Goal: Task Accomplishment & Management: Use online tool/utility

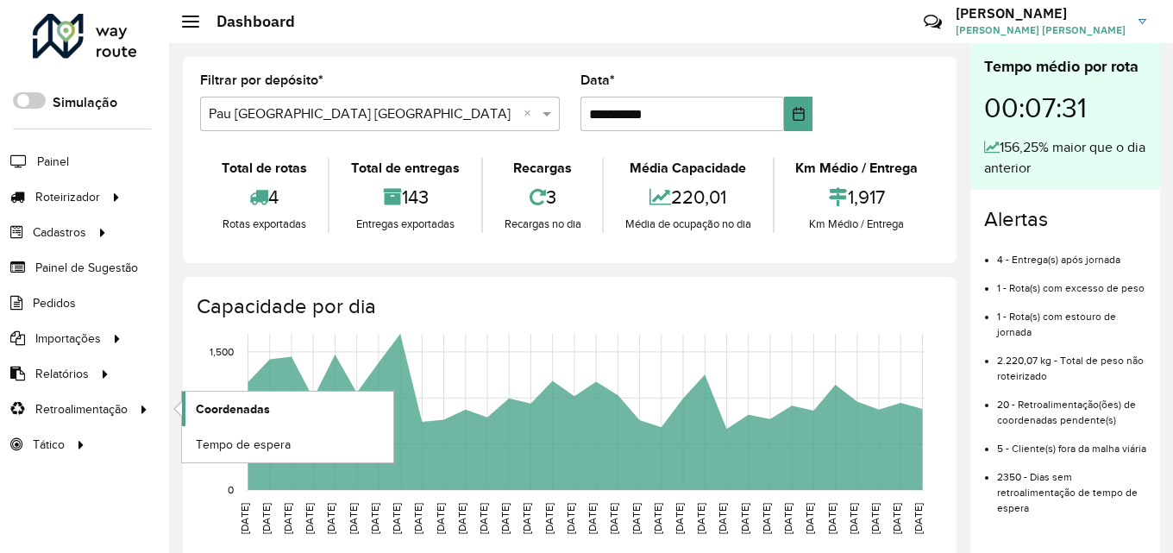
click at [222, 396] on link "Coordenadas" at bounding box center [287, 408] width 211 height 34
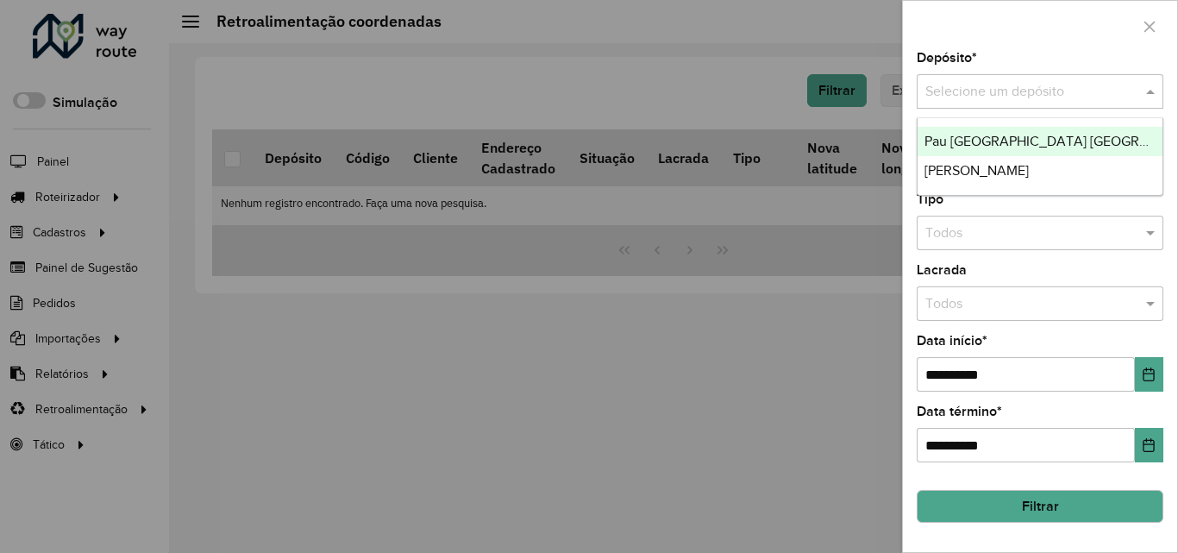
click at [1027, 89] on input "text" at bounding box center [1022, 92] width 195 height 21
click at [1022, 132] on div "Pau [GEOGRAPHIC_DATA] [GEOGRAPHIC_DATA]" at bounding box center [1039, 141] width 245 height 29
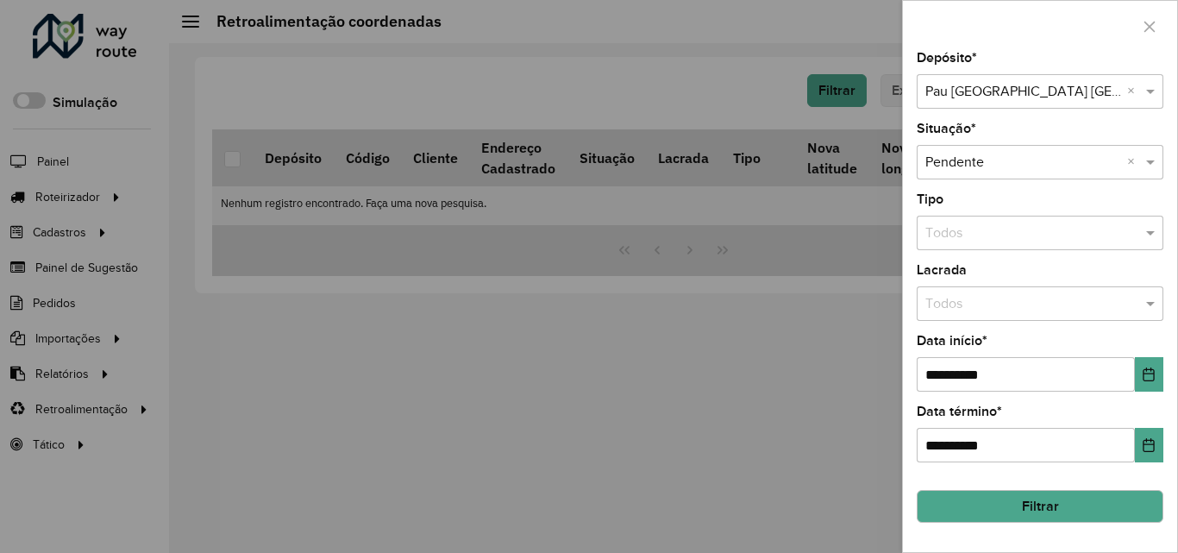
click at [1046, 510] on button "Filtrar" at bounding box center [1040, 506] width 247 height 33
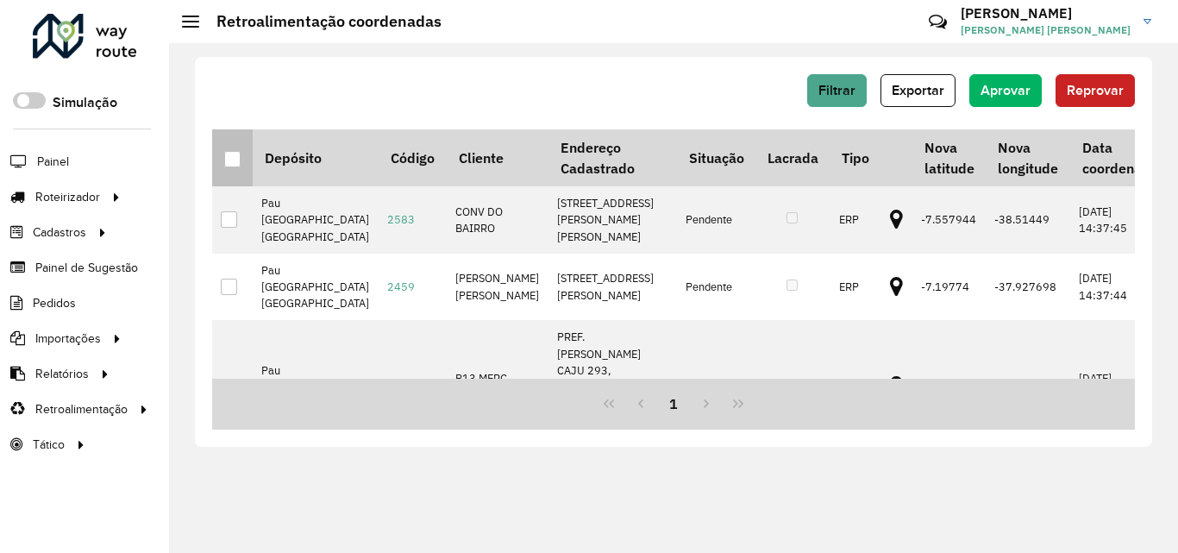
click at [241, 156] on div at bounding box center [232, 159] width 17 height 17
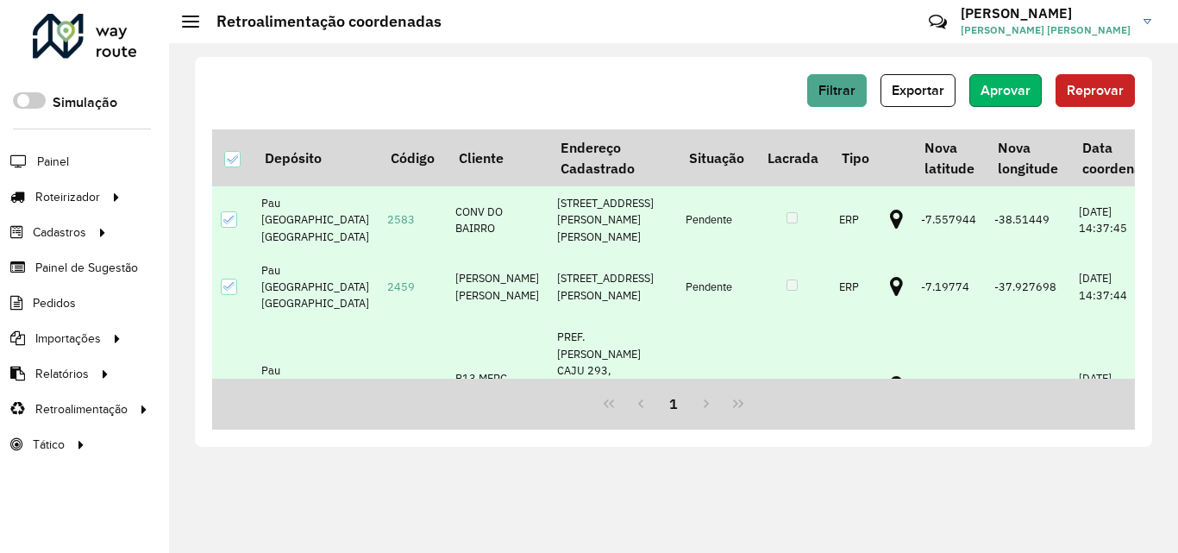
click at [1029, 94] on button "Aprovar" at bounding box center [1005, 90] width 72 height 33
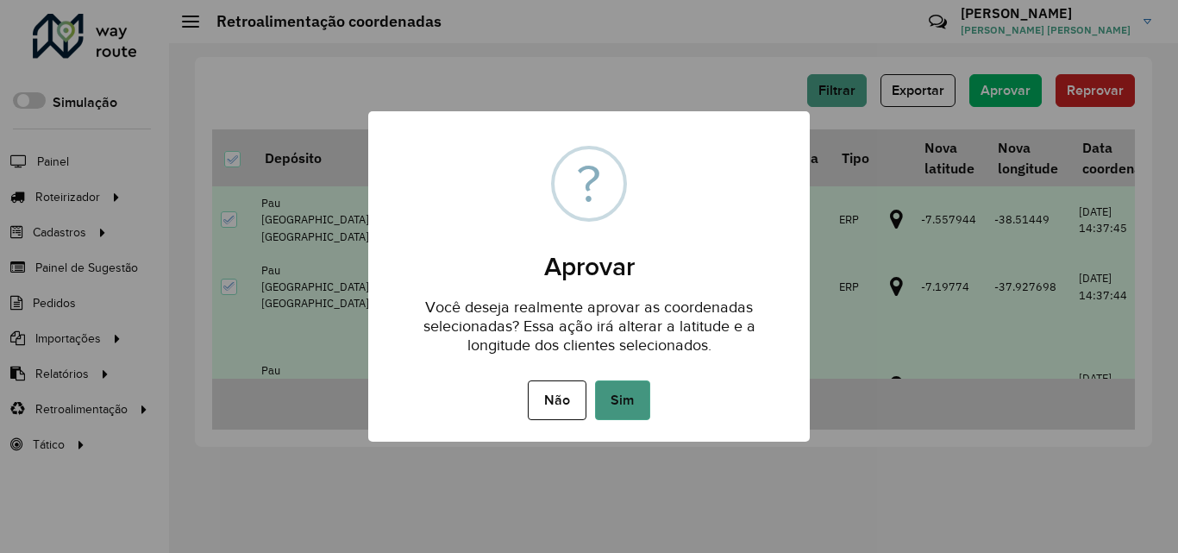
click at [630, 391] on button "Sim" at bounding box center [622, 400] width 55 height 40
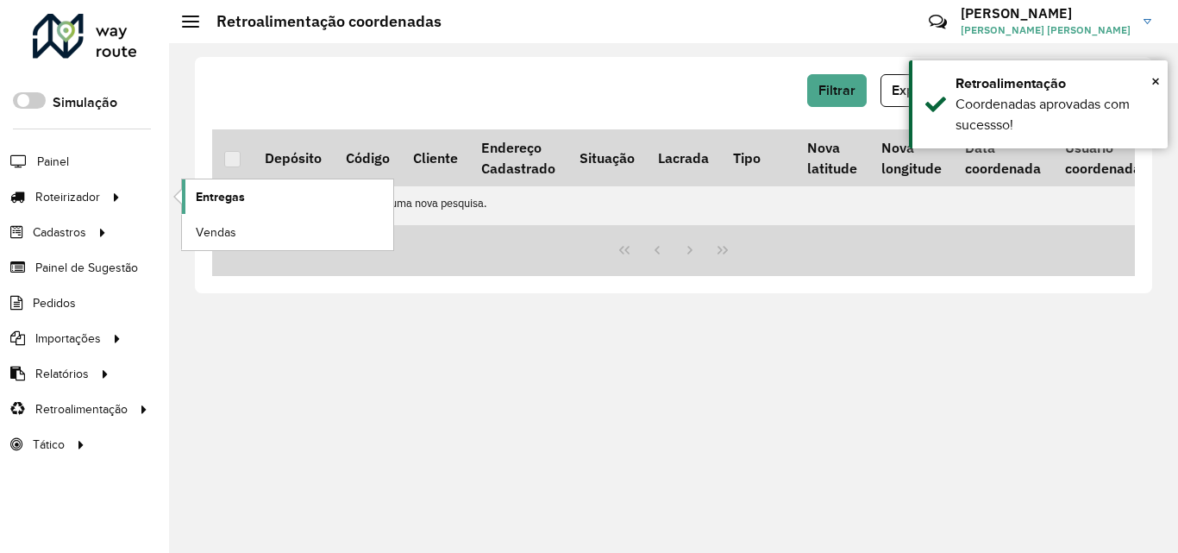
click at [199, 200] on span "Entregas" at bounding box center [220, 197] width 49 height 18
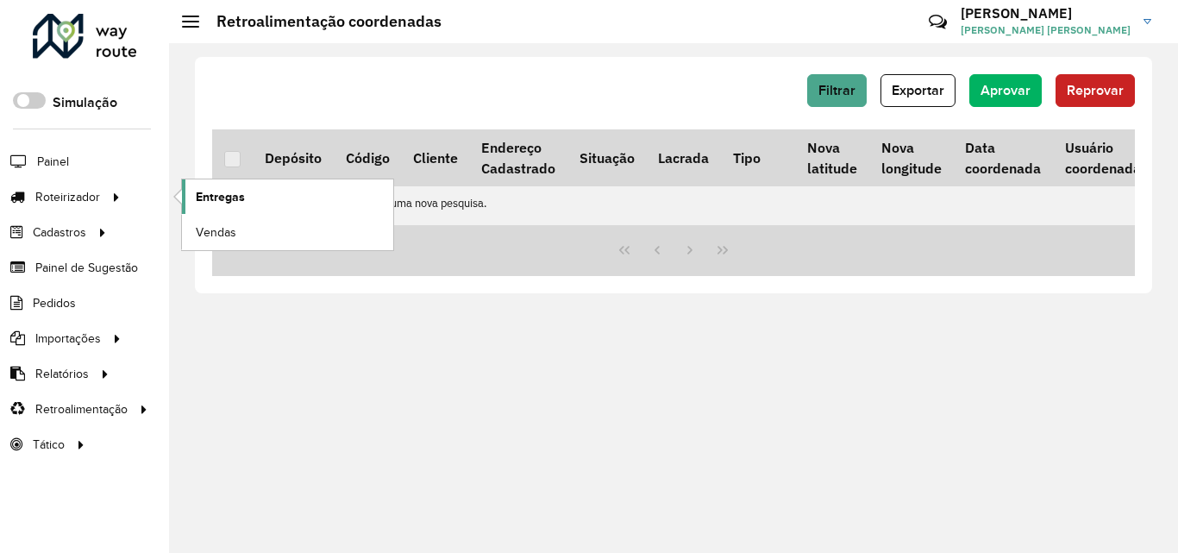
click at [256, 190] on link "Entregas" at bounding box center [287, 196] width 211 height 34
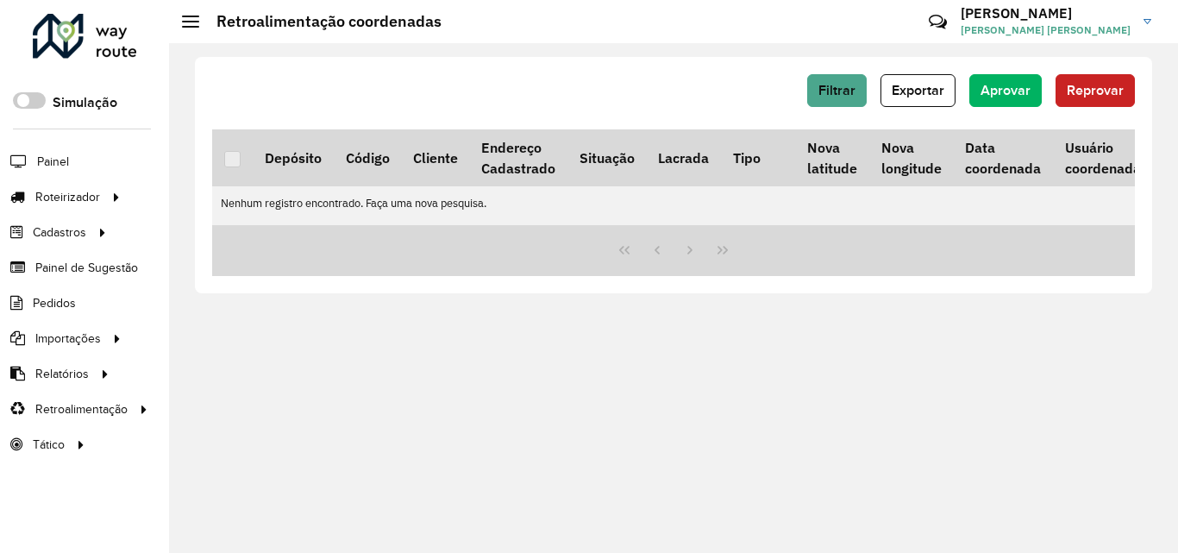
click at [502, 389] on div "Filtrar Exportar Aprovar Reprovar Depósito Código Cliente Endereço Cadastrado S…" at bounding box center [673, 298] width 1009 height 510
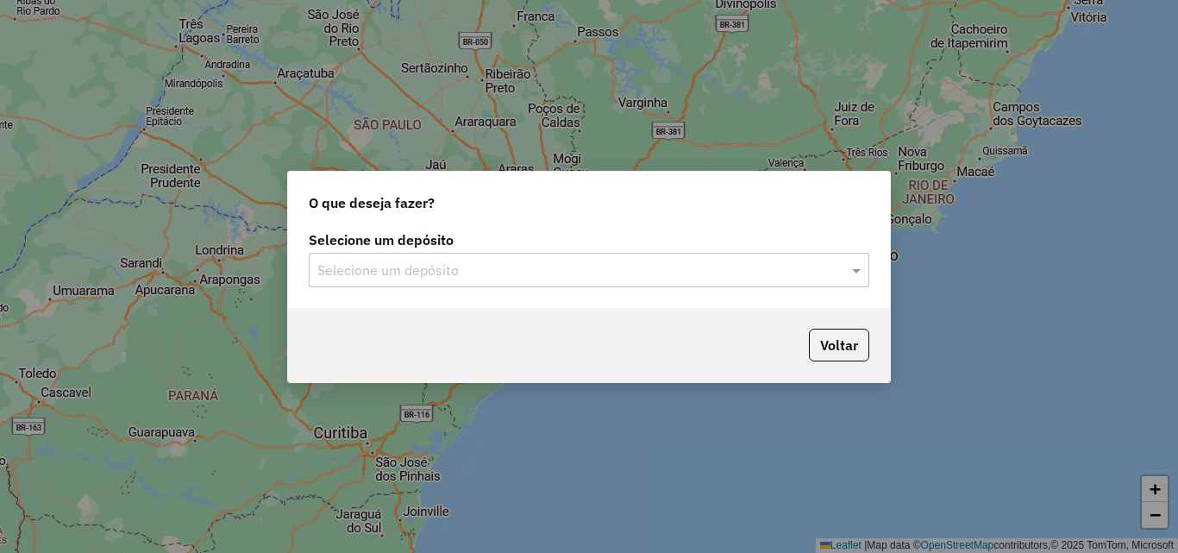
click at [385, 283] on div "Selecione um depósito" at bounding box center [589, 270] width 560 height 34
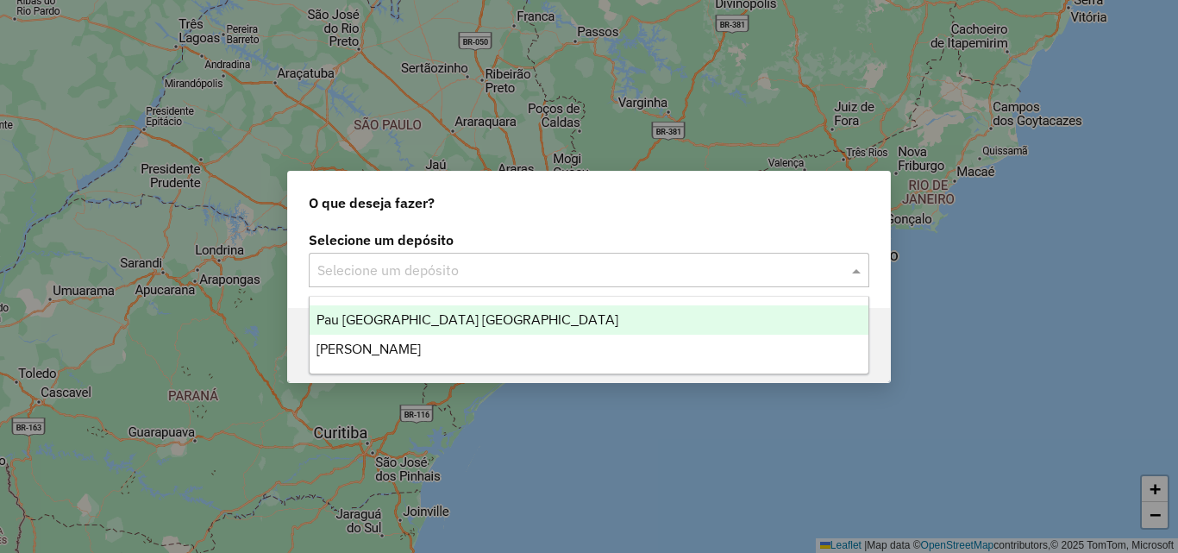
click at [399, 316] on span "Pau [GEOGRAPHIC_DATA] [GEOGRAPHIC_DATA]" at bounding box center [467, 319] width 302 height 15
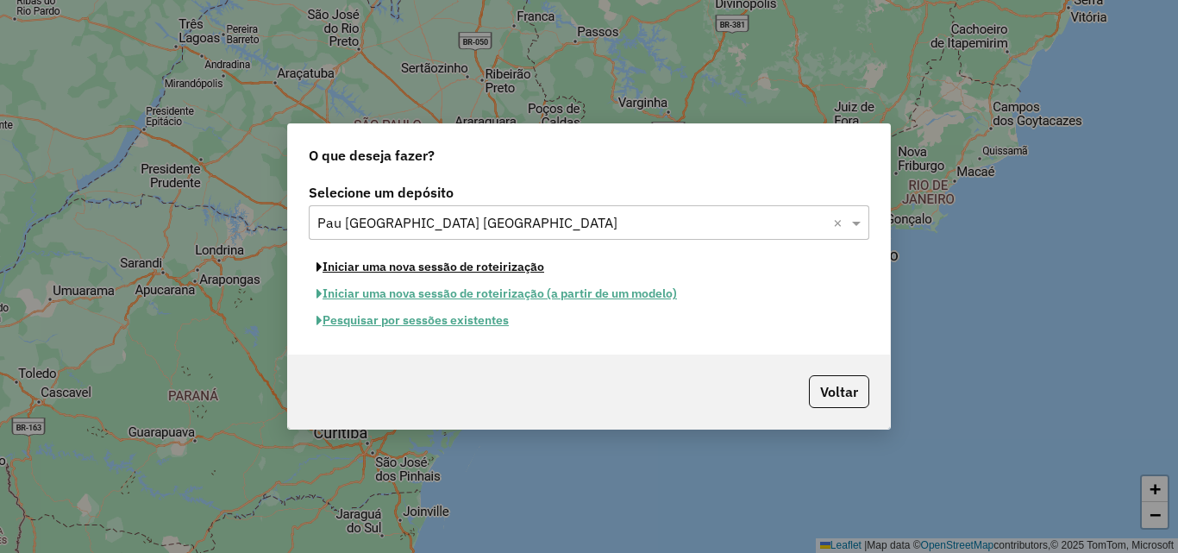
click at [440, 270] on button "Iniciar uma nova sessão de roteirização" at bounding box center [430, 266] width 243 height 27
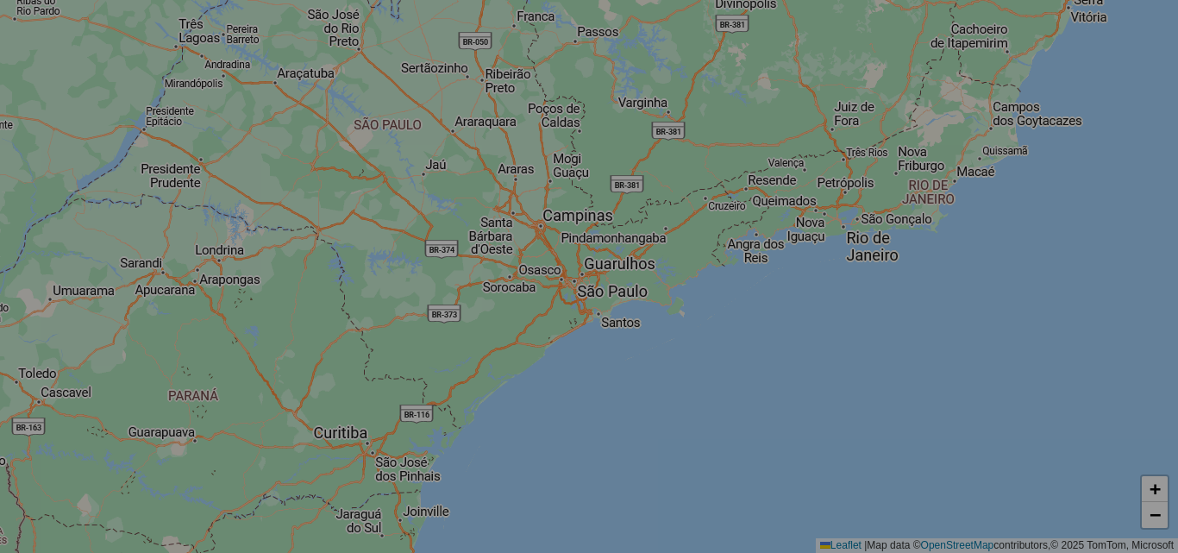
select select "*"
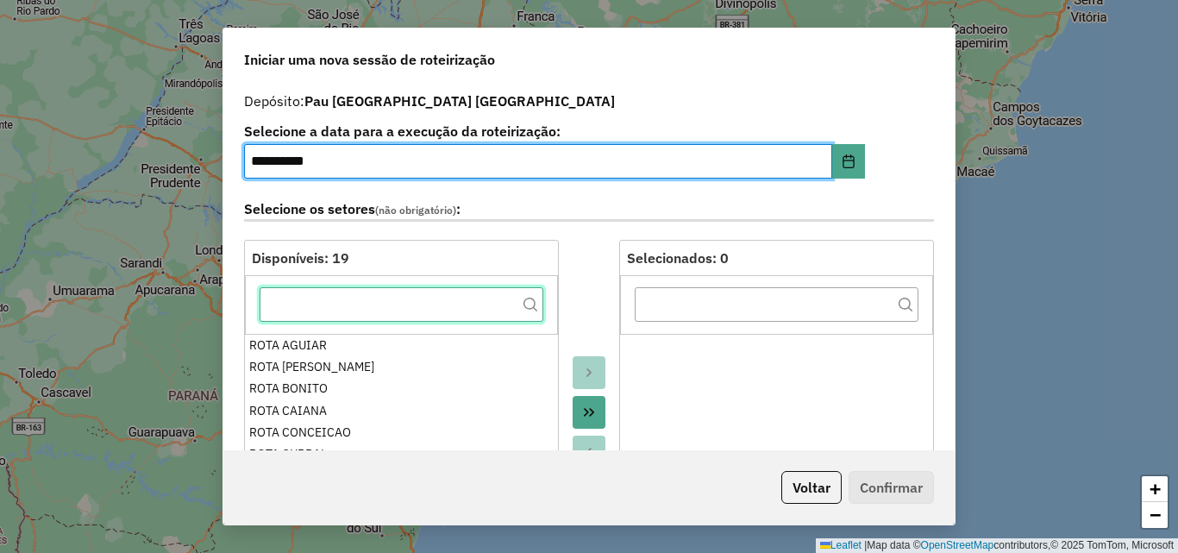
click at [404, 303] on input "text" at bounding box center [402, 304] width 284 height 34
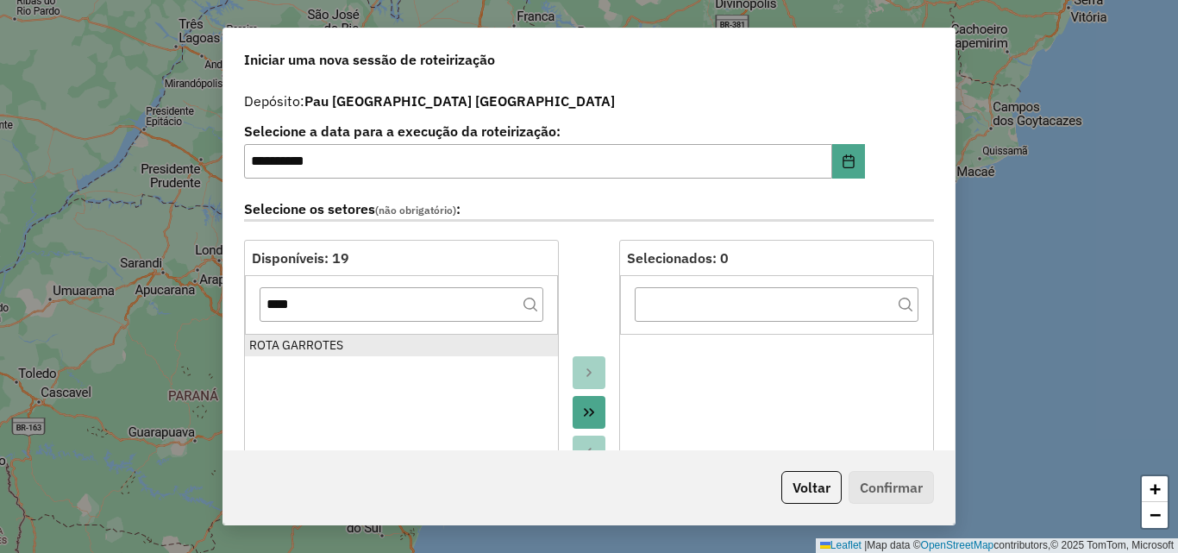
click at [366, 341] on div "ROTA GARROTES" at bounding box center [401, 345] width 304 height 18
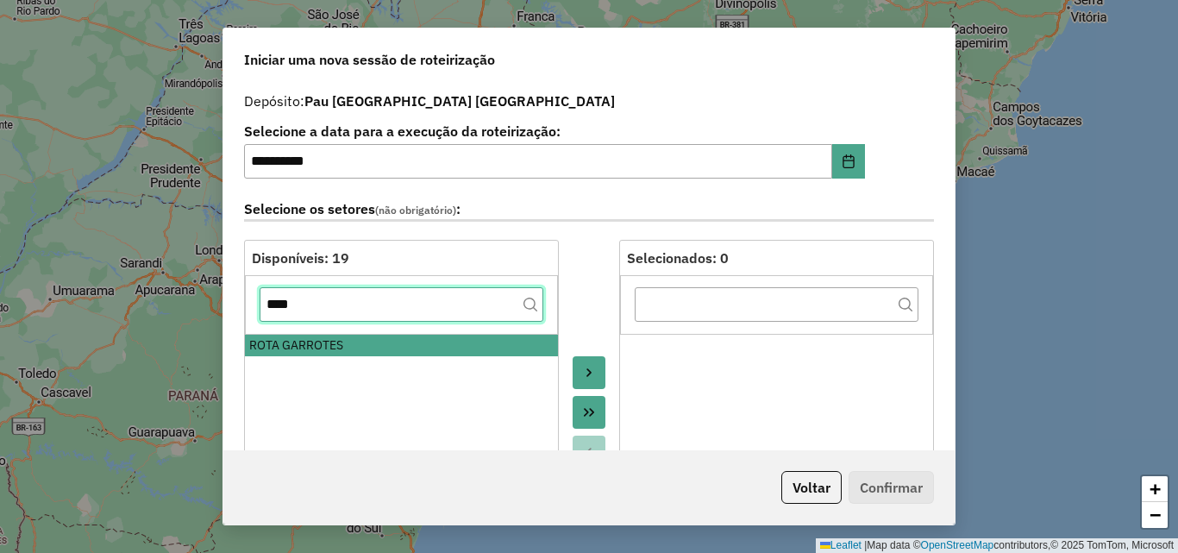
click at [361, 303] on input "****" at bounding box center [402, 304] width 284 height 34
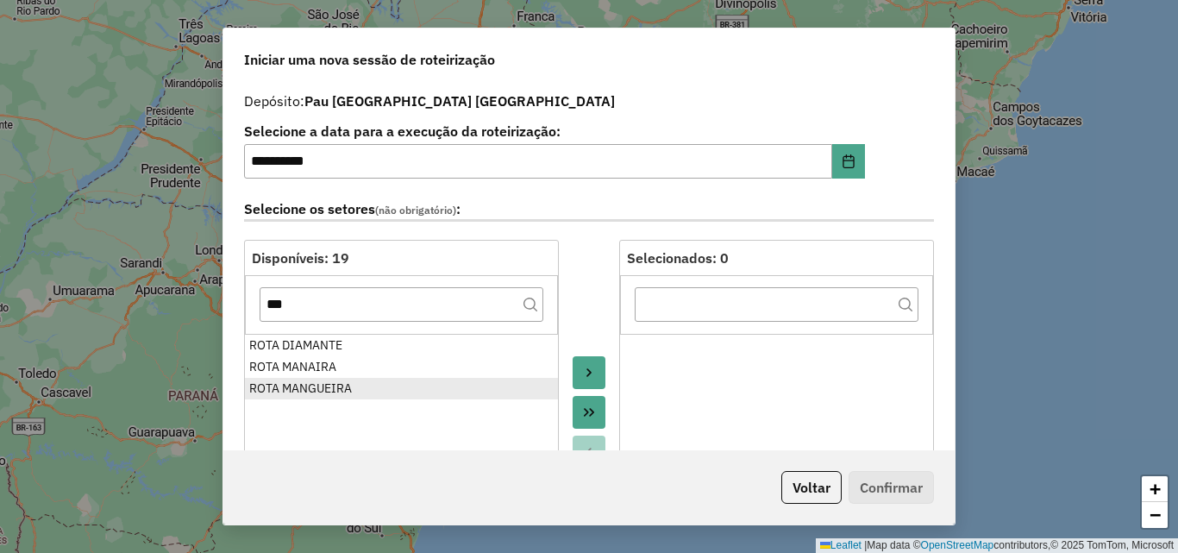
drag, startPoint x: 335, startPoint y: 395, endPoint x: 338, endPoint y: 380, distance: 14.9
click at [336, 396] on div "ROTA MANGUEIRA" at bounding box center [401, 388] width 304 height 18
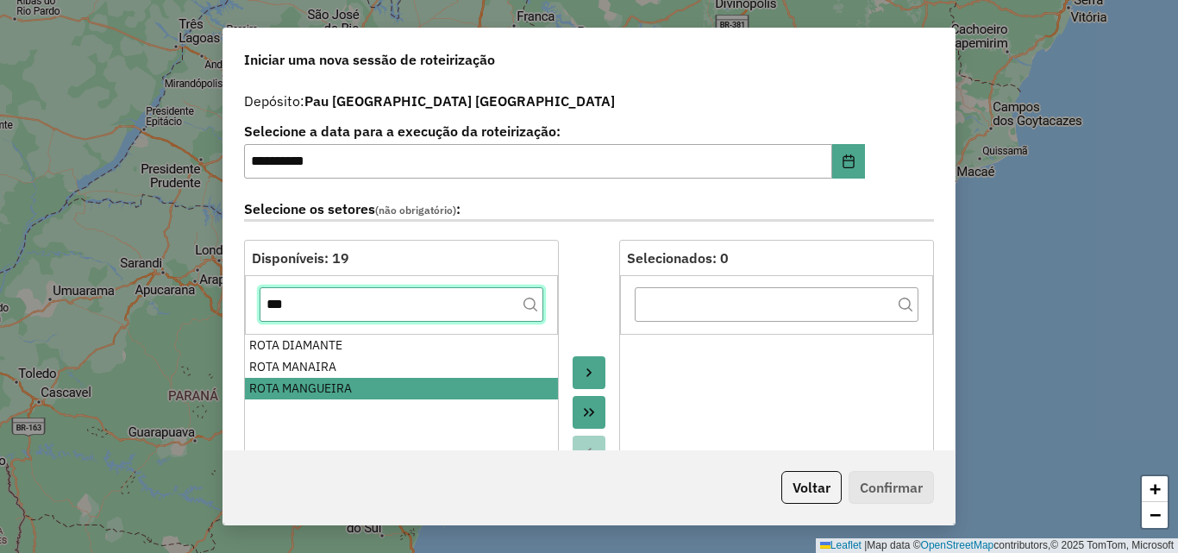
click at [352, 314] on input "***" at bounding box center [402, 304] width 284 height 34
click at [352, 313] on input "***" at bounding box center [402, 304] width 284 height 34
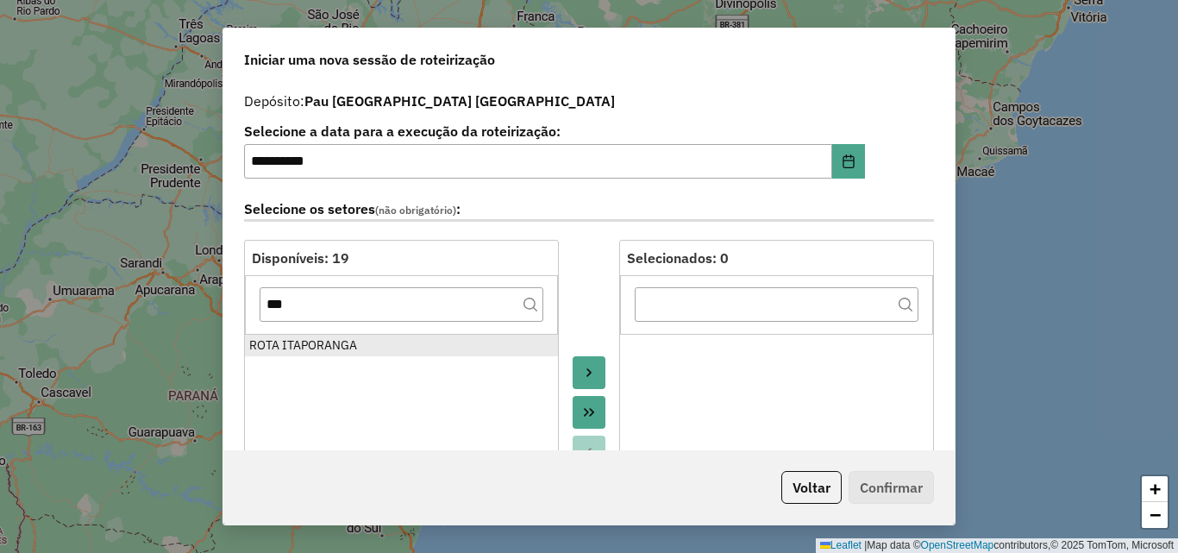
click at [333, 348] on div "ROTA ITAPORANGA" at bounding box center [401, 345] width 304 height 18
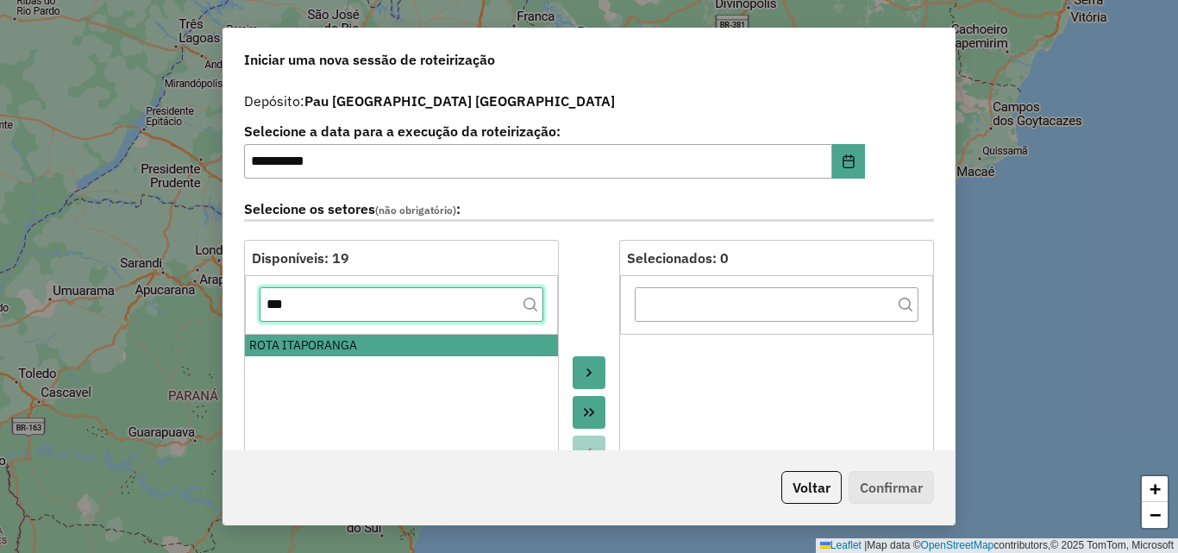
click at [360, 300] on input "***" at bounding box center [402, 304] width 284 height 34
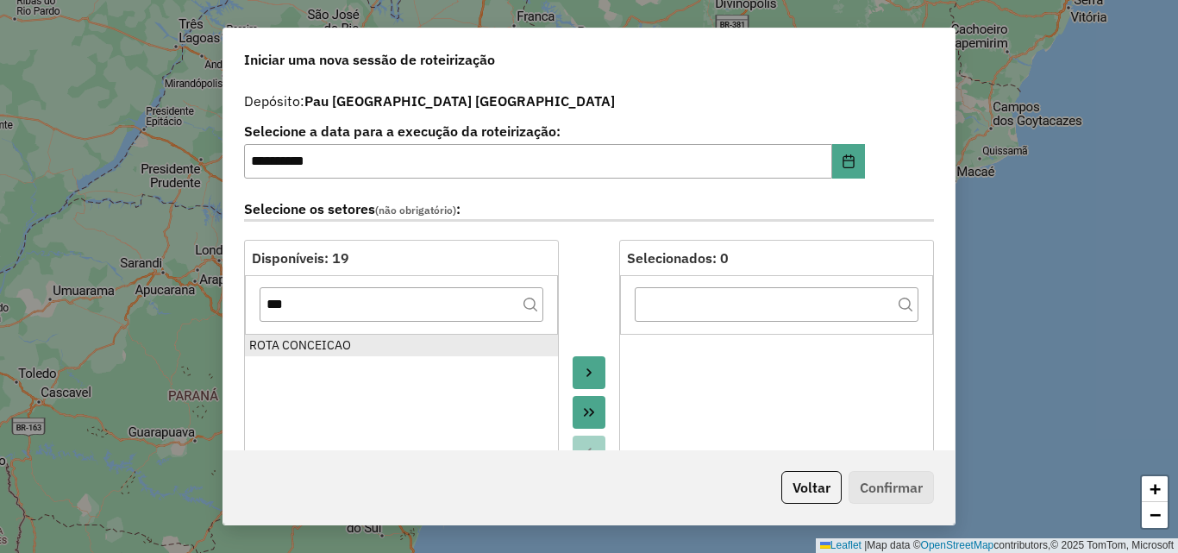
click at [350, 336] on div "ROTA CONCEICAO" at bounding box center [401, 345] width 304 height 18
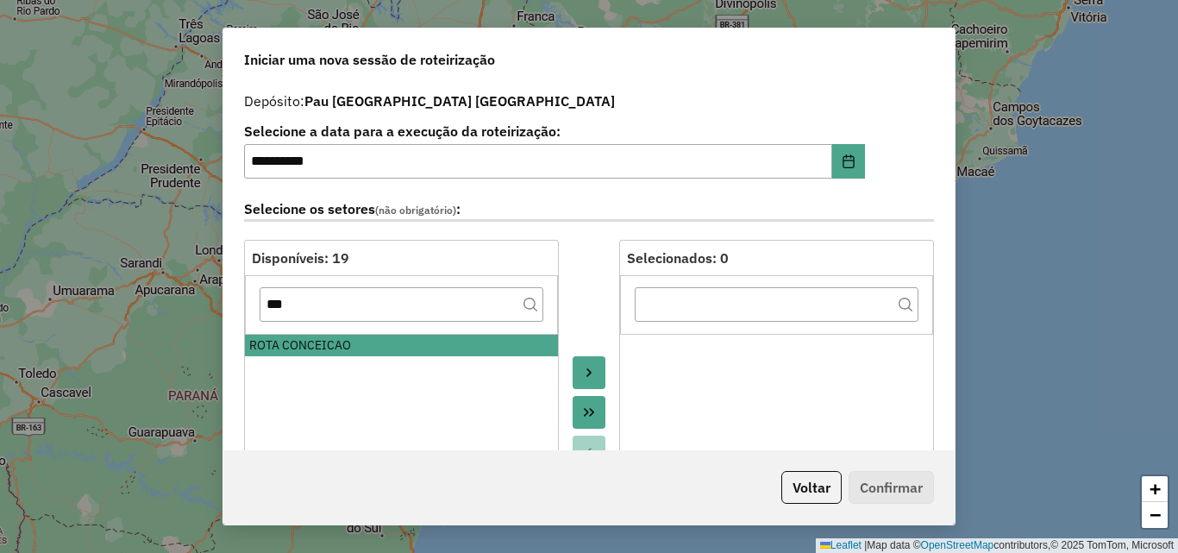
click at [596, 373] on button "Move to Target" at bounding box center [589, 372] width 33 height 33
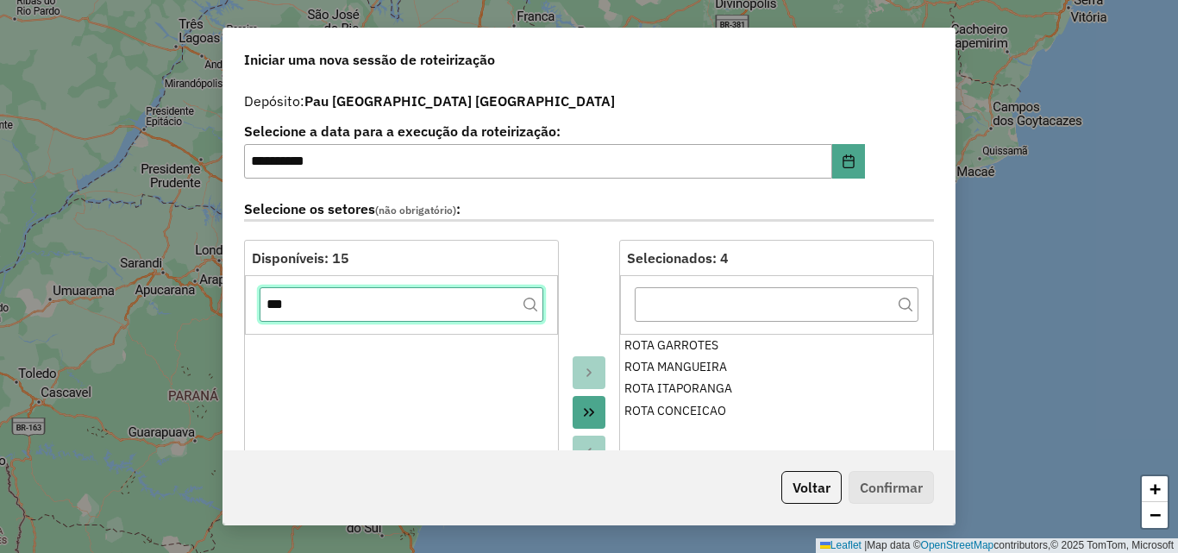
click at [441, 307] on input "***" at bounding box center [402, 304] width 284 height 34
click at [441, 310] on input "***" at bounding box center [402, 304] width 284 height 34
type input "**"
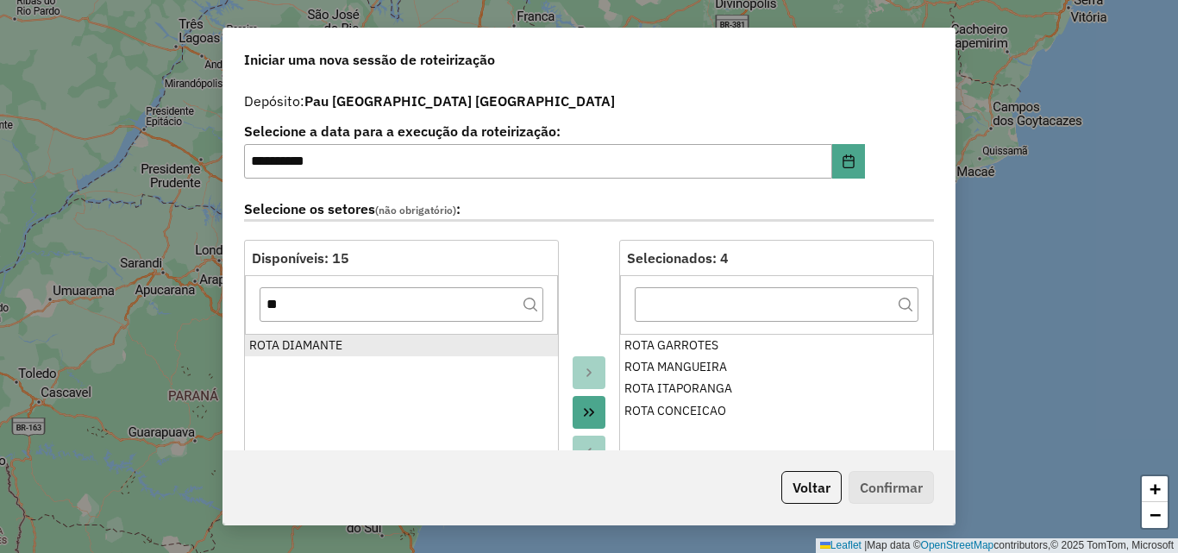
drag, startPoint x: 409, startPoint y: 347, endPoint x: 518, endPoint y: 351, distance: 109.6
click at [409, 348] on div "ROTA DIAMANTE" at bounding box center [401, 345] width 304 height 18
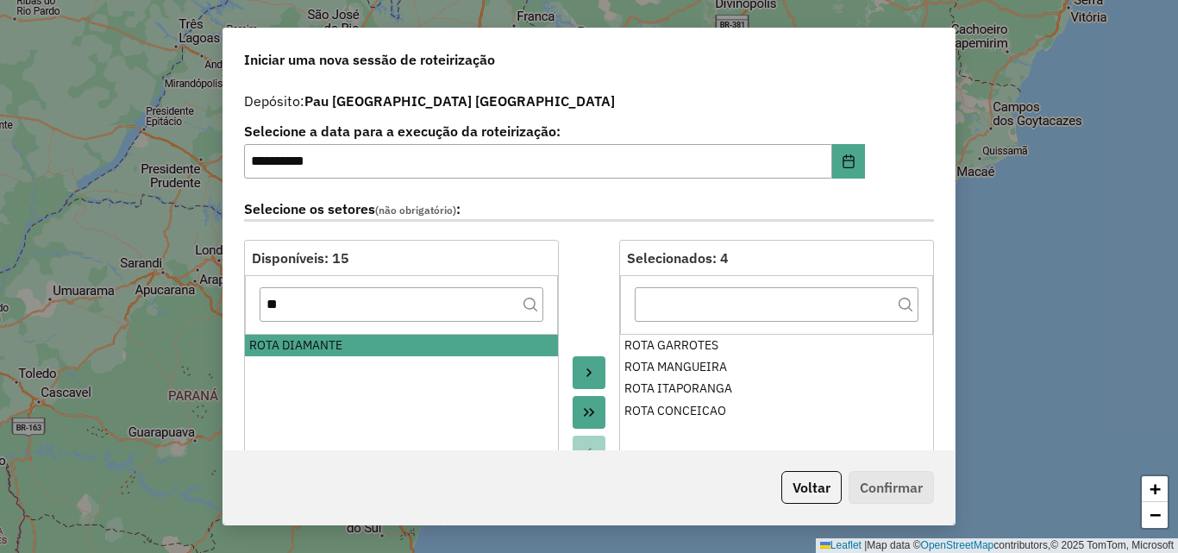
click at [594, 371] on button "Move to Target" at bounding box center [589, 372] width 33 height 33
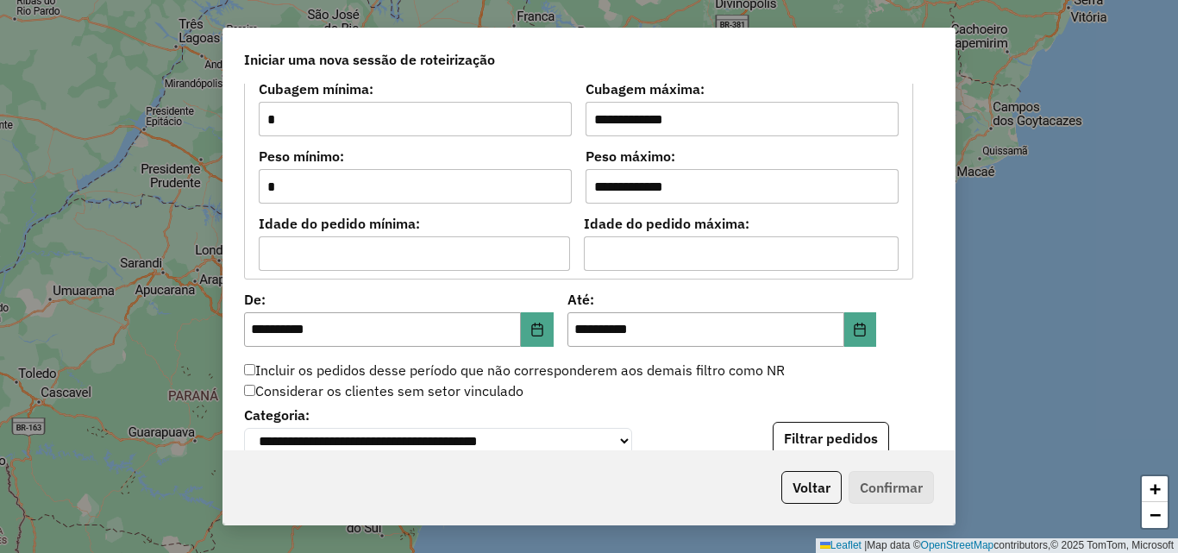
scroll to position [1552, 0]
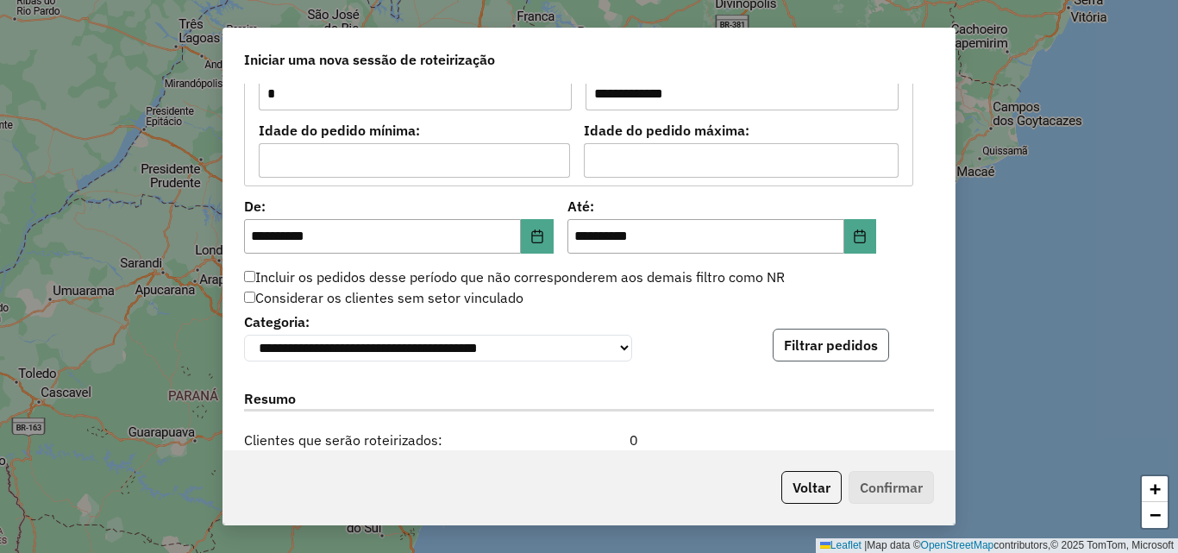
click at [819, 339] on button "Filtrar pedidos" at bounding box center [831, 345] width 116 height 33
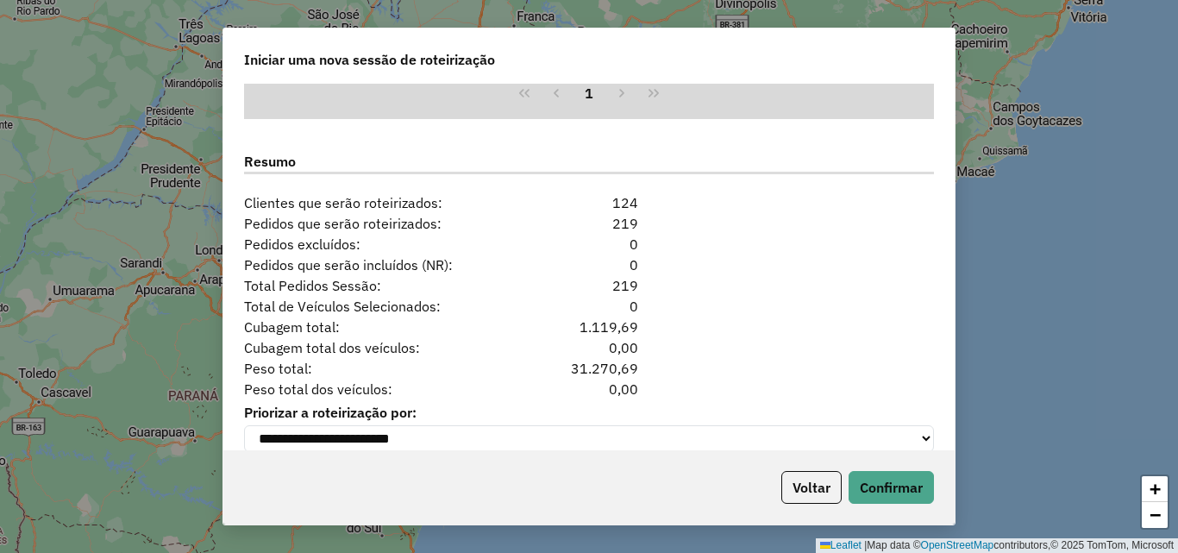
scroll to position [2176, 0]
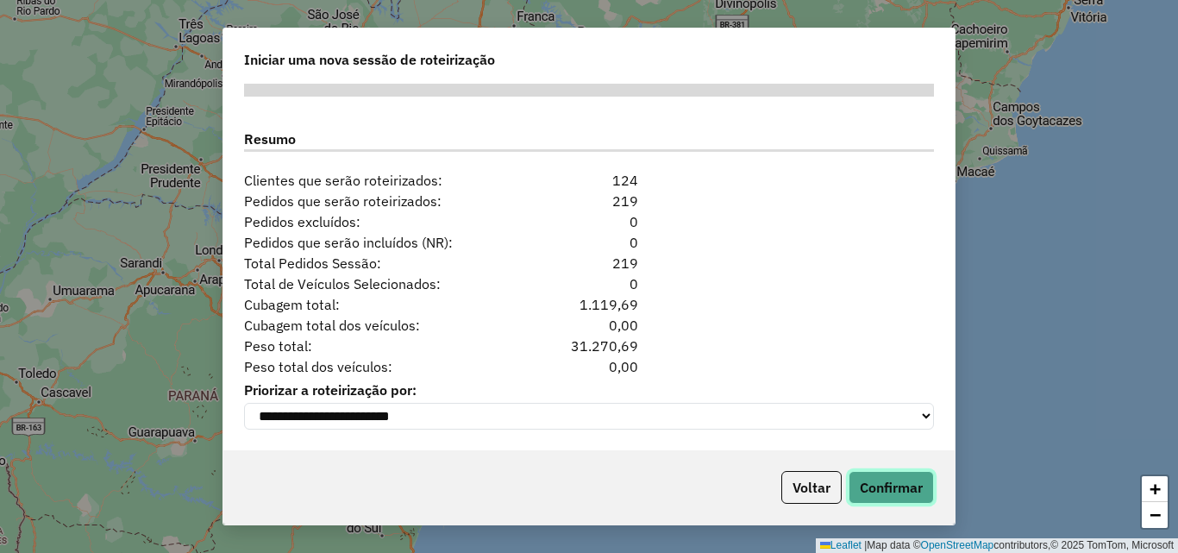
click at [860, 479] on button "Confirmar" at bounding box center [890, 487] width 85 height 33
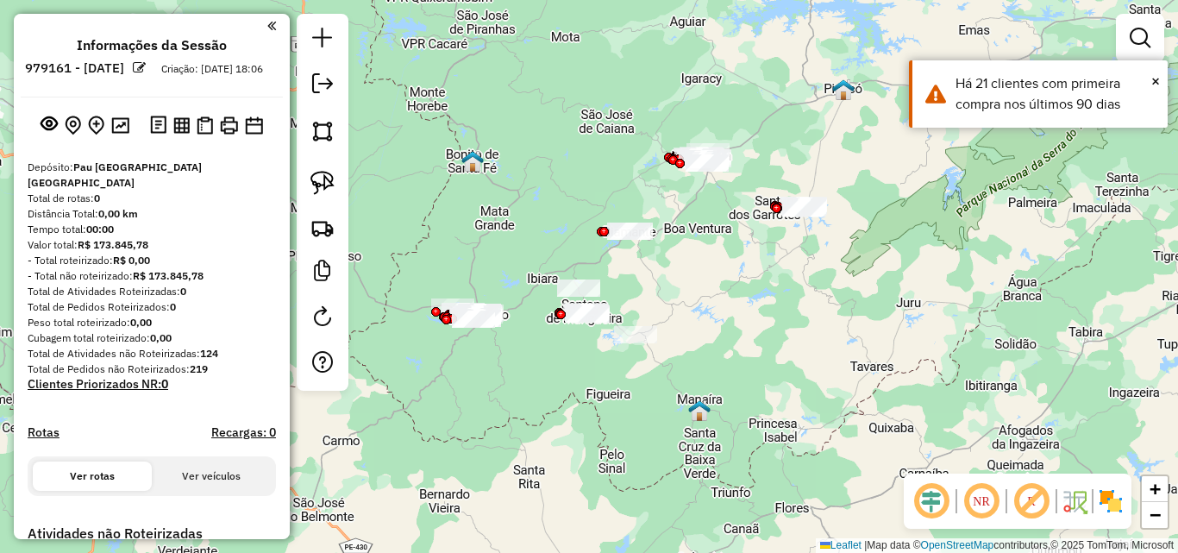
drag, startPoint x: 591, startPoint y: 340, endPoint x: 707, endPoint y: 246, distance: 148.9
click at [698, 228] on div "Janela de atendimento Grade de atendimento Capacidade Transportadoras Veículos …" at bounding box center [589, 276] width 1178 height 553
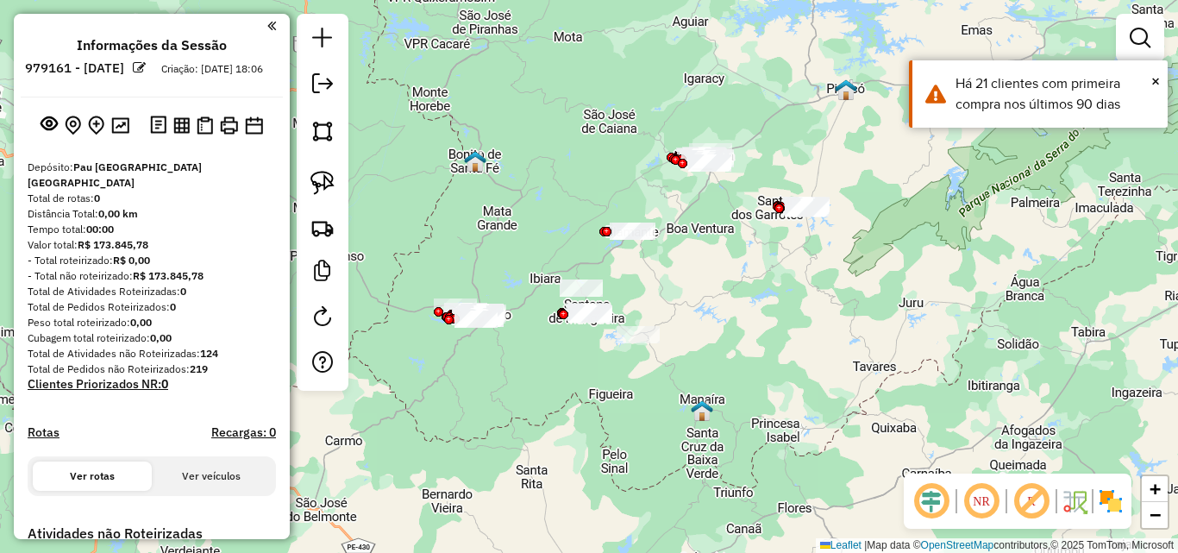
click at [709, 265] on div "Janela de atendimento Grade de atendimento Capacidade Transportadoras Veículos …" at bounding box center [589, 276] width 1178 height 553
drag, startPoint x: 316, startPoint y: 185, endPoint x: 330, endPoint y: 189, distance: 14.2
click at [316, 186] on img at bounding box center [322, 183] width 24 height 24
drag, startPoint x: 366, startPoint y: 307, endPoint x: 366, endPoint y: 293, distance: 13.8
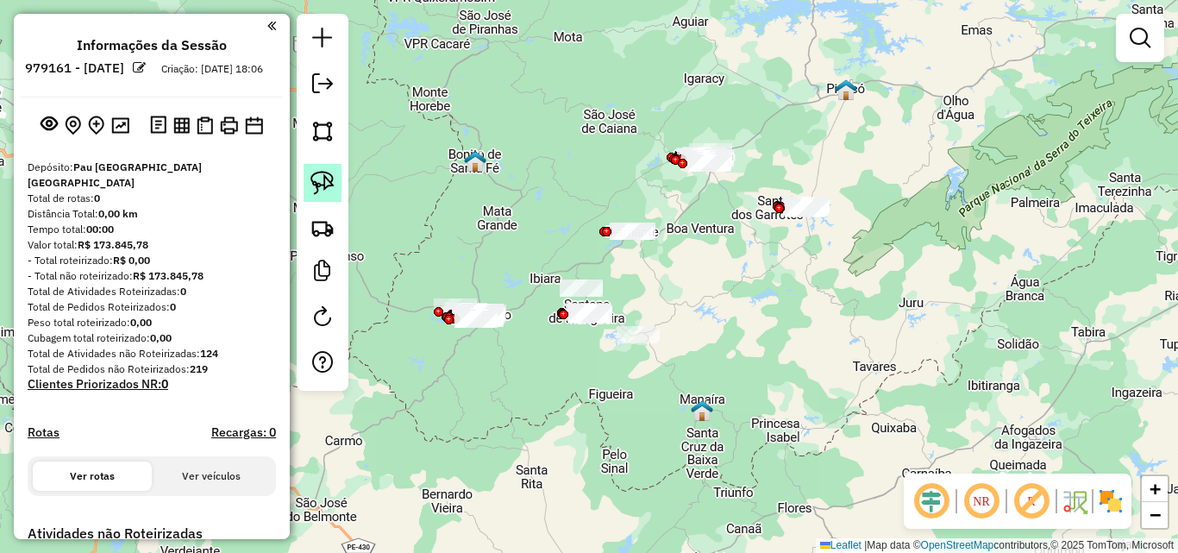
drag, startPoint x: 310, startPoint y: 184, endPoint x: 333, endPoint y: 186, distance: 22.6
click at [310, 185] on link at bounding box center [322, 183] width 38 height 38
drag, startPoint x: 767, startPoint y: 153, endPoint x: 876, endPoint y: 190, distance: 114.8
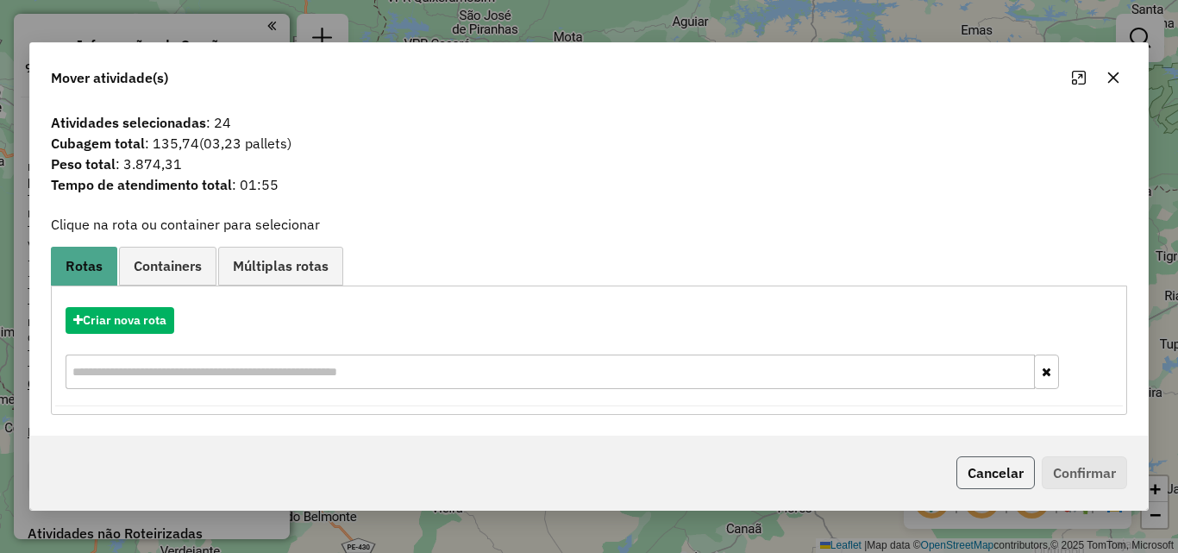
click at [997, 472] on button "Cancelar" at bounding box center [995, 472] width 78 height 33
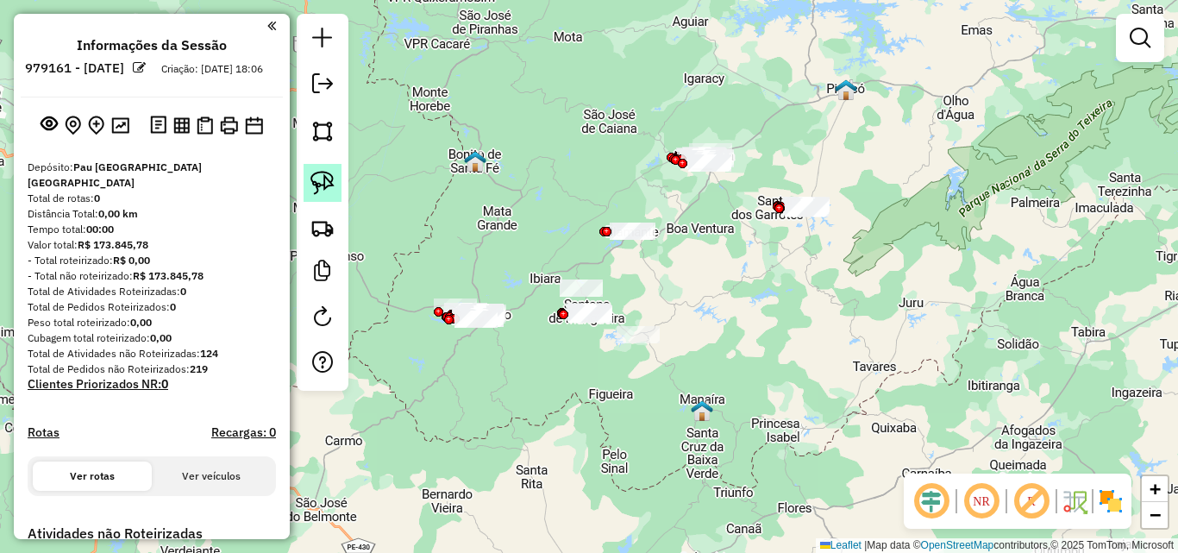
click at [311, 171] on link at bounding box center [322, 183] width 38 height 38
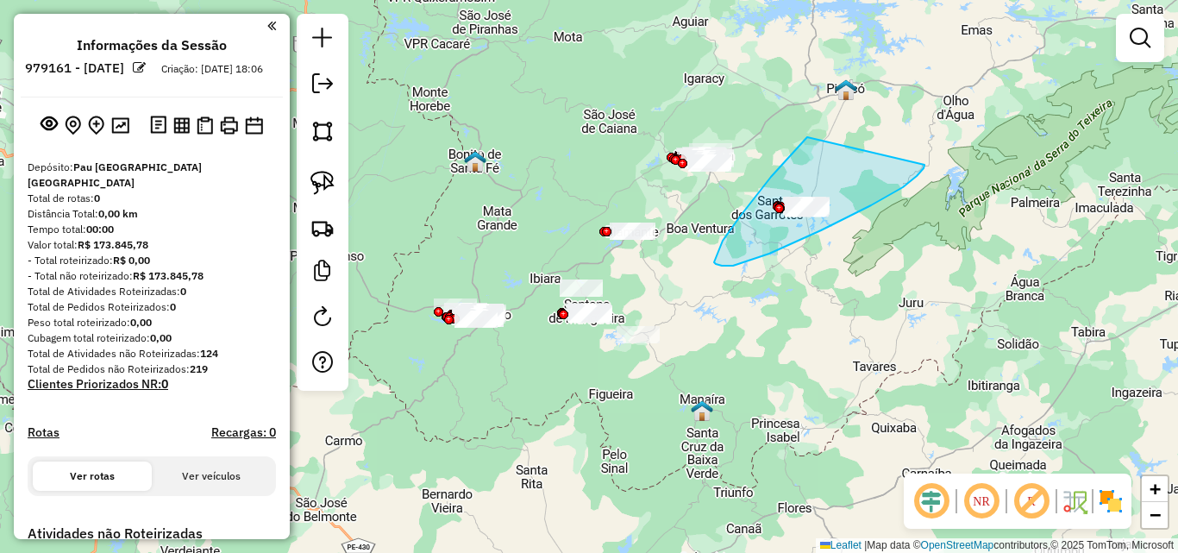
drag, startPoint x: 740, startPoint y: 216, endPoint x: 918, endPoint y: 164, distance: 186.1
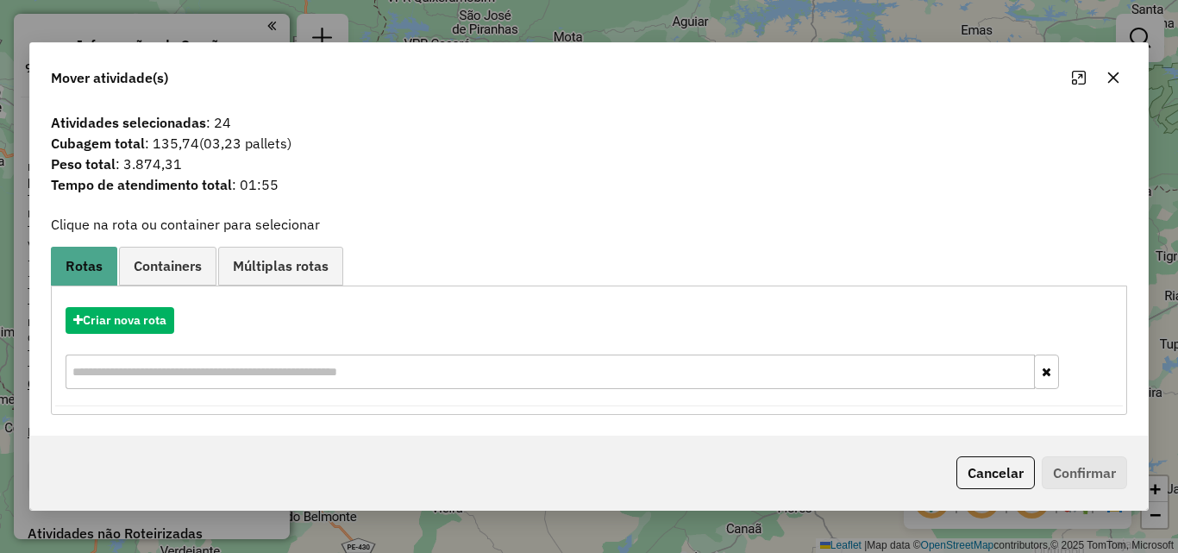
click at [1002, 485] on button "Cancelar" at bounding box center [995, 472] width 78 height 33
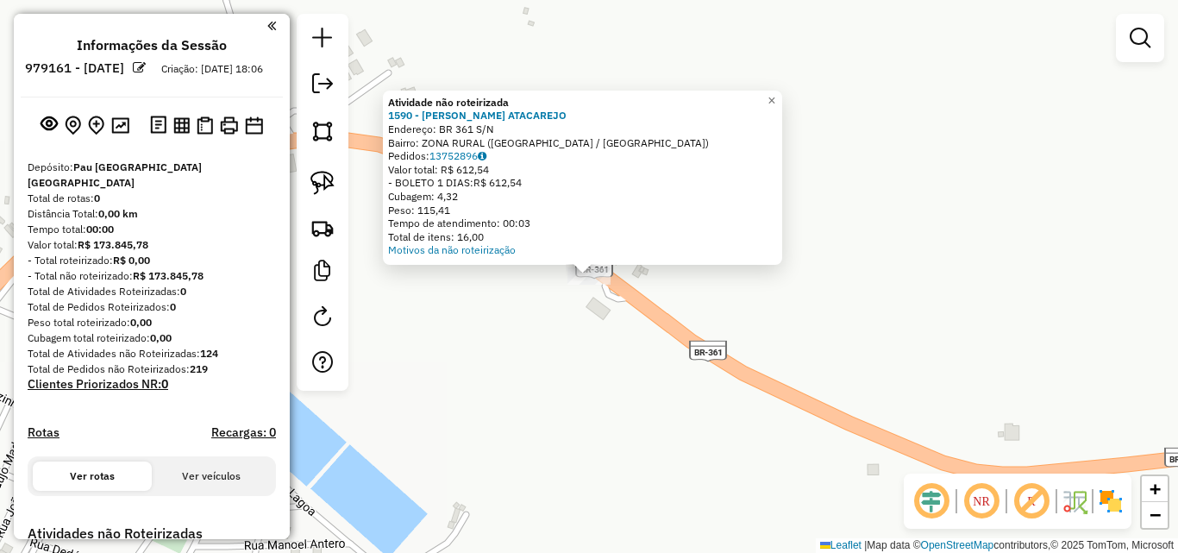
click at [671, 365] on div "Atividade não roteirizada 1590 - GIL ATACAREJO Endereço: BR 361 S/N Bairro: ZON…" at bounding box center [589, 276] width 1178 height 553
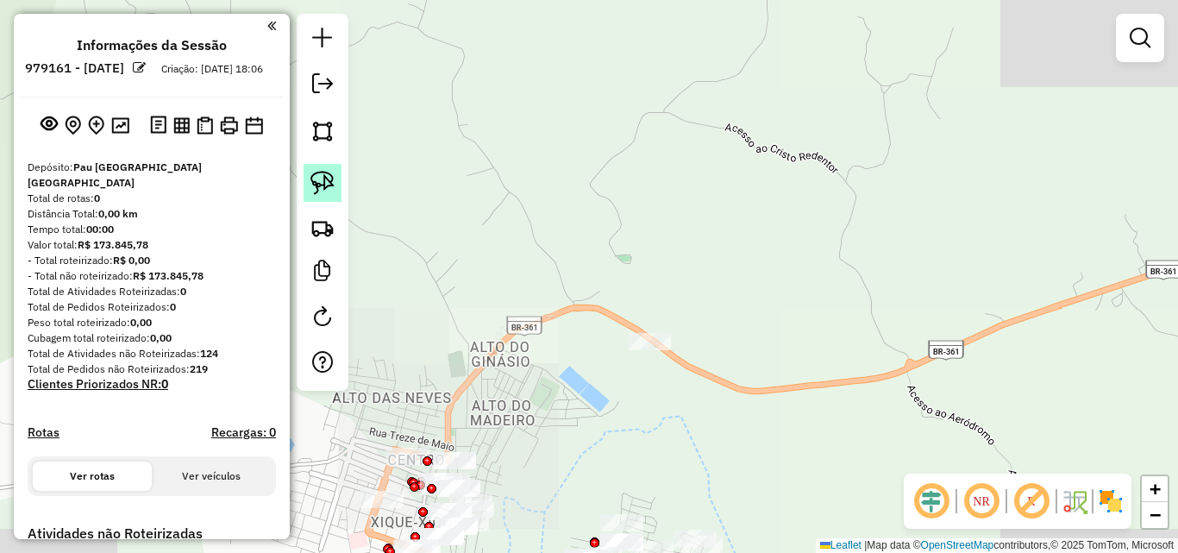
drag, startPoint x: 325, startPoint y: 190, endPoint x: 498, endPoint y: 254, distance: 185.0
click at [325, 190] on img at bounding box center [322, 183] width 24 height 24
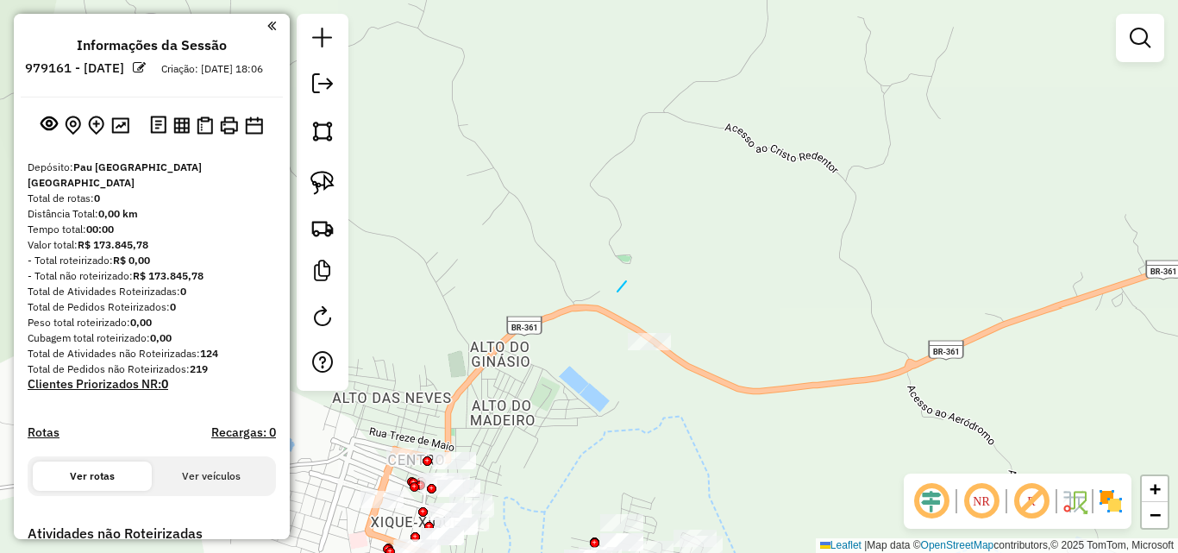
drag, startPoint x: 617, startPoint y: 291, endPoint x: 923, endPoint y: 228, distance: 311.8
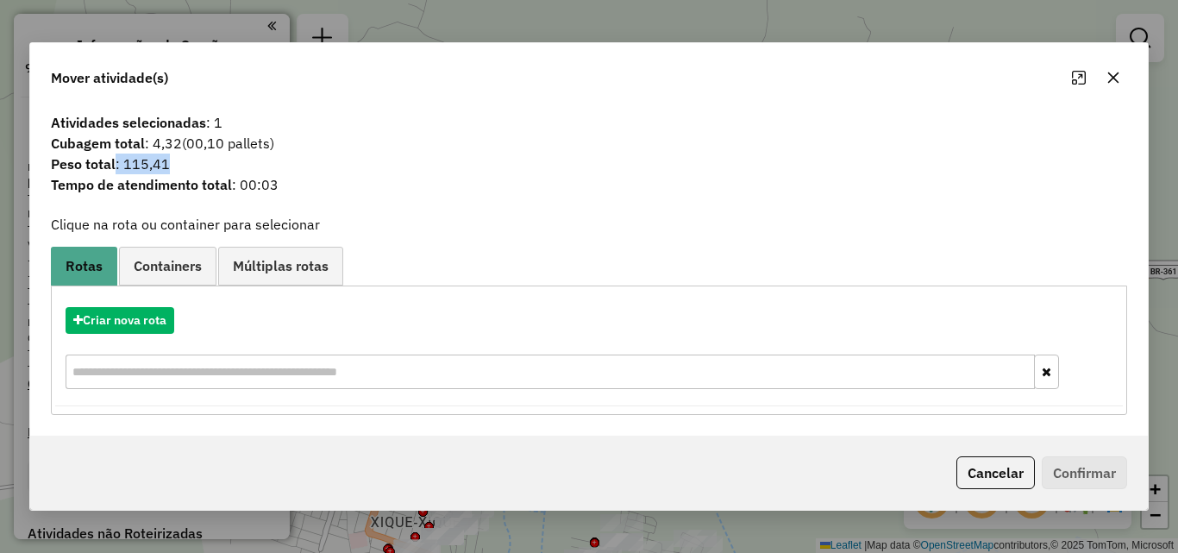
drag, startPoint x: 181, startPoint y: 160, endPoint x: 116, endPoint y: 173, distance: 65.9
click at [116, 173] on div "Atividades selecionadas : 1 Cubagem total : 4,32 (00,10 pallets) Peso total : 1…" at bounding box center [589, 159] width 1097 height 95
click at [986, 467] on button "Cancelar" at bounding box center [995, 472] width 78 height 33
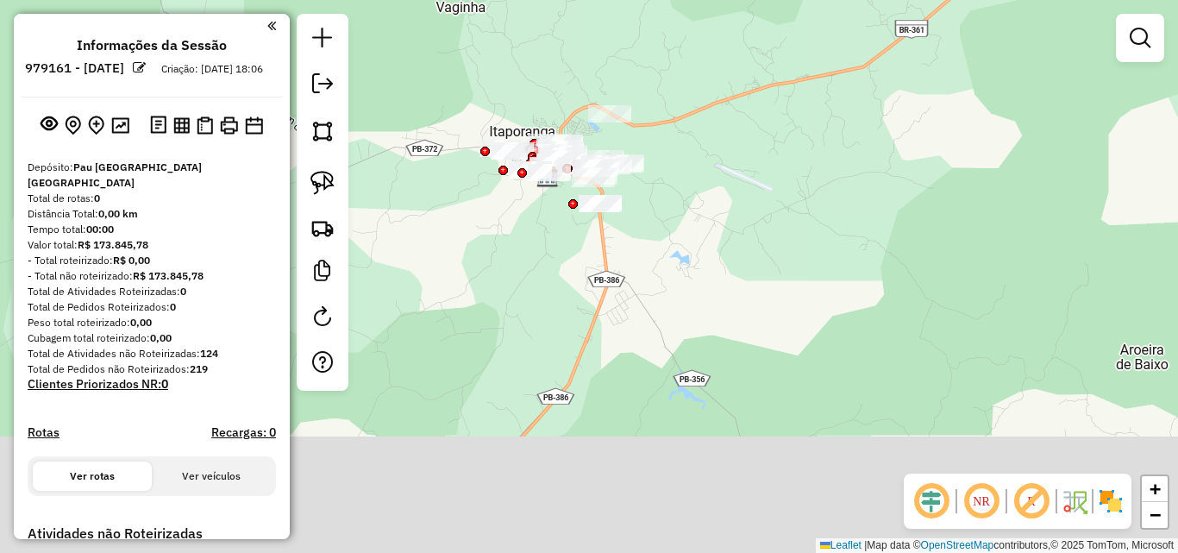
drag, startPoint x: 747, startPoint y: 335, endPoint x: 730, endPoint y: 135, distance: 201.6
click at [730, 135] on div "Janela de atendimento Grade de atendimento Capacidade Transportadoras Veículos …" at bounding box center [589, 276] width 1178 height 553
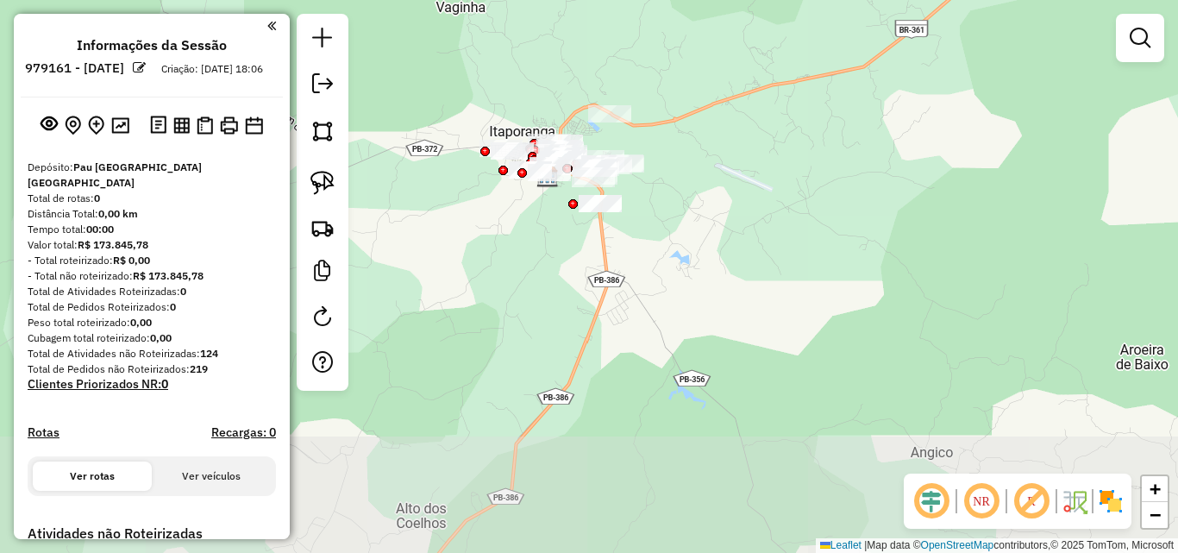
click at [736, 142] on div "Janela de atendimento Grade de atendimento Capacidade Transportadoras Veículos …" at bounding box center [589, 276] width 1178 height 553
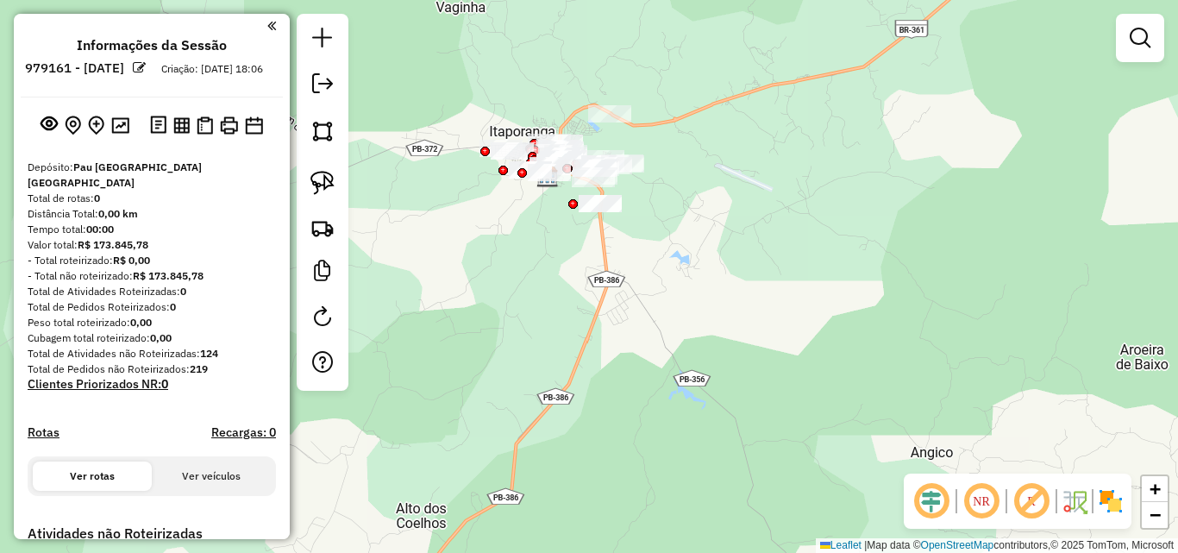
drag, startPoint x: 480, startPoint y: 293, endPoint x: 402, endPoint y: 174, distance: 142.5
click at [479, 294] on div "Janela de atendimento Grade de atendimento Capacidade Transportadoras Veículos …" at bounding box center [589, 276] width 1178 height 553
click at [317, 167] on link at bounding box center [322, 183] width 38 height 38
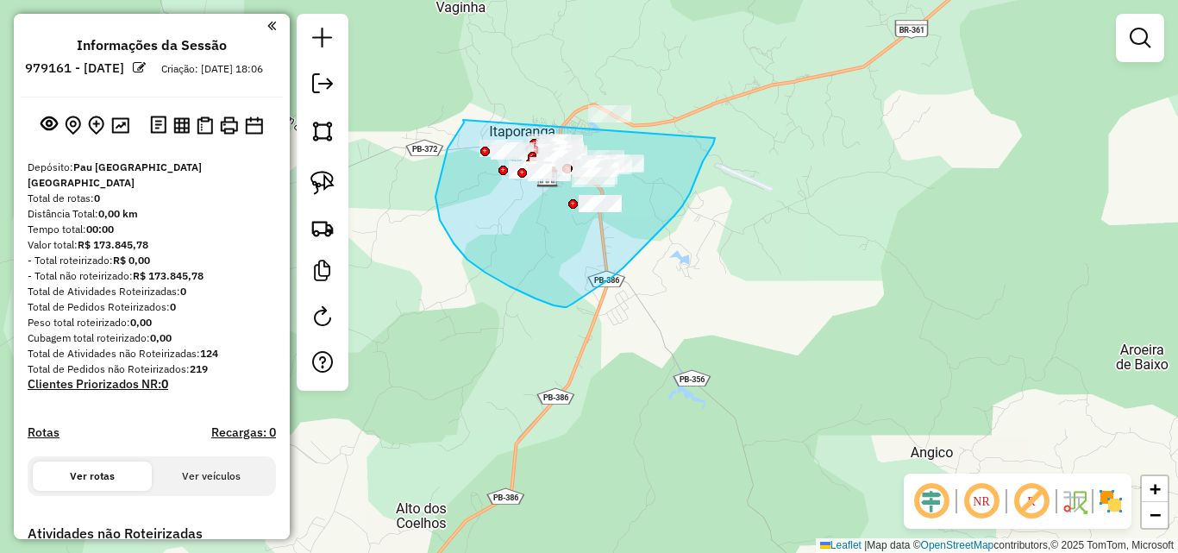
drag, startPoint x: 461, startPoint y: 127, endPoint x: 715, endPoint y: 138, distance: 253.7
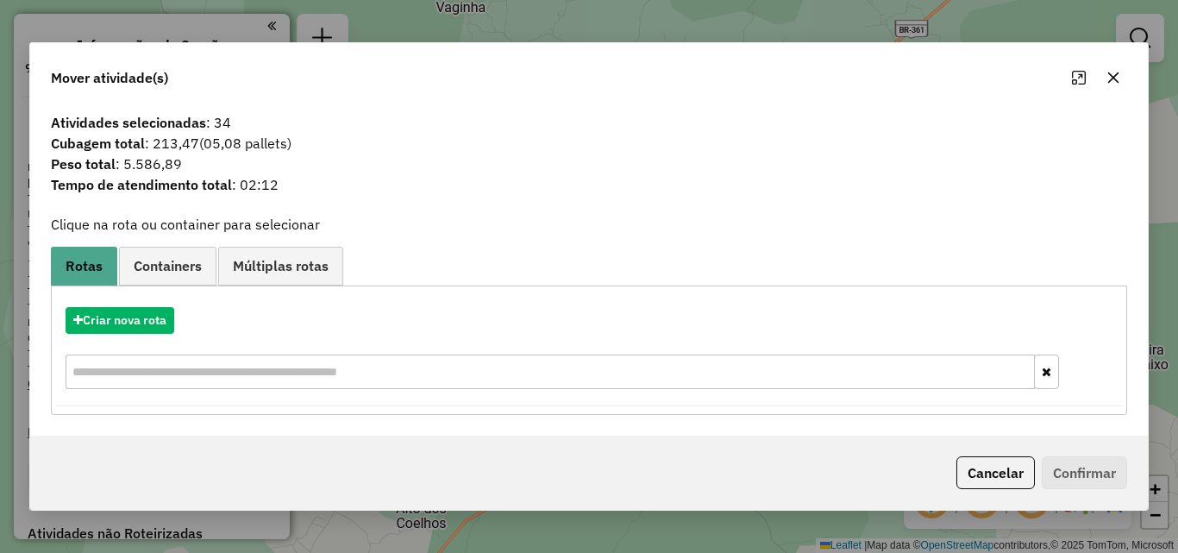
drag, startPoint x: 998, startPoint y: 468, endPoint x: 972, endPoint y: 474, distance: 26.6
click at [997, 469] on button "Cancelar" at bounding box center [995, 472] width 78 height 33
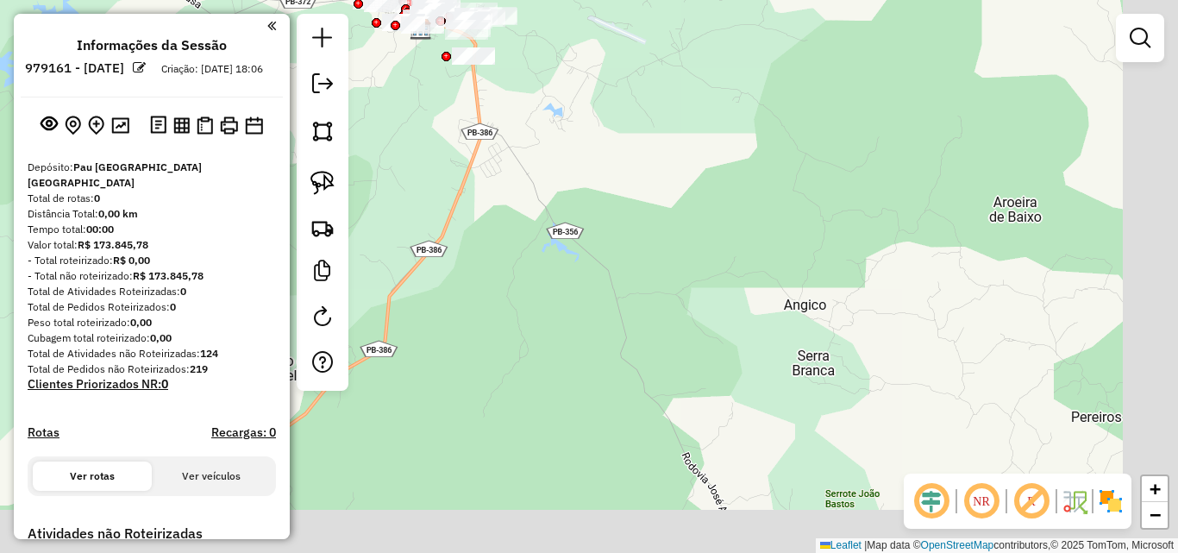
drag, startPoint x: 882, startPoint y: 384, endPoint x: 778, endPoint y: 256, distance: 164.8
click at [789, 277] on div "Janela de atendimento Grade de atendimento Capacidade Transportadoras Veículos …" at bounding box center [589, 276] width 1178 height 553
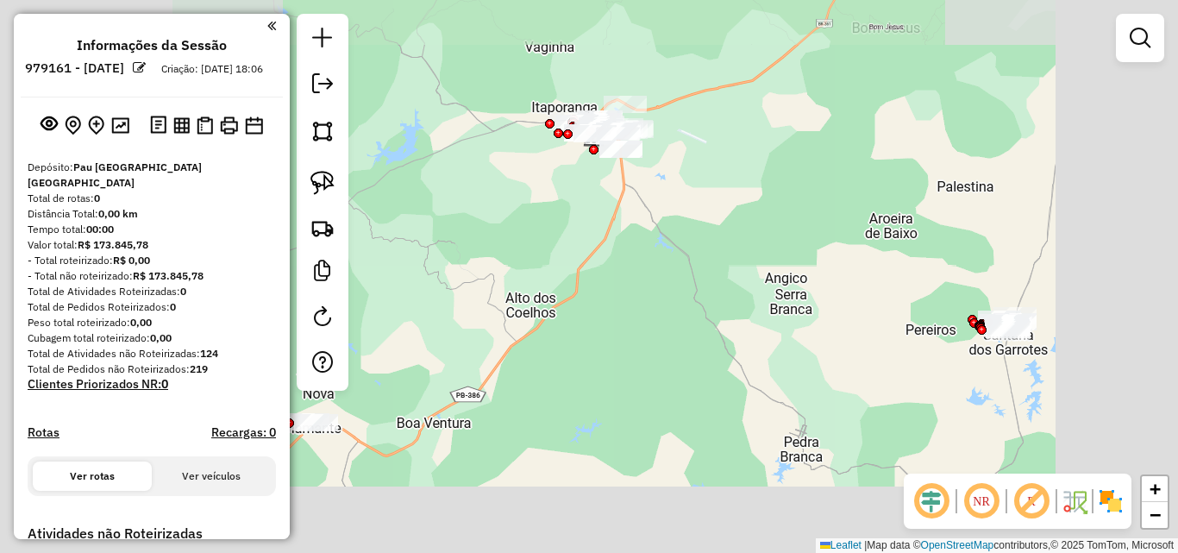
click at [754, 265] on div "Janela de atendimento Grade de atendimento Capacidade Transportadoras Veículos …" at bounding box center [589, 276] width 1178 height 553
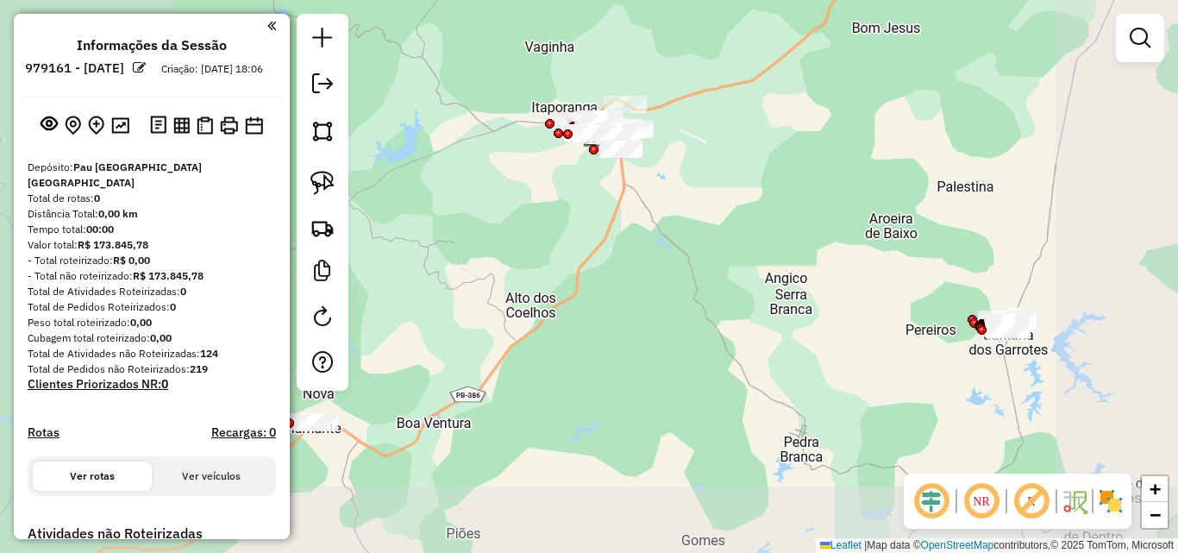
drag, startPoint x: 713, startPoint y: 225, endPoint x: 701, endPoint y: 219, distance: 13.5
click at [704, 217] on div "Janela de atendimento Grade de atendimento Capacidade Transportadoras Veículos …" at bounding box center [589, 276] width 1178 height 553
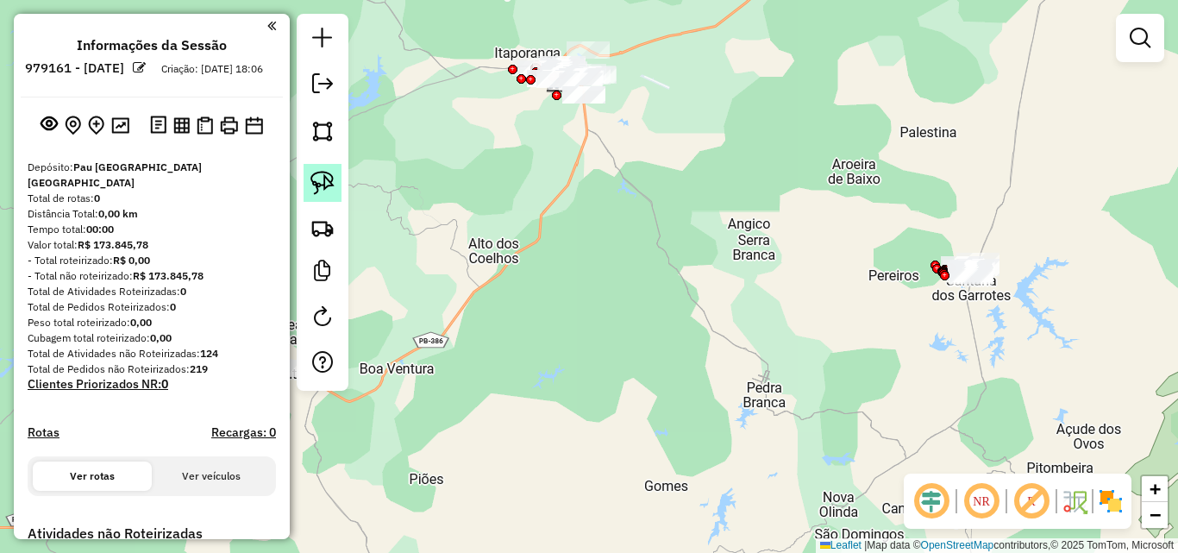
click at [335, 187] on link at bounding box center [322, 183] width 38 height 38
drag, startPoint x: 985, startPoint y: 213, endPoint x: 1053, endPoint y: 233, distance: 70.9
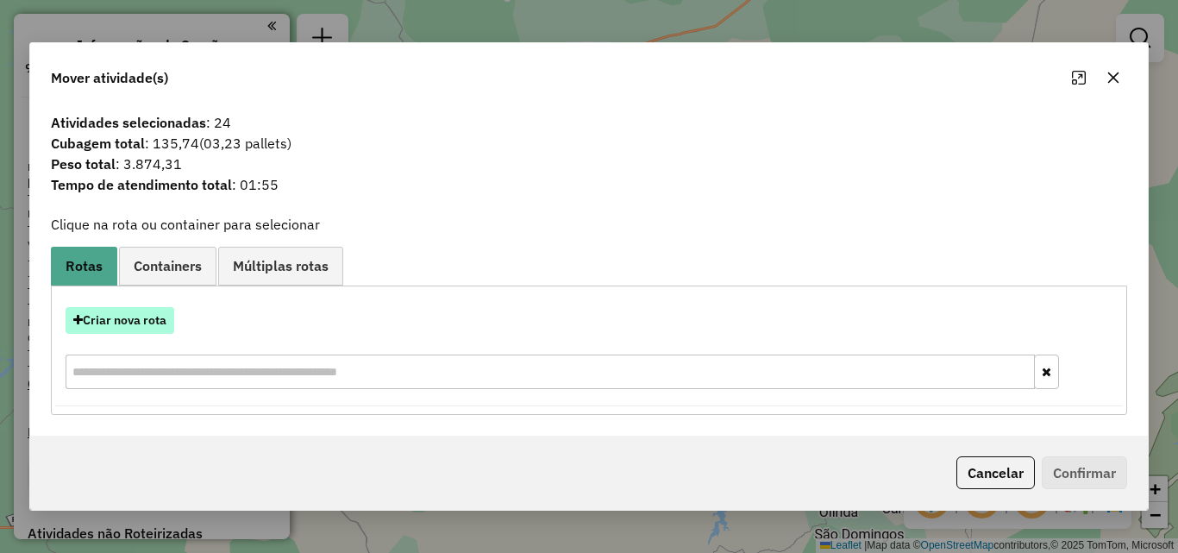
click at [137, 330] on button "Criar nova rota" at bounding box center [120, 320] width 109 height 27
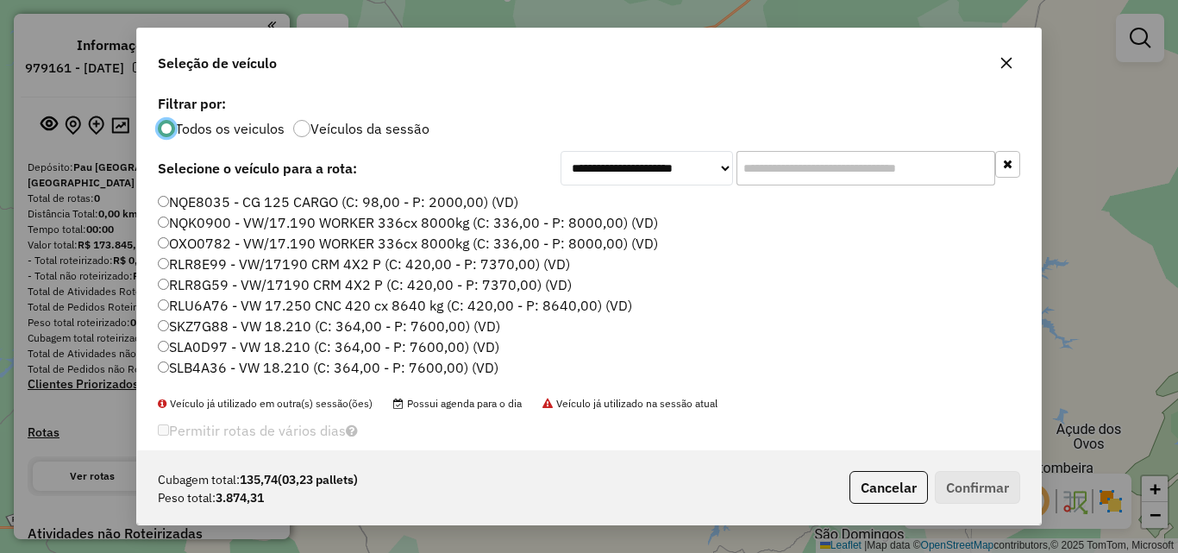
scroll to position [9, 5]
drag, startPoint x: 938, startPoint y: 170, endPoint x: 961, endPoint y: 176, distance: 23.2
click at [933, 172] on input "text" at bounding box center [865, 168] width 259 height 34
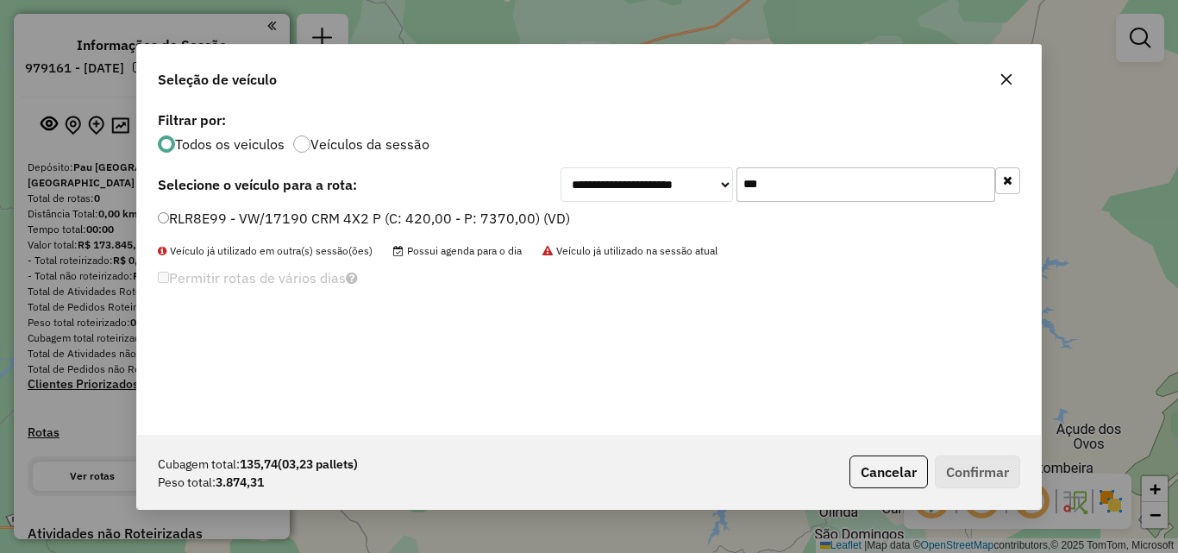
type input "***"
click at [539, 215] on label "RLR8E99 - VW/17190 CRM 4X2 P (C: 420,00 - P: 7370,00) (VD)" at bounding box center [364, 218] width 412 height 21
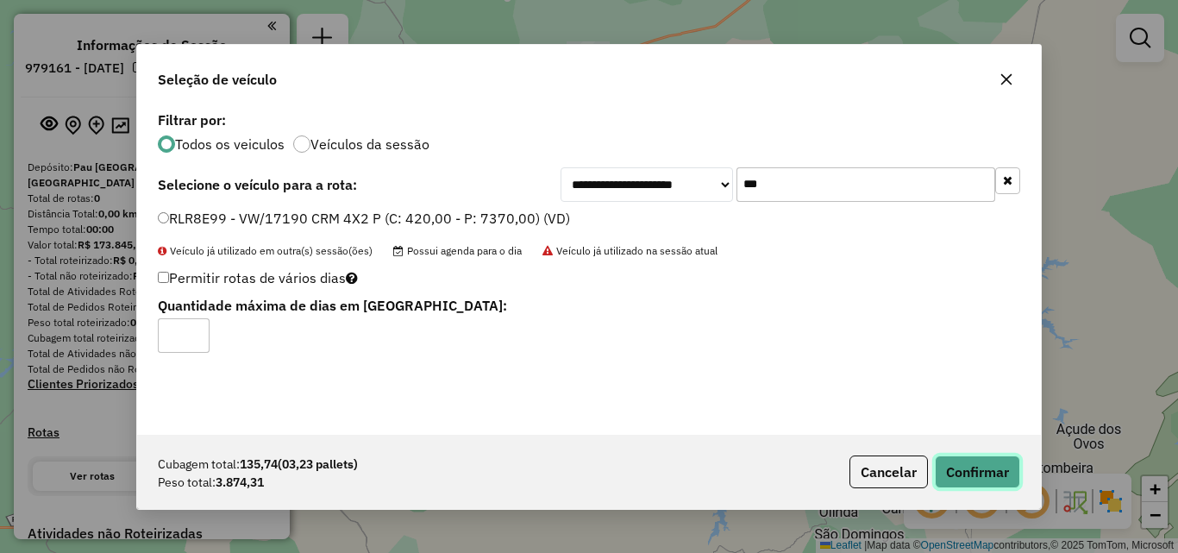
click at [1013, 470] on button "Confirmar" at bounding box center [977, 471] width 85 height 33
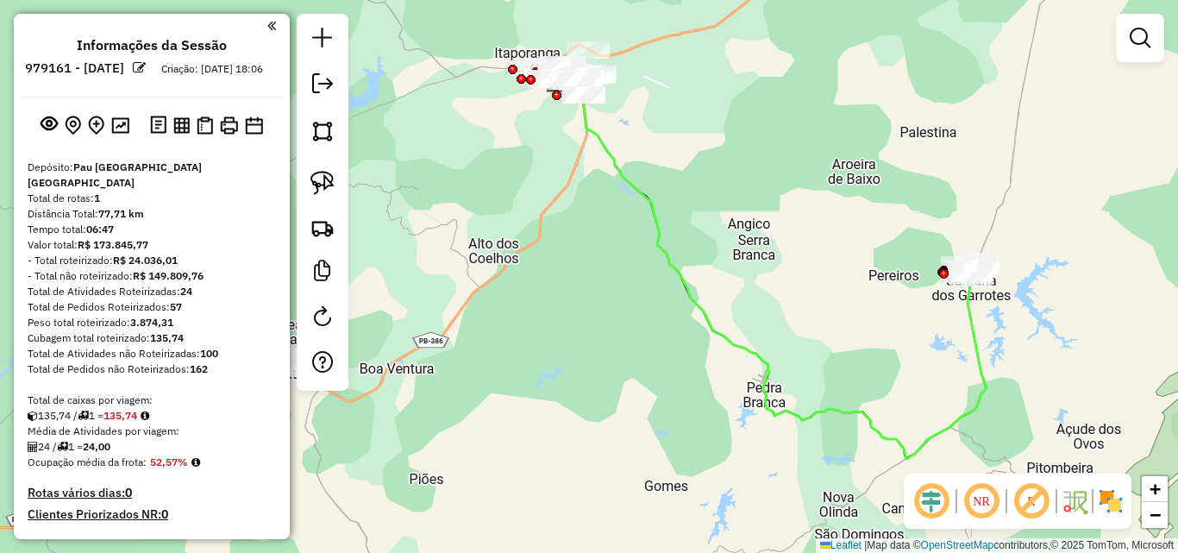
drag, startPoint x: 549, startPoint y: 209, endPoint x: 626, endPoint y: 357, distance: 167.0
click at [627, 360] on div "Janela de atendimento Grade de atendimento Capacidade Transportadoras Veículos …" at bounding box center [589, 276] width 1178 height 553
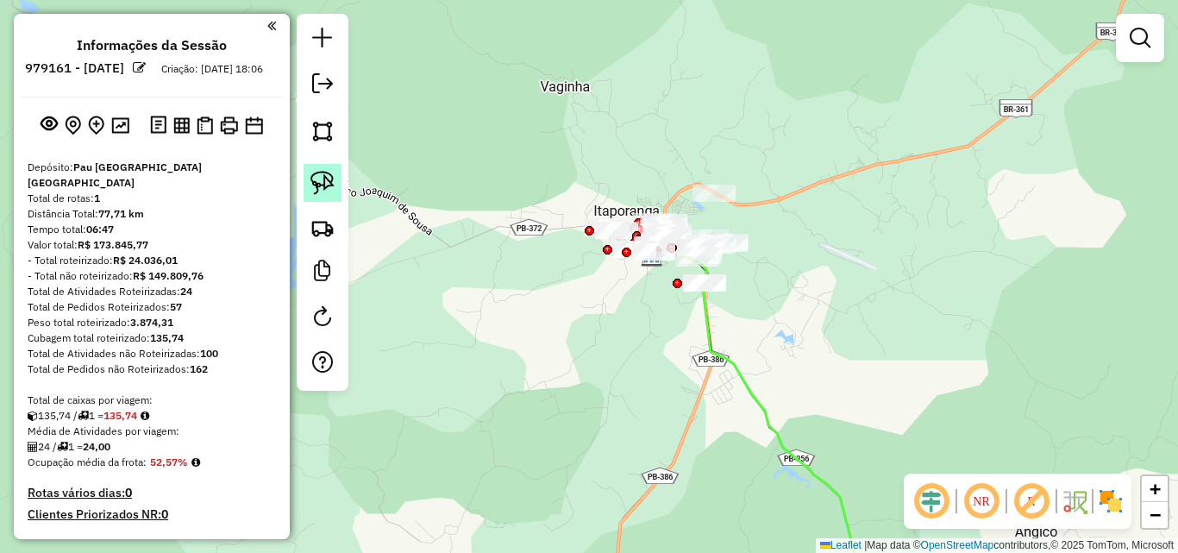
click at [318, 181] on img at bounding box center [322, 183] width 24 height 24
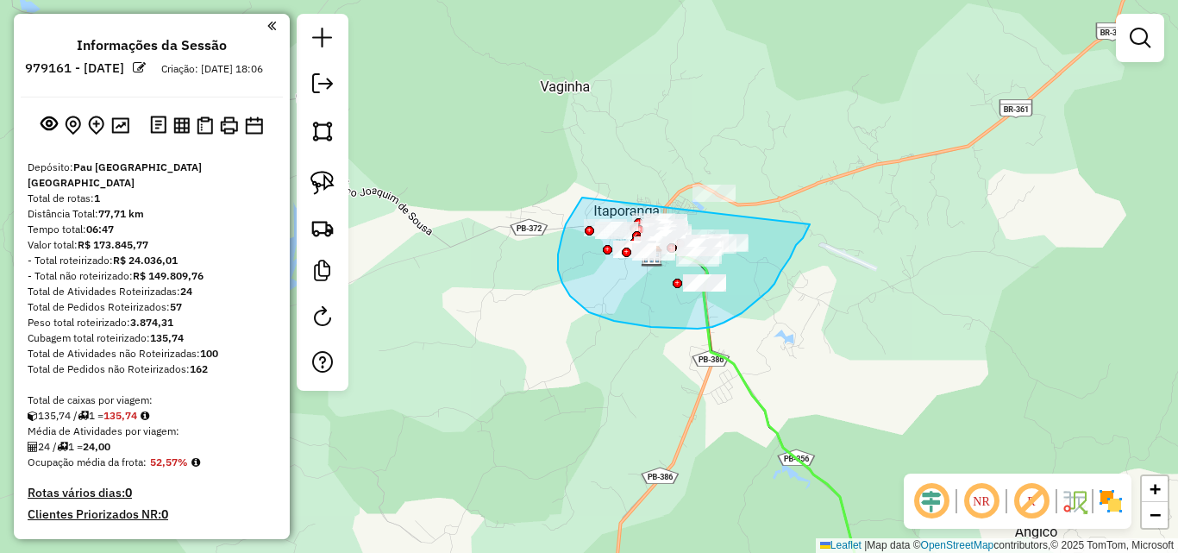
drag, startPoint x: 562, startPoint y: 283, endPoint x: 810, endPoint y: 225, distance: 254.1
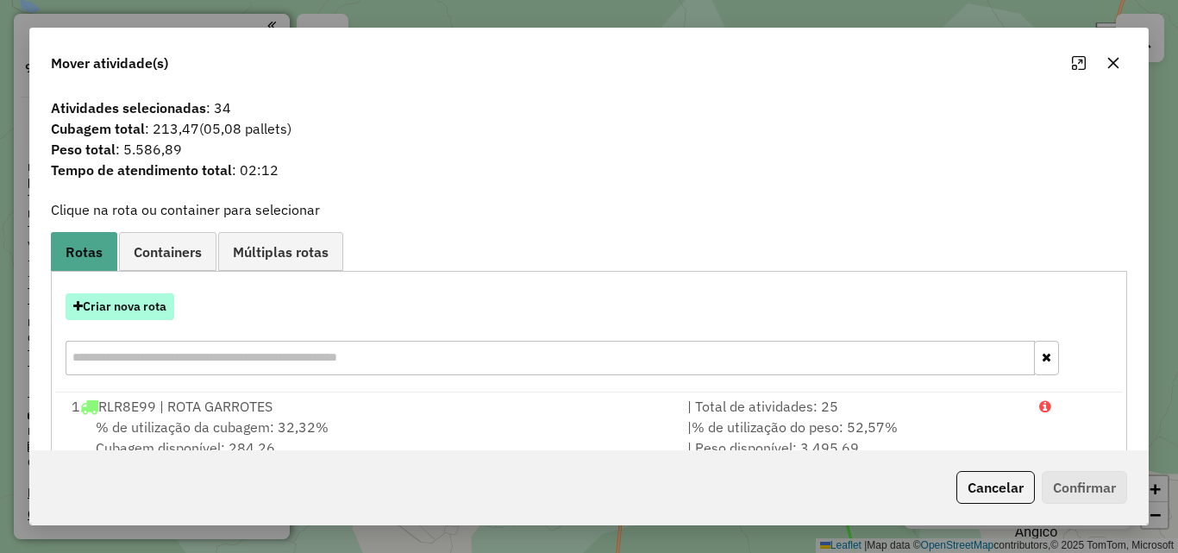
click at [124, 300] on button "Criar nova rota" at bounding box center [120, 306] width 109 height 27
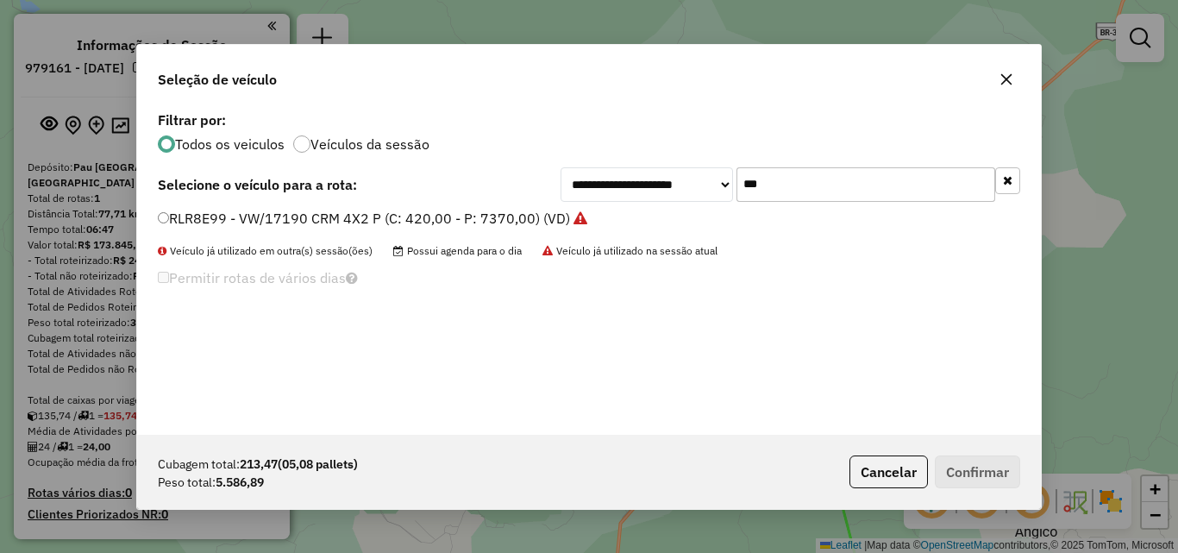
click at [956, 191] on input "***" at bounding box center [865, 184] width 259 height 34
drag, startPoint x: 956, startPoint y: 191, endPoint x: 973, endPoint y: 189, distance: 16.6
click at [972, 190] on input "***" at bounding box center [865, 184] width 259 height 34
type input "****"
drag, startPoint x: 431, startPoint y: 188, endPoint x: 392, endPoint y: 198, distance: 40.2
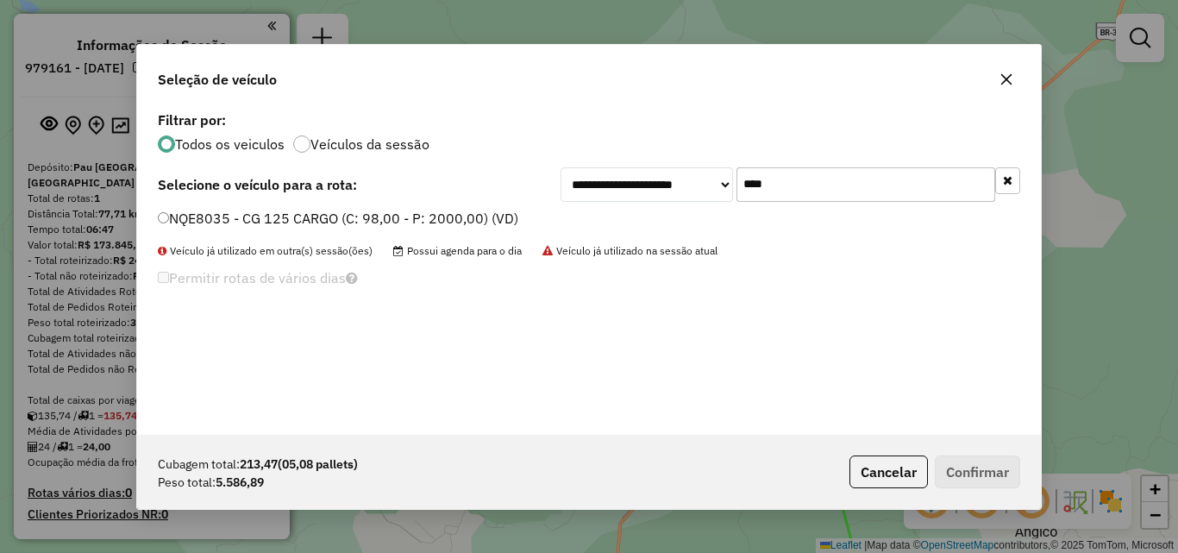
click at [414, 191] on div "**********" at bounding box center [589, 184] width 862 height 34
drag, startPoint x: 392, startPoint y: 198, endPoint x: 378, endPoint y: 210, distance: 18.5
click at [390, 201] on div "**********" at bounding box center [589, 184] width 862 height 34
click at [373, 210] on label "NQE8035 - CG 125 CARGO (C: 98,00 - P: 2000,00) (VD)" at bounding box center [338, 218] width 360 height 21
click at [374, 215] on label "NQE8035 - CG 125 CARGO (C: 98,00 - P: 2000,00) (VD)" at bounding box center [338, 218] width 360 height 21
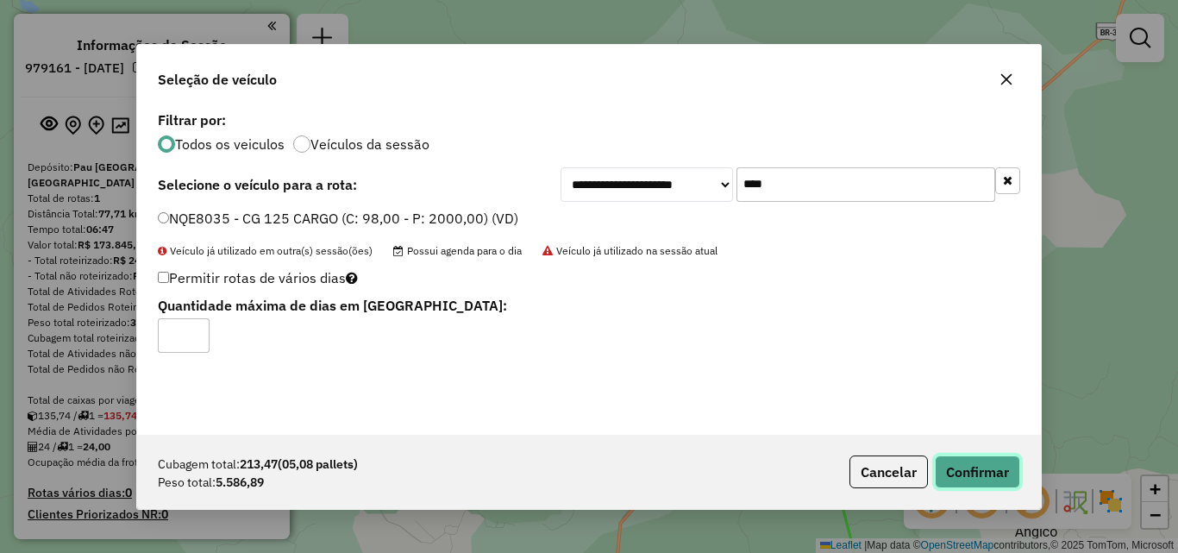
click at [983, 470] on button "Confirmar" at bounding box center [977, 471] width 85 height 33
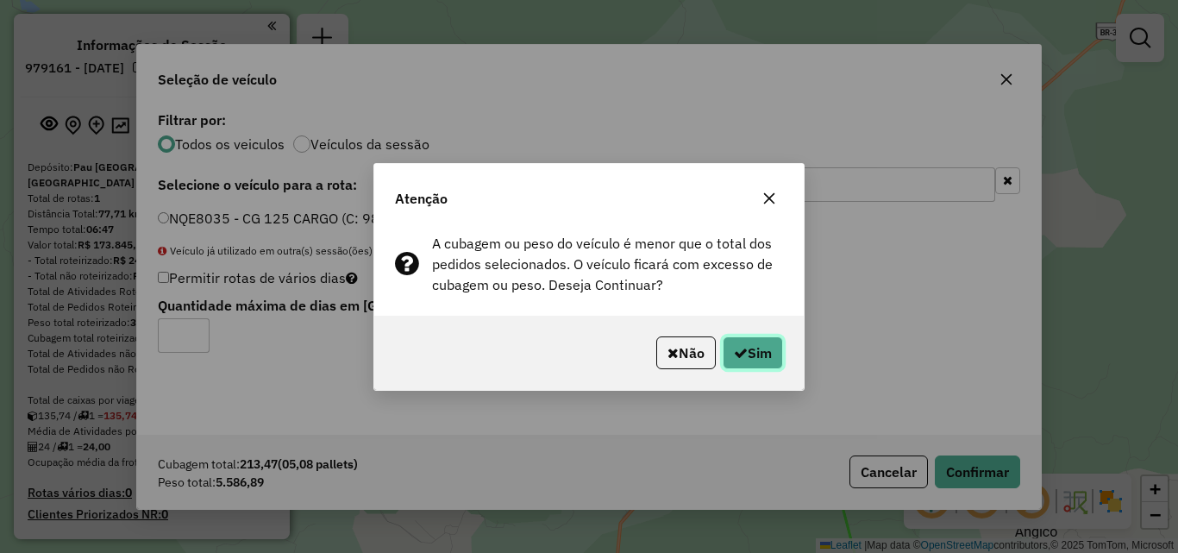
click at [729, 336] on button "Sim" at bounding box center [753, 352] width 60 height 33
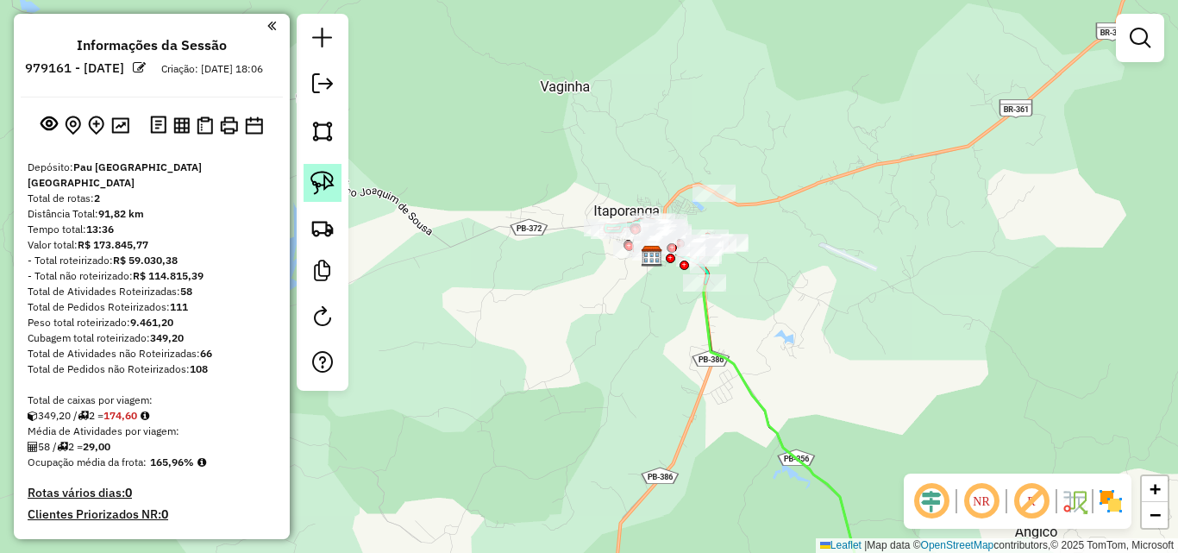
click at [338, 189] on link at bounding box center [322, 183] width 38 height 38
drag, startPoint x: 752, startPoint y: 294, endPoint x: 679, endPoint y: 297, distance: 72.5
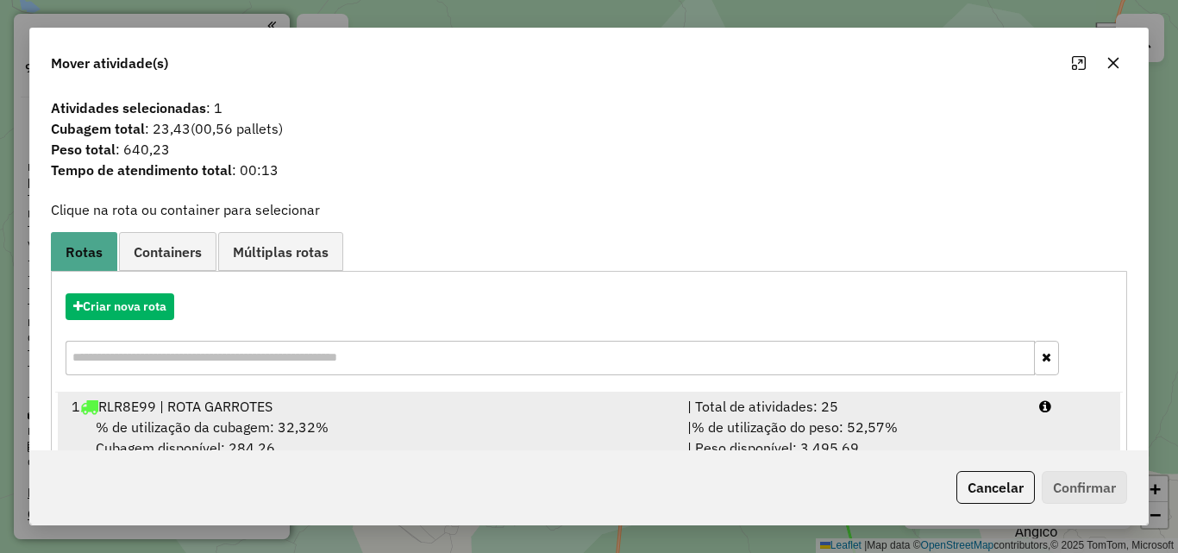
drag, startPoint x: 879, startPoint y: 406, endPoint x: 935, endPoint y: 419, distance: 56.7
click at [883, 405] on div "| Total de atividades: 25" at bounding box center [853, 406] width 352 height 21
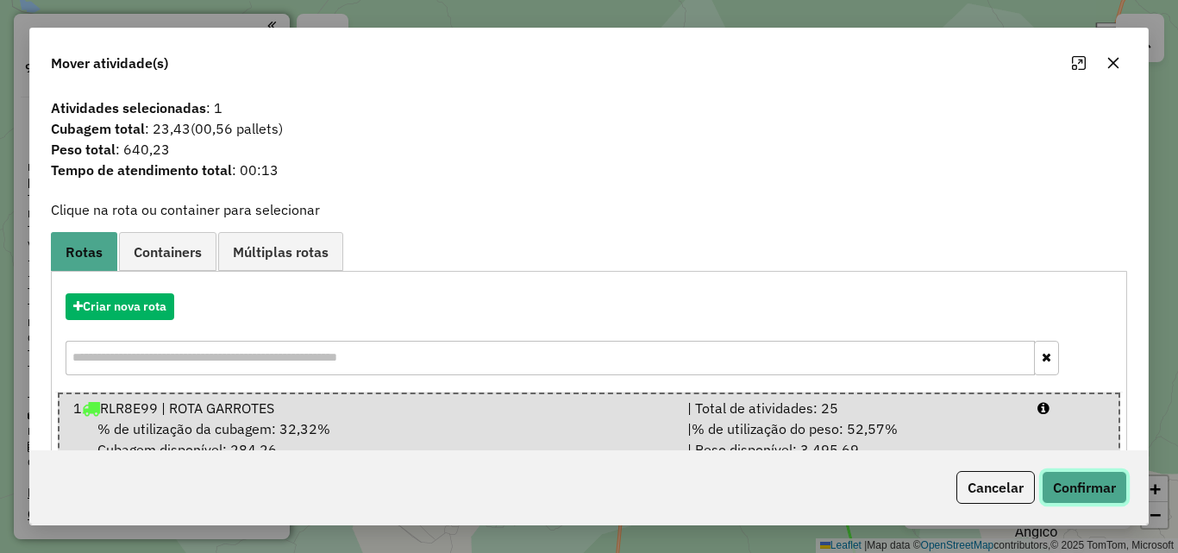
click at [1083, 473] on button "Confirmar" at bounding box center [1084, 487] width 85 height 33
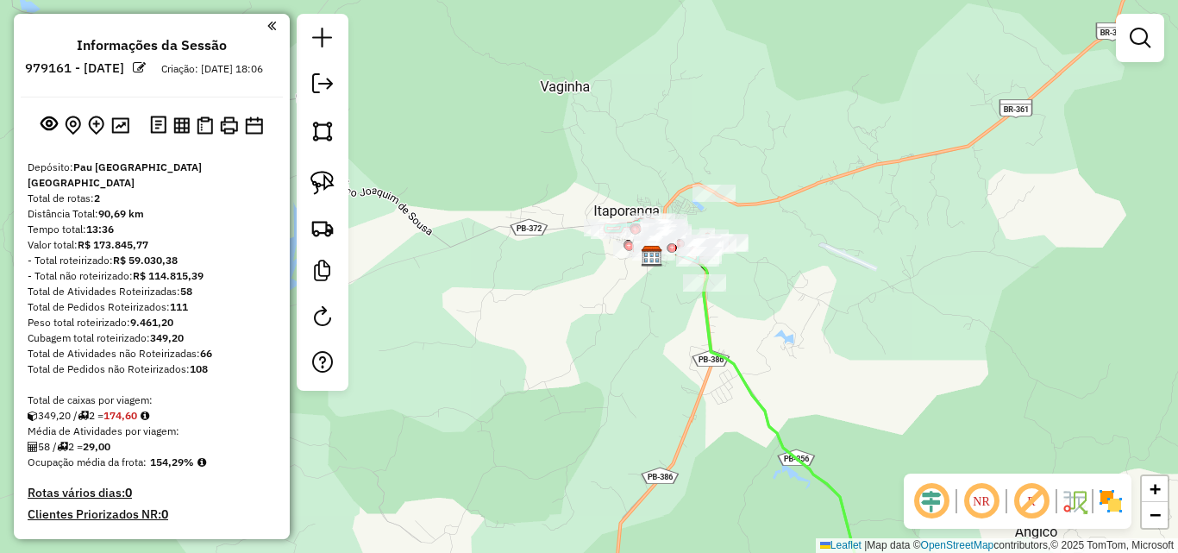
click at [656, 248] on img at bounding box center [652, 256] width 22 height 22
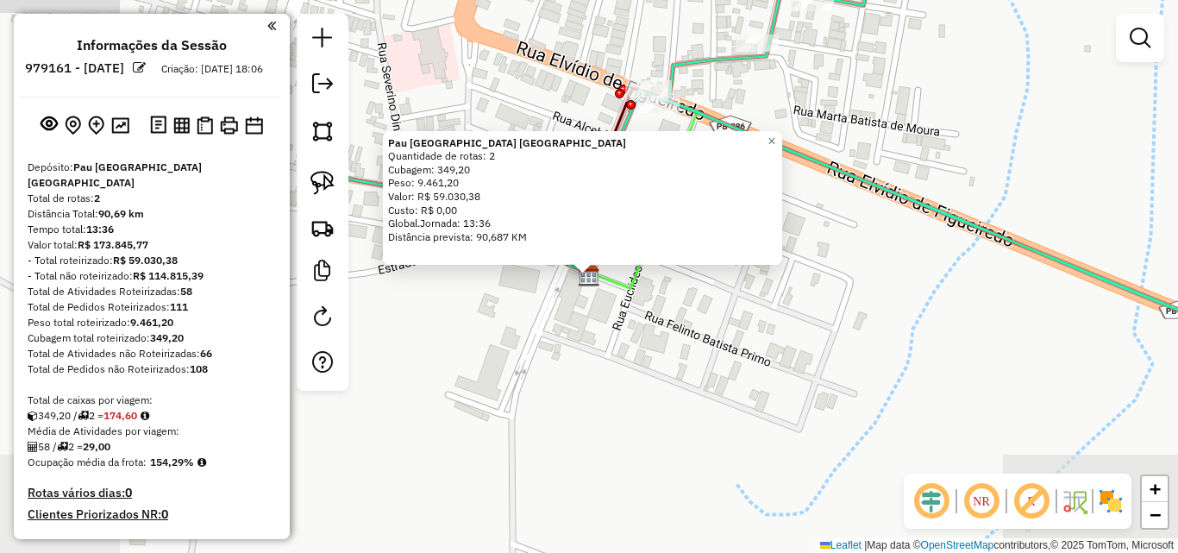
drag, startPoint x: 653, startPoint y: 288, endPoint x: 672, endPoint y: 261, distance: 32.8
click at [653, 289] on div "Pau Brasil Itaporanga Quantidade de rotas: 2 Cubagem: 349,20 Peso: 9.461,20 Val…" at bounding box center [589, 276] width 1178 height 553
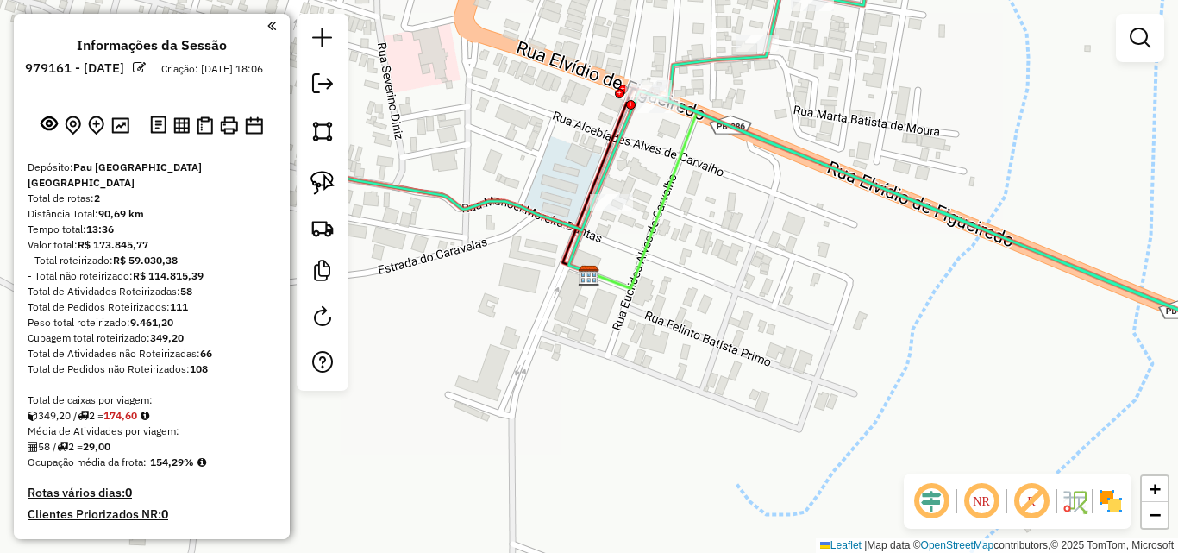
click at [689, 66] on icon at bounding box center [805, 150] width 979 height 413
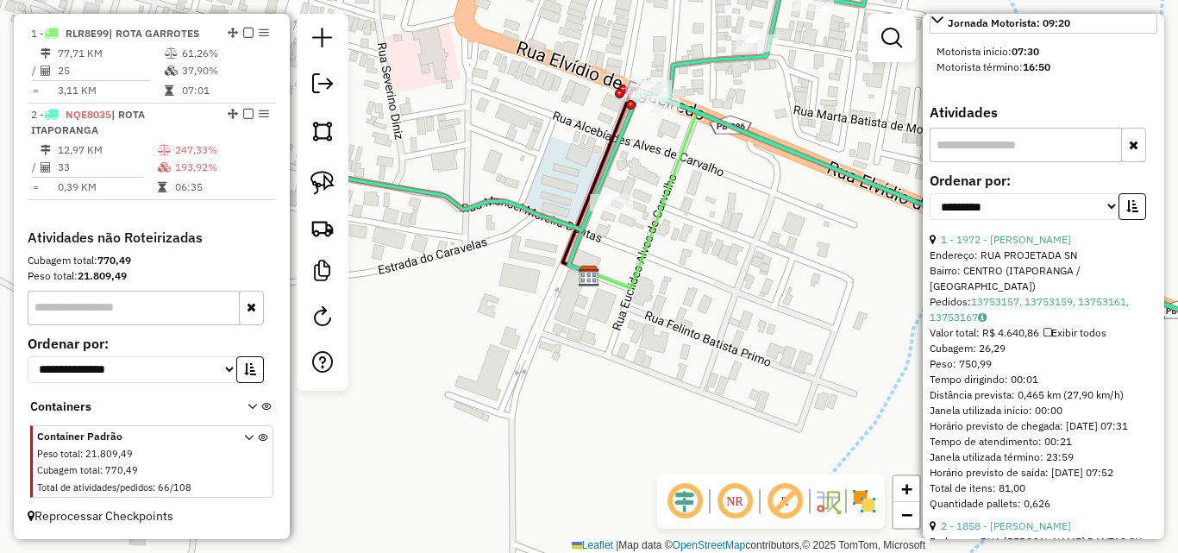
scroll to position [604, 0]
click at [1036, 245] on link "1 - 1972 - MERCADINHO CABOCO" at bounding box center [1006, 238] width 130 height 13
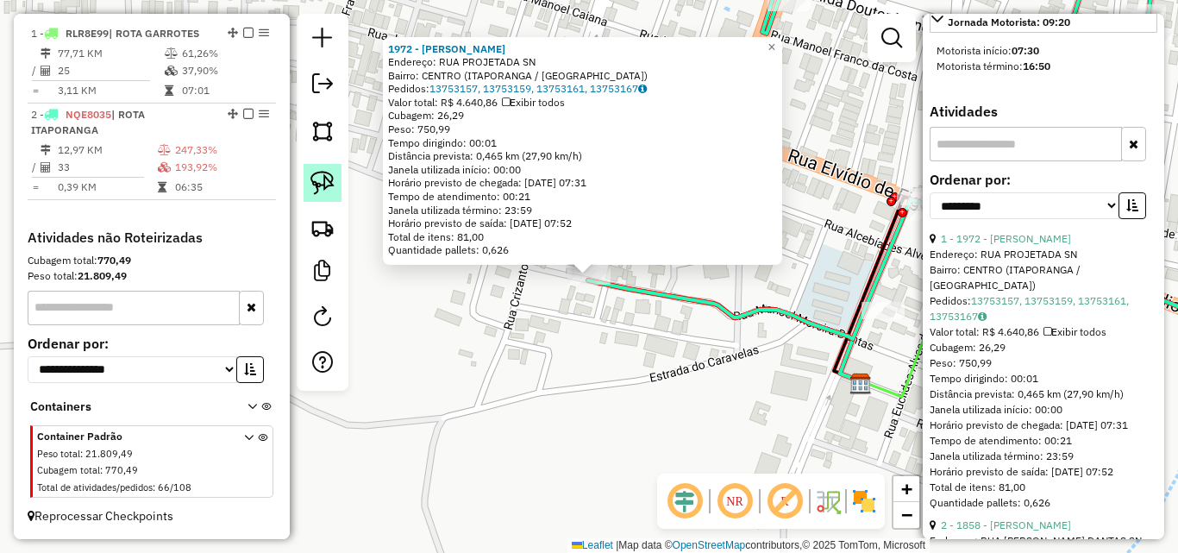
click at [335, 174] on link at bounding box center [322, 183] width 38 height 38
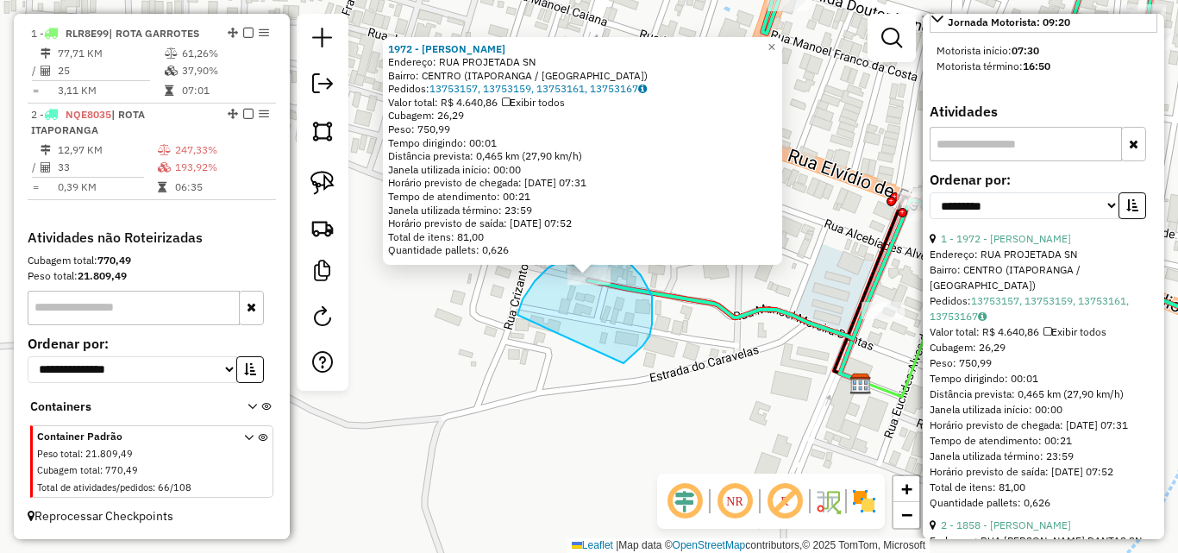
drag, startPoint x: 623, startPoint y: 363, endPoint x: 529, endPoint y: 347, distance: 95.3
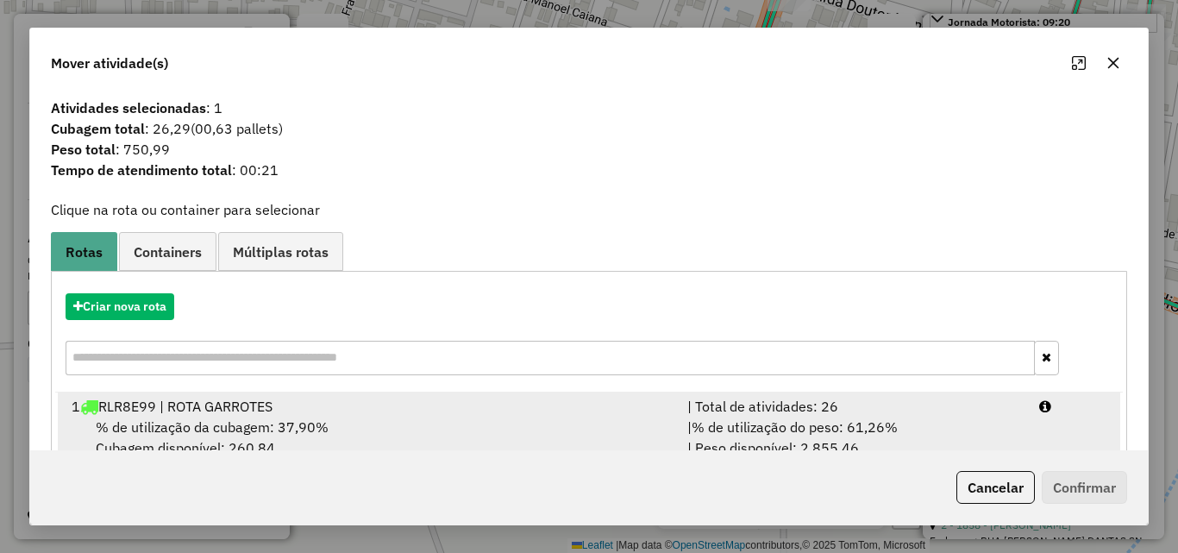
click at [956, 430] on div "| % de utilização do peso: 61,26% | Peso disponível: 2.855,46" at bounding box center [853, 436] width 352 height 41
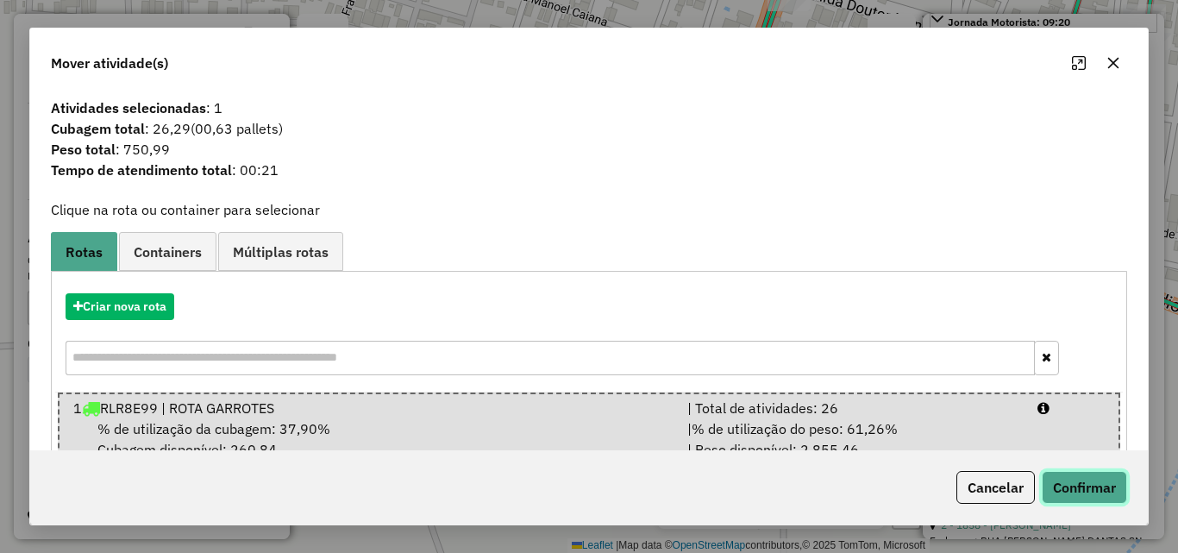
click at [1074, 488] on button "Confirmar" at bounding box center [1084, 487] width 85 height 33
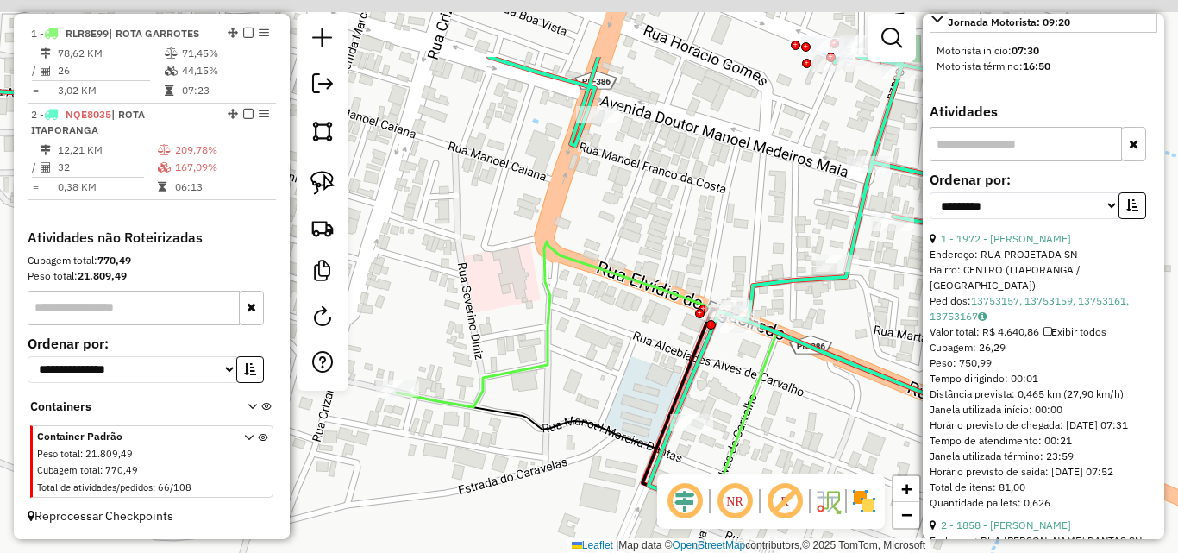
drag, startPoint x: 652, startPoint y: 343, endPoint x: 487, endPoint y: 431, distance: 186.7
click at [466, 453] on div "Janela de atendimento Grade de atendimento Capacidade Transportadoras Veículos …" at bounding box center [589, 276] width 1178 height 553
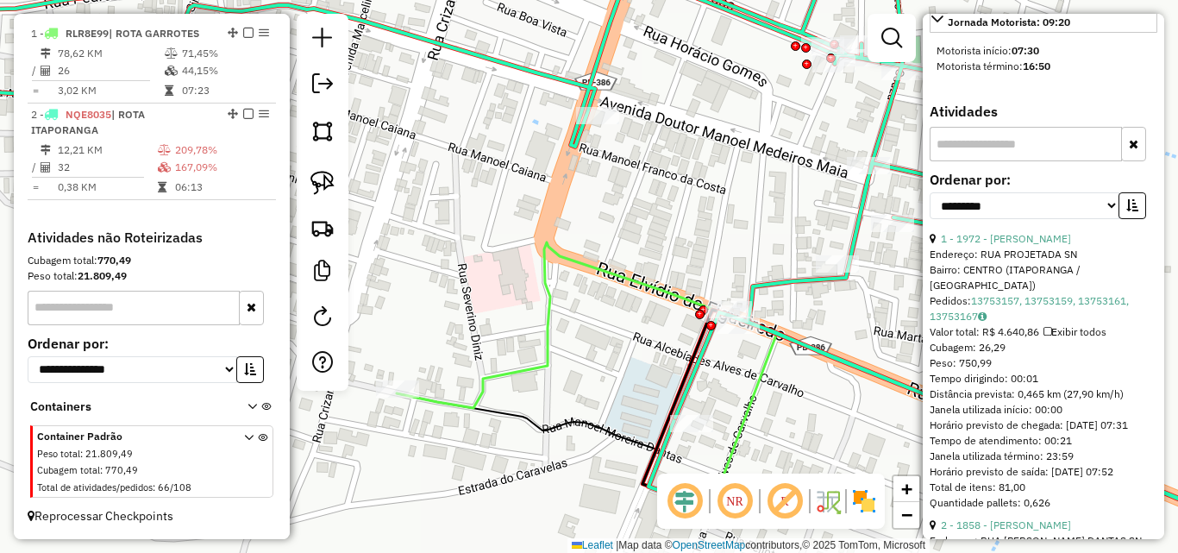
click at [793, 274] on icon at bounding box center [610, 245] width 1369 height 601
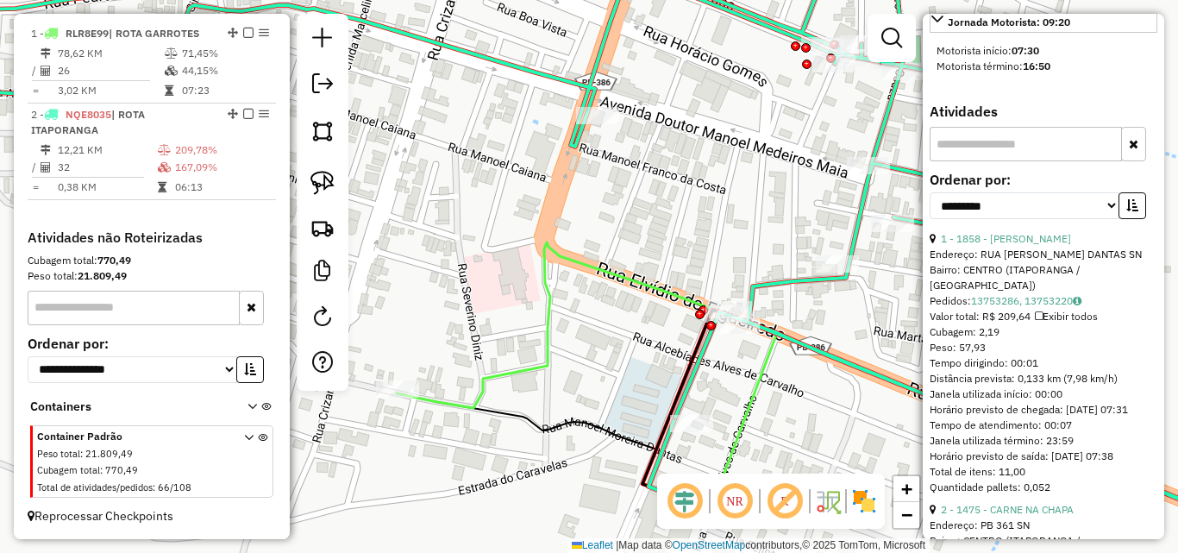
click at [858, 235] on icon at bounding box center [610, 245] width 1369 height 601
click at [488, 391] on icon at bounding box center [846, 393] width 898 height 303
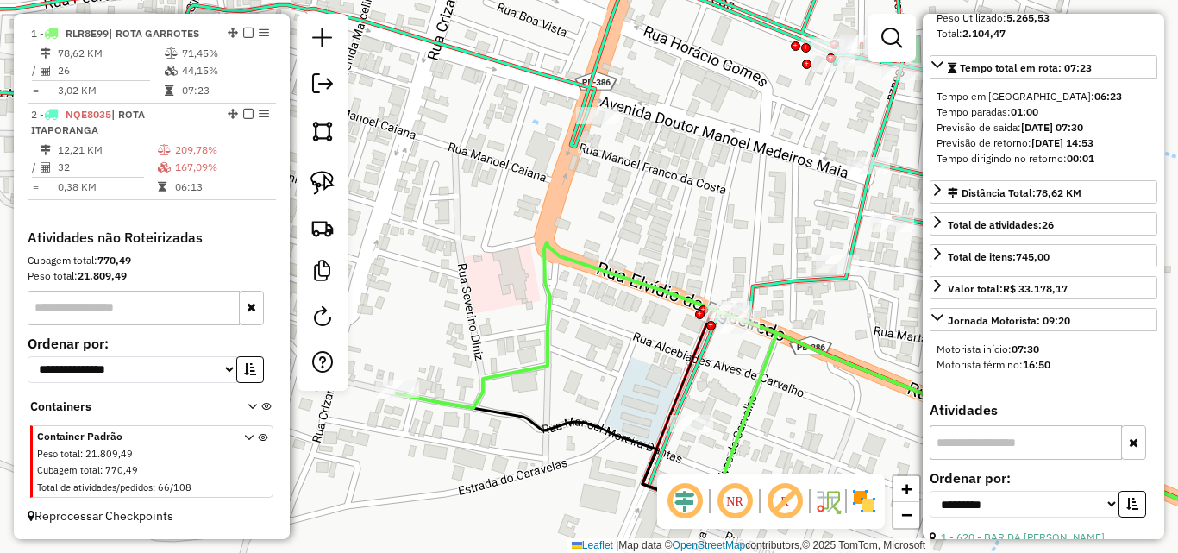
scroll to position [274, 0]
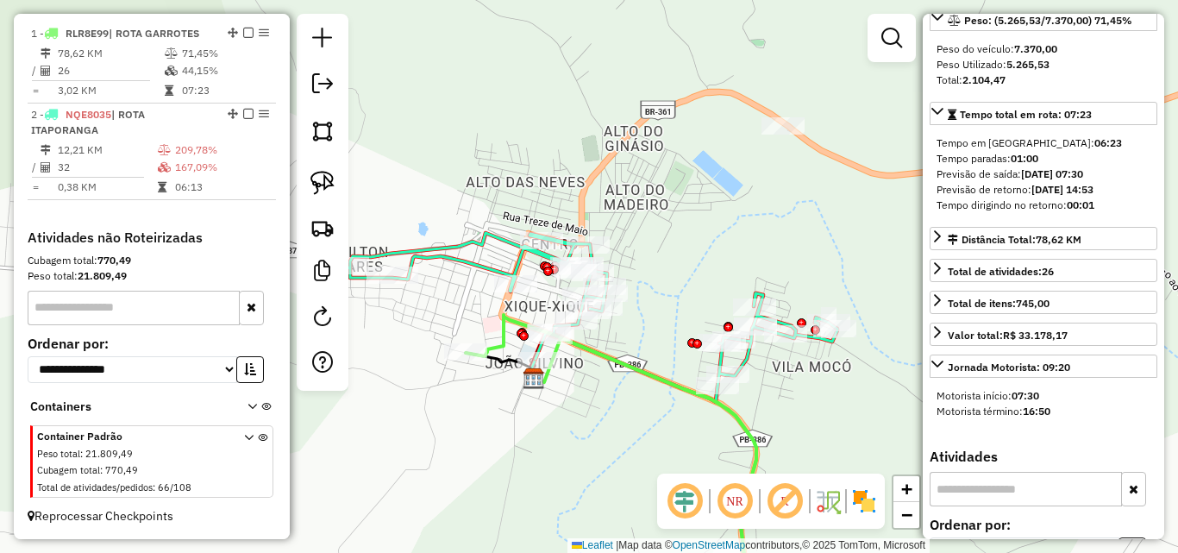
click at [751, 356] on icon at bounding box center [592, 317] width 490 height 169
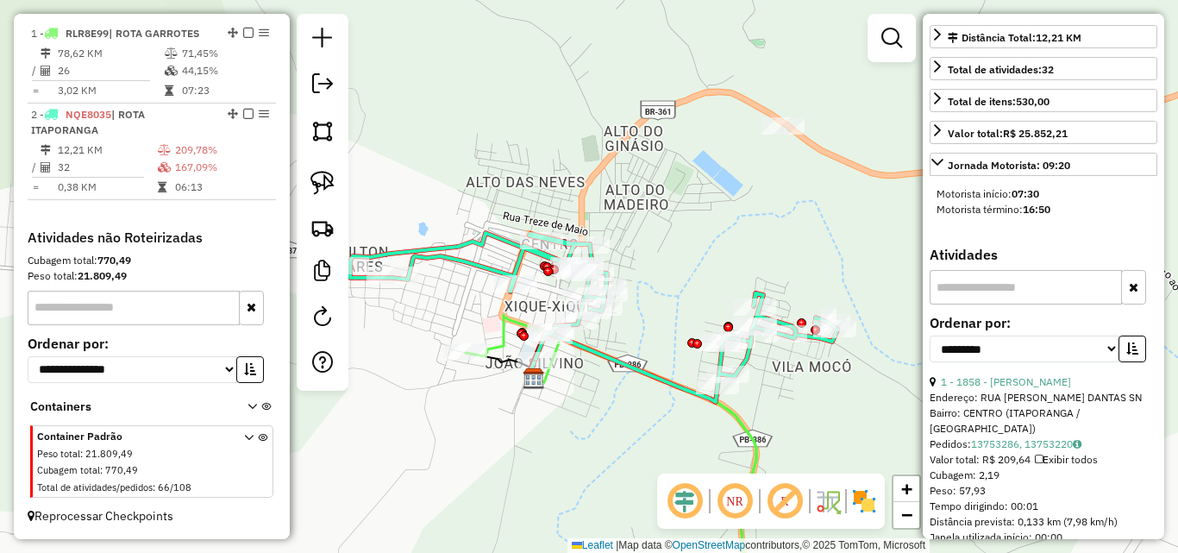
scroll to position [690, 0]
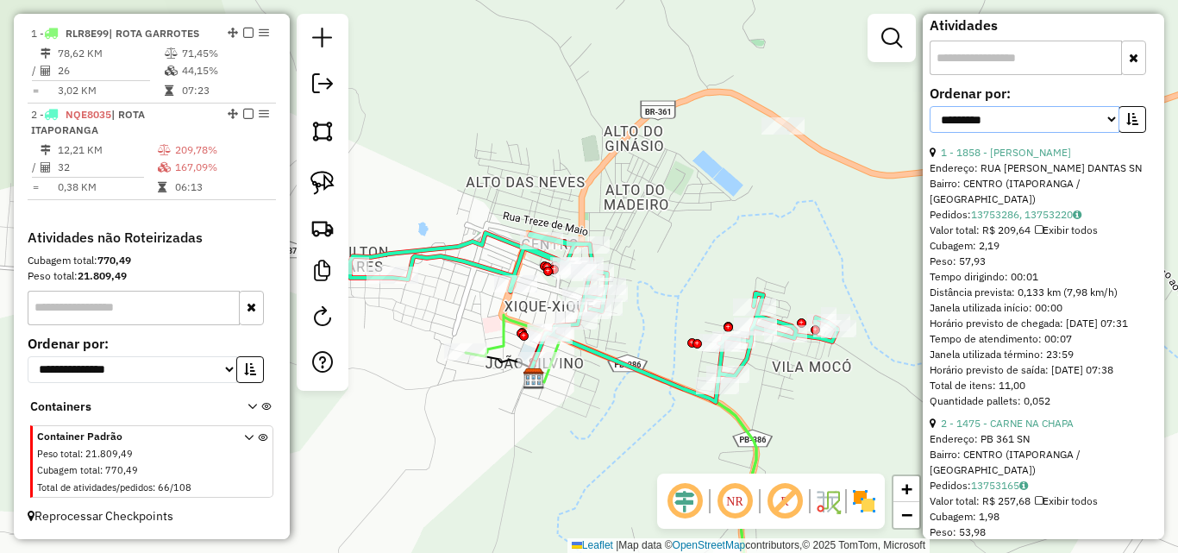
click at [1072, 133] on select "**********" at bounding box center [1024, 119] width 190 height 27
select select "*********"
click at [929, 133] on select "**********" at bounding box center [1024, 119] width 190 height 27
click at [1126, 125] on icon "button" at bounding box center [1132, 119] width 12 height 12
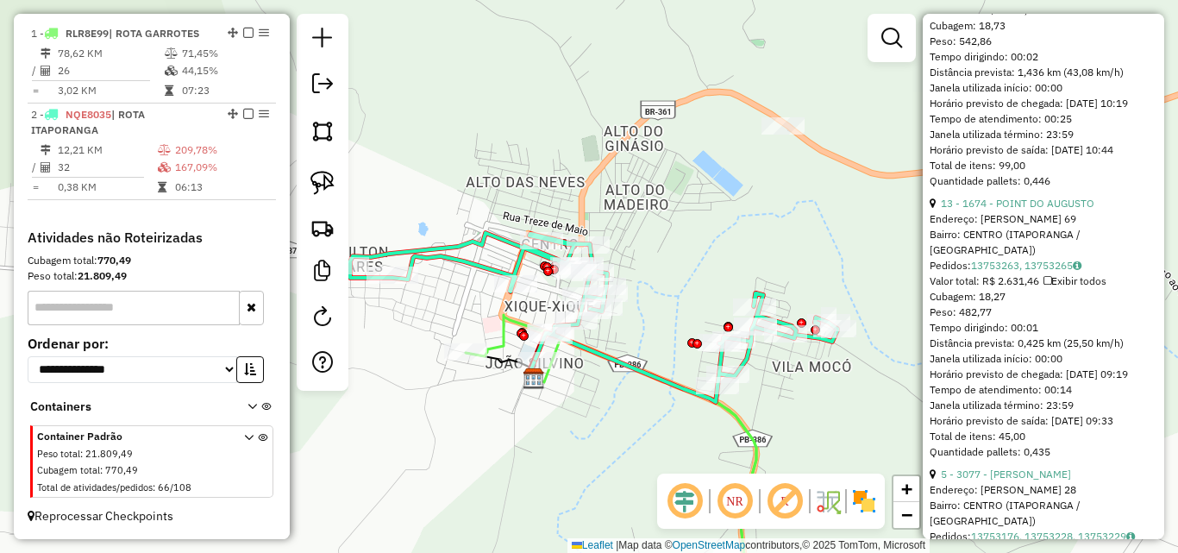
scroll to position [1207, 0]
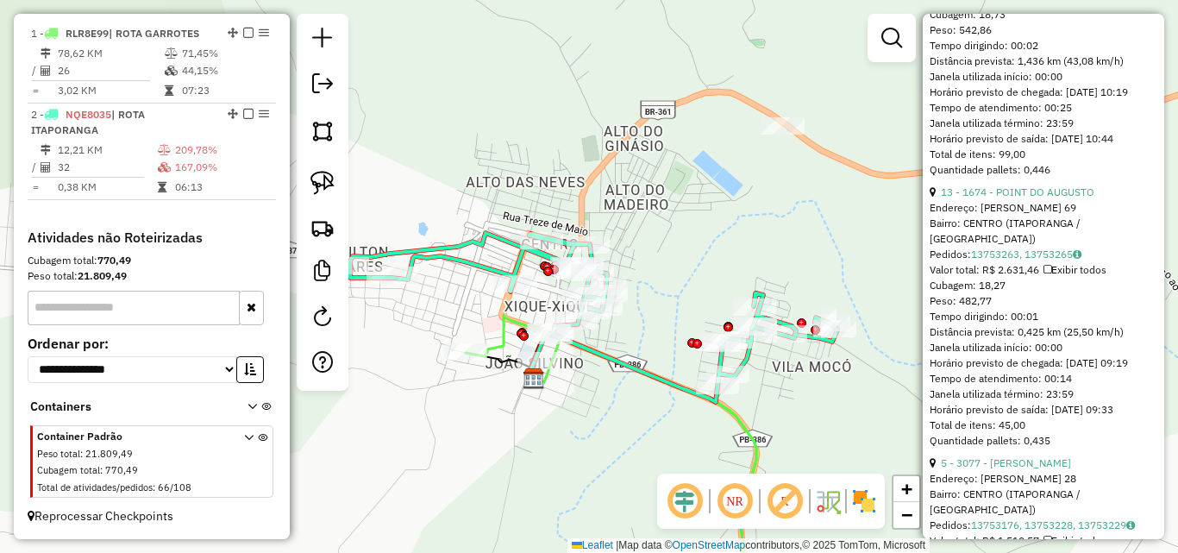
click at [893, 49] on link at bounding box center [891, 38] width 34 height 34
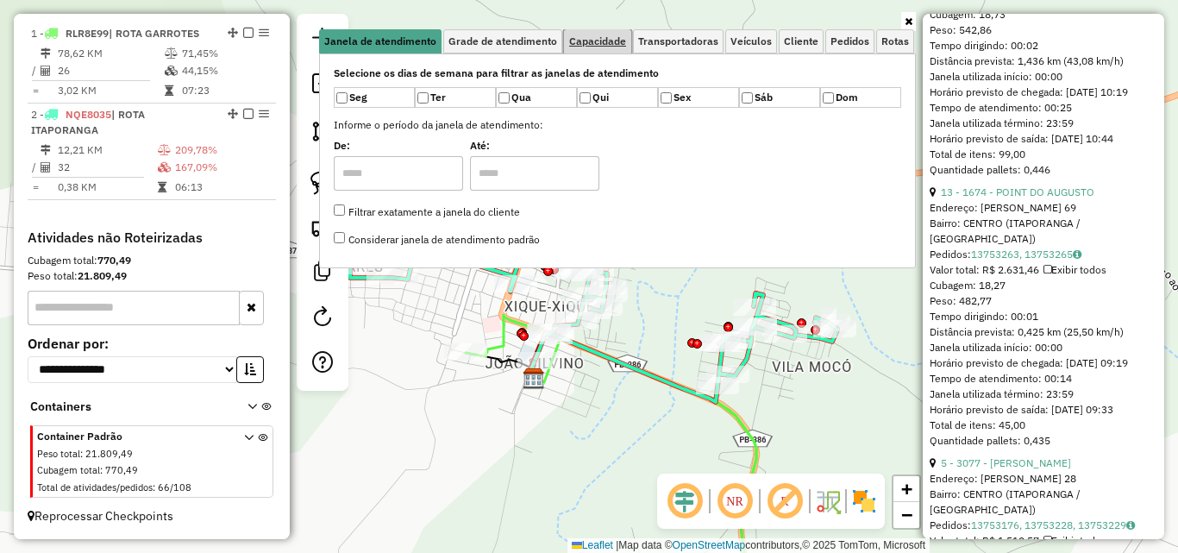
click at [620, 33] on link "Capacidade" at bounding box center [597, 41] width 67 height 24
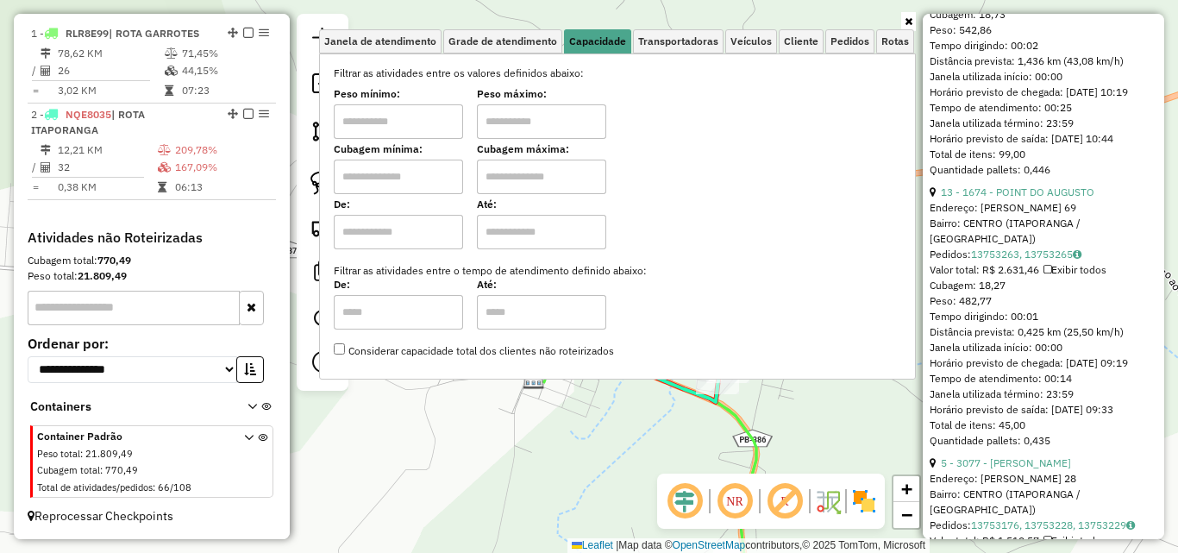
drag, startPoint x: 372, startPoint y: 122, endPoint x: 382, endPoint y: 141, distance: 21.2
click at [369, 130] on input "text" at bounding box center [398, 121] width 129 height 34
type input "******"
drag, startPoint x: 568, startPoint y: 113, endPoint x: 589, endPoint y: 130, distance: 26.9
click at [568, 115] on input "text" at bounding box center [541, 121] width 129 height 34
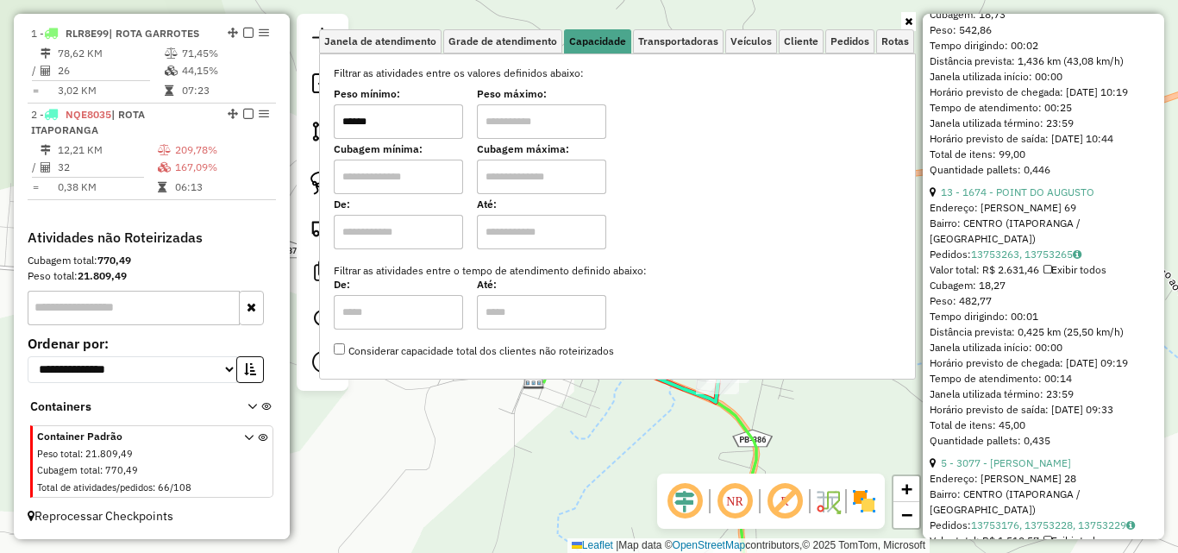
type input "**********"
click at [909, 24] on icon at bounding box center [908, 21] width 8 height 10
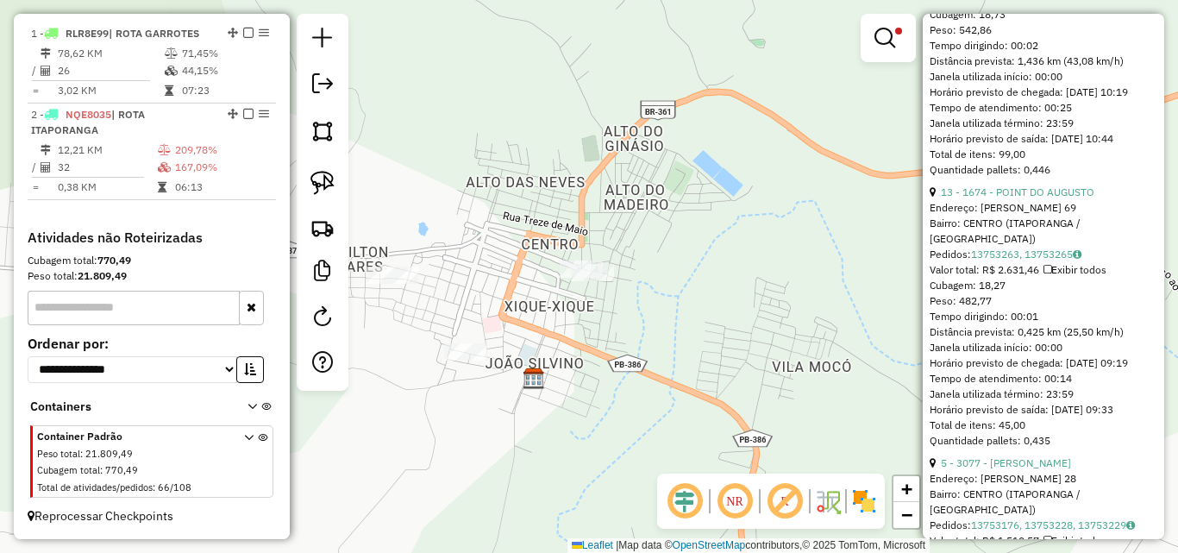
drag, startPoint x: 790, startPoint y: 222, endPoint x: 758, endPoint y: 228, distance: 32.6
click at [790, 222] on div "**********" at bounding box center [589, 276] width 1178 height 553
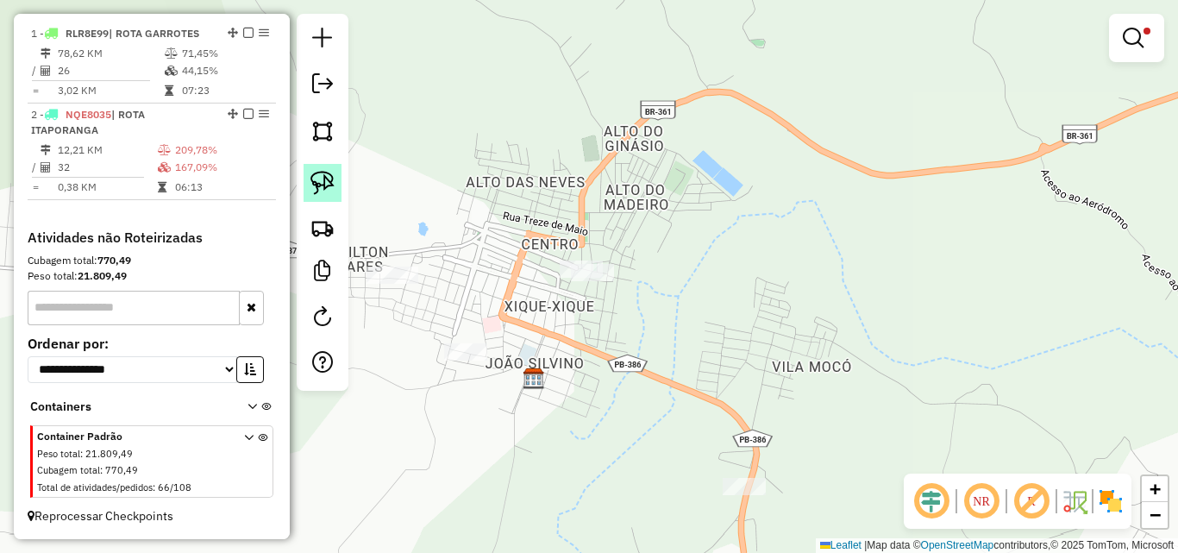
click at [335, 180] on link at bounding box center [322, 183] width 38 height 38
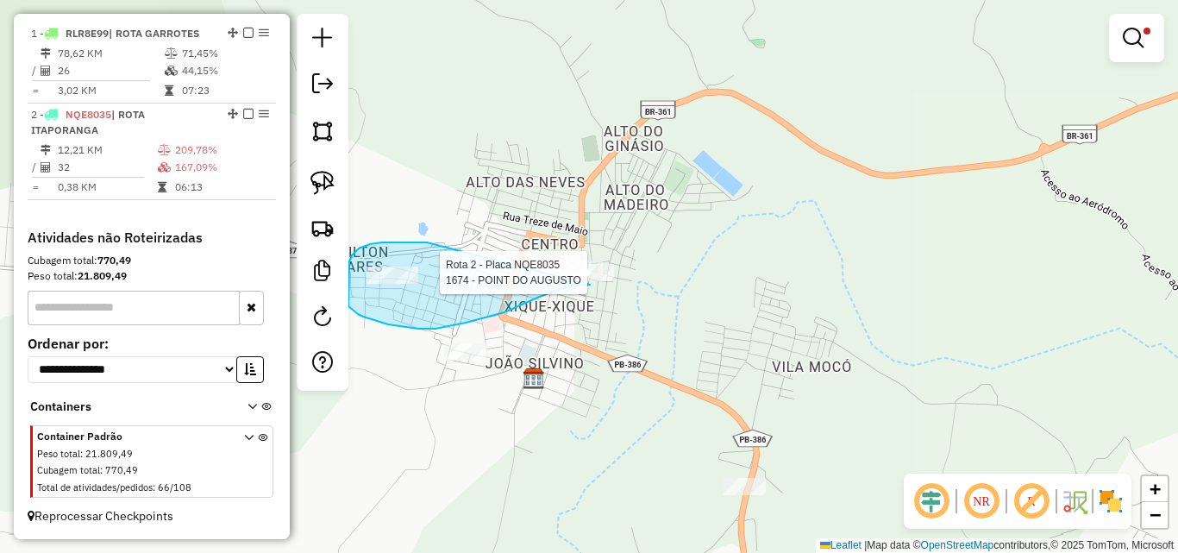
drag, startPoint x: 427, startPoint y: 242, endPoint x: 707, endPoint y: 228, distance: 280.6
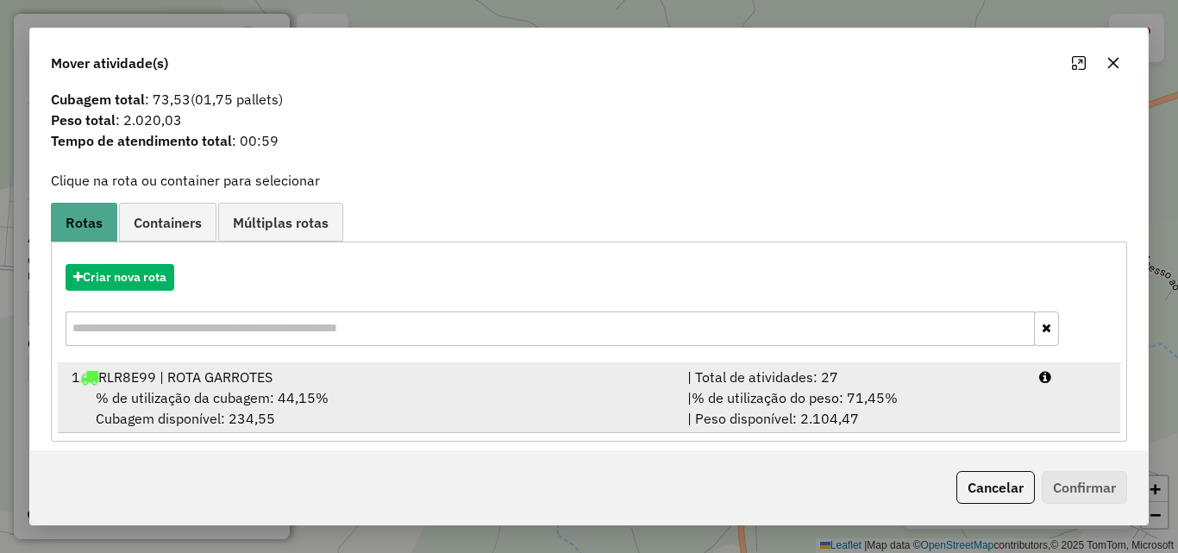
scroll to position [41, 0]
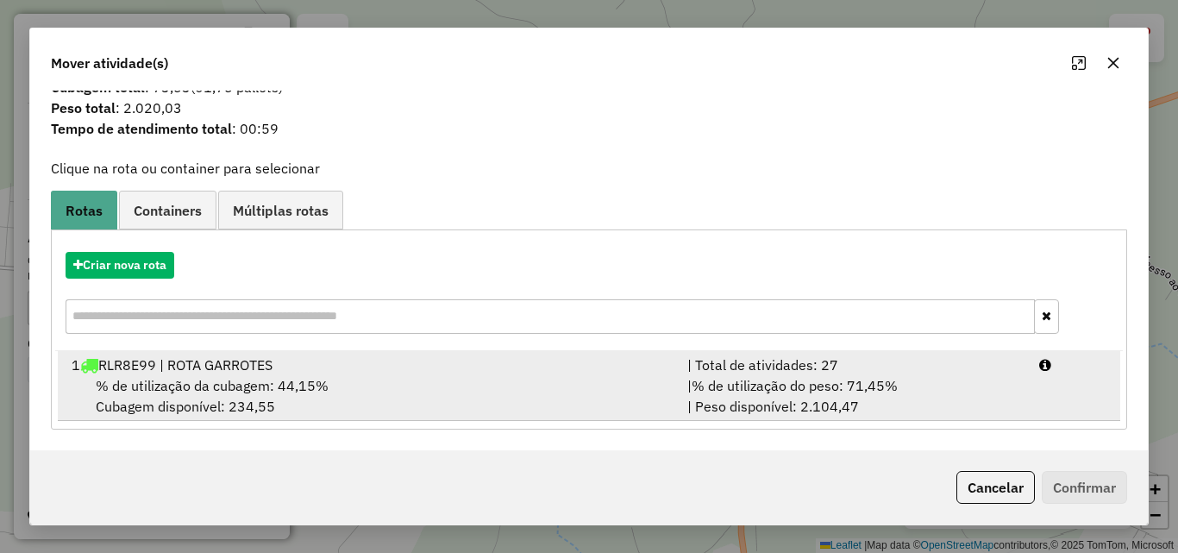
click at [906, 410] on div "| % de utilização do peso: 71,45% | Peso disponível: 2.104,47" at bounding box center [853, 395] width 352 height 41
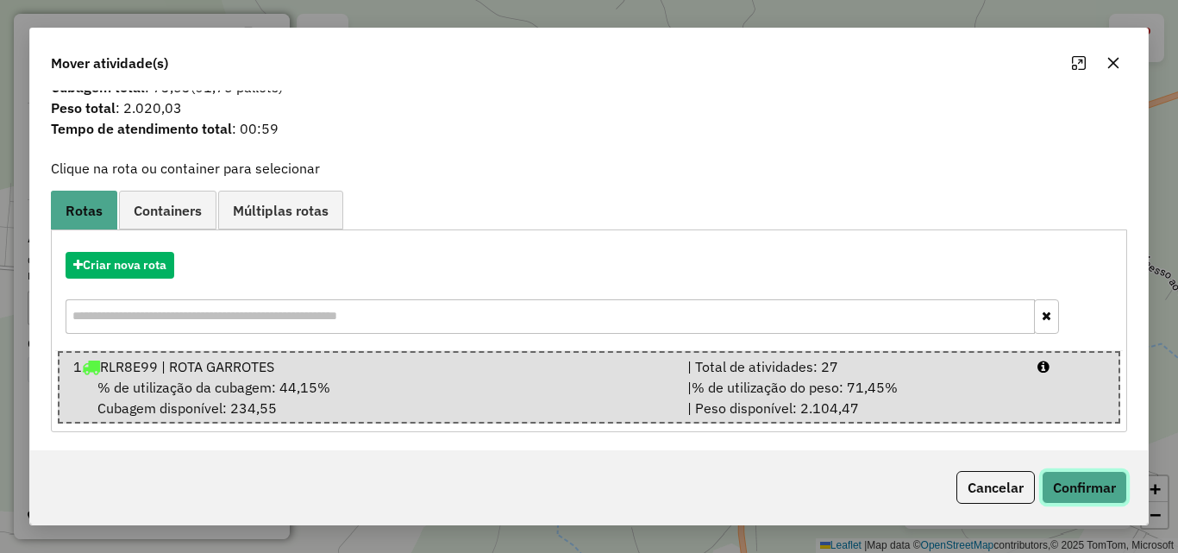
click at [1086, 475] on button "Confirmar" at bounding box center [1084, 487] width 85 height 33
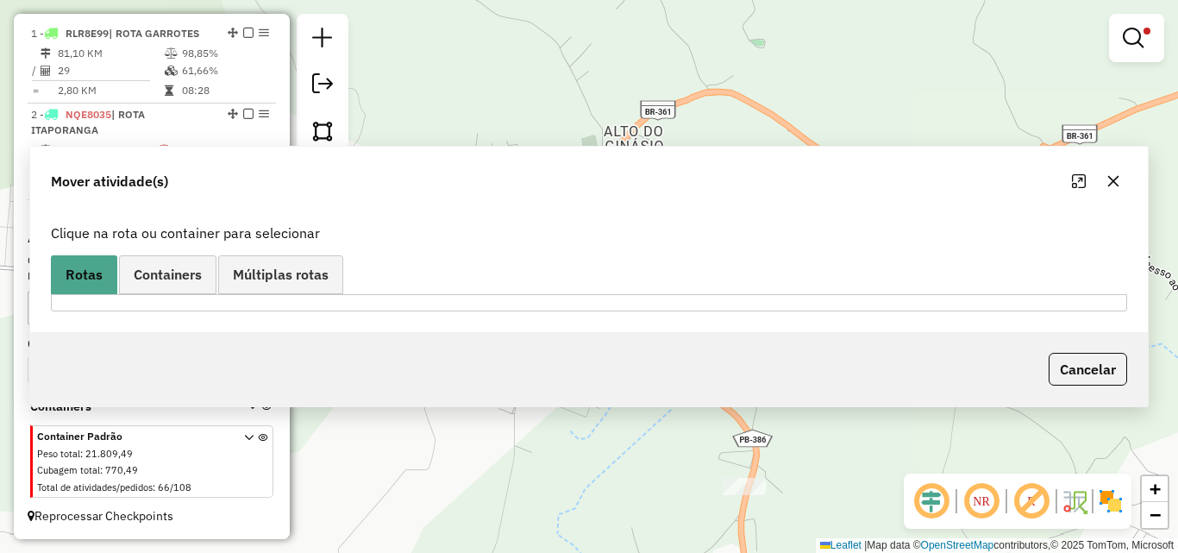
scroll to position [0, 0]
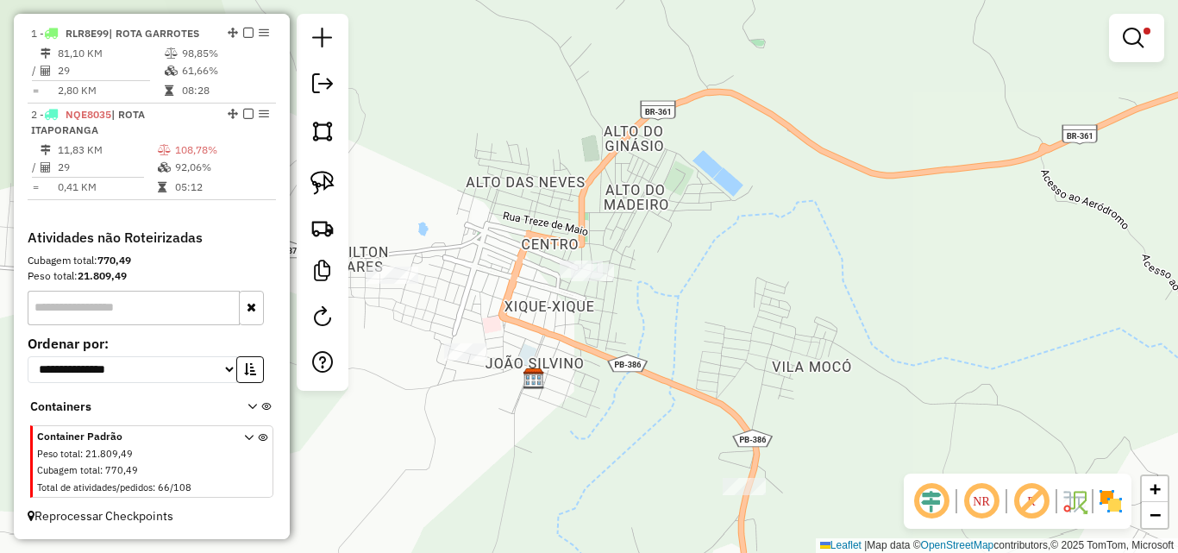
click at [1125, 46] on em at bounding box center [1133, 38] width 21 height 21
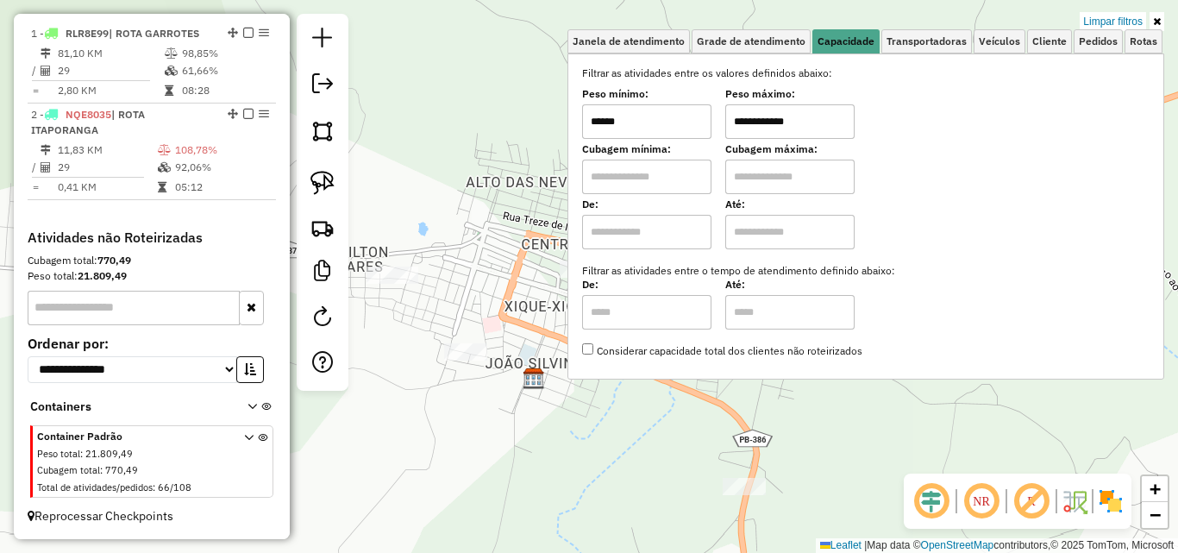
drag, startPoint x: 1117, startPoint y: 24, endPoint x: 1115, endPoint y: 33, distance: 8.8
click at [1117, 25] on link "Limpar filtros" at bounding box center [1112, 21] width 66 height 19
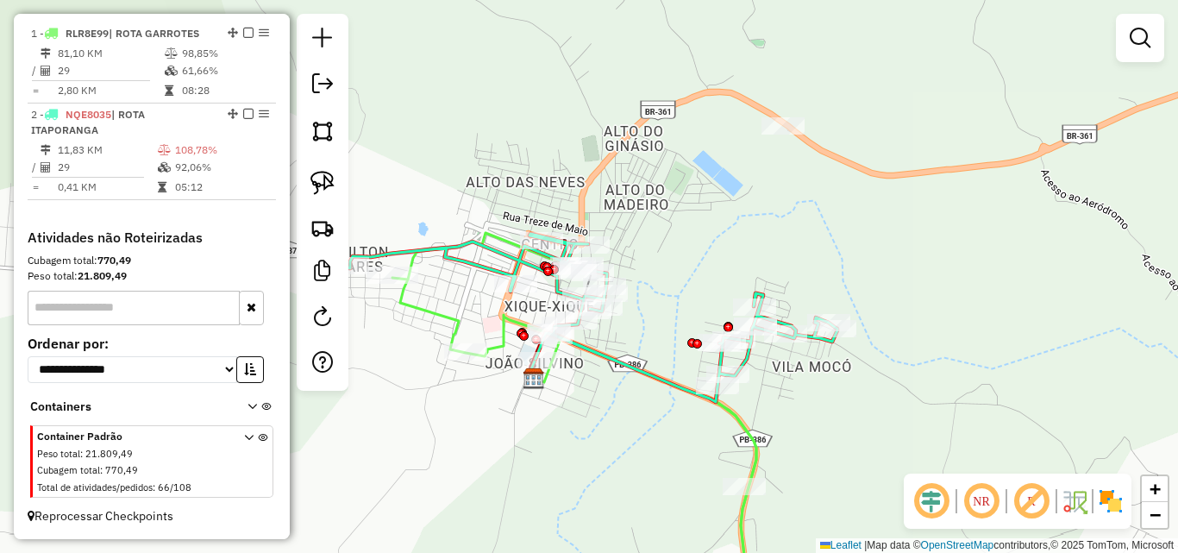
click at [461, 273] on div "Janela de atendimento Grade de atendimento Capacidade Transportadoras Veículos …" at bounding box center [589, 276] width 1178 height 553
click at [462, 269] on icon at bounding box center [592, 318] width 490 height 168
select select "*********"
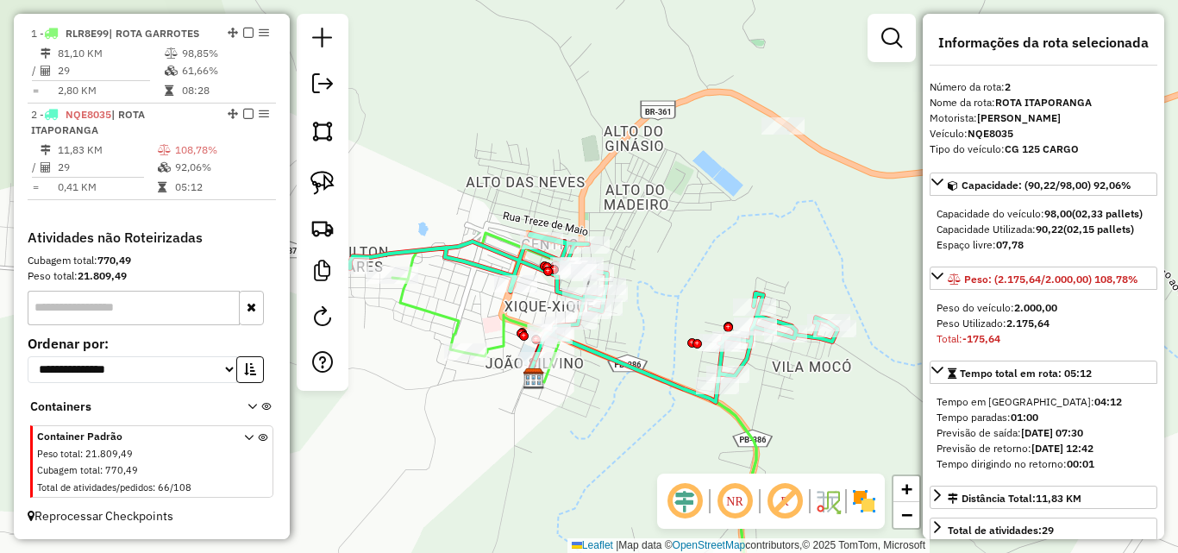
click at [435, 320] on icon at bounding box center [574, 420] width 364 height 375
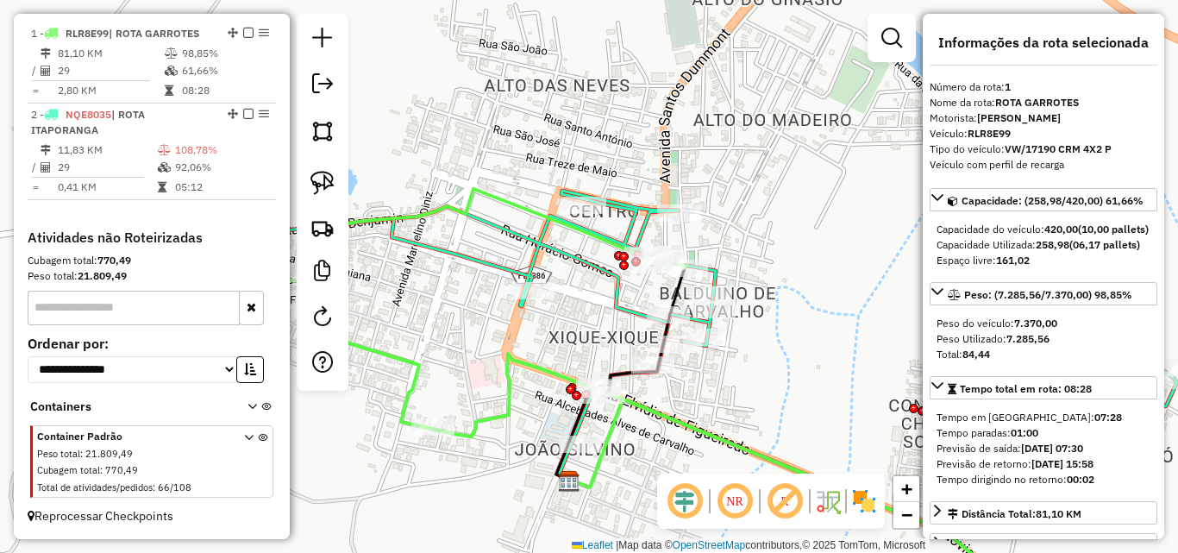
click at [522, 206] on icon at bounding box center [648, 398] width 724 height 419
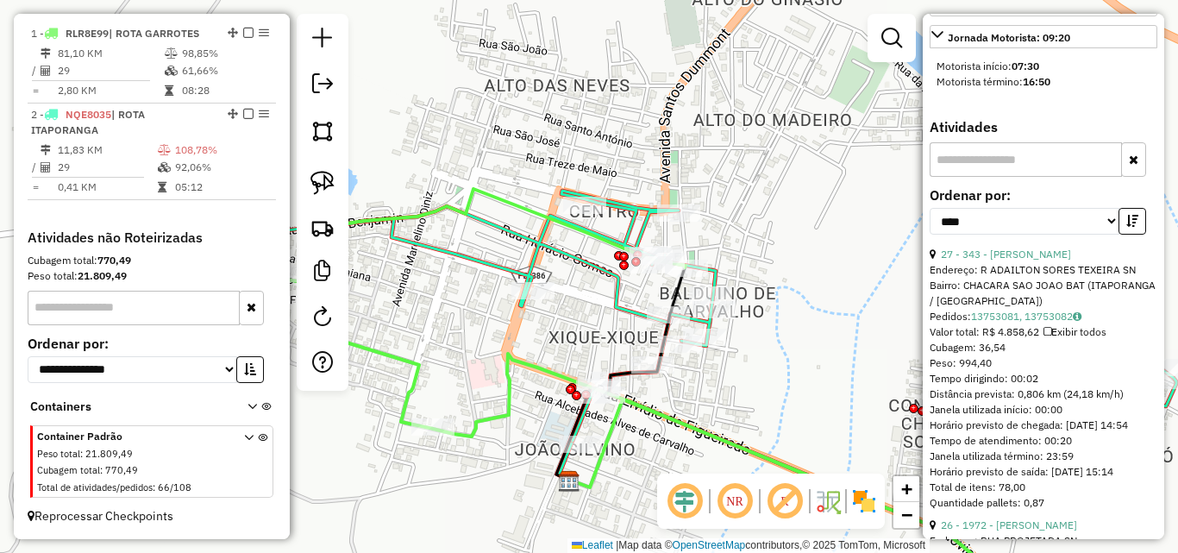
click at [646, 225] on icon at bounding box center [686, 358] width 979 height 335
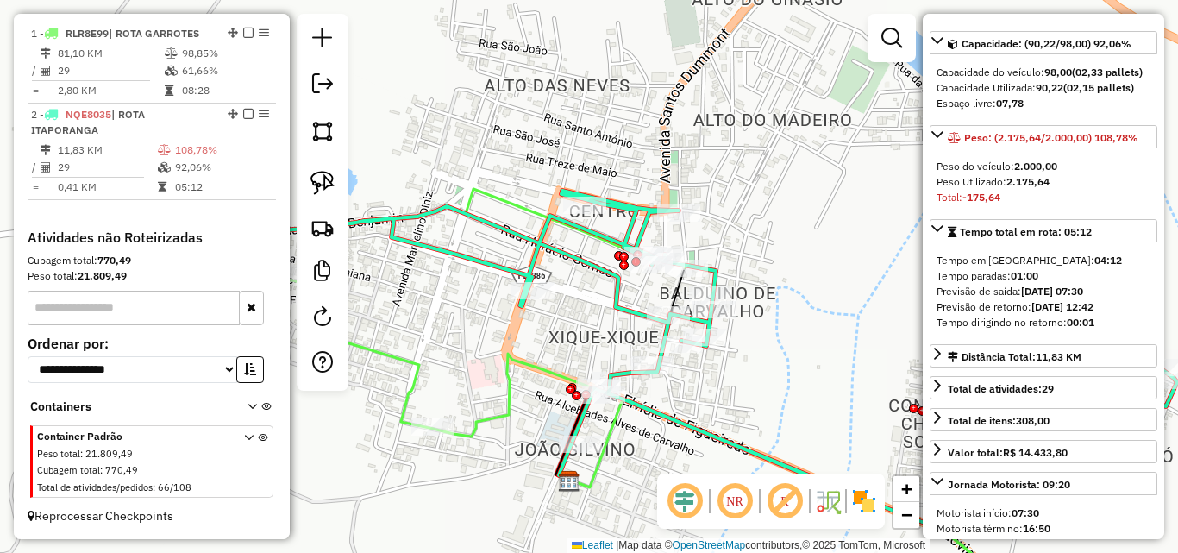
scroll to position [573, 0]
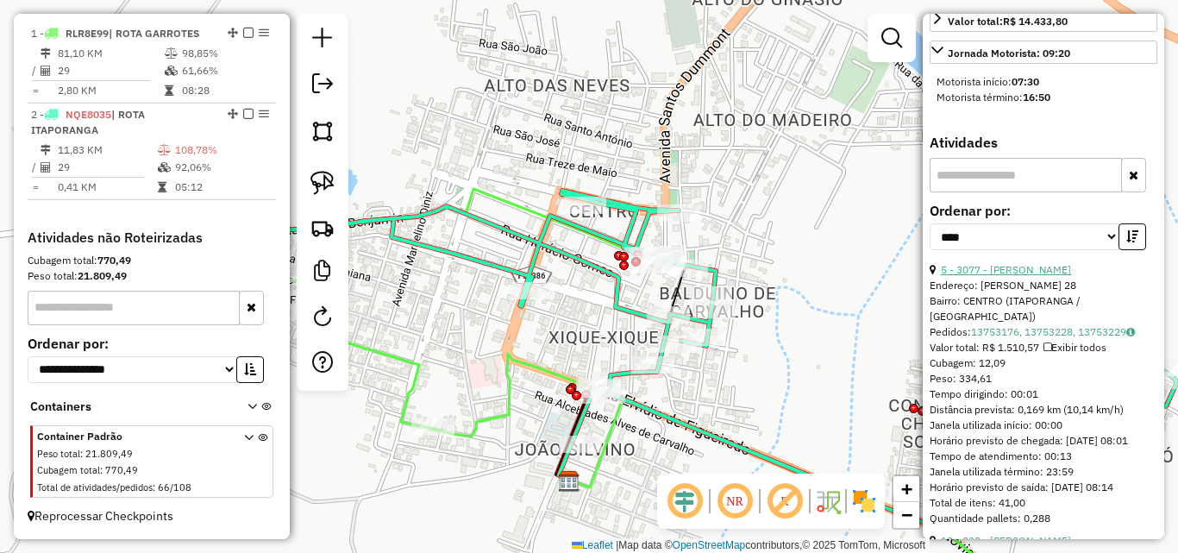
click at [1045, 276] on link "5 - 3077 - SEBASTIANA DOMINGOS" at bounding box center [1006, 269] width 130 height 13
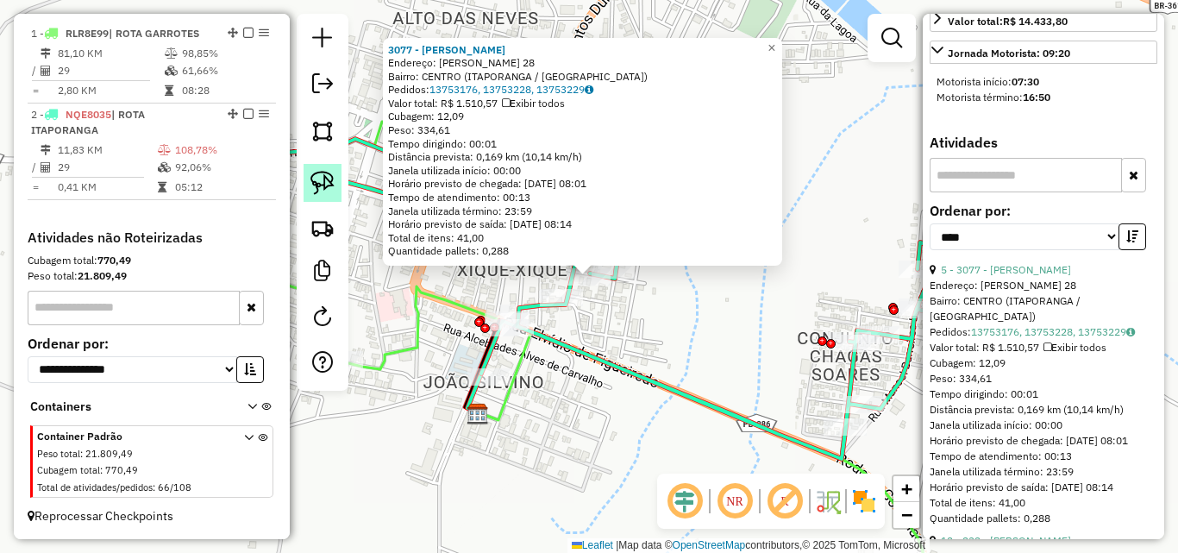
click at [326, 192] on img at bounding box center [322, 183] width 24 height 24
click at [594, 362] on icon at bounding box center [595, 290] width 979 height 335
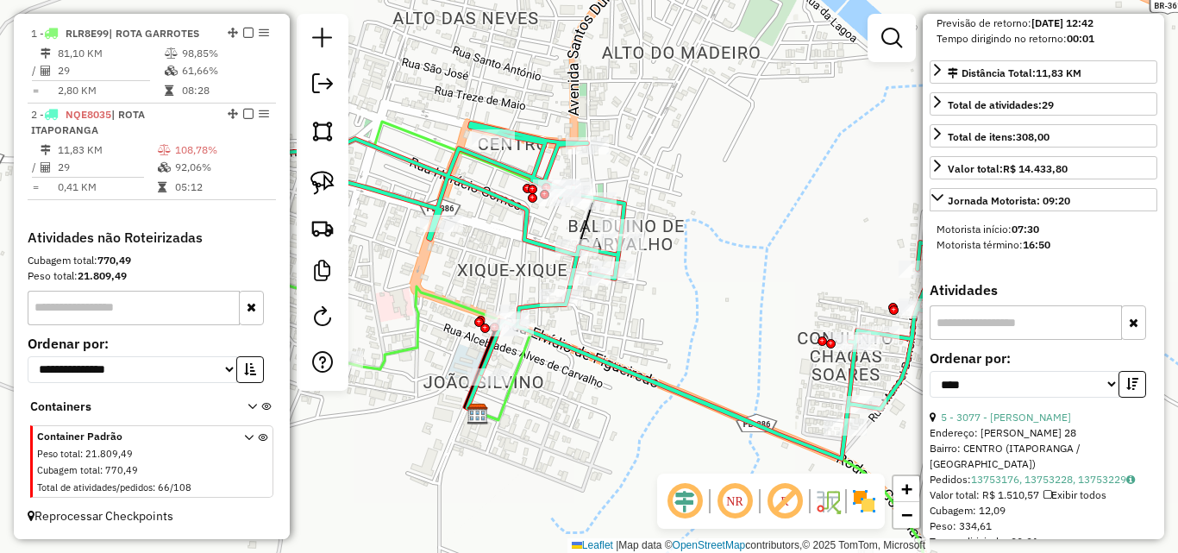
scroll to position [659, 0]
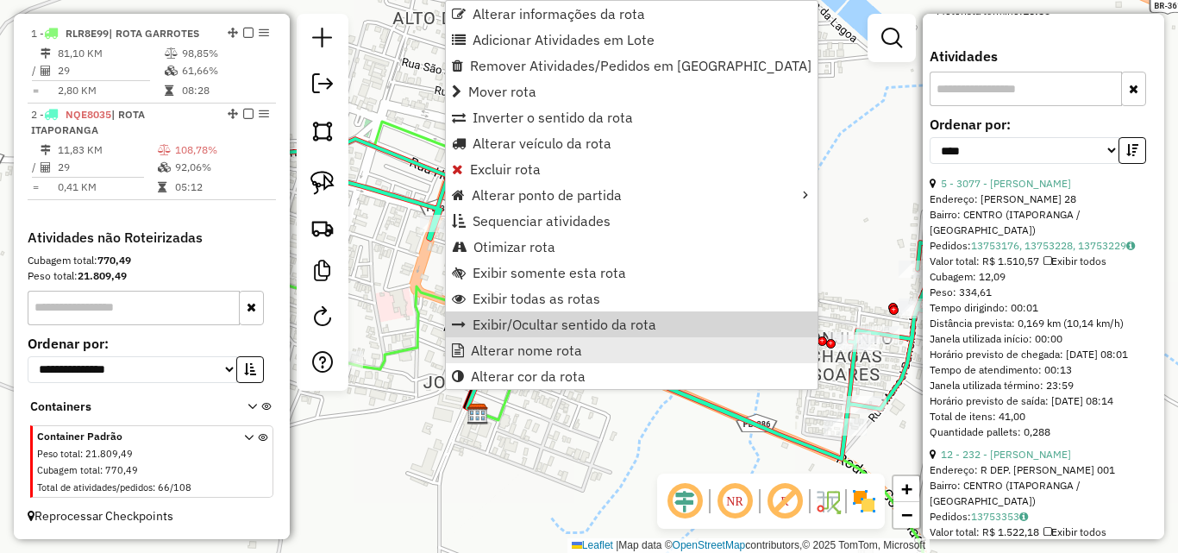
click at [573, 356] on span "Alterar nome rota" at bounding box center [526, 350] width 111 height 14
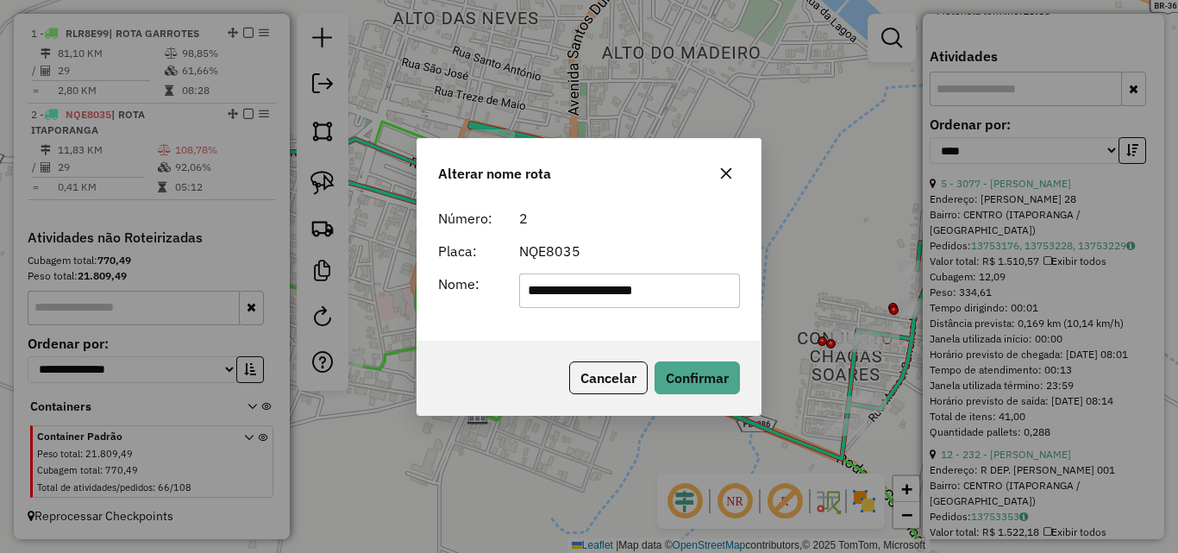
type input "**********"
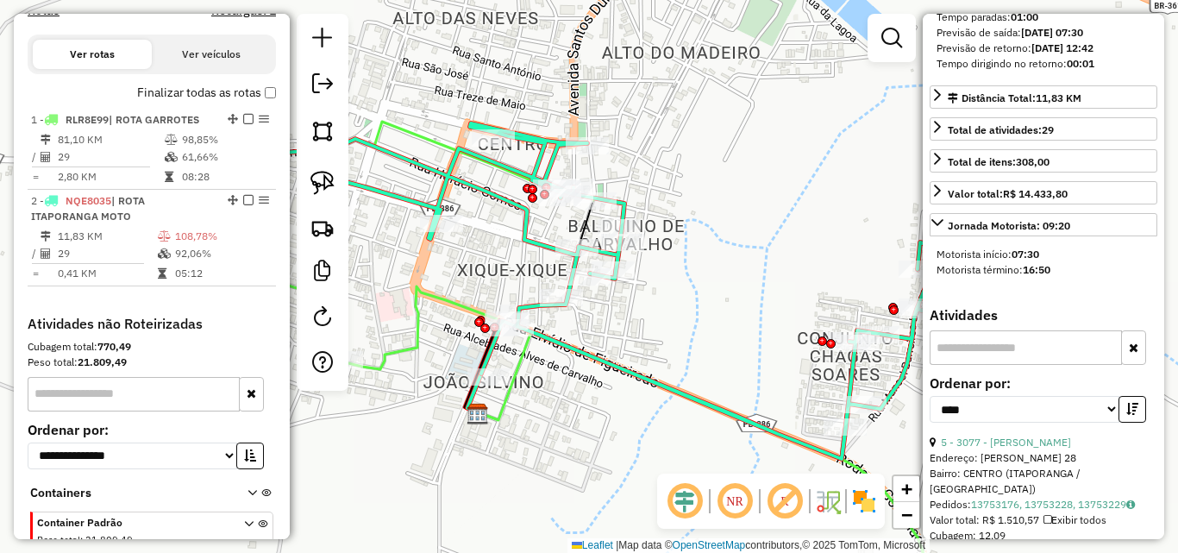
scroll to position [228, 0]
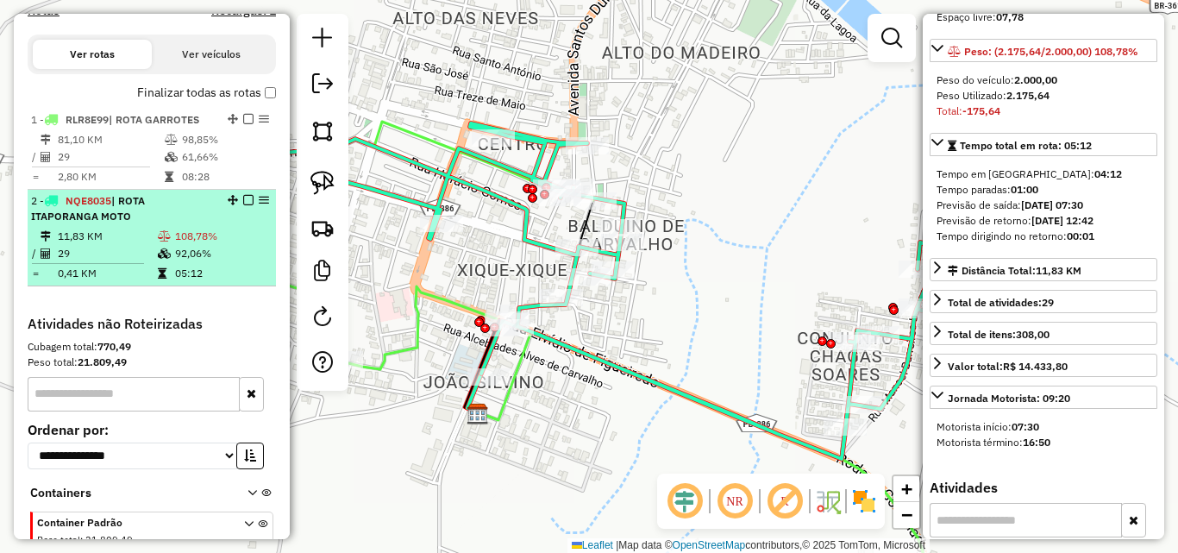
click at [243, 203] on em at bounding box center [248, 200] width 10 height 10
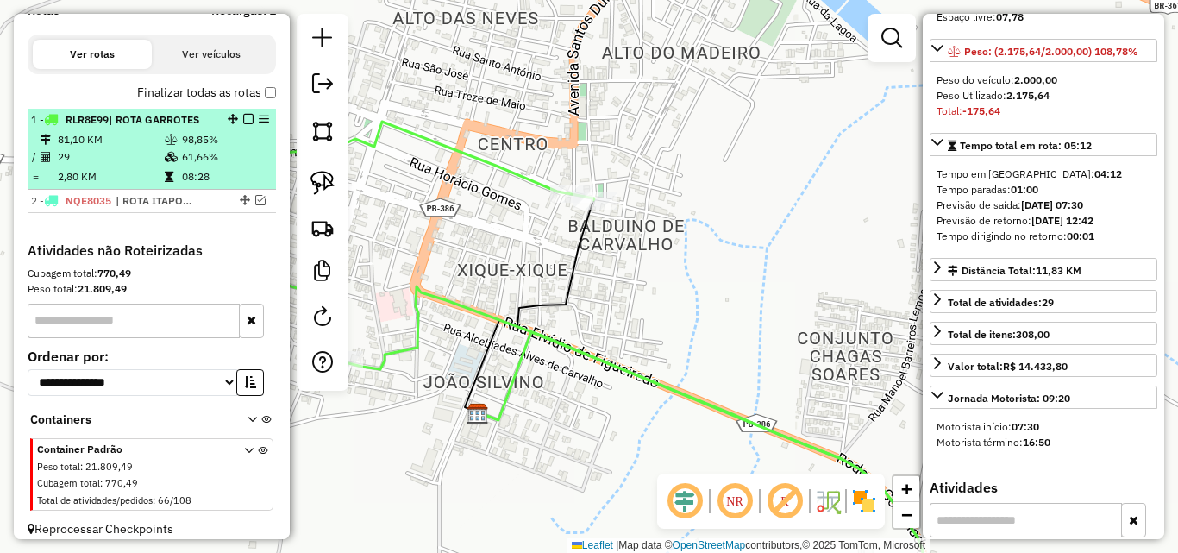
click at [201, 173] on td "08:28" at bounding box center [224, 176] width 87 height 17
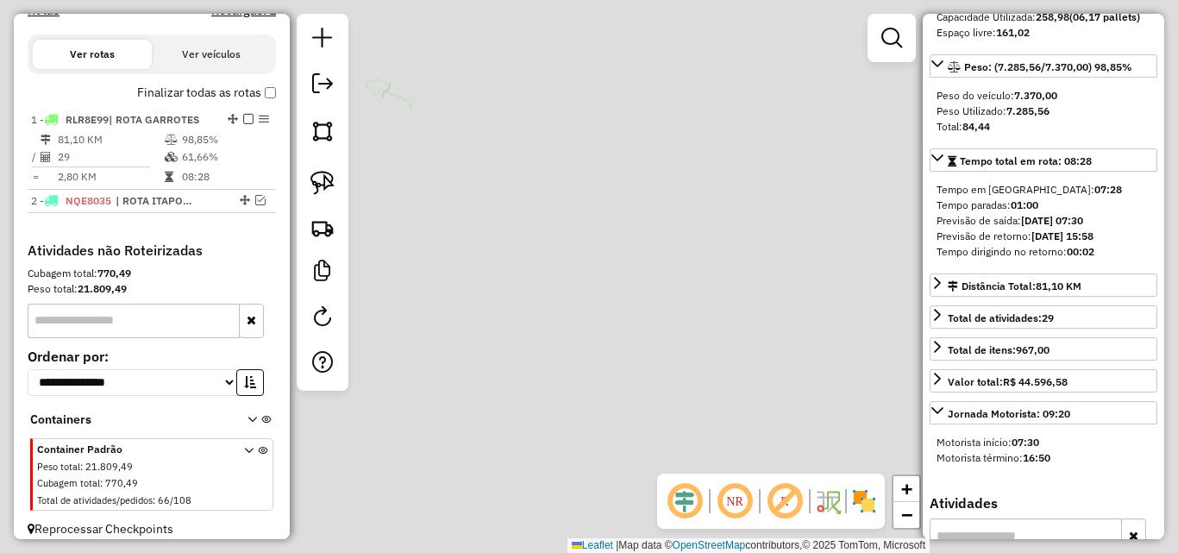
scroll to position [243, 0]
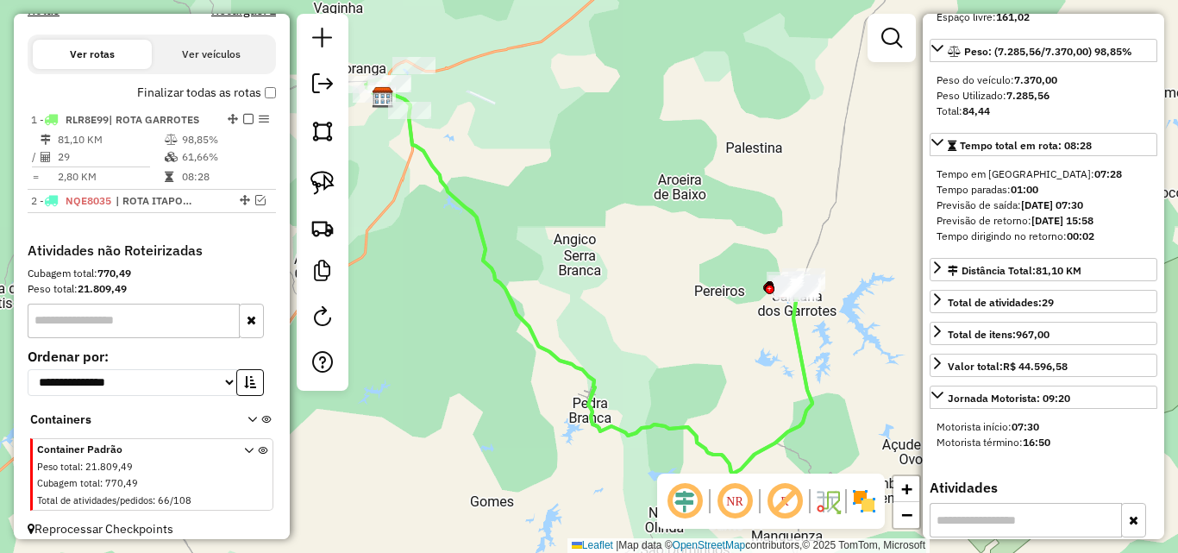
drag, startPoint x: 558, startPoint y: 357, endPoint x: 593, endPoint y: 363, distance: 35.9
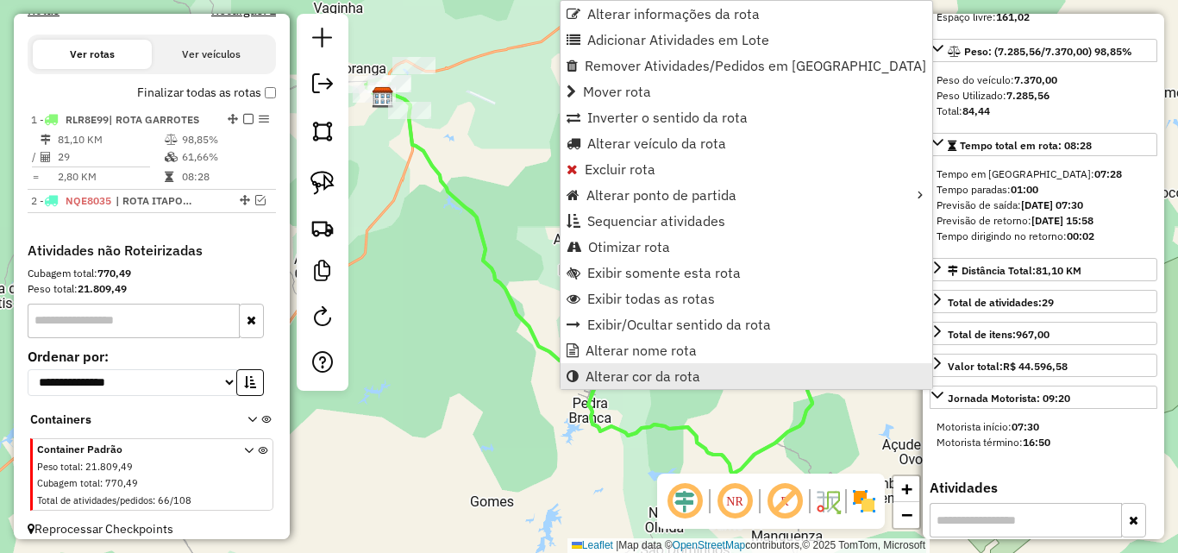
scroll to position [565, 0]
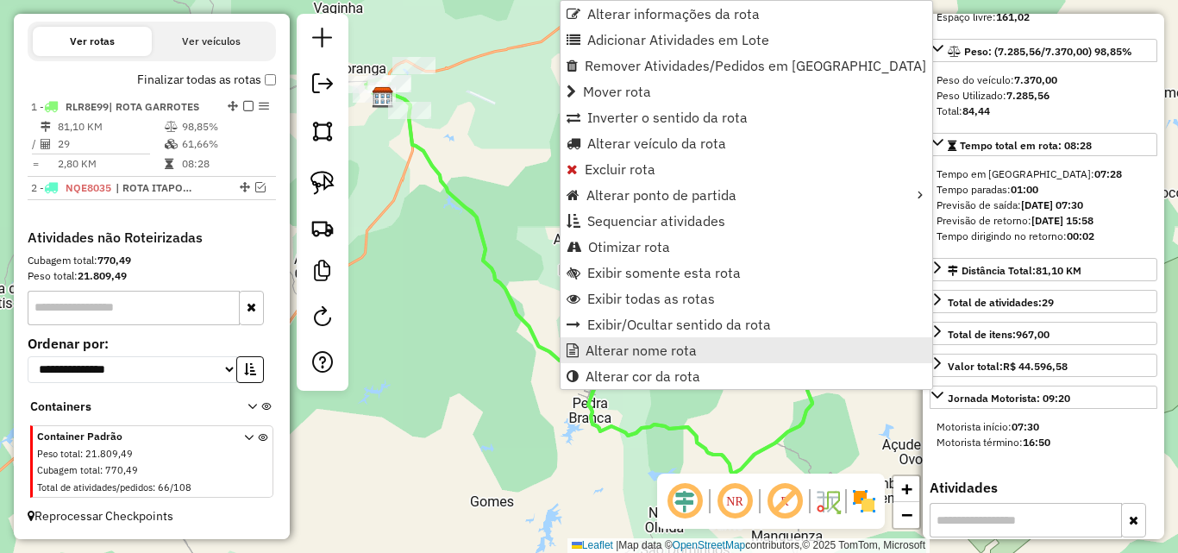
click at [630, 354] on span "Alterar nome rota" at bounding box center [640, 350] width 111 height 14
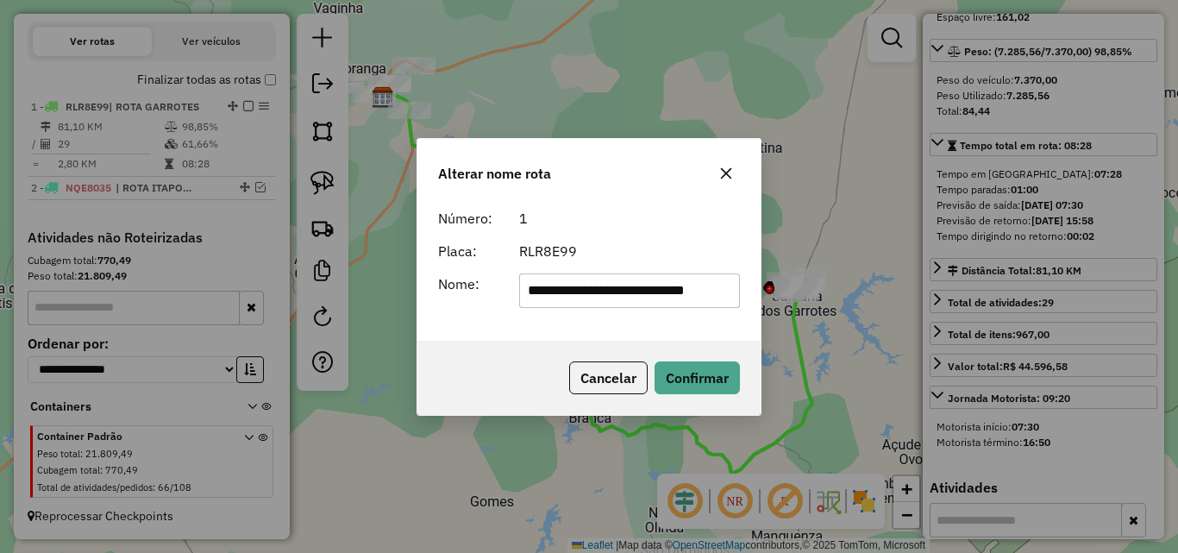
scroll to position [0, 32]
type input "**********"
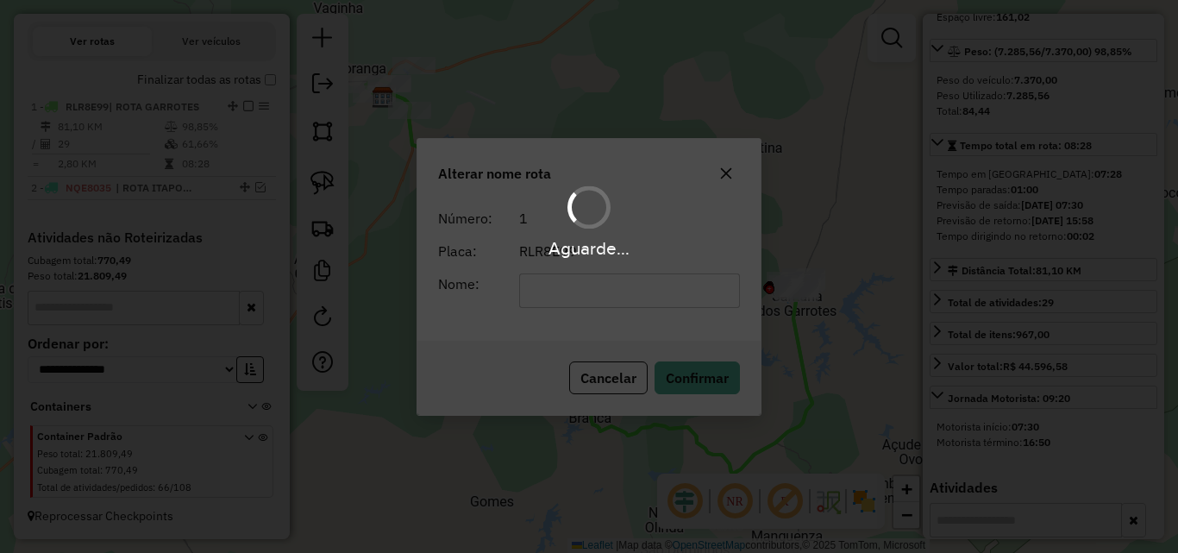
scroll to position [0, 0]
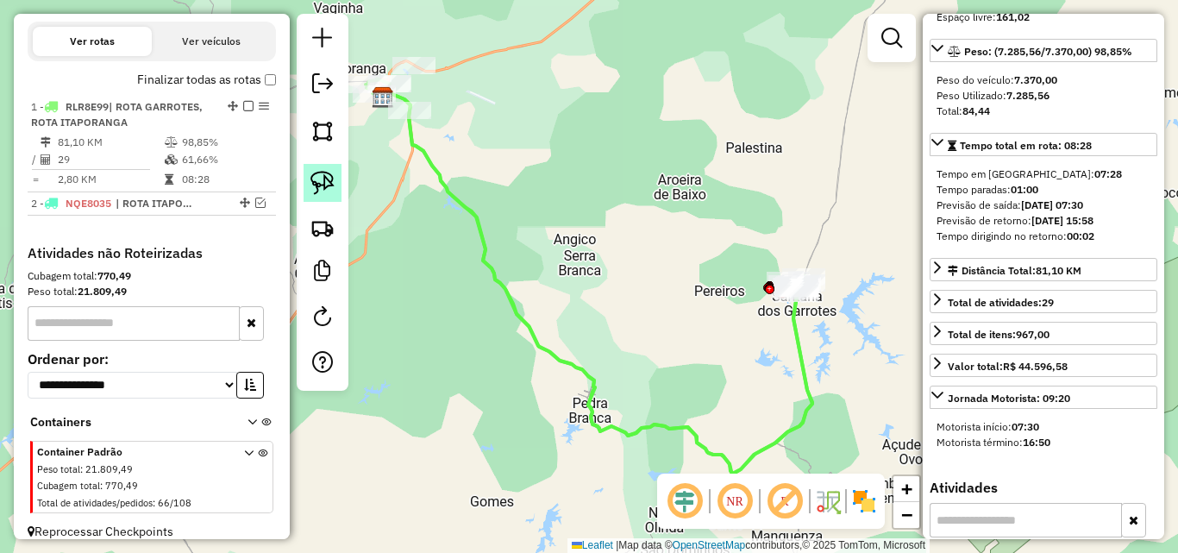
drag, startPoint x: 294, startPoint y: 190, endPoint x: 321, endPoint y: 181, distance: 28.1
click at [294, 191] on div "Janela de atendimento Grade de atendimento Capacidade Transportadoras Veículos …" at bounding box center [589, 276] width 1178 height 553
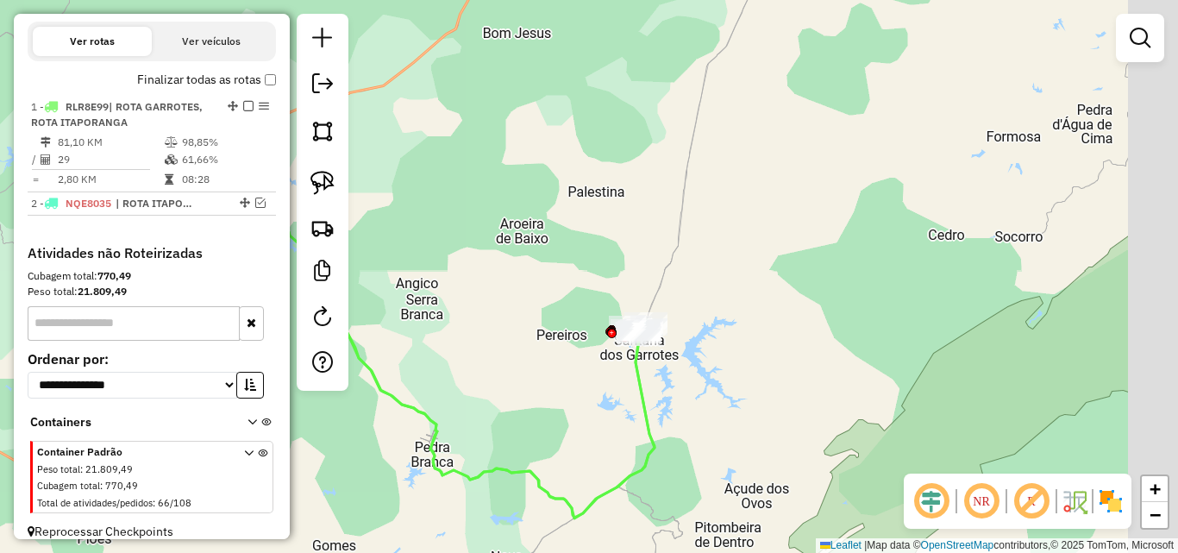
drag, startPoint x: 729, startPoint y: 221, endPoint x: 355, endPoint y: 252, distance: 375.5
click at [707, 218] on div "Janela de atendimento Grade de atendimento Capacidade Transportadoras Veículos …" at bounding box center [589, 276] width 1178 height 553
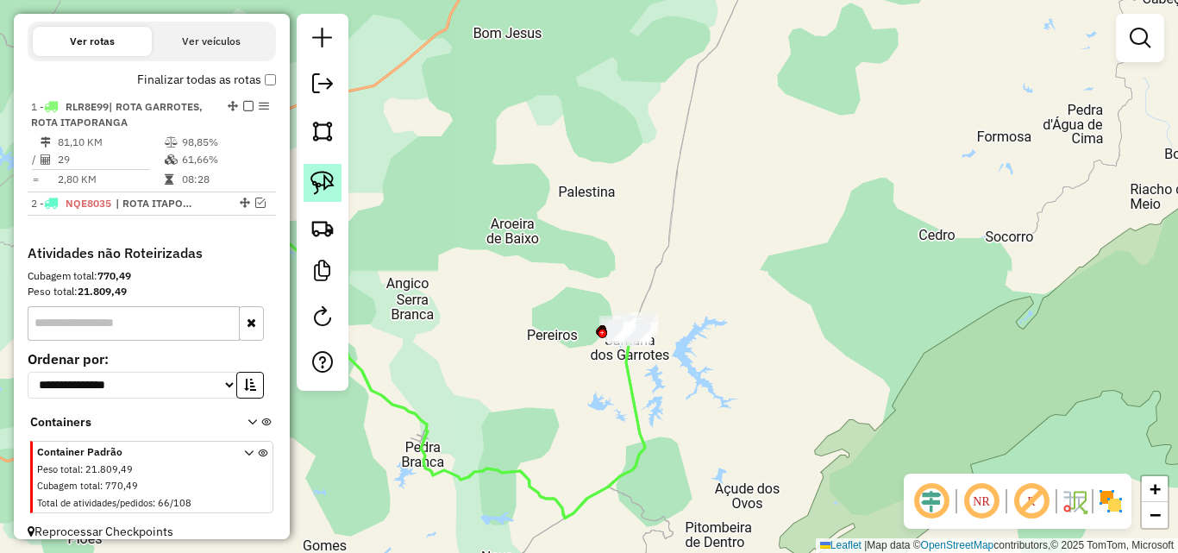
drag, startPoint x: 318, startPoint y: 183, endPoint x: 335, endPoint y: 191, distance: 18.9
click at [316, 184] on img at bounding box center [322, 183] width 24 height 24
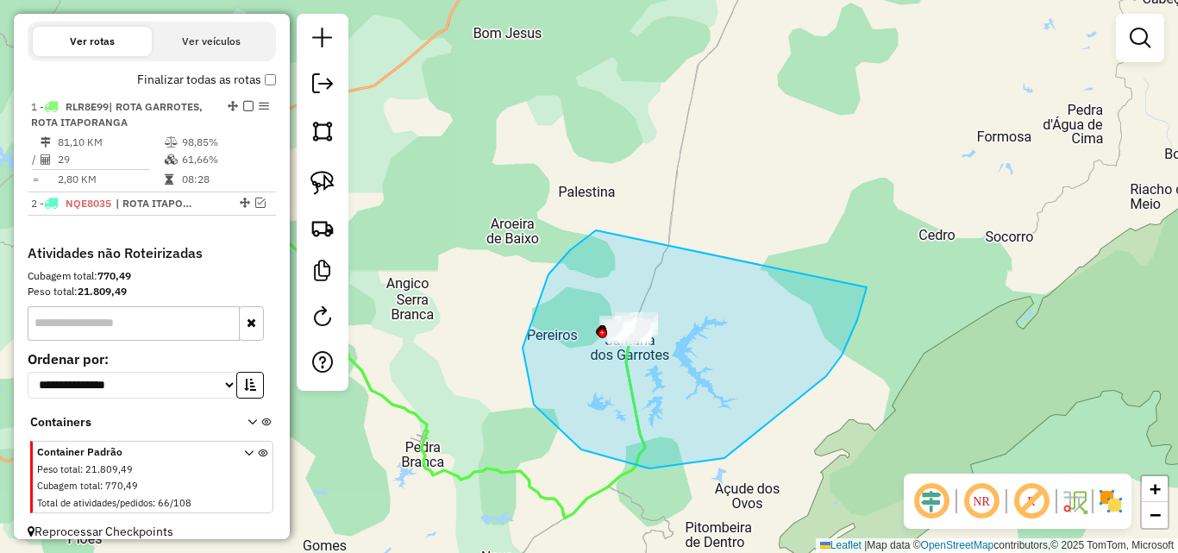
drag, startPoint x: 585, startPoint y: 237, endPoint x: 868, endPoint y: 280, distance: 286.1
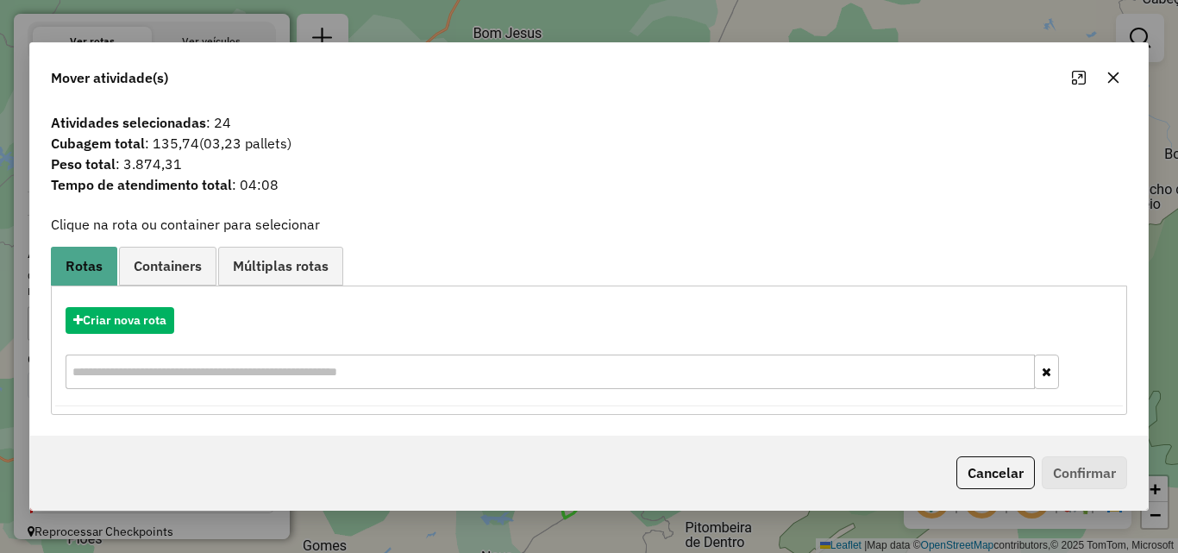
click at [985, 478] on button "Cancelar" at bounding box center [995, 472] width 78 height 33
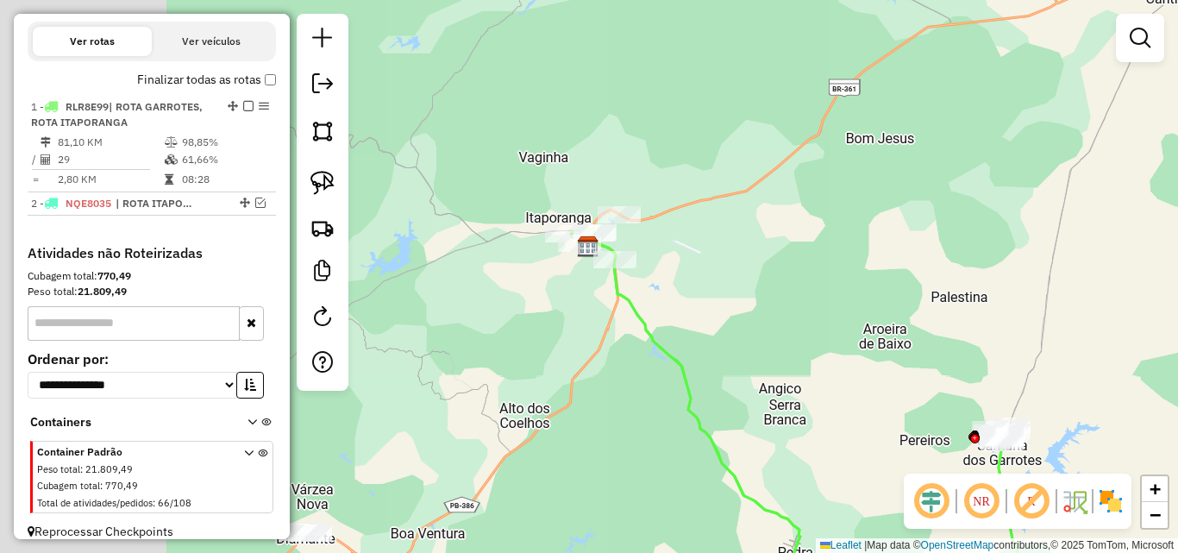
drag, startPoint x: 492, startPoint y: 272, endPoint x: 879, endPoint y: 411, distance: 411.6
click at [902, 410] on div "Janela de atendimento Grade de atendimento Capacidade Transportadoras Veículos …" at bounding box center [589, 276] width 1178 height 553
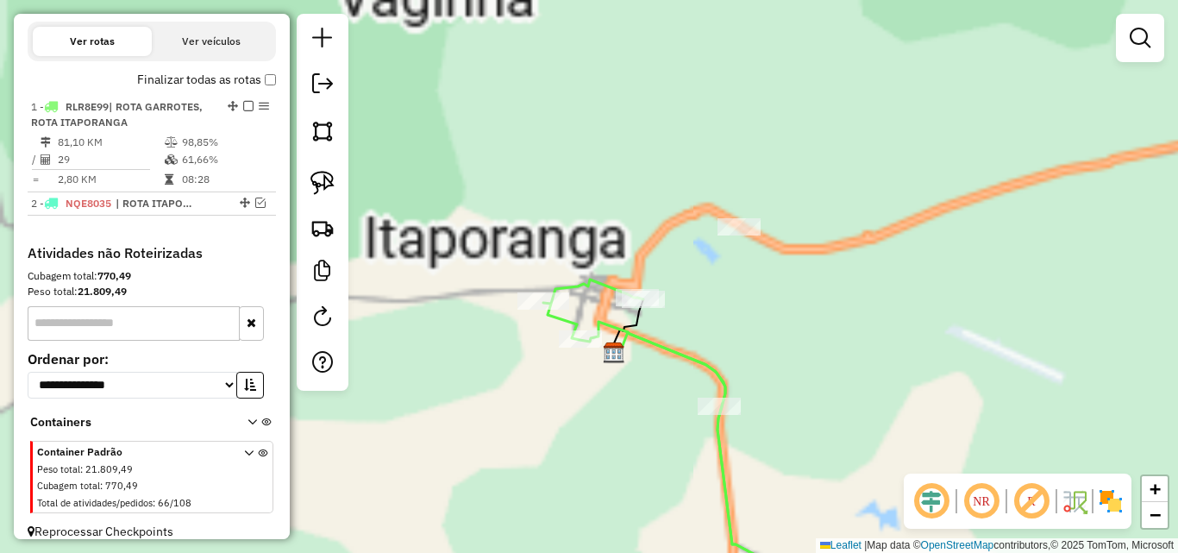
drag, startPoint x: 332, startPoint y: 180, endPoint x: 344, endPoint y: 185, distance: 13.1
click at [333, 181] on img at bounding box center [322, 183] width 24 height 24
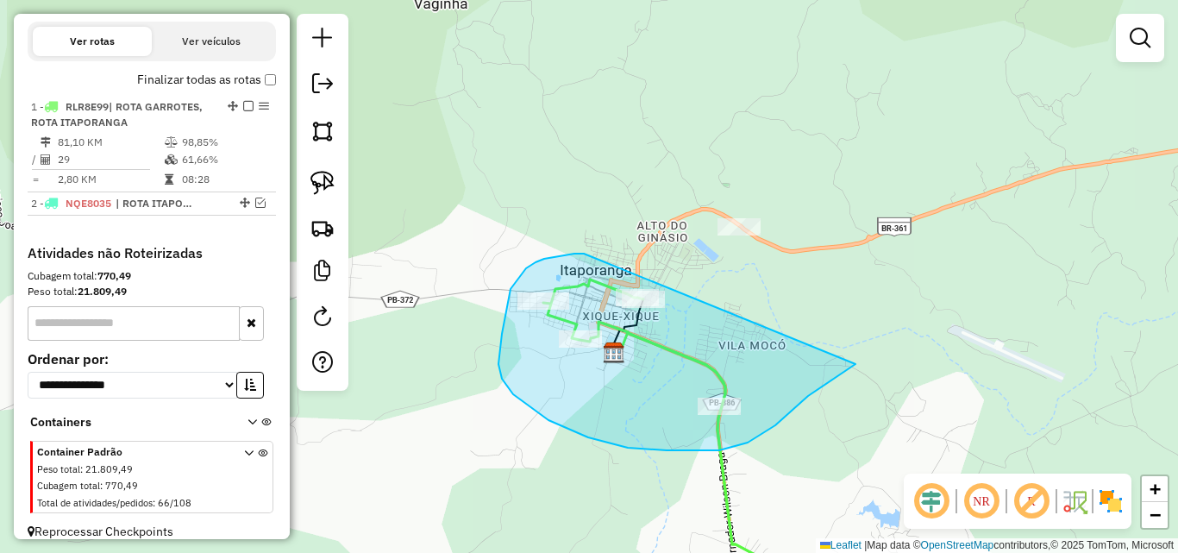
drag, startPoint x: 544, startPoint y: 259, endPoint x: 881, endPoint y: 323, distance: 343.3
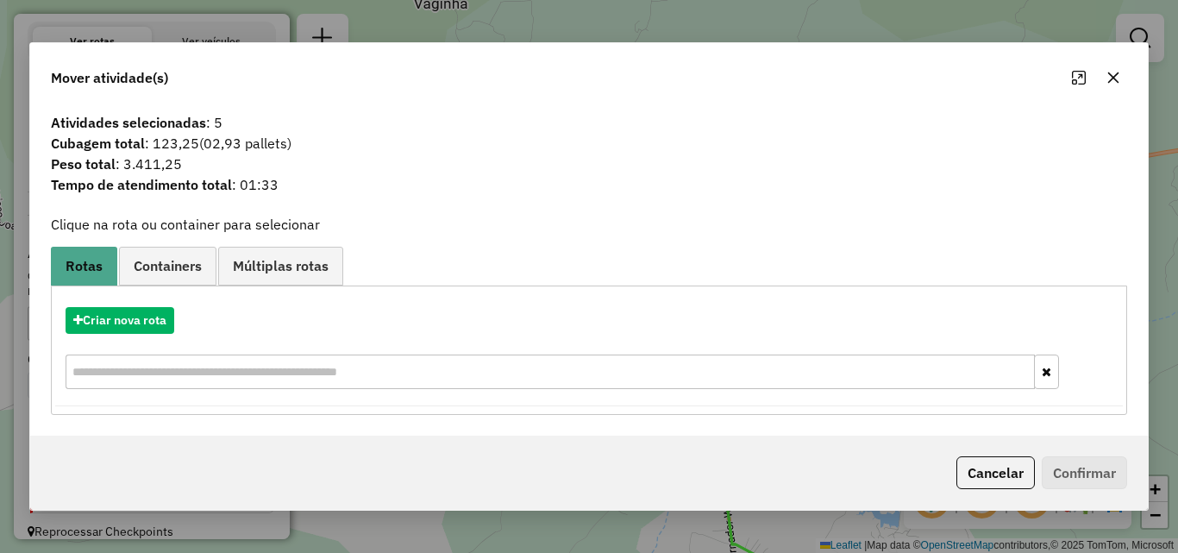
click at [990, 472] on button "Cancelar" at bounding box center [995, 472] width 78 height 33
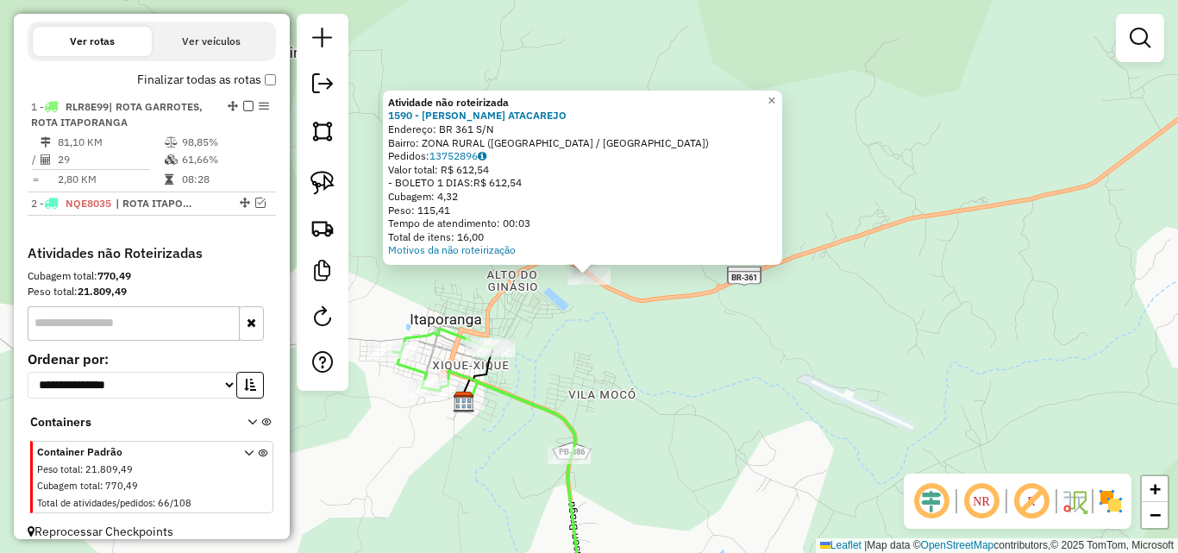
click at [640, 360] on div "Atividade não roteirizada 1590 - GIL ATACAREJO Endereço: BR 361 S/N Bairro: ZON…" at bounding box center [589, 276] width 1178 height 553
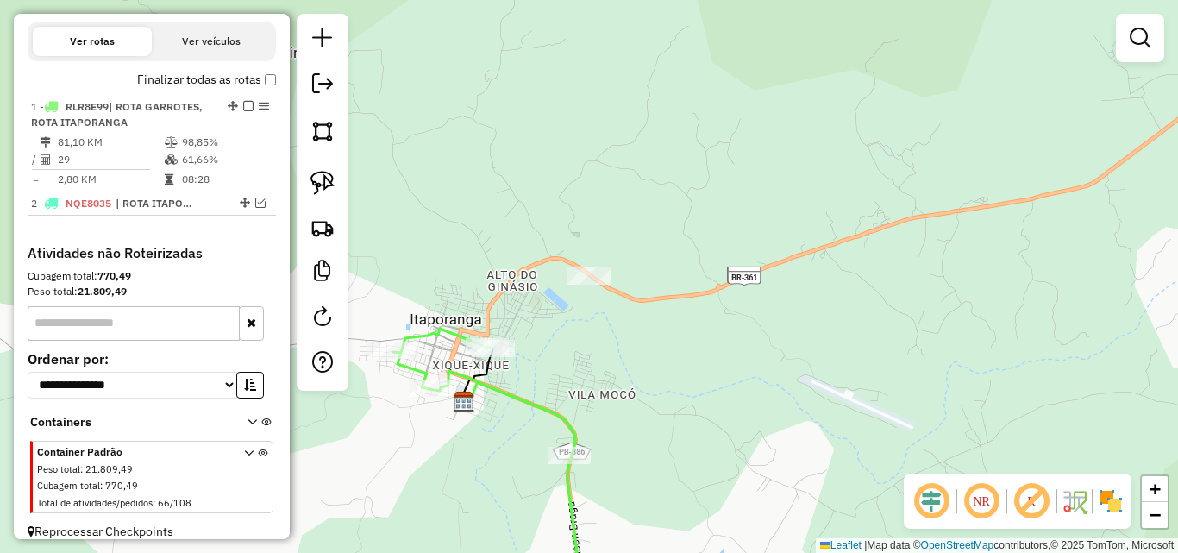
click at [569, 413] on icon at bounding box center [503, 468] width 221 height 279
select select "*********"
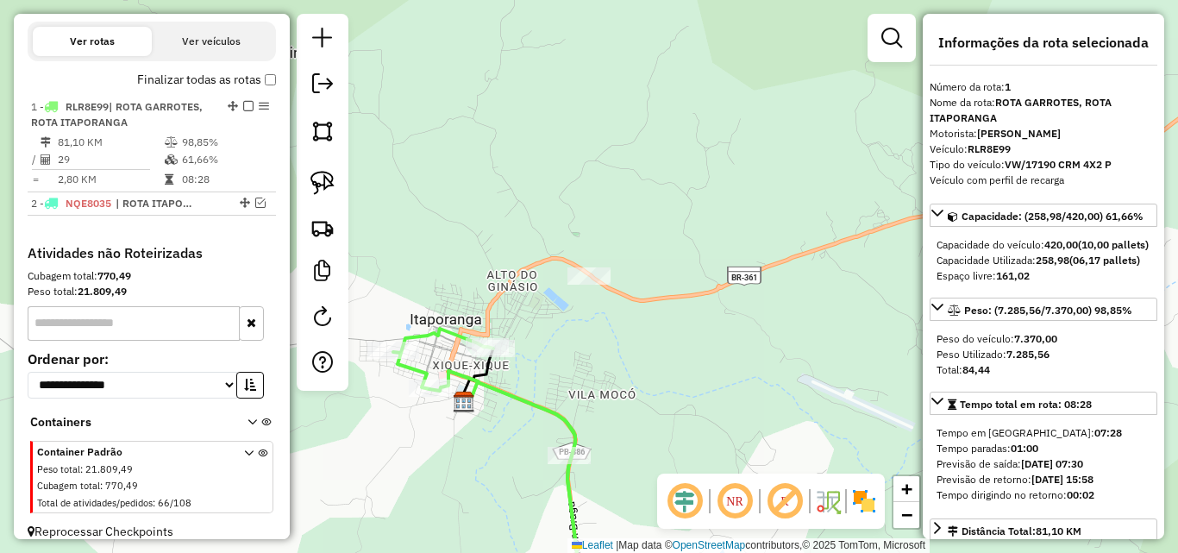
scroll to position [580, 0]
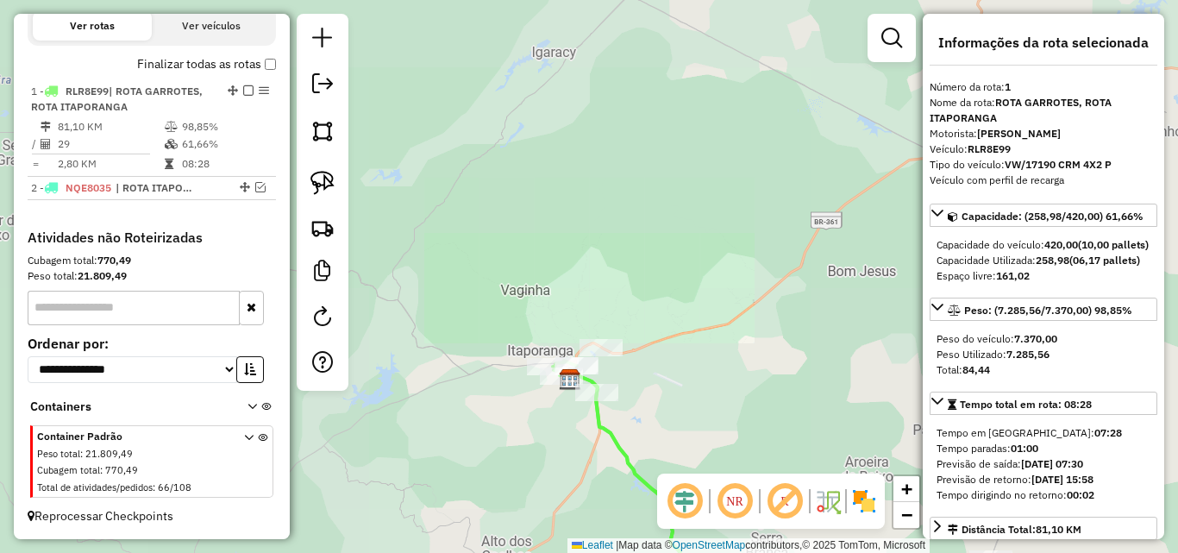
drag, startPoint x: 677, startPoint y: 379, endPoint x: 812, endPoint y: 111, distance: 300.4
click at [812, 111] on div "Janela de atendimento Grade de atendimento Capacidade Transportadoras Veículos …" at bounding box center [589, 276] width 1178 height 553
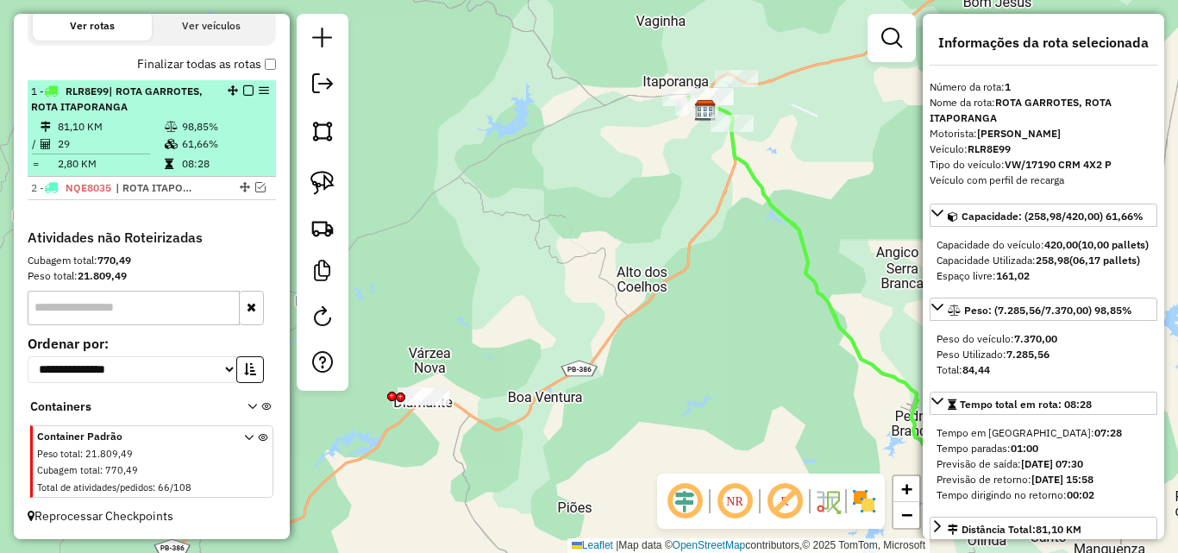
click at [243, 86] on em at bounding box center [248, 90] width 10 height 10
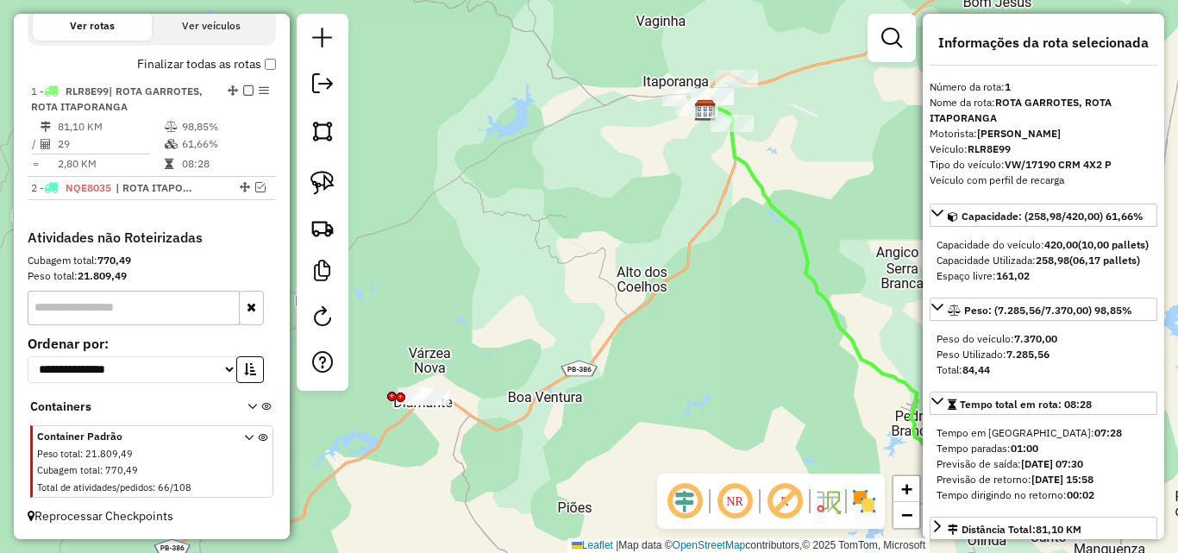
scroll to position [507, 0]
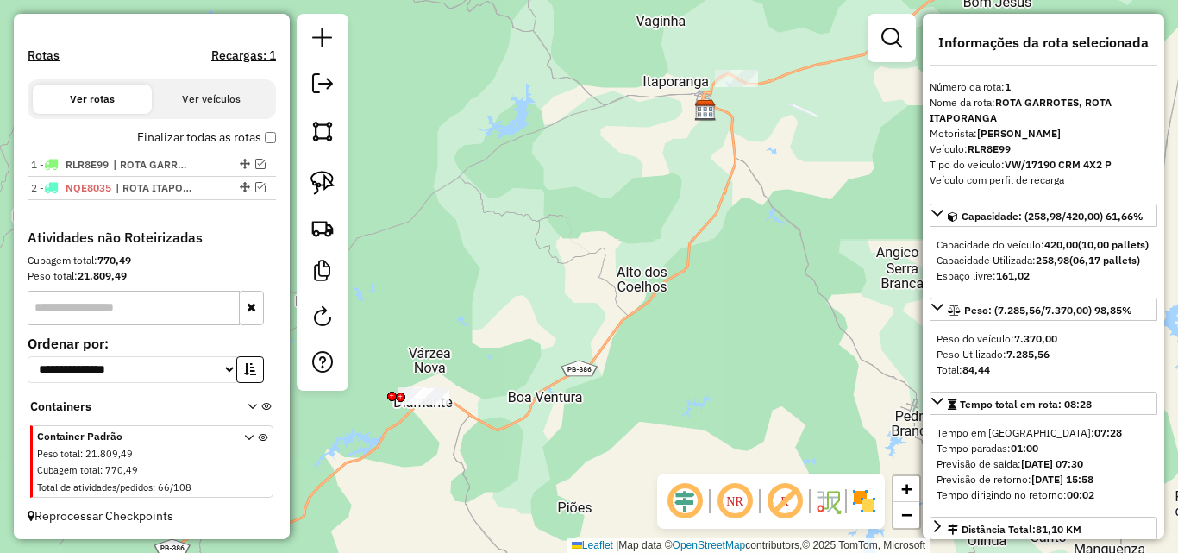
drag, startPoint x: 544, startPoint y: 326, endPoint x: 784, endPoint y: 124, distance: 313.3
click at [776, 124] on div "Janela de atendimento Grade de atendimento Capacidade Transportadoras Veículos …" at bounding box center [589, 276] width 1178 height 553
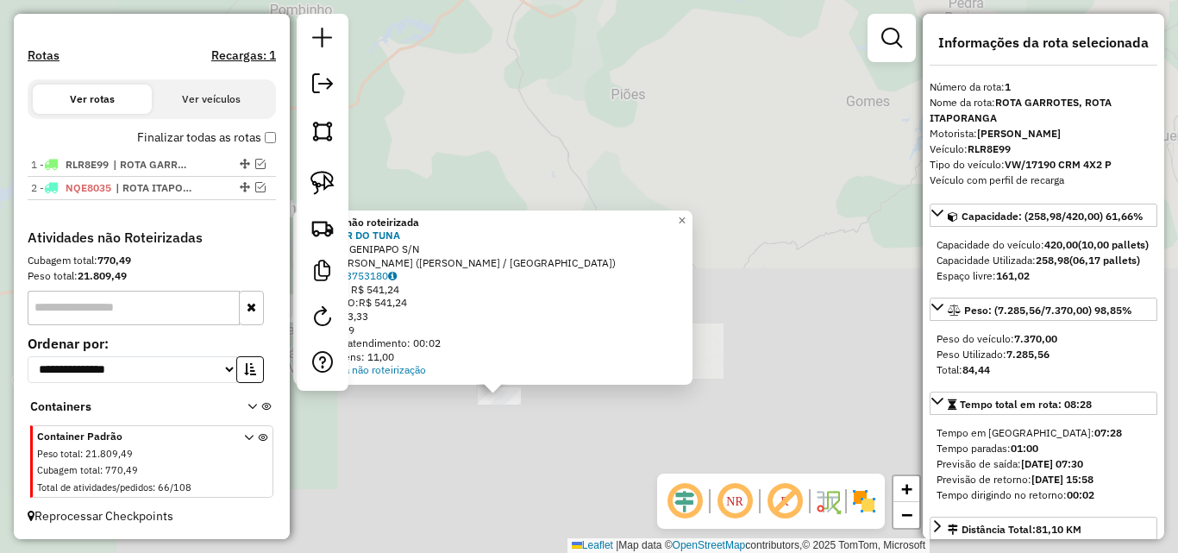
click at [684, 404] on div "Atividade não roteirizada 1669 - BAR DO TUNA Endereço: GENIPAPO S/N Bairro: SAN…" at bounding box center [589, 276] width 1178 height 553
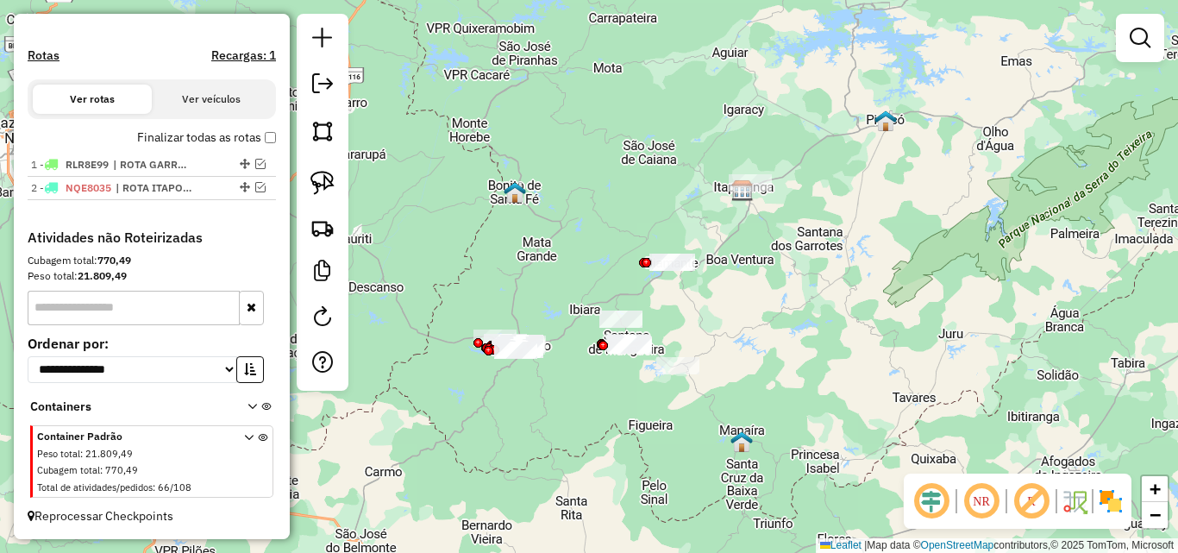
drag, startPoint x: 740, startPoint y: 392, endPoint x: 720, endPoint y: 383, distance: 22.0
click at [755, 379] on div "Janela de atendimento Grade de atendimento Capacidade Transportadoras Veículos …" at bounding box center [589, 276] width 1178 height 553
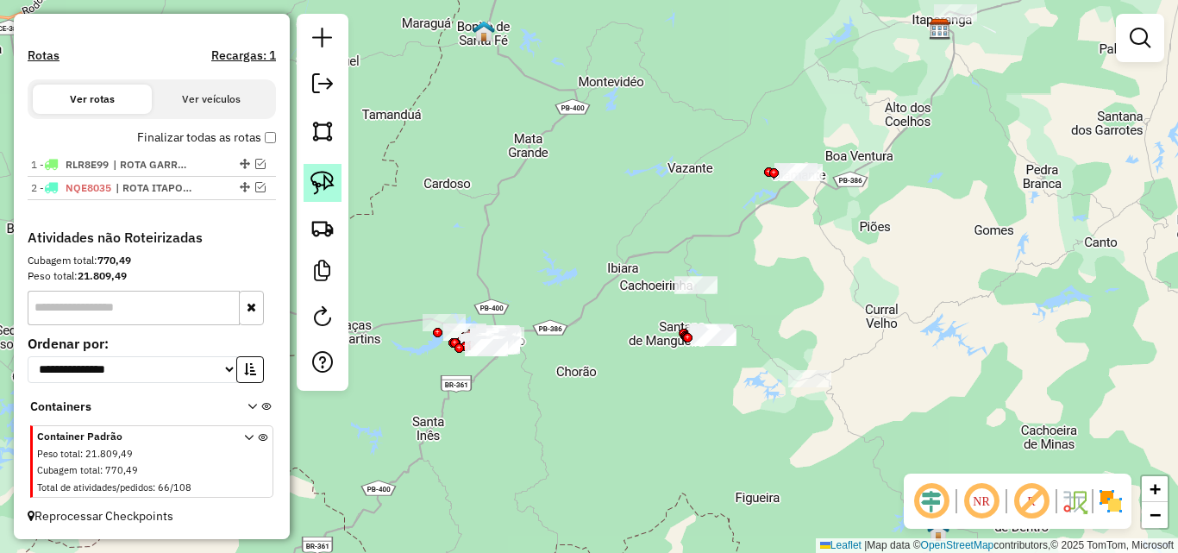
click at [316, 178] on img at bounding box center [322, 183] width 24 height 24
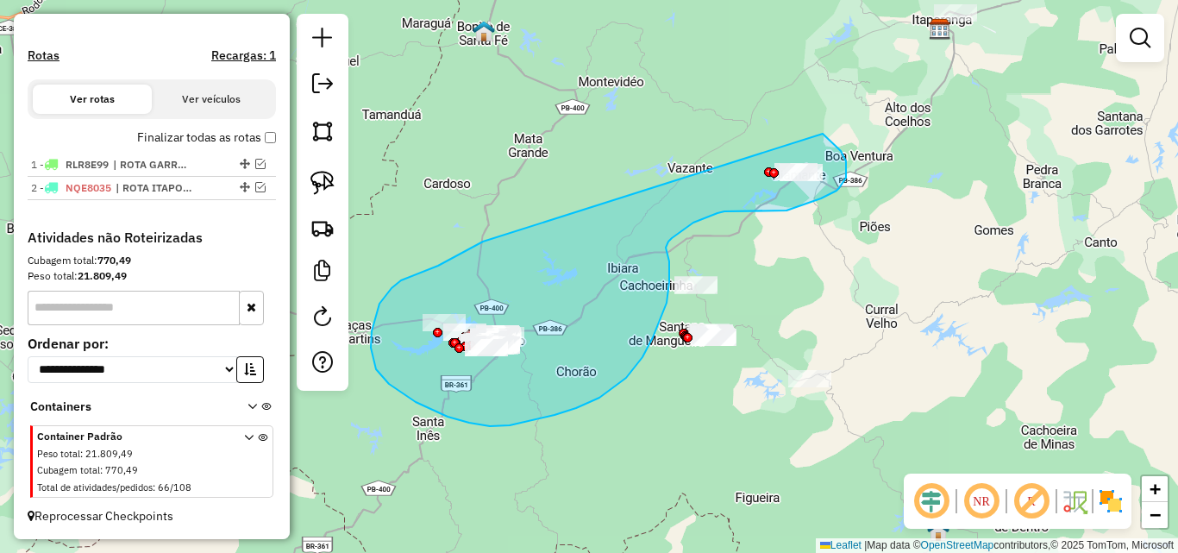
drag, startPoint x: 375, startPoint y: 316, endPoint x: 822, endPoint y: 134, distance: 482.6
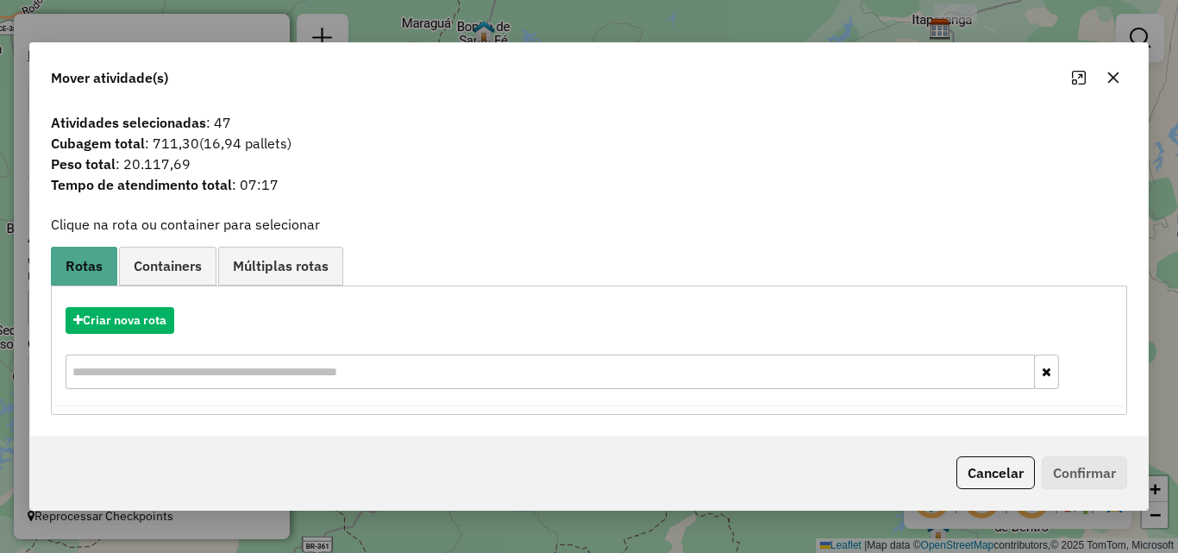
drag, startPoint x: 217, startPoint y: 123, endPoint x: 379, endPoint y: 174, distance: 169.9
click at [234, 123] on span "Atividades selecionadas : 47" at bounding box center [589, 122] width 1097 height 21
click at [981, 460] on button "Cancelar" at bounding box center [995, 472] width 78 height 33
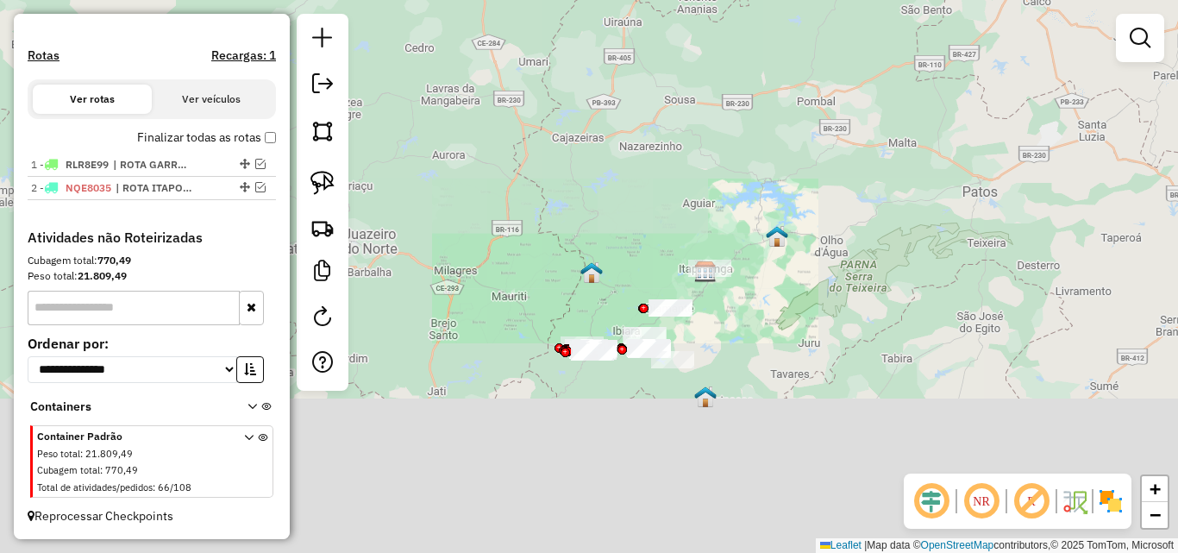
click at [719, 340] on div "Janela de atendimento Grade de atendimento Capacidade Transportadoras Veículos …" at bounding box center [589, 276] width 1178 height 553
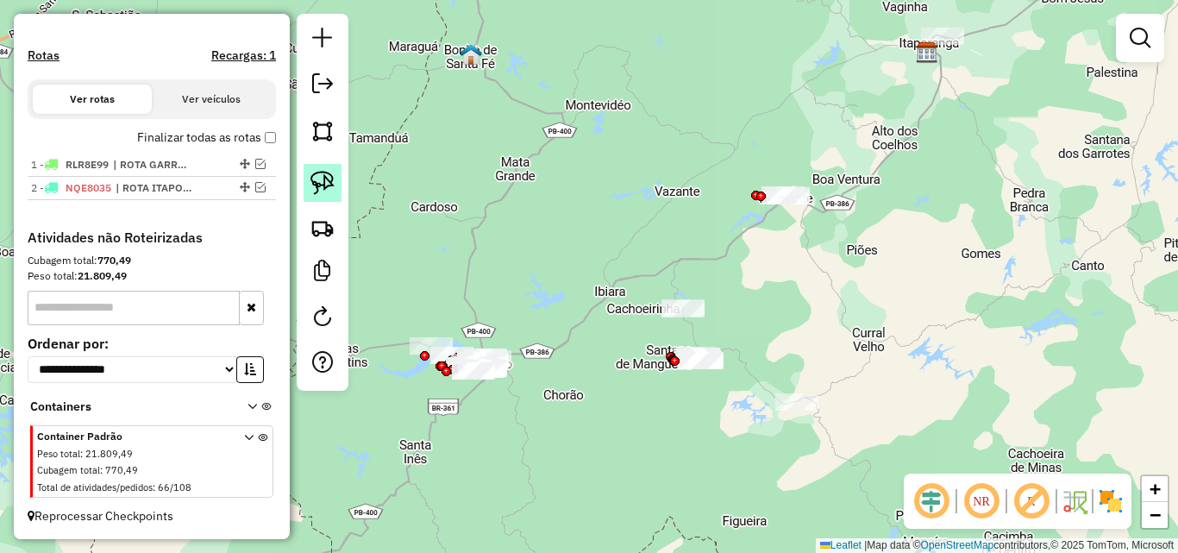
click at [313, 182] on img at bounding box center [322, 183] width 24 height 24
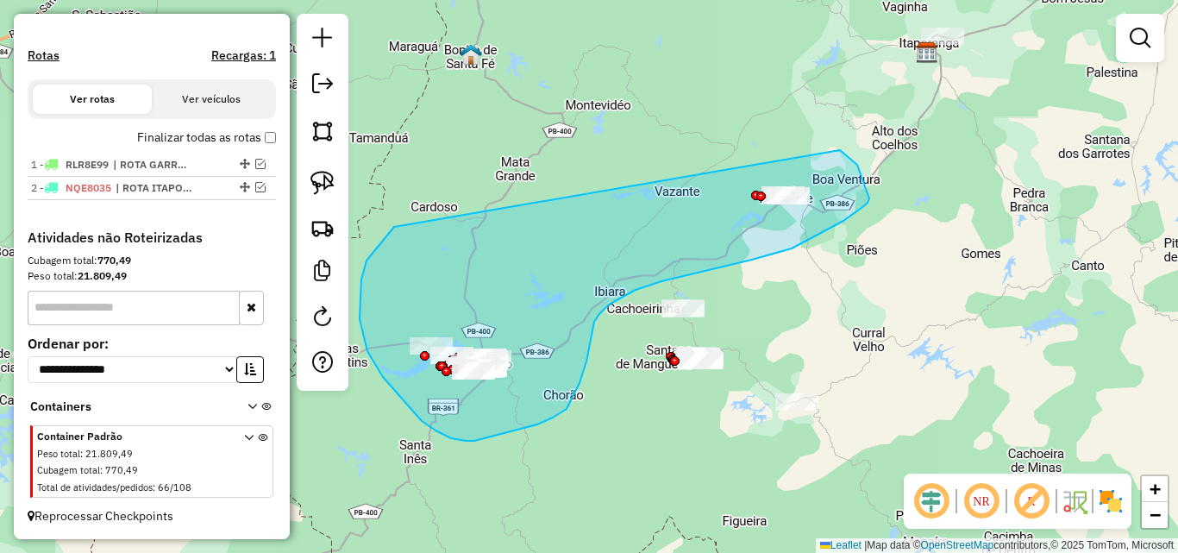
drag, startPoint x: 394, startPoint y: 227, endPoint x: 838, endPoint y: 150, distance: 450.6
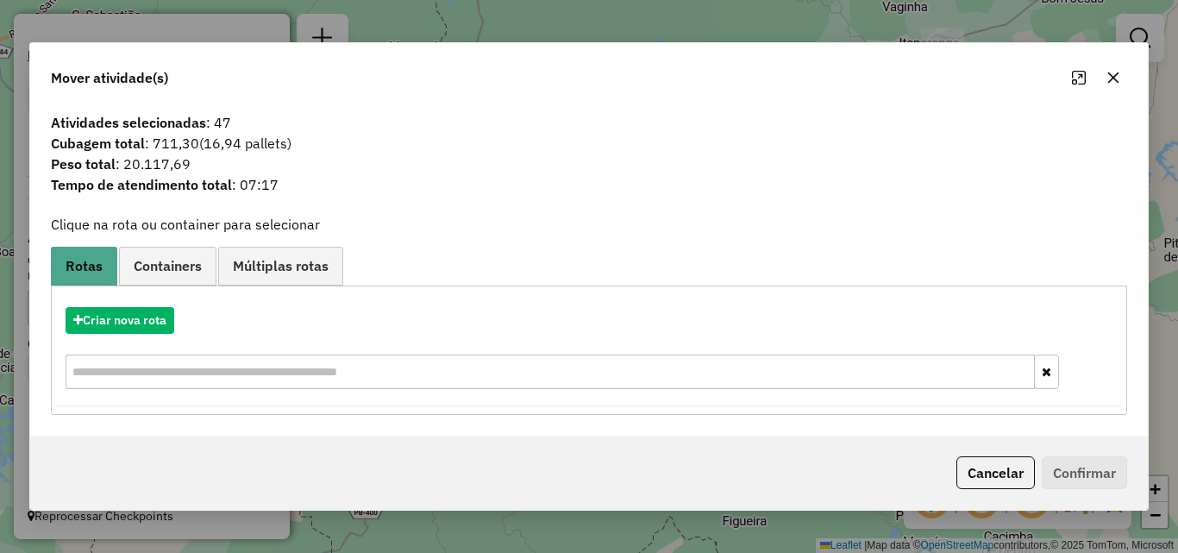
click at [1013, 452] on div "Cancelar Confirmar" at bounding box center [588, 472] width 1117 height 74
click at [997, 466] on button "Cancelar" at bounding box center [995, 472] width 78 height 33
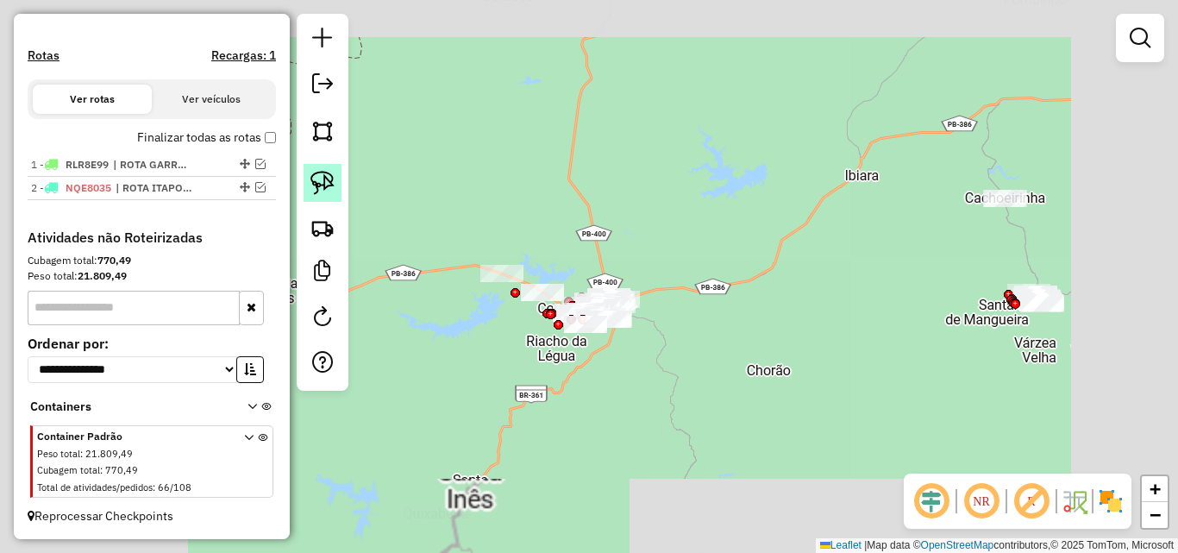
click at [318, 182] on img at bounding box center [322, 183] width 24 height 24
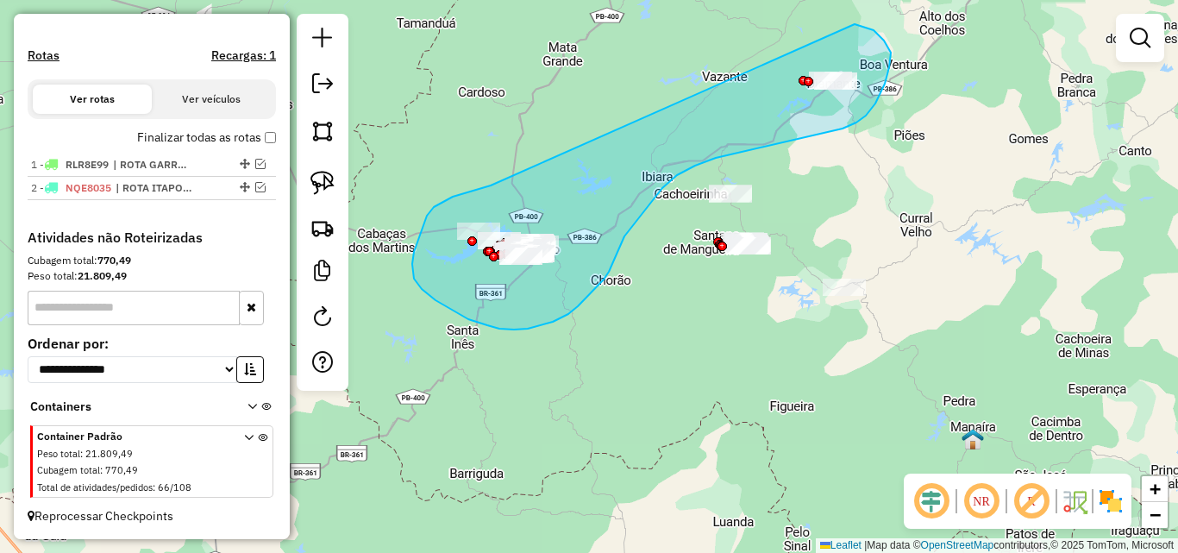
drag, startPoint x: 460, startPoint y: 194, endPoint x: 829, endPoint y: 34, distance: 403.2
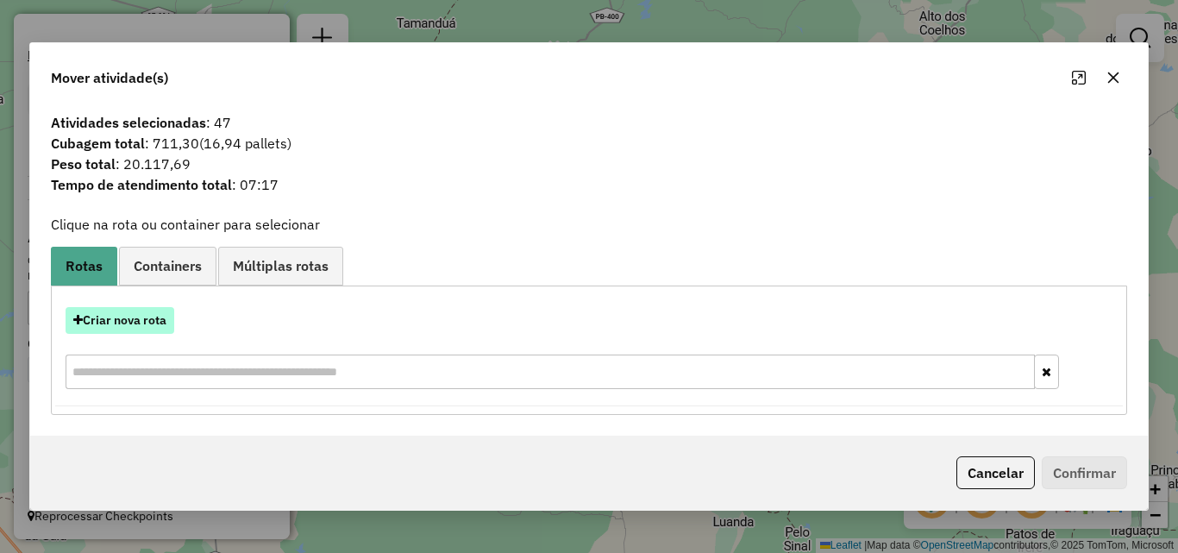
click at [128, 319] on hb-app "Aguarde... Pop-up bloqueado! Seu navegador bloqueou automáticamente a abertura …" at bounding box center [589, 276] width 1178 height 553
click at [127, 320] on button "Criar nova rota" at bounding box center [120, 320] width 109 height 27
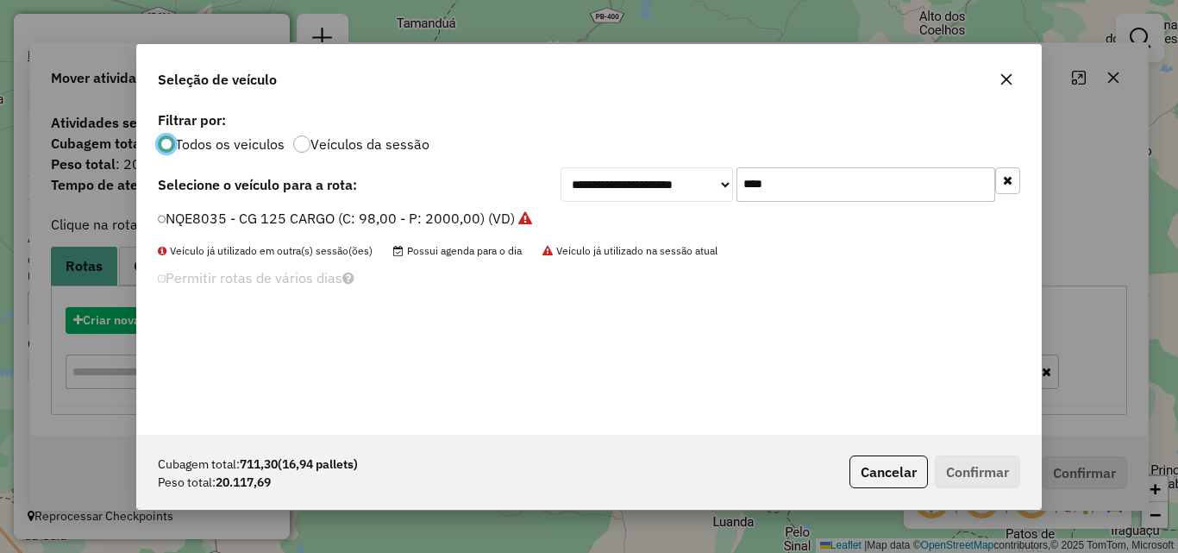
scroll to position [9, 5]
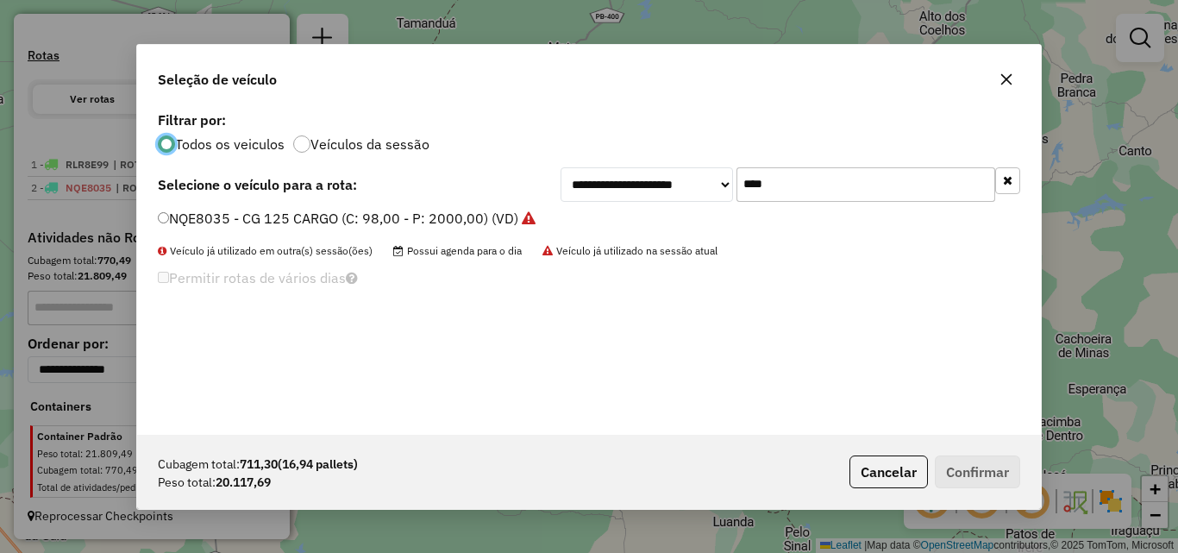
drag, startPoint x: 1006, startPoint y: 189, endPoint x: 983, endPoint y: 194, distance: 23.8
click at [1004, 189] on button "button" at bounding box center [1007, 180] width 25 height 27
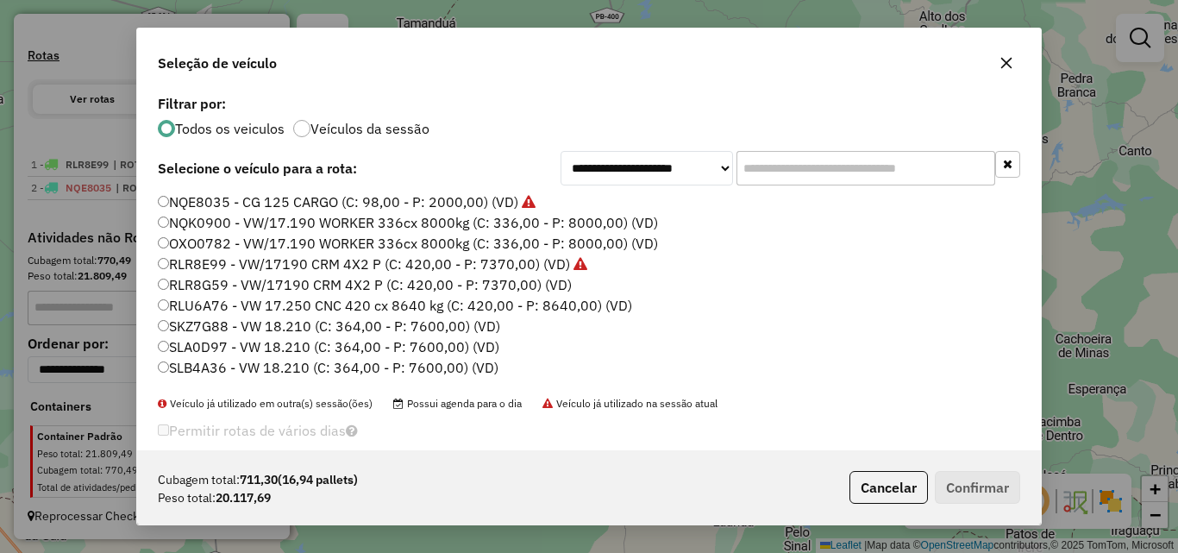
click at [311, 203] on label "NQE8035 - CG 125 CARGO (C: 98,00 - P: 2000,00) (VD)" at bounding box center [347, 201] width 378 height 21
click at [1004, 500] on button "Confirmar" at bounding box center [977, 487] width 85 height 33
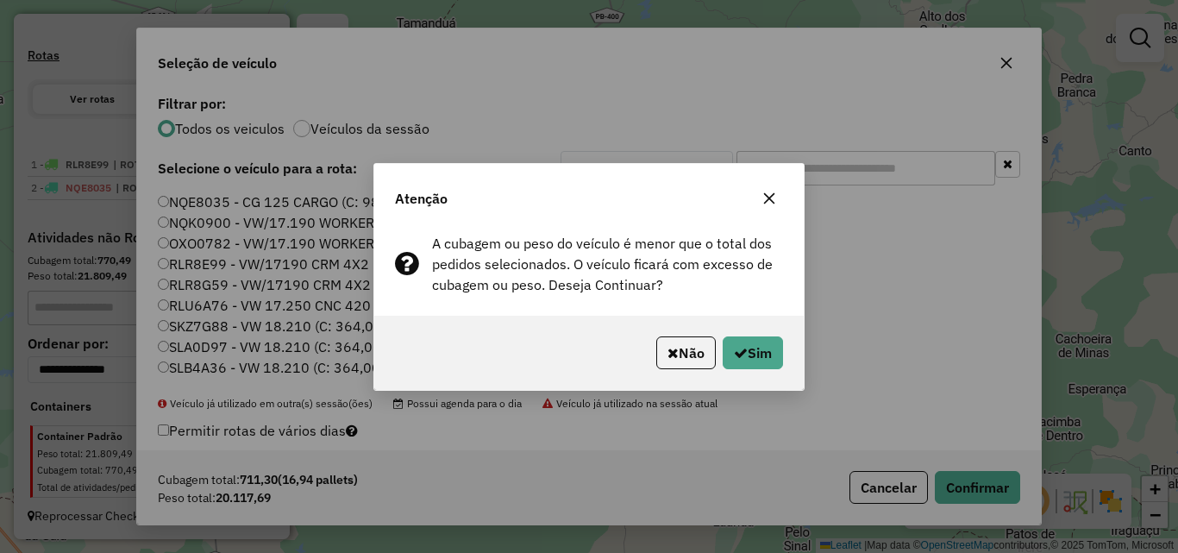
click at [992, 497] on div "Atenção A cubagem ou peso do veículo é menor que o total dos pedidos selecionad…" at bounding box center [589, 276] width 1178 height 553
drag, startPoint x: 620, startPoint y: 361, endPoint x: 634, endPoint y: 366, distance: 14.5
click at [624, 366] on div "Não Sim" at bounding box center [588, 353] width 429 height 74
click at [761, 349] on button "Sim" at bounding box center [753, 352] width 60 height 33
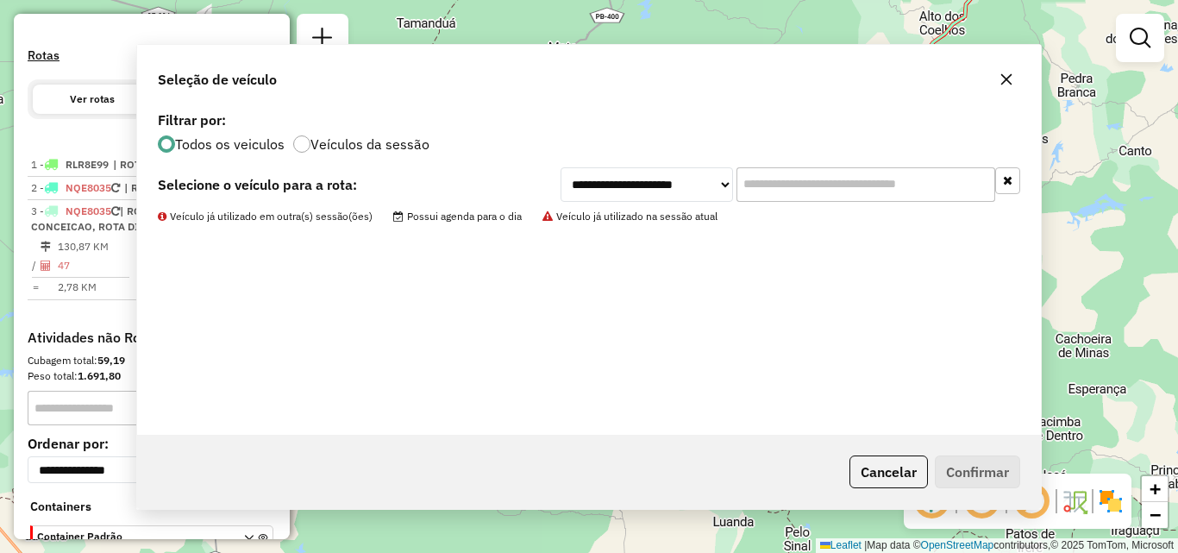
scroll to position [580, 0]
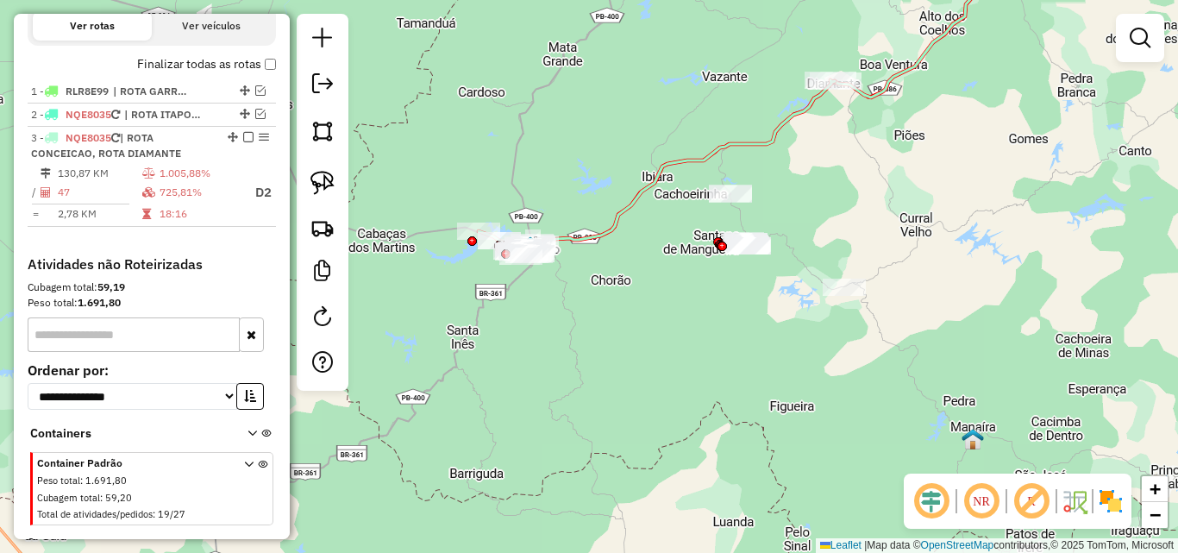
click at [591, 222] on div "Janela de atendimento Grade de atendimento Capacidade Transportadoras Veículos …" at bounding box center [589, 276] width 1178 height 553
click at [602, 235] on icon at bounding box center [657, 168] width 356 height 176
select select "*********"
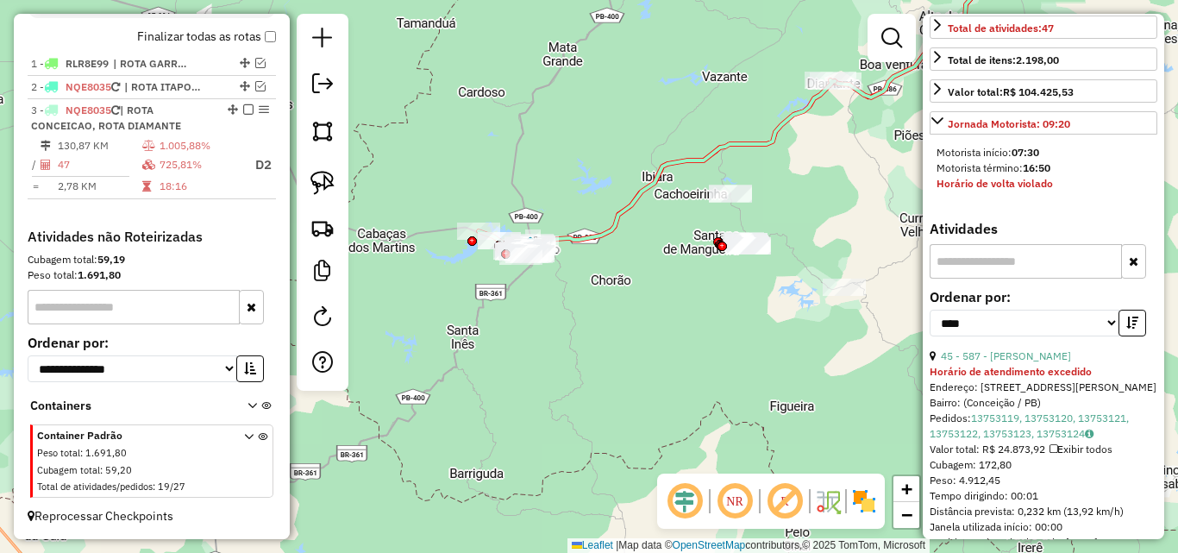
scroll to position [776, 0]
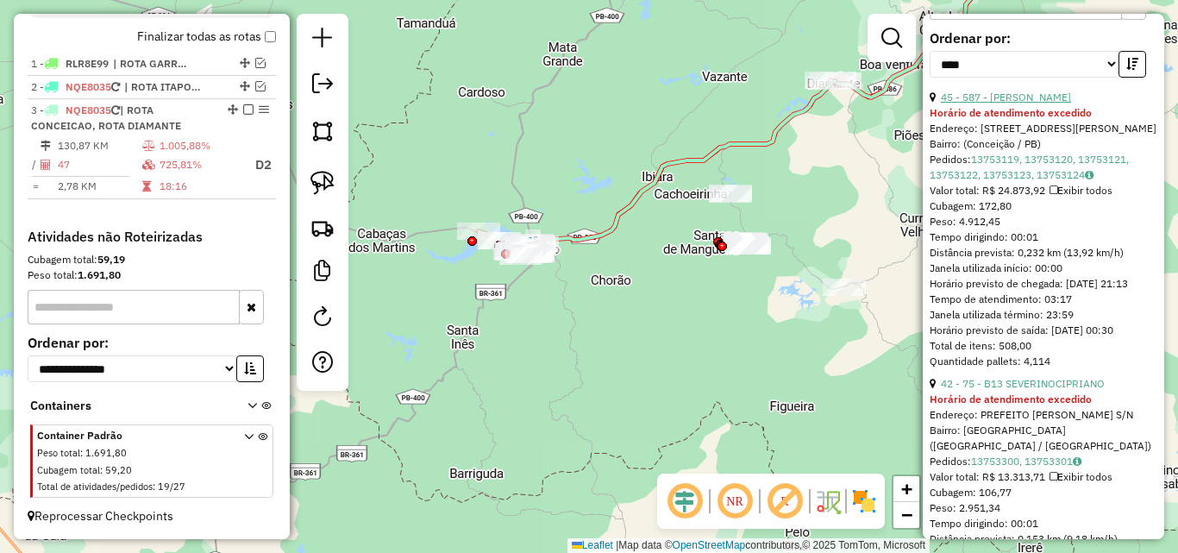
click at [1033, 103] on link "45 - 587 - BRUNO MOURA DA SILVA" at bounding box center [1006, 97] width 130 height 13
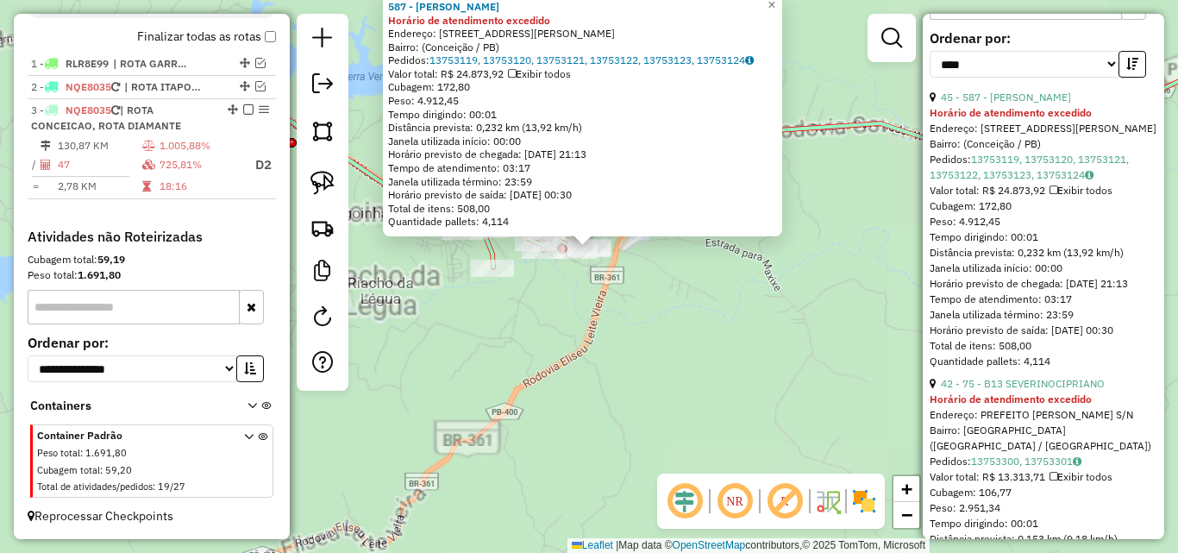
scroll to position [948, 0]
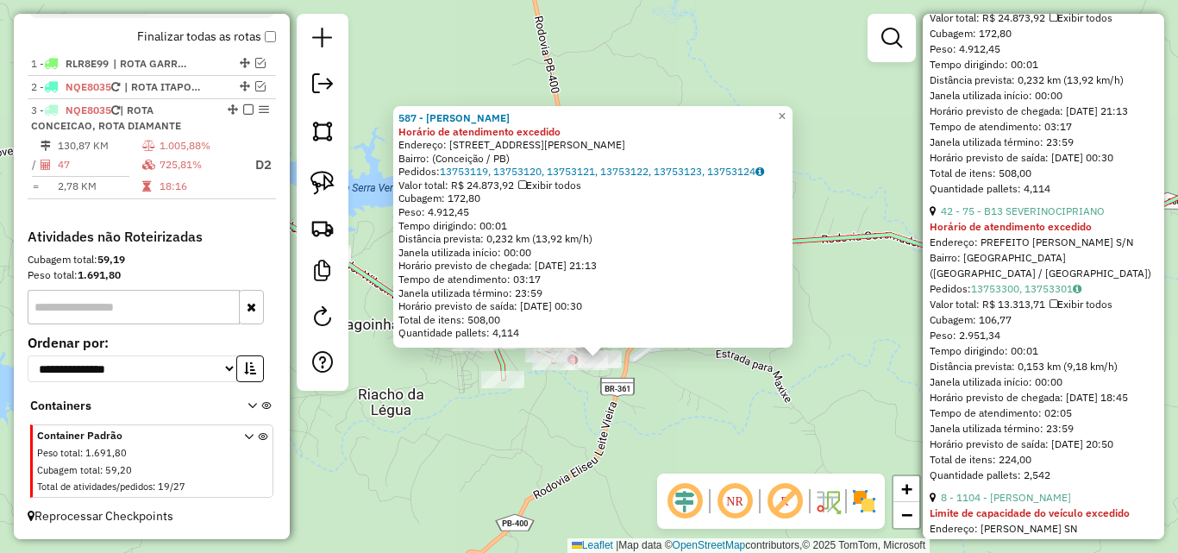
drag, startPoint x: 698, startPoint y: 316, endPoint x: 671, endPoint y: 414, distance: 101.0
click at [710, 434] on div "587 - BRUNO MOURA DA SILVA Horário de atendimento excedido Endereço: Rua Ana Al…" at bounding box center [589, 276] width 1178 height 553
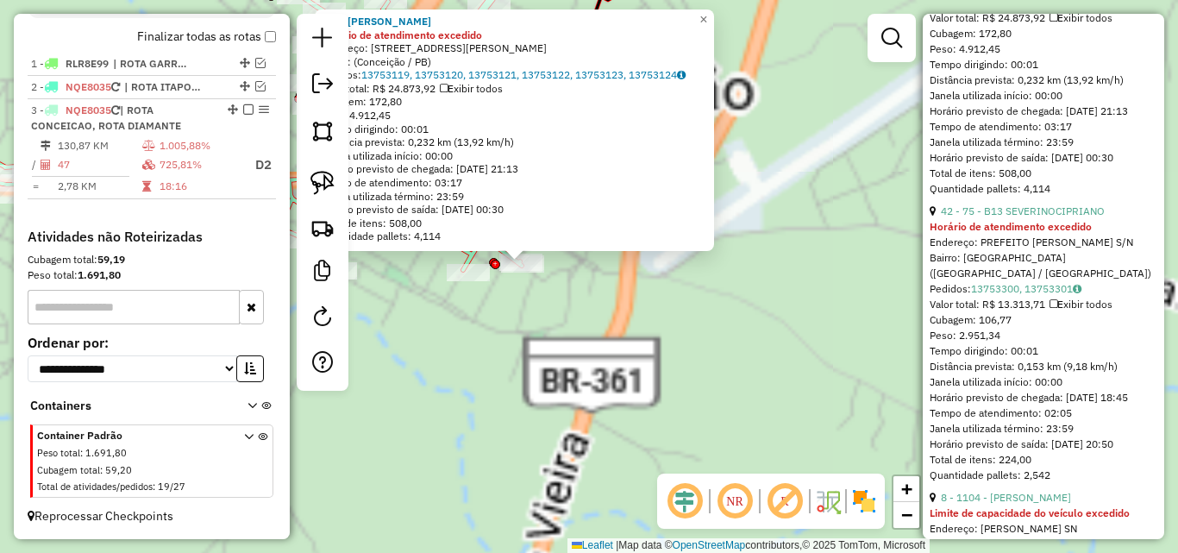
click at [585, 387] on div "587 - BRUNO MOURA DA SILVA Horário de atendimento excedido Endereço: Rua Ana Al…" at bounding box center [589, 276] width 1178 height 553
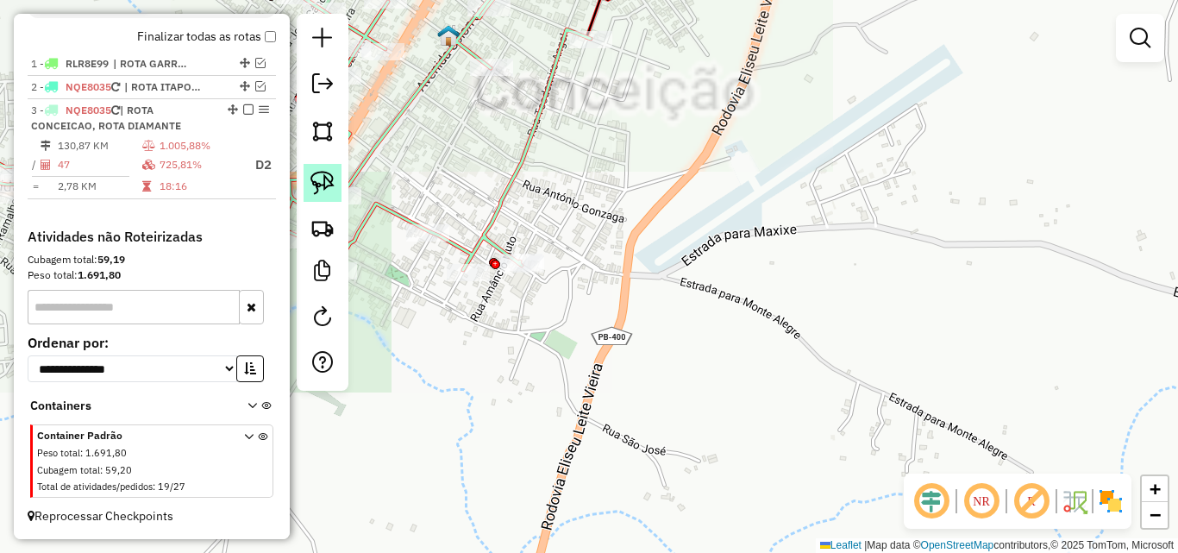
click at [332, 172] on img at bounding box center [322, 183] width 24 height 24
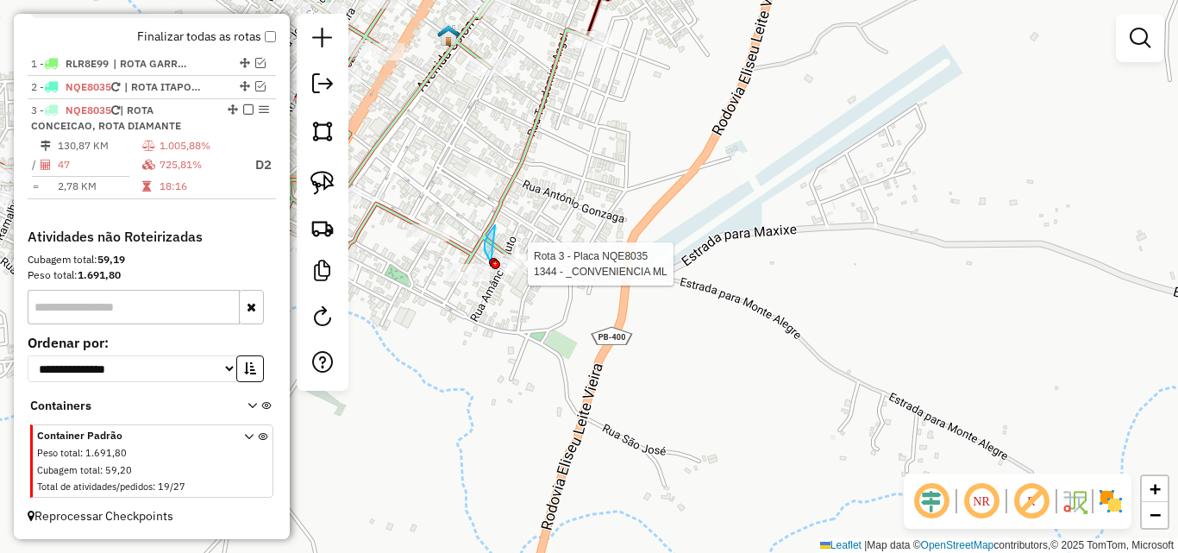
drag, startPoint x: 495, startPoint y: 225, endPoint x: 469, endPoint y: 210, distance: 30.2
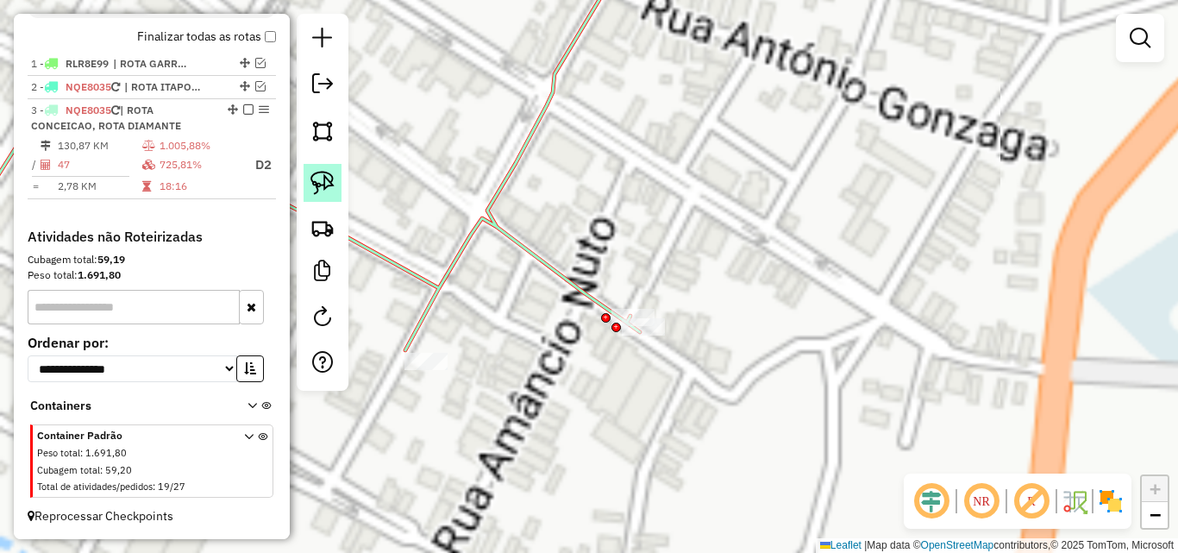
click at [328, 175] on img at bounding box center [322, 183] width 24 height 24
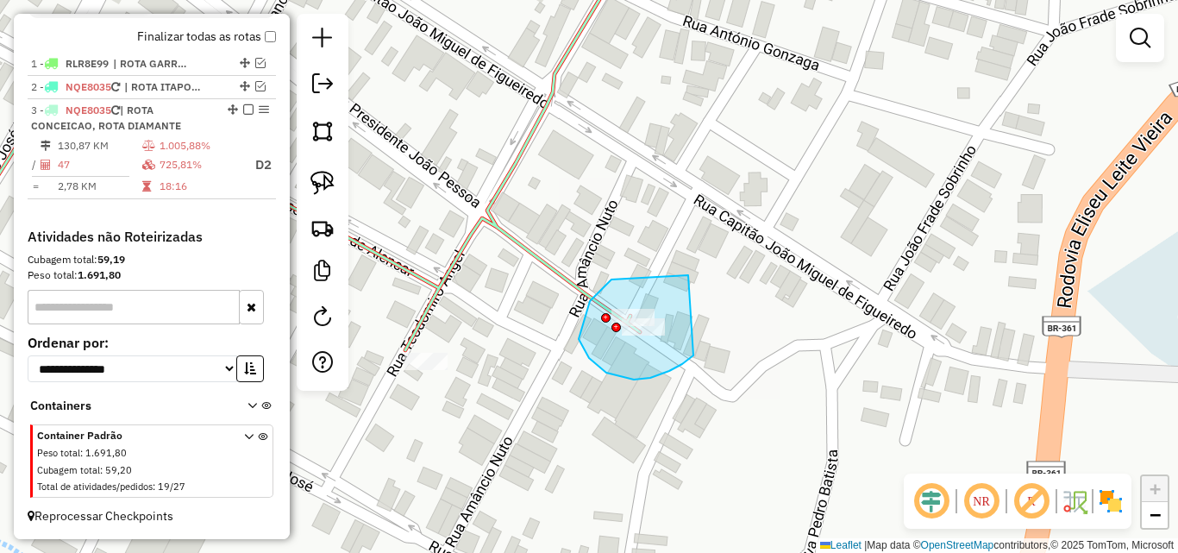
drag, startPoint x: 683, startPoint y: 275, endPoint x: 715, endPoint y: 317, distance: 52.9
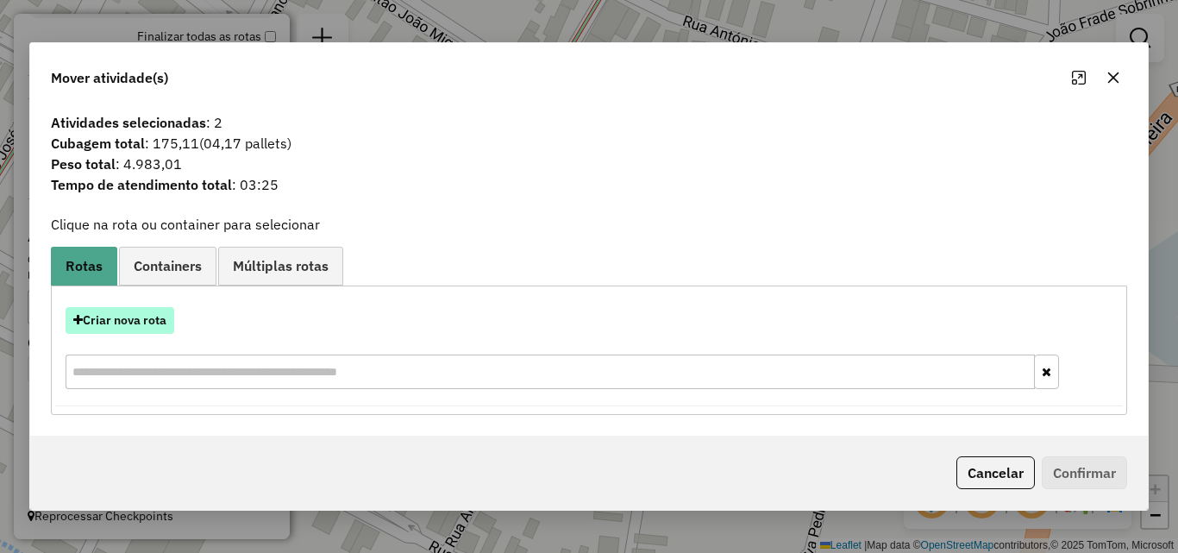
click at [129, 327] on button "Criar nova rota" at bounding box center [120, 320] width 109 height 27
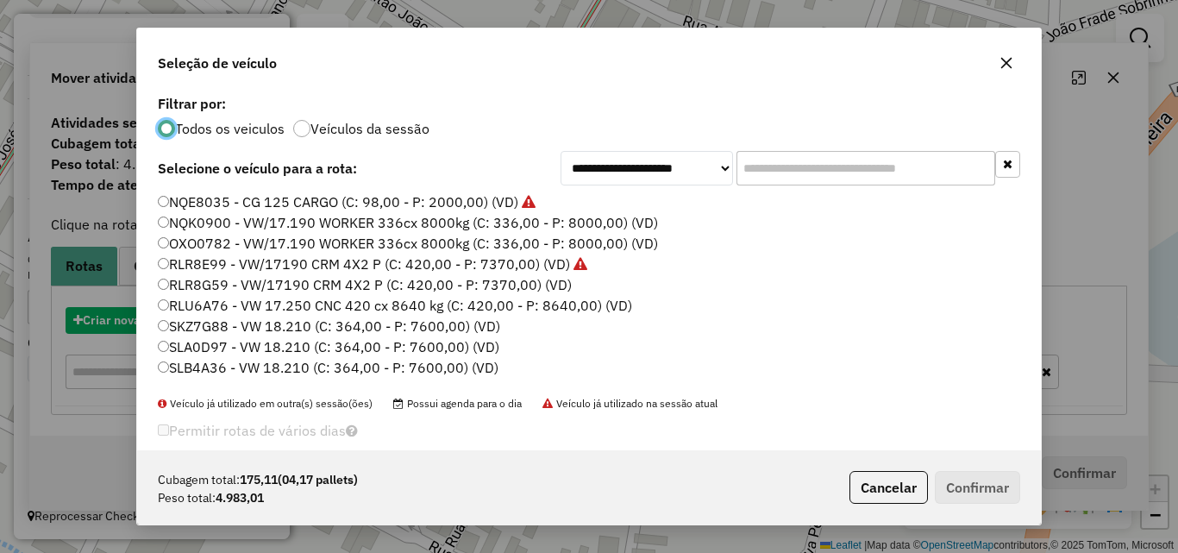
scroll to position [9, 5]
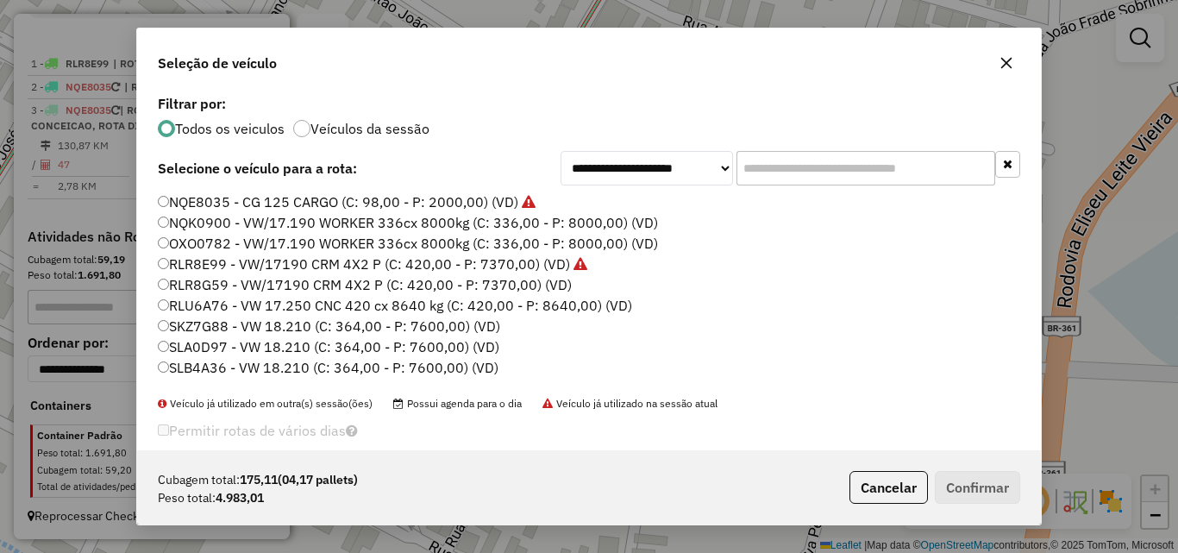
click at [898, 180] on input "text" at bounding box center [865, 168] width 259 height 34
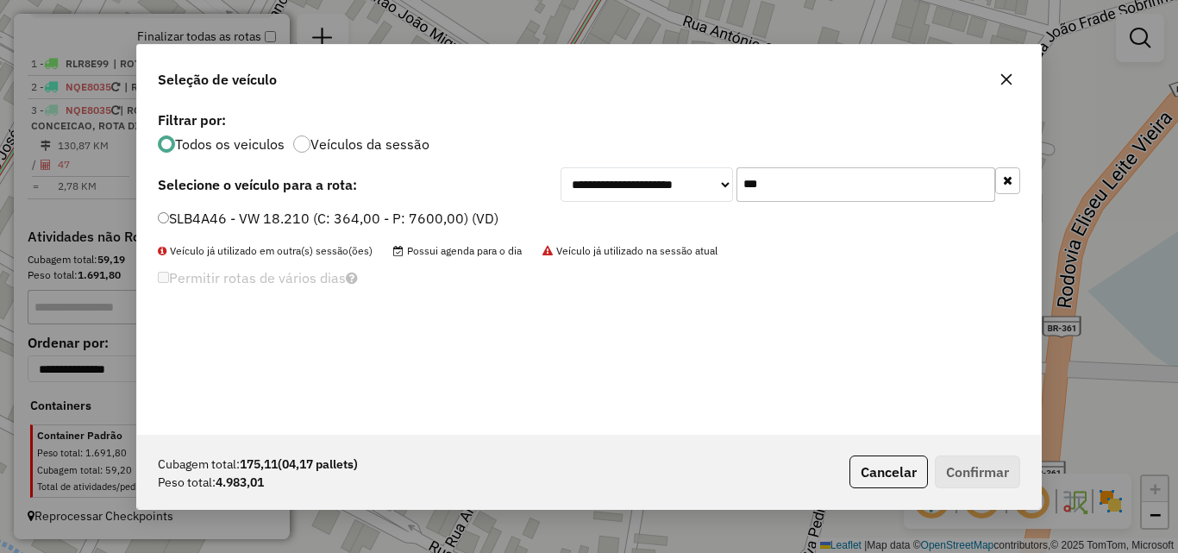
type input "***"
click at [417, 226] on div "SLB4A46 - VW 18.210 (C: 364,00 - P: 7600,00) (VD)" at bounding box center [588, 226] width 883 height 34
drag, startPoint x: 418, startPoint y: 224, endPoint x: 584, endPoint y: 250, distance: 167.6
click at [418, 226] on label "SLB4A46 - VW 18.210 (C: 364,00 - P: 7600,00) (VD)" at bounding box center [328, 218] width 341 height 21
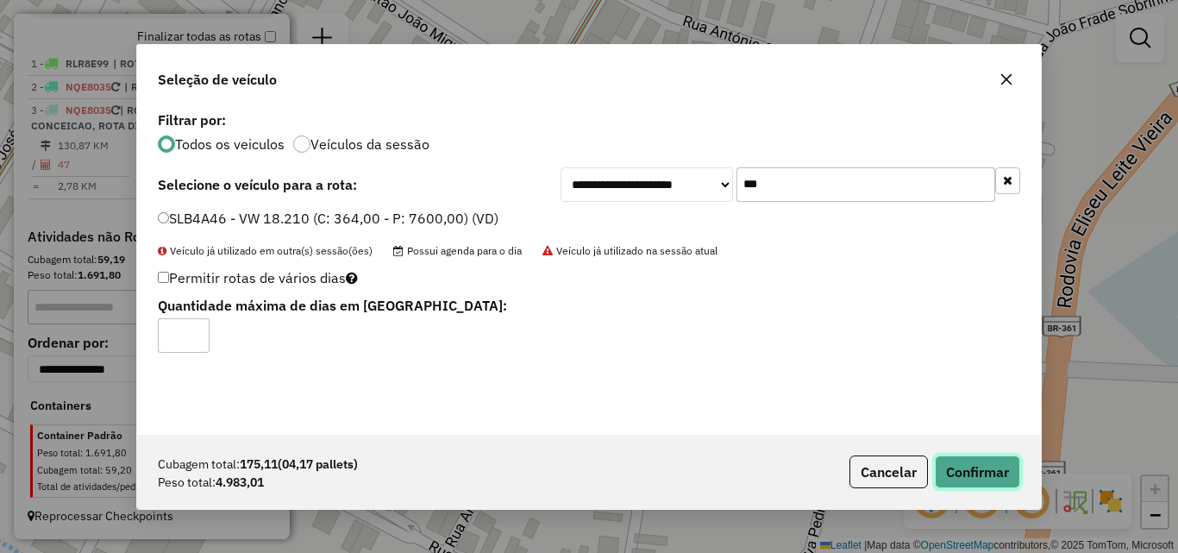
drag, startPoint x: 986, startPoint y: 466, endPoint x: 989, endPoint y: 483, distance: 17.6
click at [986, 466] on button "Confirmar" at bounding box center [977, 471] width 85 height 33
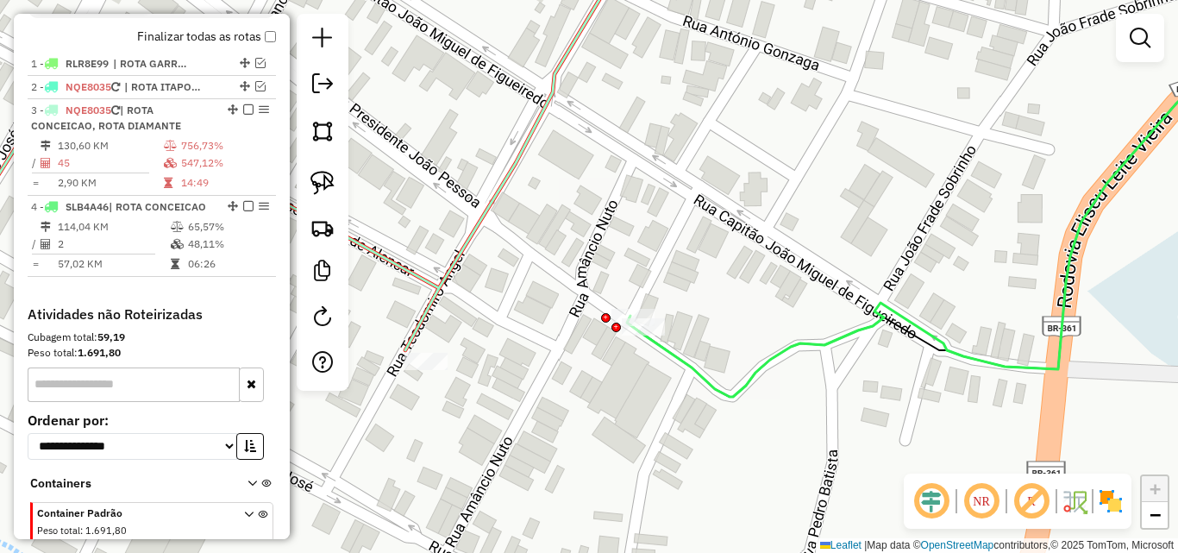
click at [447, 269] on icon at bounding box center [253, 149] width 743 height 408
select select "*********"
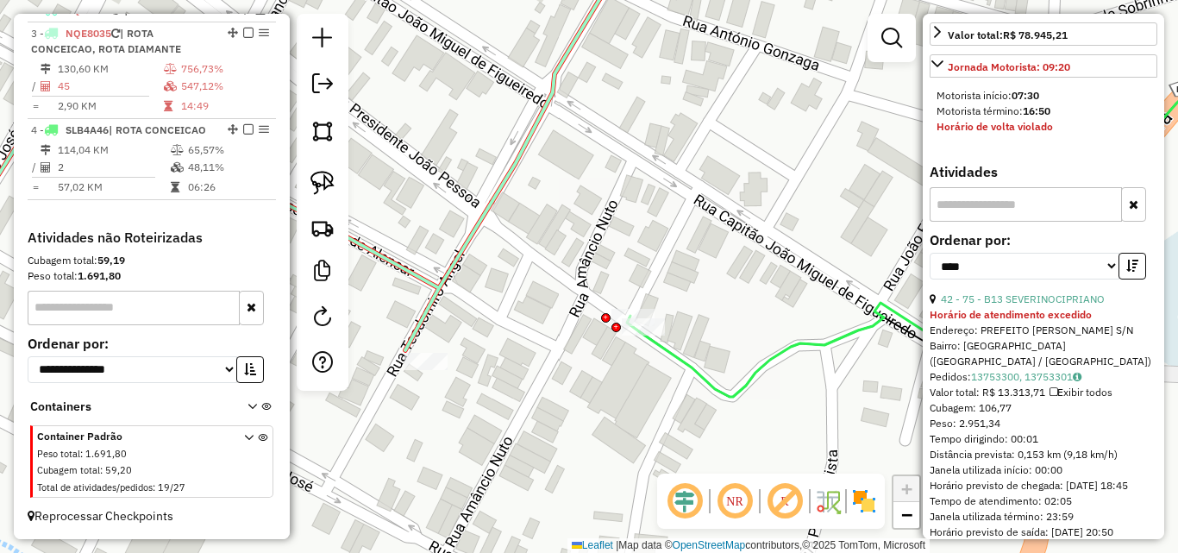
scroll to position [604, 0]
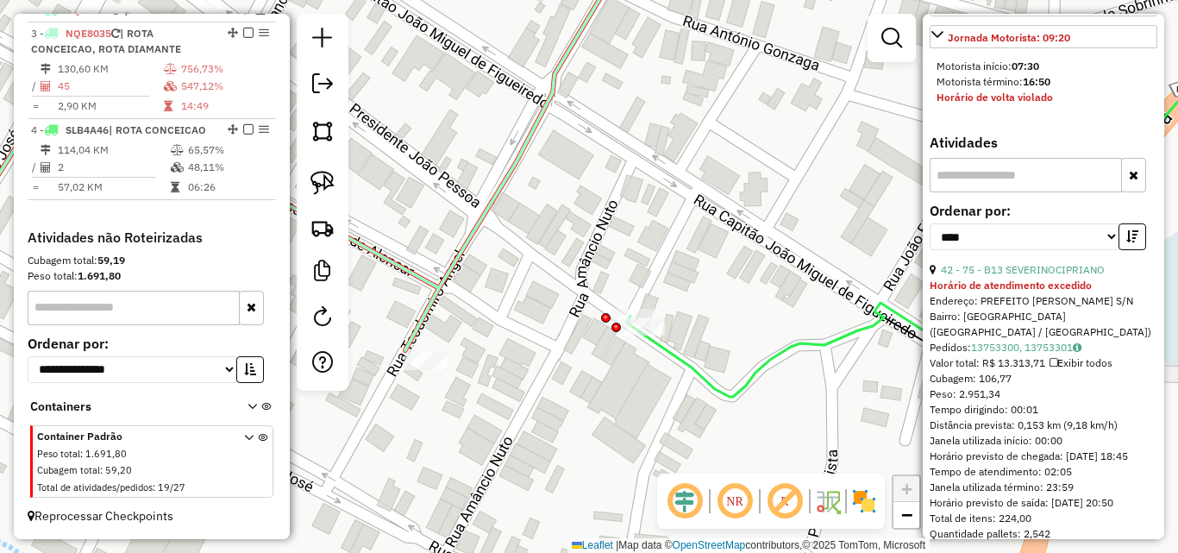
click at [830, 334] on icon at bounding box center [967, 190] width 655 height 413
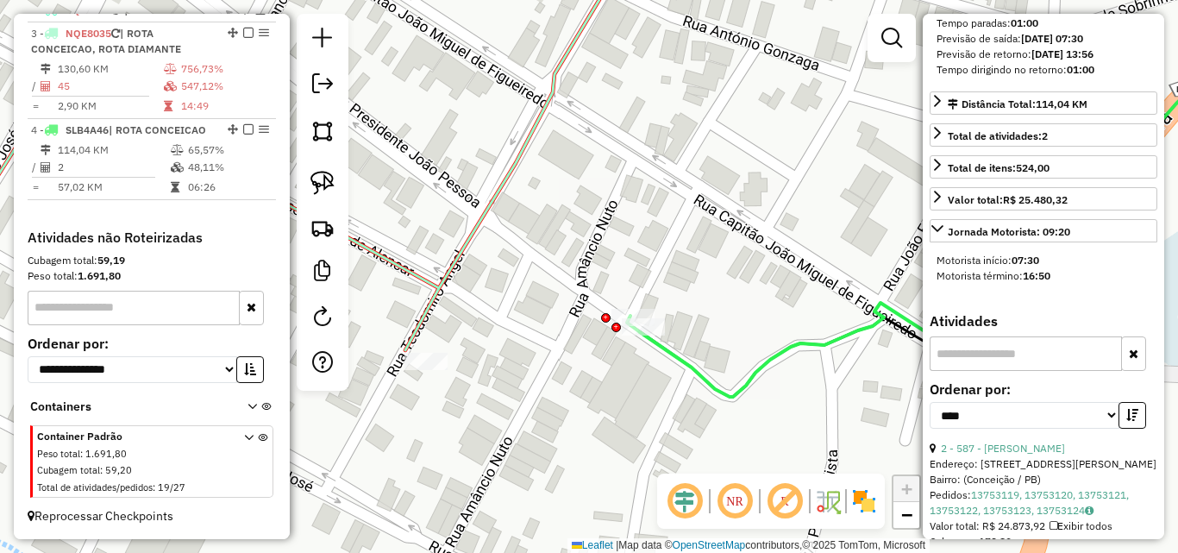
scroll to position [259, 0]
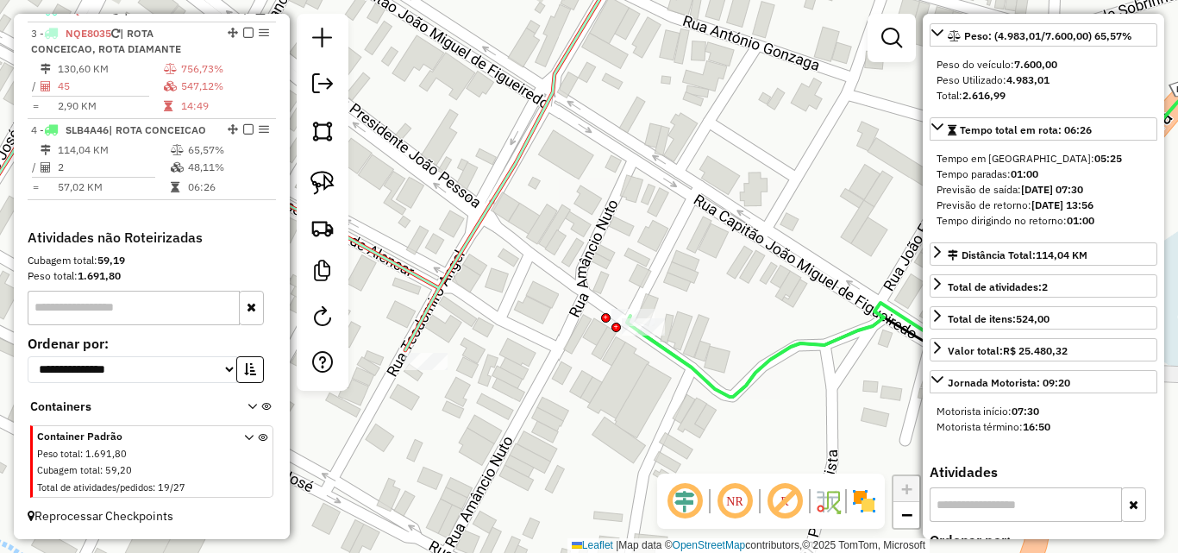
click at [456, 253] on icon at bounding box center [253, 149] width 743 height 408
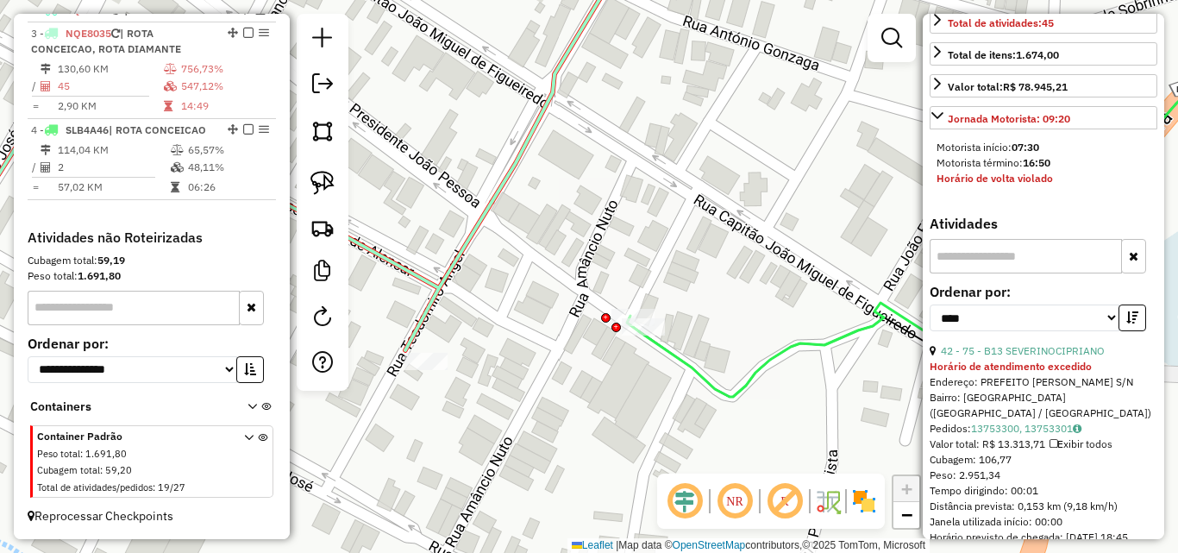
scroll to position [776, 0]
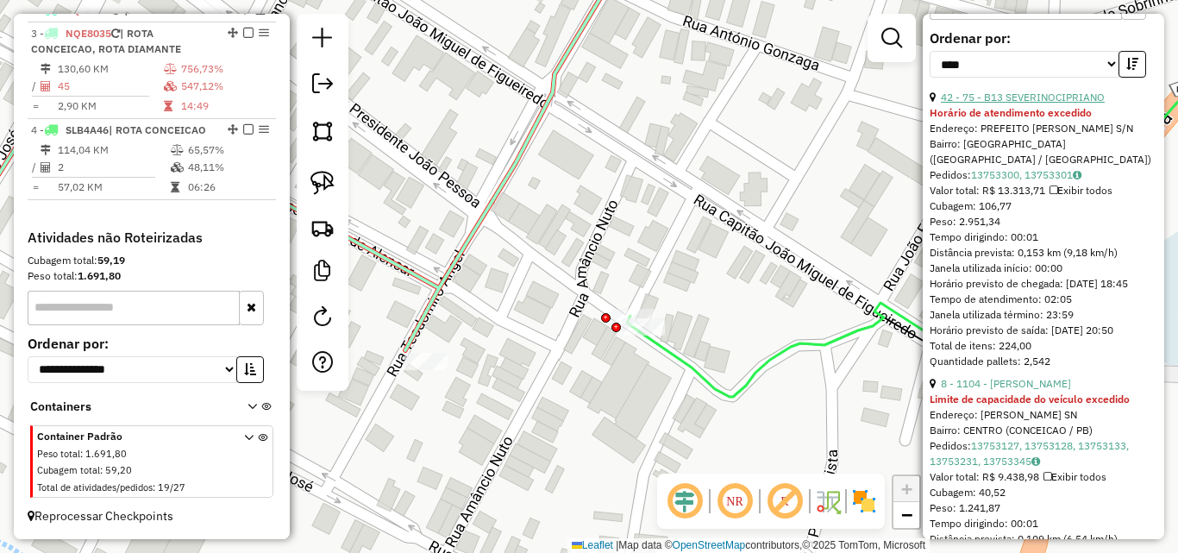
click at [1044, 103] on link "42 - 75 - B13 SEVERINOCIPRIANO" at bounding box center [1023, 97] width 164 height 13
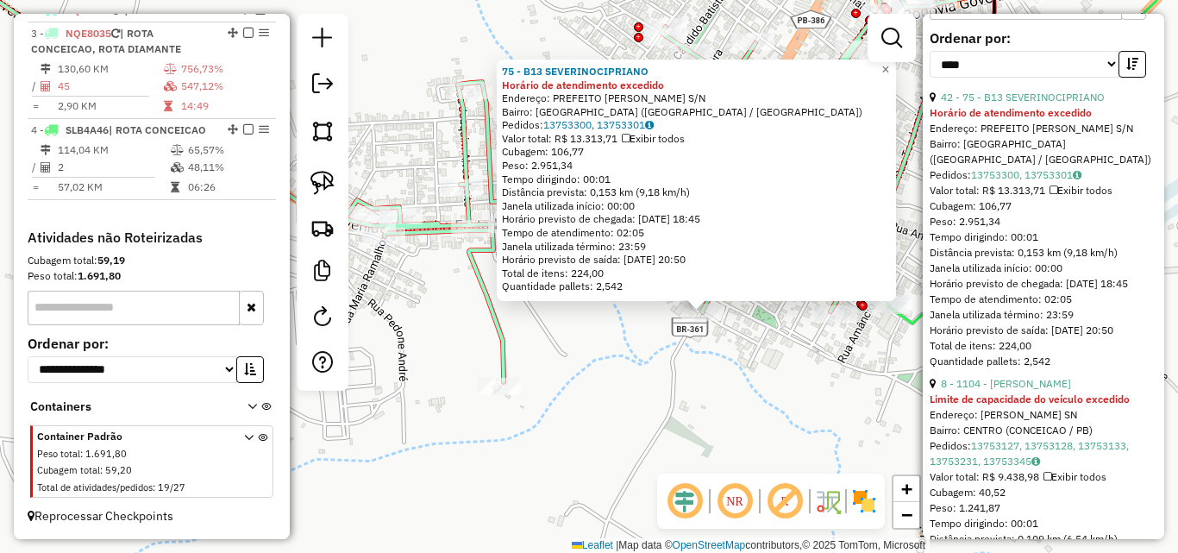
click at [757, 388] on div "75 - B13 SEVERINOCIPRIANO Horário de atendimento excedido Endereço: PREFEITO JO…" at bounding box center [589, 276] width 1178 height 553
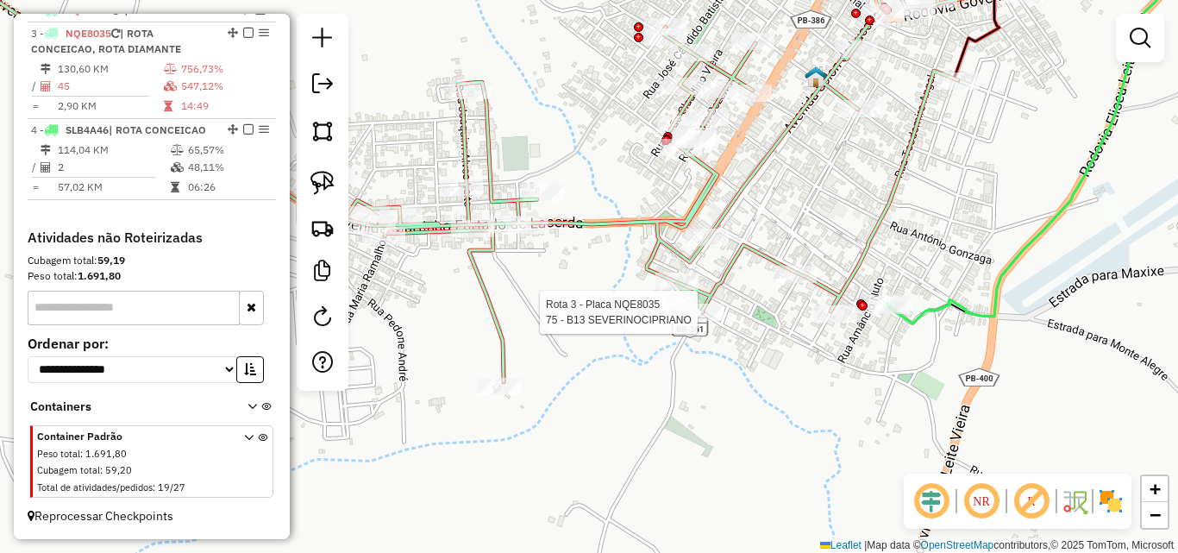
click at [699, 321] on div at bounding box center [702, 311] width 43 height 17
select select "*********"
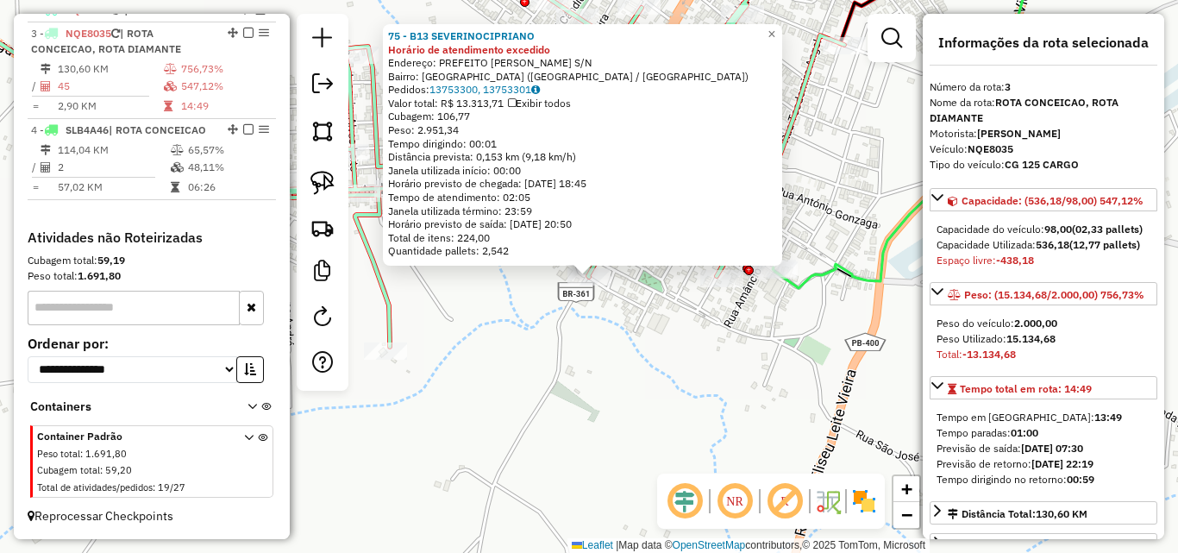
click at [696, 335] on div "75 - B13 SEVERINOCIPRIANO Horário de atendimento excedido Endereço: PREFEITO JO…" at bounding box center [589, 276] width 1178 height 553
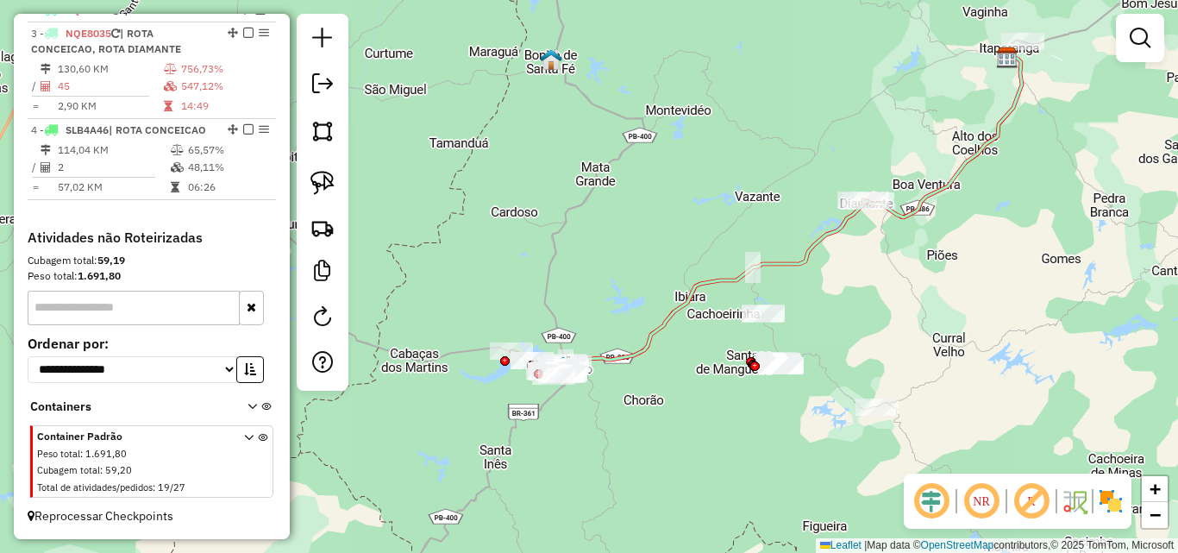
drag, startPoint x: 967, startPoint y: 317, endPoint x: 812, endPoint y: 363, distance: 161.0
click at [805, 371] on div "Janela de atendimento Grade de atendimento Capacidade Transportadoras Veículos …" at bounding box center [589, 276] width 1178 height 553
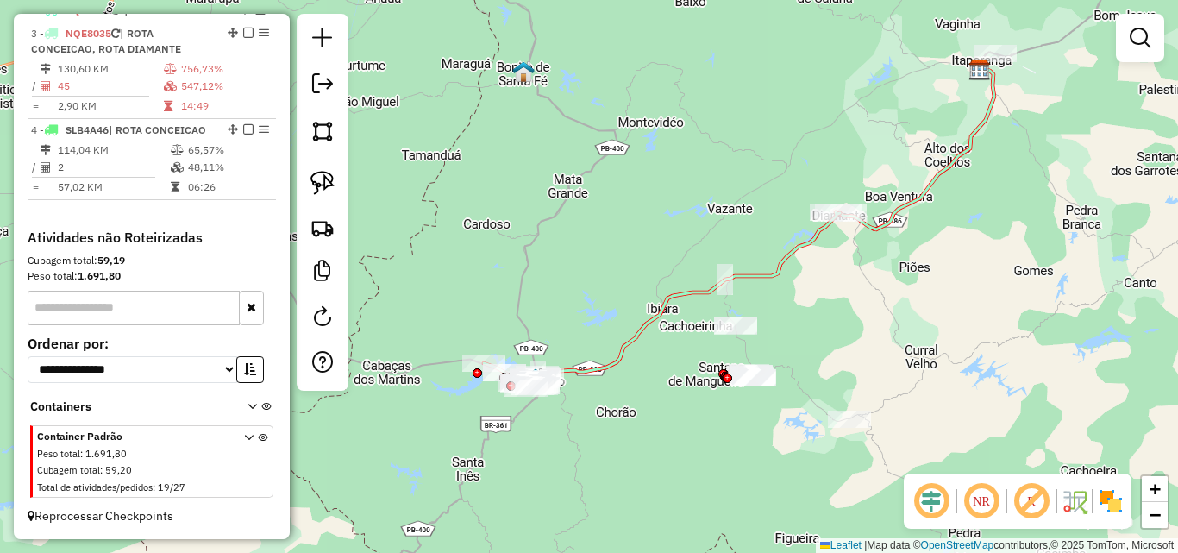
click at [863, 327] on div "Janela de atendimento Grade de atendimento Capacidade Transportadoras Veículos …" at bounding box center [589, 276] width 1178 height 553
click at [329, 179] on img at bounding box center [322, 183] width 24 height 24
drag, startPoint x: 833, startPoint y: 159, endPoint x: 893, endPoint y: 220, distance: 86.0
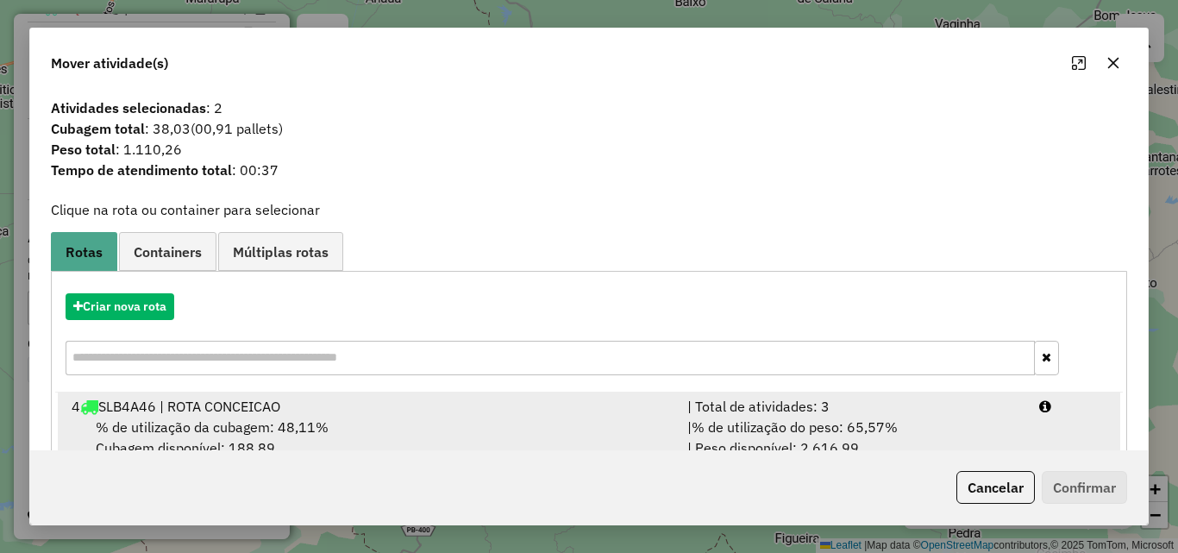
drag, startPoint x: 898, startPoint y: 422, endPoint x: 922, endPoint y: 444, distance: 31.7
click at [896, 424] on div "| % de utilização do peso: 65,57% | Peso disponível: 2.616,99" at bounding box center [853, 436] width 352 height 41
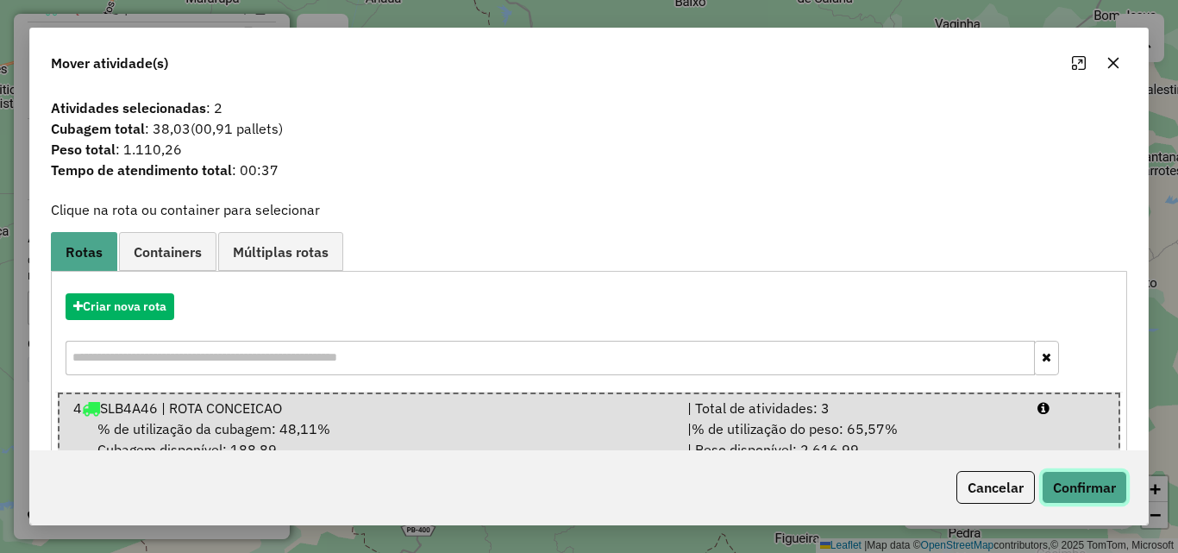
click at [1074, 475] on button "Confirmar" at bounding box center [1084, 487] width 85 height 33
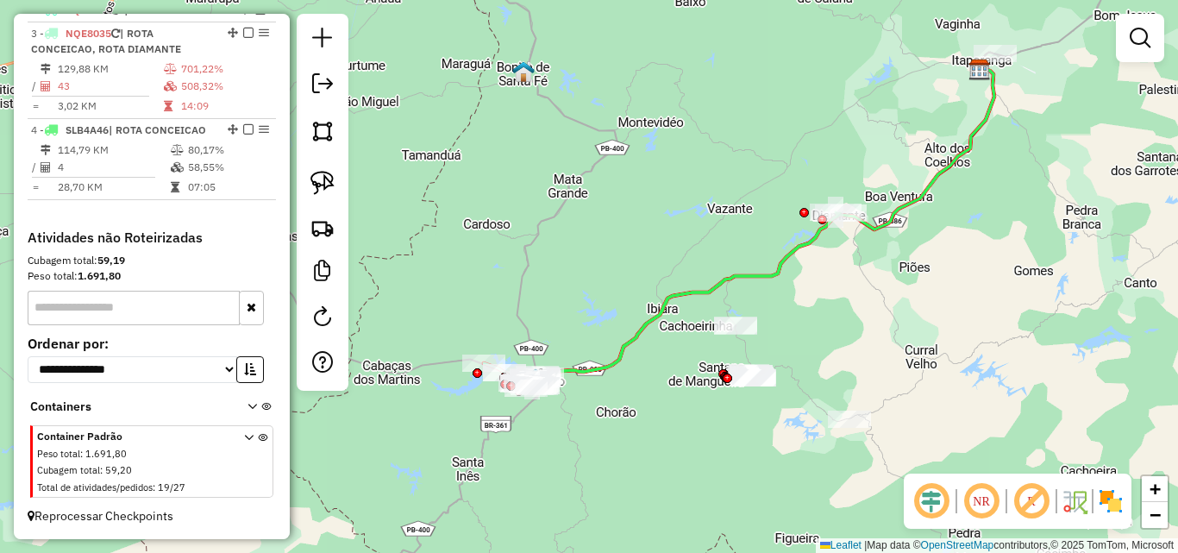
click at [594, 368] on icon at bounding box center [689, 298] width 302 height 173
select select "*********"
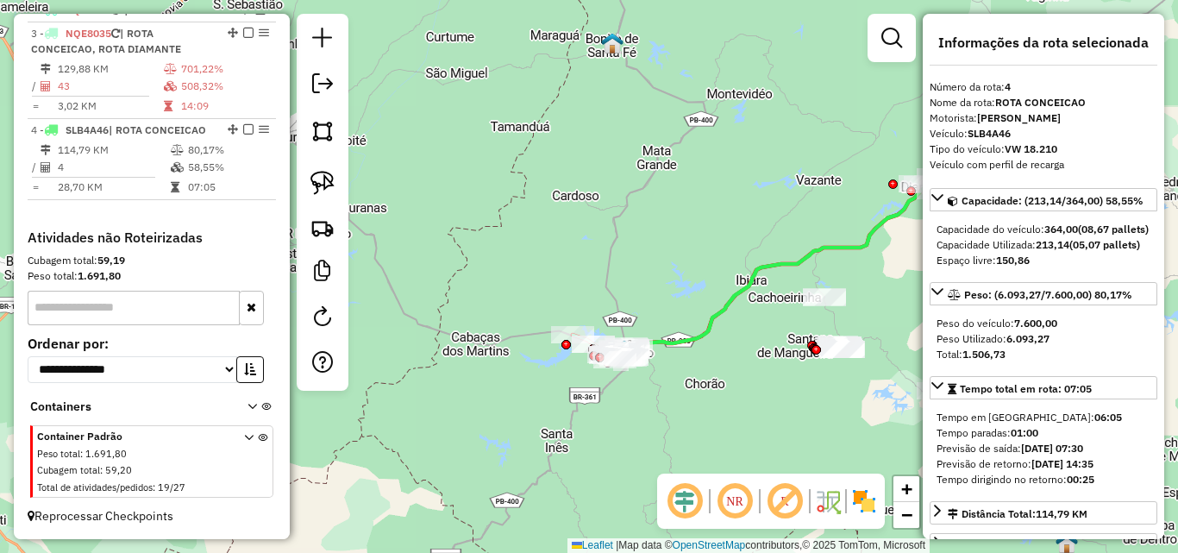
drag, startPoint x: 654, startPoint y: 404, endPoint x: 620, endPoint y: 389, distance: 37.0
click at [654, 405] on div "Janela de atendimento Grade de atendimento Capacidade Transportadoras Veículos …" at bounding box center [589, 276] width 1178 height 553
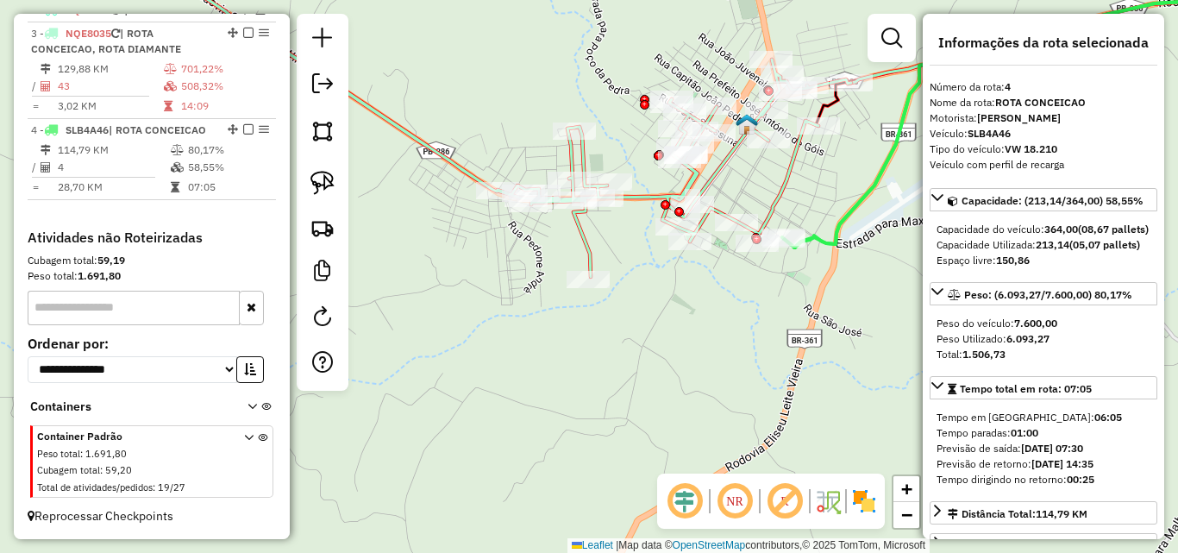
click at [778, 205] on icon at bounding box center [474, 111] width 753 height 332
click at [768, 194] on icon at bounding box center [474, 110] width 750 height 331
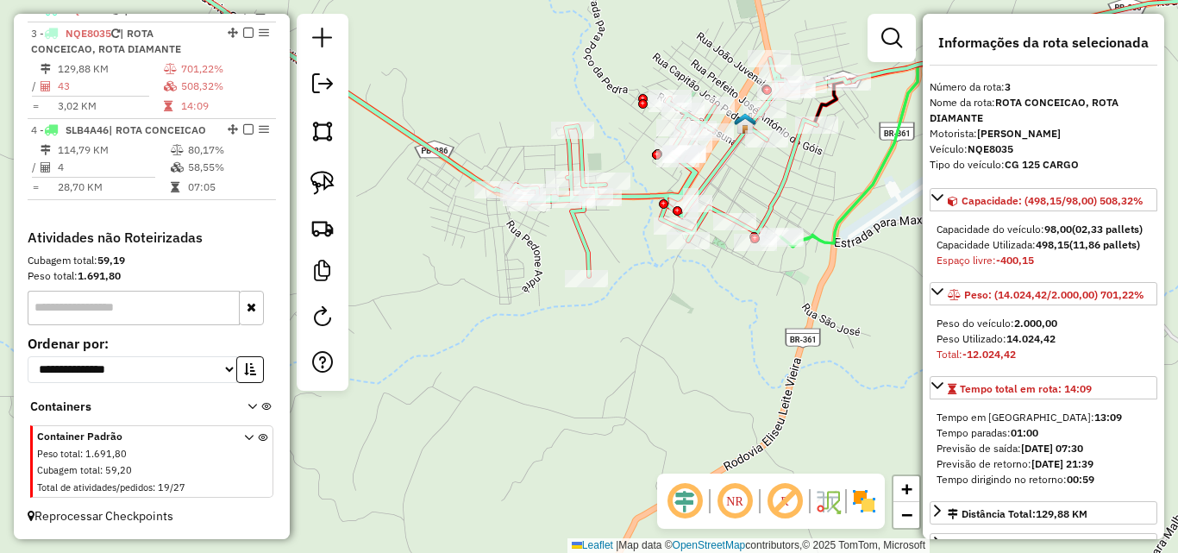
click at [779, 192] on icon at bounding box center [474, 110] width 750 height 331
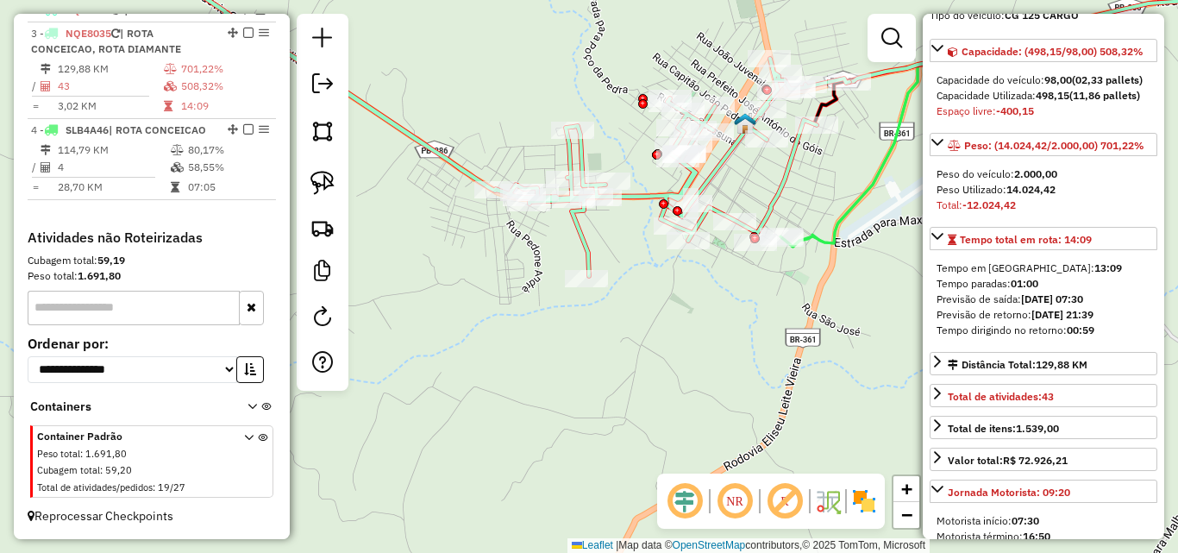
scroll to position [259, 0]
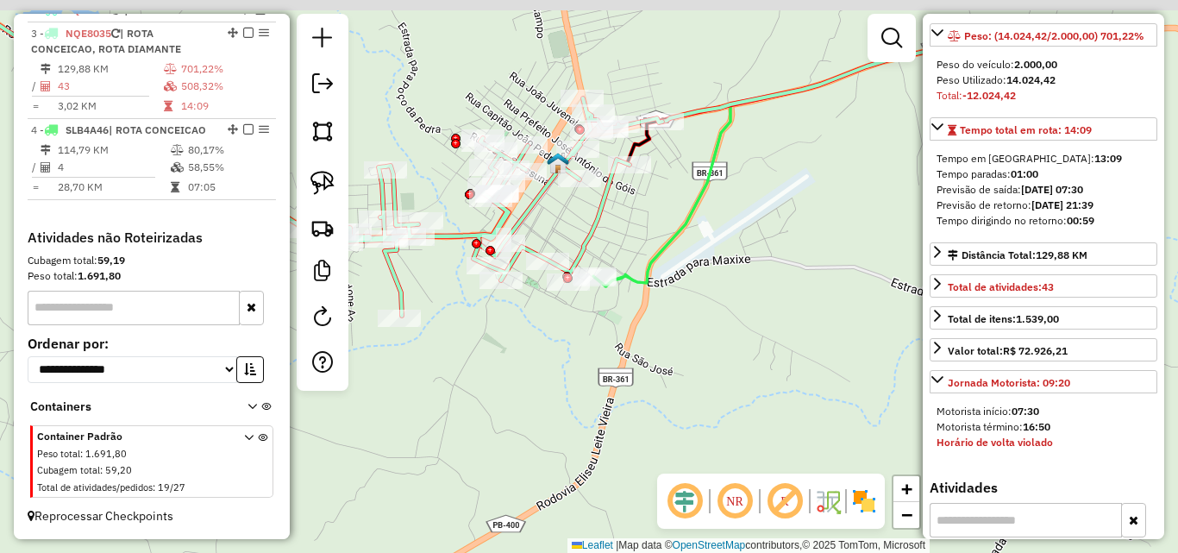
drag, startPoint x: 616, startPoint y: 388, endPoint x: 648, endPoint y: 354, distance: 45.8
click at [556, 416] on div "Janela de atendimento Grade de atendimento Capacidade Transportadoras Veículos …" at bounding box center [589, 276] width 1178 height 553
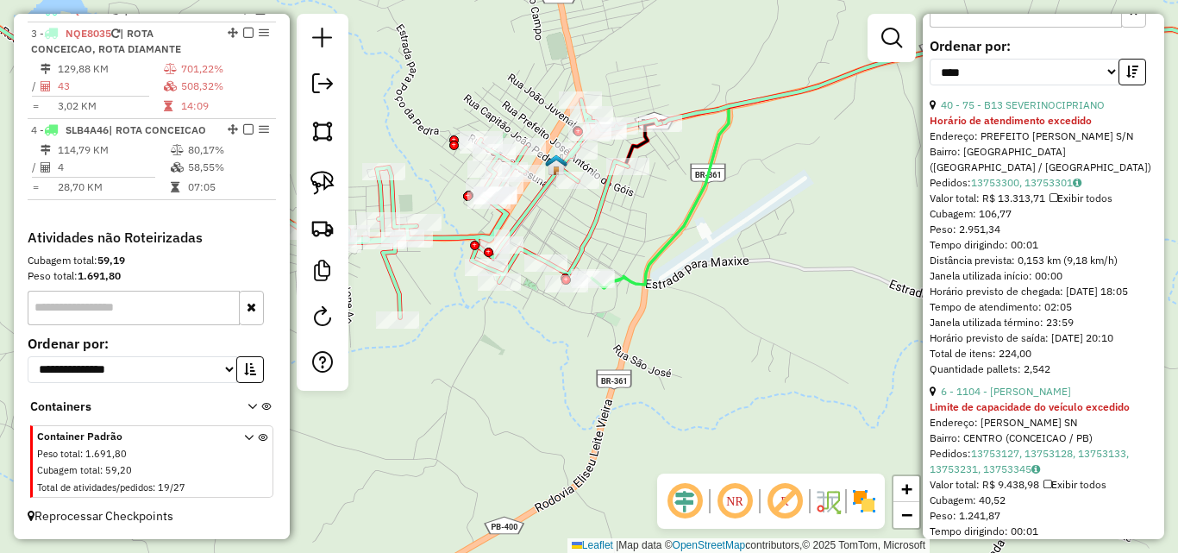
scroll to position [862, 0]
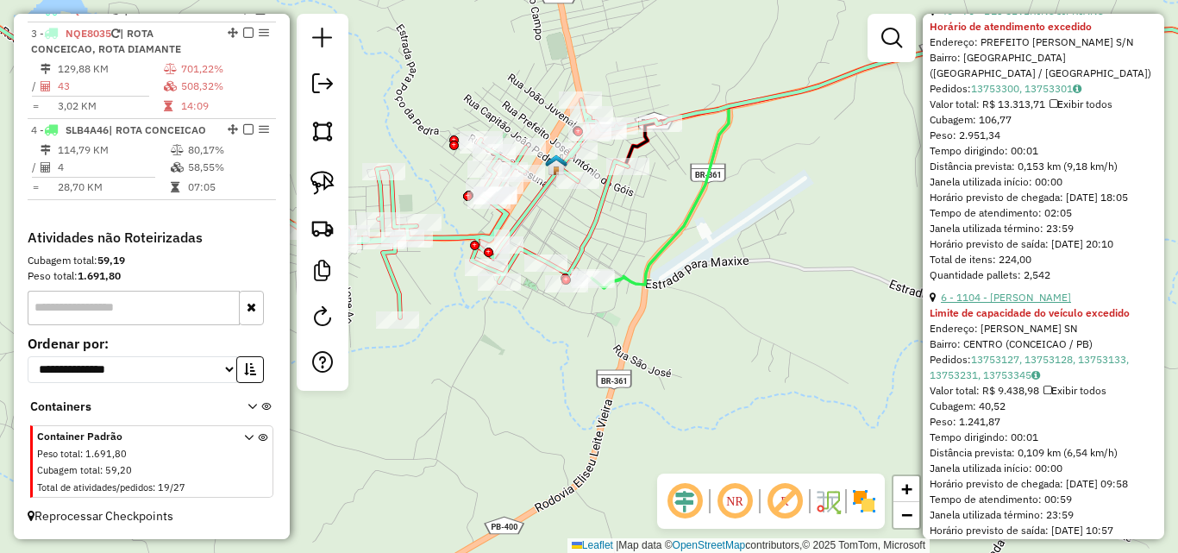
click at [1006, 303] on link "6 - 1104 - ROGERIO BEBIDAS" at bounding box center [1006, 297] width 130 height 13
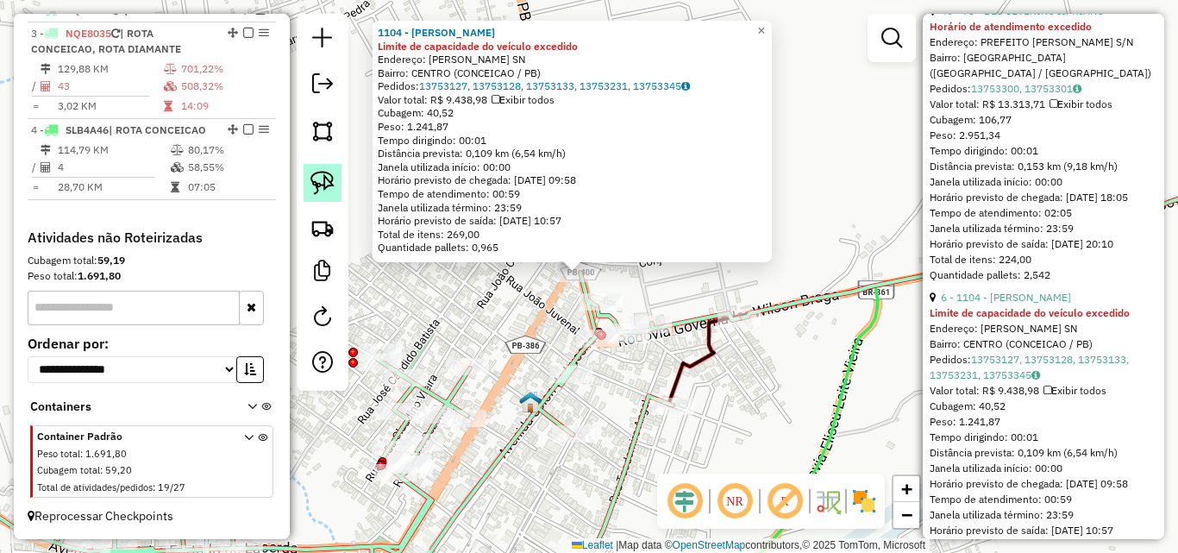
click at [324, 182] on img at bounding box center [322, 183] width 24 height 24
drag, startPoint x: 555, startPoint y: 285, endPoint x: 541, endPoint y: 260, distance: 28.6
click at [541, 260] on div "Rota 3 - Placa NQE8035 1104 - ROGERIO BEBIDAS 1104 - ROGERIO BEBIDAS Limite de …" at bounding box center [589, 276] width 1178 height 553
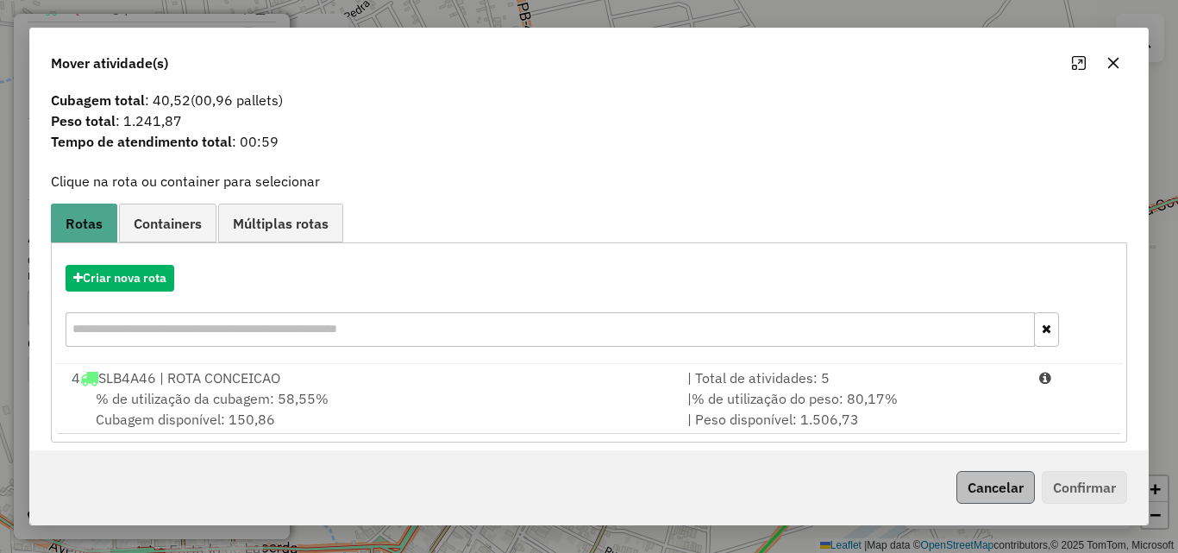
scroll to position [41, 0]
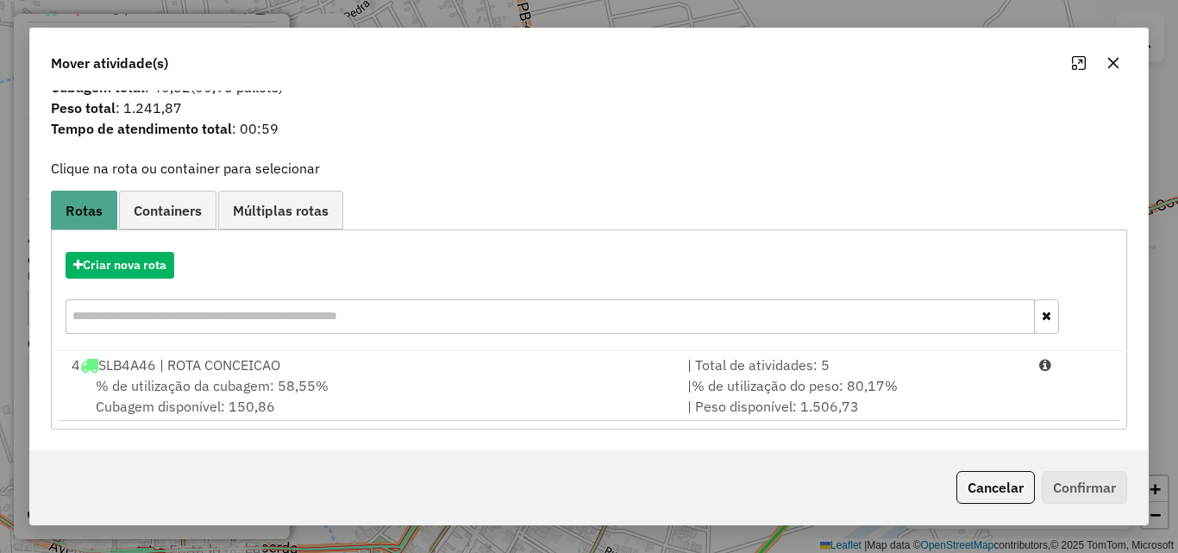
click at [989, 494] on button "Cancelar" at bounding box center [995, 487] width 78 height 33
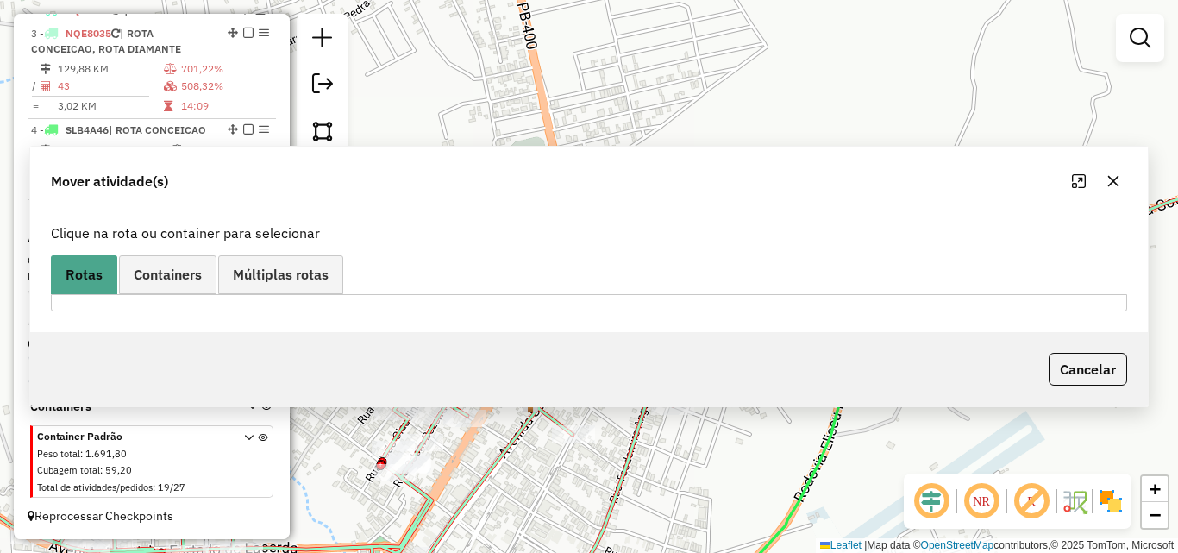
scroll to position [0, 0]
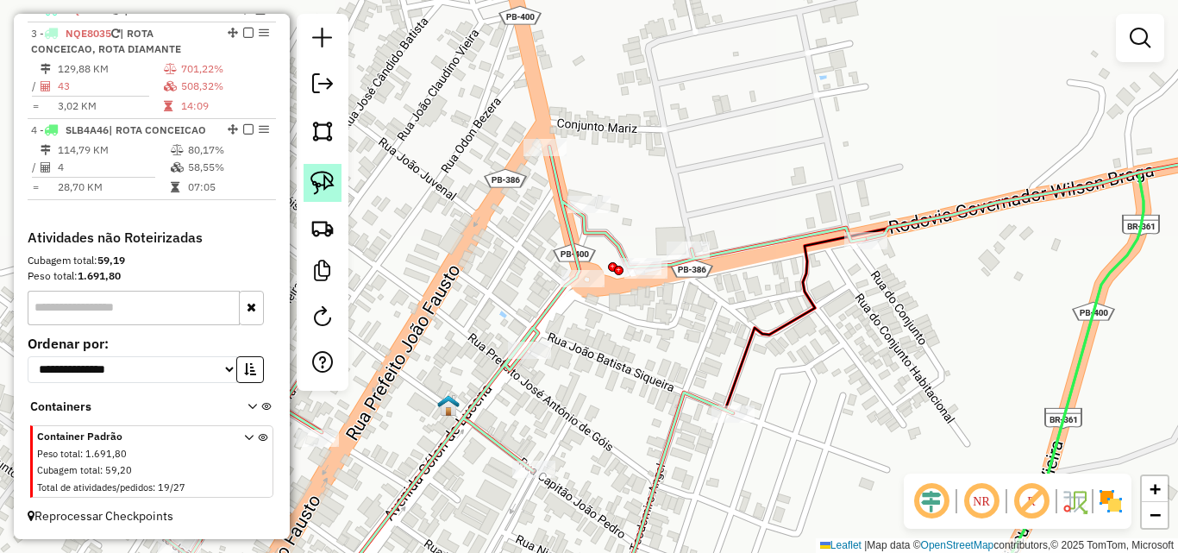
click at [328, 189] on img at bounding box center [322, 183] width 24 height 24
drag, startPoint x: 610, startPoint y: 272, endPoint x: 664, endPoint y: 286, distance: 55.4
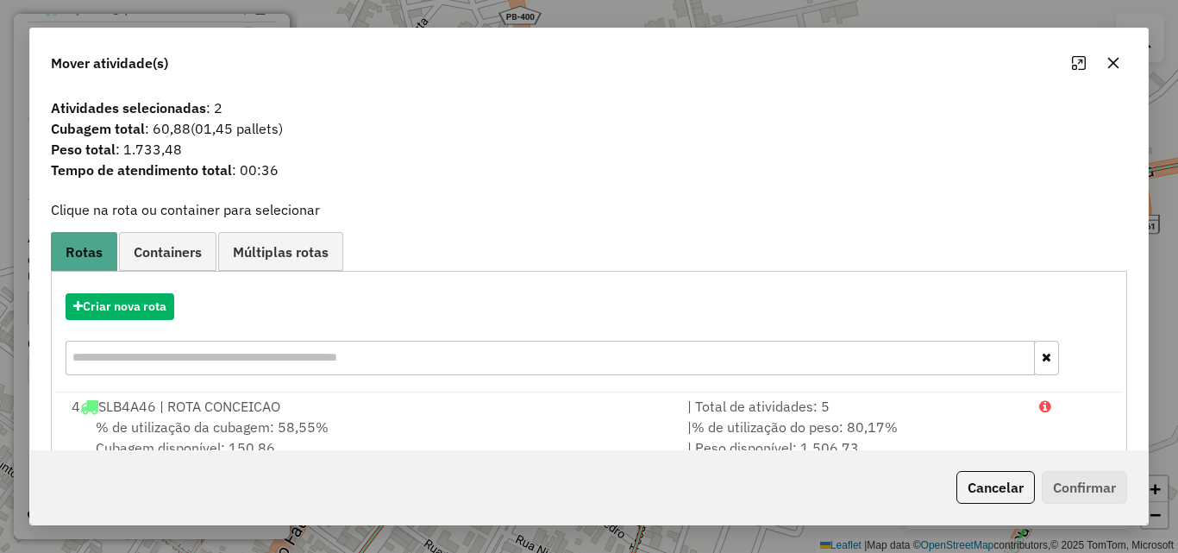
click at [984, 480] on button "Cancelar" at bounding box center [995, 487] width 78 height 33
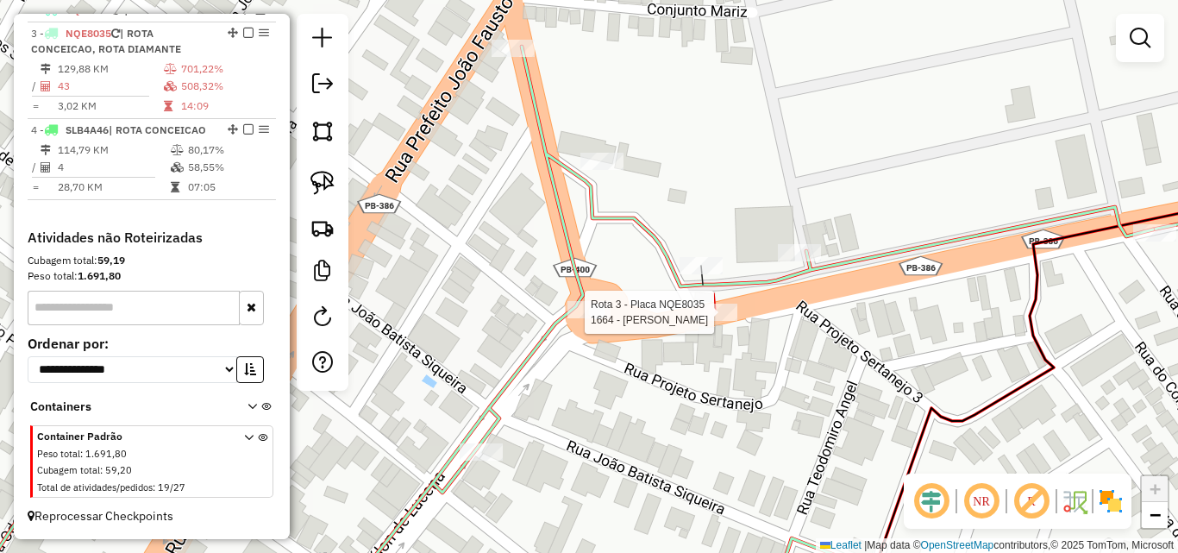
select select "*********"
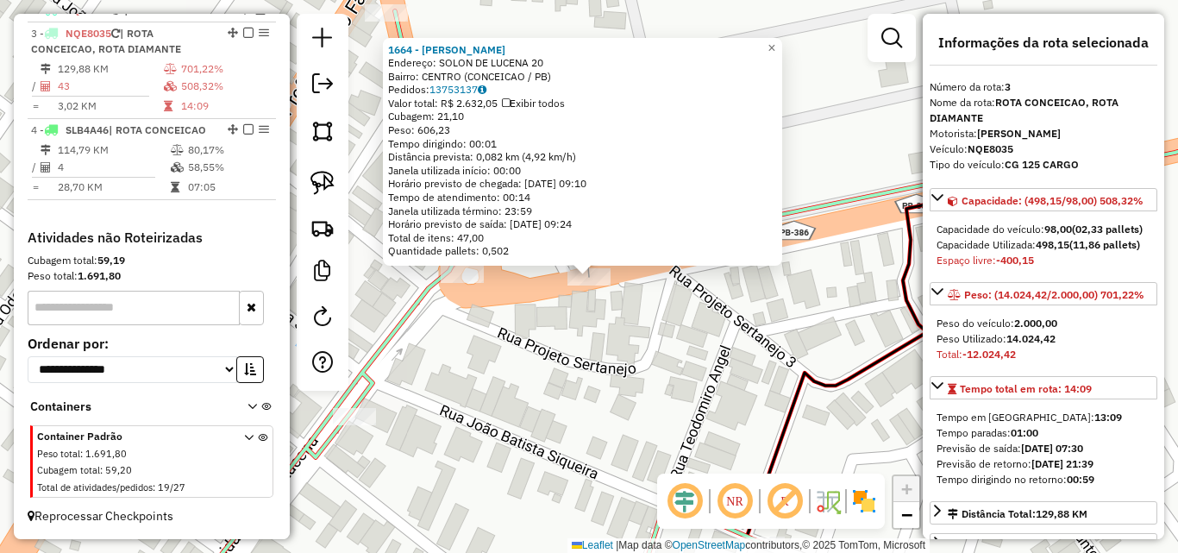
click at [688, 338] on div "1664 - ANDRESSA Endereço: SOLON DE LUCENA 20 Bairro: CENTRO (CONCEICAO / PB) Pe…" at bounding box center [589, 276] width 1178 height 553
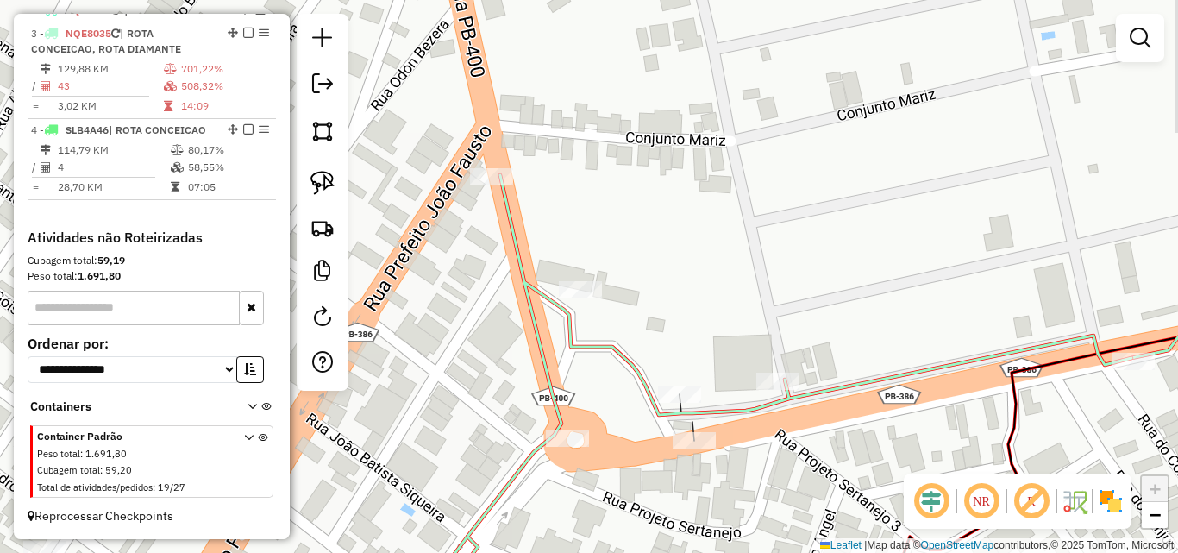
drag, startPoint x: 590, startPoint y: 234, endPoint x: 645, endPoint y: 326, distance: 107.5
click at [647, 328] on div "Janela de atendimento Grade de atendimento Capacidade Transportadoras Veículos …" at bounding box center [589, 276] width 1178 height 553
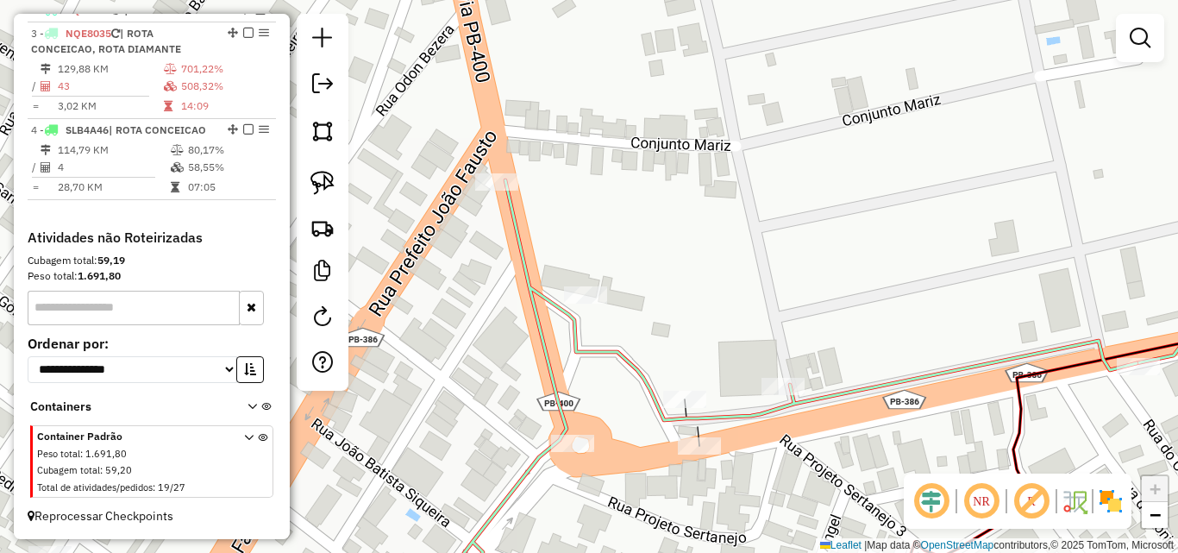
drag, startPoint x: 321, startPoint y: 191, endPoint x: 430, endPoint y: 157, distance: 114.8
click at [321, 192] on img at bounding box center [322, 183] width 24 height 24
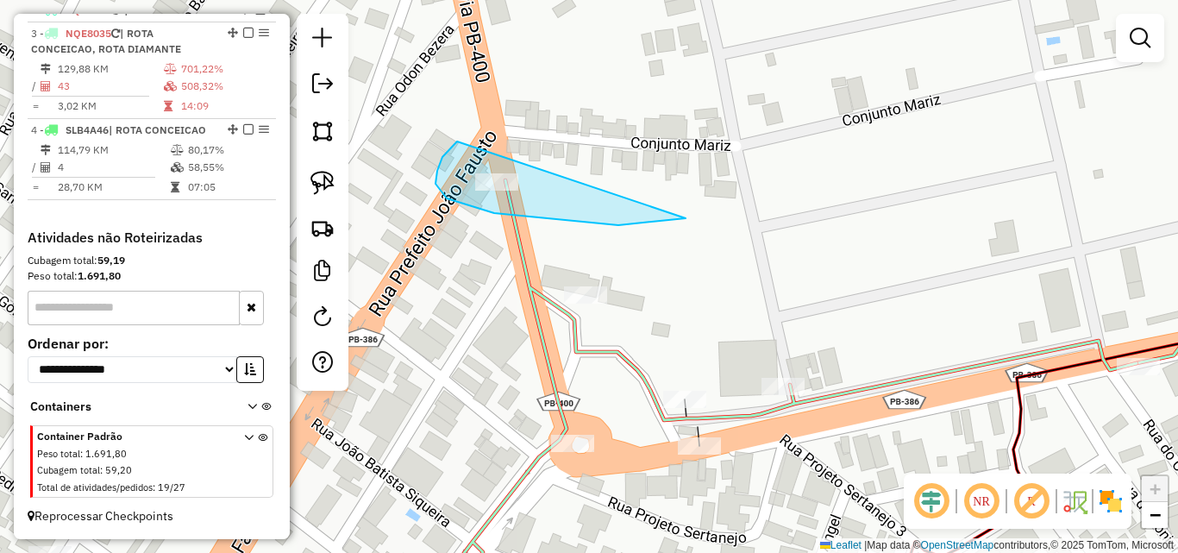
drag, startPoint x: 447, startPoint y: 198, endPoint x: 729, endPoint y: 173, distance: 283.9
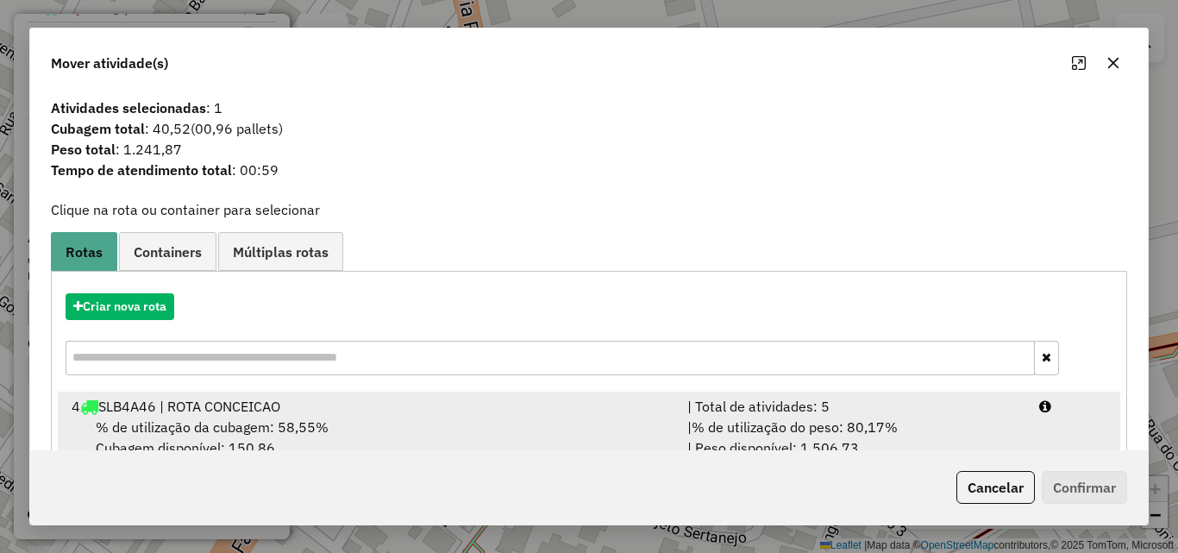
click at [1083, 417] on li "4 SLB4A46 | ROTA CONCEICAO | Total de atividades: 5 % de utilização da cubagem:…" at bounding box center [589, 427] width 1062 height 70
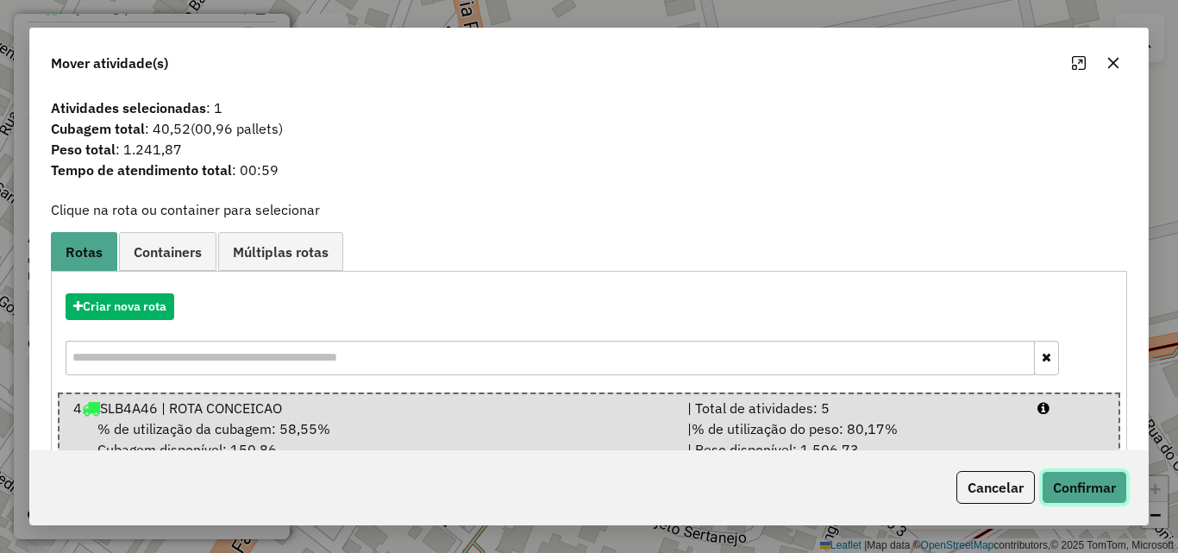
click at [1069, 482] on button "Confirmar" at bounding box center [1084, 487] width 85 height 33
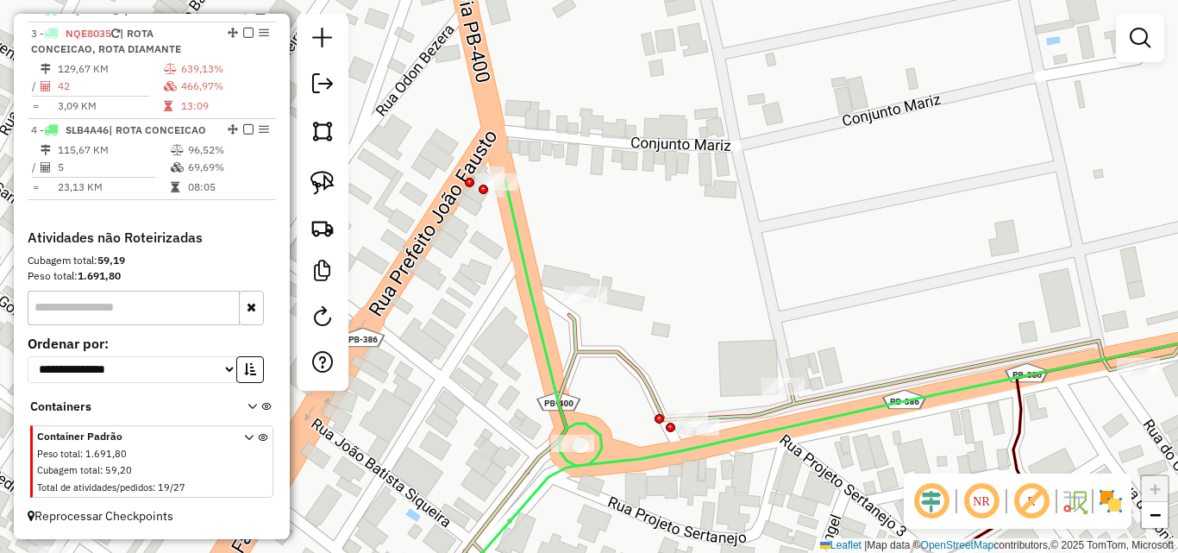
click at [532, 309] on icon at bounding box center [867, 394] width 855 height 428
select select "*********"
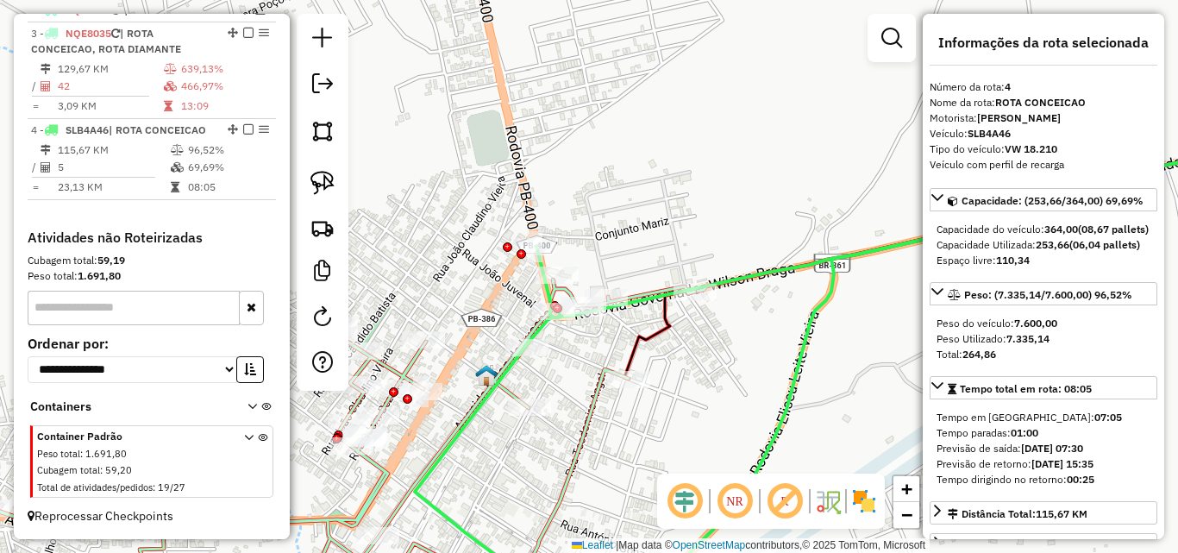
drag, startPoint x: 611, startPoint y: 280, endPoint x: 621, endPoint y: 249, distance: 32.5
click at [621, 249] on div "Janela de atendimento Grade de atendimento Capacidade Transportadoras Veículos …" at bounding box center [589, 276] width 1178 height 553
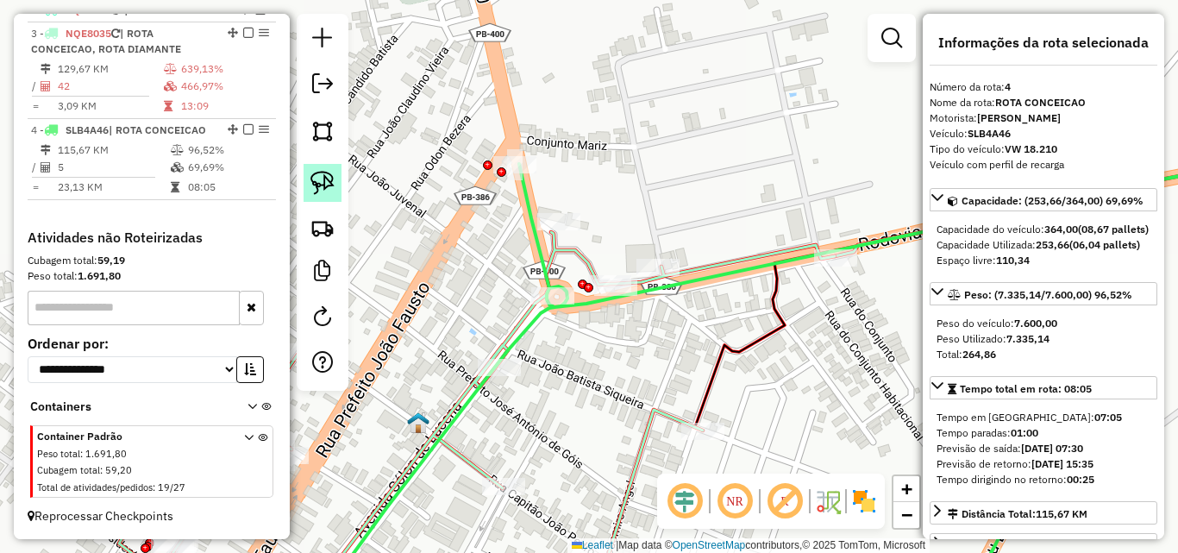
click at [332, 191] on img at bounding box center [322, 183] width 24 height 24
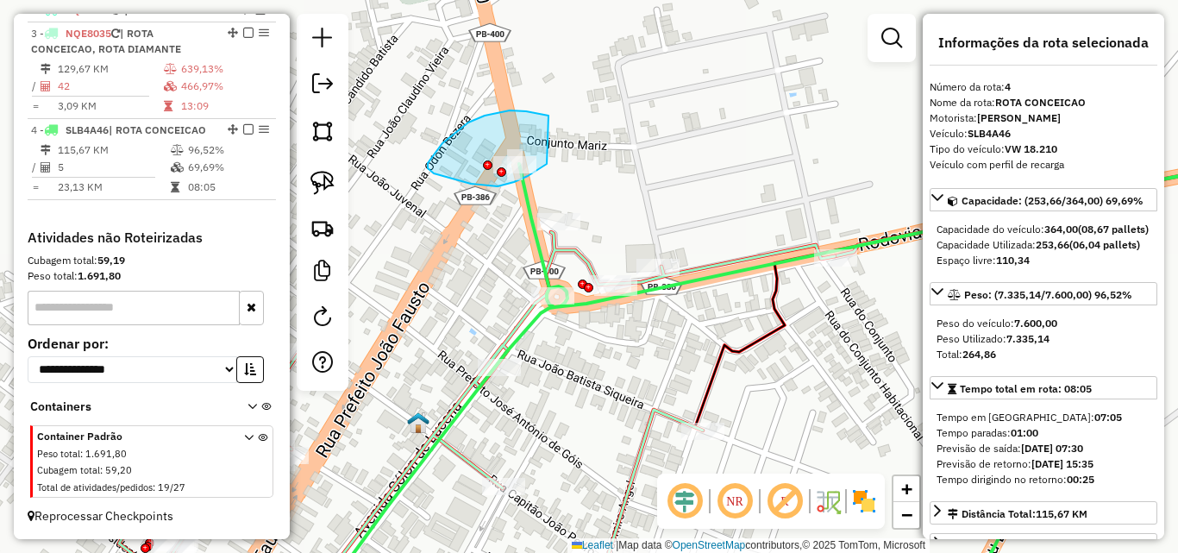
drag, startPoint x: 468, startPoint y: 122, endPoint x: 554, endPoint y: 160, distance: 93.1
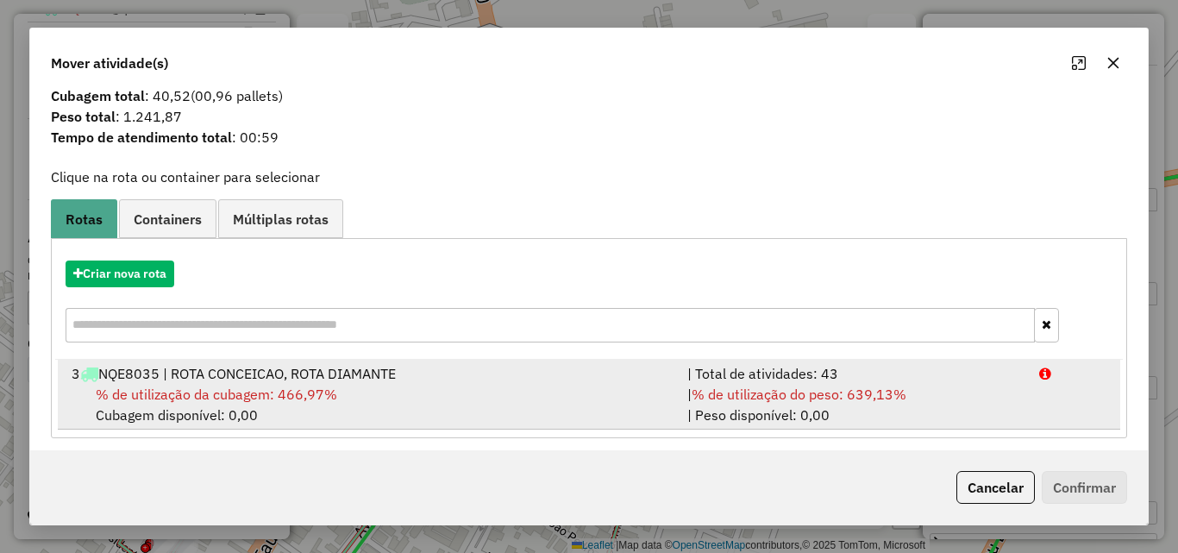
scroll to position [41, 0]
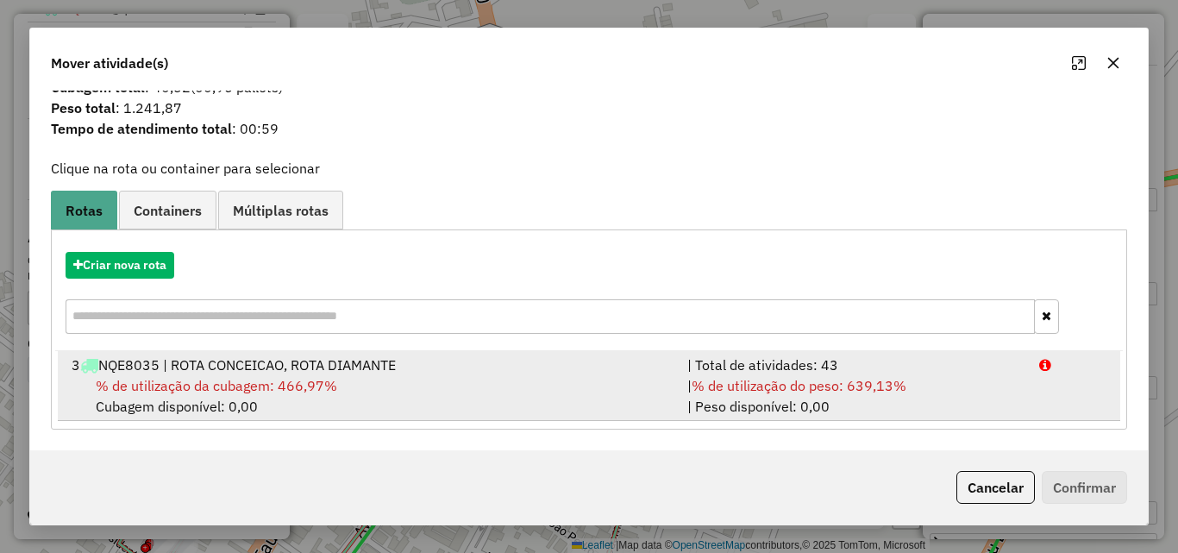
click at [1002, 406] on div "| % de utilização do peso: 639,13% | Peso disponível: 0,00" at bounding box center [853, 395] width 352 height 41
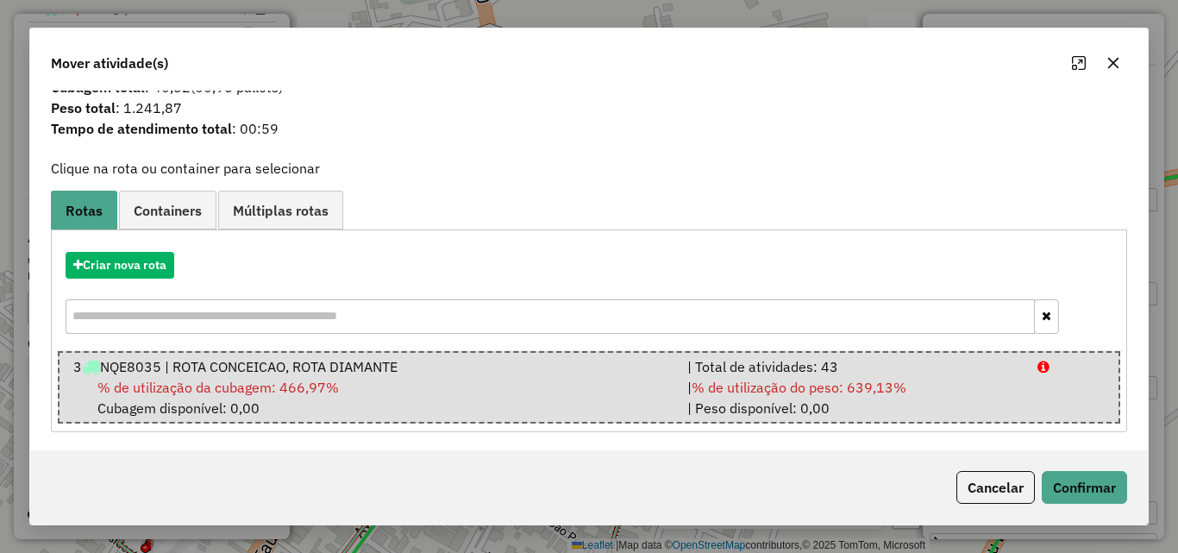
click at [995, 488] on button "Cancelar" at bounding box center [995, 487] width 78 height 33
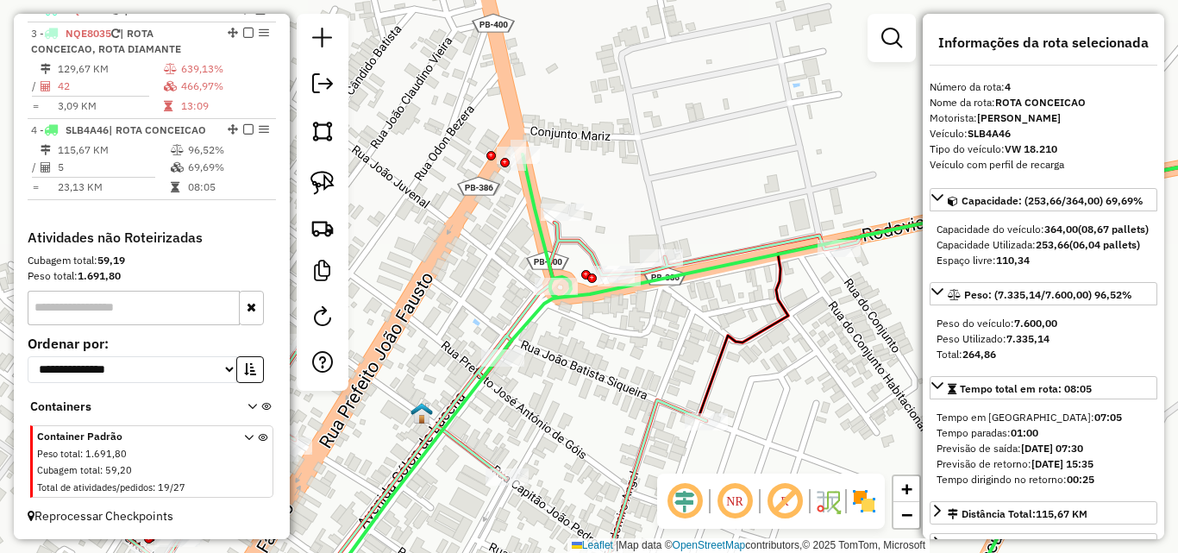
drag, startPoint x: 456, startPoint y: 299, endPoint x: 516, endPoint y: 152, distance: 159.3
click at [516, 152] on div "Janela de atendimento Grade de atendimento Capacidade Transportadoras Veículos …" at bounding box center [589, 276] width 1178 height 553
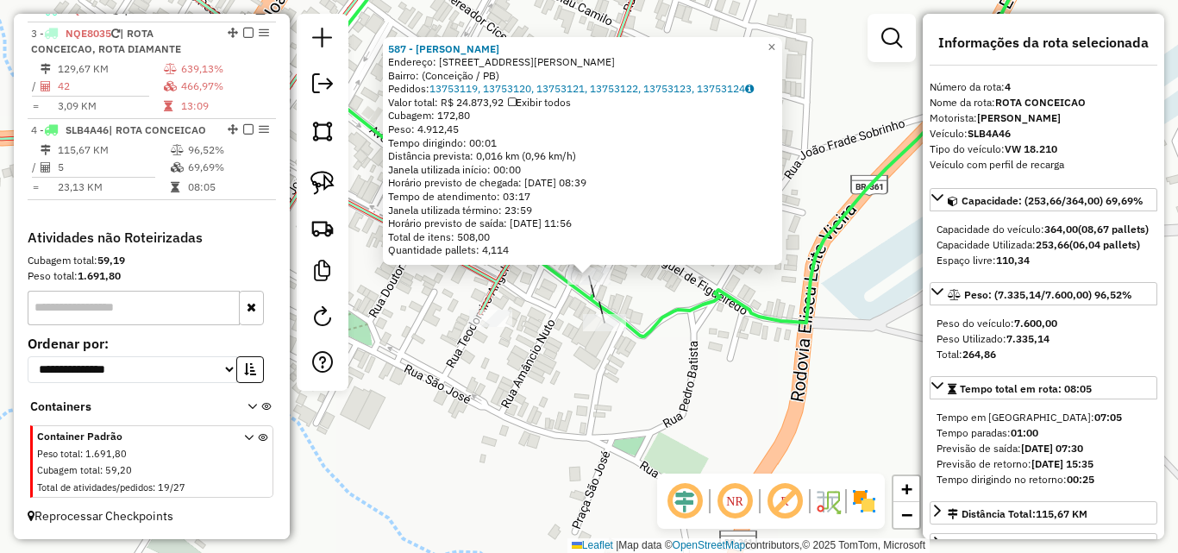
click at [538, 406] on div "587 - BRUNO MOURA DA SILVA Endereço: Rua Ana Alves de Lima, 59 Bairro: (Conceiç…" at bounding box center [589, 276] width 1178 height 553
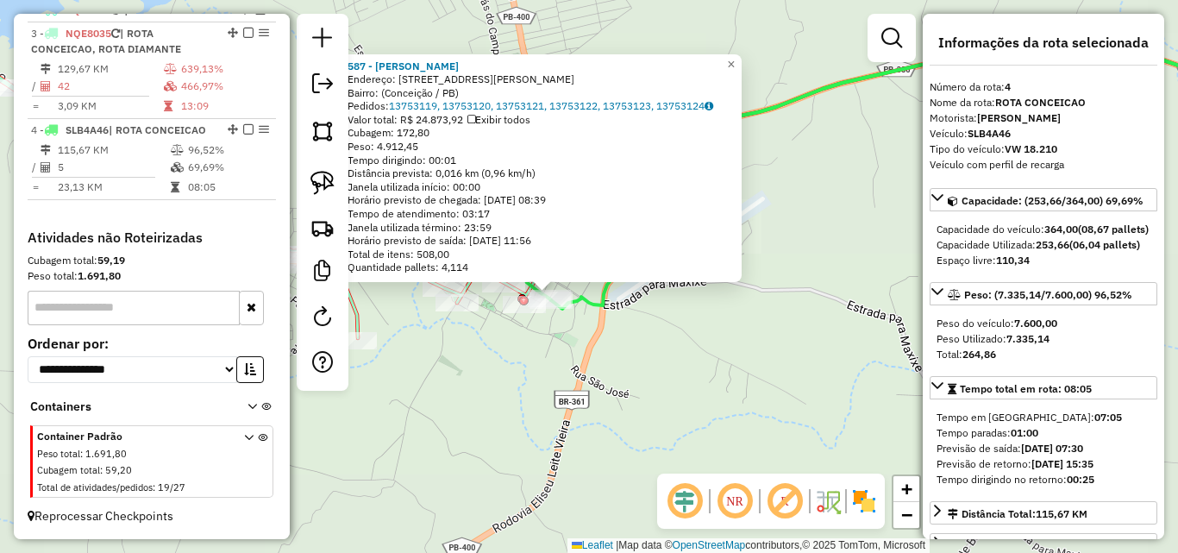
click at [689, 344] on div "587 - BRUNO MOURA DA SILVA Endereço: Rua Ana Alves de Lima, 59 Bairro: (Conceiç…" at bounding box center [589, 276] width 1178 height 553
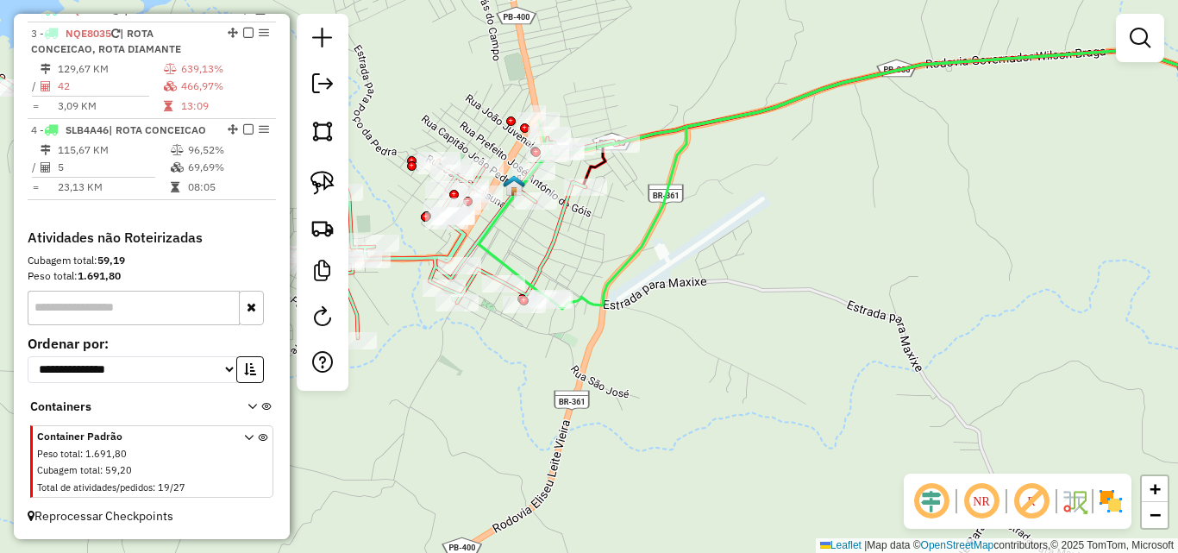
drag, startPoint x: 702, startPoint y: 350, endPoint x: 679, endPoint y: 419, distance: 72.8
click at [679, 419] on div "Janela de atendimento Grade de atendimento Capacidade Transportadoras Veículos …" at bounding box center [589, 276] width 1178 height 553
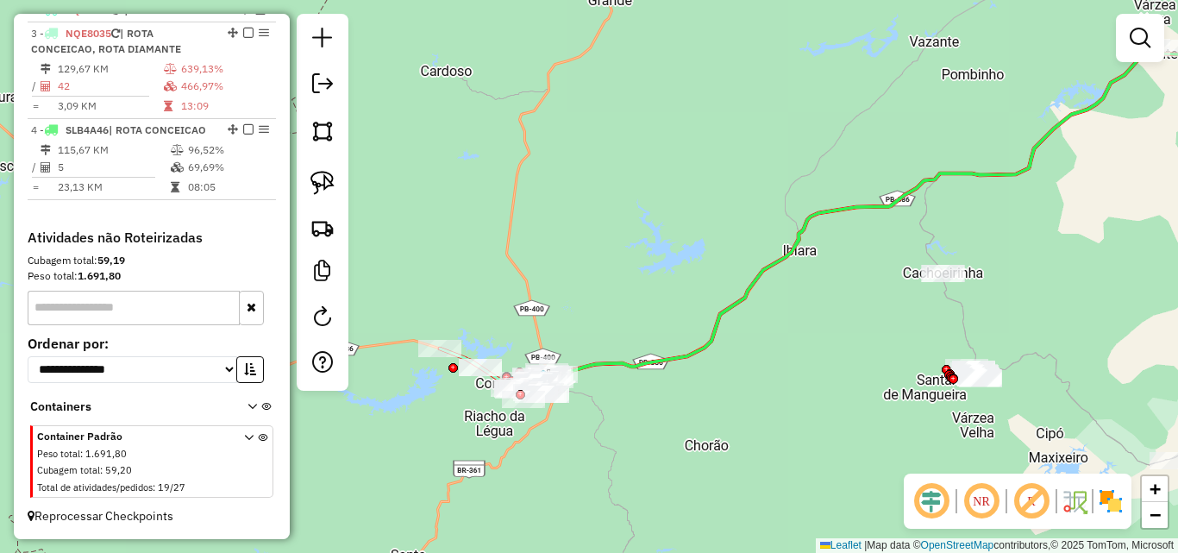
drag, startPoint x: 698, startPoint y: 424, endPoint x: 520, endPoint y: 444, distance: 179.6
click at [520, 442] on div "Janela de atendimento Grade de atendimento Capacidade Transportadoras Veículos …" at bounding box center [589, 276] width 1178 height 553
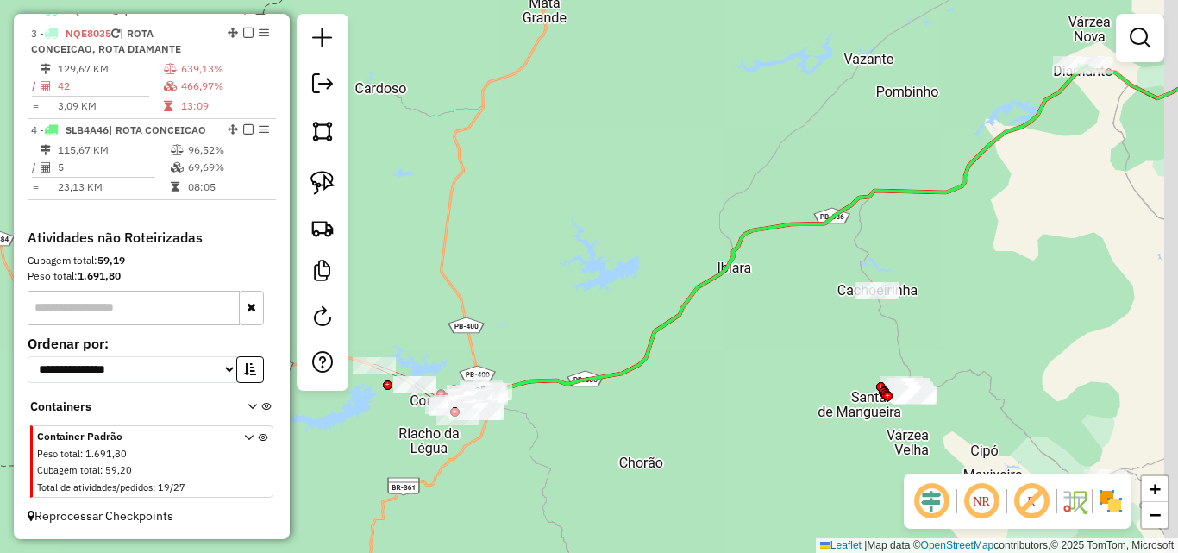
click at [537, 452] on div "Janela de atendimento Grade de atendimento Capacidade Transportadoras Veículos …" at bounding box center [589, 276] width 1178 height 553
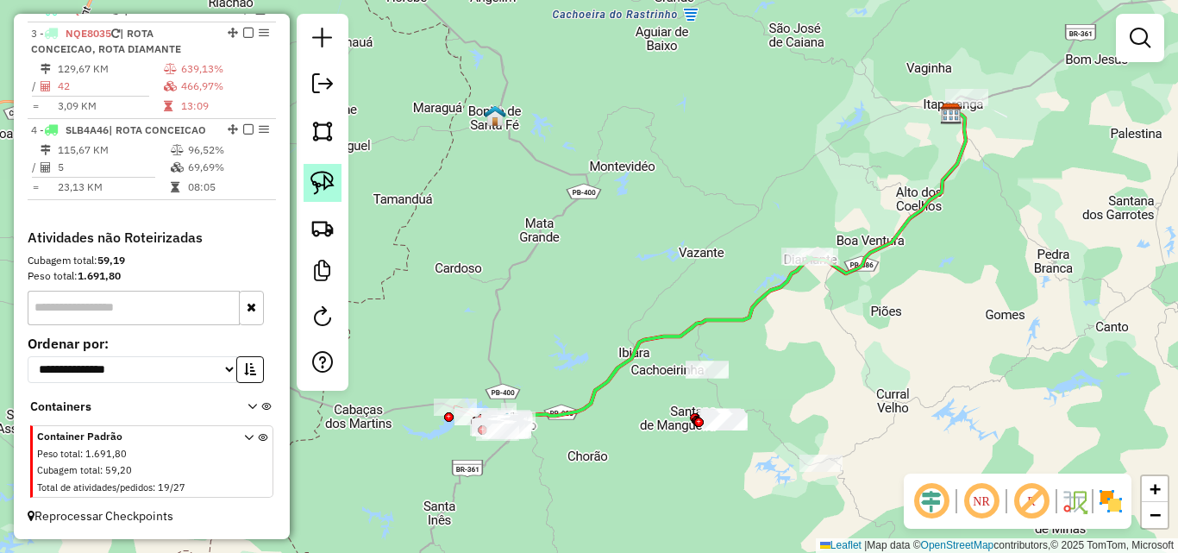
click at [317, 191] on img at bounding box center [322, 183] width 24 height 24
drag, startPoint x: 796, startPoint y: 220, endPoint x: 873, endPoint y: 246, distance: 81.0
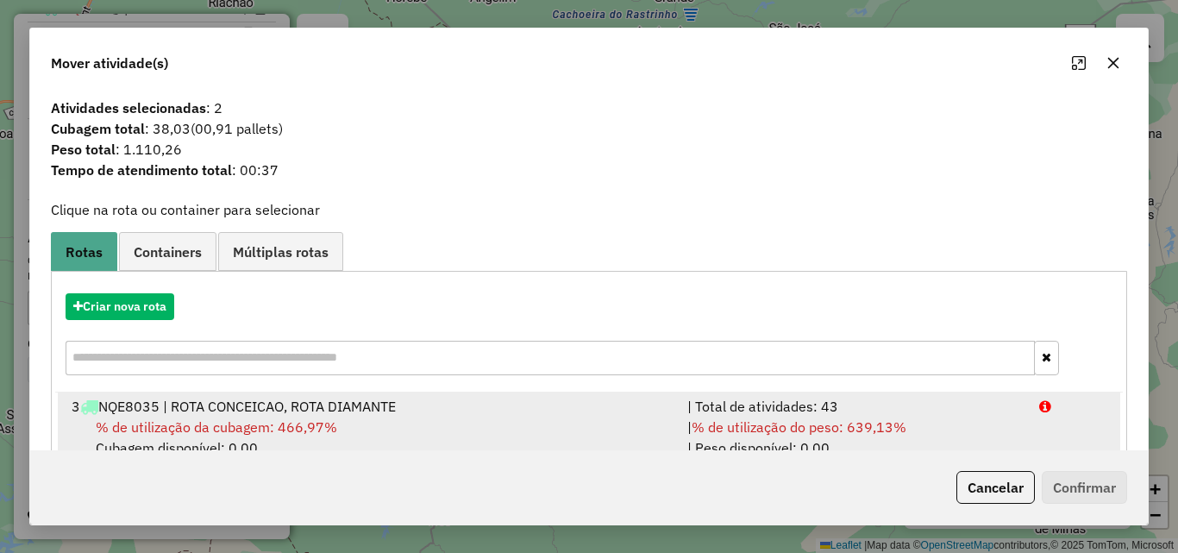
click at [961, 416] on div "| % de utilização do peso: 639,13% | Peso disponível: 0,00" at bounding box center [853, 436] width 352 height 41
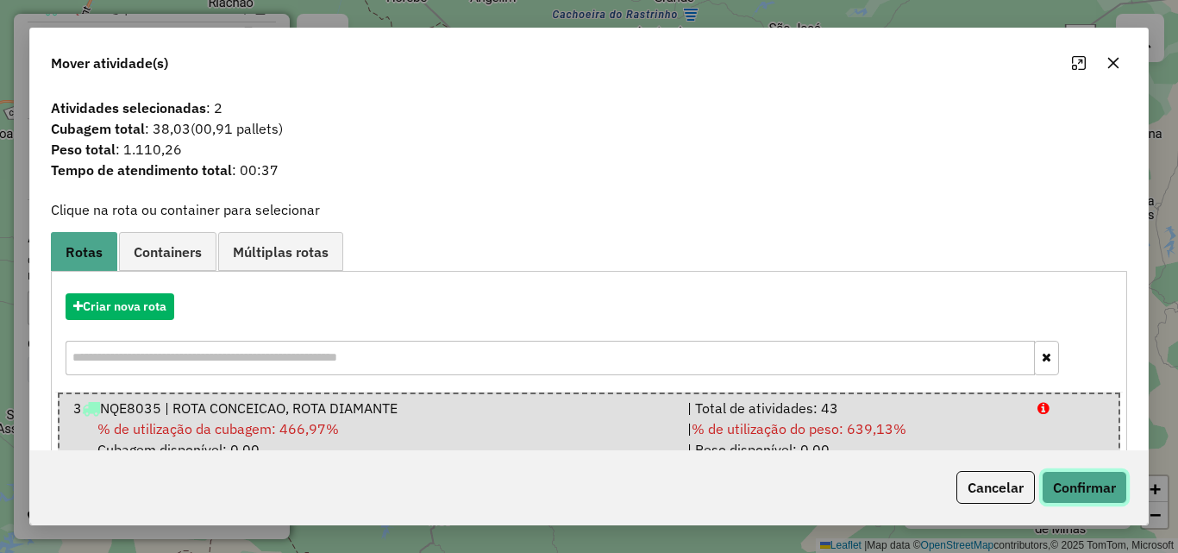
click at [1104, 491] on button "Confirmar" at bounding box center [1084, 487] width 85 height 33
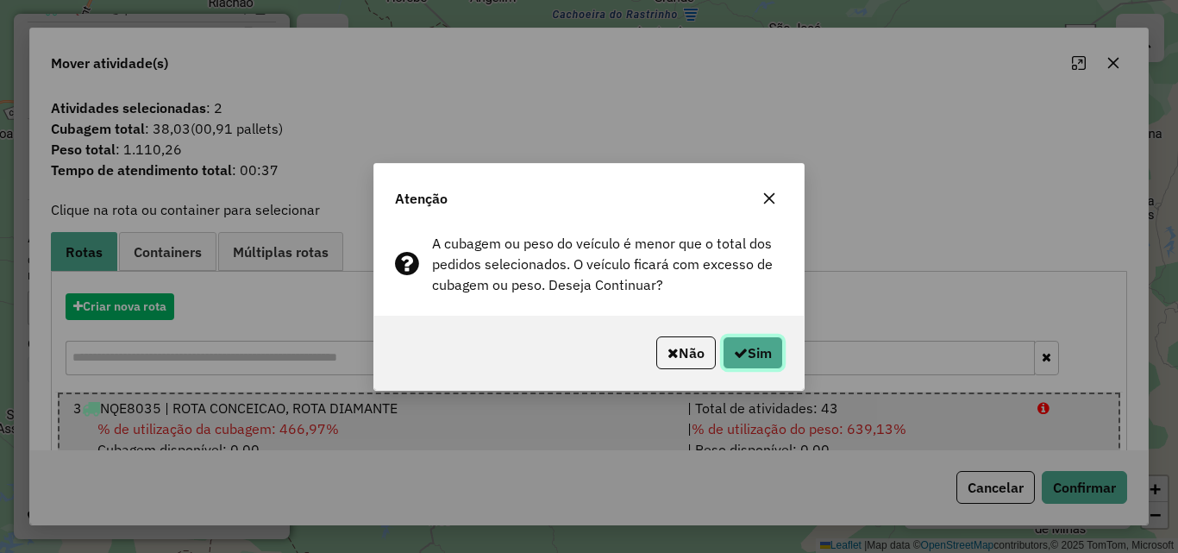
click at [765, 364] on button "Sim" at bounding box center [753, 352] width 60 height 33
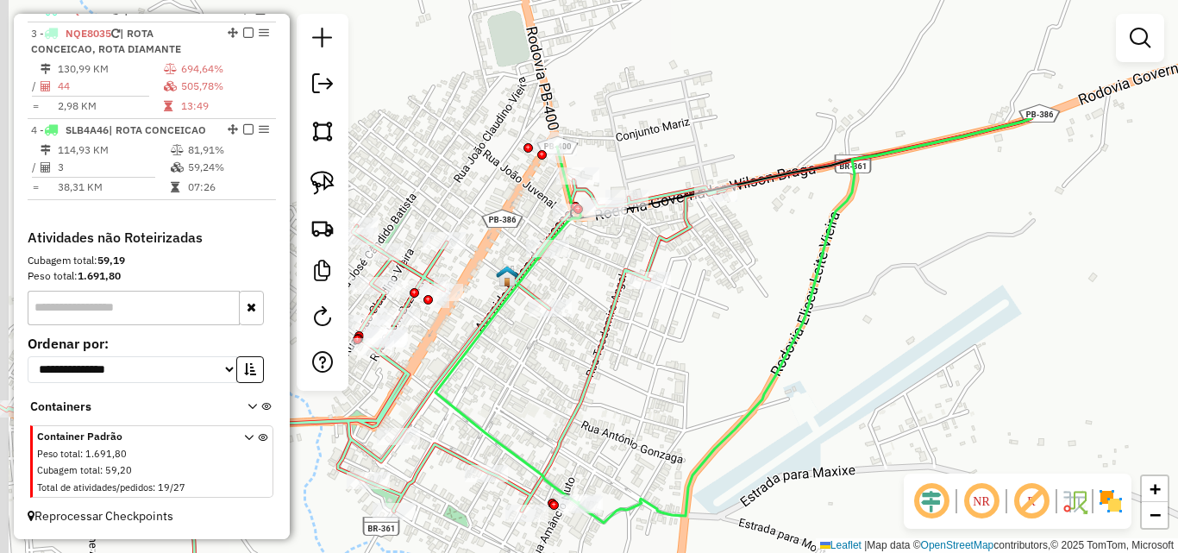
drag, startPoint x: 728, startPoint y: 261, endPoint x: 679, endPoint y: 300, distance: 62.6
click at [723, 318] on div "Janela de atendimento Grade de atendimento Capacidade Transportadoras Veículos …" at bounding box center [589, 276] width 1178 height 553
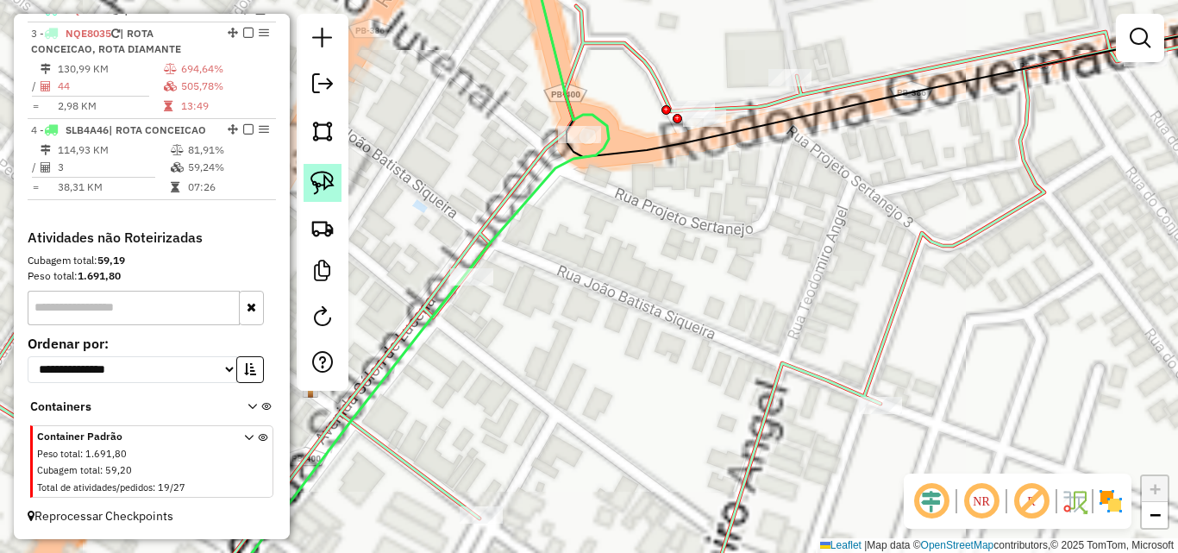
click at [320, 177] on img at bounding box center [322, 183] width 24 height 24
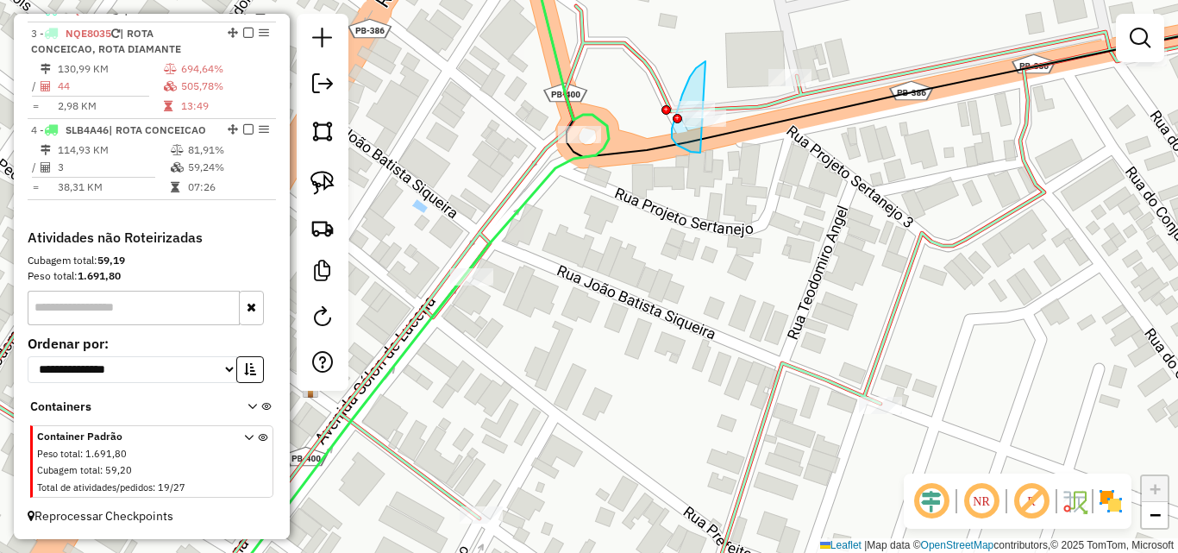
drag, startPoint x: 704, startPoint y: 63, endPoint x: 721, endPoint y: 147, distance: 86.2
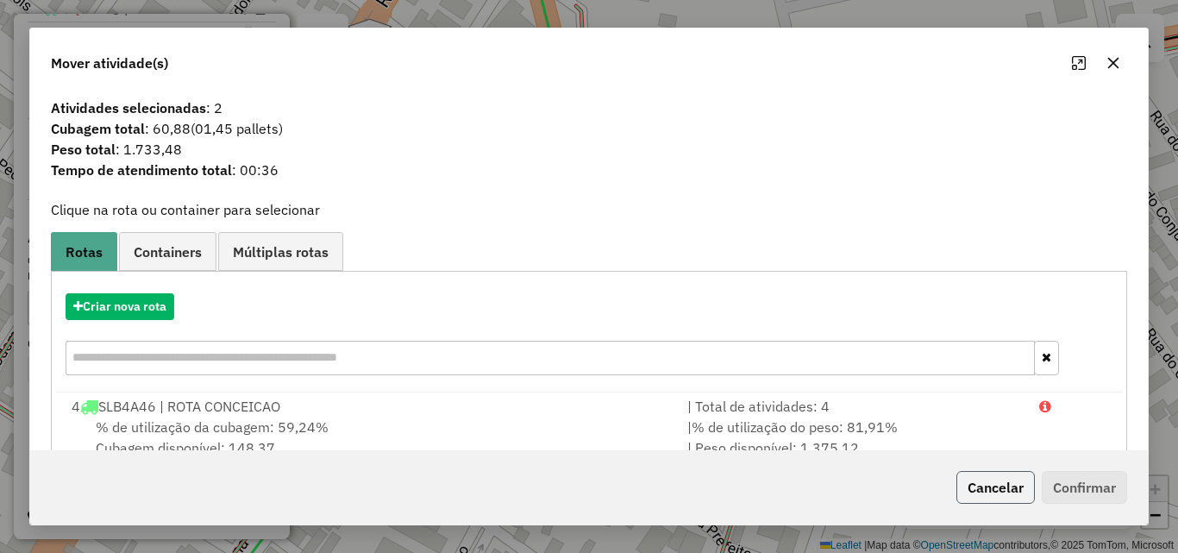
click at [1008, 496] on button "Cancelar" at bounding box center [995, 487] width 78 height 33
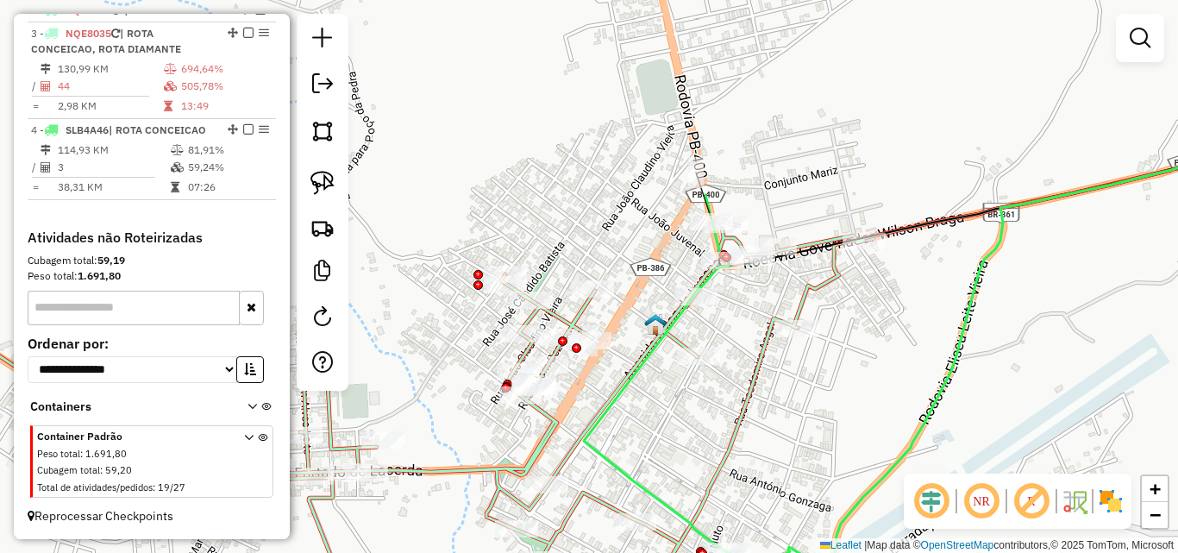
click at [713, 211] on icon at bounding box center [657, 375] width 146 height 360
select select "*********"
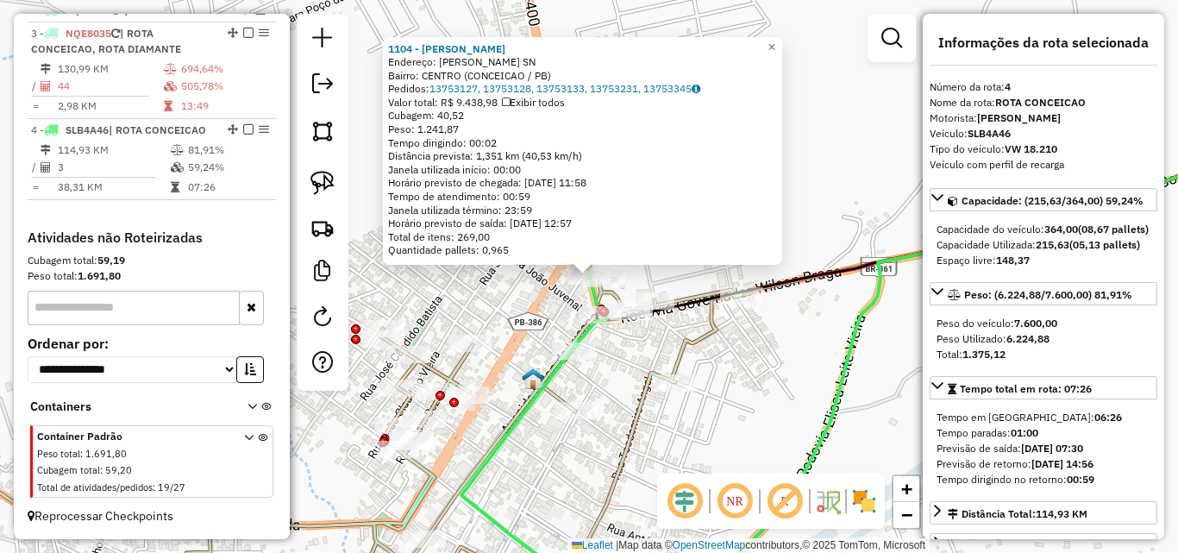
click at [744, 409] on div "1104 - ROGERIO BEBIDAS Endereço: PEDRO LUIZ LACERDA SN Bairro: CENTRO (CONCEICA…" at bounding box center [589, 276] width 1178 height 553
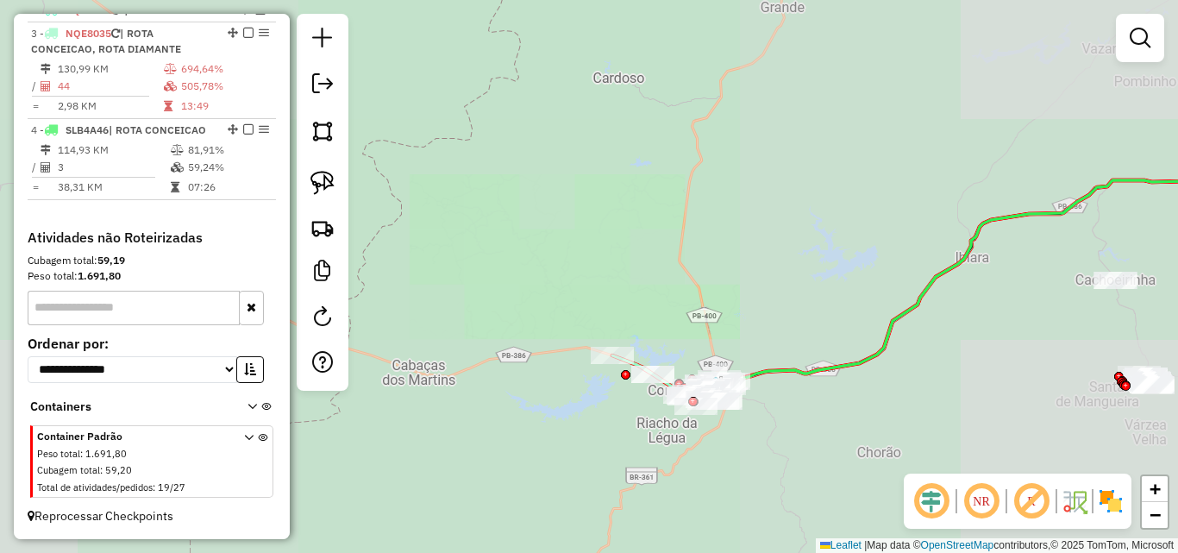
drag, startPoint x: 806, startPoint y: 422, endPoint x: 770, endPoint y: 407, distance: 39.1
click at [772, 407] on div "Janela de atendimento Grade de atendimento Capacidade Transportadoras Veículos …" at bounding box center [589, 276] width 1178 height 553
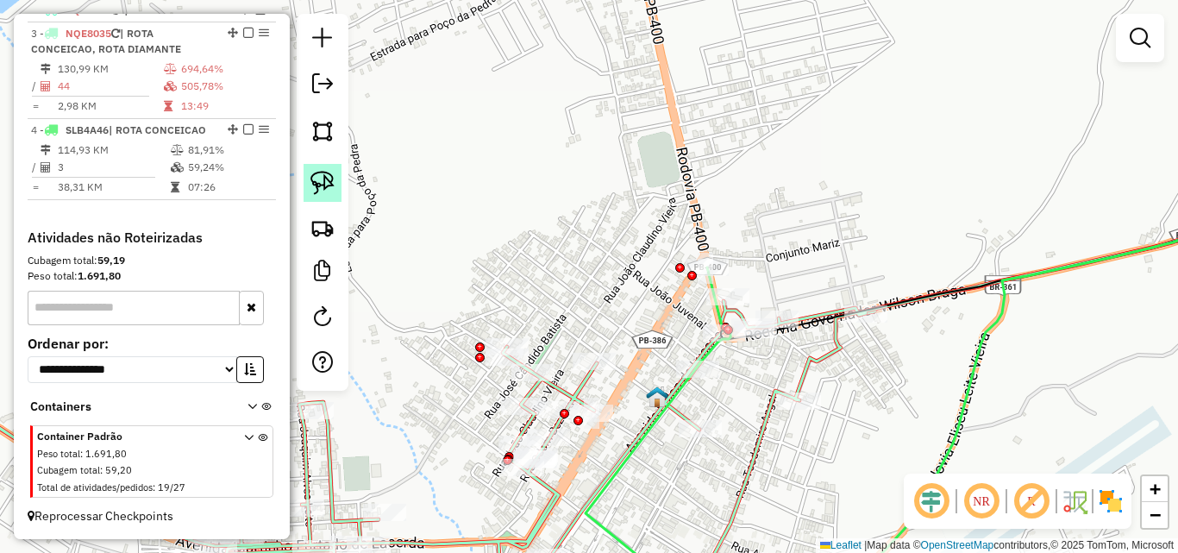
click at [320, 187] on img at bounding box center [322, 183] width 24 height 24
drag, startPoint x: 700, startPoint y: 231, endPoint x: 750, endPoint y: 255, distance: 55.5
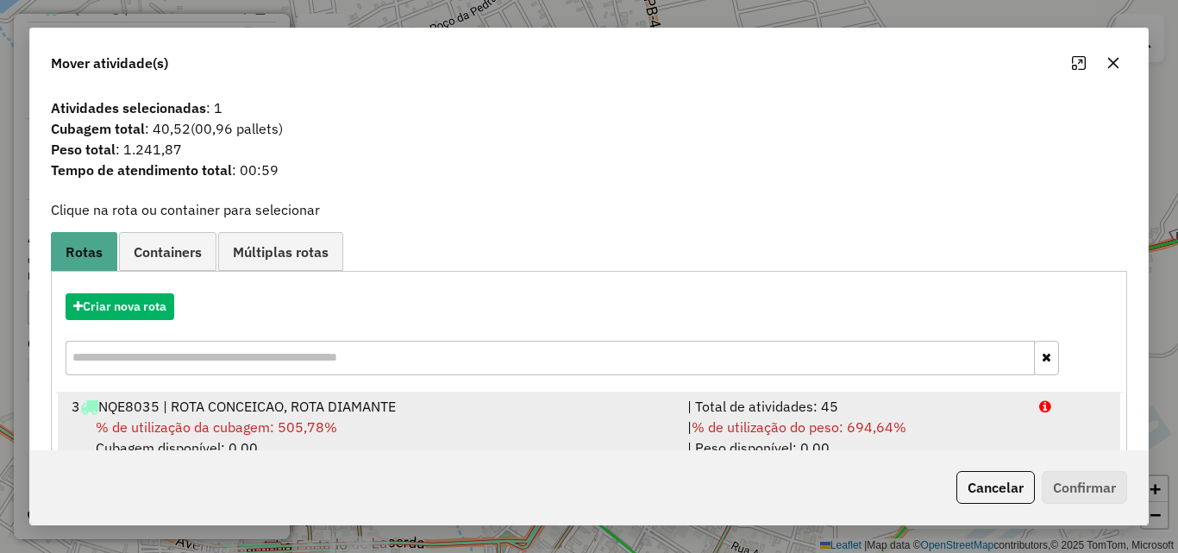
drag, startPoint x: 990, startPoint y: 422, endPoint x: 1025, endPoint y: 445, distance: 42.3
click at [990, 421] on div "| % de utilização do peso: 694,64% | Peso disponível: 0,00" at bounding box center [853, 436] width 352 height 41
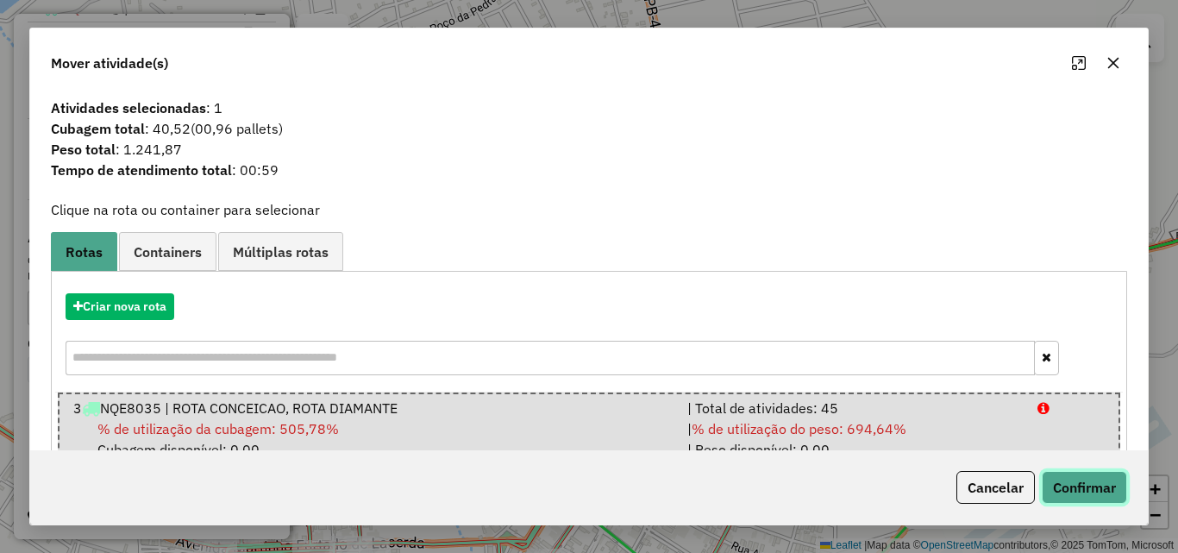
click at [1085, 482] on button "Confirmar" at bounding box center [1084, 487] width 85 height 33
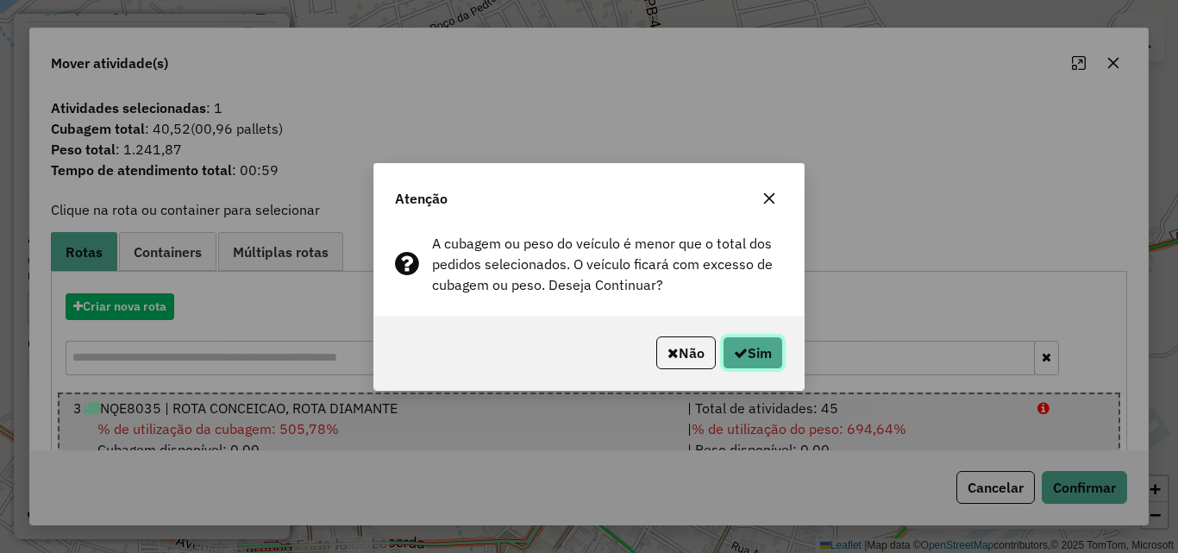
click at [755, 344] on button "Sim" at bounding box center [753, 352] width 60 height 33
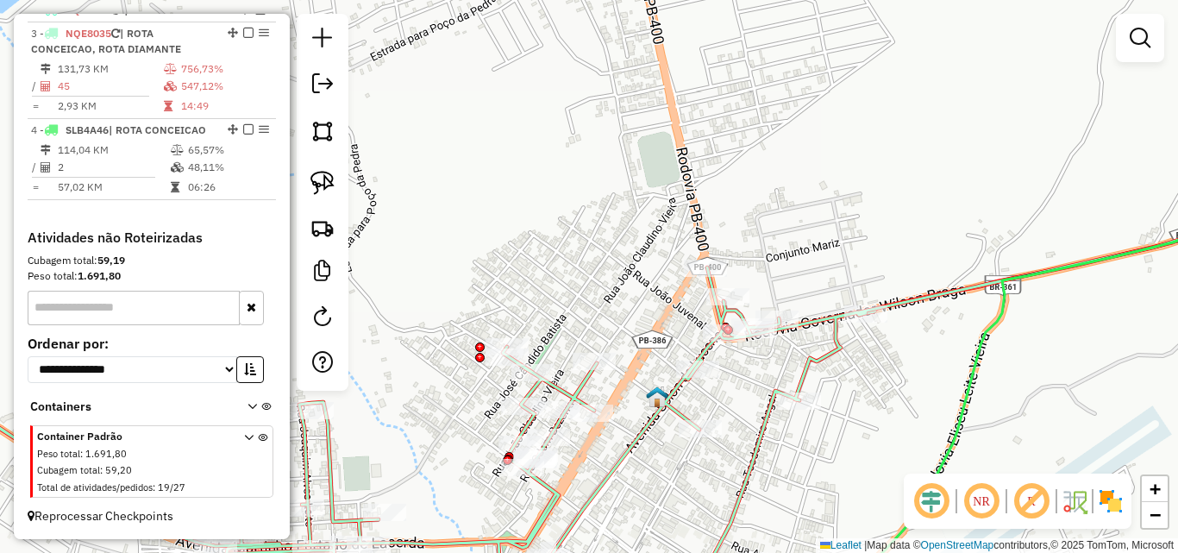
click at [811, 243] on div "Rota 3 - Placa NQE8035 2571 - MERCADINHO JJ Janela de atendimento Grade de aten…" at bounding box center [589, 276] width 1178 height 553
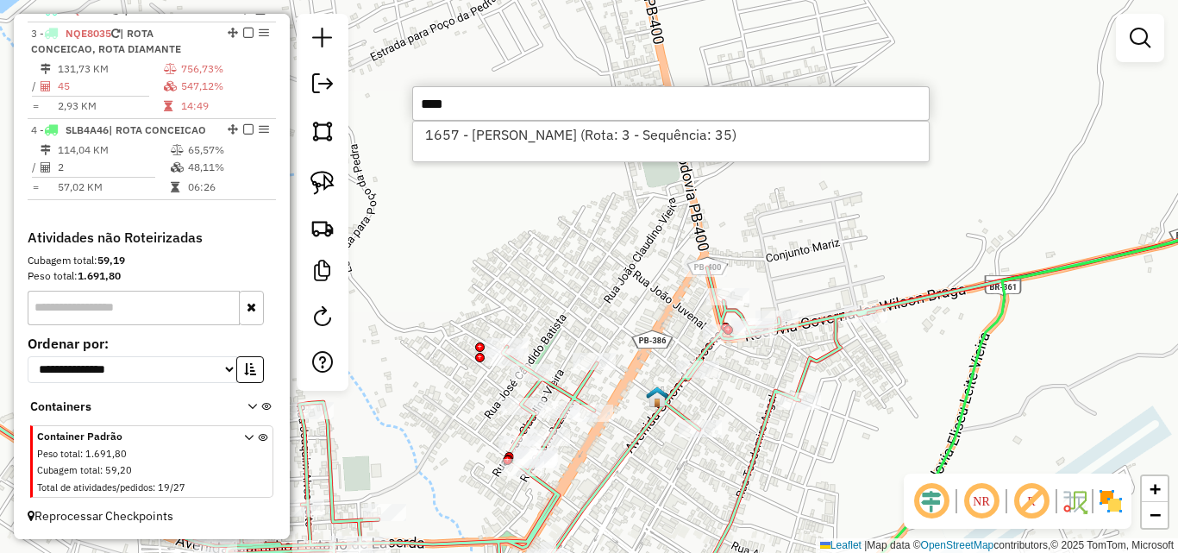
type input "****"
click at [571, 150] on div "1657 - MARICAS BAR (Rota: 3 - Sequência: 35)" at bounding box center [670, 141] width 517 height 41
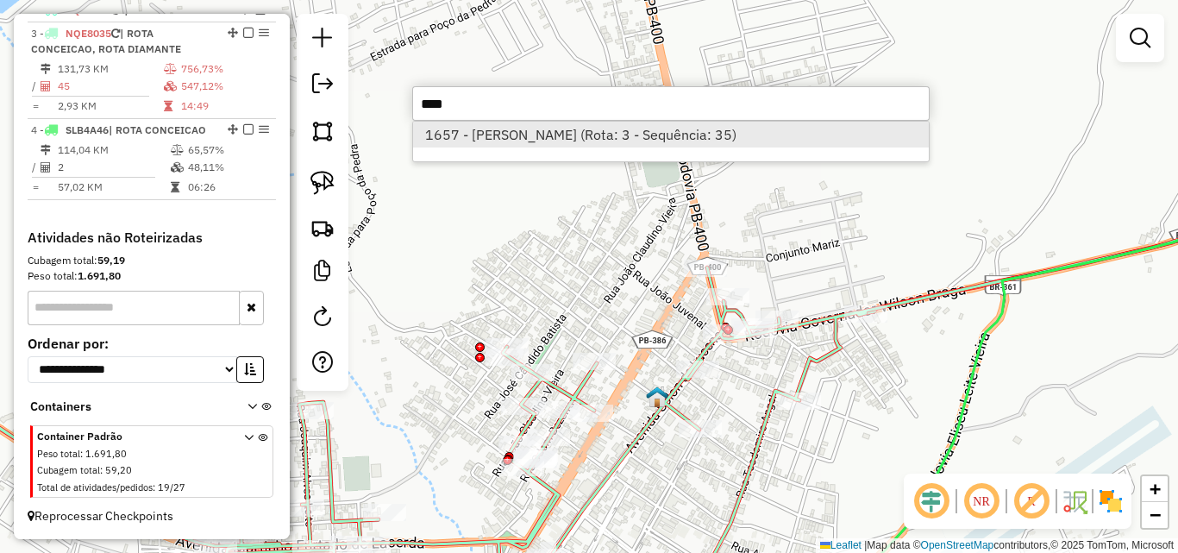
click at [576, 133] on li "1657 - MARICAS BAR (Rota: 3 - Sequência: 35)" at bounding box center [671, 135] width 516 height 26
select select "*********"
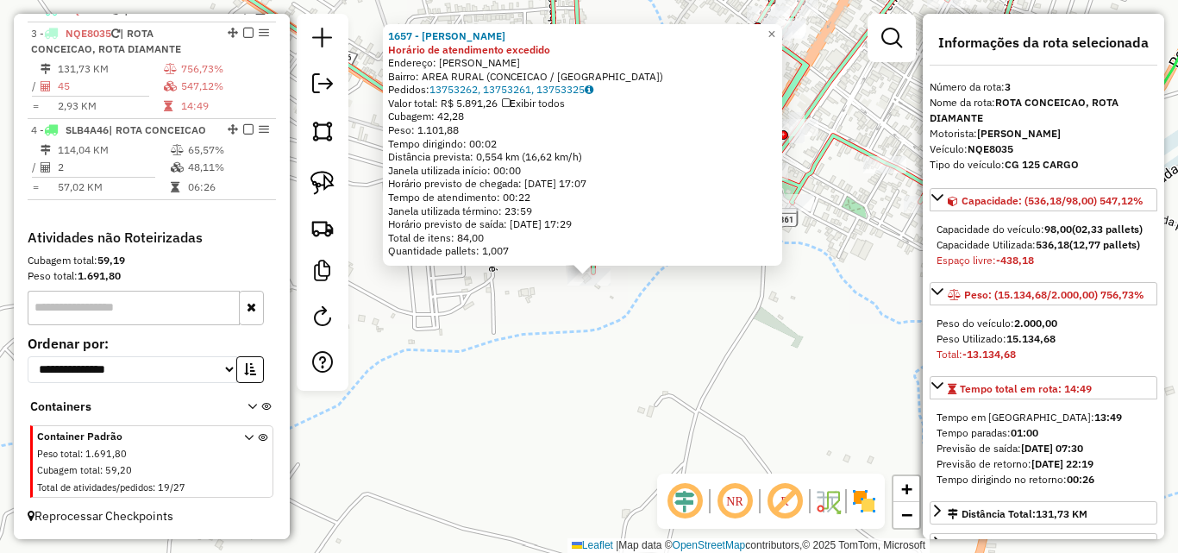
click at [541, 381] on div "1657 - MARICAS BAR Horário de atendimento excedido Endereço: MARIA LEITE SN Bai…" at bounding box center [589, 276] width 1178 height 553
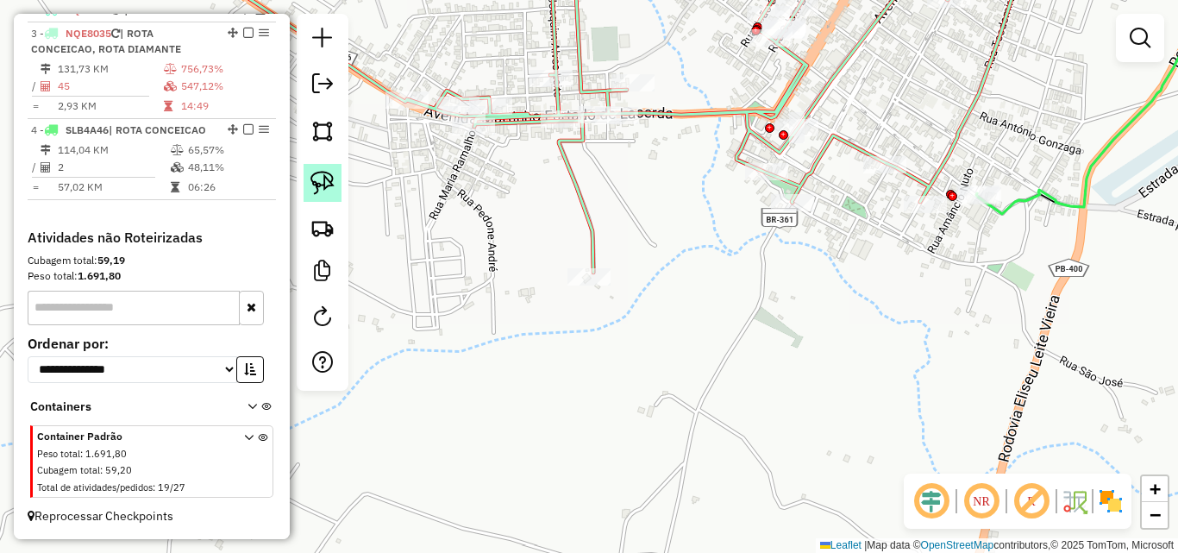
click at [321, 185] on img at bounding box center [322, 183] width 24 height 24
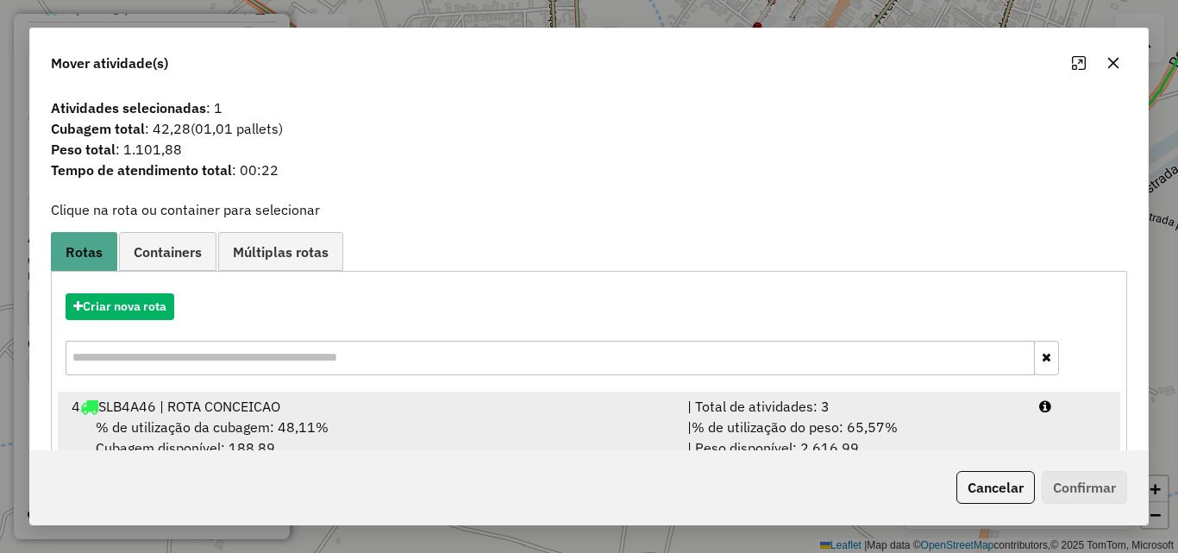
click at [945, 427] on div "| % de utilização do peso: 65,57% | Peso disponível: 2.616,99" at bounding box center [853, 436] width 352 height 41
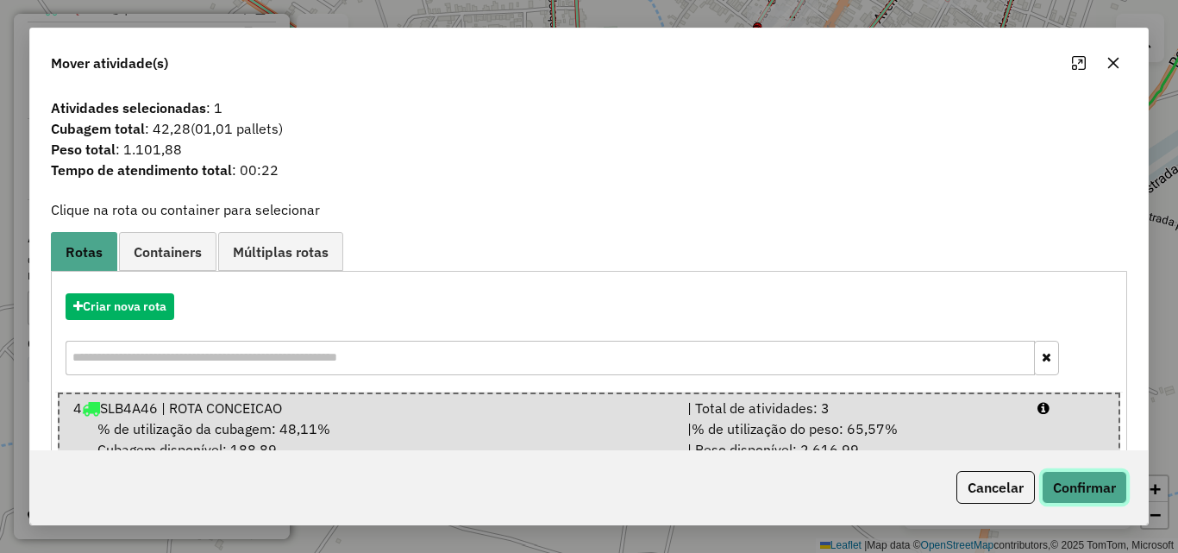
click at [1058, 490] on button "Confirmar" at bounding box center [1084, 487] width 85 height 33
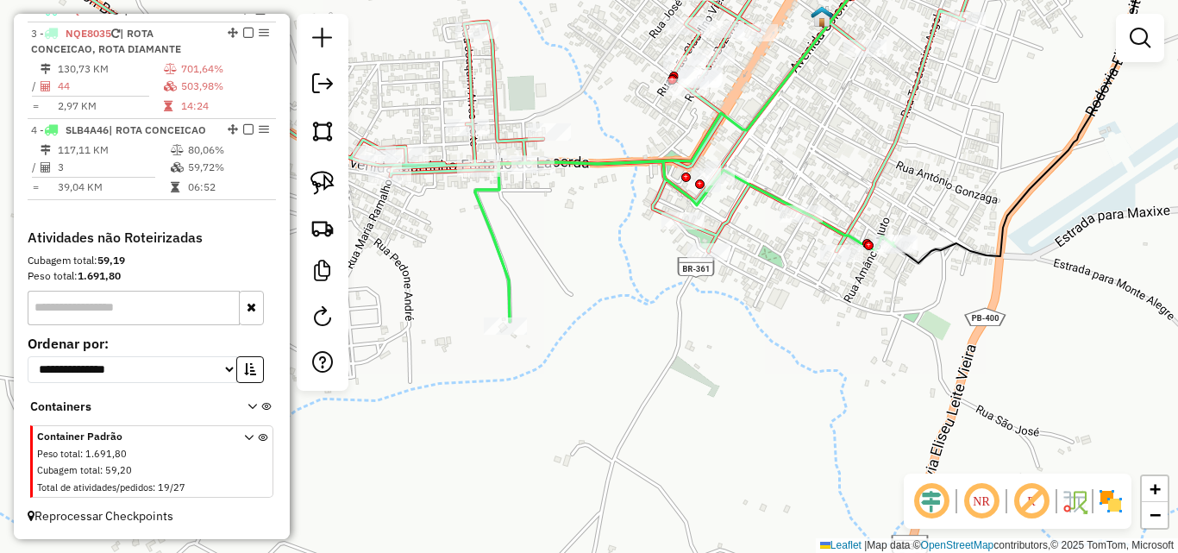
drag, startPoint x: 890, startPoint y: 293, endPoint x: 729, endPoint y: 410, distance: 199.4
click at [726, 418] on div "Janela de atendimento Grade de atendimento Capacidade Transportadoras Veículos …" at bounding box center [589, 276] width 1178 height 553
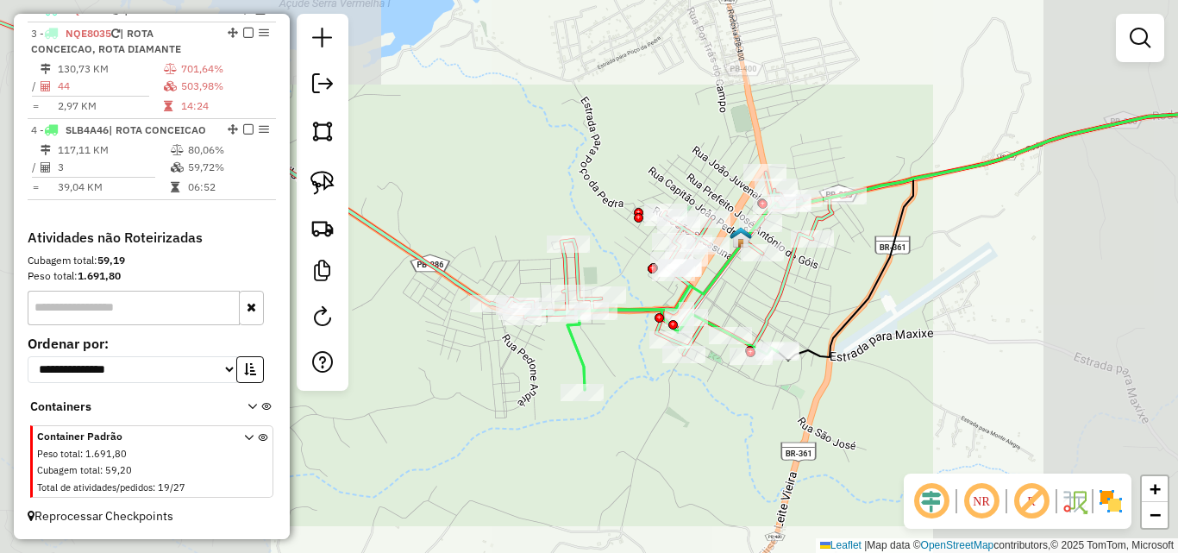
drag, startPoint x: 858, startPoint y: 341, endPoint x: 841, endPoint y: 354, distance: 21.6
click at [842, 354] on div "Janela de atendimento Grade de atendimento Capacidade Transportadoras Veículos …" at bounding box center [589, 276] width 1178 height 553
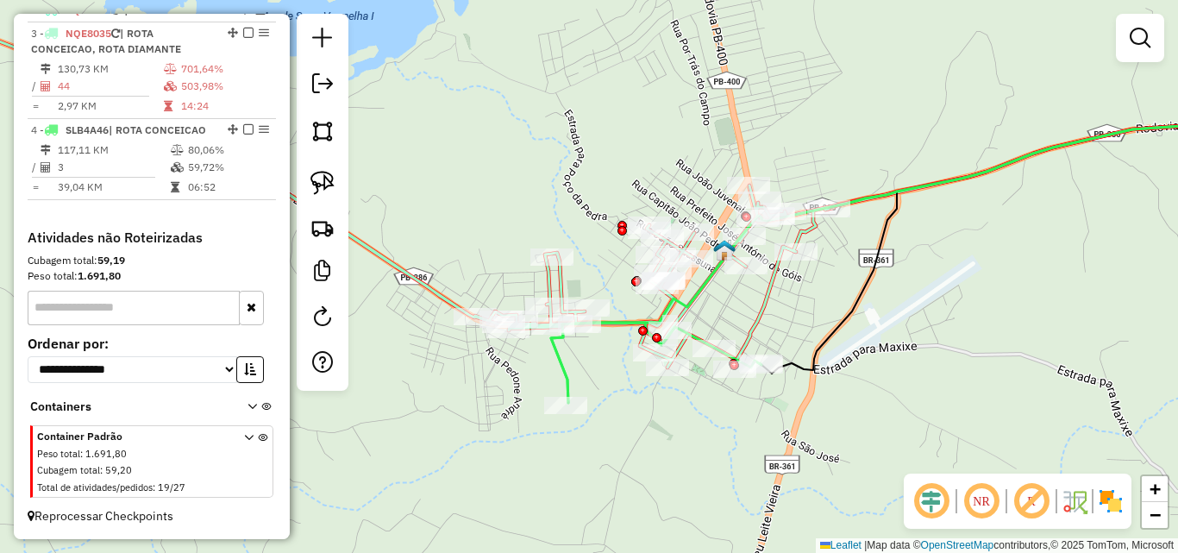
click at [561, 368] on icon at bounding box center [656, 362] width 210 height 80
select select "*********"
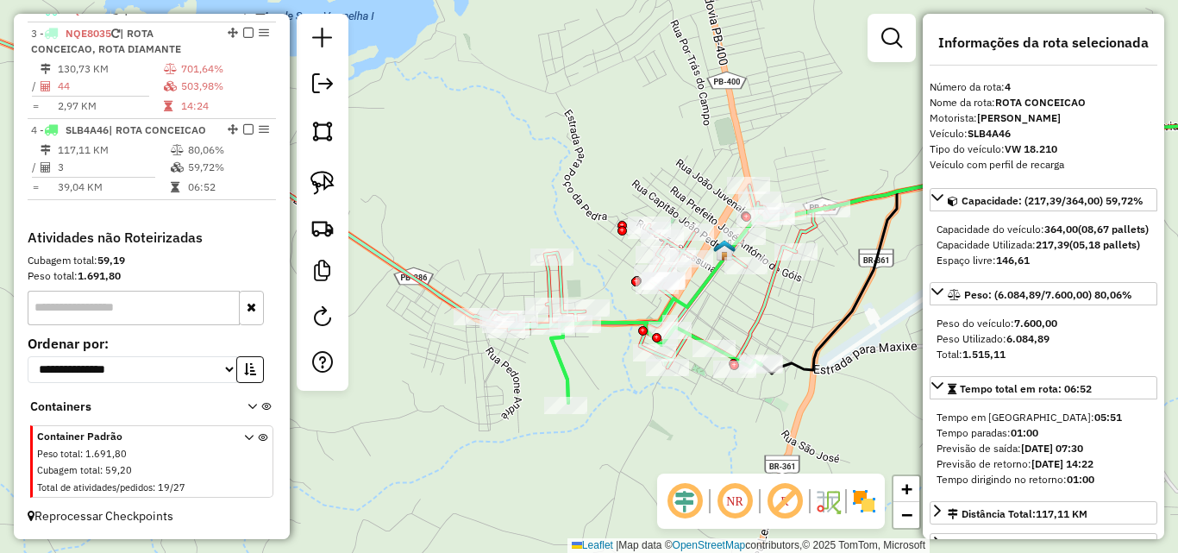
drag, startPoint x: 859, startPoint y: 263, endPoint x: 658, endPoint y: 303, distance: 204.8
click at [660, 303] on div "Janela de atendimento Grade de atendimento Capacidade Transportadoras Veículos …" at bounding box center [589, 276] width 1178 height 553
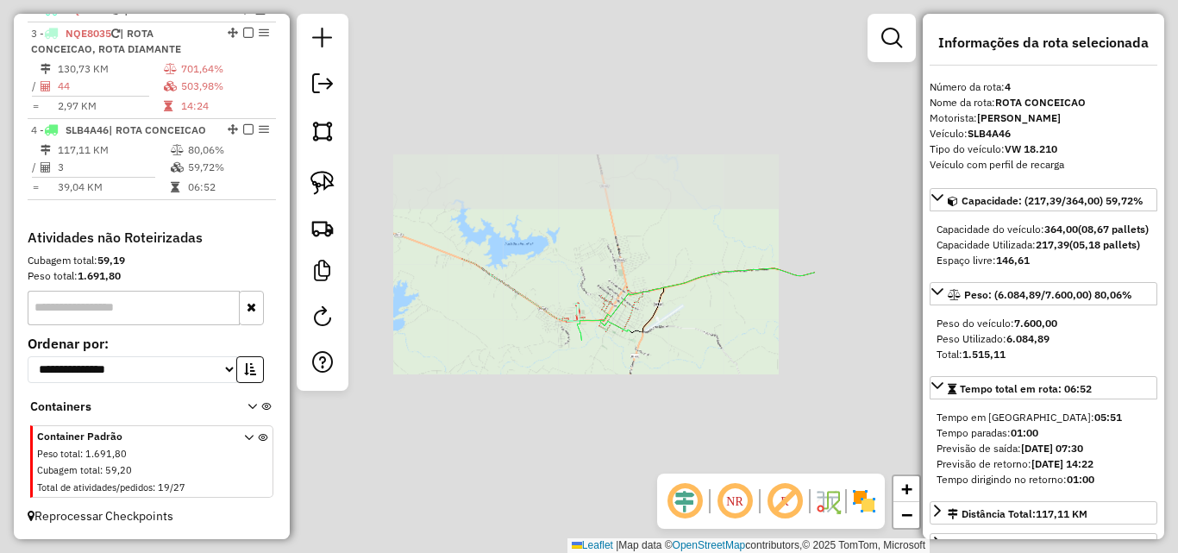
drag, startPoint x: 785, startPoint y: 345, endPoint x: 796, endPoint y: 344, distance: 10.4
click at [788, 347] on div "Janela de atendimento Grade de atendimento Capacidade Transportadoras Veículos …" at bounding box center [589, 276] width 1178 height 553
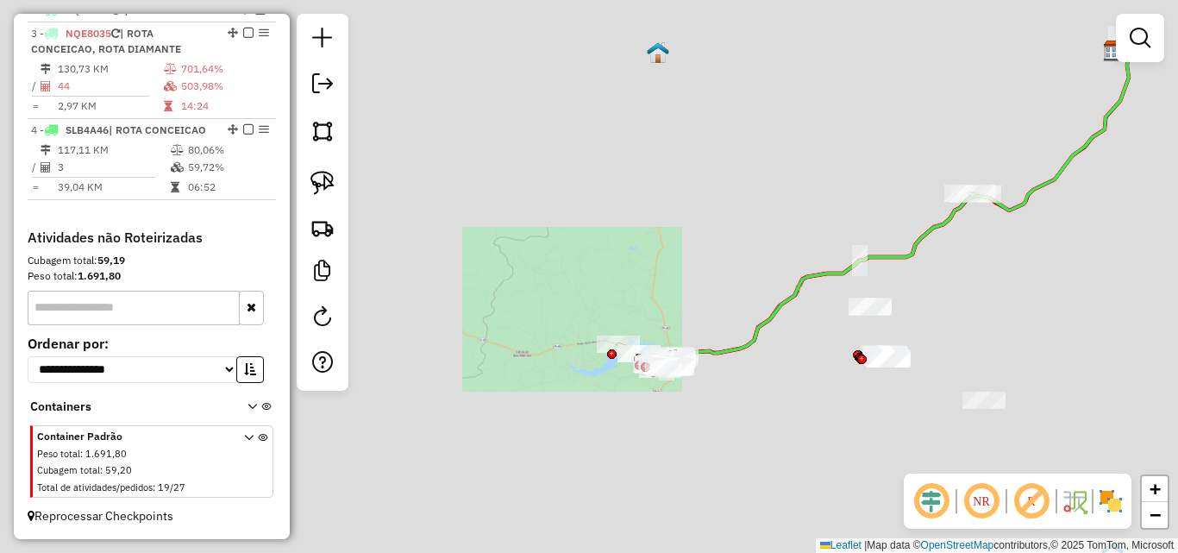
drag, startPoint x: 768, startPoint y: 392, endPoint x: 641, endPoint y: 397, distance: 127.7
click at [687, 420] on div "Janela de atendimento Grade de atendimento Capacidade Transportadoras Veículos …" at bounding box center [589, 276] width 1178 height 553
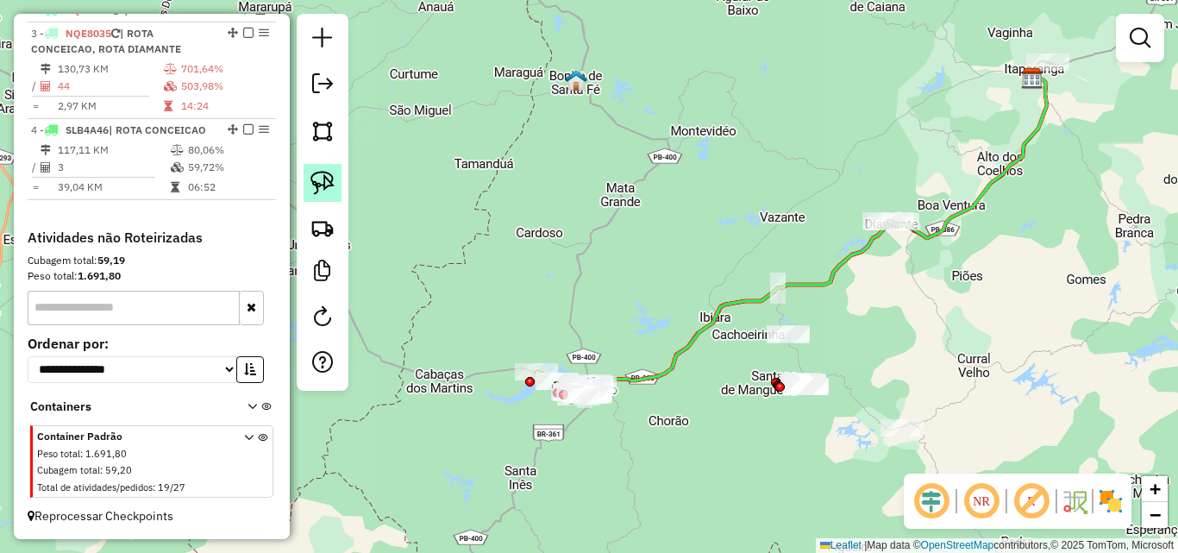
click at [312, 182] on img at bounding box center [322, 183] width 24 height 24
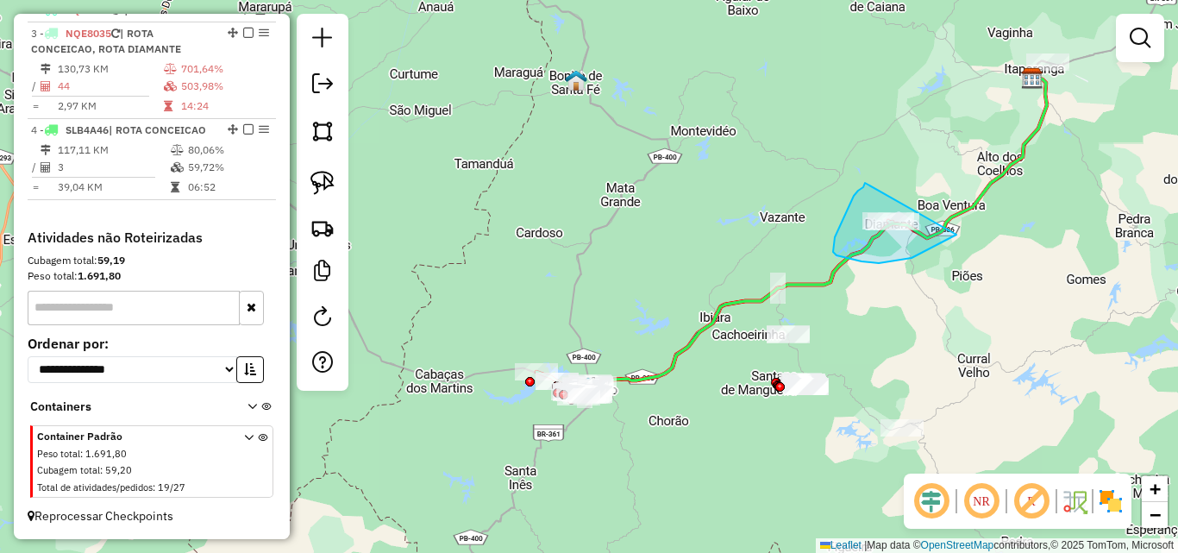
drag, startPoint x: 865, startPoint y: 183, endPoint x: 971, endPoint y: 211, distance: 109.8
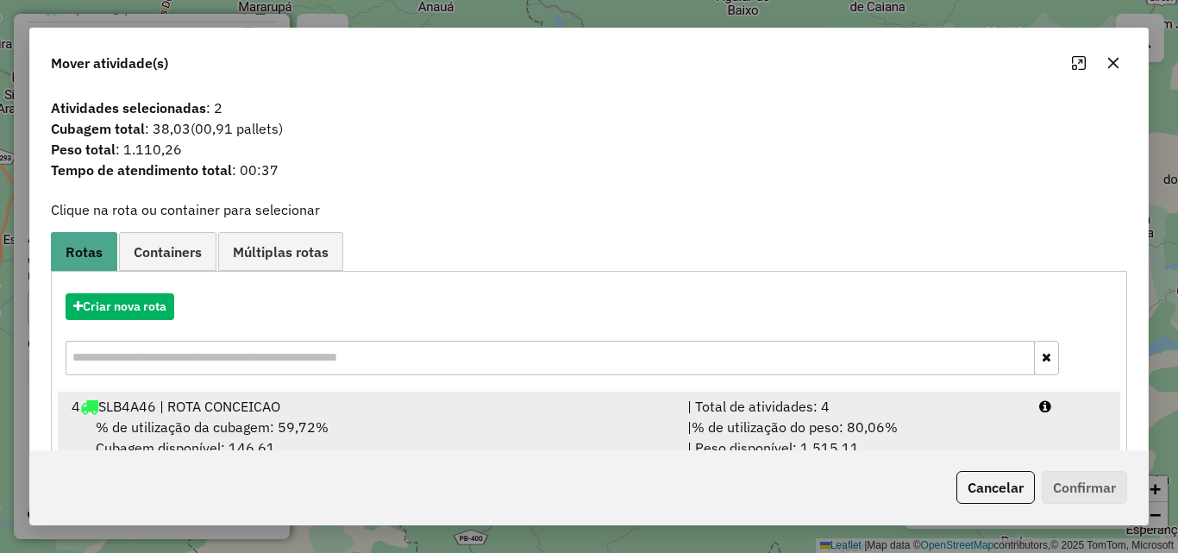
click at [1007, 427] on div "| % de utilização do peso: 80,06% | Peso disponível: 1.515,11" at bounding box center [853, 436] width 352 height 41
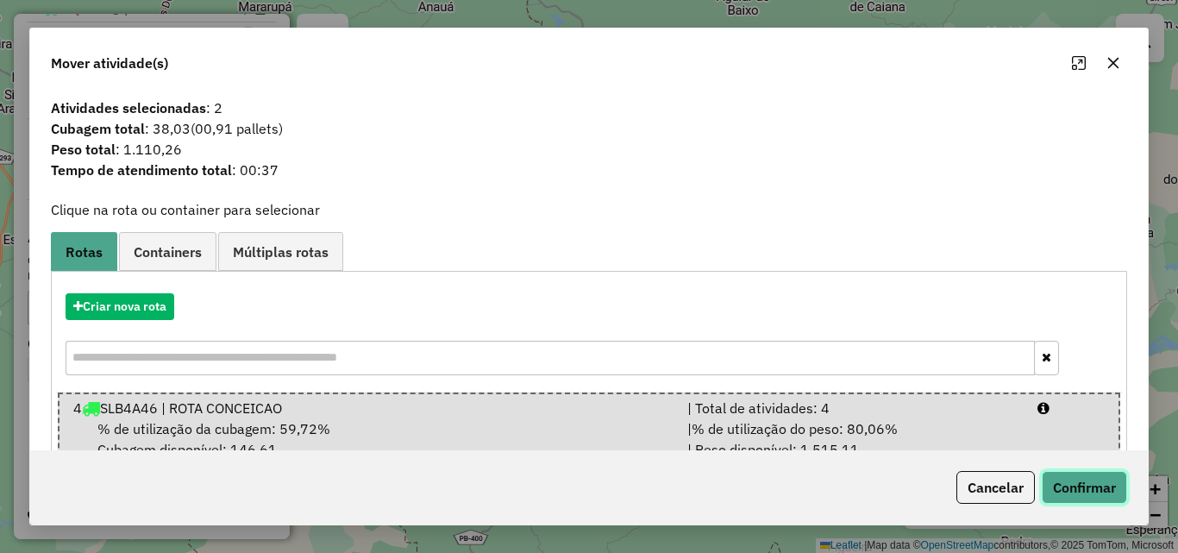
click at [1078, 489] on button "Confirmar" at bounding box center [1084, 487] width 85 height 33
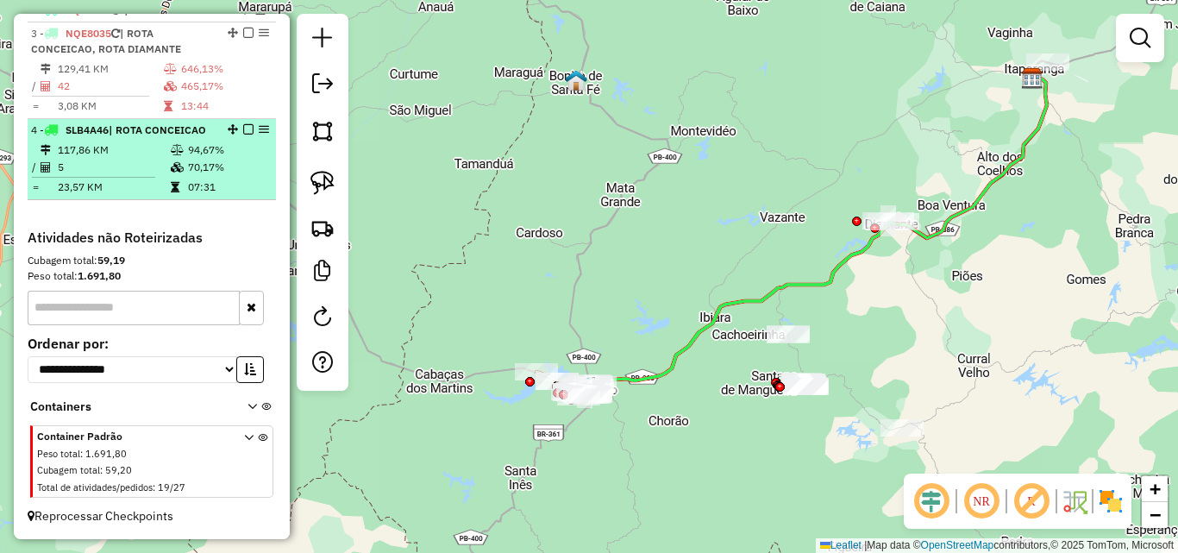
click at [177, 166] on icon at bounding box center [177, 167] width 13 height 10
select select "*********"
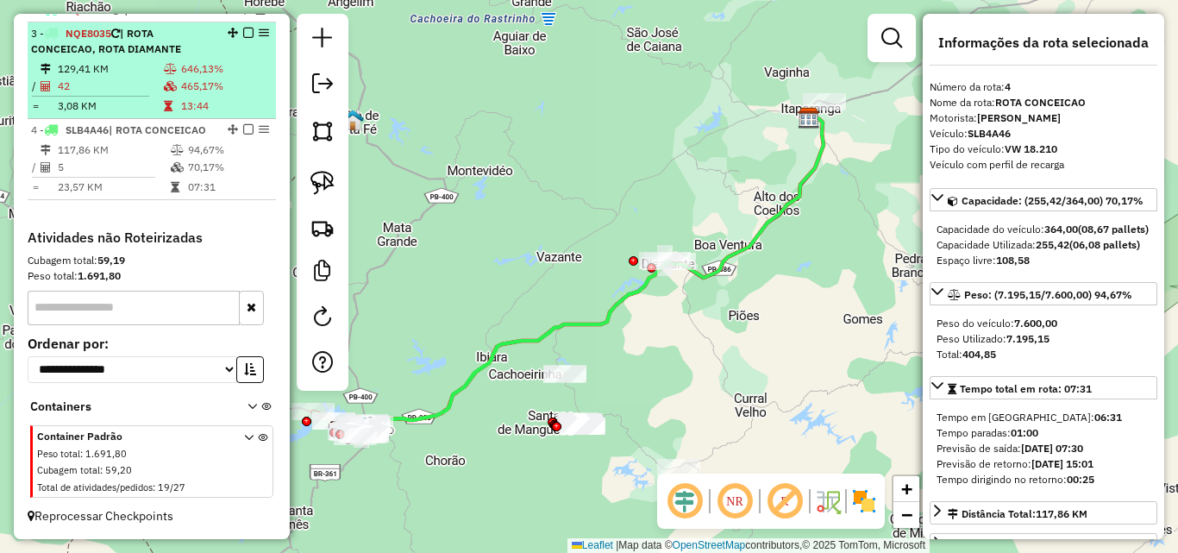
click at [150, 64] on td "129,41 KM" at bounding box center [110, 68] width 106 height 17
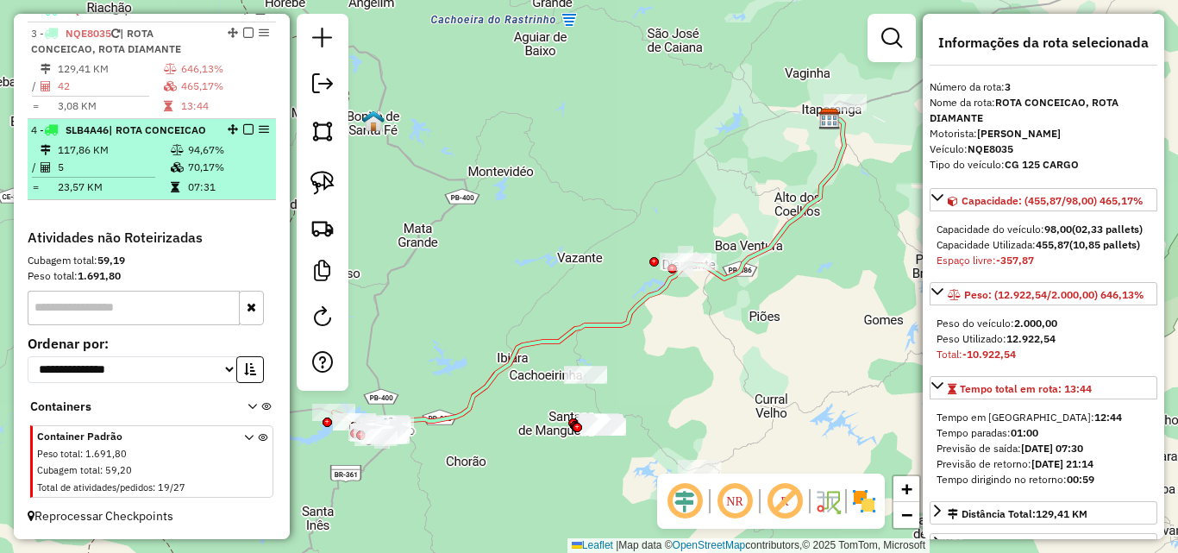
click at [145, 136] on div "4 - SLB4A46 | ROTA CONCEICAO" at bounding box center [122, 130] width 183 height 16
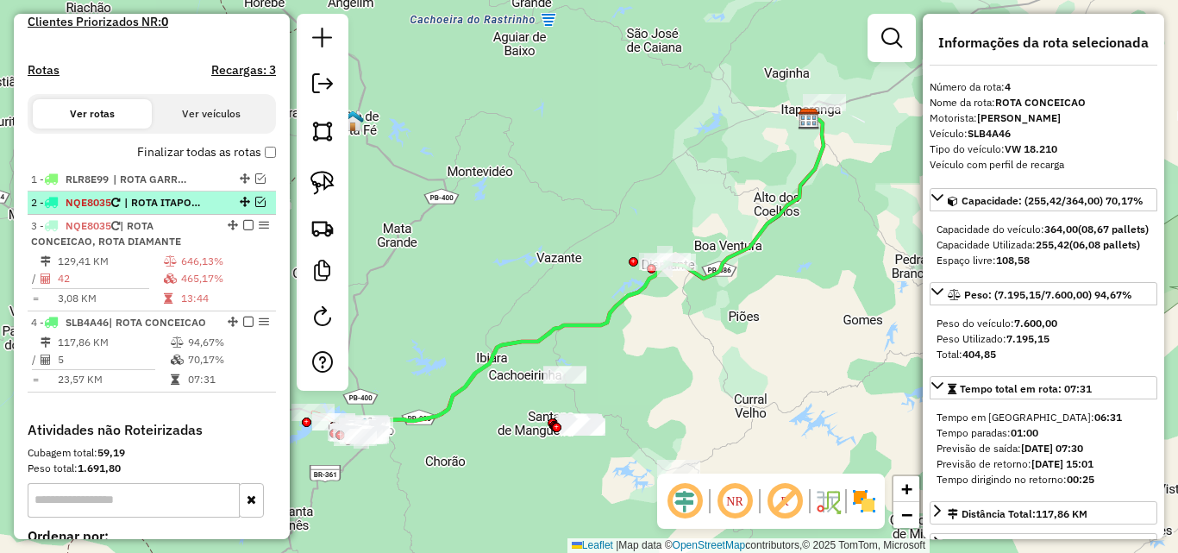
scroll to position [426, 0]
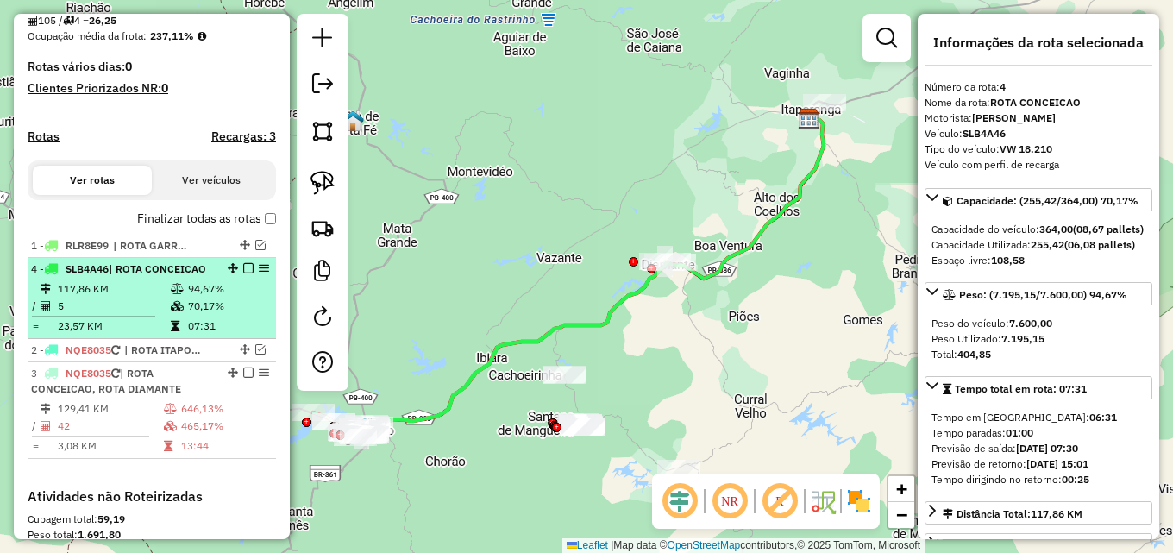
drag, startPoint x: 228, startPoint y: 391, endPoint x: 211, endPoint y: 260, distance: 132.1
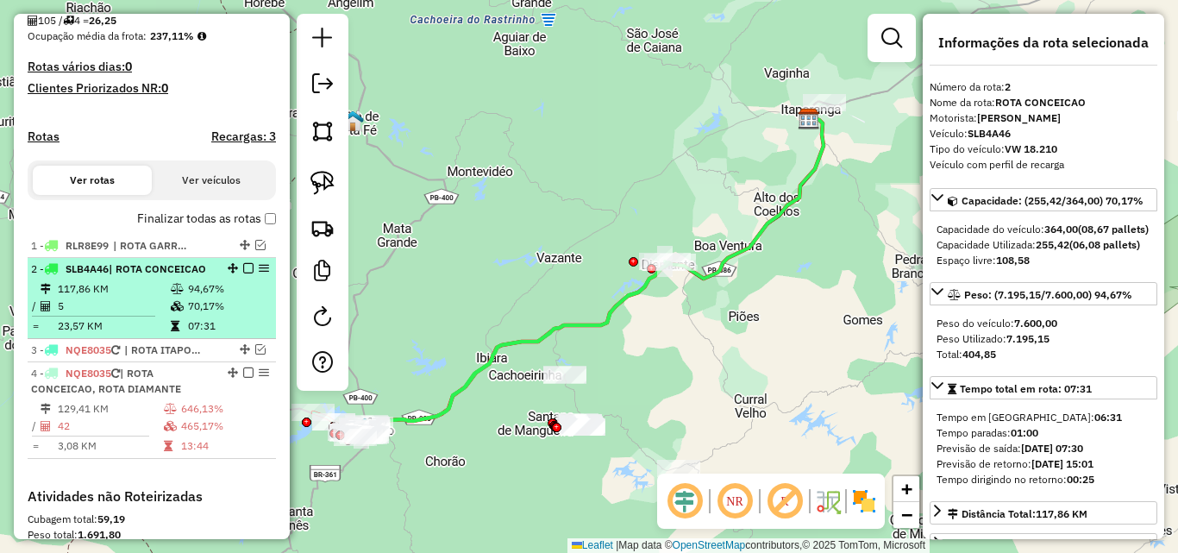
click at [243, 268] on em at bounding box center [248, 268] width 10 height 10
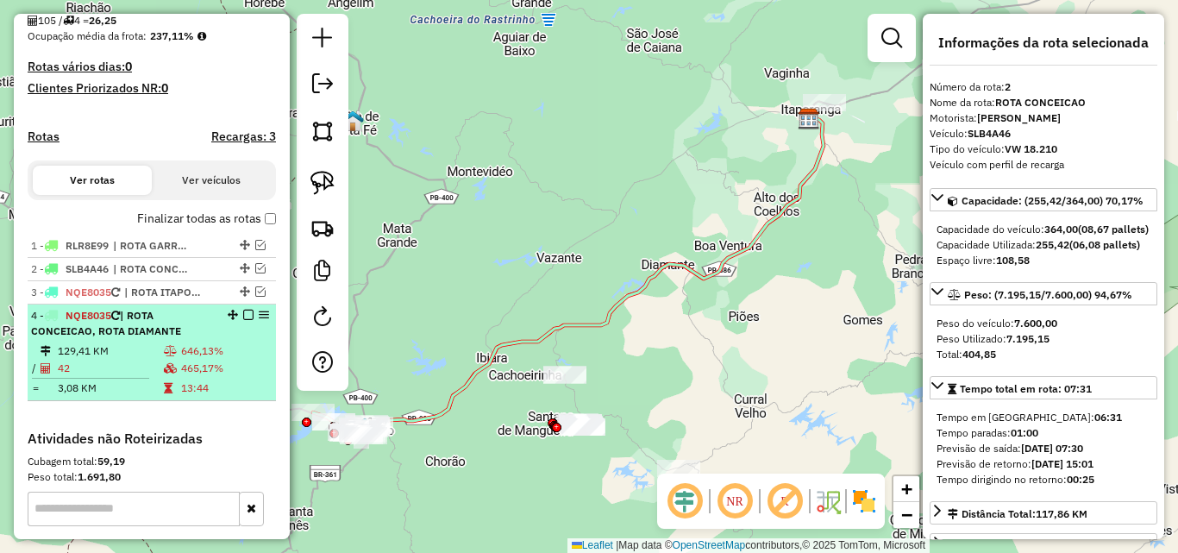
click at [198, 337] on div "4 - NQE8035 | ROTA CONCEICAO, ROTA DIAMANTE" at bounding box center [122, 323] width 183 height 31
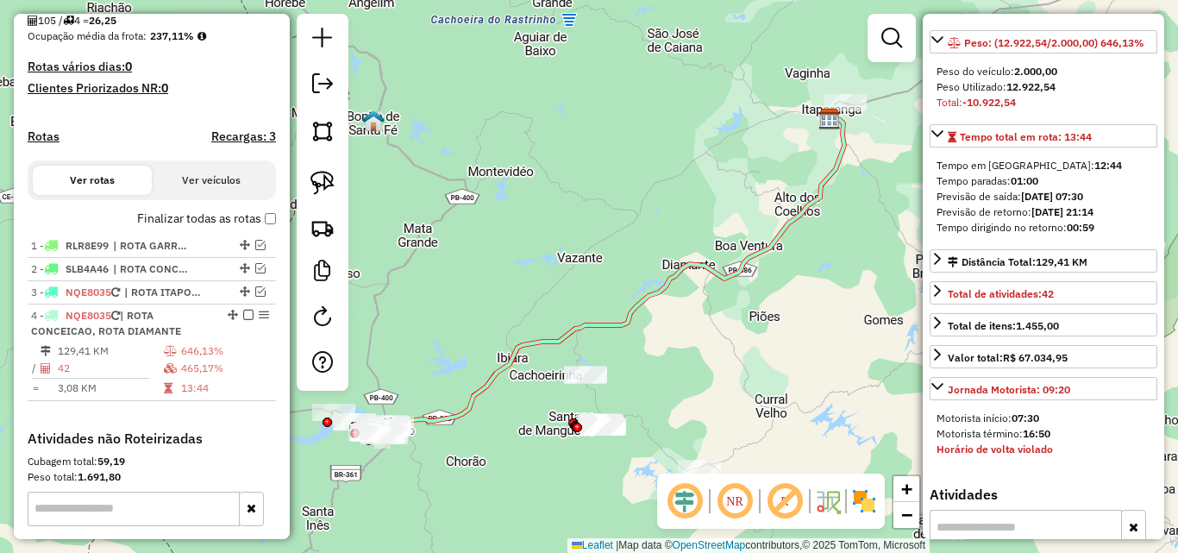
scroll to position [259, 0]
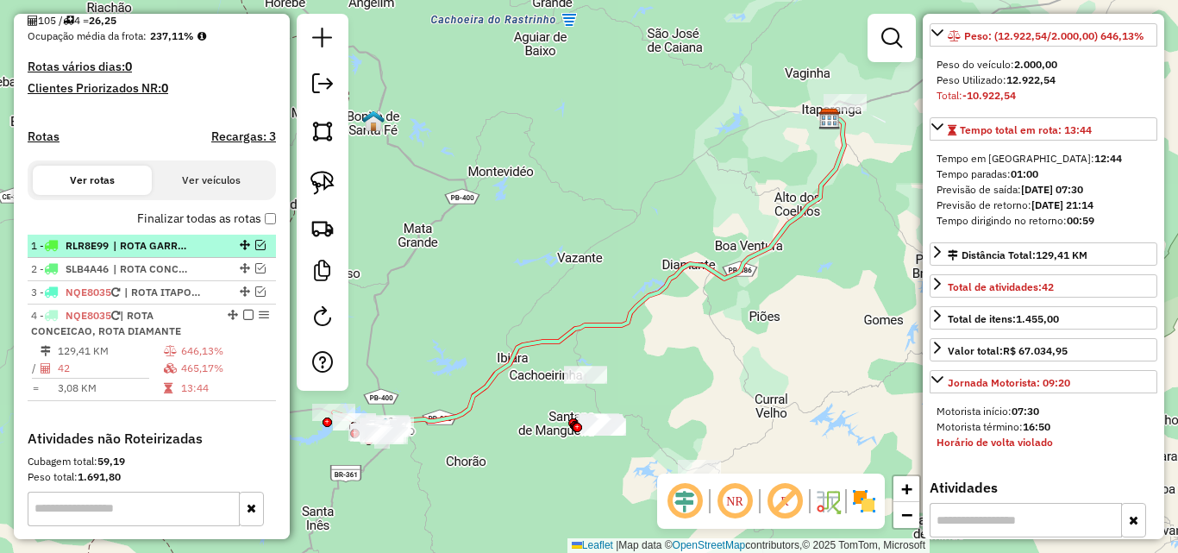
click at [255, 247] on em at bounding box center [260, 245] width 10 height 10
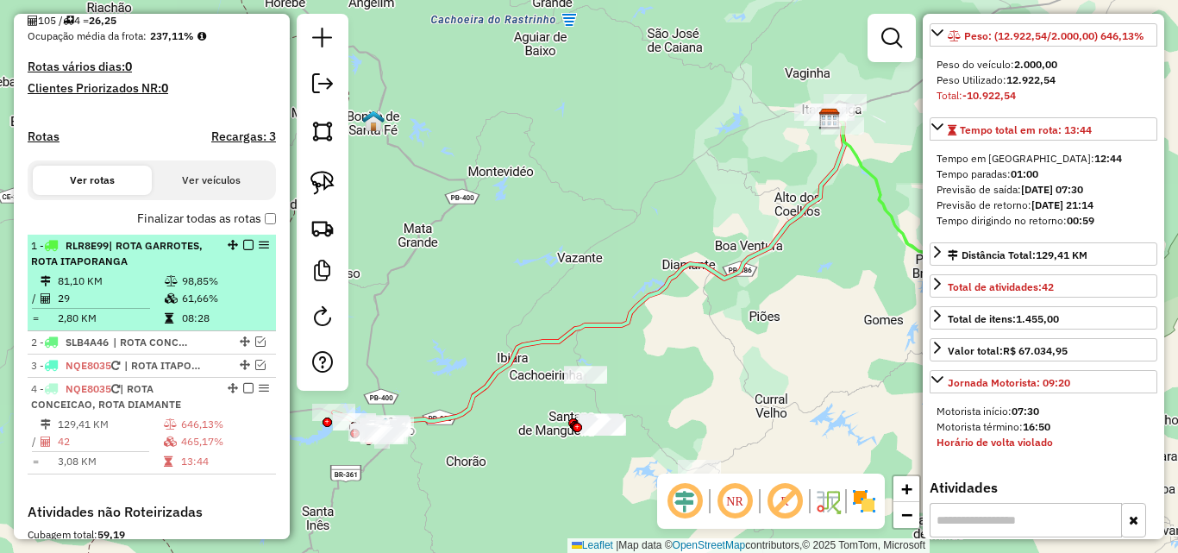
click at [243, 247] on em at bounding box center [248, 245] width 10 height 10
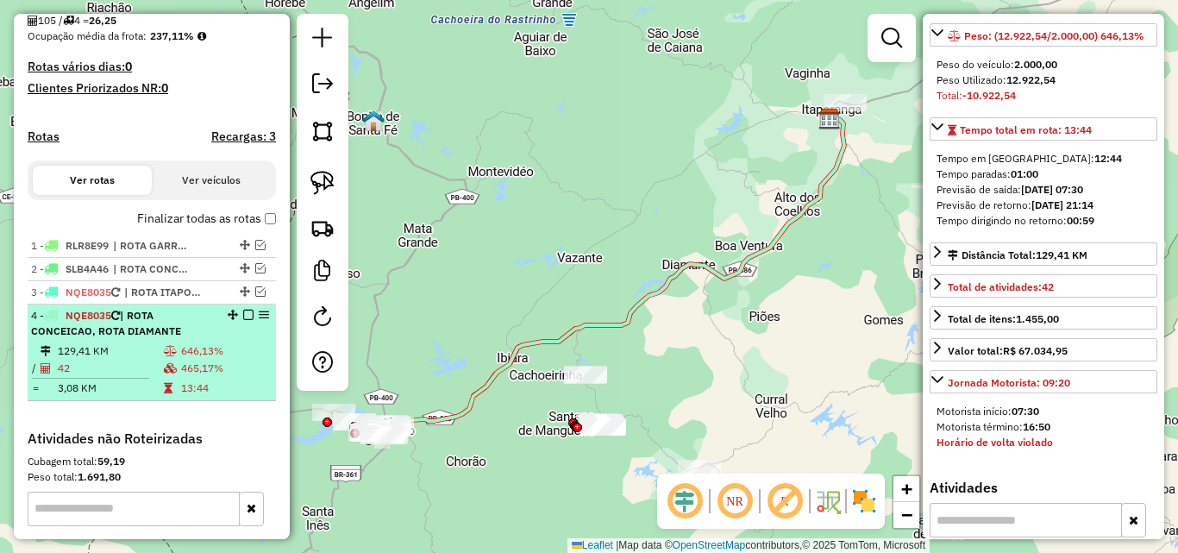
click at [187, 372] on td "465,17%" at bounding box center [224, 368] width 89 height 17
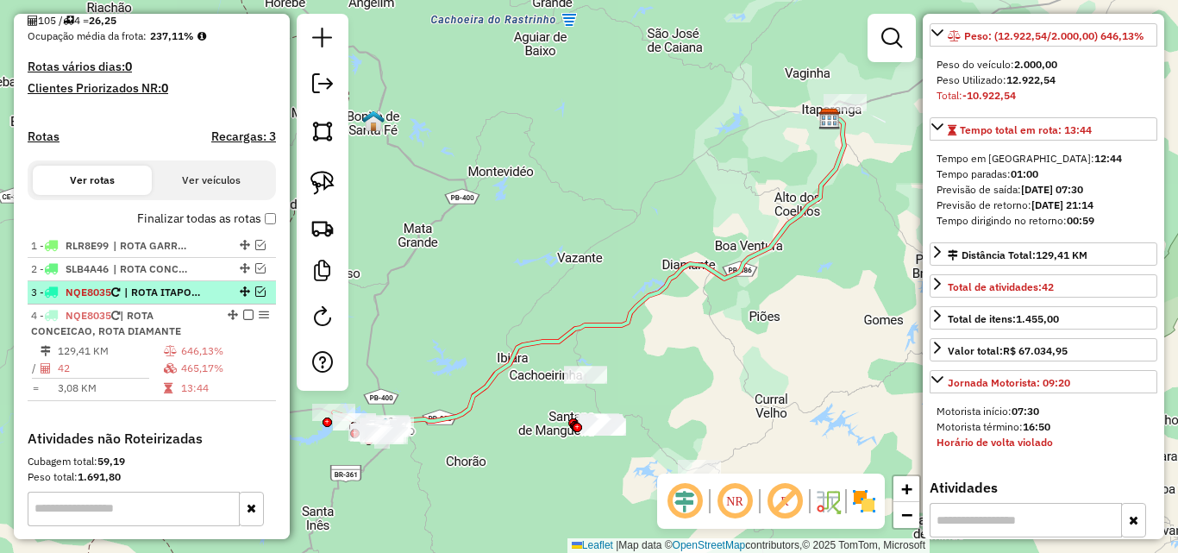
click at [255, 293] on em at bounding box center [260, 291] width 10 height 10
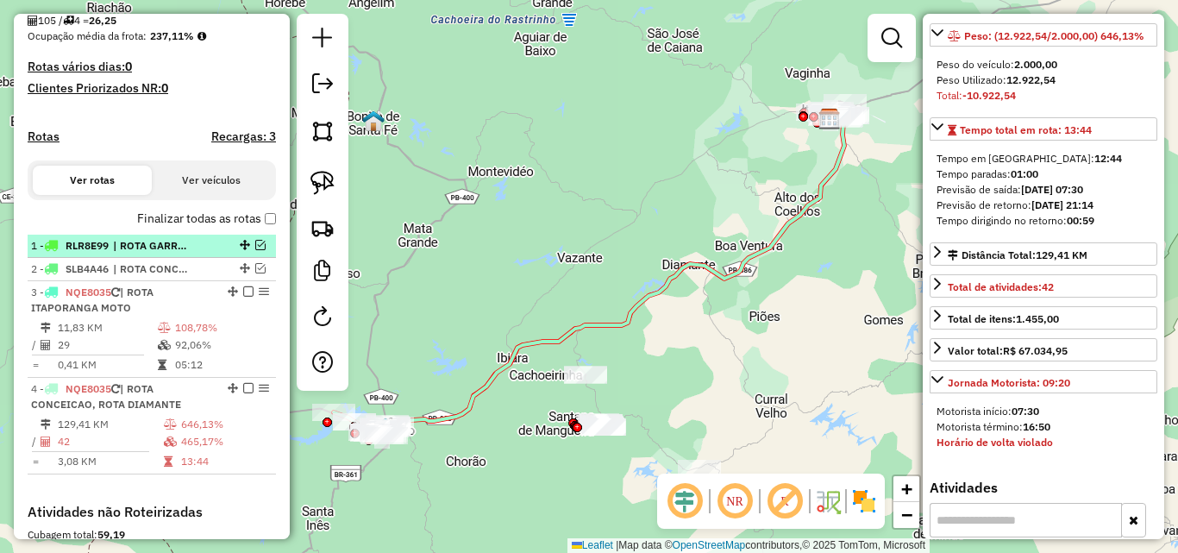
click at [256, 248] on em at bounding box center [260, 245] width 10 height 10
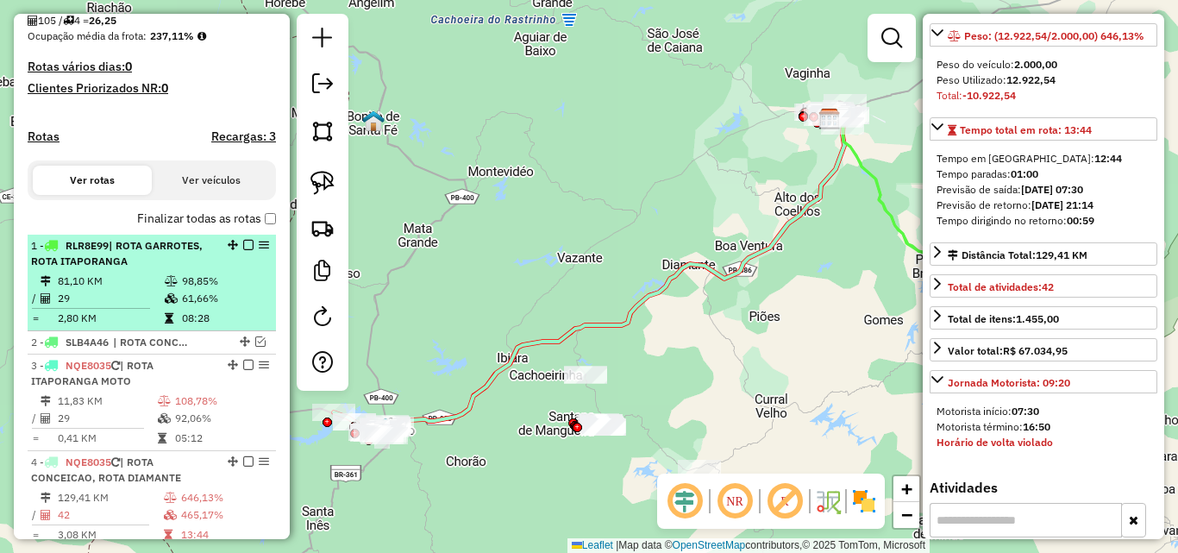
click at [183, 273] on td "98,85%" at bounding box center [224, 280] width 87 height 17
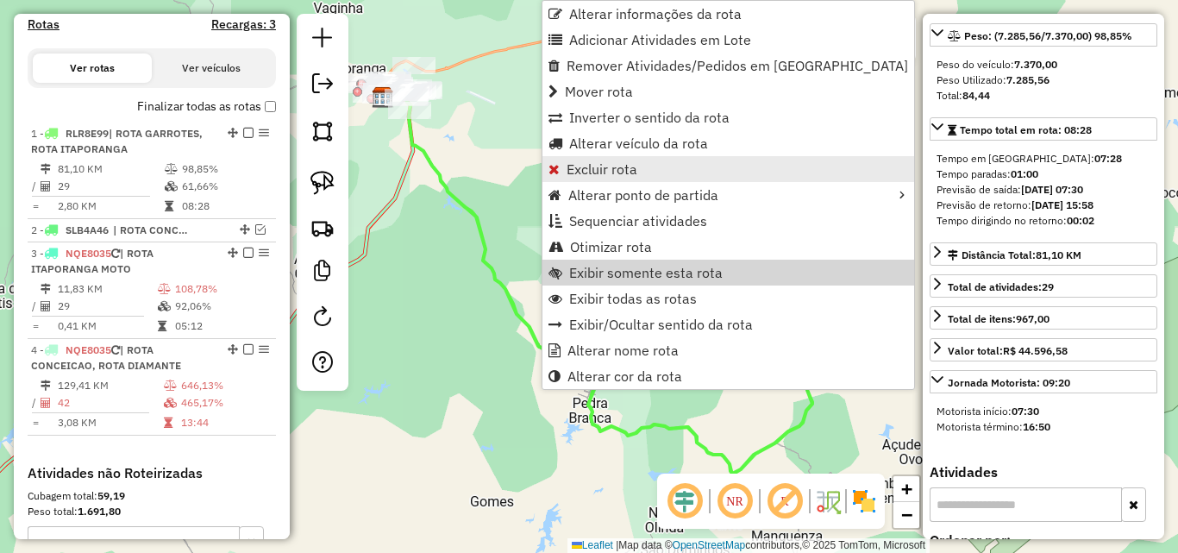
scroll to position [647, 0]
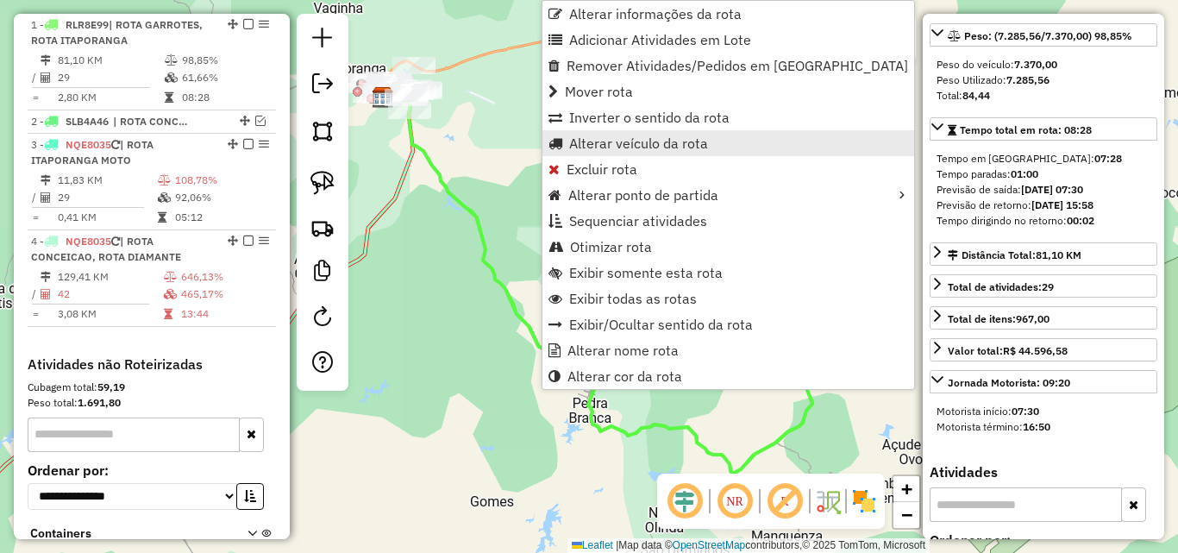
click at [629, 140] on span "Alterar veículo da rota" at bounding box center [638, 143] width 139 height 14
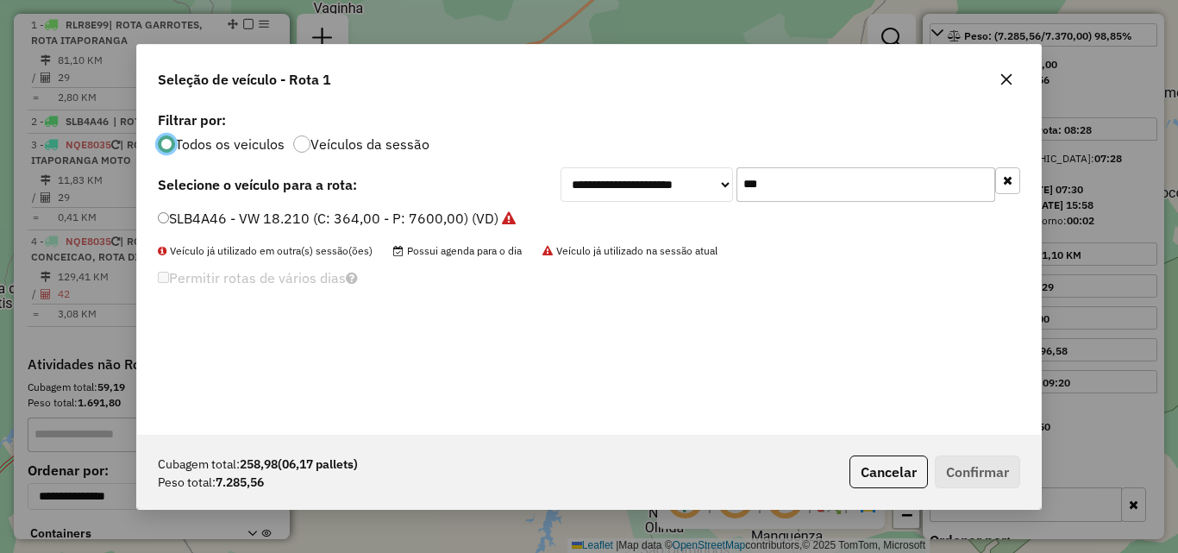
scroll to position [9, 5]
click at [807, 191] on input "***" at bounding box center [865, 184] width 259 height 34
click at [434, 210] on label "SLB4A46 - VW 18.210 (C: 364,00 - P: 7600,00) (VD)" at bounding box center [337, 218] width 358 height 21
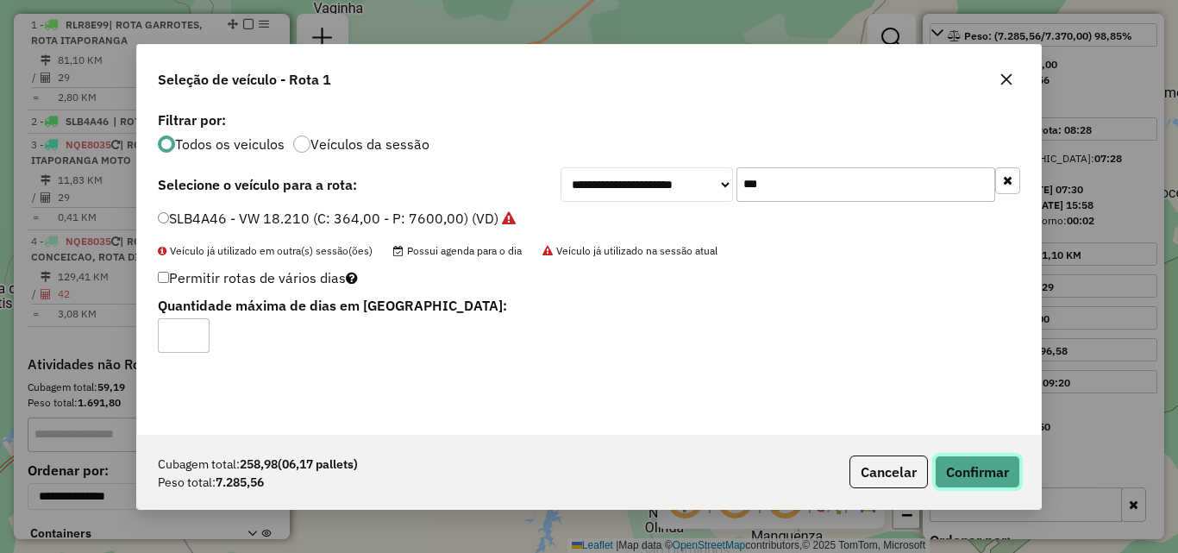
click at [977, 478] on button "Confirmar" at bounding box center [977, 471] width 85 height 33
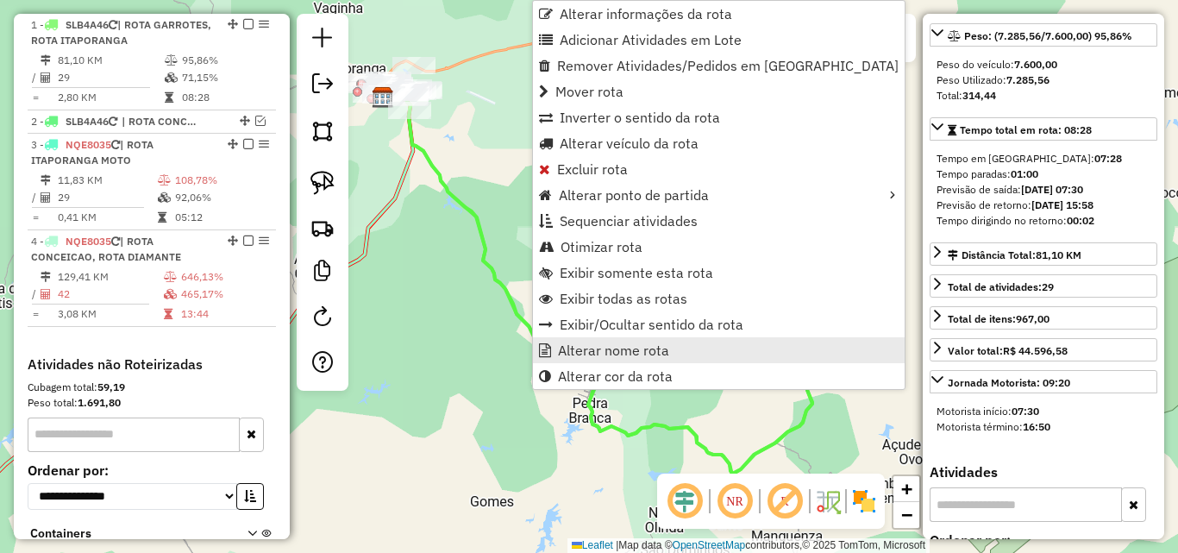
click at [571, 354] on span "Alterar nome rota" at bounding box center [613, 350] width 111 height 14
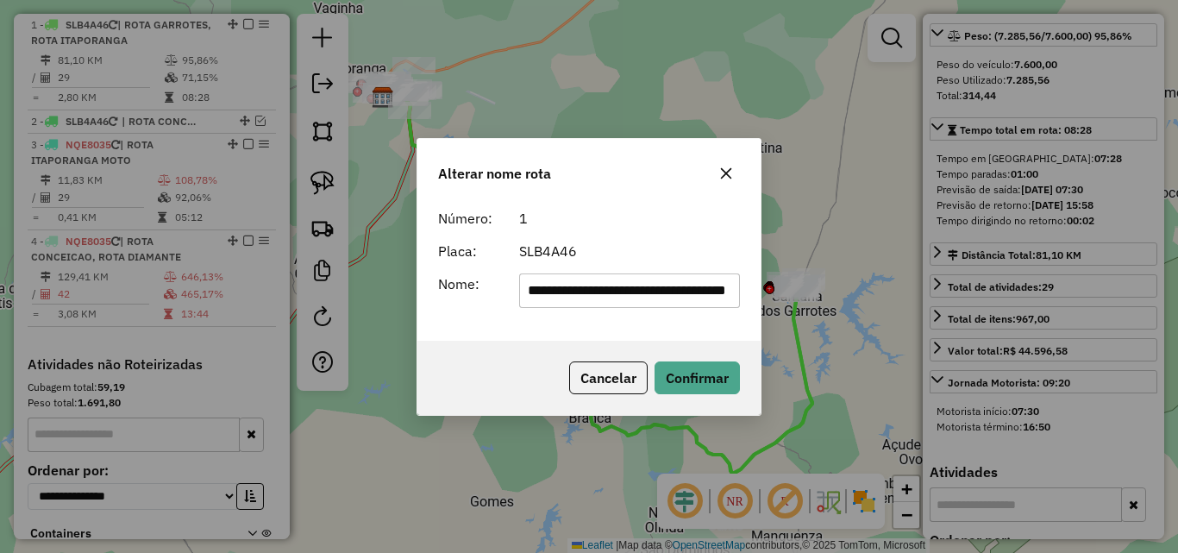
scroll to position [0, 98]
type input "**********"
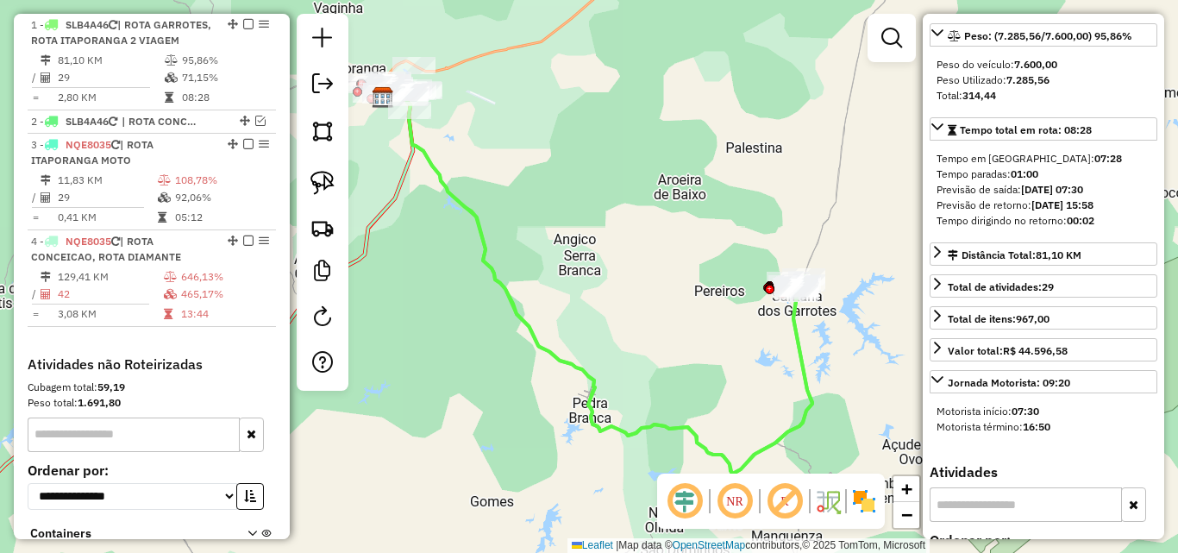
scroll to position [560, 0]
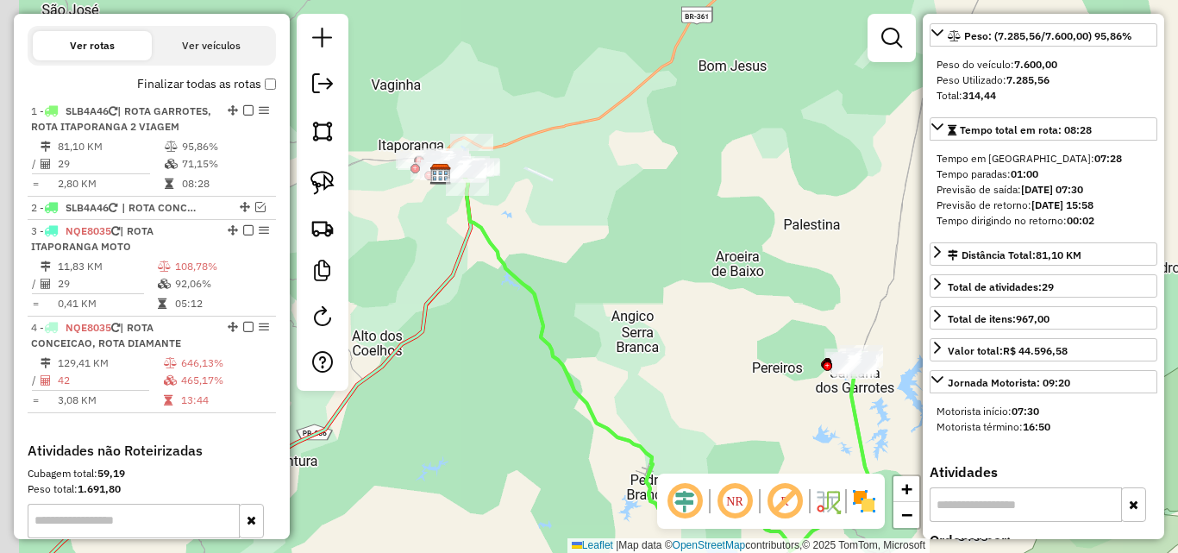
drag, startPoint x: 434, startPoint y: 319, endPoint x: 495, endPoint y: 383, distance: 88.4
click at [471, 391] on icon at bounding box center [205, 380] width 531 height 423
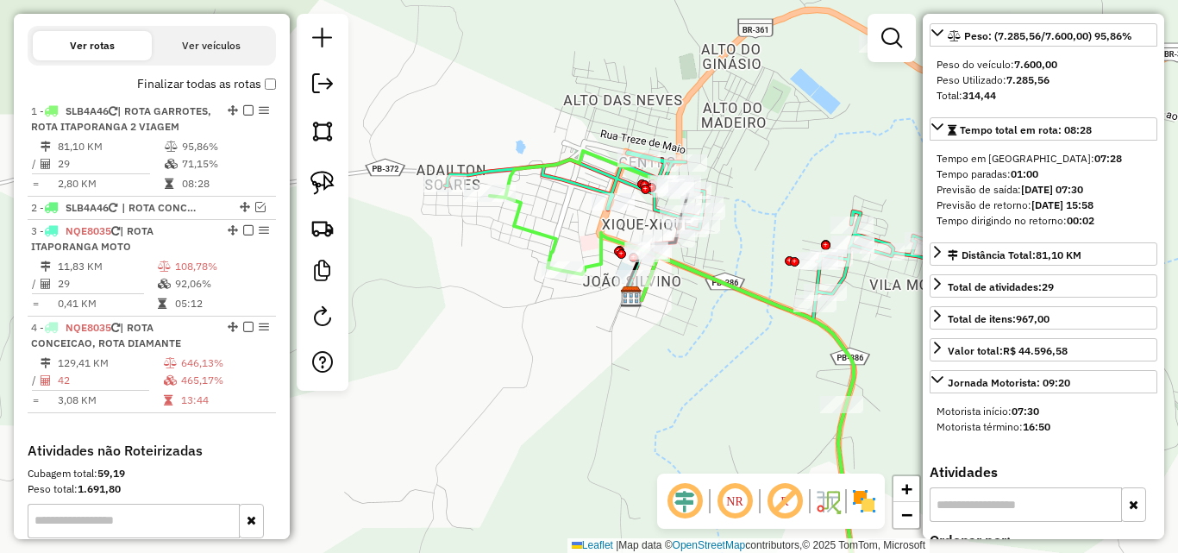
click at [548, 329] on div "Janela de atendimento Grade de atendimento Capacidade Transportadoras Veículos …" at bounding box center [589, 276] width 1178 height 553
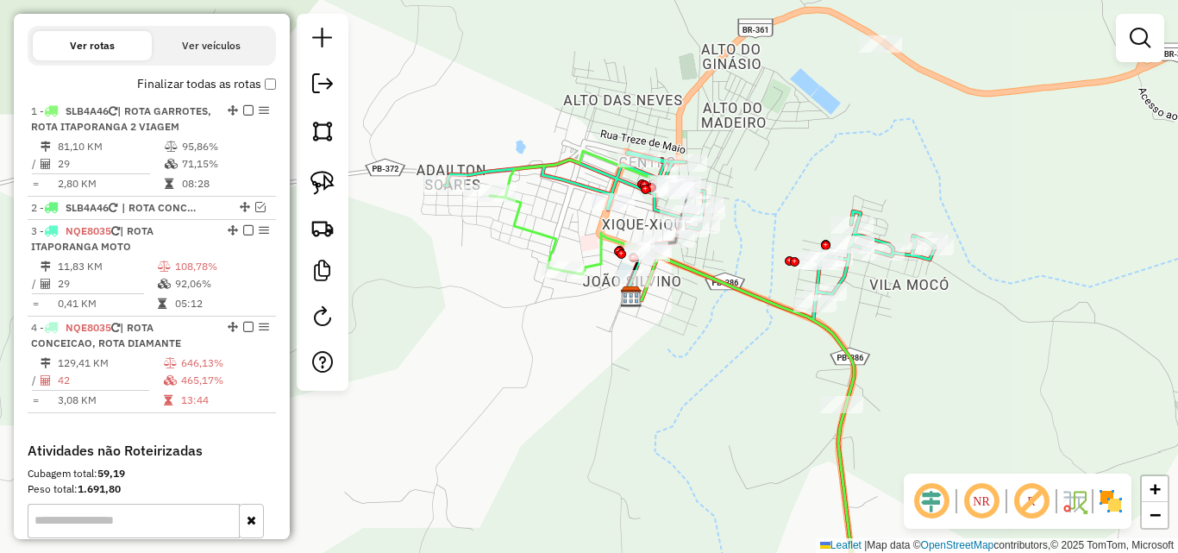
drag, startPoint x: 242, startPoint y: 245, endPoint x: 366, endPoint y: 253, distance: 124.5
click at [243, 235] on em at bounding box center [248, 230] width 10 height 10
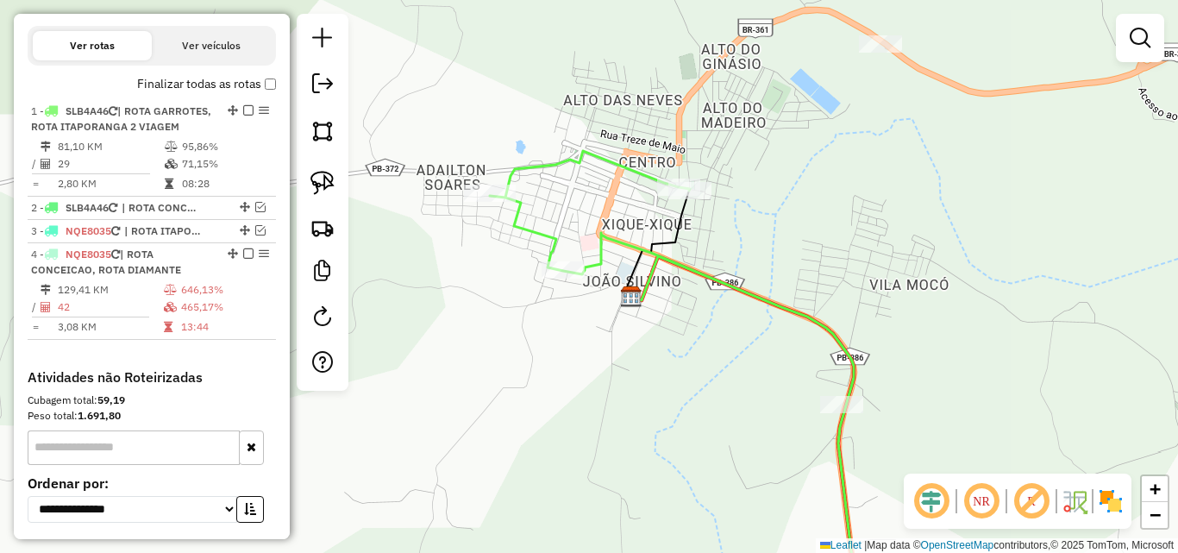
click at [454, 267] on div "Janela de atendimento Grade de atendimento Capacidade Transportadoras Veículos …" at bounding box center [589, 276] width 1178 height 553
drag, startPoint x: 315, startPoint y: 177, endPoint x: 435, endPoint y: 169, distance: 121.0
click at [315, 178] on img at bounding box center [322, 183] width 24 height 24
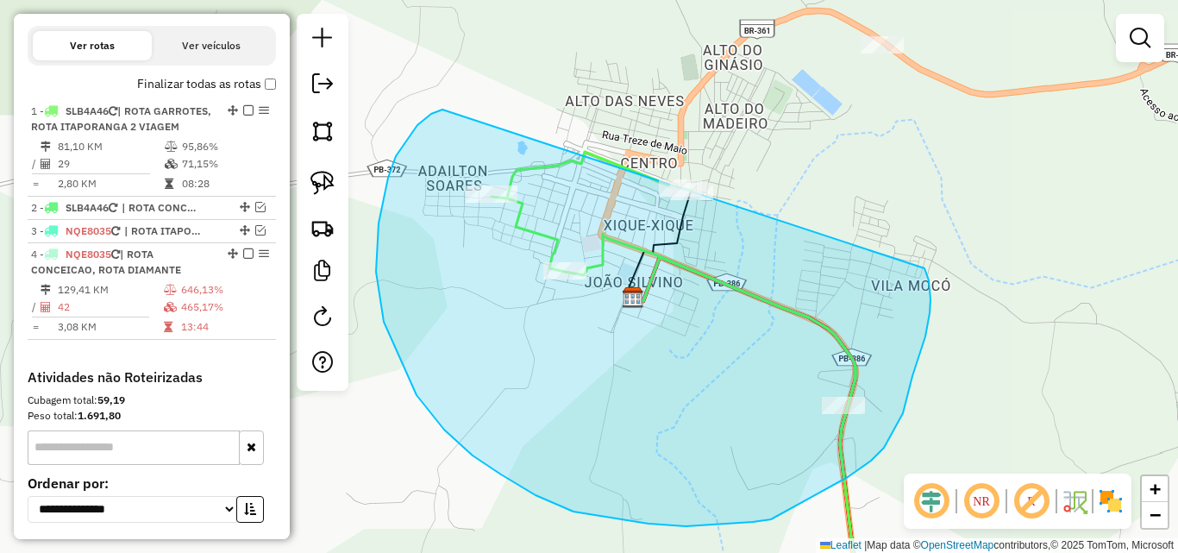
drag, startPoint x: 431, startPoint y: 114, endPoint x: 906, endPoint y: 243, distance: 492.4
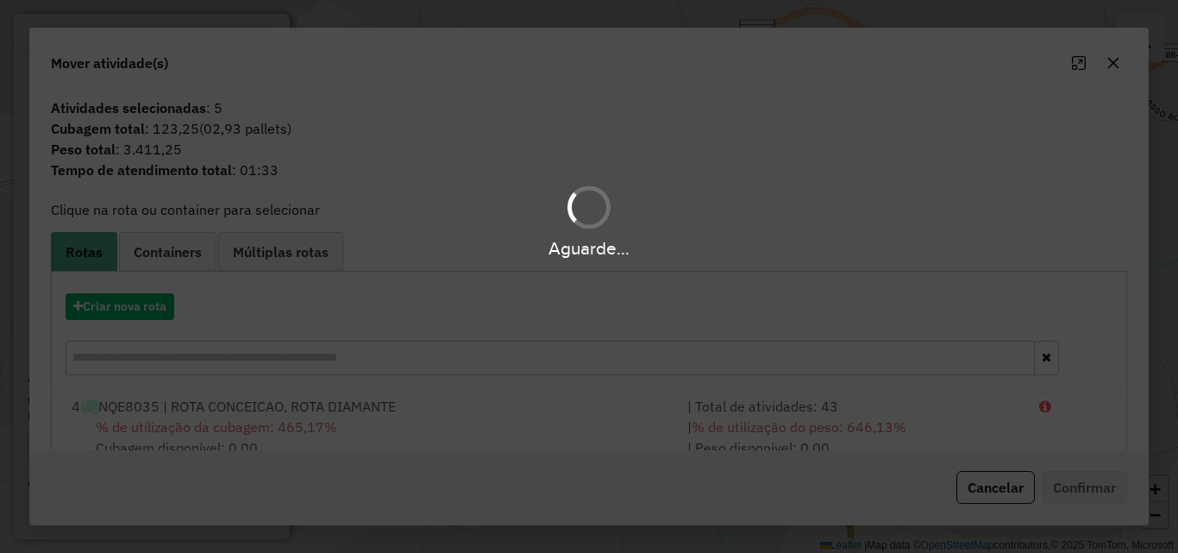
click at [900, 190] on hb-app "Aguarde... Pop-up bloqueado! Seu navegador bloqueou automáticamente a abertura …" at bounding box center [589, 276] width 1178 height 553
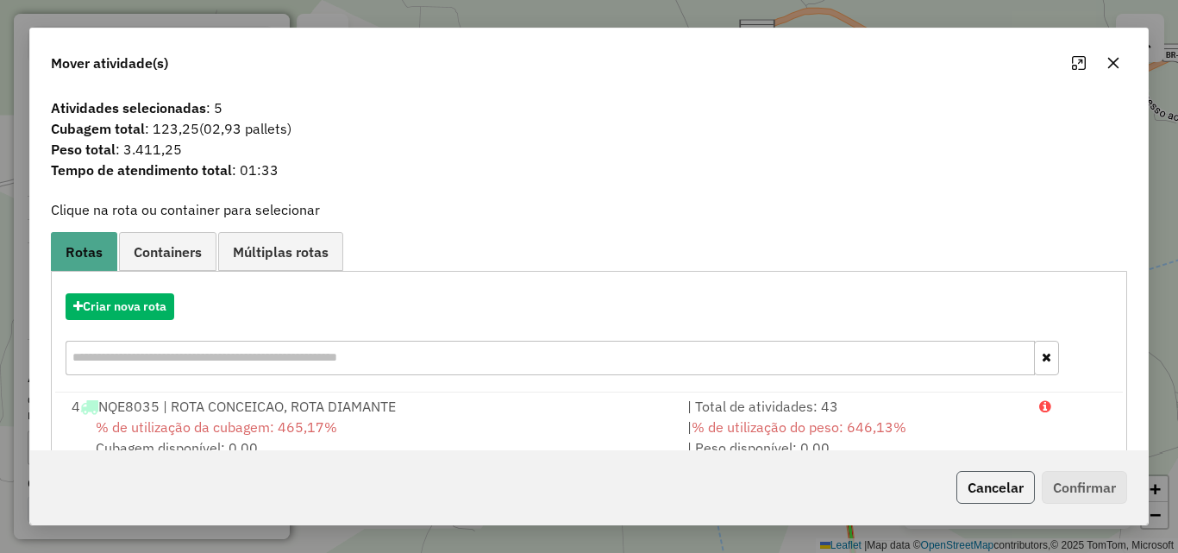
click at [1004, 496] on button "Cancelar" at bounding box center [995, 487] width 78 height 33
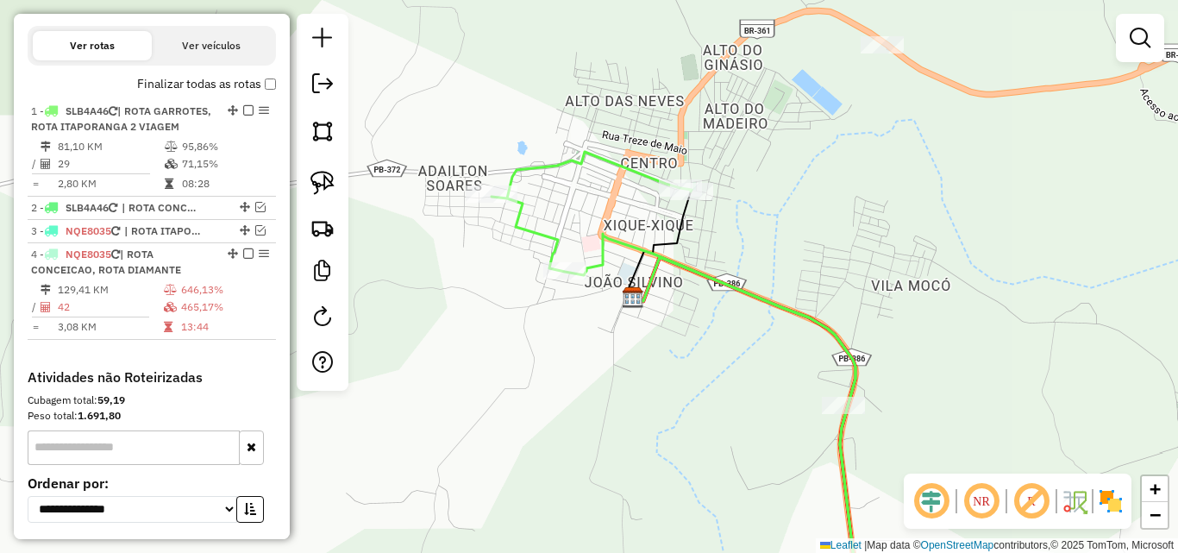
click at [704, 419] on div "Janela de atendimento Grade de atendimento Capacidade Transportadoras Veículos …" at bounding box center [589, 276] width 1178 height 553
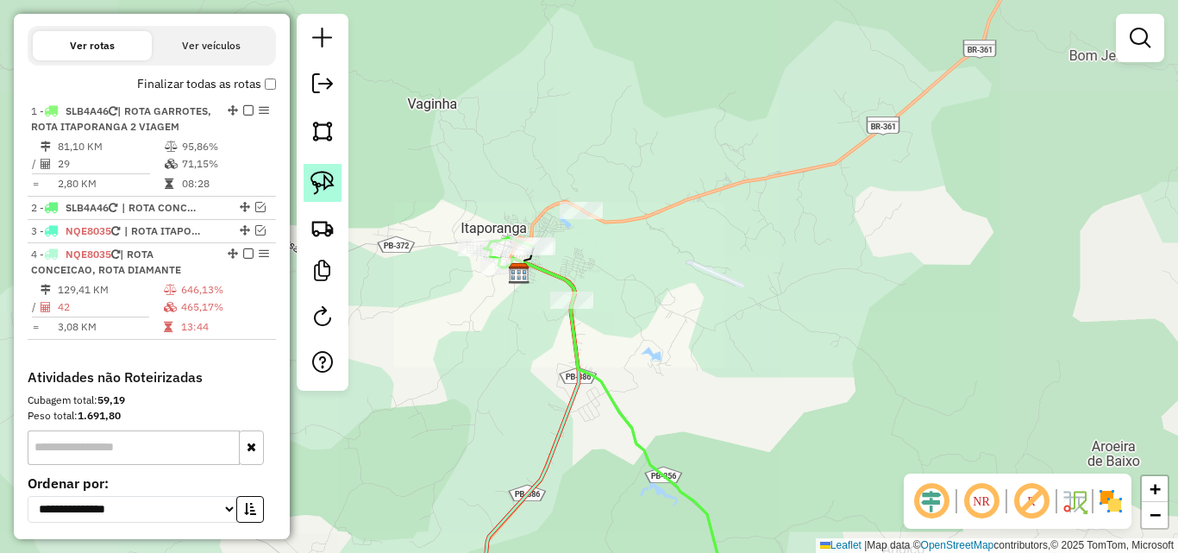
click at [324, 176] on img at bounding box center [322, 183] width 24 height 24
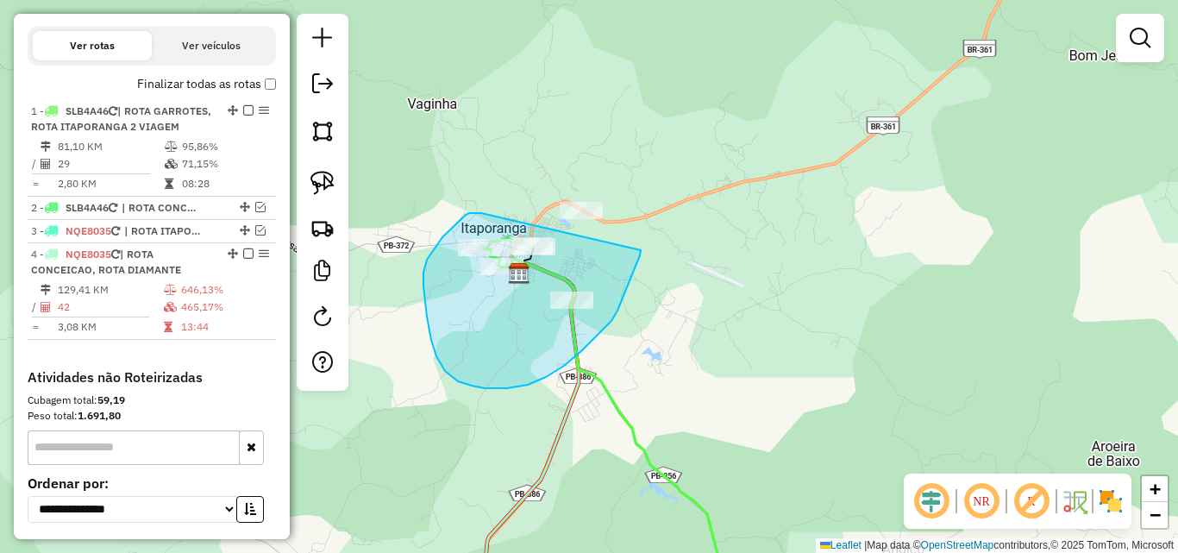
drag, startPoint x: 479, startPoint y: 213, endPoint x: 942, endPoint y: 310, distance: 473.1
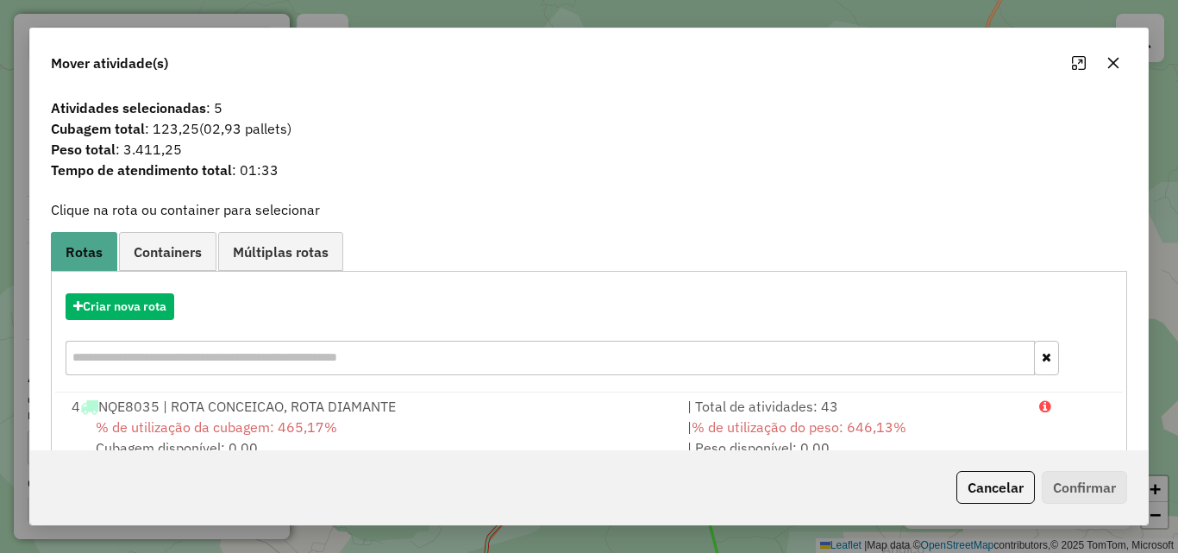
click at [1113, 71] on button "button" at bounding box center [1113, 63] width 28 height 28
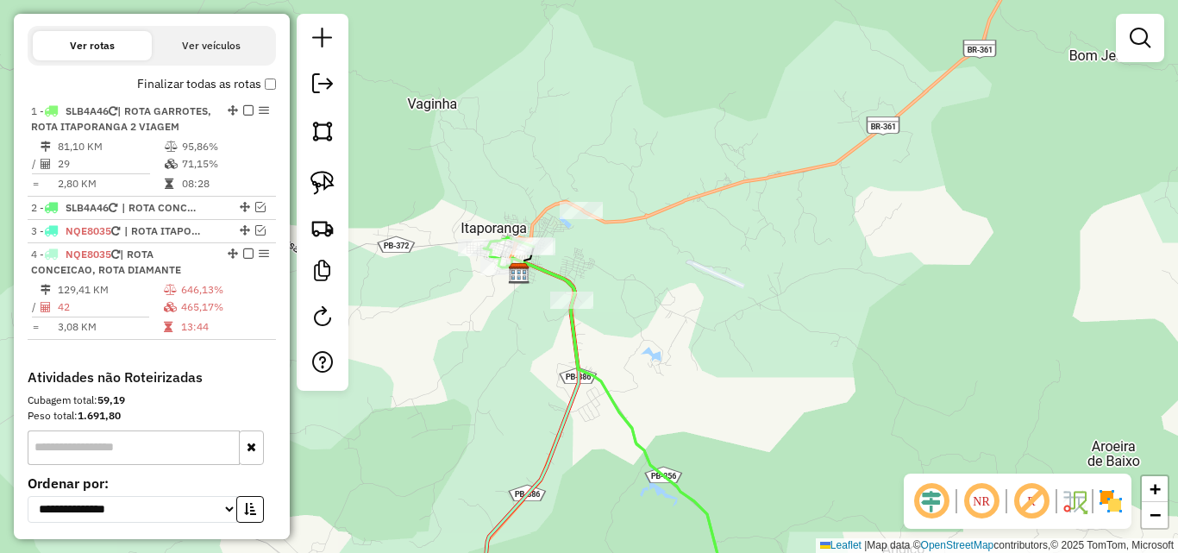
click at [243, 113] on em at bounding box center [248, 110] width 10 height 10
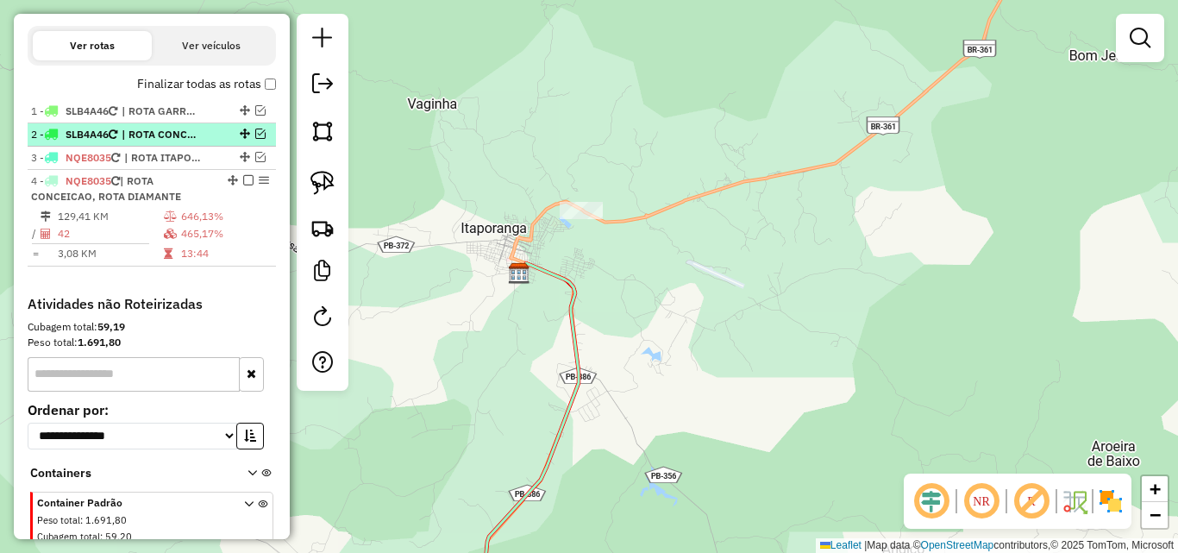
click at [256, 134] on em at bounding box center [260, 133] width 10 height 10
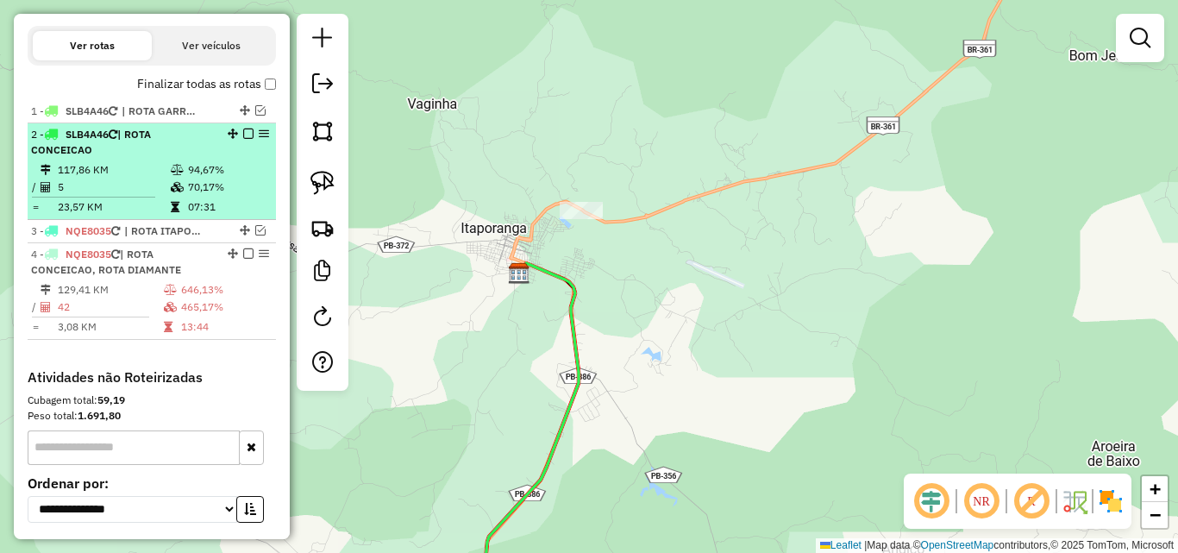
click at [175, 160] on li "2 - SLB4A46 | ROTA CONCEICAO 117,86 KM 94,67% / 5 70,17% = 23,57 KM 07:31" at bounding box center [152, 171] width 248 height 97
select select "*********"
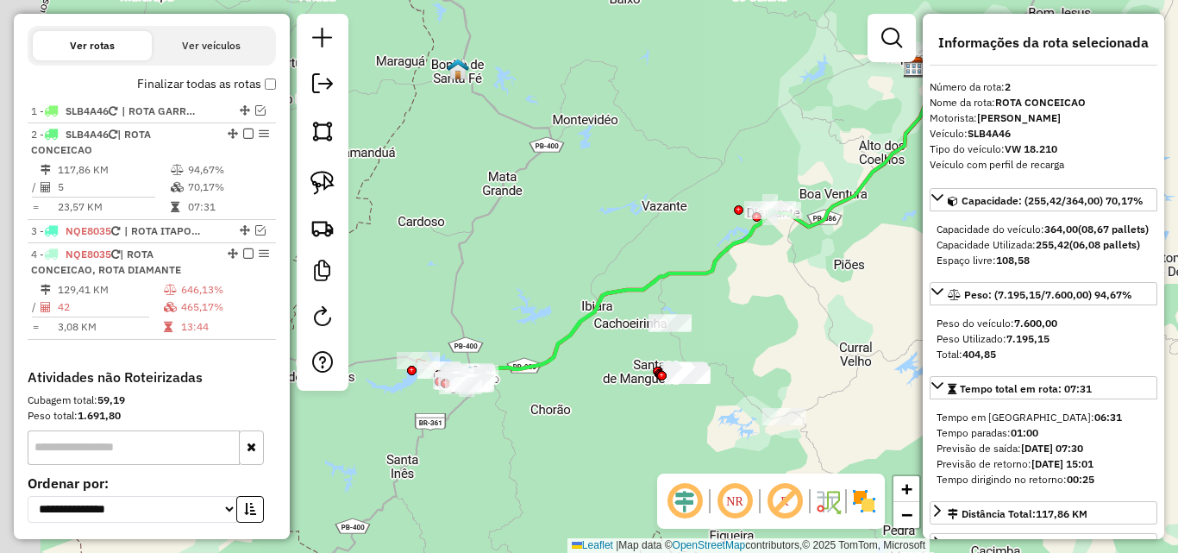
drag, startPoint x: 383, startPoint y: 319, endPoint x: 501, endPoint y: 264, distance: 130.4
click at [500, 265] on div "Janela de atendimento Grade de atendimento Capacidade Transportadoras Veículos …" at bounding box center [589, 276] width 1178 height 553
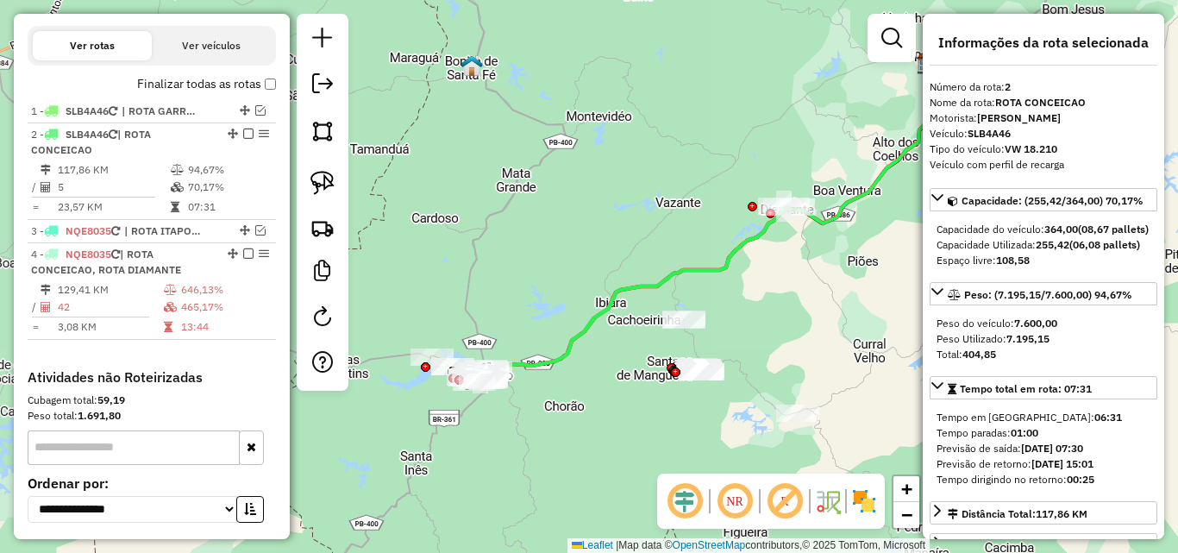
click at [501, 262] on div "Janela de atendimento Grade de atendimento Capacidade Transportadoras Veículos …" at bounding box center [589, 276] width 1178 height 553
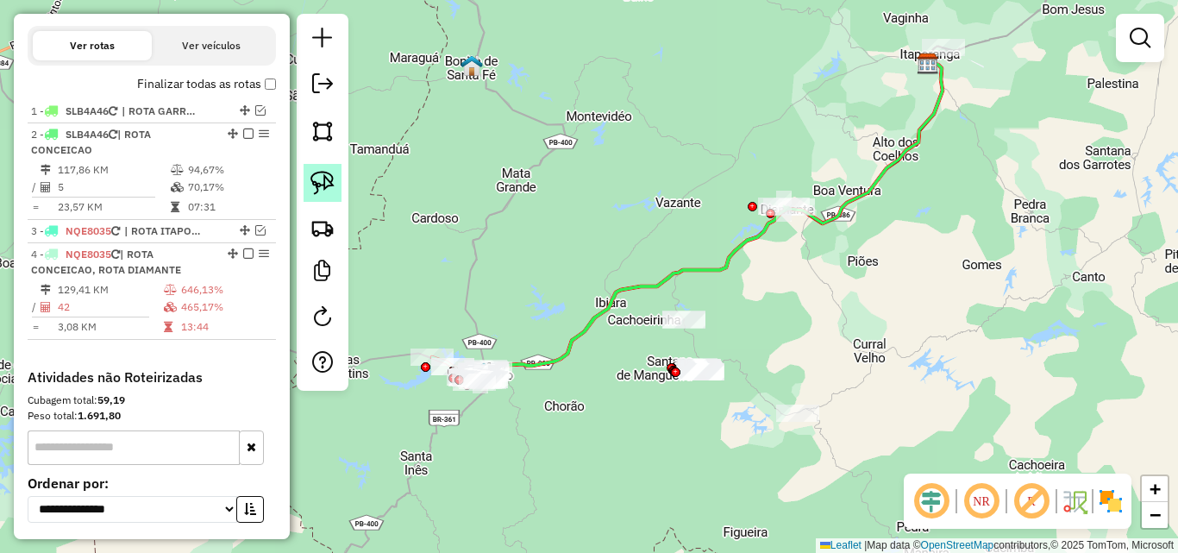
click at [321, 185] on img at bounding box center [322, 183] width 24 height 24
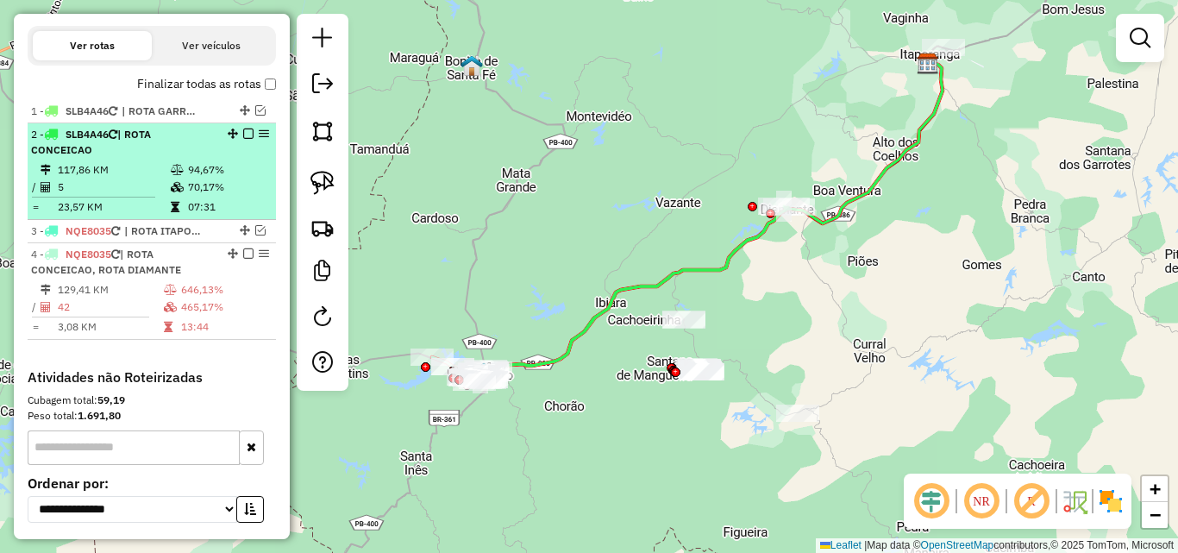
click at [245, 132] on em at bounding box center [248, 133] width 10 height 10
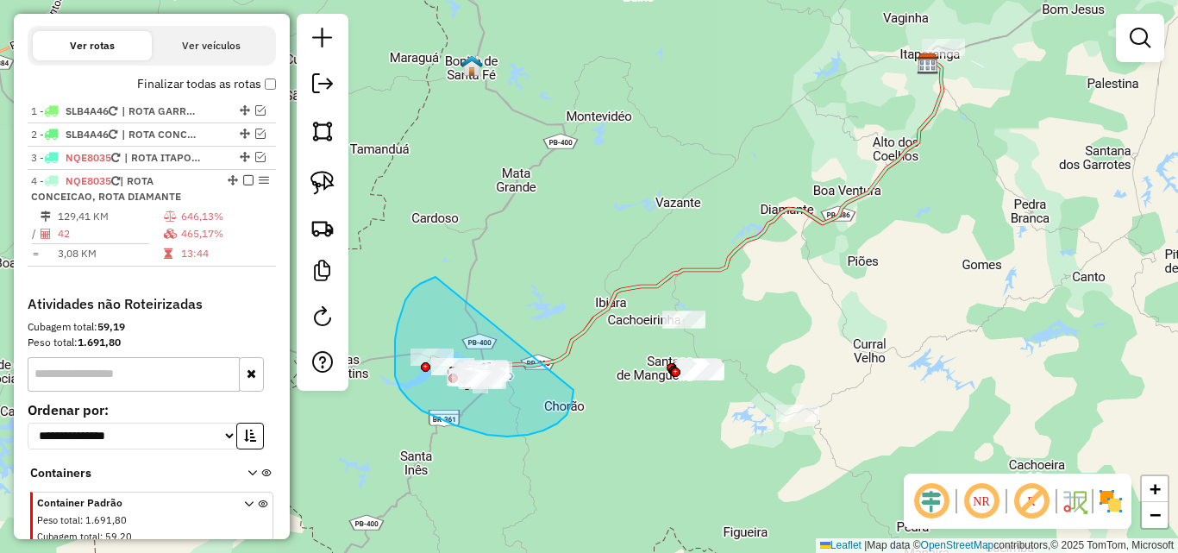
drag, startPoint x: 401, startPoint y: 311, endPoint x: 566, endPoint y: 385, distance: 181.0
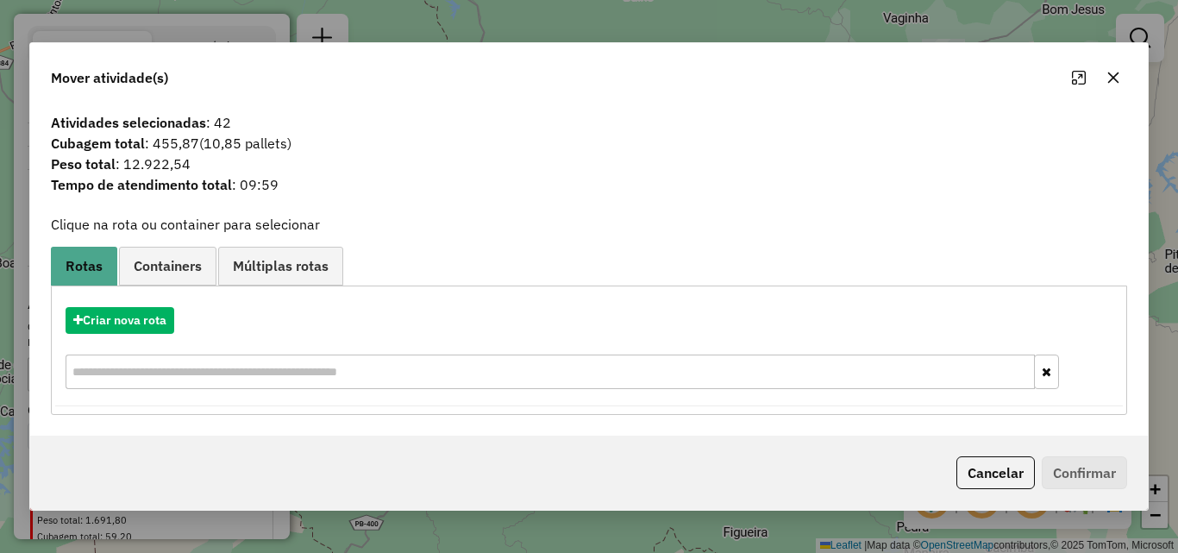
drag, startPoint x: 1117, startPoint y: 83, endPoint x: 1108, endPoint y: 209, distance: 126.2
click at [1117, 84] on icon "button" at bounding box center [1113, 78] width 14 height 14
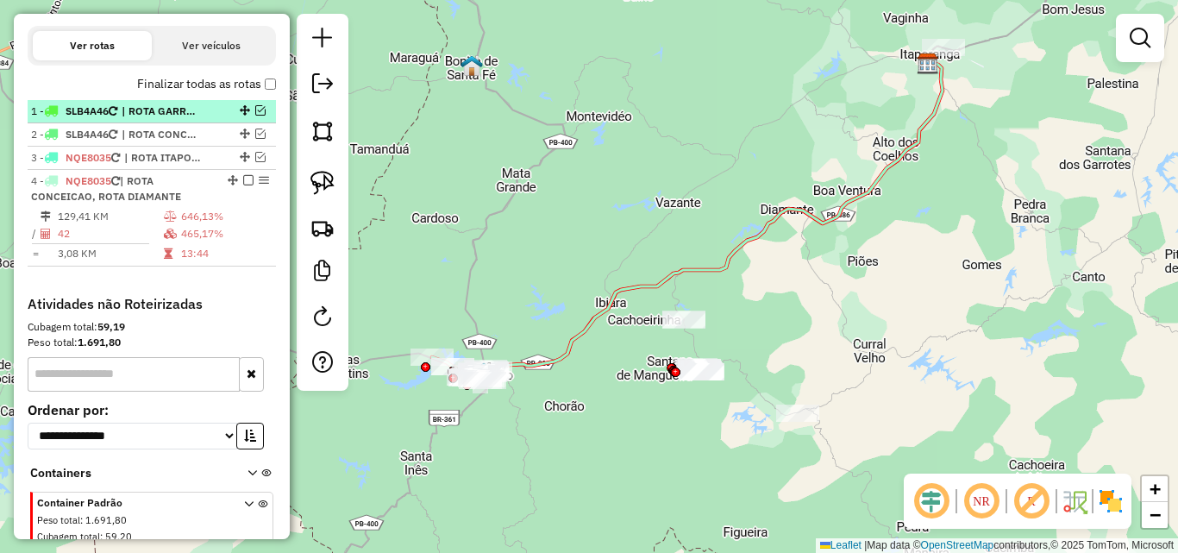
click at [151, 110] on span "| ROTA GARROTES, ROTA ITAPORANGA 2 VIAGEM" at bounding box center [161, 111] width 79 height 16
select select "*********"
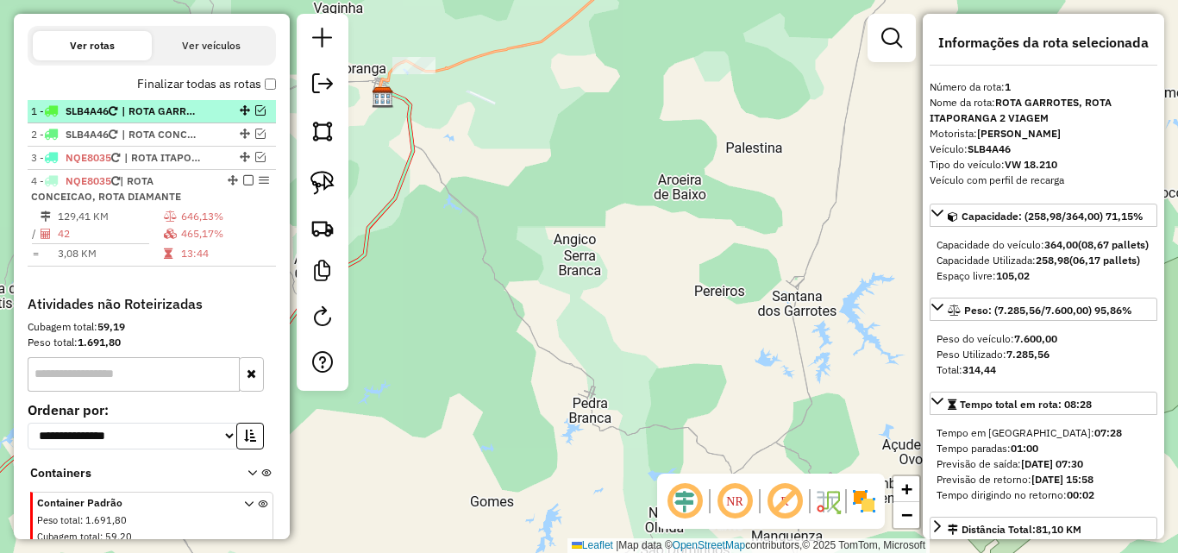
click at [255, 111] on em at bounding box center [260, 110] width 10 height 10
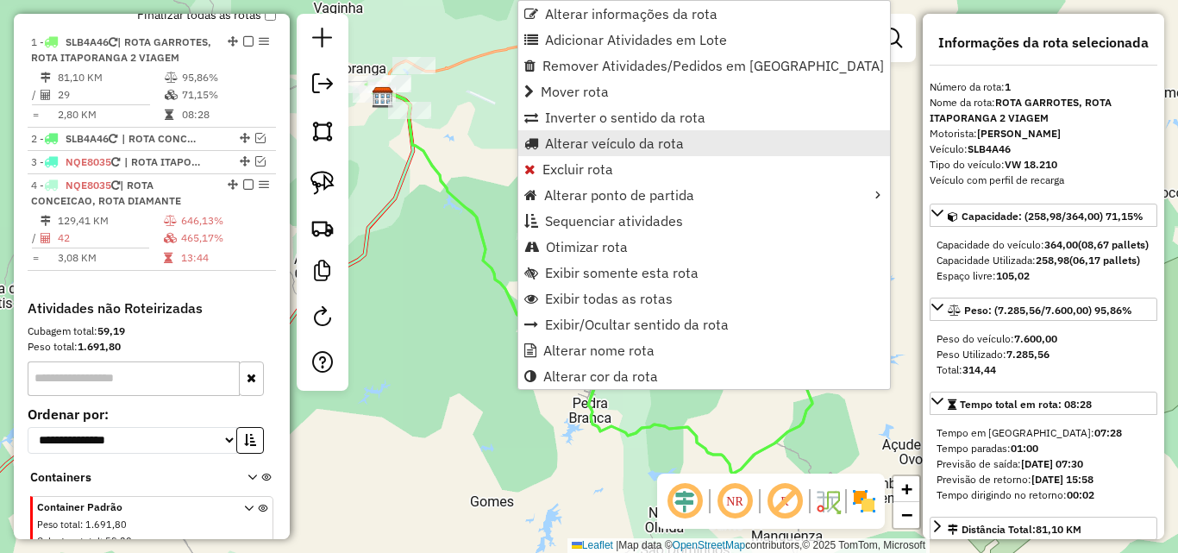
scroll to position [647, 0]
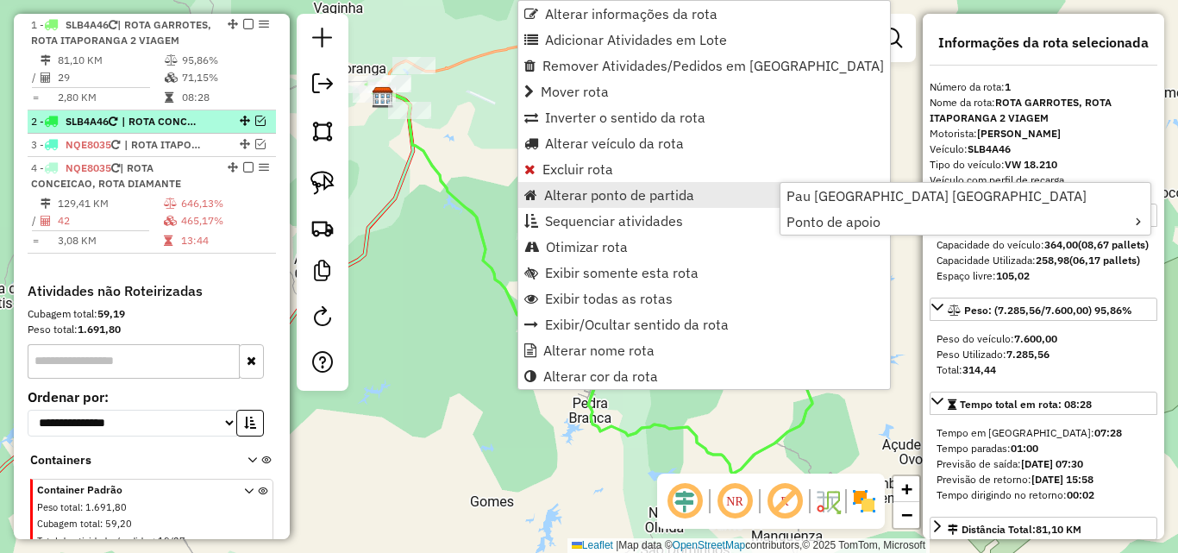
click at [150, 129] on span "| ROTA CONCEICAO" at bounding box center [161, 122] width 79 height 16
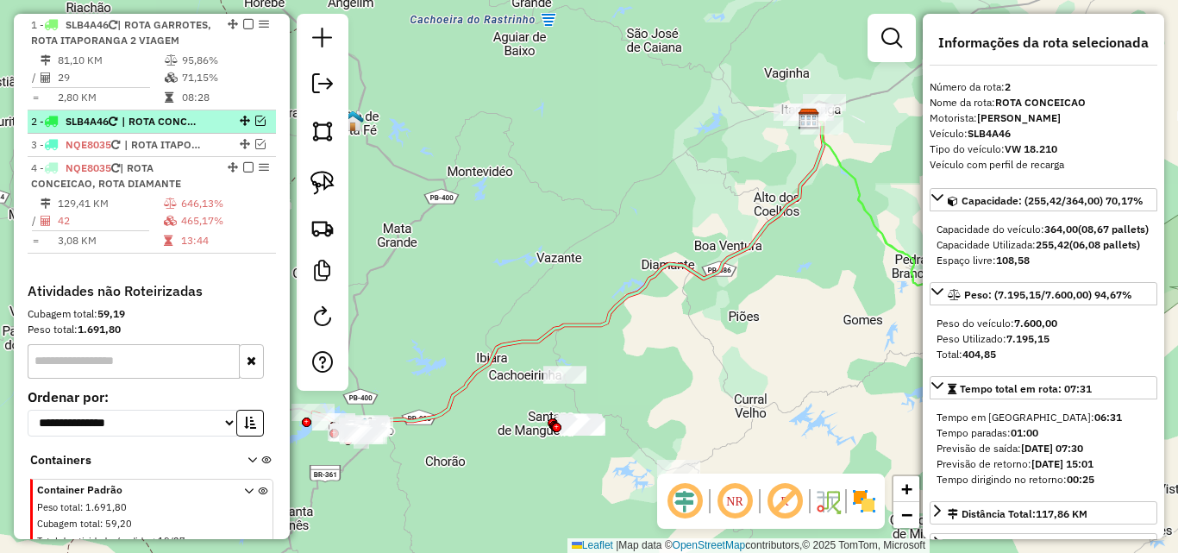
click at [255, 126] on em at bounding box center [260, 121] width 10 height 10
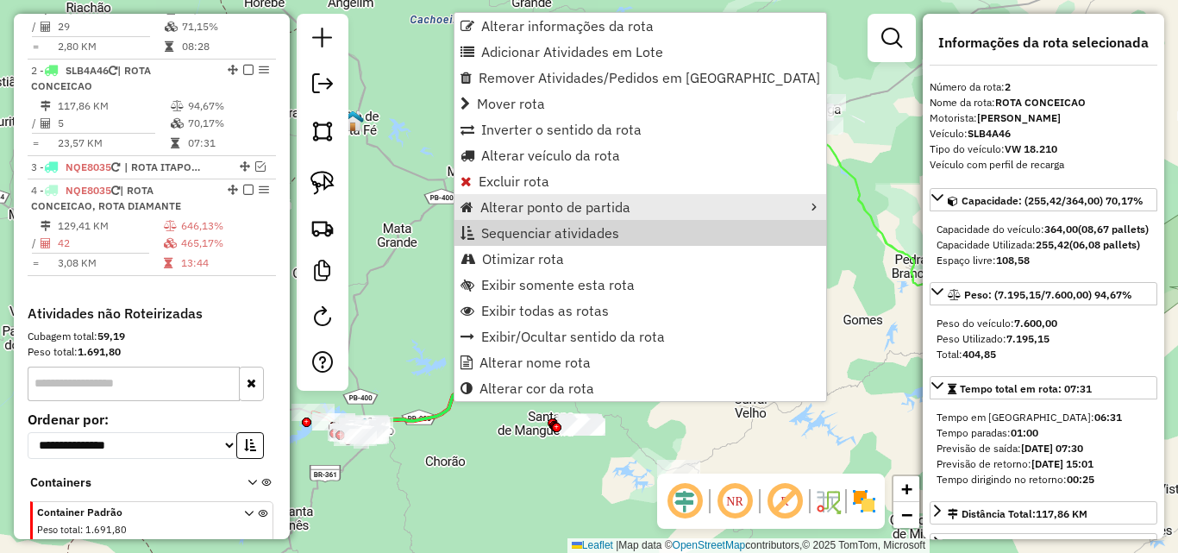
scroll to position [759, 0]
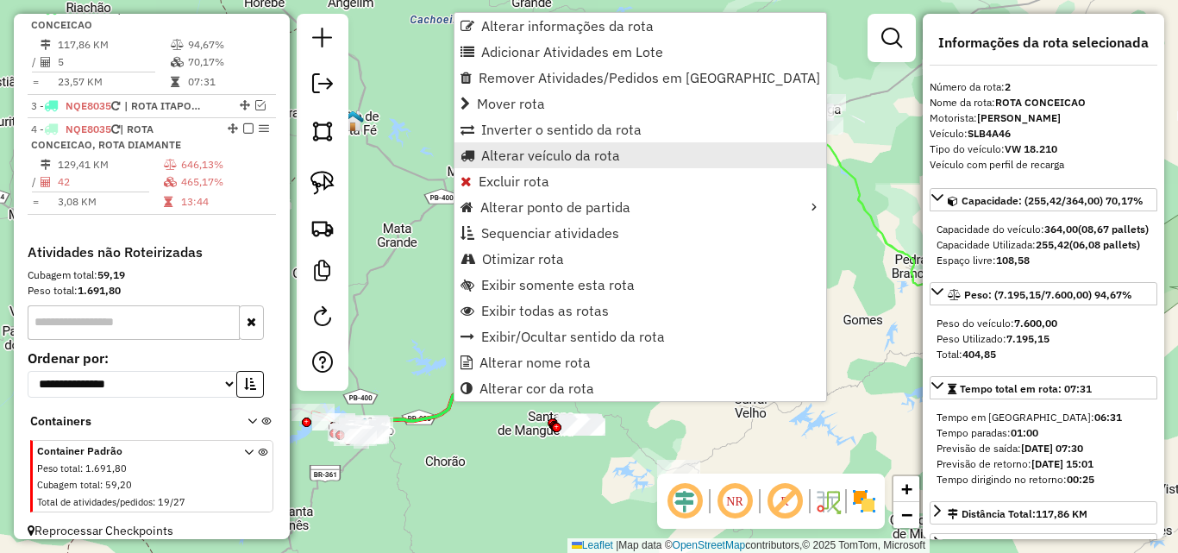
click at [555, 154] on span "Alterar veículo da rota" at bounding box center [550, 155] width 139 height 14
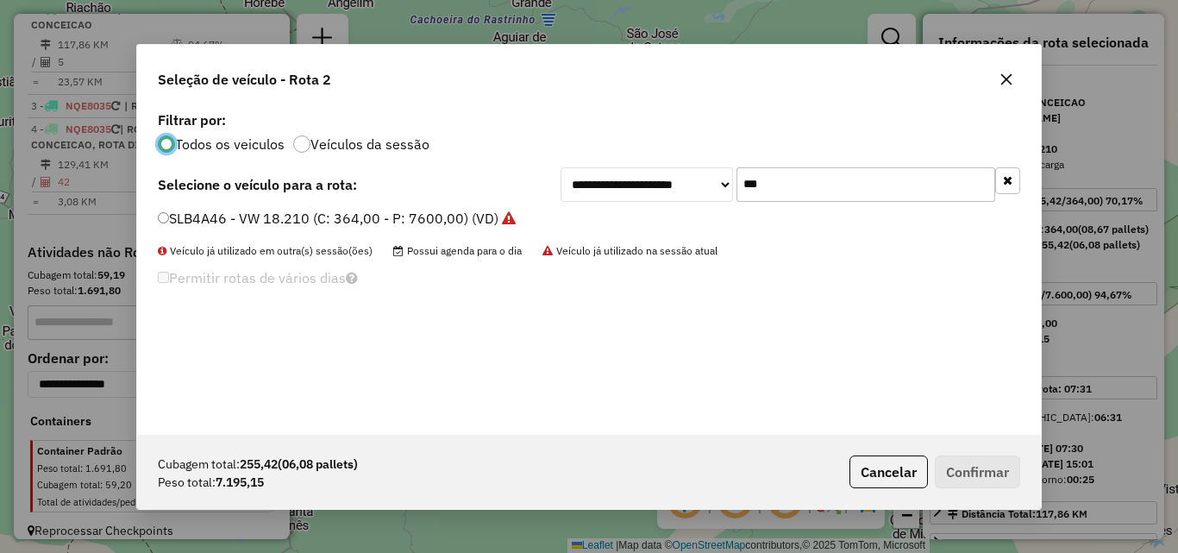
scroll to position [9, 5]
click at [1008, 78] on icon "button" at bounding box center [1006, 78] width 11 height 11
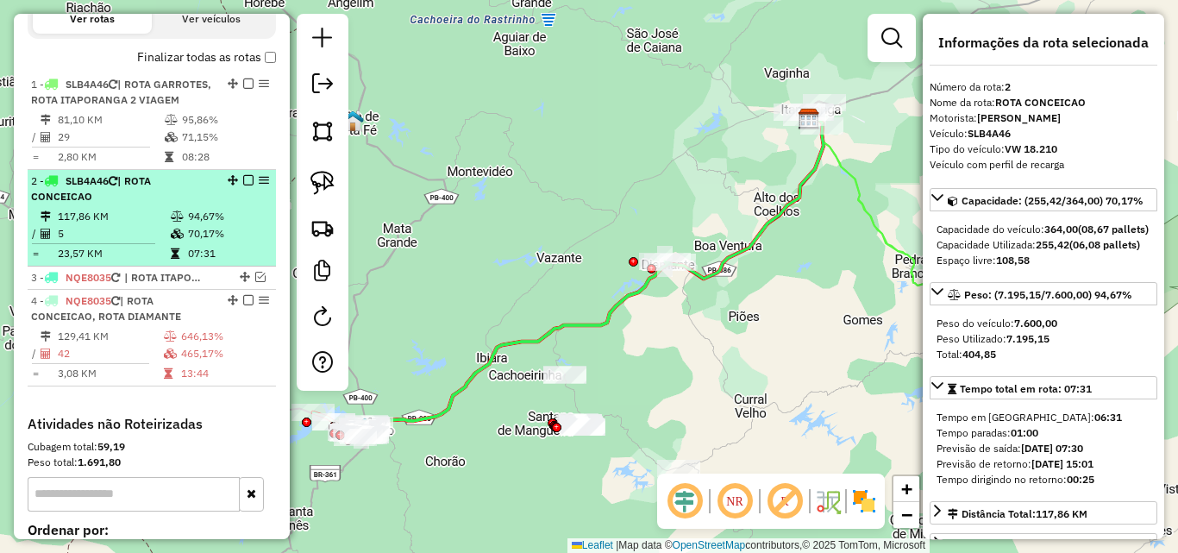
scroll to position [586, 0]
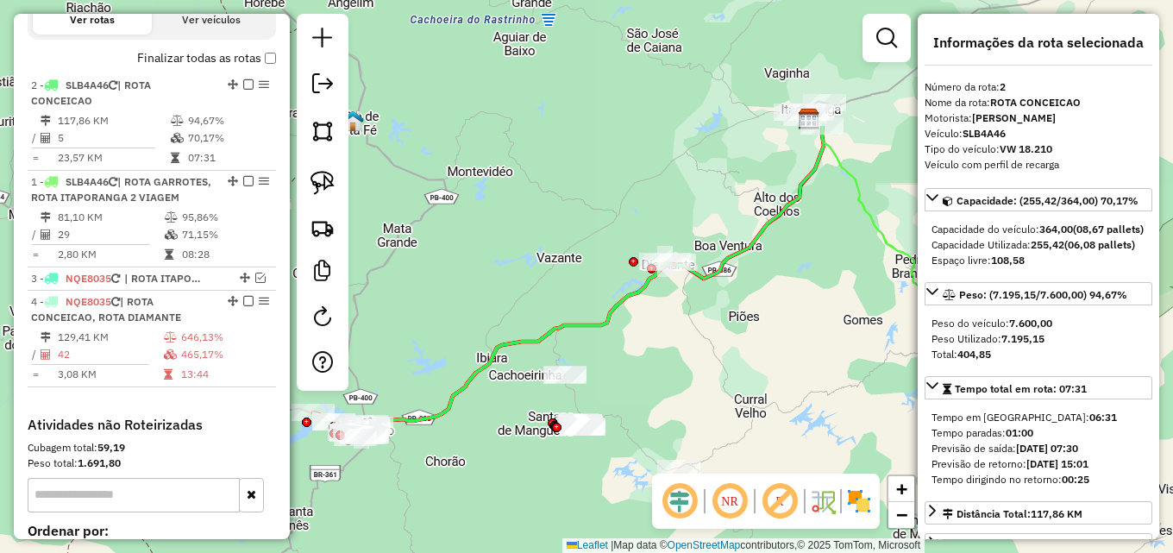
drag, startPoint x: 227, startPoint y: 196, endPoint x: 206, endPoint y: 91, distance: 107.2
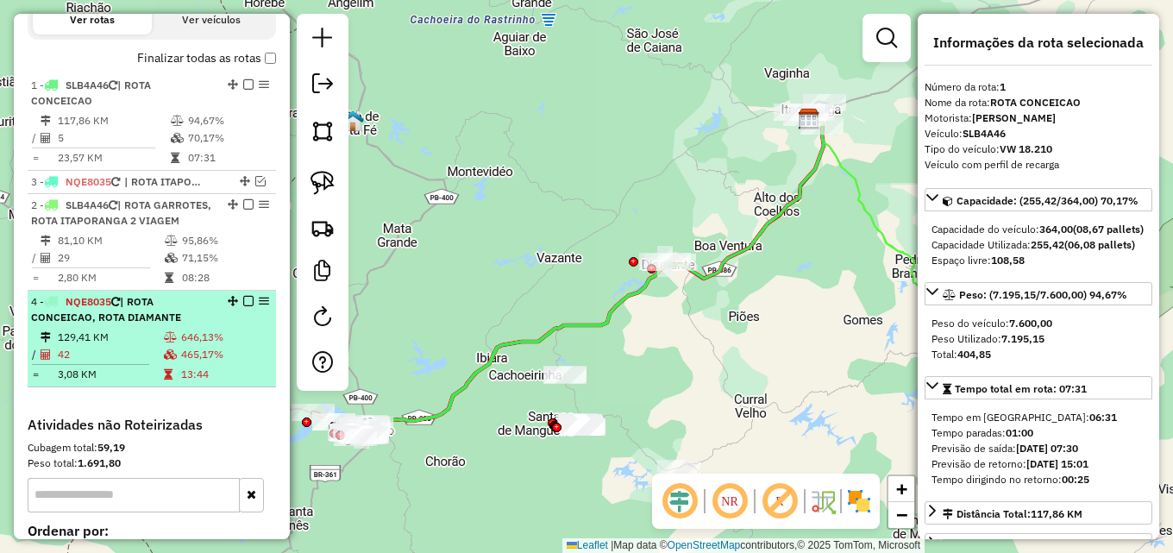
drag, startPoint x: 229, startPoint y: 182, endPoint x: 201, endPoint y: 320, distance: 140.9
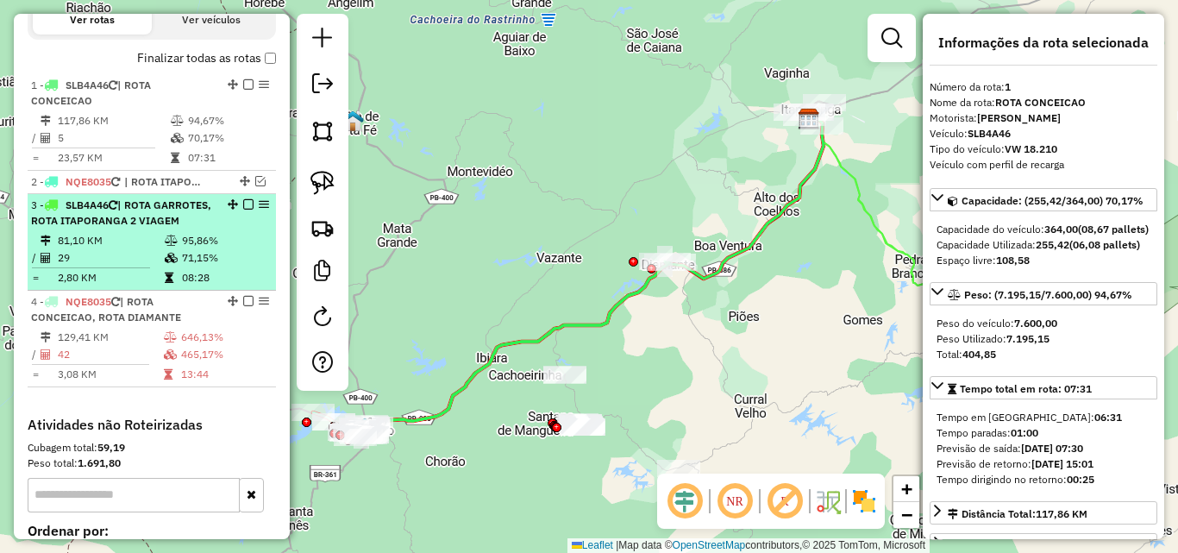
click at [243, 206] on em at bounding box center [248, 204] width 10 height 10
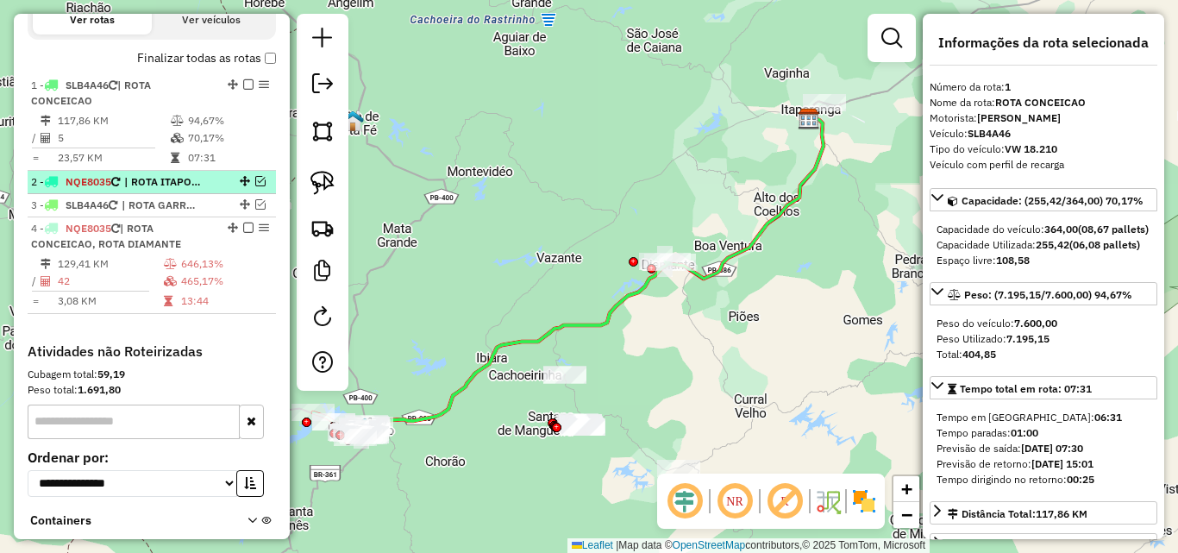
click at [255, 183] on em at bounding box center [260, 181] width 10 height 10
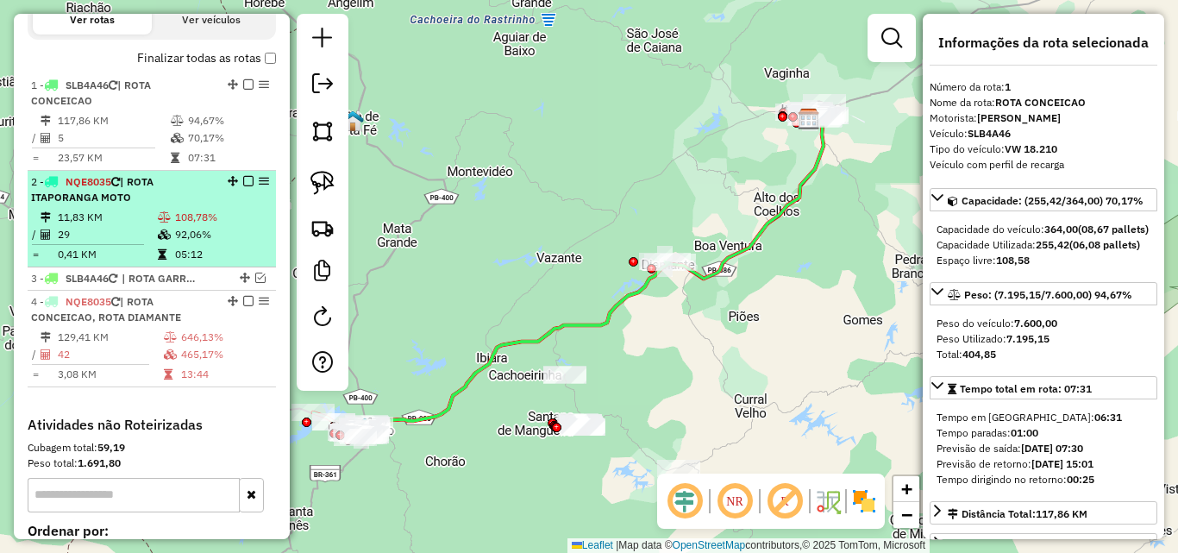
click at [198, 197] on div "2 - NQE8035 | ROTA ITAPORANGA MOTO" at bounding box center [122, 189] width 183 height 31
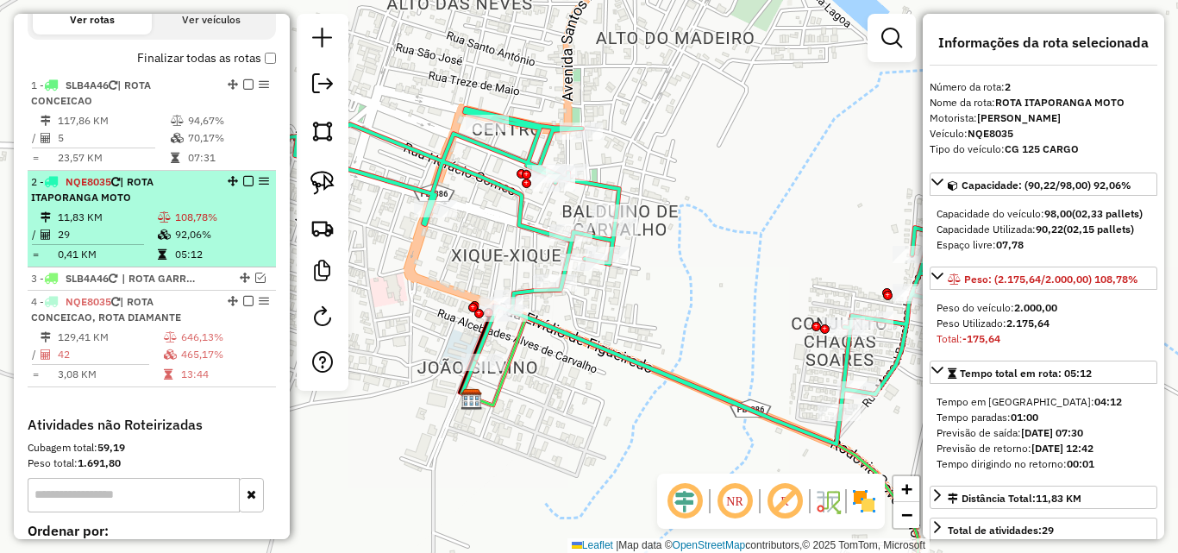
click at [244, 180] on em at bounding box center [248, 181] width 10 height 10
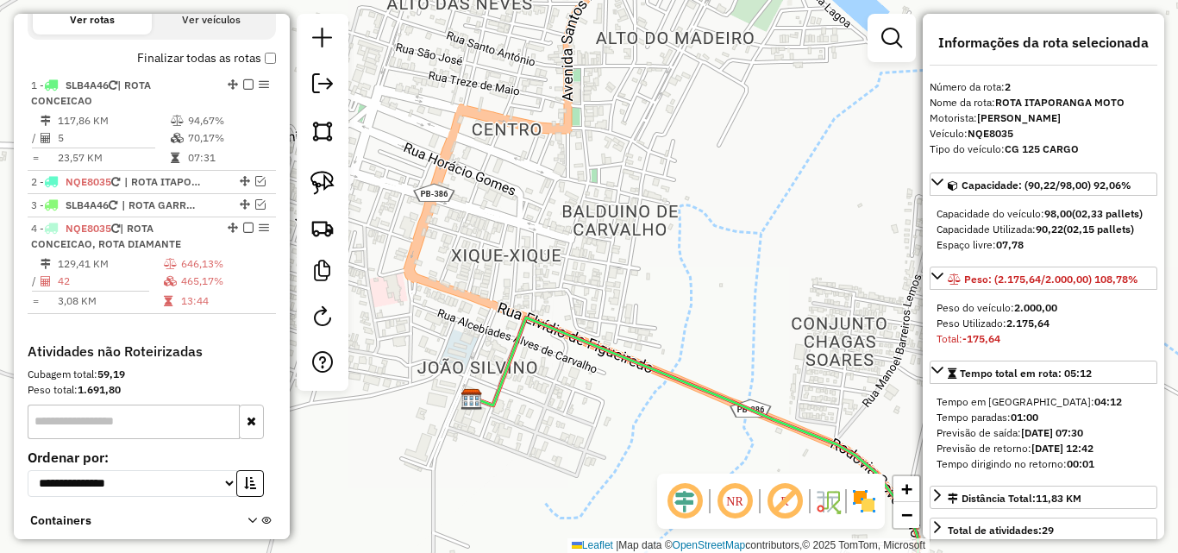
drag, startPoint x: 242, startPoint y: 84, endPoint x: 232, endPoint y: 256, distance: 172.8
click at [243, 84] on em at bounding box center [248, 84] width 10 height 10
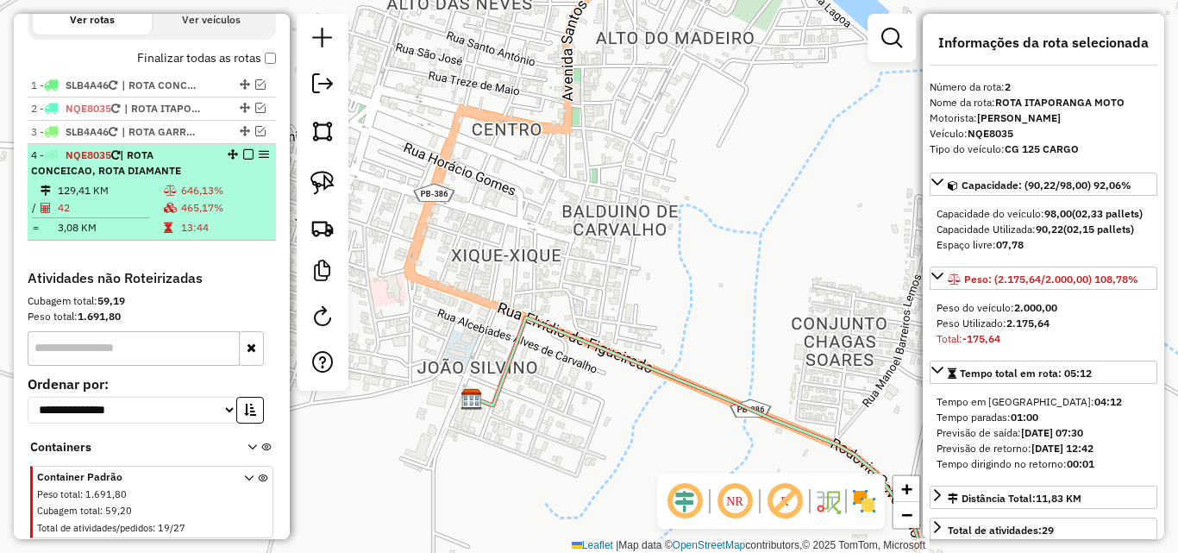
click at [175, 199] on td at bounding box center [171, 207] width 17 height 17
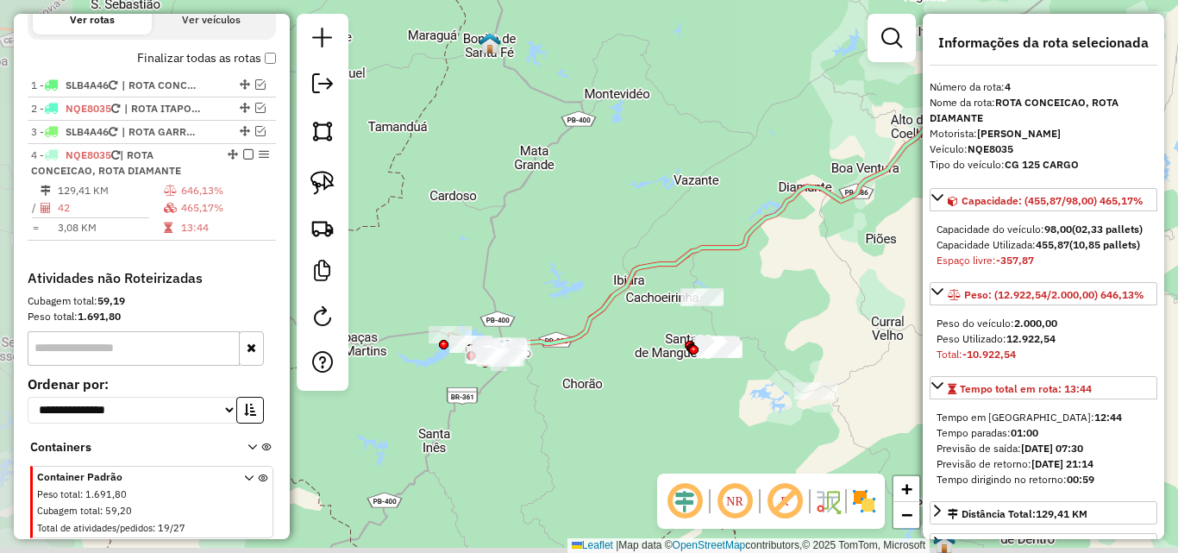
drag, startPoint x: 398, startPoint y: 331, endPoint x: 518, endPoint y: 251, distance: 144.2
click at [516, 251] on div "Janela de atendimento Grade de atendimento Capacidade Transportadoras Veículos …" at bounding box center [589, 276] width 1178 height 553
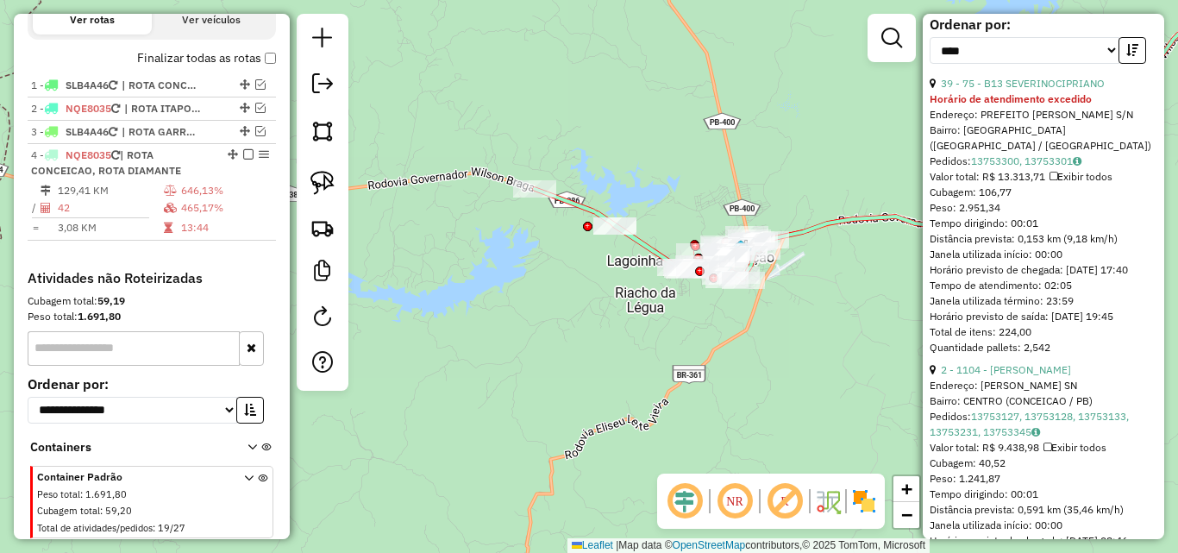
scroll to position [776, 0]
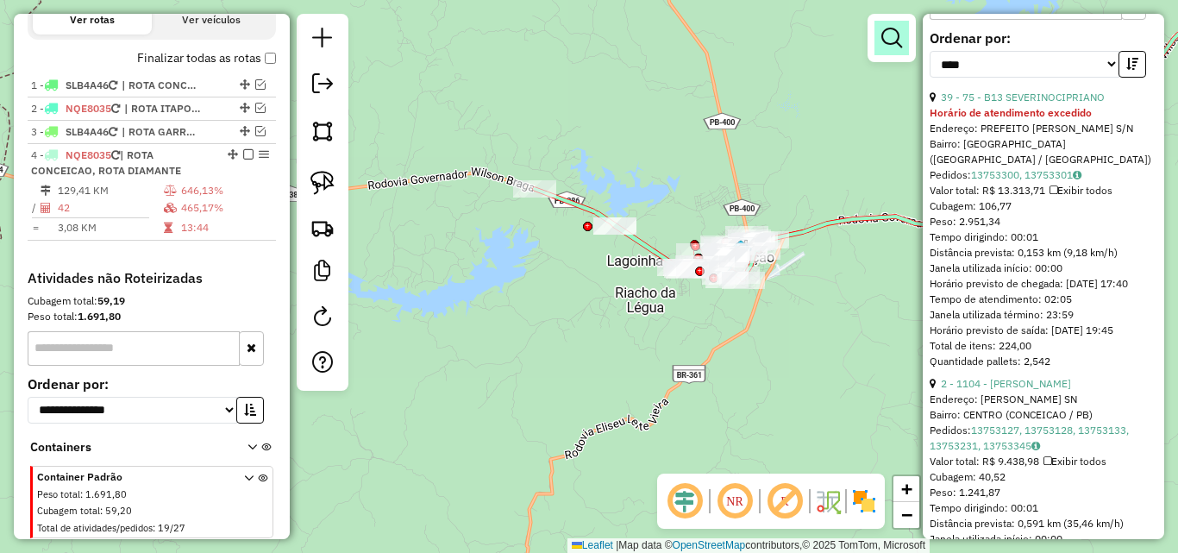
click at [888, 53] on link at bounding box center [891, 38] width 34 height 34
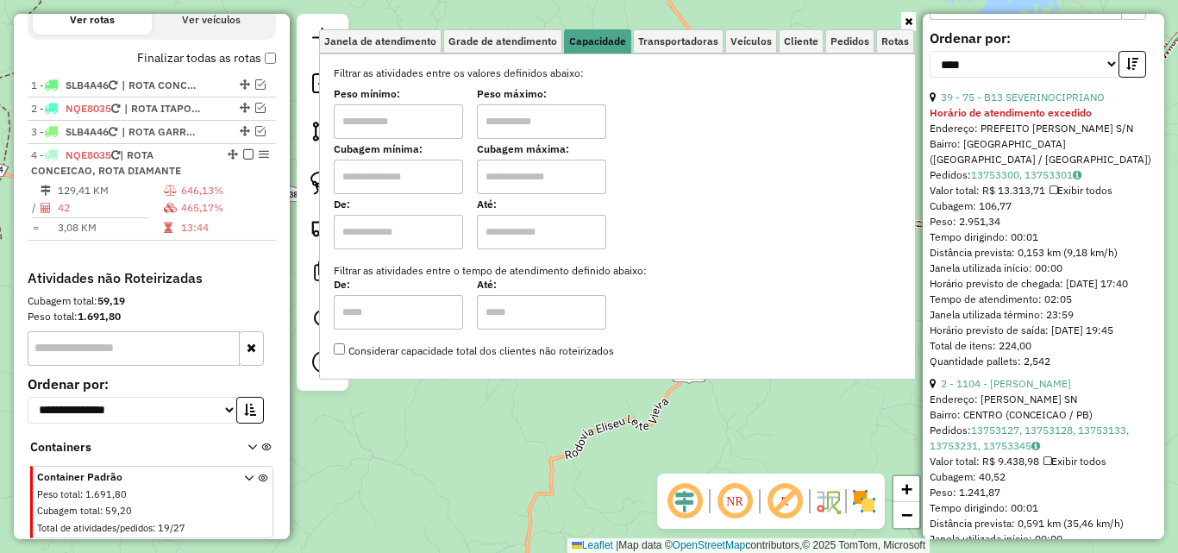
click at [447, 103] on div "Peso mínimo:" at bounding box center [398, 115] width 129 height 48
drag, startPoint x: 438, startPoint y: 128, endPoint x: 439, endPoint y: 143, distance: 15.5
click at [437, 128] on input "text" at bounding box center [398, 121] width 129 height 34
type input "*******"
drag, startPoint x: 522, startPoint y: 129, endPoint x: 529, endPoint y: 142, distance: 14.7
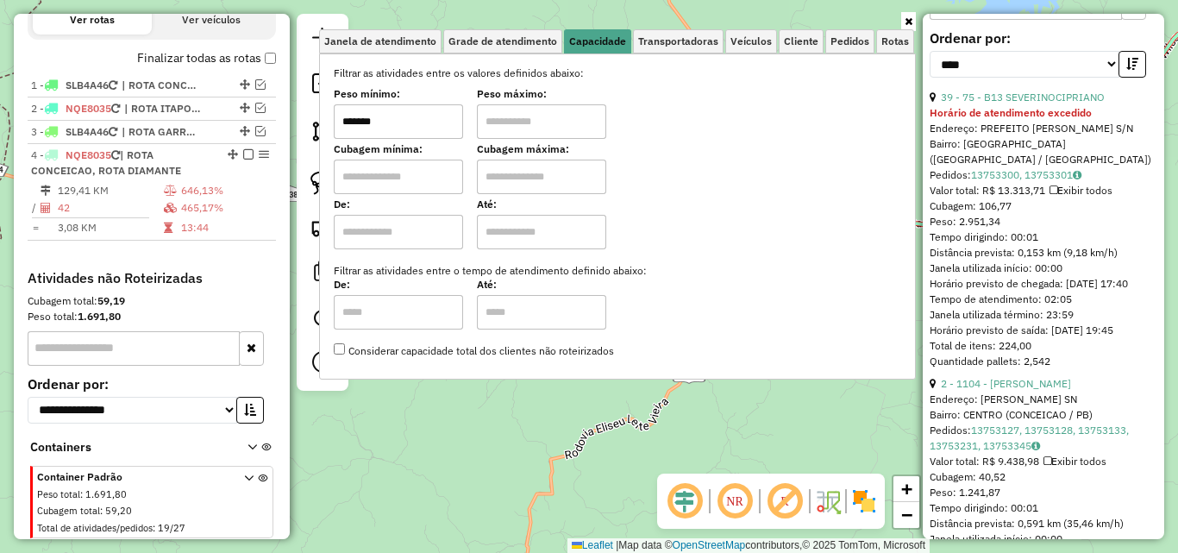
click at [522, 130] on input "text" at bounding box center [541, 121] width 129 height 34
type input "**********"
drag, startPoint x: 907, startPoint y: 22, endPoint x: 867, endPoint y: 159, distance: 141.9
click at [907, 23] on icon at bounding box center [908, 21] width 8 height 10
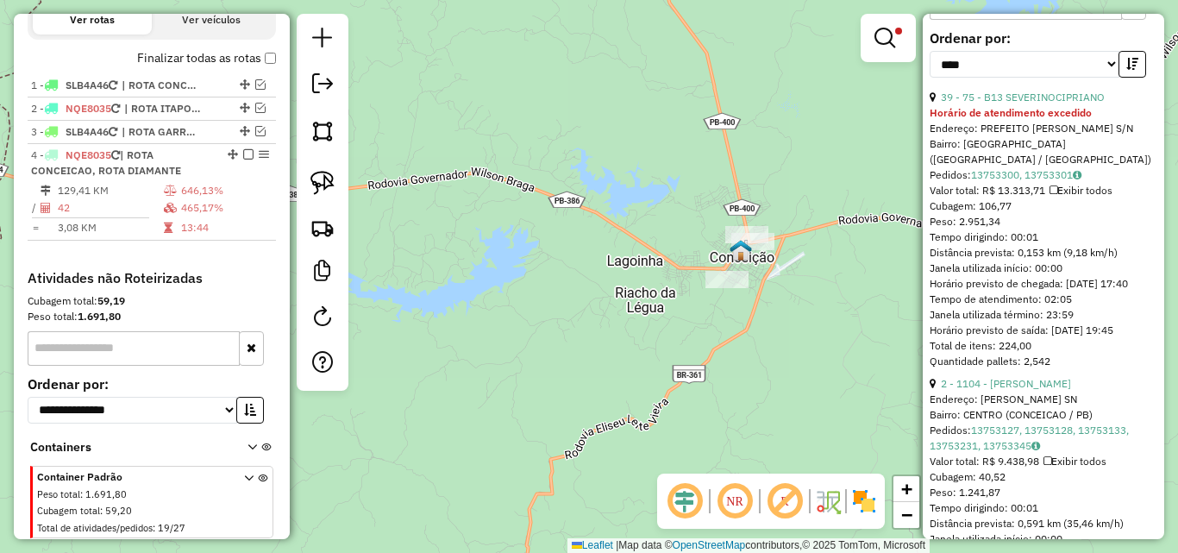
click at [821, 285] on div "**********" at bounding box center [589, 276] width 1178 height 553
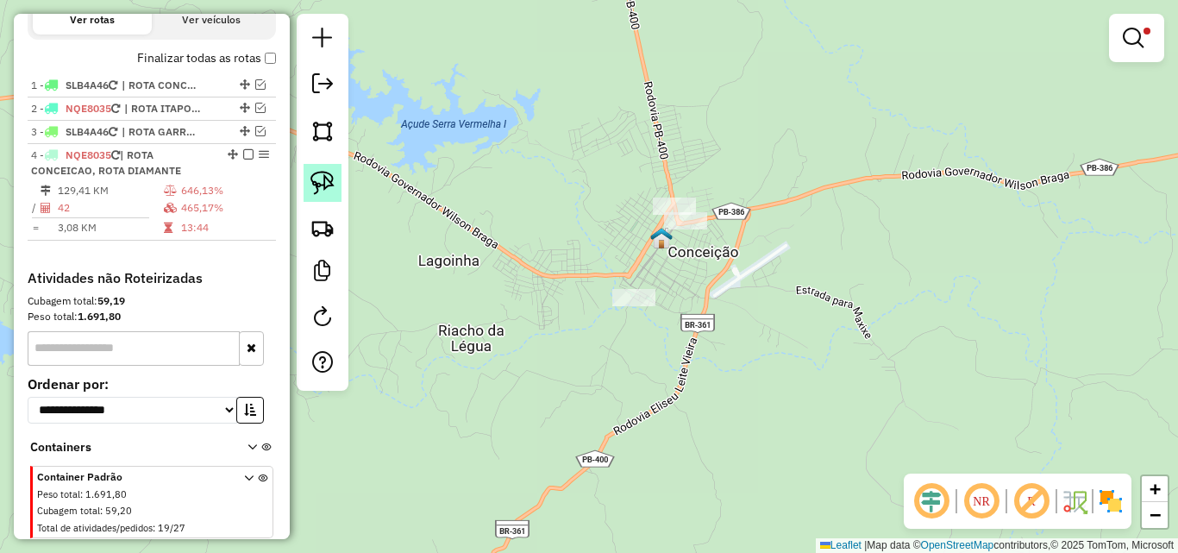
click at [318, 185] on img at bounding box center [322, 183] width 24 height 24
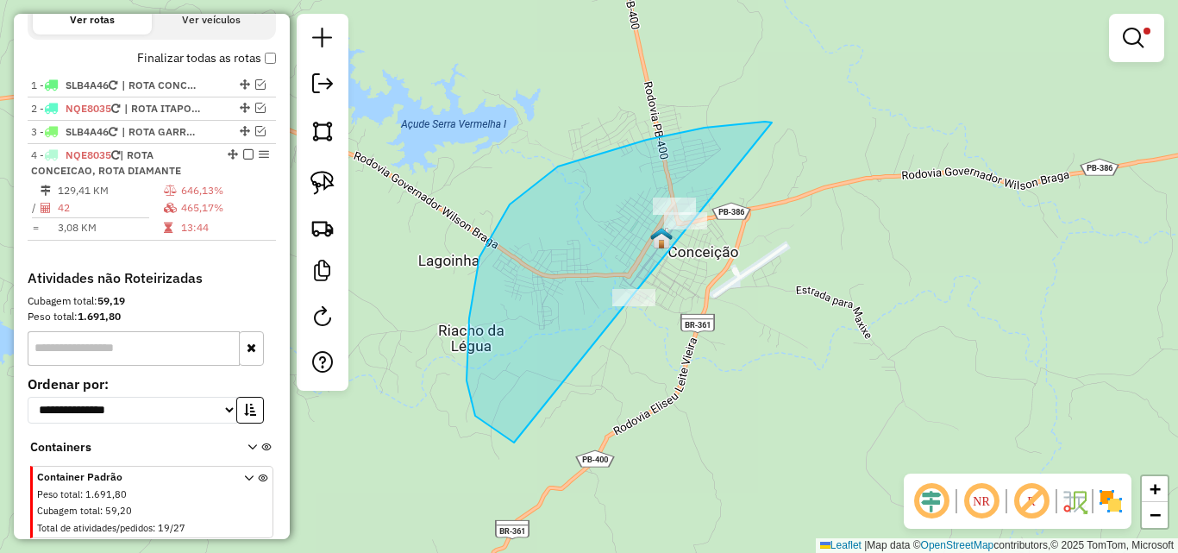
drag, startPoint x: 558, startPoint y: 166, endPoint x: 885, endPoint y: 197, distance: 328.2
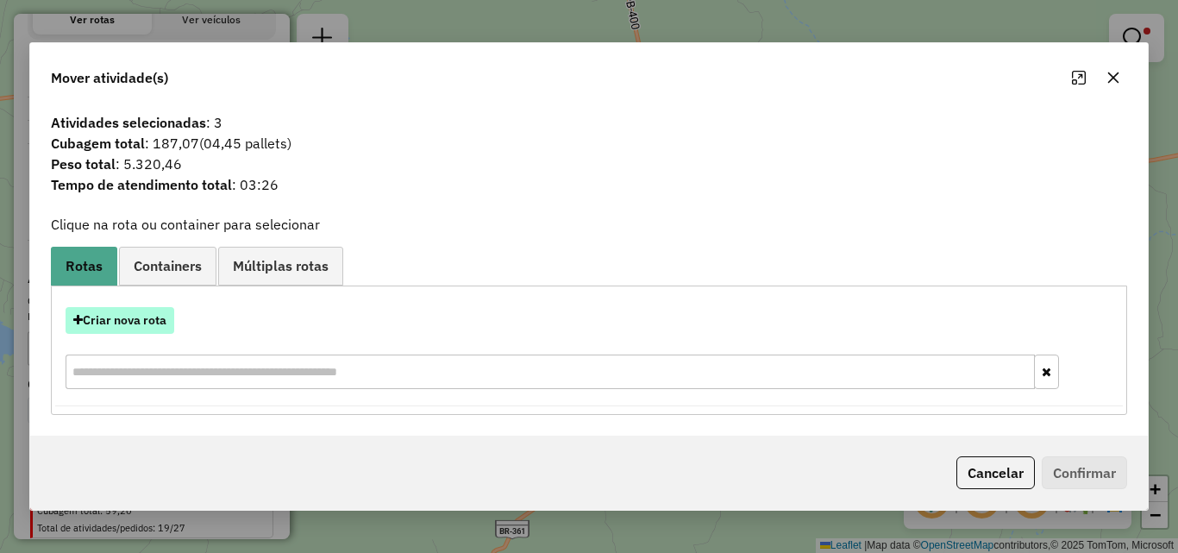
click at [122, 326] on button "Criar nova rota" at bounding box center [120, 320] width 109 height 27
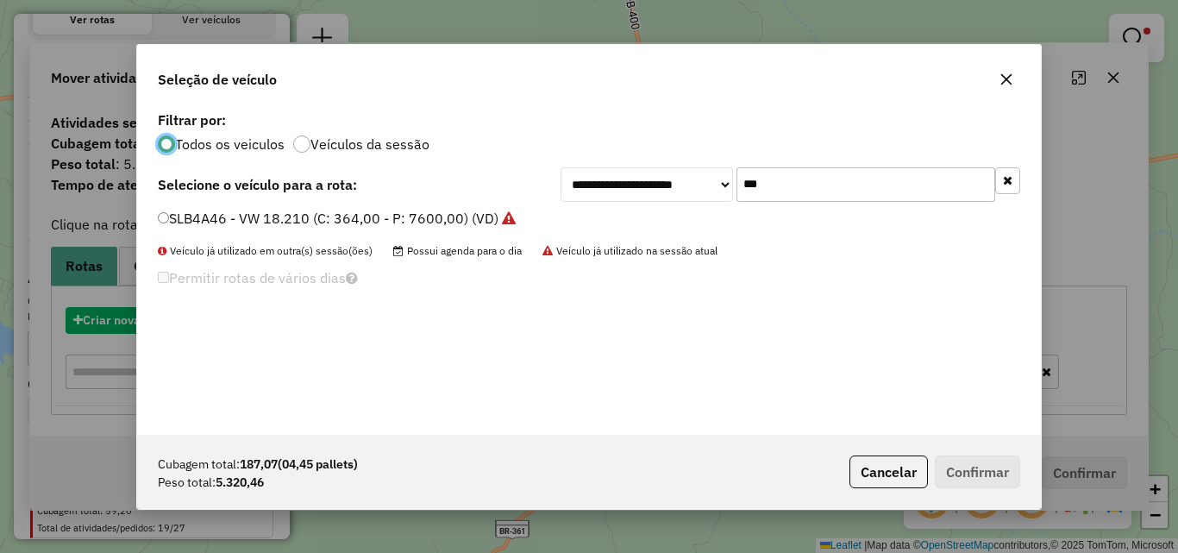
scroll to position [9, 5]
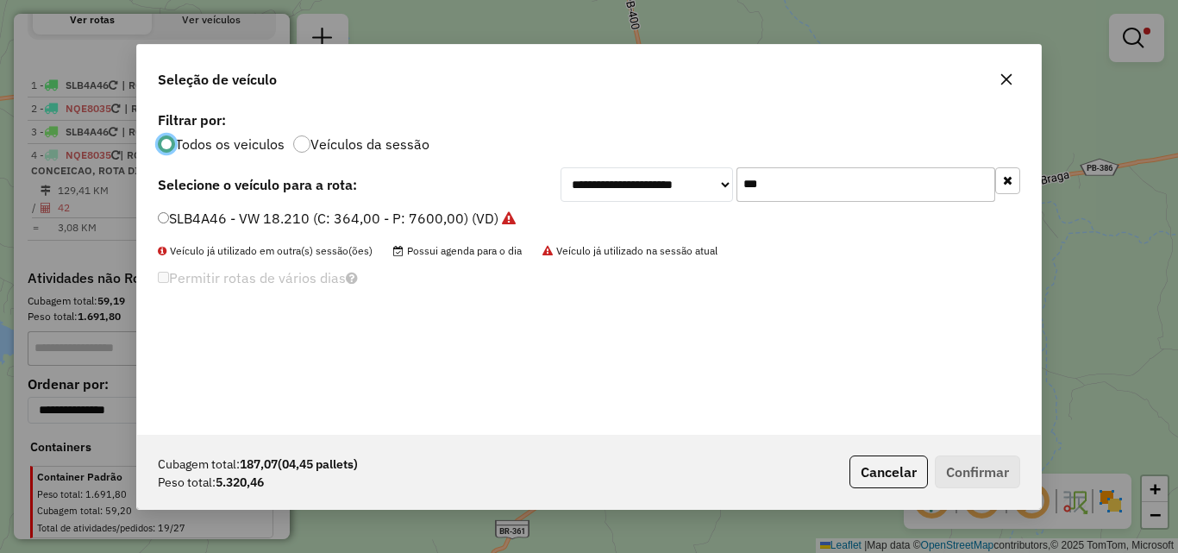
click at [817, 186] on input "***" at bounding box center [865, 184] width 259 height 34
click at [815, 185] on input "***" at bounding box center [865, 184] width 259 height 34
type input "***"
click at [359, 222] on label "SLB4A36 - VW 18.210 (C: 364,00 - P: 7600,00) (VD)" at bounding box center [328, 218] width 341 height 21
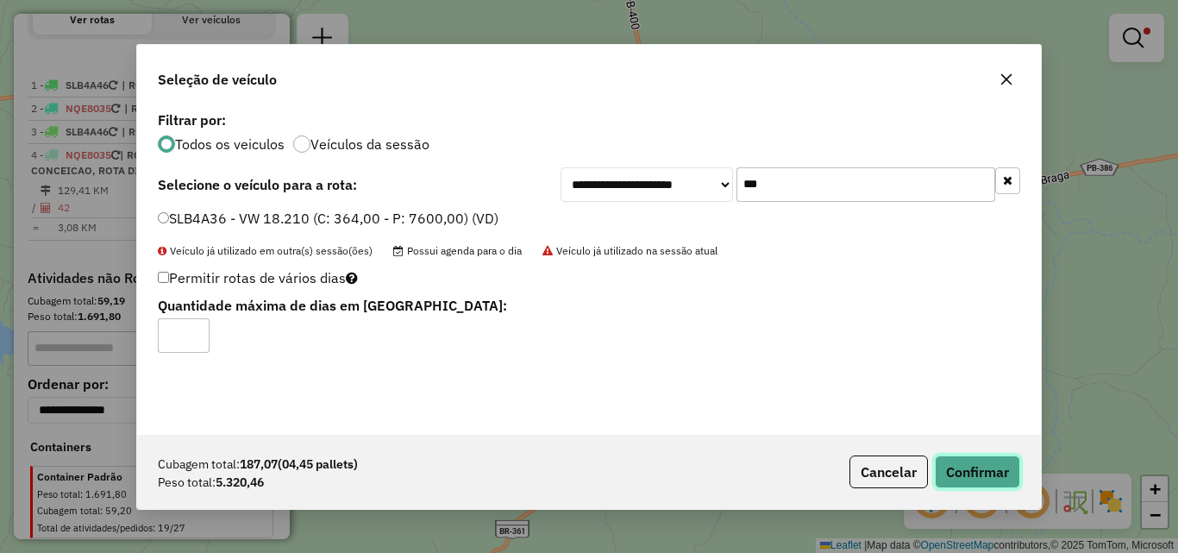
click at [995, 479] on button "Confirmar" at bounding box center [977, 471] width 85 height 33
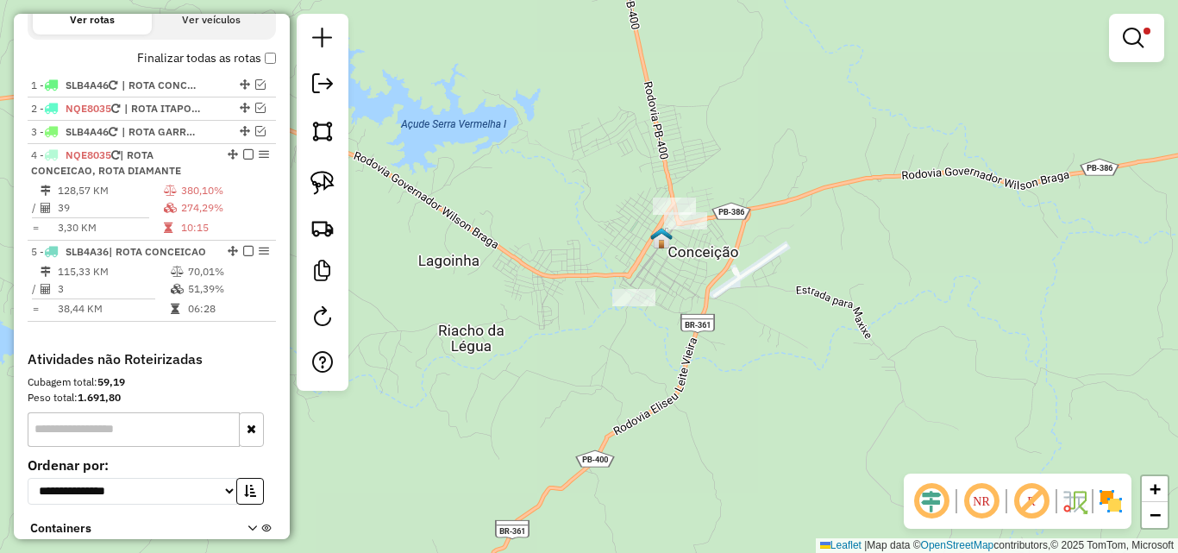
click at [1120, 49] on link at bounding box center [1136, 38] width 41 height 34
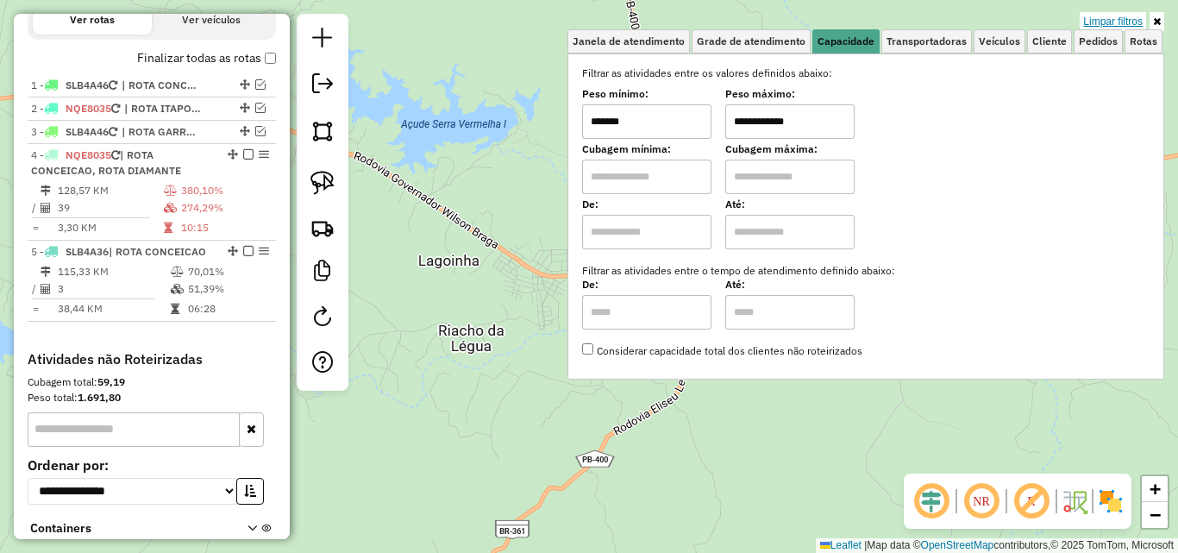
click at [1124, 21] on link "Limpar filtros" at bounding box center [1112, 21] width 66 height 19
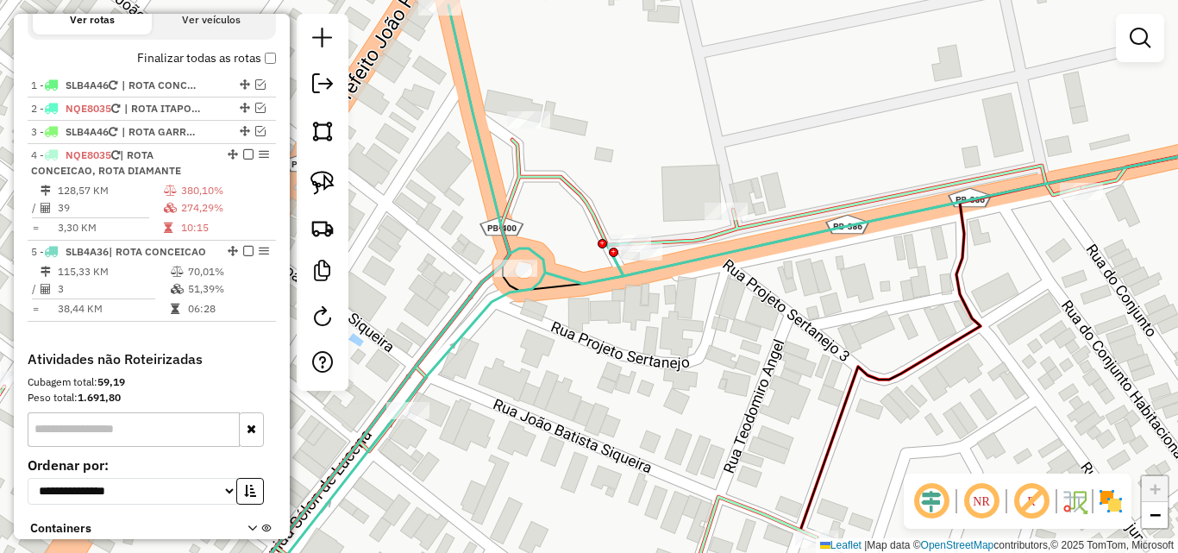
drag, startPoint x: 336, startPoint y: 182, endPoint x: 429, endPoint y: 210, distance: 96.5
click at [335, 182] on link at bounding box center [322, 183] width 38 height 38
drag, startPoint x: 673, startPoint y: 275, endPoint x: 626, endPoint y: 261, distance: 48.6
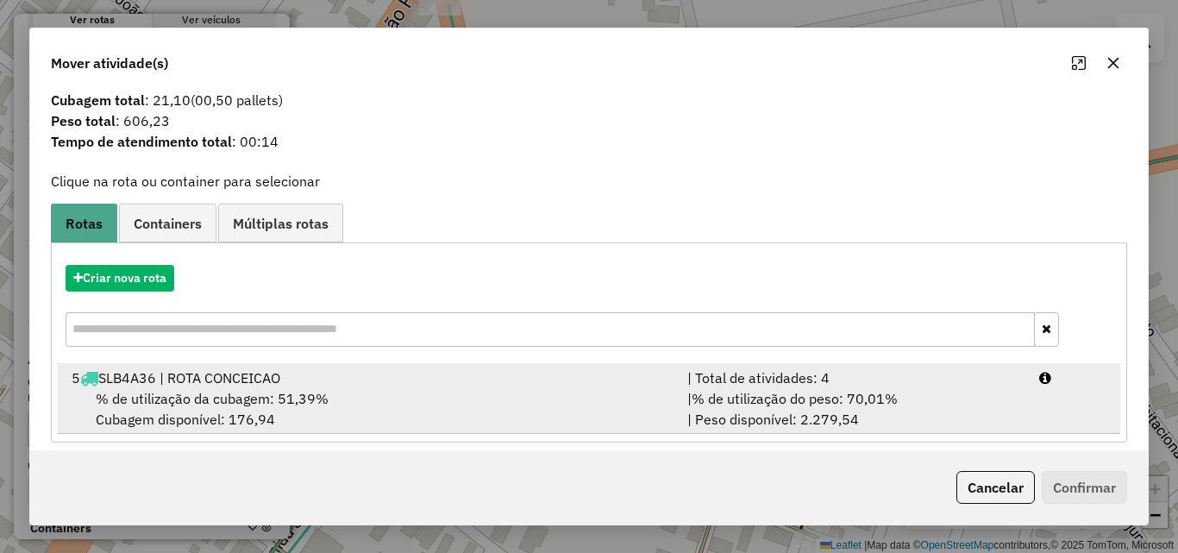
scroll to position [41, 0]
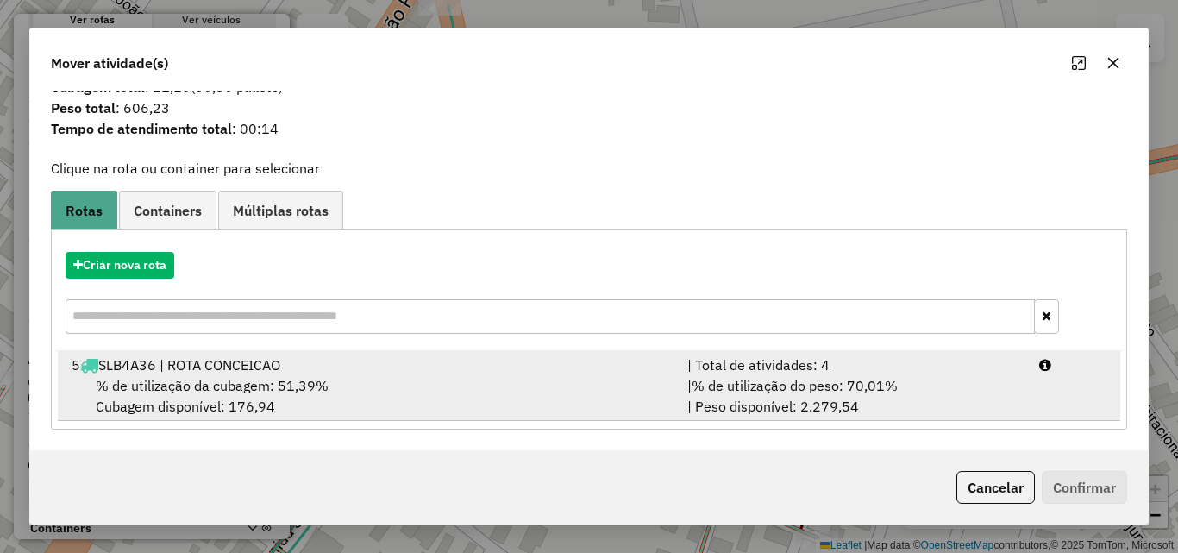
click at [918, 406] on div "| % de utilização do peso: 70,01% | Peso disponível: 2.279,54" at bounding box center [853, 395] width 352 height 41
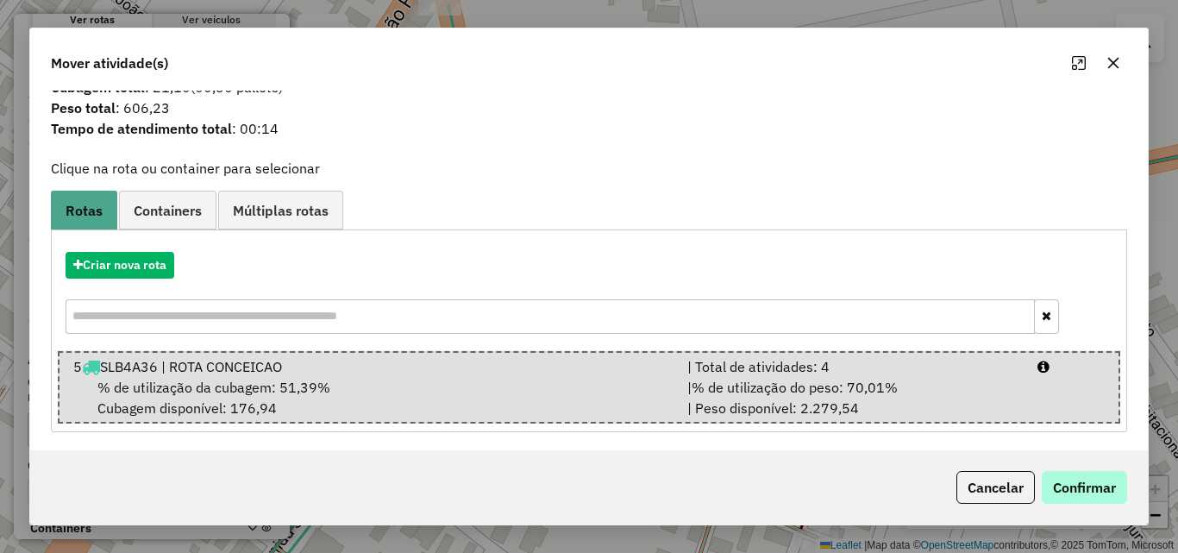
click at [1121, 504] on div "Cancelar Confirmar" at bounding box center [588, 487] width 1117 height 74
click at [1103, 487] on button "Confirmar" at bounding box center [1084, 487] width 85 height 33
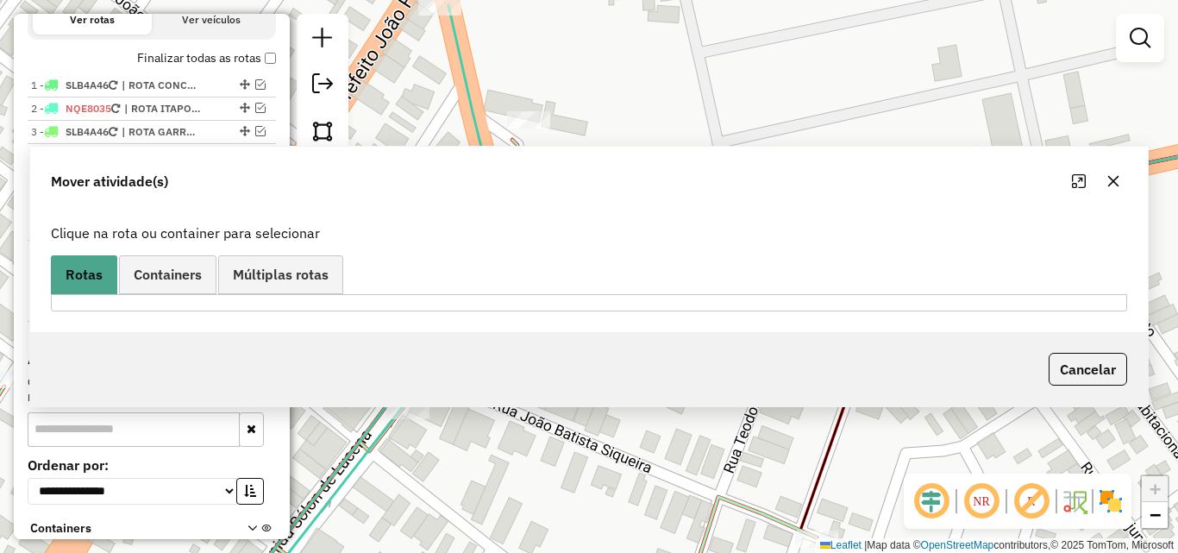
scroll to position [0, 0]
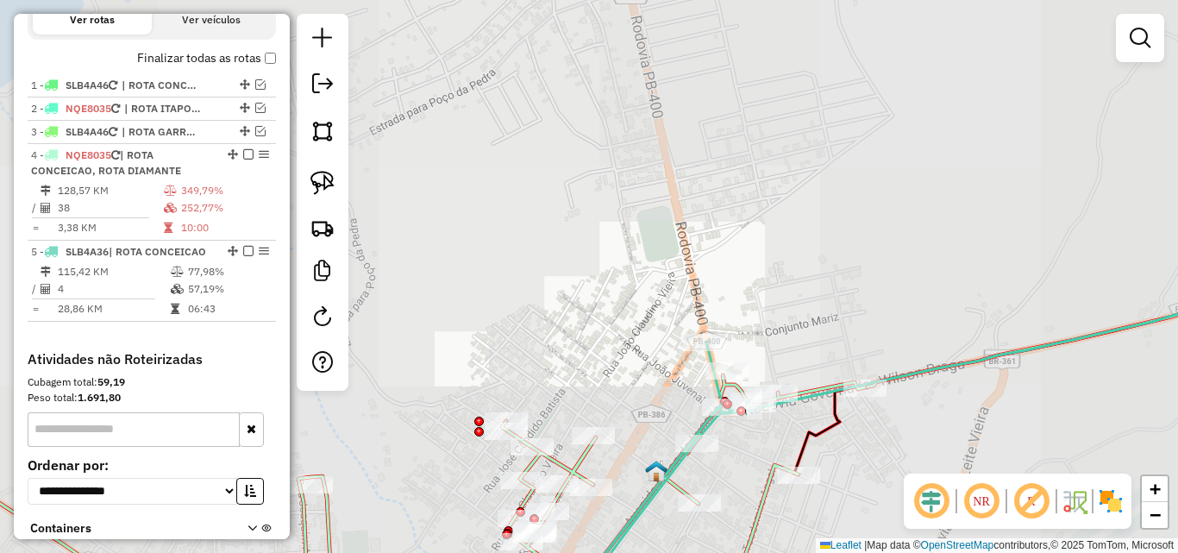
click at [835, 457] on div "Janela de atendimento Grade de atendimento Capacidade Transportadoras Veículos …" at bounding box center [589, 276] width 1178 height 553
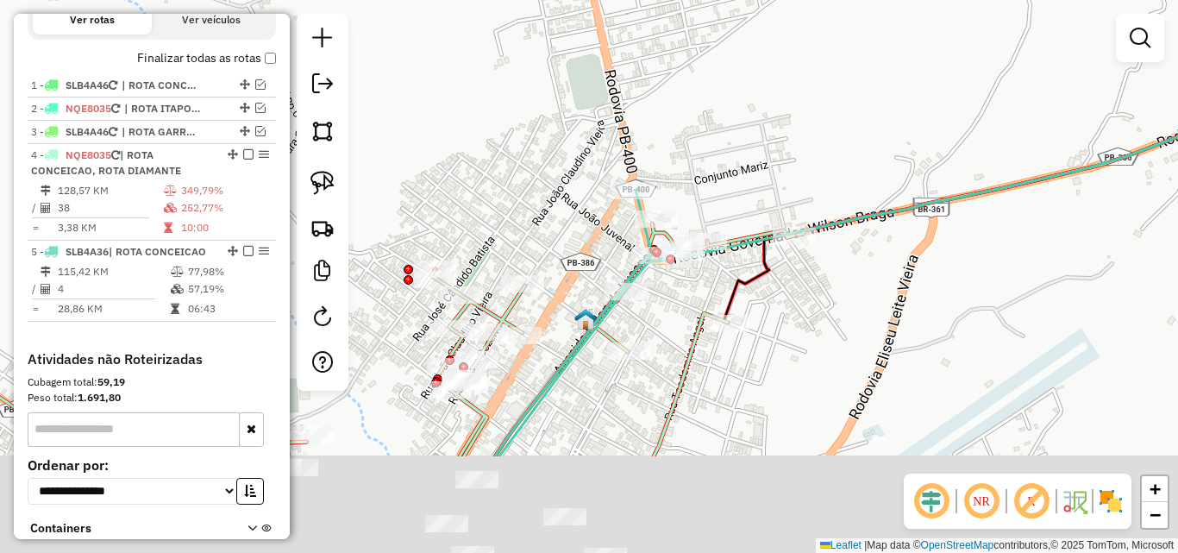
drag, startPoint x: 879, startPoint y: 374, endPoint x: 835, endPoint y: 283, distance: 101.4
click at [830, 266] on div "Janela de atendimento Grade de atendimento Capacidade Transportadoras Veículos …" at bounding box center [589, 276] width 1178 height 553
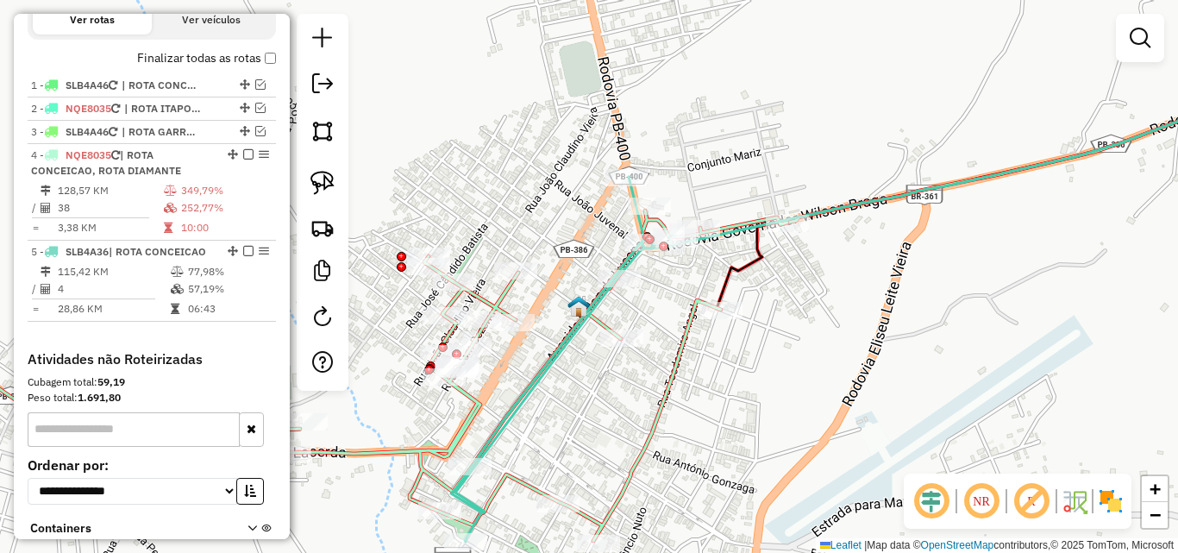
click at [856, 329] on div "Janela de atendimento Grade de atendimento Capacidade Transportadoras Veículos …" at bounding box center [589, 276] width 1178 height 553
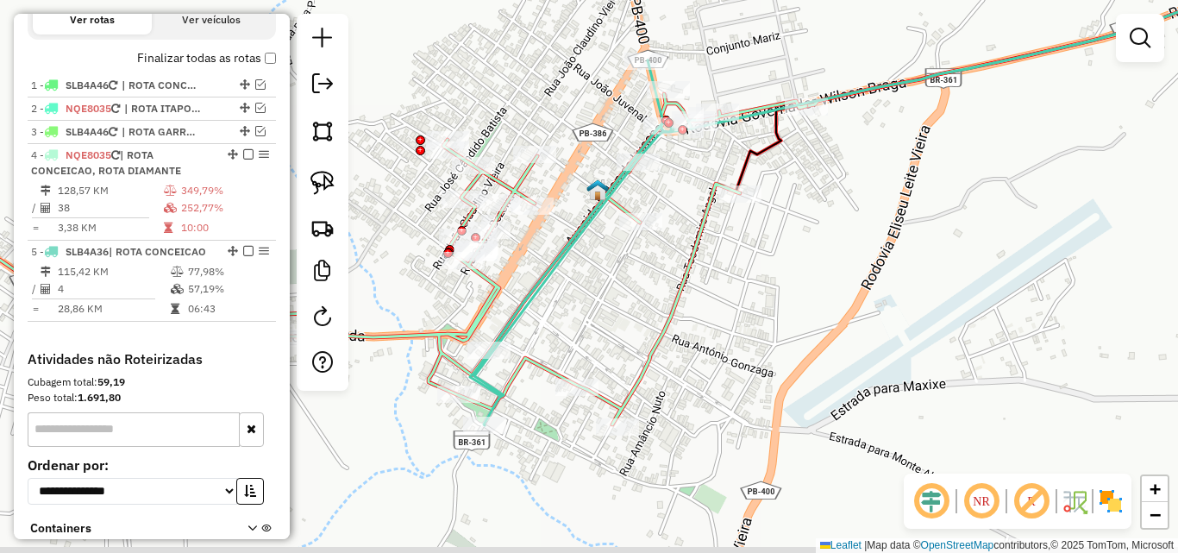
drag, startPoint x: 828, startPoint y: 366, endPoint x: 837, endPoint y: 298, distance: 67.9
click at [848, 298] on div "Janela de atendimento Grade de atendimento Capacidade Transportadoras Veículos …" at bounding box center [589, 276] width 1178 height 553
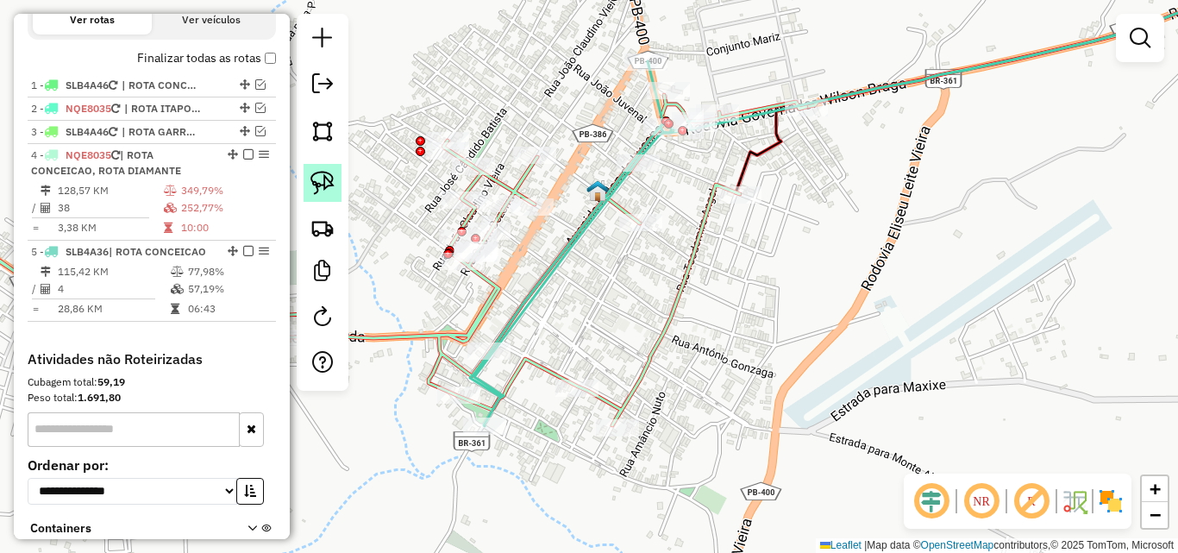
click at [326, 177] on img at bounding box center [322, 183] width 24 height 24
select select "*********"
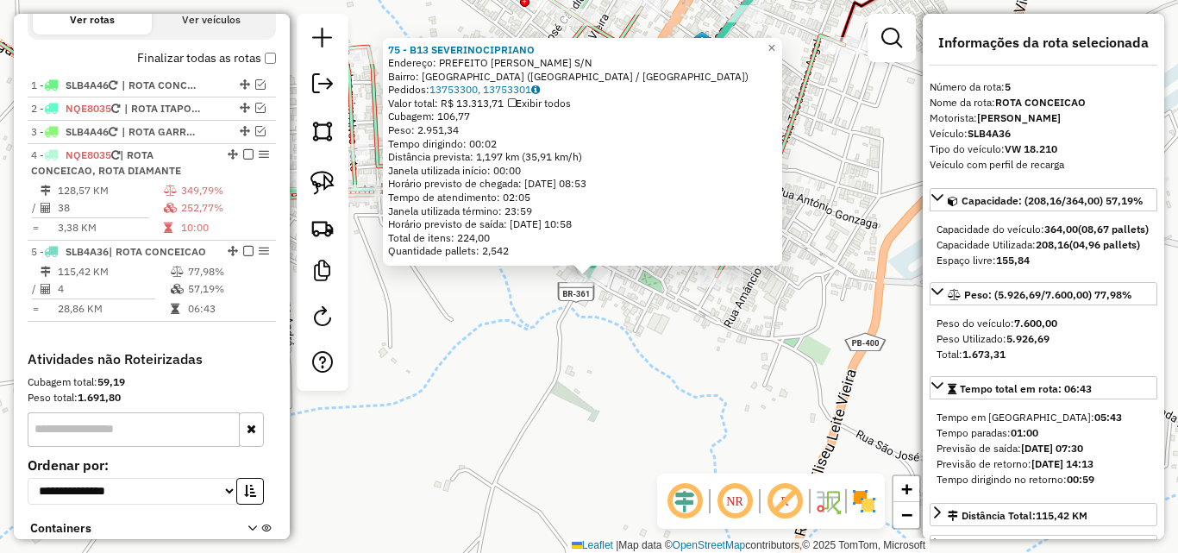
scroll to position [708, 0]
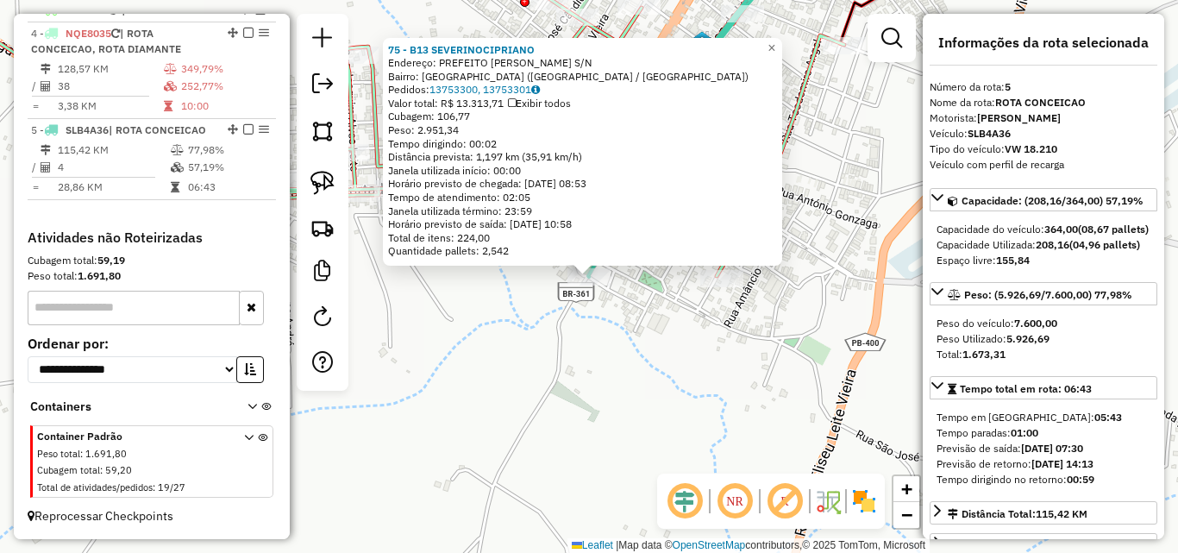
click at [504, 401] on div "75 - B13 SEVERINOCIPRIANO Endereço: PREFEITO JOSE LEITE S/N Bairro: VILA PEDROS…" at bounding box center [589, 276] width 1178 height 553
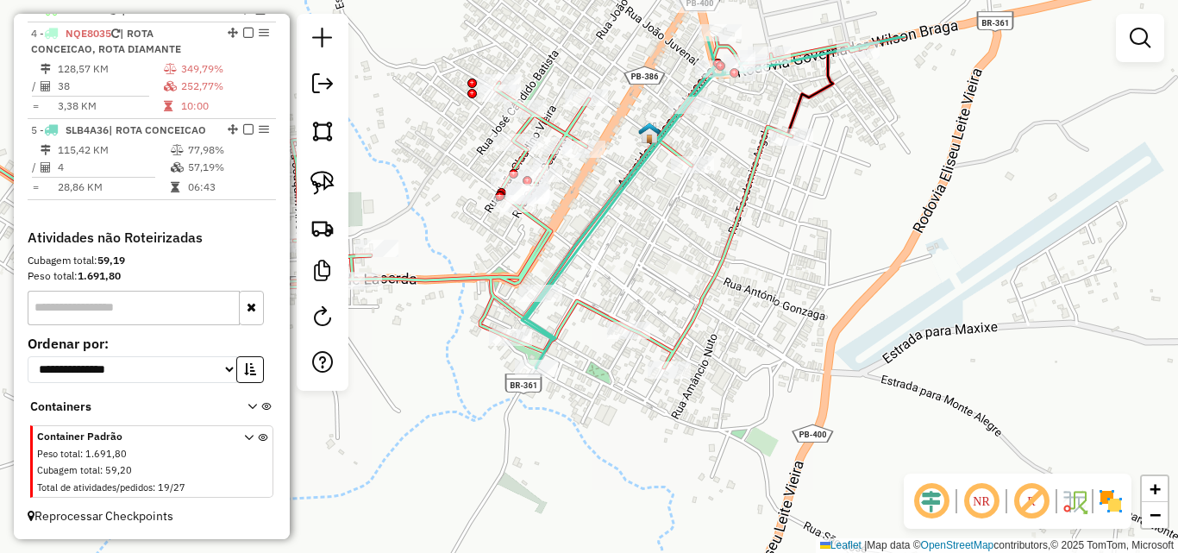
drag, startPoint x: 727, startPoint y: 356, endPoint x: 664, endPoint y: 460, distance: 121.8
click at [664, 460] on div "Rota 4 - Placa NQE8035 2572 - MARICAS BAR PB Janela de atendimento Grade de ate…" at bounding box center [589, 276] width 1178 height 553
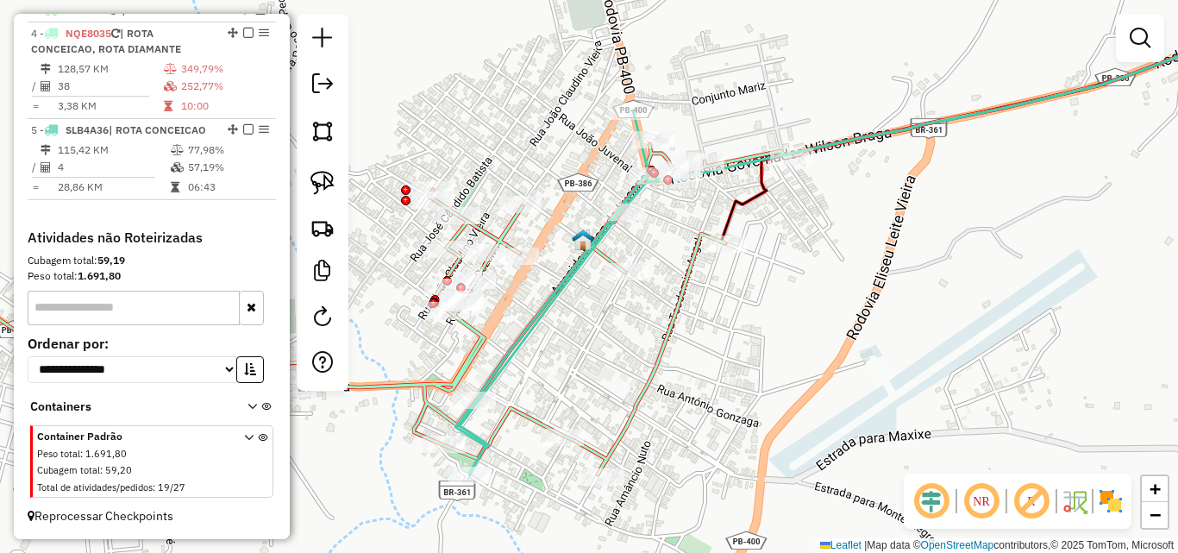
drag, startPoint x: 760, startPoint y: 367, endPoint x: 740, endPoint y: 384, distance: 25.7
click at [740, 384] on div "Janela de atendimento Grade de atendimento Capacidade Transportadoras Veículos …" at bounding box center [589, 276] width 1178 height 553
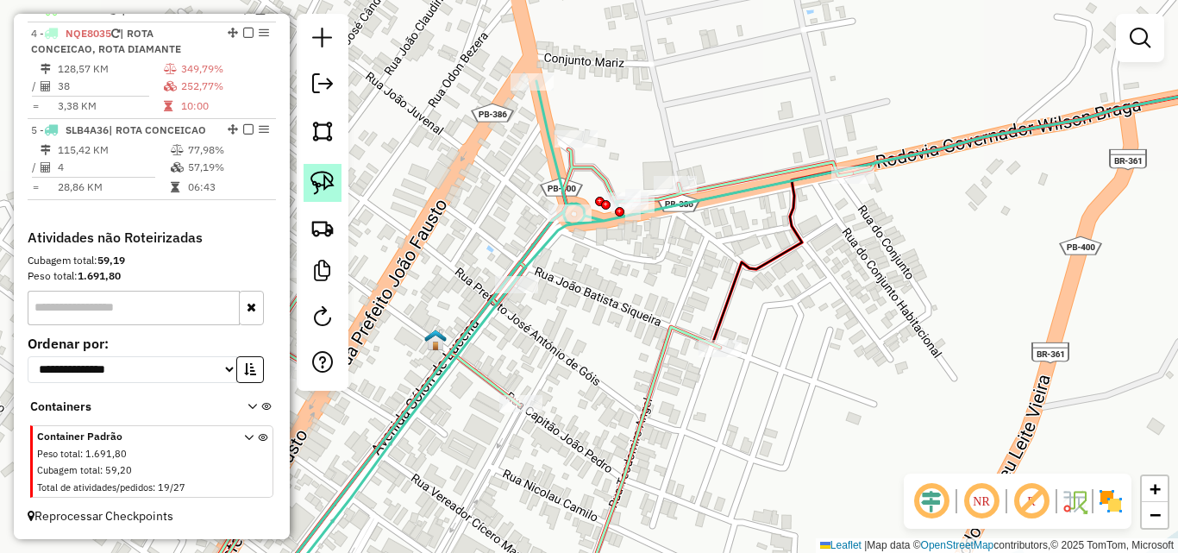
click at [325, 186] on img at bounding box center [322, 183] width 24 height 24
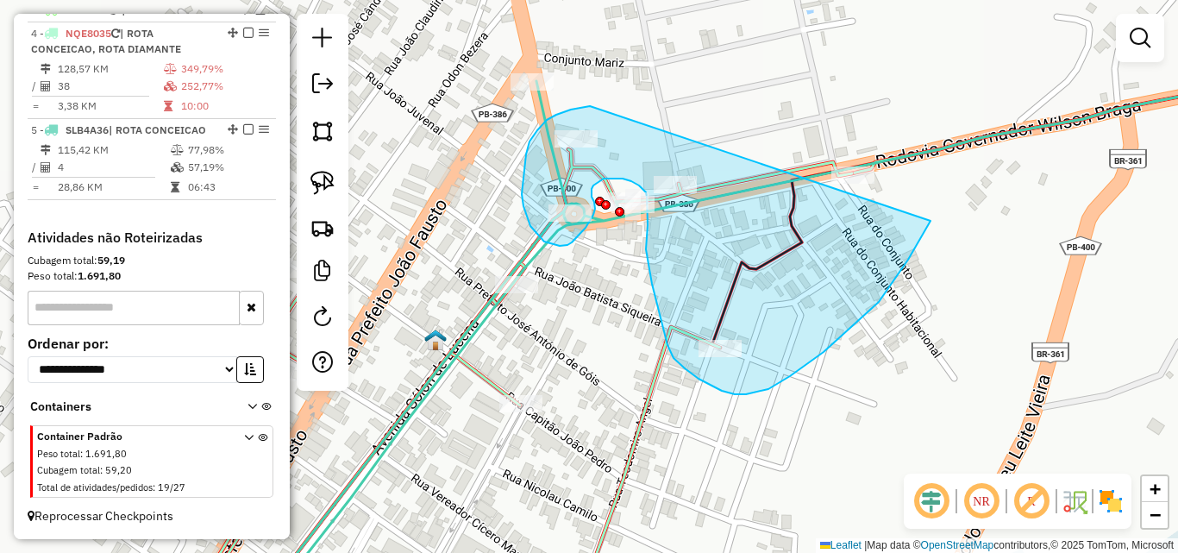
drag, startPoint x: 556, startPoint y: 115, endPoint x: 926, endPoint y: 103, distance: 370.1
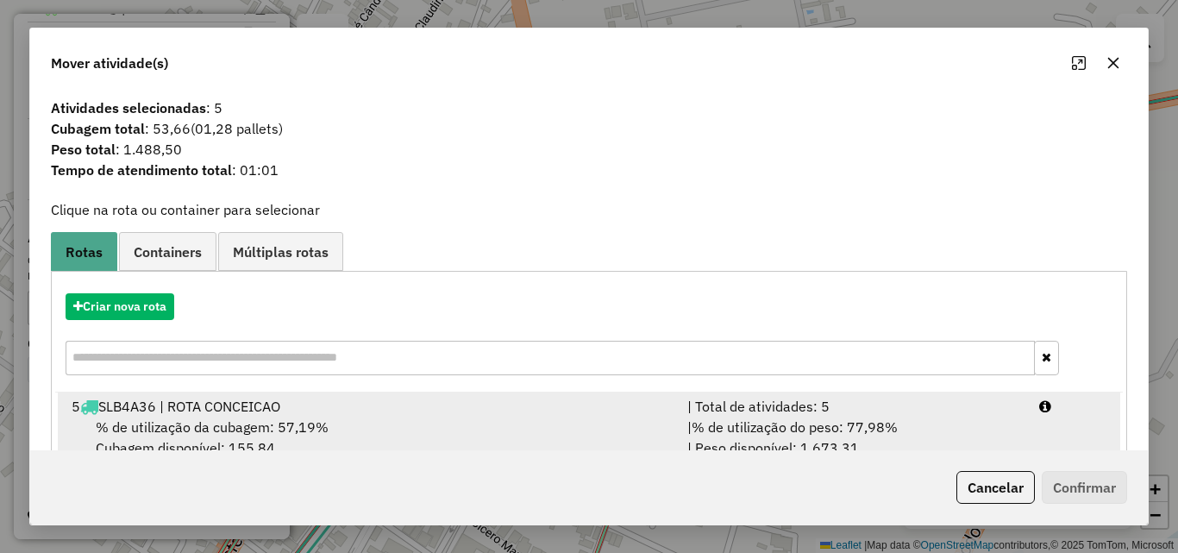
click at [980, 418] on div "| % de utilização do peso: 77,98% | Peso disponível: 1.673,31" at bounding box center [853, 436] width 352 height 41
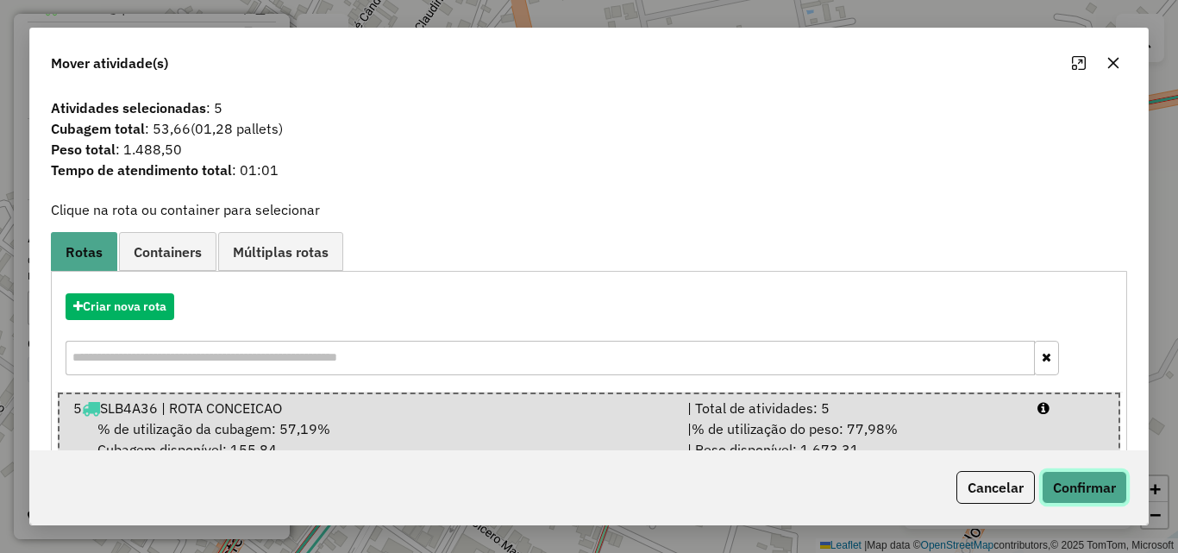
click at [1066, 488] on button "Confirmar" at bounding box center [1084, 487] width 85 height 33
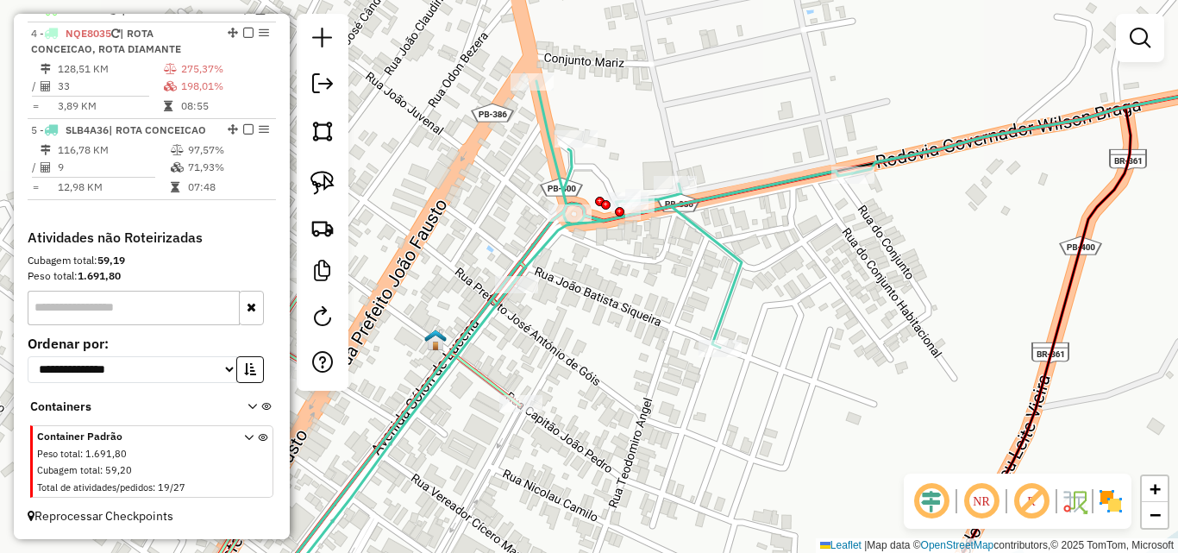
drag, startPoint x: 842, startPoint y: 356, endPoint x: 907, endPoint y: 315, distance: 77.5
click at [914, 314] on div "Janela de atendimento Grade de atendimento Capacidade Transportadoras Veículos …" at bounding box center [589, 276] width 1178 height 553
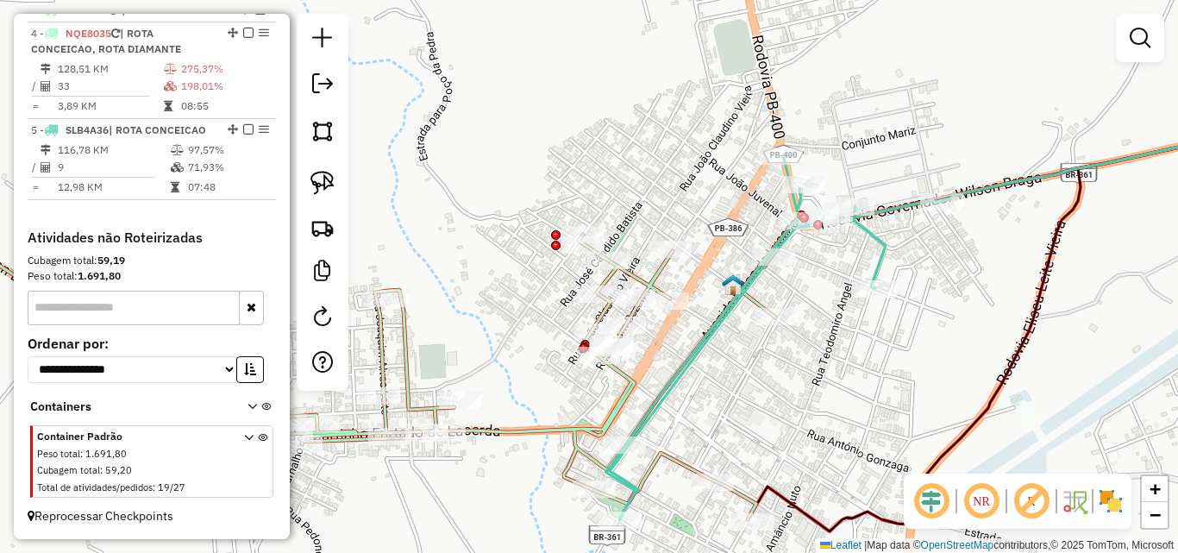
click at [653, 270] on icon at bounding box center [330, 353] width 896 height 332
select select "*********"
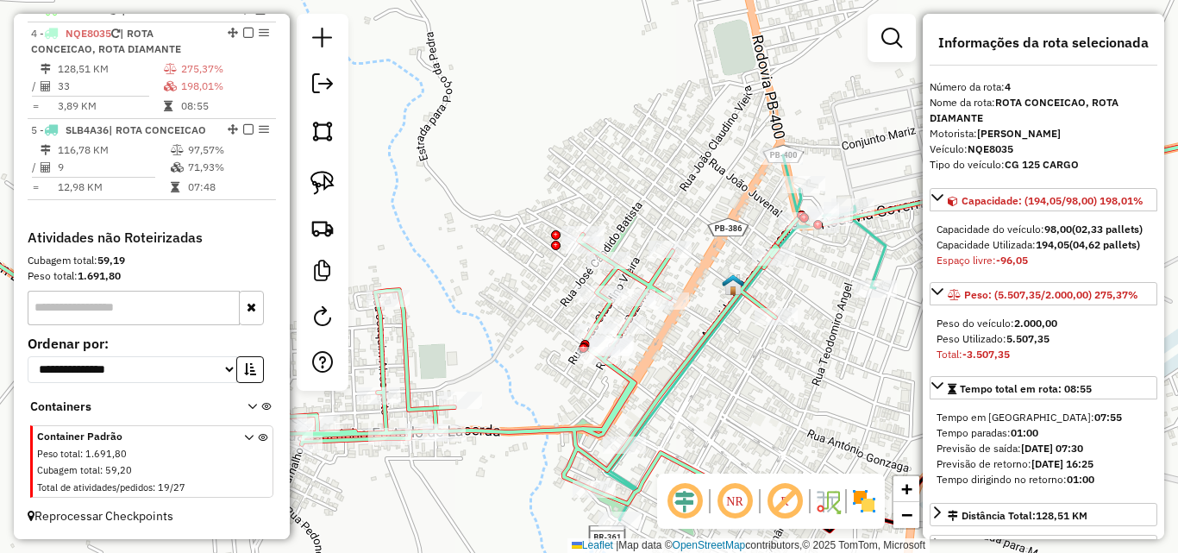
scroll to position [172, 0]
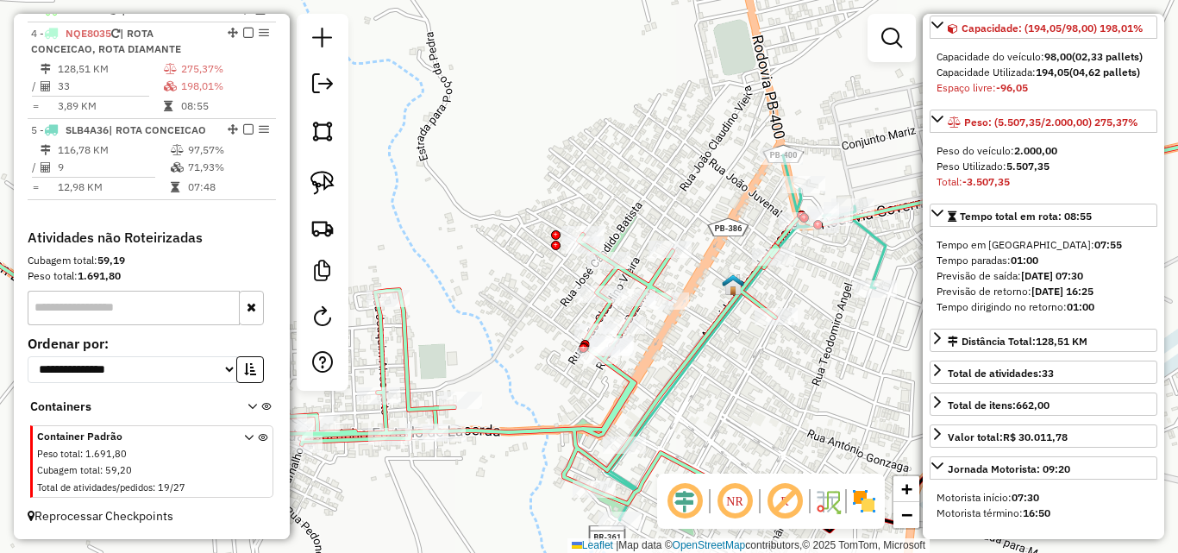
drag, startPoint x: 751, startPoint y: 389, endPoint x: 722, endPoint y: 387, distance: 29.4
click at [720, 391] on div "Janela de atendimento Grade de atendimento Capacidade Transportadoras Veículos …" at bounding box center [589, 276] width 1178 height 553
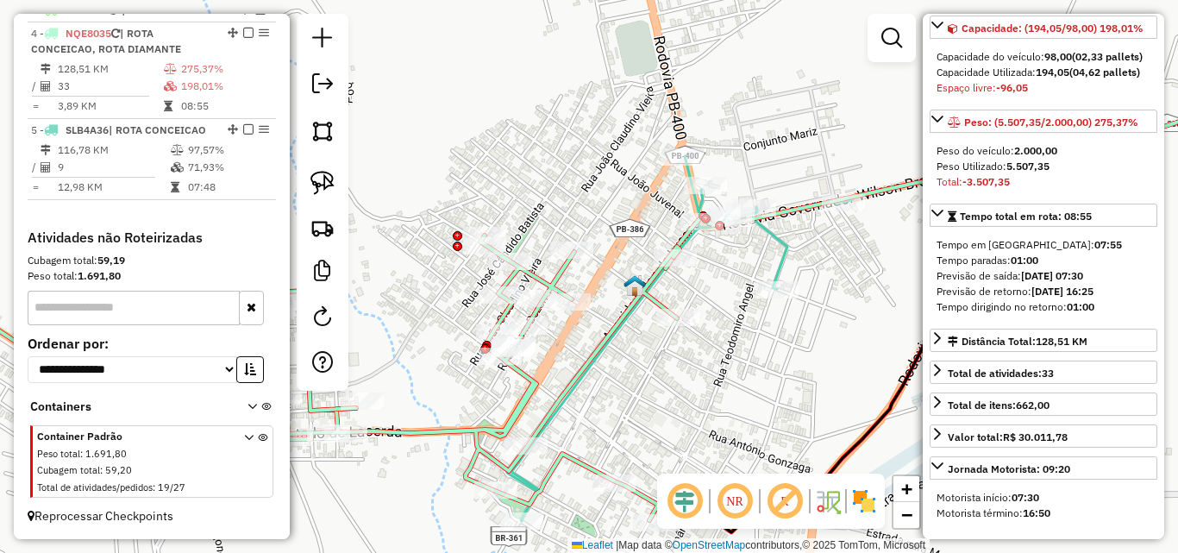
click at [785, 263] on icon at bounding box center [675, 338] width 336 height 365
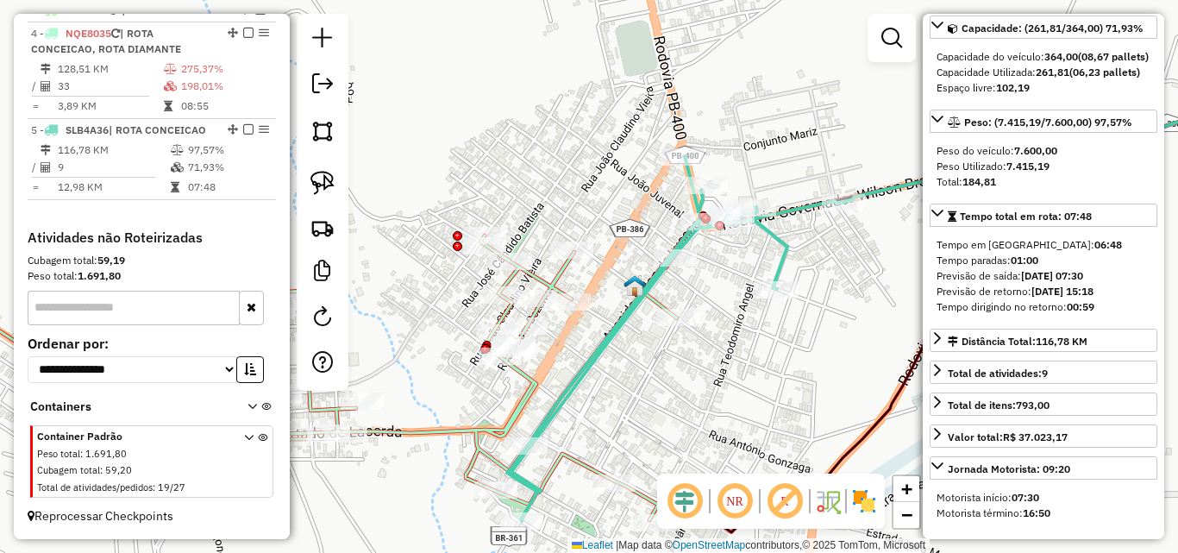
drag, startPoint x: 319, startPoint y: 192, endPoint x: 537, endPoint y: 222, distance: 220.2
click at [319, 192] on img at bounding box center [322, 183] width 24 height 24
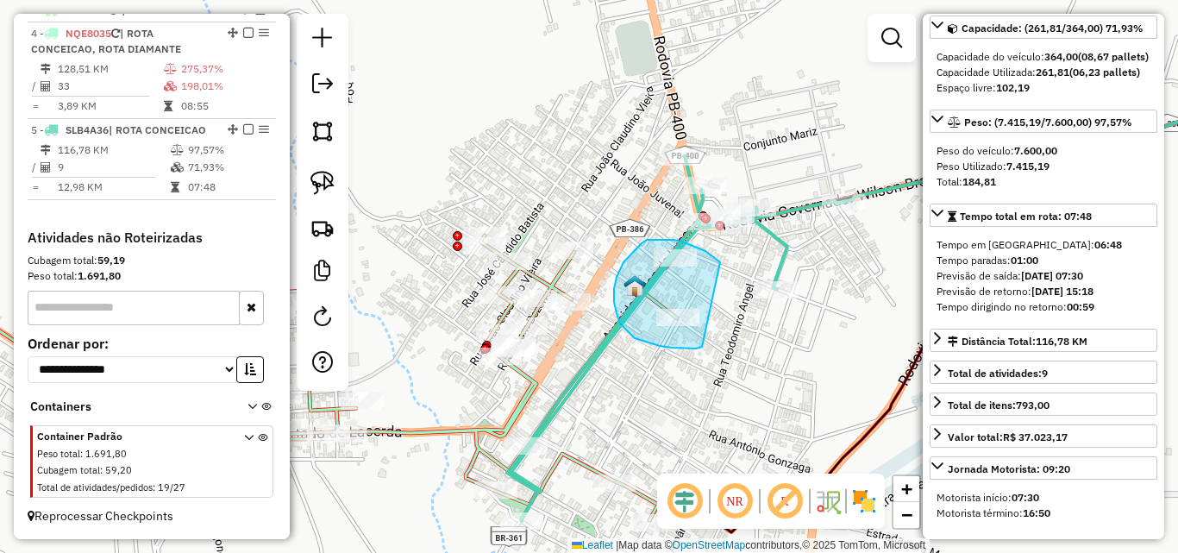
drag, startPoint x: 719, startPoint y: 260, endPoint x: 710, endPoint y: 340, distance: 79.8
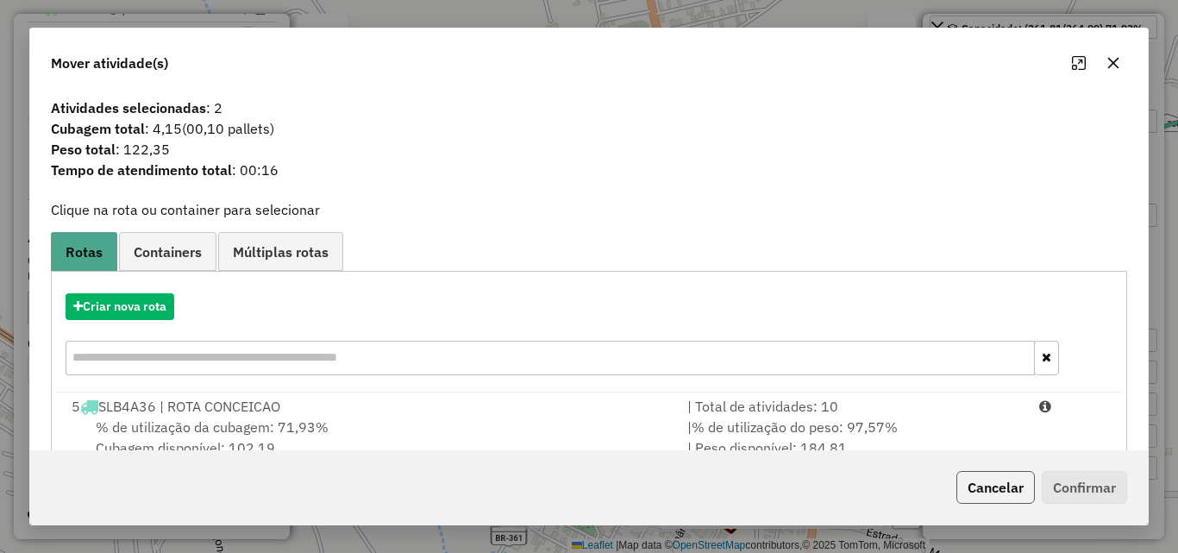
click at [987, 491] on button "Cancelar" at bounding box center [995, 487] width 78 height 33
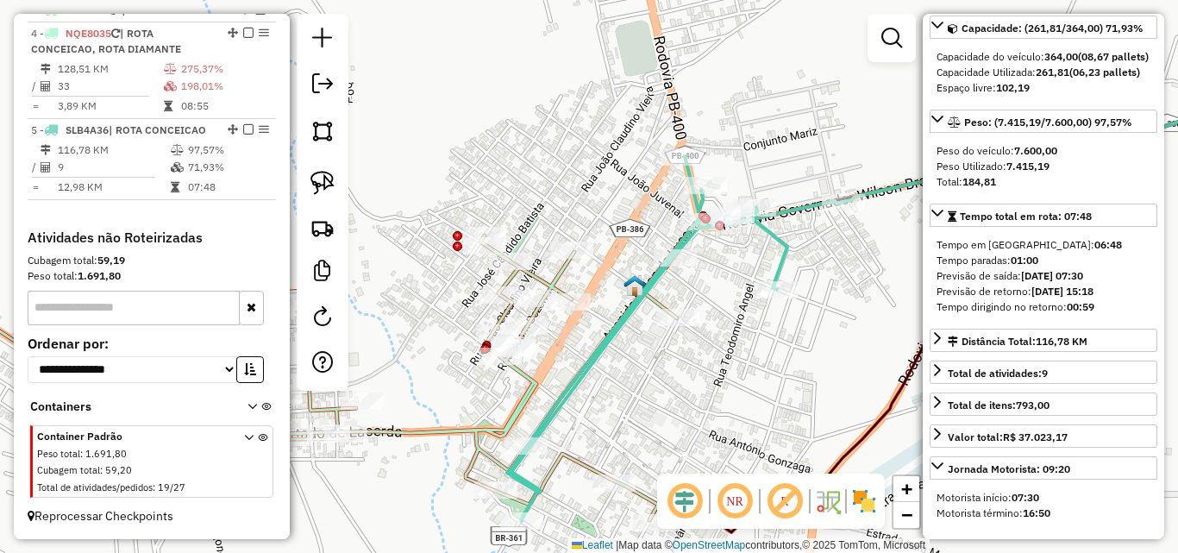
drag, startPoint x: 773, startPoint y: 264, endPoint x: 759, endPoint y: 271, distance: 15.4
click at [773, 266] on icon at bounding box center [675, 338] width 336 height 365
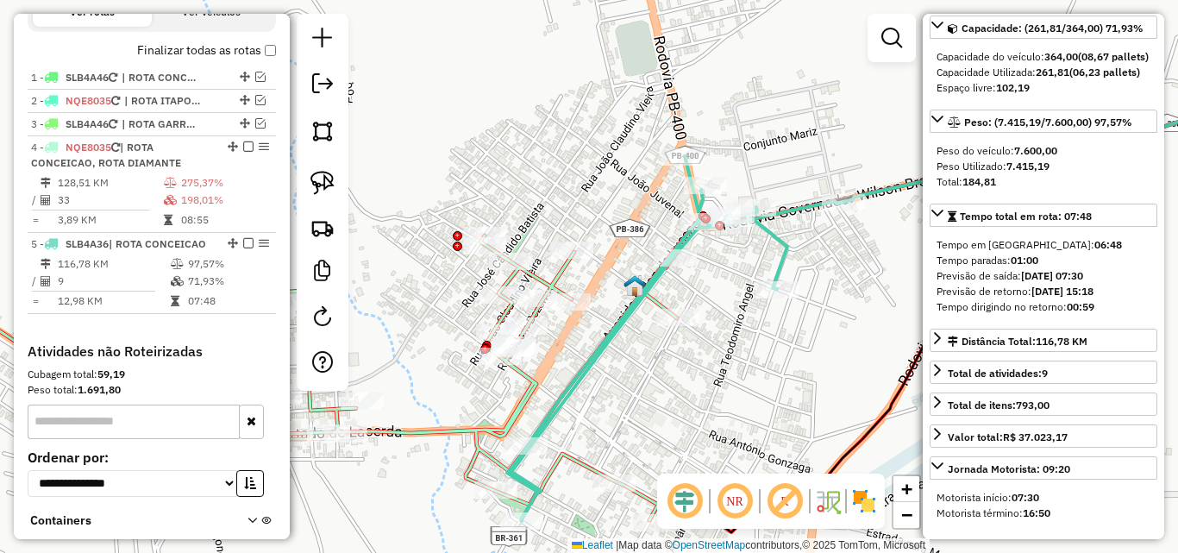
scroll to position [535, 0]
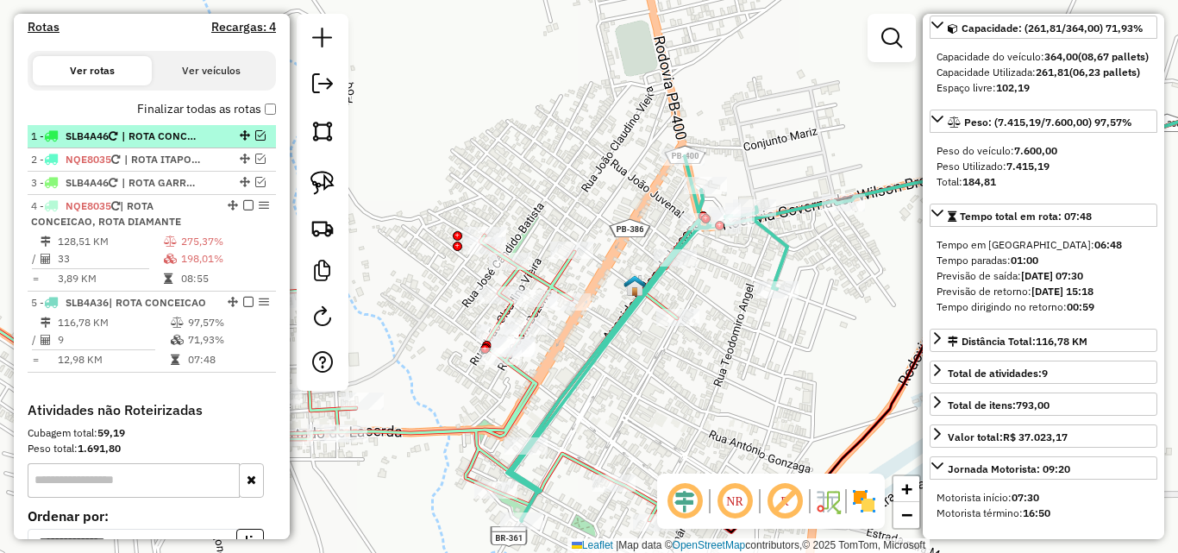
click at [168, 141] on span "| ROTA CONCEICAO" at bounding box center [161, 136] width 79 height 16
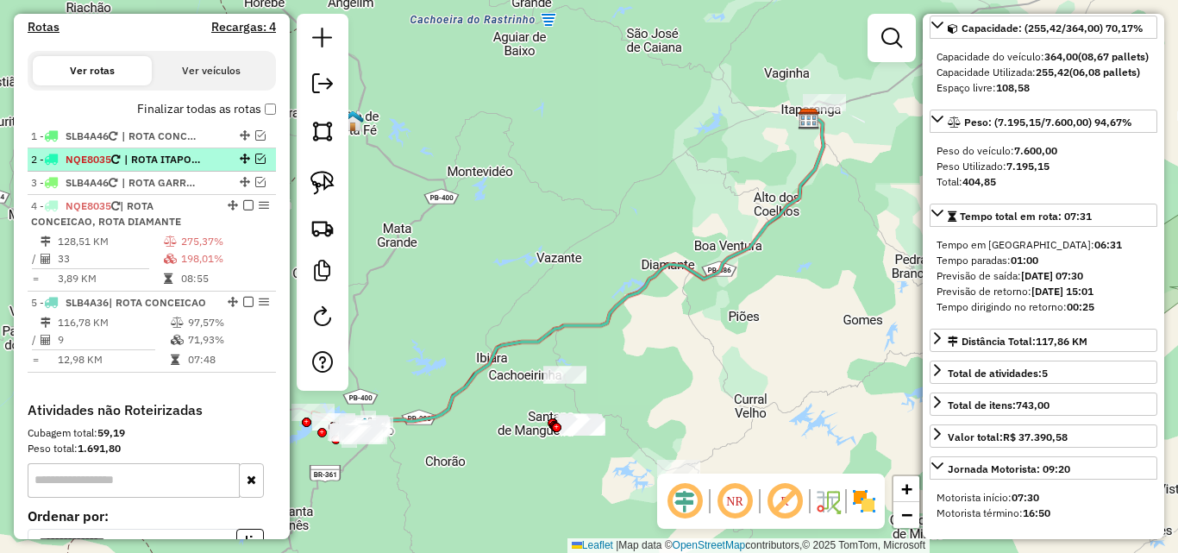
click at [191, 162] on span "| ROTA ITAPORANGA MOTO" at bounding box center [163, 160] width 79 height 16
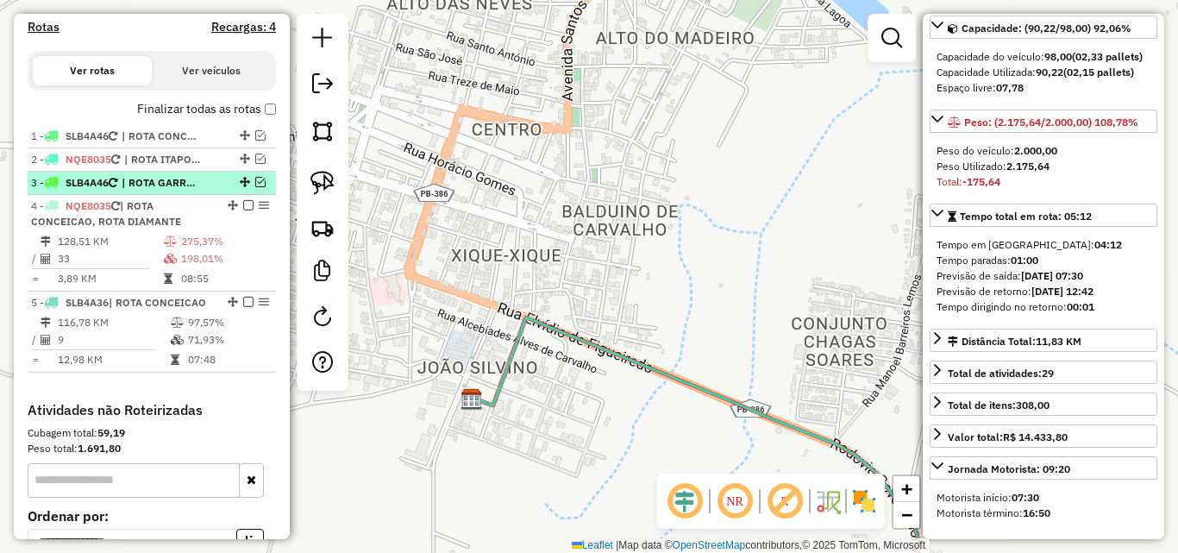
click at [187, 179] on span "| ROTA GARROTES, ROTA ITAPORANGA 2 VIAGEM" at bounding box center [161, 183] width 79 height 16
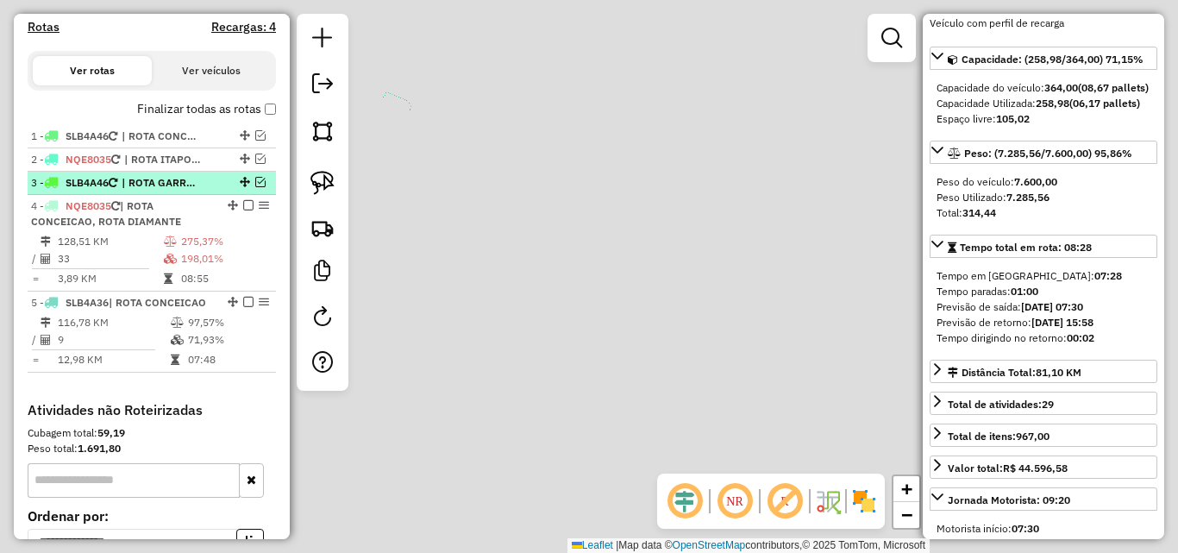
scroll to position [188, 0]
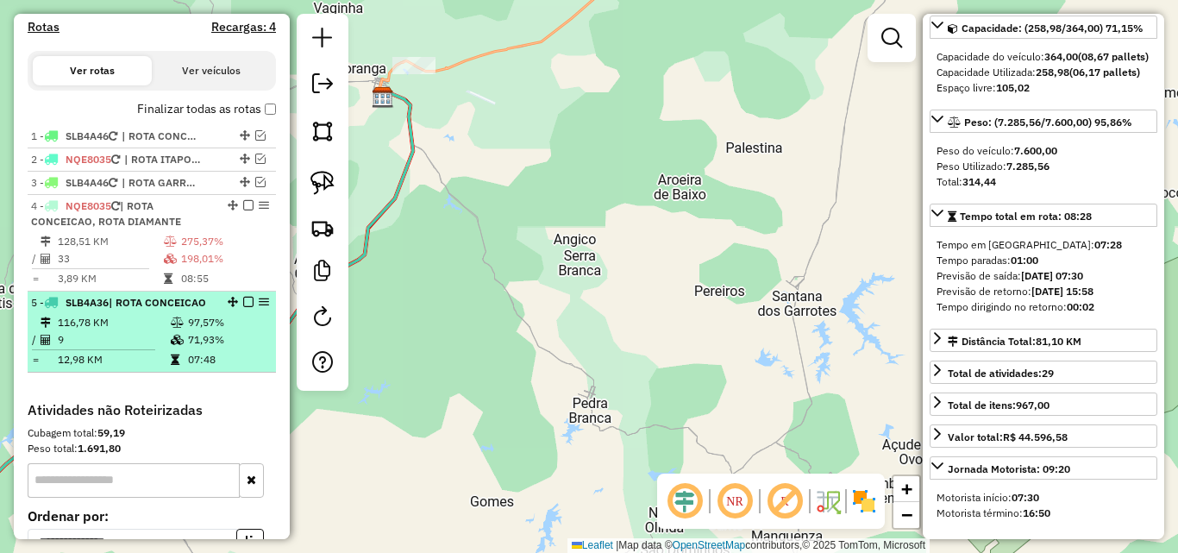
click at [139, 341] on td "9" at bounding box center [113, 339] width 113 height 17
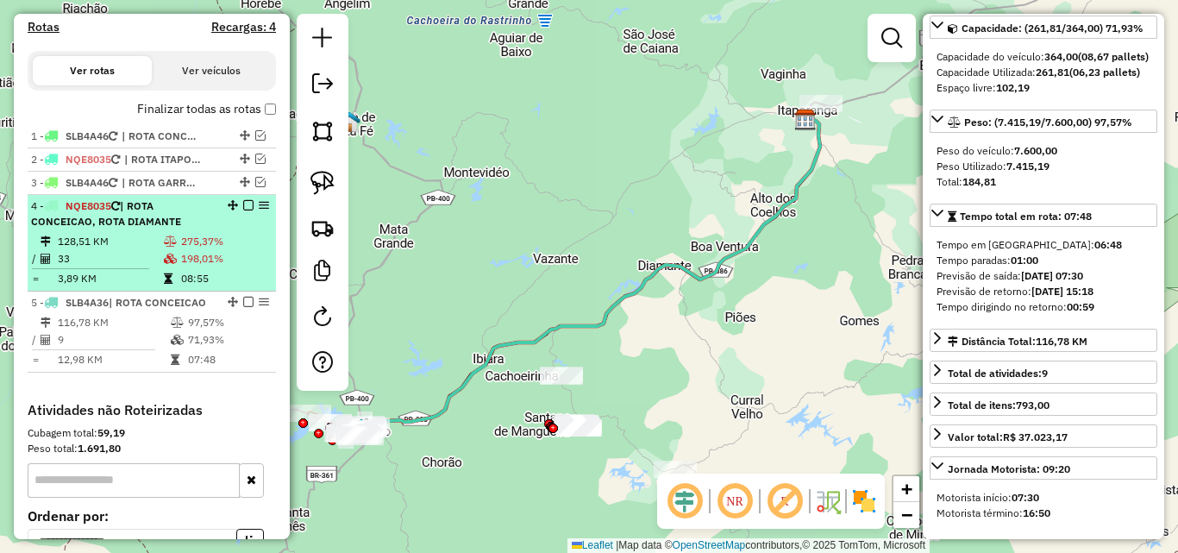
click at [132, 253] on td "33" at bounding box center [110, 258] width 106 height 17
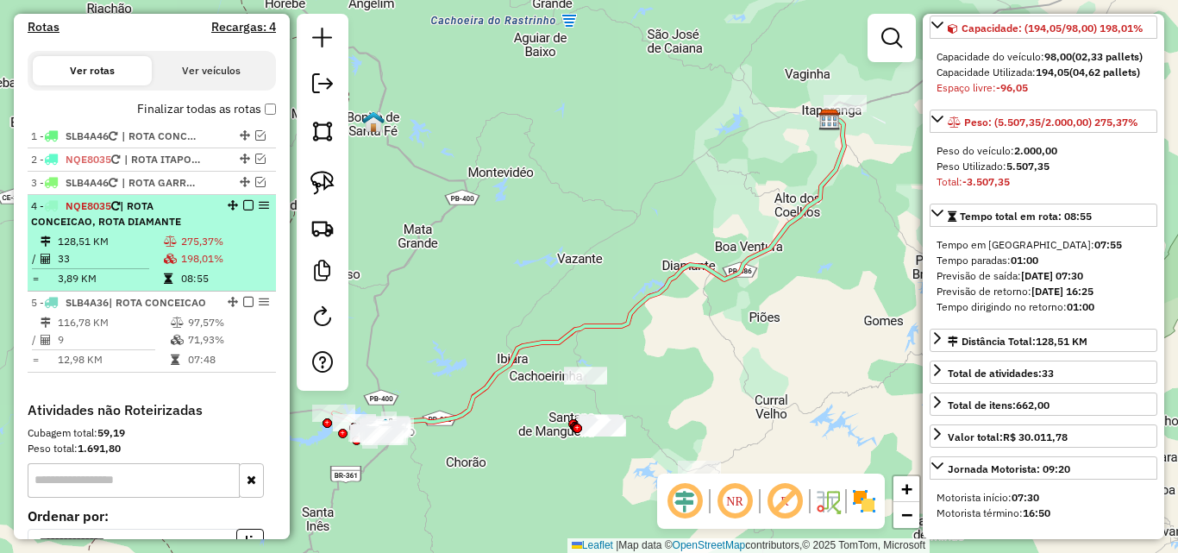
drag, startPoint x: 189, startPoint y: 236, endPoint x: 539, endPoint y: 293, distance: 354.7
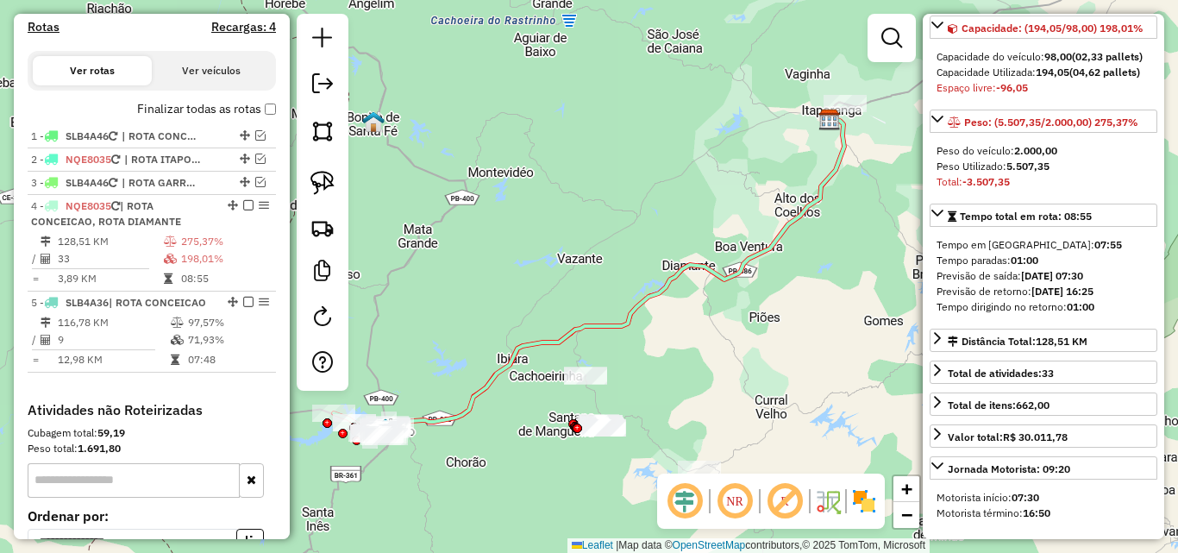
click at [188, 236] on td "275,37%" at bounding box center [224, 241] width 89 height 17
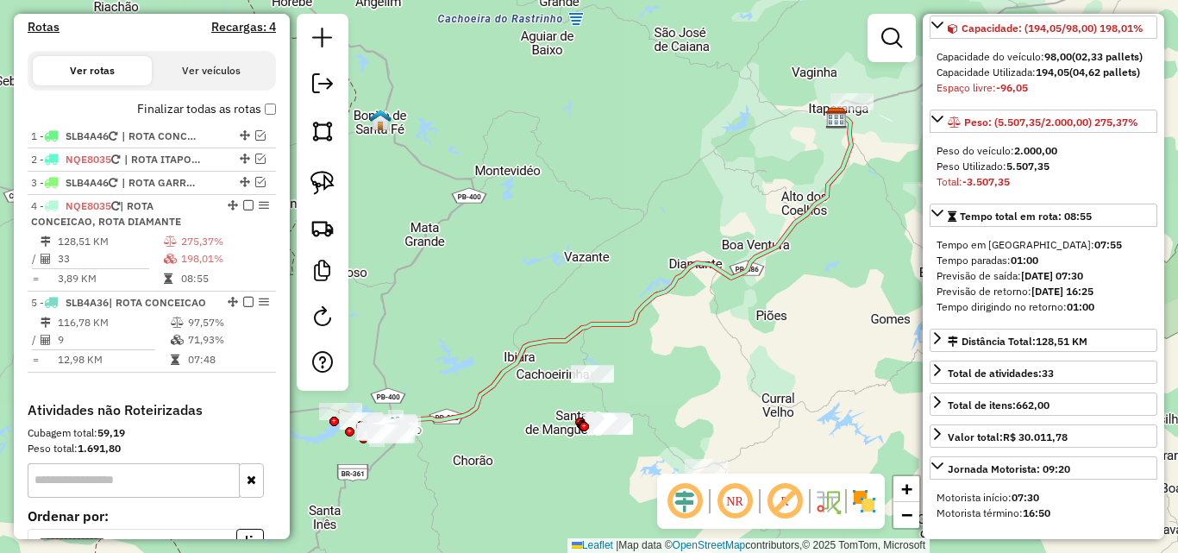
drag, startPoint x: 648, startPoint y: 272, endPoint x: 880, endPoint y: 177, distance: 251.7
click at [879, 177] on div "Janela de atendimento Grade de atendimento Capacidade Transportadoras Veículos …" at bounding box center [589, 276] width 1178 height 553
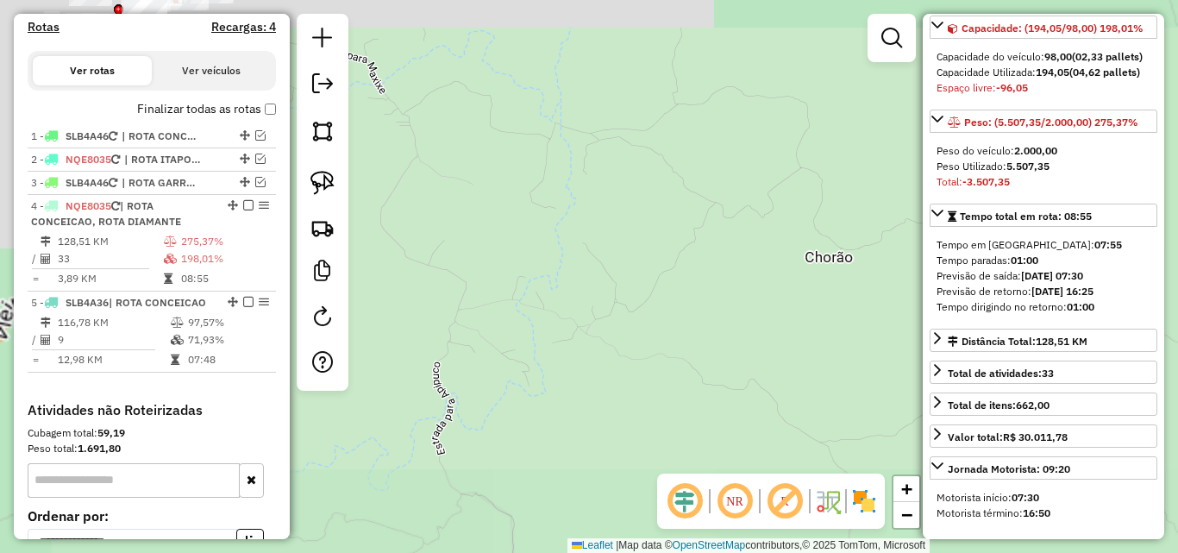
drag, startPoint x: 572, startPoint y: 384, endPoint x: 814, endPoint y: 495, distance: 266.6
click at [838, 509] on hb-router-mapa "Informações da Sessão 979161 - 14/08/2025 Criação: 13/08/2025 18:06 Depósito: P…" at bounding box center [589, 276] width 1178 height 553
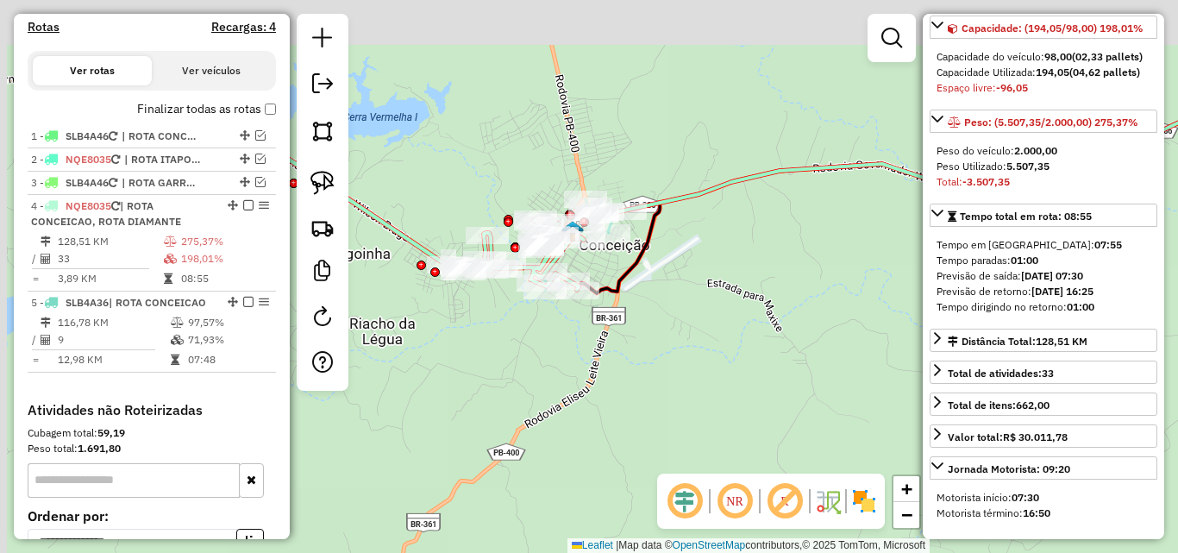
drag, startPoint x: 591, startPoint y: 347, endPoint x: 726, endPoint y: 384, distance: 139.5
click at [749, 413] on div "Janela de atendimento Grade de atendimento Capacidade Transportadoras Veículos …" at bounding box center [589, 276] width 1178 height 553
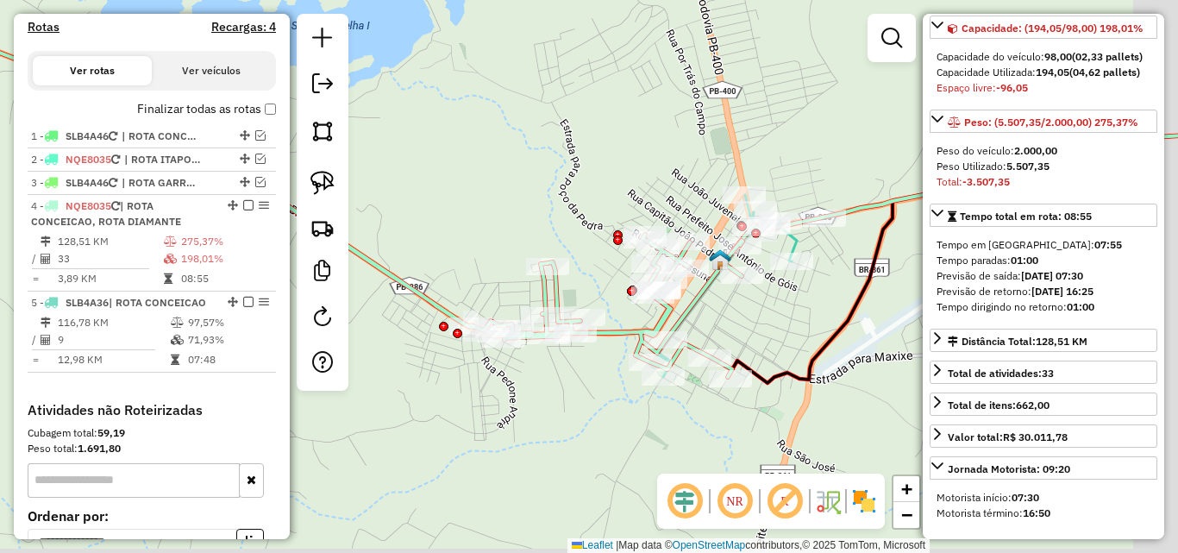
drag, startPoint x: 795, startPoint y: 328, endPoint x: 769, endPoint y: 281, distance: 53.3
click at [770, 294] on div "Janela de atendimento Grade de atendimento Capacidade Transportadoras Veículos …" at bounding box center [589, 276] width 1178 height 553
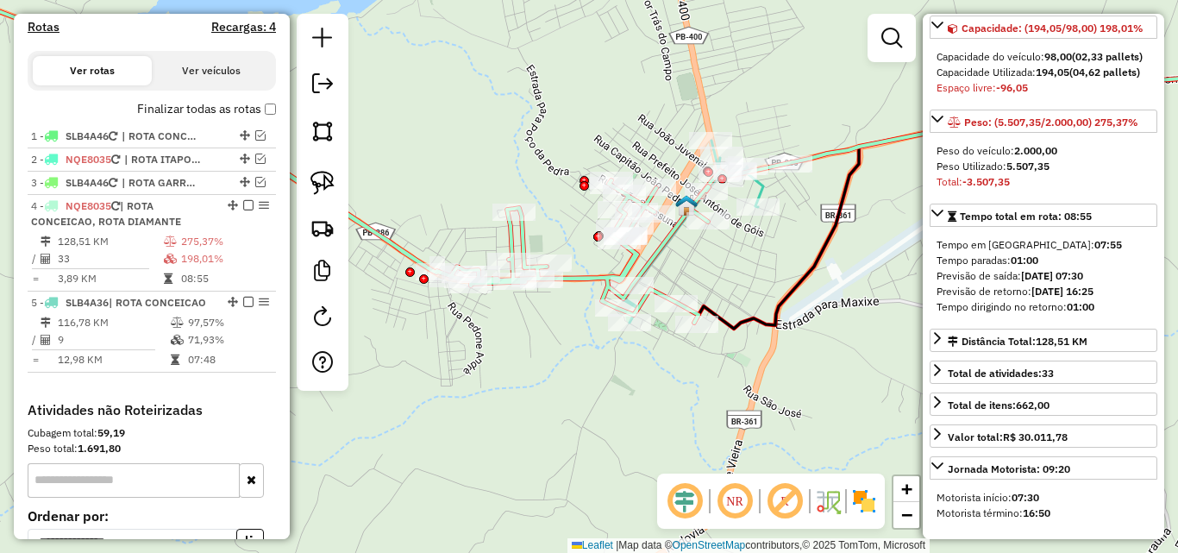
click at [805, 291] on icon at bounding box center [994, 199] width 601 height 259
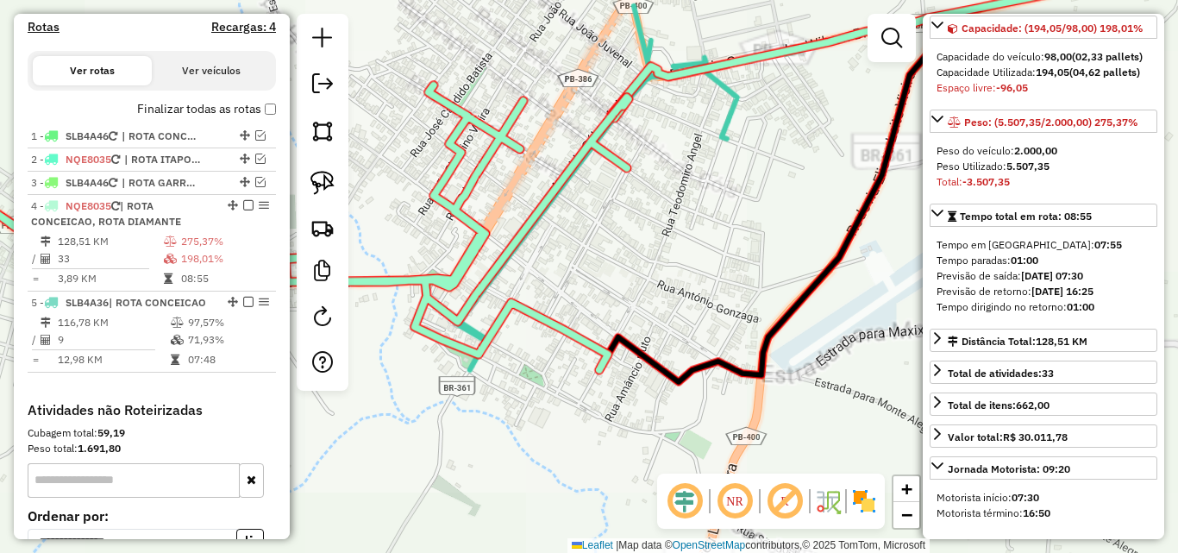
click at [778, 248] on div "Janela de atendimento Grade de atendimento Capacidade Transportadoras Veículos …" at bounding box center [589, 276] width 1178 height 553
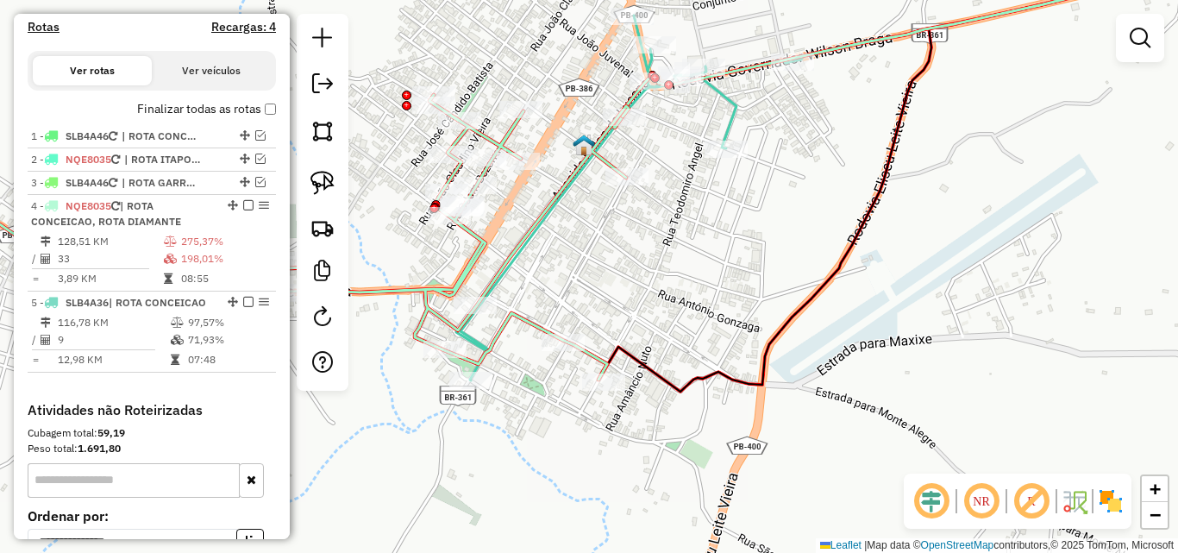
drag, startPoint x: 767, startPoint y: 235, endPoint x: 776, endPoint y: 320, distance: 84.9
click at [776, 320] on div "Janela de atendimento Grade de atendimento Capacidade Transportadoras Veículos …" at bounding box center [589, 276] width 1178 height 553
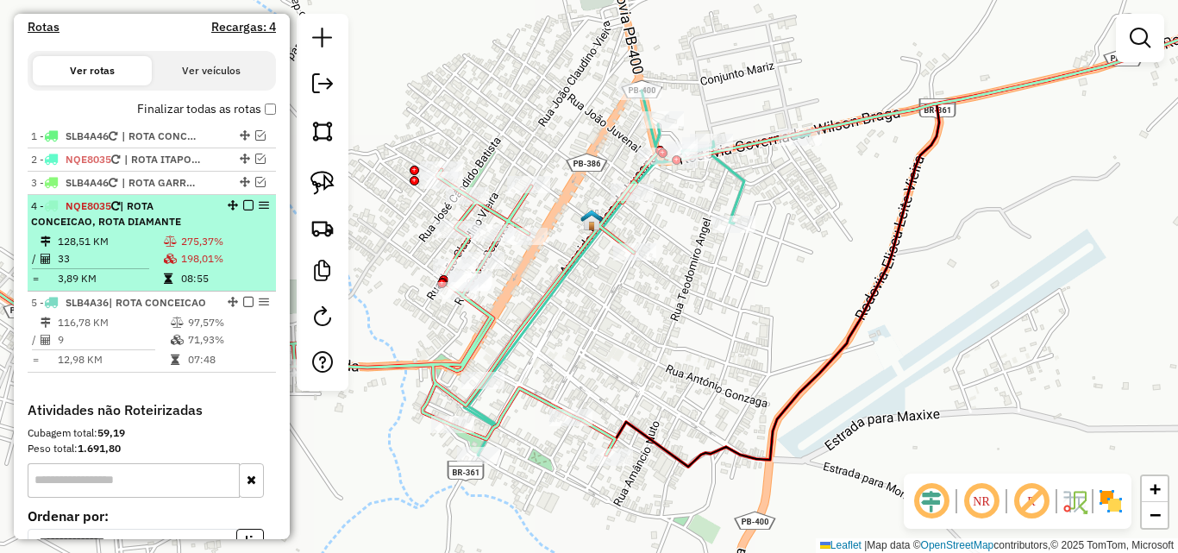
drag, startPoint x: 777, startPoint y: 318, endPoint x: 195, endPoint y: 281, distance: 583.2
click at [778, 318] on div "Janela de atendimento Grade de atendimento Capacidade Transportadoras Veículos …" at bounding box center [589, 276] width 1178 height 553
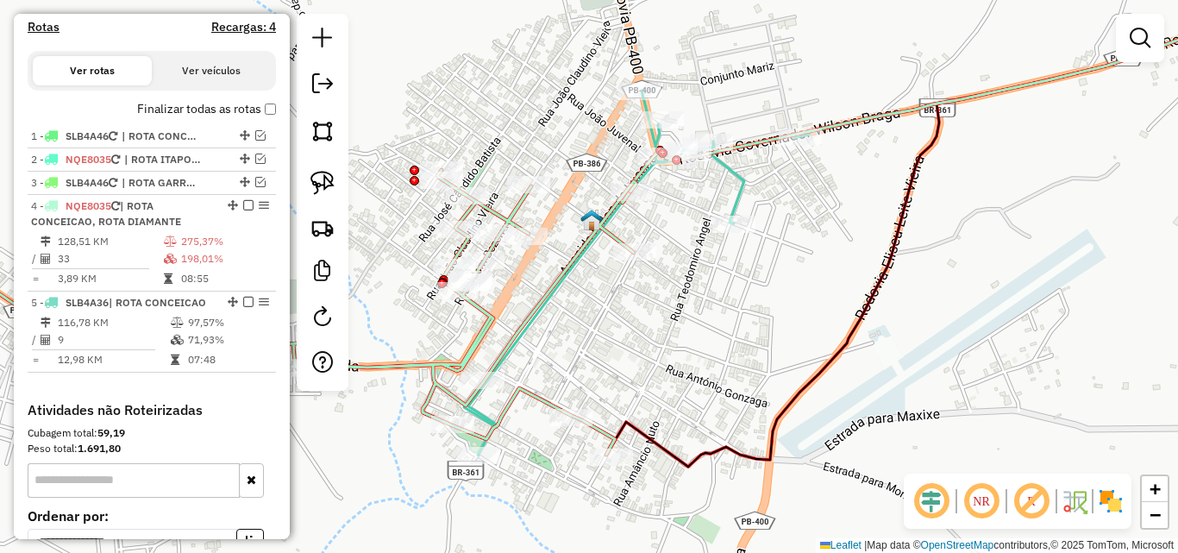
click at [303, 178] on div at bounding box center [323, 202] width 52 height 377
click at [317, 173] on img at bounding box center [322, 183] width 24 height 24
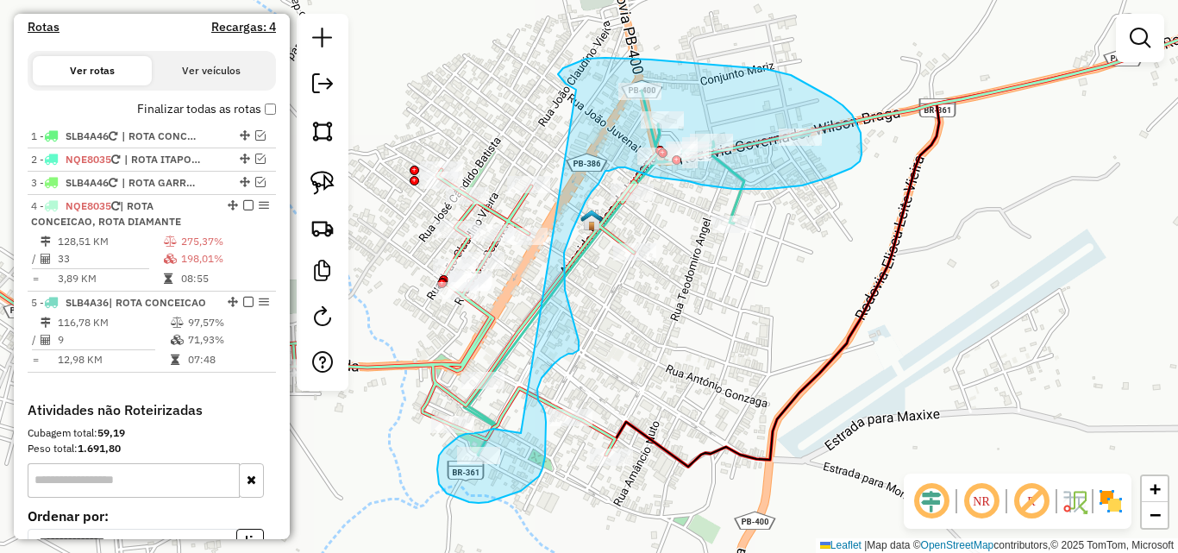
drag, startPoint x: 482, startPoint y: 432, endPoint x: 577, endPoint y: 93, distance: 351.9
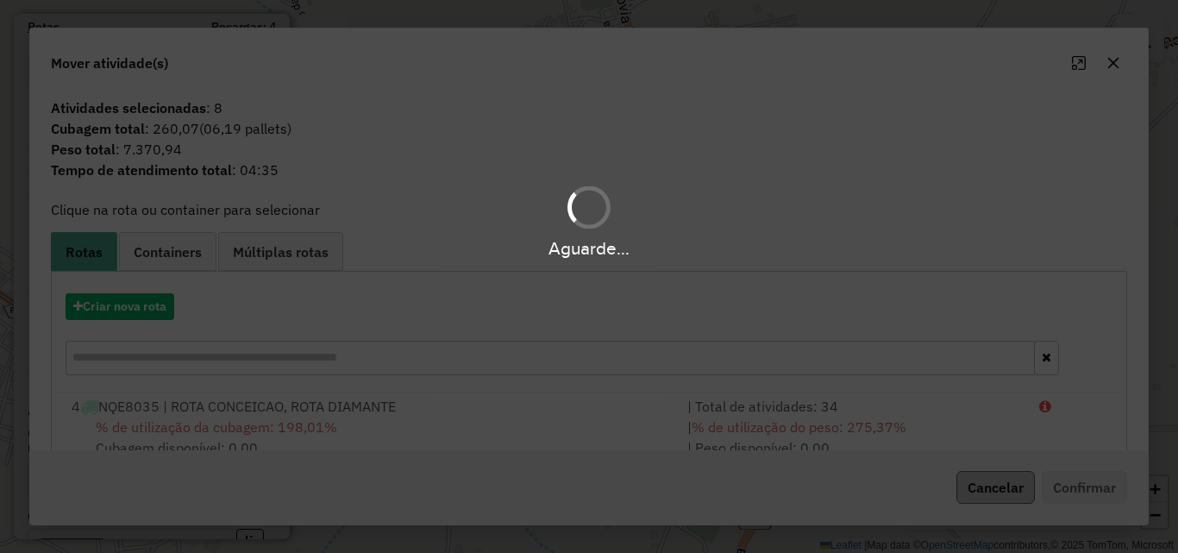
click at [991, 499] on hb-app "Aguarde... Pop-up bloqueado! Seu navegador bloqueou automáticamente a abertura …" at bounding box center [589, 276] width 1178 height 553
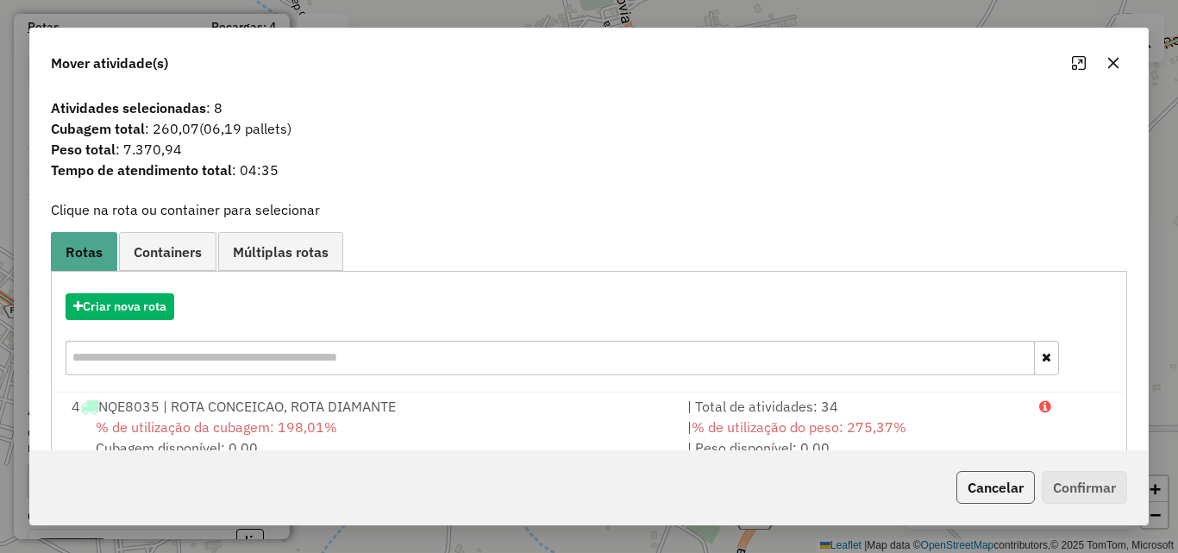
drag, startPoint x: 984, startPoint y: 492, endPoint x: 887, endPoint y: 460, distance: 102.0
click at [984, 493] on button "Cancelar" at bounding box center [995, 487] width 78 height 33
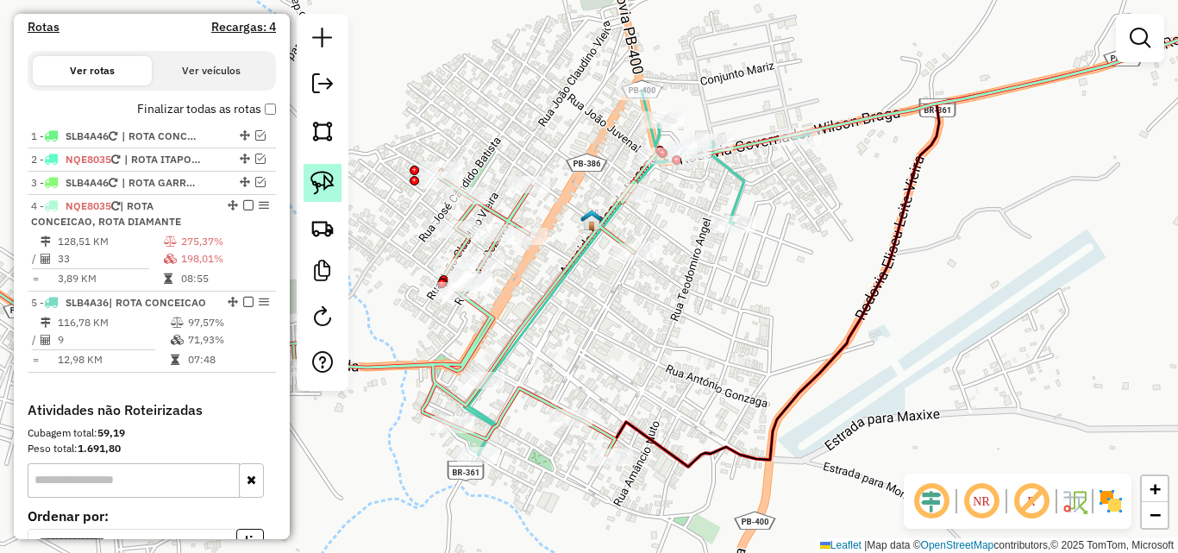
drag, startPoint x: 317, startPoint y: 190, endPoint x: 354, endPoint y: 182, distance: 37.0
click at [317, 191] on img at bounding box center [322, 183] width 24 height 24
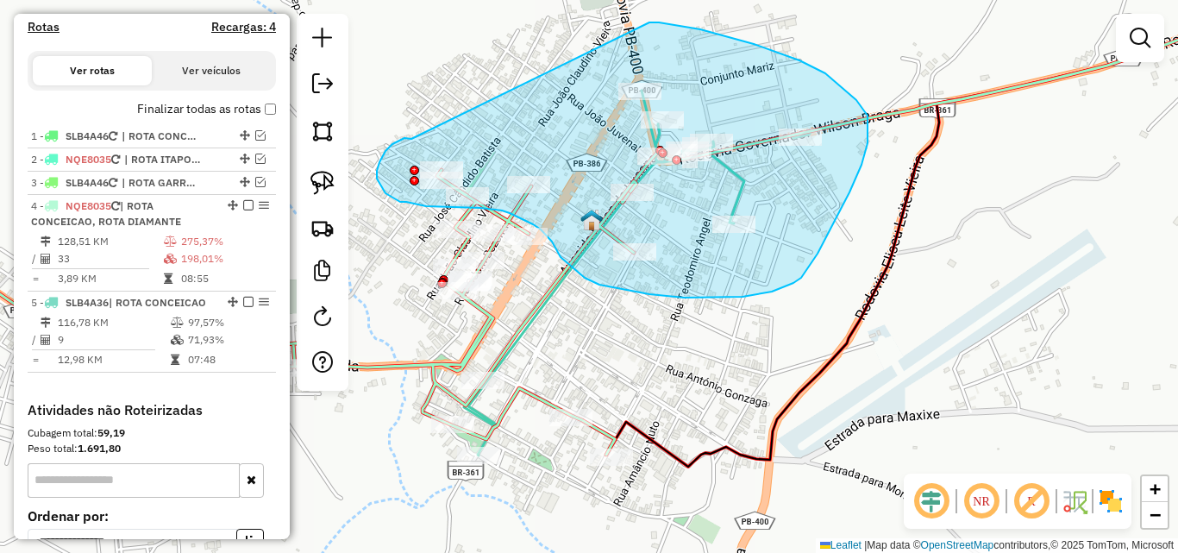
drag, startPoint x: 404, startPoint y: 138, endPoint x: 649, endPoint y: 24, distance: 270.0
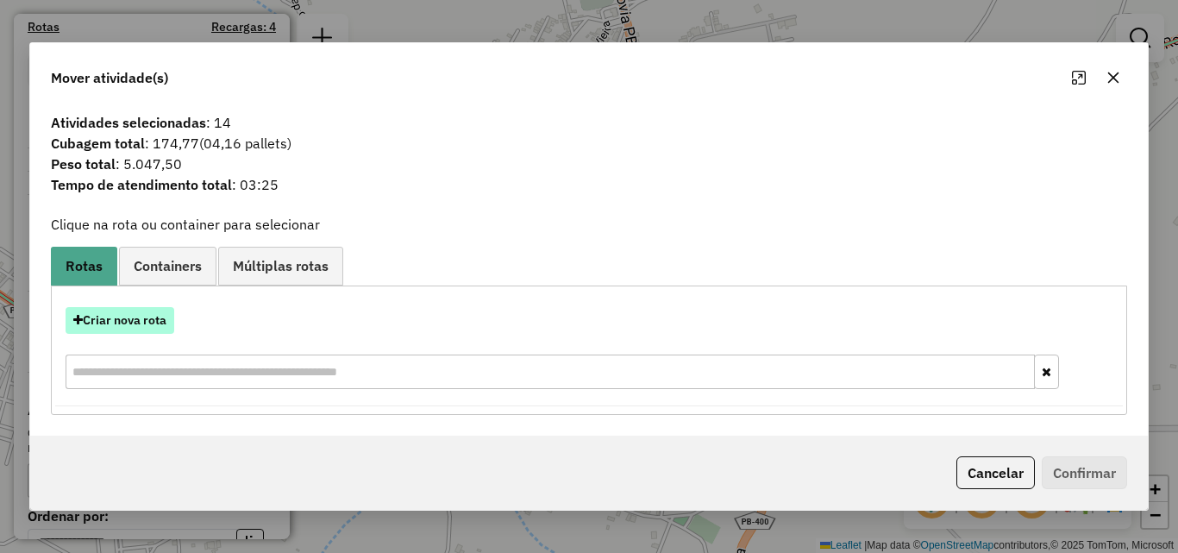
click at [116, 328] on button "Criar nova rota" at bounding box center [120, 320] width 109 height 27
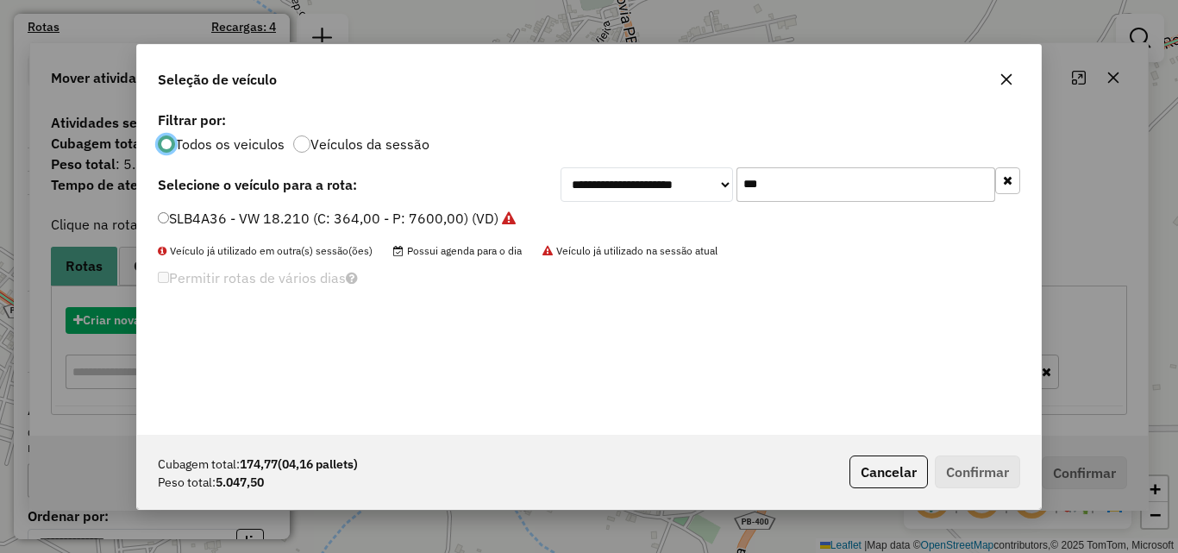
scroll to position [9, 5]
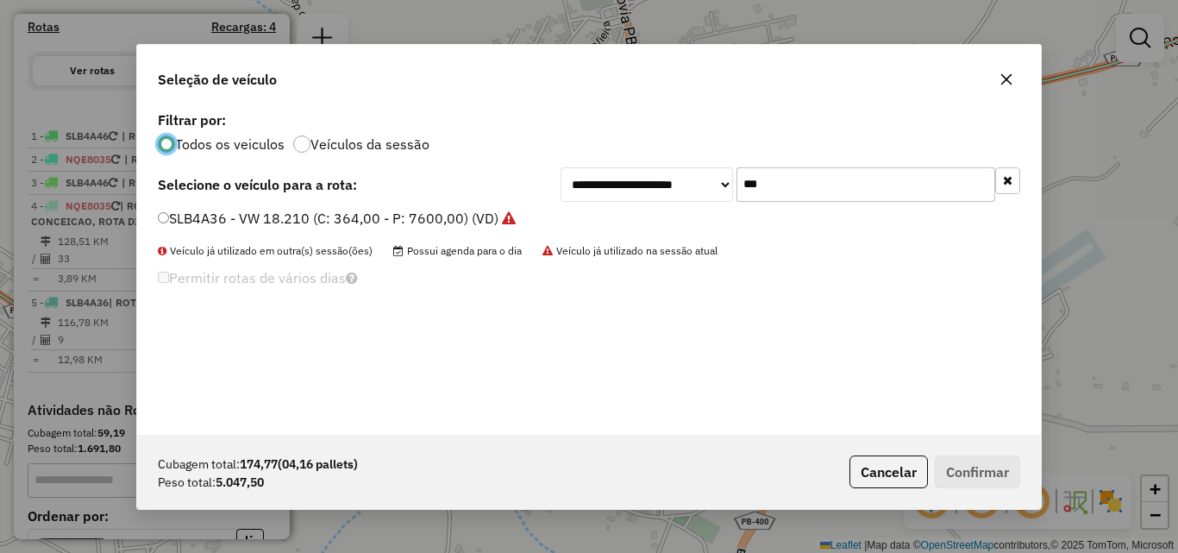
click at [857, 183] on input "***" at bounding box center [865, 184] width 259 height 34
drag, startPoint x: 857, startPoint y: 181, endPoint x: 349, endPoint y: 272, distance: 516.0
click at [851, 183] on input "***" at bounding box center [865, 184] width 259 height 34
click at [329, 218] on label "SLB4A36 - VW 18.210 (C: 364,00 - P: 7600,00) (VD)" at bounding box center [337, 218] width 358 height 21
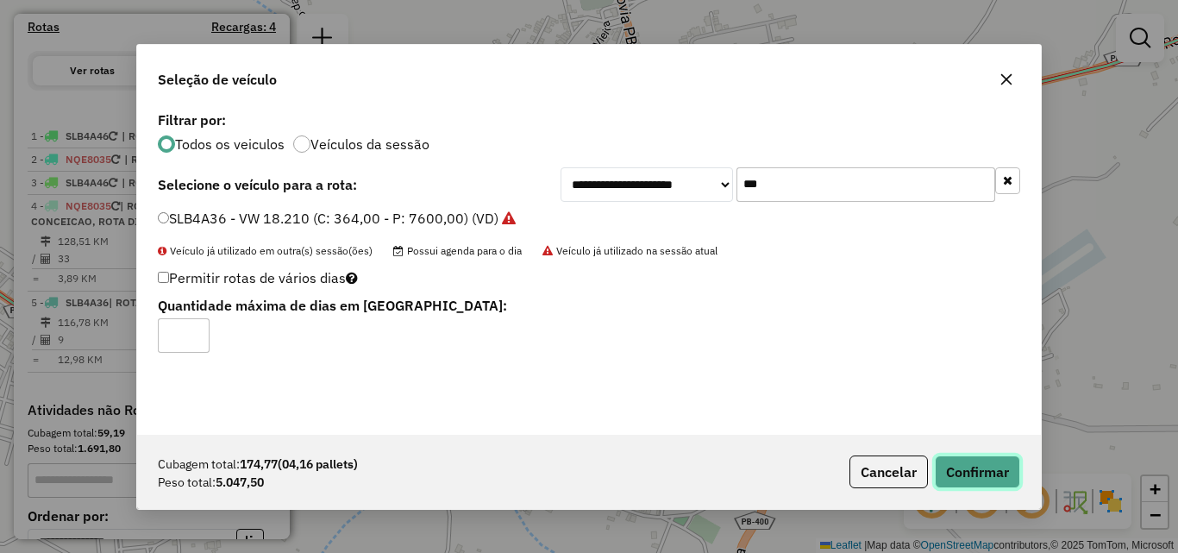
click at [986, 473] on button "Confirmar" at bounding box center [977, 471] width 85 height 33
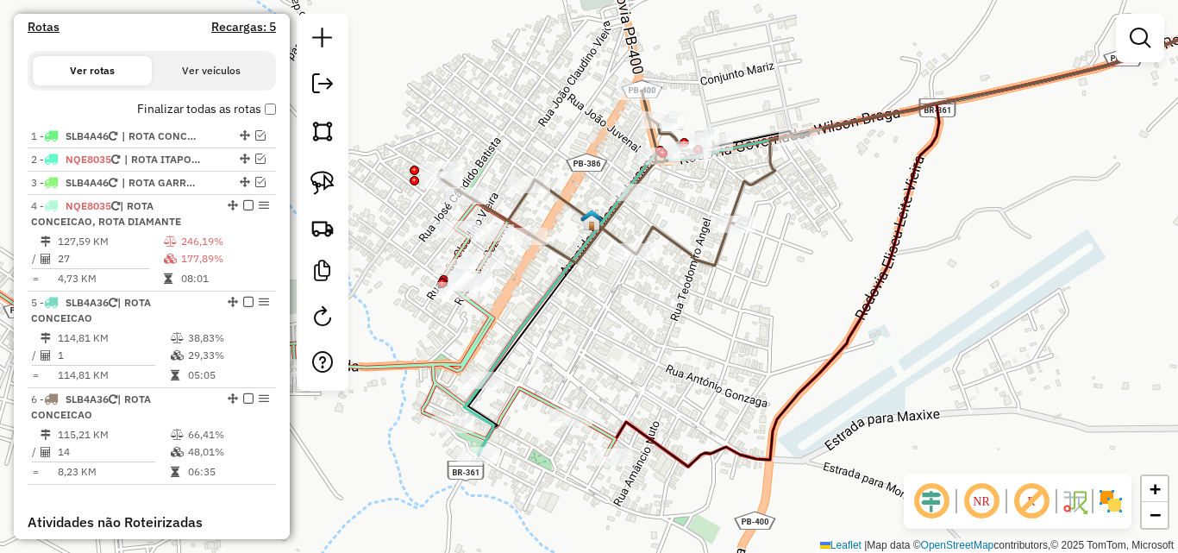
click at [708, 246] on div "Janela de atendimento Grade de atendimento Capacidade Transportadoras Veículos …" at bounding box center [589, 276] width 1178 height 553
click at [484, 316] on icon at bounding box center [248, 328] width 733 height 253
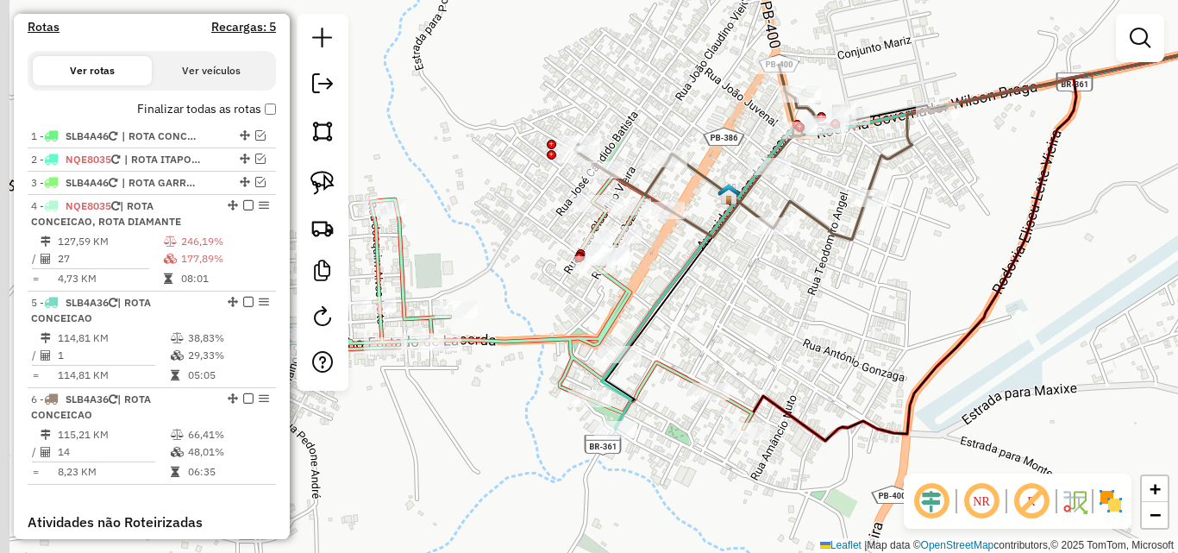
drag, startPoint x: 832, startPoint y: 381, endPoint x: 933, endPoint y: 341, distance: 108.7
click at [943, 341] on div "Janela de atendimento Grade de atendimento Capacidade Transportadoras Veículos …" at bounding box center [589, 276] width 1178 height 553
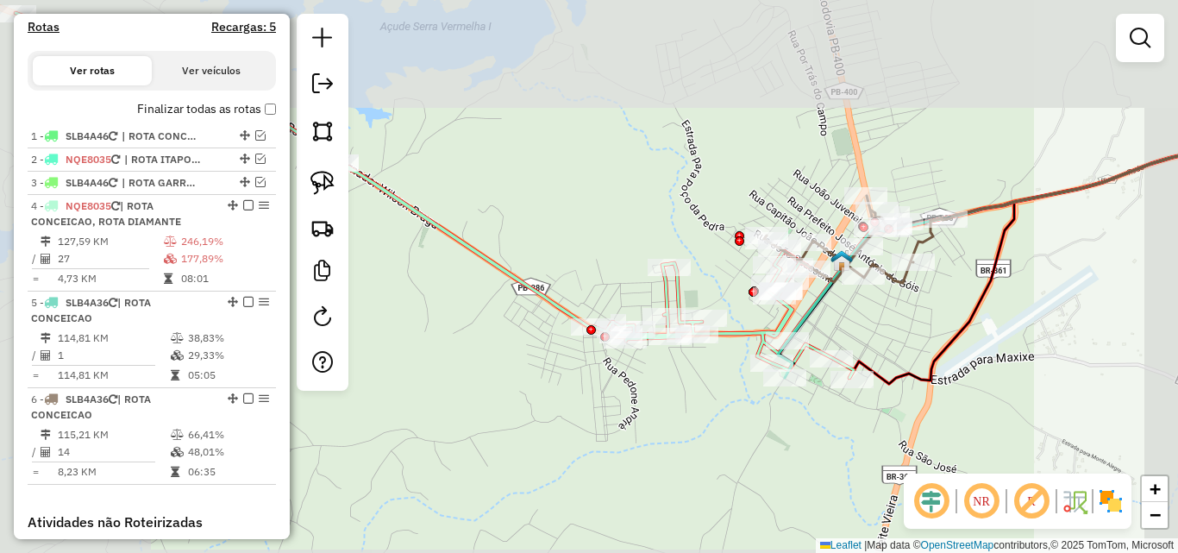
click at [961, 316] on icon at bounding box center [1072, 260] width 446 height 247
select select "*********"
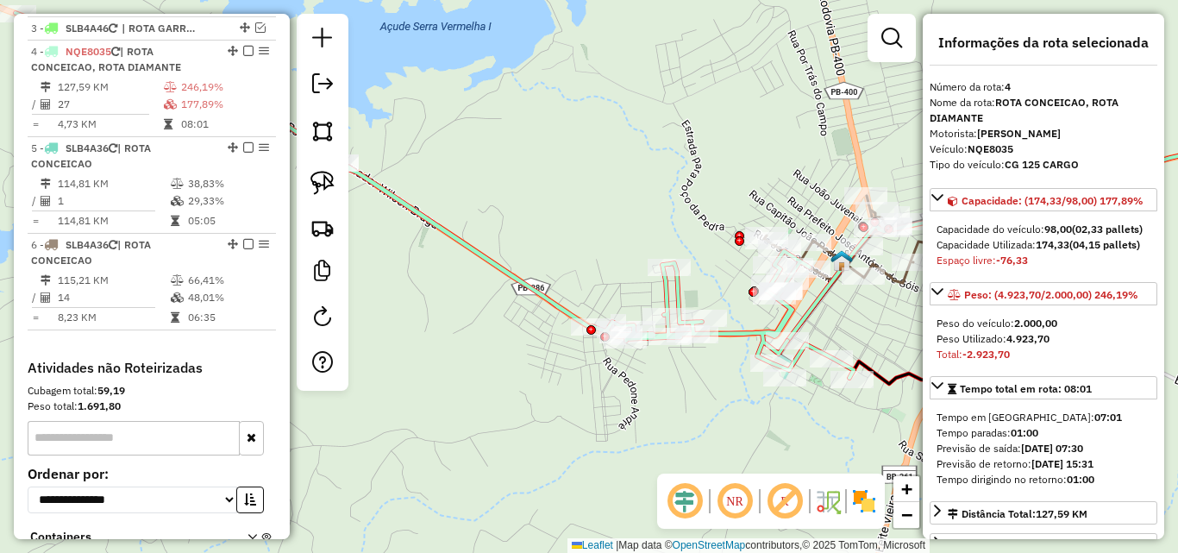
scroll to position [716, 0]
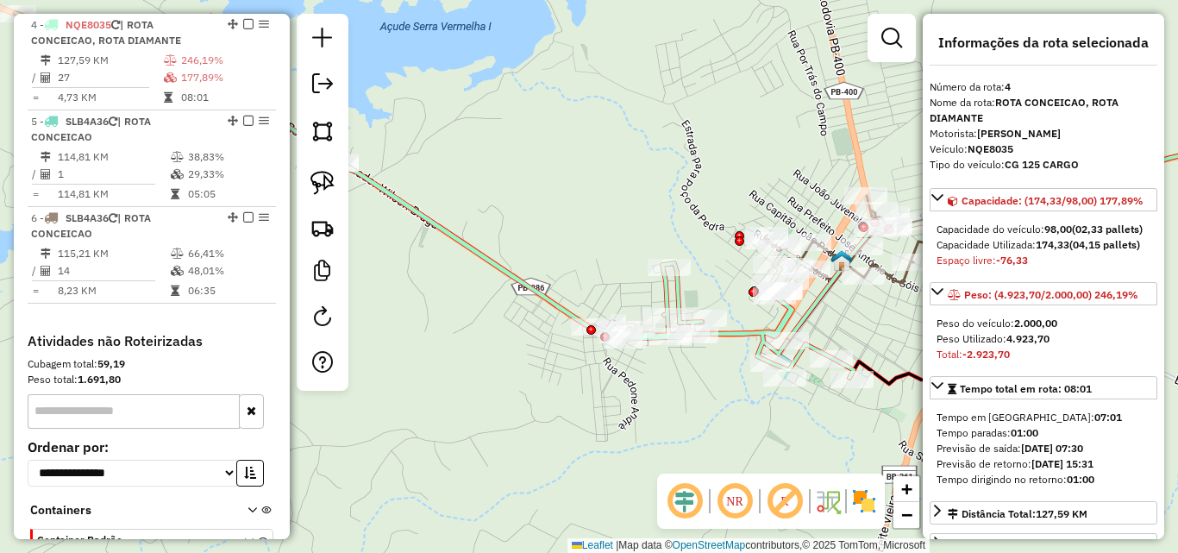
click at [645, 417] on div "Janela de atendimento Grade de atendimento Capacidade Transportadoras Veículos …" at bounding box center [589, 276] width 1178 height 553
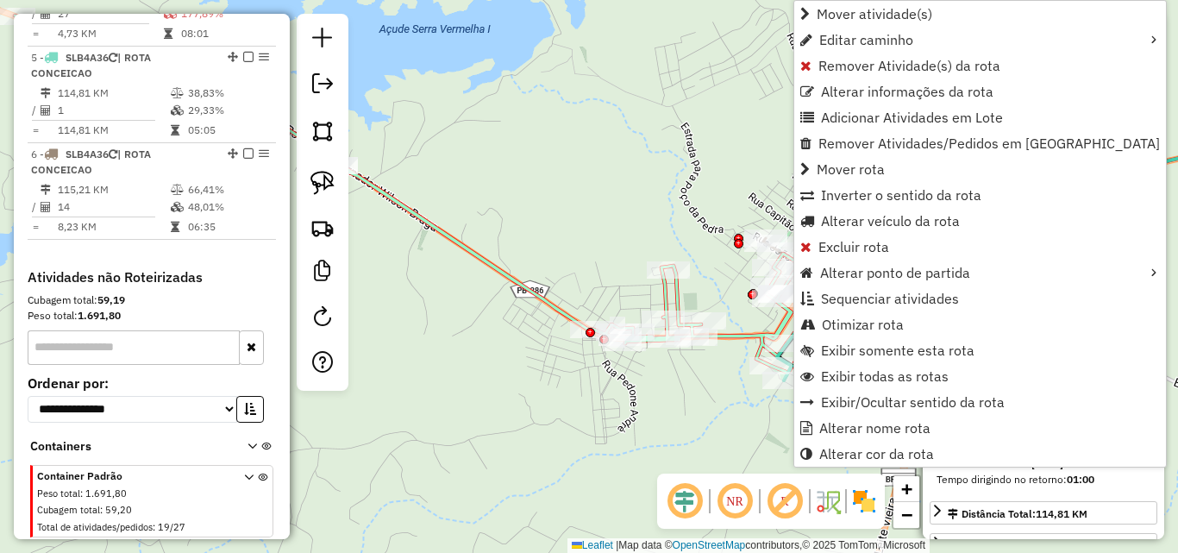
scroll to position [813, 0]
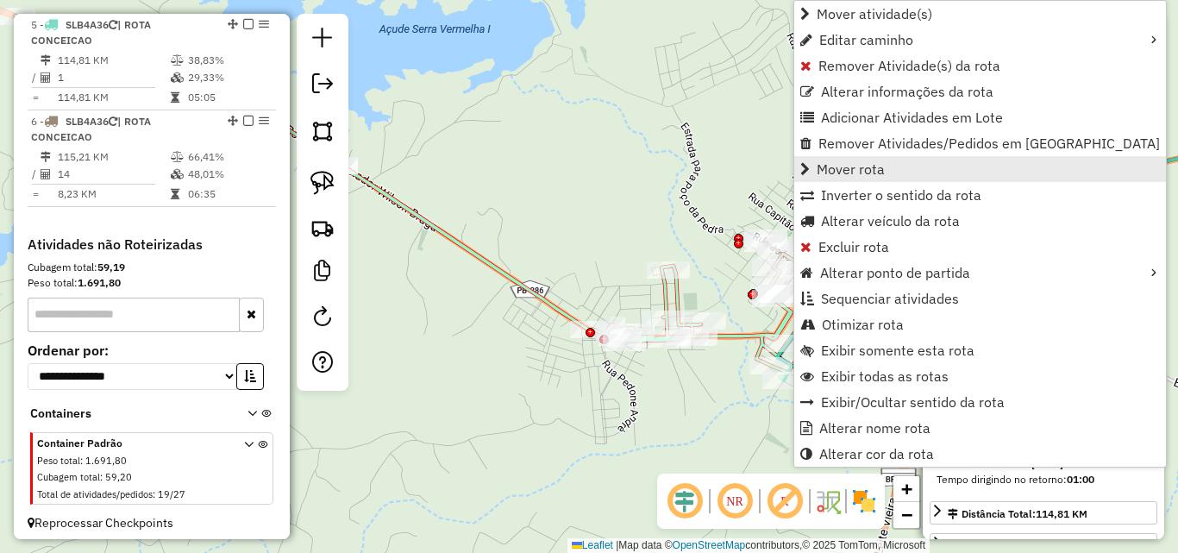
click at [853, 176] on span "Mover rota" at bounding box center [851, 169] width 68 height 14
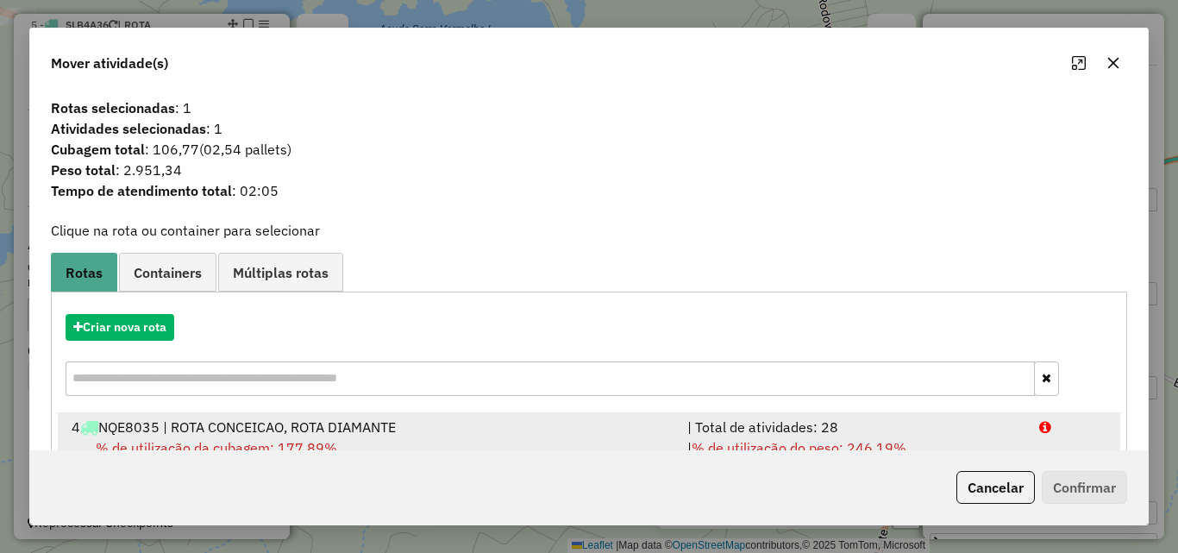
scroll to position [132, 0]
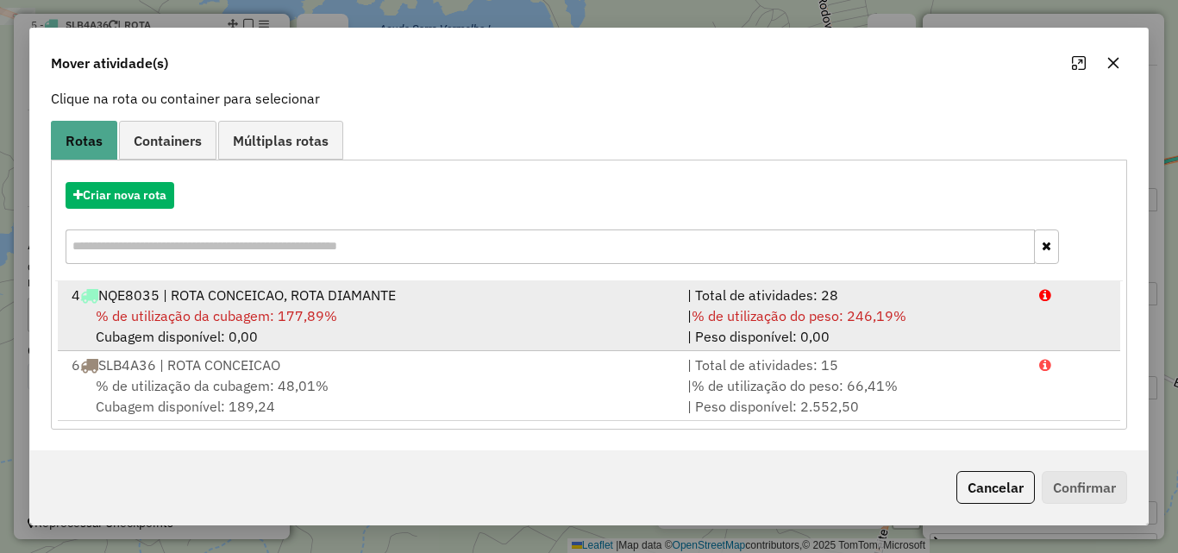
drag, startPoint x: 910, startPoint y: 316, endPoint x: 942, endPoint y: 340, distance: 38.8
click at [910, 316] on div "| % de utilização do peso: 246,19% | Peso disponível: 0,00" at bounding box center [853, 325] width 352 height 41
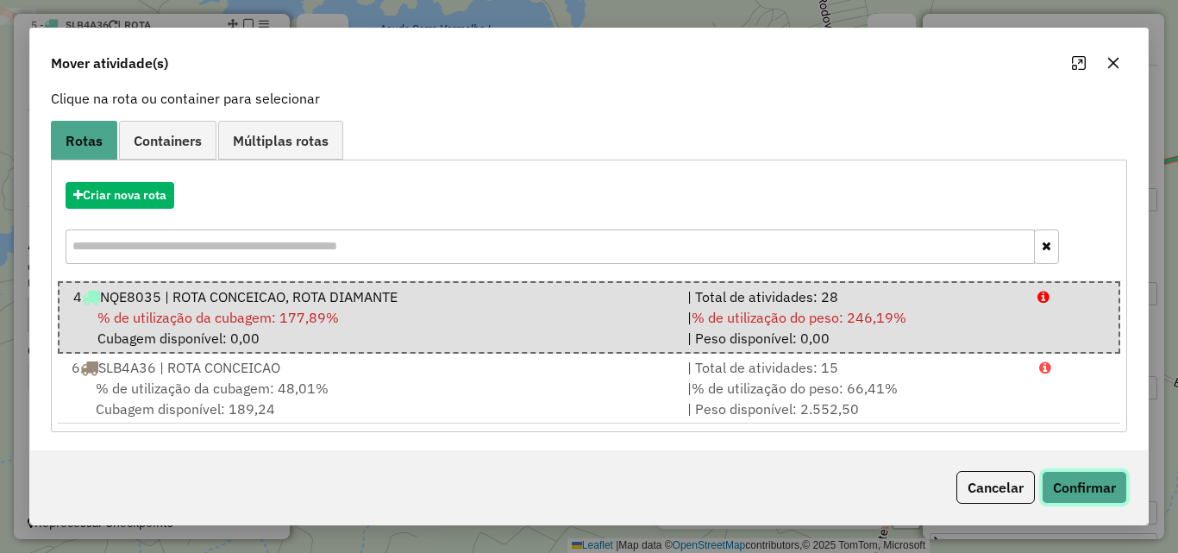
click at [1081, 475] on button "Confirmar" at bounding box center [1084, 487] width 85 height 33
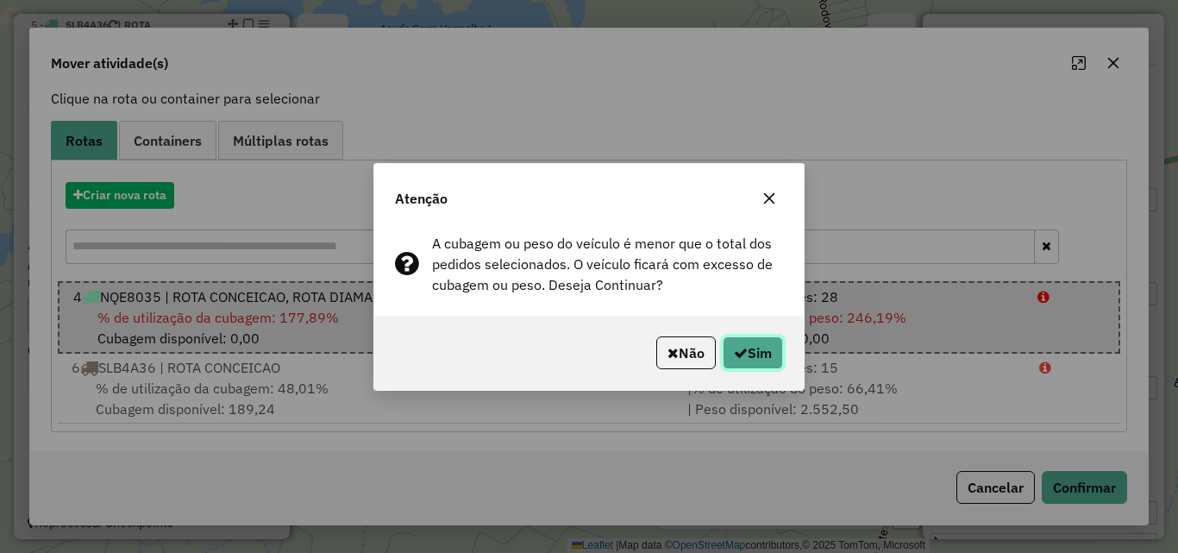
click at [762, 348] on button "Sim" at bounding box center [753, 352] width 60 height 33
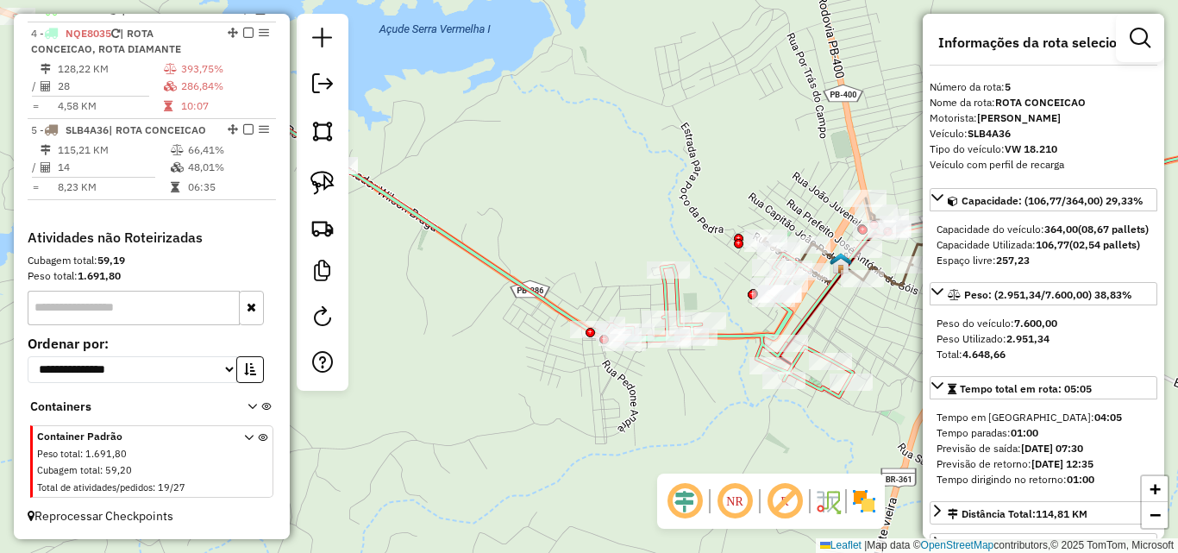
scroll to position [708, 0]
click at [503, 279] on icon at bounding box center [434, 206] width 838 height 381
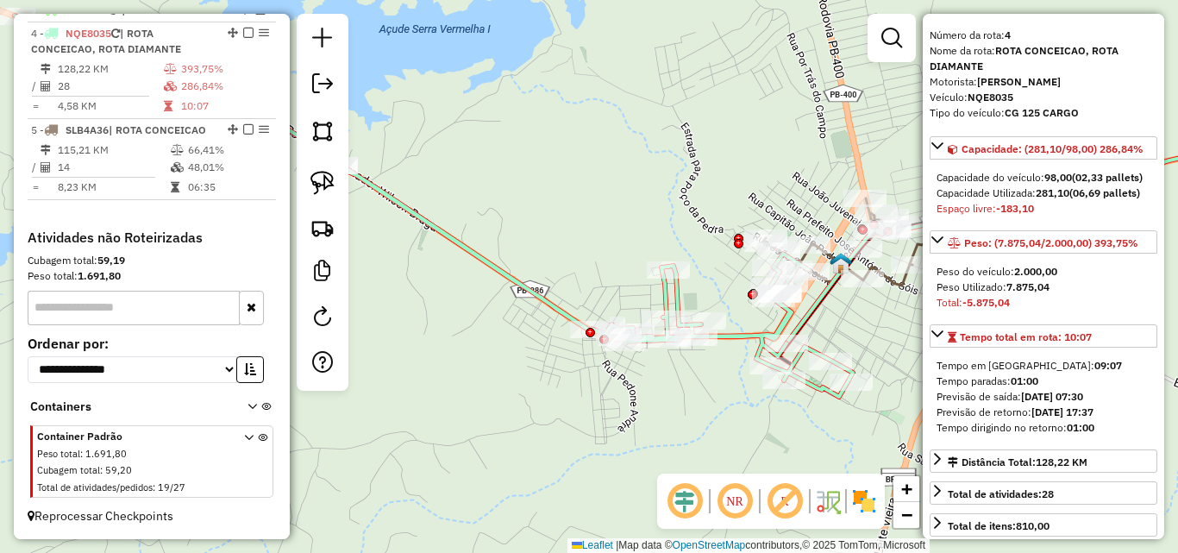
scroll to position [86, 0]
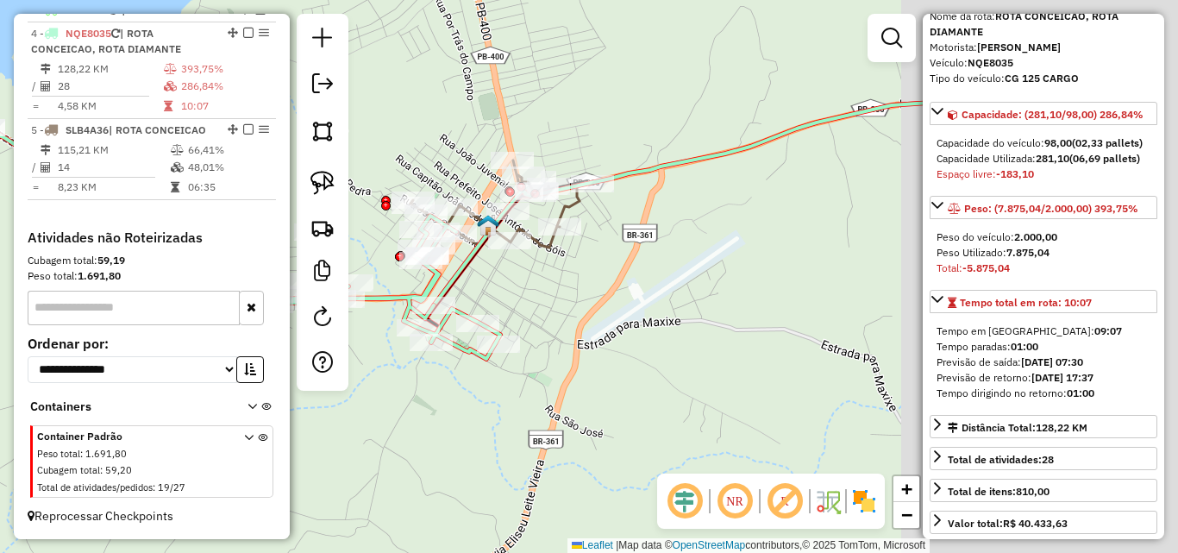
drag, startPoint x: 559, startPoint y: 416, endPoint x: 474, endPoint y: 379, distance: 92.3
click at [403, 397] on div "Janela de atendimento Grade de atendimento Capacidade Transportadoras Veículos …" at bounding box center [589, 276] width 1178 height 553
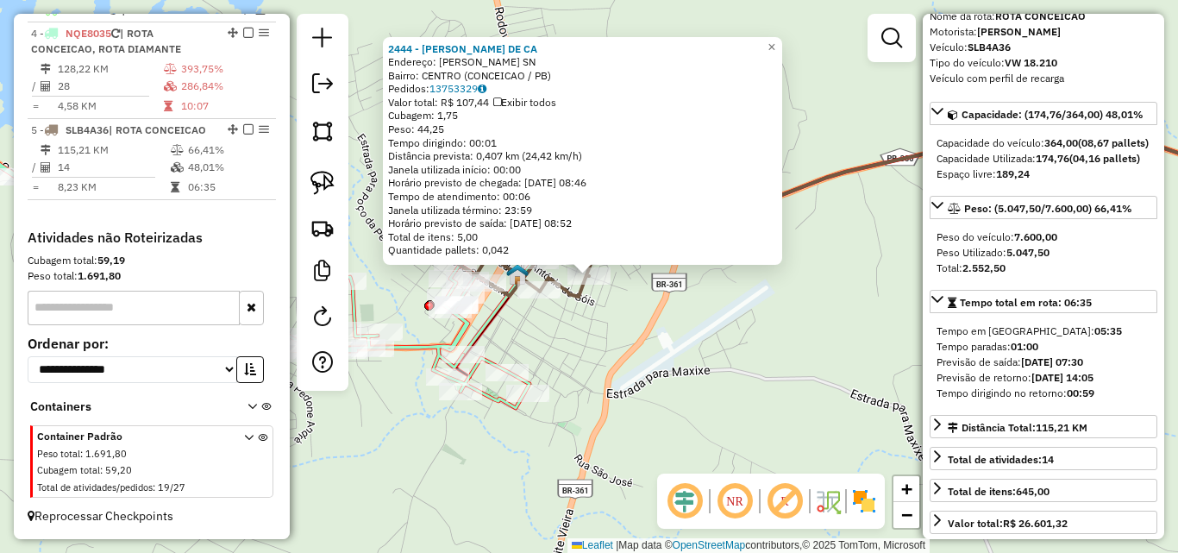
click at [566, 358] on div "Rota 5 - Placa SLB4A36 2444 - FABRICIA GOMES DE CA 2444 - FABRICIA GOMES DE CA …" at bounding box center [589, 276] width 1178 height 553
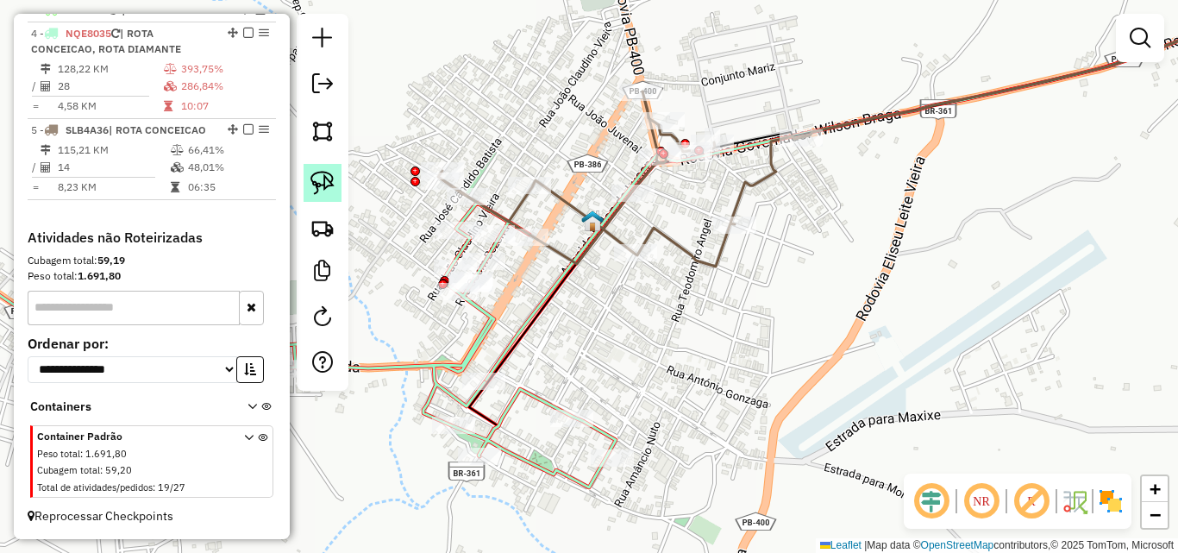
click at [312, 182] on img at bounding box center [322, 183] width 24 height 24
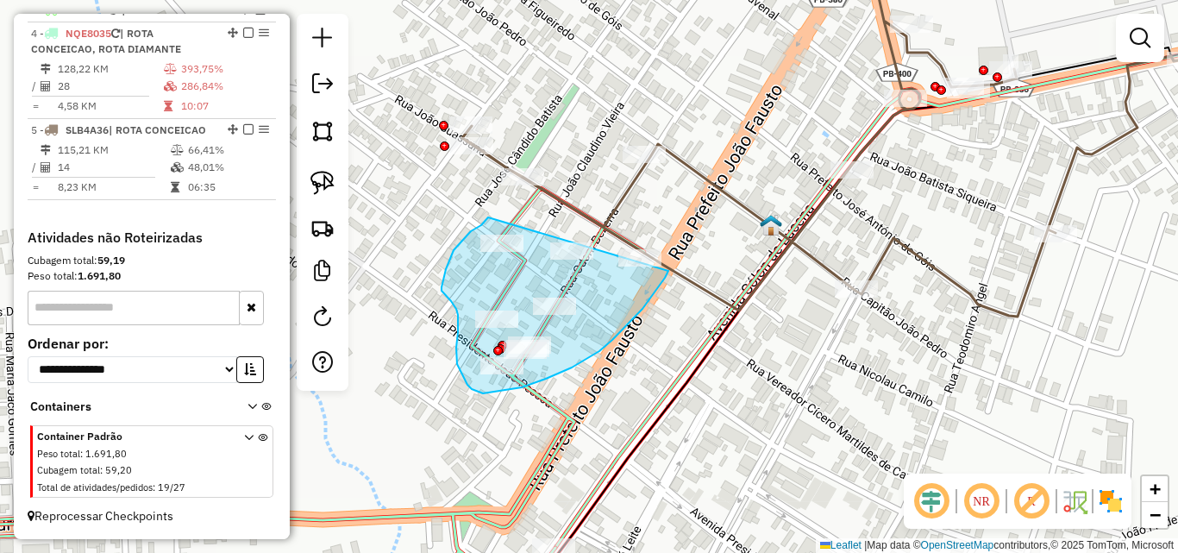
drag, startPoint x: 487, startPoint y: 219, endPoint x: 684, endPoint y: 241, distance: 197.8
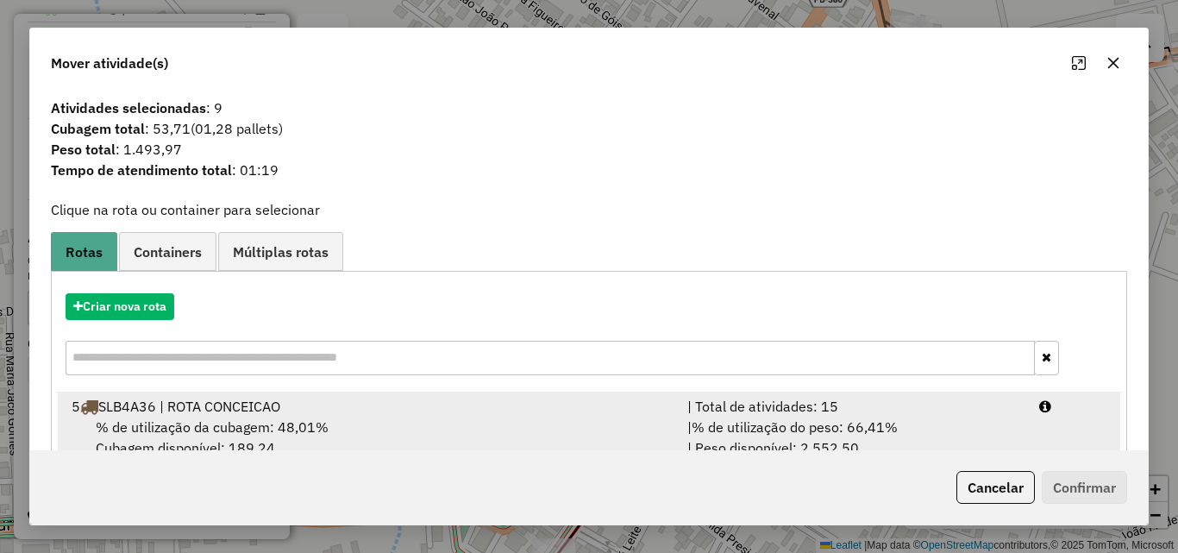
click at [981, 436] on div "| % de utilização do peso: 66,41% | Peso disponível: 2.552,50" at bounding box center [853, 436] width 352 height 41
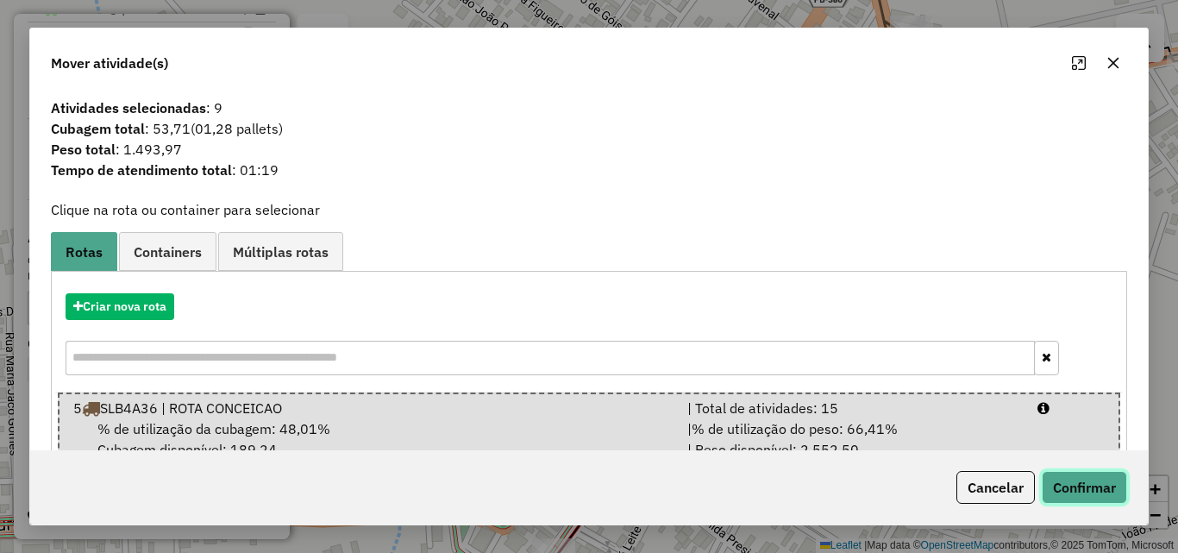
drag, startPoint x: 1087, startPoint y: 496, endPoint x: 1026, endPoint y: 469, distance: 66.8
click at [1086, 497] on button "Confirmar" at bounding box center [1084, 487] width 85 height 33
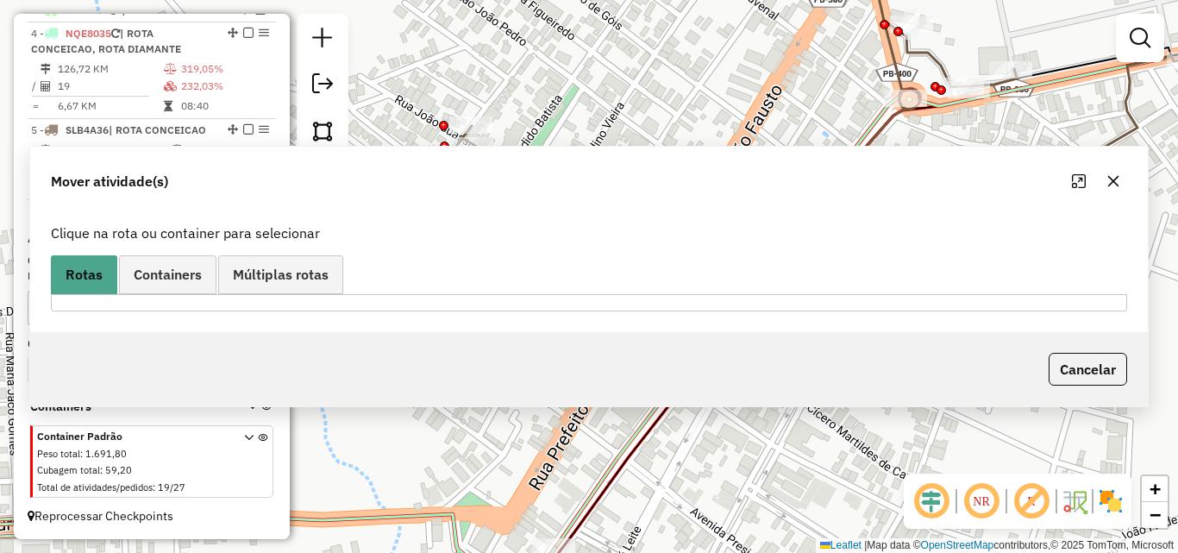
scroll to position [539, 0]
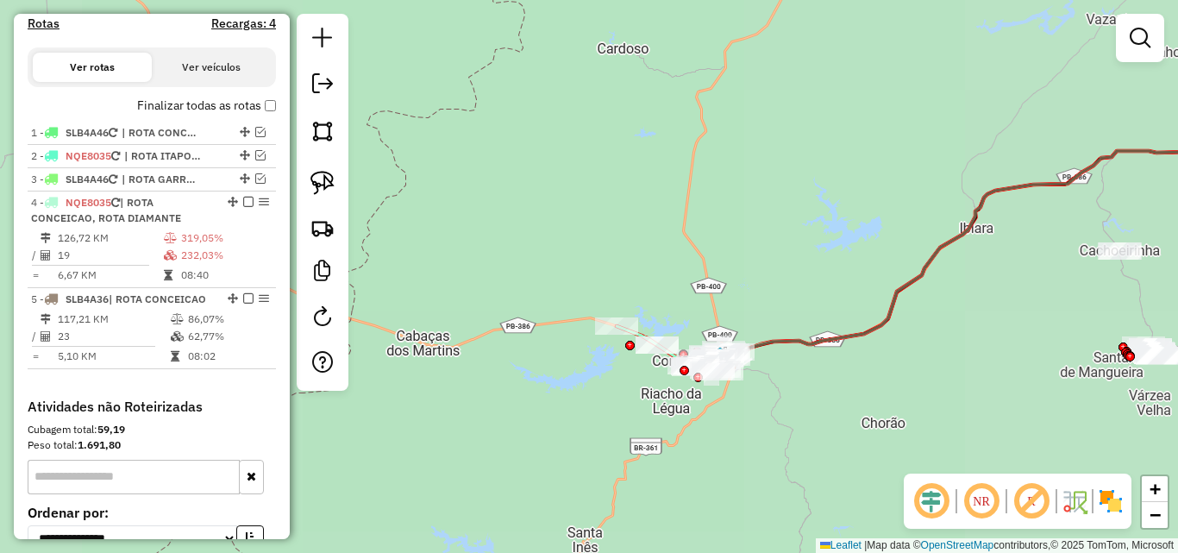
drag, startPoint x: 835, startPoint y: 404, endPoint x: 526, endPoint y: 370, distance: 311.4
click at [526, 369] on div "Janela de atendimento Grade de atendimento Capacidade Transportadoras Veículos …" at bounding box center [589, 276] width 1178 height 553
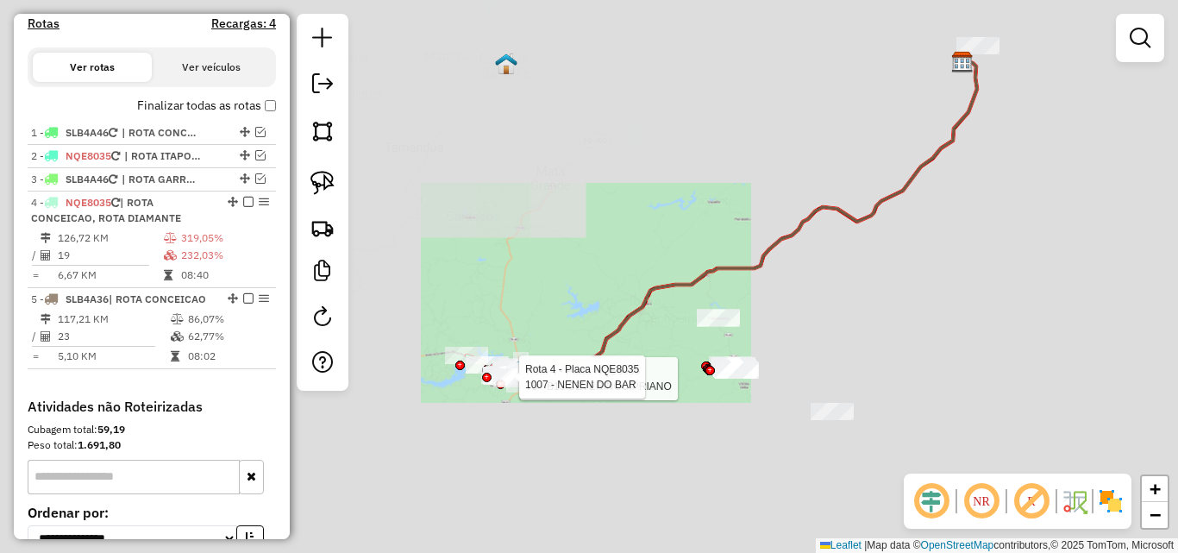
drag, startPoint x: 587, startPoint y: 445, endPoint x: 698, endPoint y: 465, distance: 112.1
click at [698, 465] on div "Rota 4 - Placa NQE8035 75 - B13 SEVERINOCIPRIANO Rota 4 - Placa NQE8035 1007 - …" at bounding box center [589, 276] width 1178 height 553
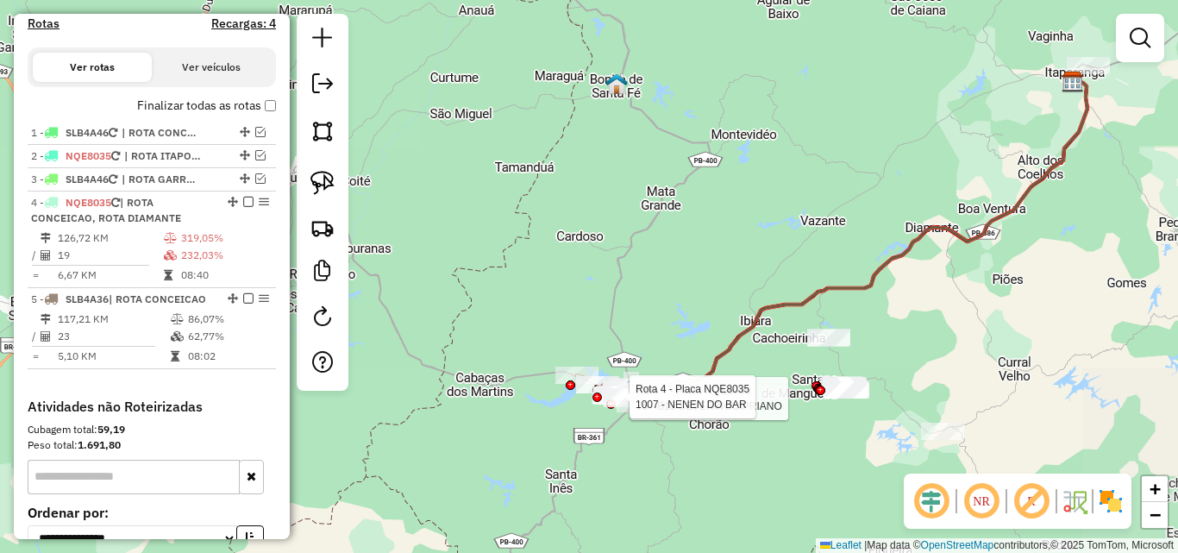
click at [698, 466] on div "Rota 4 - Placa NQE8035 75 - B13 SEVERINOCIPRIANO Rota 4 - Placa NQE8035 1007 - …" at bounding box center [589, 276] width 1178 height 553
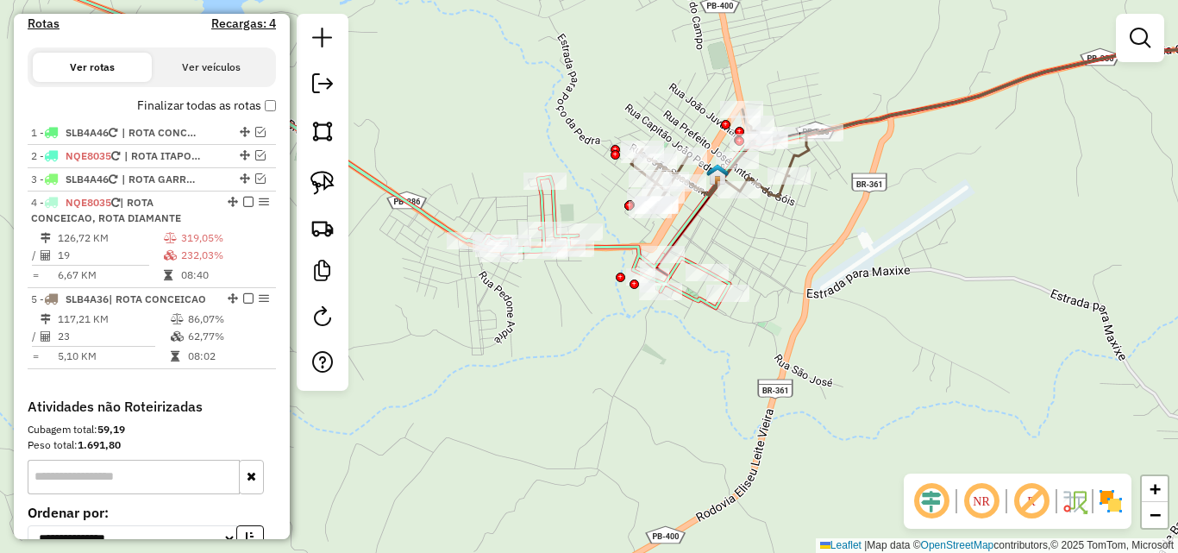
click at [436, 222] on icon at bounding box center [334, 126] width 792 height 363
select select "*********"
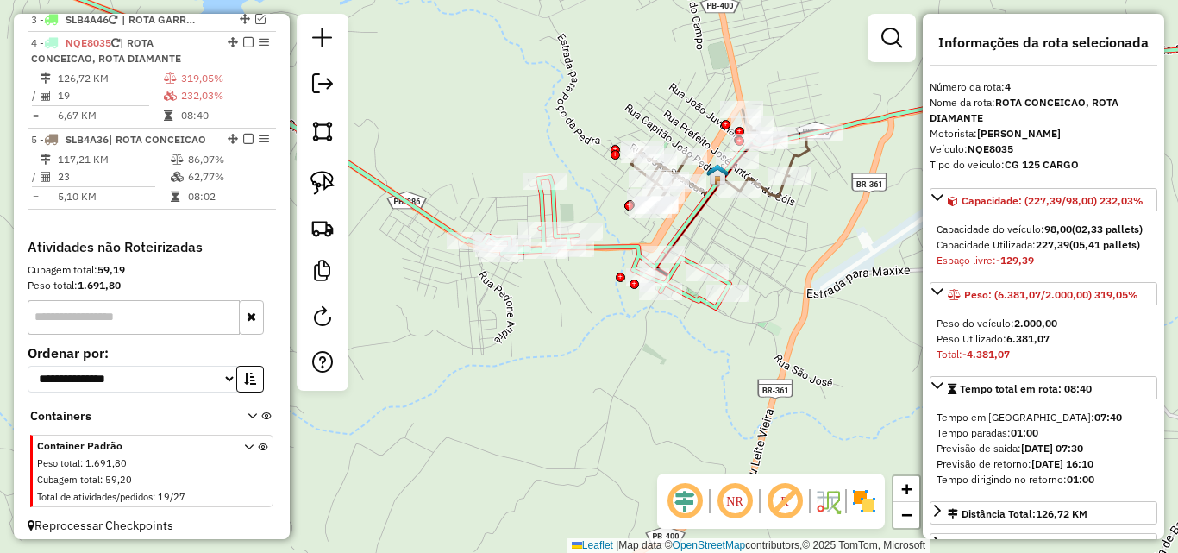
scroll to position [708, 0]
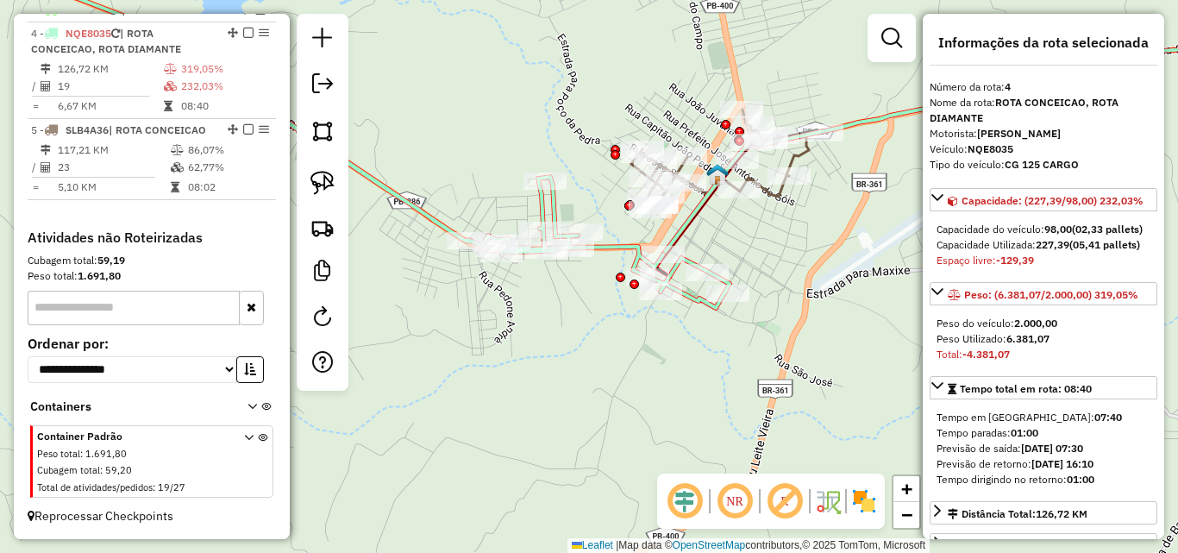
click at [776, 203] on icon at bounding box center [726, 161] width 191 height 103
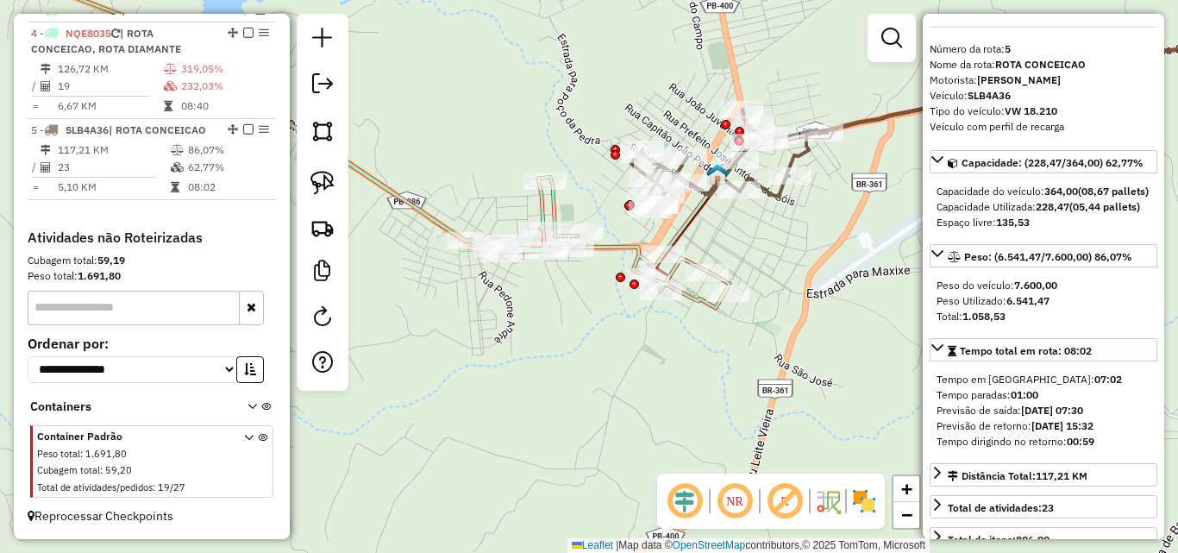
scroll to position [86, 0]
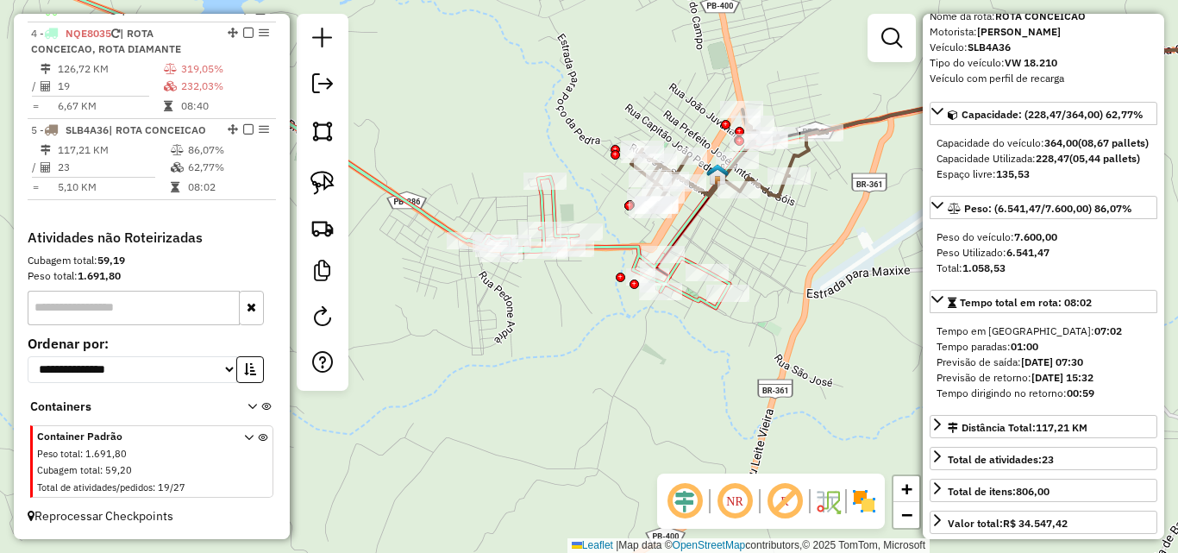
click at [425, 216] on icon at bounding box center [334, 126] width 792 height 363
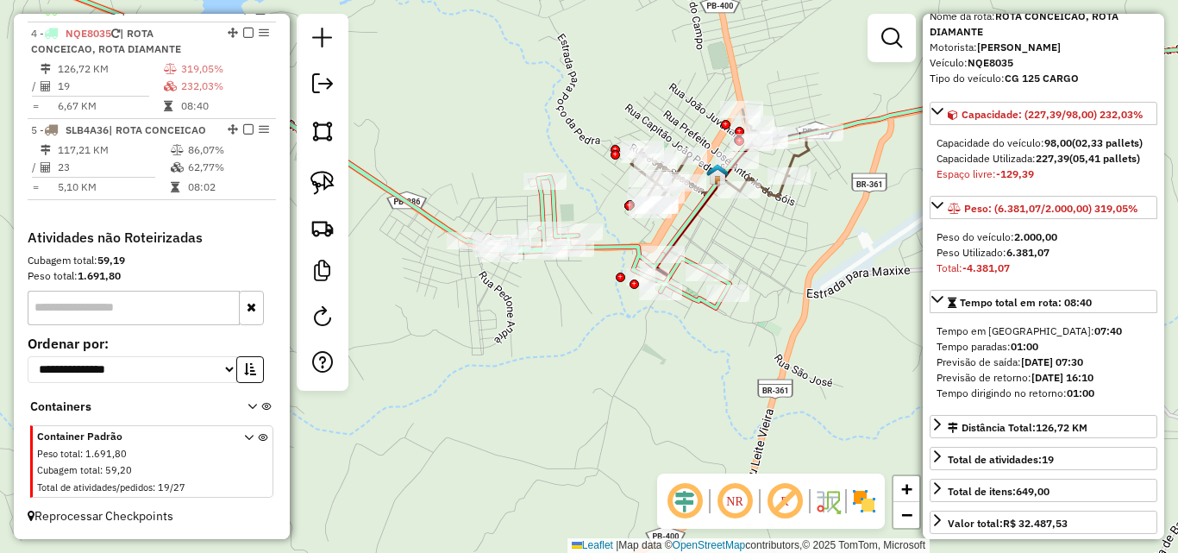
click at [770, 202] on icon at bounding box center [726, 161] width 191 height 103
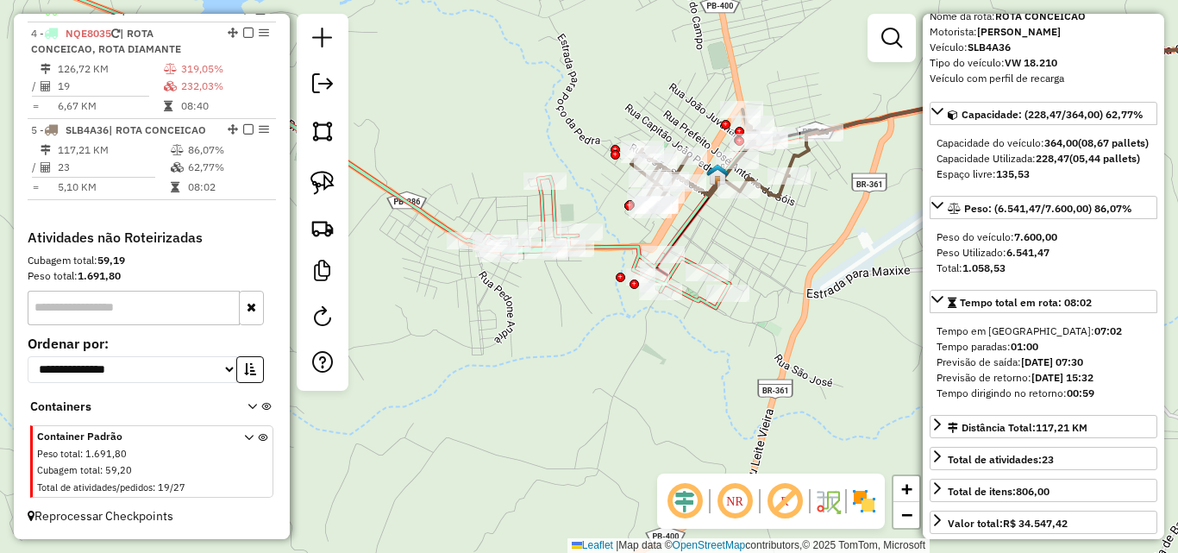
click at [424, 224] on icon at bounding box center [334, 126] width 792 height 363
click at [424, 223] on icon at bounding box center [331, 127] width 796 height 365
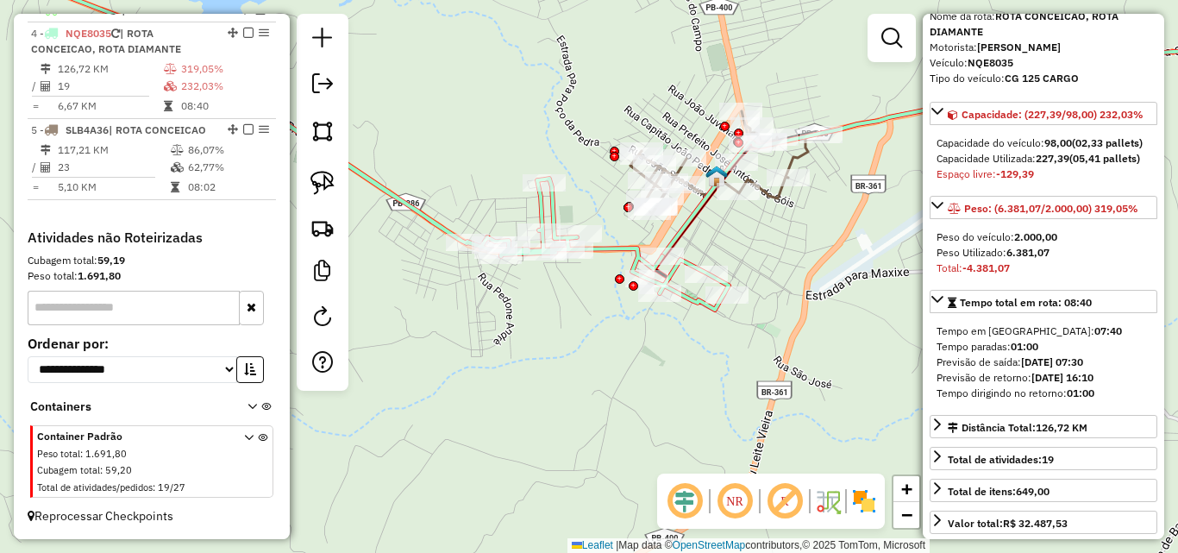
click at [389, 201] on icon at bounding box center [331, 127] width 796 height 365
click at [742, 200] on div at bounding box center [737, 191] width 43 height 17
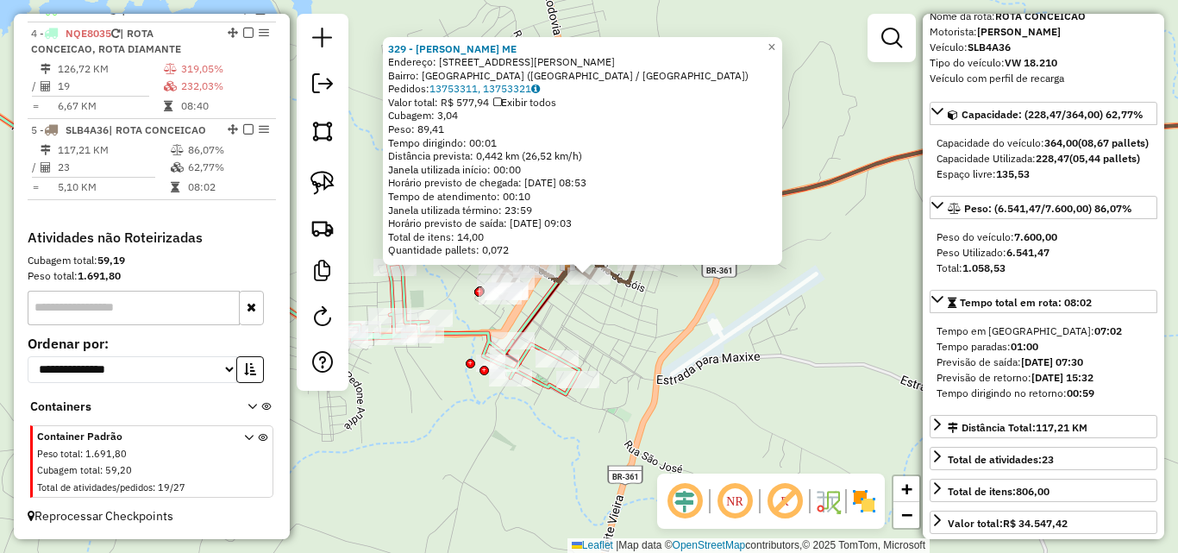
drag, startPoint x: 652, startPoint y: 340, endPoint x: 603, endPoint y: 354, distance: 51.3
click at [651, 341] on div "329 - FRANCISCO VALTER CORDEIRO DE LIMA ME Endereço: R CAPITAO JOAO PEDRO 122 B…" at bounding box center [589, 276] width 1178 height 553
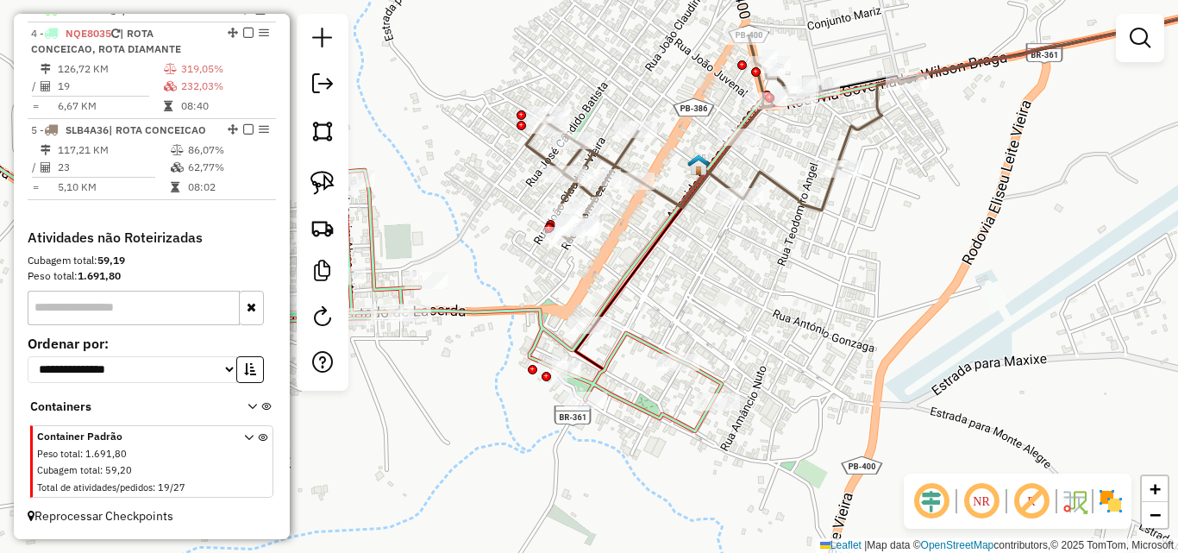
click at [665, 195] on icon at bounding box center [716, 137] width 381 height 205
select select "*********"
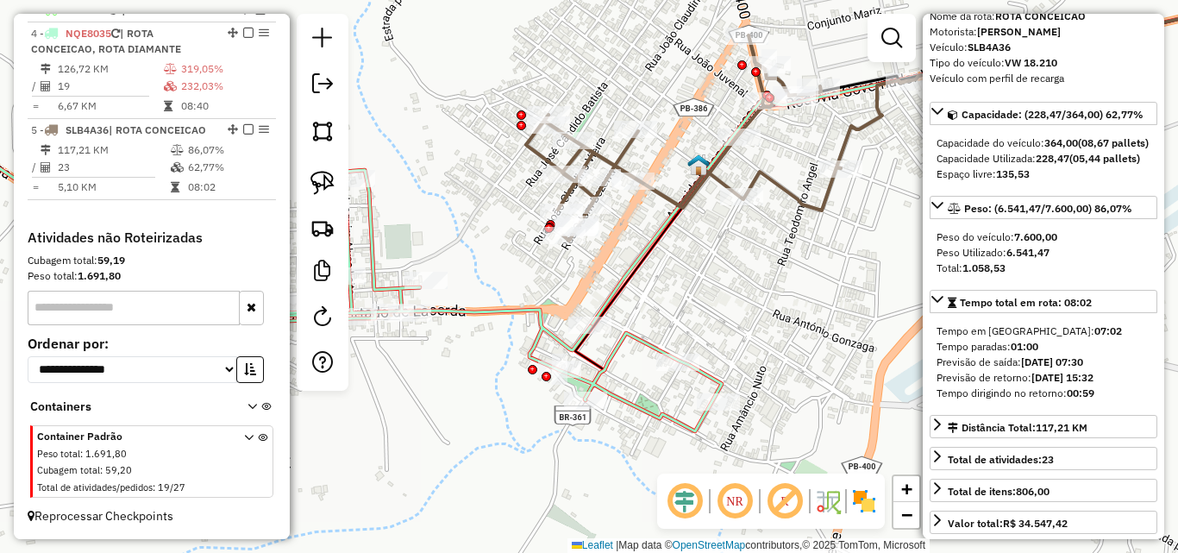
click at [510, 301] on icon at bounding box center [302, 260] width 840 height 341
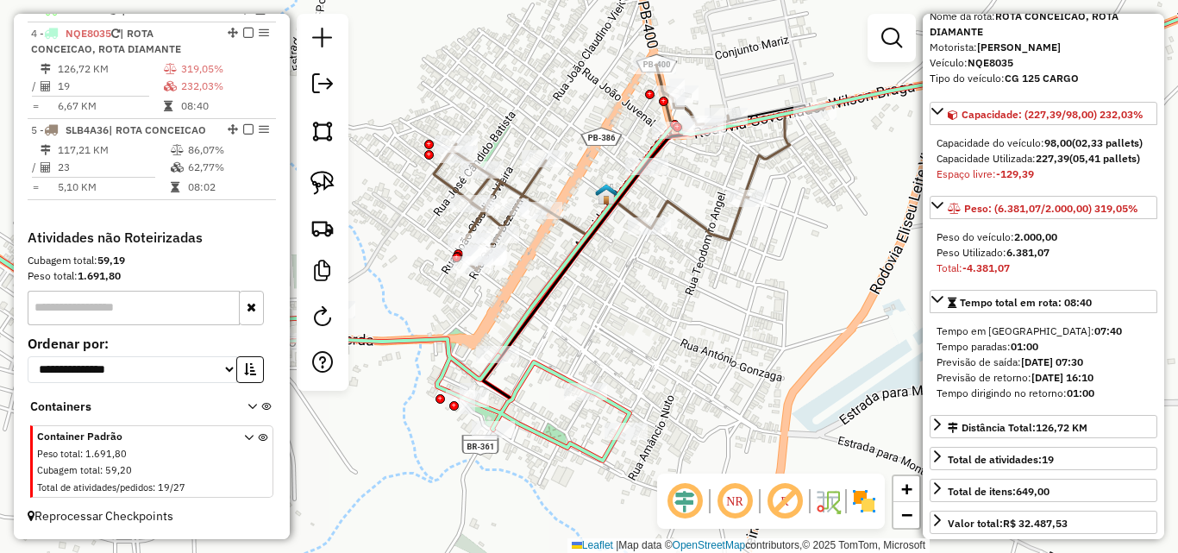
drag, startPoint x: 529, startPoint y: 287, endPoint x: 604, endPoint y: 344, distance: 93.5
click at [424, 323] on div "Janela de atendimento Grade de atendimento Capacidade Transportadoras Veículos …" at bounding box center [589, 276] width 1178 height 553
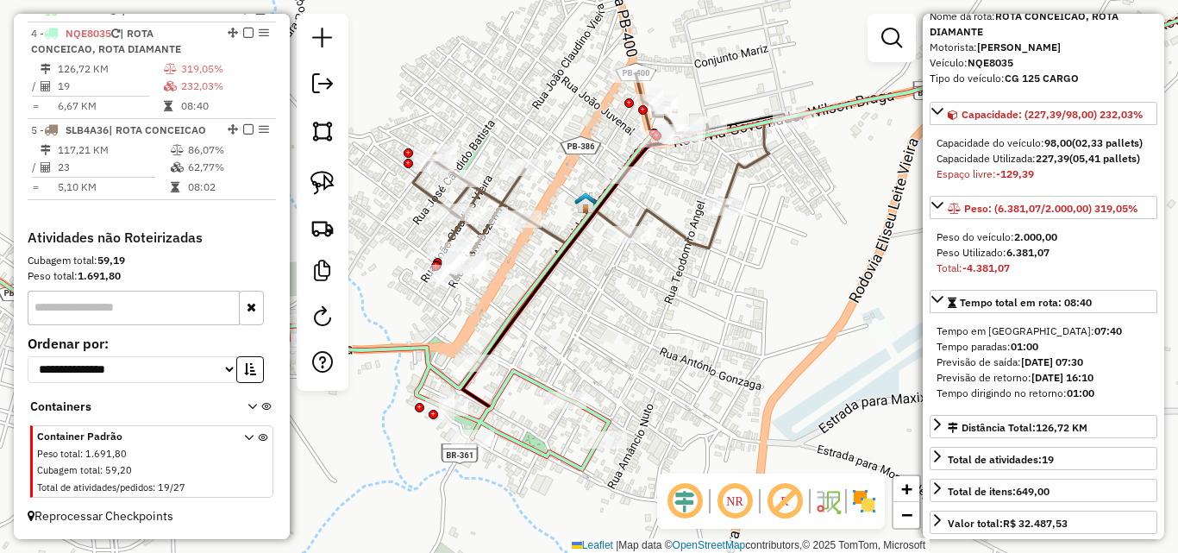
click at [611, 346] on div "Janela de atendimento Grade de atendimento Capacidade Transportadoras Veículos …" at bounding box center [589, 276] width 1178 height 553
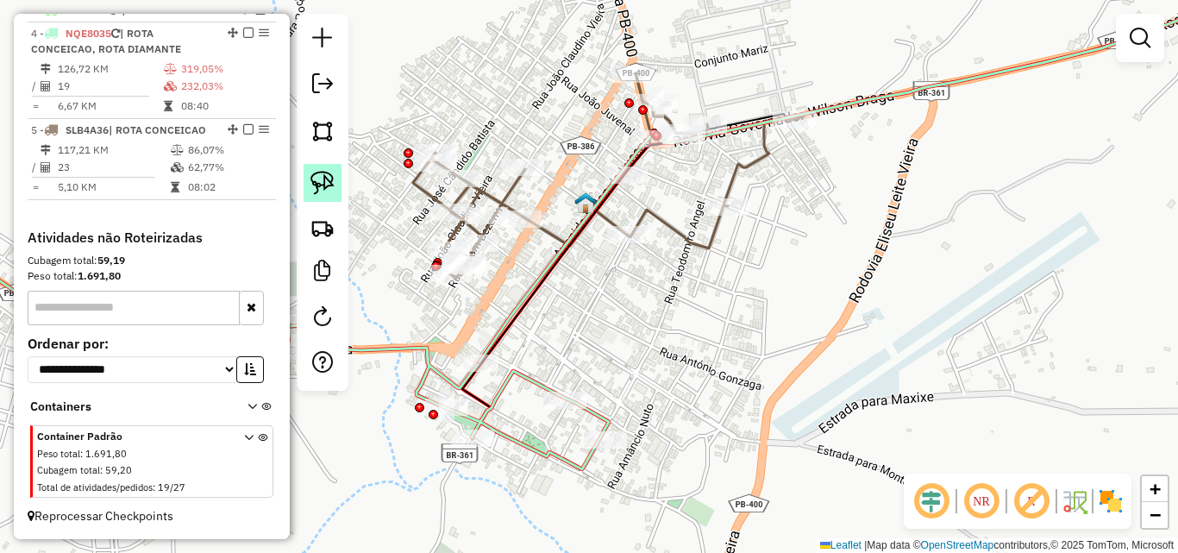
click at [318, 189] on img at bounding box center [322, 183] width 24 height 24
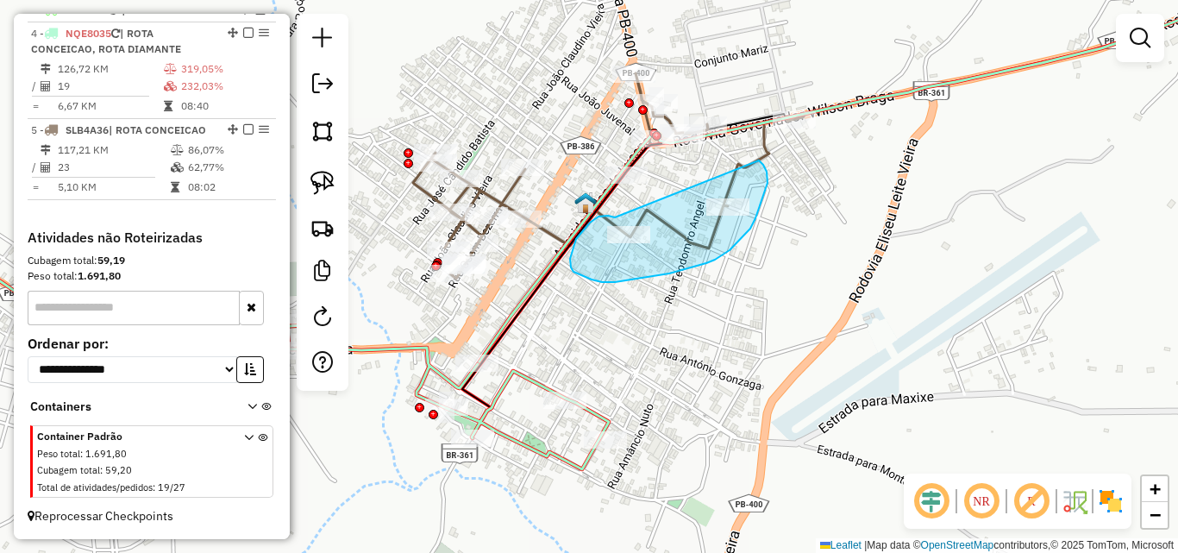
drag, startPoint x: 615, startPoint y: 217, endPoint x: 758, endPoint y: 160, distance: 154.0
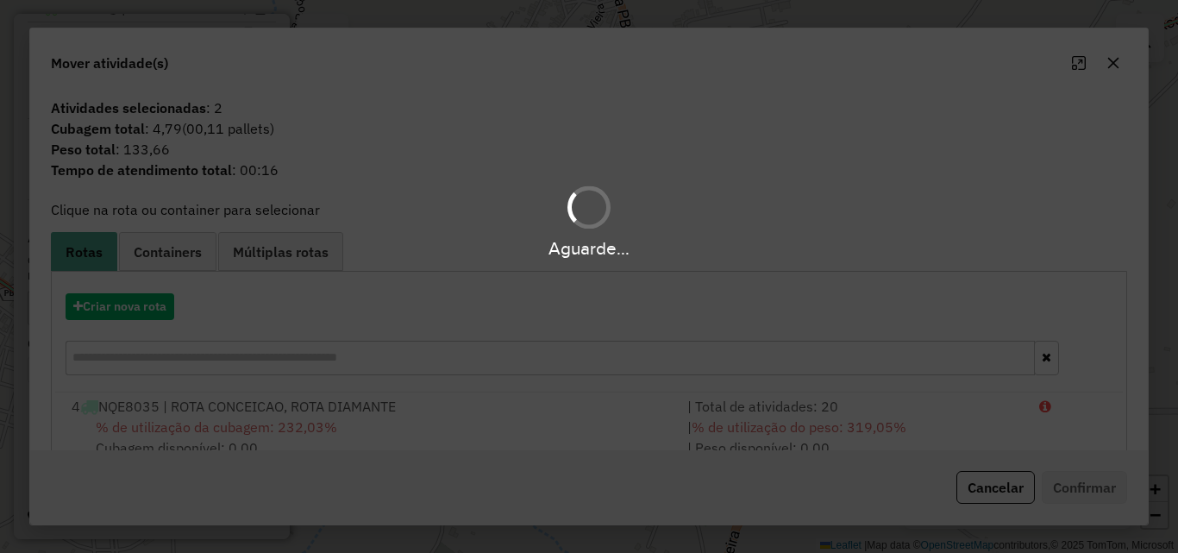
click at [956, 436] on div "Aguarde..." at bounding box center [589, 276] width 1178 height 553
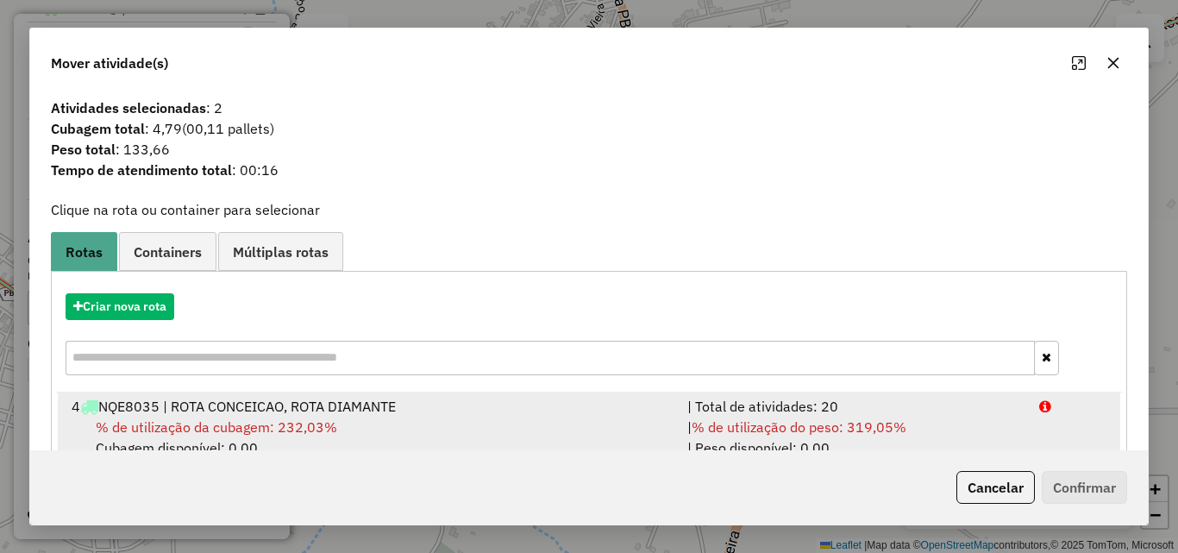
click at [994, 427] on div "| % de utilização do peso: 319,05% | Peso disponível: 0,00" at bounding box center [853, 436] width 352 height 41
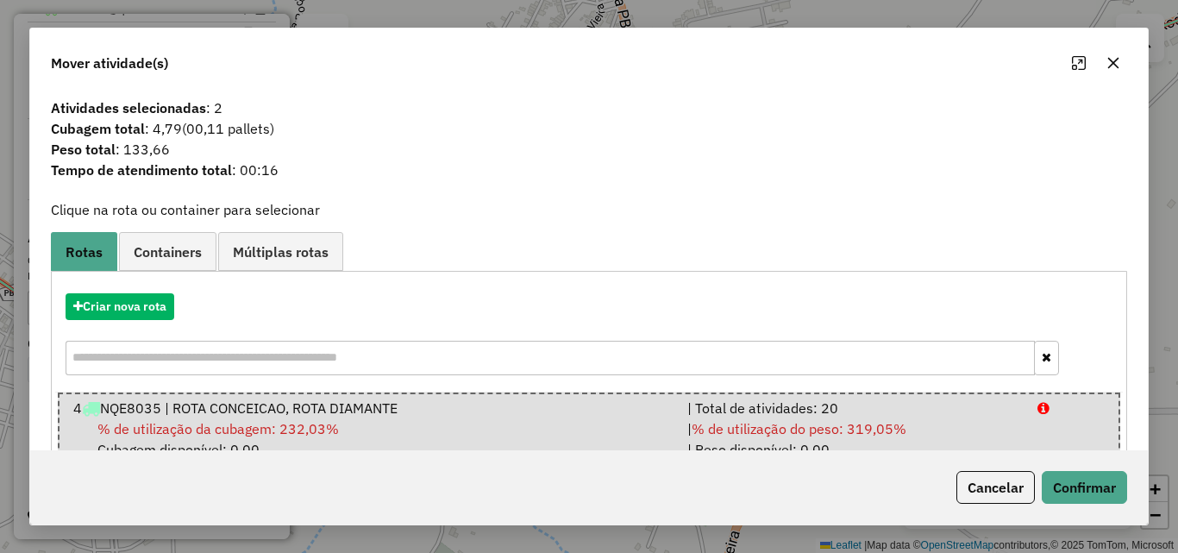
click at [1104, 504] on div "Cancelar Confirmar" at bounding box center [588, 487] width 1117 height 74
click at [1107, 510] on div "Cancelar Confirmar" at bounding box center [588, 487] width 1117 height 74
click at [1110, 510] on div "Cancelar Confirmar" at bounding box center [588, 487] width 1117 height 74
click at [1087, 487] on button "Confirmar" at bounding box center [1084, 487] width 85 height 33
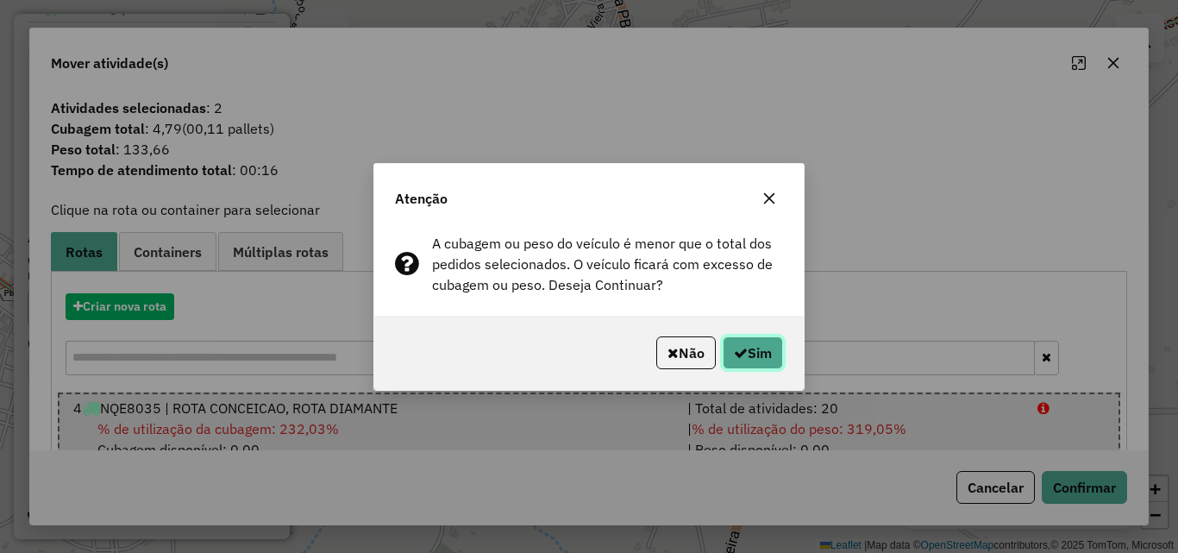
click at [756, 341] on button "Sim" at bounding box center [753, 352] width 60 height 33
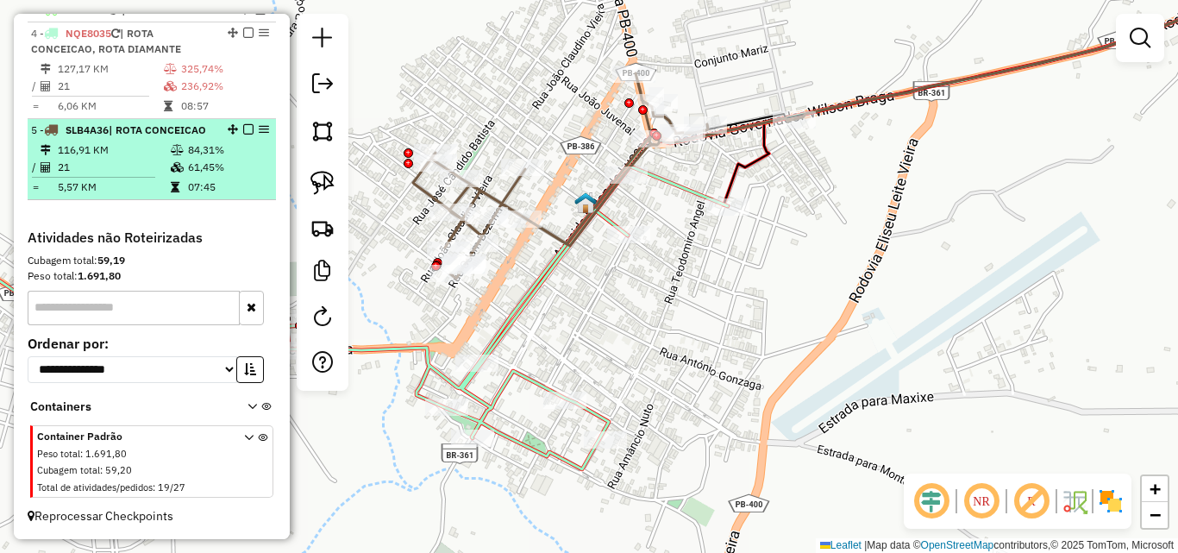
click at [182, 177] on table "116,91 KM 84,31% / 21 61,45% = 5,57 KM 07:45" at bounding box center [151, 168] width 241 height 54
select select "*********"
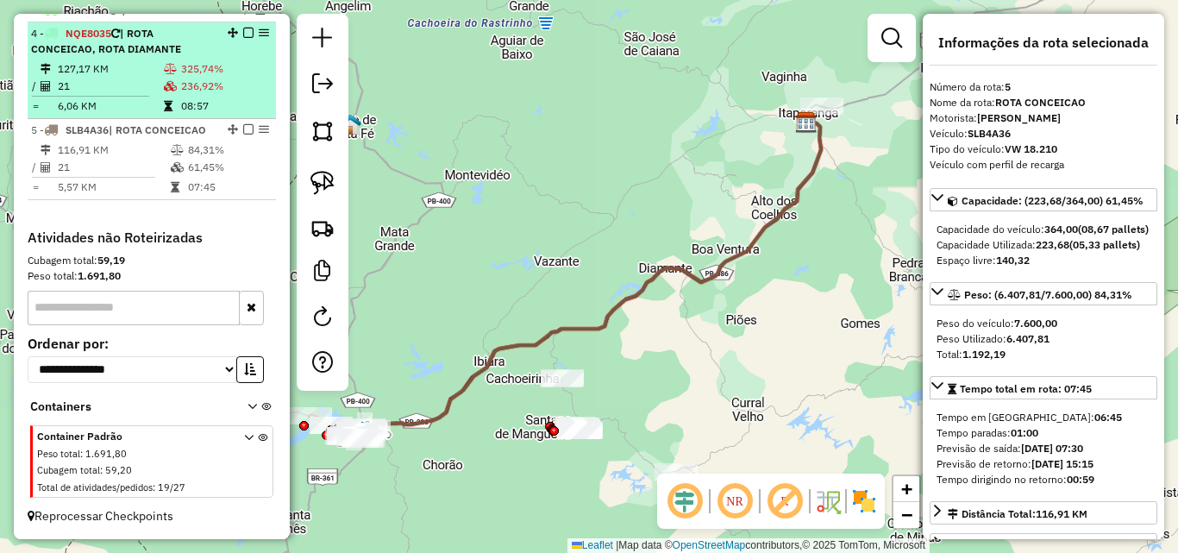
click at [165, 93] on td at bounding box center [171, 86] width 17 height 17
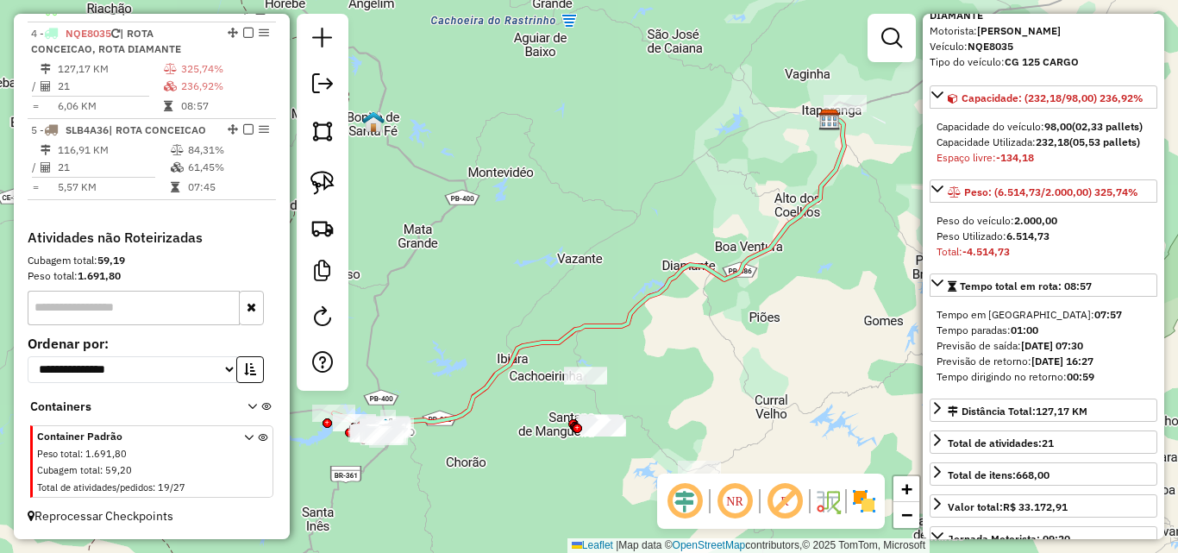
scroll to position [172, 0]
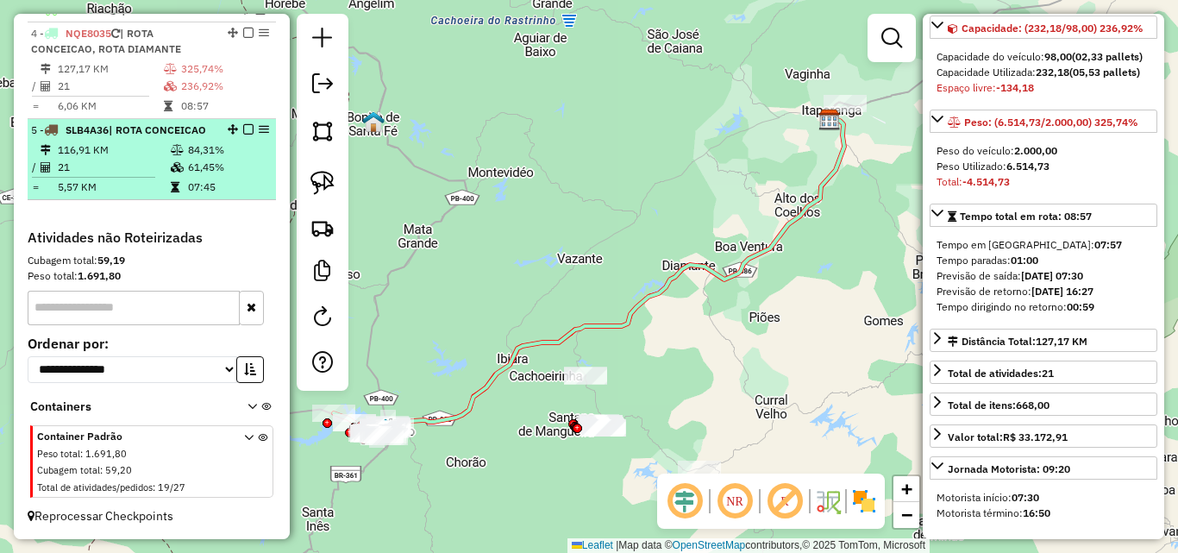
click at [158, 154] on td "116,91 KM" at bounding box center [113, 149] width 113 height 17
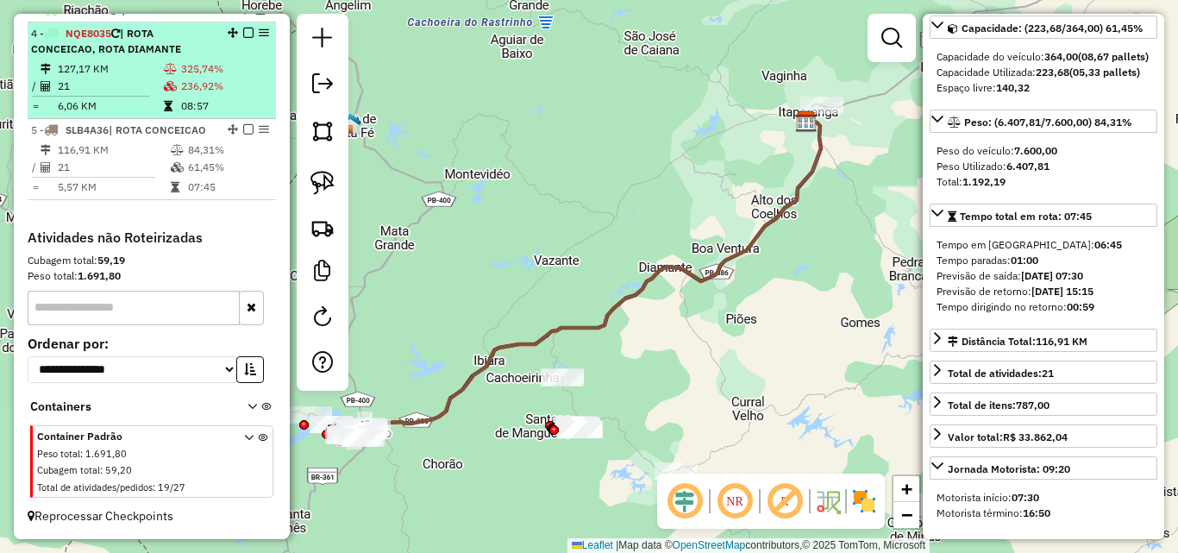
click at [172, 81] on icon at bounding box center [170, 86] width 13 height 10
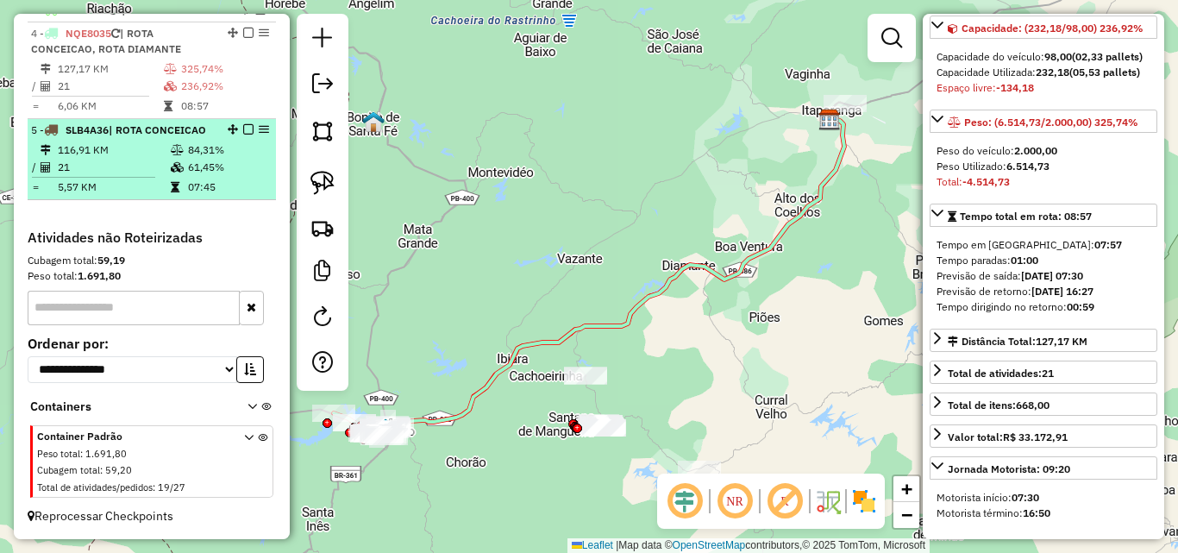
click at [178, 132] on span "| ROTA CONCEICAO" at bounding box center [157, 129] width 97 height 13
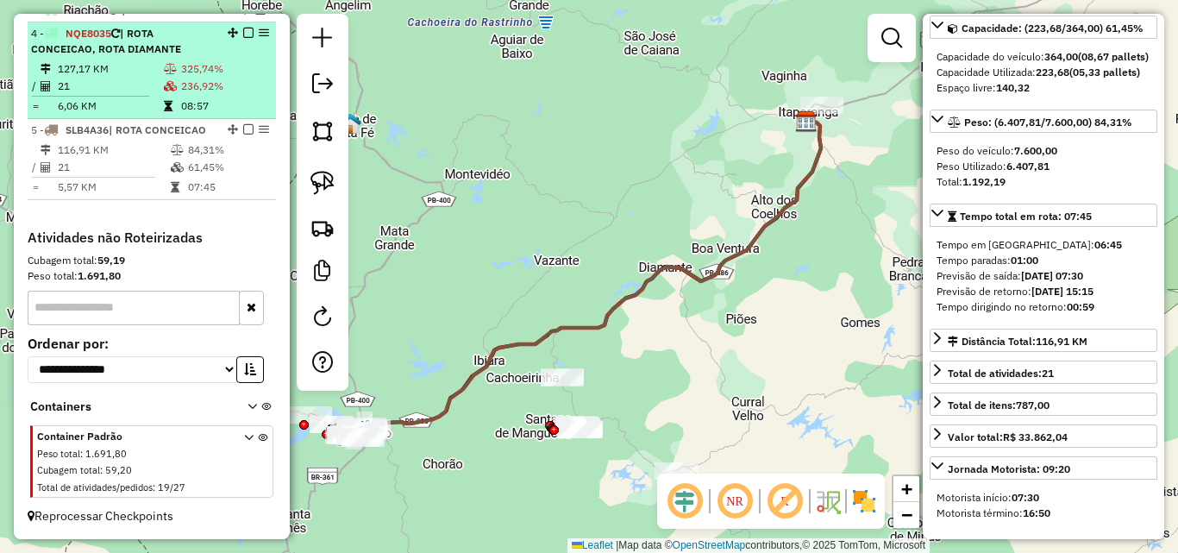
click at [166, 64] on icon at bounding box center [170, 69] width 13 height 10
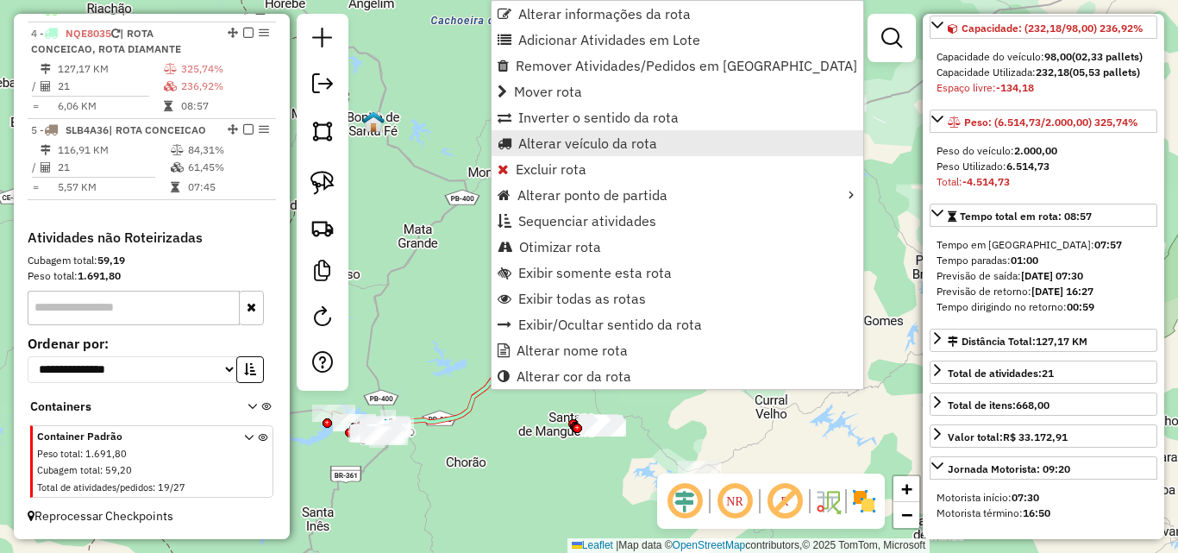
click at [591, 143] on span "Alterar veículo da rota" at bounding box center [587, 143] width 139 height 14
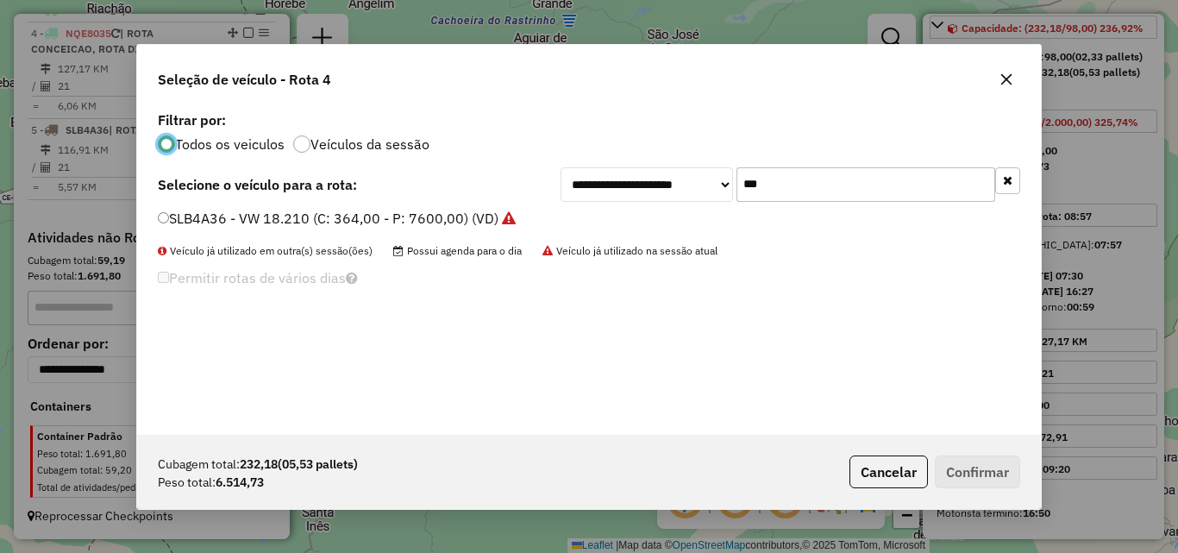
scroll to position [9, 5]
drag, startPoint x: 272, startPoint y: 222, endPoint x: 405, endPoint y: 264, distance: 139.3
click at [273, 222] on label "SLB4A36 - VW 18.210 (C: 364,00 - P: 7600,00) (VD)" at bounding box center [337, 218] width 358 height 21
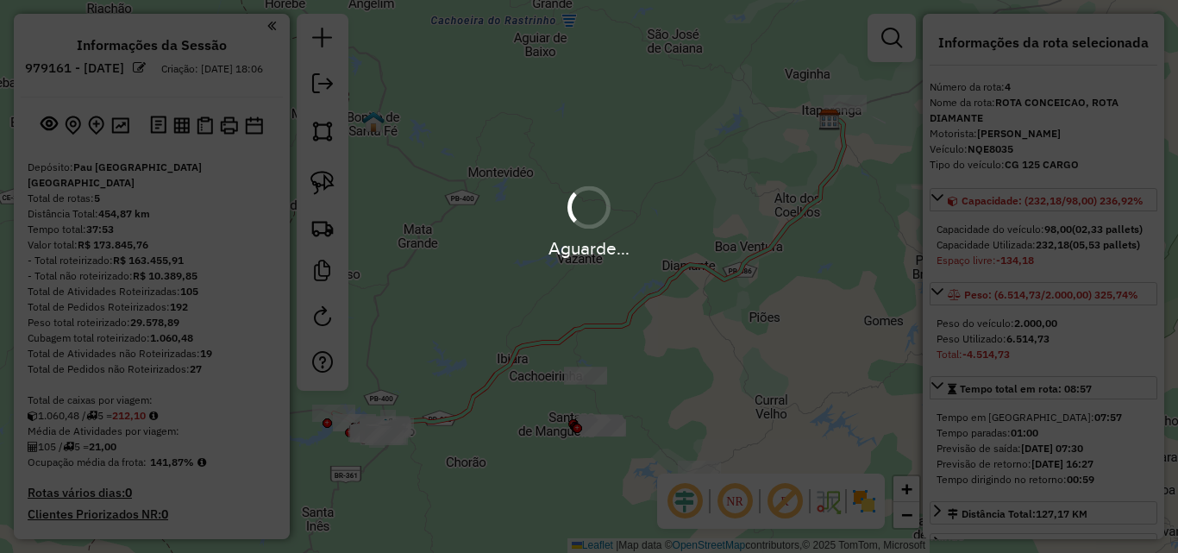
select select "*********"
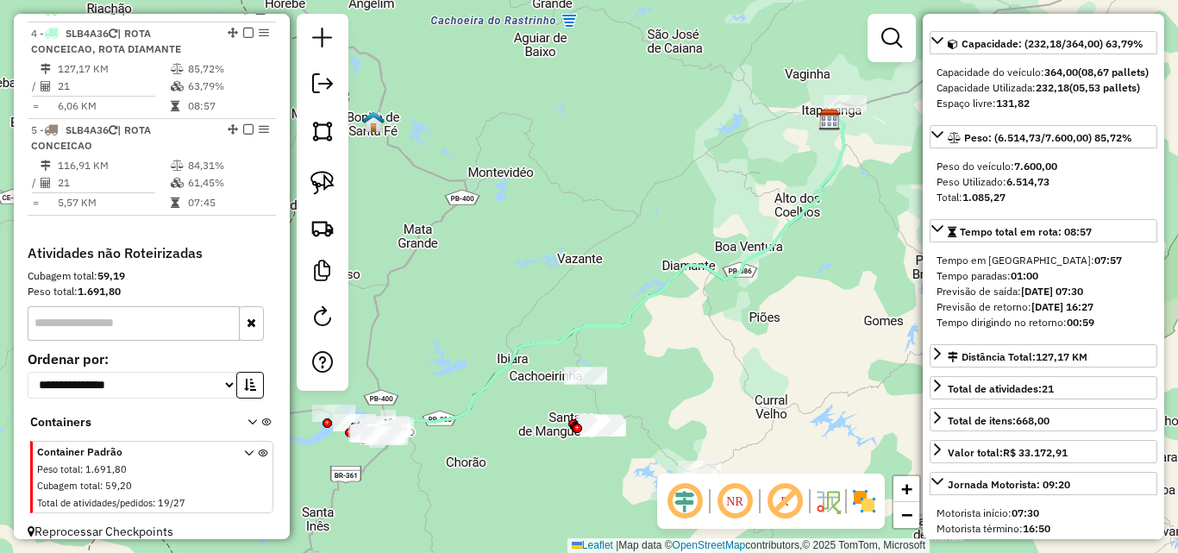
scroll to position [188, 0]
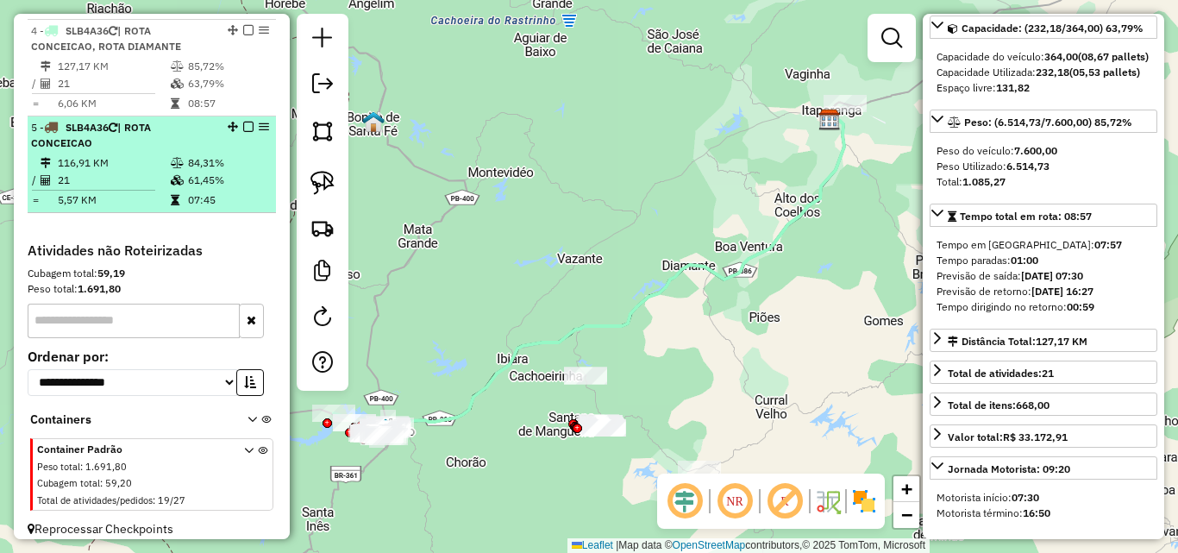
drag, startPoint x: 163, startPoint y: 171, endPoint x: 447, endPoint y: 322, distance: 322.5
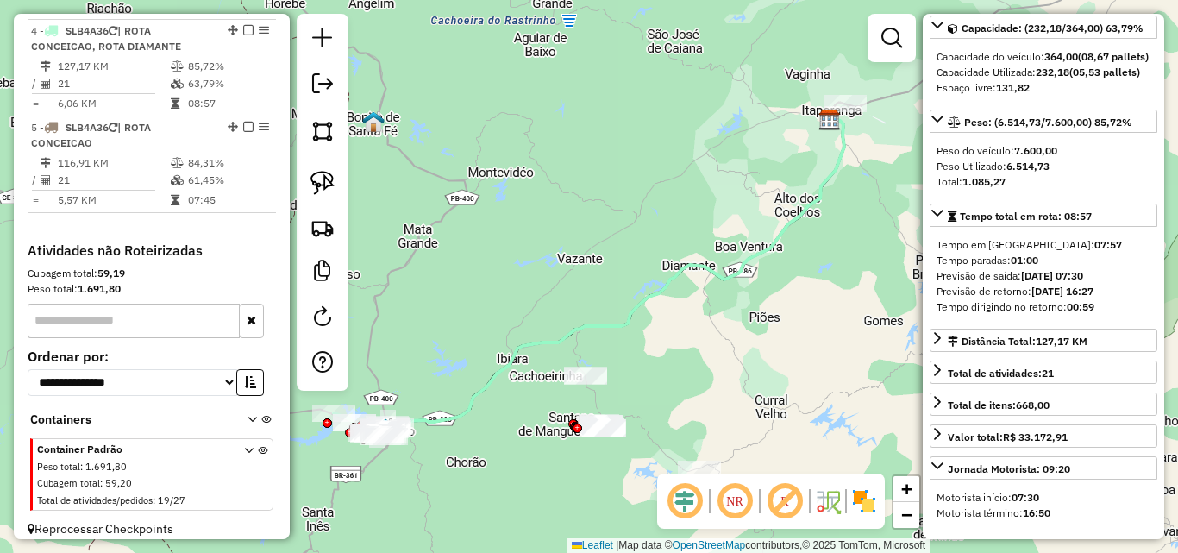
click at [165, 172] on td "21" at bounding box center [113, 180] width 113 height 17
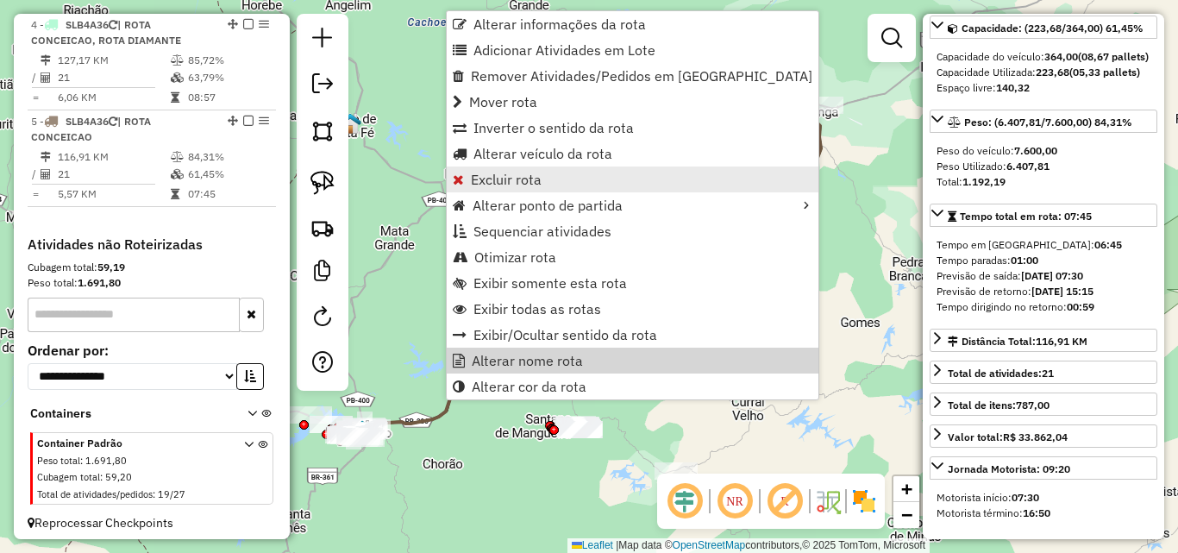
scroll to position [723, 0]
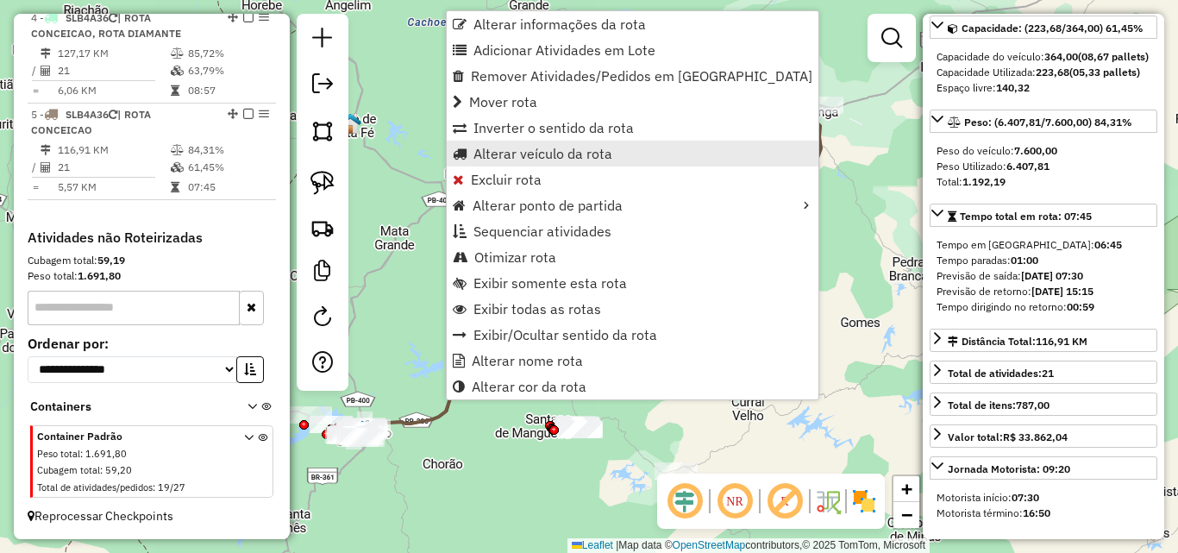
click at [558, 156] on span "Alterar veículo da rota" at bounding box center [542, 154] width 139 height 14
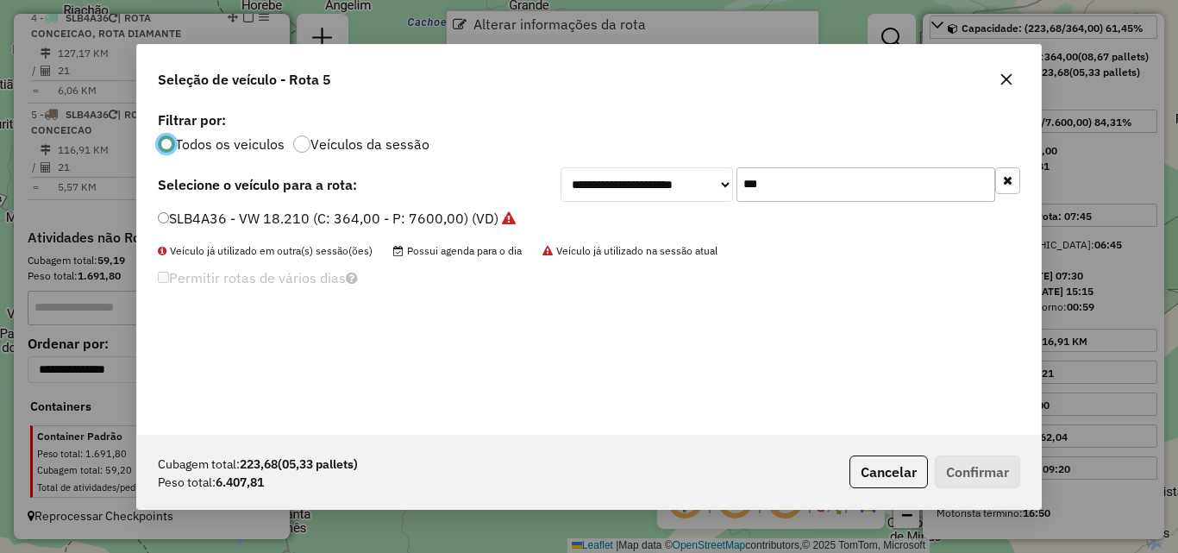
scroll to position [9, 5]
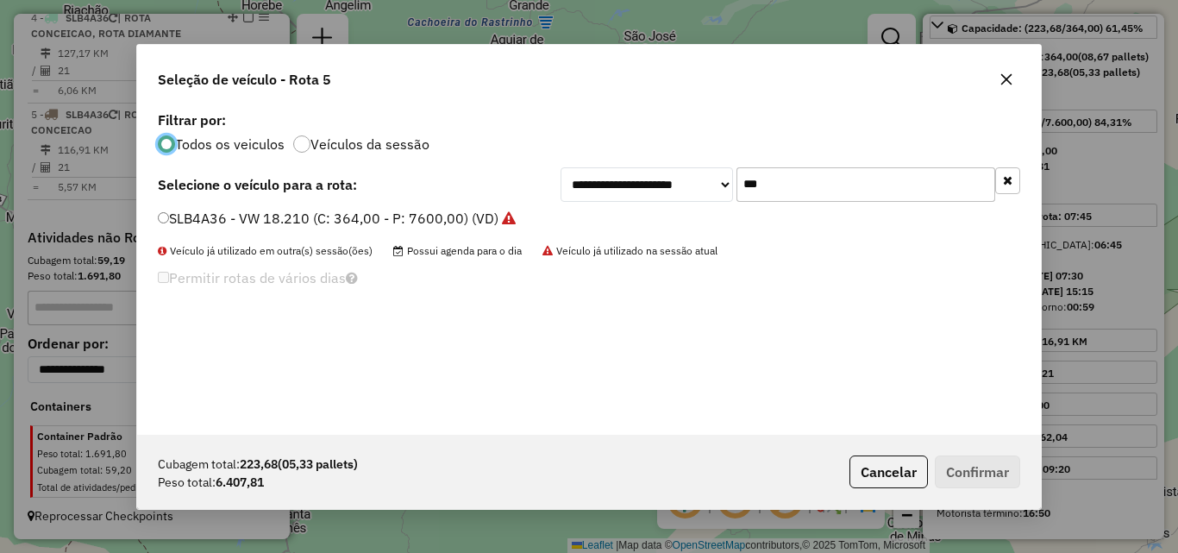
click at [785, 194] on input "***" at bounding box center [865, 184] width 259 height 34
drag, startPoint x: 785, startPoint y: 194, endPoint x: 805, endPoint y: 201, distance: 21.0
click at [790, 197] on input "***" at bounding box center [865, 184] width 259 height 34
type input "***"
click at [470, 209] on div "**********" at bounding box center [589, 271] width 904 height 328
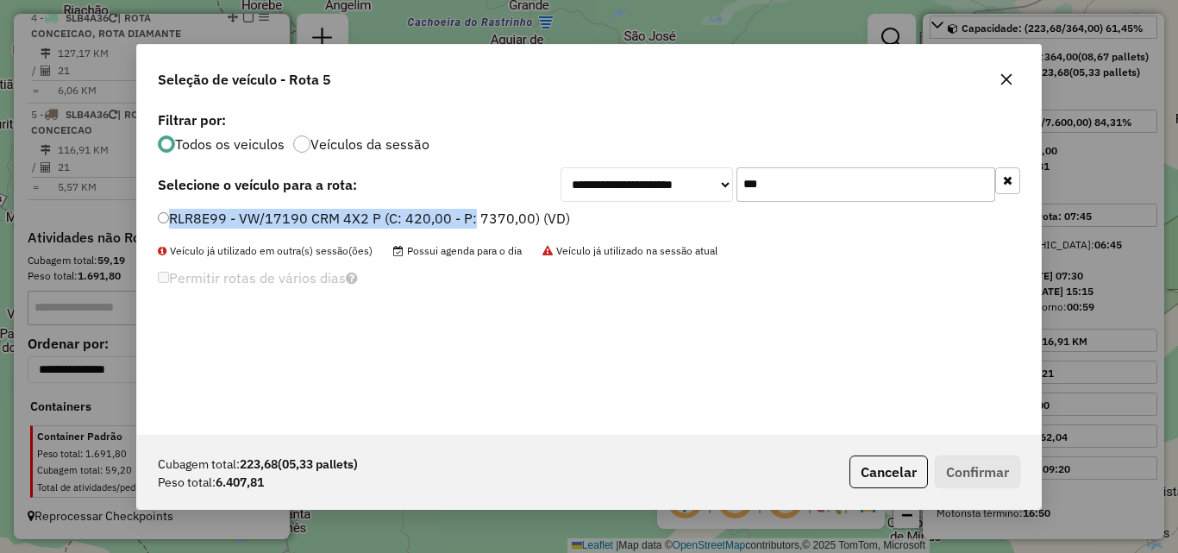
click at [470, 220] on label "RLR8E99 - VW/17190 CRM 4X2 P (C: 420,00 - P: 7370,00) (VD)" at bounding box center [364, 218] width 412 height 21
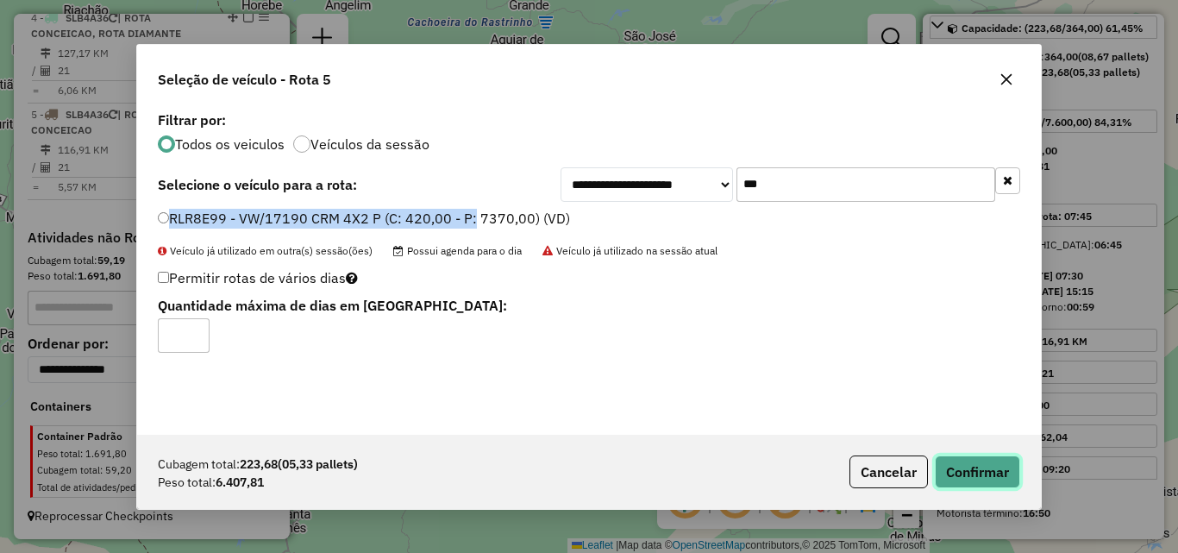
click at [978, 474] on button "Confirmar" at bounding box center [977, 471] width 85 height 33
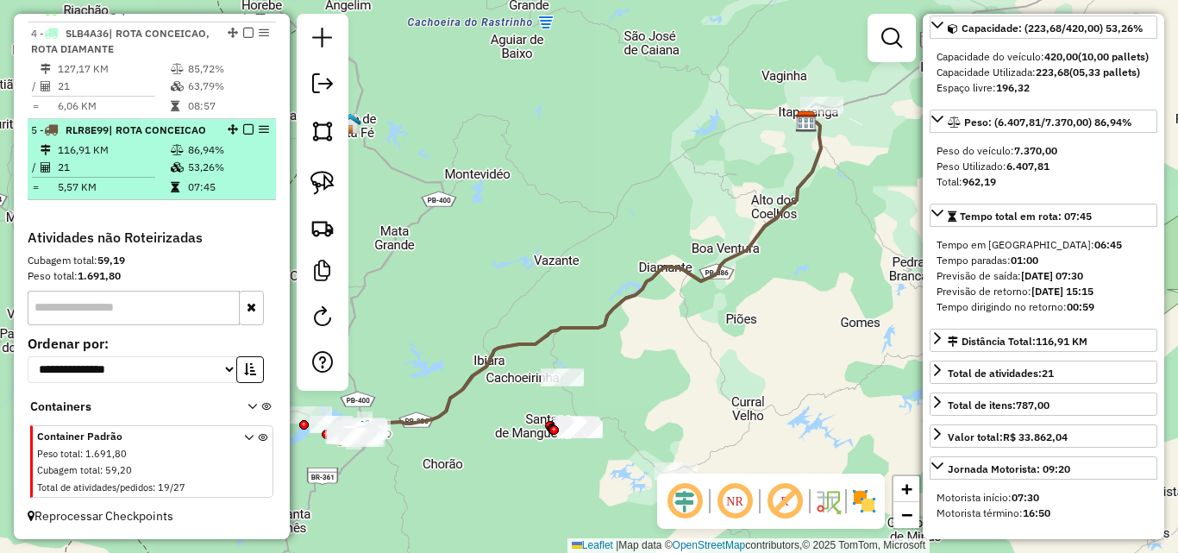
scroll to position [708, 0]
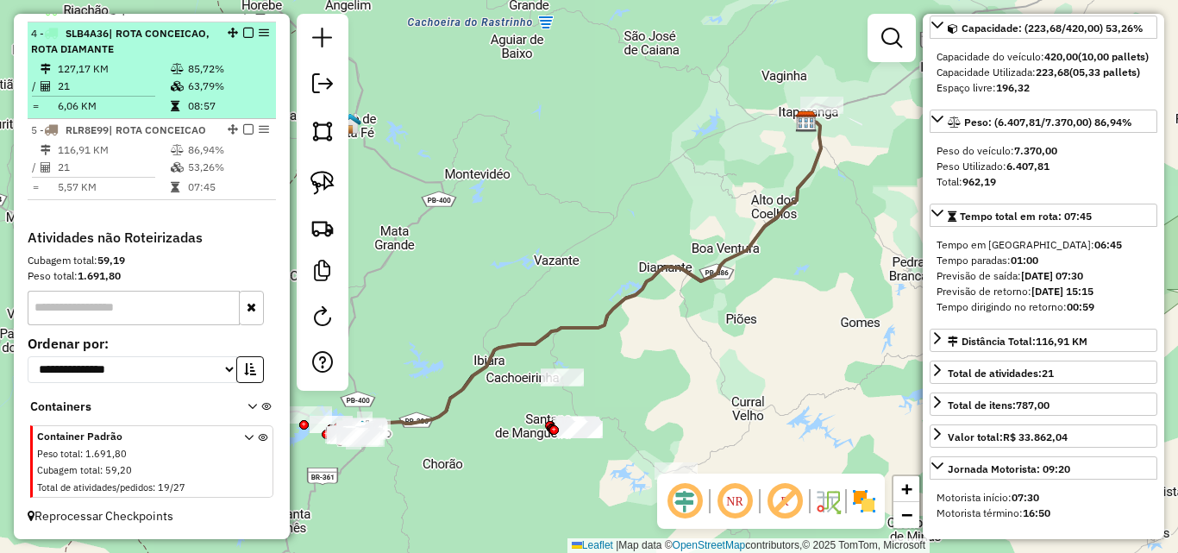
click at [110, 87] on td "21" at bounding box center [113, 86] width 113 height 17
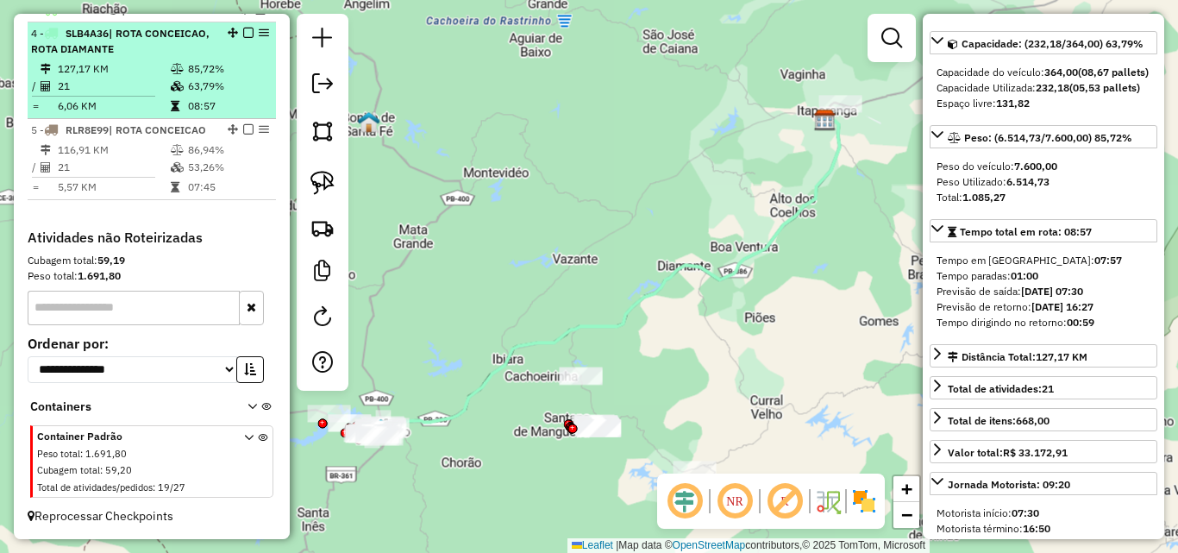
scroll to position [188, 0]
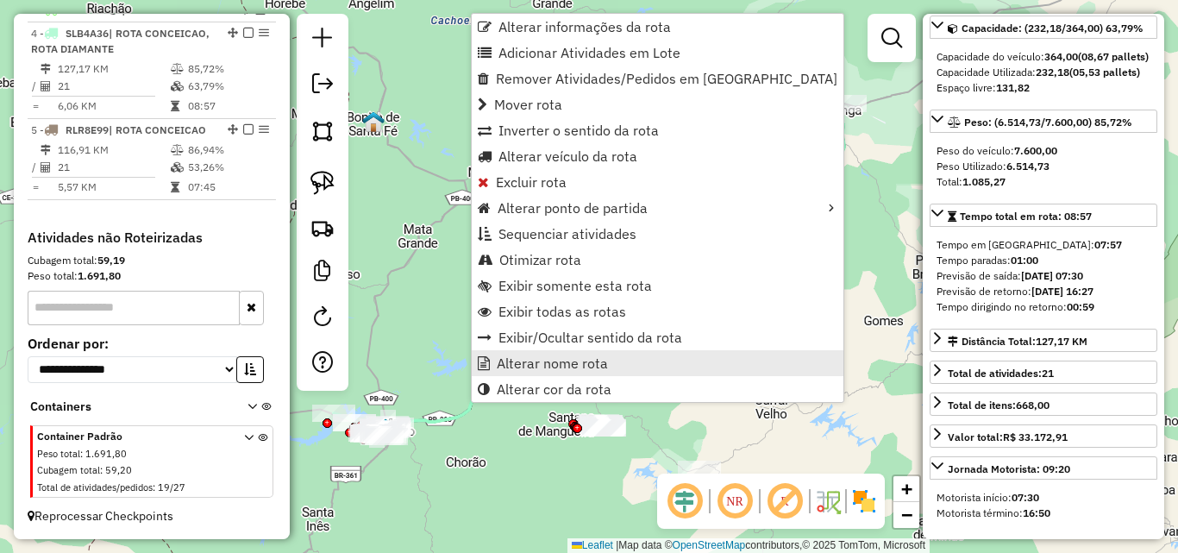
click at [509, 362] on span "Alterar nome rota" at bounding box center [552, 363] width 111 height 14
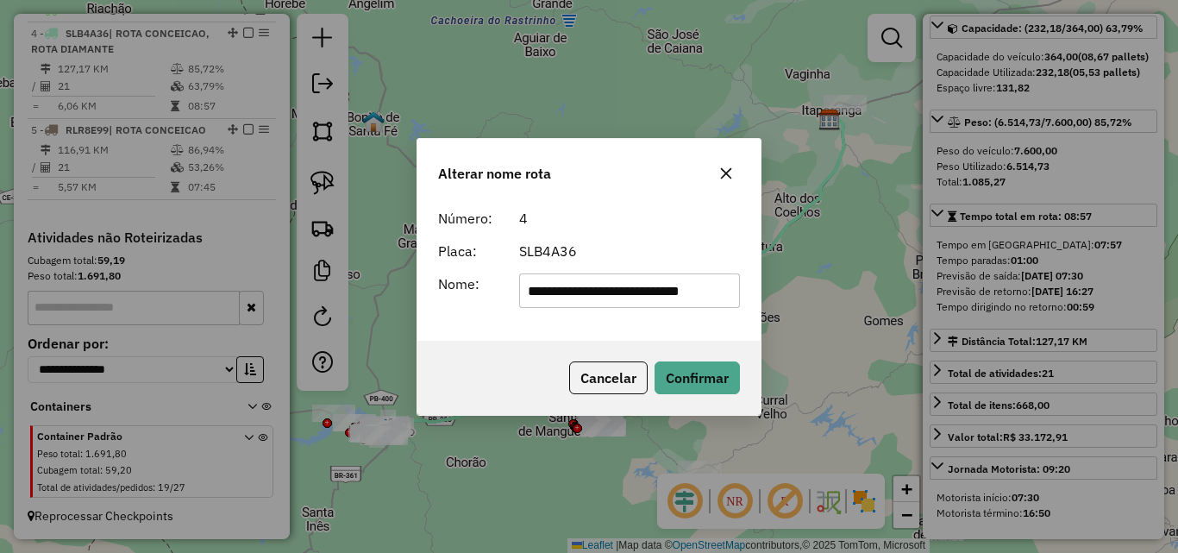
scroll to position [0, 23]
drag, startPoint x: 618, startPoint y: 299, endPoint x: 820, endPoint y: 325, distance: 203.4
click at [789, 317] on div "**********" at bounding box center [589, 276] width 1178 height 553
type input "**********"
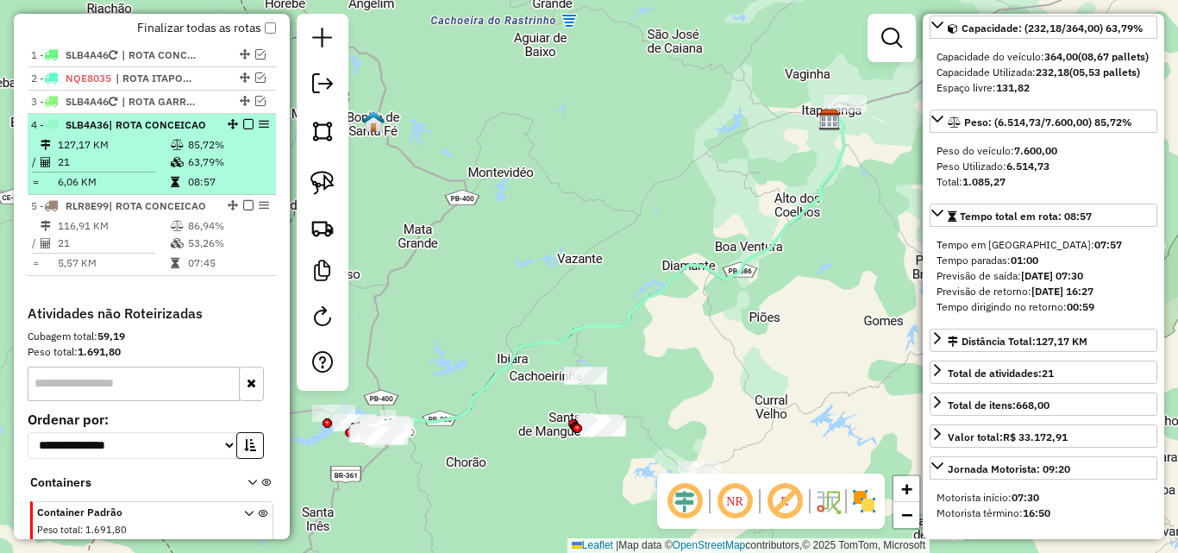
scroll to position [520, 0]
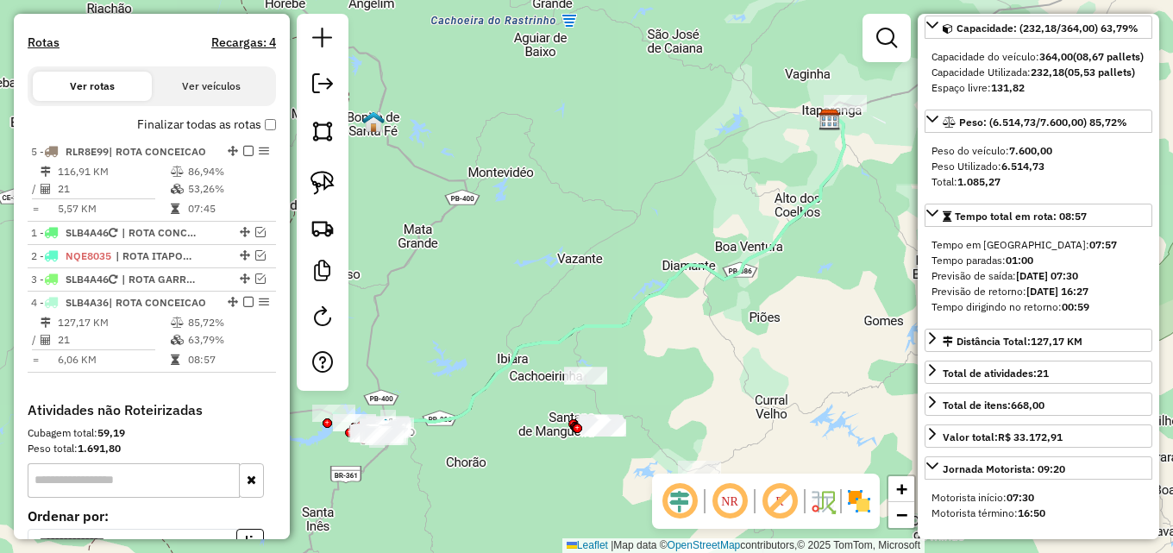
drag, startPoint x: 228, startPoint y: 300, endPoint x: 231, endPoint y: 133, distance: 167.3
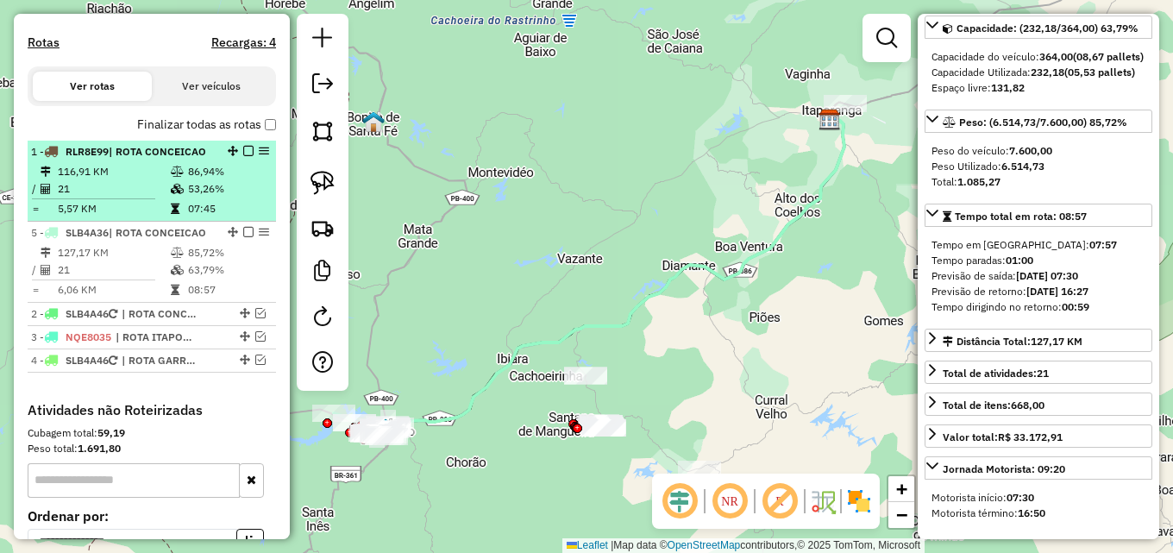
drag, startPoint x: 228, startPoint y: 302, endPoint x: 222, endPoint y: 220, distance: 82.1
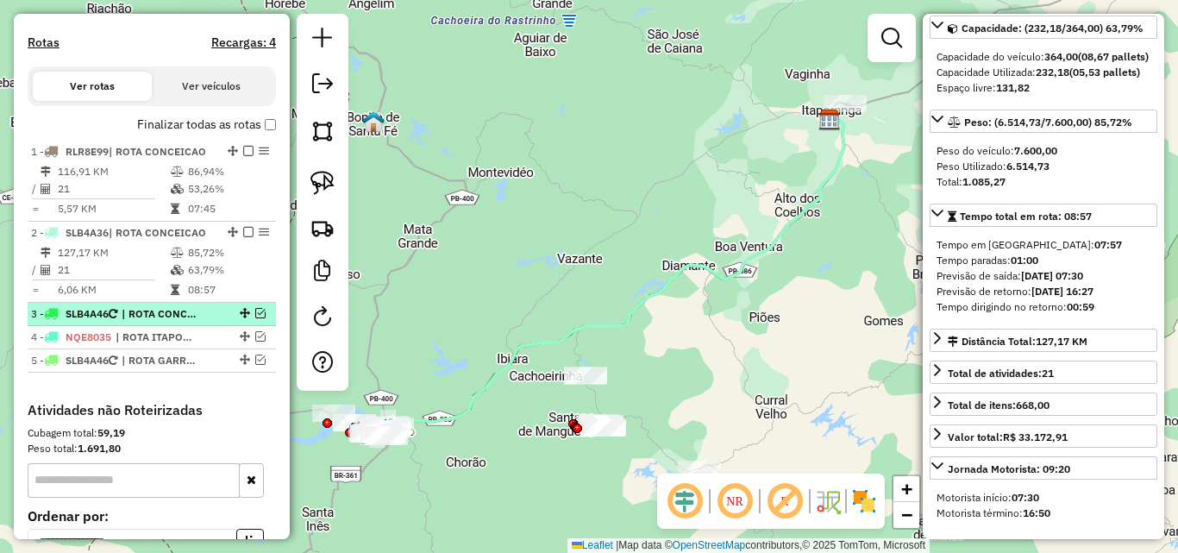
click at [259, 316] on em at bounding box center [260, 313] width 10 height 10
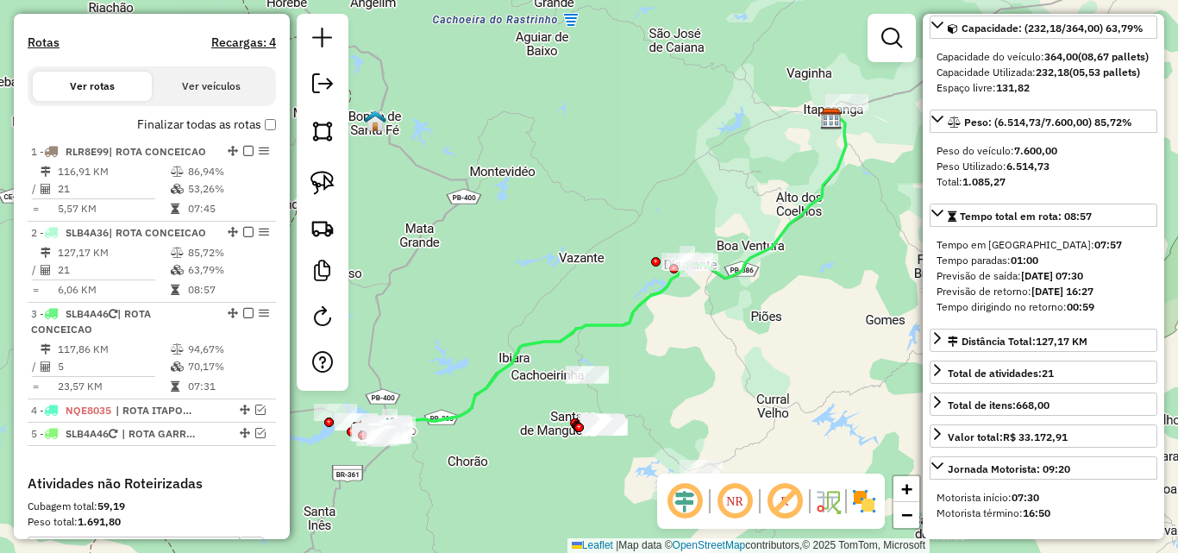
drag, startPoint x: 541, startPoint y: 276, endPoint x: 571, endPoint y: 277, distance: 29.3
click at [569, 277] on div "Janela de atendimento Grade de atendimento Capacidade Transportadoras Veículos …" at bounding box center [589, 276] width 1178 height 553
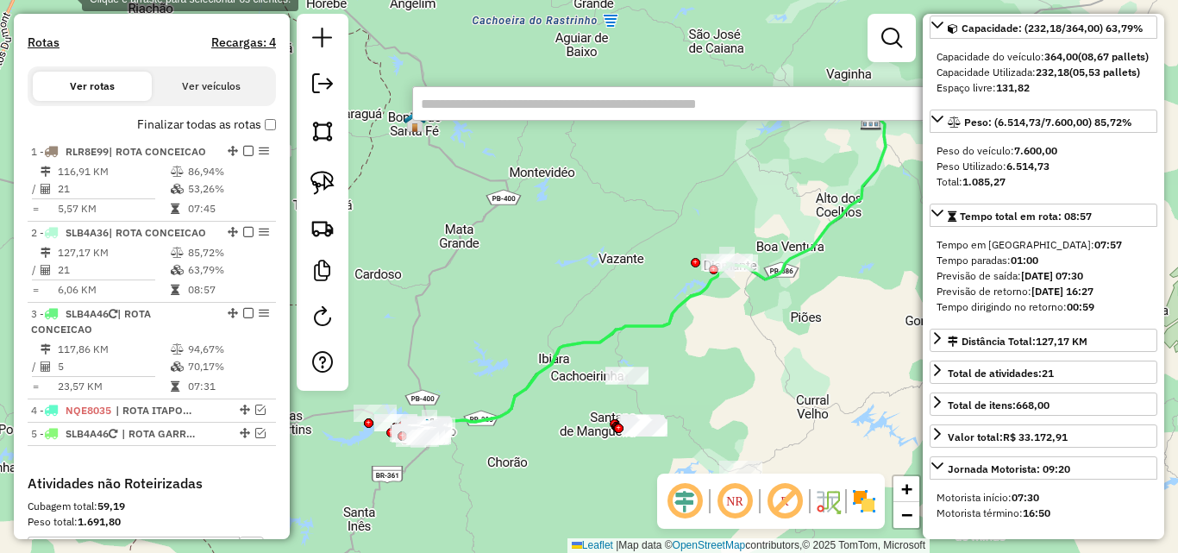
type input "*"
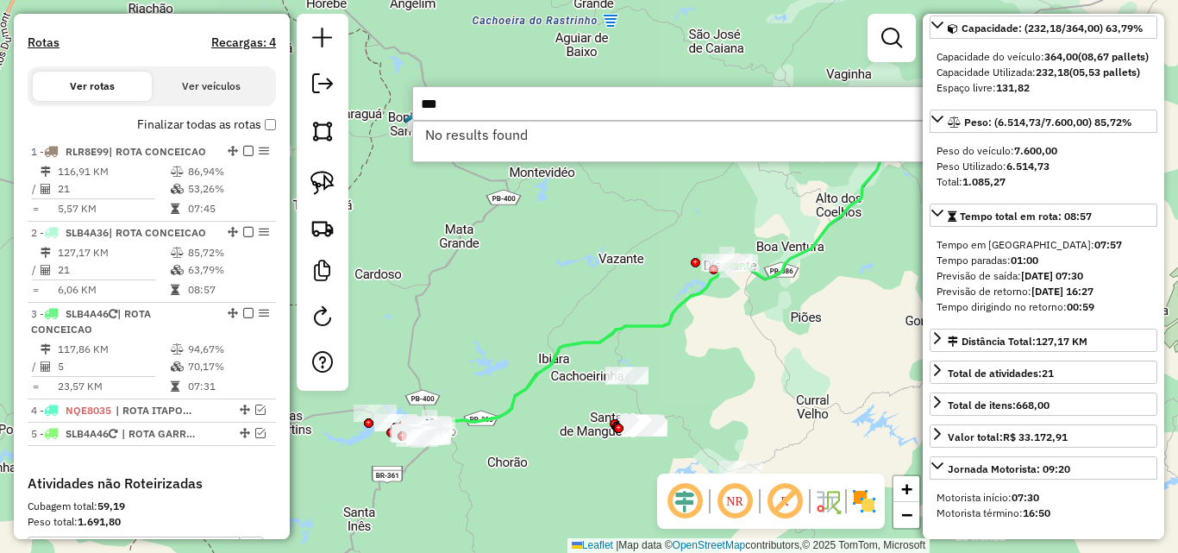
type input "***"
click at [524, 120] on div "*** No results found 1 items selected" at bounding box center [670, 103] width 517 height 34
click at [523, 117] on input "***" at bounding box center [670, 103] width 517 height 34
click at [522, 106] on input "***" at bounding box center [670, 103] width 517 height 34
click at [521, 105] on input "***" at bounding box center [670, 103] width 517 height 34
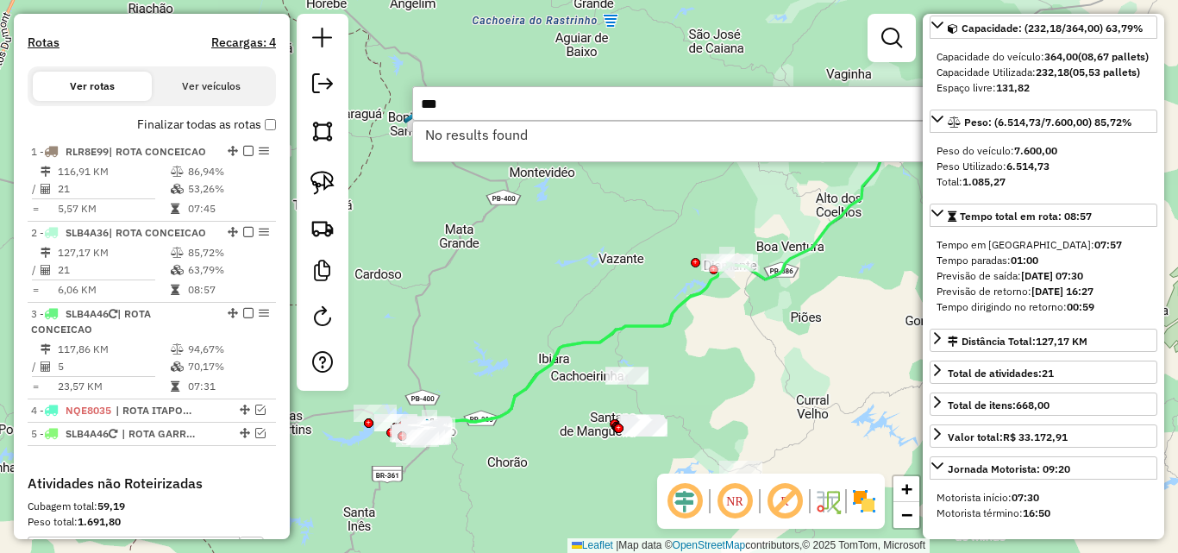
click at [521, 107] on input "***" at bounding box center [670, 103] width 517 height 34
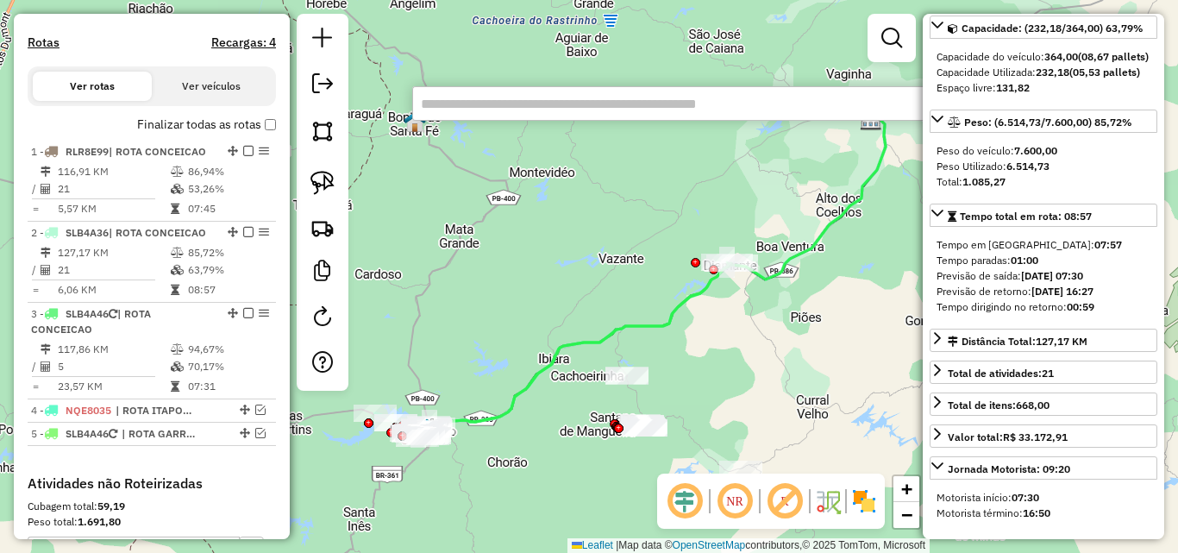
click at [487, 230] on div "Janela de atendimento Grade de atendimento Capacidade Transportadoras Veículos …" at bounding box center [589, 276] width 1178 height 553
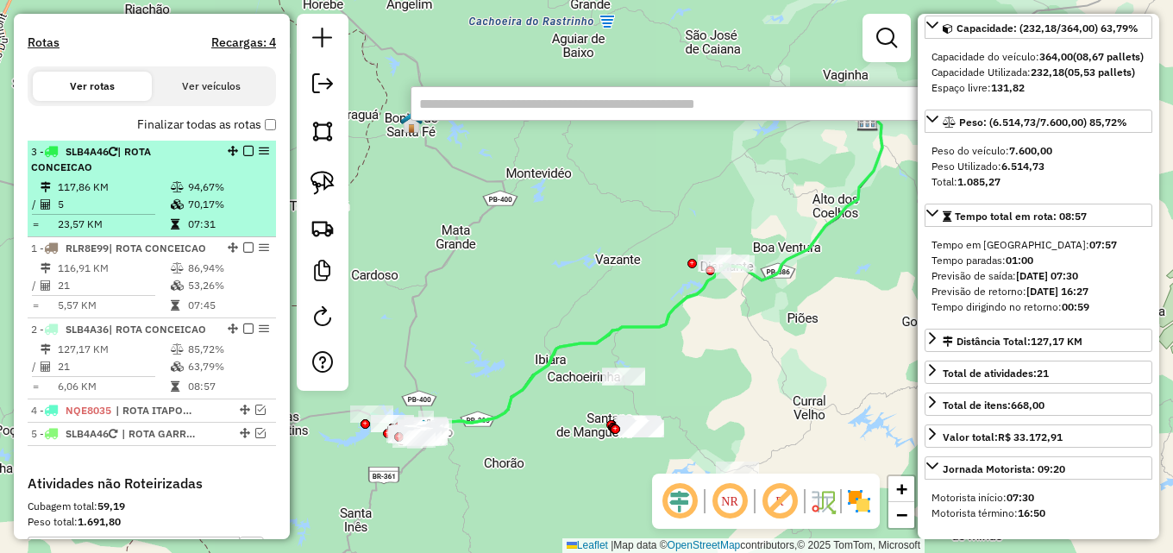
drag, startPoint x: 228, startPoint y: 315, endPoint x: 225, endPoint y: 141, distance: 173.3
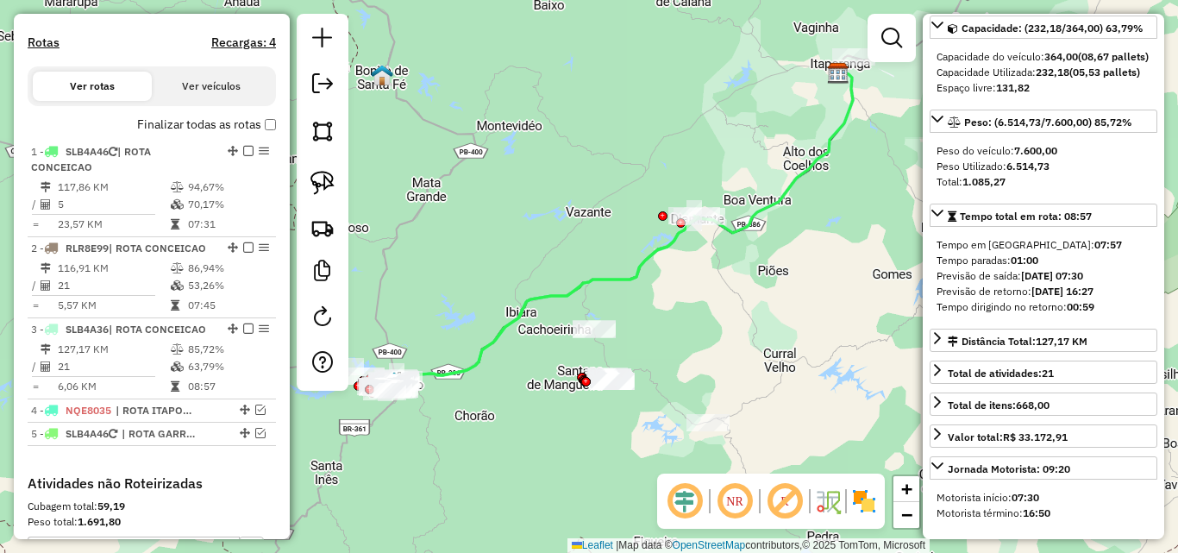
drag, startPoint x: 717, startPoint y: 359, endPoint x: 686, endPoint y: 308, distance: 59.6
click at [686, 310] on div "Janela de atendimento Grade de atendimento Capacidade Transportadoras Veículos …" at bounding box center [589, 276] width 1178 height 553
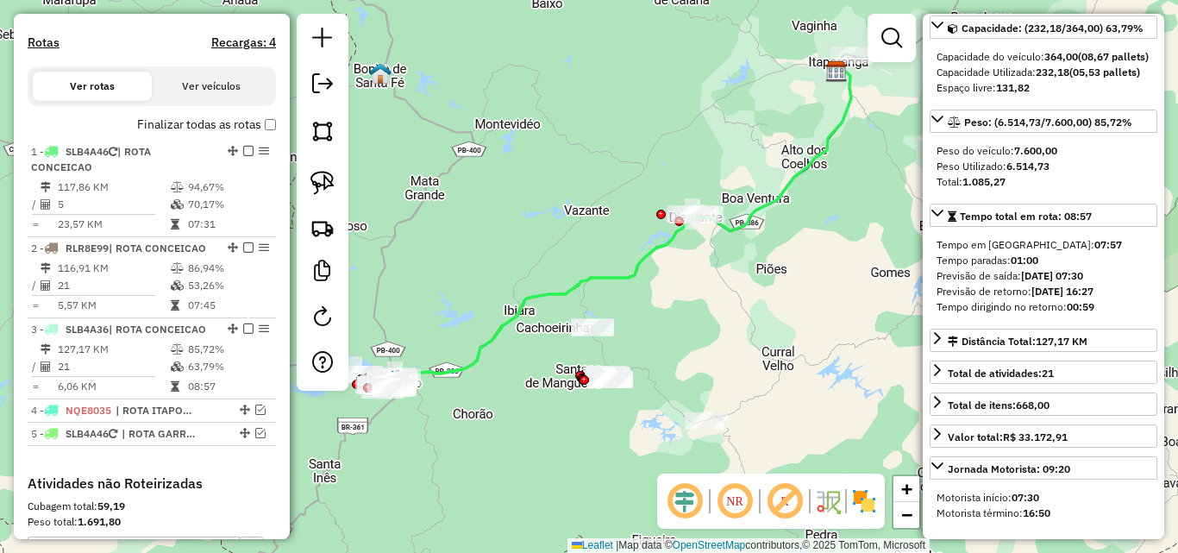
click at [686, 308] on div "Janela de atendimento Grade de atendimento Capacidade Transportadoras Veículos …" at bounding box center [589, 276] width 1178 height 553
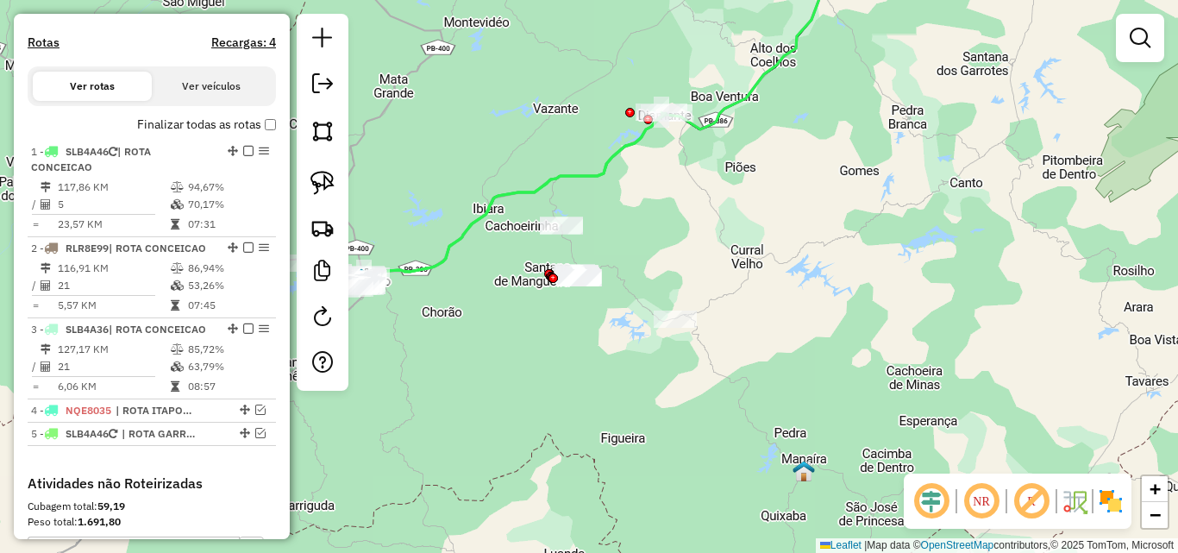
drag, startPoint x: 569, startPoint y: 407, endPoint x: 582, endPoint y: 355, distance: 53.3
click at [582, 355] on div "Janela de atendimento Grade de atendimento Capacidade Transportadoras Veículos …" at bounding box center [589, 276] width 1178 height 553
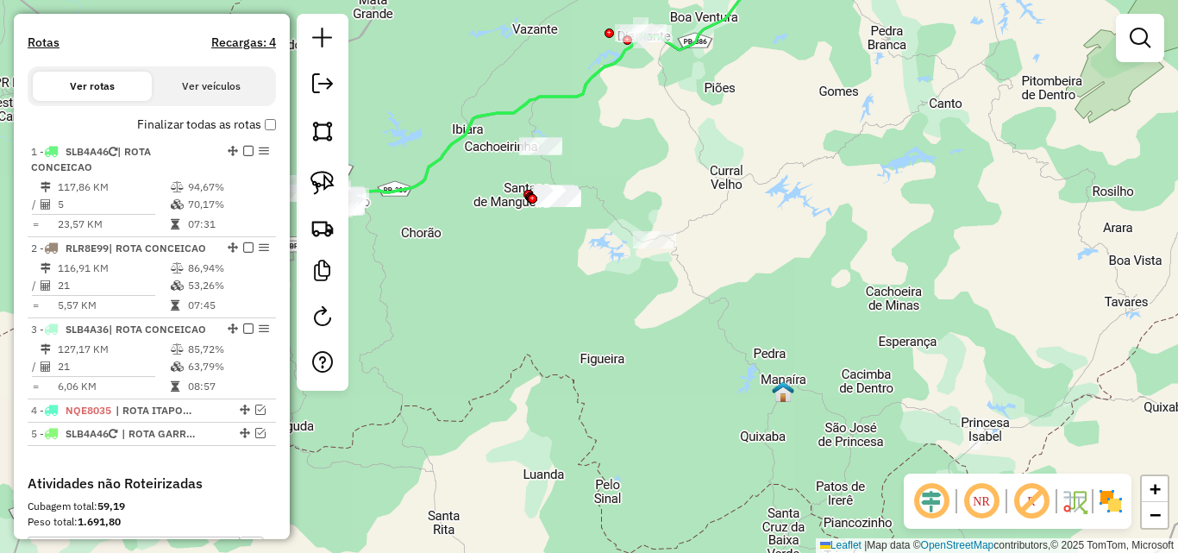
drag, startPoint x: 579, startPoint y: 365, endPoint x: 557, endPoint y: 255, distance: 111.6
click at [557, 255] on div "Janela de atendimento Grade de atendimento Capacidade Transportadoras Veículos …" at bounding box center [589, 276] width 1178 height 553
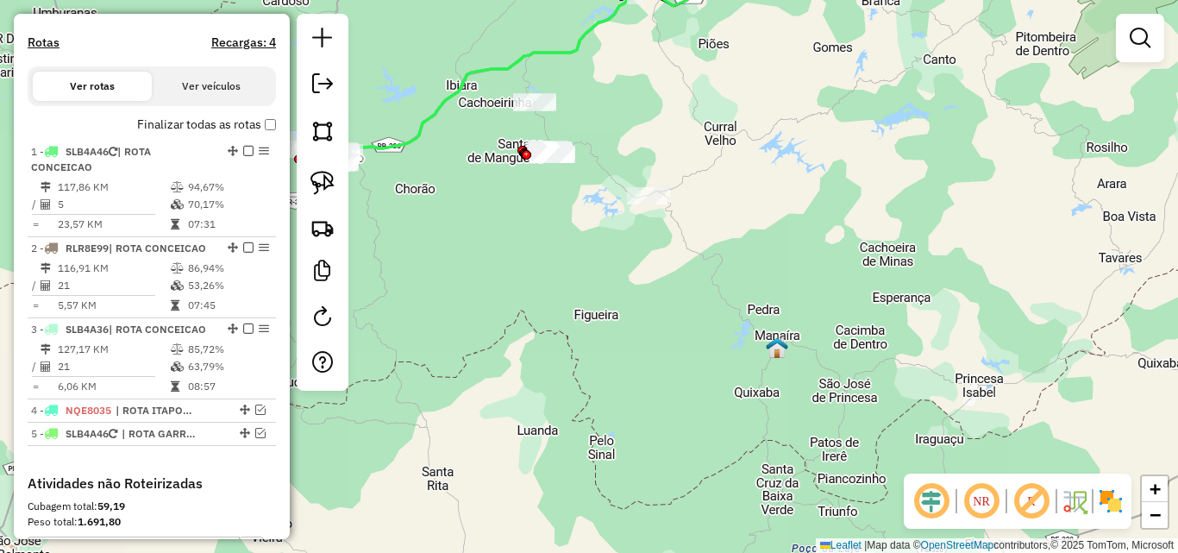
click at [580, 324] on div "Janela de atendimento Grade de atendimento Capacidade Transportadoras Veículos …" at bounding box center [589, 276] width 1178 height 553
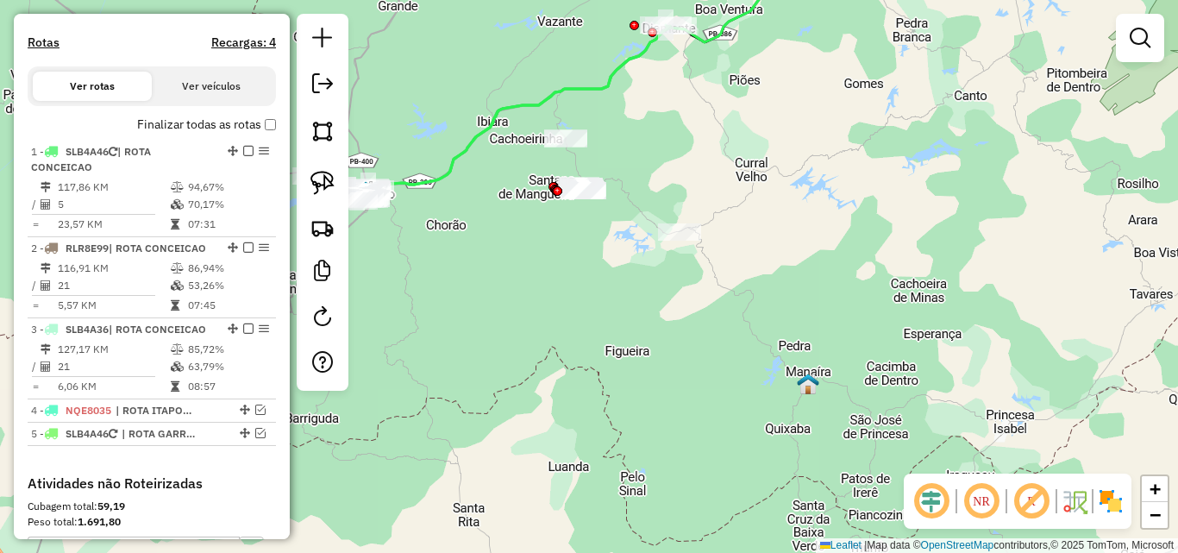
drag, startPoint x: 579, startPoint y: 318, endPoint x: 610, endPoint y: 354, distance: 47.7
click at [610, 354] on div "Janela de atendimento Grade de atendimento Capacidade Transportadoras Veículos …" at bounding box center [589, 276] width 1178 height 553
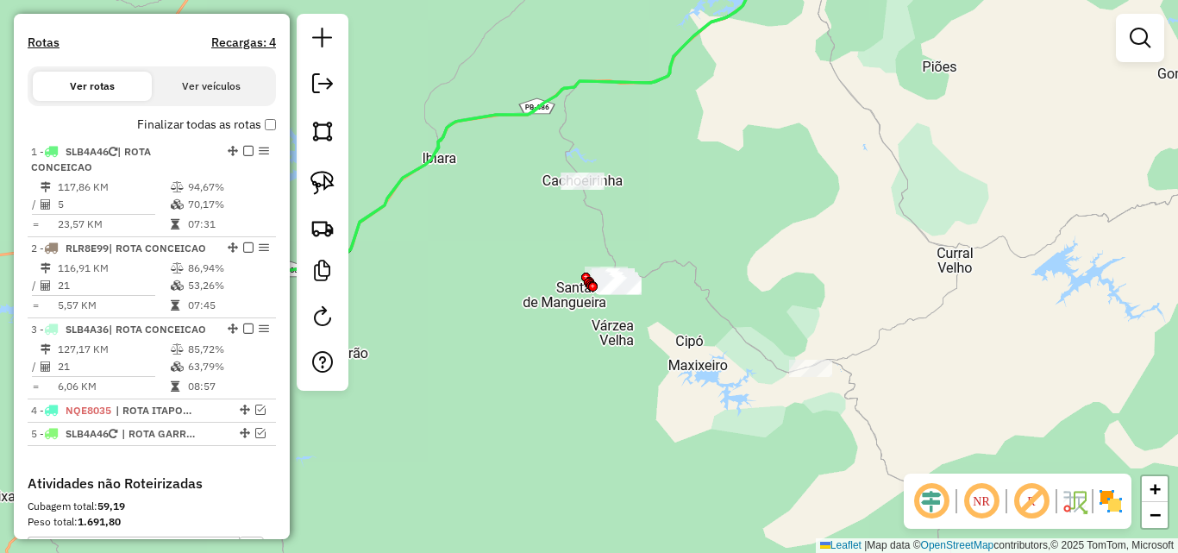
click at [580, 194] on div "Janela de atendimento Grade de atendimento Capacidade Transportadoras Veículos …" at bounding box center [589, 276] width 1178 height 553
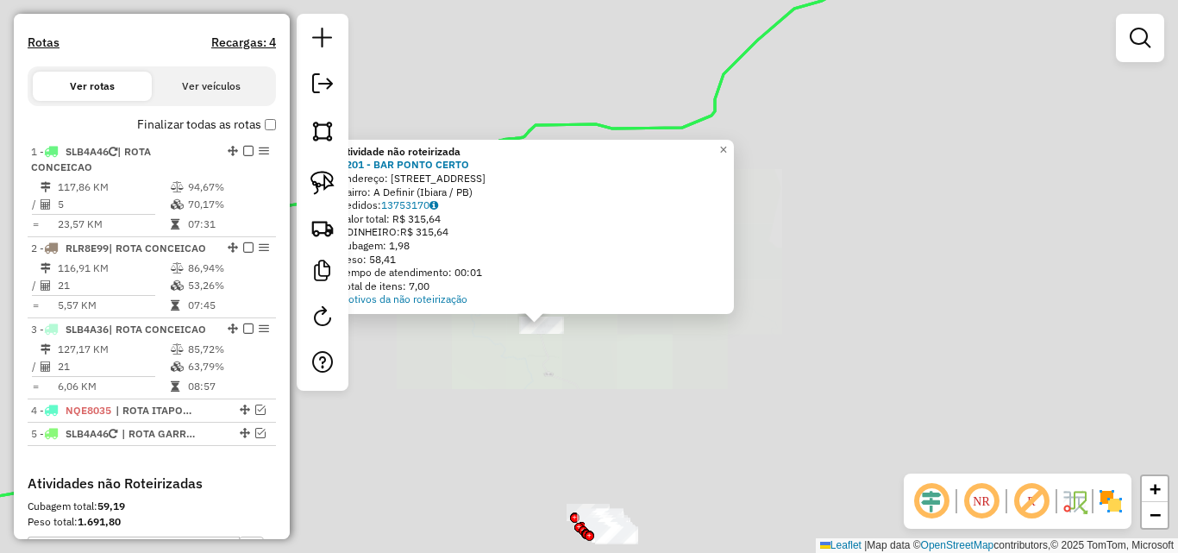
click at [728, 404] on div "Atividade não roteirizada 1201 - BAR PONTO CERTO Endereço: Rua Santa Maria, 231…" at bounding box center [589, 276] width 1178 height 553
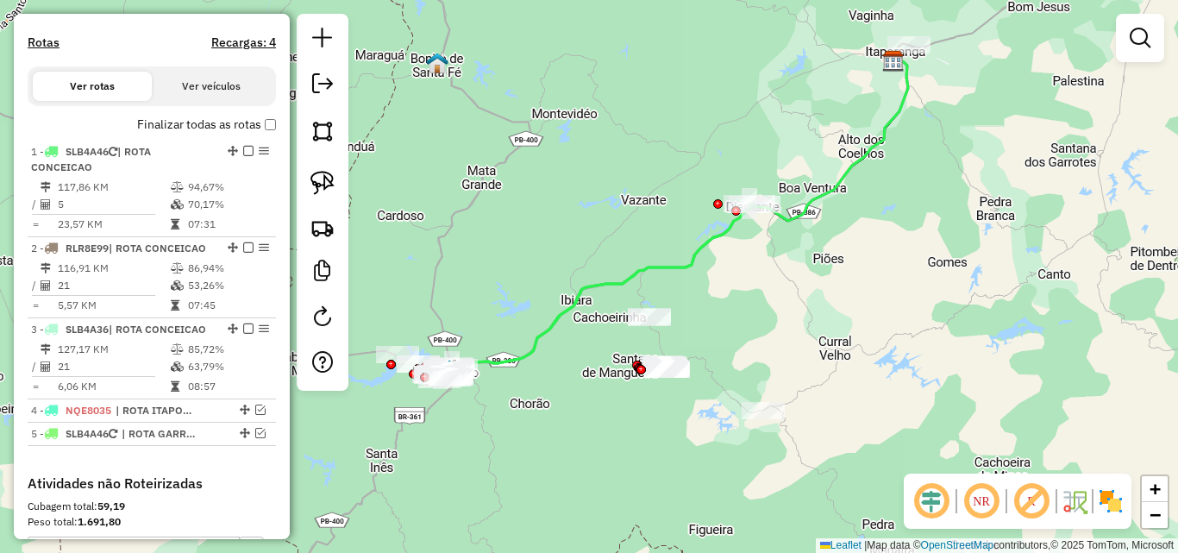
drag, startPoint x: 761, startPoint y: 387, endPoint x: 740, endPoint y: 328, distance: 63.3
click at [740, 328] on div "Janela de atendimento Grade de atendimento Capacidade Transportadoras Veículos …" at bounding box center [589, 276] width 1178 height 553
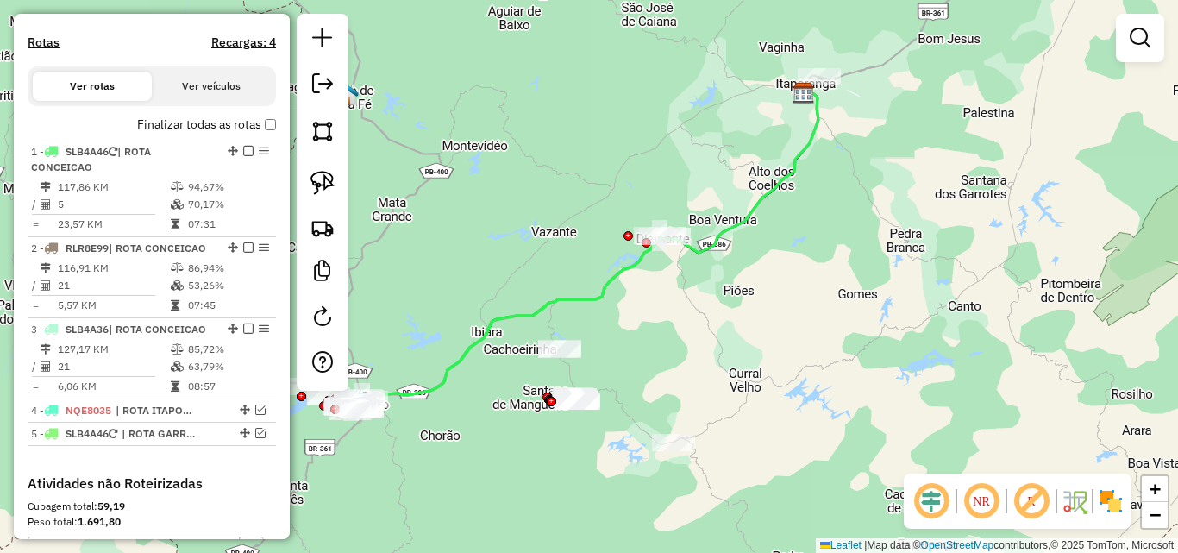
drag, startPoint x: 740, startPoint y: 283, endPoint x: 691, endPoint y: 297, distance: 51.3
click at [691, 297] on div "Janela de atendimento Grade de atendimento Capacidade Transportadoras Veículos …" at bounding box center [589, 276] width 1178 height 553
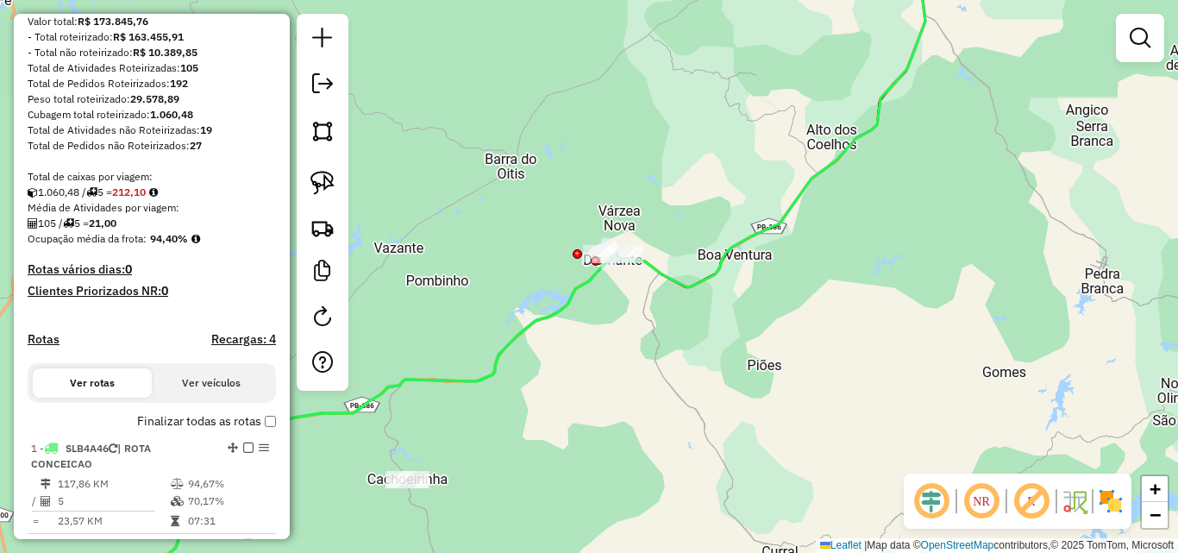
scroll to position [0, 0]
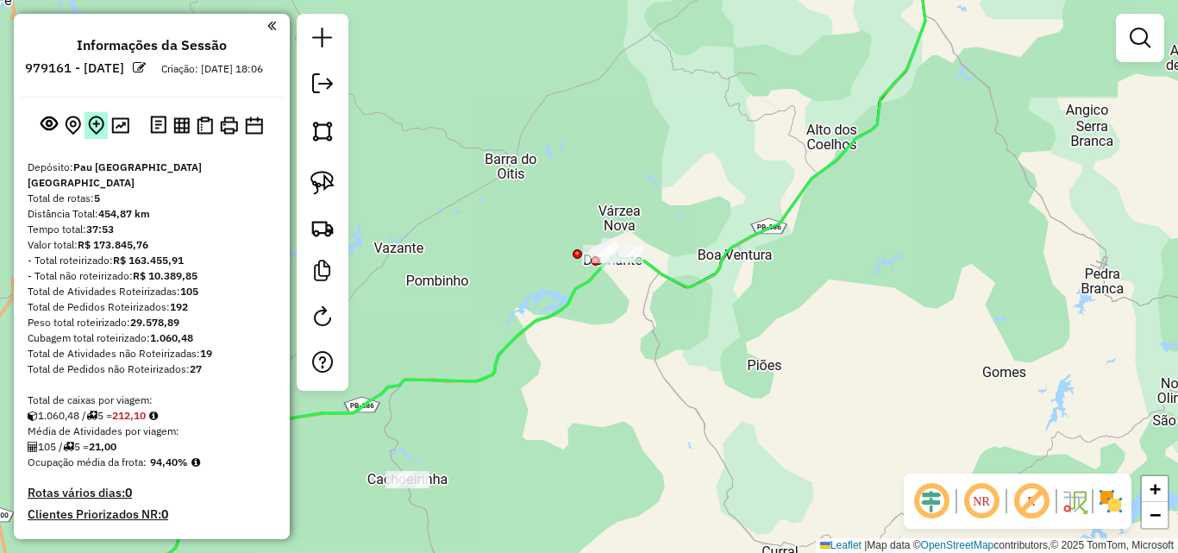
click at [97, 135] on img at bounding box center [96, 126] width 16 height 20
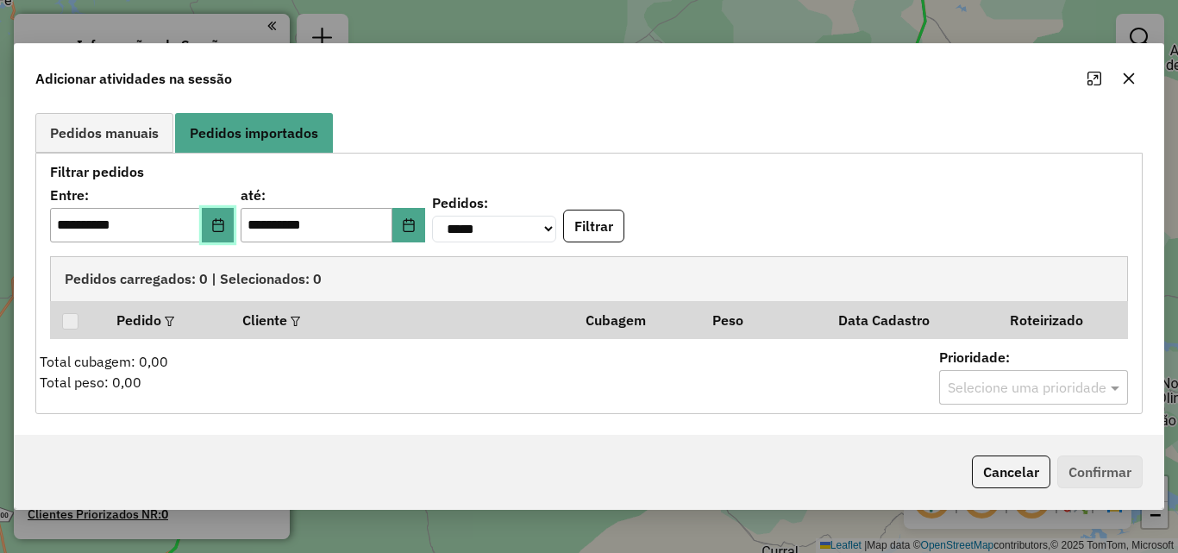
click at [225, 226] on icon "Choose Date" at bounding box center [218, 225] width 14 height 14
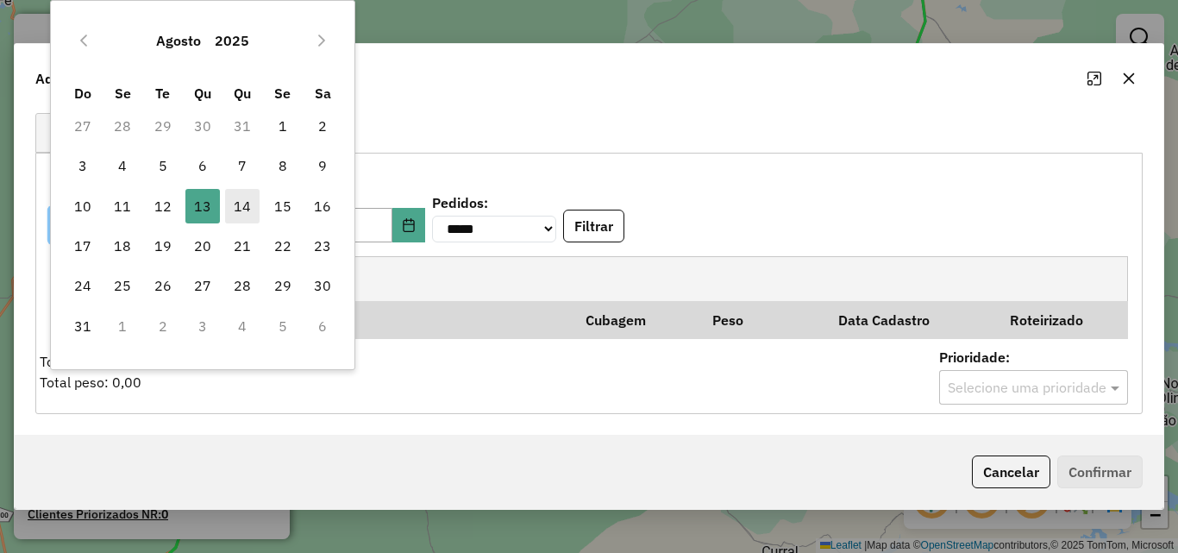
click at [241, 213] on span "14" at bounding box center [242, 206] width 34 height 34
type input "**********"
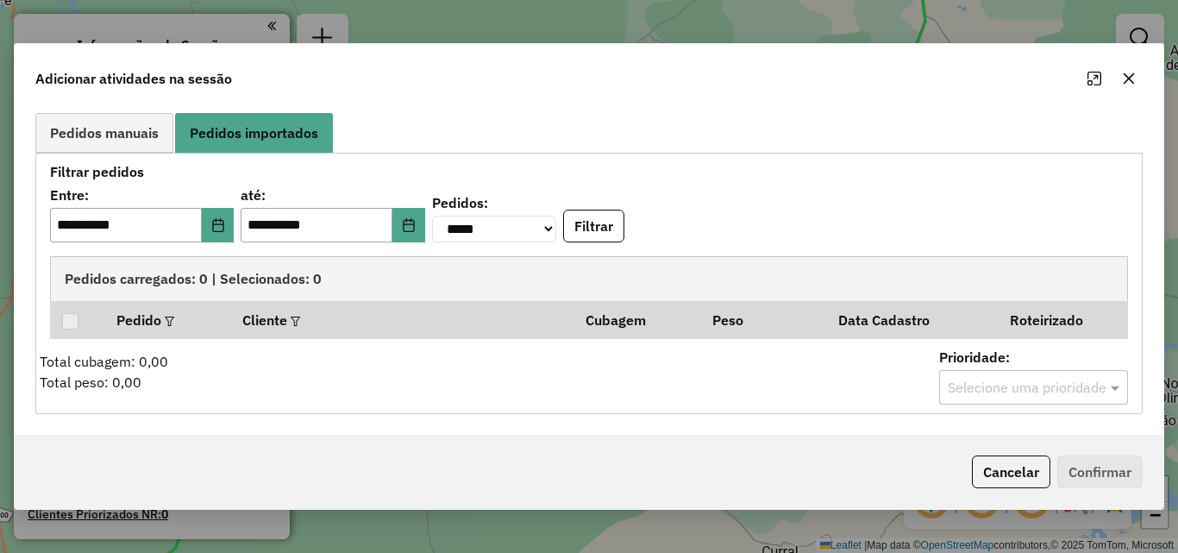
click at [672, 159] on div "**********" at bounding box center [588, 283] width 1107 height 261
click at [624, 231] on button "Filtrar" at bounding box center [593, 226] width 61 height 33
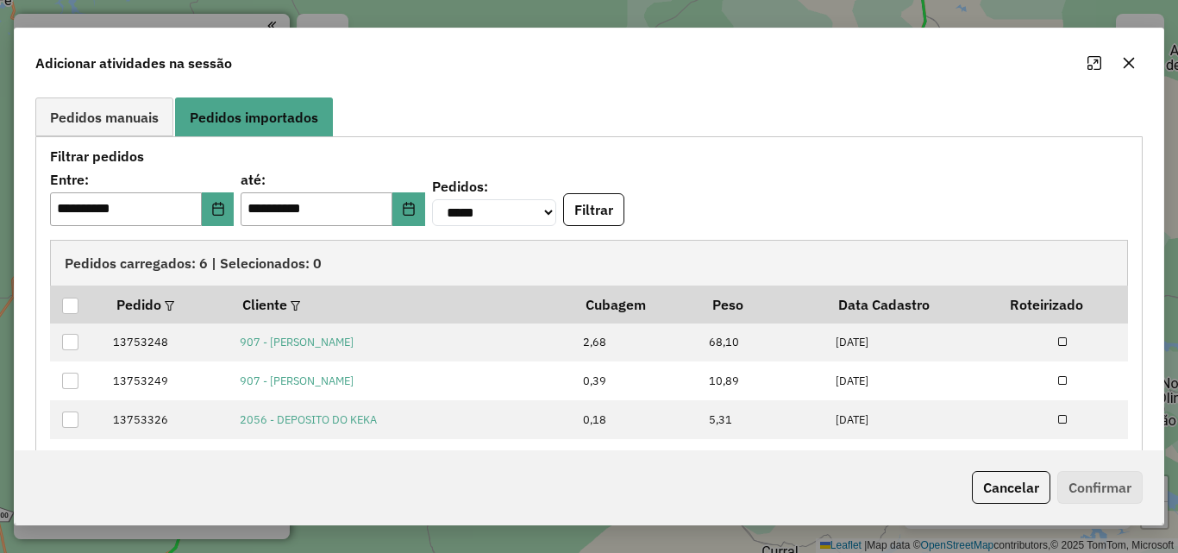
click at [694, 128] on ul "Pedidos manuais Pedidos importados" at bounding box center [588, 116] width 1107 height 39
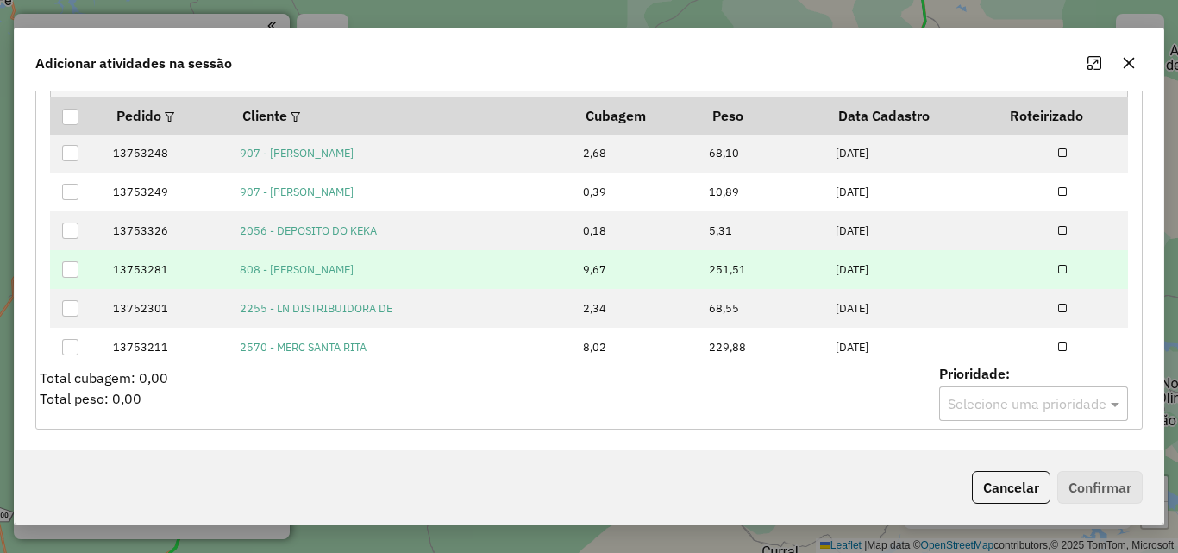
click at [70, 266] on div at bounding box center [70, 269] width 16 height 16
click at [1118, 477] on button "Confirmar" at bounding box center [1099, 487] width 85 height 33
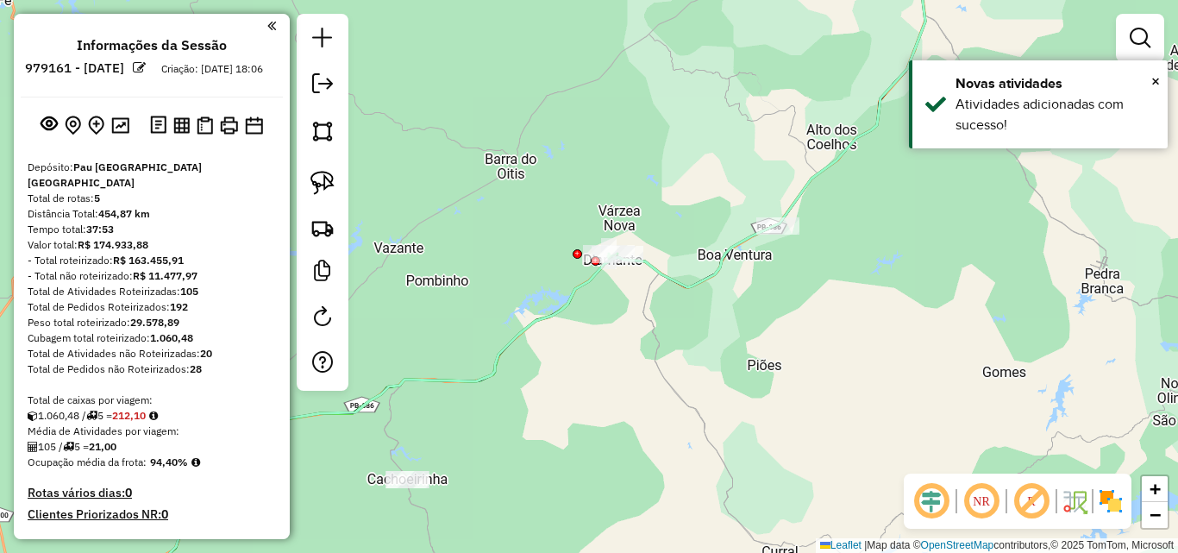
scroll to position [517, 0]
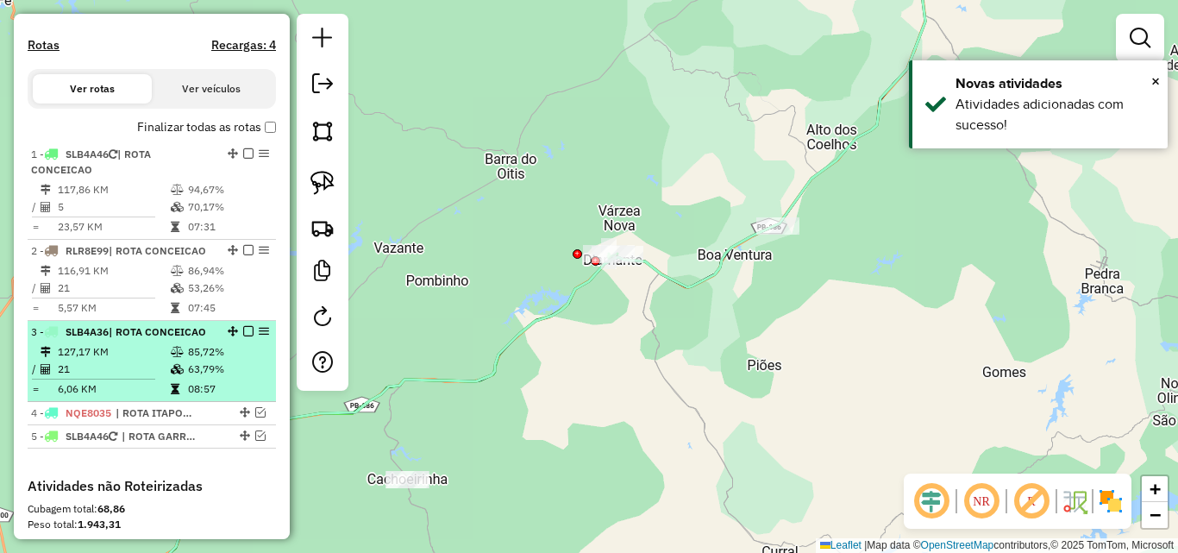
drag, startPoint x: 202, startPoint y: 291, endPoint x: 197, endPoint y: 331, distance: 40.9
click at [202, 291] on td "53,26%" at bounding box center [228, 287] width 82 height 17
select select "*********"
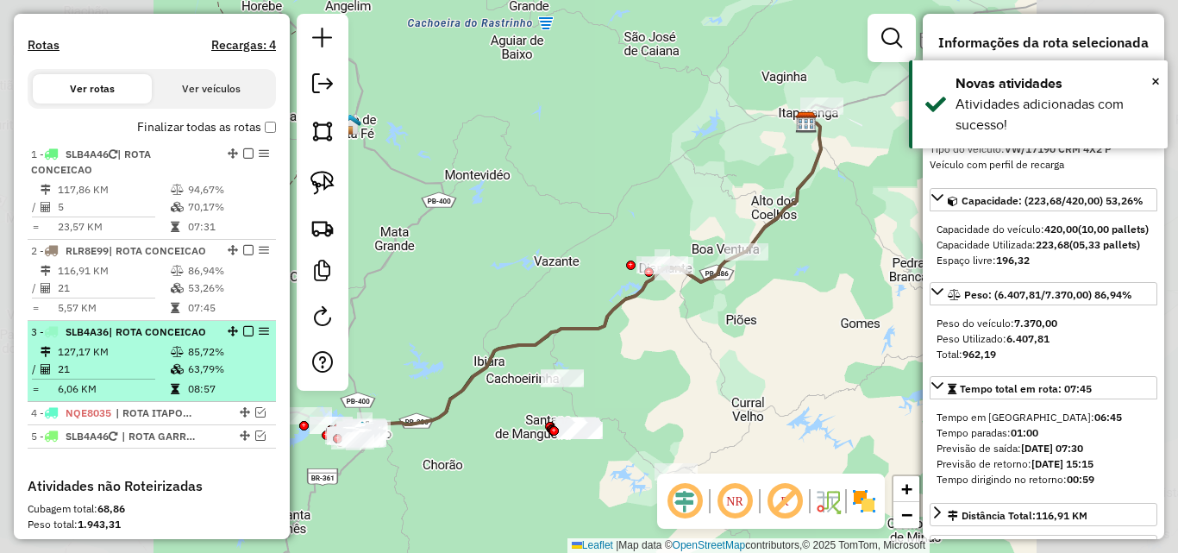
click at [187, 359] on td "85,72%" at bounding box center [228, 351] width 82 height 17
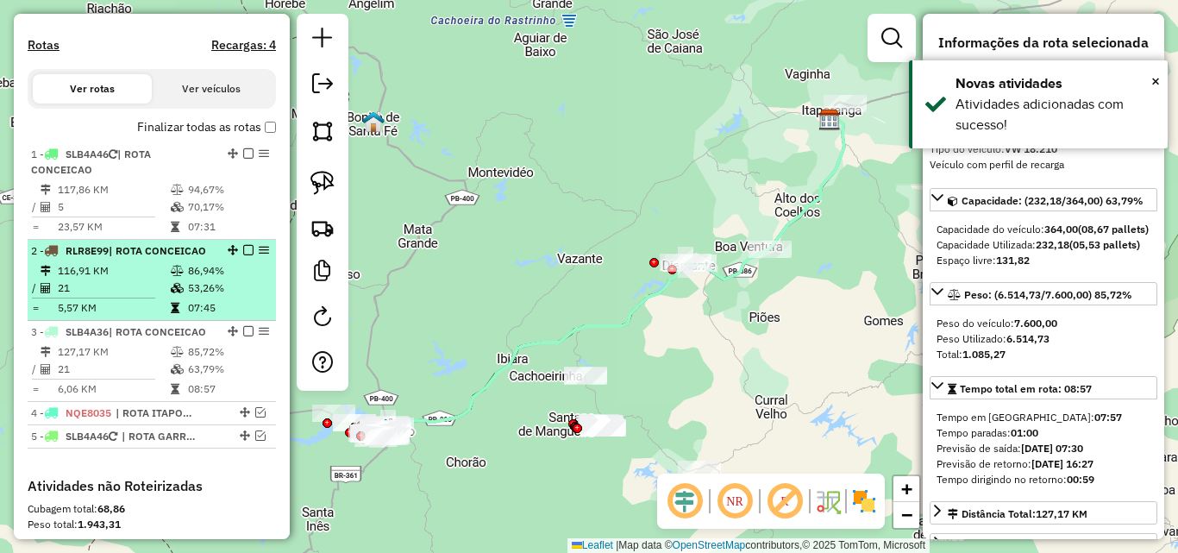
click at [196, 283] on td "53,26%" at bounding box center [228, 287] width 82 height 17
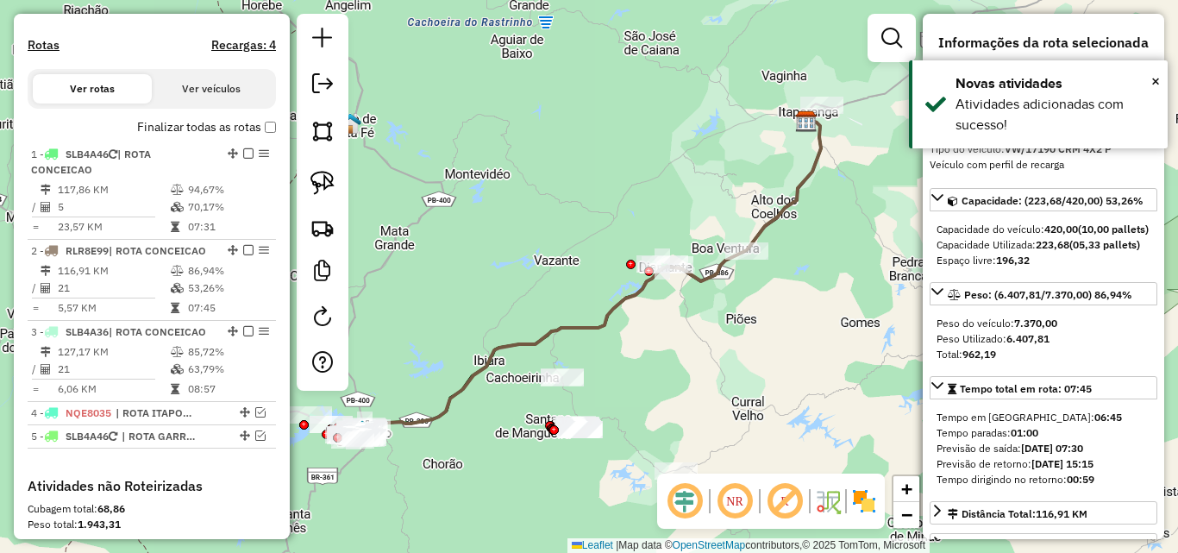
drag, startPoint x: 325, startPoint y: 180, endPoint x: 360, endPoint y: 189, distance: 36.4
click at [325, 181] on img at bounding box center [322, 183] width 24 height 24
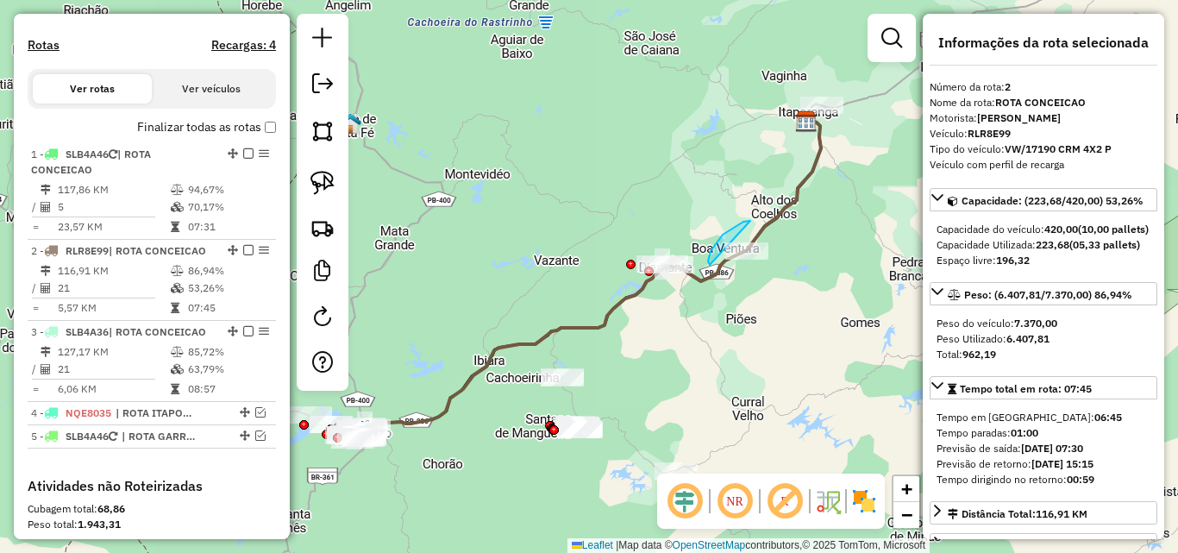
drag, startPoint x: 714, startPoint y: 245, endPoint x: 811, endPoint y: 240, distance: 97.6
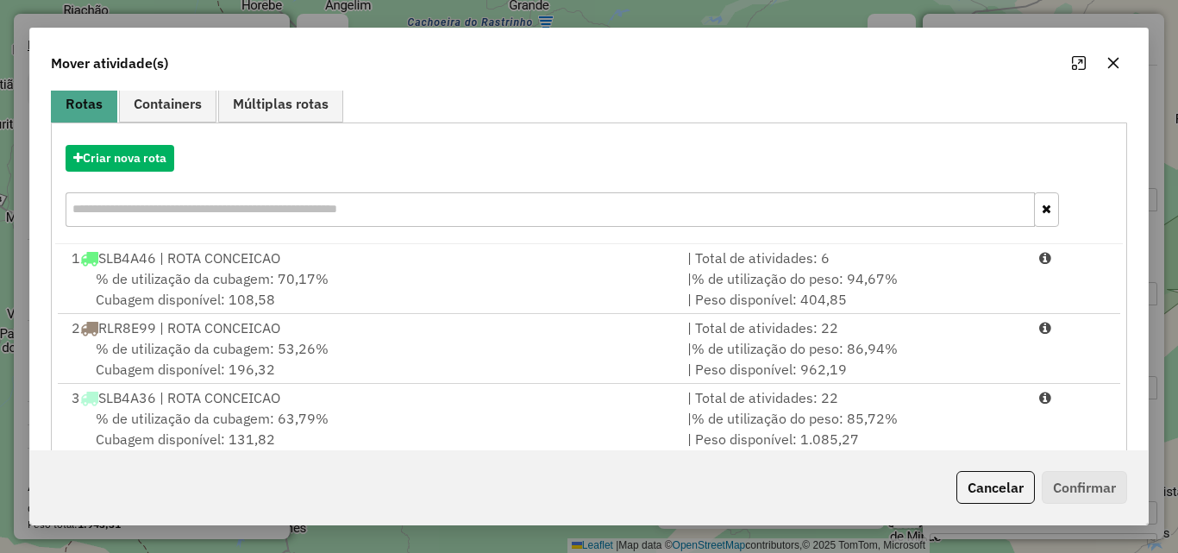
scroll to position [181, 0]
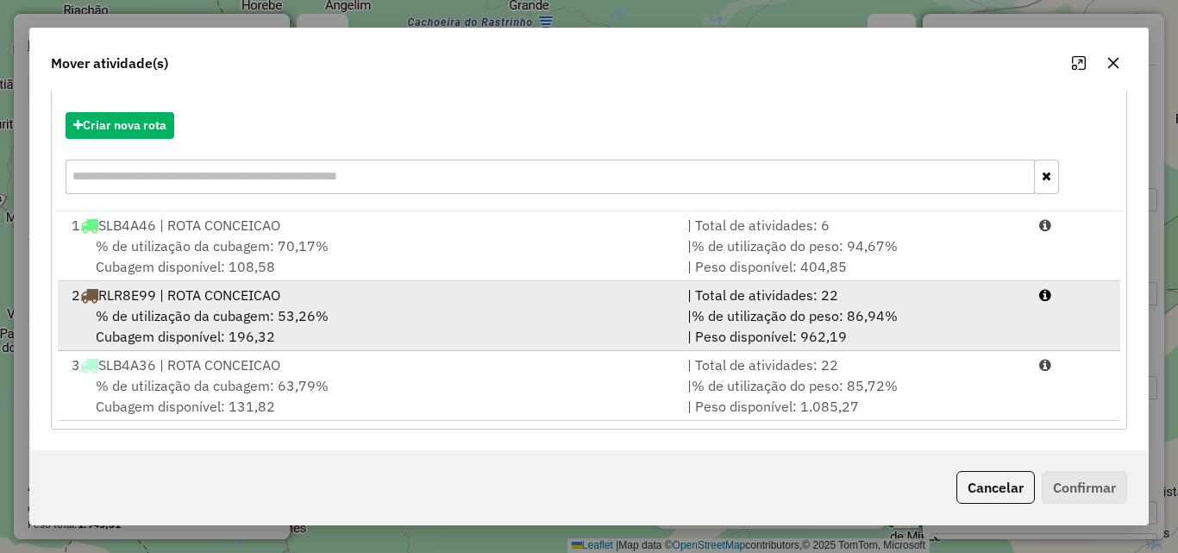
click at [803, 307] on span "% de utilização do peso: 86,94%" at bounding box center [794, 315] width 206 height 17
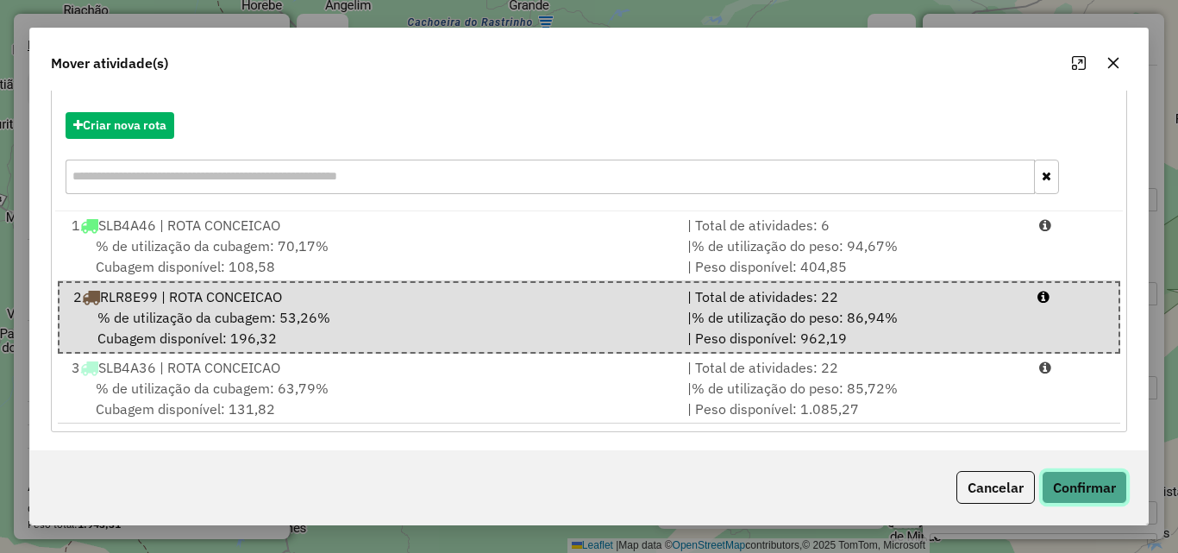
click at [1075, 484] on button "Confirmar" at bounding box center [1084, 487] width 85 height 33
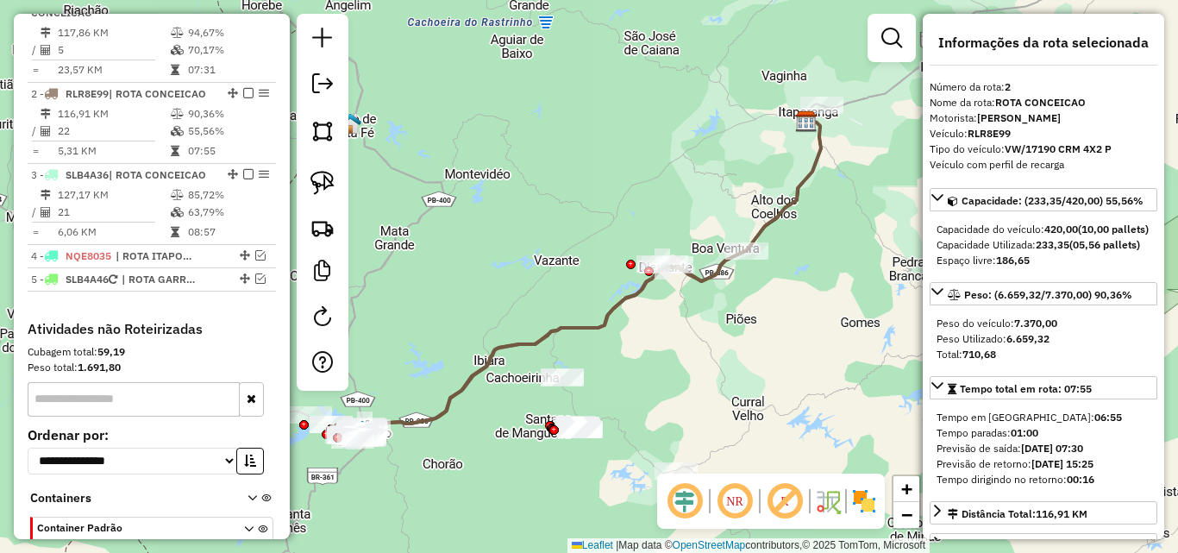
scroll to position [743, 0]
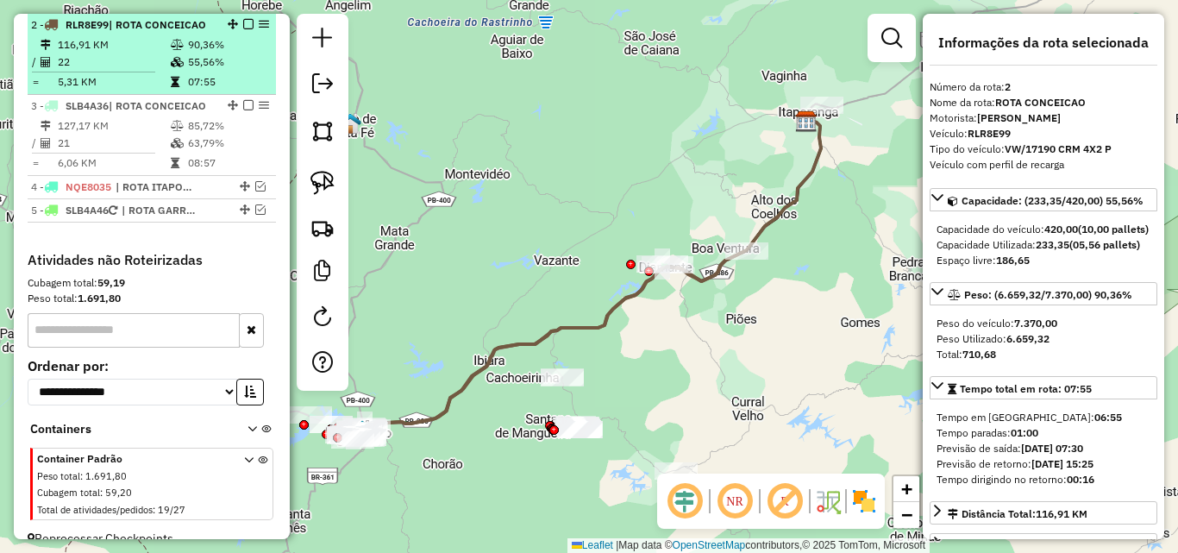
click at [165, 50] on td "116,91 KM" at bounding box center [113, 44] width 113 height 17
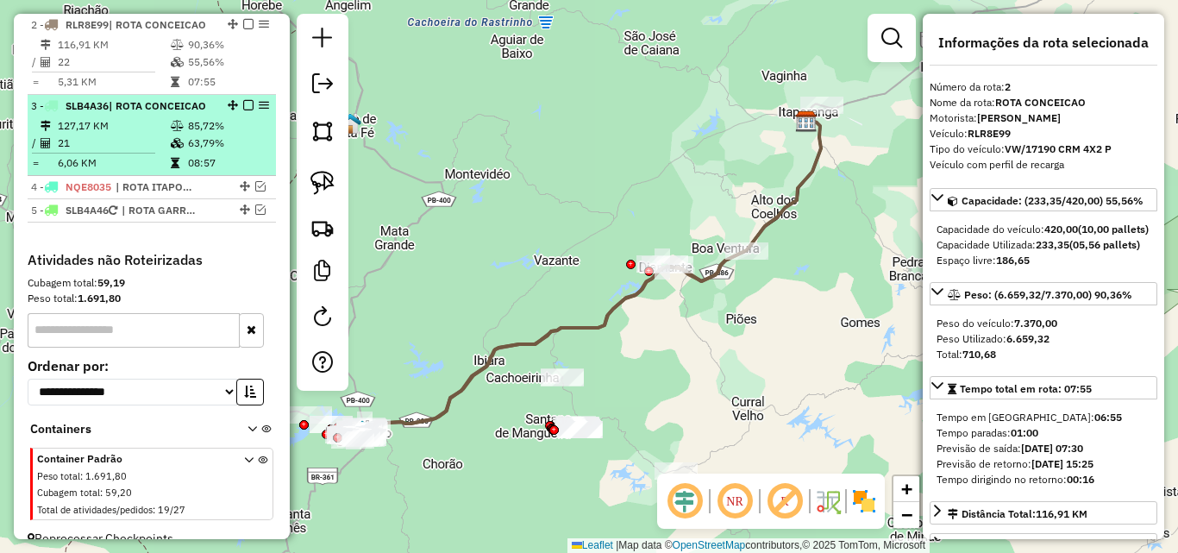
click at [160, 123] on td "127,17 KM" at bounding box center [113, 125] width 113 height 17
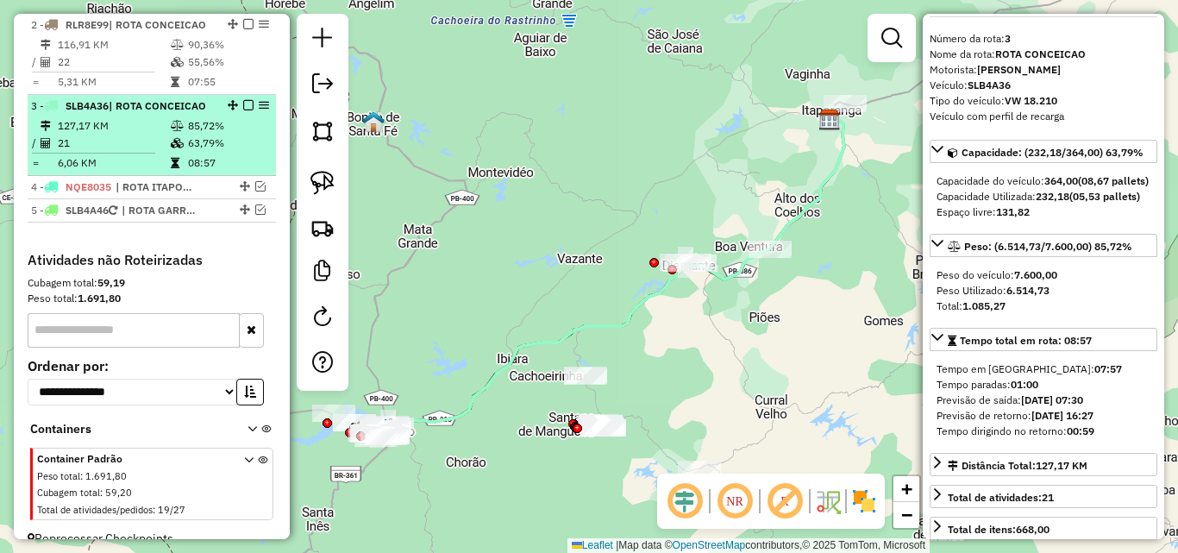
scroll to position [86, 0]
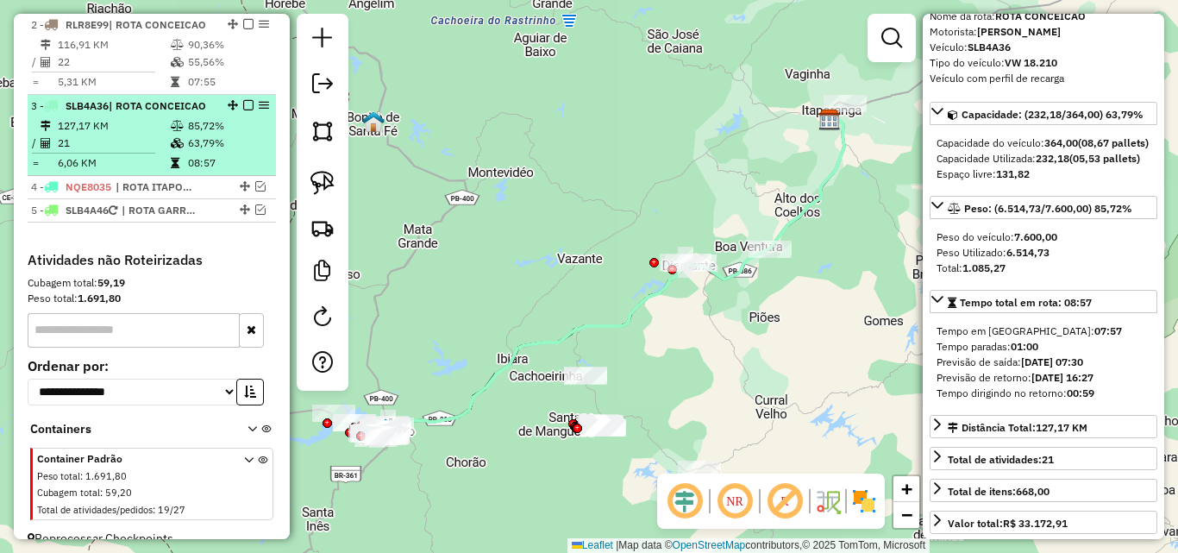
click at [181, 138] on td at bounding box center [178, 143] width 17 height 17
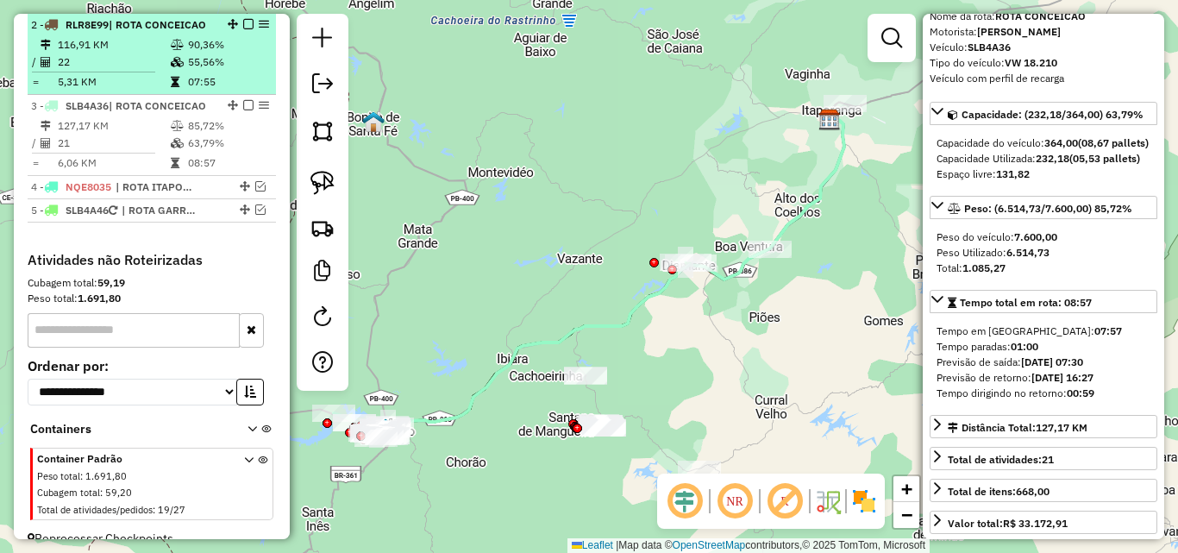
click at [171, 58] on icon at bounding box center [177, 62] width 13 height 10
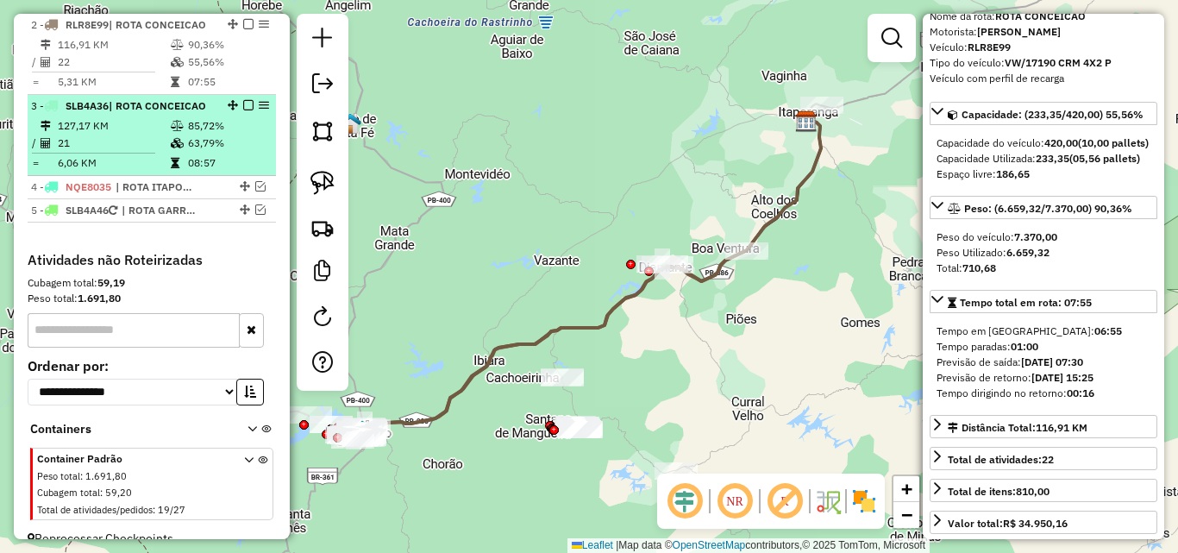
click at [153, 116] on li "3 - SLB4A36 | ROTA CONCEICAO 127,17 KM 85,72% / 21 63,79% = 6,06 KM 08:57" at bounding box center [152, 135] width 248 height 81
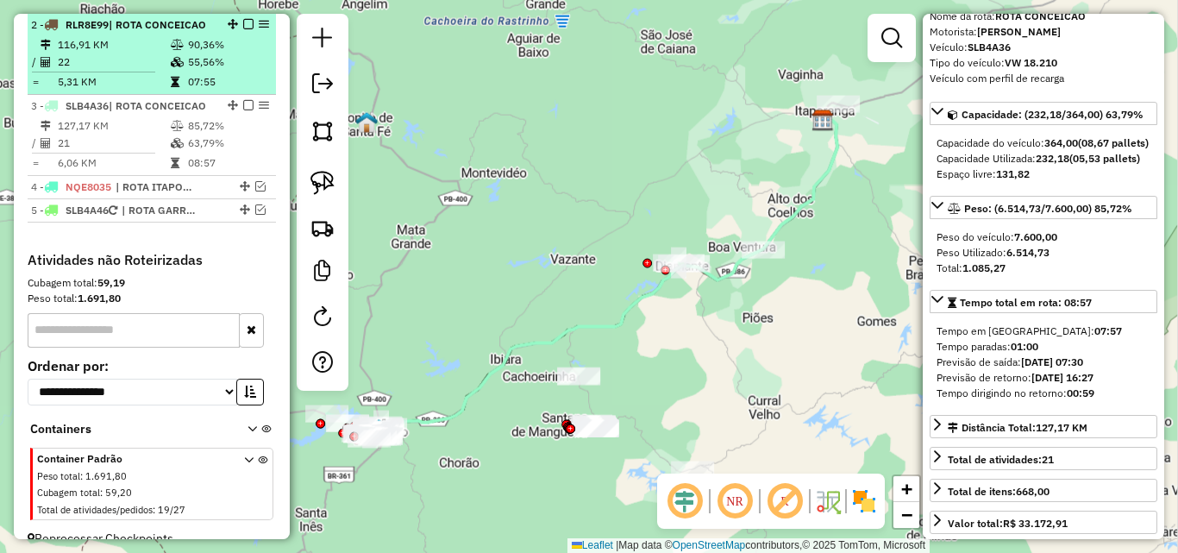
click at [155, 52] on td "116,91 KM" at bounding box center [113, 44] width 113 height 17
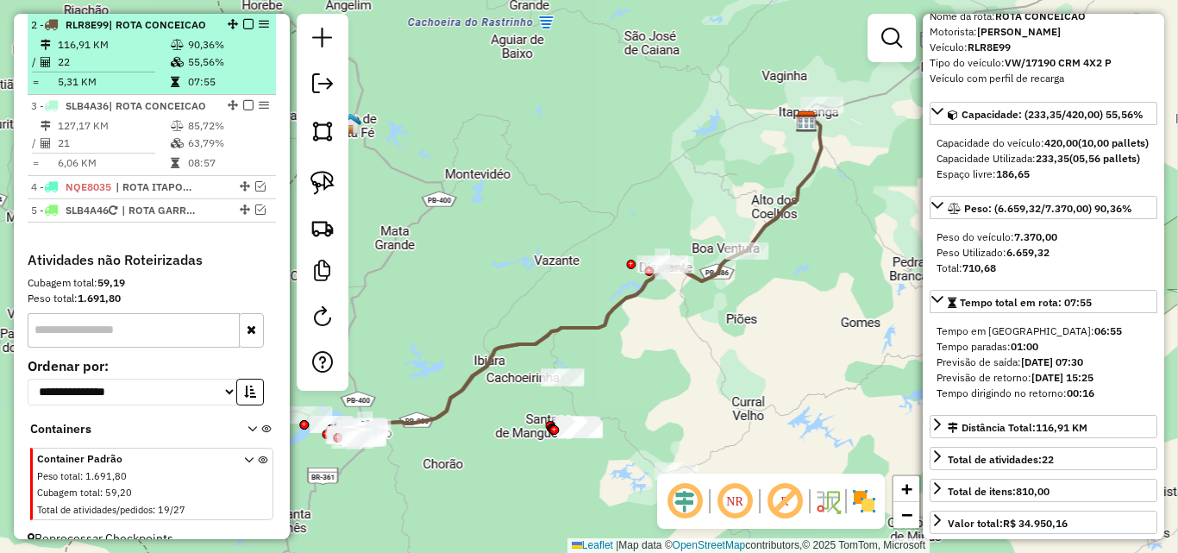
drag, startPoint x: 144, startPoint y: 94, endPoint x: 152, endPoint y: 57, distance: 37.9
click at [144, 95] on li "3 - SLB4A36 | ROTA CONCEICAO 127,17 KM 85,72% / 21 63,79% = 6,06 KM 08:57" at bounding box center [152, 135] width 248 height 81
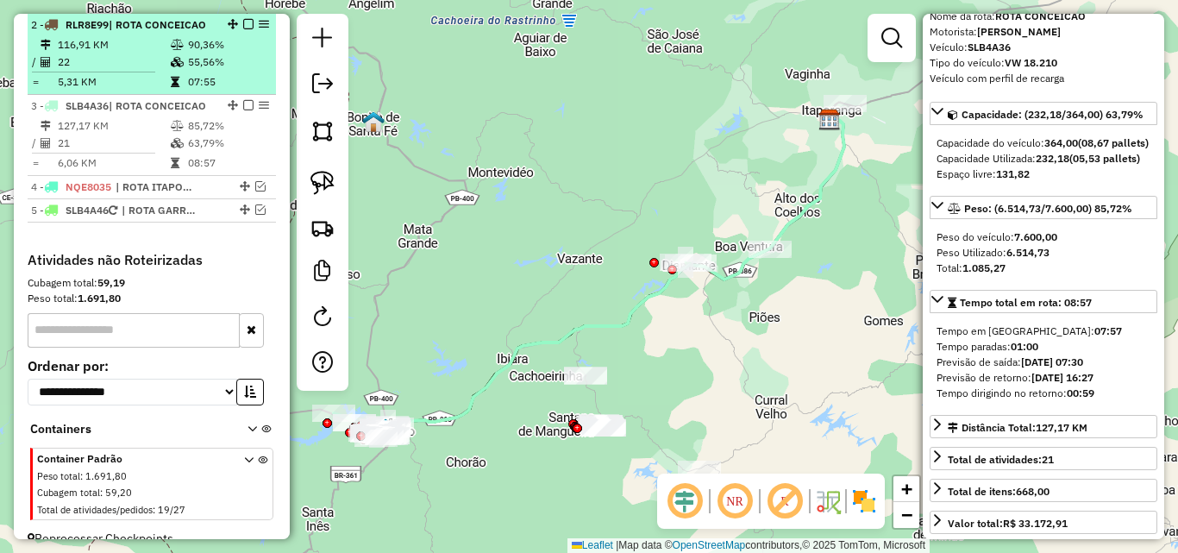
scroll to position [657, 0]
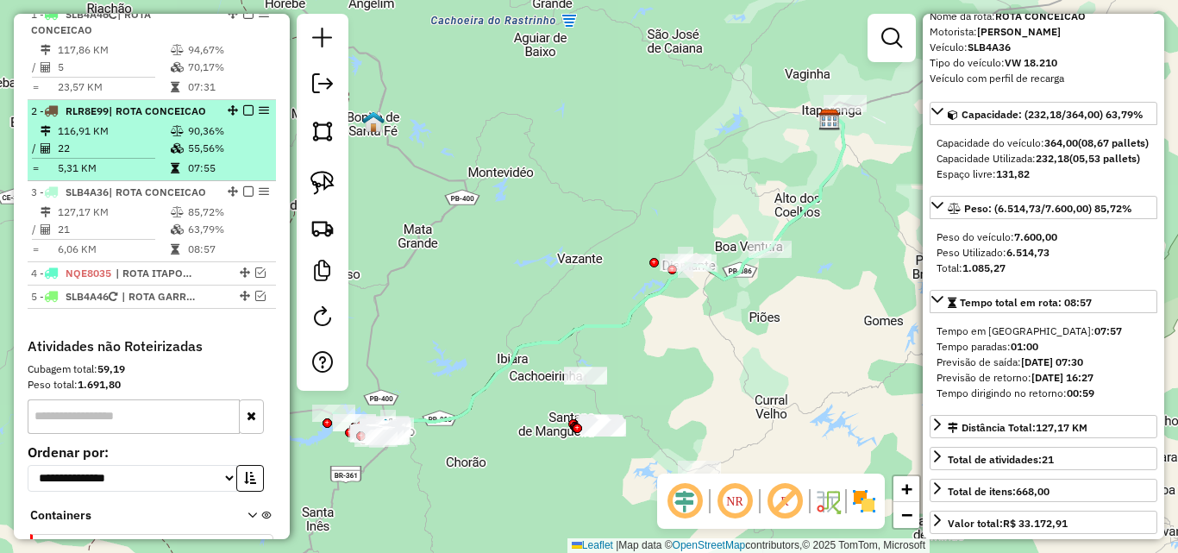
click at [247, 113] on em at bounding box center [248, 110] width 10 height 10
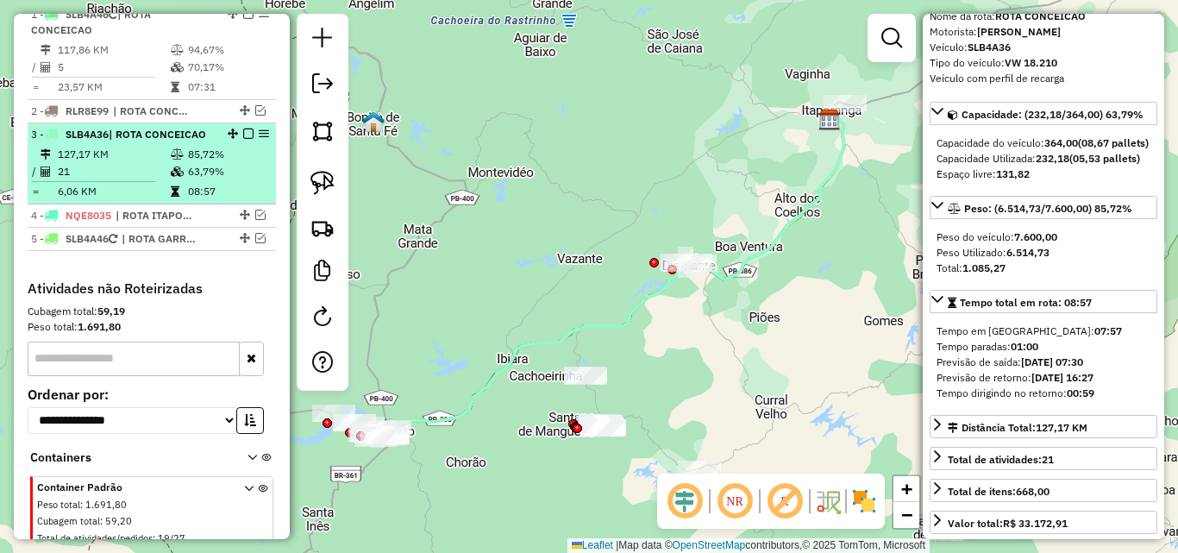
click at [245, 129] on em at bounding box center [248, 133] width 10 height 10
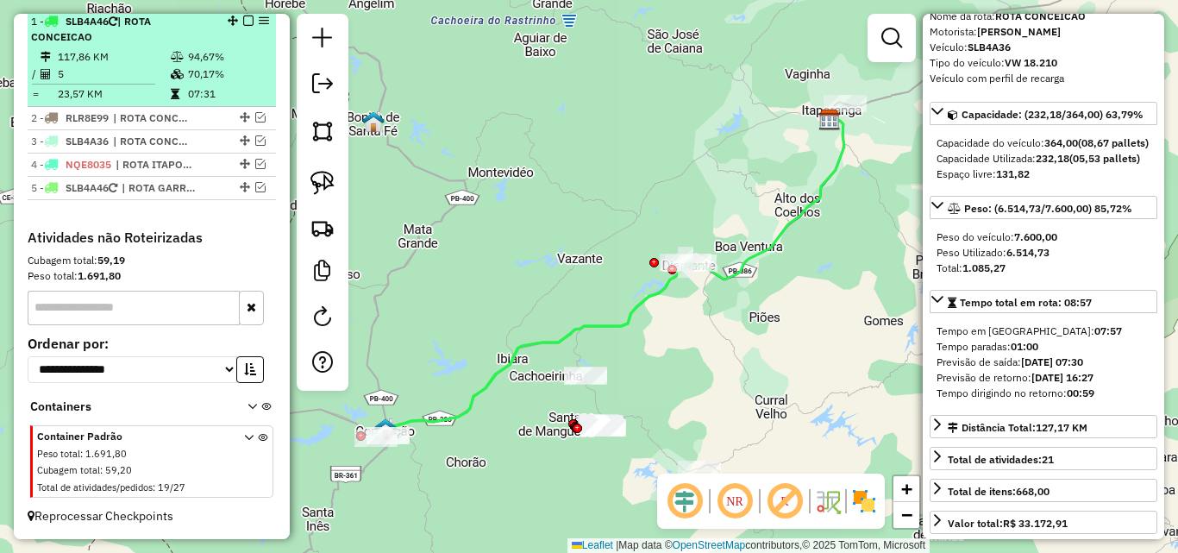
click at [159, 75] on td "5" at bounding box center [113, 74] width 113 height 17
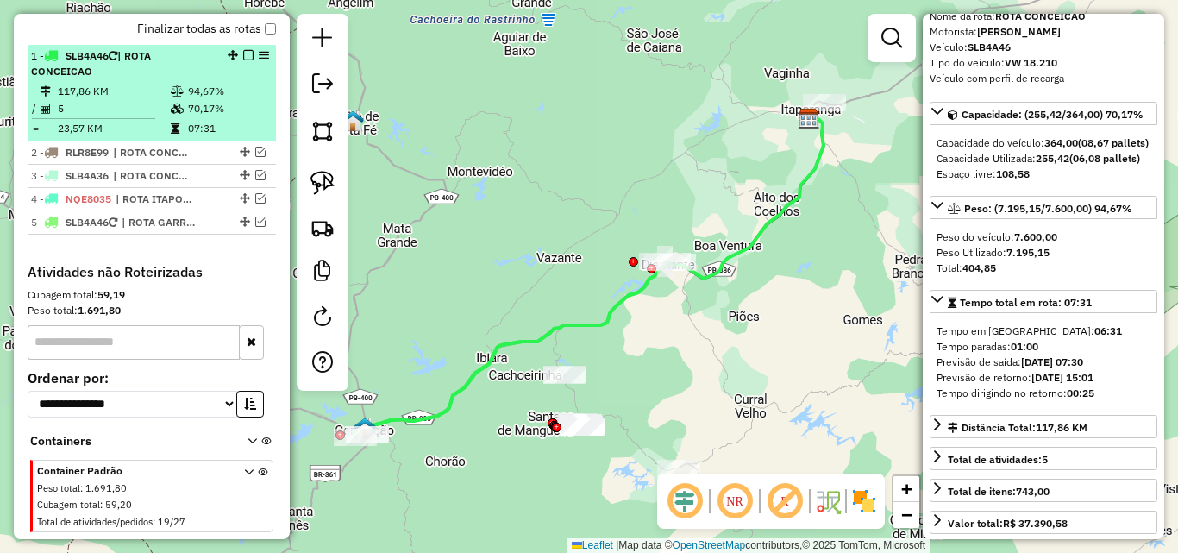
scroll to position [564, 0]
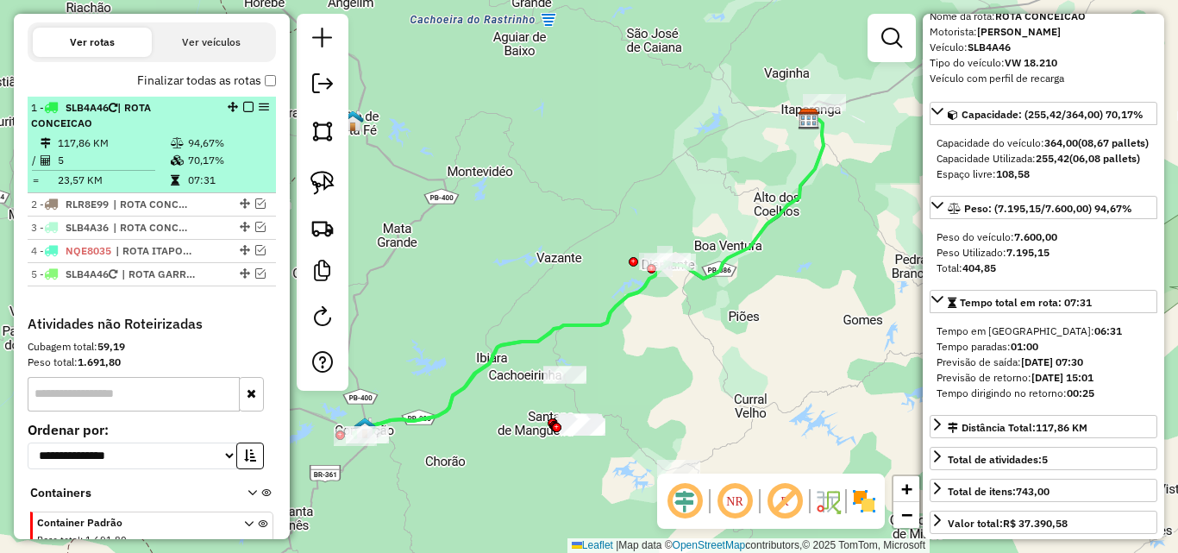
click at [243, 103] on em at bounding box center [248, 107] width 10 height 10
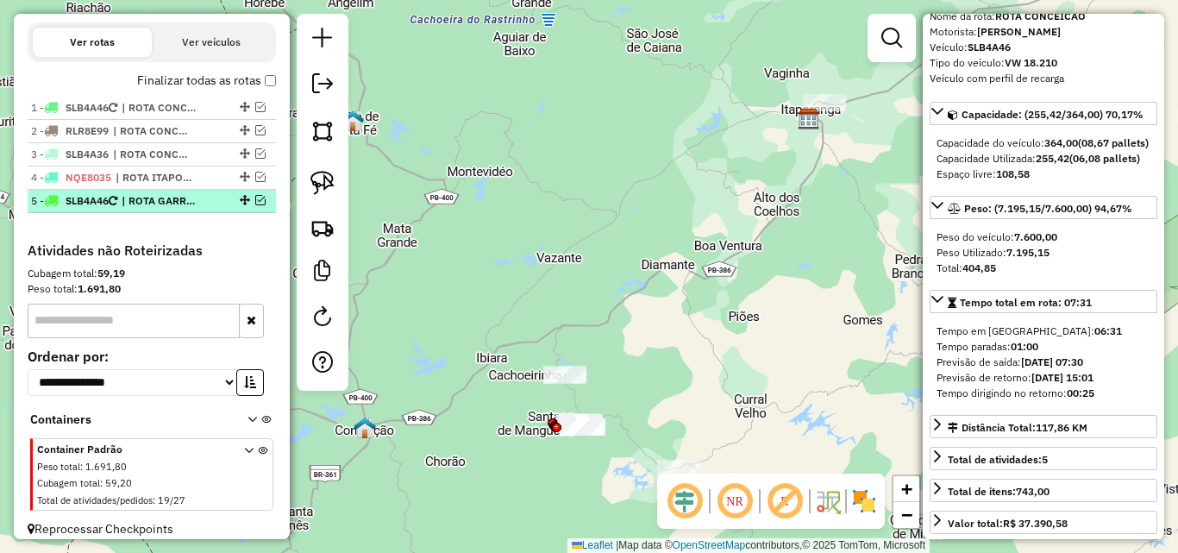
click at [255, 200] on em at bounding box center [260, 200] width 10 height 10
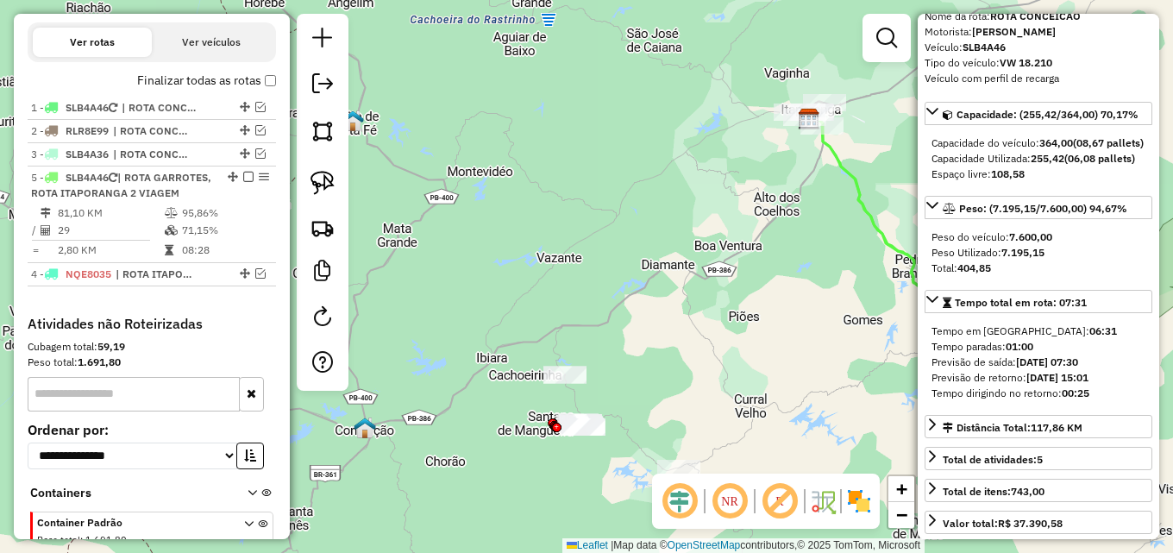
drag, startPoint x: 229, startPoint y: 199, endPoint x: 229, endPoint y: 182, distance: 17.2
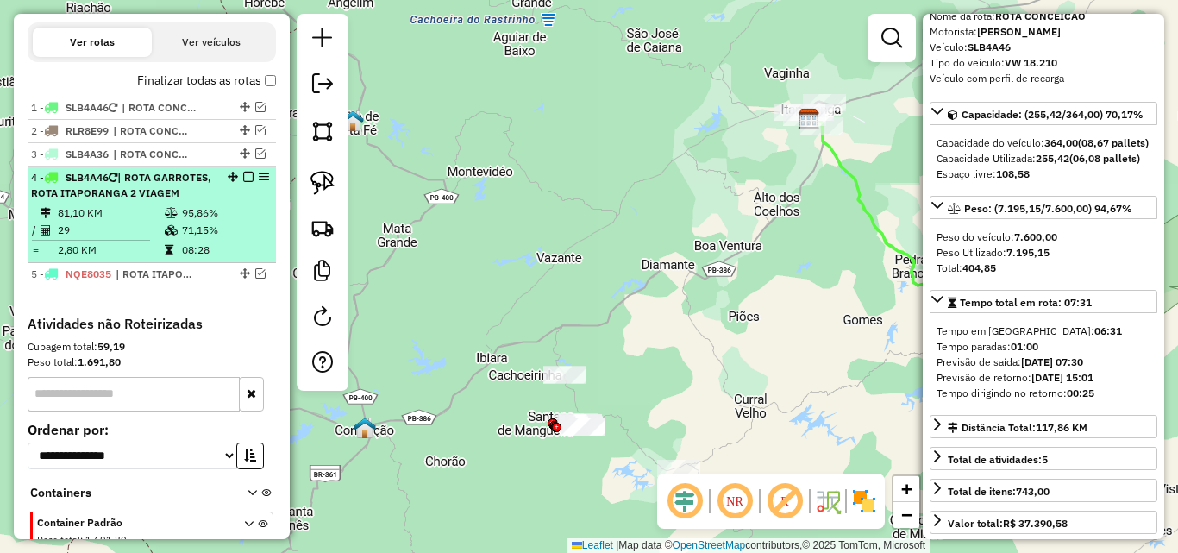
drag, startPoint x: 239, startPoint y: 176, endPoint x: 245, endPoint y: 185, distance: 10.5
click at [243, 177] on em at bounding box center [248, 177] width 10 height 10
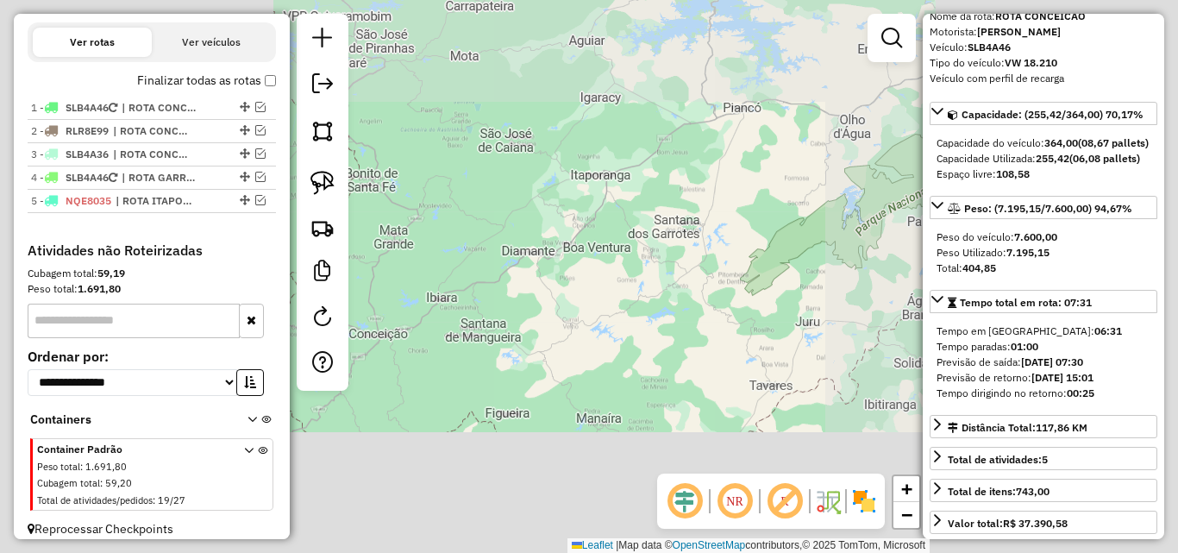
click at [441, 222] on div "Janela de atendimento Grade de atendimento Capacidade Transportadoras Veículos …" at bounding box center [589, 276] width 1178 height 553
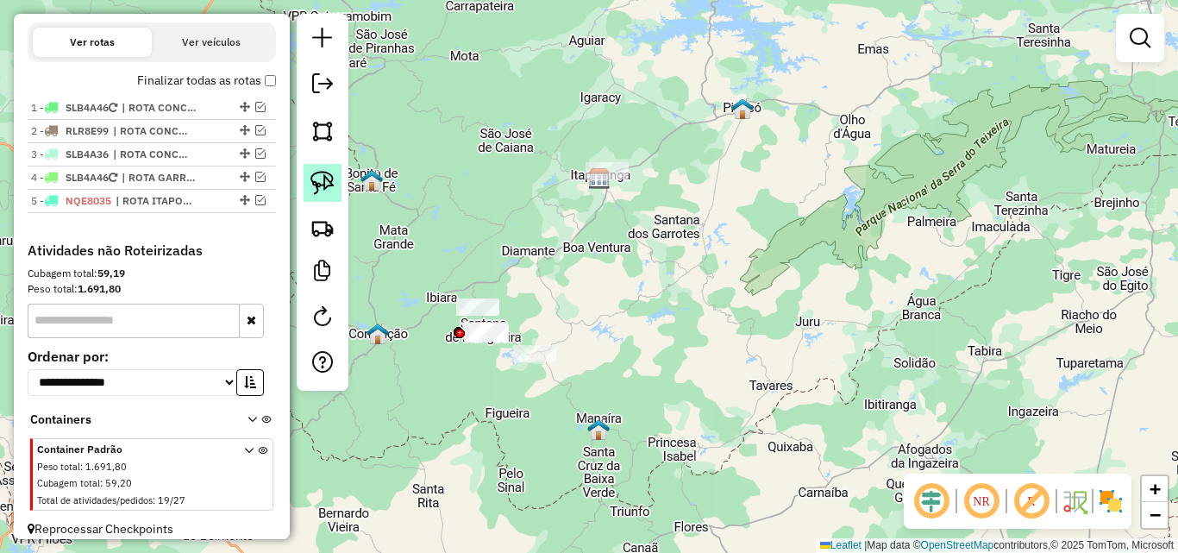
click at [326, 178] on img at bounding box center [322, 183] width 24 height 24
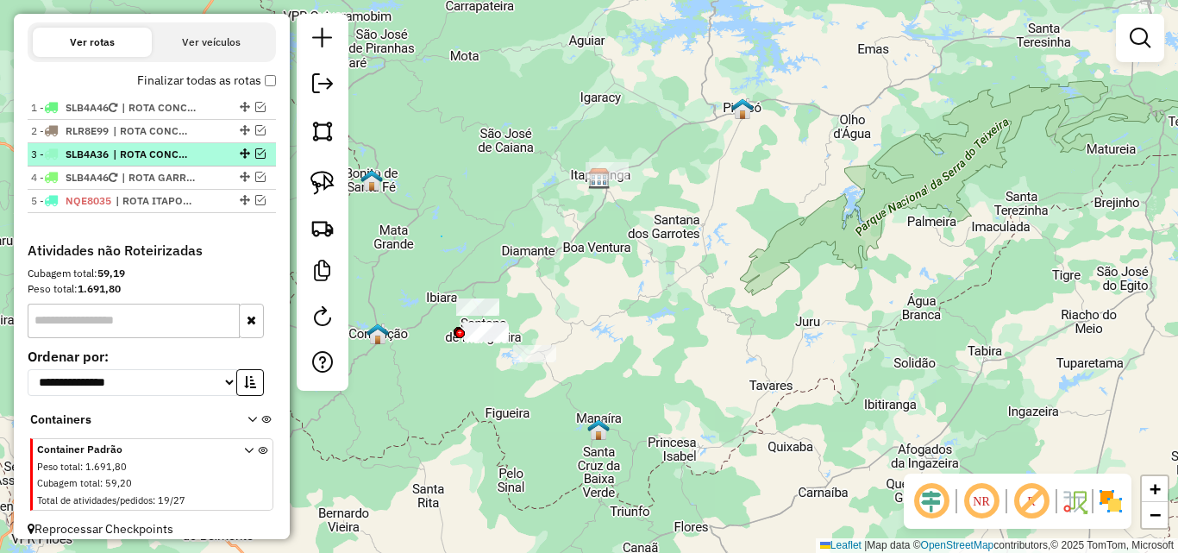
drag, startPoint x: 441, startPoint y: 236, endPoint x: 237, endPoint y: 147, distance: 223.2
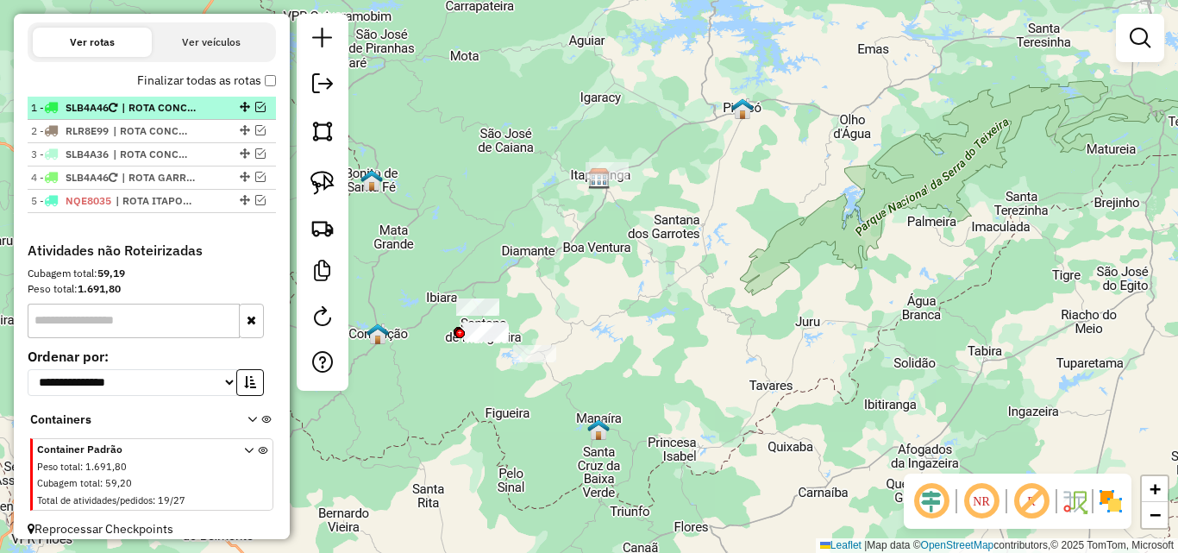
click at [255, 110] on em at bounding box center [260, 107] width 10 height 10
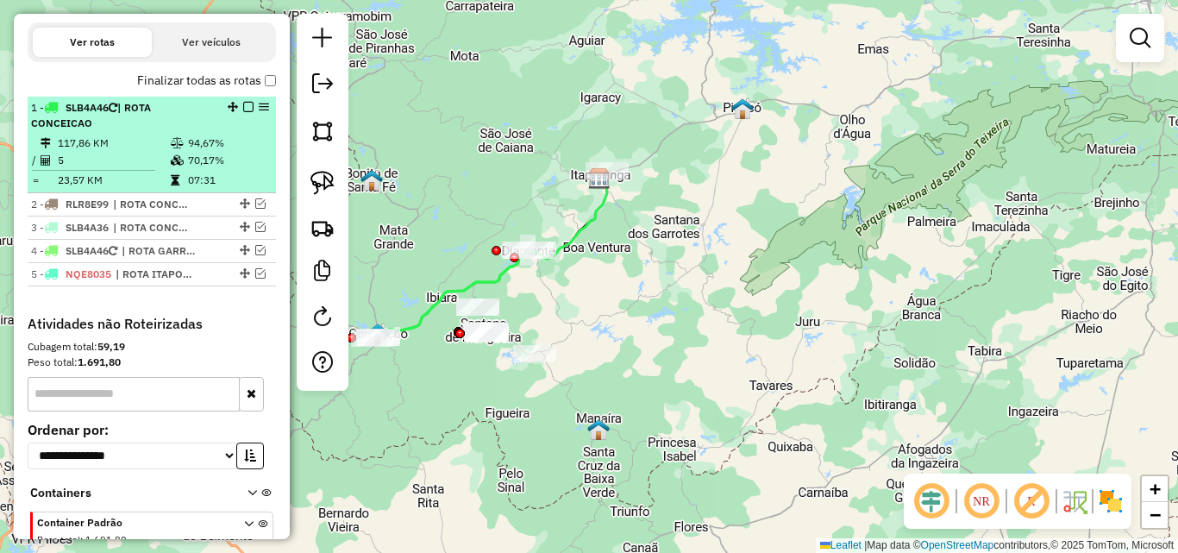
click at [142, 156] on td "5" at bounding box center [113, 160] width 113 height 17
select select "*********"
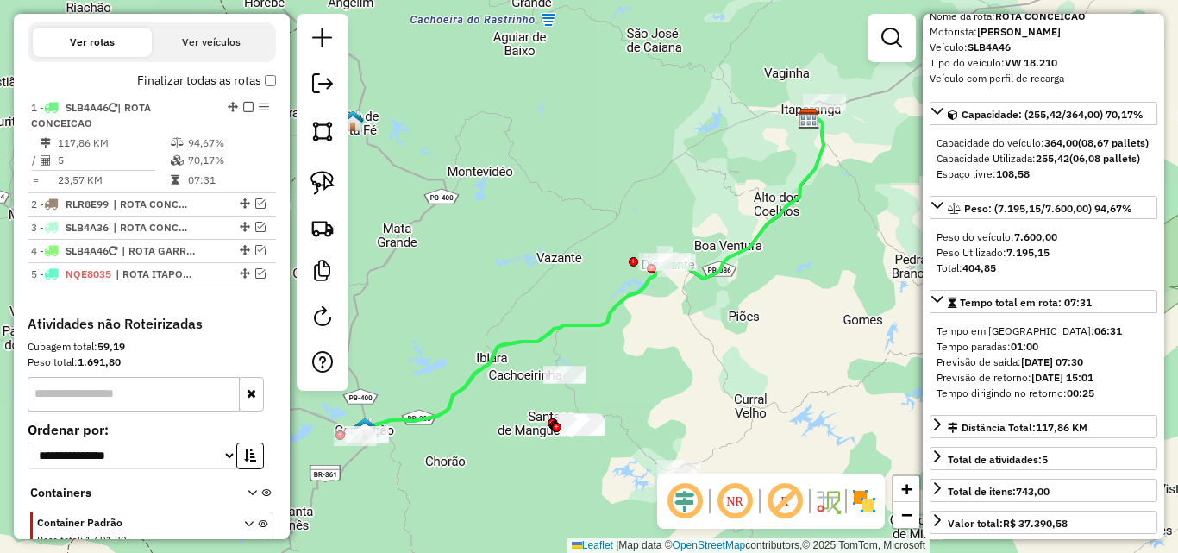
scroll to position [172, 0]
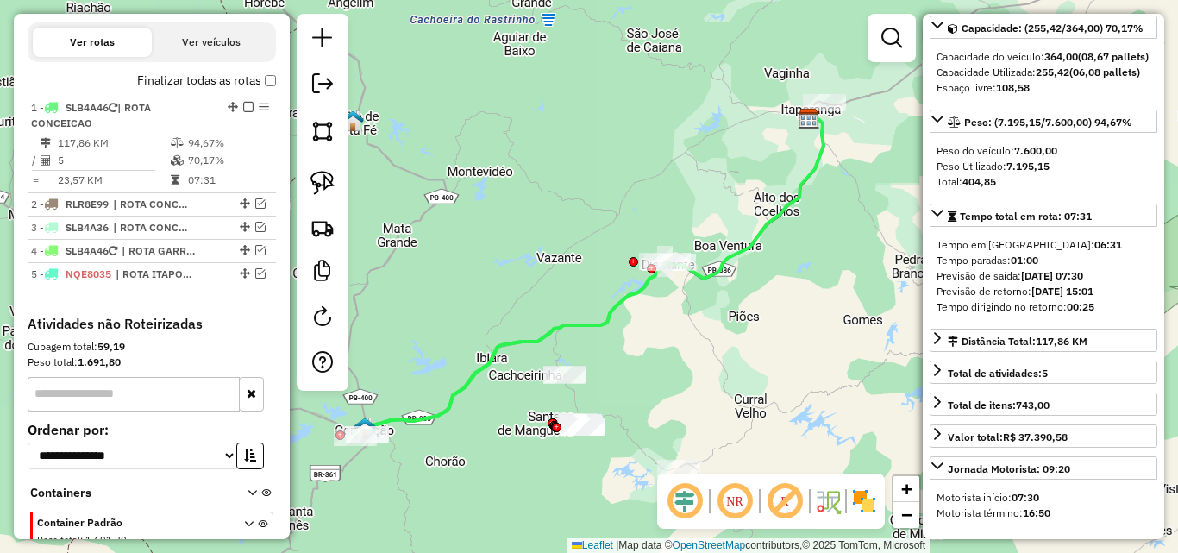
drag, startPoint x: 1005, startPoint y: 197, endPoint x: 1064, endPoint y: 199, distance: 58.7
click at [1064, 174] on div "Peso Utilizado: 7.195,15" at bounding box center [1043, 167] width 214 height 16
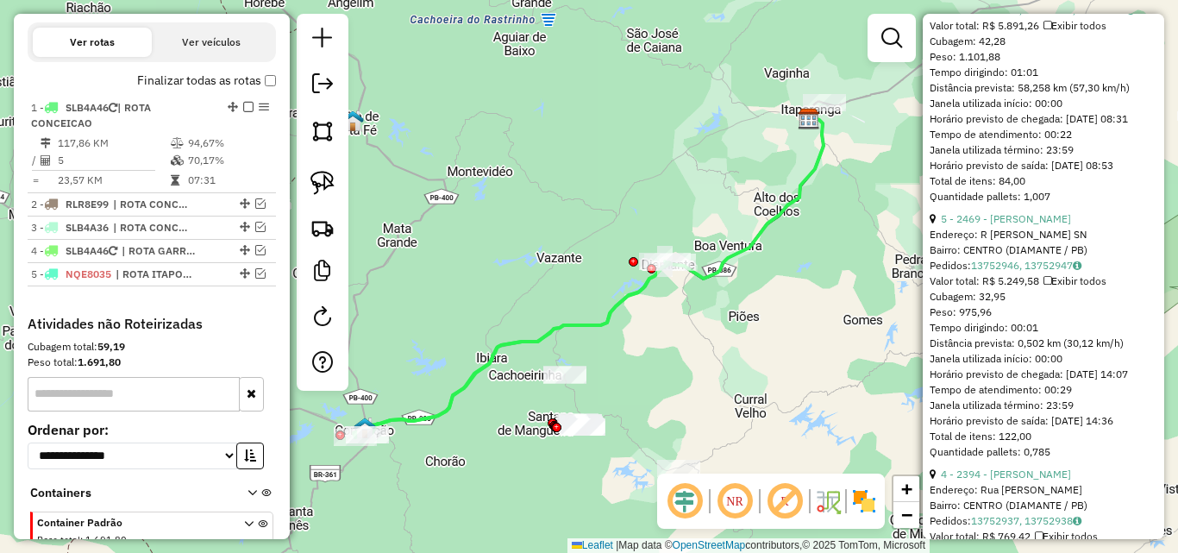
scroll to position [1207, 0]
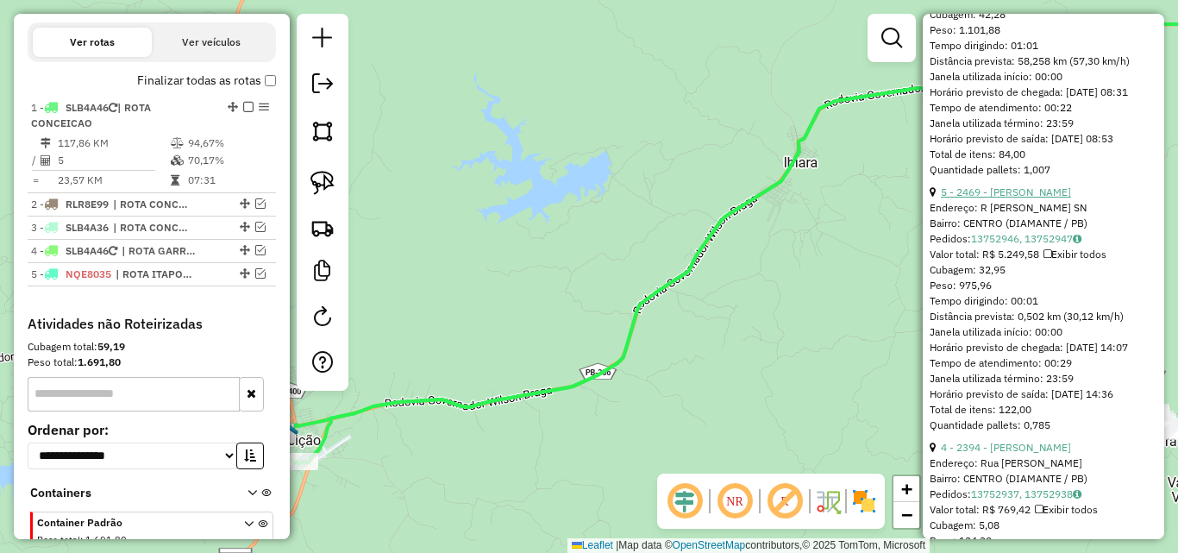
click at [1071, 198] on link "5 - 2469 - MARIA EDUARDA FRANCO" at bounding box center [1006, 191] width 130 height 13
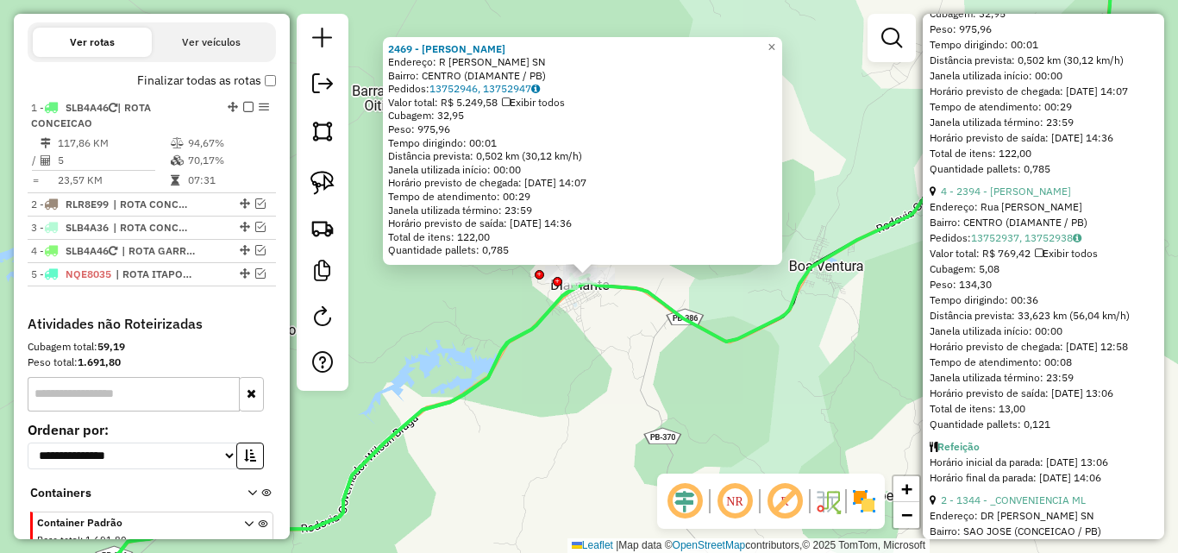
scroll to position [1466, 0]
drag, startPoint x: 1031, startPoint y: 294, endPoint x: 1036, endPoint y: 252, distance: 42.5
click at [1036, 195] on link "4 - 2394 - DEGA DINIZ" at bounding box center [1006, 188] width 130 height 13
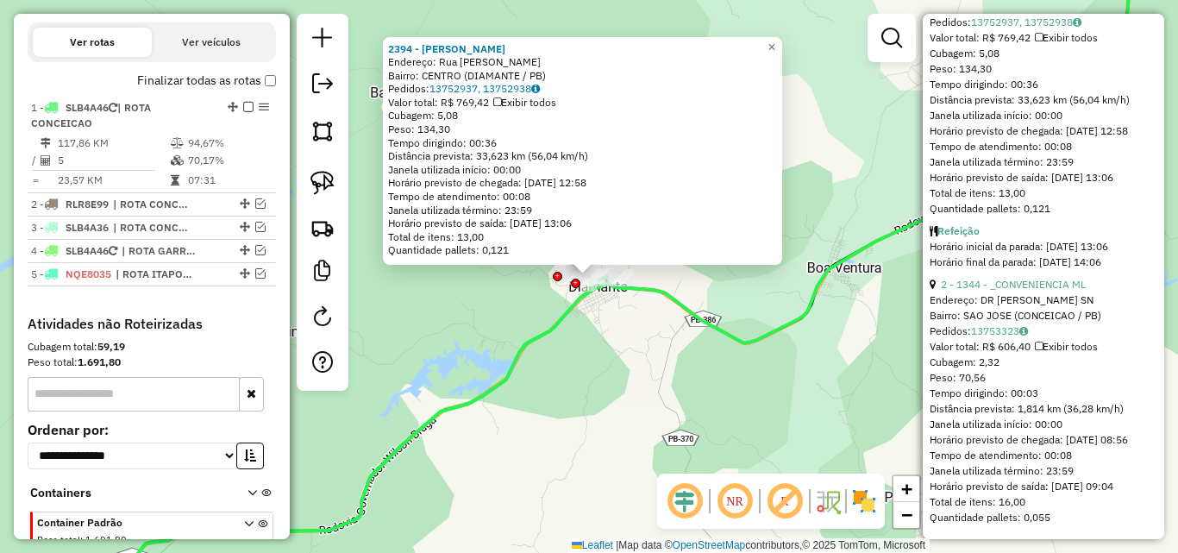
scroll to position [1724, 0]
click at [1020, 291] on link "2 - 1344 - _CONVENIENCIA ML" at bounding box center [1013, 284] width 145 height 13
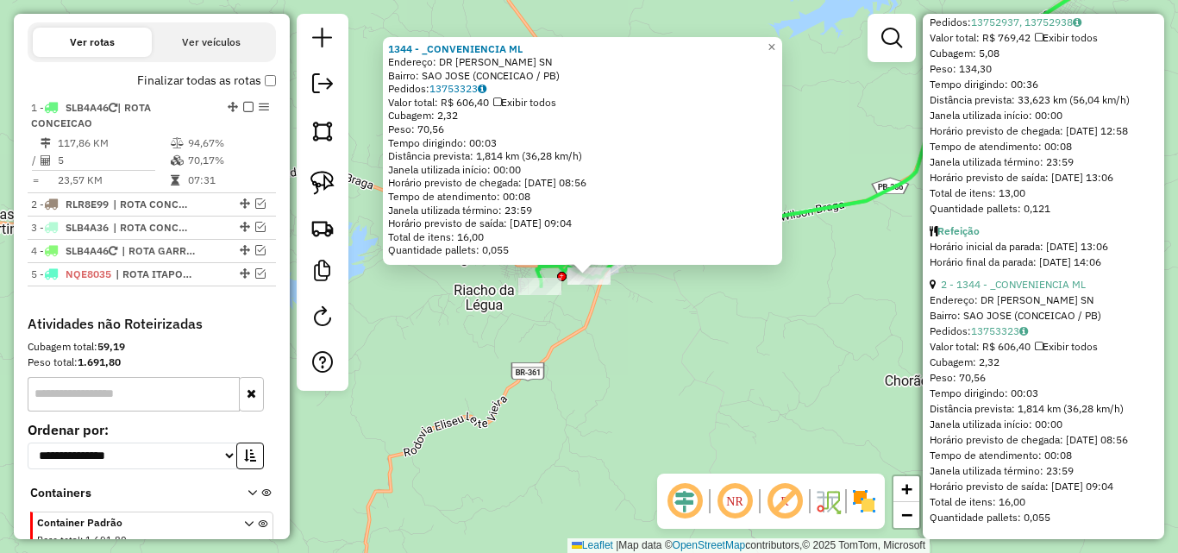
click at [633, 323] on div "1344 - _CONVENIENCIA ML Endereço: DR ANTONIO MARTILDES LEITE SN Bairro: SAO JOS…" at bounding box center [589, 276] width 1178 height 553
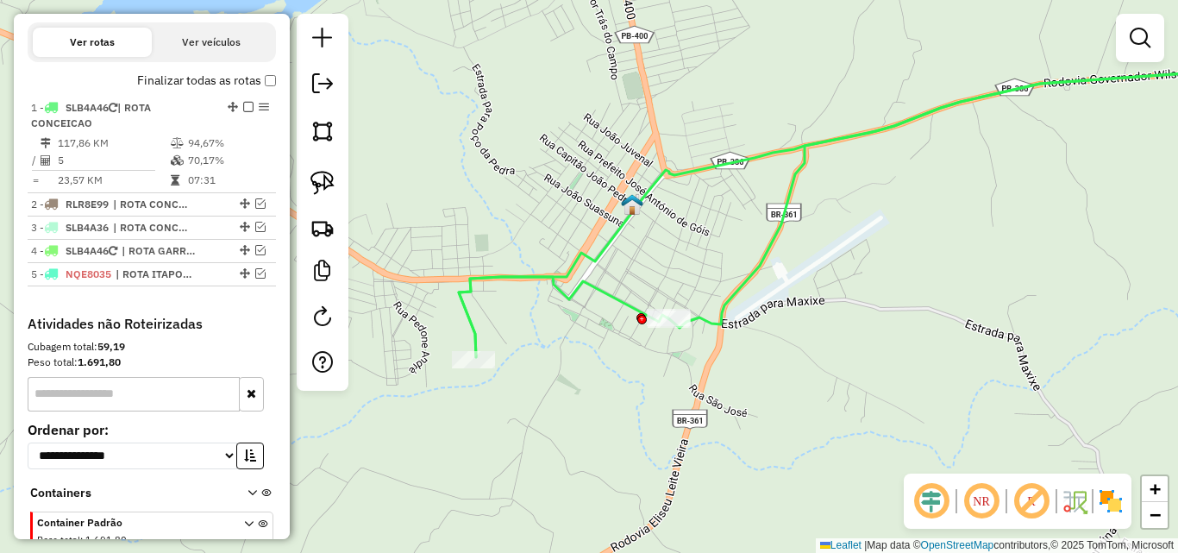
click at [600, 287] on icon at bounding box center [877, 213] width 836 height 288
select select "*********"
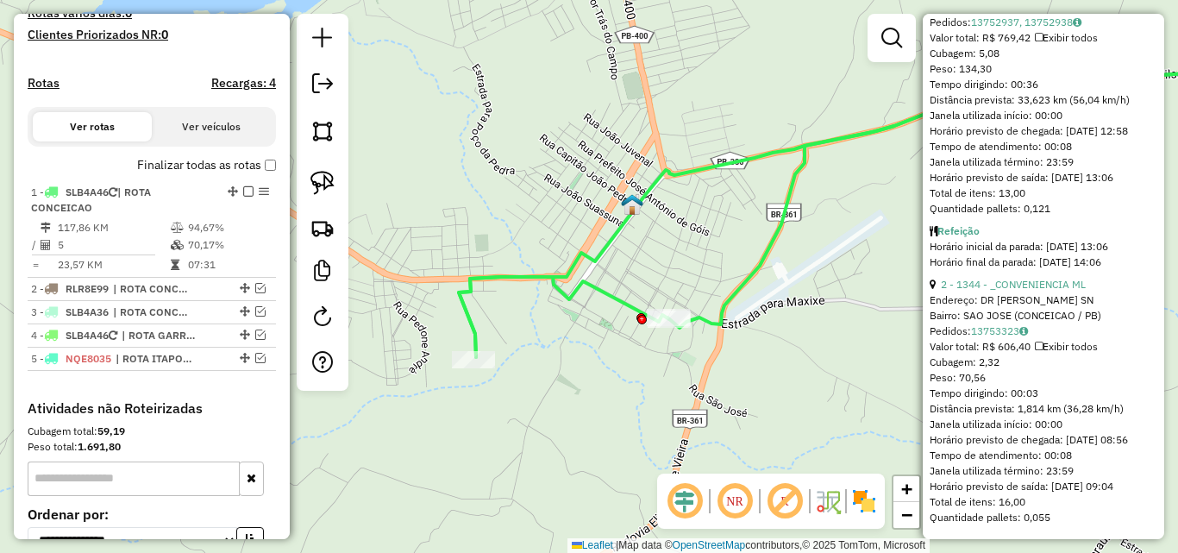
scroll to position [474, 0]
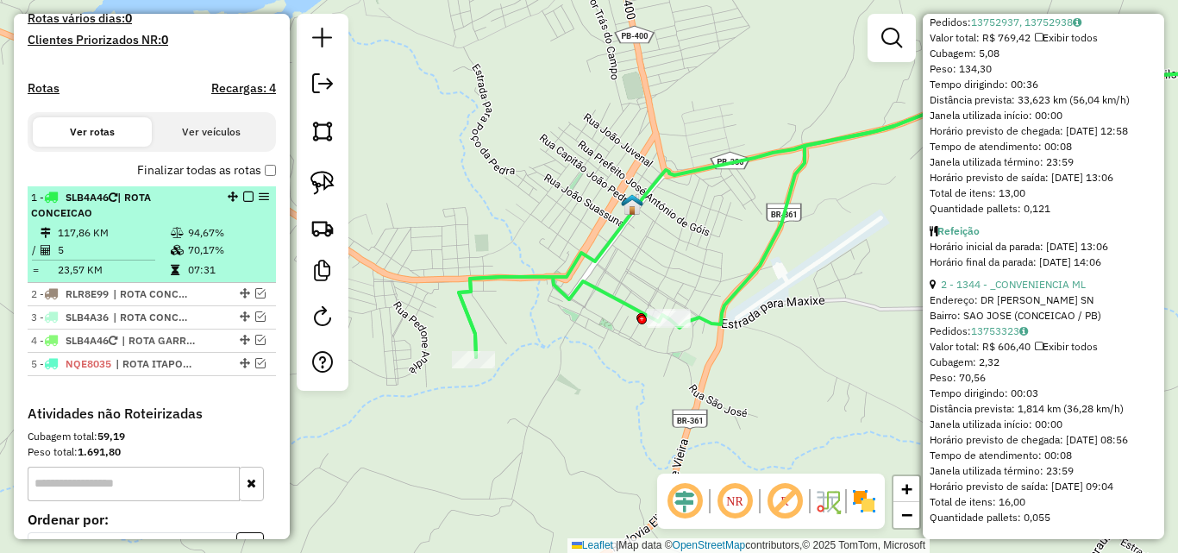
click at [243, 197] on em at bounding box center [248, 196] width 10 height 10
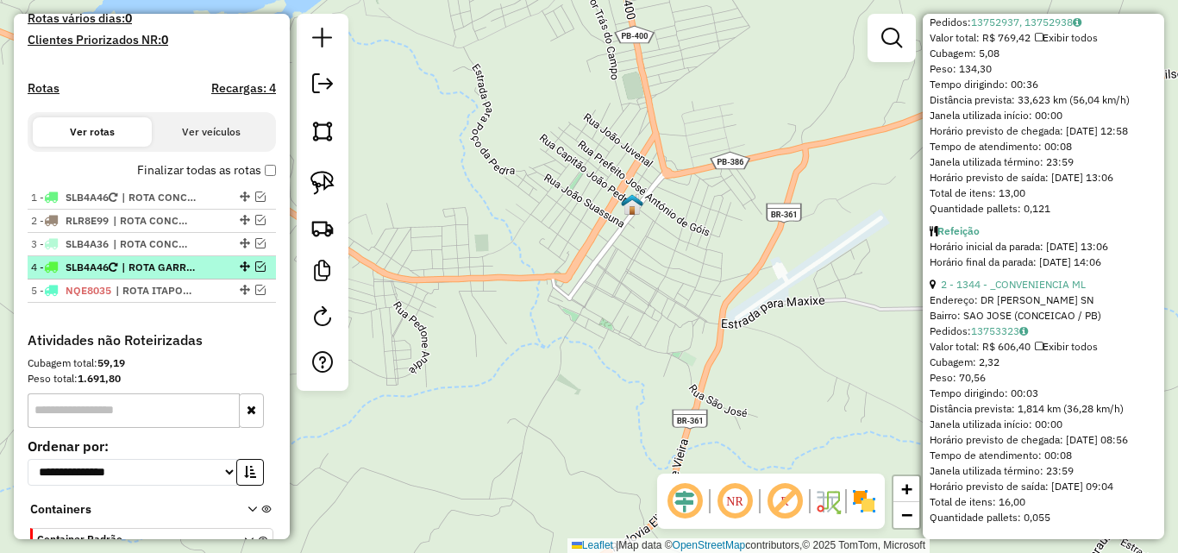
click at [258, 270] on em at bounding box center [260, 266] width 10 height 10
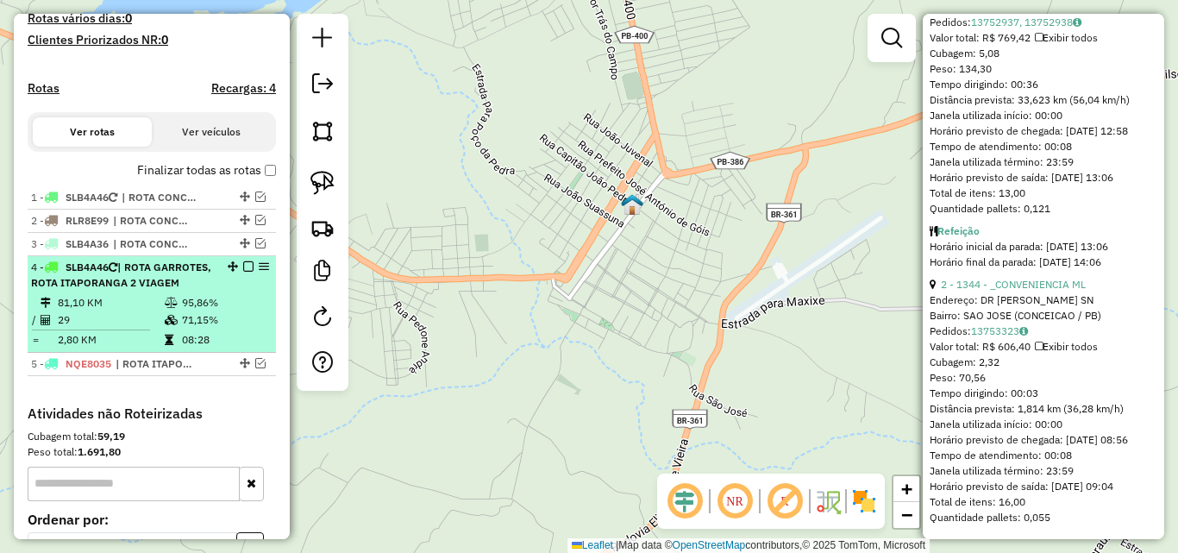
click at [191, 291] on div "4 - SLB4A46 | ROTA GARROTES, ROTA ITAPORANGA 2 VIAGEM" at bounding box center [122, 275] width 183 height 31
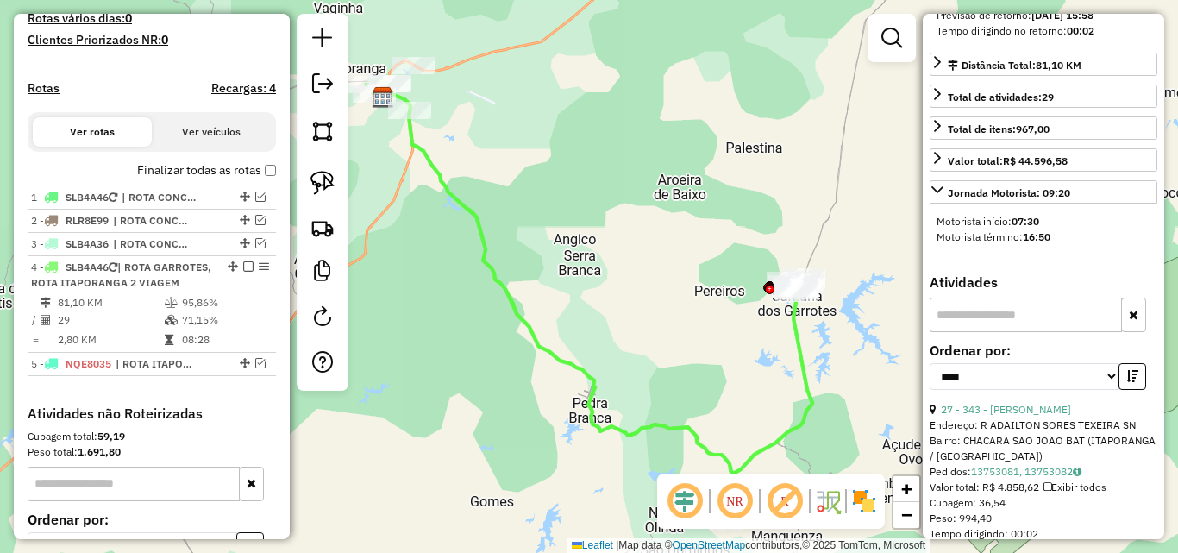
scroll to position [322, 0]
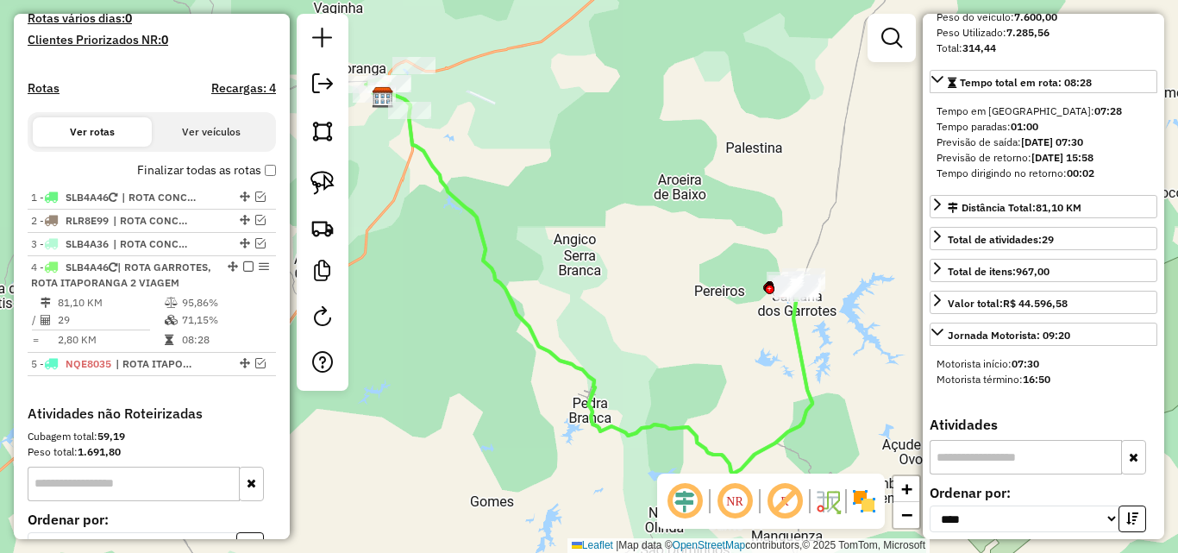
drag, startPoint x: 1006, startPoint y: 67, endPoint x: 1063, endPoint y: 71, distance: 57.0
click at [1058, 41] on div "Peso Utilizado: 7.285,56" at bounding box center [1043, 33] width 214 height 16
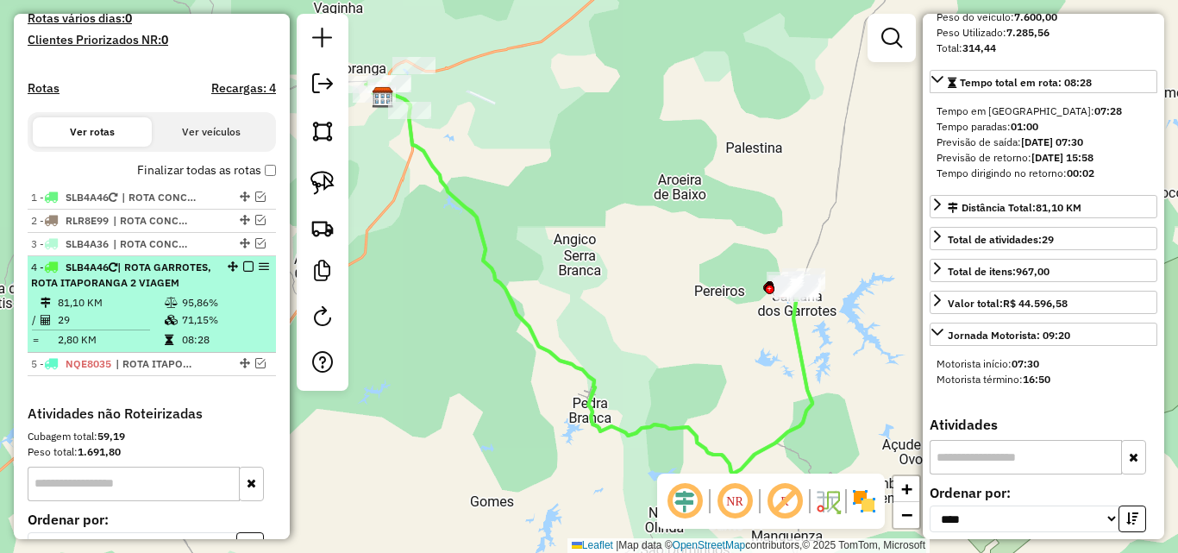
click at [245, 266] on em at bounding box center [248, 266] width 10 height 10
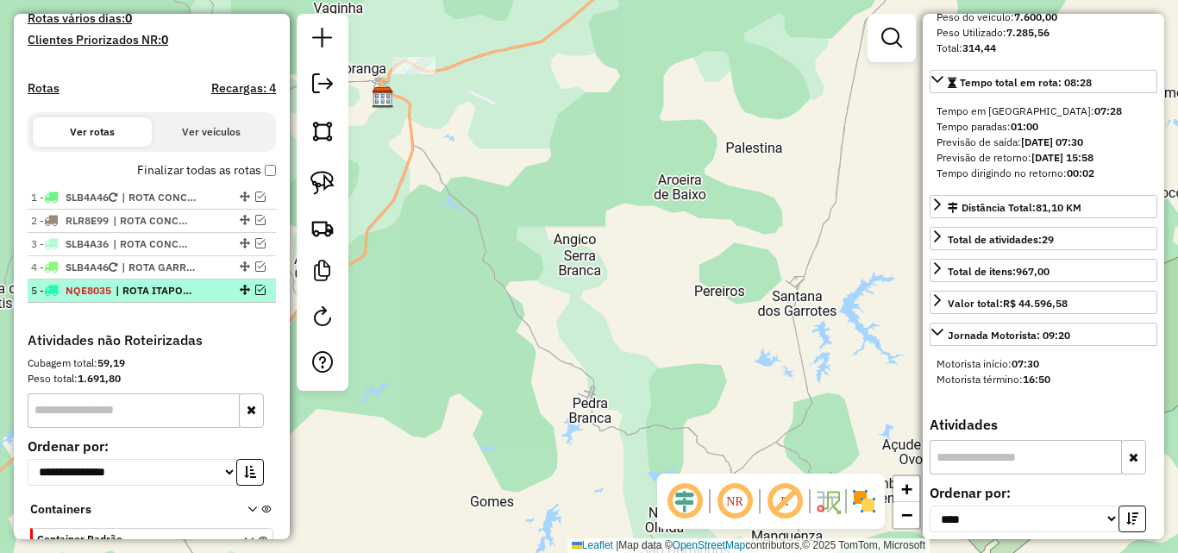
click at [259, 291] on em at bounding box center [260, 290] width 10 height 10
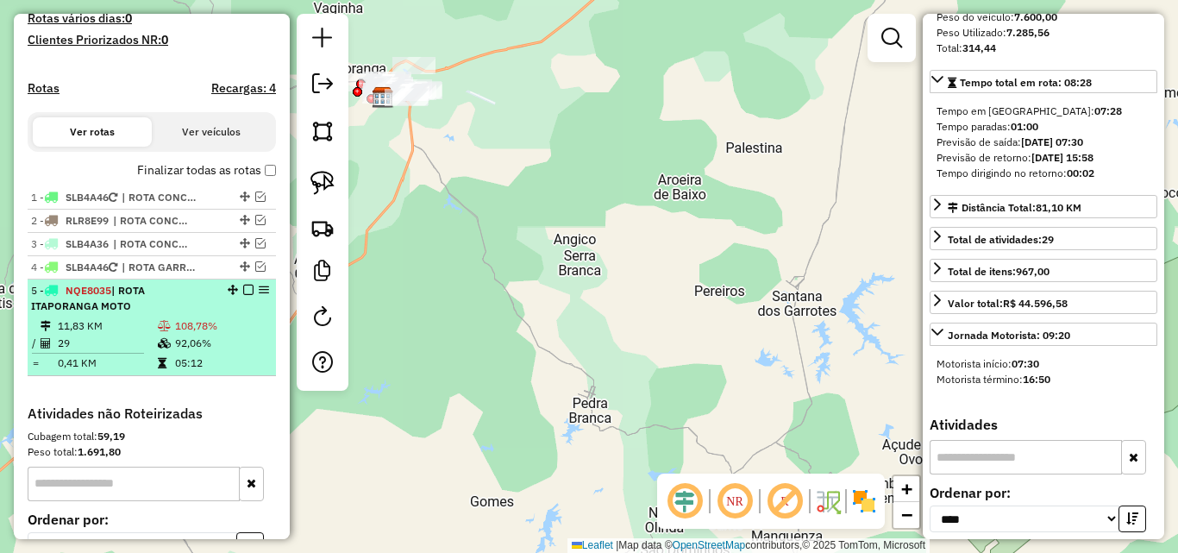
click at [182, 309] on div "5 - NQE8035 | ROTA ITAPORANGA MOTO" at bounding box center [122, 298] width 183 height 31
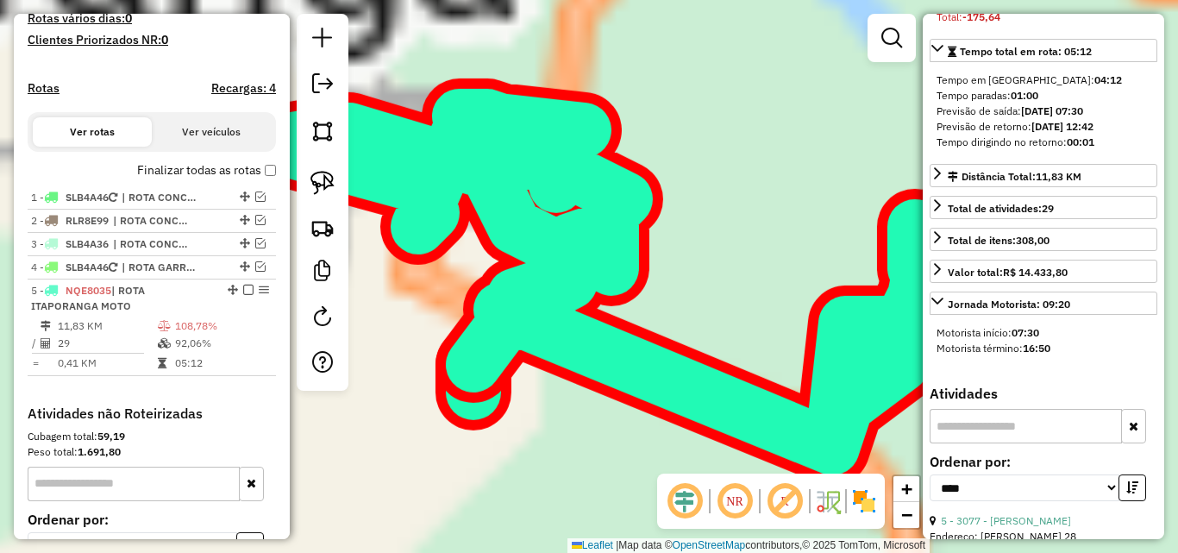
scroll to position [275, 0]
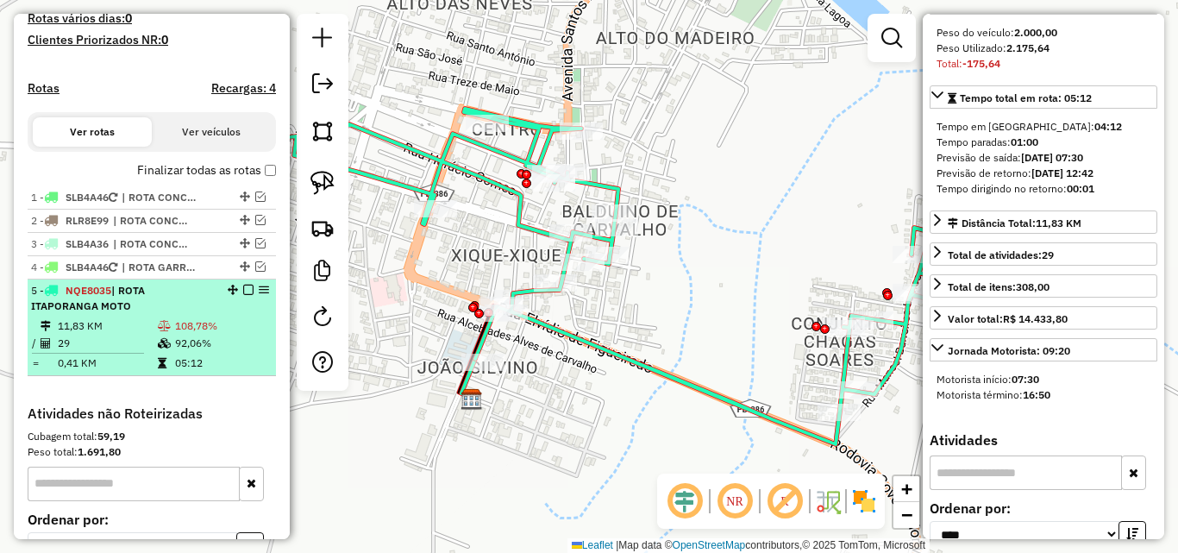
click at [246, 290] on em at bounding box center [248, 290] width 10 height 10
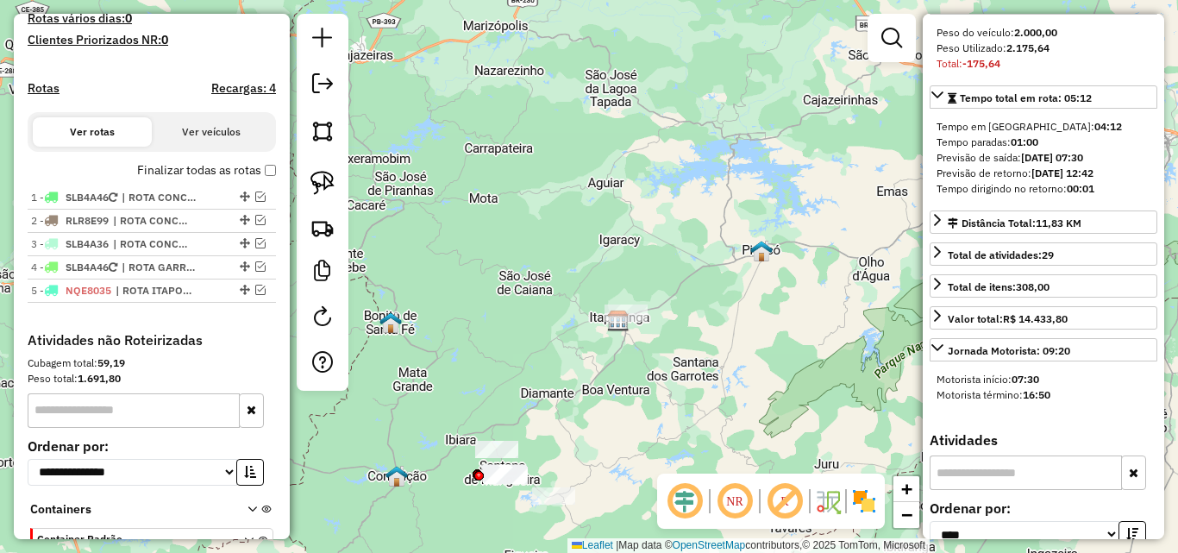
click at [651, 347] on div "Janela de atendimento Grade de atendimento Capacidade Transportadoras Veículos …" at bounding box center [589, 276] width 1178 height 553
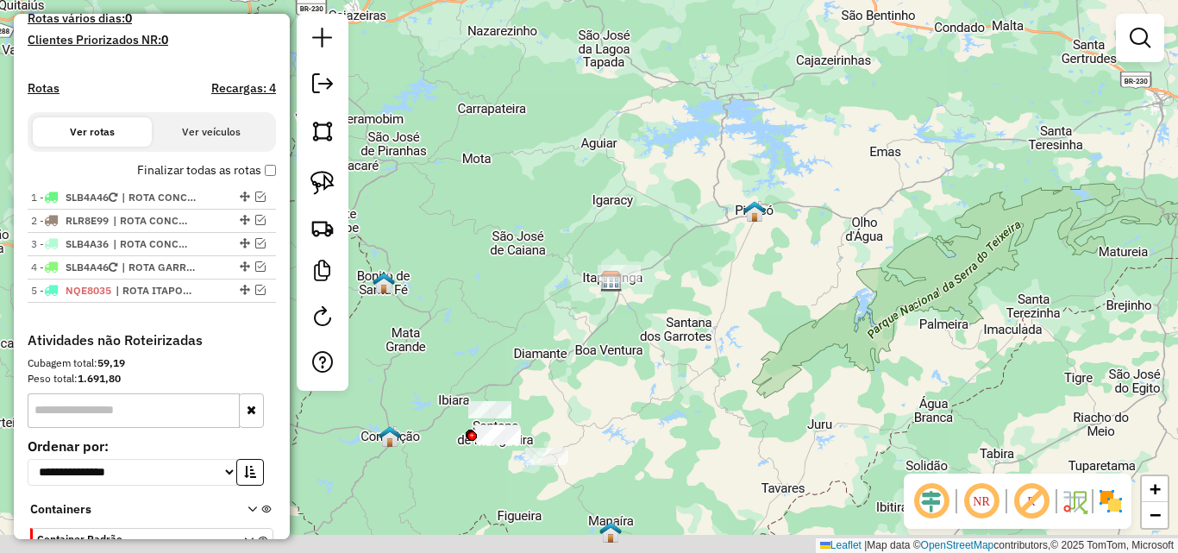
drag, startPoint x: 629, startPoint y: 349, endPoint x: 630, endPoint y: 286, distance: 63.0
click at [631, 286] on div "Janela de atendimento Grade de atendimento Capacidade Transportadoras Veículos …" at bounding box center [589, 276] width 1178 height 553
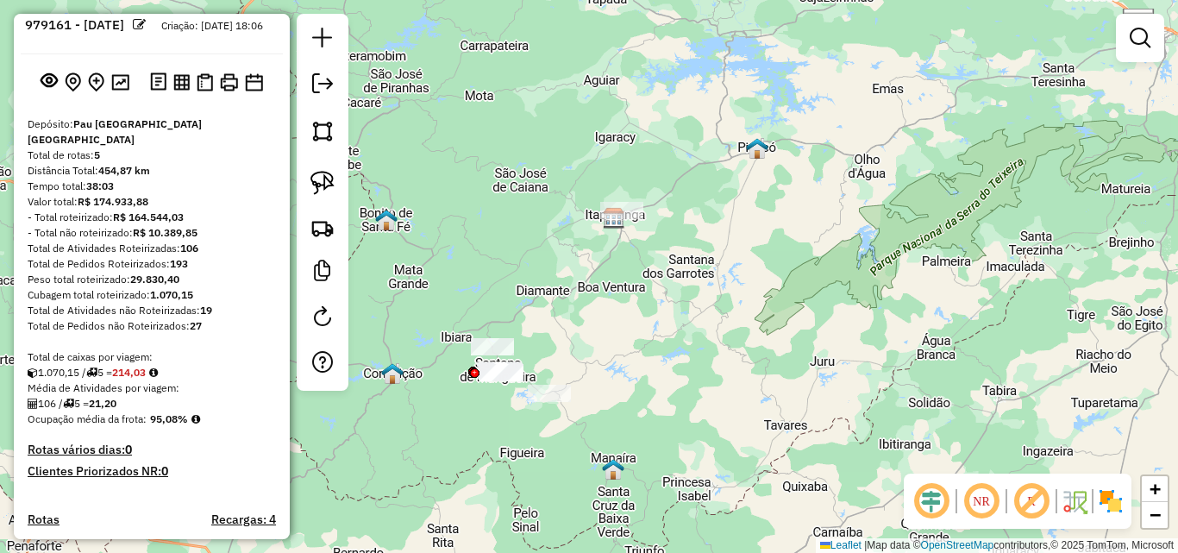
scroll to position [0, 0]
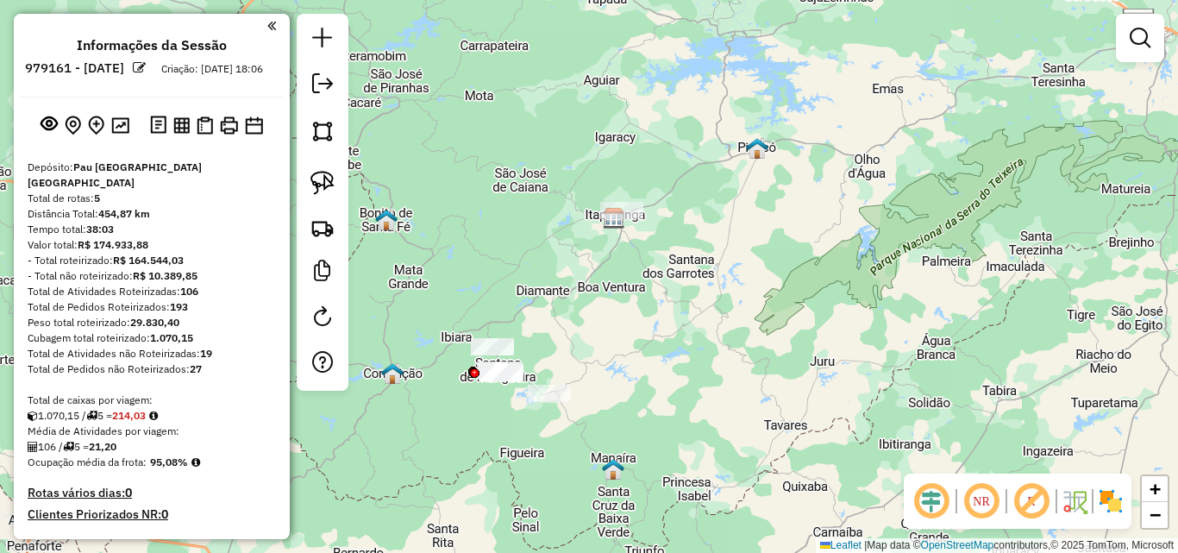
click at [326, 203] on div at bounding box center [323, 202] width 52 height 377
click at [321, 185] on img at bounding box center [322, 183] width 24 height 24
drag, startPoint x: 485, startPoint y: 282, endPoint x: 538, endPoint y: 359, distance: 93.0
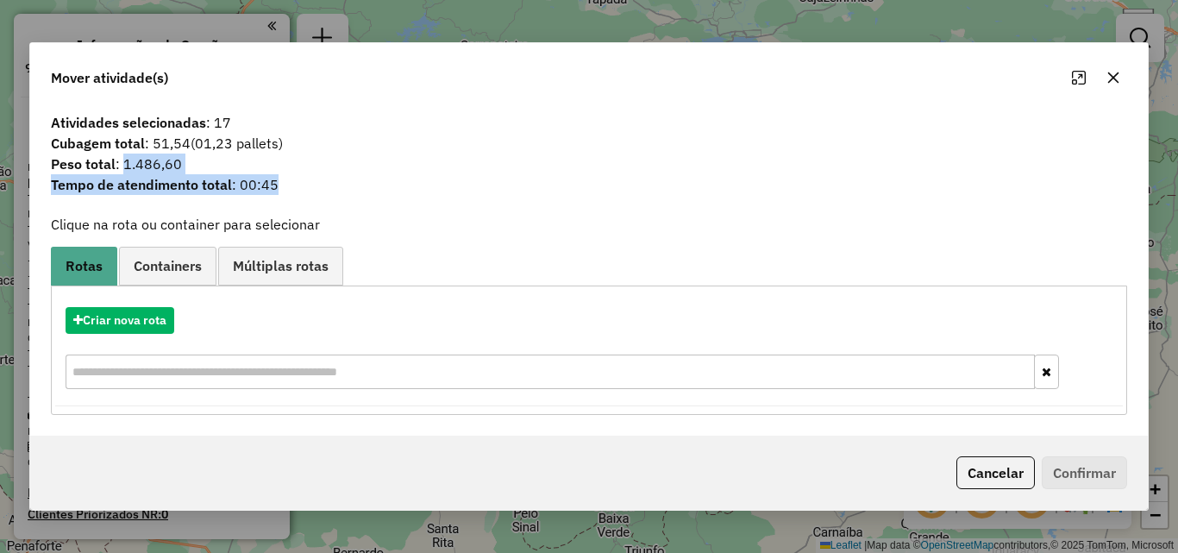
drag, startPoint x: 121, startPoint y: 163, endPoint x: 326, endPoint y: 185, distance: 206.3
click at [326, 185] on div "Atividades selecionadas : 17 Cubagem total : 51,54 (01,23 pallets) Peso total :…" at bounding box center [589, 159] width 1097 height 95
click at [858, 321] on div "Criar nova rota" at bounding box center [588, 320] width 1067 height 27
click at [996, 476] on button "Cancelar" at bounding box center [995, 472] width 78 height 33
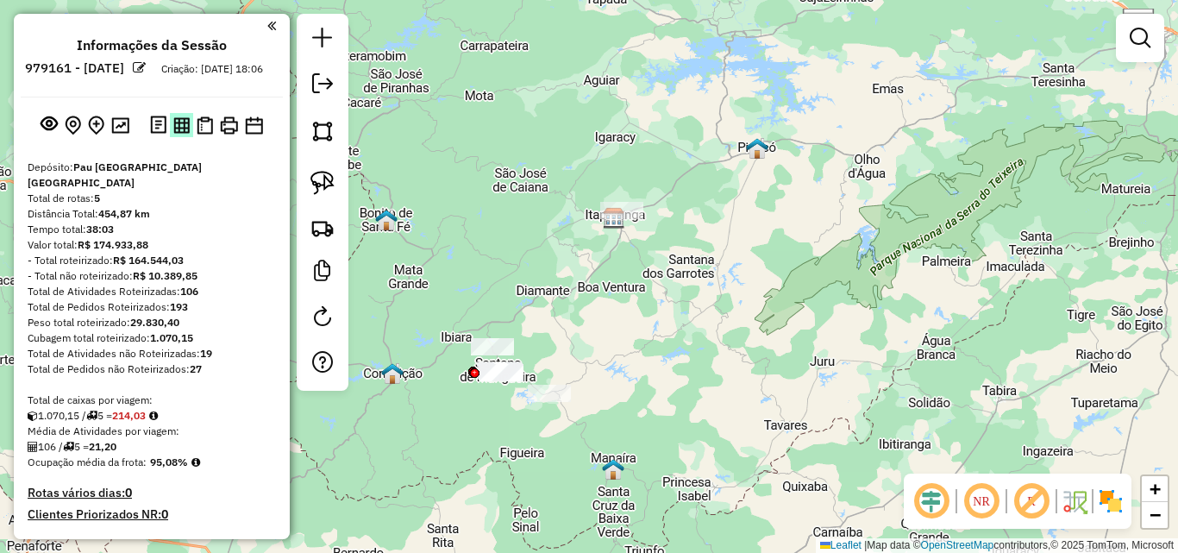
click at [173, 134] on img at bounding box center [181, 125] width 16 height 16
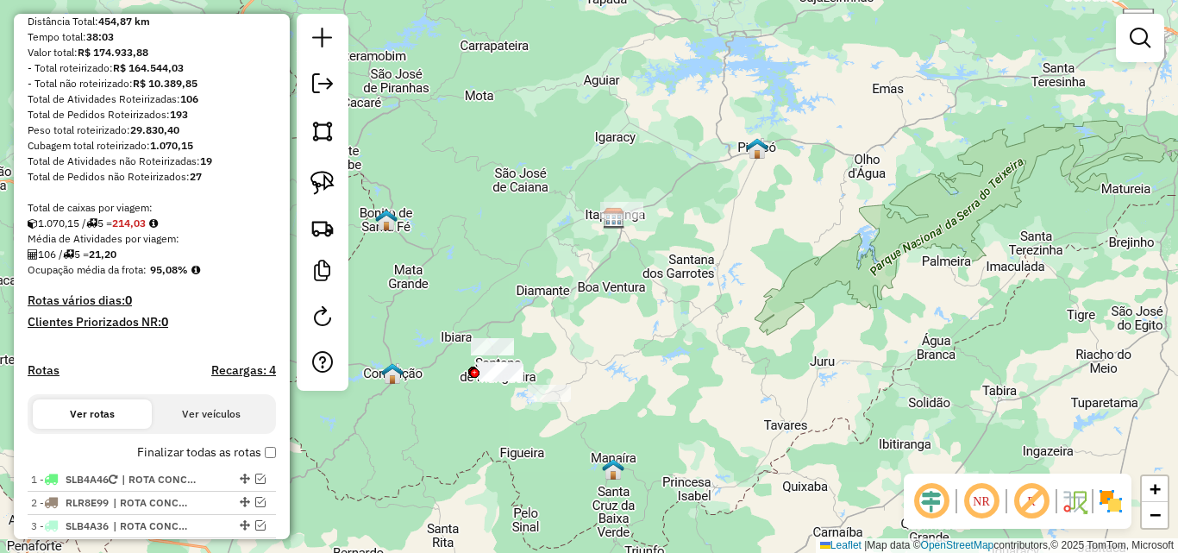
scroll to position [431, 0]
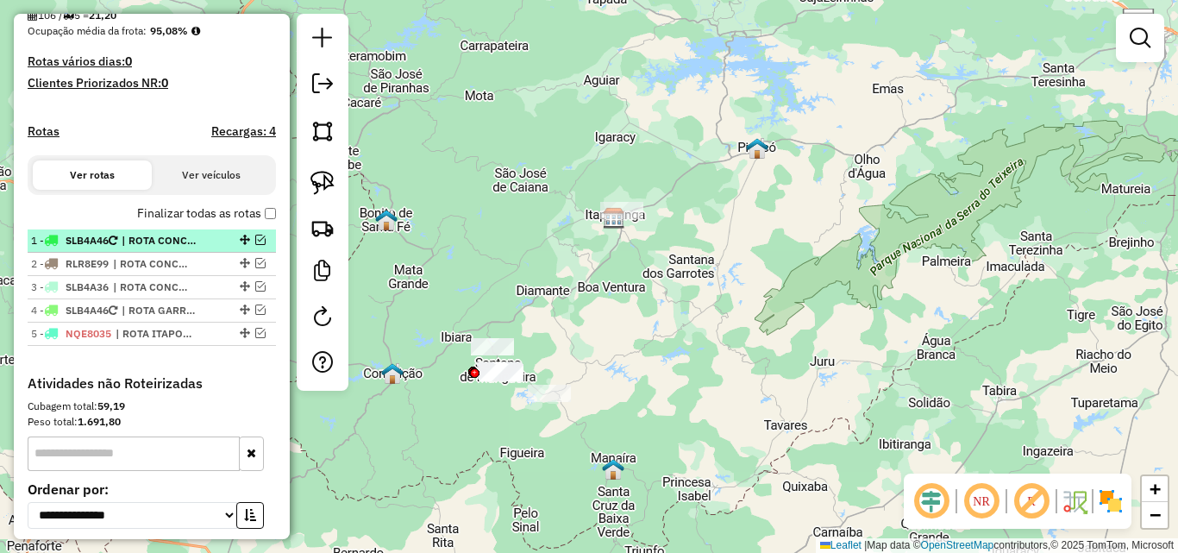
click at [253, 245] on div "1 - SLB4A46 | ROTA CONCEICAO" at bounding box center [151, 241] width 241 height 16
select select "*********"
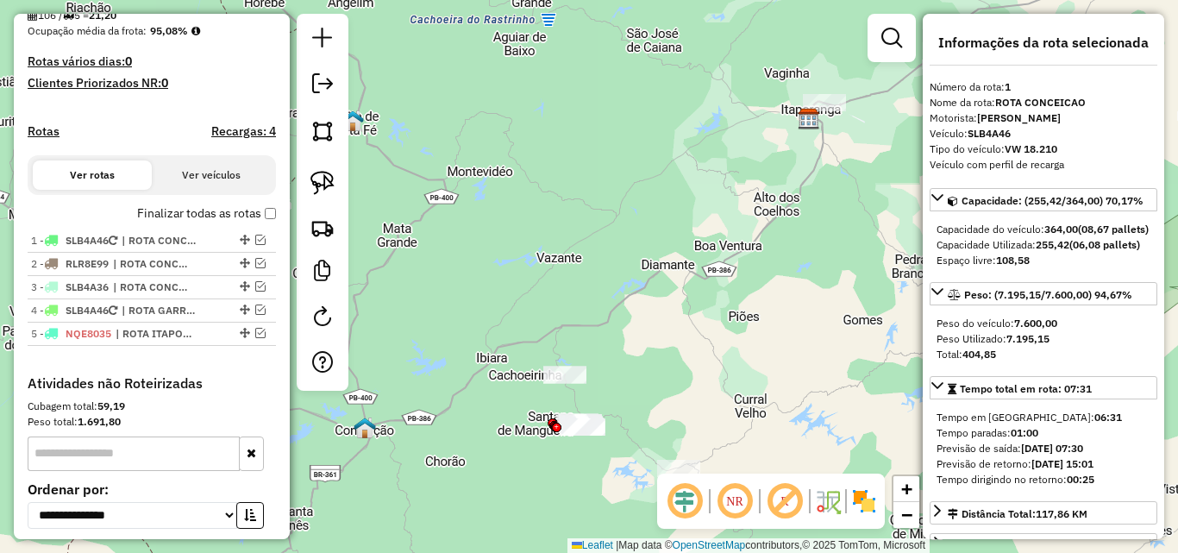
drag, startPoint x: 256, startPoint y: 240, endPoint x: 371, endPoint y: 222, distance: 116.1
click at [255, 240] on em at bounding box center [260, 240] width 10 height 10
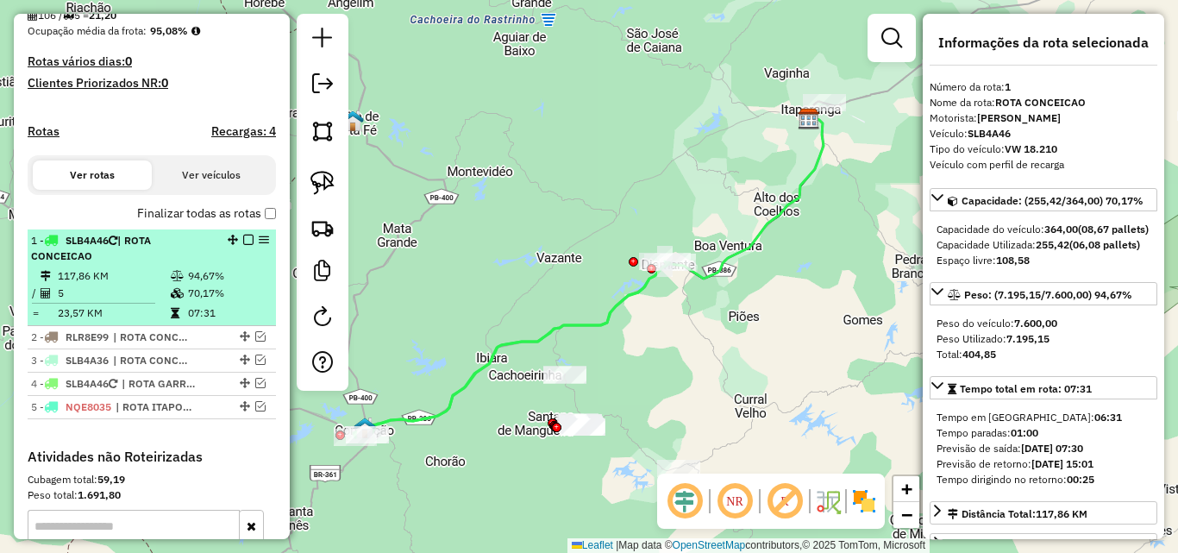
click at [247, 238] on em at bounding box center [248, 240] width 10 height 10
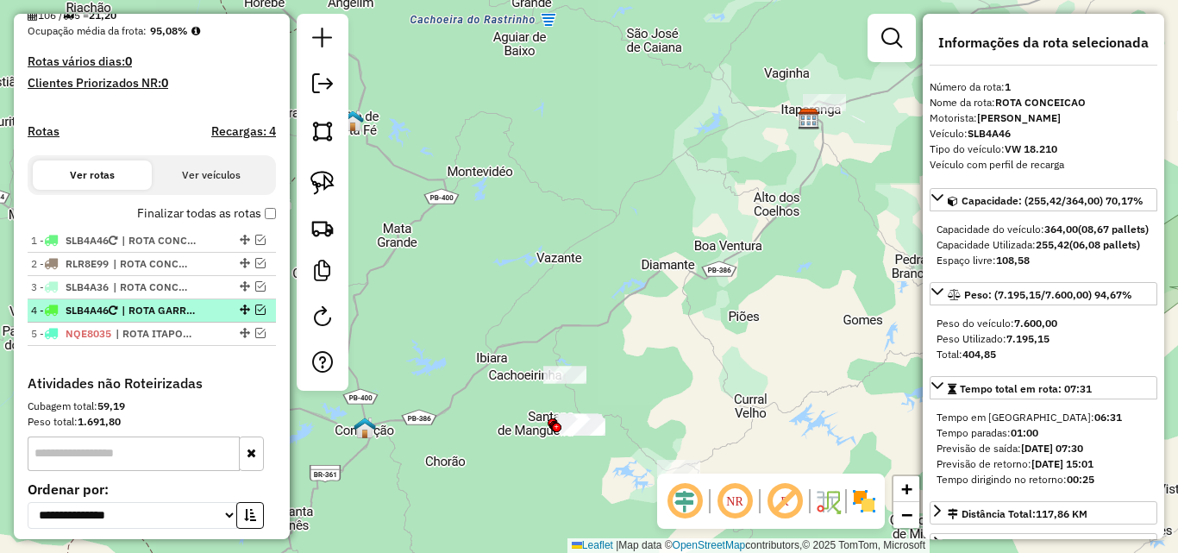
click at [255, 307] on em at bounding box center [260, 309] width 10 height 10
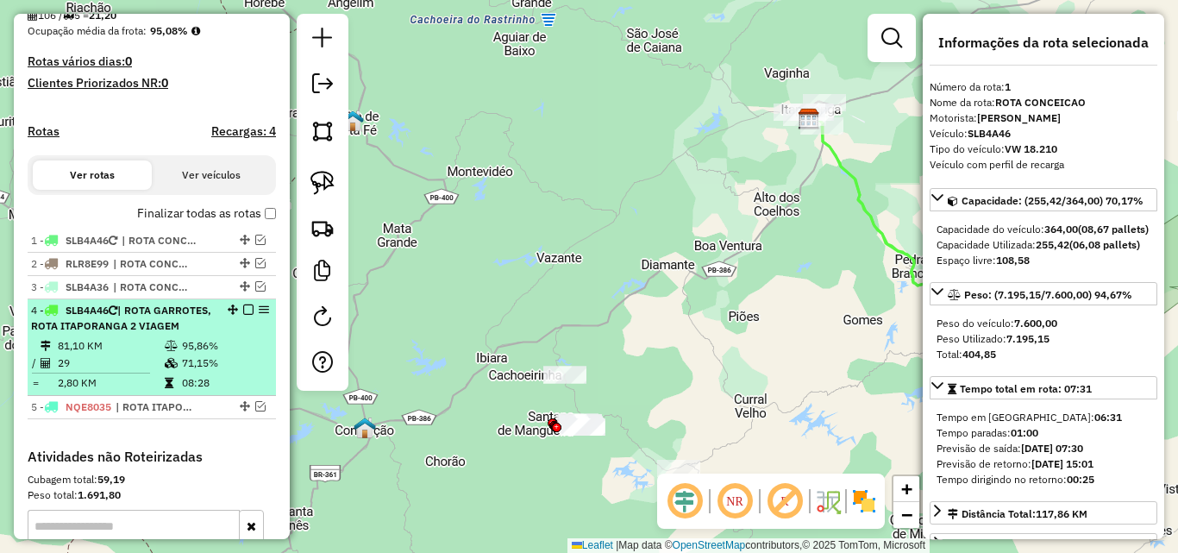
click at [197, 310] on div "4 - SLB4A46 | ROTA GARROTES, ROTA ITAPORANGA 2 VIAGEM" at bounding box center [122, 318] width 183 height 31
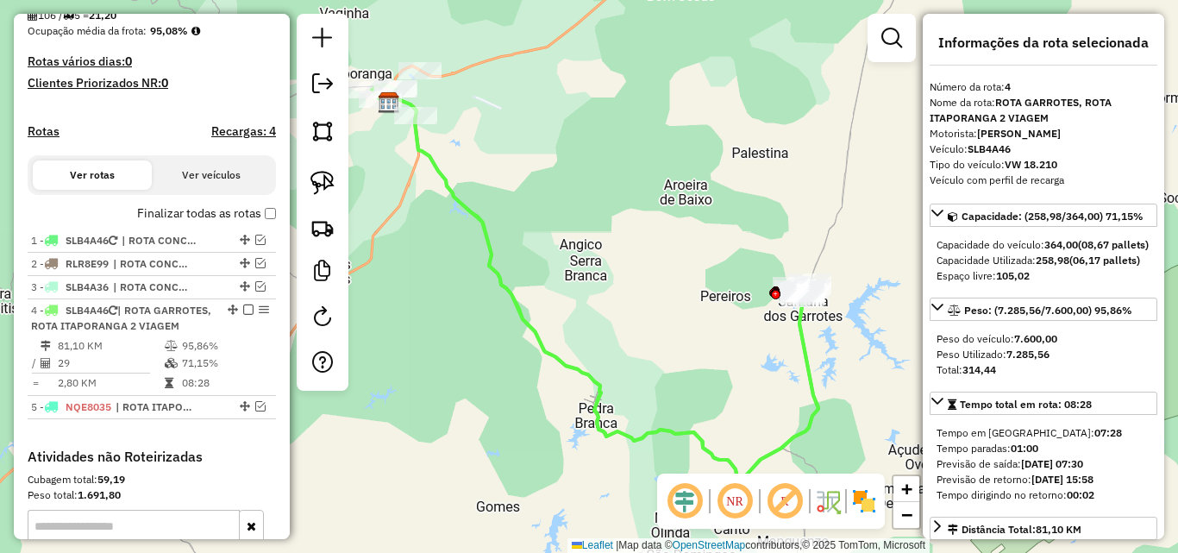
drag, startPoint x: 469, startPoint y: 110, endPoint x: 525, endPoint y: 166, distance: 79.9
click at [539, 169] on div "Janela de atendimento Grade de atendimento Capacidade Transportadoras Veículos …" at bounding box center [589, 276] width 1178 height 553
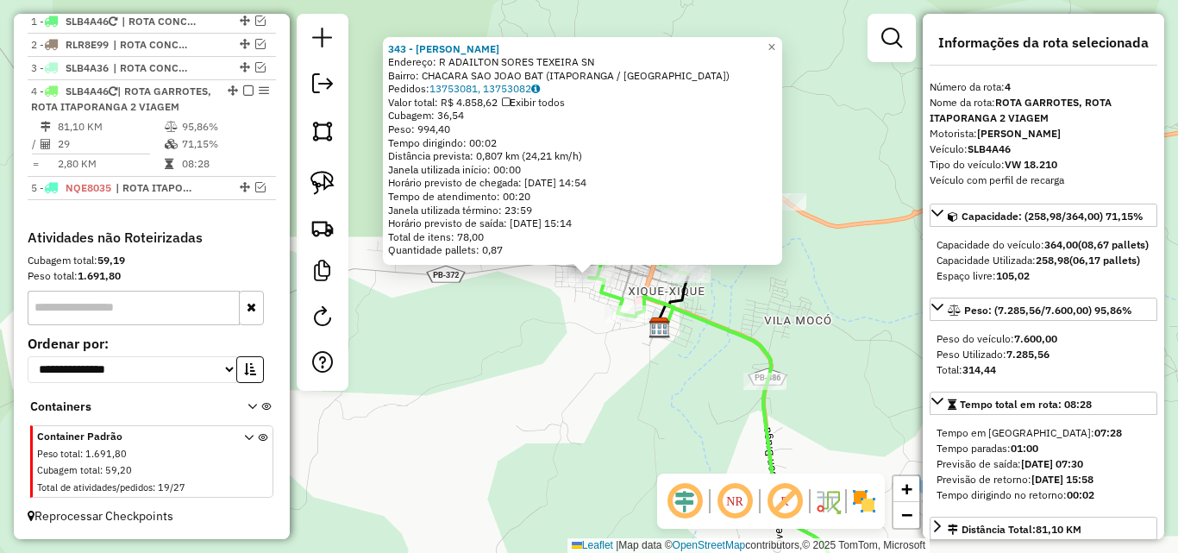
scroll to position [666, 0]
click at [566, 336] on div "Rota 4 - Placa SLB4A46 343 - JOSE ROMUALDO DA SILVA 343 - JOSE ROMUALDO DA SILV…" at bounding box center [589, 276] width 1178 height 553
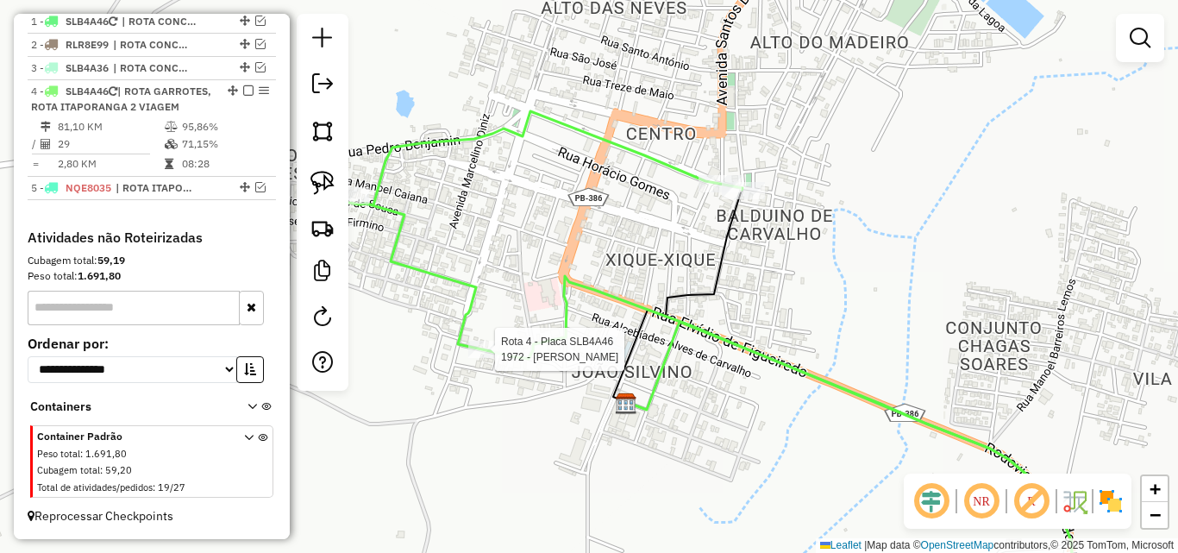
select select "*********"
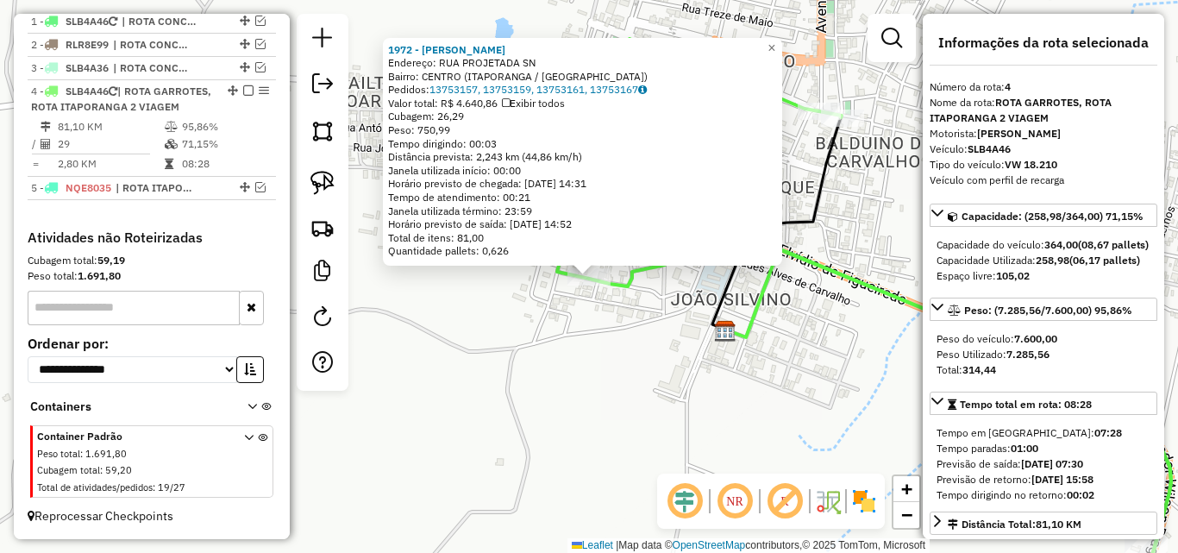
click at [592, 388] on div "1972 - MERCADINHO CABOCO Endereço: RUA PROJETADA SN Bairro: CENTRO (ITAPORANGA …" at bounding box center [589, 276] width 1178 height 553
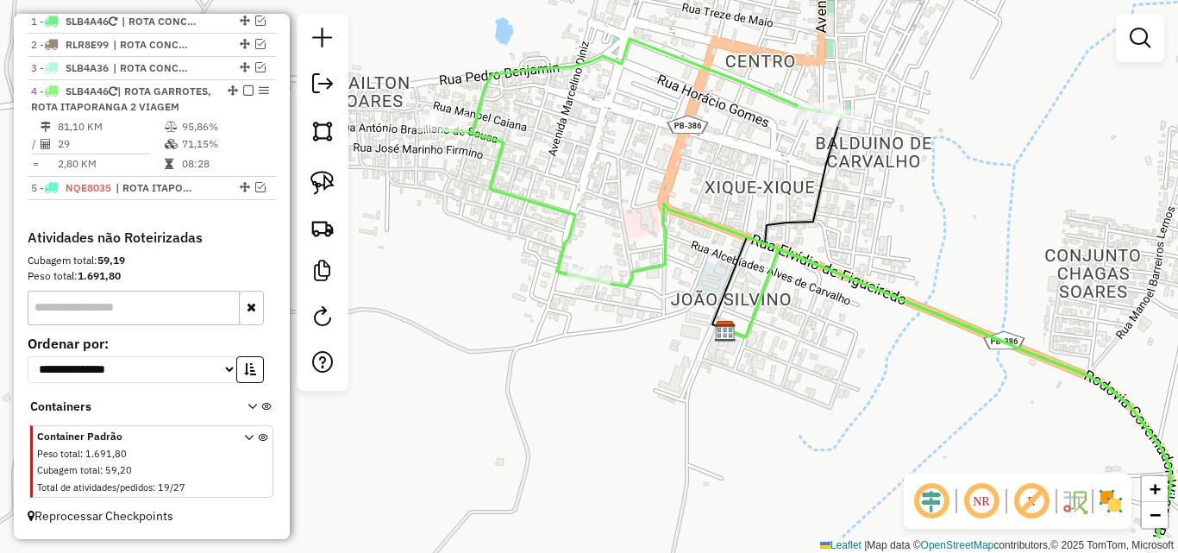
click at [870, 191] on div "Janela de atendimento Grade de atendimento Capacidade Transportadoras Veículos …" at bounding box center [589, 276] width 1178 height 553
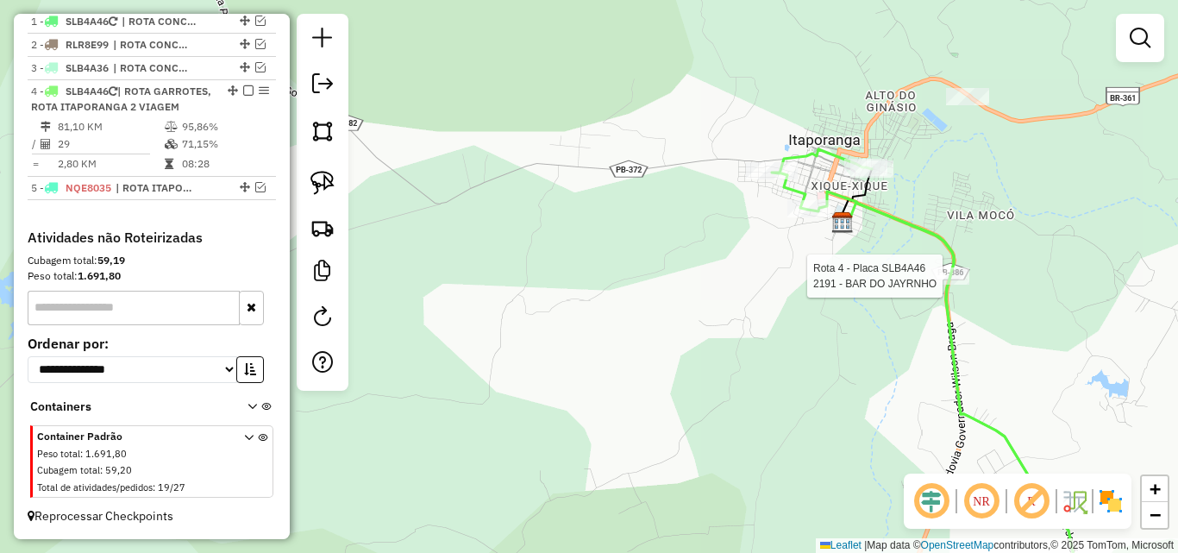
select select "*********"
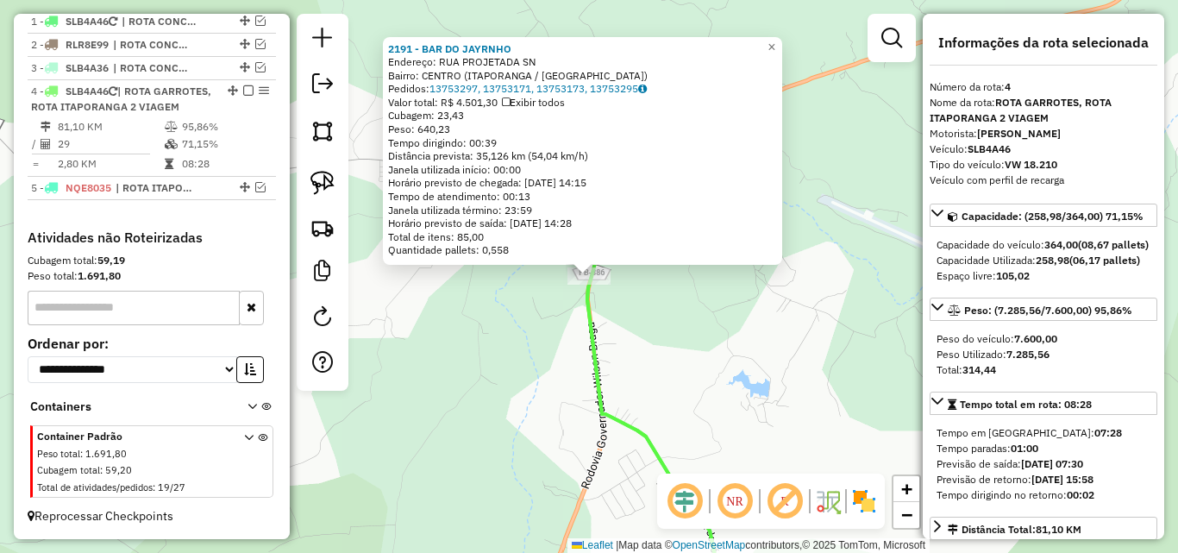
click at [477, 410] on div "2191 - BAR DO JAYRNHO Endereço: RUA PROJETADA SN Bairro: CENTRO (ITAPORANGA / P…" at bounding box center [589, 276] width 1178 height 553
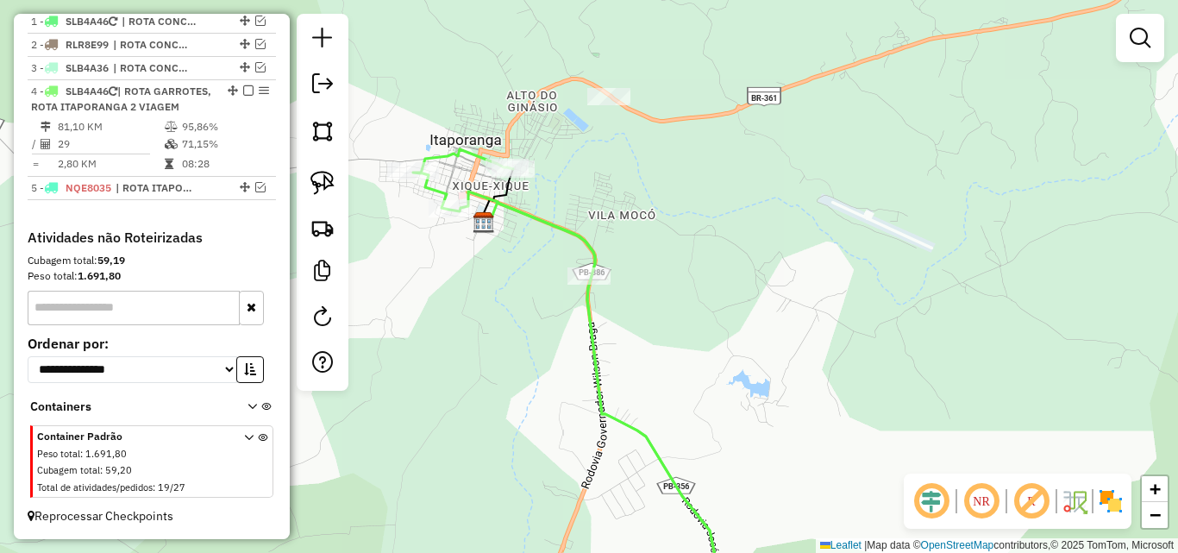
click at [905, 396] on div "Janela de atendimento Grade de atendimento Capacidade Transportadoras Veículos …" at bounding box center [589, 276] width 1178 height 553
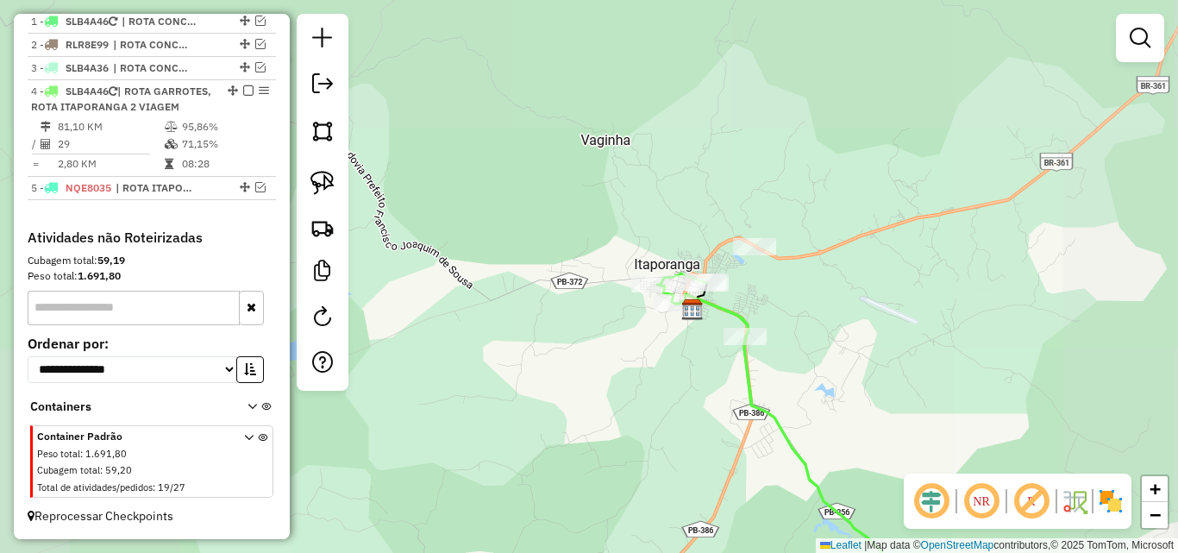
click at [245, 85] on em at bounding box center [248, 90] width 10 height 10
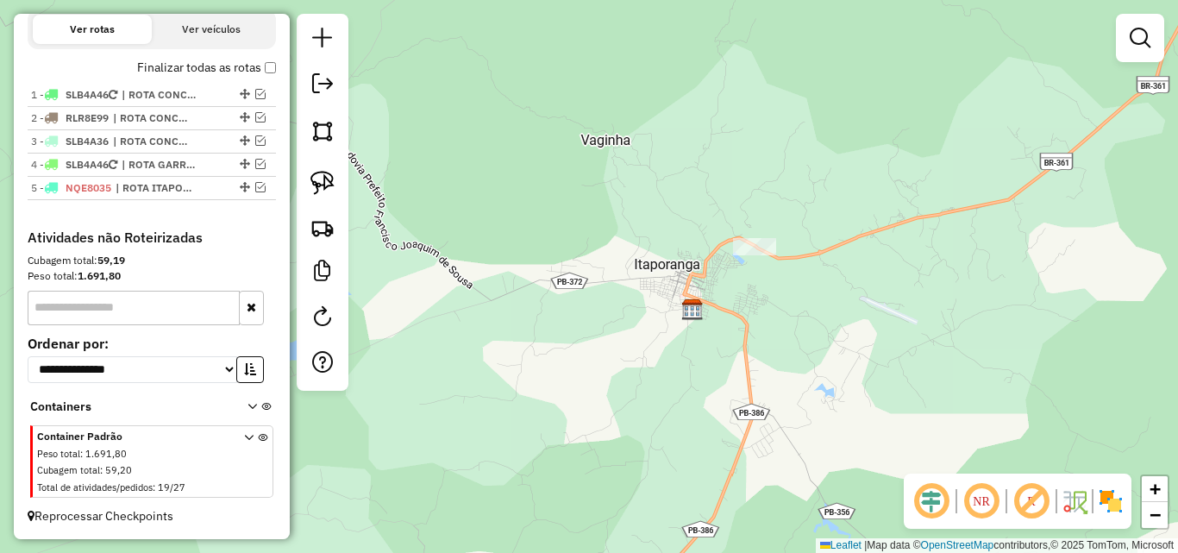
scroll to position [577, 0]
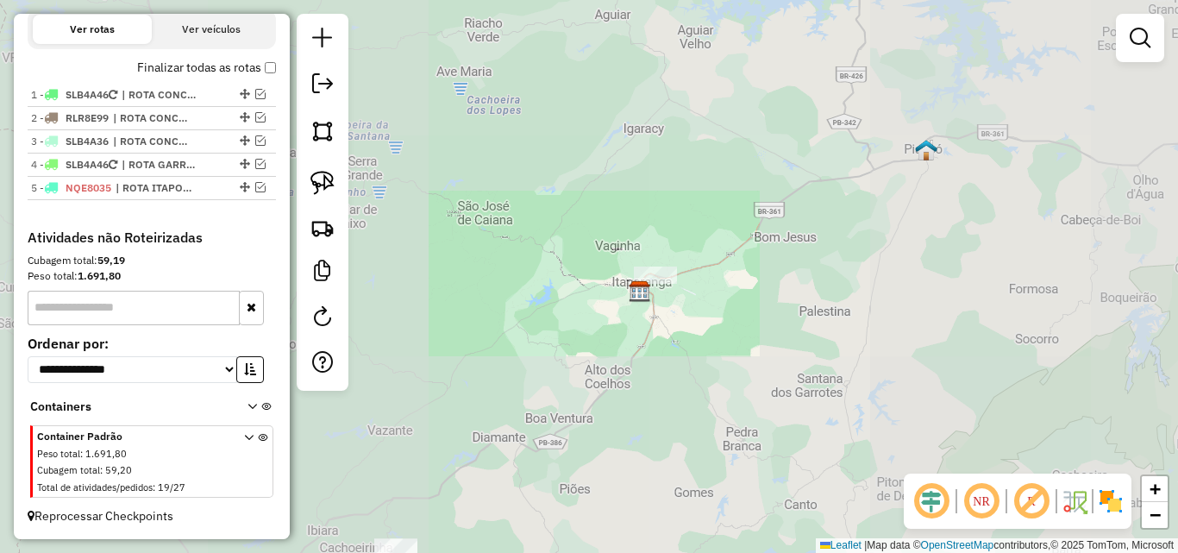
drag, startPoint x: 843, startPoint y: 387, endPoint x: 983, endPoint y: 144, distance: 280.4
click at [983, 144] on div "Janela de atendimento Grade de atendimento Capacidade Transportadoras Veículos …" at bounding box center [589, 276] width 1178 height 553
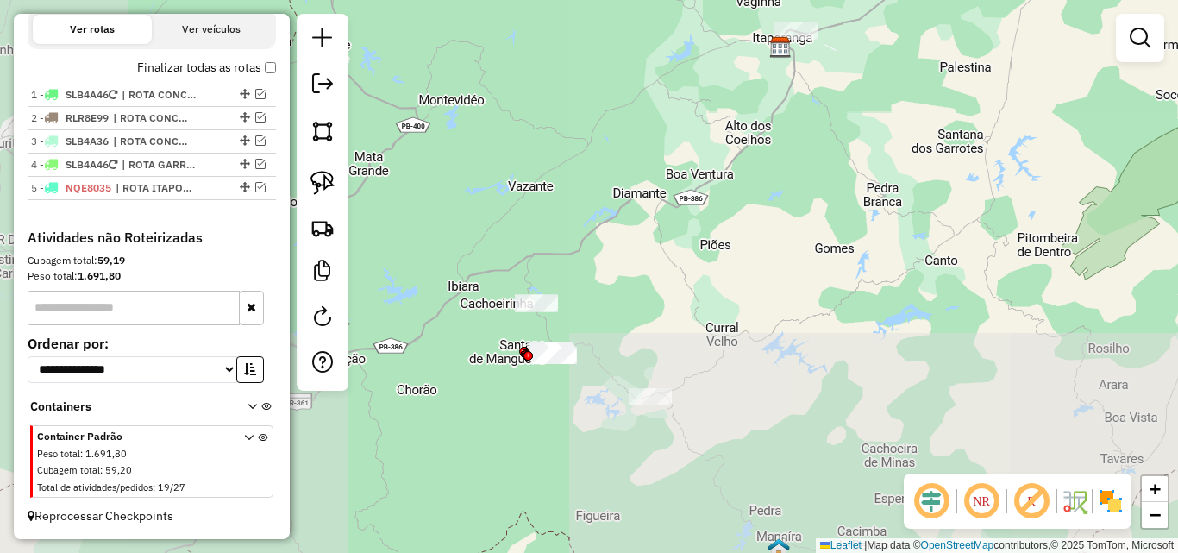
click at [904, 237] on div "Janela de atendimento Grade de atendimento Capacidade Transportadoras Veículos …" at bounding box center [589, 276] width 1178 height 553
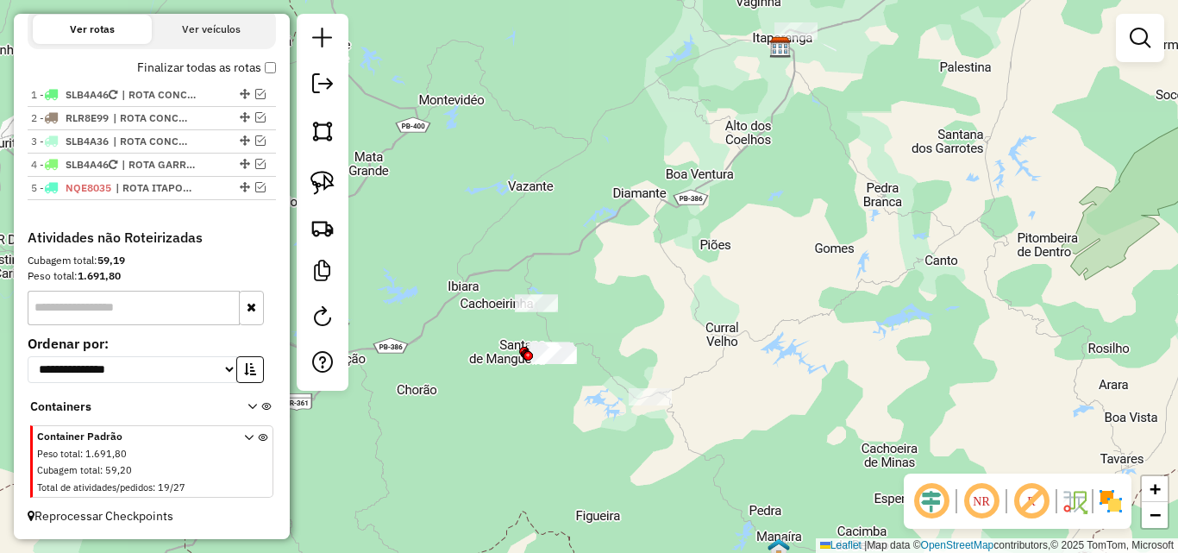
drag, startPoint x: 306, startPoint y: 178, endPoint x: 449, endPoint y: 206, distance: 145.9
click at [306, 179] on link at bounding box center [322, 183] width 38 height 38
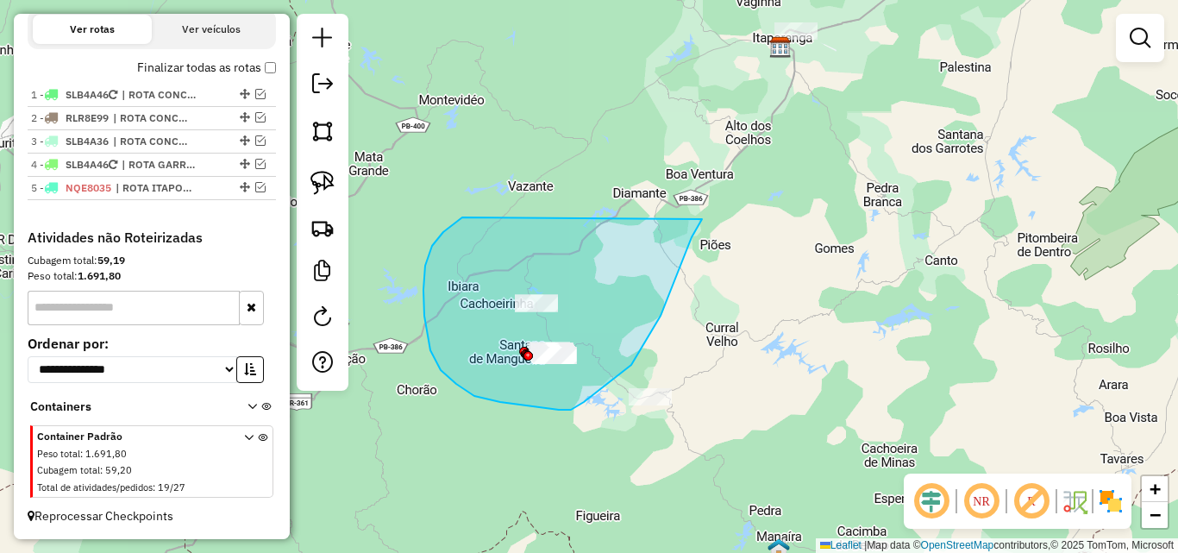
drag, startPoint x: 432, startPoint y: 246, endPoint x: 835, endPoint y: 241, distance: 402.7
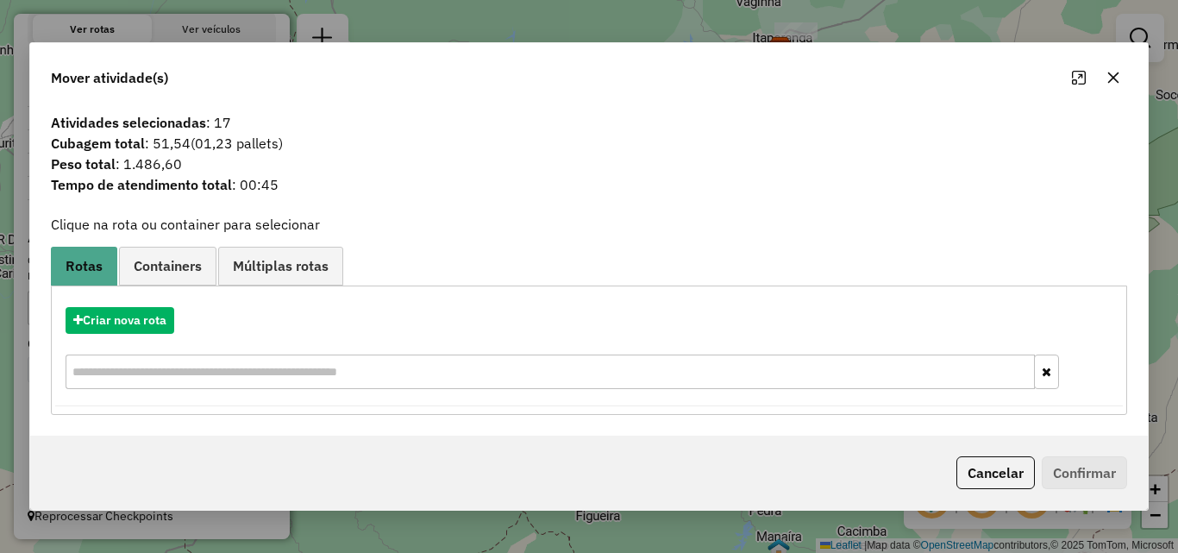
click at [979, 463] on button "Cancelar" at bounding box center [995, 472] width 78 height 33
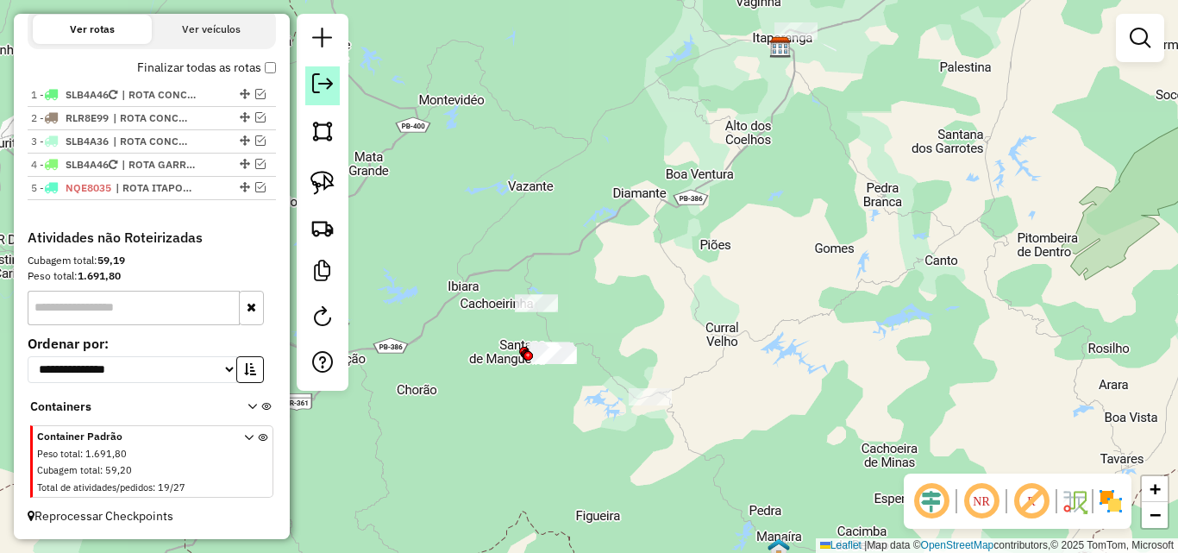
click at [314, 87] on em at bounding box center [322, 83] width 21 height 21
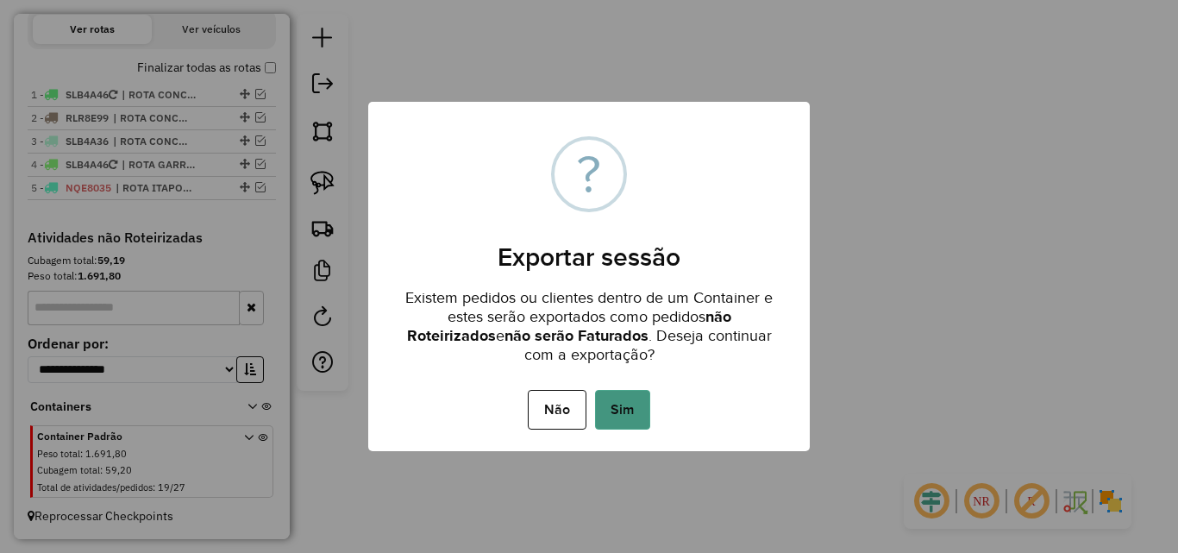
click at [632, 422] on button "Sim" at bounding box center [622, 410] width 55 height 40
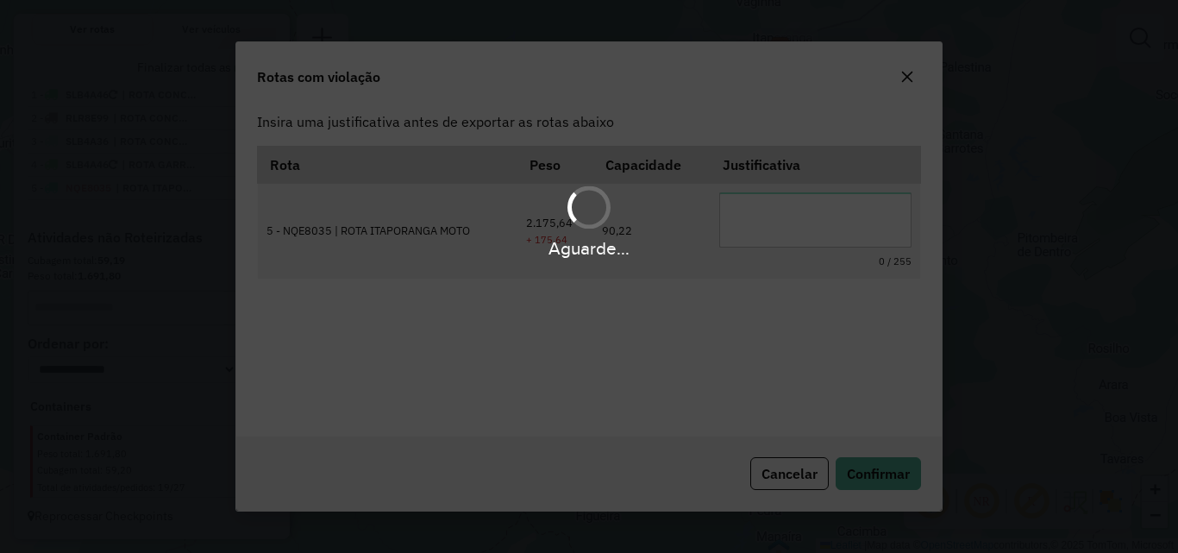
scroll to position [32, 0]
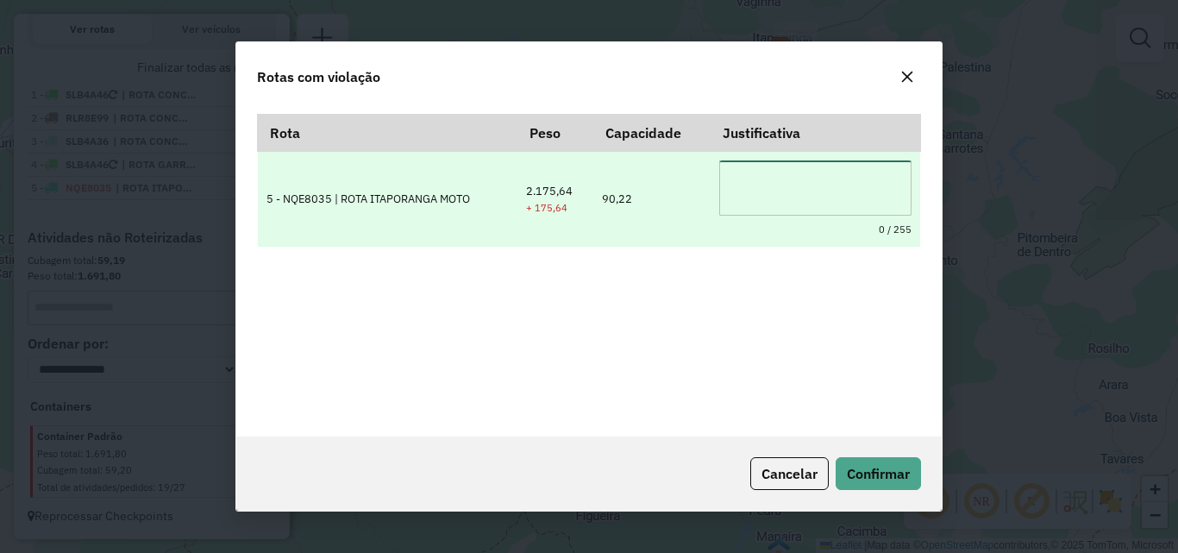
click at [786, 198] on textarea at bounding box center [815, 187] width 192 height 55
type textarea "**********"
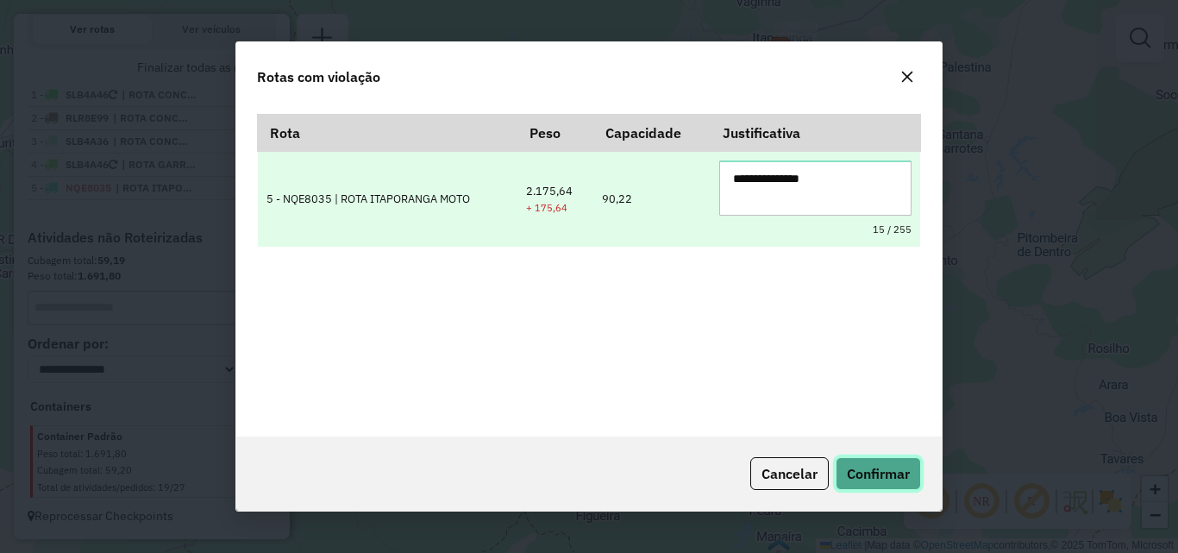
click at [835, 457] on button "Confirmar" at bounding box center [877, 473] width 85 height 33
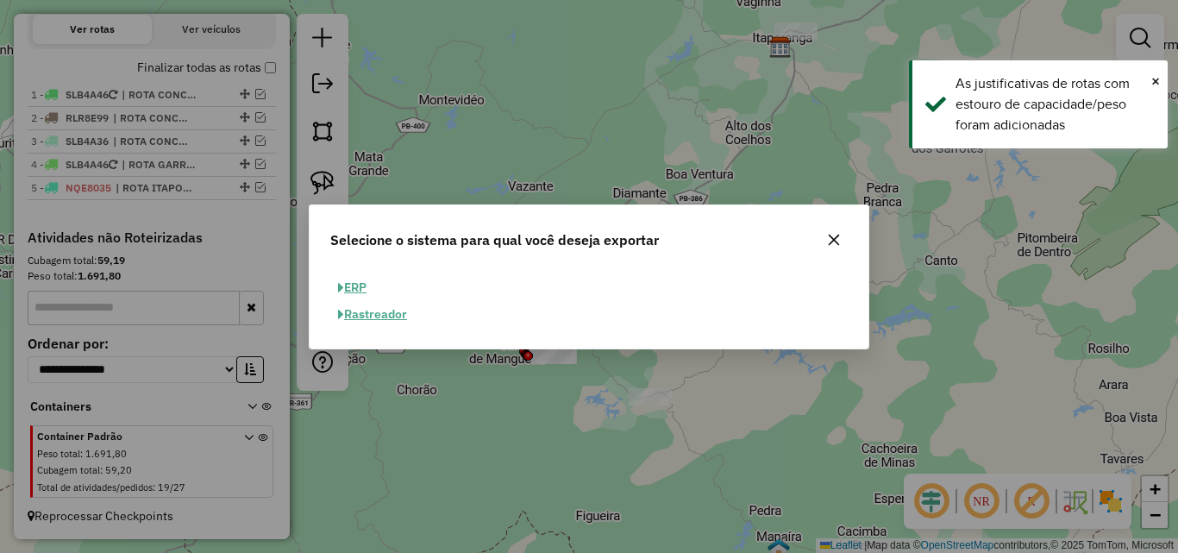
click at [354, 281] on button "ERP" at bounding box center [352, 287] width 44 height 27
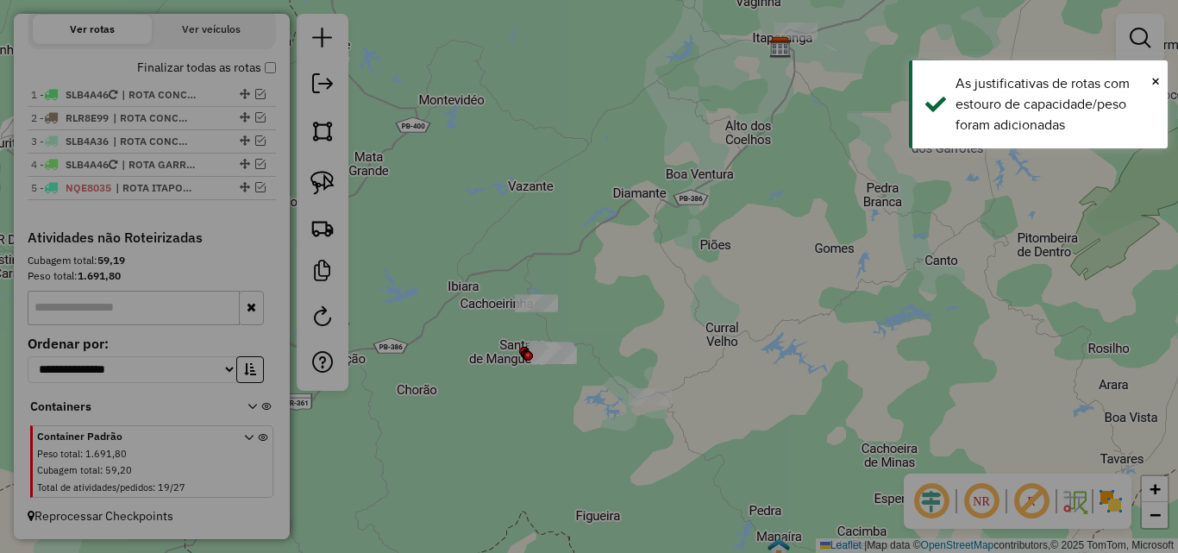
select select "**"
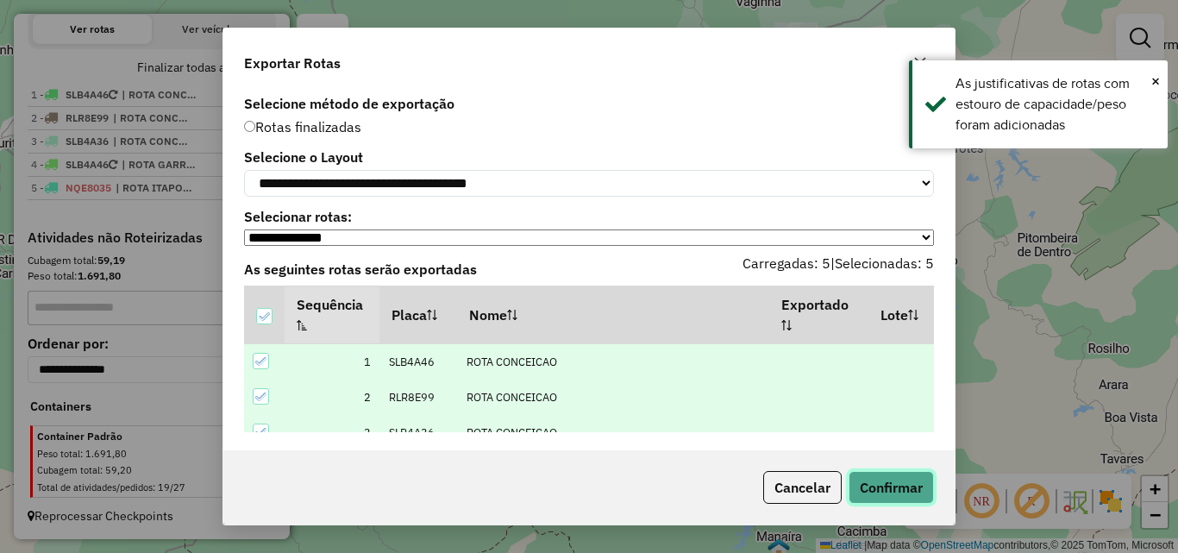
click at [891, 482] on button "Confirmar" at bounding box center [890, 487] width 85 height 33
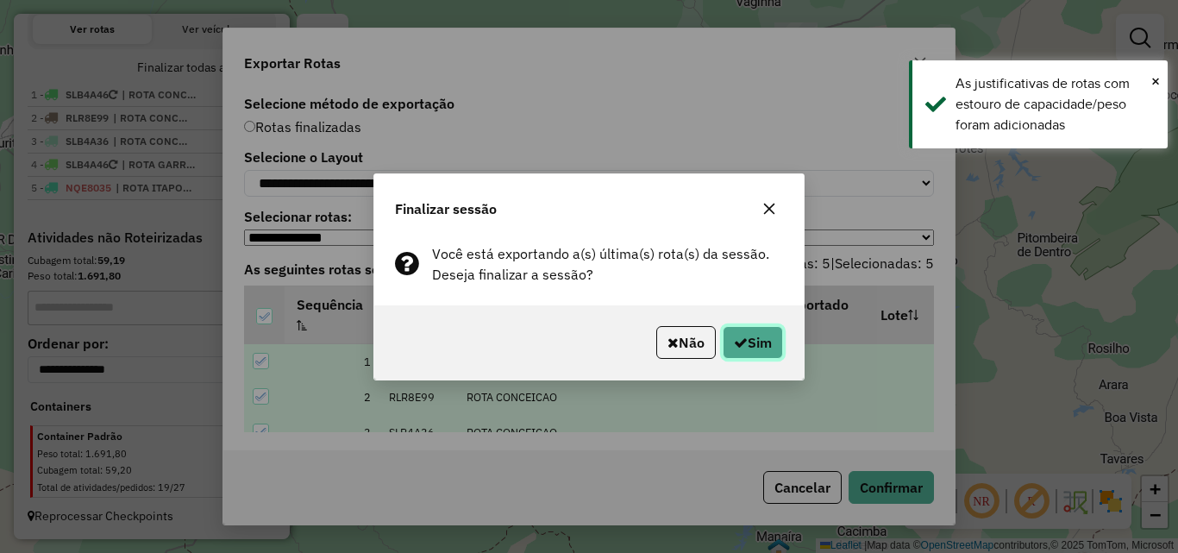
click at [734, 345] on icon "button" at bounding box center [741, 342] width 14 height 14
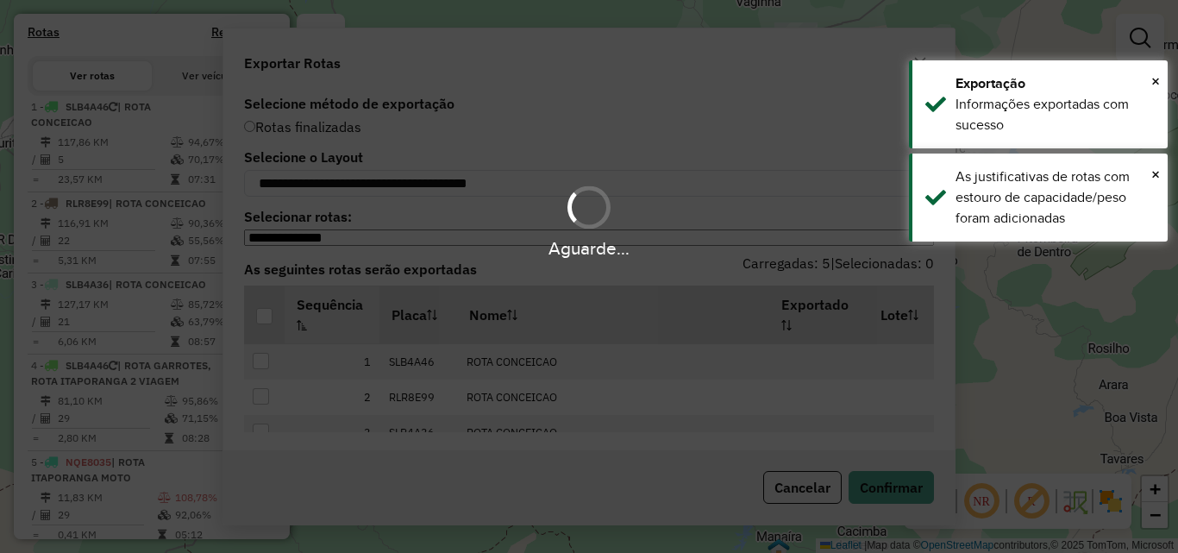
scroll to position [678, 0]
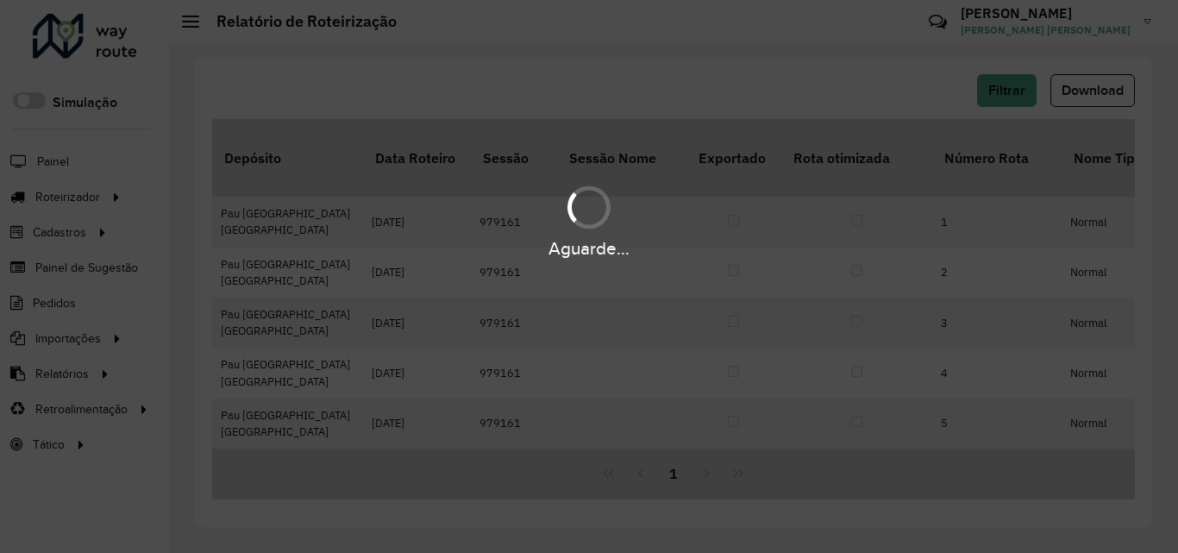
click at [1092, 90] on div "Aguarde..." at bounding box center [589, 276] width 1178 height 553
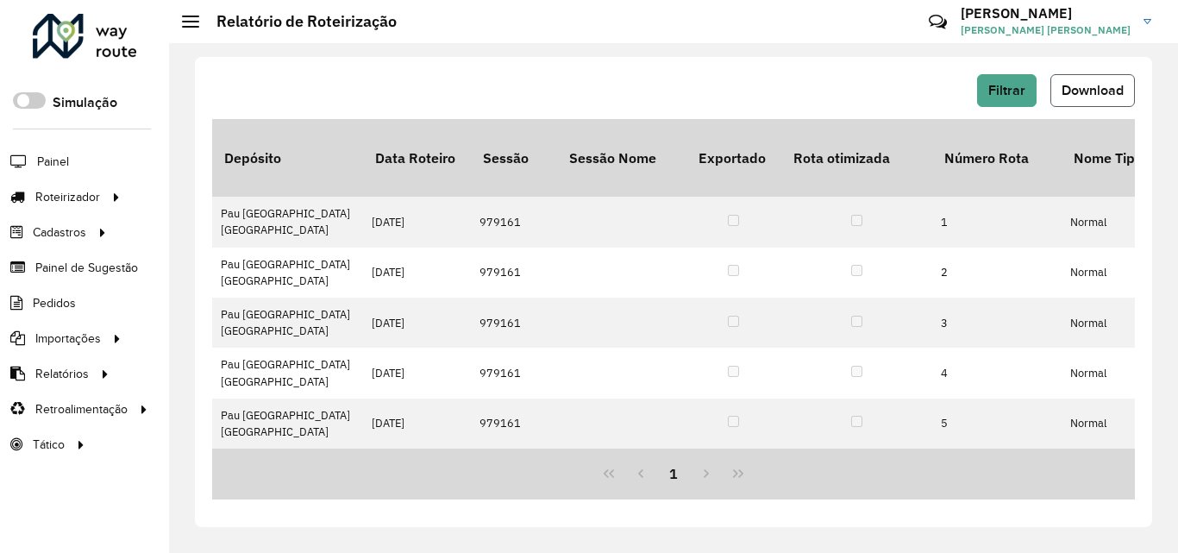
click at [1092, 97] on span "Download" at bounding box center [1092, 90] width 62 height 15
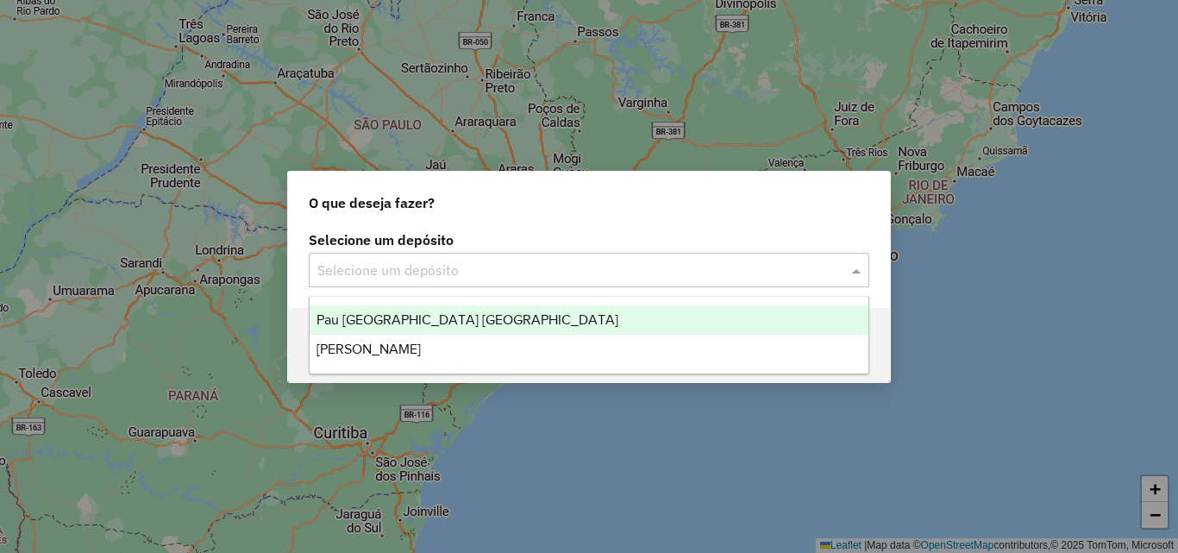
drag, startPoint x: 456, startPoint y: 261, endPoint x: 468, endPoint y: 328, distance: 67.5
click at [456, 262] on input "text" at bounding box center [571, 270] width 509 height 21
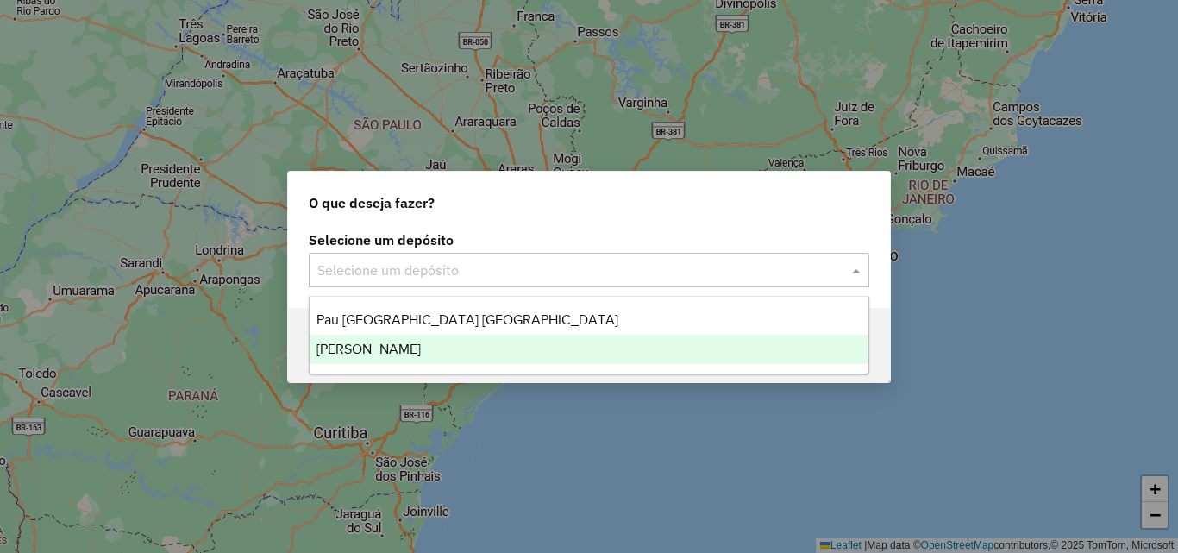
click at [454, 346] on div "[PERSON_NAME]" at bounding box center [589, 349] width 559 height 29
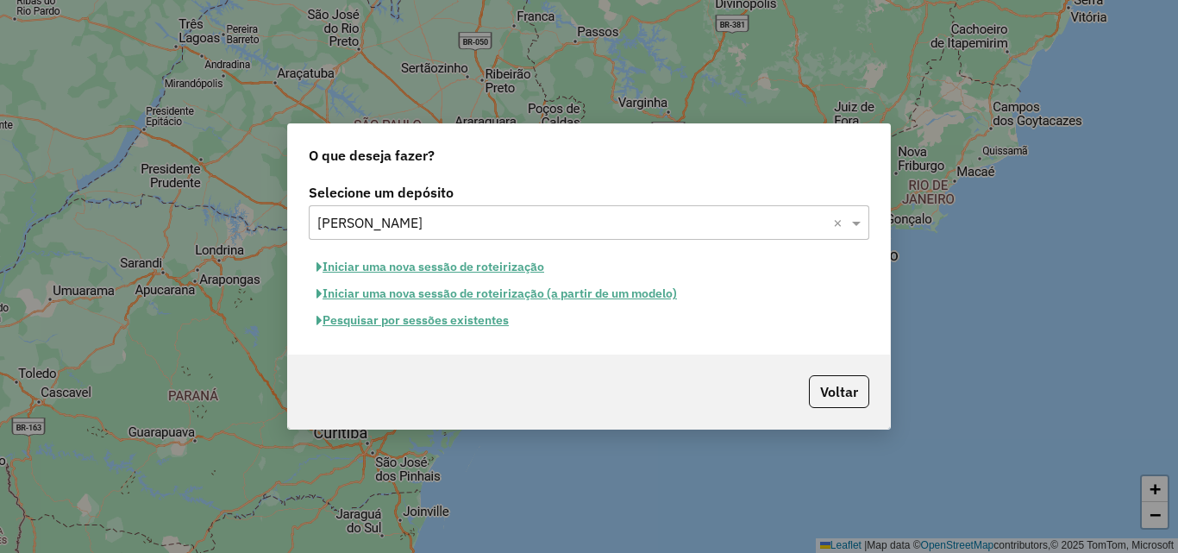
click at [449, 325] on button "Pesquisar por sessões existentes" at bounding box center [413, 320] width 208 height 27
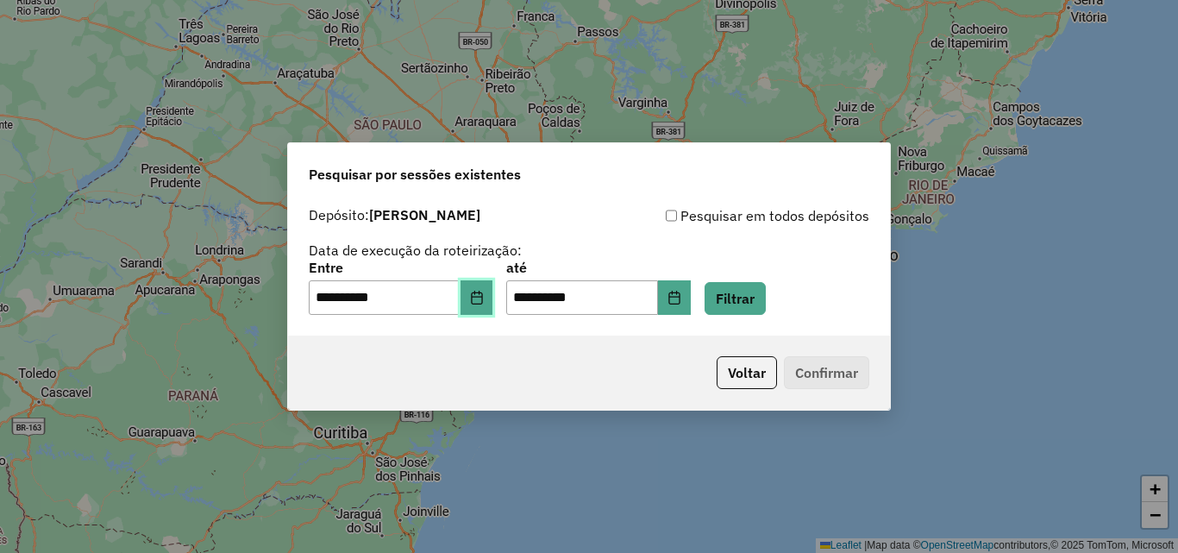
click at [493, 296] on button "Choose Date" at bounding box center [476, 297] width 33 height 34
click at [884, 244] on div "**********" at bounding box center [589, 266] width 602 height 137
drag, startPoint x: 759, startPoint y: 271, endPoint x: 755, endPoint y: 287, distance: 16.7
click at [758, 272] on div "**********" at bounding box center [589, 287] width 560 height 53
click at [755, 288] on button "Filtrar" at bounding box center [734, 298] width 61 height 33
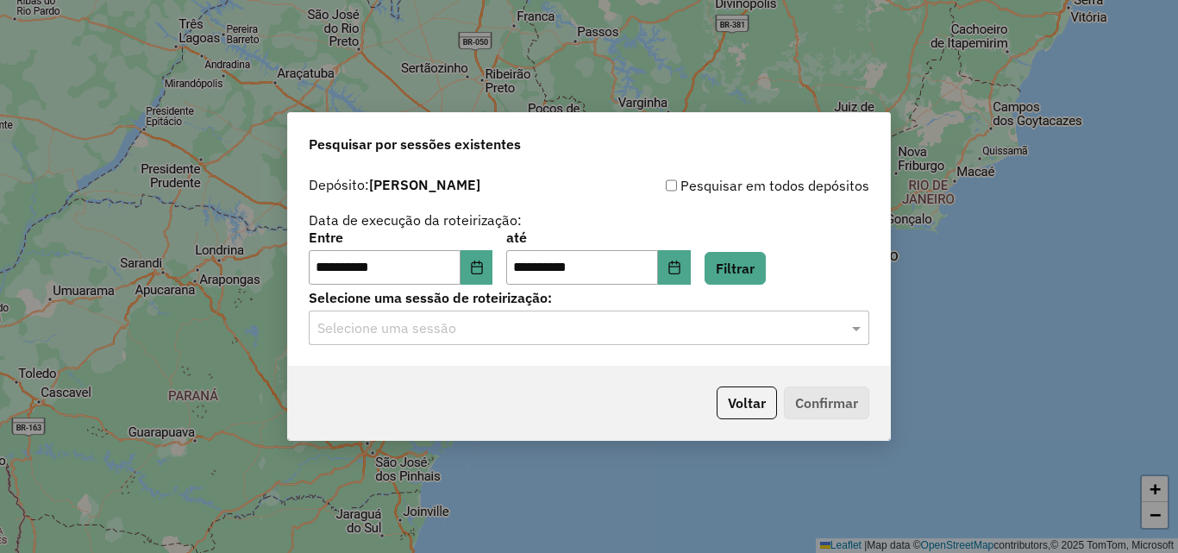
drag, startPoint x: 472, startPoint y: 335, endPoint x: 481, endPoint y: 350, distance: 17.8
click at [474, 339] on div "Selecione uma sessão" at bounding box center [589, 327] width 560 height 34
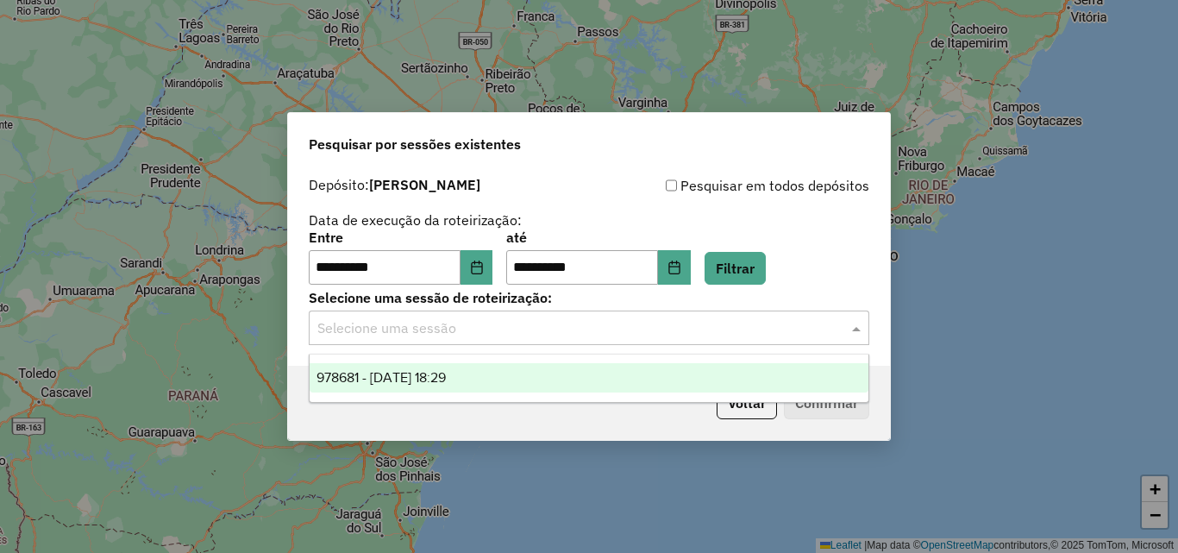
click at [496, 380] on div "978681 - [DATE] 18:29" at bounding box center [589, 377] width 559 height 29
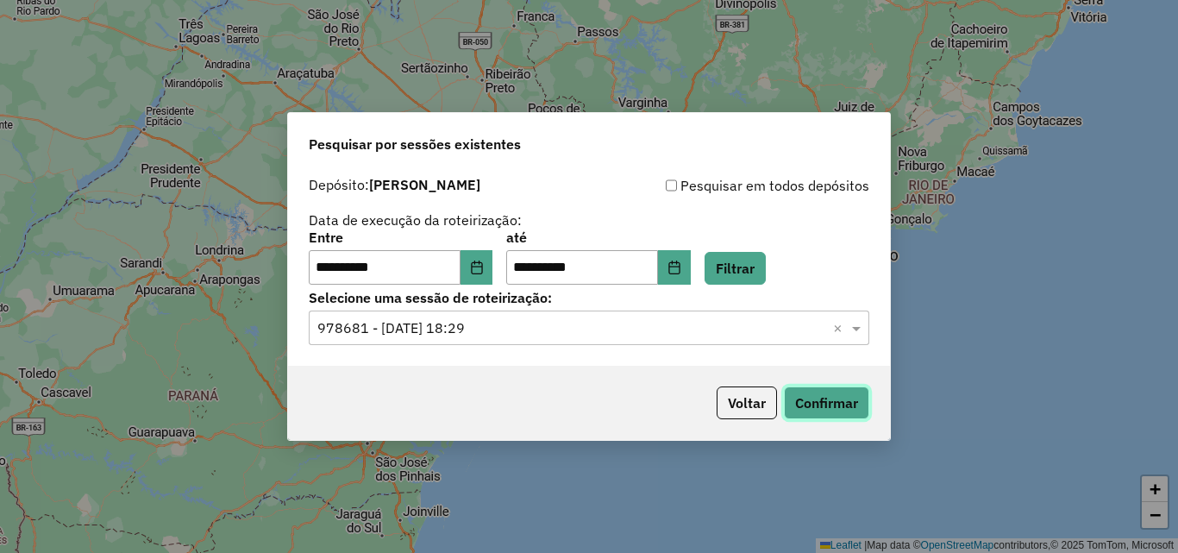
click at [835, 415] on button "Confirmar" at bounding box center [826, 402] width 85 height 33
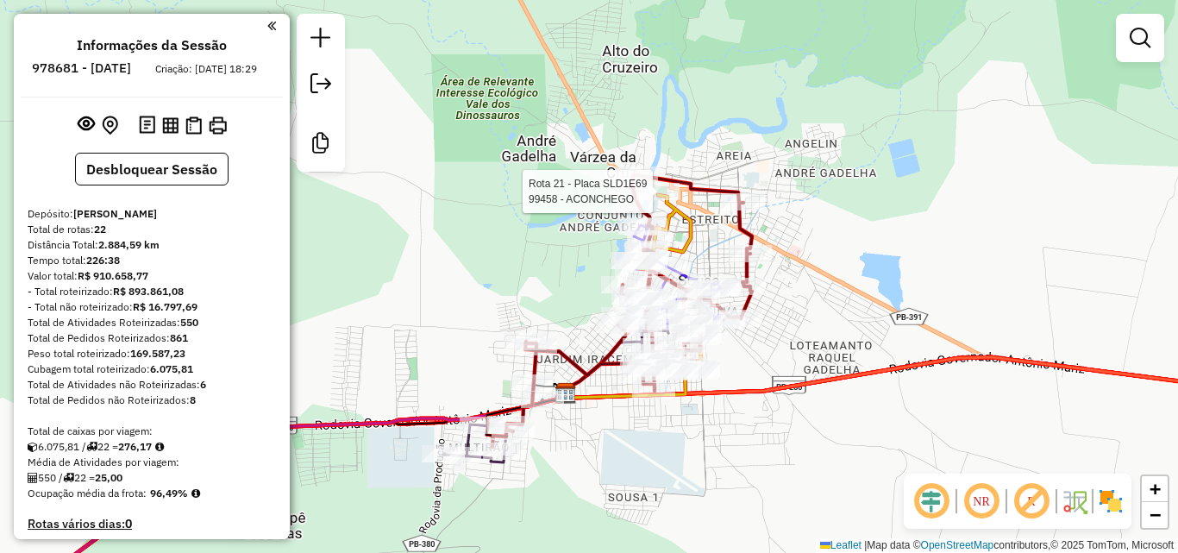
select select "**********"
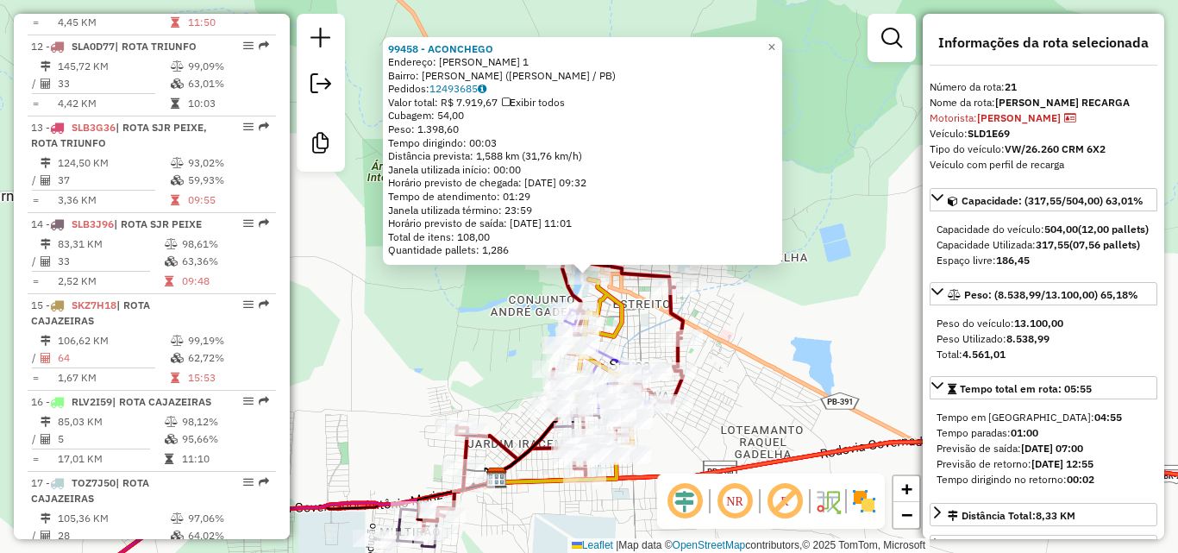
scroll to position [2425, 0]
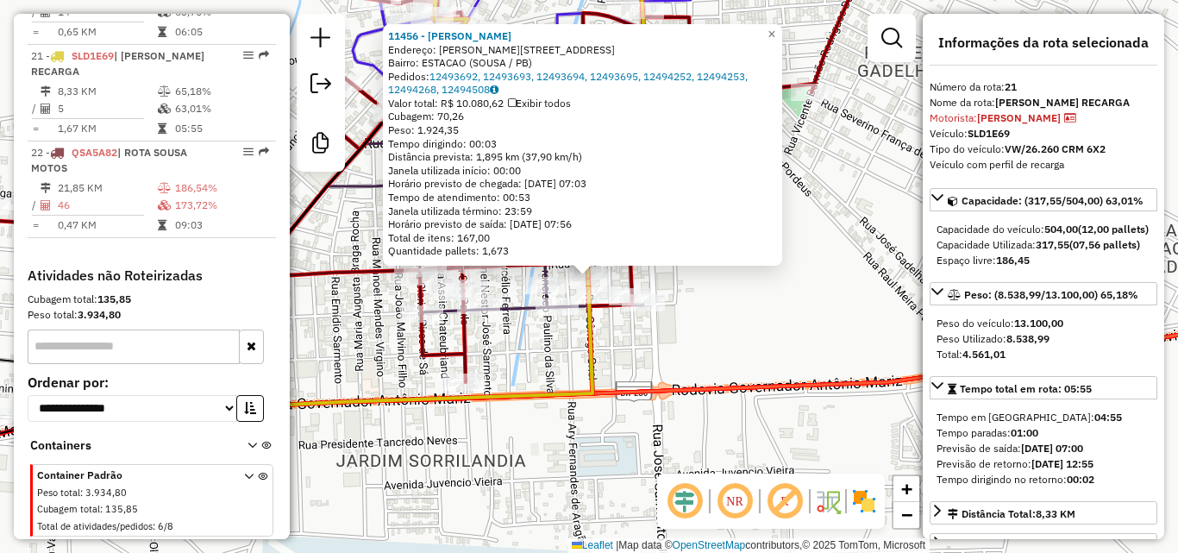
click at [749, 335] on div "11456 - FRANCISCO DIOGENES DE SOUSA LIMA Endereço: Av NELSON MEIRA 01 Bairro: E…" at bounding box center [589, 276] width 1178 height 553
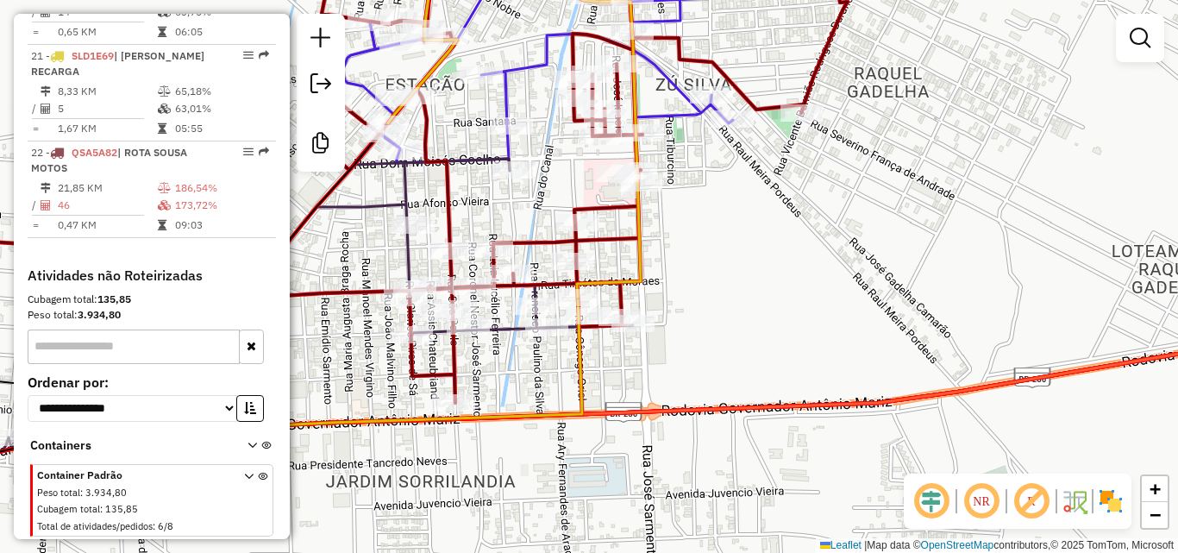
drag, startPoint x: 742, startPoint y: 343, endPoint x: 739, endPoint y: 352, distance: 9.3
click at [739, 352] on div "Janela de atendimento Grade de atendimento Capacidade Transportadoras Veículos …" at bounding box center [589, 276] width 1178 height 553
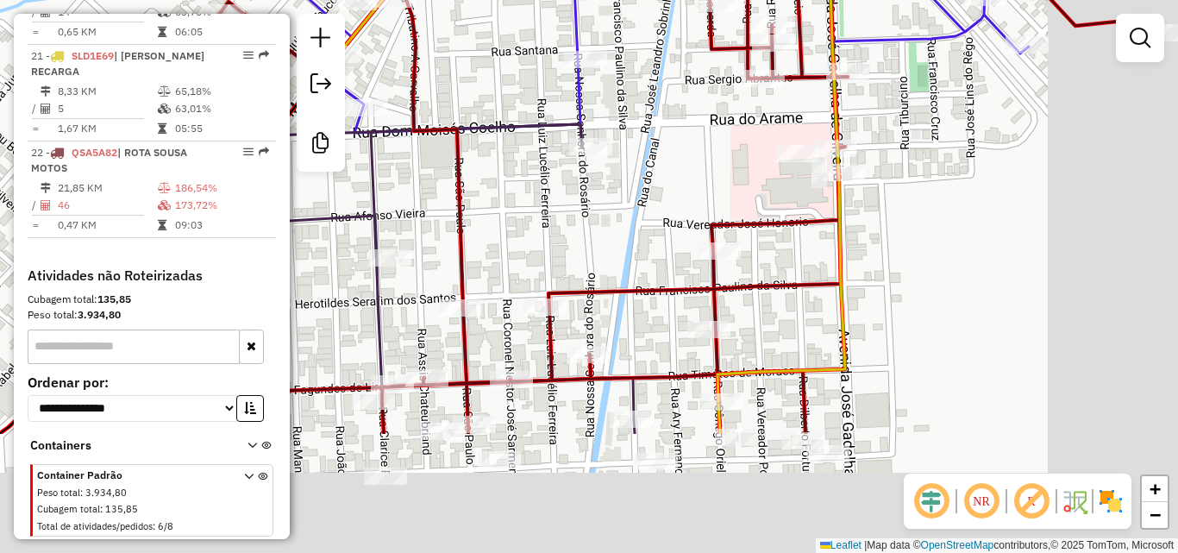
drag, startPoint x: 458, startPoint y: 166, endPoint x: 392, endPoint y: 92, distance: 99.0
click at [366, 78] on div "Janela de atendimento Grade de atendimento Capacidade Transportadoras Veículos …" at bounding box center [589, 276] width 1178 height 553
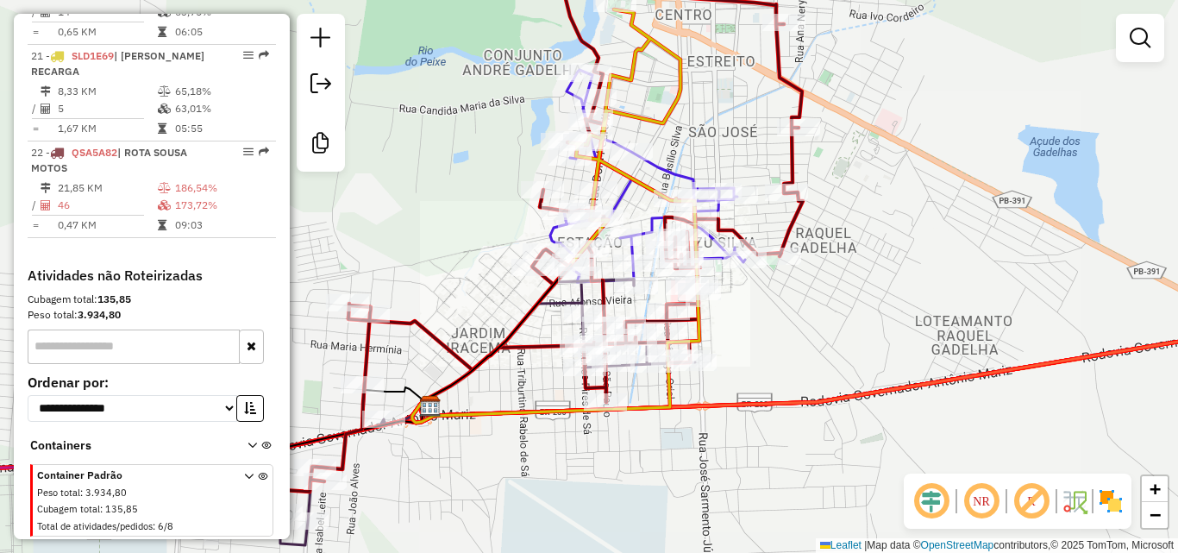
drag, startPoint x: 804, startPoint y: 316, endPoint x: 812, endPoint y: 328, distance: 14.1
click at [798, 317] on div "Janela de atendimento Grade de atendimento Capacidade Transportadoras Veículos …" at bounding box center [589, 276] width 1178 height 553
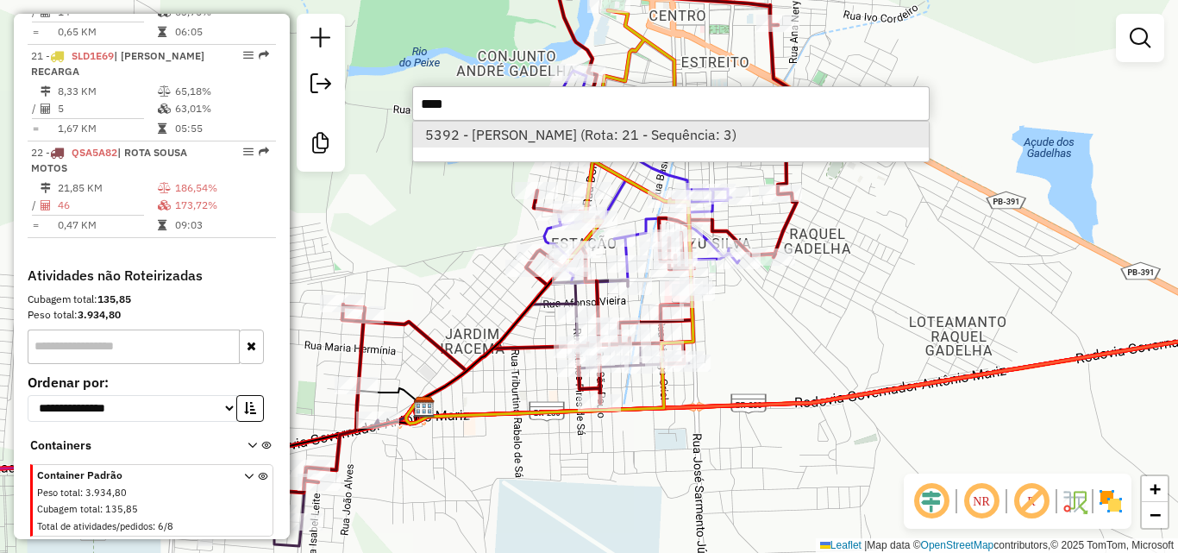
type input "****"
click at [579, 133] on li "5392 - SEVERINO TARGINO DE ASSIS (Rota: 21 - Sequência: 3)" at bounding box center [671, 135] width 516 height 26
select select "**********"
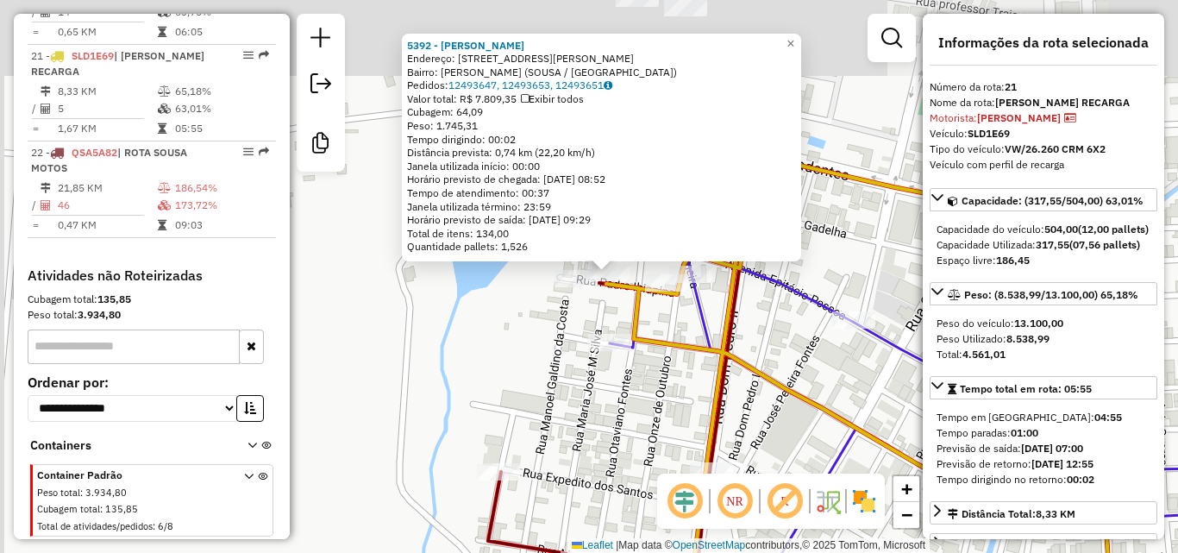
drag, startPoint x: 447, startPoint y: 277, endPoint x: 516, endPoint y: 341, distance: 94.0
click at [516, 341] on div "5392 - SEVERINO TARGINO DE ASSIS Endereço: R PADRE IBIAPINA 30 Bairro: JARDIM S…" at bounding box center [589, 276] width 1178 height 553
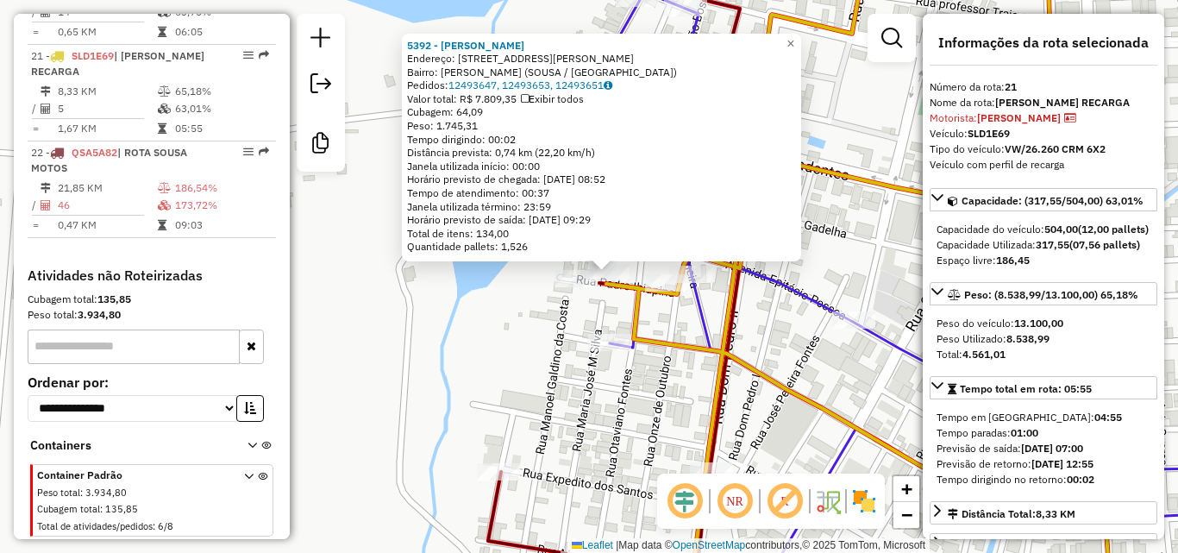
click at [514, 341] on div "5392 - SEVERINO TARGINO DE ASSIS Endereço: R PADRE IBIAPINA 30 Bairro: JARDIM S…" at bounding box center [589, 276] width 1178 height 553
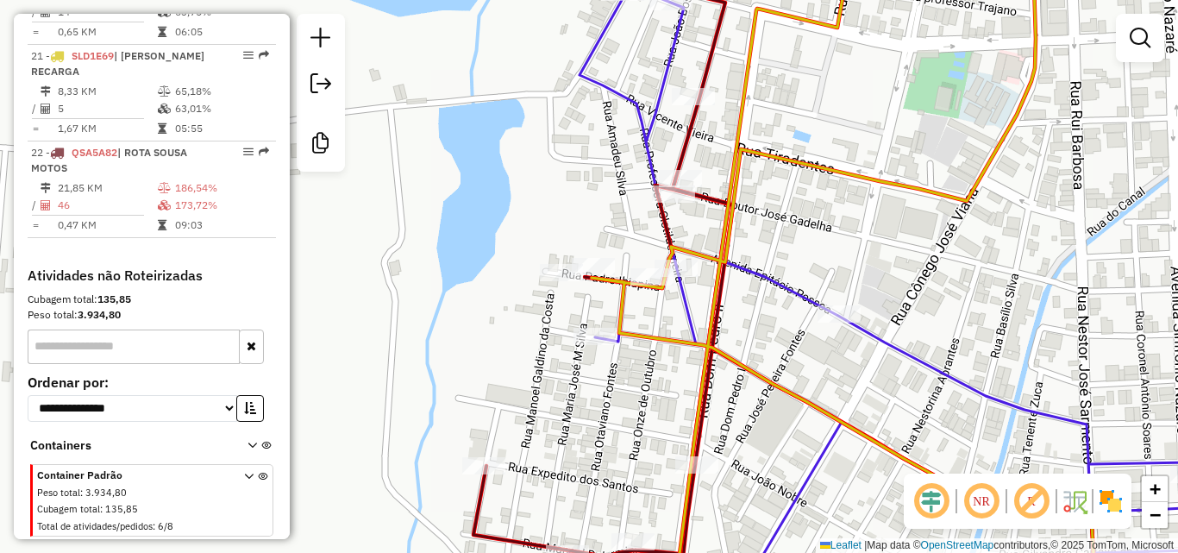
click at [616, 266] on div "Janela de atendimento Grade de atendimento Capacidade Transportadoras Veículos …" at bounding box center [589, 276] width 1178 height 553
select select "**********"
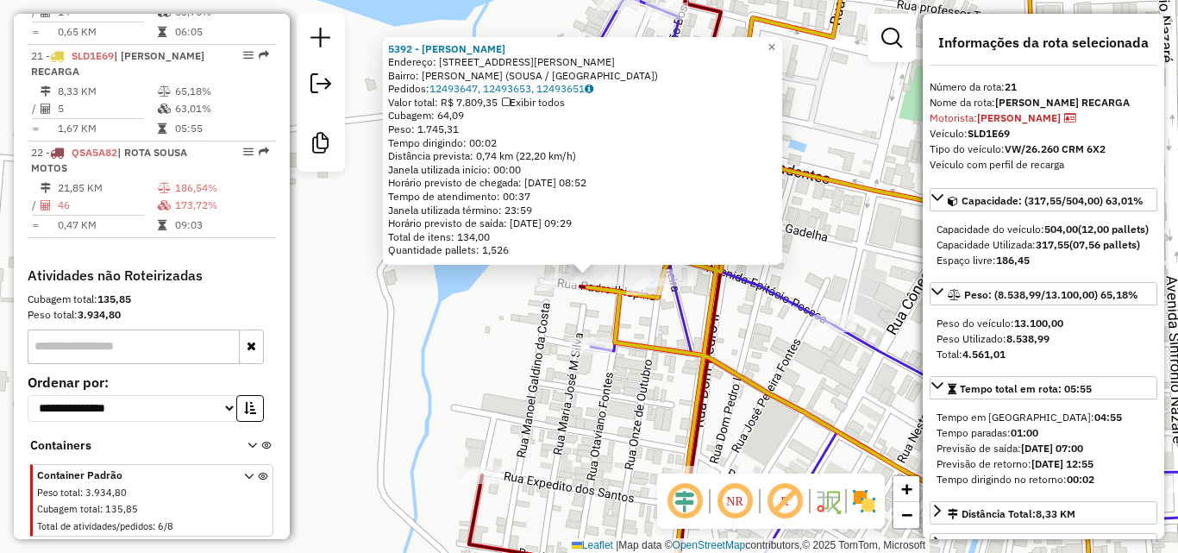
click at [409, 404] on div "5392 - SEVERINO TARGINO DE ASSIS Endereço: R PADRE IBIAPINA 30 Bairro: JARDIM S…" at bounding box center [589, 276] width 1178 height 553
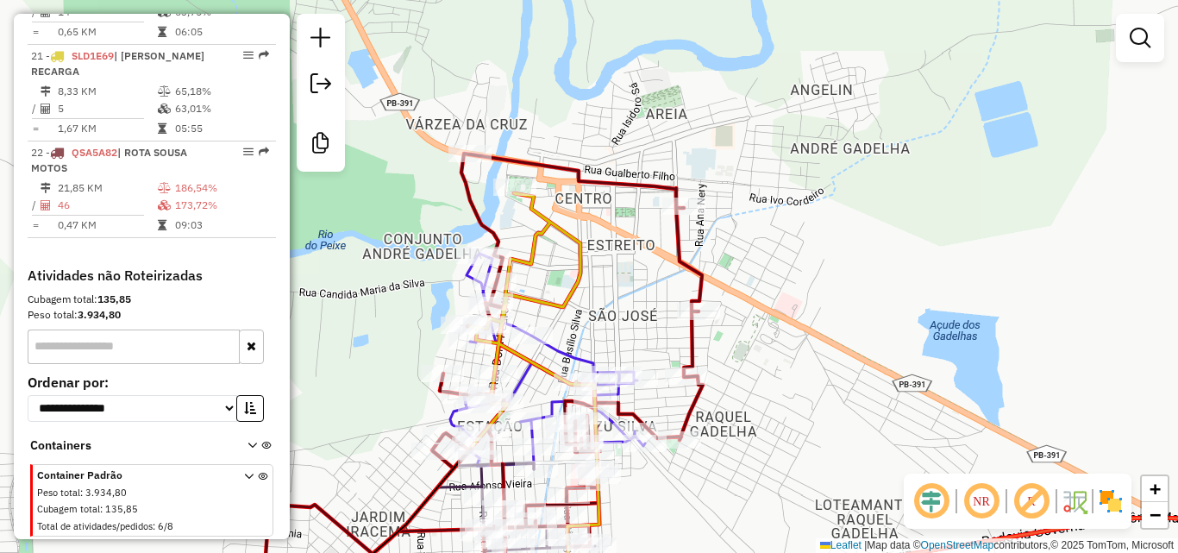
drag, startPoint x: 367, startPoint y: 421, endPoint x: 382, endPoint y: 379, distance: 44.7
click at [382, 379] on div "Janela de atendimento Grade de atendimento Capacidade Transportadoras Veículos …" at bounding box center [589, 276] width 1178 height 553
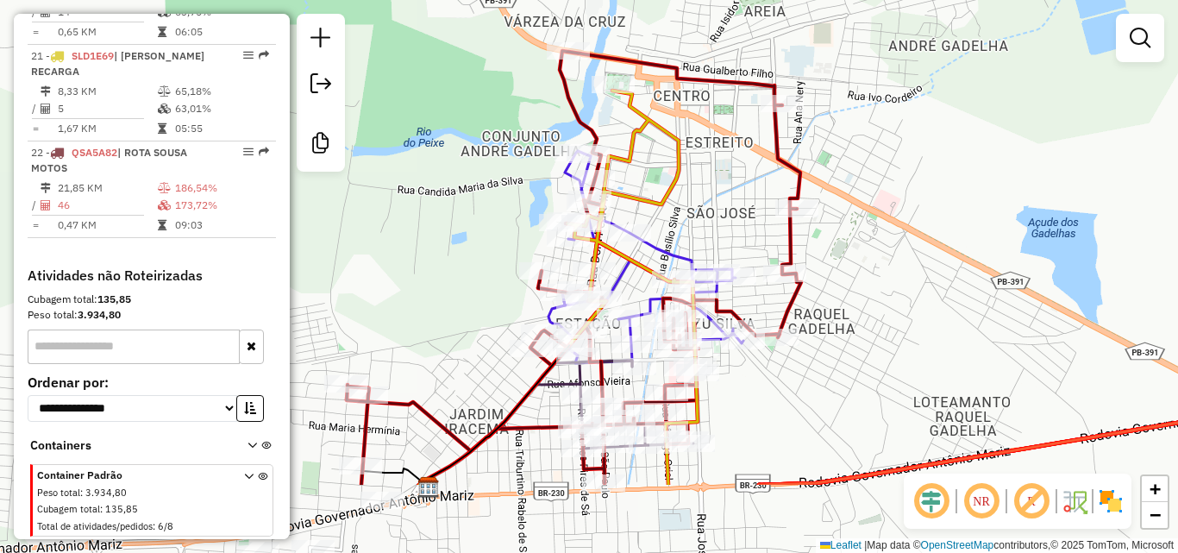
drag, startPoint x: 840, startPoint y: 368, endPoint x: 960, endPoint y: 234, distance: 180.2
click at [960, 233] on div "Janela de atendimento Grade de atendimento Capacidade Transportadoras Veículos …" at bounding box center [589, 276] width 1178 height 553
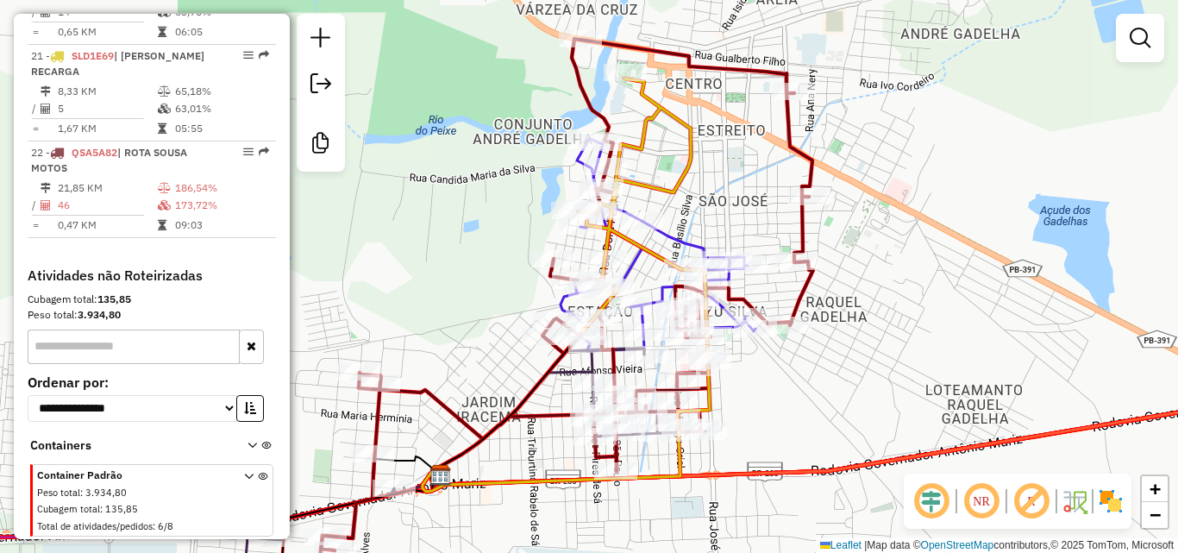
click at [956, 242] on div "Janela de atendimento Grade de atendimento Capacidade Transportadoras Veículos …" at bounding box center [589, 276] width 1178 height 553
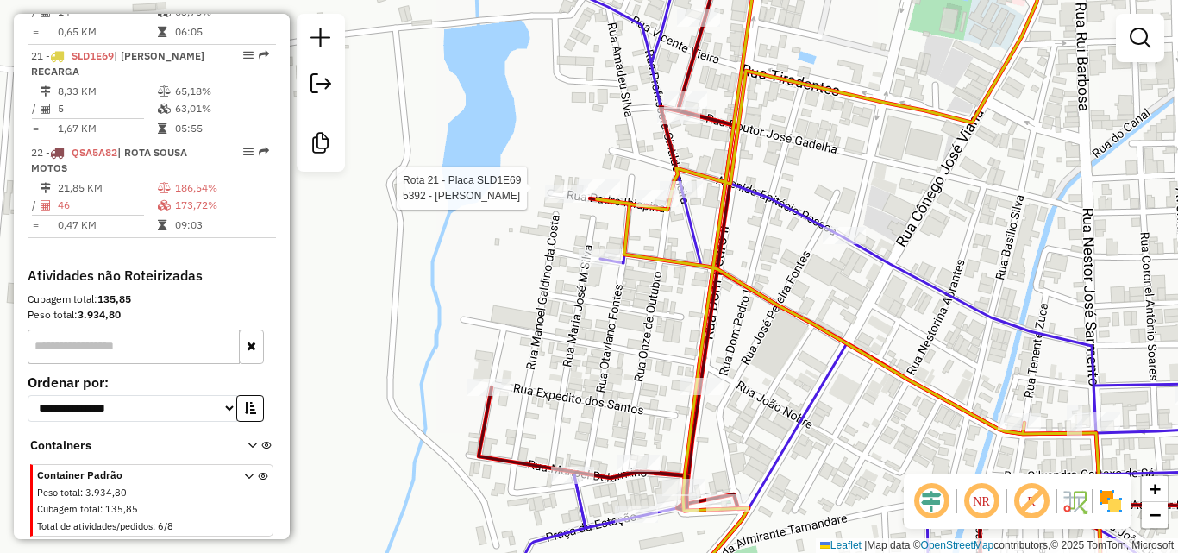
select select "**********"
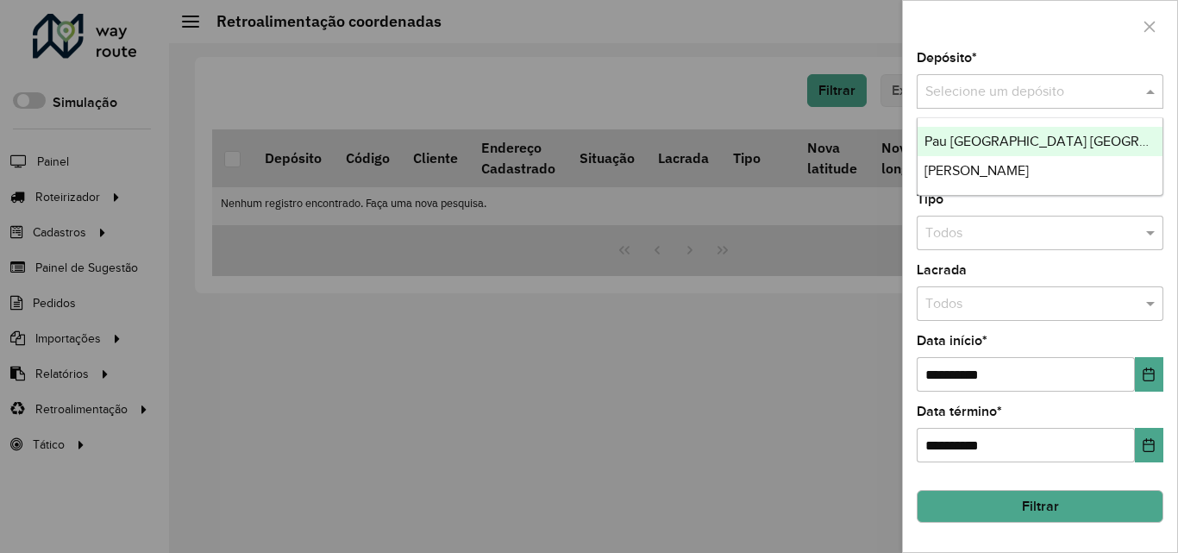
click at [1065, 103] on div "Selecione um depósito" at bounding box center [1040, 91] width 247 height 34
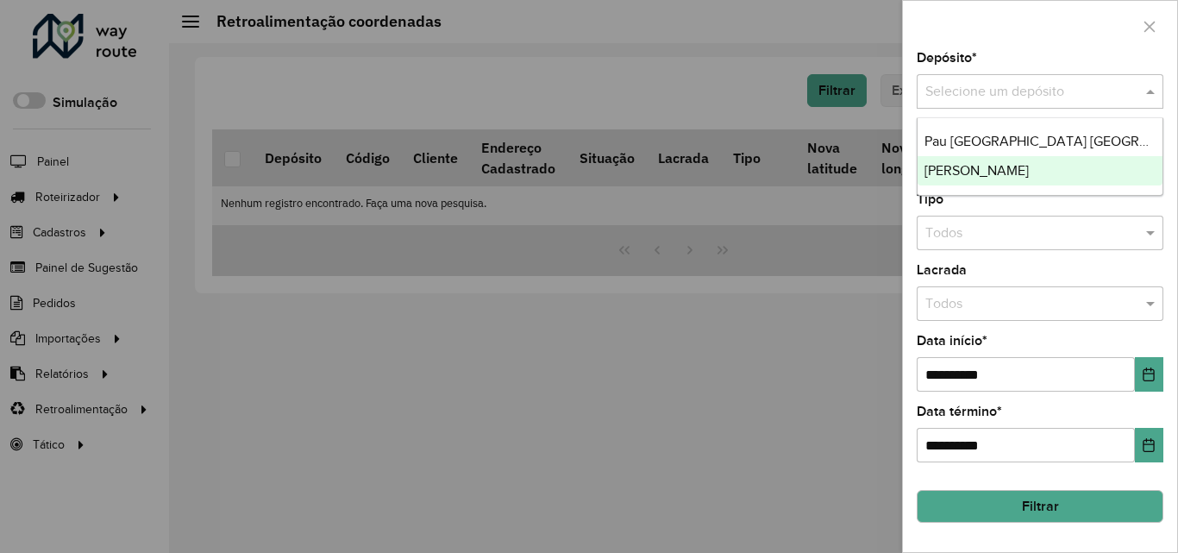
click at [1020, 178] on div "[PERSON_NAME]" at bounding box center [1039, 170] width 245 height 29
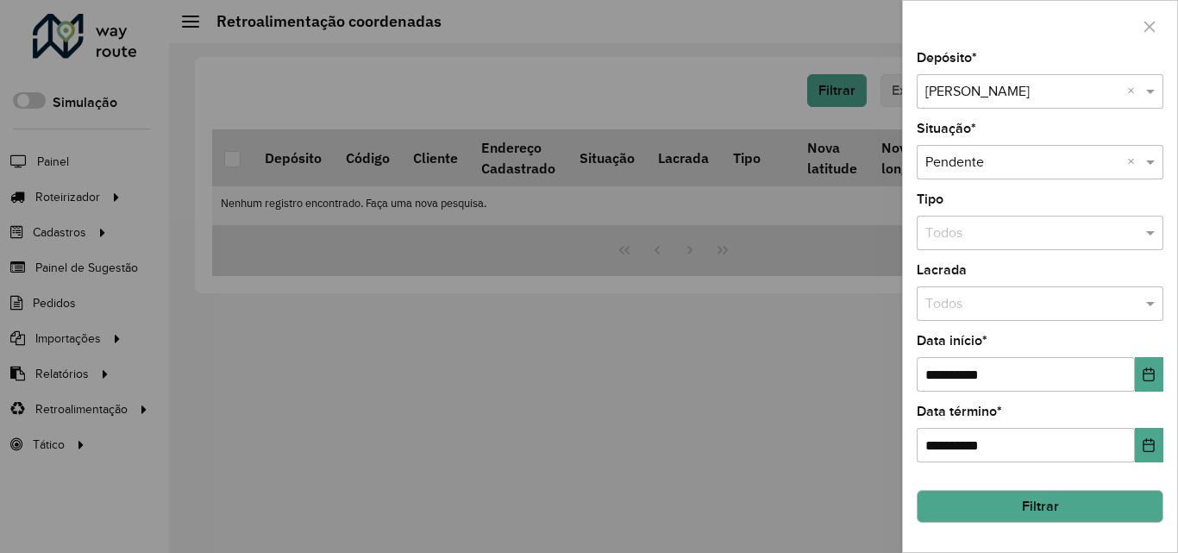
click at [1036, 497] on button "Filtrar" at bounding box center [1040, 506] width 247 height 33
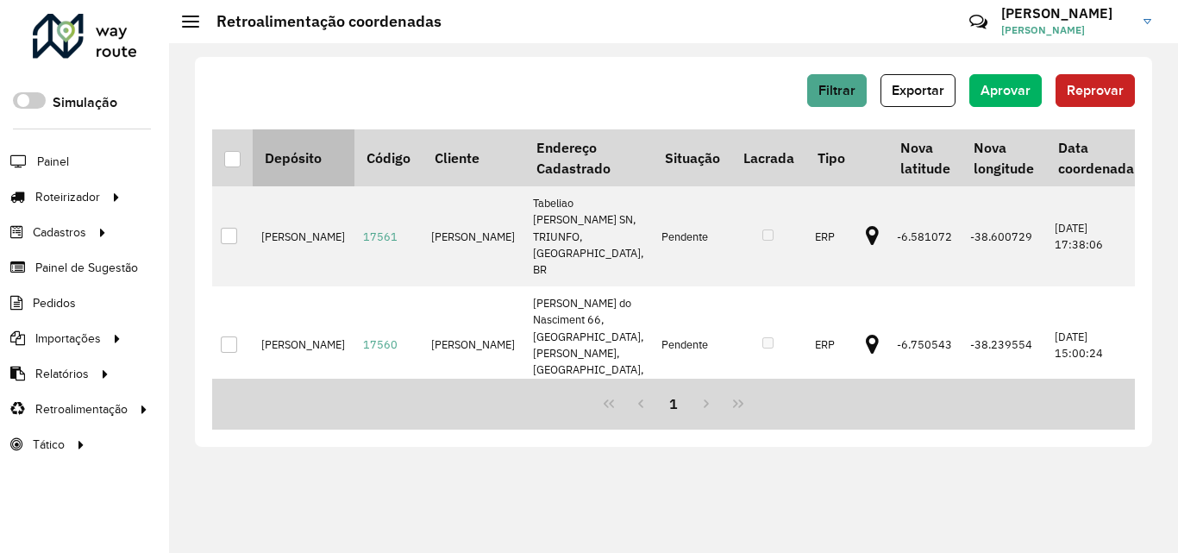
click at [229, 162] on div at bounding box center [232, 159] width 16 height 16
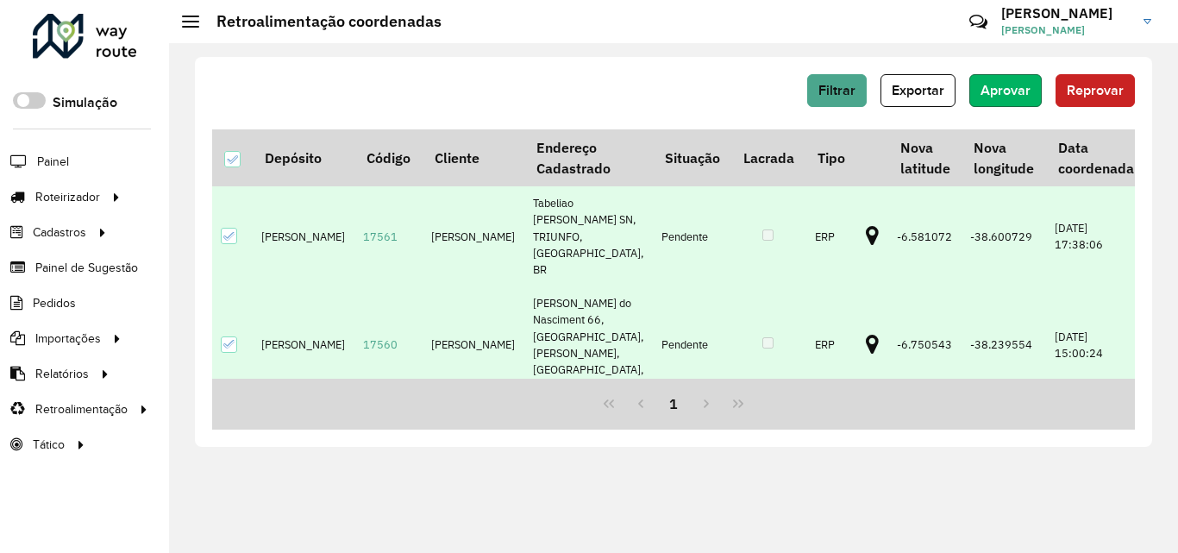
click at [1028, 97] on button "Aprovar" at bounding box center [1005, 90] width 72 height 33
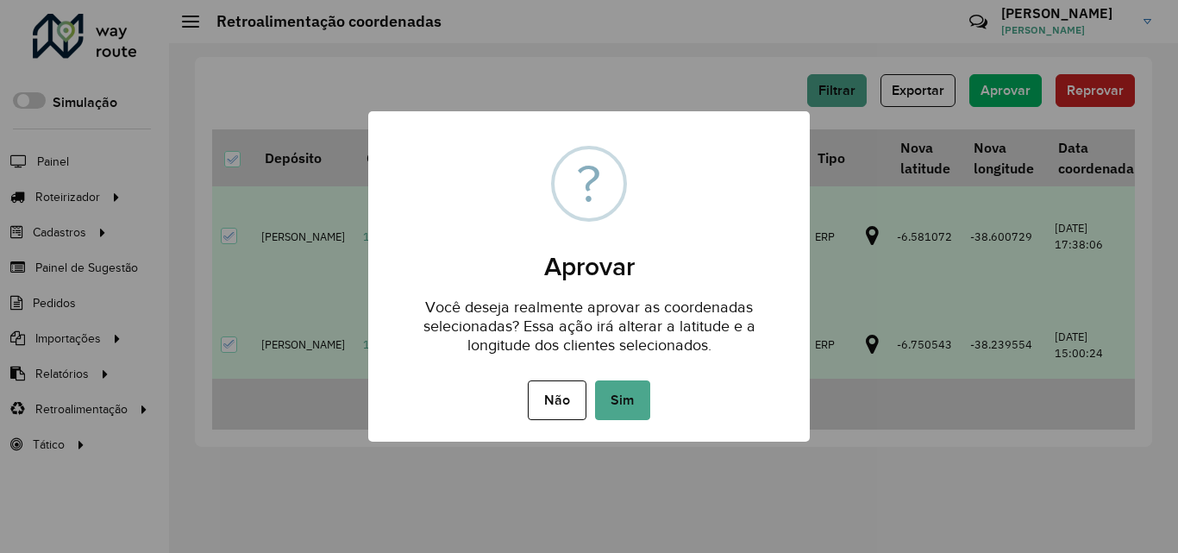
click at [629, 397] on button "Sim" at bounding box center [622, 400] width 55 height 40
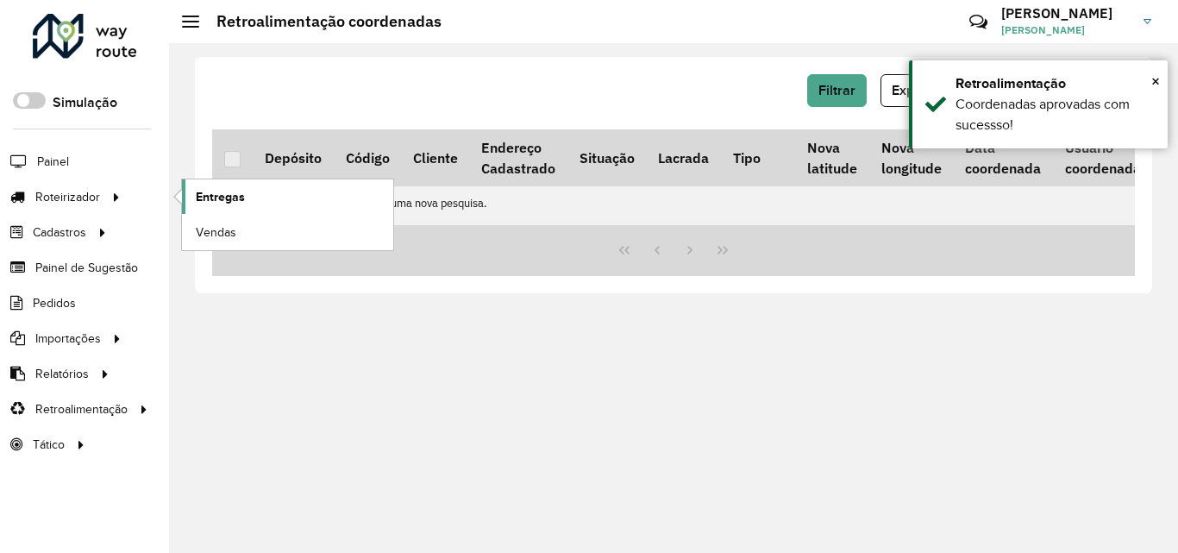
click at [213, 196] on span "Entregas" at bounding box center [220, 197] width 49 height 18
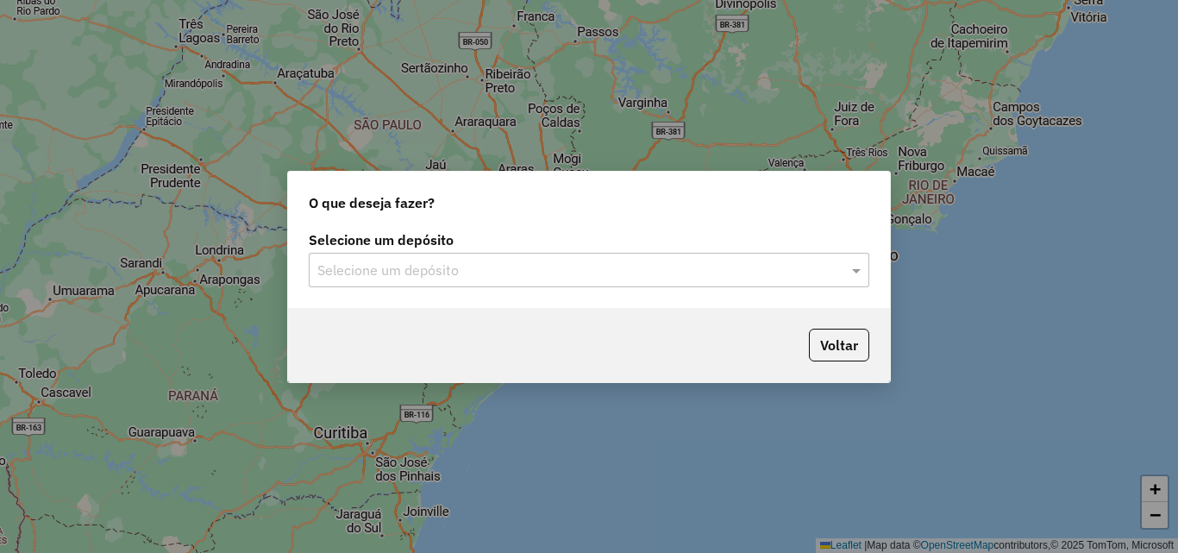
click at [595, 274] on input "text" at bounding box center [571, 270] width 509 height 21
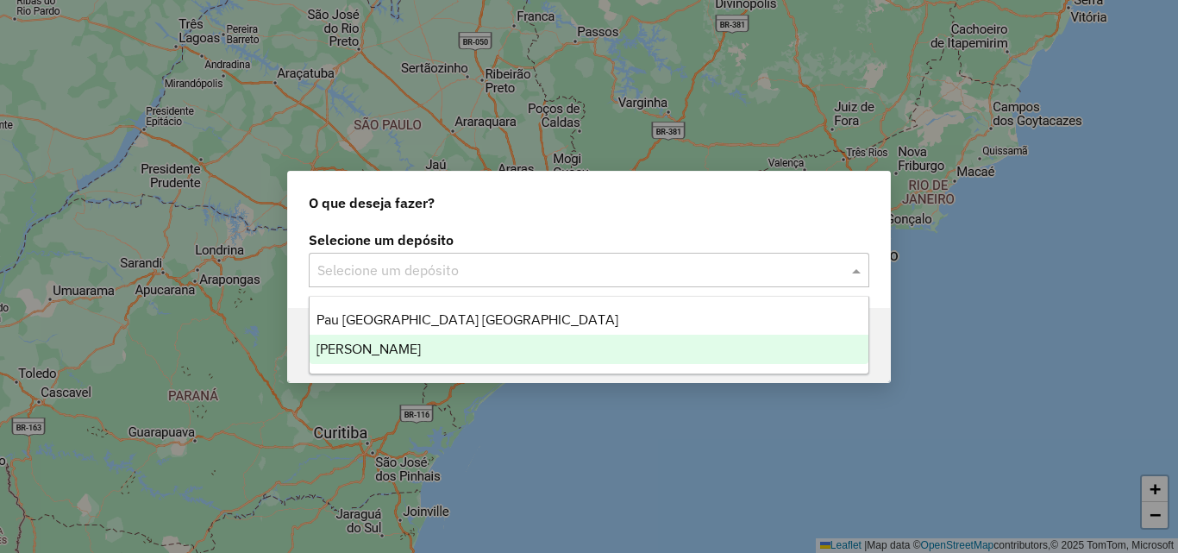
click at [506, 345] on div "[PERSON_NAME]" at bounding box center [589, 349] width 559 height 29
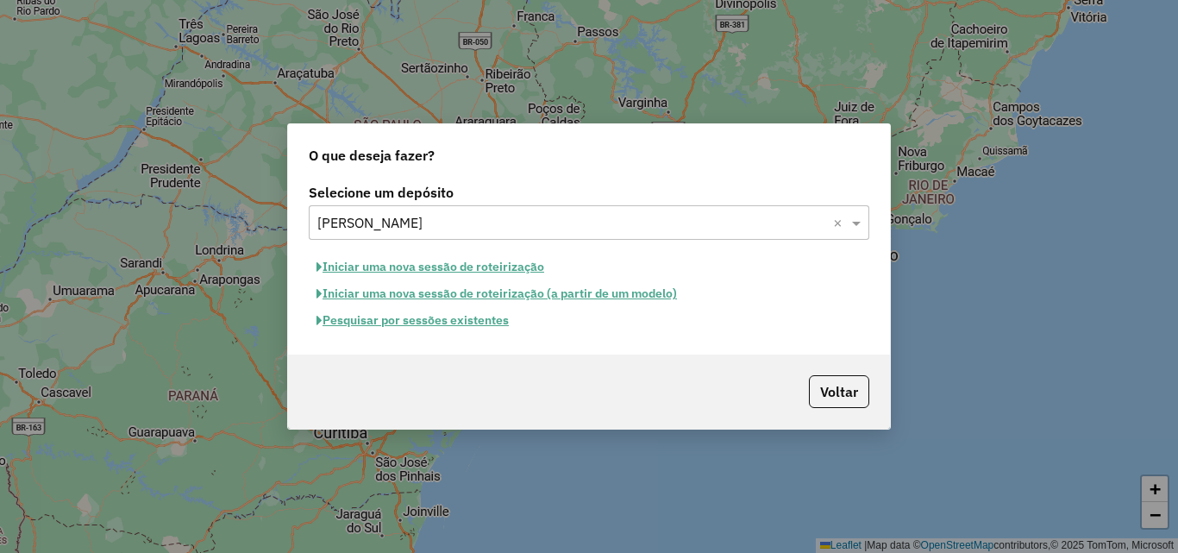
click at [482, 266] on button "Iniciar uma nova sessão de roteirização" at bounding box center [430, 266] width 243 height 27
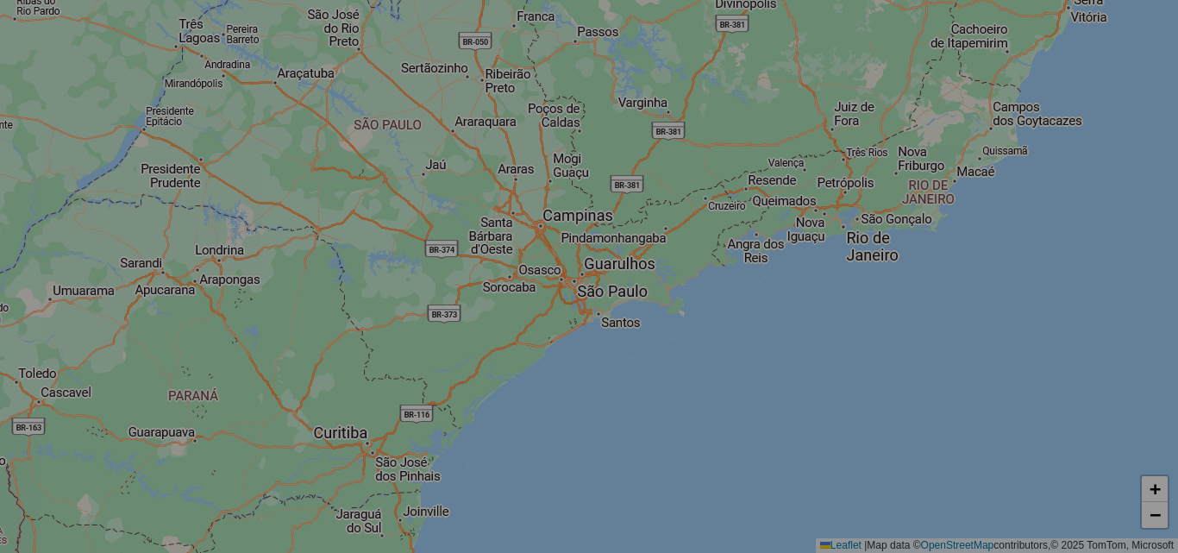
select select "*"
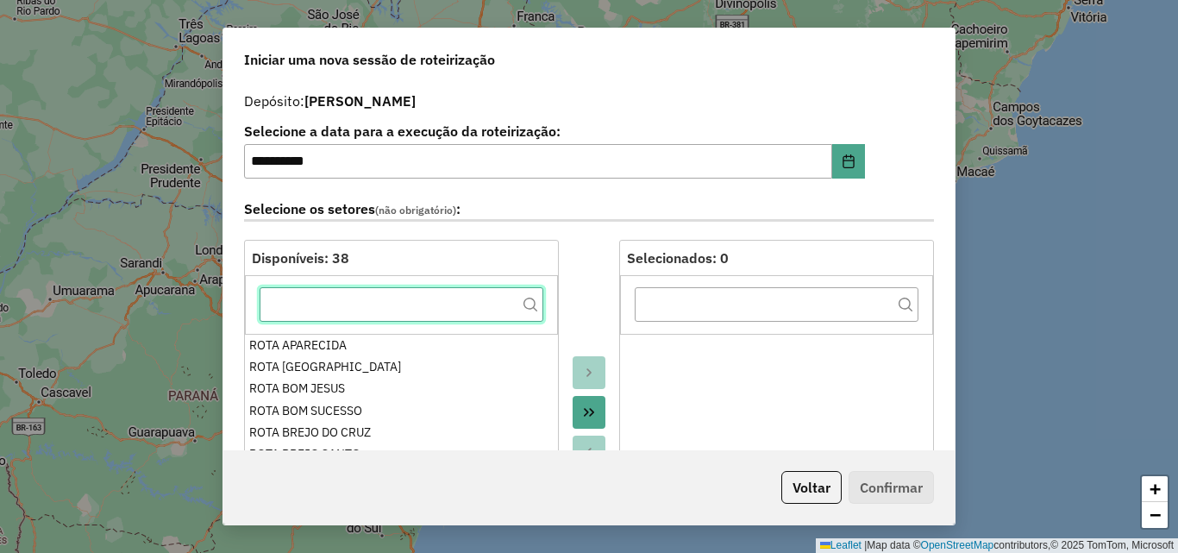
click at [441, 291] on input "text" at bounding box center [402, 304] width 284 height 34
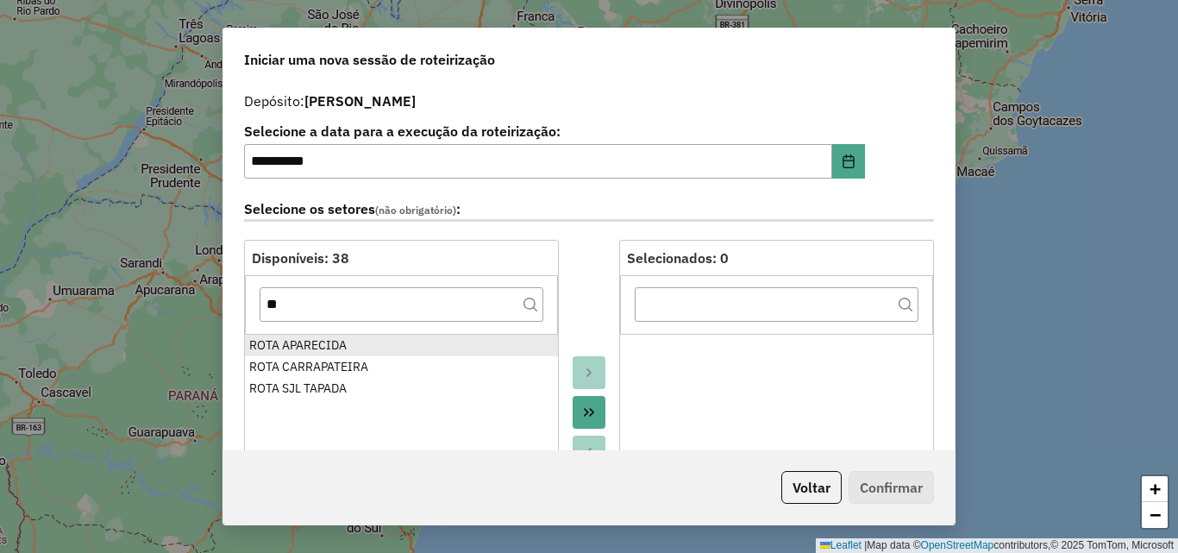
click at [368, 344] on div "ROTA APARECIDA" at bounding box center [401, 345] width 304 height 18
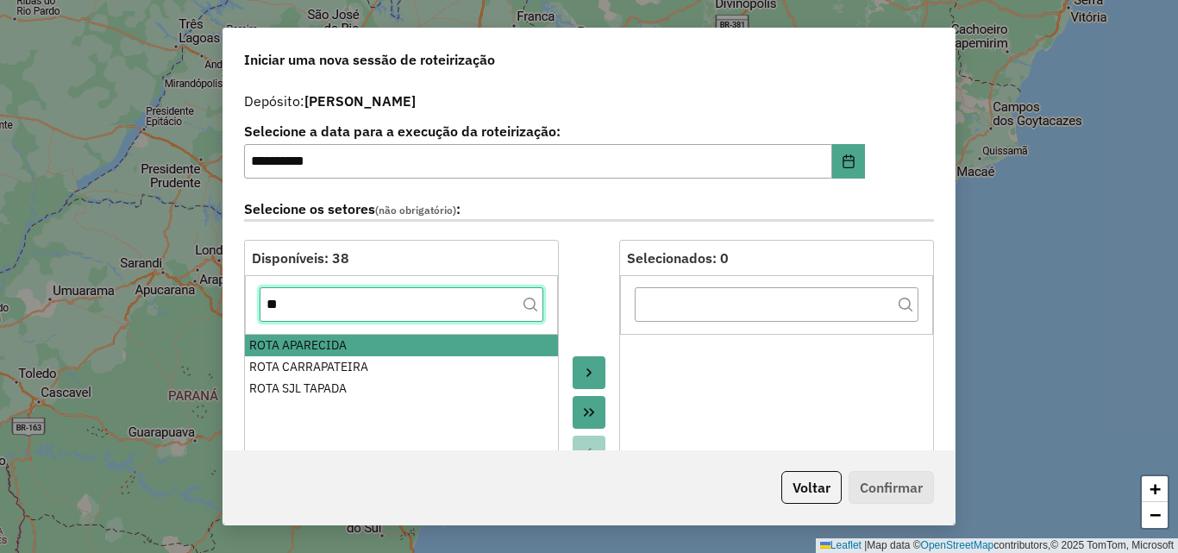
click at [387, 311] on input "**" at bounding box center [402, 304] width 284 height 34
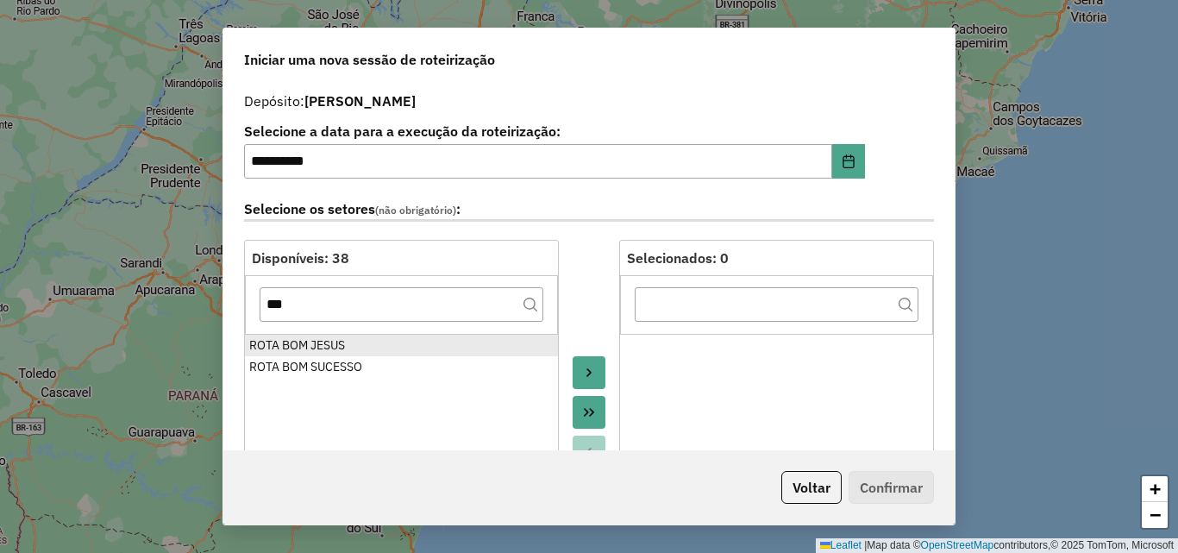
click at [365, 341] on div "ROTA BOM JESUS" at bounding box center [401, 345] width 304 height 18
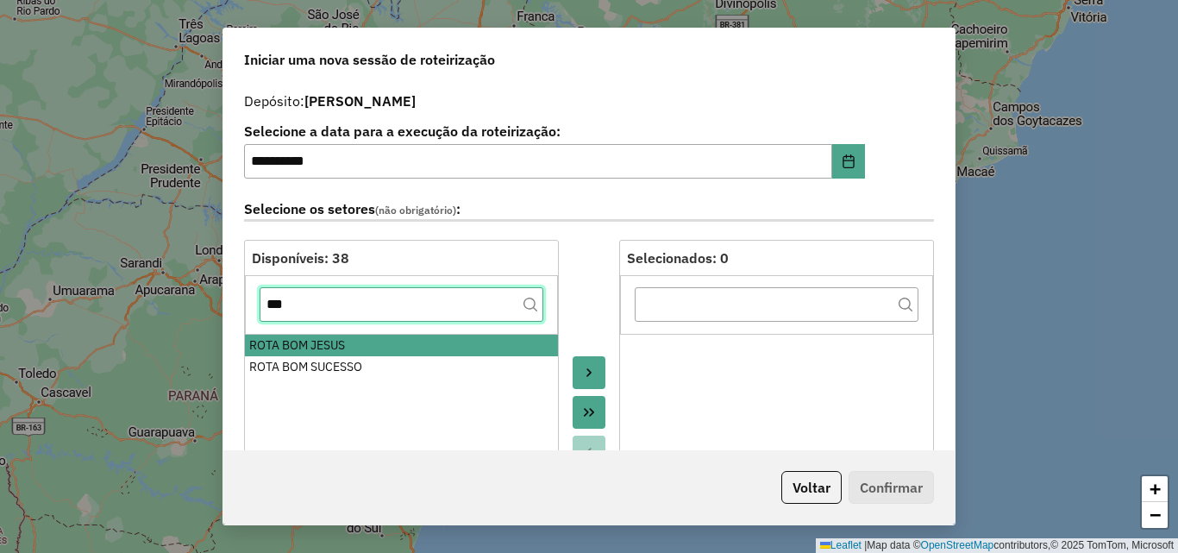
click at [342, 310] on input "***" at bounding box center [402, 304] width 284 height 34
click at [341, 310] on input "***" at bounding box center [402, 304] width 284 height 34
click at [344, 312] on input "*" at bounding box center [402, 304] width 284 height 34
click at [344, 313] on input "*" at bounding box center [402, 304] width 284 height 34
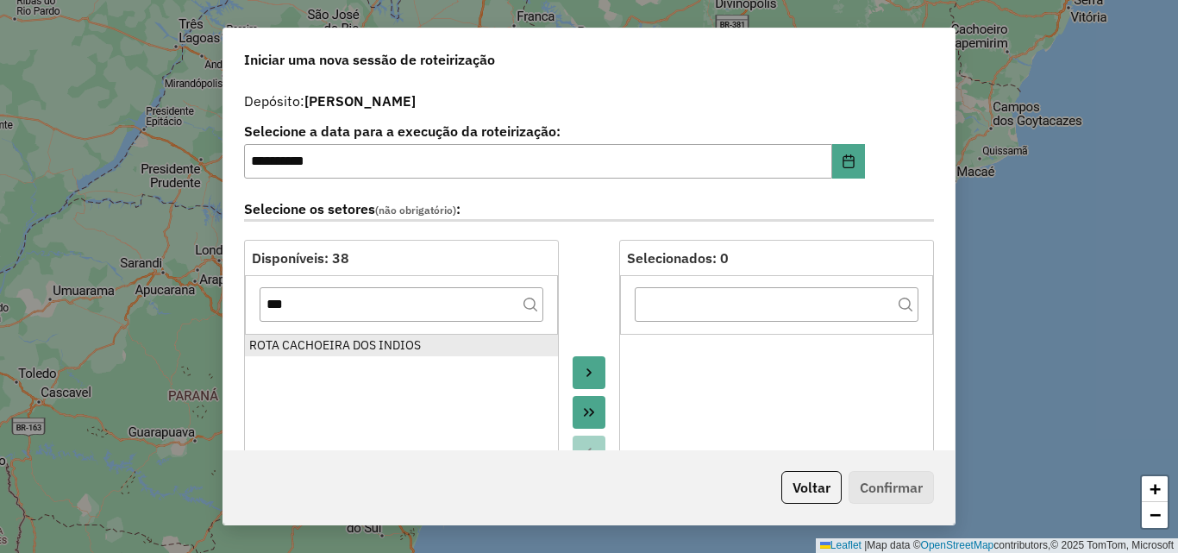
click at [337, 338] on div "ROTA CACHOEIRA DOS INDIOS" at bounding box center [401, 345] width 304 height 18
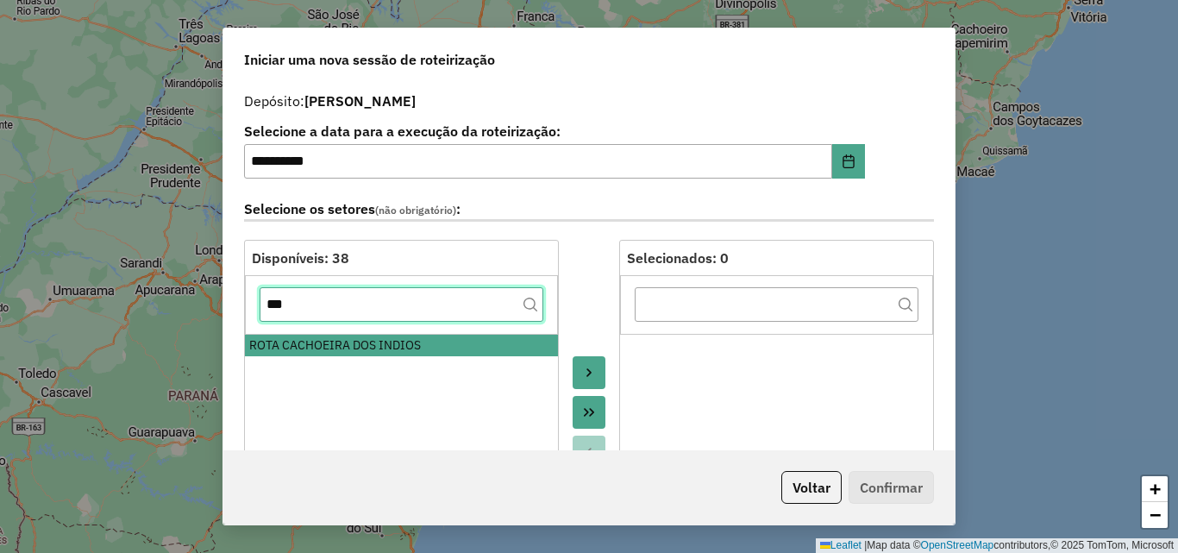
click at [339, 306] on input "***" at bounding box center [402, 304] width 284 height 34
click at [339, 305] on input "***" at bounding box center [402, 304] width 284 height 34
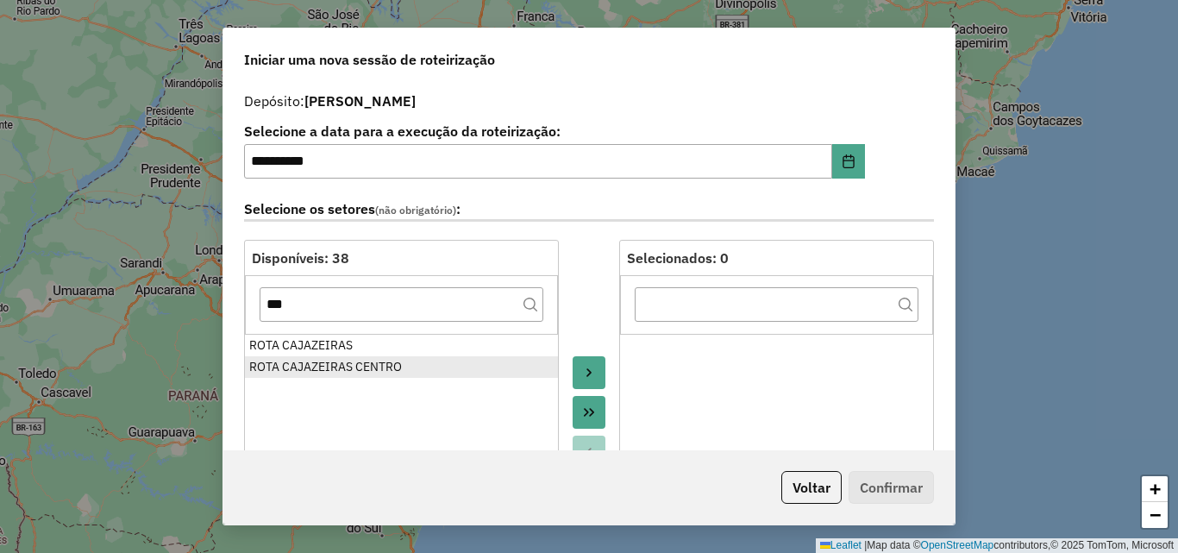
click at [348, 354] on div "ROTA CAJAZEIRAS" at bounding box center [401, 345] width 304 height 18
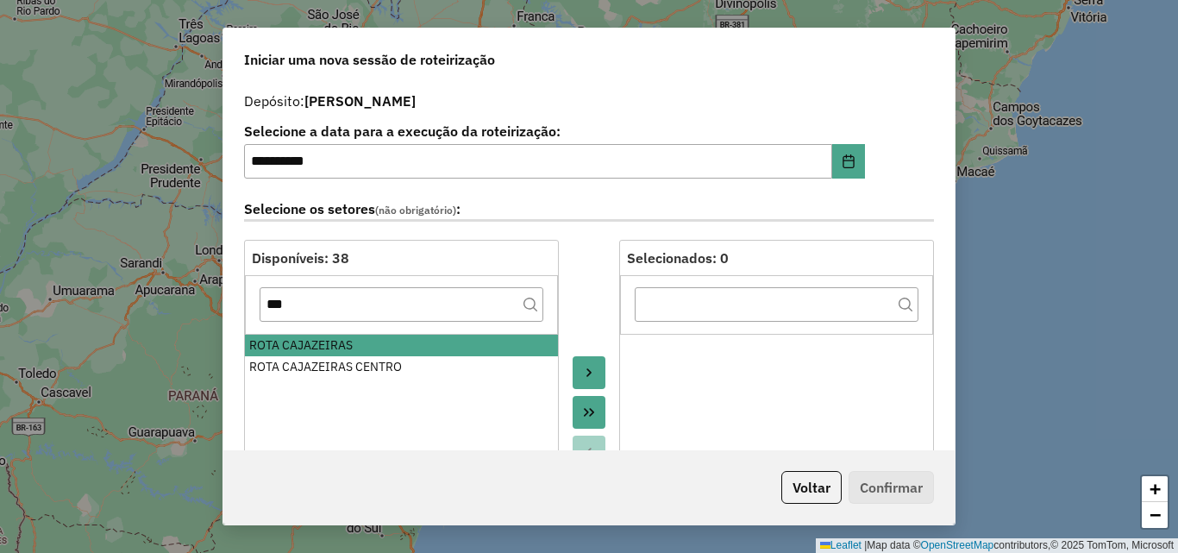
drag, startPoint x: 352, startPoint y: 366, endPoint x: 347, endPoint y: 332, distance: 33.9
click at [351, 362] on div "ROTA CAJAZEIRAS CENTRO" at bounding box center [401, 367] width 304 height 18
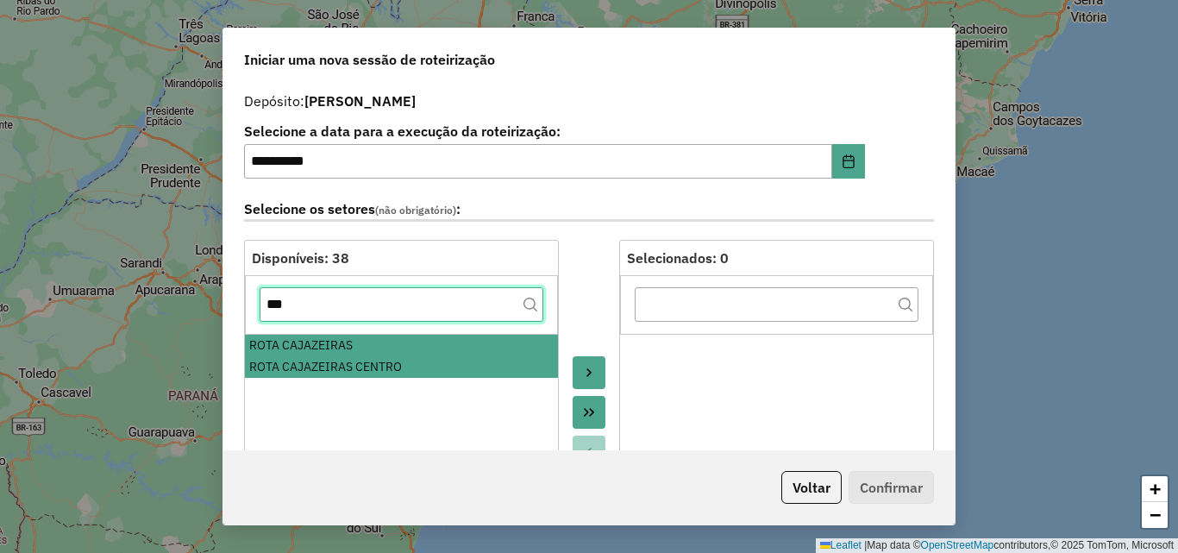
click at [335, 306] on input "***" at bounding box center [402, 304] width 284 height 34
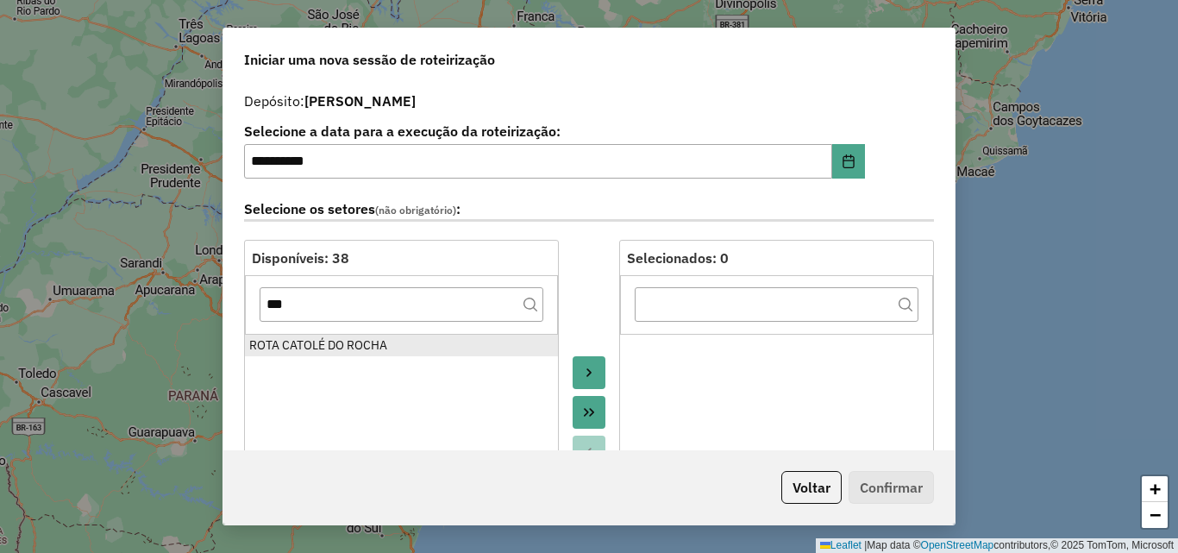
click at [335, 335] on div "Disponíveis: 38 *** ROTA CATOLÉ DO ROCHA" at bounding box center [401, 432] width 315 height 385
drag, startPoint x: 334, startPoint y: 337, endPoint x: 345, endPoint y: 309, distance: 30.6
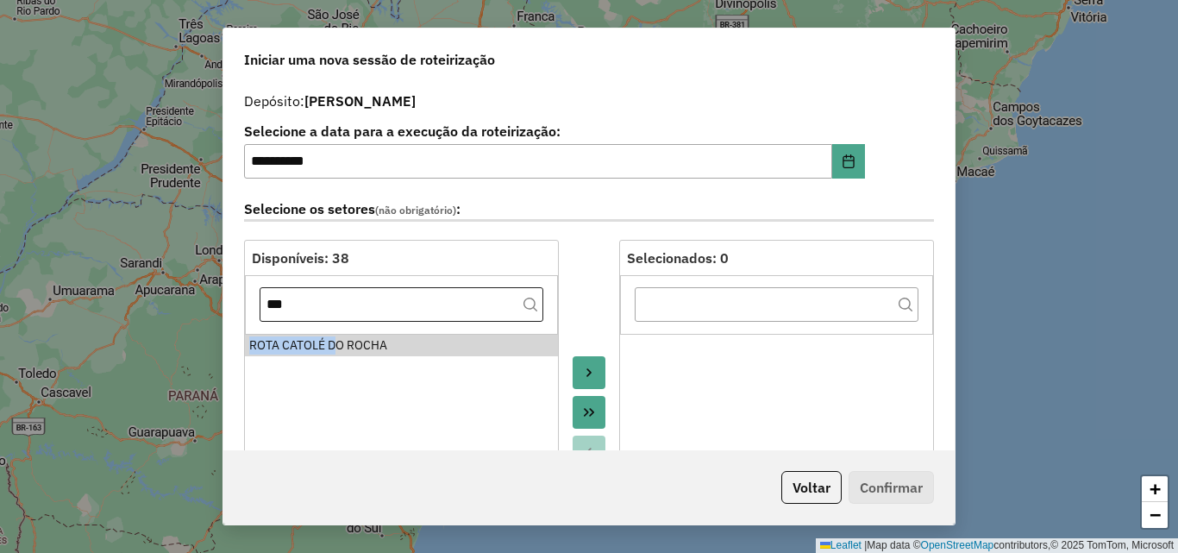
click at [334, 338] on div "ROTA CATOLÉ DO ROCHA" at bounding box center [401, 345] width 304 height 18
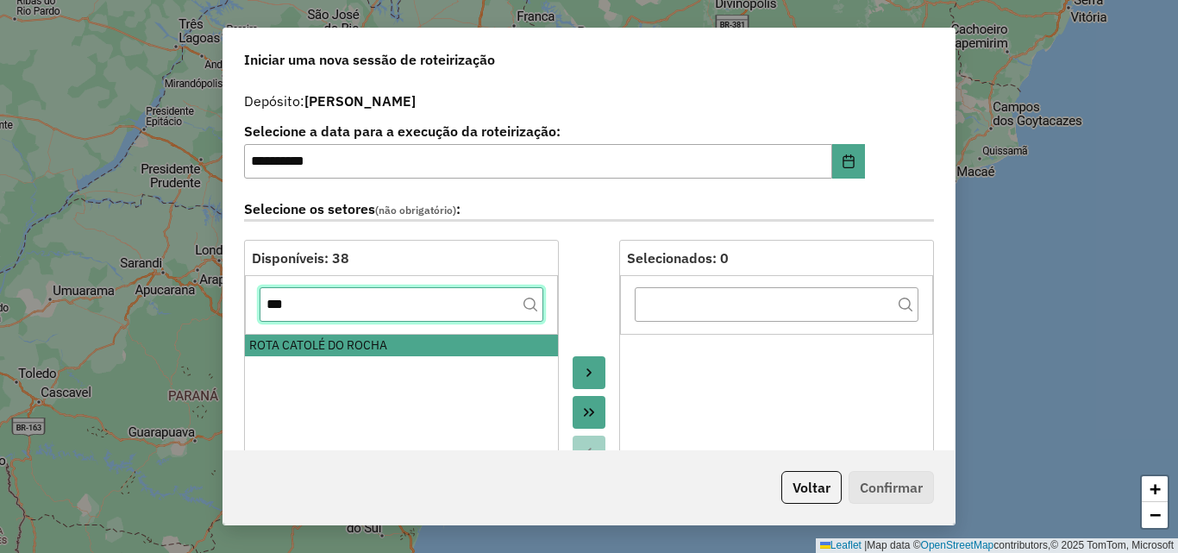
click at [346, 303] on input "***" at bounding box center [402, 304] width 284 height 34
click at [346, 304] on input "***" at bounding box center [402, 304] width 284 height 34
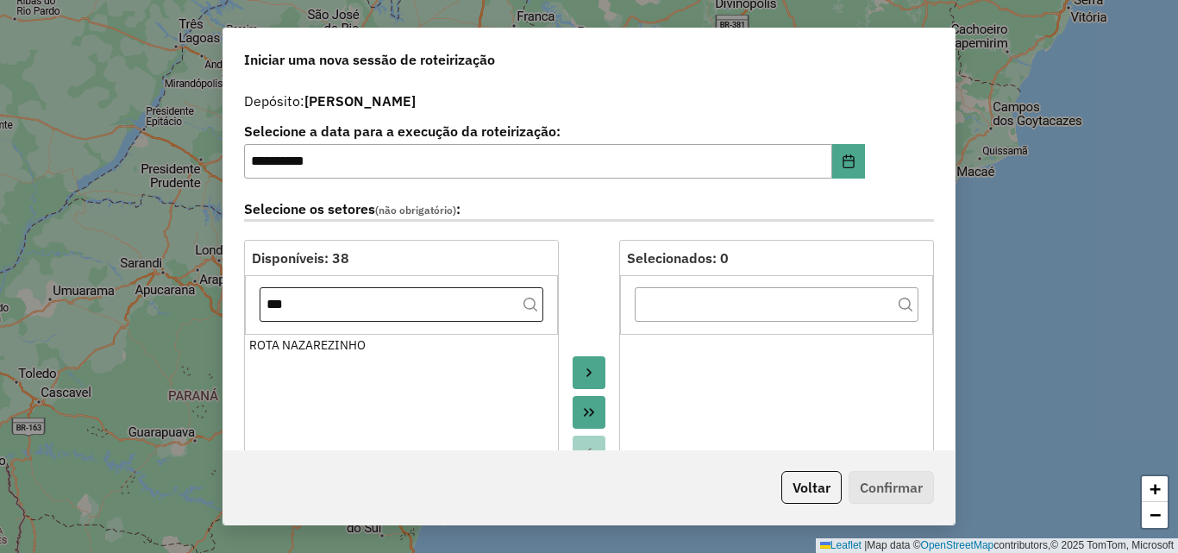
drag, startPoint x: 340, startPoint y: 346, endPoint x: 344, endPoint y: 318, distance: 27.9
click at [340, 347] on div "ROTA NAZAREZINHO" at bounding box center [401, 345] width 304 height 18
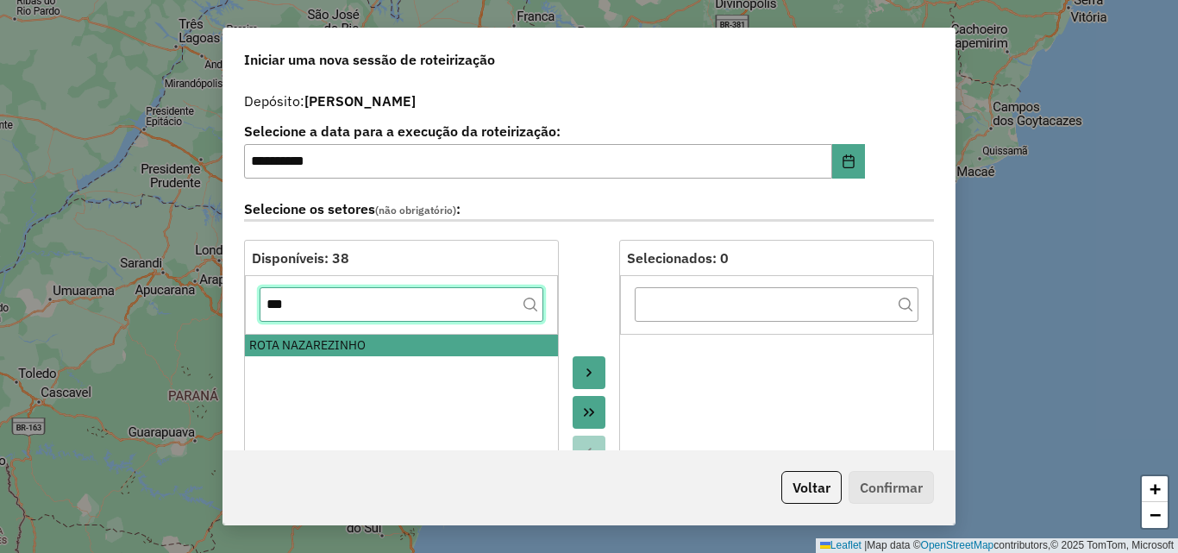
click at [341, 312] on input "***" at bounding box center [402, 304] width 284 height 34
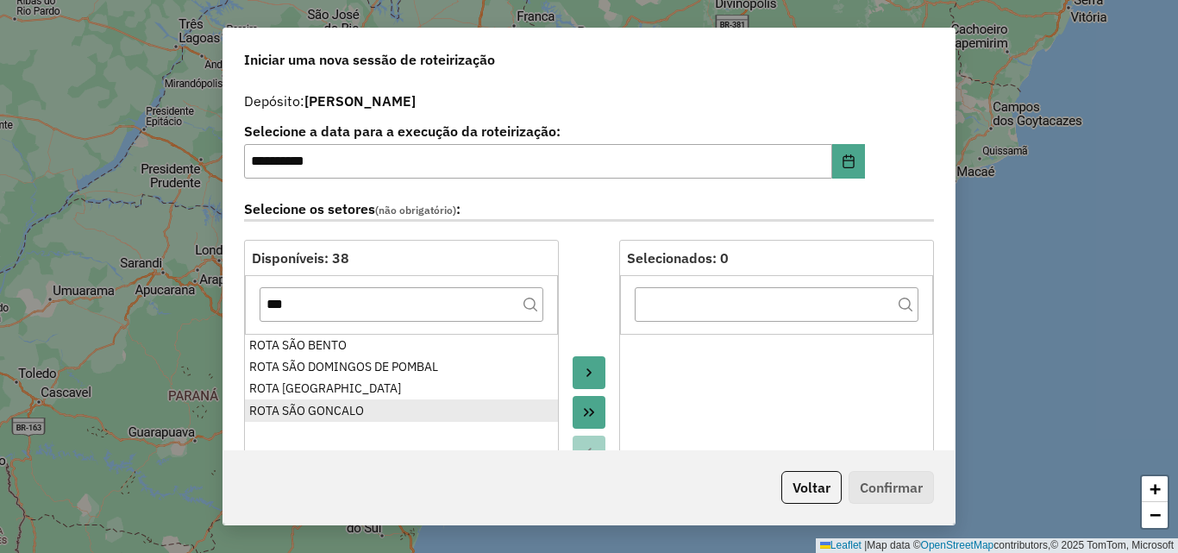
click at [349, 414] on div "ROTA SÃO GONCALO" at bounding box center [401, 411] width 304 height 18
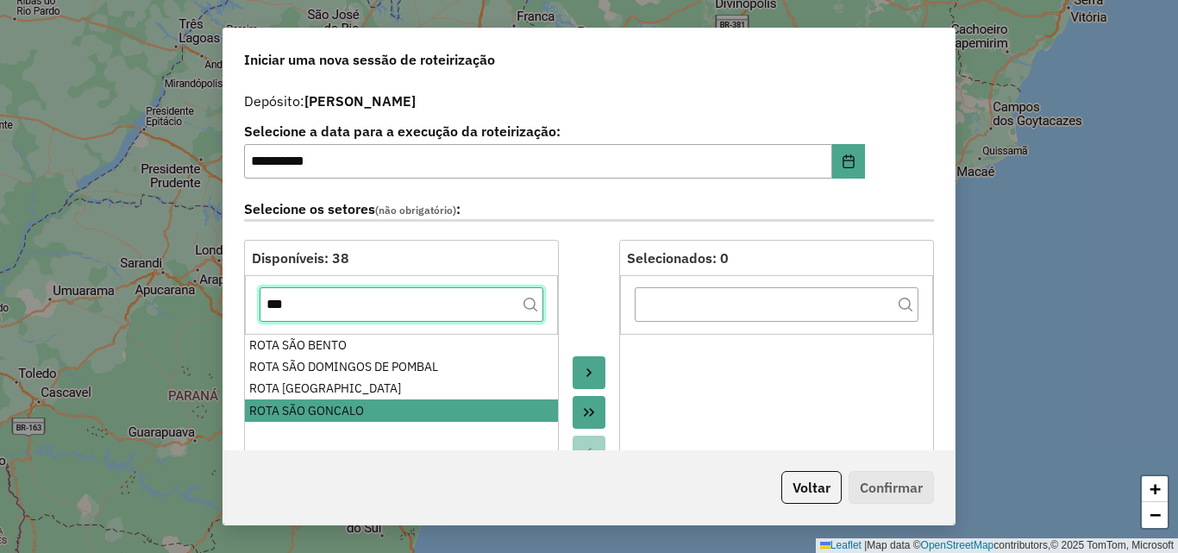
click at [370, 304] on input "***" at bounding box center [402, 304] width 284 height 34
click at [370, 303] on input "***" at bounding box center [402, 304] width 284 height 34
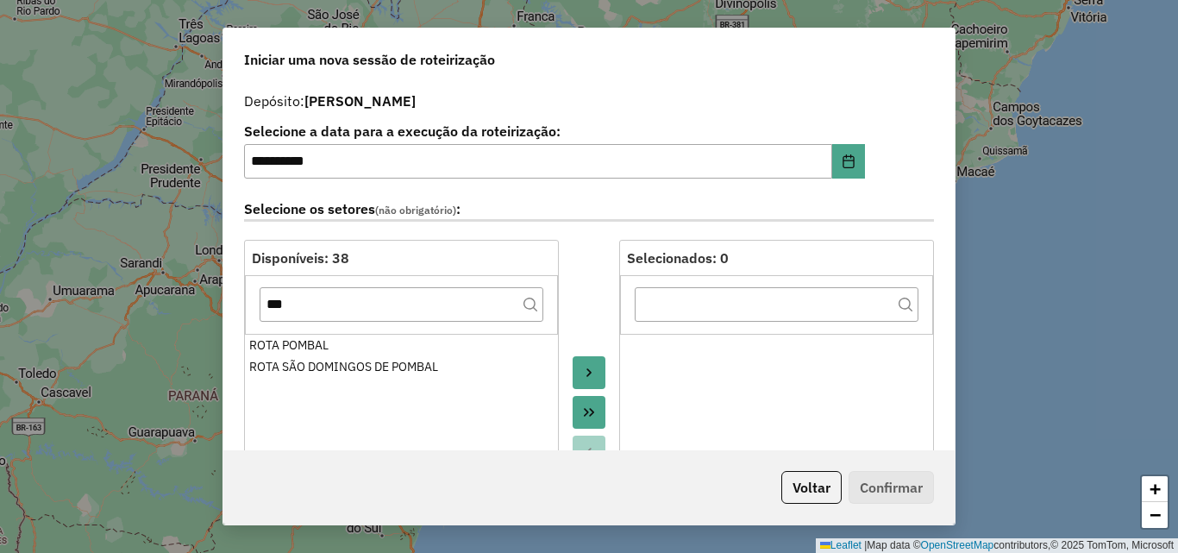
drag, startPoint x: 369, startPoint y: 336, endPoint x: 368, endPoint y: 325, distance: 11.2
click at [369, 336] on div "ROTA POMBAL" at bounding box center [401, 345] width 304 height 18
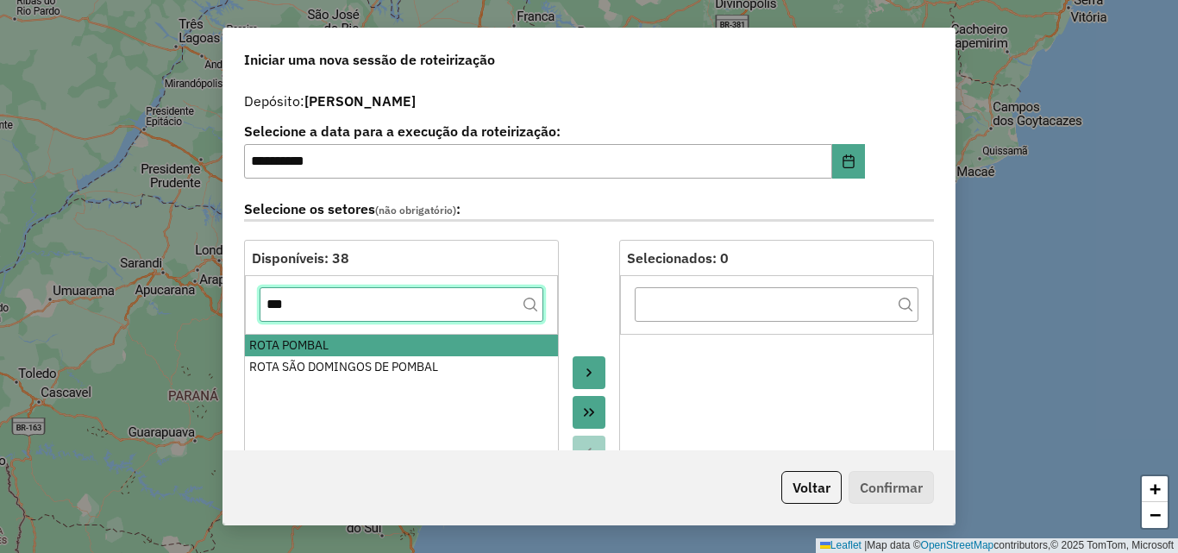
click at [374, 305] on input "***" at bounding box center [402, 304] width 284 height 34
click at [374, 304] on input "***" at bounding box center [402, 304] width 284 height 34
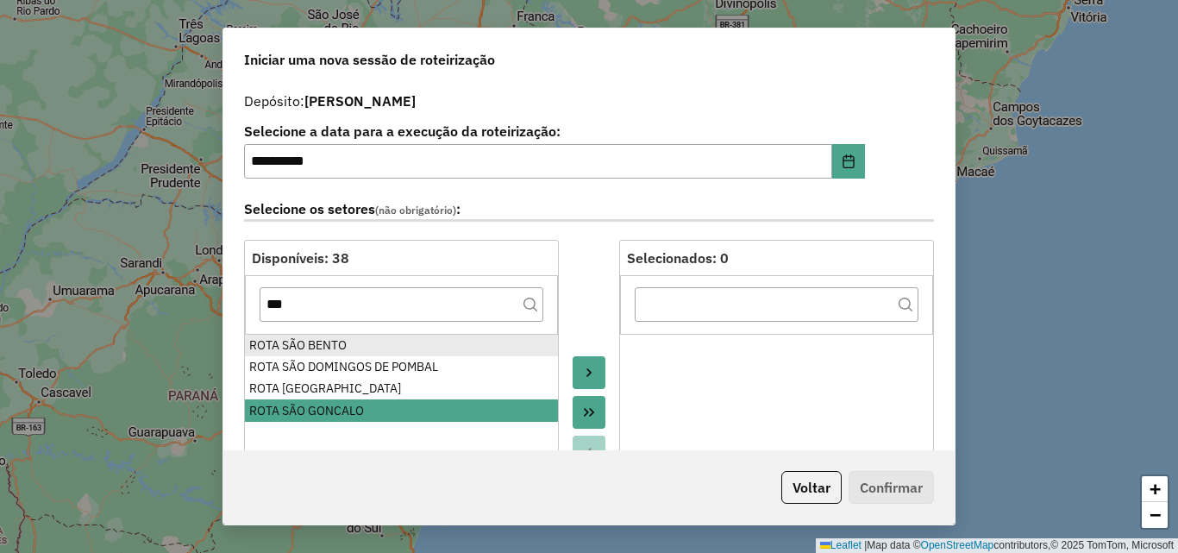
click at [339, 341] on div "ROTA SÃO BENTO" at bounding box center [401, 345] width 304 height 18
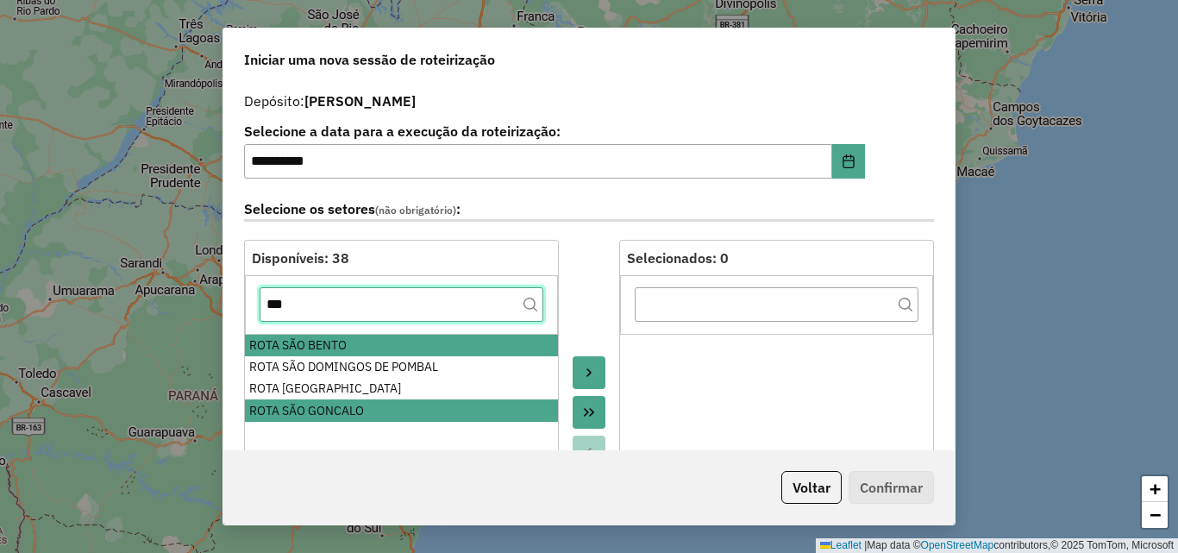
click at [344, 303] on input "***" at bounding box center [402, 304] width 284 height 34
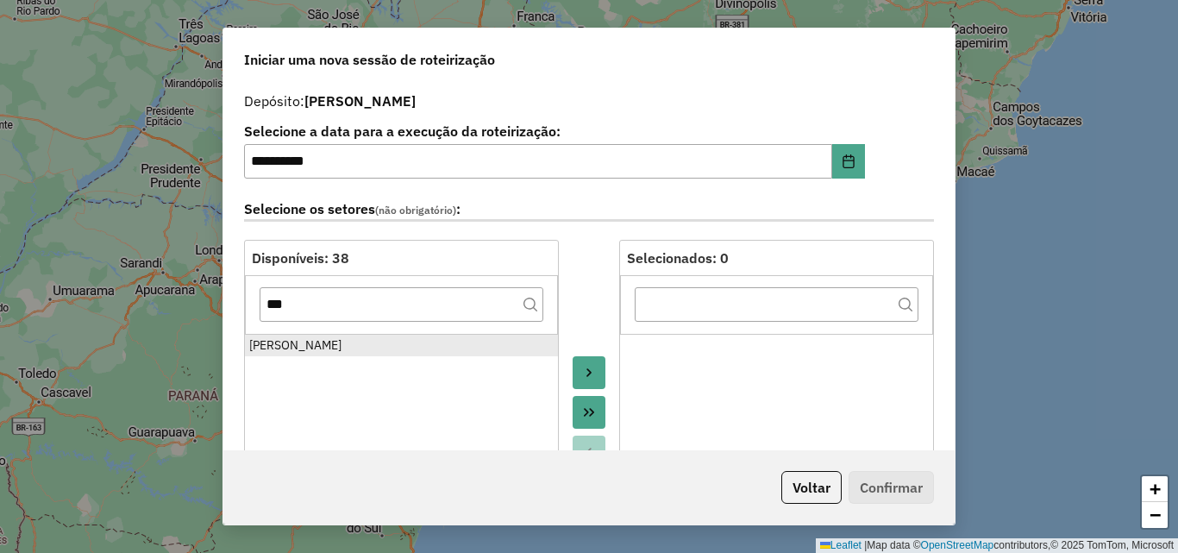
click at [329, 341] on div "[PERSON_NAME]" at bounding box center [401, 345] width 304 height 18
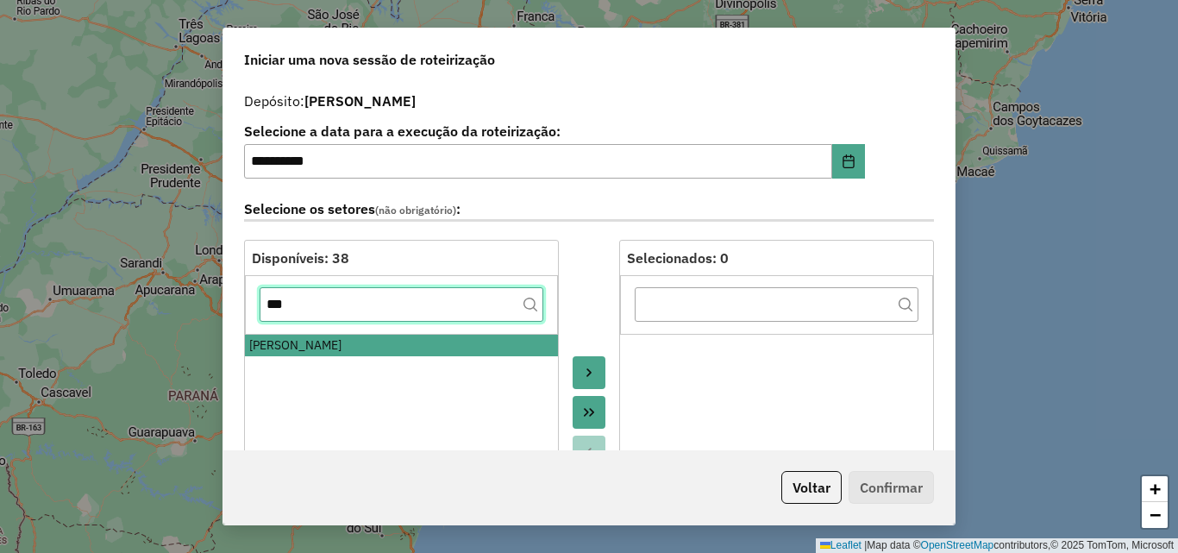
click at [338, 304] on input "***" at bounding box center [402, 304] width 284 height 34
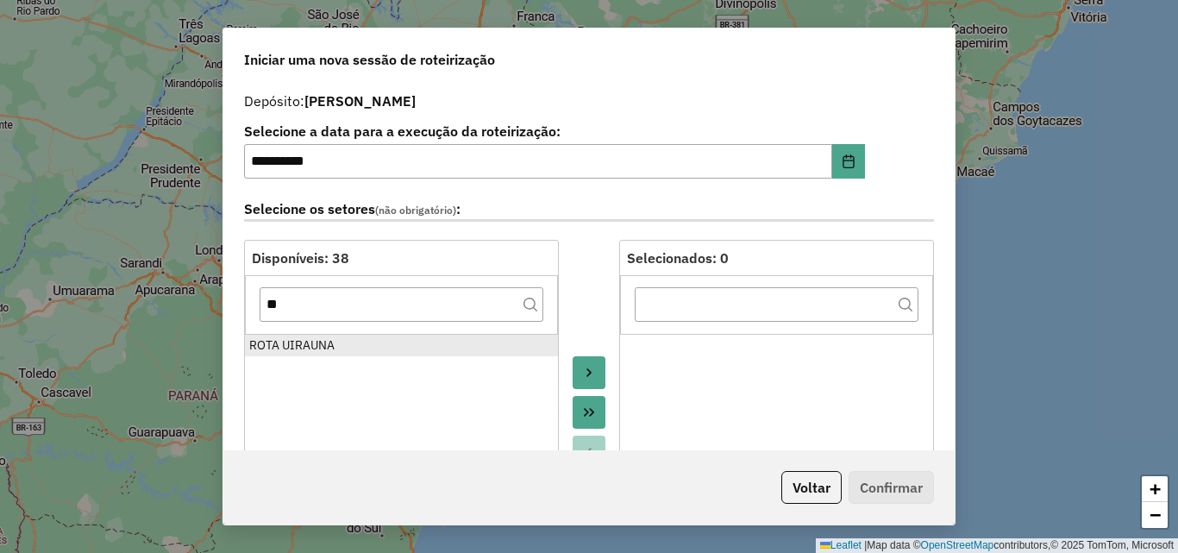
click at [323, 351] on div "ROTA UIRAUNA" at bounding box center [401, 345] width 304 height 18
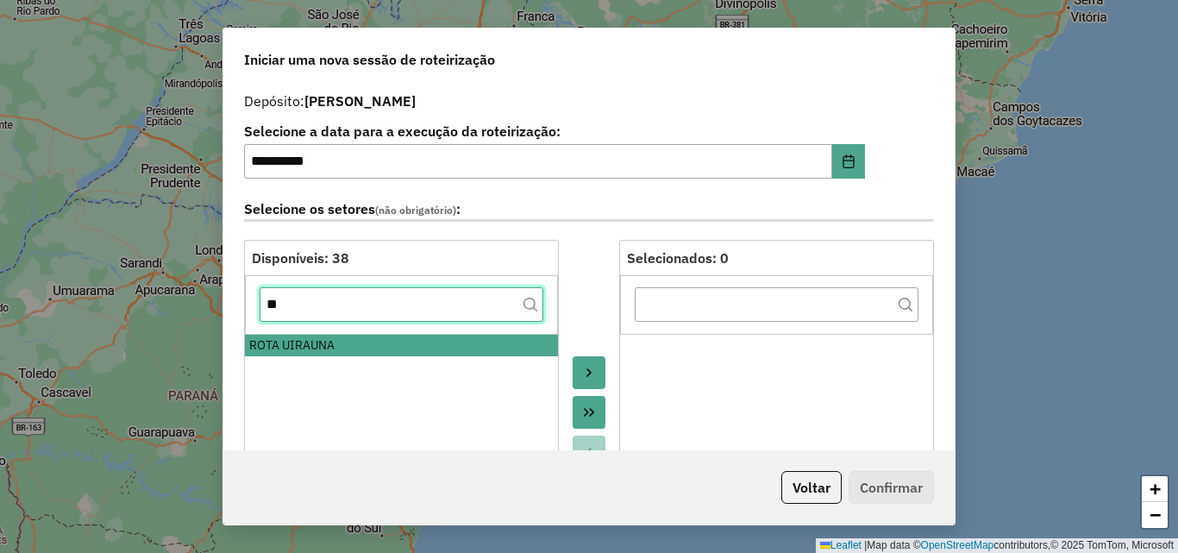
click at [325, 305] on input "**" at bounding box center [402, 304] width 284 height 34
click at [323, 306] on input "**" at bounding box center [402, 304] width 284 height 34
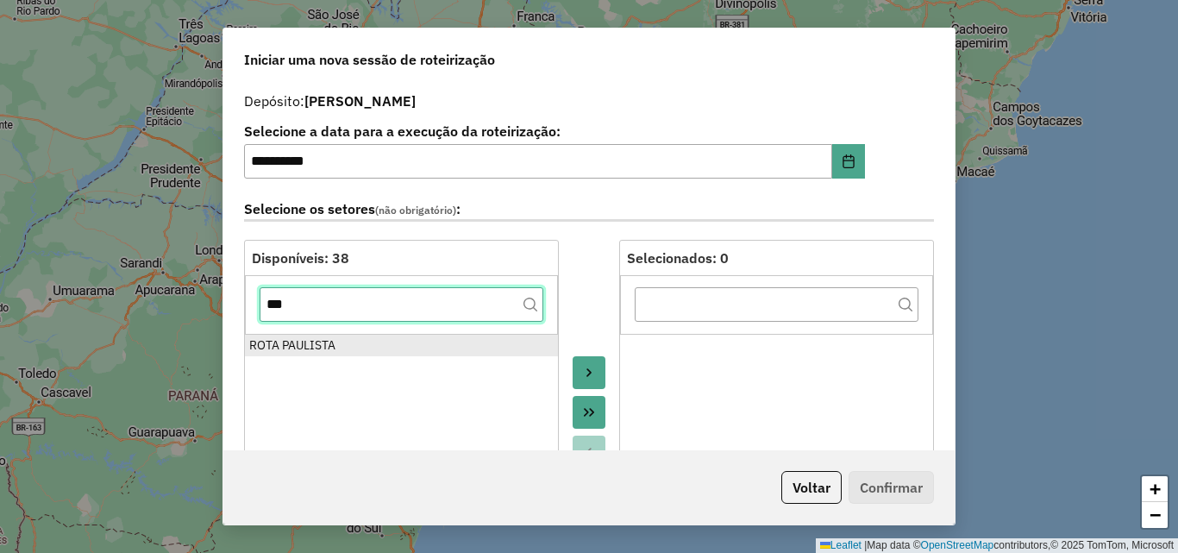
type input "***"
drag, startPoint x: 309, startPoint y: 340, endPoint x: 523, endPoint y: 340, distance: 214.7
click at [309, 341] on div "ROTA PAULISTA" at bounding box center [401, 345] width 304 height 18
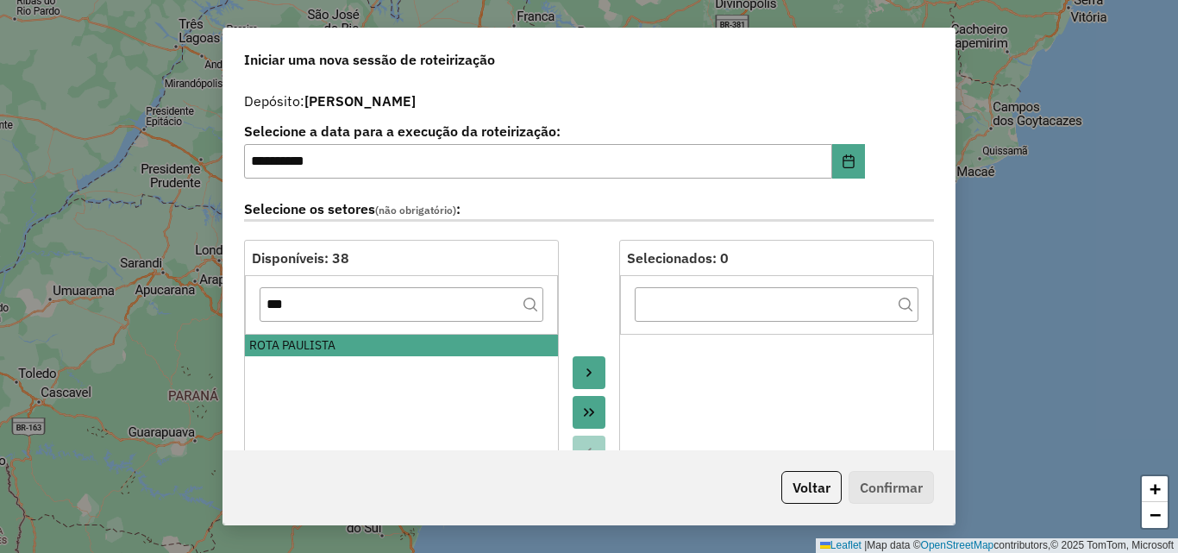
click at [582, 371] on icon "Move to Target" at bounding box center [589, 373] width 14 height 14
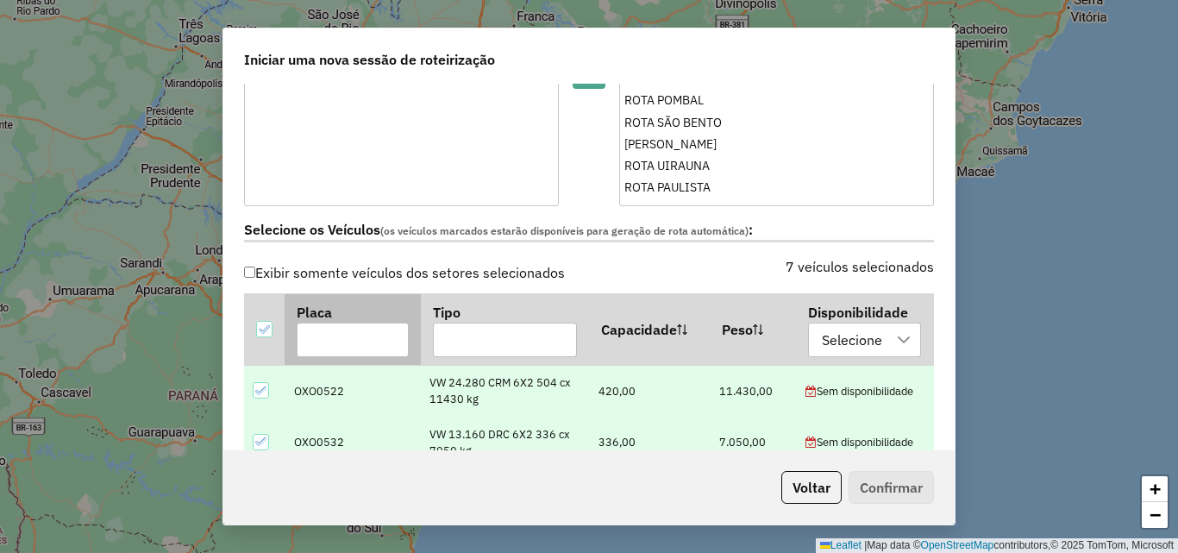
scroll to position [431, 0]
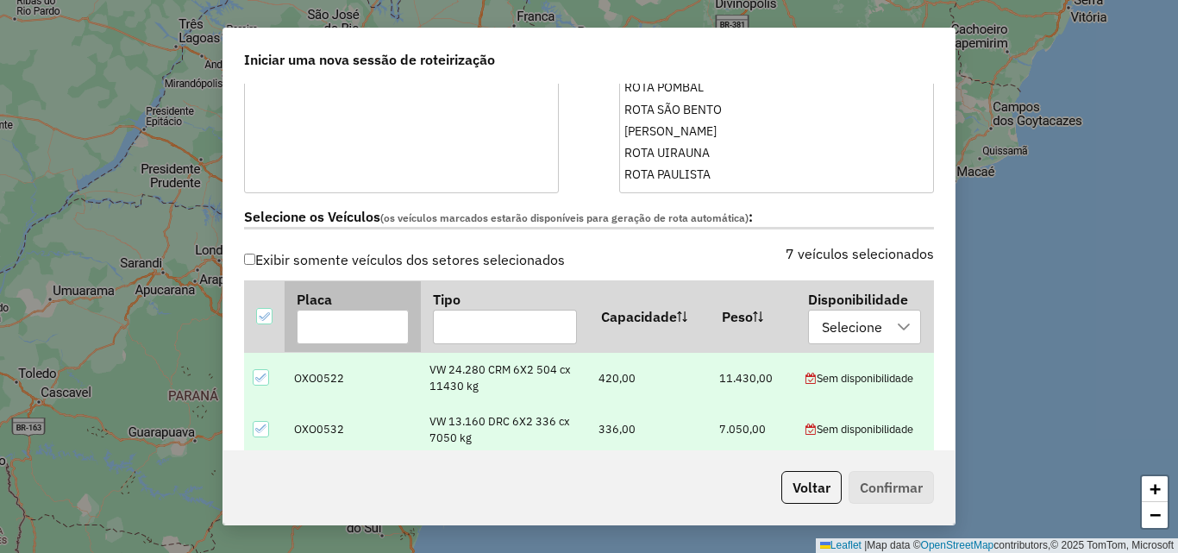
drag, startPoint x: 274, startPoint y: 316, endPoint x: 304, endPoint y: 283, distance: 44.5
click at [274, 316] on th at bounding box center [264, 316] width 41 height 72
click at [256, 319] on div at bounding box center [264, 316] width 16 height 16
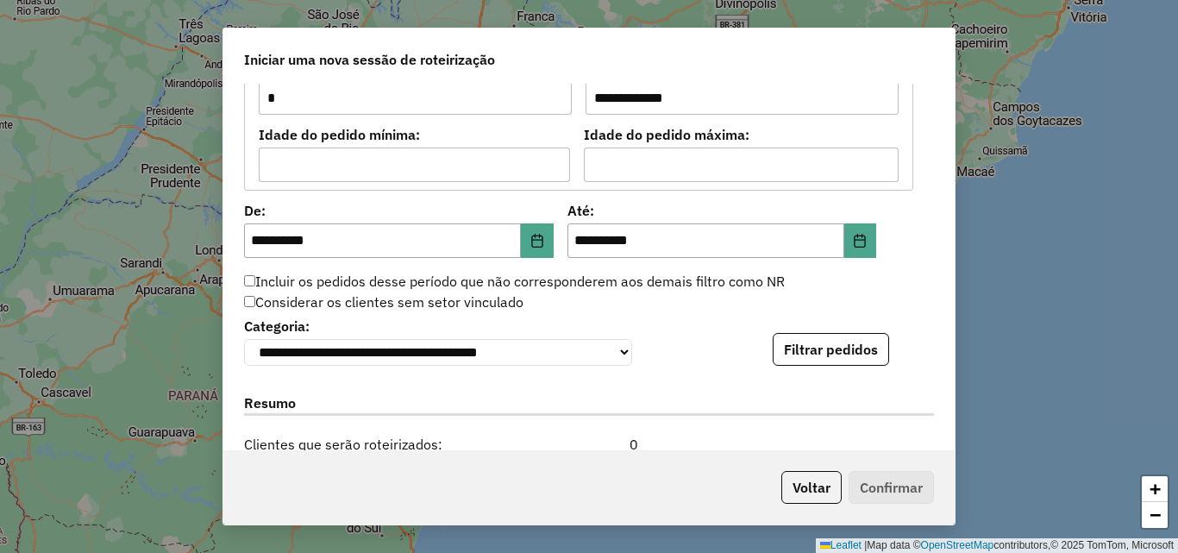
scroll to position [1552, 0]
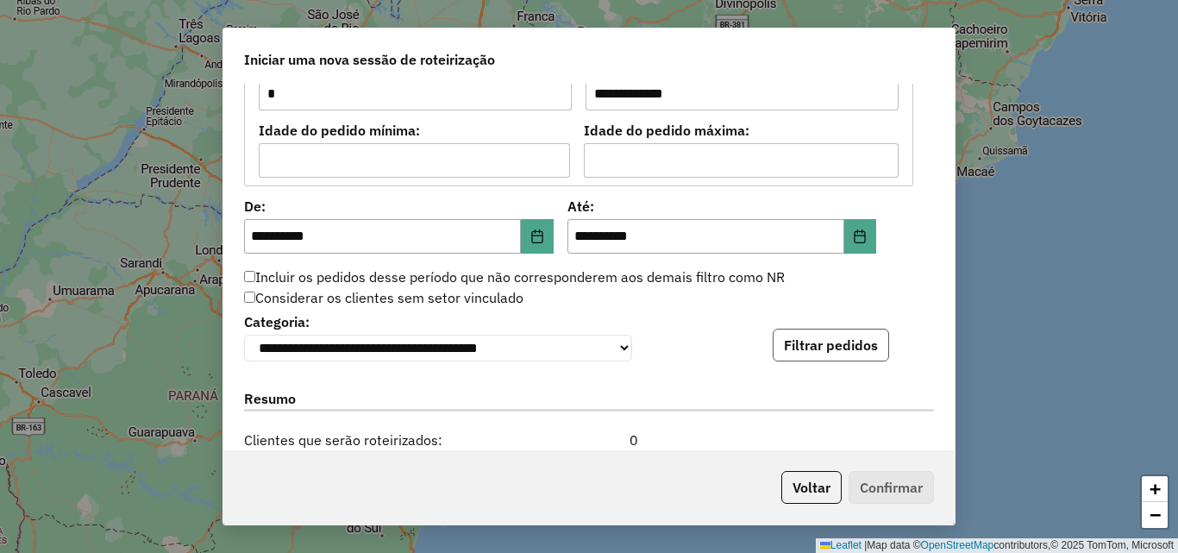
click at [821, 340] on button "Filtrar pedidos" at bounding box center [831, 345] width 116 height 33
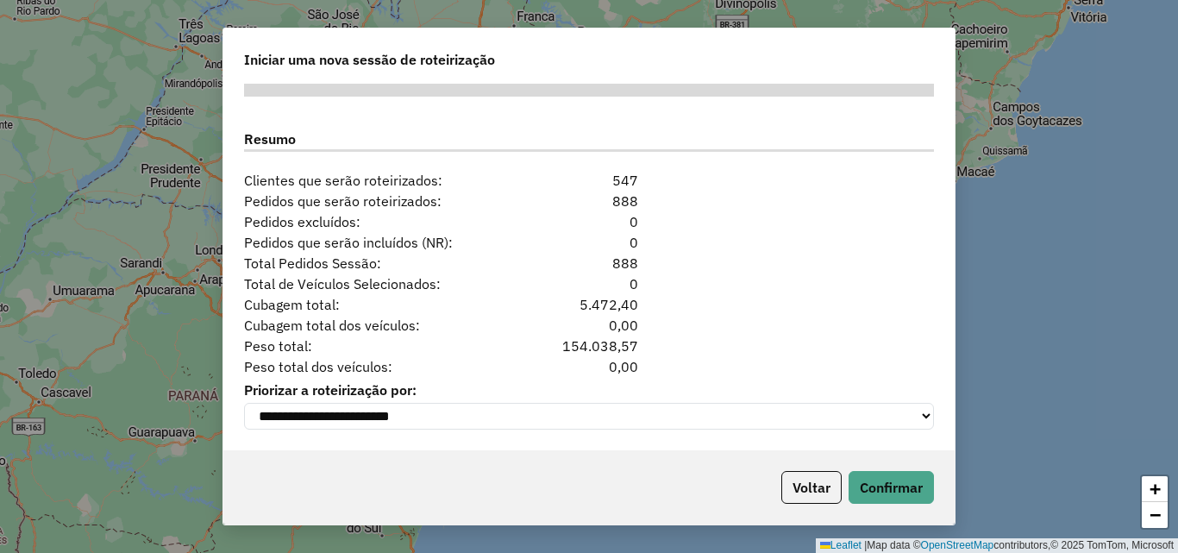
scroll to position [2176, 0]
click at [867, 494] on button "Confirmar" at bounding box center [890, 487] width 85 height 33
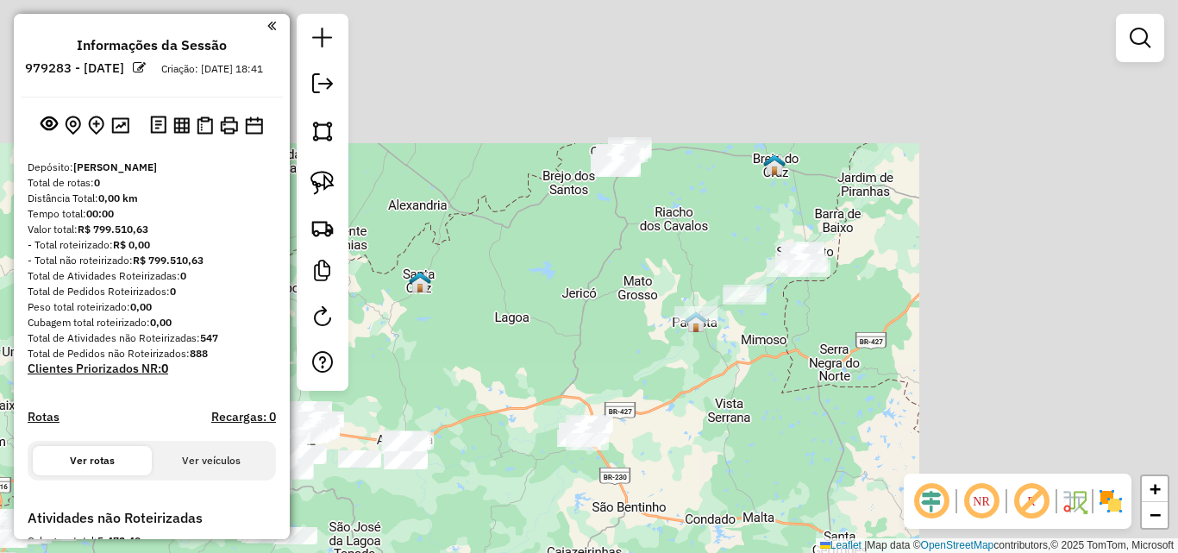
drag, startPoint x: 820, startPoint y: 149, endPoint x: 577, endPoint y: 255, distance: 265.3
click at [543, 304] on div "Janela de atendimento Grade de atendimento Capacidade Transportadoras Veículos …" at bounding box center [589, 276] width 1178 height 553
click at [575, 256] on div "Janela de atendimento Grade de atendimento Capacidade Transportadoras Veículos …" at bounding box center [589, 276] width 1178 height 553
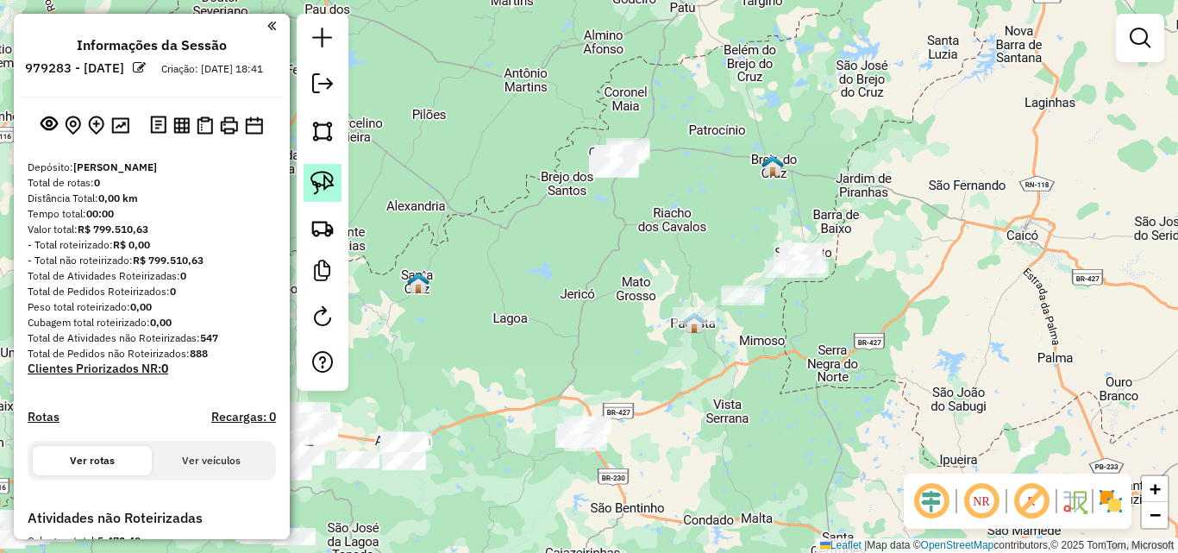
drag, startPoint x: 314, startPoint y: 184, endPoint x: 422, endPoint y: 168, distance: 109.7
click at [315, 184] on img at bounding box center [322, 183] width 24 height 24
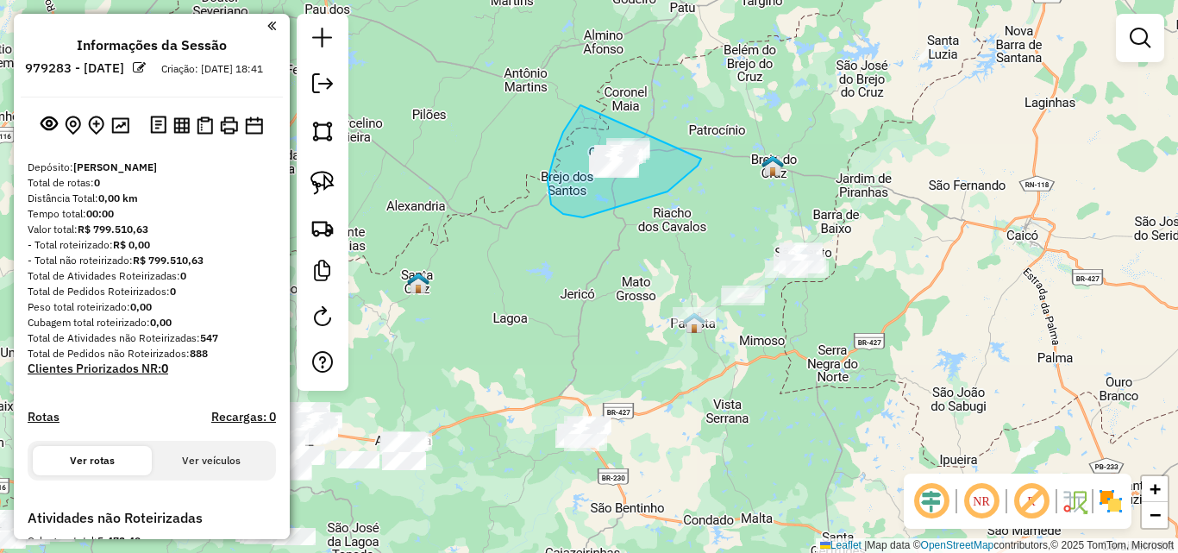
drag, startPoint x: 563, startPoint y: 132, endPoint x: 703, endPoint y: 152, distance: 141.1
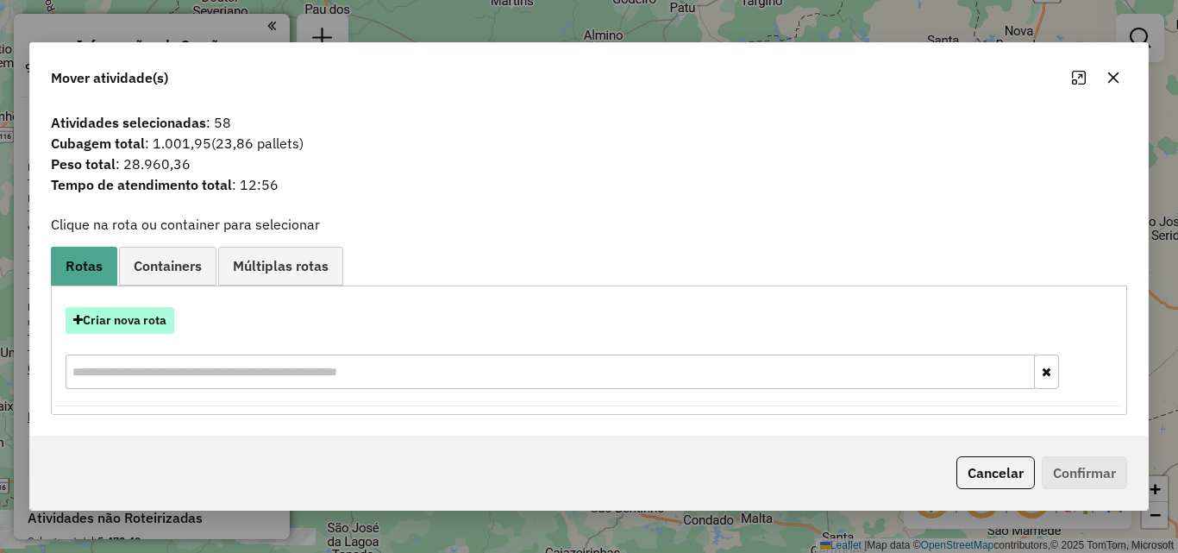
click at [143, 317] on button "Criar nova rota" at bounding box center [120, 320] width 109 height 27
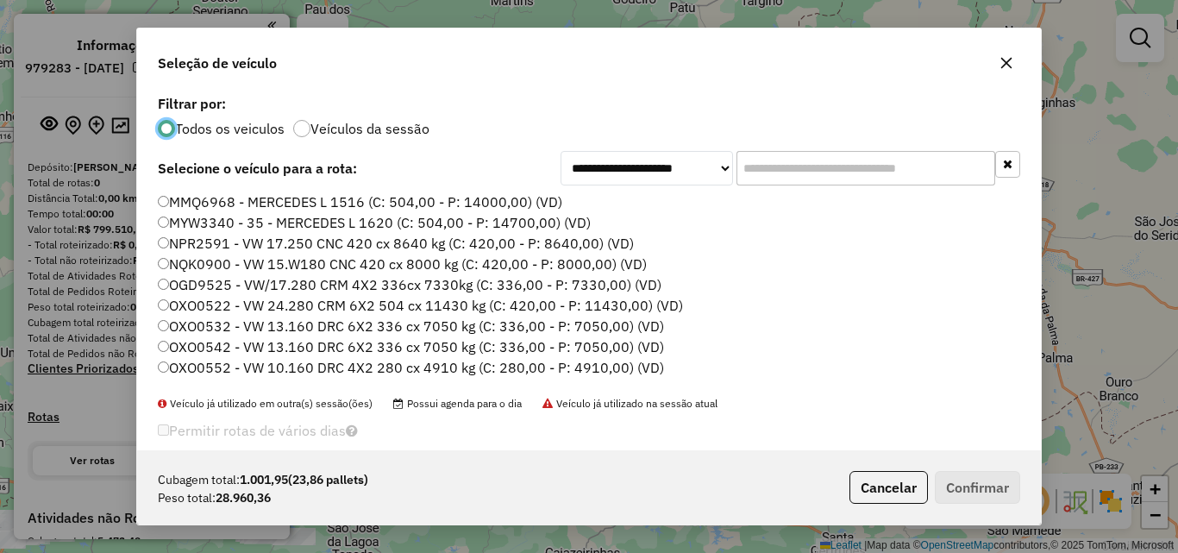
scroll to position [9, 5]
click at [303, 193] on label "MMQ6968 - MERCEDES L 1516 (C: 504,00 - P: 14000,00) (VD)" at bounding box center [360, 201] width 404 height 21
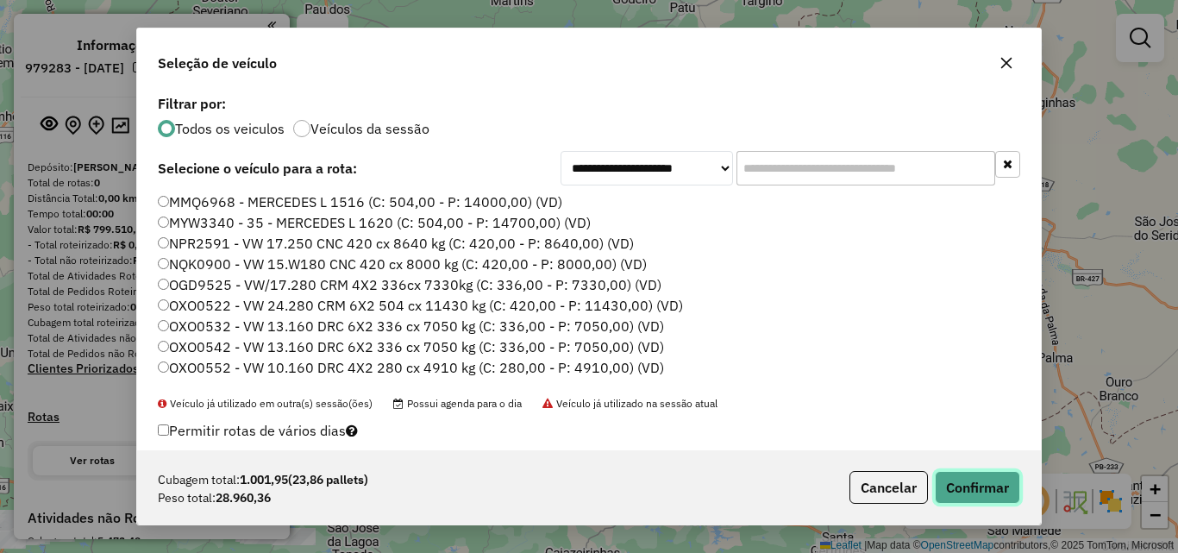
click at [957, 483] on button "Confirmar" at bounding box center [977, 487] width 85 height 33
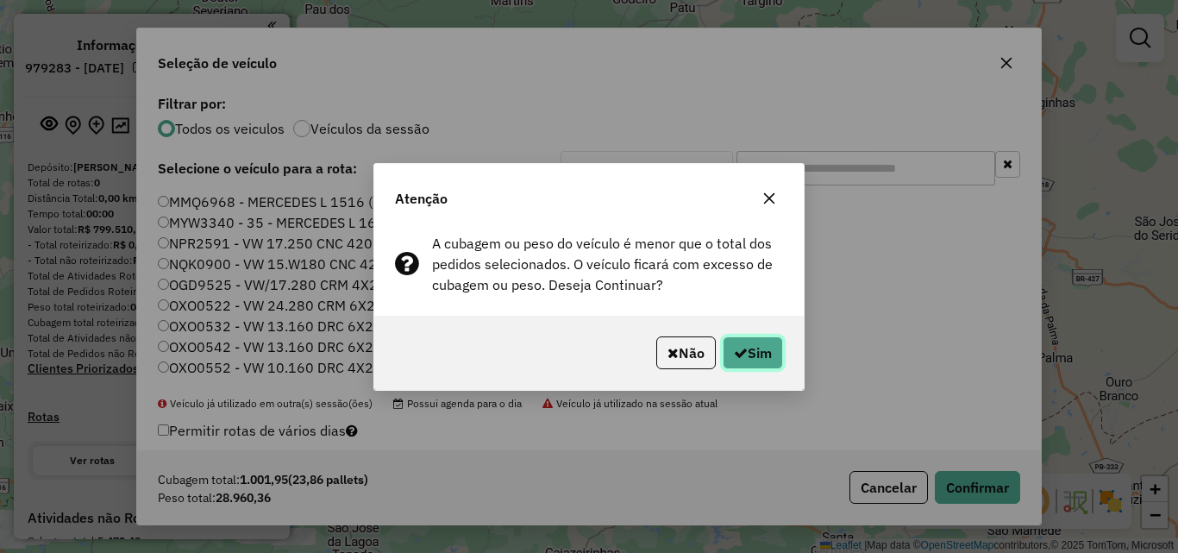
drag, startPoint x: 746, startPoint y: 364, endPoint x: 760, endPoint y: 356, distance: 15.8
click at [749, 364] on button "Sim" at bounding box center [753, 352] width 60 height 33
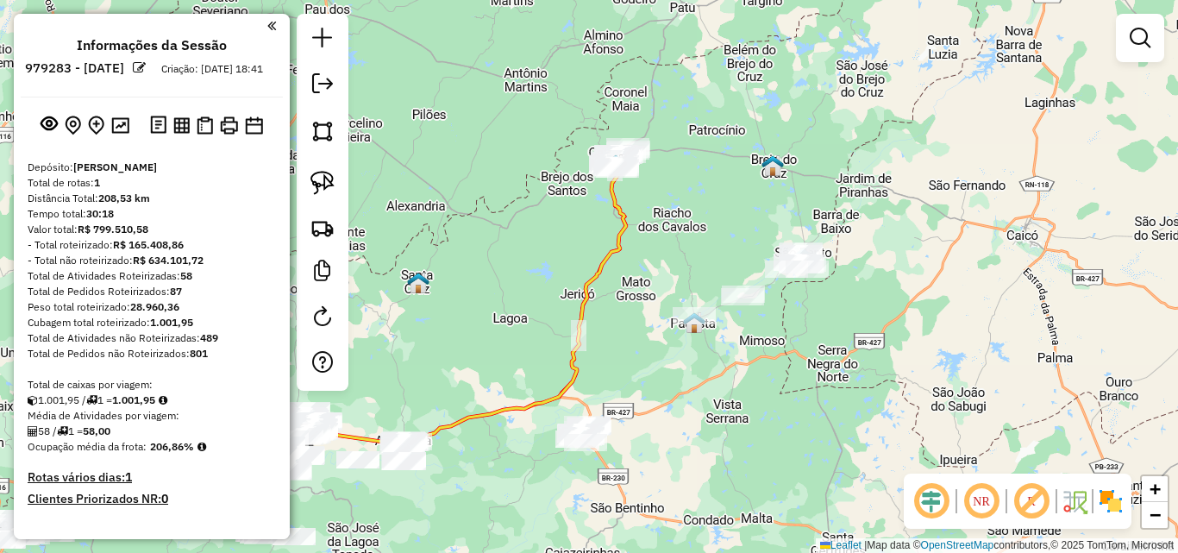
click at [303, 184] on div at bounding box center [323, 202] width 52 height 377
drag, startPoint x: 312, startPoint y: 185, endPoint x: 321, endPoint y: 195, distance: 12.8
click at [312, 187] on img at bounding box center [322, 183] width 24 height 24
drag, startPoint x: 712, startPoint y: 260, endPoint x: 843, endPoint y: 191, distance: 148.1
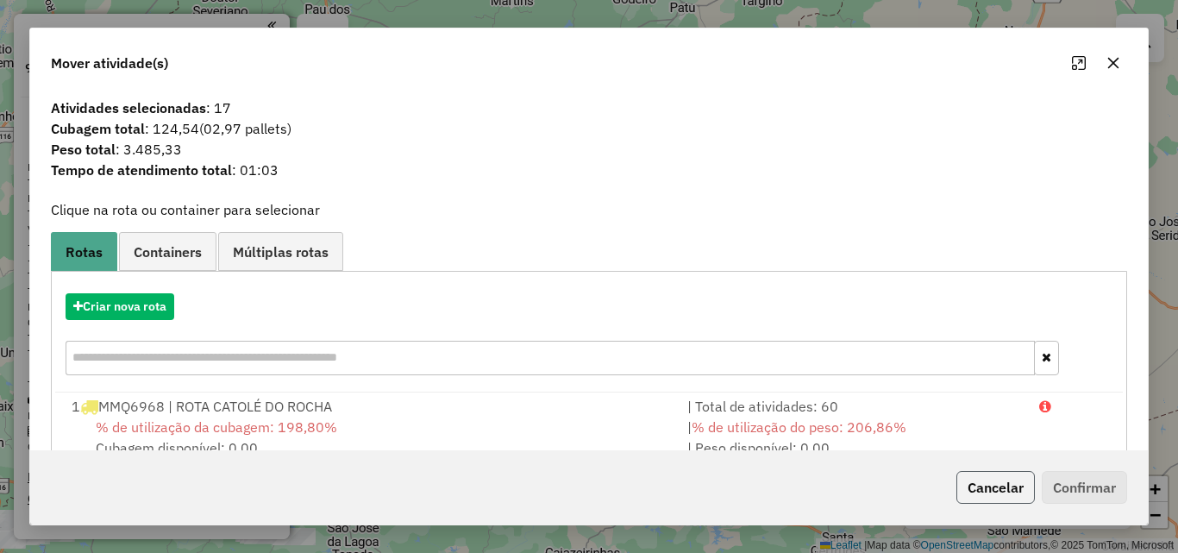
drag, startPoint x: 995, startPoint y: 486, endPoint x: 958, endPoint y: 468, distance: 41.3
click at [995, 487] on button "Cancelar" at bounding box center [995, 487] width 78 height 33
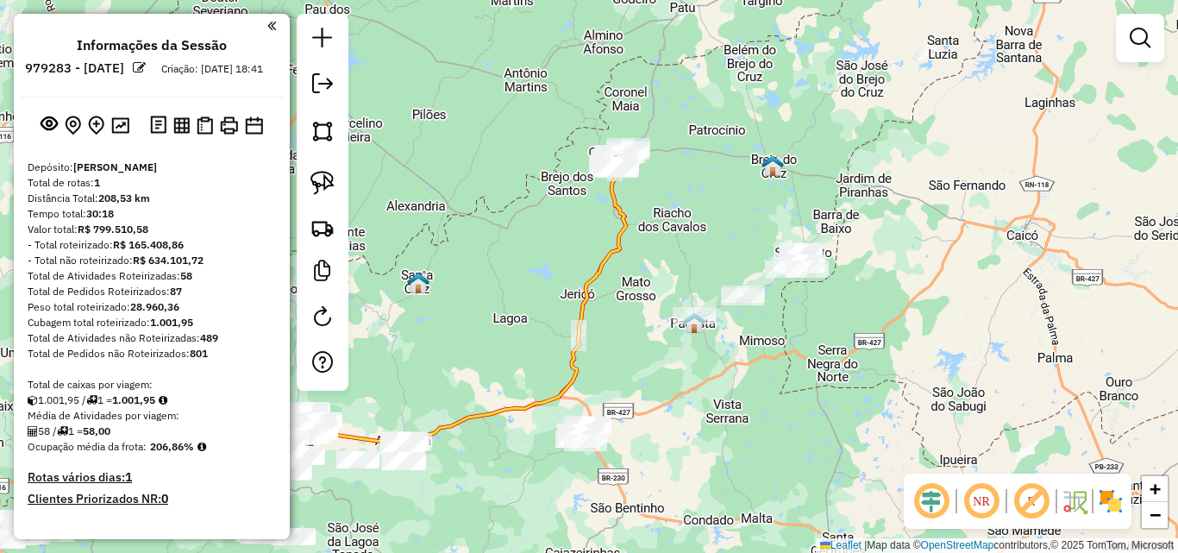
drag, startPoint x: 866, startPoint y: 374, endPoint x: 909, endPoint y: 326, distance: 64.7
drag, startPoint x: 909, startPoint y: 326, endPoint x: 530, endPoint y: 296, distance: 379.7
click at [909, 328] on div "Janela de atendimento Grade de atendimento Capacidade Transportadoras Veículos …" at bounding box center [589, 276] width 1178 height 553
drag, startPoint x: 324, startPoint y: 172, endPoint x: 361, endPoint y: 222, distance: 62.3
click at [324, 174] on img at bounding box center [322, 183] width 24 height 24
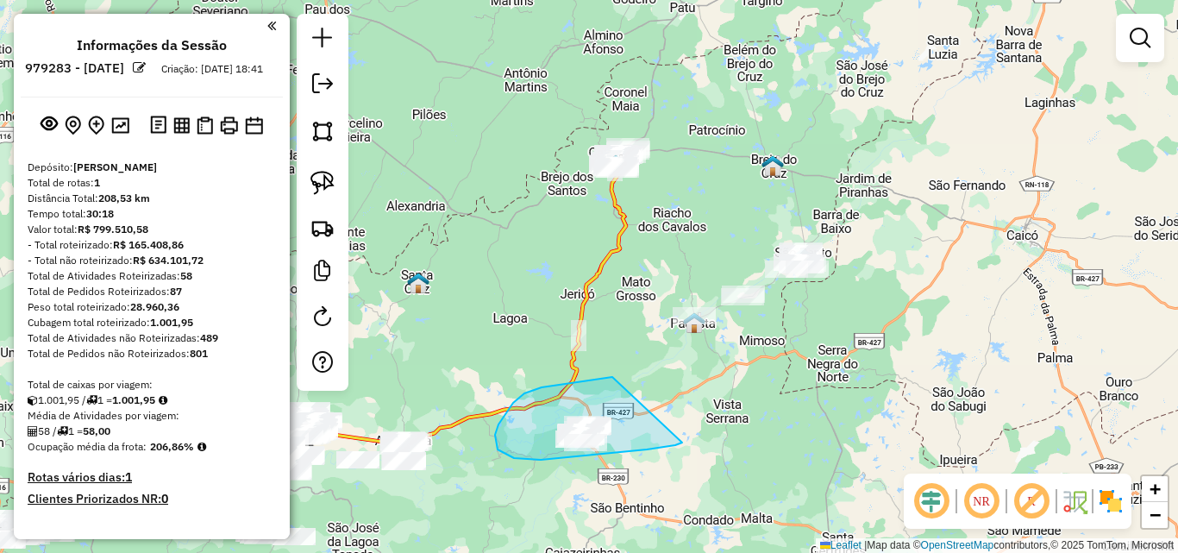
drag, startPoint x: 524, startPoint y: 393, endPoint x: 682, endPoint y: 442, distance: 165.3
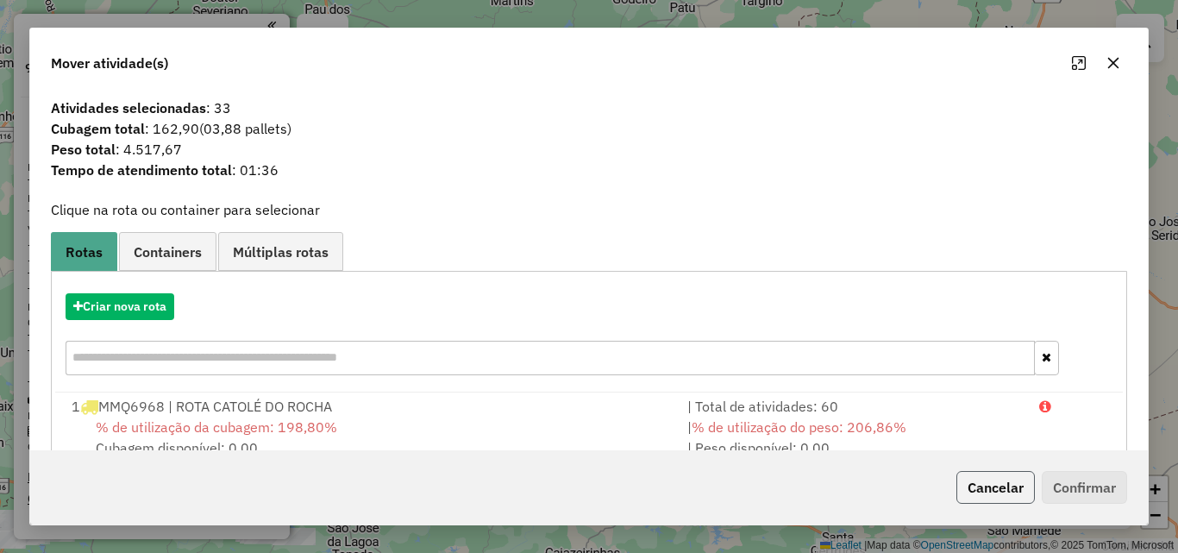
drag, startPoint x: 985, startPoint y: 497, endPoint x: 795, endPoint y: 416, distance: 206.3
click at [984, 497] on button "Cancelar" at bounding box center [995, 487] width 78 height 33
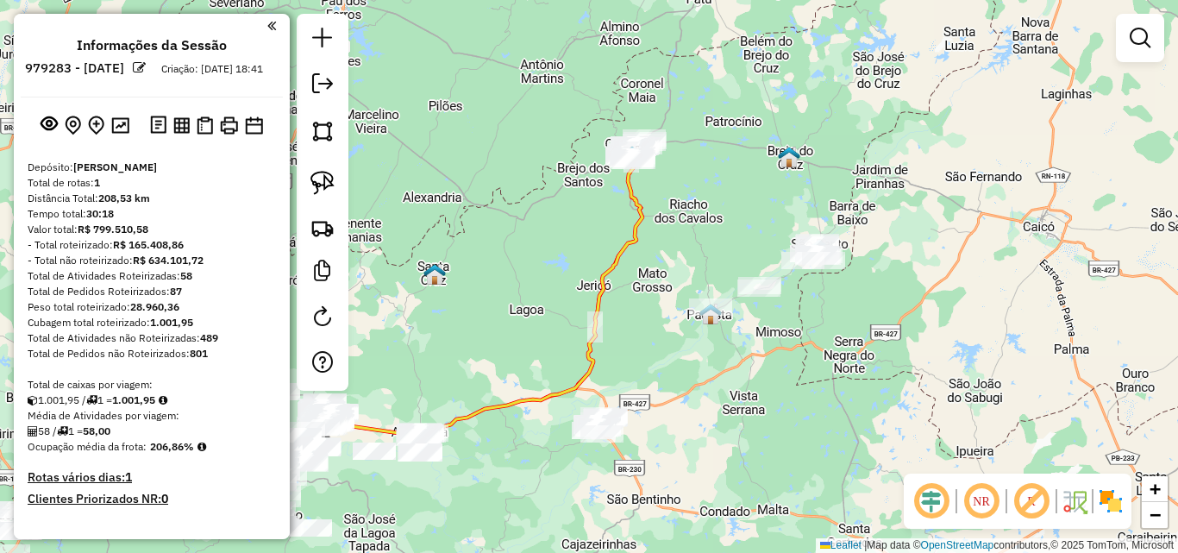
drag, startPoint x: 767, startPoint y: 378, endPoint x: 749, endPoint y: 340, distance: 41.7
click at [839, 334] on div "Janela de atendimento Grade de atendimento Capacidade Transportadoras Veículos …" at bounding box center [589, 276] width 1178 height 553
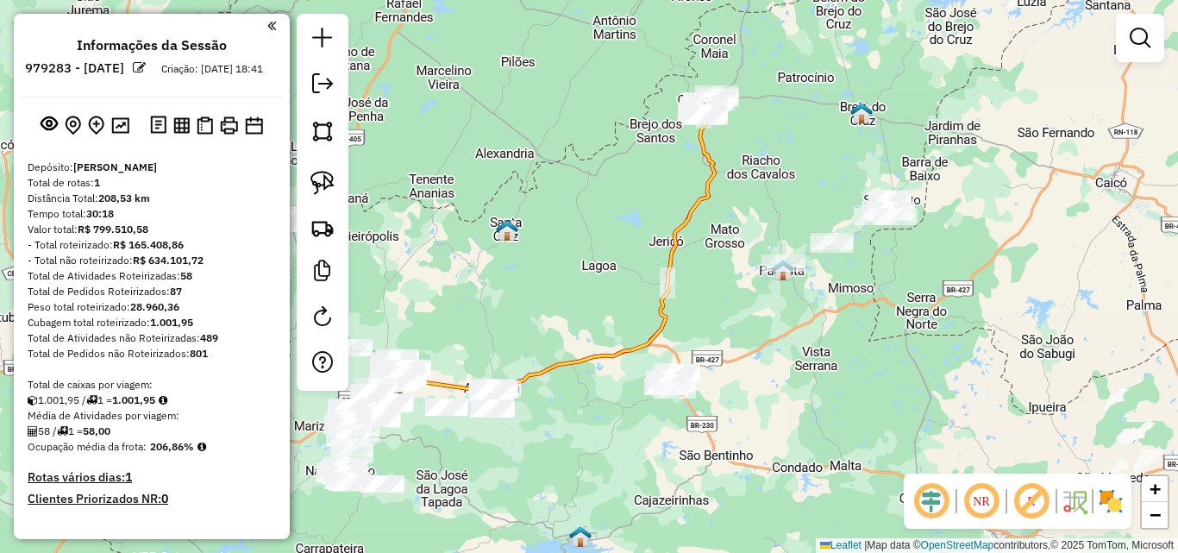
drag, startPoint x: 326, startPoint y: 178, endPoint x: 347, endPoint y: 210, distance: 38.5
click at [326, 180] on img at bounding box center [322, 183] width 24 height 24
drag, startPoint x: 435, startPoint y: 369, endPoint x: 597, endPoint y: 325, distance: 167.1
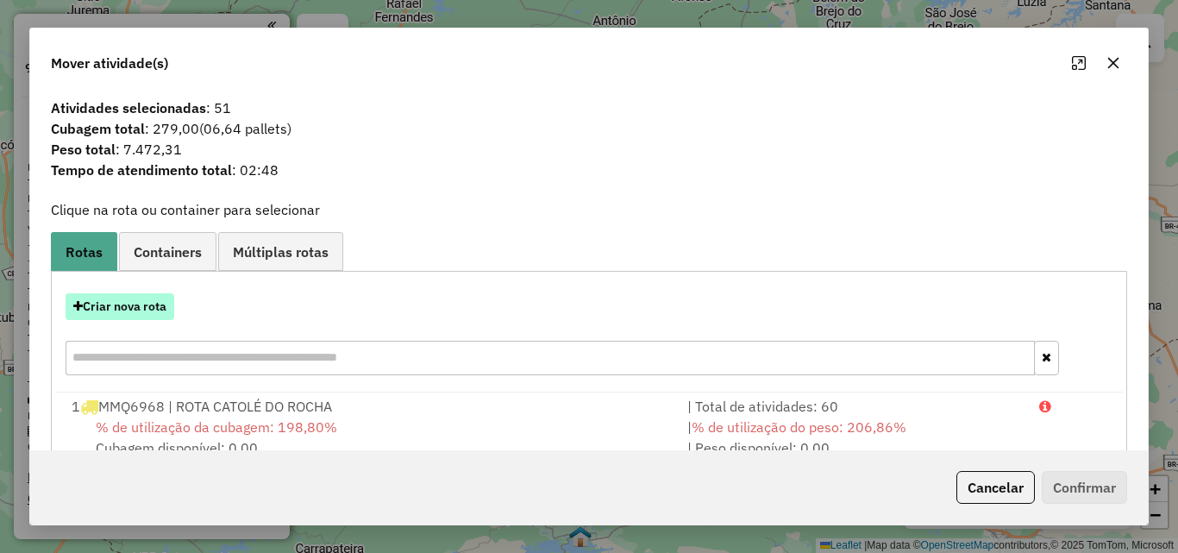
click at [139, 294] on button "Criar nova rota" at bounding box center [120, 306] width 109 height 27
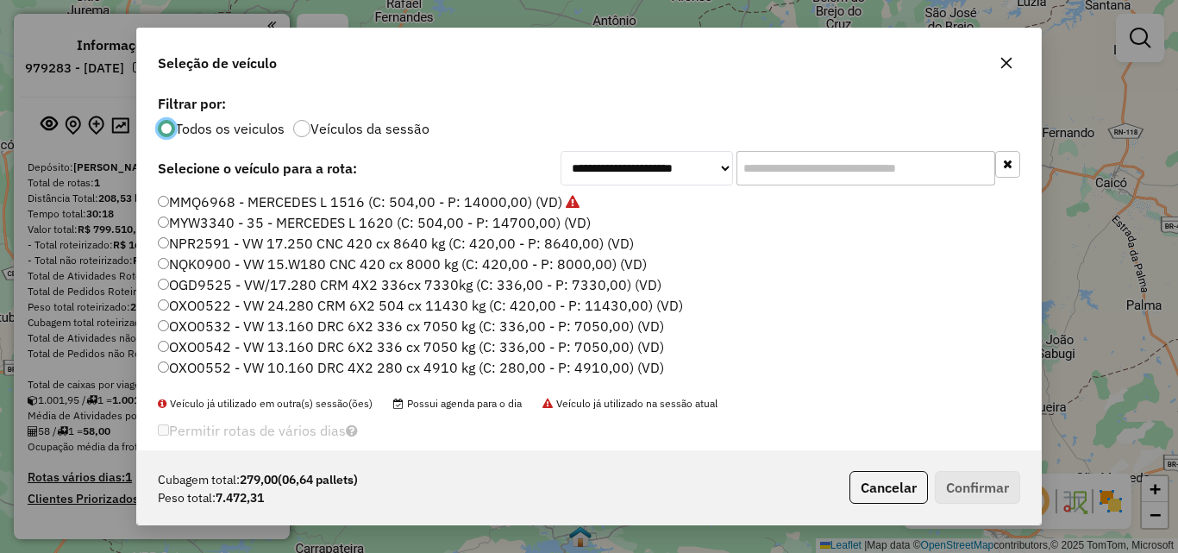
drag, startPoint x: 276, startPoint y: 198, endPoint x: 300, endPoint y: 215, distance: 29.2
click at [276, 200] on label "MMQ6968 - MERCEDES L 1516 (C: 504,00 - P: 14000,00) (VD)" at bounding box center [369, 201] width 422 height 21
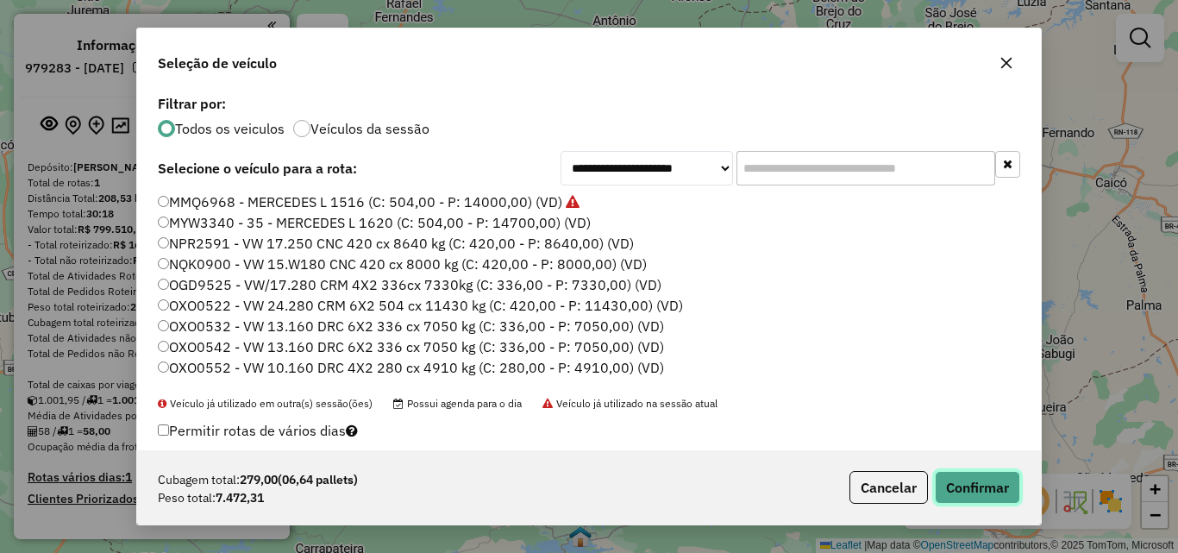
click at [946, 481] on button "Confirmar" at bounding box center [977, 487] width 85 height 33
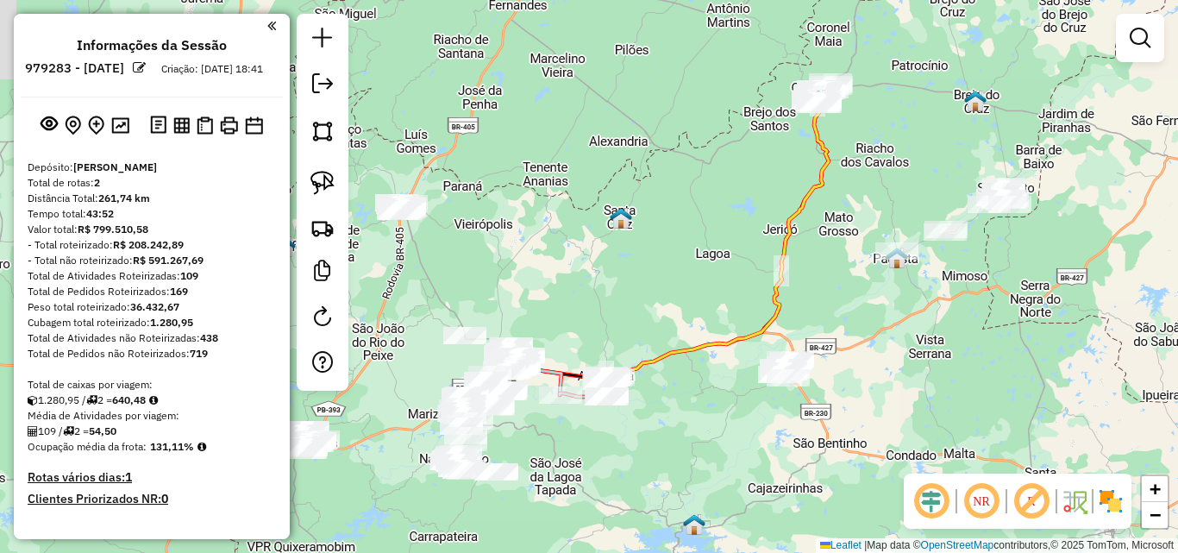
drag, startPoint x: 660, startPoint y: 451, endPoint x: 603, endPoint y: 340, distance: 125.3
click at [762, 427] on div "Janela de atendimento Grade de atendimento Capacidade Transportadoras Veículos …" at bounding box center [589, 276] width 1178 height 553
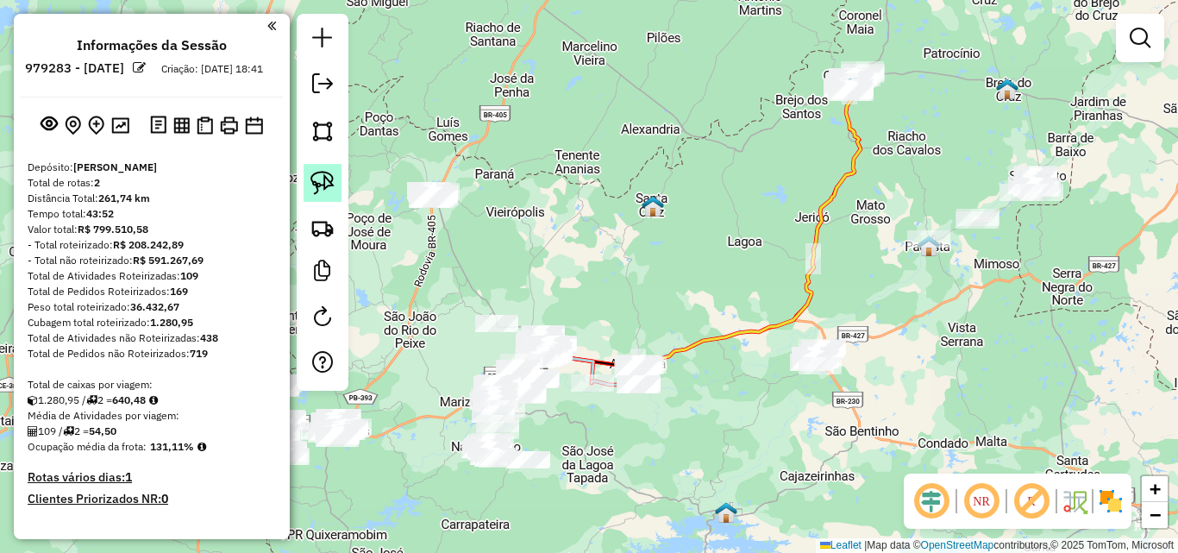
click at [323, 172] on img at bounding box center [322, 183] width 24 height 24
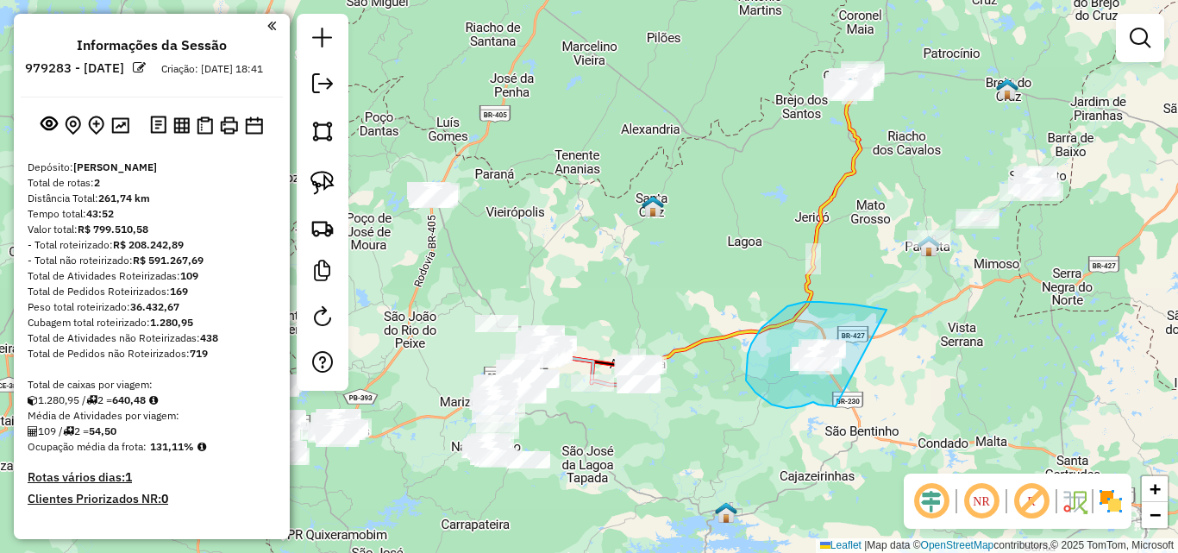
drag, startPoint x: 804, startPoint y: 302, endPoint x: 835, endPoint y: 406, distance: 108.8
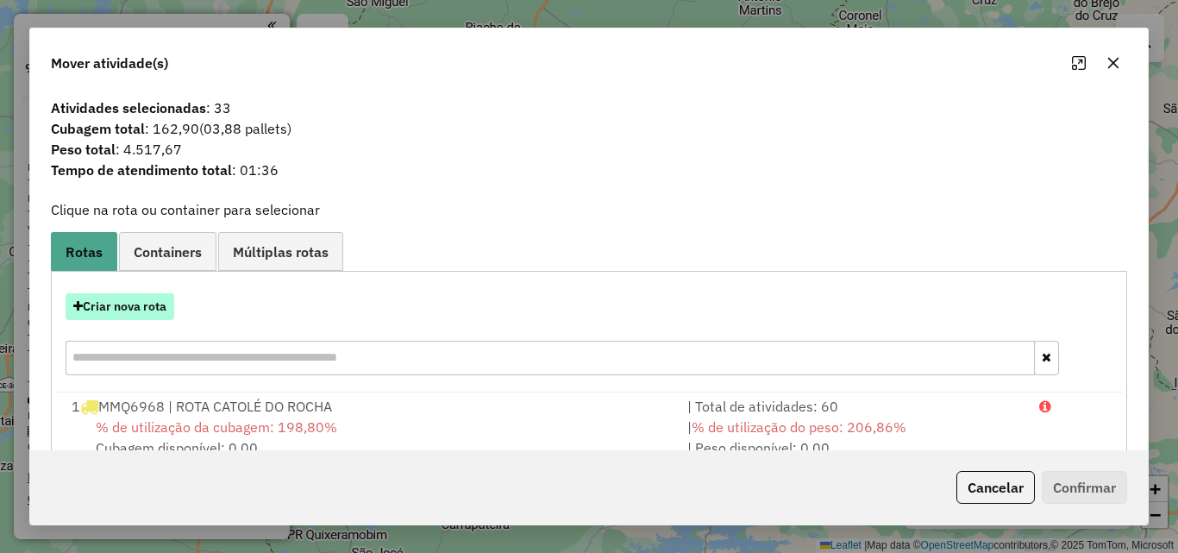
click at [149, 303] on button "Criar nova rota" at bounding box center [120, 306] width 109 height 27
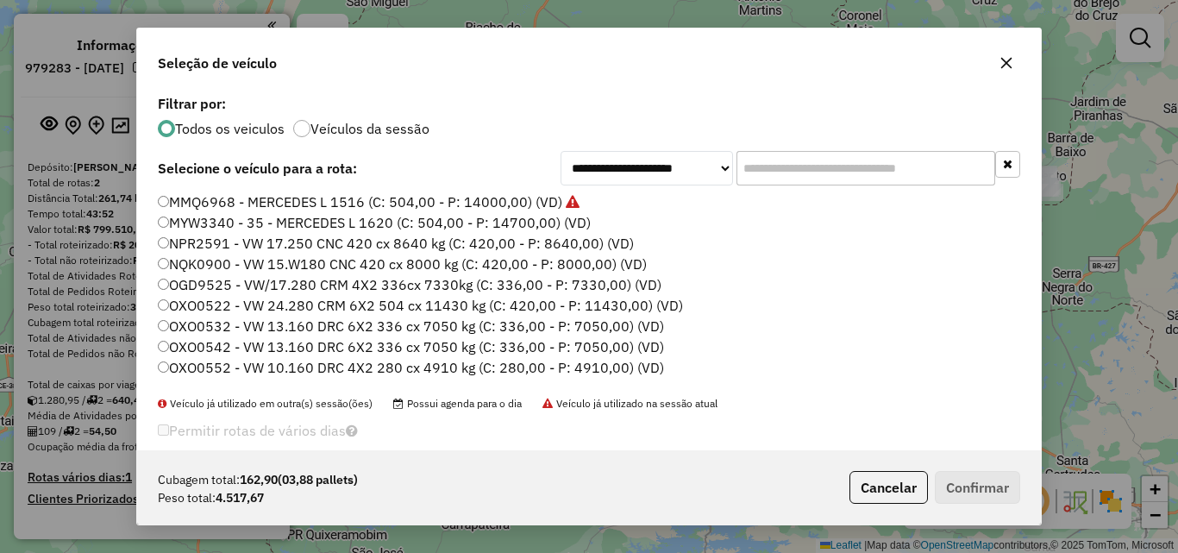
click at [278, 197] on label "MMQ6968 - MERCEDES L 1516 (C: 504,00 - P: 14000,00) (VD)" at bounding box center [369, 201] width 422 height 21
click at [983, 478] on button "Confirmar" at bounding box center [977, 487] width 85 height 33
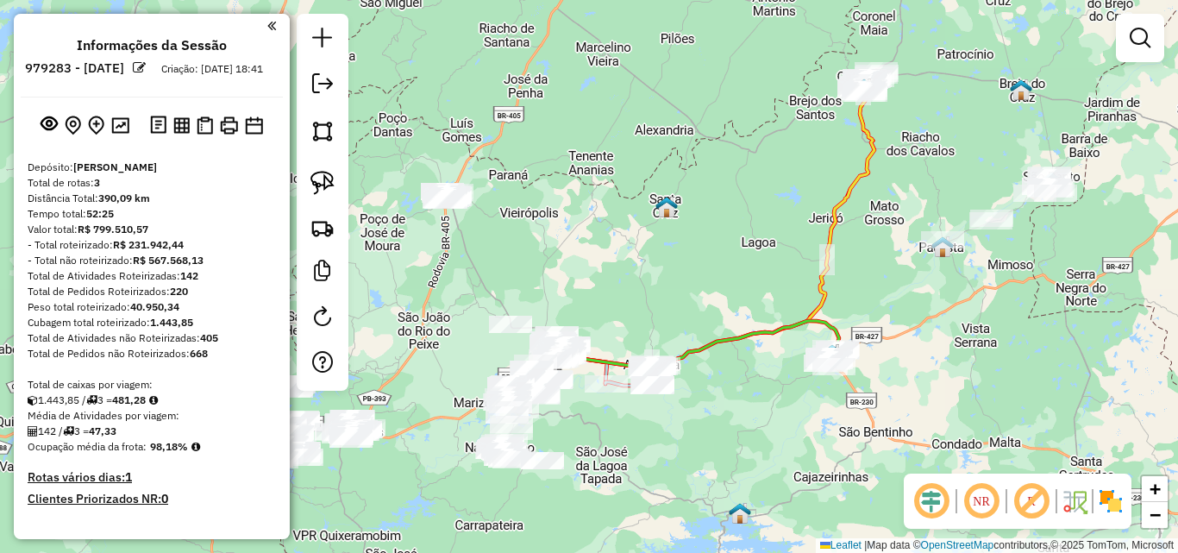
drag, startPoint x: 508, startPoint y: 286, endPoint x: 535, endPoint y: 250, distance: 45.0
click at [555, 253] on div "Janela de atendimento Grade de atendimento Capacidade Transportadoras Veículos …" at bounding box center [589, 276] width 1178 height 553
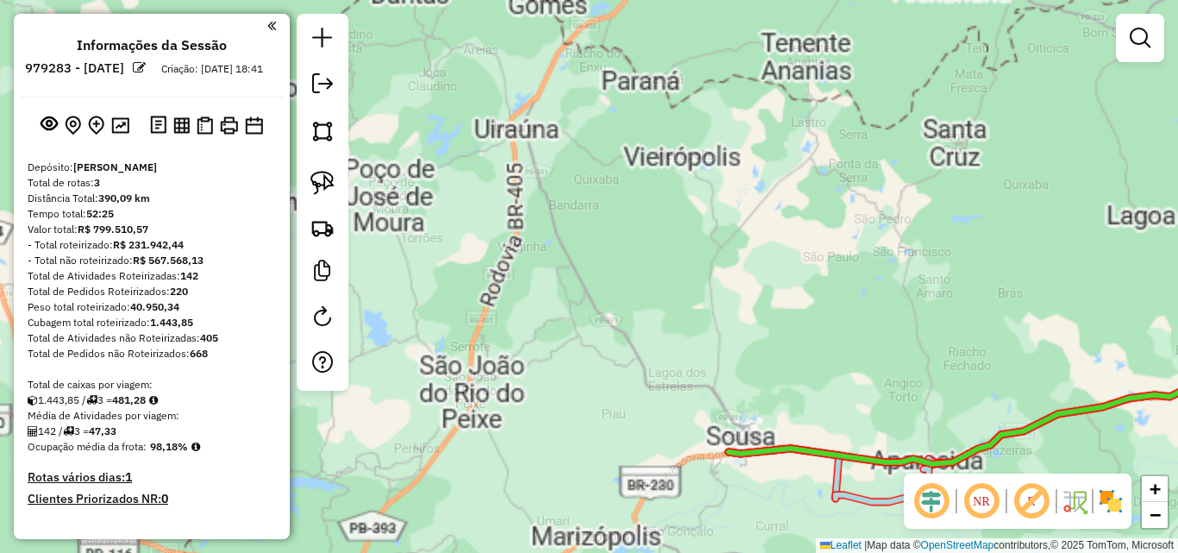
click at [311, 189] on img at bounding box center [322, 183] width 24 height 24
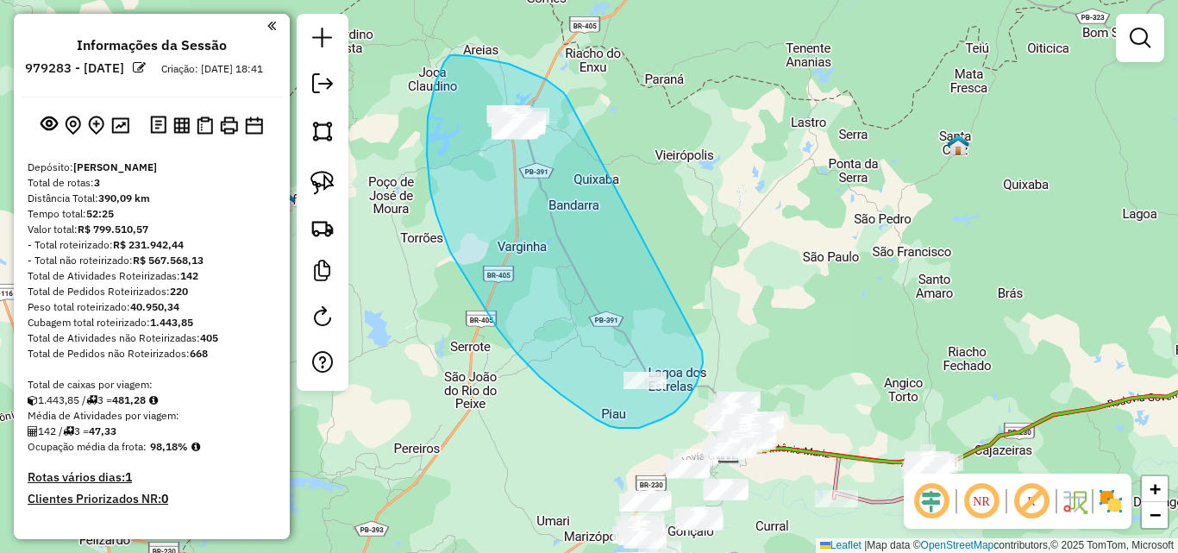
drag, startPoint x: 566, startPoint y: 96, endPoint x: 701, endPoint y: 350, distance: 288.1
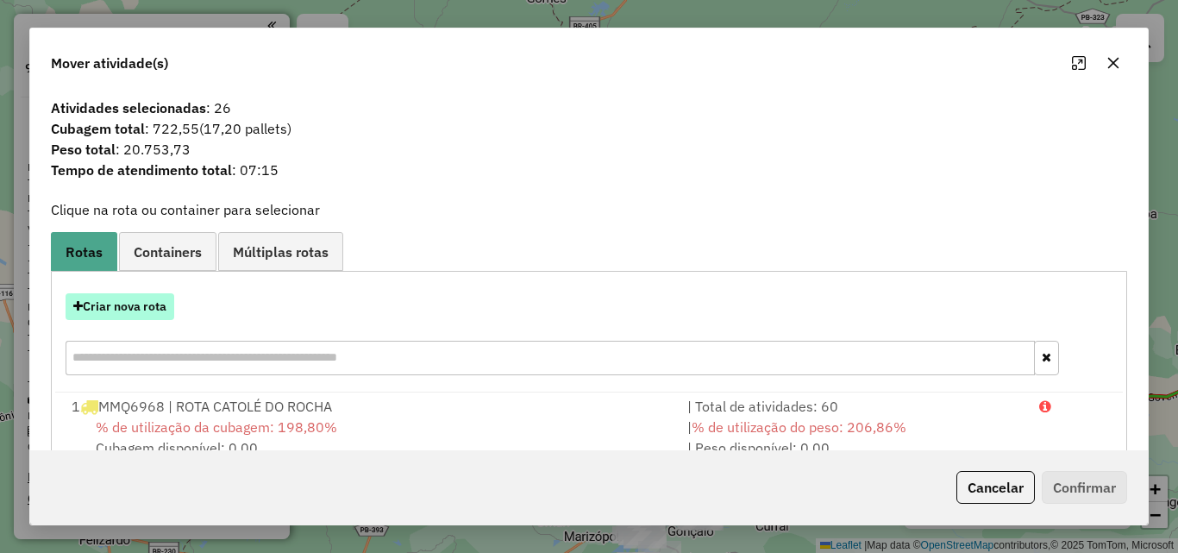
click at [122, 305] on button "Criar nova rota" at bounding box center [120, 306] width 109 height 27
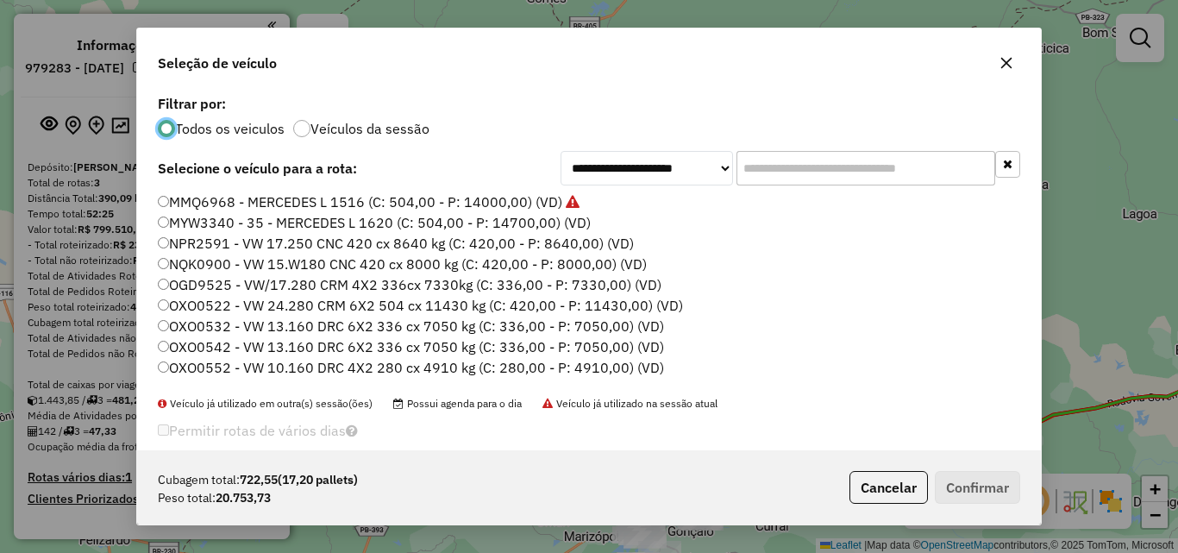
click at [253, 210] on label "MMQ6968 - MERCEDES L 1516 (C: 504,00 - P: 14000,00) (VD)" at bounding box center [369, 201] width 422 height 21
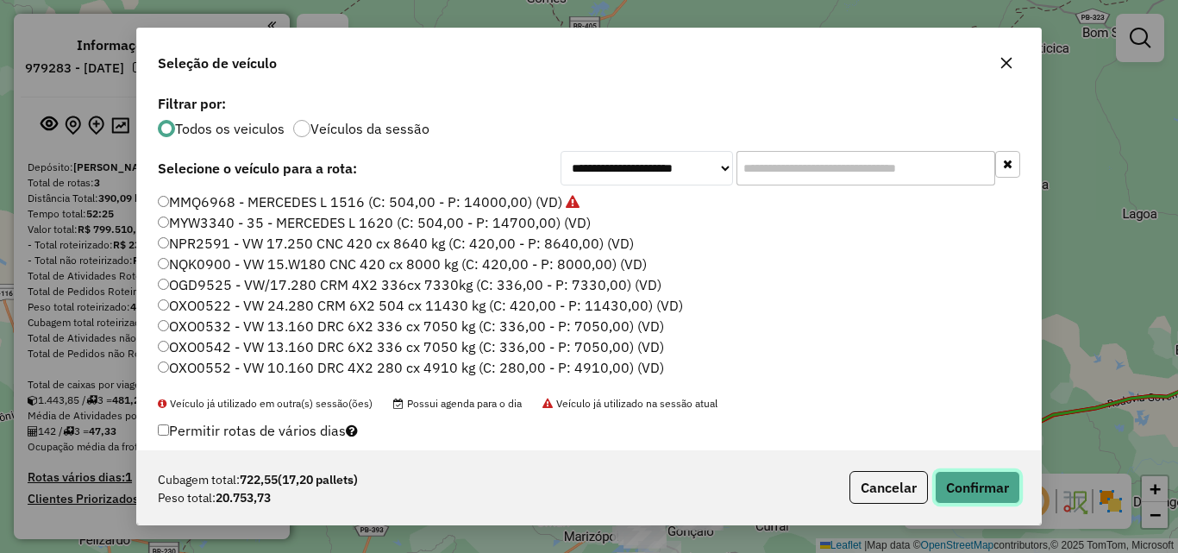
click at [989, 480] on button "Confirmar" at bounding box center [977, 487] width 85 height 33
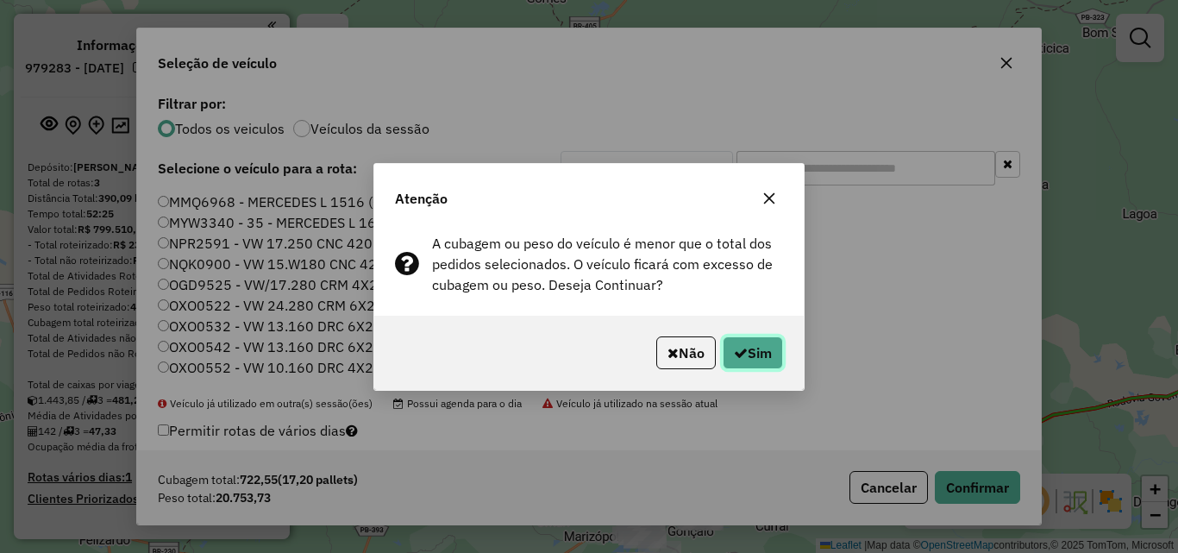
click at [773, 345] on button "Sim" at bounding box center [753, 352] width 60 height 33
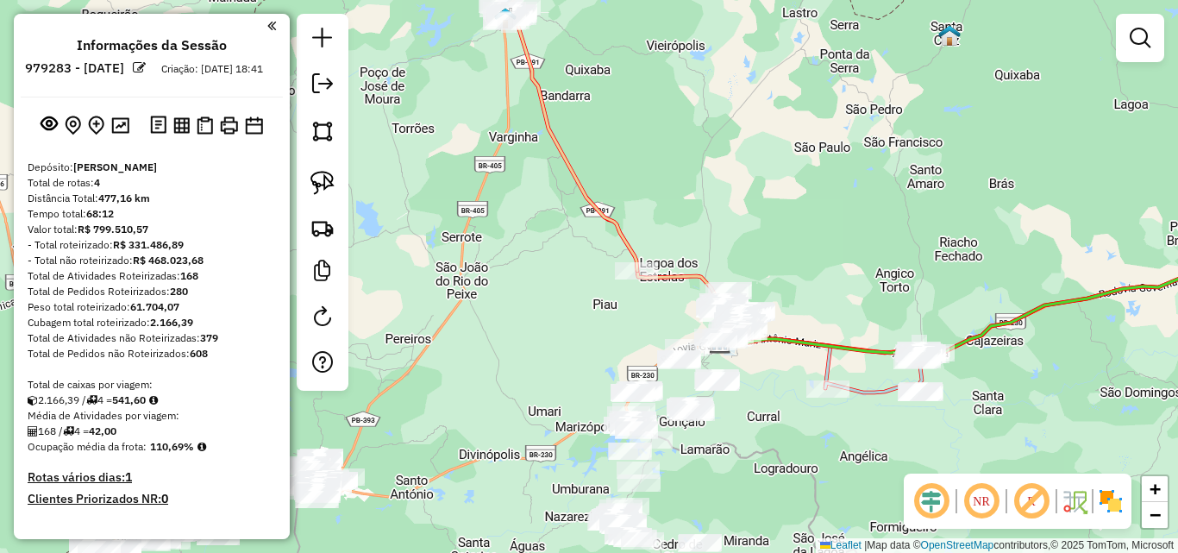
drag, startPoint x: 767, startPoint y: 279, endPoint x: 761, endPoint y: 191, distance: 89.0
click at [761, 191] on div "Janela de atendimento Grade de atendimento Capacidade Transportadoras Veículos …" at bounding box center [589, 276] width 1178 height 553
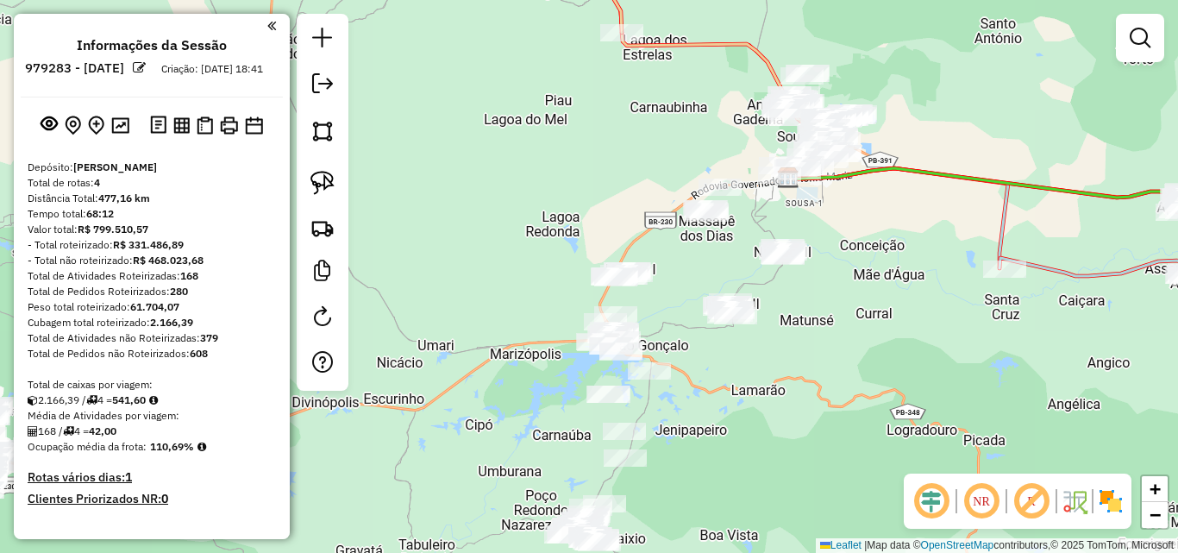
drag, startPoint x: 329, startPoint y: 173, endPoint x: 361, endPoint y: 166, distance: 33.5
click at [328, 173] on img at bounding box center [322, 183] width 24 height 24
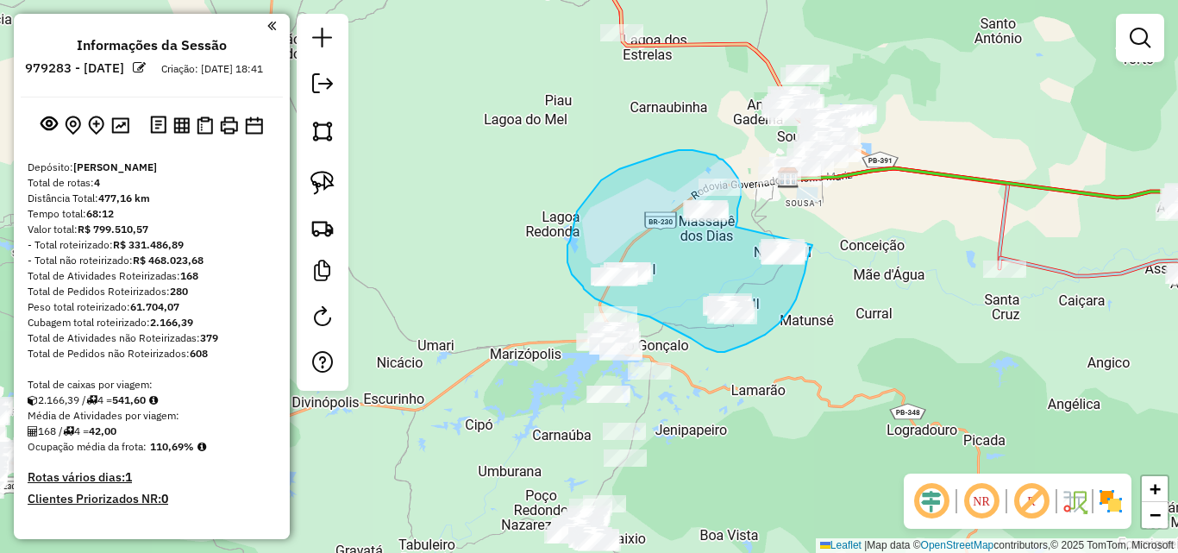
drag, startPoint x: 737, startPoint y: 219, endPoint x: 819, endPoint y: 220, distance: 81.9
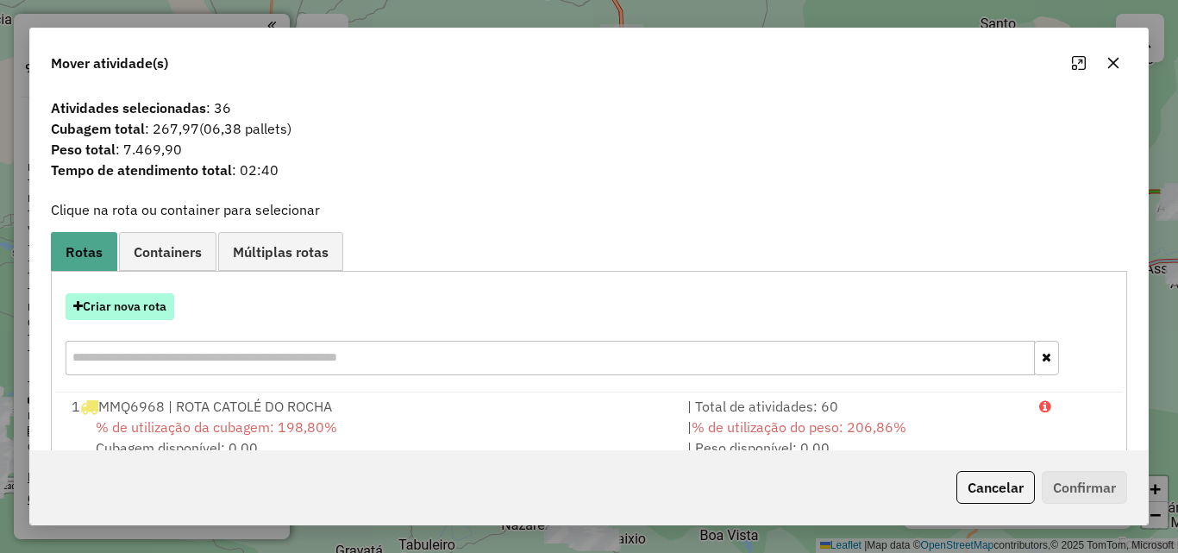
click at [131, 312] on button "Criar nova rota" at bounding box center [120, 306] width 109 height 27
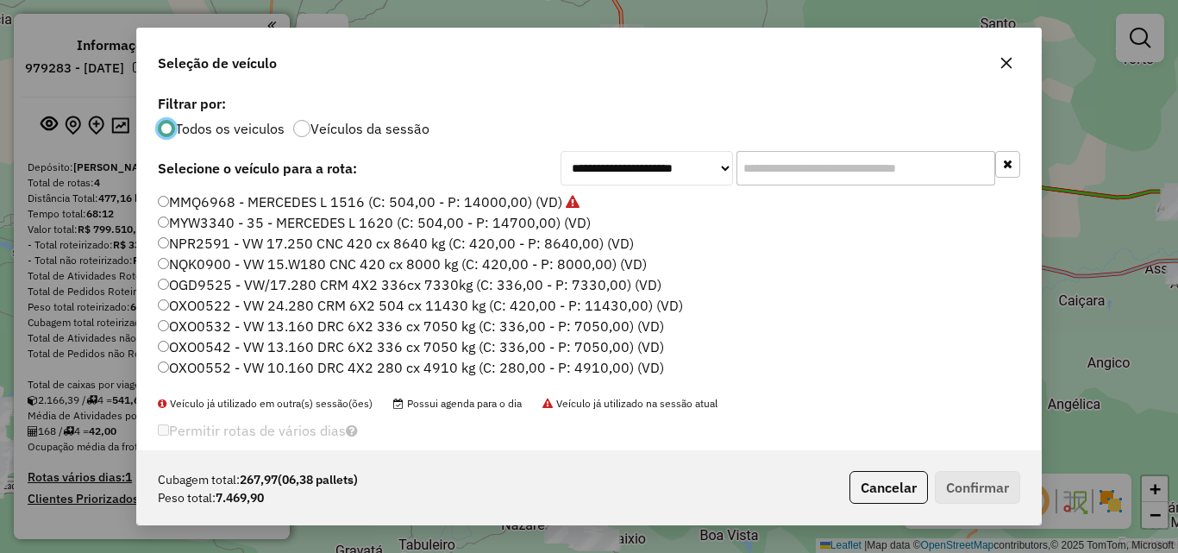
drag, startPoint x: 316, startPoint y: 195, endPoint x: 607, endPoint y: 276, distance: 301.7
click at [316, 195] on label "MMQ6968 - MERCEDES L 1516 (C: 504,00 - P: 14000,00) (VD)" at bounding box center [369, 201] width 422 height 21
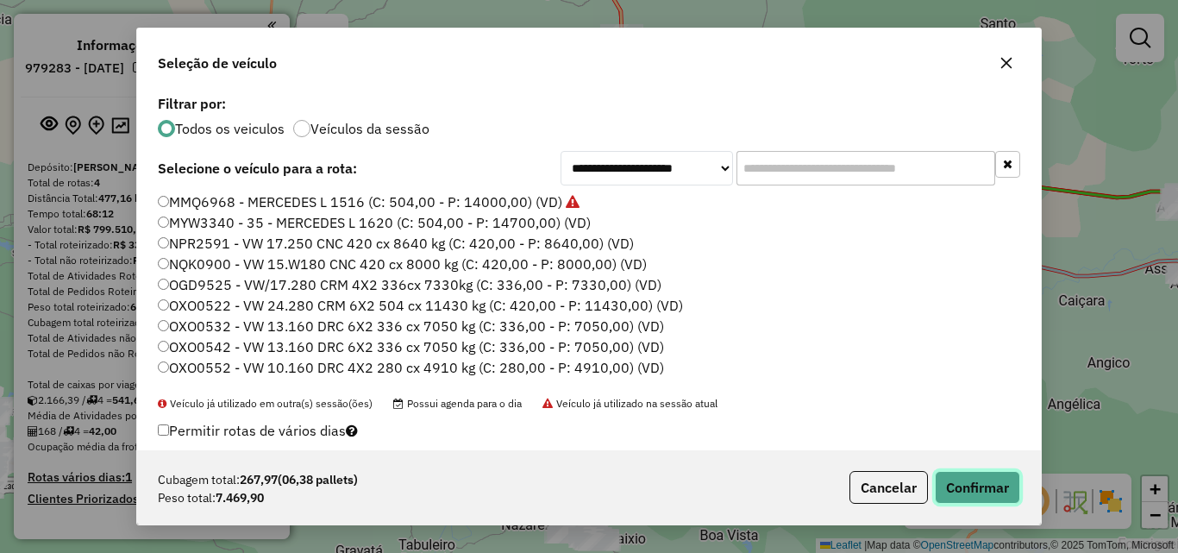
click at [983, 485] on button "Confirmar" at bounding box center [977, 487] width 85 height 33
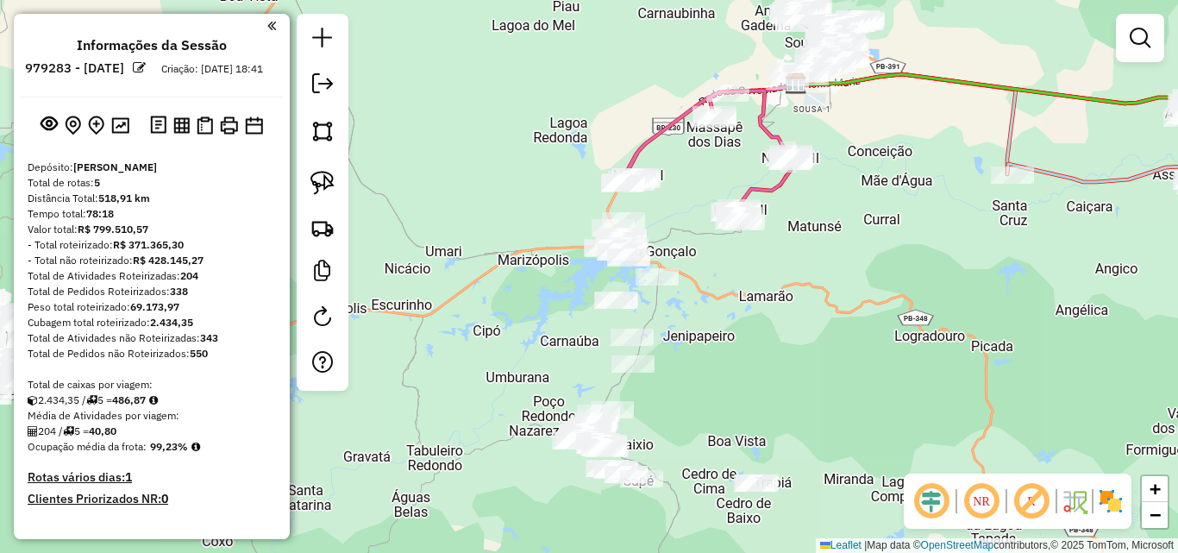
drag, startPoint x: 797, startPoint y: 348, endPoint x: 821, endPoint y: 285, distance: 68.2
click at [789, 245] on div "Janela de atendimento Grade de atendimento Capacidade Transportadoras Veículos …" at bounding box center [589, 276] width 1178 height 553
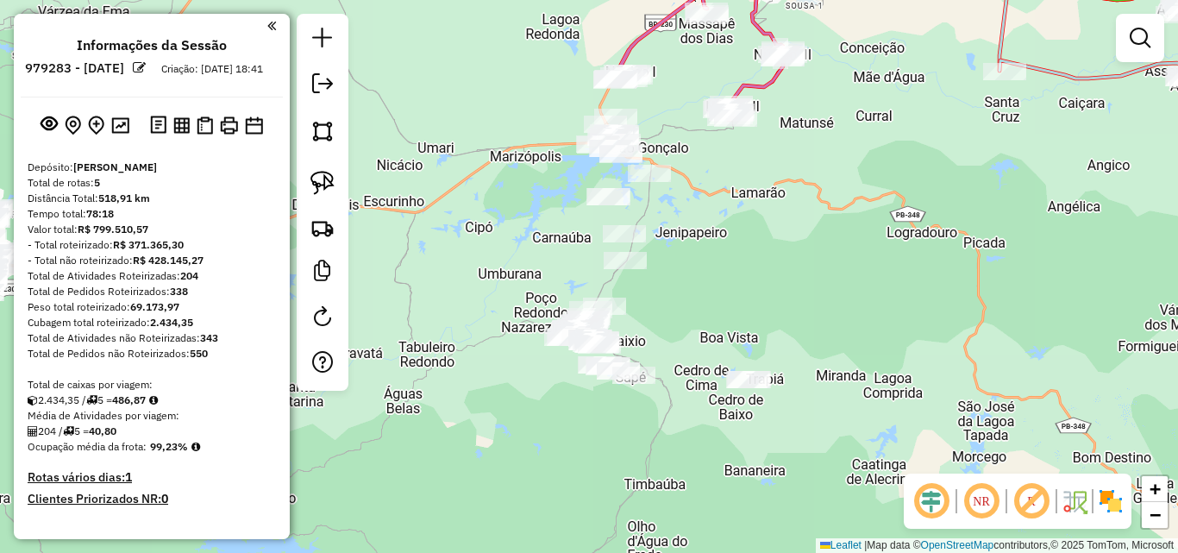
click at [834, 297] on div "Janela de atendimento Grade de atendimento Capacidade Transportadoras Veículos …" at bounding box center [589, 276] width 1178 height 553
click at [329, 166] on link at bounding box center [322, 183] width 38 height 38
drag, startPoint x: 653, startPoint y: 110, endPoint x: 654, endPoint y: 160, distance: 50.0
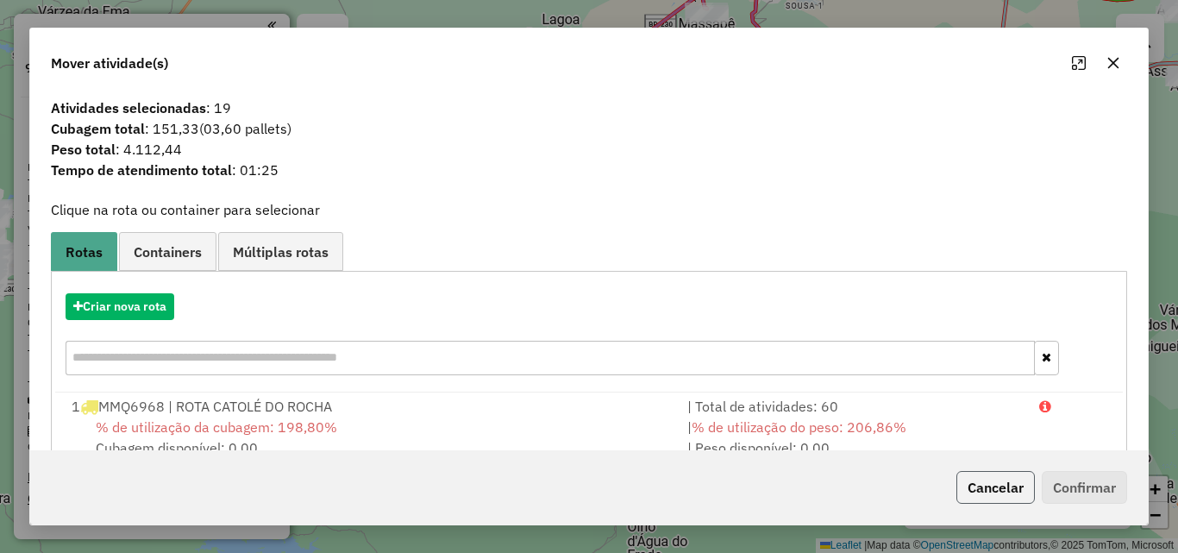
click at [988, 484] on button "Cancelar" at bounding box center [995, 487] width 78 height 33
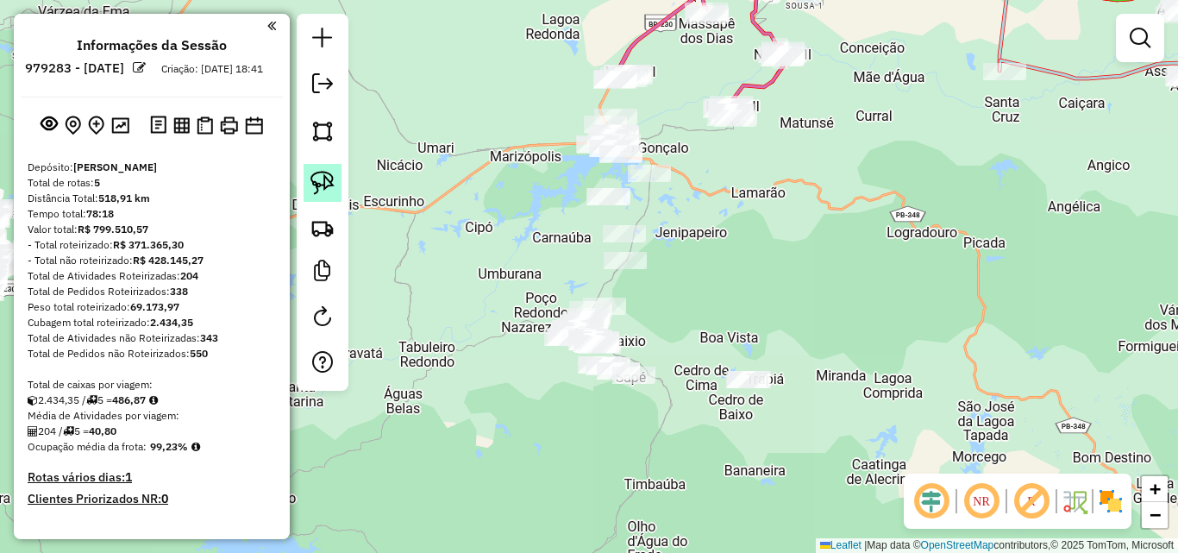
click at [335, 183] on link at bounding box center [322, 183] width 38 height 38
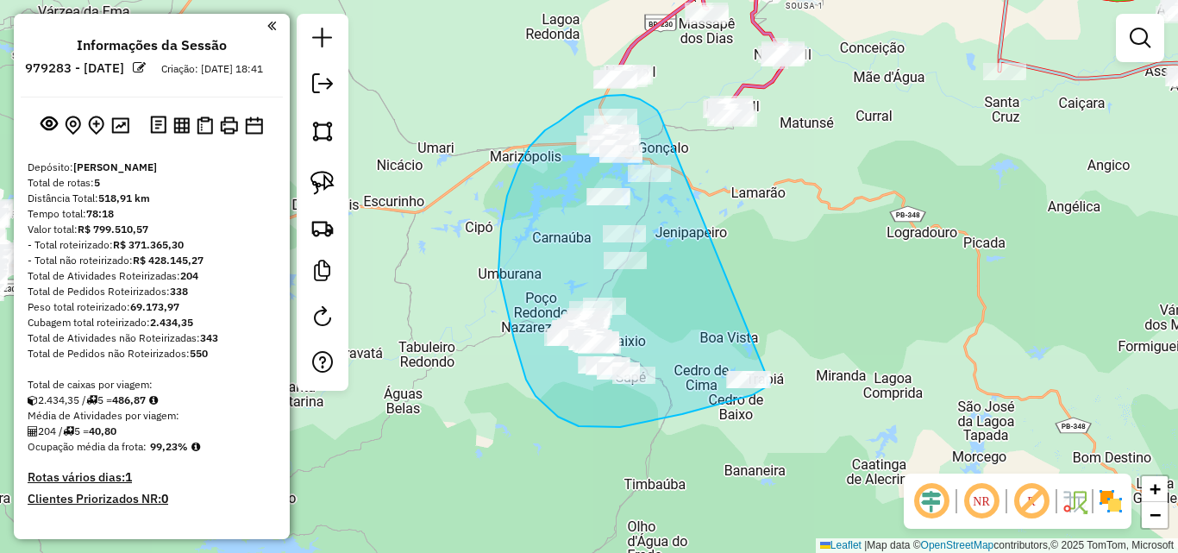
drag, startPoint x: 660, startPoint y: 115, endPoint x: 847, endPoint y: 338, distance: 291.3
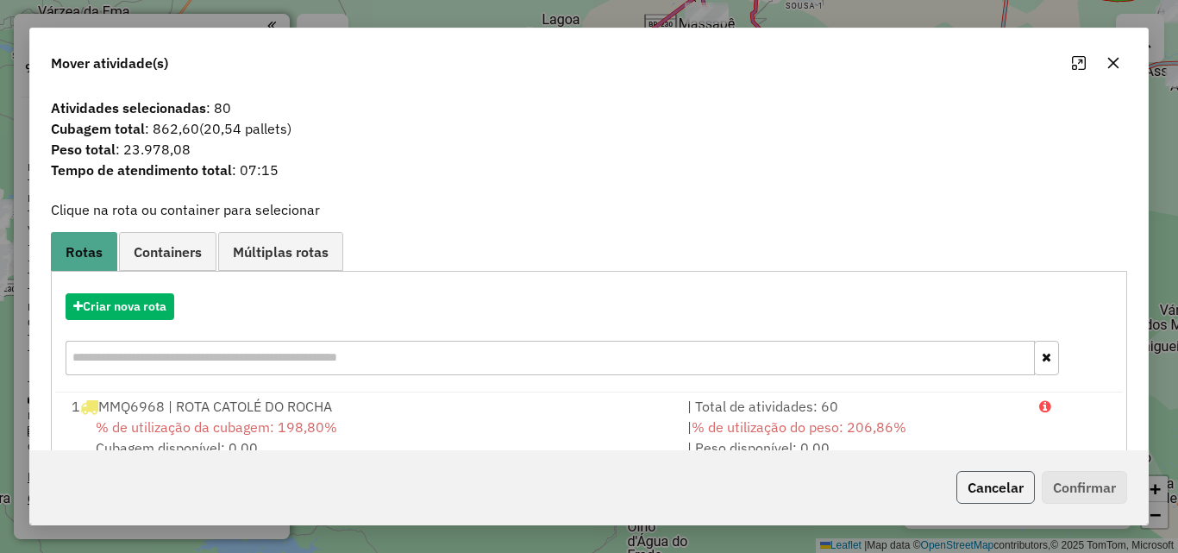
click at [984, 481] on button "Cancelar" at bounding box center [995, 487] width 78 height 33
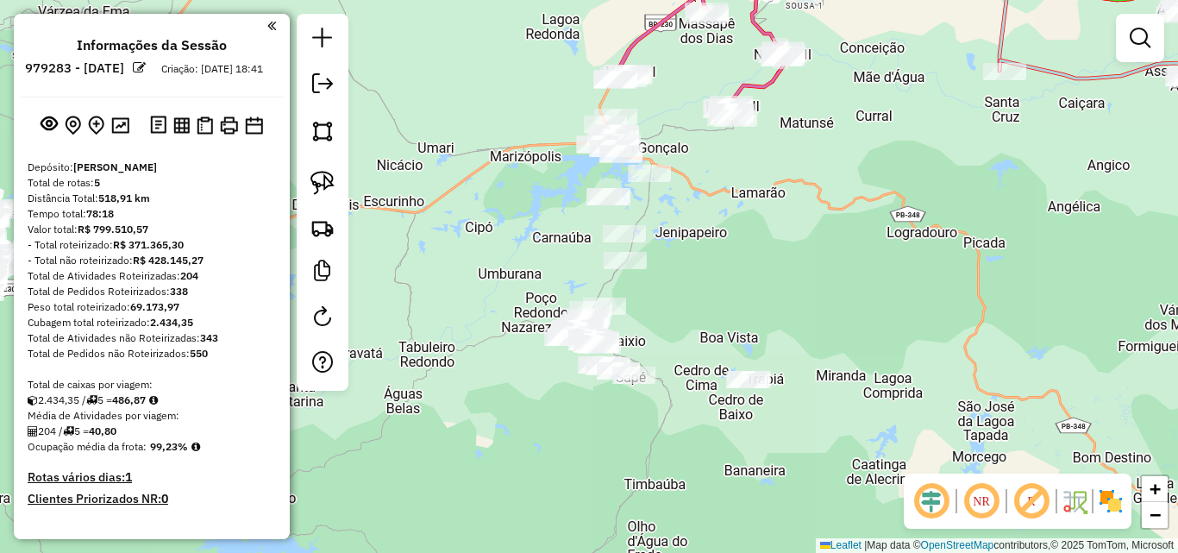
drag, startPoint x: 314, startPoint y: 182, endPoint x: 370, endPoint y: 163, distance: 59.2
click at [314, 184] on img at bounding box center [322, 183] width 24 height 24
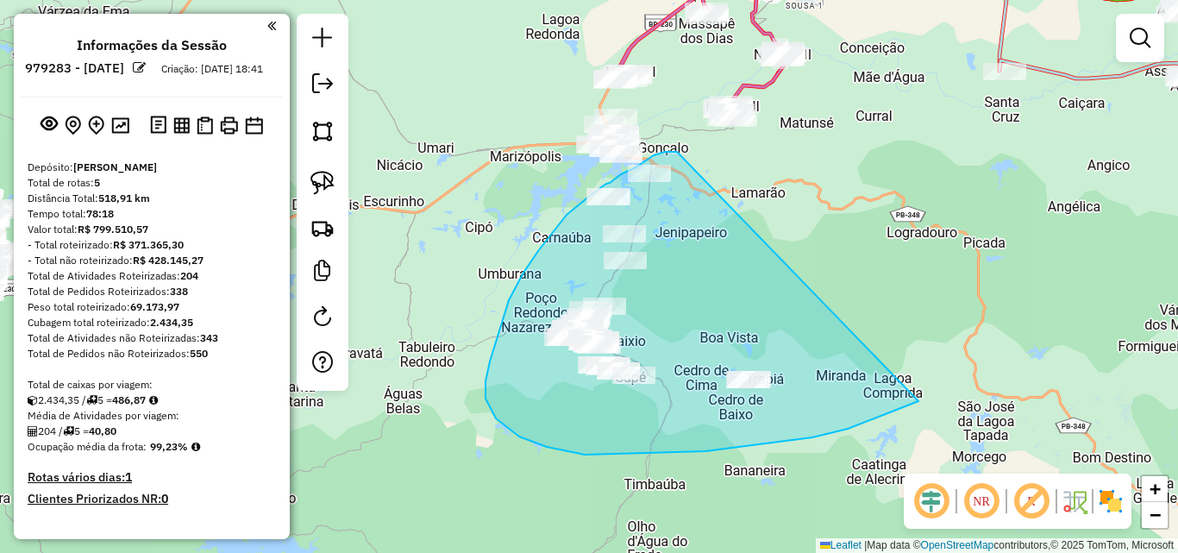
drag, startPoint x: 677, startPoint y: 152, endPoint x: 971, endPoint y: 369, distance: 365.6
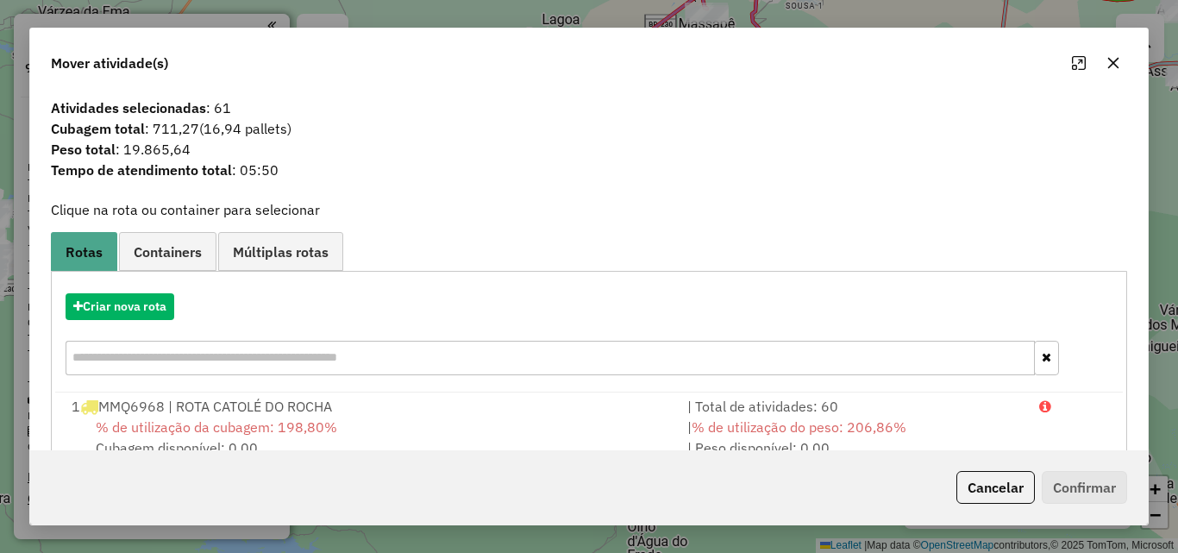
click at [994, 491] on button "Cancelar" at bounding box center [995, 487] width 78 height 33
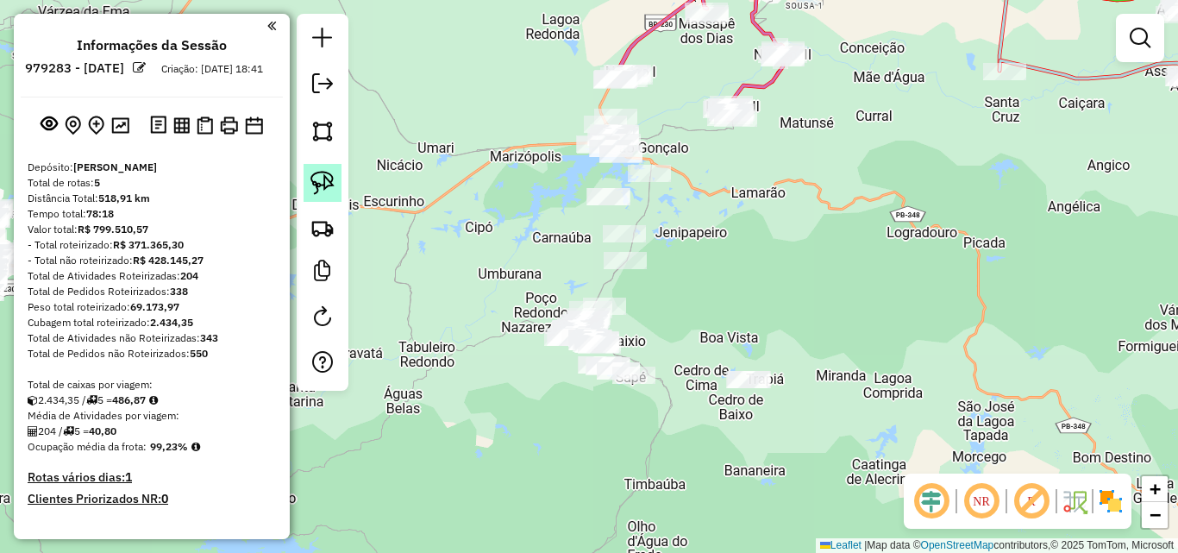
click at [319, 185] on img at bounding box center [322, 183] width 24 height 24
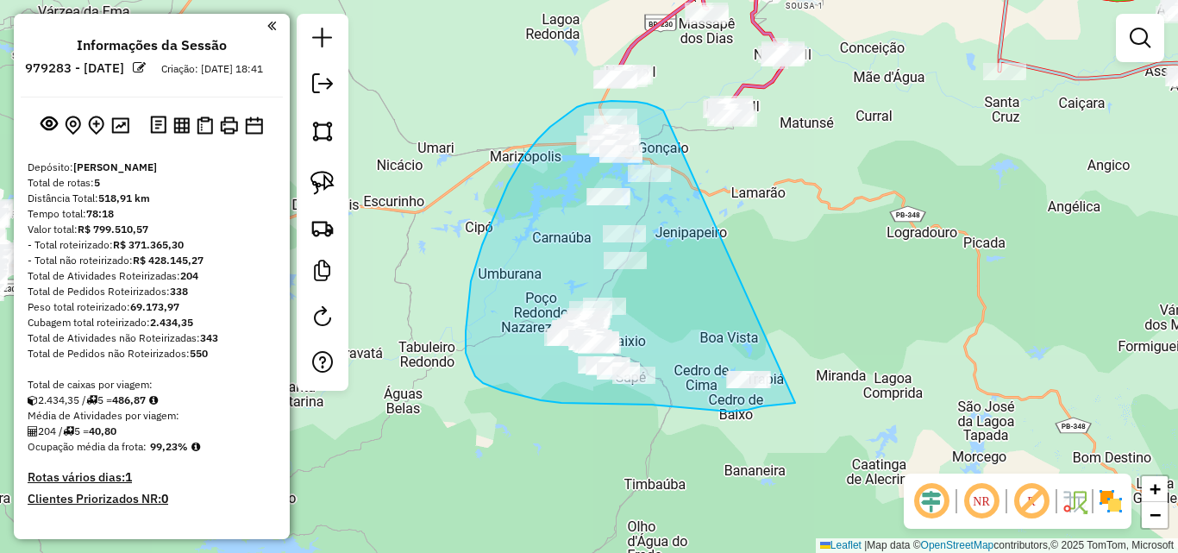
drag, startPoint x: 664, startPoint y: 112, endPoint x: 822, endPoint y: 381, distance: 311.9
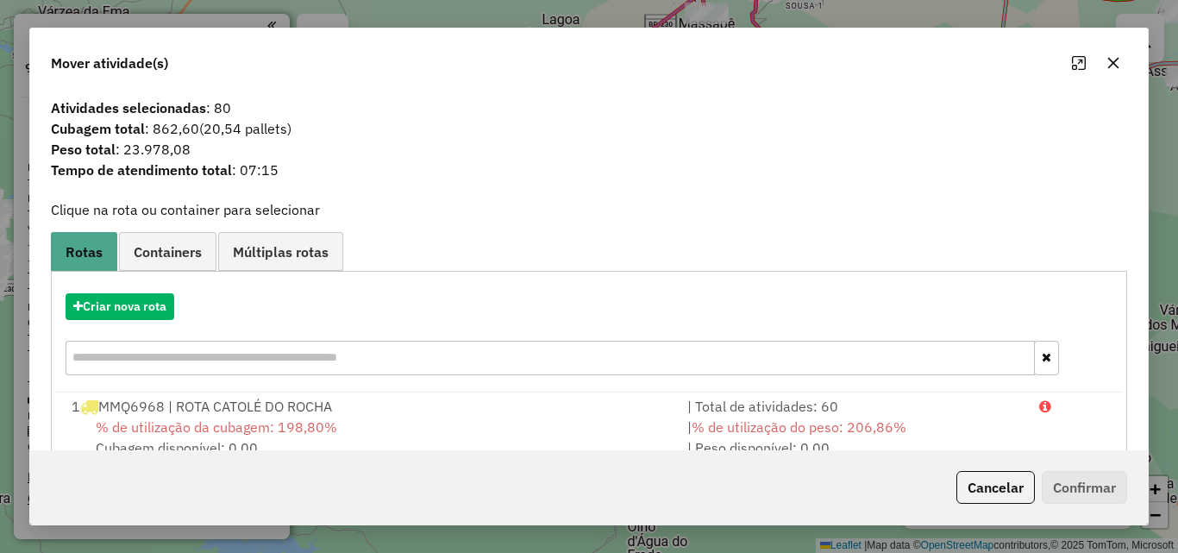
click at [128, 321] on div "Criar nova rota" at bounding box center [588, 336] width 1067 height 112
click at [129, 305] on button "Criar nova rota" at bounding box center [120, 306] width 109 height 27
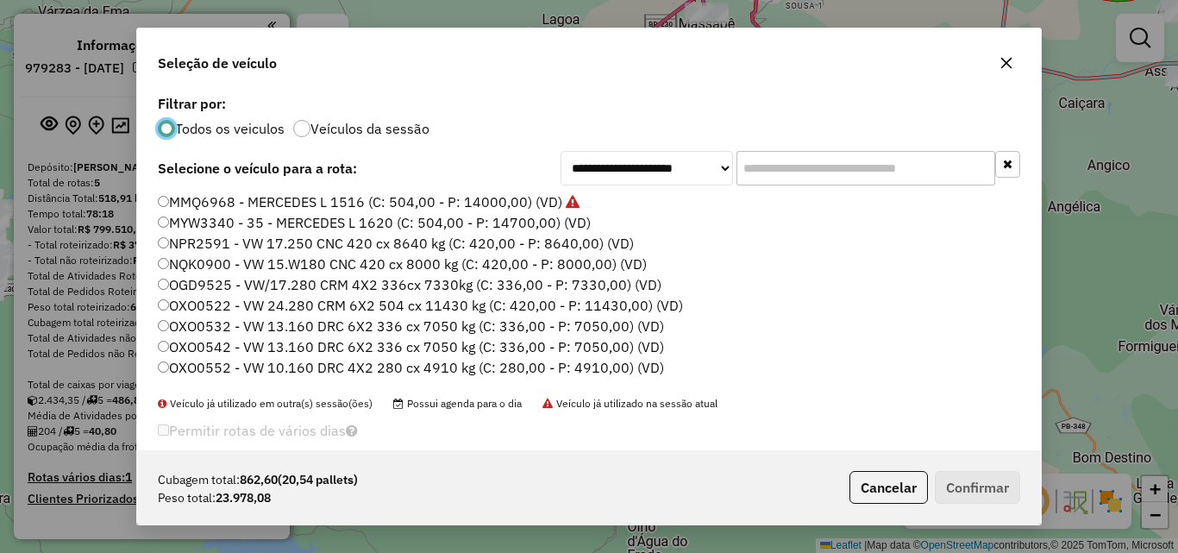
click at [312, 196] on label "MMQ6968 - MERCEDES L 1516 (C: 504,00 - P: 14000,00) (VD)" at bounding box center [369, 201] width 422 height 21
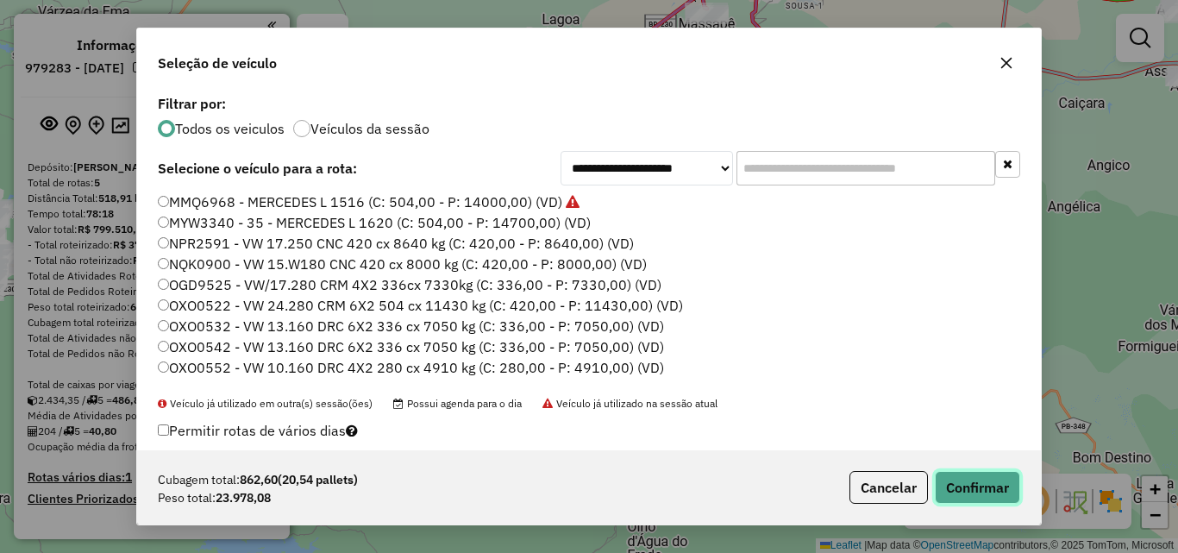
drag, startPoint x: 955, startPoint y: 492, endPoint x: 939, endPoint y: 485, distance: 17.8
click at [939, 485] on button "Confirmar" at bounding box center [977, 487] width 85 height 33
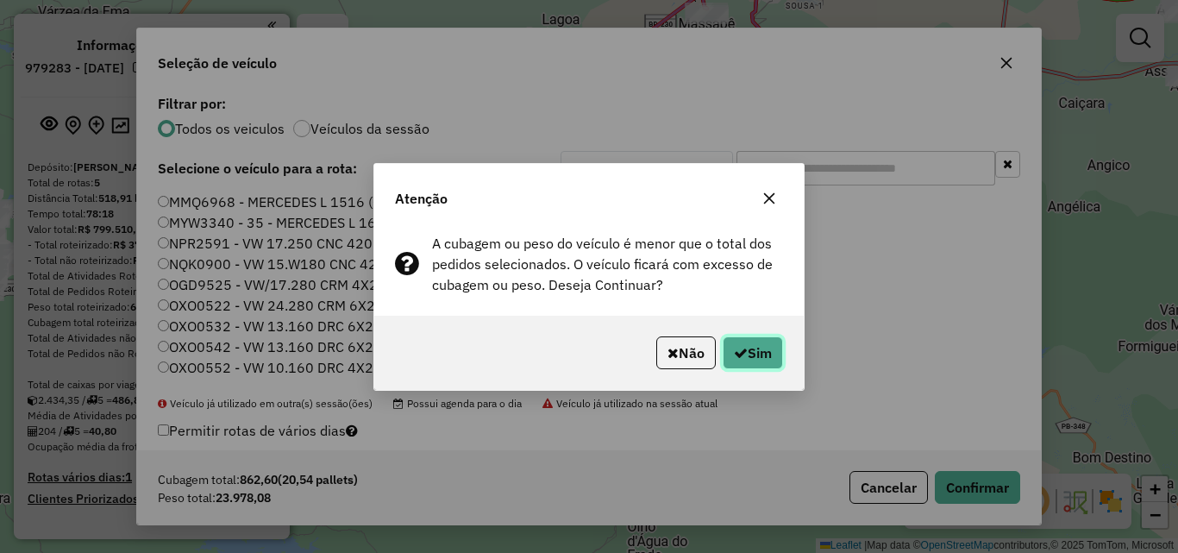
click at [751, 354] on button "Sim" at bounding box center [753, 352] width 60 height 33
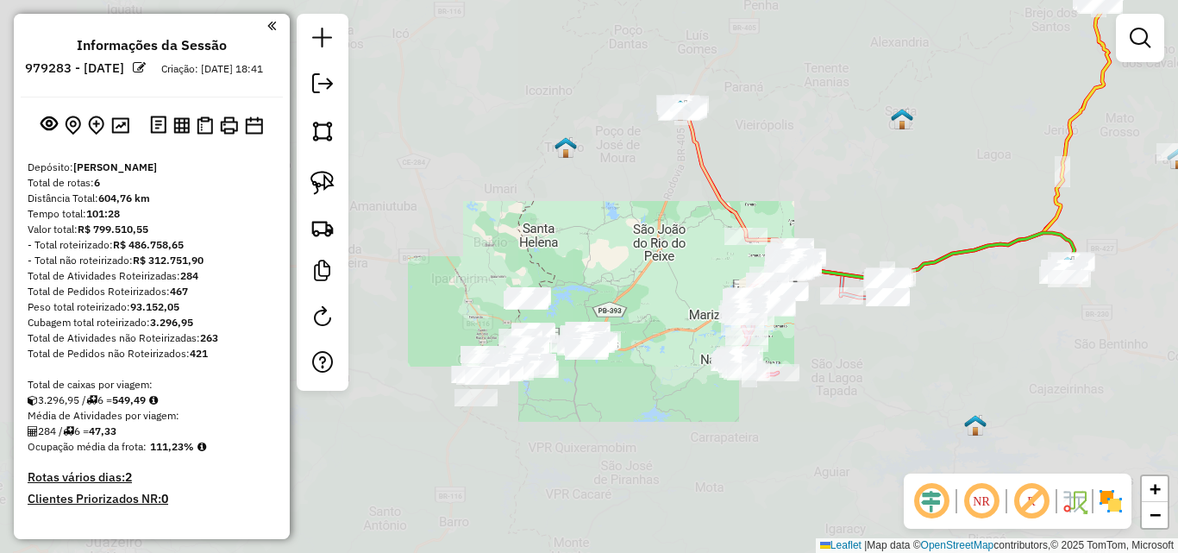
drag, startPoint x: 667, startPoint y: 401, endPoint x: 523, endPoint y: 396, distance: 144.1
click at [673, 403] on div "Janela de atendimento Grade de atendimento Capacidade Transportadoras Veículos …" at bounding box center [589, 276] width 1178 height 553
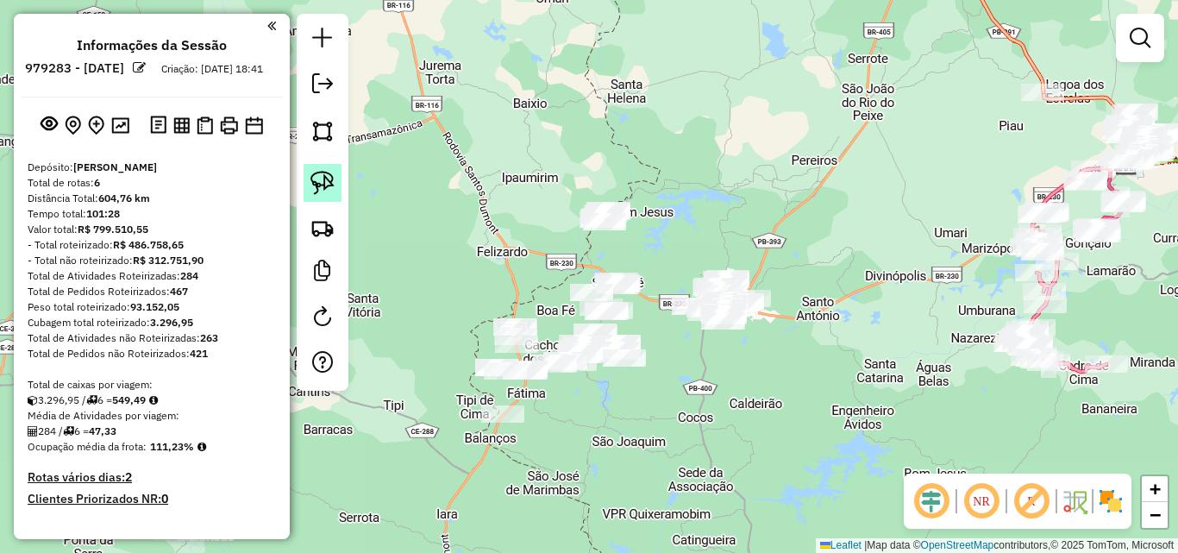
click at [316, 178] on img at bounding box center [322, 183] width 24 height 24
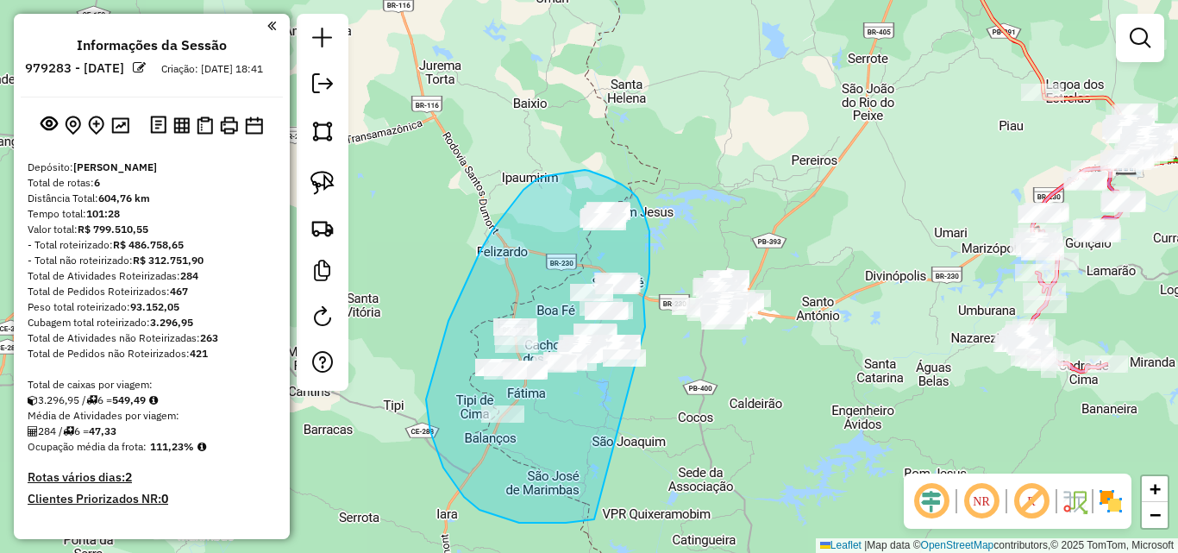
drag, startPoint x: 645, startPoint y: 327, endPoint x: 691, endPoint y: 483, distance: 162.6
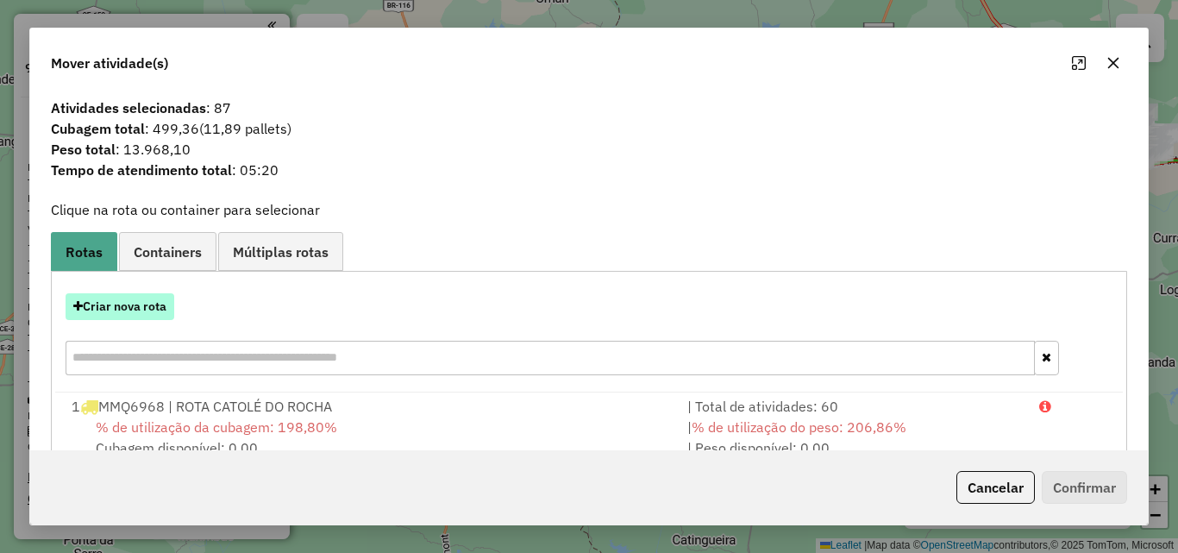
click at [132, 312] on button "Criar nova rota" at bounding box center [120, 306] width 109 height 27
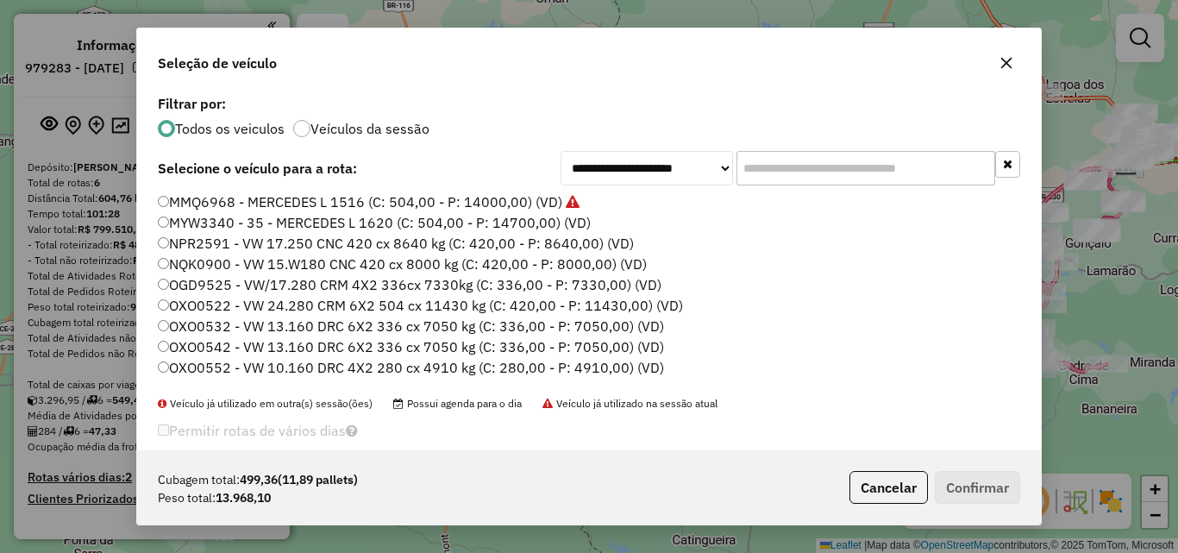
click at [419, 206] on label "MMQ6968 - MERCEDES L 1516 (C: 504,00 - P: 14000,00) (VD)" at bounding box center [369, 201] width 422 height 21
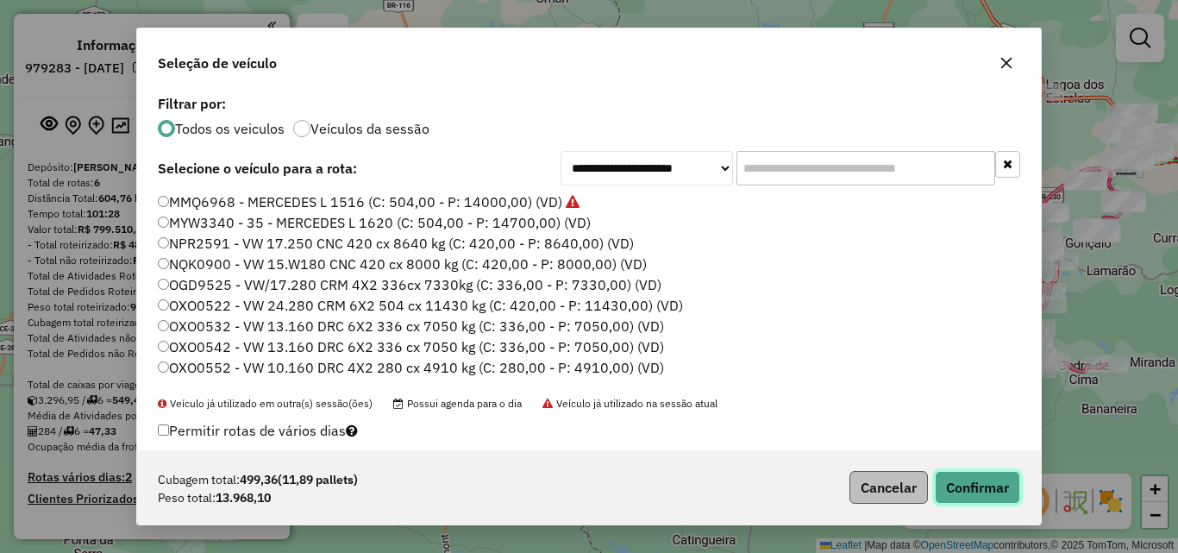
click at [983, 494] on button "Confirmar" at bounding box center [977, 487] width 85 height 33
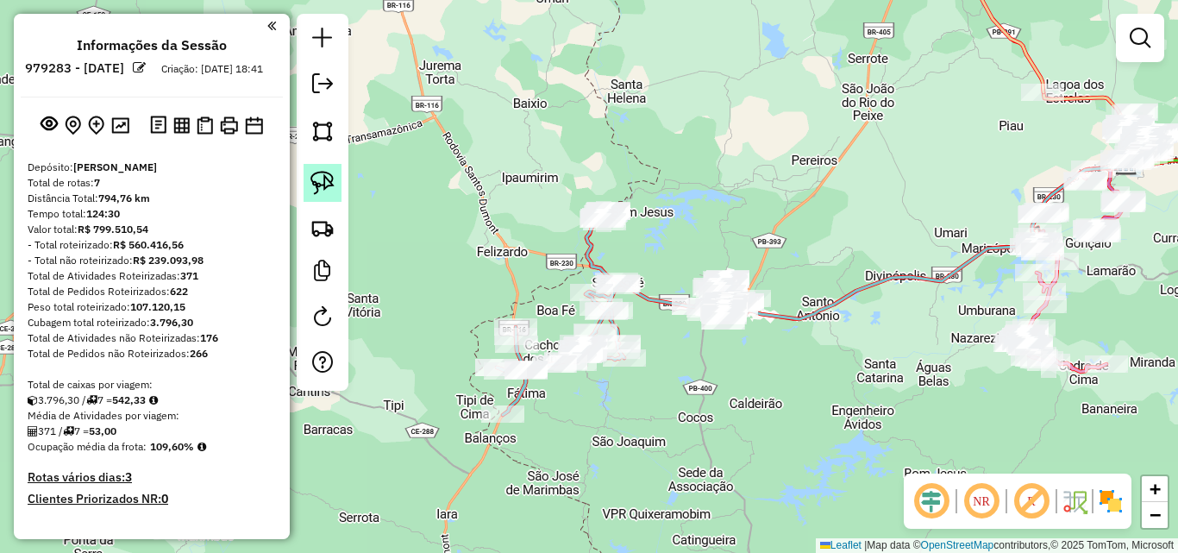
click at [306, 178] on link at bounding box center [322, 183] width 38 height 38
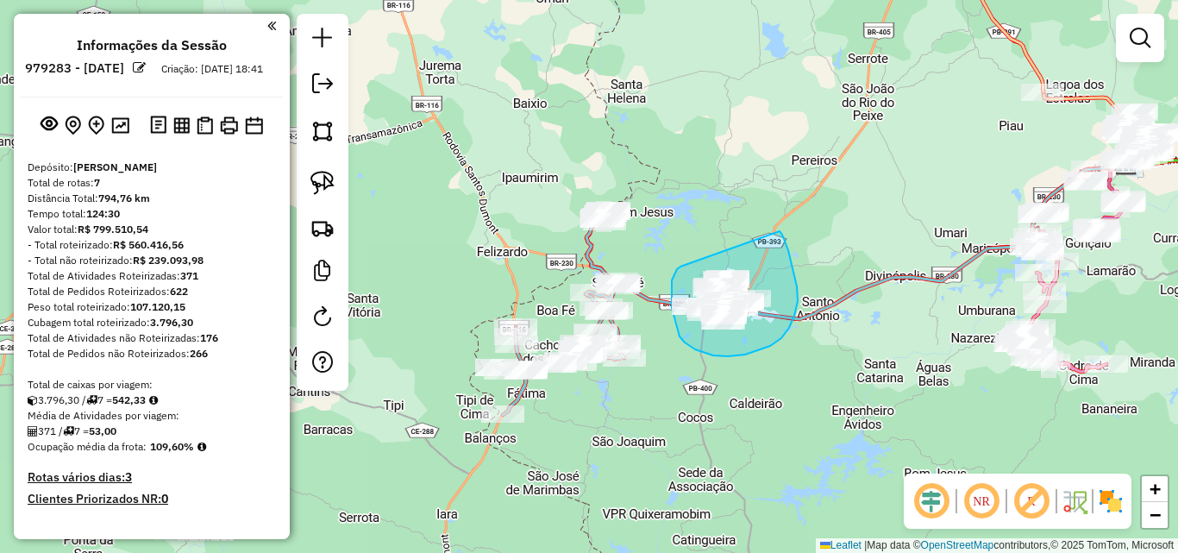
drag, startPoint x: 674, startPoint y: 273, endPoint x: 775, endPoint y: 228, distance: 110.7
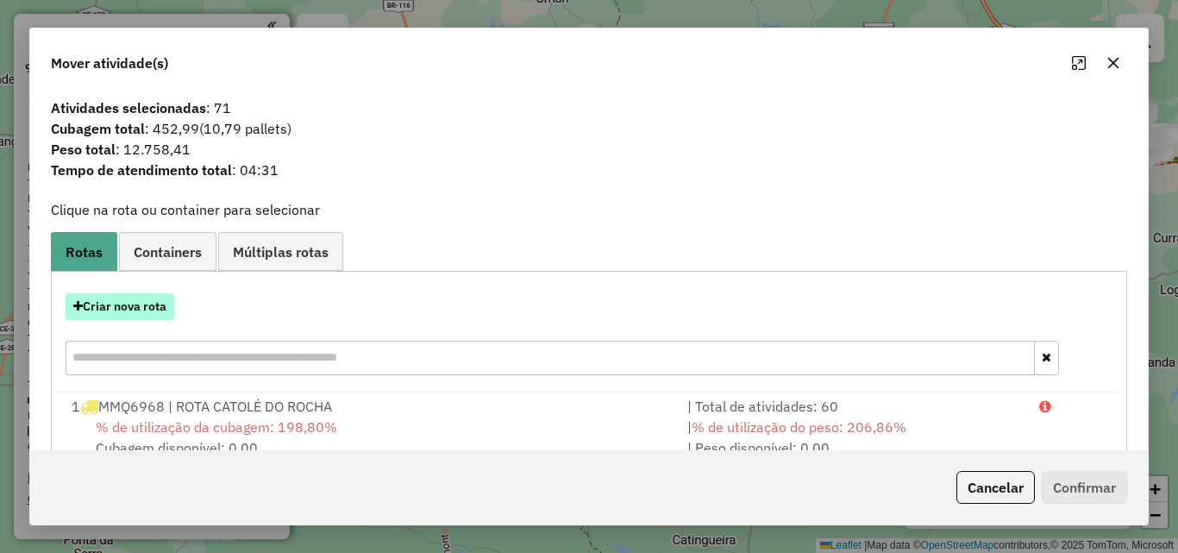
click at [132, 309] on button "Criar nova rota" at bounding box center [120, 306] width 109 height 27
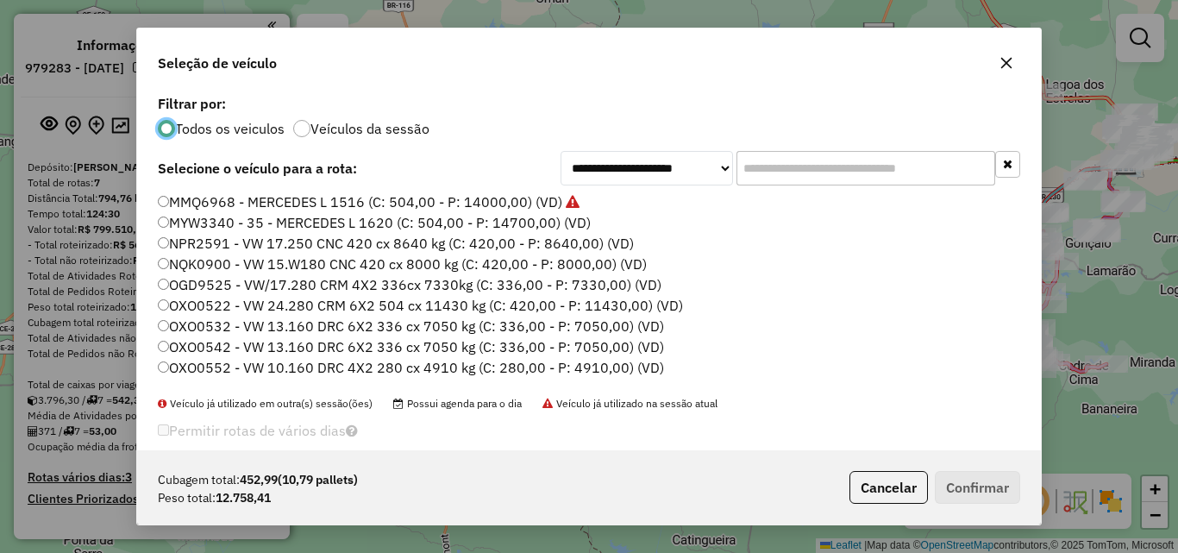
drag, startPoint x: 344, startPoint y: 207, endPoint x: 360, endPoint y: 209, distance: 15.6
click at [344, 207] on label "MMQ6968 - MERCEDES L 1516 (C: 504,00 - P: 14000,00) (VD)" at bounding box center [369, 201] width 422 height 21
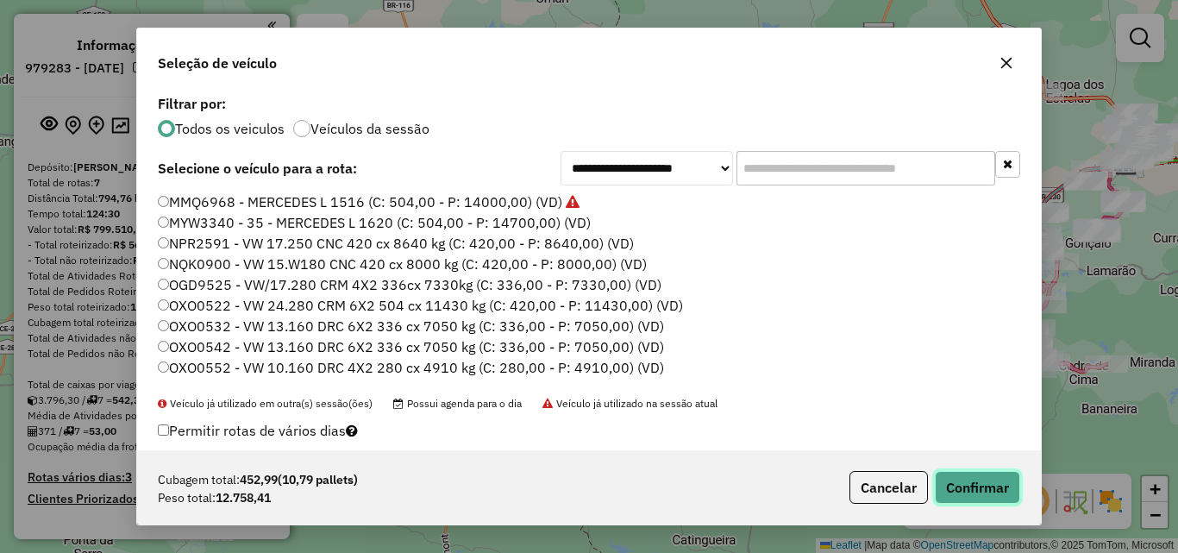
drag, startPoint x: 971, startPoint y: 489, endPoint x: 913, endPoint y: 454, distance: 67.3
click at [970, 489] on button "Confirmar" at bounding box center [977, 487] width 85 height 33
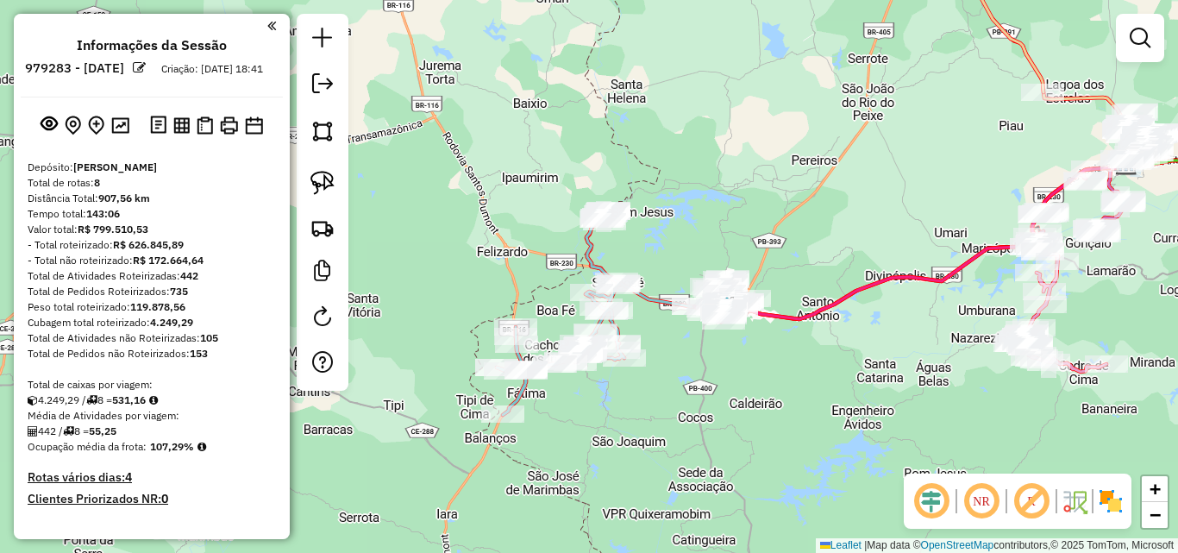
drag, startPoint x: 825, startPoint y: 295, endPoint x: 532, endPoint y: 358, distance: 299.8
click at [726, 319] on icon at bounding box center [926, 241] width 400 height 155
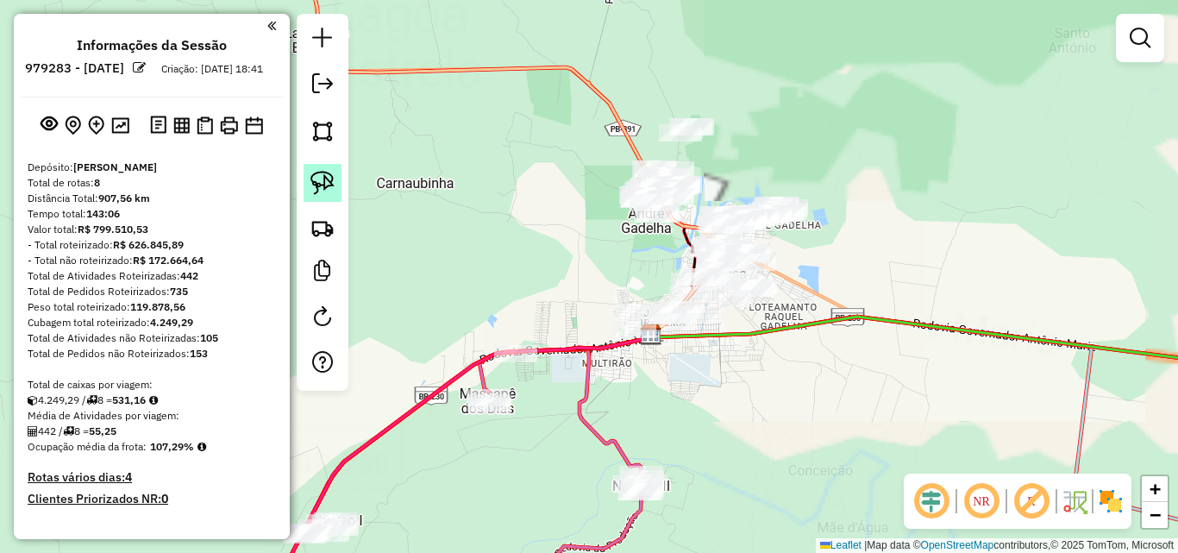
click at [317, 173] on img at bounding box center [322, 183] width 24 height 24
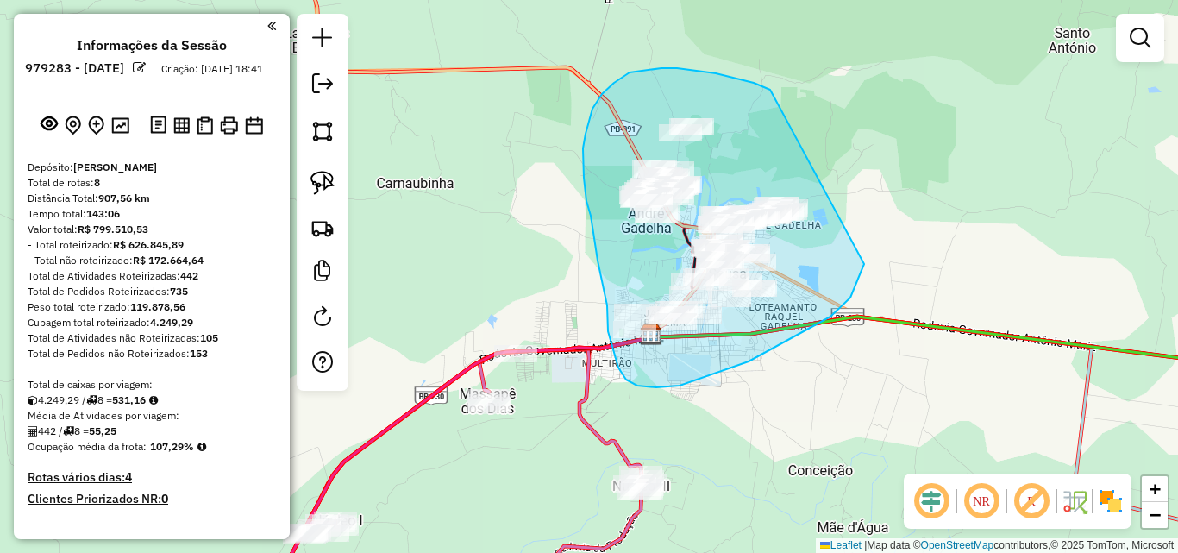
drag, startPoint x: 614, startPoint y: 83, endPoint x: 872, endPoint y: 247, distance: 305.9
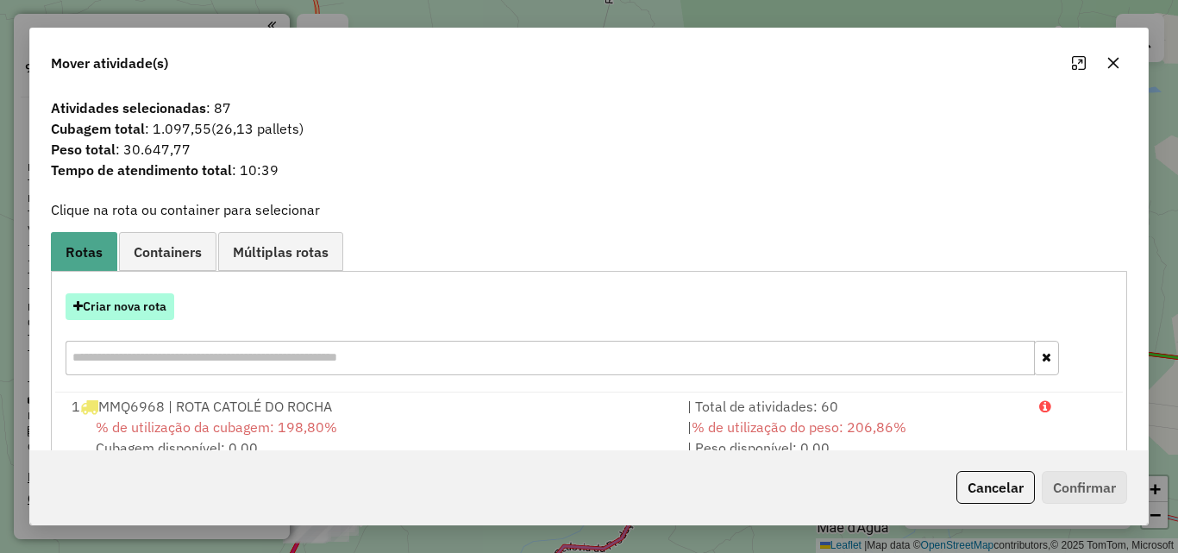
click at [110, 319] on button "Criar nova rota" at bounding box center [120, 306] width 109 height 27
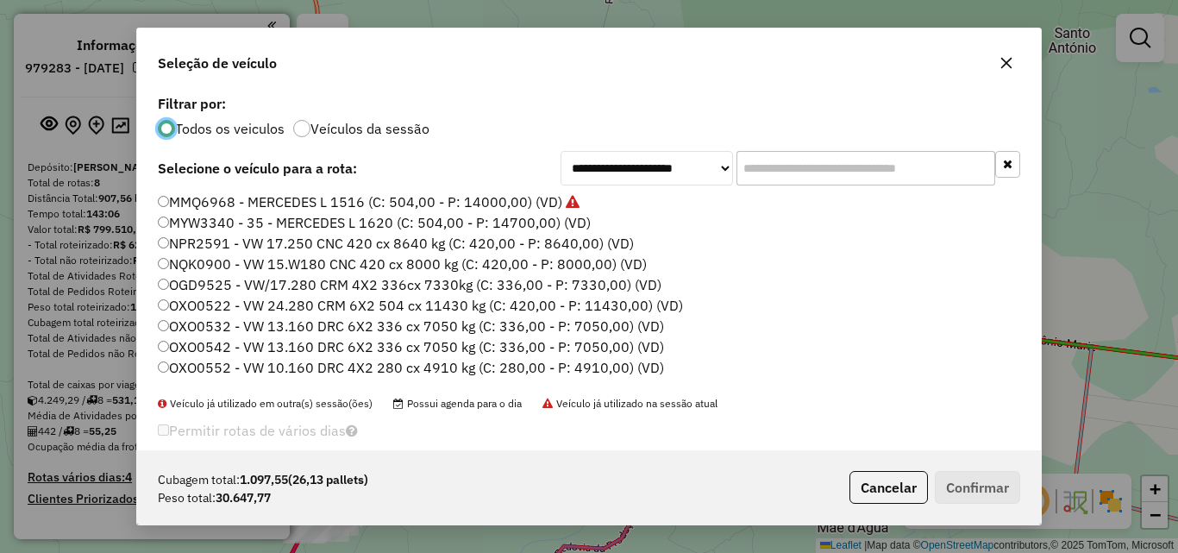
click at [260, 211] on label "MMQ6968 - MERCEDES L 1516 (C: 504,00 - P: 14000,00) (VD)" at bounding box center [369, 201] width 422 height 21
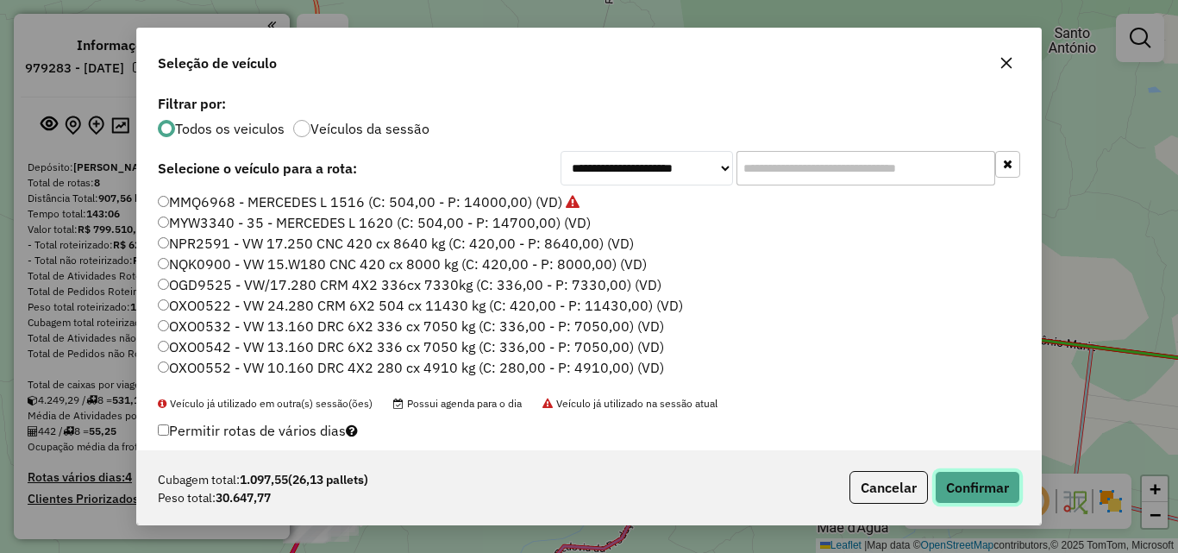
click at [988, 482] on button "Confirmar" at bounding box center [977, 487] width 85 height 33
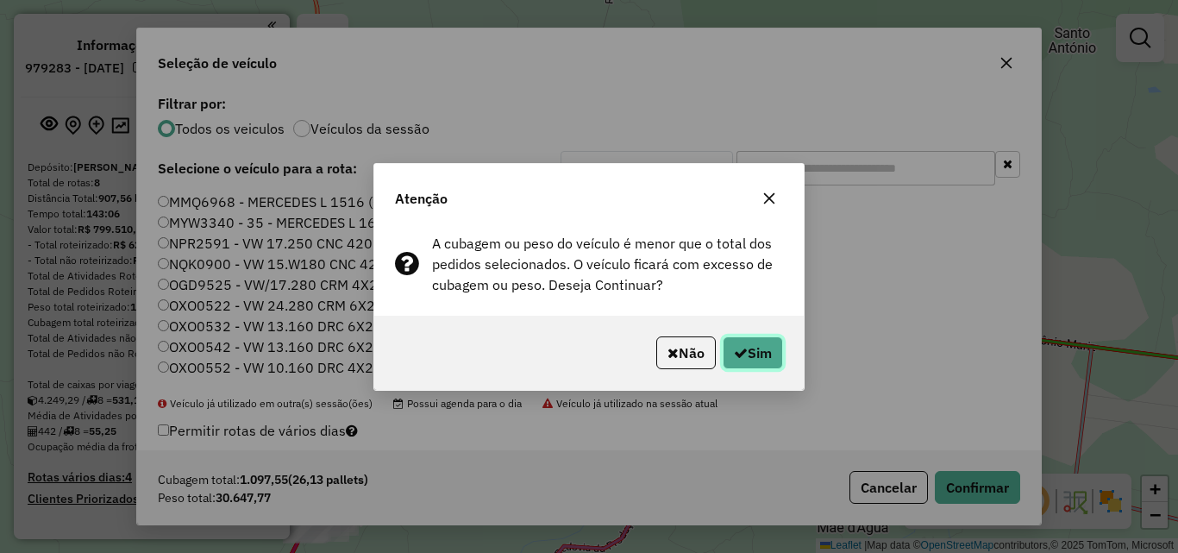
click at [749, 345] on button "Sim" at bounding box center [753, 352] width 60 height 33
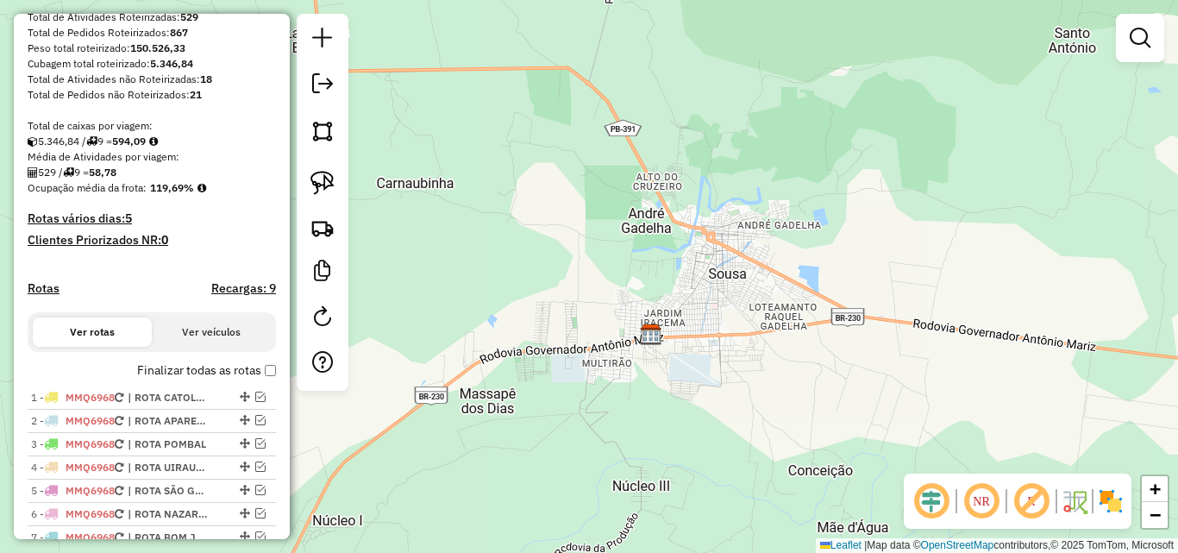
scroll to position [517, 0]
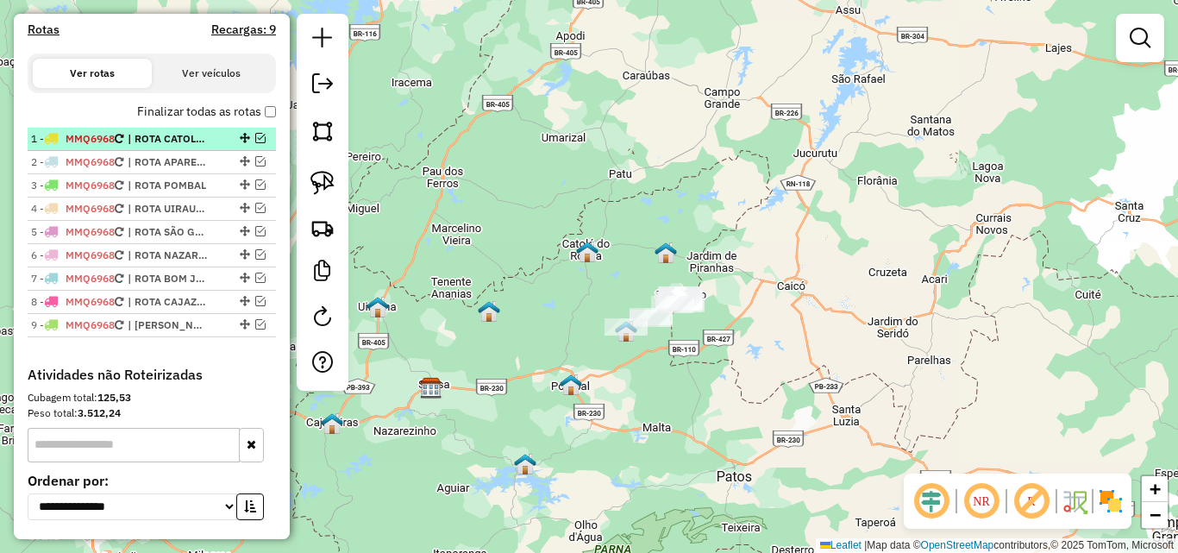
drag, startPoint x: 253, startPoint y: 154, endPoint x: 195, endPoint y: 171, distance: 60.9
click at [255, 143] on em at bounding box center [260, 138] width 10 height 10
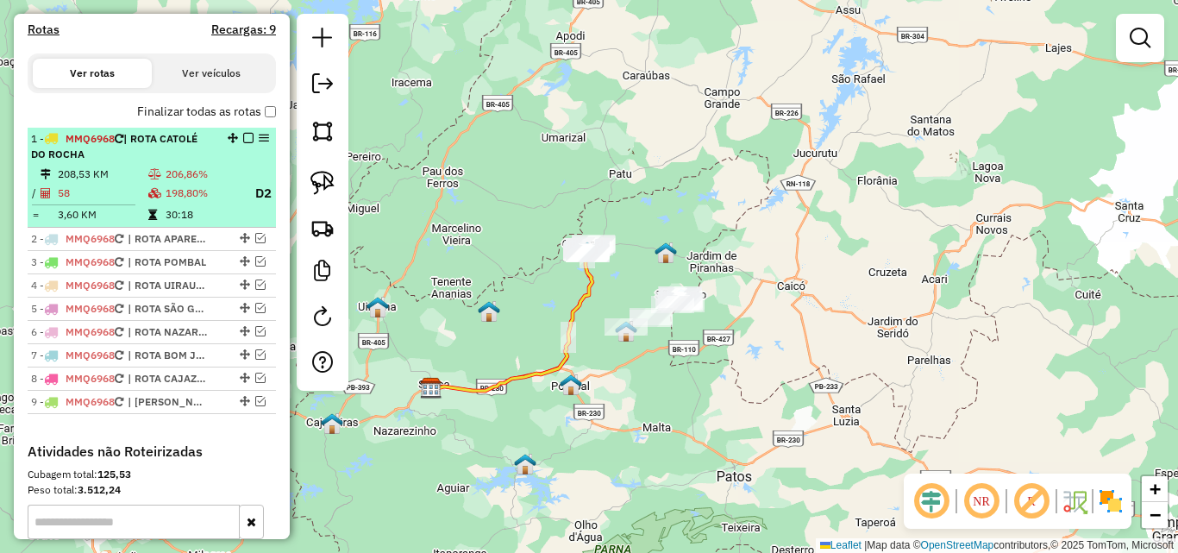
click at [166, 156] on span "| ROTA CATOLÉ DO ROCHA" at bounding box center [114, 146] width 166 height 28
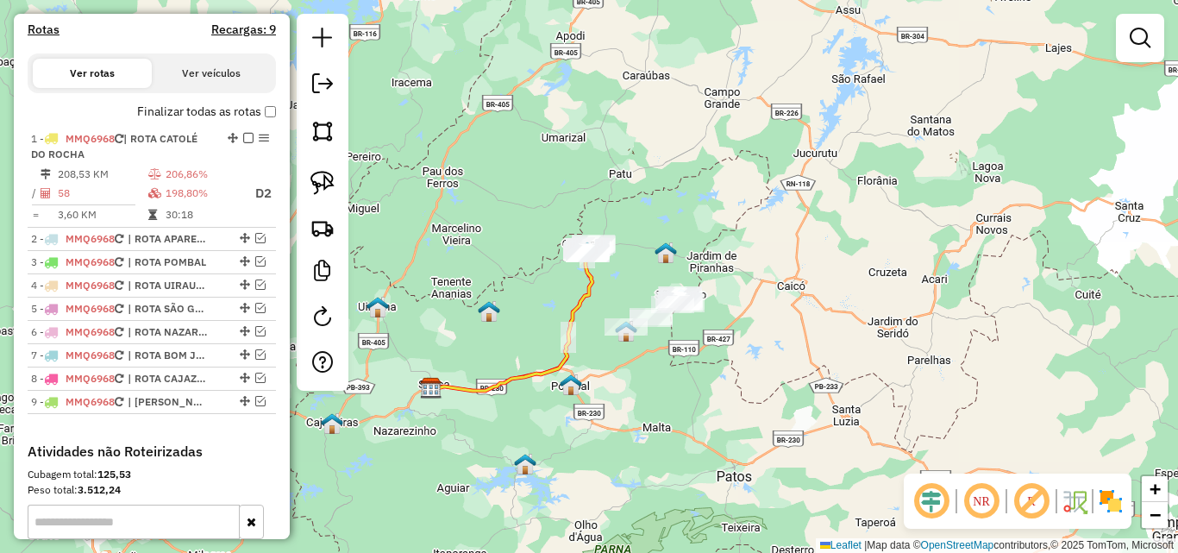
select select "**********"
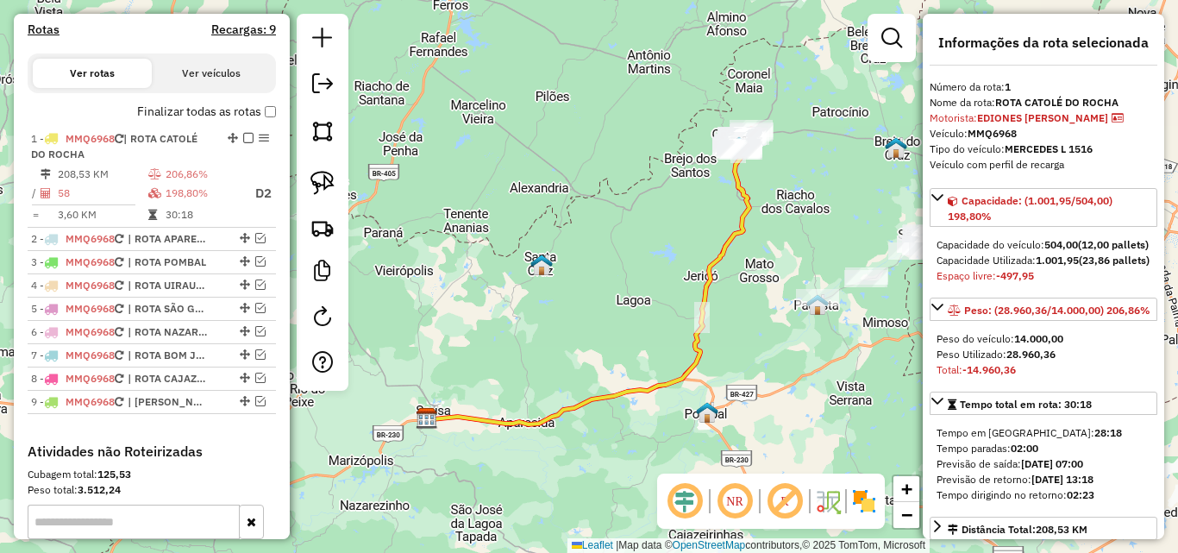
drag, startPoint x: 857, startPoint y: 217, endPoint x: 868, endPoint y: 219, distance: 11.3
click at [861, 218] on div "Janela de atendimento Grade de atendimento Capacidade Transportadoras Veículos …" at bounding box center [589, 276] width 1178 height 553
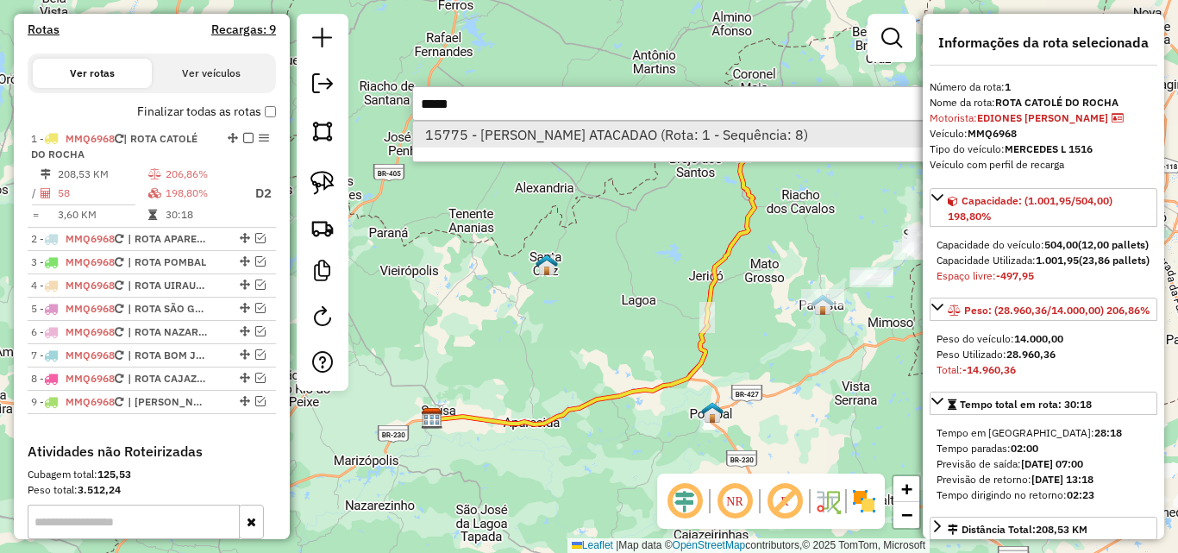
type input "*****"
click at [595, 135] on li "15775 - QUEIROZ ATACADAO (Rota: 1 - Sequência: 8)" at bounding box center [671, 135] width 516 height 26
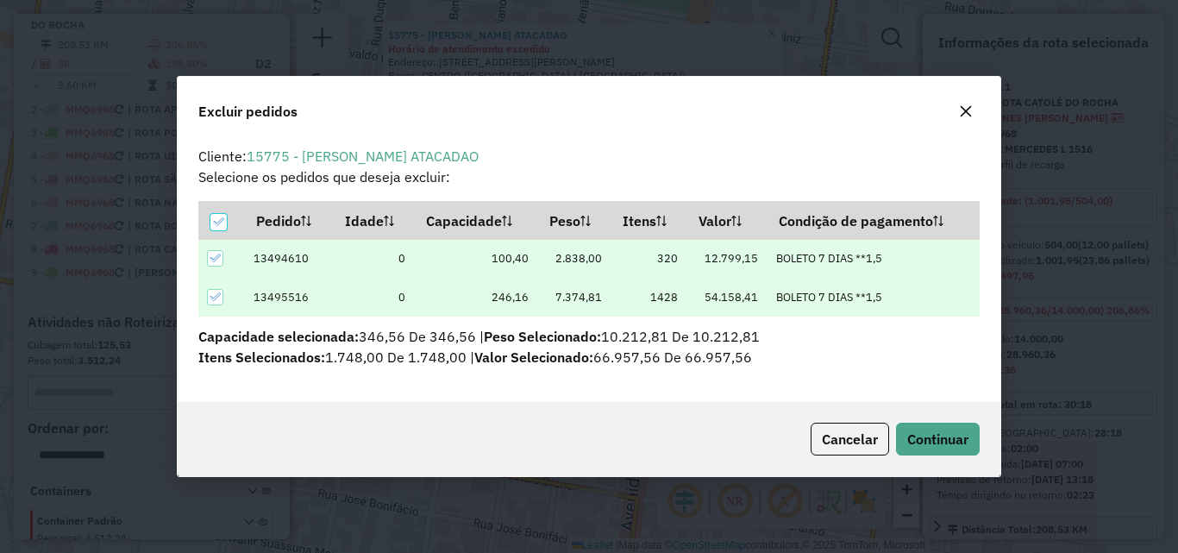
scroll to position [0, 0]
click at [965, 436] on span "Continuar" at bounding box center [937, 438] width 61 height 17
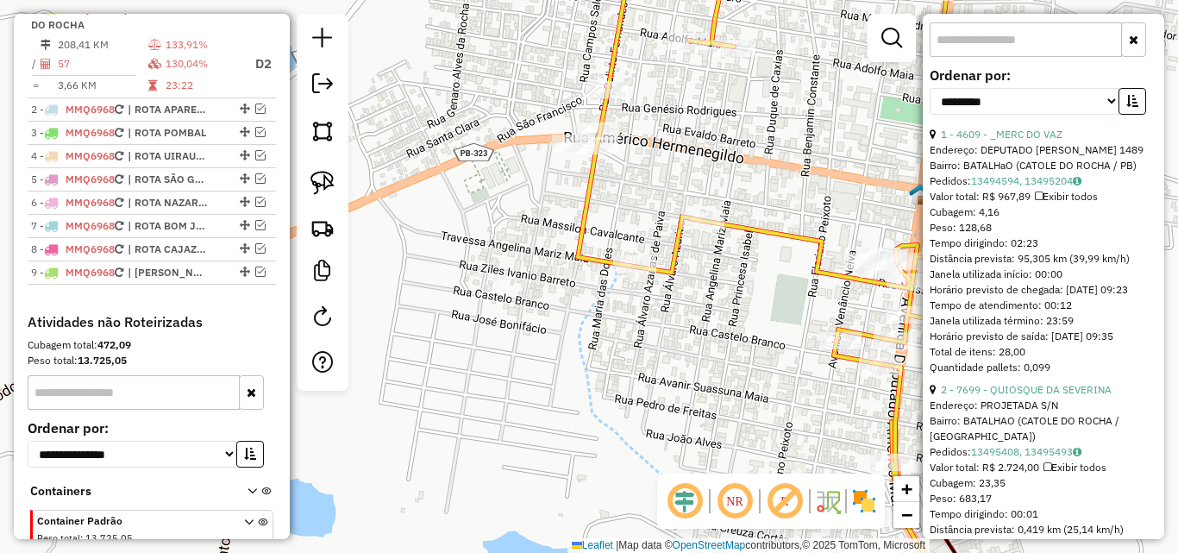
scroll to position [776, 0]
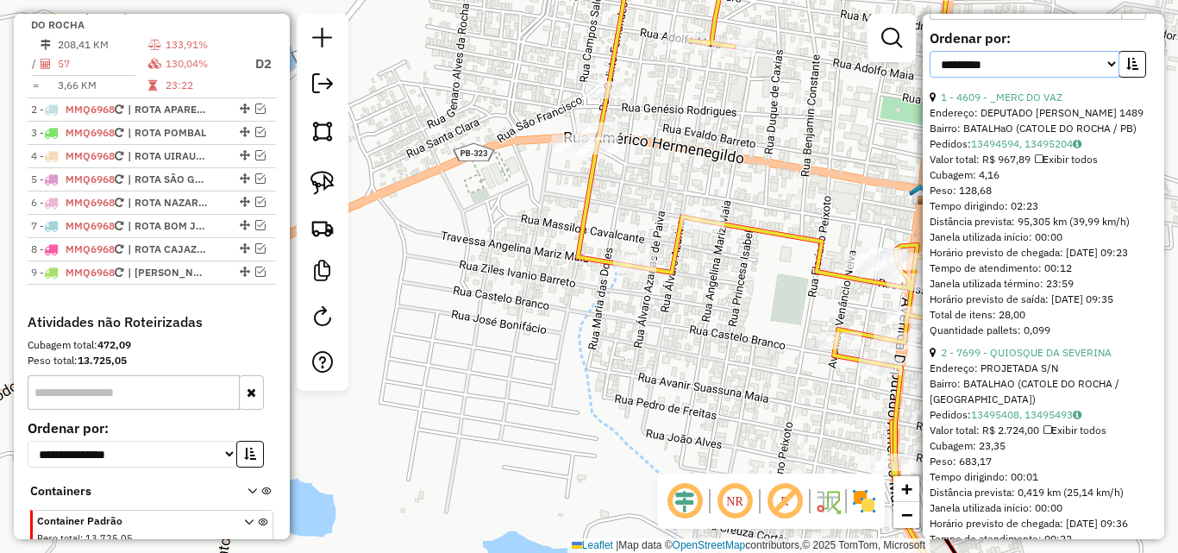
click at [1010, 78] on select "**********" at bounding box center [1024, 64] width 190 height 27
select select "*********"
click at [929, 78] on select "**********" at bounding box center [1024, 64] width 190 height 27
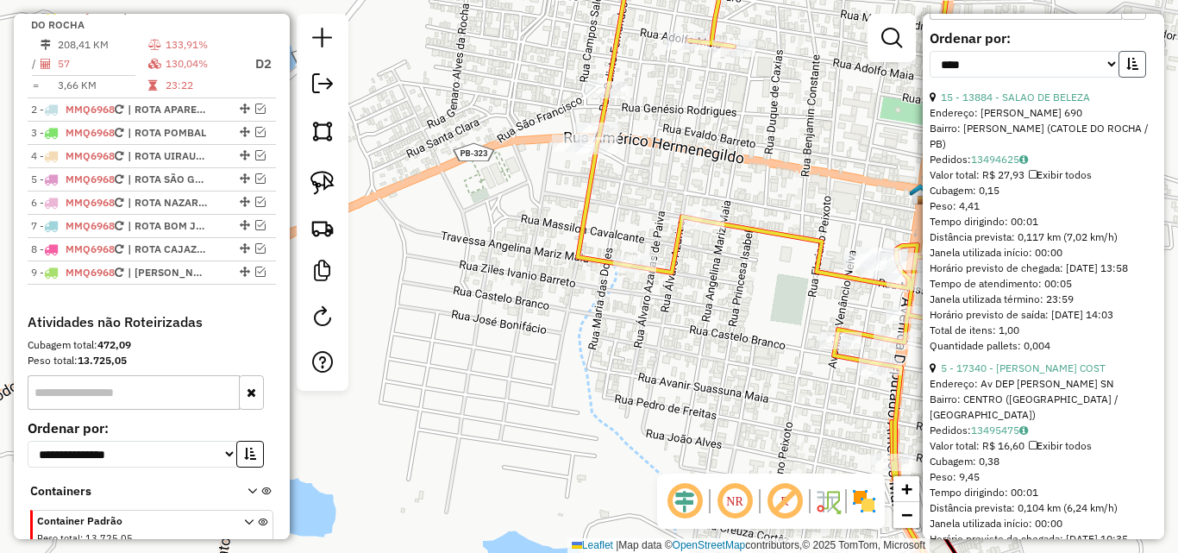
click at [1121, 78] on button "button" at bounding box center [1132, 64] width 28 height 27
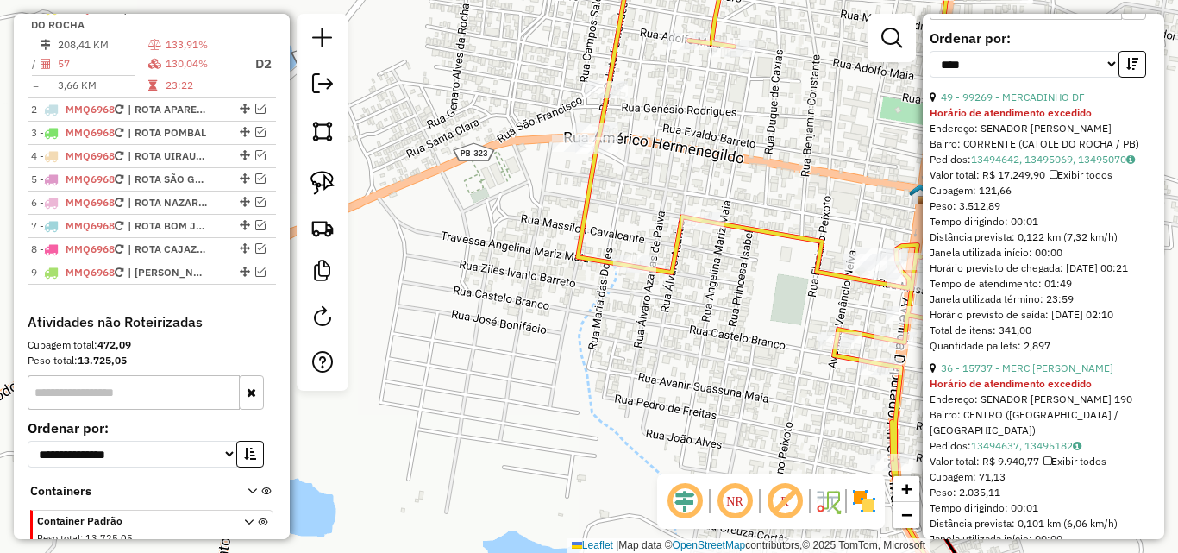
scroll to position [948, 0]
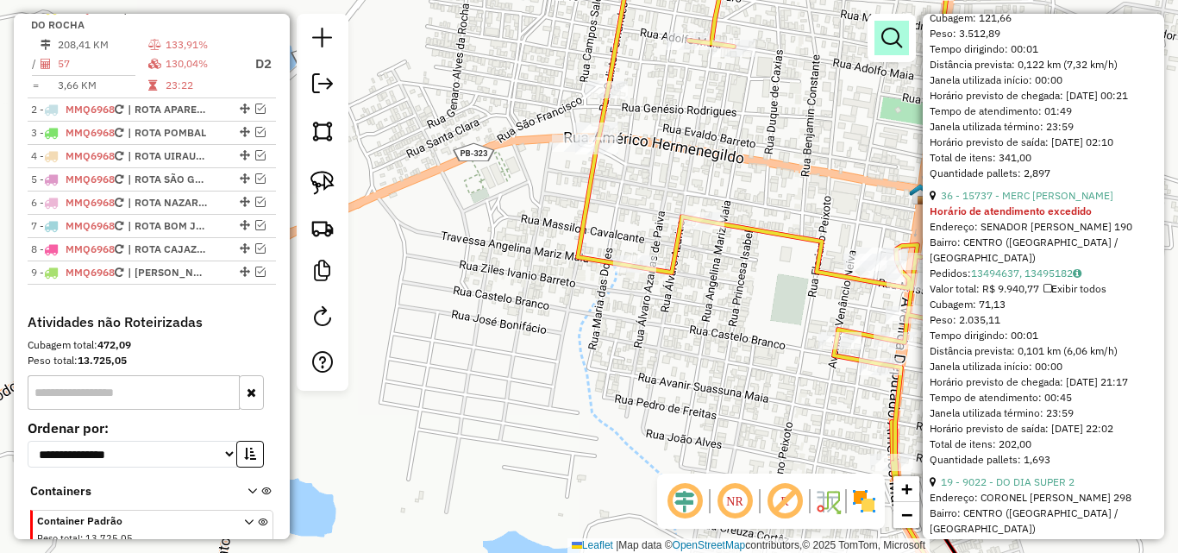
click at [879, 35] on link at bounding box center [891, 38] width 34 height 34
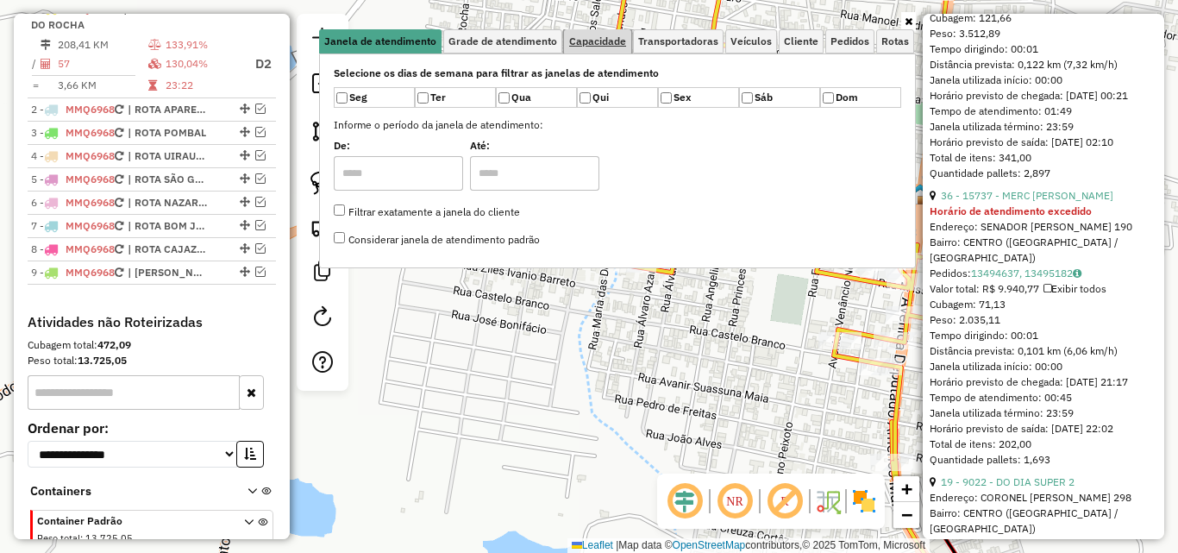
click at [615, 46] on span "Capacidade" at bounding box center [597, 41] width 57 height 10
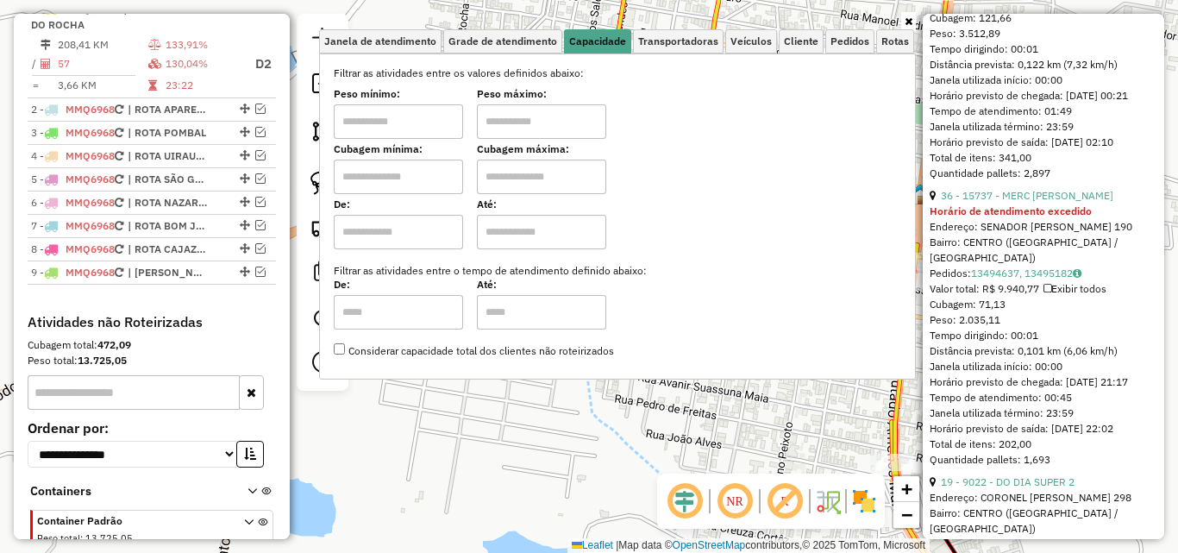
click at [372, 132] on input "text" at bounding box center [398, 121] width 129 height 34
type input "*******"
click at [548, 105] on input "text" at bounding box center [541, 121] width 129 height 34
type input "**********"
click at [906, 27] on link at bounding box center [908, 21] width 15 height 19
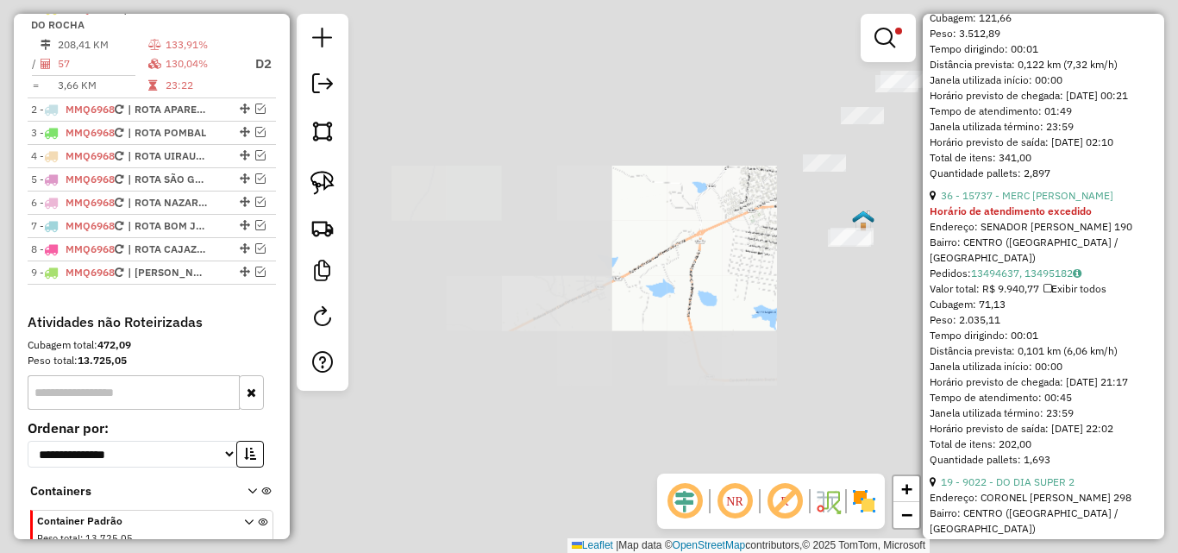
click at [787, 322] on div "**********" at bounding box center [589, 276] width 1178 height 553
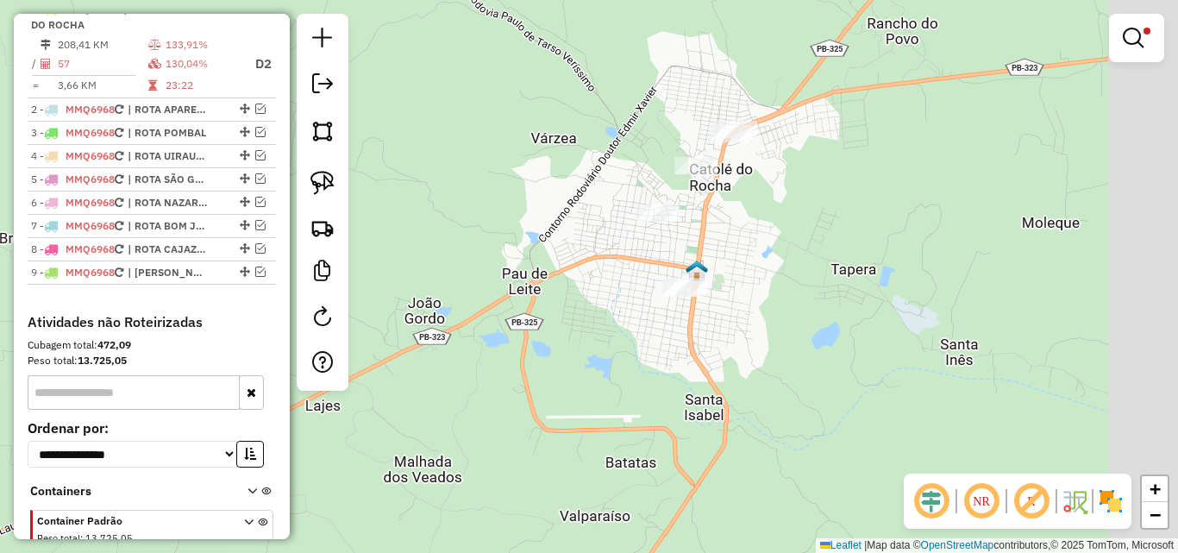
drag, startPoint x: 769, startPoint y: 333, endPoint x: 552, endPoint y: 349, distance: 217.9
click at [579, 385] on div "**********" at bounding box center [589, 276] width 1178 height 553
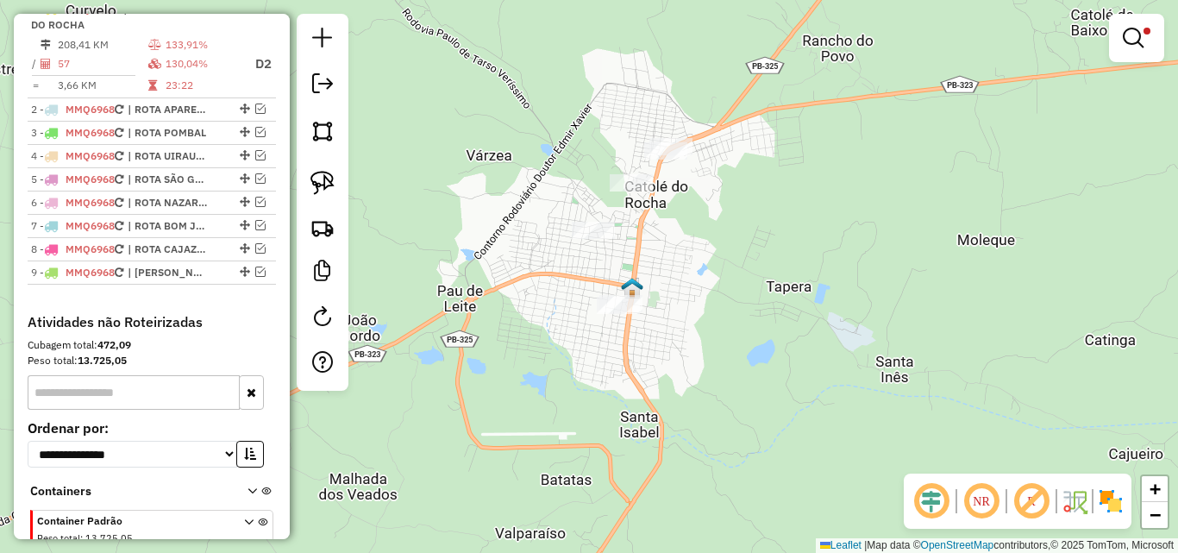
drag, startPoint x: 328, startPoint y: 186, endPoint x: 474, endPoint y: 183, distance: 146.6
click at [327, 187] on img at bounding box center [322, 183] width 24 height 24
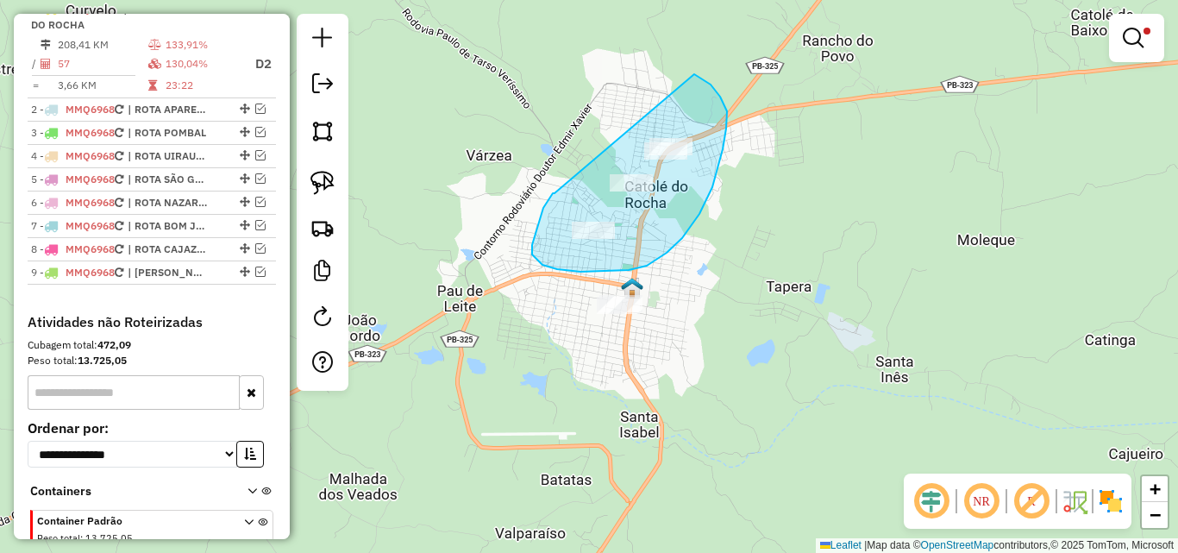
drag, startPoint x: 532, startPoint y: 245, endPoint x: 674, endPoint y: 69, distance: 226.2
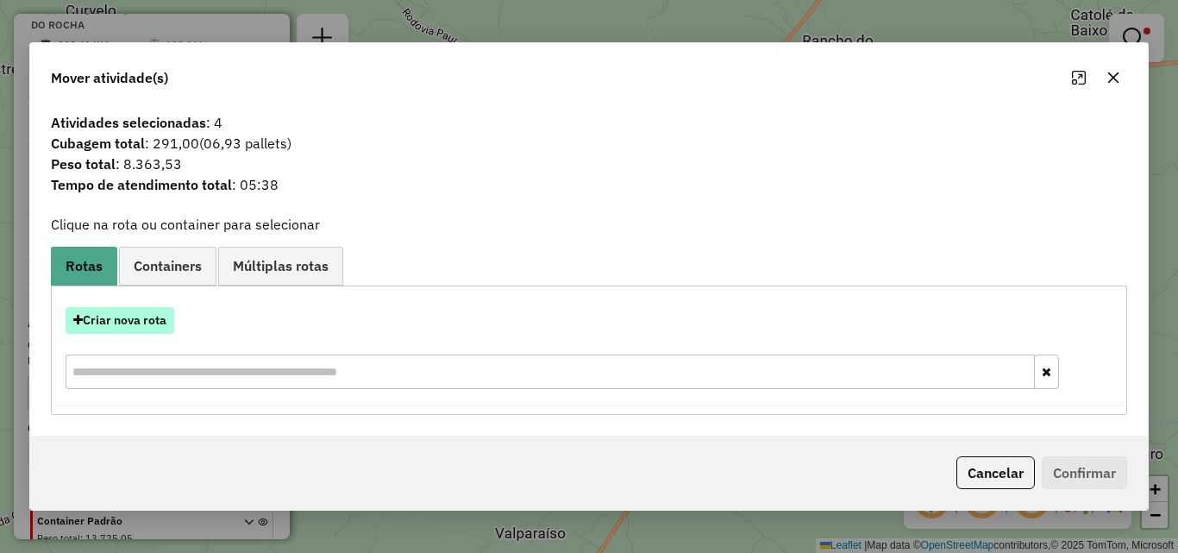
click at [156, 315] on button "Criar nova rota" at bounding box center [120, 320] width 109 height 27
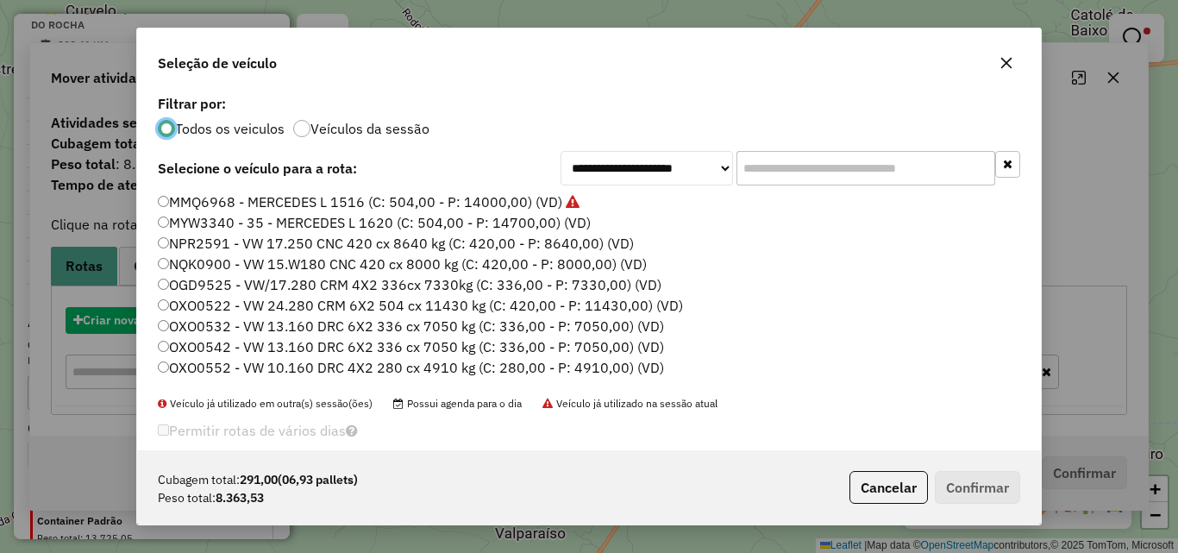
scroll to position [9, 5]
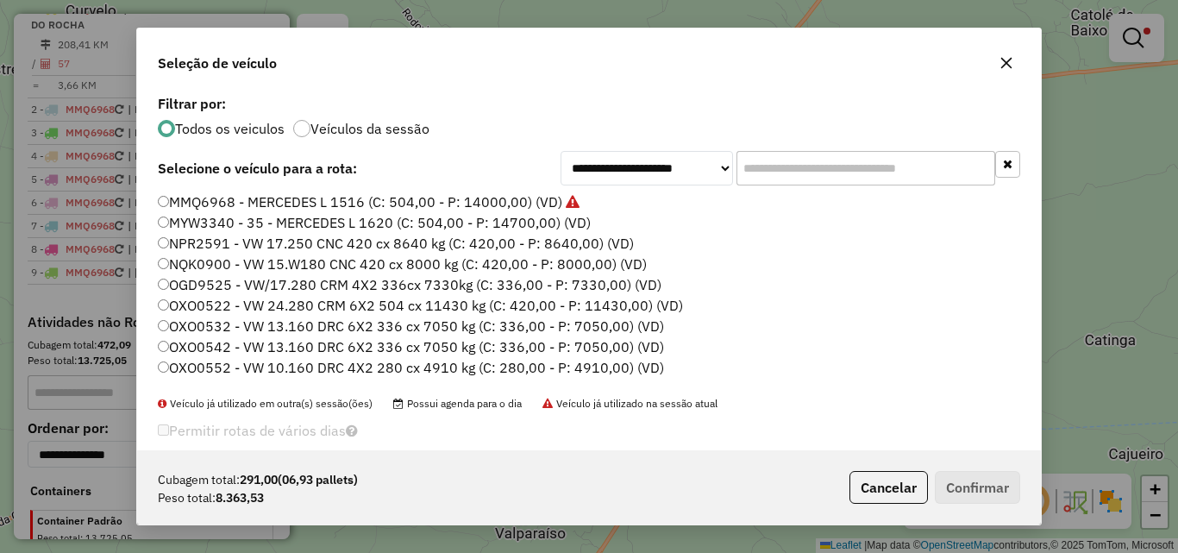
click at [827, 165] on input "text" at bounding box center [865, 168] width 259 height 34
click at [829, 164] on input "text" at bounding box center [865, 168] width 259 height 34
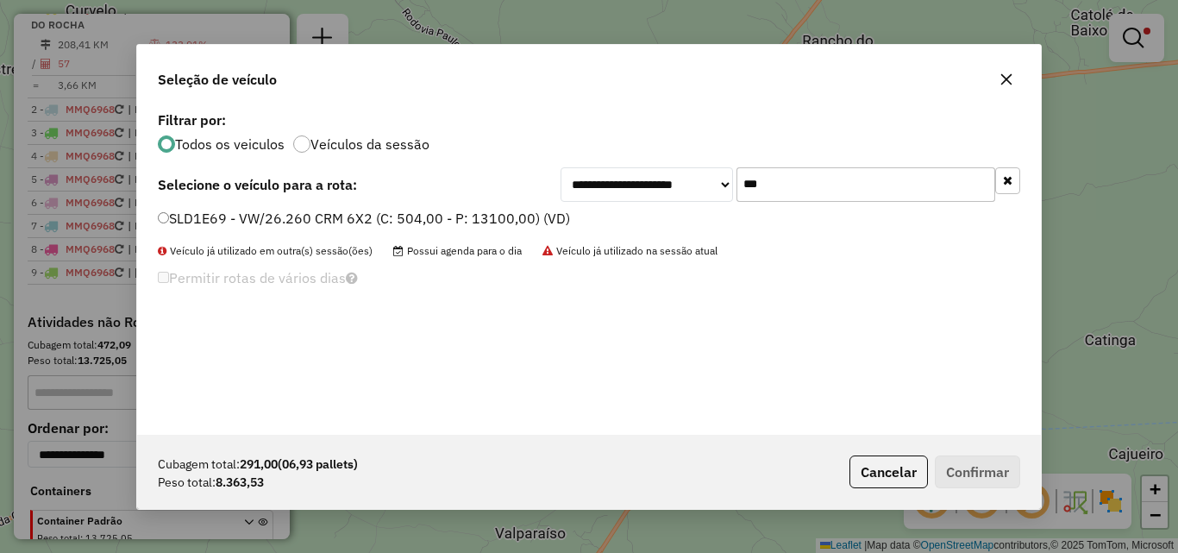
type input "***"
click at [187, 218] on label "SLD1E69 - VW/26.260 CRM 6X2 (C: 504,00 - P: 13100,00) (VD)" at bounding box center [364, 218] width 412 height 21
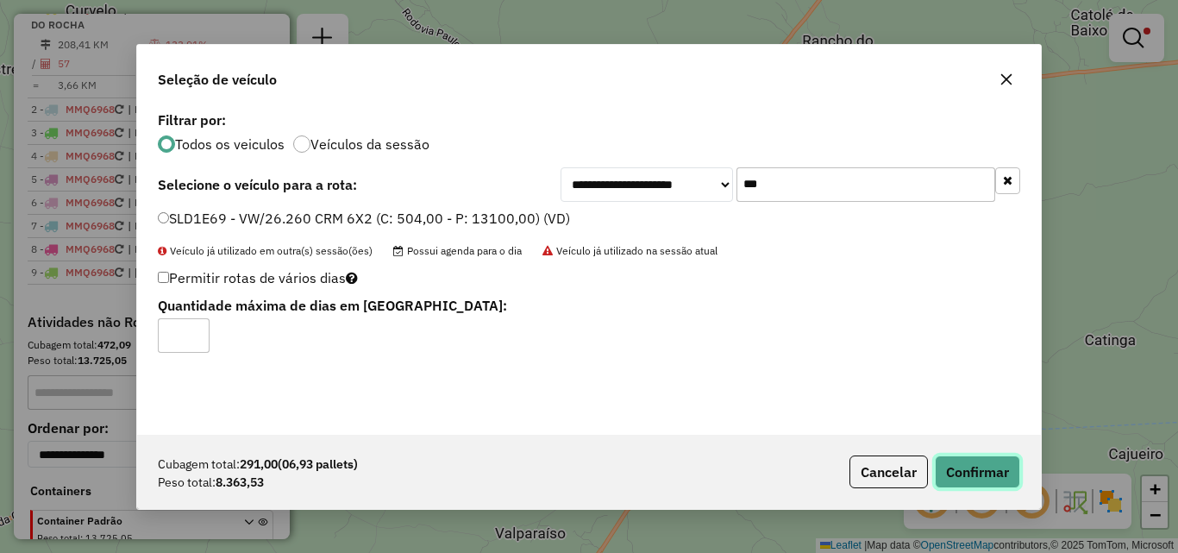
click at [958, 469] on button "Confirmar" at bounding box center [977, 471] width 85 height 33
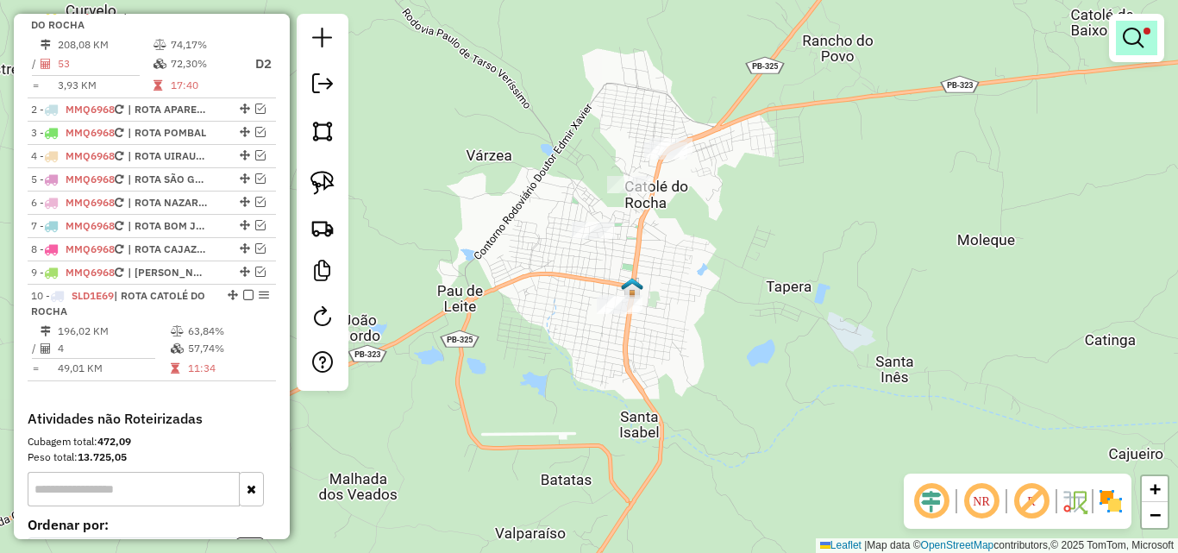
click at [1131, 28] on em at bounding box center [1133, 38] width 21 height 21
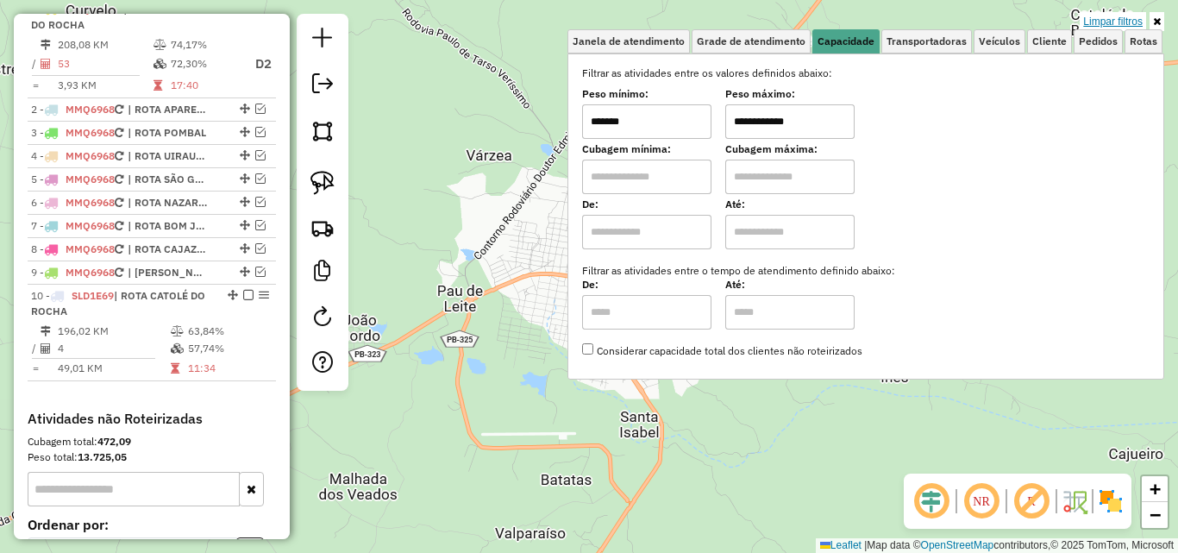
click at [1123, 15] on link "Limpar filtros" at bounding box center [1112, 21] width 66 height 19
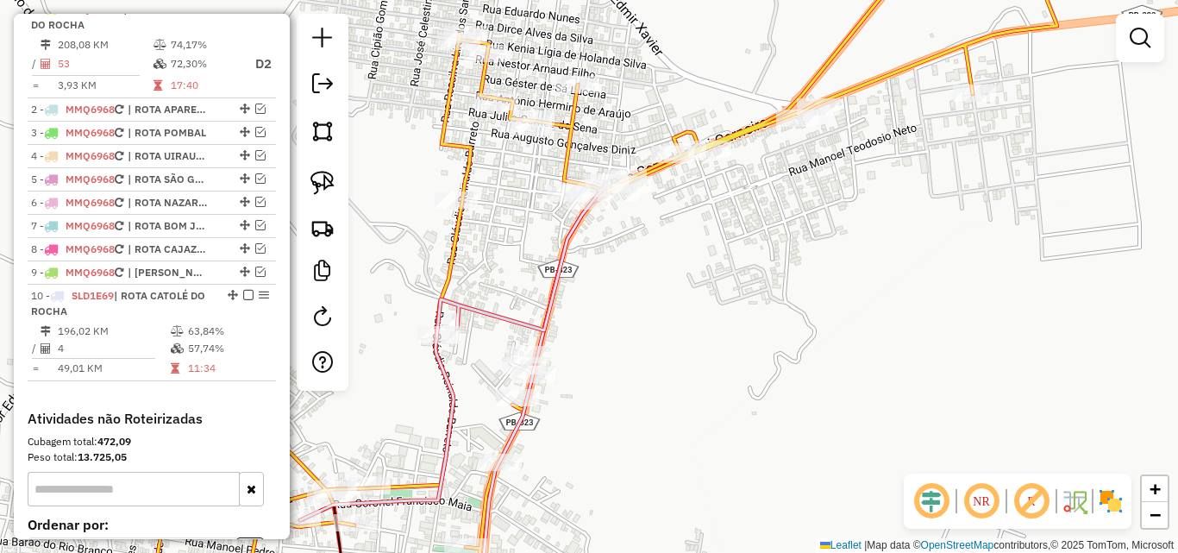
click at [564, 147] on icon at bounding box center [603, 276] width 911 height 663
select select "*********"
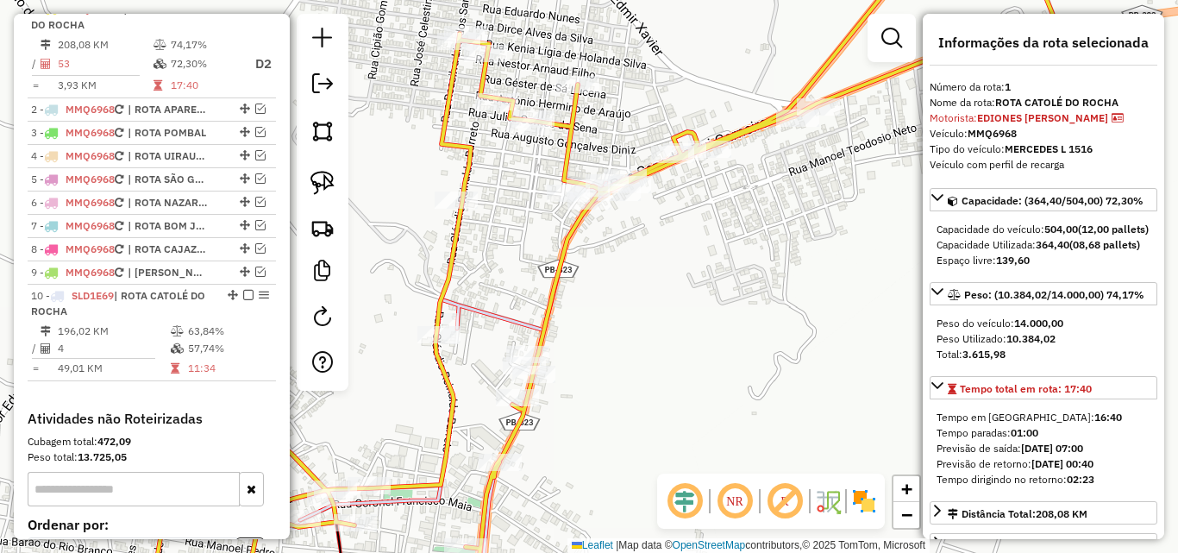
scroll to position [259, 0]
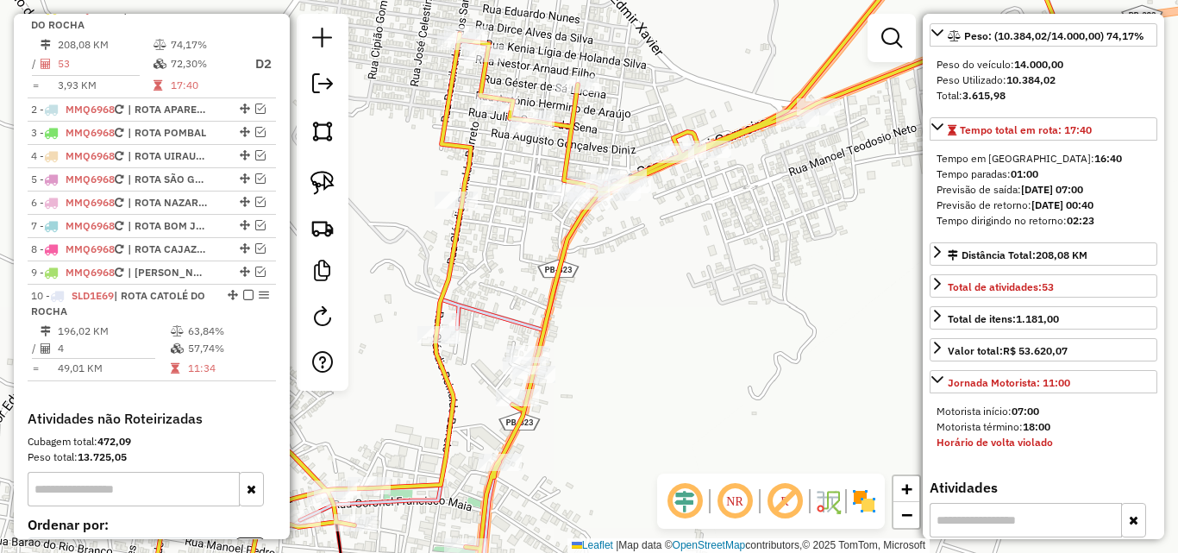
drag, startPoint x: 447, startPoint y: 281, endPoint x: 921, endPoint y: 313, distance: 474.4
click at [447, 281] on icon at bounding box center [603, 276] width 911 height 663
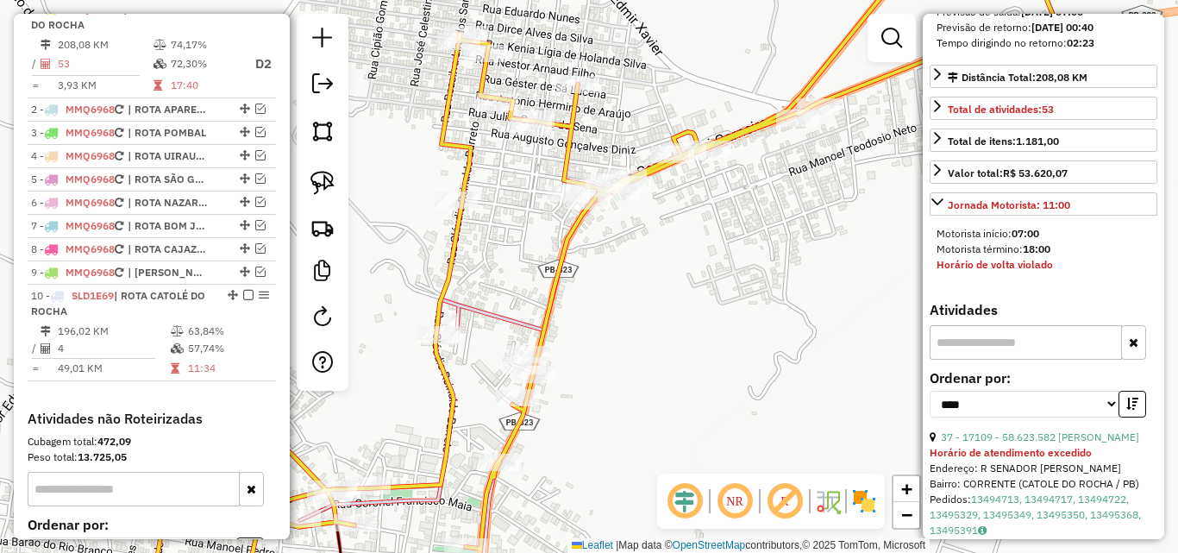
scroll to position [776, 0]
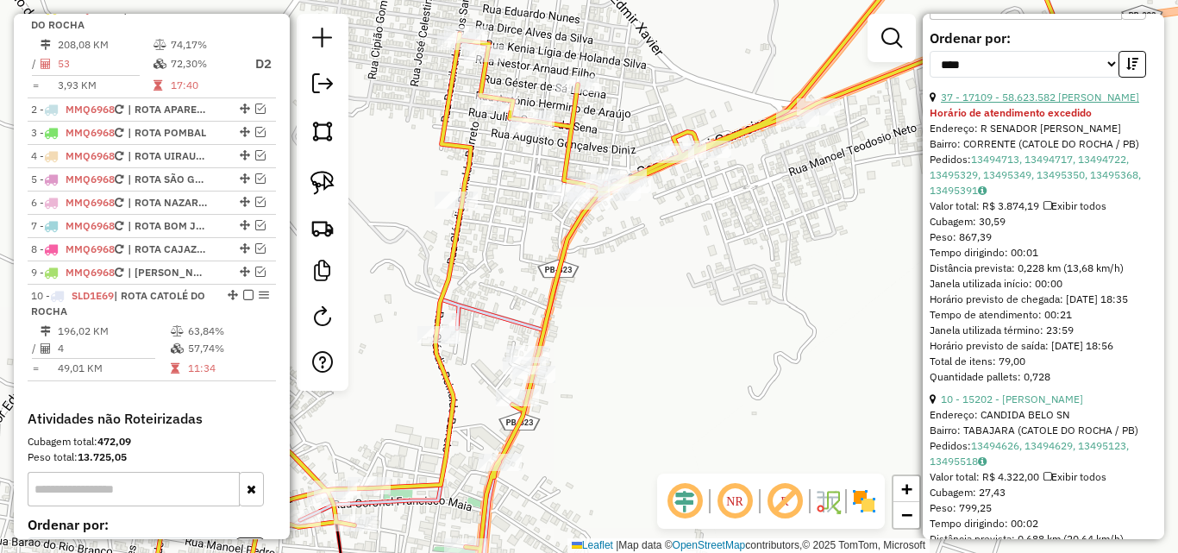
click at [1034, 103] on link "37 - 17109 - 58.623.582 MARCOS VI" at bounding box center [1040, 97] width 198 height 13
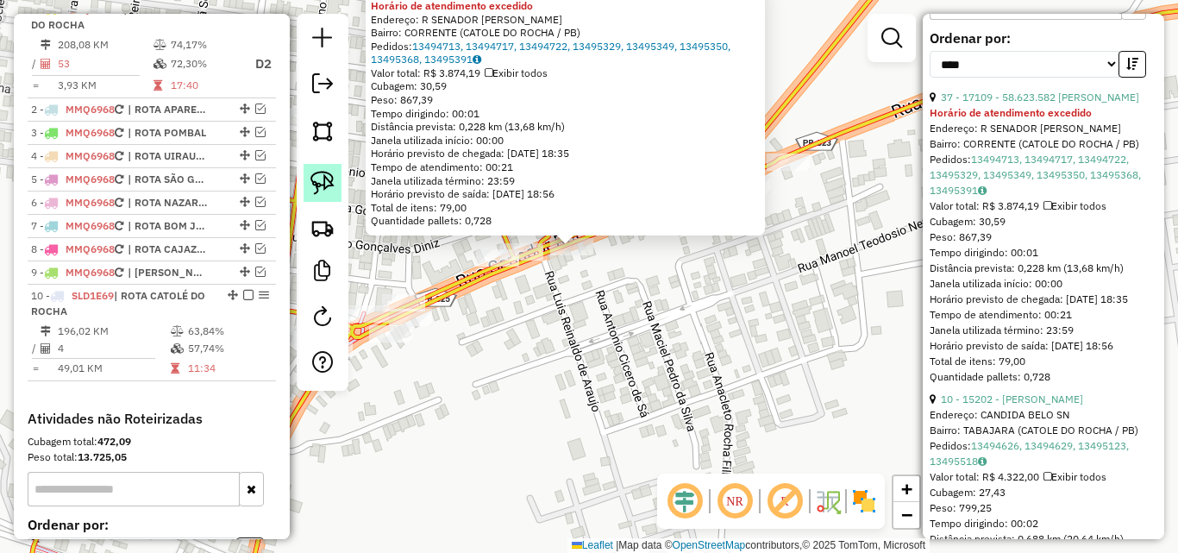
click at [322, 185] on img at bounding box center [322, 183] width 24 height 24
drag, startPoint x: 593, startPoint y: 259, endPoint x: 546, endPoint y: 262, distance: 47.5
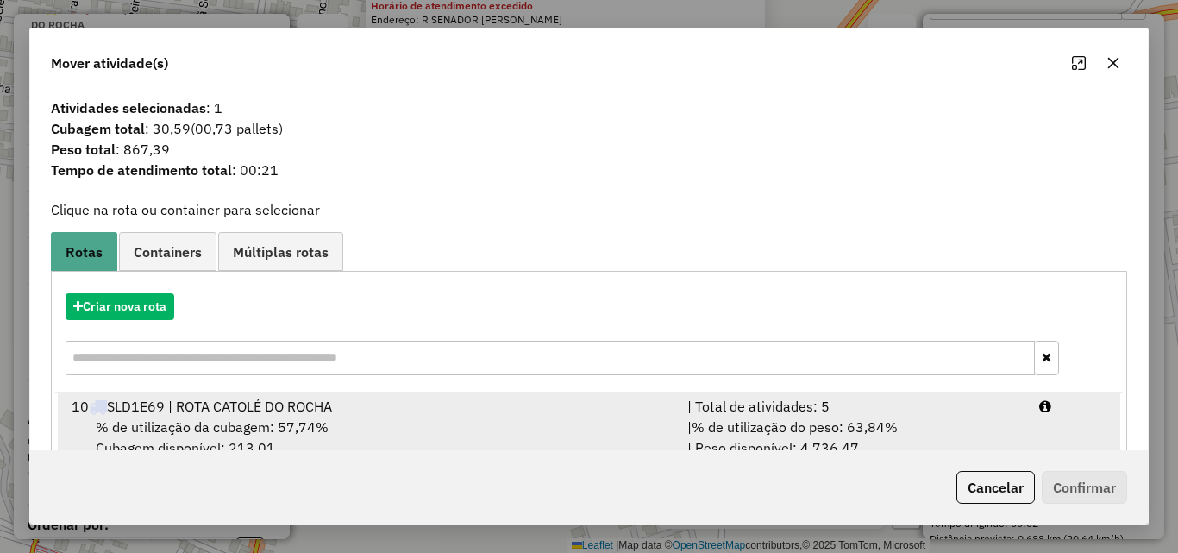
click at [983, 435] on div "| % de utilização do peso: 63,84% | Peso disponível: 4.736,47" at bounding box center [853, 436] width 352 height 41
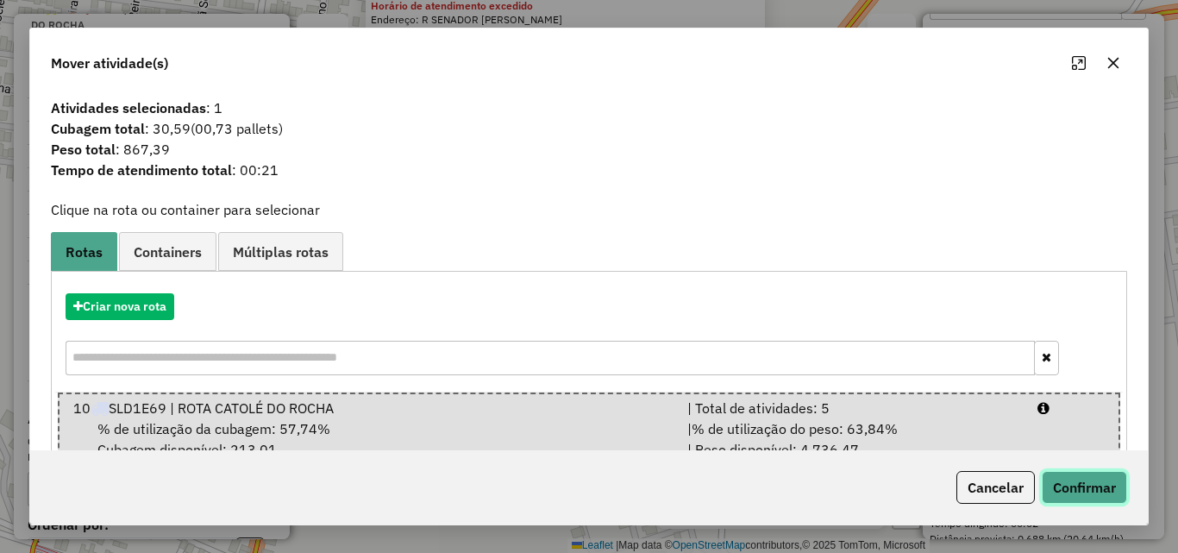
click at [1092, 491] on button "Confirmar" at bounding box center [1084, 487] width 85 height 33
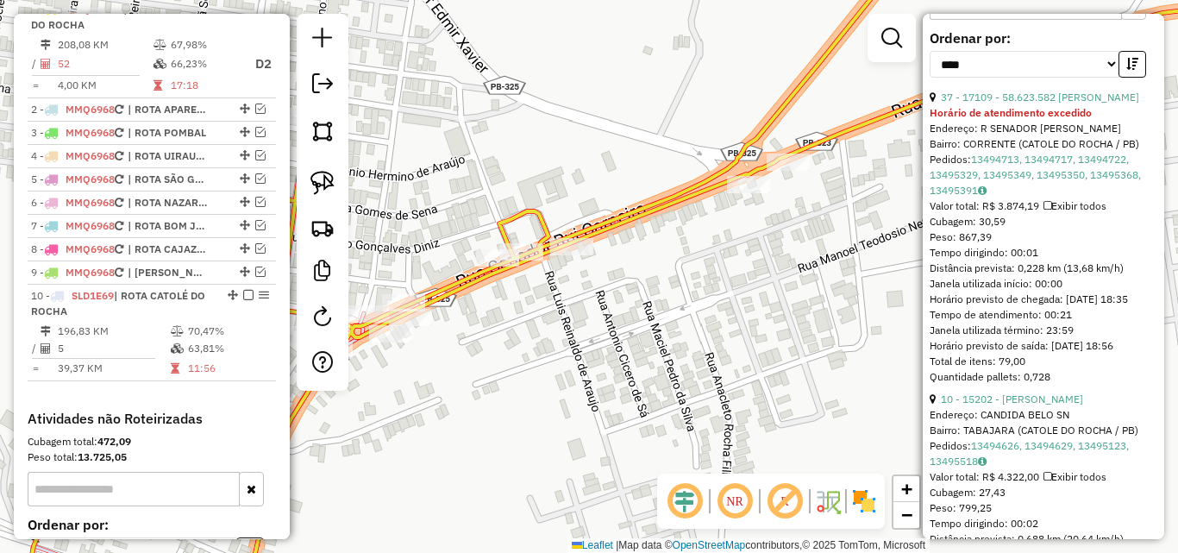
click at [665, 191] on icon at bounding box center [647, 276] width 1240 height 663
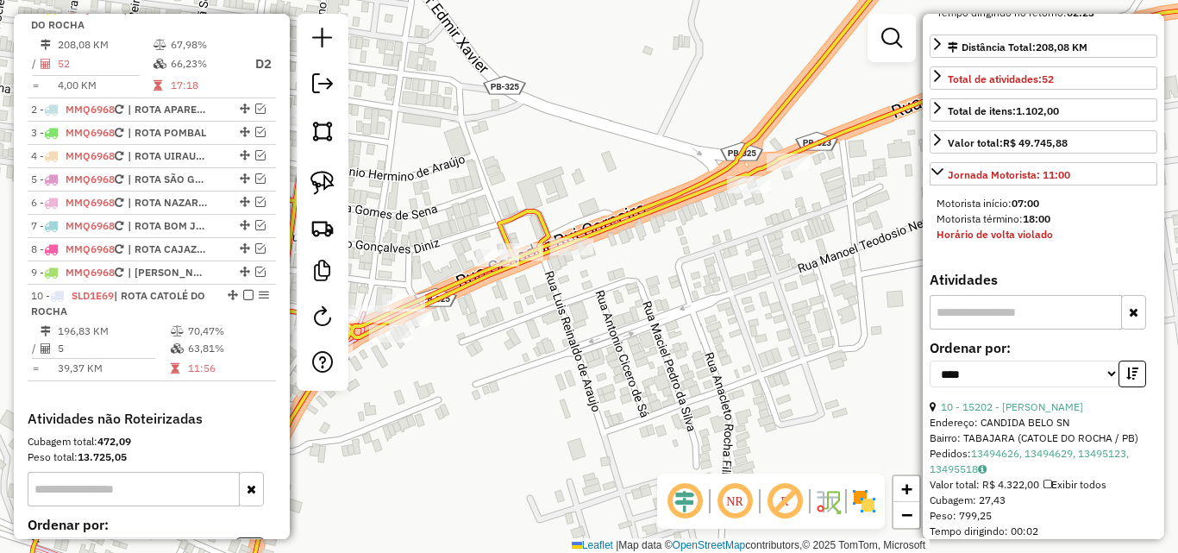
scroll to position [604, 0]
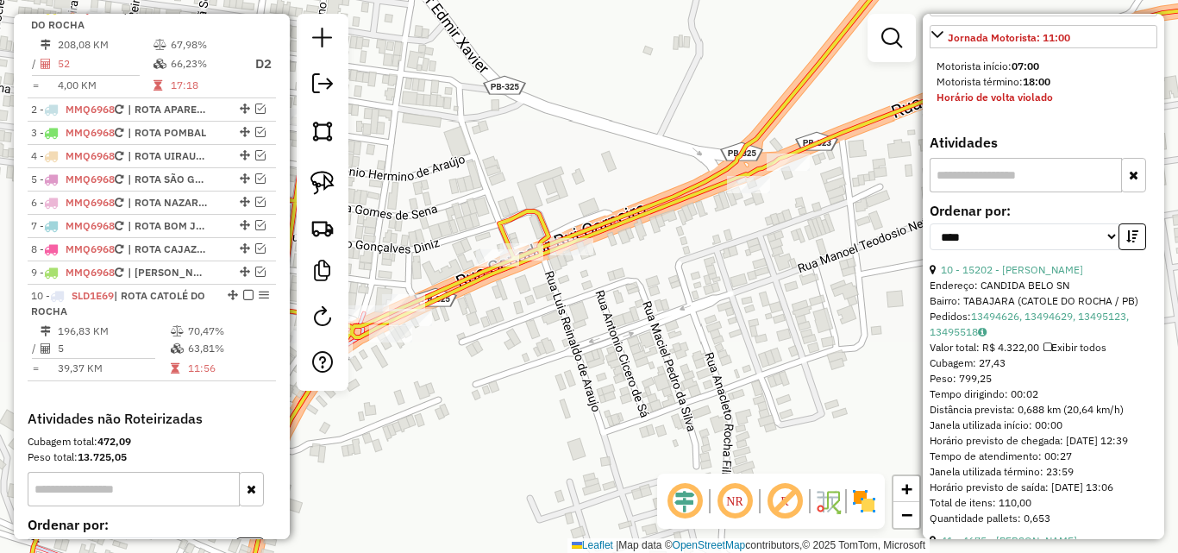
click at [1008, 293] on div "Endereço: CANDIDA BELO SN" at bounding box center [1043, 286] width 228 height 16
drag, startPoint x: 1003, startPoint y: 305, endPoint x: 949, endPoint y: 307, distance: 53.5
click at [1003, 276] on link "10 - 15202 - FLAVIO BEBIDAS" at bounding box center [1012, 269] width 142 height 13
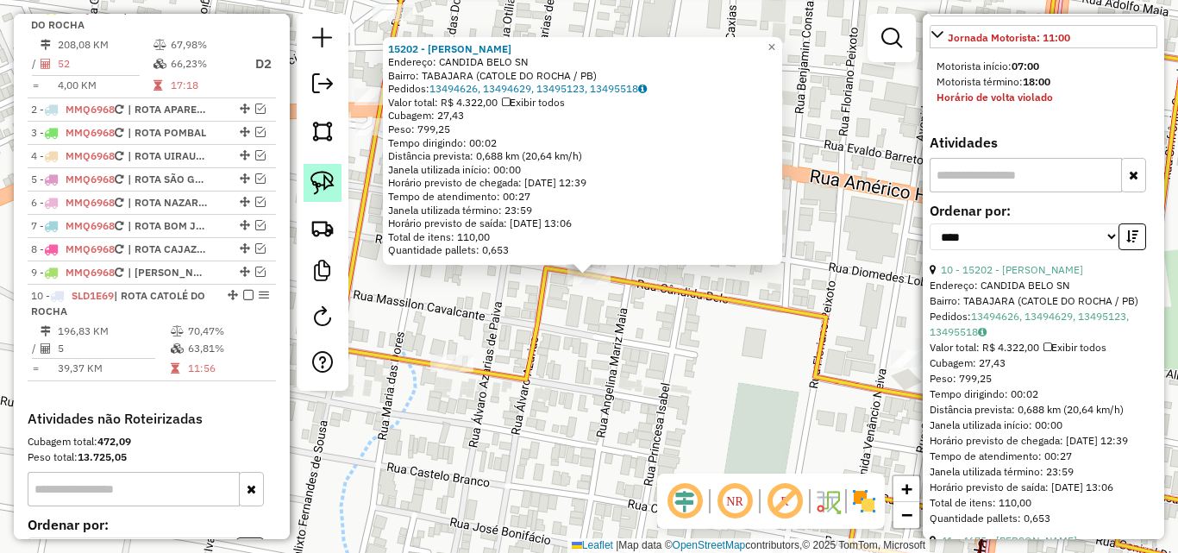
click at [306, 169] on link at bounding box center [322, 183] width 38 height 38
click at [315, 194] on img at bounding box center [322, 183] width 24 height 24
drag, startPoint x: 604, startPoint y: 307, endPoint x: 530, endPoint y: 298, distance: 74.6
click at [323, 175] on img at bounding box center [322, 183] width 24 height 24
drag, startPoint x: 601, startPoint y: 293, endPoint x: 671, endPoint y: 372, distance: 105.7
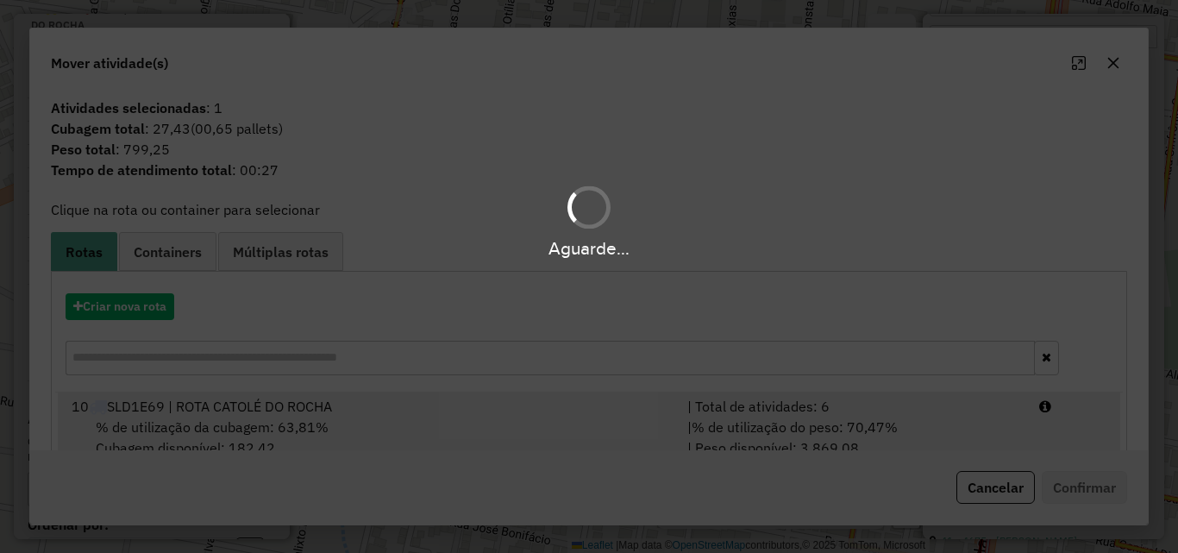
click at [968, 421] on div "| % de utilização do peso: 70,47% | Peso disponível: 3.869,08" at bounding box center [853, 436] width 352 height 41
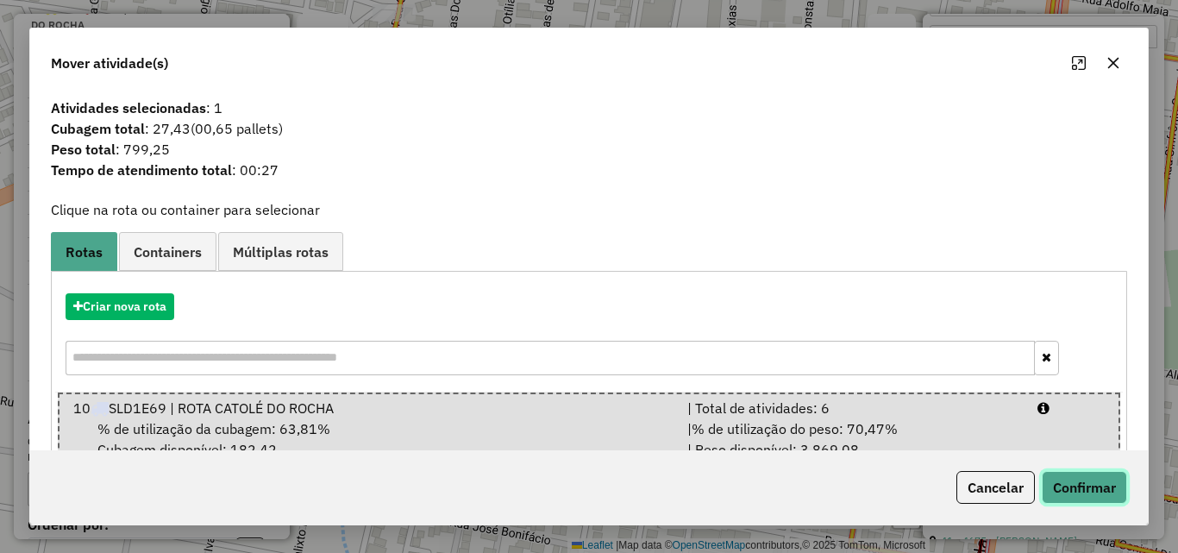
click at [1067, 486] on button "Confirmar" at bounding box center [1084, 487] width 85 height 33
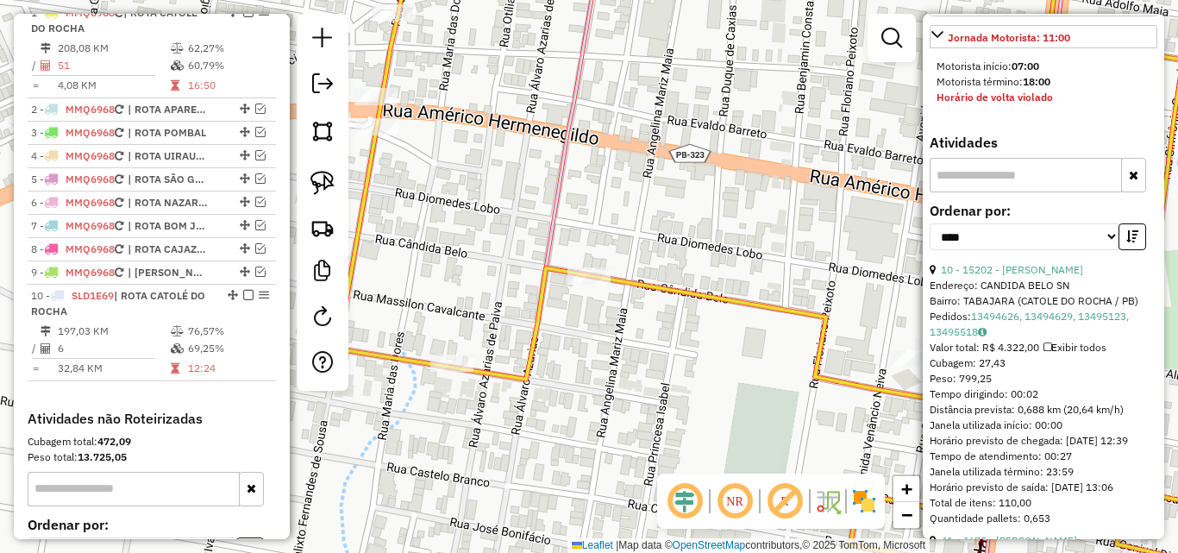
scroll to position [647, 0]
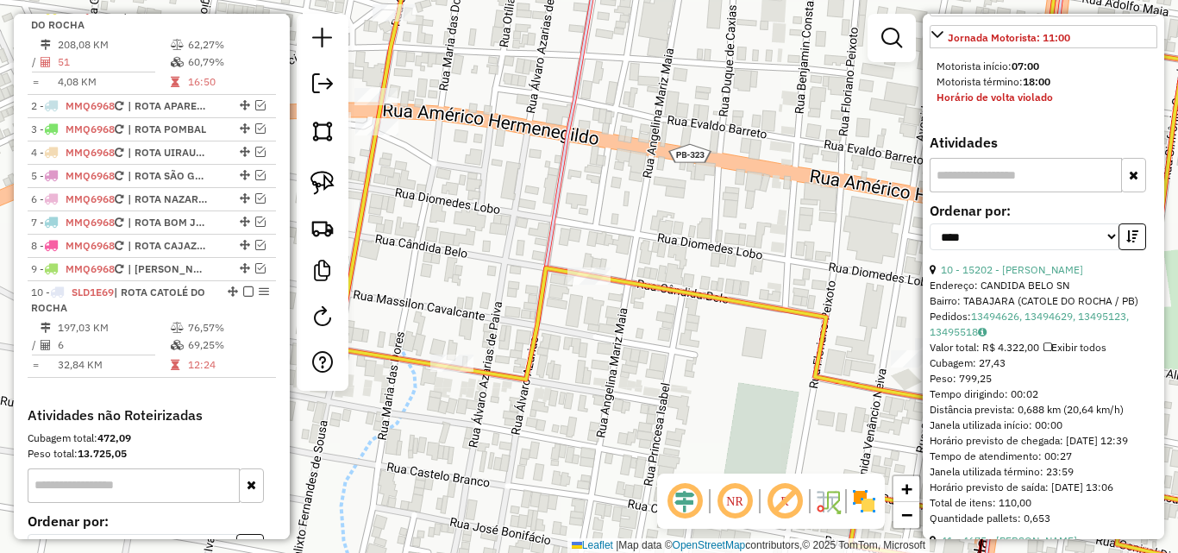
click at [356, 205] on icon at bounding box center [782, 276] width 887 height 663
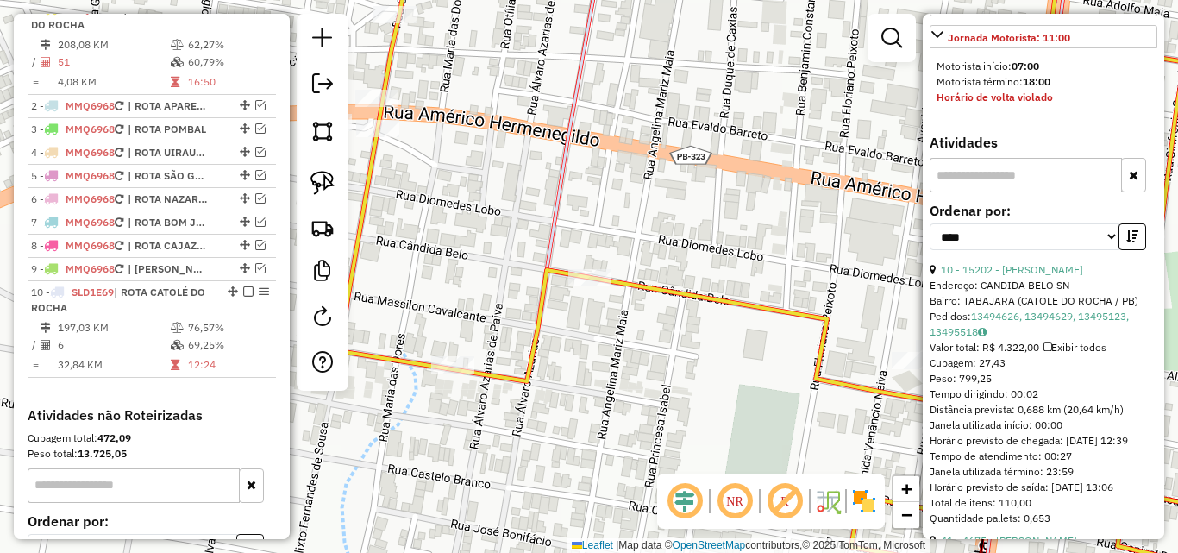
drag, startPoint x: 360, startPoint y: 230, endPoint x: 370, endPoint y: 237, distance: 11.7
click at [360, 230] on icon at bounding box center [783, 276] width 887 height 663
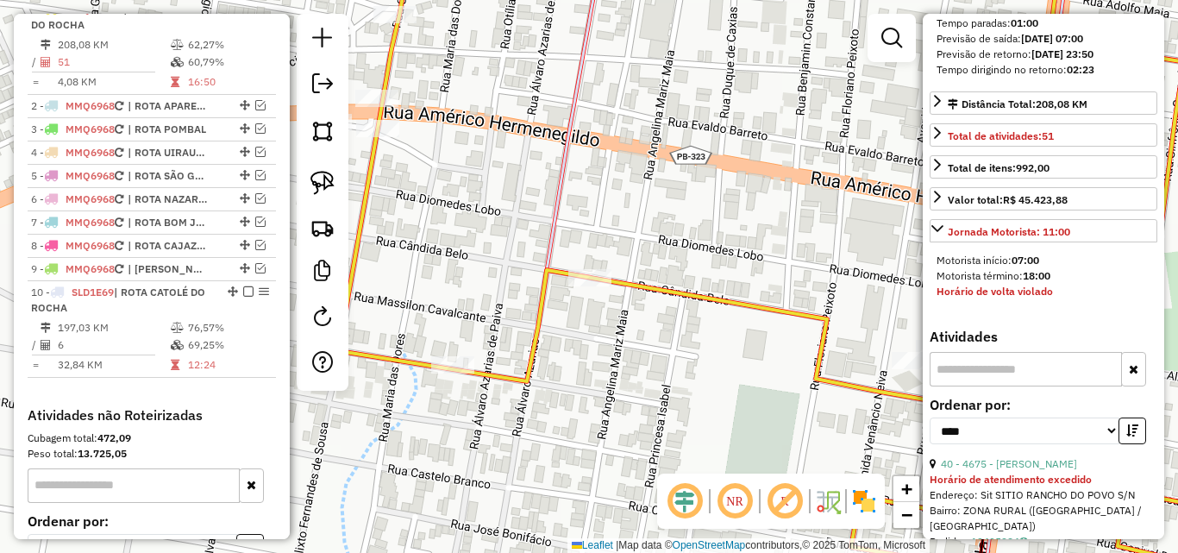
scroll to position [690, 0]
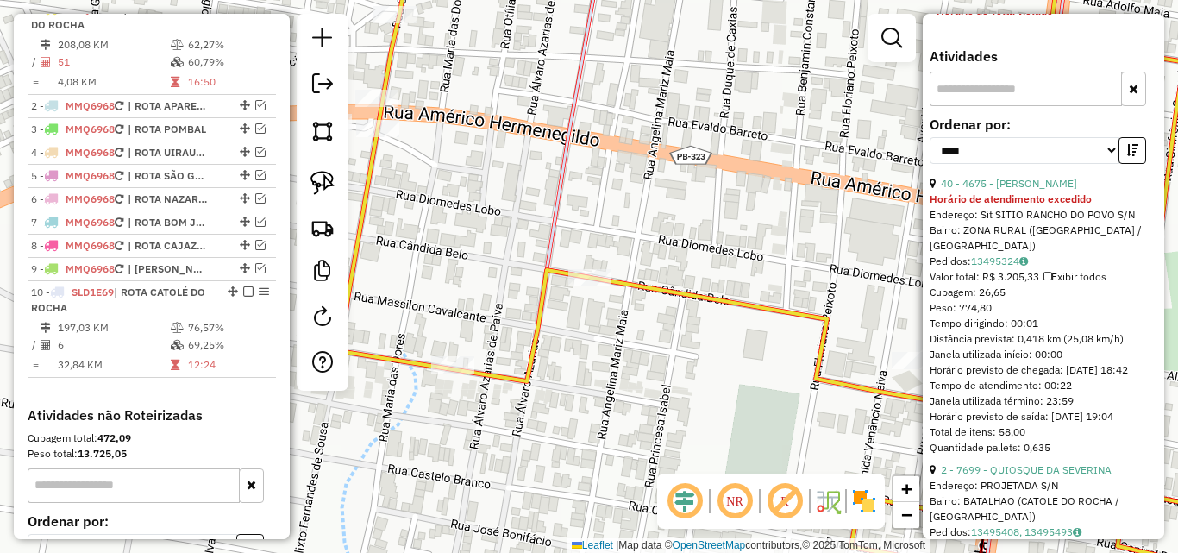
click at [979, 205] on strong "Horário de atendimento excedido" at bounding box center [1010, 198] width 162 height 13
click at [980, 190] on link "40 - 4675 - JOSE GERALDO DA SILVA" at bounding box center [1009, 183] width 136 height 13
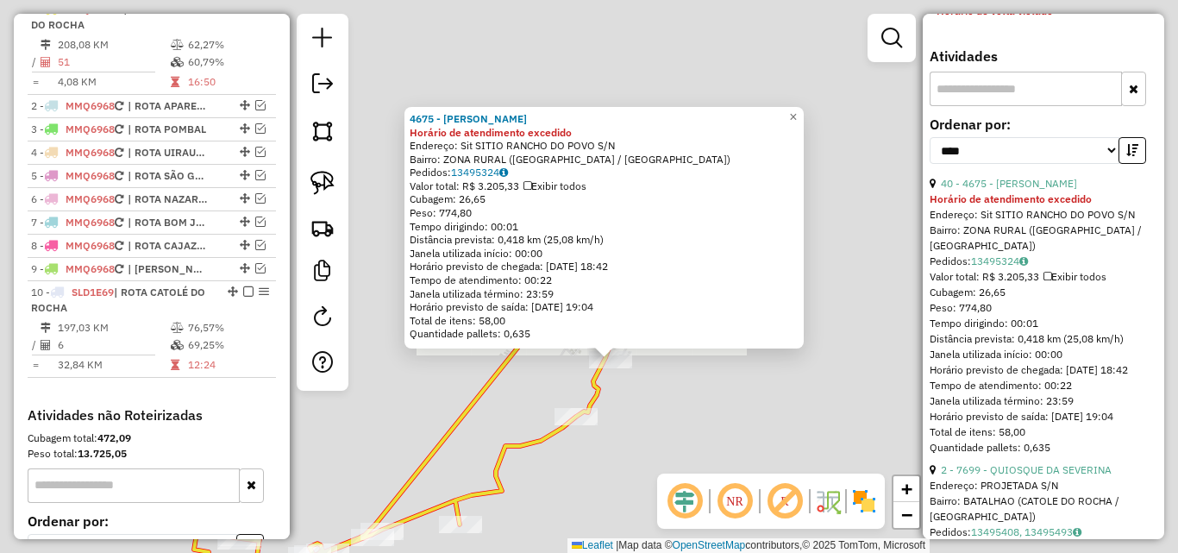
click at [732, 402] on div "4675 - JOSE GERALDO DA SILVA Horário de atendimento excedido Endereço: Sit SITI…" at bounding box center [589, 276] width 1178 height 553
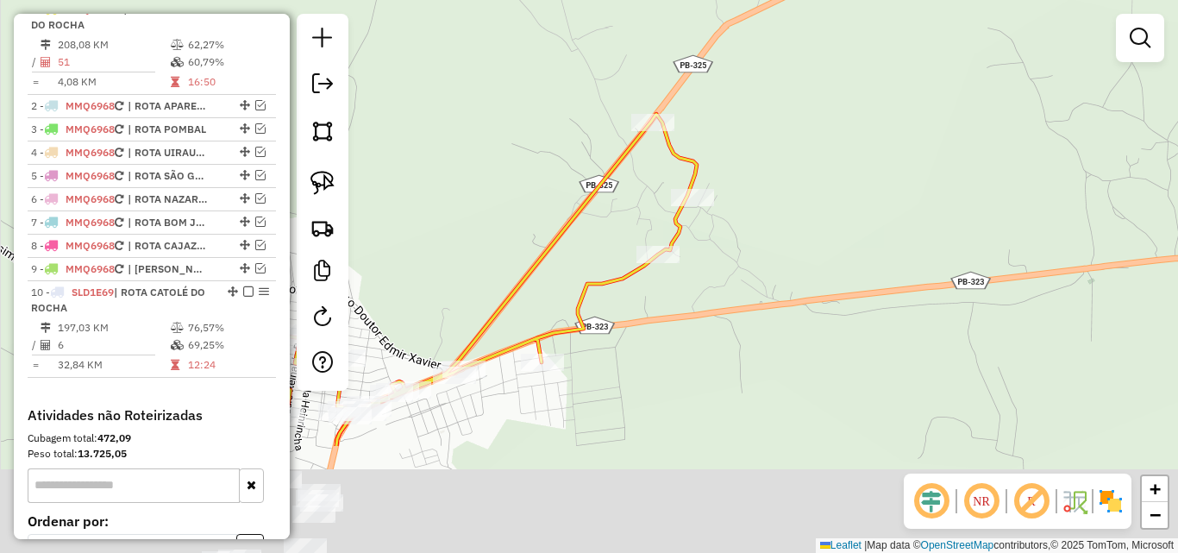
drag, startPoint x: 789, startPoint y: 282, endPoint x: 816, endPoint y: 241, distance: 48.5
click at [816, 241] on div "Janela de atendimento Grade de atendimento Capacidade Transportadoras Veículos …" at bounding box center [589, 276] width 1178 height 553
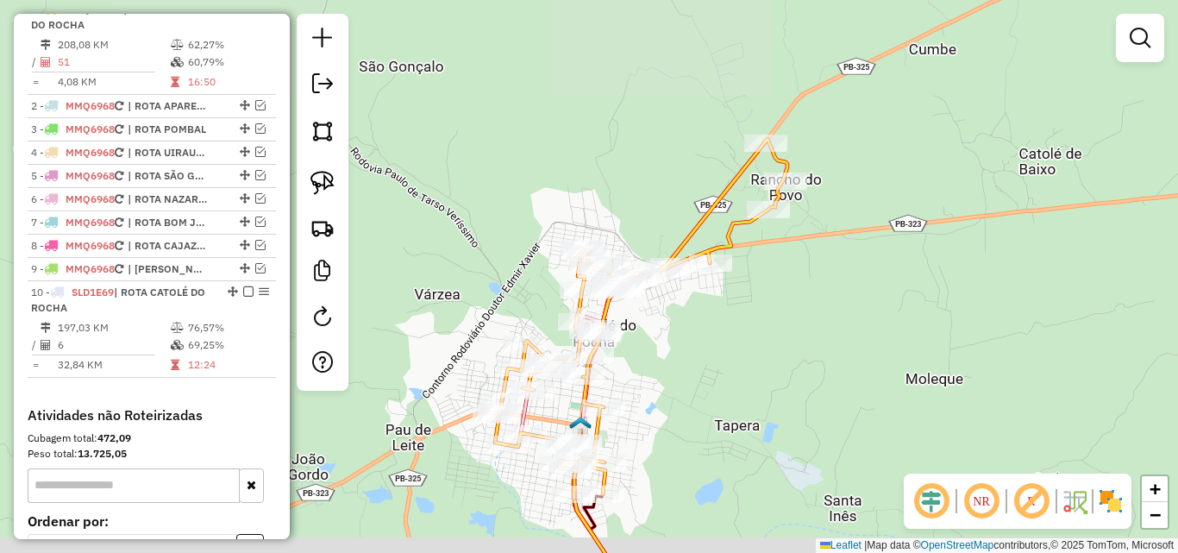
drag, startPoint x: 695, startPoint y: 400, endPoint x: 763, endPoint y: 310, distance: 112.6
click at [763, 310] on div "Janela de atendimento Grade de atendimento Capacidade Transportadoras Veículos …" at bounding box center [589, 276] width 1178 height 553
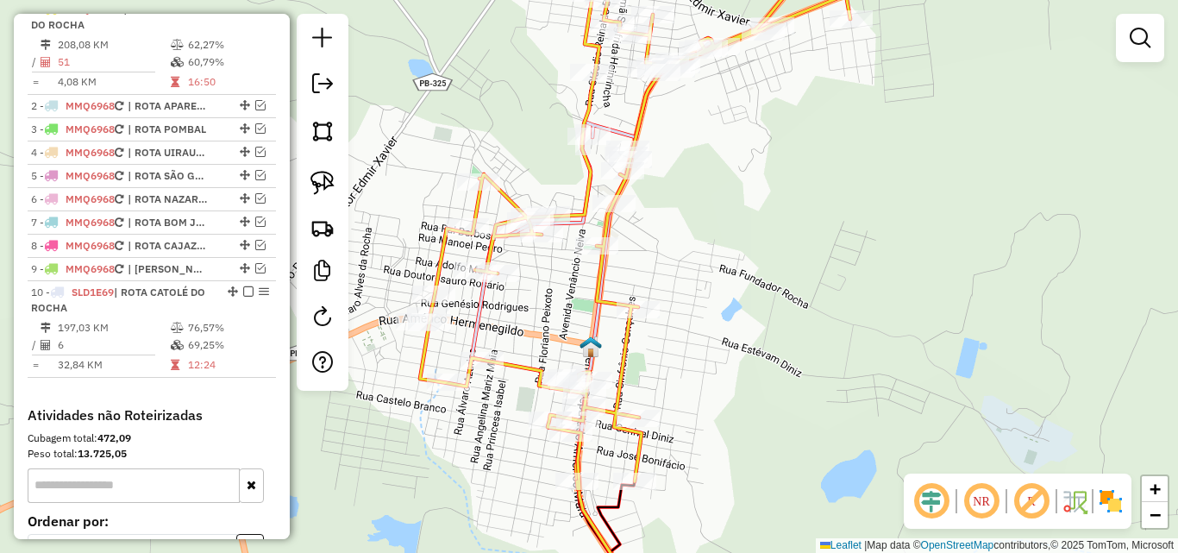
click at [629, 354] on icon at bounding box center [657, 217] width 474 height 544
select select "*********"
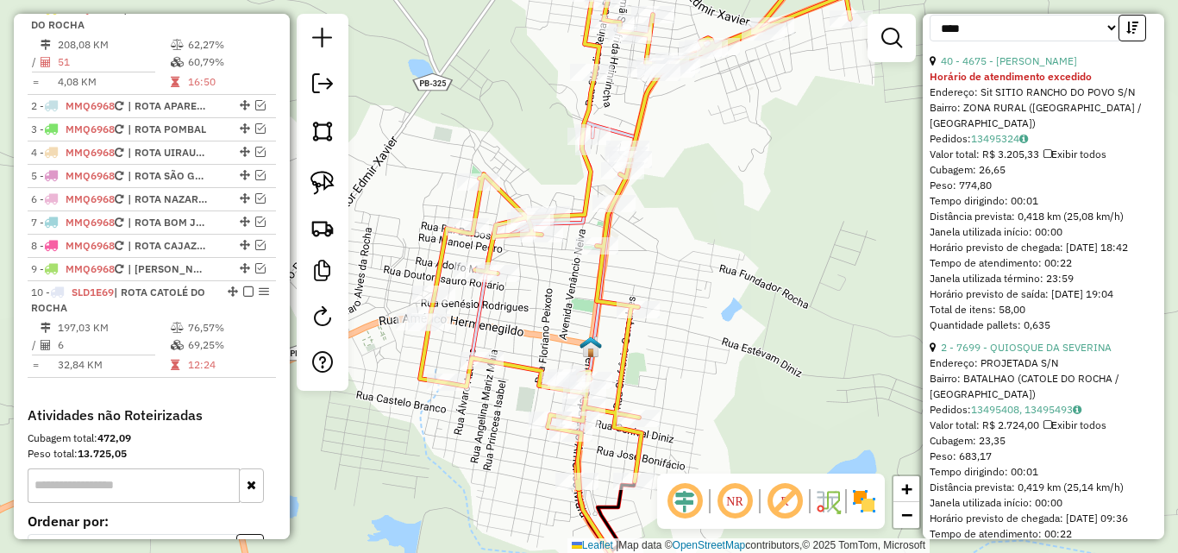
scroll to position [948, 0]
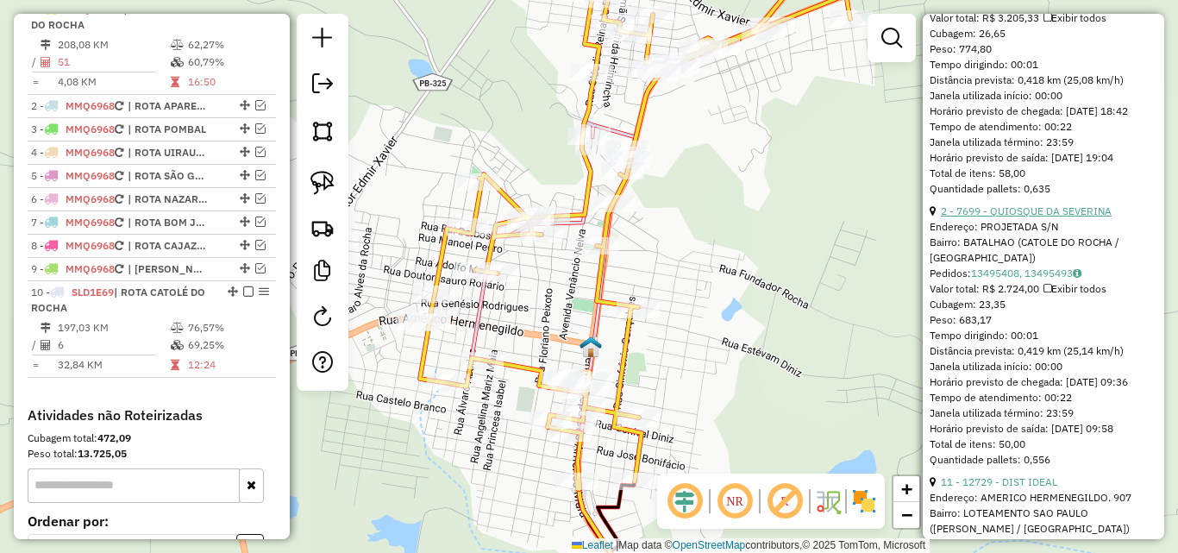
click at [1006, 217] on link "2 - 7699 - QUIOSQUE DA SEVERINA" at bounding box center [1026, 210] width 171 height 13
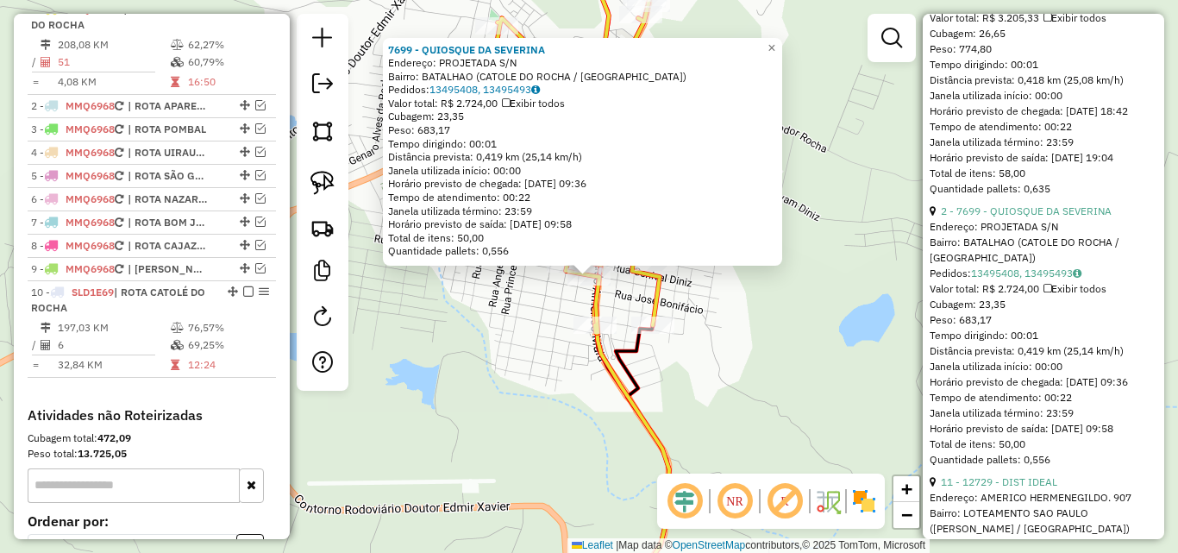
click at [492, 290] on div "7699 - QUIOSQUE DA SEVERINA Endereço: PROJETADA S/N Bairro: BATALHAO (CATOLE DO…" at bounding box center [589, 276] width 1178 height 553
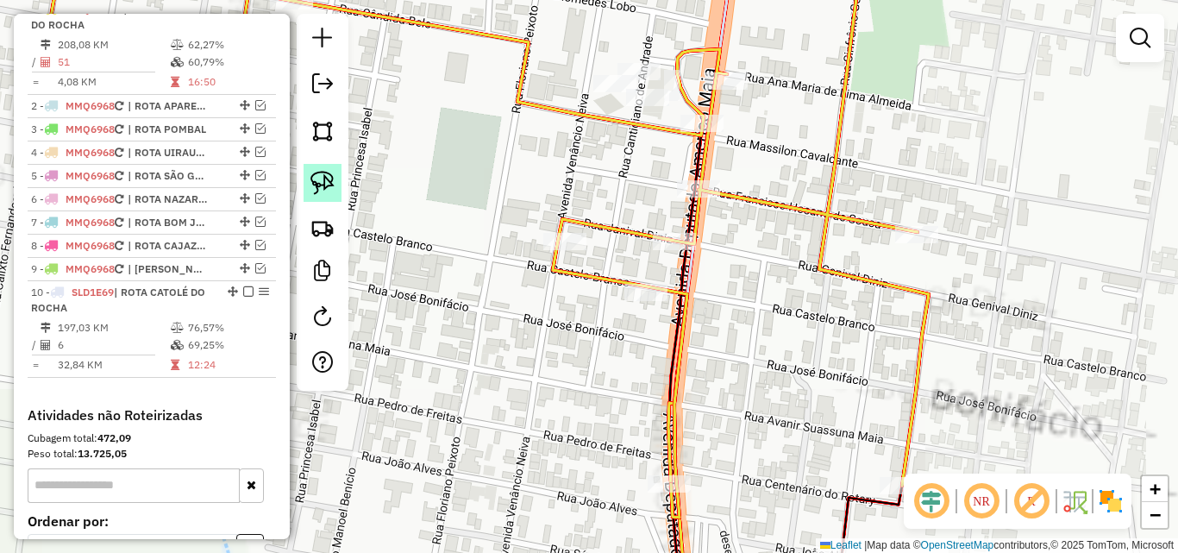
click at [316, 194] on img at bounding box center [322, 183] width 24 height 24
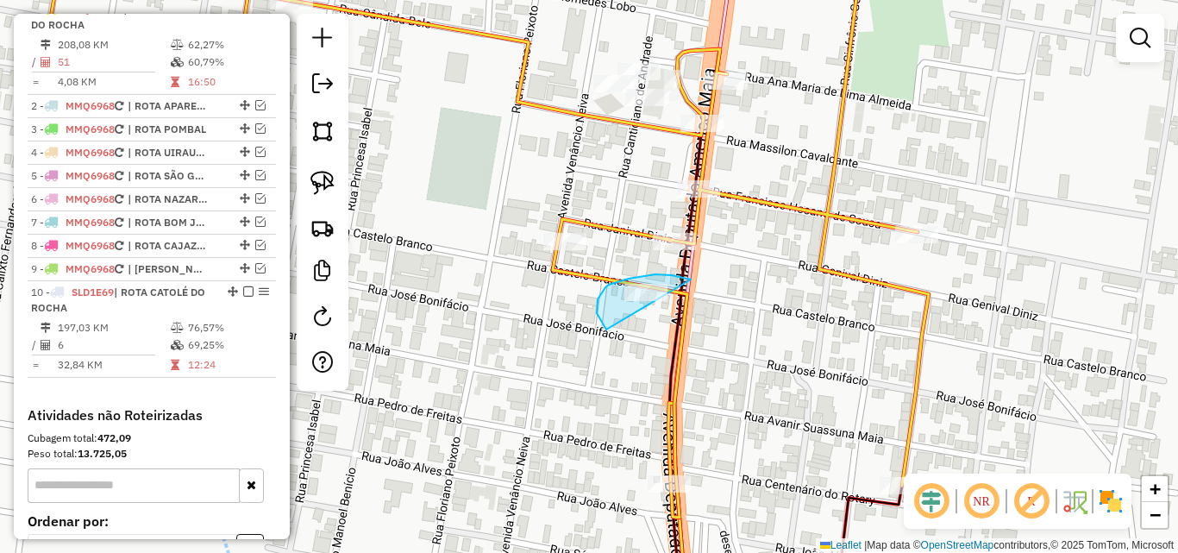
drag, startPoint x: 641, startPoint y: 276, endPoint x: 729, endPoint y: 340, distance: 108.0
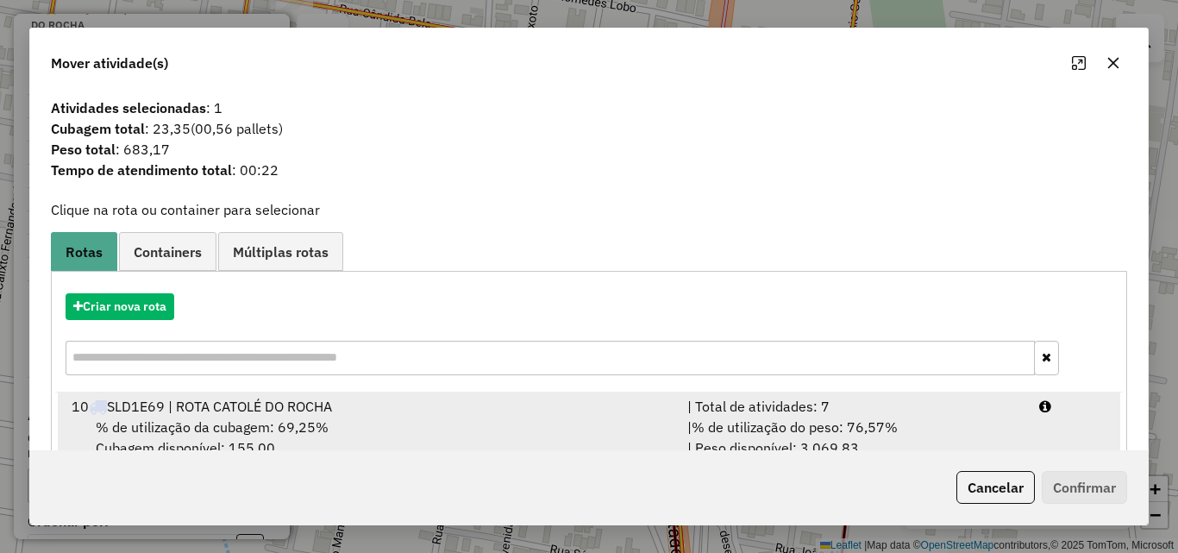
click at [1021, 430] on div "| % de utilização do peso: 76,57% | Peso disponível: 3.069,83" at bounding box center [853, 436] width 352 height 41
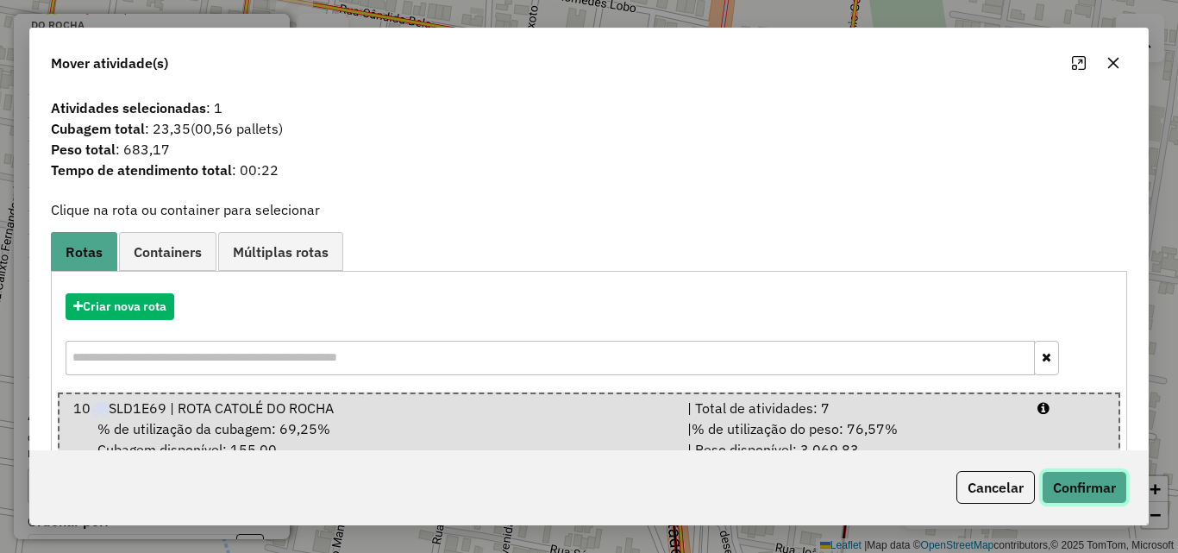
click at [1089, 480] on button "Confirmar" at bounding box center [1084, 487] width 85 height 33
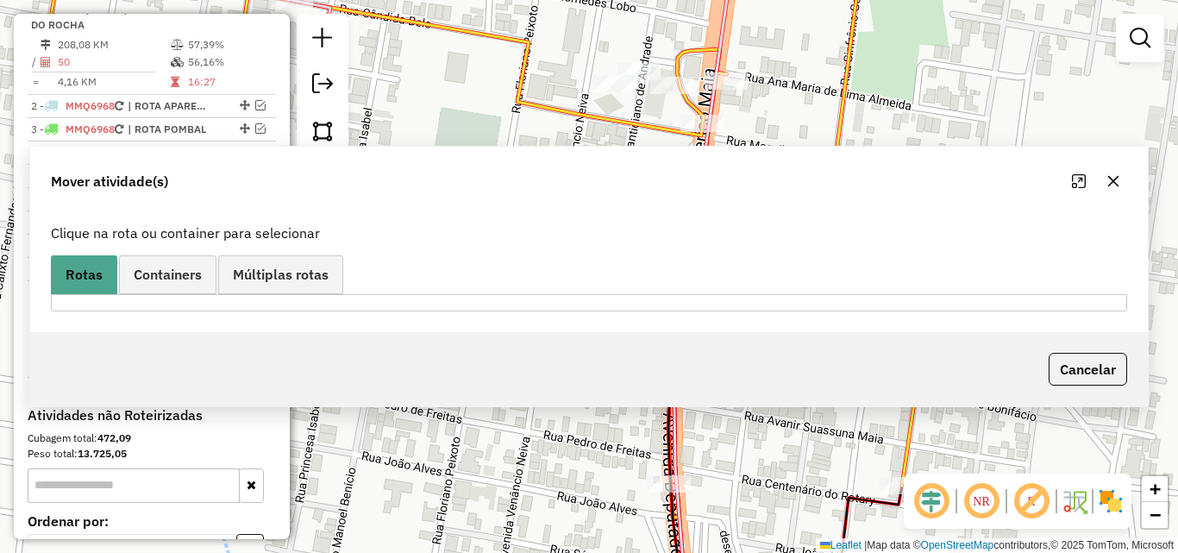
scroll to position [550, 0]
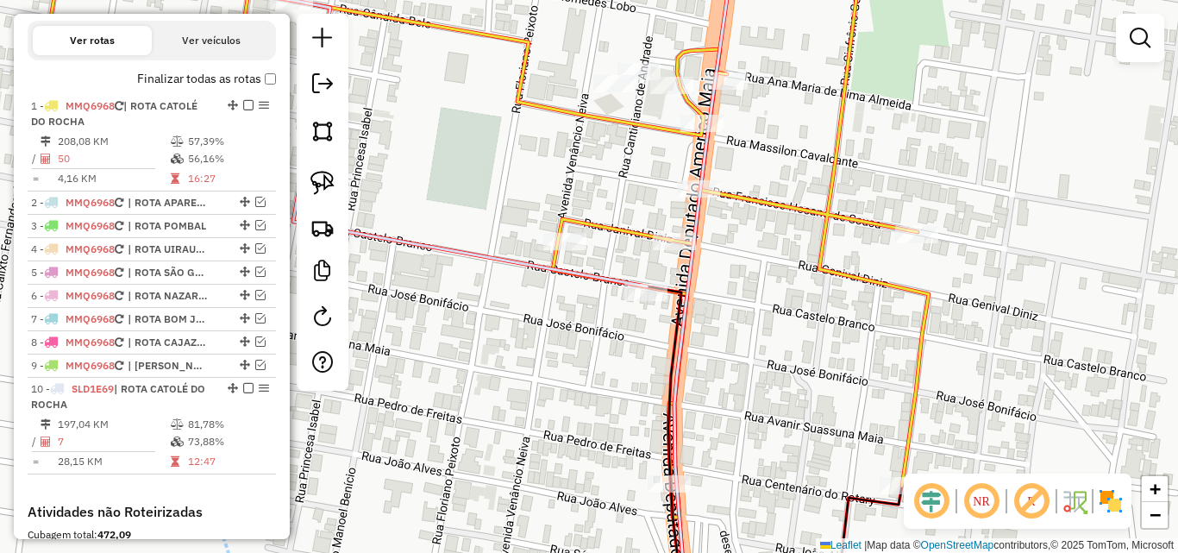
click at [935, 322] on div "Janela de atendimento Grade de atendimento Capacidade Transportadoras Veículos …" at bounding box center [589, 276] width 1178 height 553
click at [923, 325] on icon at bounding box center [484, 231] width 887 height 573
select select "*********"
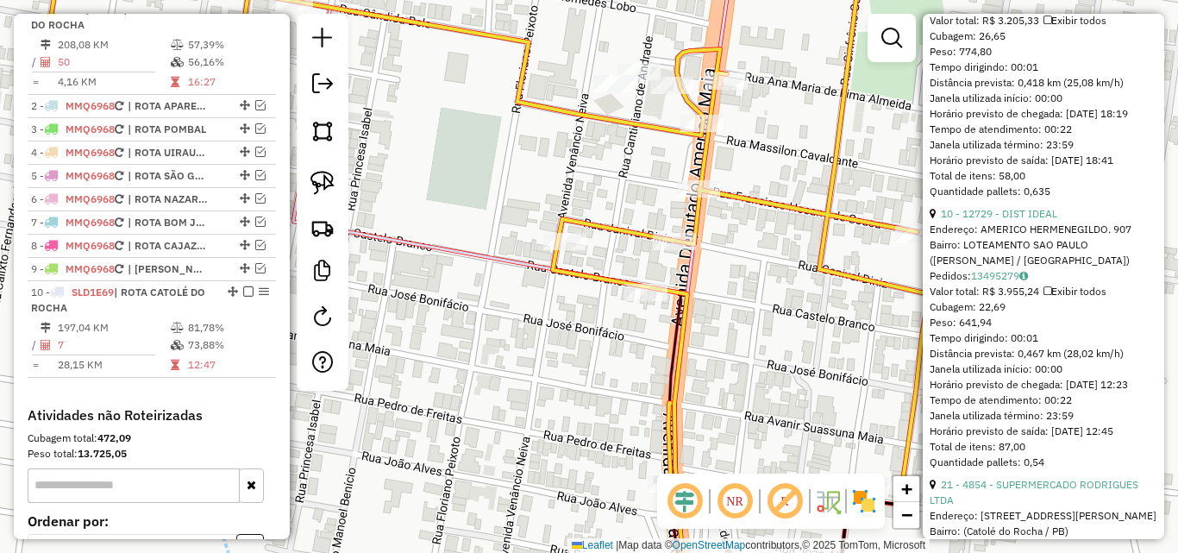
scroll to position [948, 0]
click at [994, 217] on link "10 - 12729 - DIST IDEAL" at bounding box center [999, 210] width 116 height 13
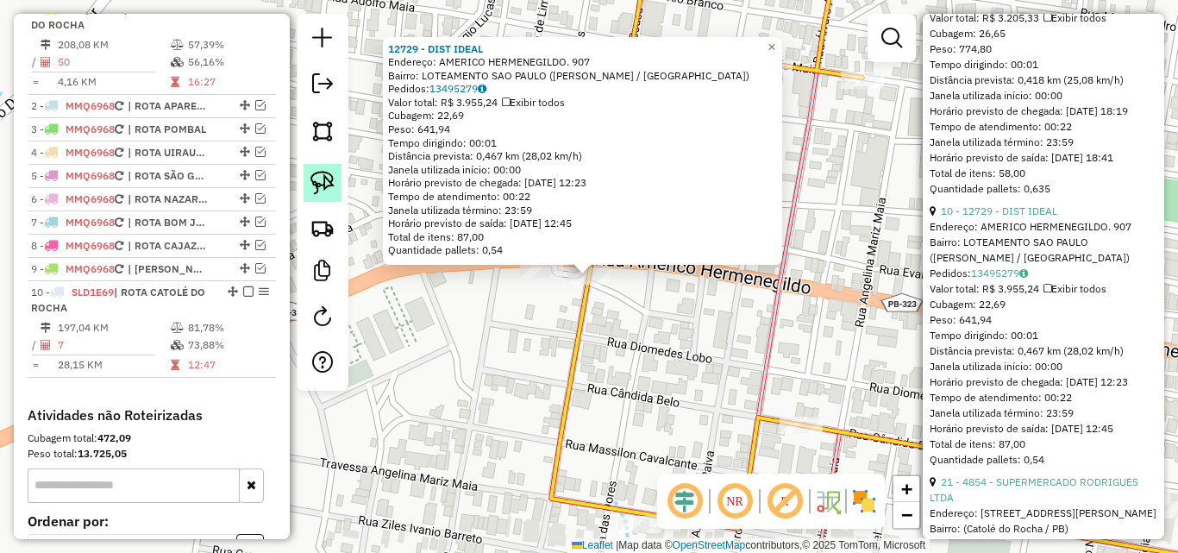
click at [316, 173] on img at bounding box center [322, 183] width 24 height 24
drag, startPoint x: 619, startPoint y: 301, endPoint x: 662, endPoint y: 366, distance: 77.7
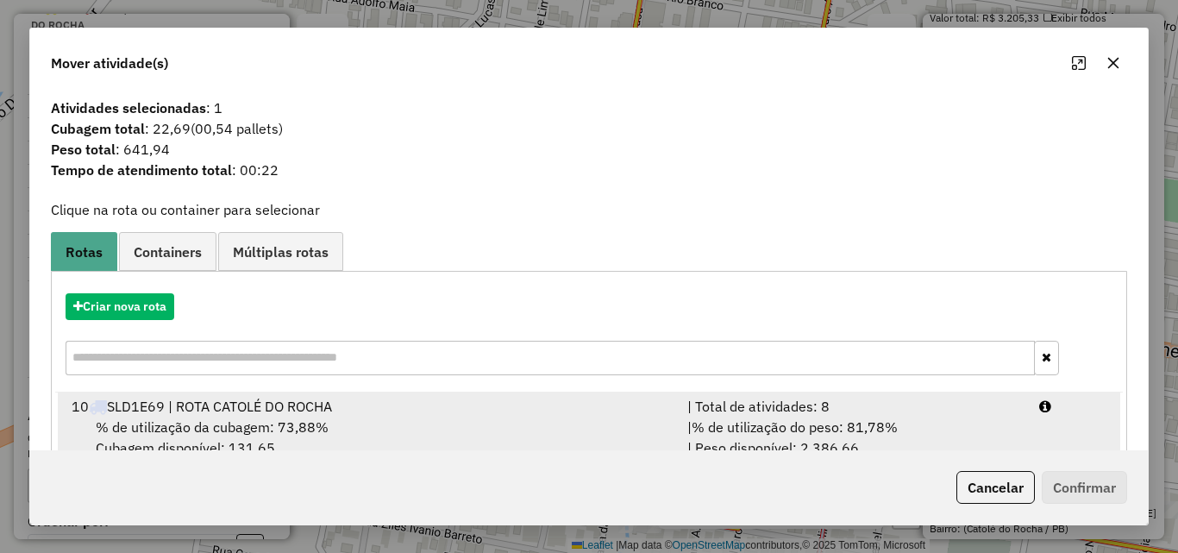
click at [998, 423] on div "| % de utilização do peso: 81,78% | Peso disponível: 2.386,66" at bounding box center [853, 436] width 352 height 41
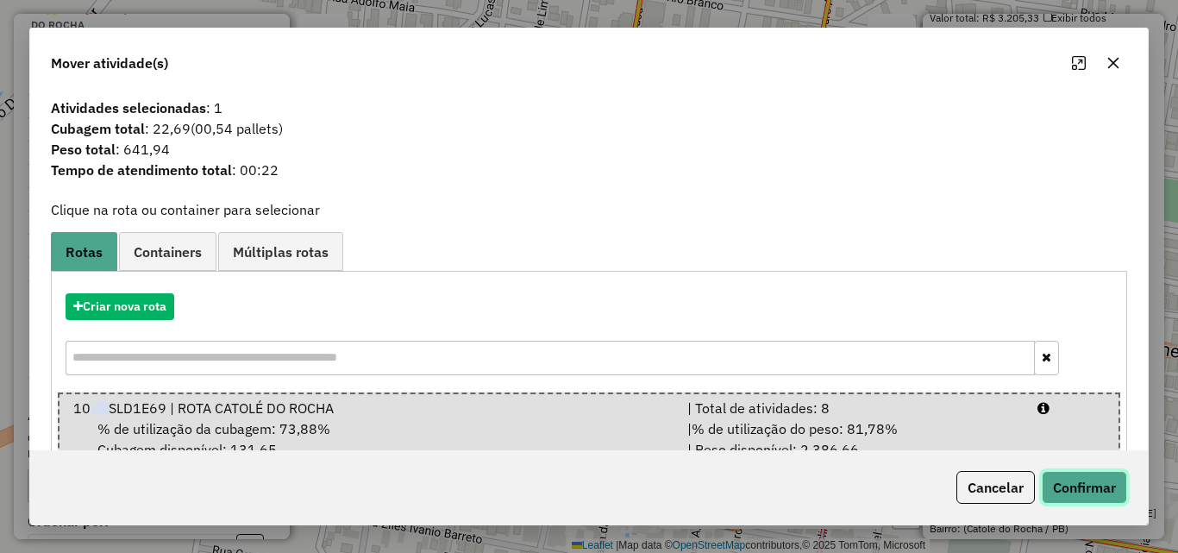
click at [1064, 485] on button "Confirmar" at bounding box center [1084, 487] width 85 height 33
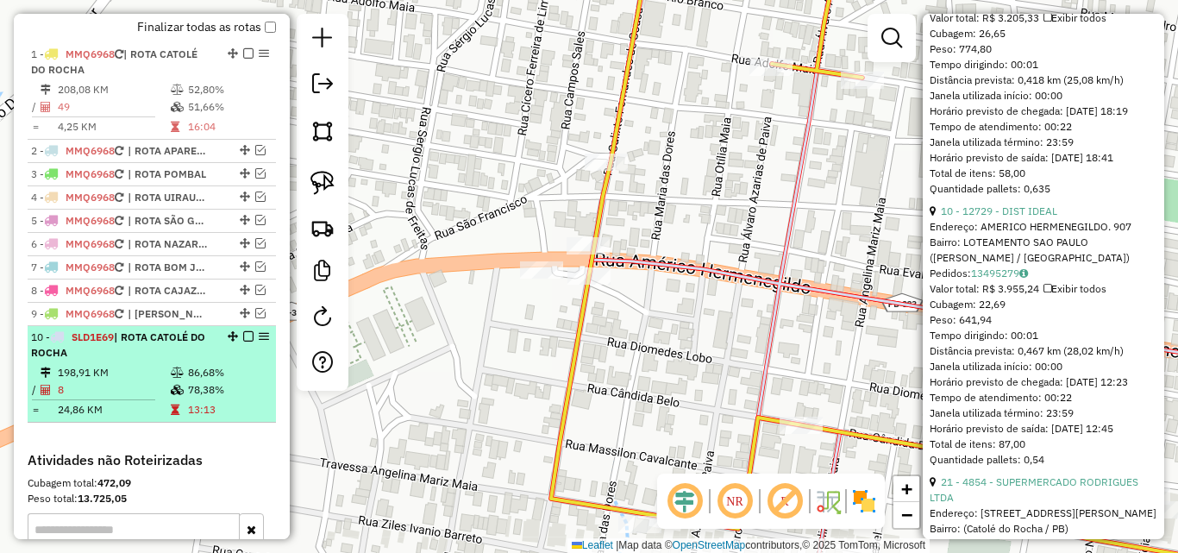
scroll to position [647, 0]
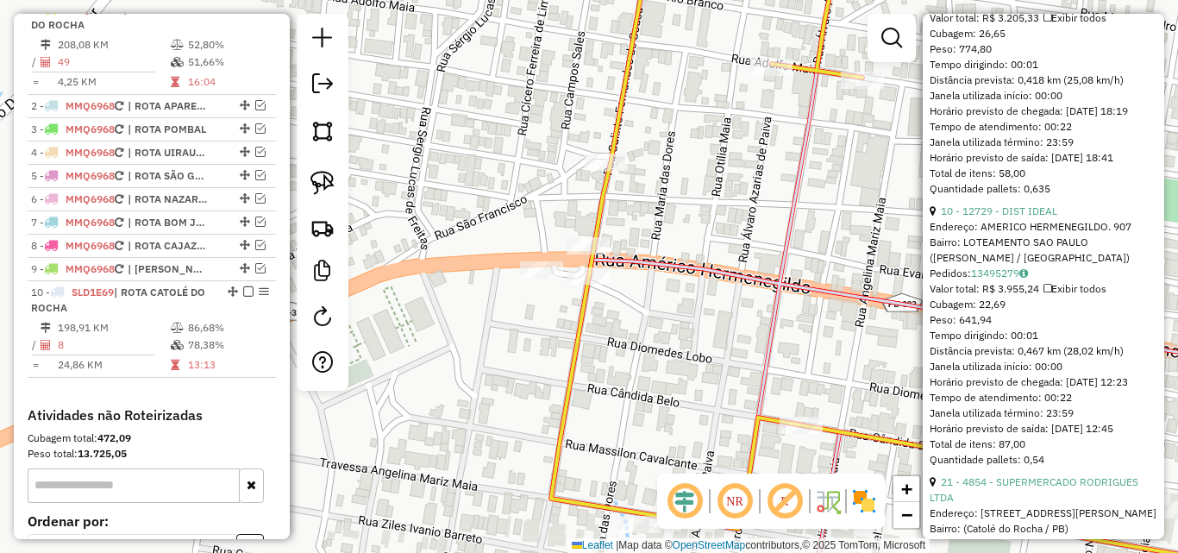
drag, startPoint x: 178, startPoint y: 370, endPoint x: 397, endPoint y: 364, distance: 219.9
click at [177, 370] on table "198,91 KM 86,68% / 8 78,38% = 24,86 KM 13:13" at bounding box center [151, 346] width 241 height 54
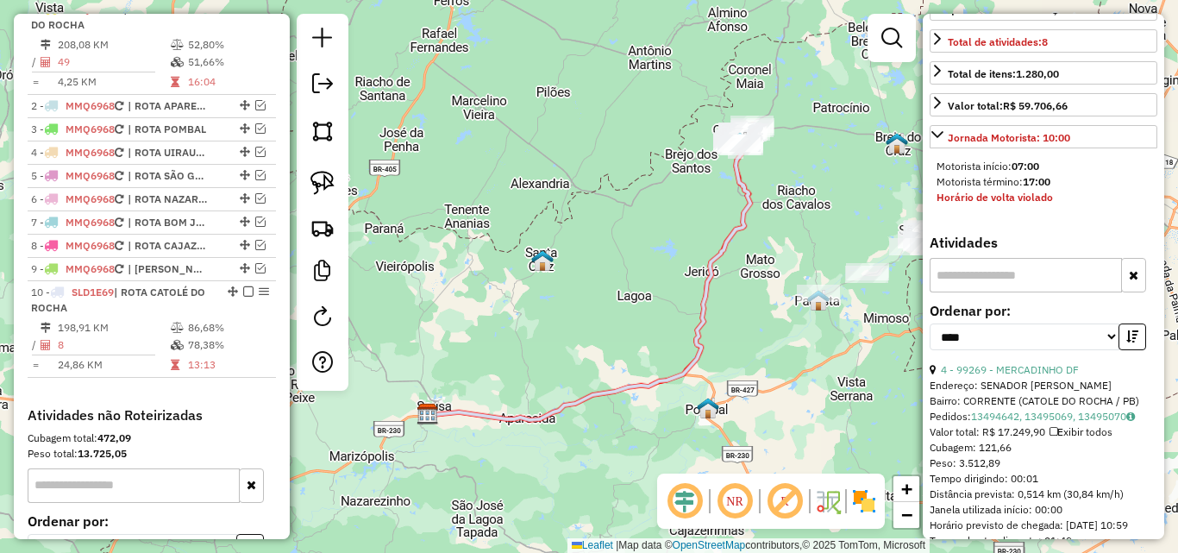
scroll to position [86, 0]
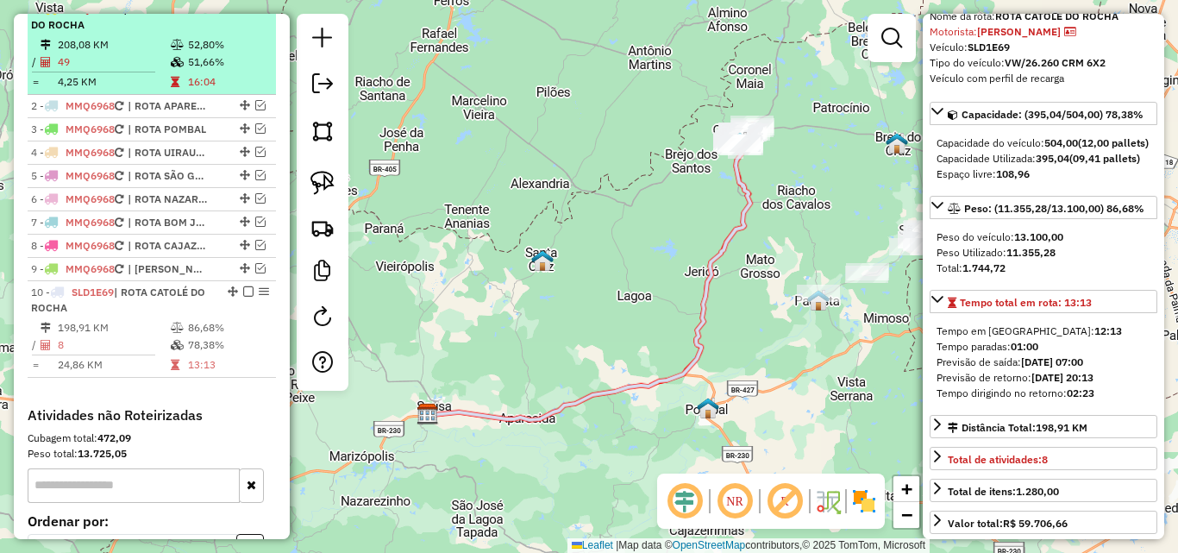
click at [85, 70] on td "49" at bounding box center [113, 61] width 113 height 17
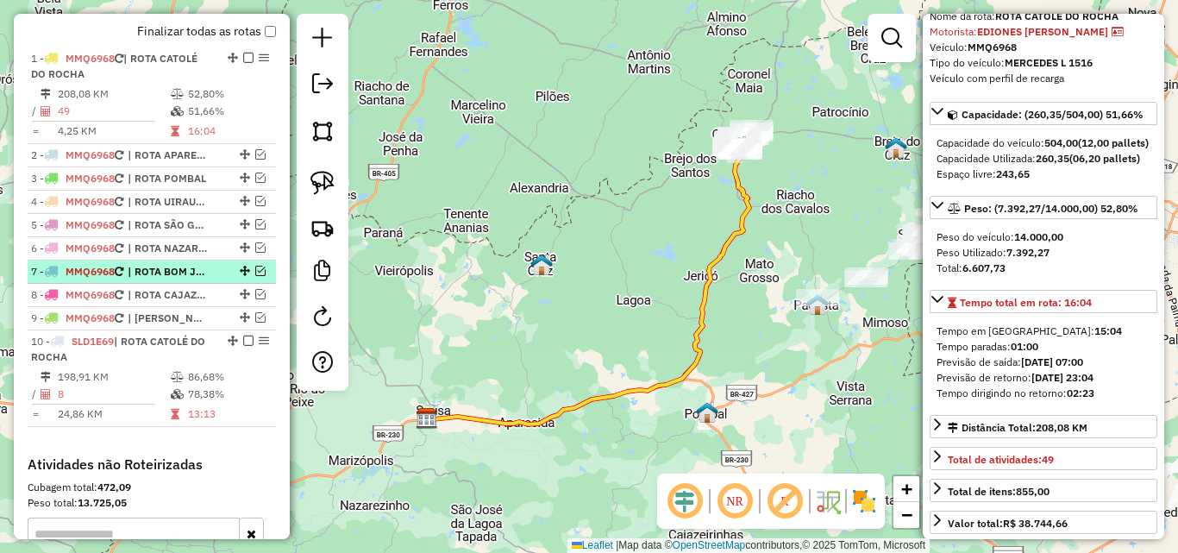
scroll to position [560, 0]
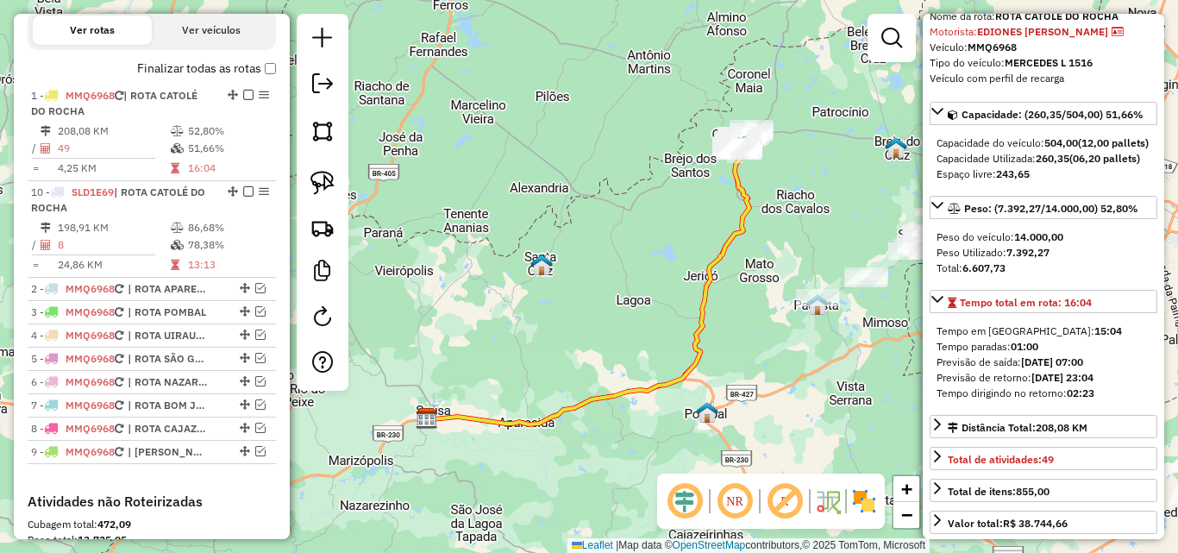
drag, startPoint x: 227, startPoint y: 394, endPoint x: 178, endPoint y: 202, distance: 198.2
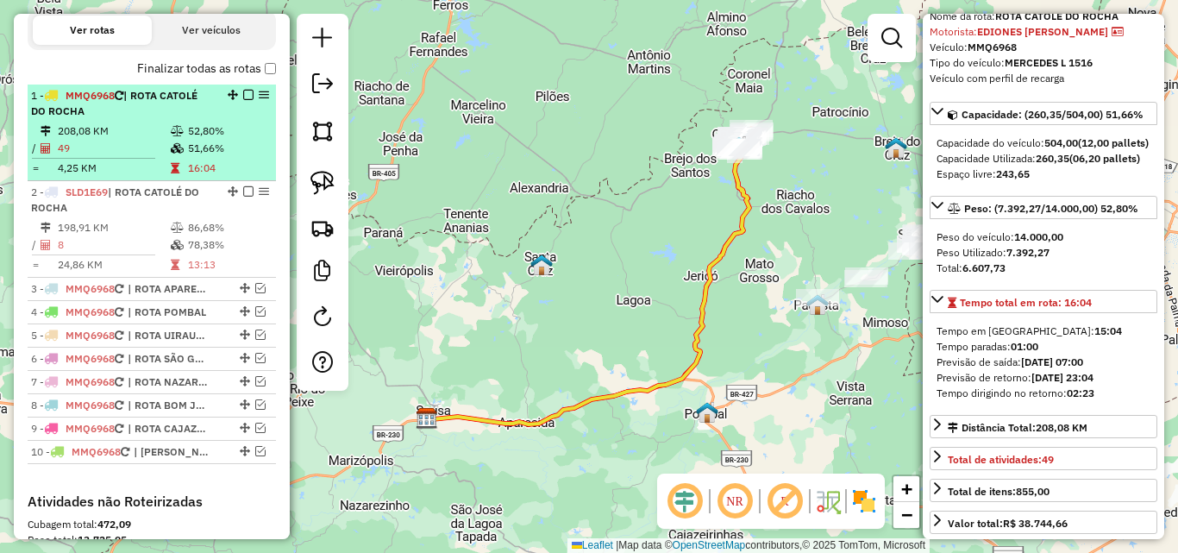
click at [194, 157] on td "51,66%" at bounding box center [228, 148] width 82 height 17
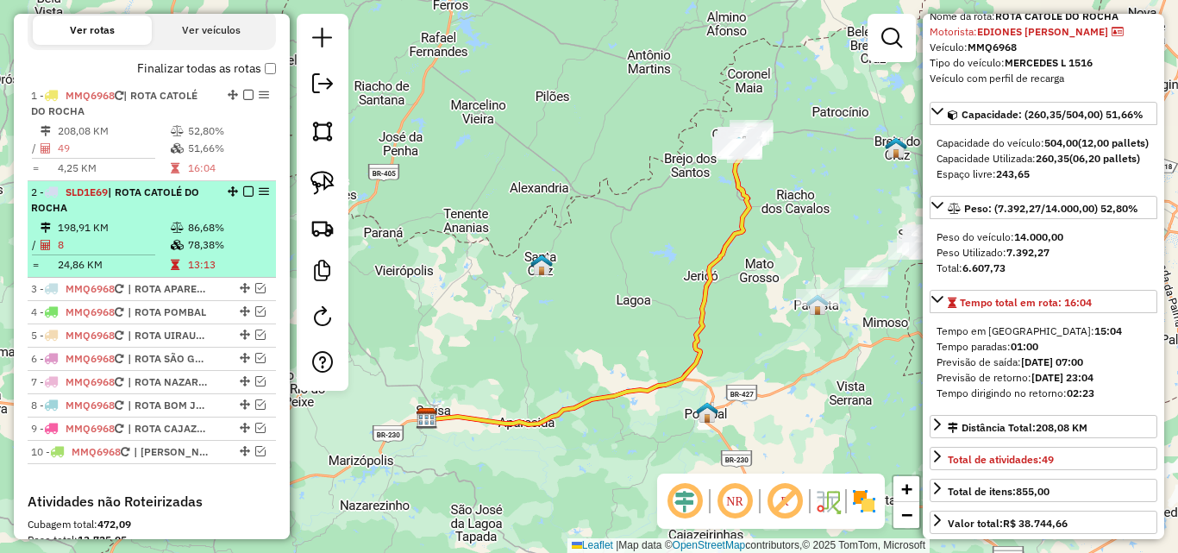
click at [184, 216] on div "2 - SLD1E69 | ROTA CATOLÉ DO ROCHA" at bounding box center [122, 200] width 183 height 31
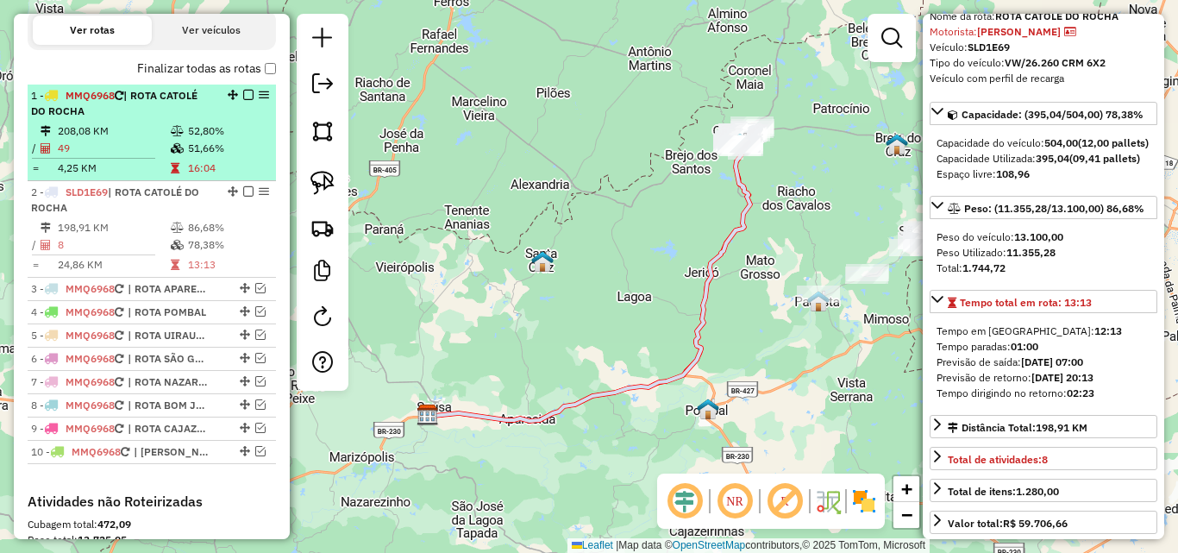
click at [179, 136] on icon at bounding box center [177, 131] width 13 height 10
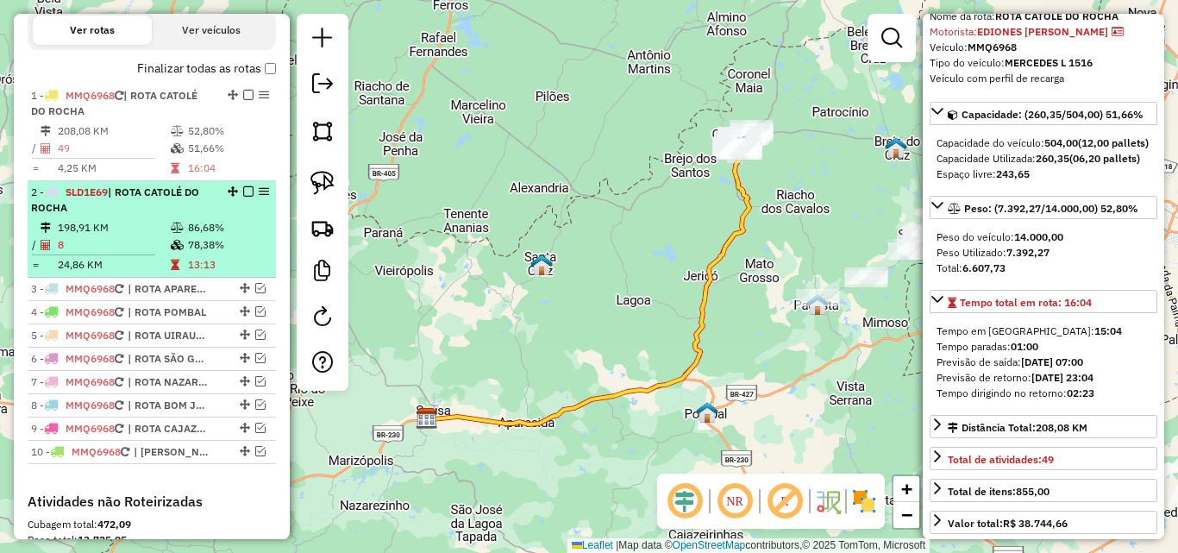
click at [172, 214] on div "2 - SLD1E69 | ROTA CATOLÉ DO ROCHA" at bounding box center [122, 200] width 183 height 31
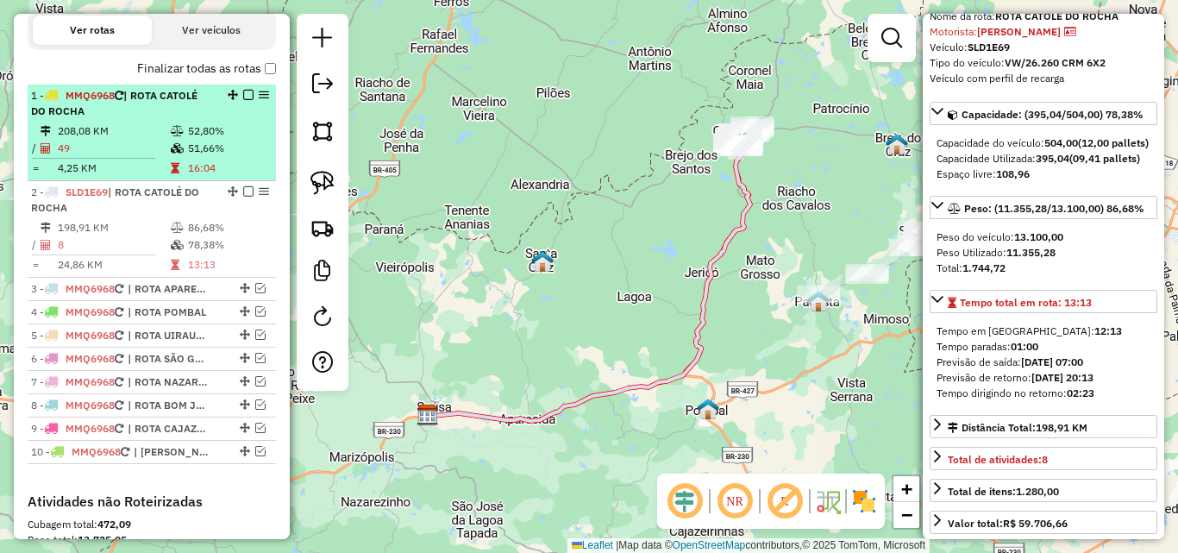
click at [195, 119] on div "1 - MMQ6968 | ROTA CATOLÉ DO ROCHA" at bounding box center [122, 103] width 183 height 31
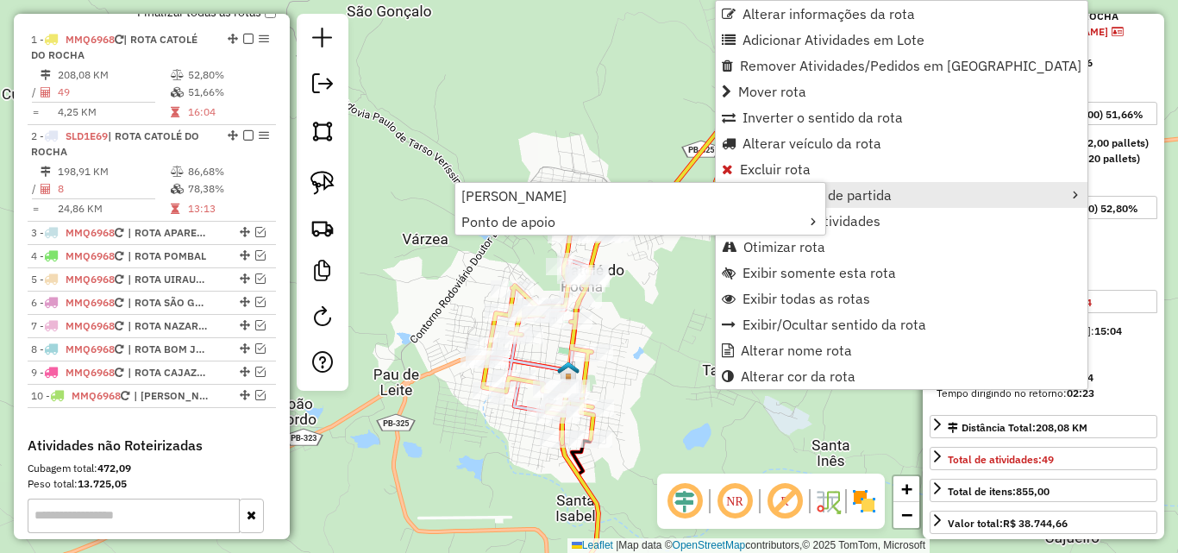
scroll to position [647, 0]
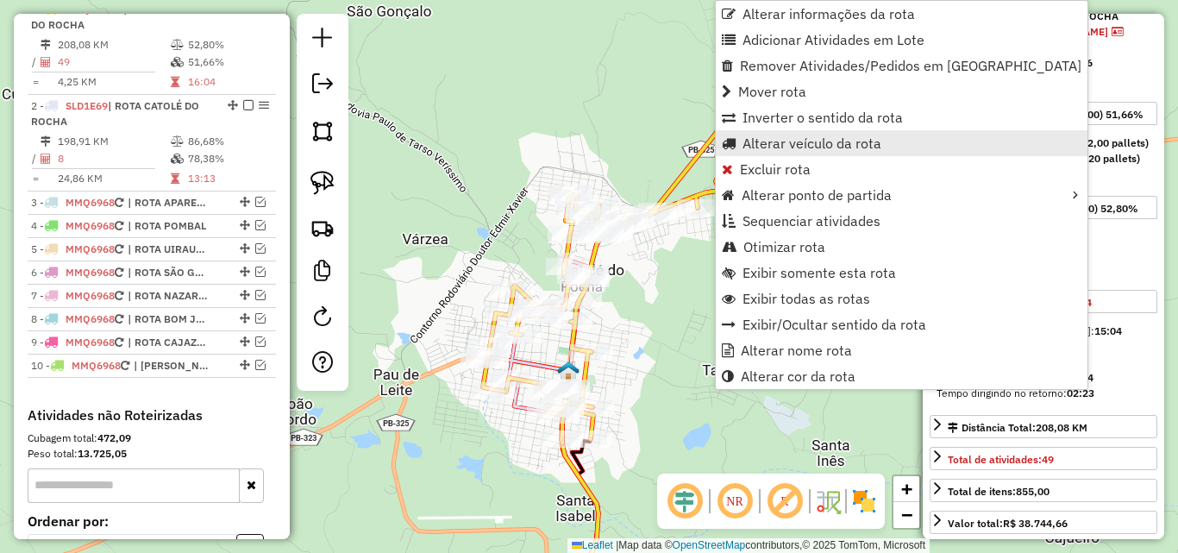
click at [793, 141] on span "Alterar veículo da rota" at bounding box center [811, 143] width 139 height 14
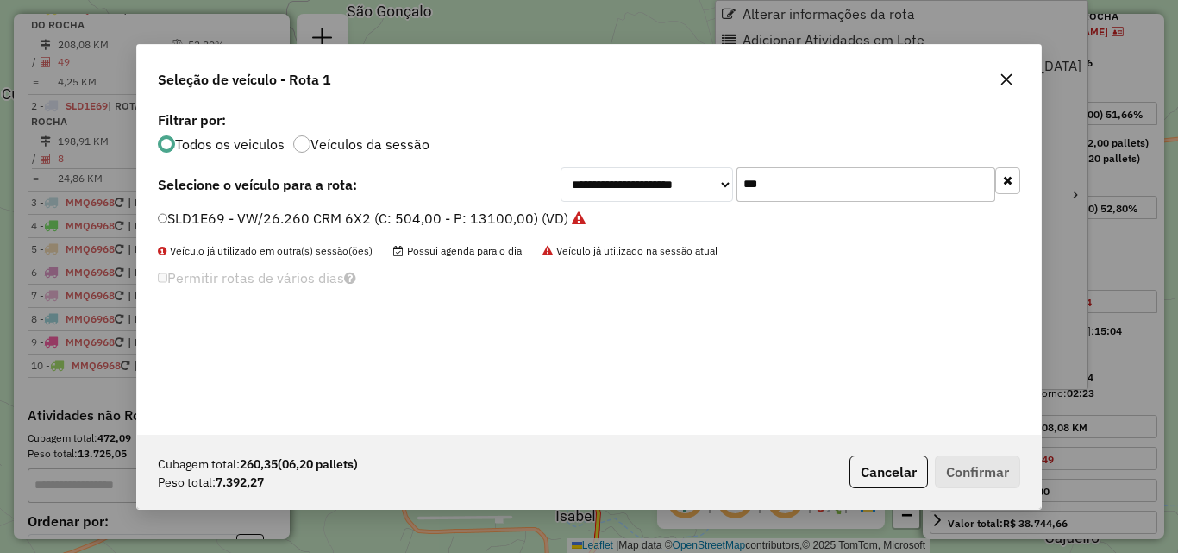
scroll to position [9, 5]
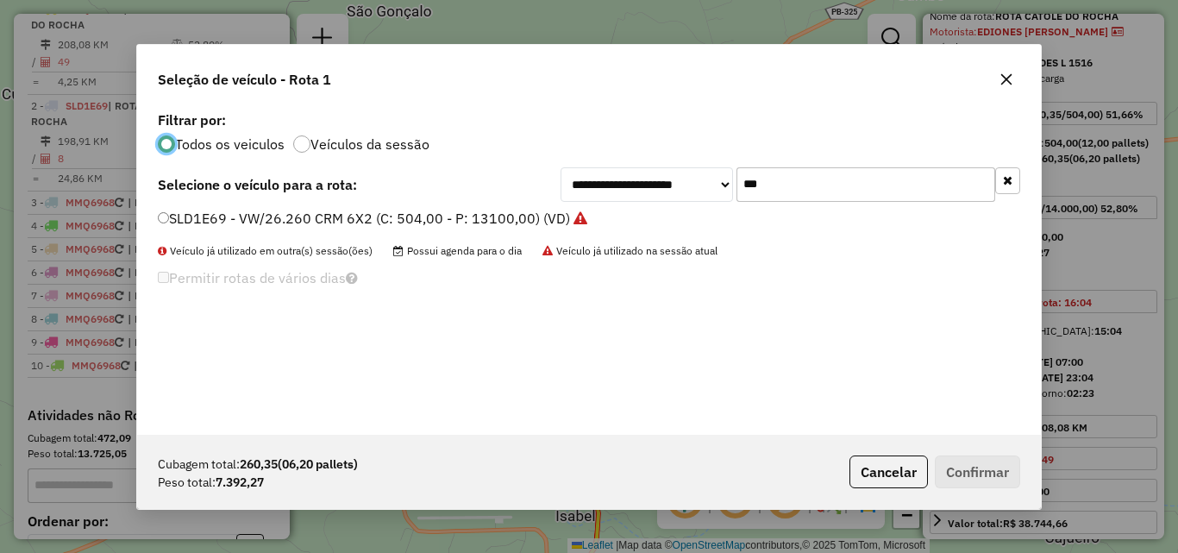
click at [842, 180] on input "***" at bounding box center [865, 184] width 259 height 34
drag, startPoint x: 842, startPoint y: 180, endPoint x: 857, endPoint y: 189, distance: 17.8
click at [842, 180] on input "***" at bounding box center [865, 184] width 259 height 34
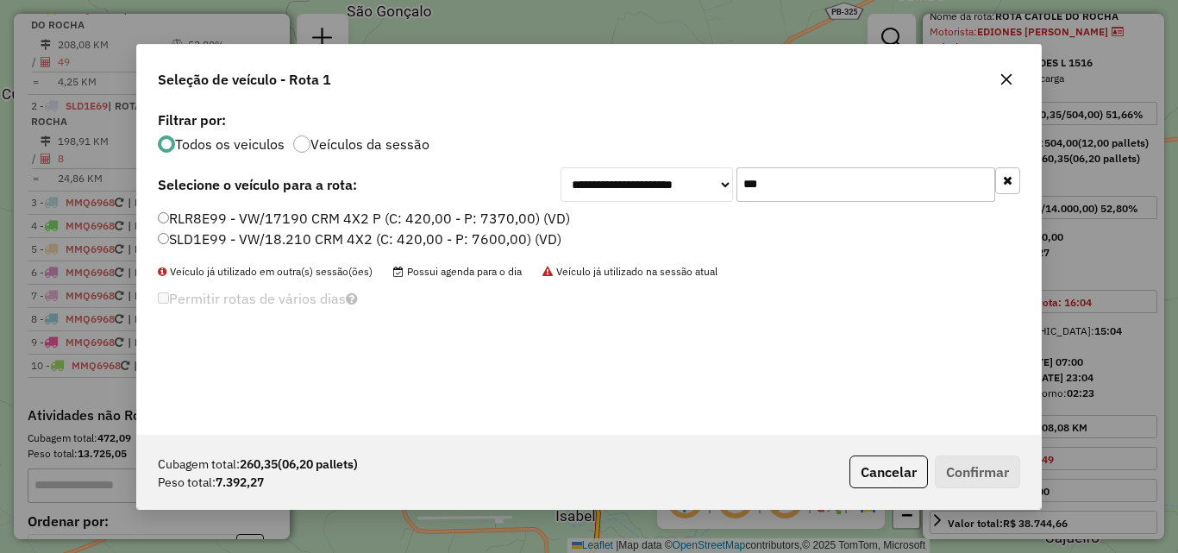
type input "***"
click at [399, 240] on label "SLD1E99 - VW/18.210 CRM 4X2 (C: 420,00 - P: 7600,00) (VD)" at bounding box center [360, 238] width 404 height 21
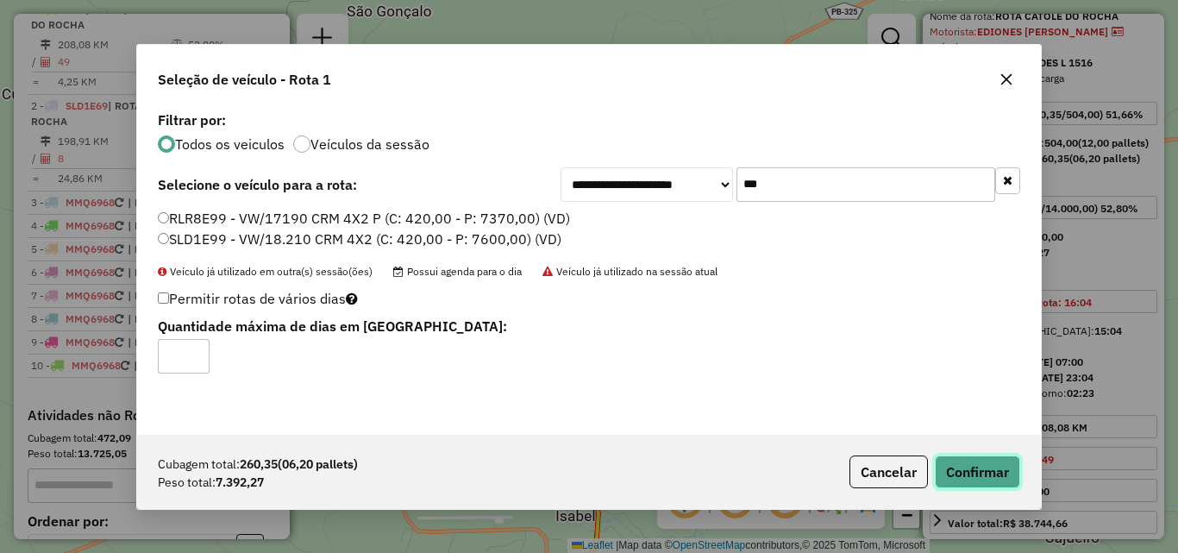
drag, startPoint x: 969, startPoint y: 471, endPoint x: 1148, endPoint y: 436, distance: 182.6
click at [969, 472] on button "Confirmar" at bounding box center [977, 471] width 85 height 33
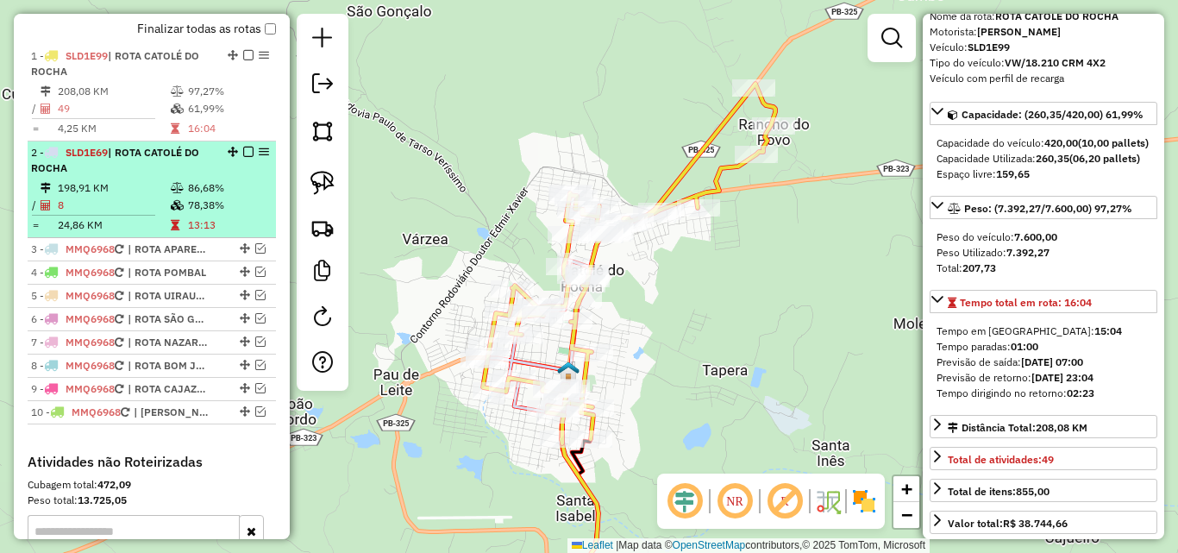
scroll to position [560, 0]
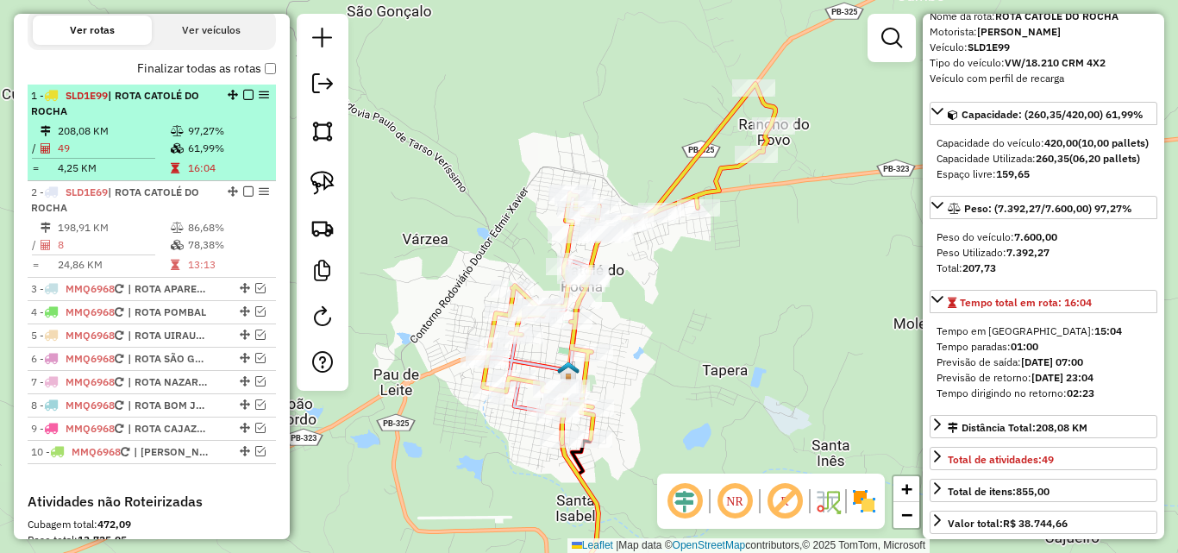
click at [243, 100] on em at bounding box center [248, 95] width 10 height 10
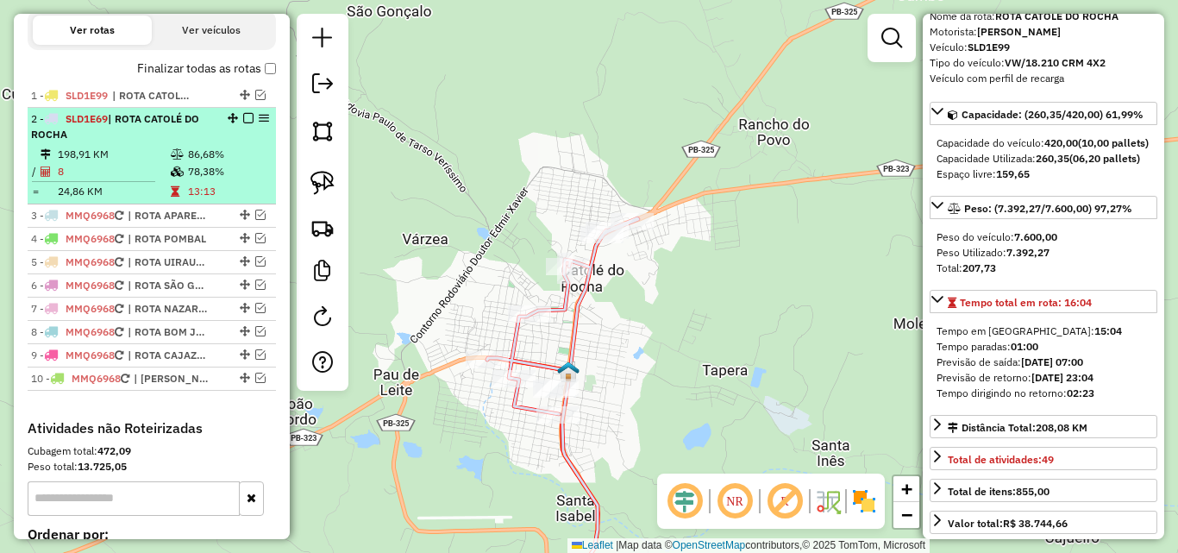
click at [247, 123] on em at bounding box center [248, 118] width 10 height 10
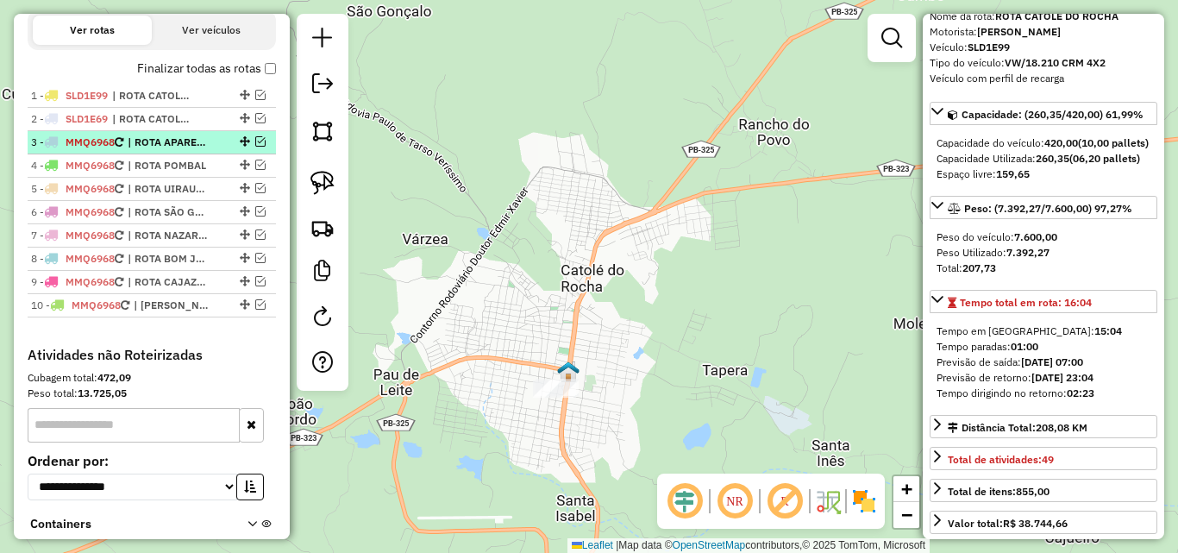
click at [255, 147] on em at bounding box center [260, 141] width 10 height 10
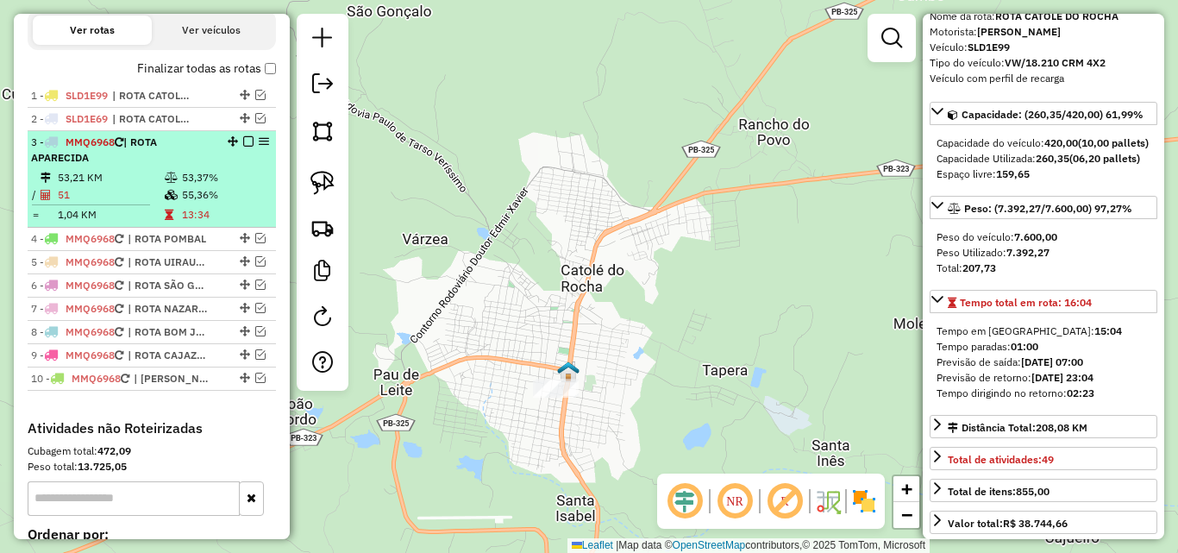
click at [199, 166] on div "3 - MMQ6968 | ROTA APARECIDA" at bounding box center [122, 150] width 183 height 31
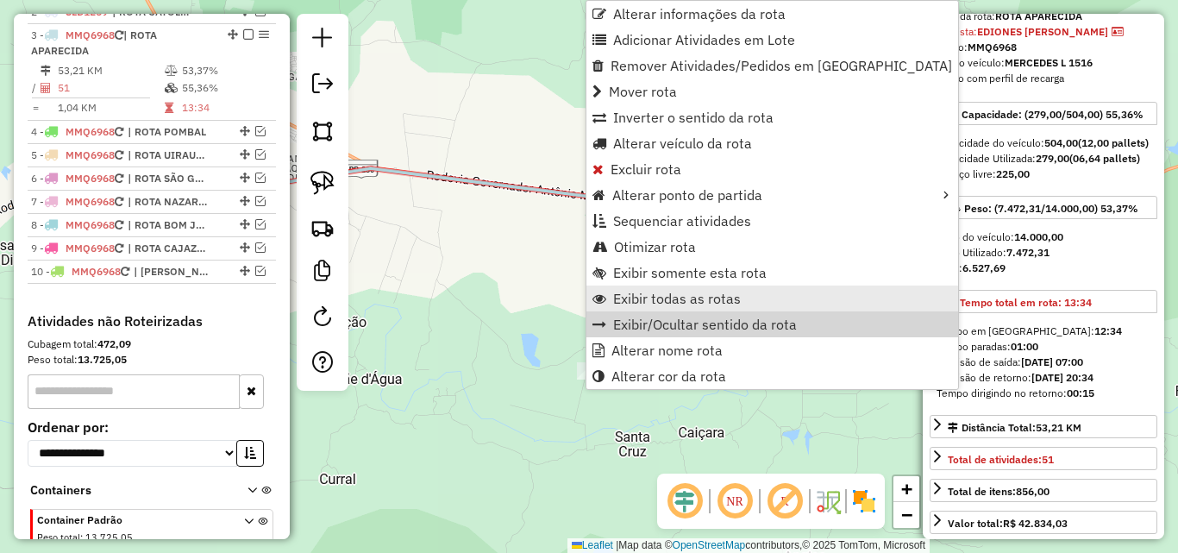
scroll to position [693, 0]
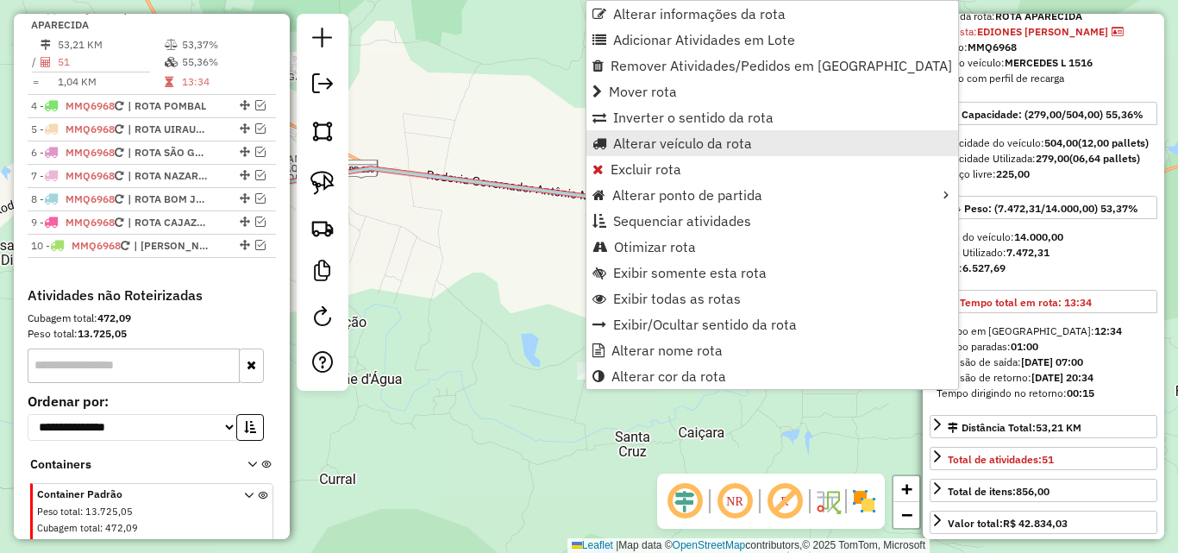
click at [724, 149] on span "Alterar veículo da rota" at bounding box center [682, 143] width 139 height 14
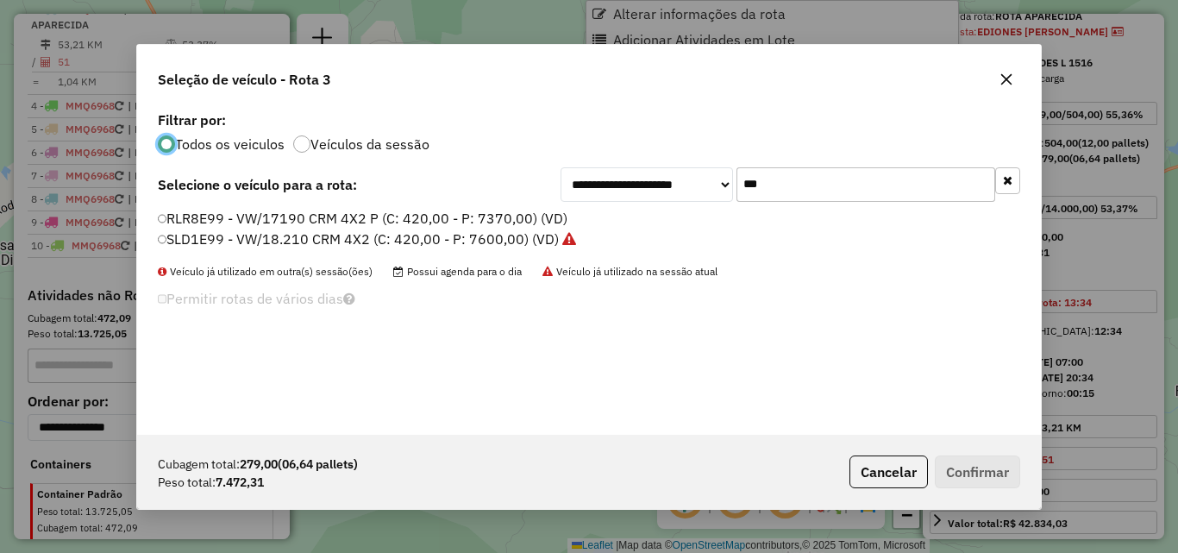
scroll to position [9, 5]
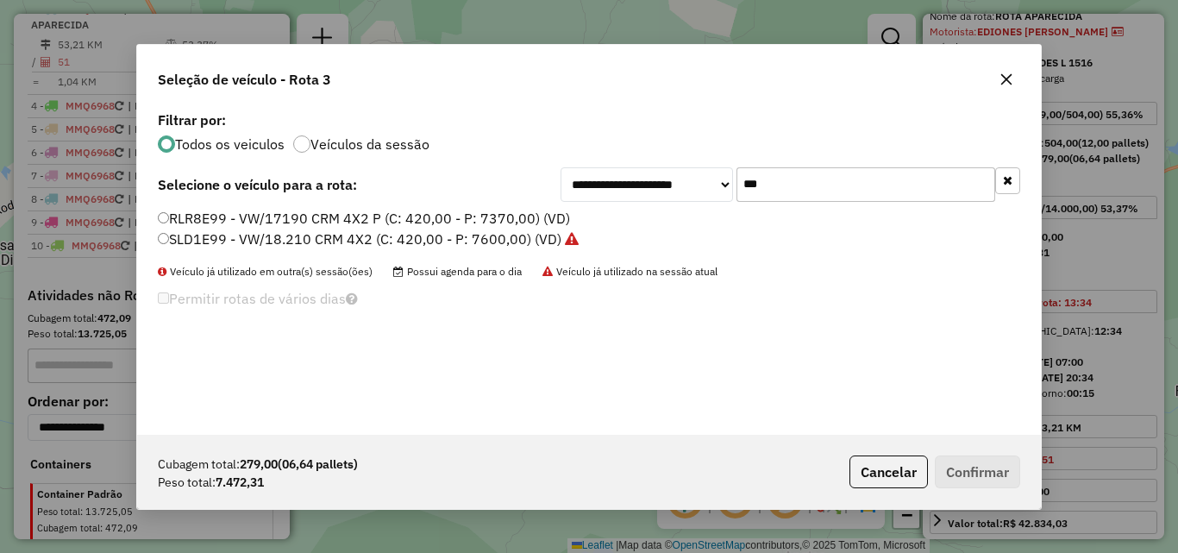
click at [835, 184] on input "***" at bounding box center [865, 184] width 259 height 34
drag, startPoint x: 835, startPoint y: 184, endPoint x: 847, endPoint y: 180, distance: 11.7
click at [840, 184] on input "***" at bounding box center [865, 184] width 259 height 34
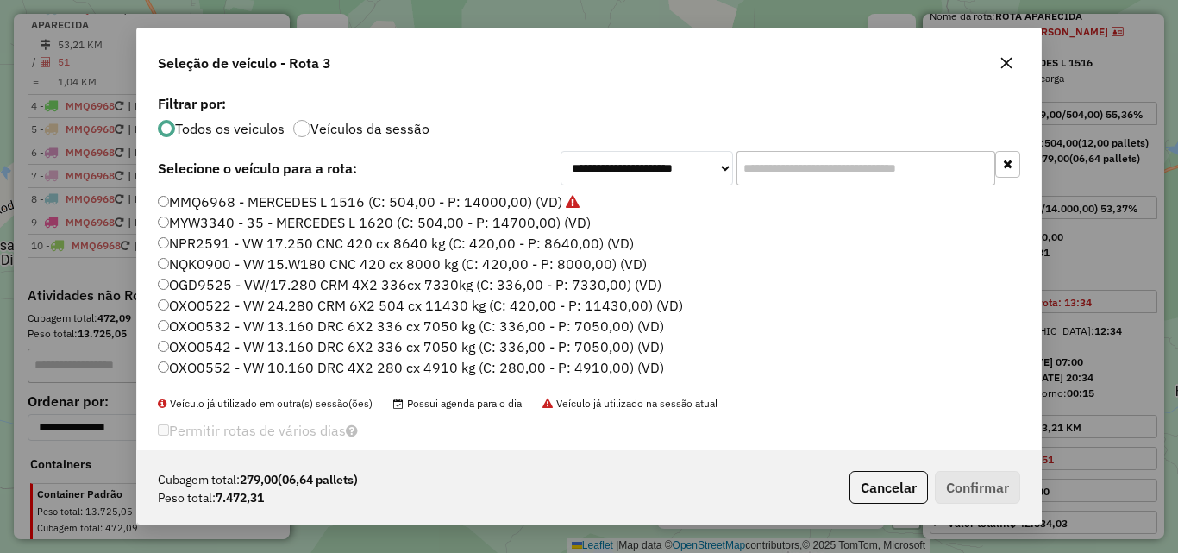
click at [887, 184] on input "text" at bounding box center [865, 168] width 259 height 34
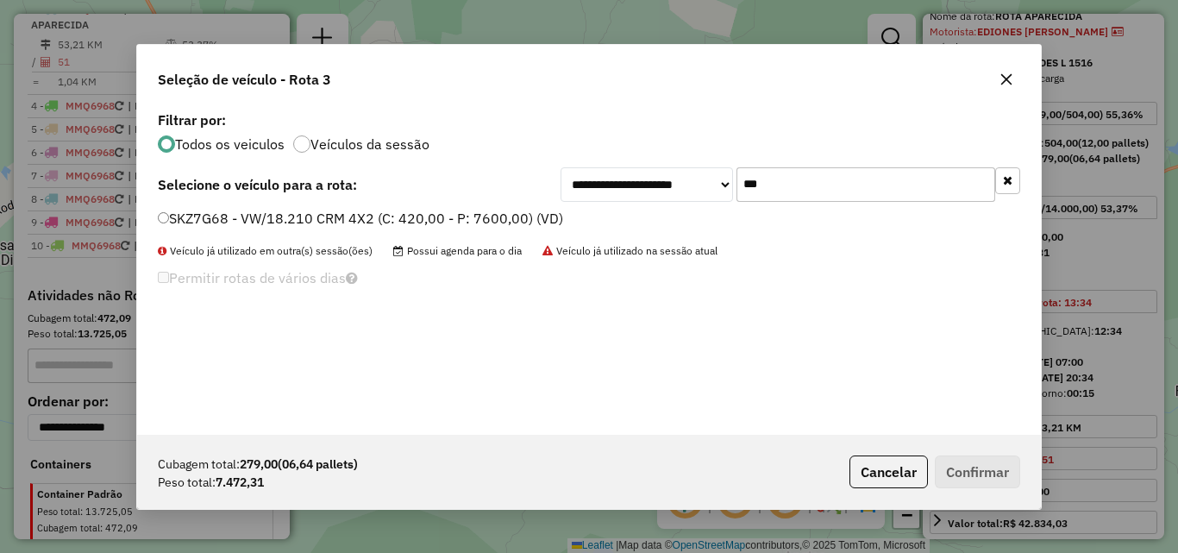
type input "***"
click at [433, 228] on label "SKZ7G68 - VW/18.210 CRM 4X2 (C: 420,00 - P: 7600,00) (VD)" at bounding box center [360, 218] width 405 height 21
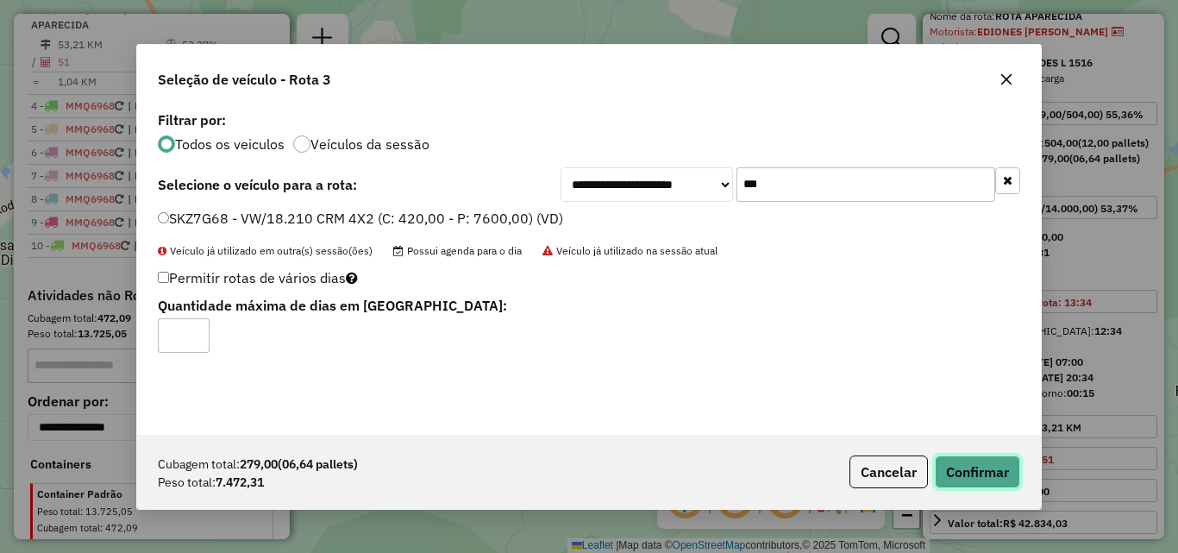
click at [967, 485] on button "Confirmar" at bounding box center [977, 471] width 85 height 33
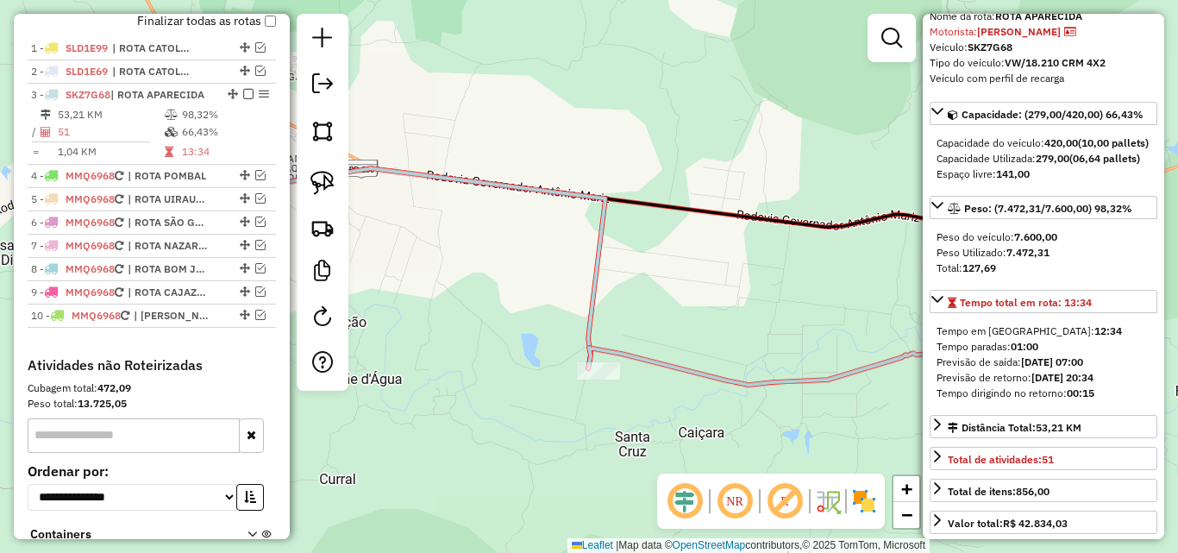
scroll to position [607, 0]
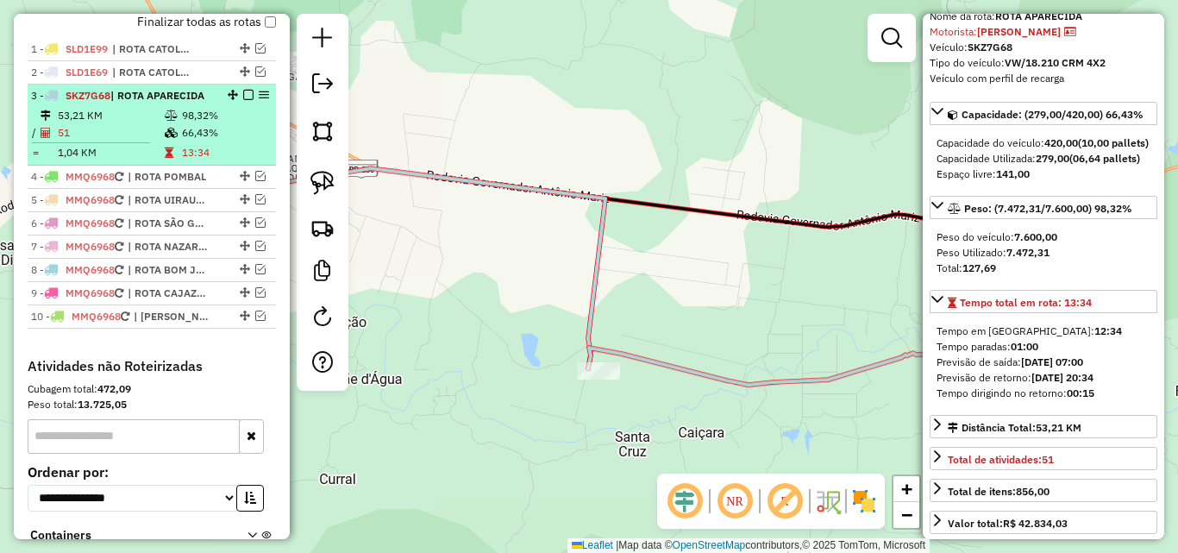
click at [243, 100] on em at bounding box center [248, 95] width 10 height 10
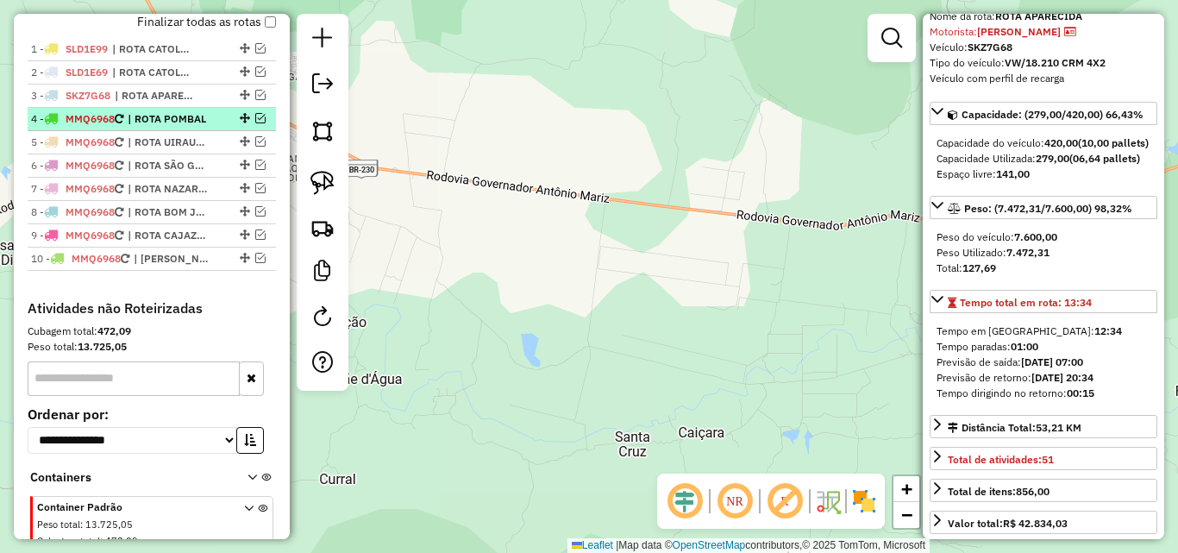
click at [255, 123] on em at bounding box center [260, 118] width 10 height 10
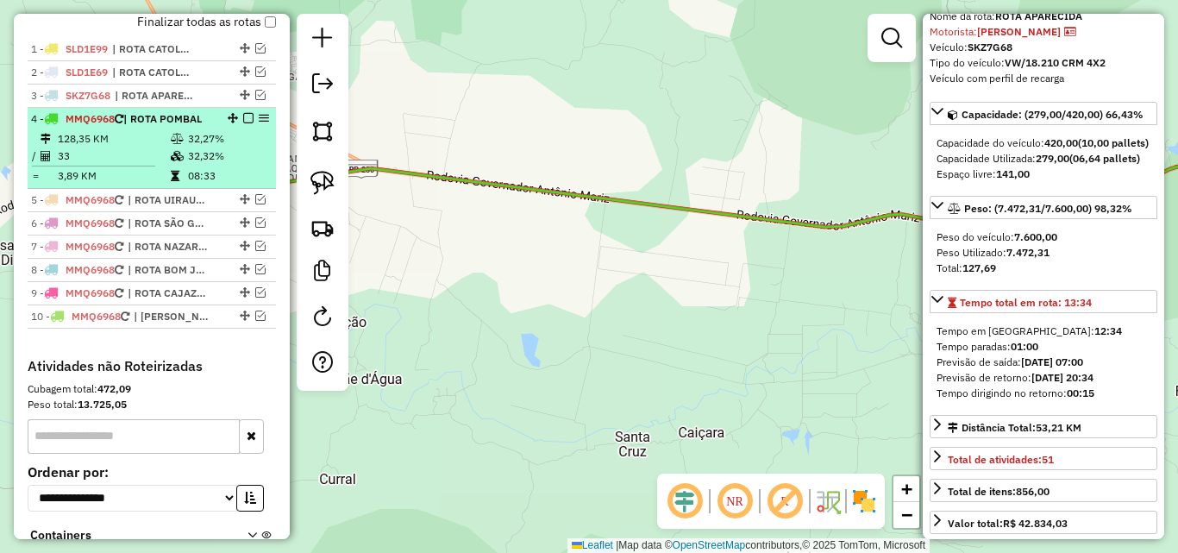
click at [189, 147] on td "32,27%" at bounding box center [228, 138] width 82 height 17
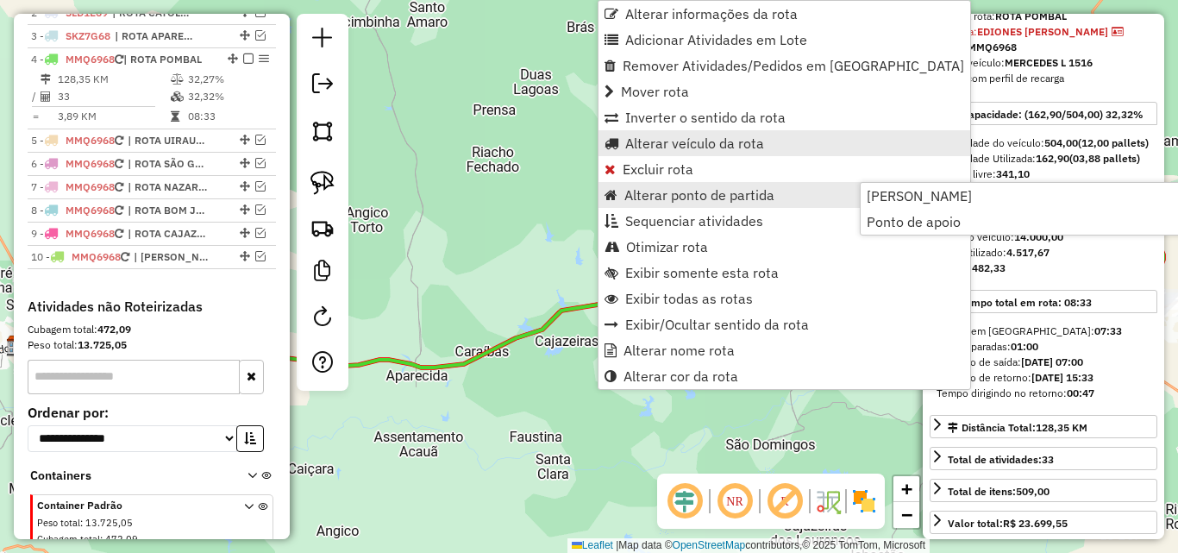
scroll to position [716, 0]
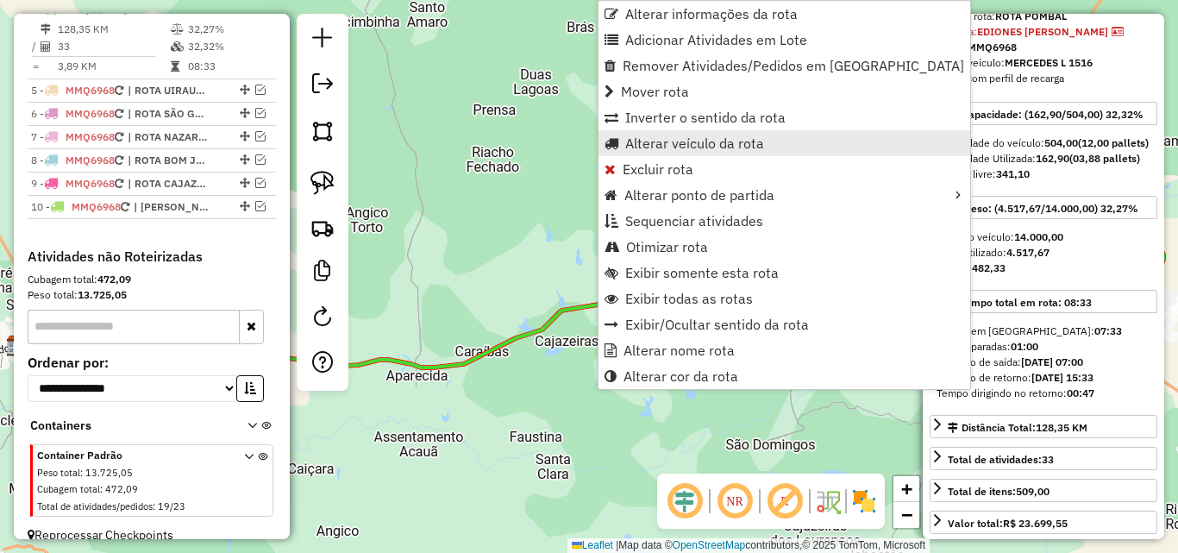
click at [666, 143] on span "Alterar veículo da rota" at bounding box center [694, 143] width 139 height 14
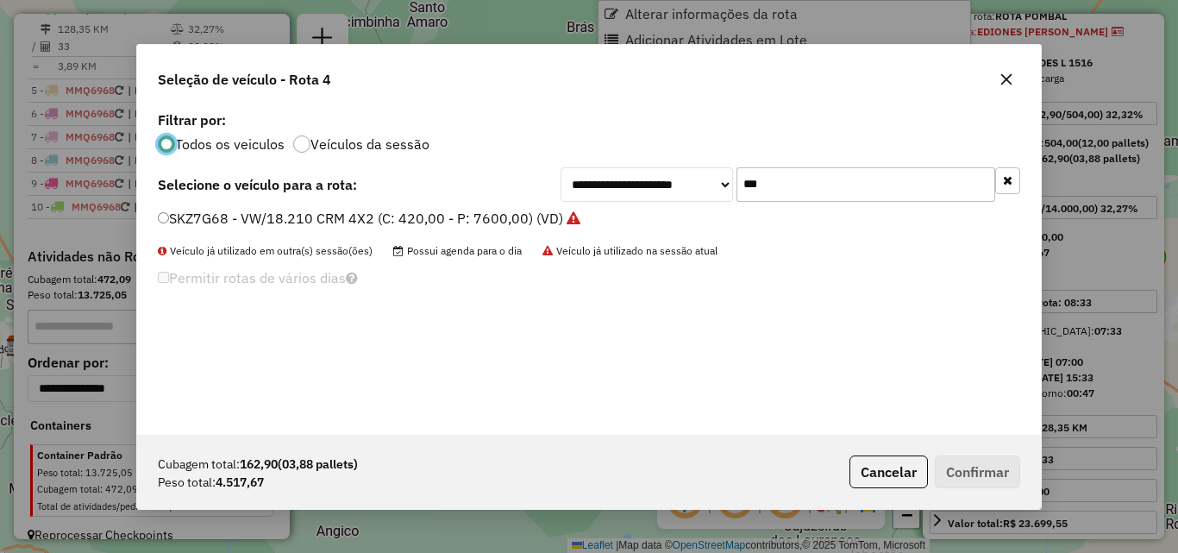
scroll to position [9, 5]
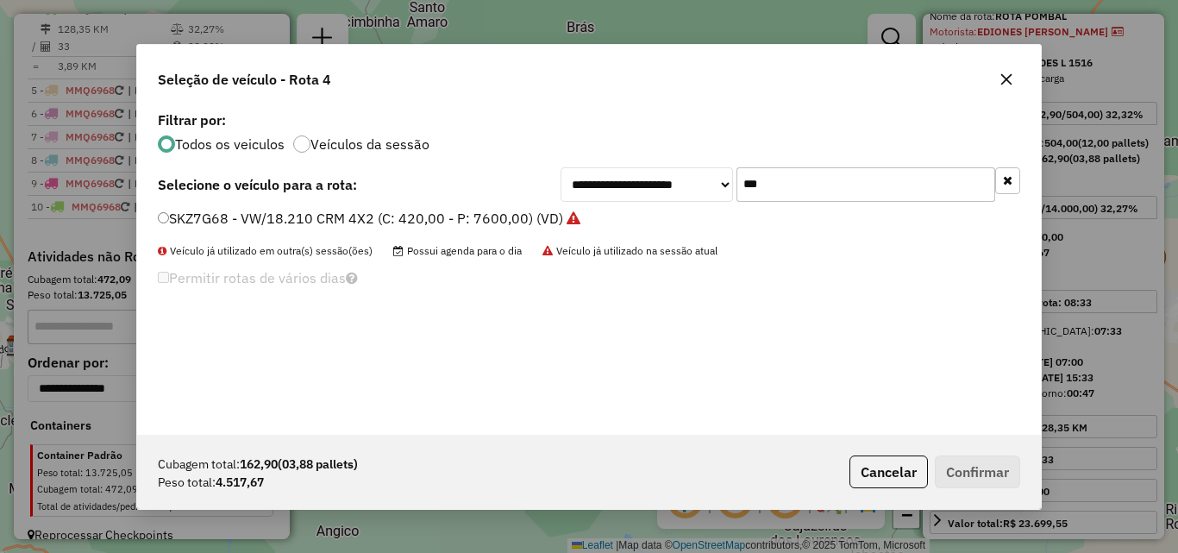
click at [801, 172] on input "***" at bounding box center [865, 184] width 259 height 34
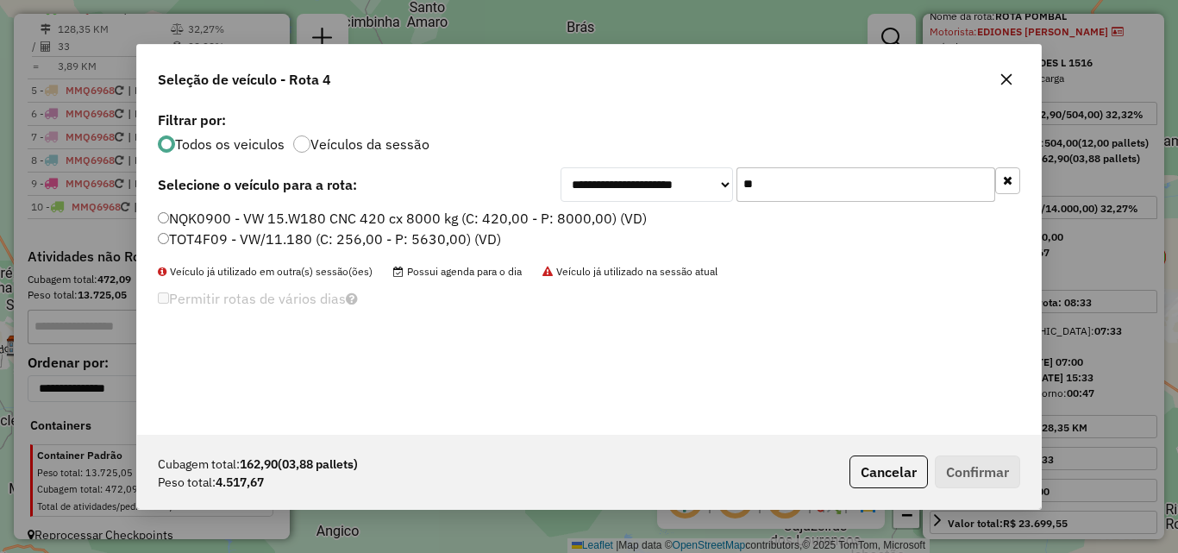
type input "**"
click at [430, 241] on label "TOT4F09 - VW/11.180 (C: 256,00 - P: 5630,00) (VD)" at bounding box center [329, 238] width 343 height 21
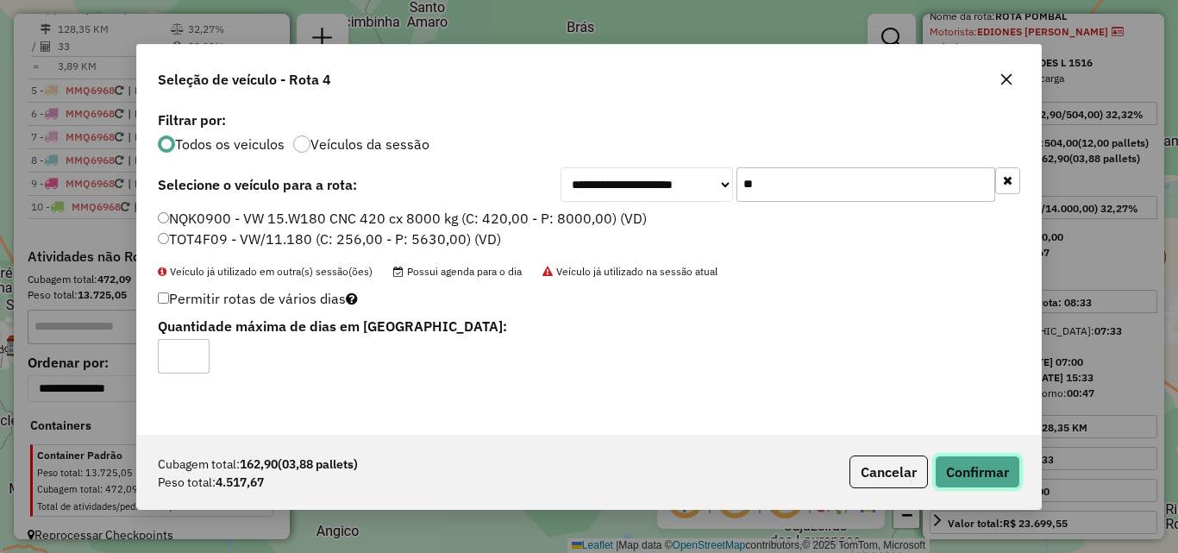
click at [953, 471] on button "Confirmar" at bounding box center [977, 471] width 85 height 33
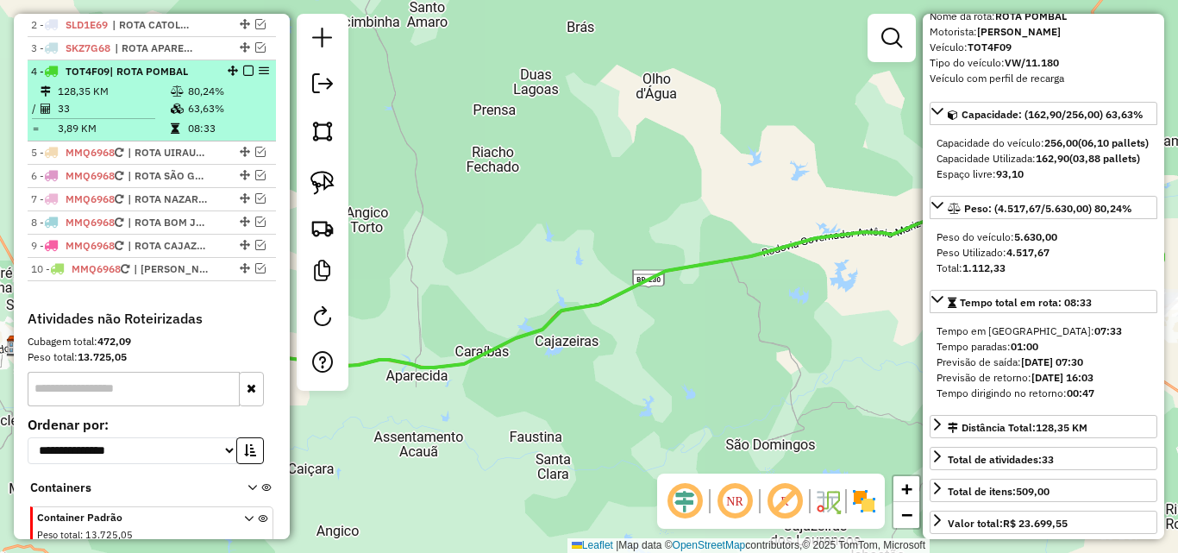
scroll to position [630, 0]
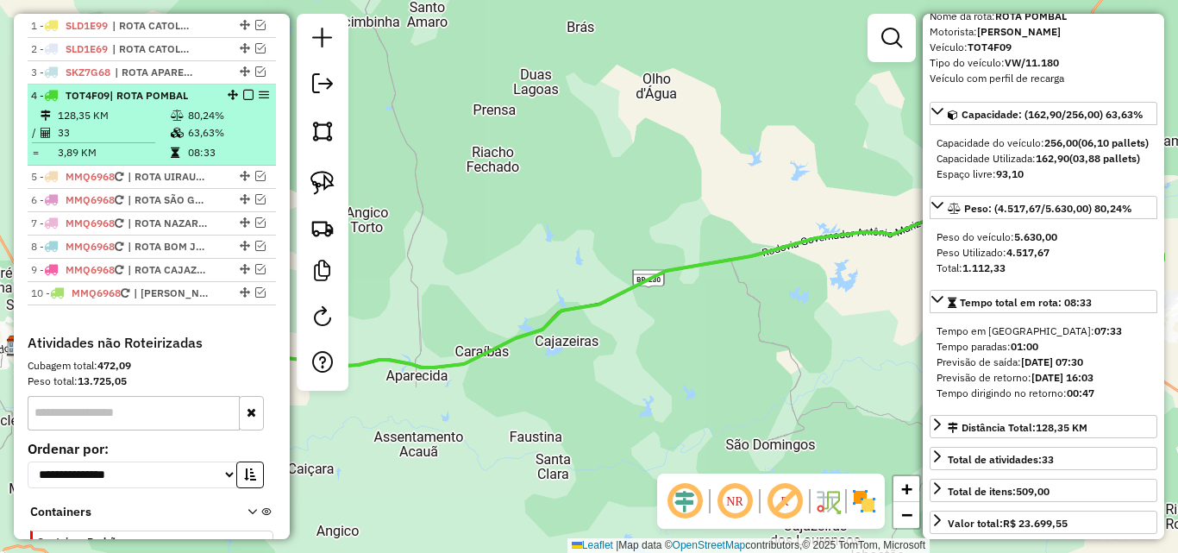
click at [243, 100] on em at bounding box center [248, 95] width 10 height 10
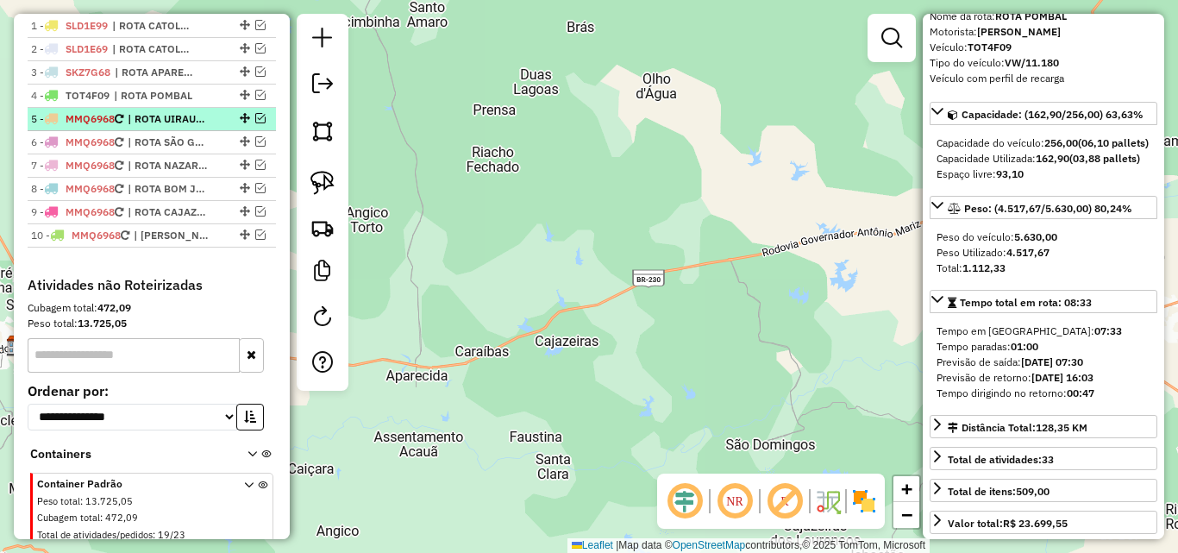
click at [255, 123] on em at bounding box center [260, 118] width 10 height 10
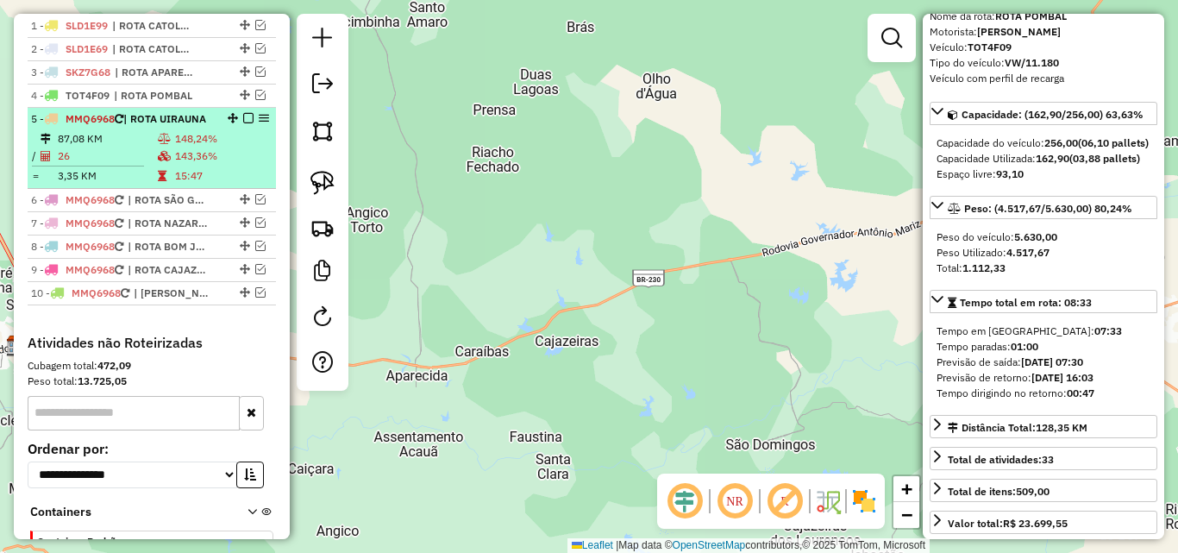
click at [210, 127] on div "5 - MMQ6968 | ROTA UIRAUNA" at bounding box center [151, 119] width 241 height 16
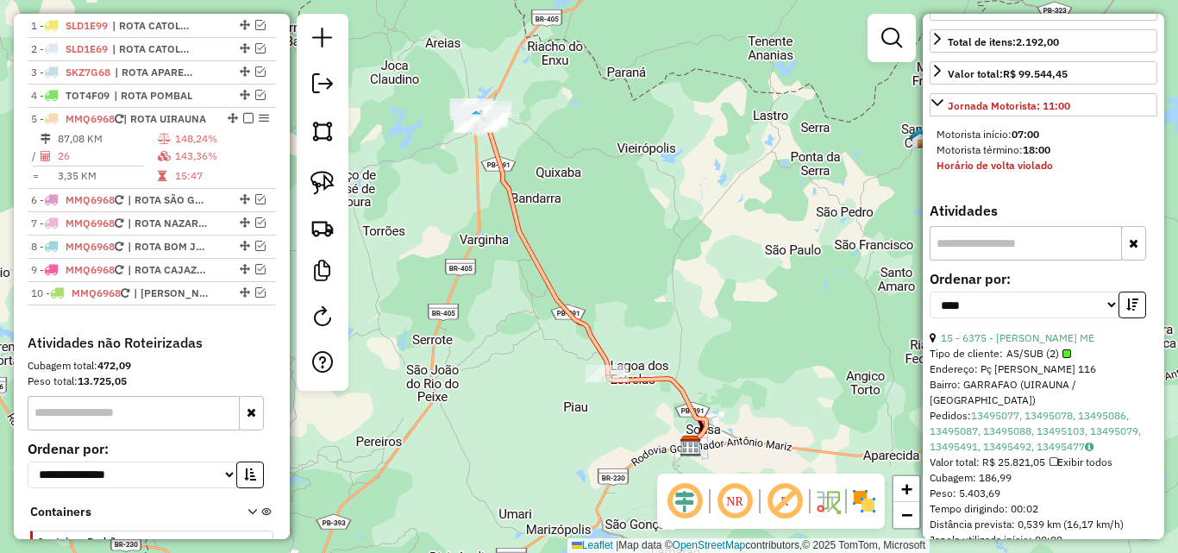
scroll to position [345, 0]
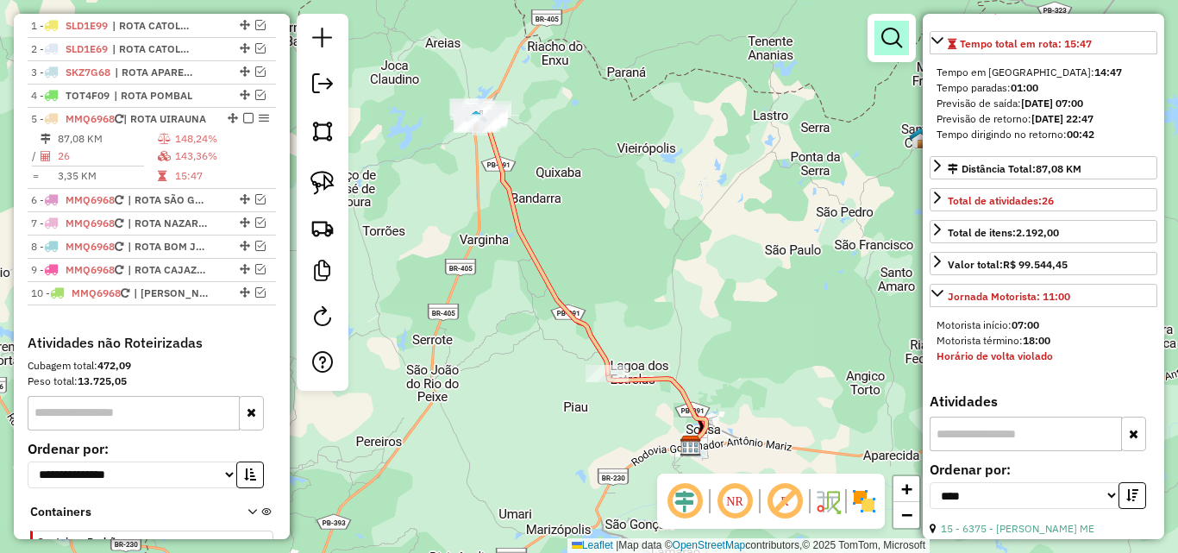
click at [904, 44] on link at bounding box center [891, 38] width 34 height 34
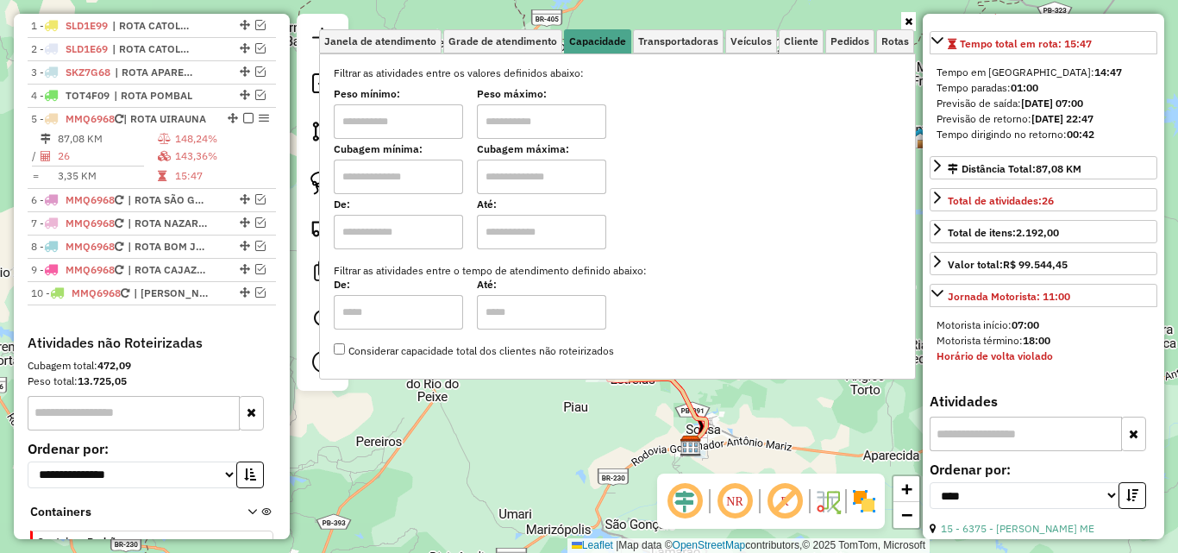
click at [385, 118] on input "text" at bounding box center [398, 121] width 129 height 34
type input "*******"
click at [497, 147] on label "Cubagem máxima:" at bounding box center [541, 149] width 129 height 16
click at [512, 133] on input "text" at bounding box center [541, 121] width 129 height 34
type input "**********"
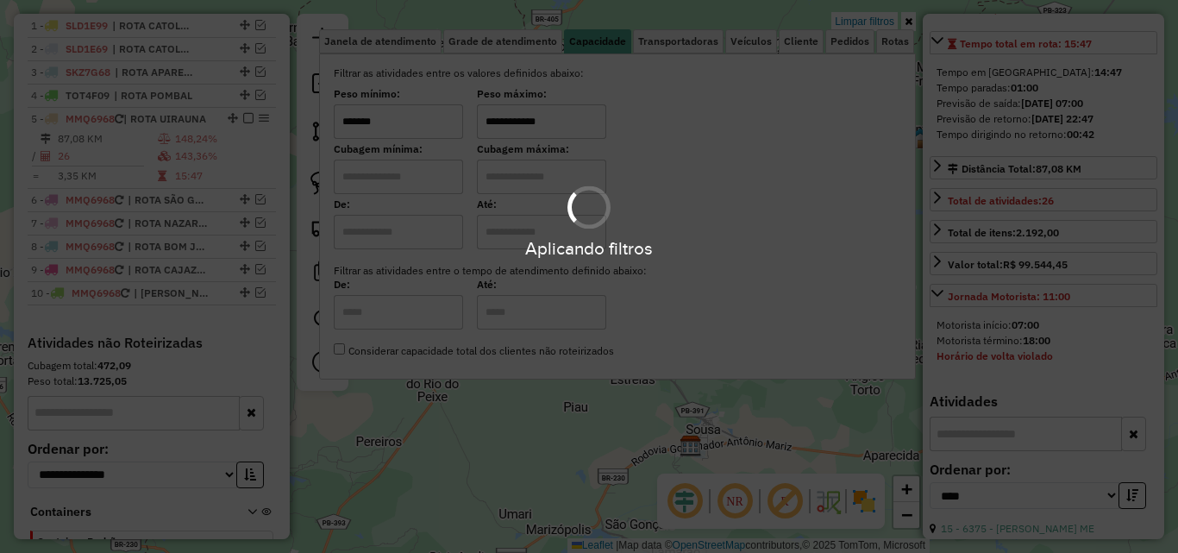
click at [909, 18] on icon at bounding box center [908, 21] width 8 height 10
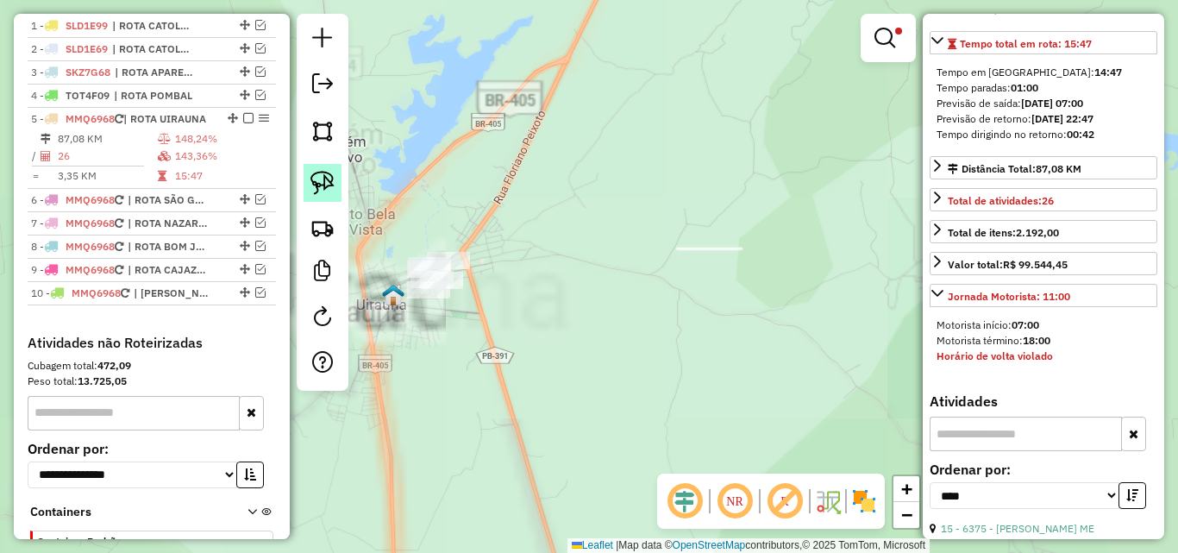
click at [318, 183] on img at bounding box center [322, 183] width 24 height 24
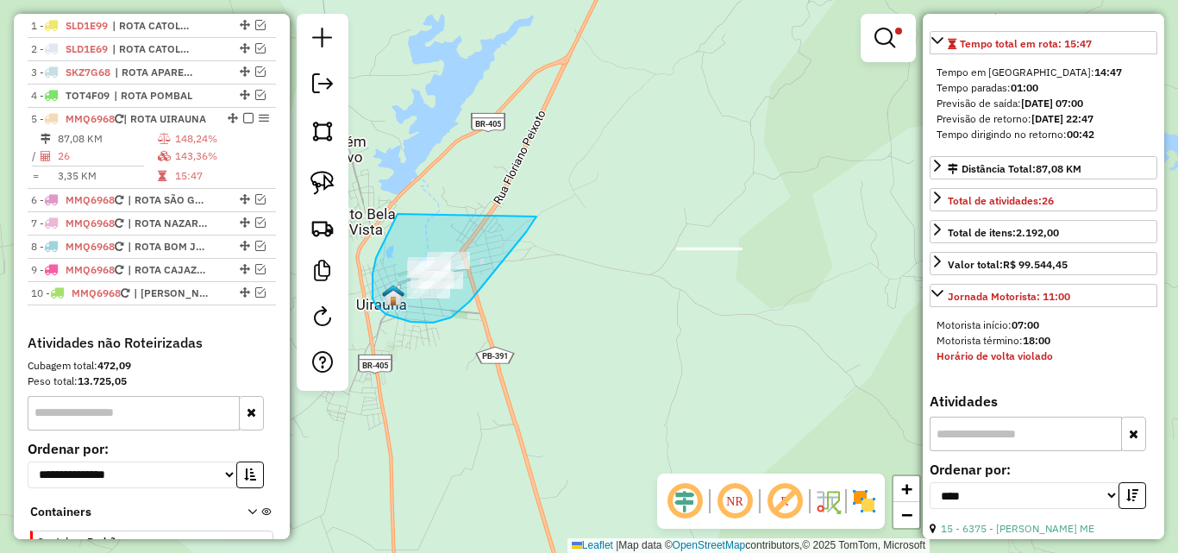
drag, startPoint x: 391, startPoint y: 228, endPoint x: 540, endPoint y: 206, distance: 149.9
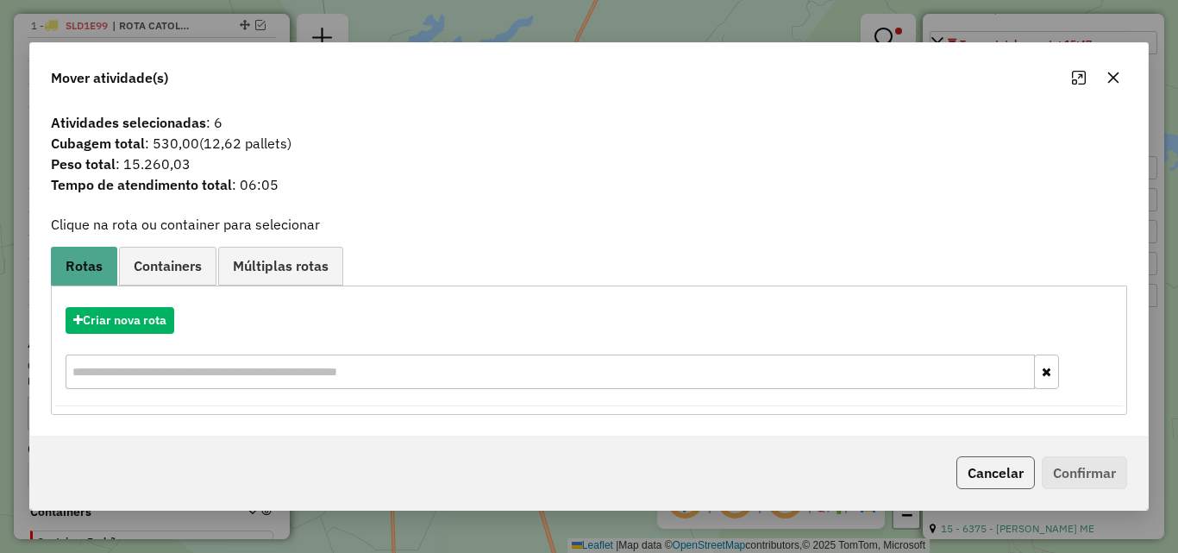
click at [1008, 473] on button "Cancelar" at bounding box center [995, 472] width 78 height 33
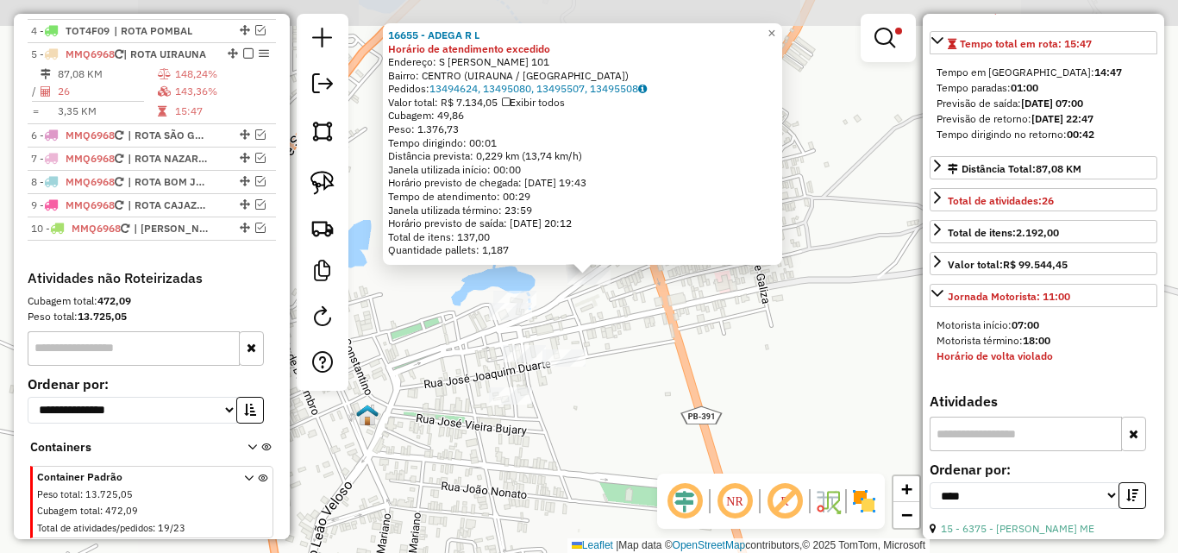
scroll to position [740, 0]
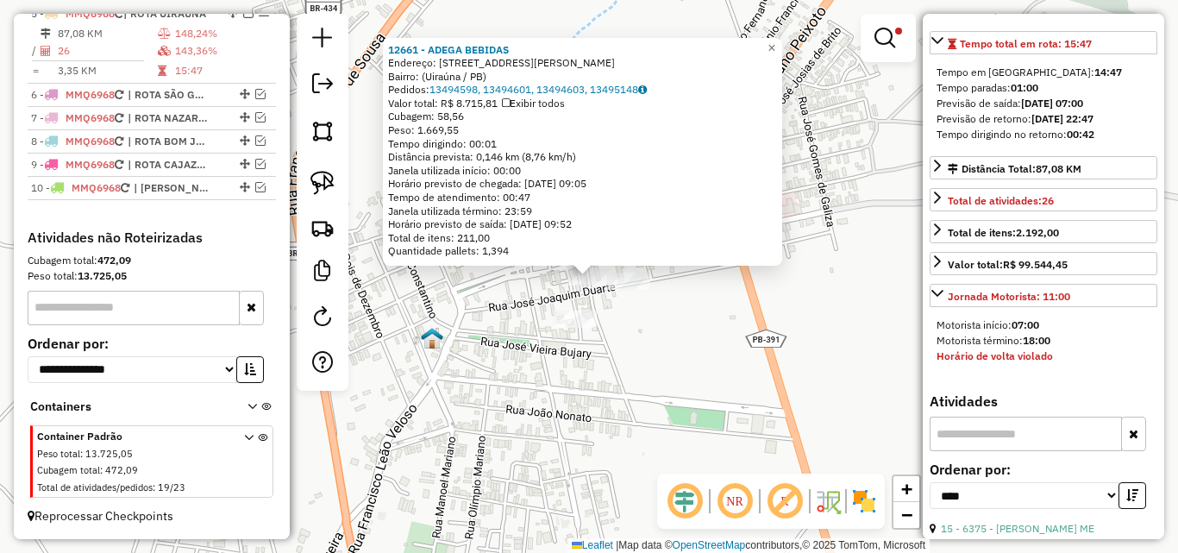
click at [615, 293] on div "12661 - ADEGA BEBIDAS Endereço: Rua Marlene Félix, 77 Bairro: (Uiraúna / PB) Pe…" at bounding box center [589, 276] width 1178 height 553
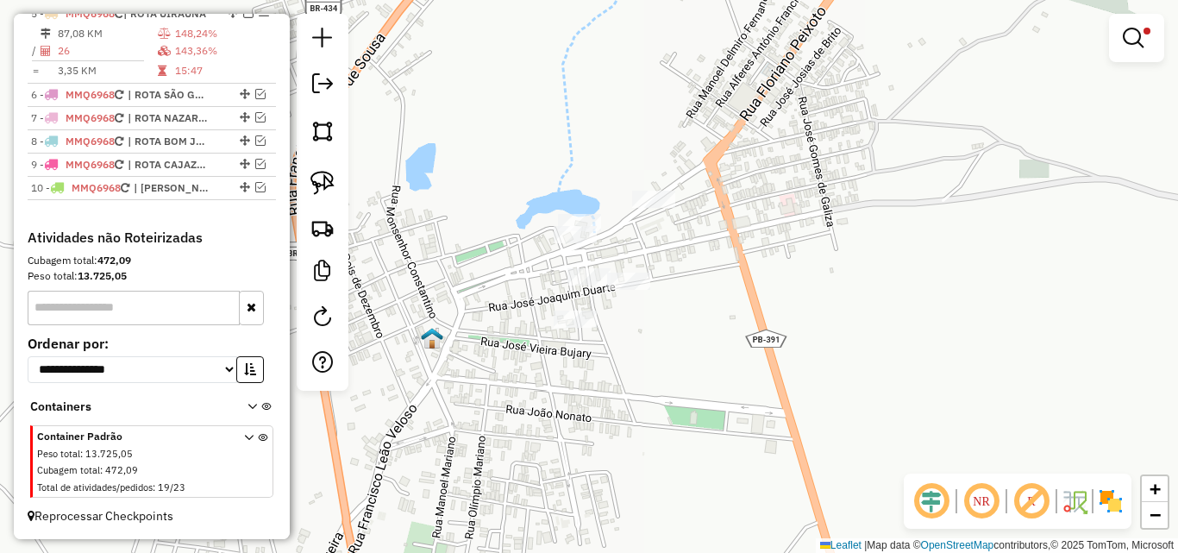
select select "*********"
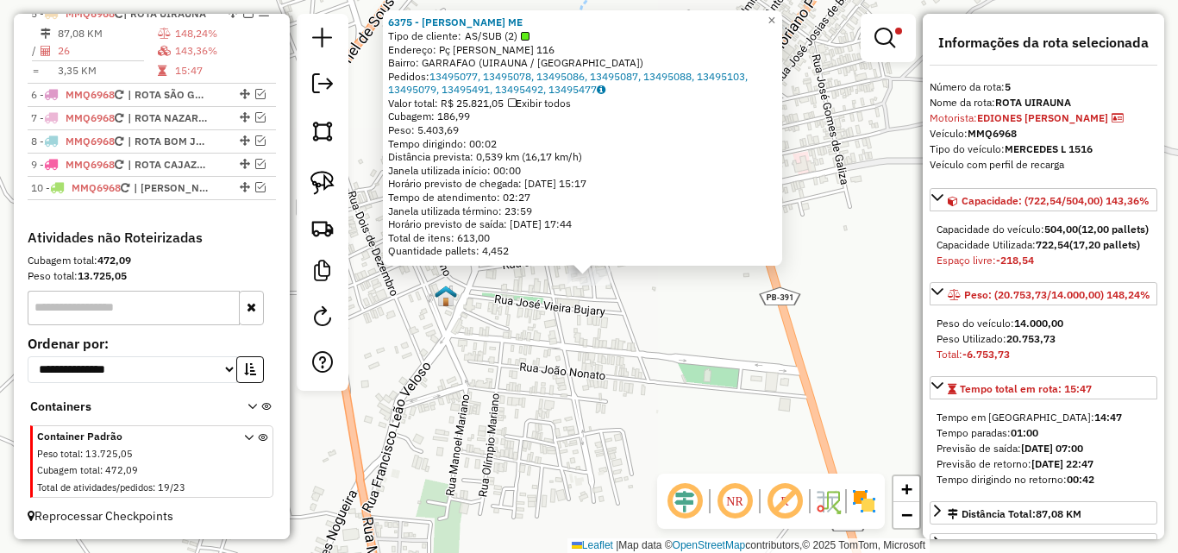
click at [542, 349] on div "6375 - ANA LUCIANA SILVA RODRIGUES ME Tipo de cliente: AS/SUB (2) Endereço: Pç …" at bounding box center [589, 276] width 1178 height 553
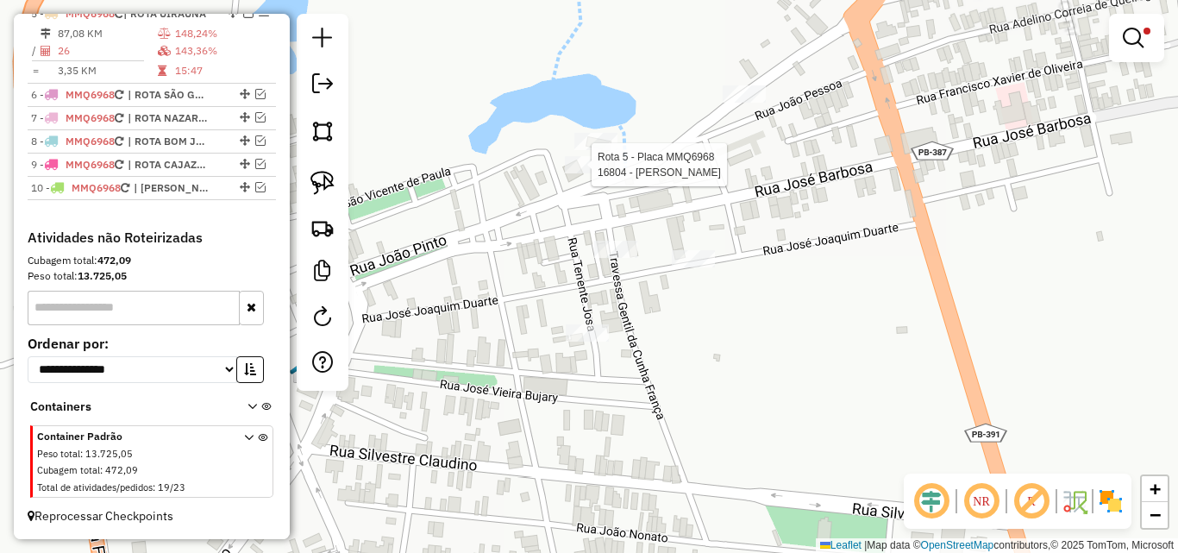
click at [591, 173] on div at bounding box center [586, 164] width 43 height 17
select select "*********"
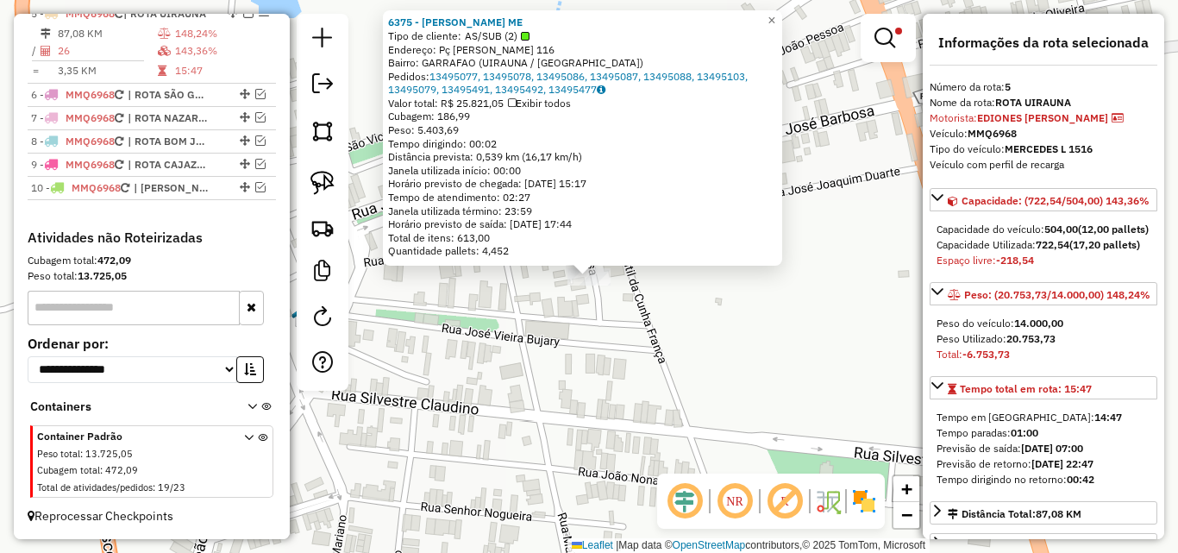
click at [519, 402] on div "6375 - ANA LUCIANA SILVA RODRIGUES ME Tipo de cliente: AS/SUB (2) Endereço: Pç …" at bounding box center [589, 276] width 1178 height 553
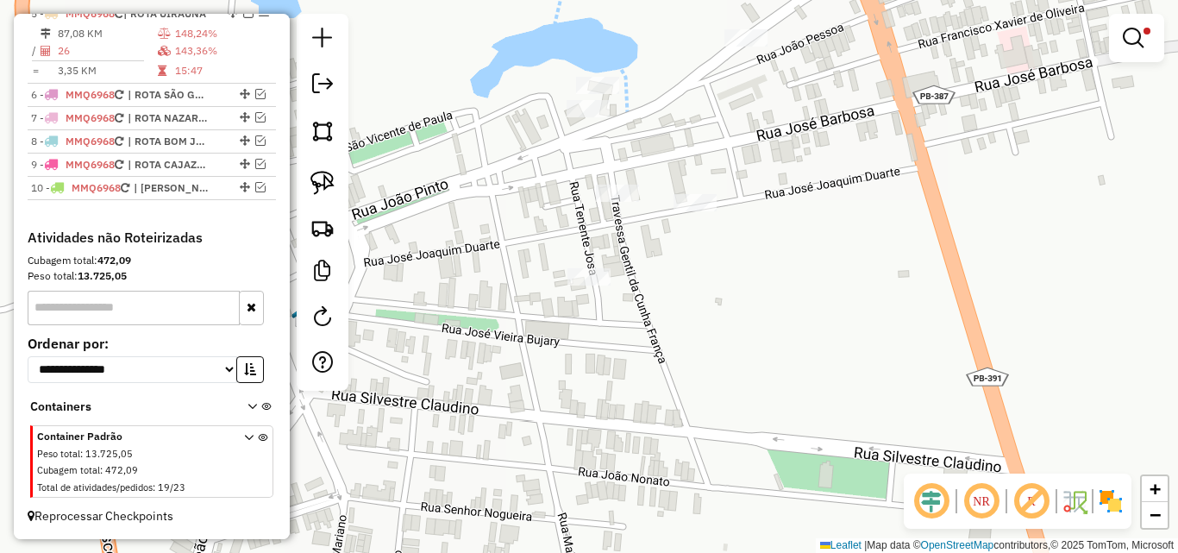
drag, startPoint x: 316, startPoint y: 178, endPoint x: 422, endPoint y: 170, distance: 106.3
click at [316, 178] on img at bounding box center [322, 183] width 24 height 24
click at [328, 168] on link at bounding box center [322, 183] width 38 height 38
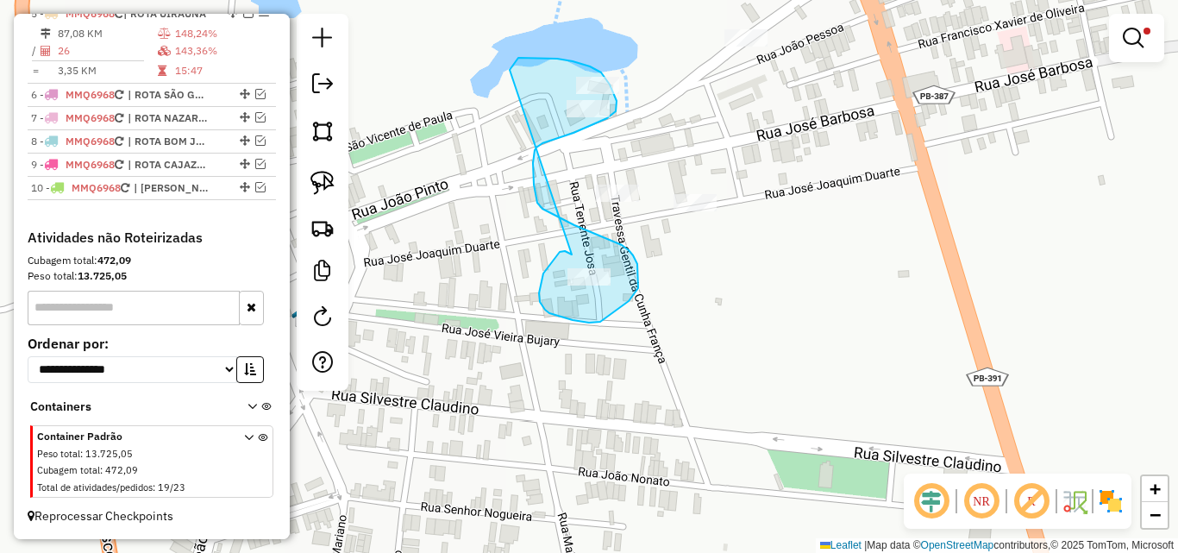
drag, startPoint x: 572, startPoint y: 254, endPoint x: 504, endPoint y: 80, distance: 186.7
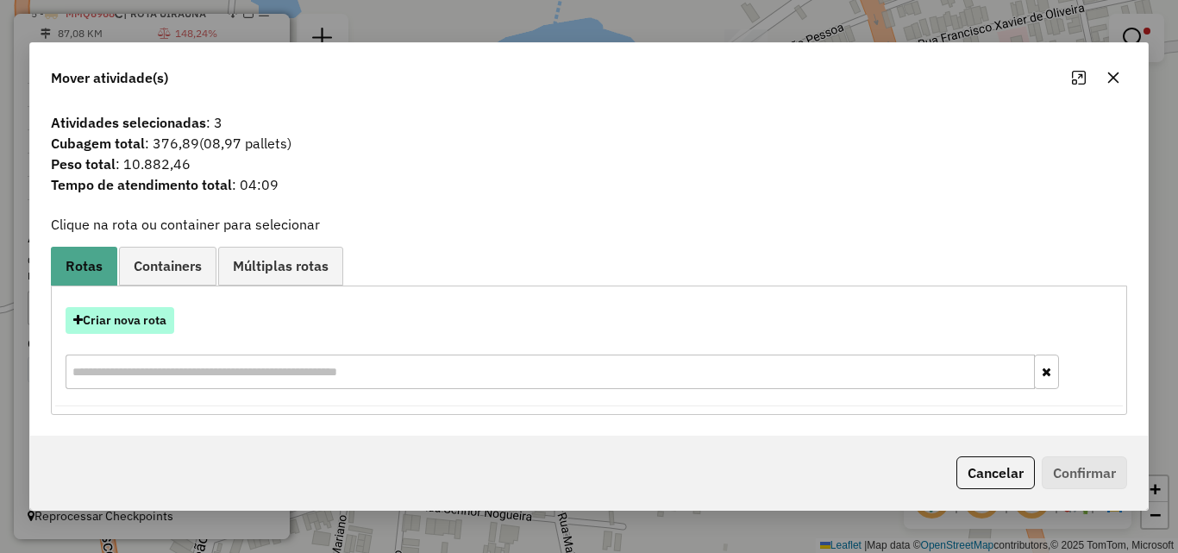
click at [132, 314] on button "Criar nova rota" at bounding box center [120, 320] width 109 height 27
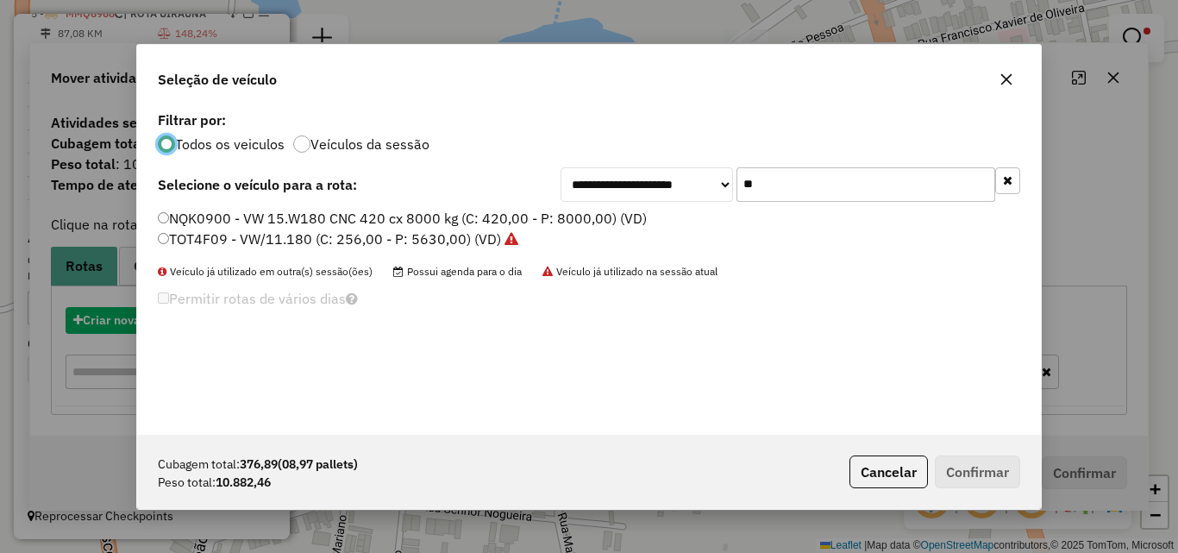
scroll to position [9, 5]
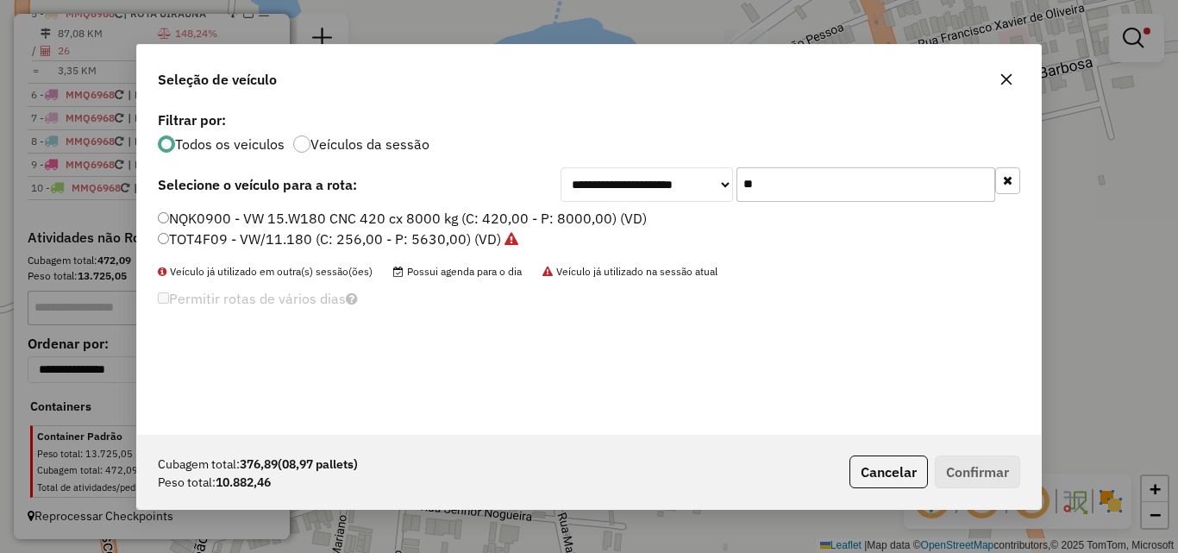
click at [846, 194] on input "**" at bounding box center [865, 184] width 259 height 34
click at [844, 194] on input "**" at bounding box center [865, 184] width 259 height 34
click at [843, 193] on input "**" at bounding box center [865, 184] width 259 height 34
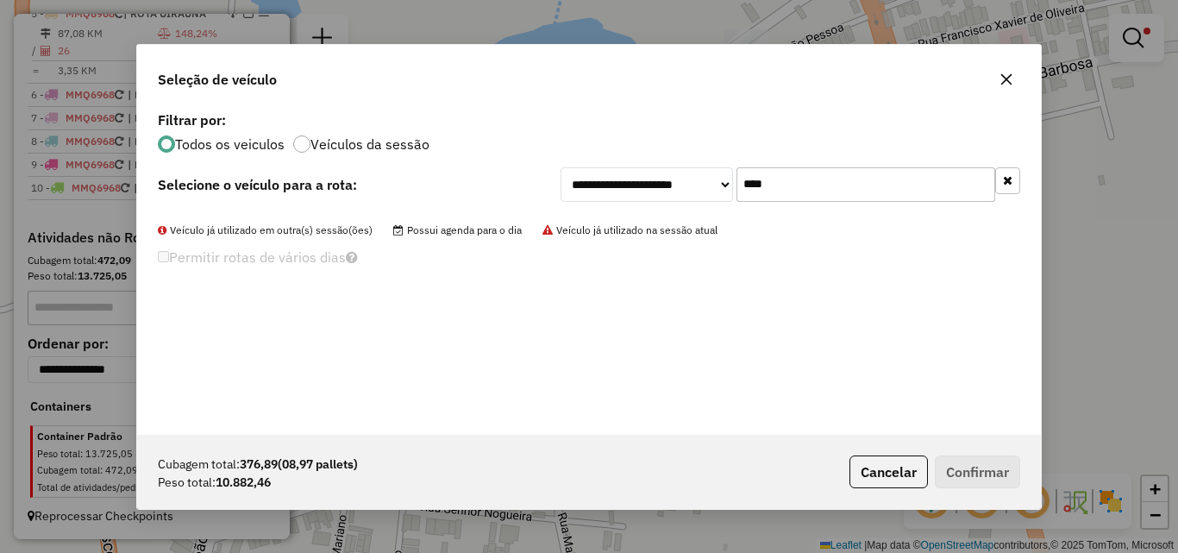
type input "*****"
click at [852, 197] on input "*****" at bounding box center [865, 184] width 259 height 34
click at [854, 196] on input "*****" at bounding box center [865, 184] width 259 height 34
click at [789, 183] on input "*" at bounding box center [865, 184] width 259 height 34
drag, startPoint x: 788, startPoint y: 184, endPoint x: 797, endPoint y: 189, distance: 10.1
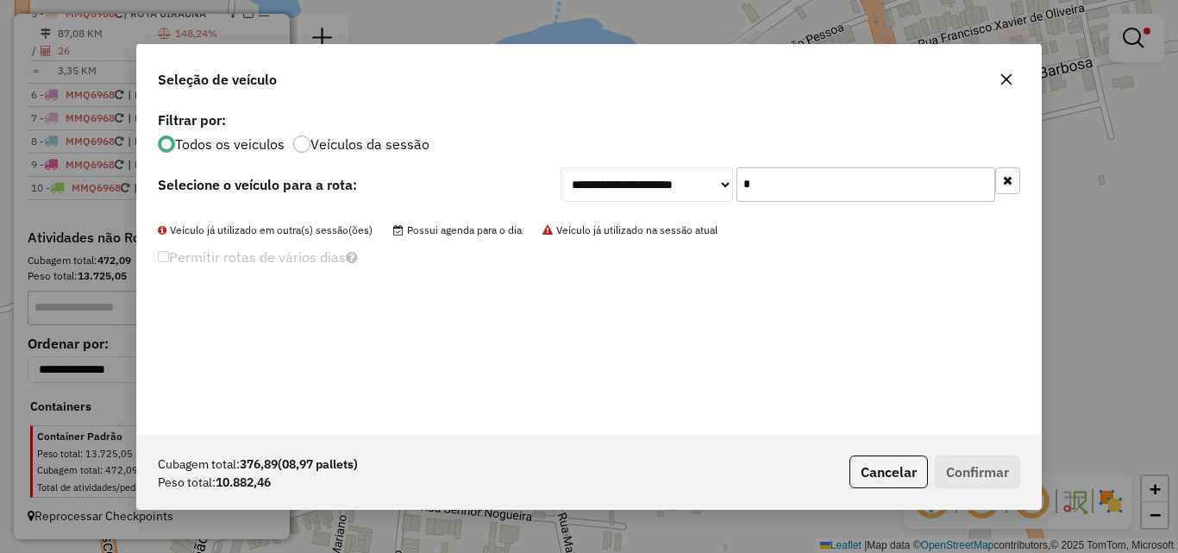
click at [788, 185] on input "*" at bounding box center [865, 184] width 259 height 34
type input "*"
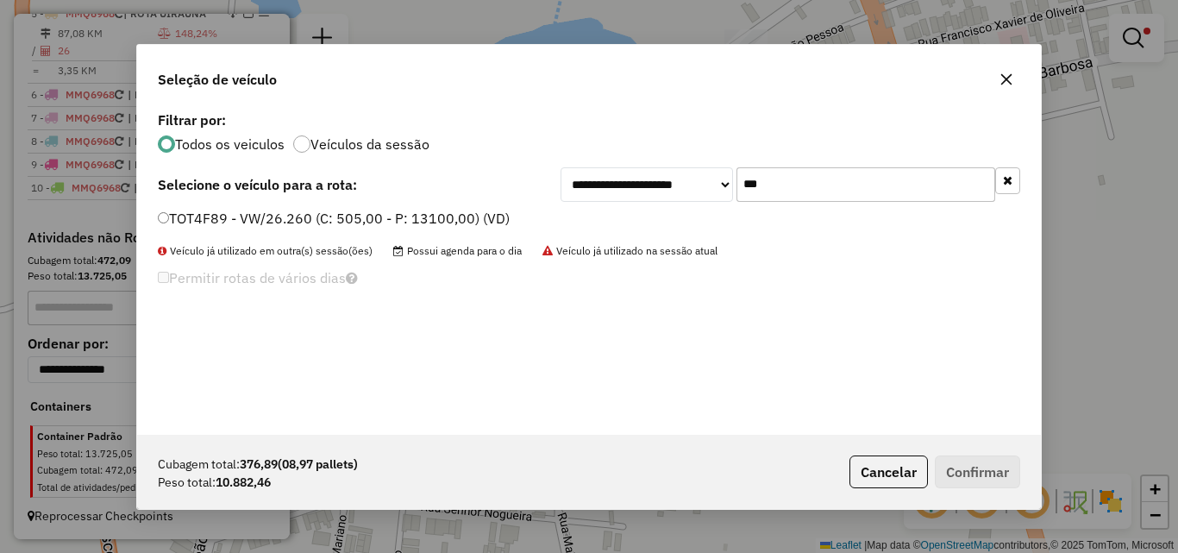
type input "***"
drag, startPoint x: 408, startPoint y: 226, endPoint x: 435, endPoint y: 231, distance: 28.1
click at [407, 226] on label "TOT4F89 - VW/26.260 (C: 505,00 - P: 13100,00) (VD)" at bounding box center [334, 218] width 352 height 21
click at [479, 225] on label "TOT4F89 - VW/26.260 (C: 505,00 - P: 13100,00) (VD)" at bounding box center [334, 218] width 352 height 21
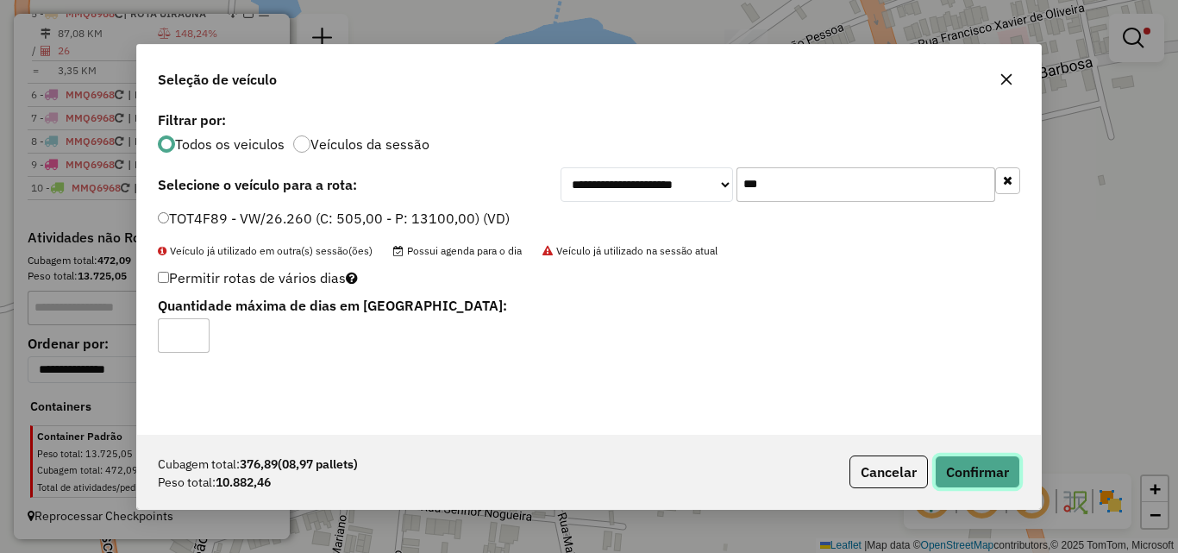
click at [1003, 470] on button "Confirmar" at bounding box center [977, 471] width 85 height 33
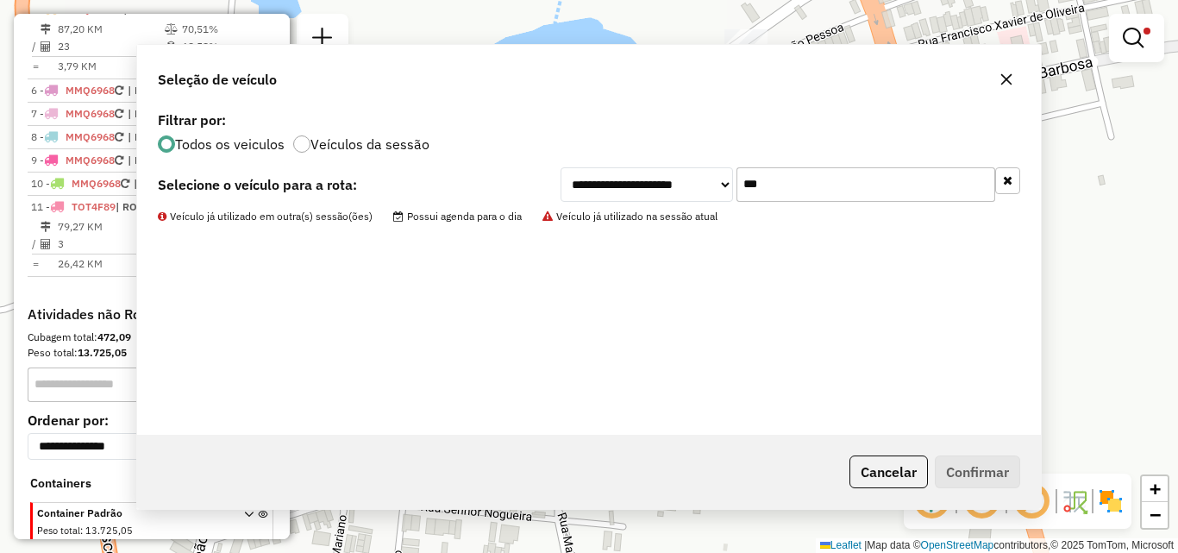
scroll to position [643, 0]
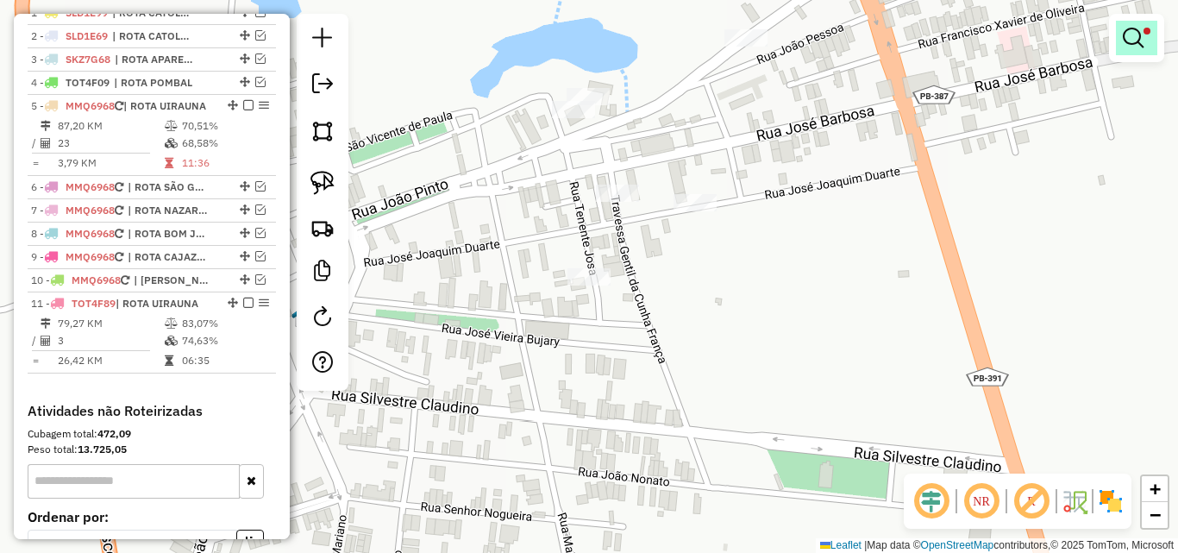
click at [1130, 34] on em at bounding box center [1133, 38] width 21 height 21
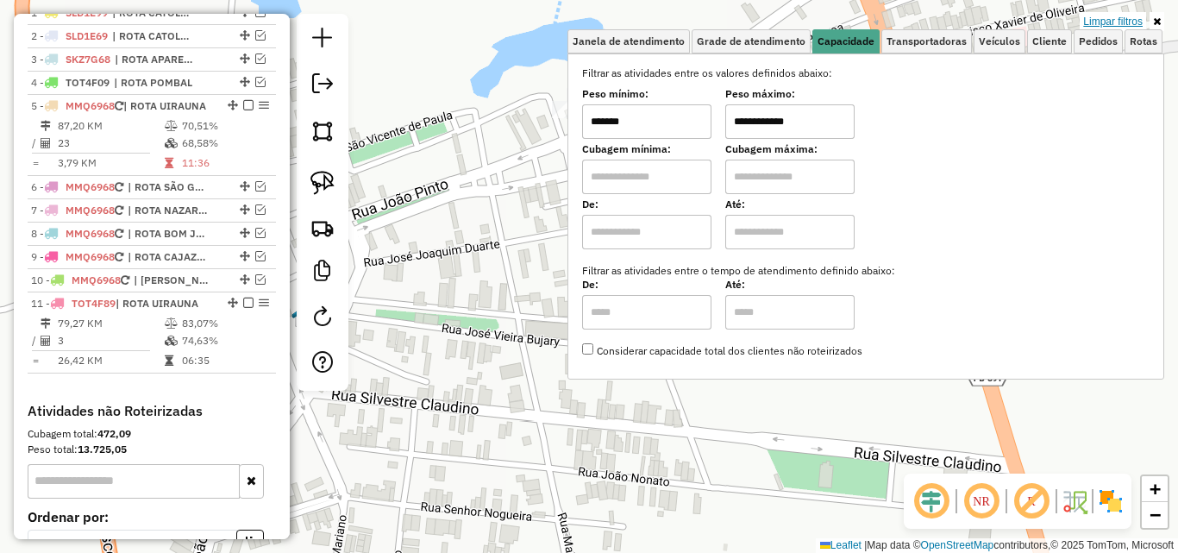
click at [1117, 17] on link "Limpar filtros" at bounding box center [1112, 21] width 66 height 19
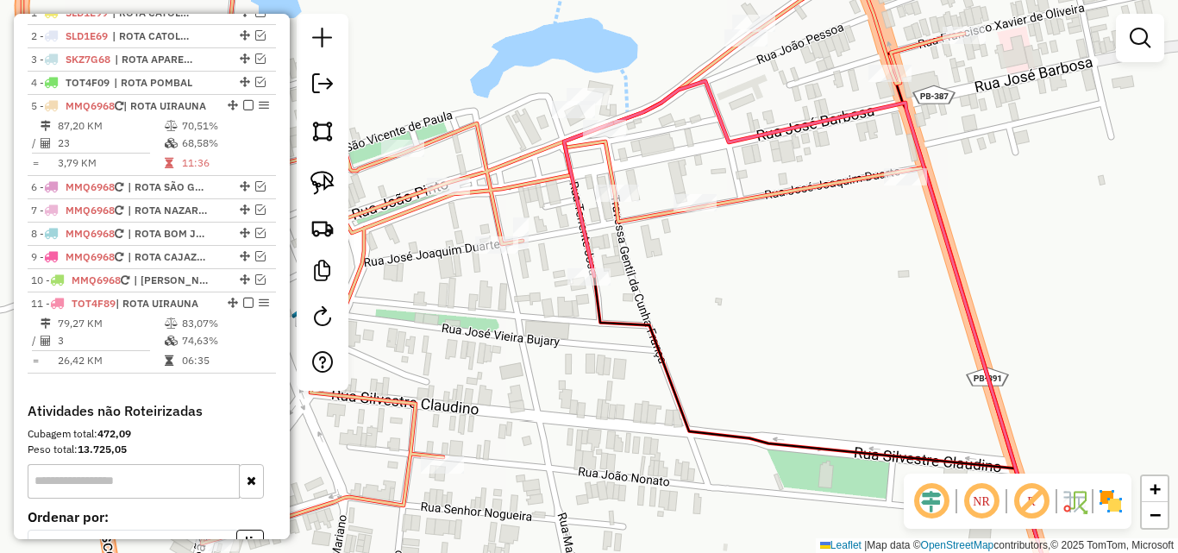
click at [753, 199] on icon at bounding box center [540, 276] width 1036 height 663
select select "*********"
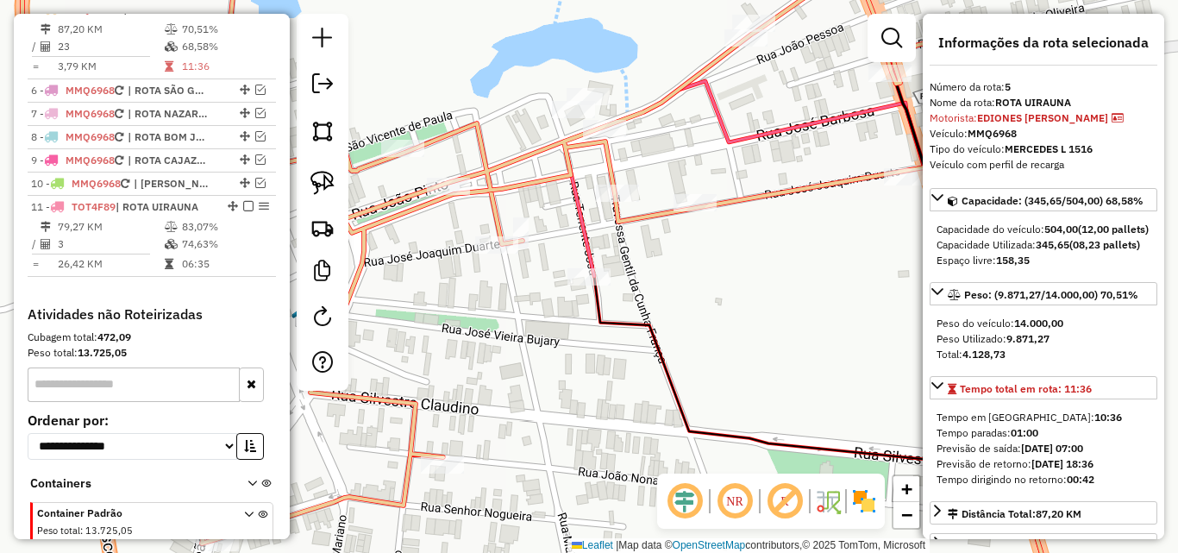
scroll to position [172, 0]
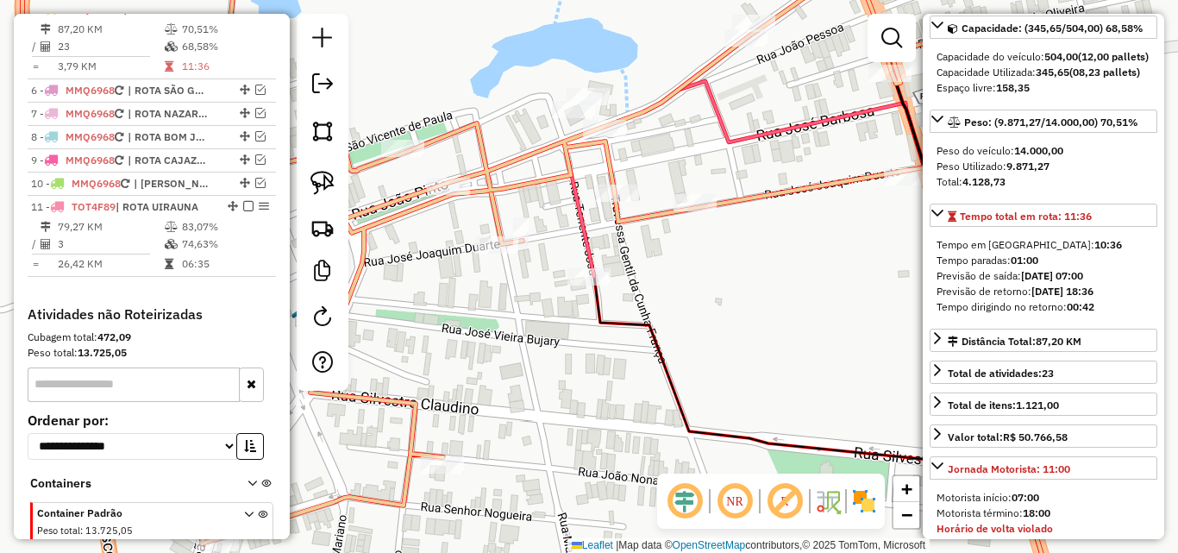
click at [588, 247] on icon at bounding box center [588, 199] width 48 height 153
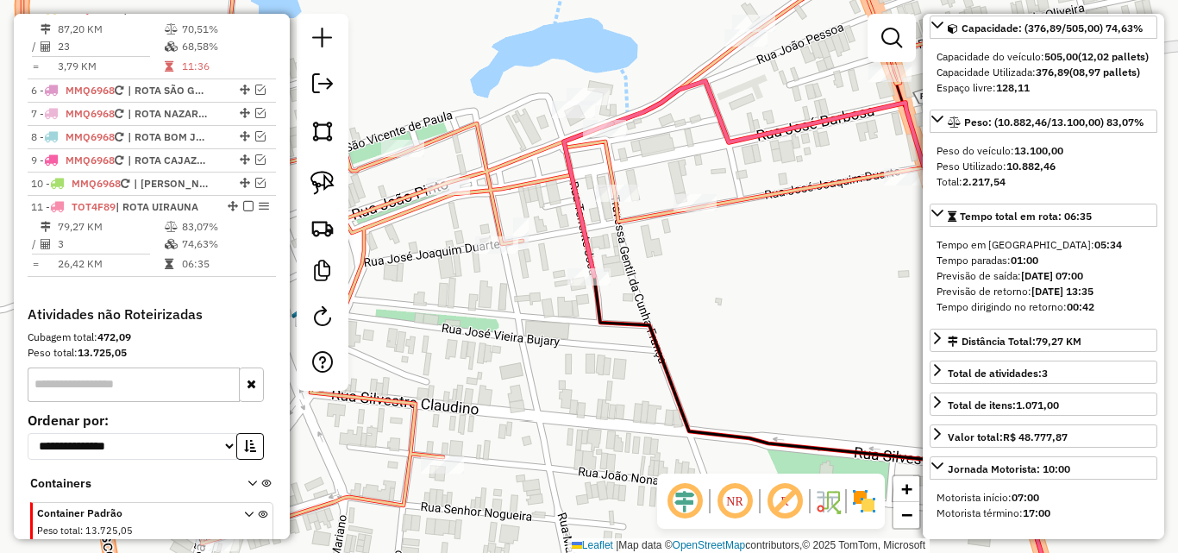
scroll to position [848, 0]
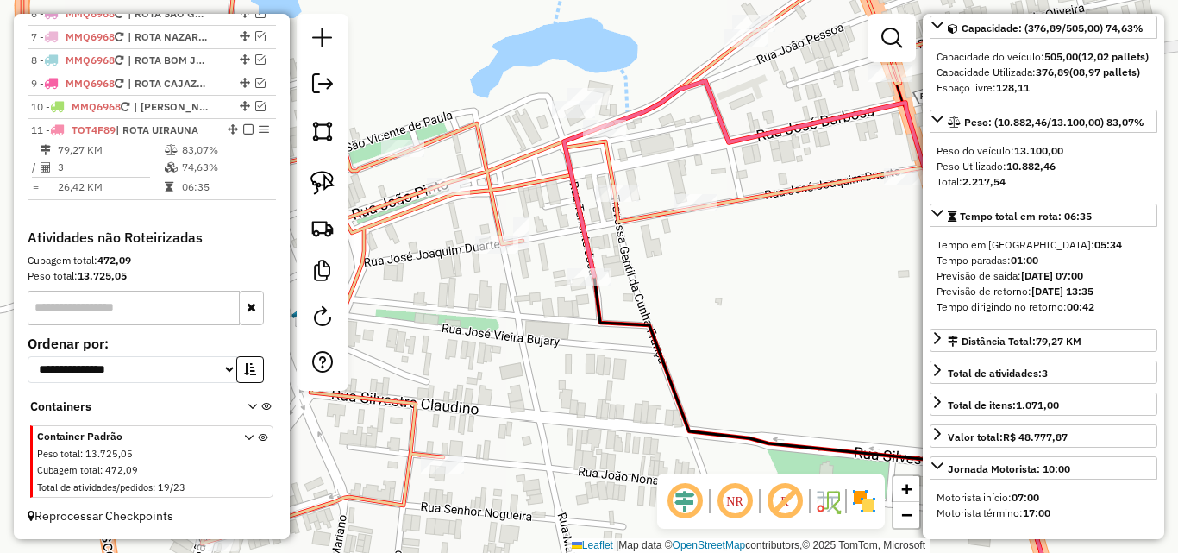
click at [760, 195] on icon at bounding box center [540, 276] width 1036 height 663
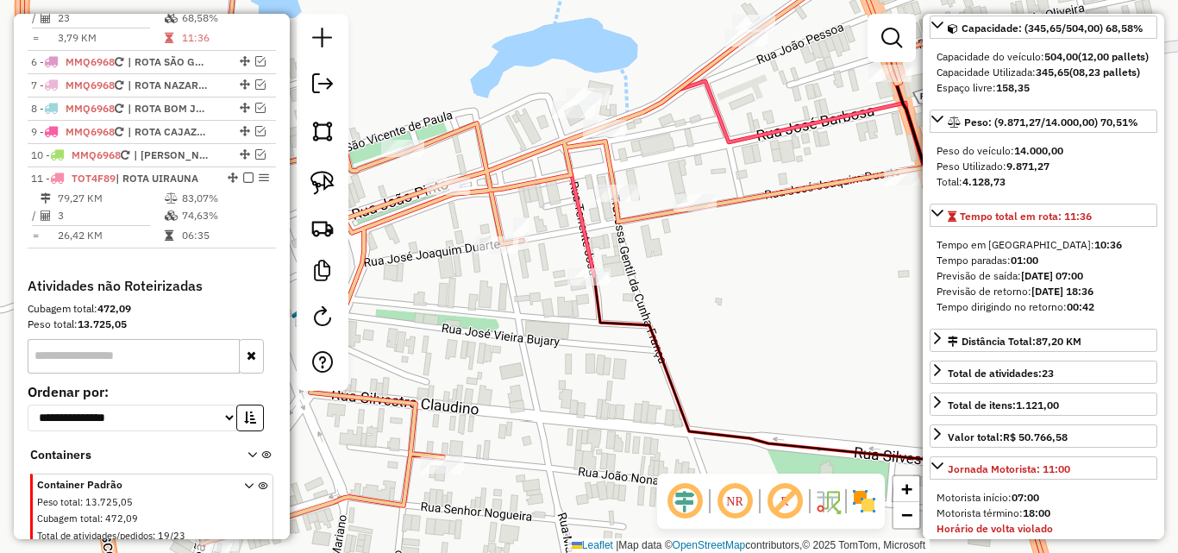
scroll to position [740, 0]
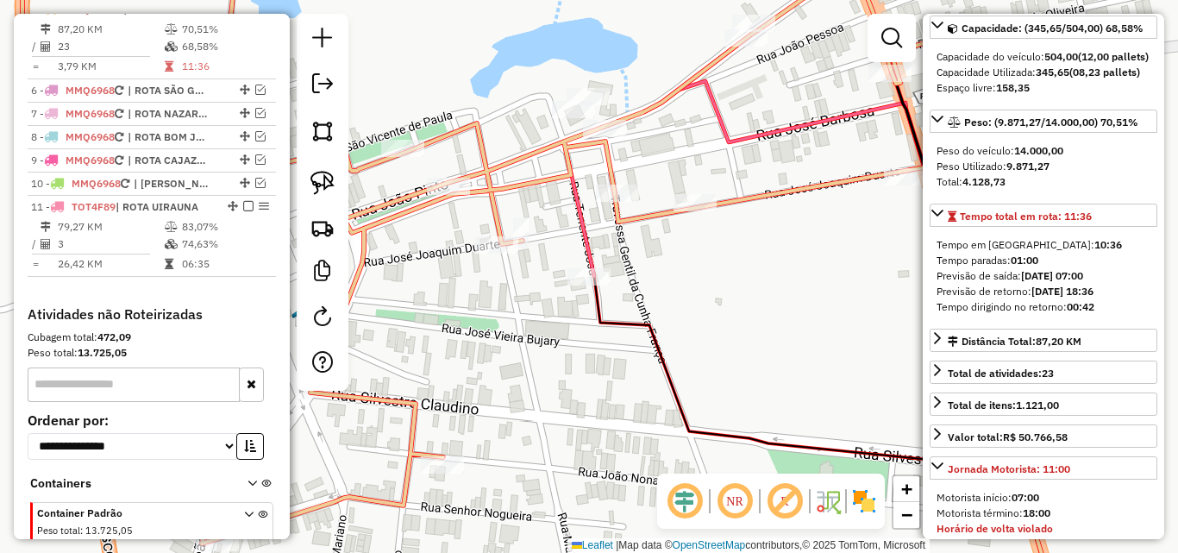
click at [569, 204] on icon at bounding box center [588, 199] width 48 height 153
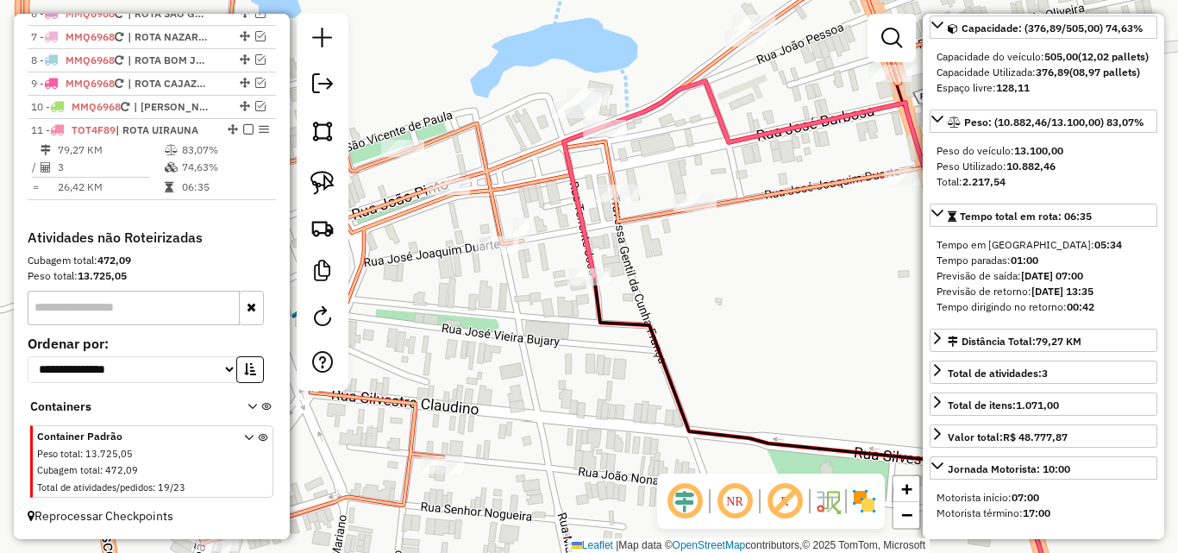
click at [610, 164] on icon at bounding box center [540, 276] width 1036 height 663
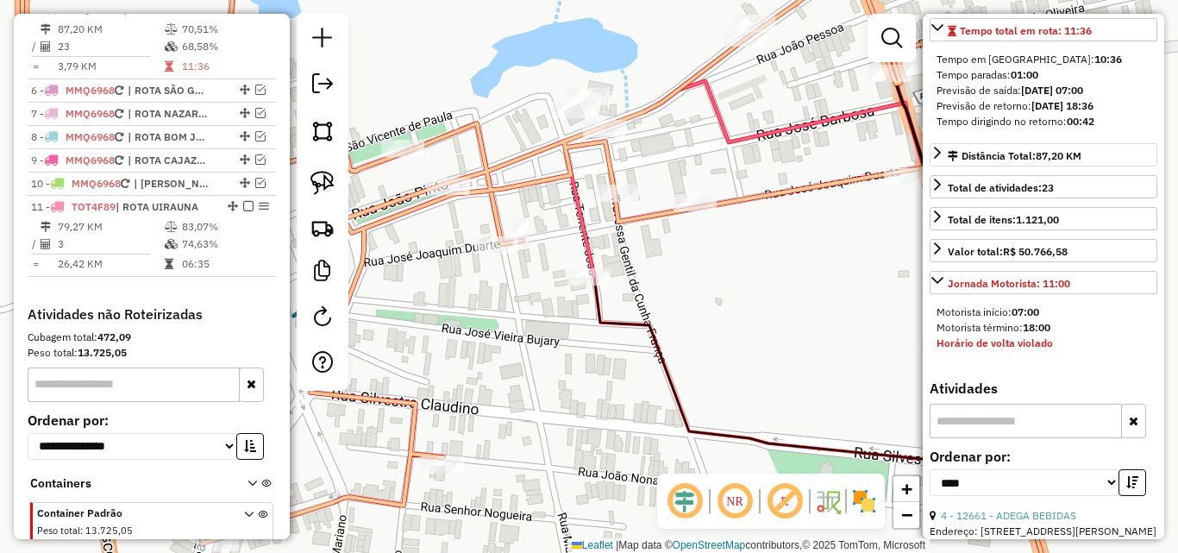
scroll to position [690, 0]
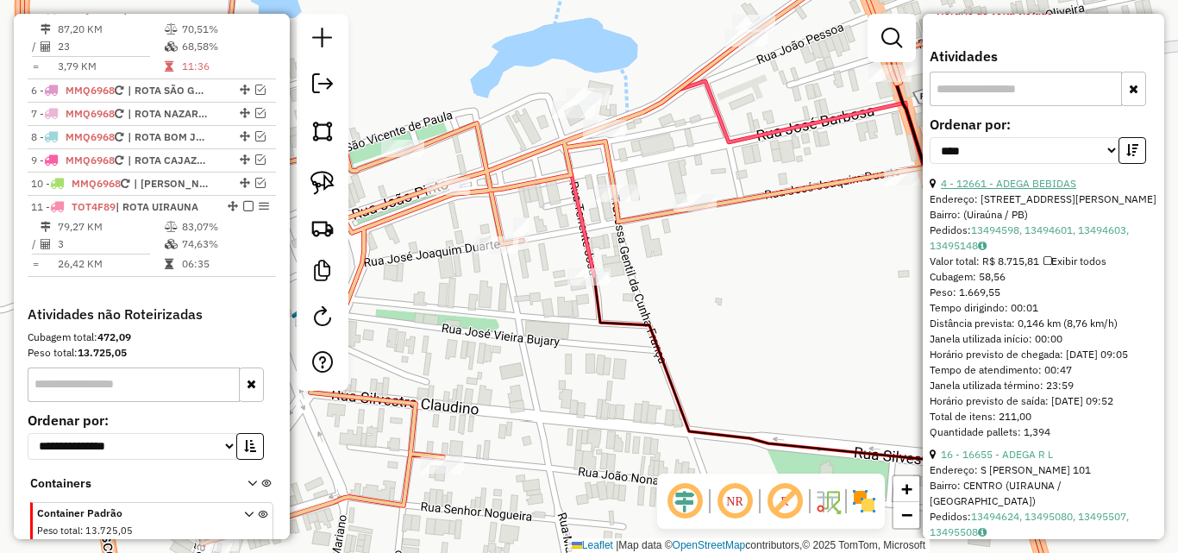
click at [1038, 190] on link "4 - 12661 - ADEGA BEBIDAS" at bounding box center [1008, 183] width 135 height 13
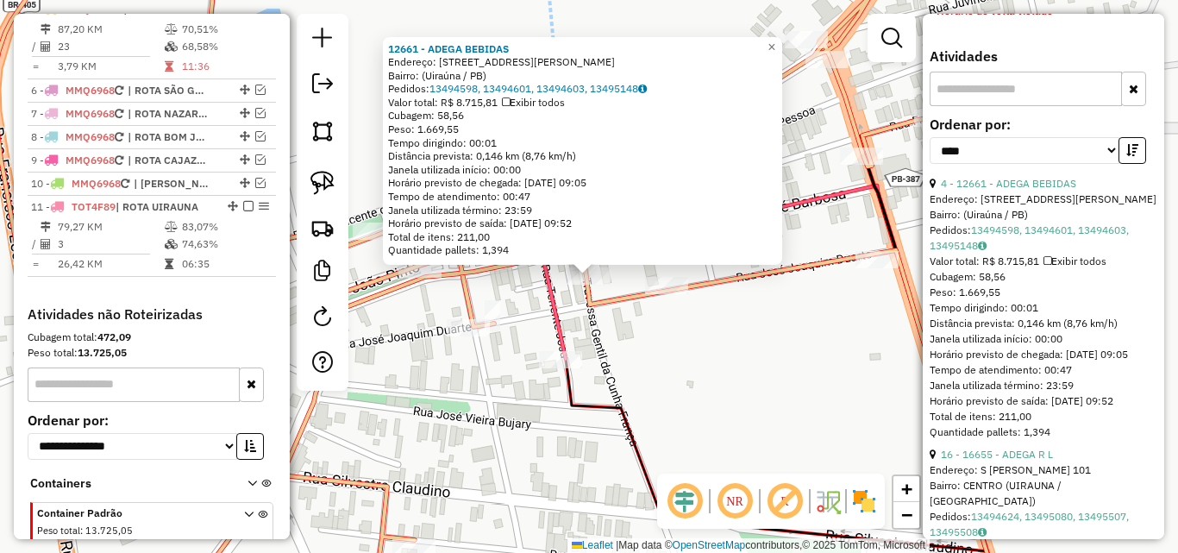
click at [879, 357] on div "12661 - ADEGA BEBIDAS Endereço: Rua Marlene Félix, 77 Bairro: (Uiraúna / PB) Pe…" at bounding box center [589, 276] width 1178 height 553
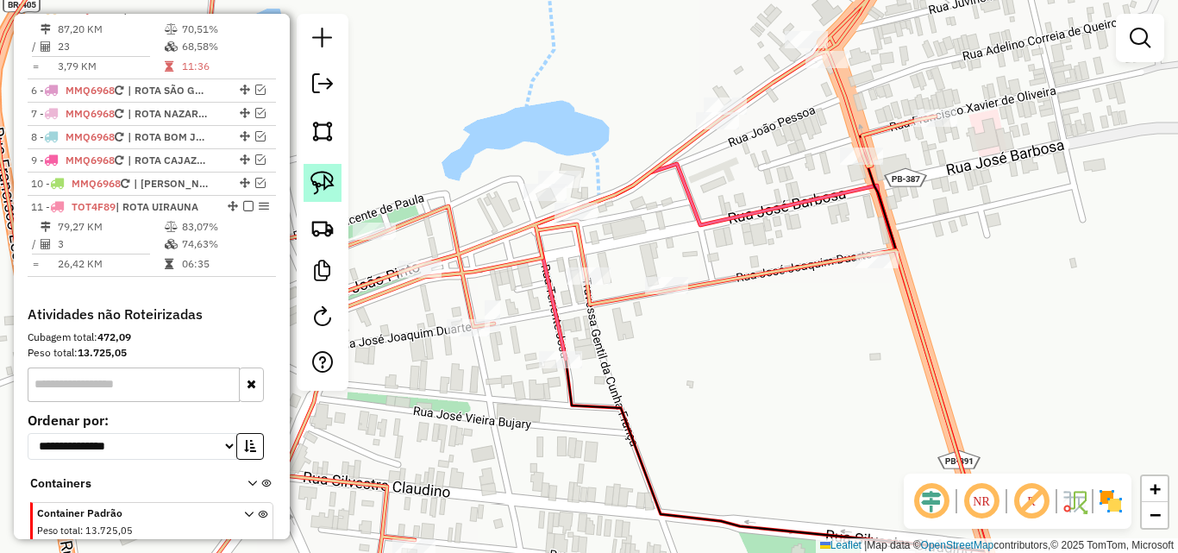
drag, startPoint x: 319, startPoint y: 181, endPoint x: 334, endPoint y: 186, distance: 15.5
click at [320, 182] on img at bounding box center [322, 183] width 24 height 24
drag, startPoint x: 533, startPoint y: 260, endPoint x: 585, endPoint y: 302, distance: 66.8
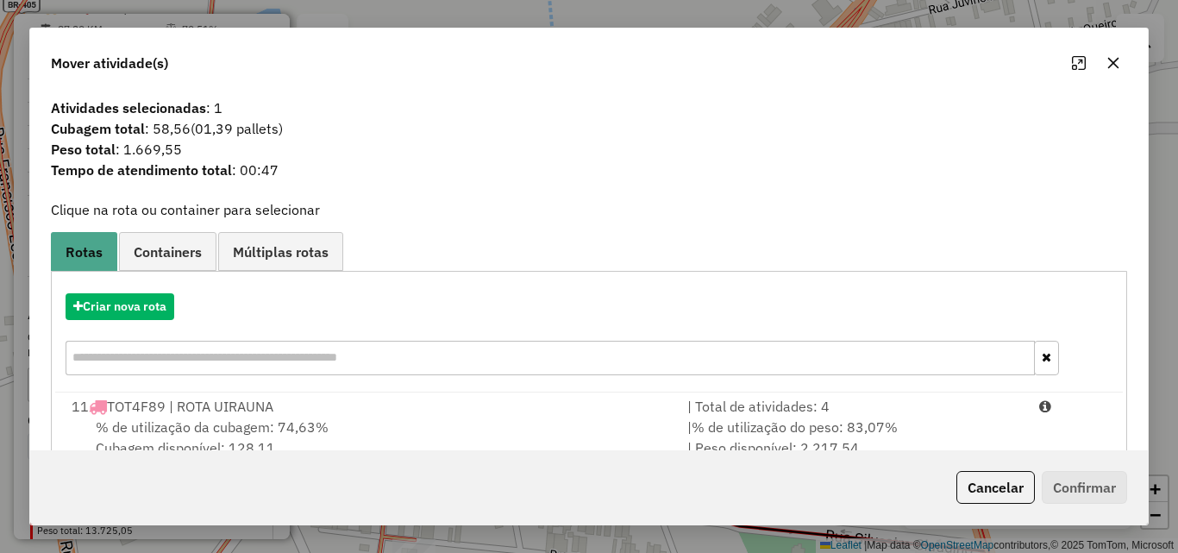
drag, startPoint x: 1034, startPoint y: 411, endPoint x: 1075, endPoint y: 469, distance: 71.1
click at [1039, 412] on icon at bounding box center [1045, 406] width 12 height 14
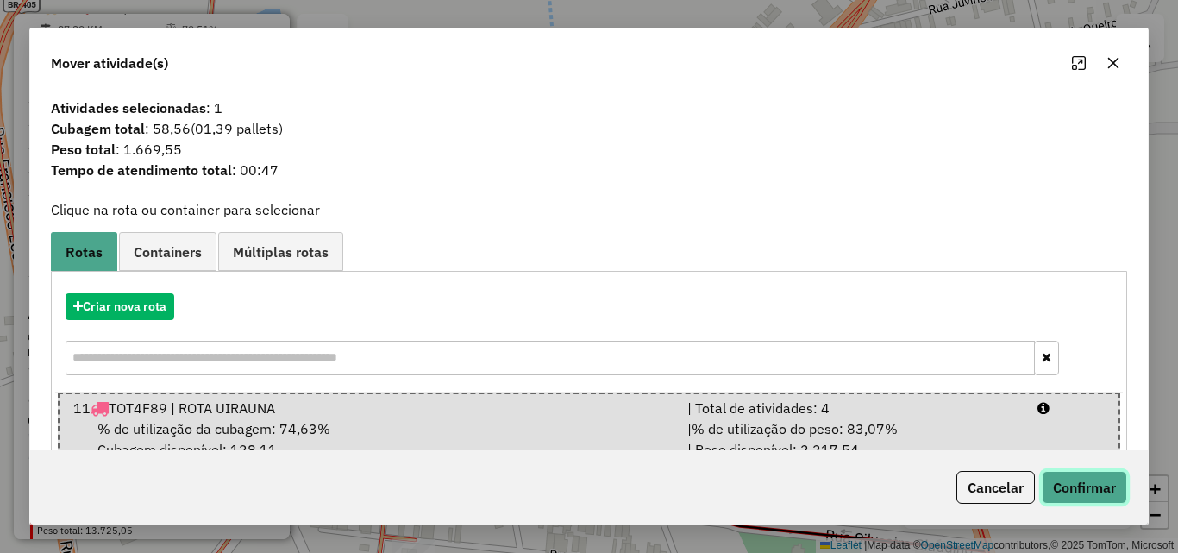
click at [1086, 479] on button "Confirmar" at bounding box center [1084, 487] width 85 height 33
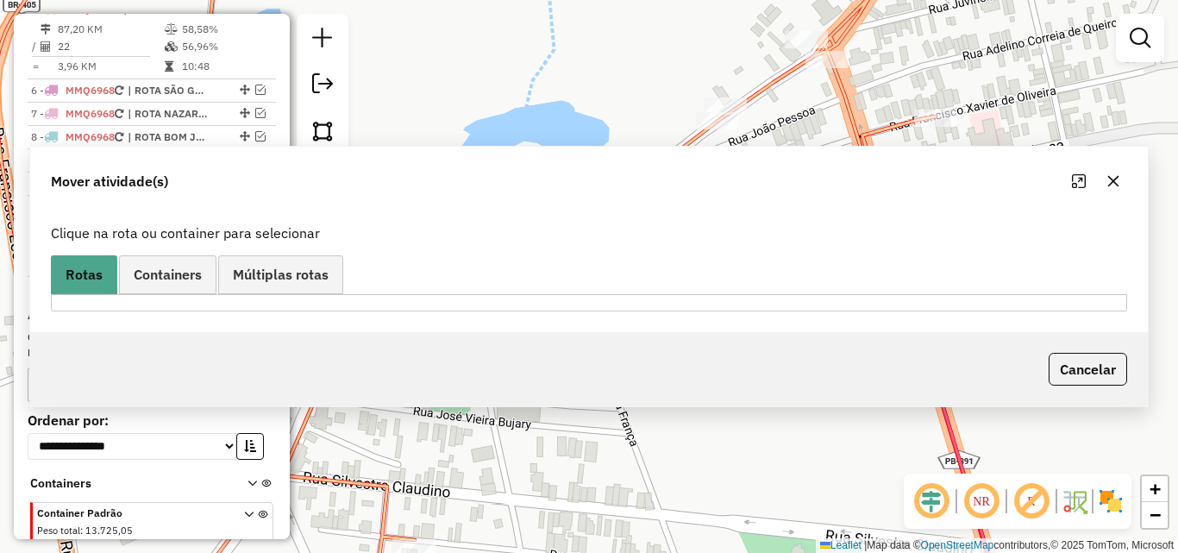
scroll to position [643, 0]
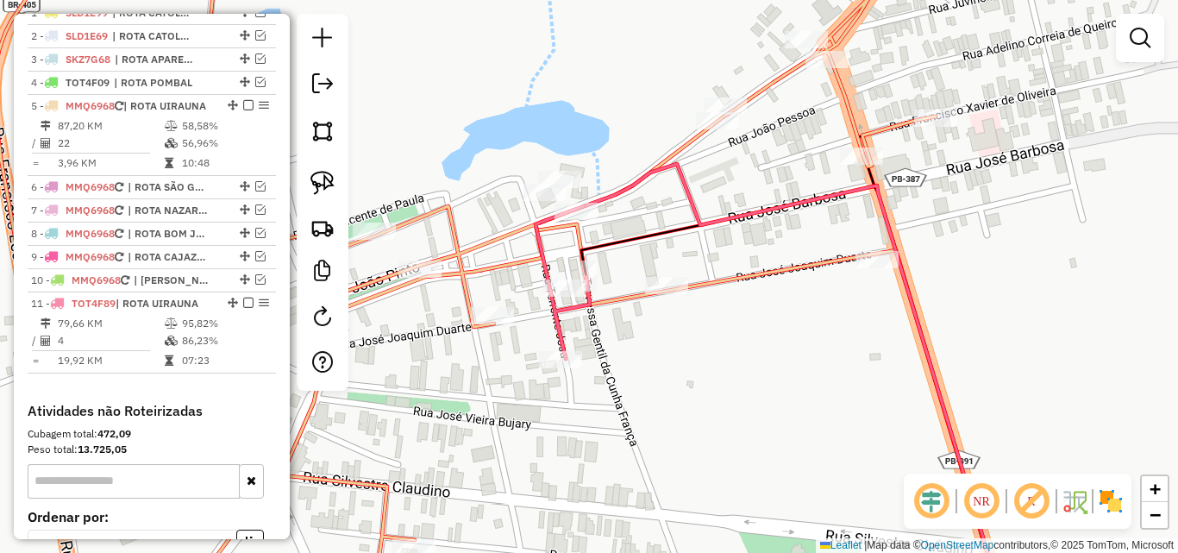
click at [769, 266] on icon at bounding box center [499, 276] width 1011 height 663
select select "*********"
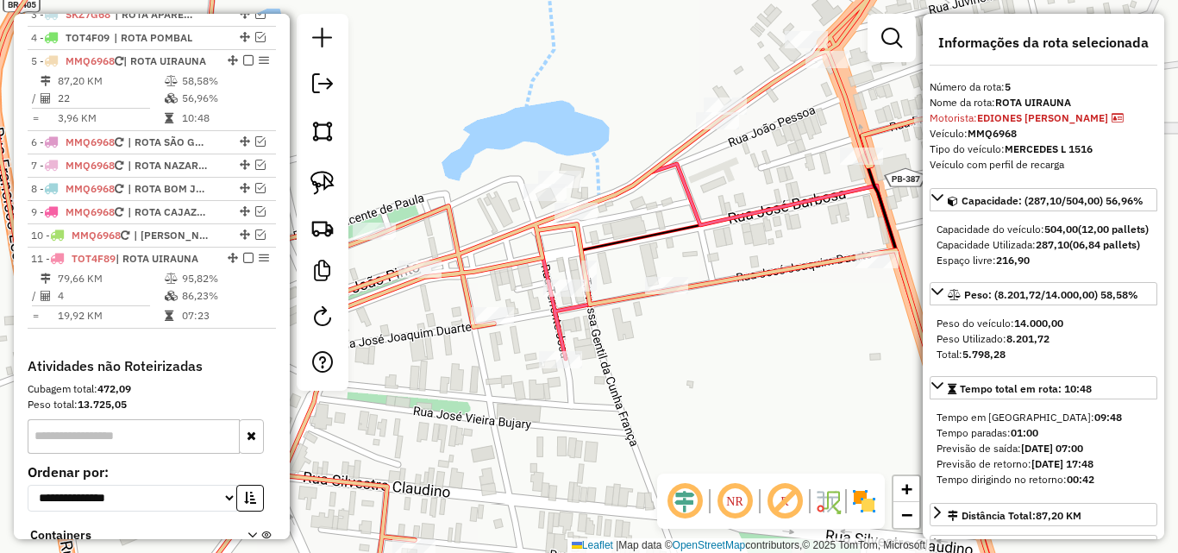
scroll to position [740, 0]
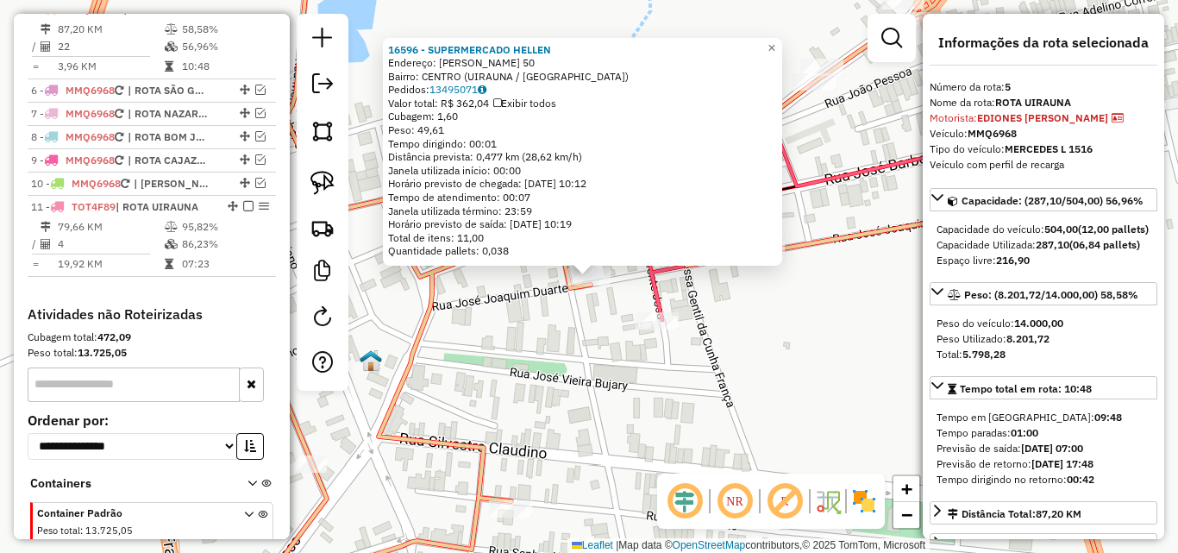
click at [511, 396] on div "16596 - SUPERMERCADO HELLEN Endereço: FRANCISCO EUCLIDES FERNANDES 50 Bairro: C…" at bounding box center [589, 276] width 1178 height 553
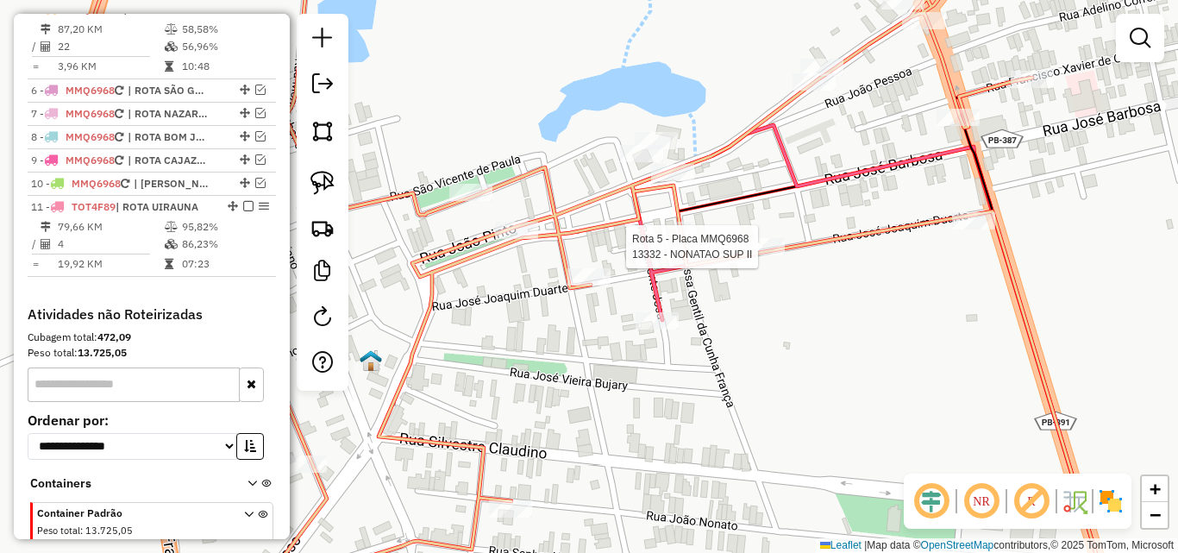
select select "*********"
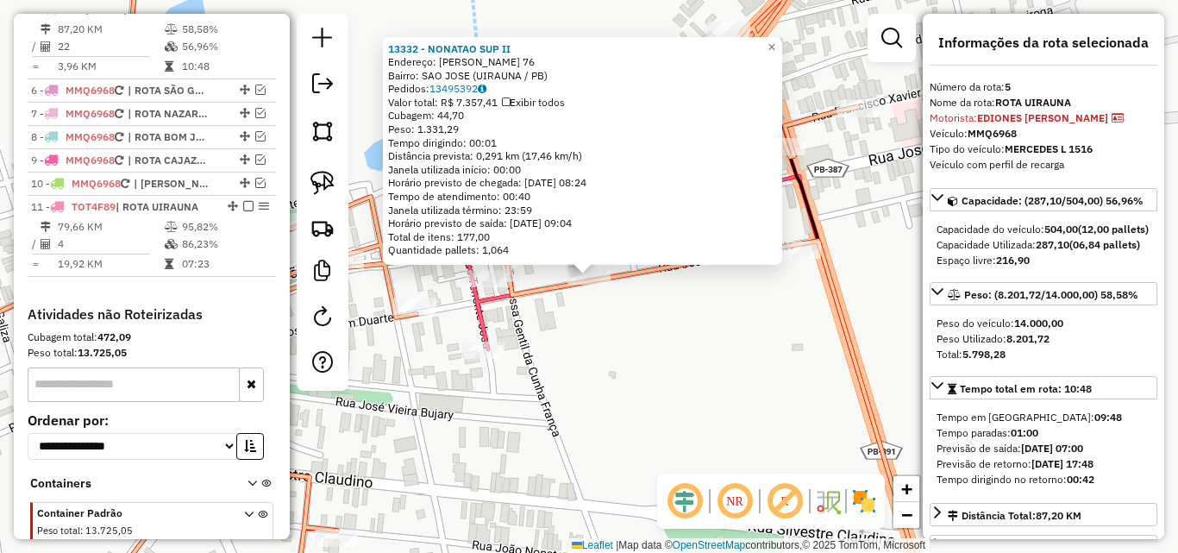
drag, startPoint x: 696, startPoint y: 337, endPoint x: 579, endPoint y: 314, distance: 119.5
click at [696, 338] on div "13332 - NONATAO SUP II Endereço: JOSE BARBOSA 76 Bairro: SAO JOSE (UIRAUNA / PB…" at bounding box center [589, 276] width 1178 height 553
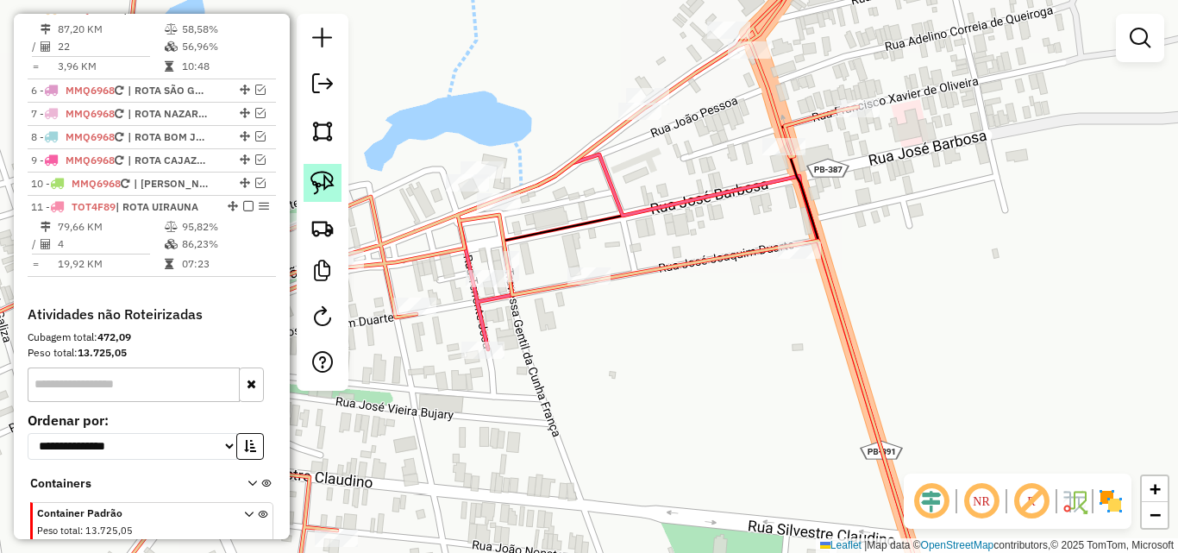
click at [335, 201] on div at bounding box center [323, 202] width 52 height 377
click at [338, 186] on link at bounding box center [322, 183] width 38 height 38
drag, startPoint x: 602, startPoint y: 239, endPoint x: 673, endPoint y: 274, distance: 79.0
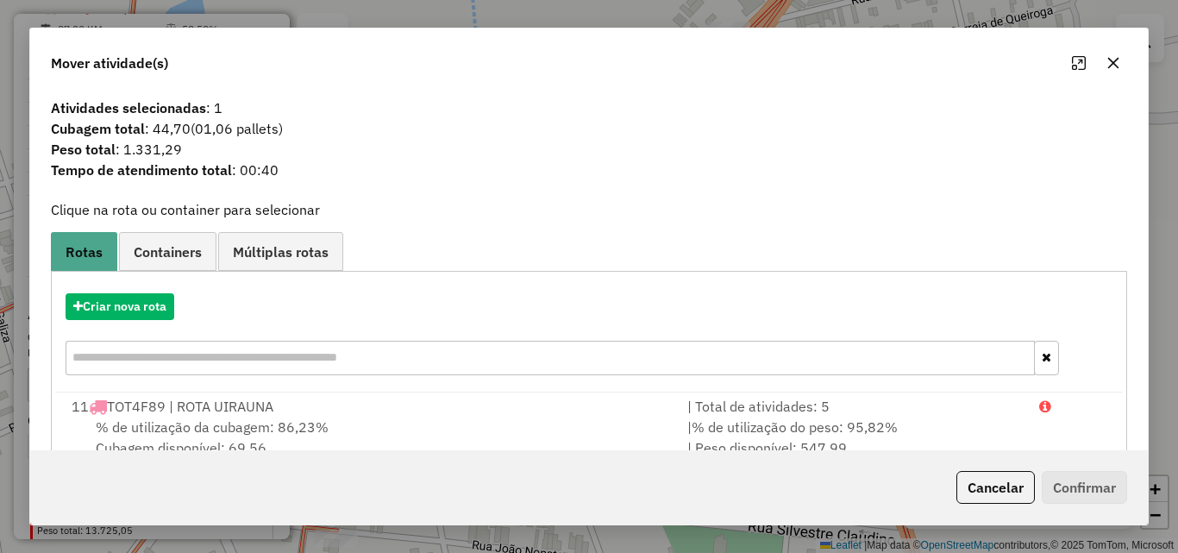
drag, startPoint x: 999, startPoint y: 482, endPoint x: 962, endPoint y: 478, distance: 37.3
click at [1000, 482] on button "Cancelar" at bounding box center [995, 487] width 78 height 33
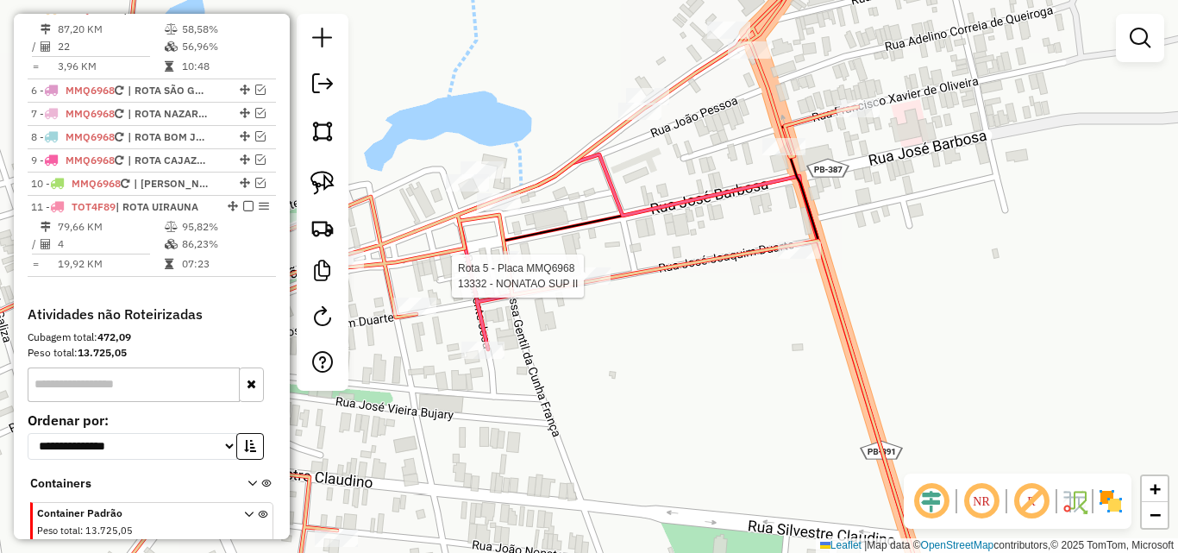
click at [555, 286] on icon at bounding box center [422, 276] width 1013 height 663
select select "*********"
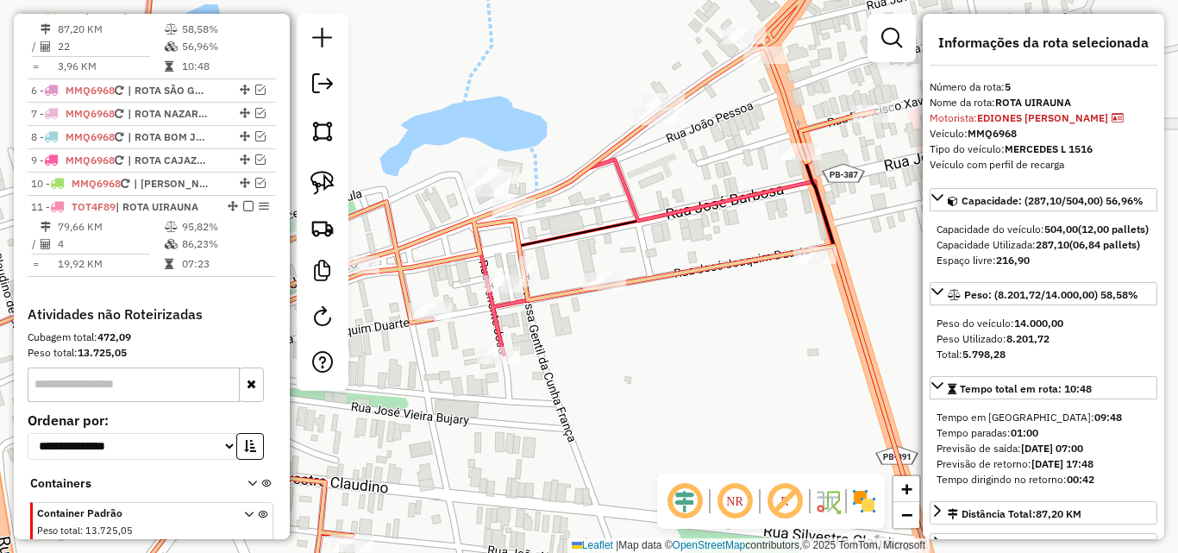
drag, startPoint x: 610, startPoint y: 335, endPoint x: 708, endPoint y: 365, distance: 101.7
click at [708, 365] on div "Janela de atendimento Grade de atendimento Capacidade Transportadoras Veículos …" at bounding box center [589, 276] width 1178 height 553
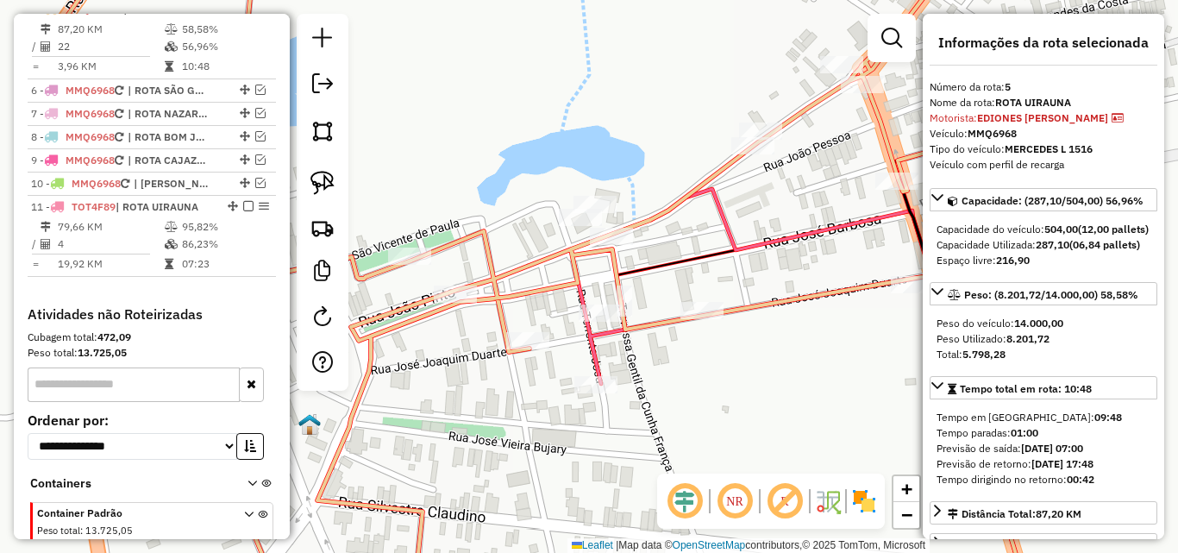
click at [666, 322] on icon at bounding box center [530, 276] width 1003 height 663
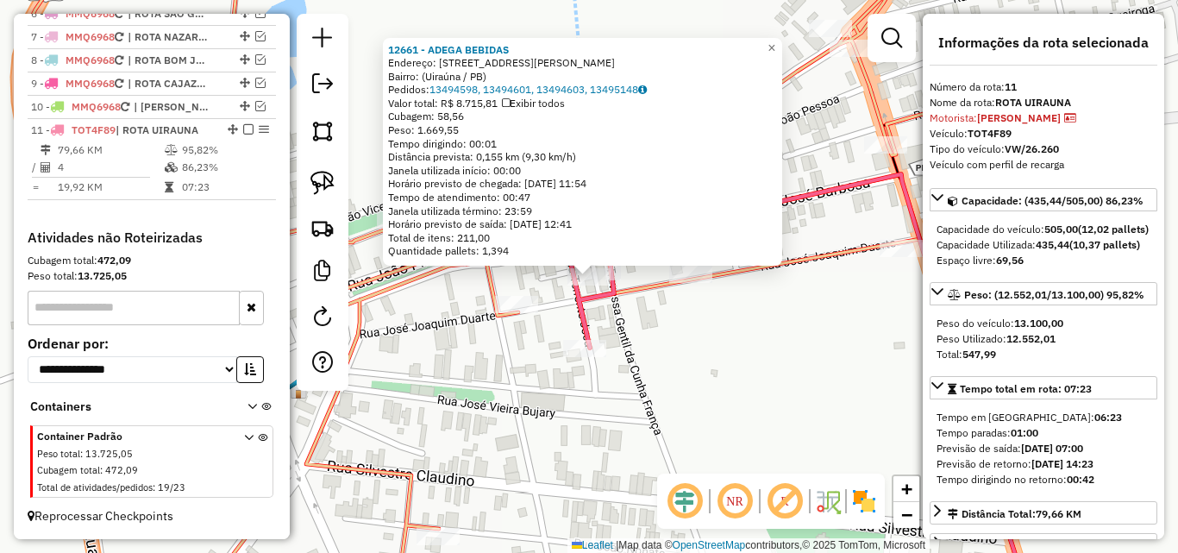
click at [636, 347] on div "12661 - ADEGA BEBIDAS Endereço: Rua Marlene Félix, 77 Bairro: (Uiraúna / PB) Pe…" at bounding box center [589, 276] width 1178 height 553
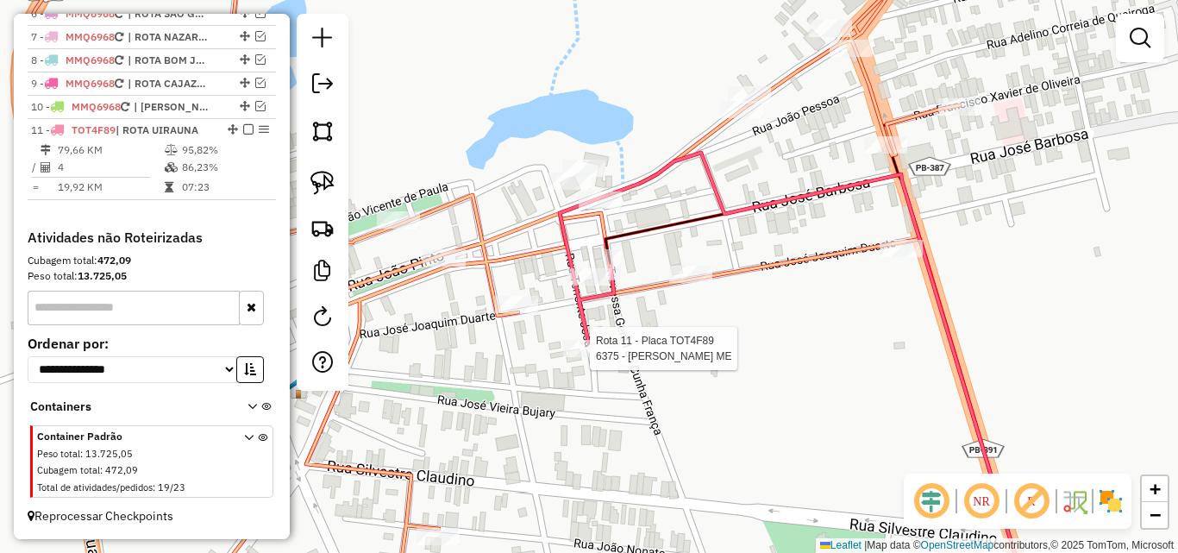
select select "*********"
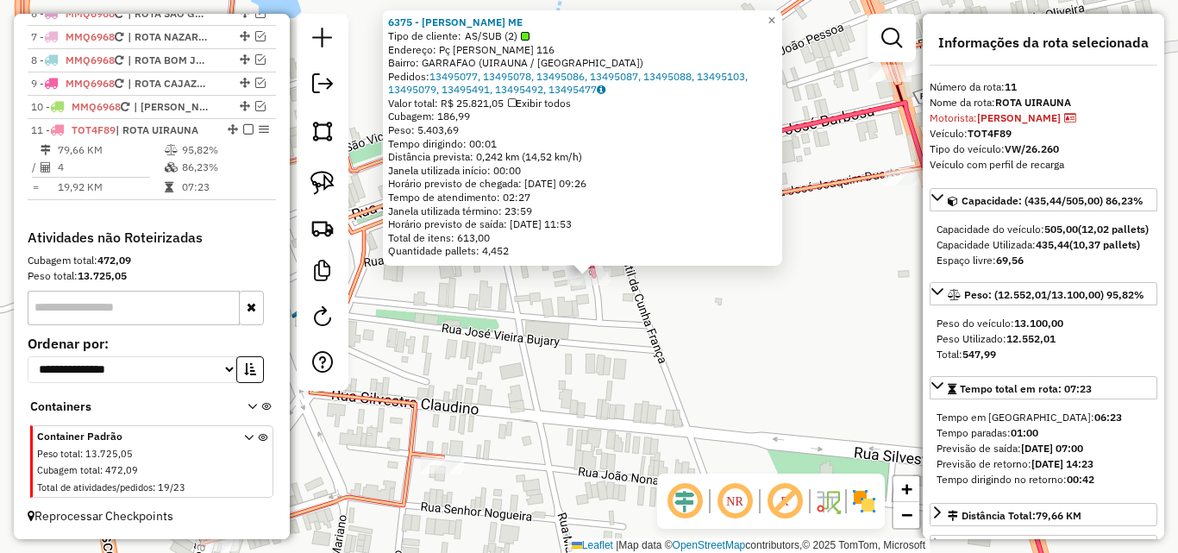
click at [677, 366] on div "6375 - ANA LUCIANA SILVA RODRIGUES ME Tipo de cliente: AS/SUB (2) Endereço: Pç …" at bounding box center [589, 276] width 1178 height 553
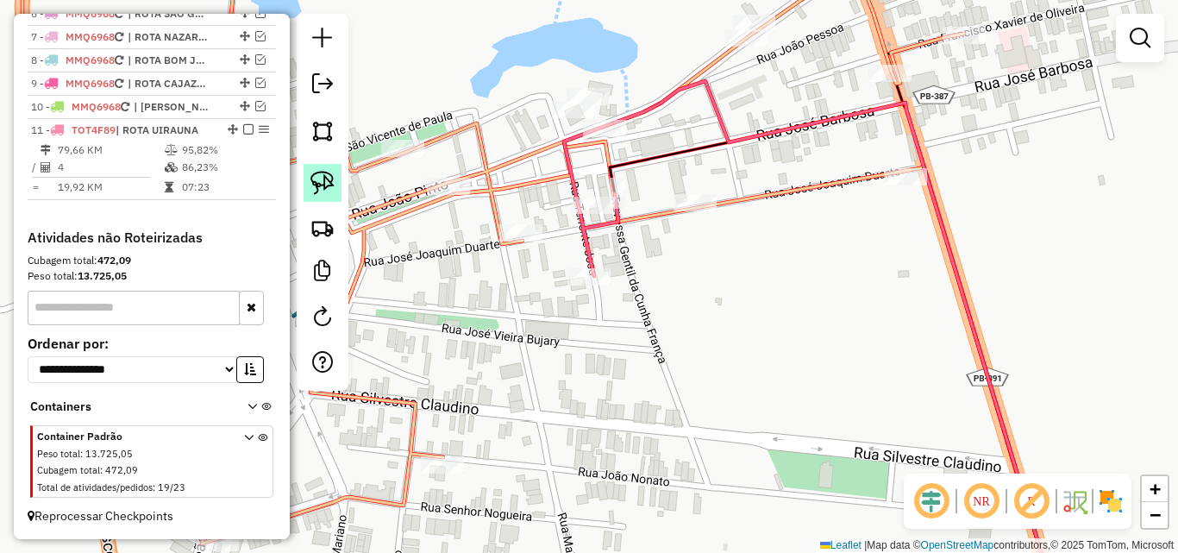
drag, startPoint x: 329, startPoint y: 163, endPoint x: 323, endPoint y: 172, distance: 10.8
click at [328, 165] on div at bounding box center [323, 202] width 52 height 377
click at [322, 175] on img at bounding box center [322, 183] width 24 height 24
drag, startPoint x: 569, startPoint y: 190, endPoint x: 628, endPoint y: 207, distance: 61.1
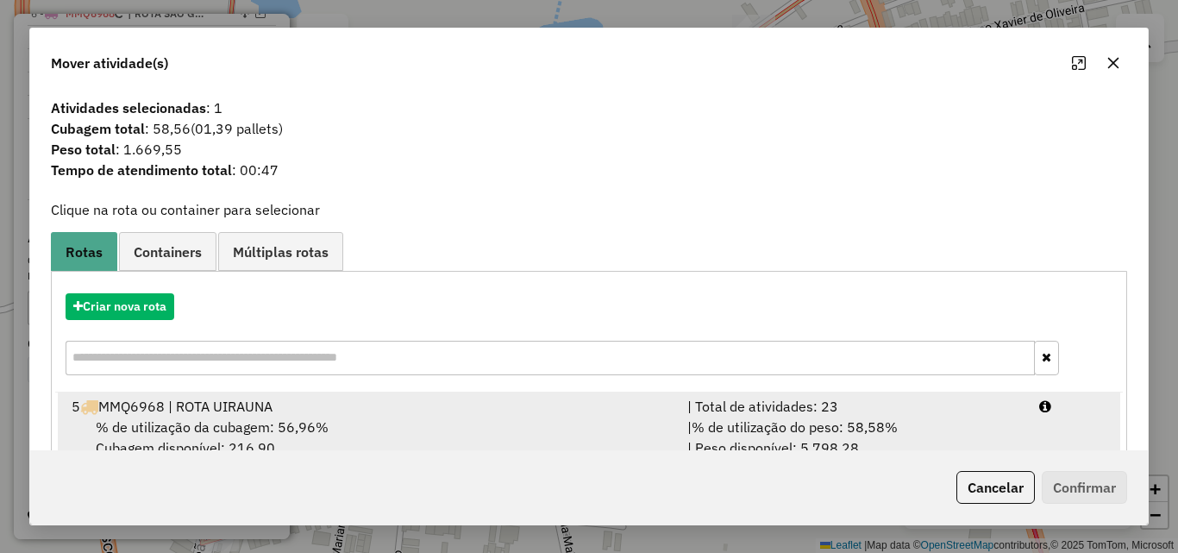
click at [935, 413] on div "| Total de atividades: 23" at bounding box center [853, 406] width 352 height 21
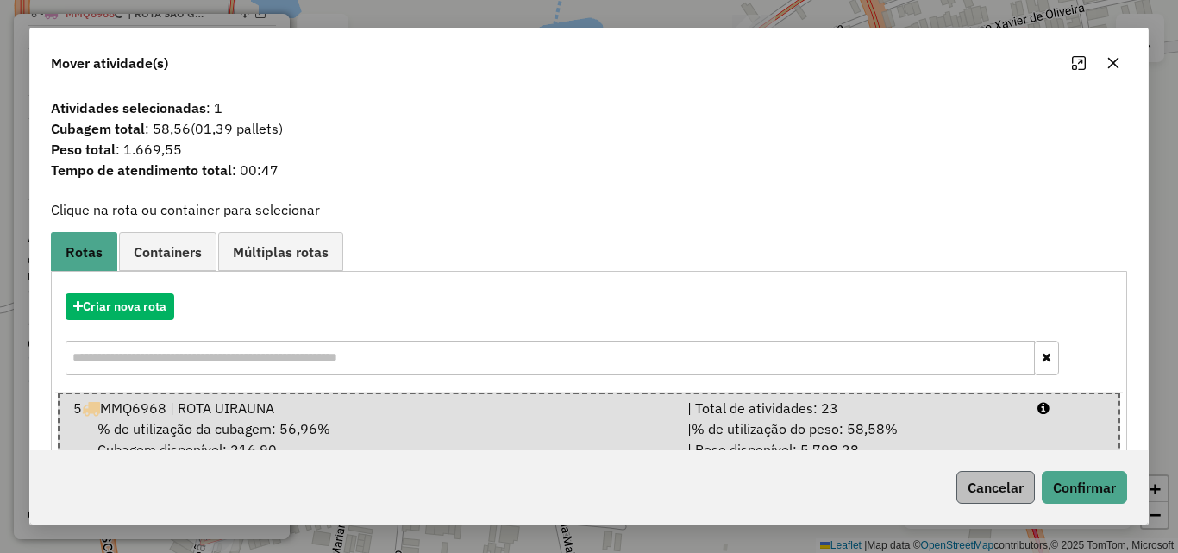
scroll to position [44, 0]
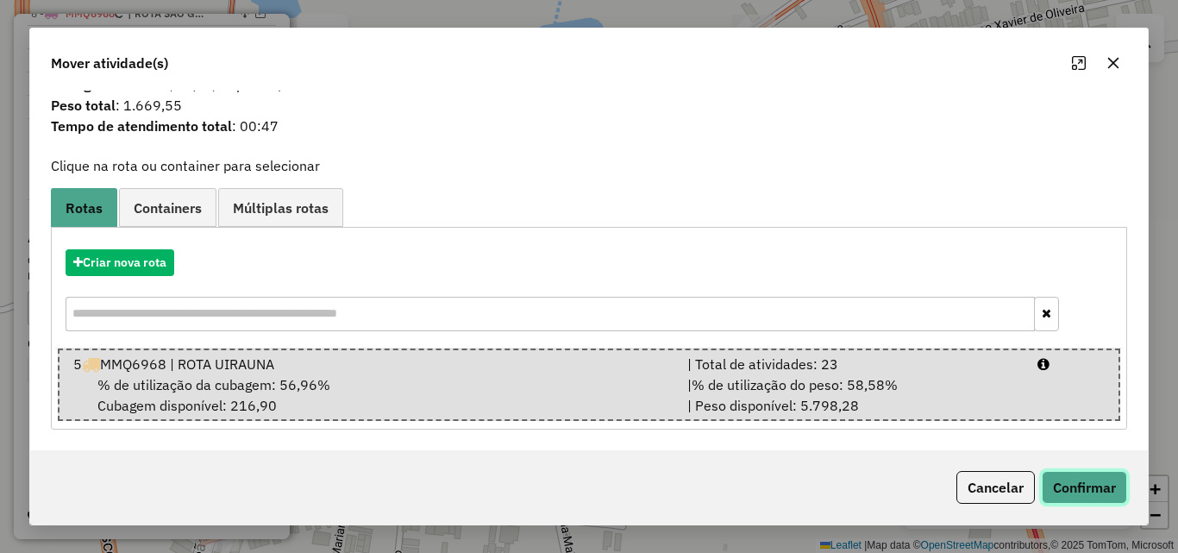
click at [1104, 493] on button "Confirmar" at bounding box center [1084, 487] width 85 height 33
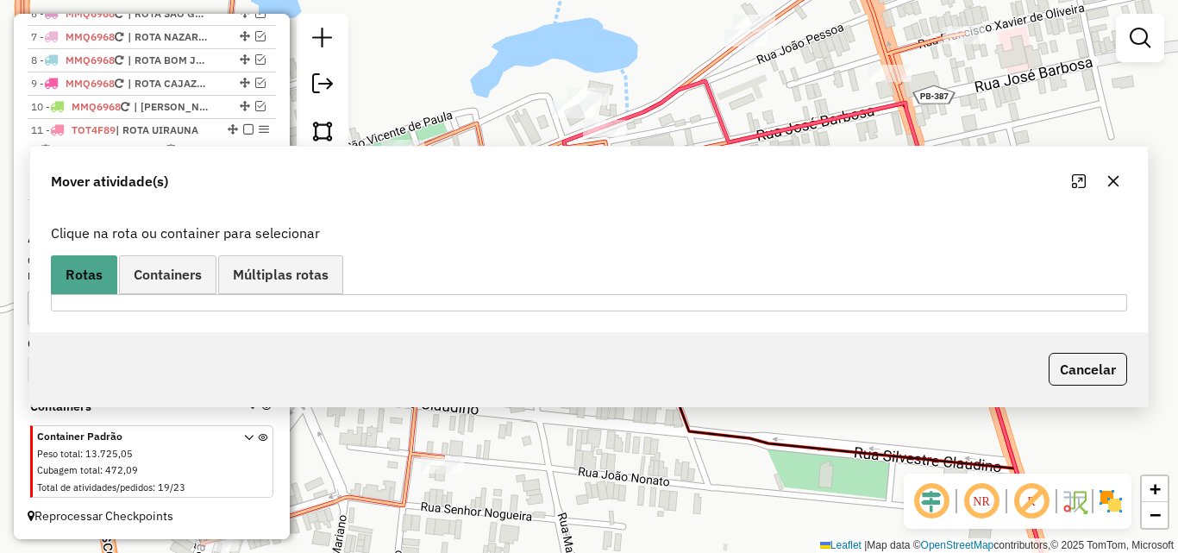
scroll to position [0, 0]
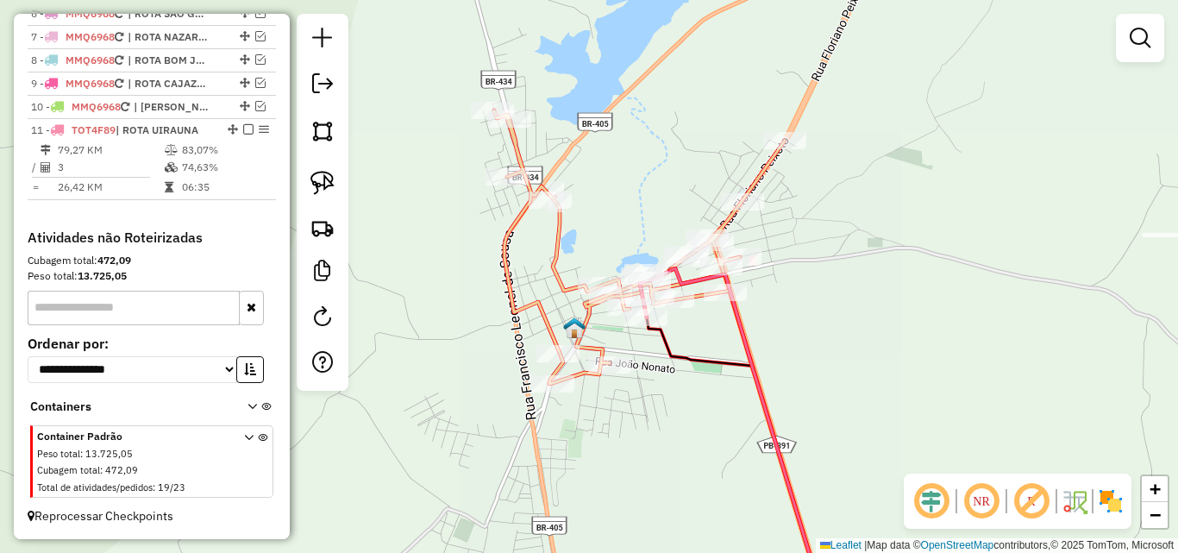
click at [561, 241] on icon at bounding box center [660, 358] width 332 height 497
select select "*********"
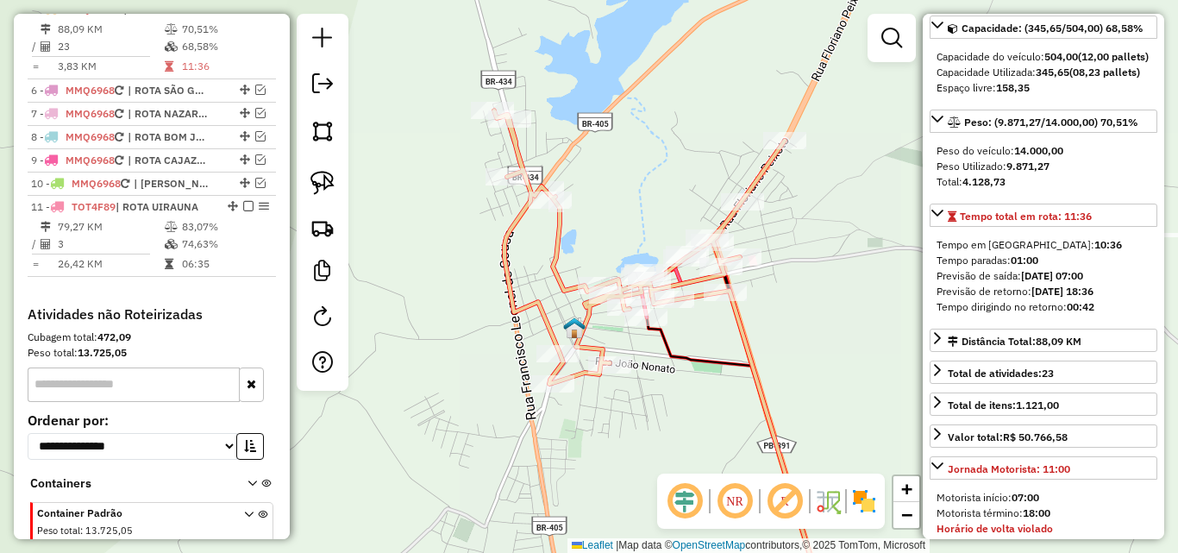
scroll to position [654, 0]
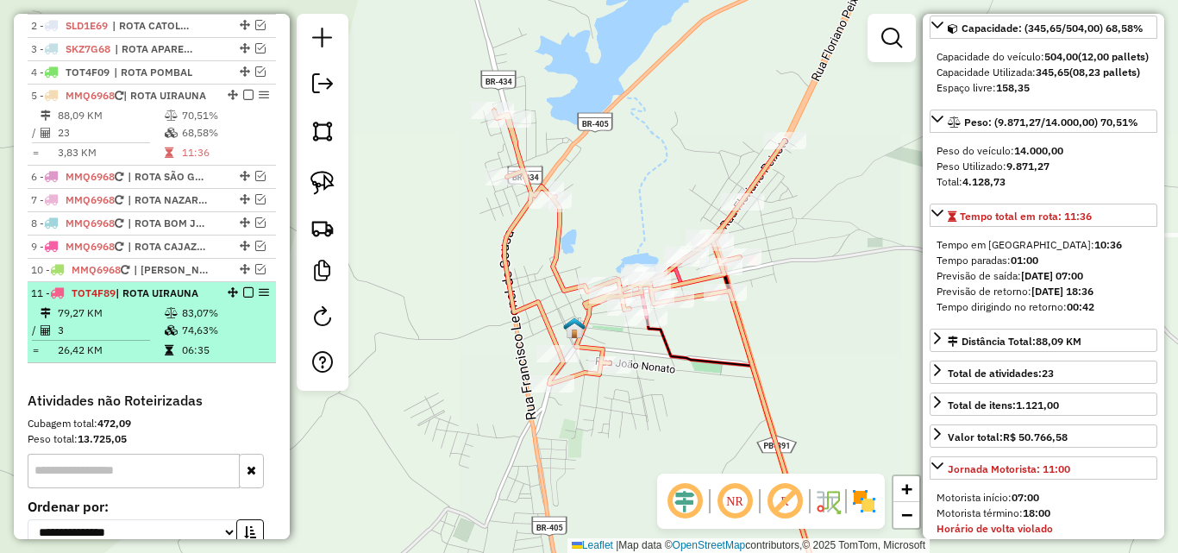
click at [155, 339] on td "3" at bounding box center [110, 330] width 107 height 17
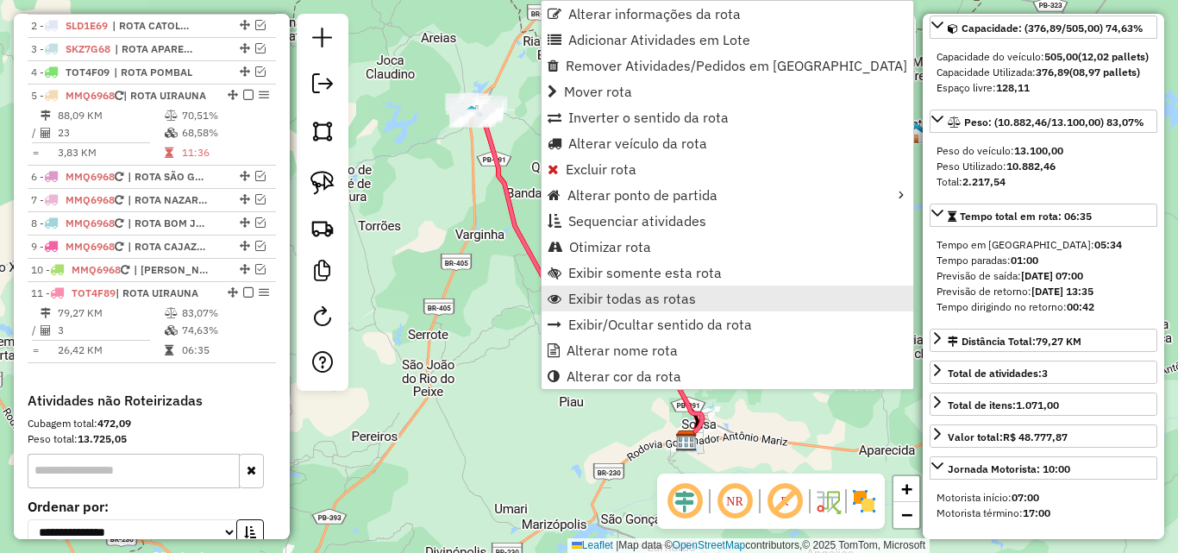
scroll to position [848, 0]
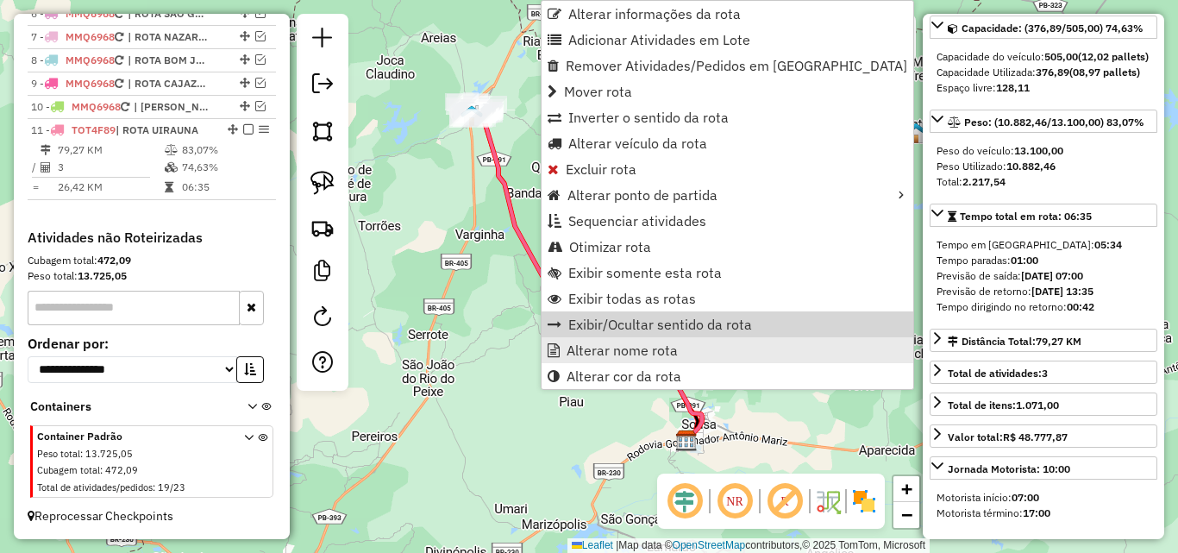
click at [589, 337] on link "Alterar nome rota" at bounding box center [727, 350] width 372 height 26
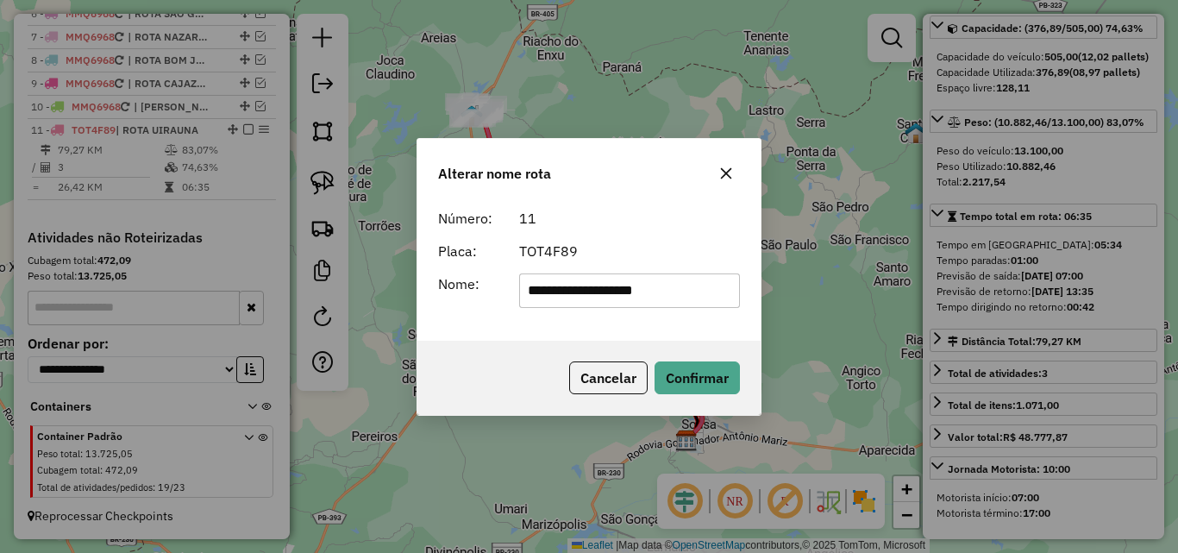
type input "**********"
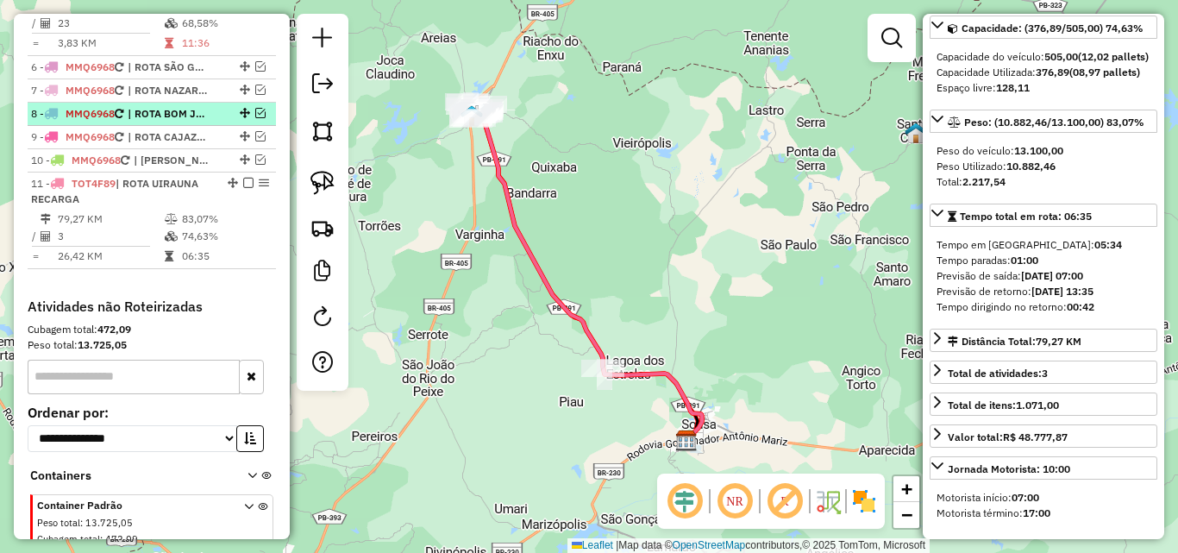
scroll to position [675, 0]
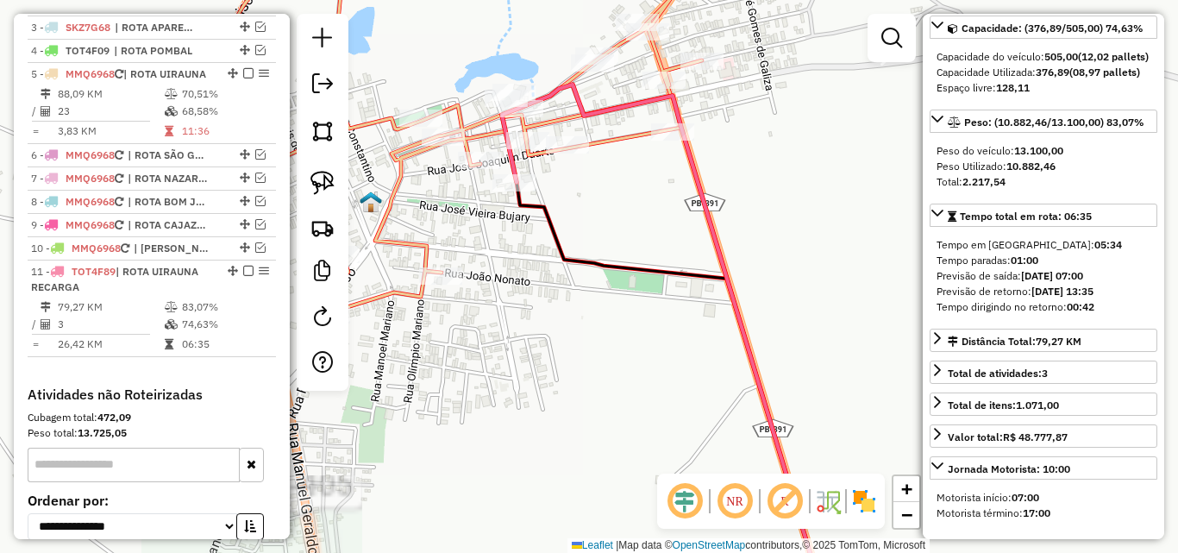
drag, startPoint x: 570, startPoint y: 218, endPoint x: 558, endPoint y: 228, distance: 15.4
click at [595, 247] on div "Janela de atendimento Grade de atendimento Capacidade Transportadoras Veículos …" at bounding box center [589, 276] width 1178 height 553
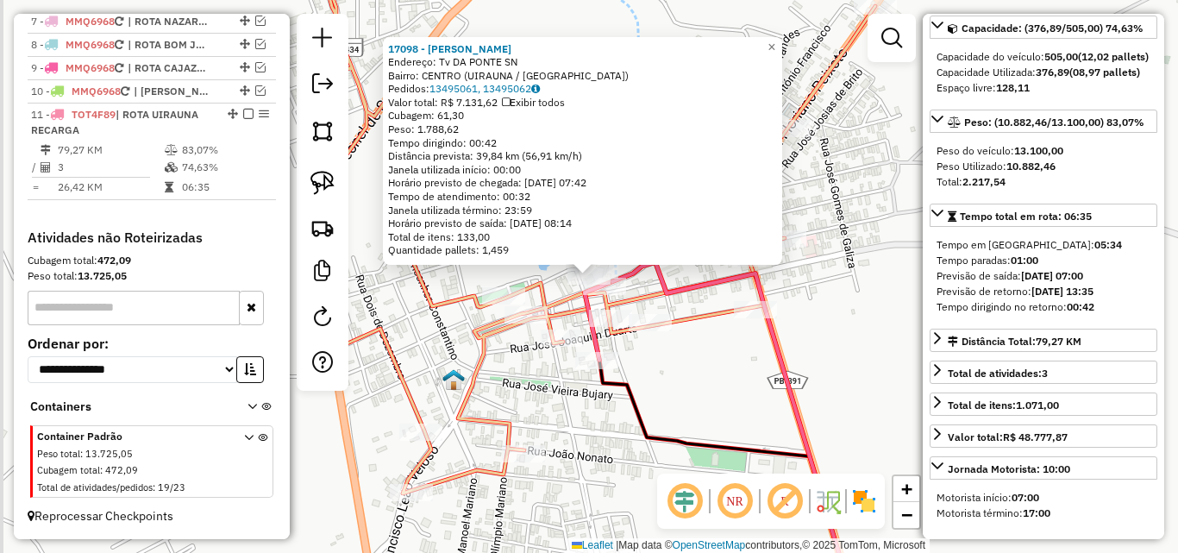
scroll to position [863, 0]
click at [665, 335] on div "Rota 5 - Placa MMQ6968 13332 - NONATAO SUP II 17098 - FABRICIO NOGUEIRA Endereç…" at bounding box center [589, 276] width 1178 height 553
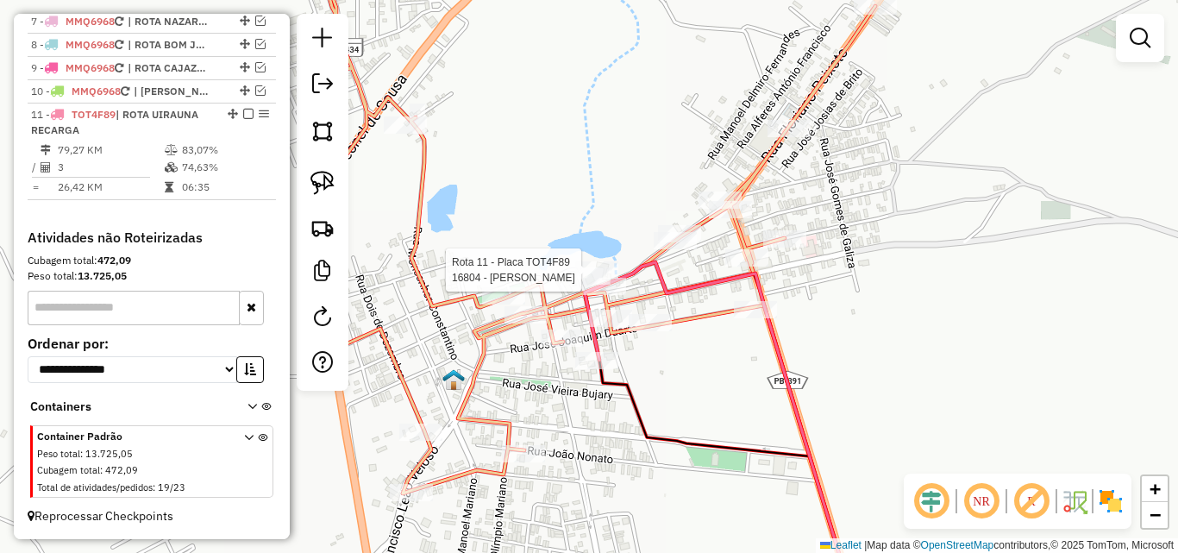
select select "*********"
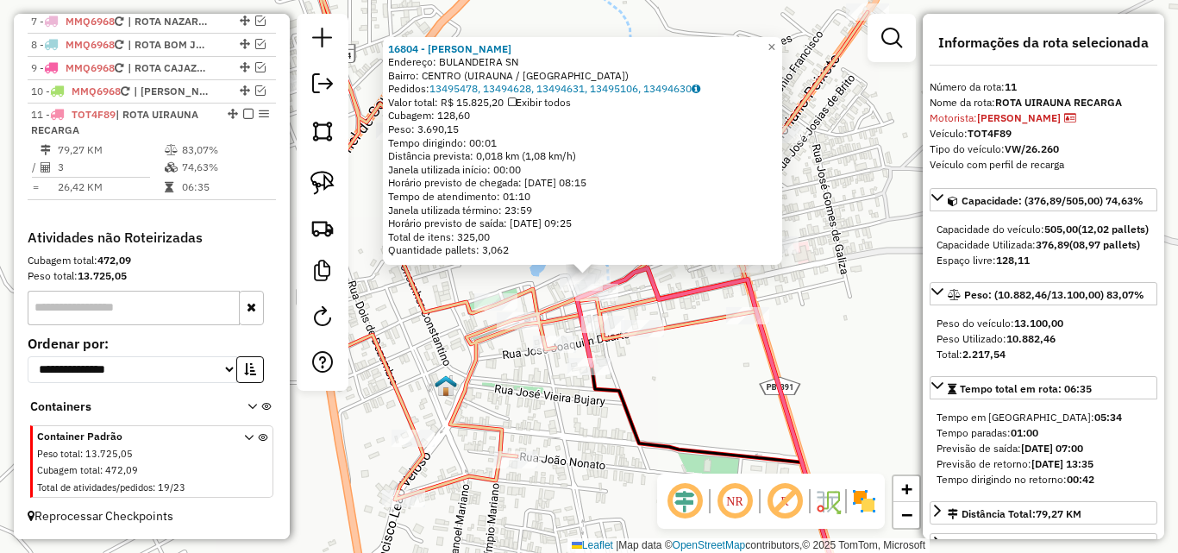
click at [624, 366] on div "Rota 11 - Placa TOT4F89 6375 - ANA LUCIANA SILVA RODRIGUES ME 16804 - FABRICIO …" at bounding box center [589, 276] width 1178 height 553
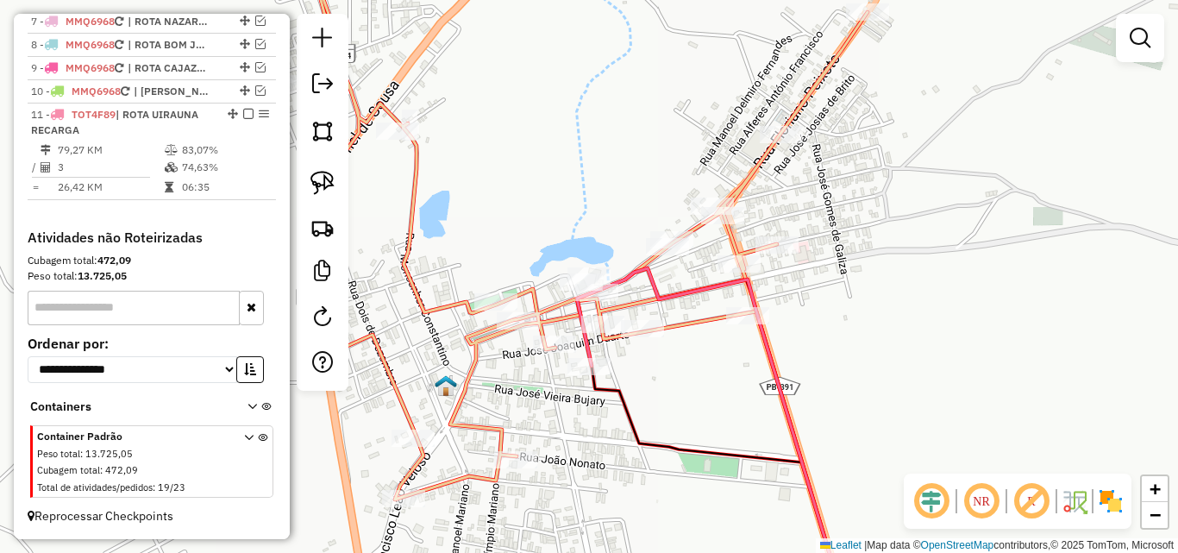
scroll to position [691, 0]
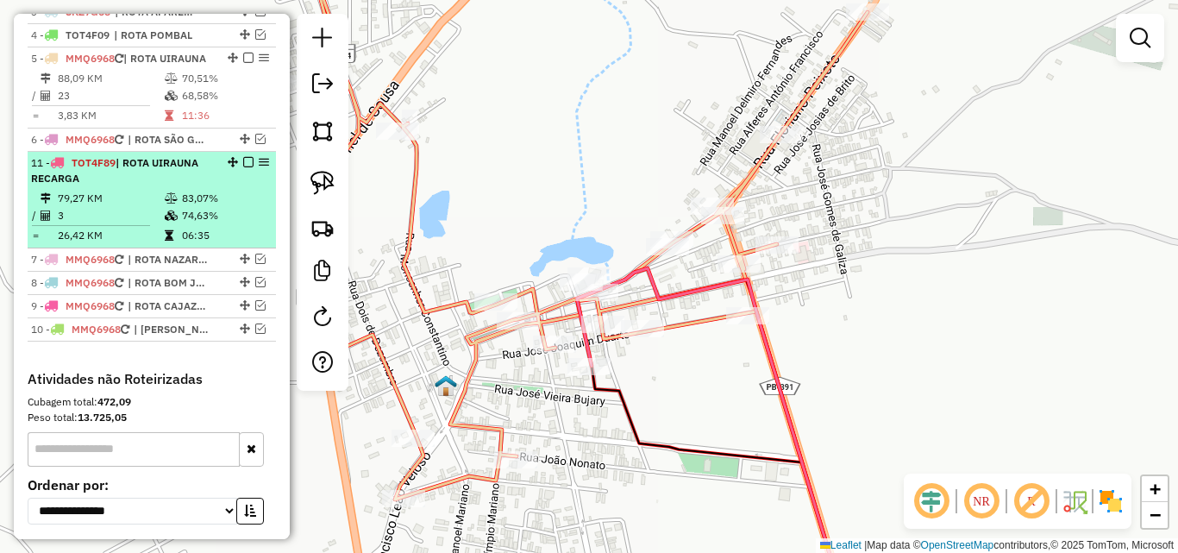
drag, startPoint x: 228, startPoint y: 285, endPoint x: 198, endPoint y: 166, distance: 123.6
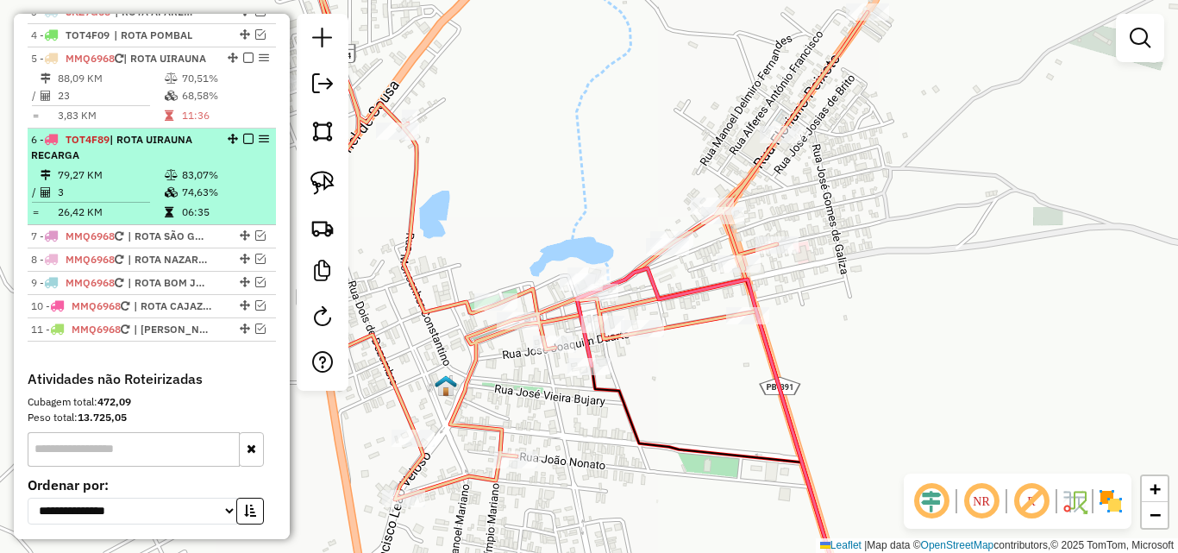
drag, startPoint x: 243, startPoint y: 169, endPoint x: 218, endPoint y: 153, distance: 29.9
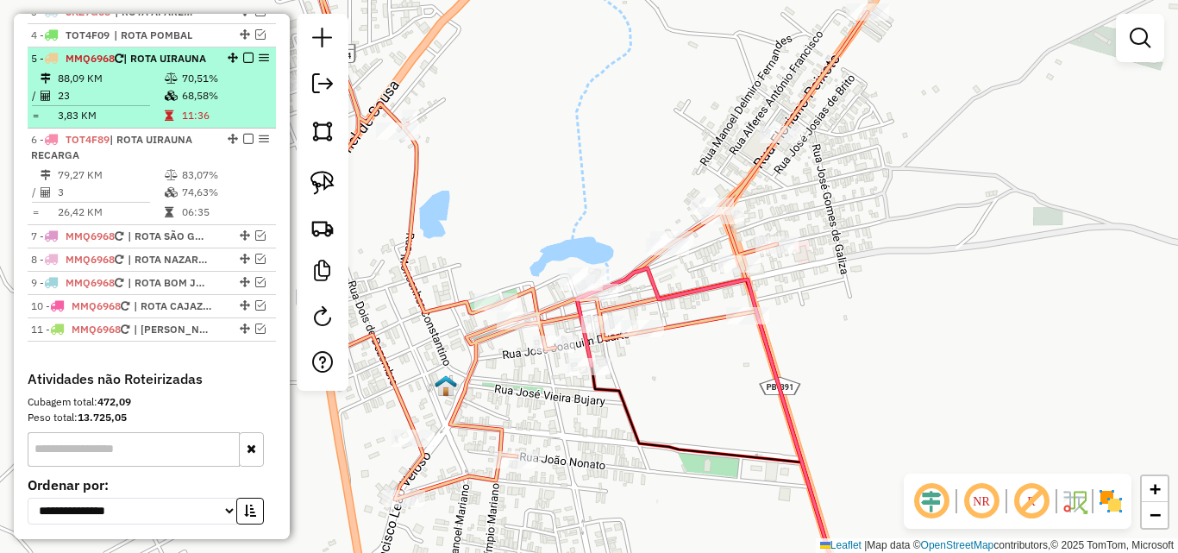
click at [243, 144] on em at bounding box center [248, 139] width 10 height 10
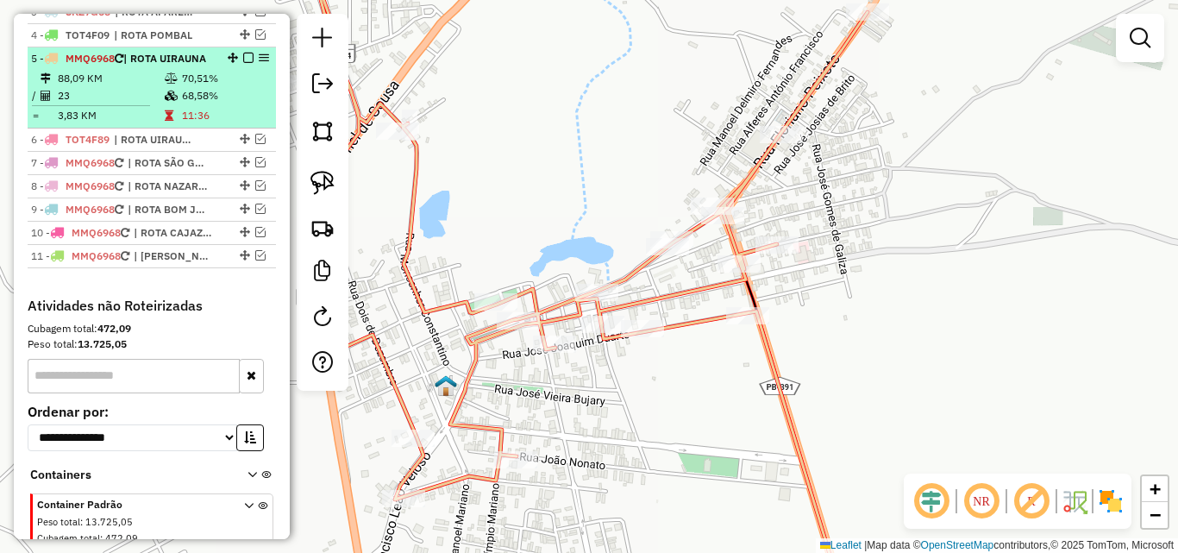
click at [211, 124] on td "11:36" at bounding box center [224, 115] width 87 height 17
select select "*********"
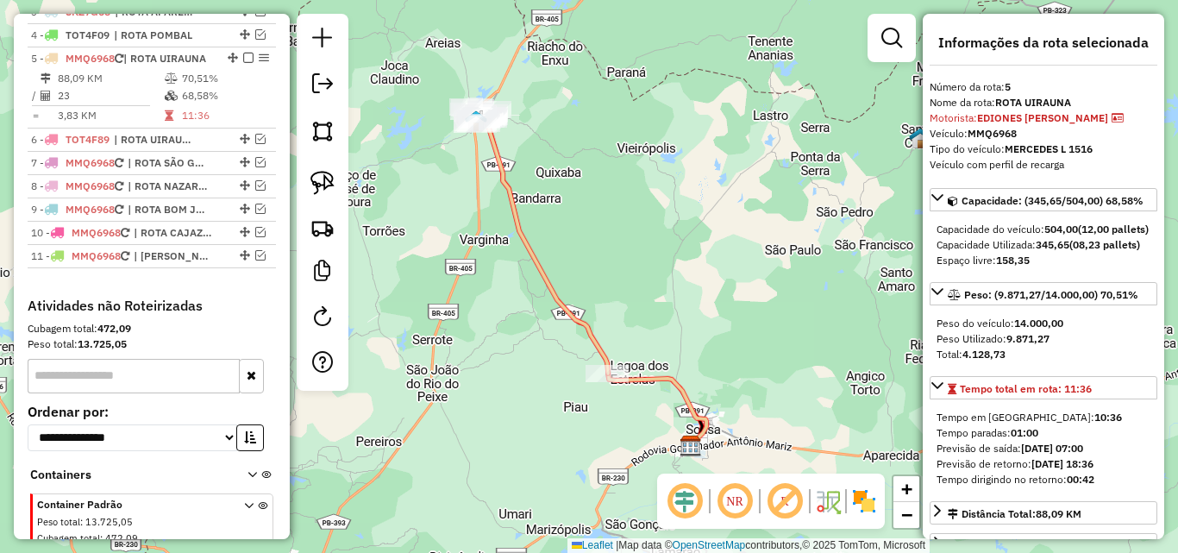
click at [481, 285] on div "Janela de atendimento Grade de atendimento Capacidade Transportadoras Veículos …" at bounding box center [589, 276] width 1178 height 553
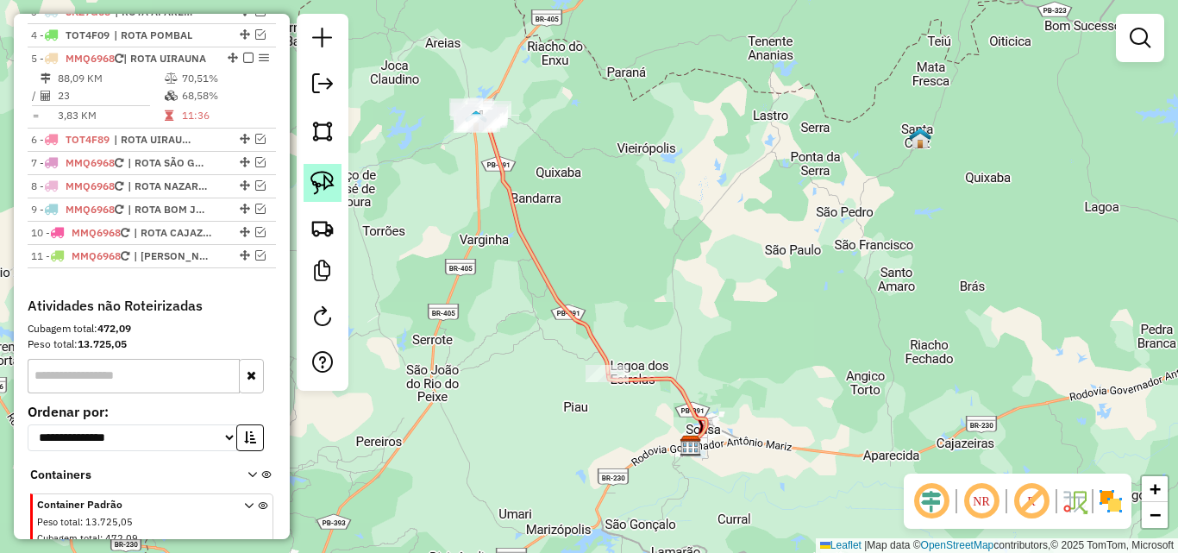
click at [330, 188] on img at bounding box center [322, 183] width 24 height 24
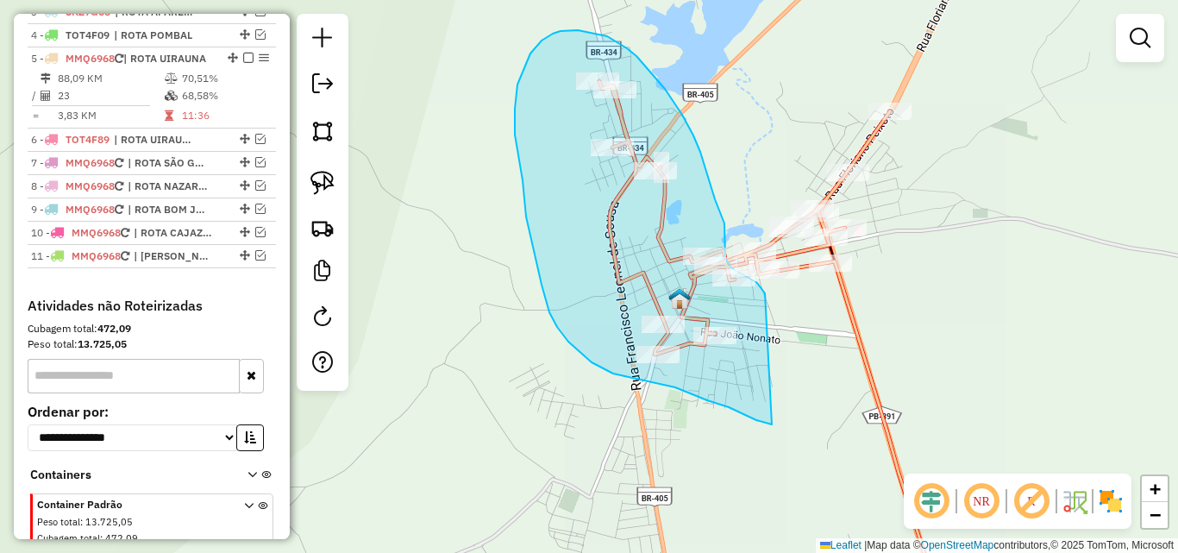
drag, startPoint x: 765, startPoint y: 293, endPoint x: 775, endPoint y: 415, distance: 122.0
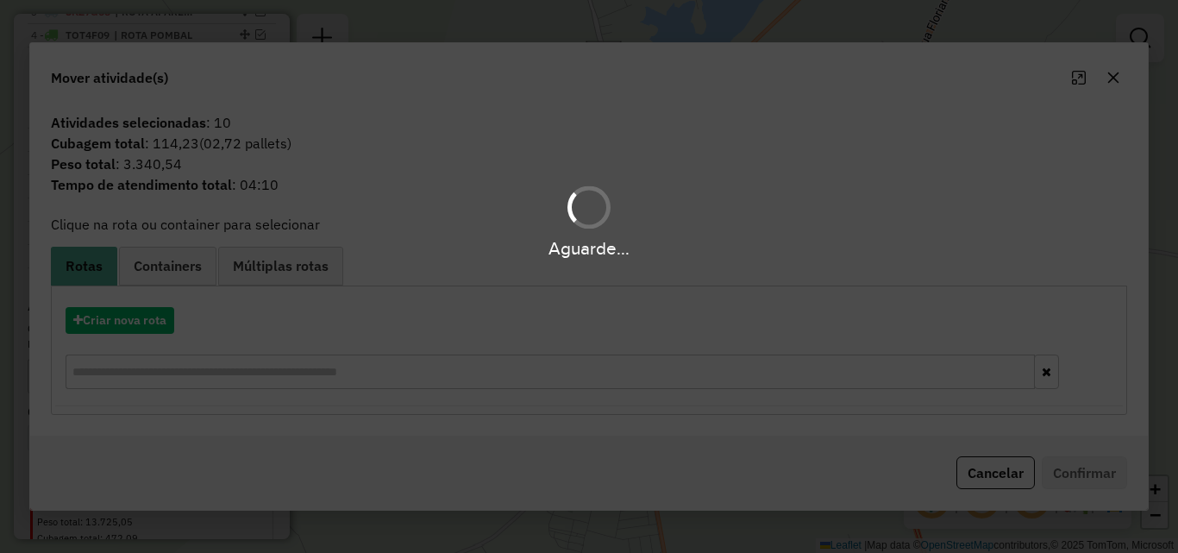
click at [139, 321] on div "Aguarde..." at bounding box center [589, 276] width 1178 height 553
click at [126, 320] on div "Aguarde..." at bounding box center [589, 276] width 1178 height 553
click at [108, 321] on div "Aguarde..." at bounding box center [589, 276] width 1178 height 553
click at [121, 327] on div "Aguarde..." at bounding box center [589, 276] width 1178 height 553
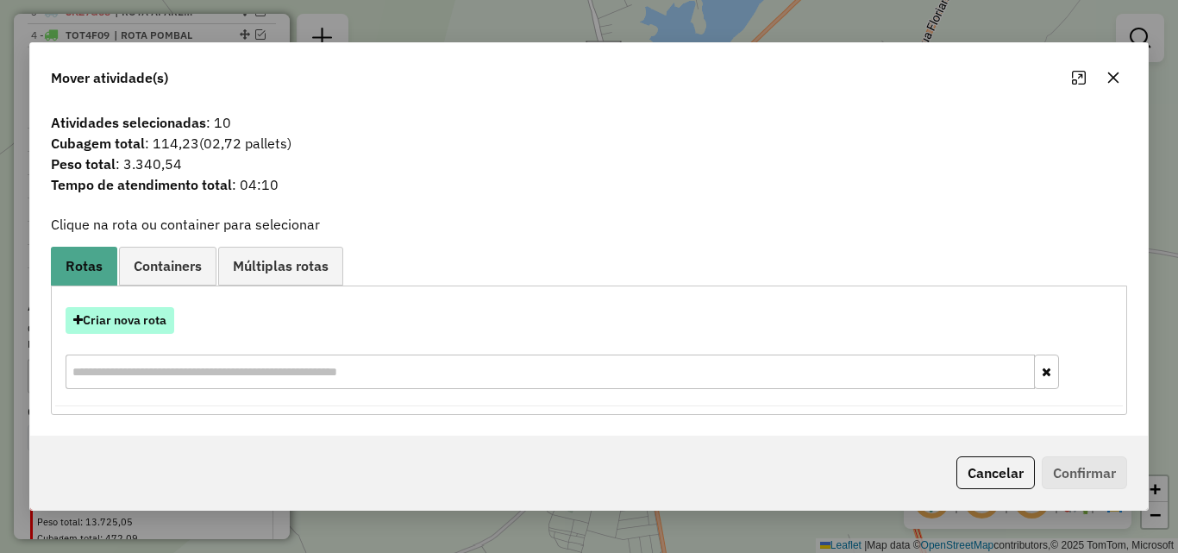
click at [122, 327] on button "Criar nova rota" at bounding box center [120, 320] width 109 height 27
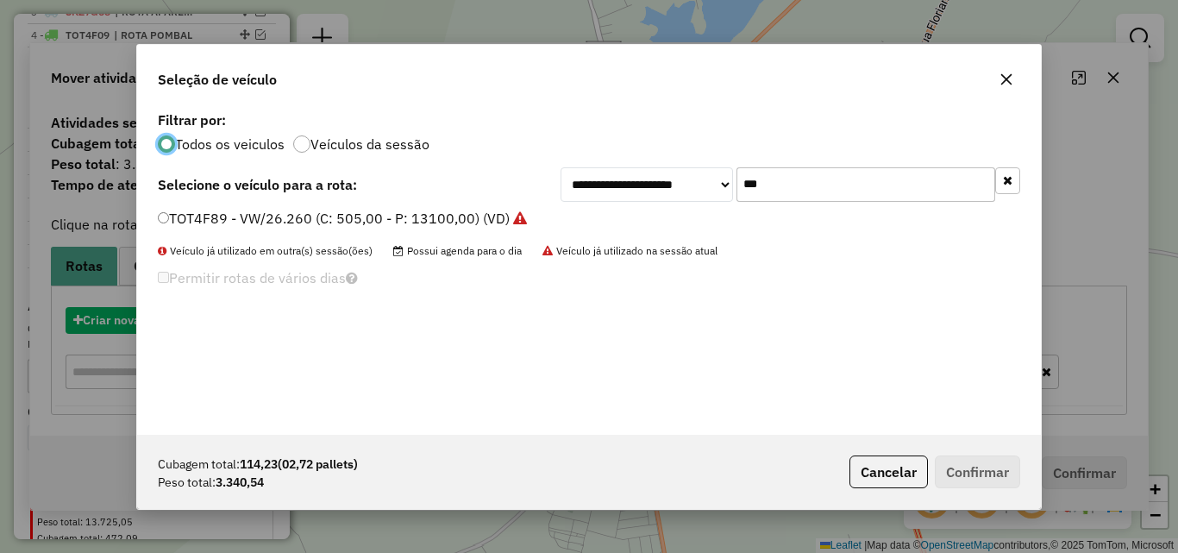
scroll to position [9, 5]
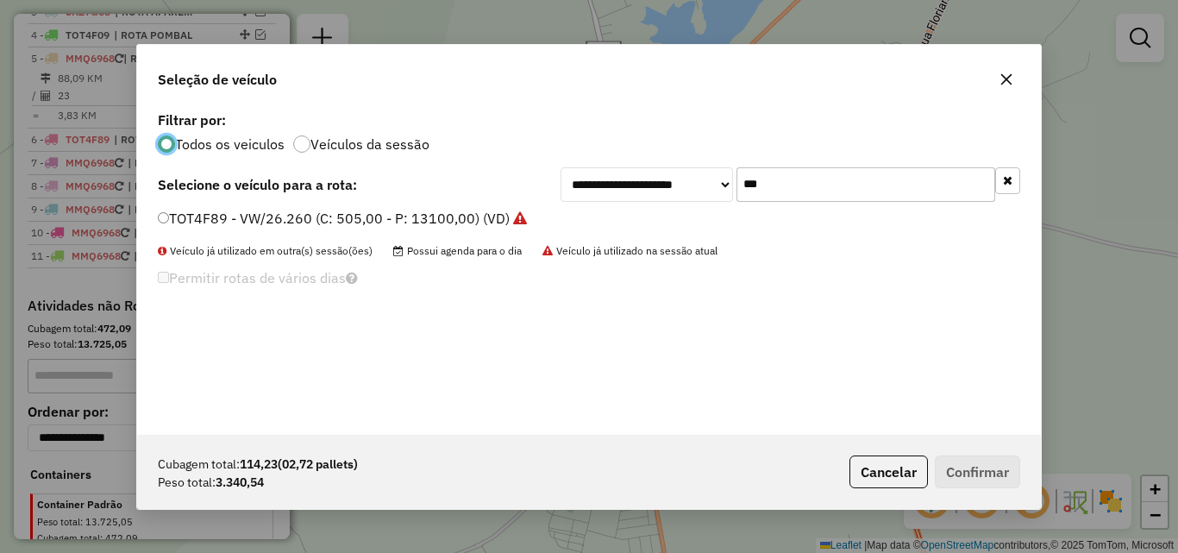
click at [935, 181] on input "***" at bounding box center [865, 184] width 259 height 34
click at [932, 181] on input "***" at bounding box center [865, 184] width 259 height 34
click at [932, 182] on input "***" at bounding box center [865, 184] width 259 height 34
type input "***"
click at [553, 210] on label "TOZ7J50 - 121 - VW/18.210 CRM 4X2 (C: 420,00 - P: 7600,00) (VD)" at bounding box center [378, 218] width 441 height 21
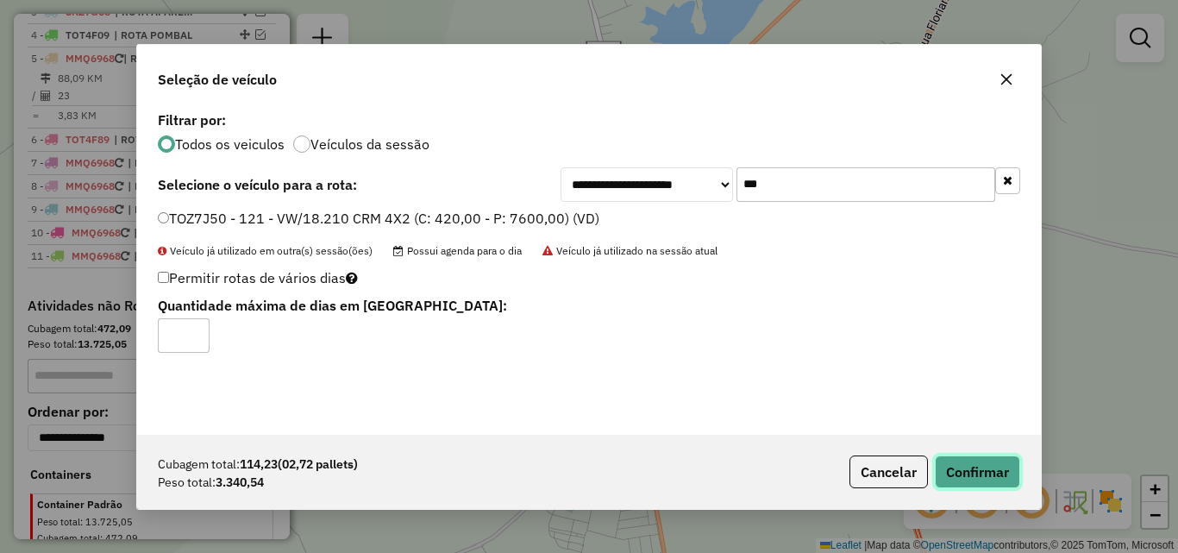
click at [969, 463] on button "Confirmar" at bounding box center [977, 471] width 85 height 33
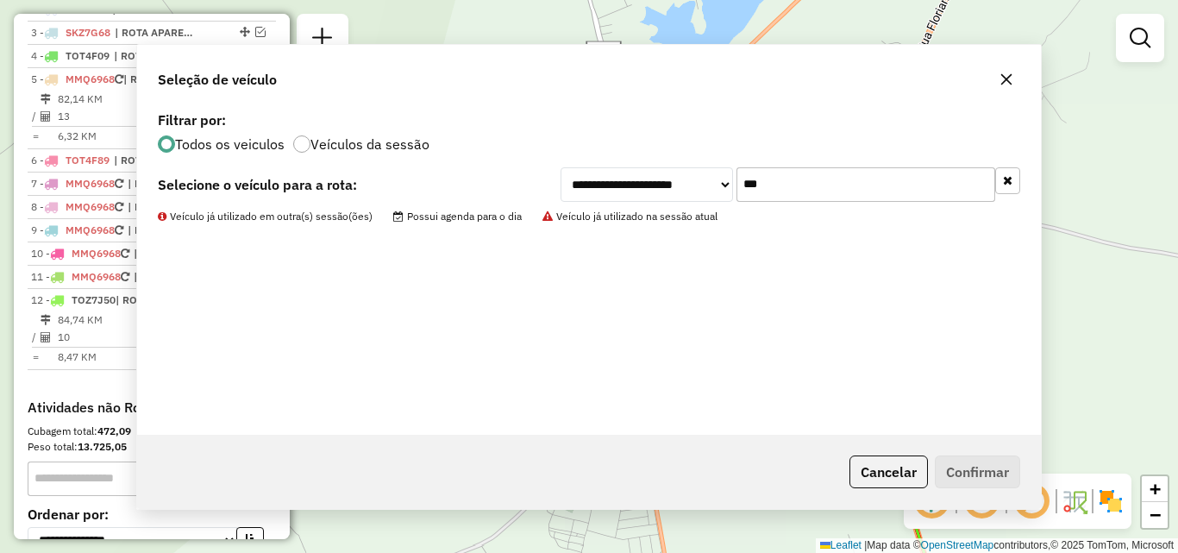
scroll to position [711, 0]
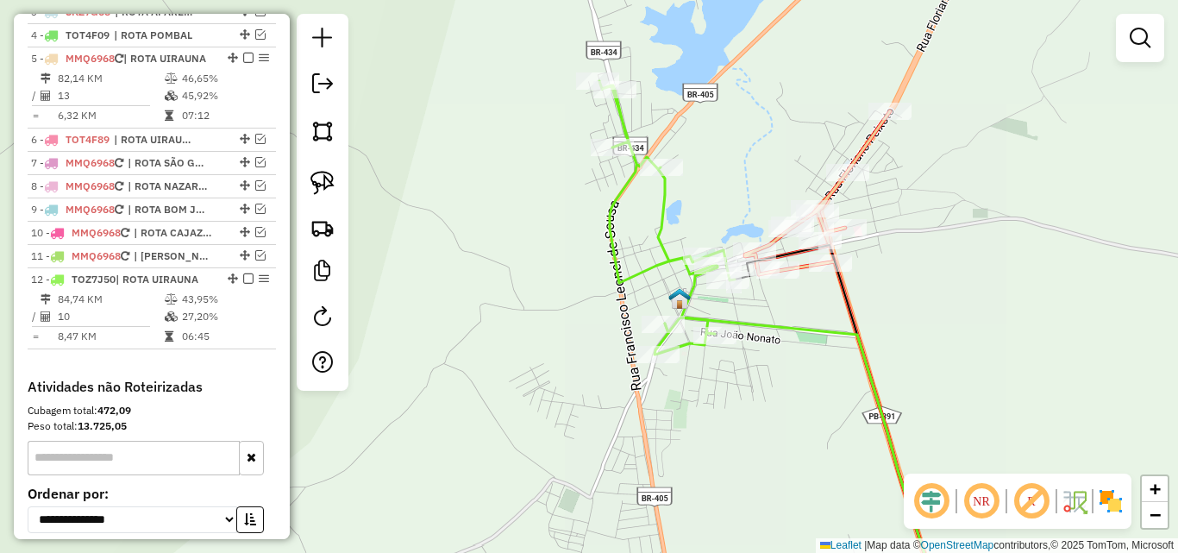
click at [867, 150] on icon at bounding box center [842, 359] width 195 height 497
select select "*********"
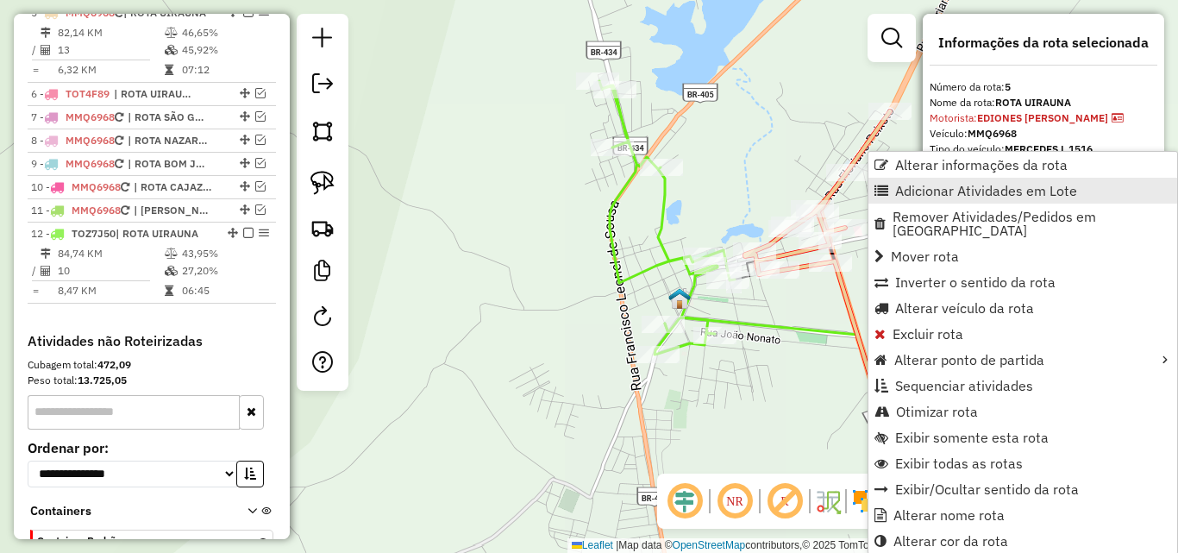
scroll to position [760, 0]
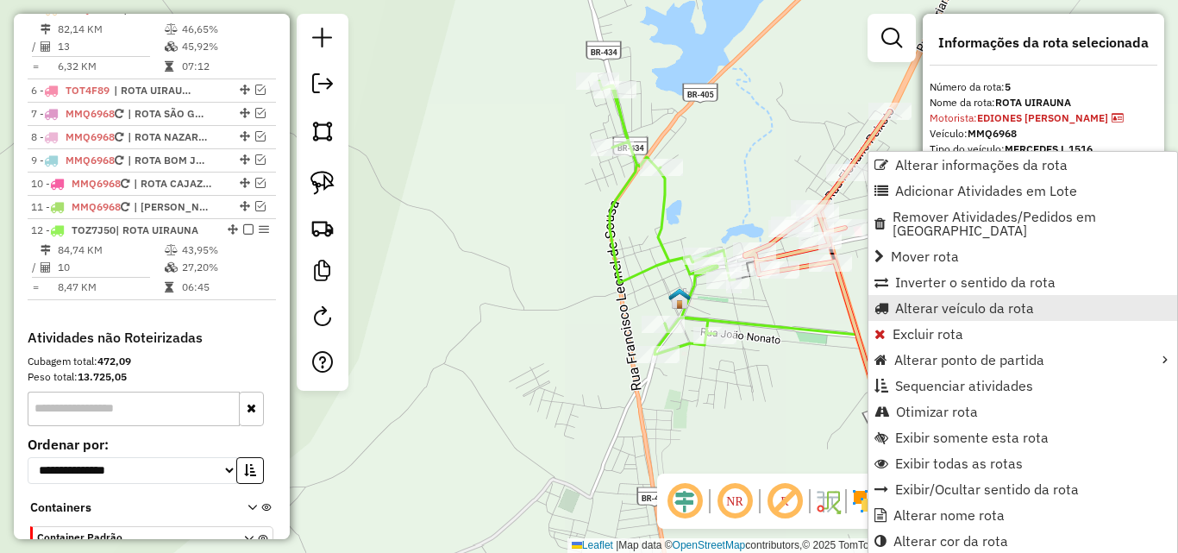
click at [927, 301] on span "Alterar veículo da rota" at bounding box center [964, 308] width 139 height 14
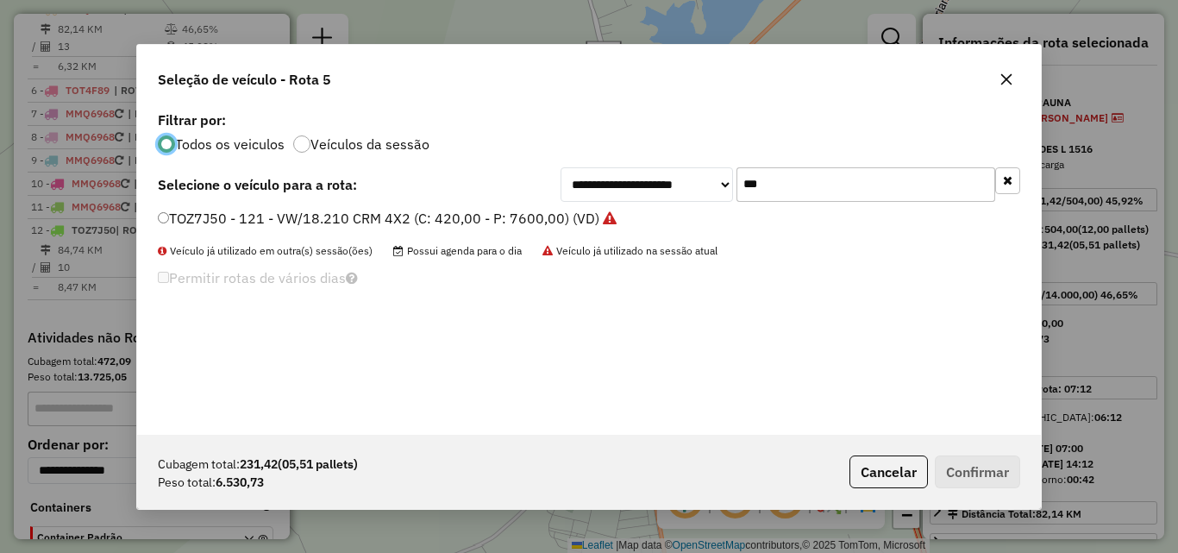
scroll to position [9, 5]
click at [861, 192] on input "***" at bounding box center [865, 184] width 259 height 34
drag, startPoint x: 861, startPoint y: 192, endPoint x: 878, endPoint y: 192, distance: 16.4
click at [862, 192] on input "***" at bounding box center [865, 184] width 259 height 34
type input "***"
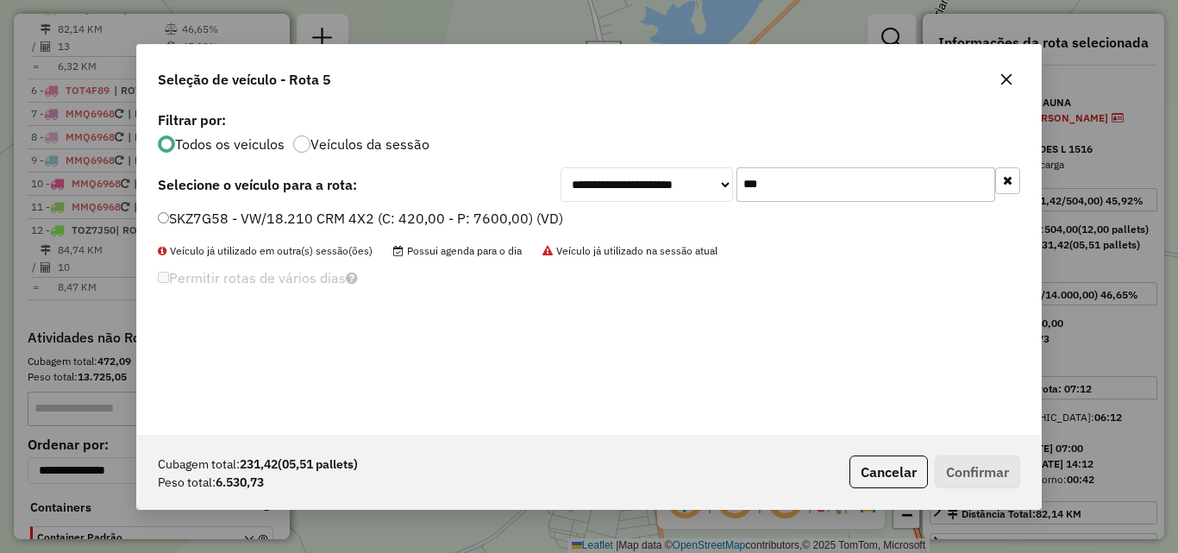
drag, startPoint x: 470, startPoint y: 216, endPoint x: 496, endPoint y: 230, distance: 29.7
click at [468, 216] on label "SKZ7G58 - VW/18.210 CRM 4X2 (C: 420,00 - P: 7600,00) (VD)" at bounding box center [360, 218] width 405 height 21
click at [451, 222] on label "SKZ7G58 - VW/18.210 CRM 4X2 (C: 420,00 - P: 7600,00) (VD)" at bounding box center [360, 218] width 405 height 21
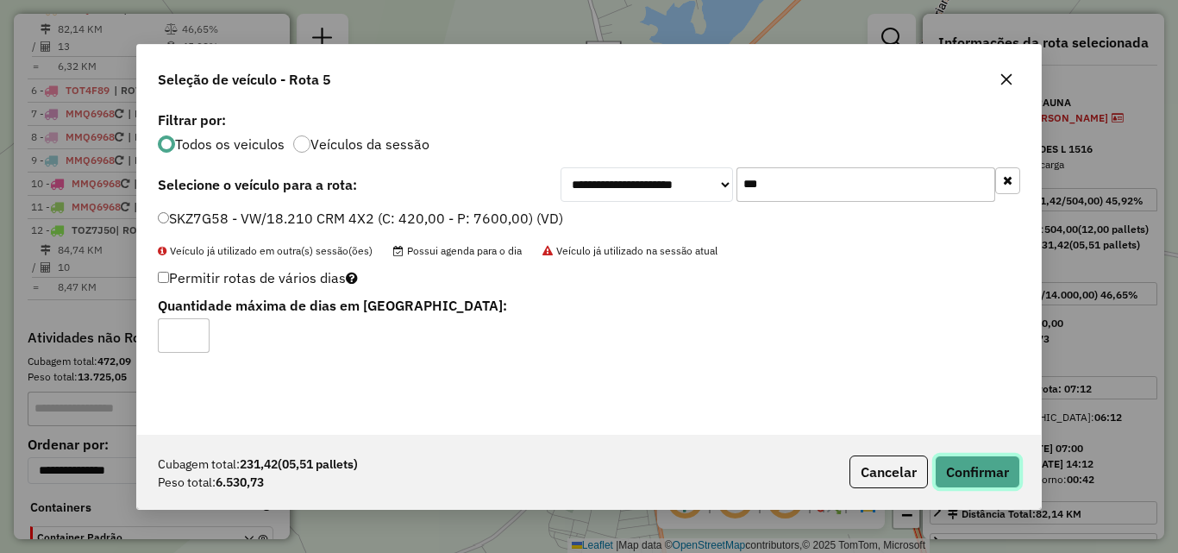
click at [981, 461] on button "Confirmar" at bounding box center [977, 471] width 85 height 33
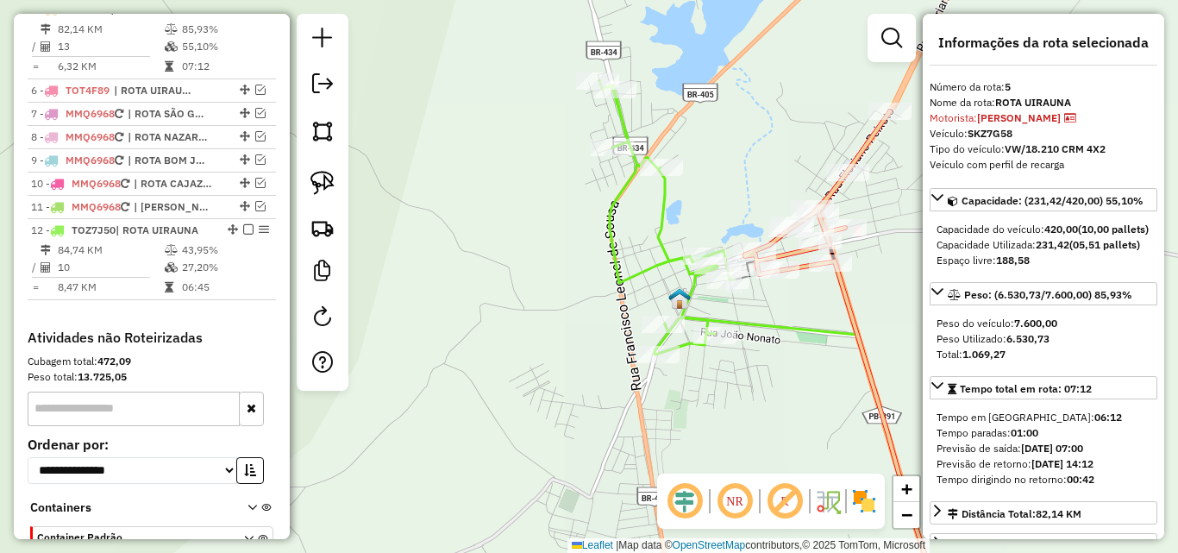
click at [674, 210] on div "Janela de atendimento Grade de atendimento Capacidade Transportadoras Veículos …" at bounding box center [589, 276] width 1178 height 553
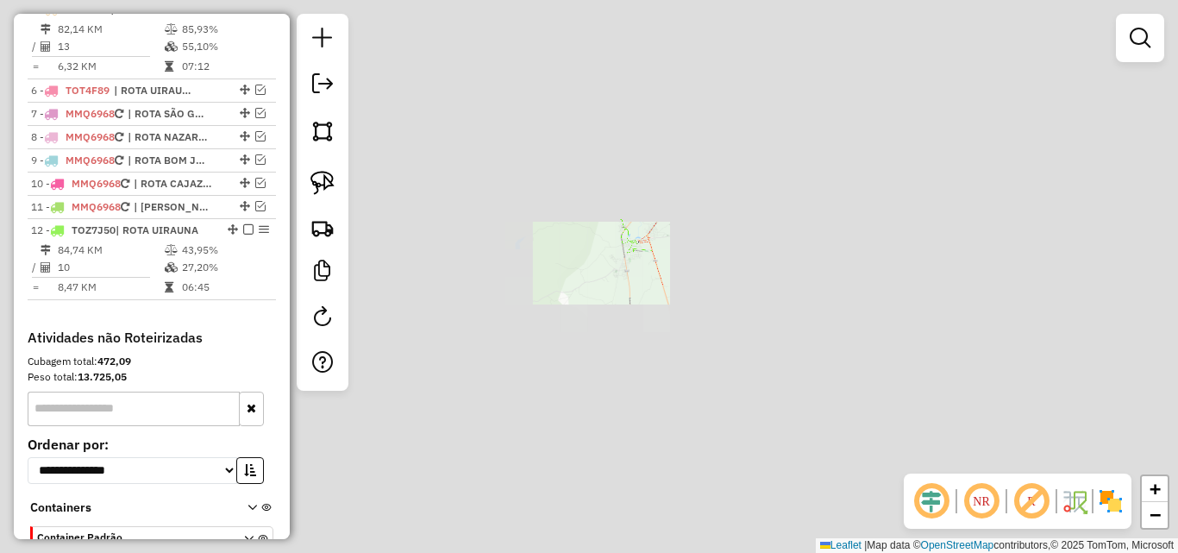
drag, startPoint x: 902, startPoint y: 368, endPoint x: 650, endPoint y: 84, distance: 379.3
click at [651, 81] on div "Janela de atendimento Grade de atendimento Capacidade Transportadoras Veículos …" at bounding box center [589, 276] width 1178 height 553
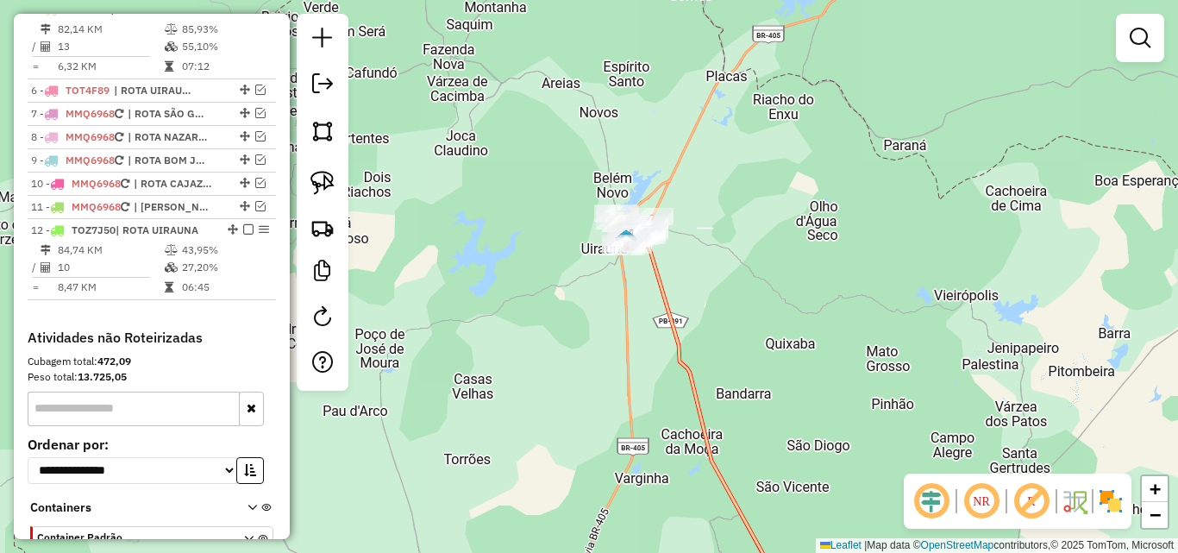
drag, startPoint x: 802, startPoint y: 292, endPoint x: 616, endPoint y: 103, distance: 265.2
click at [627, 97] on div "Rota 12 - Placa TOZ7J50 16547 - VIA EXPRESSA CONVENI Janela de atendimento Grad…" at bounding box center [589, 276] width 1178 height 553
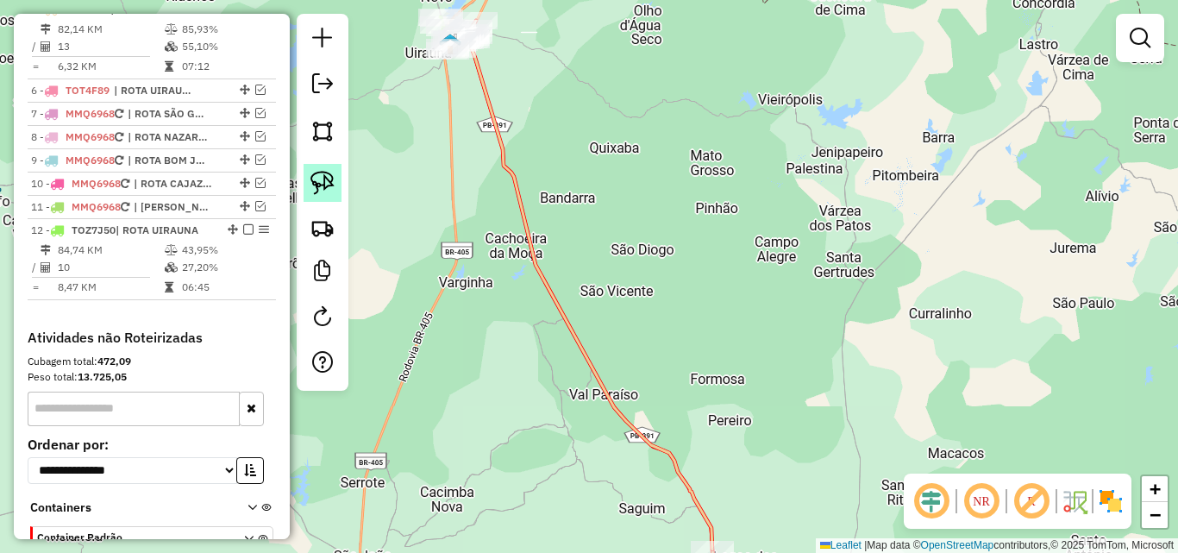
click at [329, 195] on link at bounding box center [322, 183] width 38 height 38
drag, startPoint x: 692, startPoint y: 481, endPoint x: 756, endPoint y: 546, distance: 90.8
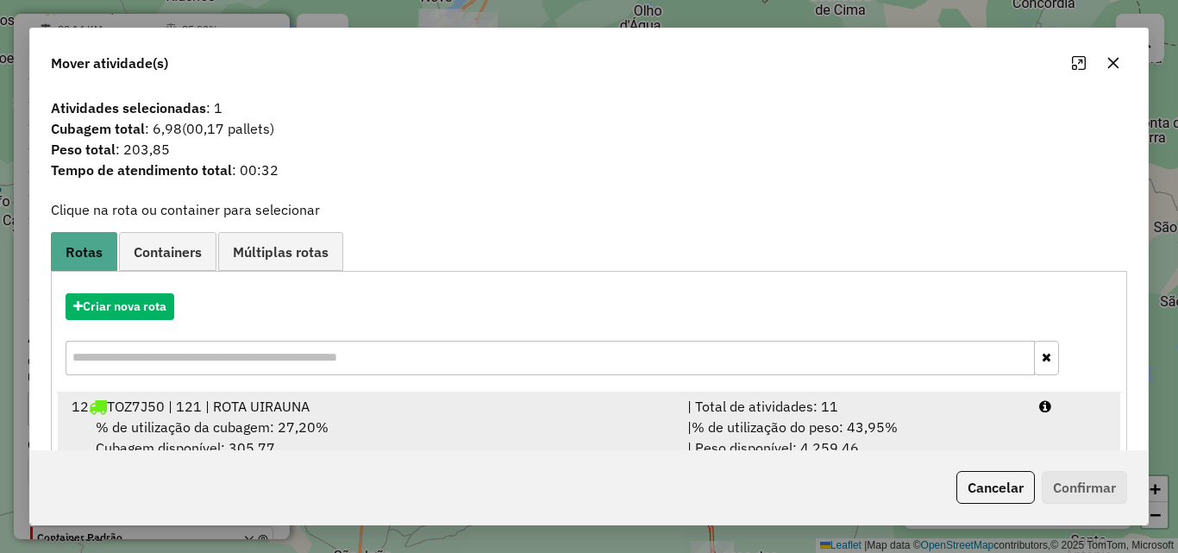
click at [973, 418] on div "| % de utilização do peso: 43,95% | Peso disponível: 4.259,46" at bounding box center [853, 436] width 352 height 41
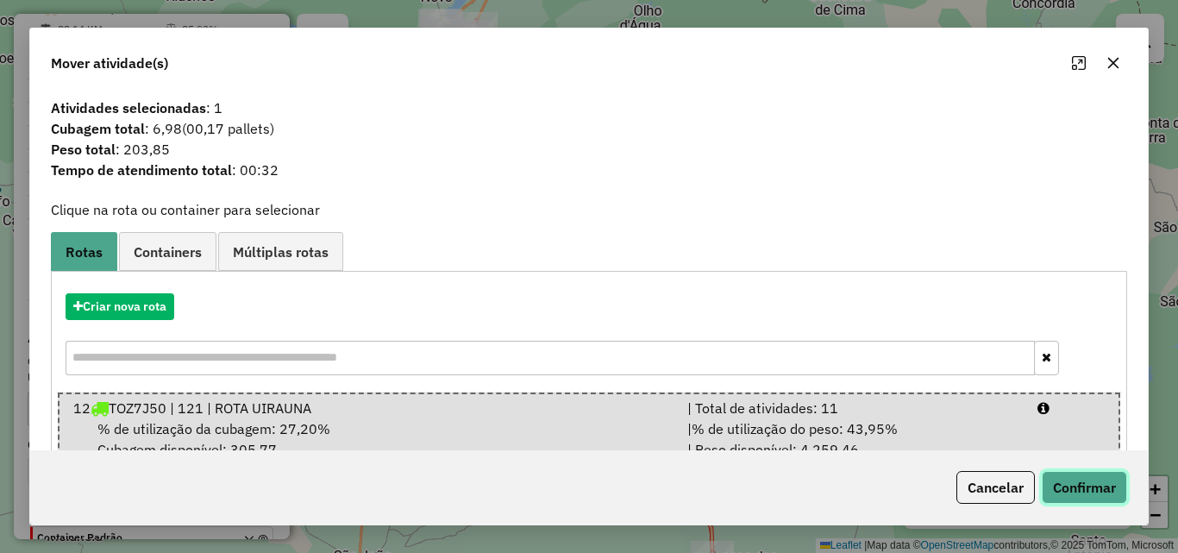
click at [1064, 486] on button "Confirmar" at bounding box center [1084, 487] width 85 height 33
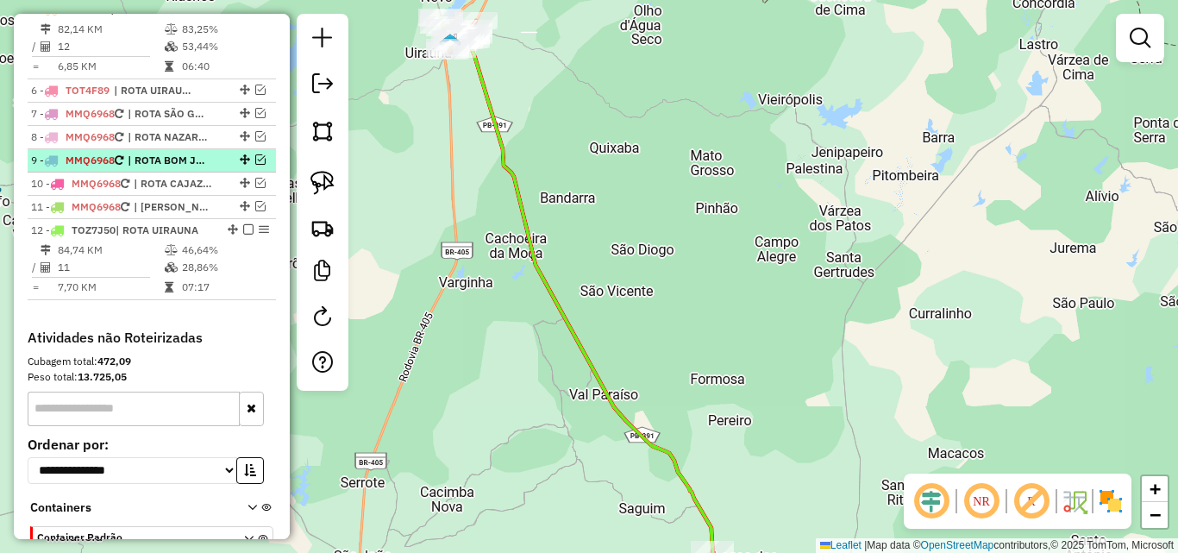
click at [181, 266] on ul "1 - SLD1E99 | ROTA CATOLÉ DO ROCHA 2 - SLD1E69 | ROTA CATOLÉ DO ROCHA 3 - SKZ7G…" at bounding box center [152, 102] width 248 height 395
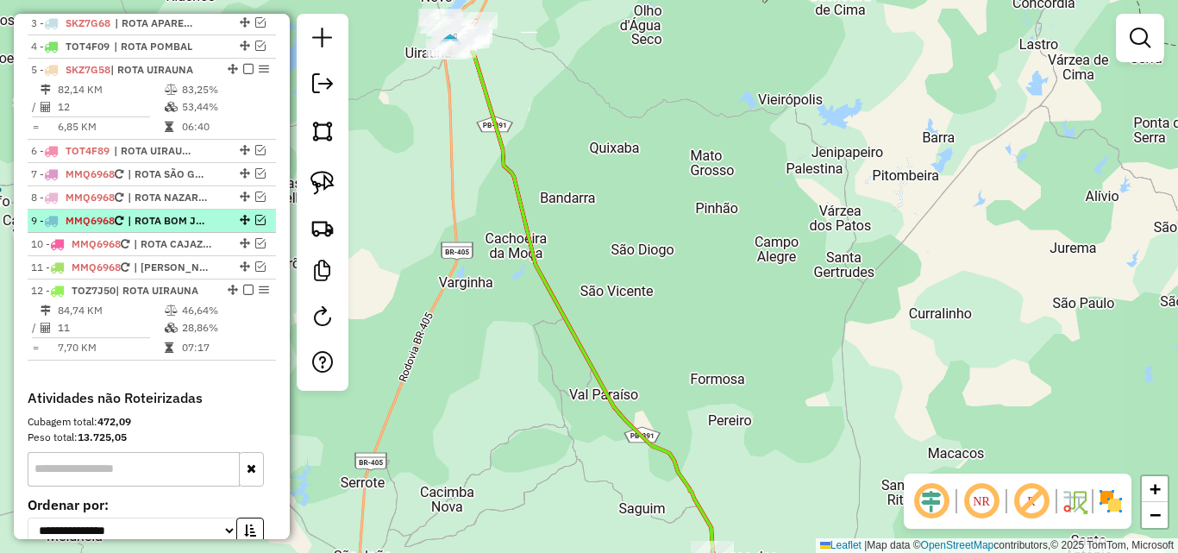
scroll to position [674, 0]
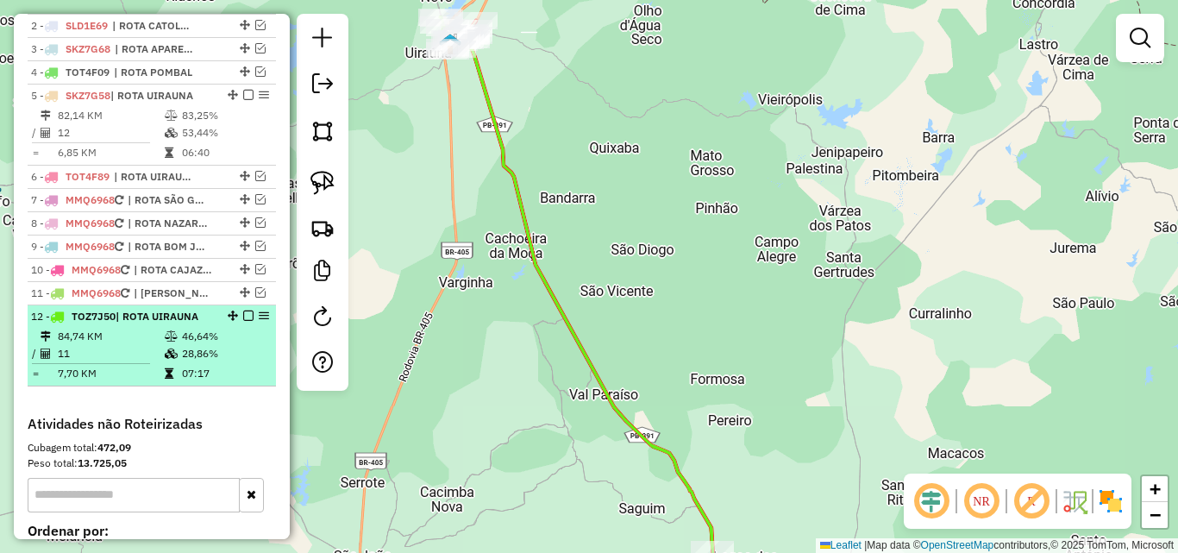
click at [166, 341] on icon at bounding box center [171, 336] width 13 height 10
select select "*********"
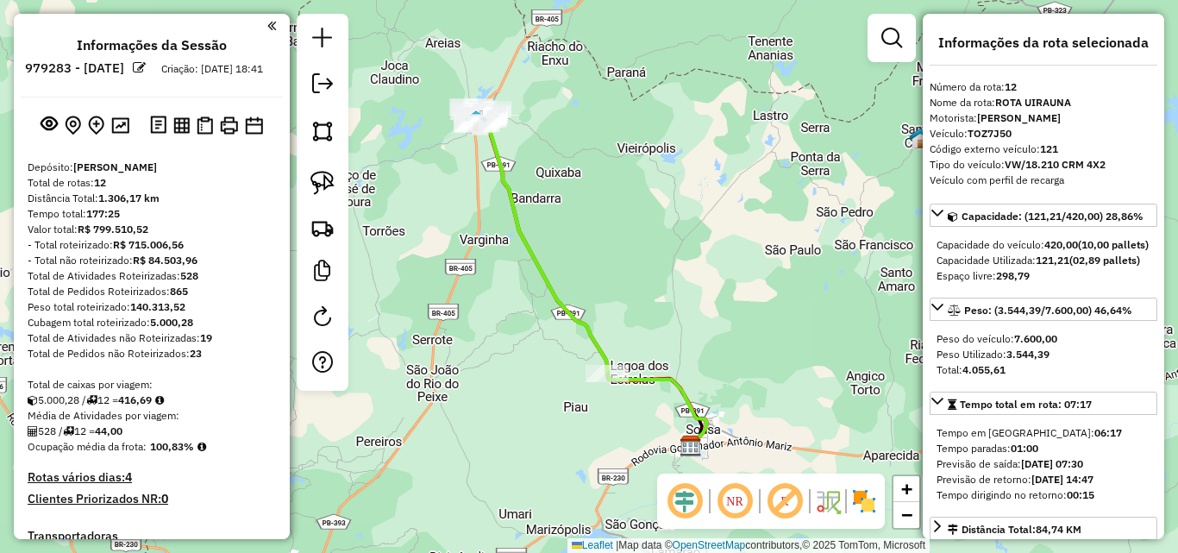
select select "*********"
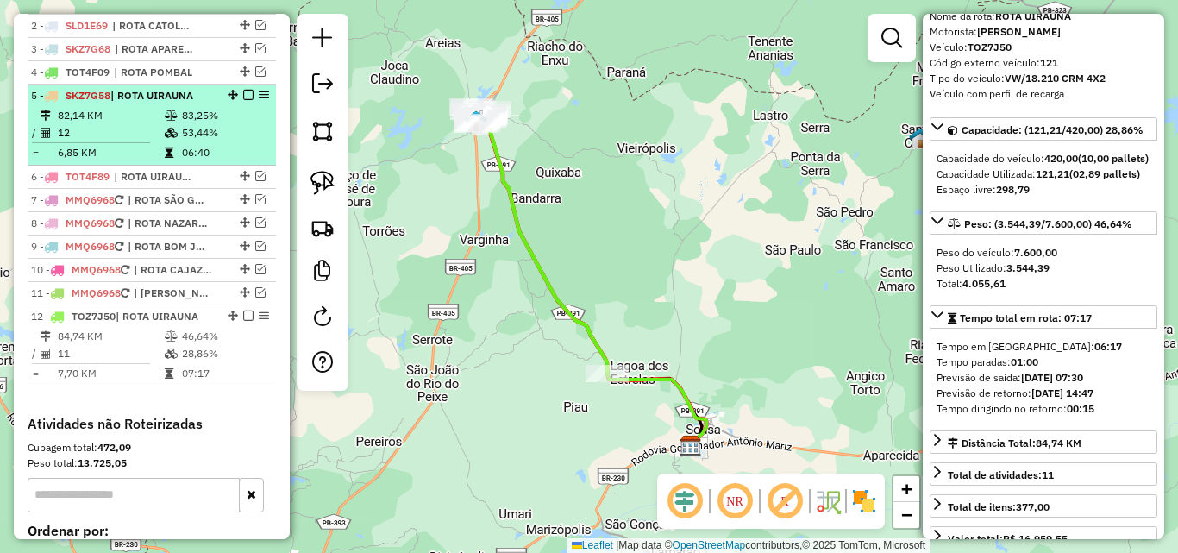
click at [128, 124] on td "82,14 KM" at bounding box center [110, 115] width 107 height 17
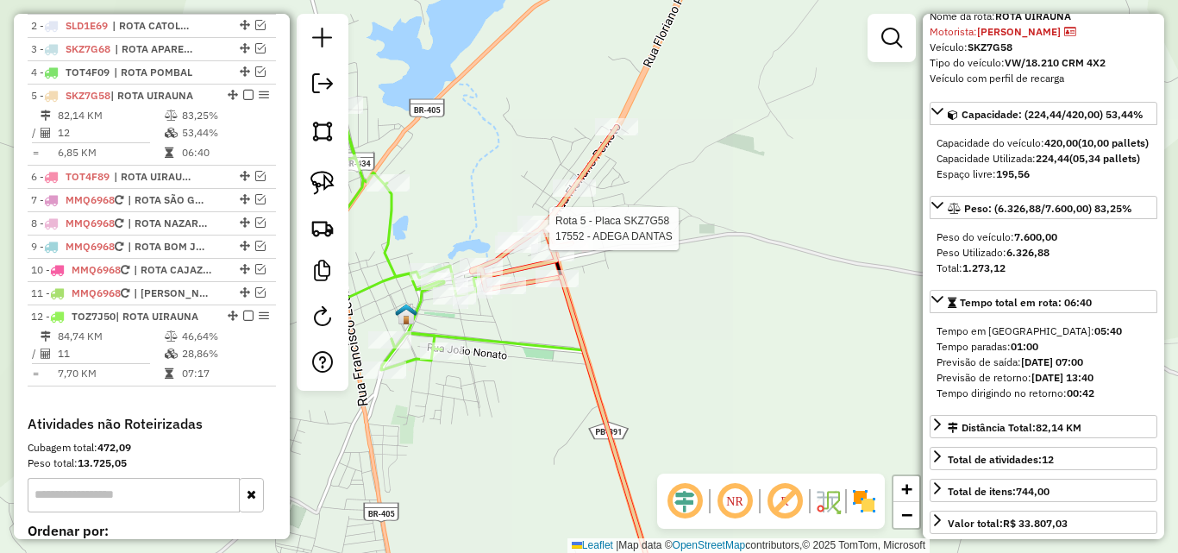
click at [564, 217] on icon at bounding box center [544, 208] width 145 height 163
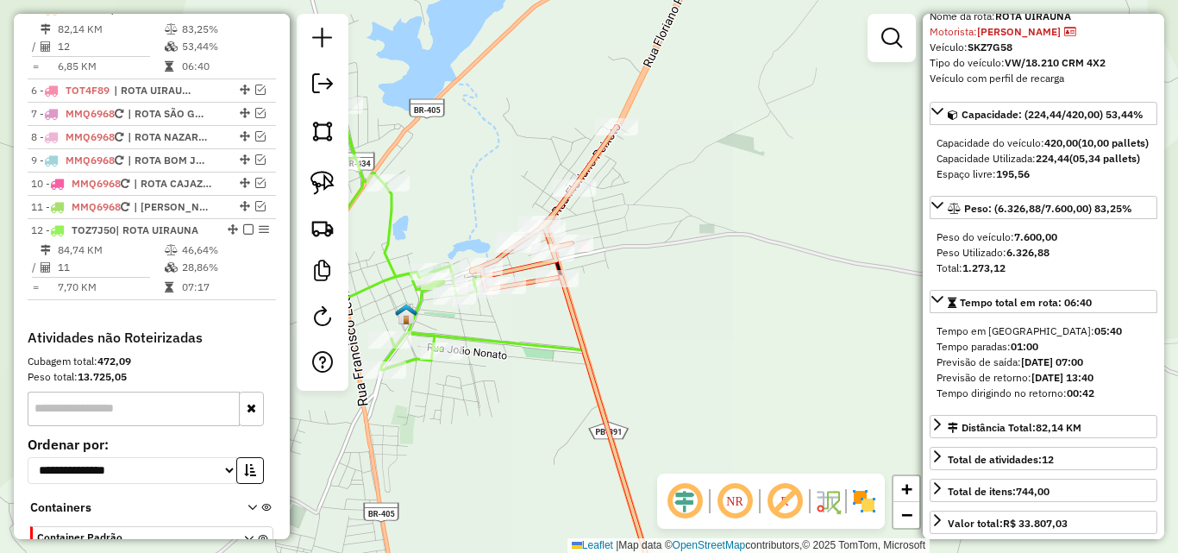
scroll to position [517, 0]
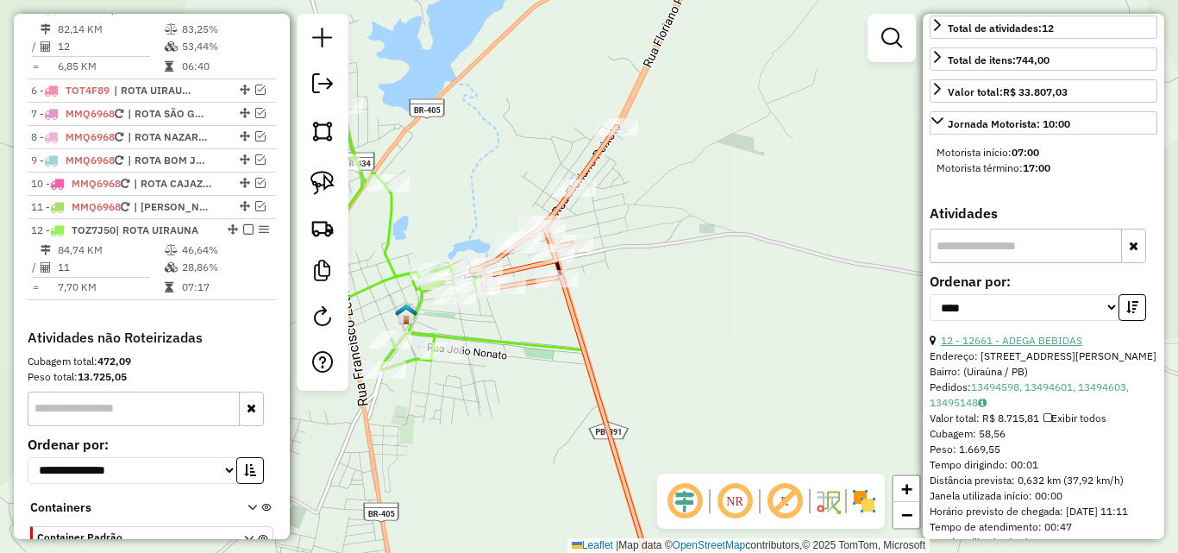
click at [974, 347] on link "12 - 12661 - ADEGA BEBIDAS" at bounding box center [1011, 340] width 141 height 13
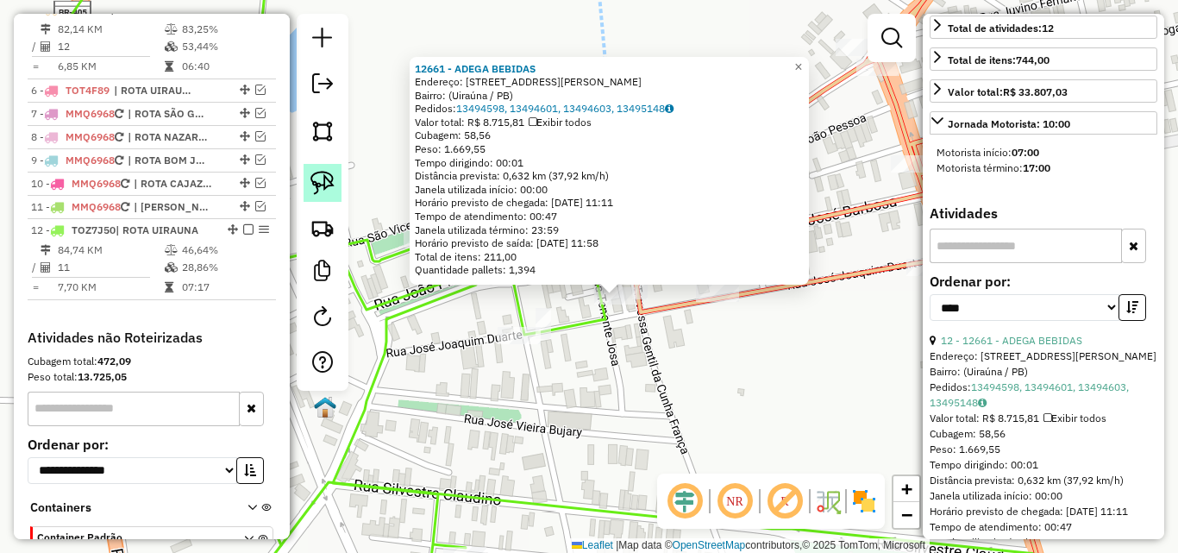
click at [327, 180] on img at bounding box center [322, 183] width 24 height 24
drag, startPoint x: 627, startPoint y: 323, endPoint x: 552, endPoint y: 310, distance: 76.1
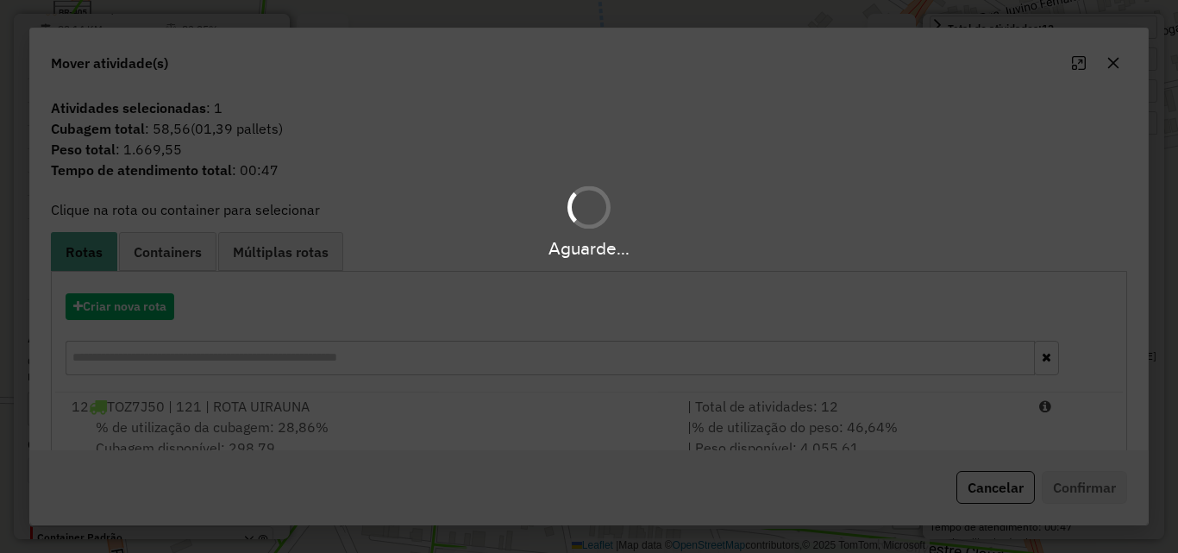
drag, startPoint x: 1030, startPoint y: 434, endPoint x: 1042, endPoint y: 441, distance: 13.6
click at [1031, 433] on div "Aguarde..." at bounding box center [589, 276] width 1178 height 553
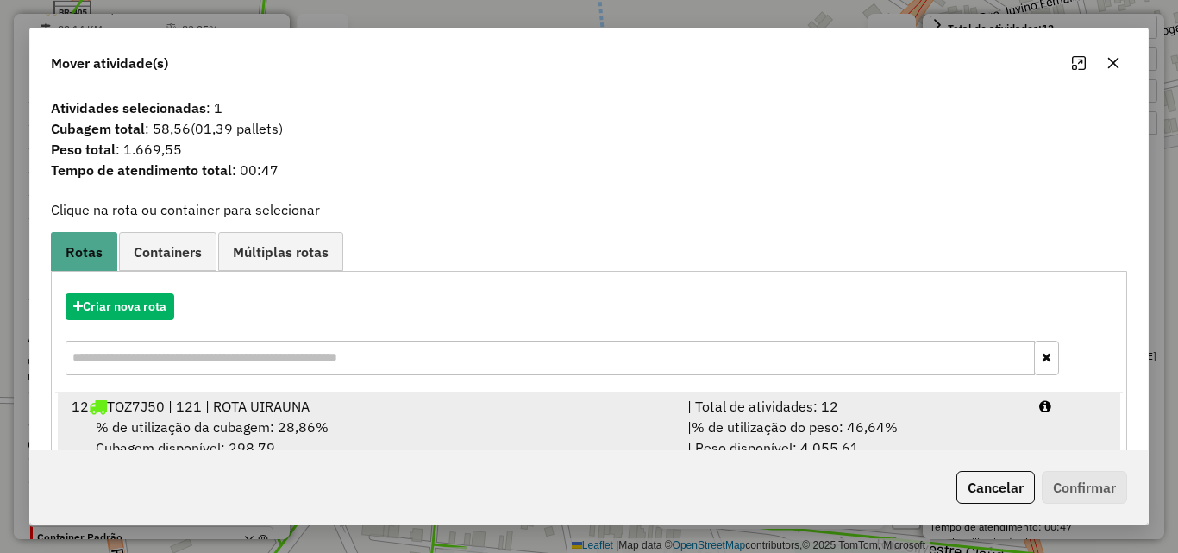
click at [1036, 422] on li "12 TOZ7J50 | 121 | ROTA UIRAUNA | Total de atividades: 12 % de utilização da cu…" at bounding box center [589, 427] width 1062 height 70
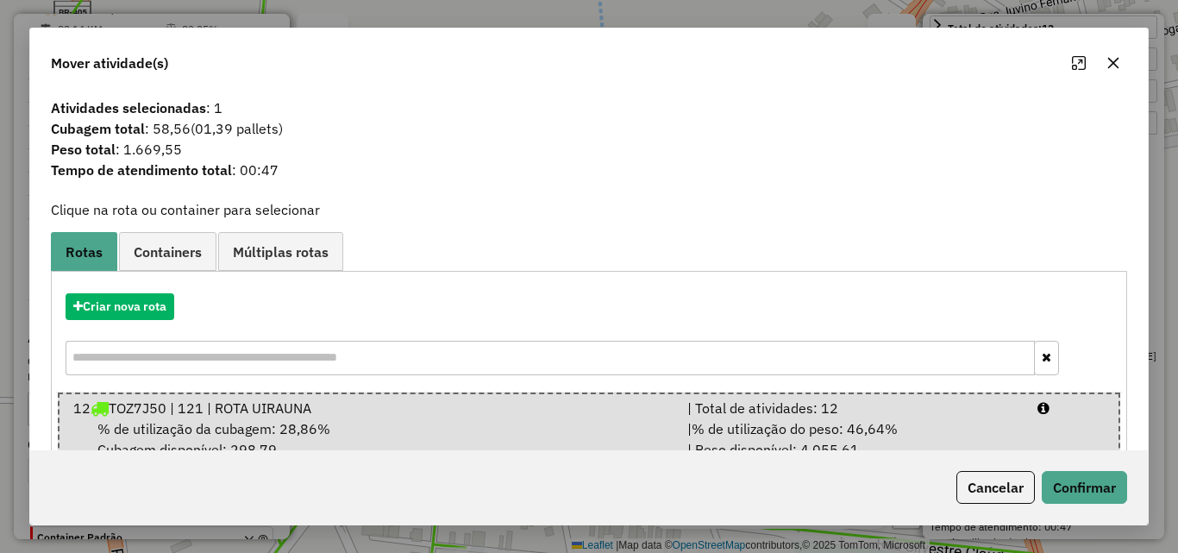
click at [1082, 471] on div "Cancelar Confirmar" at bounding box center [1038, 487] width 178 height 33
click at [1082, 474] on button "Confirmar" at bounding box center [1084, 487] width 85 height 33
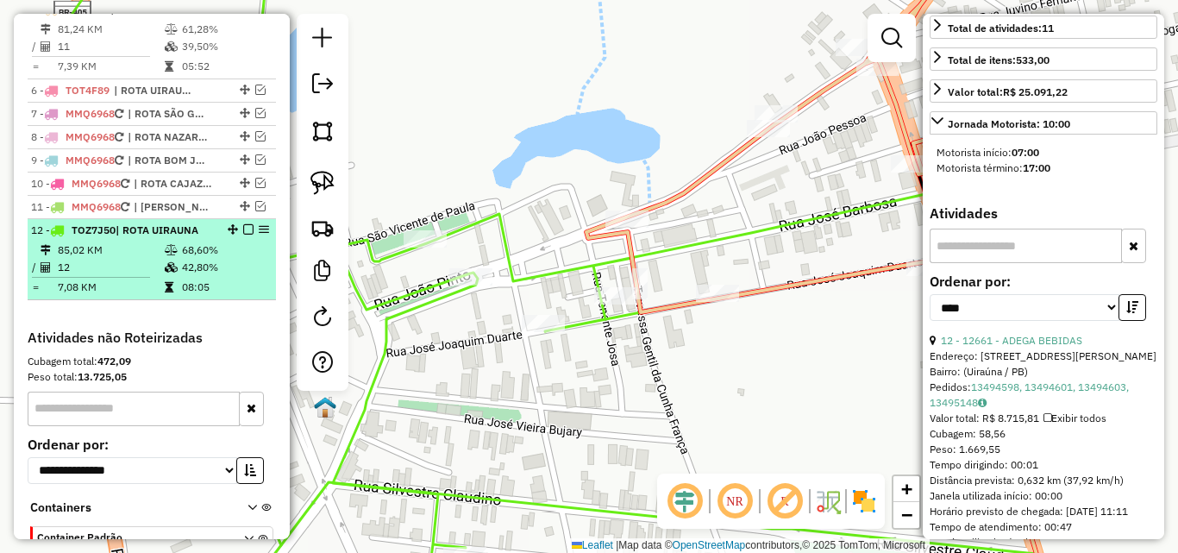
drag, startPoint x: 203, startPoint y: 270, endPoint x: 226, endPoint y: 215, distance: 59.9
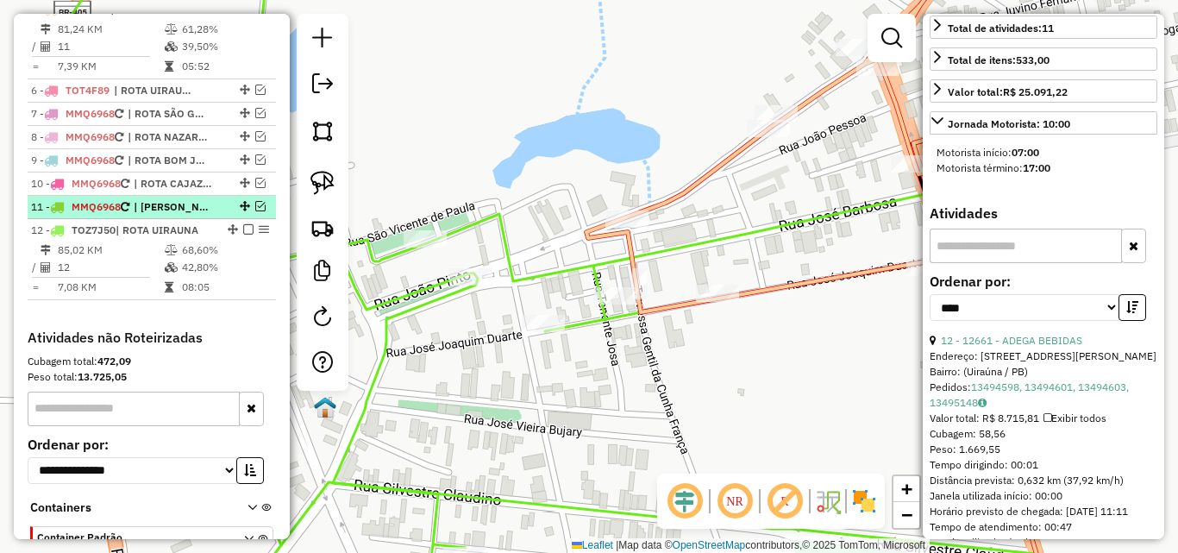
click at [203, 259] on td "68,60%" at bounding box center [224, 249] width 87 height 17
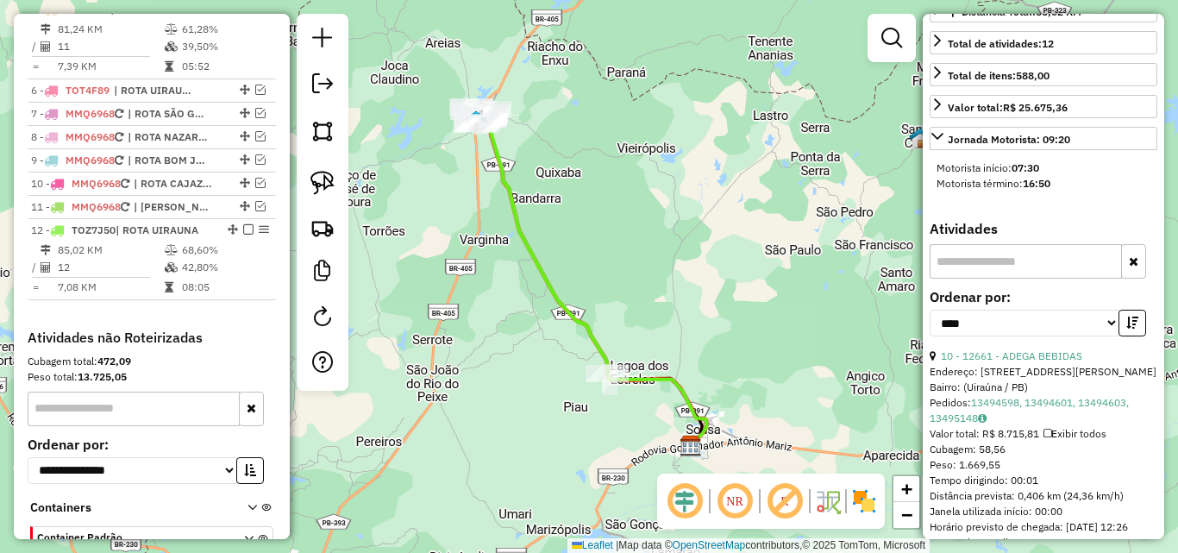
click at [203, 55] on td "39,50%" at bounding box center [224, 46] width 87 height 17
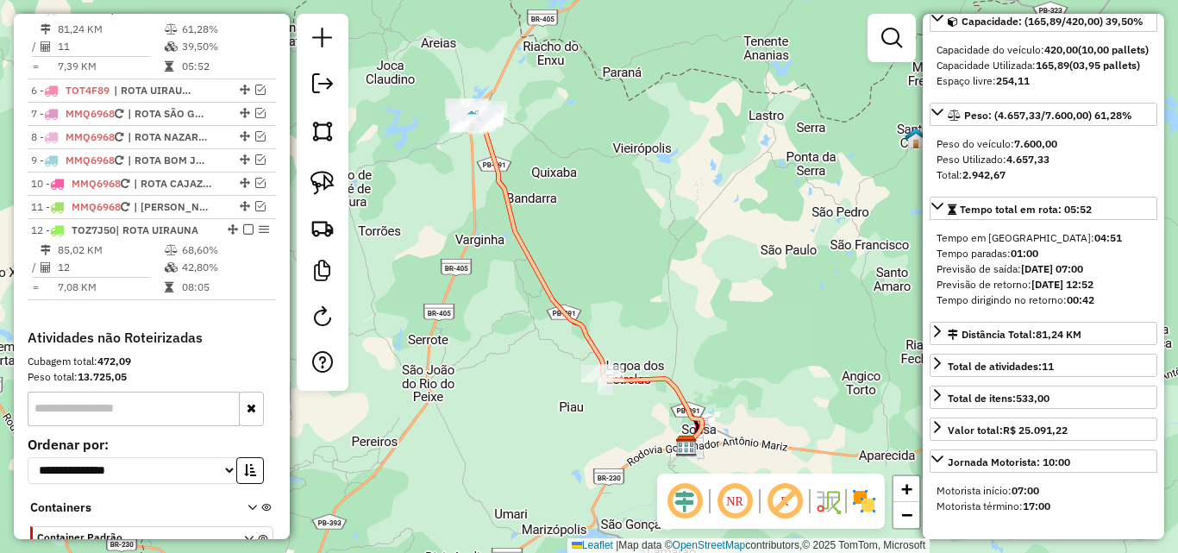
scroll to position [172, 0]
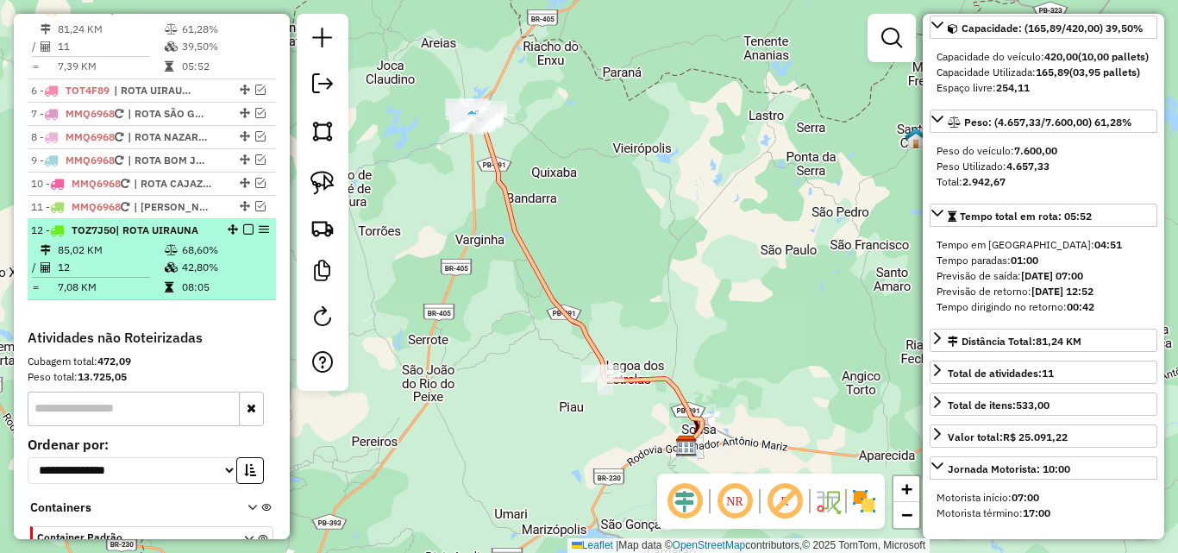
click at [146, 296] on td "7,08 KM" at bounding box center [110, 286] width 107 height 17
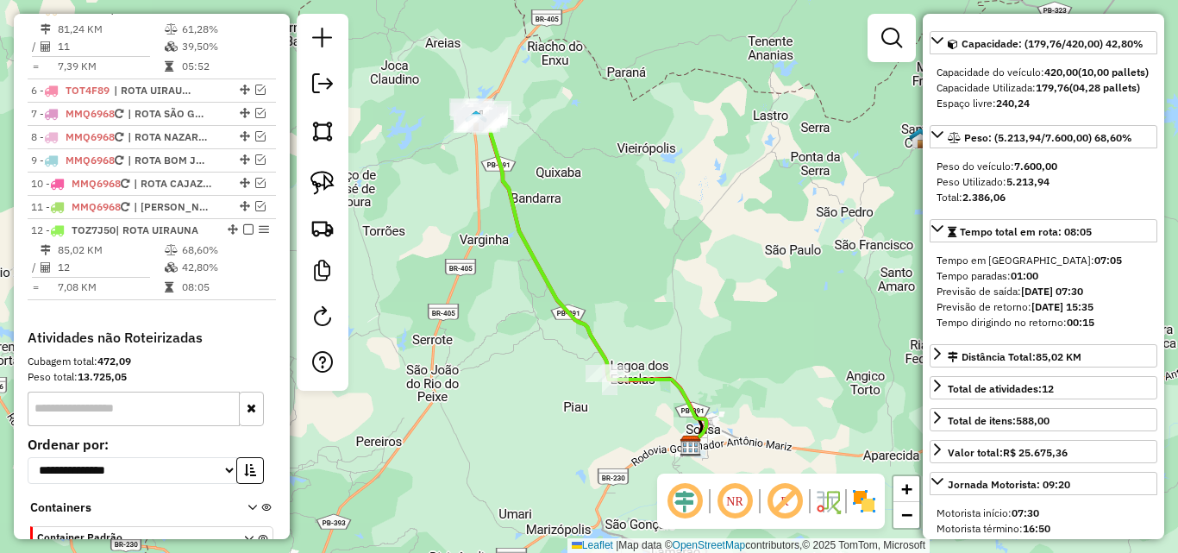
scroll to position [877, 0]
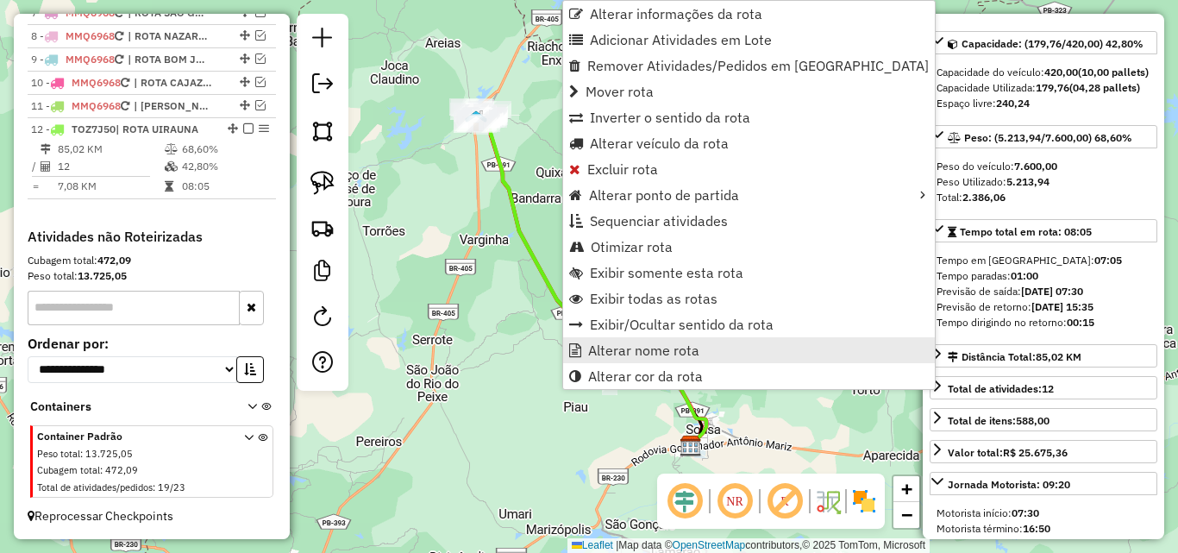
click at [620, 346] on span "Alterar nome rota" at bounding box center [643, 350] width 111 height 14
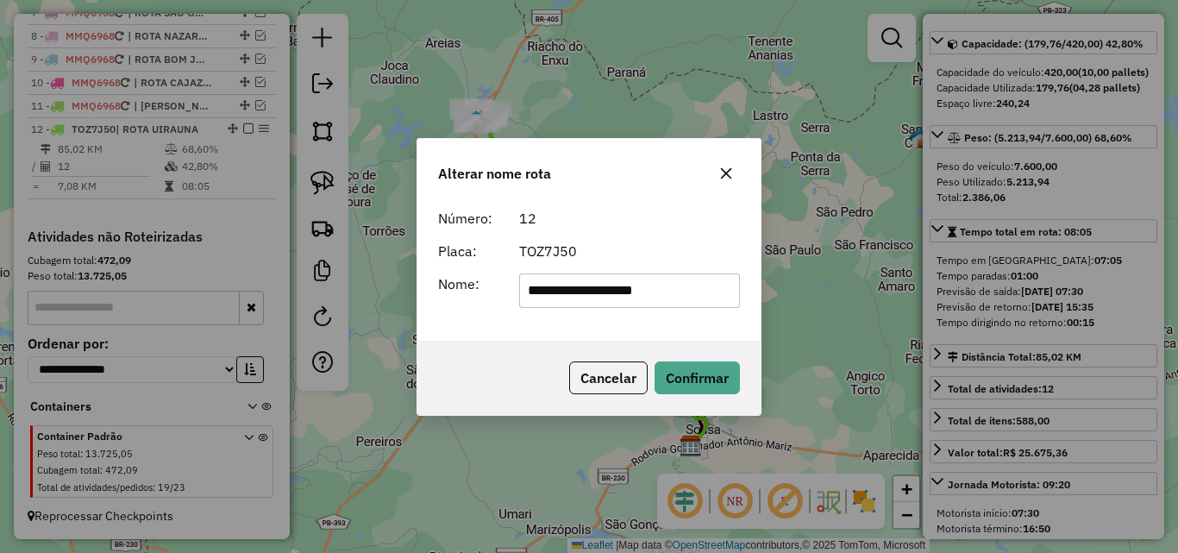
type input "**********"
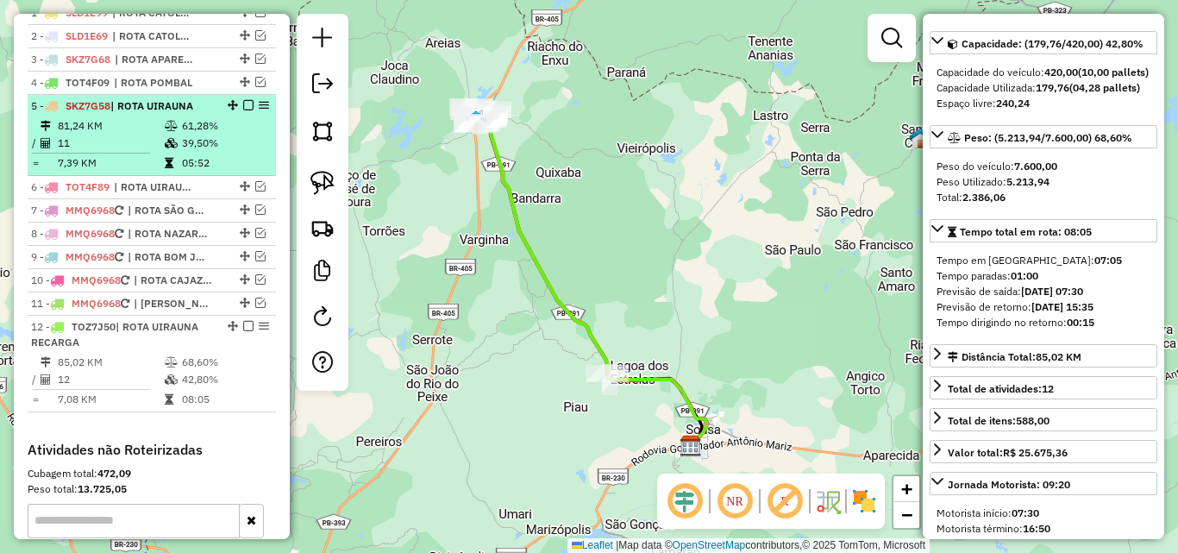
scroll to position [618, 0]
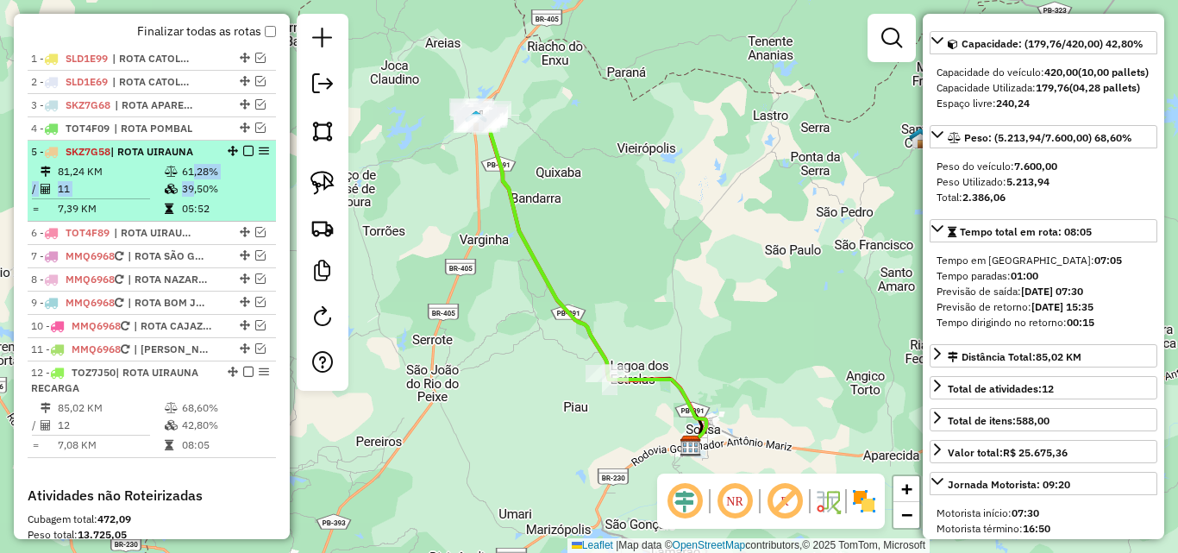
click at [183, 195] on table "81,24 KM 61,28% / 11 39,50% = 7,39 KM 05:52" at bounding box center [151, 190] width 241 height 54
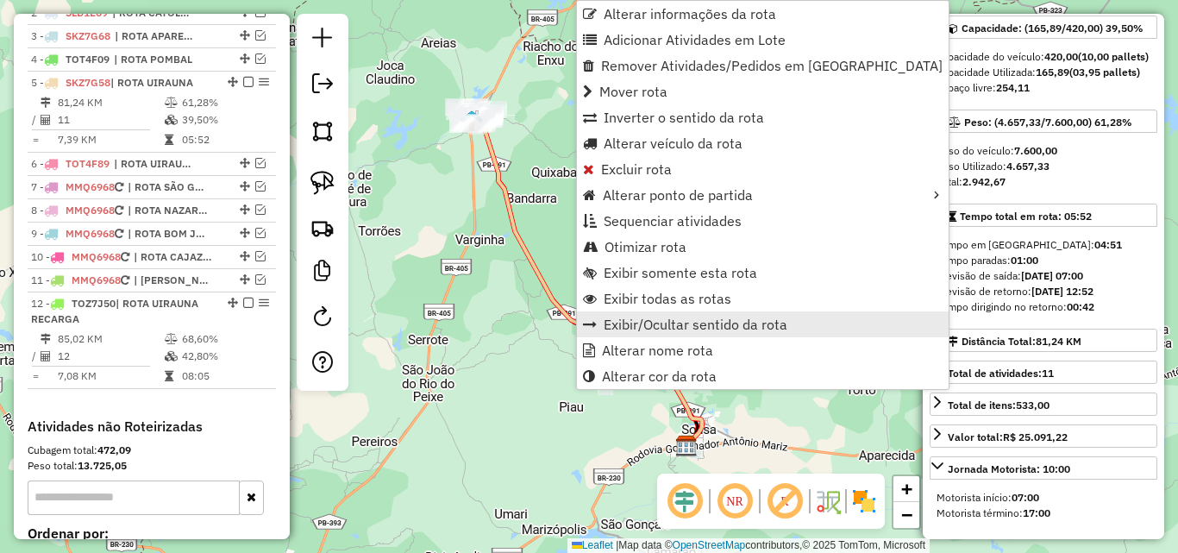
scroll to position [760, 0]
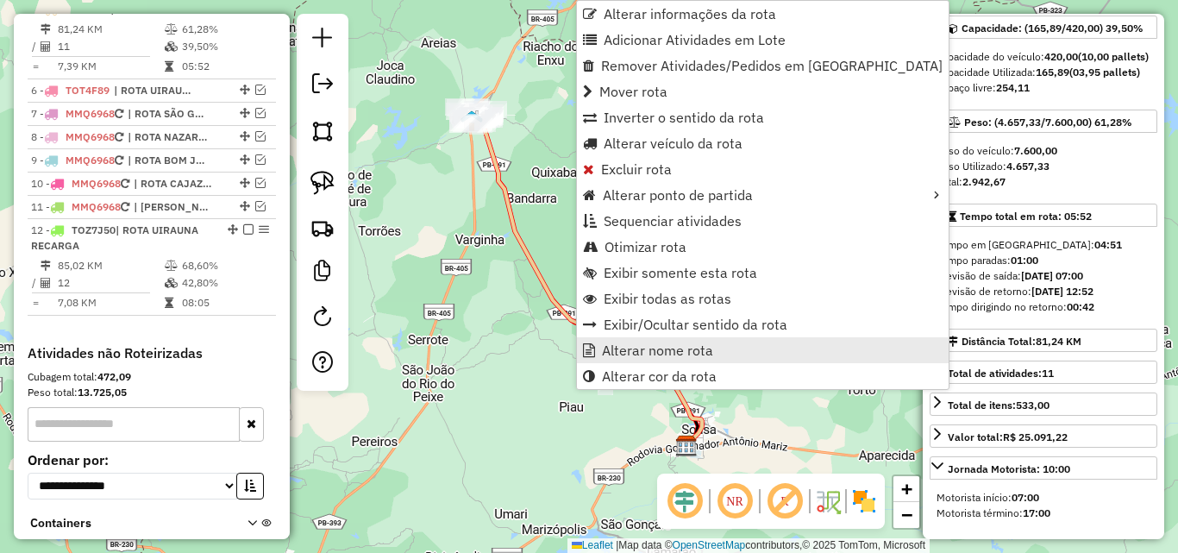
click at [617, 357] on span "Alterar nome rota" at bounding box center [657, 350] width 111 height 14
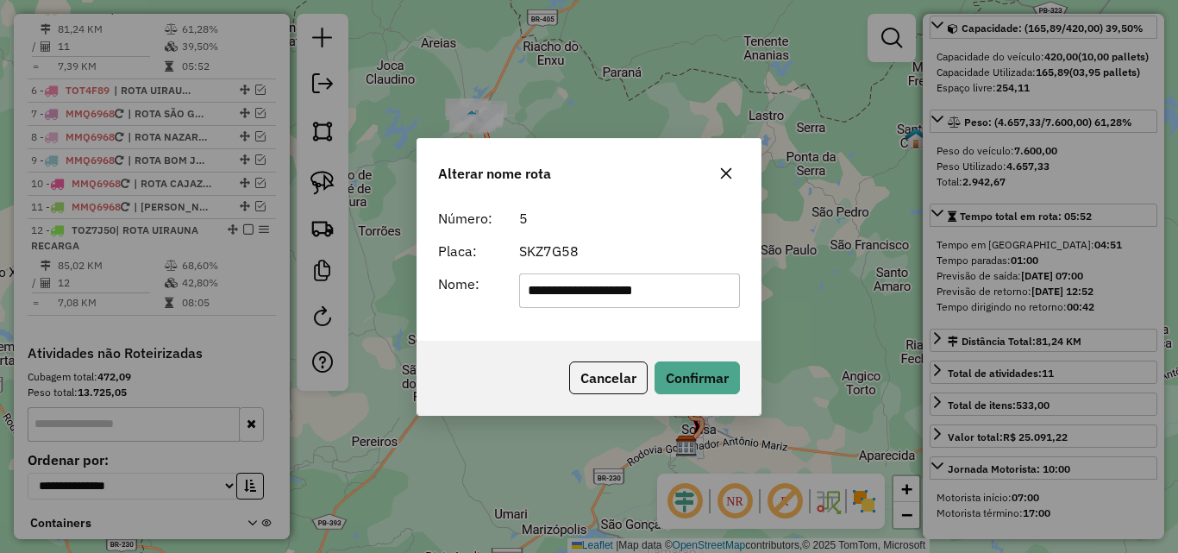
type input "**********"
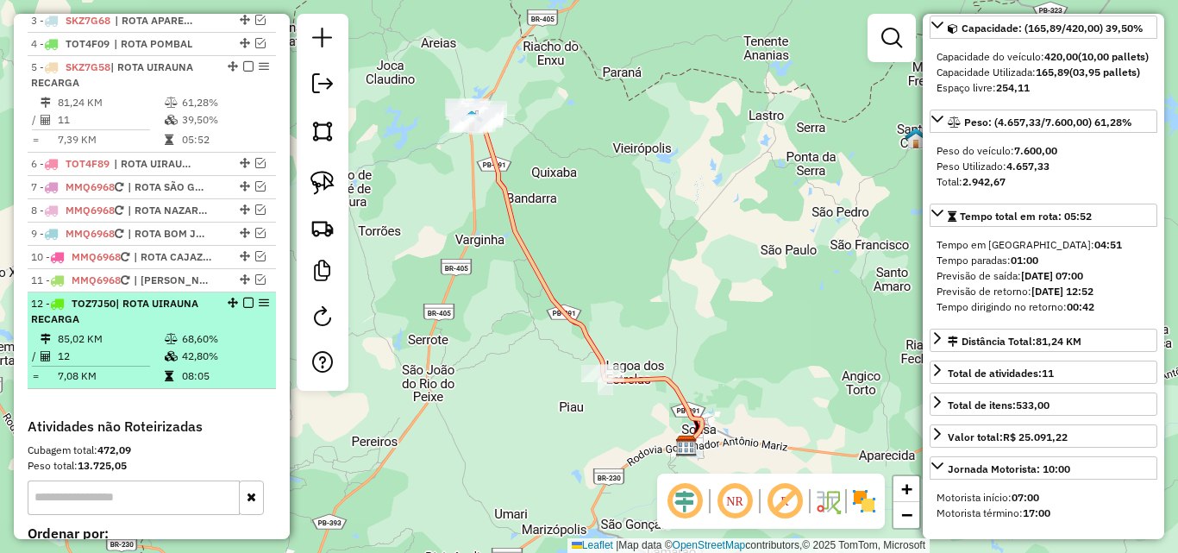
scroll to position [674, 0]
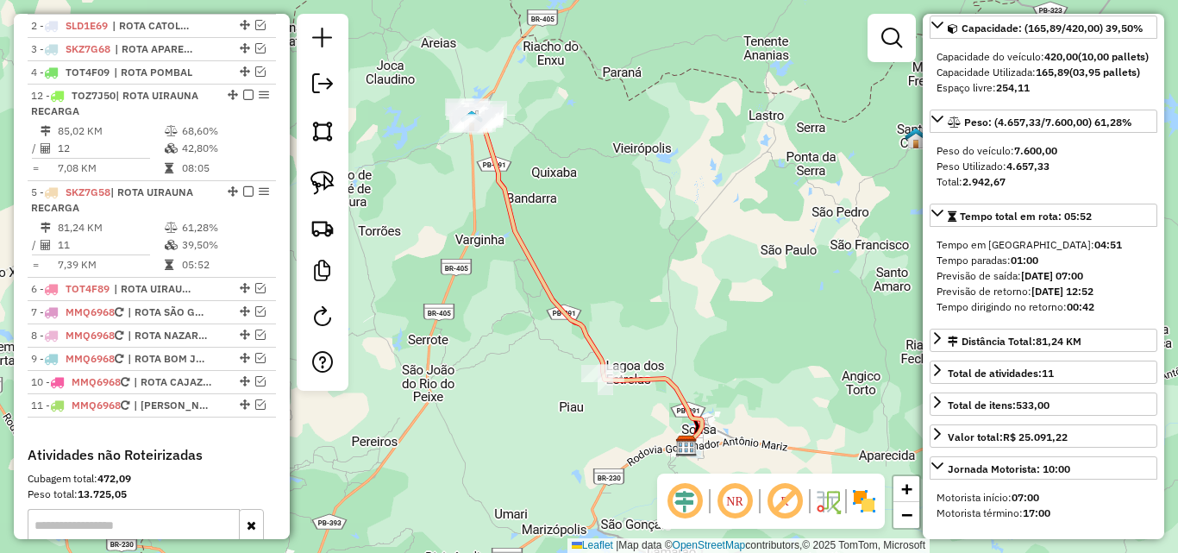
drag, startPoint x: 228, startPoint y: 350, endPoint x: 235, endPoint y: 135, distance: 215.7
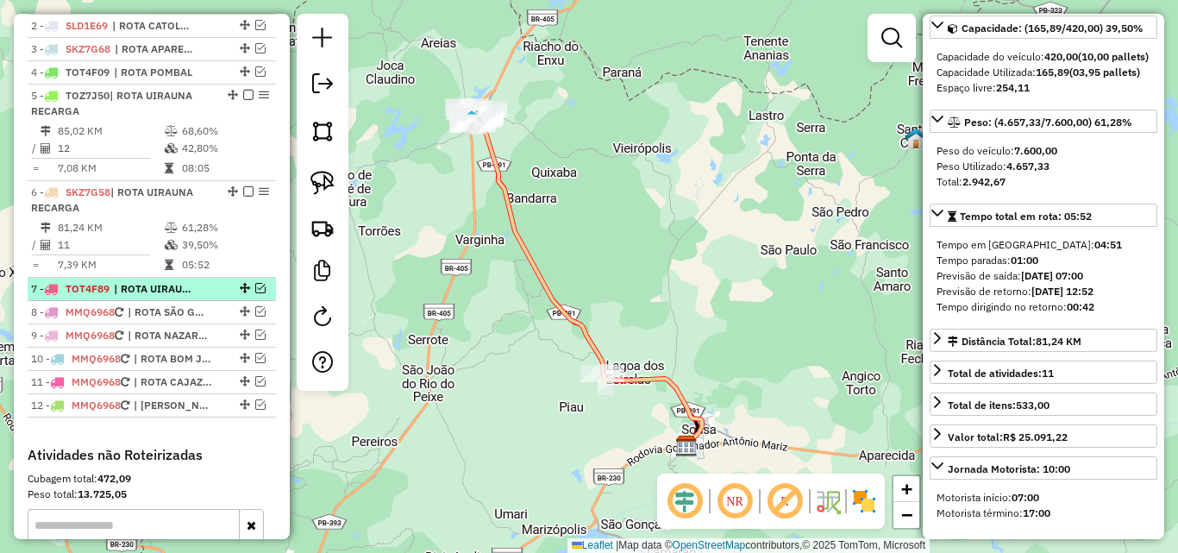
drag, startPoint x: 256, startPoint y: 305, endPoint x: 253, endPoint y: 318, distance: 13.4
click at [255, 293] on em at bounding box center [260, 288] width 10 height 10
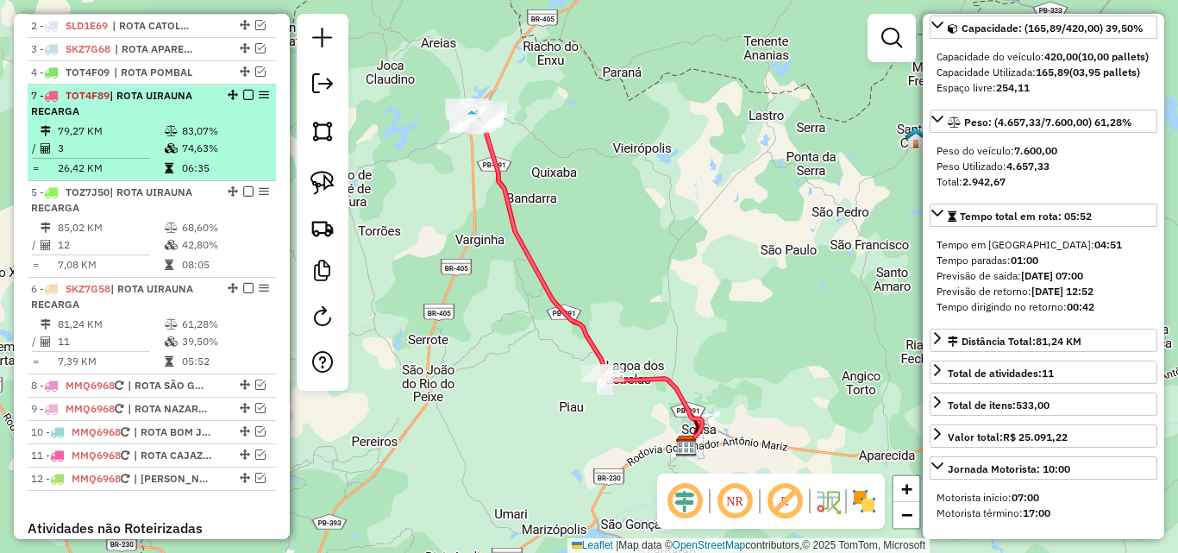
drag, startPoint x: 223, startPoint y: 307, endPoint x: 206, endPoint y: 122, distance: 186.2
click at [243, 100] on em at bounding box center [248, 95] width 10 height 10
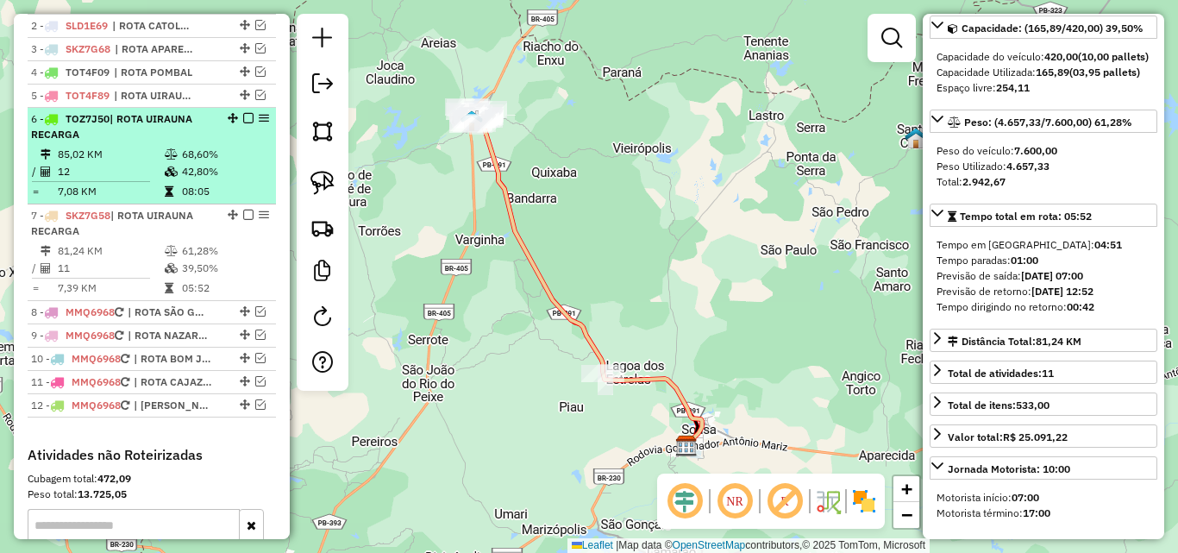
drag, startPoint x: 241, startPoint y: 135, endPoint x: 251, endPoint y: 156, distance: 23.5
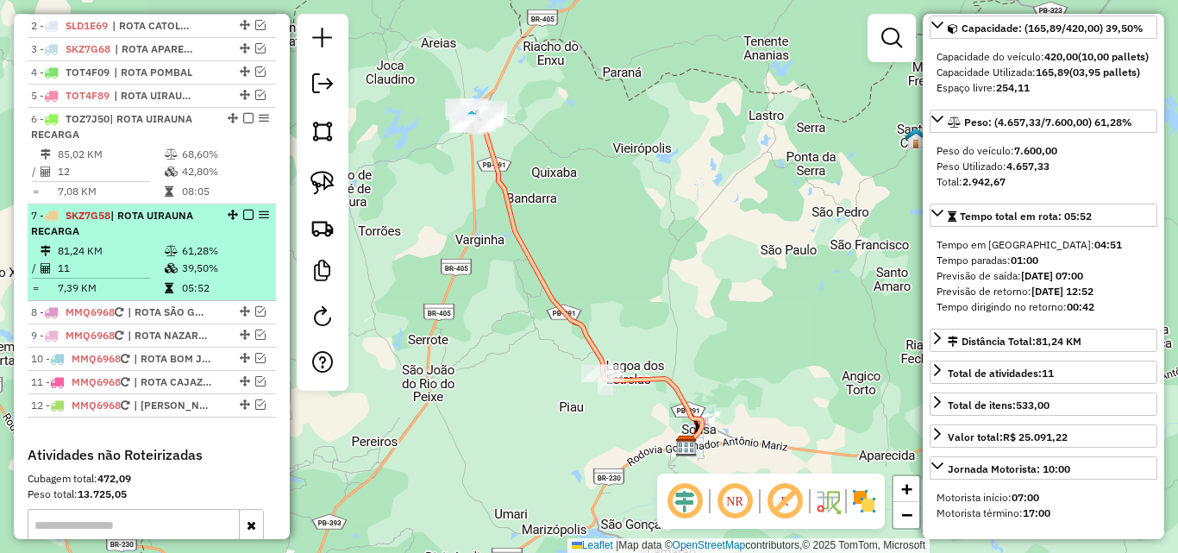
click at [243, 123] on em at bounding box center [248, 118] width 10 height 10
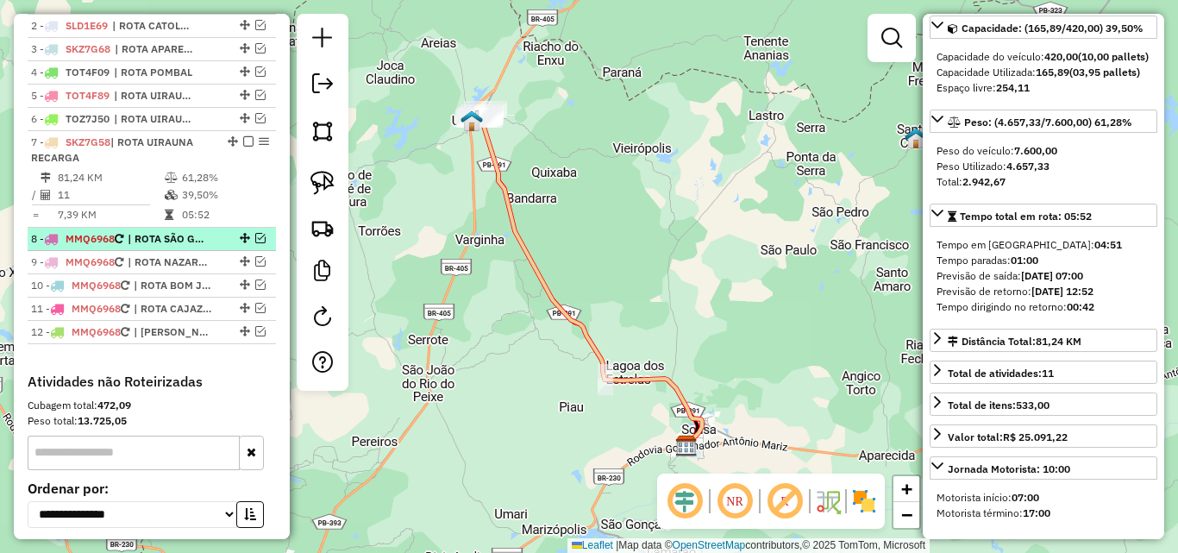
drag, startPoint x: 243, startPoint y: 159, endPoint x: 248, endPoint y: 172, distance: 14.7
click at [243, 147] on em at bounding box center [248, 141] width 10 height 10
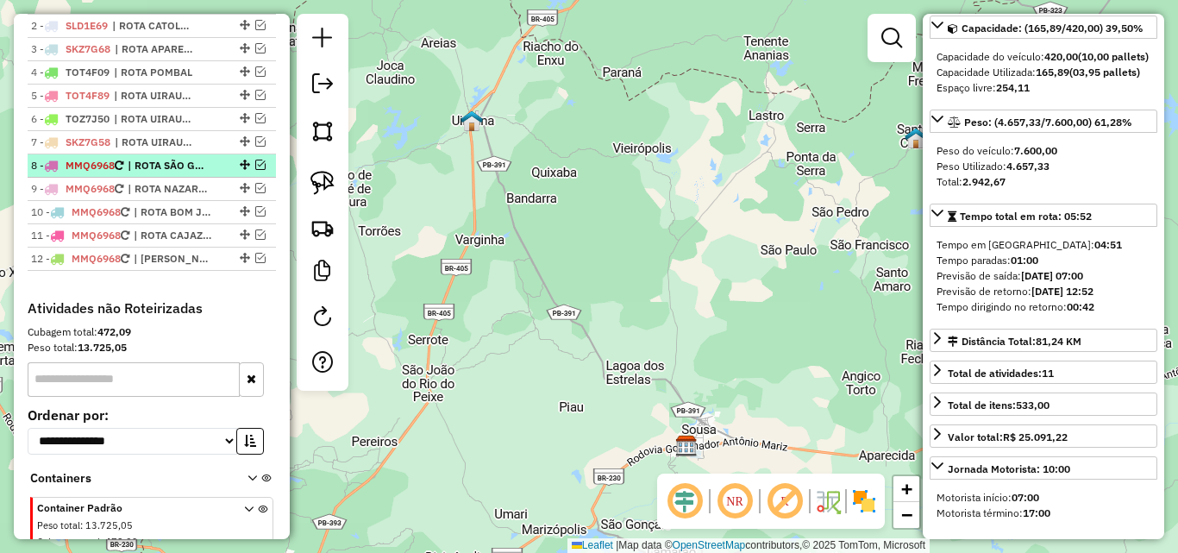
click at [255, 170] on em at bounding box center [260, 165] width 10 height 10
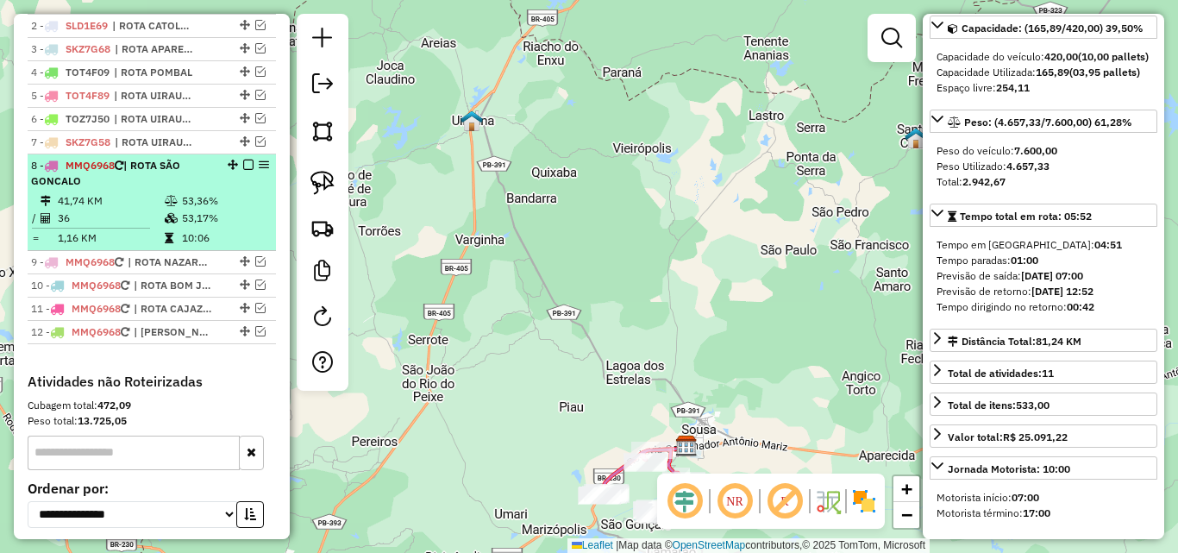
click at [181, 189] on div "8 - MMQ6968 | ROTA SÃO GONCALO" at bounding box center [122, 173] width 183 height 31
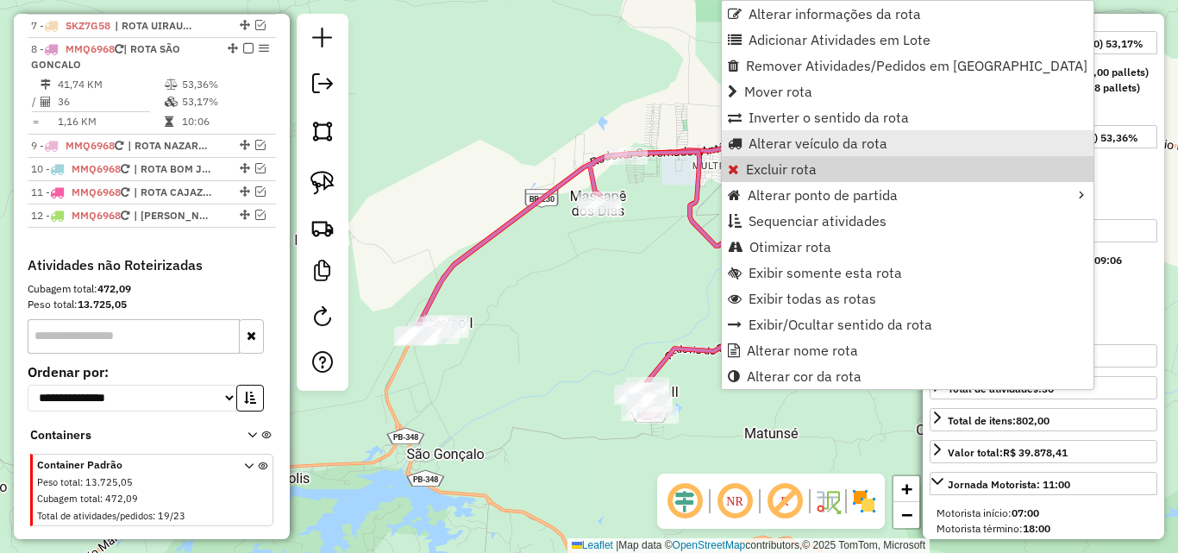
scroll to position [830, 0]
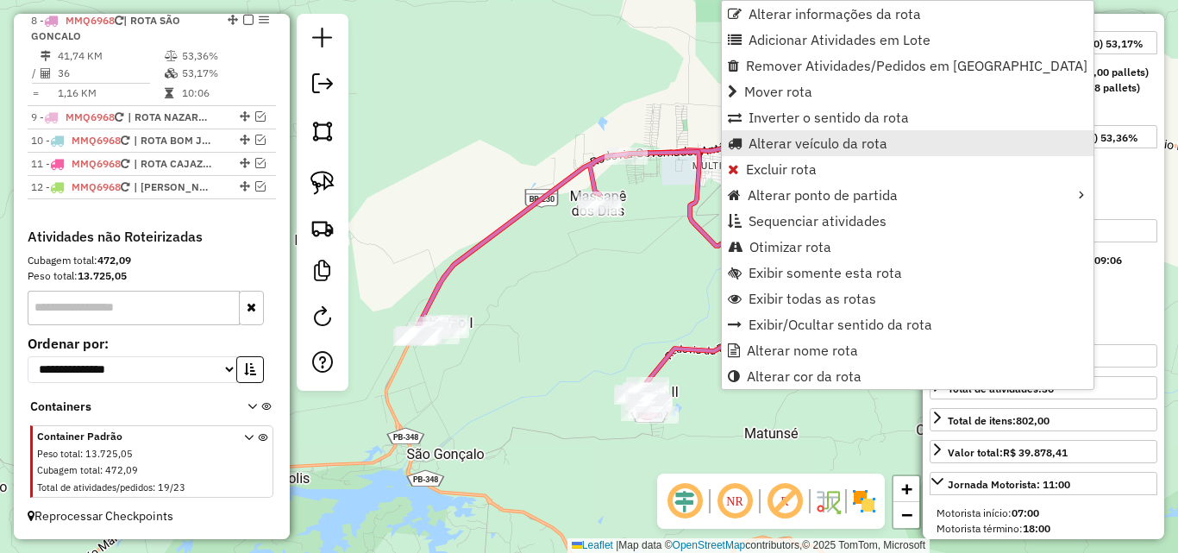
click at [813, 146] on span "Alterar veículo da rota" at bounding box center [817, 143] width 139 height 14
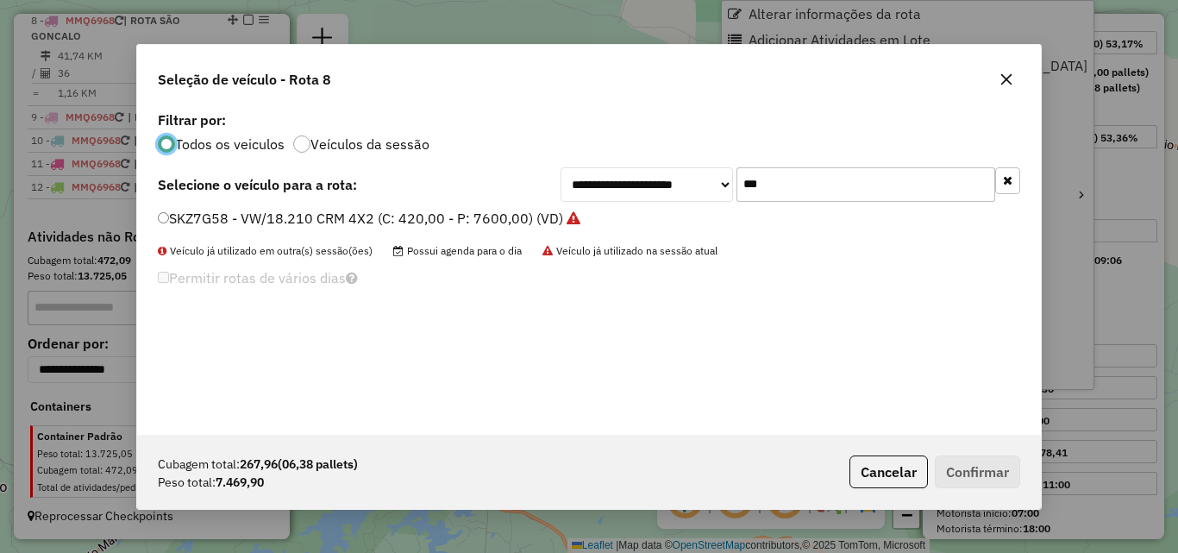
scroll to position [9, 5]
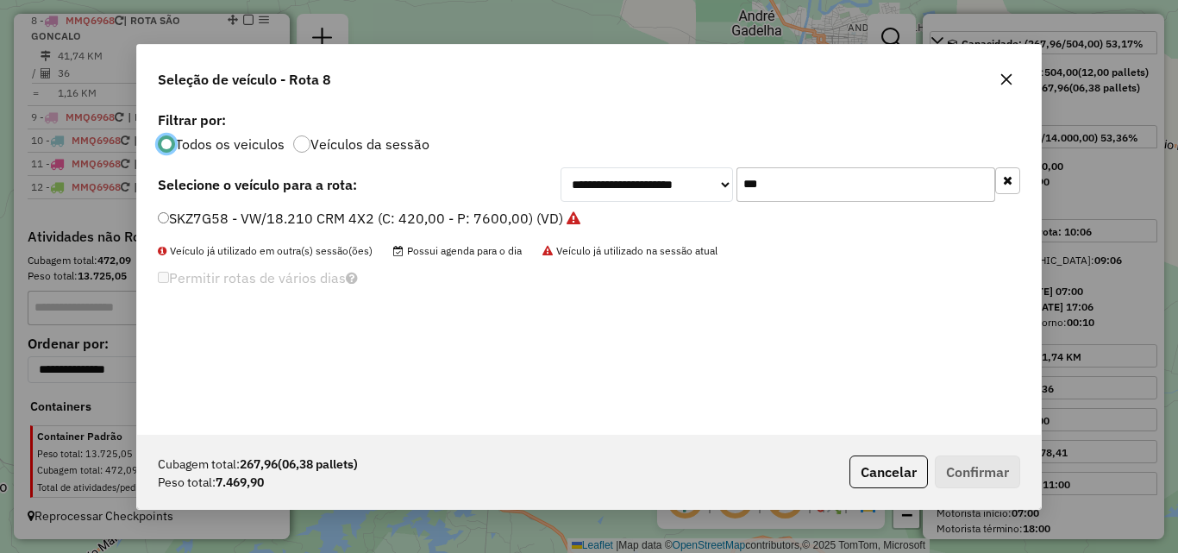
click at [844, 180] on input "***" at bounding box center [865, 184] width 259 height 34
click at [844, 181] on input "***" at bounding box center [865, 184] width 259 height 34
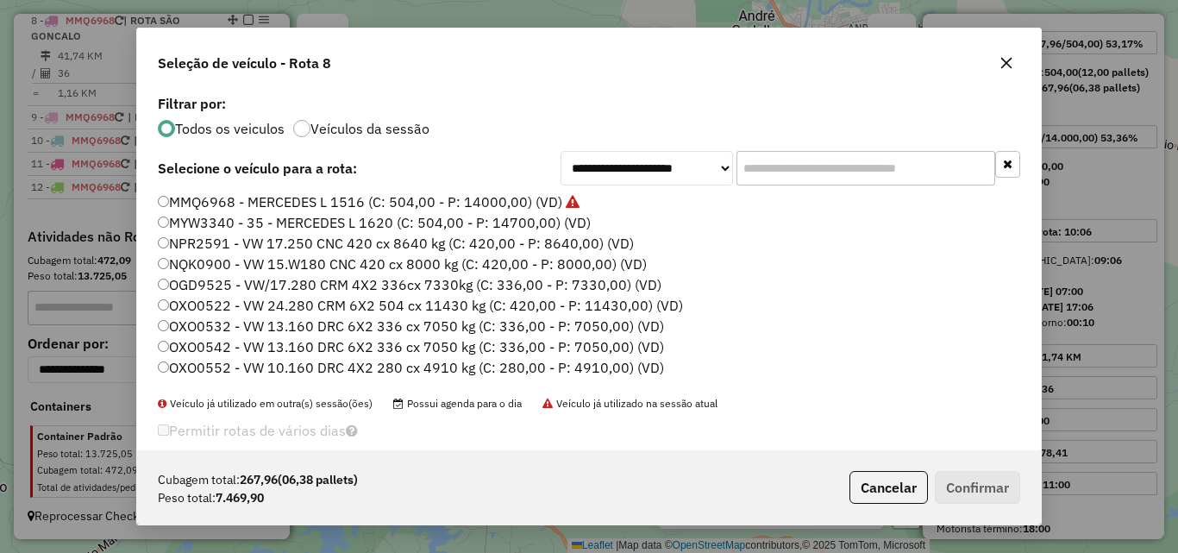
click at [940, 177] on input "text" at bounding box center [865, 168] width 259 height 34
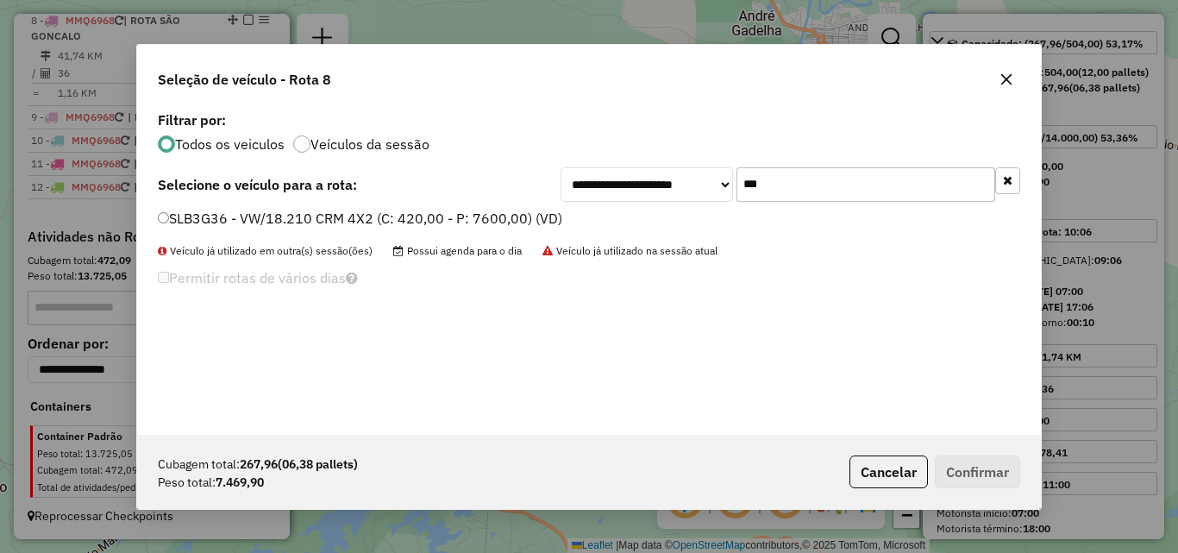
type input "***"
click at [428, 217] on label "SLB3G36 - VW/18.210 CRM 4X2 (C: 420,00 - P: 7600,00) (VD)" at bounding box center [360, 218] width 404 height 21
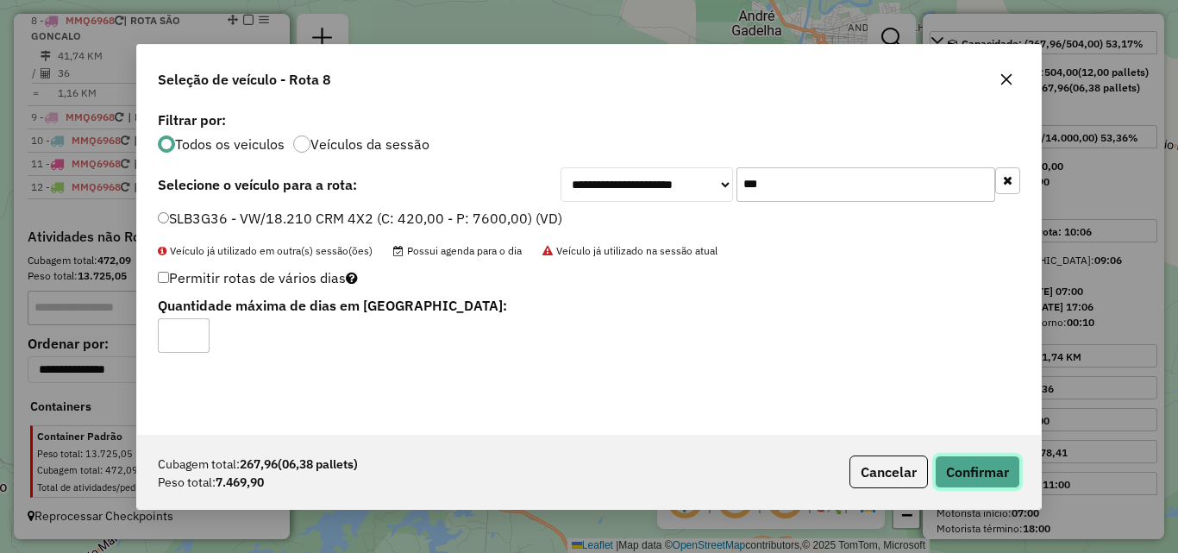
click at [954, 471] on button "Confirmar" at bounding box center [977, 471] width 85 height 33
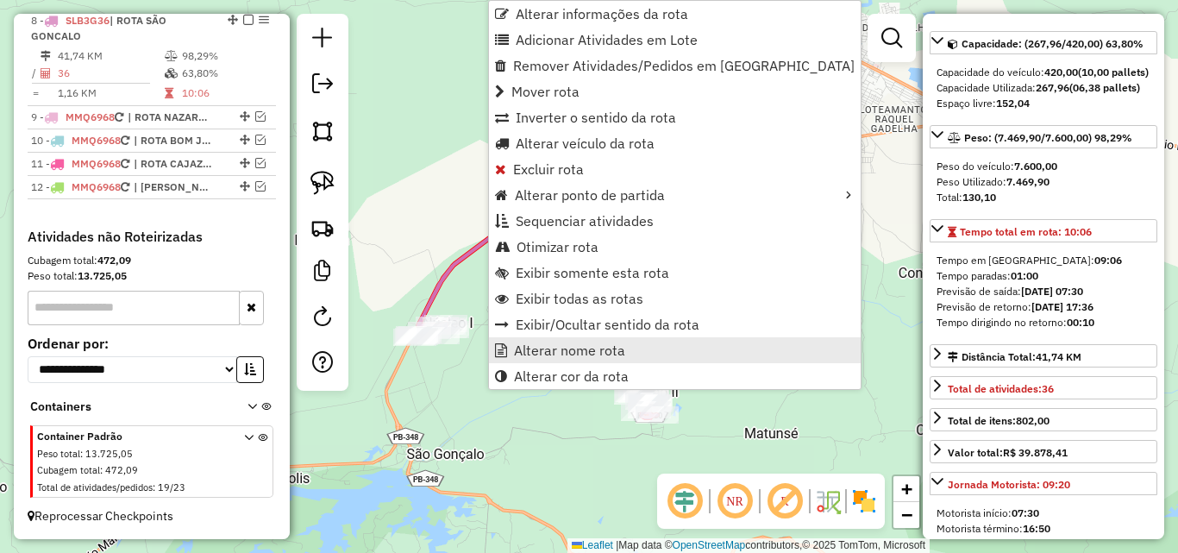
click at [585, 350] on span "Alterar nome rota" at bounding box center [569, 350] width 111 height 14
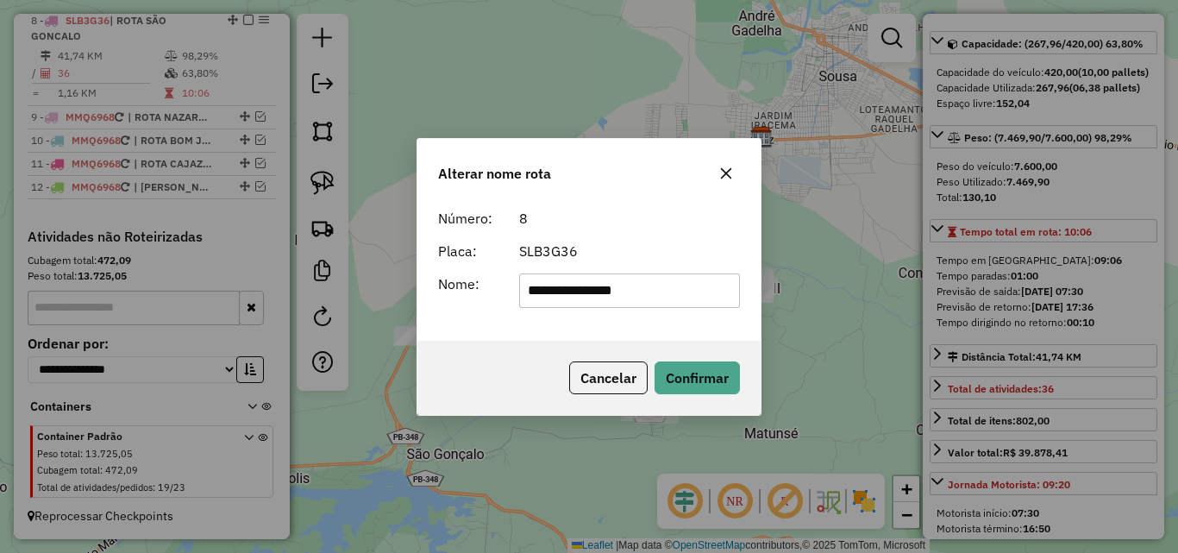
drag, startPoint x: 567, startPoint y: 298, endPoint x: 932, endPoint y: 316, distance: 365.2
click at [932, 316] on div "**********" at bounding box center [589, 276] width 1178 height 553
type input "**********"
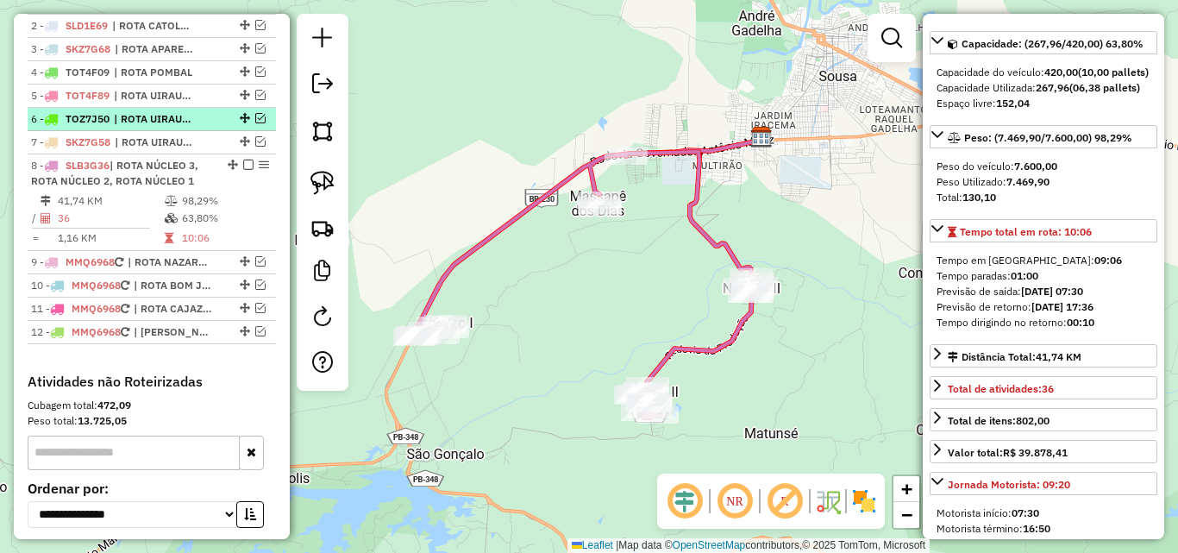
scroll to position [658, 0]
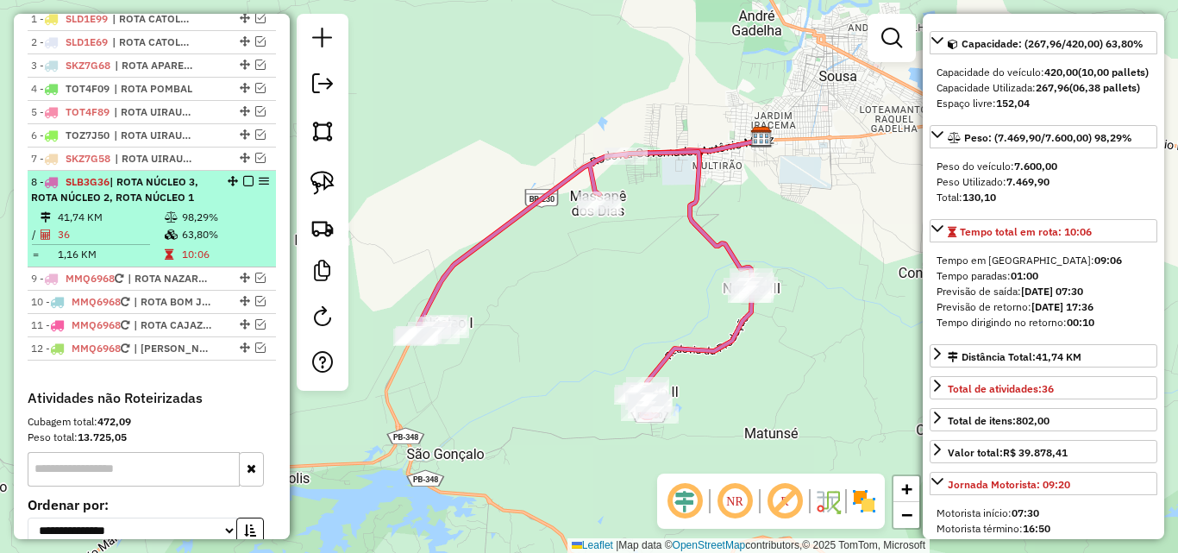
click at [243, 186] on em at bounding box center [248, 181] width 10 height 10
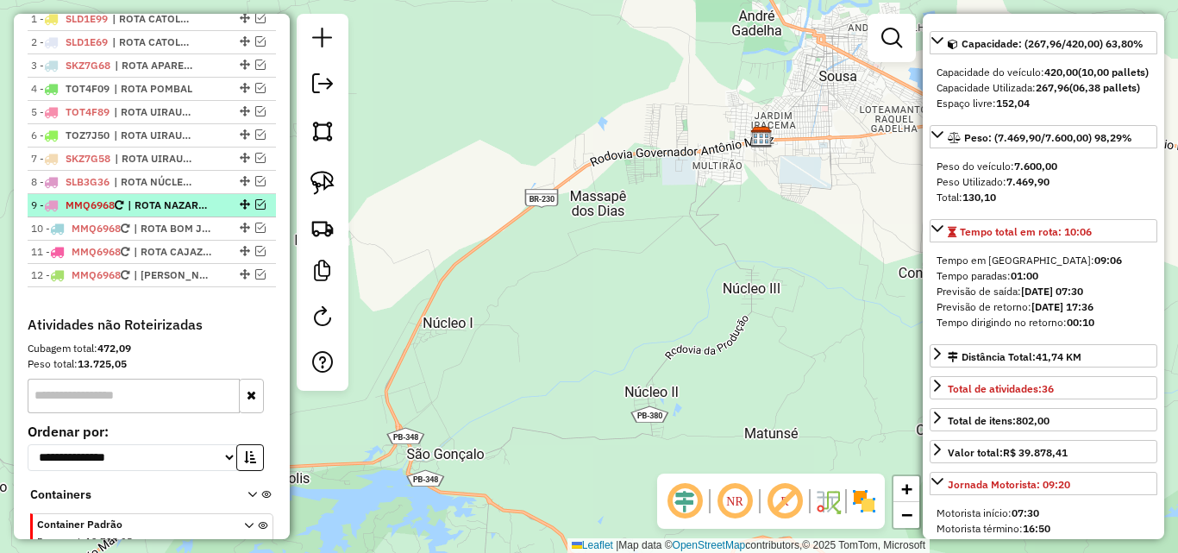
drag, startPoint x: 254, startPoint y: 223, endPoint x: 220, endPoint y: 228, distance: 34.9
click at [255, 210] on em at bounding box center [260, 204] width 10 height 10
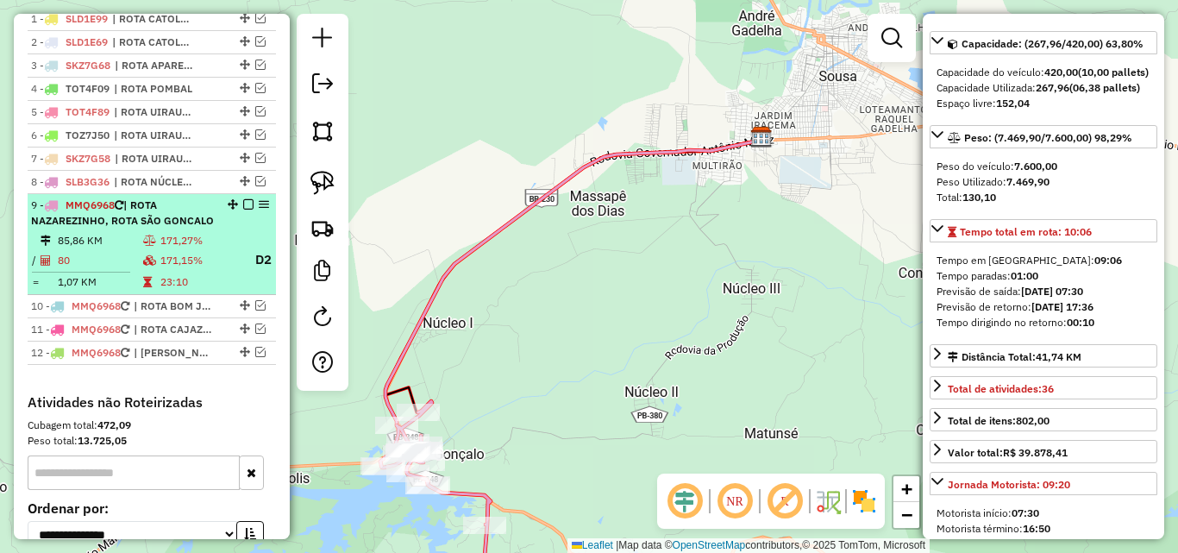
click at [178, 228] on div "9 - MMQ6968 | ROTA NAZAREZINHO, ROTA SÃO GONCALO" at bounding box center [122, 212] width 183 height 31
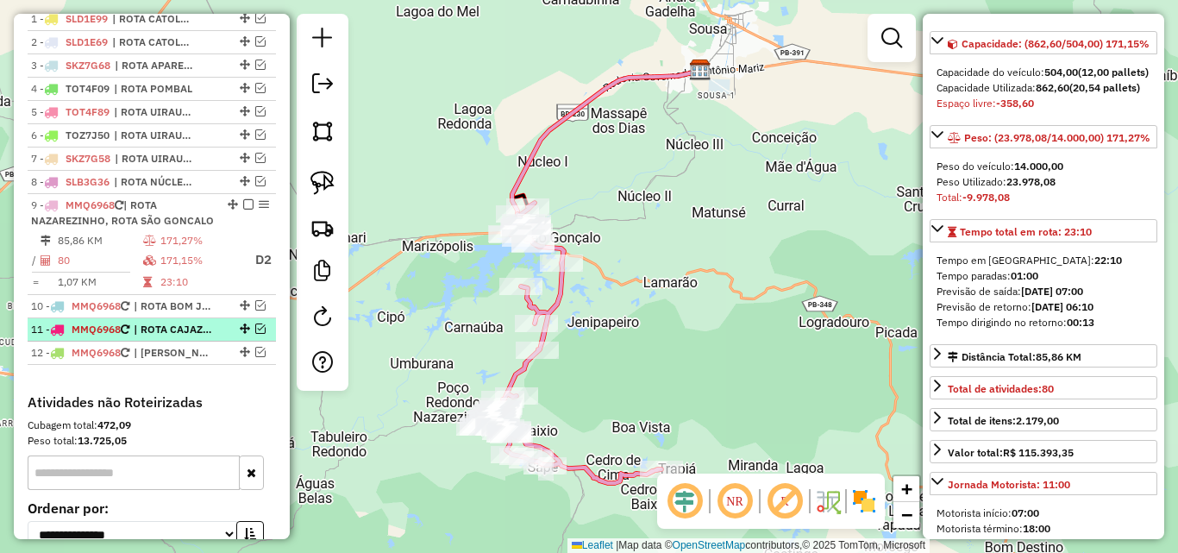
click at [255, 334] on em at bounding box center [260, 328] width 10 height 10
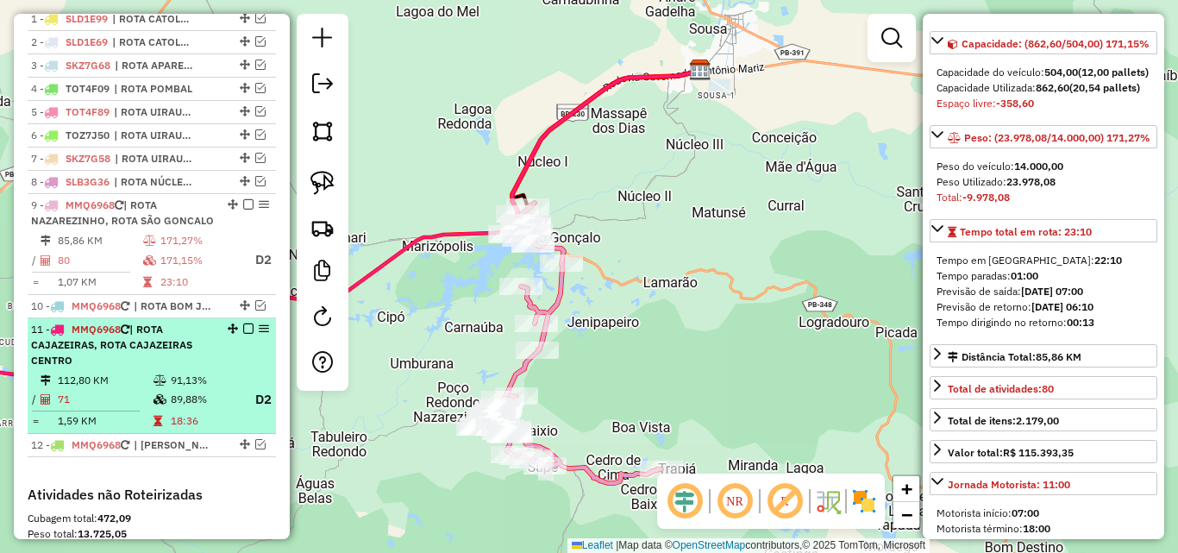
click at [177, 366] on span "| ROTA CAJAZEIRAS, ROTA CAJAZEIRAS CENTRO" at bounding box center [111, 344] width 161 height 44
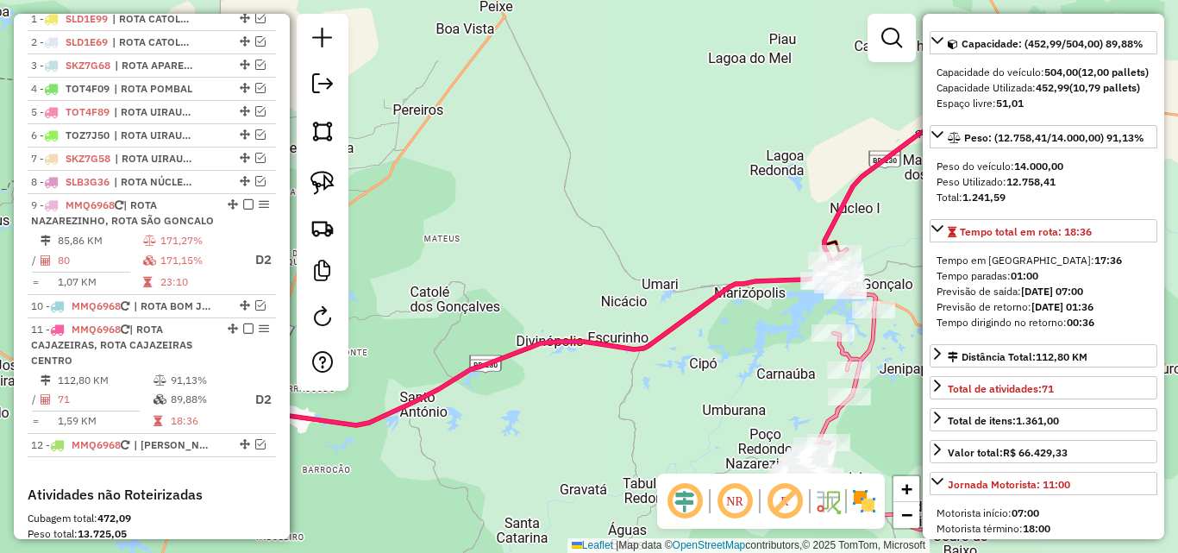
drag, startPoint x: 577, startPoint y: 355, endPoint x: 497, endPoint y: 344, distance: 80.1
click at [486, 350] on div "Janela de atendimento Grade de atendimento Capacidade Transportadoras Veículos …" at bounding box center [589, 276] width 1178 height 553
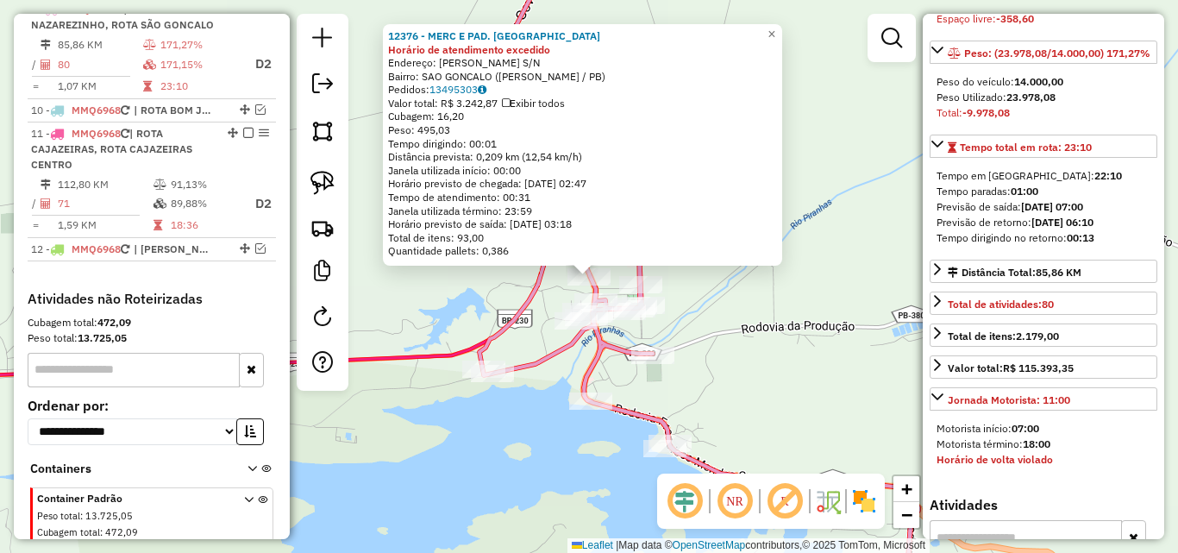
scroll to position [690, 0]
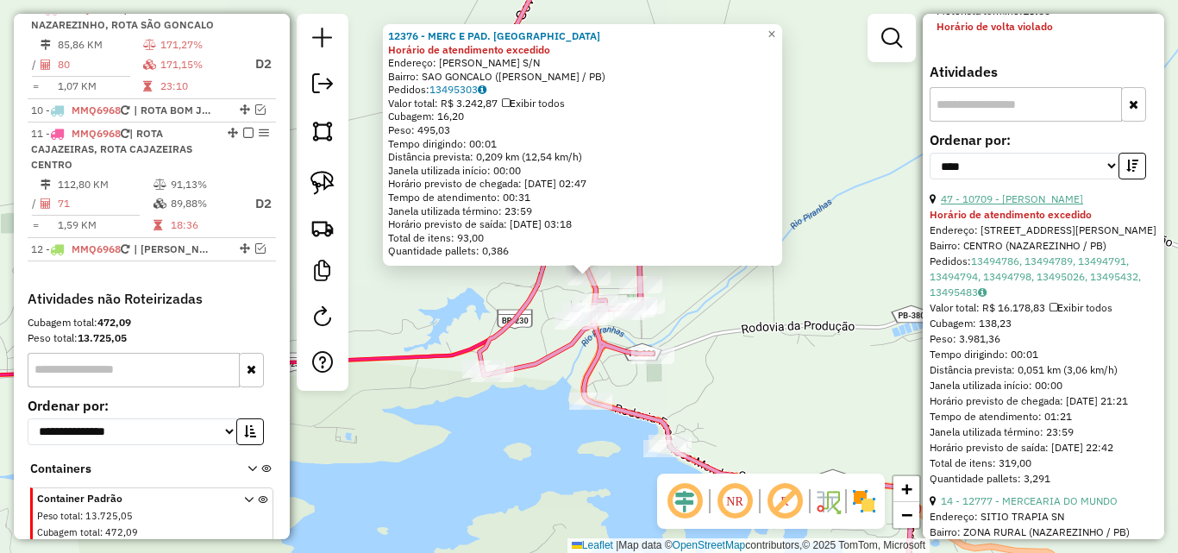
click at [1011, 205] on link "47 - 10709 - [PERSON_NAME]" at bounding box center [1012, 198] width 142 height 13
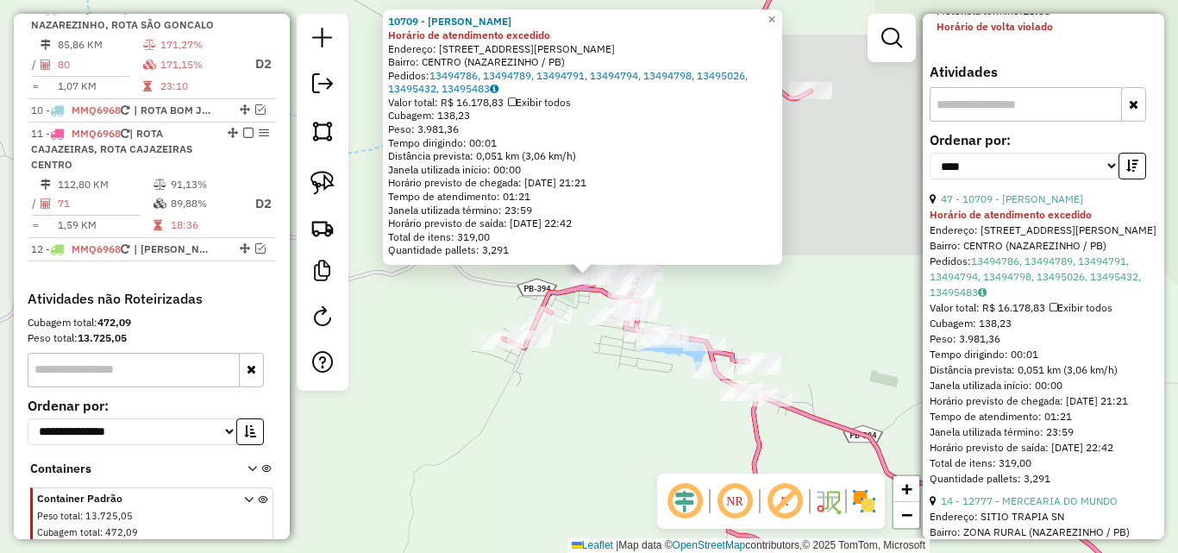
scroll to position [862, 0]
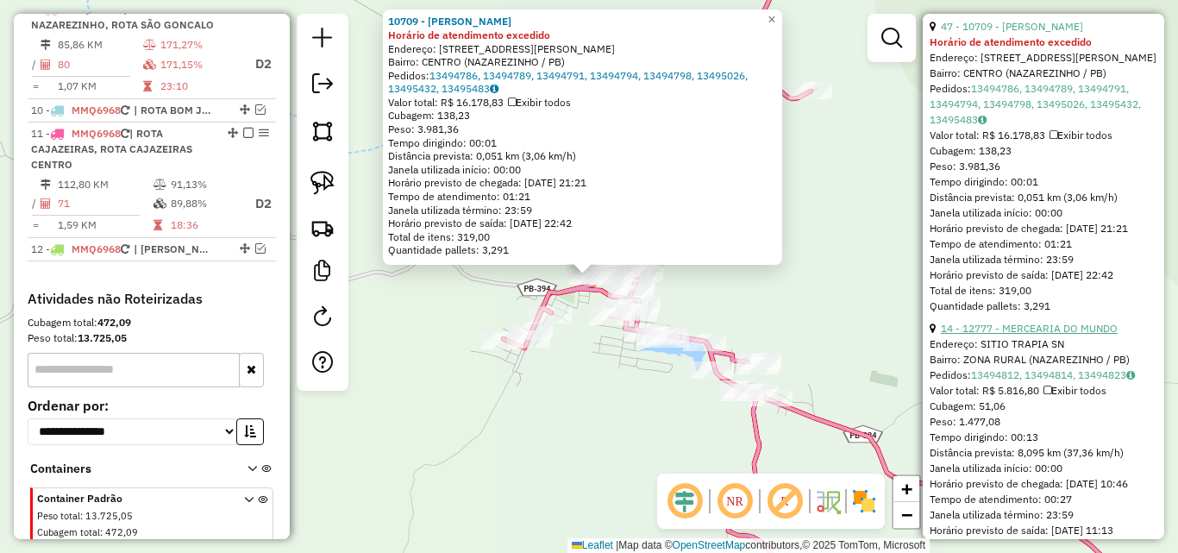
click at [1027, 335] on link "14 - 12777 - MERCEARIA DO MUNDO" at bounding box center [1029, 328] width 177 height 13
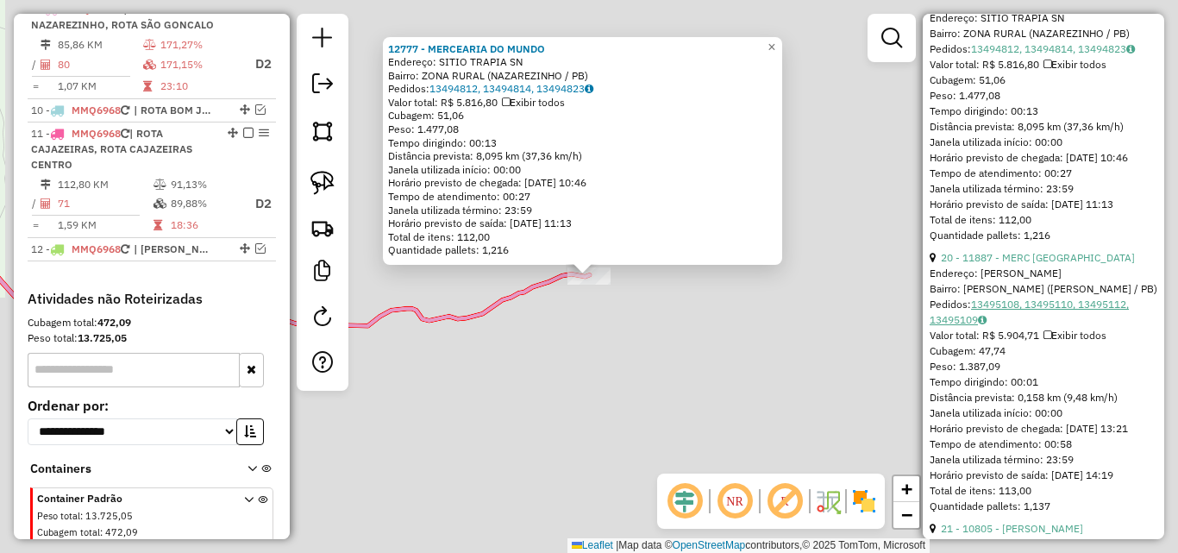
scroll to position [1207, 0]
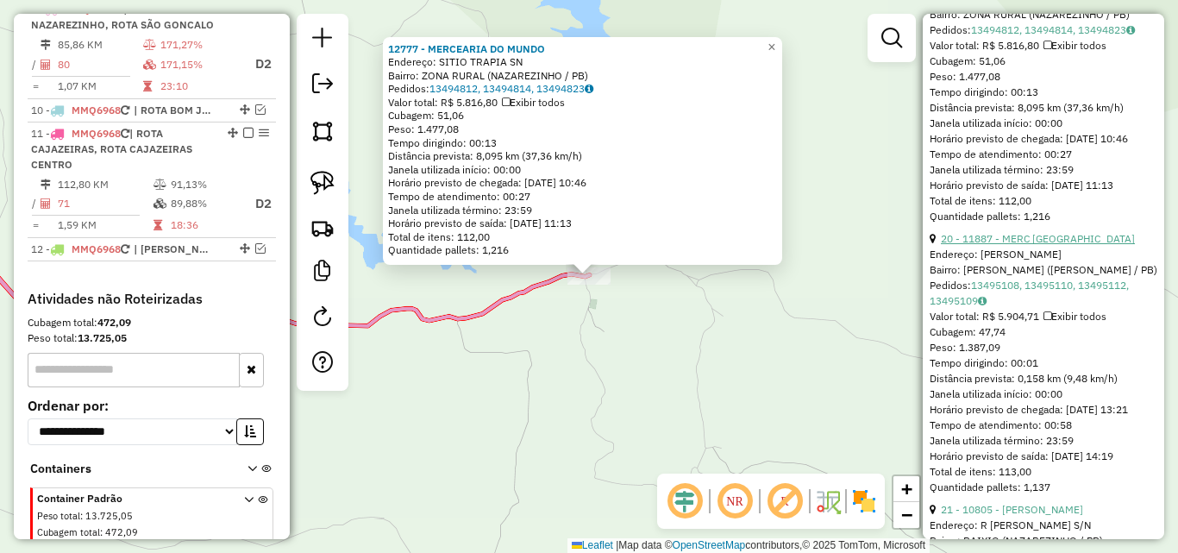
click at [1022, 245] on link "20 - 11887 - MERC [GEOGRAPHIC_DATA]" at bounding box center [1038, 238] width 194 height 13
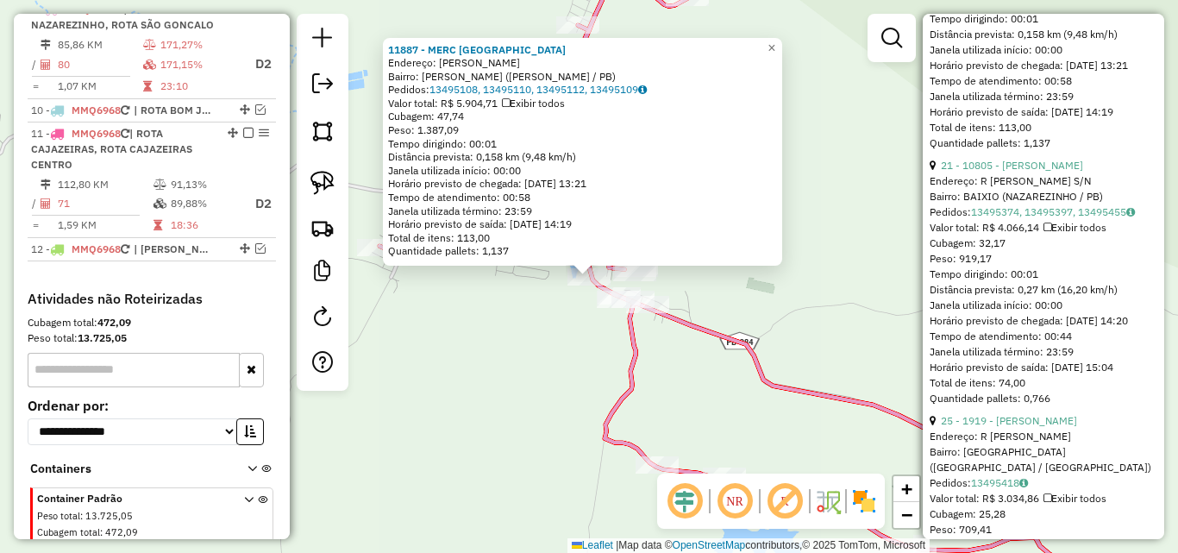
scroll to position [1552, 0]
click at [1042, 171] on link "21 - 10805 - [PERSON_NAME]" at bounding box center [1012, 164] width 142 height 13
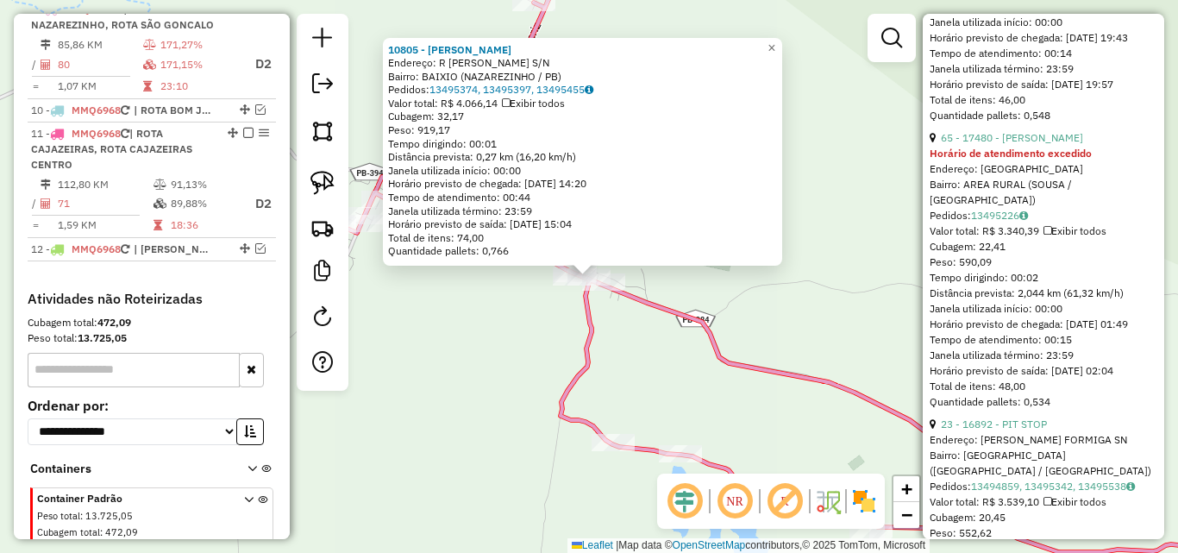
scroll to position [2673, 0]
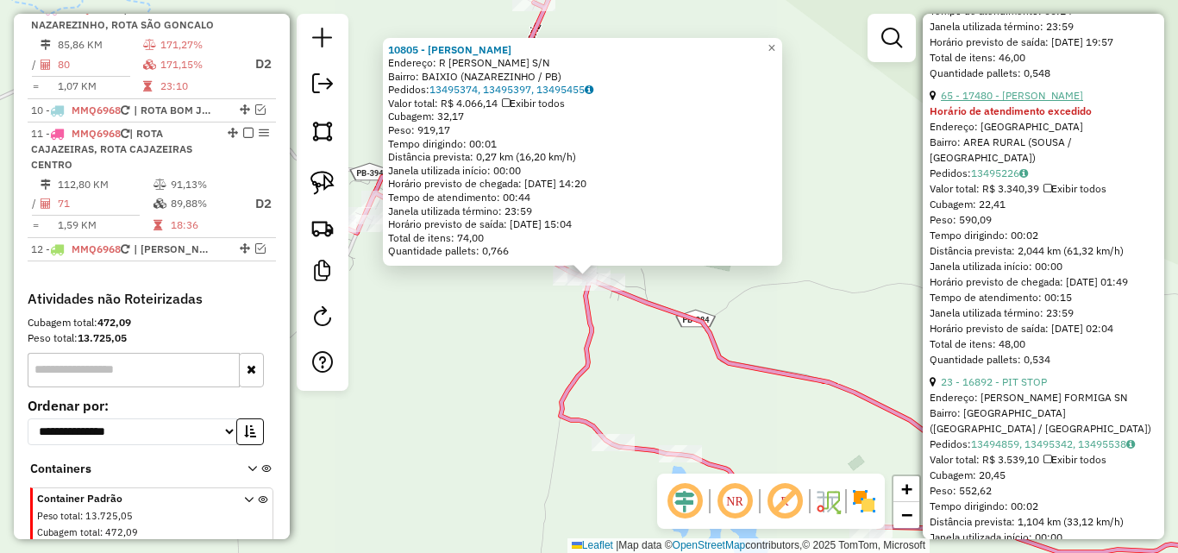
click at [1043, 102] on link "65 - 17480 - [PERSON_NAME]" at bounding box center [1012, 95] width 142 height 13
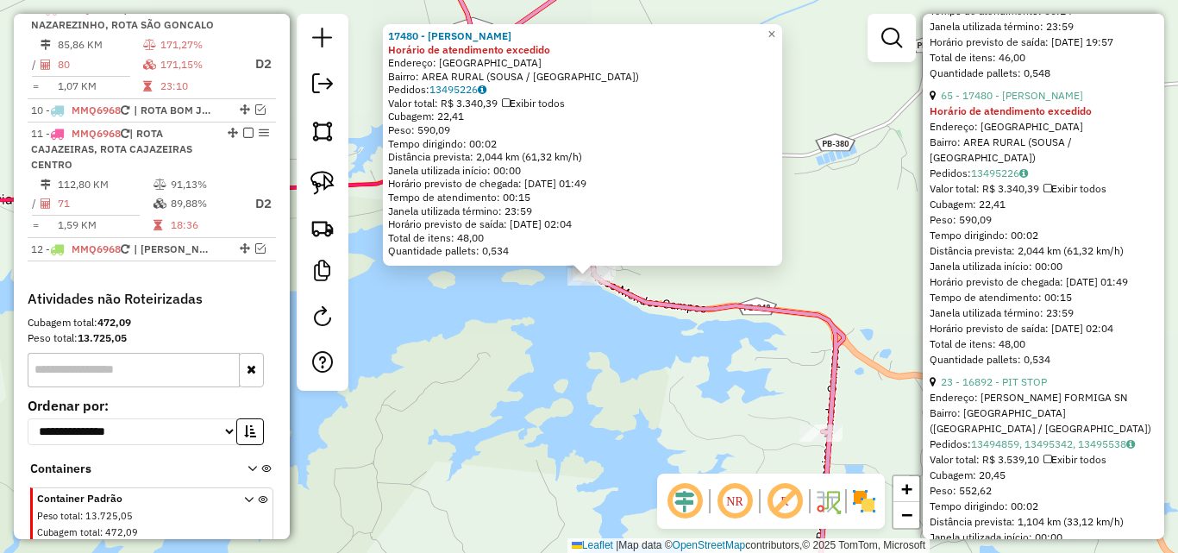
click at [650, 367] on div "17480 - [PERSON_NAME] de atendimento excedido Endereço: [GEOGRAPHIC_DATA]: AREA…" at bounding box center [589, 276] width 1178 height 553
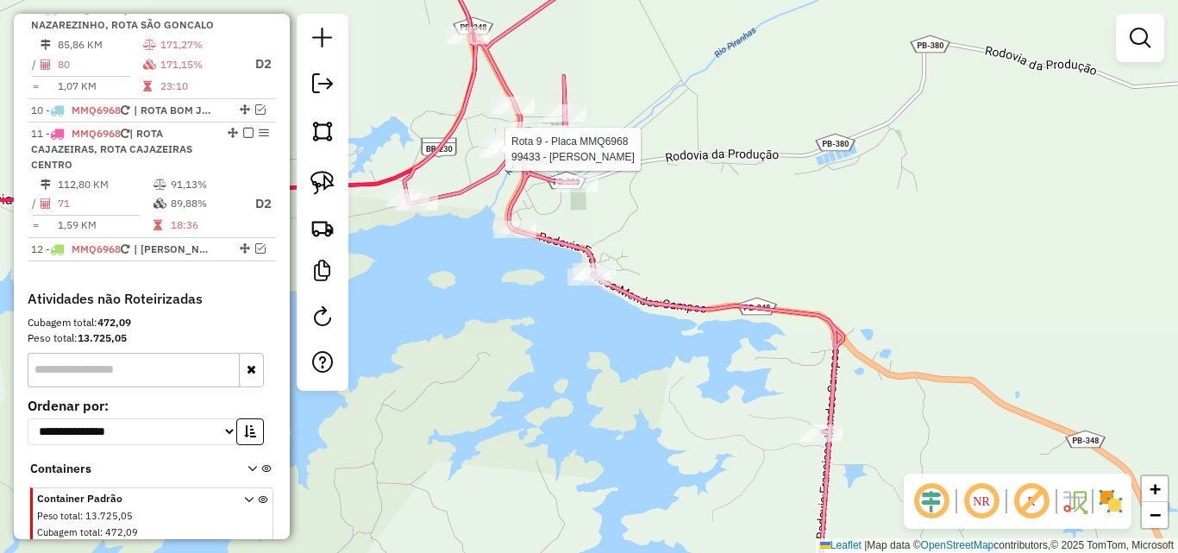
select select "*********"
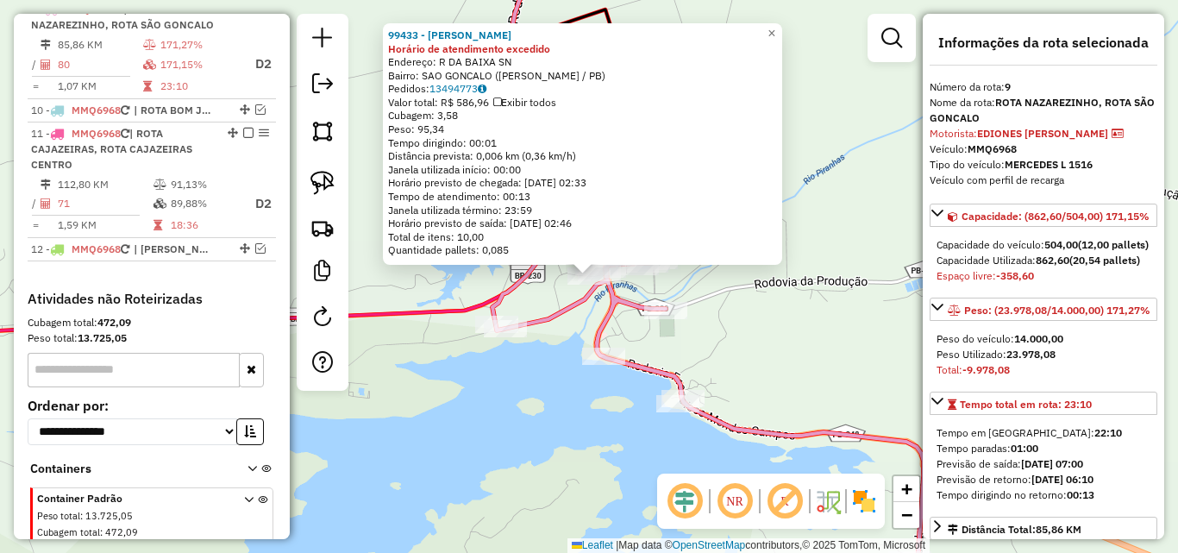
click at [667, 285] on div "Rota 9 - Placa MMQ6968 15412 - [PERSON_NAME] BAR 99433 - [PERSON_NAME] Horário …" at bounding box center [589, 276] width 1178 height 553
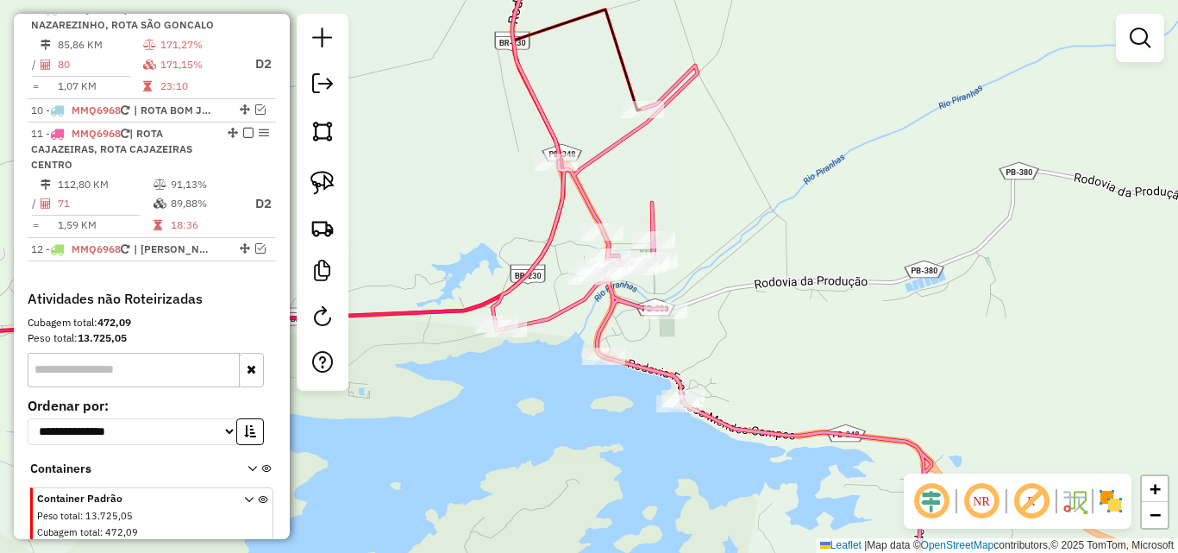
click at [658, 228] on icon at bounding box center [711, 337] width 439 height 542
select select "*********"
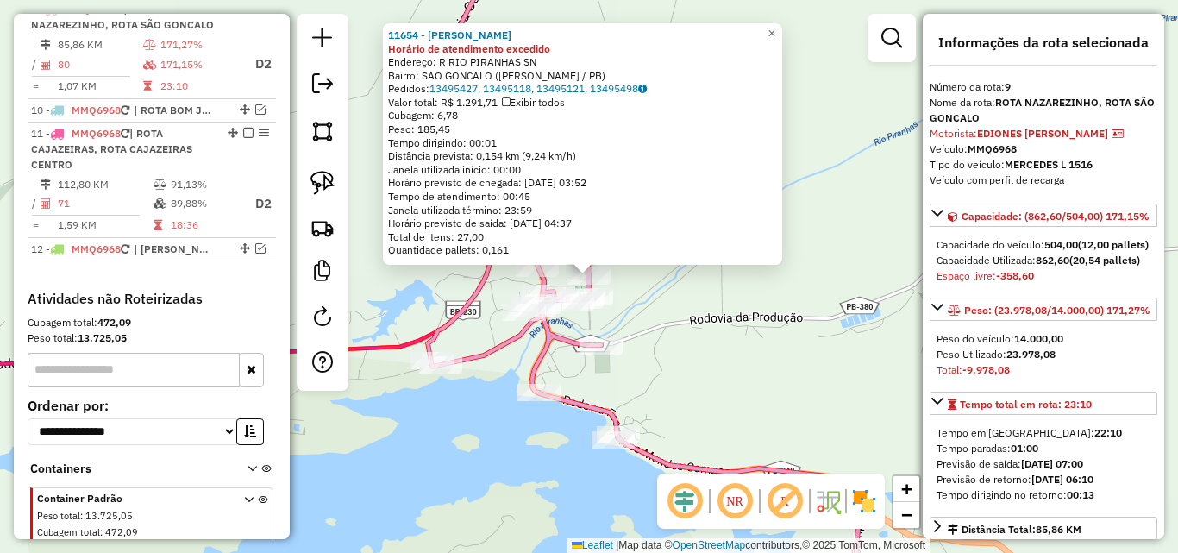
click at [668, 291] on div "11654 - [PERSON_NAME] de atendimento excedido Endereço: R RIO PIRANHAS SN Bairr…" at bounding box center [589, 276] width 1178 height 553
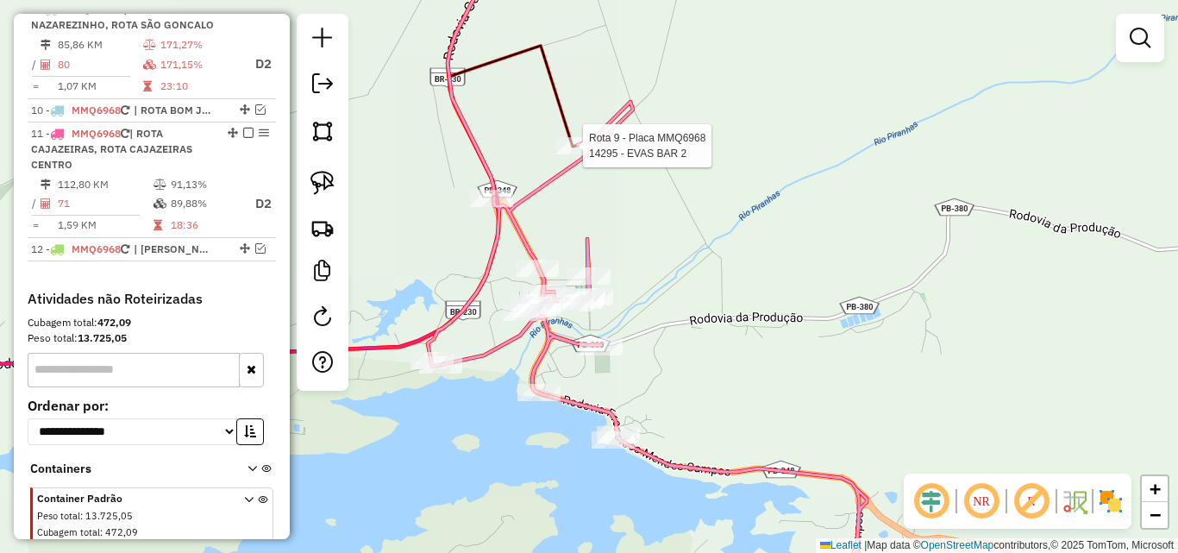
click at [583, 154] on div at bounding box center [577, 145] width 43 height 17
select select "*********"
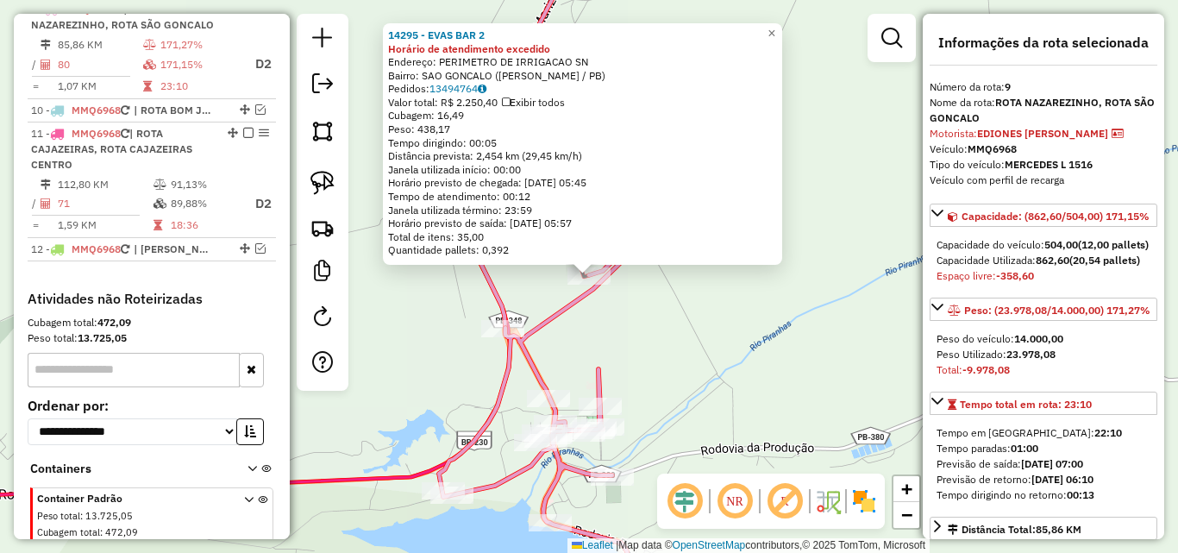
click at [665, 354] on div "14295 - EVAS BAR 2 Horário de atendimento excedido Endereço: PERIMETRO DE IRRIG…" at bounding box center [589, 276] width 1178 height 553
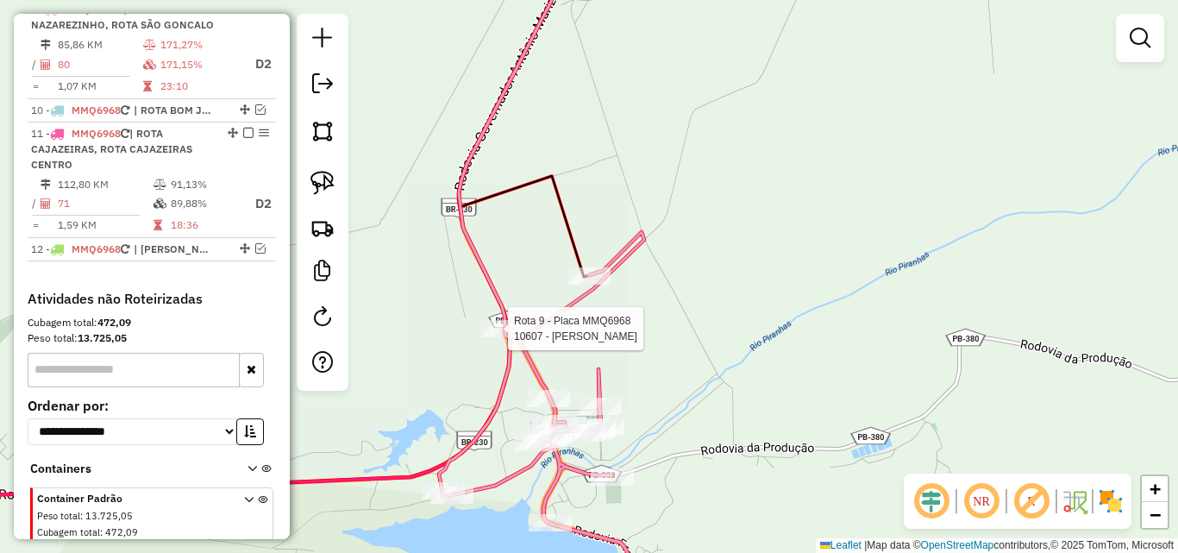
select select "*********"
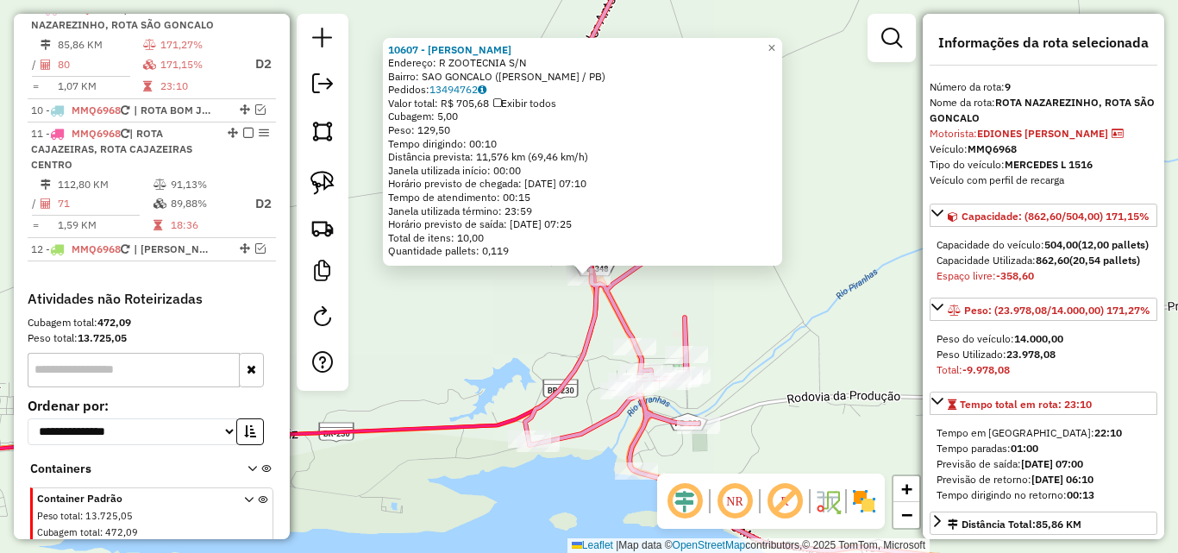
click at [412, 325] on div "10607 - [PERSON_NAME]: R ZOOTECNIA S/N Bairro: [GEOGRAPHIC_DATA] (SOUSA / PB) P…" at bounding box center [589, 276] width 1178 height 553
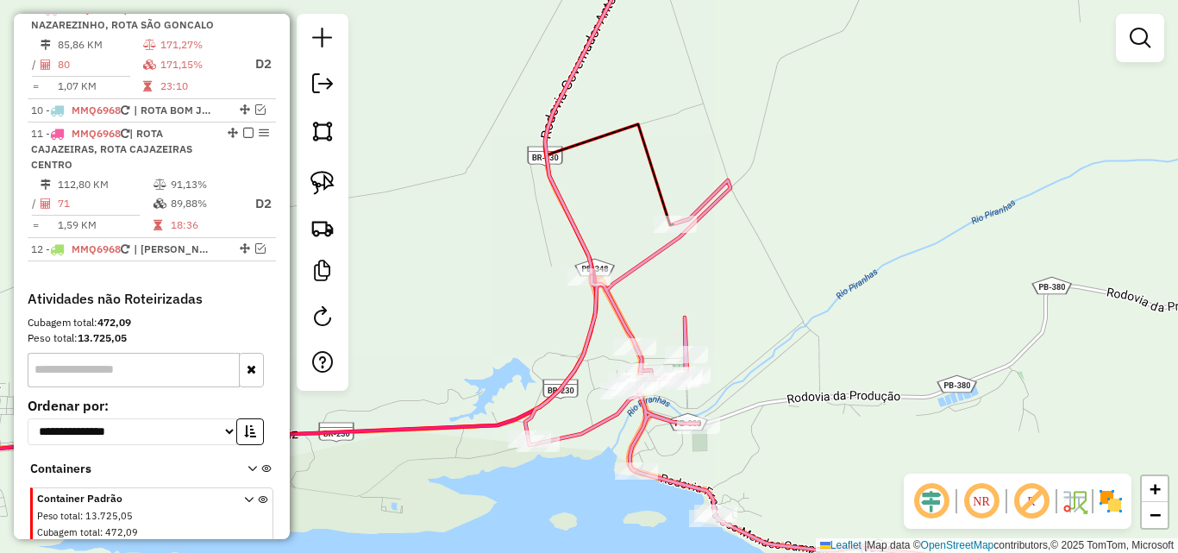
drag, startPoint x: 321, startPoint y: 185, endPoint x: 566, endPoint y: 258, distance: 256.2
click at [321, 185] on img at bounding box center [322, 183] width 24 height 24
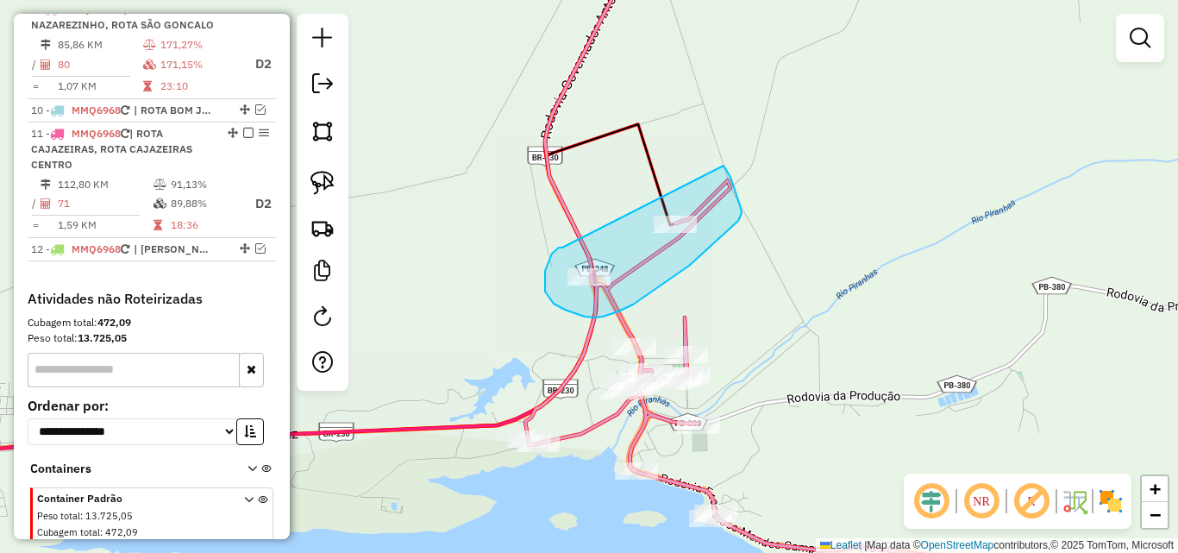
drag, startPoint x: 555, startPoint y: 250, endPoint x: 698, endPoint y: 170, distance: 164.1
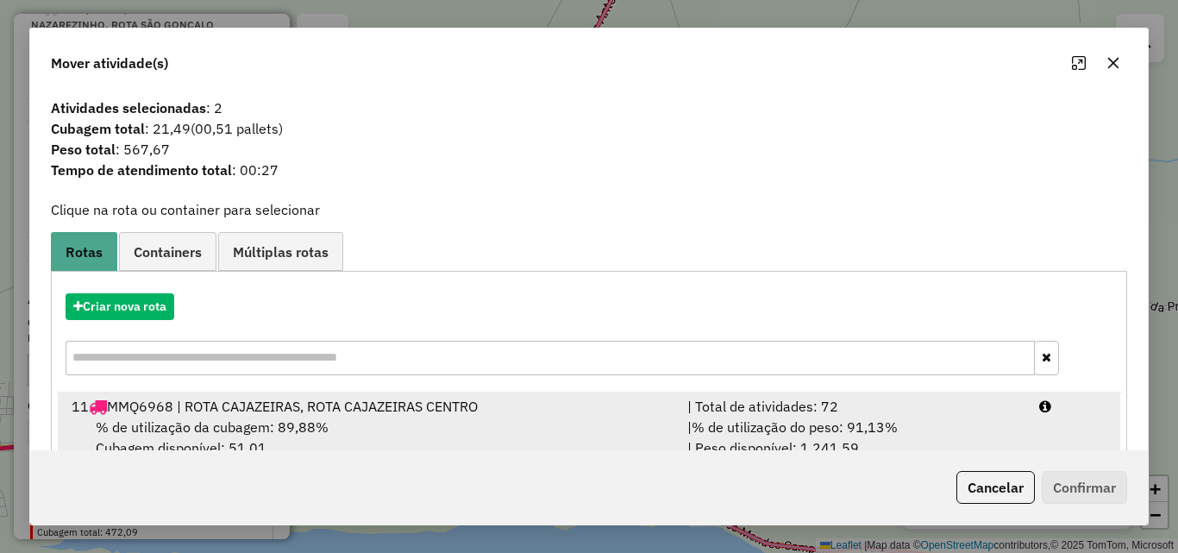
click at [979, 426] on div "| % de utilização do peso: 91,13% | Peso disponível: 1.241,59" at bounding box center [853, 436] width 352 height 41
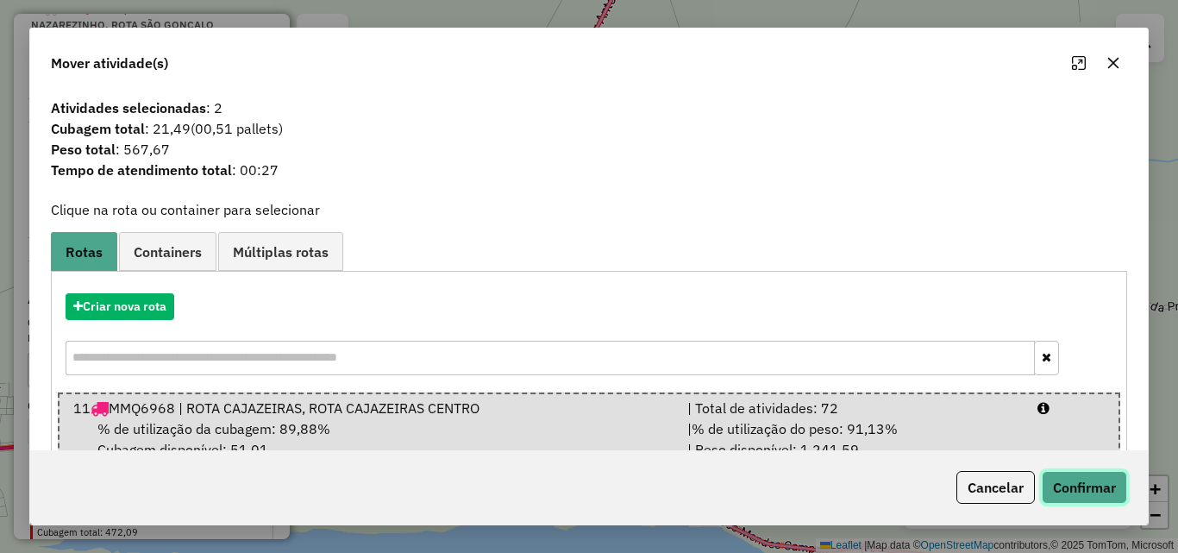
click at [1085, 482] on button "Confirmar" at bounding box center [1084, 487] width 85 height 33
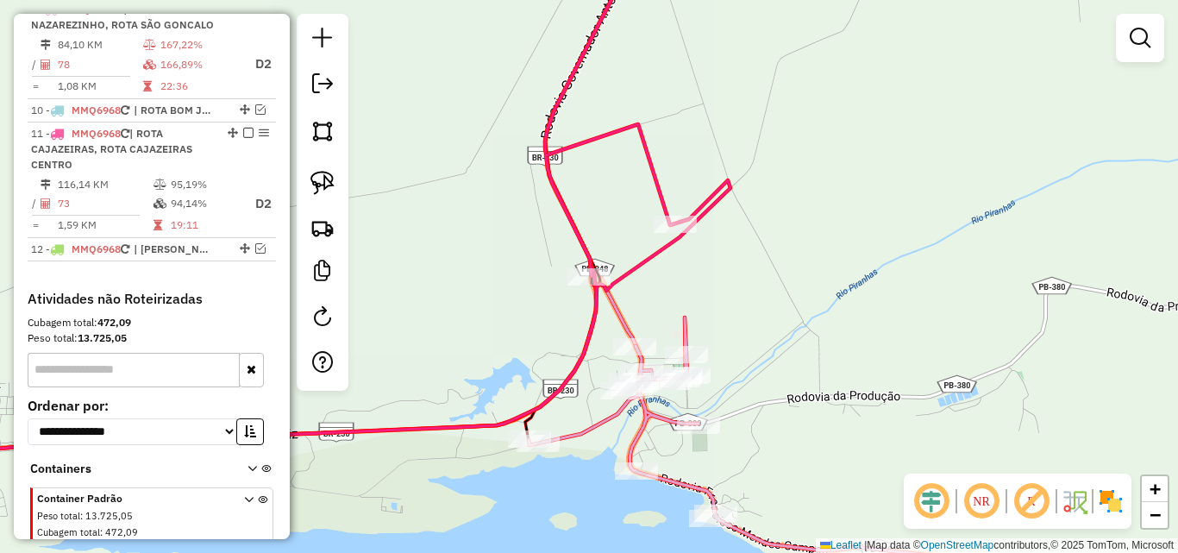
click at [689, 332] on icon at bounding box center [746, 462] width 435 height 291
select select "*********"
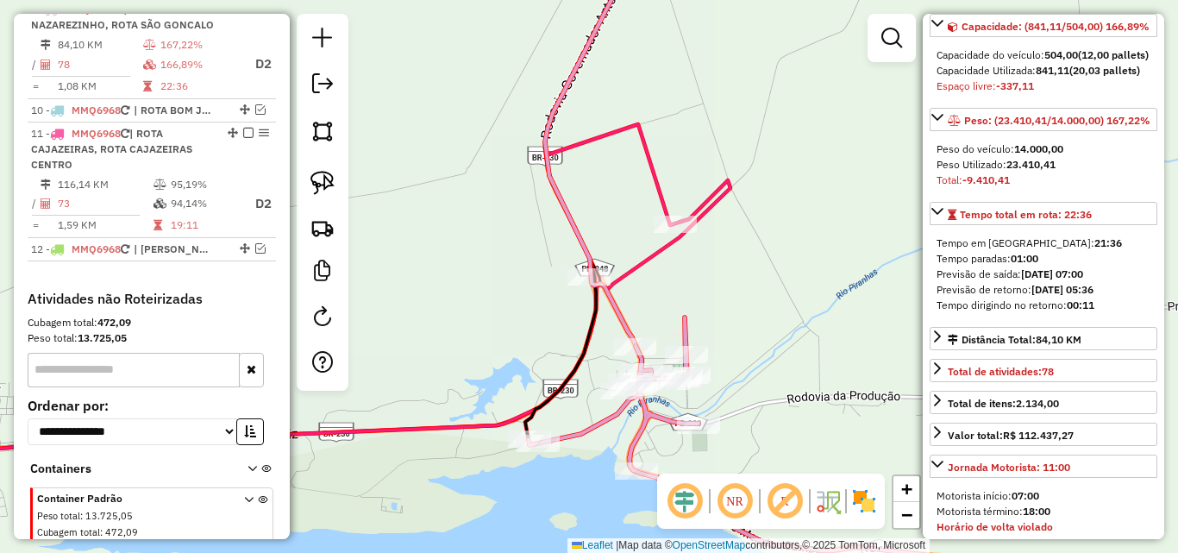
scroll to position [517, 0]
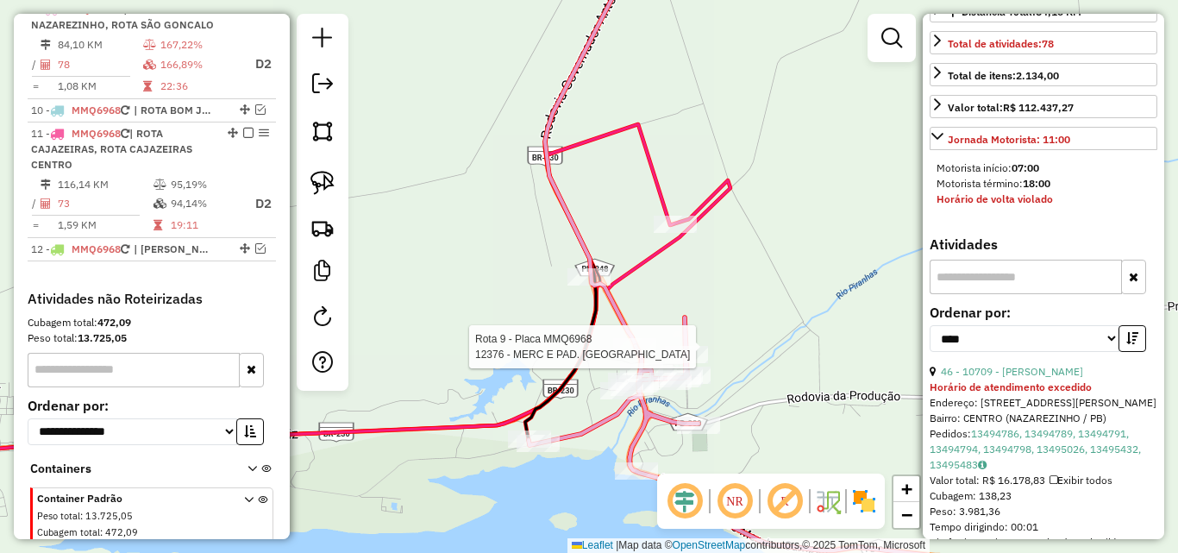
drag, startPoint x: 628, startPoint y: 358, endPoint x: 614, endPoint y: 359, distance: 13.8
click at [628, 355] on div at bounding box center [634, 346] width 43 height 17
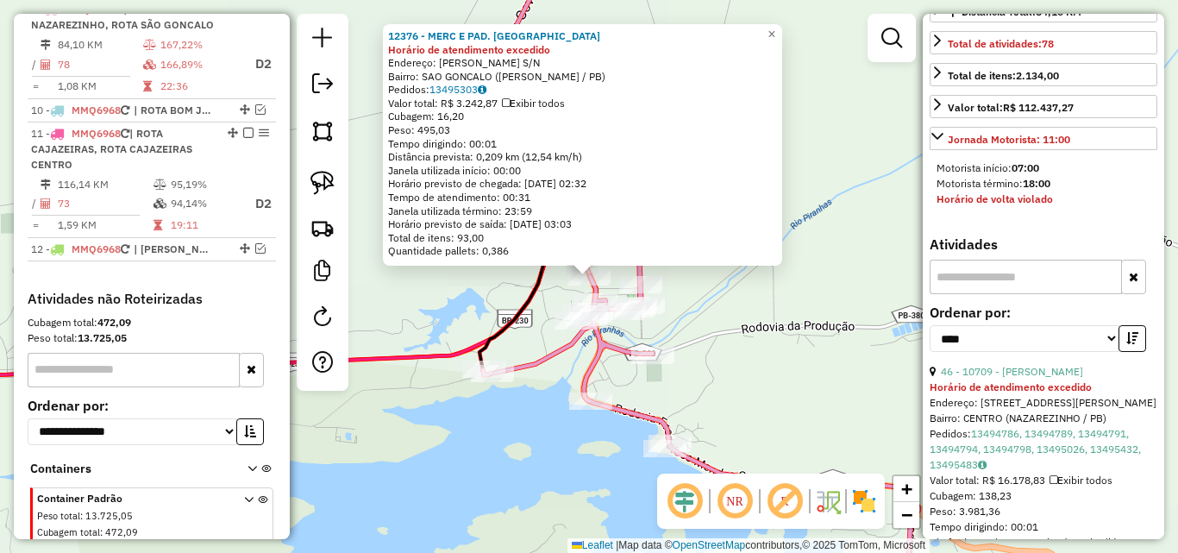
click at [502, 293] on div "Rota 9 - Placa MMQ6968 99433 - [PERSON_NAME] 12376 - MERC E PAD. VITORIA Horári…" at bounding box center [589, 276] width 1178 height 553
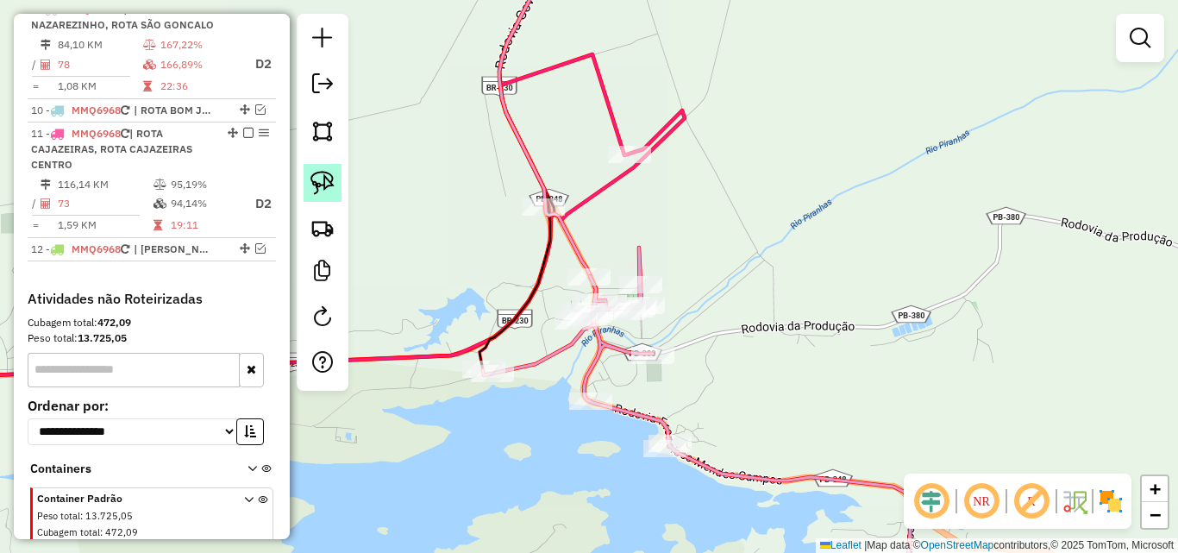
click at [331, 172] on img at bounding box center [322, 183] width 24 height 24
drag, startPoint x: 594, startPoint y: 263, endPoint x: 616, endPoint y: 247, distance: 27.8
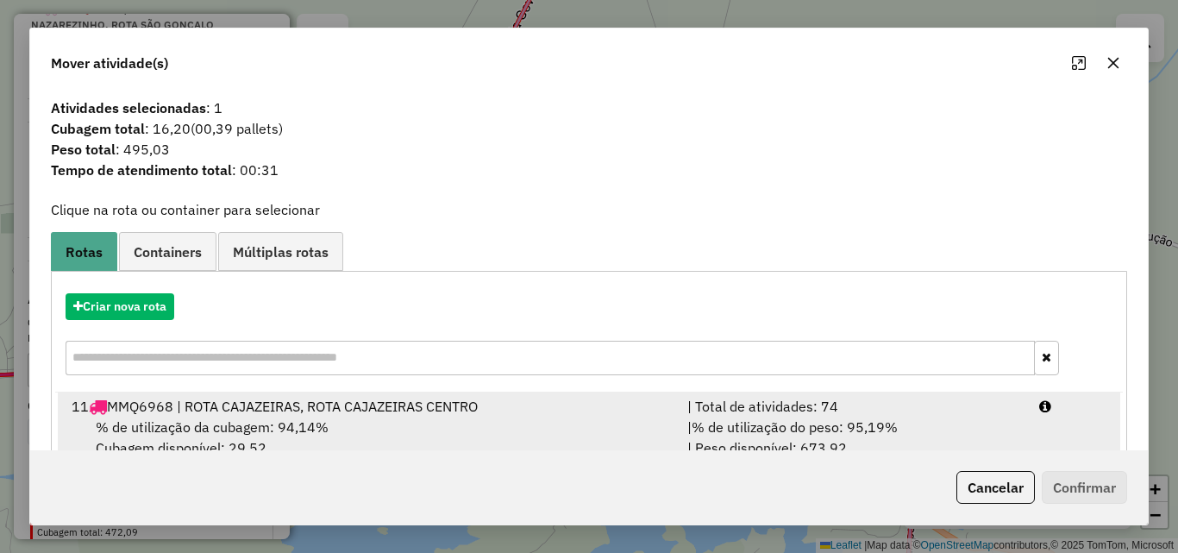
drag, startPoint x: 1009, startPoint y: 404, endPoint x: 1016, endPoint y: 410, distance: 9.2
click at [1010, 404] on div "| Total de atividades: 74" at bounding box center [853, 406] width 352 height 21
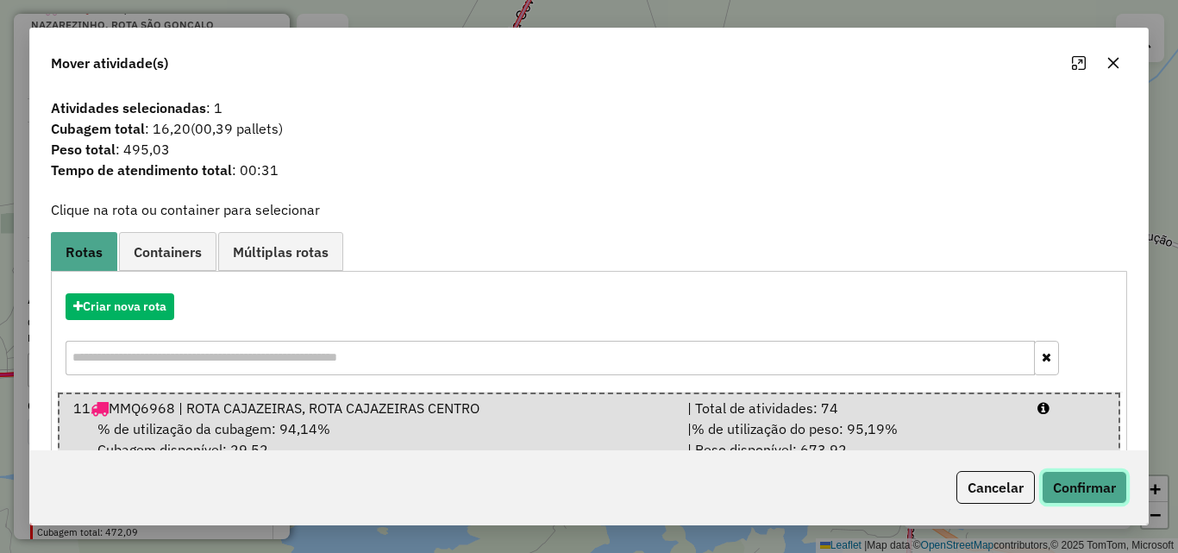
click at [1084, 477] on button "Confirmar" at bounding box center [1084, 487] width 85 height 33
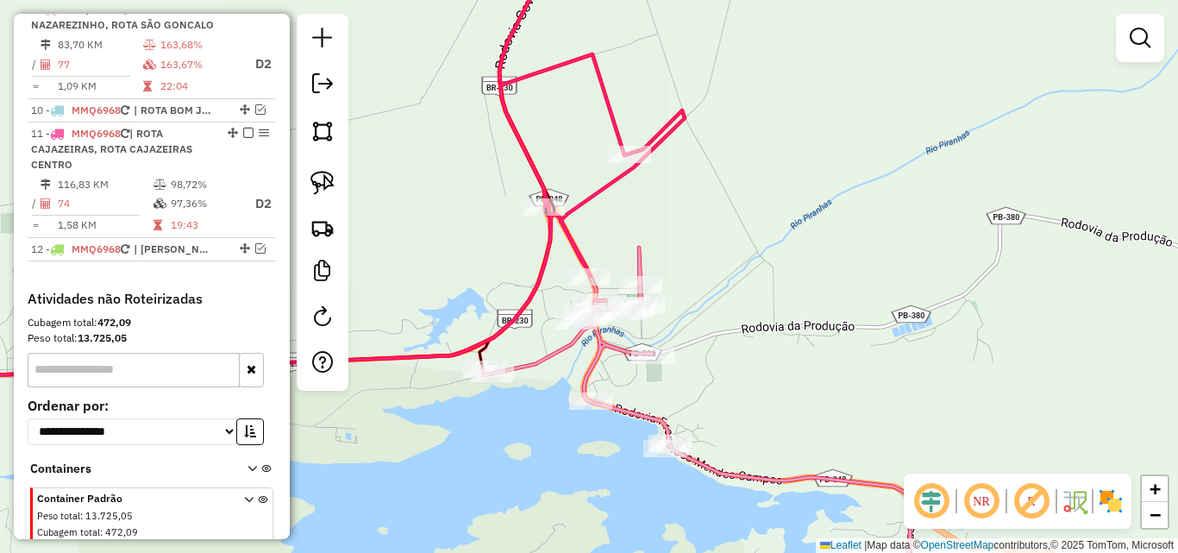
click at [612, 347] on icon at bounding box center [700, 427] width 435 height 360
select select "*********"
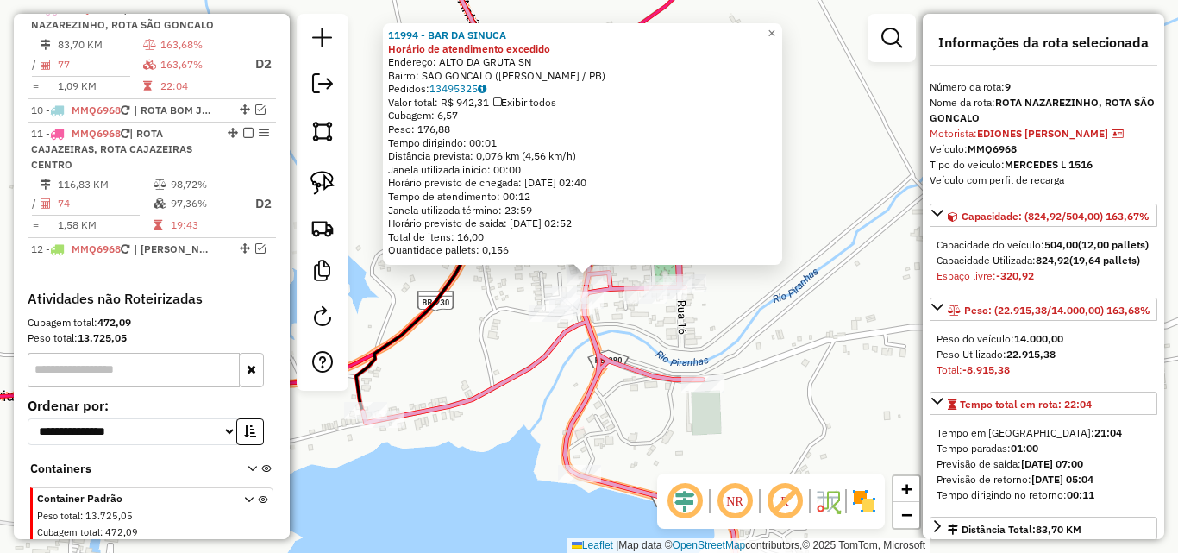
click at [704, 335] on div "11994 - BAR DA SINUCA Horário de atendimento excedido Endereço: ALTO DA GRUTA S…" at bounding box center [589, 276] width 1178 height 553
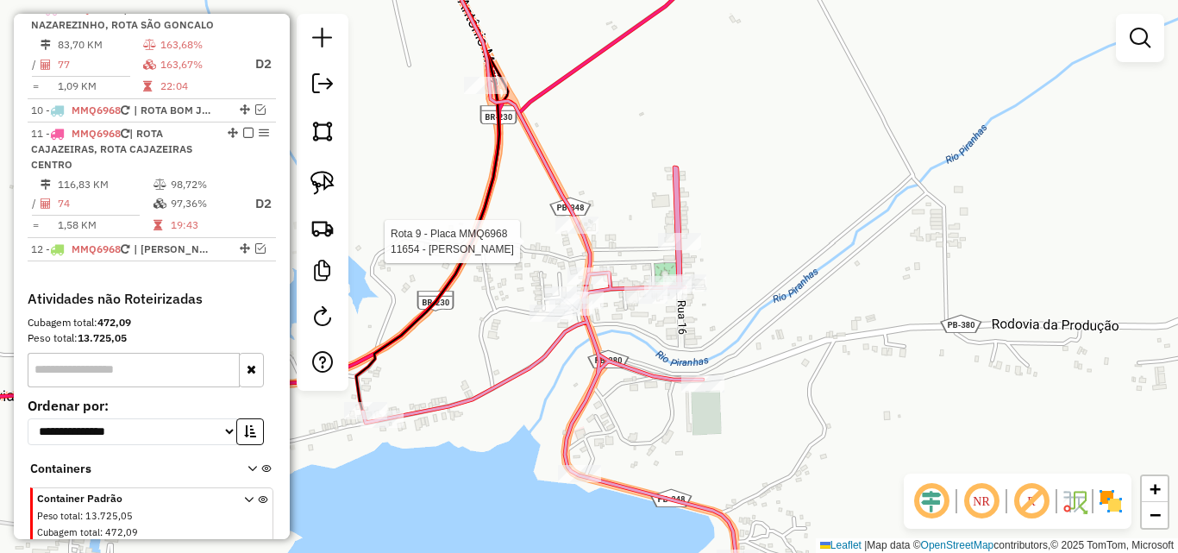
select select "*********"
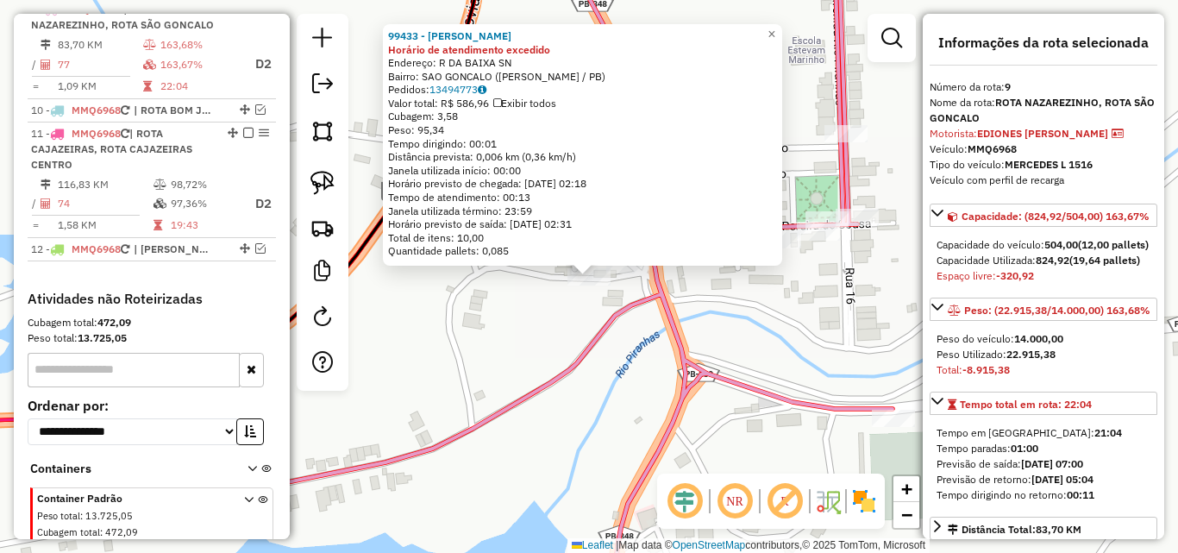
click at [506, 326] on div "99433 - [PERSON_NAME] de atendimento excedido Endereço: R DA BAIXA SN Bairro: […" at bounding box center [589, 276] width 1178 height 553
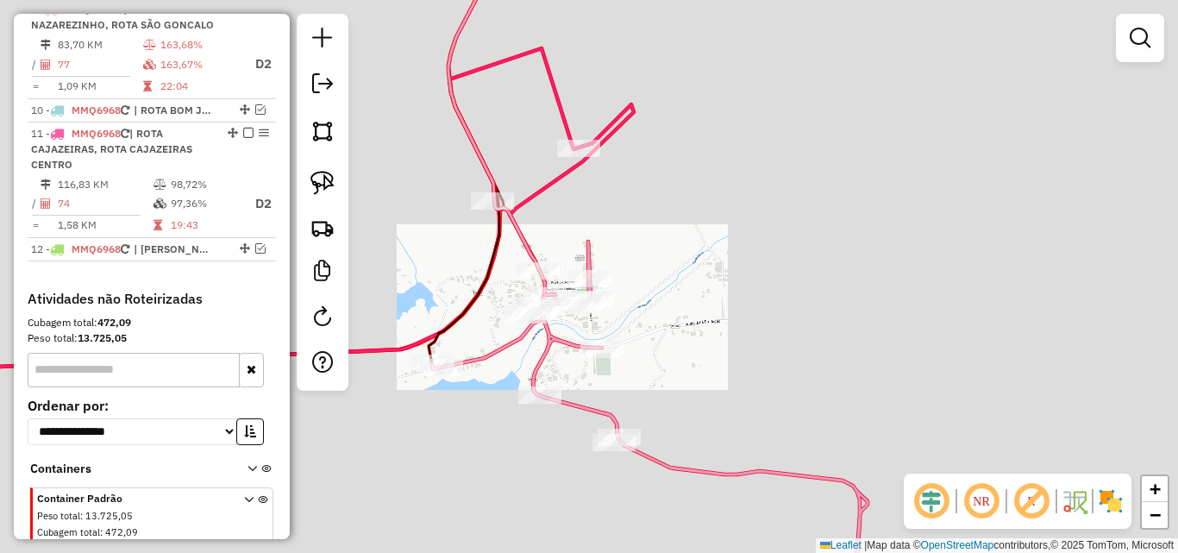
click at [502, 328] on icon at bounding box center [467, 157] width 76 height 424
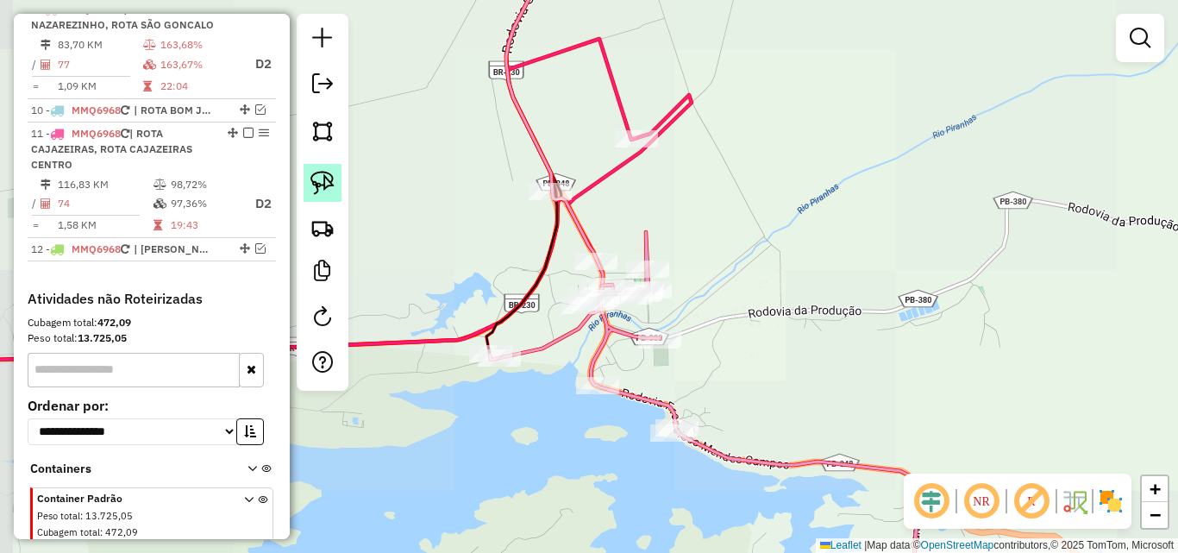
click at [331, 192] on img at bounding box center [322, 183] width 24 height 24
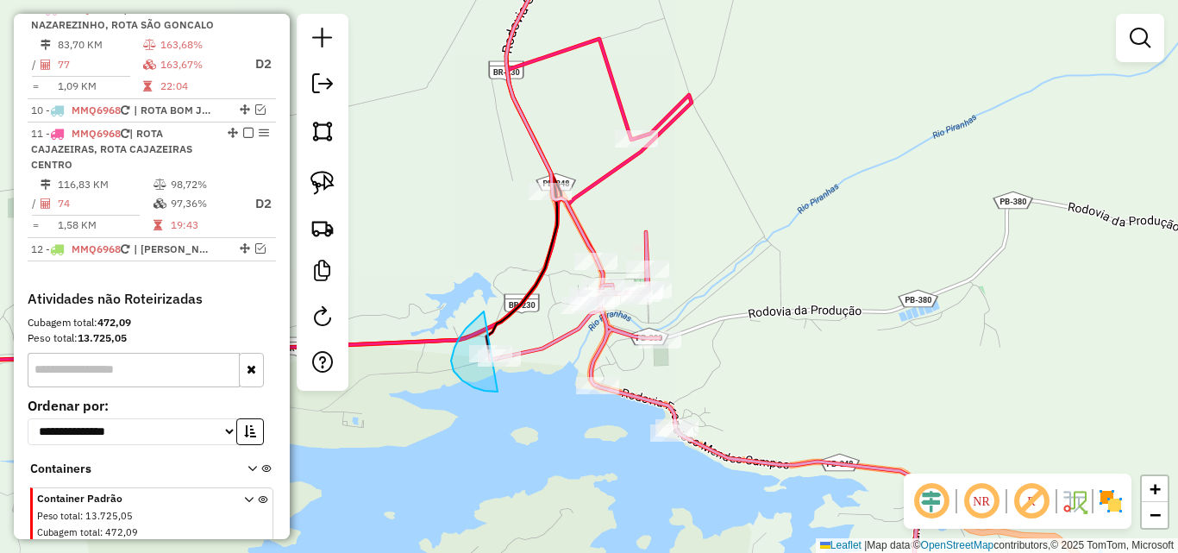
drag, startPoint x: 460, startPoint y: 337, endPoint x: 549, endPoint y: 360, distance: 92.4
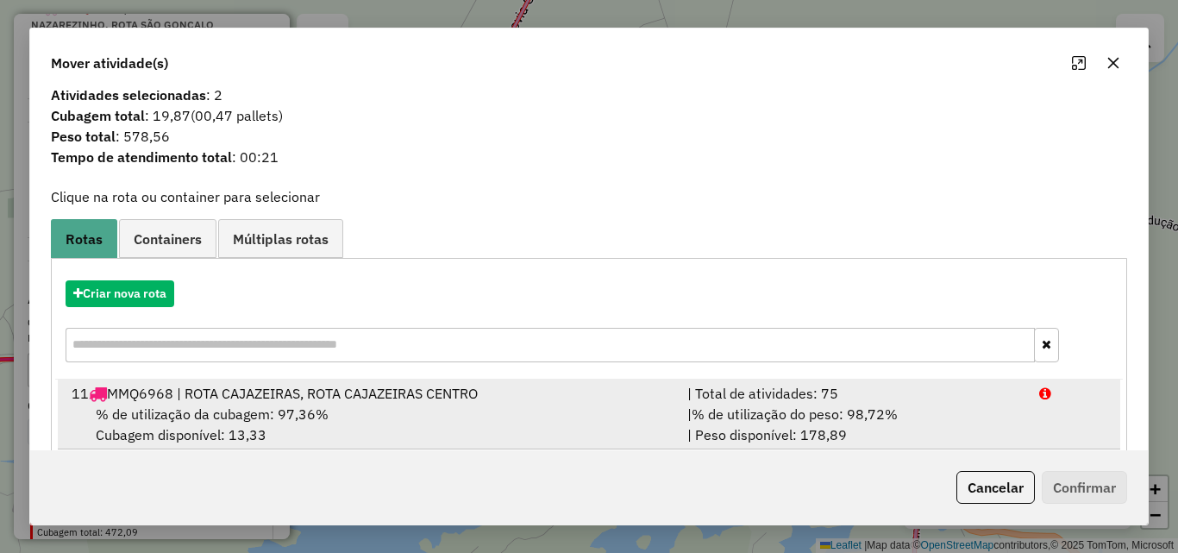
click at [861, 436] on div "| % de utilização do peso: 98,72% | Peso disponível: 178,89" at bounding box center [853, 424] width 352 height 41
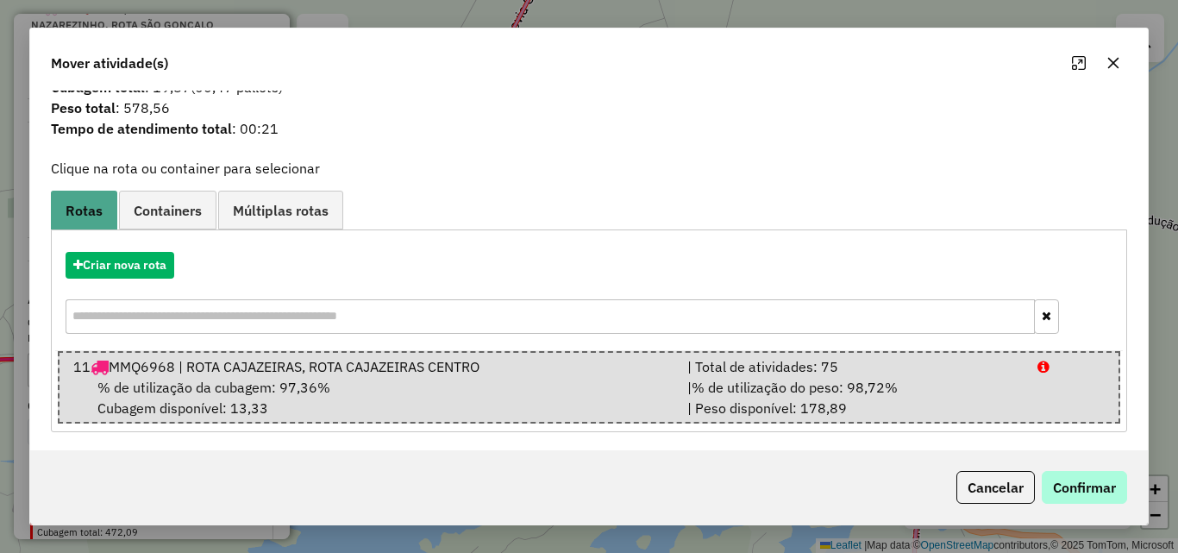
scroll to position [44, 0]
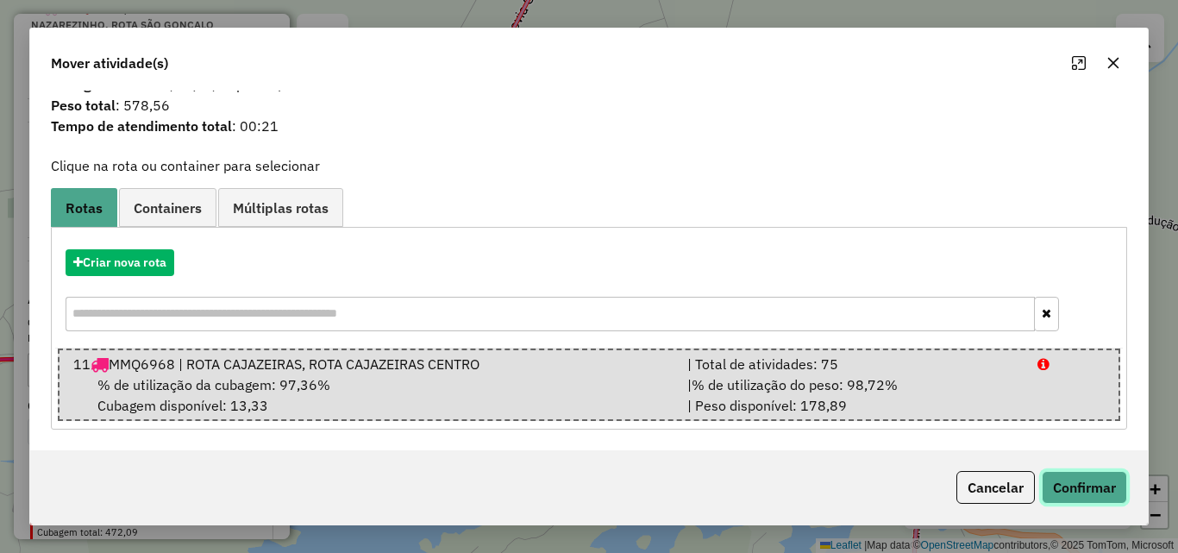
click at [1118, 479] on button "Confirmar" at bounding box center [1084, 487] width 85 height 33
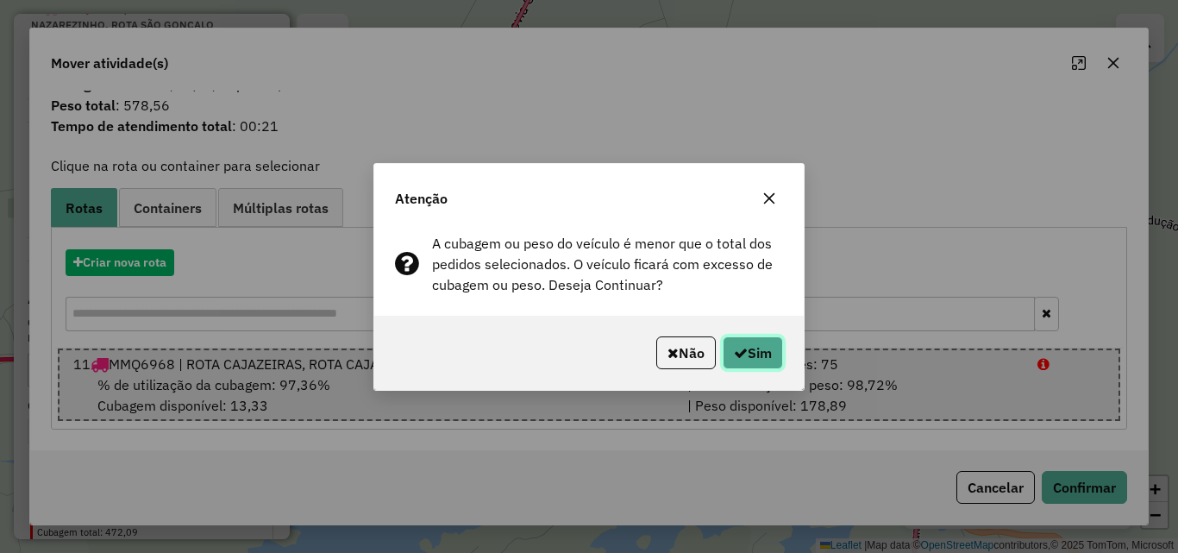
click at [738, 346] on icon "button" at bounding box center [741, 353] width 14 height 14
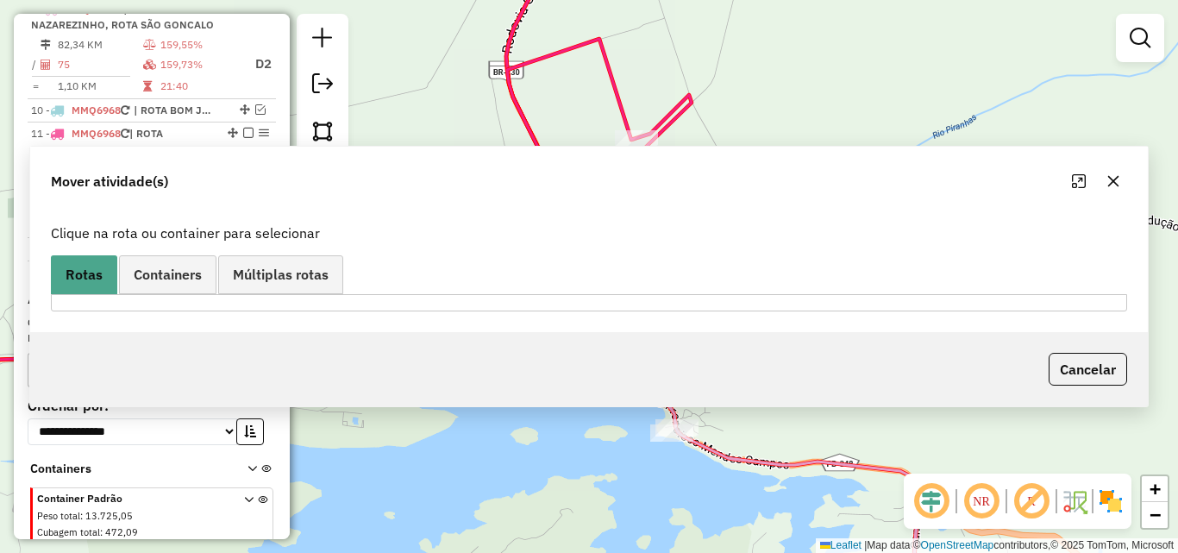
scroll to position [0, 0]
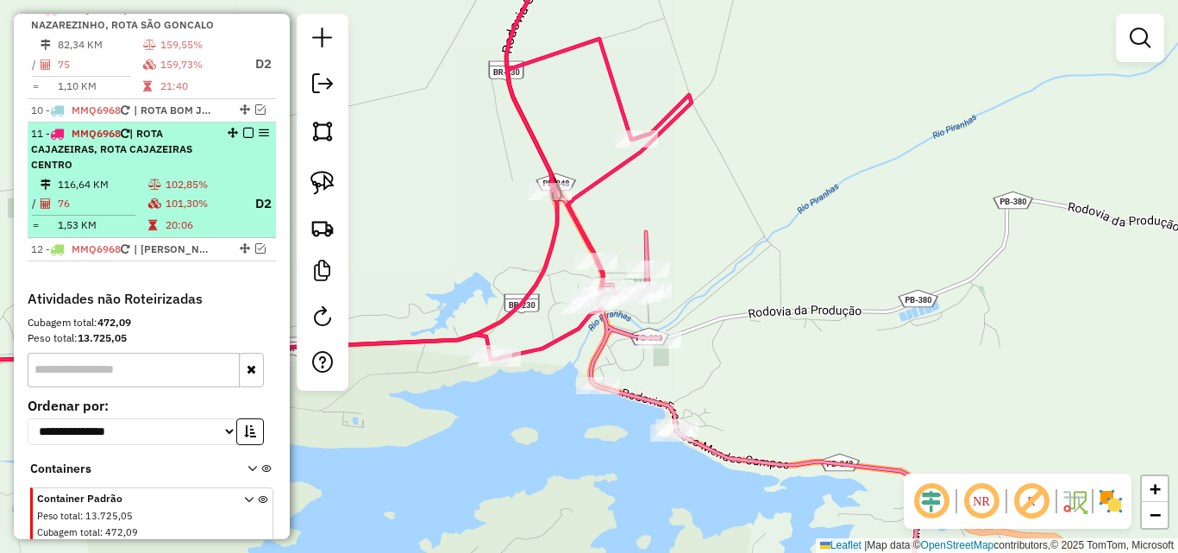
click at [59, 171] on span "| ROTA CAJAZEIRAS, ROTA CAJAZEIRAS CENTRO" at bounding box center [111, 149] width 161 height 44
select select "*********"
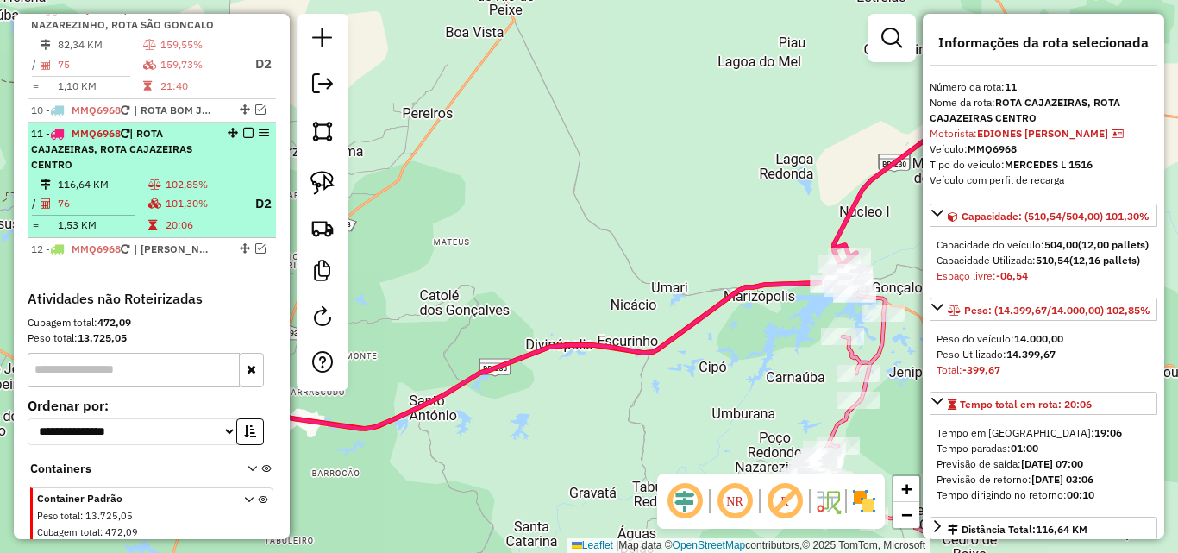
click at [244, 138] on em at bounding box center [248, 133] width 10 height 10
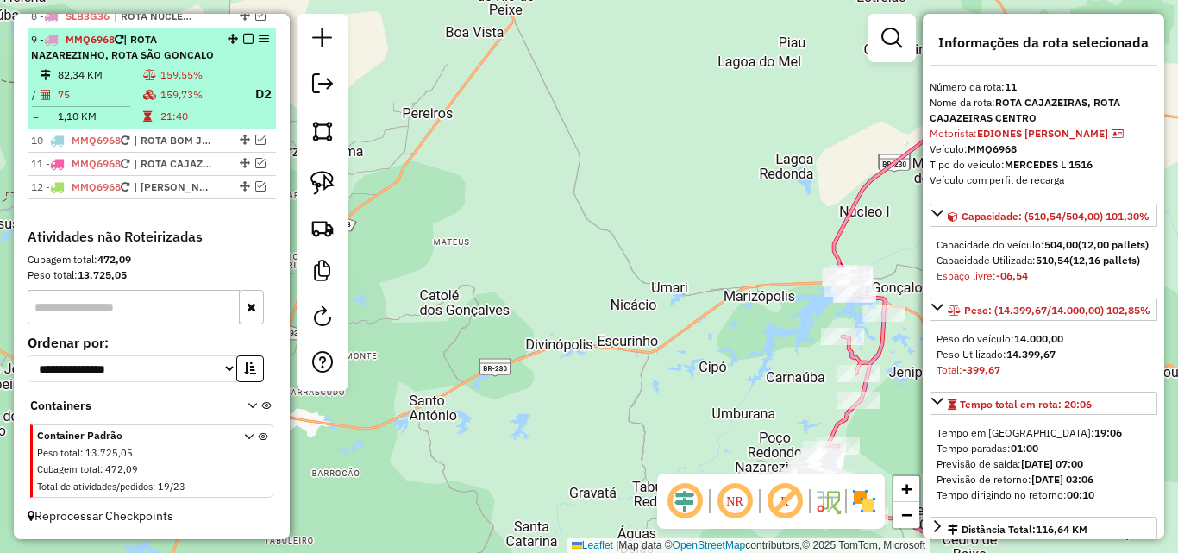
click at [193, 120] on td "21:40" at bounding box center [200, 116] width 80 height 17
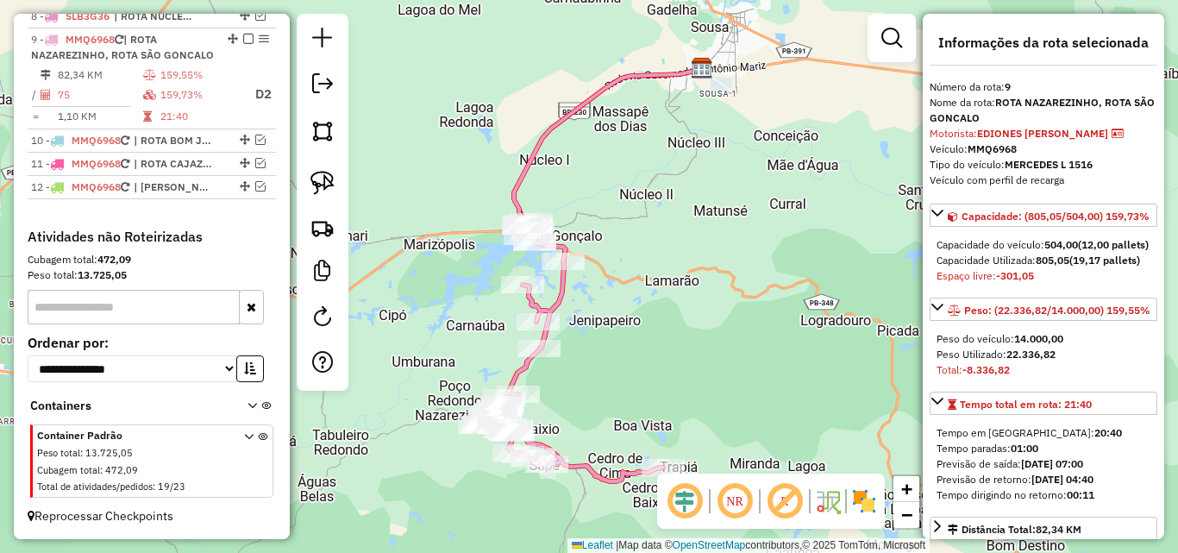
drag, startPoint x: 691, startPoint y: 342, endPoint x: 666, endPoint y: 237, distance: 107.9
click at [666, 235] on div "Janela de atendimento Grade de atendimento Capacidade Transportadoras Veículos …" at bounding box center [589, 276] width 1178 height 553
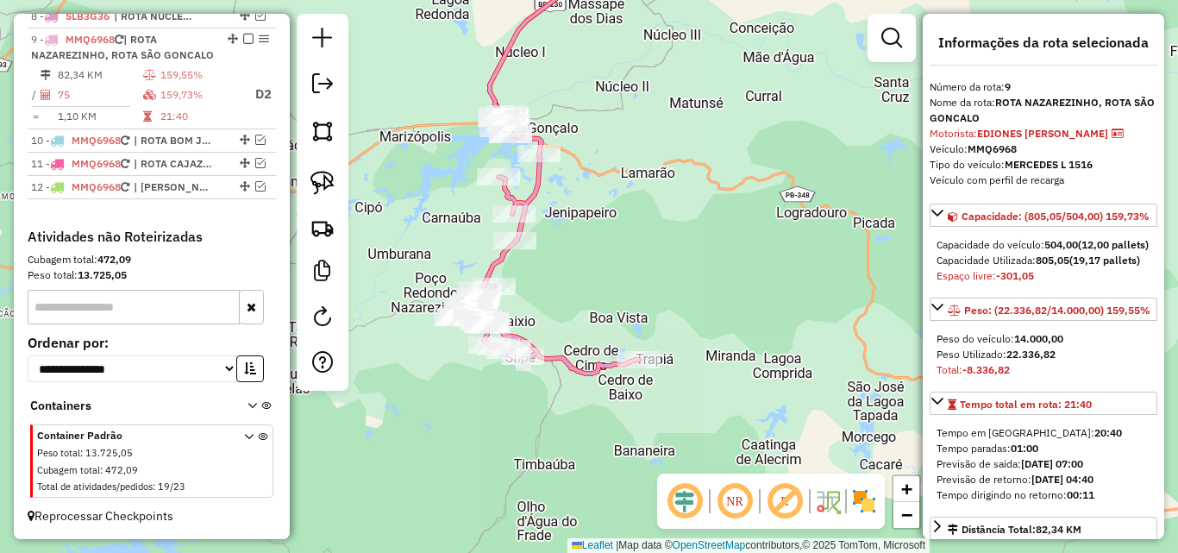
click at [666, 237] on div "Janela de atendimento Grade de atendimento Capacidade Transportadoras Veículos …" at bounding box center [589, 276] width 1178 height 553
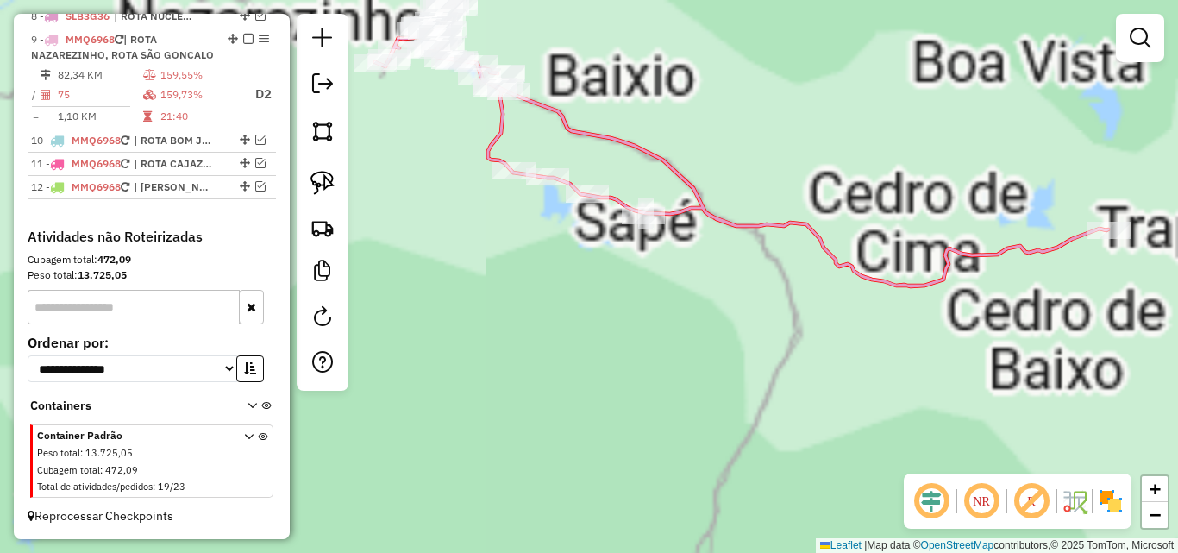
click at [481, 322] on div "Janela de atendimento Grade de atendimento Capacidade Transportadoras Veículos …" at bounding box center [589, 276] width 1178 height 553
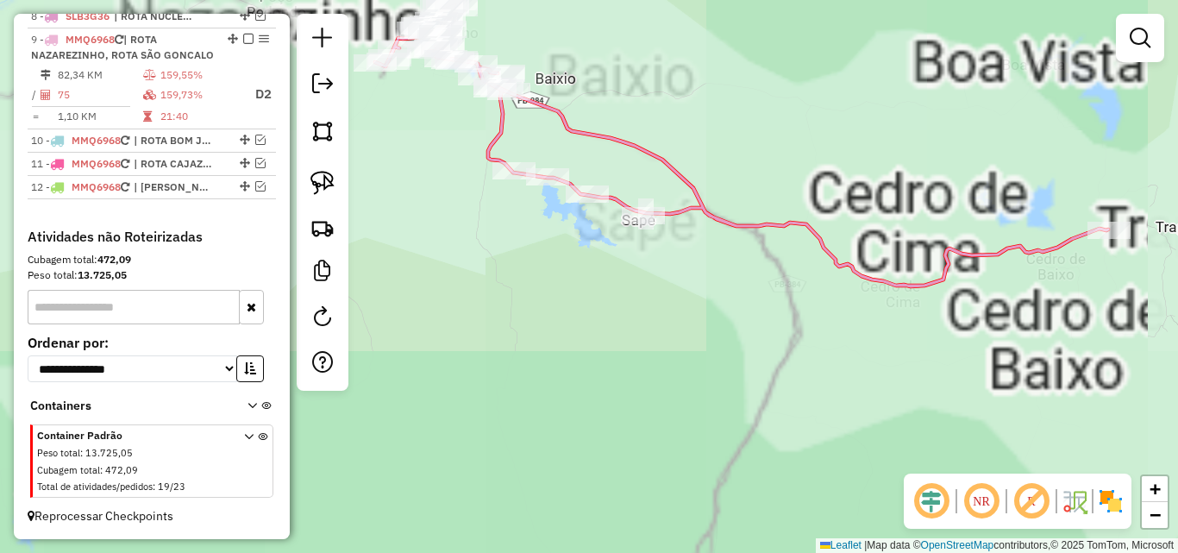
drag, startPoint x: 538, startPoint y: 330, endPoint x: 496, endPoint y: 372, distance: 59.1
click at [508, 381] on div "Janela de atendimento Grade de atendimento Capacidade Transportadoras Veículos …" at bounding box center [589, 276] width 1178 height 553
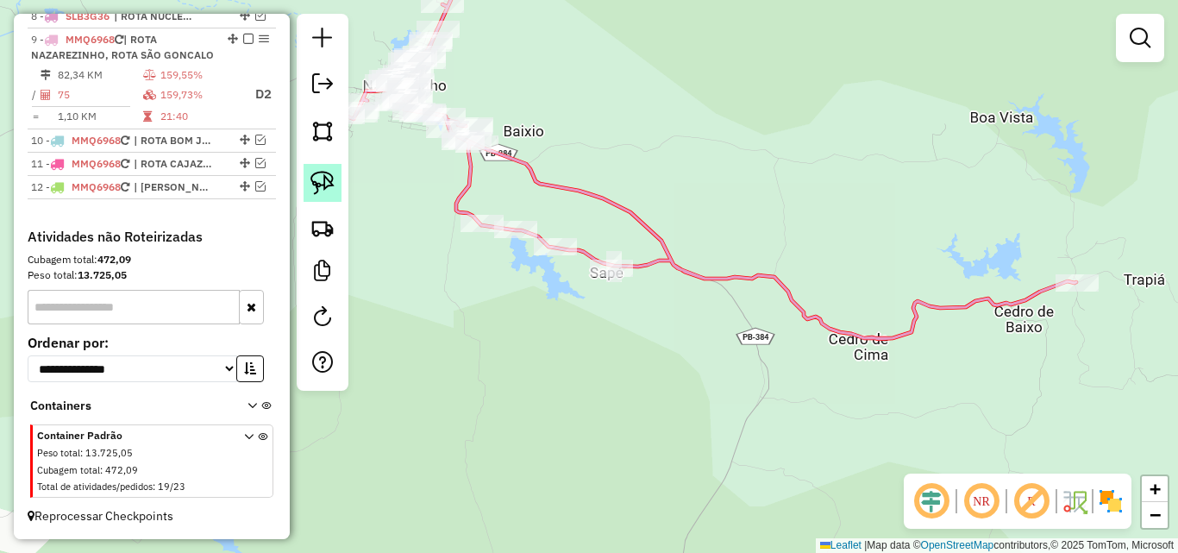
click at [335, 186] on link at bounding box center [322, 183] width 38 height 38
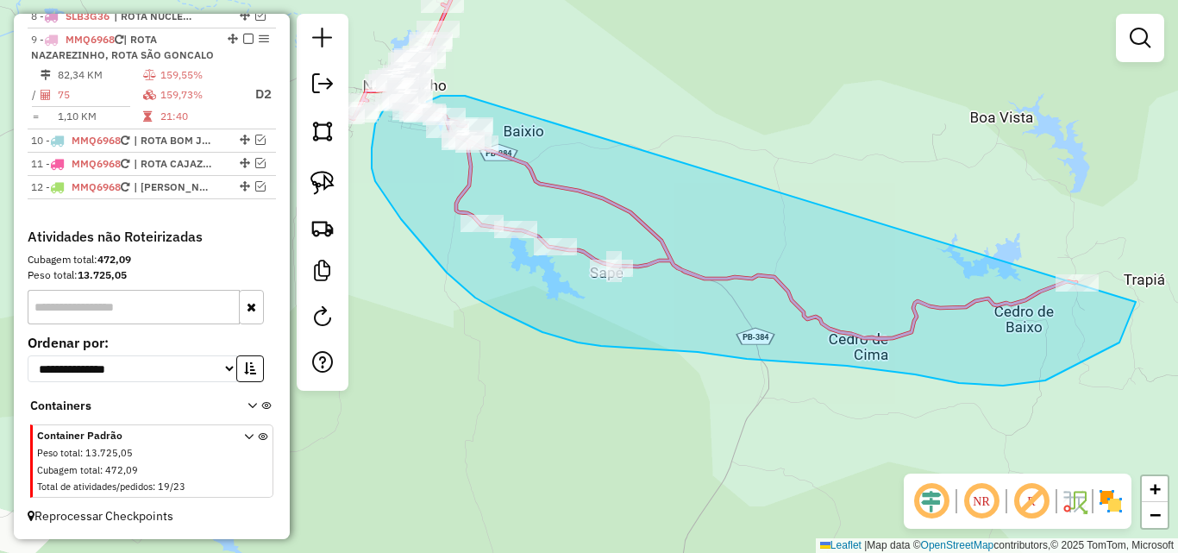
drag, startPoint x: 456, startPoint y: 96, endPoint x: 1104, endPoint y: 229, distance: 661.2
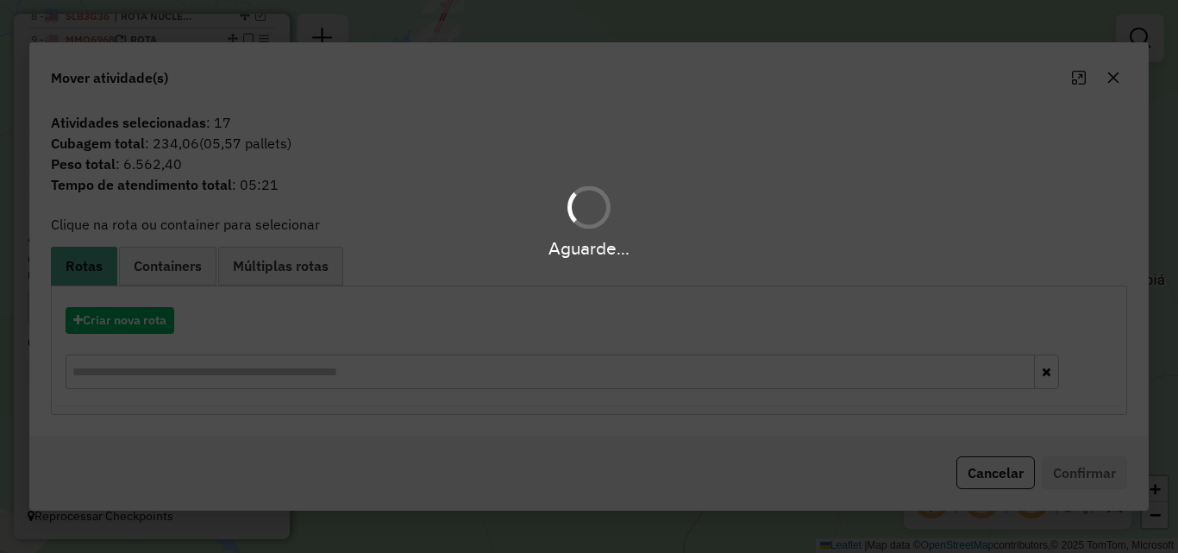
click at [149, 328] on hb-app "Aguarde... Pop-up bloqueado! Seu navegador bloqueou automáticamente a abertura …" at bounding box center [589, 276] width 1178 height 553
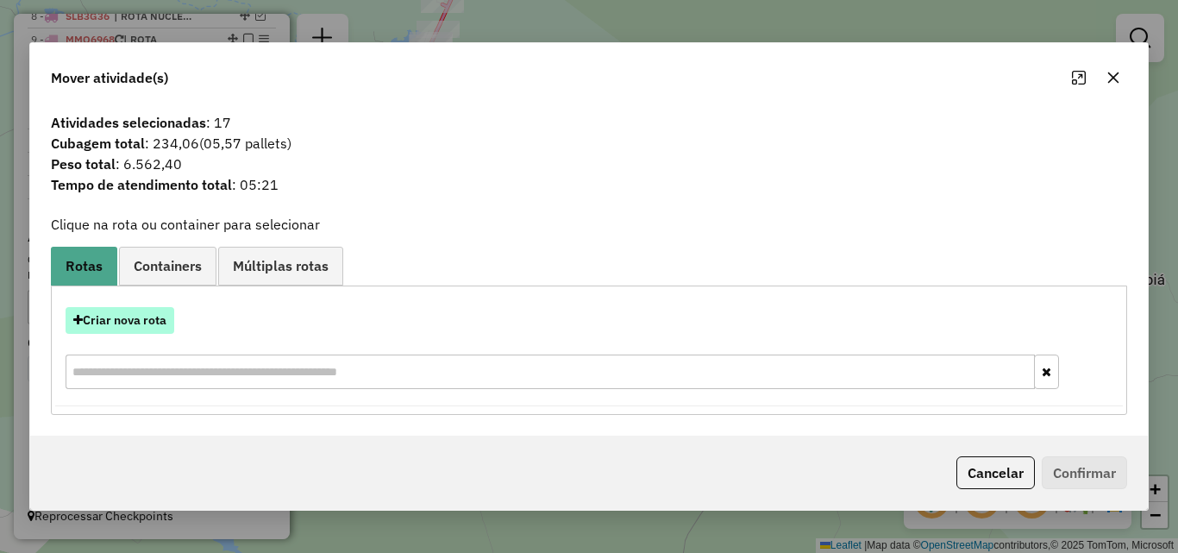
click at [137, 328] on button "Criar nova rota" at bounding box center [120, 320] width 109 height 27
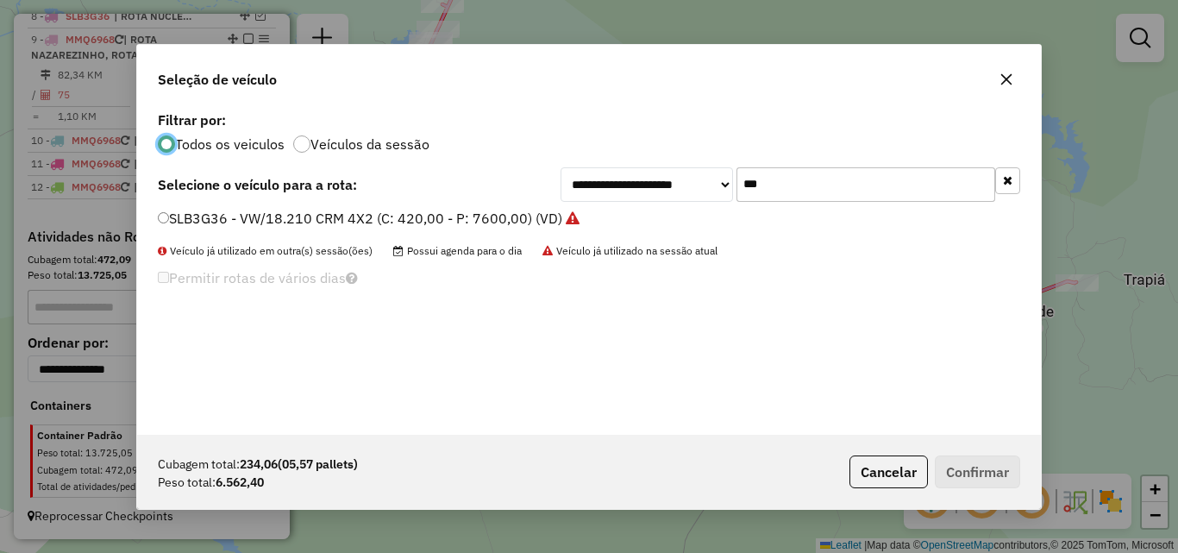
scroll to position [9, 5]
click at [842, 183] on input "***" at bounding box center [865, 184] width 259 height 34
drag, startPoint x: 842, startPoint y: 183, endPoint x: 865, endPoint y: 196, distance: 26.6
click at [845, 187] on input "***" at bounding box center [865, 184] width 259 height 34
type input "*"
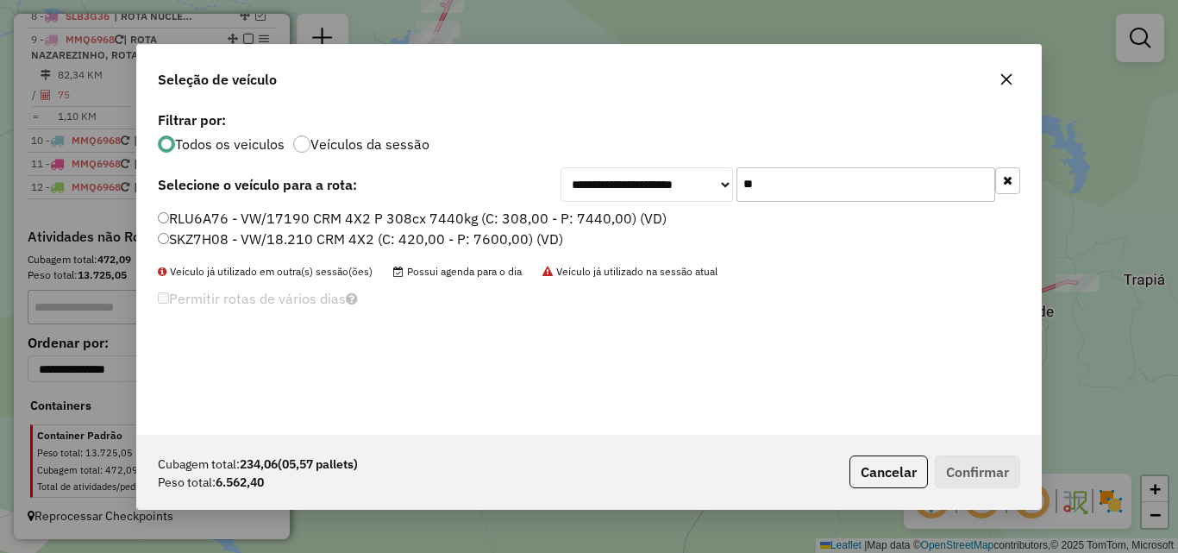
type input "**"
drag, startPoint x: 448, startPoint y: 241, endPoint x: 557, endPoint y: 266, distance: 111.7
click at [448, 241] on label "SKZ7H08 - VW/18.210 CRM 4X2 (C: 420,00 - P: 7600,00) (VD)" at bounding box center [360, 238] width 405 height 21
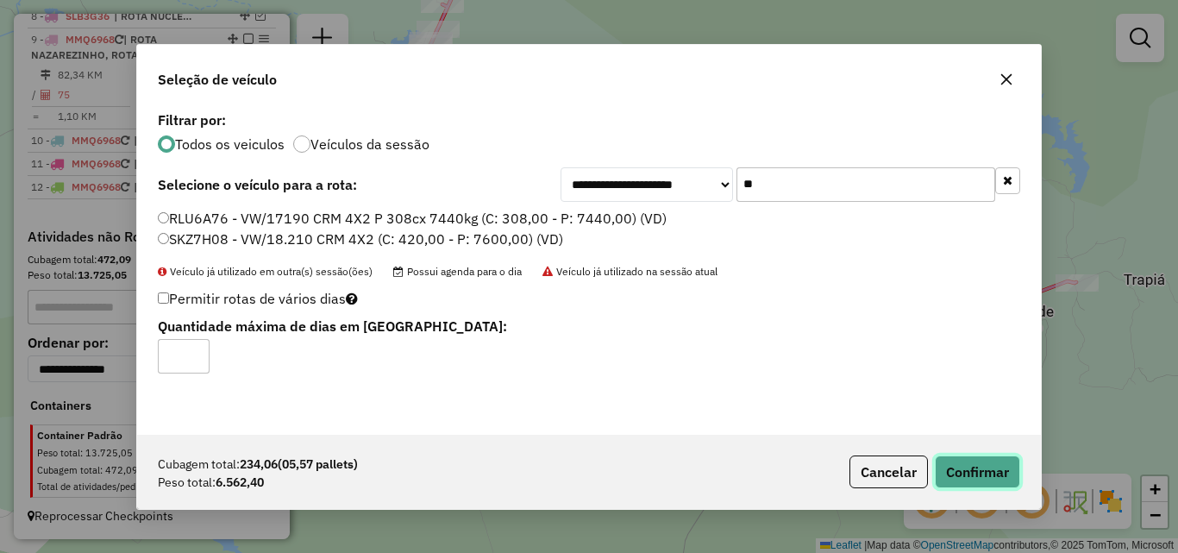
drag, startPoint x: 953, startPoint y: 467, endPoint x: 1160, endPoint y: 386, distance: 222.2
click at [953, 469] on button "Confirmar" at bounding box center [977, 471] width 85 height 33
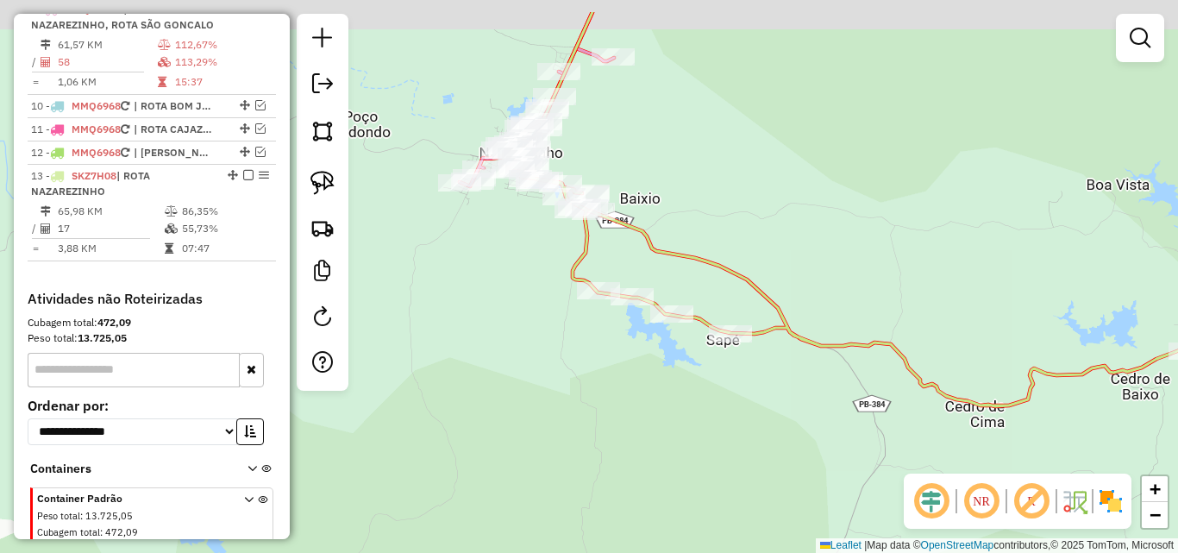
drag, startPoint x: 477, startPoint y: 181, endPoint x: 545, endPoint y: 229, distance: 83.5
click at [550, 235] on div "Janela de atendimento Grade de atendimento Capacidade Transportadoras Veículos …" at bounding box center [589, 276] width 1178 height 553
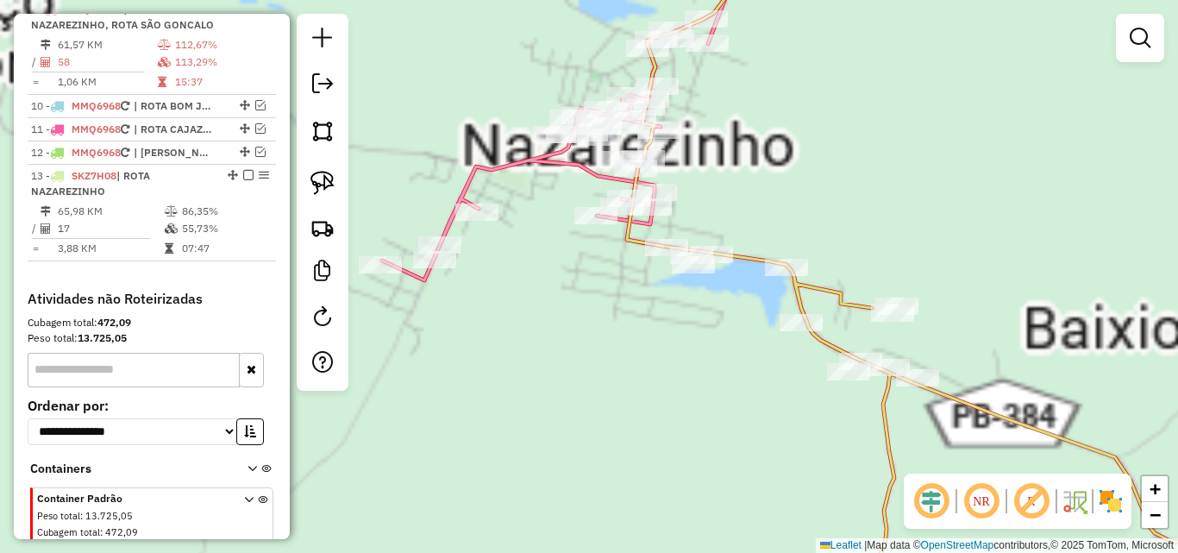
click at [575, 309] on div "Janela de atendimento Grade de atendimento Capacidade Transportadoras Veículos …" at bounding box center [589, 276] width 1178 height 553
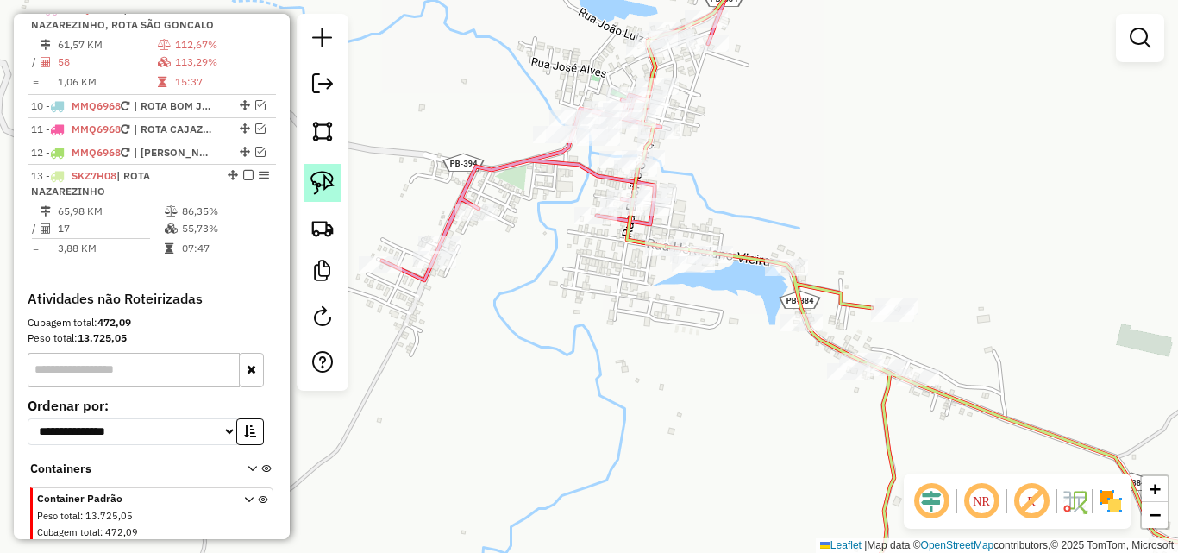
click at [319, 185] on img at bounding box center [322, 183] width 24 height 24
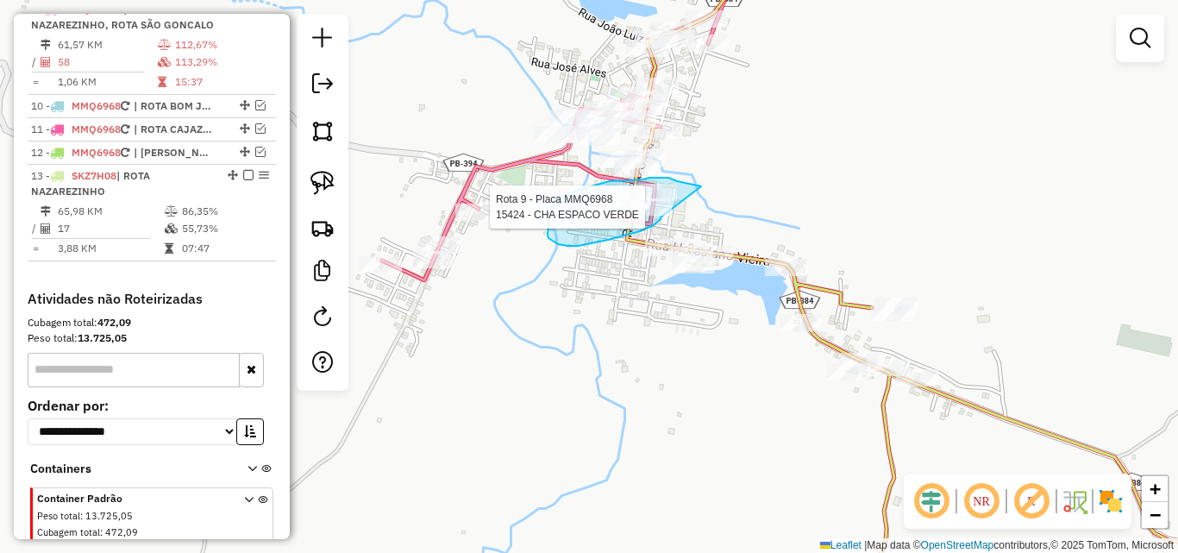
drag, startPoint x: 685, startPoint y: 183, endPoint x: 660, endPoint y: 217, distance: 42.1
click at [660, 217] on div "Rota 9 - Placa MMQ6968 15424 - CHA ESPACO VERDE Janela de atendimento Grade de …" at bounding box center [589, 276] width 1178 height 553
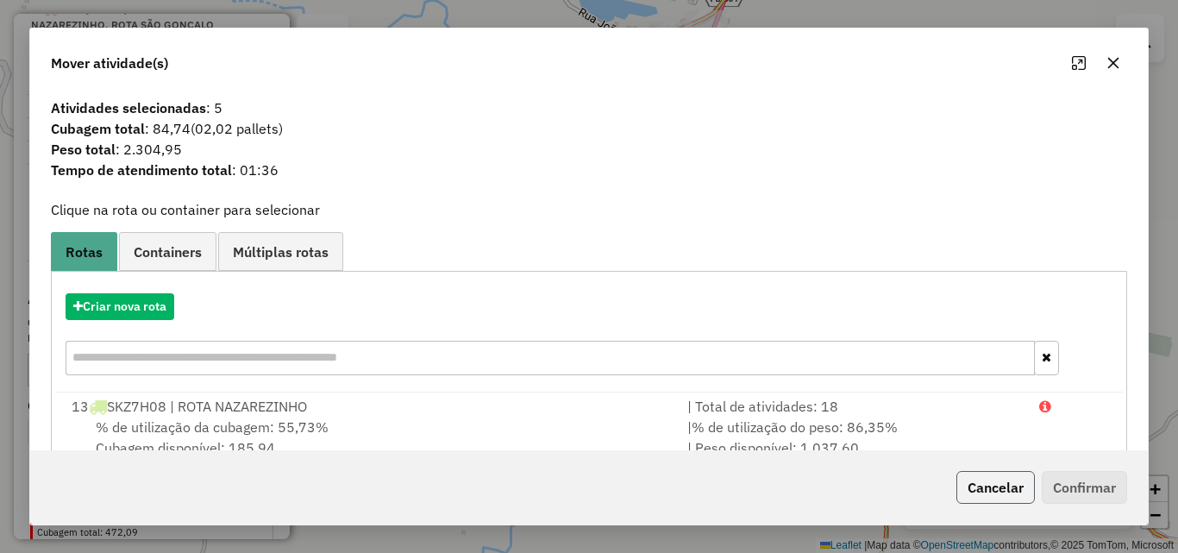
click at [982, 483] on button "Cancelar" at bounding box center [995, 487] width 78 height 33
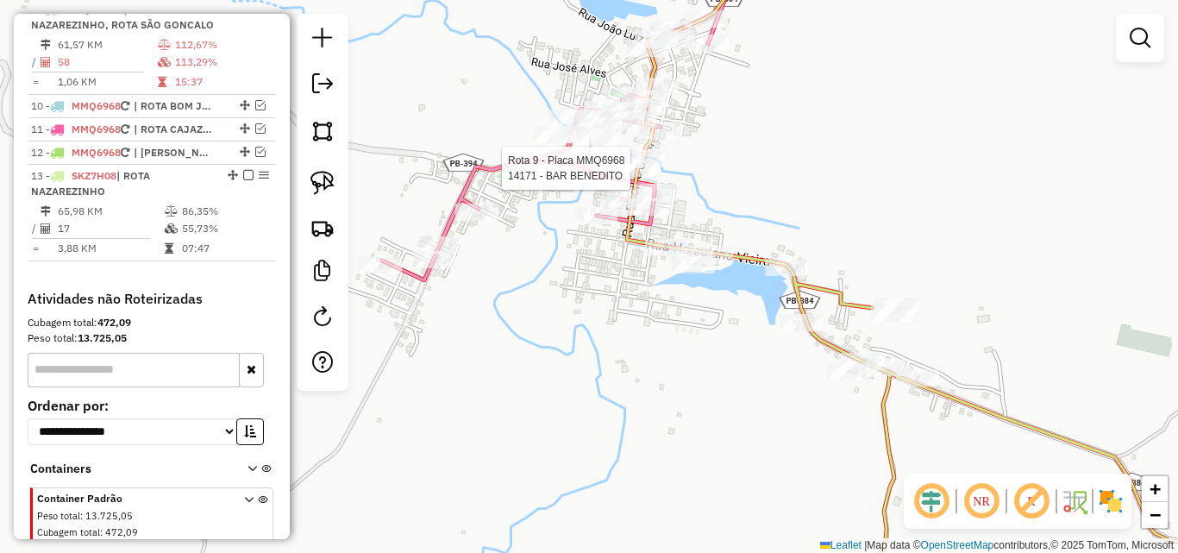
click at [651, 177] on div at bounding box center [635, 168] width 43 height 17
select select "*********"
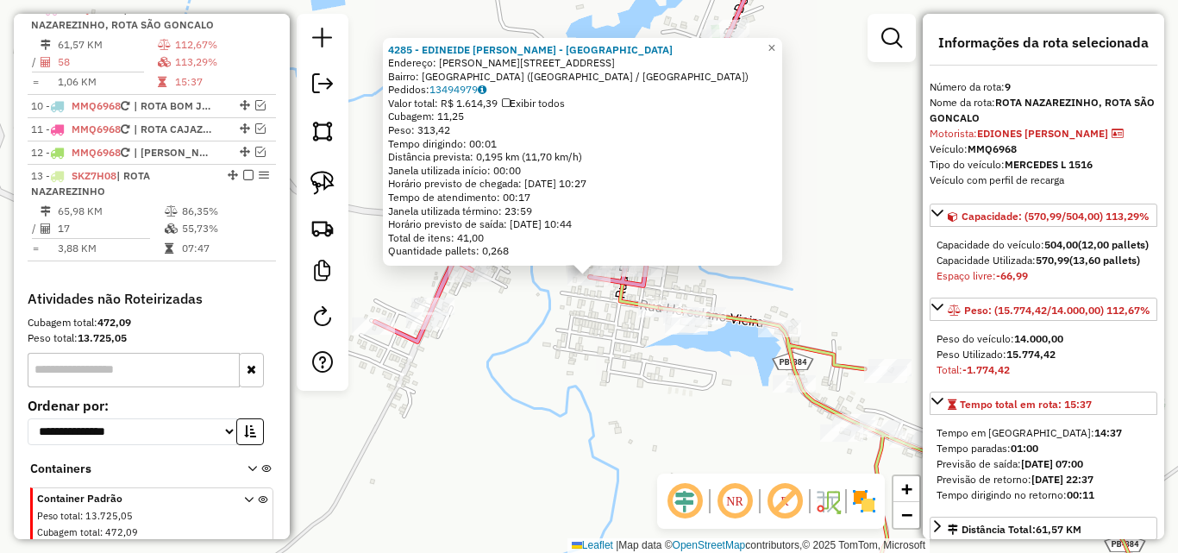
drag, startPoint x: 528, startPoint y: 391, endPoint x: 736, endPoint y: 274, distance: 238.9
click at [528, 392] on div "4285 - EDINEIDE [PERSON_NAME] - ME Endereço: [PERSON_NAME][STREET_ADDRESS] Bair…" at bounding box center [589, 276] width 1178 height 553
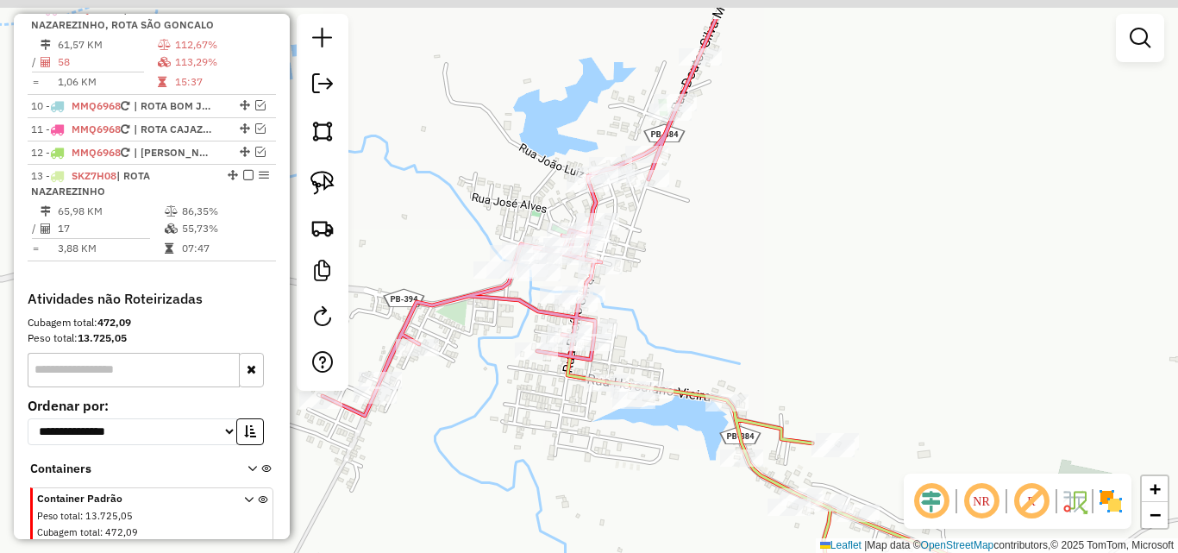
drag, startPoint x: 840, startPoint y: 242, endPoint x: 735, endPoint y: 259, distance: 105.6
click at [829, 267] on div "Janela de atendimento Grade de atendimento Capacidade Transportadoras Veículos …" at bounding box center [589, 276] width 1178 height 553
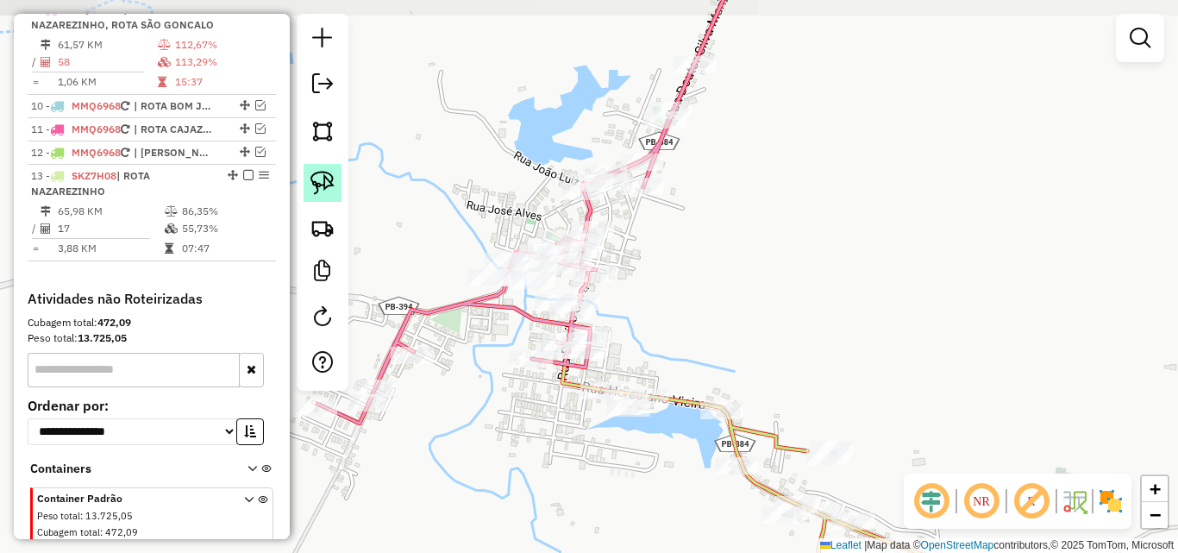
click at [327, 195] on link at bounding box center [322, 183] width 38 height 38
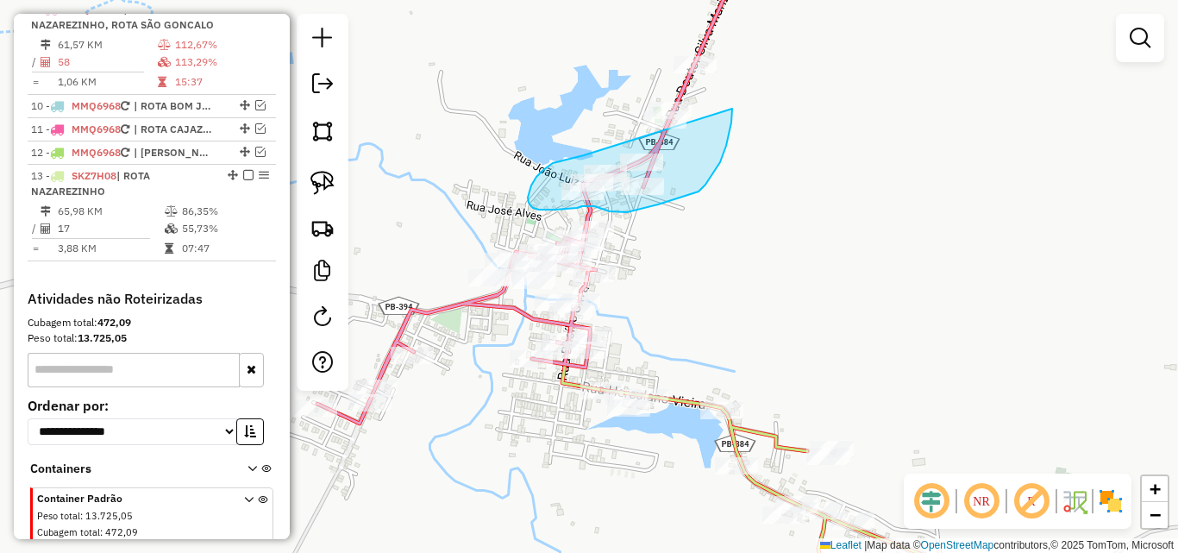
drag, startPoint x: 576, startPoint y: 157, endPoint x: 637, endPoint y: 19, distance: 150.9
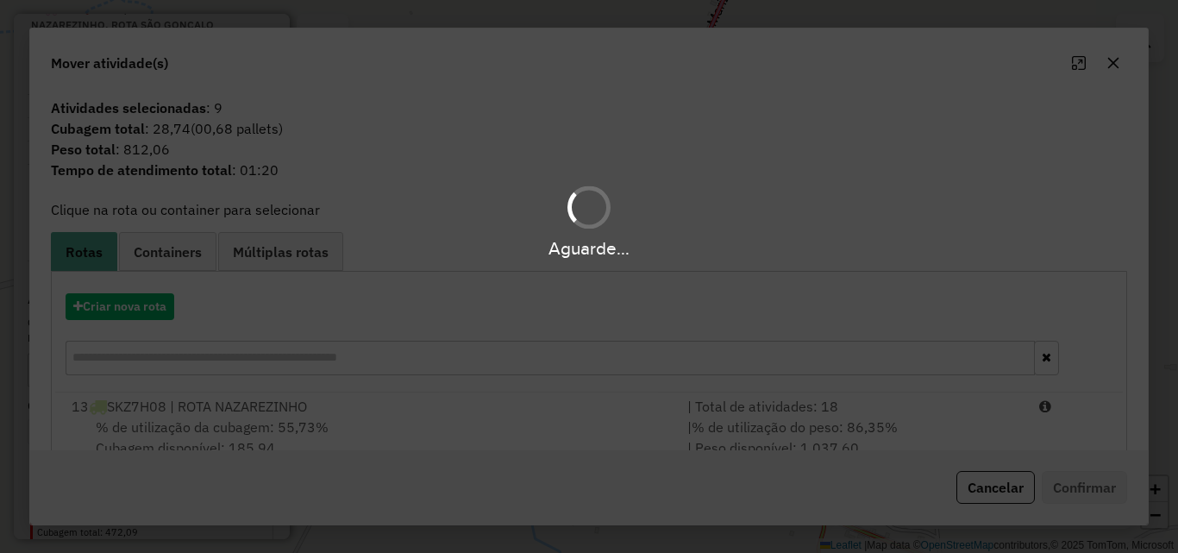
click at [974, 427] on div "Aguarde..." at bounding box center [589, 276] width 1178 height 553
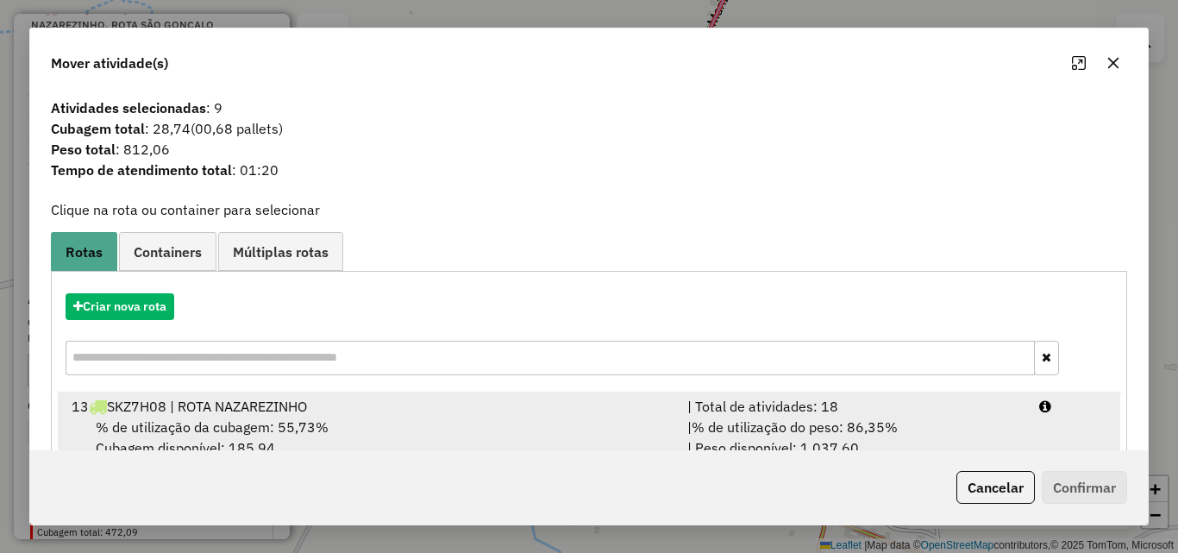
click at [992, 427] on div "| % de utilização do peso: 86,35% | Peso disponível: 1.037,60" at bounding box center [853, 436] width 352 height 41
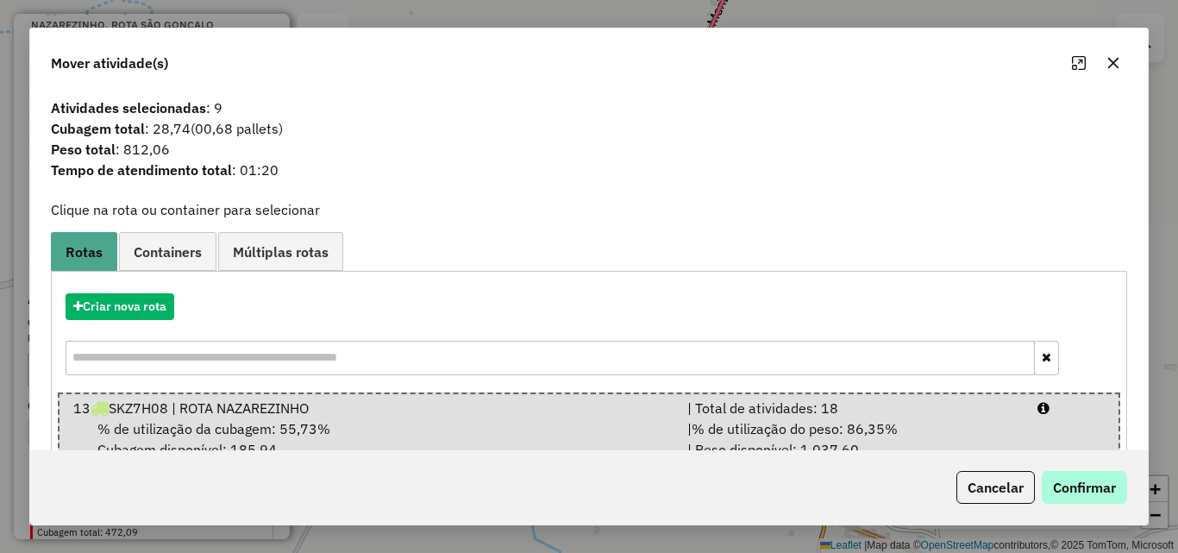
click at [1084, 504] on div "Cancelar Confirmar" at bounding box center [588, 487] width 1117 height 74
drag, startPoint x: 1080, startPoint y: 498, endPoint x: 1072, endPoint y: 491, distance: 11.0
click at [1077, 496] on button "Confirmar" at bounding box center [1084, 487] width 85 height 33
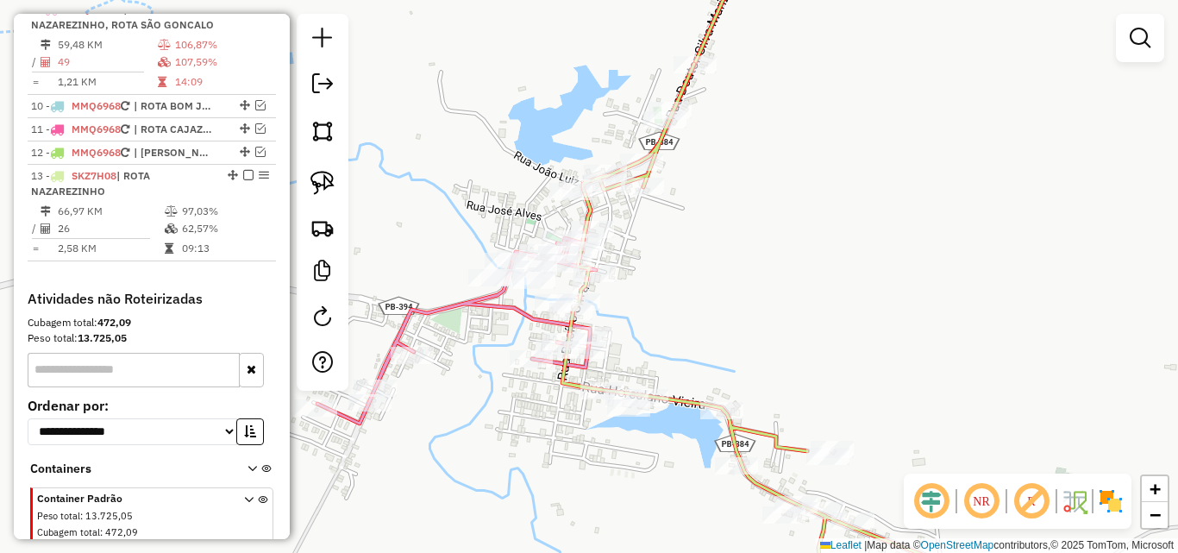
click at [658, 144] on icon at bounding box center [809, 336] width 494 height 544
select select "*********"
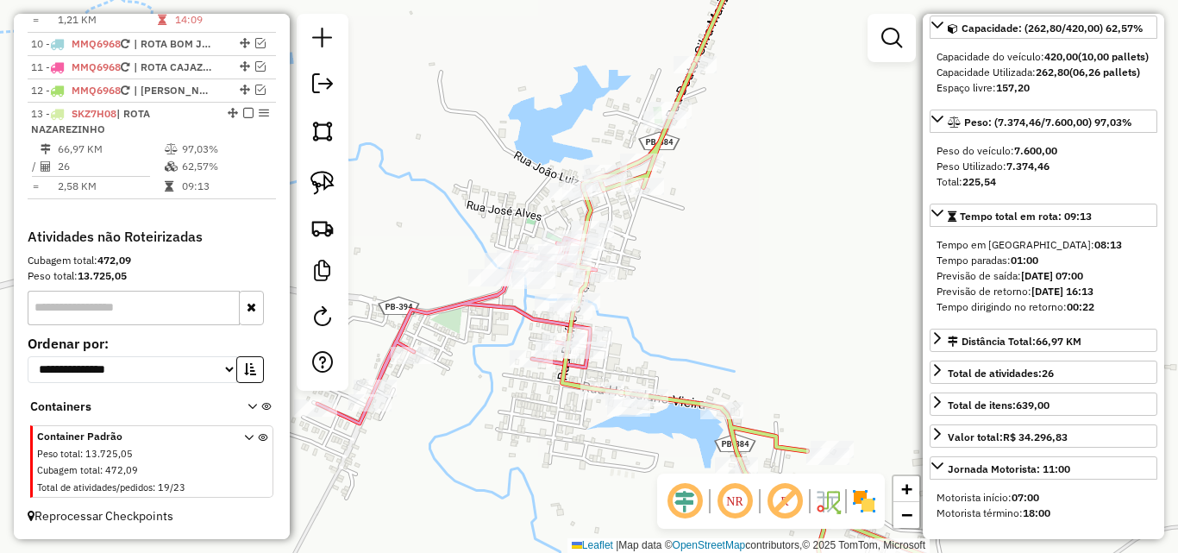
scroll to position [947, 0]
click at [445, 303] on icon at bounding box center [532, 184] width 430 height 479
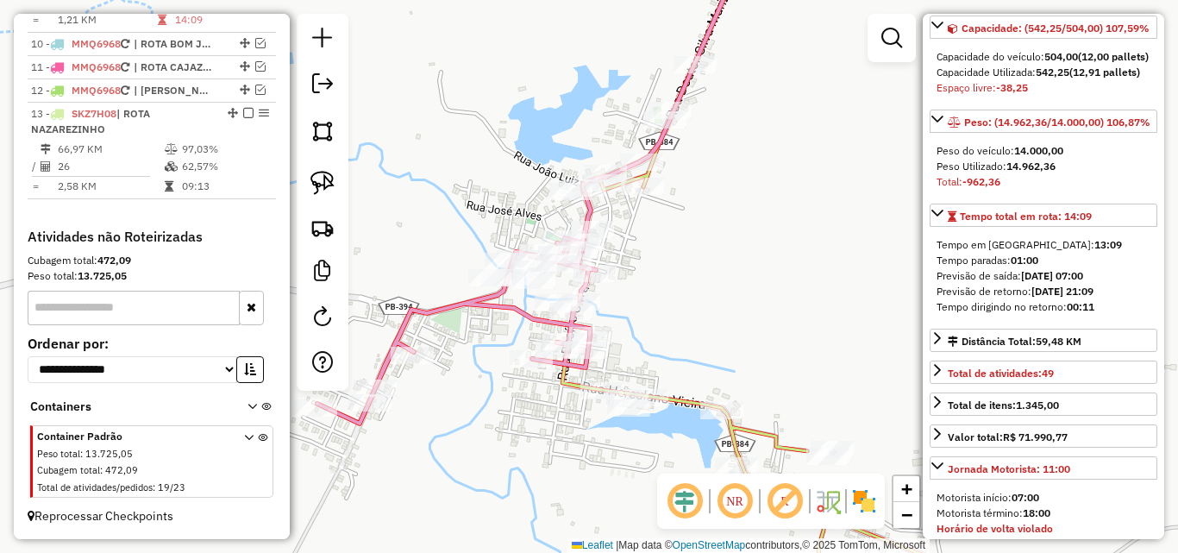
scroll to position [854, 0]
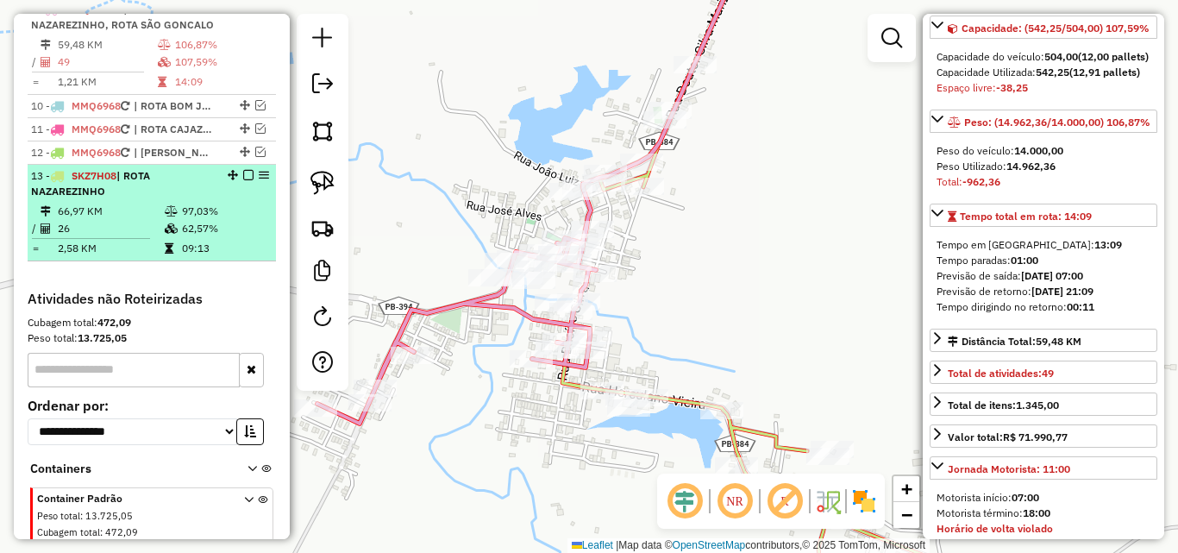
click at [155, 237] on td "26" at bounding box center [110, 228] width 107 height 17
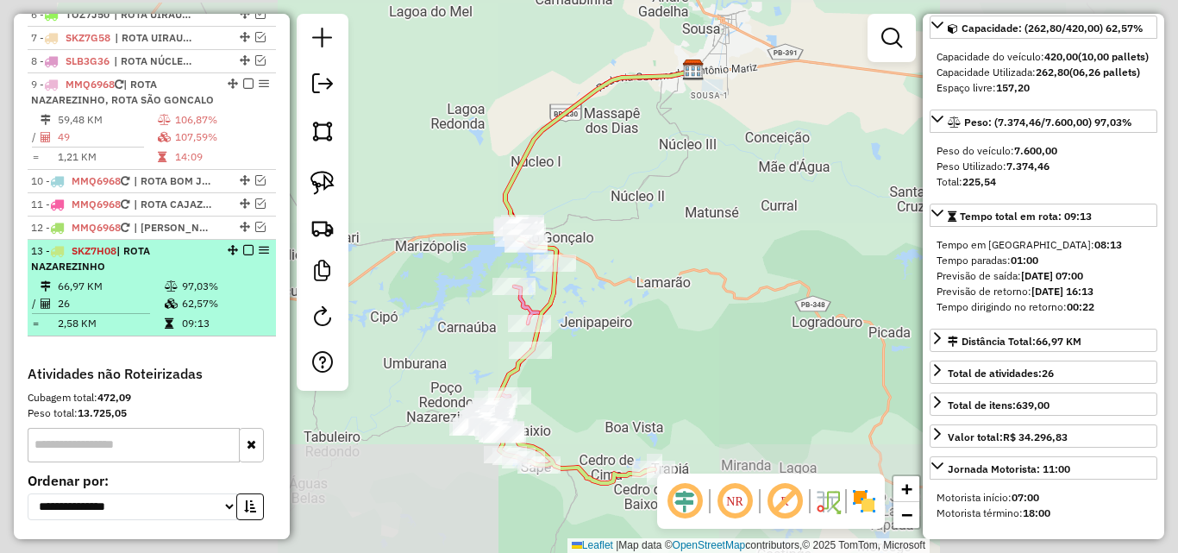
scroll to position [767, 0]
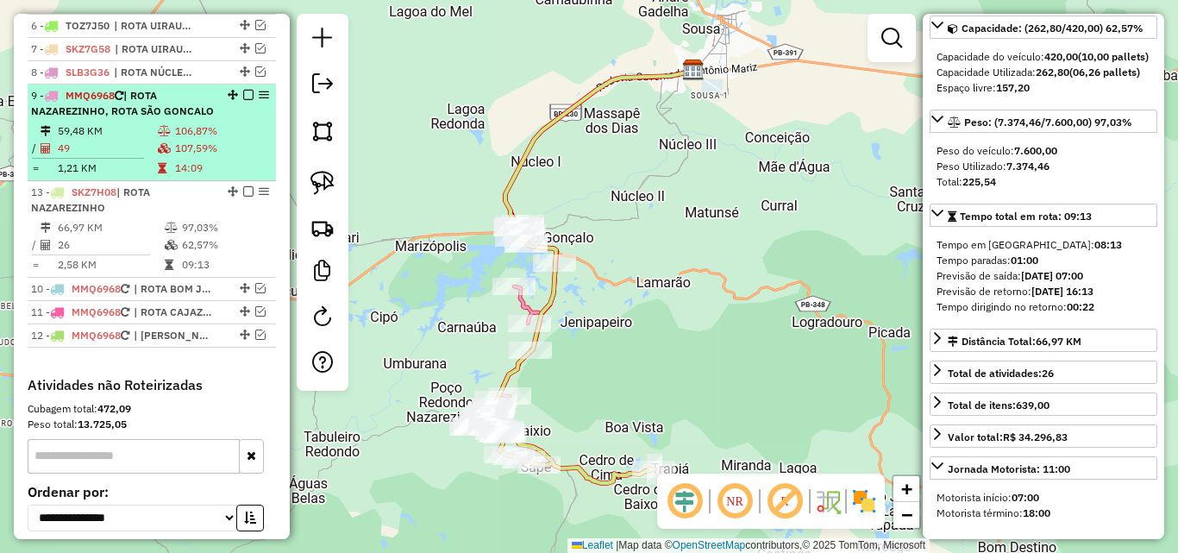
drag, startPoint x: 228, startPoint y: 289, endPoint x: 214, endPoint y: 204, distance: 85.6
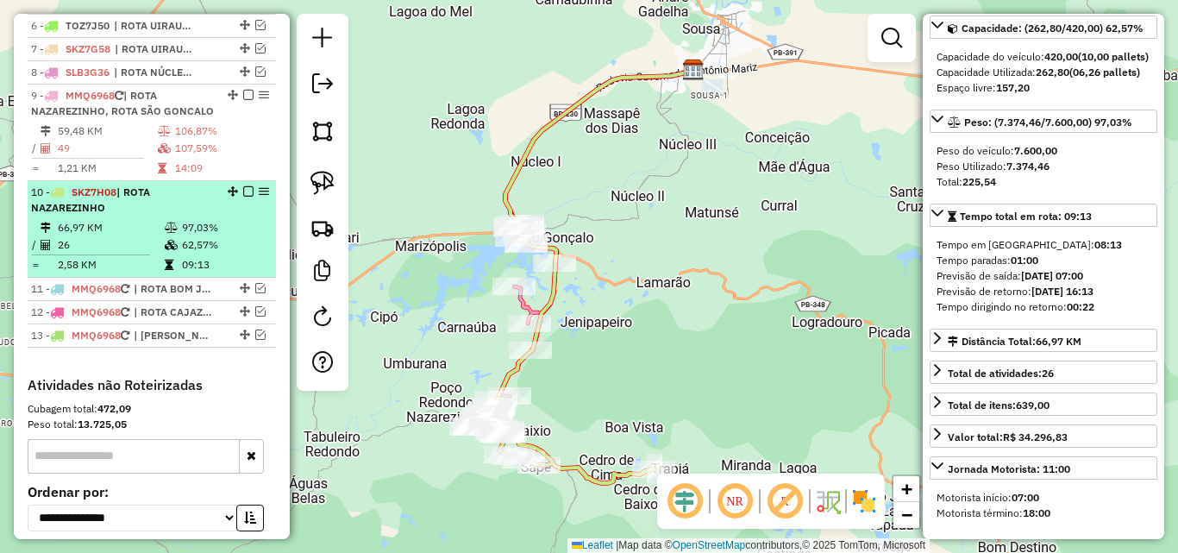
click at [245, 197] on em at bounding box center [248, 191] width 10 height 10
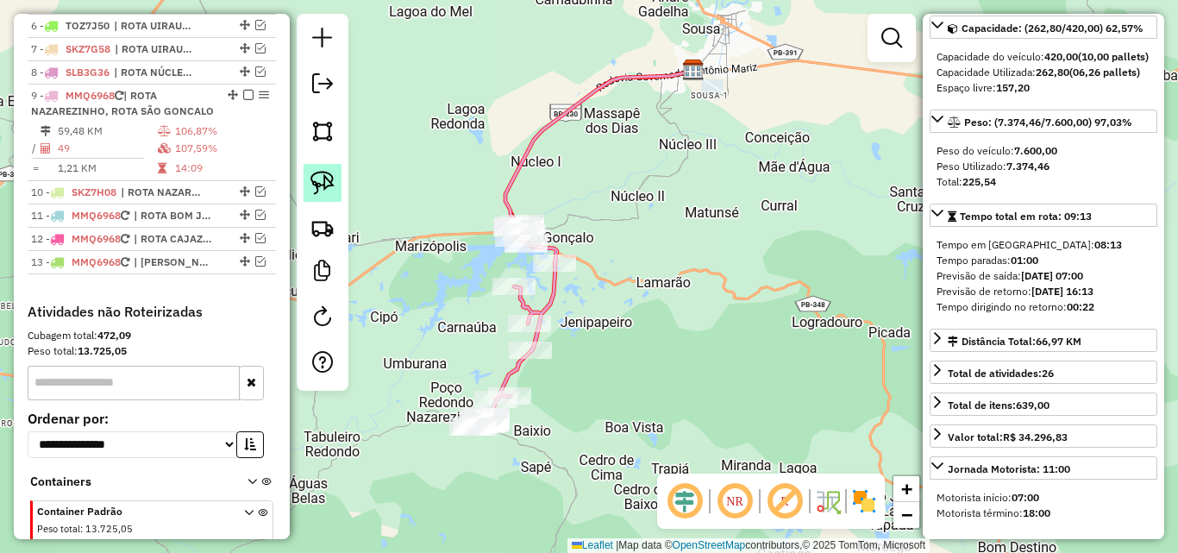
click at [327, 184] on img at bounding box center [322, 183] width 24 height 24
drag, startPoint x: 548, startPoint y: 192, endPoint x: 603, endPoint y: 284, distance: 106.3
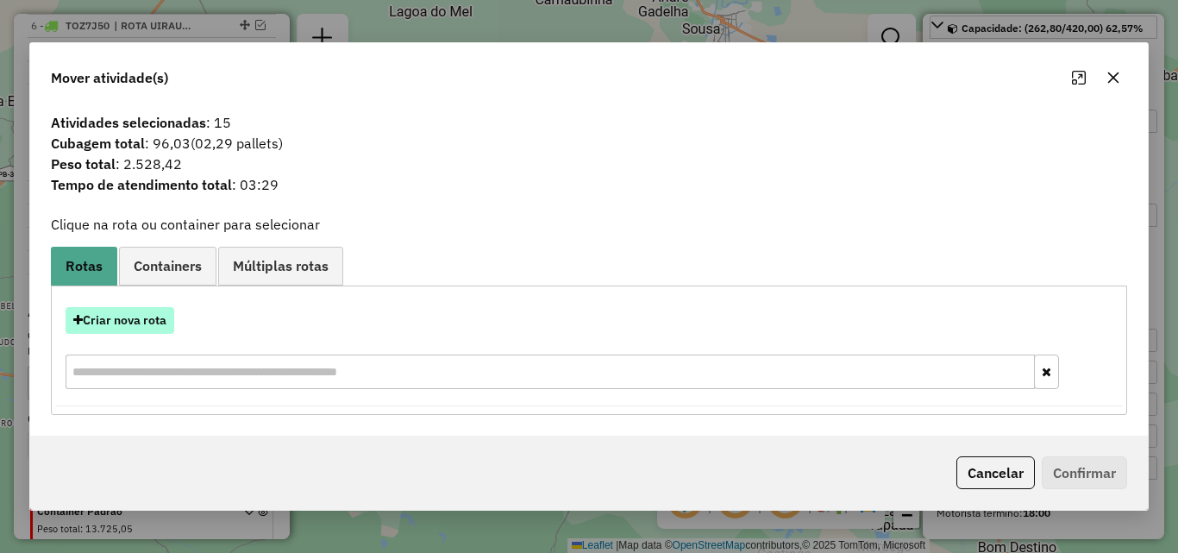
click at [136, 319] on button "Criar nova rota" at bounding box center [120, 320] width 109 height 27
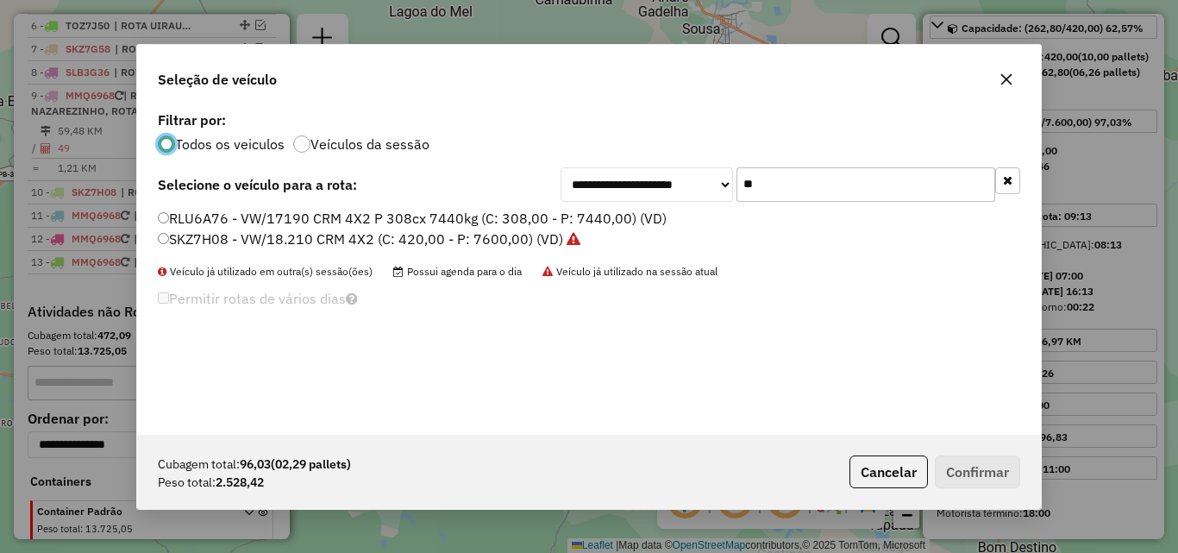
scroll to position [9, 5]
click at [892, 185] on input "**" at bounding box center [865, 184] width 259 height 34
click at [889, 185] on input "**" at bounding box center [865, 184] width 259 height 34
type input "*"
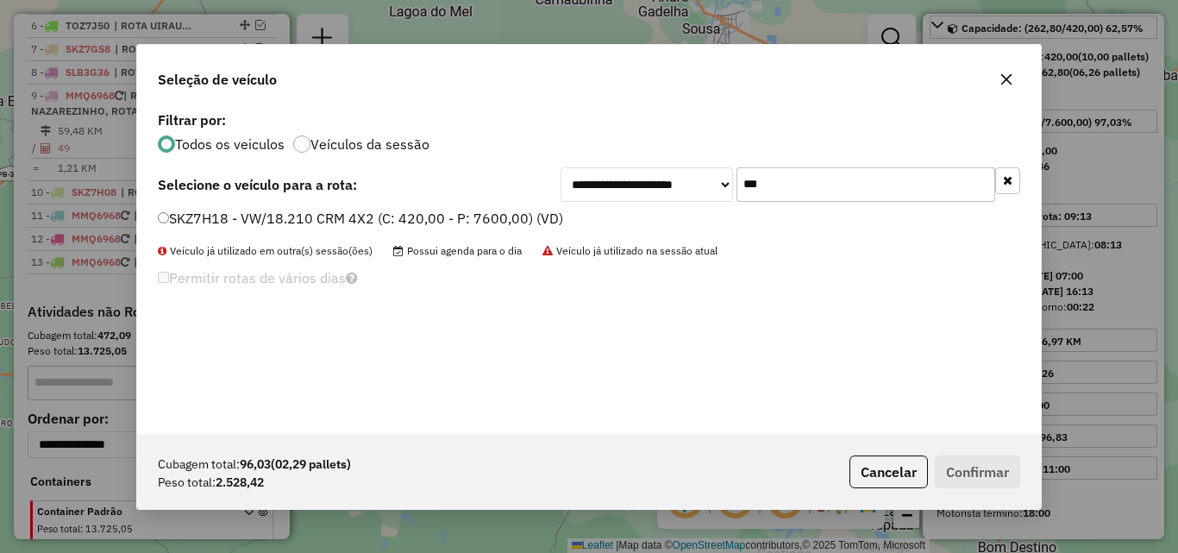
type input "***"
click at [488, 219] on label "SKZ7H18 - VW/18.210 CRM 4X2 (C: 420,00 - P: 7600,00) (VD)" at bounding box center [360, 218] width 405 height 21
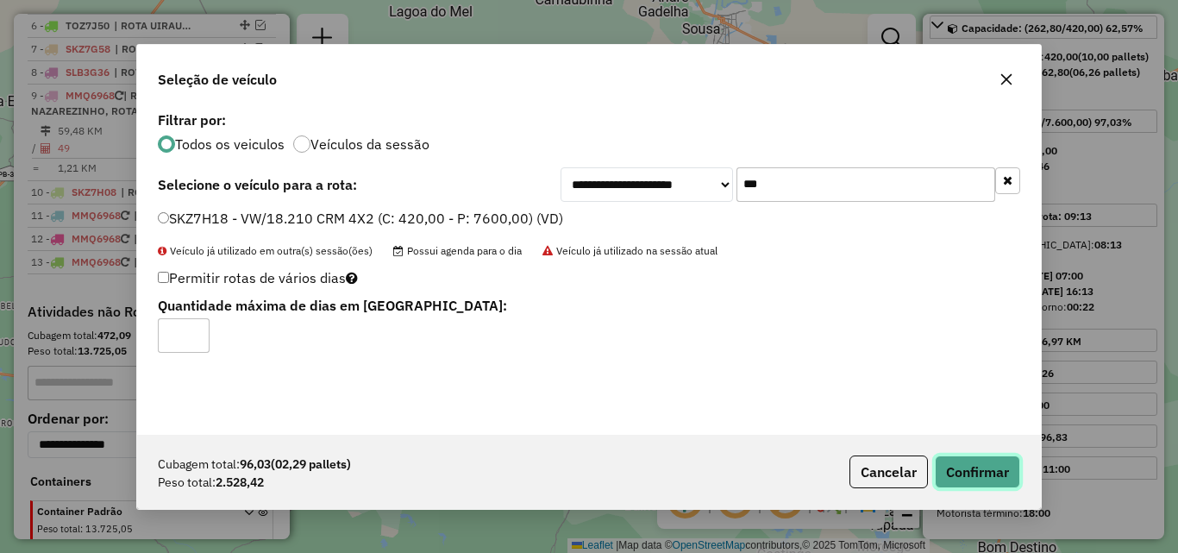
click at [997, 466] on button "Confirmar" at bounding box center [977, 471] width 85 height 33
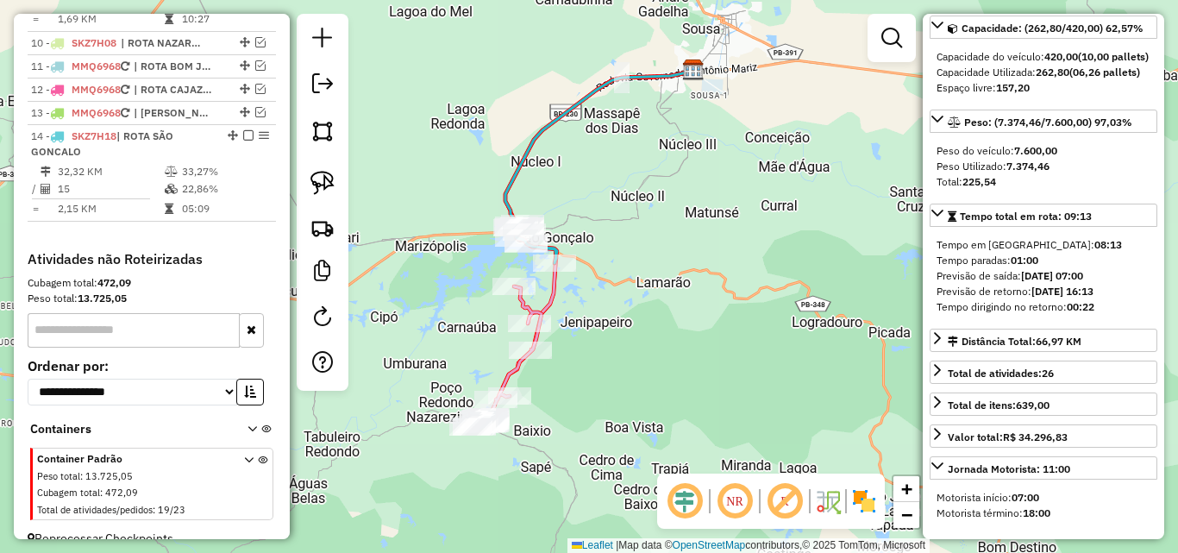
scroll to position [966, 0]
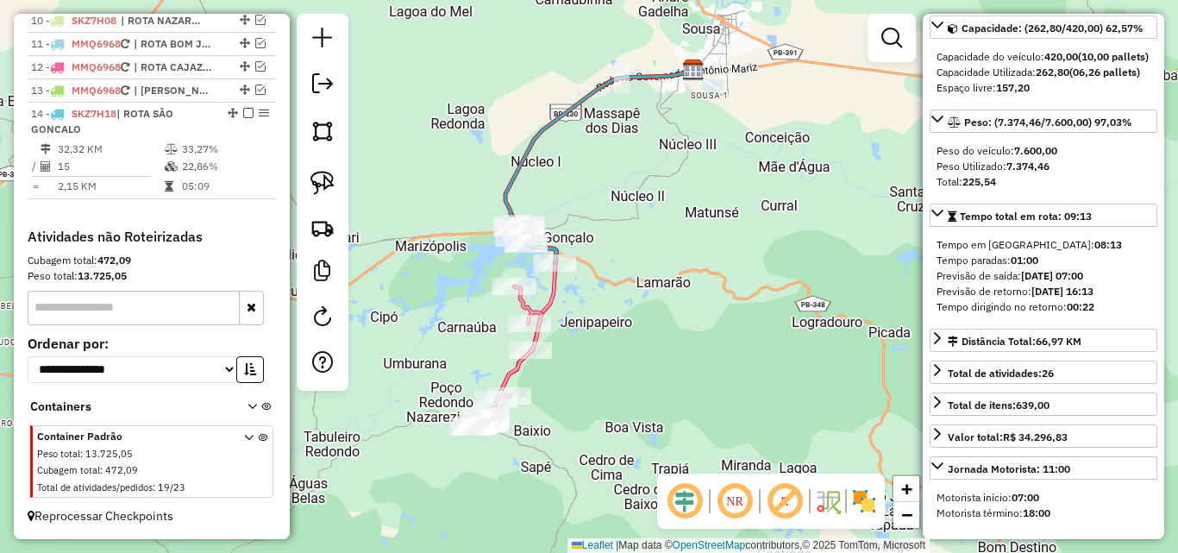
click at [554, 293] on icon at bounding box center [589, 242] width 205 height 347
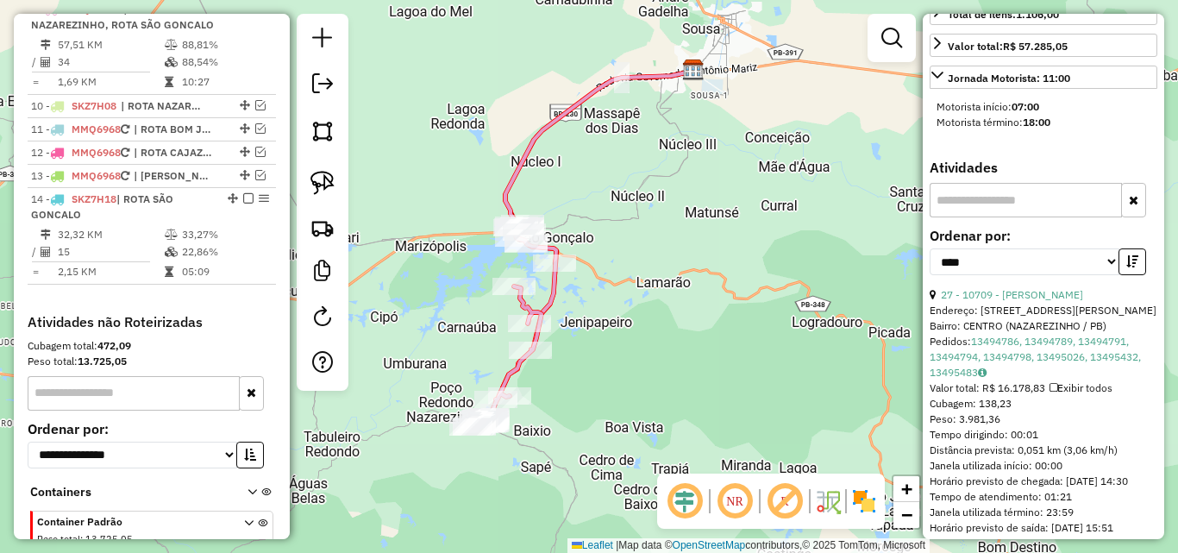
scroll to position [619, 0]
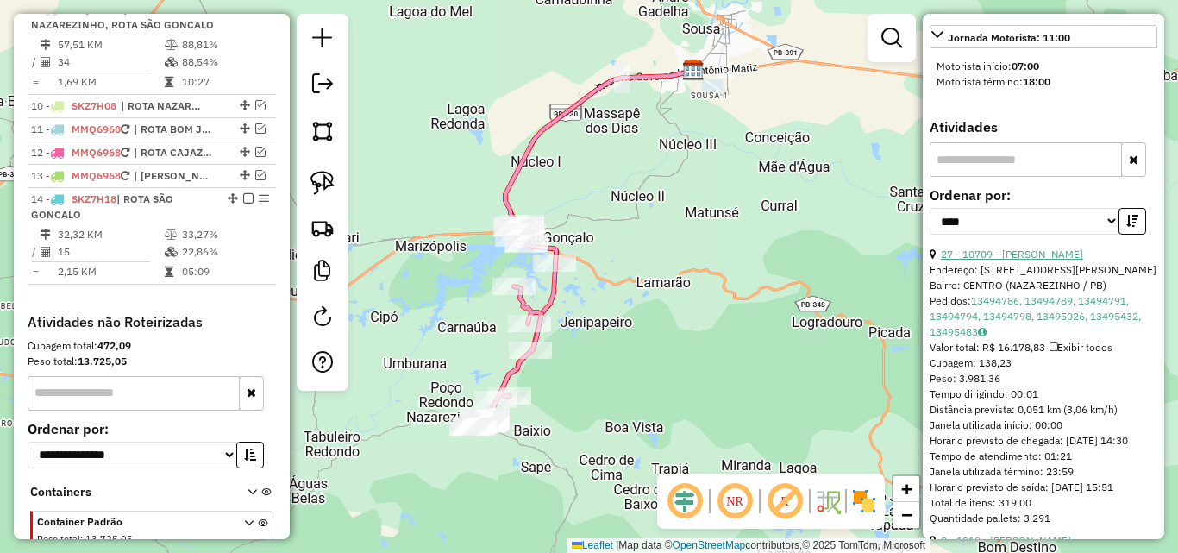
click at [1035, 260] on link "27 - 10709 - [PERSON_NAME]" at bounding box center [1012, 253] width 142 height 13
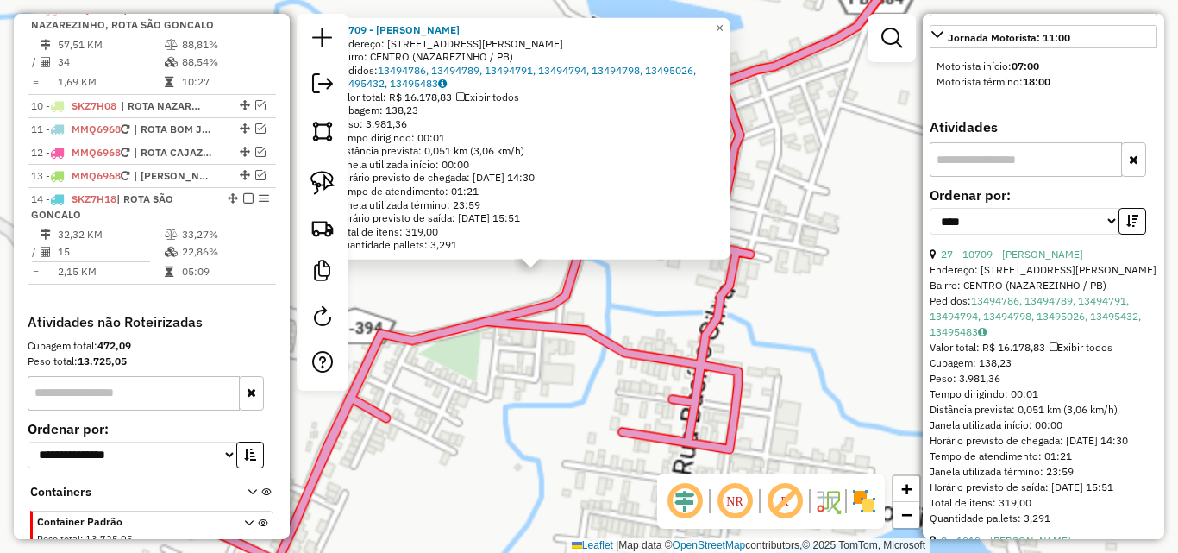
drag, startPoint x: 437, startPoint y: 274, endPoint x: 523, endPoint y: 289, distance: 87.5
click at [437, 277] on div "10709 - [PERSON_NAME]: R [PERSON_NAME] 21 Bairro: CENTRO ([GEOGRAPHIC_DATA] / […" at bounding box center [589, 276] width 1178 height 553
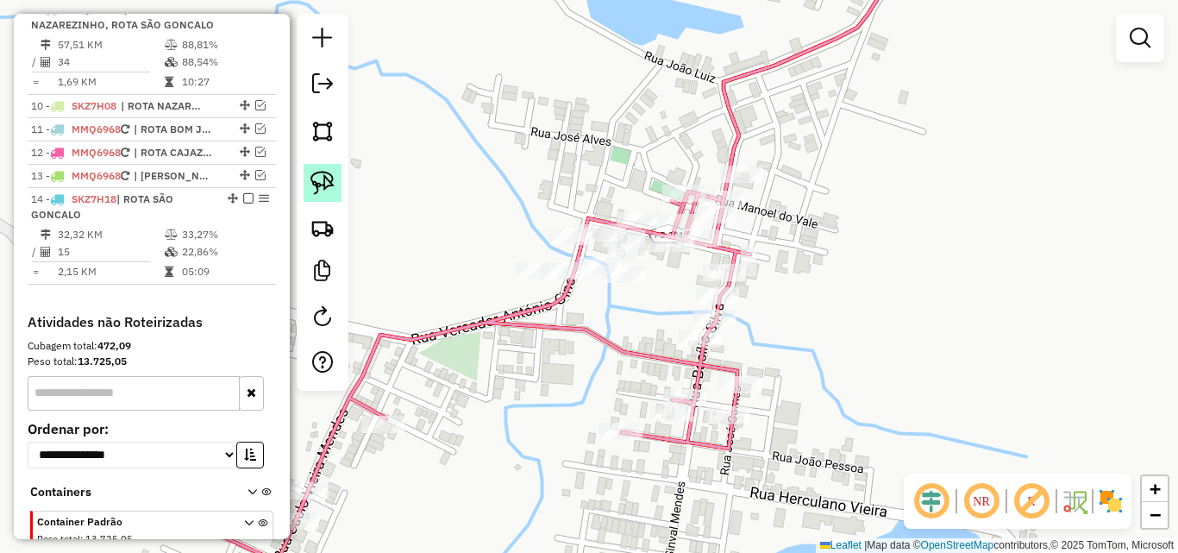
drag, startPoint x: 312, startPoint y: 190, endPoint x: 322, endPoint y: 194, distance: 11.2
click at [313, 191] on img at bounding box center [322, 183] width 24 height 24
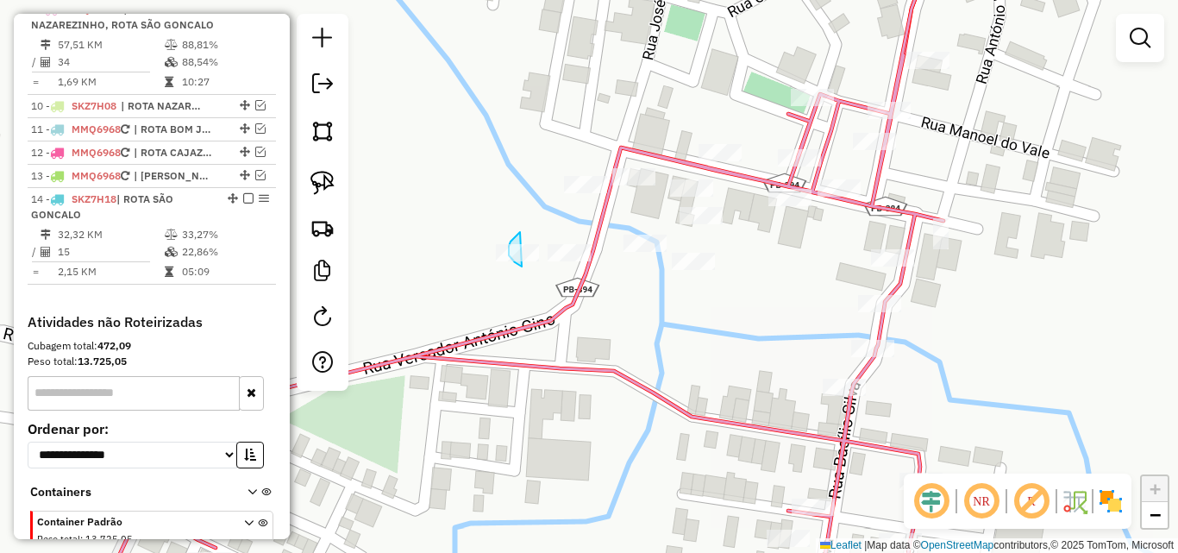
click at [536, 253] on div "Rota 9 - Placa MMQ6968 10709 - [PERSON_NAME] [PERSON_NAME] de atendimento Grade…" at bounding box center [589, 276] width 1178 height 553
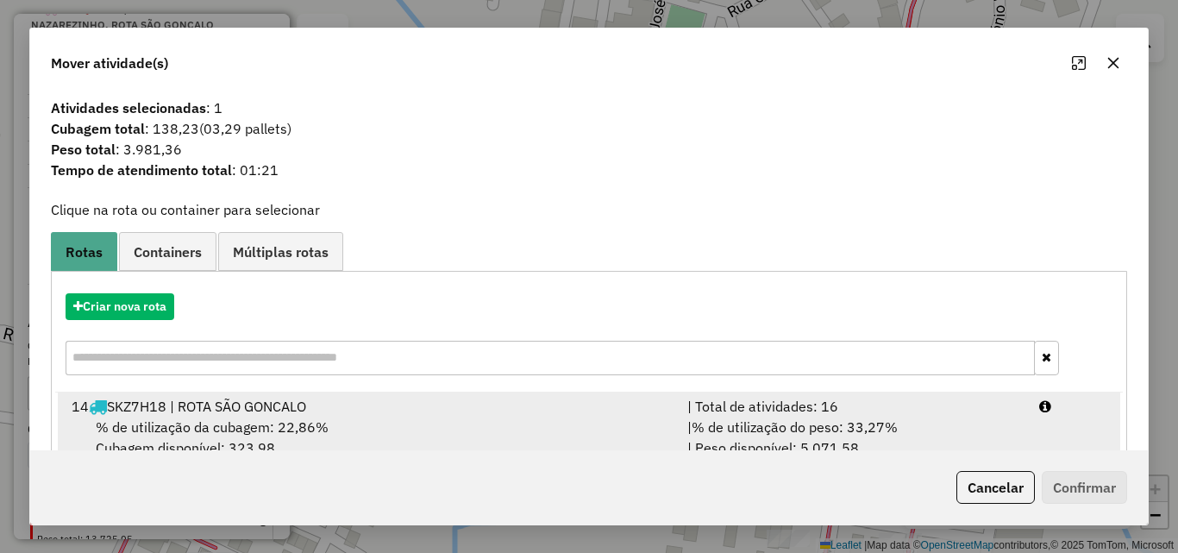
click at [950, 416] on div "| % de utilização do peso: 33,27% | Peso disponível: 5.071,58" at bounding box center [853, 436] width 352 height 41
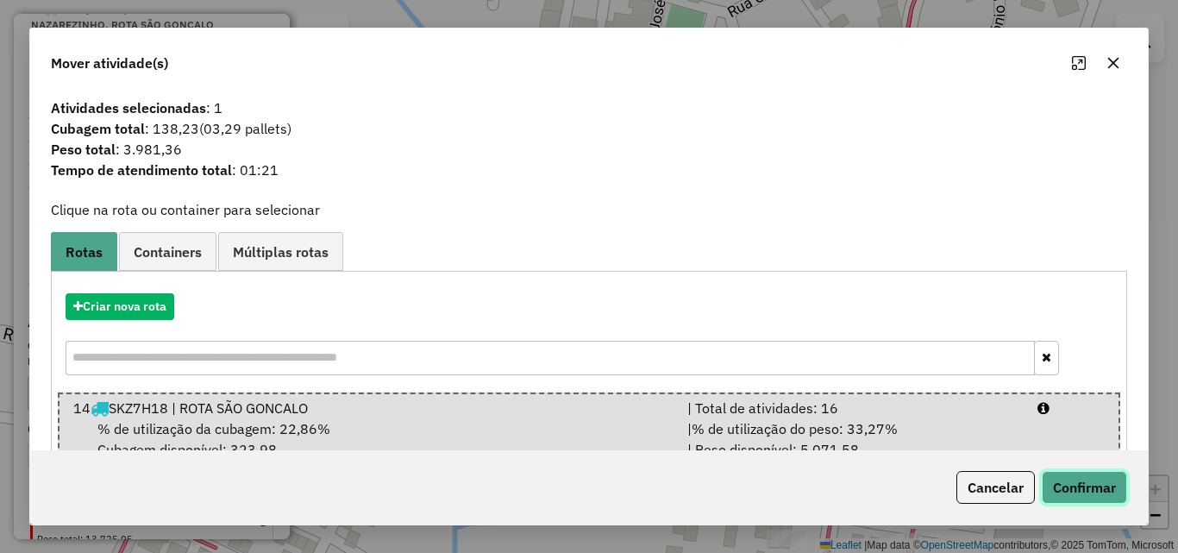
drag, startPoint x: 1087, startPoint y: 479, endPoint x: 1078, endPoint y: 480, distance: 9.6
click at [1080, 480] on button "Confirmar" at bounding box center [1084, 487] width 85 height 33
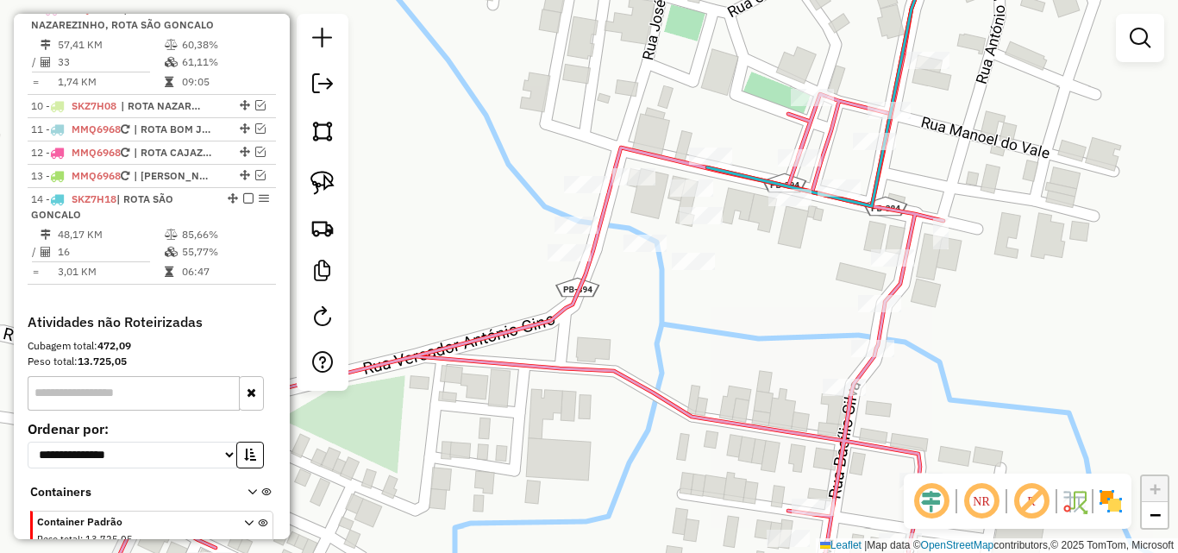
click at [580, 296] on icon at bounding box center [519, 276] width 848 height 663
select select "*********"
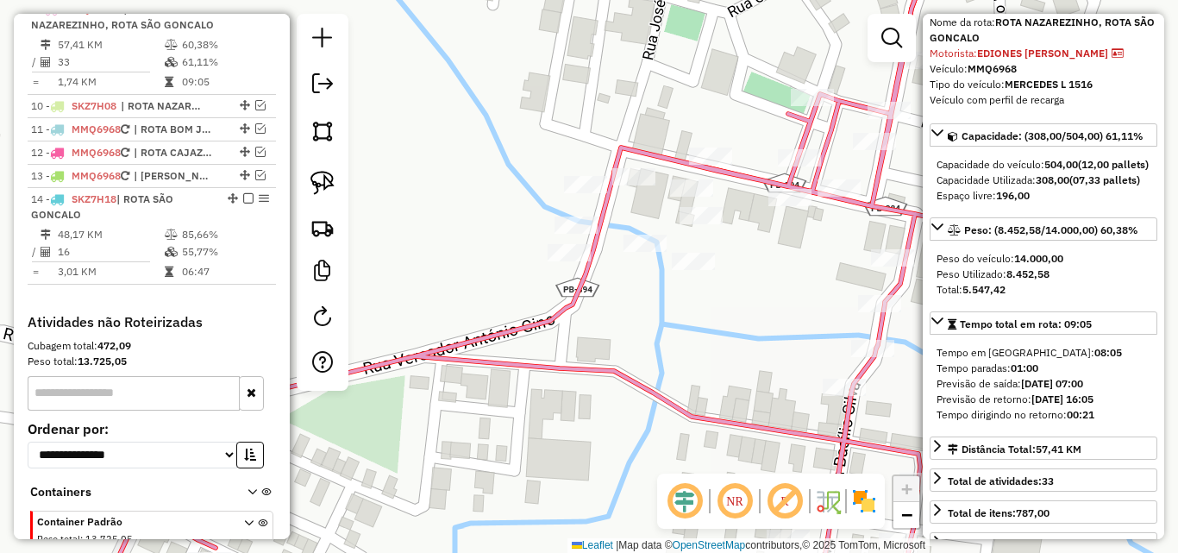
scroll to position [86, 0]
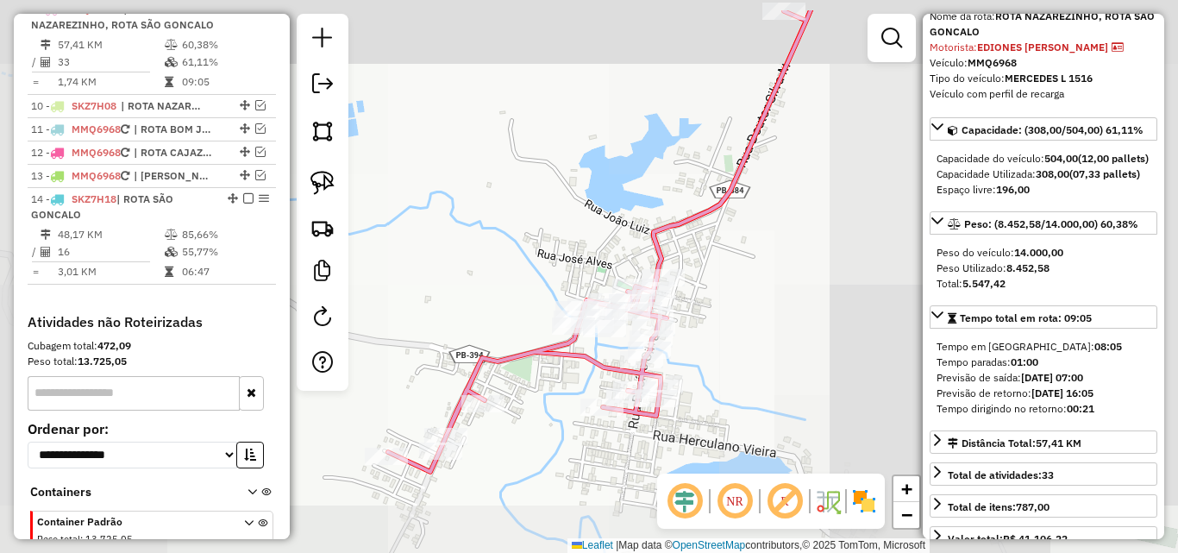
drag, startPoint x: 779, startPoint y: 294, endPoint x: 641, endPoint y: 366, distance: 154.6
click at [648, 363] on div "Janela de atendimento Grade de atendimento Capacidade Transportadoras Veículos …" at bounding box center [589, 276] width 1178 height 553
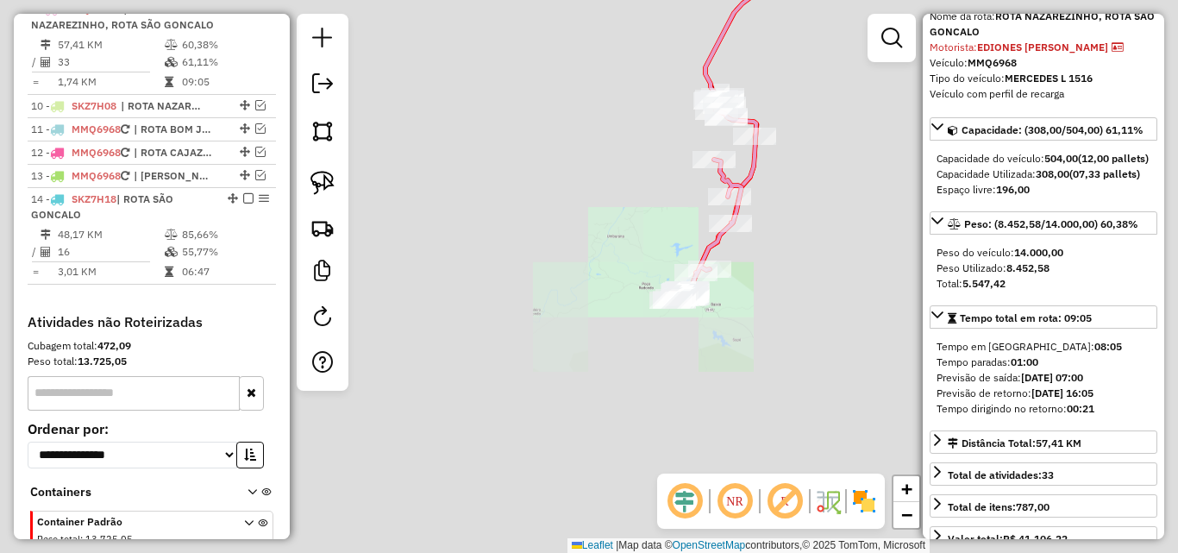
drag, startPoint x: 798, startPoint y: 257, endPoint x: 760, endPoint y: 272, distance: 39.9
click at [771, 278] on div "Janela de atendimento Grade de atendimento Capacidade Transportadoras Veículos …" at bounding box center [589, 276] width 1178 height 553
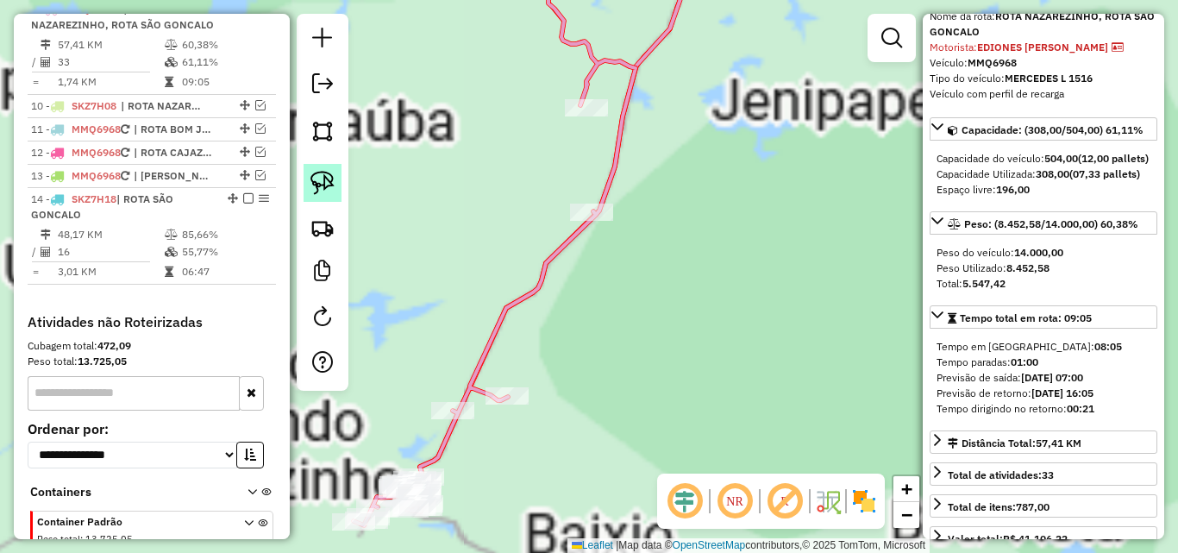
click at [310, 175] on img at bounding box center [322, 183] width 24 height 24
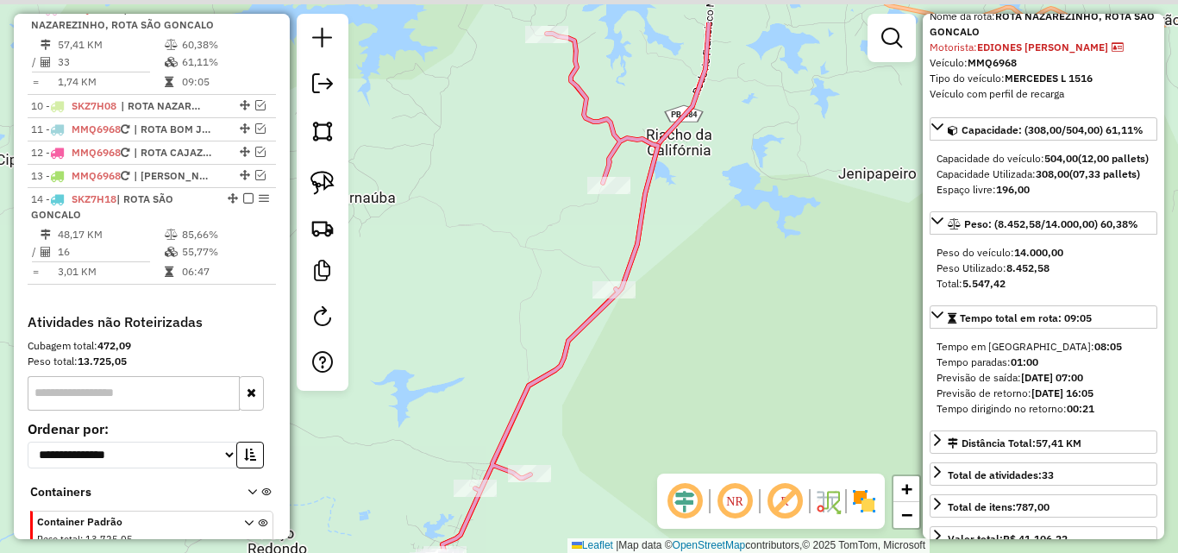
drag, startPoint x: 509, startPoint y: 167, endPoint x: 532, endPoint y: 242, distance: 78.5
click at [531, 244] on div "Janela de atendimento Grade de atendimento Capacidade Transportadoras Veículos …" at bounding box center [589, 276] width 1178 height 553
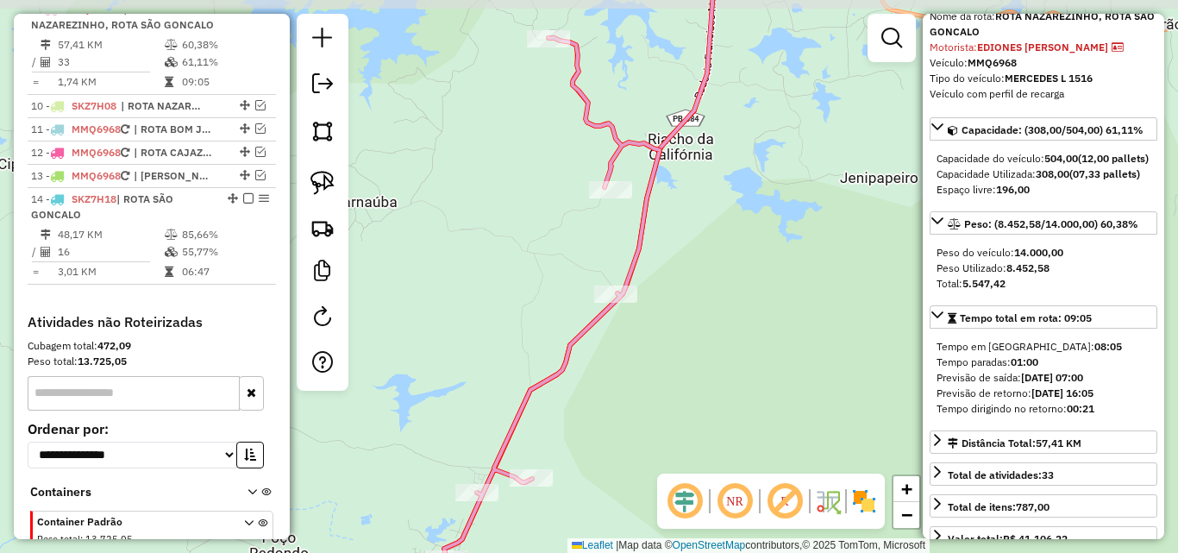
click at [532, 242] on div "Janela de atendimento Grade de atendimento Capacidade Transportadoras Veículos …" at bounding box center [589, 276] width 1178 height 553
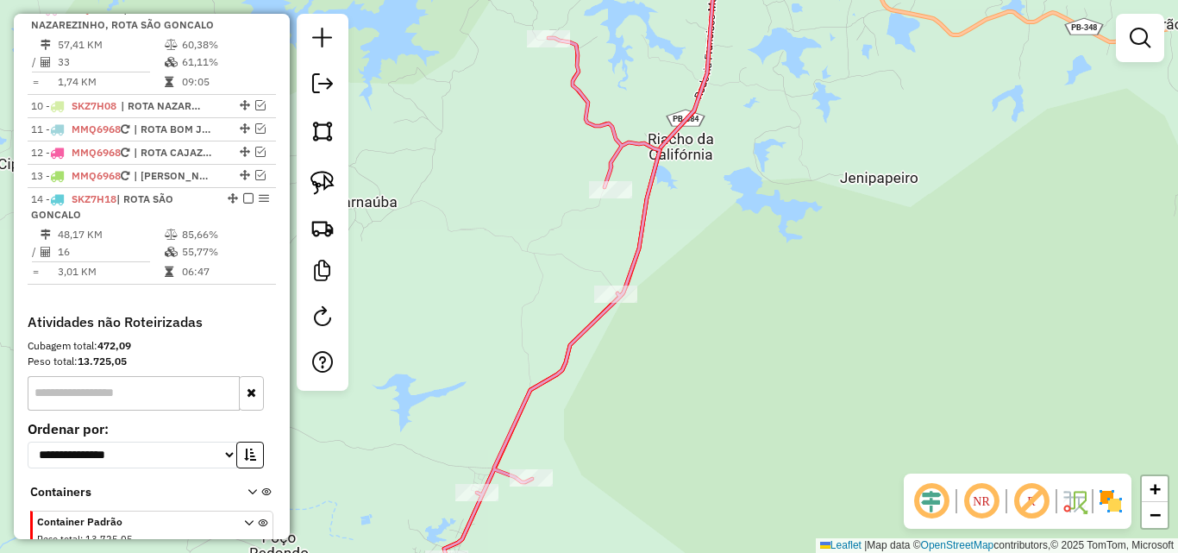
drag, startPoint x: 327, startPoint y: 188, endPoint x: 570, endPoint y: 111, distance: 255.0
click at [327, 189] on img at bounding box center [322, 183] width 24 height 24
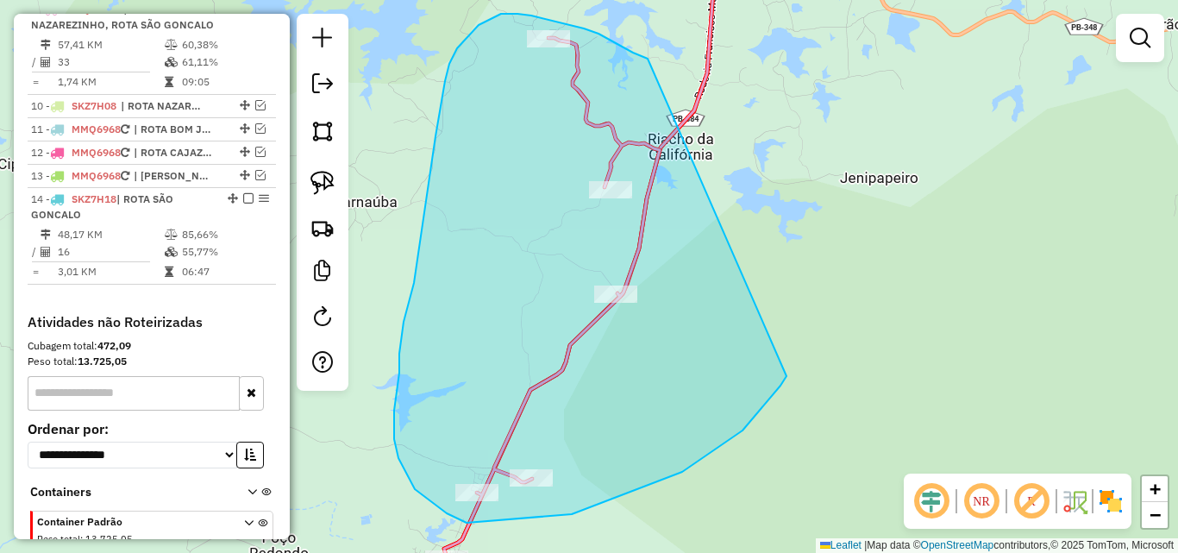
drag, startPoint x: 598, startPoint y: 34, endPoint x: 785, endPoint y: 371, distance: 385.6
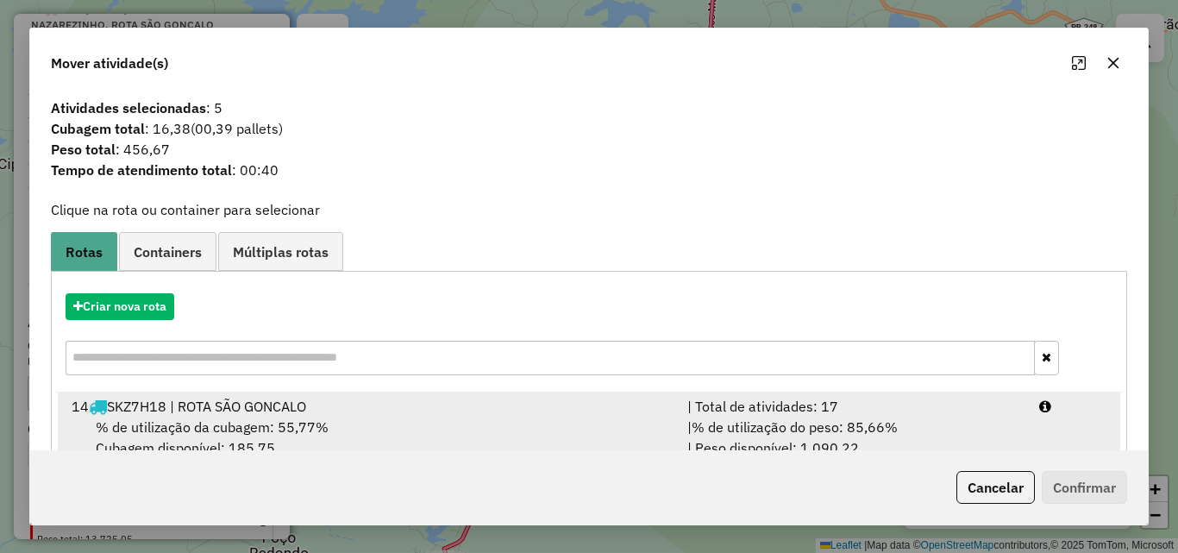
drag, startPoint x: 768, startPoint y: 398, endPoint x: 864, endPoint y: 410, distance: 96.4
click at [769, 398] on div "| Total de atividades: 17" at bounding box center [853, 406] width 352 height 21
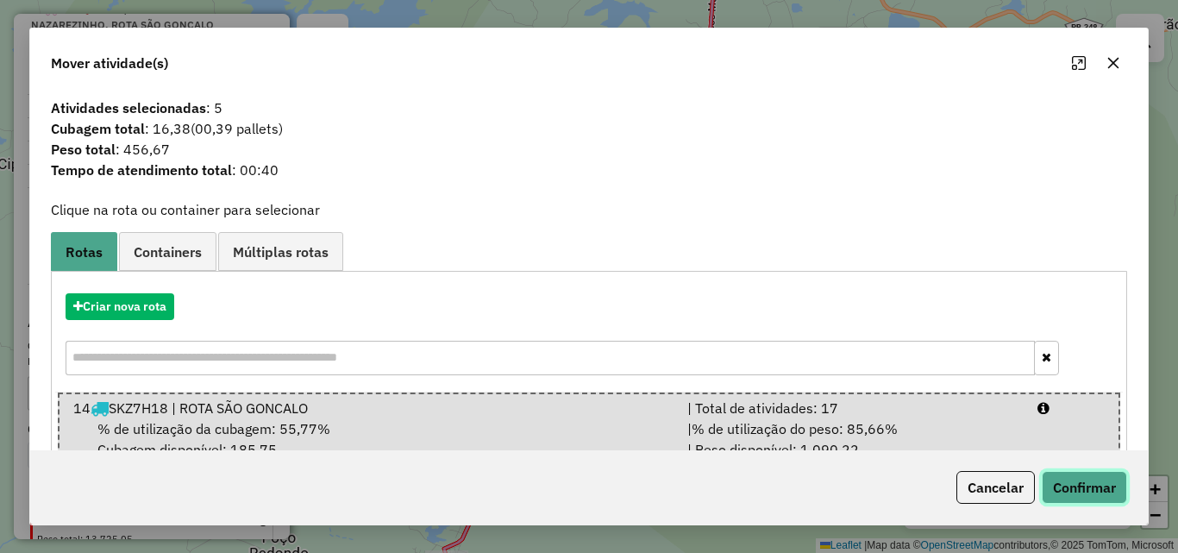
click at [1092, 479] on button "Confirmar" at bounding box center [1084, 487] width 85 height 33
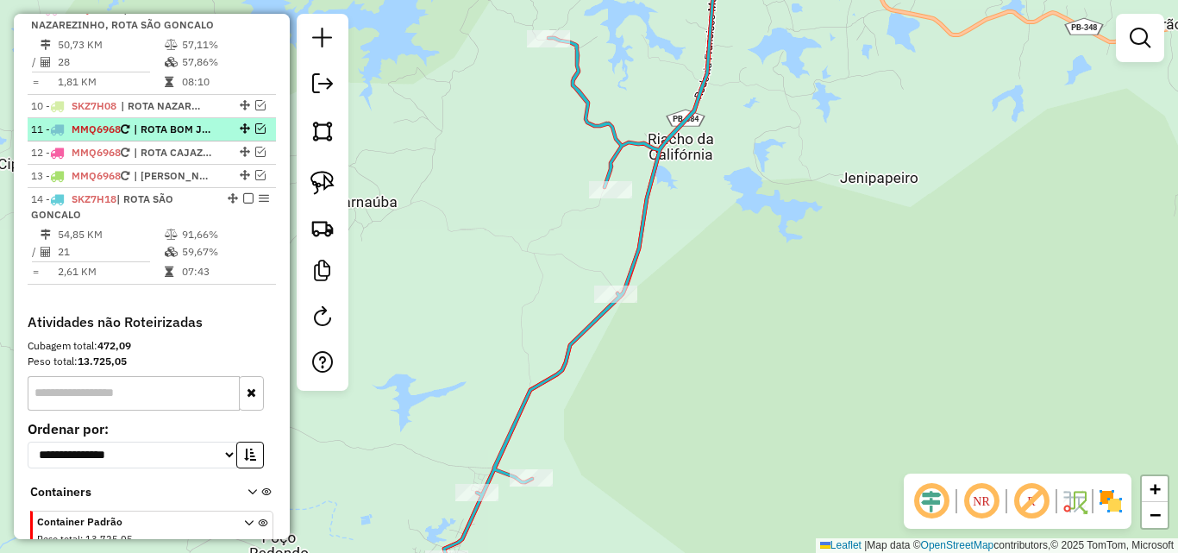
drag, startPoint x: 210, startPoint y: 305, endPoint x: 157, endPoint y: 150, distance: 164.1
click at [210, 280] on td "07:43" at bounding box center [224, 271] width 87 height 17
select select "*********"
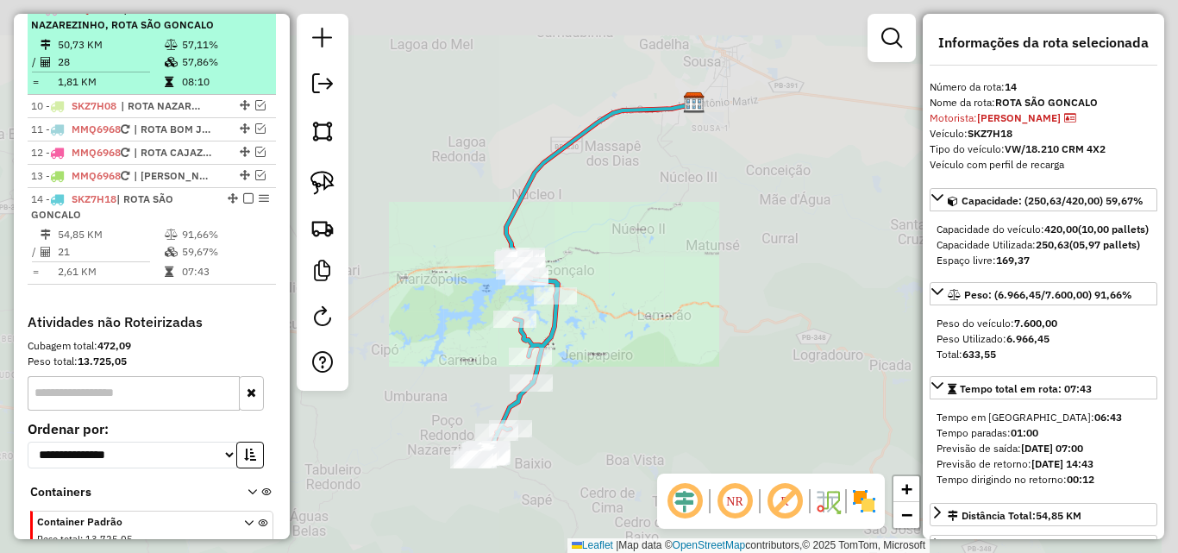
click at [174, 53] on td at bounding box center [172, 44] width 17 height 17
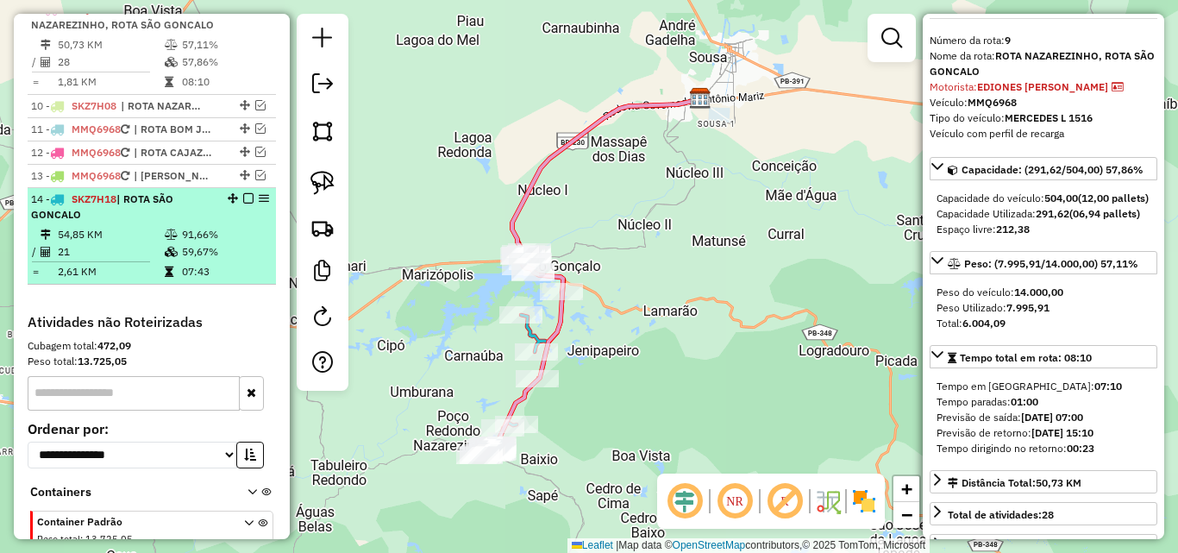
scroll to position [172, 0]
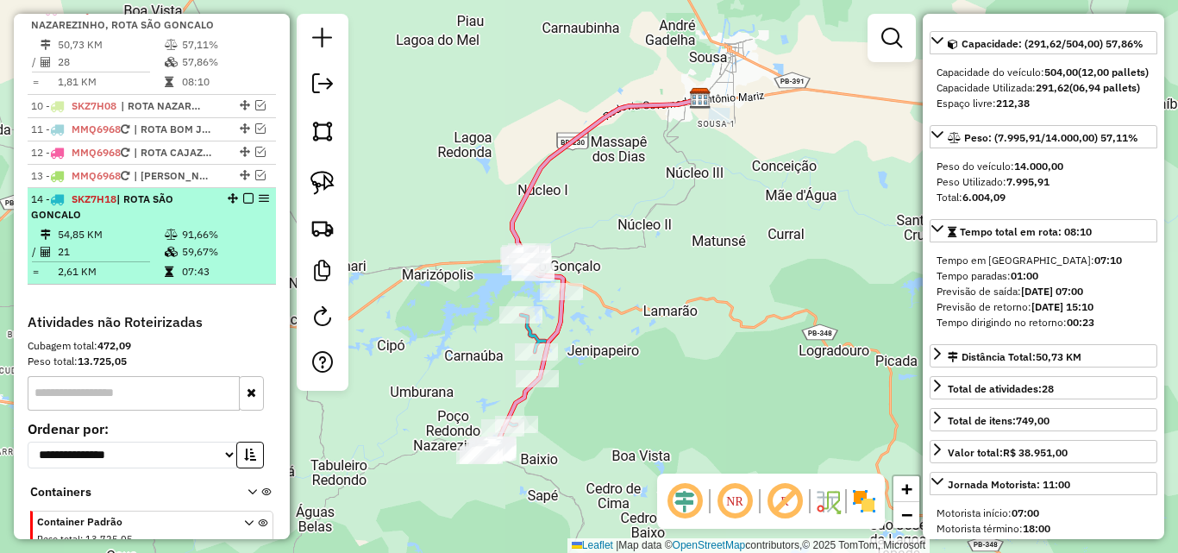
click at [140, 222] on div "14 - SKZ7H18 | ROTA SÃO GONCALO" at bounding box center [122, 206] width 183 height 31
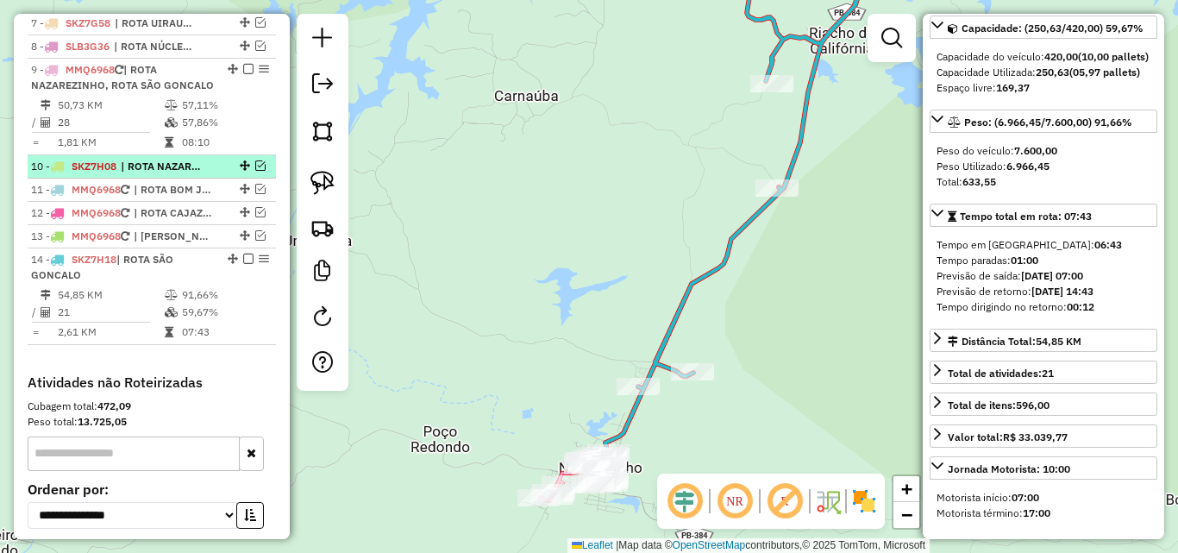
scroll to position [767, 0]
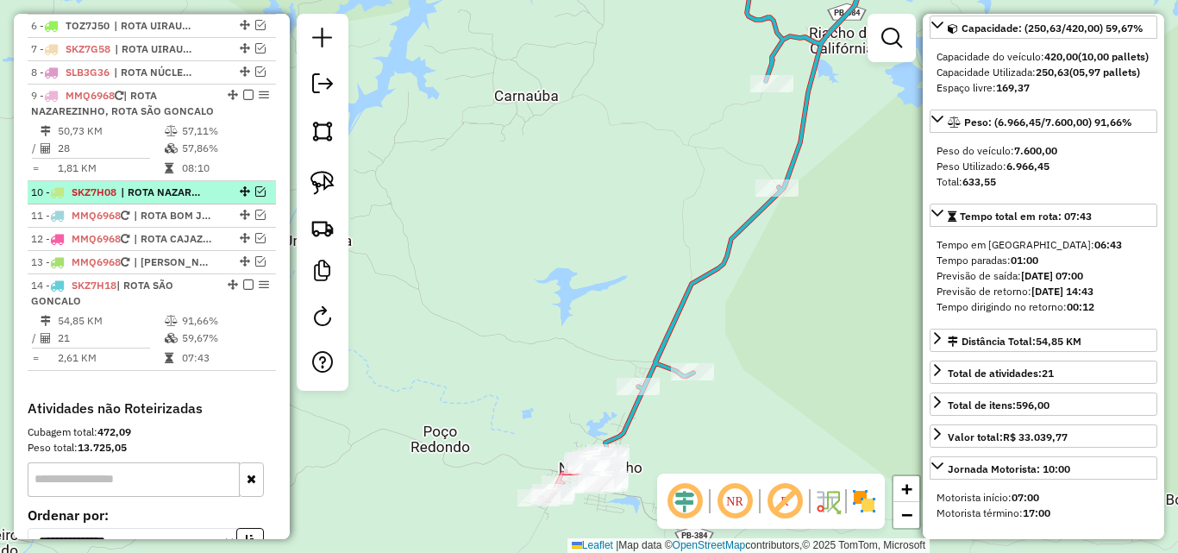
click at [259, 197] on em at bounding box center [260, 191] width 10 height 10
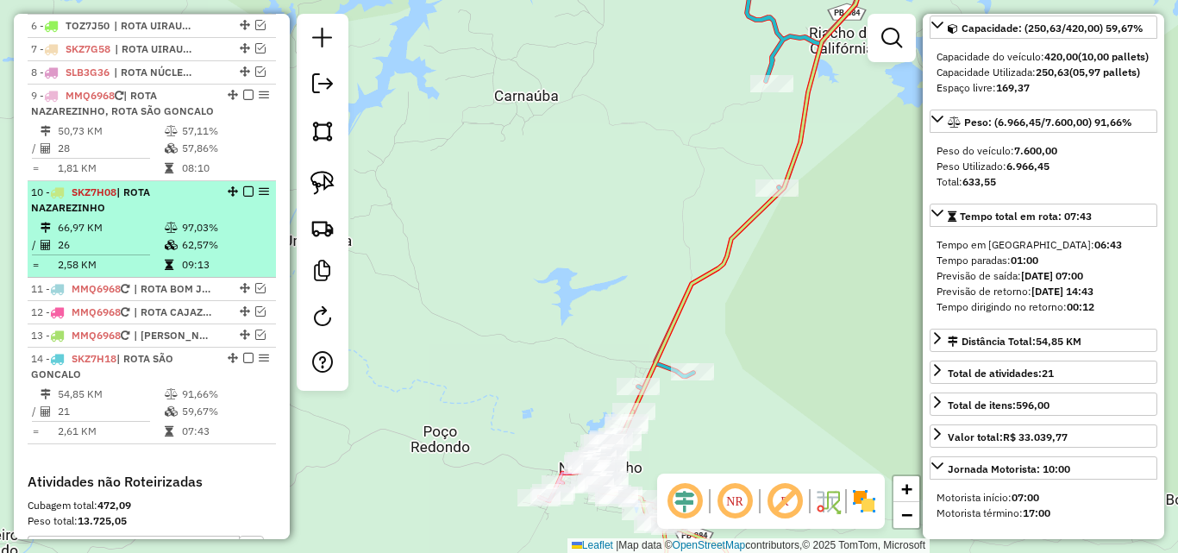
click at [239, 216] on div "10 - SKZ7H08 | ROTA NAZAREZINHO" at bounding box center [151, 200] width 241 height 31
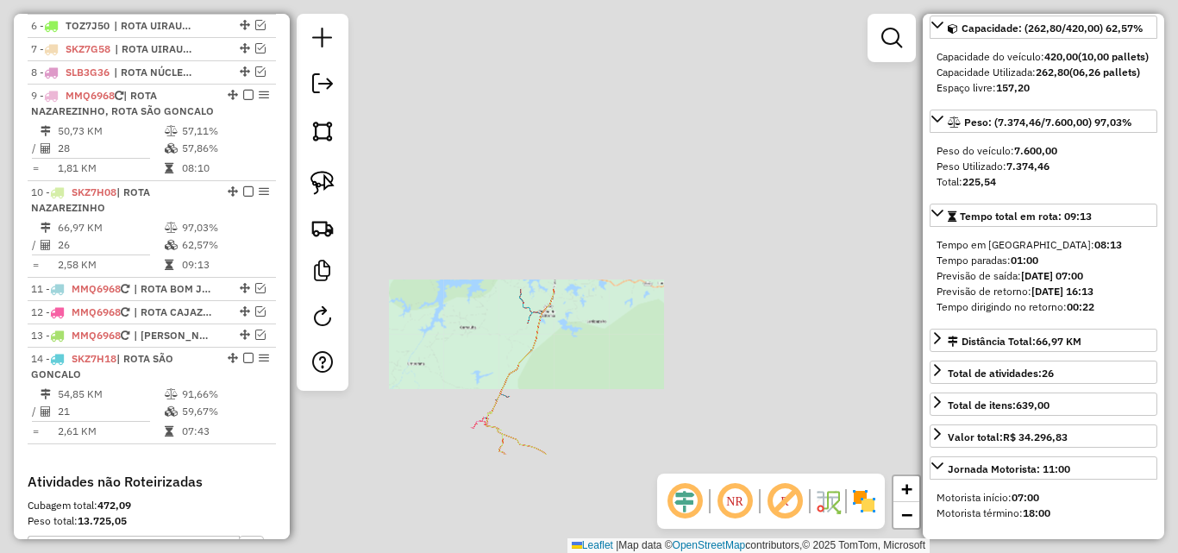
scroll to position [157, 0]
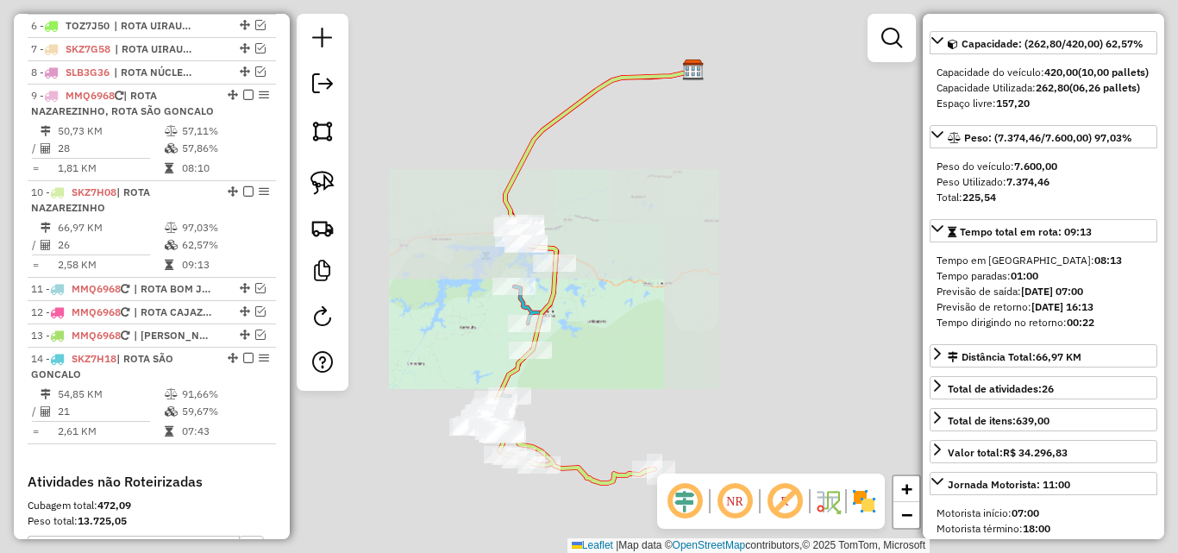
drag, startPoint x: 454, startPoint y: 274, endPoint x: 441, endPoint y: 320, distance: 47.7
click at [454, 270] on div "Janela de atendimento Grade de atendimento Capacidade Transportadoras Veículos …" at bounding box center [589, 276] width 1178 height 553
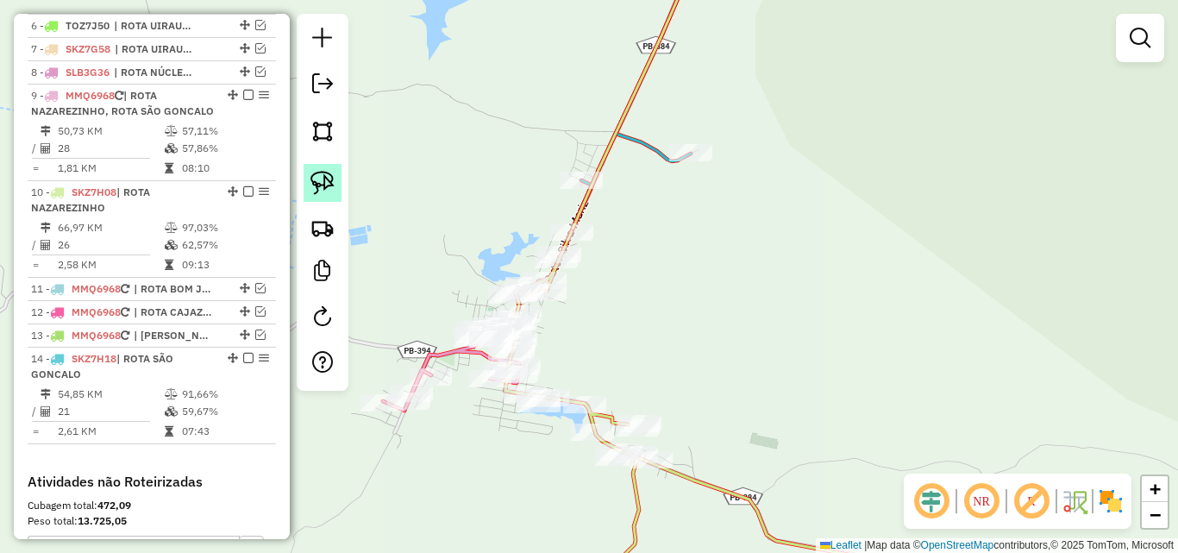
click at [322, 174] on img at bounding box center [322, 183] width 24 height 24
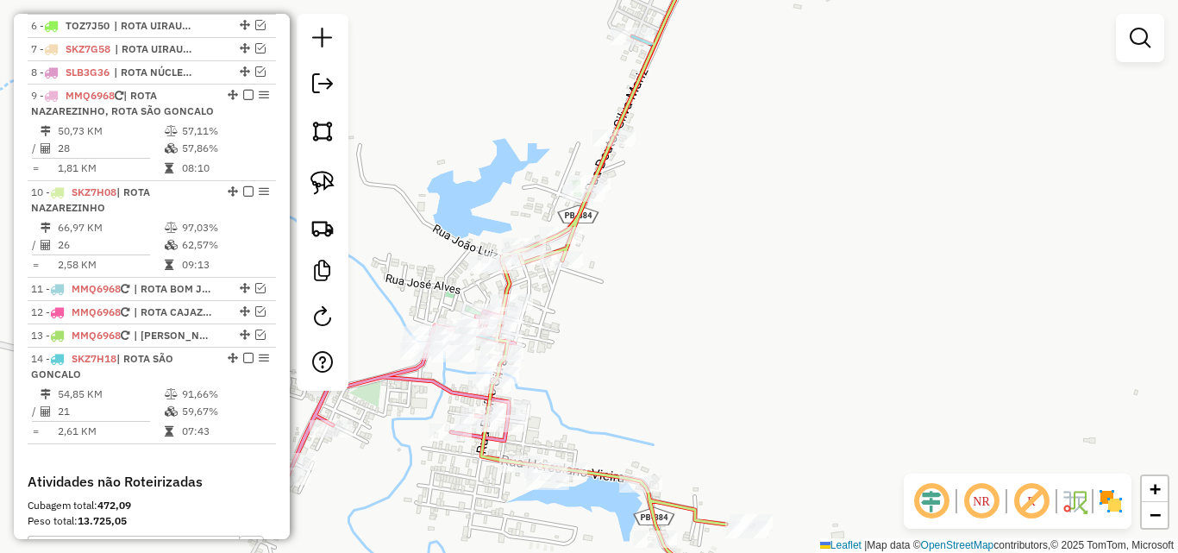
drag, startPoint x: 585, startPoint y: 355, endPoint x: 611, endPoint y: 338, distance: 31.8
click at [604, 342] on div "Janela de atendimento Grade de atendimento Capacidade Transportadoras Veículos …" at bounding box center [589, 276] width 1178 height 553
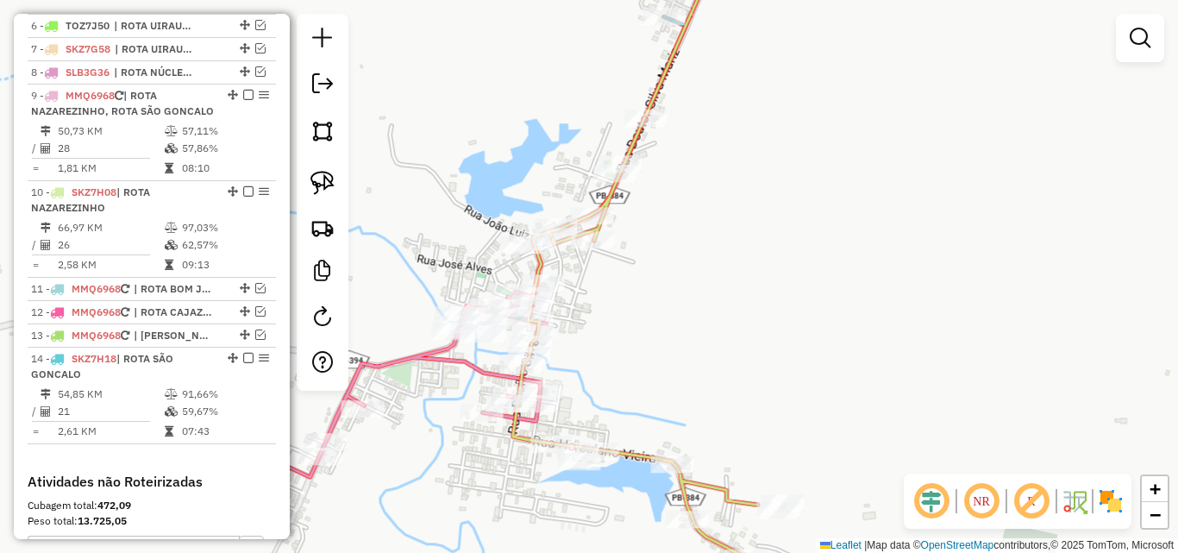
click at [613, 338] on div "Janela de atendimento Grade de atendimento Capacidade Transportadoras Veículos …" at bounding box center [589, 276] width 1178 height 553
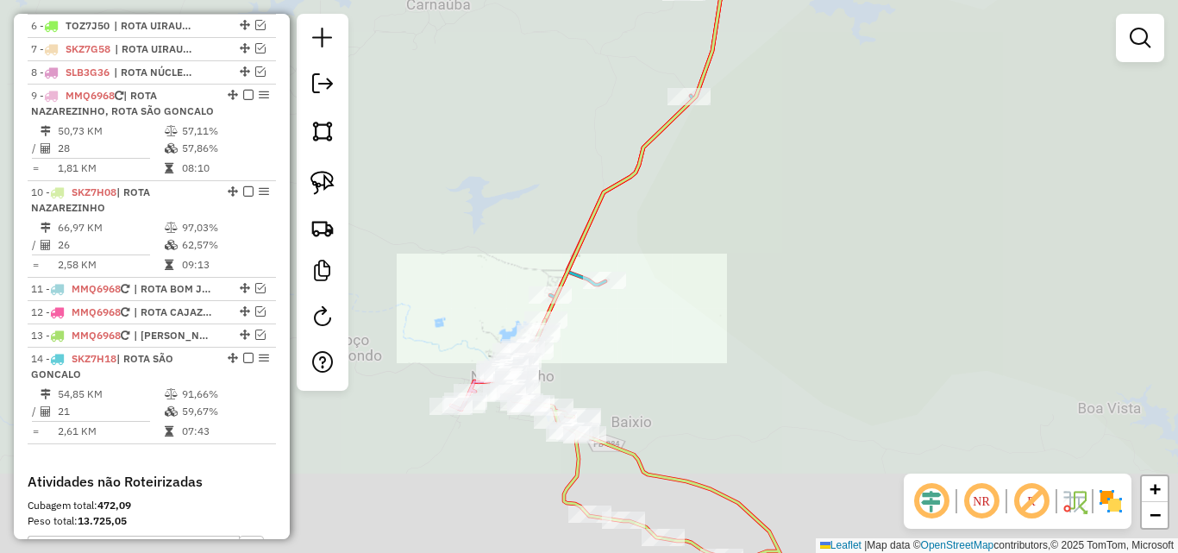
click at [676, 331] on div "Janela de atendimento Grade de atendimento Capacidade Transportadoras Veículos …" at bounding box center [589, 276] width 1178 height 553
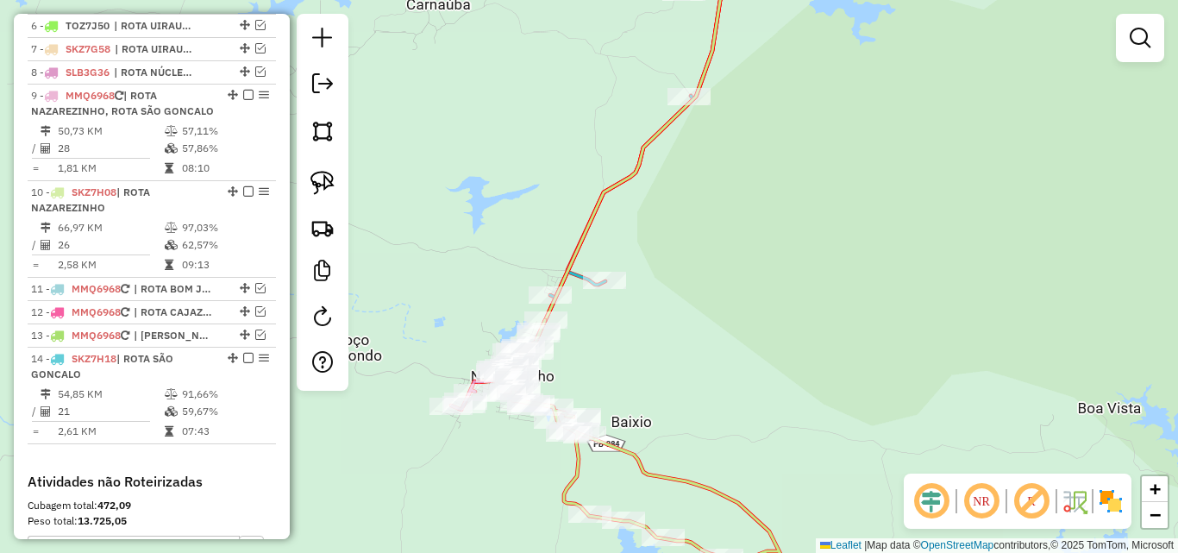
drag, startPoint x: 317, startPoint y: 171, endPoint x: 359, endPoint y: 197, distance: 48.8
click at [317, 172] on img at bounding box center [322, 183] width 24 height 24
drag, startPoint x: 541, startPoint y: 278, endPoint x: 484, endPoint y: 284, distance: 58.0
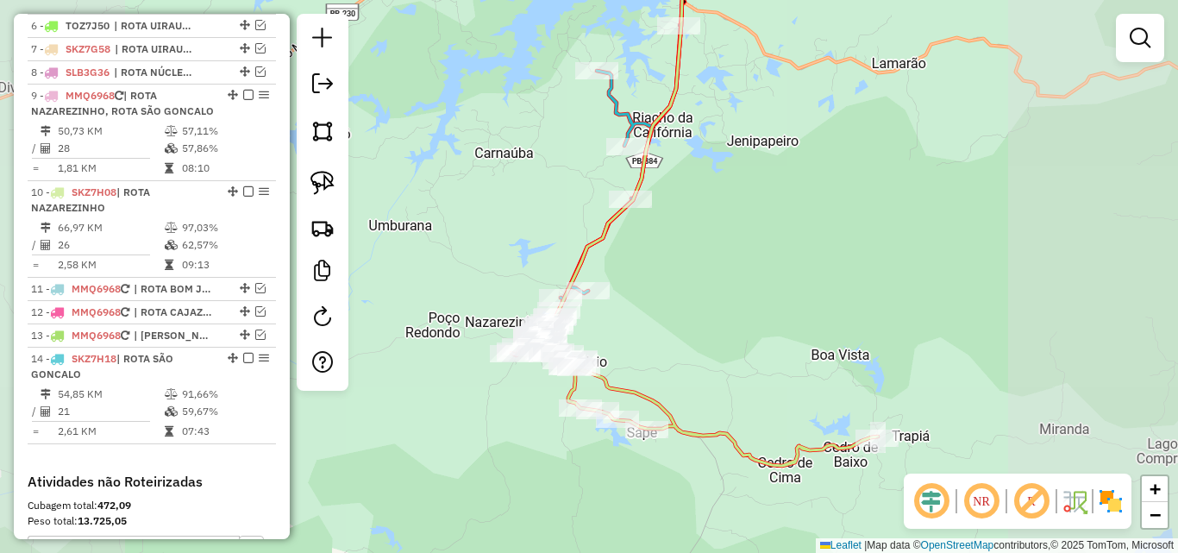
click at [715, 326] on div "Janela de atendimento Grade de atendimento Capacidade Transportadoras Veículos …" at bounding box center [589, 276] width 1178 height 553
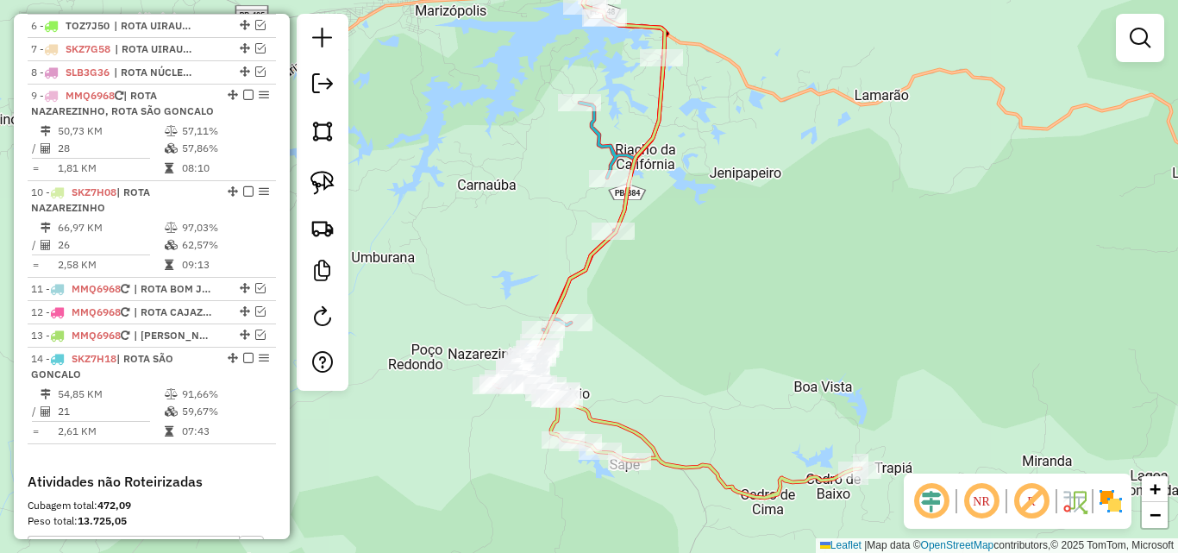
drag, startPoint x: 712, startPoint y: 317, endPoint x: 698, endPoint y: 348, distance: 34.3
click at [698, 348] on div "Janela de atendimento Grade de atendimento Capacidade Transportadoras Veículos …" at bounding box center [589, 276] width 1178 height 553
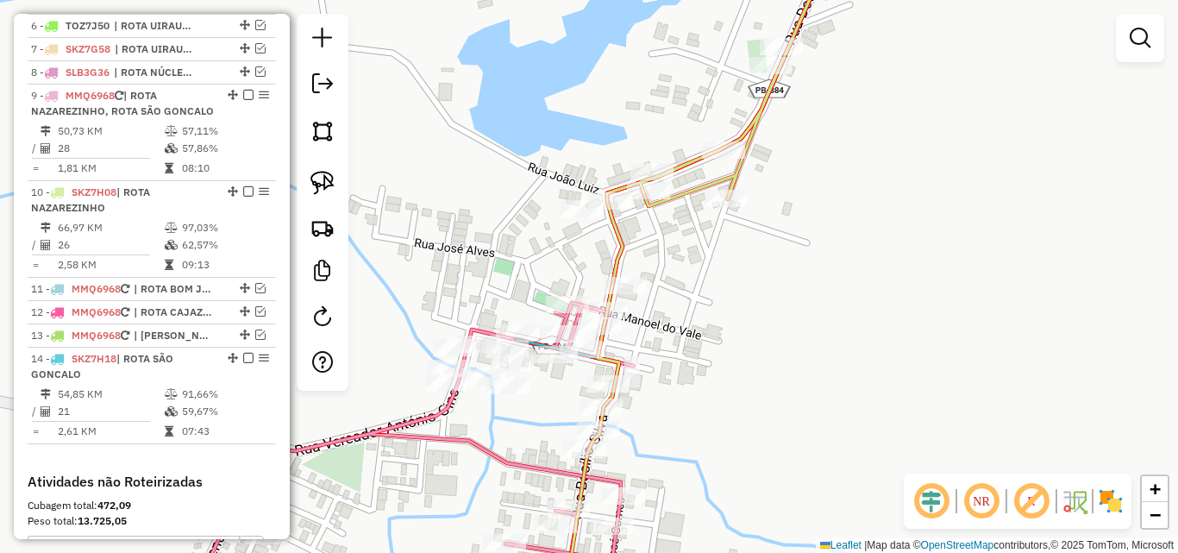
click at [625, 254] on icon at bounding box center [698, 281] width 264 height 654
select select "*********"
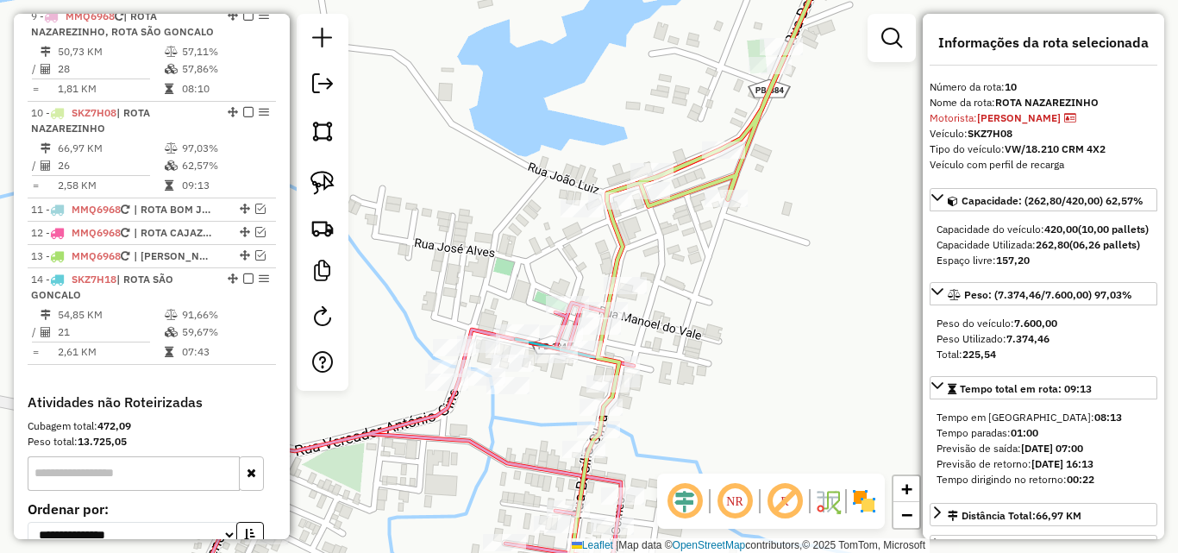
scroll to position [966, 0]
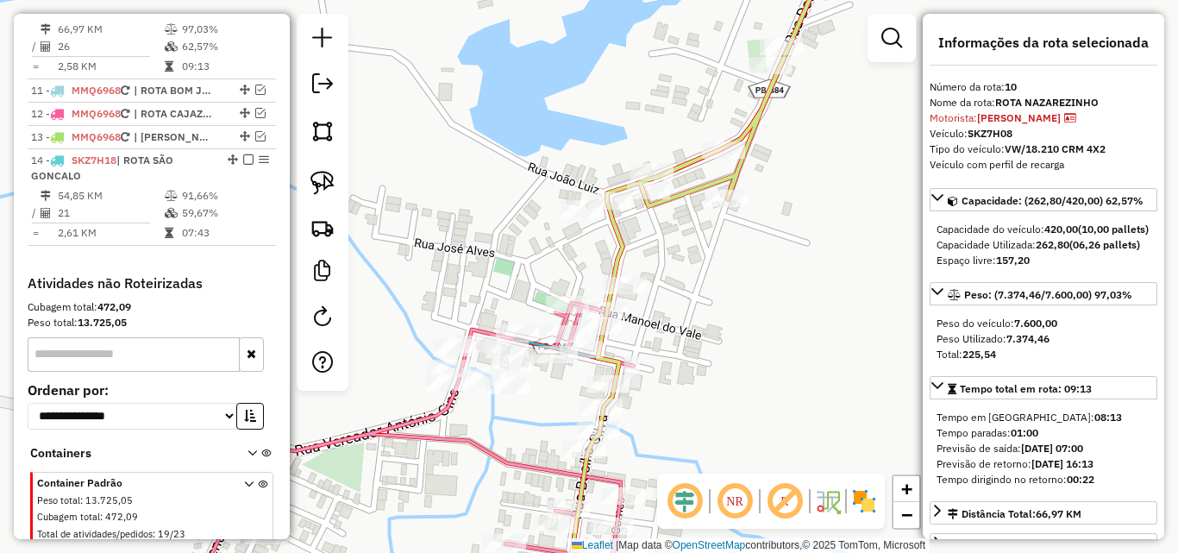
click at [434, 421] on icon at bounding box center [412, 445] width 444 height 325
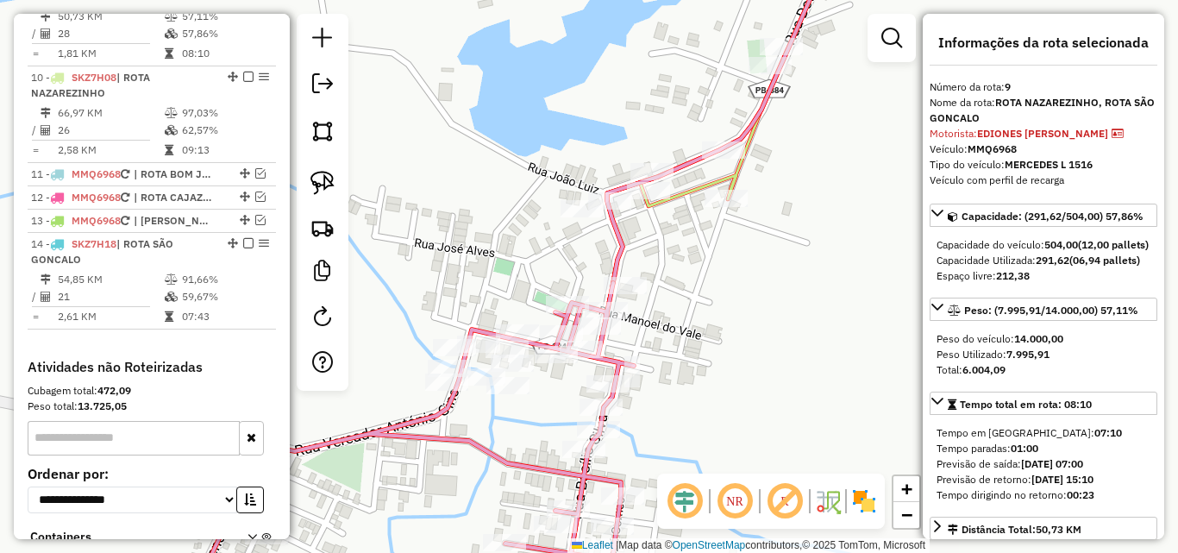
scroll to position [854, 0]
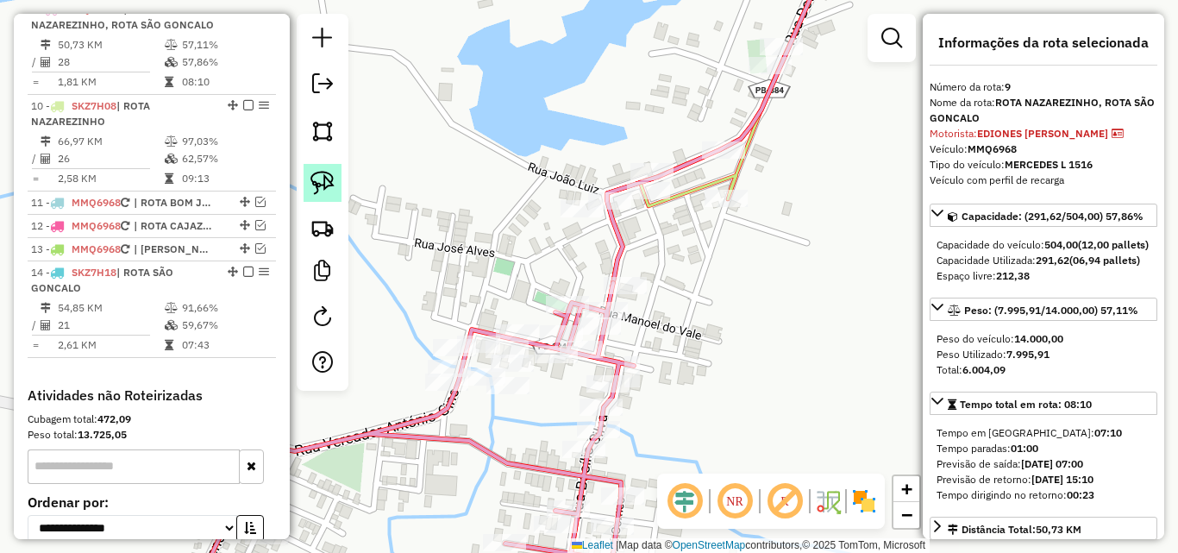
click at [319, 178] on img at bounding box center [322, 183] width 24 height 24
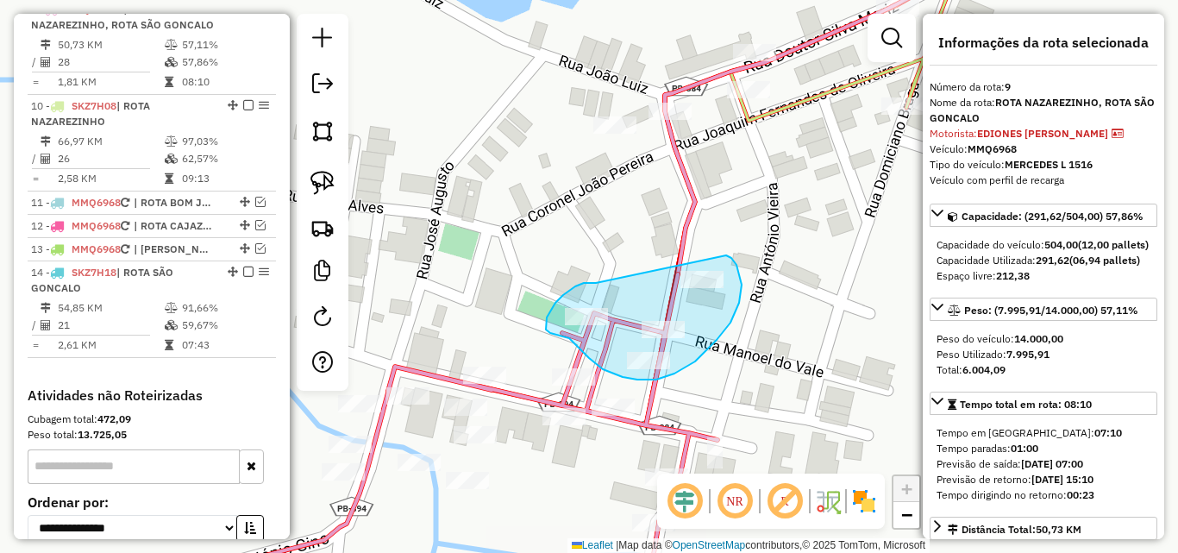
drag, startPoint x: 596, startPoint y: 283, endPoint x: 726, endPoint y: 255, distance: 133.1
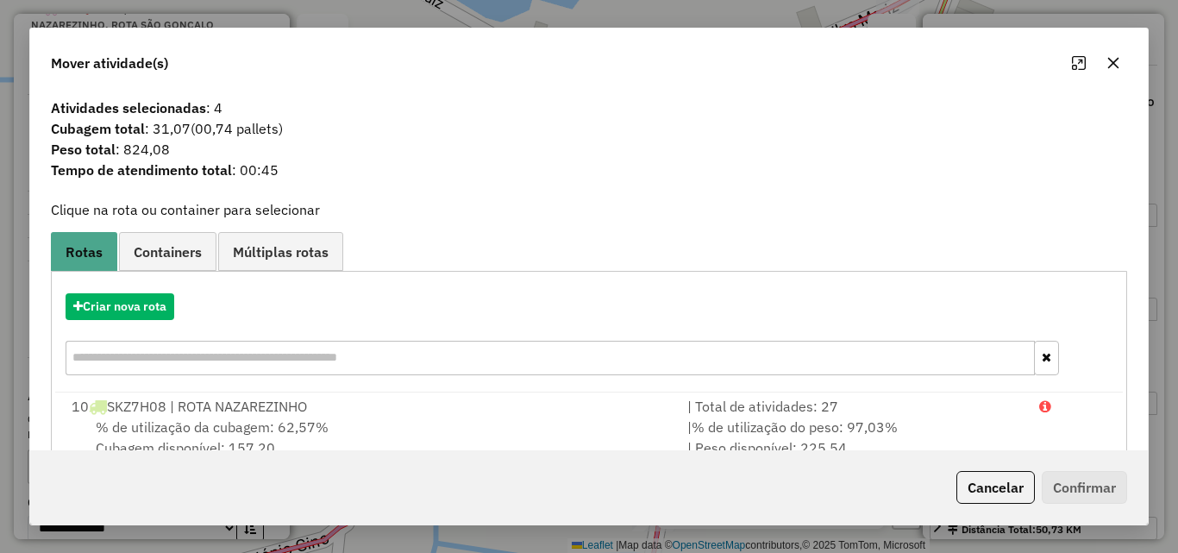
click at [995, 484] on button "Cancelar" at bounding box center [995, 487] width 78 height 33
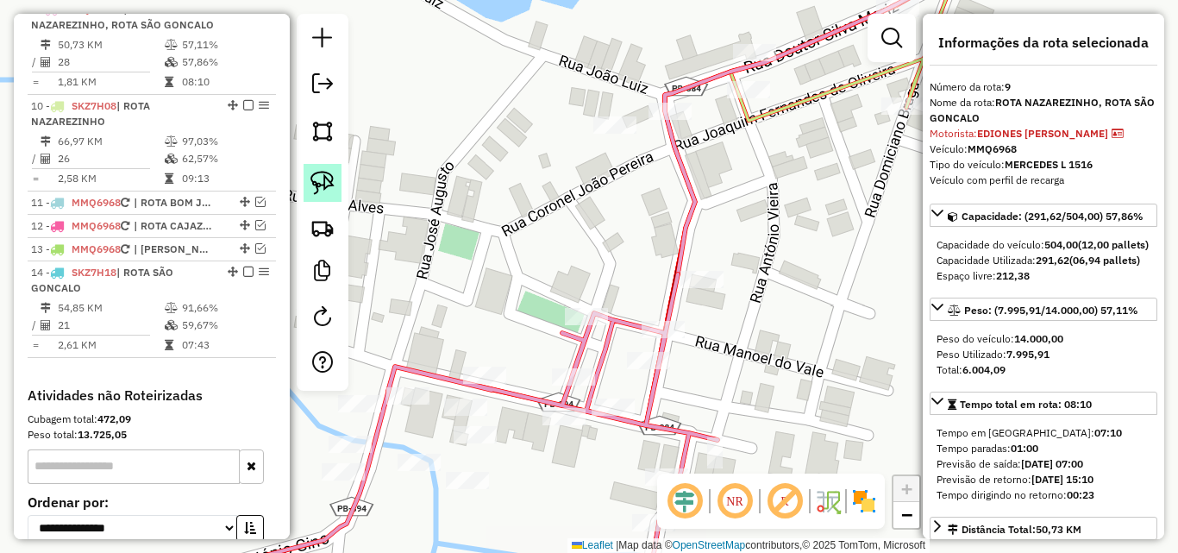
click at [318, 178] on img at bounding box center [322, 183] width 24 height 24
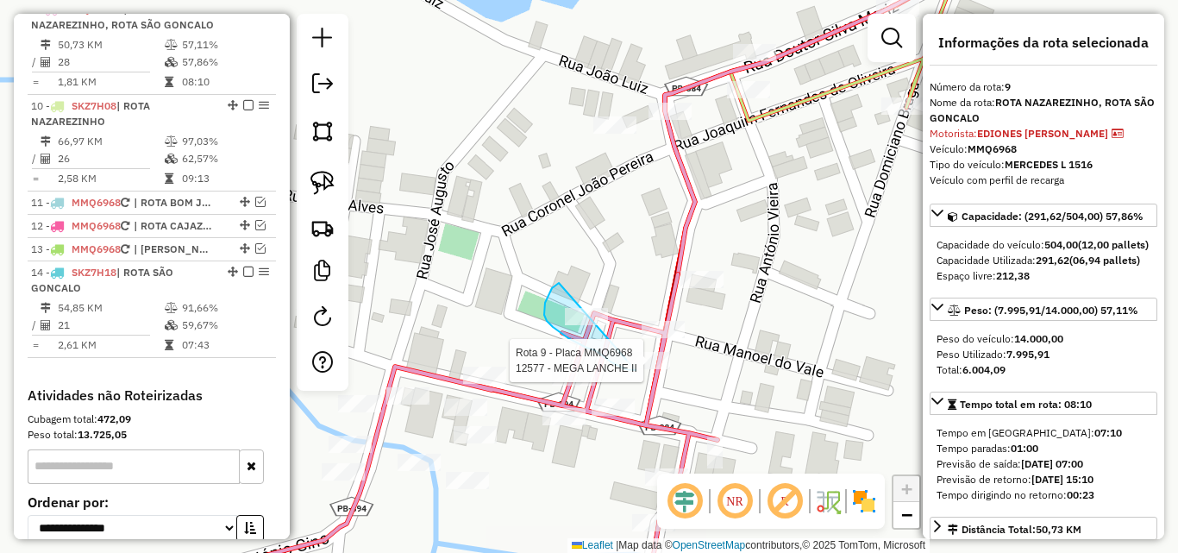
drag, startPoint x: 559, startPoint y: 283, endPoint x: 740, endPoint y: 267, distance: 181.7
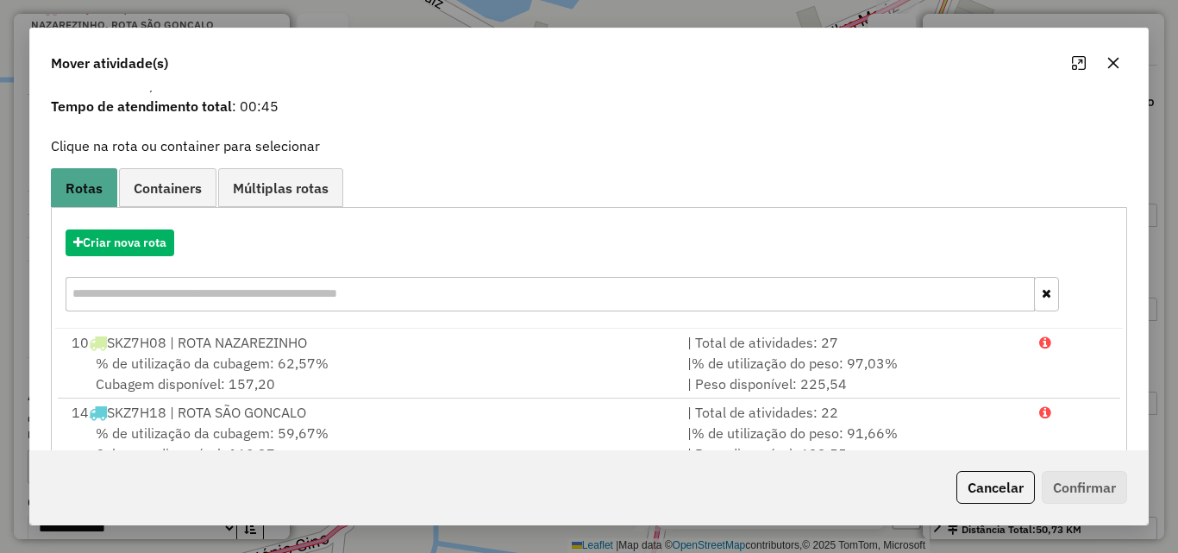
scroll to position [111, 0]
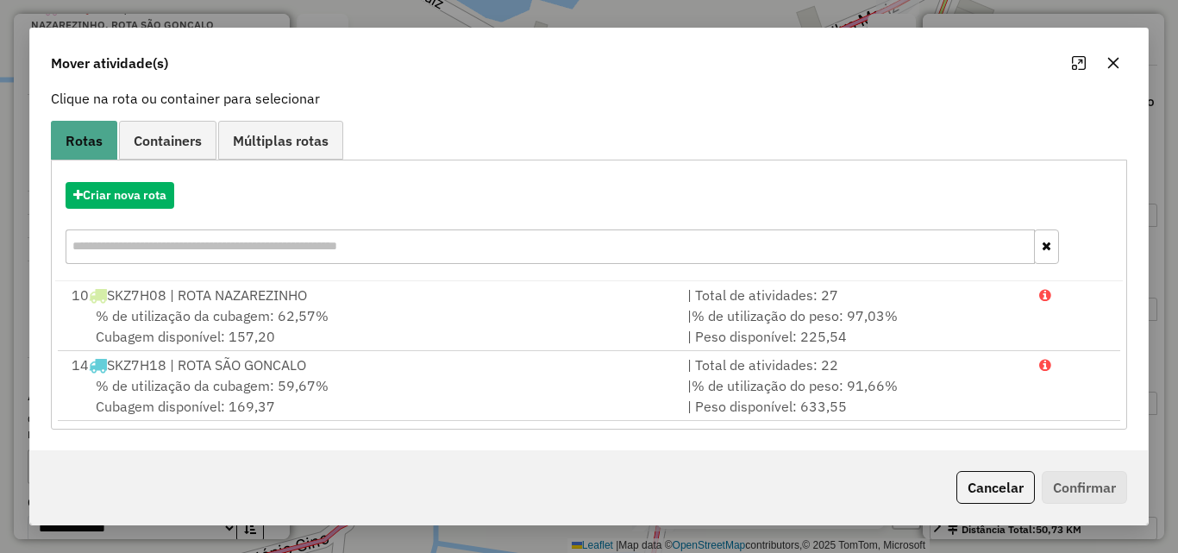
click at [965, 474] on button "Cancelar" at bounding box center [995, 487] width 78 height 33
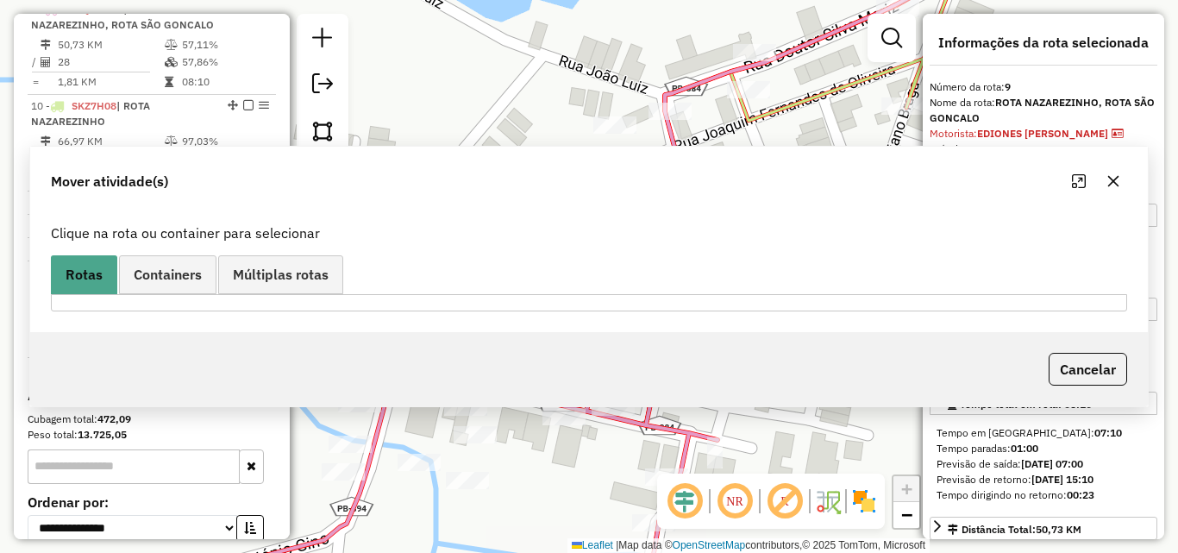
scroll to position [0, 0]
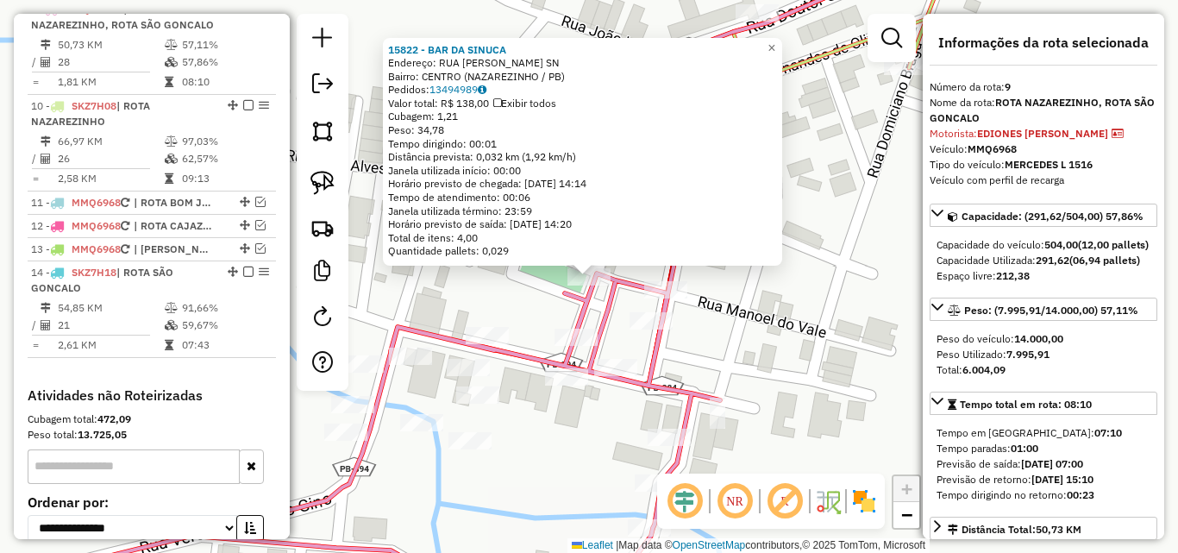
click at [719, 362] on div "15822 - BAR DA SINUCA Endereço: RUA BASILIO BORGES SN Bairro: CENTRO (NAZAREZIN…" at bounding box center [589, 276] width 1178 height 553
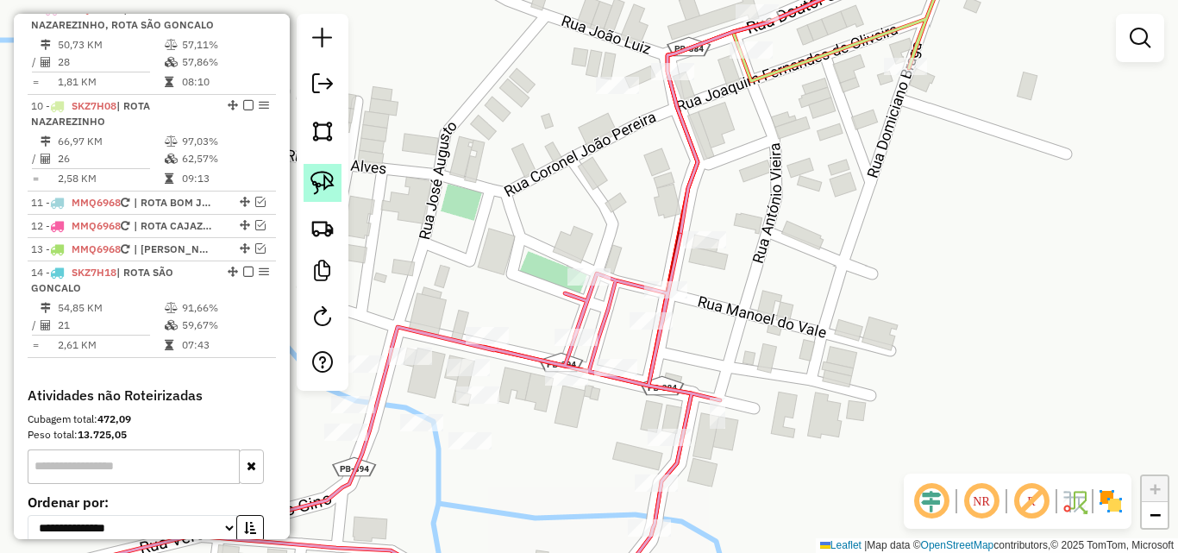
drag, startPoint x: 310, startPoint y: 179, endPoint x: 345, endPoint y: 186, distance: 36.0
click at [310, 180] on link at bounding box center [322, 183] width 38 height 38
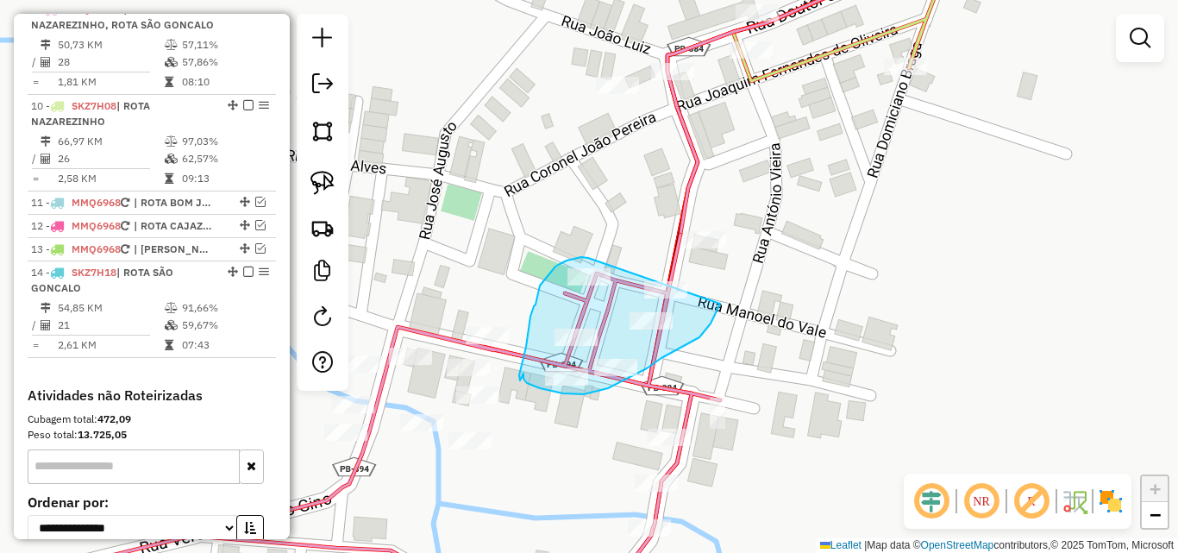
drag, startPoint x: 588, startPoint y: 258, endPoint x: 738, endPoint y: 271, distance: 150.6
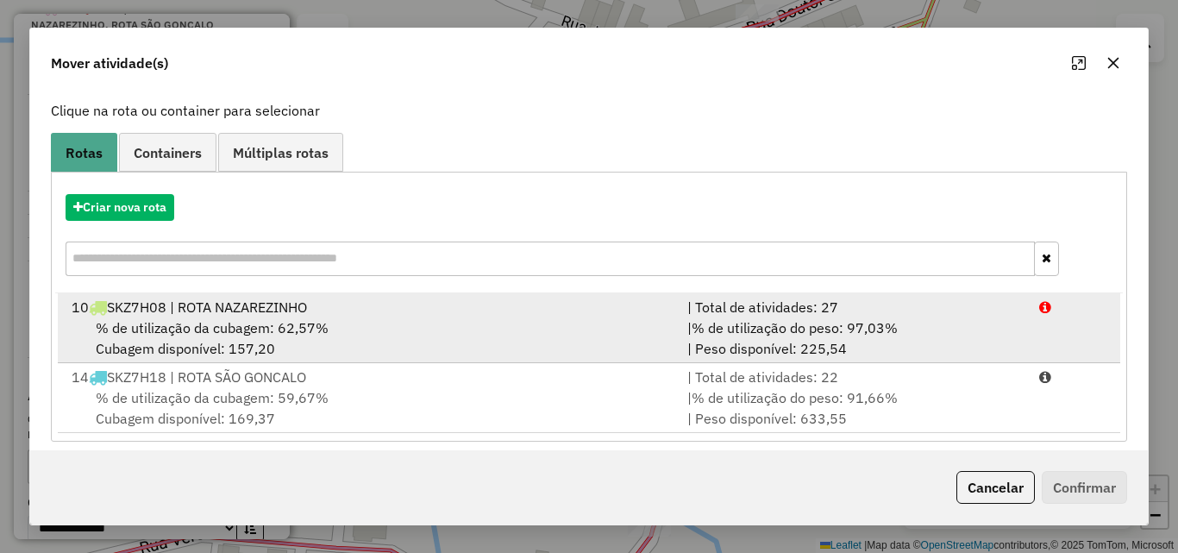
scroll to position [111, 0]
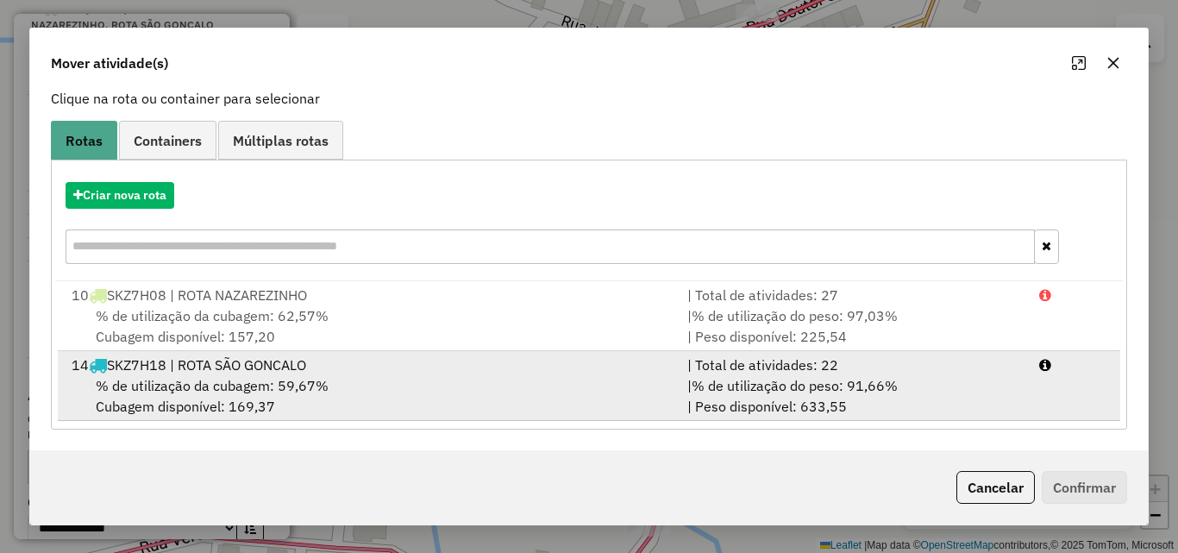
click at [1011, 419] on li "14 SKZ7H18 | ROTA SÃO GONCALO | Total de atividades: 22 % de utilização da cuba…" at bounding box center [589, 386] width 1062 height 70
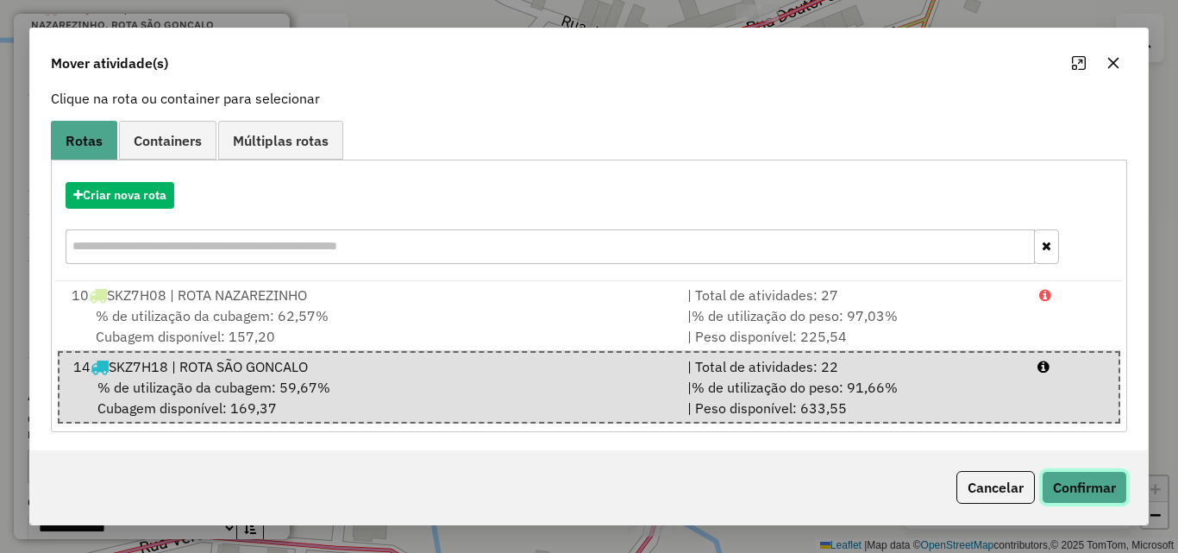
click at [1087, 493] on button "Confirmar" at bounding box center [1084, 487] width 85 height 33
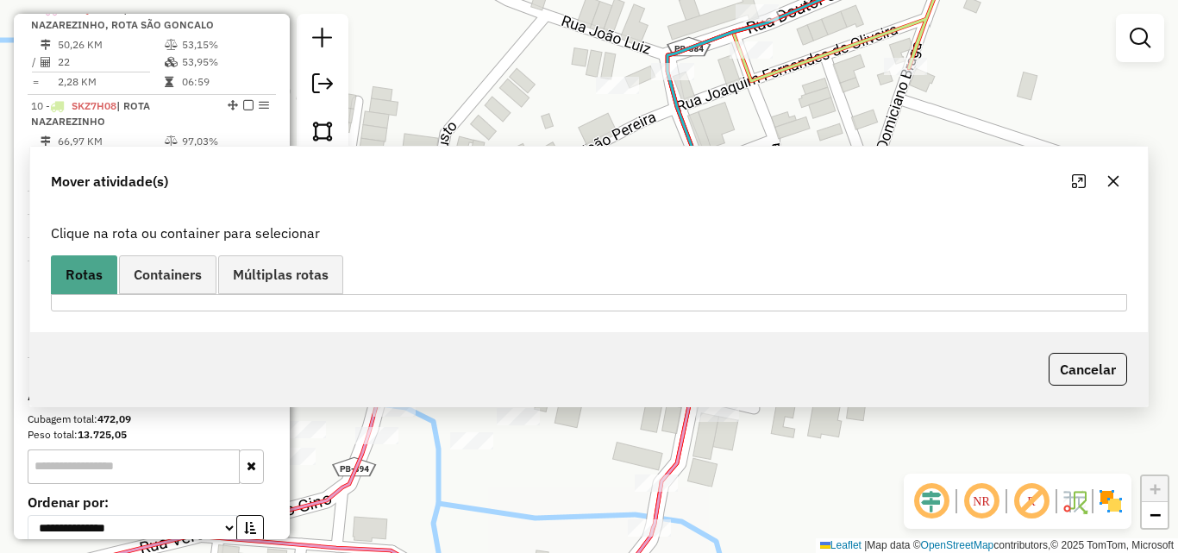
scroll to position [0, 0]
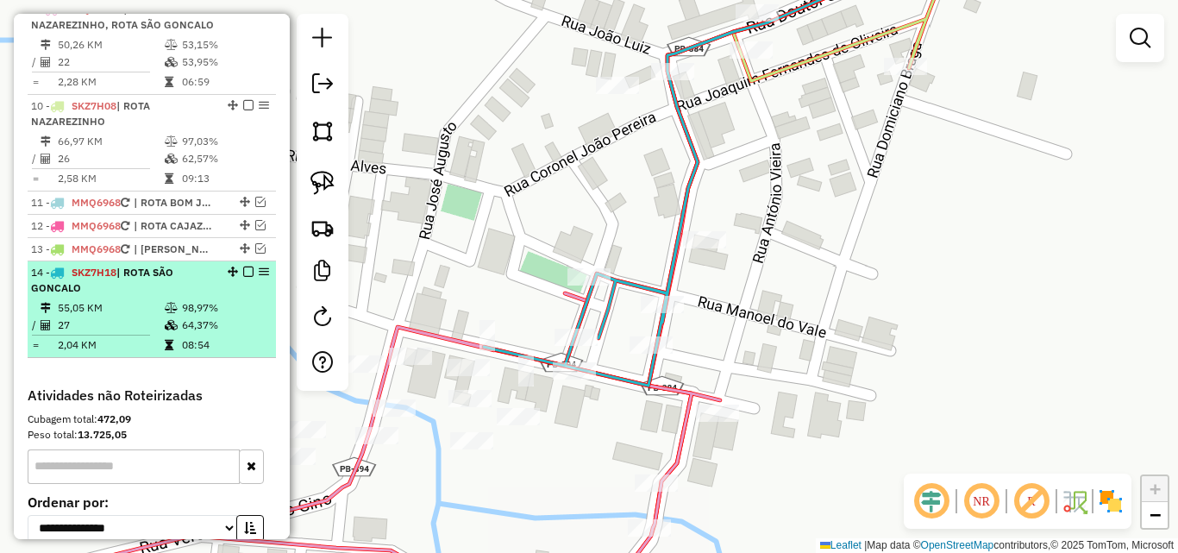
click at [158, 316] on td "55,05 KM" at bounding box center [110, 307] width 107 height 17
select select "*********"
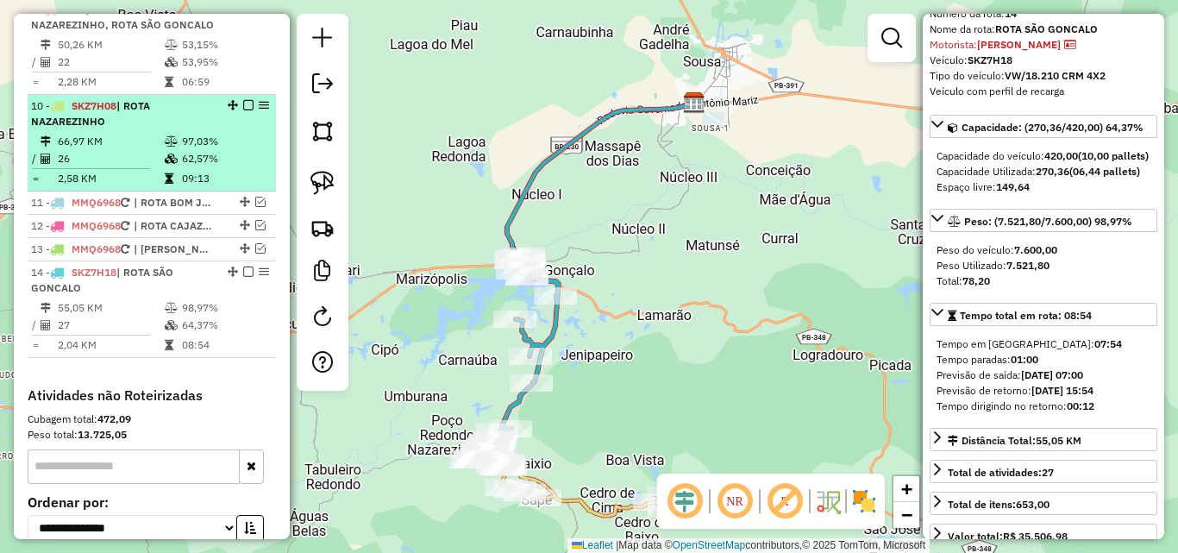
scroll to position [86, 0]
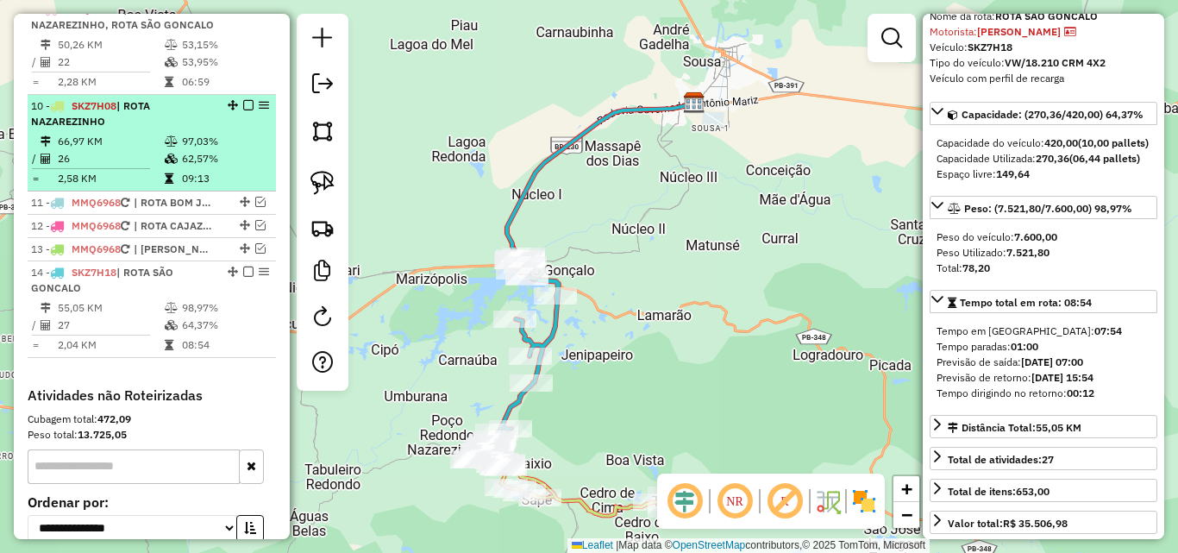
click at [145, 150] on td "66,97 KM" at bounding box center [110, 141] width 107 height 17
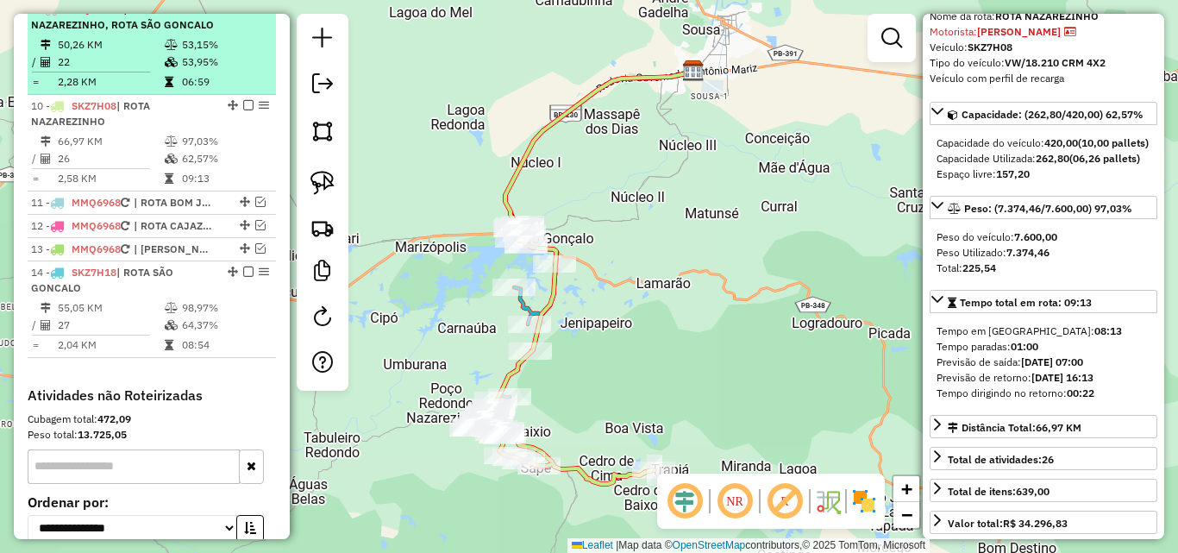
click at [181, 53] on td "53,15%" at bounding box center [224, 44] width 87 height 17
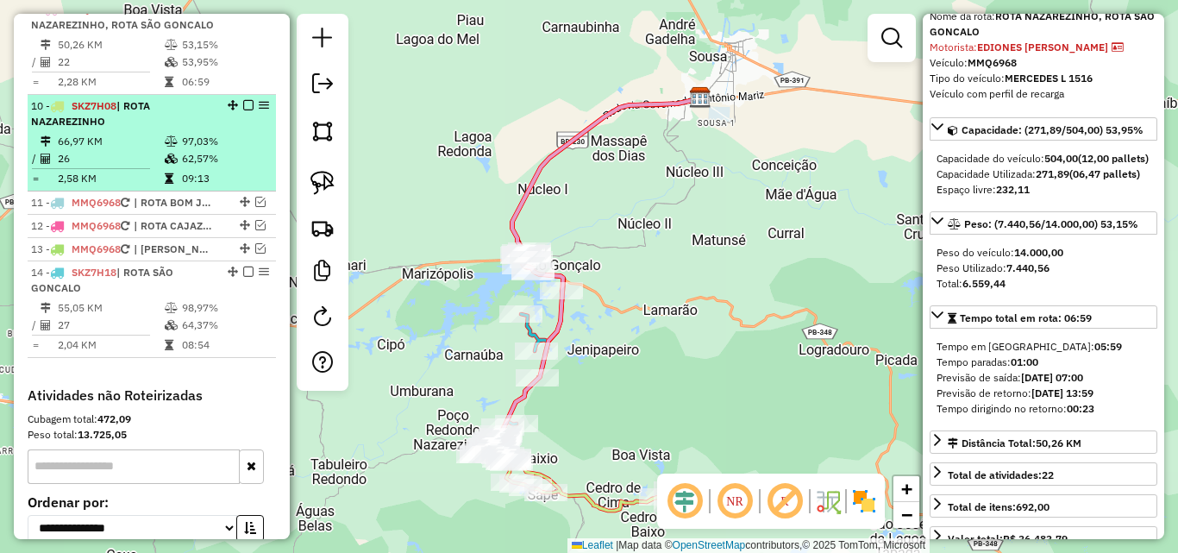
click at [166, 129] on div "10 - SKZ7H08 | ROTA NAZAREZINHO" at bounding box center [122, 113] width 183 height 31
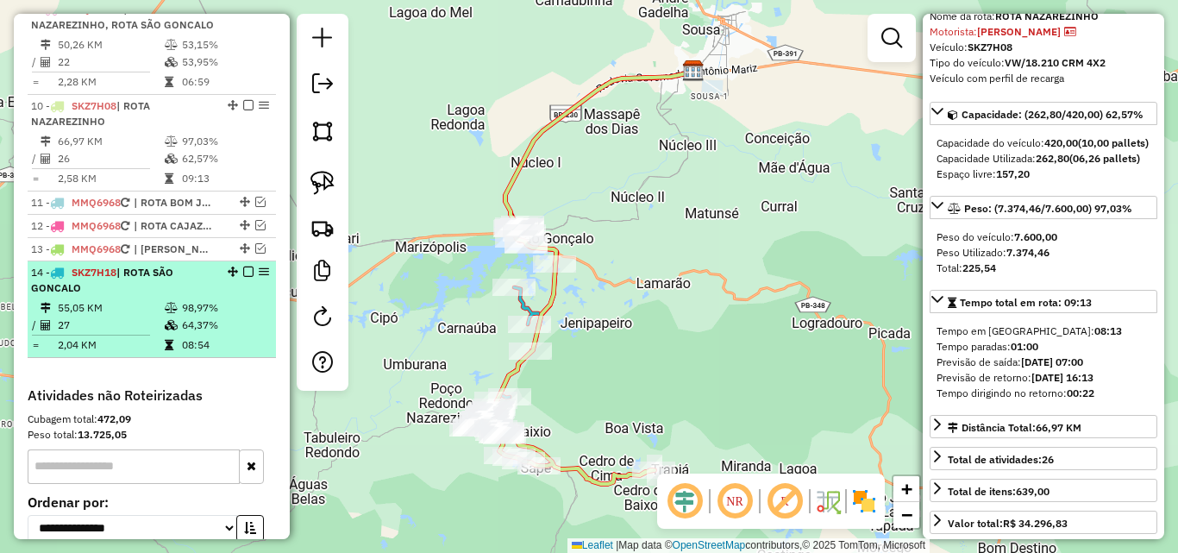
click at [173, 294] on span "| ROTA SÃO GONCALO" at bounding box center [102, 280] width 142 height 28
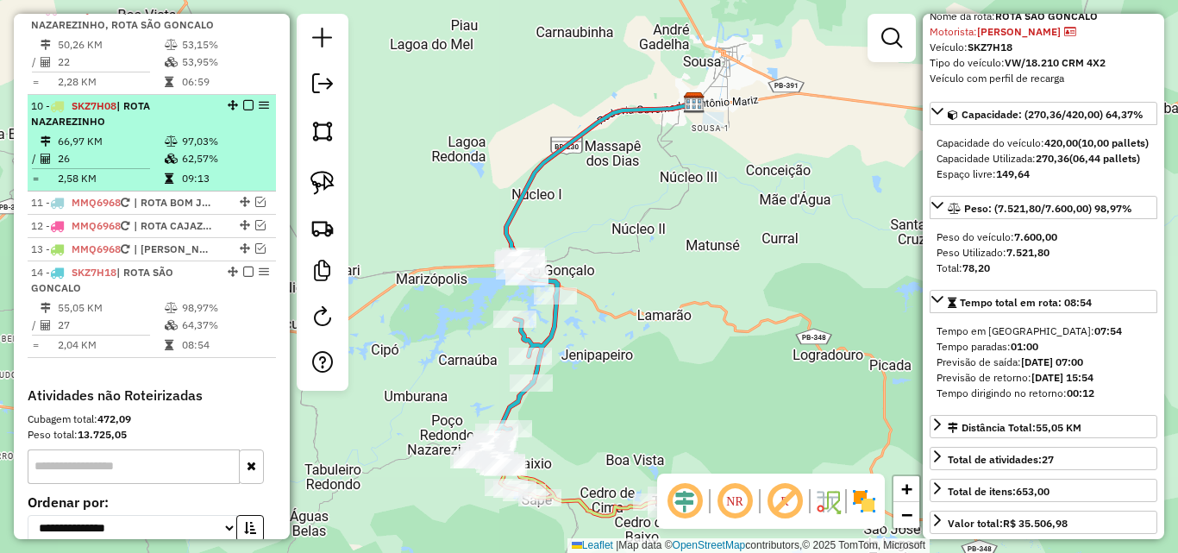
click at [160, 129] on div "10 - SKZ7H08 | ROTA NAZAREZINHO" at bounding box center [122, 113] width 183 height 31
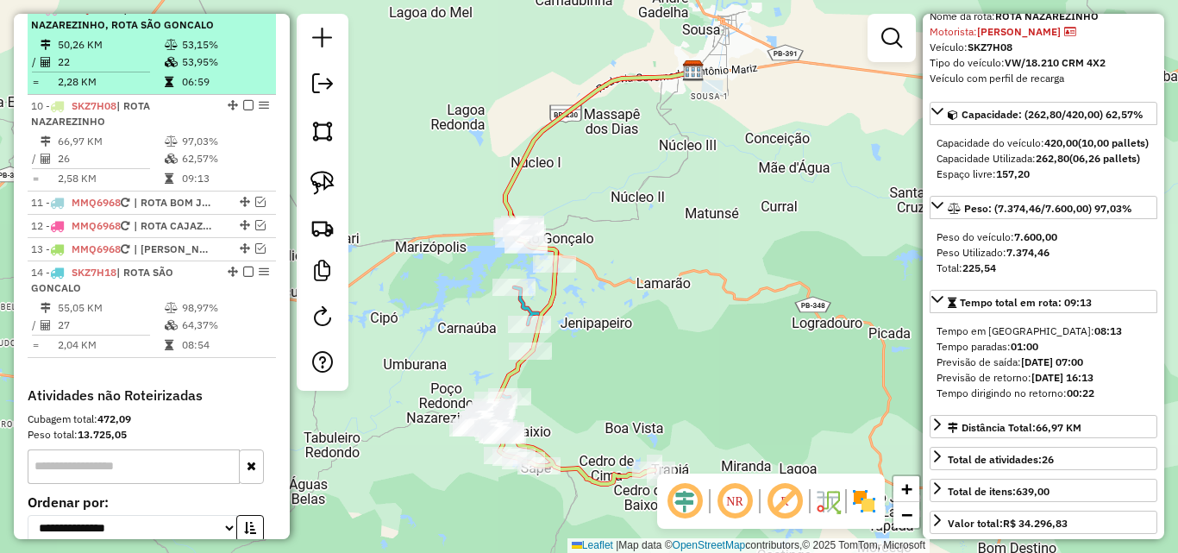
click at [171, 71] on td at bounding box center [172, 61] width 17 height 17
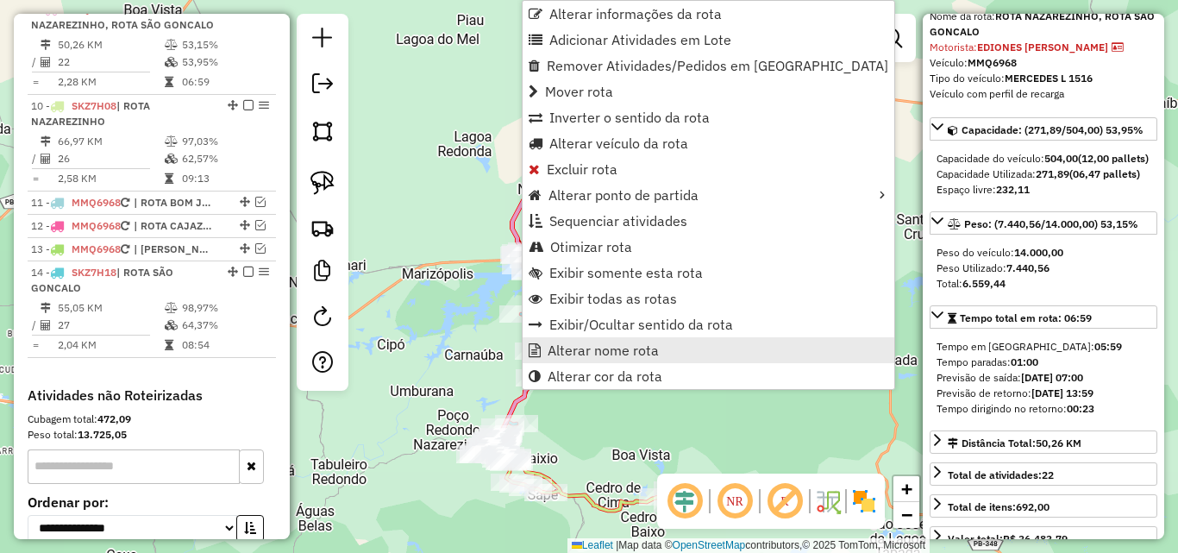
click at [603, 350] on span "Alterar nome rota" at bounding box center [603, 350] width 111 height 14
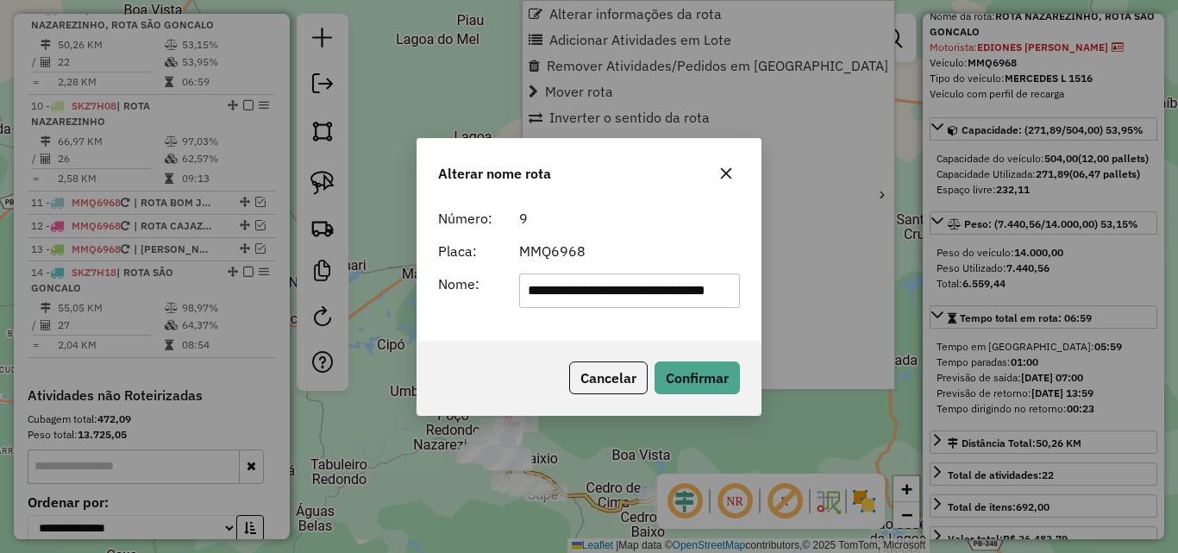
scroll to position [0, 65]
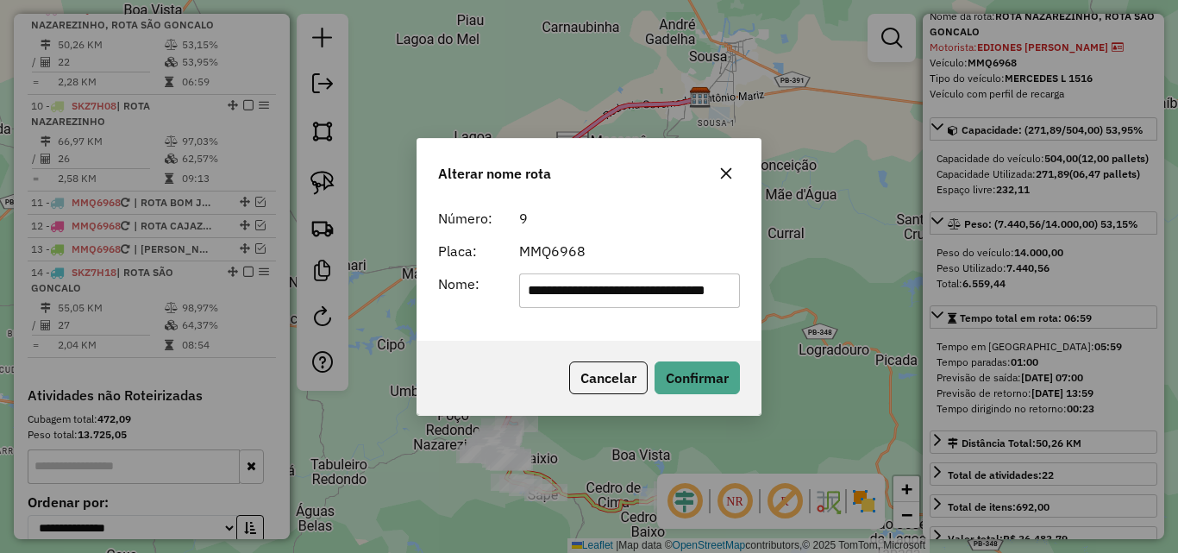
drag, startPoint x: 594, startPoint y: 300, endPoint x: 999, endPoint y: 370, distance: 411.2
click at [992, 366] on div "**********" at bounding box center [589, 276] width 1178 height 553
type input "**********"
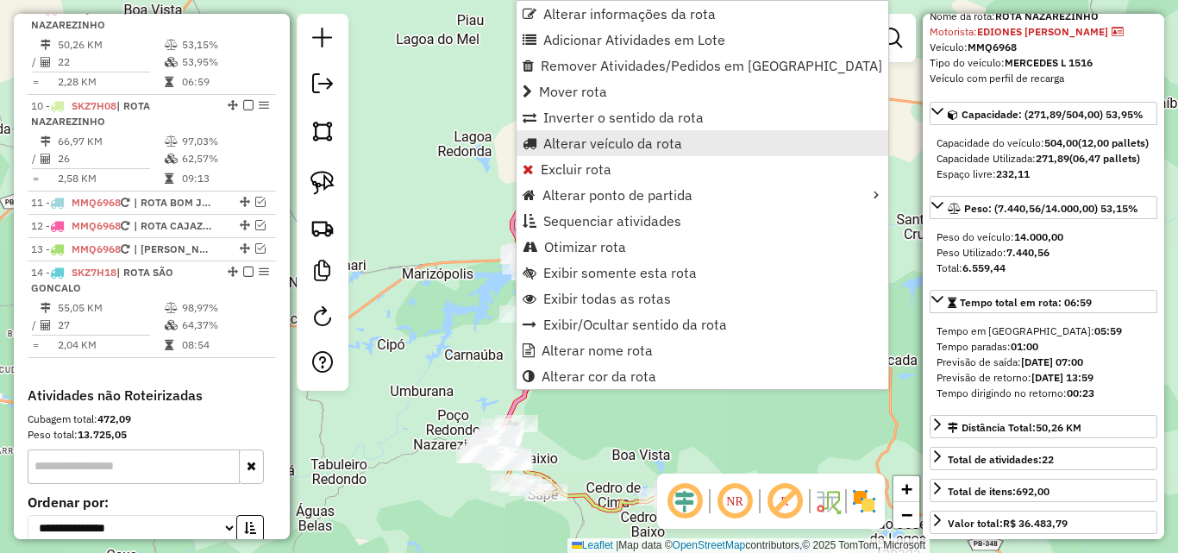
click at [633, 147] on span "Alterar veículo da rota" at bounding box center [612, 143] width 139 height 14
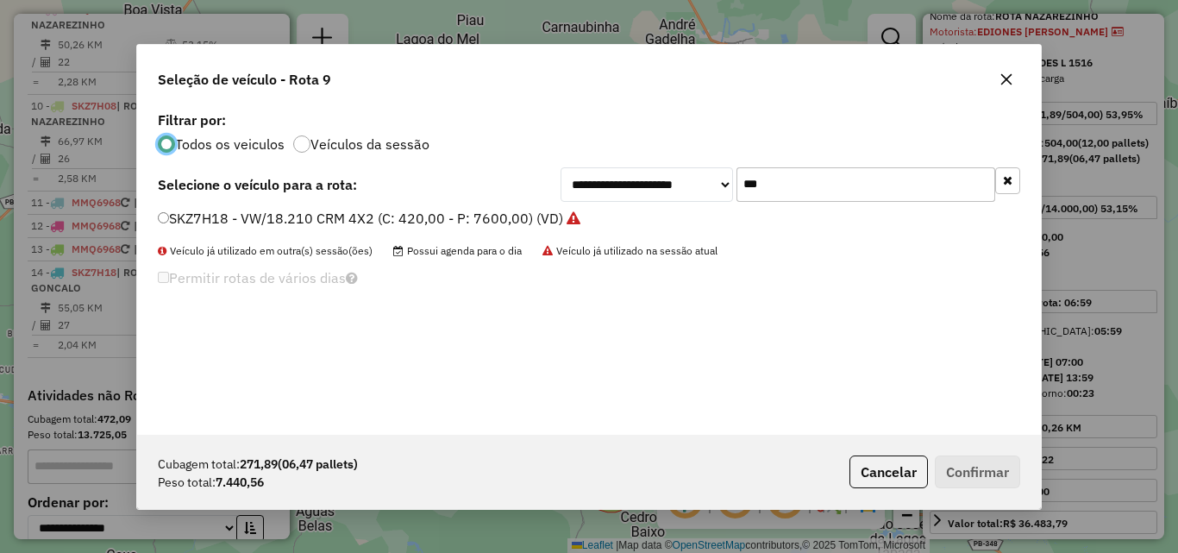
scroll to position [9, 5]
click at [933, 176] on input "***" at bounding box center [865, 184] width 259 height 34
drag, startPoint x: 933, startPoint y: 176, endPoint x: 952, endPoint y: 190, distance: 23.5
click at [935, 178] on input "***" at bounding box center [865, 184] width 259 height 34
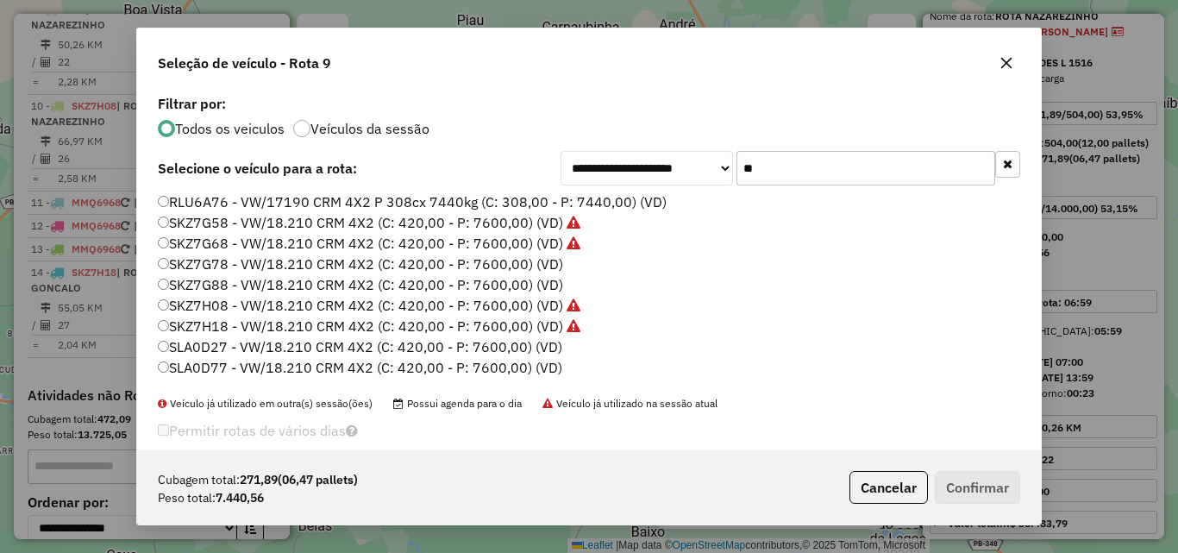
type input "**"
drag, startPoint x: 515, startPoint y: 192, endPoint x: 522, endPoint y: 199, distance: 10.4
click at [515, 193] on label "RLU6A76 - VW/17190 CRM 4X2 P 308cx 7440kg (C: 308,00 - P: 7440,00) (VD)" at bounding box center [412, 201] width 509 height 21
click at [986, 482] on button "Confirmar" at bounding box center [977, 487] width 85 height 33
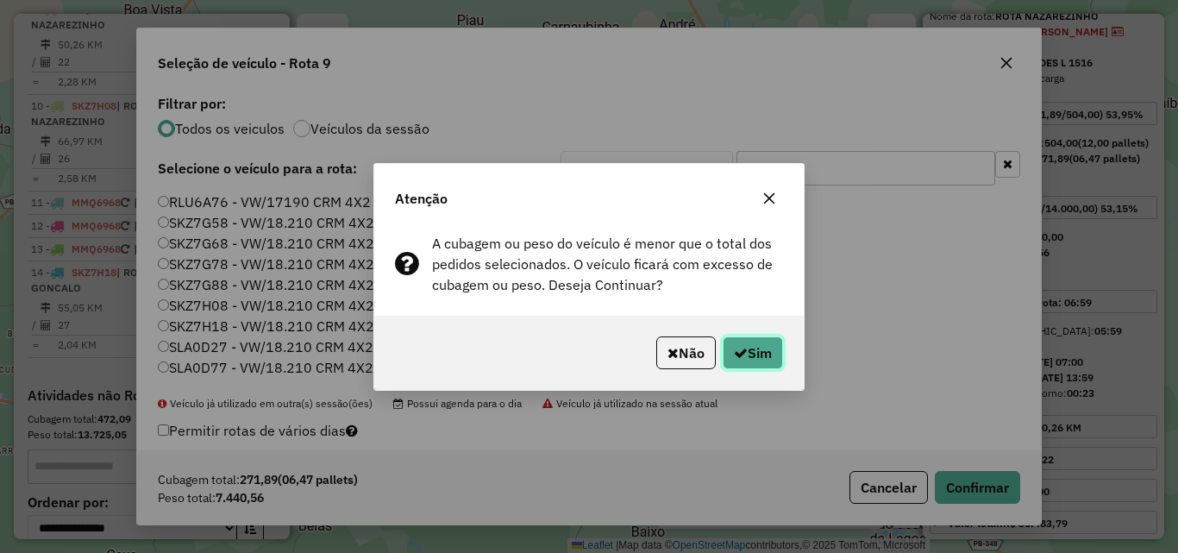
click at [773, 350] on button "Sim" at bounding box center [753, 352] width 60 height 33
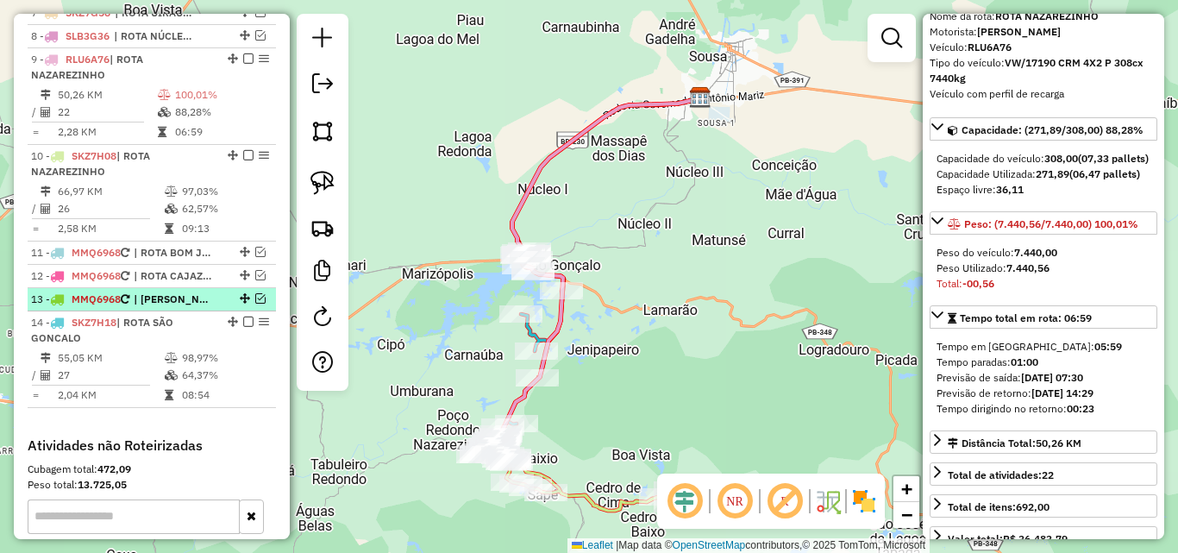
scroll to position [767, 0]
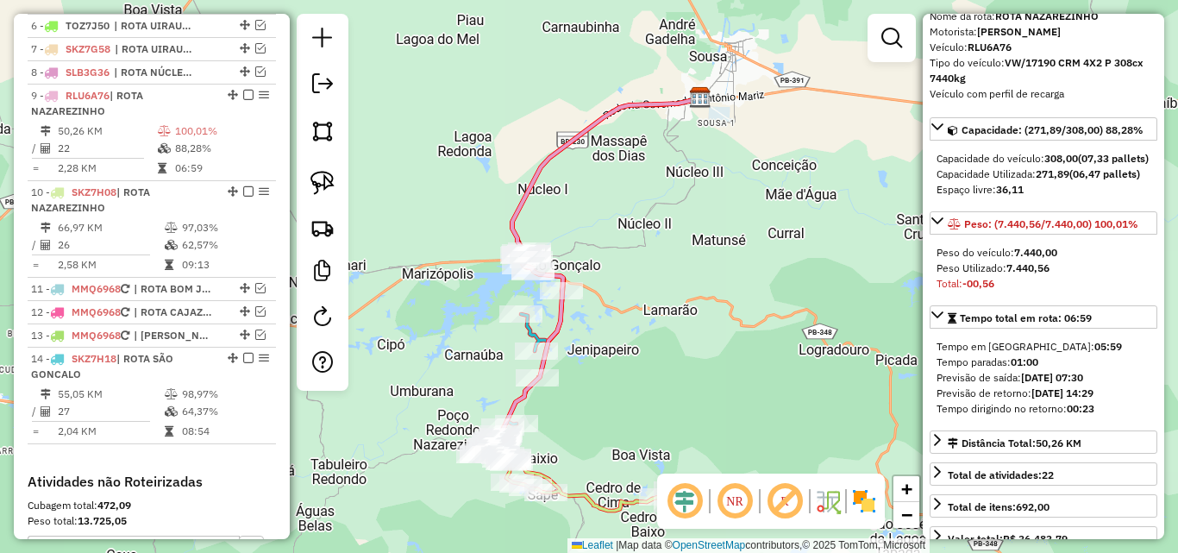
click at [526, 195] on icon at bounding box center [596, 270] width 205 height 347
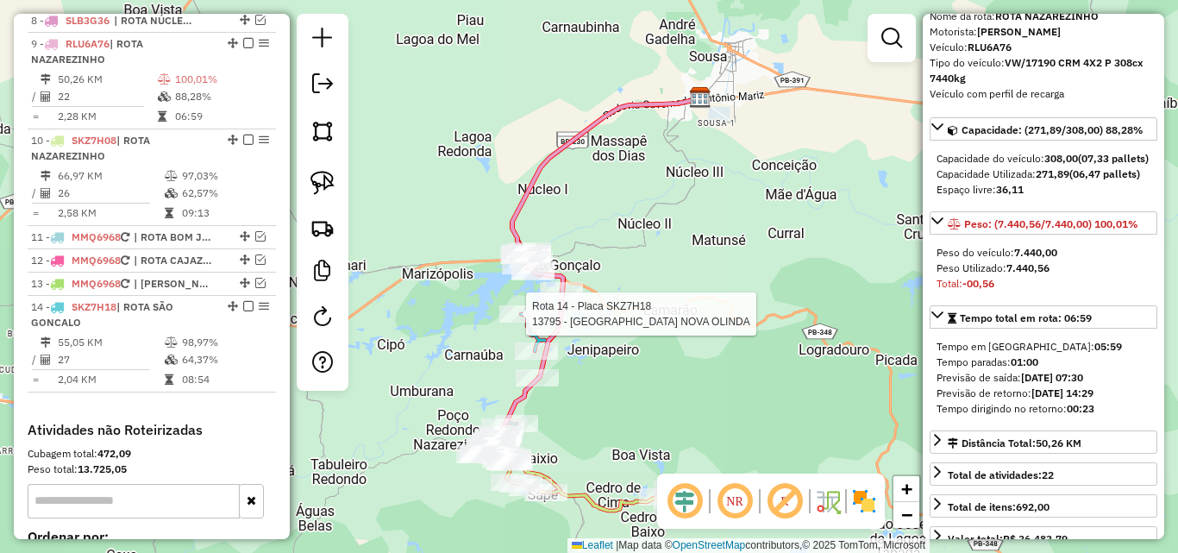
scroll to position [854, 0]
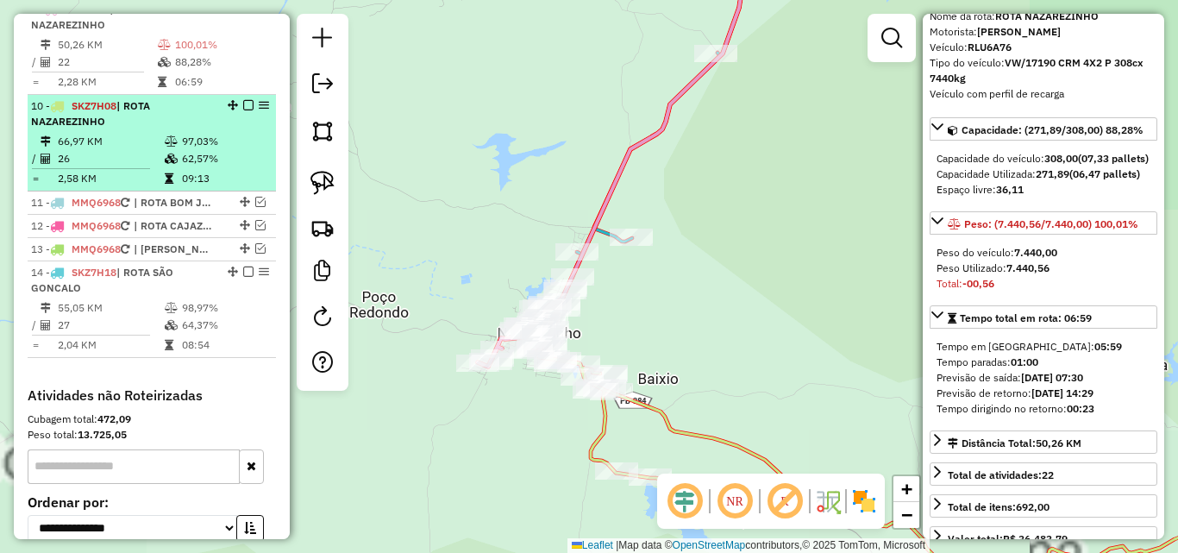
click at [128, 150] on td "66,97 KM" at bounding box center [110, 141] width 107 height 17
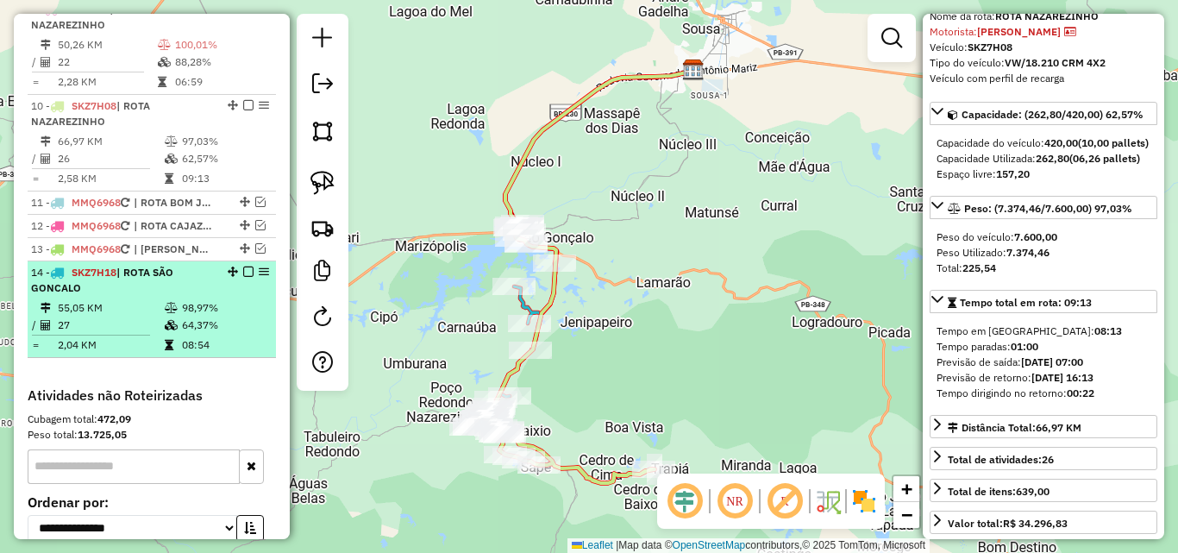
click at [127, 334] on td "27" at bounding box center [110, 324] width 107 height 17
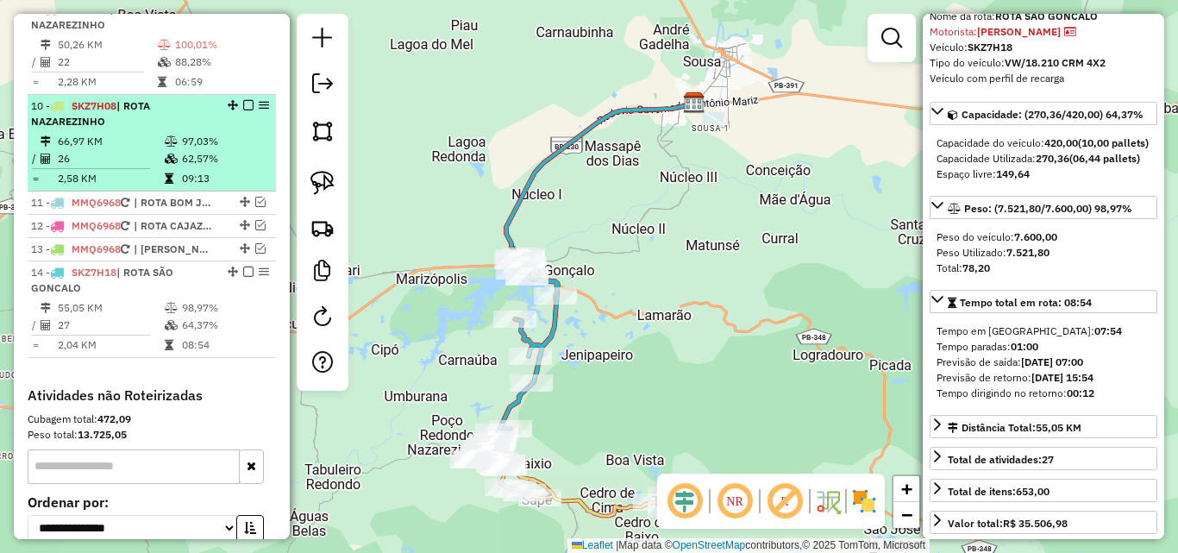
click at [164, 166] on td at bounding box center [172, 158] width 17 height 17
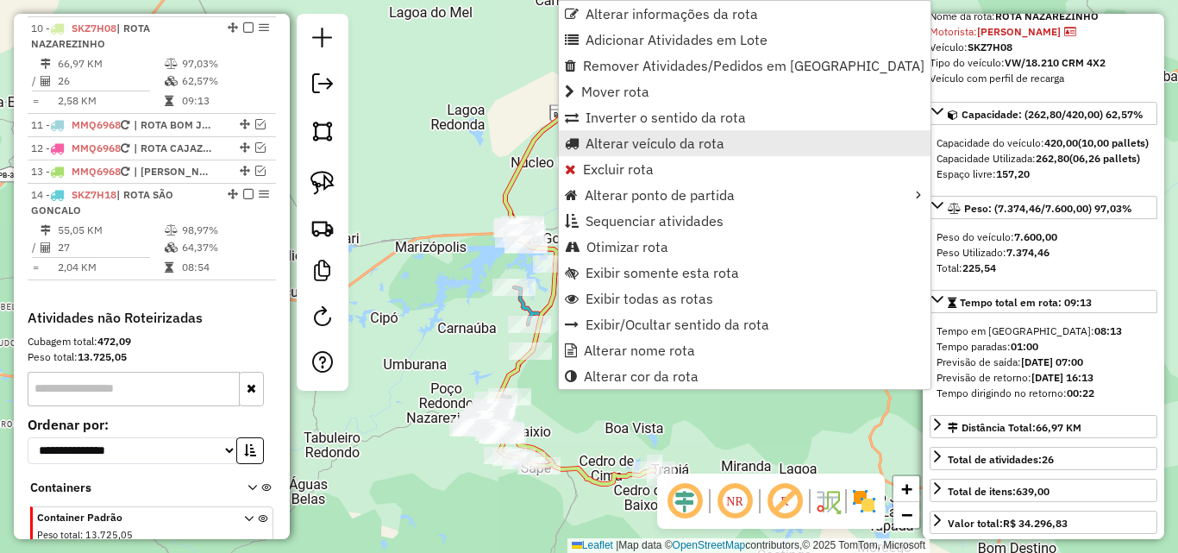
scroll to position [950, 0]
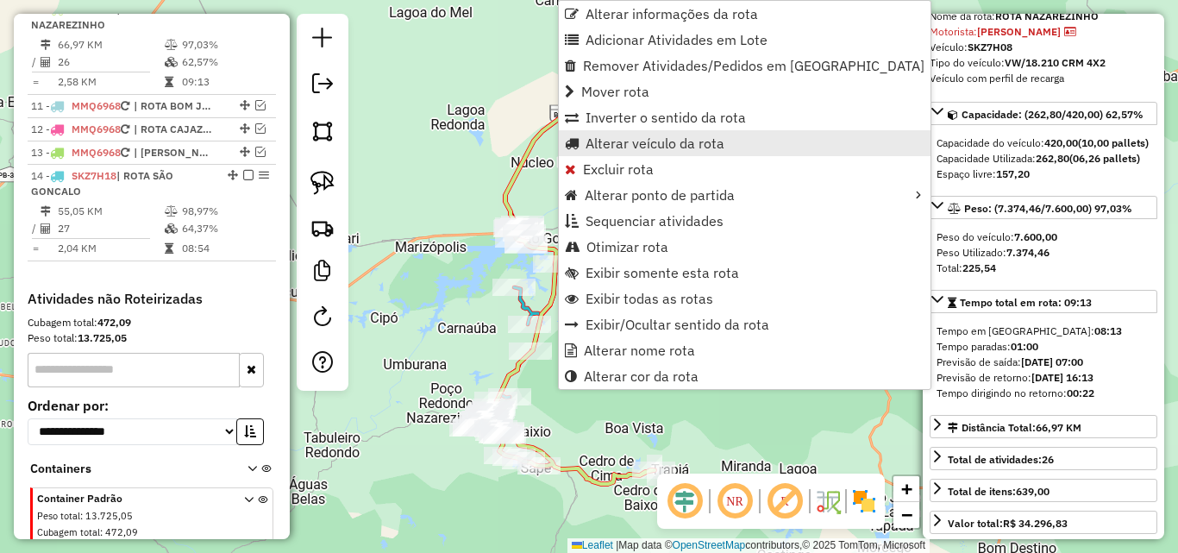
click at [654, 150] on span "Alterar veículo da rota" at bounding box center [654, 143] width 139 height 14
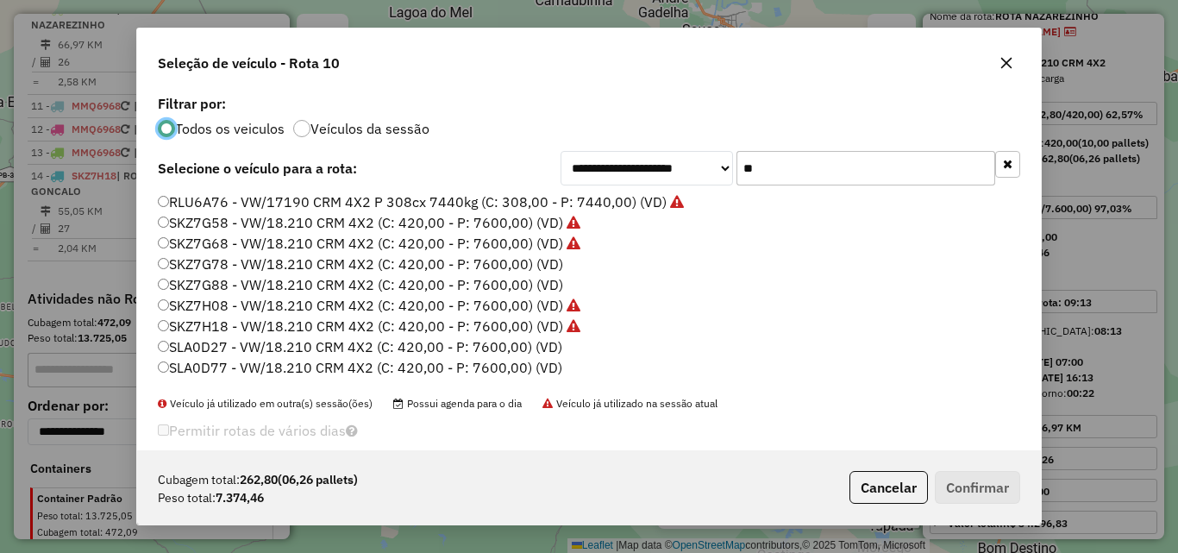
scroll to position [9, 5]
click at [301, 201] on label "RLU6A76 - VW/17190 CRM 4X2 P 308cx 7440kg (C: 308,00 - P: 7440,00) (VD)" at bounding box center [421, 201] width 526 height 21
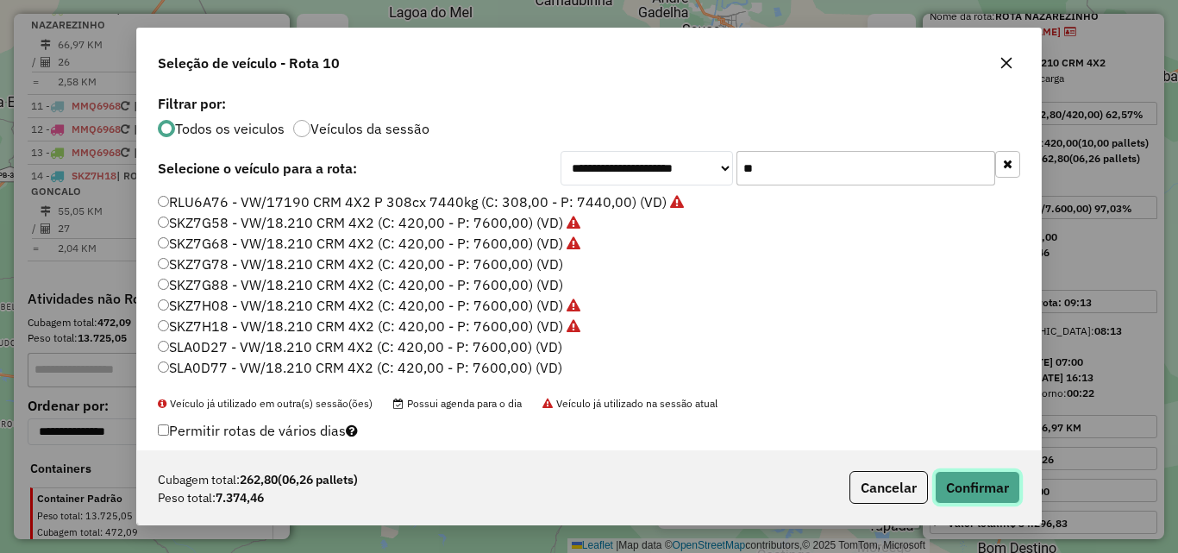
click at [974, 486] on button "Confirmar" at bounding box center [977, 487] width 85 height 33
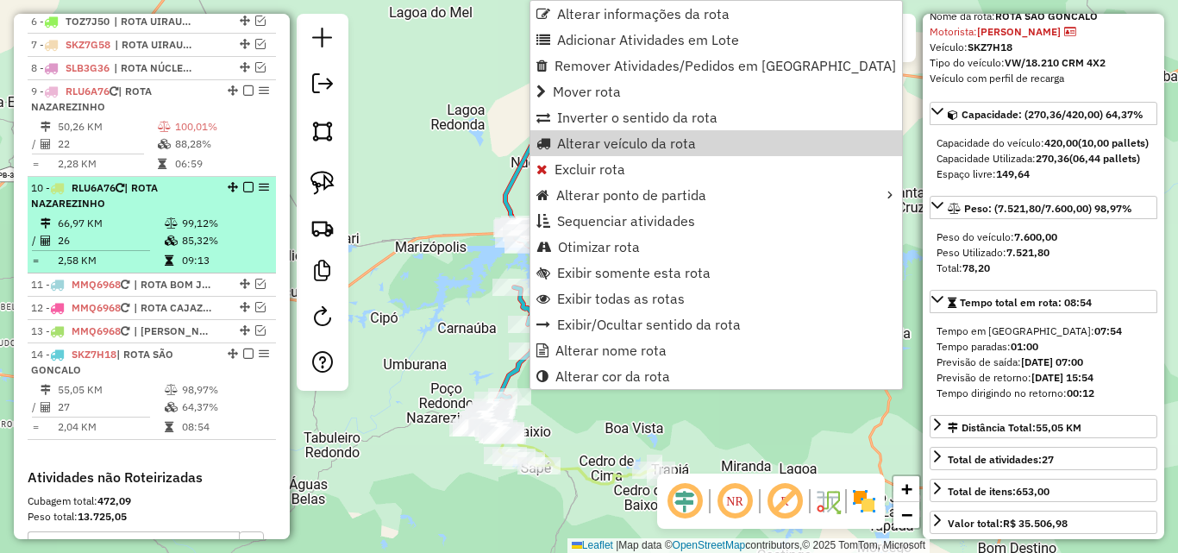
scroll to position [769, 0]
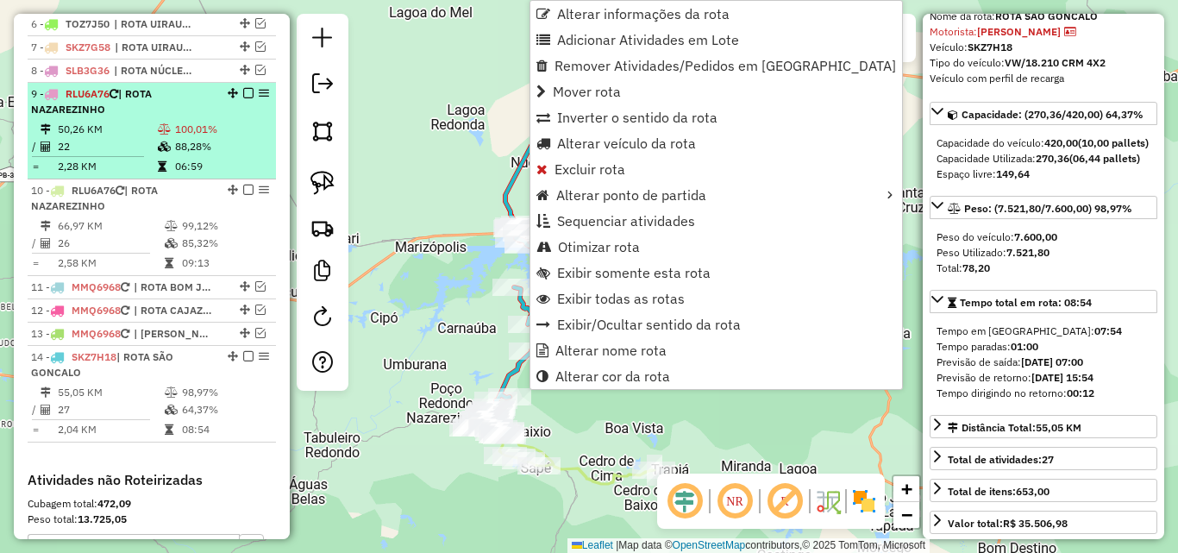
click at [194, 117] on div "9 - RLU6A76 | ROTA NAZAREZINHO" at bounding box center [122, 101] width 183 height 31
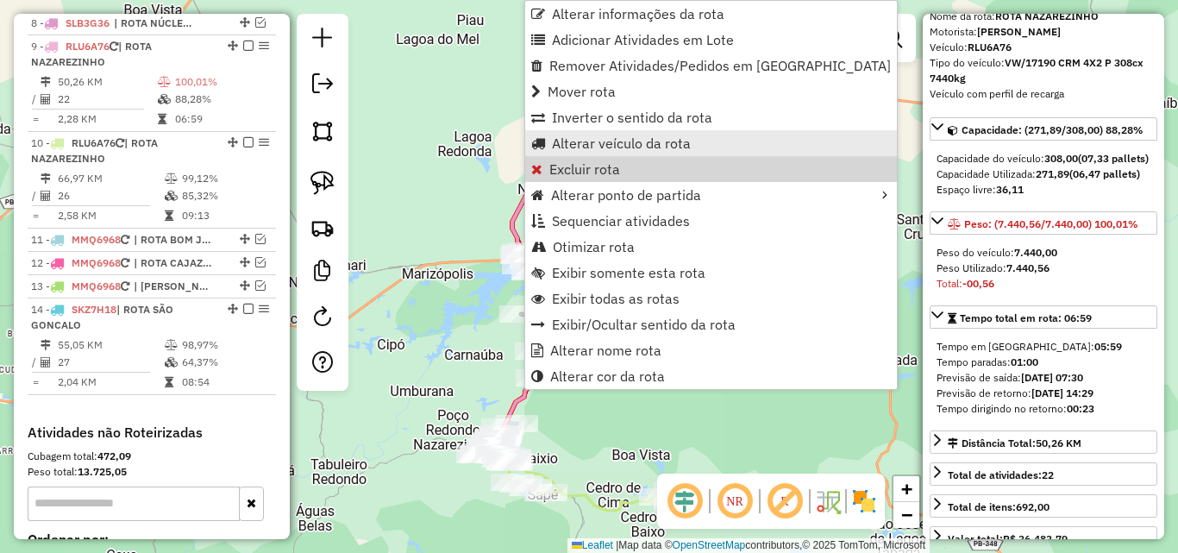
scroll to position [854, 0]
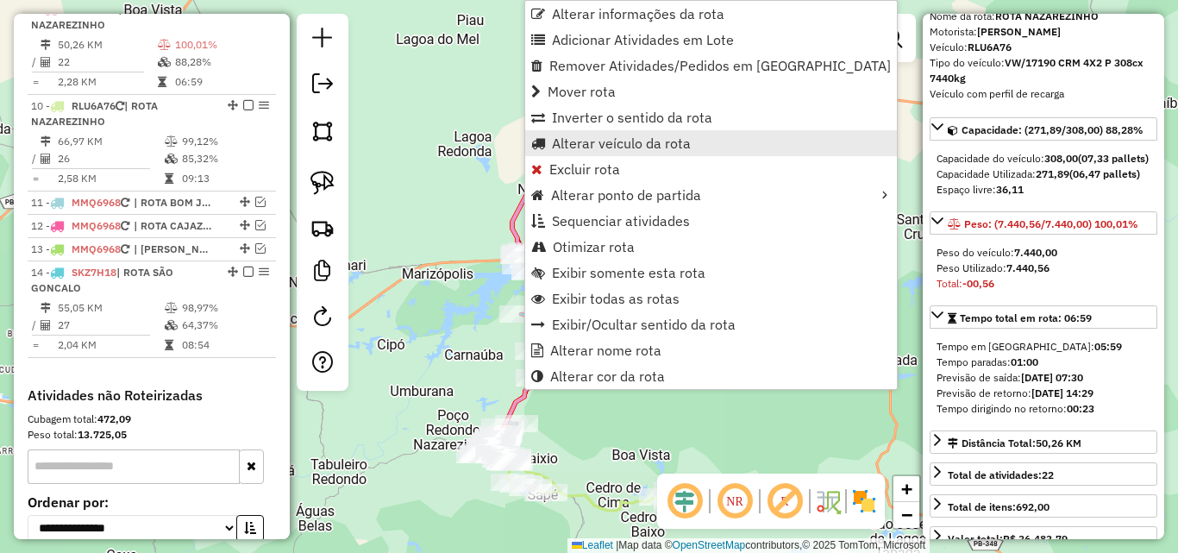
click at [596, 146] on span "Alterar veículo da rota" at bounding box center [621, 143] width 139 height 14
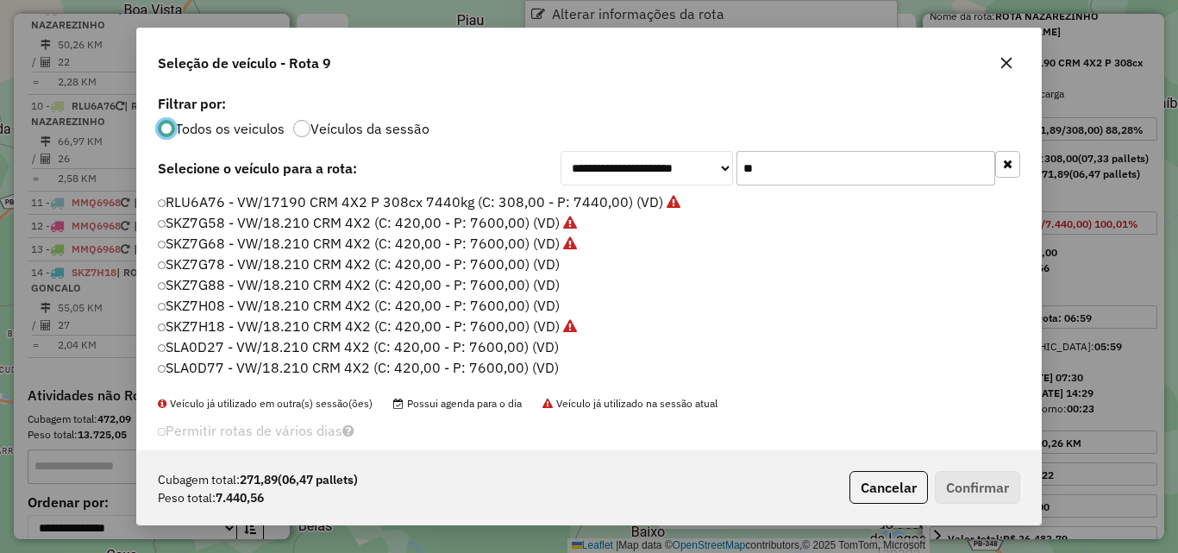
scroll to position [9, 5]
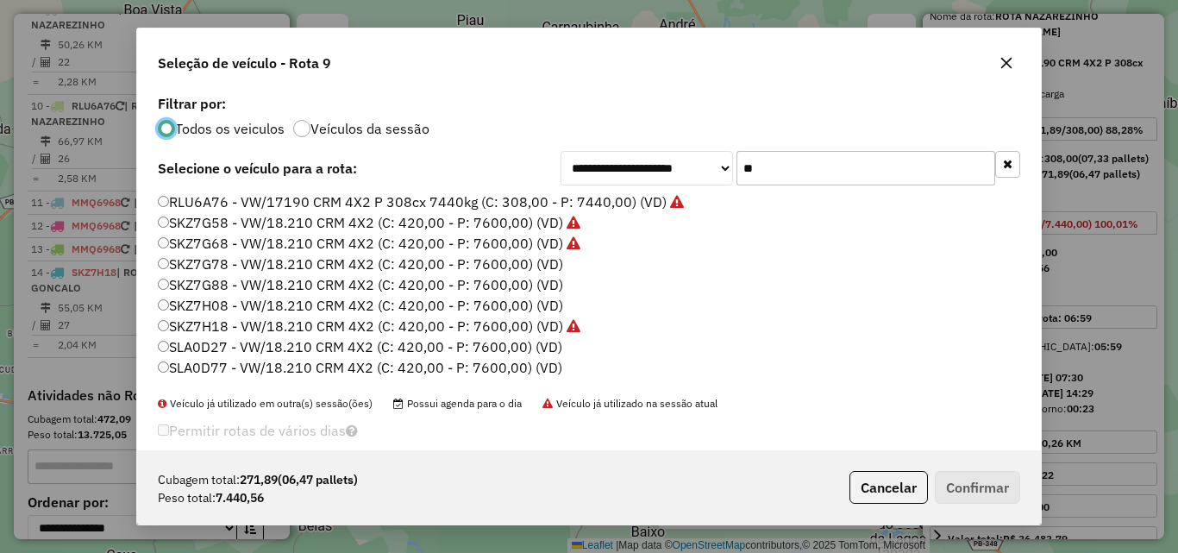
click at [838, 176] on input "**" at bounding box center [865, 168] width 259 height 34
drag, startPoint x: 838, startPoint y: 176, endPoint x: 883, endPoint y: 201, distance: 51.3
click at [860, 178] on input "**" at bounding box center [865, 168] width 259 height 34
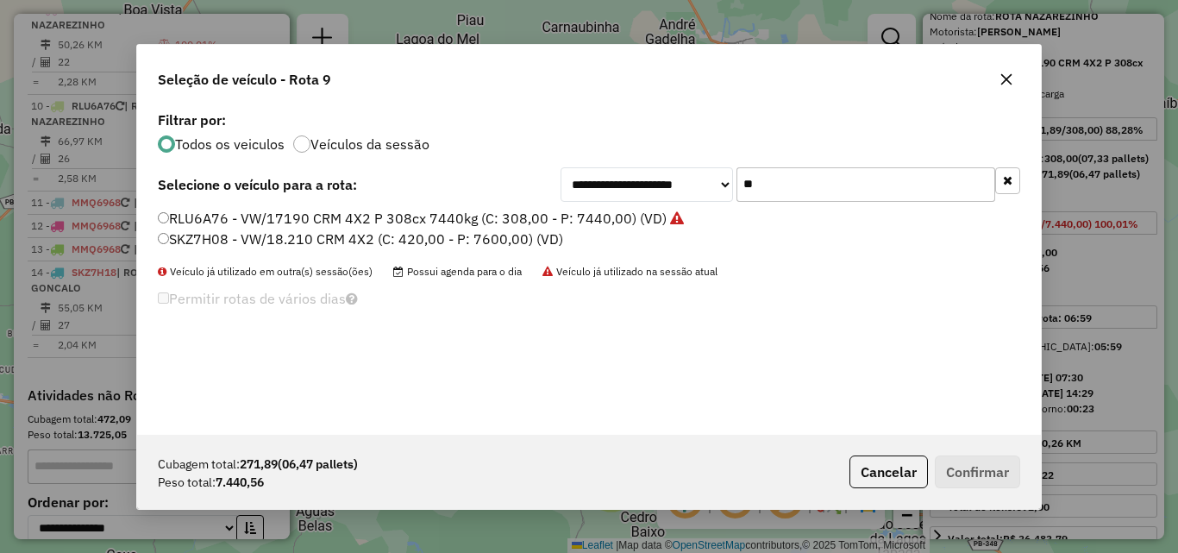
type input "**"
click at [404, 247] on label "SKZ7H08 - VW/18.210 CRM 4X2 (C: 420,00 - P: 7600,00) (VD)" at bounding box center [360, 238] width 405 height 21
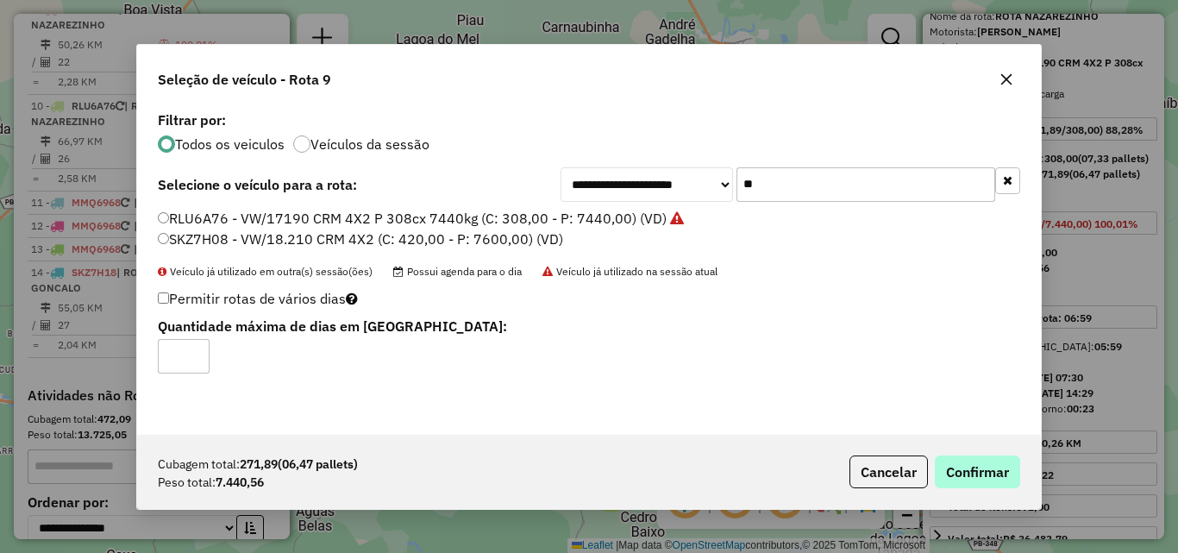
click at [978, 489] on div "Cubagem total: 271,89 (06,47 pallets) Peso total: 7.440,56 Cancelar Confirmar" at bounding box center [589, 472] width 904 height 74
click at [978, 477] on button "Confirmar" at bounding box center [977, 471] width 85 height 33
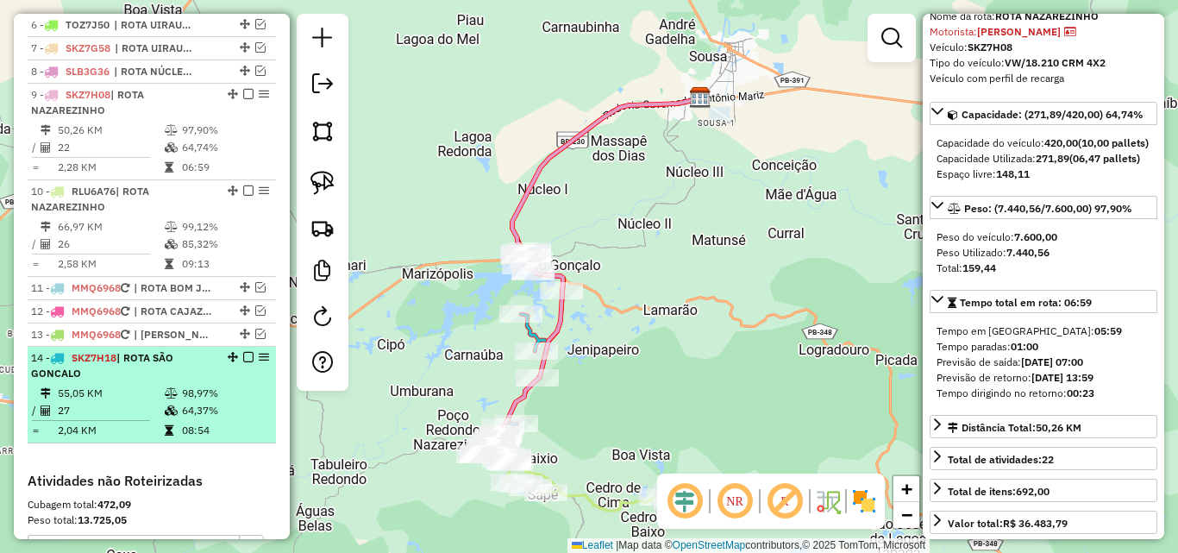
scroll to position [767, 0]
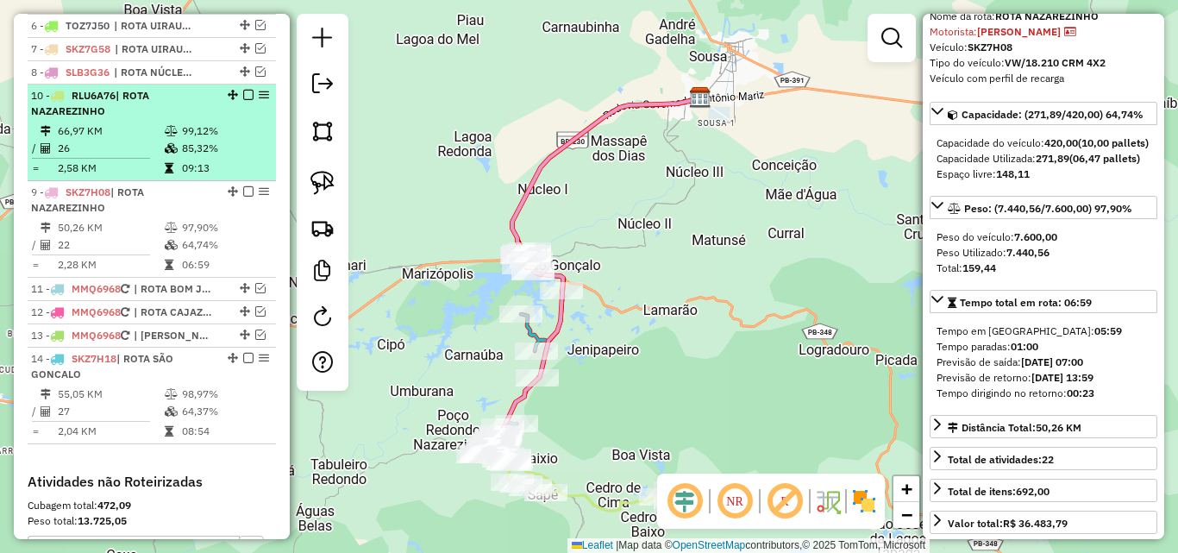
drag, startPoint x: 226, startPoint y: 203, endPoint x: 197, endPoint y: 107, distance: 99.8
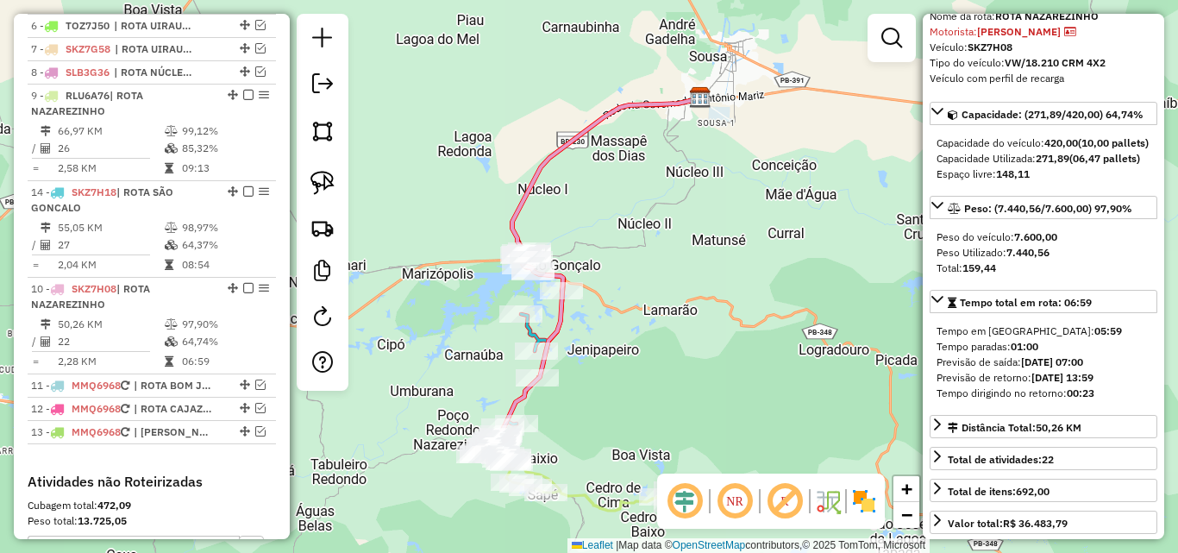
drag, startPoint x: 228, startPoint y: 372, endPoint x: 229, endPoint y: 209, distance: 163.8
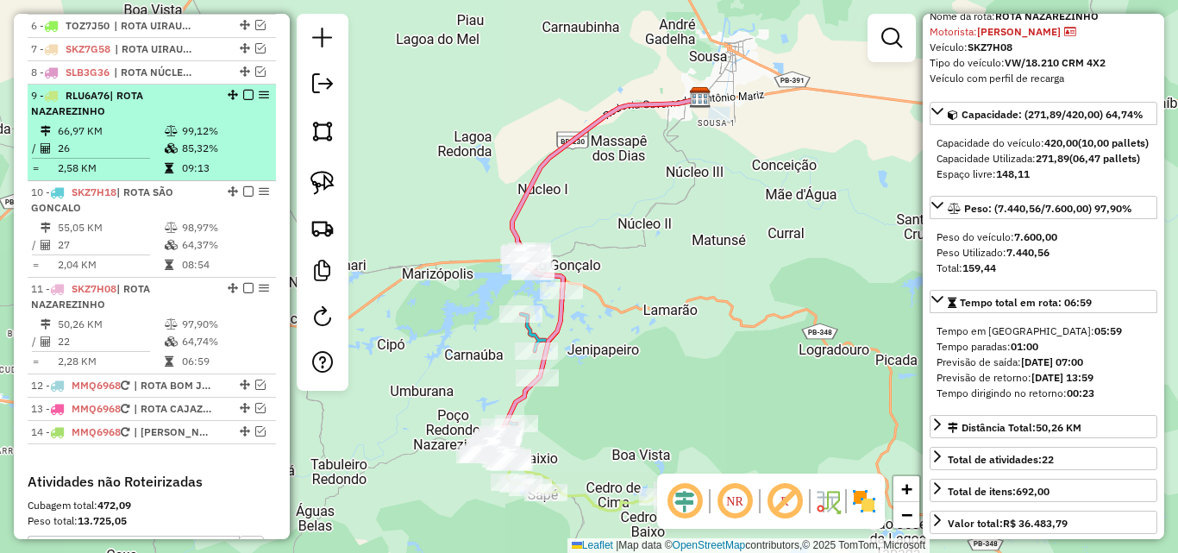
click at [247, 100] on em at bounding box center [248, 95] width 10 height 10
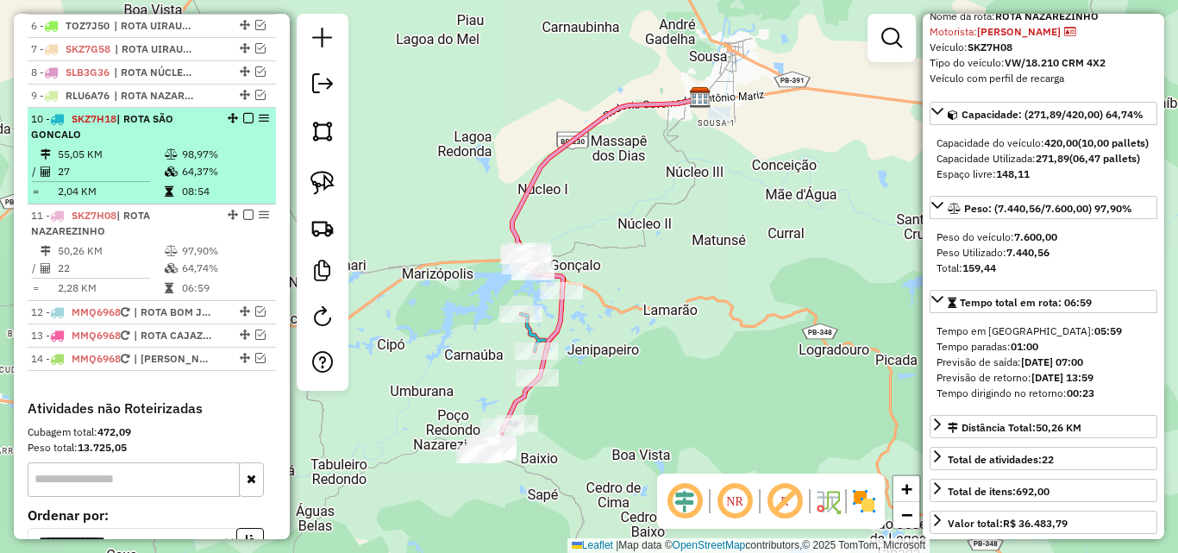
click at [243, 123] on em at bounding box center [248, 118] width 10 height 10
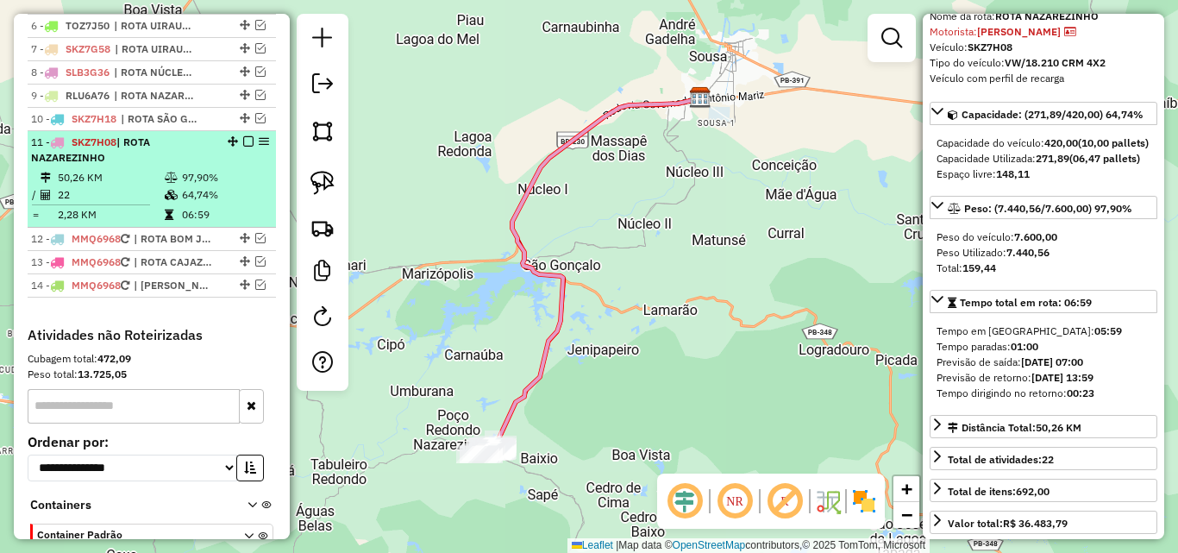
click at [243, 147] on em at bounding box center [248, 141] width 10 height 10
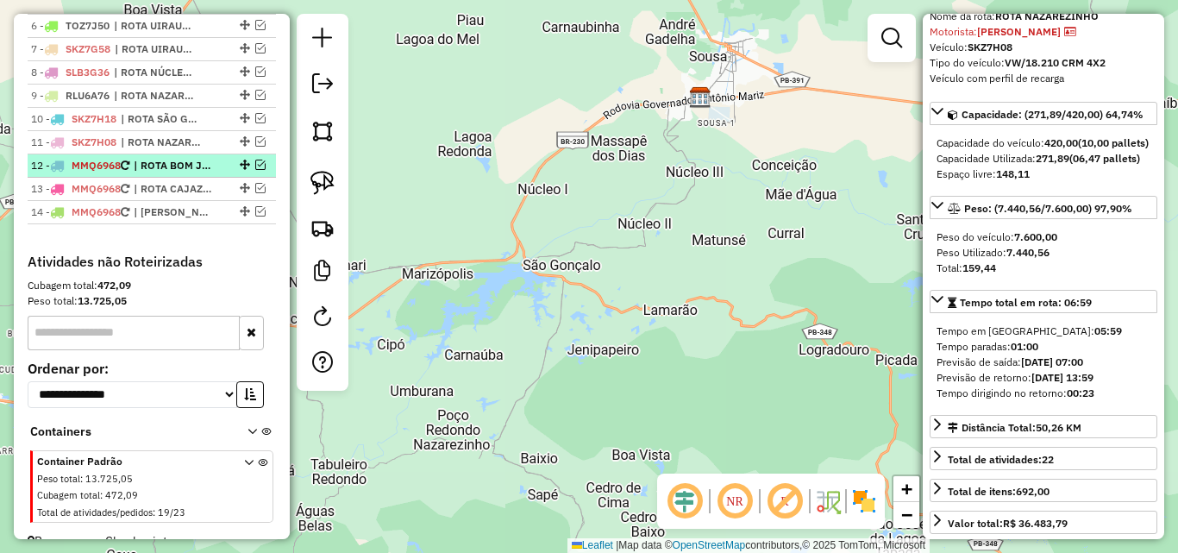
click at [256, 170] on em at bounding box center [260, 165] width 10 height 10
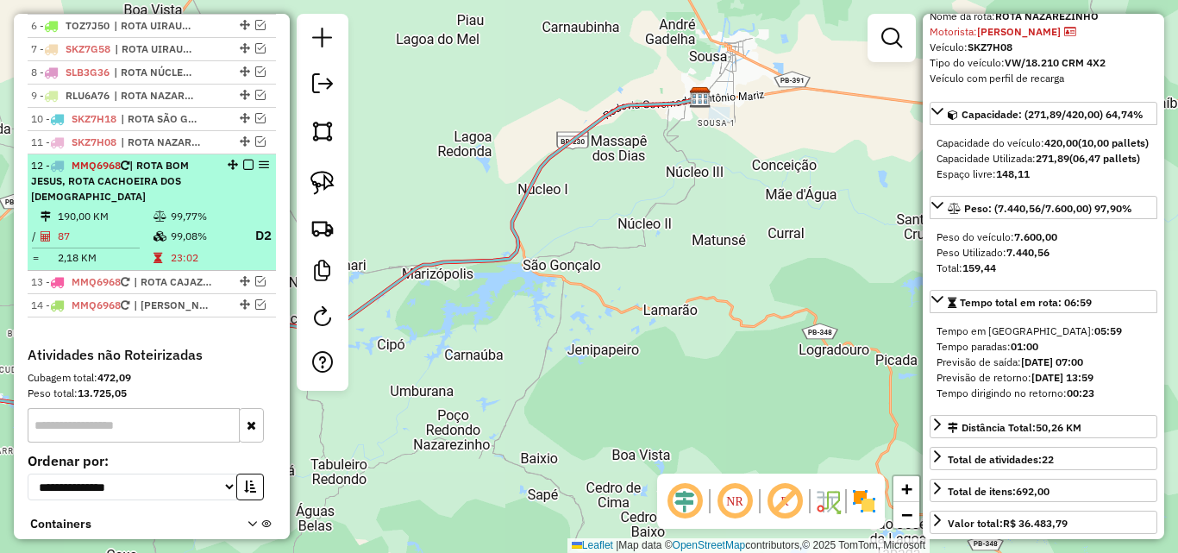
click at [181, 204] on div "12 - MMQ6968 | ROTA BOM JESUS, ROTA CACHOEIRA DOS INDIOS" at bounding box center [122, 181] width 183 height 47
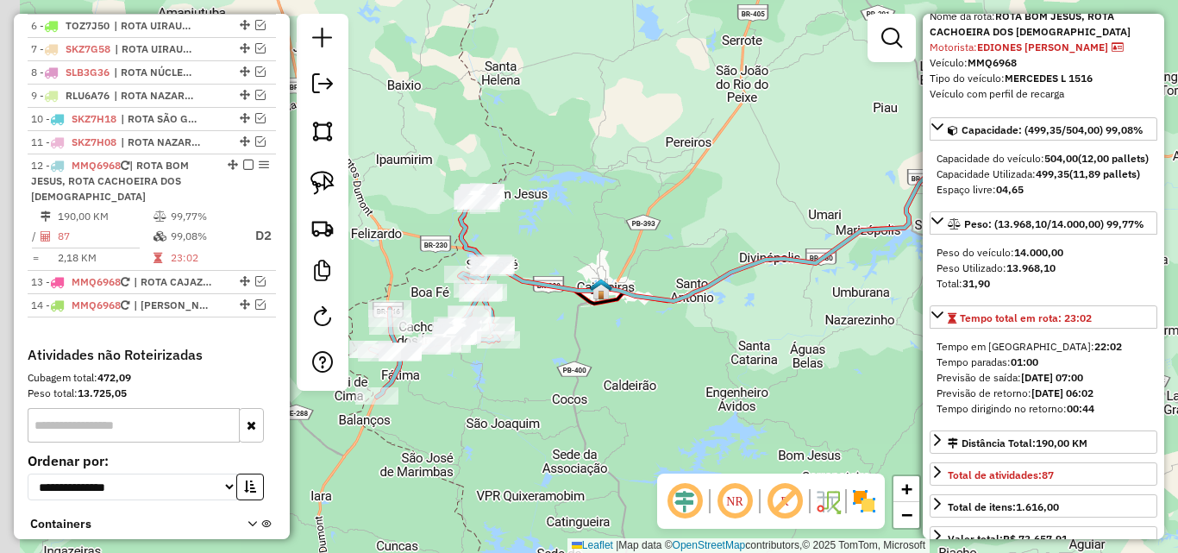
drag, startPoint x: 432, startPoint y: 472, endPoint x: 549, endPoint y: 464, distance: 117.5
click at [560, 470] on div "Janela de atendimento Grade de atendimento Capacidade Transportadoras Veículos …" at bounding box center [589, 276] width 1178 height 553
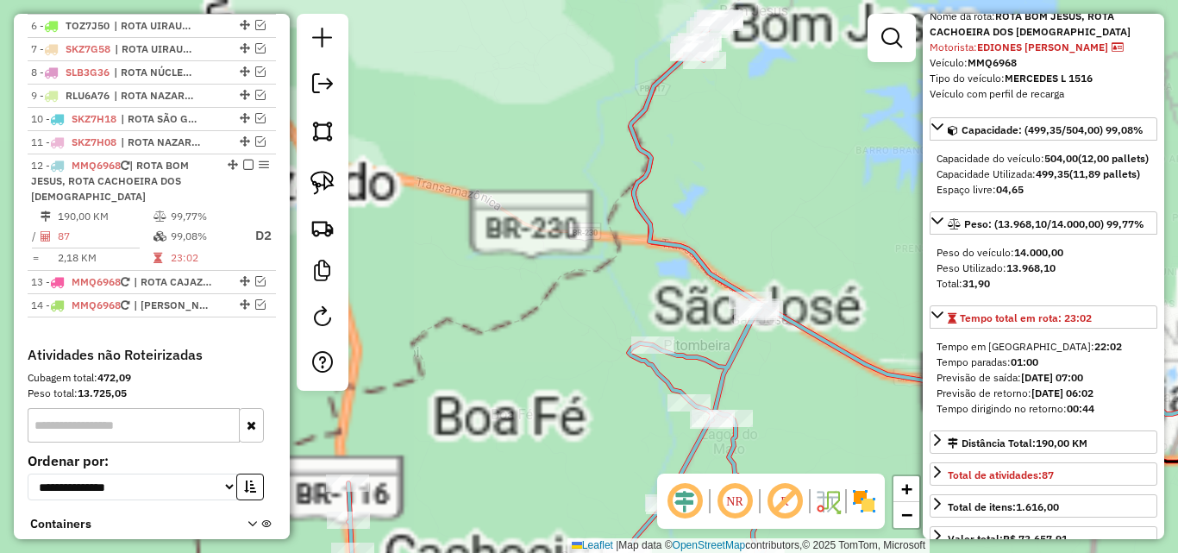
click at [475, 239] on div "Janela de atendimento Grade de atendimento Capacidade Transportadoras Veículos …" at bounding box center [589, 276] width 1178 height 553
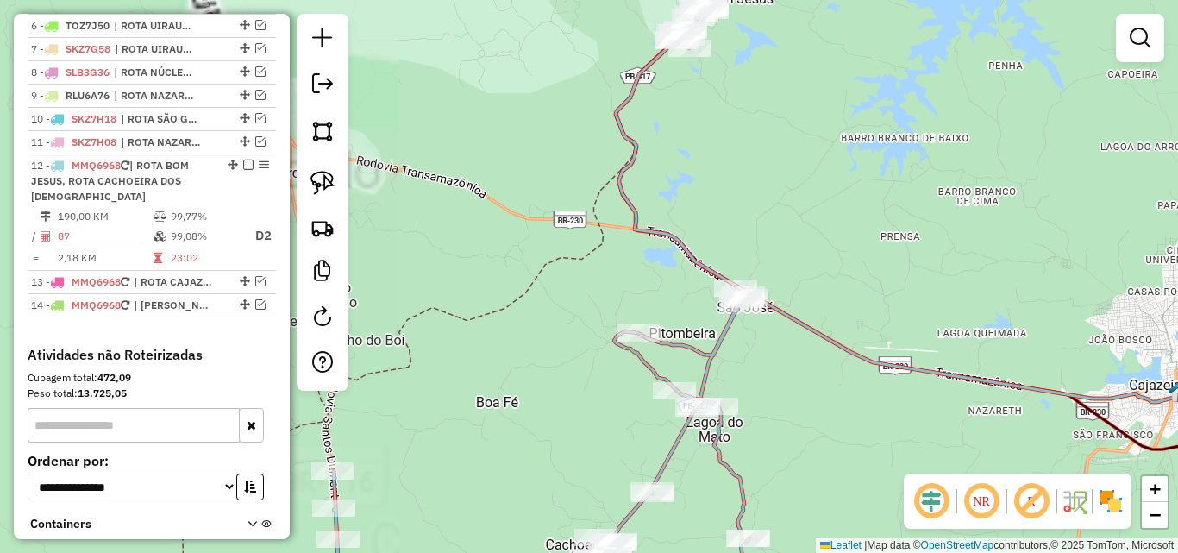
drag, startPoint x: 495, startPoint y: 297, endPoint x: 474, endPoint y: 278, distance: 28.1
click at [474, 278] on div "Janela de atendimento Grade de atendimento Capacidade Transportadoras Veículos …" at bounding box center [589, 276] width 1178 height 553
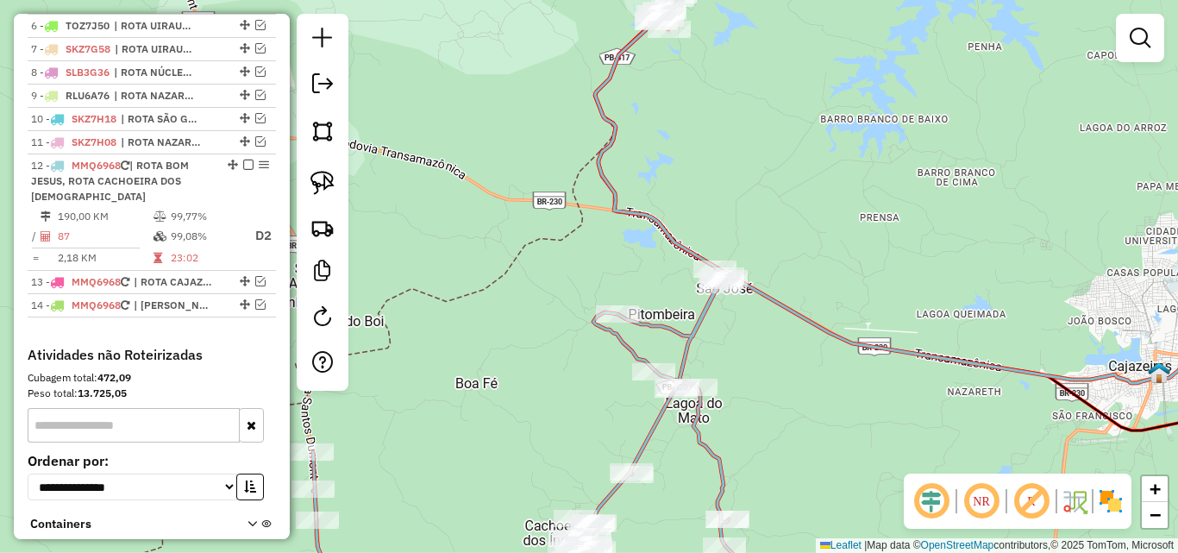
click at [474, 278] on div "Janela de atendimento Grade de atendimento Capacidade Transportadoras Veículos …" at bounding box center [589, 276] width 1178 height 553
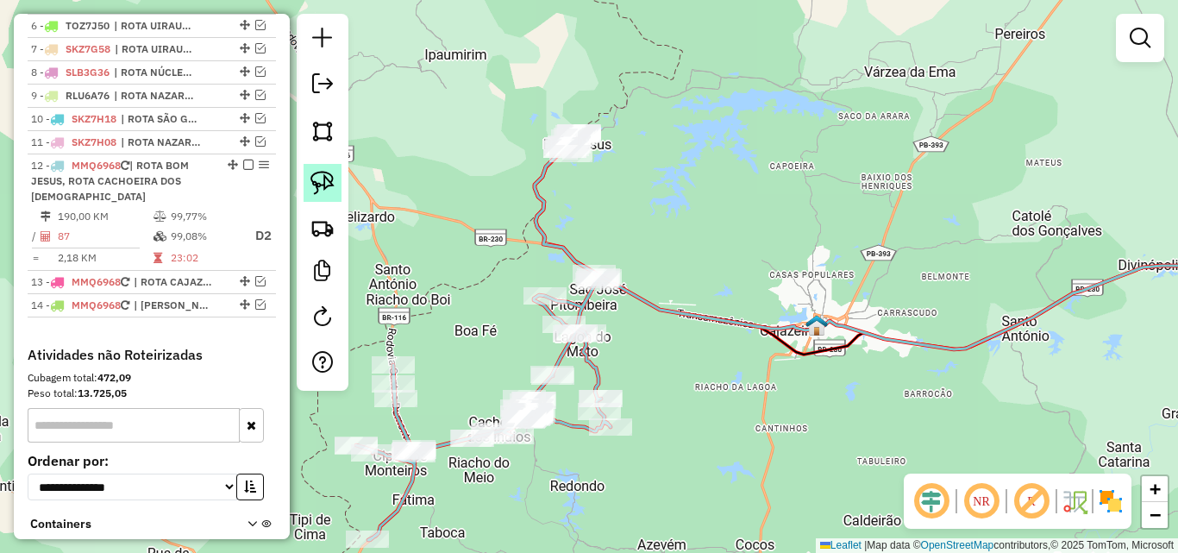
click at [310, 188] on img at bounding box center [322, 183] width 24 height 24
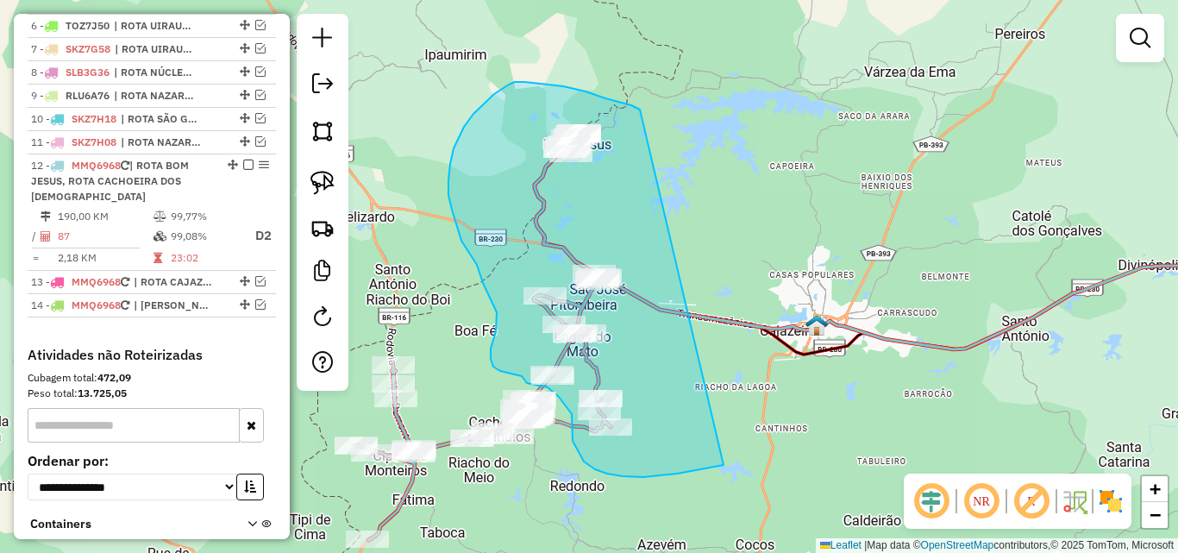
drag, startPoint x: 605, startPoint y: 98, endPoint x: 736, endPoint y: 449, distance: 374.6
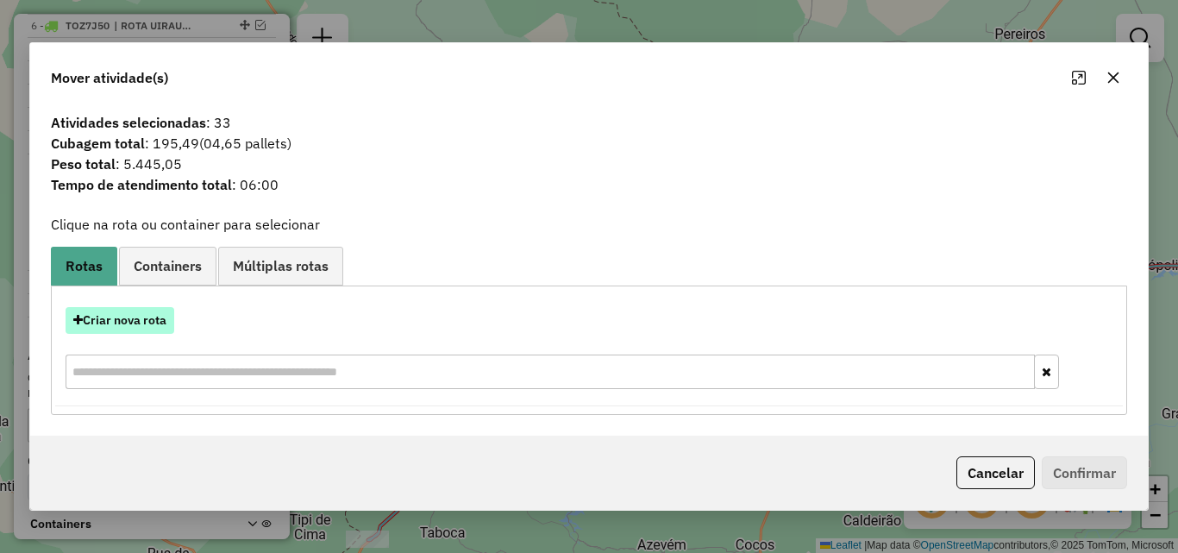
click at [135, 316] on button "Criar nova rota" at bounding box center [120, 320] width 109 height 27
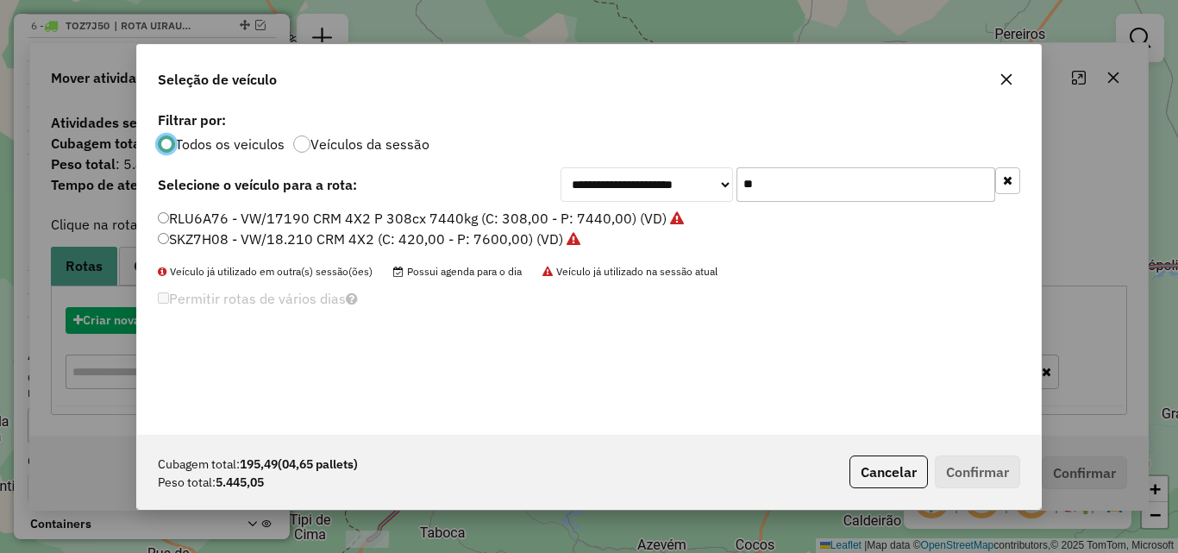
scroll to position [9, 5]
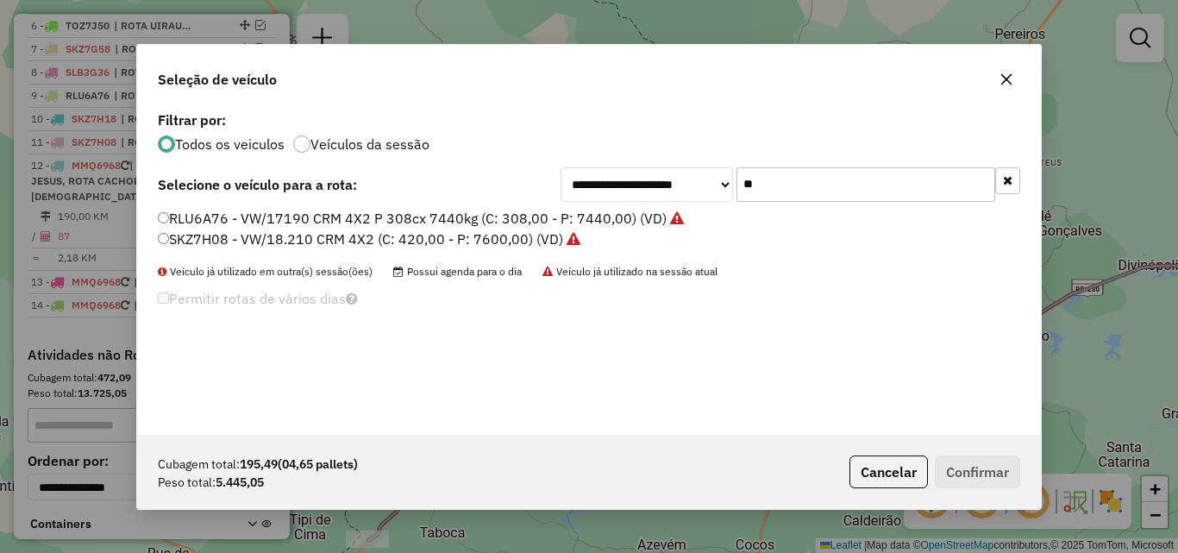
click at [817, 193] on input "**" at bounding box center [865, 184] width 259 height 34
drag, startPoint x: 817, startPoint y: 193, endPoint x: 846, endPoint y: 205, distance: 31.7
click at [816, 193] on input "**" at bounding box center [865, 184] width 259 height 34
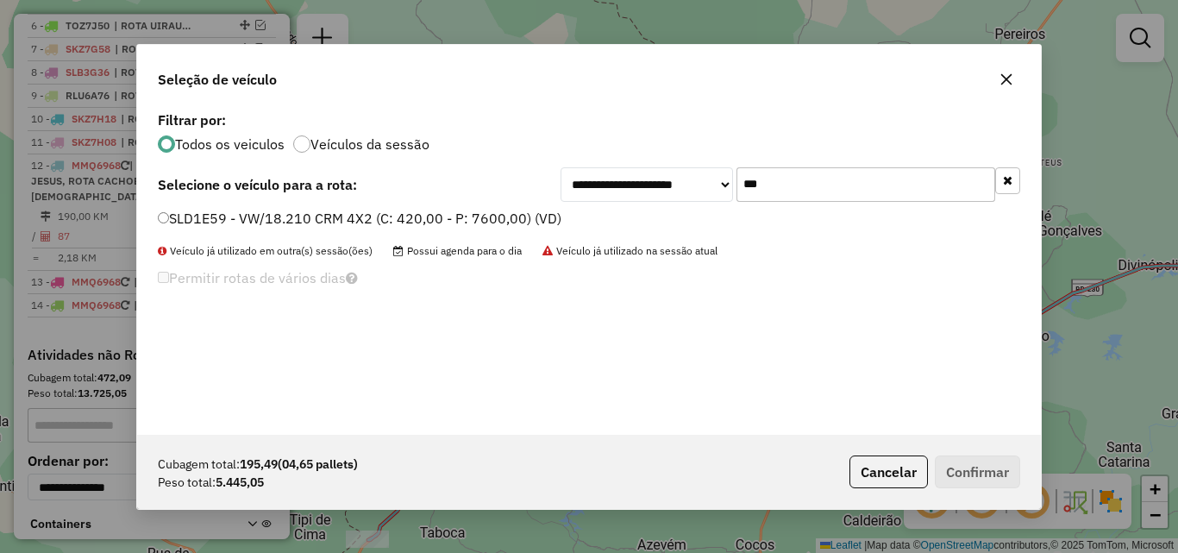
type input "***"
drag, startPoint x: 497, startPoint y: 215, endPoint x: 510, endPoint y: 218, distance: 13.4
click at [498, 215] on label "SLD1E59 - VW/18.210 CRM 4X2 (C: 420,00 - P: 7600,00) (VD)" at bounding box center [360, 218] width 404 height 21
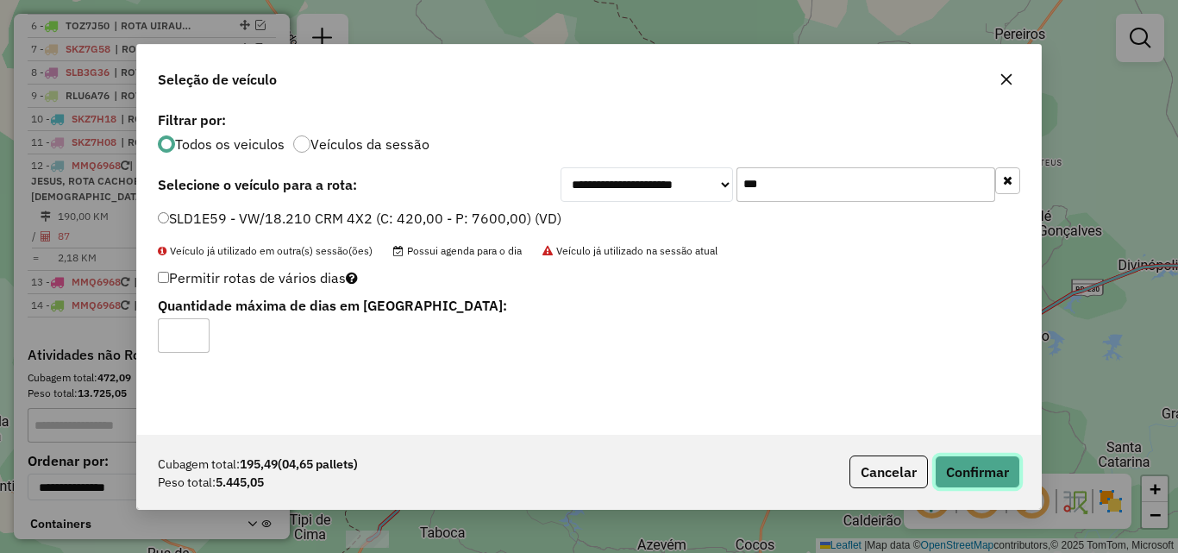
drag, startPoint x: 996, startPoint y: 464, endPoint x: 1019, endPoint y: 446, distance: 29.5
click at [994, 463] on button "Confirmar" at bounding box center [977, 471] width 85 height 33
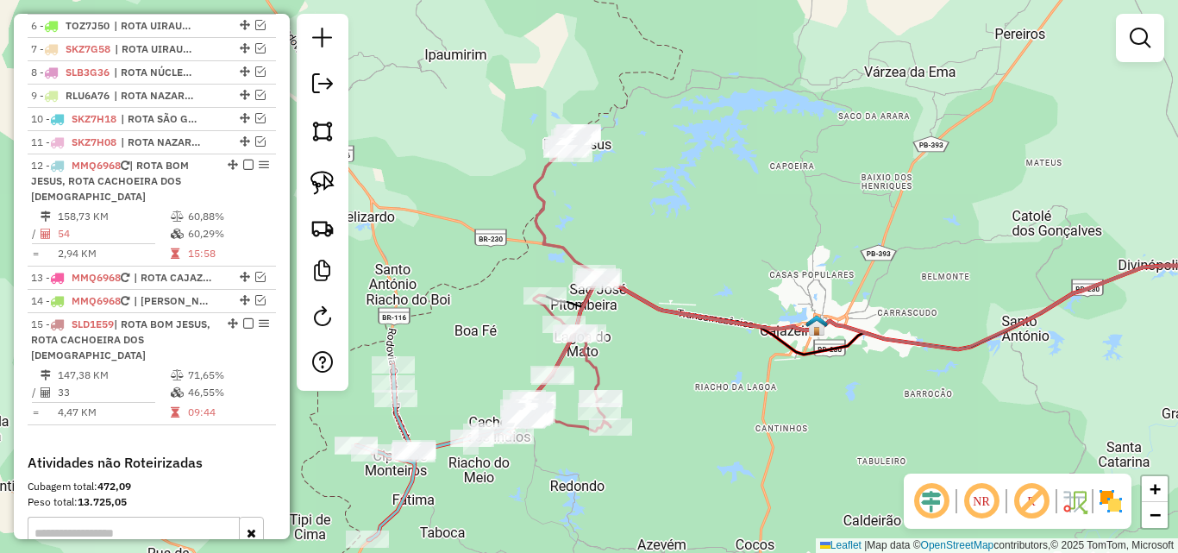
select select "*********"
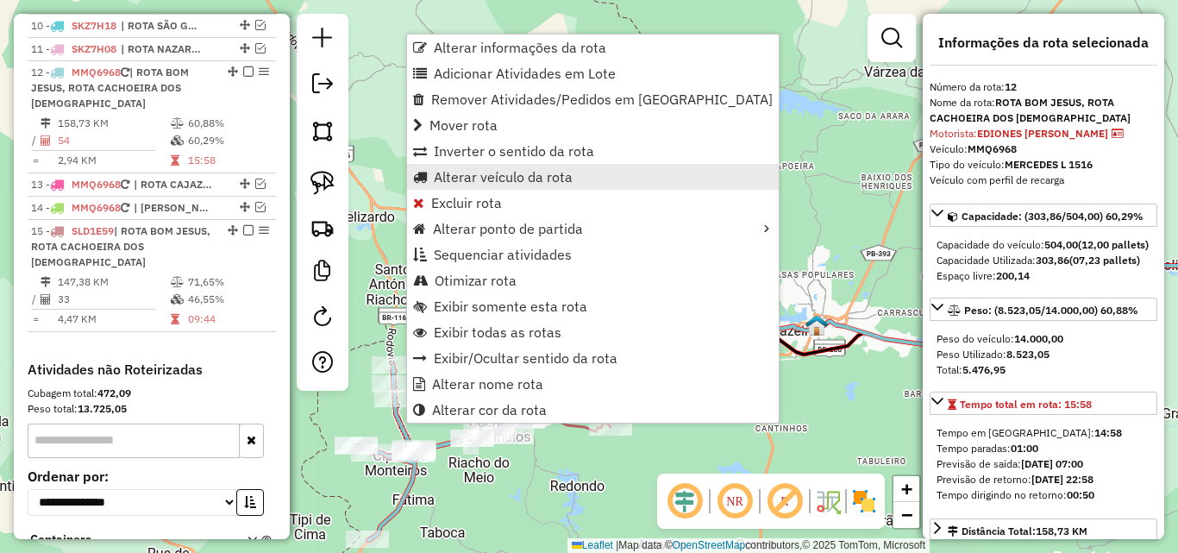
click at [552, 171] on span "Alterar veículo da rota" at bounding box center [503, 177] width 139 height 14
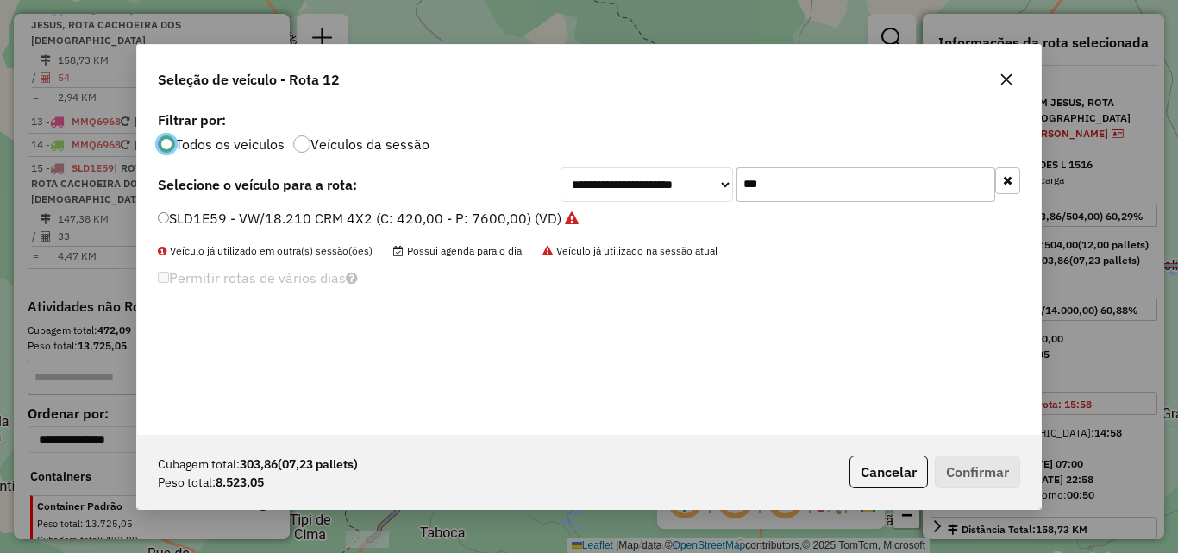
click at [817, 187] on input "***" at bounding box center [865, 184] width 259 height 34
type input "**"
click at [443, 216] on label "SKZ7G88 - VW/18.210 CRM 4X2 (C: 420,00 - P: 7600,00) (VD)" at bounding box center [360, 218] width 405 height 21
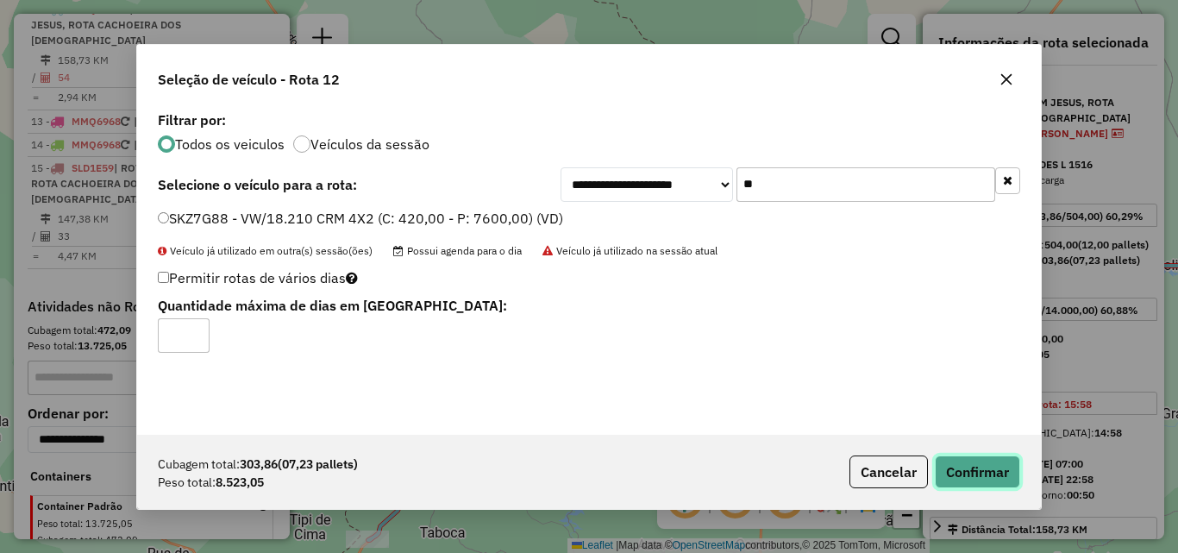
click at [989, 473] on button "Confirmar" at bounding box center [977, 471] width 85 height 33
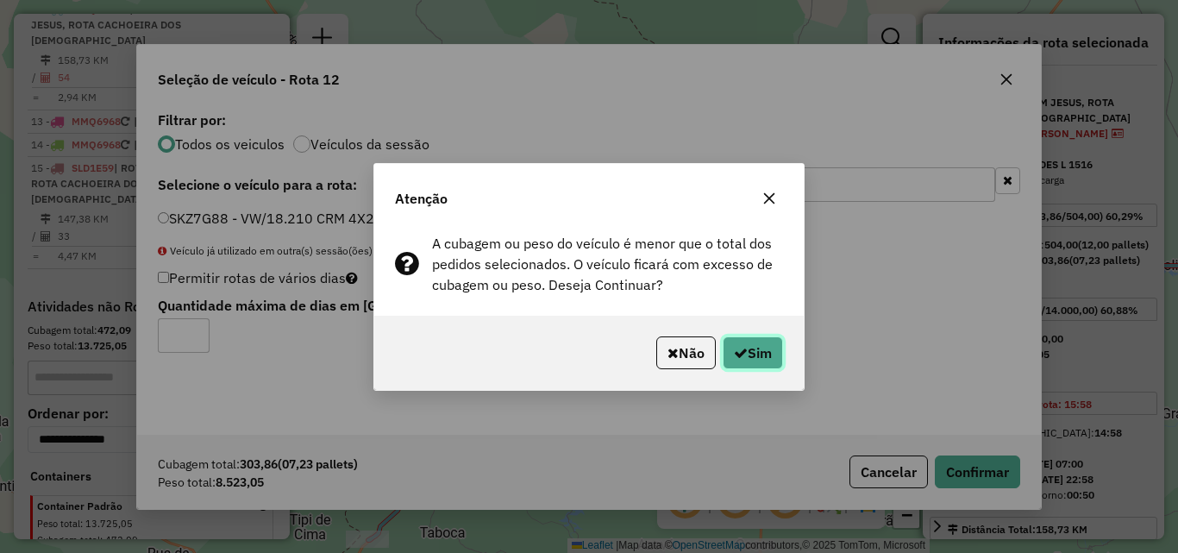
click at [758, 358] on button "Sim" at bounding box center [753, 352] width 60 height 33
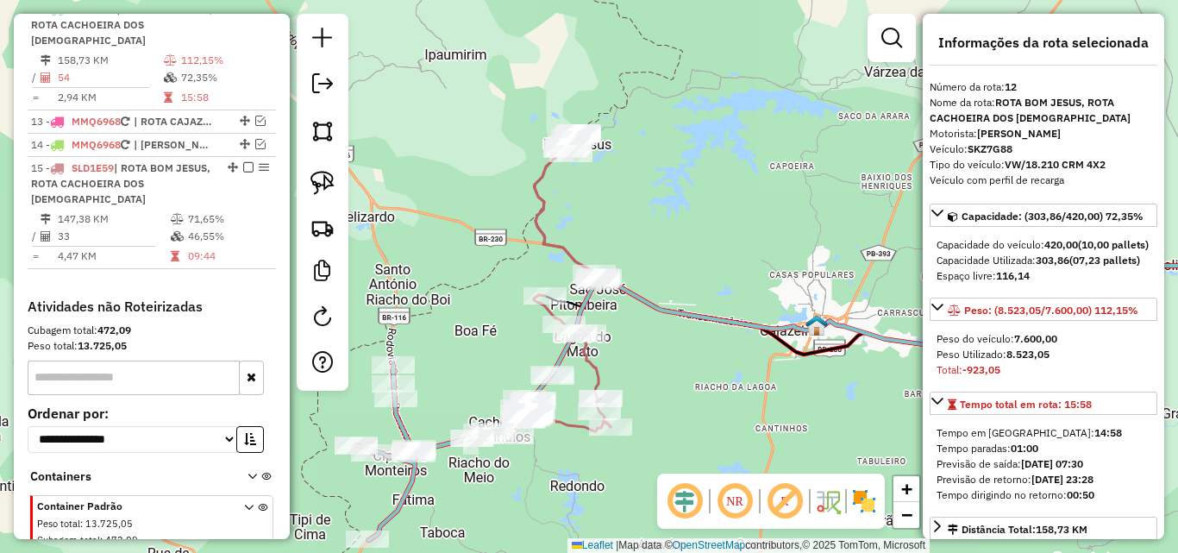
click at [543, 234] on icon at bounding box center [570, 282] width 80 height 298
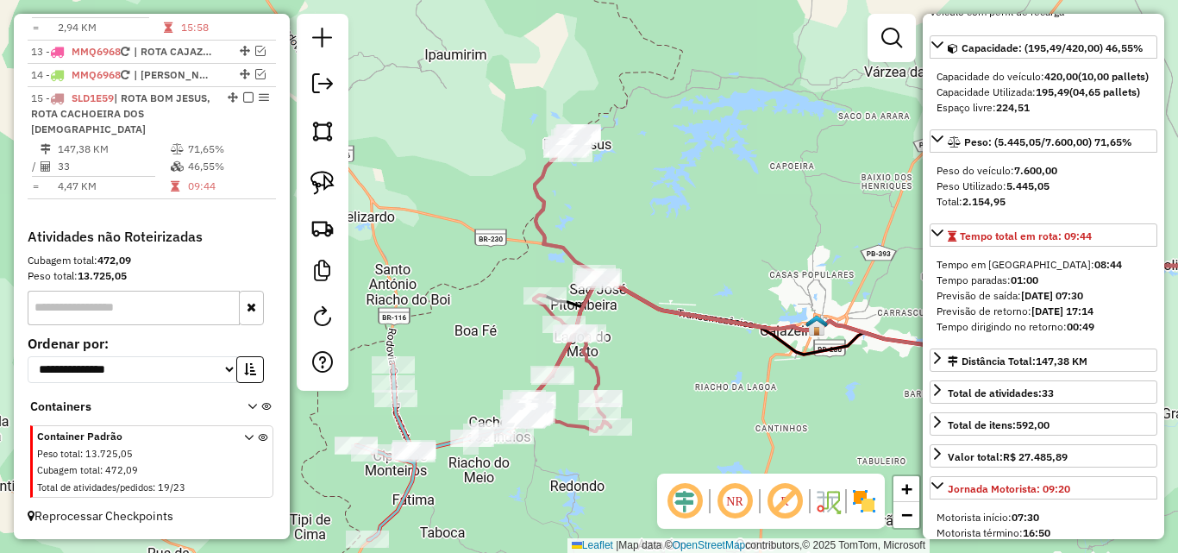
scroll to position [172, 0]
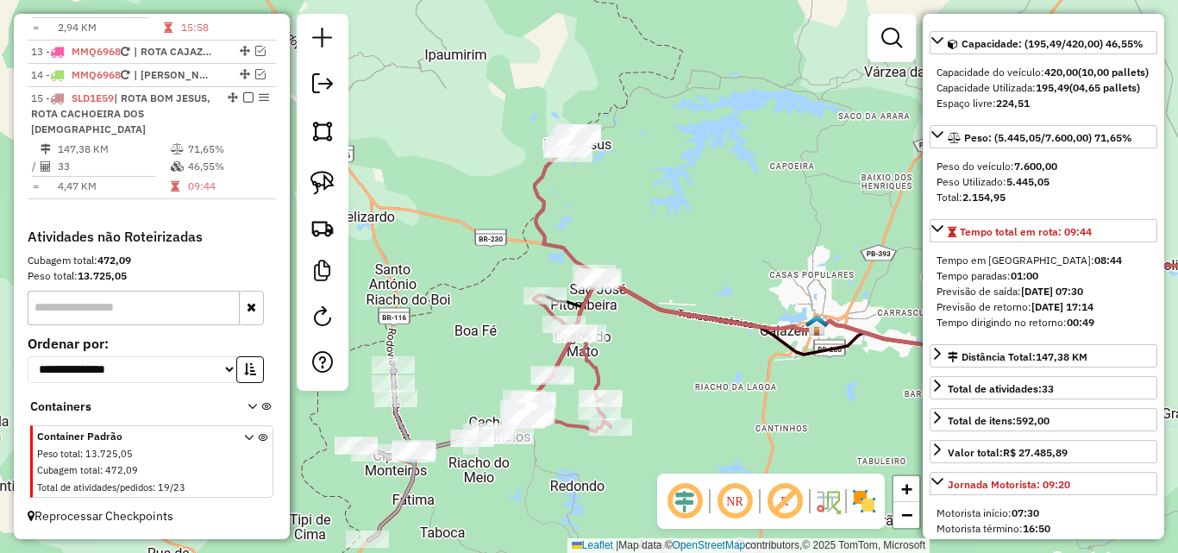
click at [400, 426] on icon at bounding box center [445, 452] width 178 height 175
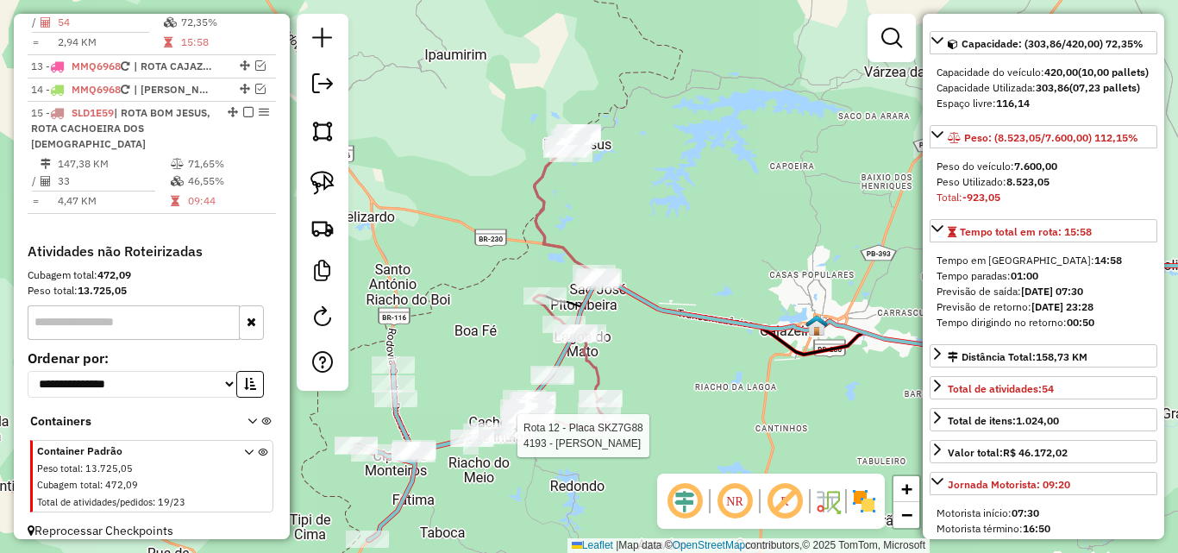
scroll to position [923, 0]
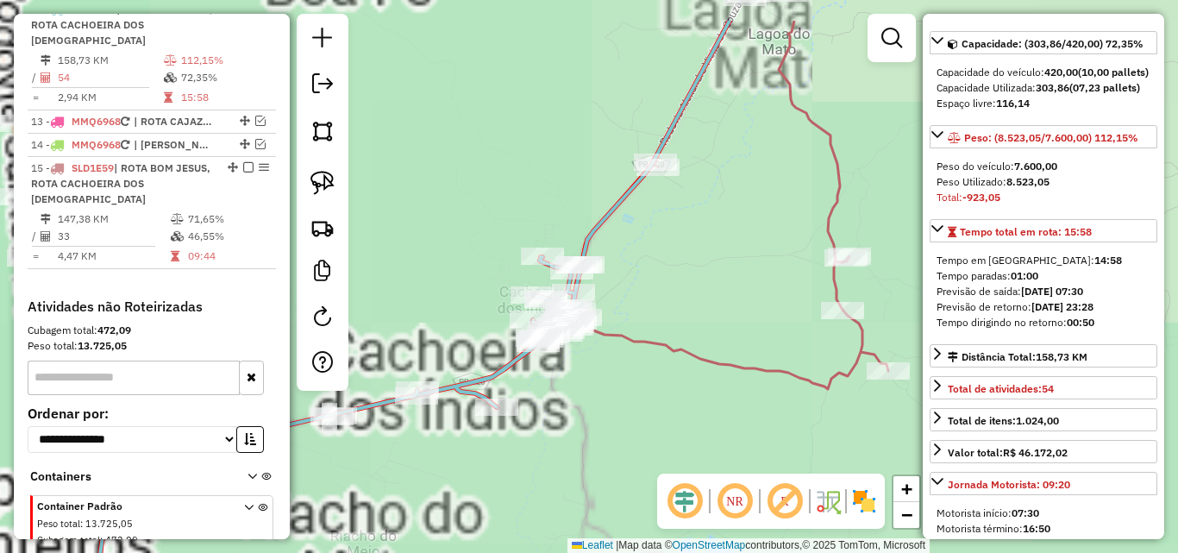
drag, startPoint x: 551, startPoint y: 353, endPoint x: 644, endPoint y: 384, distance: 98.2
click at [674, 397] on div "Janela de atendimento Grade de atendimento Capacidade Transportadoras Veículos …" at bounding box center [589, 276] width 1178 height 553
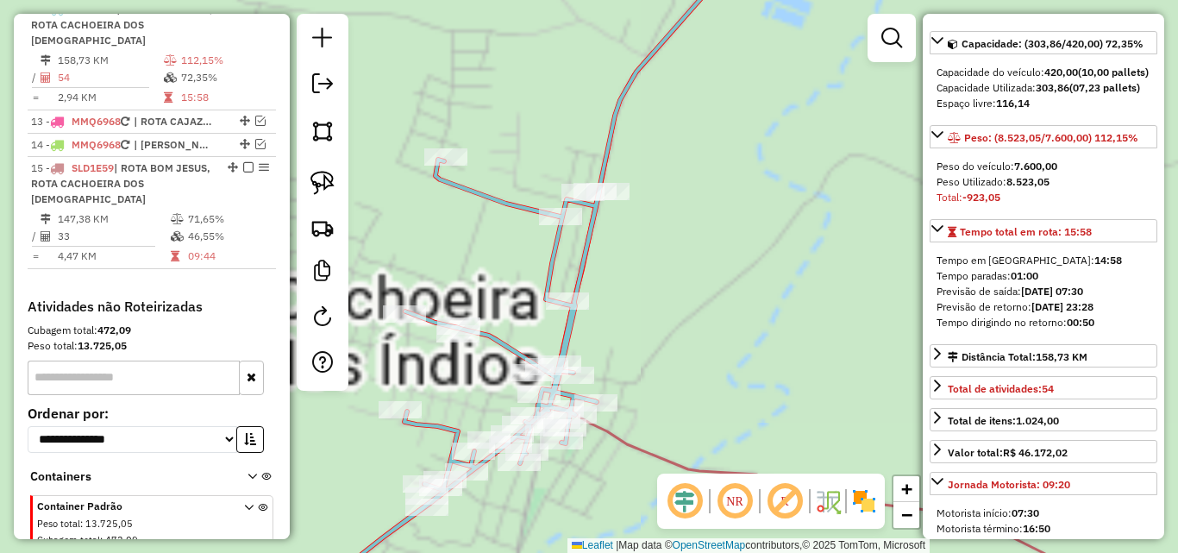
drag, startPoint x: 330, startPoint y: 185, endPoint x: 360, endPoint y: 176, distance: 30.8
click at [330, 185] on img at bounding box center [322, 183] width 24 height 24
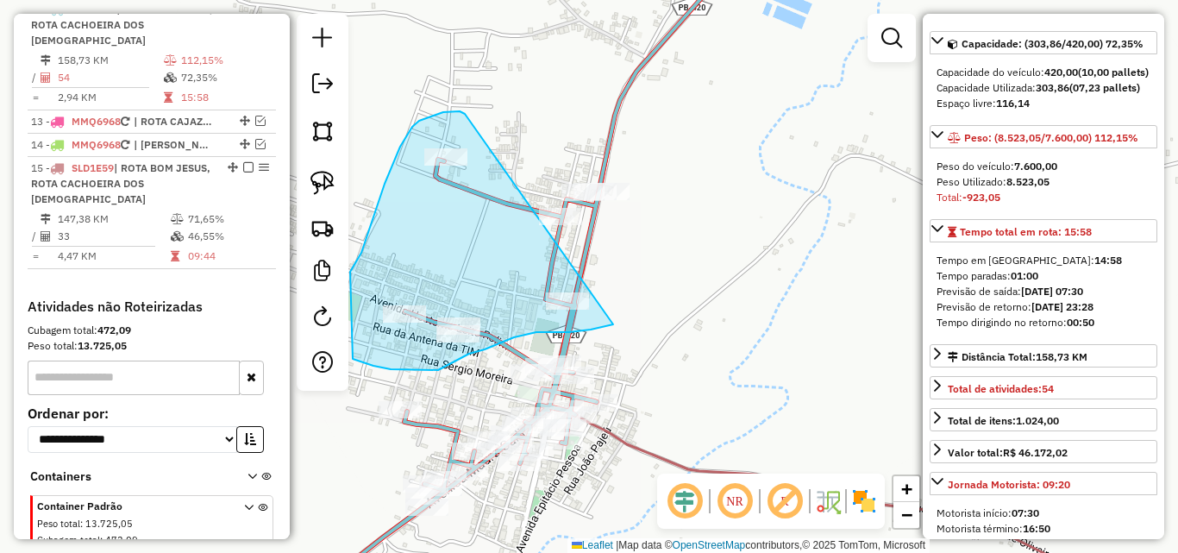
drag, startPoint x: 443, startPoint y: 112, endPoint x: 718, endPoint y: 161, distance: 279.4
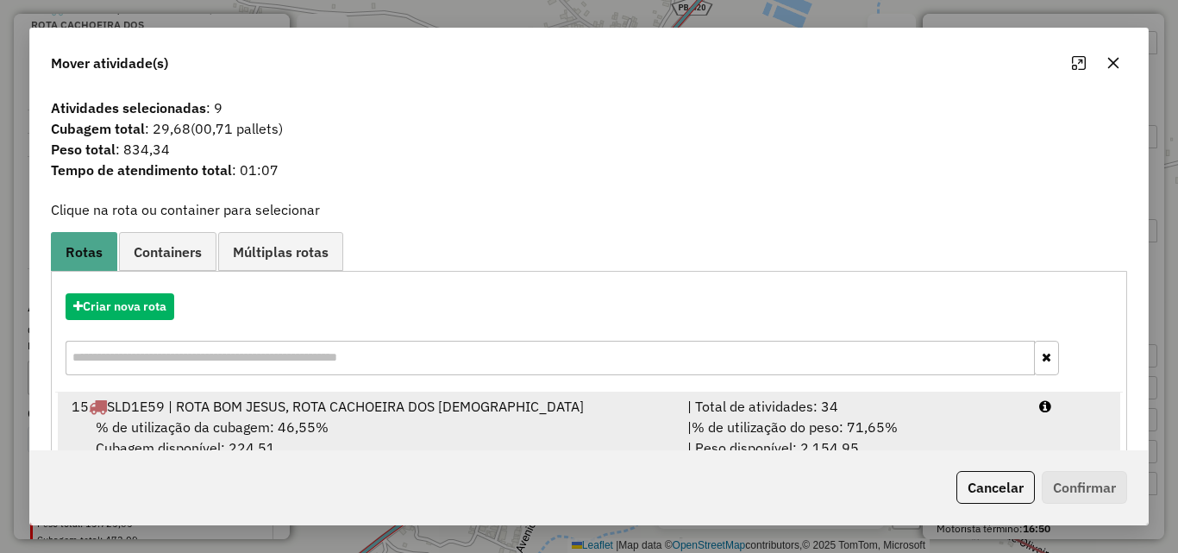
click at [879, 412] on div "| Total de atividades: 34" at bounding box center [853, 406] width 352 height 21
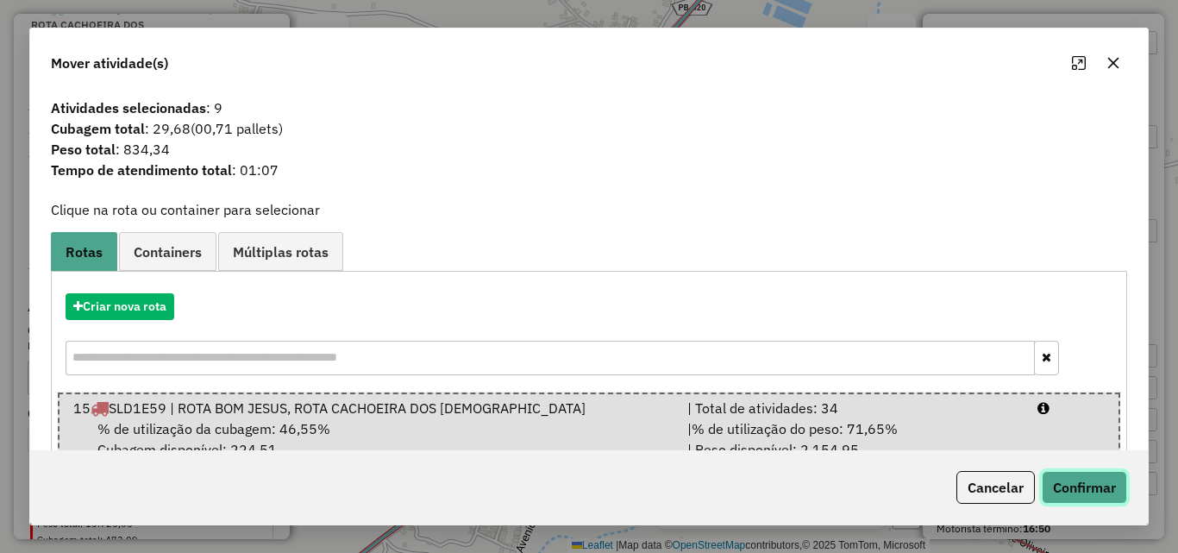
click at [1079, 485] on button "Confirmar" at bounding box center [1084, 487] width 85 height 33
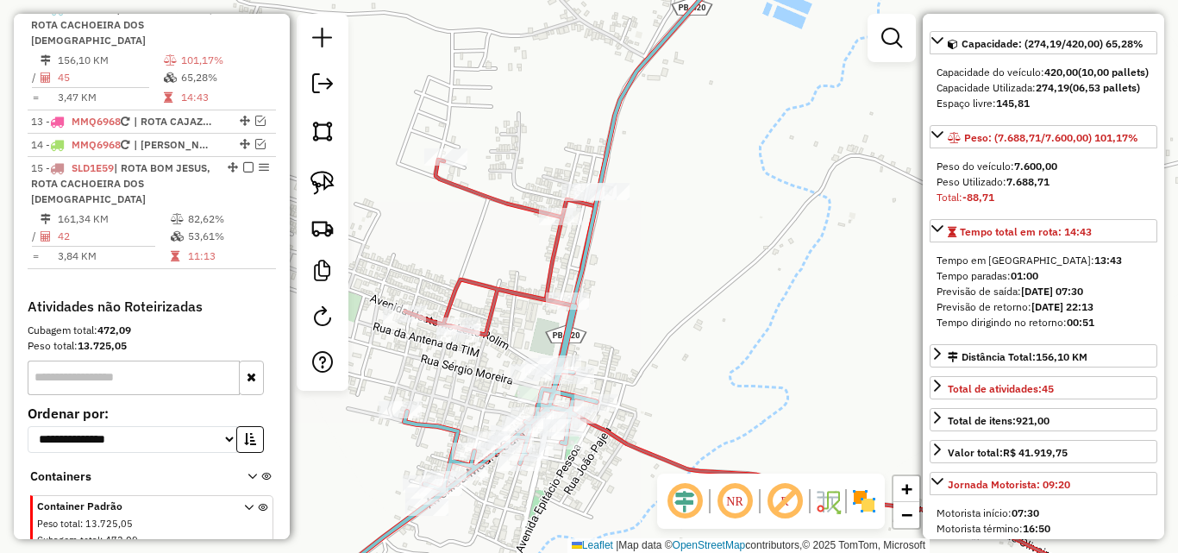
click at [573, 335] on icon at bounding box center [444, 456] width 303 height 303
click at [488, 284] on icon at bounding box center [850, 276] width 890 height 663
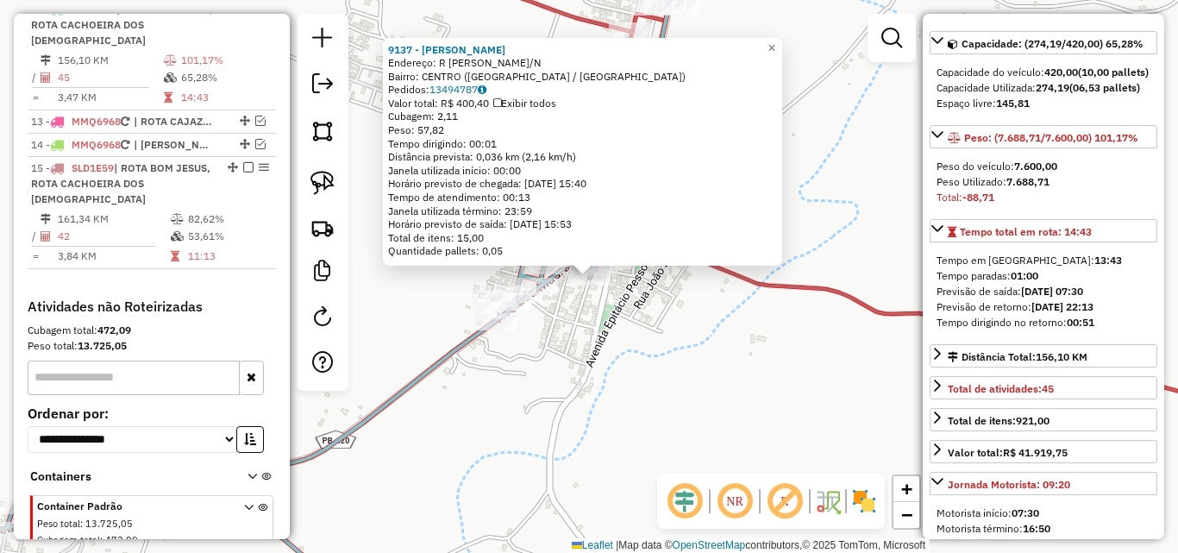
click at [401, 298] on div "9137 - MARIA DE FATIMA BAIAO DE BARROS Endereço: R JOSE FRANCISCO DE SOUSA S/N …" at bounding box center [589, 276] width 1178 height 553
click at [416, 310] on div "9137 - MARIA DE FATIMA BAIAO DE BARROS Endereço: R JOSE FRANCISCO DE SOUSA S/N …" at bounding box center [589, 276] width 1178 height 553
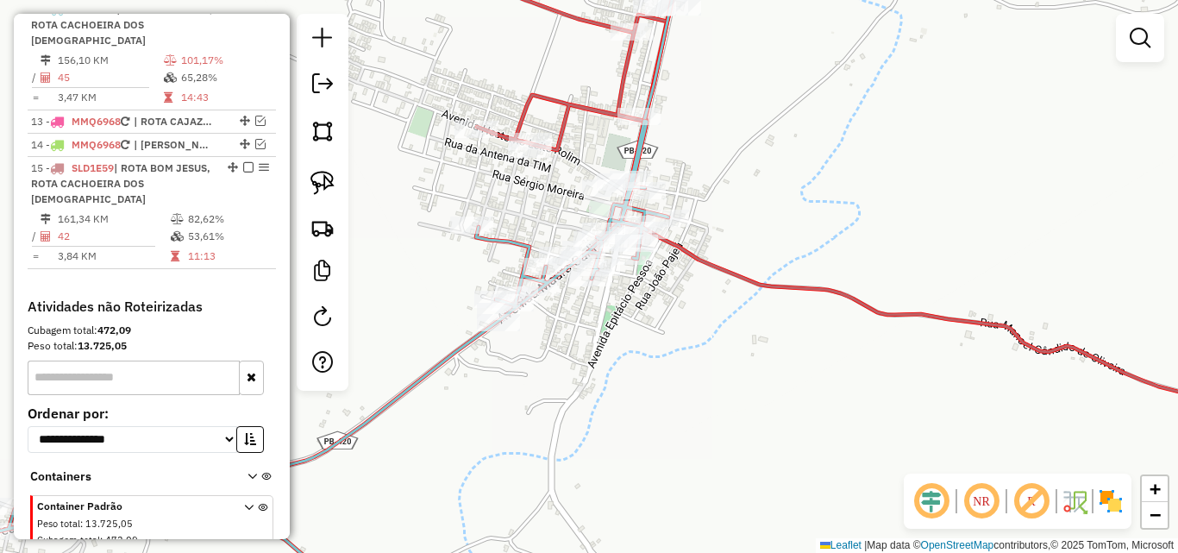
click at [558, 101] on icon at bounding box center [886, 179] width 818 height 468
select select "*********"
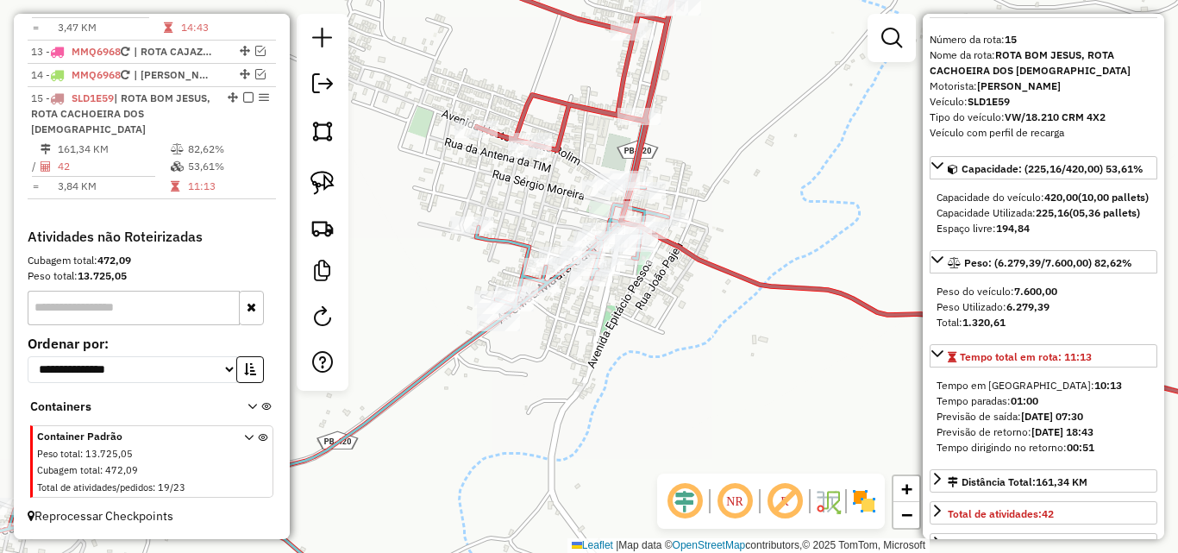
scroll to position [86, 0]
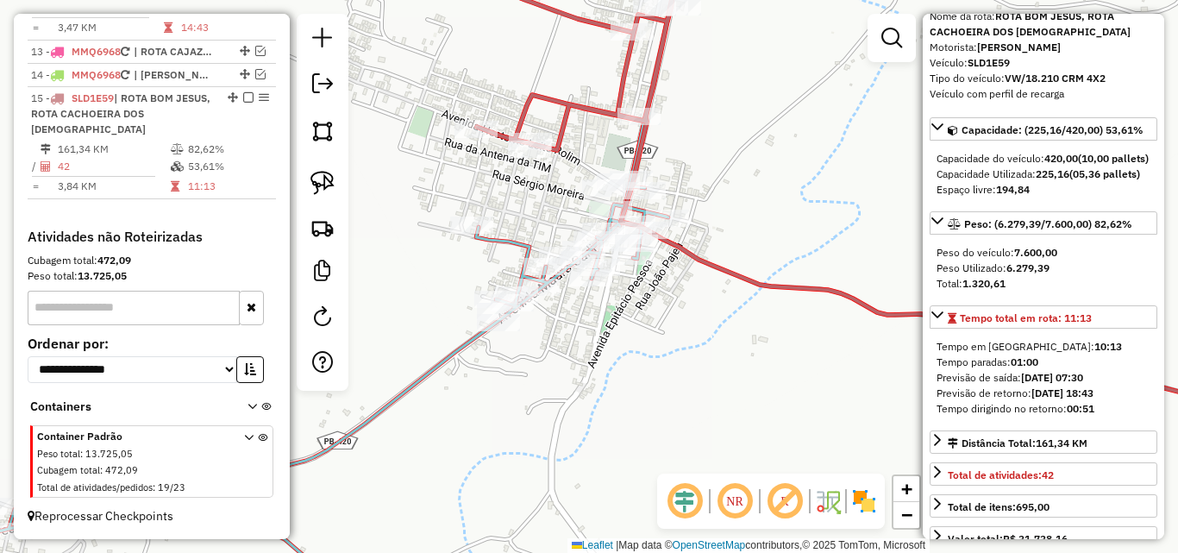
click at [440, 369] on icon at bounding box center [275, 348] width 786 height 455
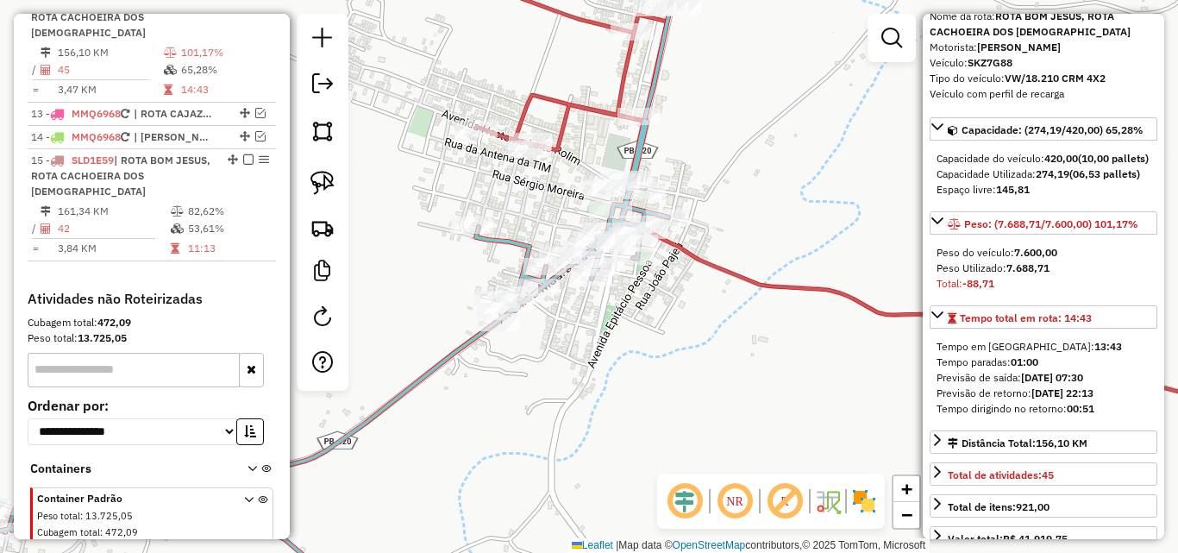
scroll to position [923, 0]
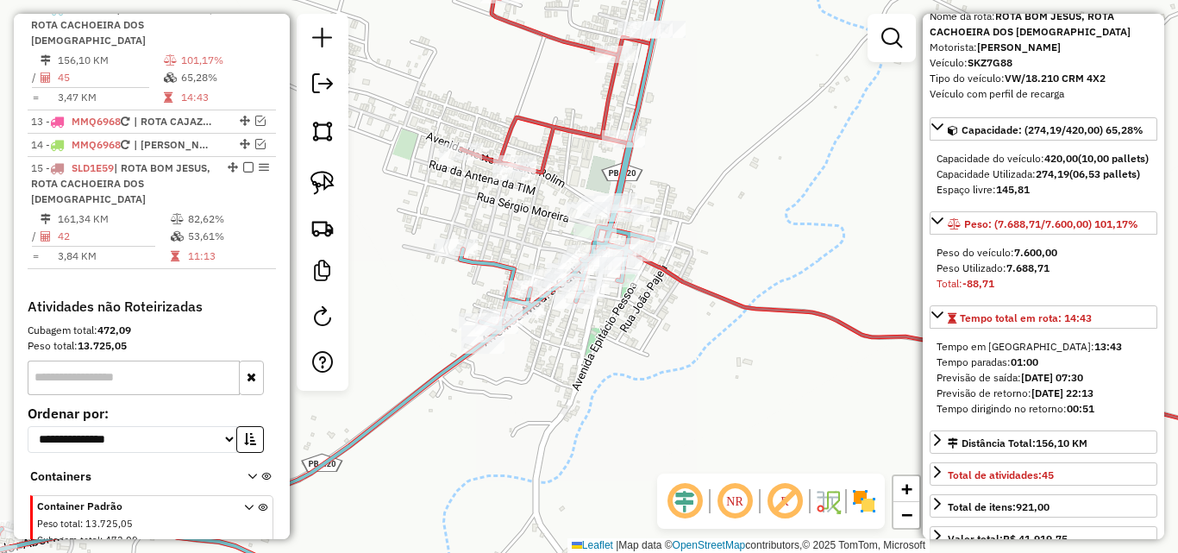
drag, startPoint x: 461, startPoint y: 416, endPoint x: 445, endPoint y: 439, distance: 27.8
click at [445, 439] on div "Janela de atendimento Grade de atendimento Capacidade Transportadoras Veículos …" at bounding box center [589, 276] width 1178 height 553
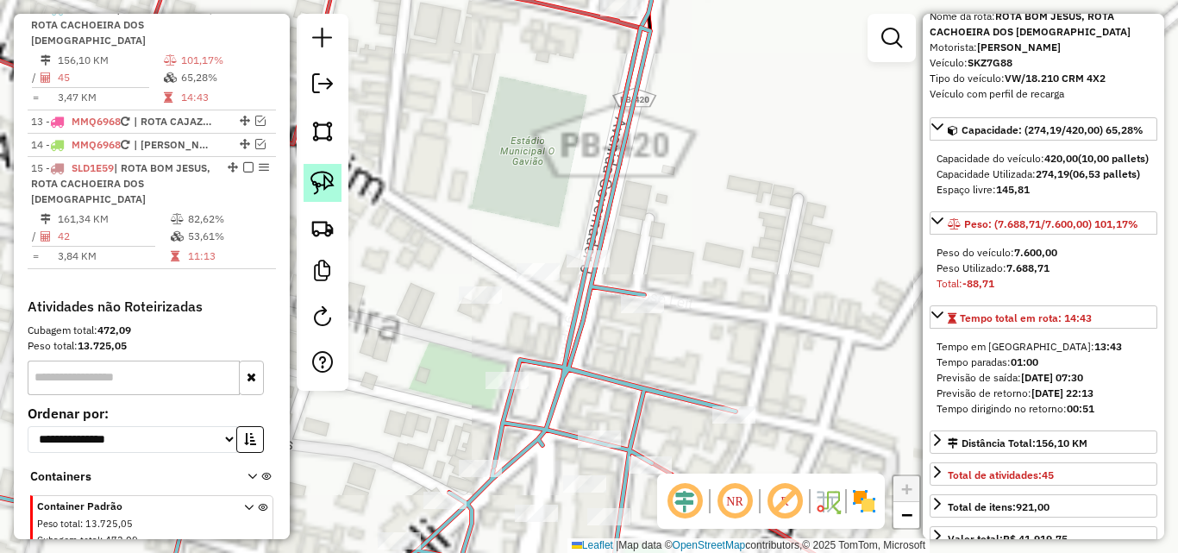
click at [316, 176] on img at bounding box center [322, 183] width 24 height 24
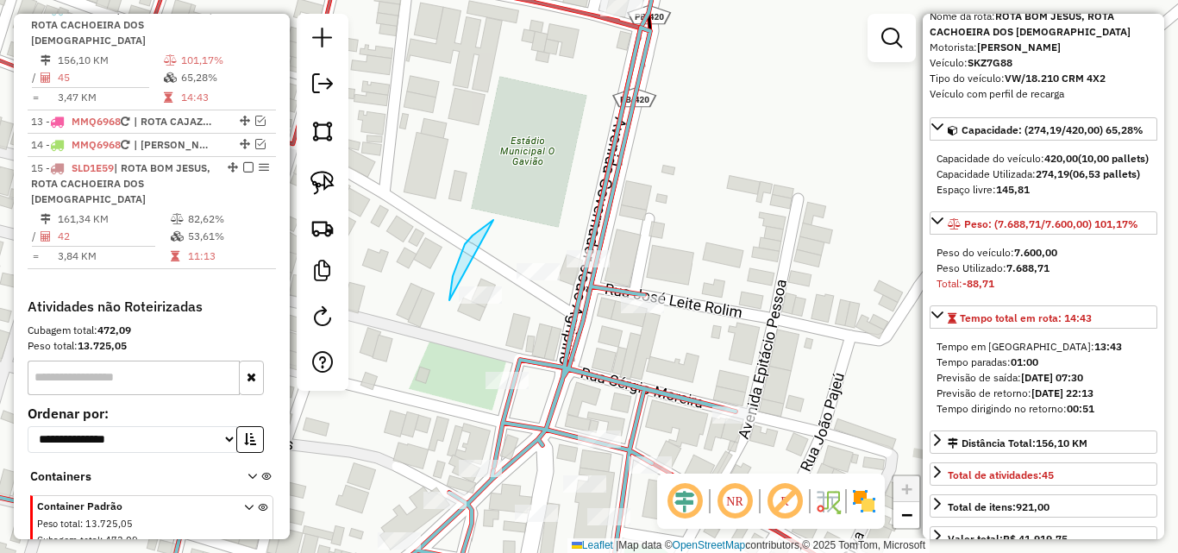
drag, startPoint x: 472, startPoint y: 235, endPoint x: 435, endPoint y: 256, distance: 42.5
click at [579, 10] on icon at bounding box center [445, 276] width 947 height 663
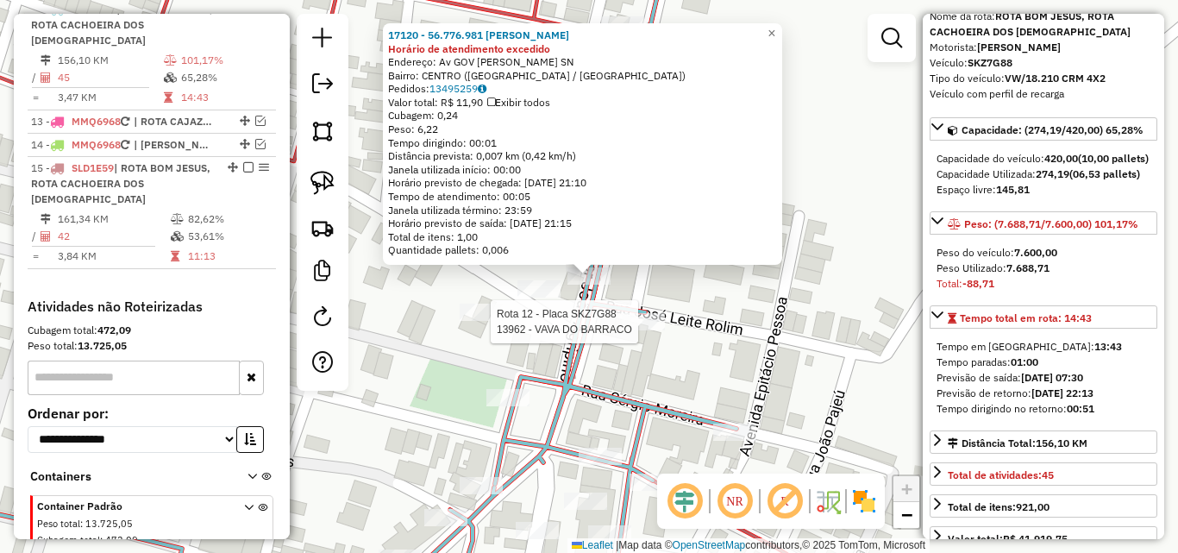
click at [642, 310] on icon at bounding box center [353, 326] width 767 height 563
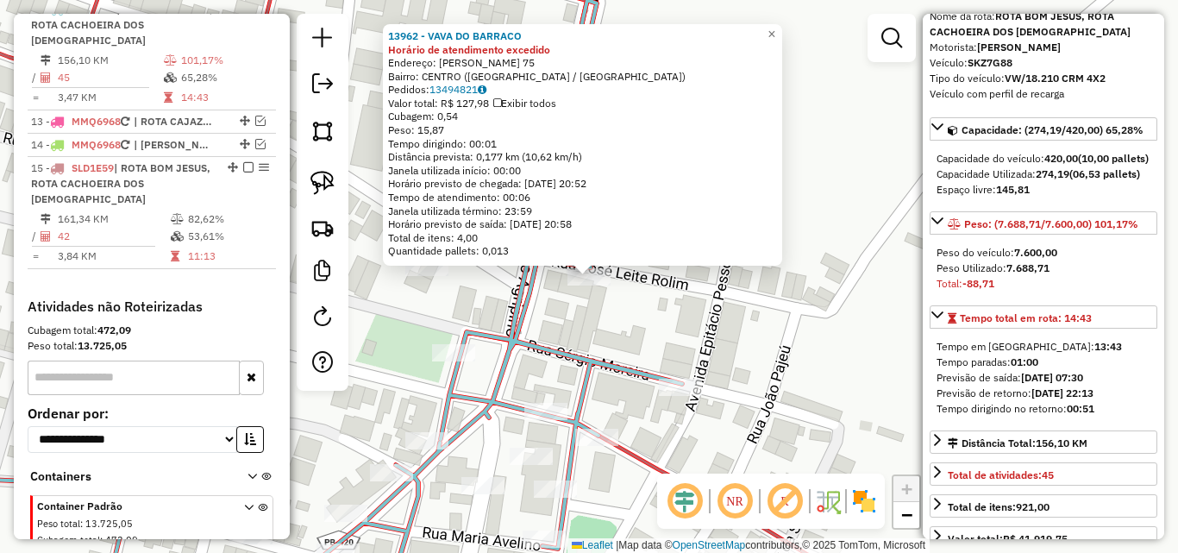
click at [680, 329] on div "Rota 12 - Placa SKZ7G88 13962 - VAVA DO BARRACO 13962 - VAVA DO BARRACO Horário…" at bounding box center [589, 276] width 1178 height 553
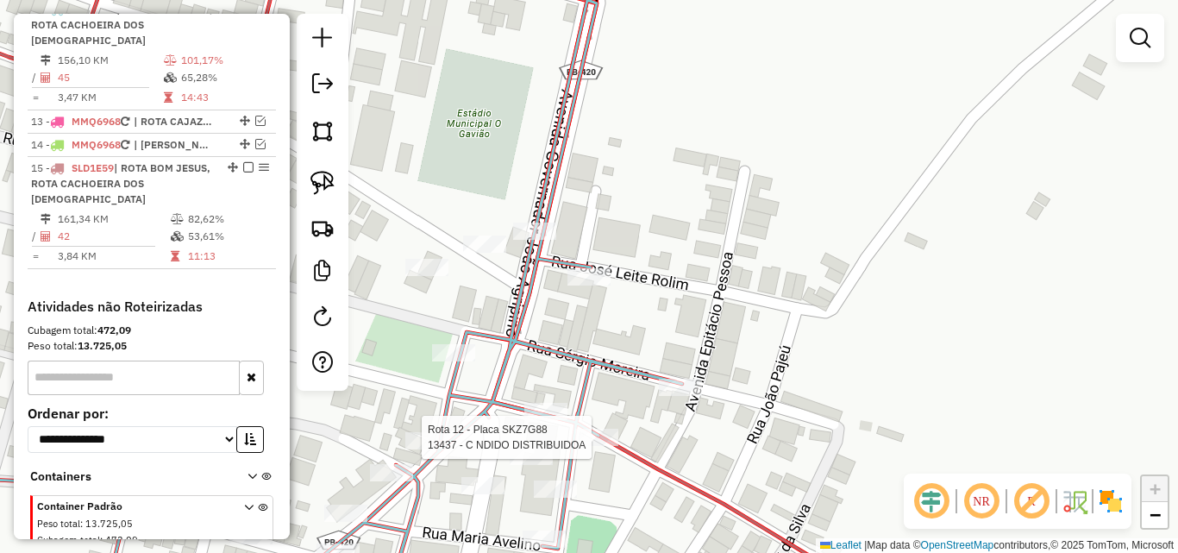
select select "*********"
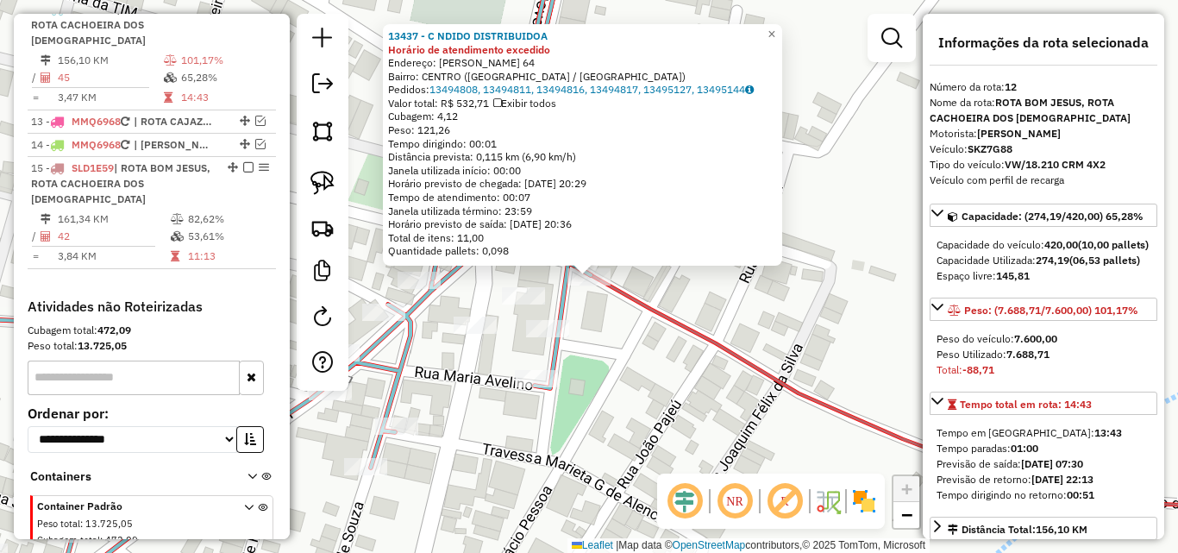
click at [790, 304] on div "13437 - C NDIDO DISTRIBUIDOA Horário de atendimento excedido Endereço: MANOEL C…" at bounding box center [589, 276] width 1178 height 553
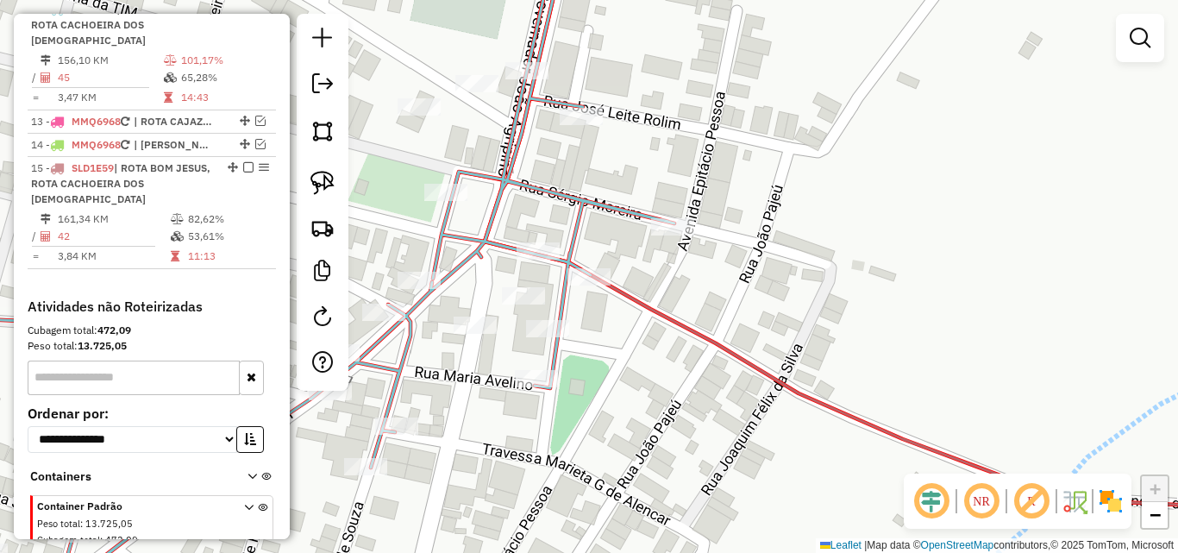
click at [666, 235] on div at bounding box center [672, 226] width 43 height 17
select select "*********"
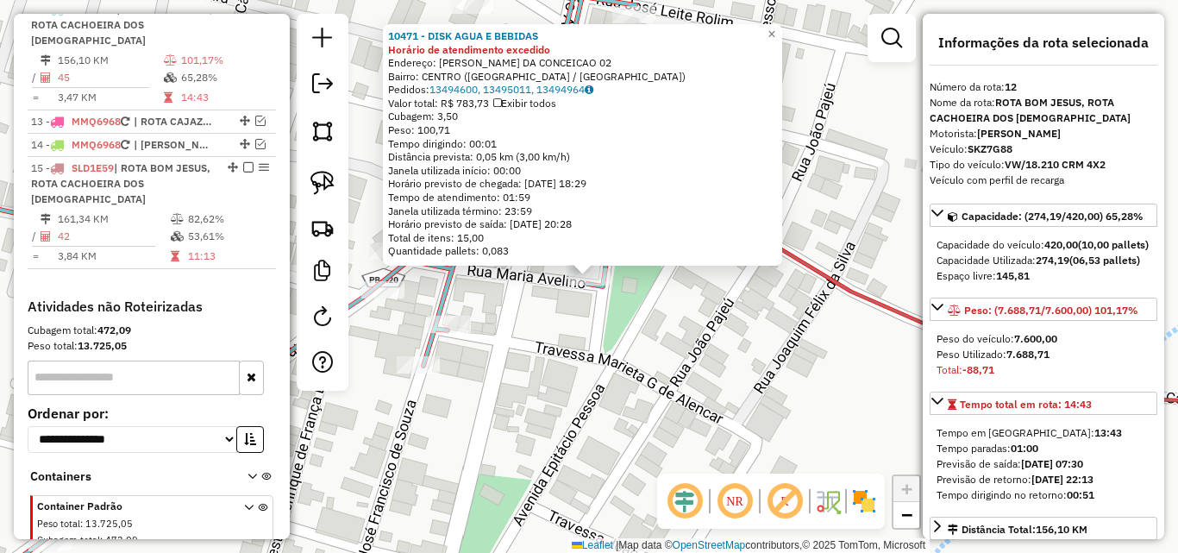
click at [576, 354] on div "10471 - DISK AGUA E BEBIDAS Horário de atendimento excedido Endereço: MARIA AVE…" at bounding box center [589, 276] width 1178 height 553
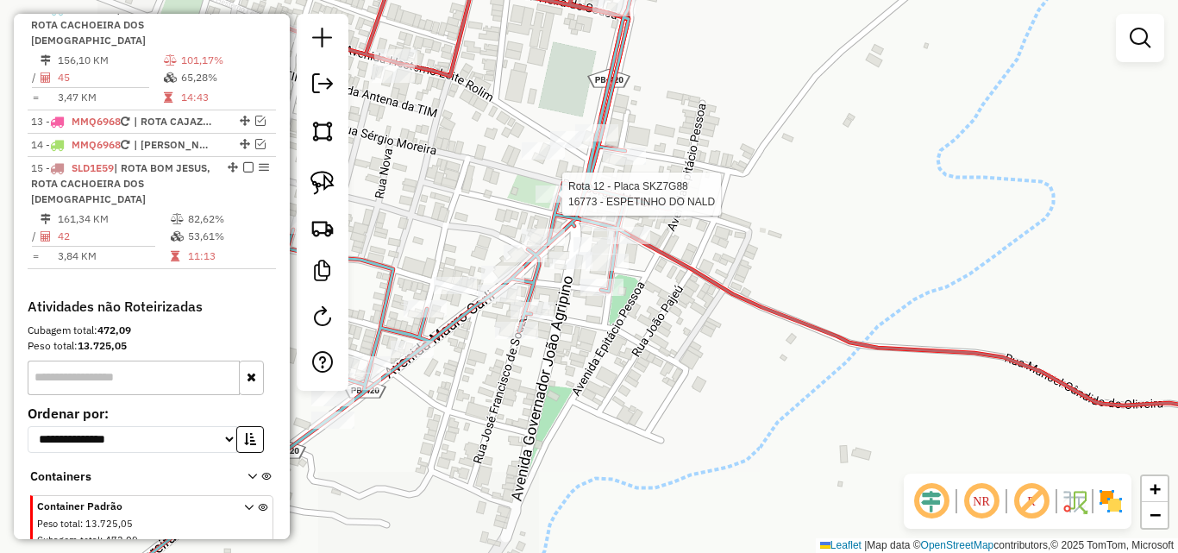
select select "*********"
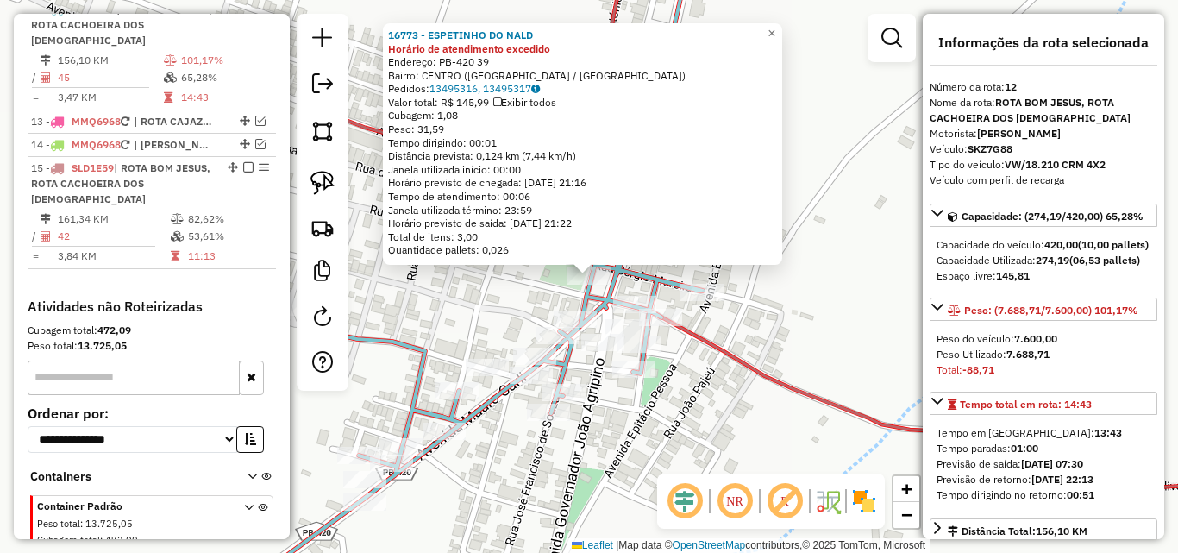
click at [434, 306] on div "16773 - ESPETINHO DO NALD Horário de atendimento excedido Endereço: PB-420 39 B…" at bounding box center [589, 276] width 1178 height 553
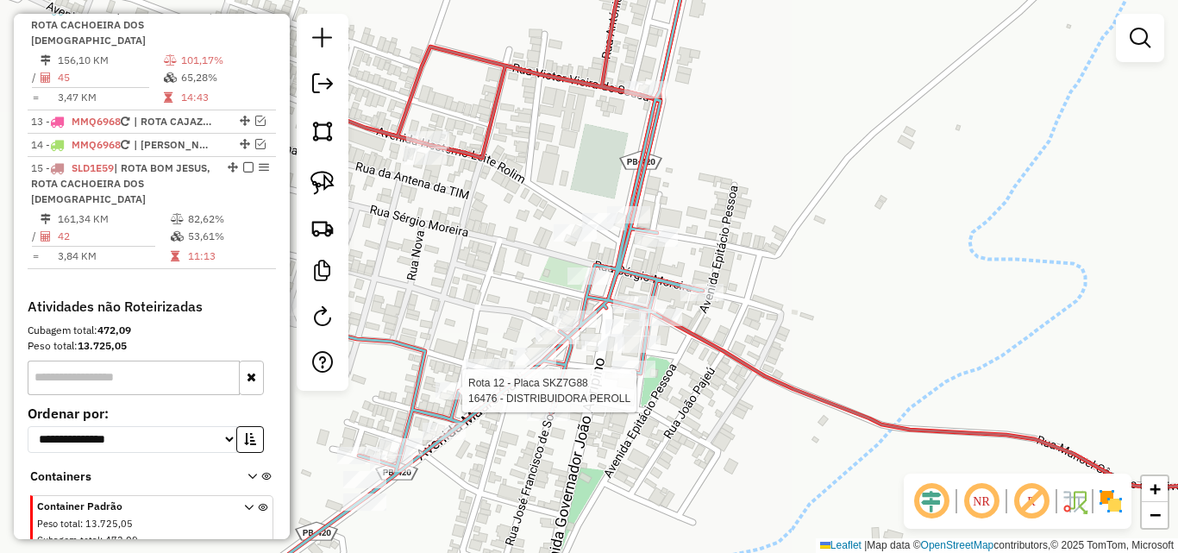
select select "*********"
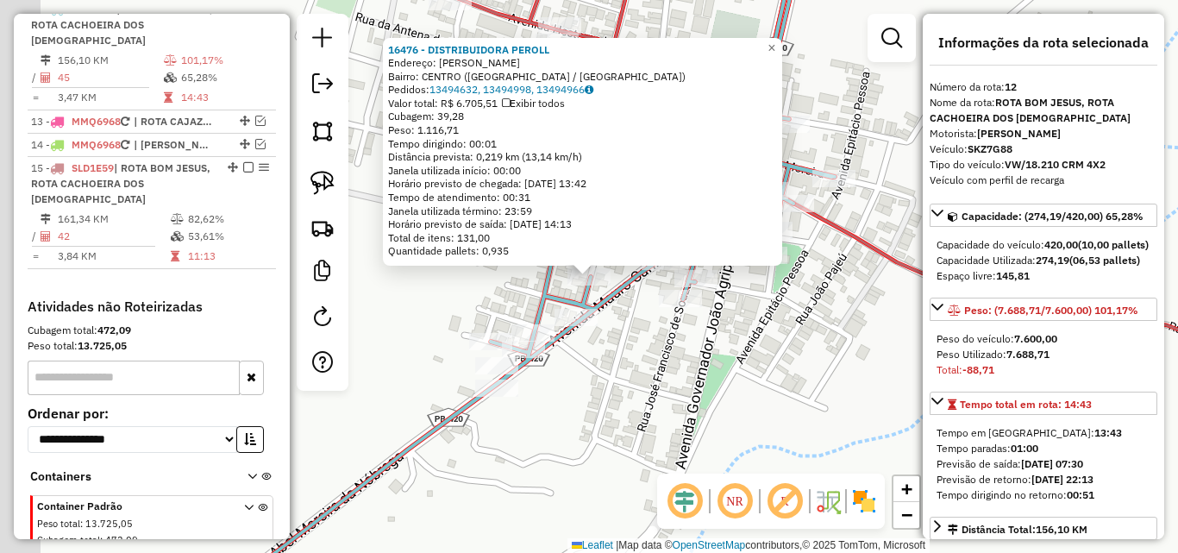
click at [611, 394] on div "16476 - DISTRIBUIDORA PEROLL Endereço: CICERO FAUSTINO DE SOUZA SN Bairro: CENT…" at bounding box center [589, 276] width 1178 height 553
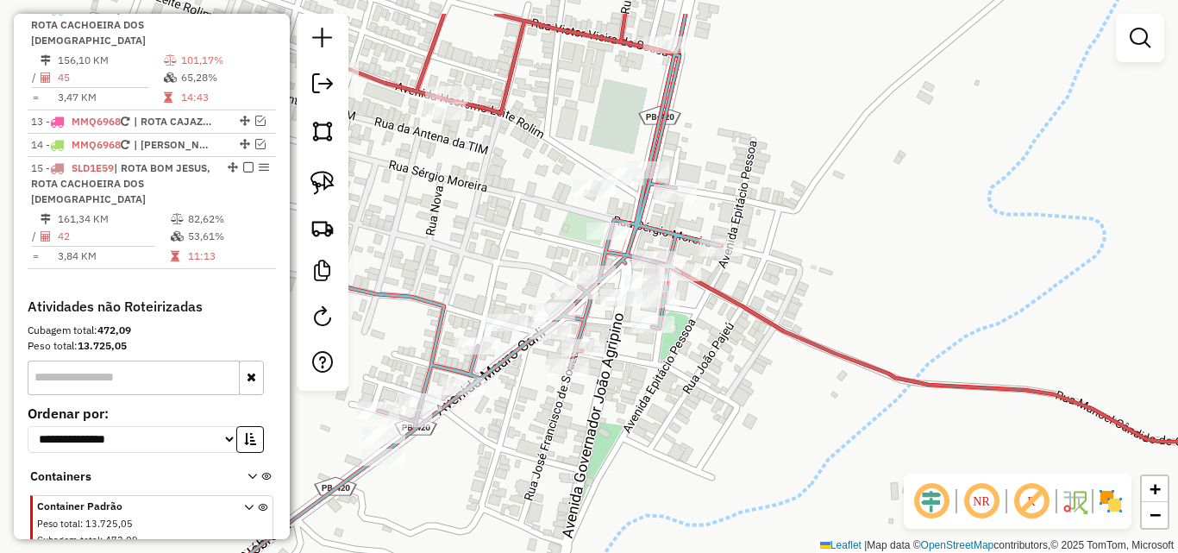
drag, startPoint x: 679, startPoint y: 425, endPoint x: 629, endPoint y: 448, distance: 55.2
click at [636, 451] on div "Janela de atendimento Grade de atendimento Capacidade Transportadoras Veículos …" at bounding box center [589, 276] width 1178 height 553
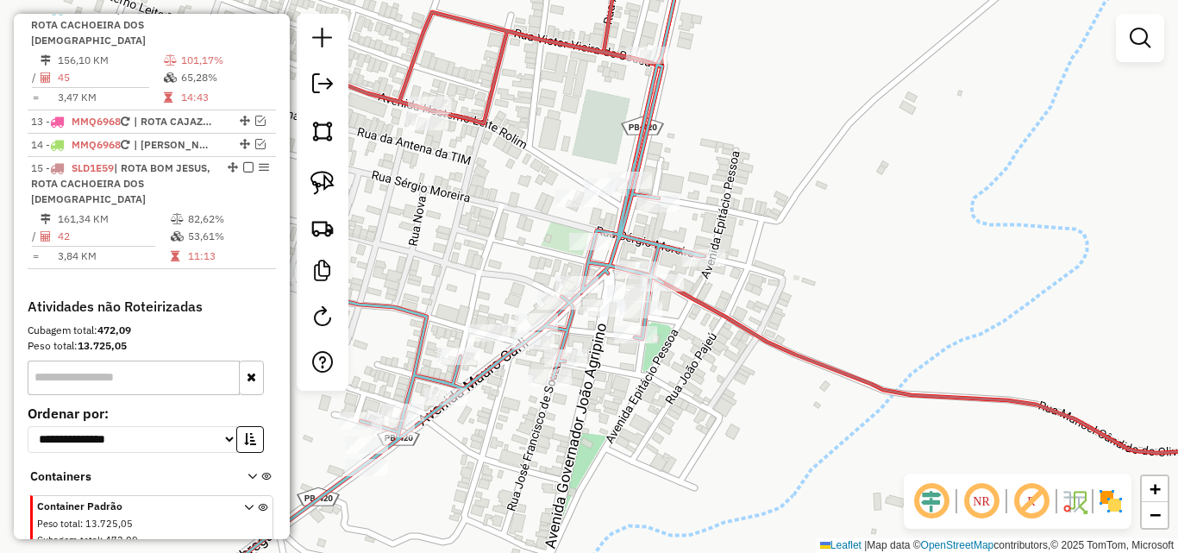
click at [477, 116] on icon at bounding box center [808, 205] width 973 height 520
select select "*********"
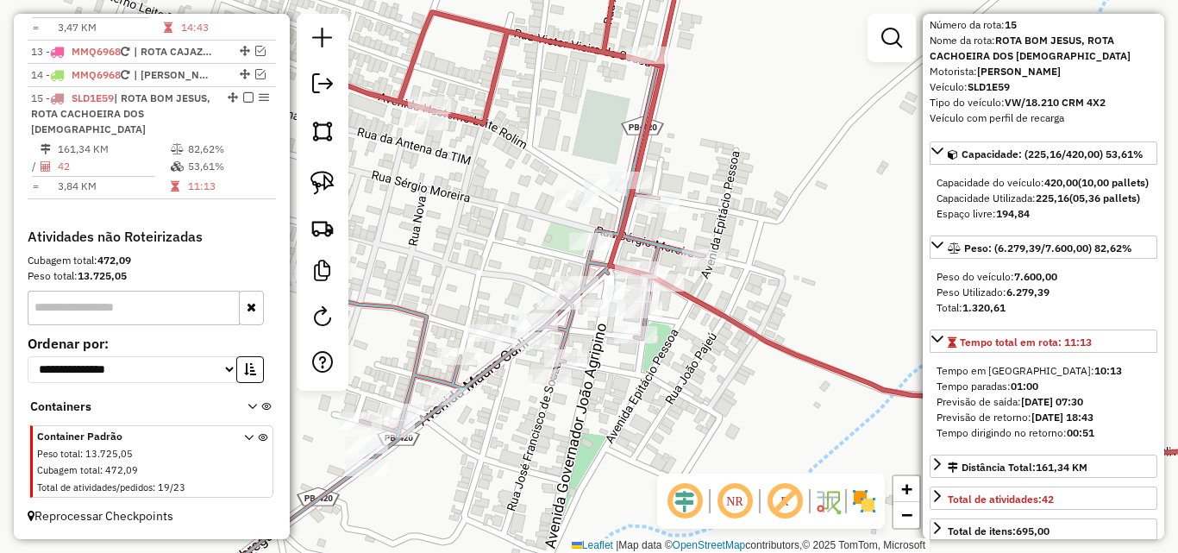
scroll to position [172, 0]
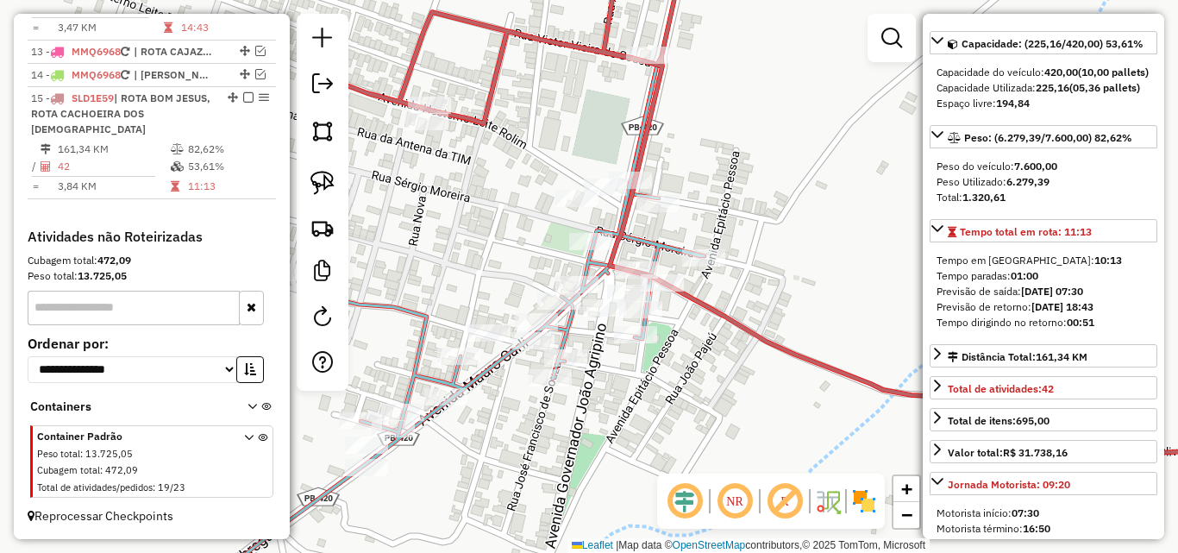
click at [666, 250] on icon at bounding box center [441, 336] width 528 height 543
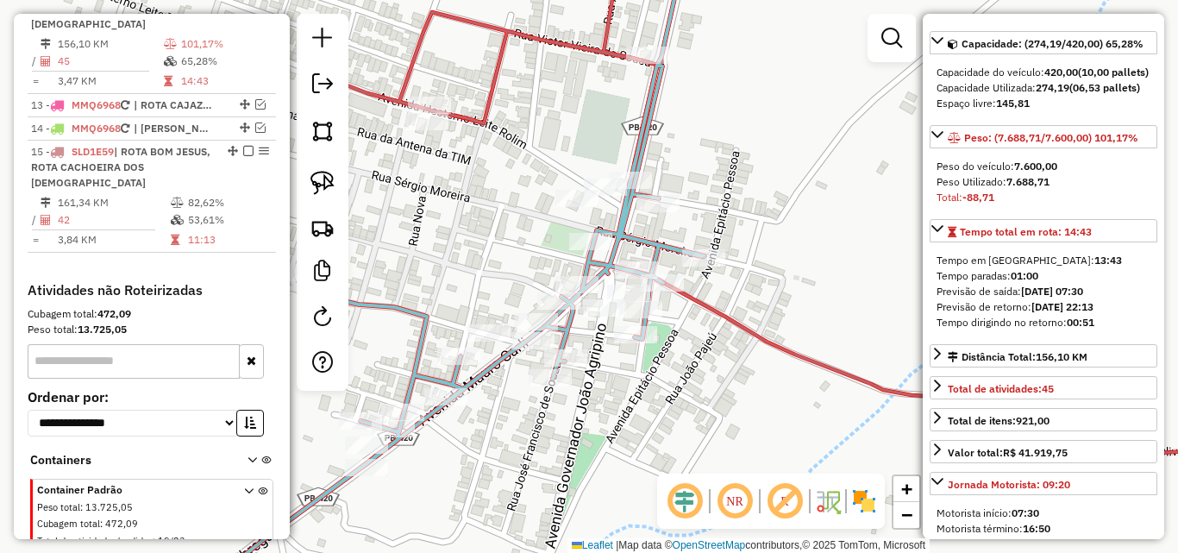
scroll to position [923, 0]
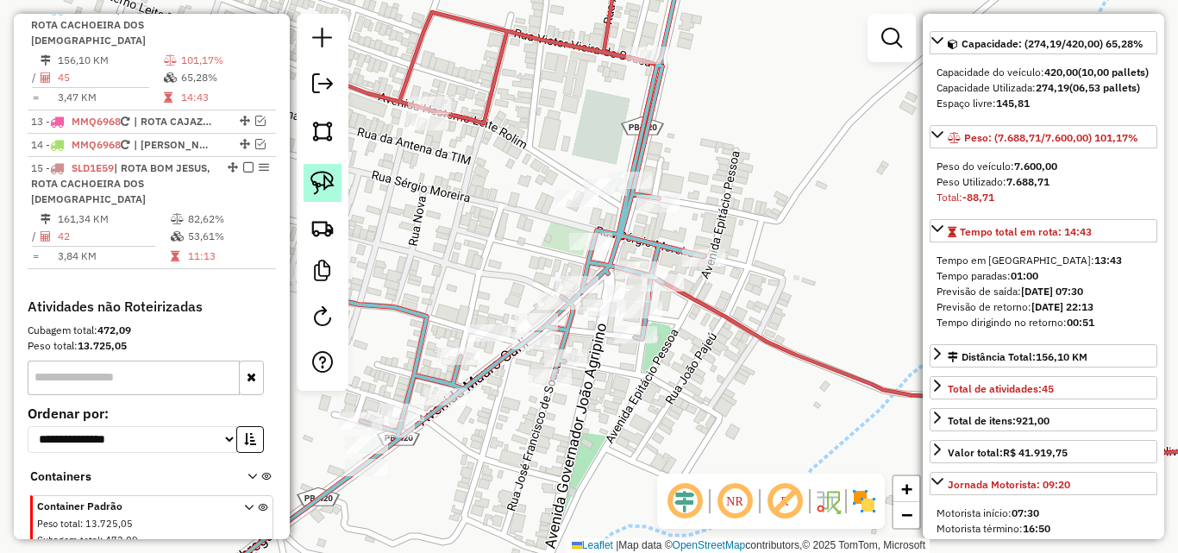
click at [324, 178] on img at bounding box center [322, 183] width 24 height 24
drag, startPoint x: 637, startPoint y: 153, endPoint x: 661, endPoint y: 172, distance: 30.2
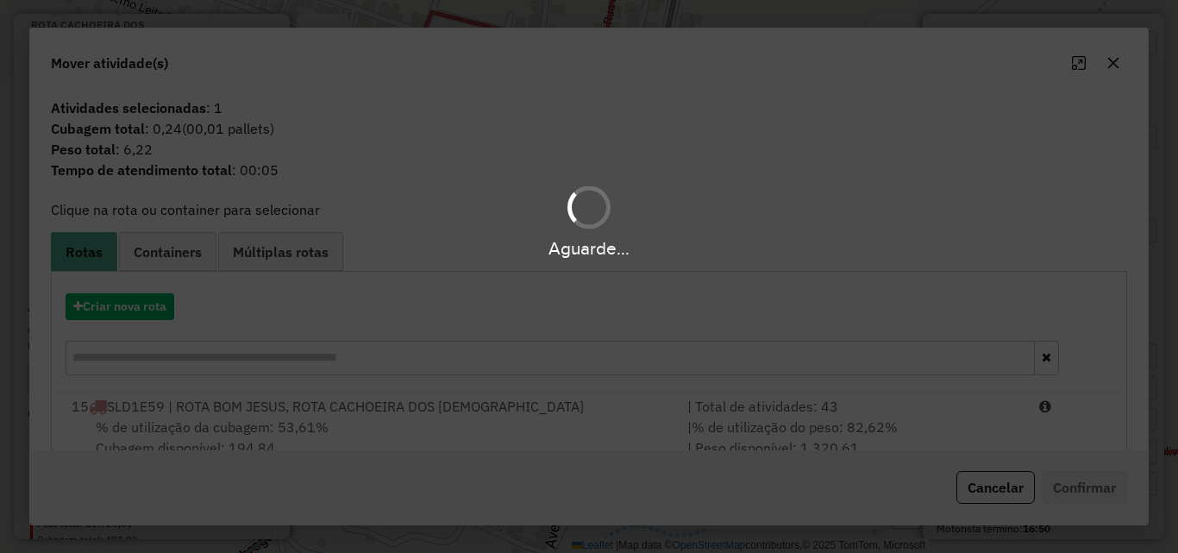
click at [995, 488] on div "Aguarde..." at bounding box center [589, 276] width 1178 height 553
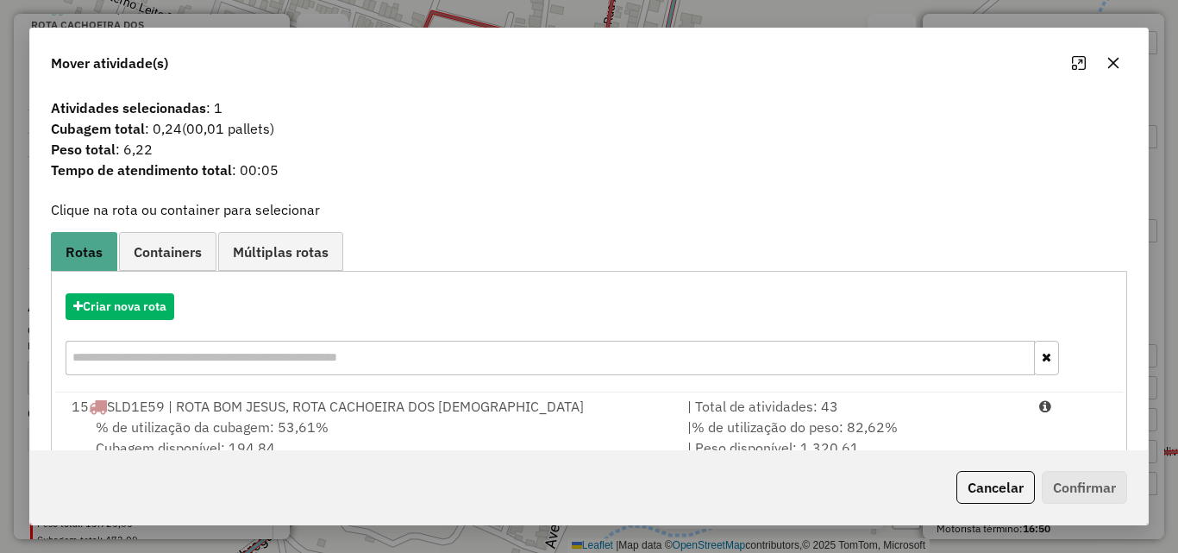
click at [999, 488] on button "Cancelar" at bounding box center [995, 487] width 78 height 33
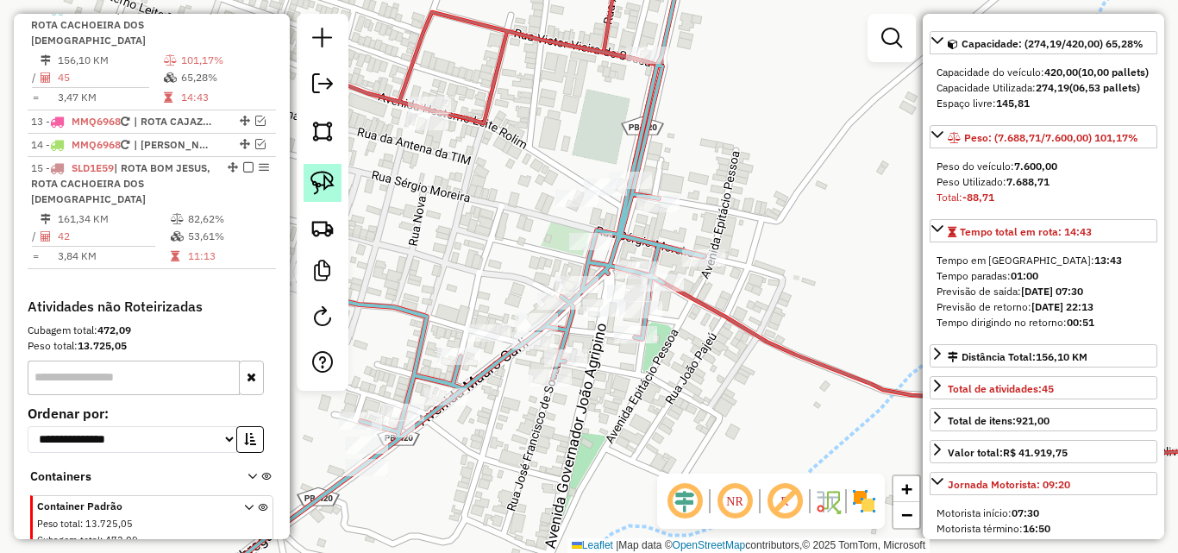
click at [316, 177] on img at bounding box center [322, 183] width 24 height 24
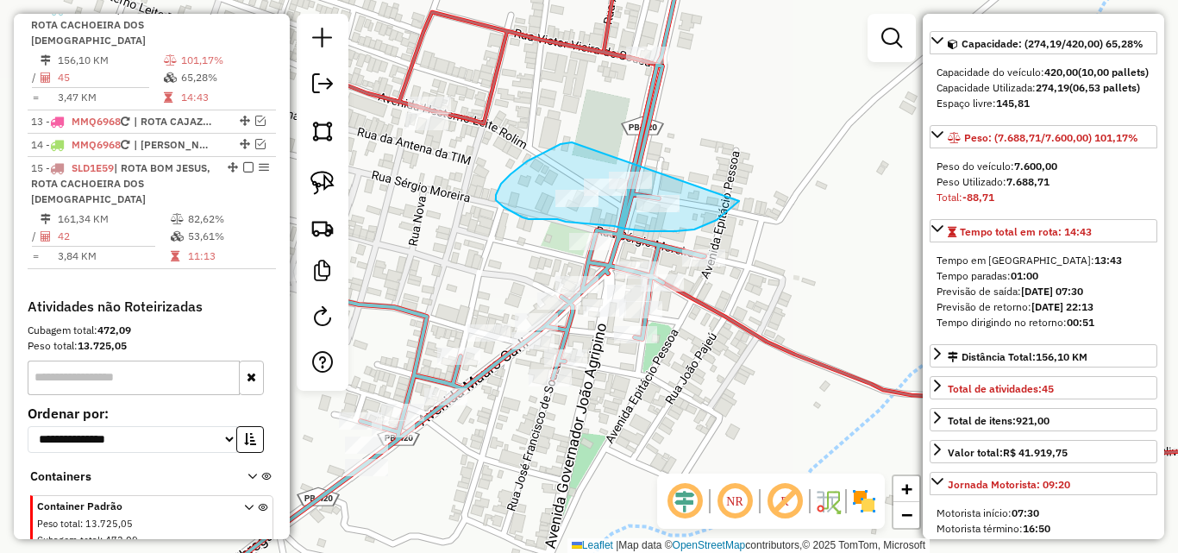
drag, startPoint x: 496, startPoint y: 195, endPoint x: 755, endPoint y: 171, distance: 260.6
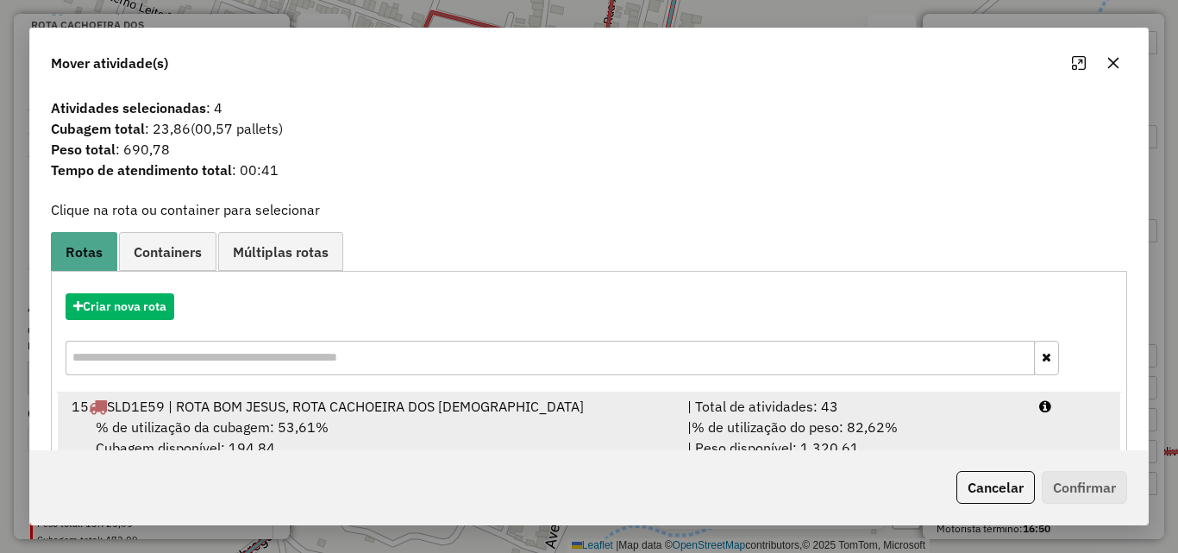
click at [892, 411] on div "| Total de atividades: 43" at bounding box center [853, 406] width 352 height 21
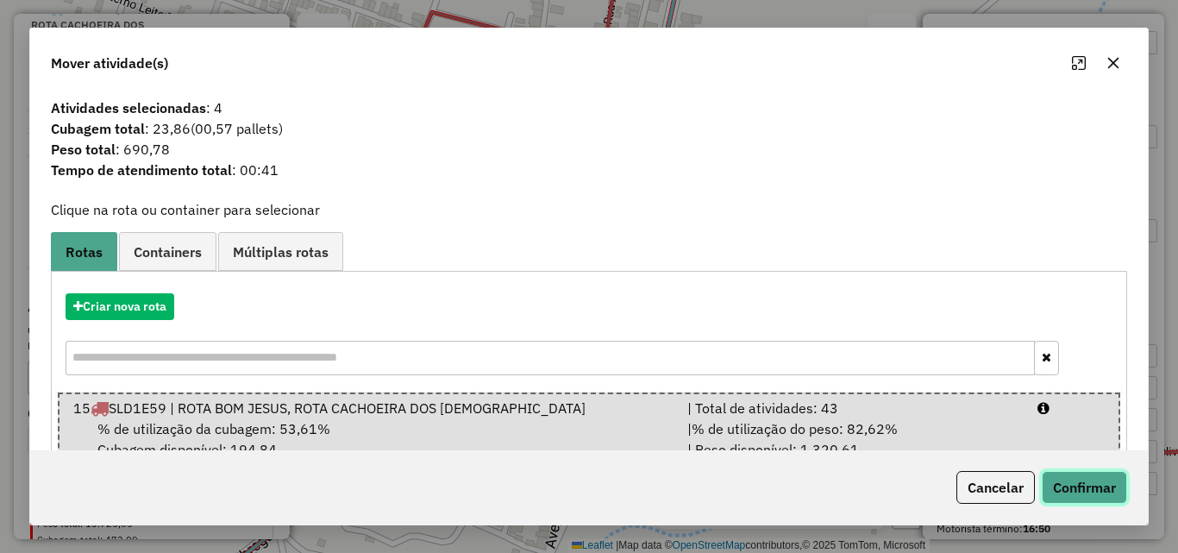
click at [1078, 480] on button "Confirmar" at bounding box center [1084, 487] width 85 height 33
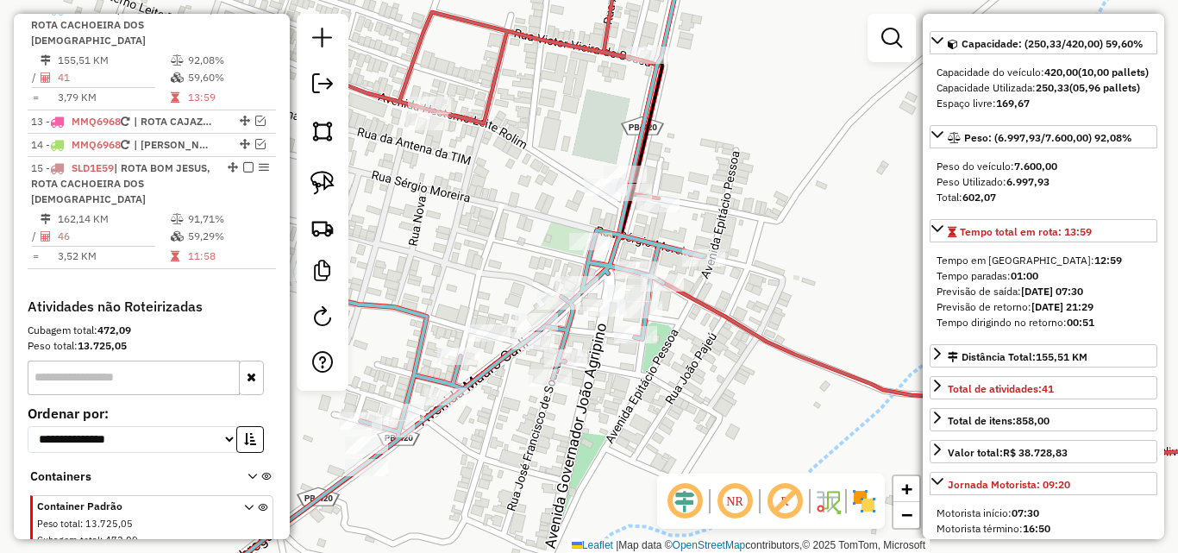
click at [479, 110] on icon at bounding box center [808, 205] width 973 height 520
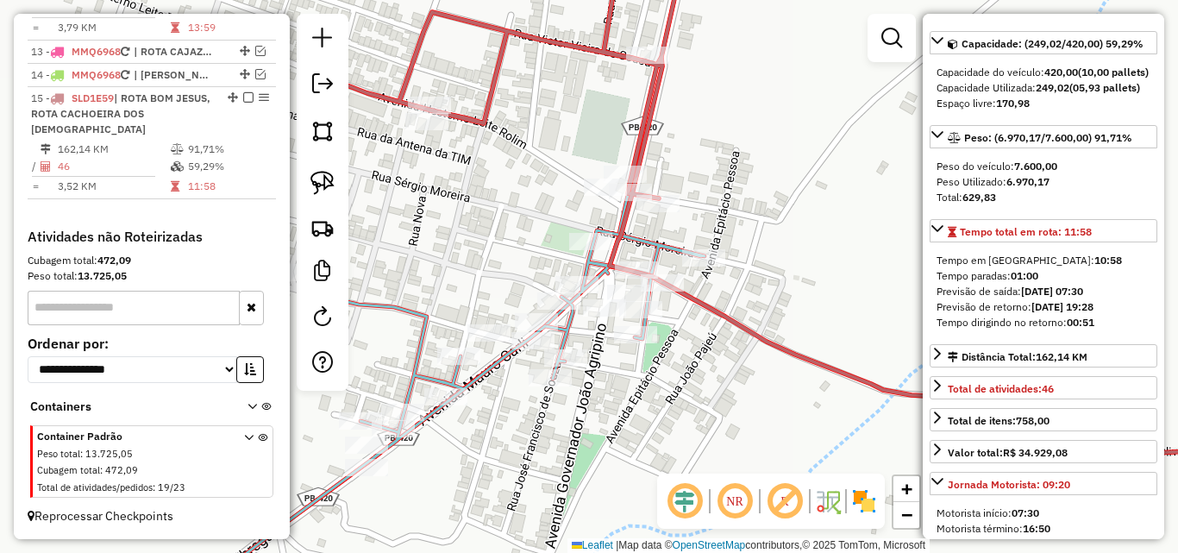
click at [497, 368] on icon at bounding box center [441, 419] width 528 height 378
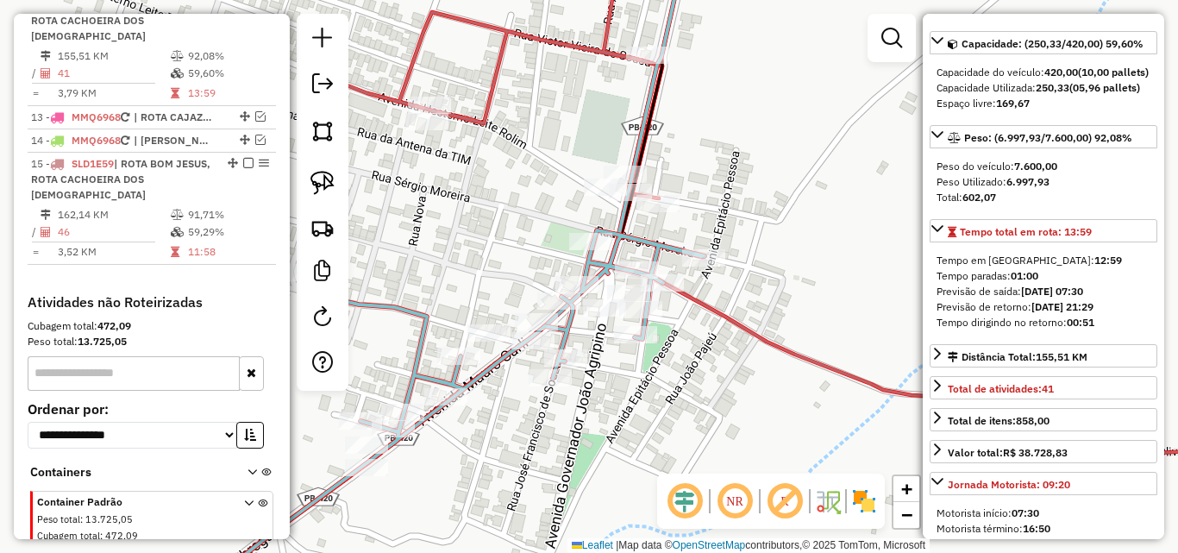
scroll to position [923, 0]
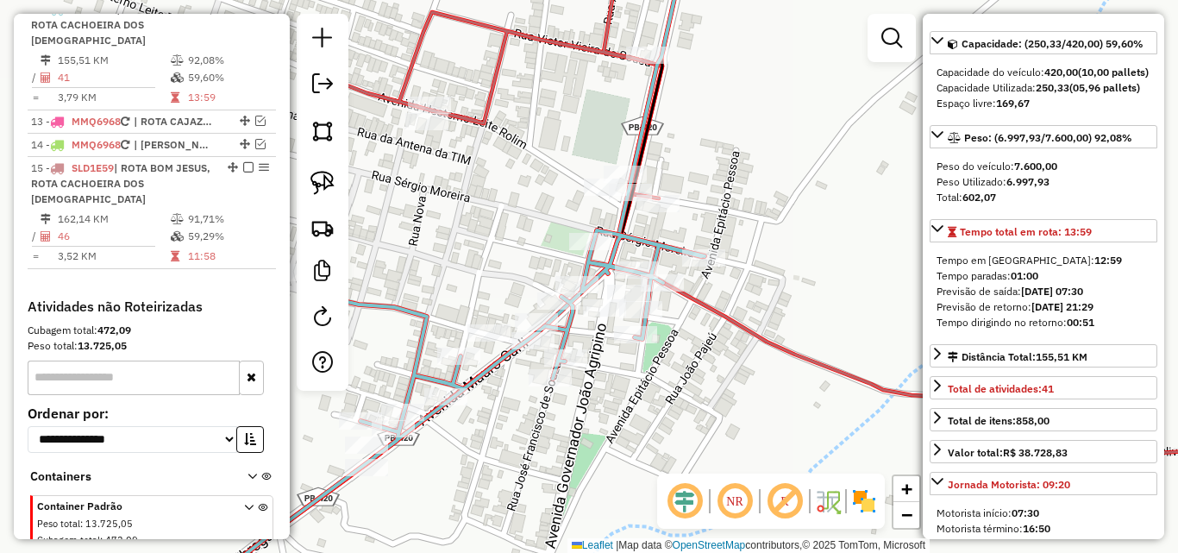
click at [479, 120] on icon at bounding box center [808, 205] width 973 height 520
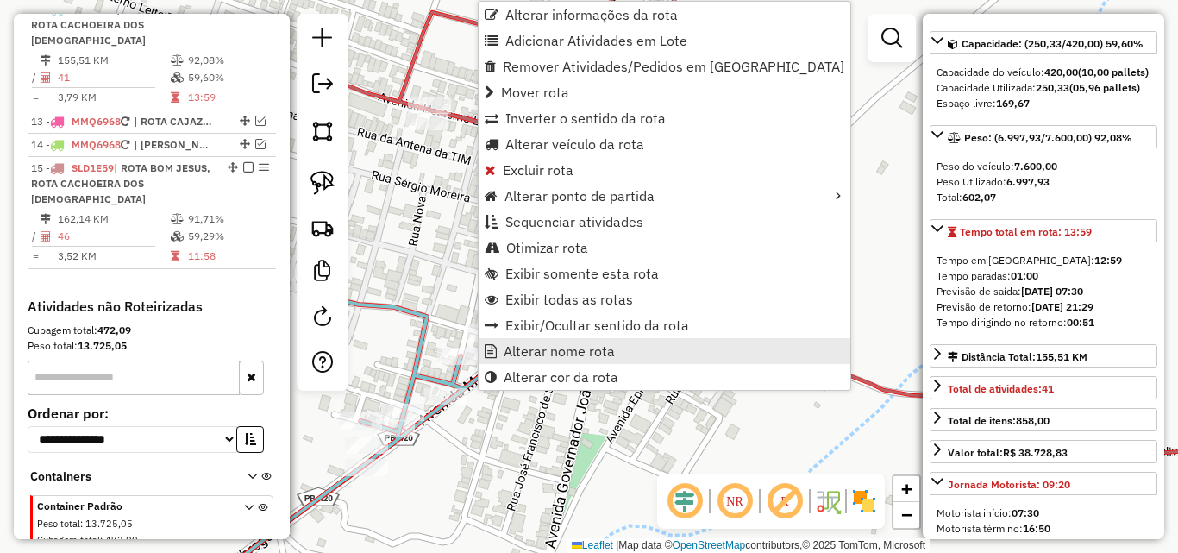
click at [537, 349] on span "Alterar nome rota" at bounding box center [559, 351] width 111 height 14
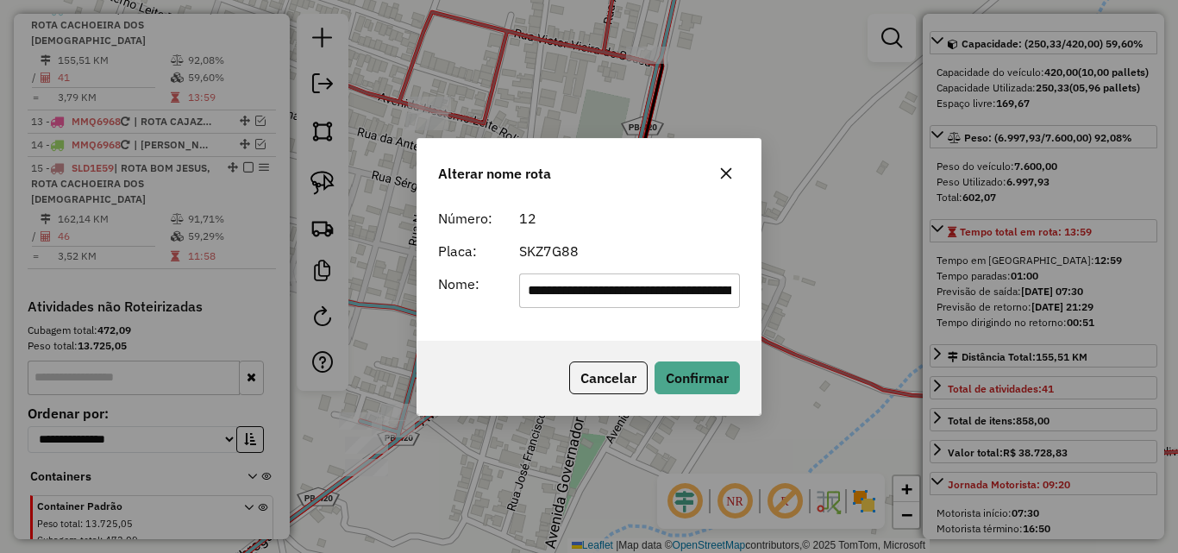
scroll to position [0, 109]
drag, startPoint x: 535, startPoint y: 299, endPoint x: 134, endPoint y: 317, distance: 402.2
click at [134, 317] on div "**********" at bounding box center [589, 276] width 1178 height 553
type input "**********"
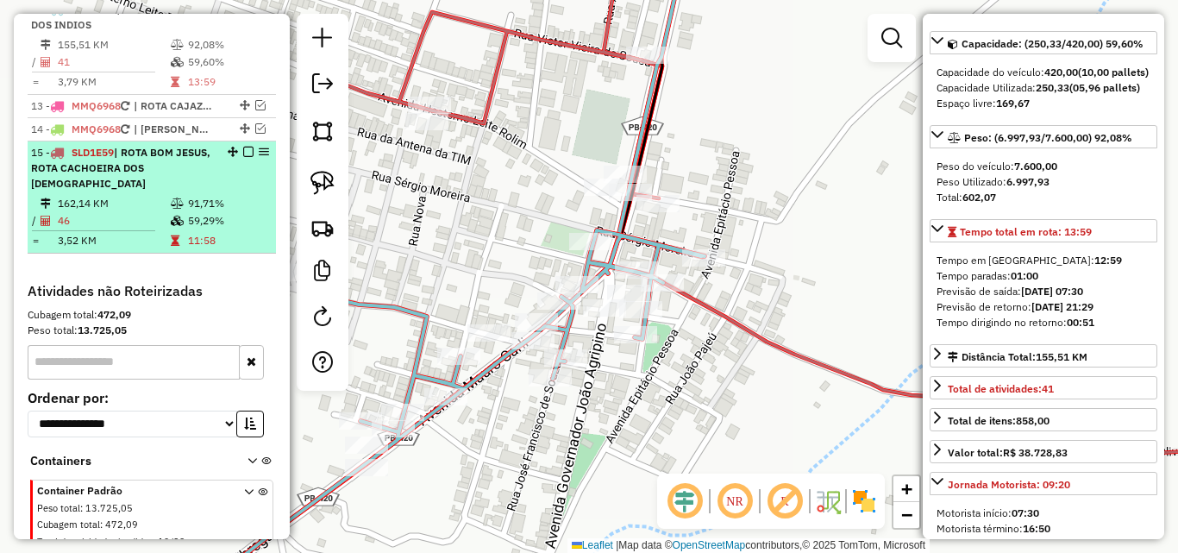
scroll to position [837, 0]
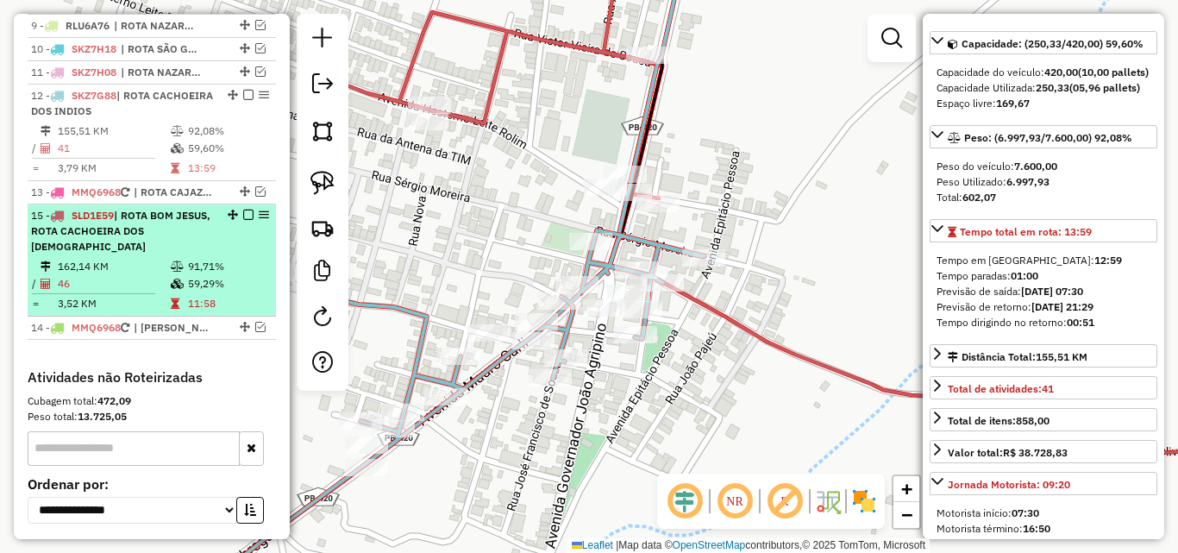
drag, startPoint x: 225, startPoint y: 256, endPoint x: 204, endPoint y: 202, distance: 58.1
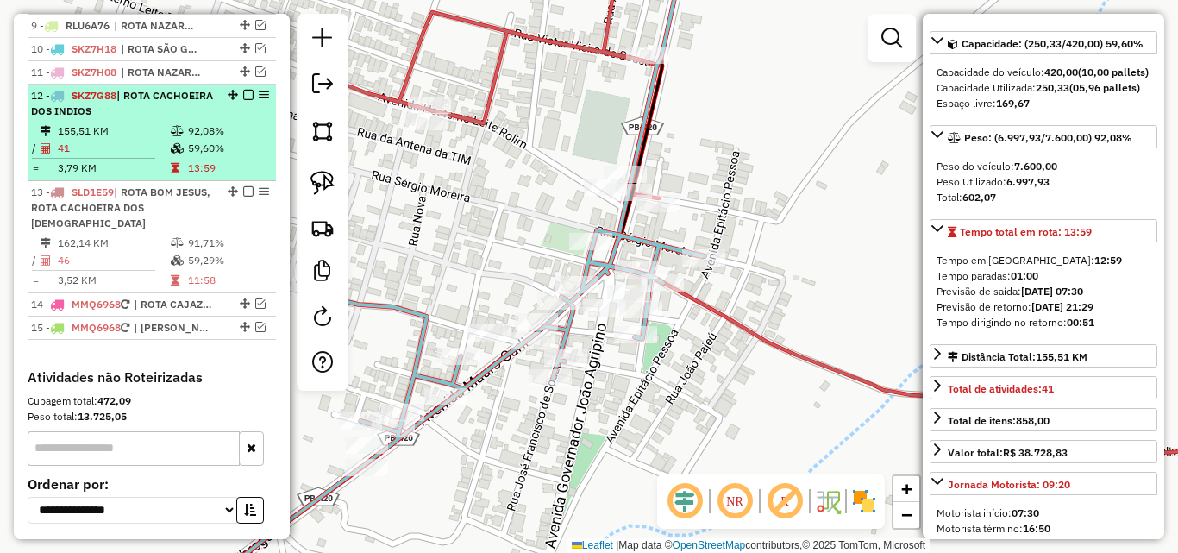
click at [243, 100] on em at bounding box center [248, 95] width 10 height 10
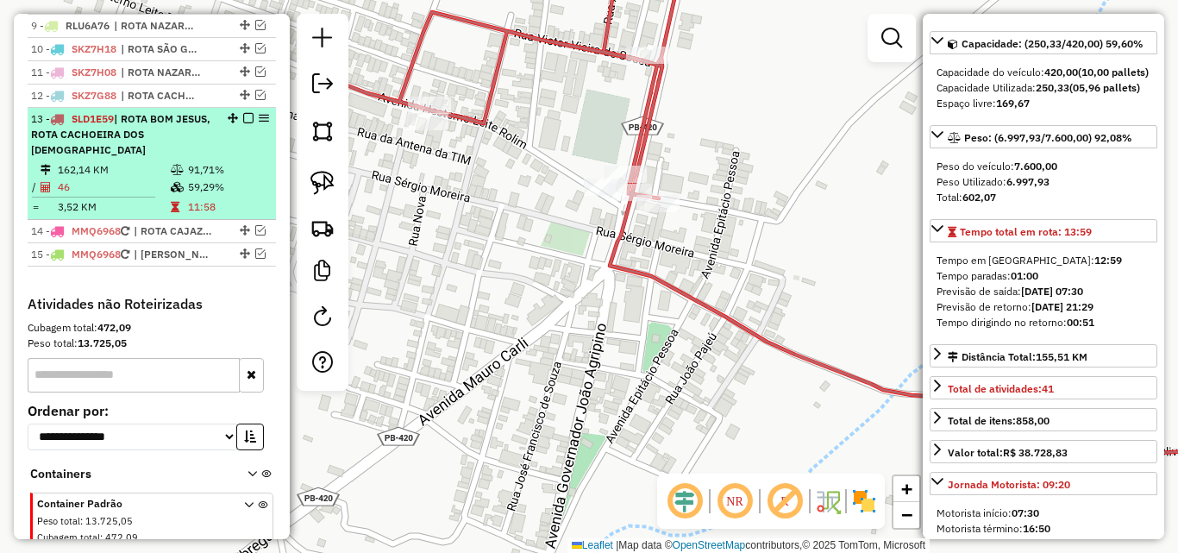
click at [243, 123] on em at bounding box center [248, 118] width 10 height 10
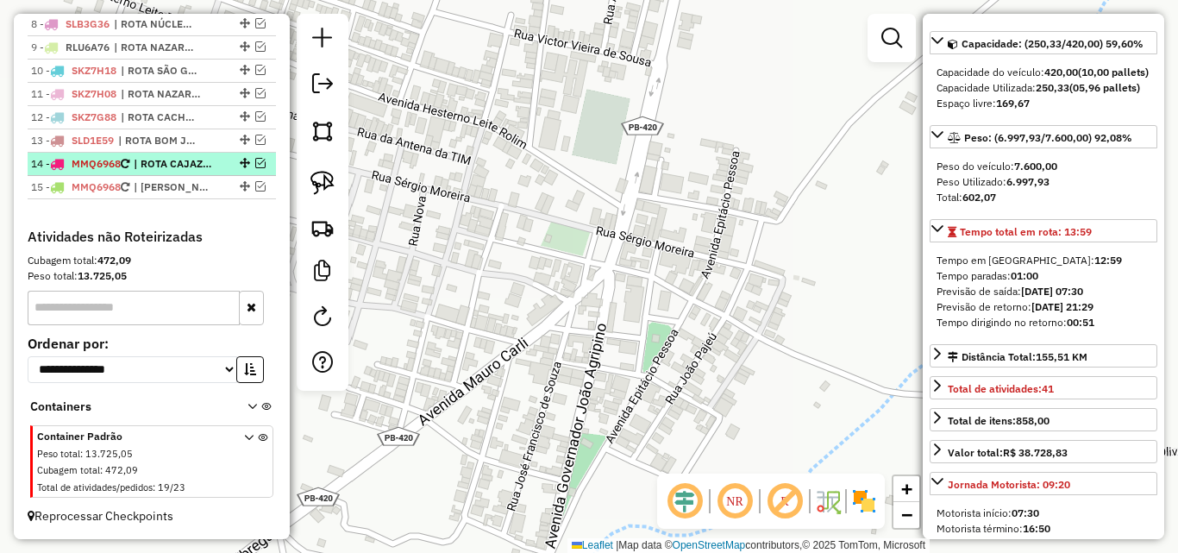
click at [255, 164] on em at bounding box center [260, 163] width 10 height 10
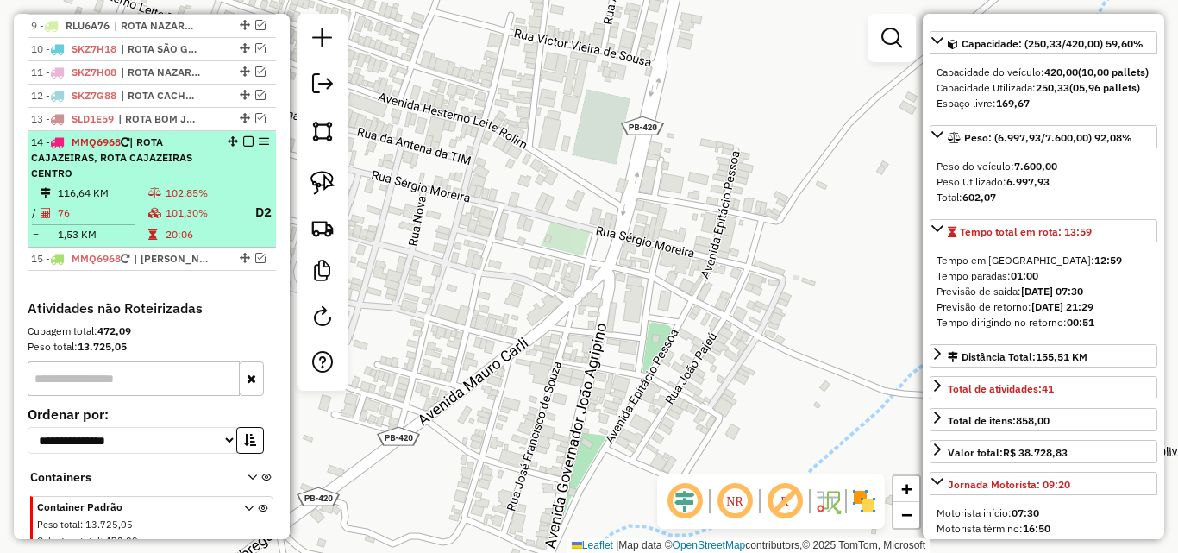
click at [205, 177] on div "14 - MMQ6968 | ROTA CAJAZEIRAS, ROTA CAJAZEIRAS CENTRO" at bounding box center [122, 158] width 183 height 47
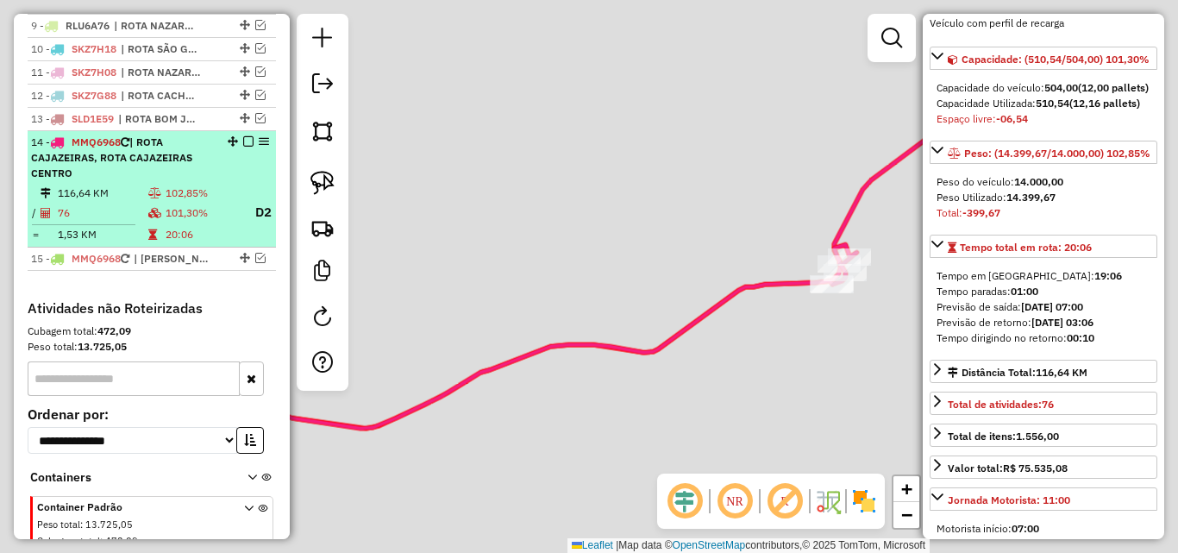
scroll to position [172, 0]
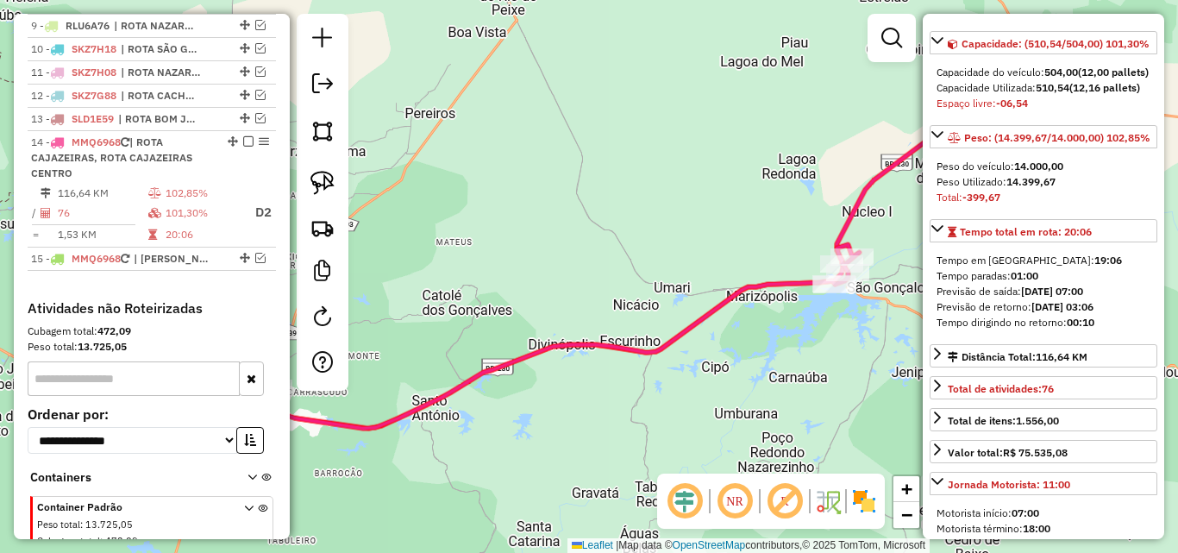
drag, startPoint x: 583, startPoint y: 418, endPoint x: 801, endPoint y: 385, distance: 220.7
click at [801, 383] on div "Janela de atendimento Grade de atendimento Capacidade Transportadoras Veículos …" at bounding box center [589, 276] width 1178 height 553
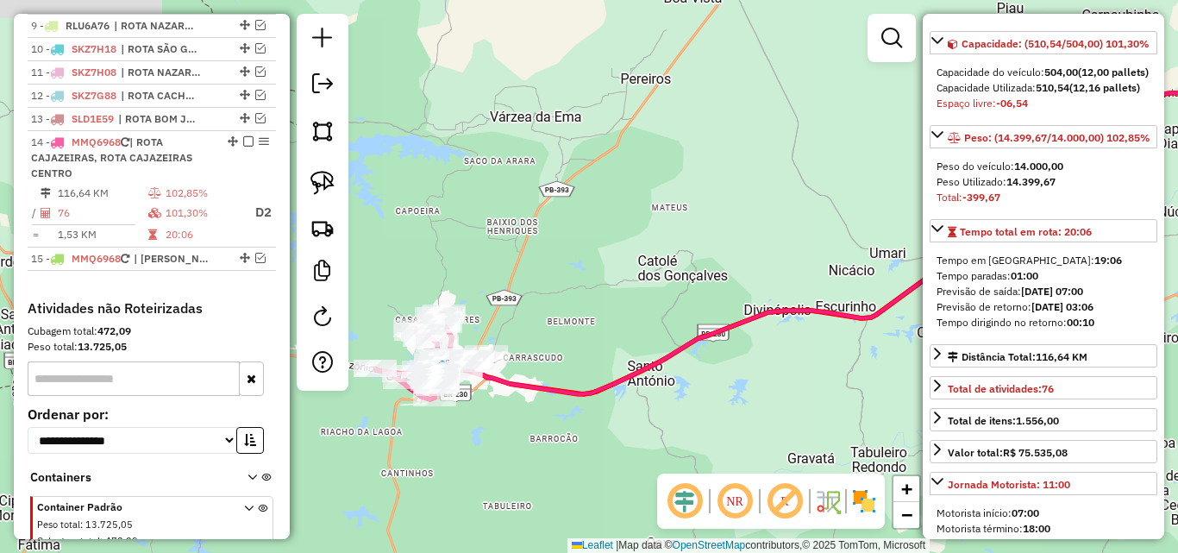
drag, startPoint x: 764, startPoint y: 432, endPoint x: 345, endPoint y: 391, distance: 421.0
click at [762, 432] on div "Janela de atendimento Grade de atendimento Capacidade Transportadoras Veículos …" at bounding box center [589, 276] width 1178 height 553
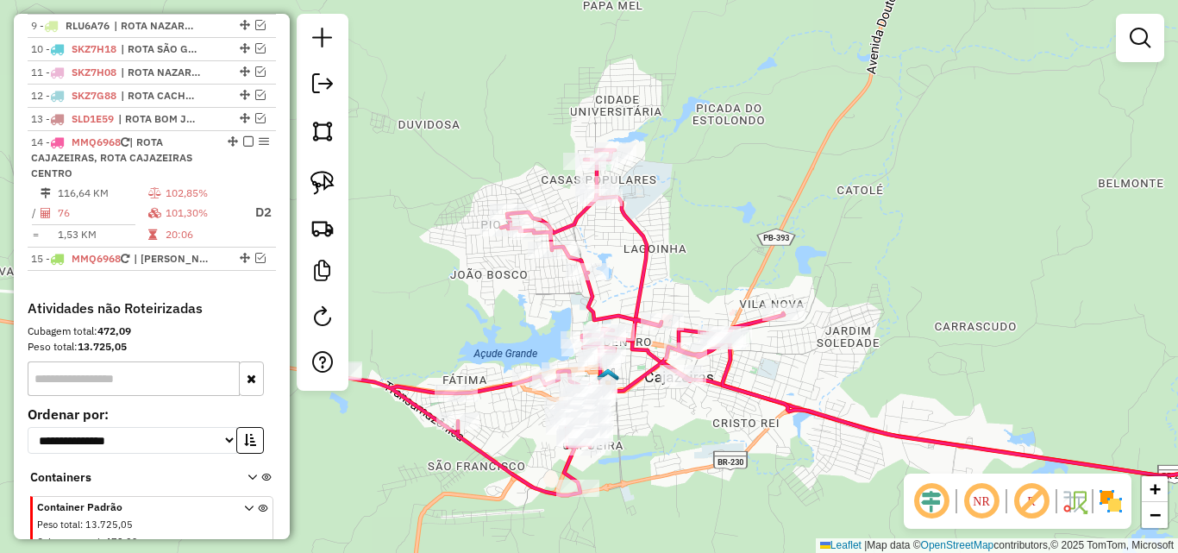
click at [871, 429] on icon at bounding box center [818, 322] width 954 height 345
select select "*********"
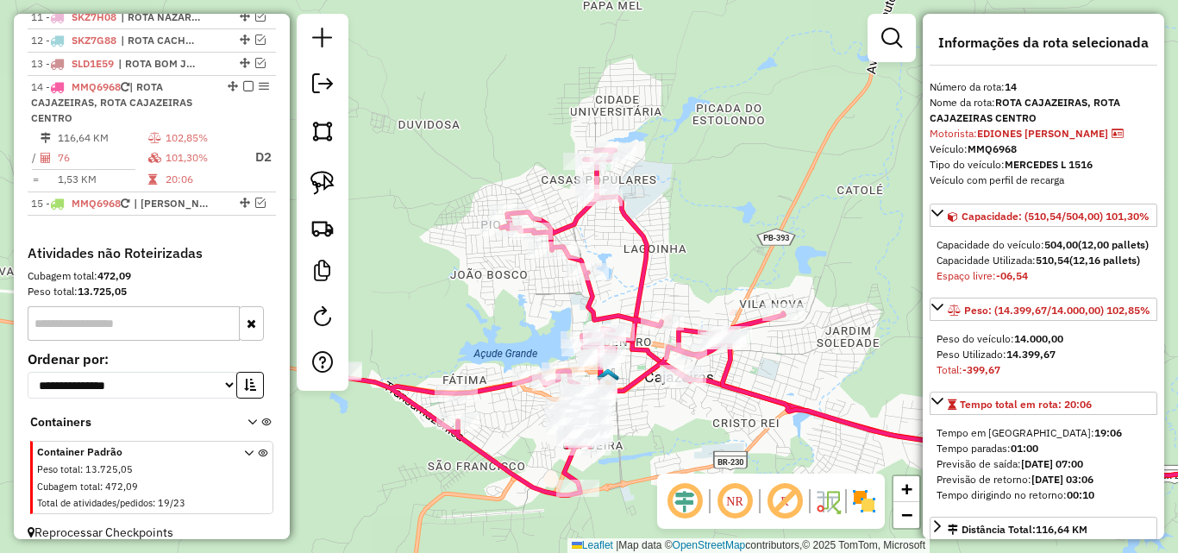
scroll to position [924, 0]
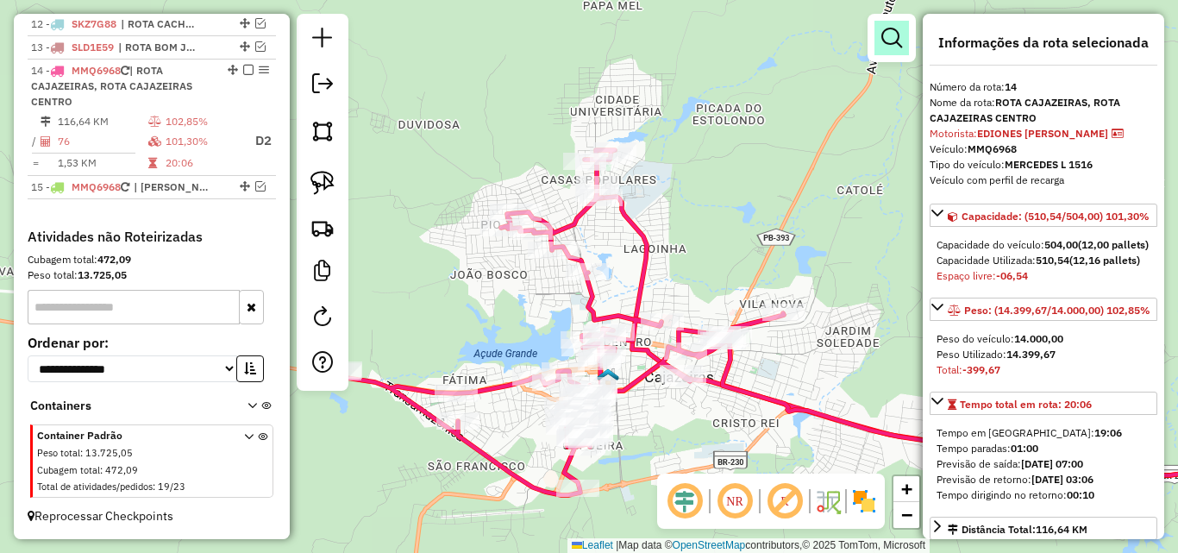
click at [903, 41] on link at bounding box center [891, 38] width 34 height 34
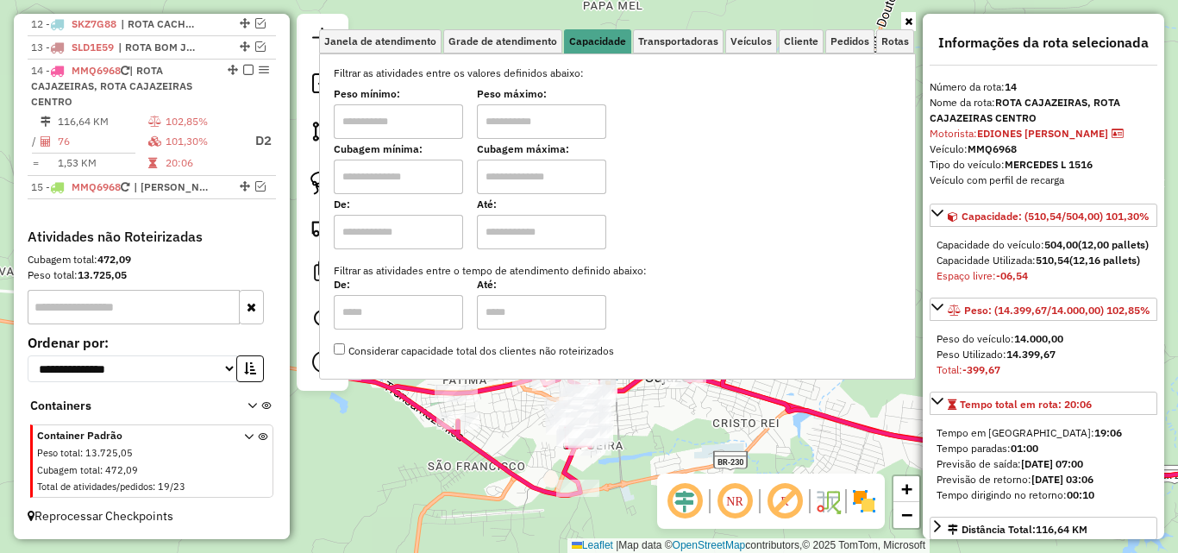
click at [427, 122] on input "text" at bounding box center [398, 121] width 129 height 34
type input "****"
click at [522, 112] on input "text" at bounding box center [541, 121] width 129 height 34
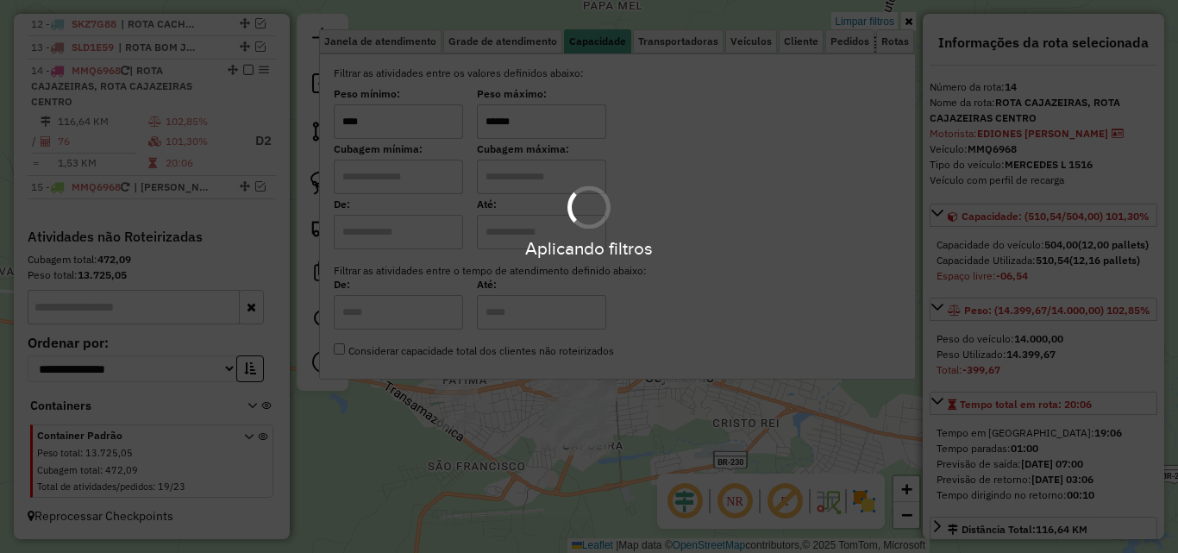
type input "******"
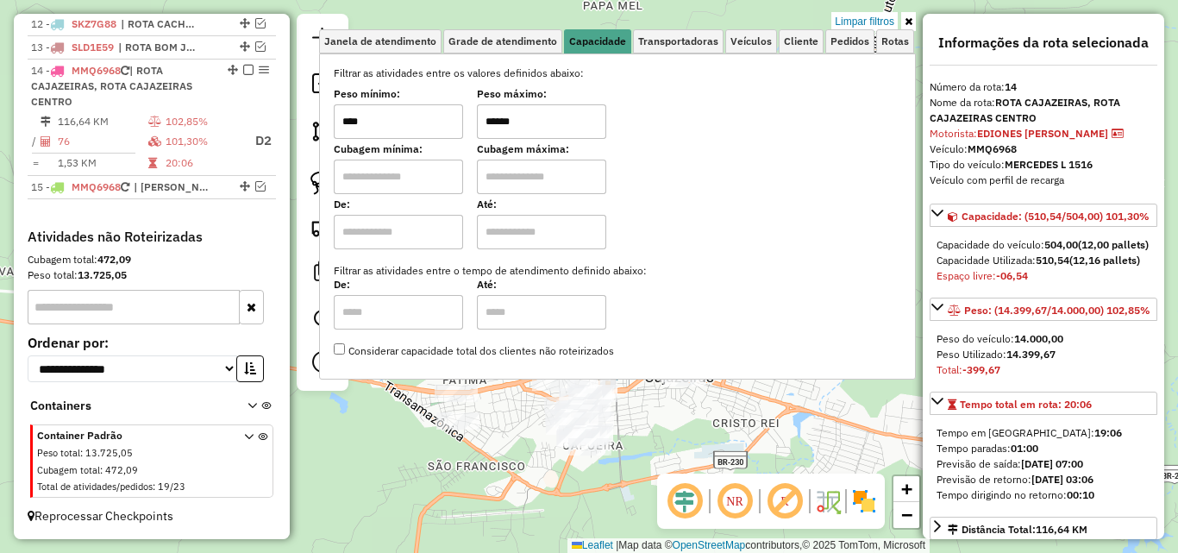
click at [909, 19] on icon at bounding box center [908, 21] width 8 height 10
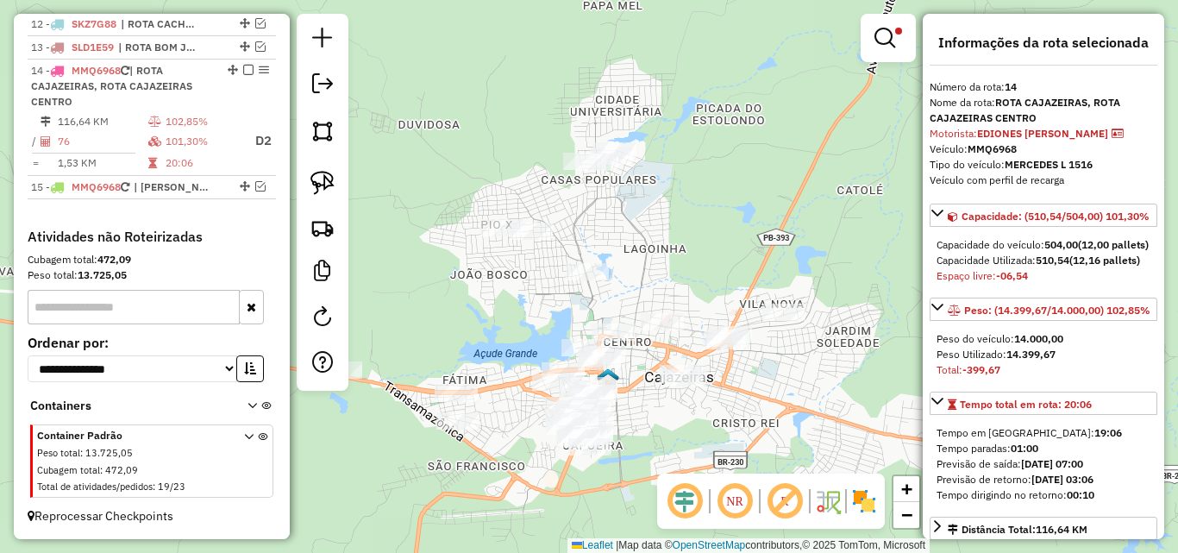
click at [732, 252] on div "Limpar filtros Janela de atendimento Grade de atendimento Capacidade Transporta…" at bounding box center [589, 276] width 1178 height 553
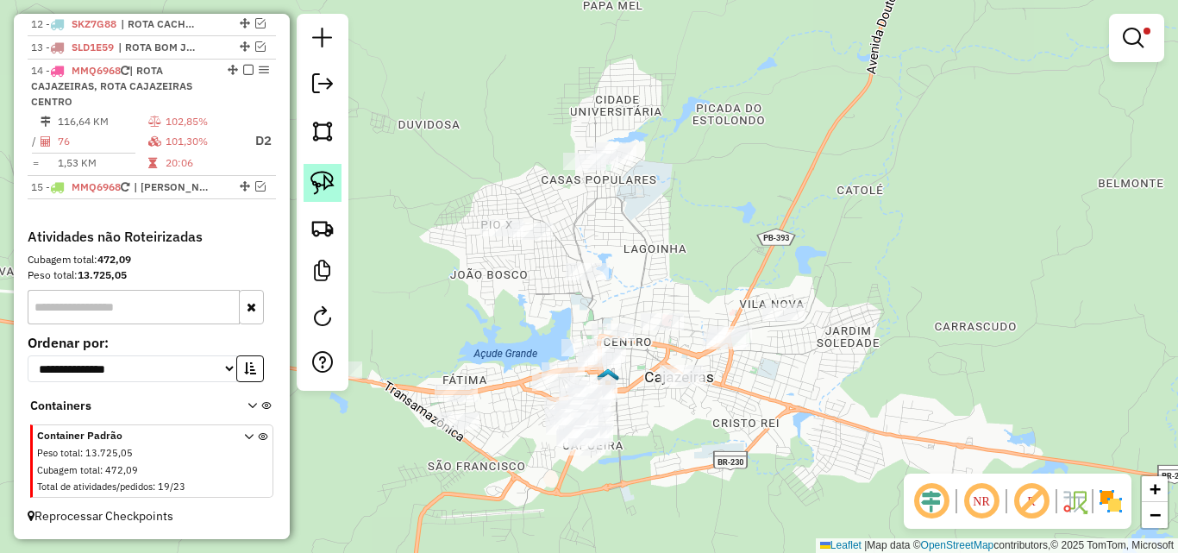
click at [321, 169] on link at bounding box center [322, 183] width 38 height 38
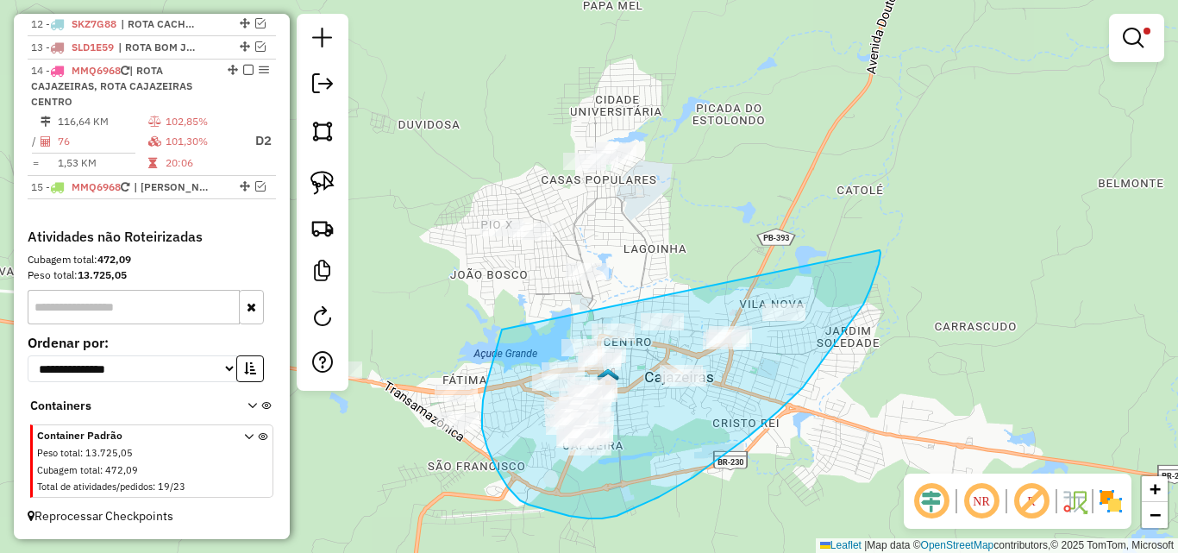
drag, startPoint x: 485, startPoint y: 387, endPoint x: 877, endPoint y: 249, distance: 415.0
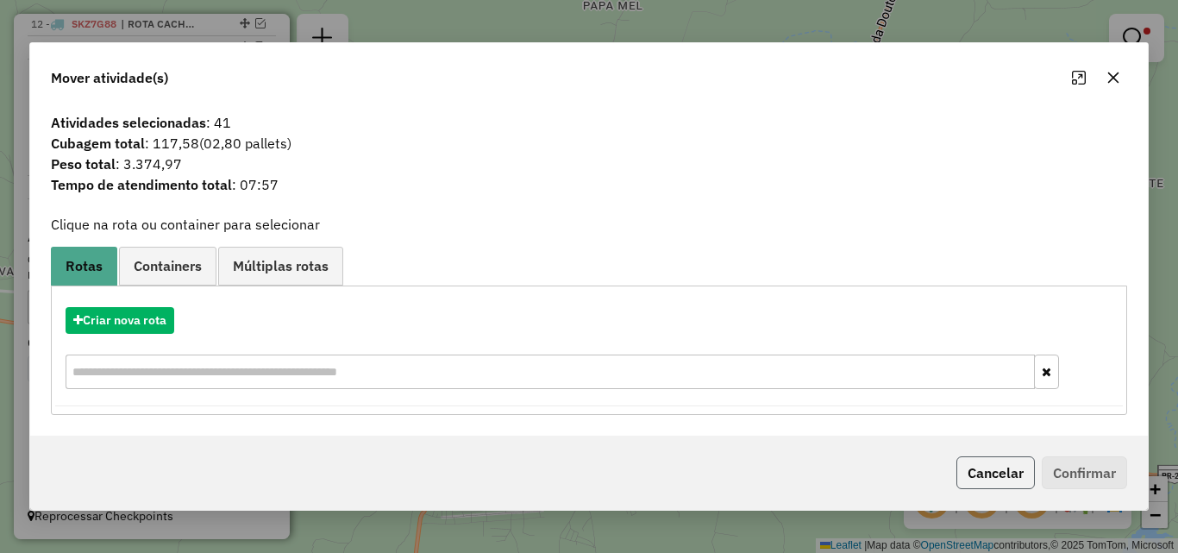
click at [999, 477] on button "Cancelar" at bounding box center [995, 472] width 78 height 33
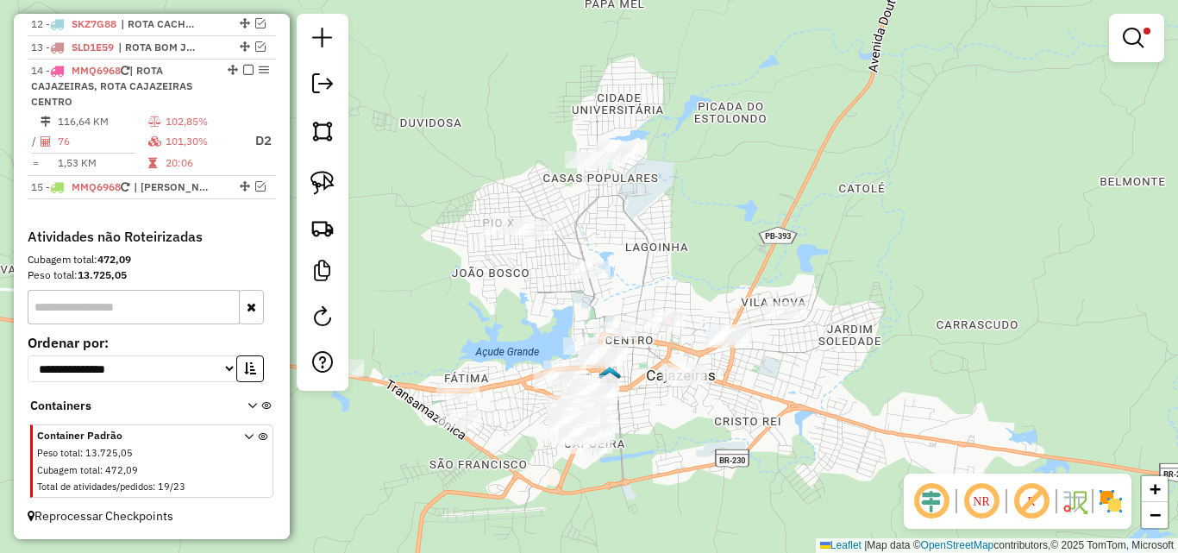
drag, startPoint x: 447, startPoint y: 278, endPoint x: 522, endPoint y: 246, distance: 81.9
click at [522, 246] on div "Limpar filtros Janela de atendimento Grade de atendimento Capacidade Transporta…" at bounding box center [589, 276] width 1178 height 553
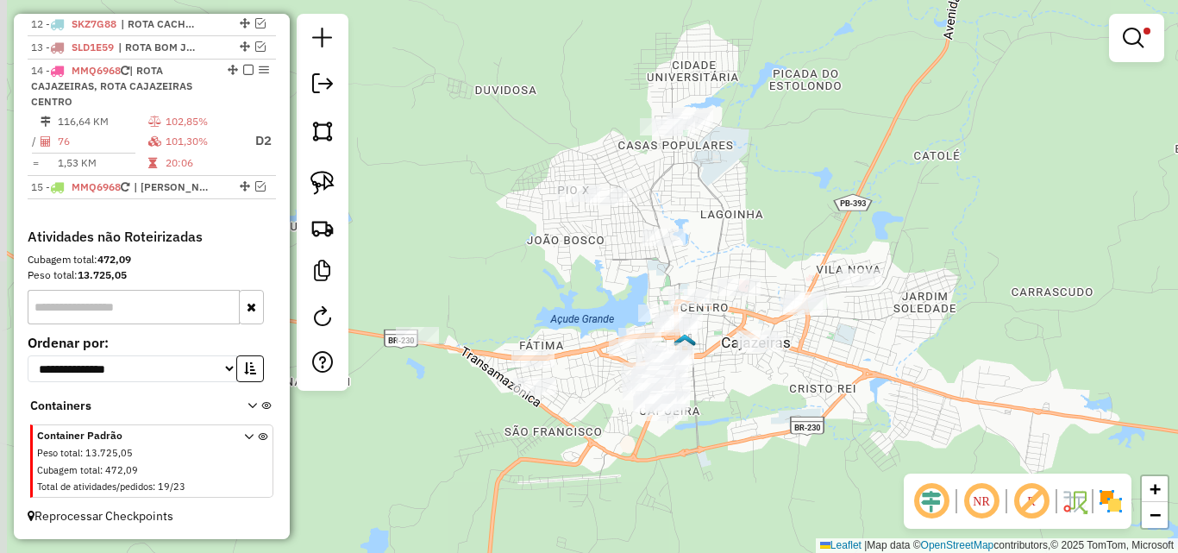
click at [520, 249] on div "Limpar filtros Janela de atendimento Grade de atendimento Capacidade Transporta…" at bounding box center [589, 276] width 1178 height 553
click at [327, 179] on img at bounding box center [322, 183] width 24 height 24
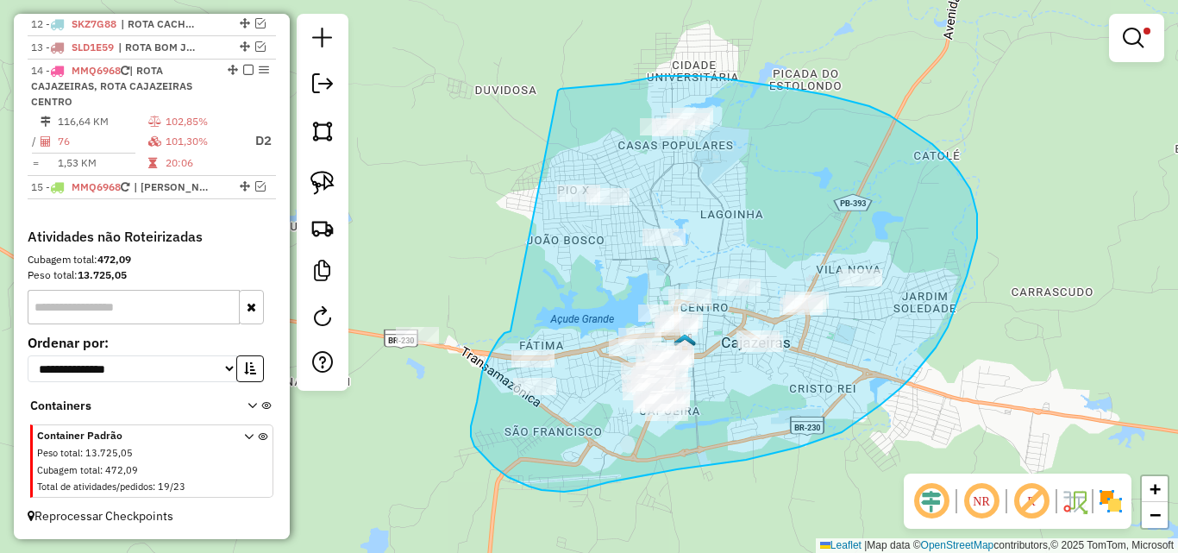
drag, startPoint x: 482, startPoint y: 372, endPoint x: 558, endPoint y: 91, distance: 290.3
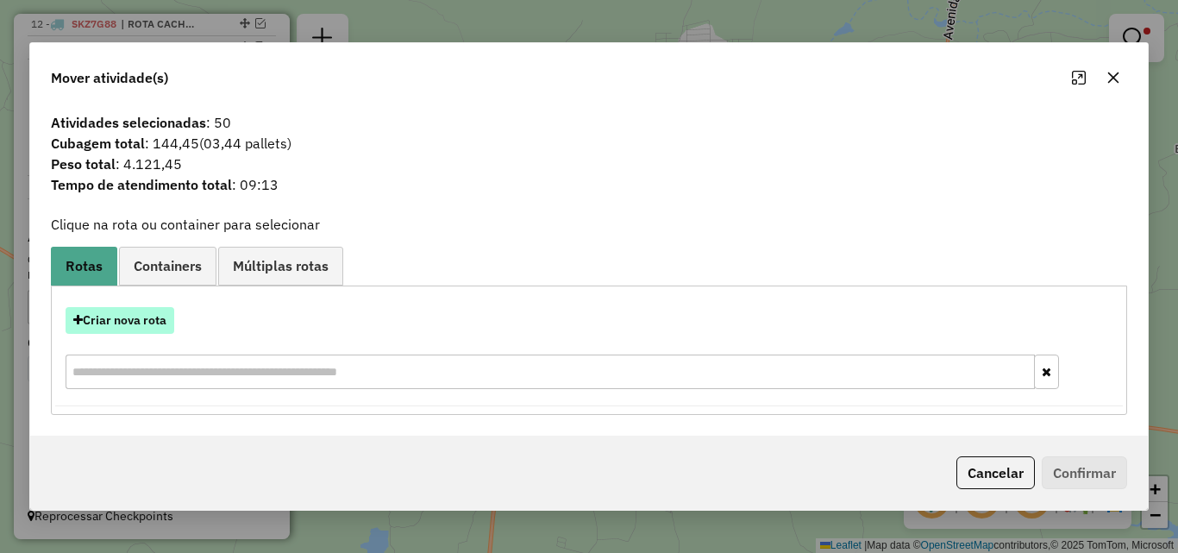
click at [153, 319] on button "Criar nova rota" at bounding box center [120, 320] width 109 height 27
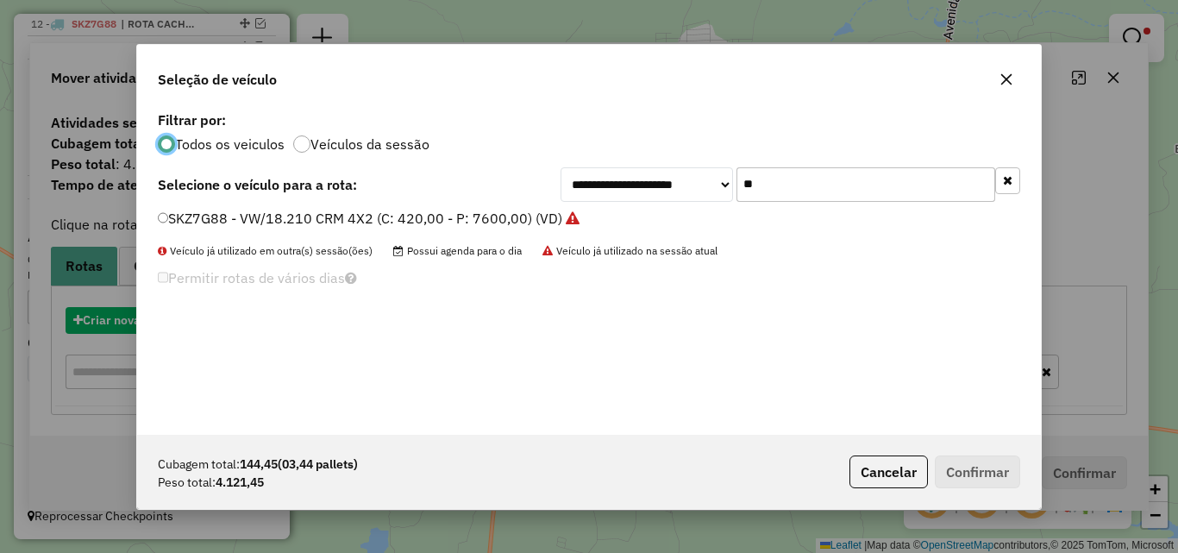
scroll to position [9, 5]
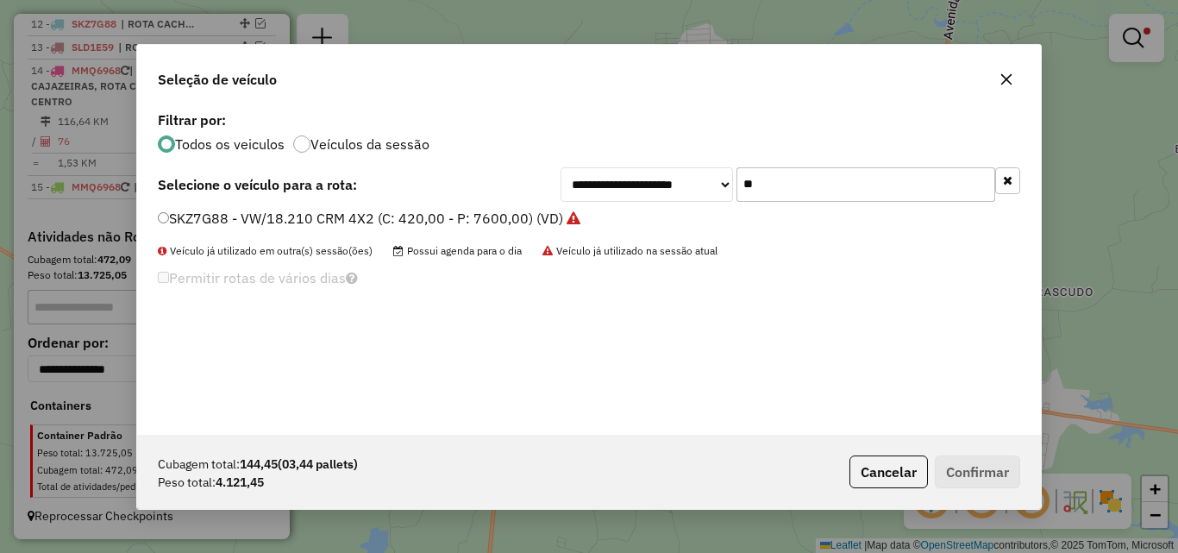
click at [775, 192] on input "**" at bounding box center [865, 184] width 259 height 34
click at [893, 172] on input "**" at bounding box center [865, 184] width 259 height 34
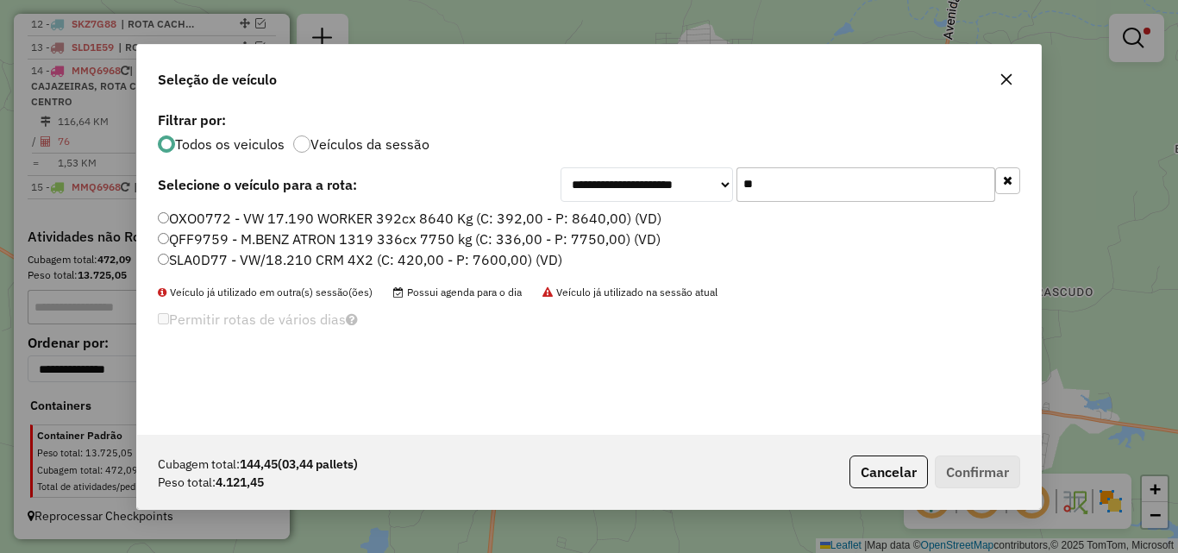
type input "**"
drag, startPoint x: 544, startPoint y: 256, endPoint x: 660, endPoint y: 335, distance: 140.4
click at [544, 257] on label "SLA0D77 - VW/18.210 CRM 4X2 (C: 420,00 - P: 7600,00) (VD)" at bounding box center [360, 259] width 404 height 21
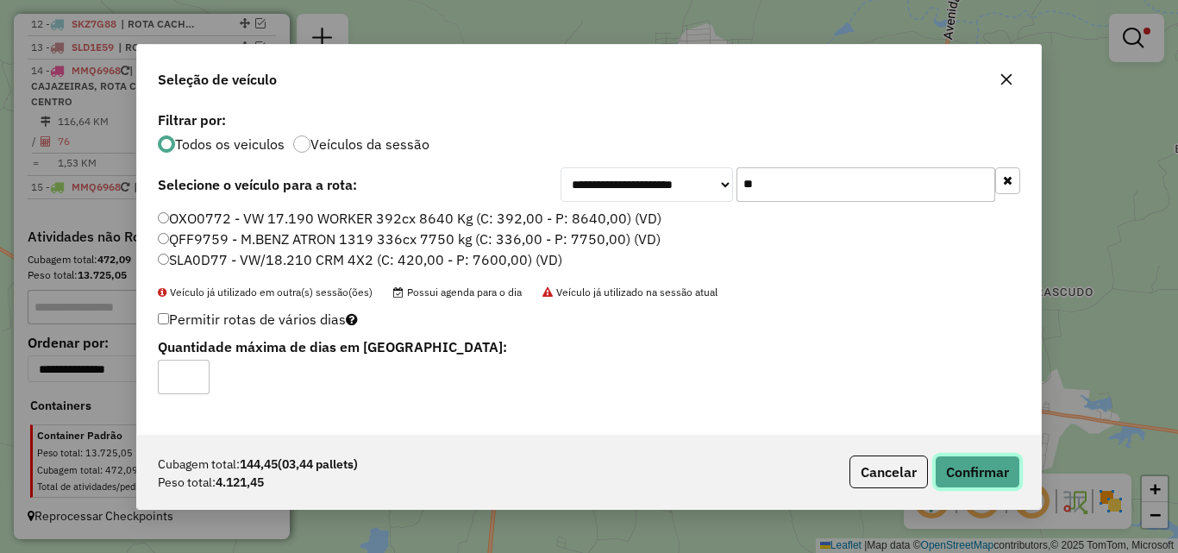
drag, startPoint x: 975, startPoint y: 458, endPoint x: 710, endPoint y: 378, distance: 276.6
click at [975, 459] on button "Confirmar" at bounding box center [977, 471] width 85 height 33
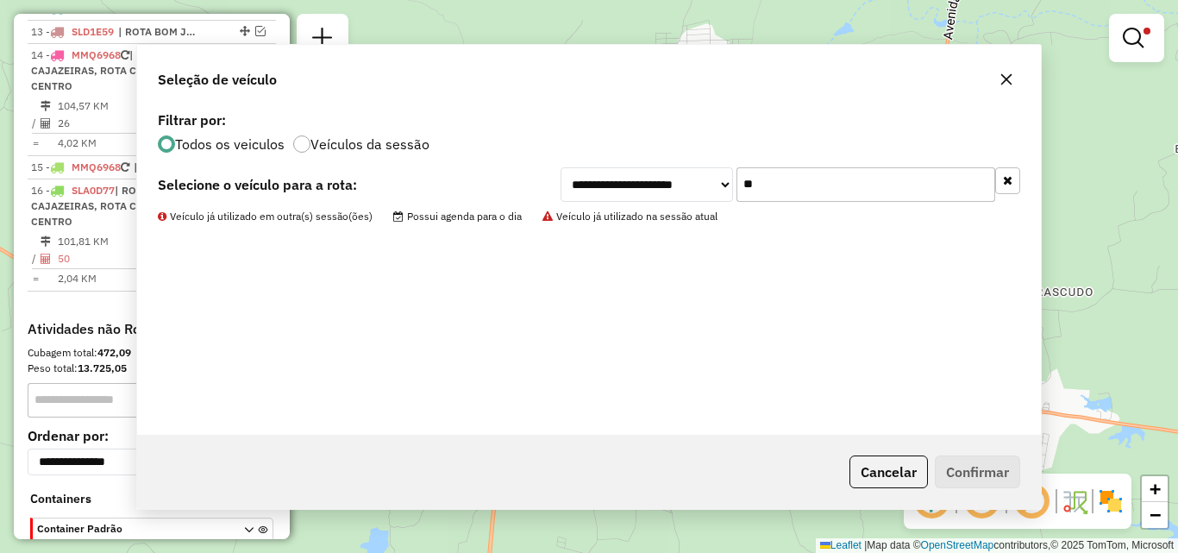
scroll to position [482, 0]
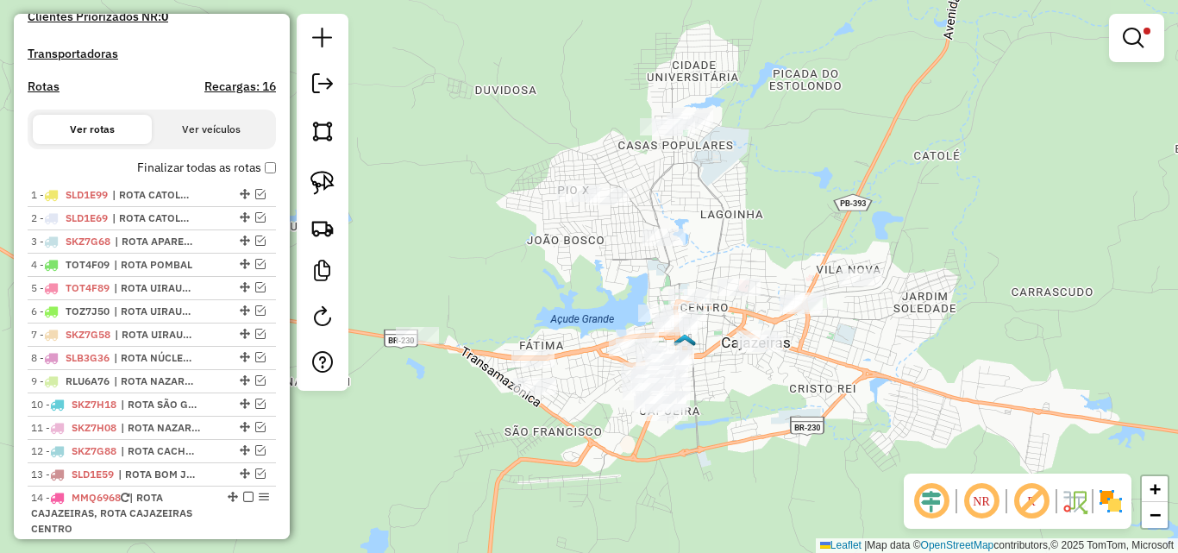
click at [1148, 39] on link at bounding box center [1136, 38] width 41 height 34
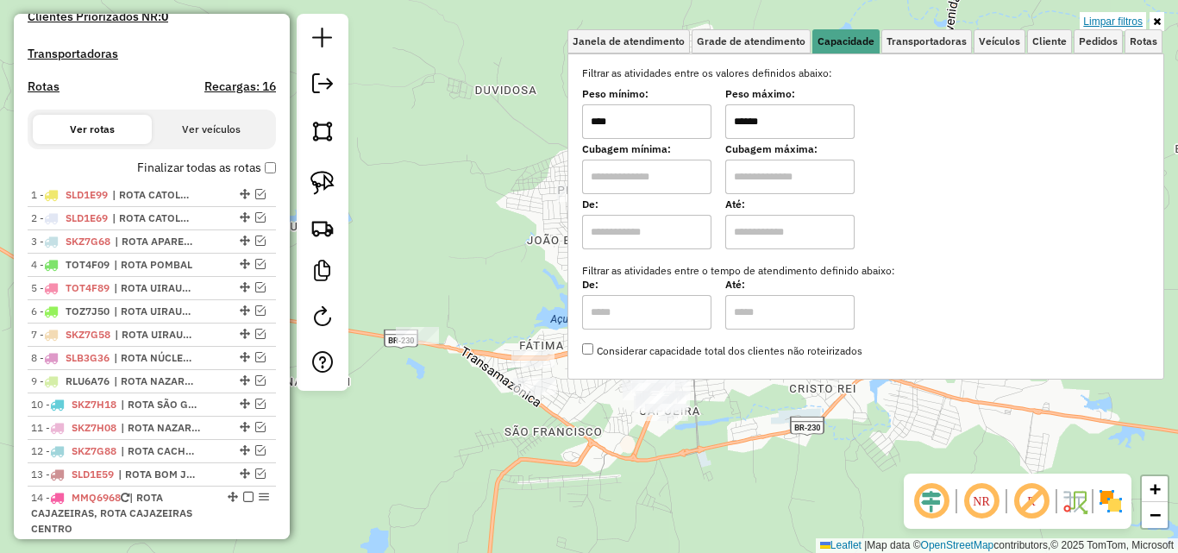
click at [1124, 17] on link "Limpar filtros" at bounding box center [1112, 21] width 66 height 19
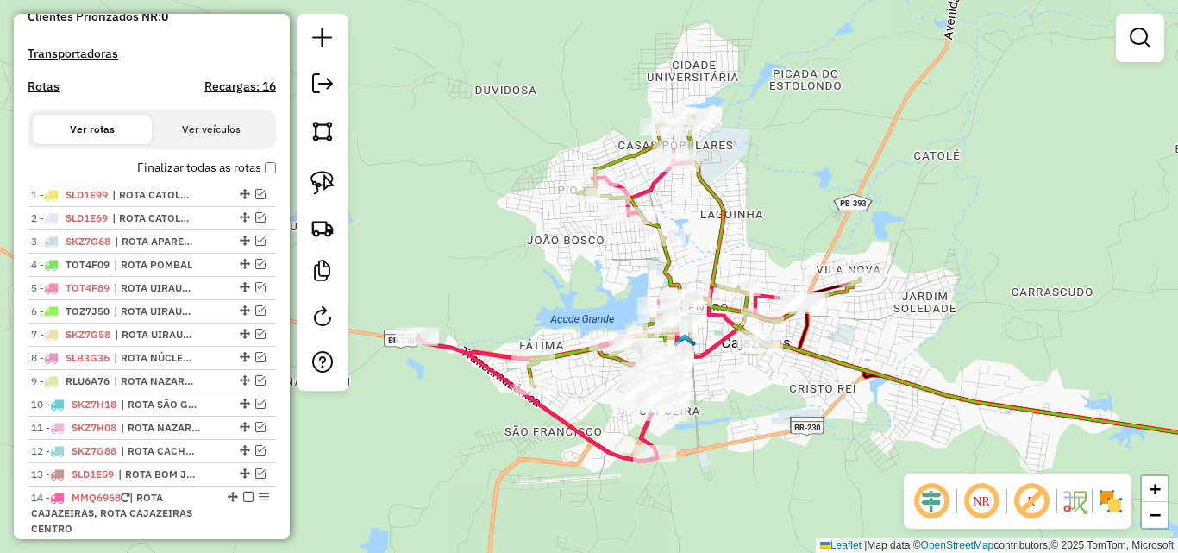
drag, startPoint x: 854, startPoint y: 178, endPoint x: 889, endPoint y: 191, distance: 37.1
click at [876, 182] on div "Rota 16 - Placa SLA0D77 12682 - AMERICA CONVENIENCIA Janela de atendimento Grad…" at bounding box center [589, 276] width 1178 height 553
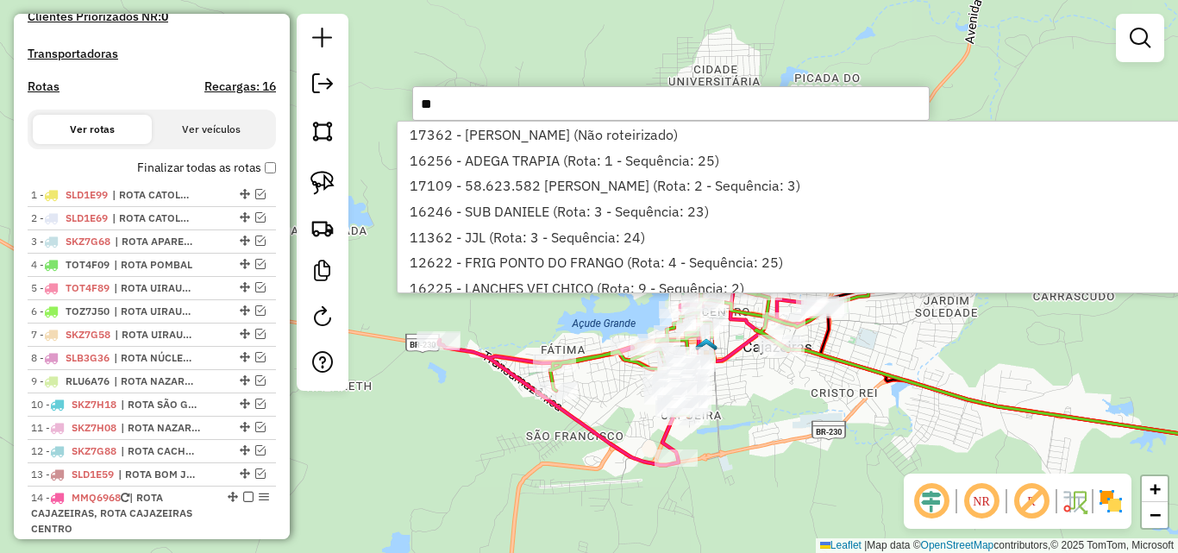
type input "*"
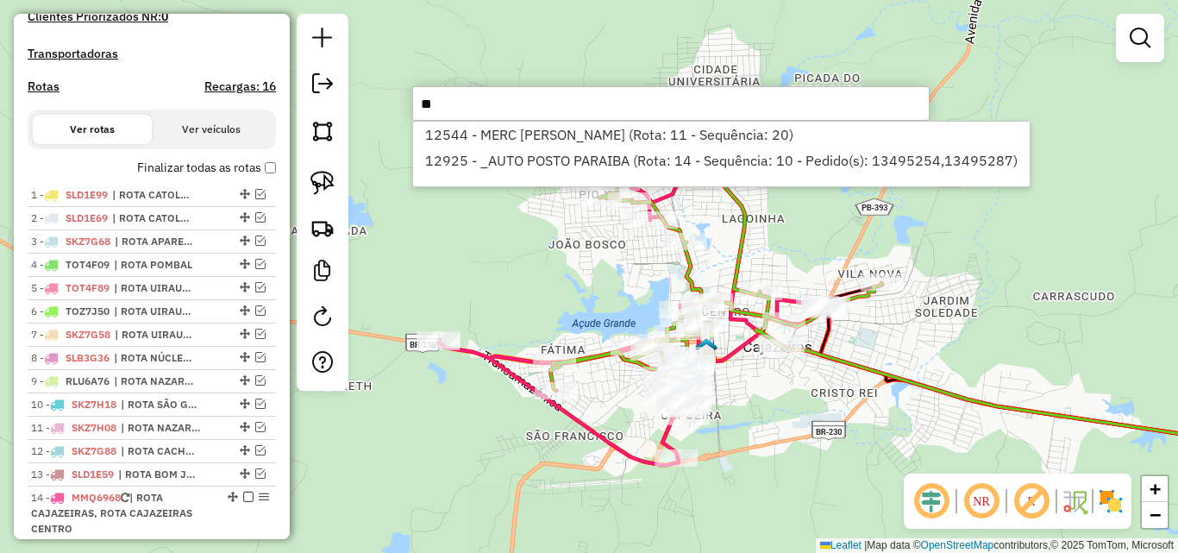
type input "*"
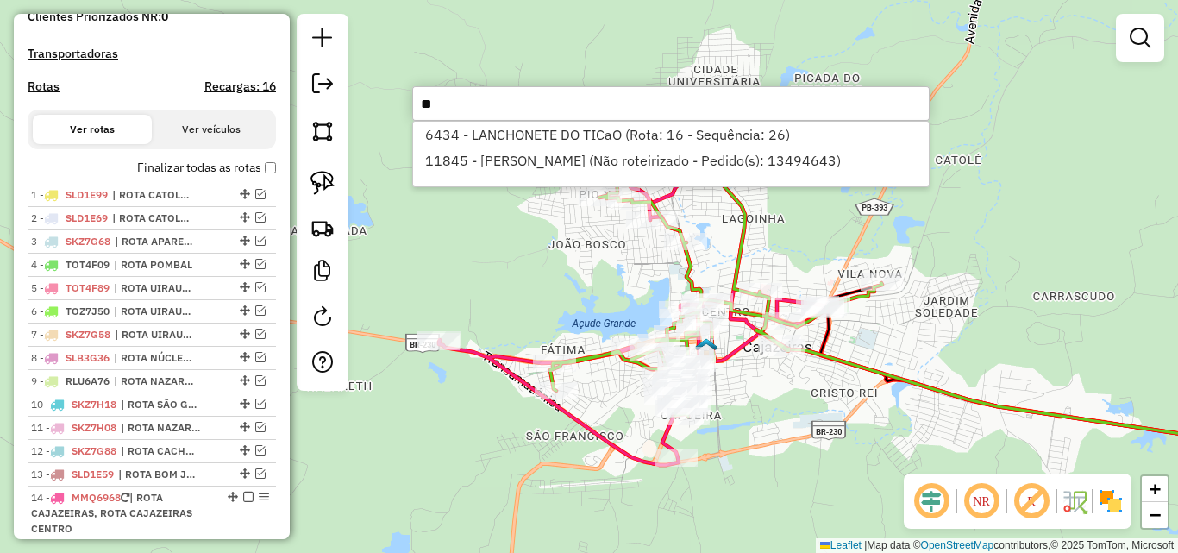
type input "*"
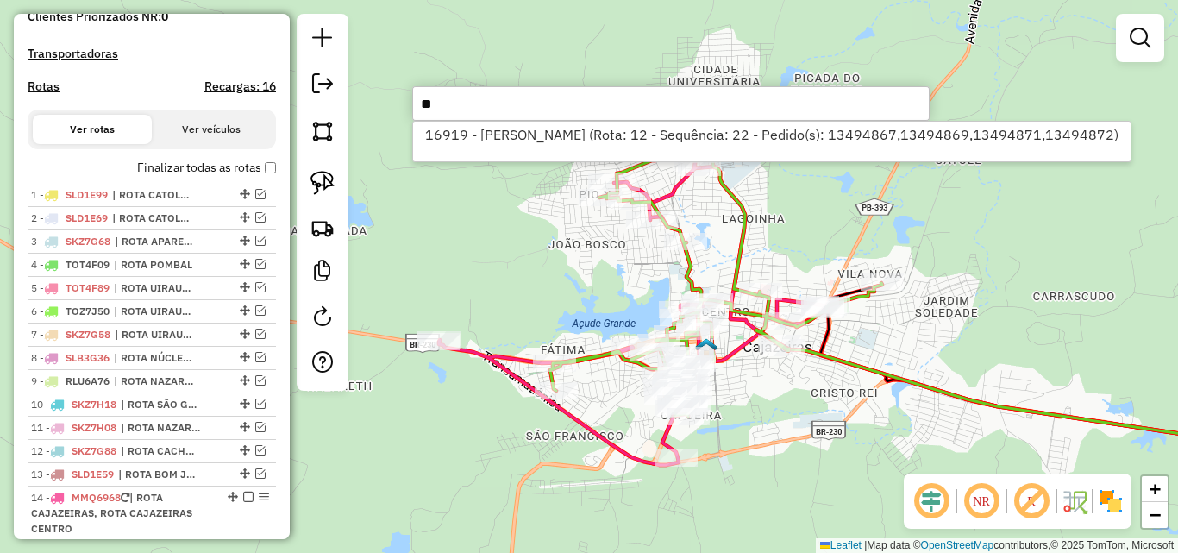
type input "*"
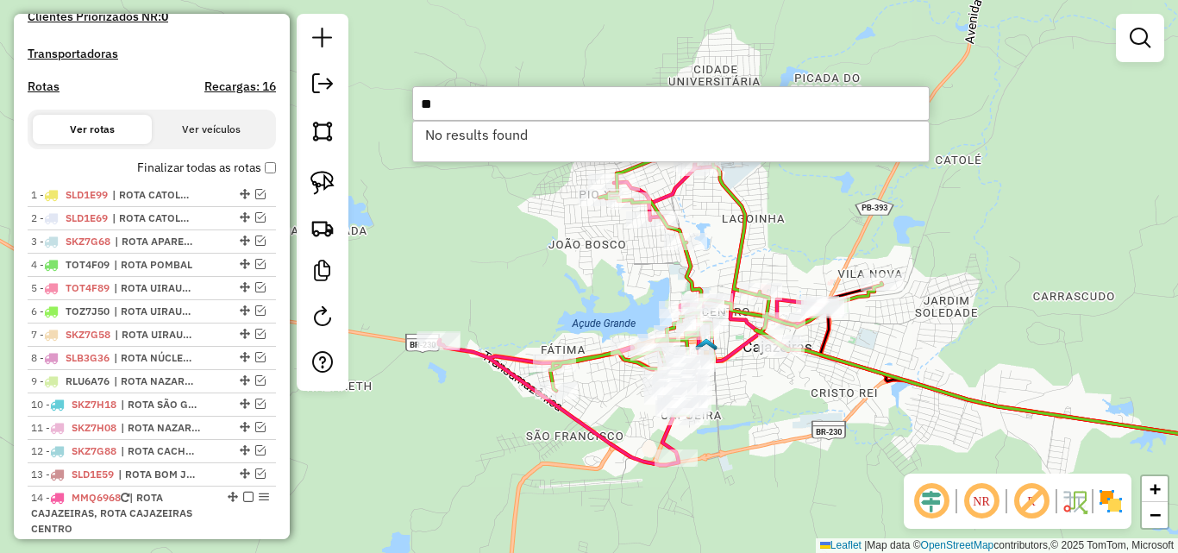
type input "*"
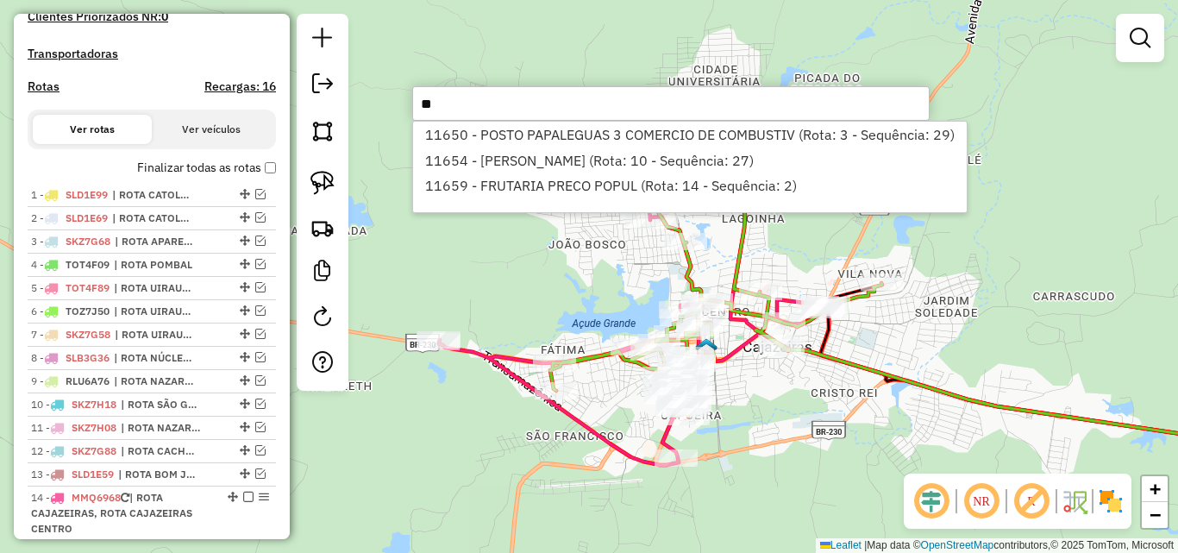
type input "*"
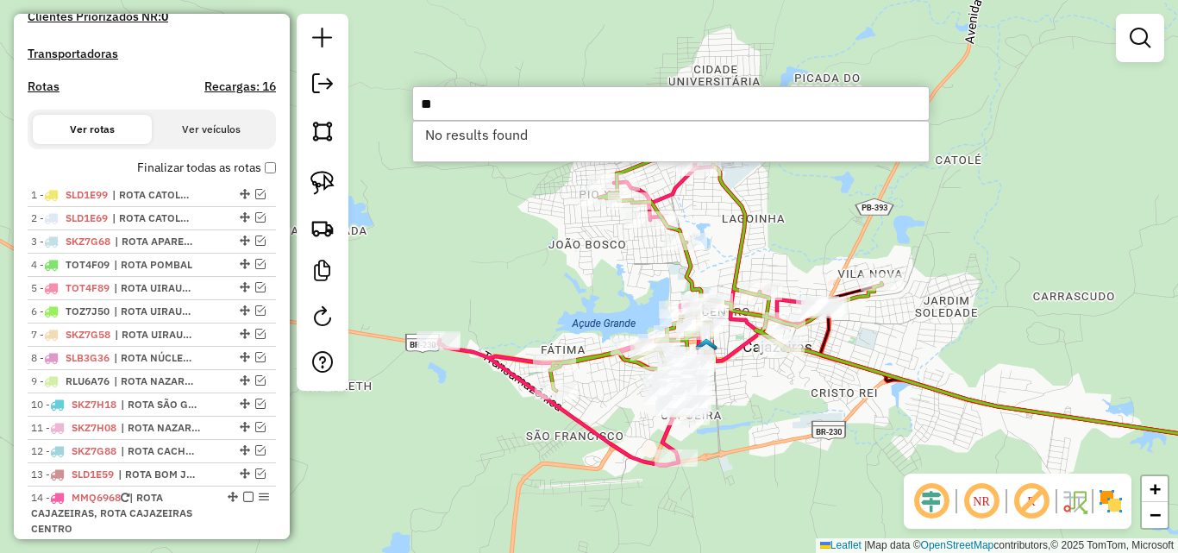
type input "*"
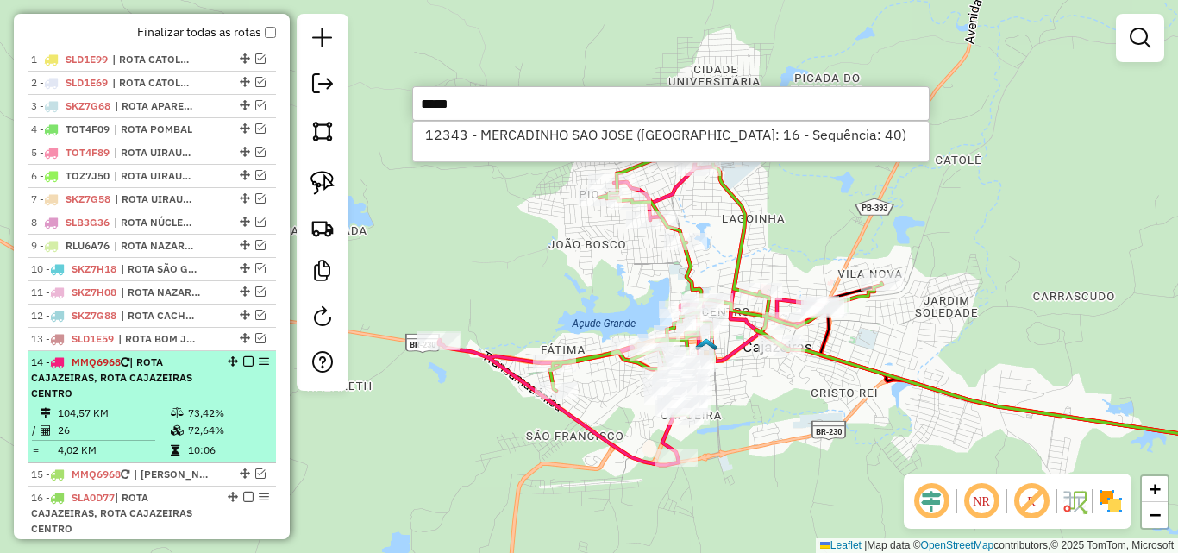
scroll to position [741, 0]
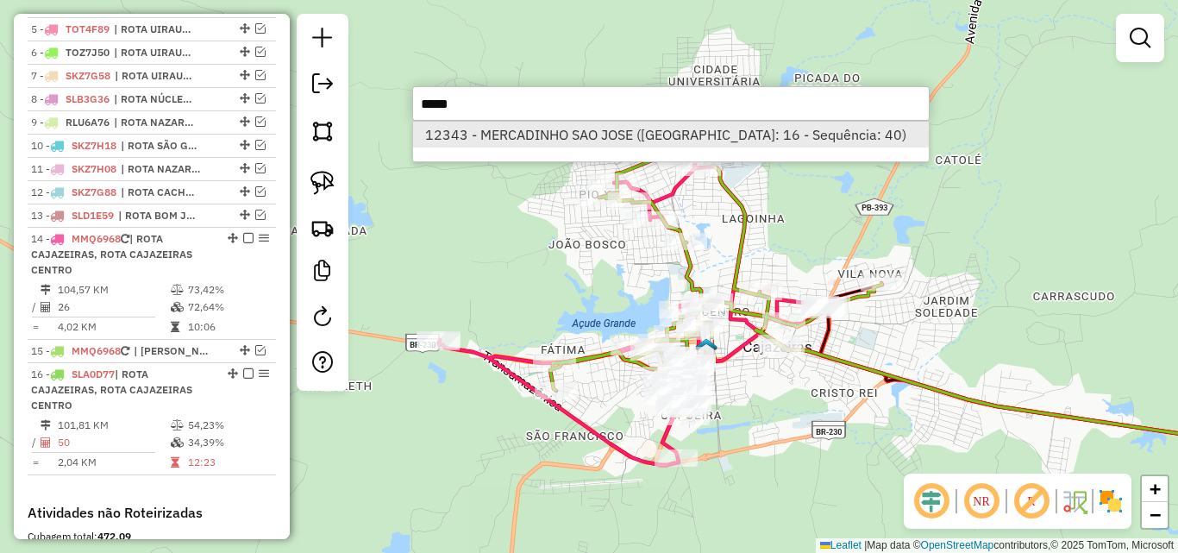
type input "*****"
click at [497, 136] on li "12343 - MERCADINHO SAO JOSE (Rota: 16 - Sequência: 40)" at bounding box center [671, 135] width 516 height 26
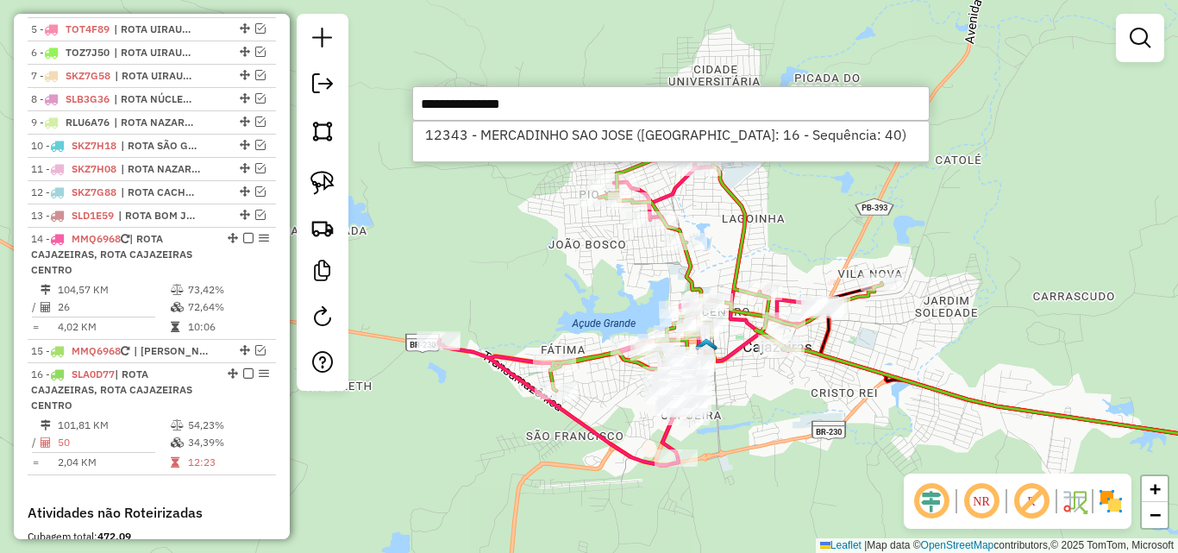
select select "*********"
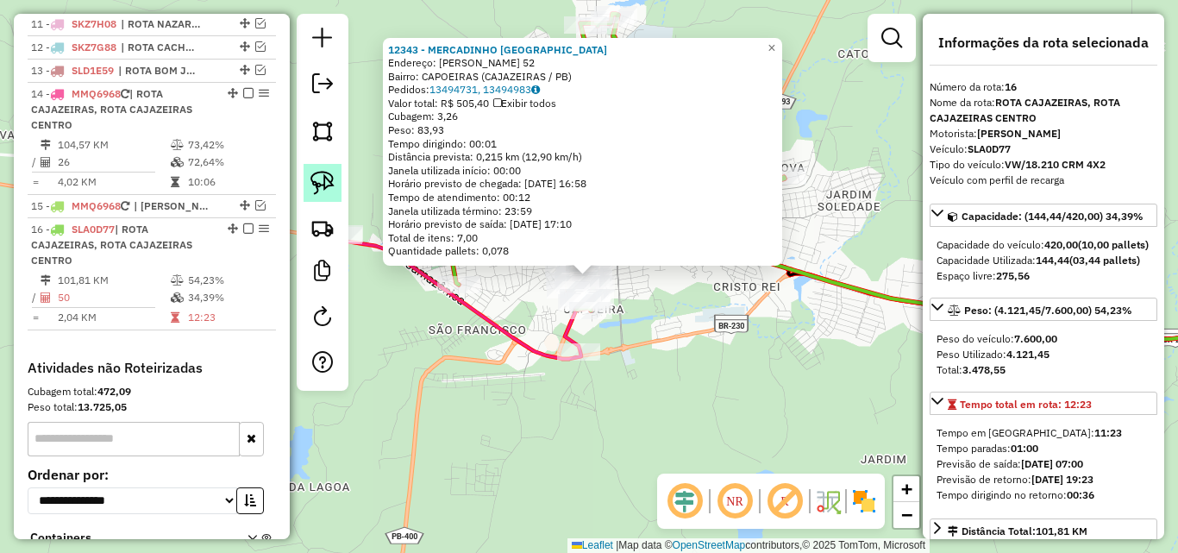
scroll to position [1032, 0]
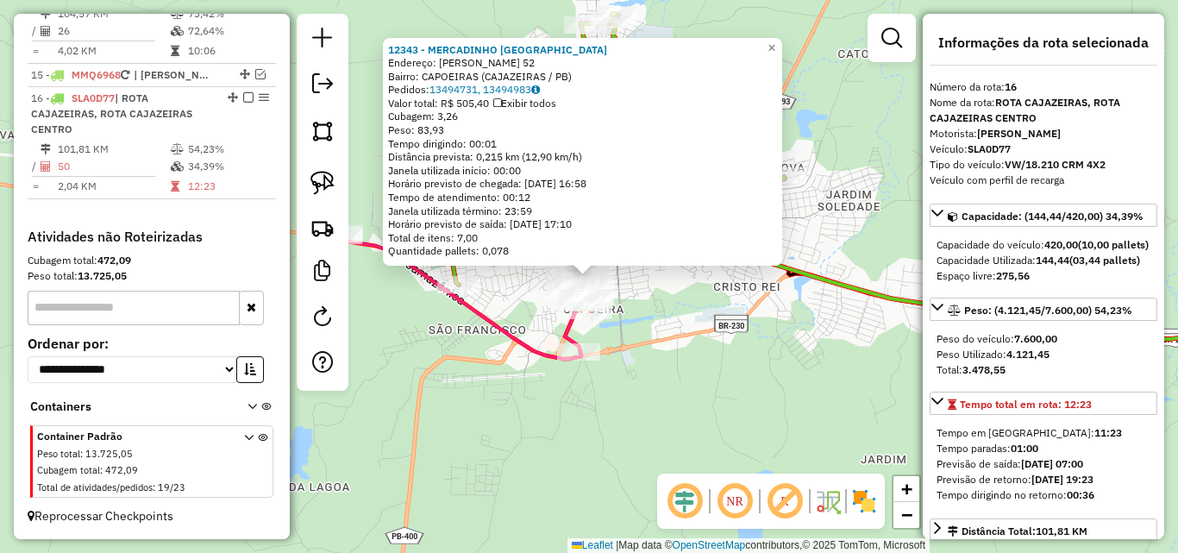
drag, startPoint x: 324, startPoint y: 181, endPoint x: 494, endPoint y: 224, distance: 175.2
click at [323, 183] on img at bounding box center [322, 183] width 24 height 24
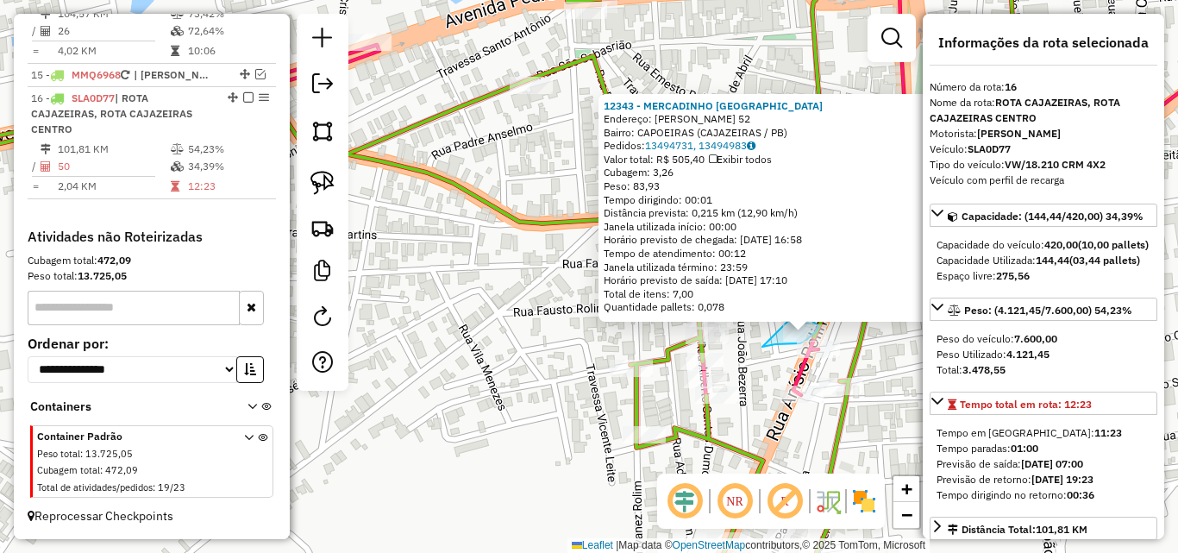
drag, startPoint x: 768, startPoint y: 346, endPoint x: 779, endPoint y: 314, distance: 33.8
click at [779, 314] on div "Rota 14 - Placa MMQ6968 16523 - SABOR DO SERTaO Rota 16 - Placa SLA0D77 12343 -…" at bounding box center [589, 276] width 1178 height 553
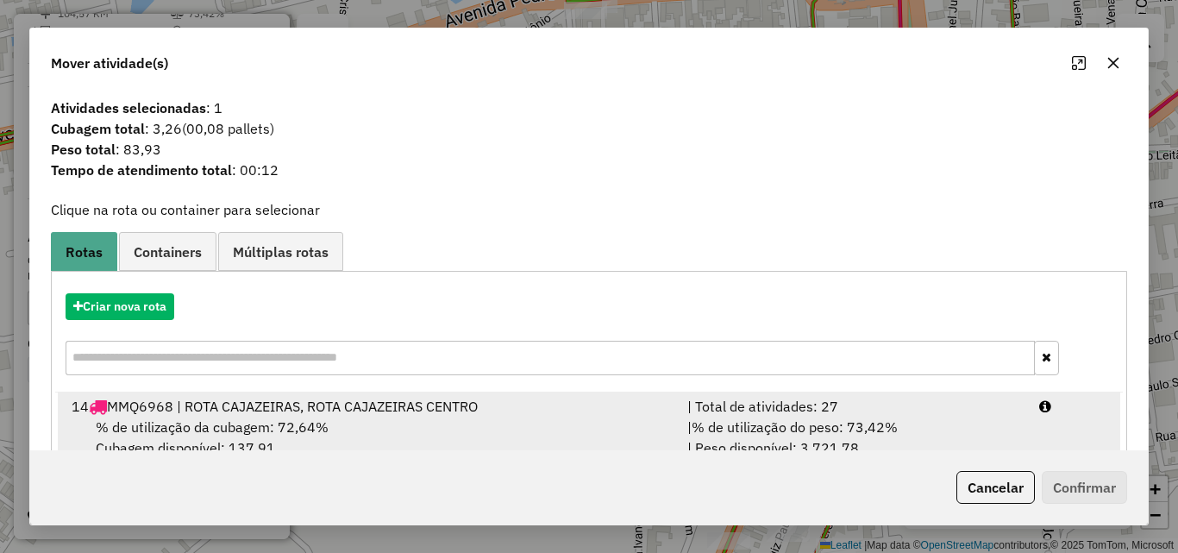
drag, startPoint x: 968, startPoint y: 415, endPoint x: 976, endPoint y: 423, distance: 11.6
click at [976, 423] on div "| % de utilização do peso: 73,42% | Peso disponível: 3.721,78" at bounding box center [853, 436] width 352 height 41
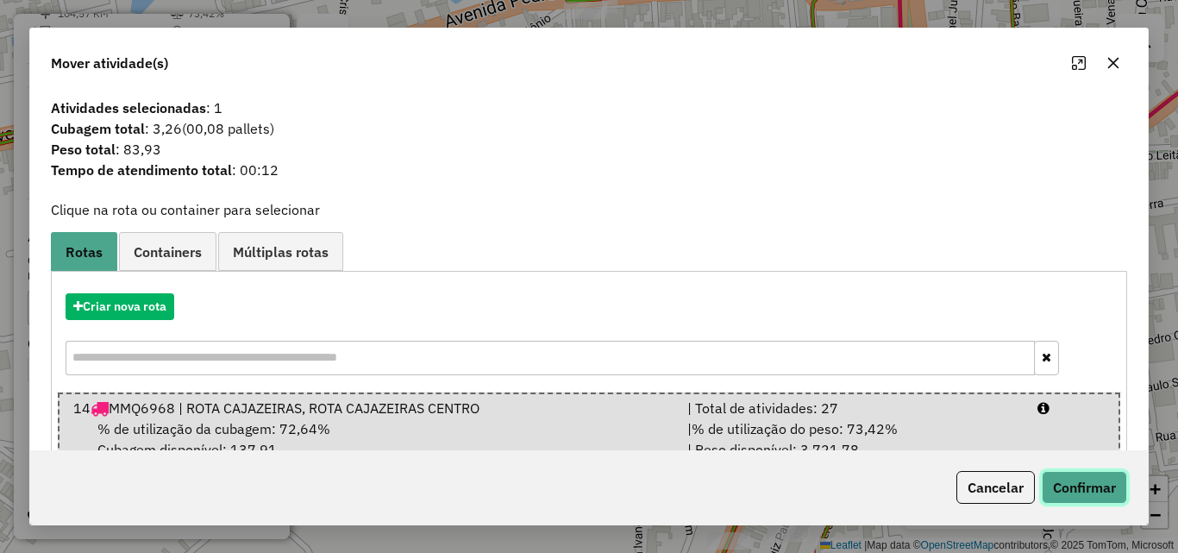
click at [1065, 487] on button "Confirmar" at bounding box center [1084, 487] width 85 height 33
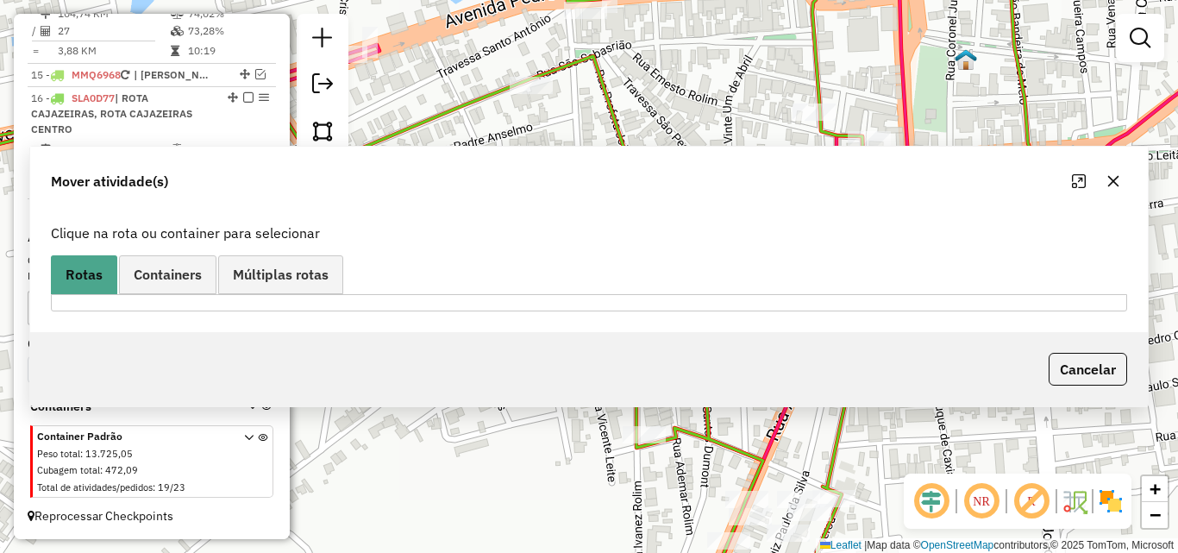
scroll to position [920, 0]
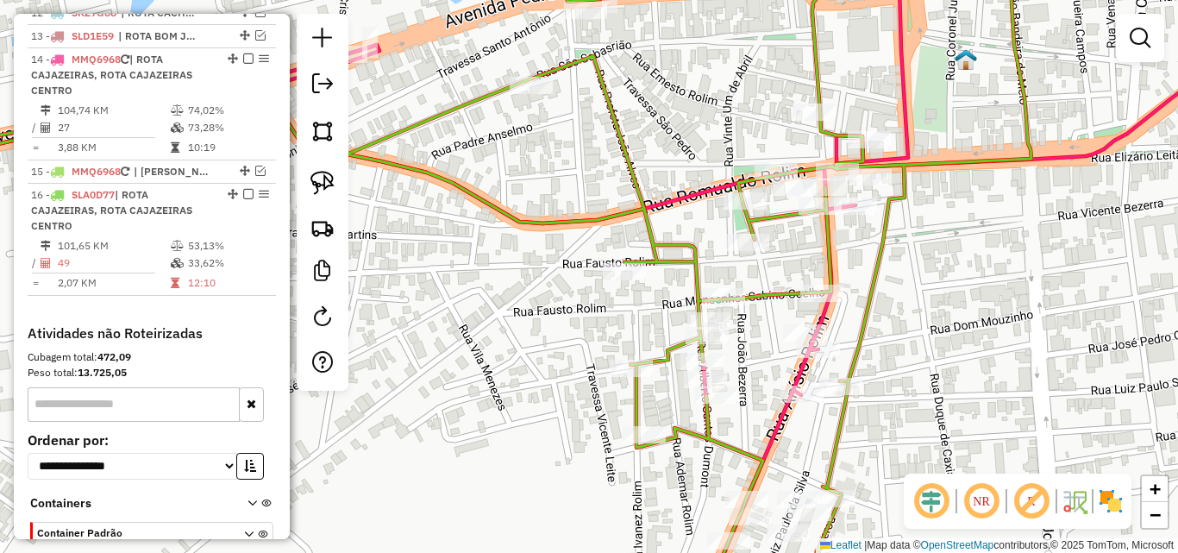
click at [910, 331] on div "Janela de atendimento Grade de atendimento Capacidade Transportadoras Veículos …" at bounding box center [589, 276] width 1178 height 553
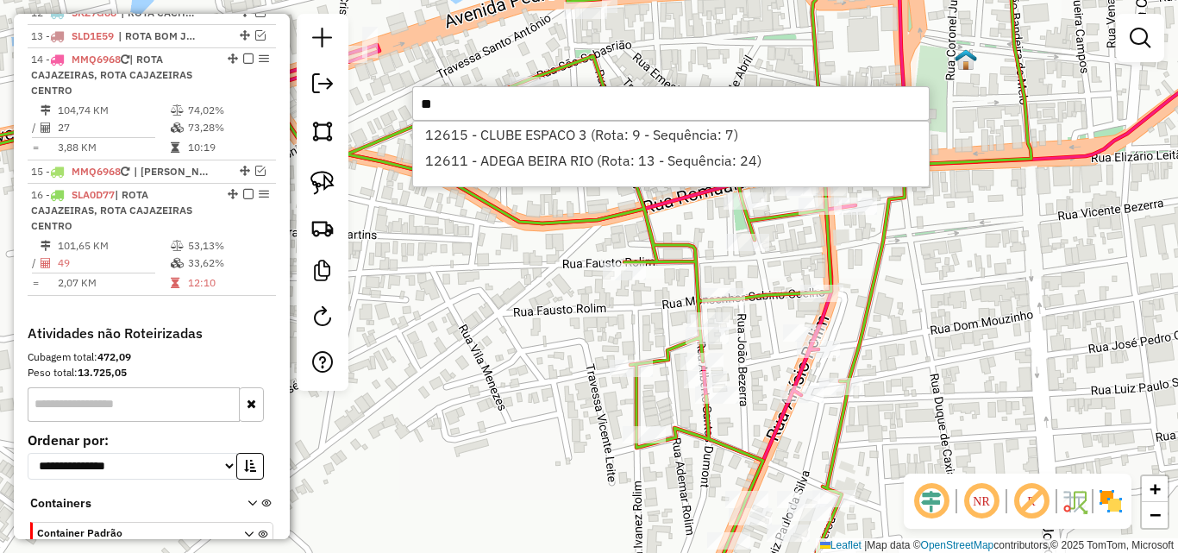
type input "*"
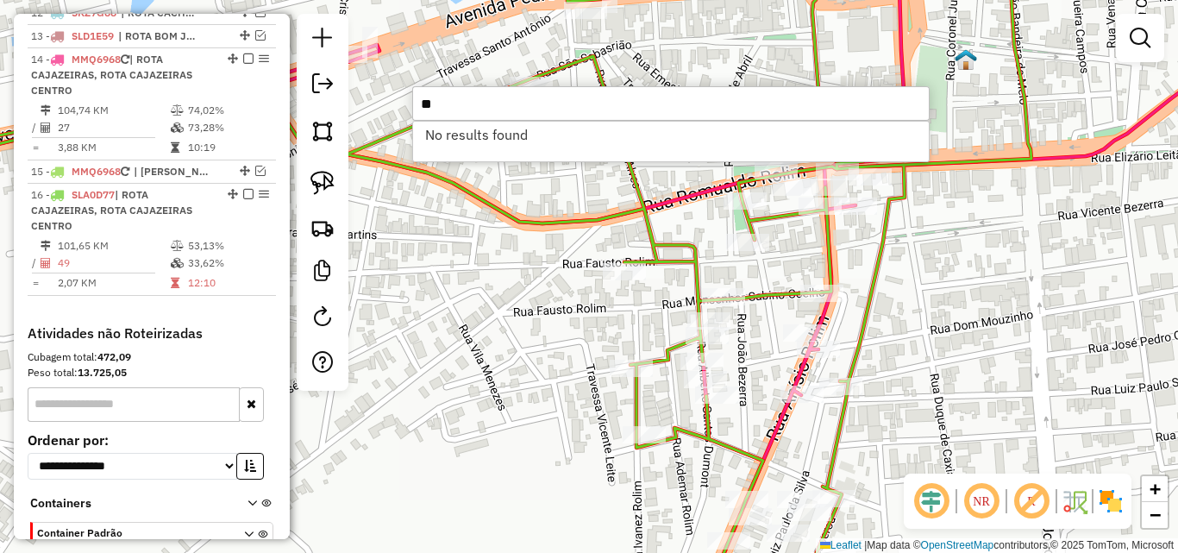
type input "*"
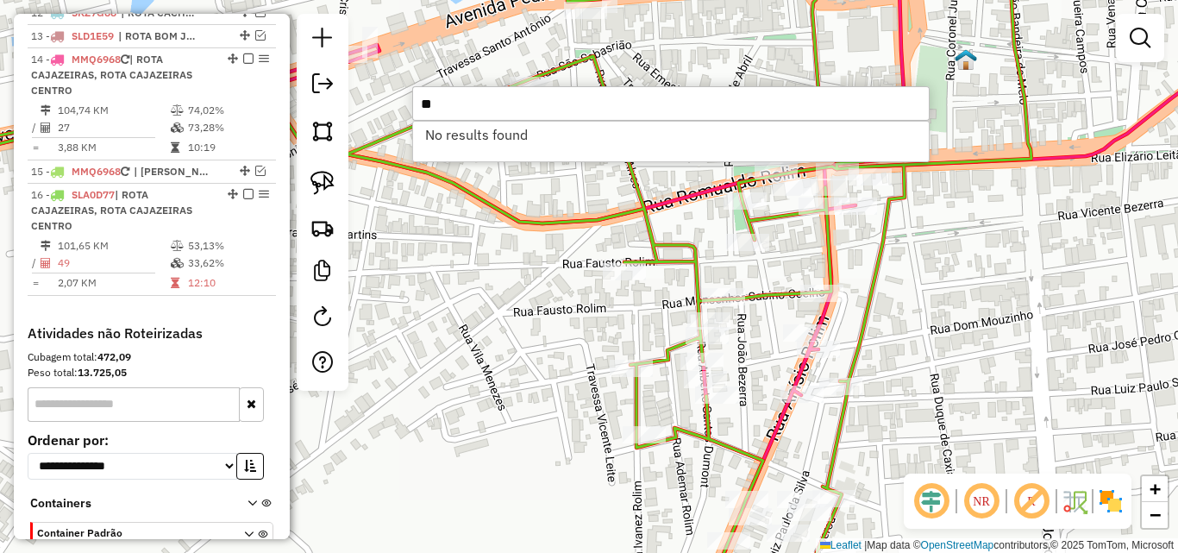
type input "*"
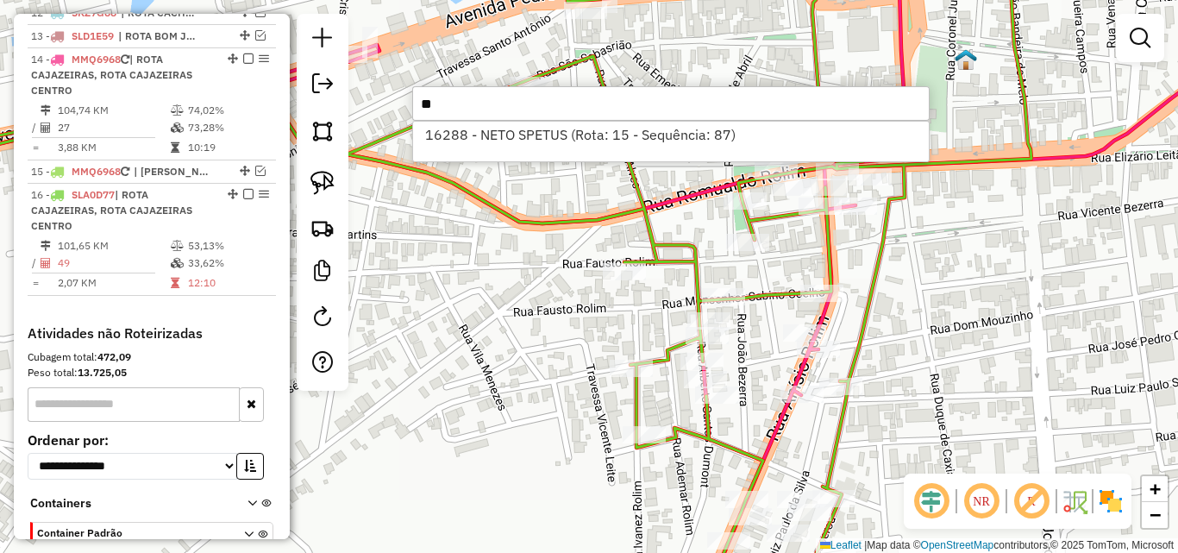
type input "*"
click at [614, 103] on input "*****" at bounding box center [670, 103] width 517 height 34
drag, startPoint x: 614, startPoint y: 103, endPoint x: 626, endPoint y: 98, distance: 12.8
click at [626, 98] on input "*****" at bounding box center [670, 103] width 517 height 34
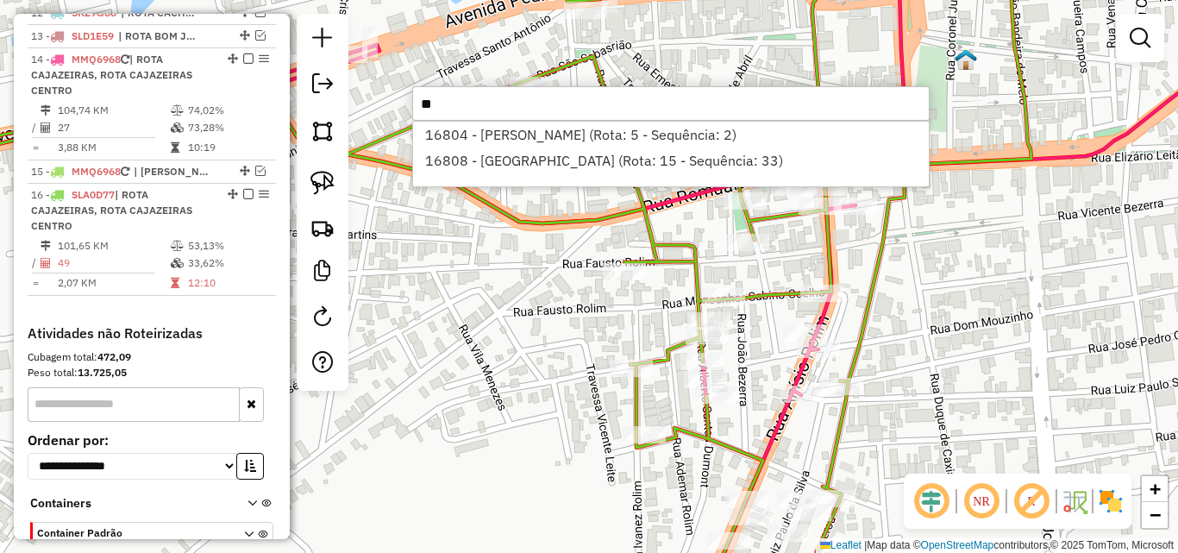
type input "*"
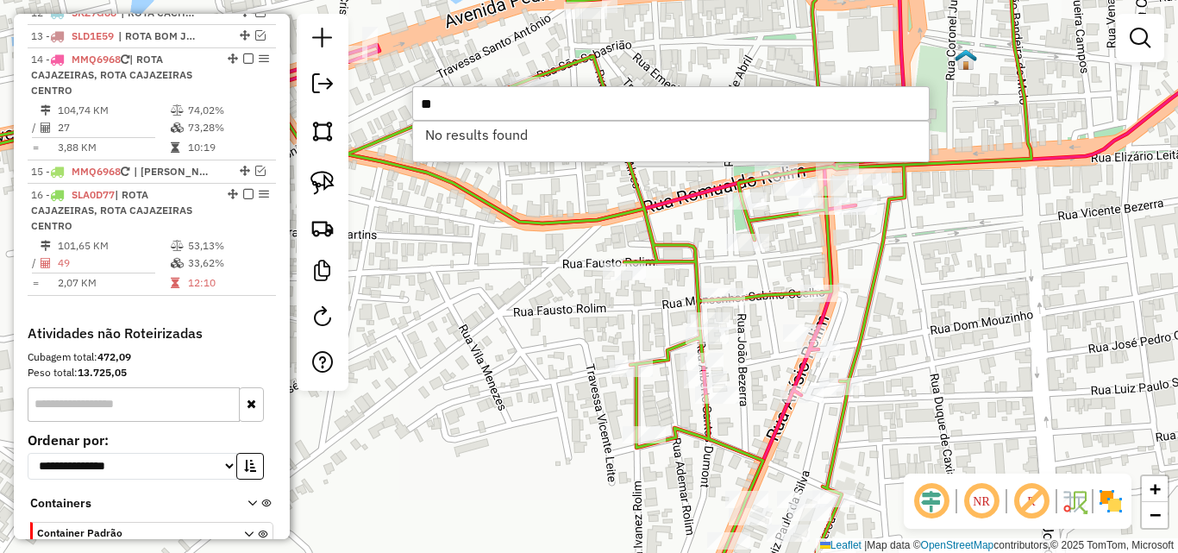
type input "*"
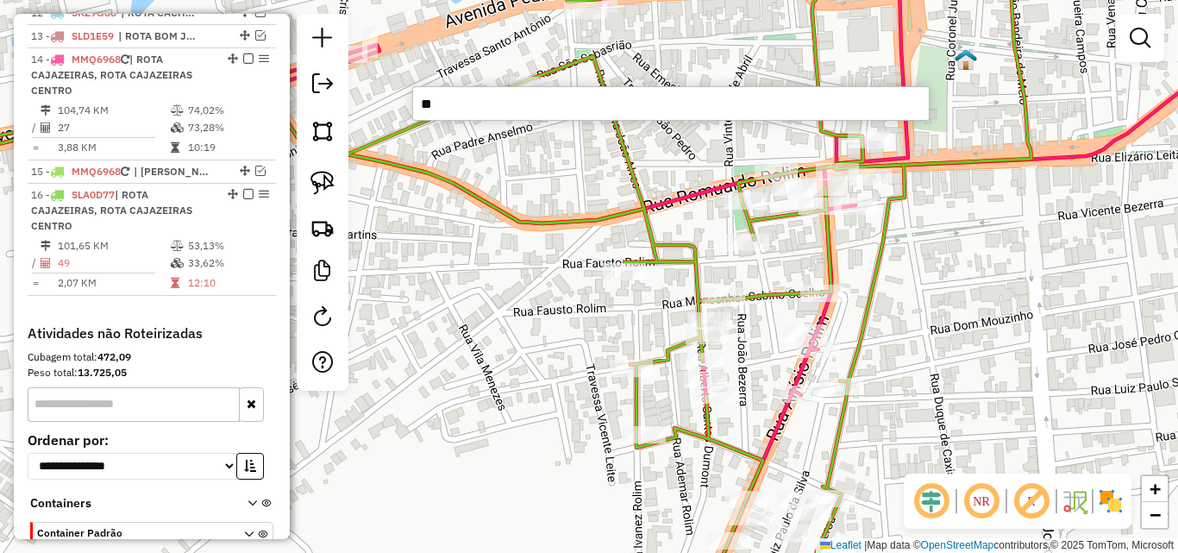
type input "*"
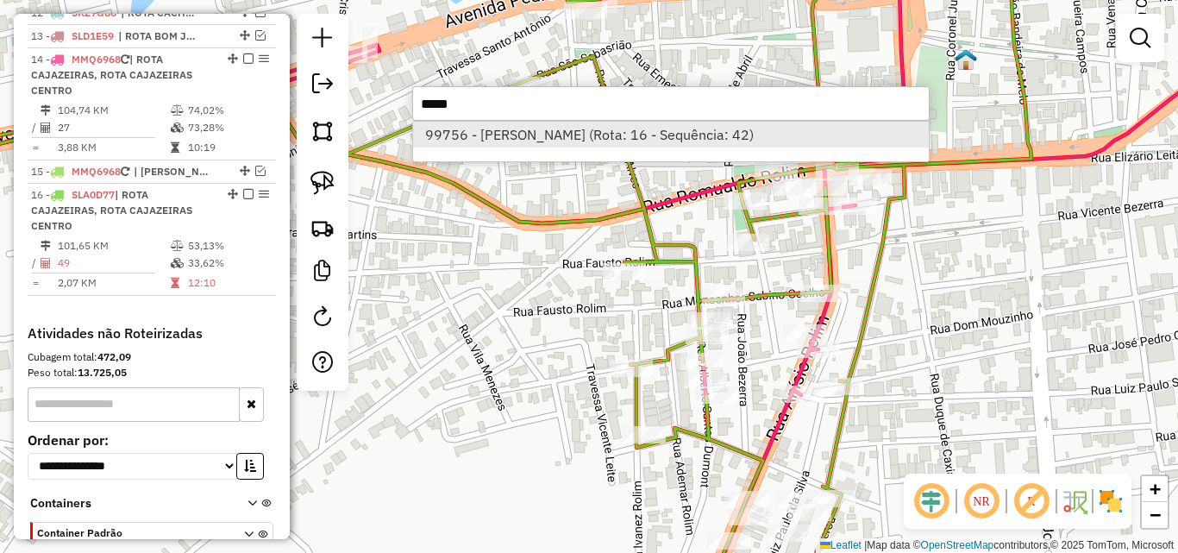
type input "*****"
click at [577, 127] on li "99756 - RAMADAM PEREIRA GONC (Rota: 16 - Sequência: 42)" at bounding box center [671, 135] width 516 height 26
select select "*********"
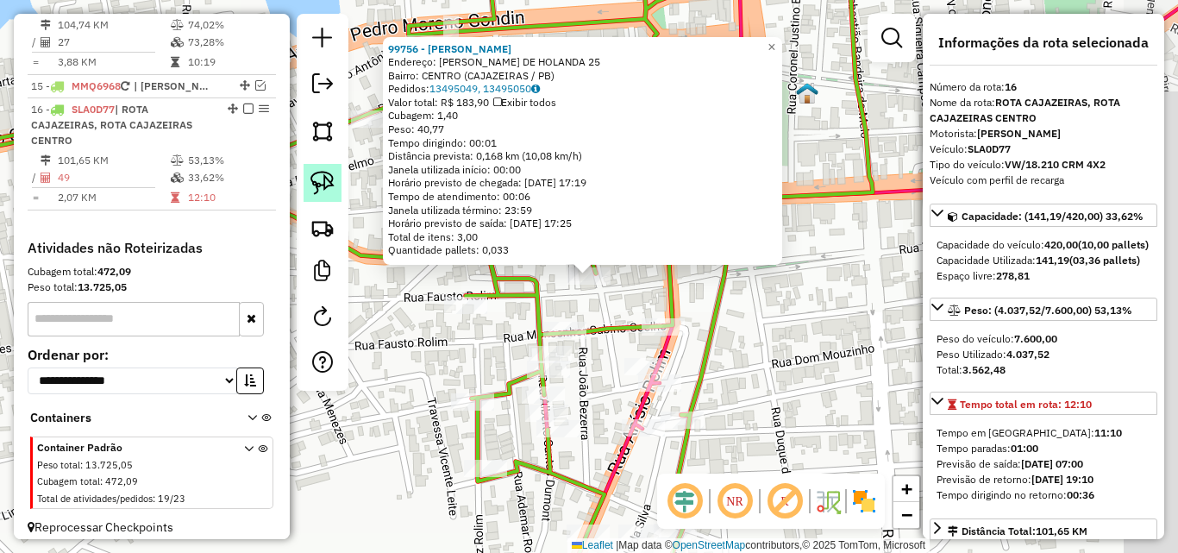
click at [321, 165] on link at bounding box center [322, 183] width 38 height 38
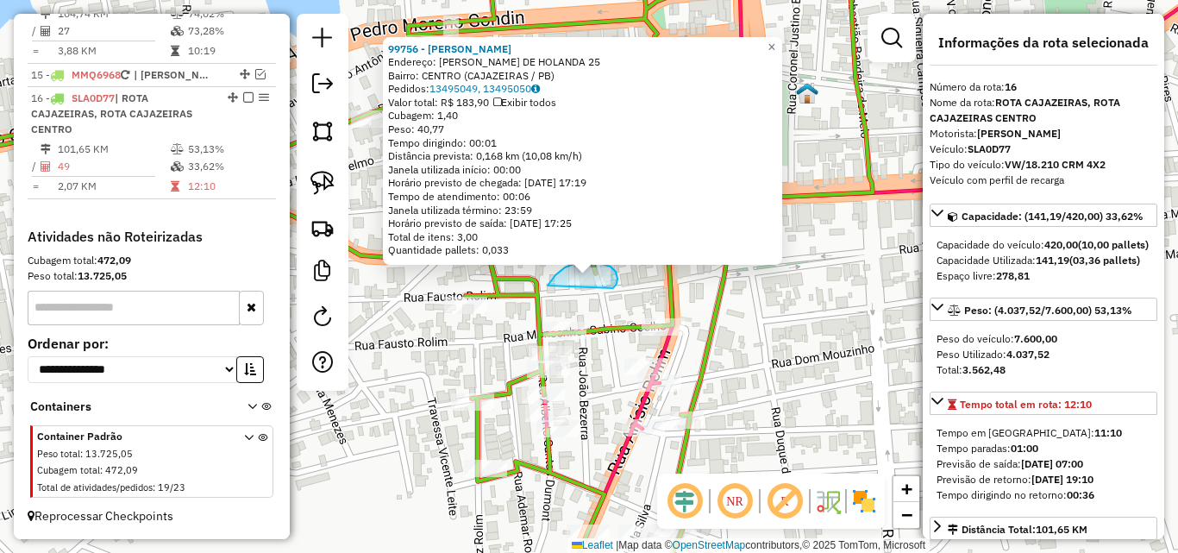
drag, startPoint x: 613, startPoint y: 288, endPoint x: 548, endPoint y: 288, distance: 65.5
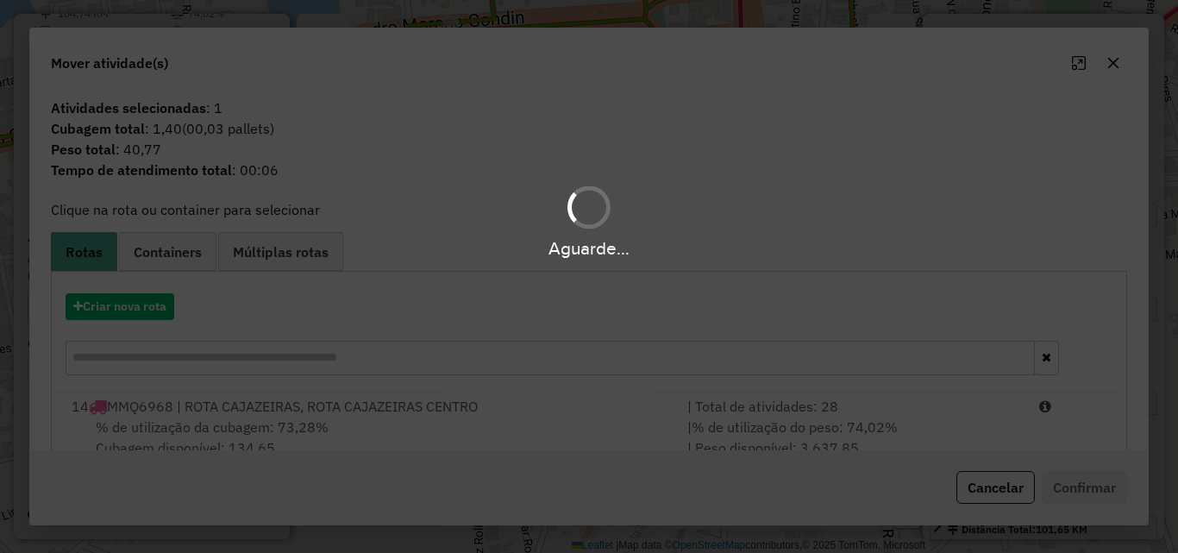
click at [985, 417] on div "Aguarde..." at bounding box center [589, 276] width 1178 height 553
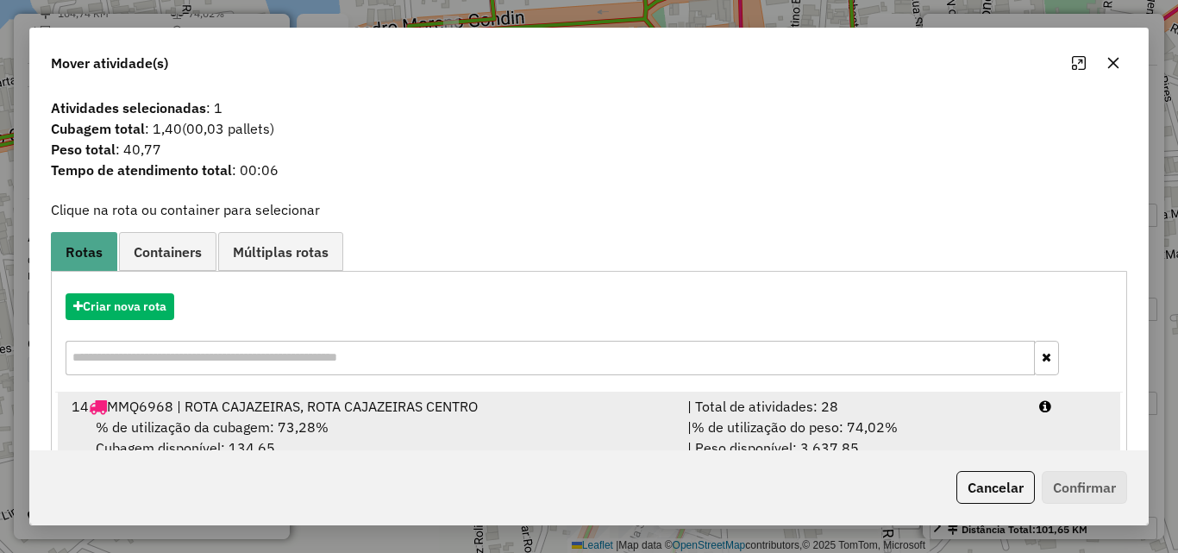
click at [1001, 425] on div "| % de utilização do peso: 74,02% | Peso disponível: 3.637,85" at bounding box center [853, 436] width 352 height 41
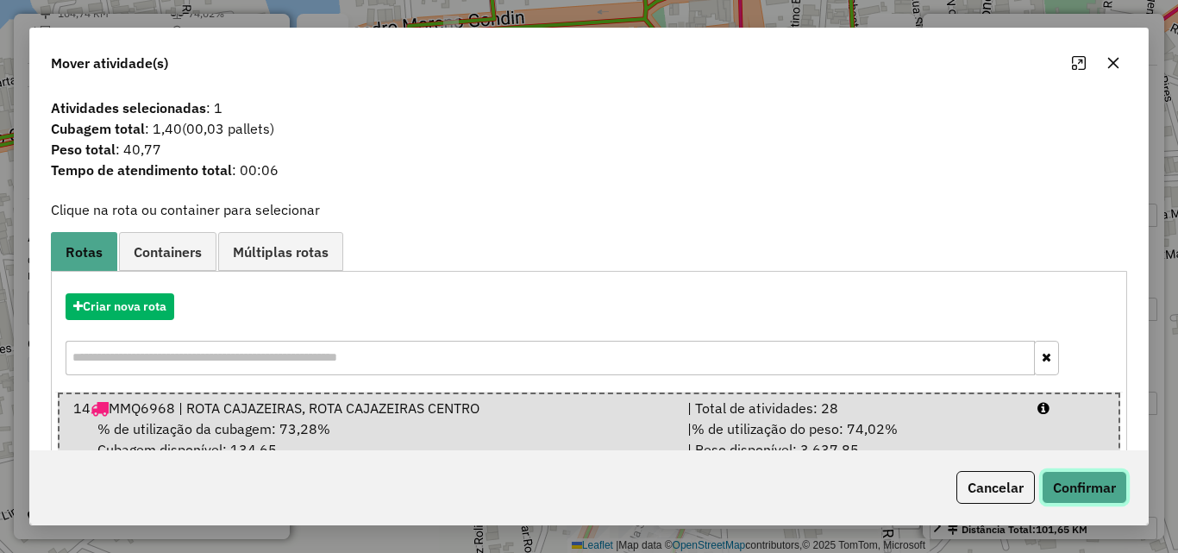
drag, startPoint x: 1084, startPoint y: 498, endPoint x: 777, endPoint y: 335, distance: 347.9
click at [1081, 497] on button "Confirmar" at bounding box center [1084, 487] width 85 height 33
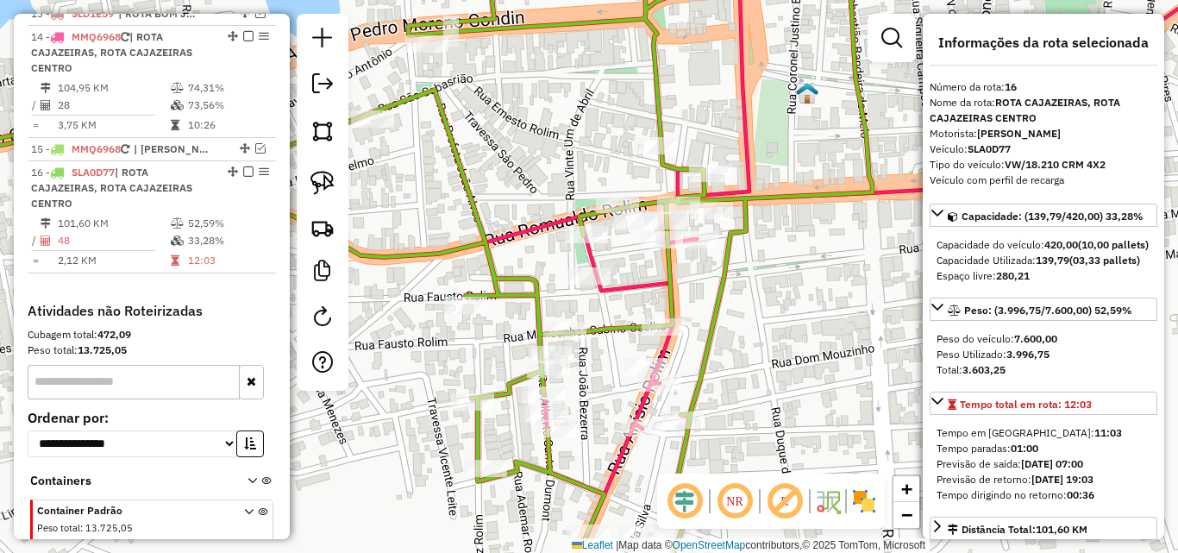
drag, startPoint x: 716, startPoint y: 379, endPoint x: 726, endPoint y: 377, distance: 9.6
click at [724, 378] on div "Janela de atendimento Grade de atendimento Capacidade Transportadoras Veículos …" at bounding box center [589, 276] width 1178 height 553
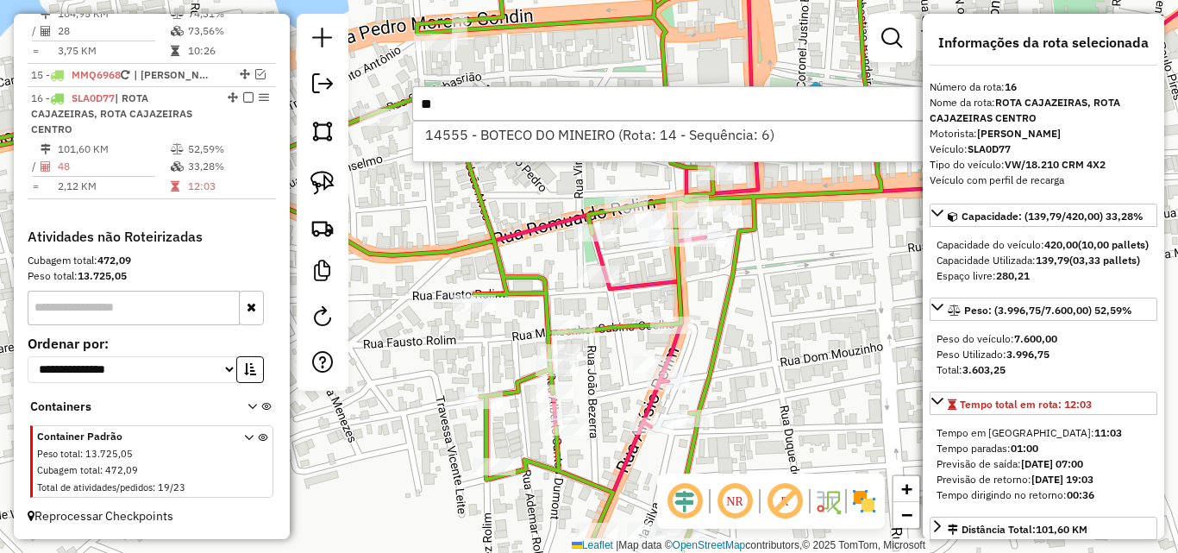
type input "*"
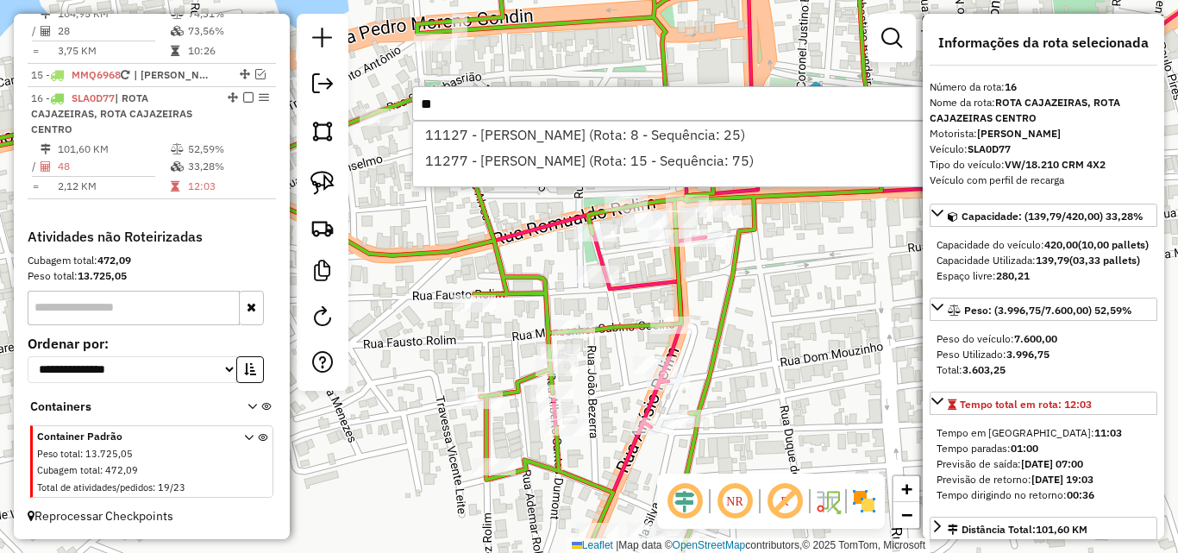
type input "*"
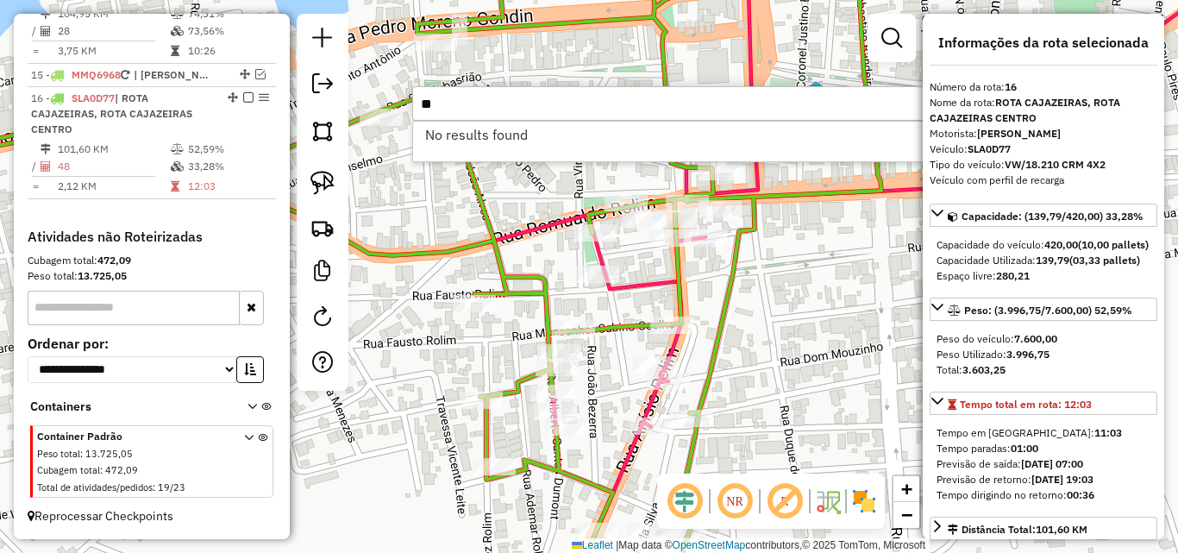
type input "*"
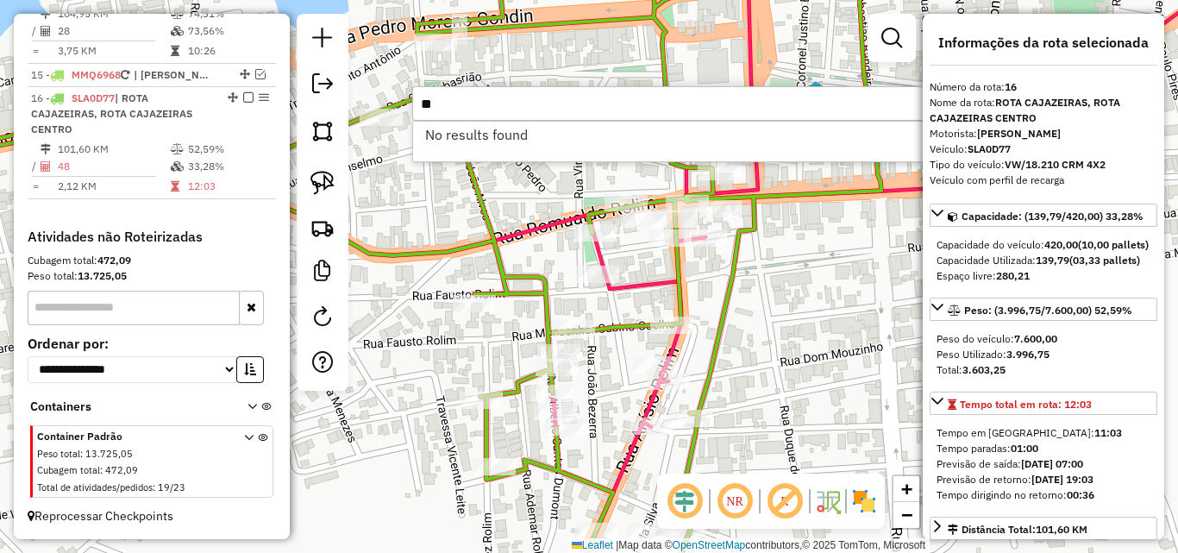
type input "*"
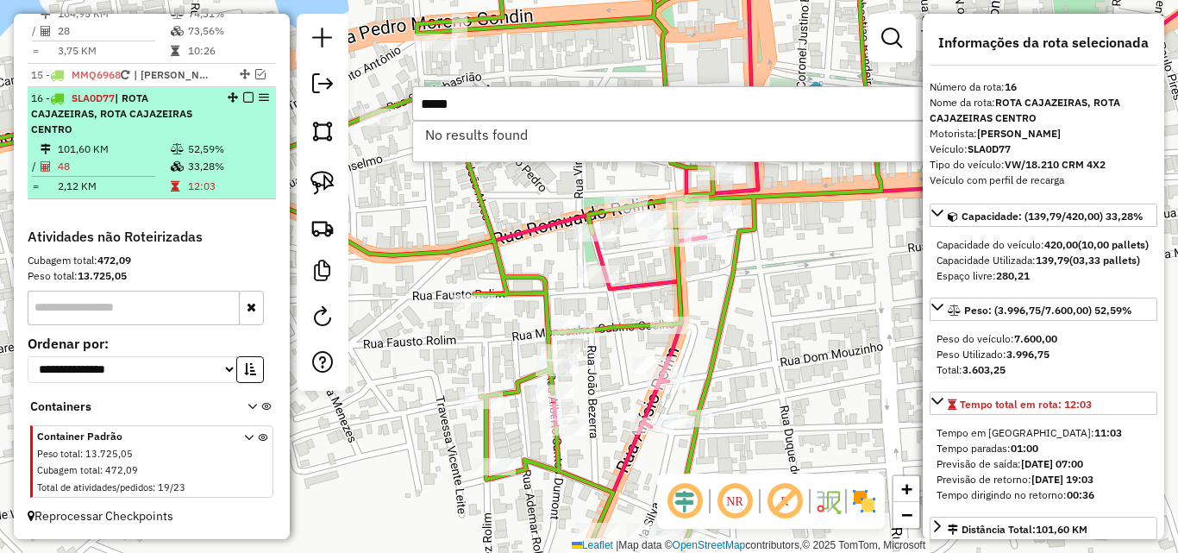
type input "*****"
click at [116, 160] on td "48" at bounding box center [113, 166] width 113 height 17
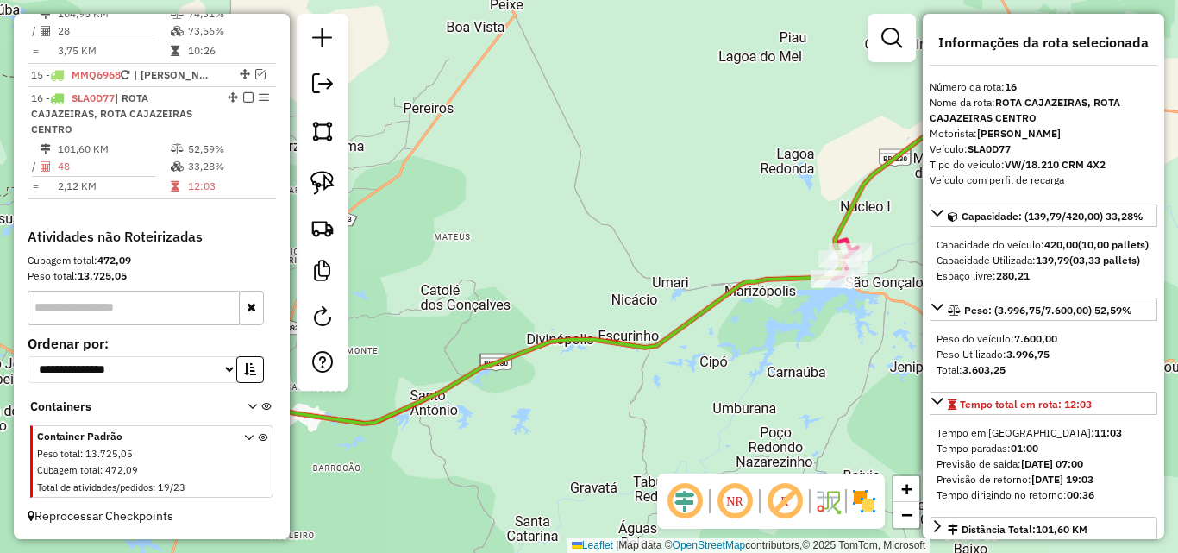
drag, startPoint x: 398, startPoint y: 331, endPoint x: 665, endPoint y: 253, distance: 277.7
click at [664, 248] on div "Janela de atendimento Grade de atendimento Capacidade Transportadoras Veículos …" at bounding box center [589, 276] width 1178 height 553
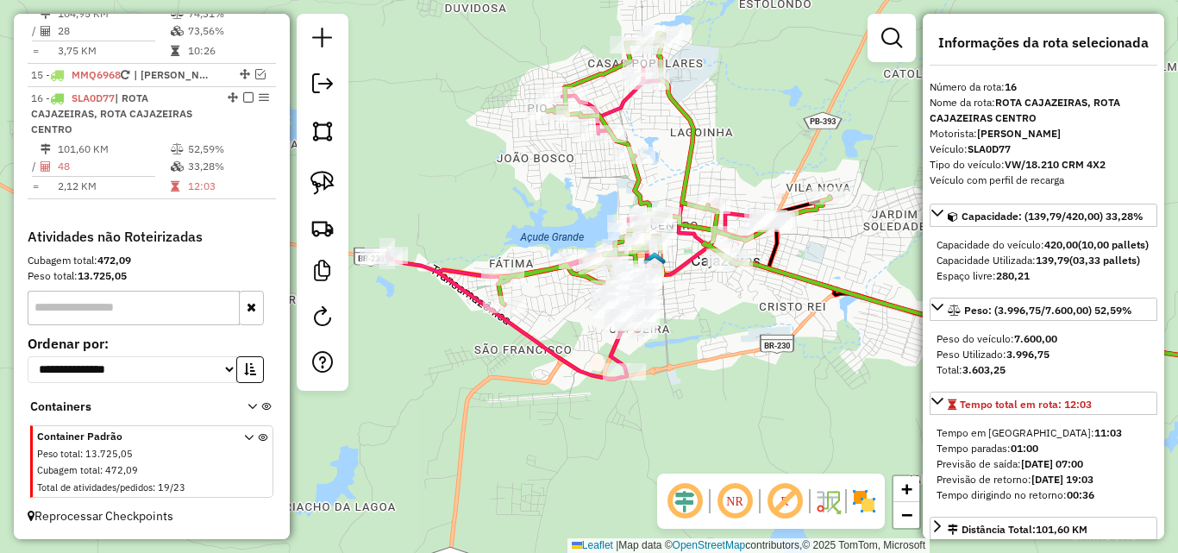
drag, startPoint x: 524, startPoint y: 191, endPoint x: 516, endPoint y: 203, distance: 14.1
click at [502, 215] on div "Janela de atendimento Grade de atendimento Capacidade Transportadoras Veículos …" at bounding box center [589, 276] width 1178 height 553
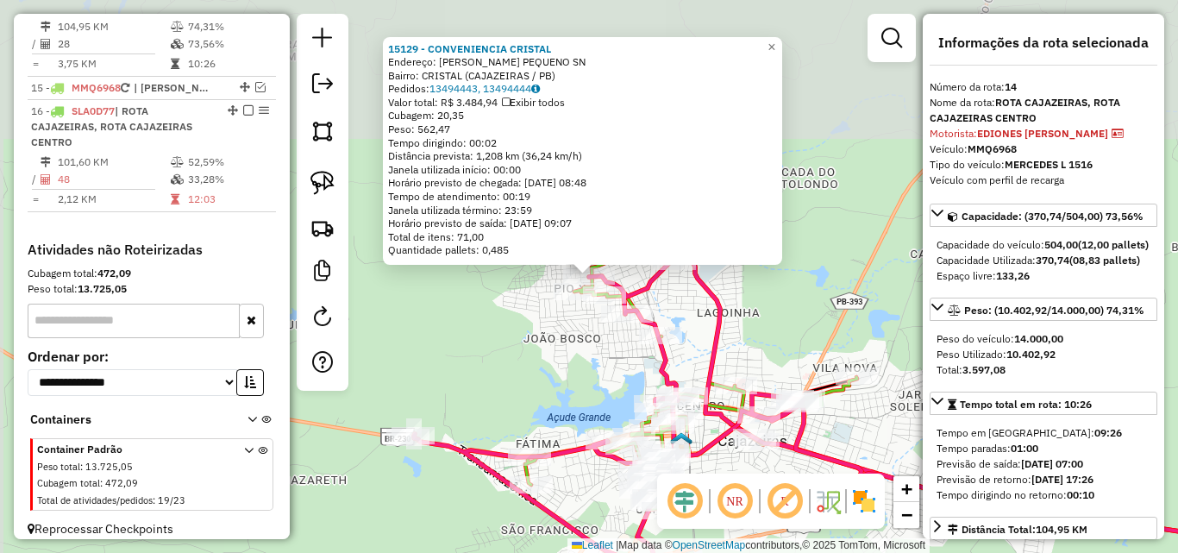
scroll to position [970, 0]
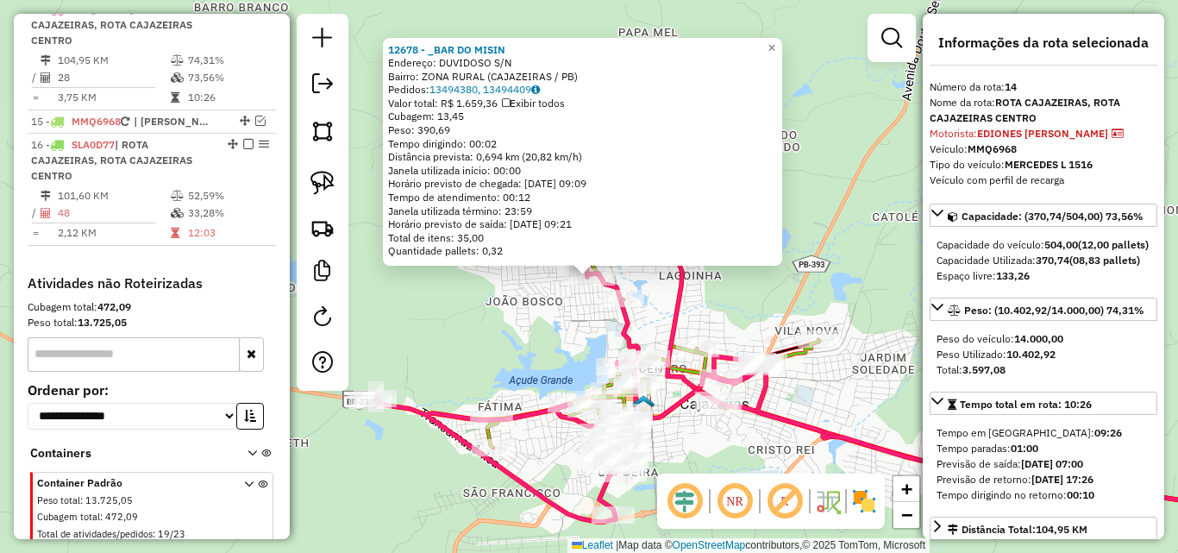
click at [507, 336] on div "12678 - _BAR DO MISIN Endereço: DUVIDOSO S/N Bairro: ZONA RURAL (CAJAZEIRAS / P…" at bounding box center [589, 276] width 1178 height 553
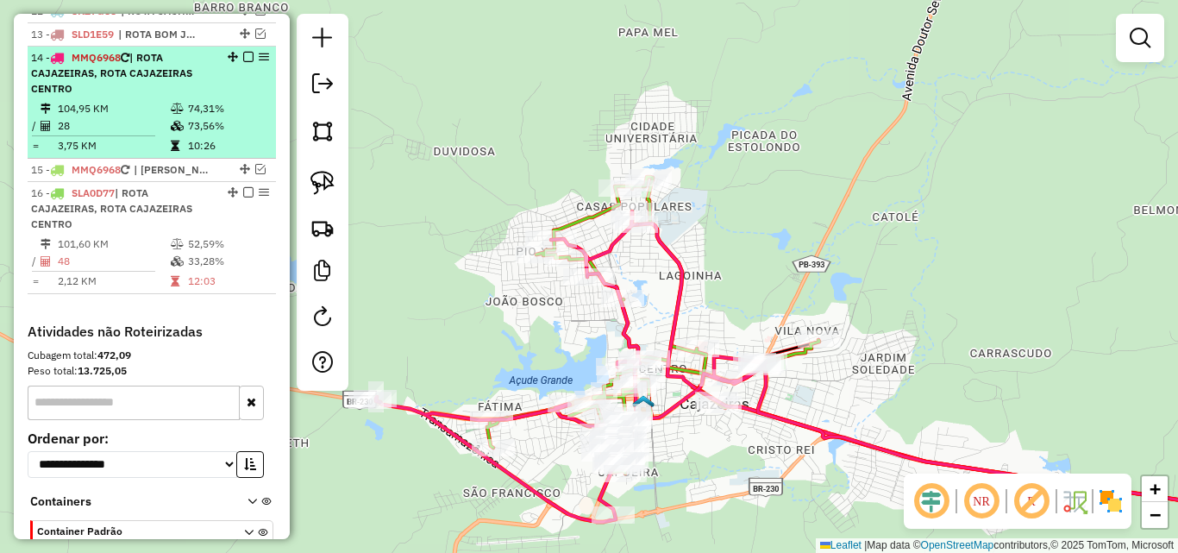
scroll to position [884, 0]
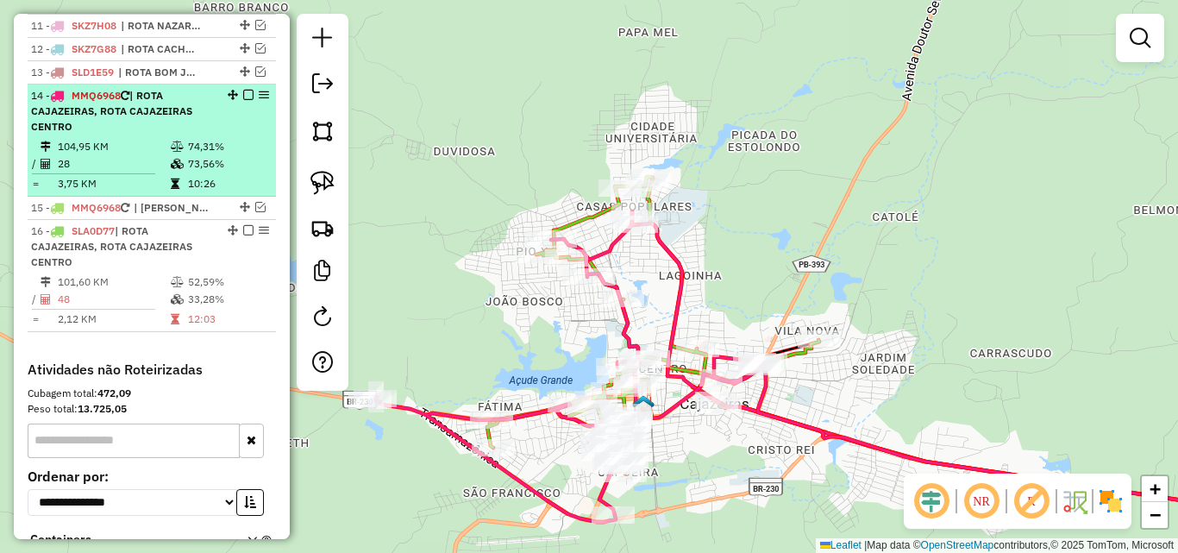
click at [243, 100] on em at bounding box center [248, 95] width 10 height 10
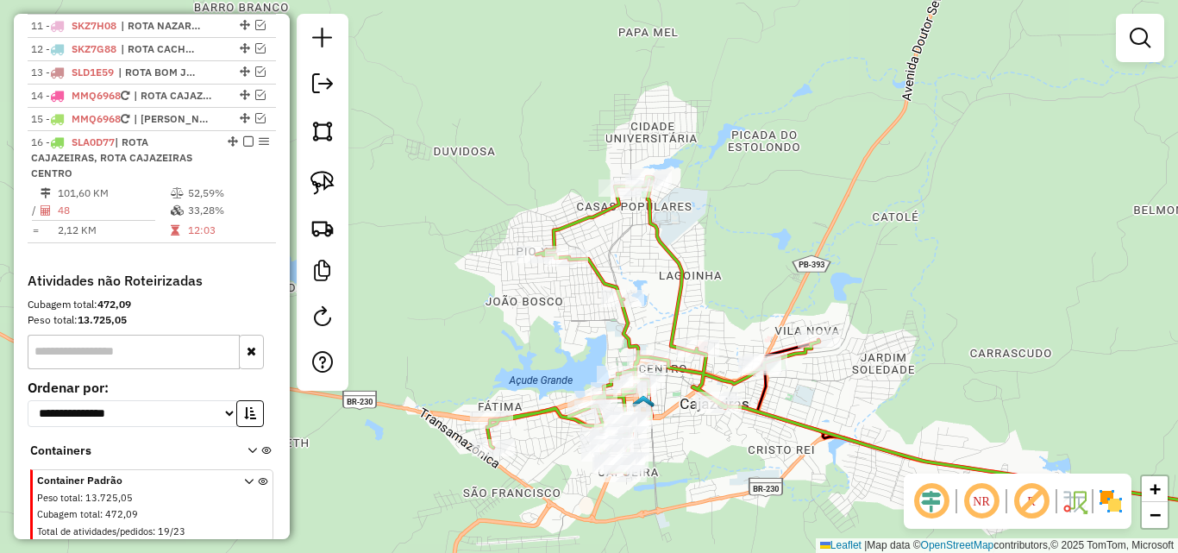
click at [454, 285] on div "Janela de atendimento Grade de atendimento Capacidade Transportadoras Veículos …" at bounding box center [589, 276] width 1178 height 553
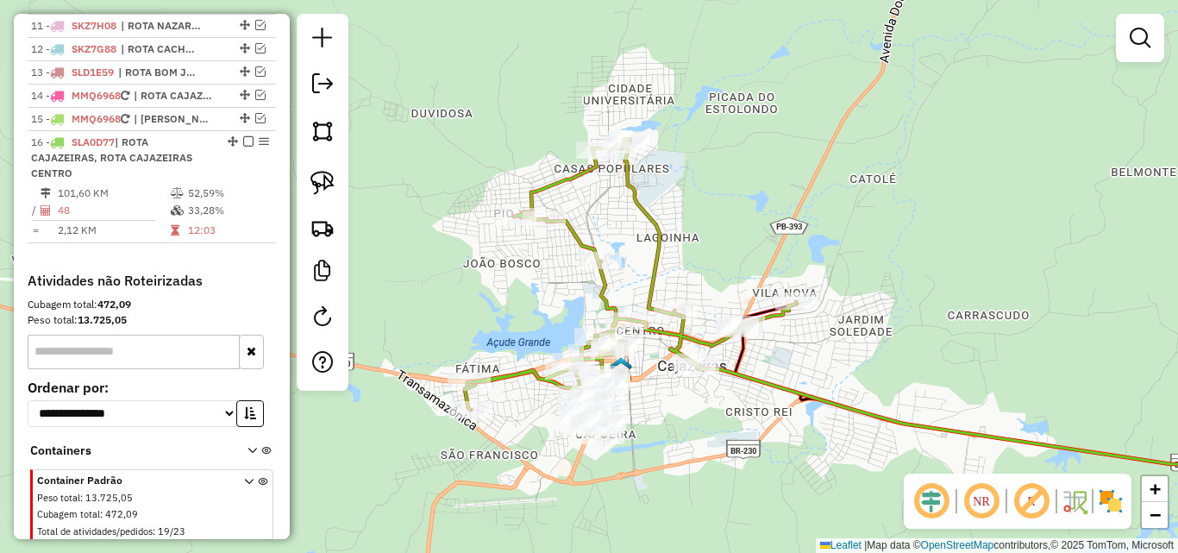
drag, startPoint x: 492, startPoint y: 277, endPoint x: 480, endPoint y: 253, distance: 27.0
click at [479, 263] on div "Janela de atendimento Grade de atendimento Capacidade Transportadoras Veículos …" at bounding box center [589, 276] width 1178 height 553
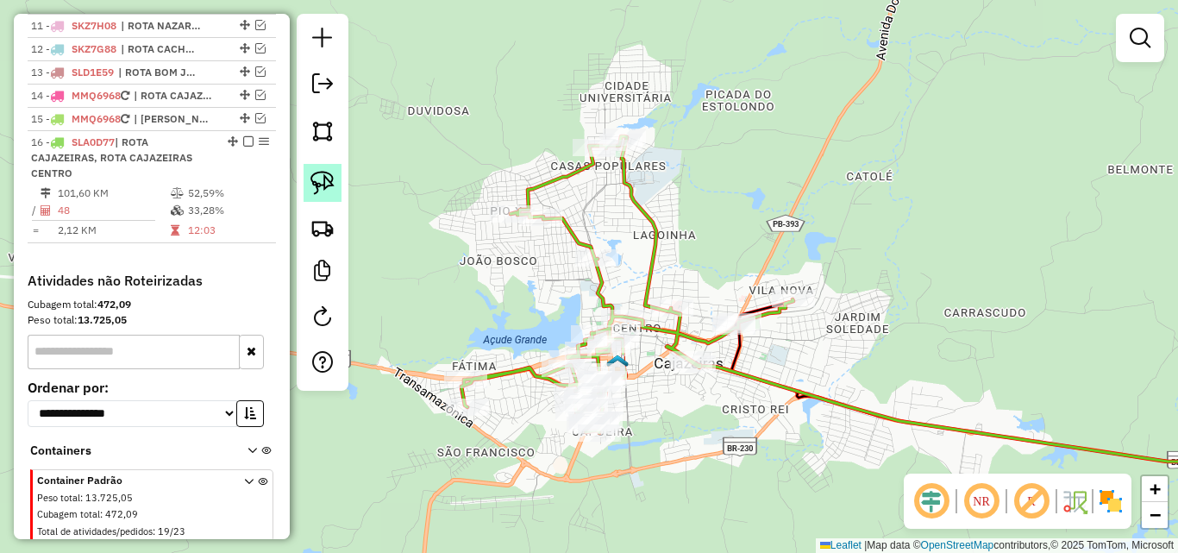
click at [316, 196] on link at bounding box center [322, 183] width 38 height 38
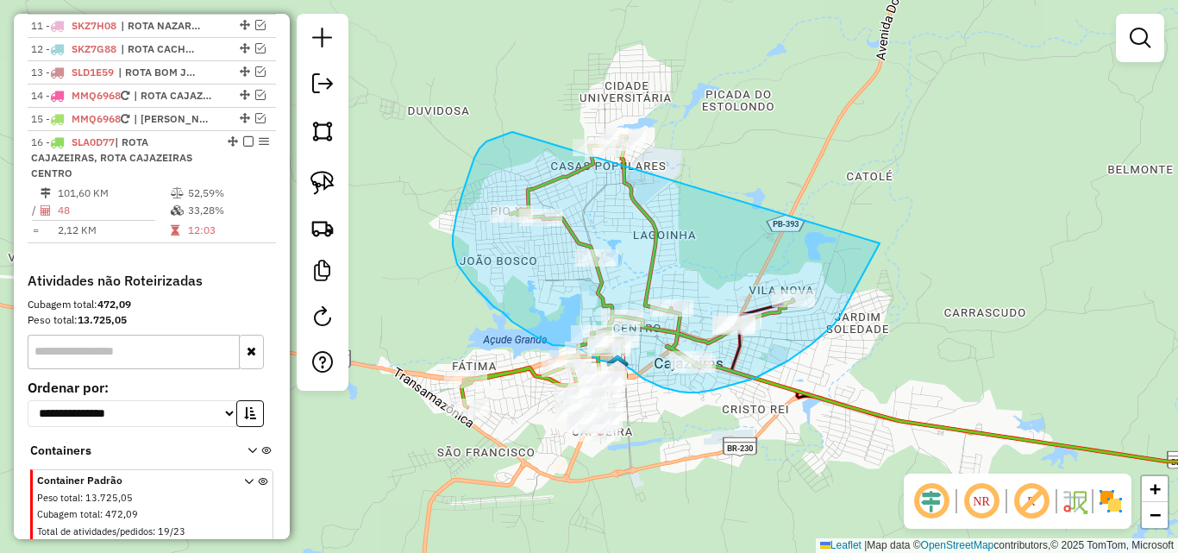
drag, startPoint x: 507, startPoint y: 134, endPoint x: 737, endPoint y: 72, distance: 238.2
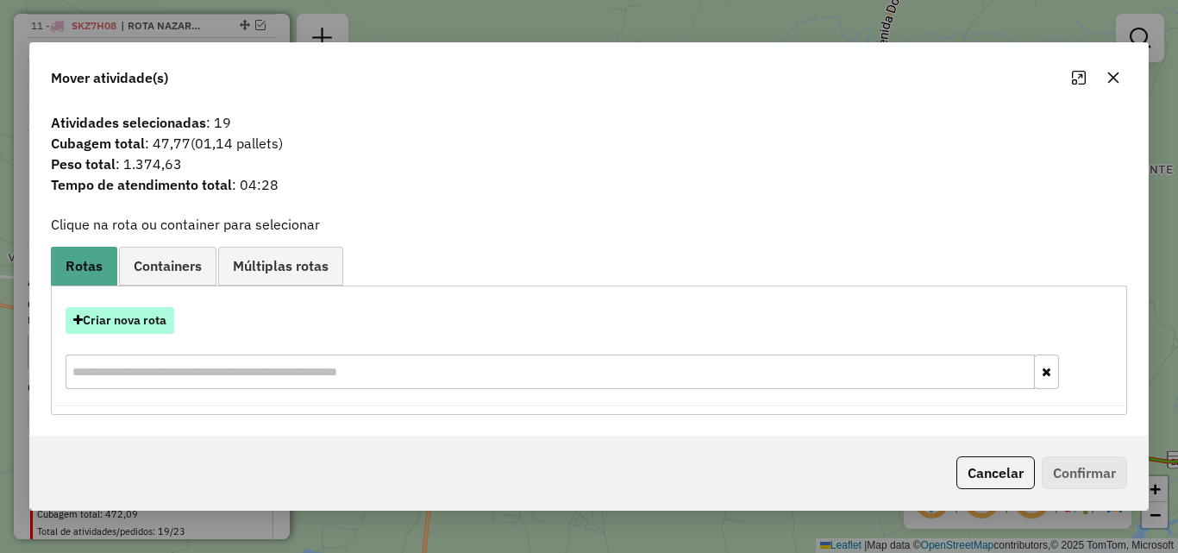
click at [137, 330] on button "Criar nova rota" at bounding box center [120, 320] width 109 height 27
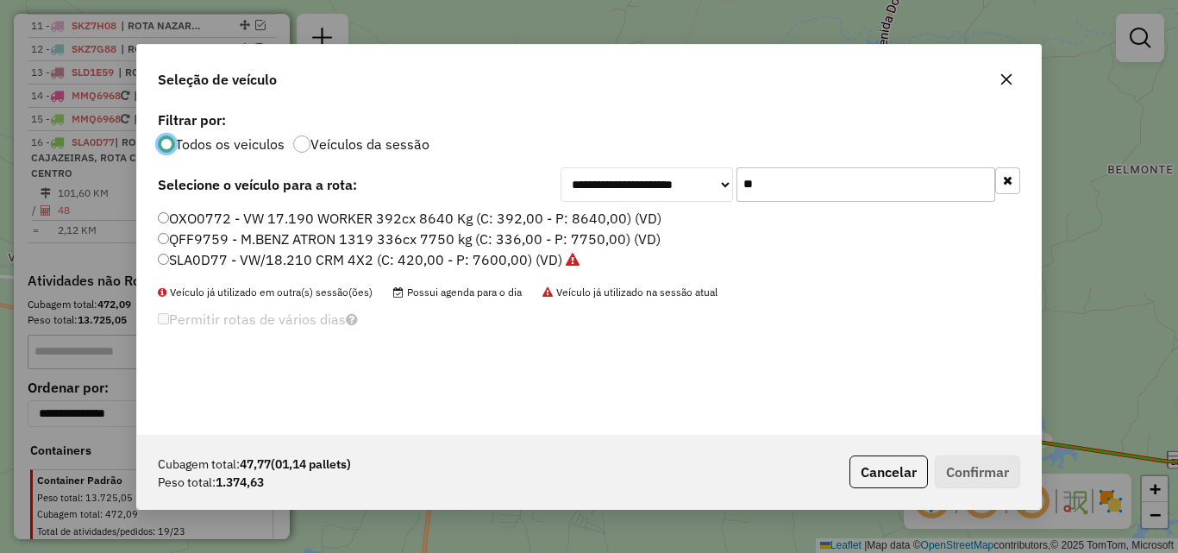
scroll to position [9, 5]
drag, startPoint x: 276, startPoint y: 260, endPoint x: 325, endPoint y: 260, distance: 49.1
click at [276, 260] on label "SLA0D77 - VW/18.210 CRM 4X2 (C: 420,00 - P: 7600,00) (VD)" at bounding box center [369, 259] width 422 height 21
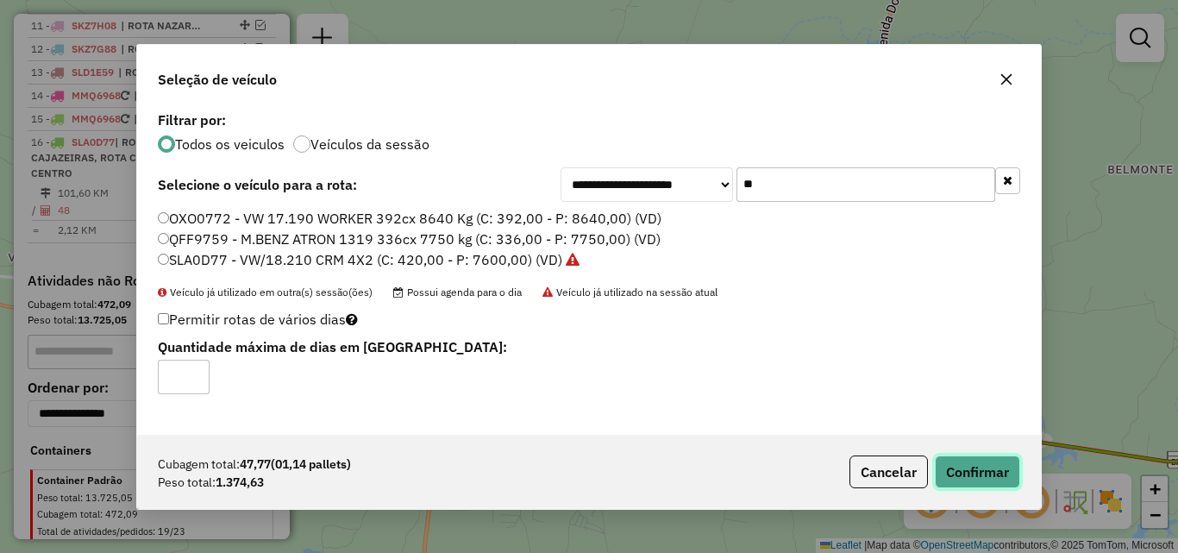
click at [967, 462] on button "Confirmar" at bounding box center [977, 471] width 85 height 33
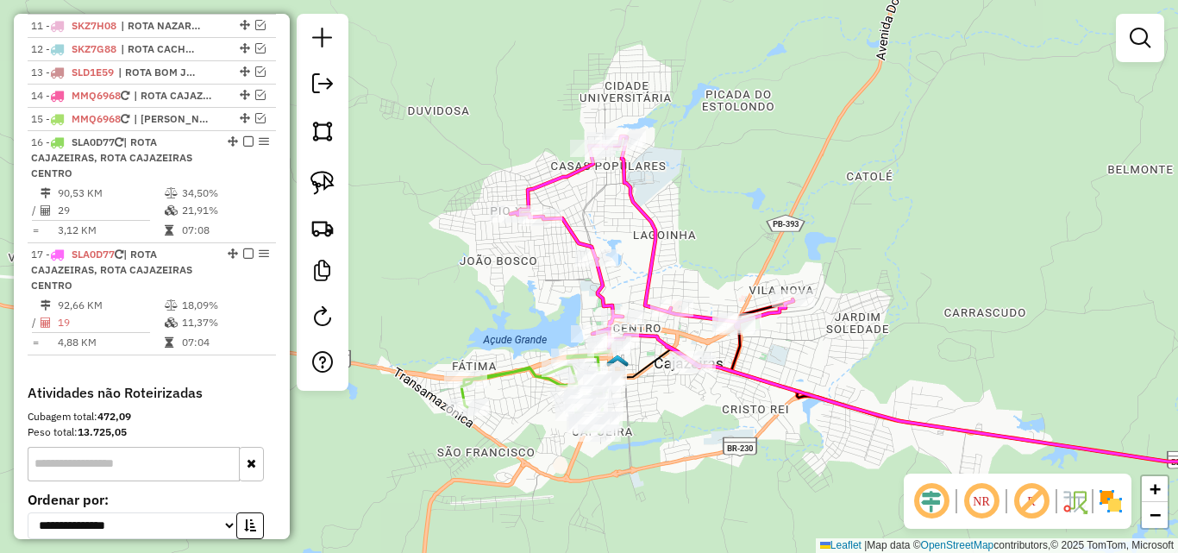
click at [511, 375] on icon at bounding box center [535, 394] width 148 height 77
select select "*********"
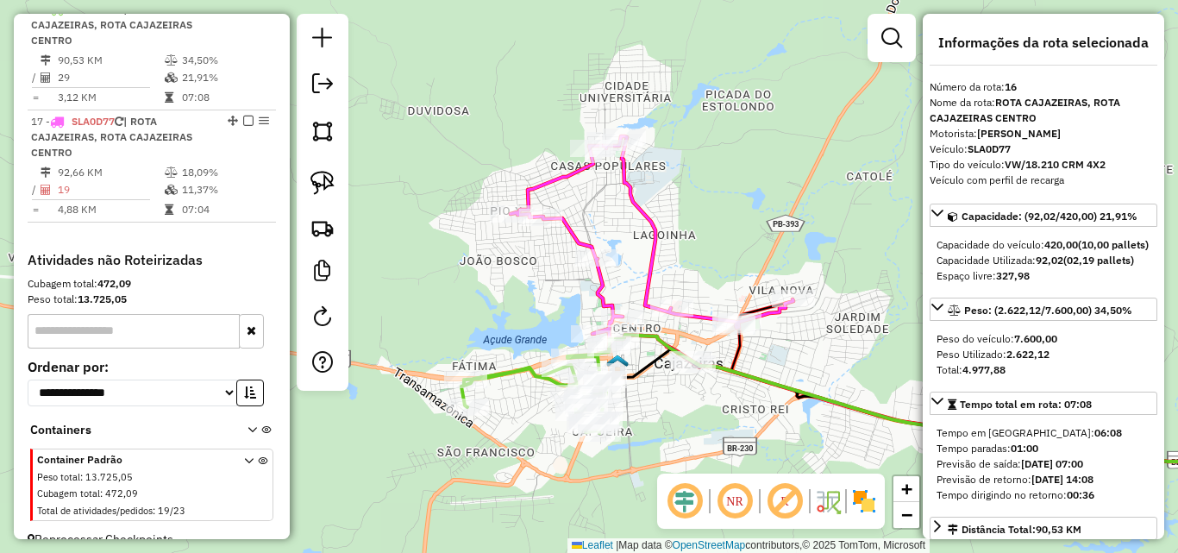
scroll to position [172, 0]
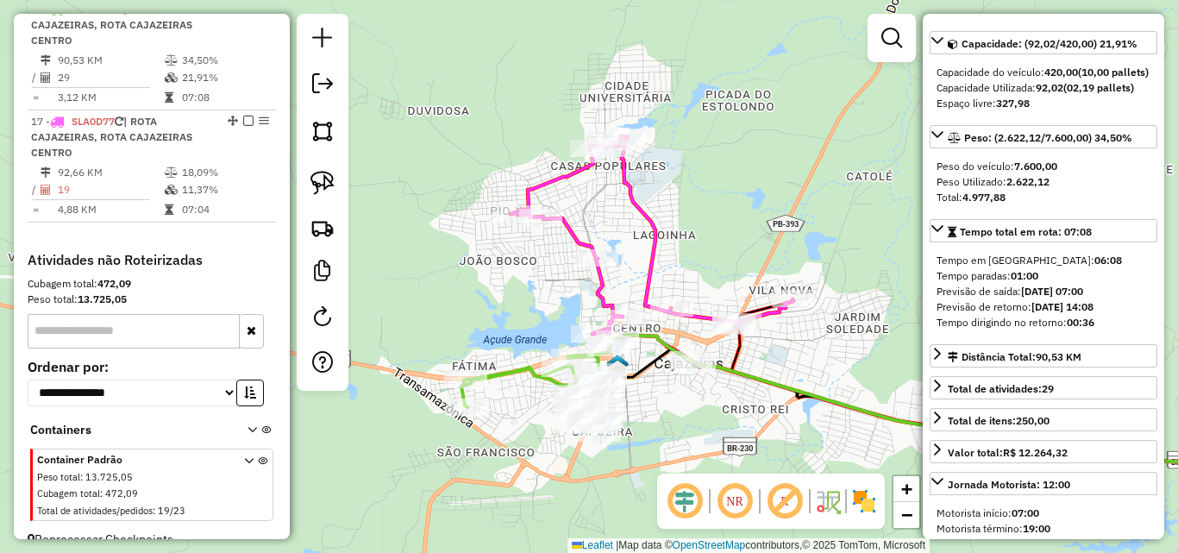
click at [594, 278] on icon at bounding box center [651, 251] width 283 height 231
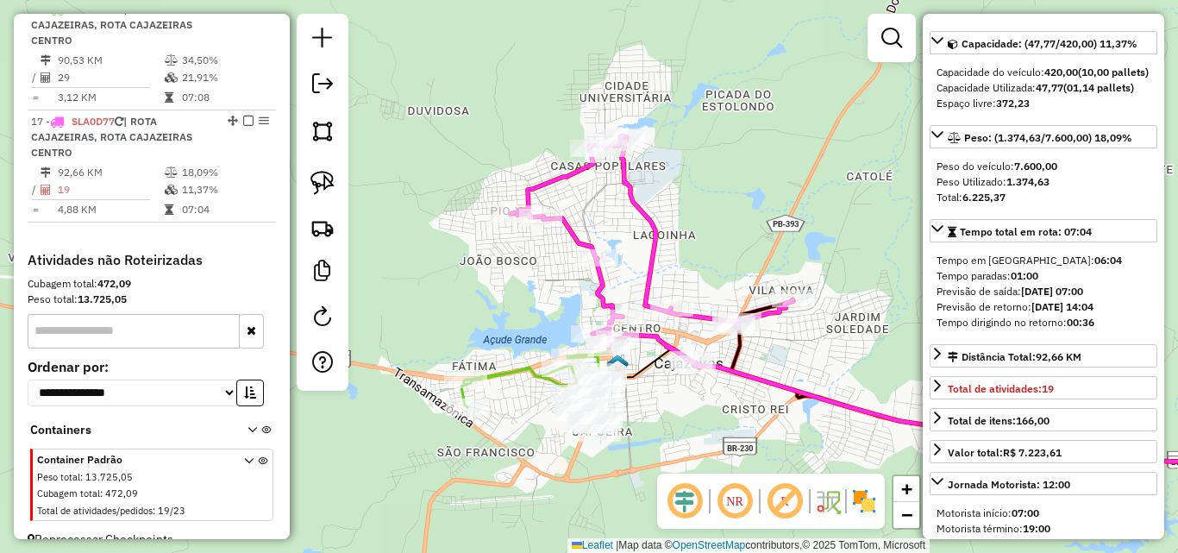
scroll to position [1055, 0]
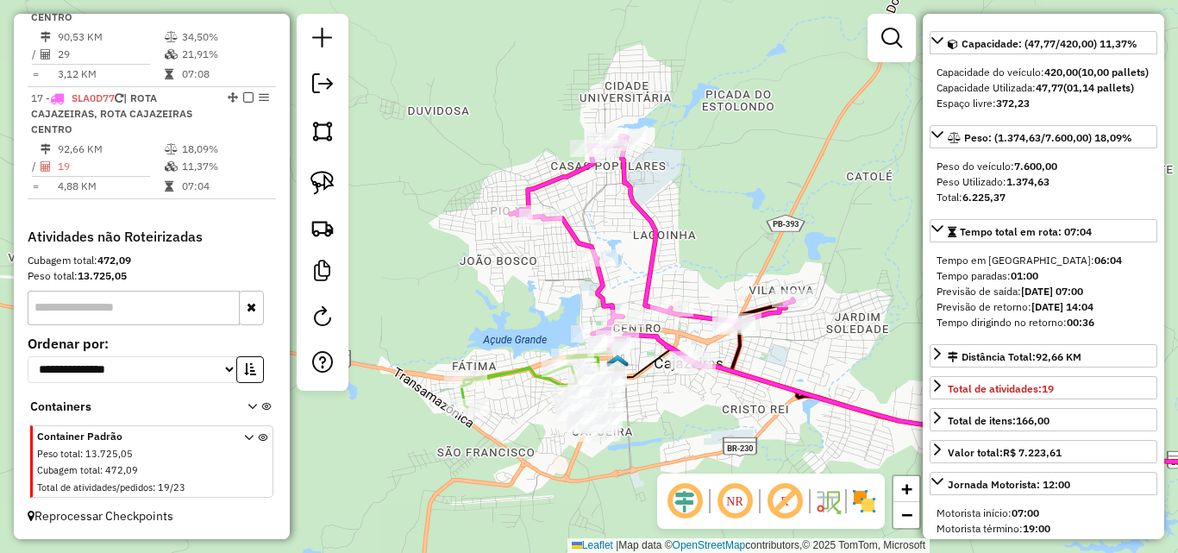
click at [522, 373] on icon at bounding box center [535, 394] width 148 height 77
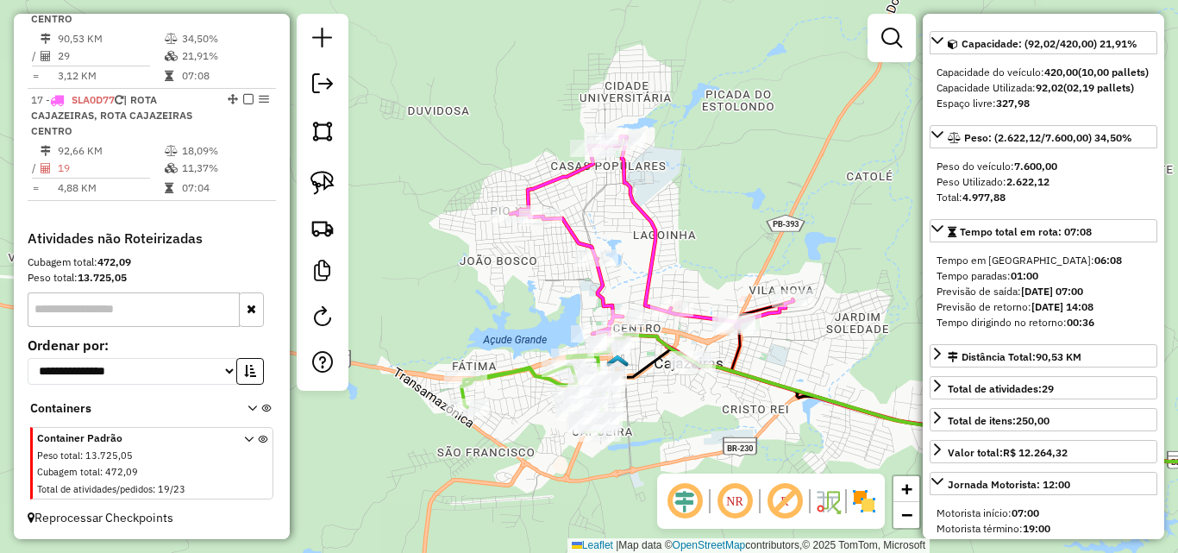
scroll to position [1017, 0]
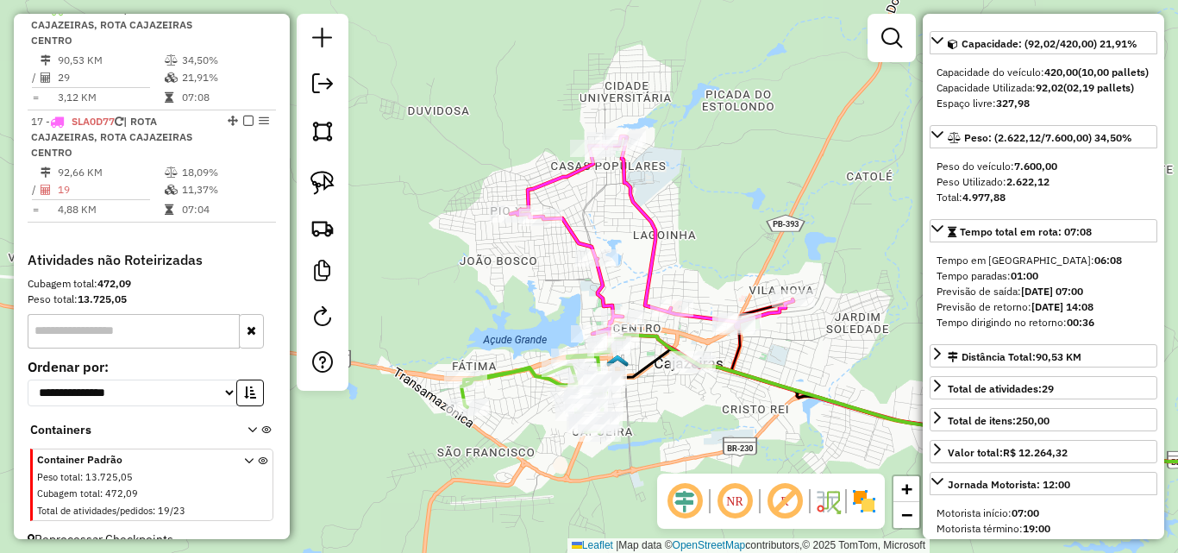
click at [598, 291] on icon at bounding box center [651, 251] width 283 height 231
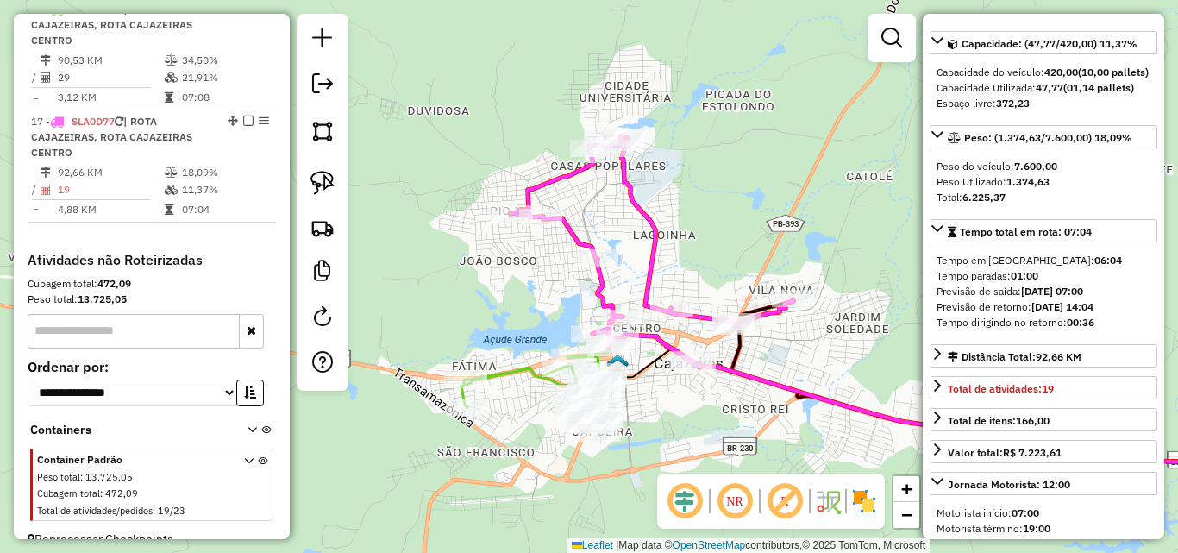
scroll to position [1055, 0]
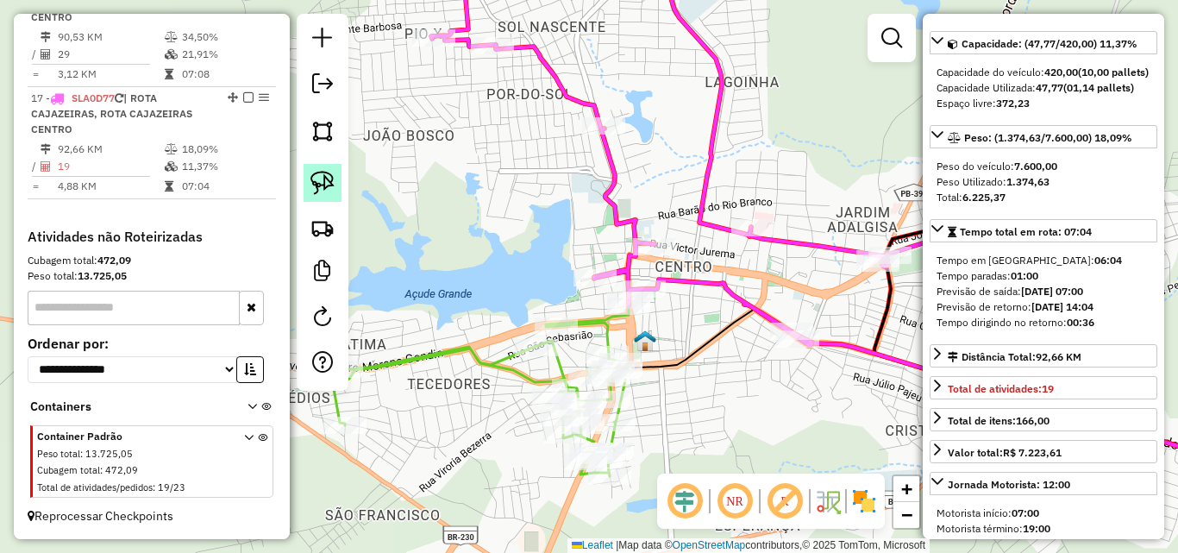
click at [336, 192] on link at bounding box center [322, 183] width 38 height 38
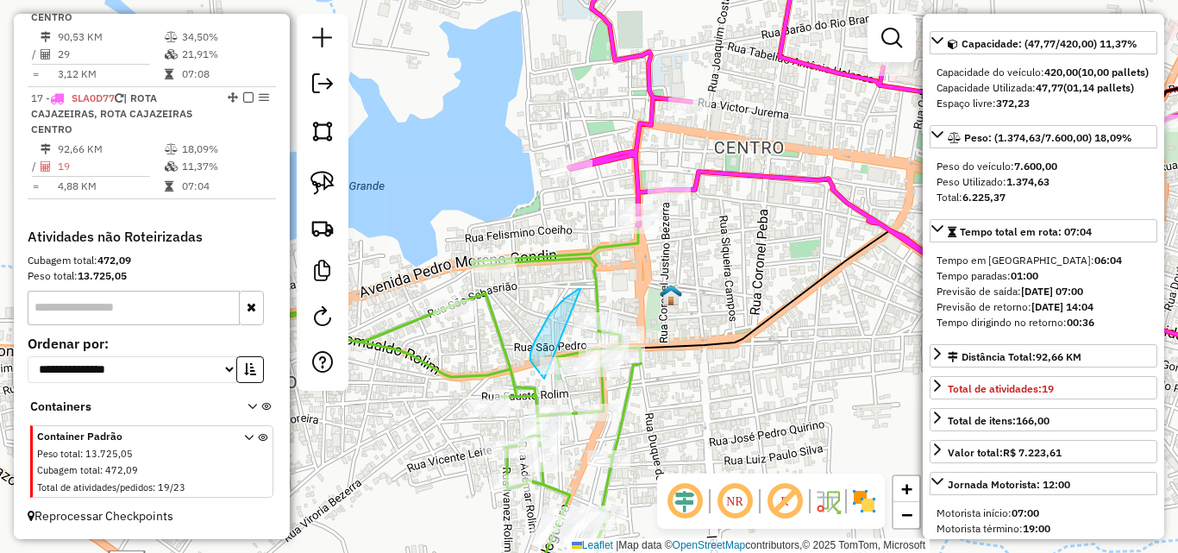
drag, startPoint x: 565, startPoint y: 298, endPoint x: 740, endPoint y: 321, distance: 176.5
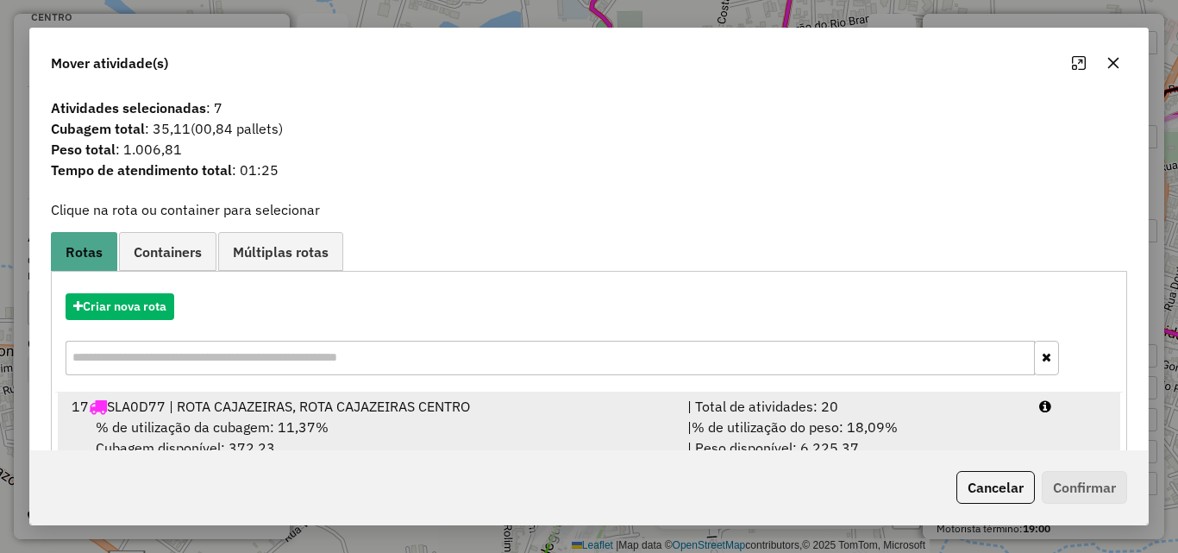
click at [1024, 424] on li "17 SLA0D77 | ROTA CAJAZEIRAS, ROTA CAJAZEIRAS CENTRO | Total de atividades: 20 …" at bounding box center [589, 427] width 1062 height 70
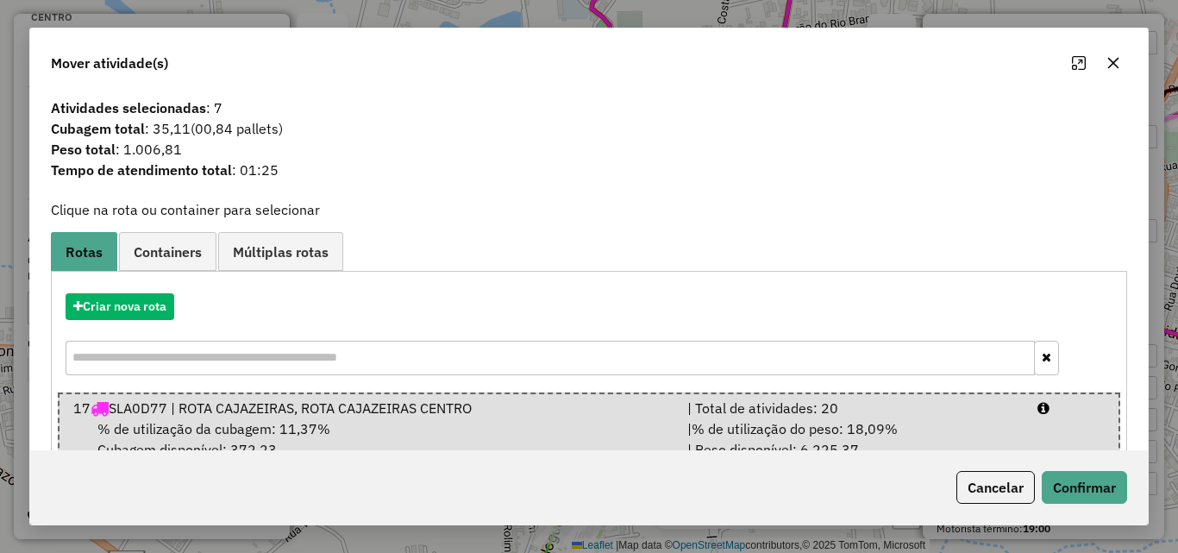
drag, startPoint x: 996, startPoint y: 500, endPoint x: 992, endPoint y: 491, distance: 9.6
click at [994, 500] on button "Cancelar" at bounding box center [995, 487] width 78 height 33
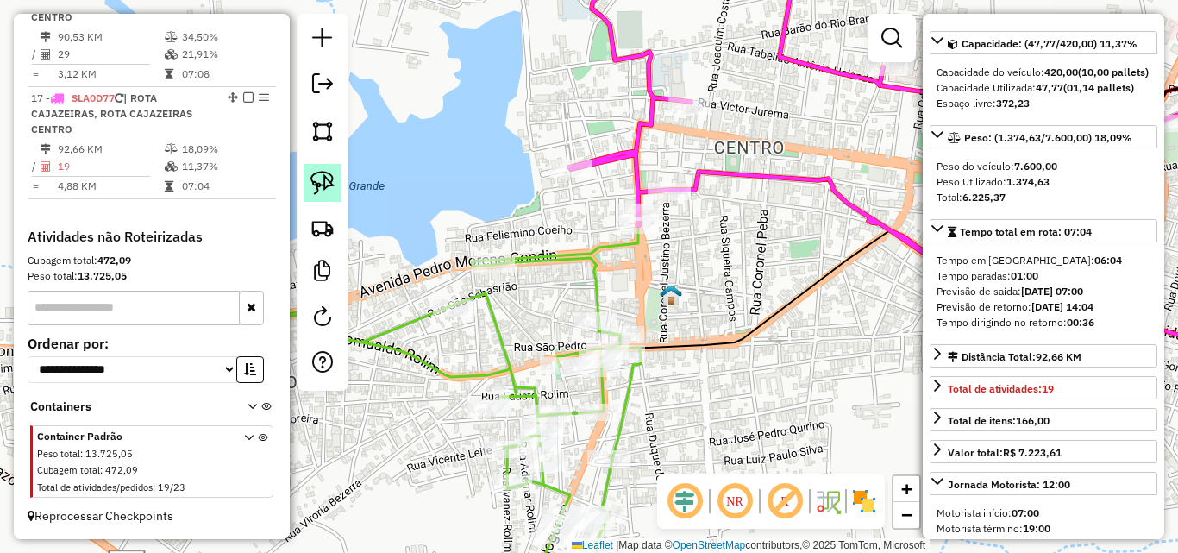
drag, startPoint x: 323, startPoint y: 183, endPoint x: 341, endPoint y: 201, distance: 25.0
click at [322, 184] on img at bounding box center [322, 183] width 24 height 24
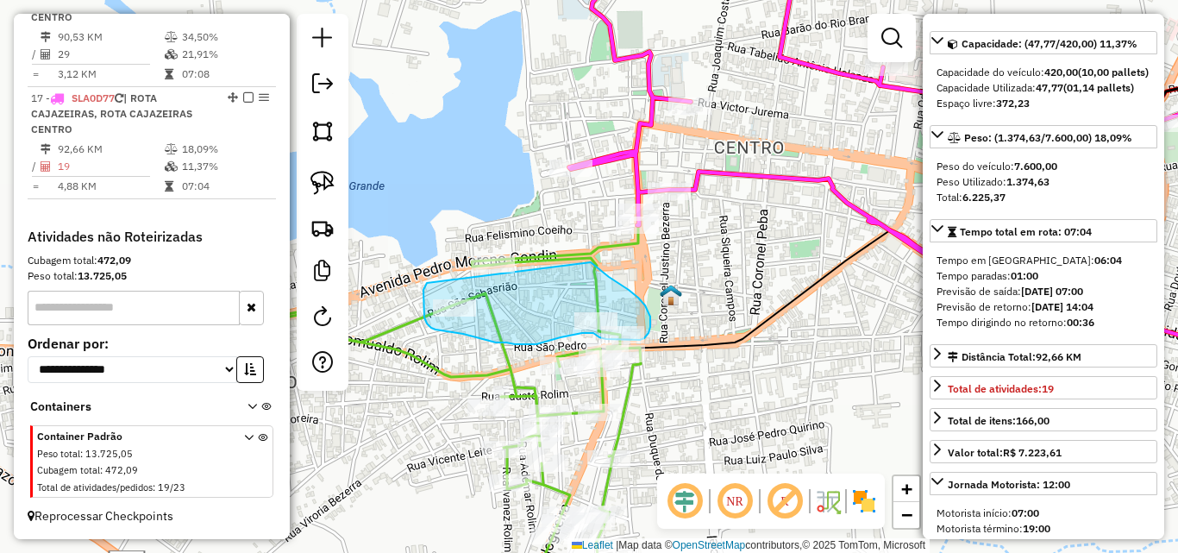
drag, startPoint x: 423, startPoint y: 290, endPoint x: 462, endPoint y: 198, distance: 99.3
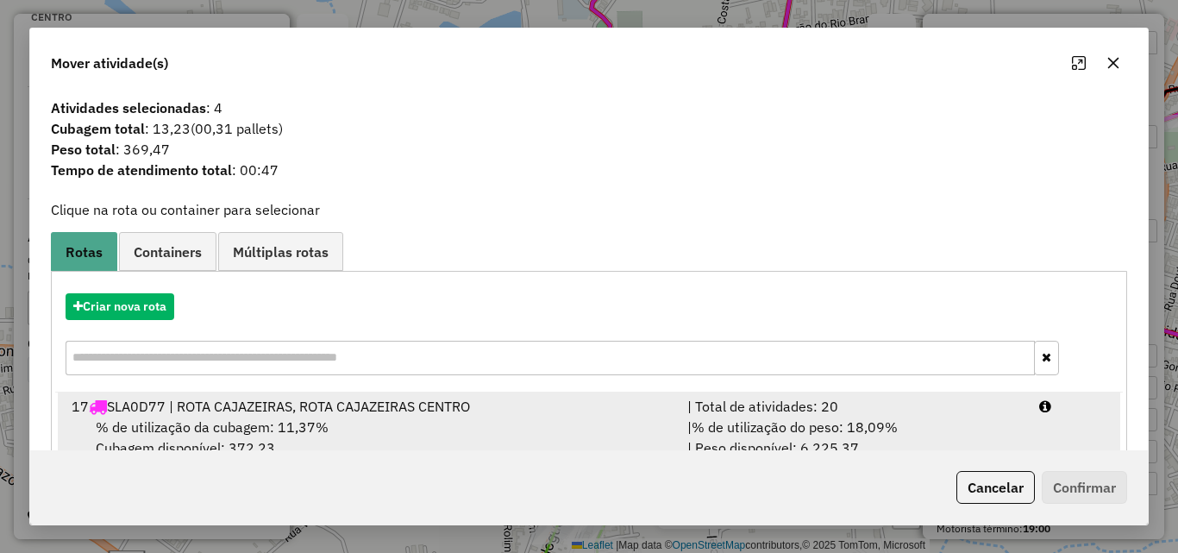
drag, startPoint x: 927, startPoint y: 409, endPoint x: 1006, endPoint y: 437, distance: 84.3
click at [926, 409] on div "| Total de atividades: 20" at bounding box center [853, 406] width 352 height 21
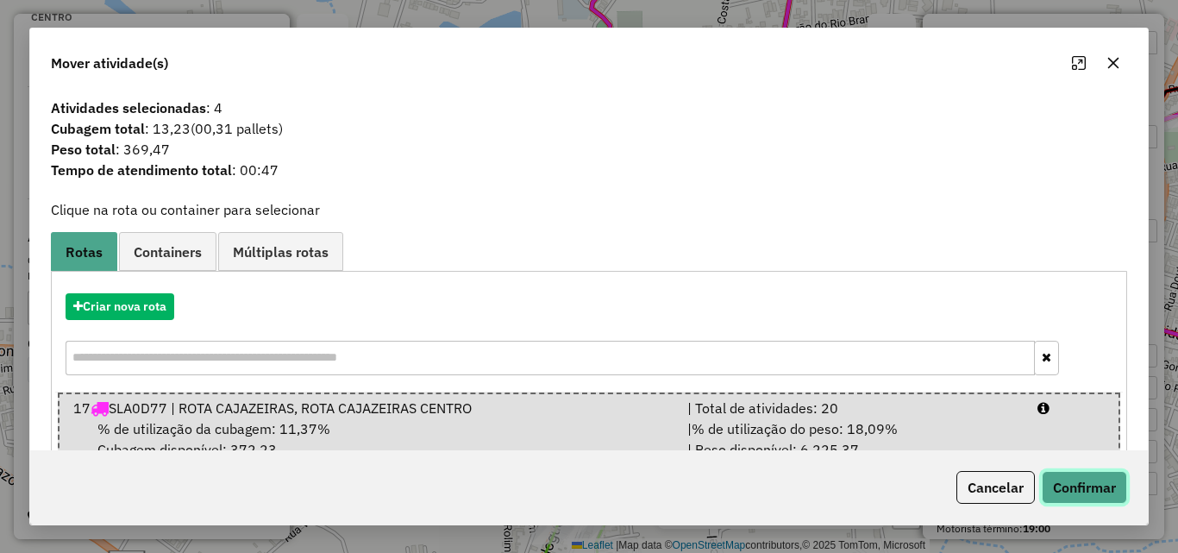
click at [1079, 498] on button "Confirmar" at bounding box center [1084, 487] width 85 height 33
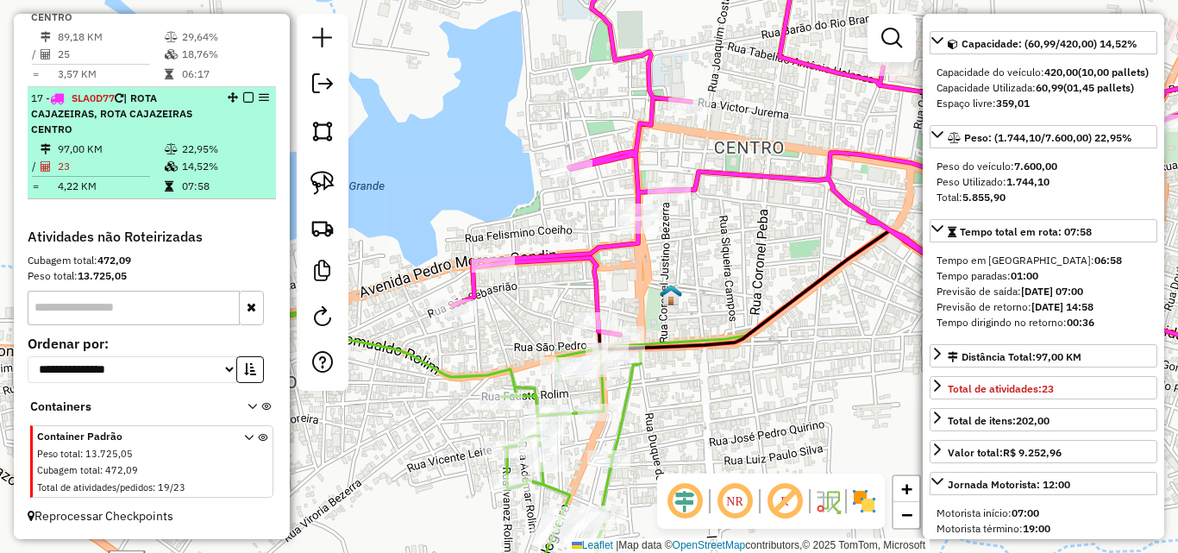
click at [165, 136] on div "17 - SLA0D77 | ROTA CAJAZEIRAS, ROTA CAJAZEIRAS CENTRO" at bounding box center [122, 114] width 183 height 47
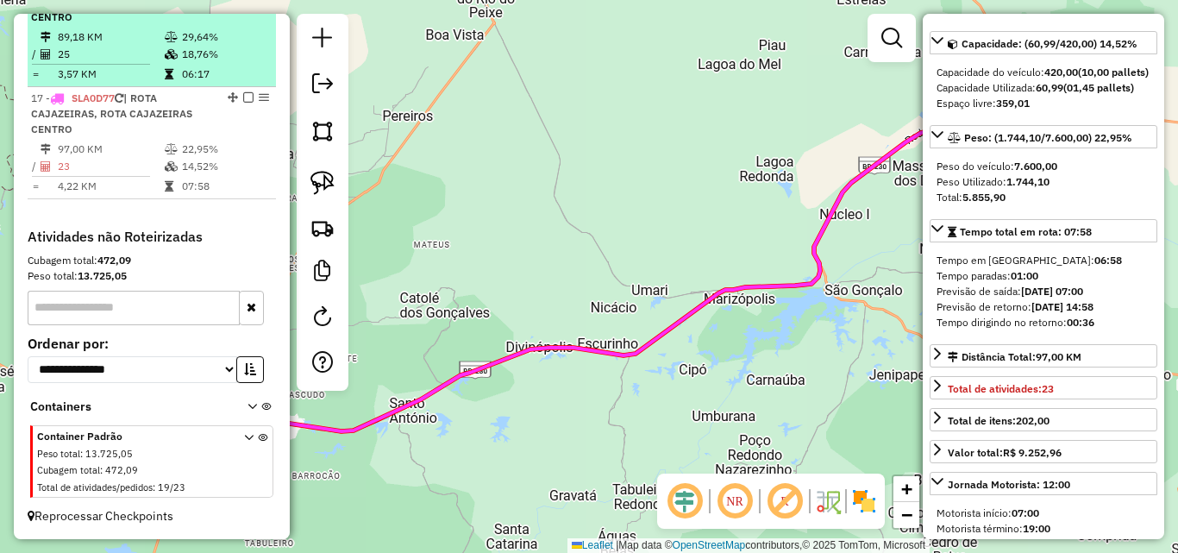
click at [184, 66] on td "06:17" at bounding box center [224, 74] width 87 height 17
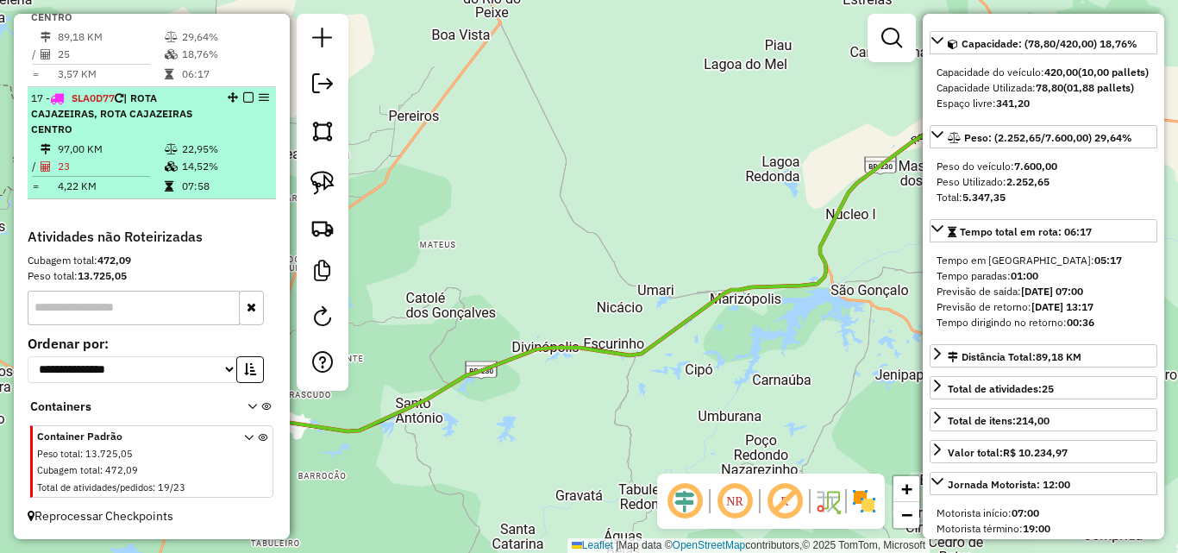
click at [165, 152] on icon at bounding box center [171, 149] width 13 height 10
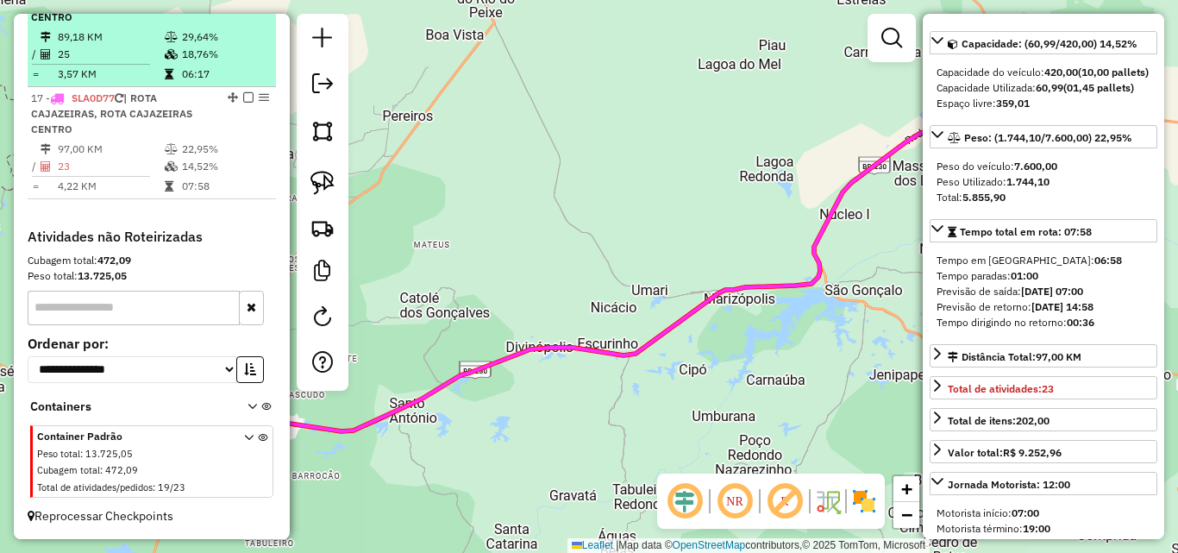
click at [175, 62] on td at bounding box center [172, 54] width 17 height 17
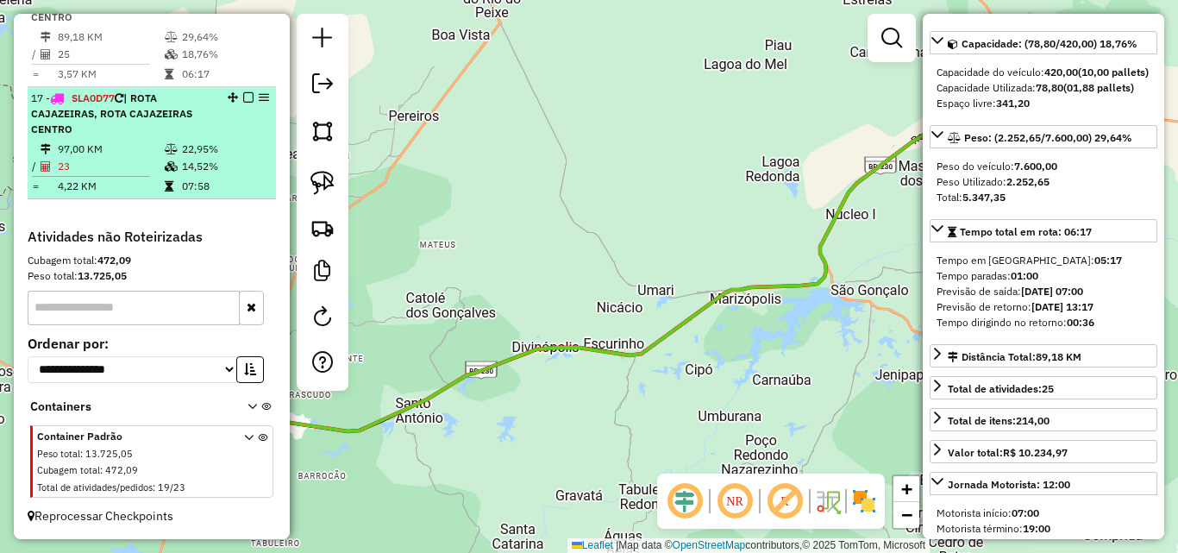
click at [151, 130] on div "17 - SLA0D77 | ROTA CAJAZEIRAS, ROTA CAJAZEIRAS CENTRO" at bounding box center [122, 114] width 183 height 47
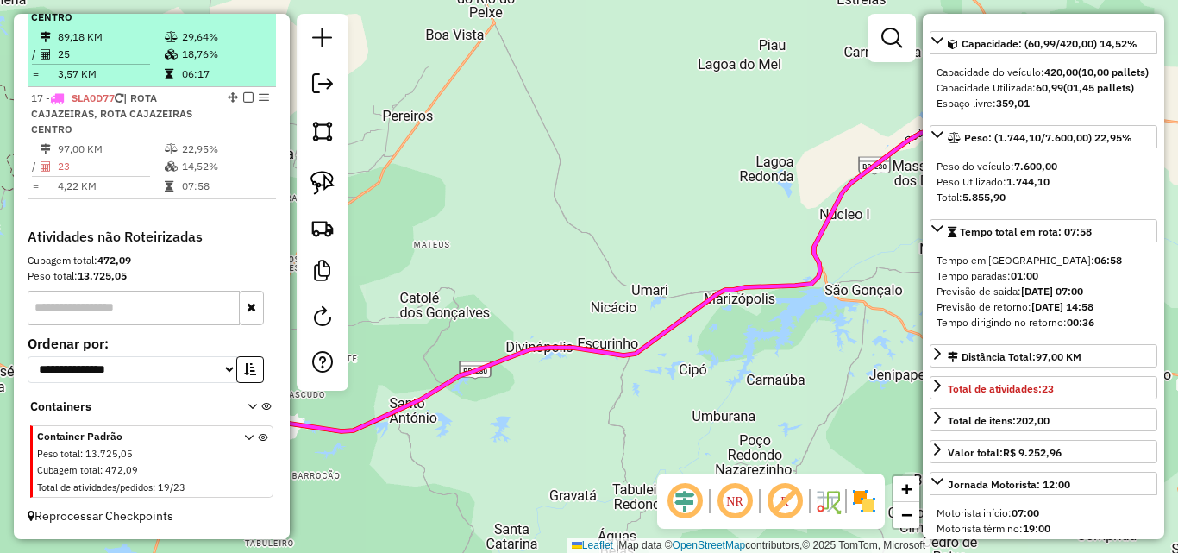
click at [165, 69] on icon at bounding box center [169, 74] width 9 height 10
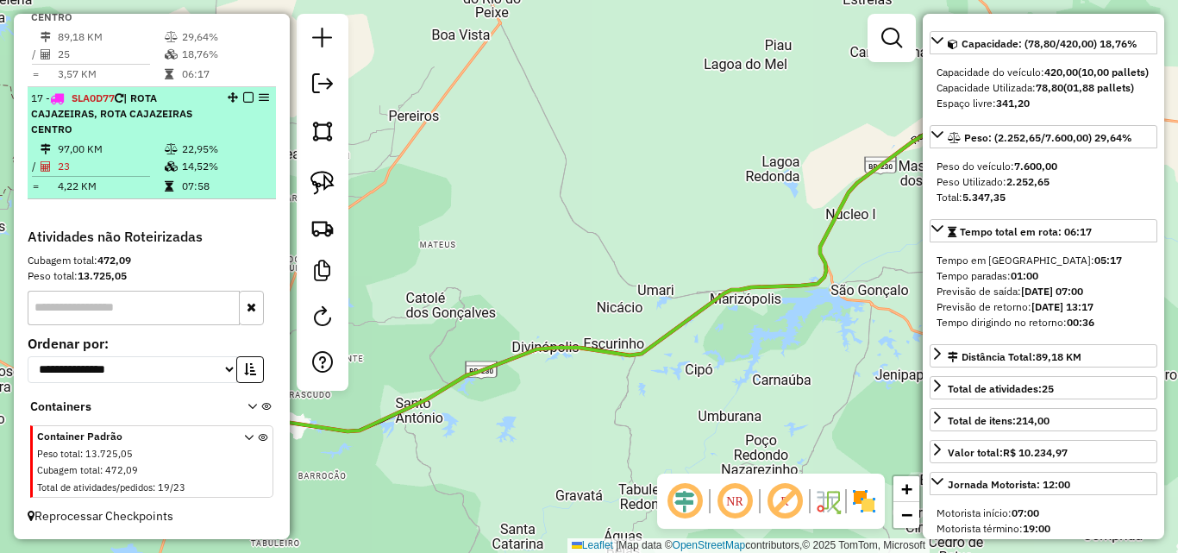
click at [155, 142] on td "97,00 KM" at bounding box center [110, 149] width 107 height 17
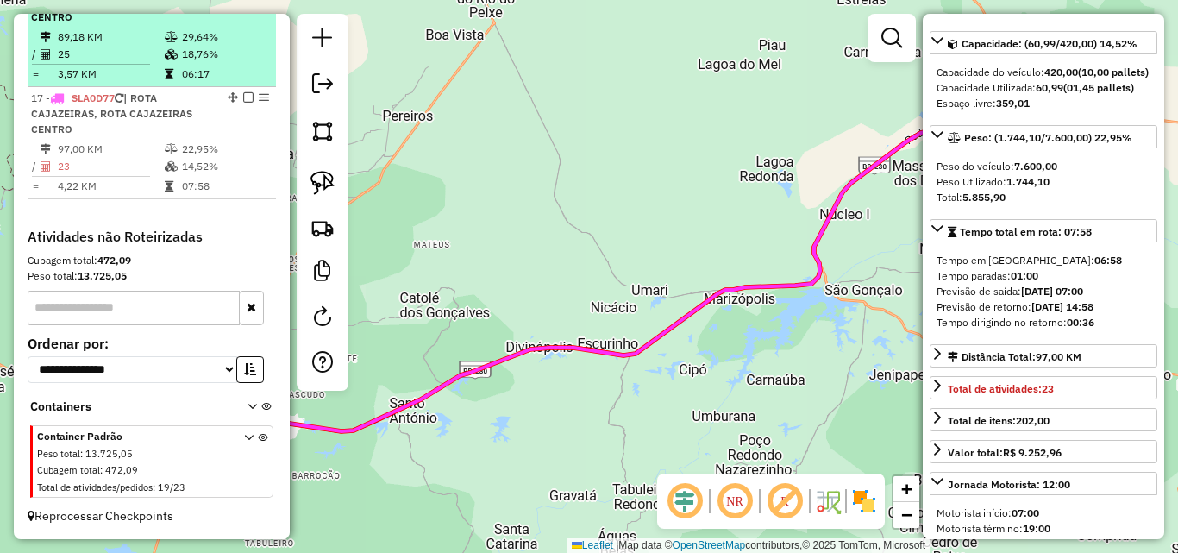
click at [164, 82] on td at bounding box center [172, 74] width 17 height 17
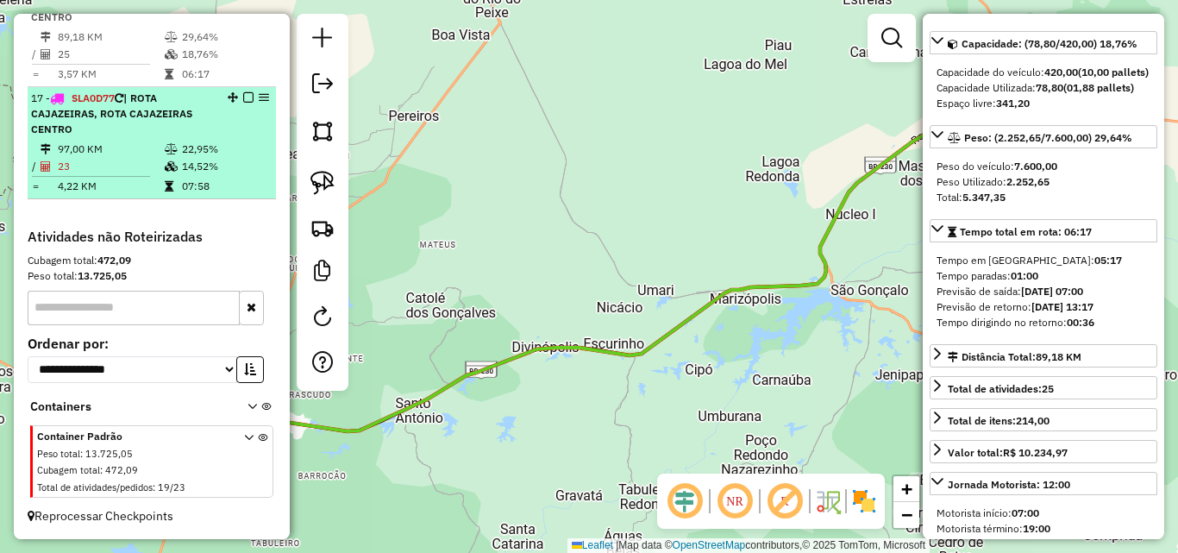
click at [169, 149] on icon at bounding box center [171, 149] width 13 height 10
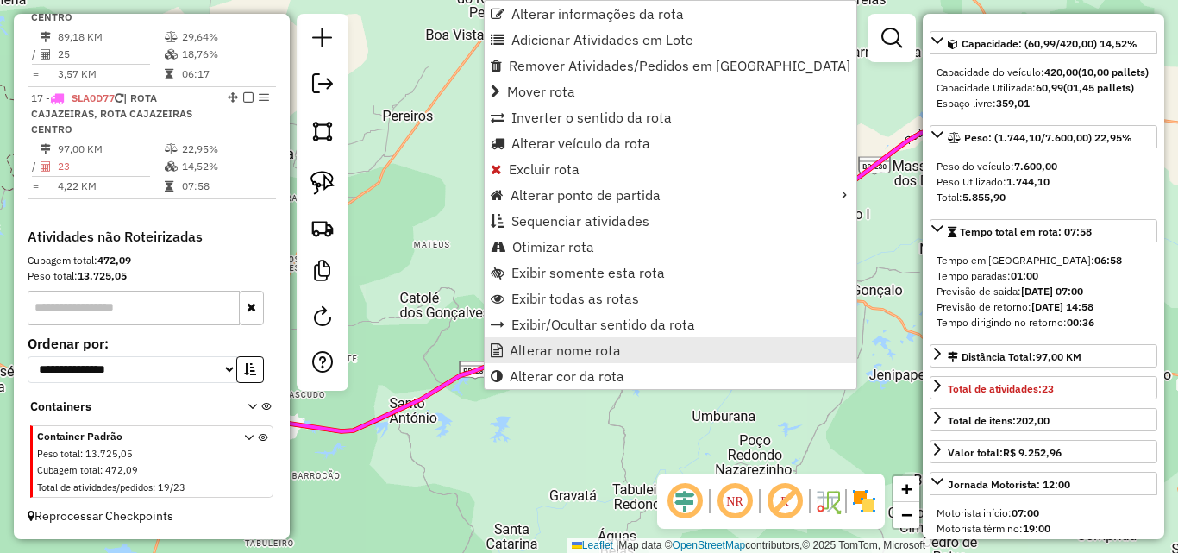
click at [533, 344] on span "Alterar nome rota" at bounding box center [565, 350] width 111 height 14
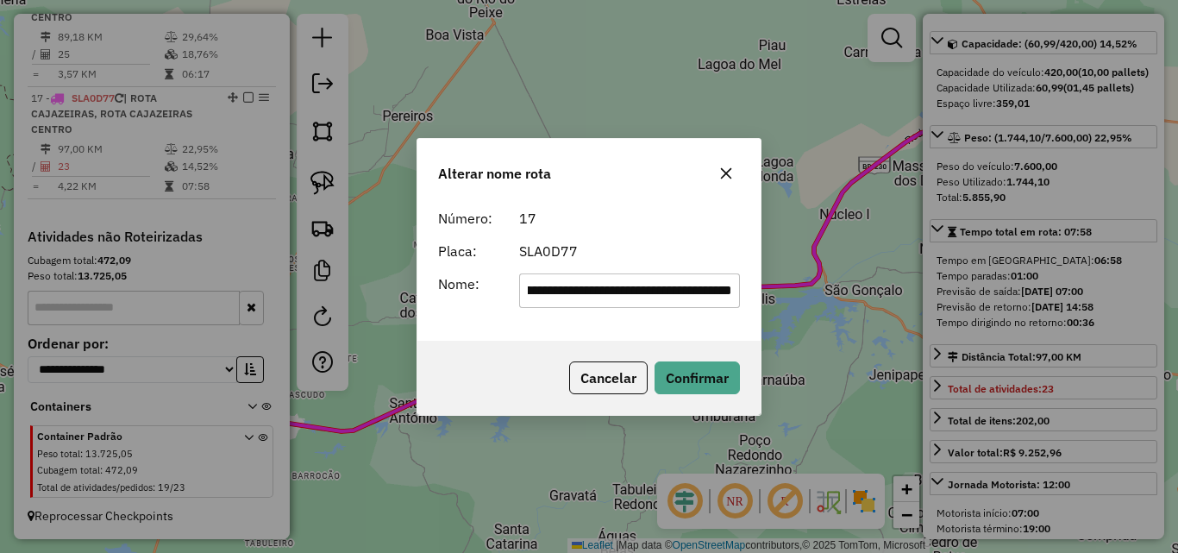
scroll to position [0, 109]
click at [566, 305] on input "**********" at bounding box center [630, 290] width 222 height 34
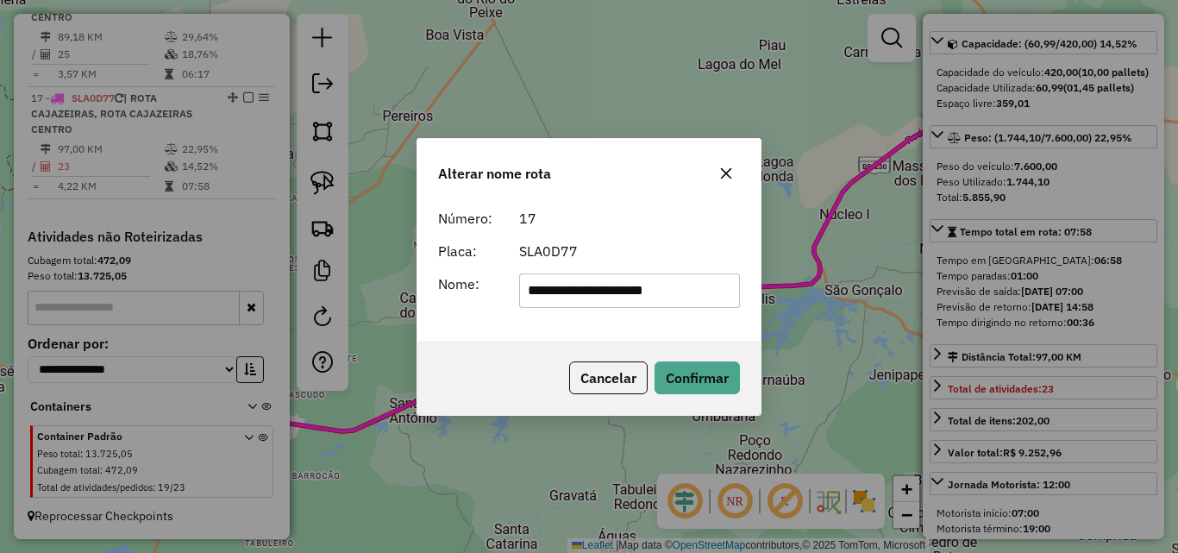
type input "**********"
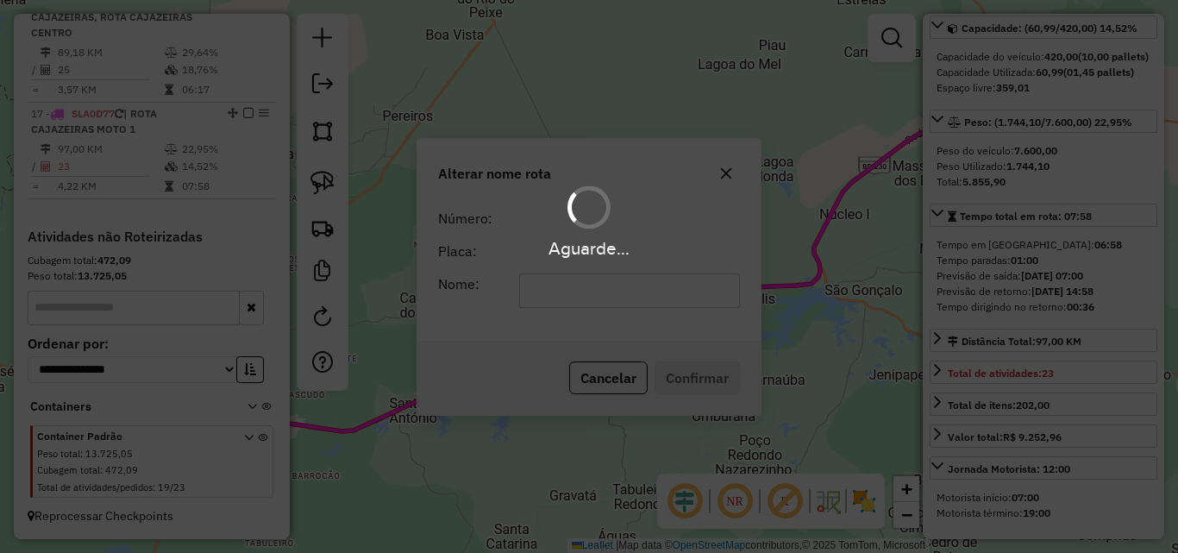
scroll to position [1040, 0]
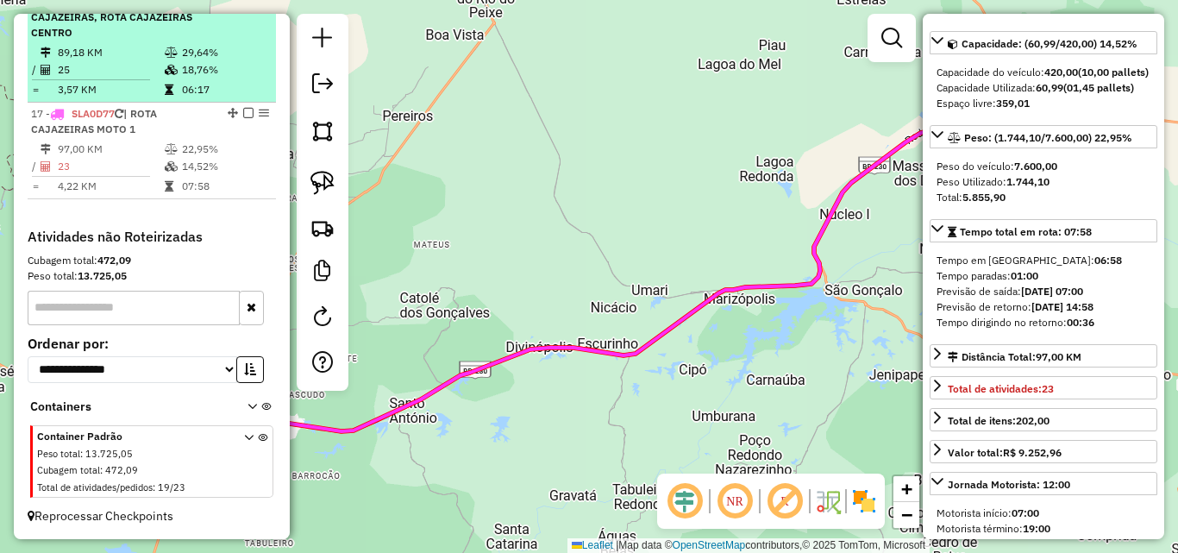
drag, startPoint x: 141, startPoint y: 68, endPoint x: 403, endPoint y: 283, distance: 338.1
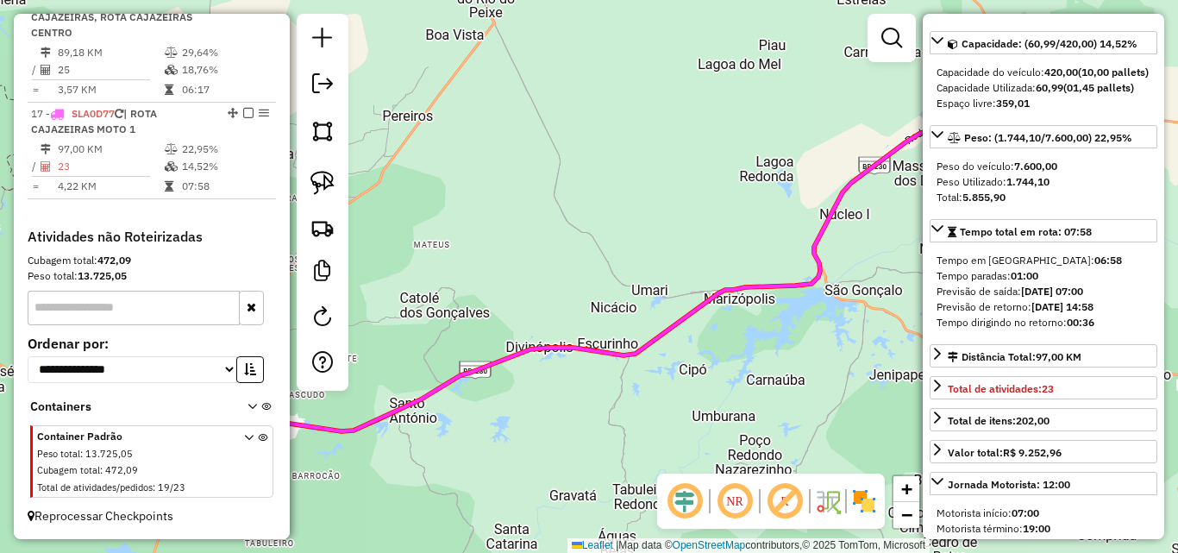
click at [141, 68] on td "25" at bounding box center [110, 69] width 107 height 17
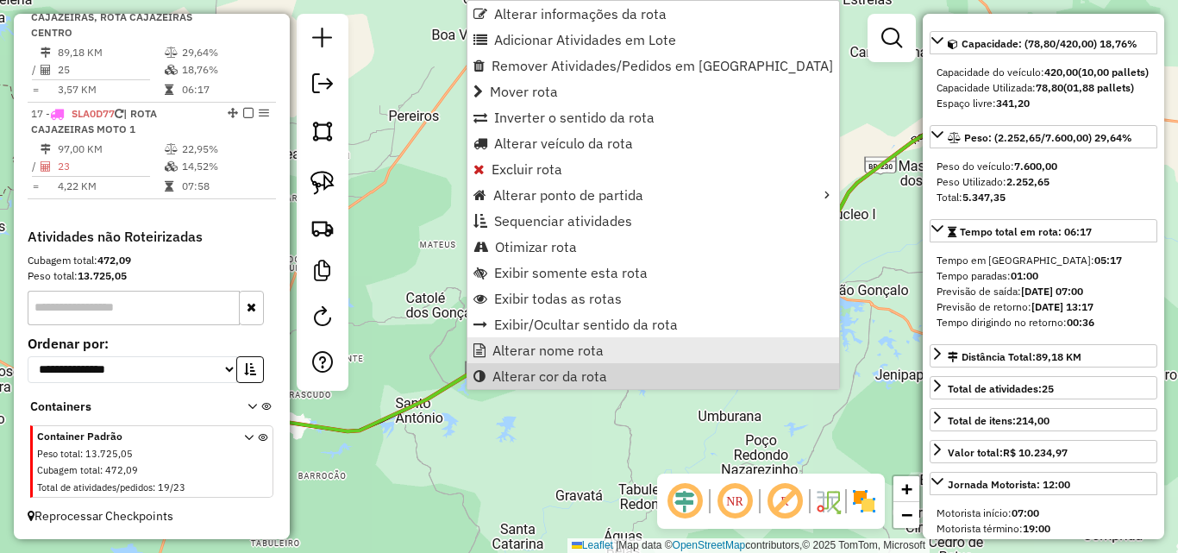
scroll to position [1017, 0]
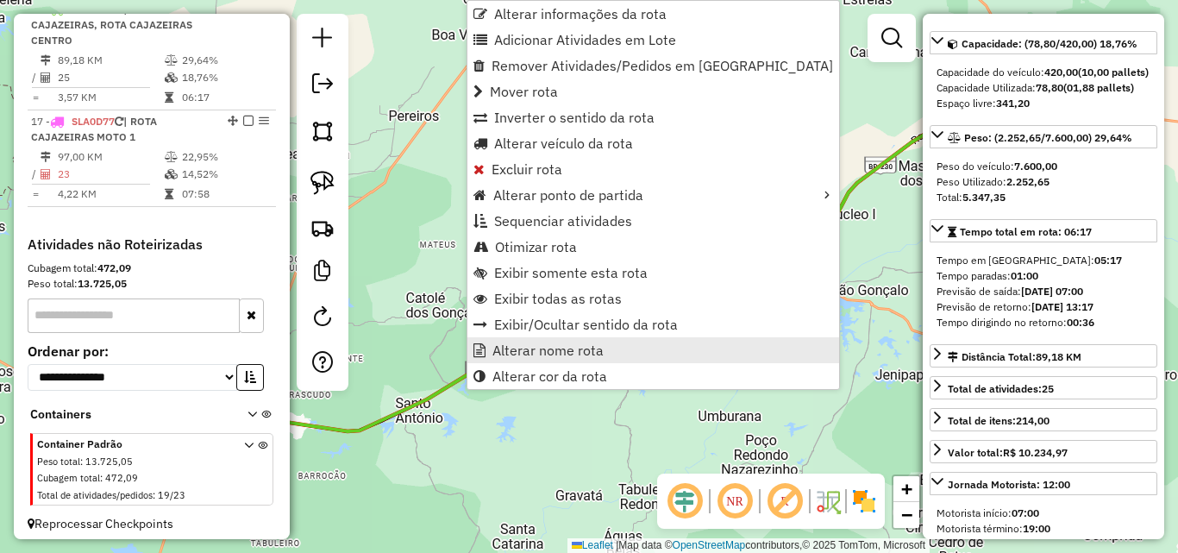
click at [565, 339] on link "Alterar nome rota" at bounding box center [653, 350] width 372 height 26
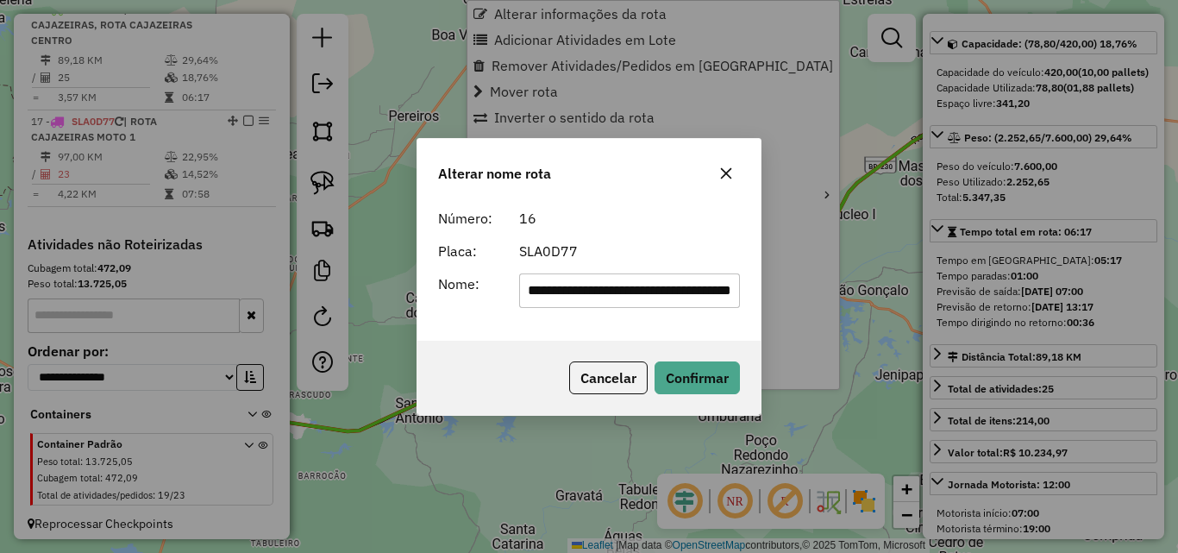
scroll to position [0, 94]
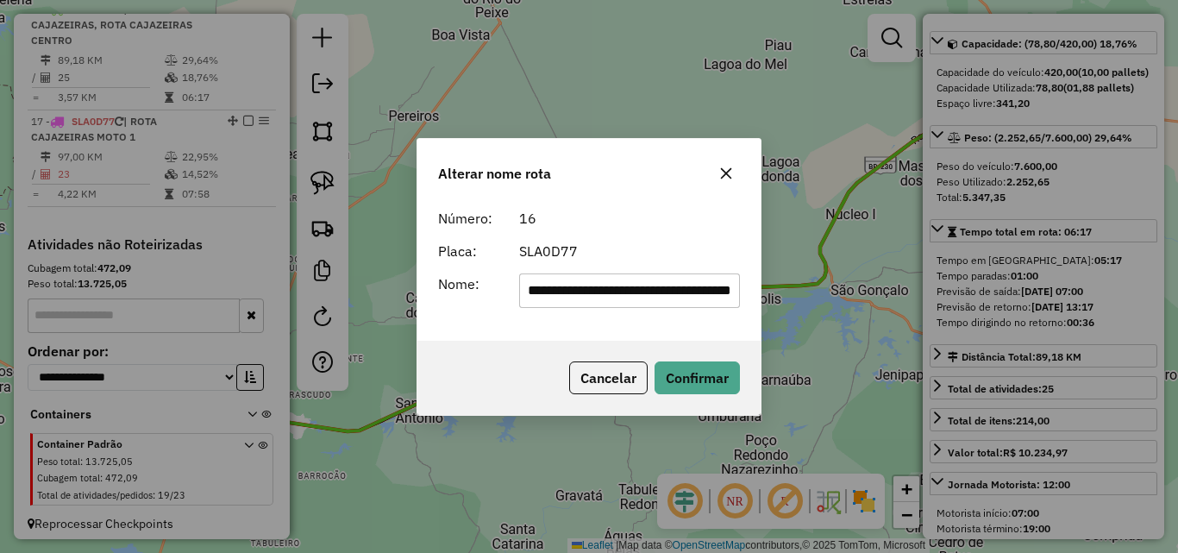
click at [618, 290] on input "**********" at bounding box center [630, 290] width 222 height 34
click at [618, 289] on input "**********" at bounding box center [630, 290] width 222 height 34
type input "**********"
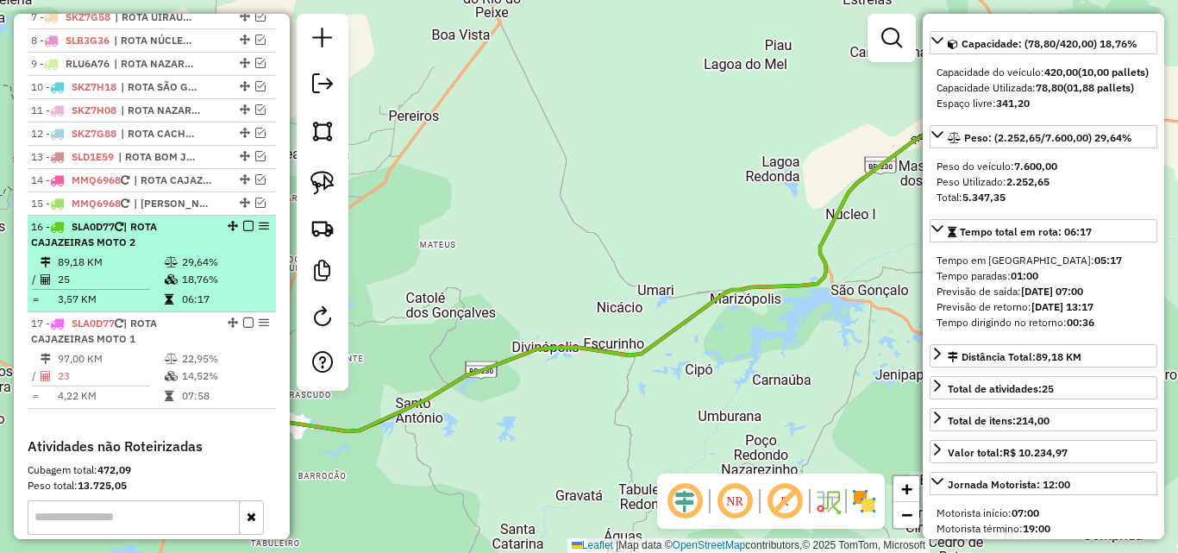
scroll to position [758, 0]
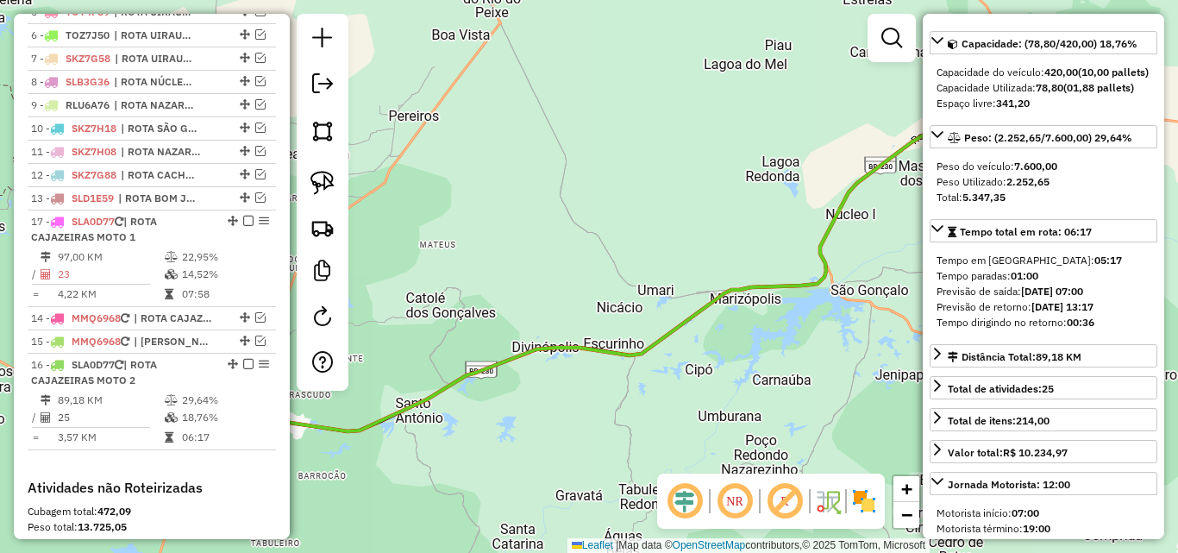
drag, startPoint x: 228, startPoint y: 378, endPoint x: 244, endPoint y: 230, distance: 148.3
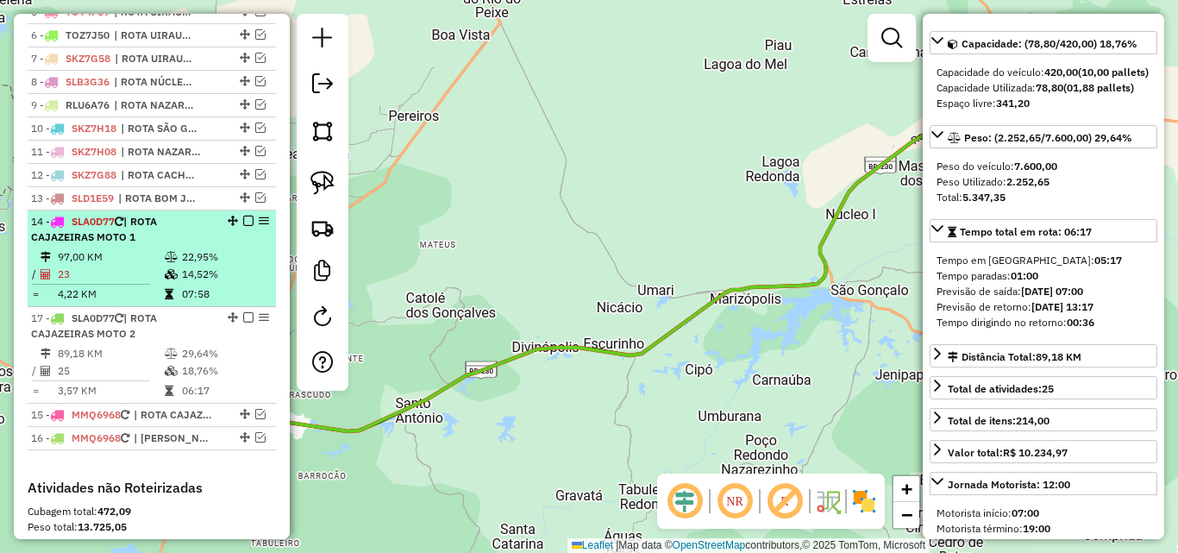
drag, startPoint x: 228, startPoint y: 379, endPoint x: 229, endPoint y: 321, distance: 58.6
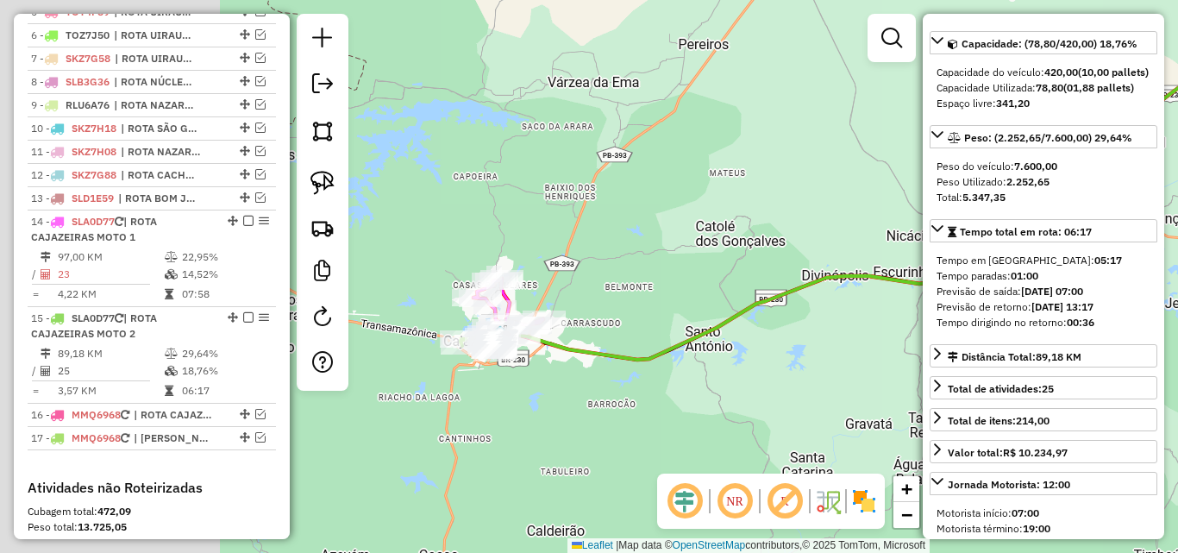
drag, startPoint x: 439, startPoint y: 448, endPoint x: 721, endPoint y: 385, distance: 289.1
click at [749, 372] on div "Janela de atendimento Grade de atendimento Capacidade Transportadoras Veículos …" at bounding box center [589, 276] width 1178 height 553
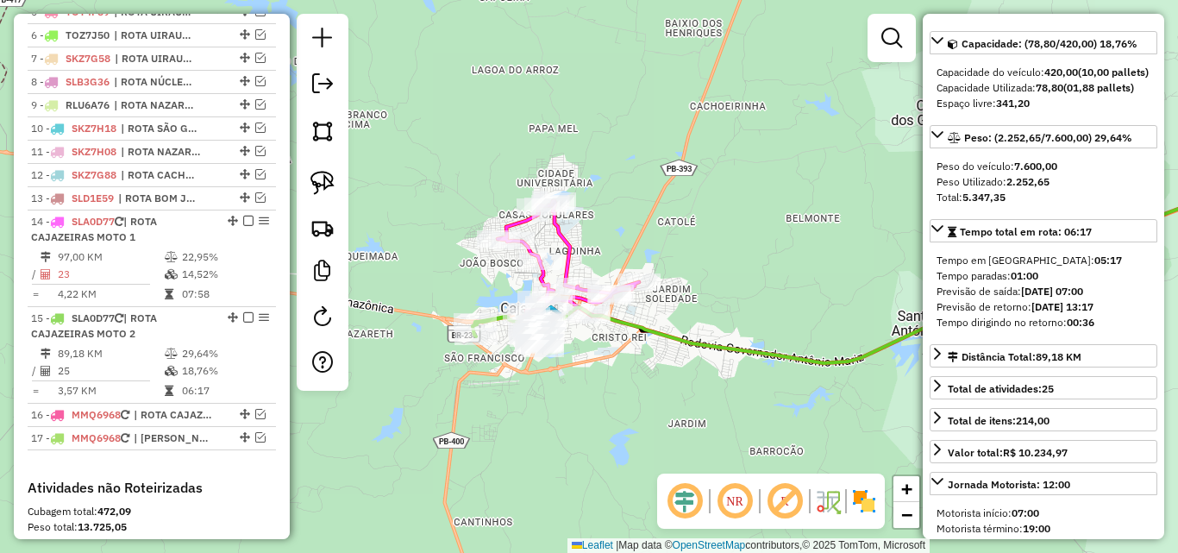
drag, startPoint x: 322, startPoint y: 185, endPoint x: 477, endPoint y: 207, distance: 156.7
click at [321, 186] on img at bounding box center [322, 183] width 24 height 24
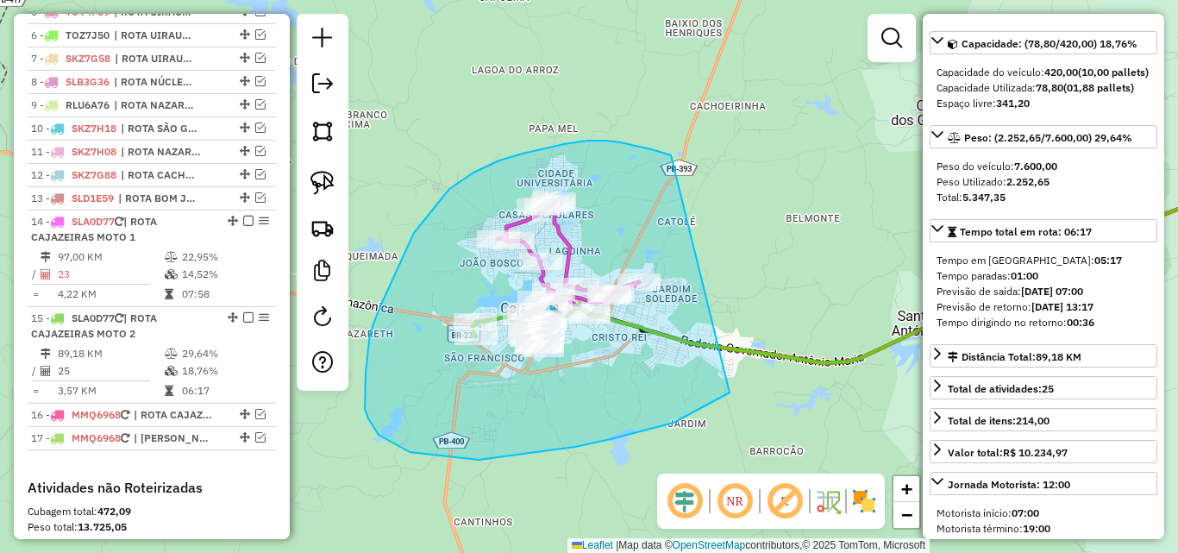
drag, startPoint x: 564, startPoint y: 144, endPoint x: 783, endPoint y: 322, distance: 282.5
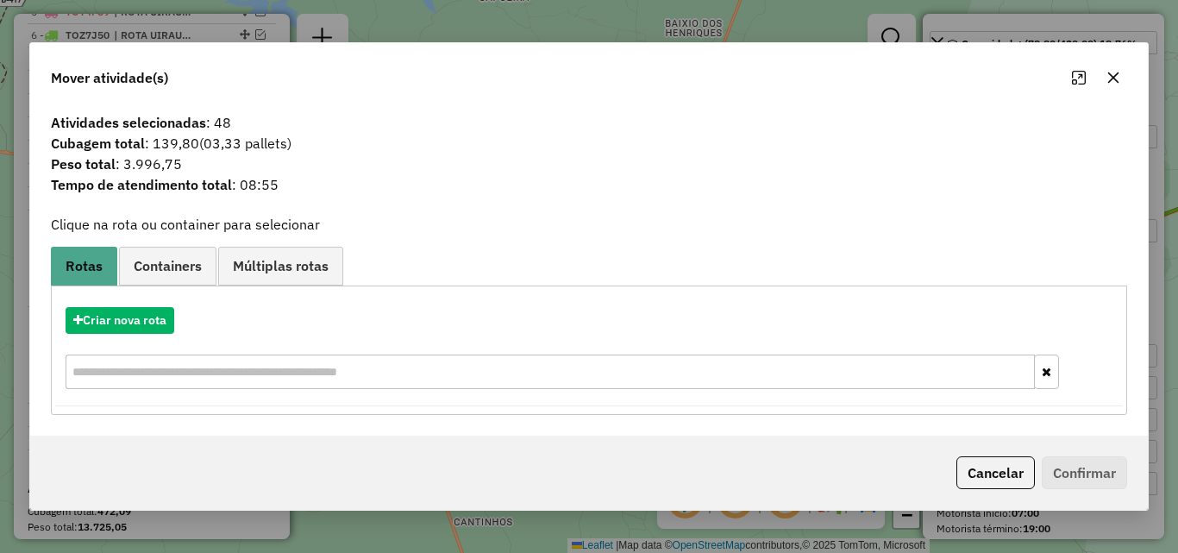
click at [1118, 87] on button "button" at bounding box center [1113, 78] width 28 height 28
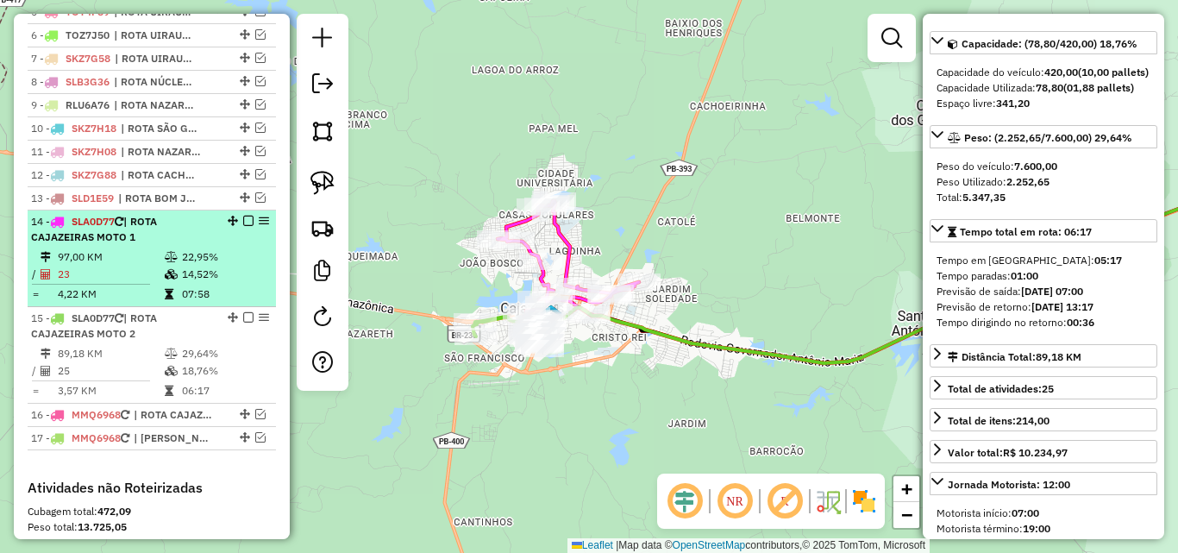
click at [246, 226] on em at bounding box center [248, 221] width 10 height 10
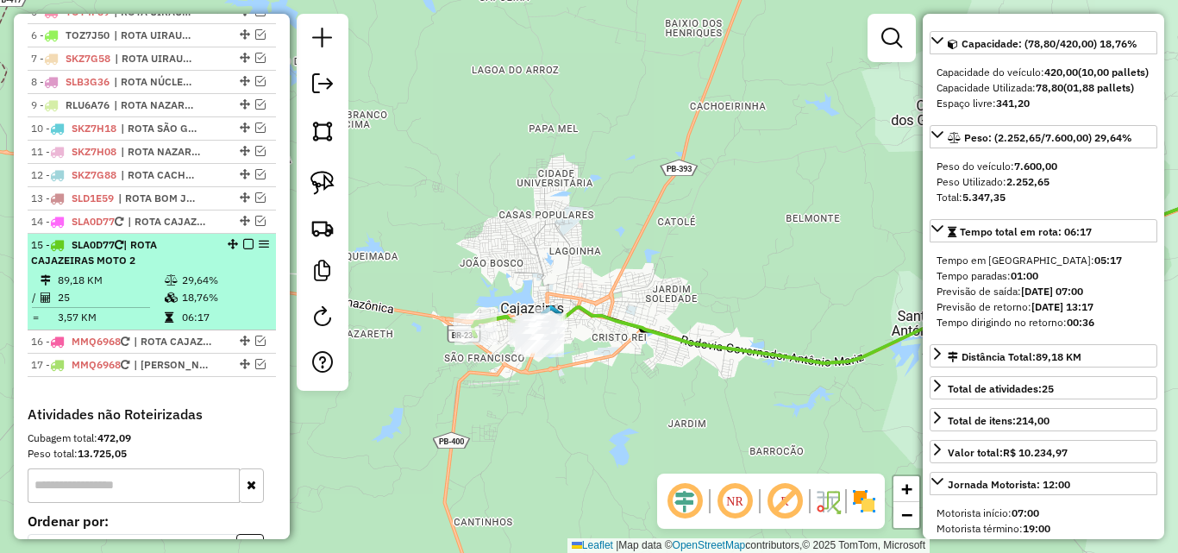
click at [243, 249] on em at bounding box center [248, 244] width 10 height 10
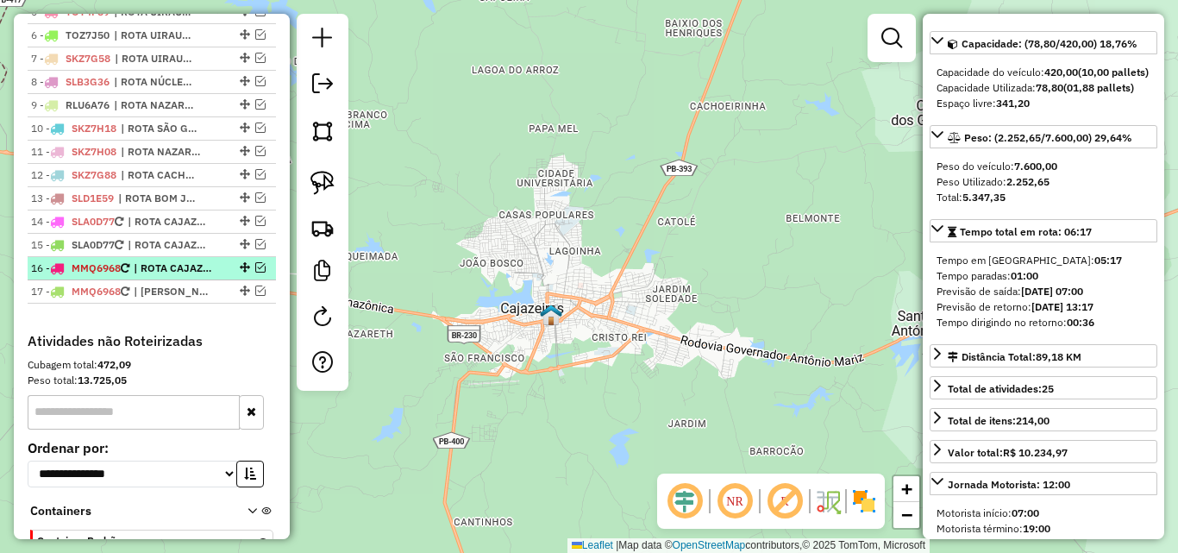
click at [259, 272] on em at bounding box center [260, 267] width 10 height 10
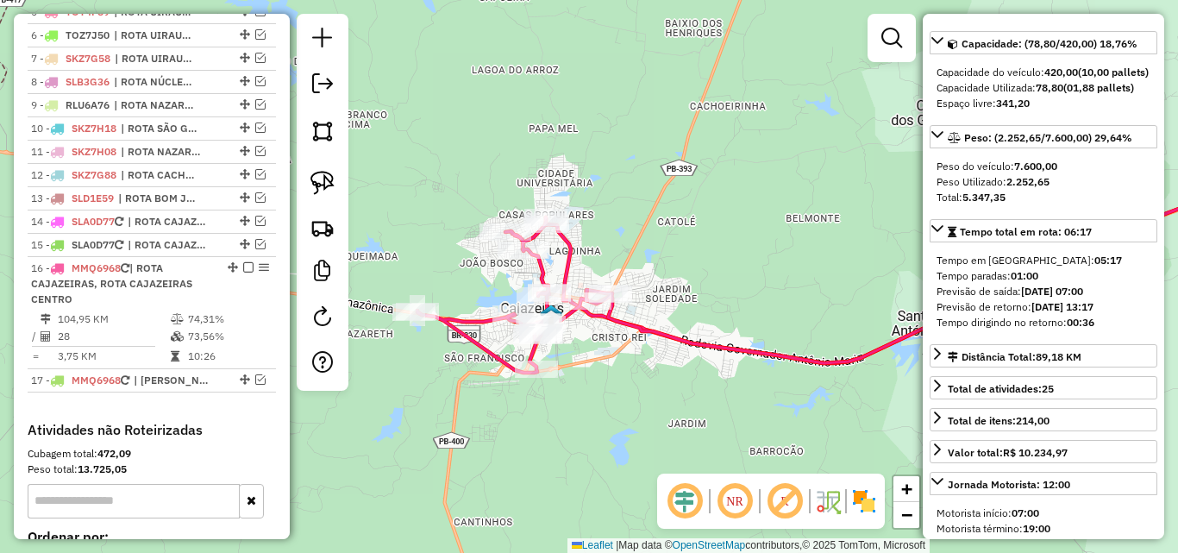
click at [564, 272] on icon at bounding box center [920, 279] width 749 height 167
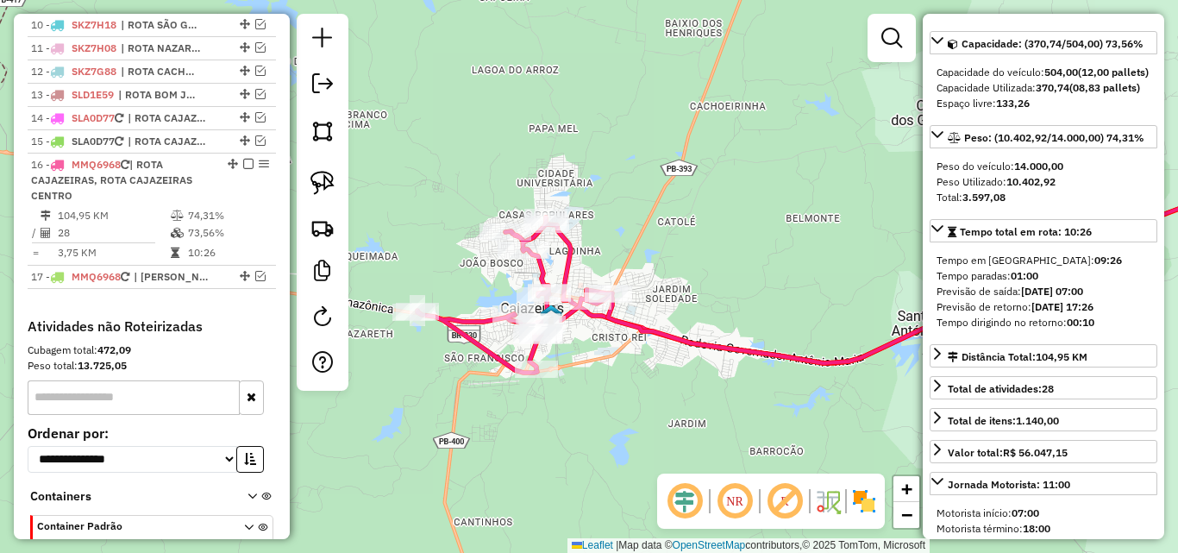
scroll to position [967, 0]
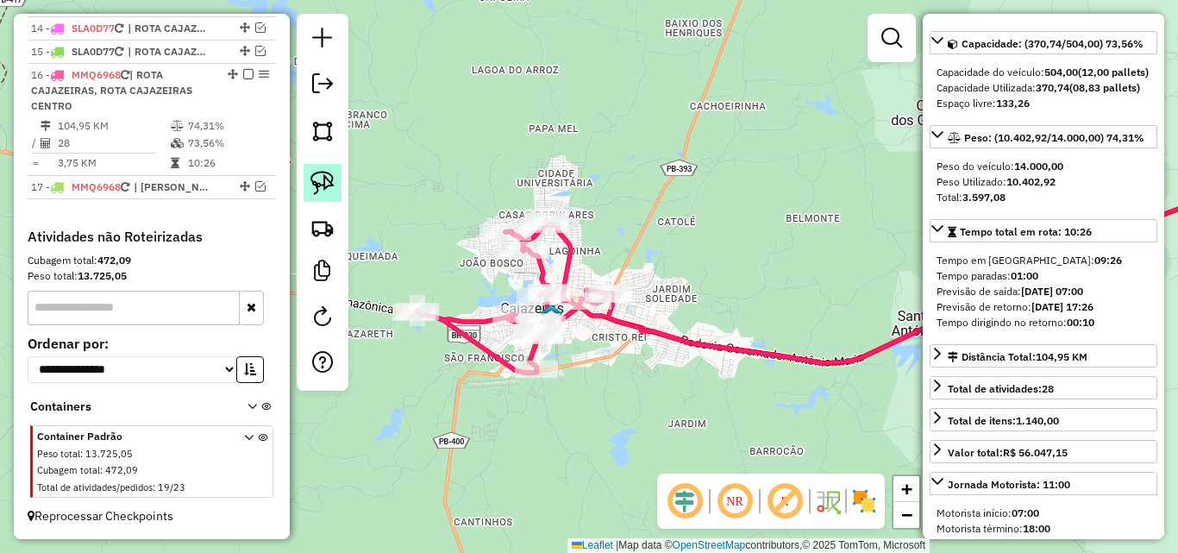
click at [322, 191] on img at bounding box center [322, 183] width 24 height 24
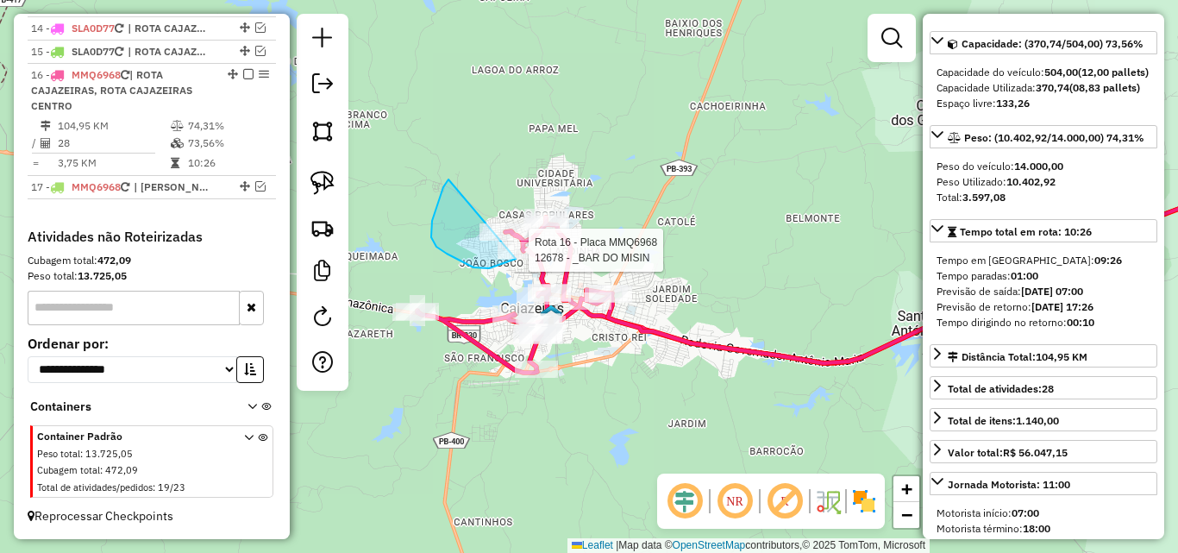
drag, startPoint x: 440, startPoint y: 197, endPoint x: 631, endPoint y: 144, distance: 198.7
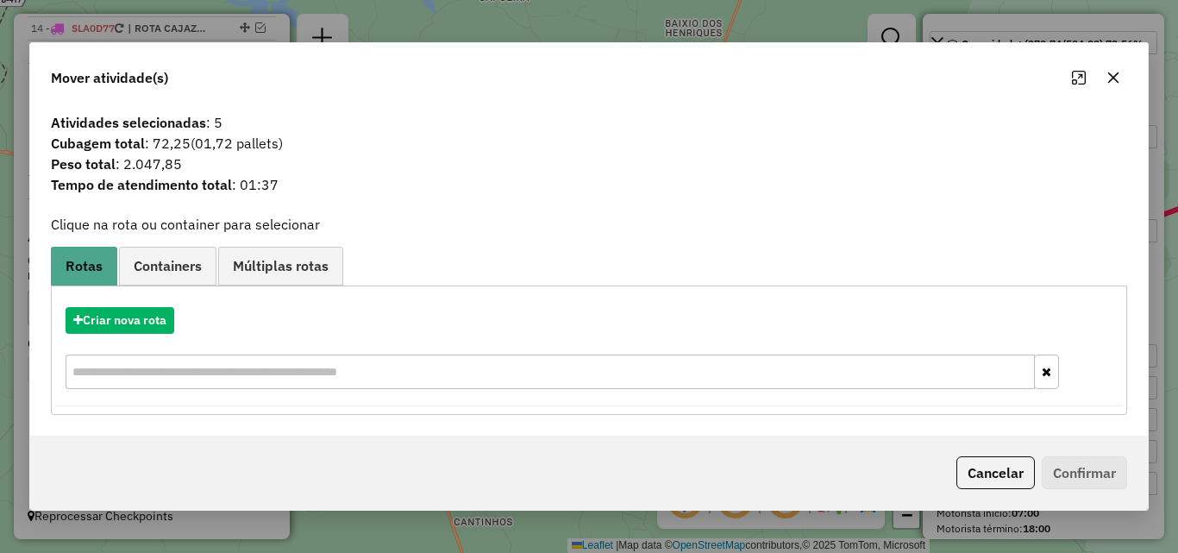
drag, startPoint x: 985, startPoint y: 474, endPoint x: 638, endPoint y: 387, distance: 357.4
click at [985, 475] on button "Cancelar" at bounding box center [995, 472] width 78 height 33
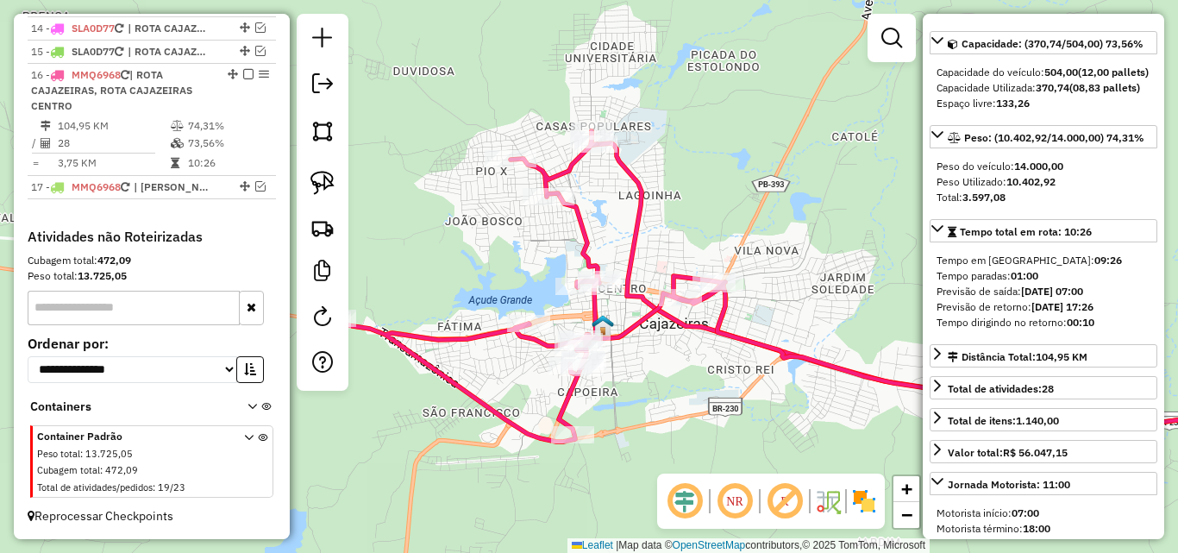
click at [787, 174] on div "Janela de atendimento Grade de atendimento Capacidade Transportadoras Veículos …" at bounding box center [589, 276] width 1178 height 553
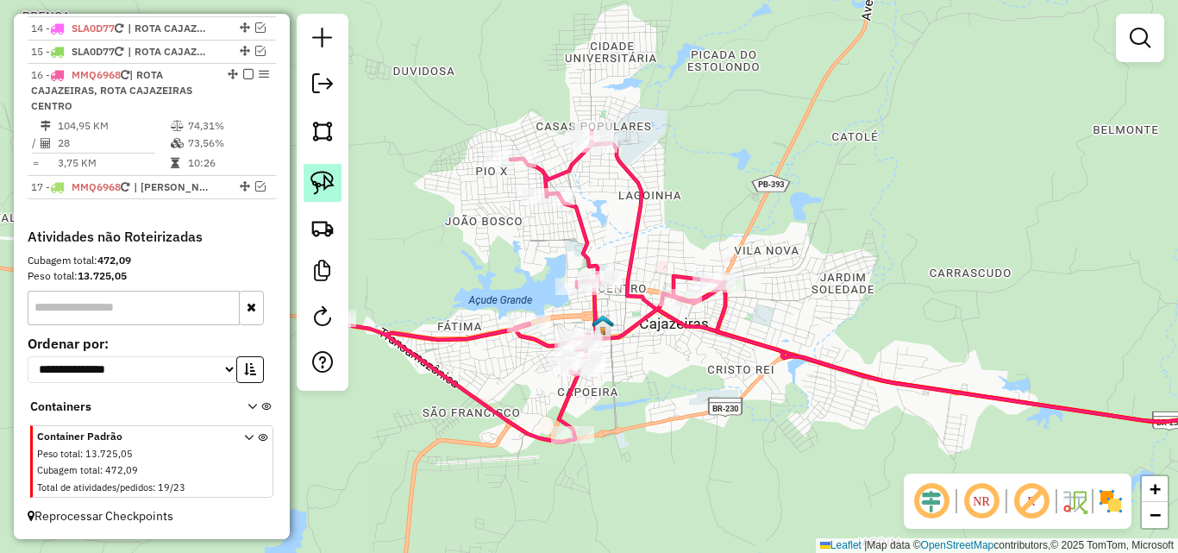
click at [315, 189] on img at bounding box center [322, 183] width 24 height 24
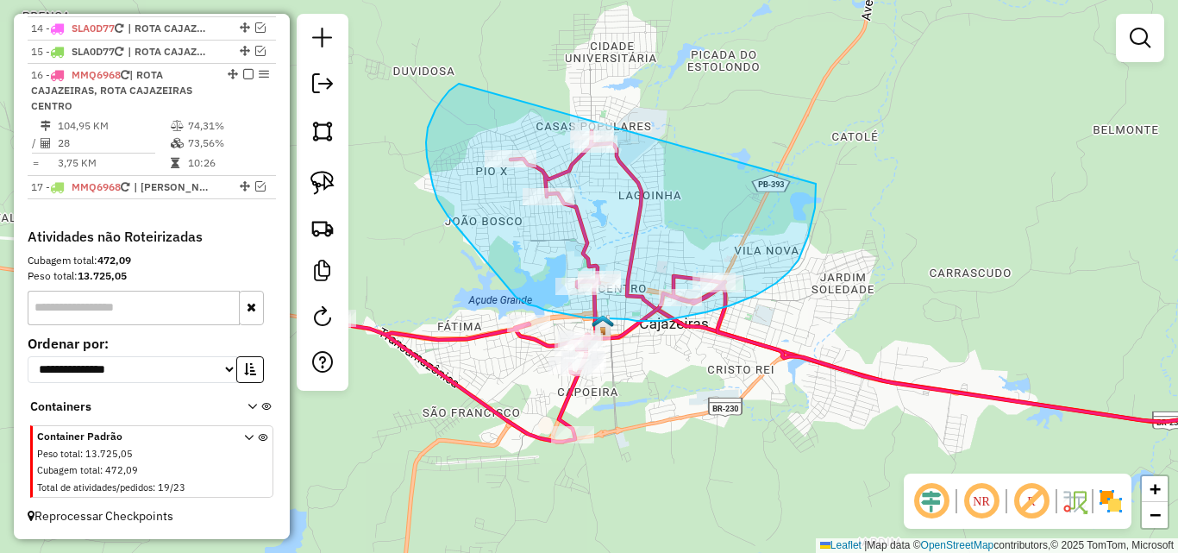
drag, startPoint x: 459, startPoint y: 84, endPoint x: 806, endPoint y: 172, distance: 358.6
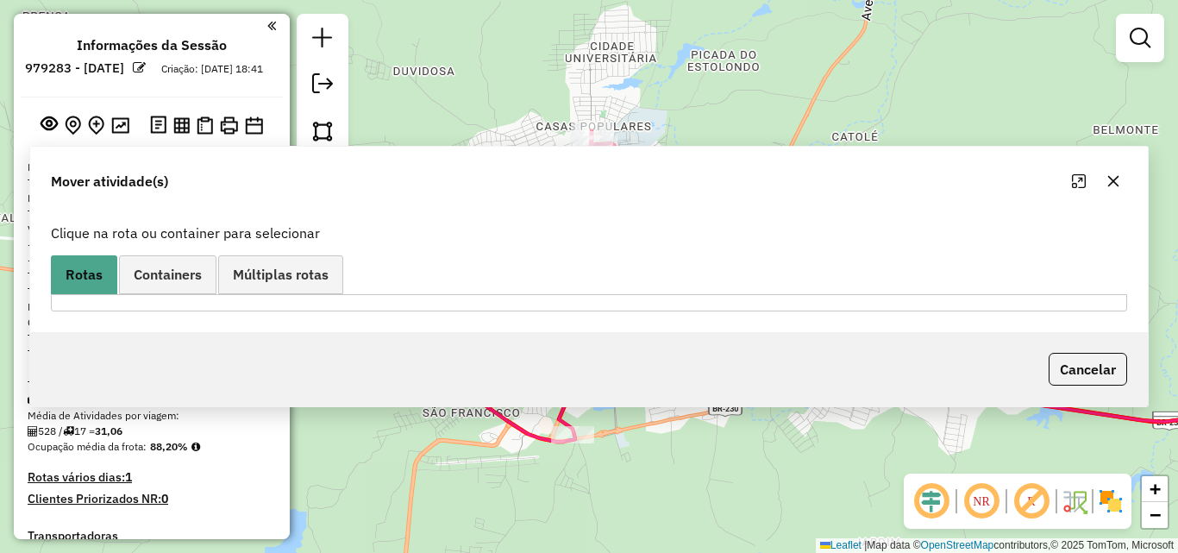
scroll to position [967, 0]
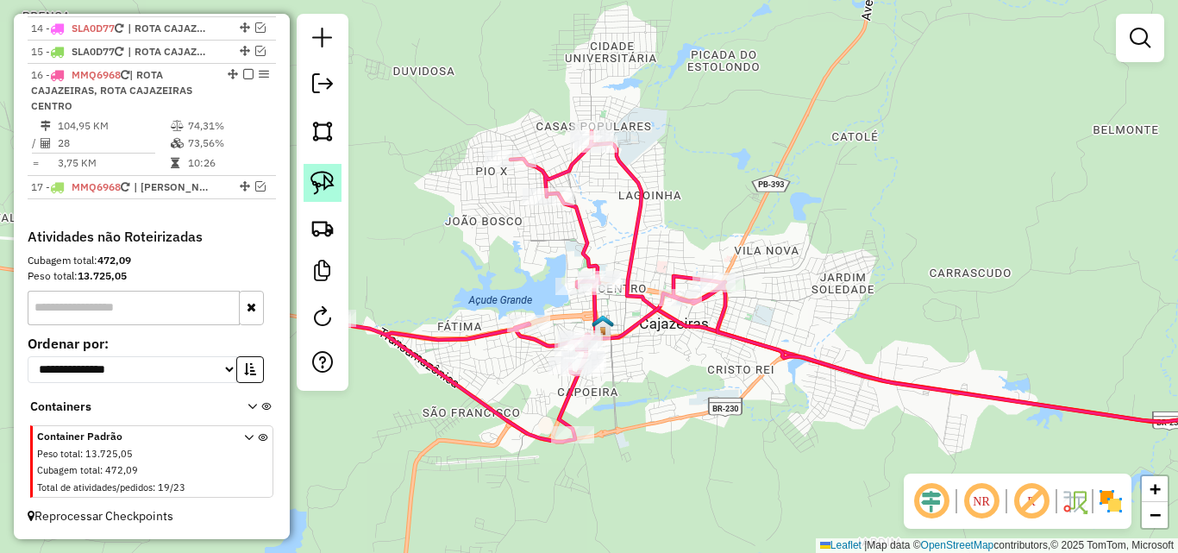
click at [322, 191] on img at bounding box center [322, 183] width 24 height 24
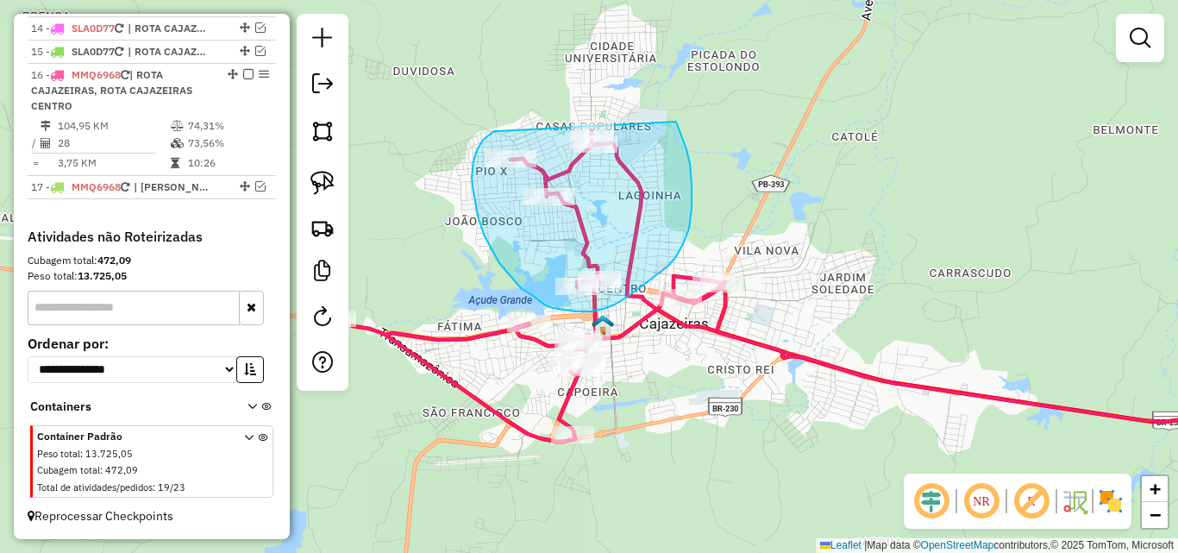
drag, startPoint x: 473, startPoint y: 161, endPoint x: 661, endPoint y: 102, distance: 197.2
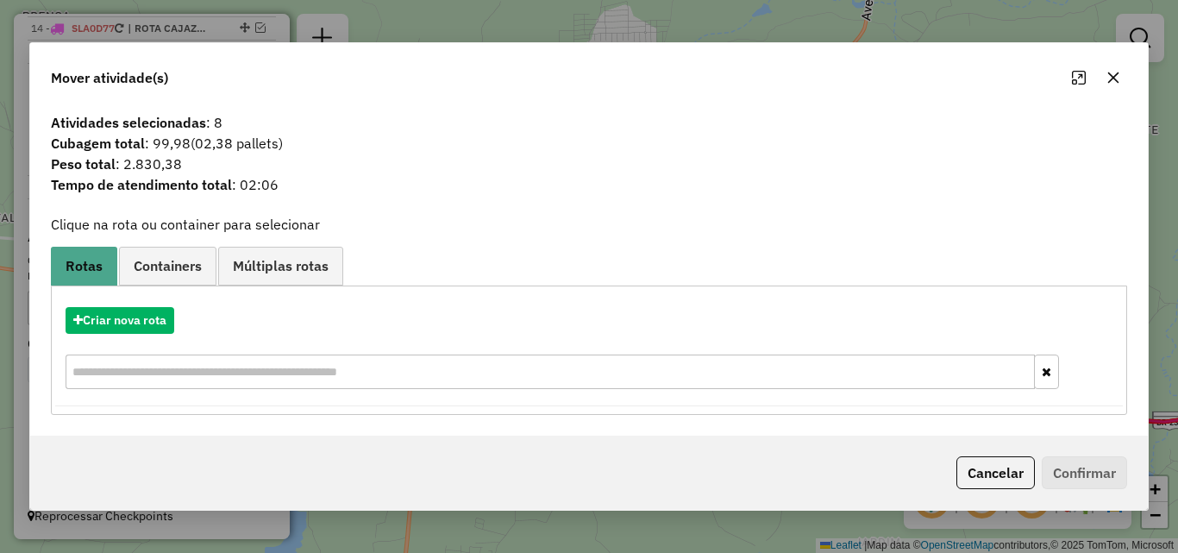
drag, startPoint x: 992, startPoint y: 464, endPoint x: 981, endPoint y: 459, distance: 12.3
click at [993, 464] on button "Cancelar" at bounding box center [995, 472] width 78 height 33
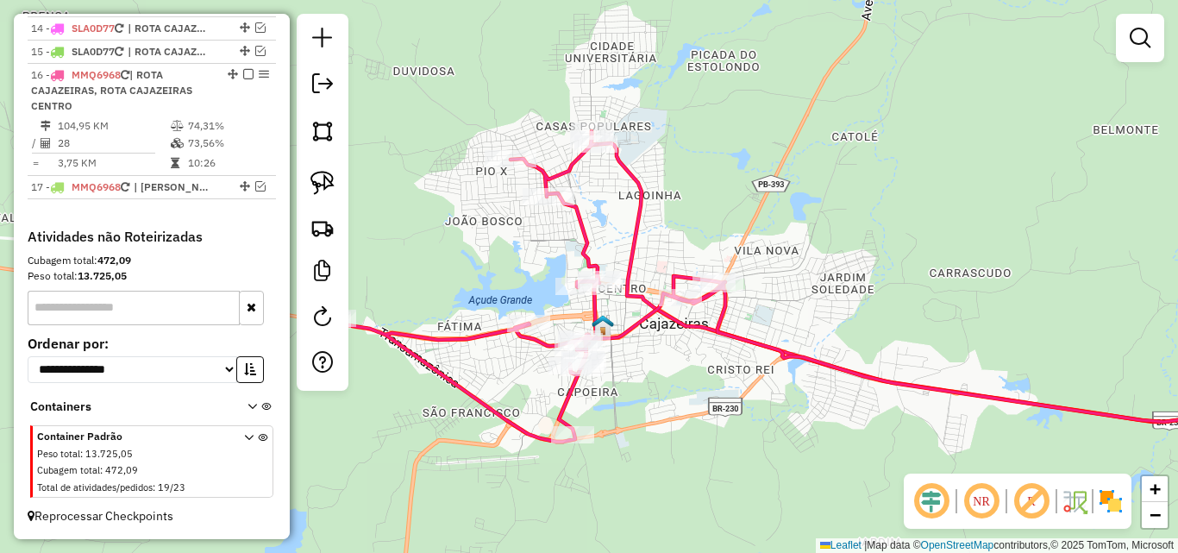
drag, startPoint x: 316, startPoint y: 187, endPoint x: 403, endPoint y: 142, distance: 97.9
click at [316, 188] on img at bounding box center [322, 183] width 24 height 24
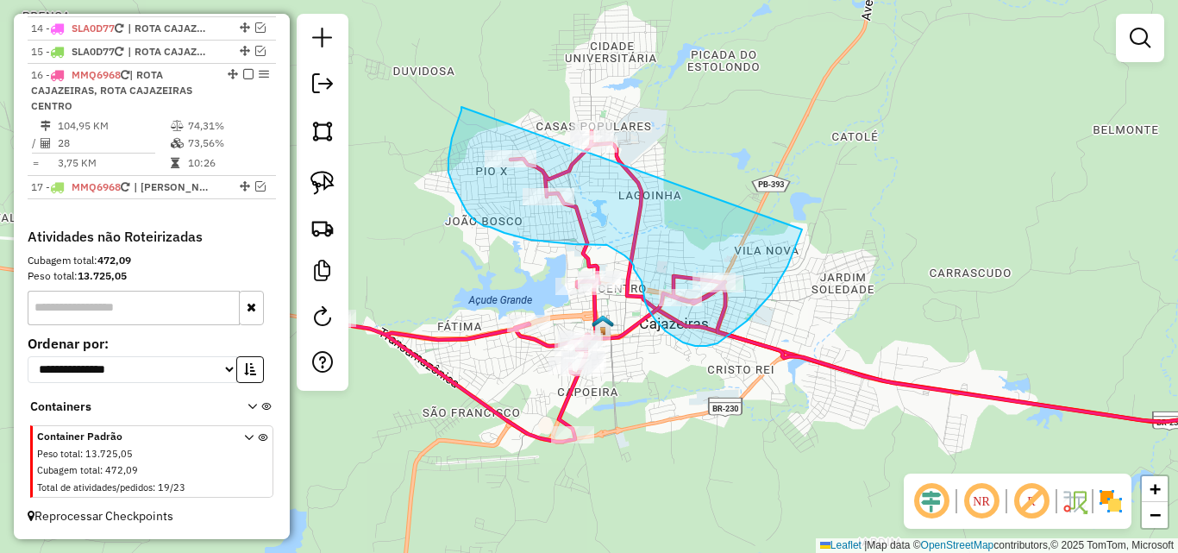
drag, startPoint x: 455, startPoint y: 128, endPoint x: 636, endPoint y: 3, distance: 219.5
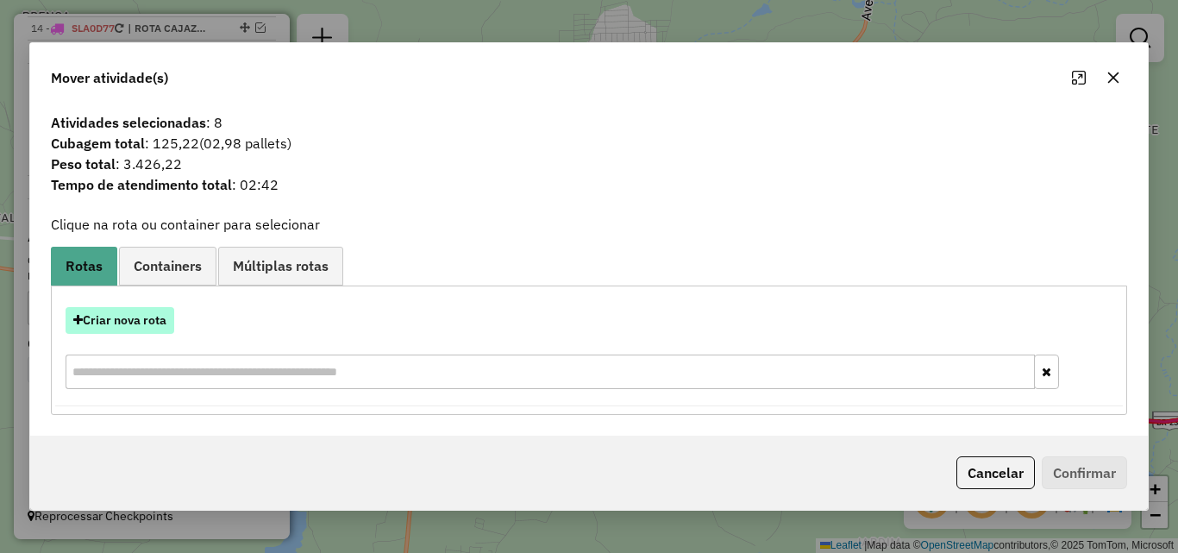
click at [108, 316] on button "Criar nova rota" at bounding box center [120, 320] width 109 height 27
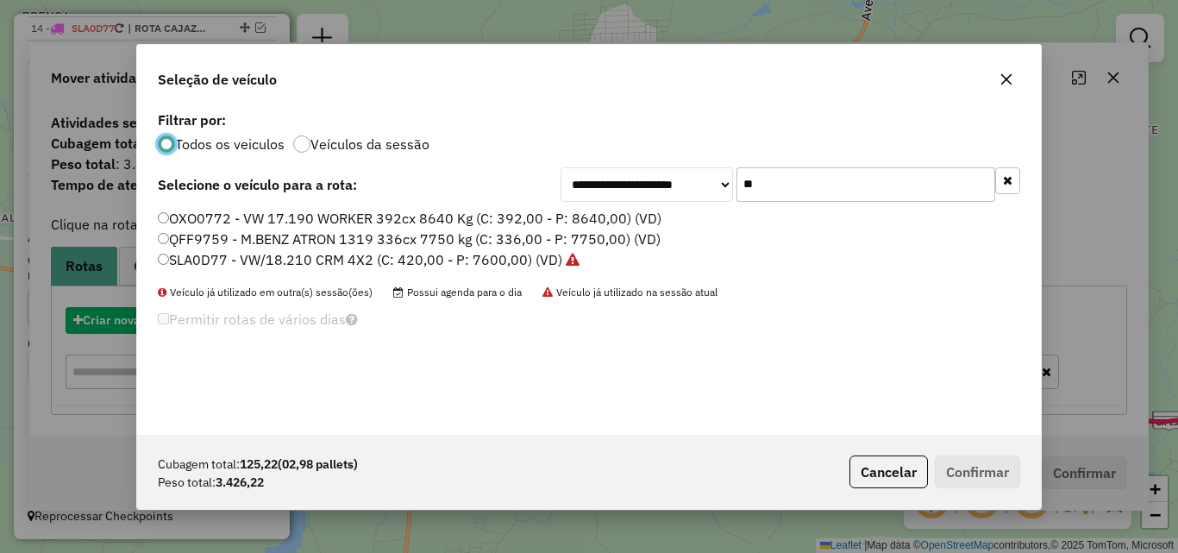
scroll to position [9, 5]
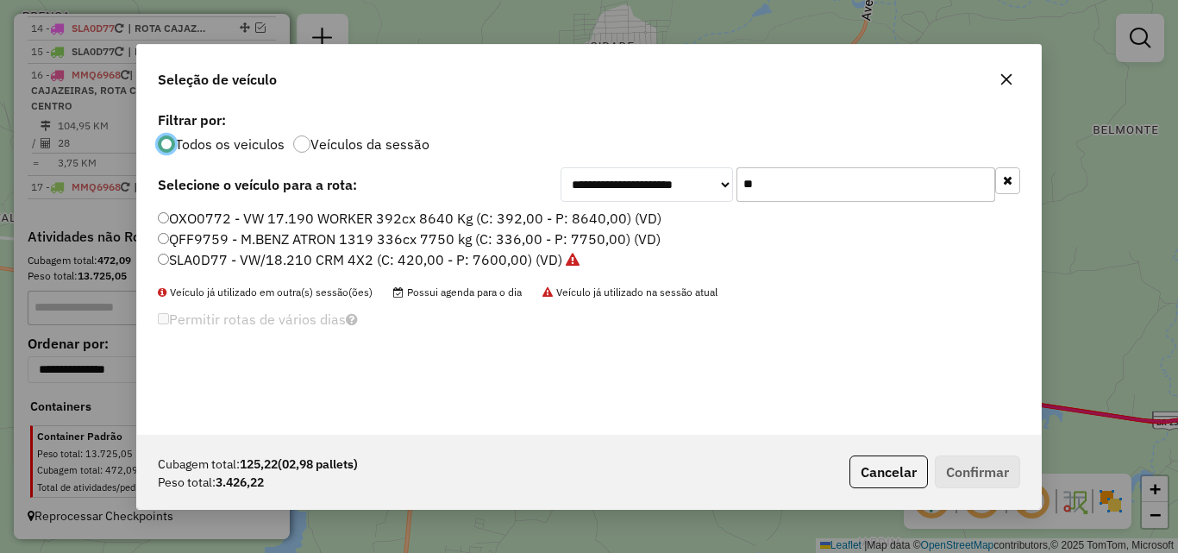
click at [234, 270] on li "SLA0D77 - VW/18.210 CRM 4X2 (C: 420,00 - P: 7600,00) (VD)" at bounding box center [589, 260] width 862 height 21
click at [437, 270] on li "SLA0D77 - VW/18.210 CRM 4X2 (C: 420,00 - P: 7600,00) (VD)" at bounding box center [589, 260] width 862 height 21
click at [439, 256] on label "SLA0D77 - VW/18.210 CRM 4X2 (C: 420,00 - P: 7600,00) (VD)" at bounding box center [369, 259] width 422 height 21
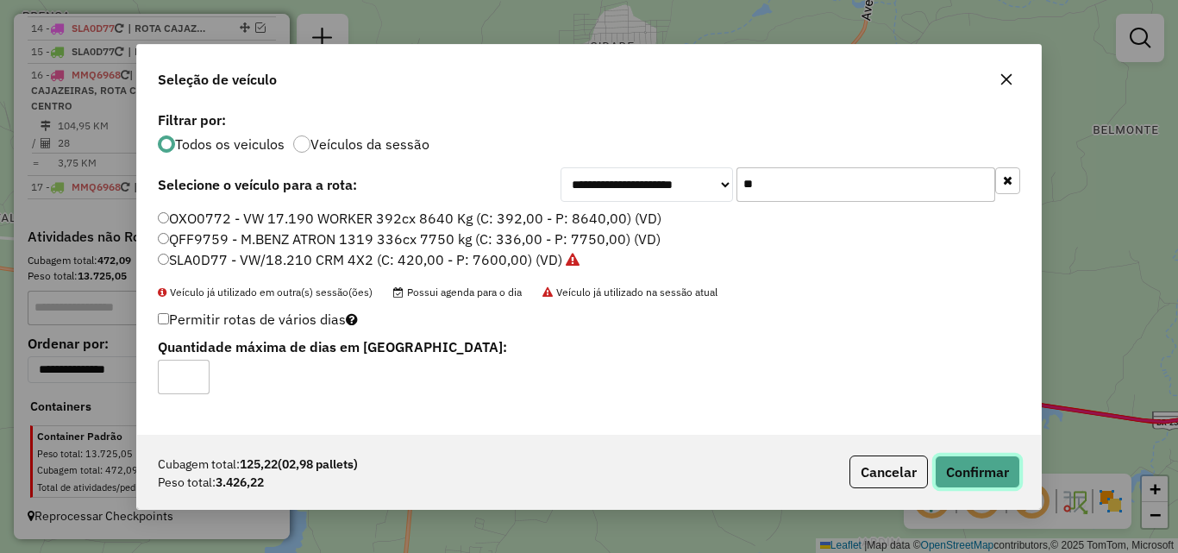
click at [978, 480] on button "Confirmar" at bounding box center [977, 471] width 85 height 33
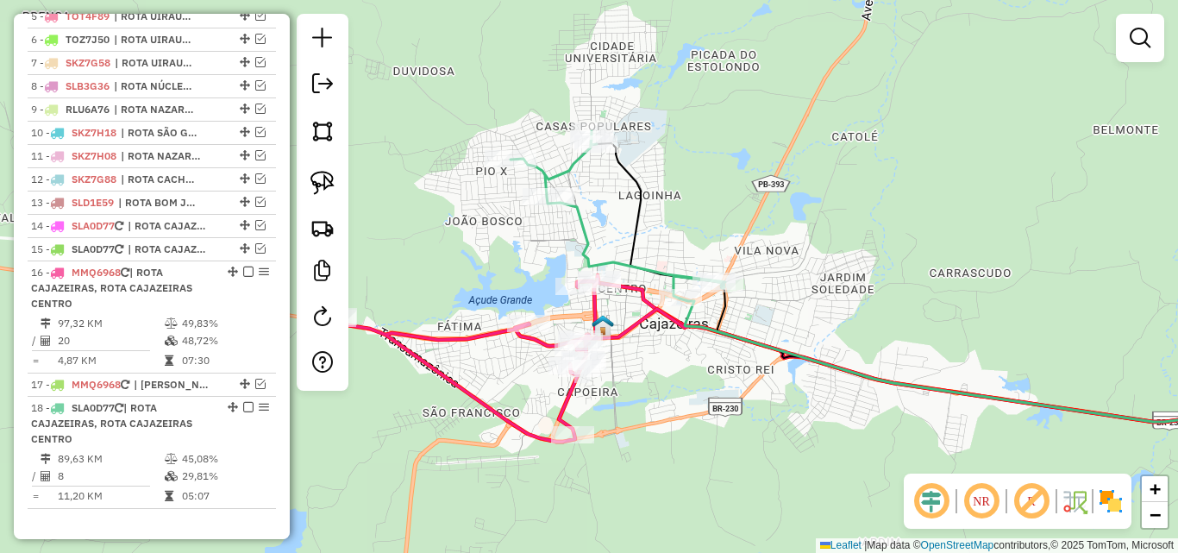
scroll to position [999, 0]
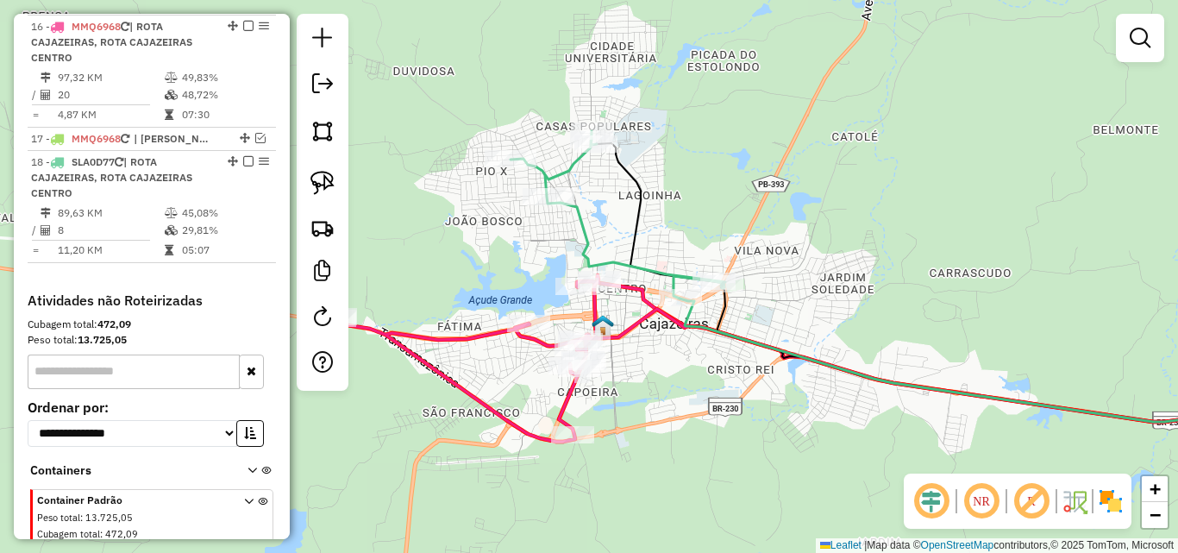
select select "*********"
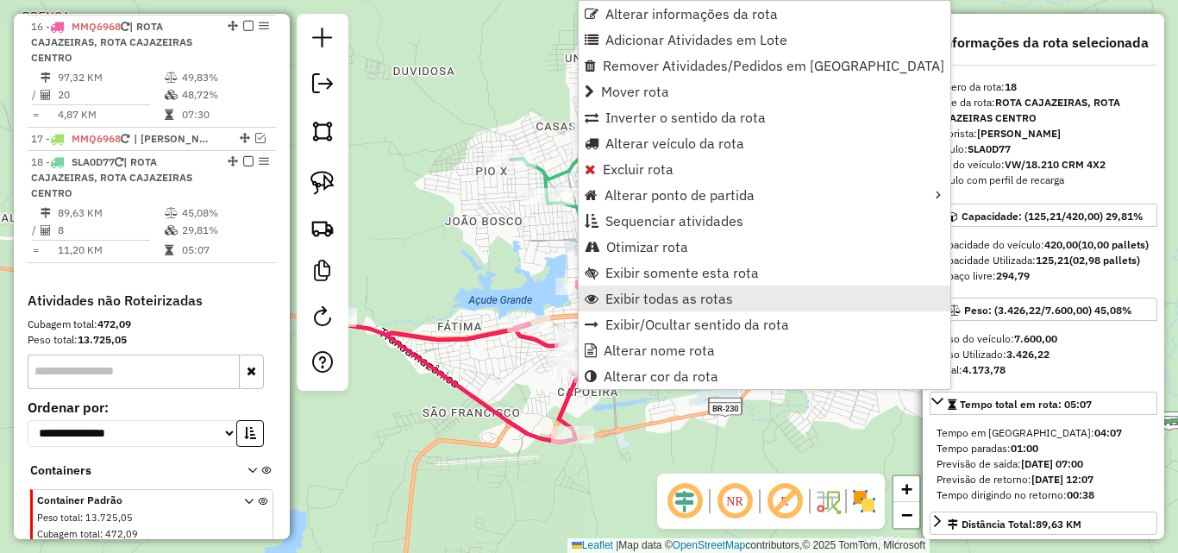
scroll to position [1079, 0]
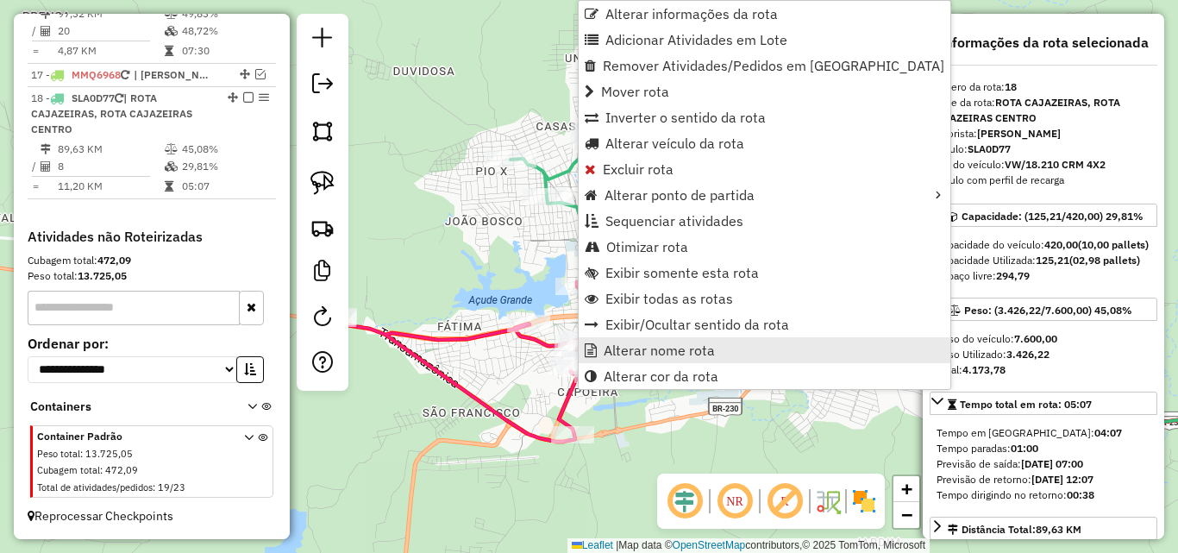
click at [604, 347] on span "Alterar nome rota" at bounding box center [659, 350] width 111 height 14
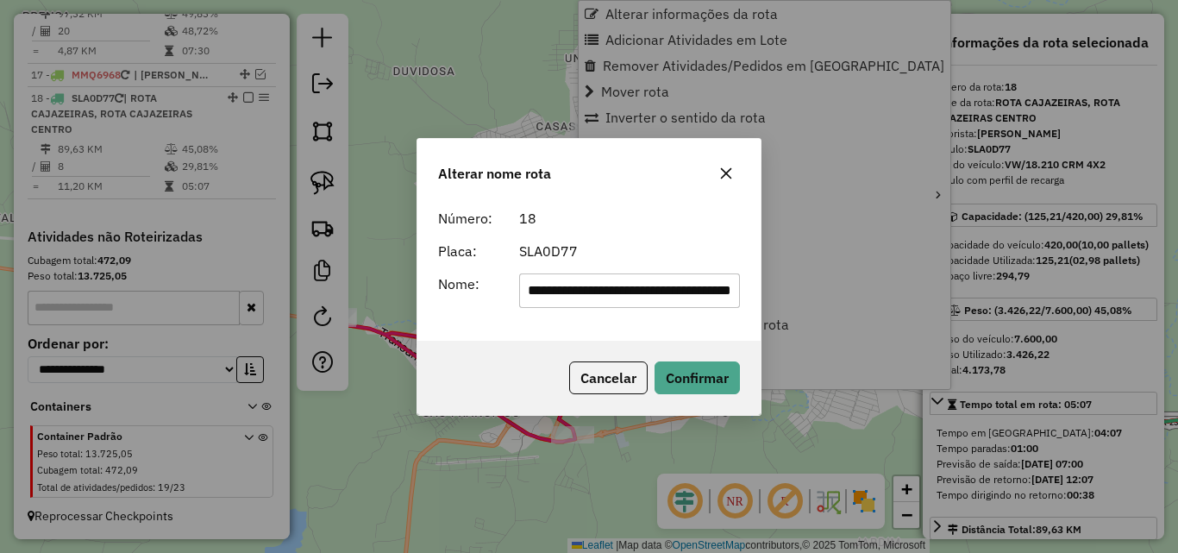
scroll to position [0, 94]
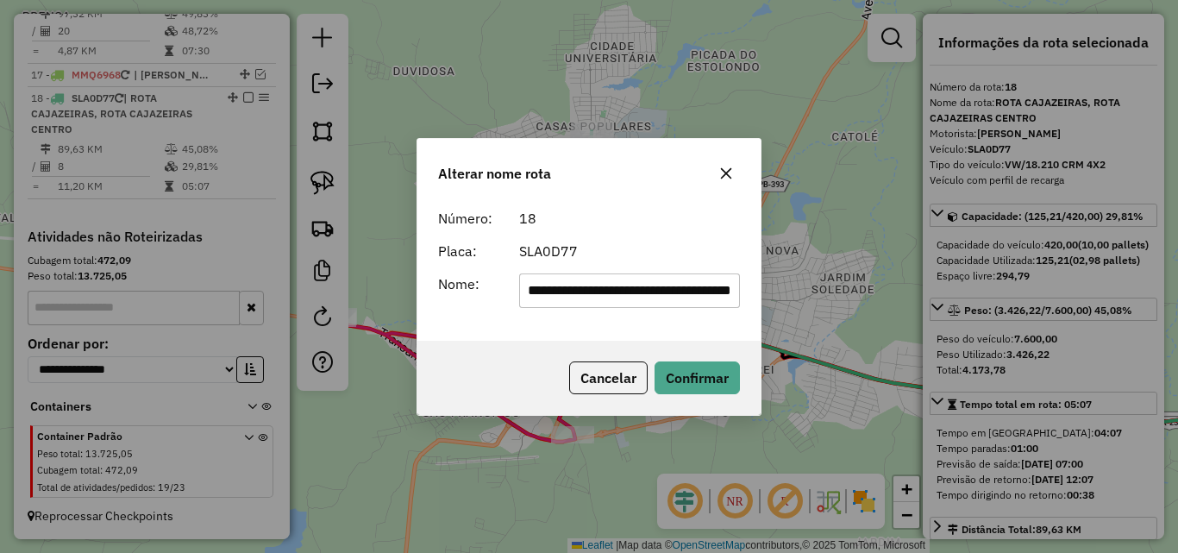
drag, startPoint x: 550, startPoint y: 297, endPoint x: 923, endPoint y: 273, distance: 373.3
click at [923, 273] on div "**********" at bounding box center [589, 276] width 1178 height 553
type input "**********"
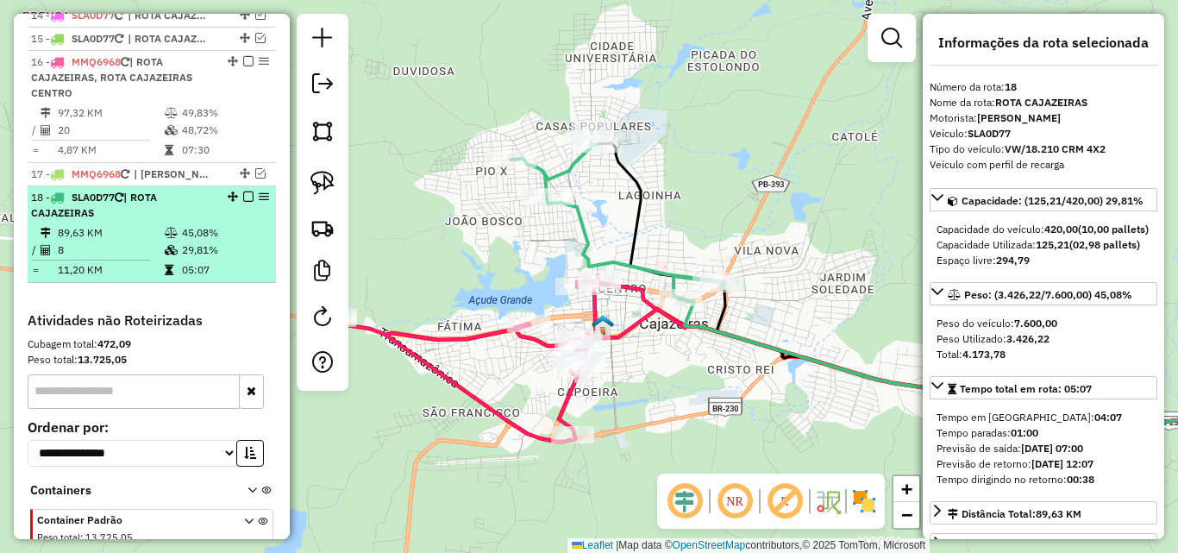
scroll to position [891, 0]
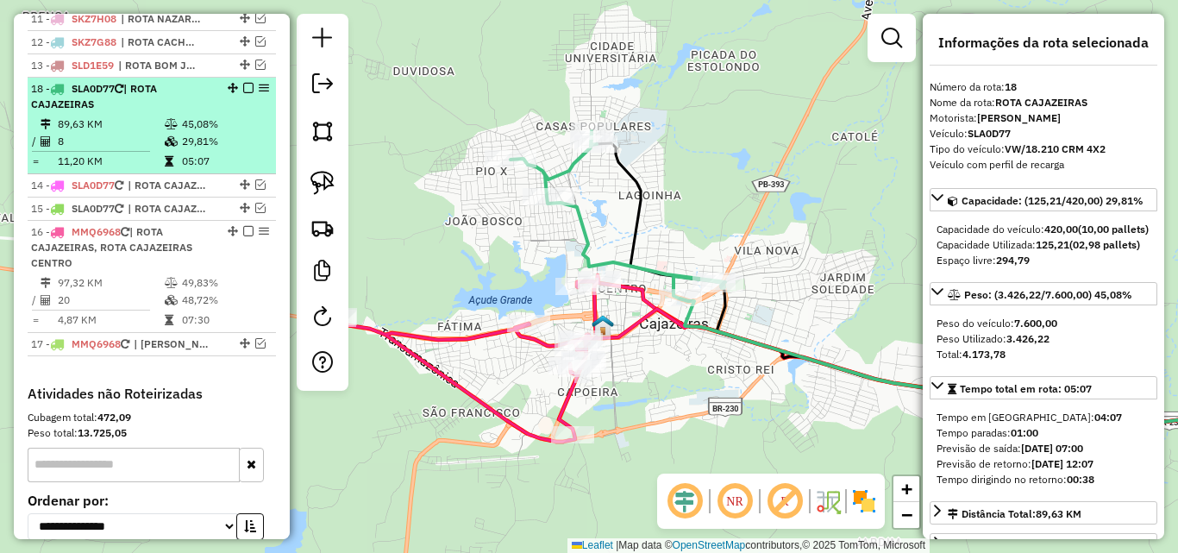
drag, startPoint x: 227, startPoint y: 284, endPoint x: 227, endPoint y: 93, distance: 190.5
click at [243, 93] on em at bounding box center [248, 88] width 10 height 10
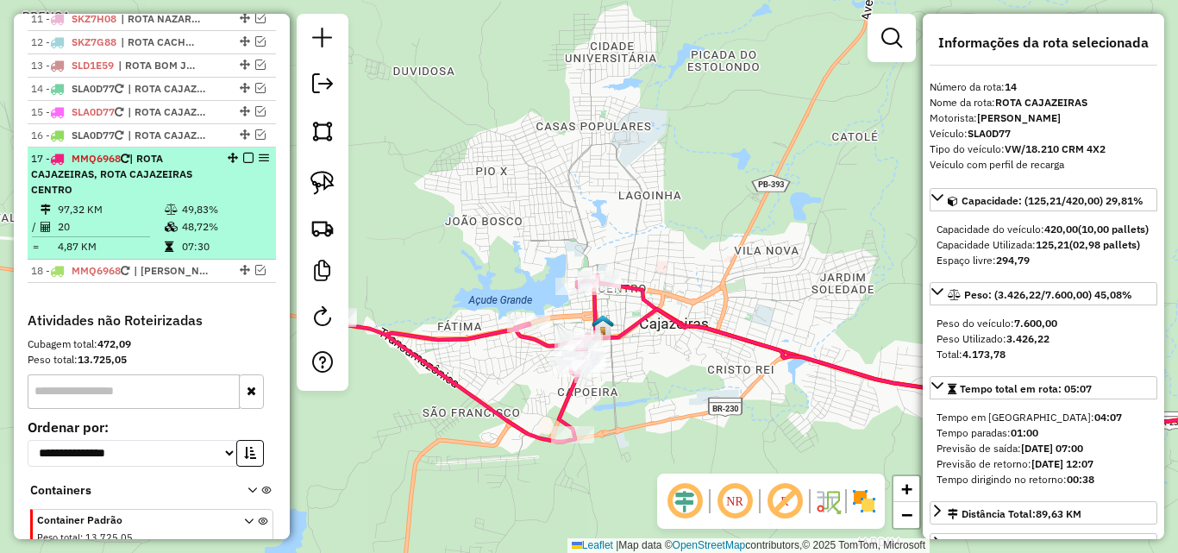
click at [174, 185] on span "| ROTA CAJAZEIRAS, ROTA CAJAZEIRAS CENTRO" at bounding box center [111, 174] width 161 height 44
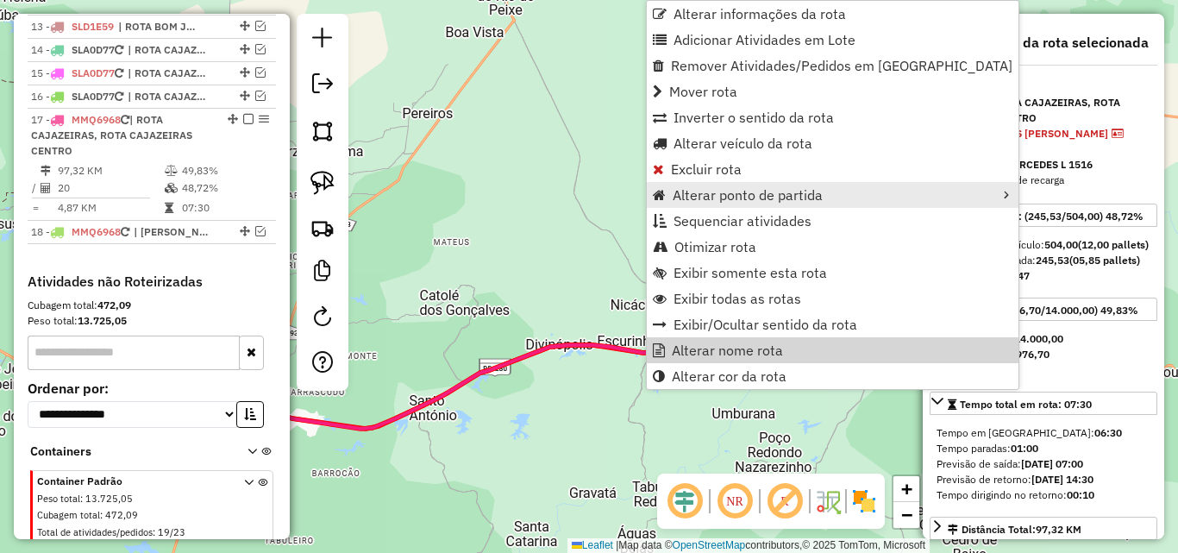
scroll to position [990, 0]
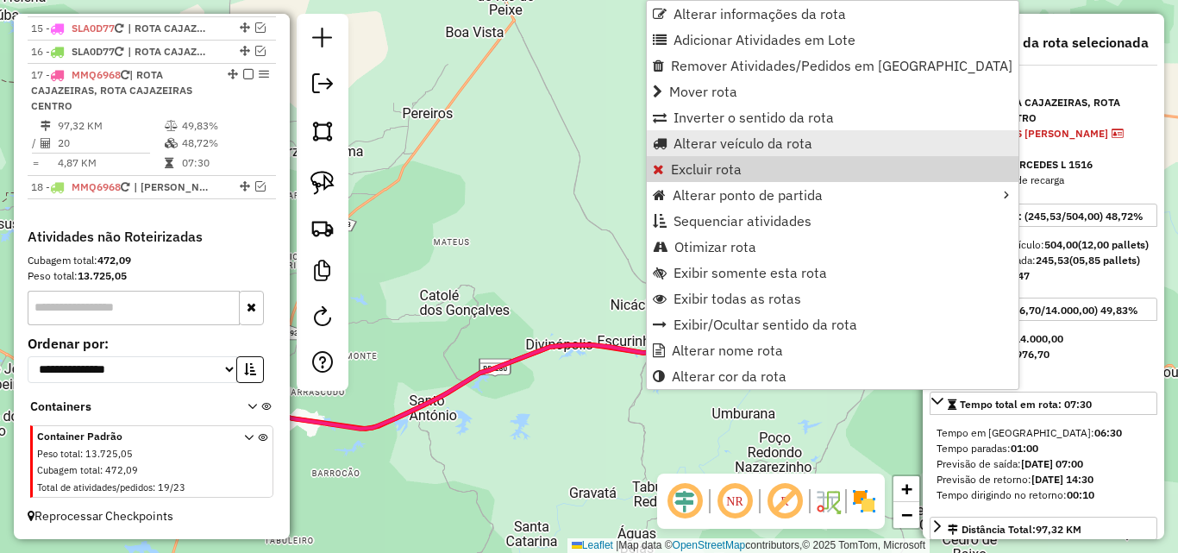
click at [751, 149] on span "Alterar veículo da rota" at bounding box center [742, 143] width 139 height 14
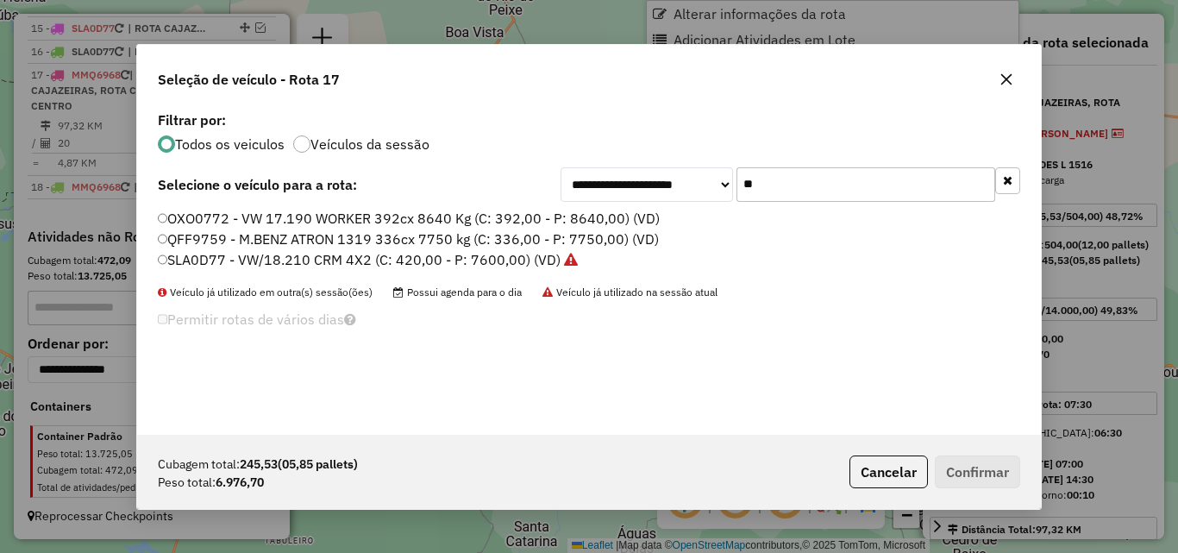
scroll to position [9, 5]
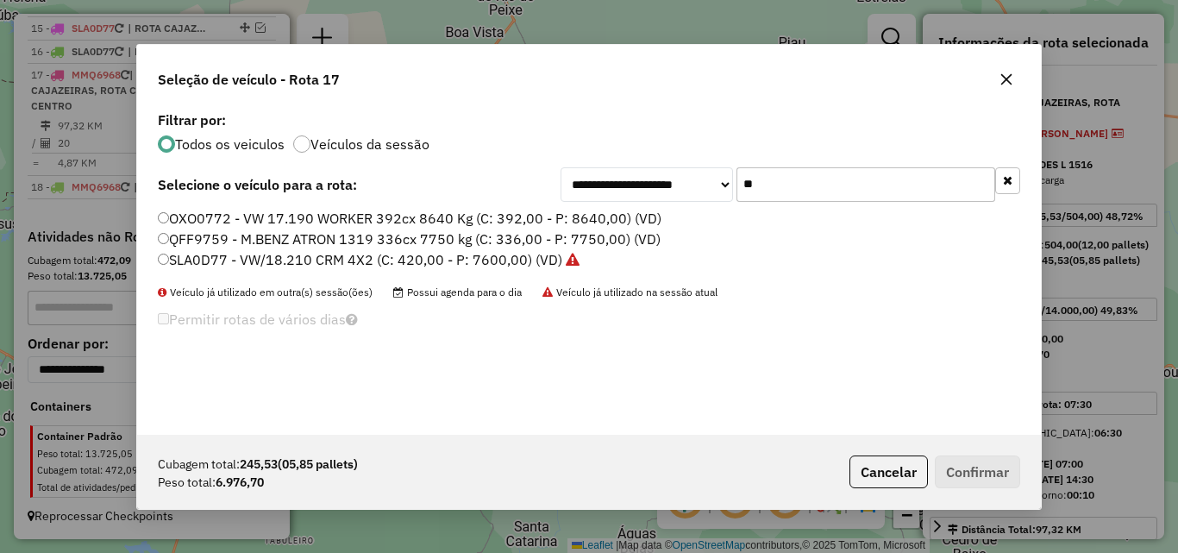
click at [864, 182] on input "**" at bounding box center [865, 184] width 259 height 34
click at [864, 183] on input "**" at bounding box center [865, 184] width 259 height 34
type input "*"
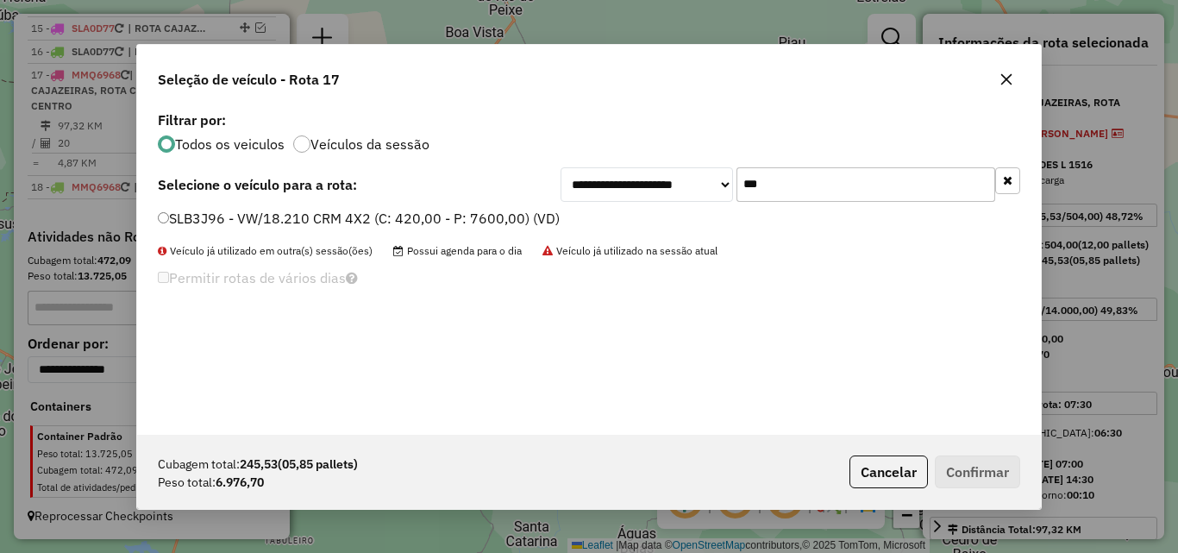
click at [788, 181] on input "***" at bounding box center [865, 184] width 259 height 34
drag, startPoint x: 788, startPoint y: 181, endPoint x: 814, endPoint y: 144, distance: 45.2
click at [812, 146] on div "**********" at bounding box center [589, 271] width 904 height 328
type input "***"
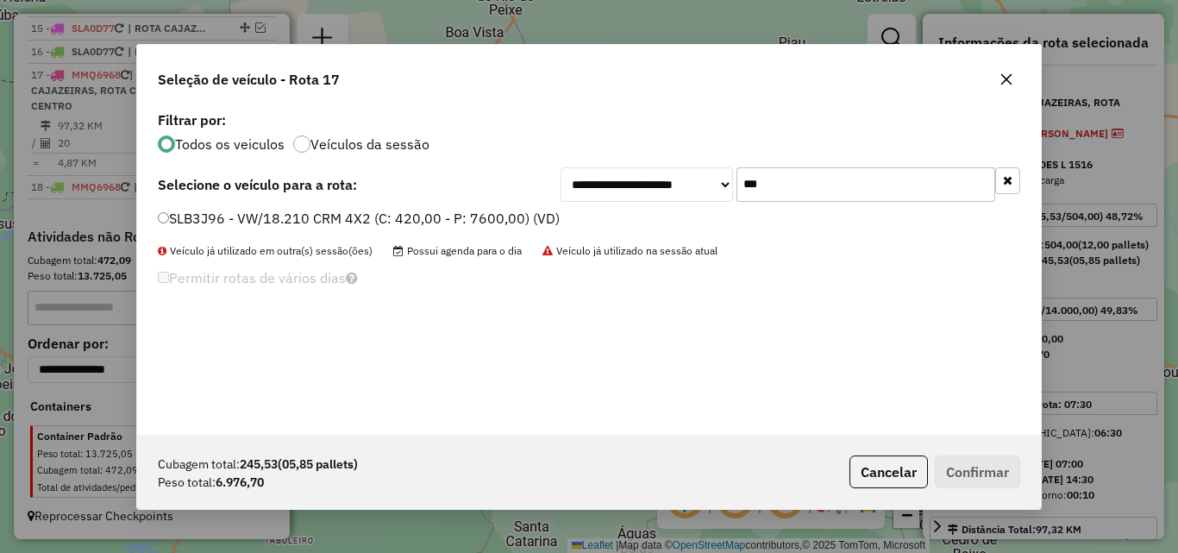
click at [404, 221] on label "SLB3J96 - VW/18.210 CRM 4X2 (C: 420,00 - P: 7600,00) (VD)" at bounding box center [359, 218] width 402 height 21
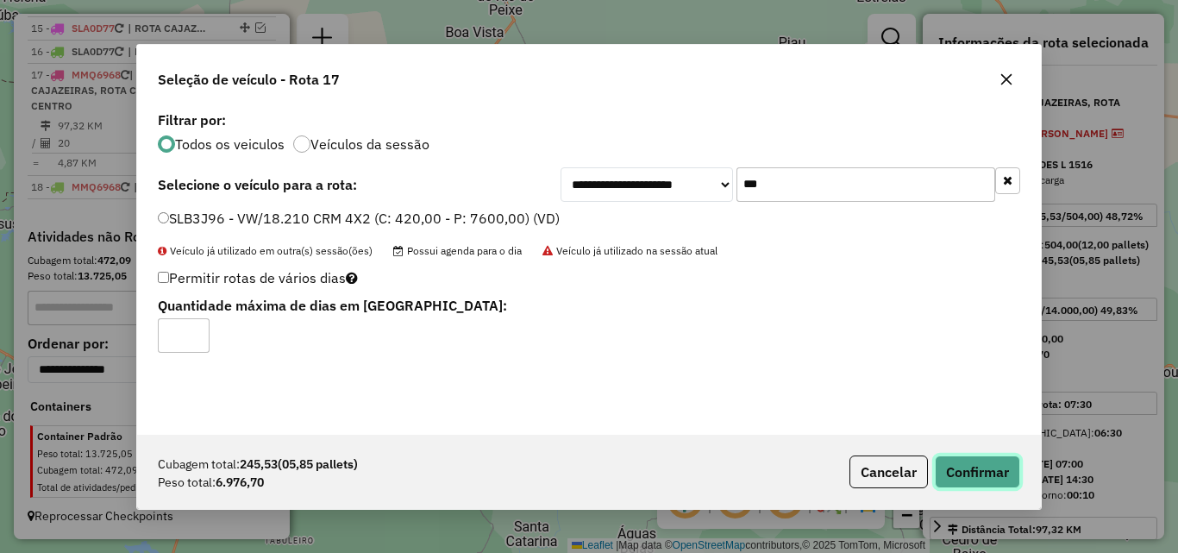
click at [956, 479] on button "Confirmar" at bounding box center [977, 471] width 85 height 33
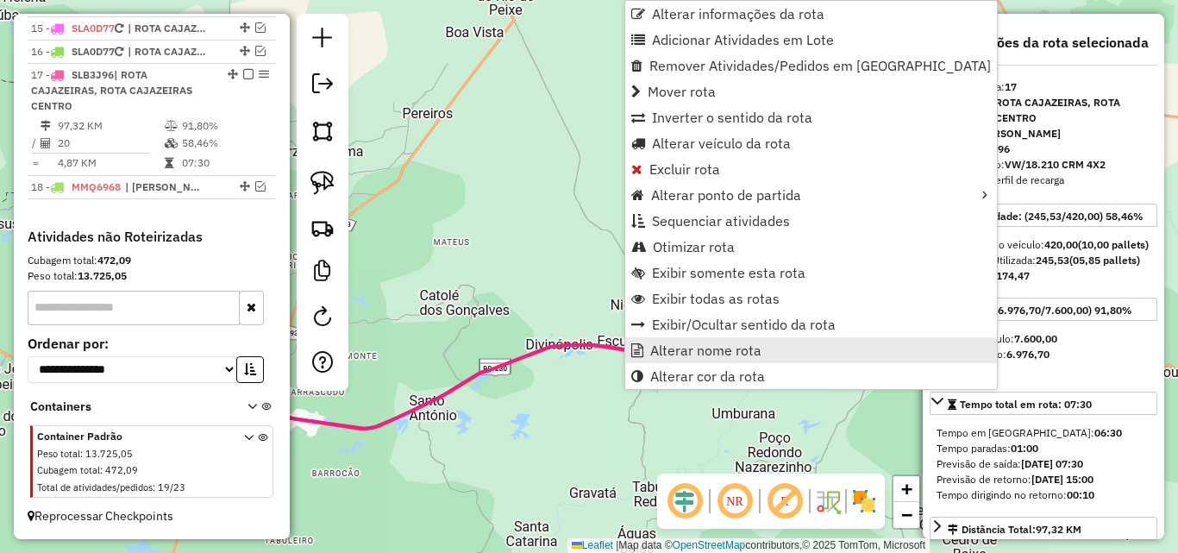
click at [664, 349] on span "Alterar nome rota" at bounding box center [705, 350] width 111 height 14
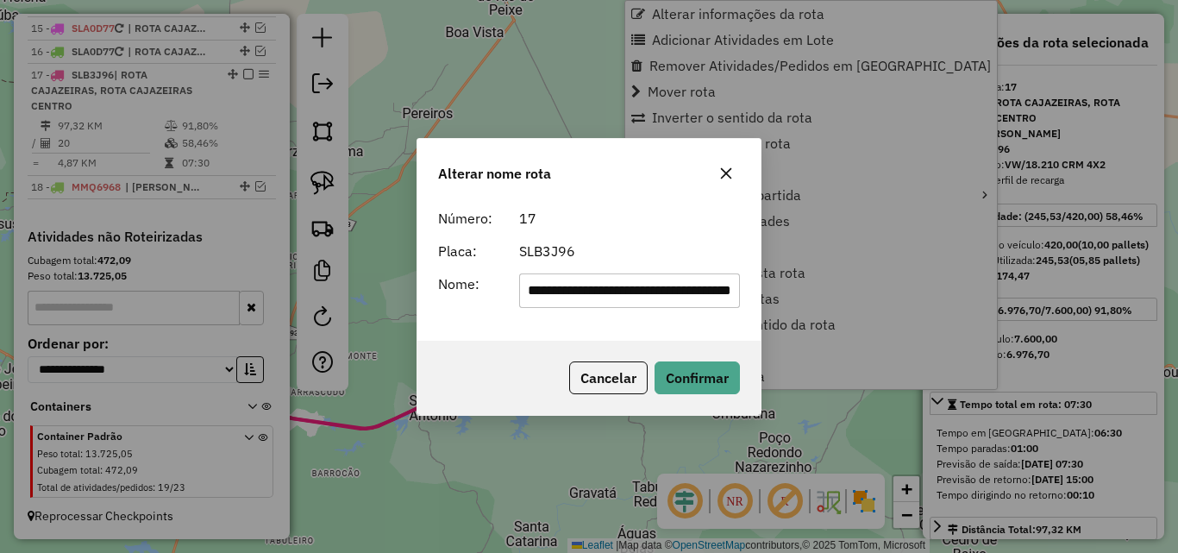
scroll to position [0, 94]
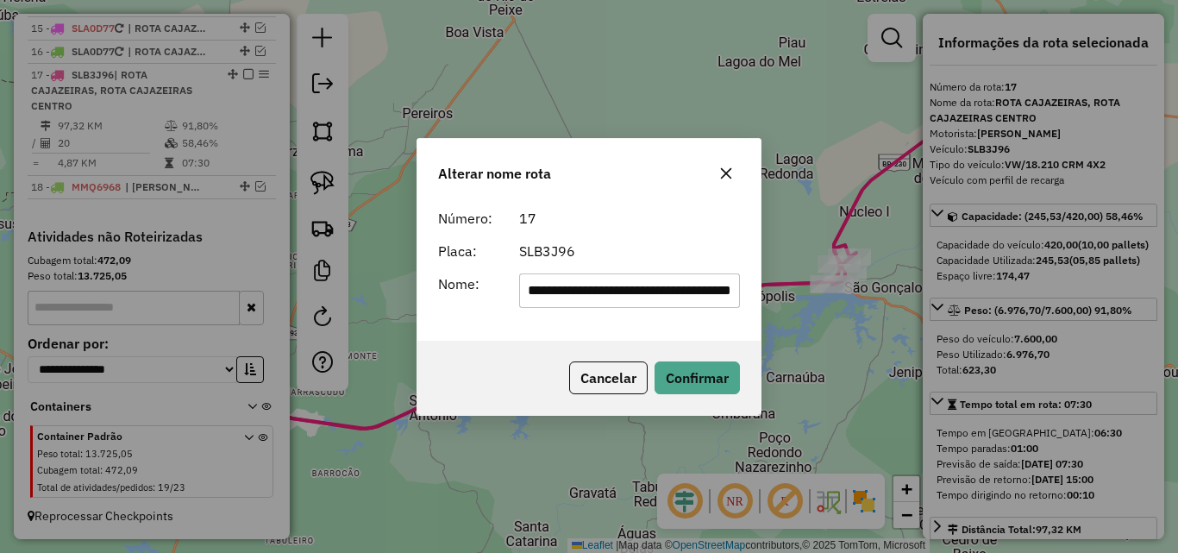
click at [572, 291] on input "**********" at bounding box center [630, 290] width 222 height 34
drag, startPoint x: 572, startPoint y: 291, endPoint x: 614, endPoint y: 297, distance: 42.7
click at [614, 297] on input "**********" at bounding box center [630, 290] width 222 height 34
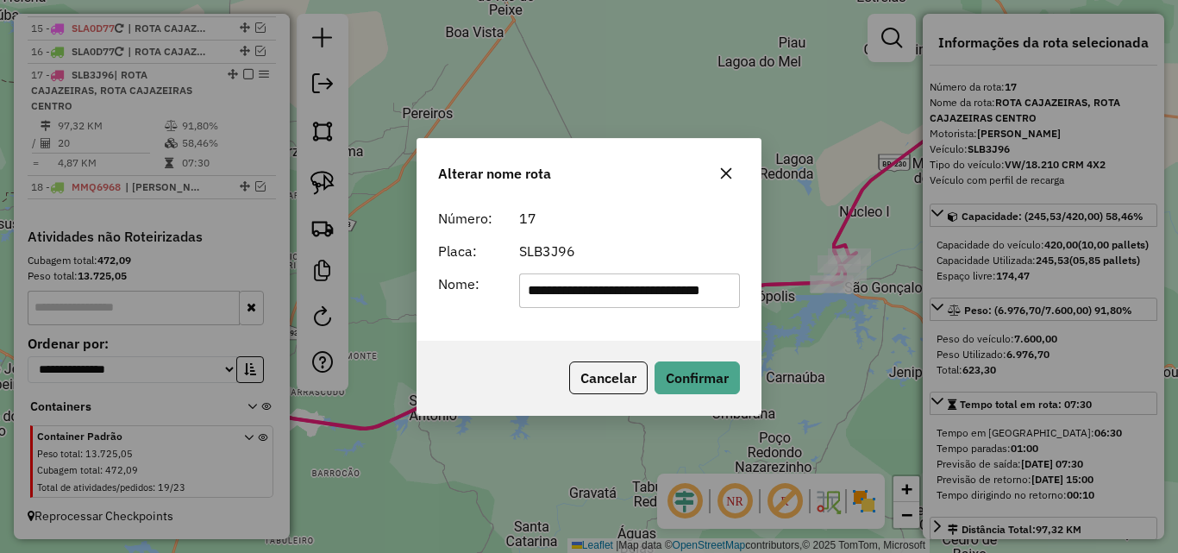
type input "**********"
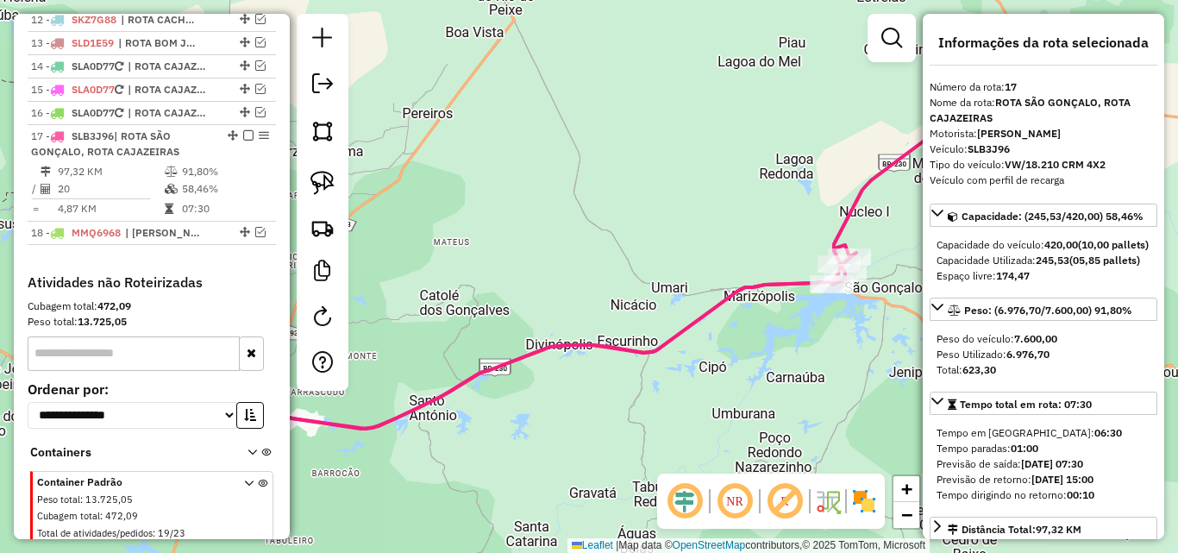
scroll to position [888, 0]
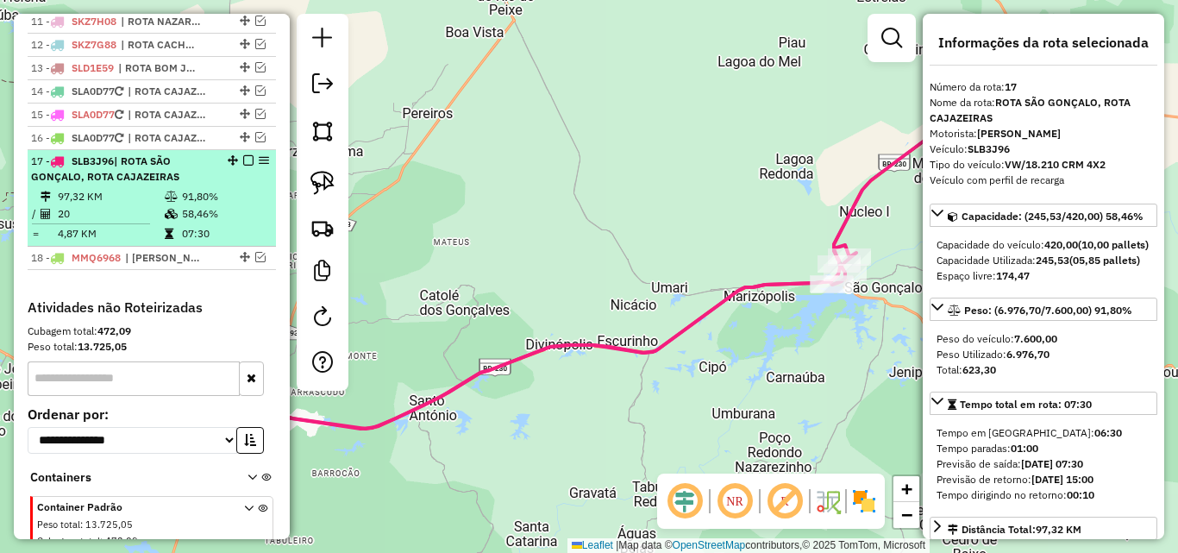
click at [244, 166] on em at bounding box center [248, 160] width 10 height 10
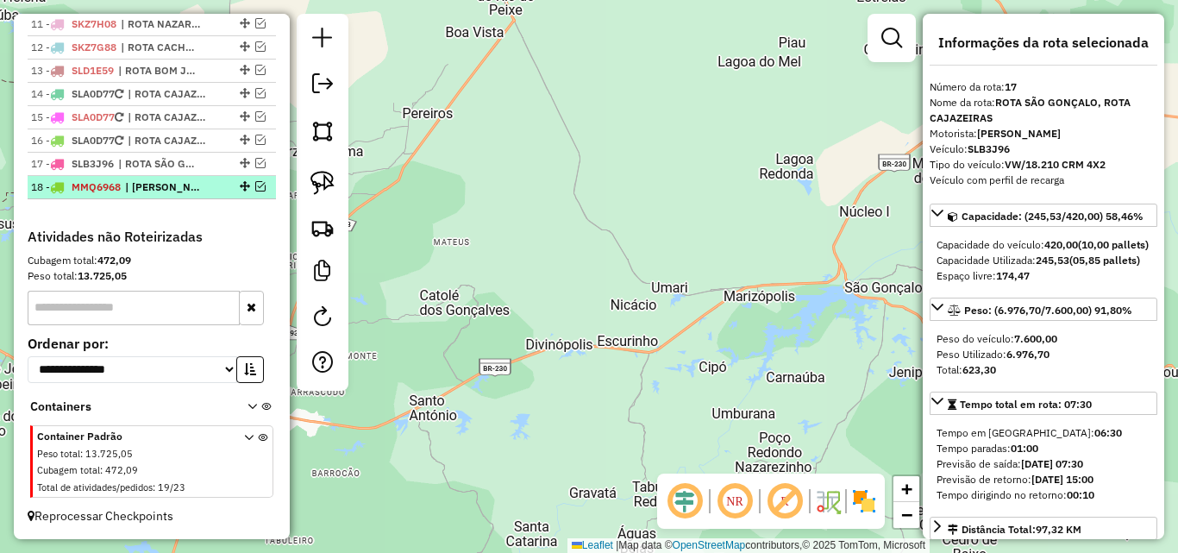
drag, startPoint x: 253, startPoint y: 198, endPoint x: 247, endPoint y: 205, distance: 9.2
click at [255, 191] on em at bounding box center [260, 186] width 10 height 10
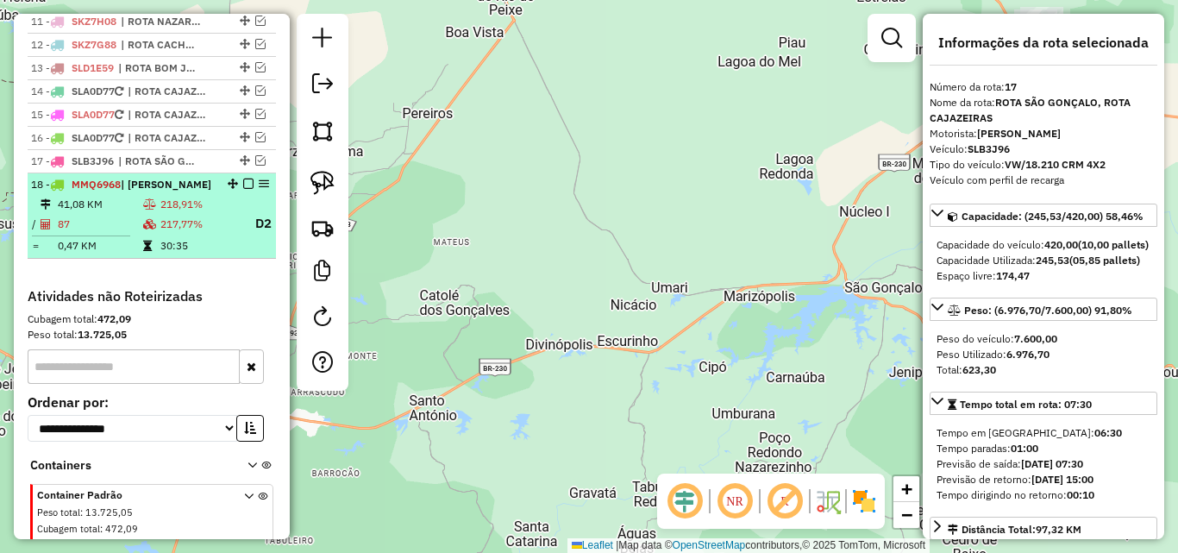
click at [166, 229] on td "217,77%" at bounding box center [200, 224] width 80 height 22
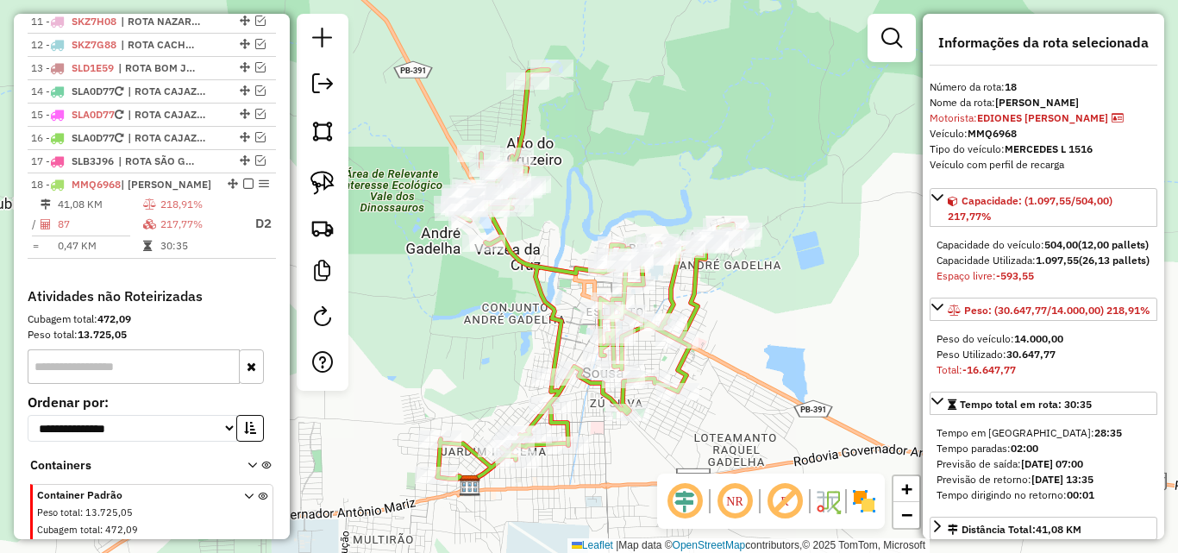
drag, startPoint x: 896, startPoint y: 43, endPoint x: 879, endPoint y: 59, distance: 22.6
click at [896, 44] on em at bounding box center [891, 38] width 21 height 21
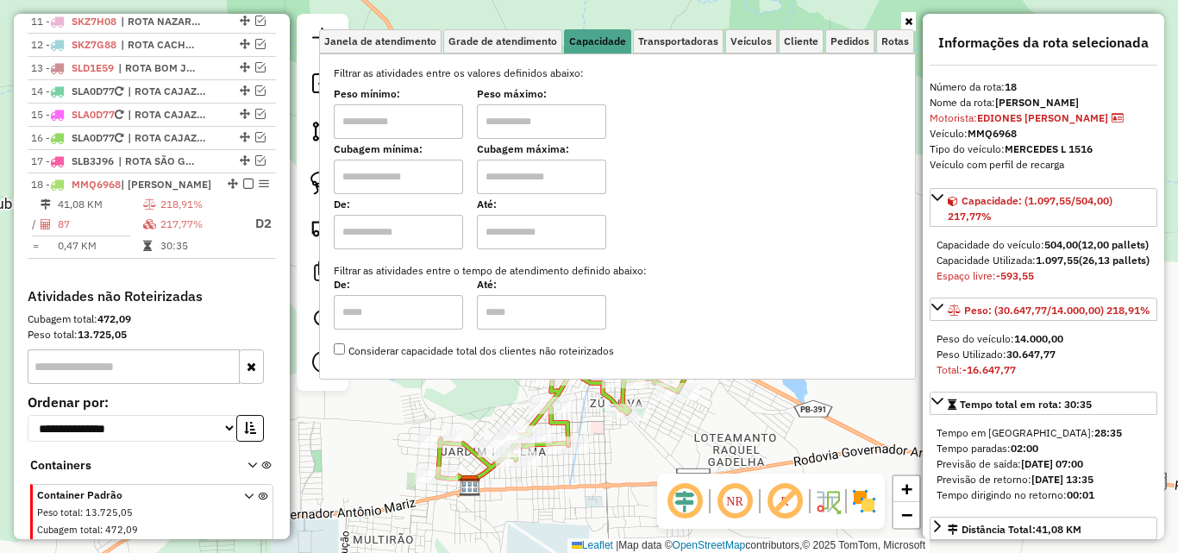
click at [435, 115] on input "text" at bounding box center [398, 121] width 129 height 34
type input "****"
click at [515, 134] on input "text" at bounding box center [541, 121] width 129 height 34
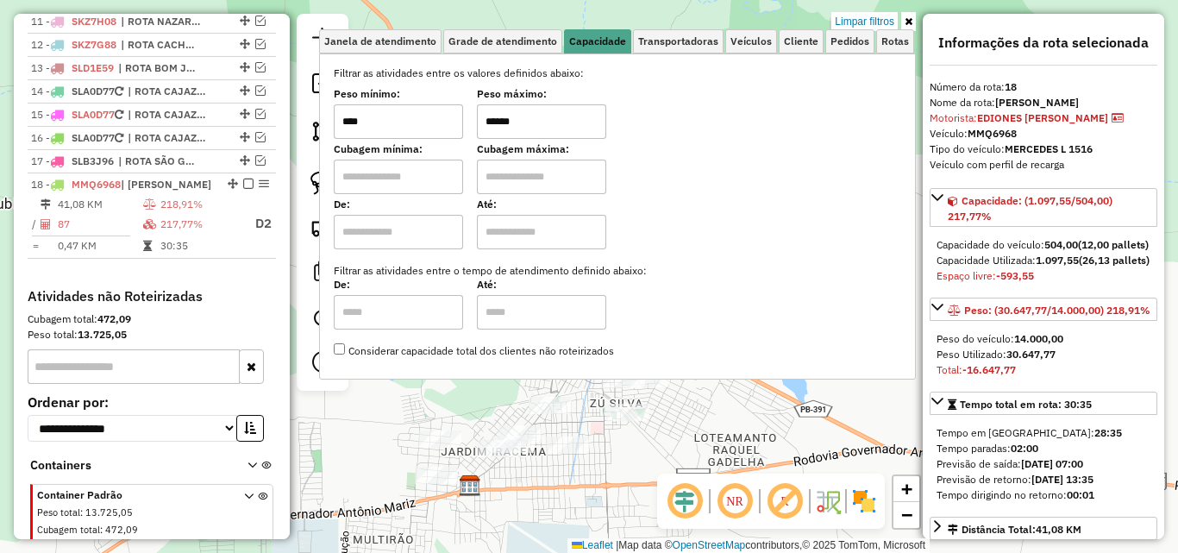
type input "******"
click at [907, 23] on icon at bounding box center [908, 21] width 8 height 10
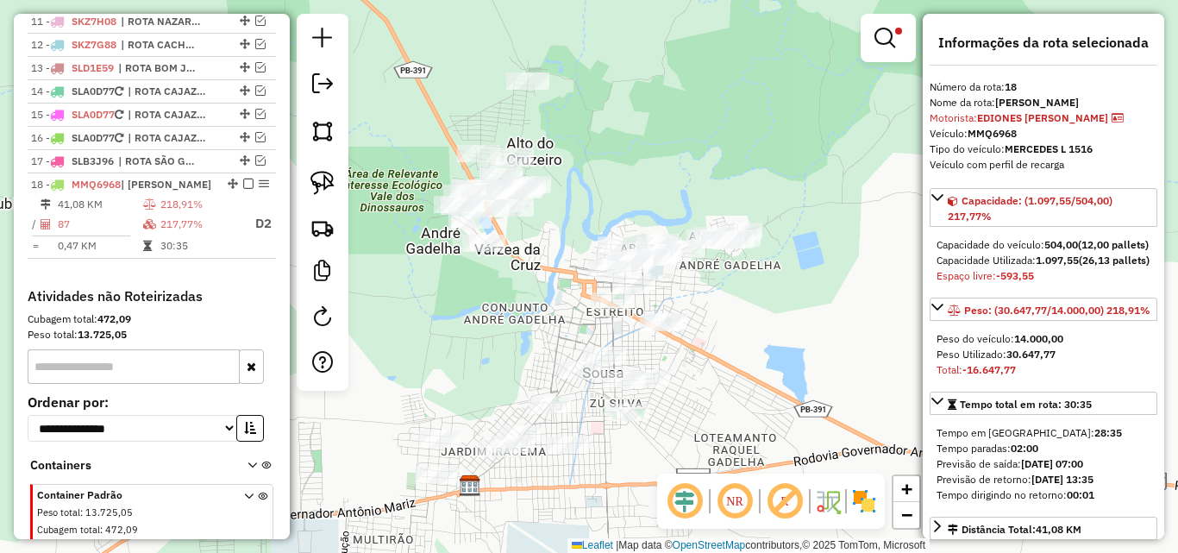
drag, startPoint x: 316, startPoint y: 188, endPoint x: 351, endPoint y: 166, distance: 41.4
click at [314, 188] on img at bounding box center [322, 183] width 24 height 24
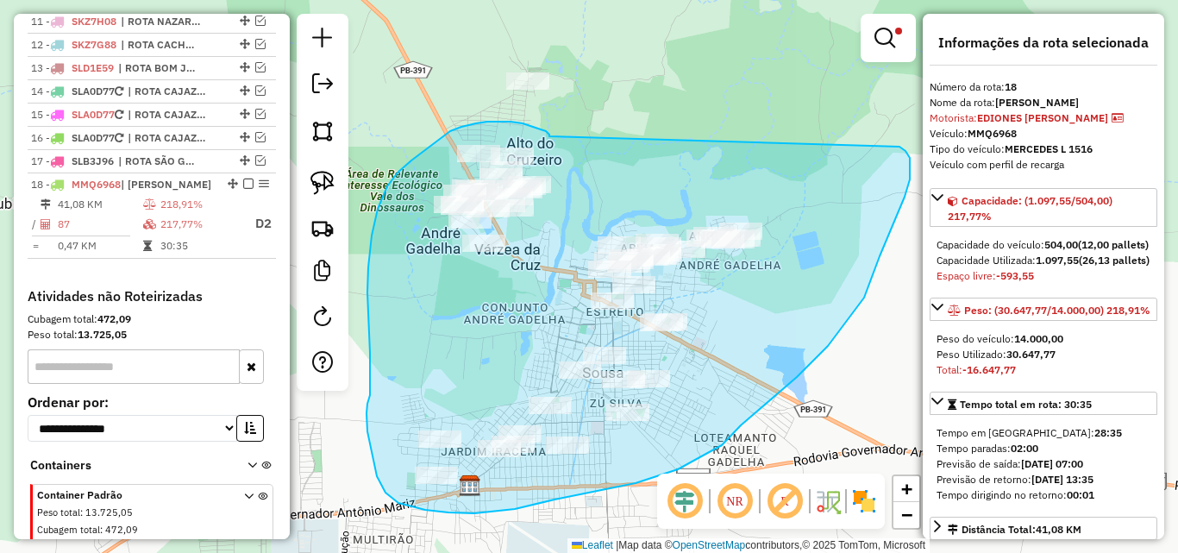
drag, startPoint x: 549, startPoint y: 136, endPoint x: 899, endPoint y: 147, distance: 350.2
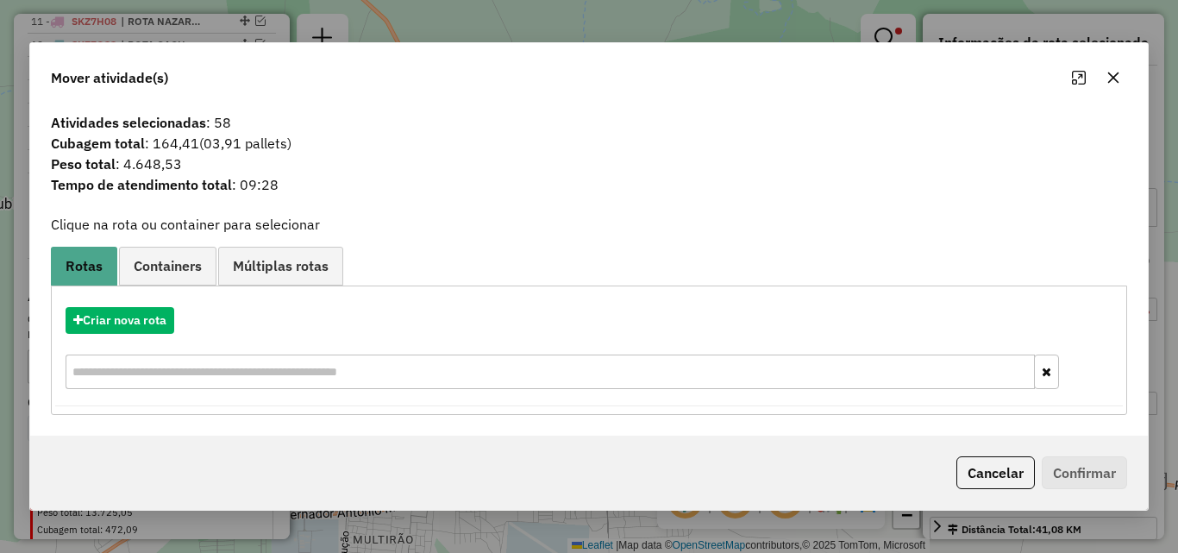
click at [134, 335] on div "Criar nova rota" at bounding box center [588, 350] width 1067 height 112
click at [156, 302] on div "Criar nova rota" at bounding box center [588, 350] width 1067 height 112
click at [144, 313] on button "Criar nova rota" at bounding box center [120, 320] width 109 height 27
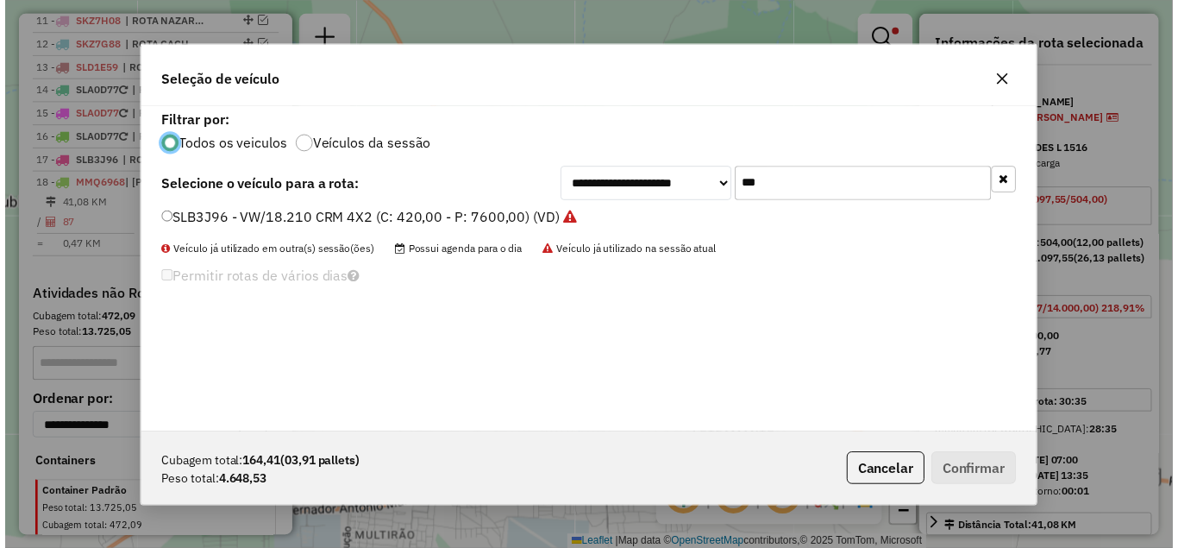
scroll to position [9, 5]
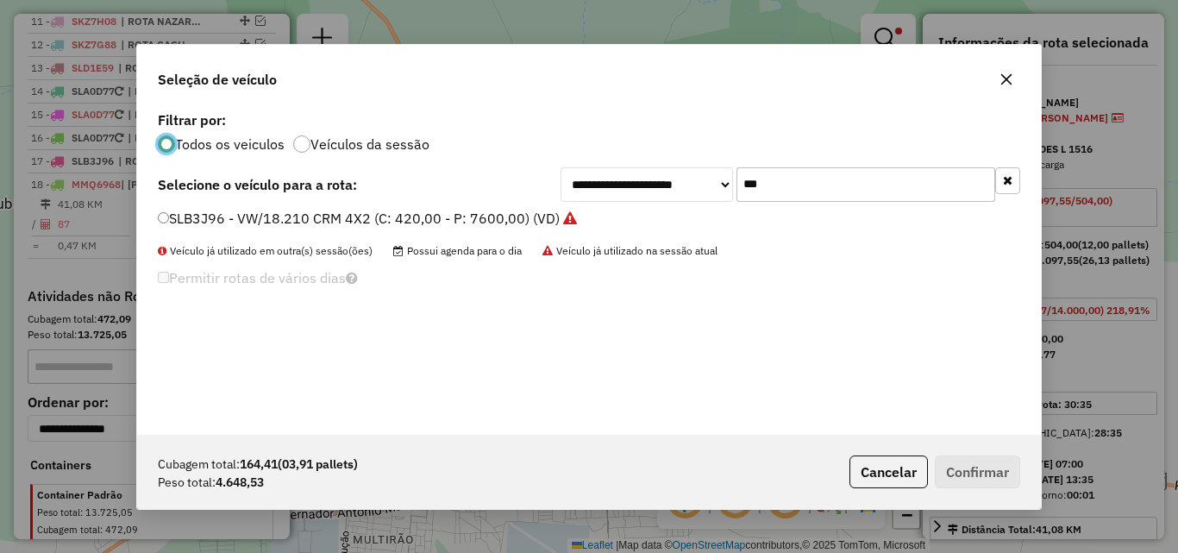
click at [735, 190] on div "**********" at bounding box center [790, 184] width 460 height 34
click at [750, 185] on input "***" at bounding box center [865, 184] width 259 height 34
click at [749, 187] on input "***" at bounding box center [865, 184] width 259 height 34
click at [748, 187] on input "***" at bounding box center [865, 184] width 259 height 34
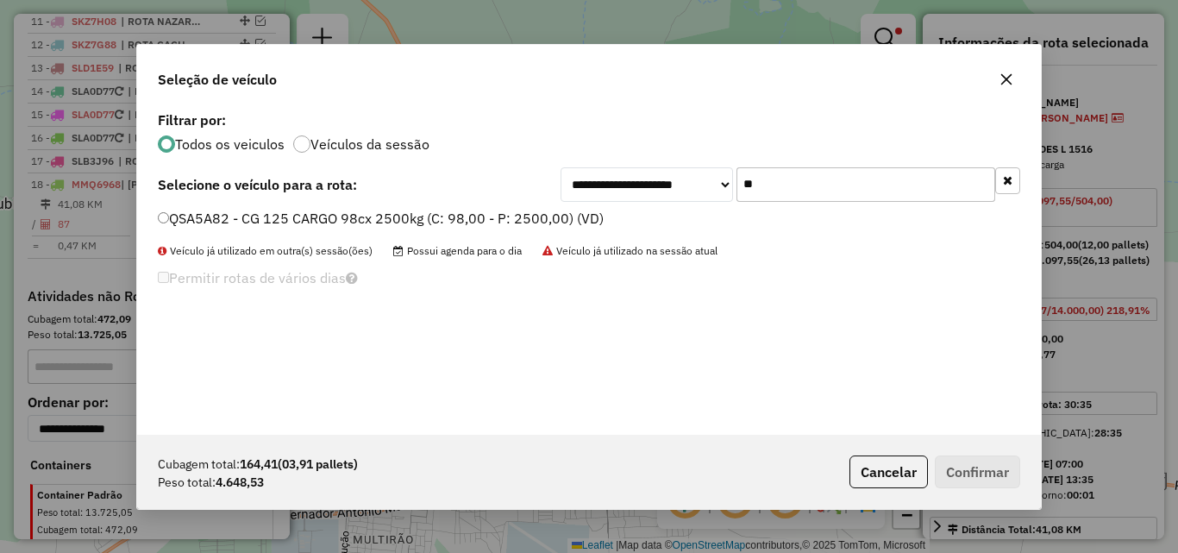
type input "**"
click at [555, 214] on label "QSA5A82 - CG 125 CARGO 98cx 2500kg (C: 98,00 - P: 2500,00) (VD)" at bounding box center [381, 218] width 446 height 21
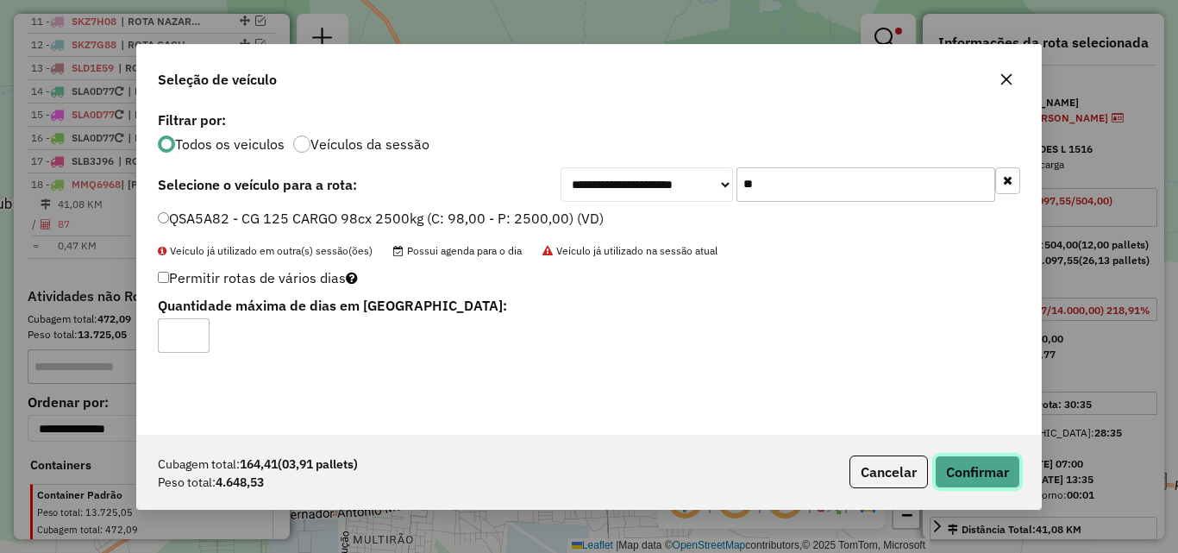
click at [981, 486] on button "Confirmar" at bounding box center [977, 471] width 85 height 33
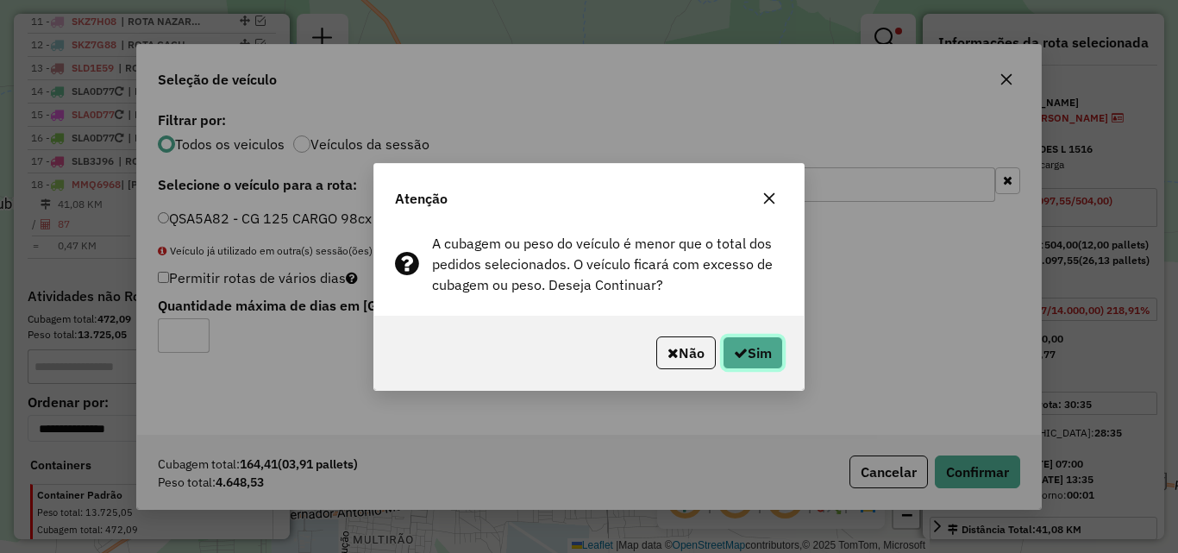
click at [756, 356] on button "Sim" at bounding box center [753, 352] width 60 height 33
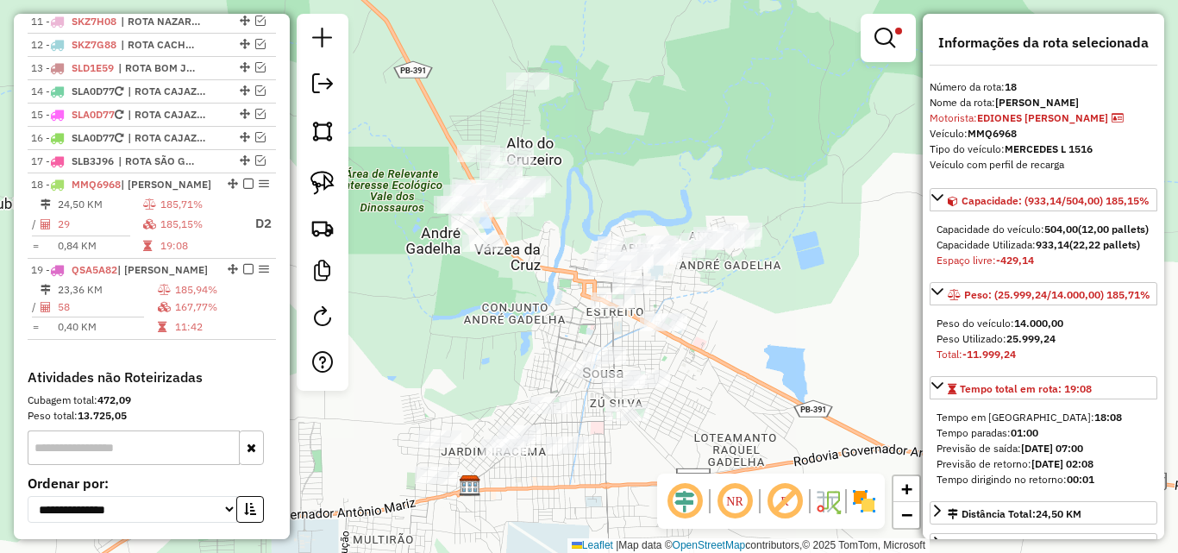
click at [880, 30] on em at bounding box center [884, 38] width 21 height 21
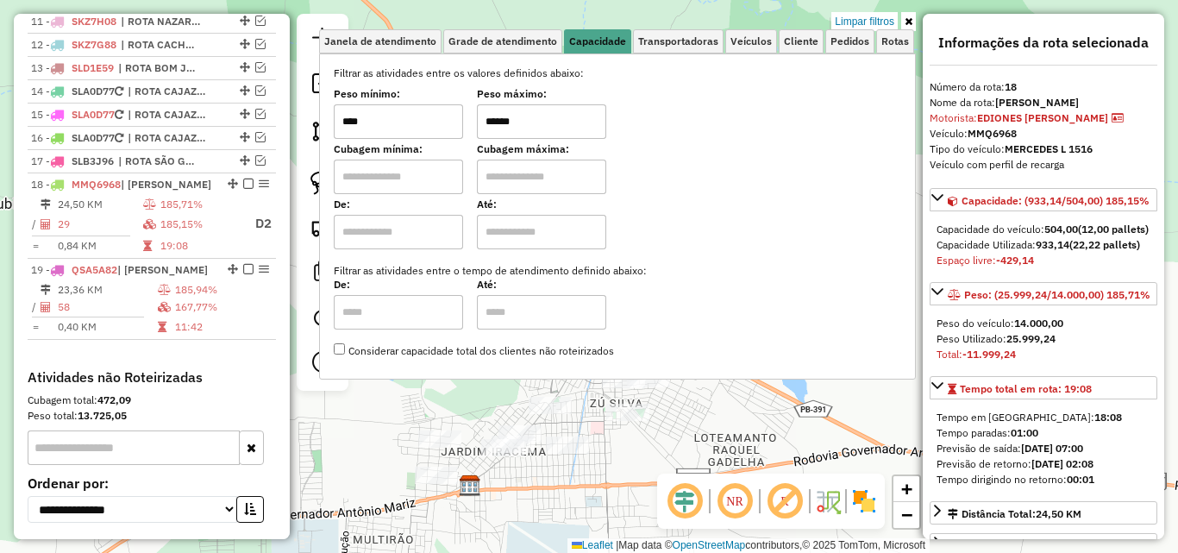
click at [911, 25] on icon at bounding box center [908, 21] width 8 height 10
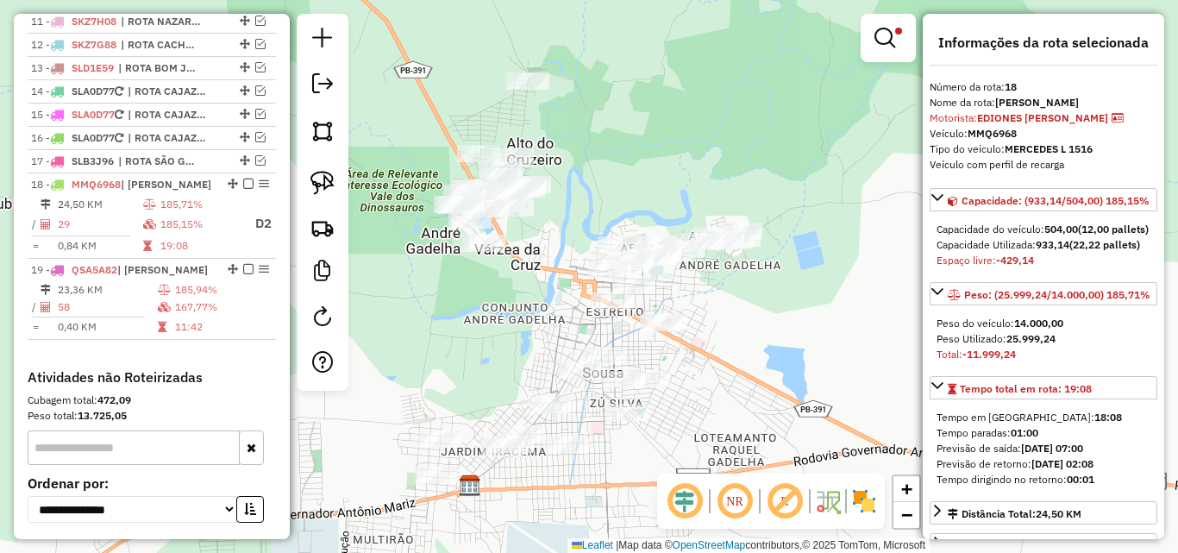
click at [844, 149] on div "Limpar filtros Janela de atendimento Grade de atendimento Capacidade Transporta…" at bounding box center [589, 276] width 1178 height 553
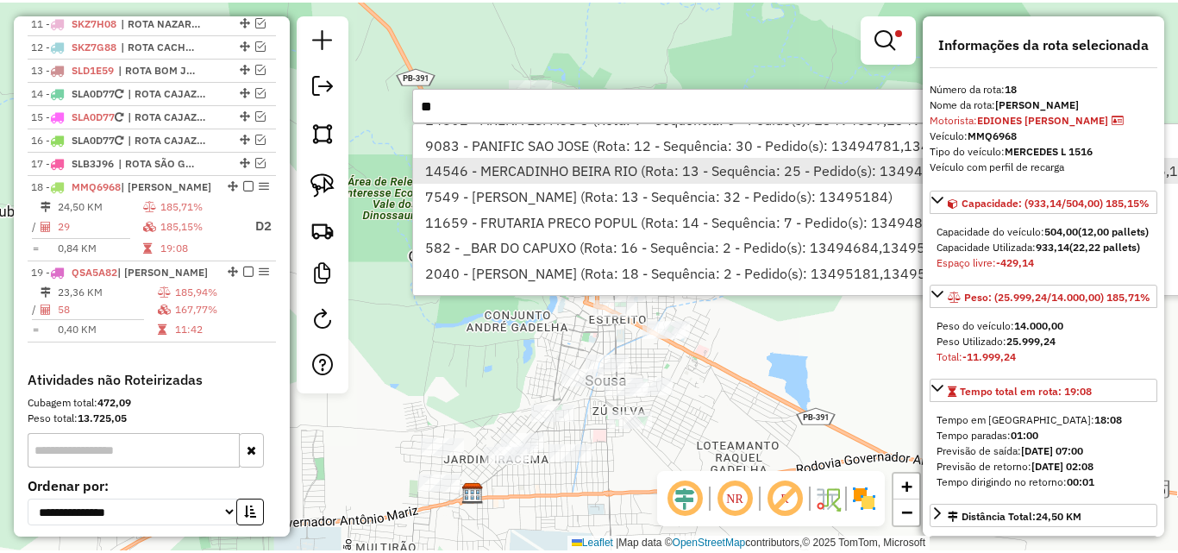
scroll to position [484, 0]
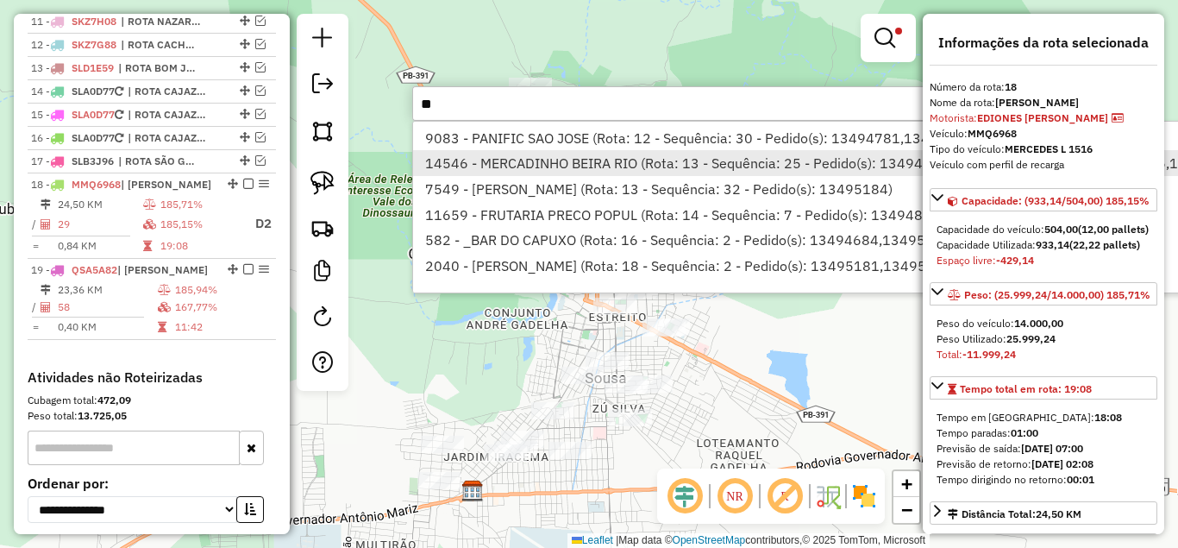
type input "*"
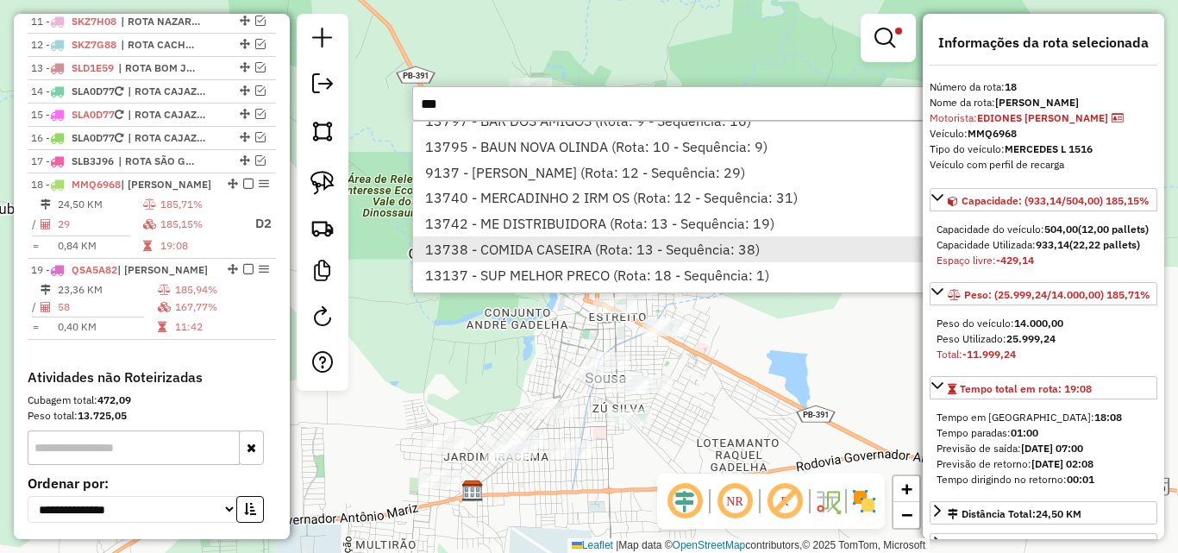
scroll to position [99, 0]
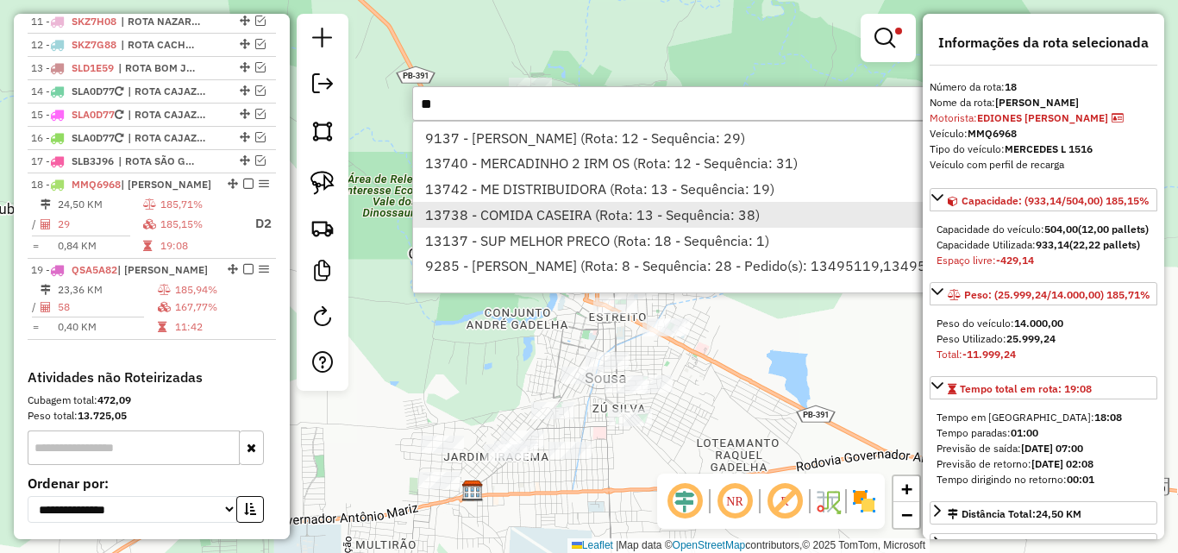
type input "*"
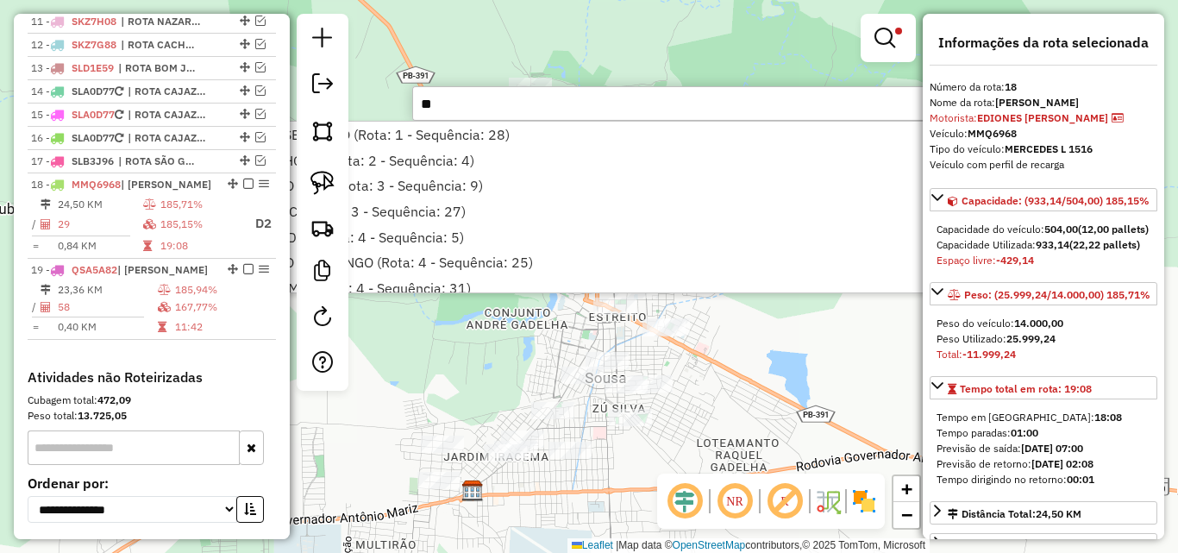
type input "*"
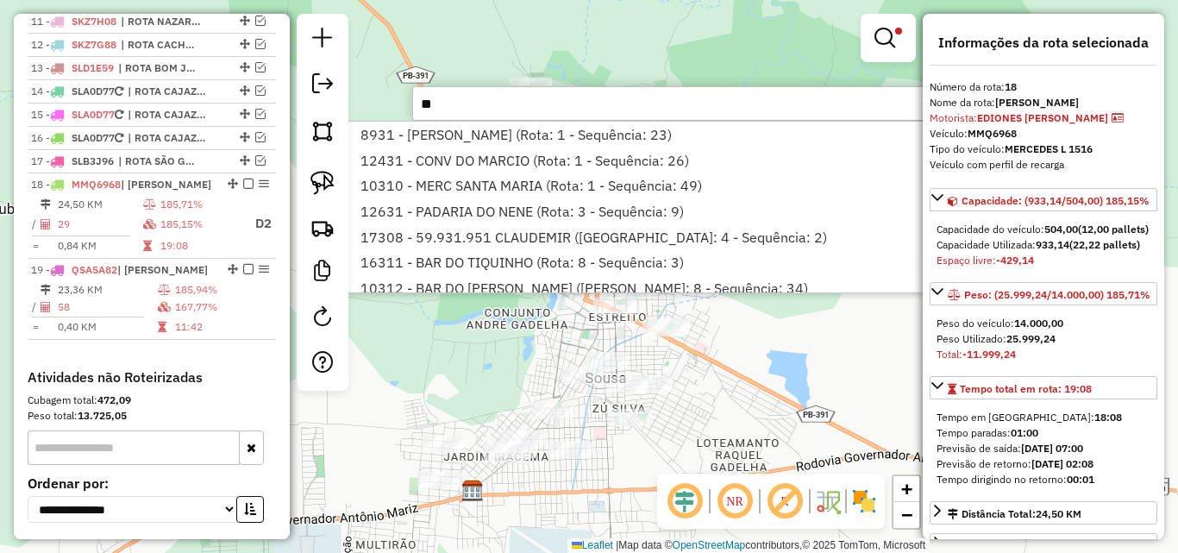
type input "*"
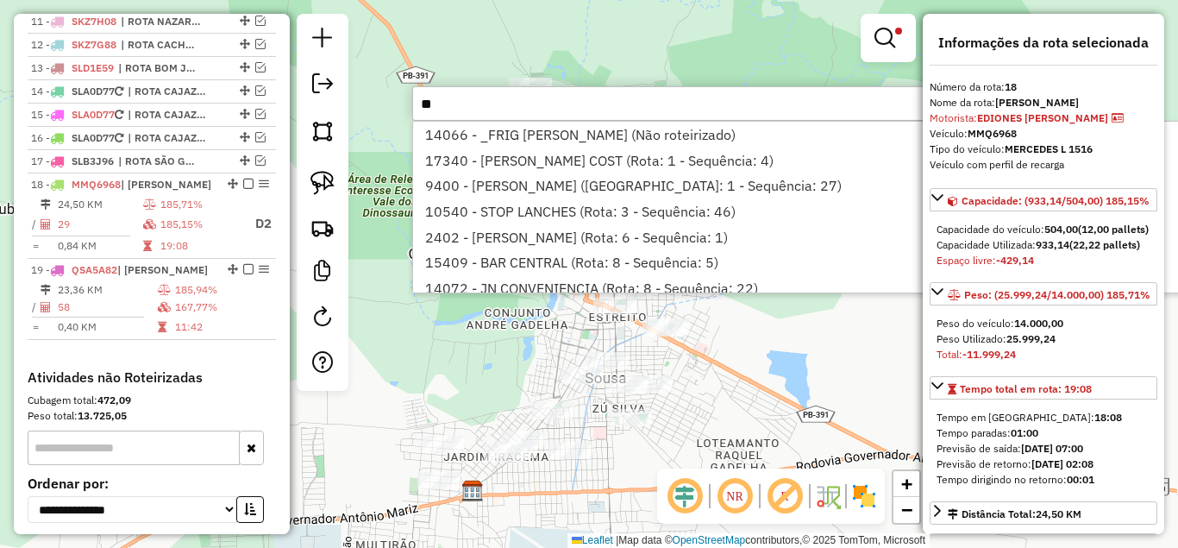
type input "*"
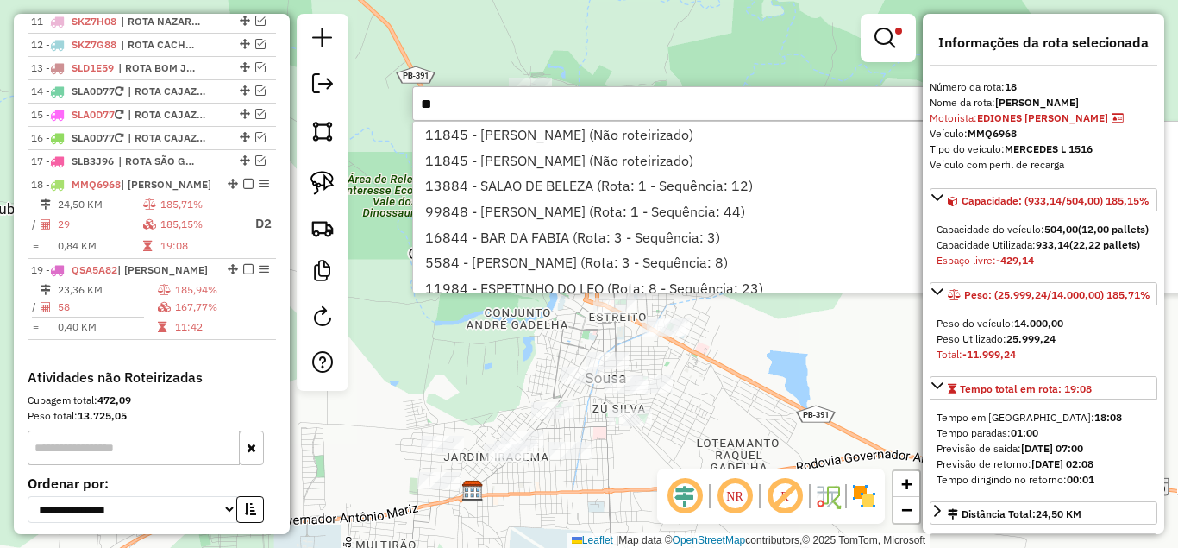
type input "*"
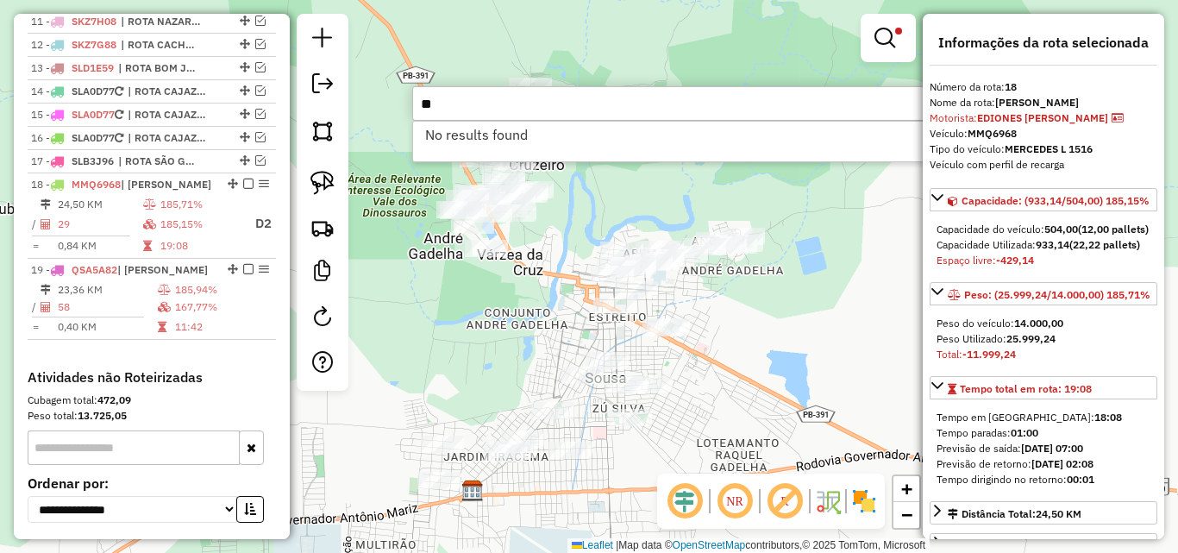
type input "*"
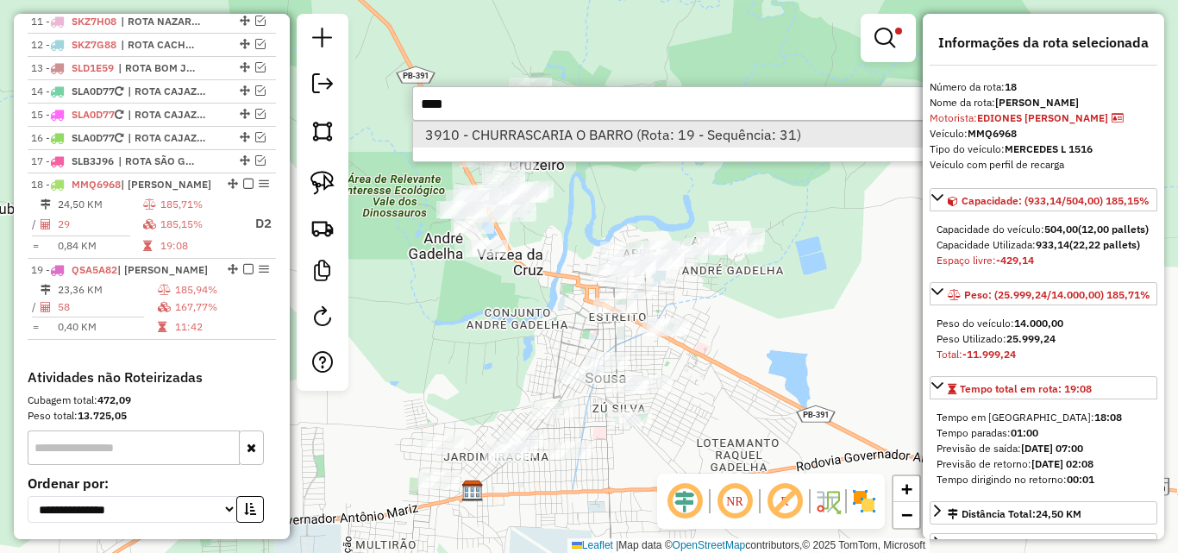
type input "****"
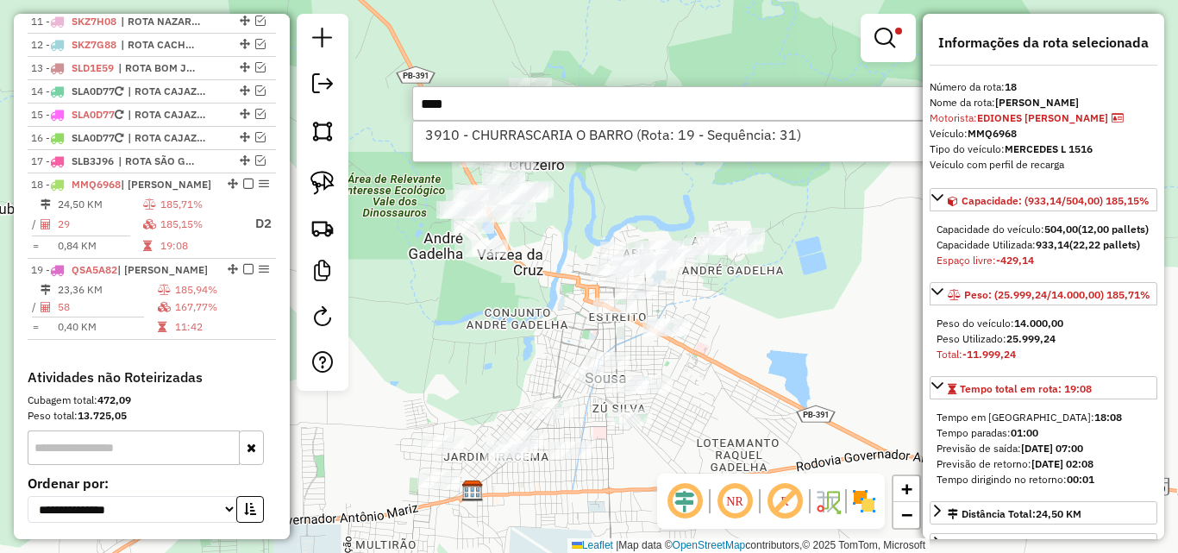
drag, startPoint x: 616, startPoint y: 131, endPoint x: 380, endPoint y: 175, distance: 240.3
click at [617, 131] on li "3910 - CHURRASCARIA O BARRO (Rota: 19 - Sequência: 31)" at bounding box center [671, 135] width 516 height 26
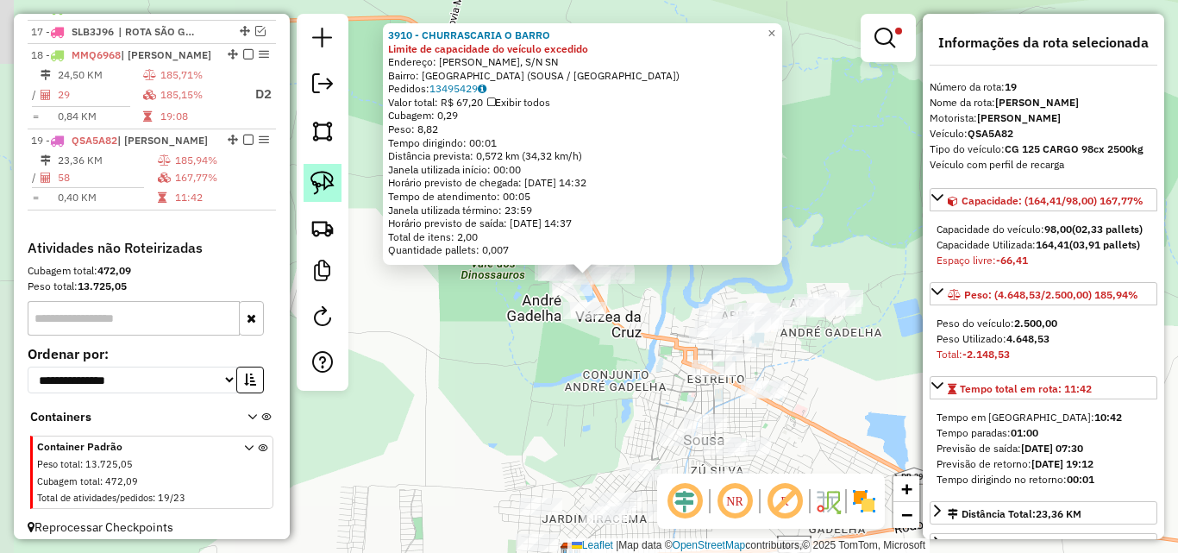
scroll to position [1044, 0]
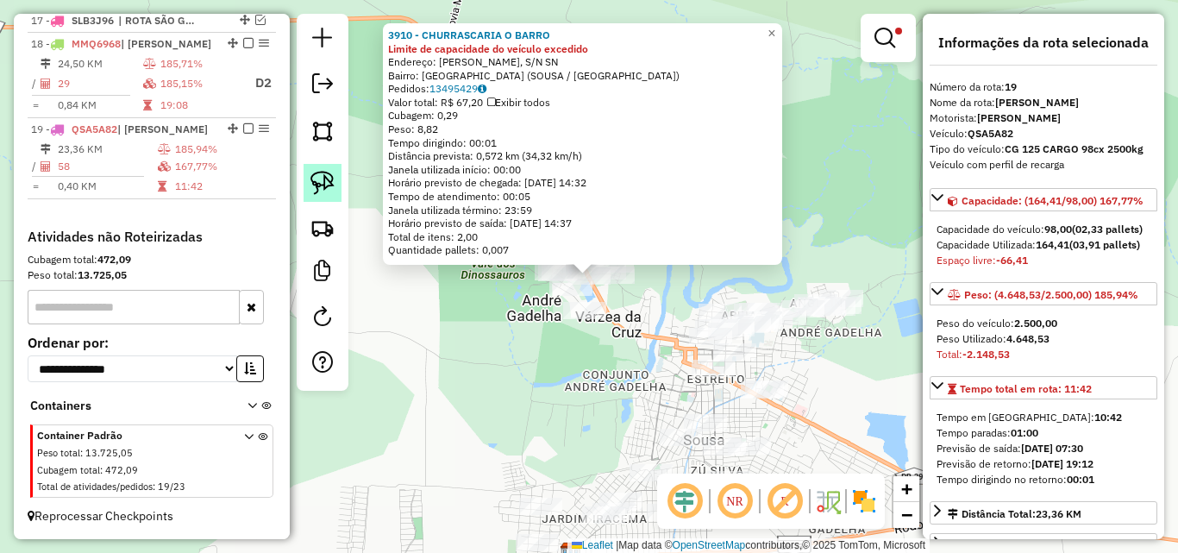
click at [332, 181] on img at bounding box center [322, 183] width 24 height 24
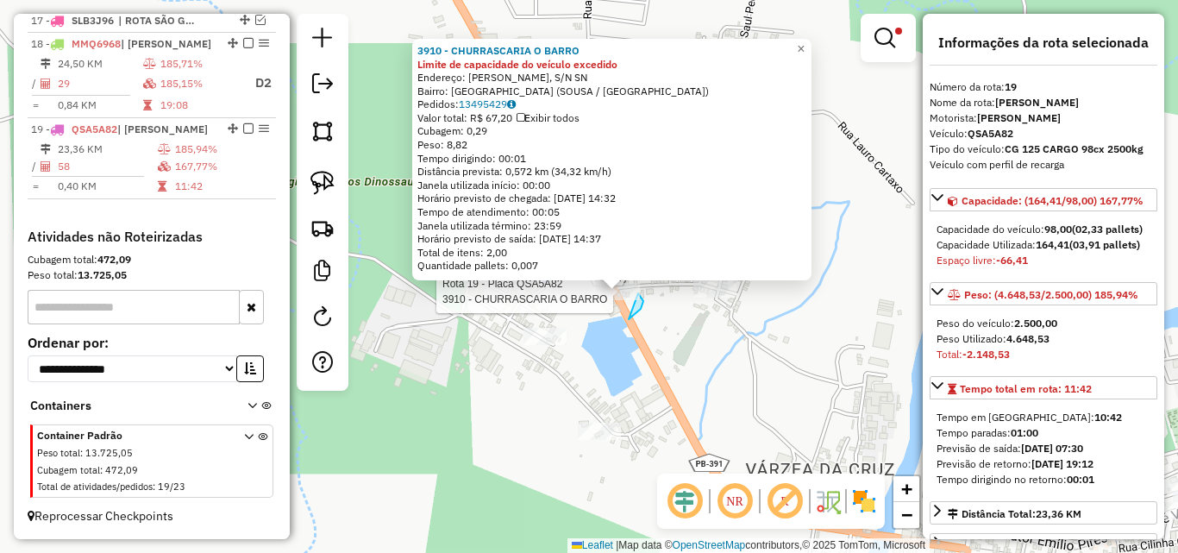
drag, startPoint x: 631, startPoint y: 317, endPoint x: 596, endPoint y: 299, distance: 39.7
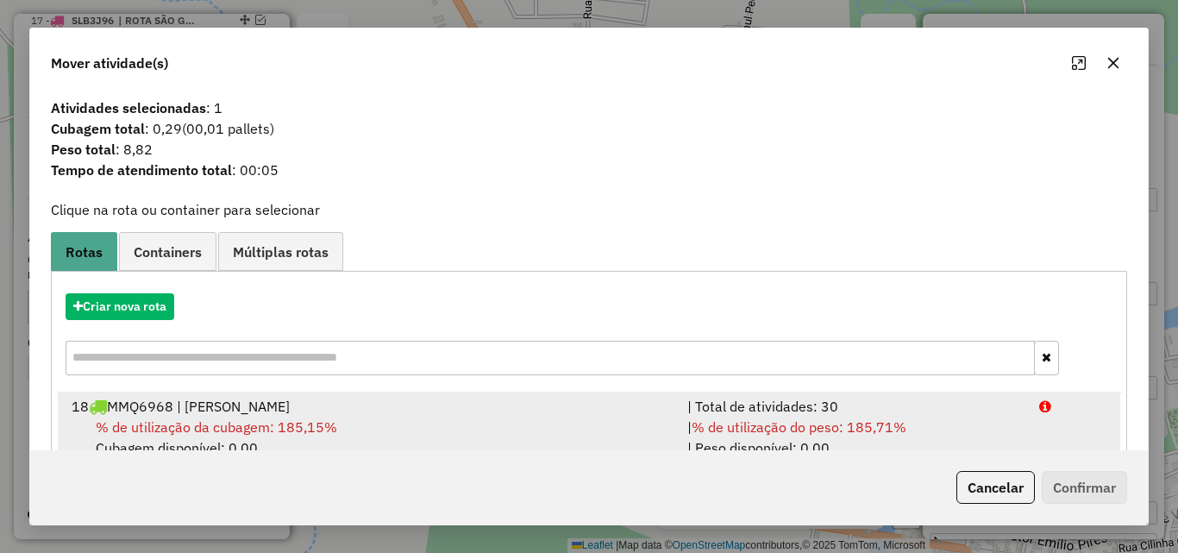
click at [691, 428] on div "| % de utilização do peso: 185,71% | Peso disponível: 0,00" at bounding box center [853, 436] width 352 height 41
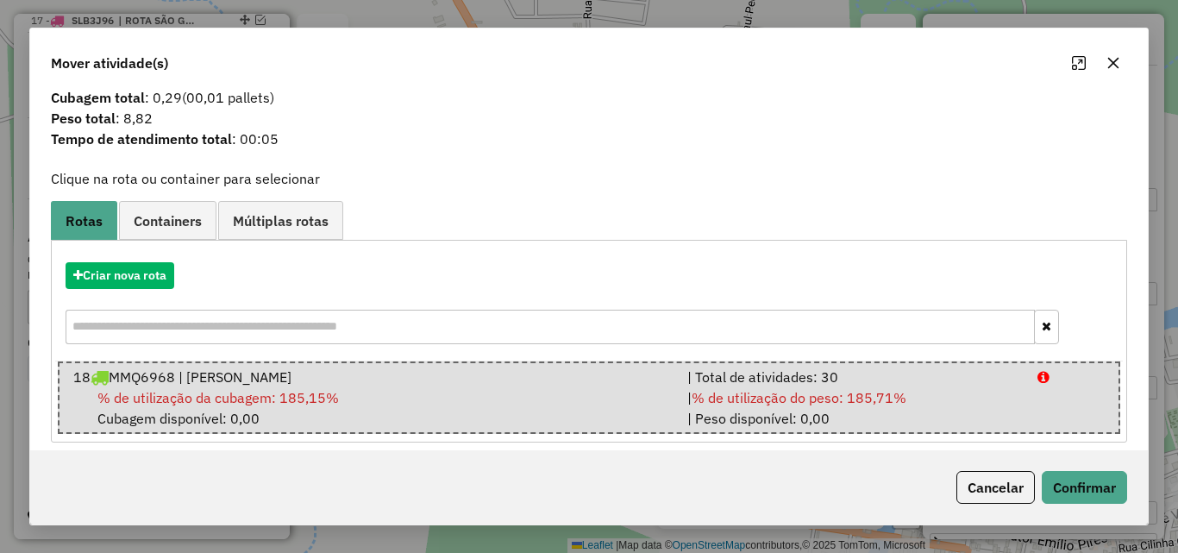
scroll to position [44, 0]
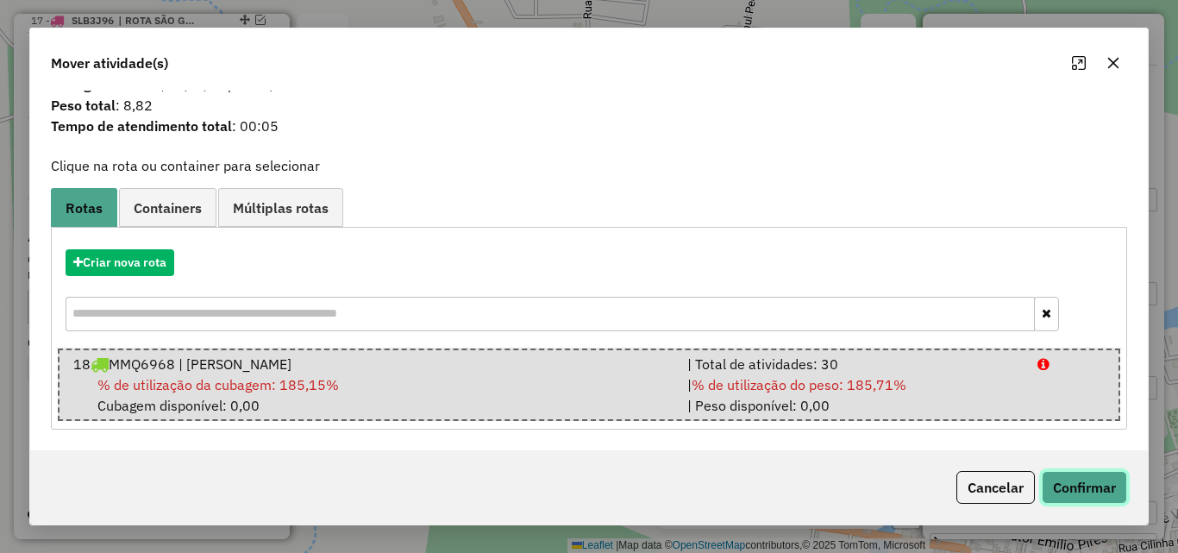
click at [1057, 497] on button "Confirmar" at bounding box center [1084, 487] width 85 height 33
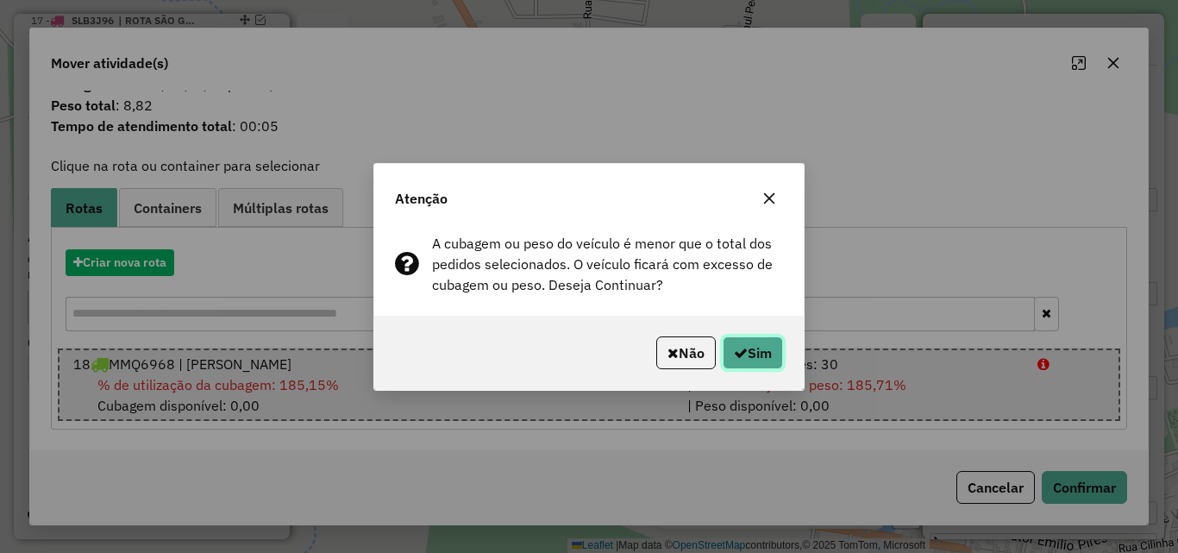
drag, startPoint x: 749, startPoint y: 347, endPoint x: 742, endPoint y: 356, distance: 12.3
click at [748, 350] on button "Sim" at bounding box center [753, 352] width 60 height 33
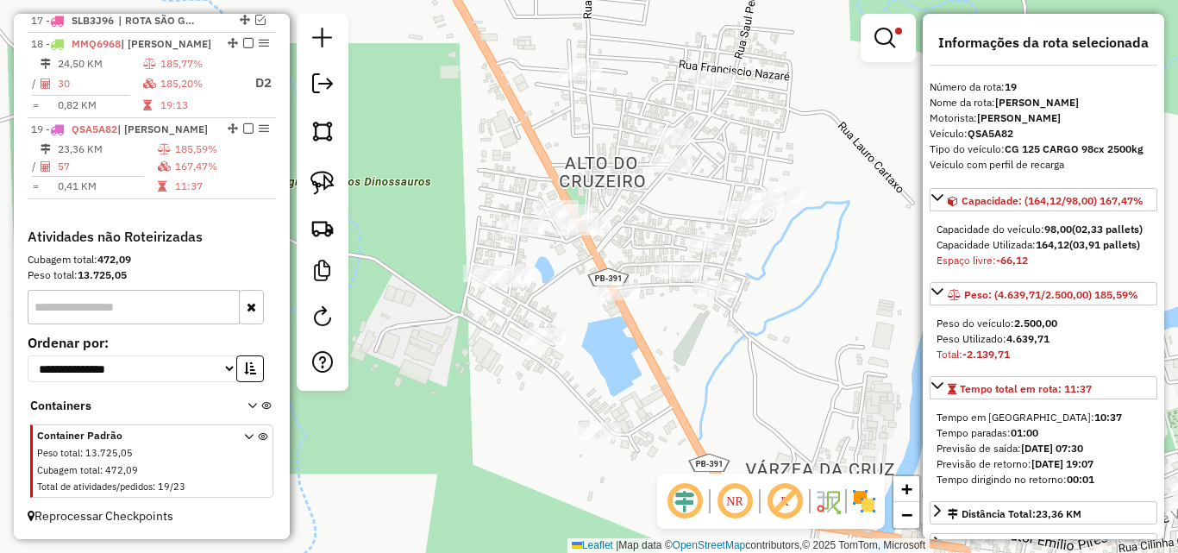
click at [796, 357] on div "Limpar filtros Janela de atendimento Grade de atendimento Capacidade Transporta…" at bounding box center [589, 276] width 1178 height 553
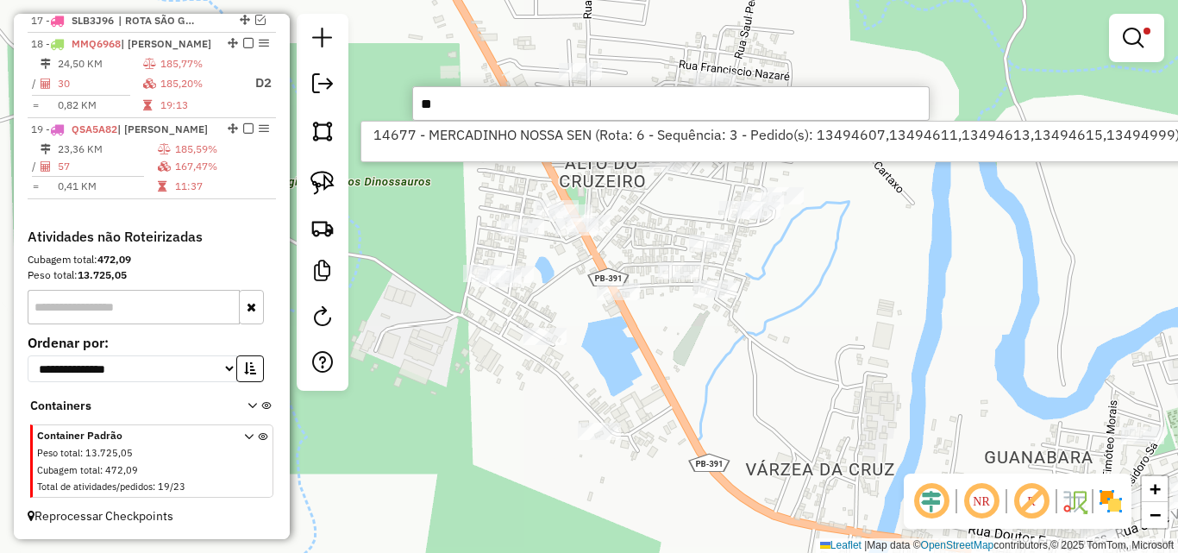
type input "*"
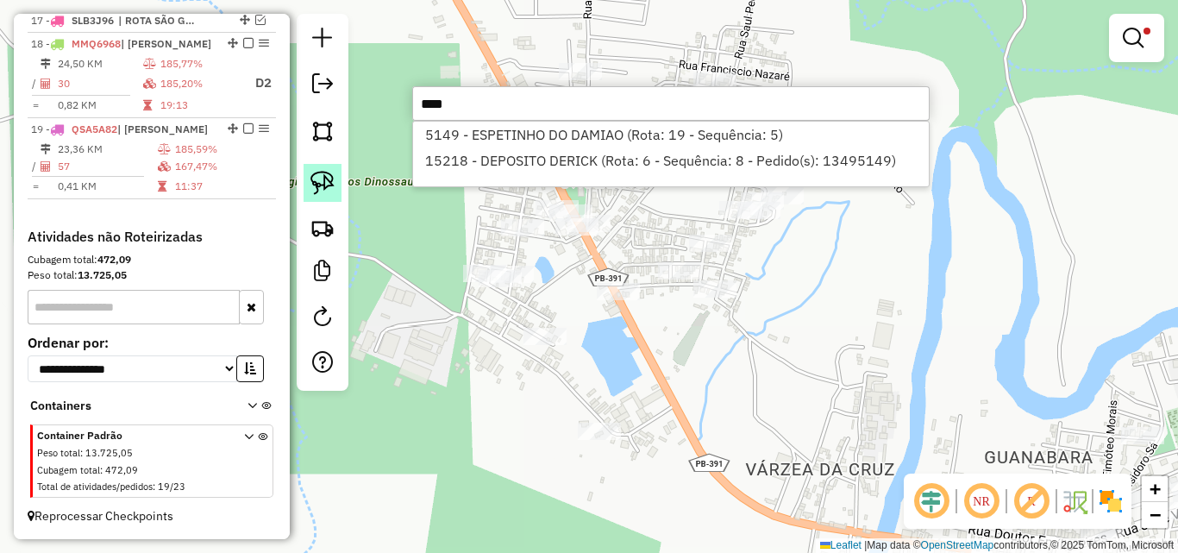
type input "****"
click at [595, 134] on li "5149 - ESPETINHO DO DAMIAO (Rota: 19 - Sequência: 5)" at bounding box center [671, 135] width 516 height 26
select select "*********"
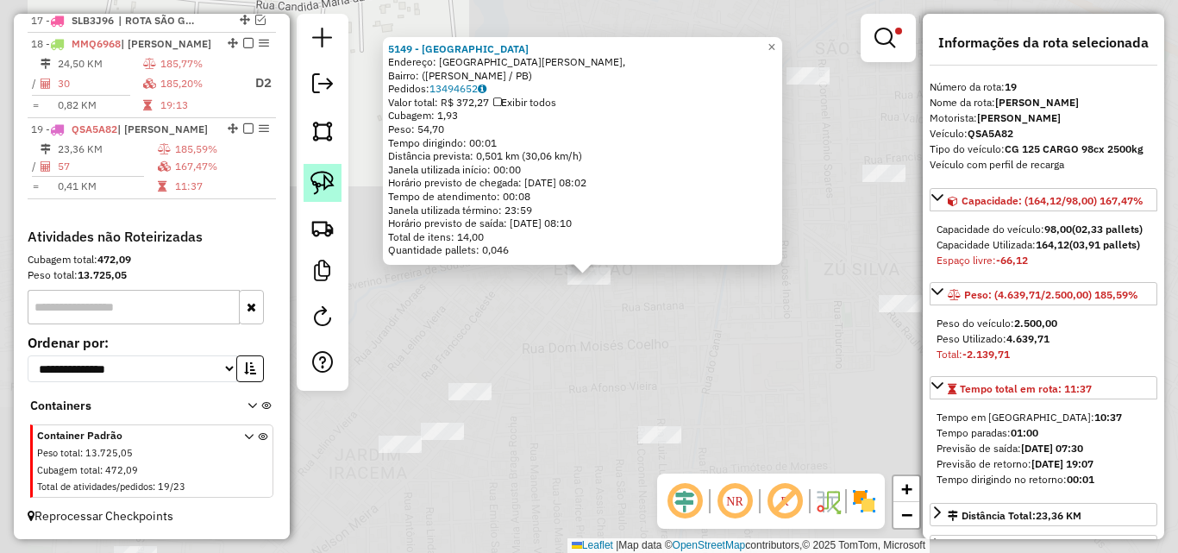
click at [329, 173] on img at bounding box center [322, 183] width 24 height 24
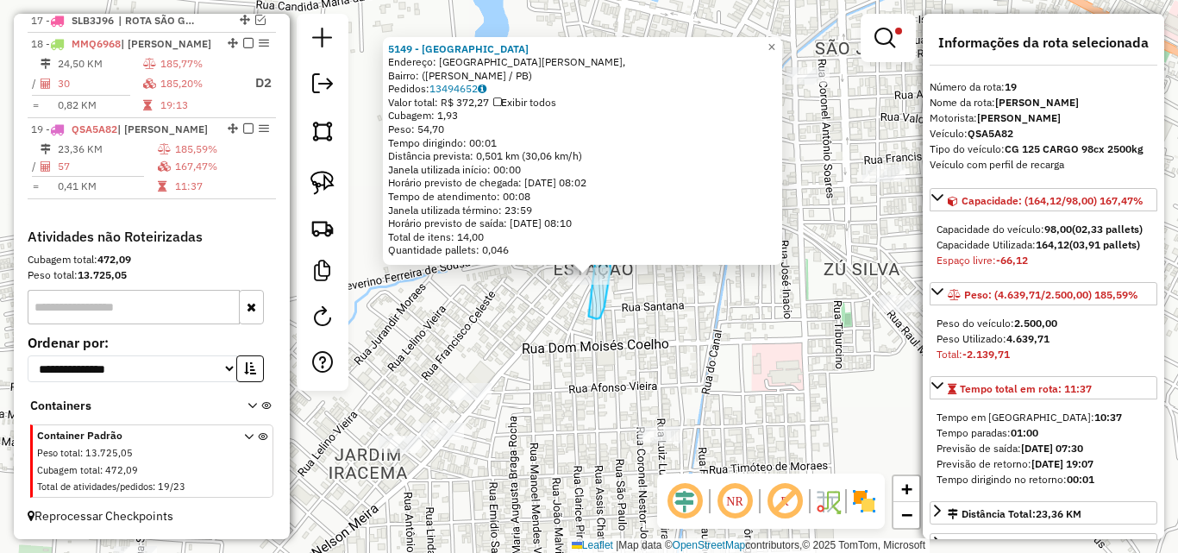
drag, startPoint x: 604, startPoint y: 308, endPoint x: 559, endPoint y: 263, distance: 63.4
click at [559, 263] on div "Rota 19 - Placa QSA5A82 5149 - [GEOGRAPHIC_DATA] 5149 - [GEOGRAPHIC_DATA] Ender…" at bounding box center [589, 276] width 1178 height 553
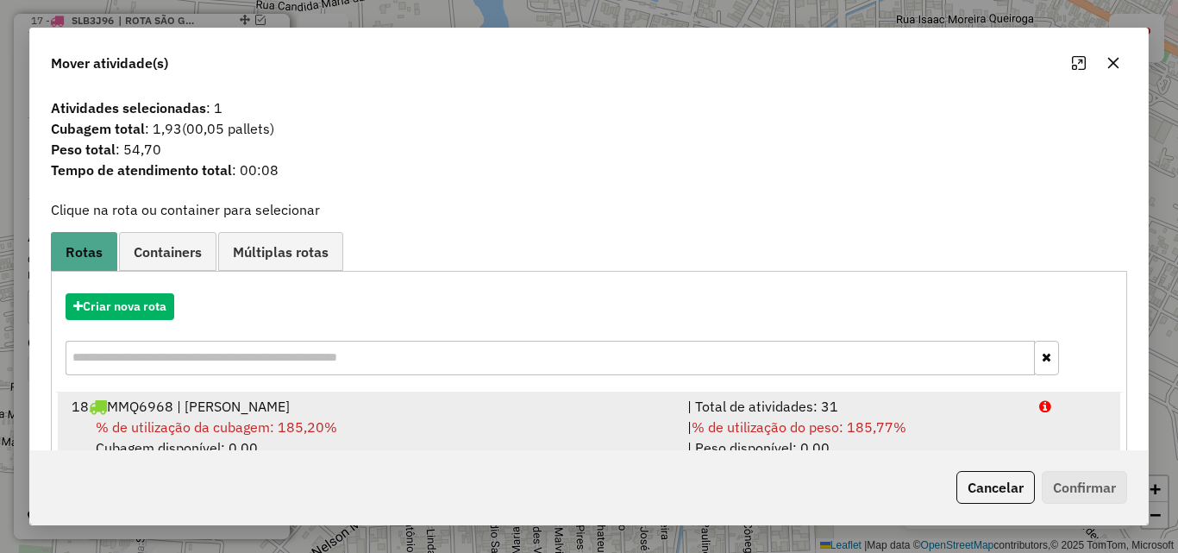
click at [949, 397] on div "| Total de atividades: 31" at bounding box center [853, 406] width 352 height 21
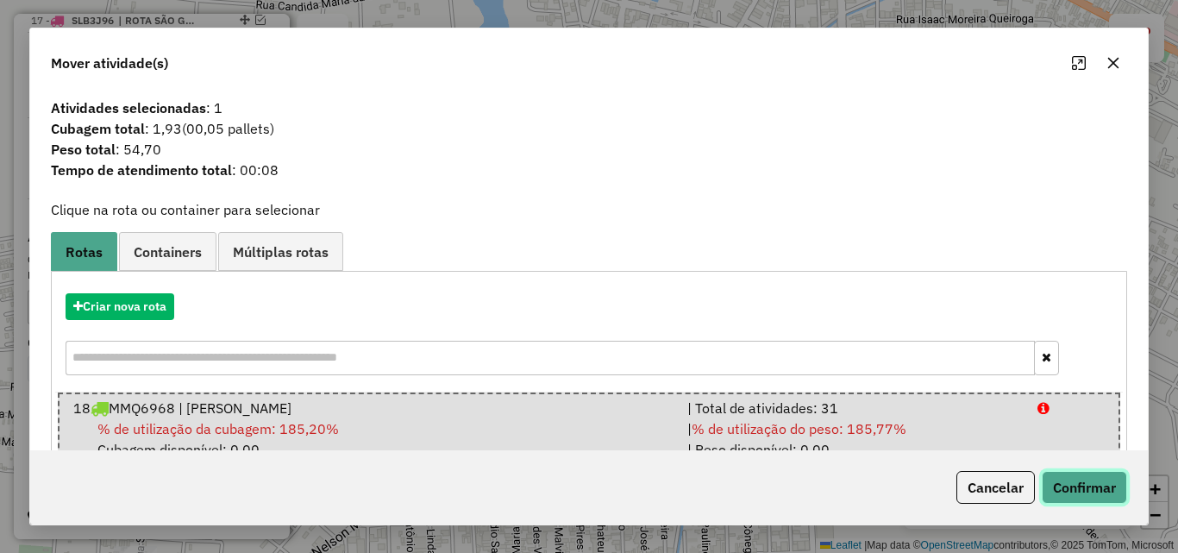
click at [1083, 491] on button "Confirmar" at bounding box center [1084, 487] width 85 height 33
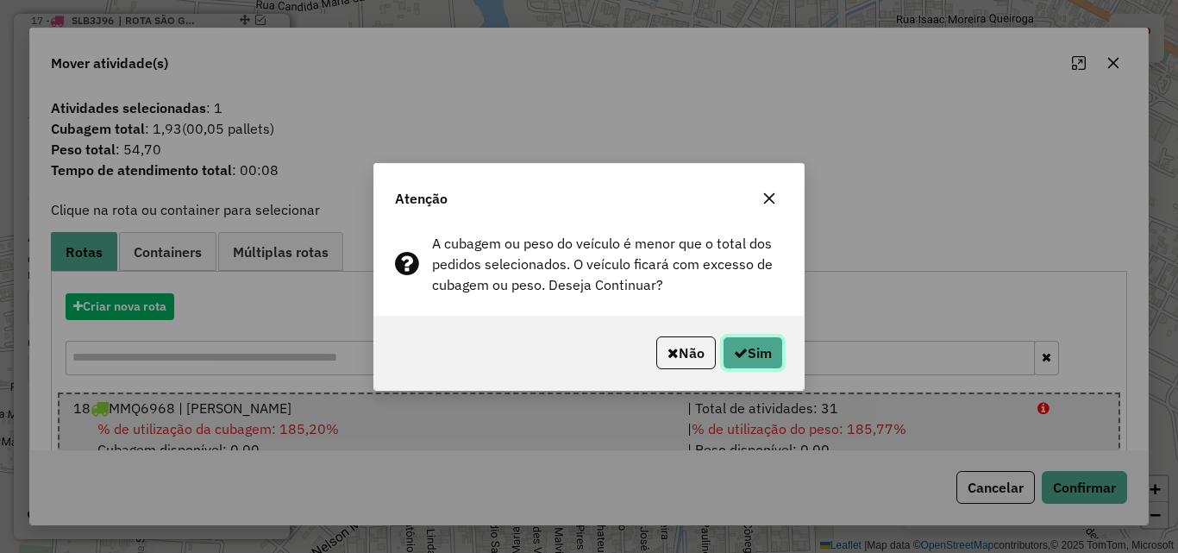
click at [743, 355] on icon "button" at bounding box center [741, 353] width 14 height 14
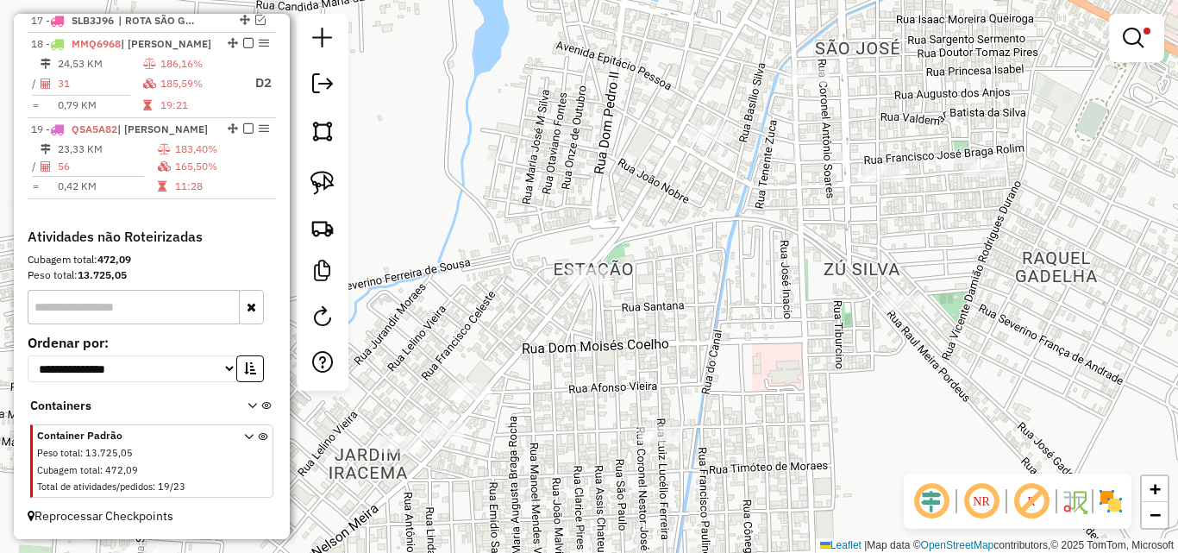
click at [824, 282] on div "Limpar filtros Janela de atendimento Grade de atendimento Capacidade Transporta…" at bounding box center [589, 276] width 1178 height 553
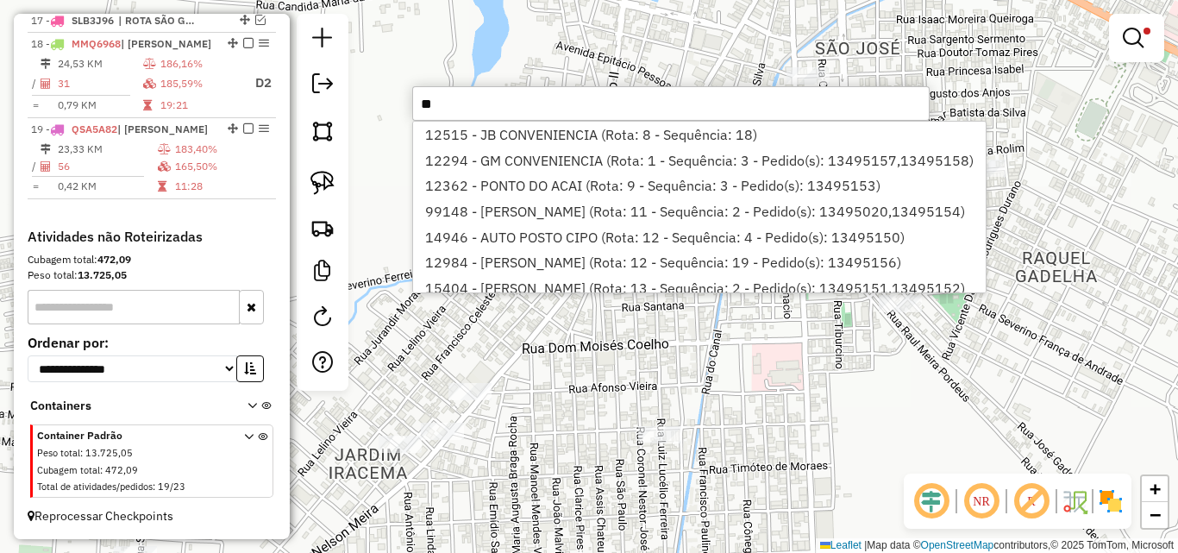
type input "*"
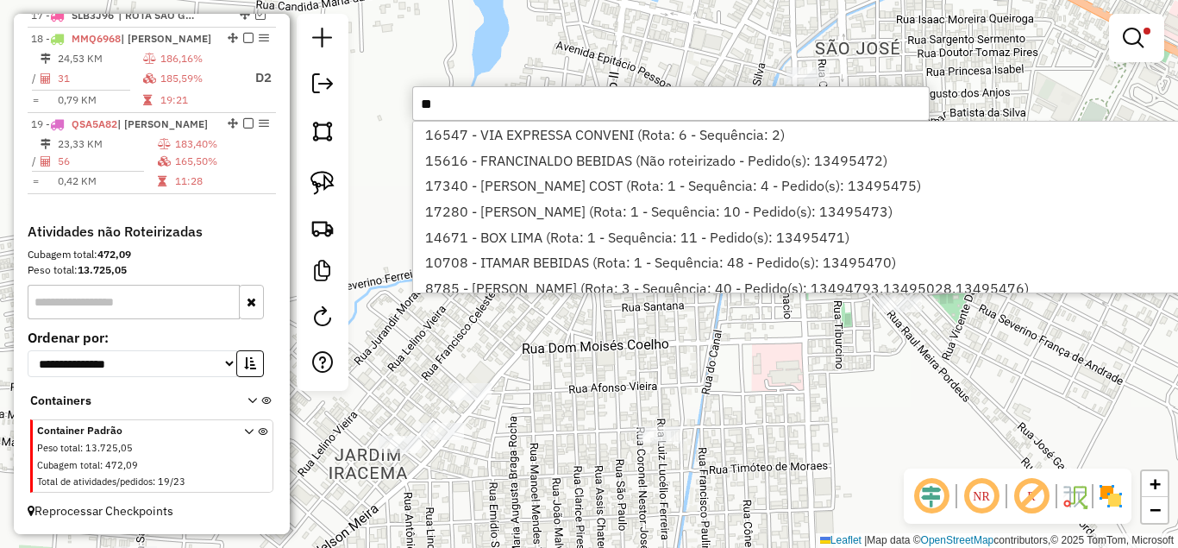
type input "*"
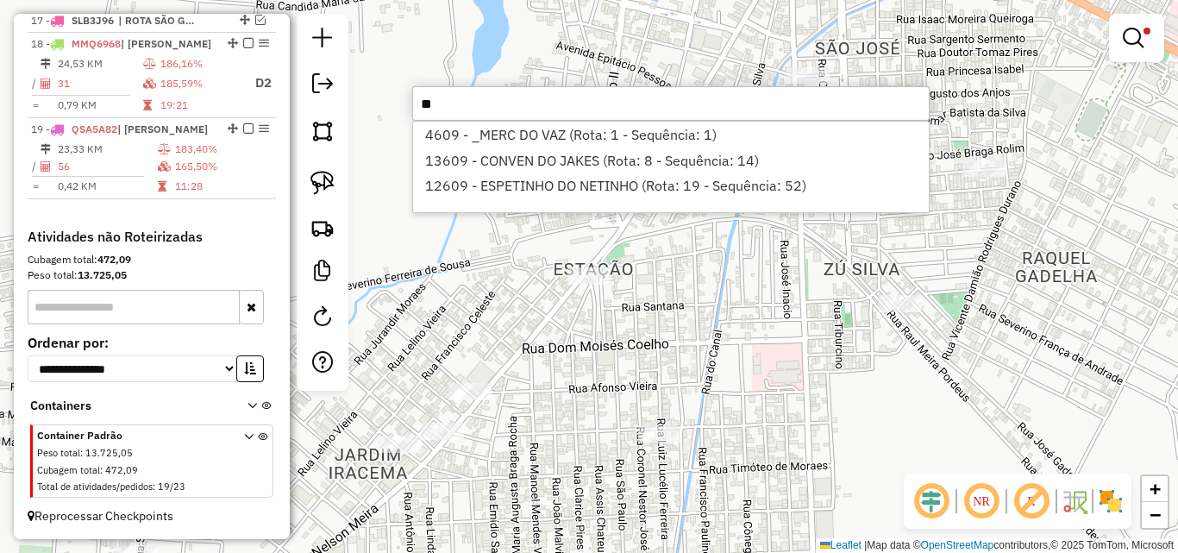
type input "*"
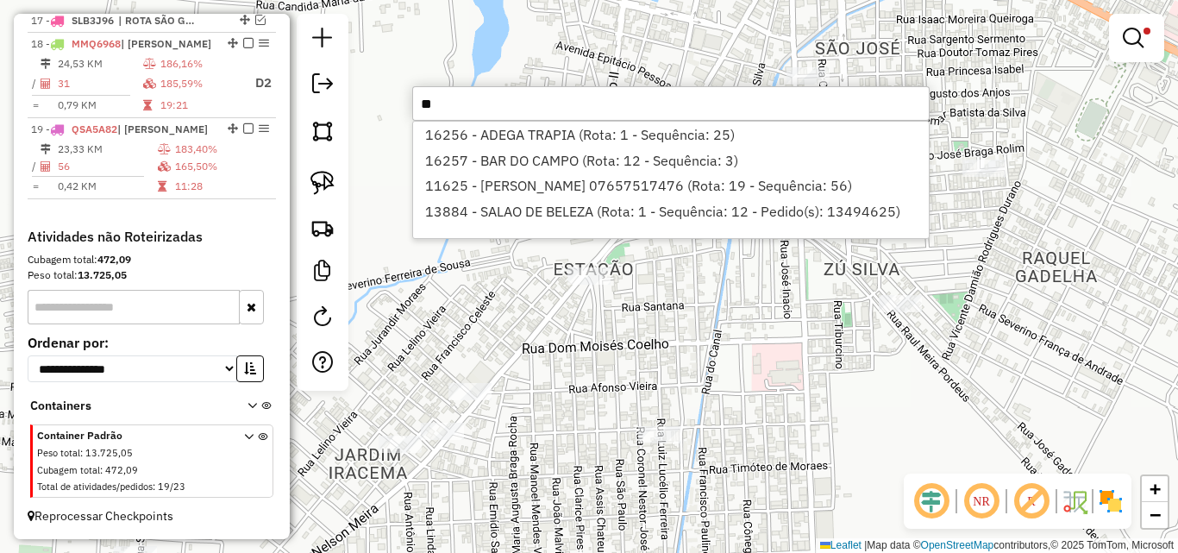
type input "*"
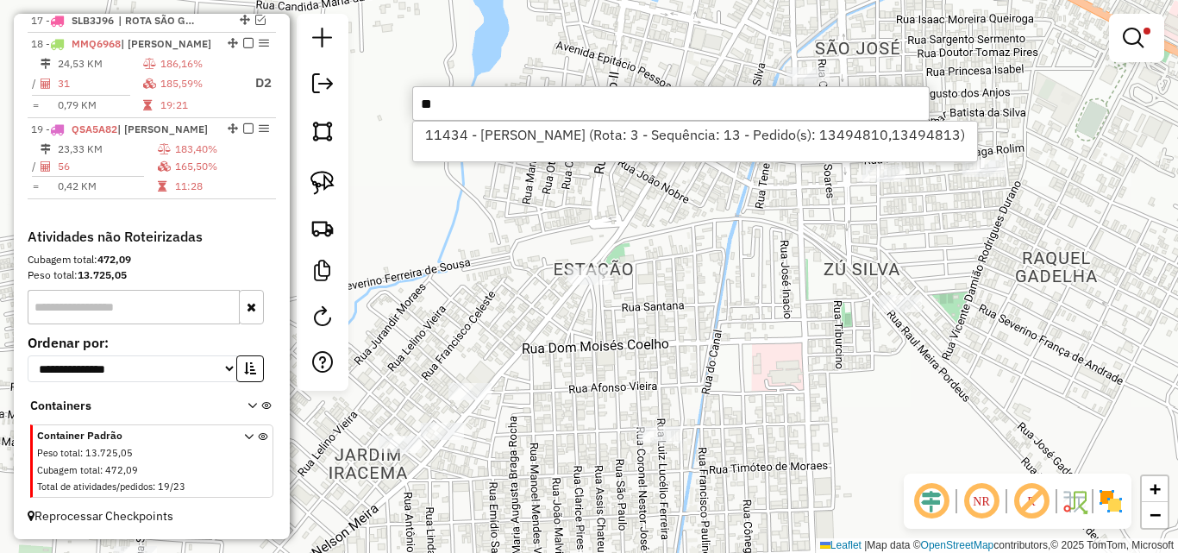
type input "*"
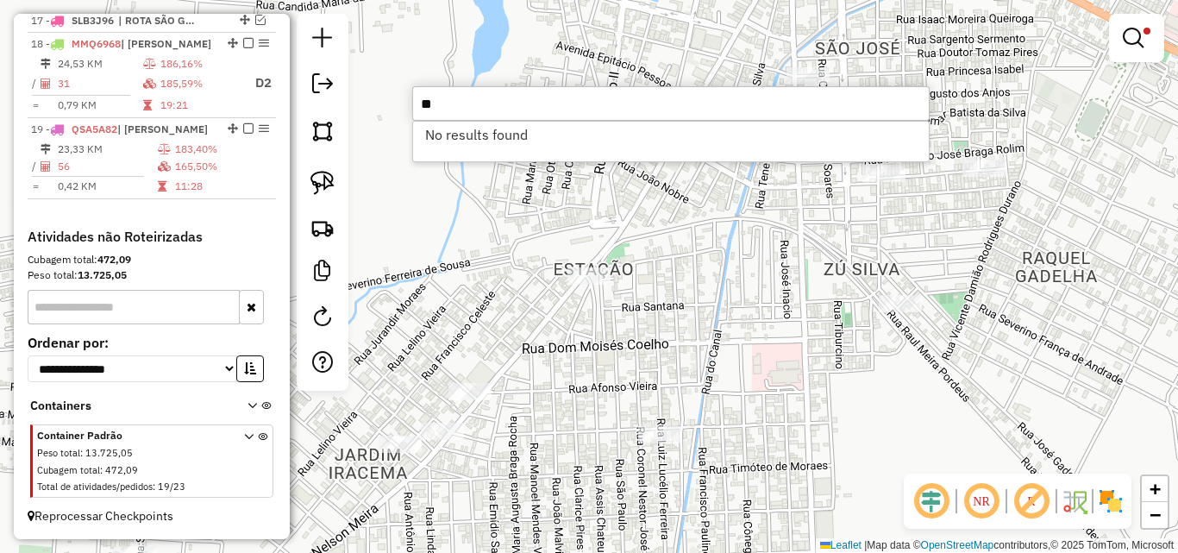
type input "*"
click at [742, 109] on input "****" at bounding box center [670, 103] width 517 height 34
click at [745, 108] on input "****" at bounding box center [670, 103] width 517 height 34
type input "*"
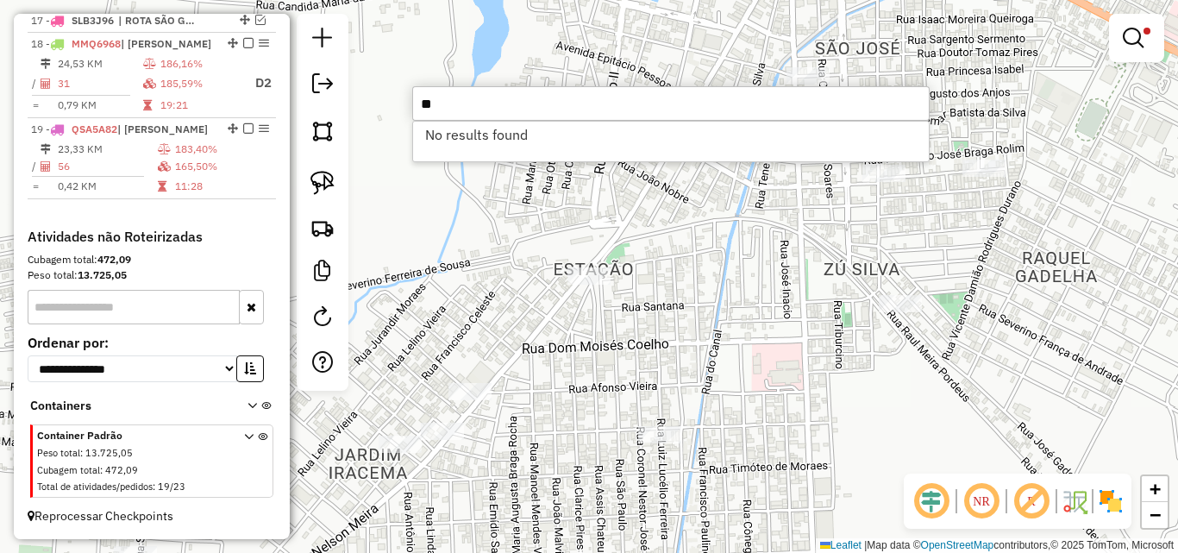
type input "*"
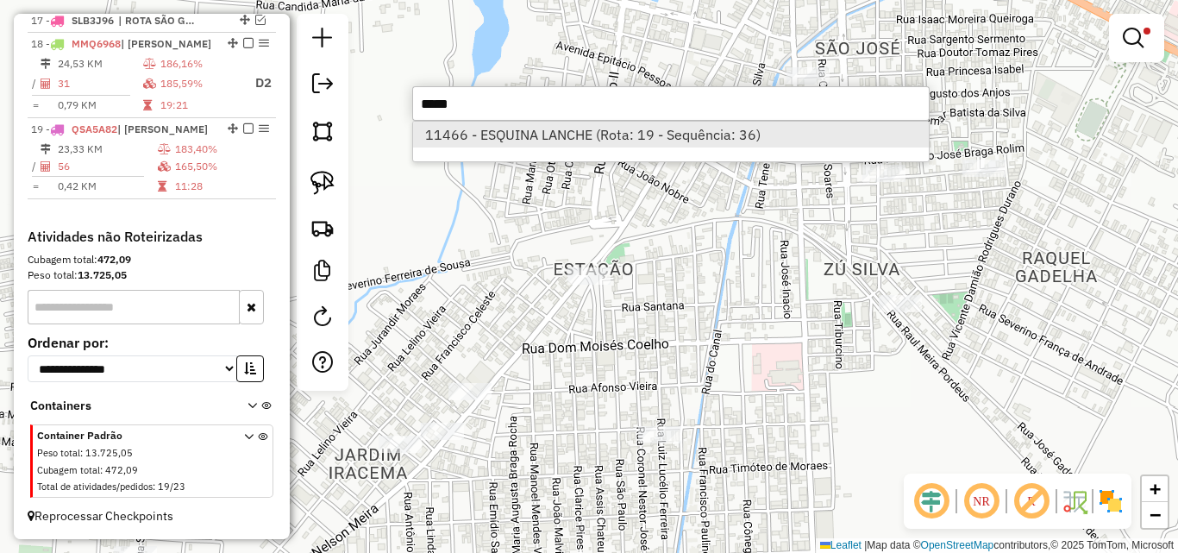
type input "*****"
click at [549, 132] on li "11466 - ESQUINA LANCHE (Rota: 19 - Sequência: 36)" at bounding box center [671, 135] width 516 height 26
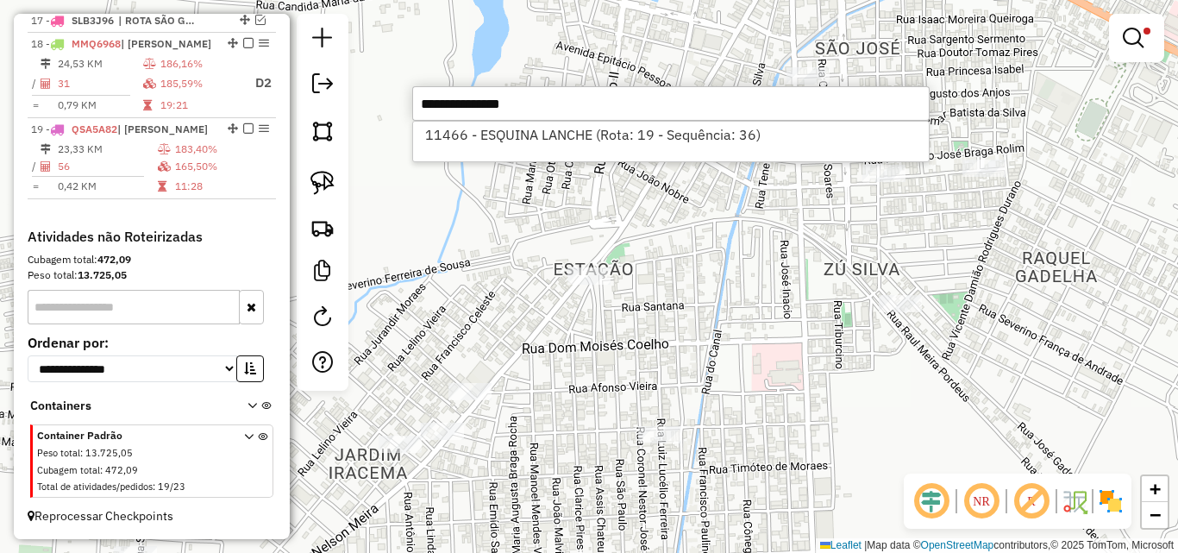
select select "*********"
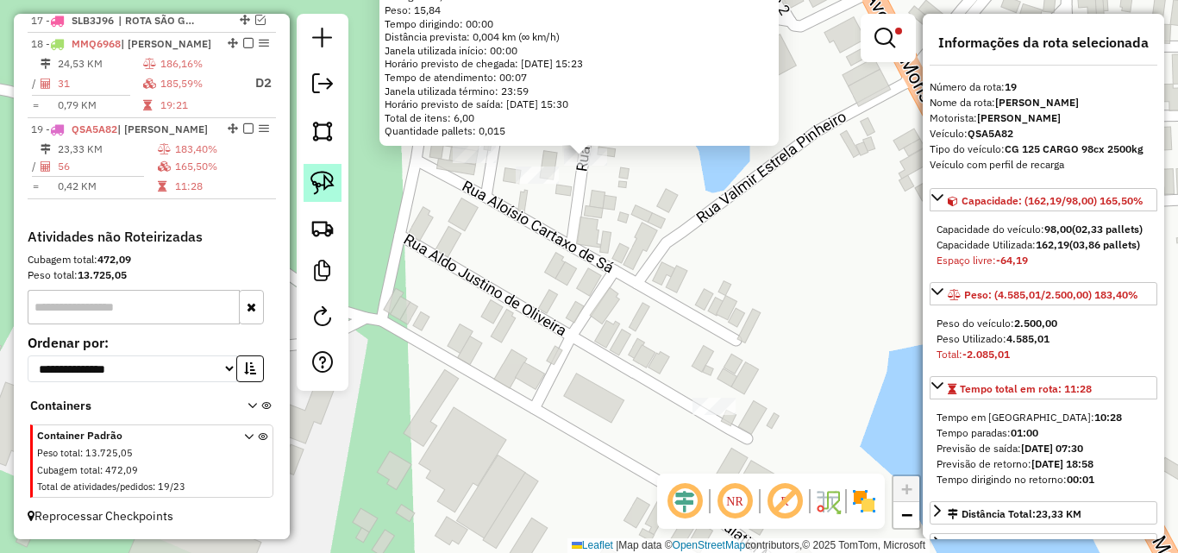
click at [313, 197] on link at bounding box center [322, 183] width 38 height 38
drag, startPoint x: 629, startPoint y: 176, endPoint x: 592, endPoint y: 171, distance: 36.6
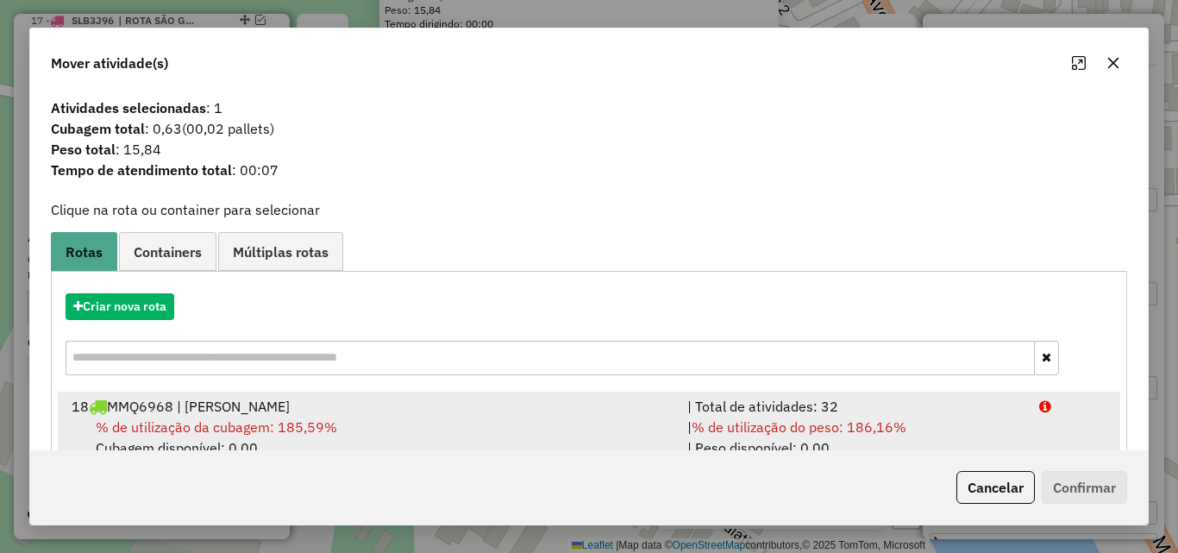
click at [997, 422] on div "| % de utilização do peso: 186,16% | Peso disponível: 0,00" at bounding box center [853, 436] width 352 height 41
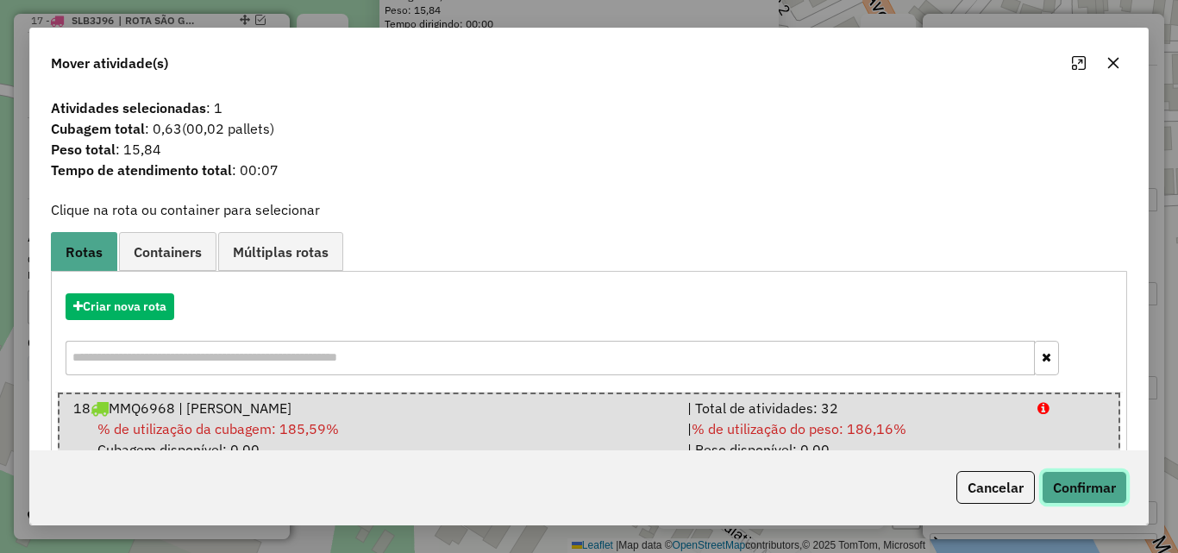
click at [1066, 476] on button "Confirmar" at bounding box center [1084, 487] width 85 height 33
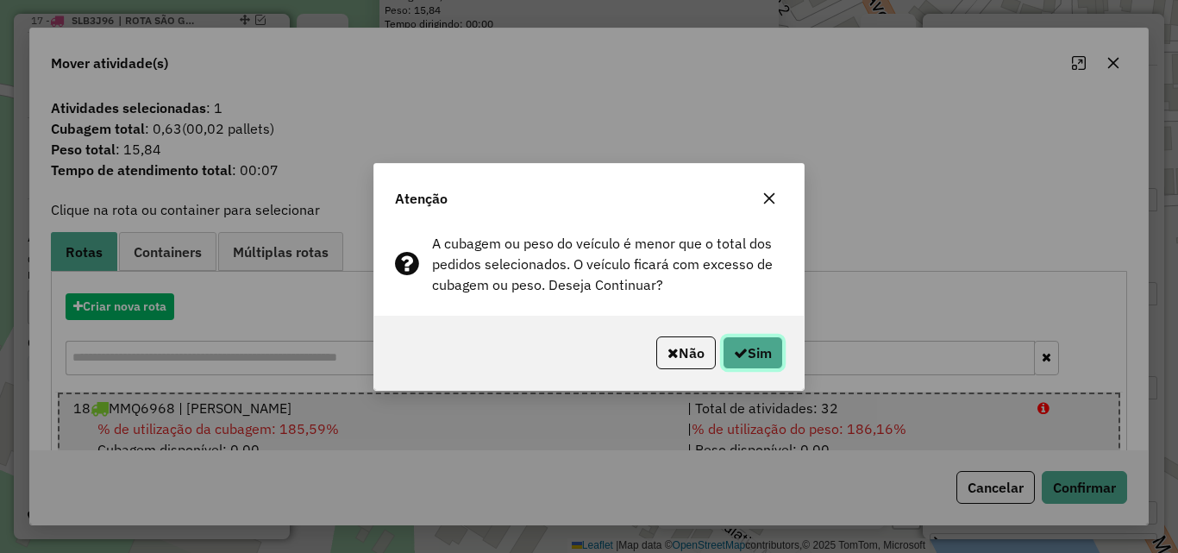
click at [758, 360] on button "Sim" at bounding box center [753, 352] width 60 height 33
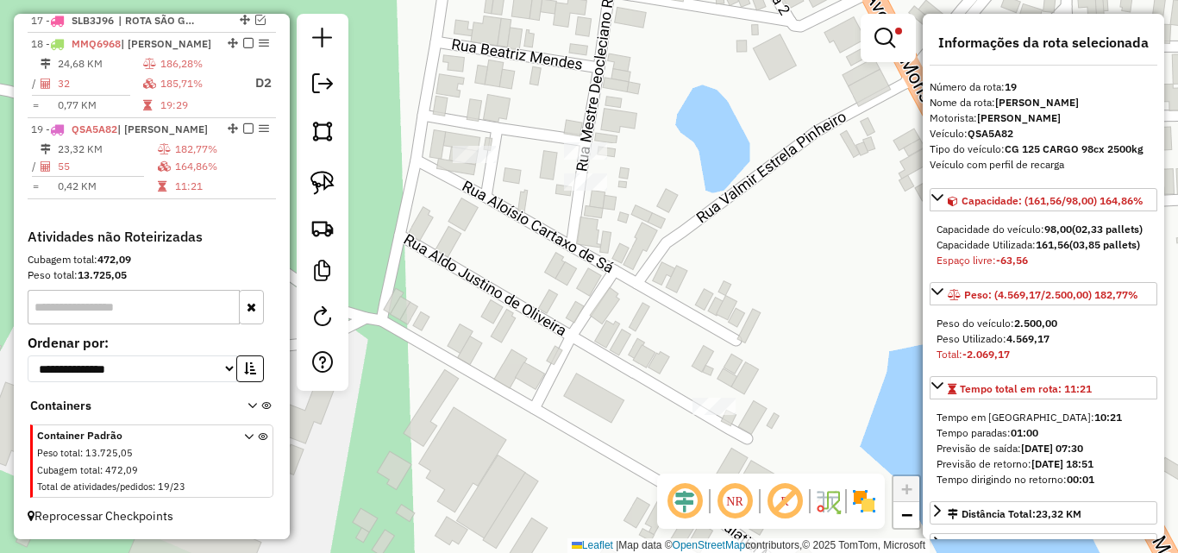
click at [754, 237] on div "Limpar filtros Janela de atendimento Grade de atendimento Capacidade Transporta…" at bounding box center [589, 276] width 1178 height 553
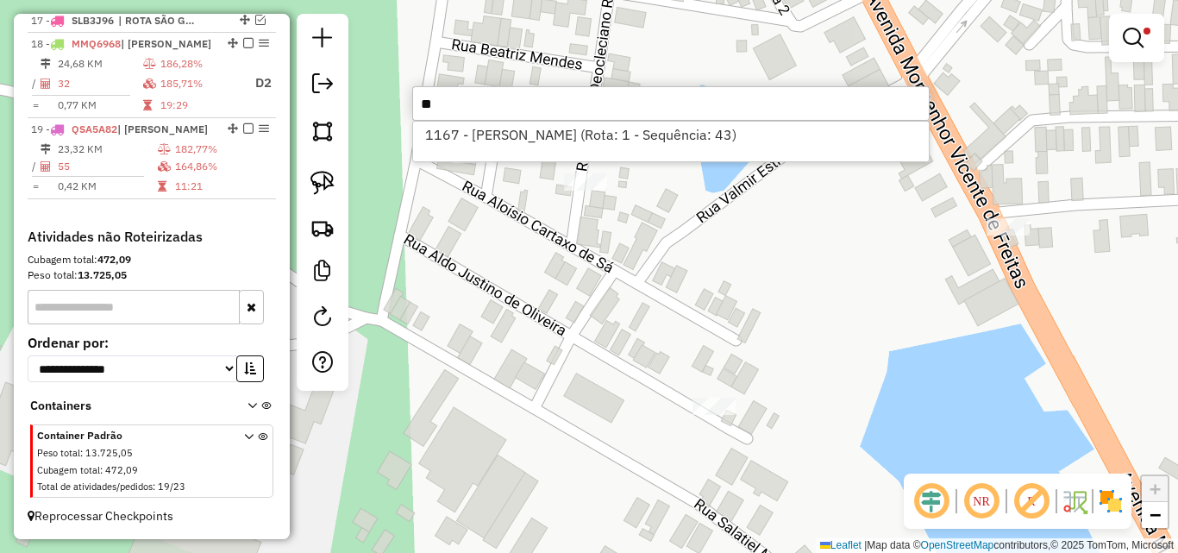
type input "*"
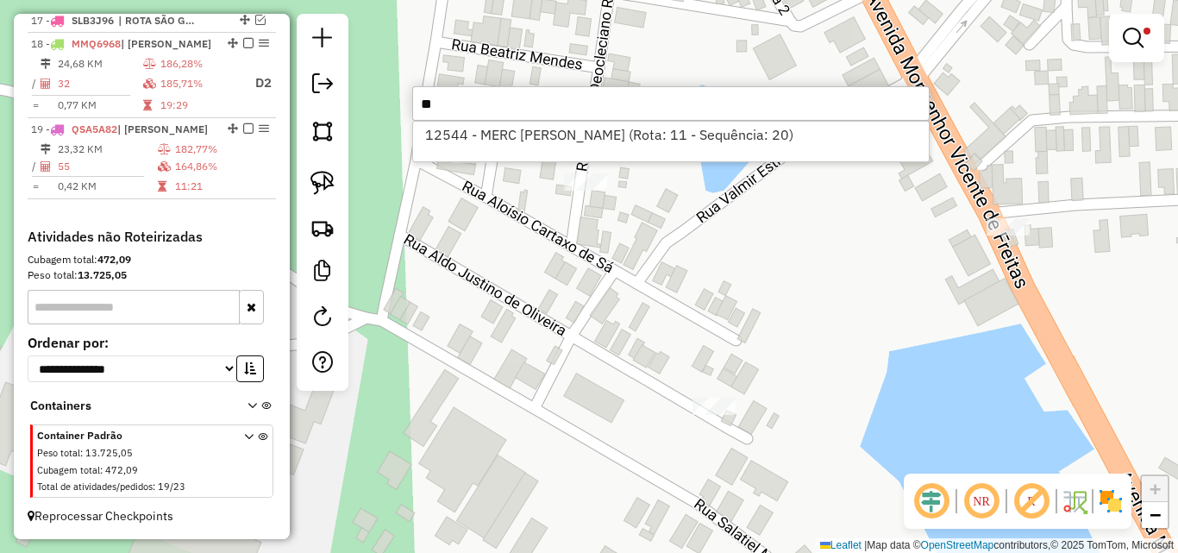
type input "*"
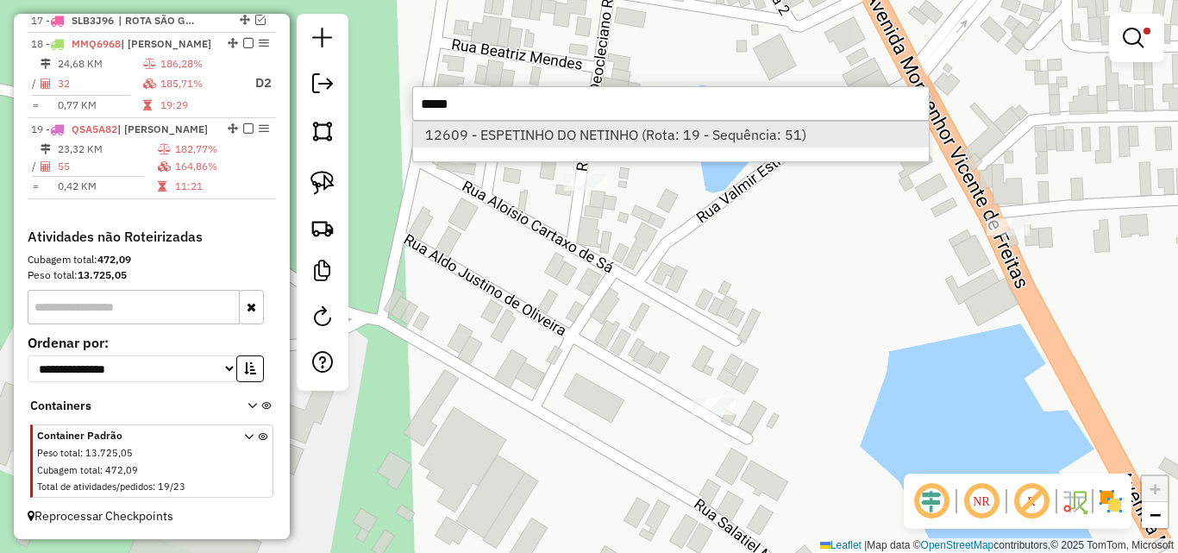
type input "*****"
click at [657, 142] on li "12609 - ESPETINHO DO NETINHO (Rota: 19 - Sequência: 51)" at bounding box center [671, 135] width 516 height 26
select select "*********"
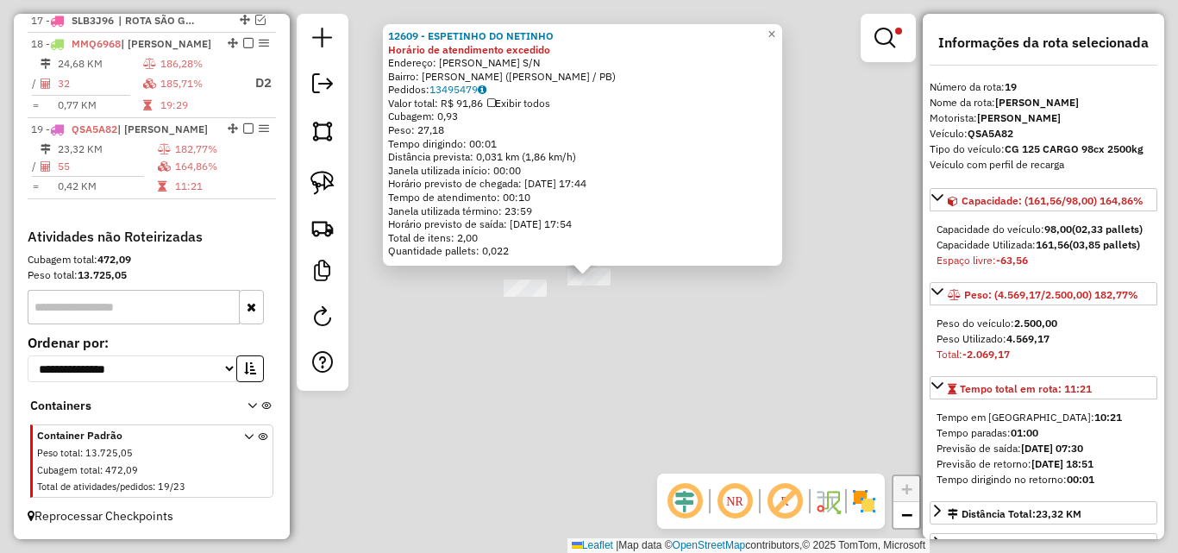
drag, startPoint x: 329, startPoint y: 178, endPoint x: 507, endPoint y: 246, distance: 191.0
click at [328, 181] on img at bounding box center [322, 183] width 24 height 24
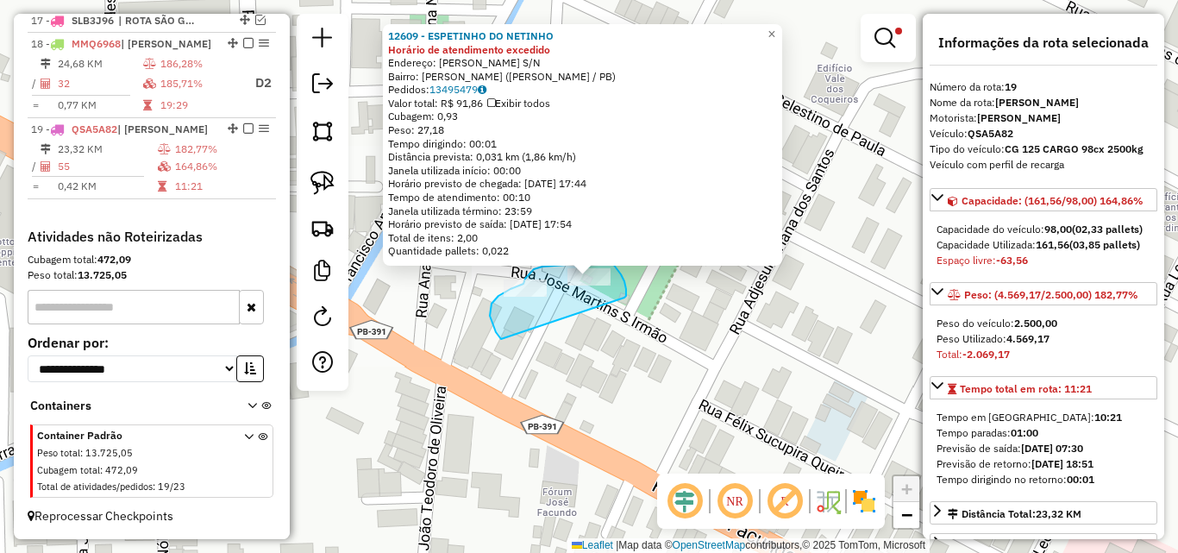
drag, startPoint x: 625, startPoint y: 294, endPoint x: 521, endPoint y: 354, distance: 120.1
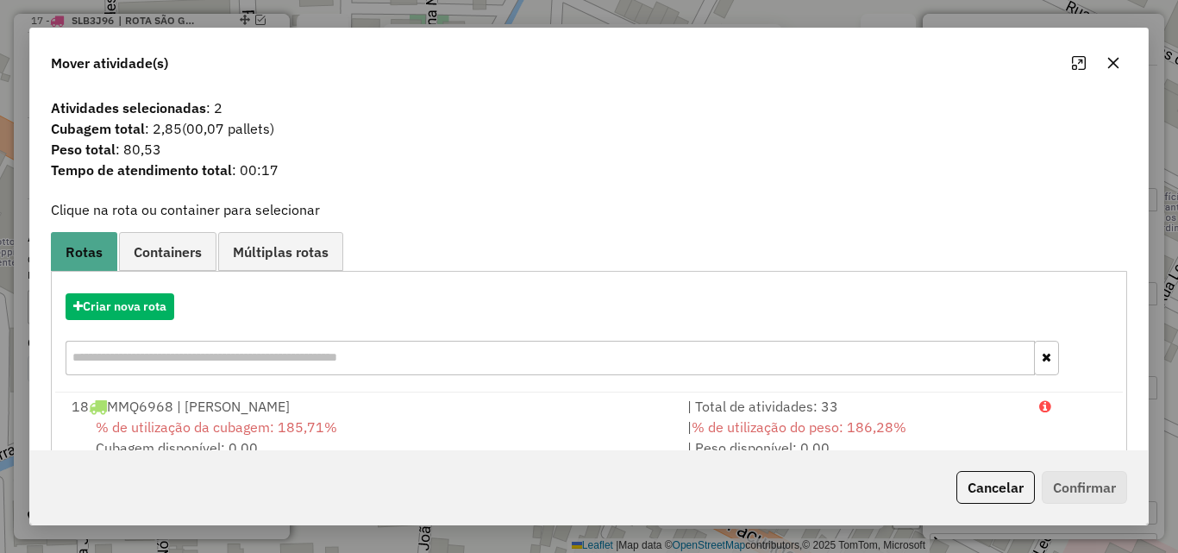
drag, startPoint x: 686, startPoint y: 397, endPoint x: 706, endPoint y: 369, distance: 34.0
click at [686, 398] on div "| Total de atividades: 33" at bounding box center [853, 406] width 352 height 21
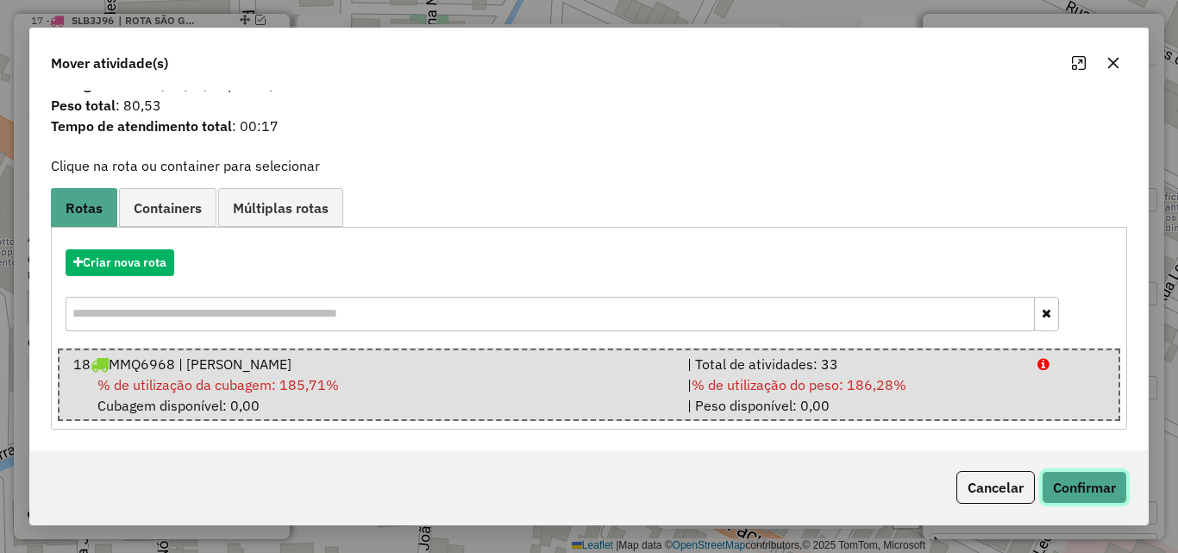
click at [1097, 495] on button "Confirmar" at bounding box center [1084, 487] width 85 height 33
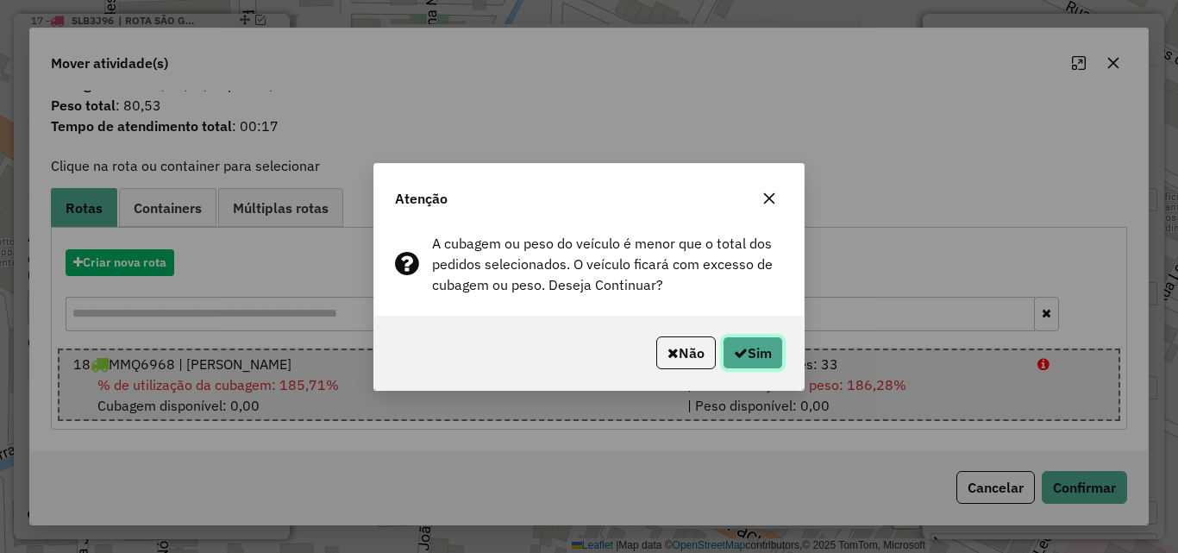
drag, startPoint x: 749, startPoint y: 352, endPoint x: 1145, endPoint y: 249, distance: 408.8
click at [748, 352] on button "Sim" at bounding box center [753, 352] width 60 height 33
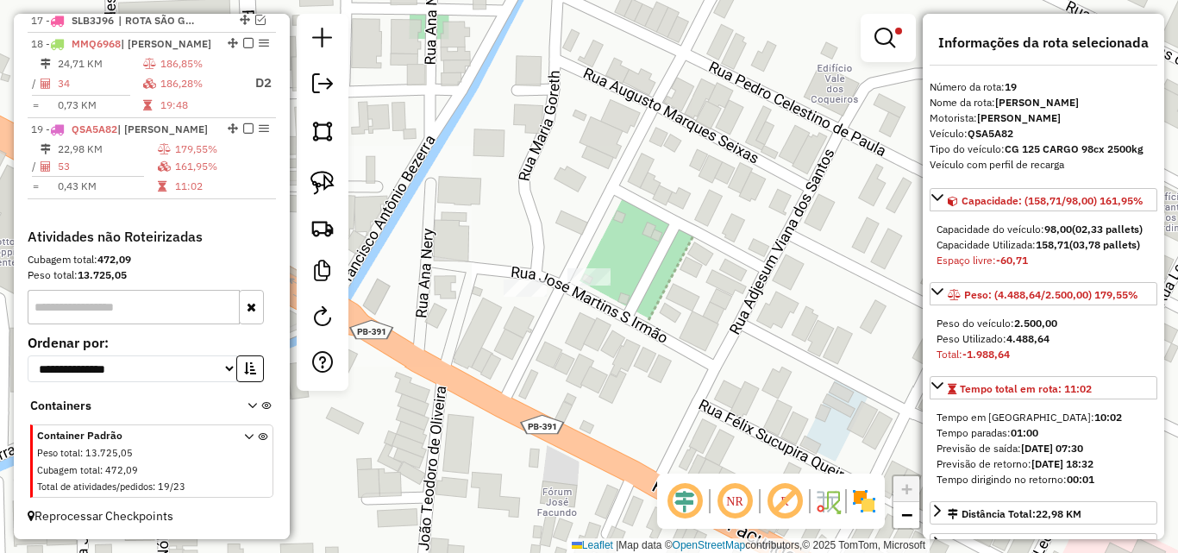
drag, startPoint x: 830, startPoint y: 197, endPoint x: 852, endPoint y: 198, distance: 21.6
click at [834, 197] on div "Limpar filtros Janela de atendimento Grade de atendimento Capacidade Transporta…" at bounding box center [589, 276] width 1178 height 553
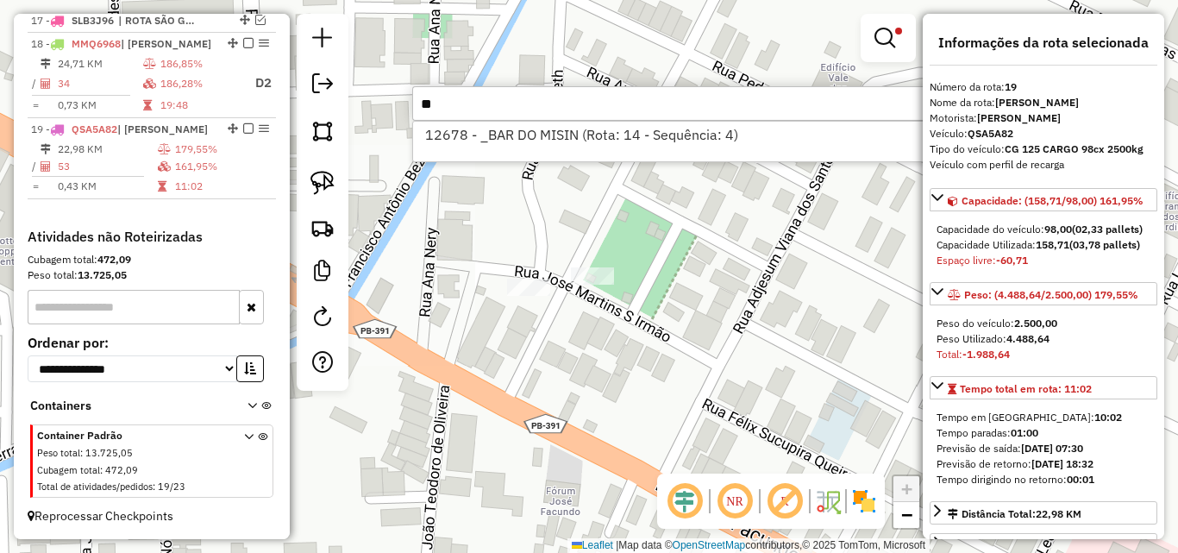
type input "*"
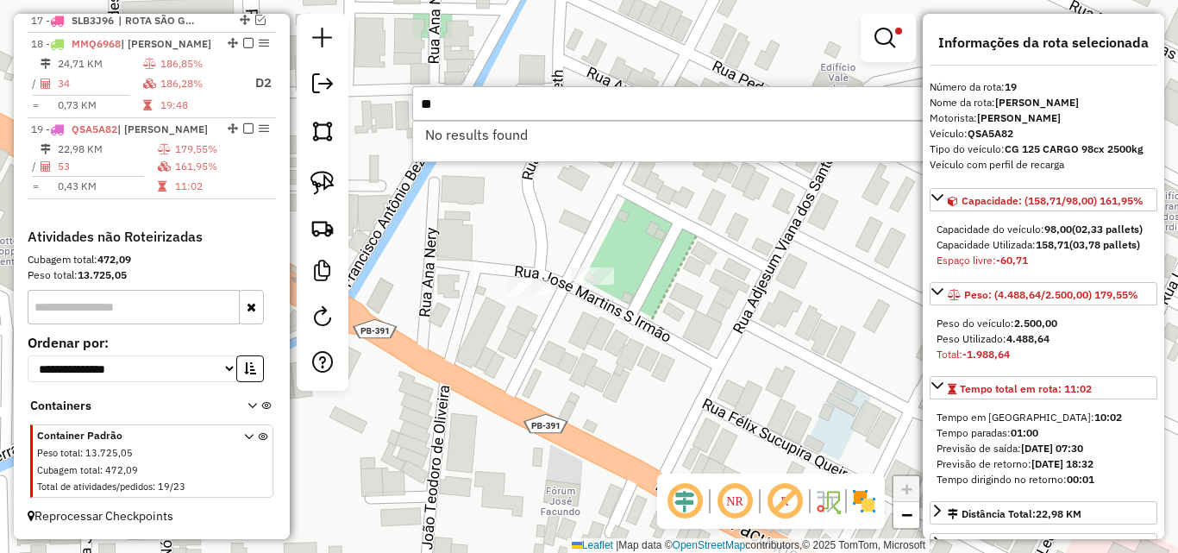
type input "*"
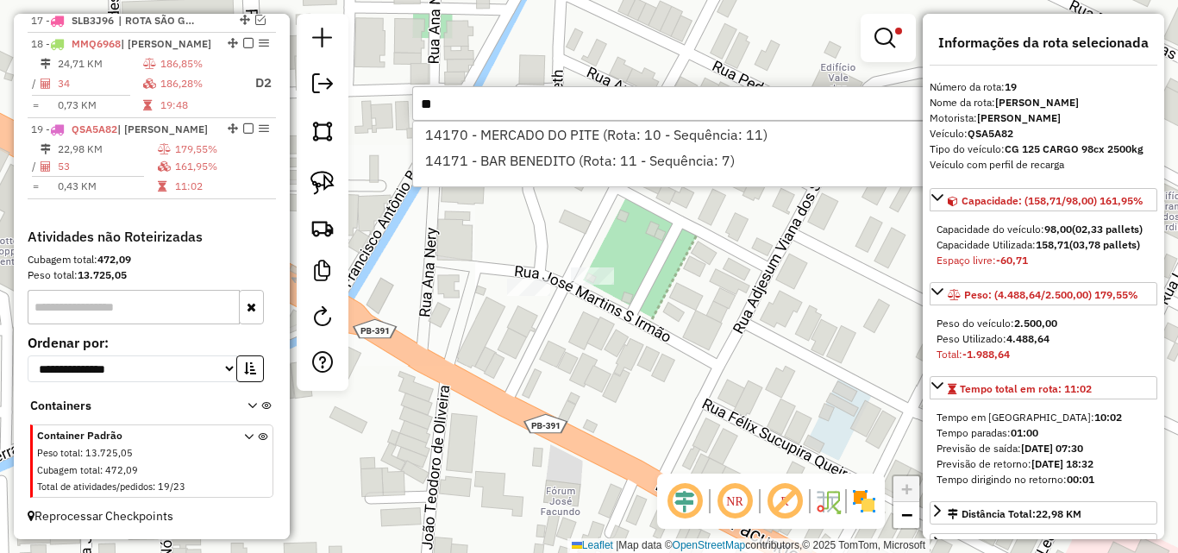
type input "*"
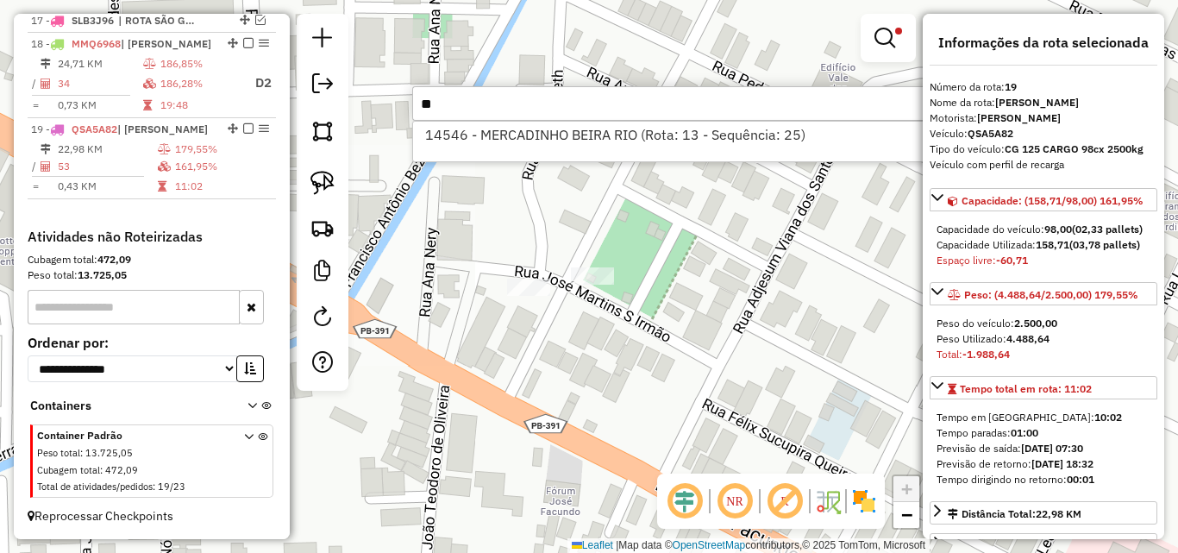
type input "*"
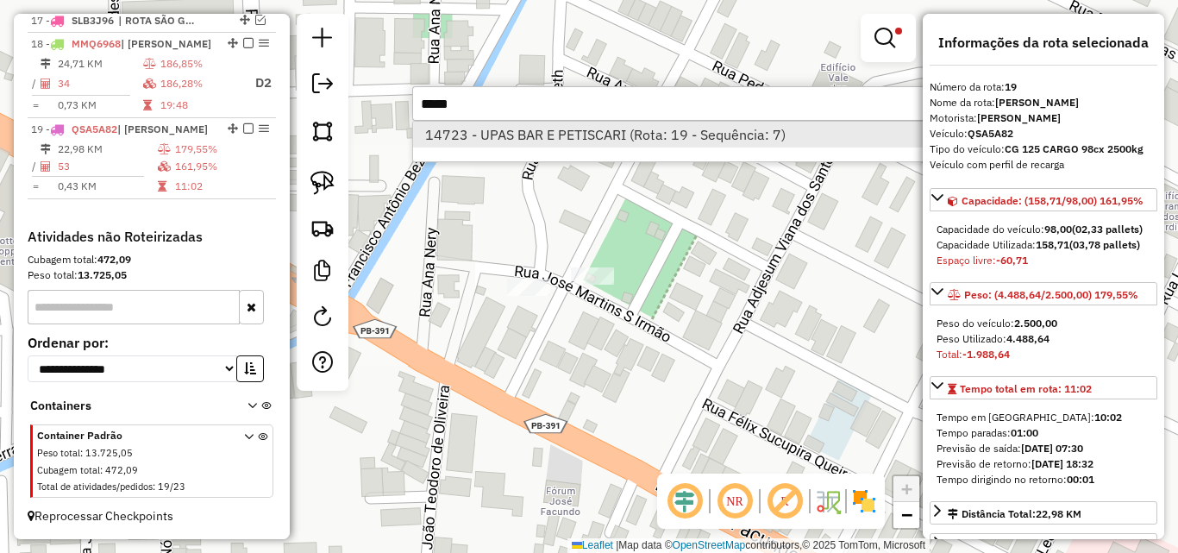
type input "*****"
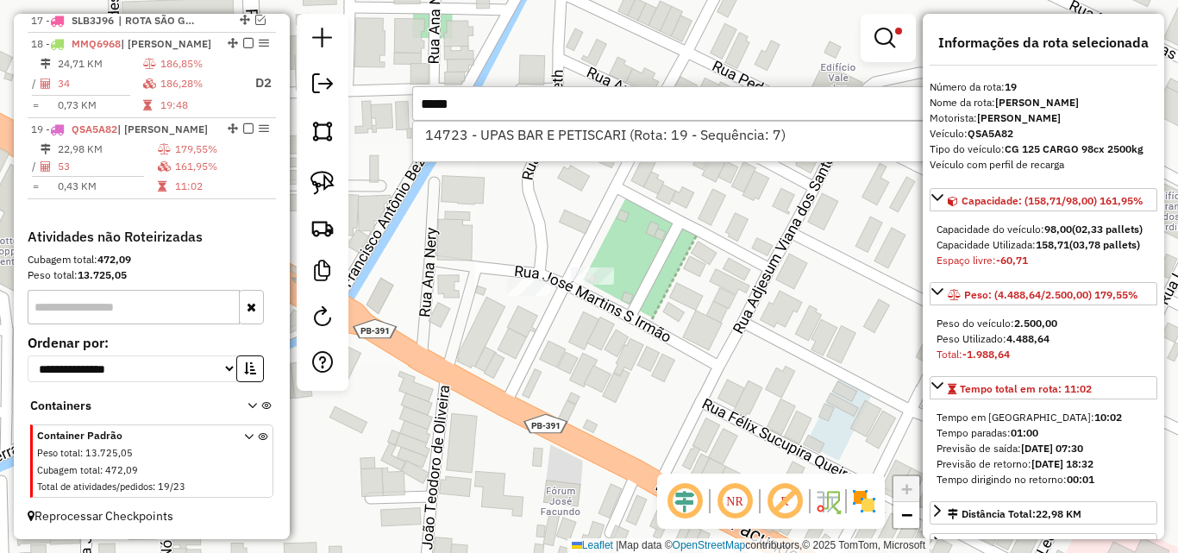
drag, startPoint x: 673, startPoint y: 138, endPoint x: 348, endPoint y: 184, distance: 328.2
click at [673, 138] on li "14723 - UPAS BAR E PETISCARI (Rota: 19 - Sequência: 7)" at bounding box center [671, 135] width 516 height 26
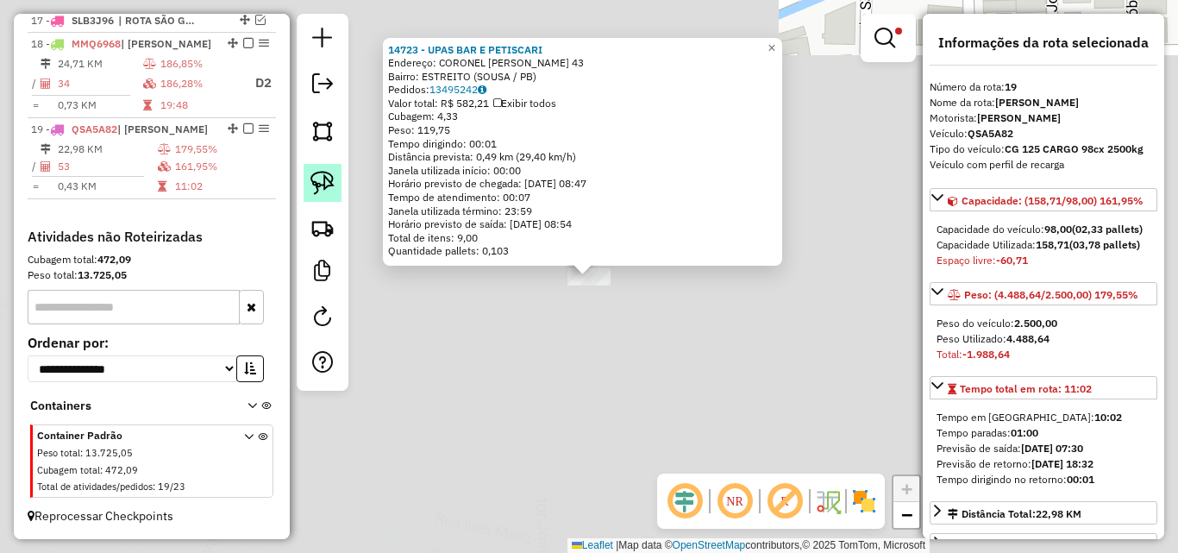
click at [329, 182] on img at bounding box center [322, 183] width 24 height 24
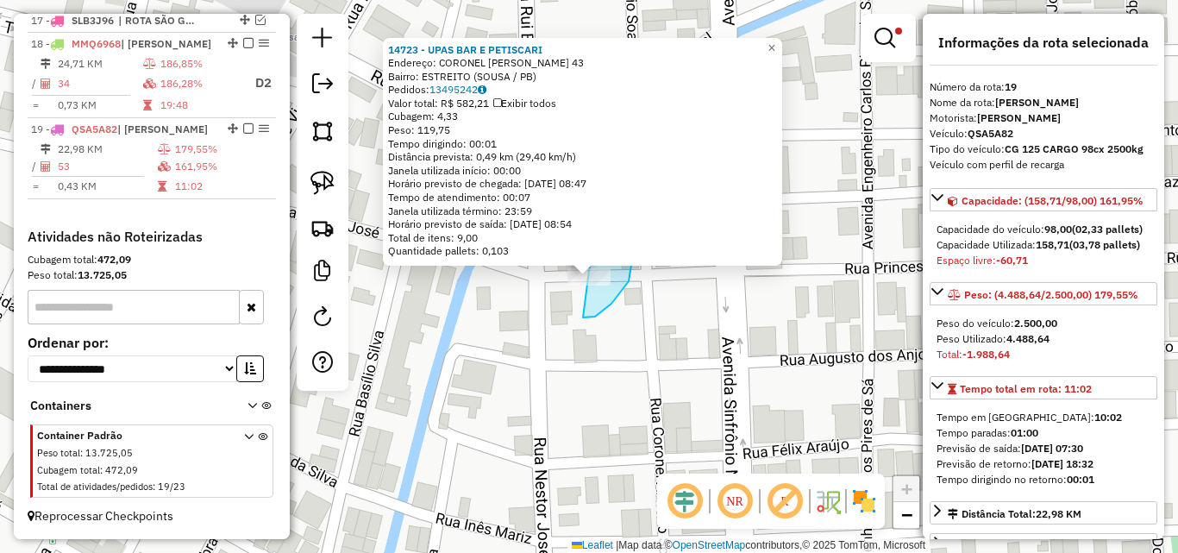
drag, startPoint x: 585, startPoint y: 317, endPoint x: 503, endPoint y: 327, distance: 83.3
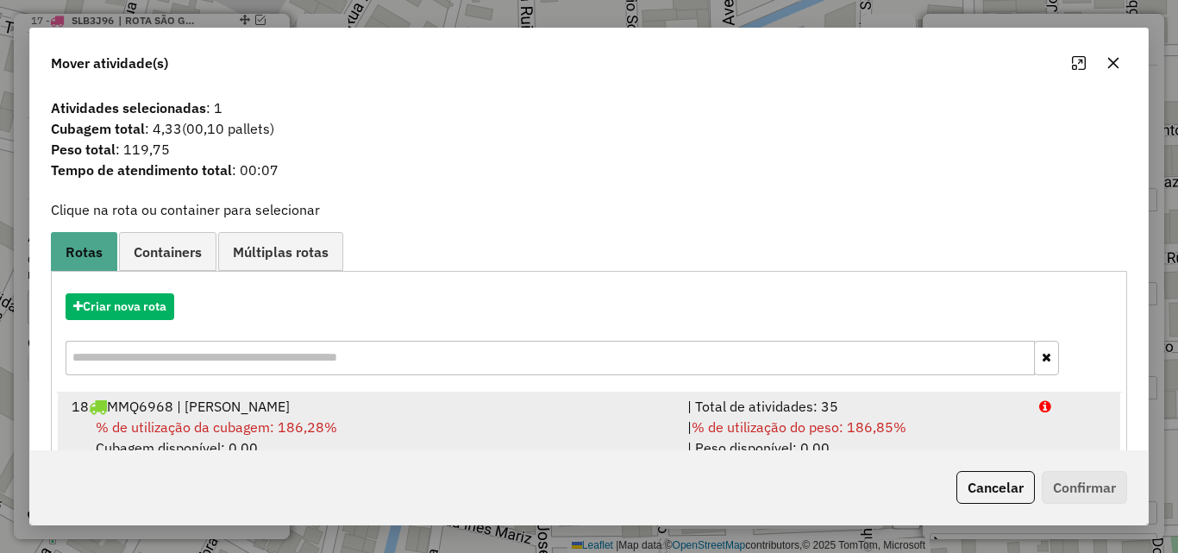
click at [1029, 431] on li "18 MMQ6968 | ROTA SOUSA | Total de atividades: 35 % de utilização da cubagem: 1…" at bounding box center [589, 427] width 1062 height 70
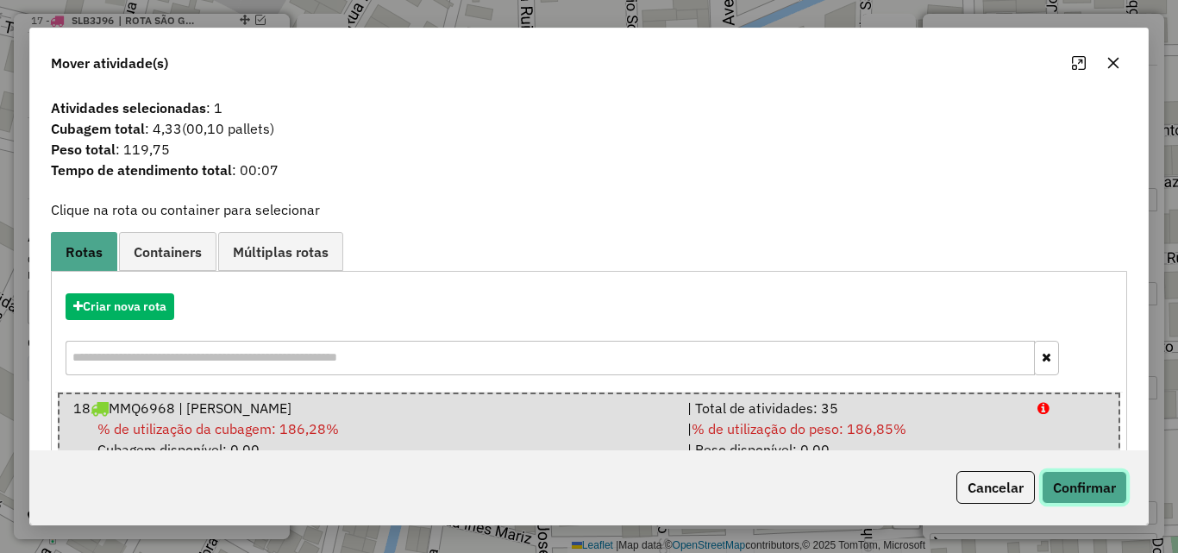
click at [1081, 497] on button "Confirmar" at bounding box center [1084, 487] width 85 height 33
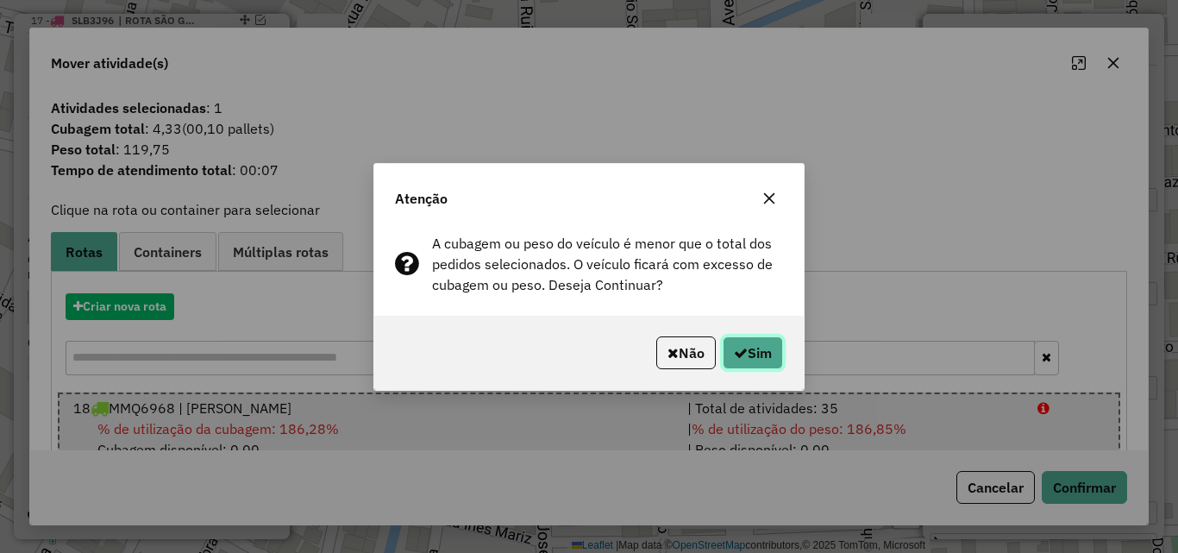
click at [756, 358] on button "Sim" at bounding box center [753, 352] width 60 height 33
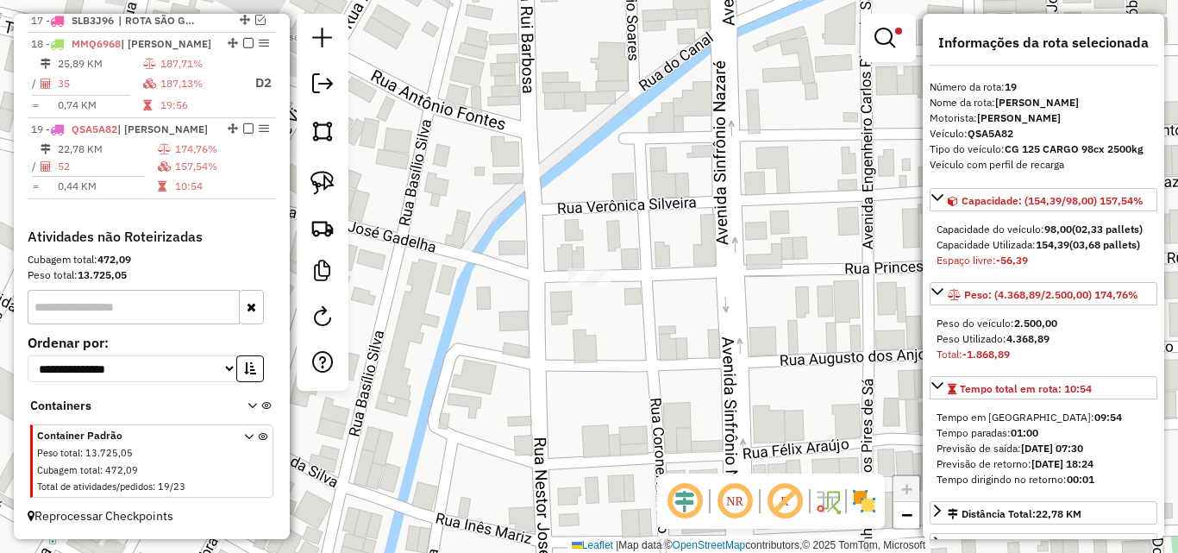
click at [732, 346] on div "Limpar filtros Janela de atendimento Grade de atendimento Capacidade Transporta…" at bounding box center [589, 276] width 1178 height 553
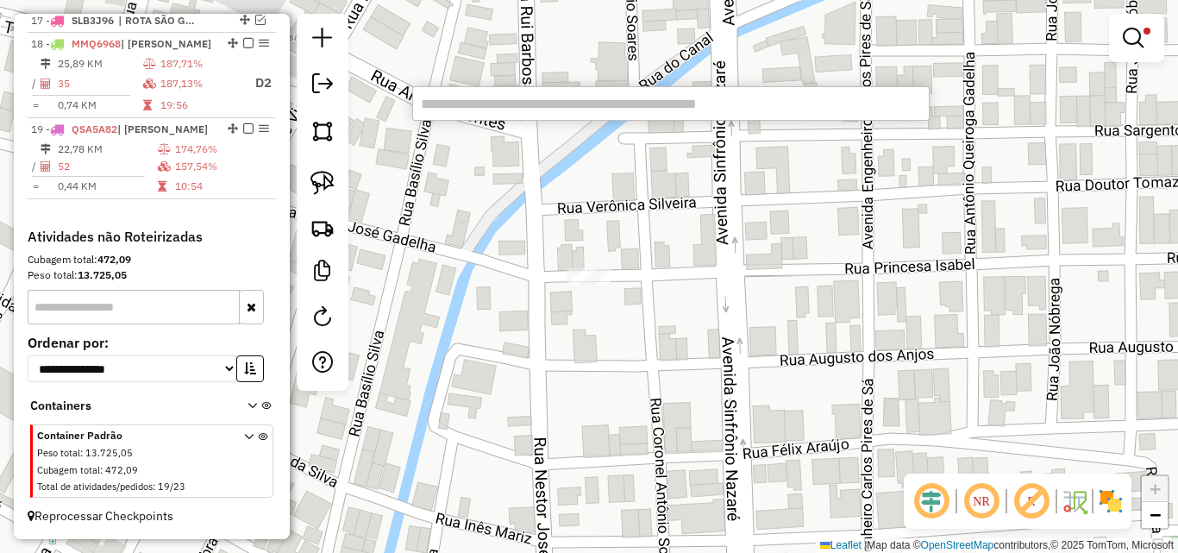
click at [611, 108] on input "text" at bounding box center [670, 103] width 517 height 34
click at [611, 110] on input "text" at bounding box center [670, 103] width 517 height 34
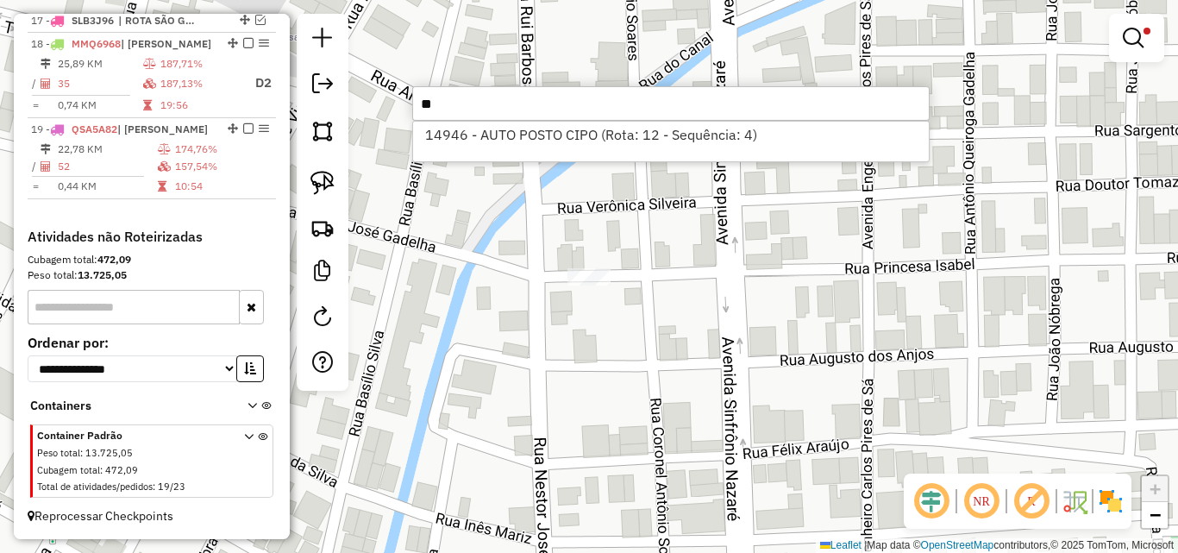
type input "*"
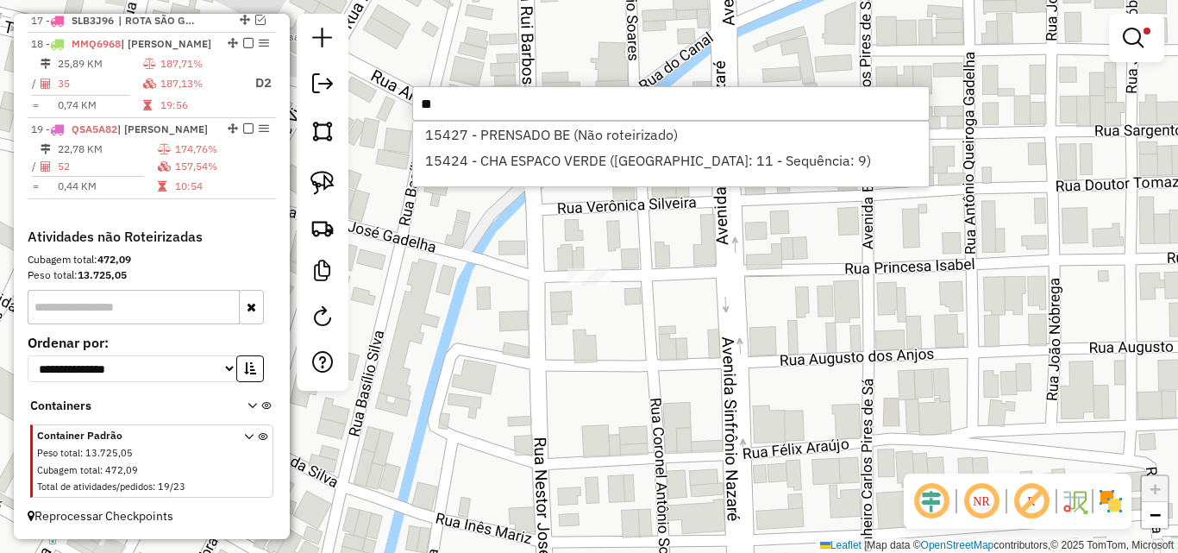
type input "*"
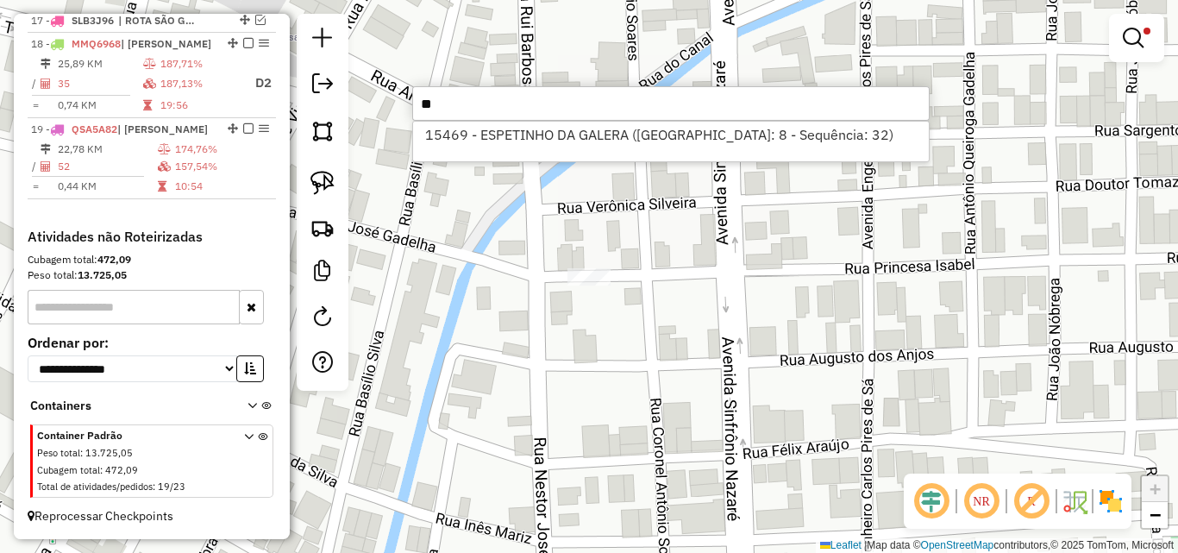
type input "*"
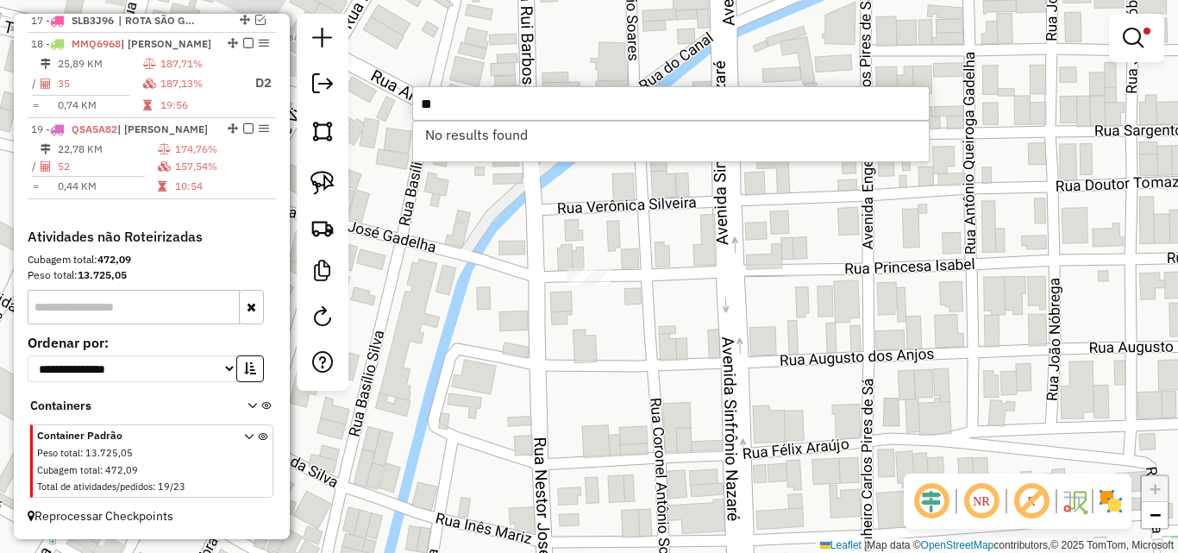
type input "*"
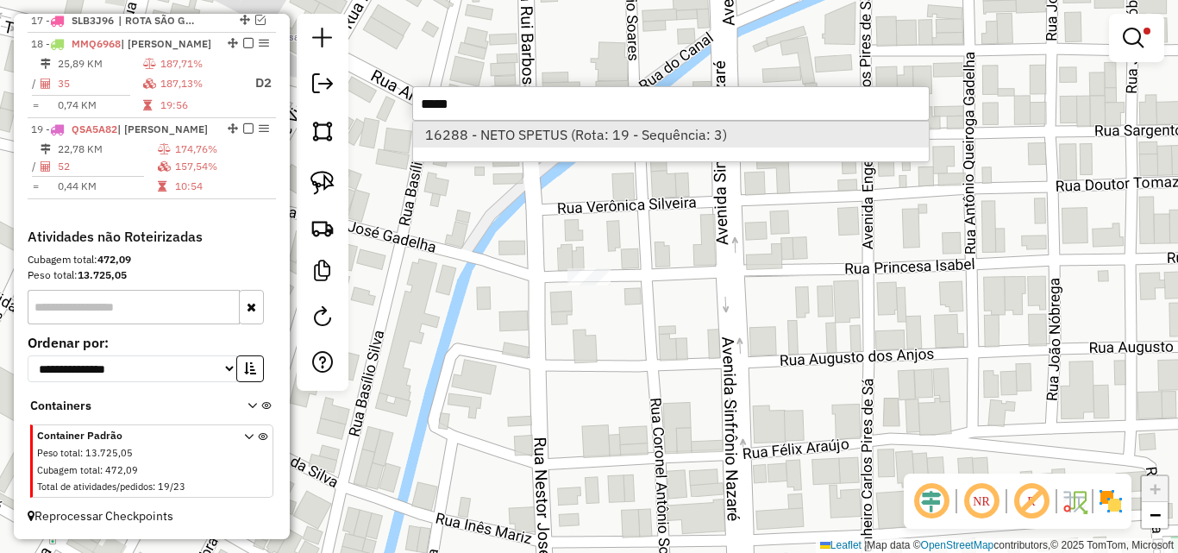
type input "*****"
click at [586, 131] on li "16288 - NETO SPETUS (Rota: 19 - Sequência: 3)" at bounding box center [671, 135] width 516 height 26
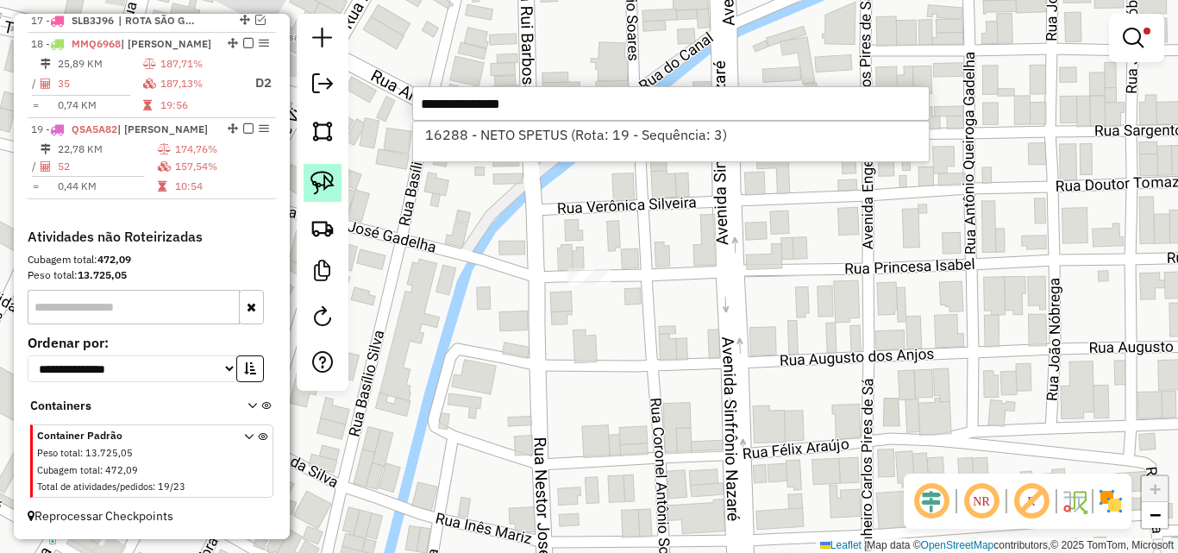
select select "*********"
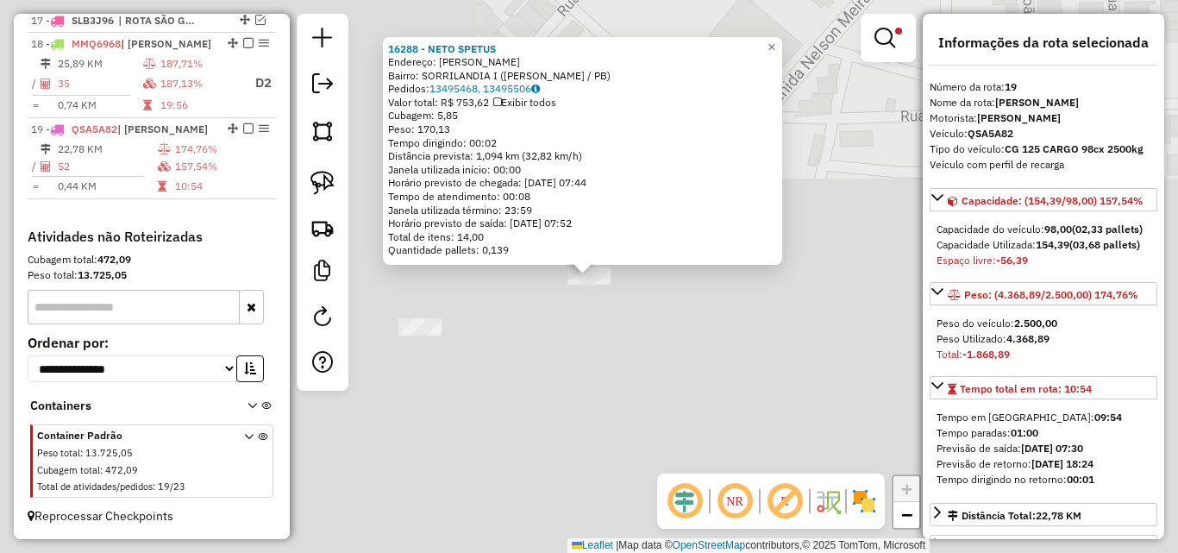
drag, startPoint x: 321, startPoint y: 178, endPoint x: 465, endPoint y: 220, distance: 150.1
click at [321, 178] on img at bounding box center [322, 183] width 24 height 24
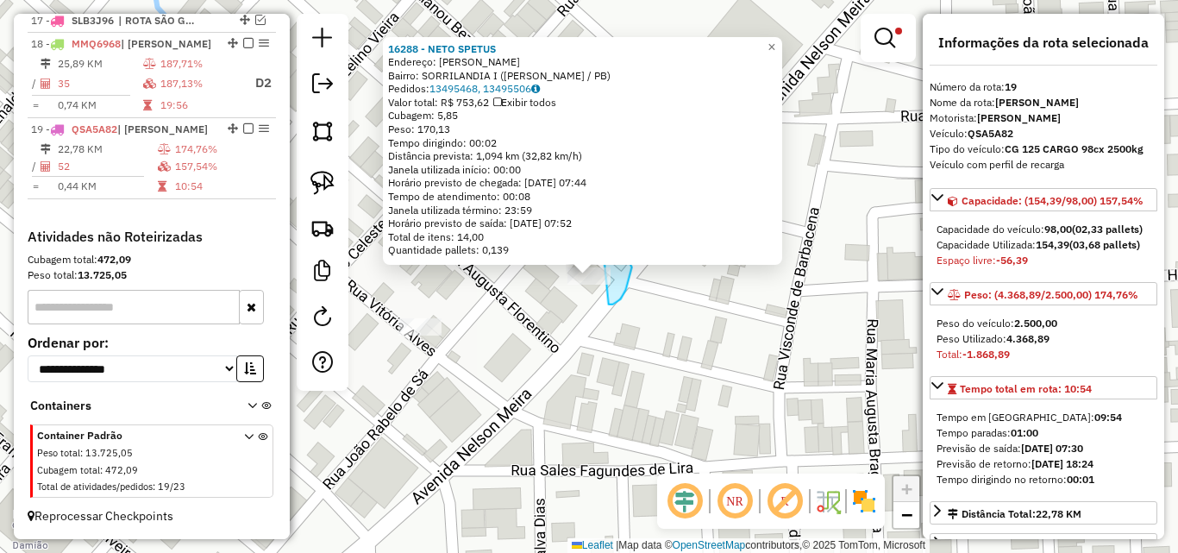
drag, startPoint x: 623, startPoint y: 256, endPoint x: 531, endPoint y: 320, distance: 111.5
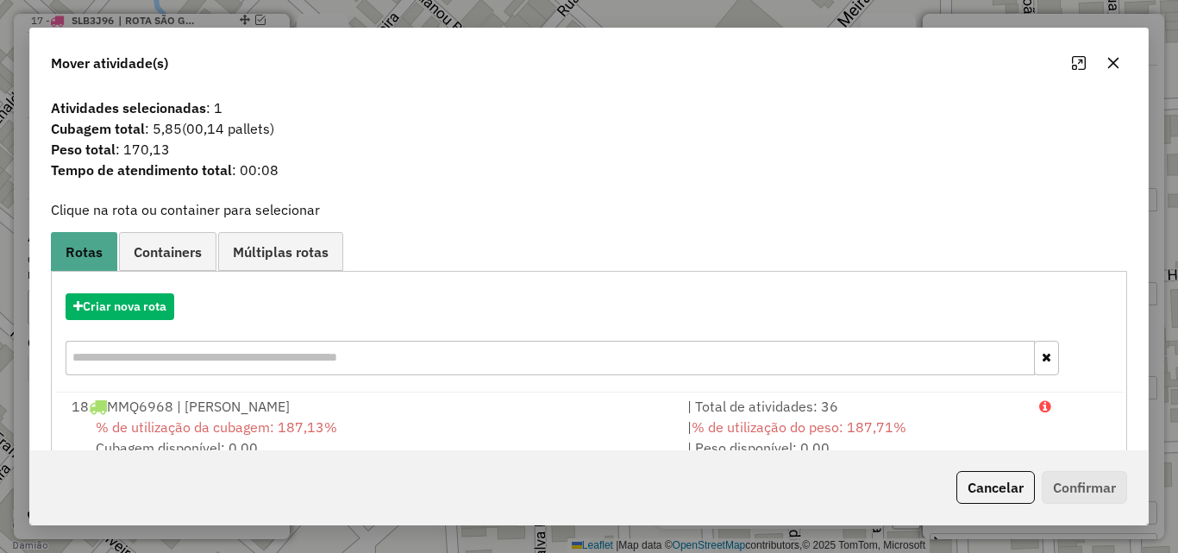
click at [967, 427] on div "| % de utilização do peso: 187,71% | Peso disponível: 0,00" at bounding box center [853, 436] width 352 height 41
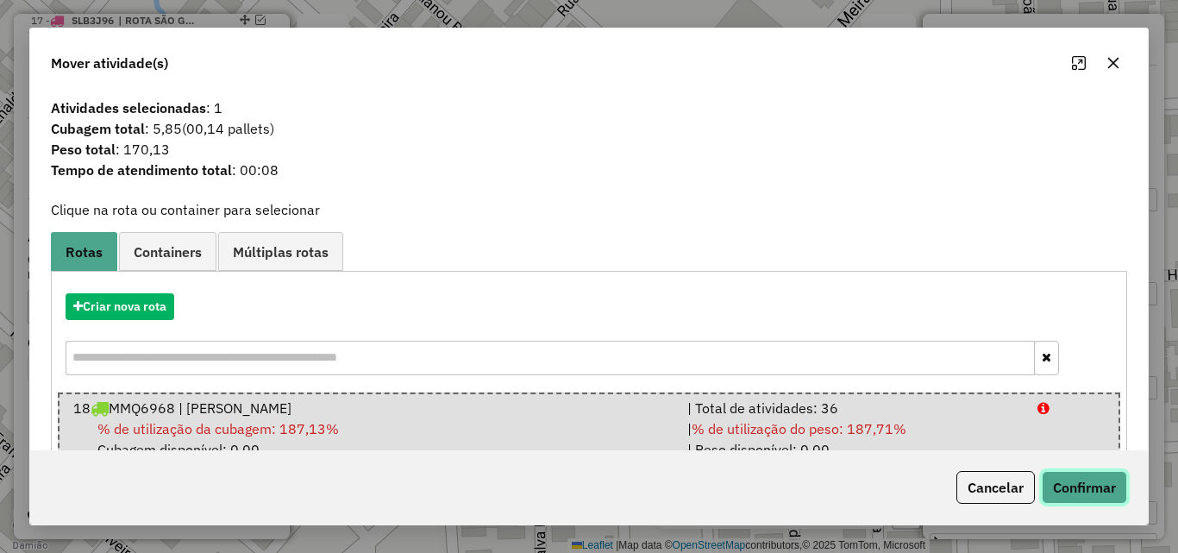
click at [1059, 480] on button "Confirmar" at bounding box center [1084, 487] width 85 height 33
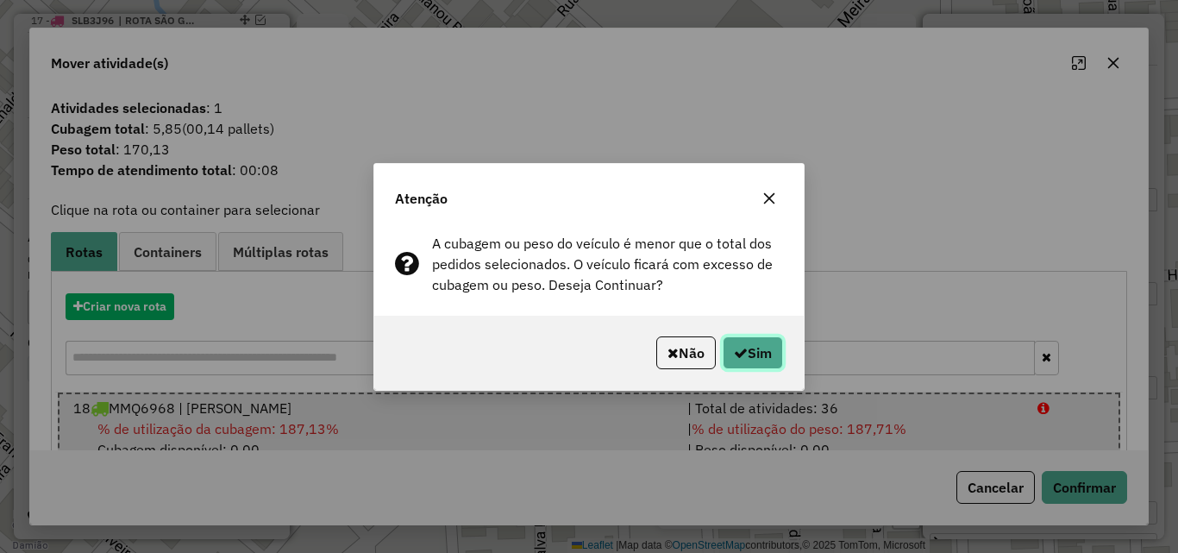
drag, startPoint x: 755, startPoint y: 359, endPoint x: 1146, endPoint y: 366, distance: 390.7
click at [756, 360] on button "Sim" at bounding box center [753, 352] width 60 height 33
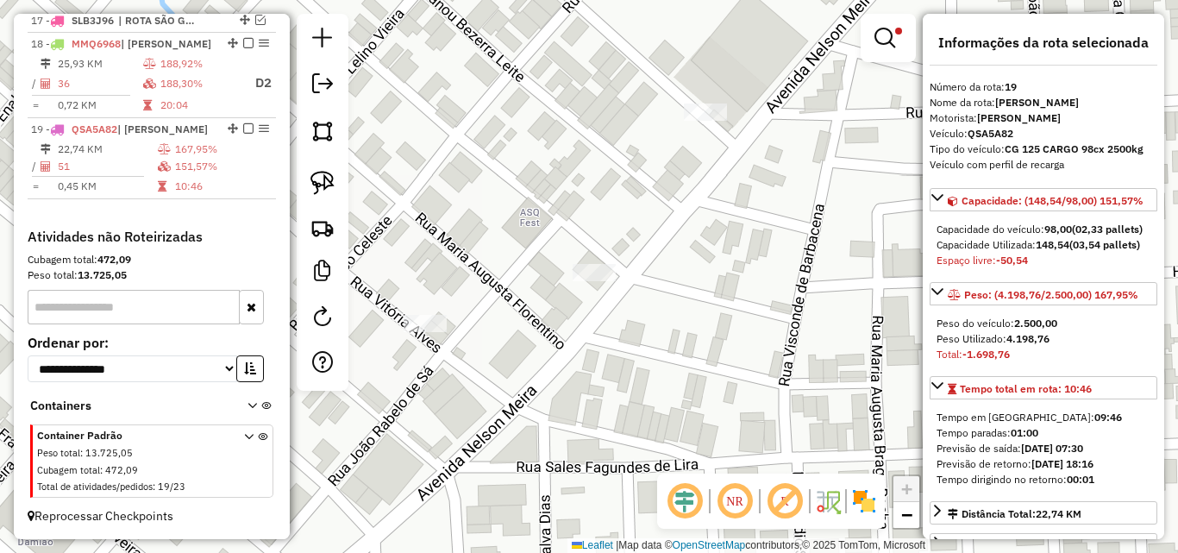
drag, startPoint x: 739, startPoint y: 427, endPoint x: 748, endPoint y: 424, distance: 9.0
click at [748, 424] on div "Limpar filtros Janela de atendimento Grade de atendimento Capacidade Transporta…" at bounding box center [589, 276] width 1178 height 553
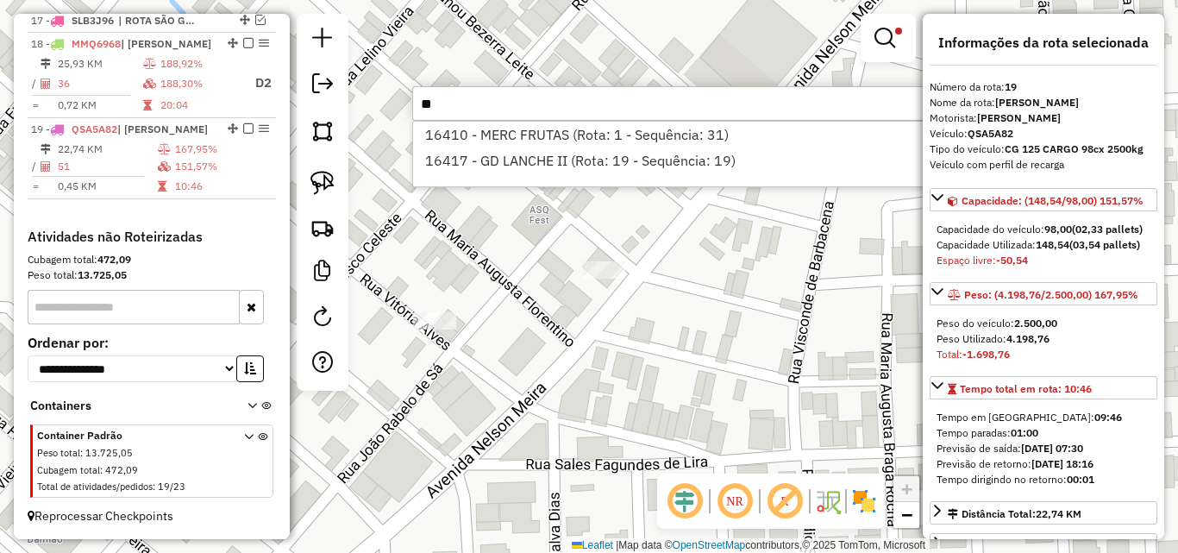
type input "*"
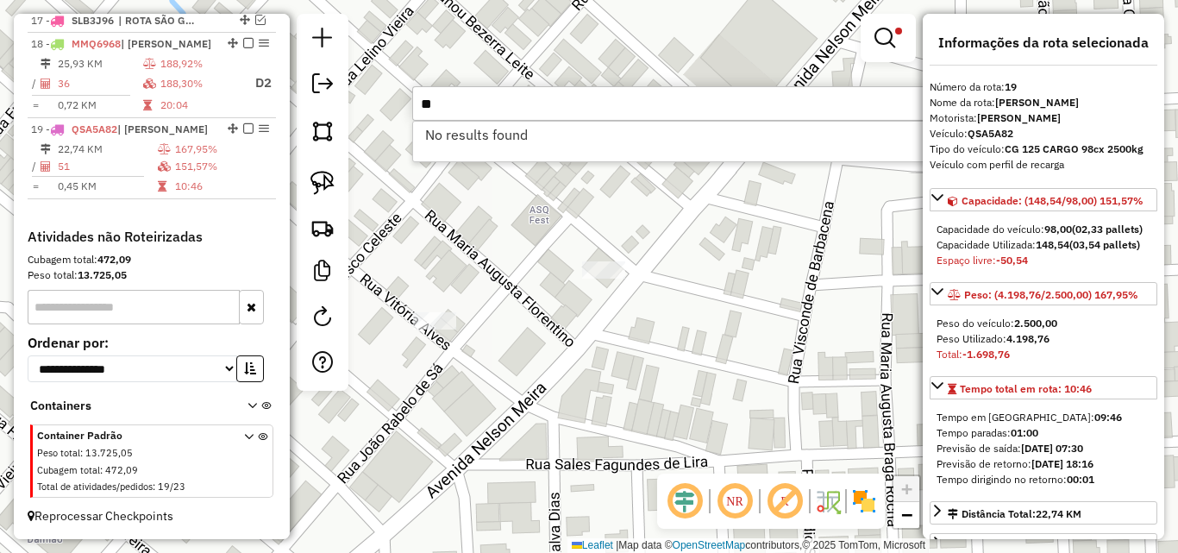
type input "*"
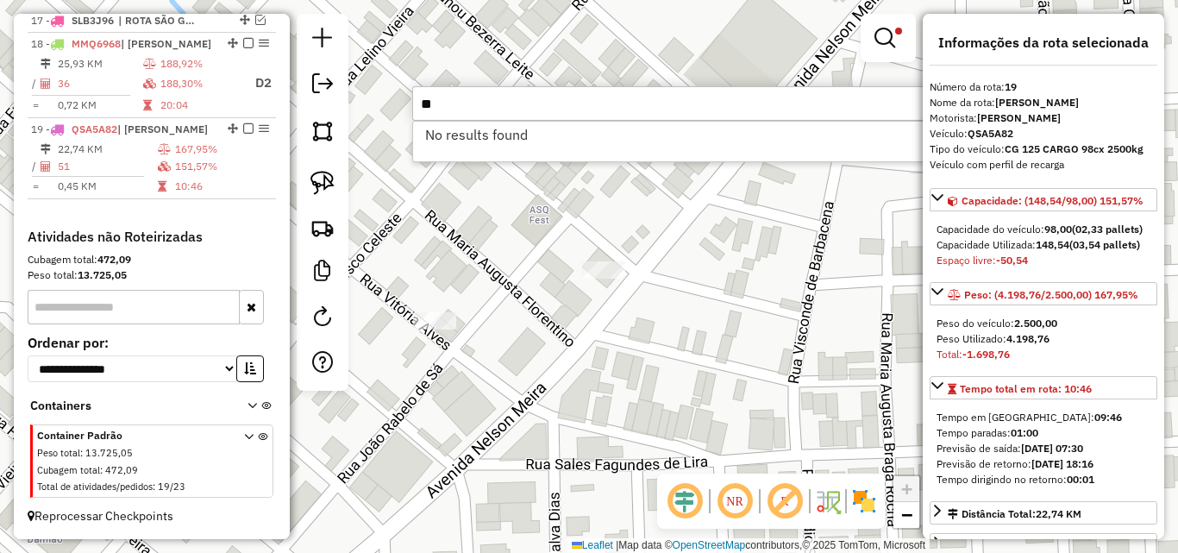
type input "*"
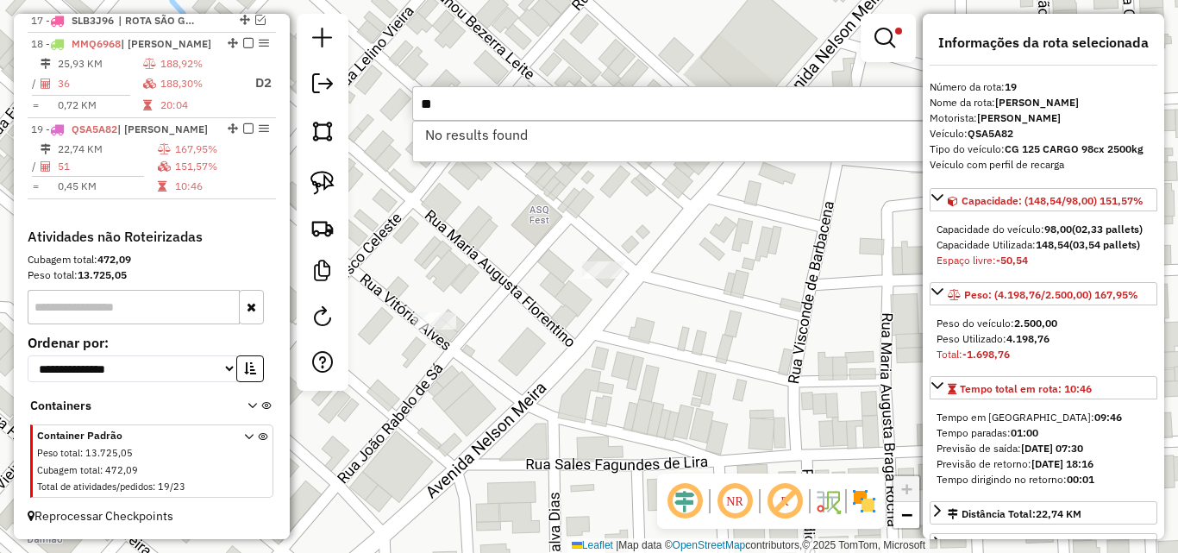
type input "*"
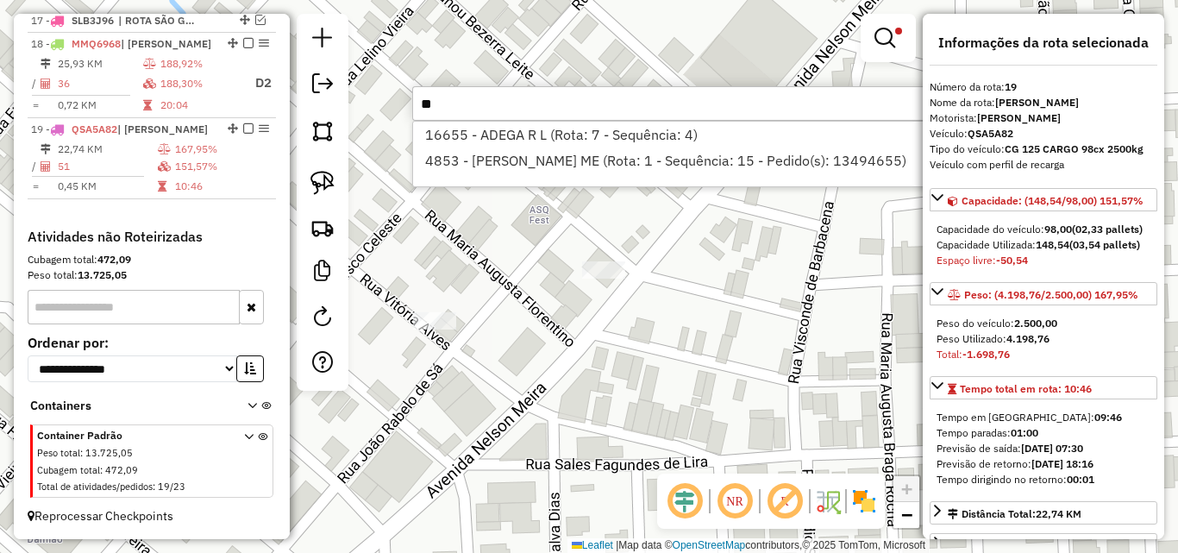
type input "*"
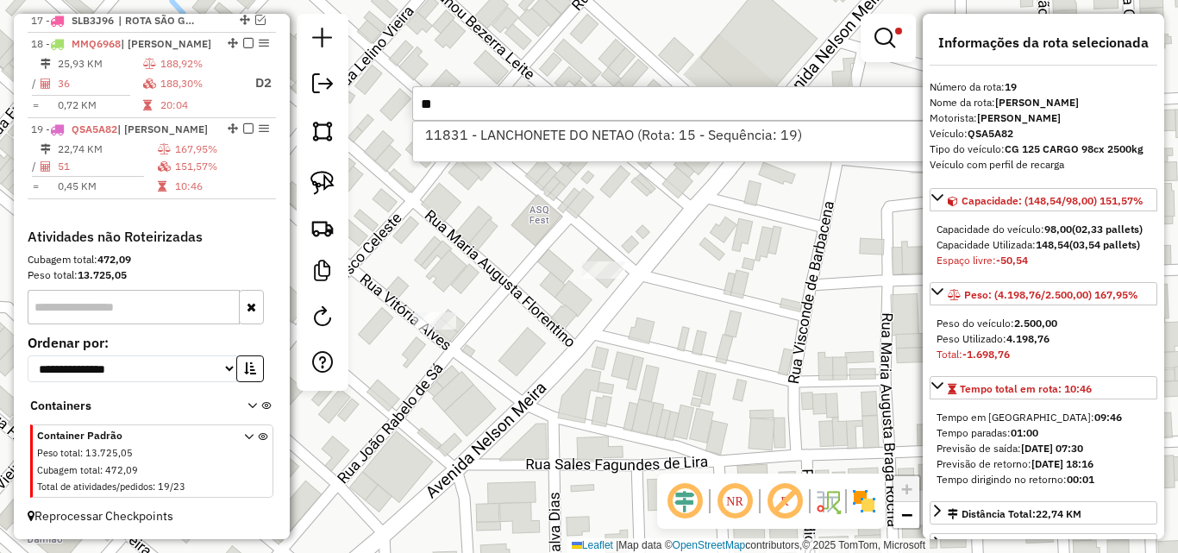
type input "*"
click at [803, 97] on input "*****" at bounding box center [670, 103] width 517 height 34
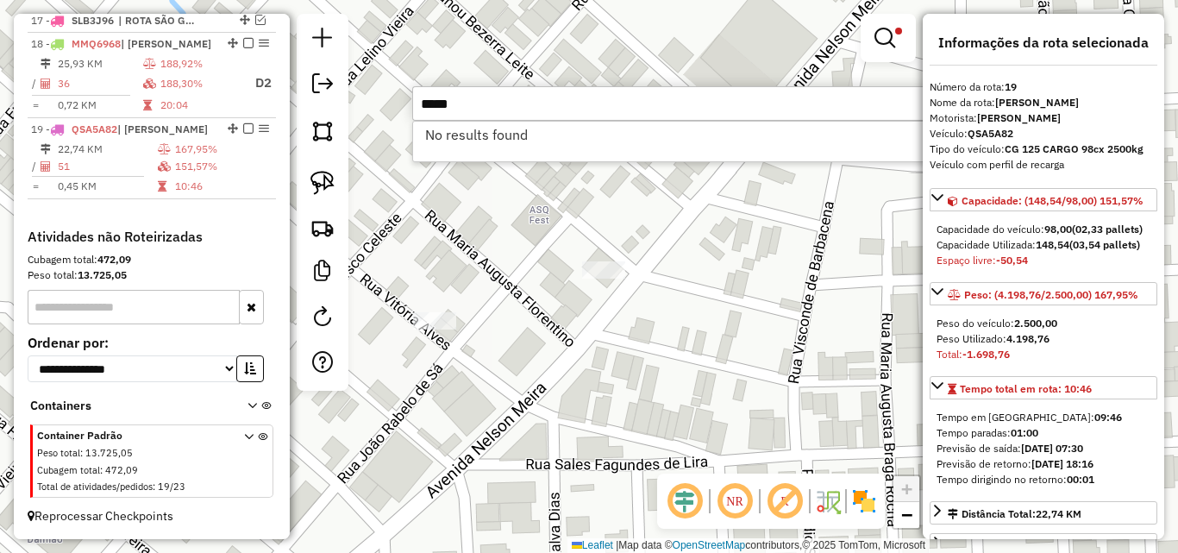
click at [810, 95] on input "*****" at bounding box center [670, 103] width 517 height 34
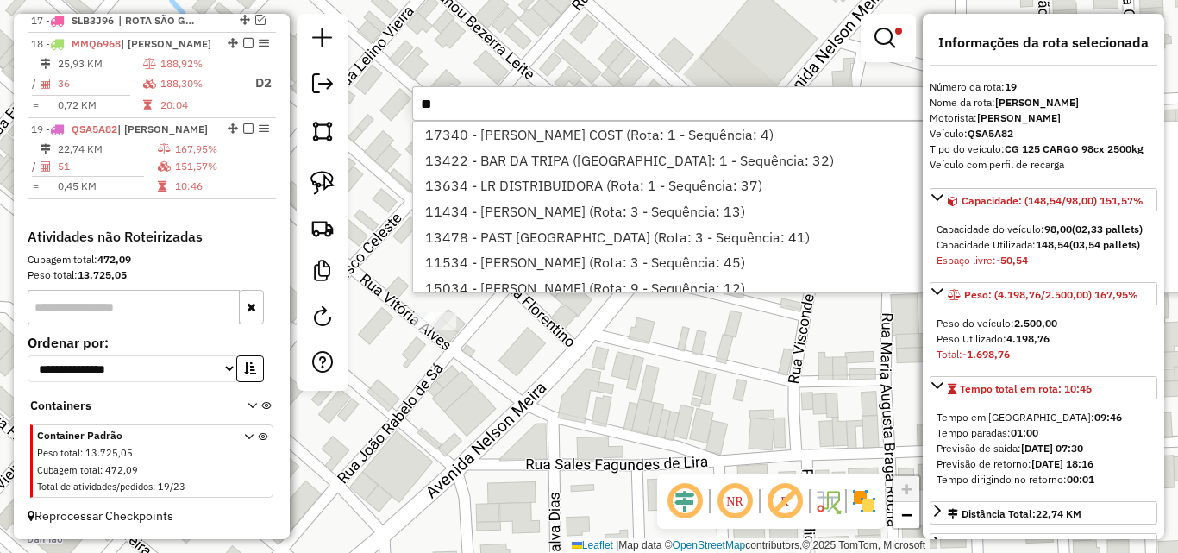
type input "*"
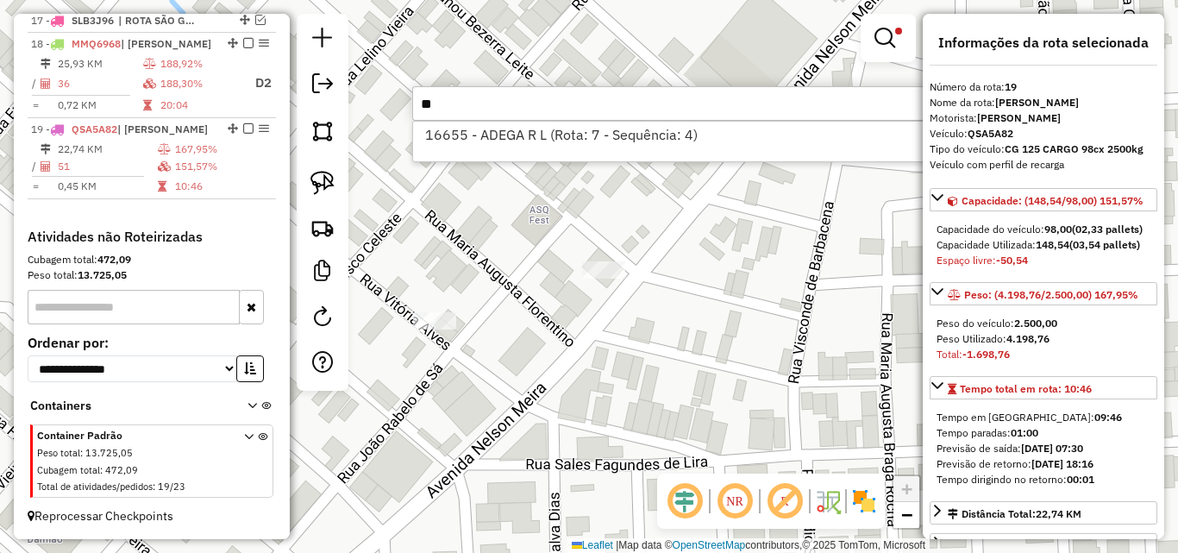
type input "*"
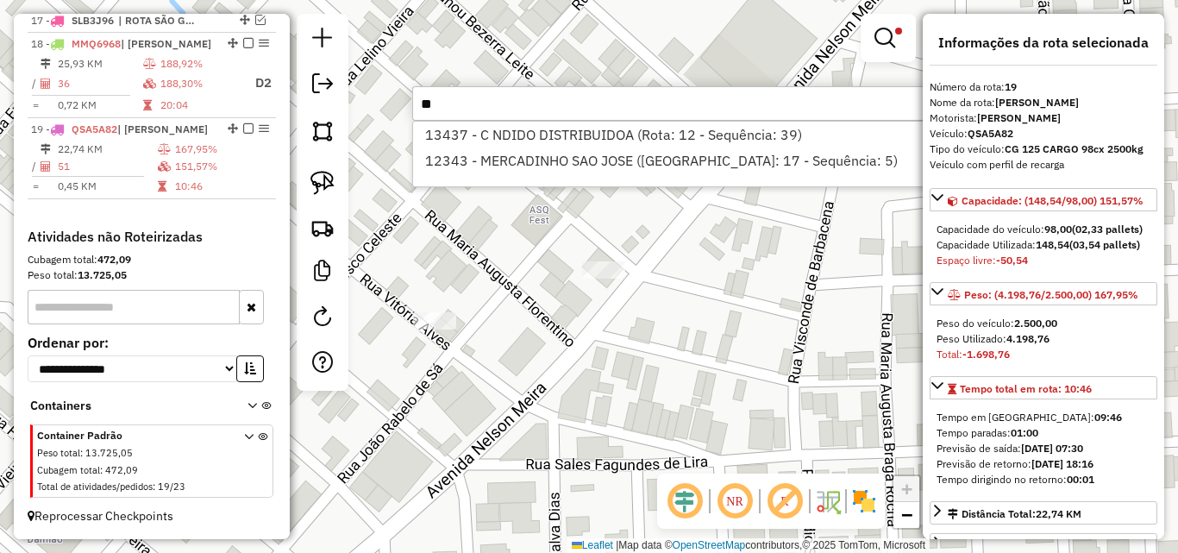
type input "*"
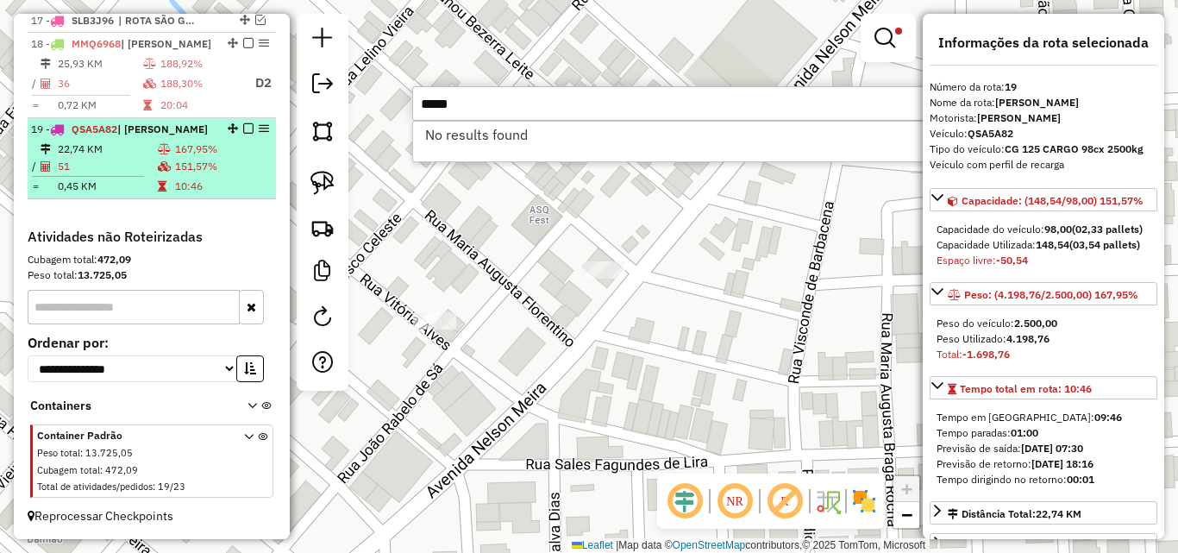
type input "*****"
click at [120, 161] on td "51" at bounding box center [107, 166] width 100 height 17
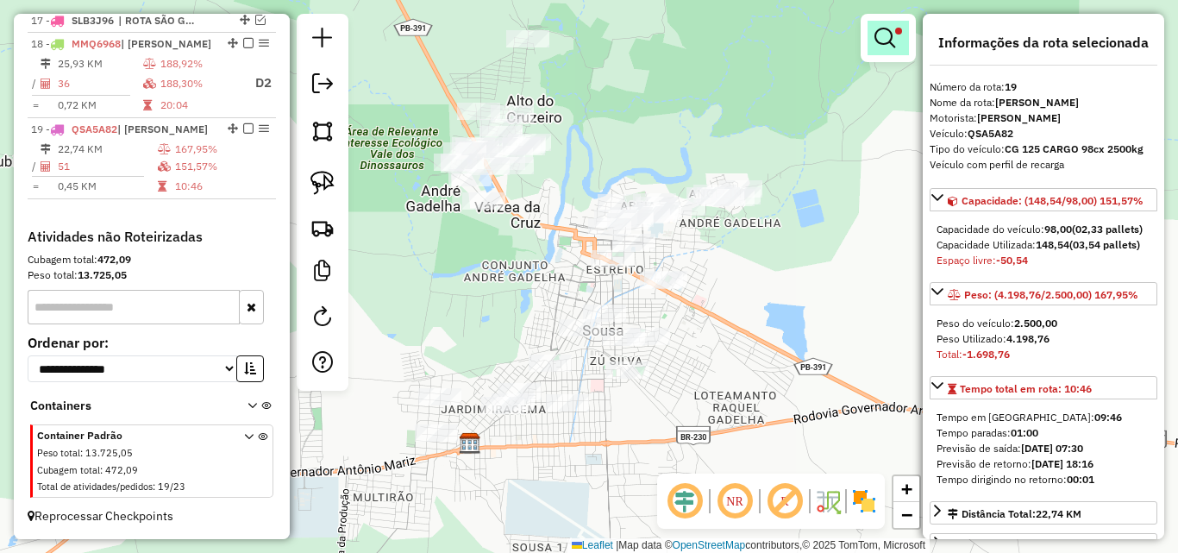
click at [879, 49] on link at bounding box center [887, 38] width 41 height 34
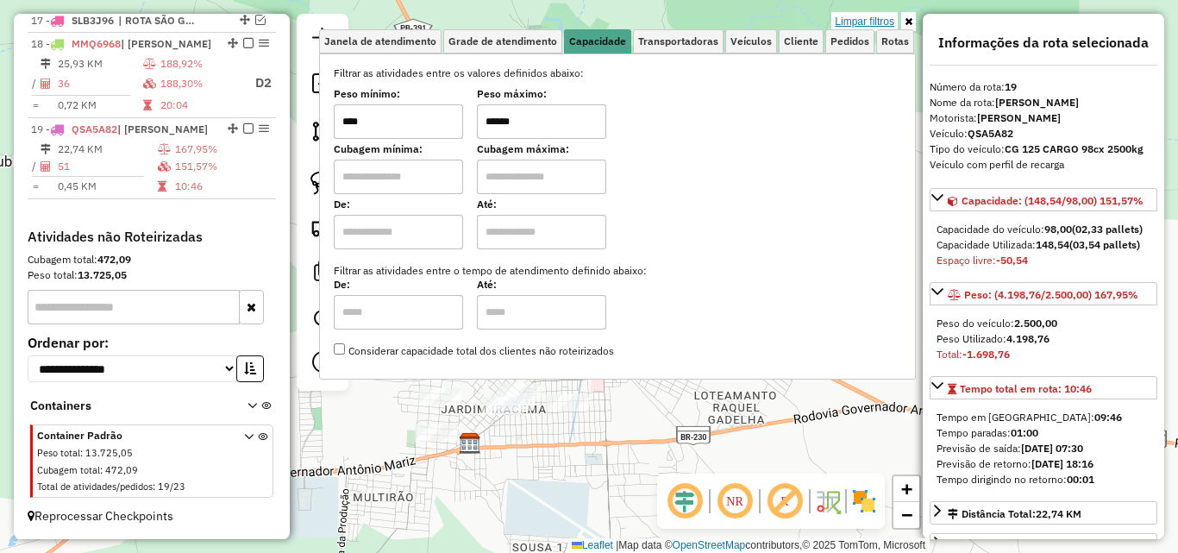
click at [868, 21] on link "Limpar filtros" at bounding box center [864, 21] width 66 height 19
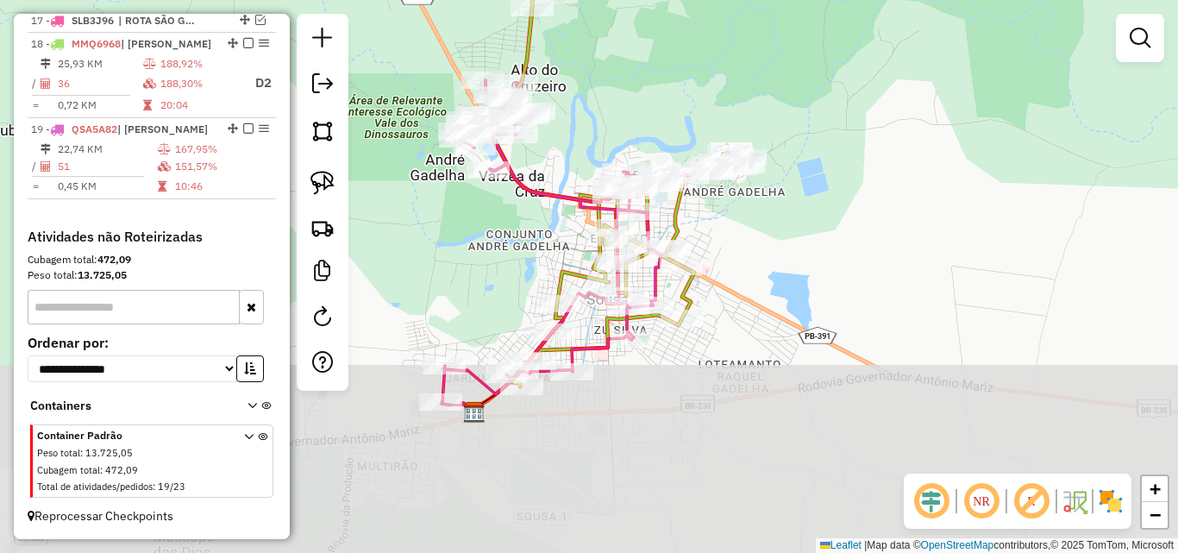
drag, startPoint x: 474, startPoint y: 285, endPoint x: 481, endPoint y: 215, distance: 71.0
click at [481, 216] on div "Janela de atendimento Grade de atendimento Capacidade Transportadoras Veículos …" at bounding box center [589, 276] width 1178 height 553
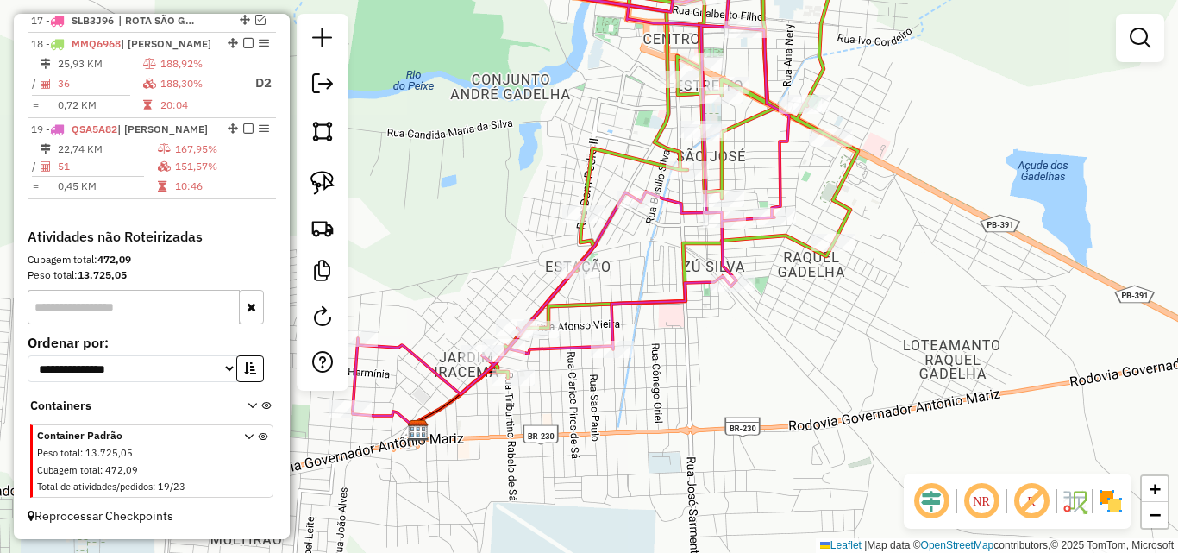
select select "*********"
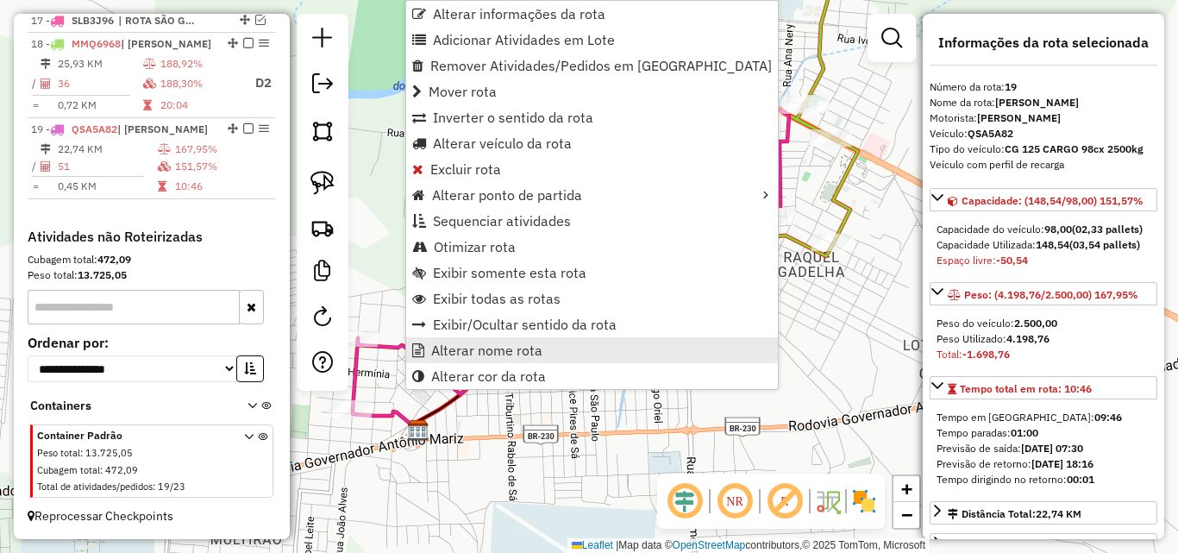
click at [472, 356] on span "Alterar nome rota" at bounding box center [486, 350] width 111 height 14
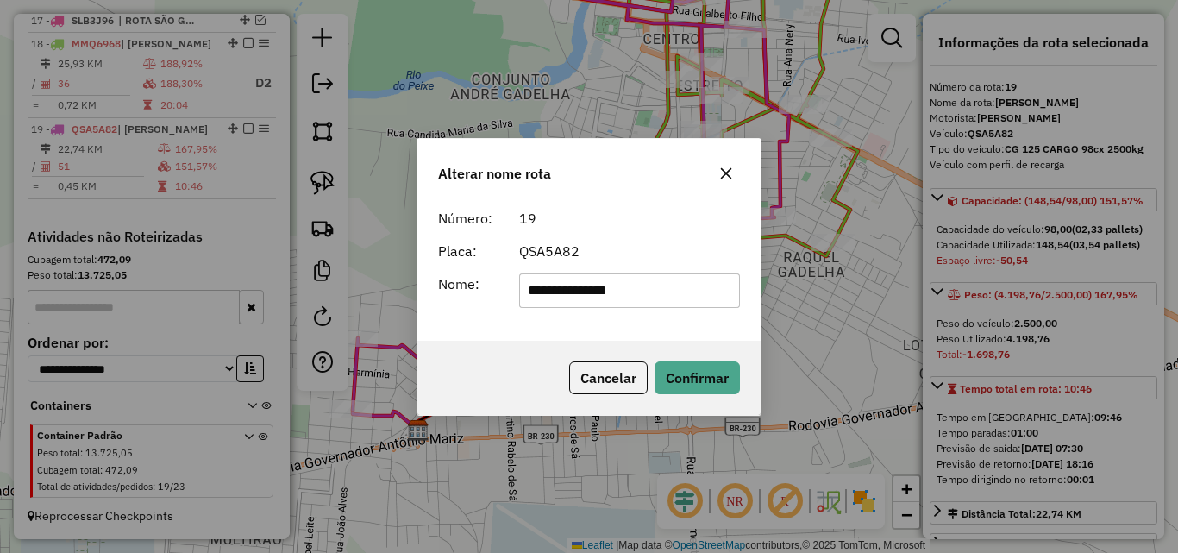
type input "**********"
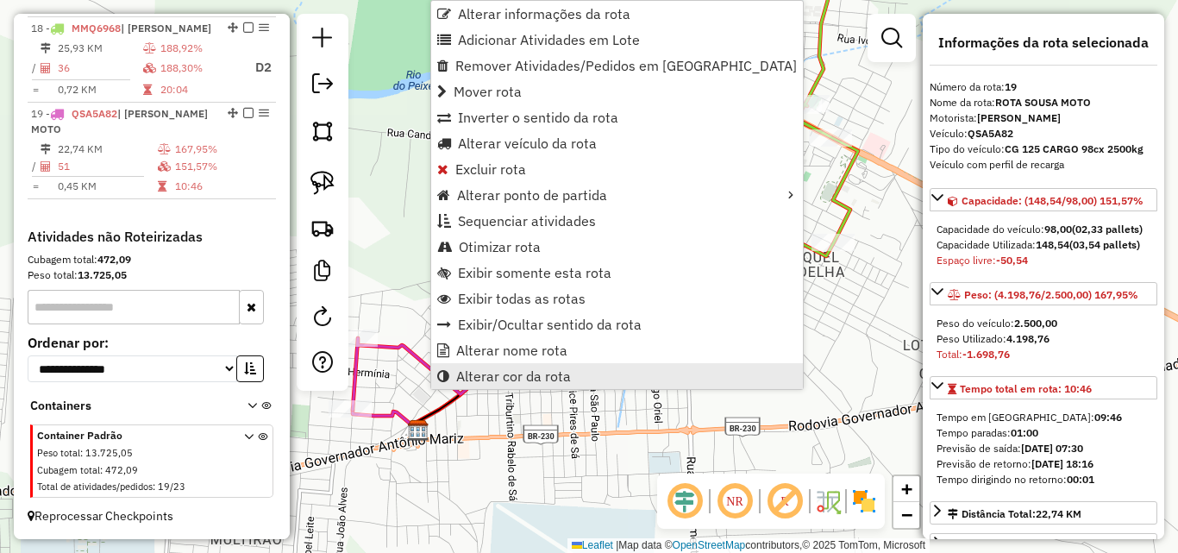
scroll to position [1060, 0]
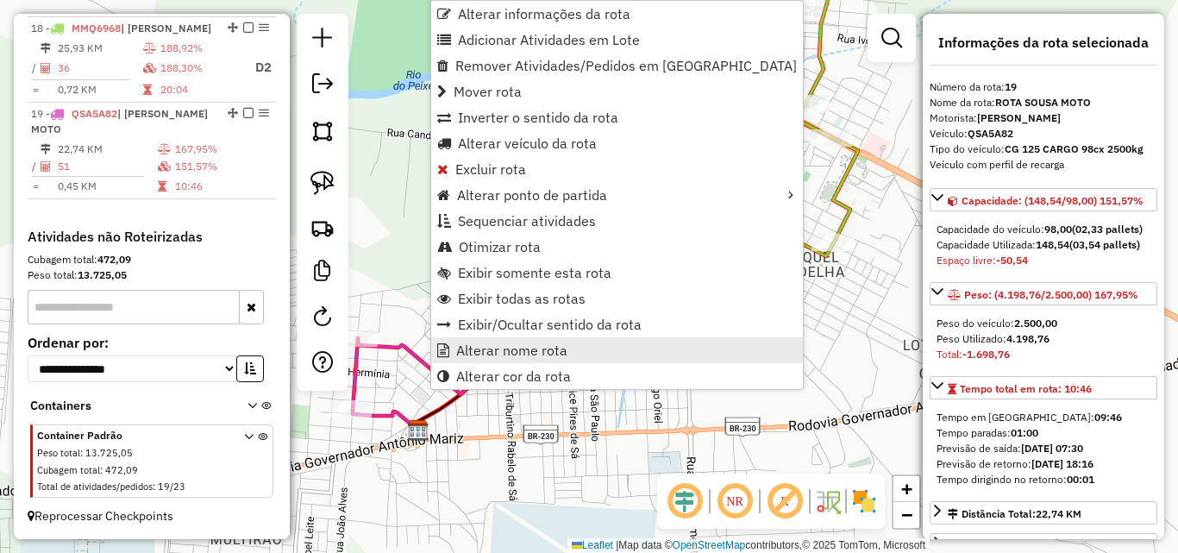
click at [522, 340] on link "Alterar nome rota" at bounding box center [617, 350] width 372 height 26
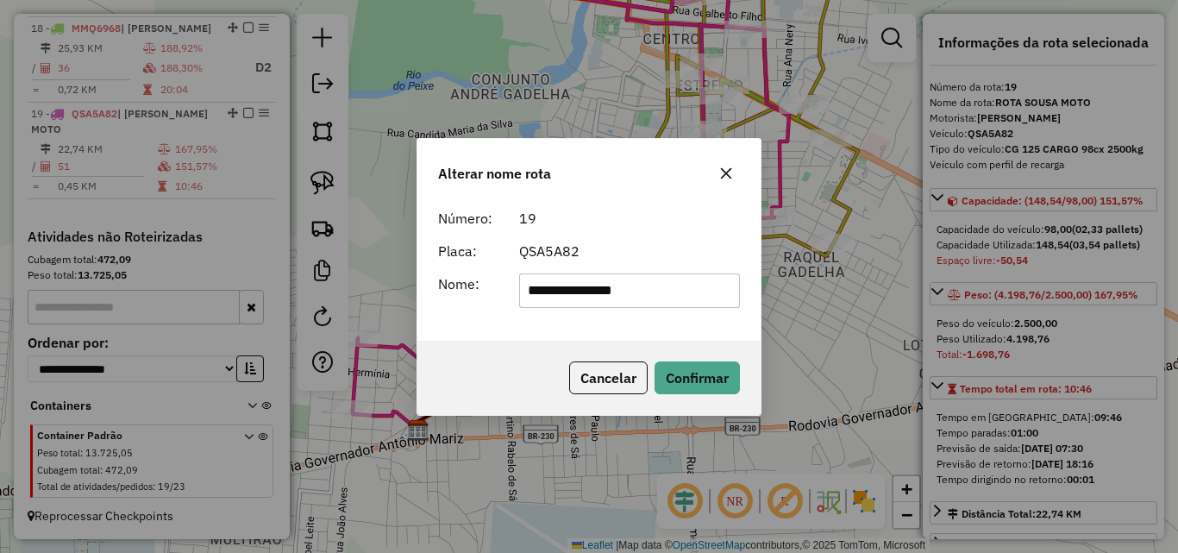
type input "**********"
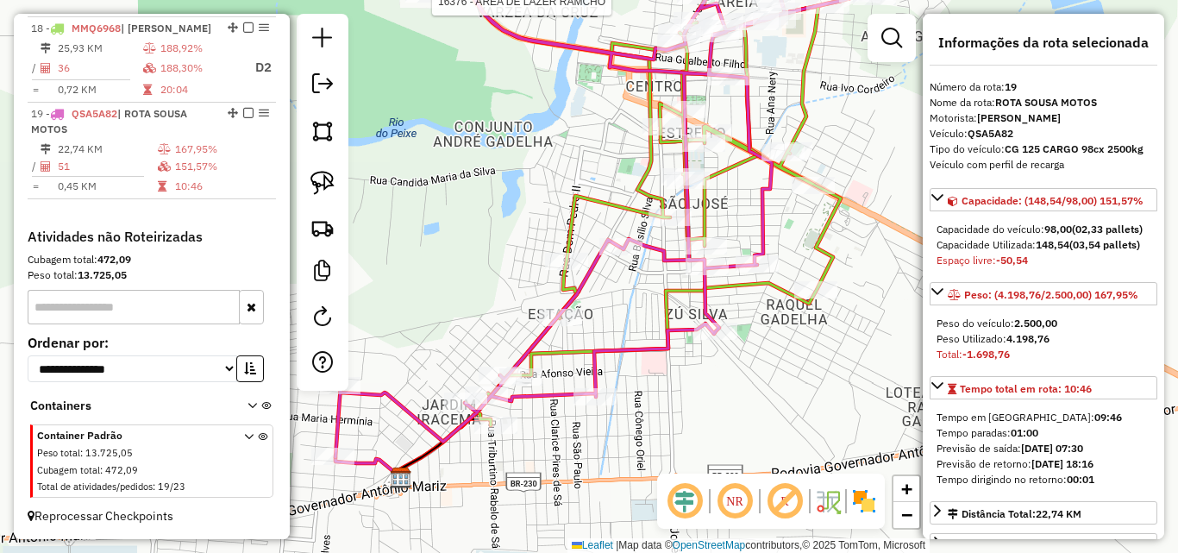
drag, startPoint x: 494, startPoint y: 233, endPoint x: 439, endPoint y: 276, distance: 70.0
click at [481, 295] on div "Rota 19 - Placa QSA5A82 16376 - AREA DE LAZER RAMCHO Janela de atendimento Grad…" at bounding box center [589, 276] width 1178 height 553
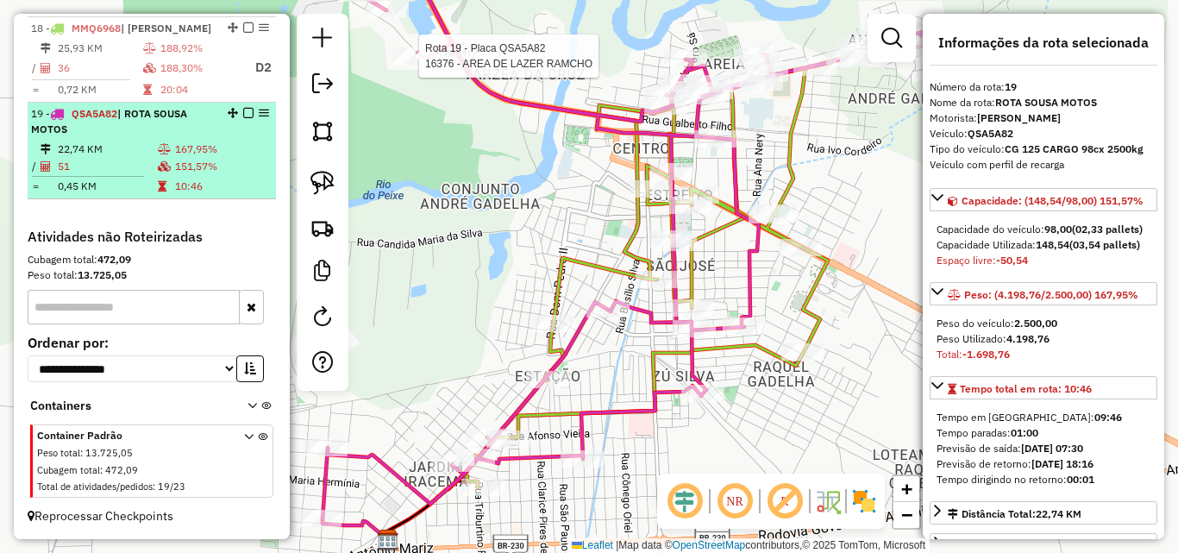
click at [246, 113] on em at bounding box center [248, 113] width 10 height 10
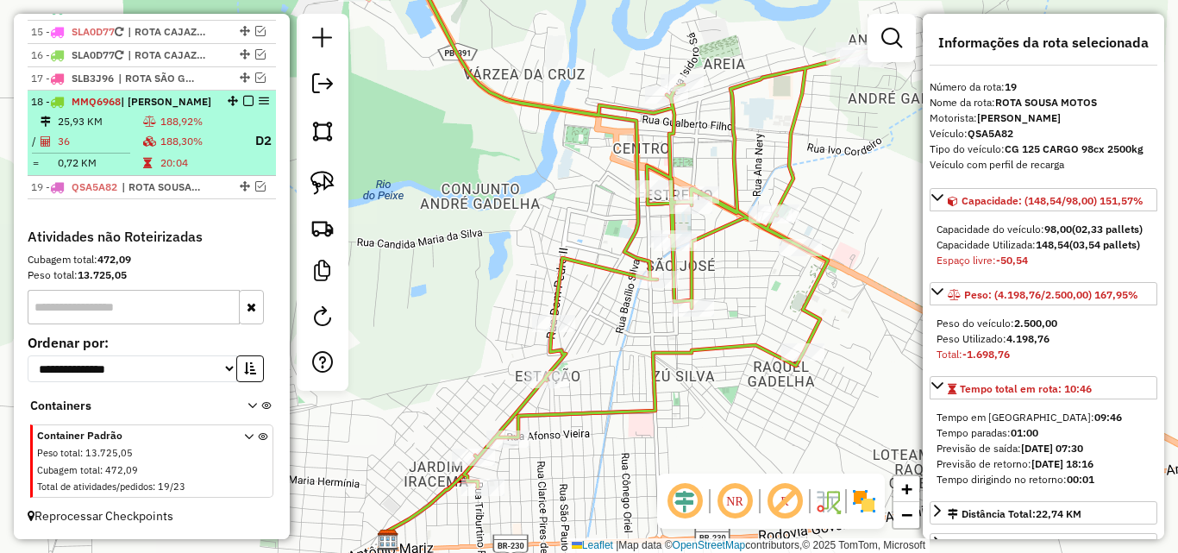
scroll to position [986, 0]
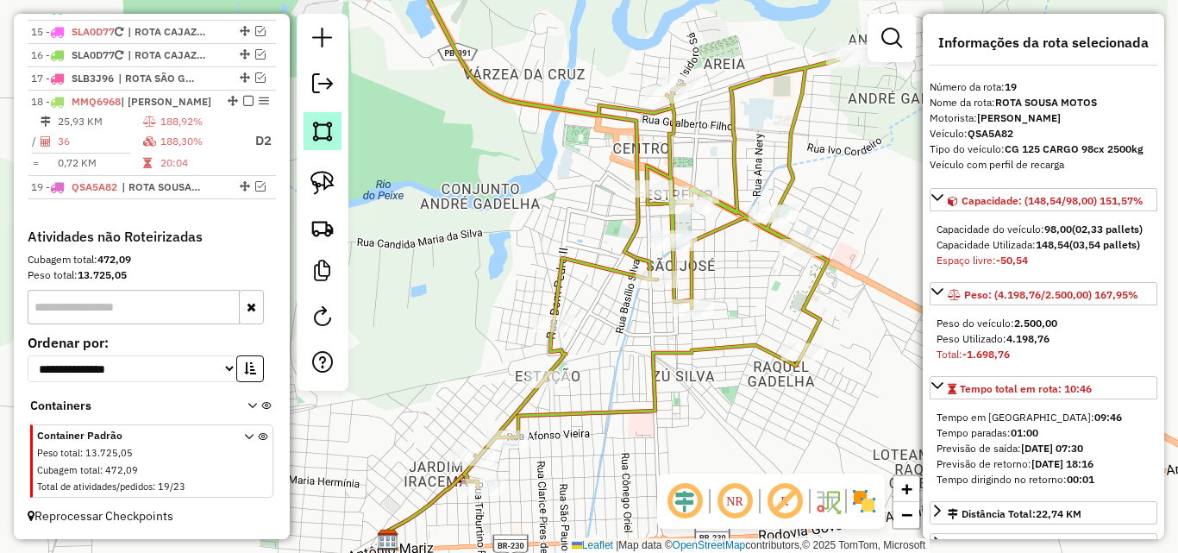
drag, startPoint x: 195, startPoint y: 129, endPoint x: 335, endPoint y: 135, distance: 139.8
click at [195, 130] on table "25,93 KM 188,92% / 36 188,30% D2 = 0,72 KM 20:04" at bounding box center [151, 142] width 241 height 59
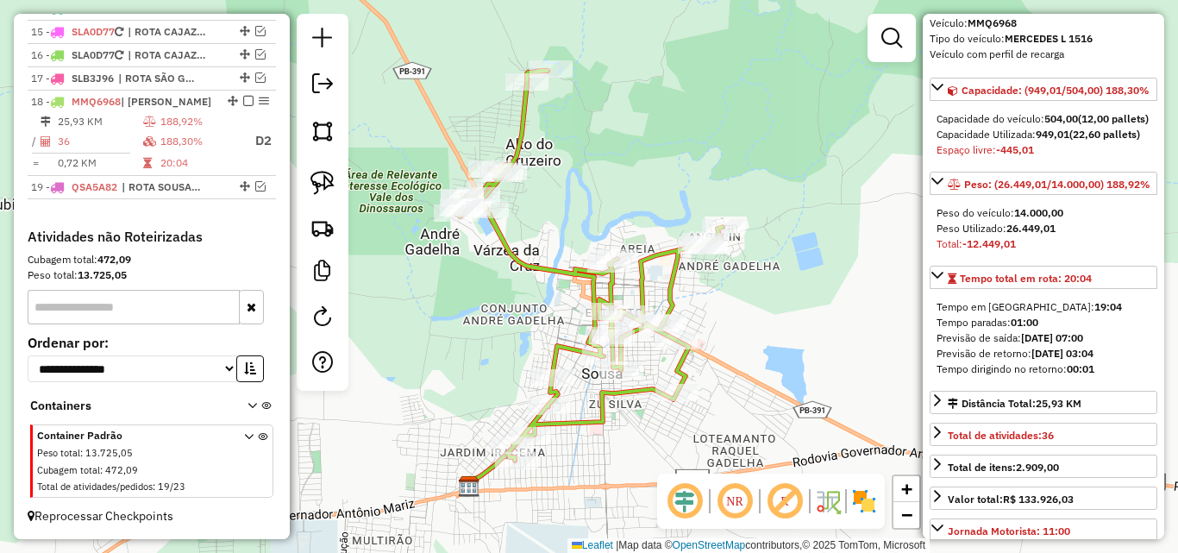
scroll to position [172, 0]
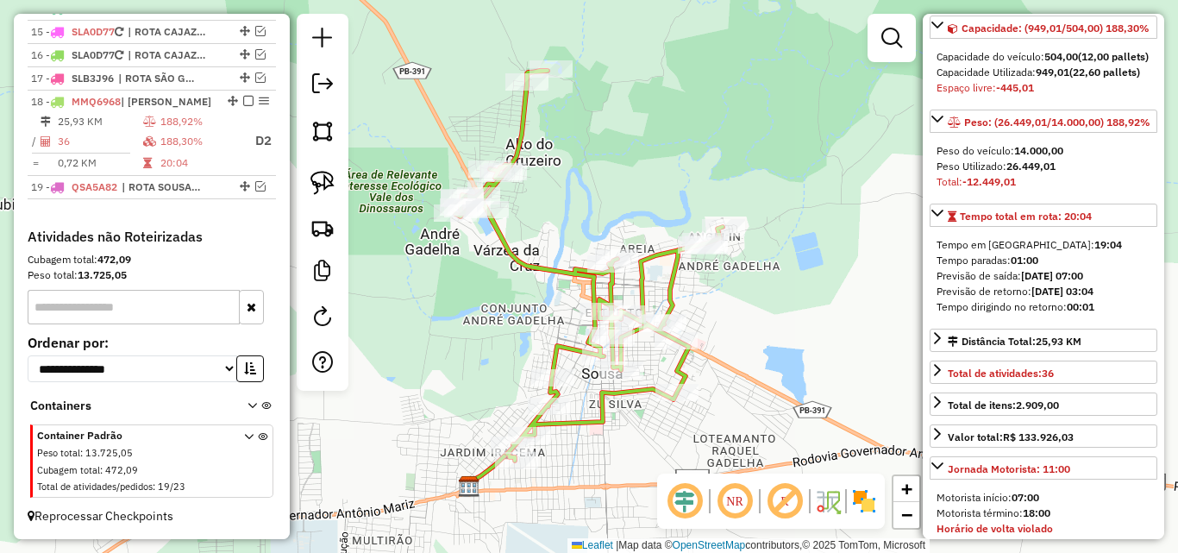
click at [893, 42] on em at bounding box center [891, 38] width 21 height 21
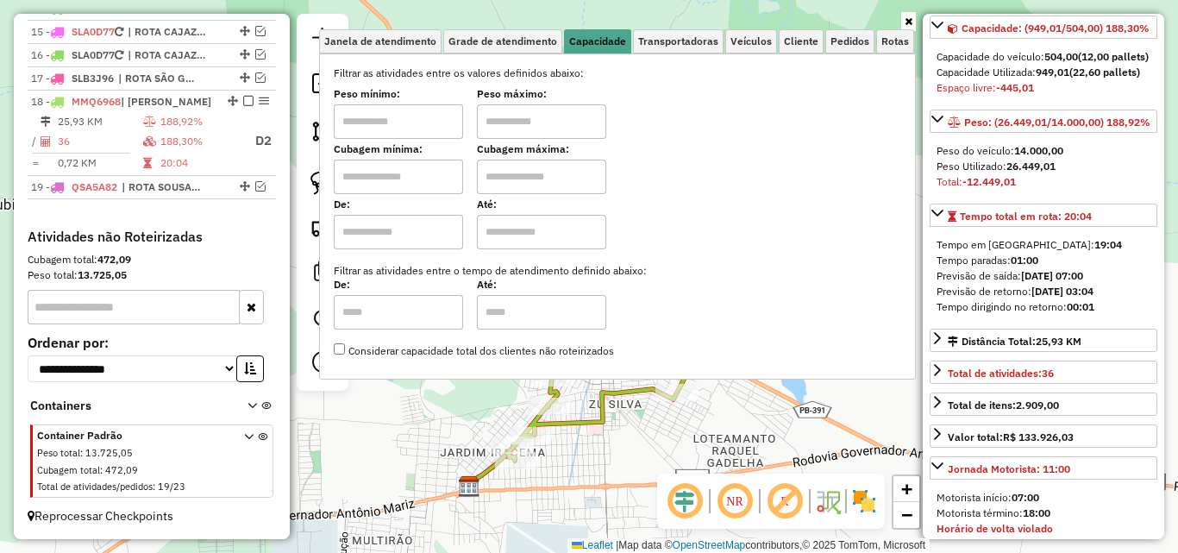
click at [435, 119] on input "text" at bounding box center [398, 121] width 129 height 34
type input "*******"
drag, startPoint x: 523, startPoint y: 109, endPoint x: 532, endPoint y: 132, distance: 24.8
click at [523, 110] on input "text" at bounding box center [541, 121] width 129 height 34
type input "**********"
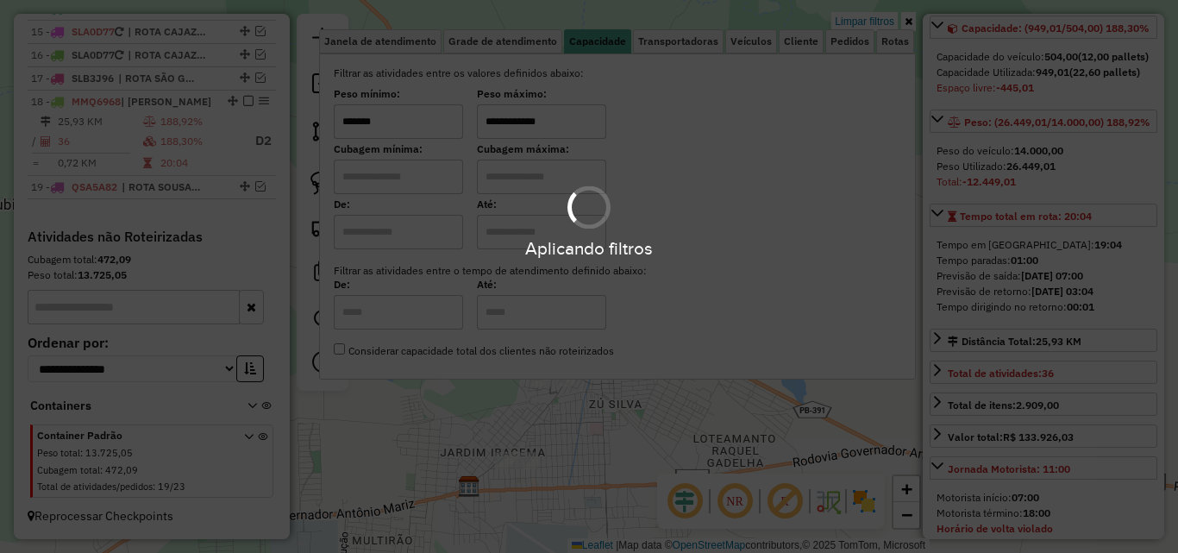
click at [908, 24] on icon at bounding box center [908, 21] width 8 height 10
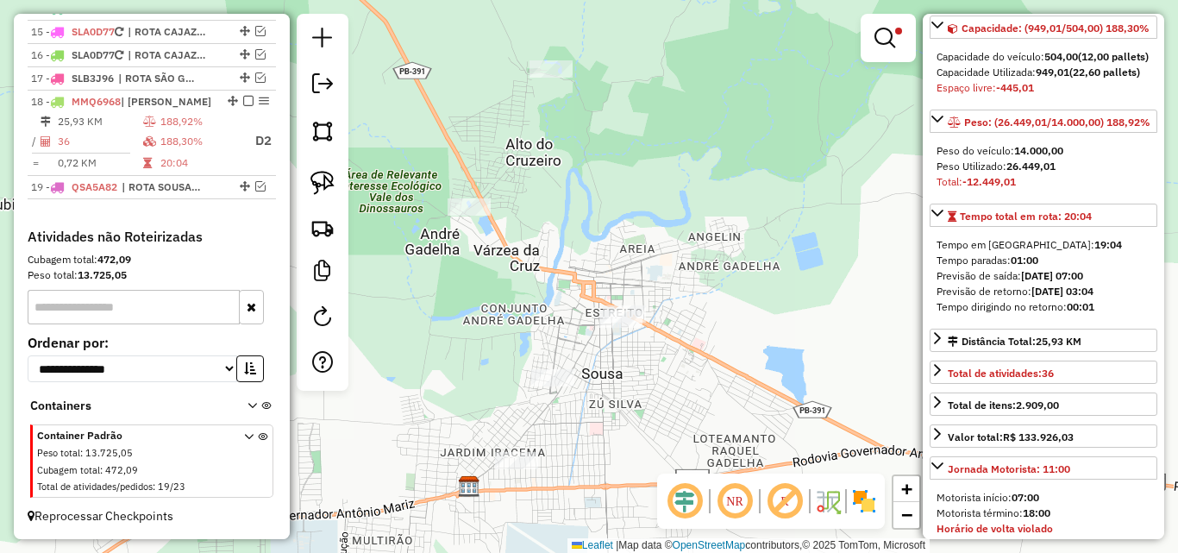
click at [772, 310] on div "**********" at bounding box center [589, 276] width 1178 height 553
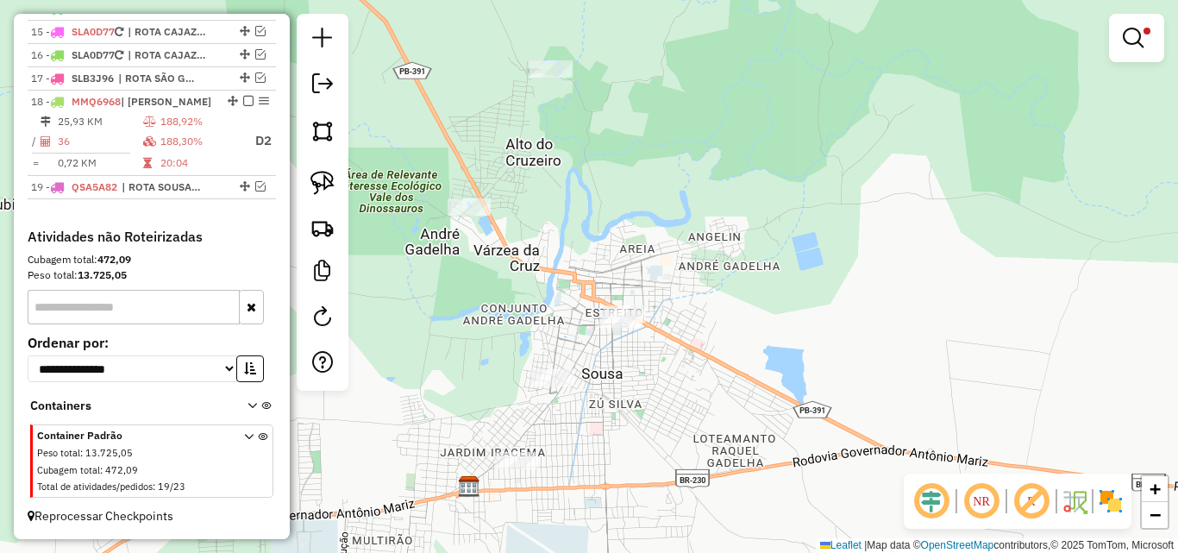
click at [1129, 36] on em at bounding box center [1133, 38] width 21 height 21
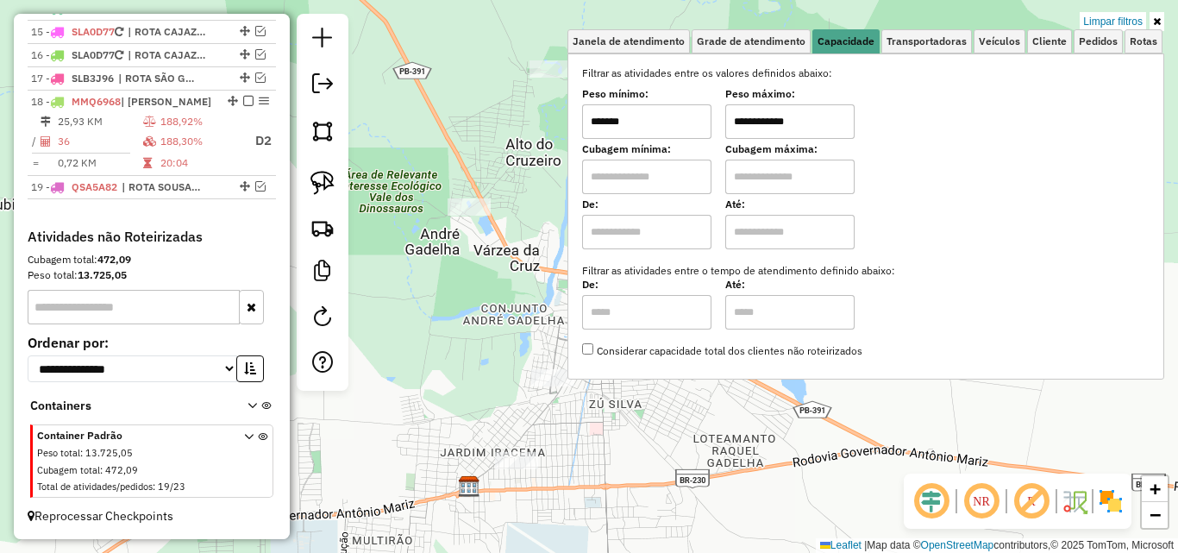
click at [1101, 9] on div "**********" at bounding box center [589, 276] width 1178 height 553
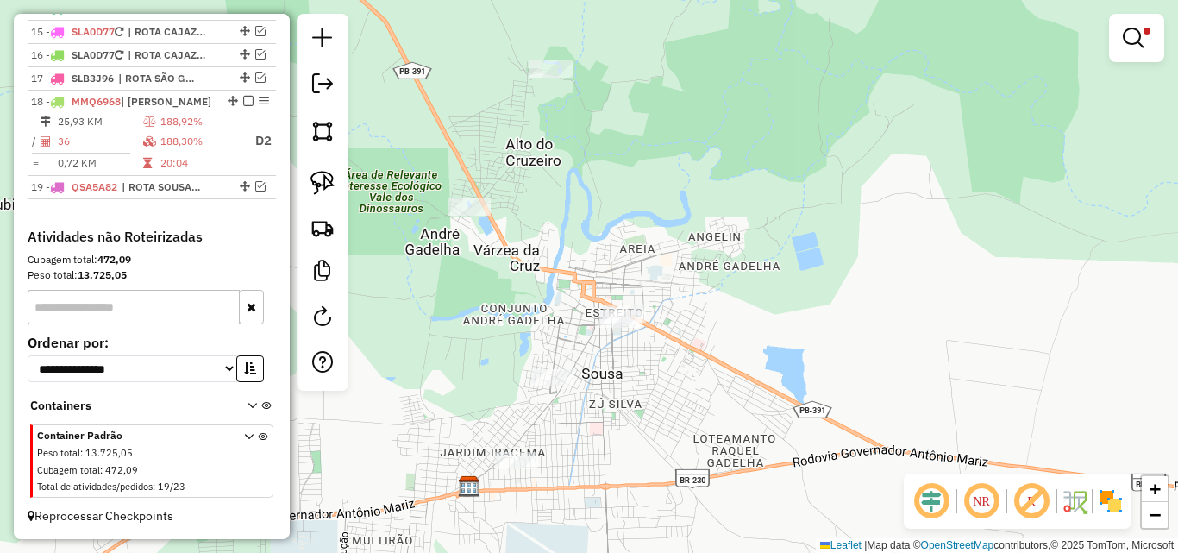
click at [1122, 24] on link at bounding box center [1136, 38] width 41 height 34
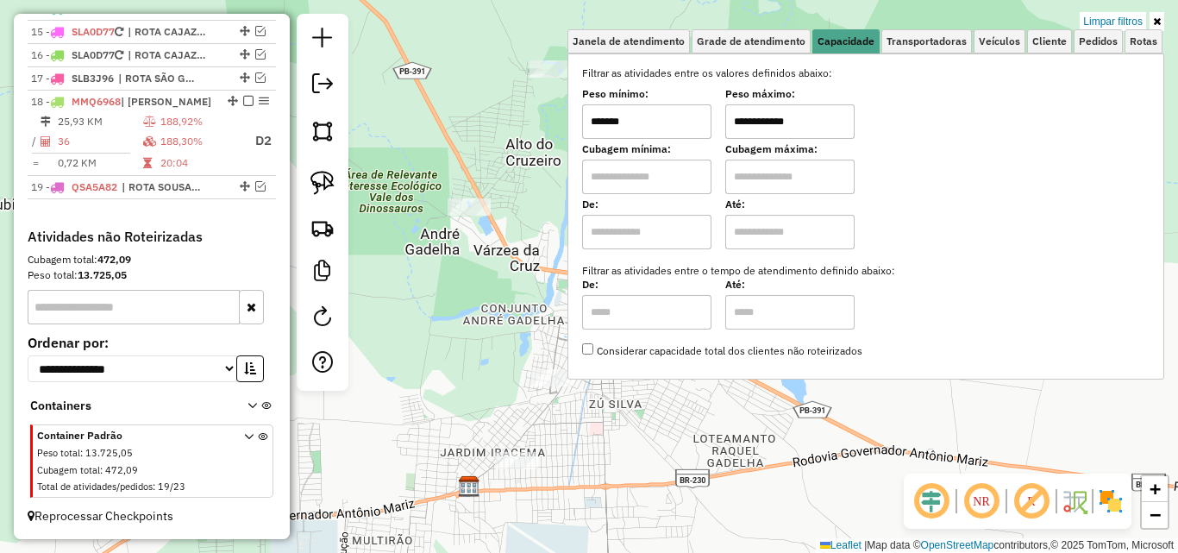
click at [1117, 21] on link "Limpar filtros" at bounding box center [1112, 21] width 66 height 19
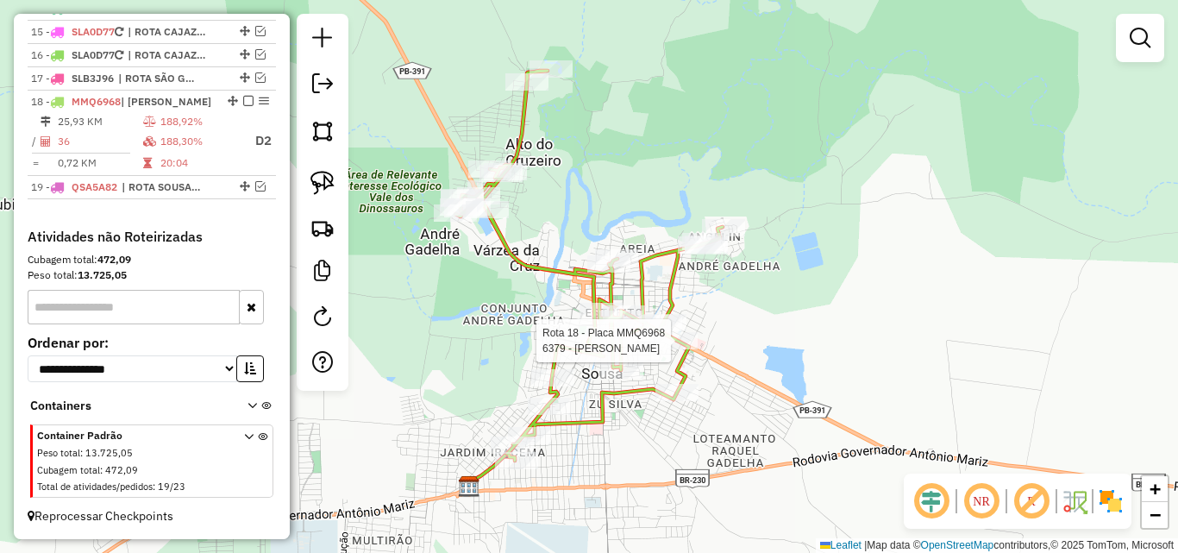
select select "*********"
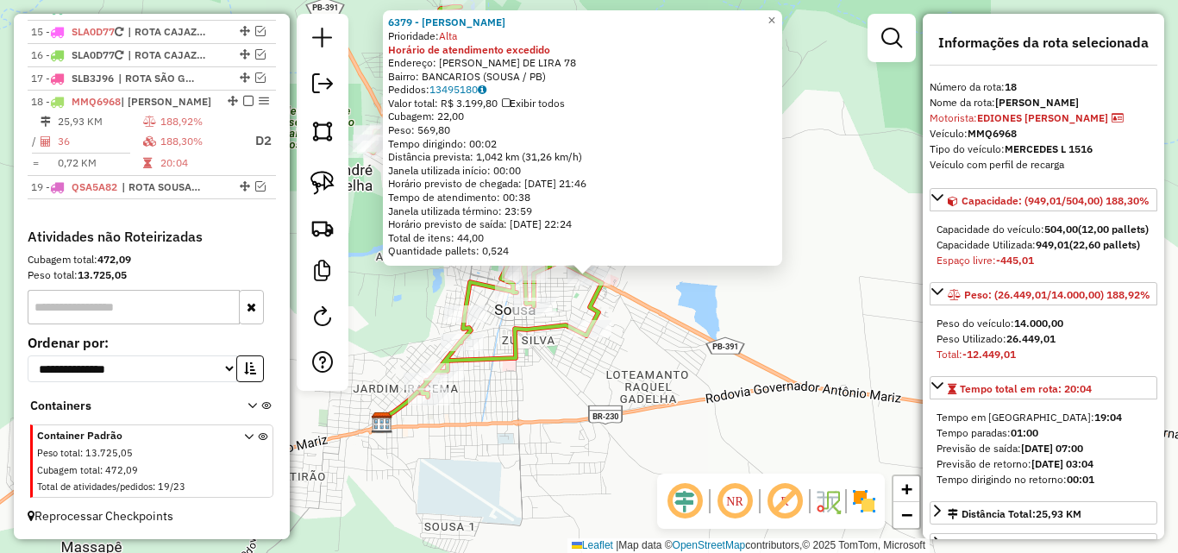
click at [697, 393] on div "6379 - LUIZ ALISON Prioridade: Alta Horário de atendimento excedido Endereço: J…" at bounding box center [589, 276] width 1178 height 553
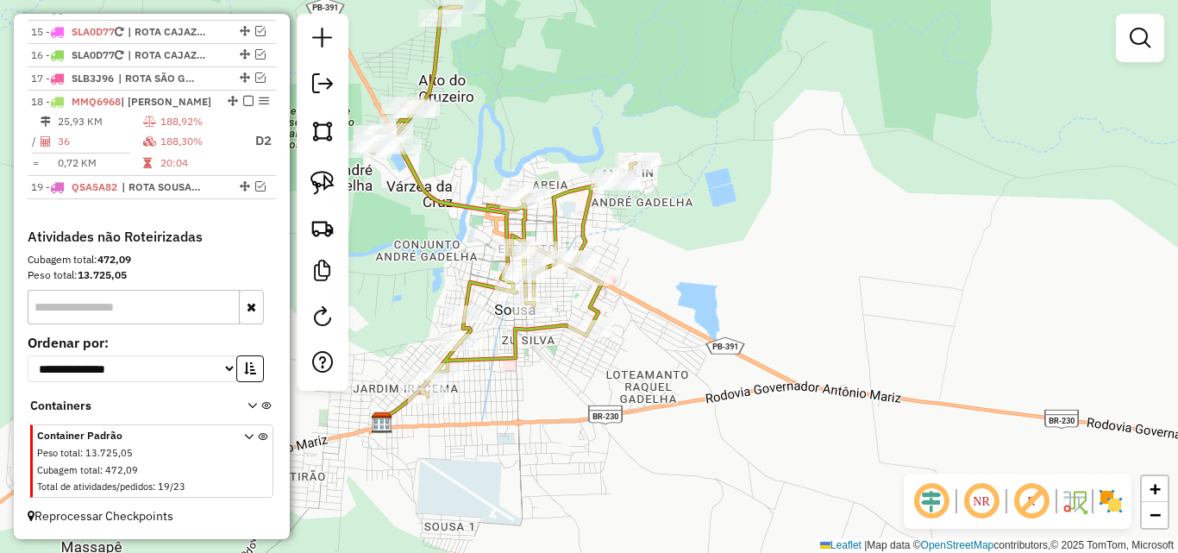
click at [1142, 37] on em at bounding box center [1139, 38] width 21 height 21
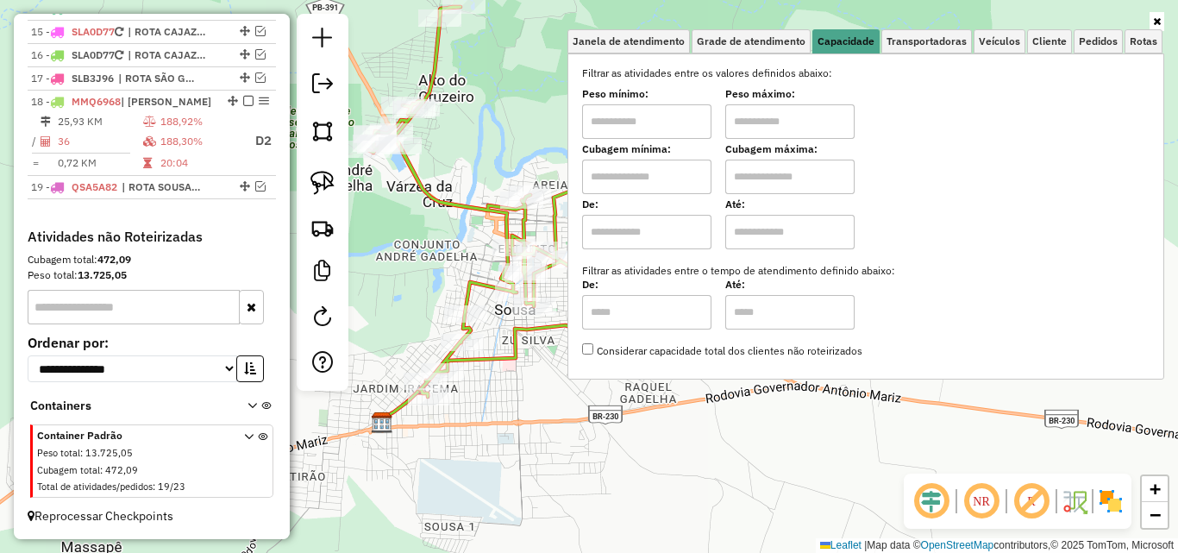
drag, startPoint x: 666, startPoint y: 135, endPoint x: 665, endPoint y: 145, distance: 10.5
click at [666, 135] on input "text" at bounding box center [646, 121] width 129 height 34
type input "*******"
drag, startPoint x: 803, startPoint y: 110, endPoint x: 802, endPoint y: 122, distance: 12.1
click at [804, 111] on input "text" at bounding box center [789, 121] width 129 height 34
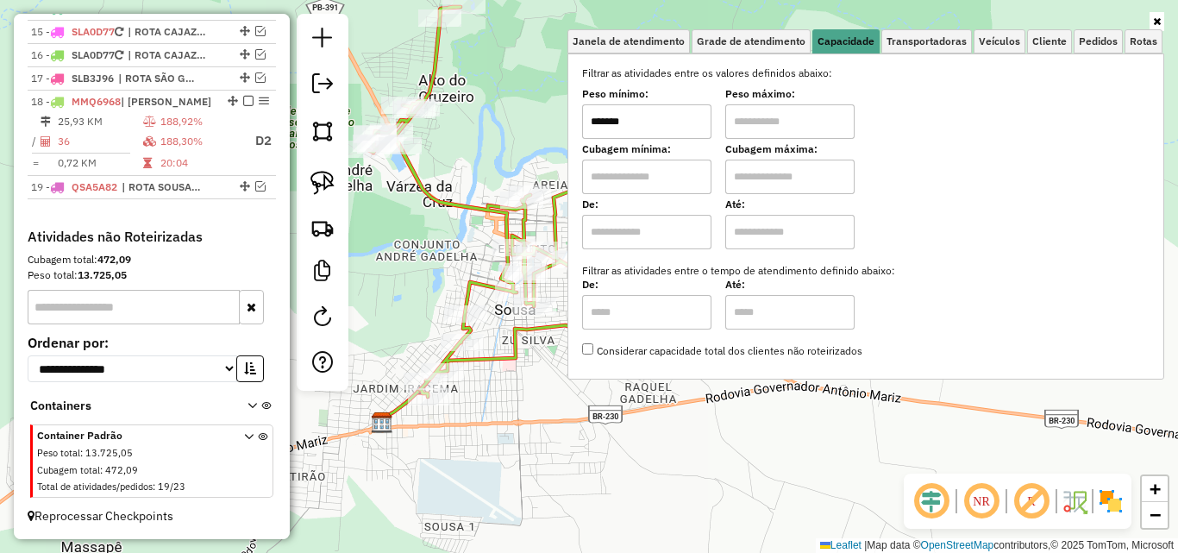
type input "**********"
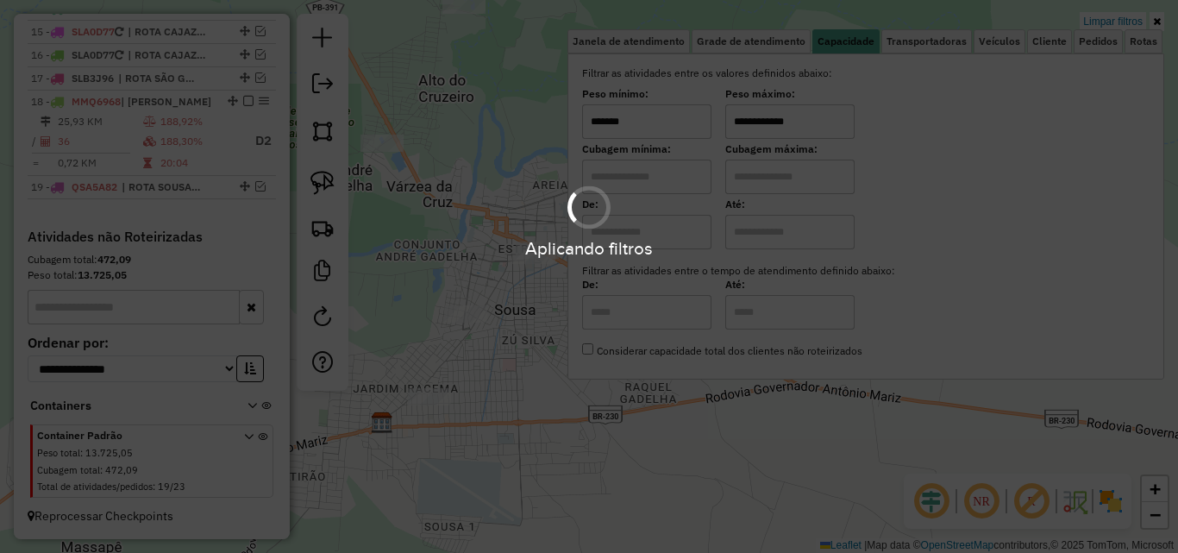
click at [1154, 24] on icon at bounding box center [1157, 21] width 8 height 10
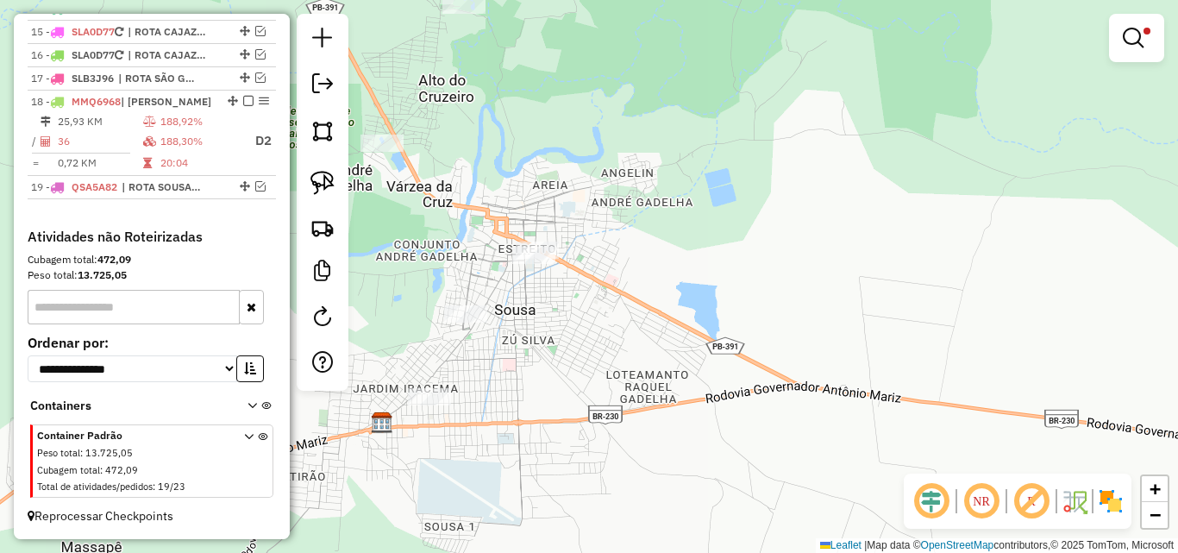
click at [883, 276] on div "**********" at bounding box center [589, 276] width 1178 height 553
drag, startPoint x: 317, startPoint y: 174, endPoint x: 360, endPoint y: 186, distance: 44.8
click at [319, 173] on img at bounding box center [322, 183] width 24 height 24
drag, startPoint x: 438, startPoint y: 200, endPoint x: 675, endPoint y: 193, distance: 237.2
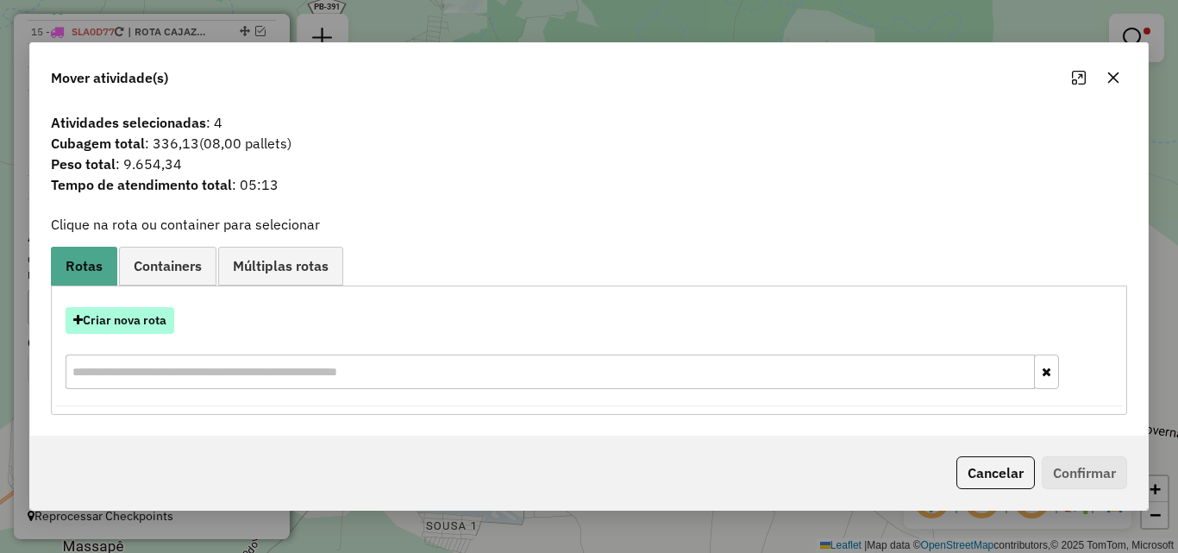
click at [135, 329] on button "Criar nova rota" at bounding box center [120, 320] width 109 height 27
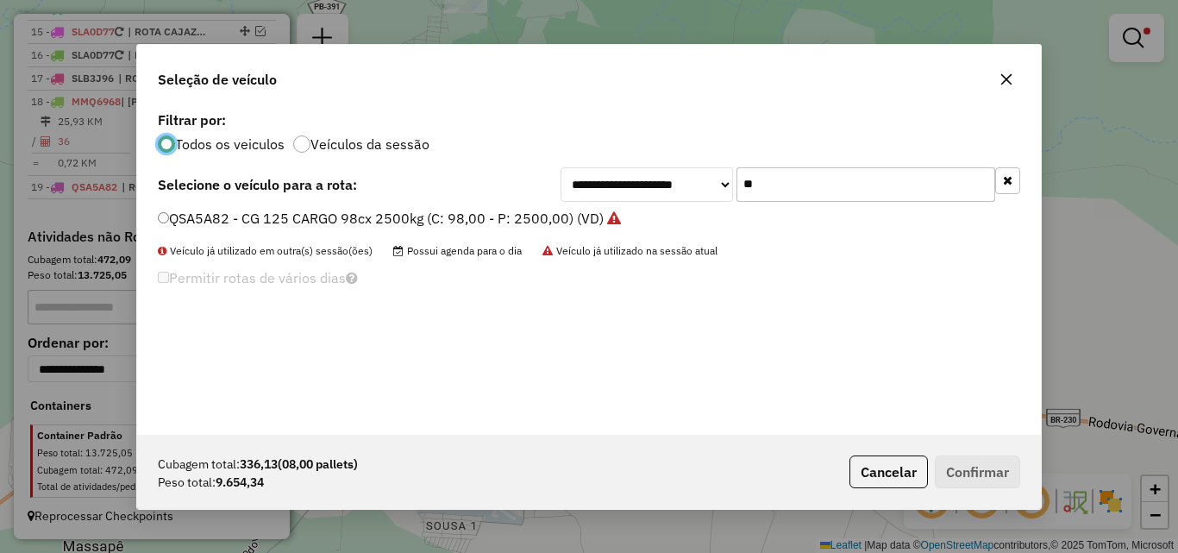
scroll to position [9, 5]
click at [789, 192] on input "**" at bounding box center [865, 184] width 259 height 34
drag, startPoint x: 789, startPoint y: 190, endPoint x: 819, endPoint y: 201, distance: 32.2
click at [819, 201] on input "**" at bounding box center [865, 184] width 259 height 34
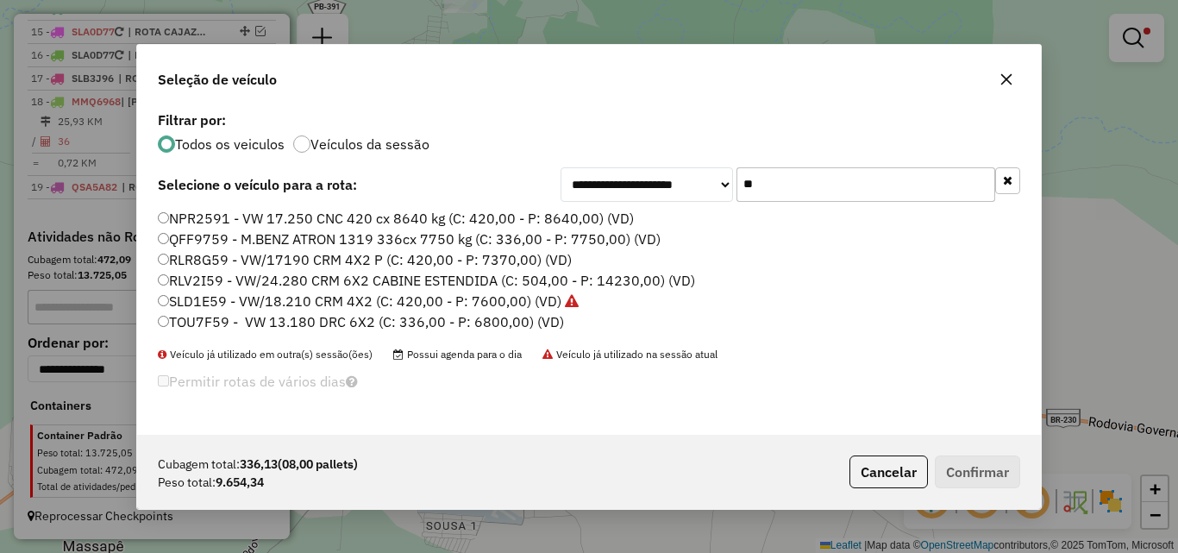
type input "**"
click at [301, 276] on label "RLV2I59 - VW/24.280 CRM 6X2 CABINE ESTENDIDA (C: 504,00 - P: 14230,00) (VD)" at bounding box center [426, 280] width 537 height 21
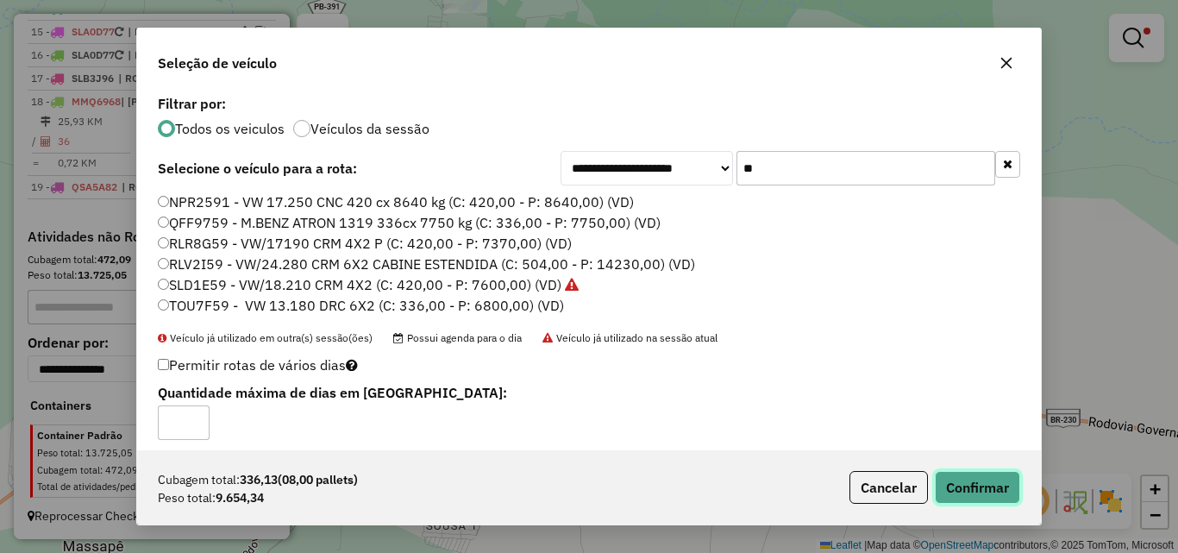
drag, startPoint x: 990, startPoint y: 479, endPoint x: 1176, endPoint y: 379, distance: 211.0
click at [989, 479] on button "Confirmar" at bounding box center [977, 487] width 85 height 33
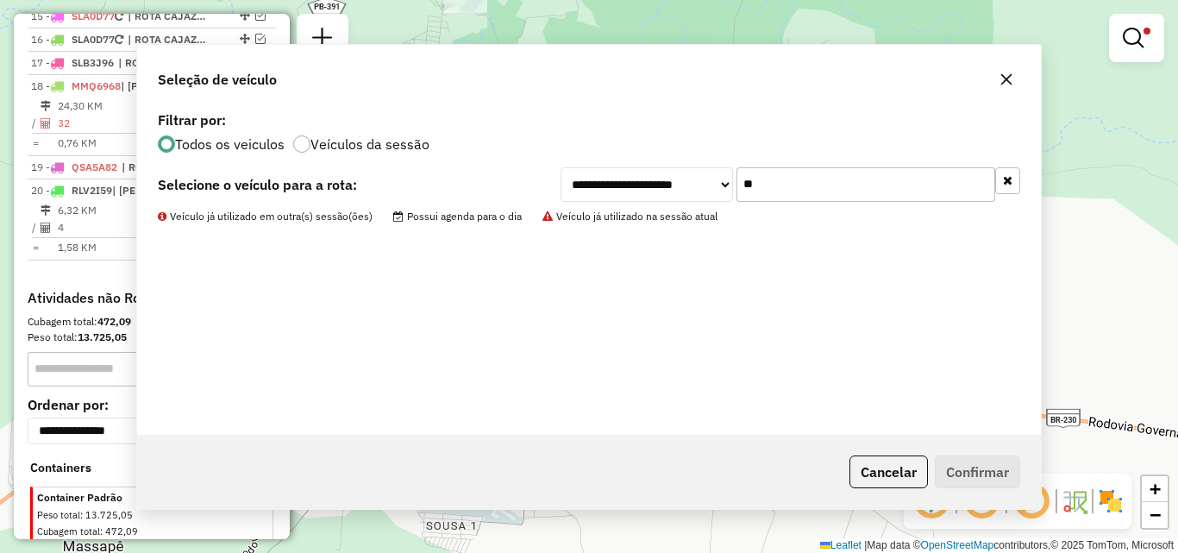
scroll to position [1060, 0]
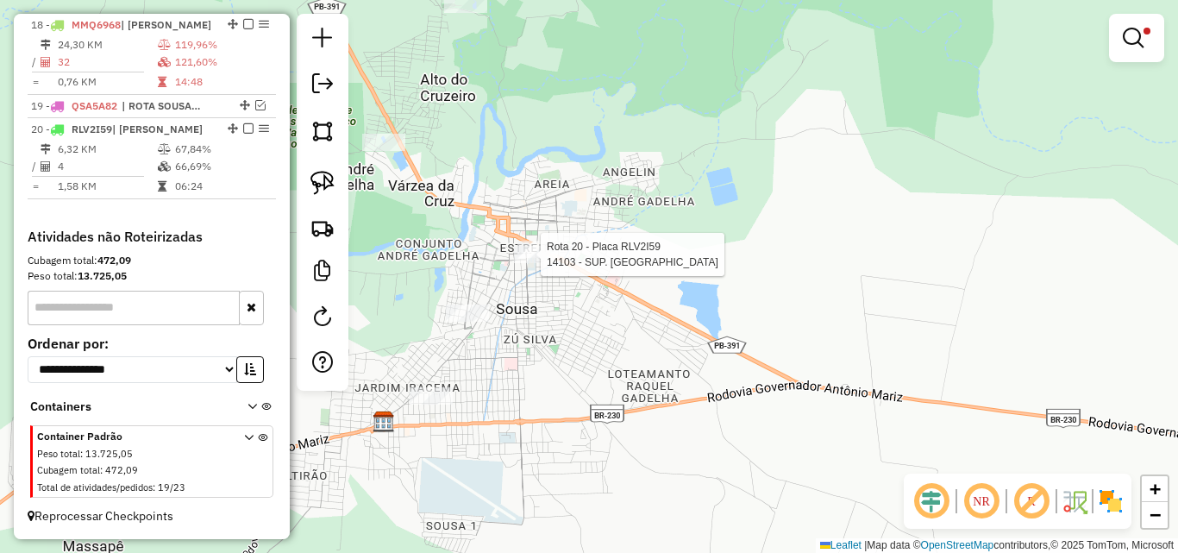
select select "*********"
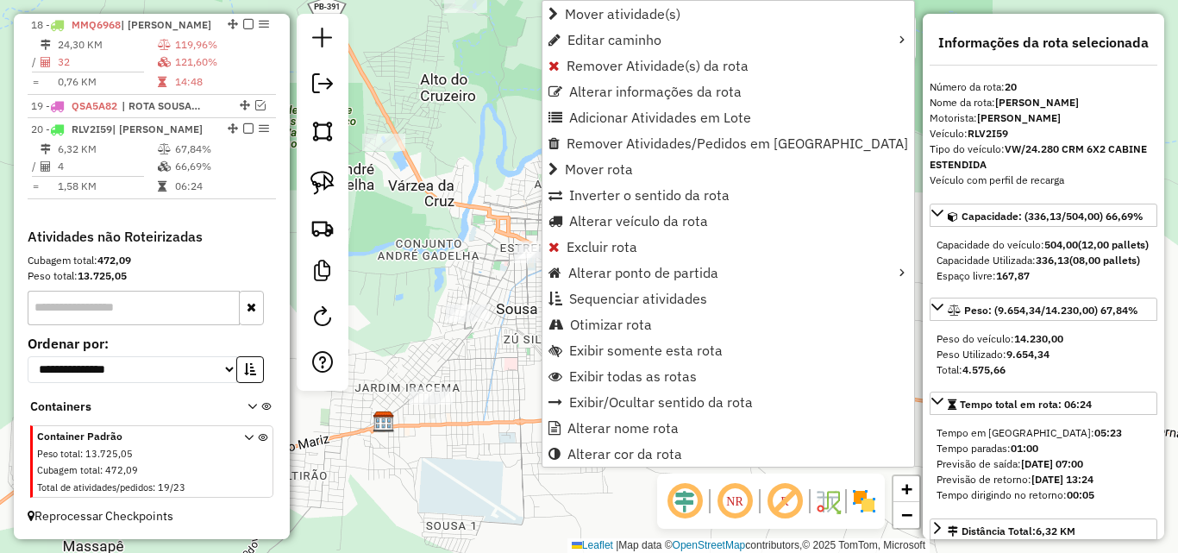
scroll to position [1063, 0]
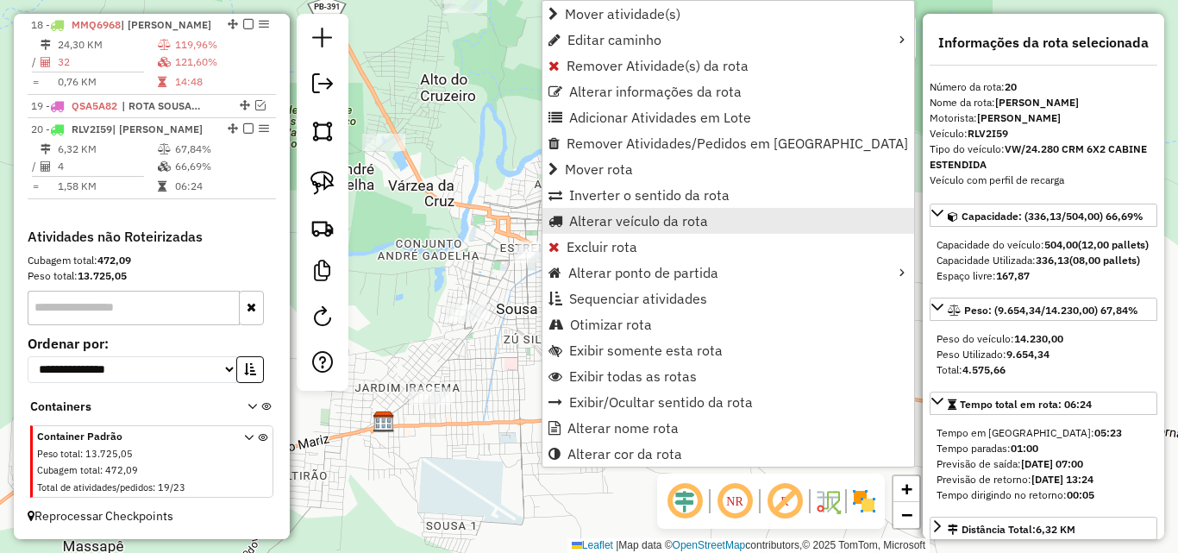
click at [604, 222] on span "Alterar veículo da rota" at bounding box center [638, 221] width 139 height 14
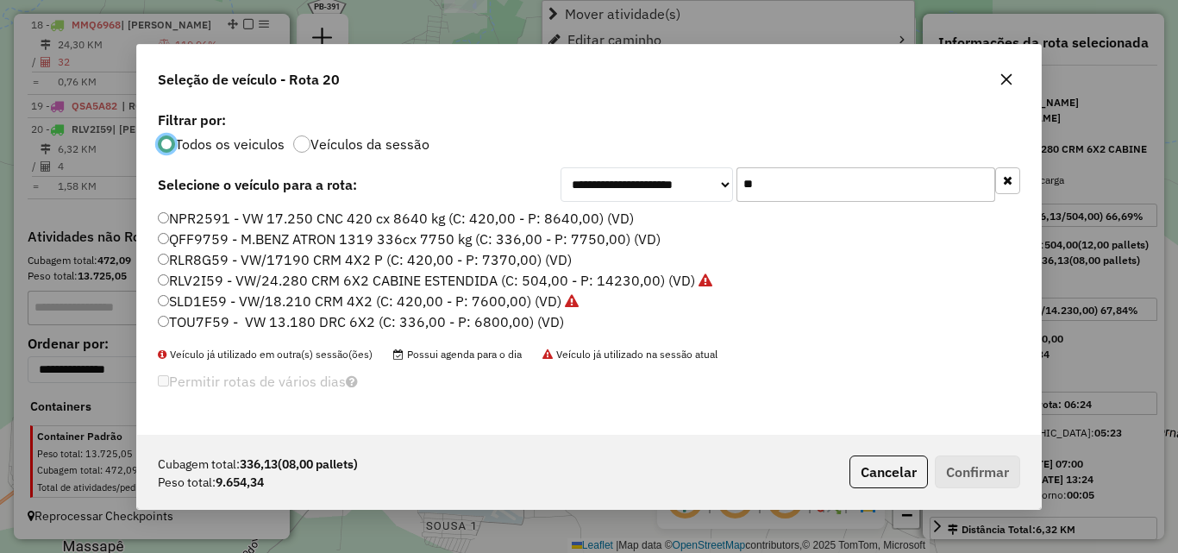
scroll to position [9, 5]
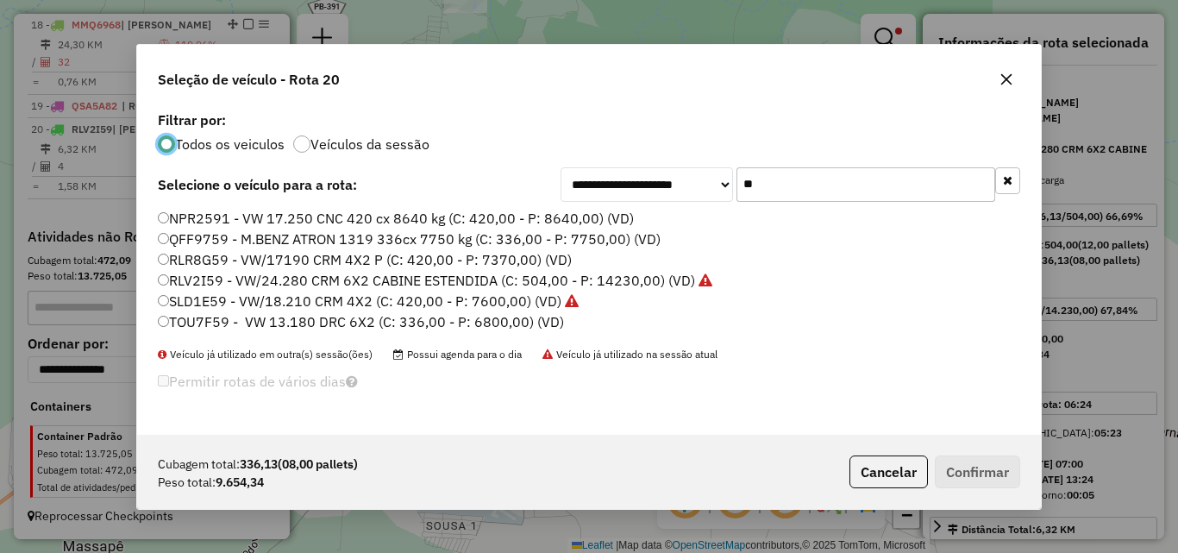
click at [776, 196] on input "**" at bounding box center [865, 184] width 259 height 34
click at [784, 198] on input "**" at bounding box center [865, 184] width 259 height 34
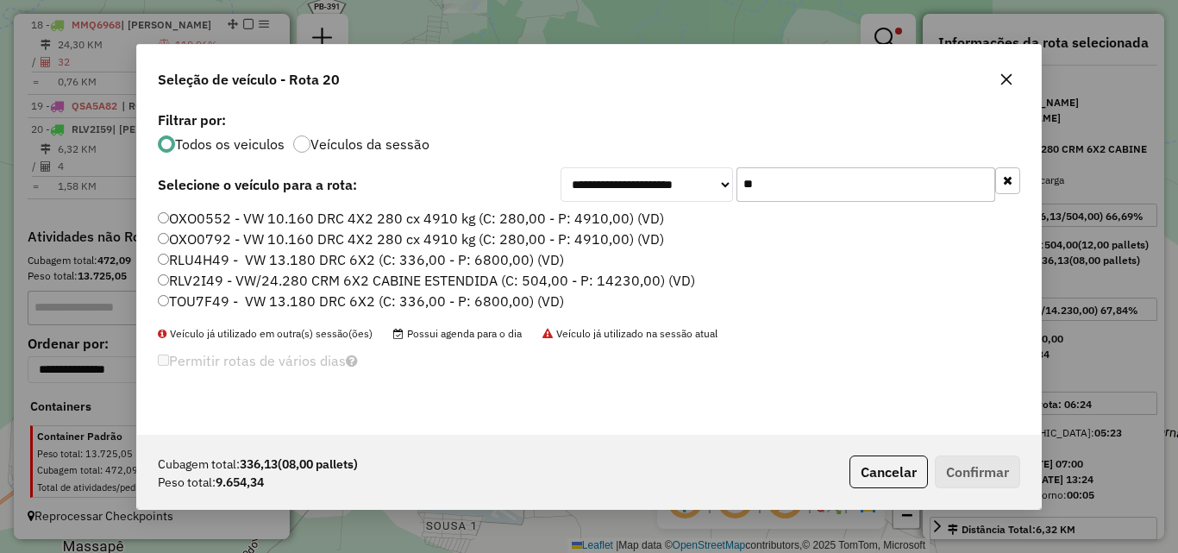
type input "**"
drag, startPoint x: 215, startPoint y: 287, endPoint x: 439, endPoint y: 311, distance: 225.5
click at [215, 289] on label "RLV2I49 - VW/24.280 CRM 6X2 CABINE ESTENDIDA (C: 504,00 - P: 14230,00) (VD)" at bounding box center [426, 280] width 537 height 21
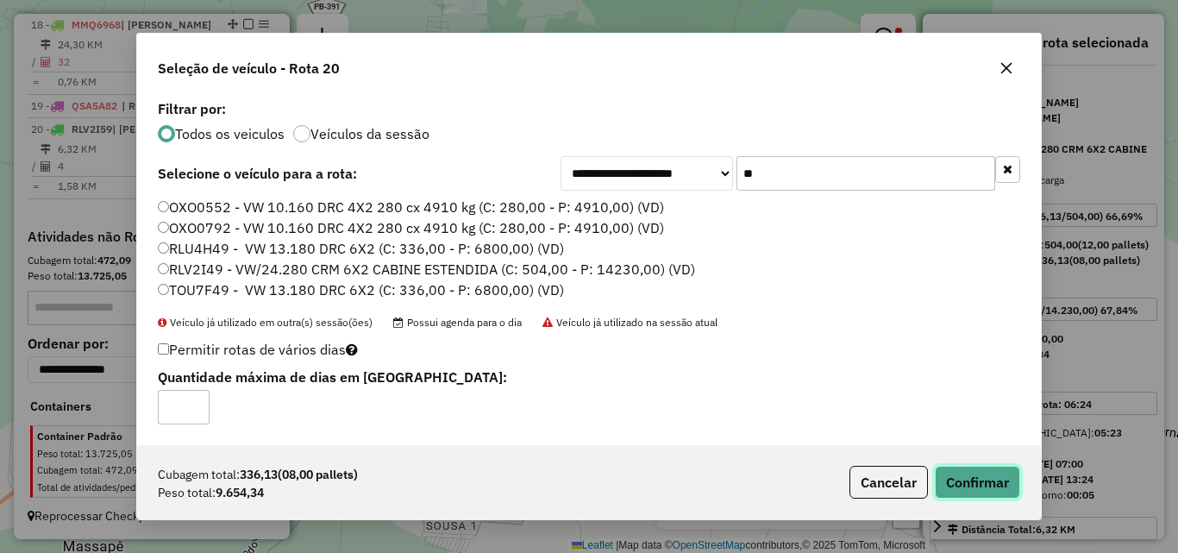
click at [987, 479] on button "Confirmar" at bounding box center [977, 482] width 85 height 33
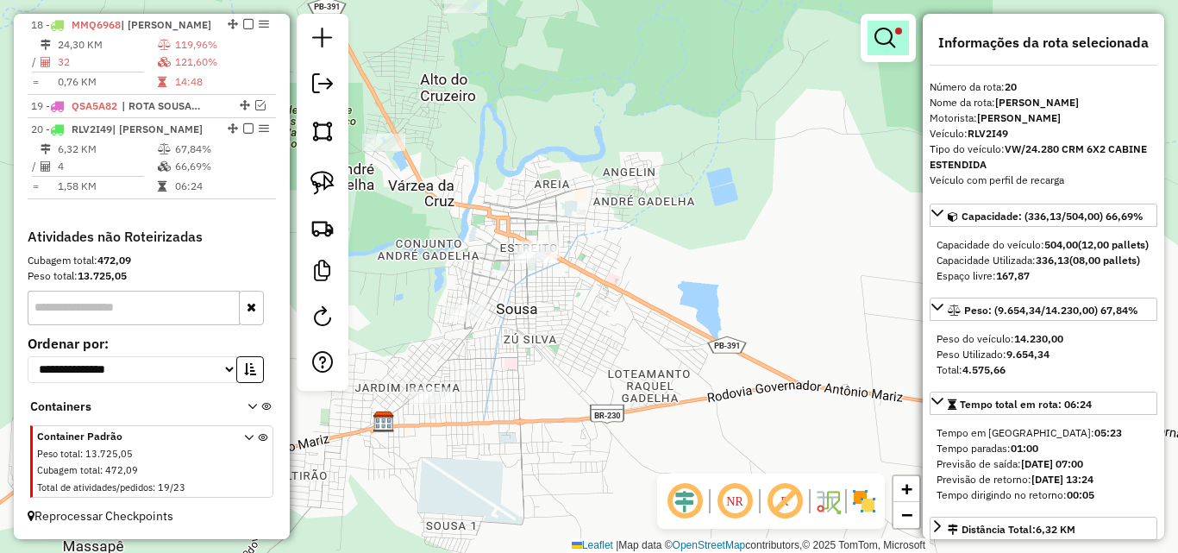
drag, startPoint x: 871, startPoint y: 48, endPoint x: 879, endPoint y: 35, distance: 15.5
click at [872, 48] on link at bounding box center [887, 38] width 41 height 34
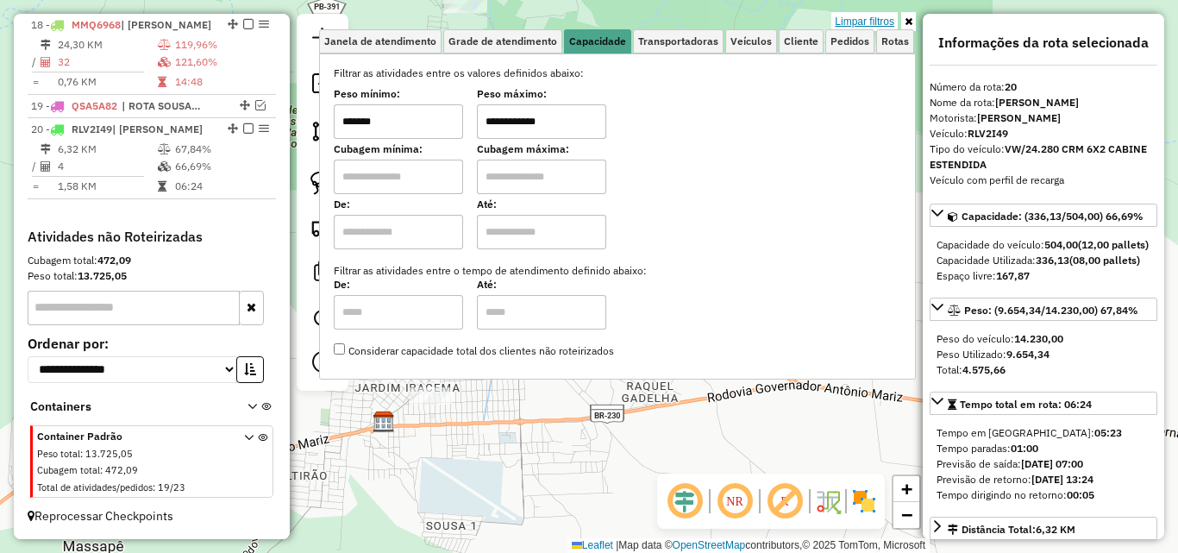
click at [880, 25] on link "Limpar filtros" at bounding box center [864, 21] width 66 height 19
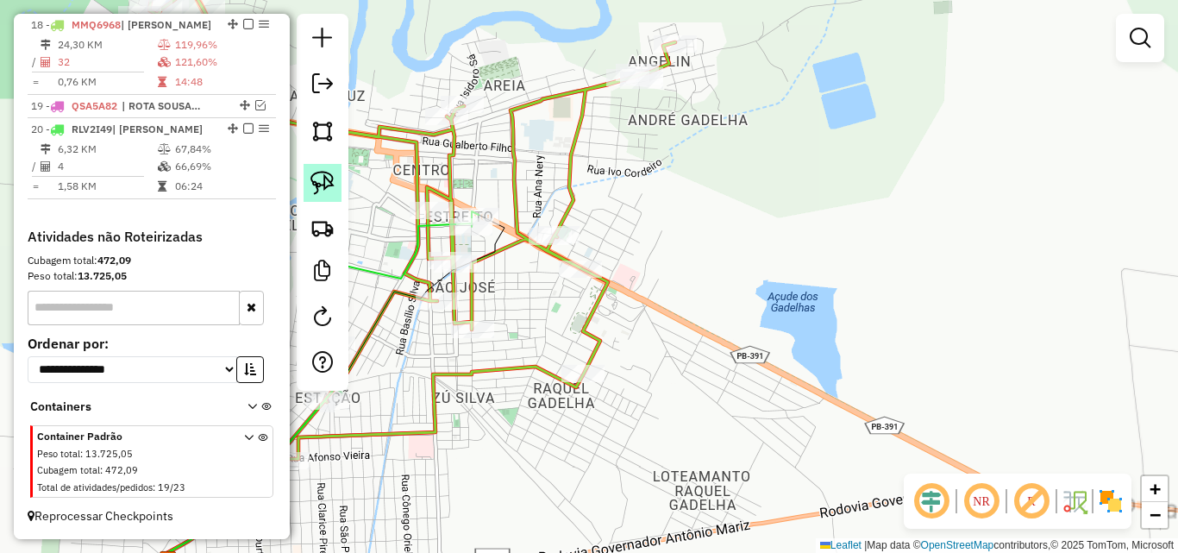
click at [324, 191] on img at bounding box center [322, 183] width 24 height 24
drag, startPoint x: 625, startPoint y: 253, endPoint x: 579, endPoint y: 316, distance: 77.1
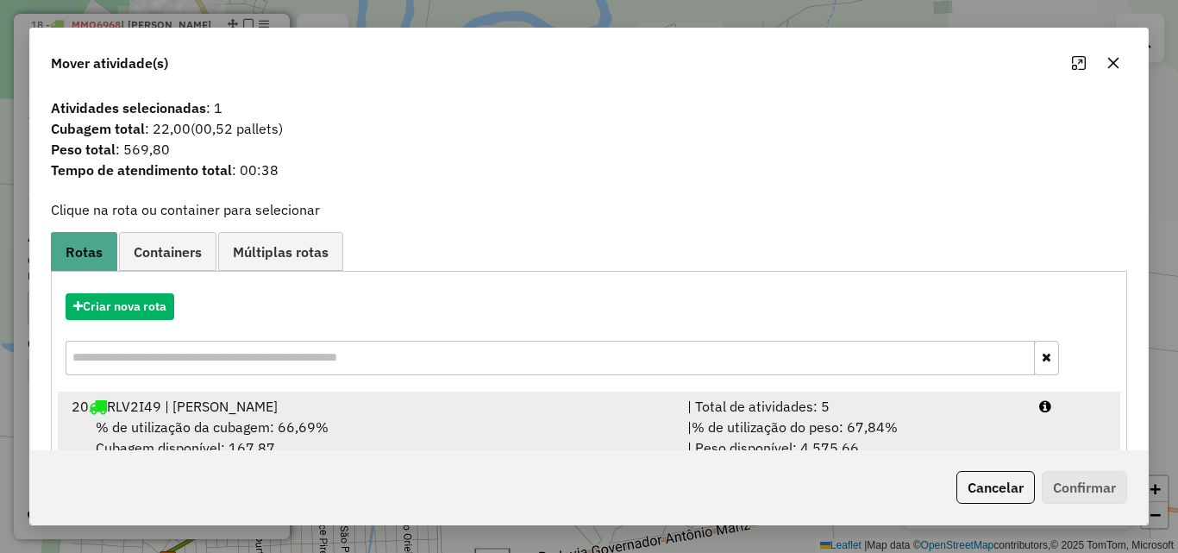
click at [980, 410] on div "| Total de atividades: 5" at bounding box center [853, 406] width 352 height 21
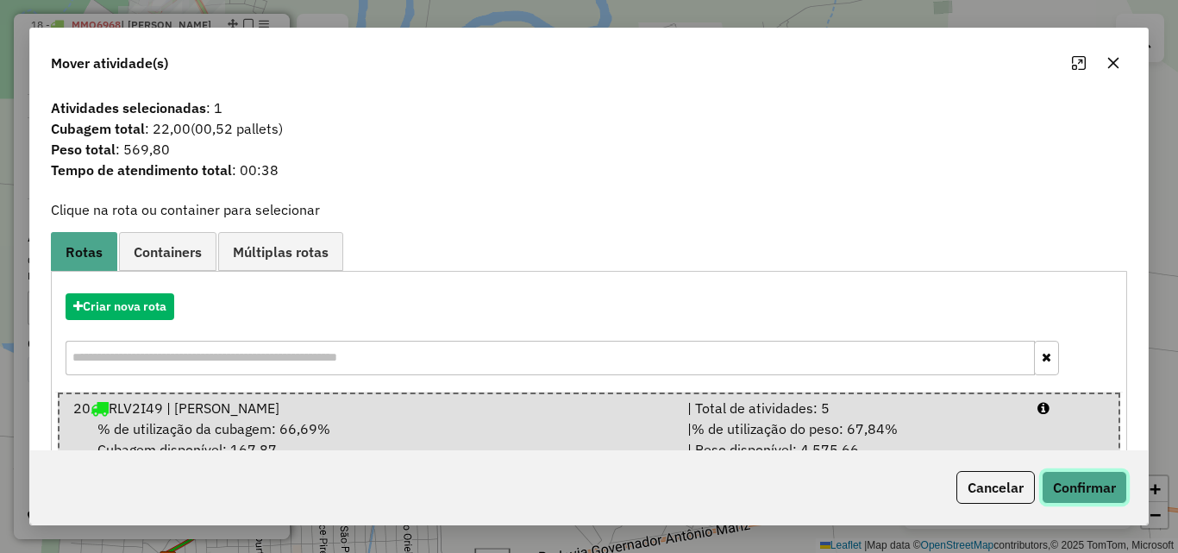
click at [1073, 486] on button "Confirmar" at bounding box center [1084, 487] width 85 height 33
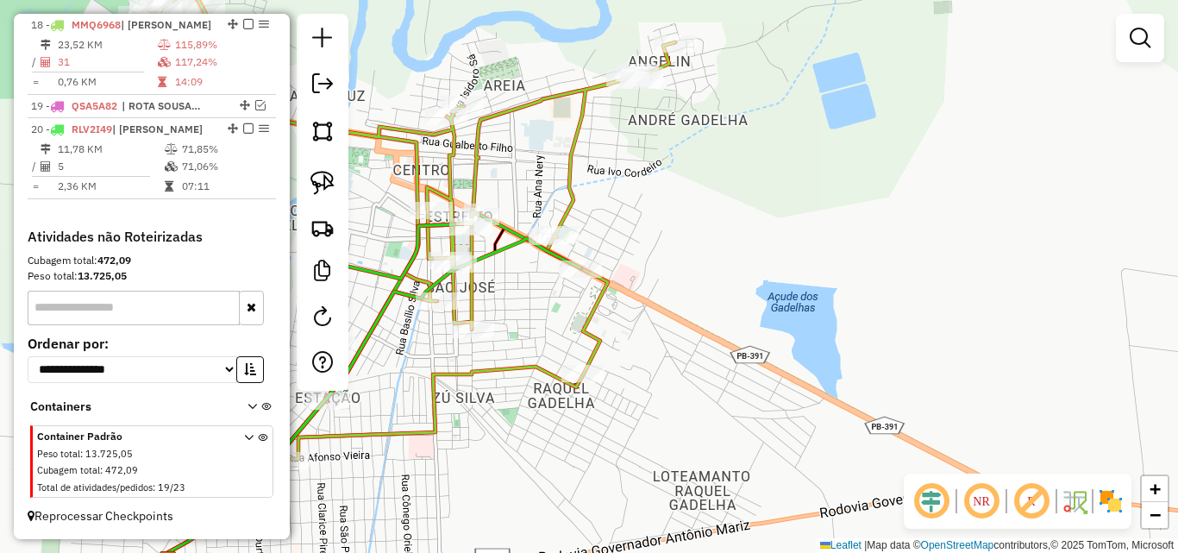
click at [385, 277] on icon at bounding box center [412, 359] width 337 height 297
select select "*********"
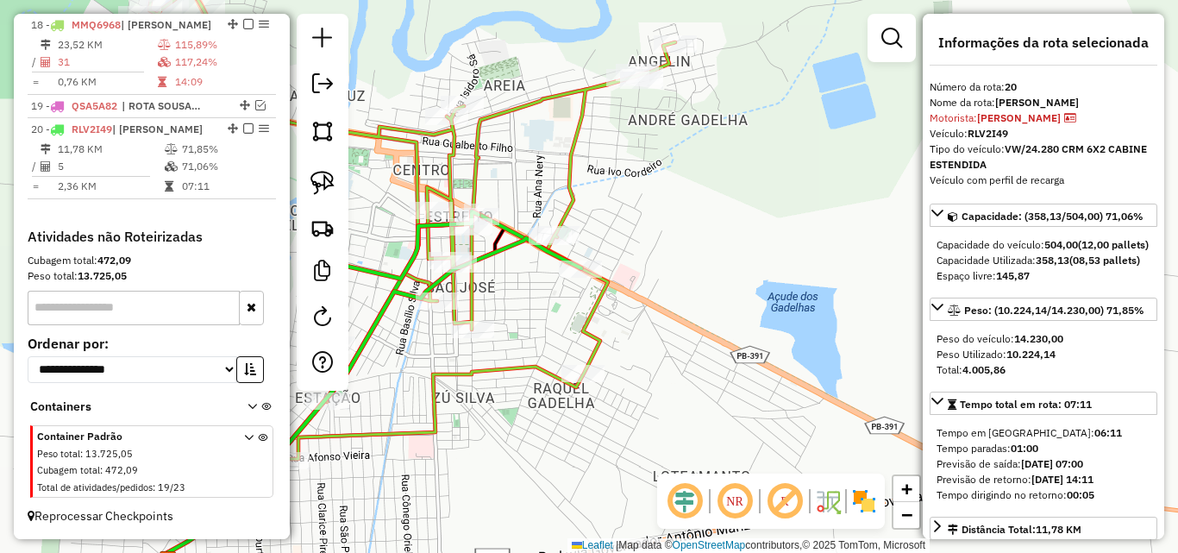
click at [572, 163] on icon at bounding box center [407, 212] width 536 height 535
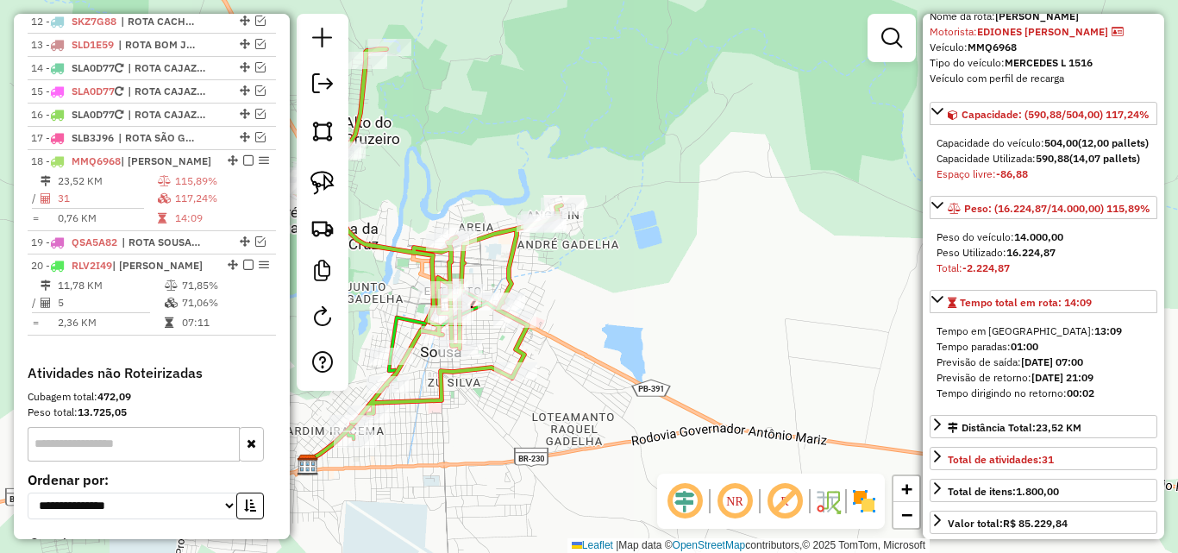
scroll to position [891, 0]
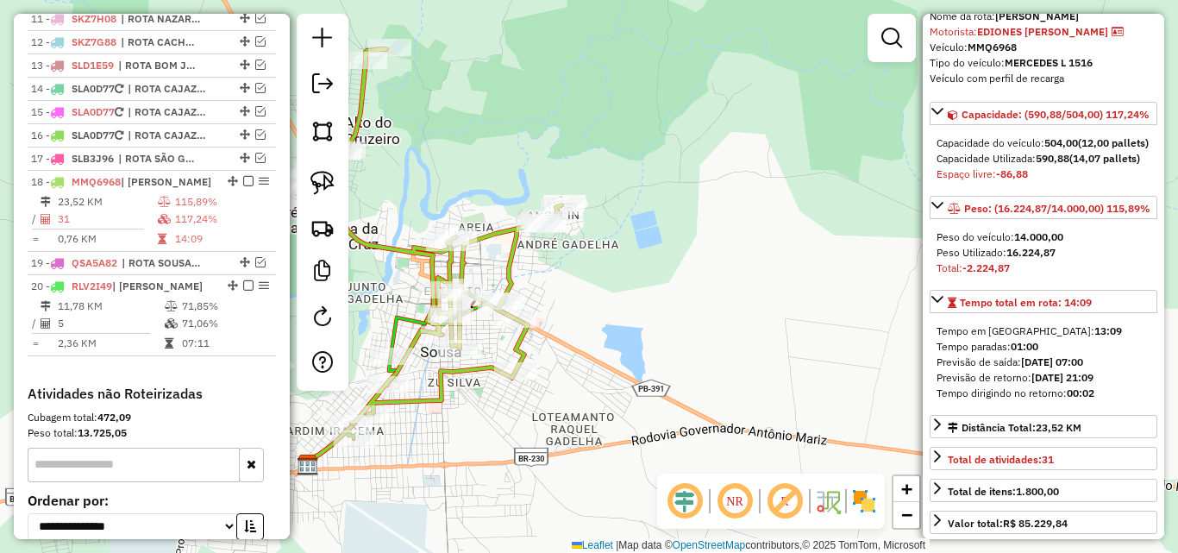
click at [395, 327] on icon at bounding box center [430, 364] width 169 height 149
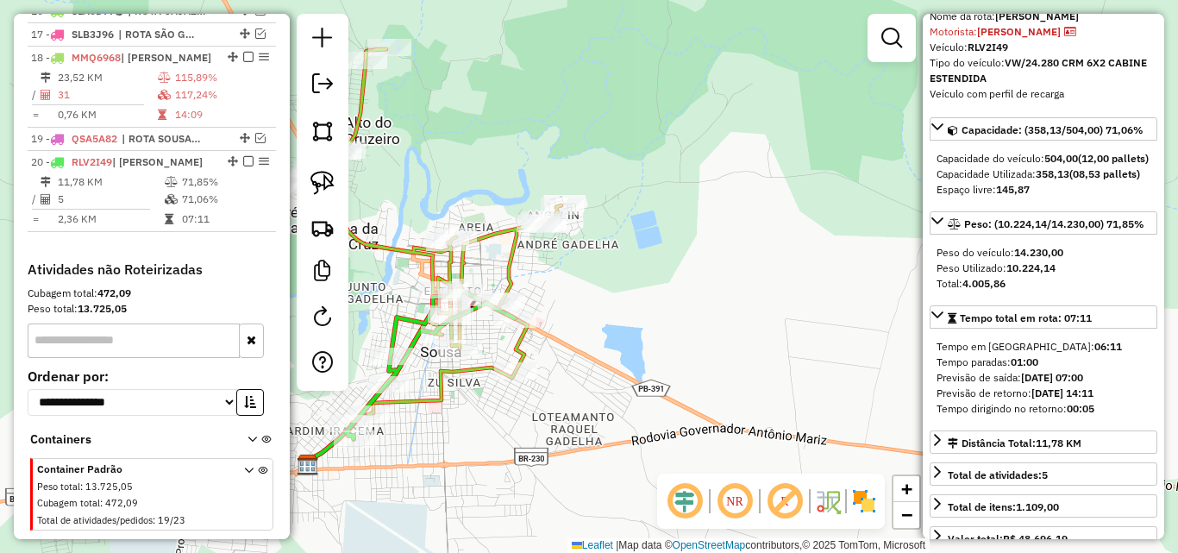
scroll to position [1063, 0]
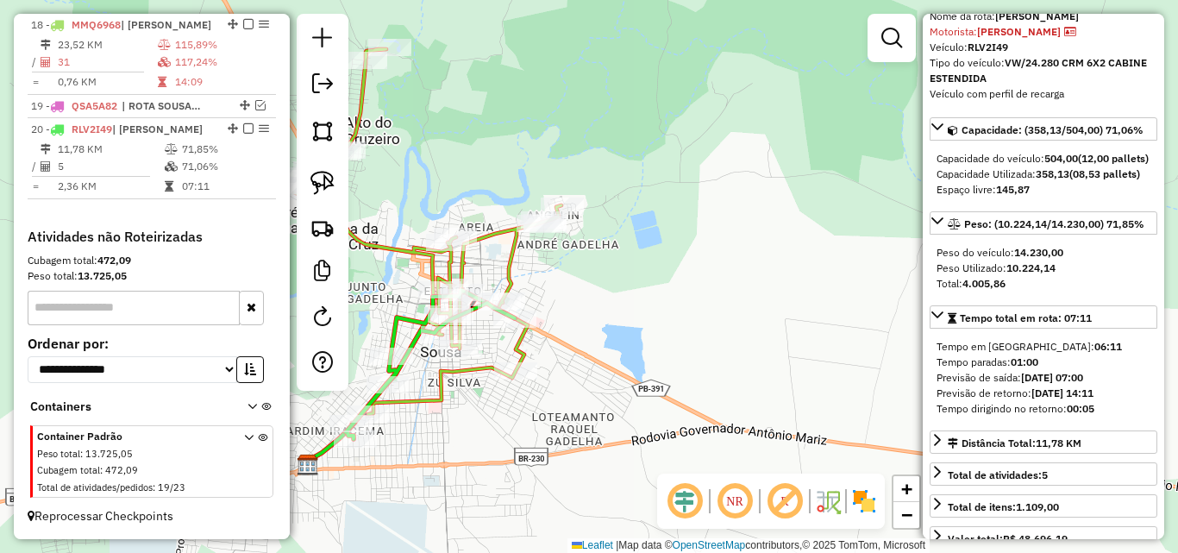
click at [510, 252] on icon at bounding box center [427, 236] width 267 height 374
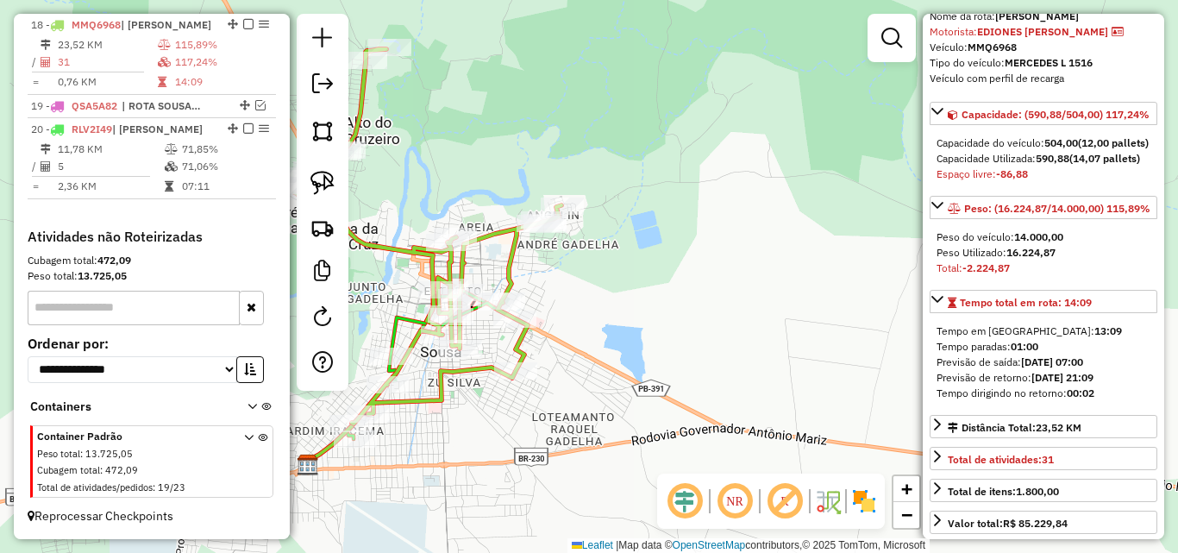
click at [432, 266] on icon at bounding box center [427, 236] width 267 height 374
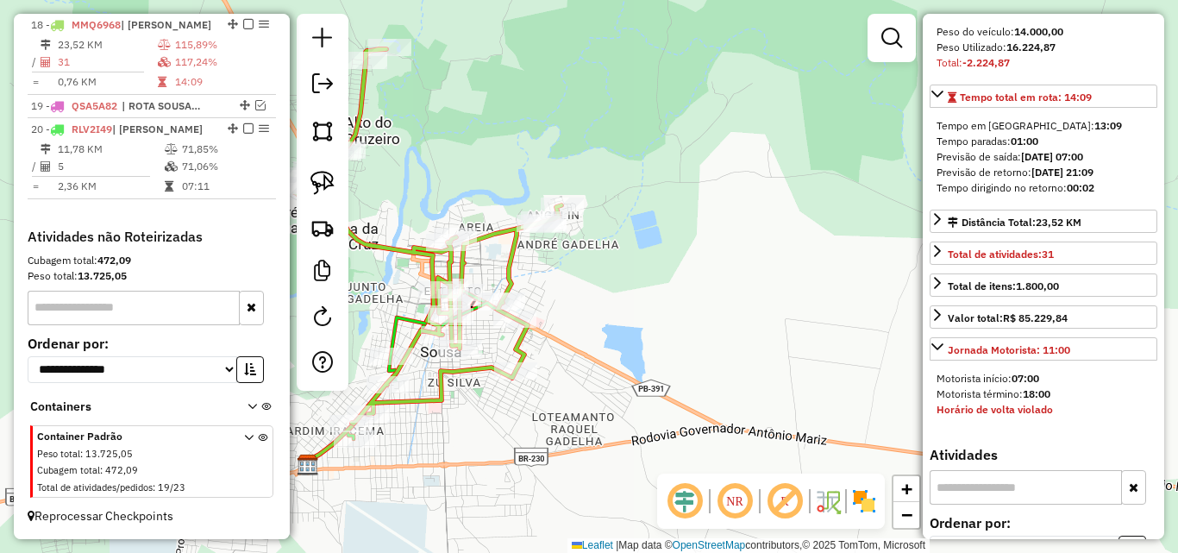
scroll to position [604, 0]
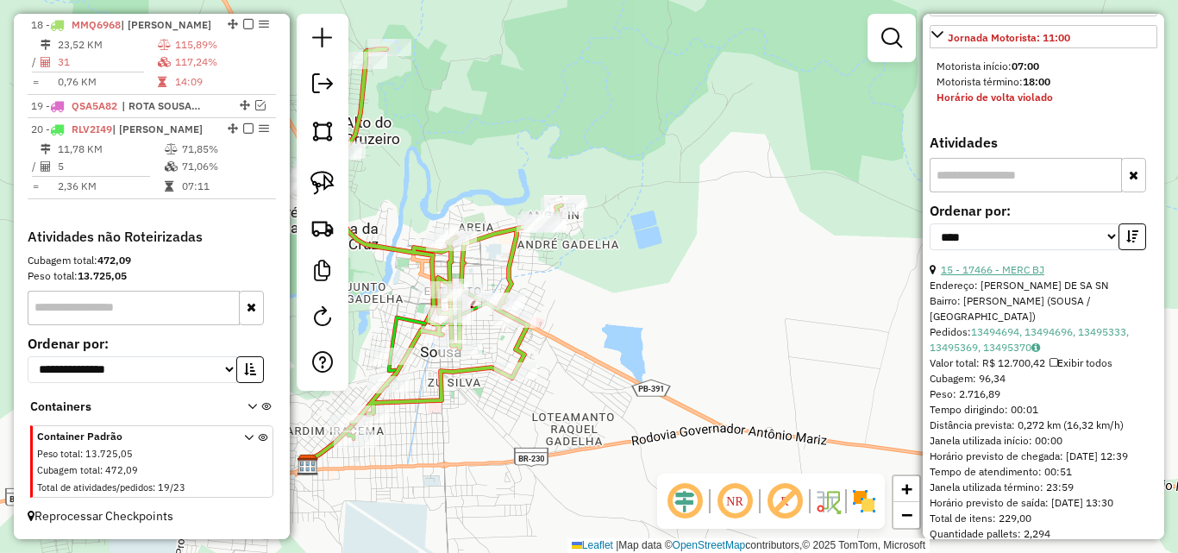
click at [998, 276] on link "15 - 17466 - MERC BJ" at bounding box center [992, 269] width 103 height 13
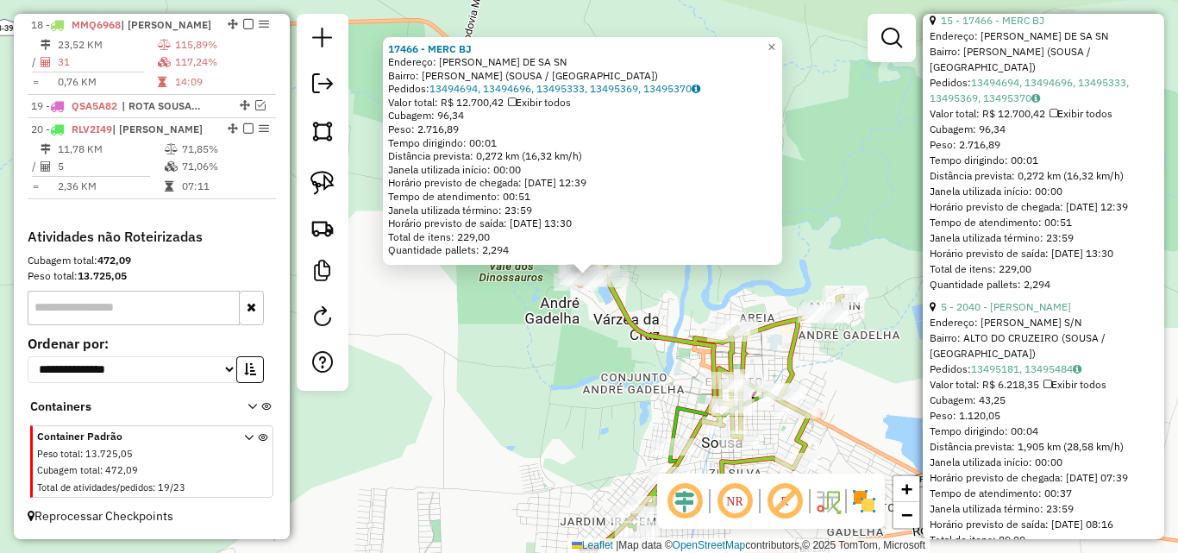
scroll to position [862, 0]
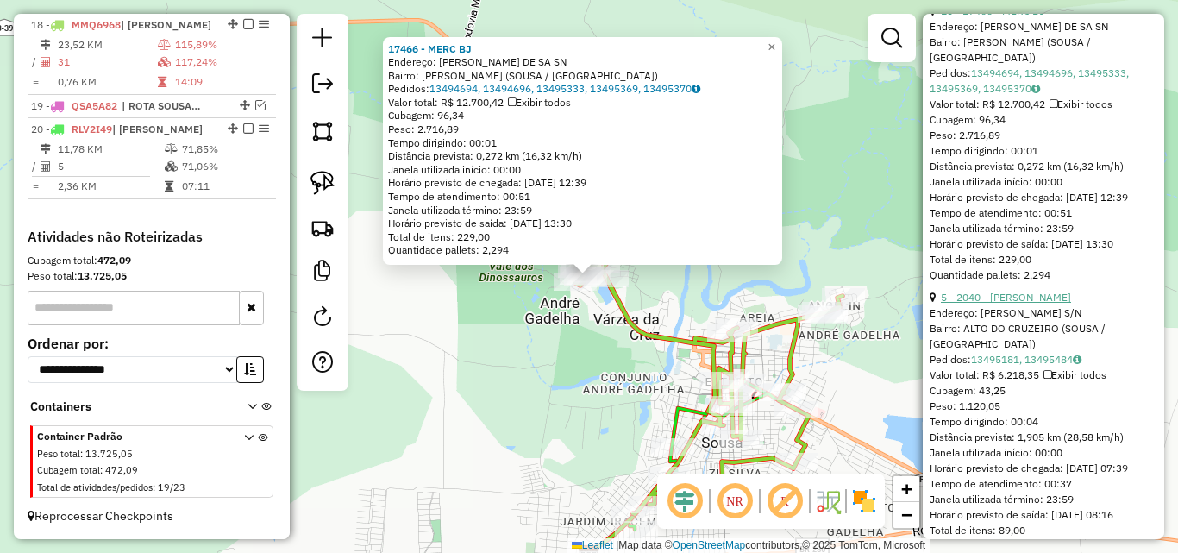
click at [1006, 303] on link "5 - 2040 - DOMINGOS MOREIRA DE QUEIROGA NETO" at bounding box center [1006, 297] width 130 height 13
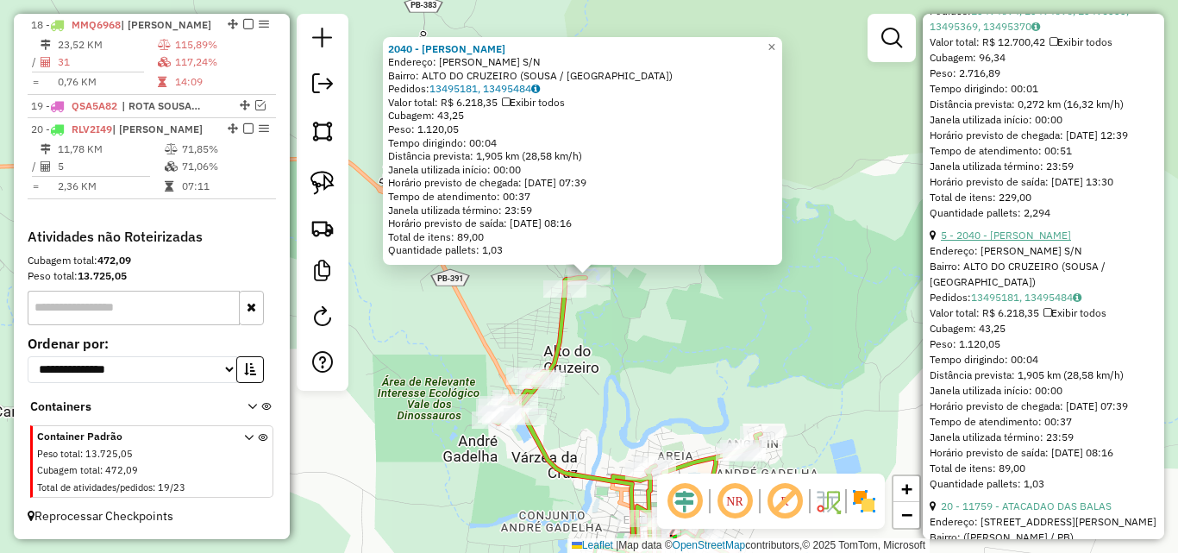
scroll to position [1121, 0]
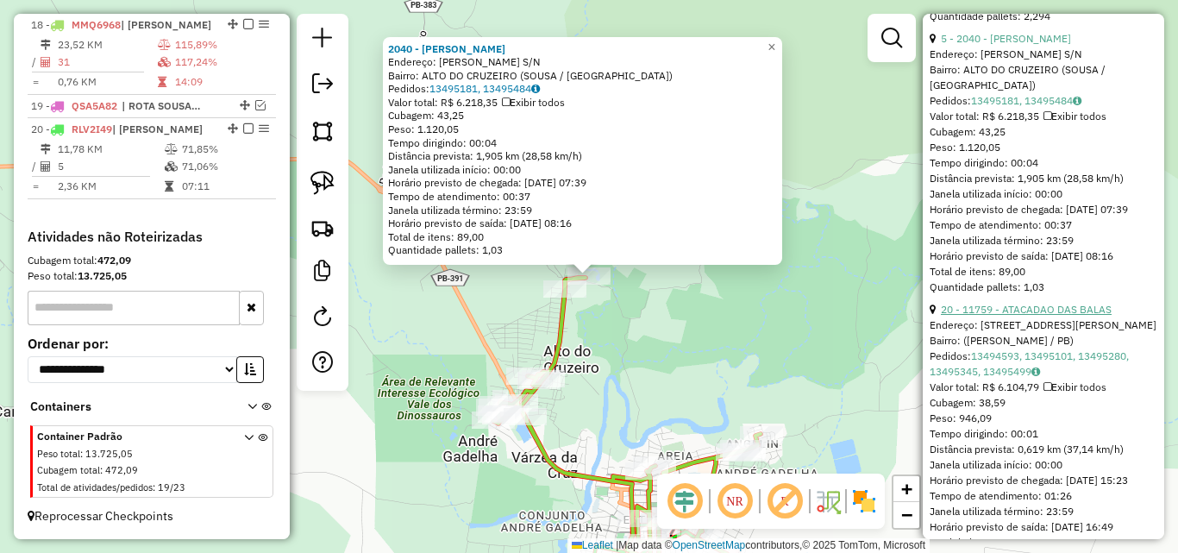
click at [1011, 316] on link "20 - 11759 - ATACADAO DAS BALAS" at bounding box center [1026, 309] width 171 height 13
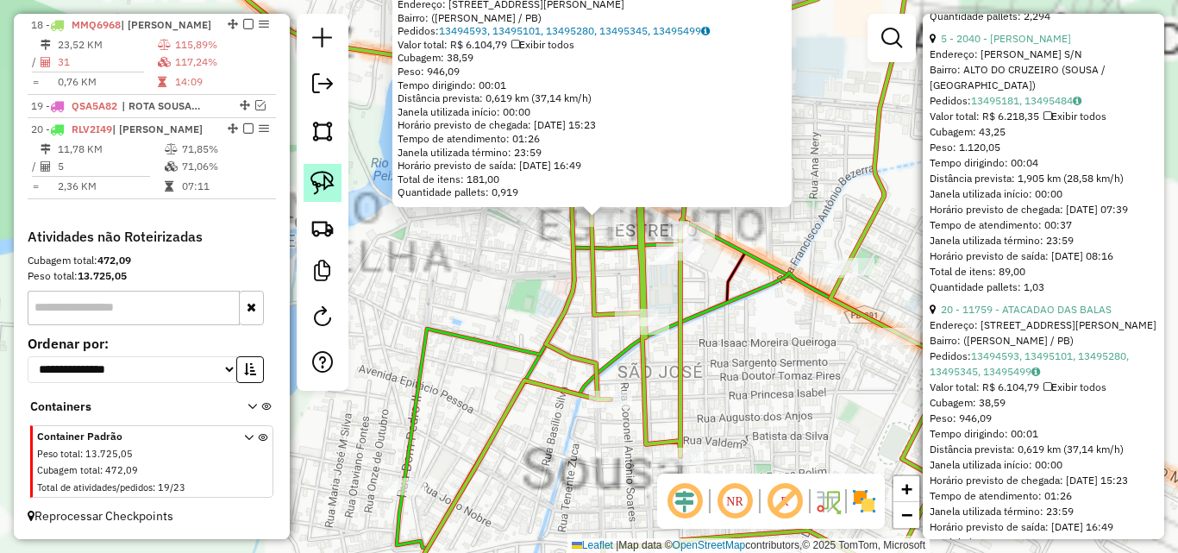
click at [325, 176] on img at bounding box center [322, 183] width 24 height 24
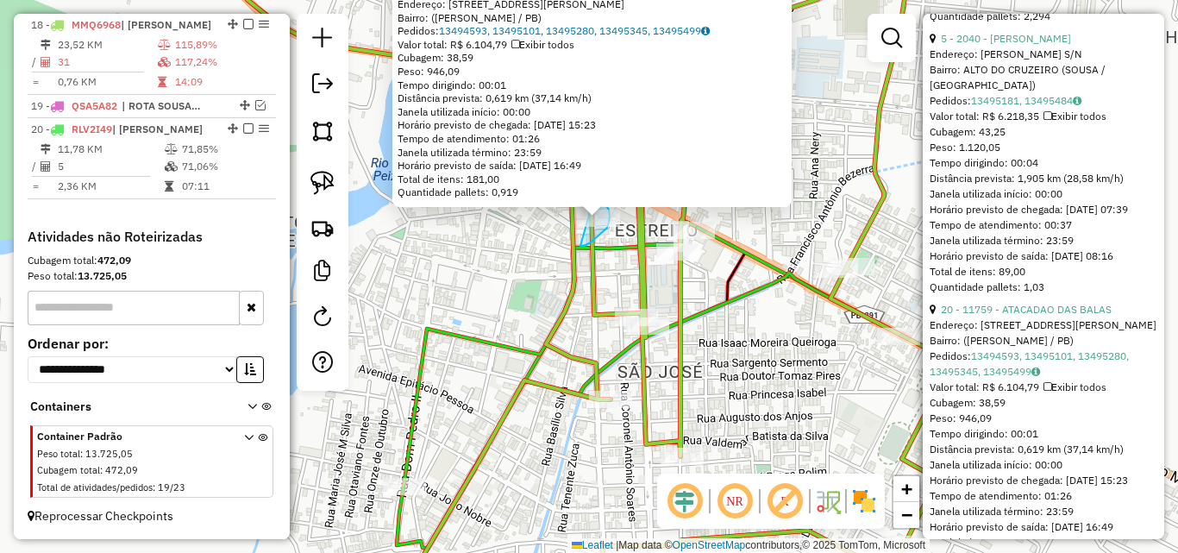
drag, startPoint x: 584, startPoint y: 246, endPoint x: 694, endPoint y: 396, distance: 186.2
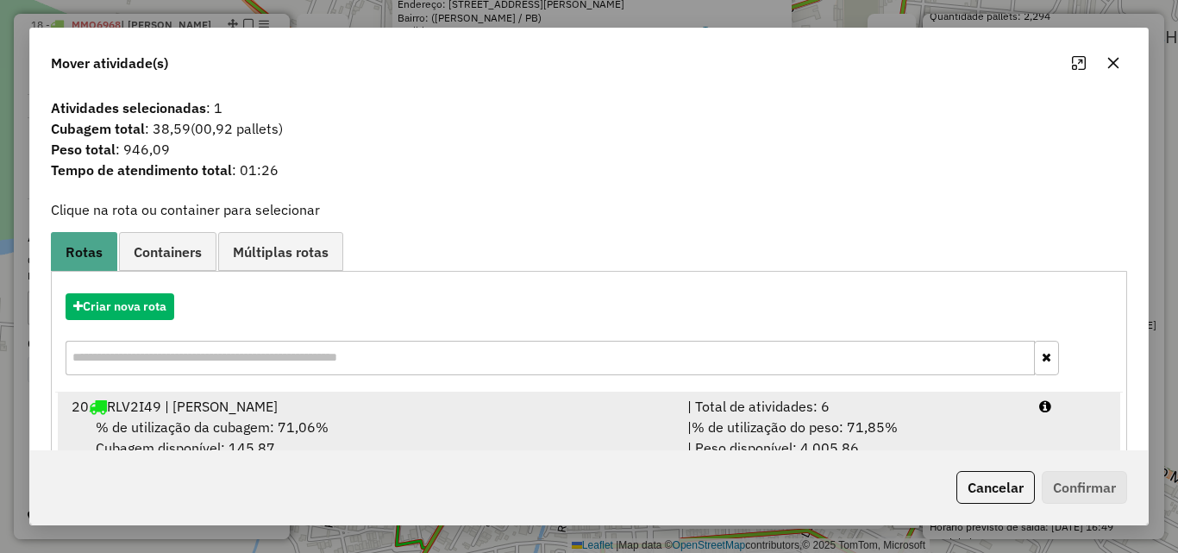
click at [1026, 427] on li "20 RLV2I49 | ROTA SOUSA | Total de atividades: 6 % de utilização da cubagem: 71…" at bounding box center [589, 427] width 1062 height 70
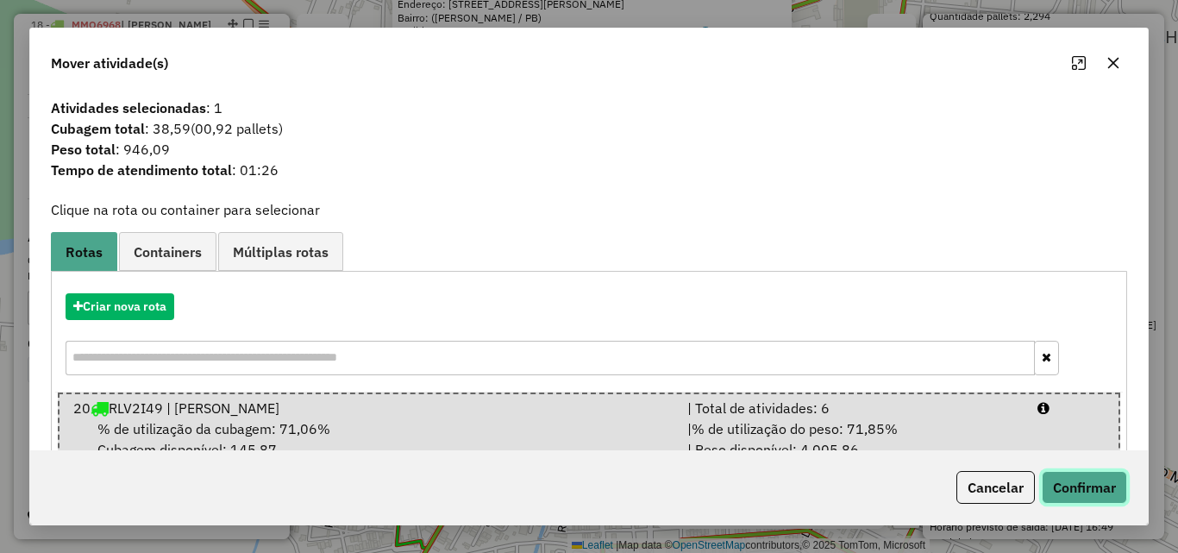
click at [1064, 479] on button "Confirmar" at bounding box center [1084, 487] width 85 height 33
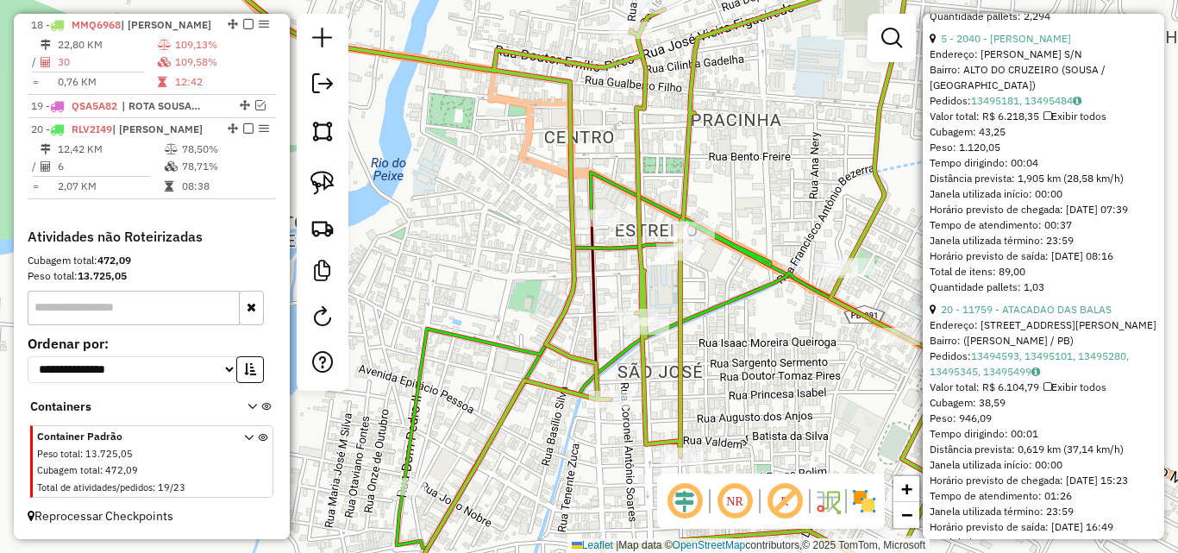
click at [644, 372] on icon at bounding box center [616, 276] width 811 height 663
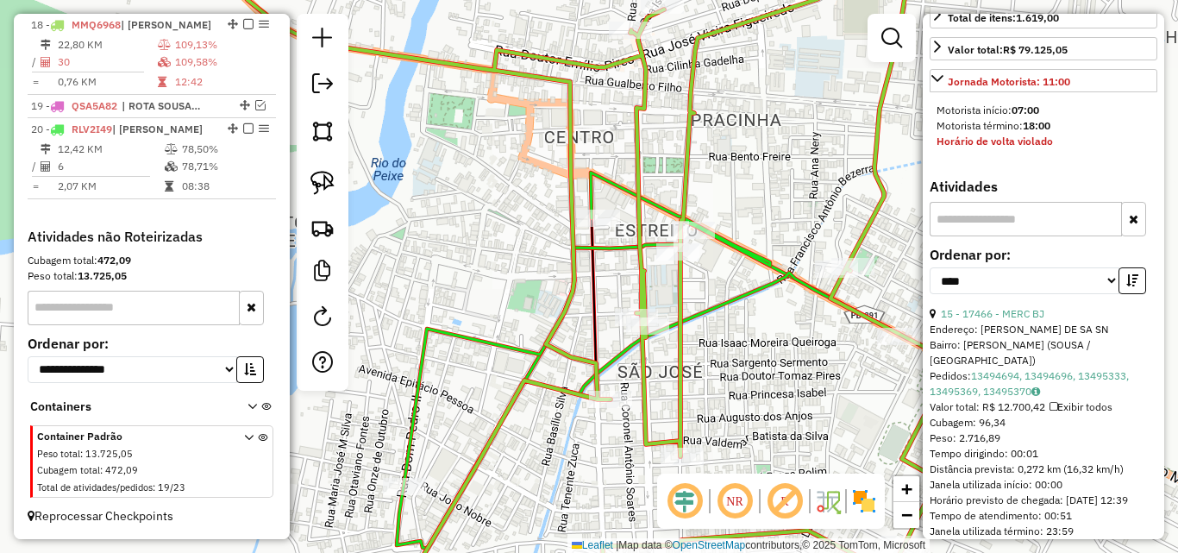
scroll to position [604, 0]
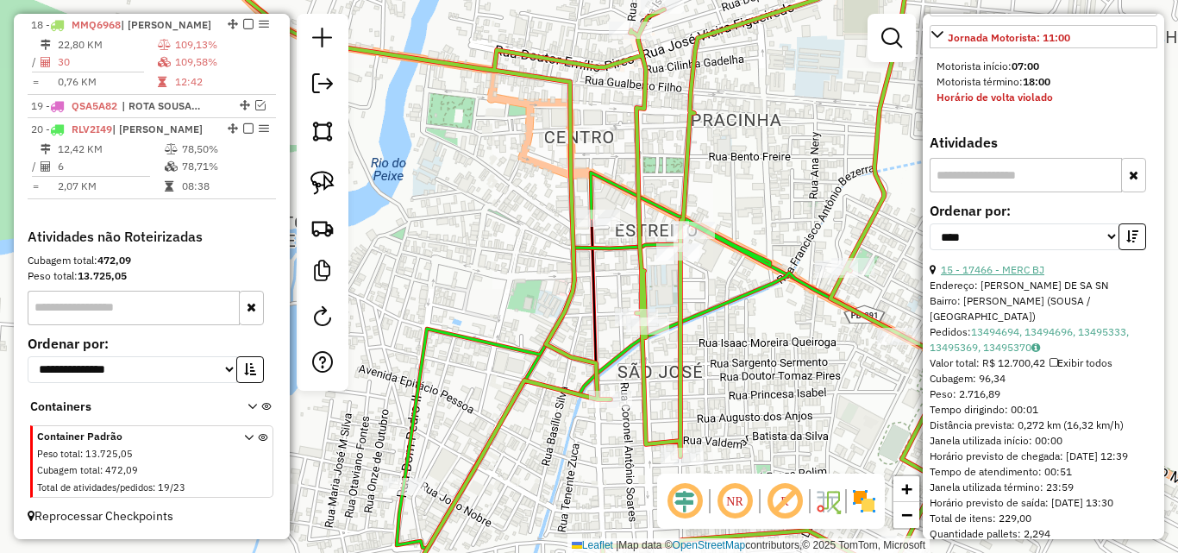
click at [1022, 276] on link "15 - 17466 - MERC BJ" at bounding box center [992, 269] width 103 height 13
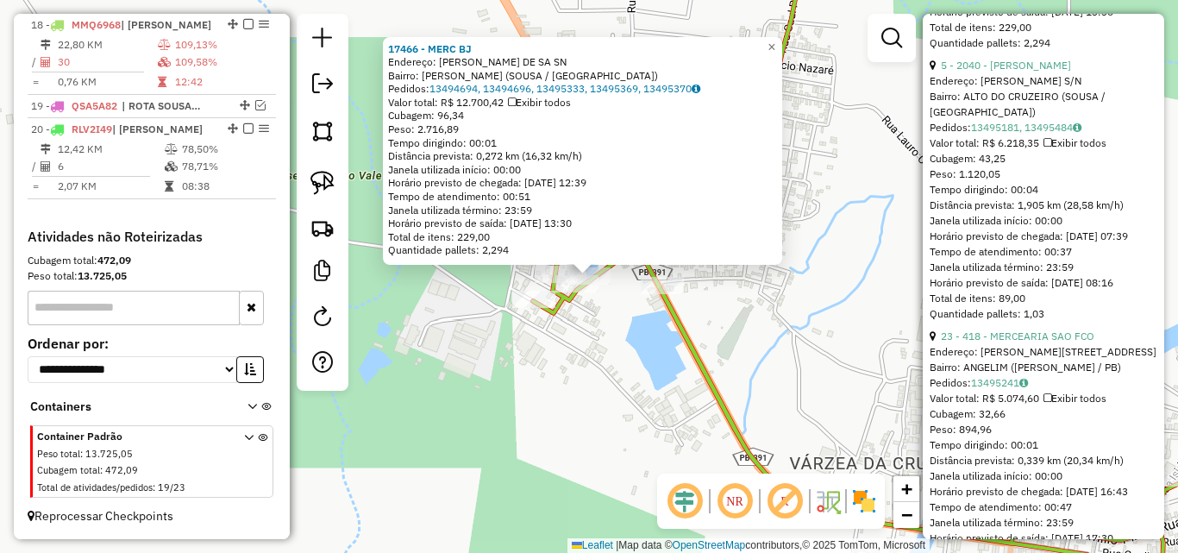
scroll to position [1121, 0]
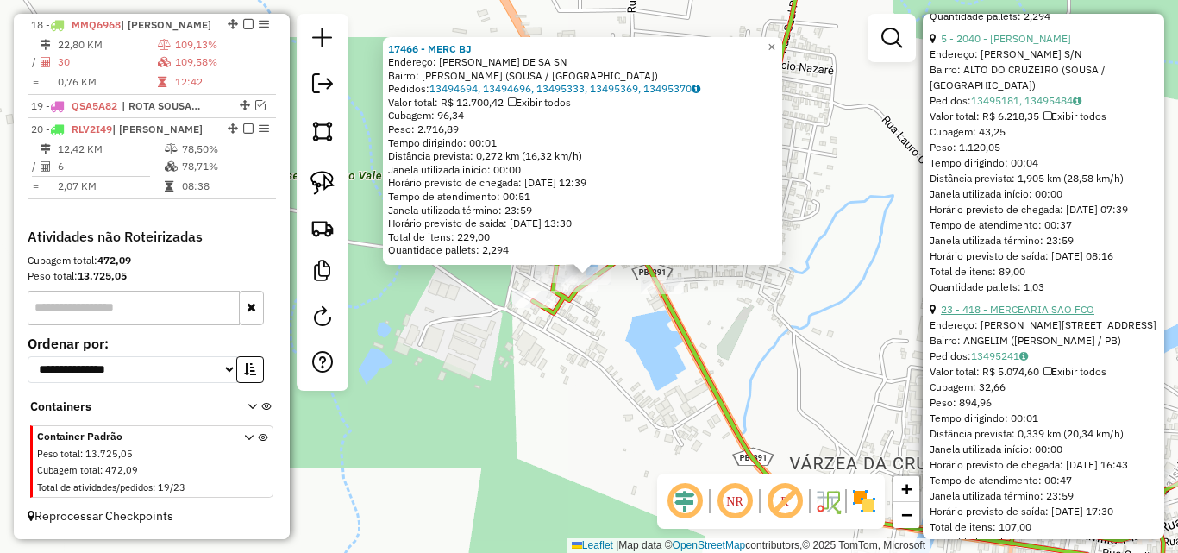
click at [1004, 316] on link "23 - 418 - MERCEARIA SAO FCO" at bounding box center [1017, 309] width 153 height 13
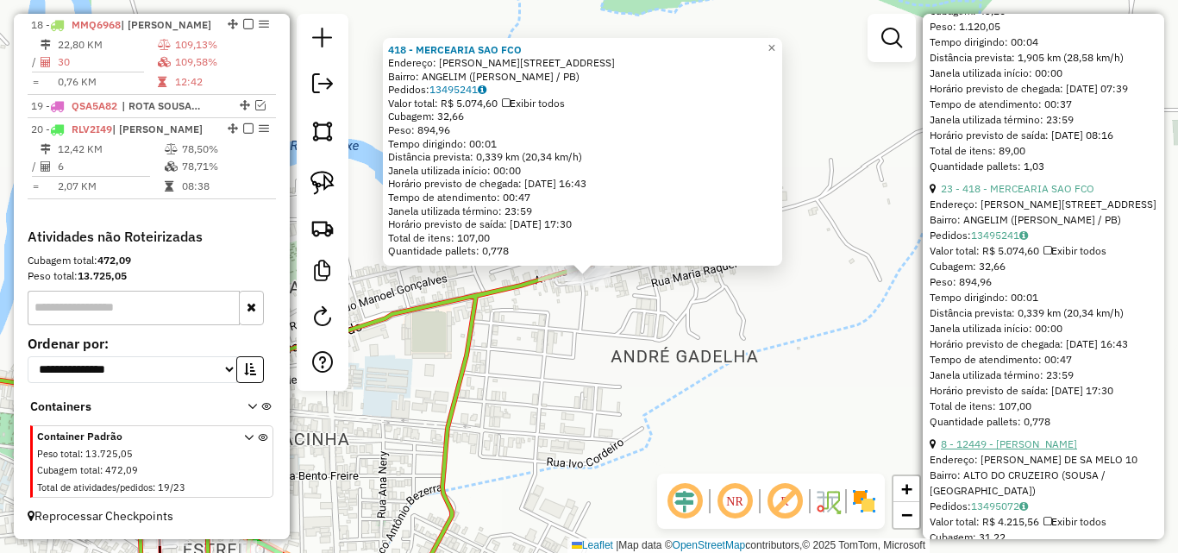
scroll to position [1380, 0]
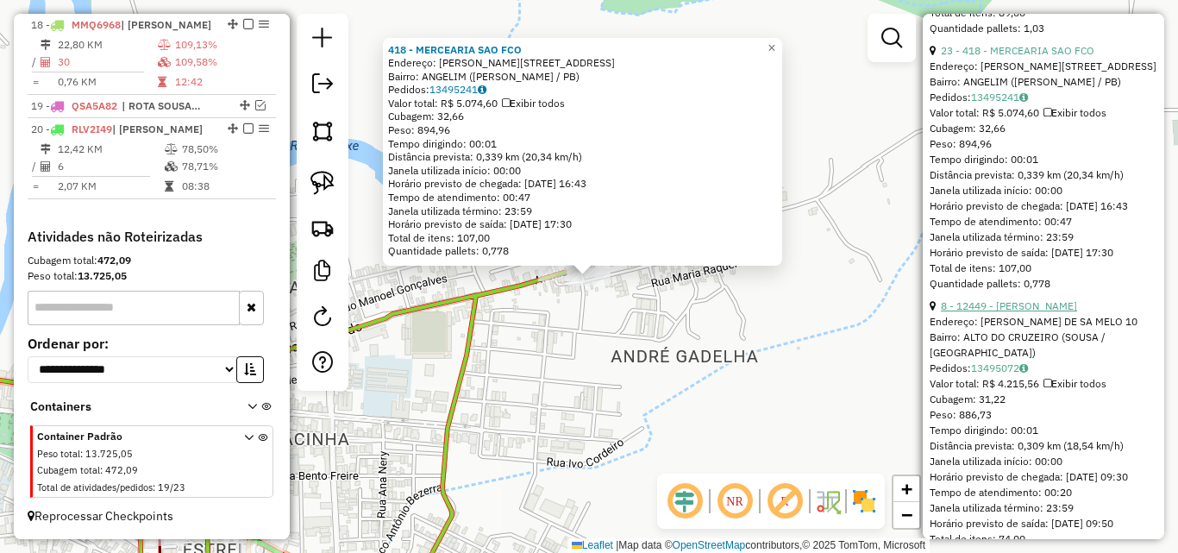
click at [1011, 312] on link "8 - 12449 - ALDO DAMIAO" at bounding box center [1009, 305] width 136 height 13
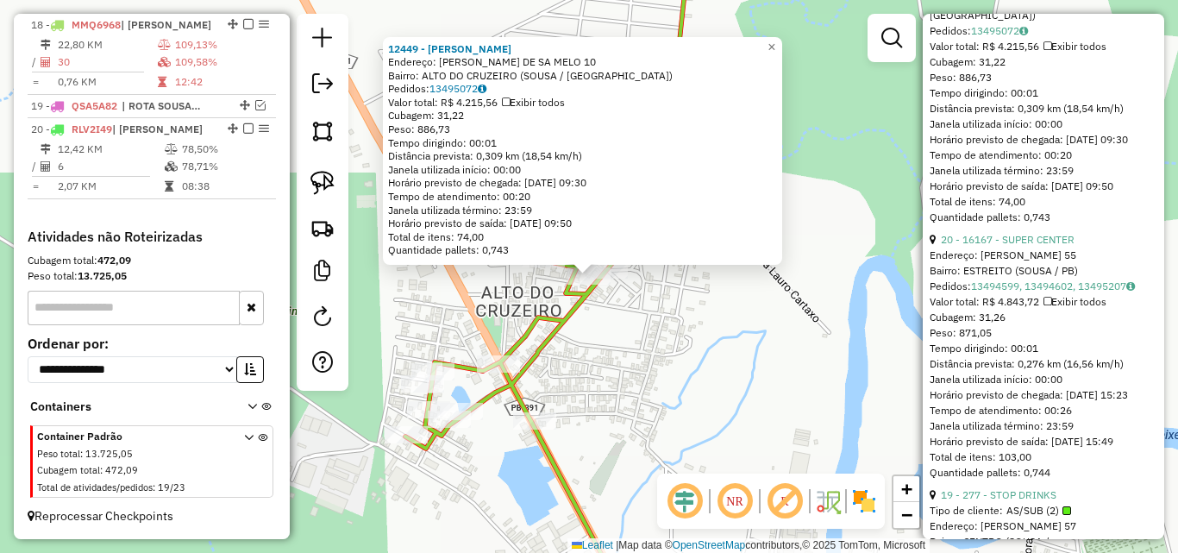
scroll to position [1724, 0]
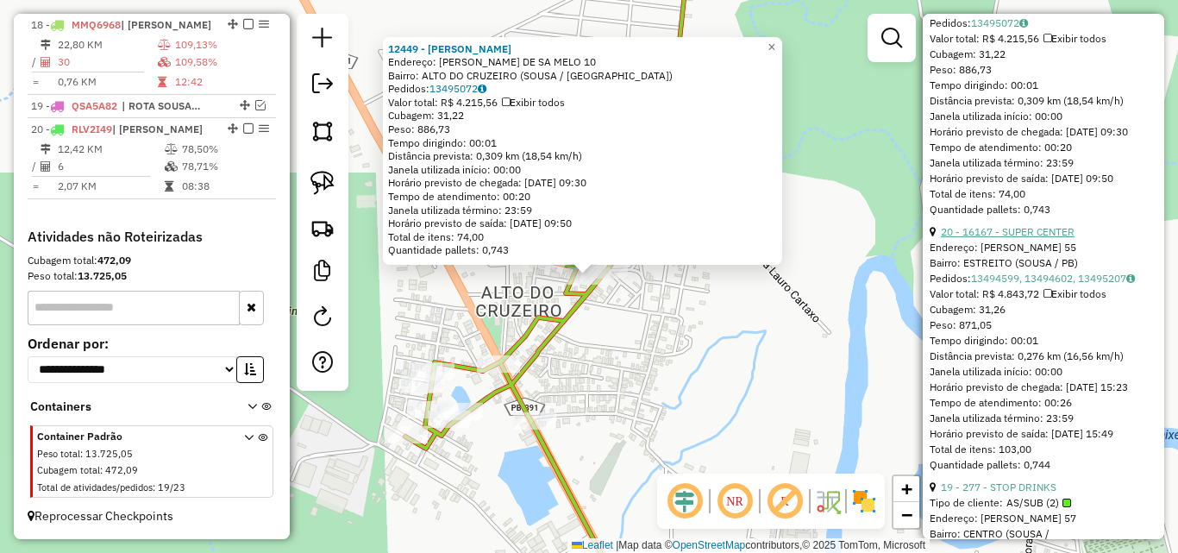
click at [1053, 238] on link "20 - 16167 - SUPER CENTER" at bounding box center [1008, 231] width 134 height 13
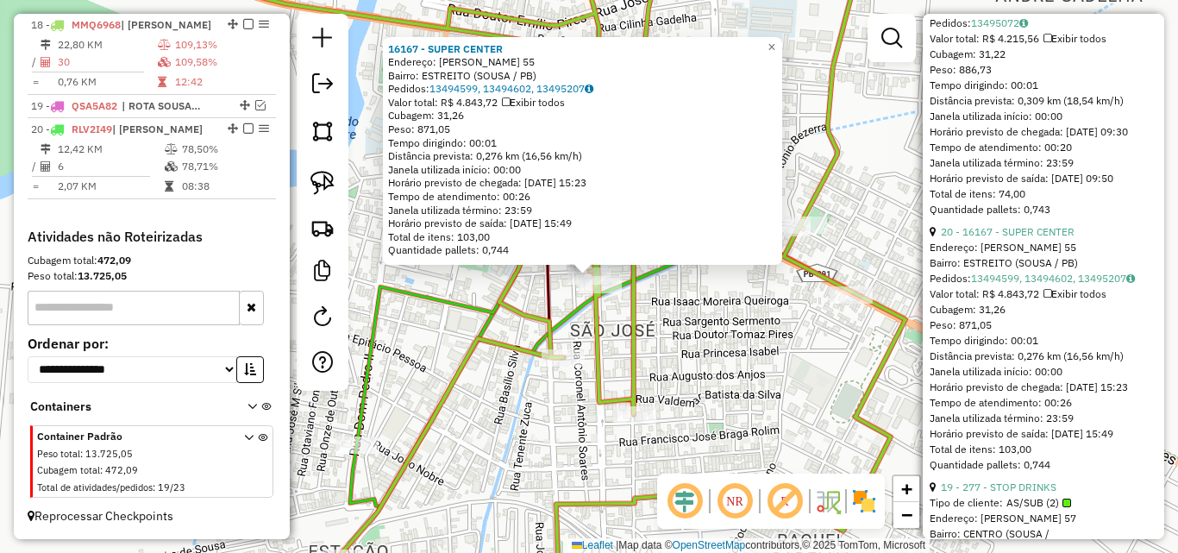
drag, startPoint x: 710, startPoint y: 348, endPoint x: 604, endPoint y: 327, distance: 107.4
click at [708, 348] on div "Rota 18 - Placa MMQ6968 277 - STOP DRINKS 16167 - SUPER CENTER Endereço: SINFRO…" at bounding box center [589, 276] width 1178 height 553
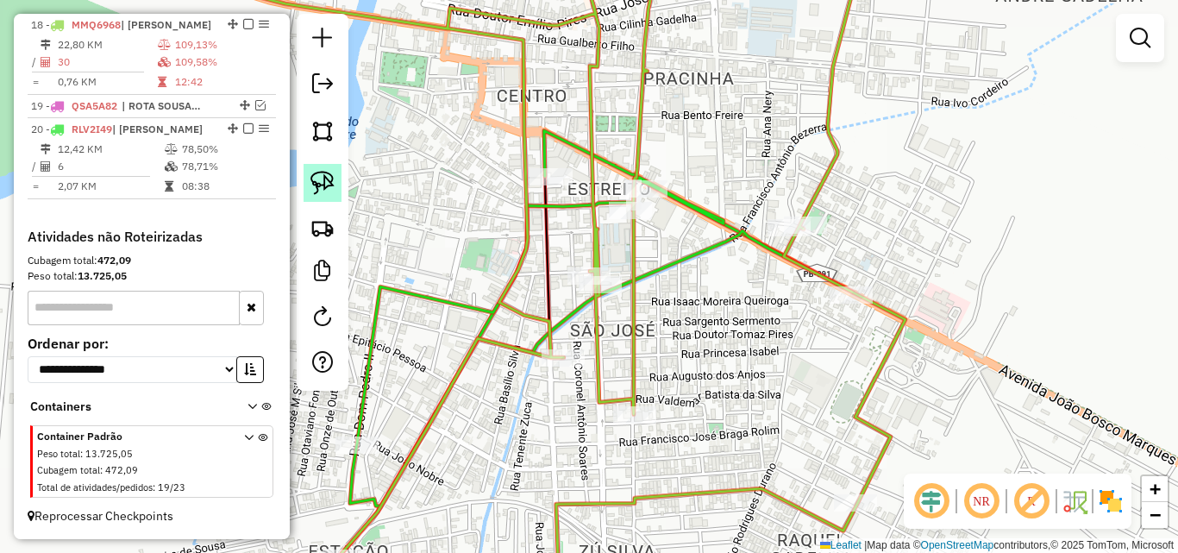
click at [323, 190] on img at bounding box center [322, 183] width 24 height 24
drag, startPoint x: 605, startPoint y: 247, endPoint x: 657, endPoint y: 298, distance: 72.6
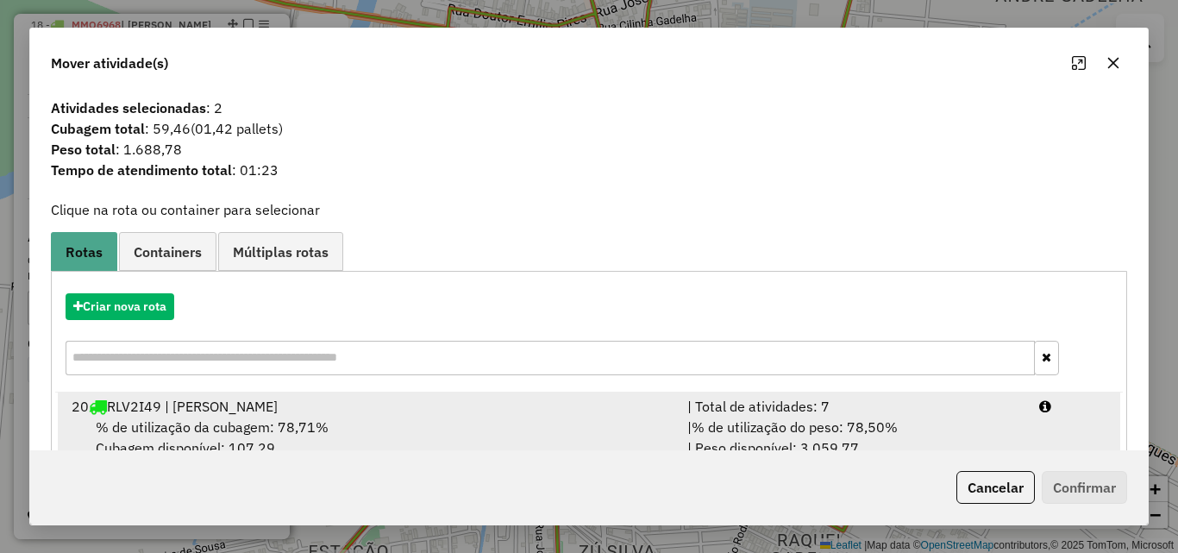
drag, startPoint x: 914, startPoint y: 391, endPoint x: 960, endPoint y: 437, distance: 64.6
click at [913, 392] on li "20 RLV2I49 | ROTA SOUSA | Total de atividades: 7 % de utilização da cubagem: 78…" at bounding box center [589, 427] width 1062 height 70
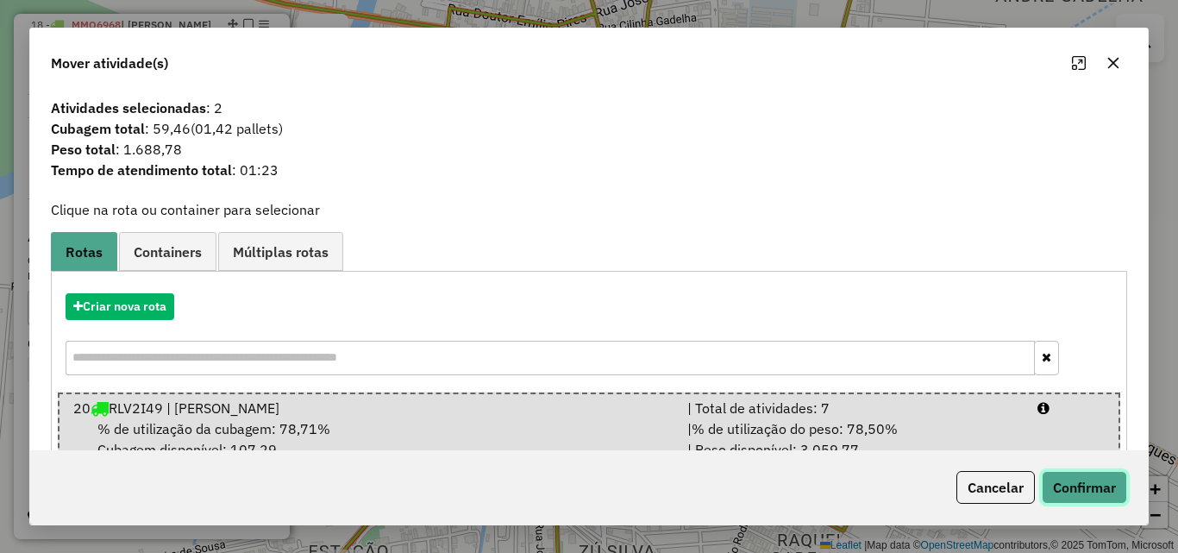
drag, startPoint x: 1088, startPoint y: 476, endPoint x: 1072, endPoint y: 475, distance: 16.4
click at [1086, 476] on button "Confirmar" at bounding box center [1084, 487] width 85 height 33
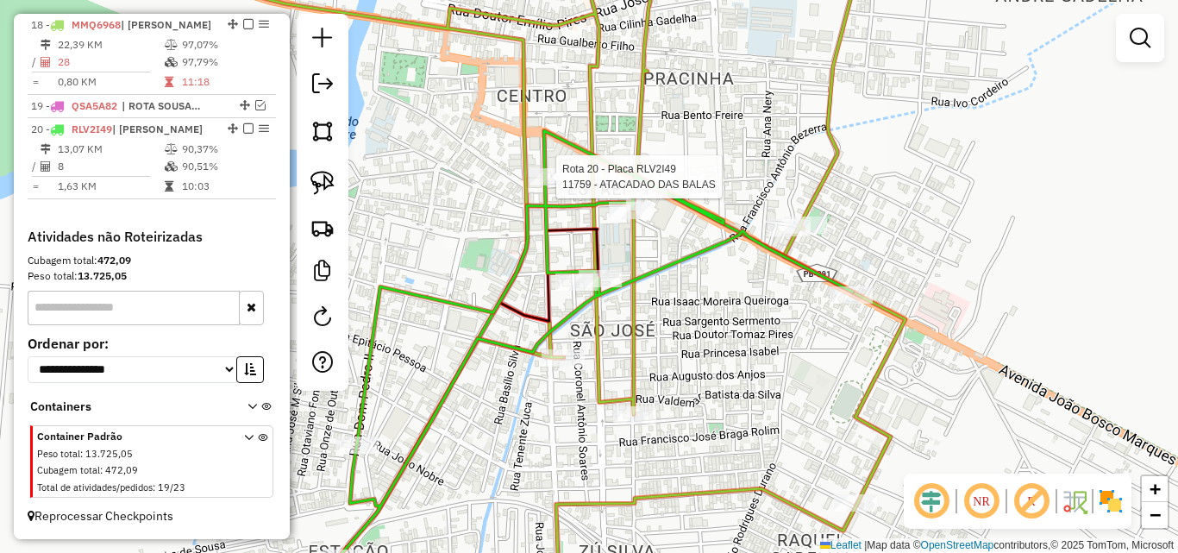
select select "*********"
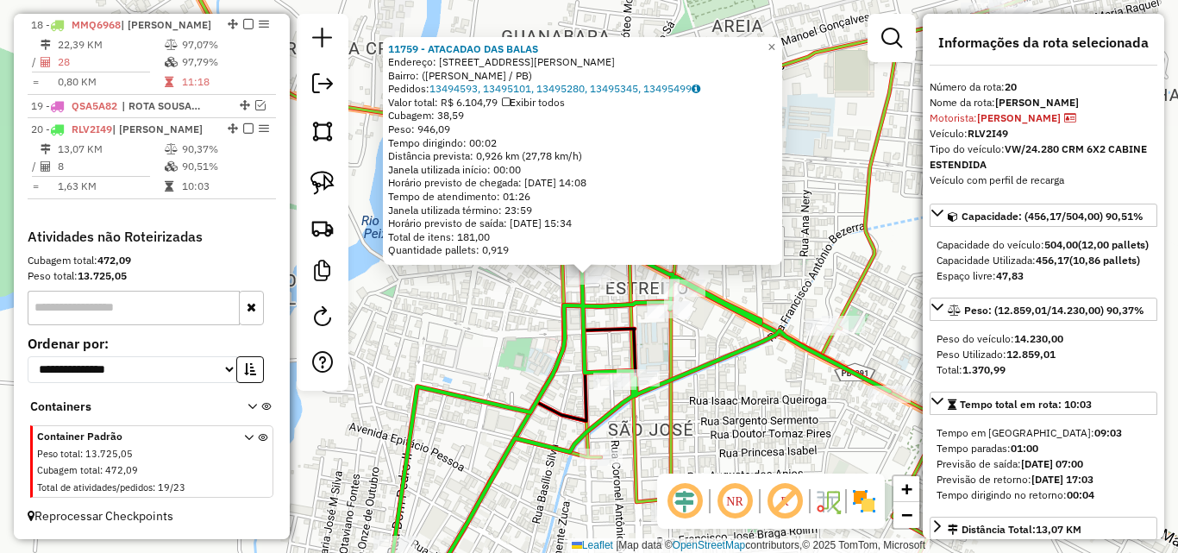
click at [506, 336] on div "11759 - ATACADAO DAS BALAS Endereço: Rua Quintino Bocaiuva, 18 Bairro: (Sousa /…" at bounding box center [589, 276] width 1178 height 553
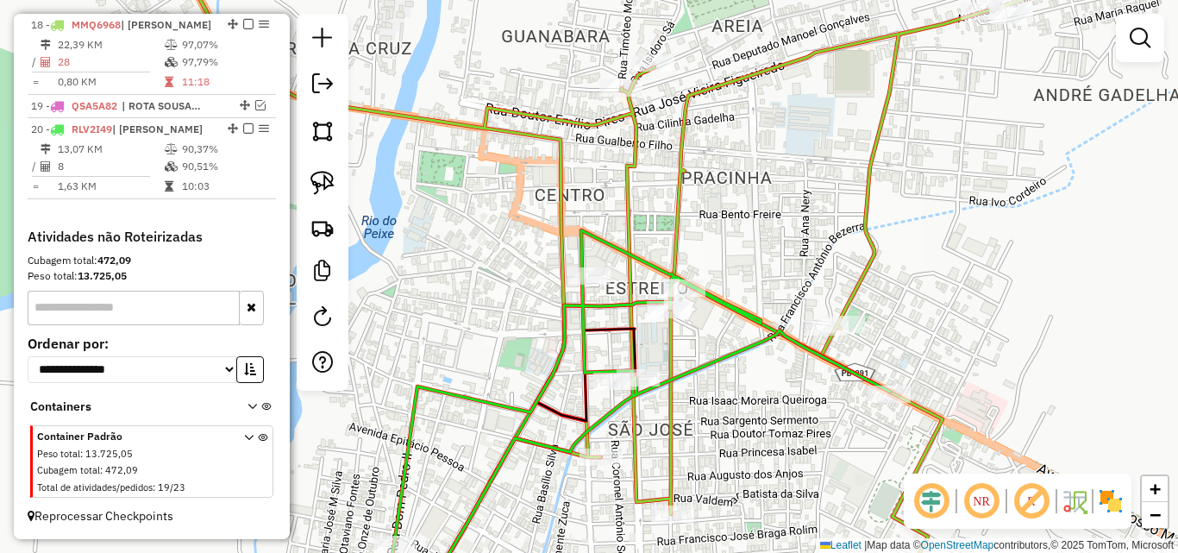
drag, startPoint x: 335, startPoint y: 177, endPoint x: 615, endPoint y: 257, distance: 290.6
click at [335, 178] on link at bounding box center [322, 183] width 38 height 38
drag, startPoint x: 567, startPoint y: 247, endPoint x: 635, endPoint y: 247, distance: 68.1
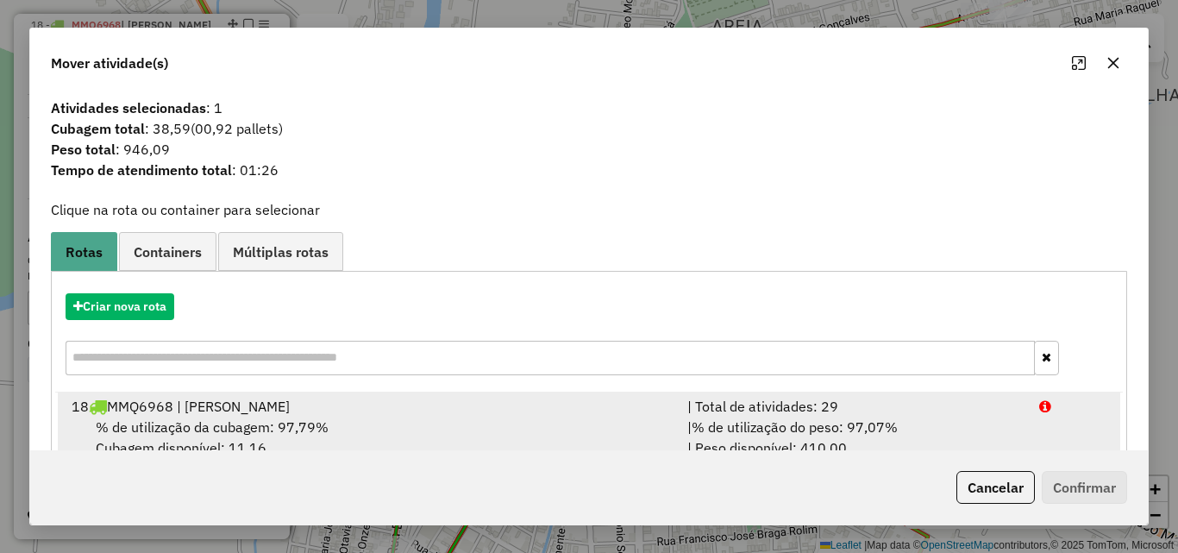
drag, startPoint x: 966, startPoint y: 416, endPoint x: 974, endPoint y: 426, distance: 12.8
click at [967, 417] on div "| % de utilização do peso: 97,07% | Peso disponível: 410,00" at bounding box center [853, 436] width 352 height 41
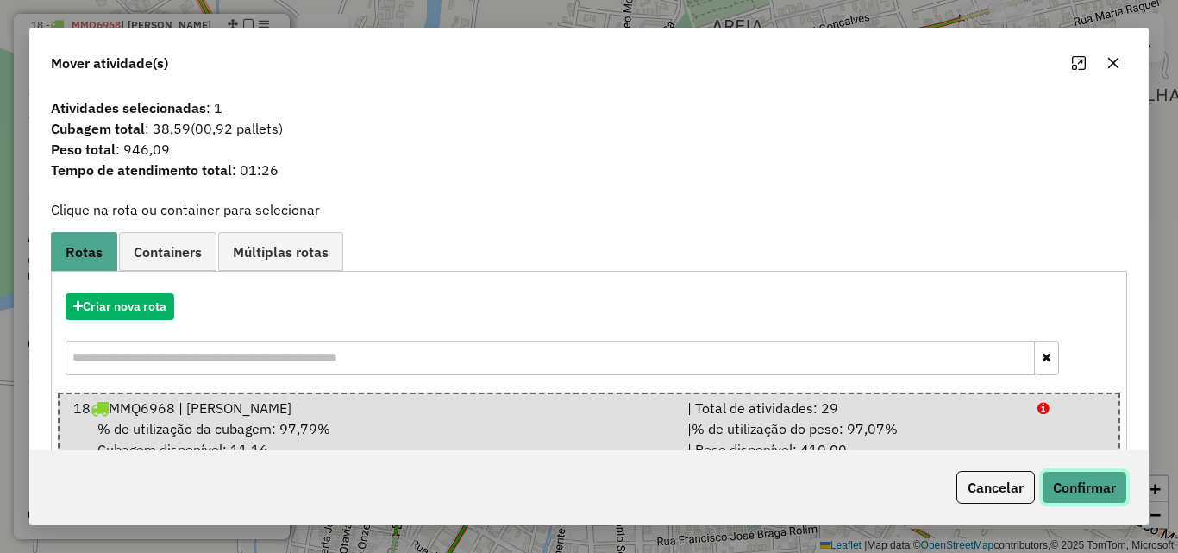
click at [1061, 474] on button "Confirmar" at bounding box center [1084, 487] width 85 height 33
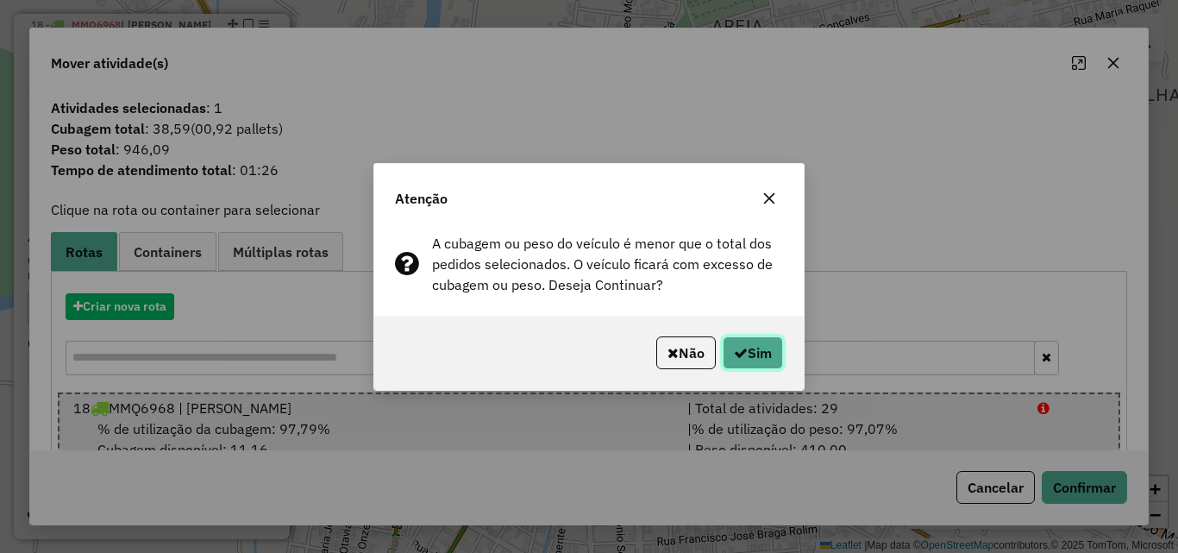
click at [752, 350] on button "Sim" at bounding box center [753, 352] width 60 height 33
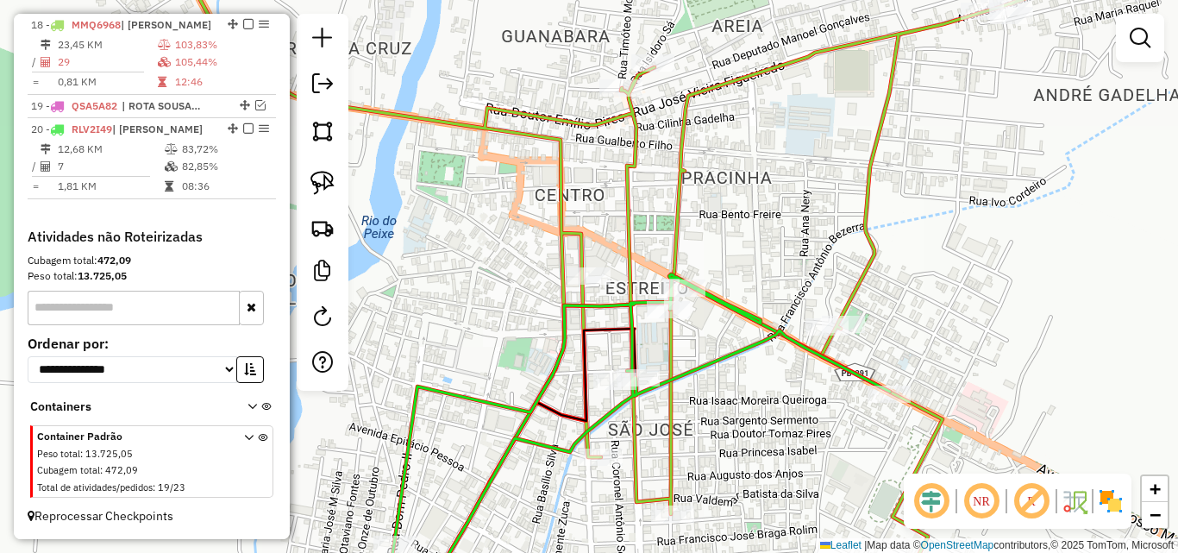
click at [627, 242] on icon at bounding box center [618, 276] width 895 height 663
select select "*********"
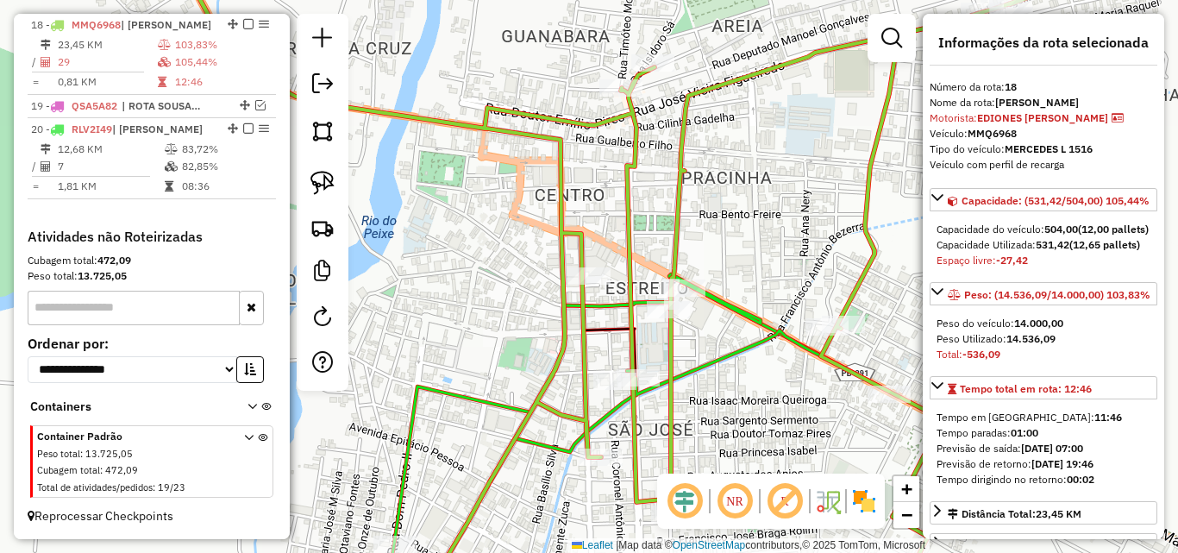
click at [669, 359] on icon at bounding box center [618, 276] width 895 height 663
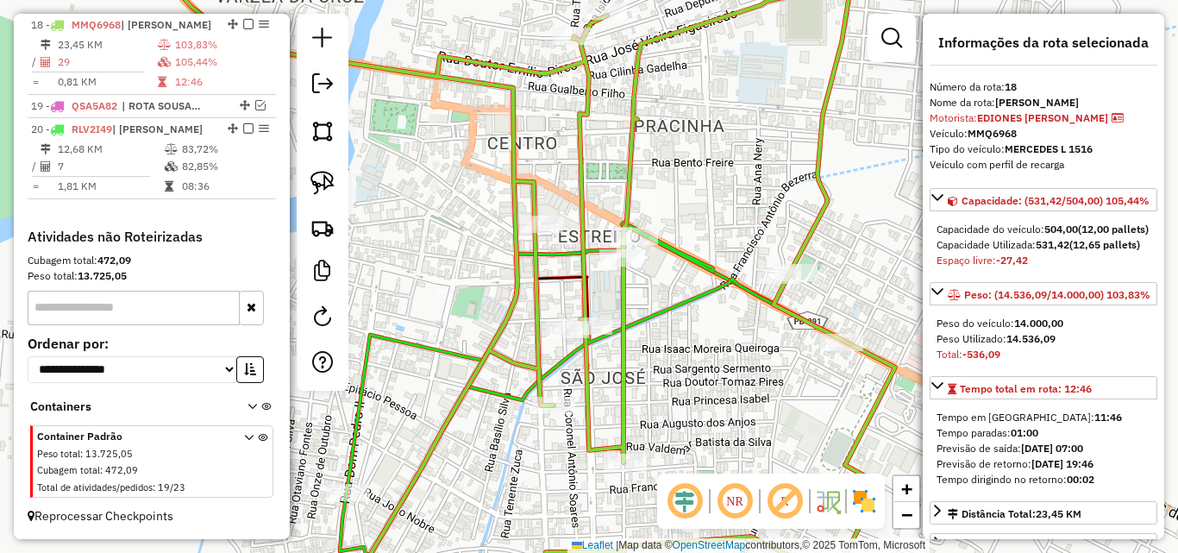
drag, startPoint x: 721, startPoint y: 395, endPoint x: 682, endPoint y: 306, distance: 96.9
click at [614, 284] on div "Janela de atendimento Grade de atendimento Capacidade Transportadoras Veículos …" at bounding box center [589, 276] width 1178 height 553
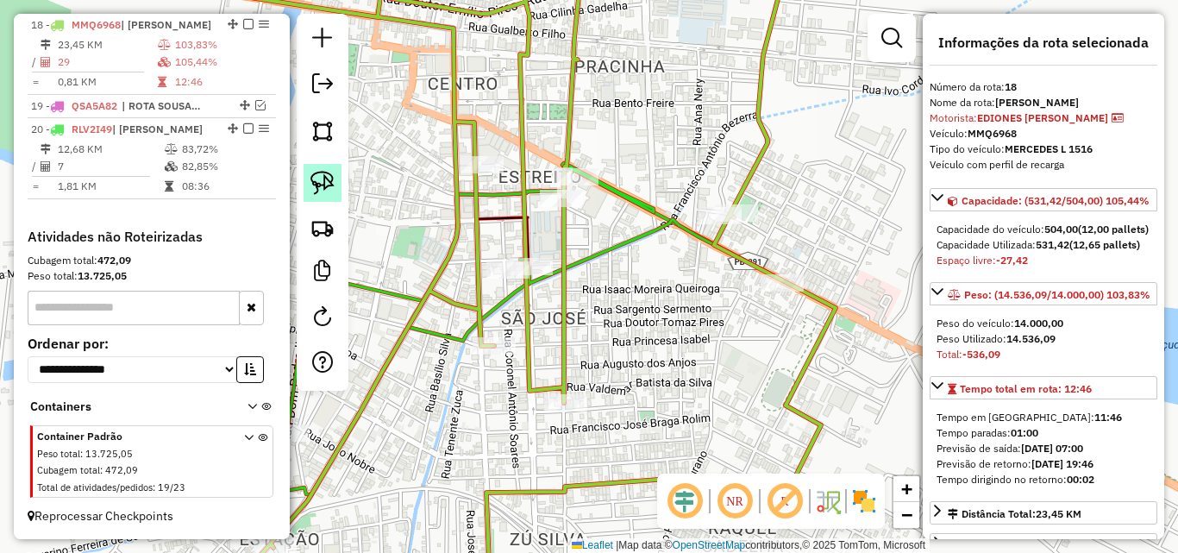
click at [331, 191] on img at bounding box center [322, 183] width 24 height 24
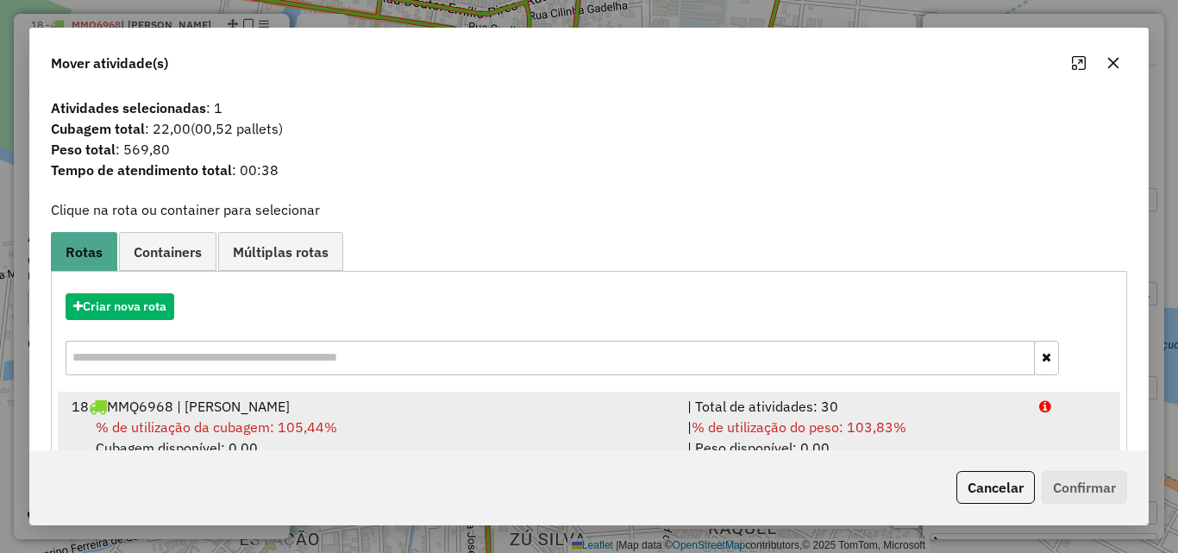
click at [1002, 424] on div "| % de utilização do peso: 103,83% | Peso disponível: 0,00" at bounding box center [853, 436] width 352 height 41
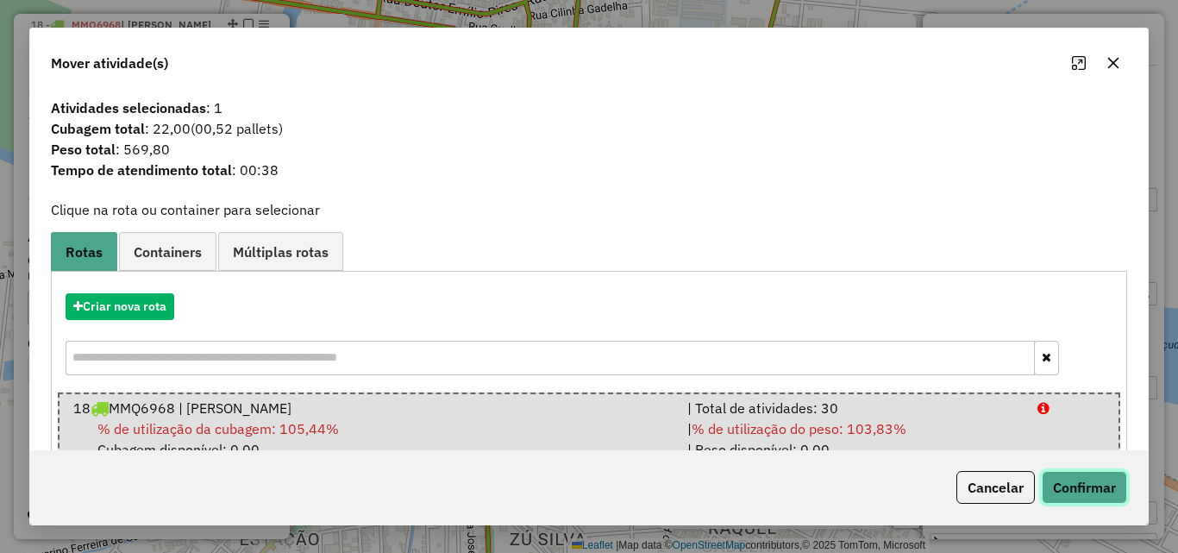
click at [1074, 489] on button "Confirmar" at bounding box center [1084, 487] width 85 height 33
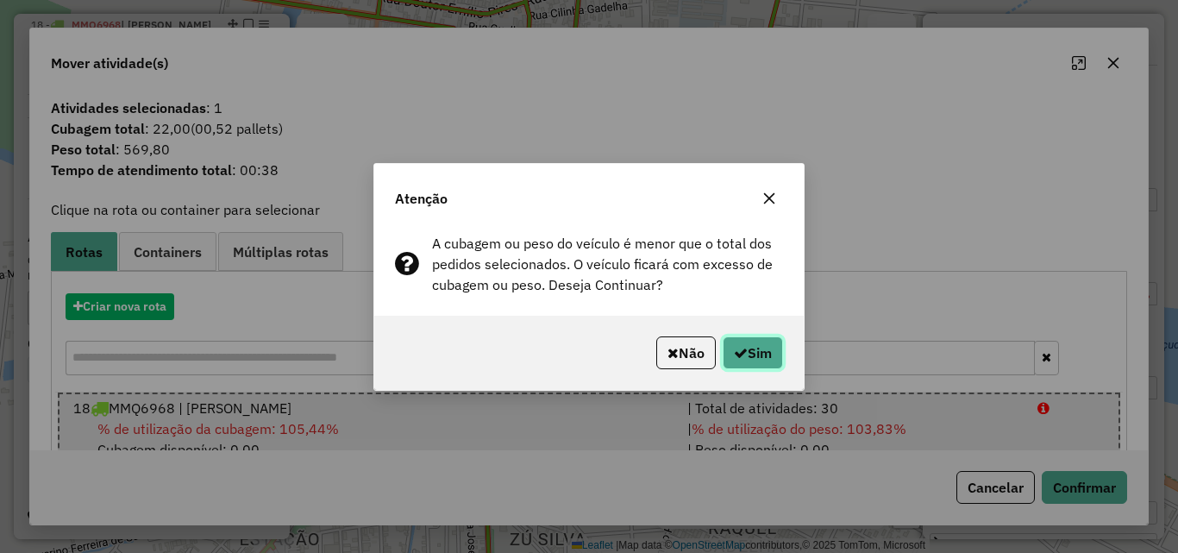
click at [734, 355] on icon "button" at bounding box center [741, 353] width 14 height 14
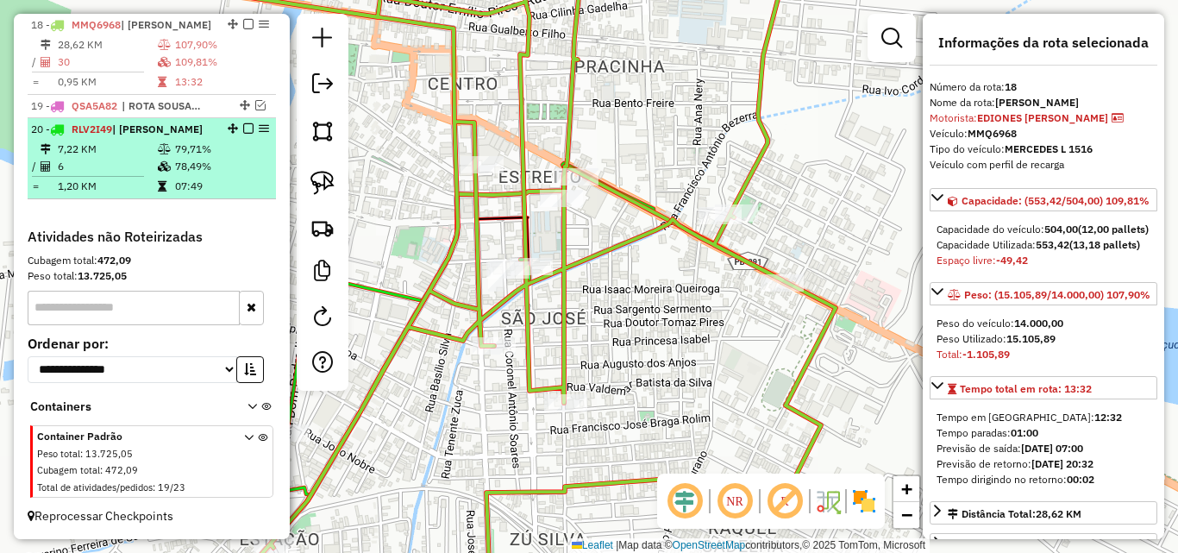
click at [213, 173] on td "78,49%" at bounding box center [221, 166] width 94 height 17
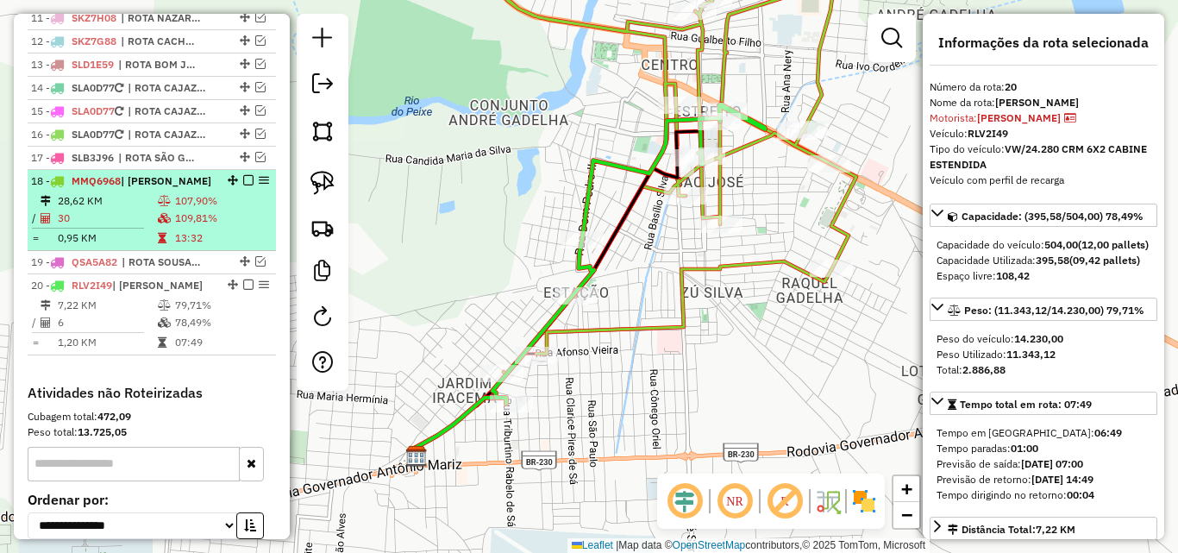
scroll to position [891, 0]
click at [193, 227] on td "109,81%" at bounding box center [221, 218] width 95 height 17
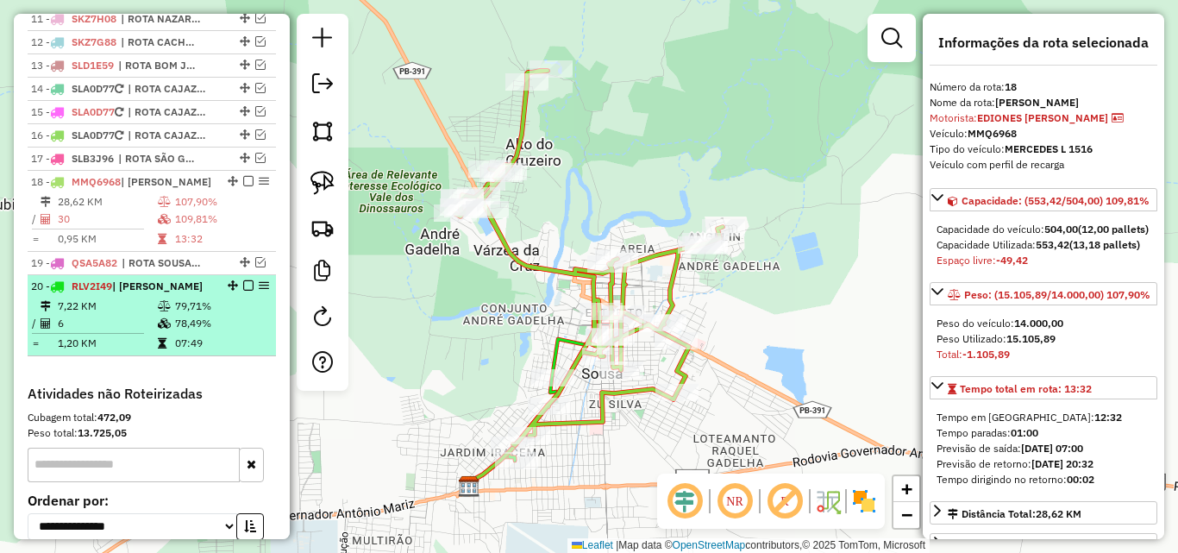
click at [161, 350] on td at bounding box center [165, 343] width 17 height 17
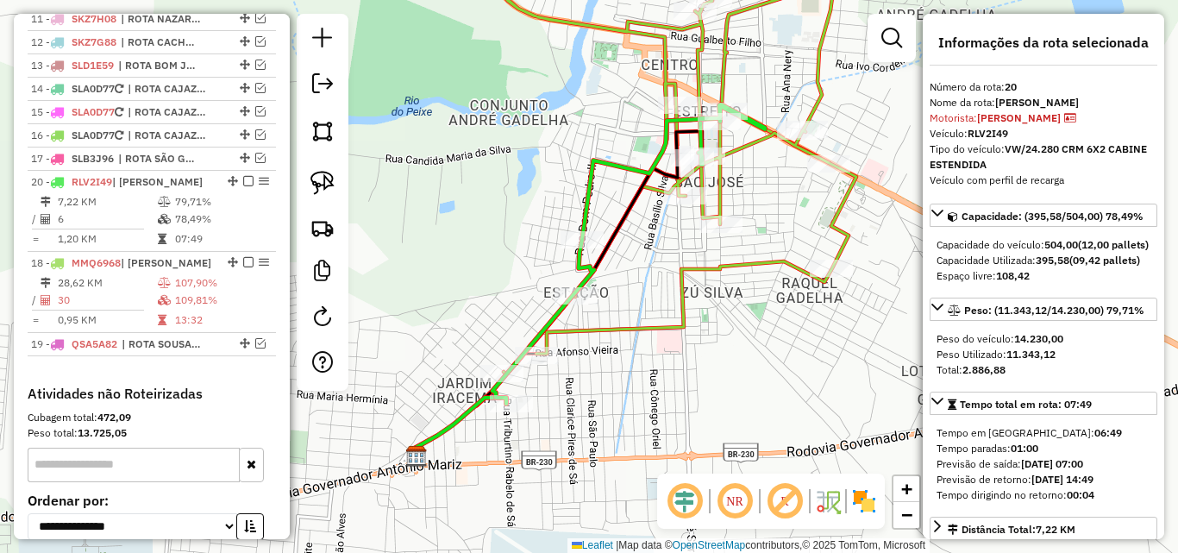
drag, startPoint x: 230, startPoint y: 301, endPoint x: 233, endPoint y: 213, distance: 88.0
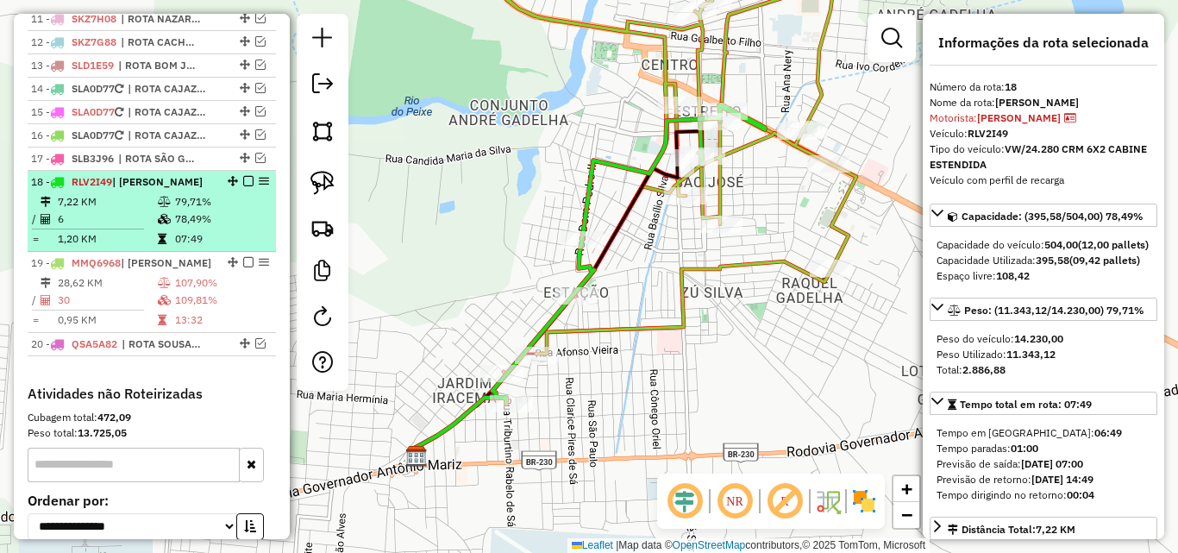
click at [243, 186] on em at bounding box center [248, 181] width 10 height 10
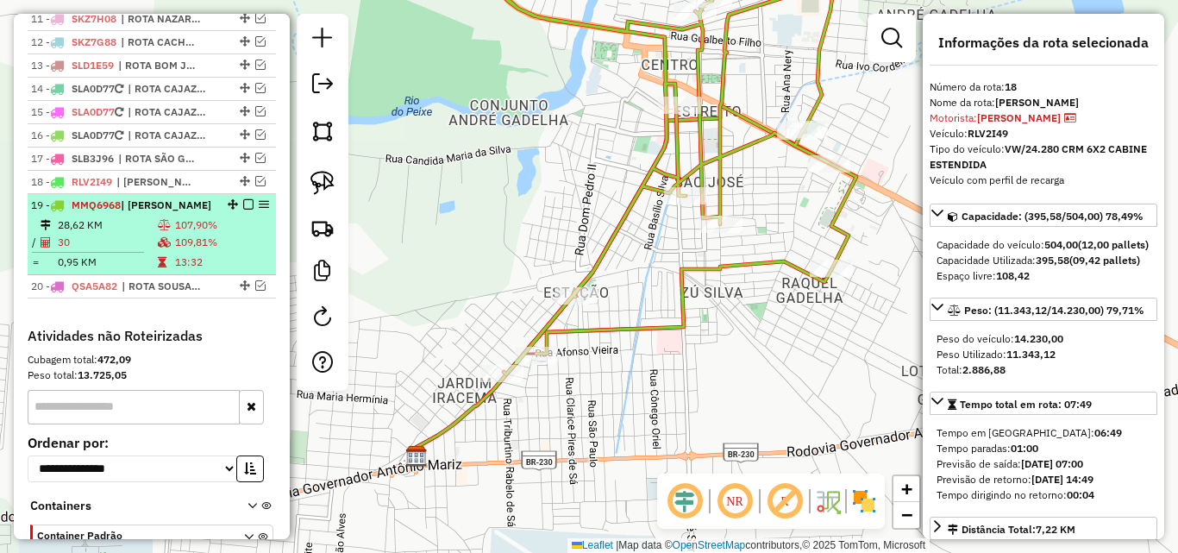
click at [201, 251] on td "109,81%" at bounding box center [221, 242] width 95 height 17
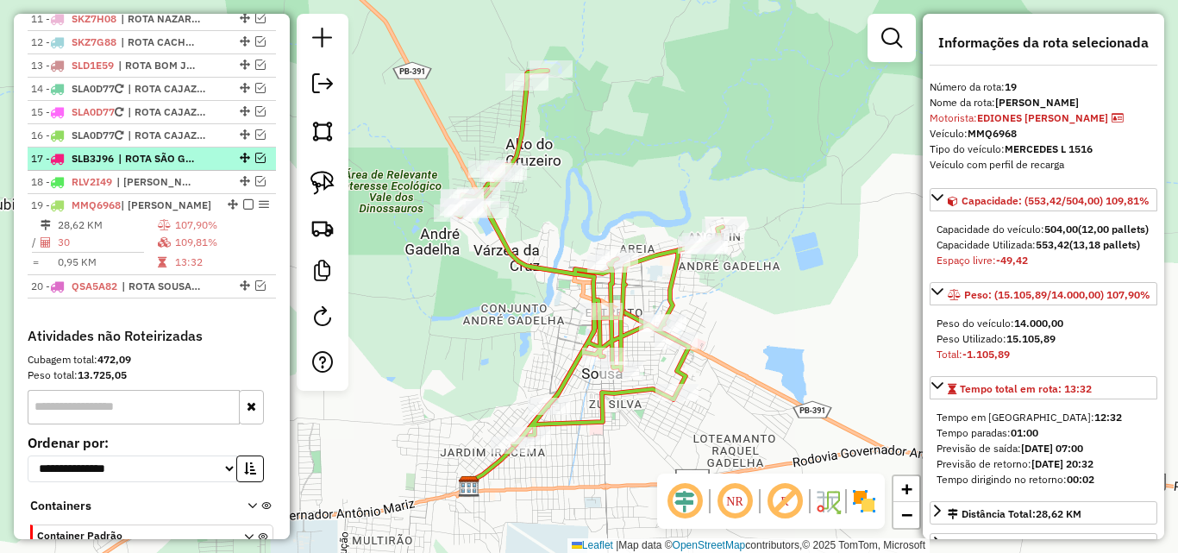
click at [255, 163] on em at bounding box center [260, 158] width 10 height 10
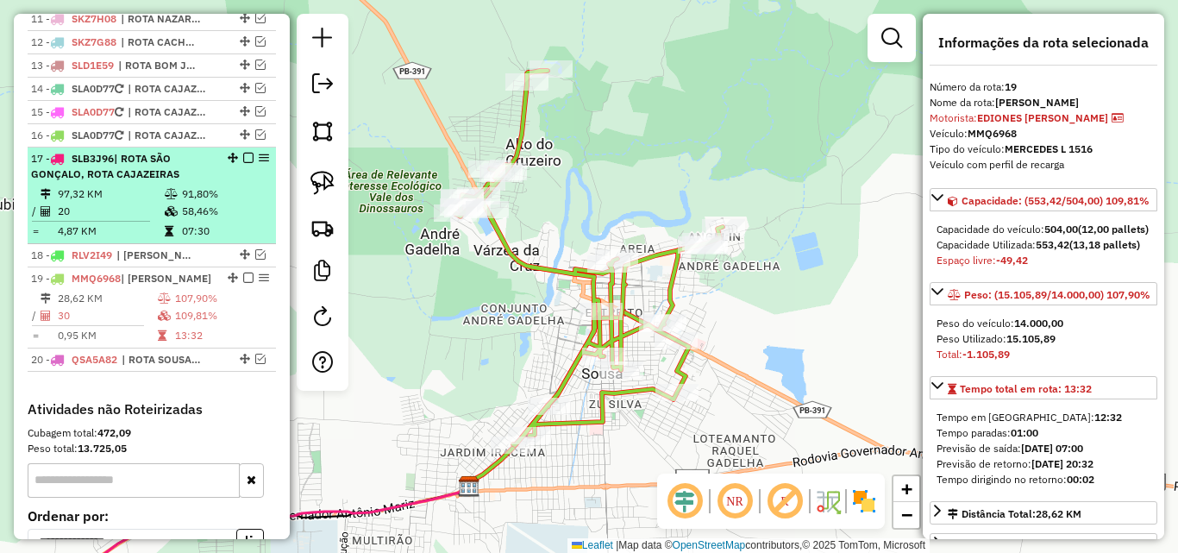
click at [243, 163] on em at bounding box center [248, 158] width 10 height 10
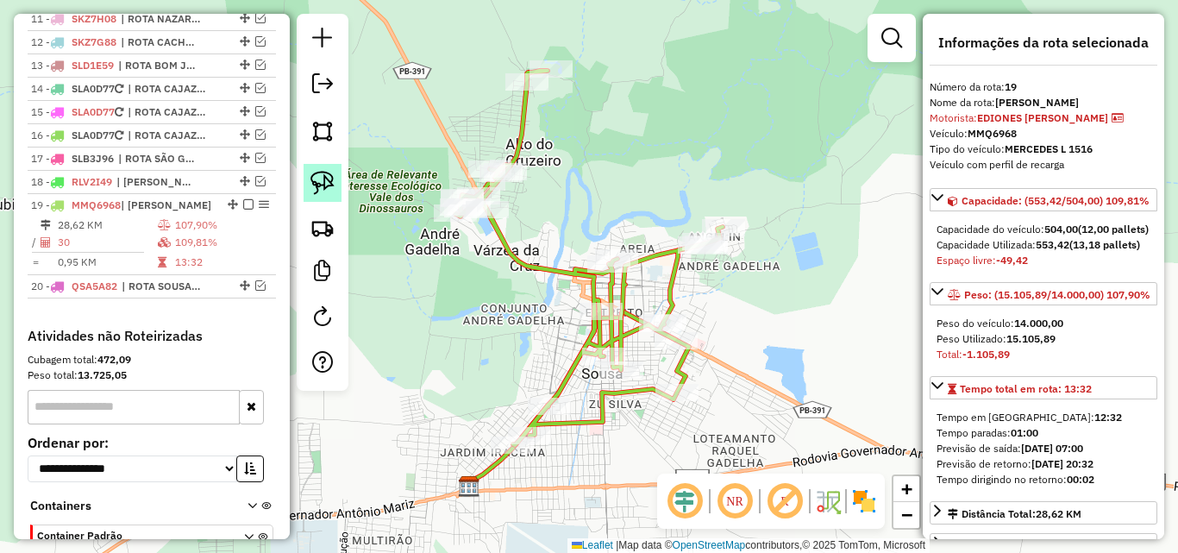
click at [320, 185] on img at bounding box center [322, 183] width 24 height 24
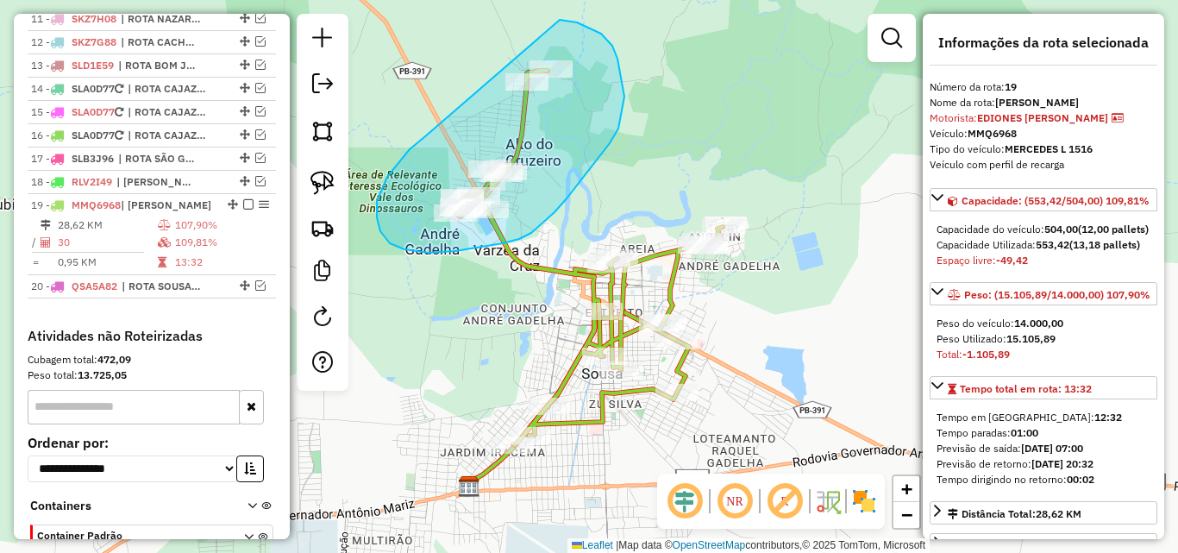
drag, startPoint x: 420, startPoint y: 141, endPoint x: 497, endPoint y: 34, distance: 131.6
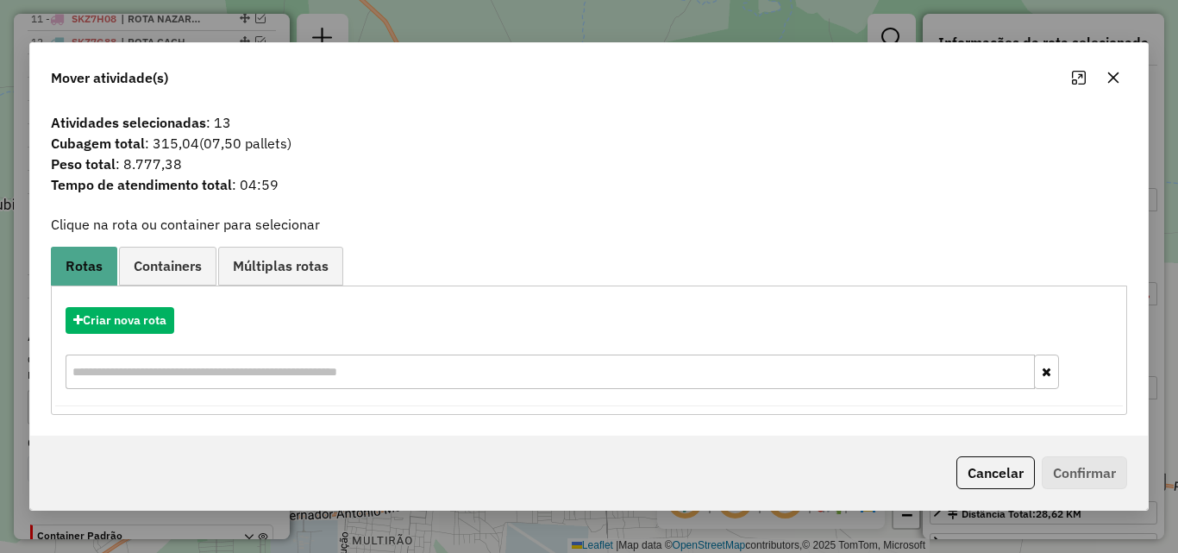
click at [985, 469] on button "Cancelar" at bounding box center [995, 472] width 78 height 33
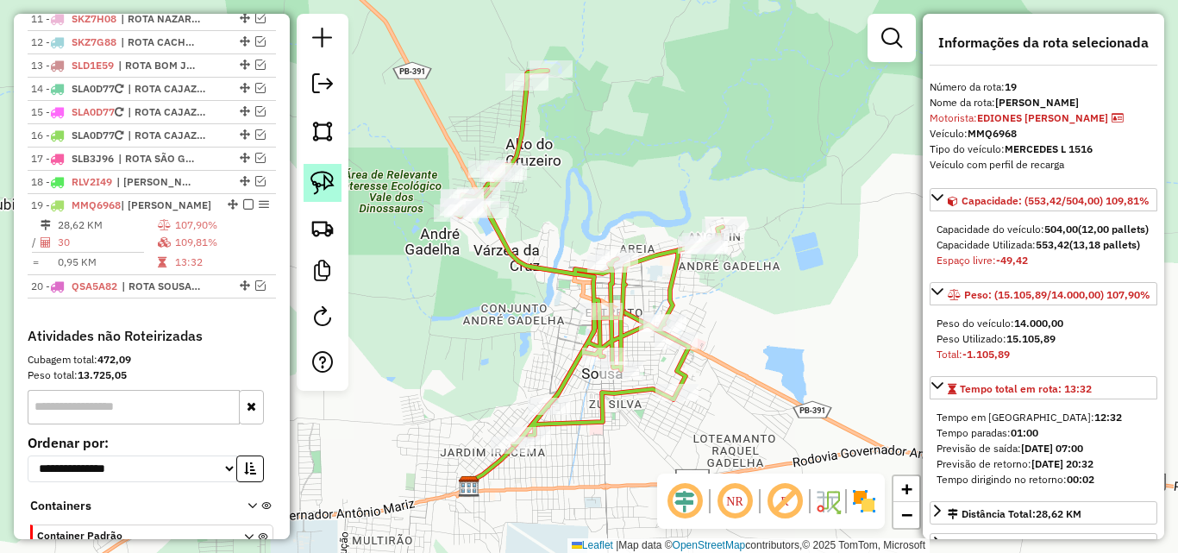
click at [330, 186] on img at bounding box center [322, 183] width 24 height 24
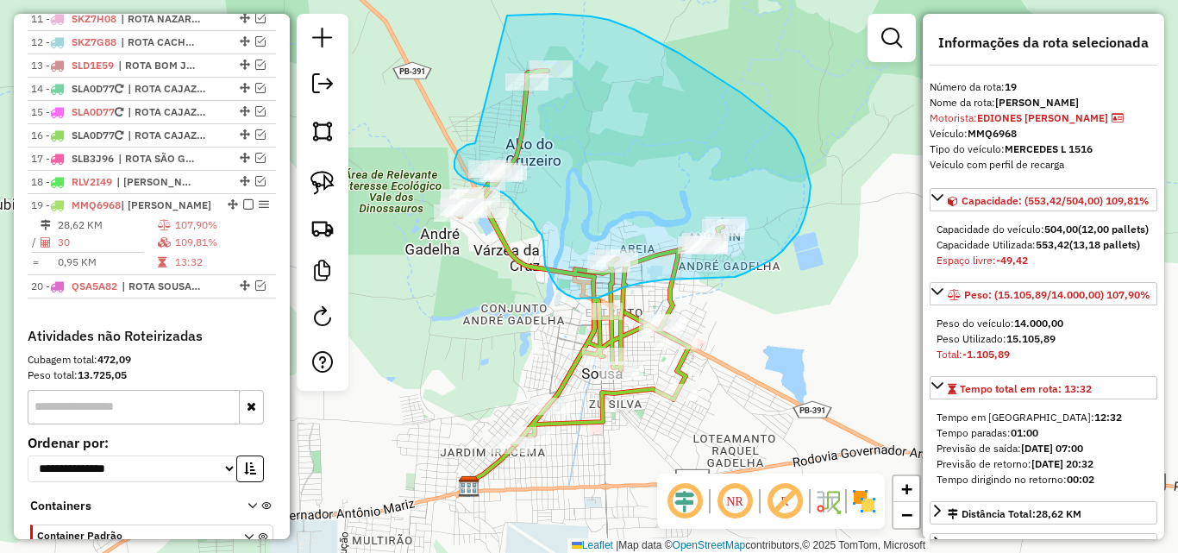
drag, startPoint x: 475, startPoint y: 143, endPoint x: 466, endPoint y: 30, distance: 113.3
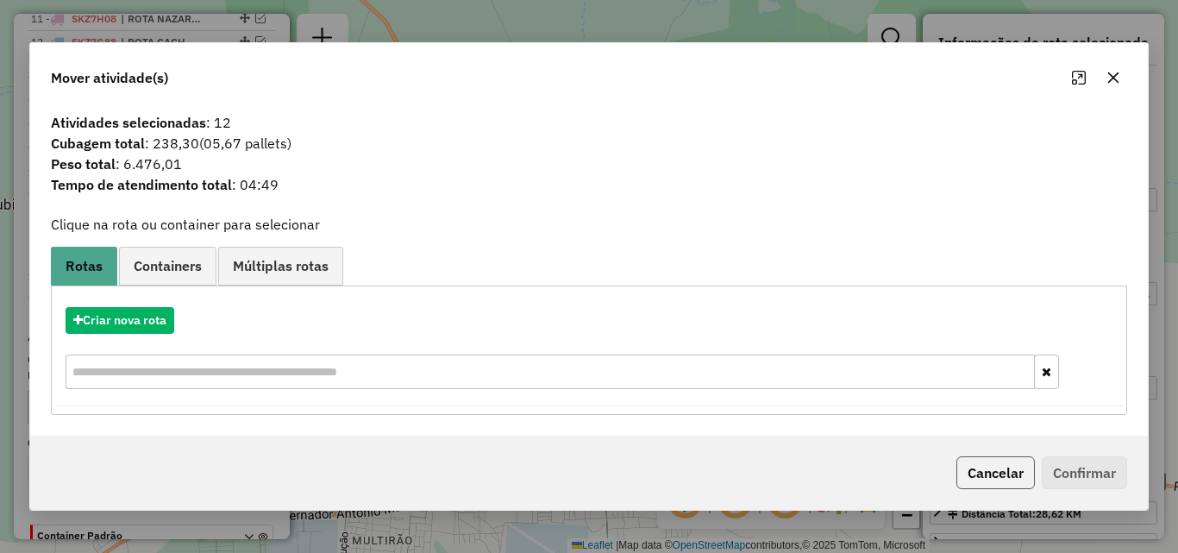
click at [986, 479] on button "Cancelar" at bounding box center [995, 472] width 78 height 33
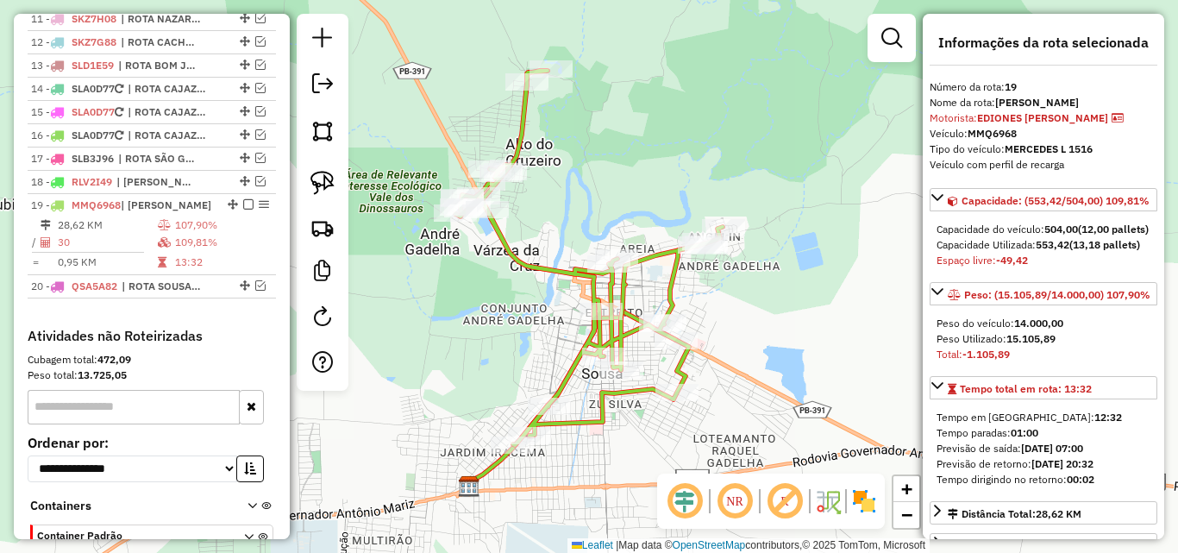
click at [321, 205] on div at bounding box center [323, 202] width 52 height 377
click at [330, 170] on link at bounding box center [322, 183] width 38 height 38
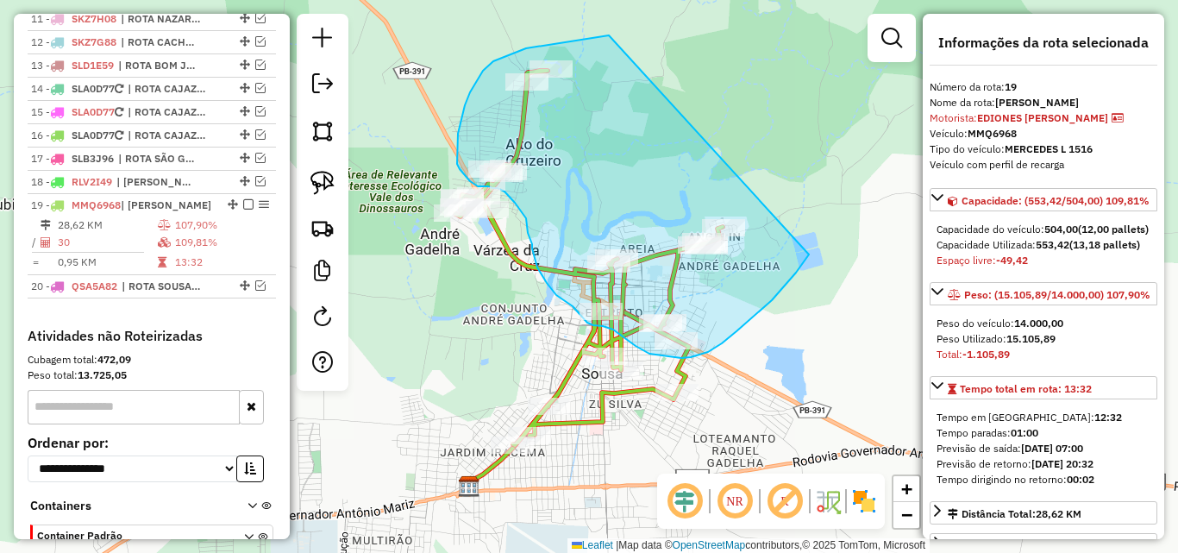
drag, startPoint x: 557, startPoint y: 44, endPoint x: 829, endPoint y: 176, distance: 301.9
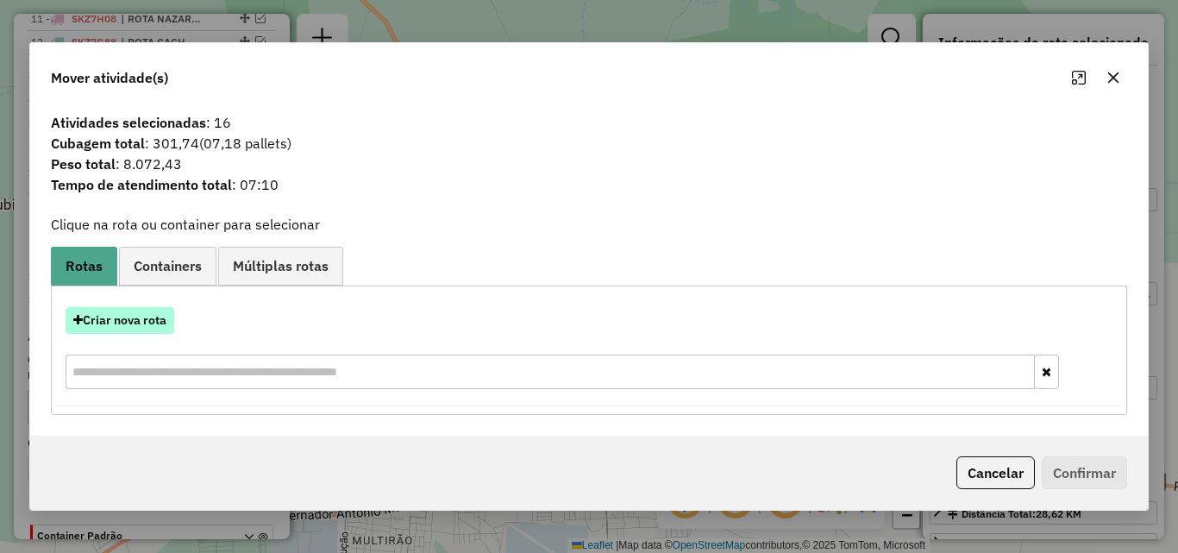
click at [133, 326] on button "Criar nova rota" at bounding box center [120, 320] width 109 height 27
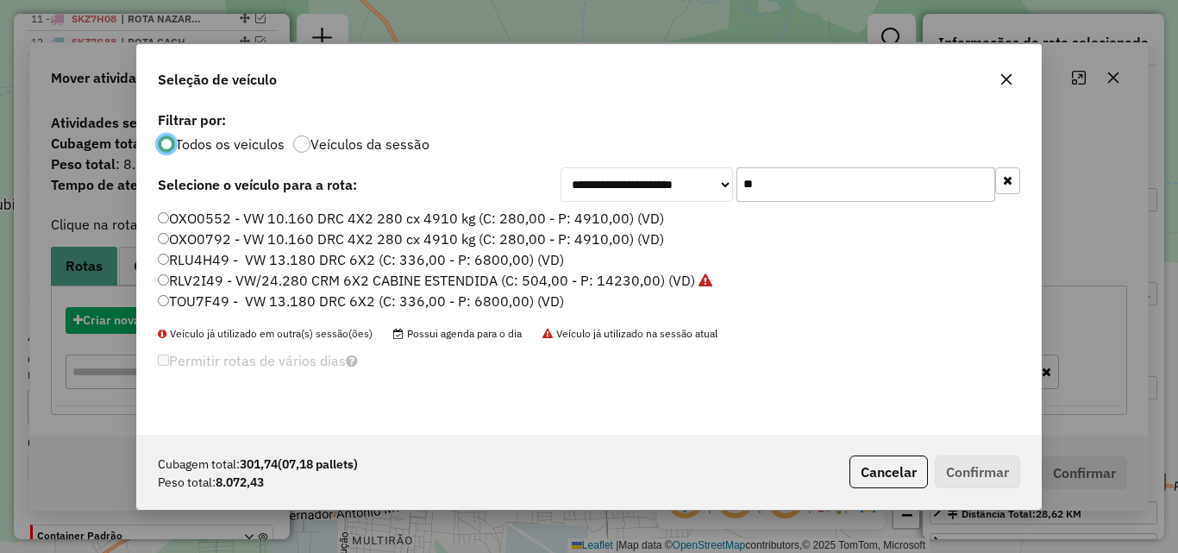
scroll to position [9, 5]
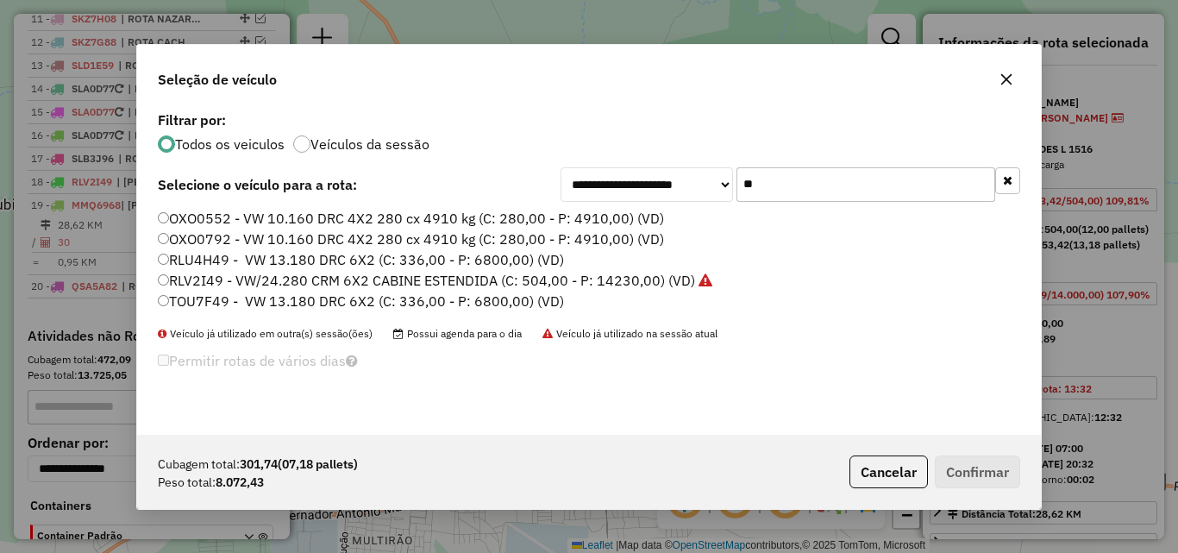
click at [811, 184] on input "**" at bounding box center [865, 184] width 259 height 34
click at [810, 184] on input "**" at bounding box center [865, 184] width 259 height 34
drag, startPoint x: 810, startPoint y: 183, endPoint x: 828, endPoint y: 178, distance: 18.6
click at [810, 184] on input "**" at bounding box center [865, 184] width 259 height 34
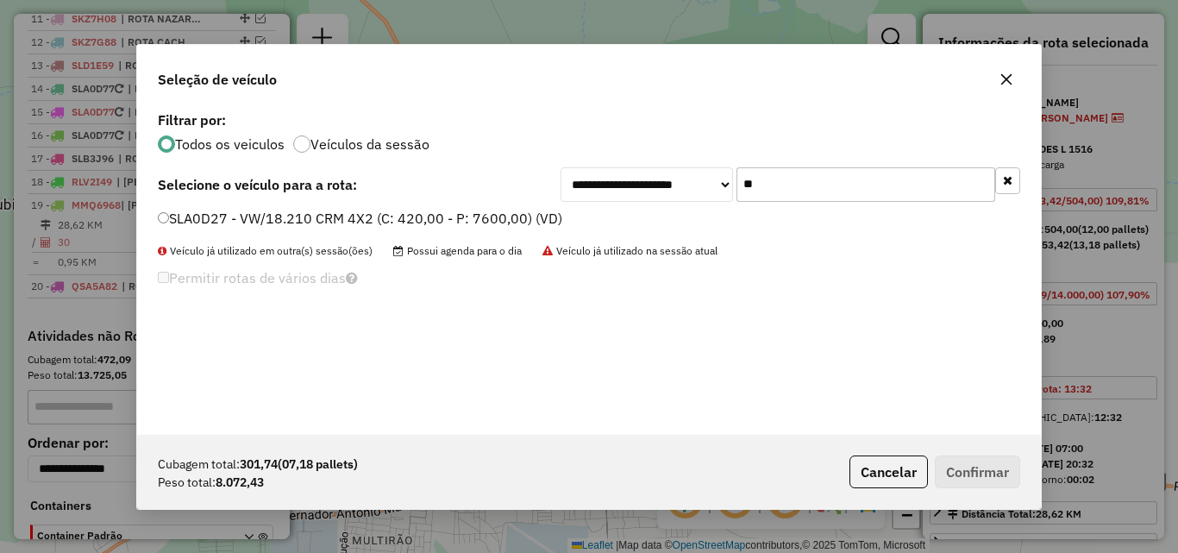
type input "**"
drag, startPoint x: 486, startPoint y: 222, endPoint x: 546, endPoint y: 233, distance: 60.5
click at [487, 222] on label "SLA0D27 - VW/18.210 CRM 4X2 (C: 420,00 - P: 7600,00) (VD)" at bounding box center [360, 218] width 404 height 21
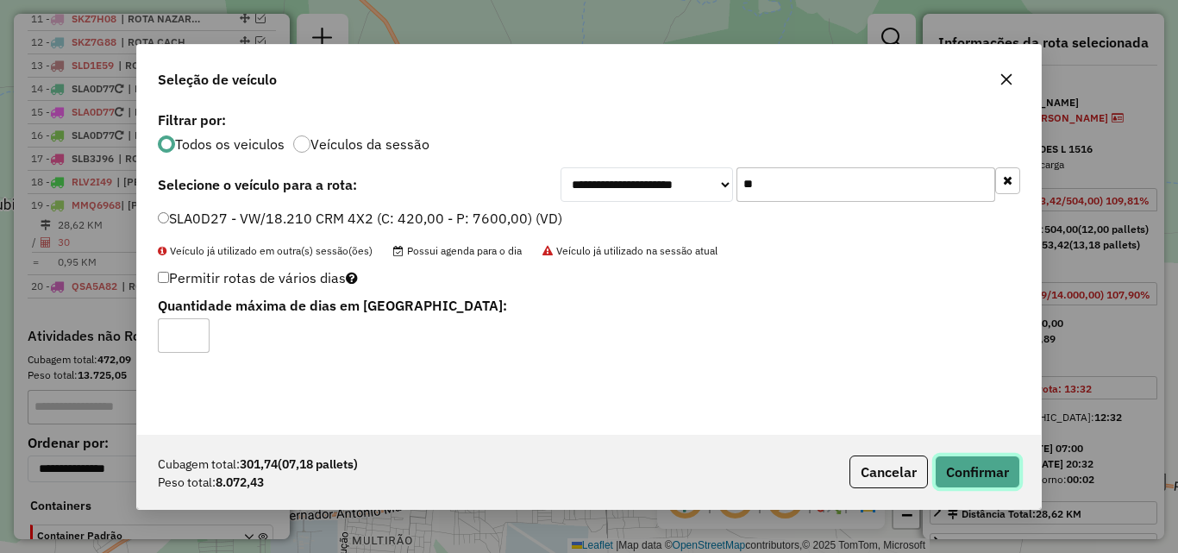
click at [971, 466] on button "Confirmar" at bounding box center [977, 471] width 85 height 33
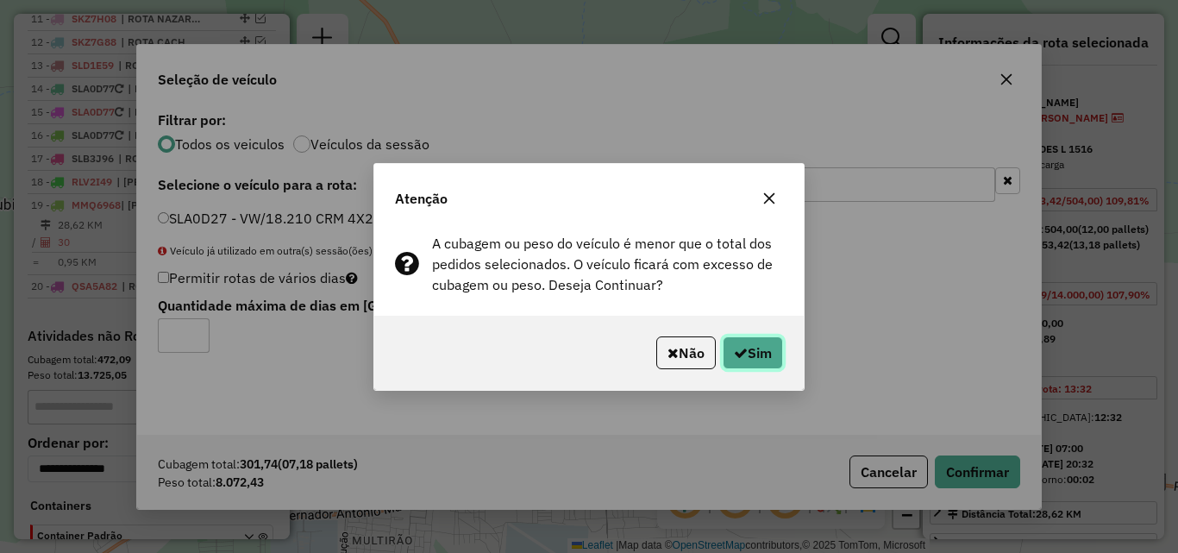
click at [744, 354] on button "Sim" at bounding box center [753, 352] width 60 height 33
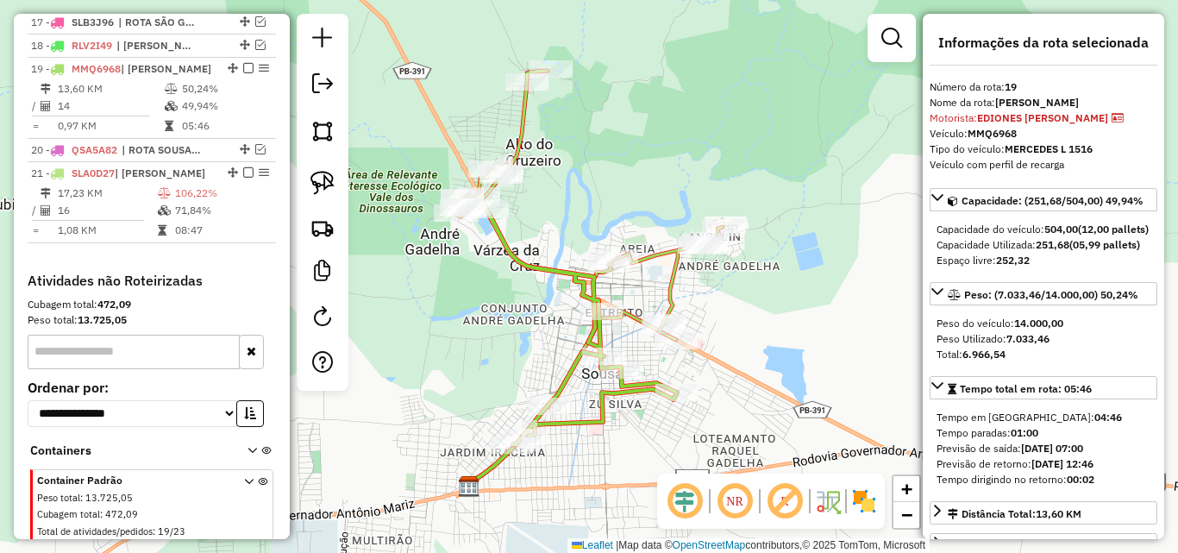
scroll to position [1086, 0]
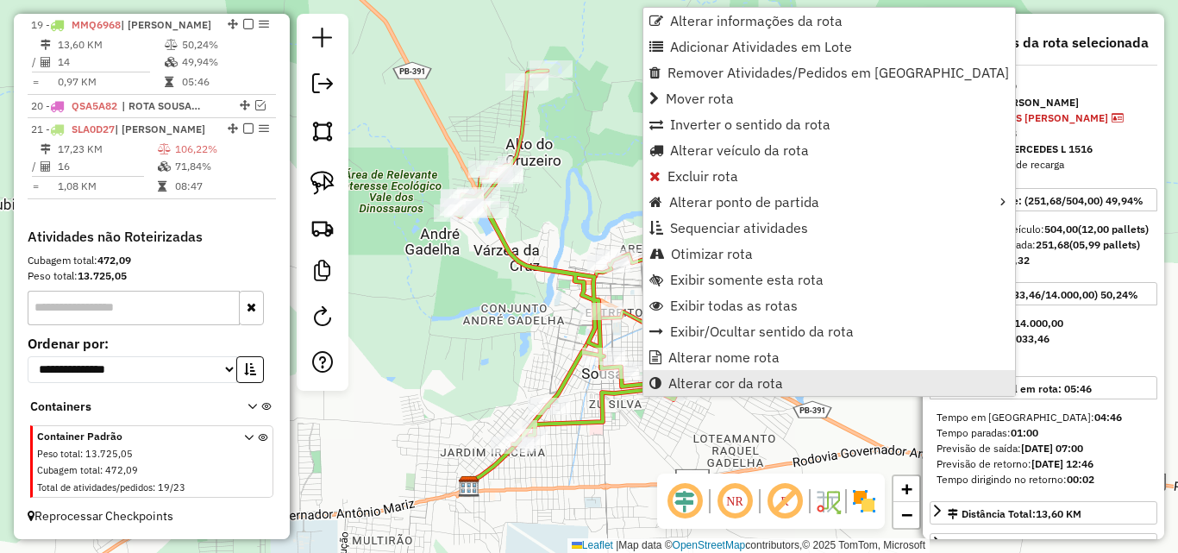
click at [671, 380] on span "Alterar cor da rota" at bounding box center [725, 383] width 115 height 14
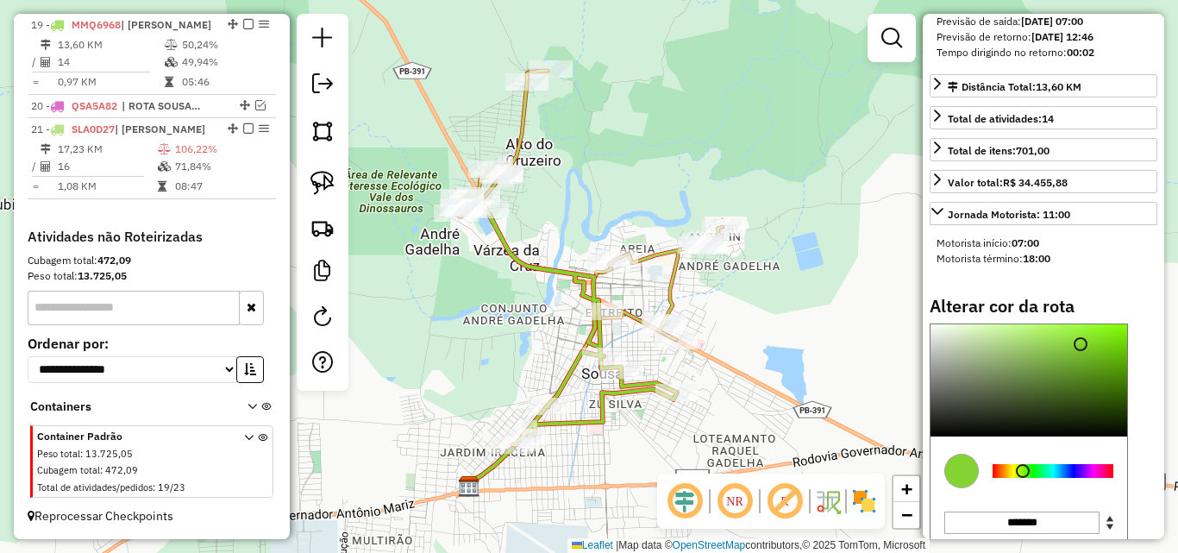
scroll to position [431, 0]
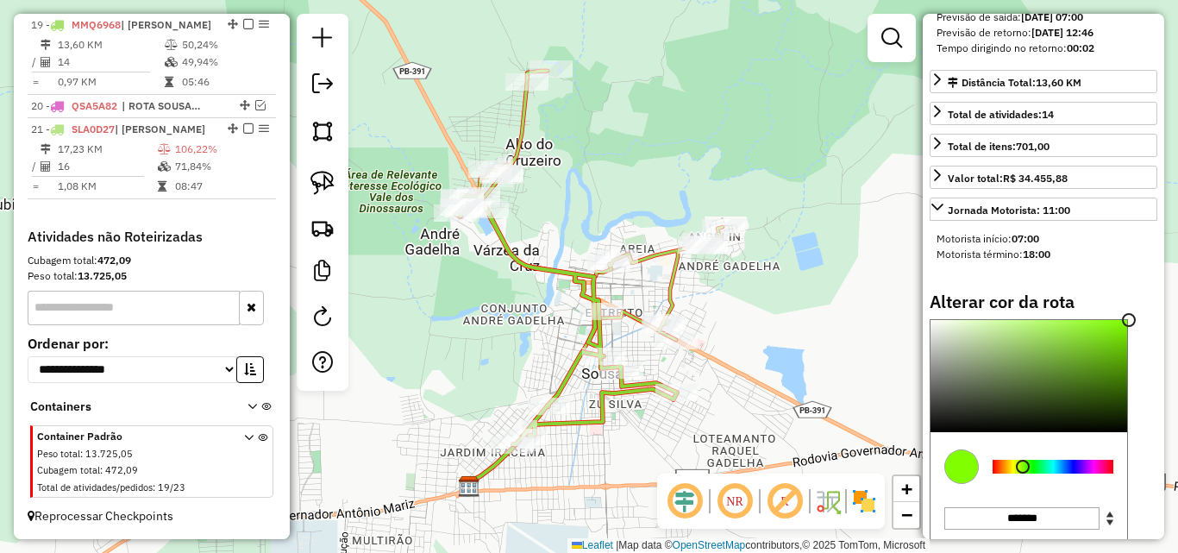
drag, startPoint x: 1086, startPoint y: 367, endPoint x: 1077, endPoint y: 432, distance: 65.4
click at [1161, 303] on div "Informações da rota selecionada Número da rota: 19 Nome da rota: ROTA SOUSA Mot…" at bounding box center [1043, 276] width 241 height 525
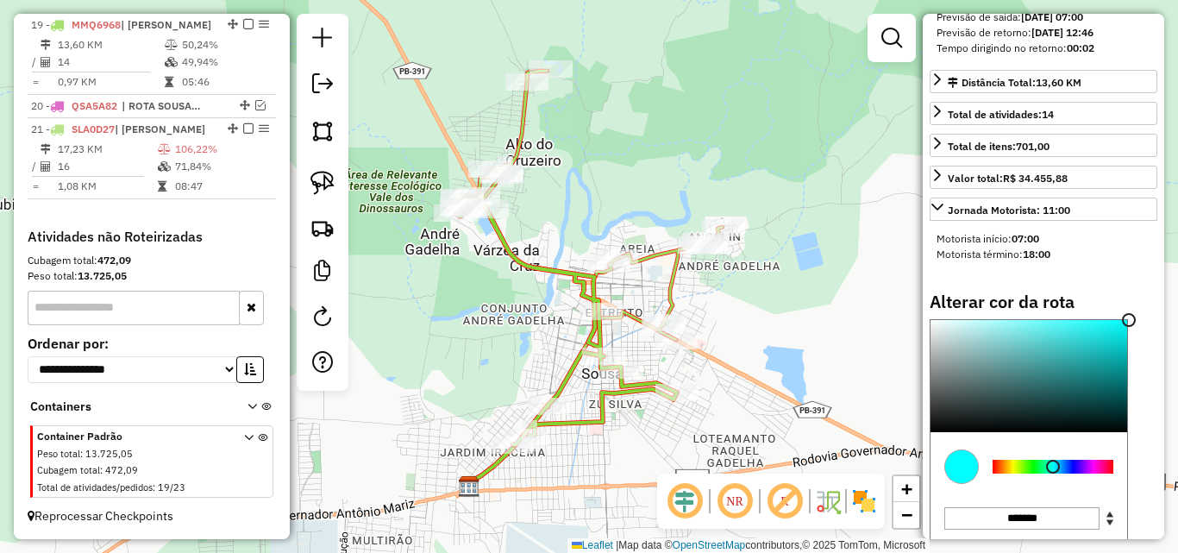
type input "*******"
drag, startPoint x: 1029, startPoint y: 497, endPoint x: 1054, endPoint y: 497, distance: 25.0
click at [1054, 473] on div at bounding box center [1052, 467] width 121 height 14
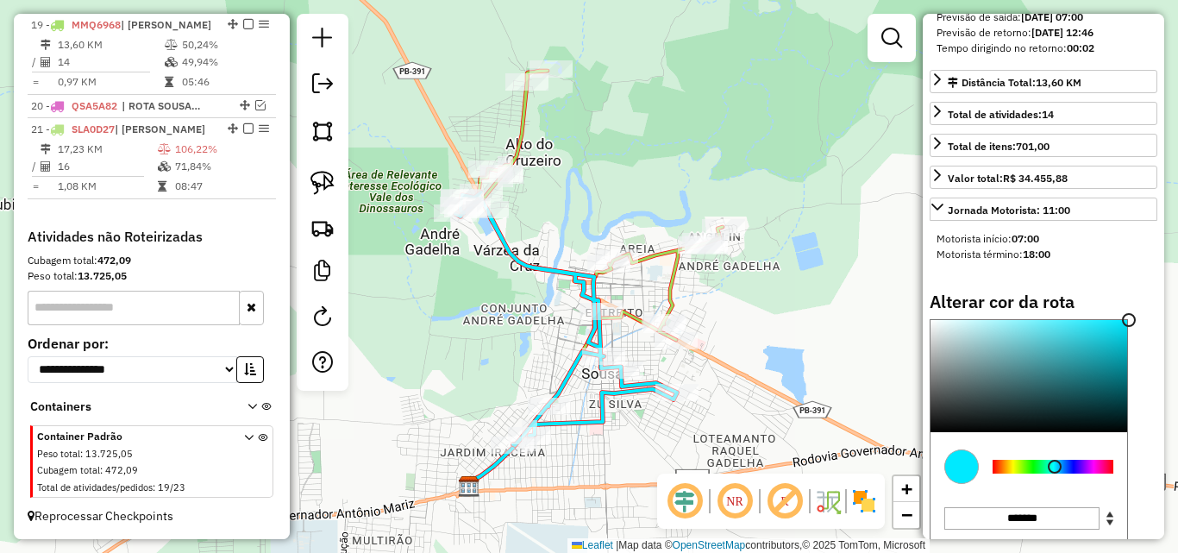
click at [641, 397] on icon at bounding box center [566, 318] width 222 height 253
select select "*********"
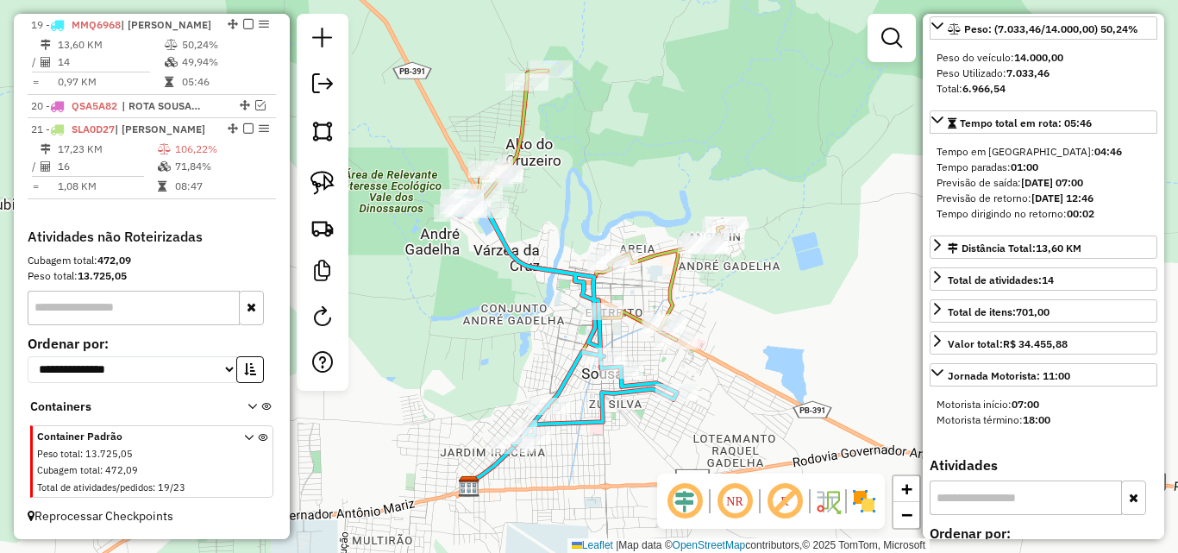
scroll to position [259, 0]
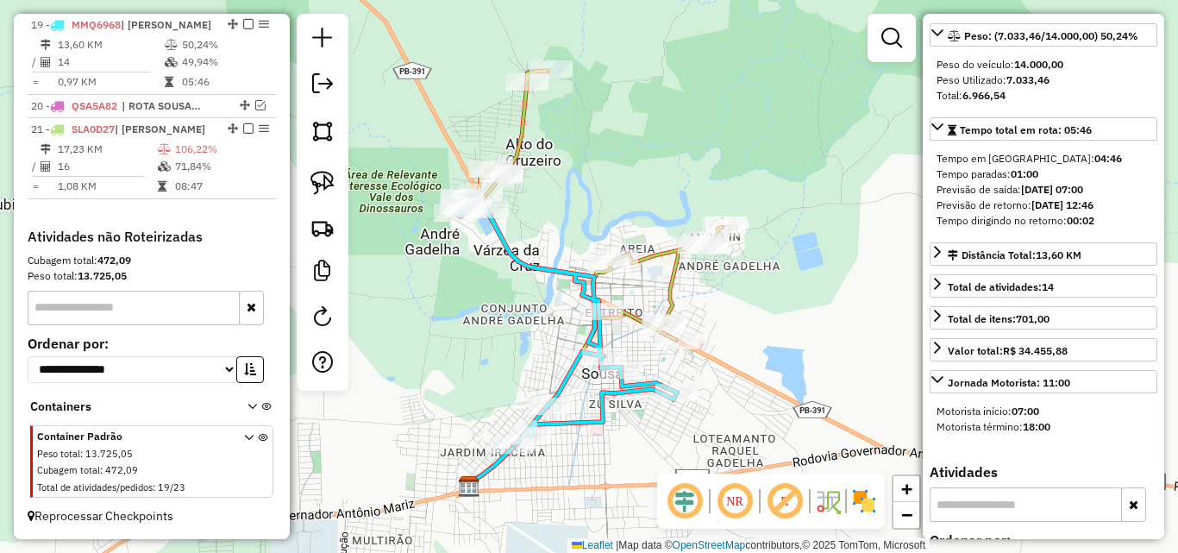
click at [671, 272] on icon at bounding box center [601, 205] width 244 height 269
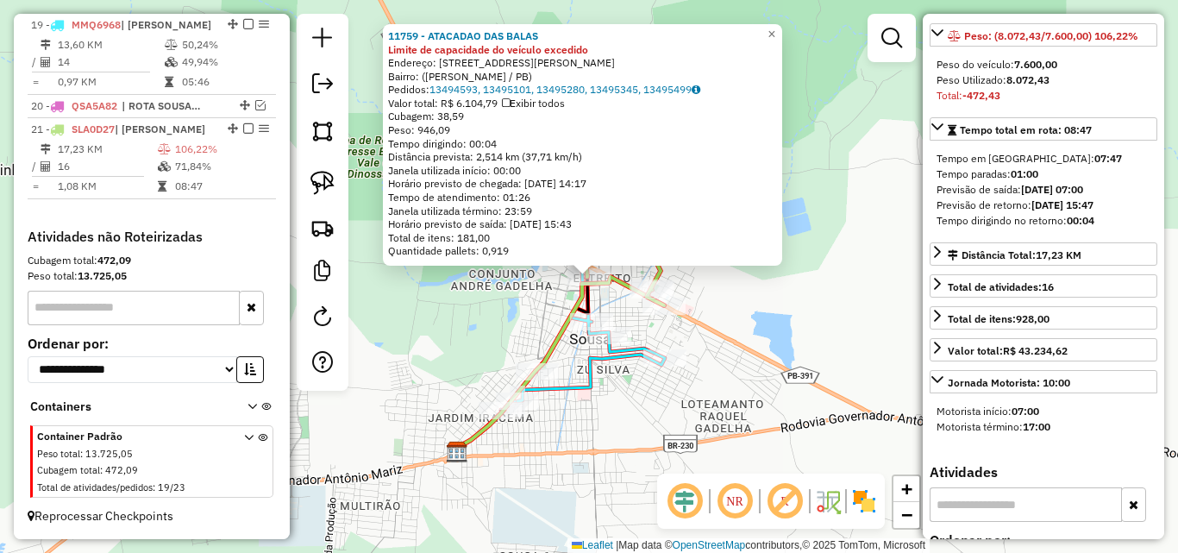
drag, startPoint x: 444, startPoint y: 353, endPoint x: 379, endPoint y: 254, distance: 117.7
click at [442, 353] on div "11759 - ATACADAO DAS BALAS Limite de capacidade do veículo excedido Endereço: R…" at bounding box center [589, 276] width 1178 height 553
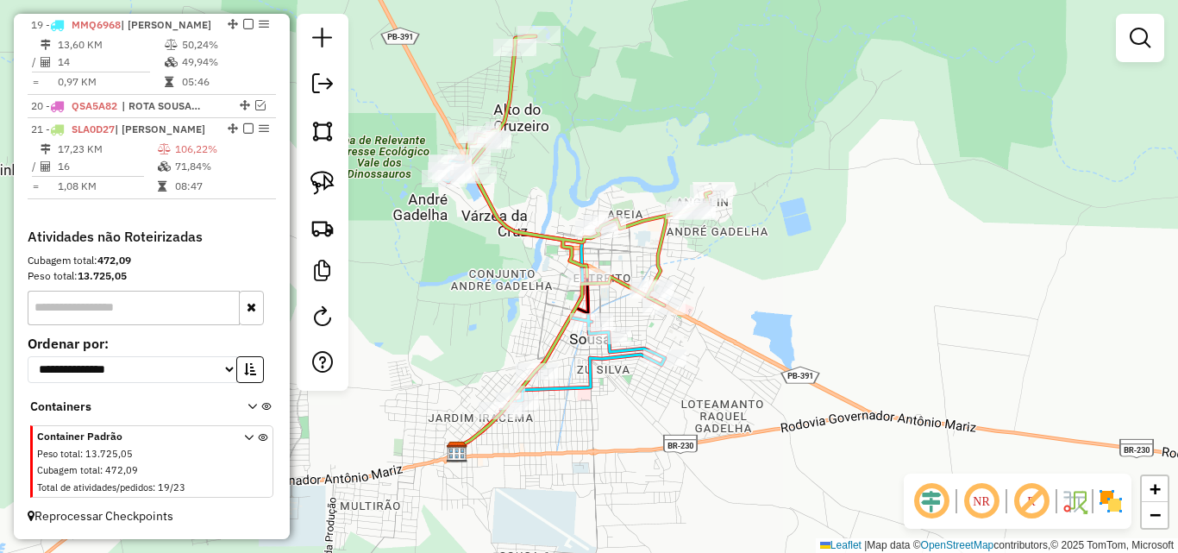
click at [587, 354] on icon at bounding box center [554, 284] width 222 height 253
select select "*********"
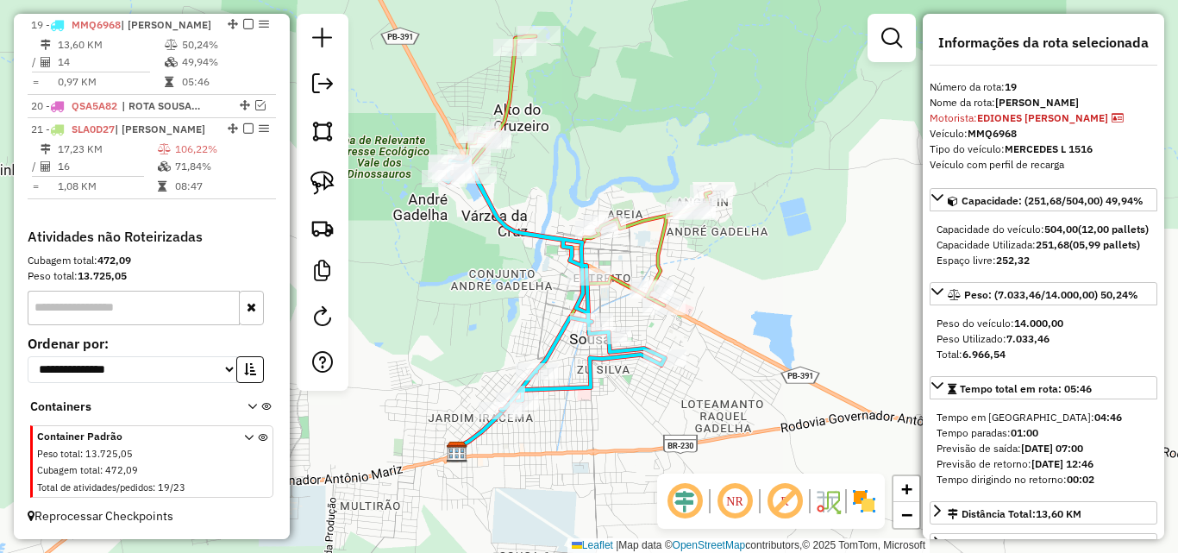
click at [623, 277] on icon at bounding box center [559, 363] width 209 height 172
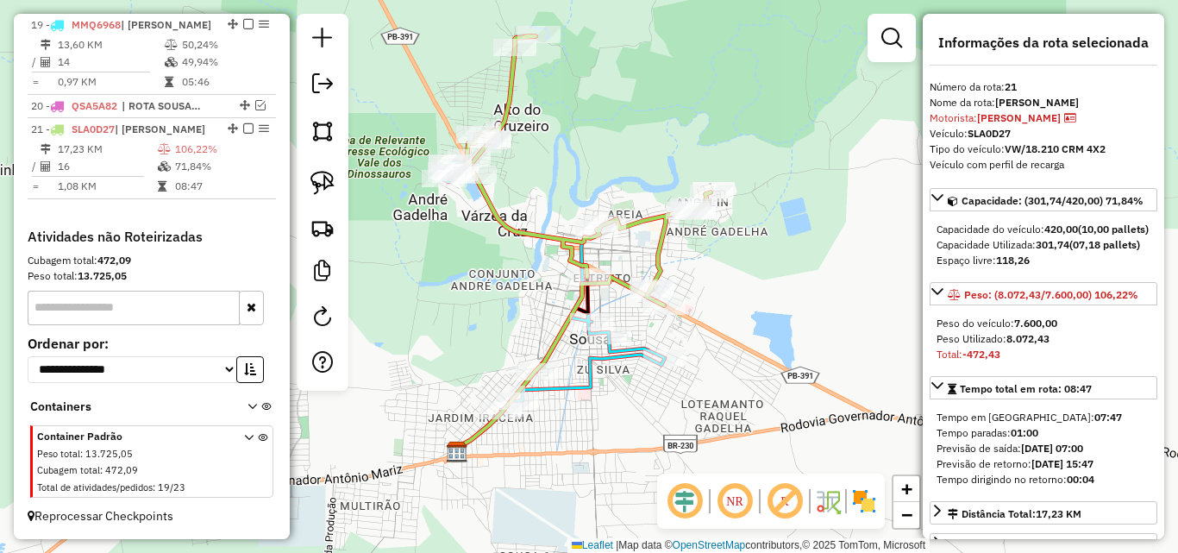
drag, startPoint x: 309, startPoint y: 179, endPoint x: 366, endPoint y: 211, distance: 66.0
click at [309, 180] on link at bounding box center [322, 183] width 38 height 38
drag, startPoint x: 685, startPoint y: 320, endPoint x: 648, endPoint y: 321, distance: 37.9
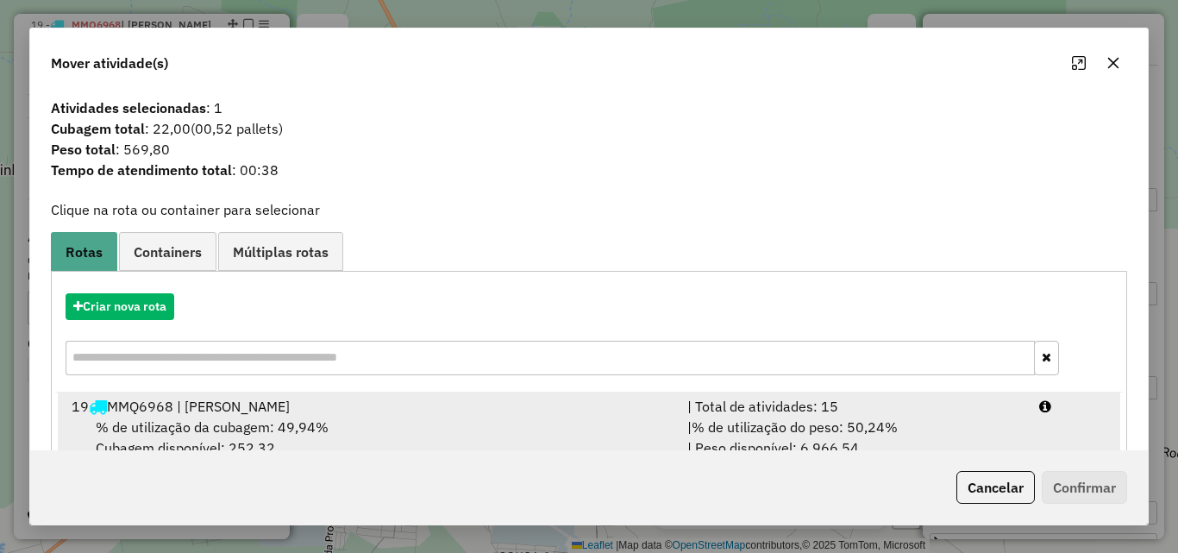
click at [988, 425] on div "| % de utilização do peso: 50,24% | Peso disponível: 6.966,54" at bounding box center [853, 436] width 352 height 41
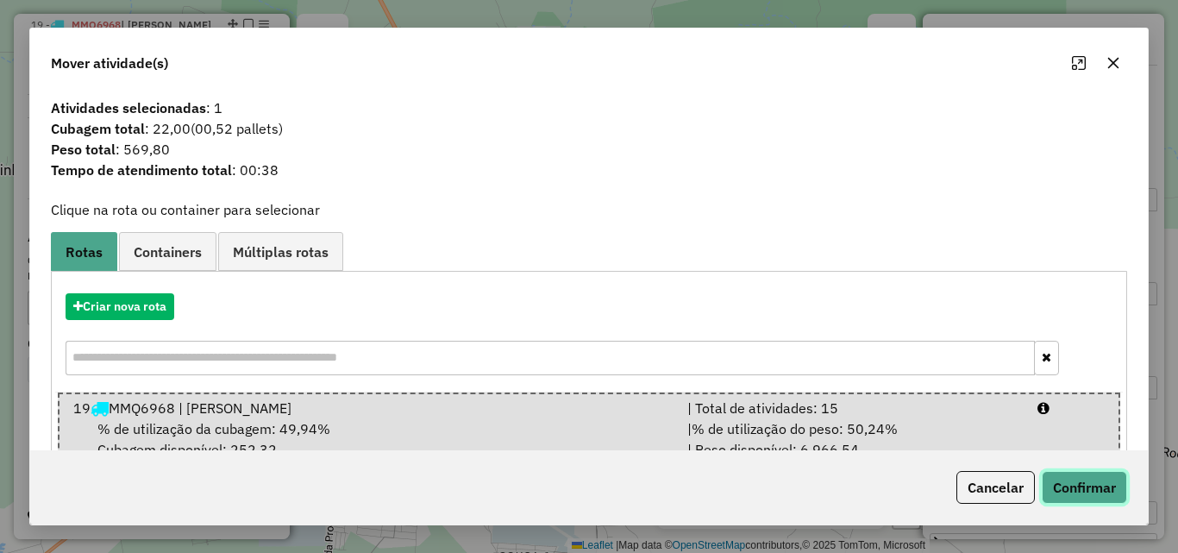
click at [1057, 484] on button "Confirmar" at bounding box center [1084, 487] width 85 height 33
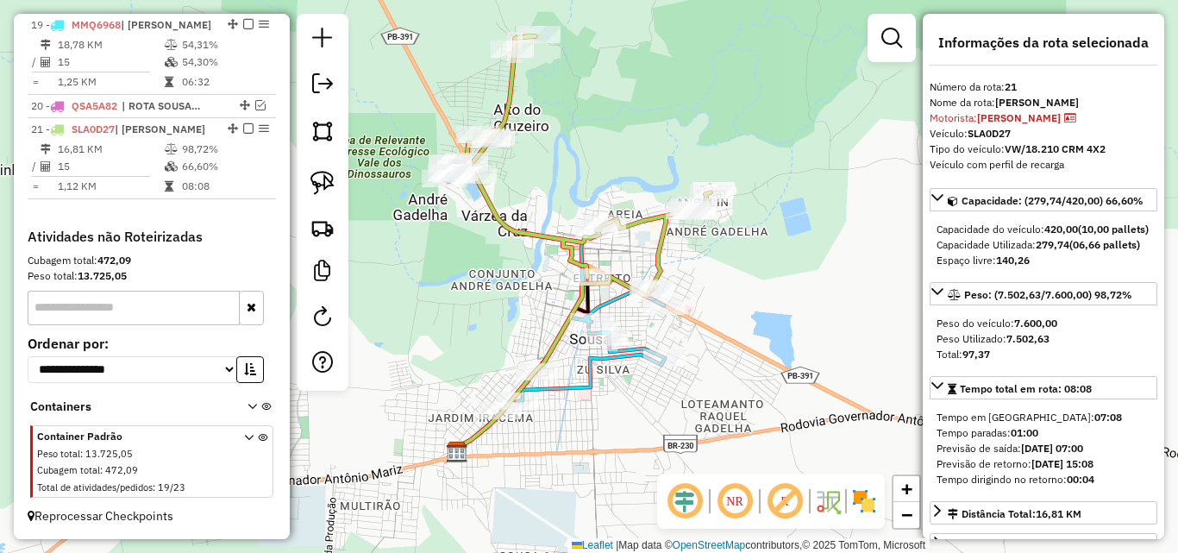
click at [635, 354] on icon at bounding box center [554, 284] width 222 height 253
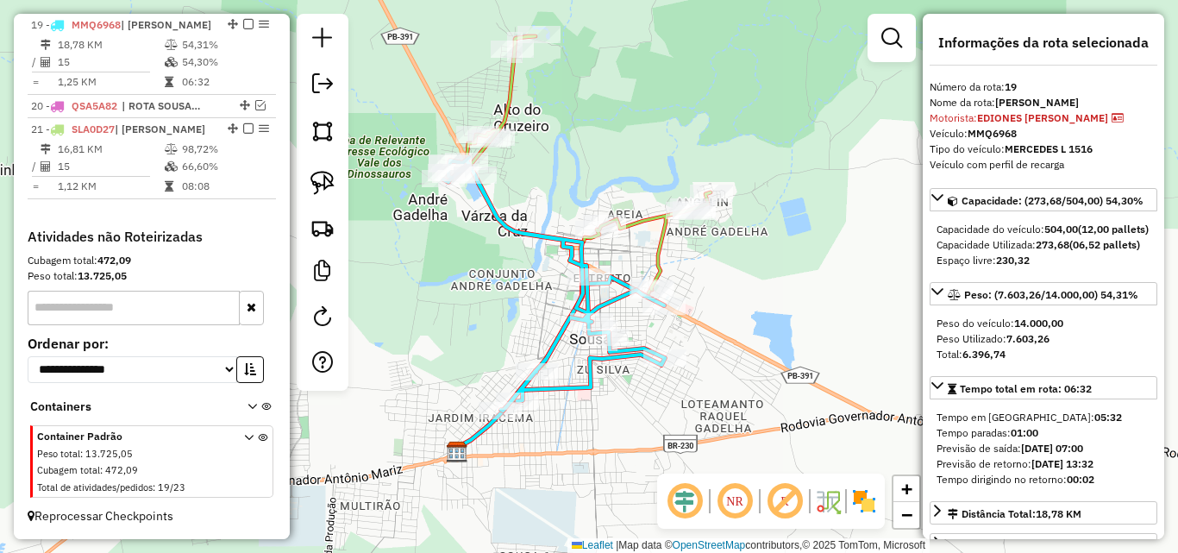
click at [662, 259] on icon at bounding box center [588, 162] width 244 height 253
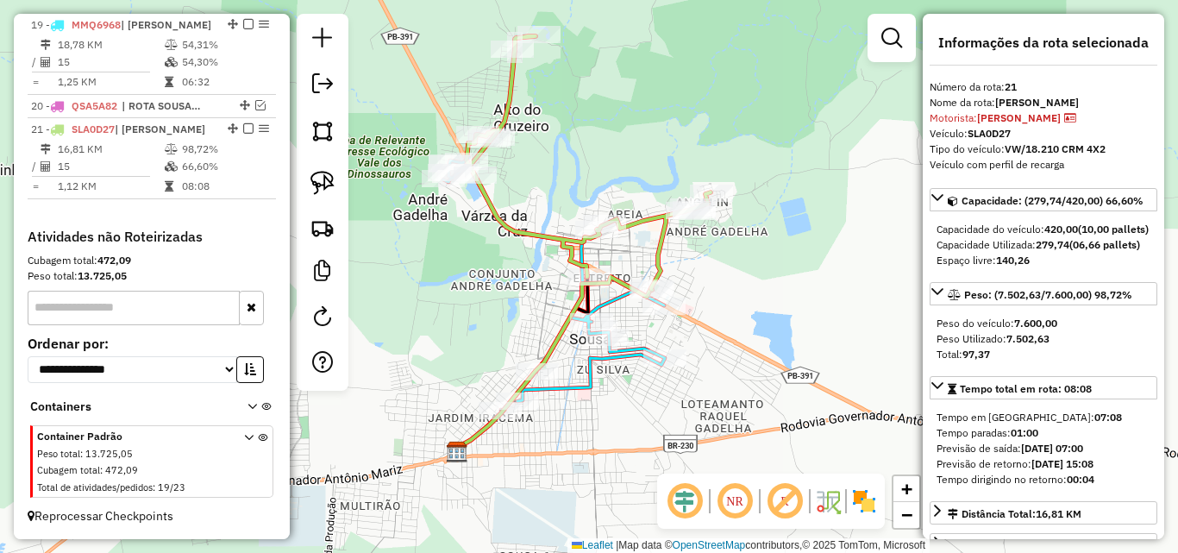
click at [619, 356] on icon at bounding box center [554, 284] width 222 height 253
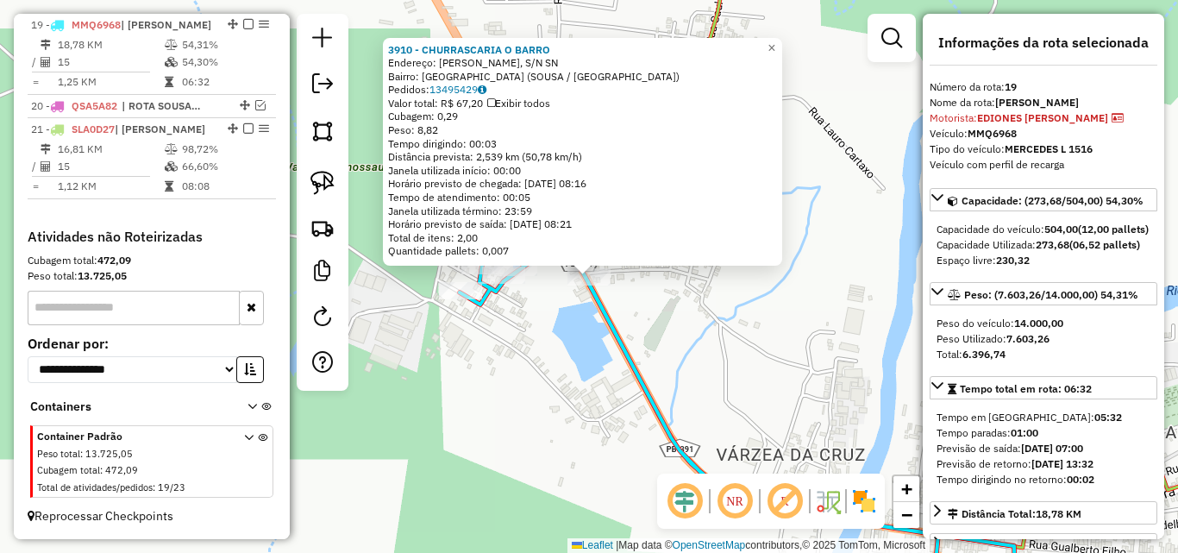
click at [562, 372] on div "3910 - CHURRASCARIA O BARRO Endereço: SALATIEL CARNEIRO, S/N SN Bairro: FAZENDA…" at bounding box center [589, 276] width 1178 height 553
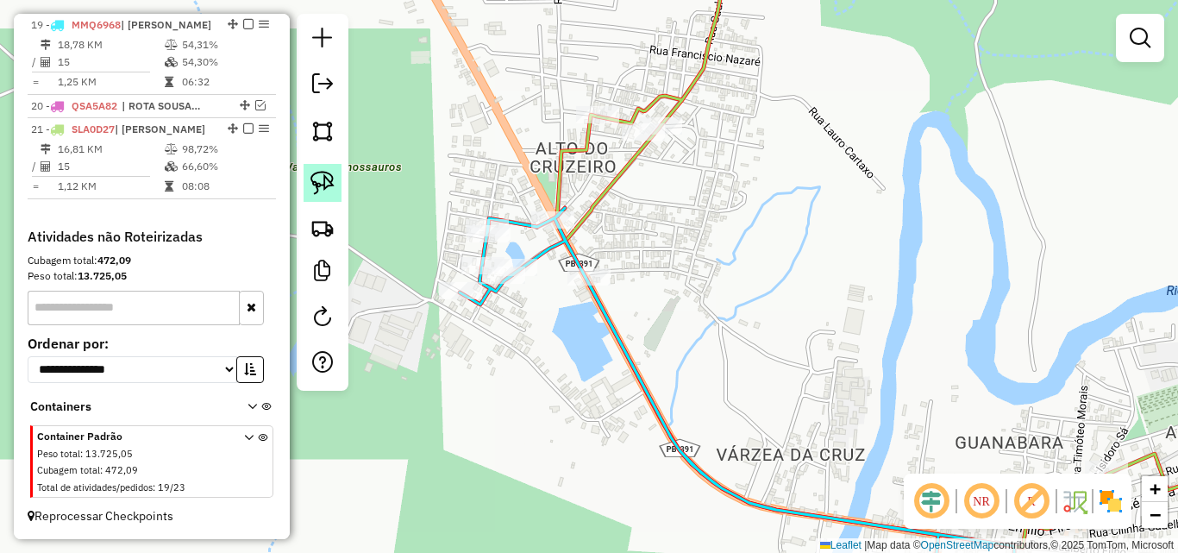
click at [329, 187] on img at bounding box center [322, 183] width 24 height 24
drag, startPoint x: 598, startPoint y: 248, endPoint x: 662, endPoint y: 285, distance: 74.1
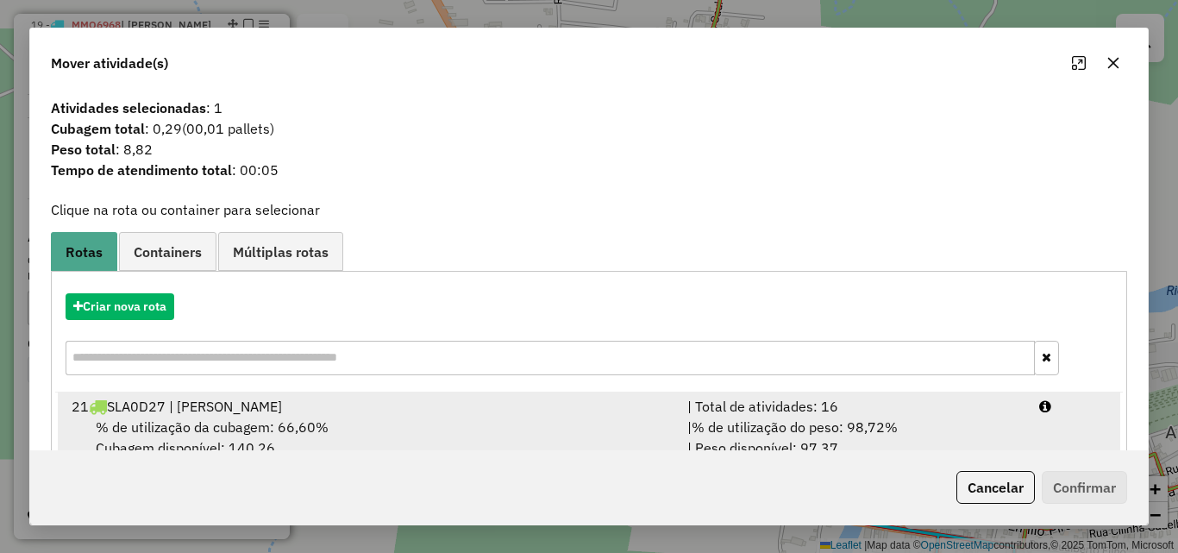
click at [1009, 431] on div "| % de utilização do peso: 98,72% | Peso disponível: 97,37" at bounding box center [853, 436] width 352 height 41
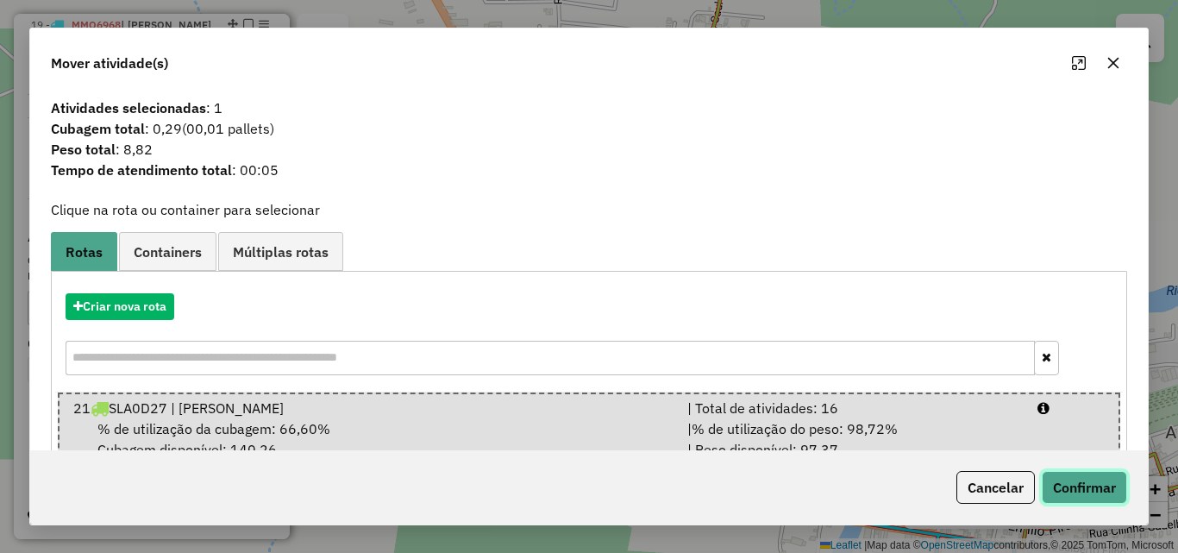
click at [1074, 479] on button "Confirmar" at bounding box center [1084, 487] width 85 height 33
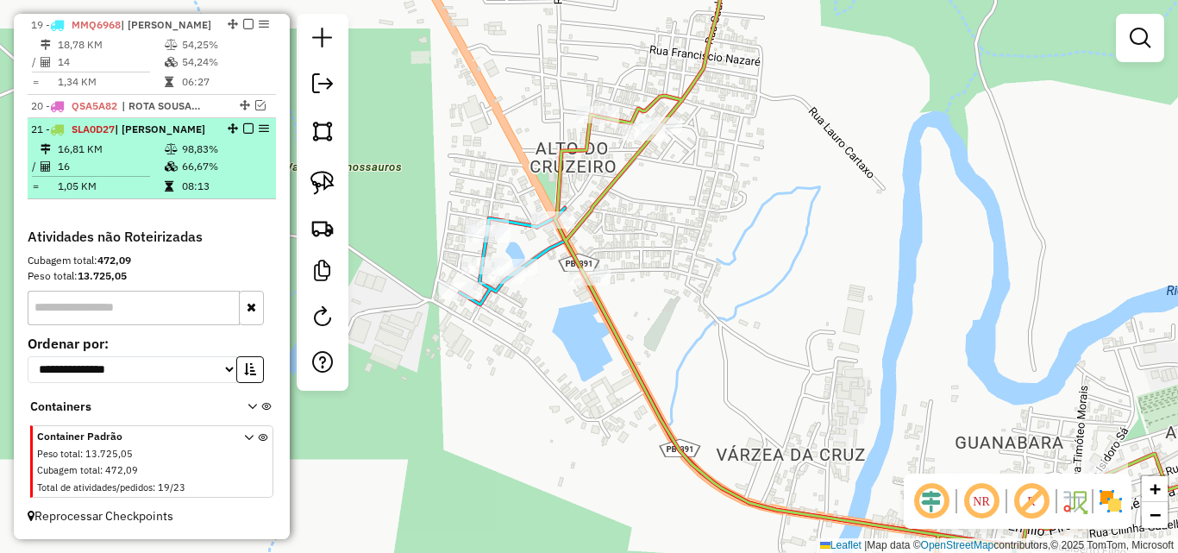
drag, startPoint x: 180, startPoint y: 140, endPoint x: 186, endPoint y: 158, distance: 19.1
click at [179, 142] on li "21 - SLA0D27 | ROTA SOUSA 16,81 KM 98,83% / 16 66,67% = 1,05 KM 08:13" at bounding box center [152, 158] width 248 height 81
select select "*********"
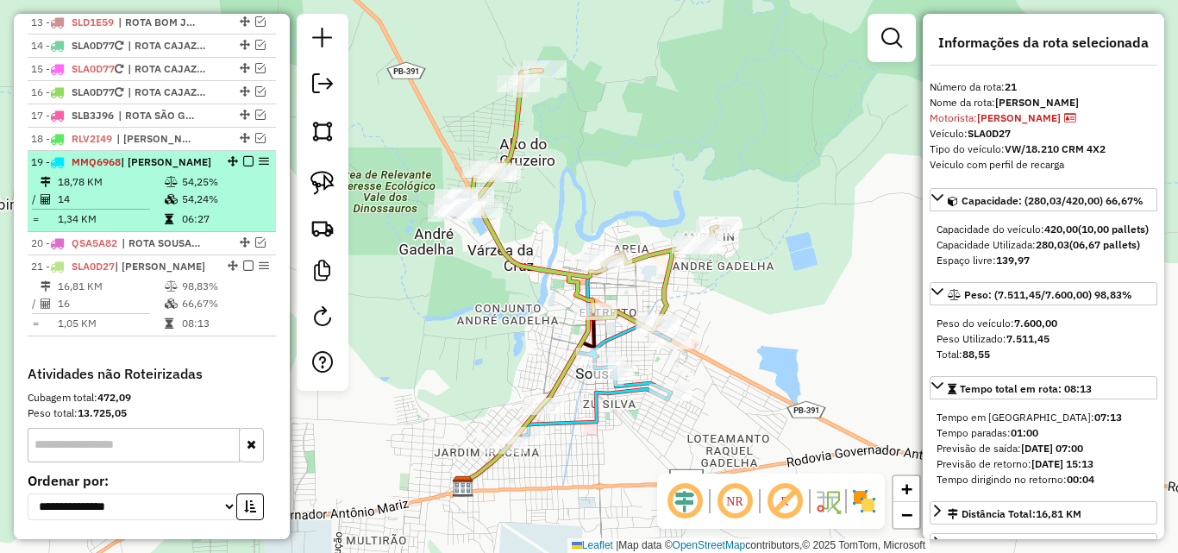
scroll to position [914, 0]
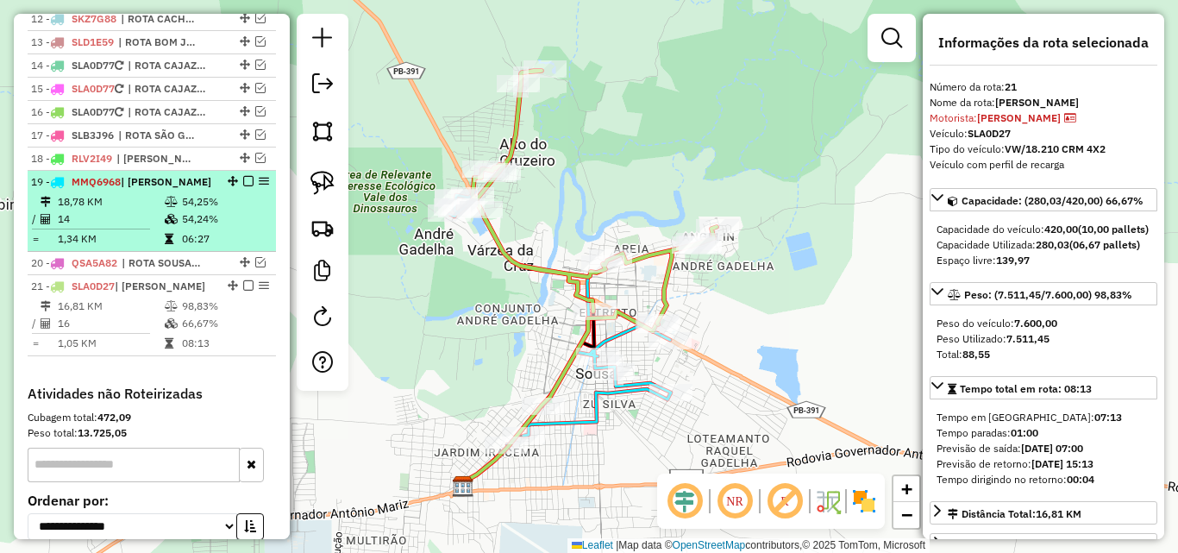
click at [176, 228] on td at bounding box center [172, 218] width 17 height 17
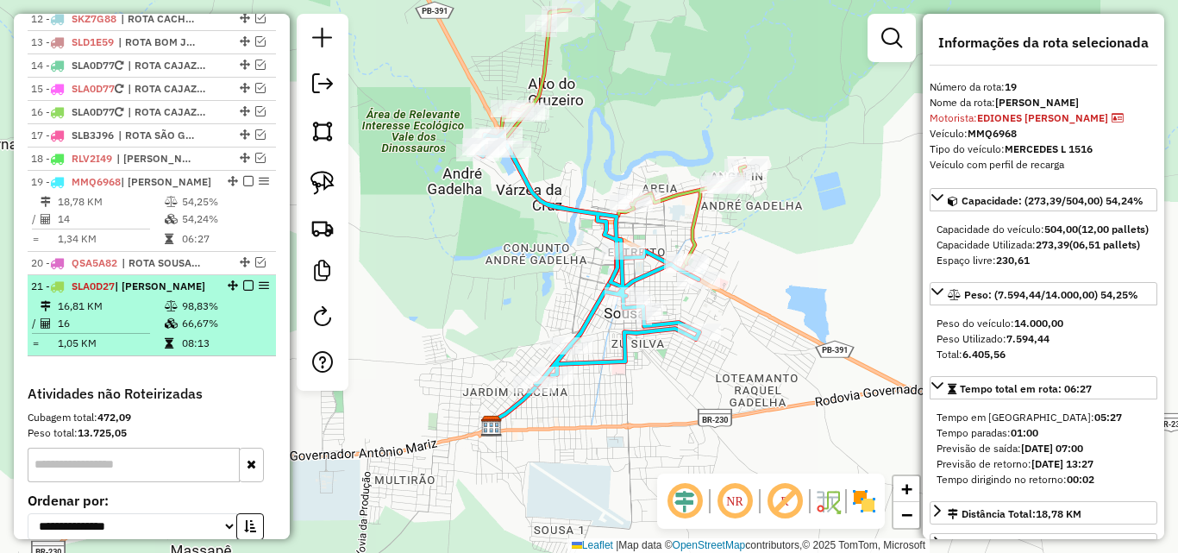
drag, startPoint x: 180, startPoint y: 319, endPoint x: 175, endPoint y: 302, distance: 18.0
click at [181, 315] on td "98,83%" at bounding box center [224, 305] width 87 height 17
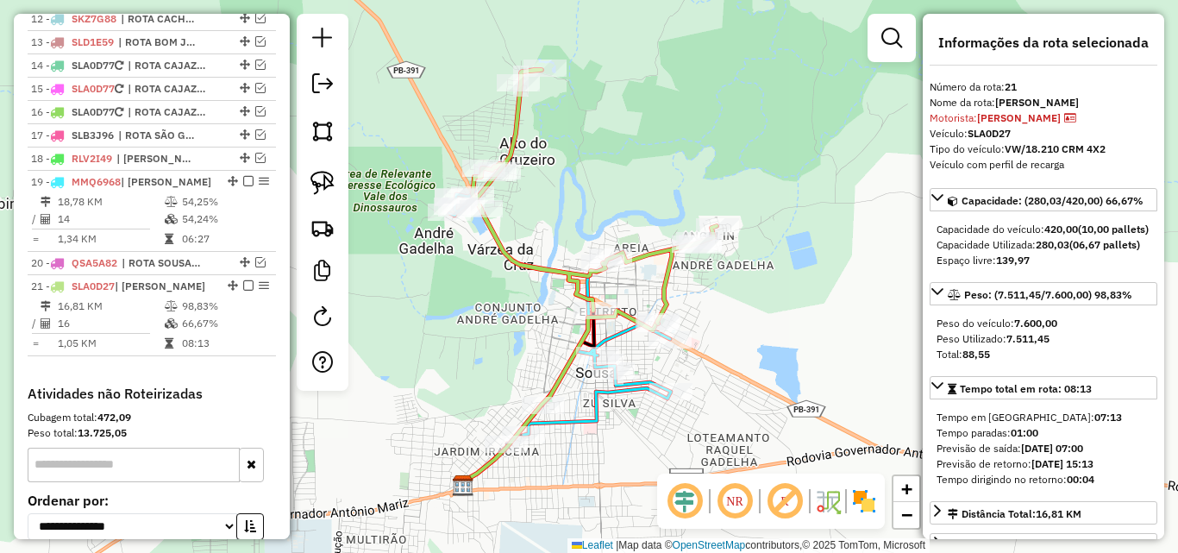
drag, startPoint x: 159, startPoint y: 225, endPoint x: 377, endPoint y: 251, distance: 219.7
click at [158, 210] on td "18,78 KM" at bounding box center [110, 201] width 107 height 17
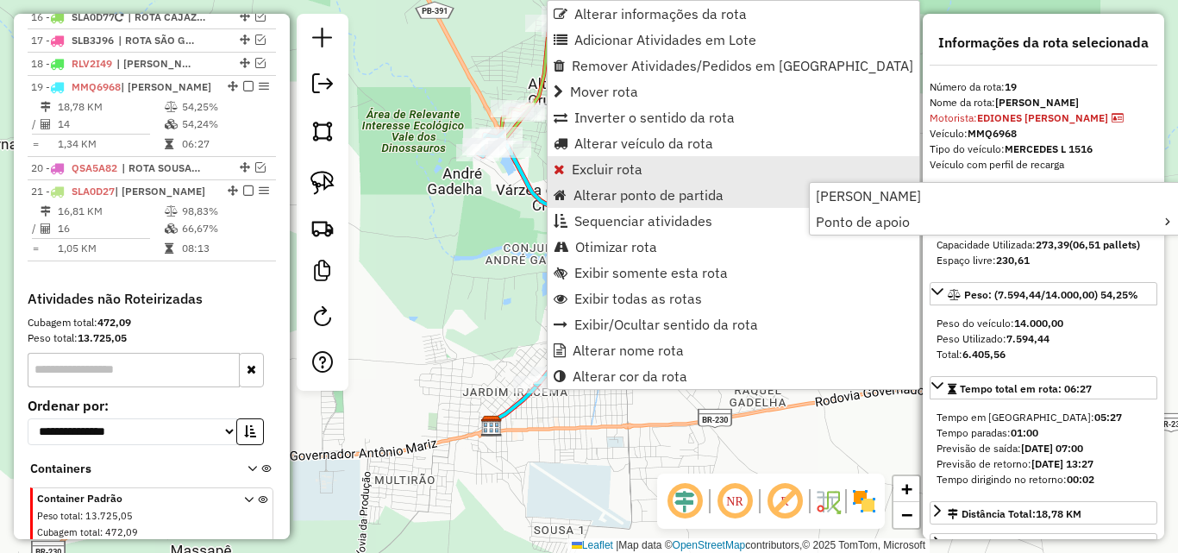
scroll to position [1086, 0]
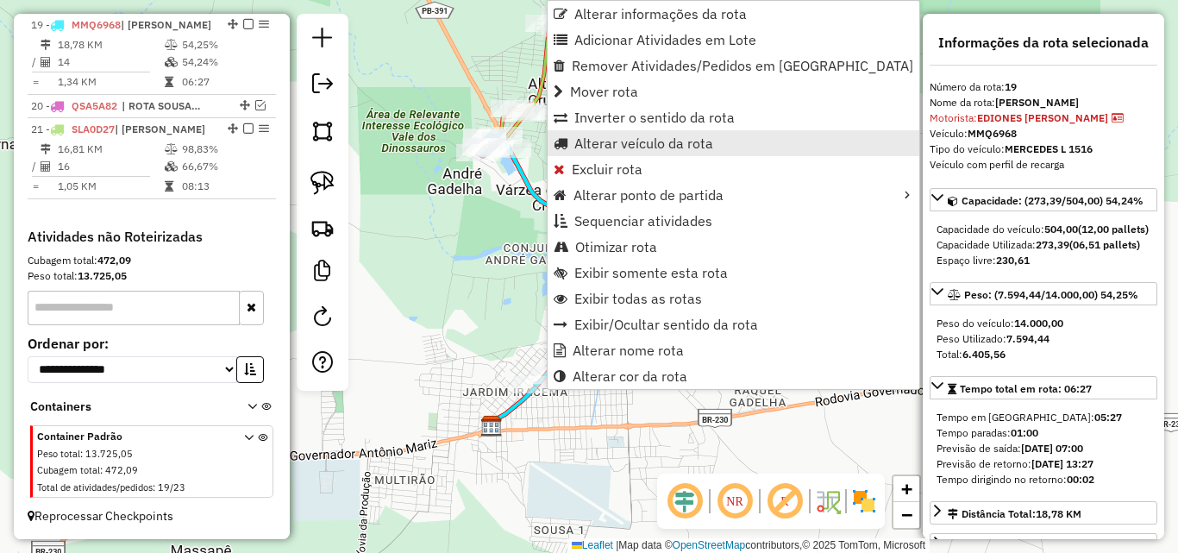
click at [701, 137] on span "Alterar veículo da rota" at bounding box center [643, 143] width 139 height 14
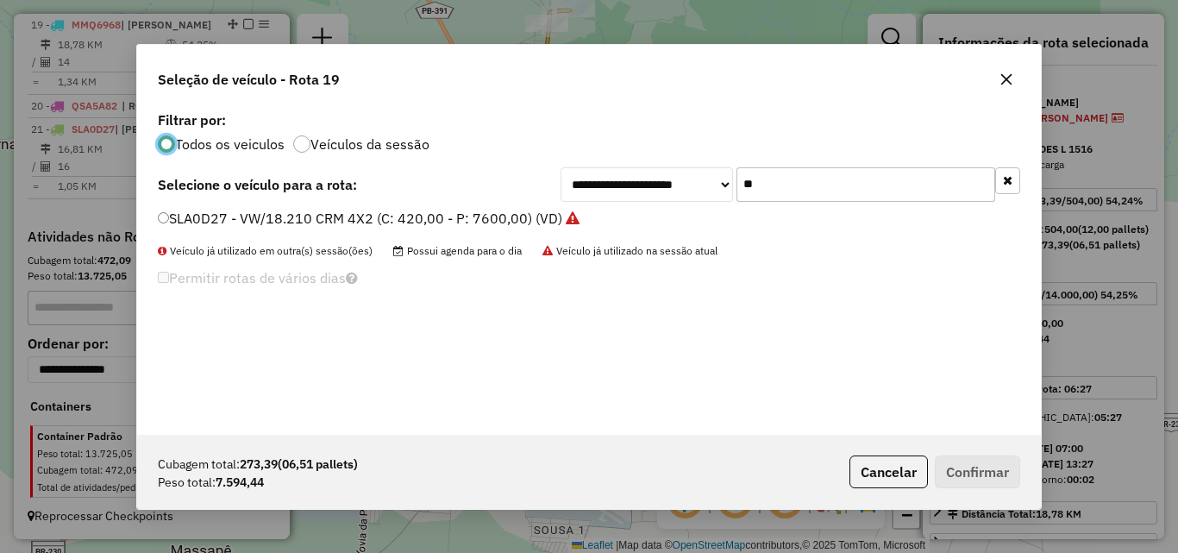
scroll to position [9, 5]
click at [793, 177] on input "**" at bounding box center [865, 184] width 259 height 34
click at [787, 178] on input "**" at bounding box center [865, 184] width 259 height 34
click at [786, 181] on input "**" at bounding box center [865, 184] width 259 height 34
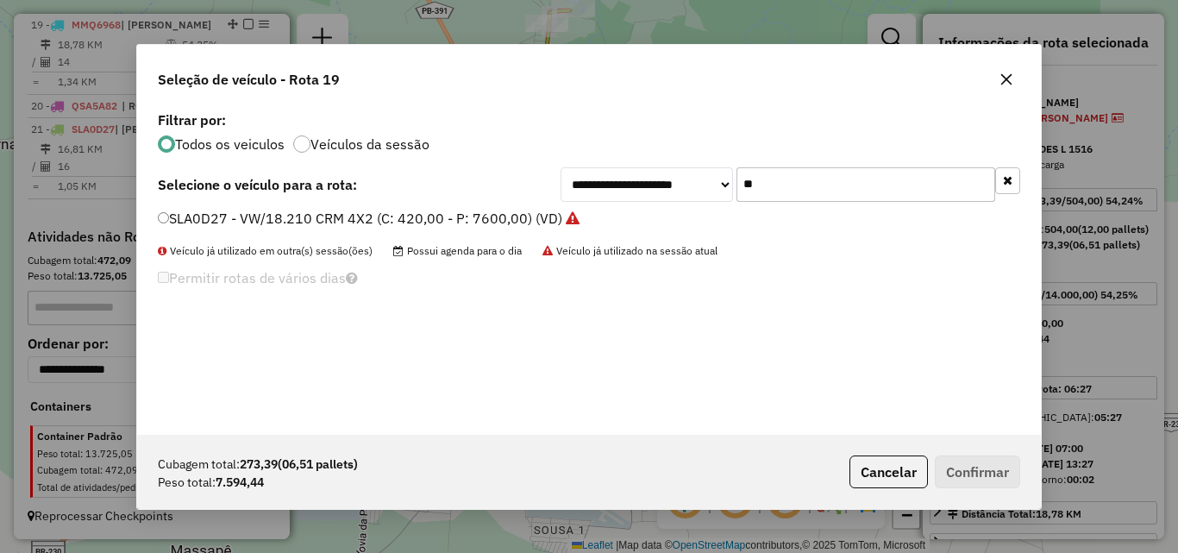
type input "*"
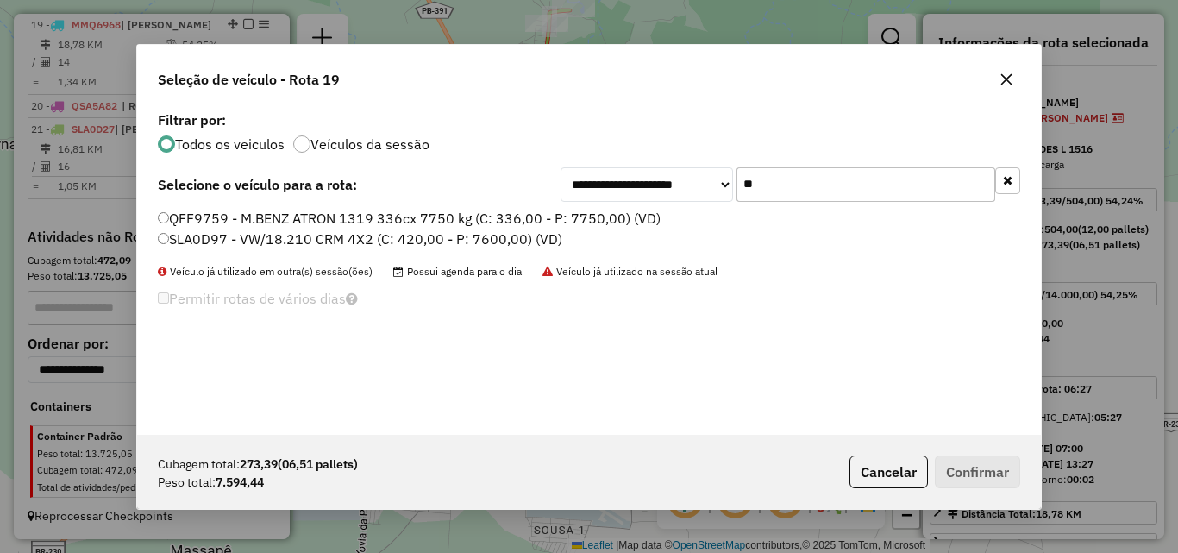
type input "**"
click at [401, 236] on label "SLA0D97 - VW/18.210 CRM 4X2 (C: 420,00 - P: 7600,00) (VD)" at bounding box center [360, 238] width 404 height 21
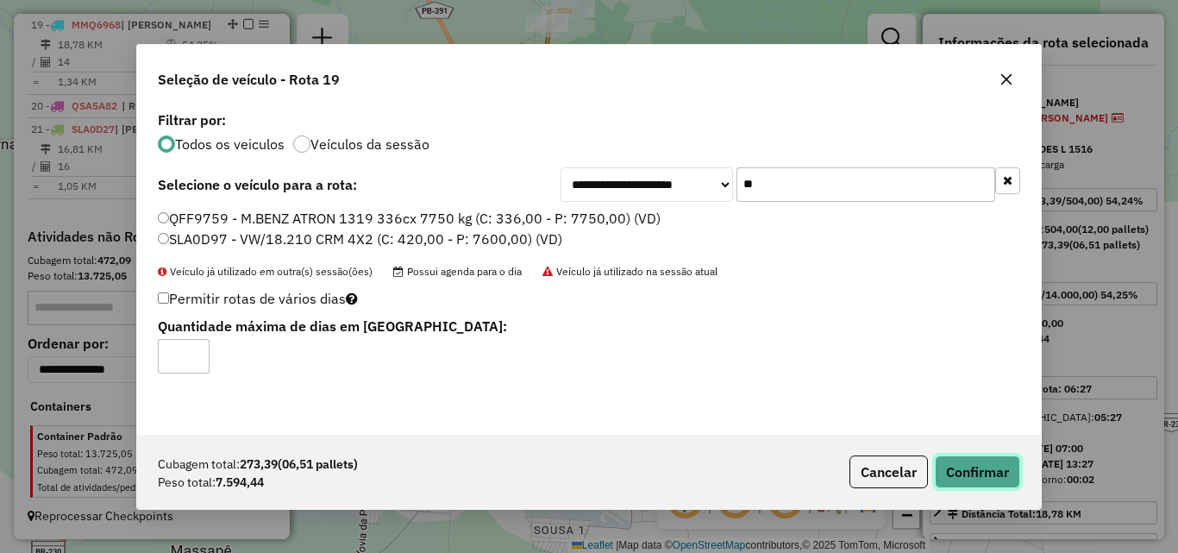
click at [952, 460] on button "Confirmar" at bounding box center [977, 471] width 85 height 33
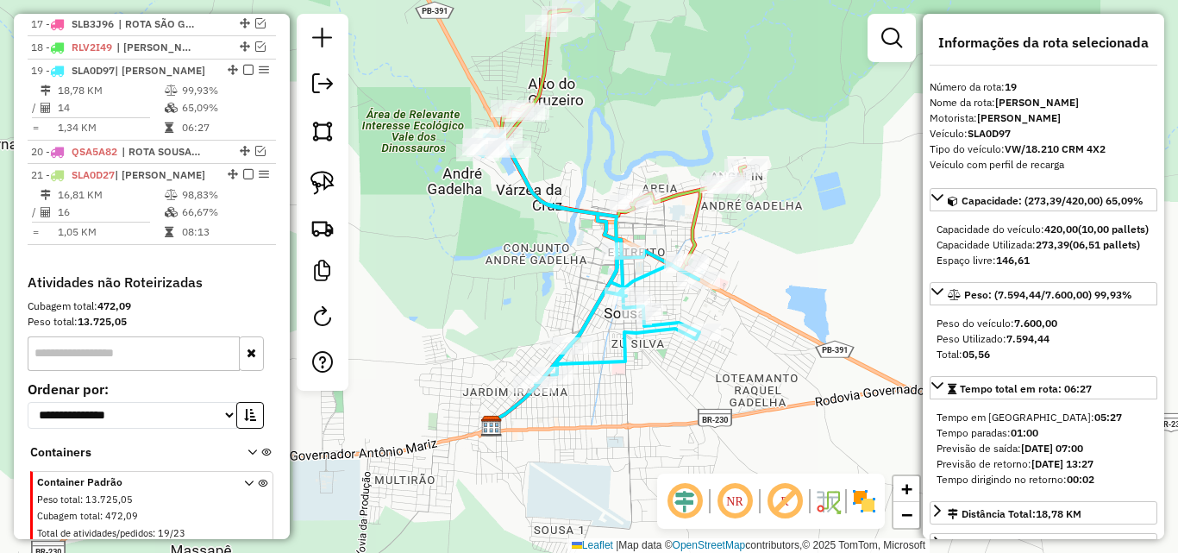
scroll to position [1000, 0]
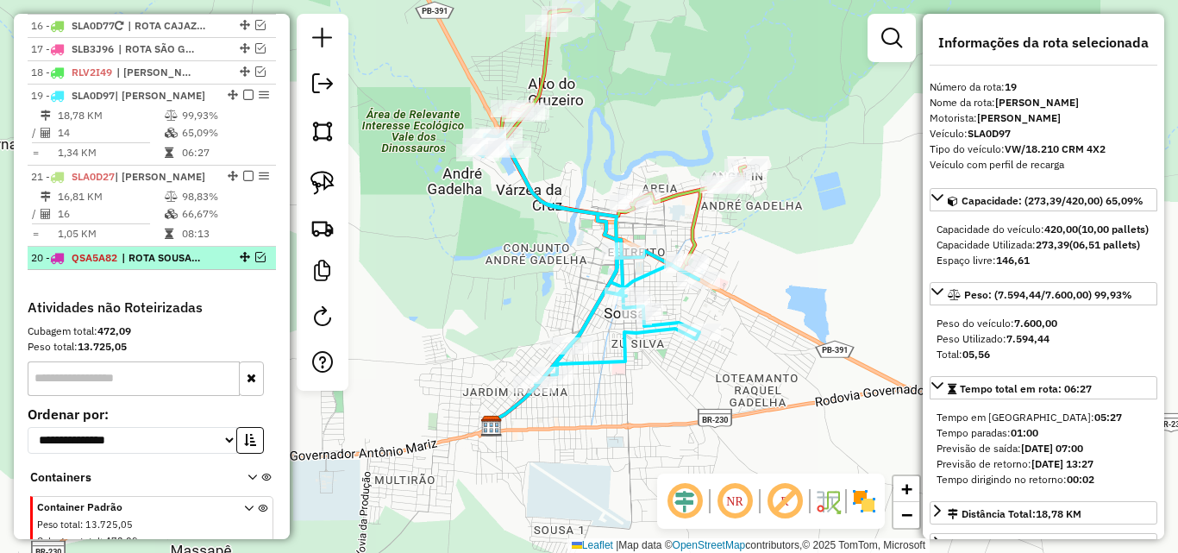
drag, startPoint x: 229, startPoint y: 216, endPoint x: 219, endPoint y: 192, distance: 26.3
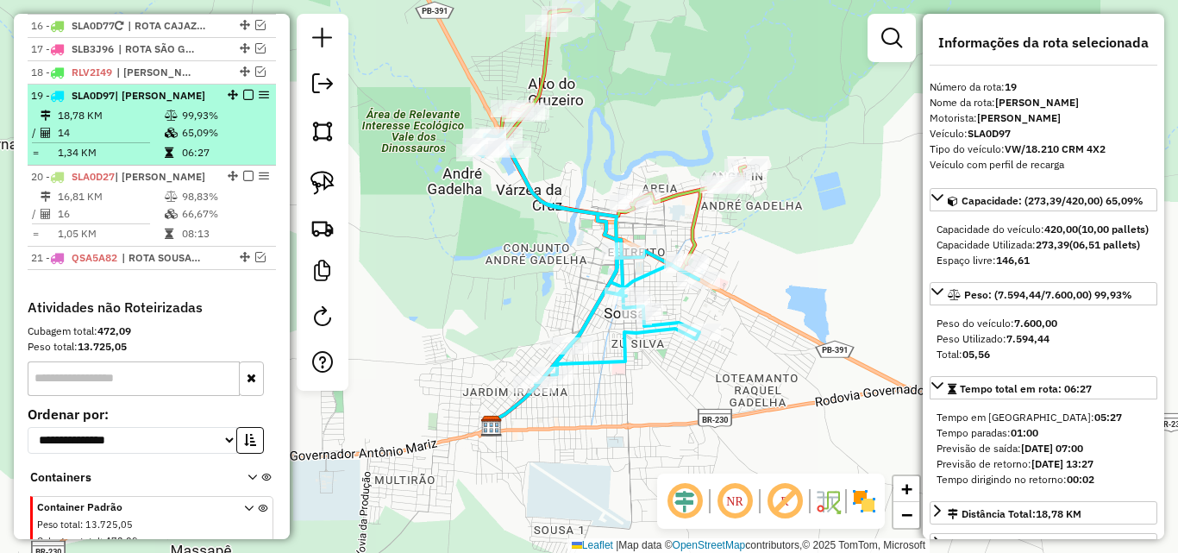
click at [243, 100] on em at bounding box center [248, 95] width 10 height 10
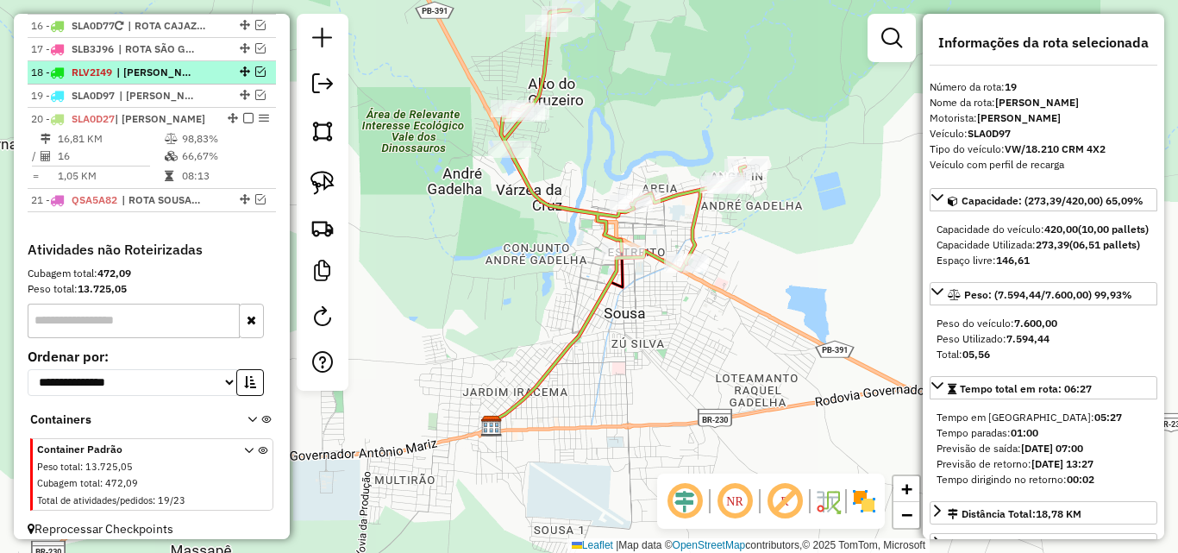
drag, startPoint x: 244, startPoint y: 135, endPoint x: 243, endPoint y: 116, distance: 18.1
click at [243, 123] on em at bounding box center [248, 118] width 10 height 10
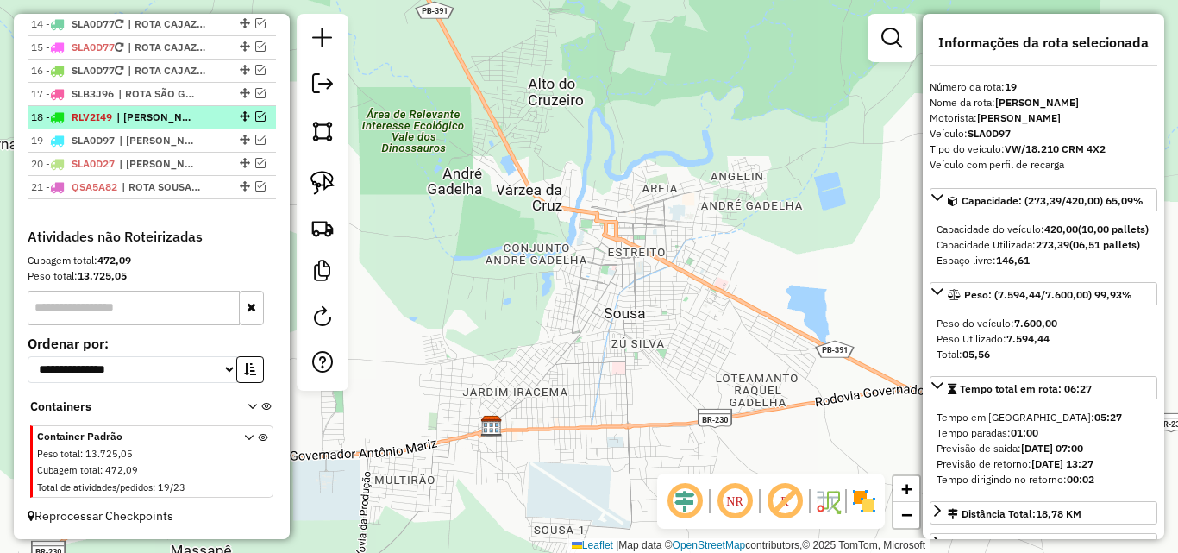
drag, startPoint x: 240, startPoint y: 94, endPoint x: 241, endPoint y: 106, distance: 12.2
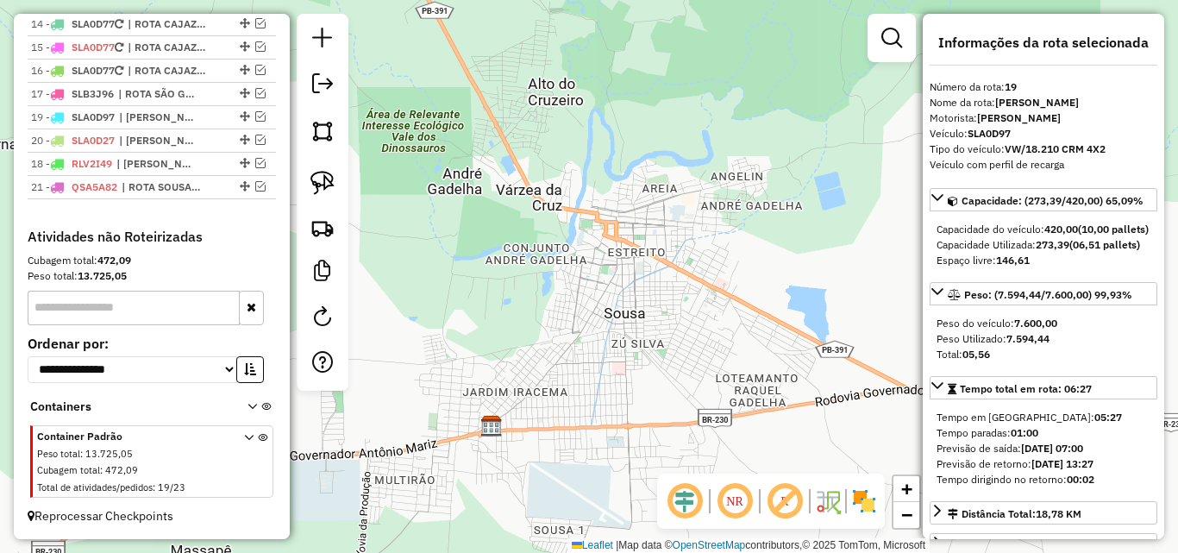
drag, startPoint x: 240, startPoint y: 113, endPoint x: 222, endPoint y: 176, distance: 65.3
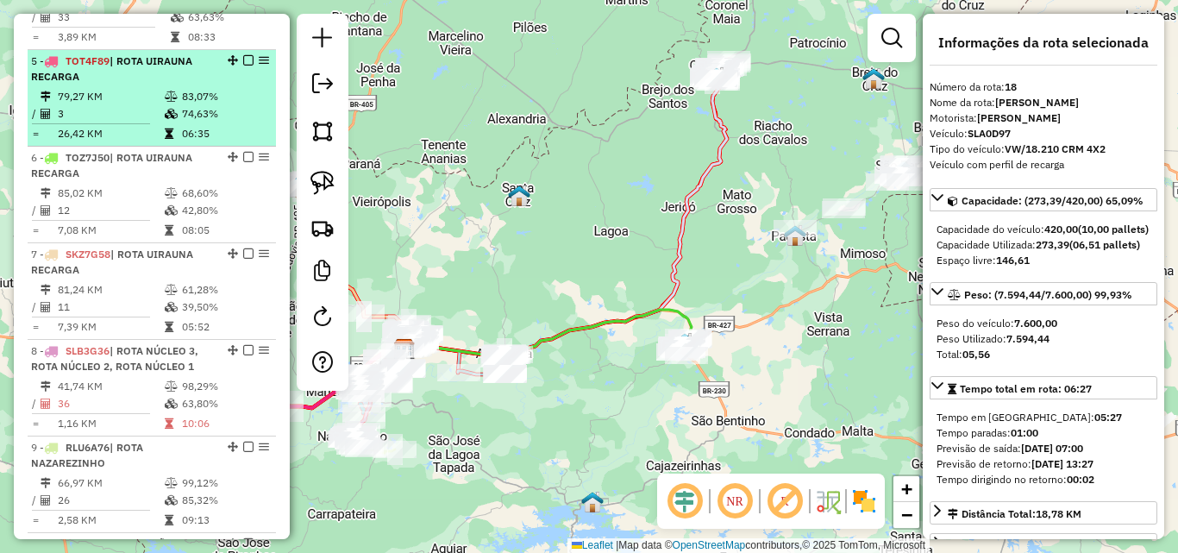
scroll to position [1057, 0]
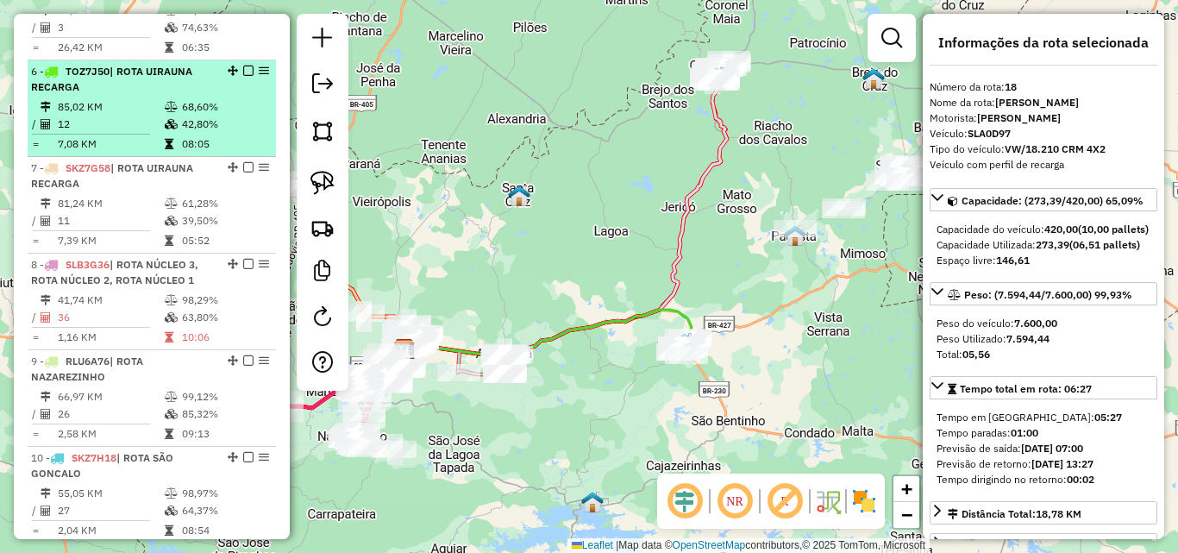
click at [159, 116] on td "85,02 KM" at bounding box center [110, 106] width 107 height 17
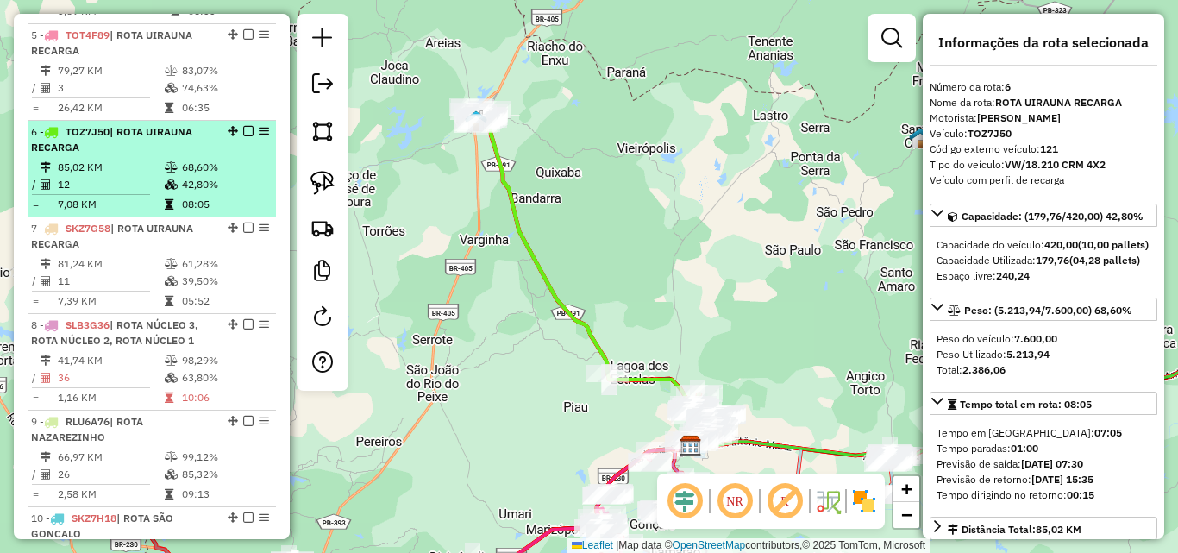
scroll to position [971, 0]
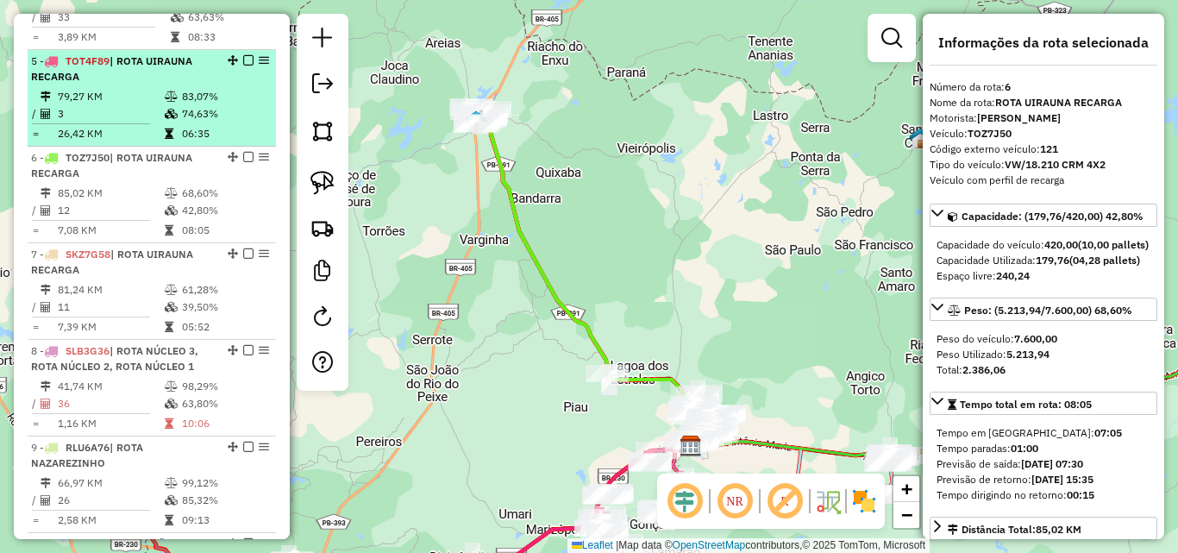
click at [184, 121] on td "74,63%" at bounding box center [224, 113] width 87 height 17
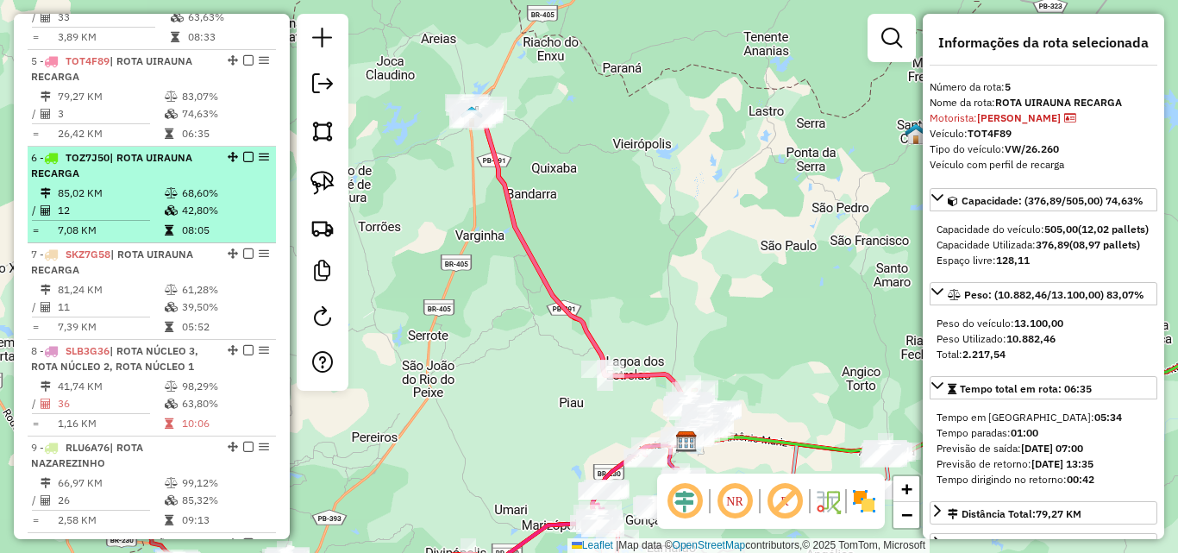
click at [174, 181] on div "6 - TOZ7J50 | ROTA UIRAUNA RECARGA" at bounding box center [122, 165] width 183 height 31
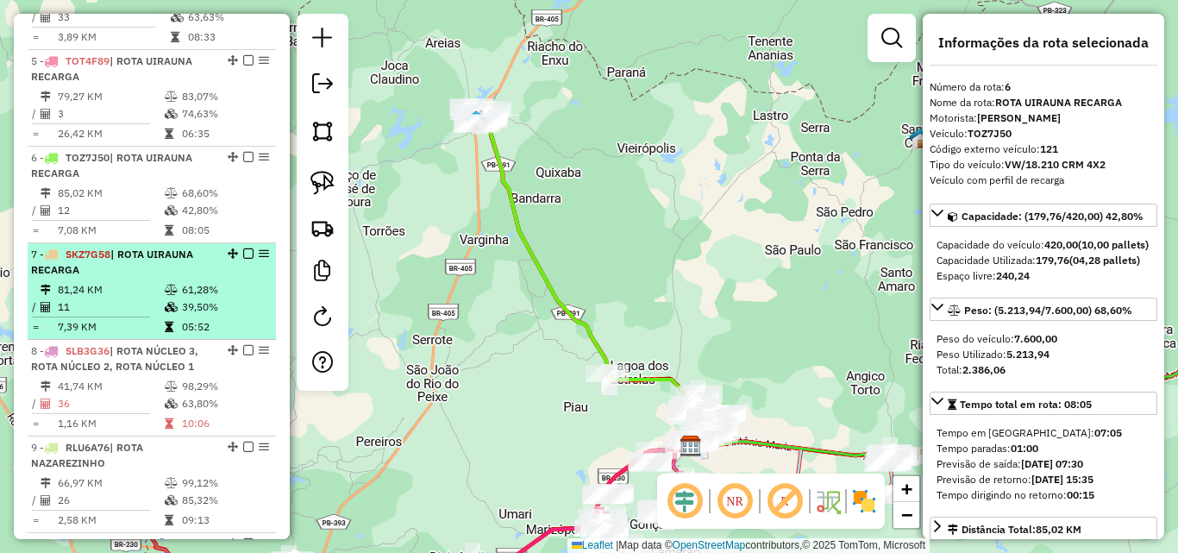
click at [172, 278] on div "7 - SKZ7G58 | ROTA UIRAUNA RECARGA" at bounding box center [122, 262] width 183 height 31
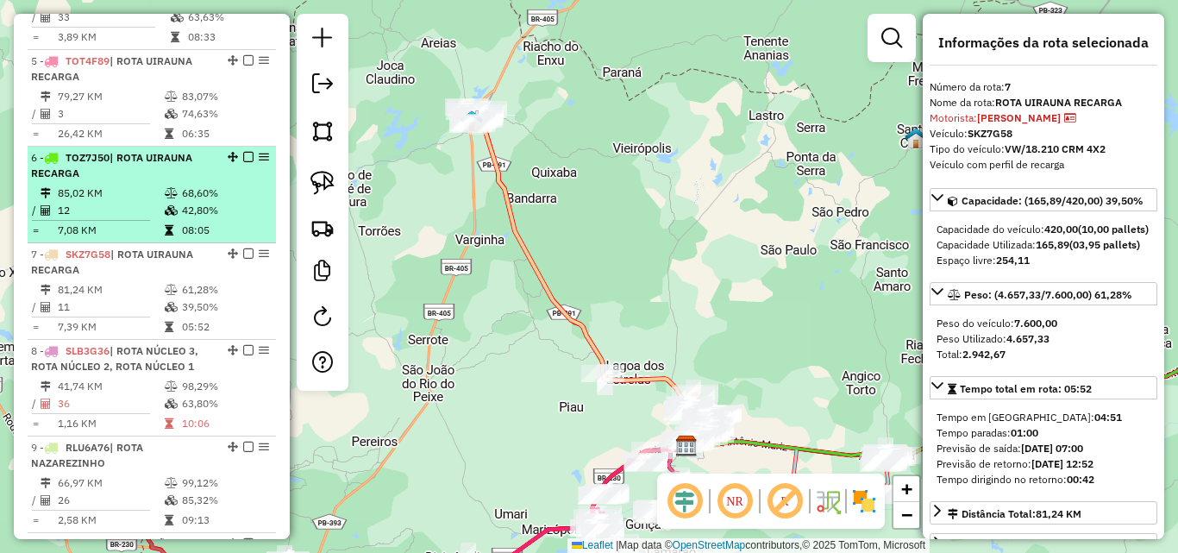
click at [155, 181] on div "6 - TOZ7J50 | ROTA UIRAUNA RECARGA" at bounding box center [122, 165] width 183 height 31
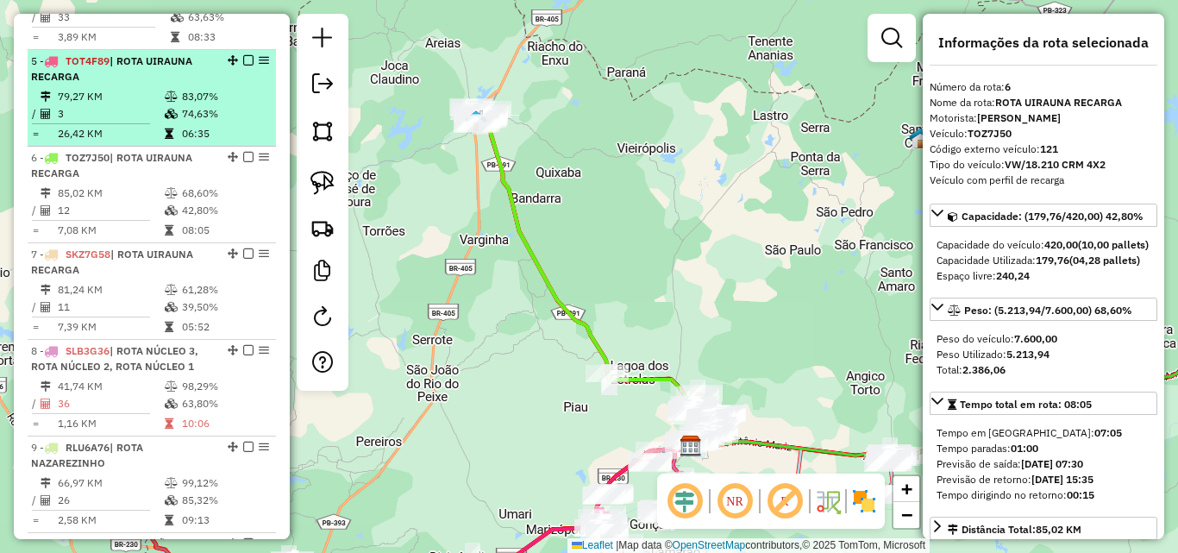
click at [171, 119] on icon at bounding box center [171, 114] width 13 height 10
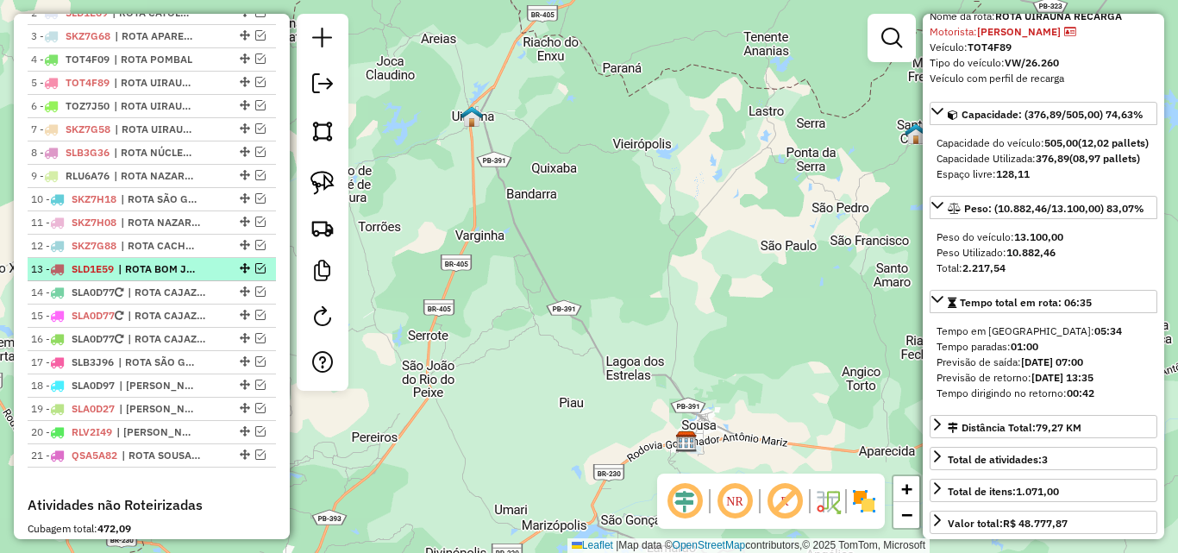
scroll to position [712, 0]
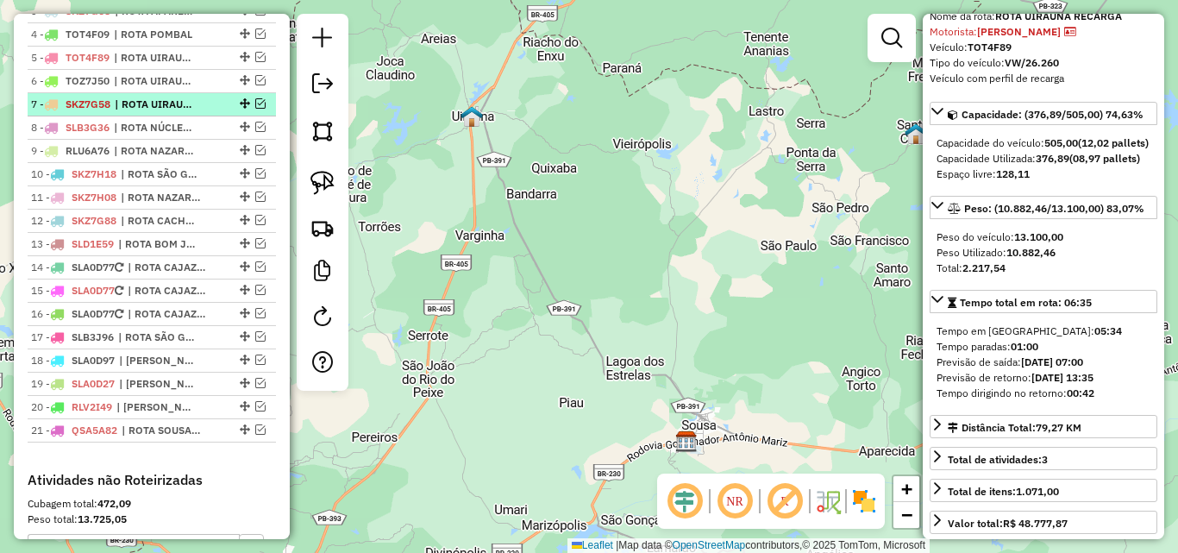
click at [255, 109] on em at bounding box center [260, 103] width 10 height 10
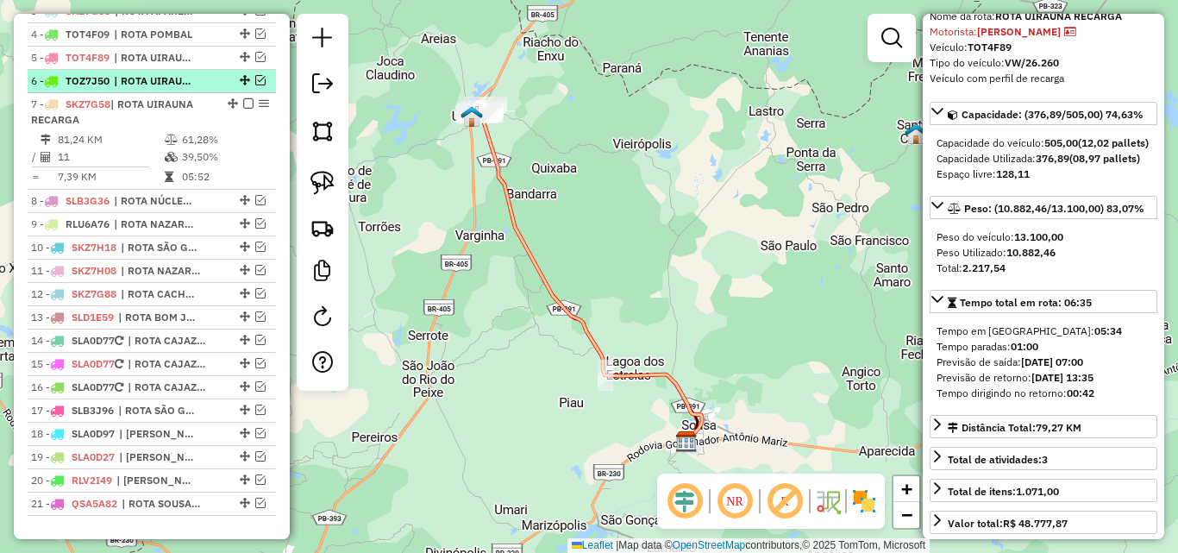
click at [255, 85] on em at bounding box center [260, 80] width 10 height 10
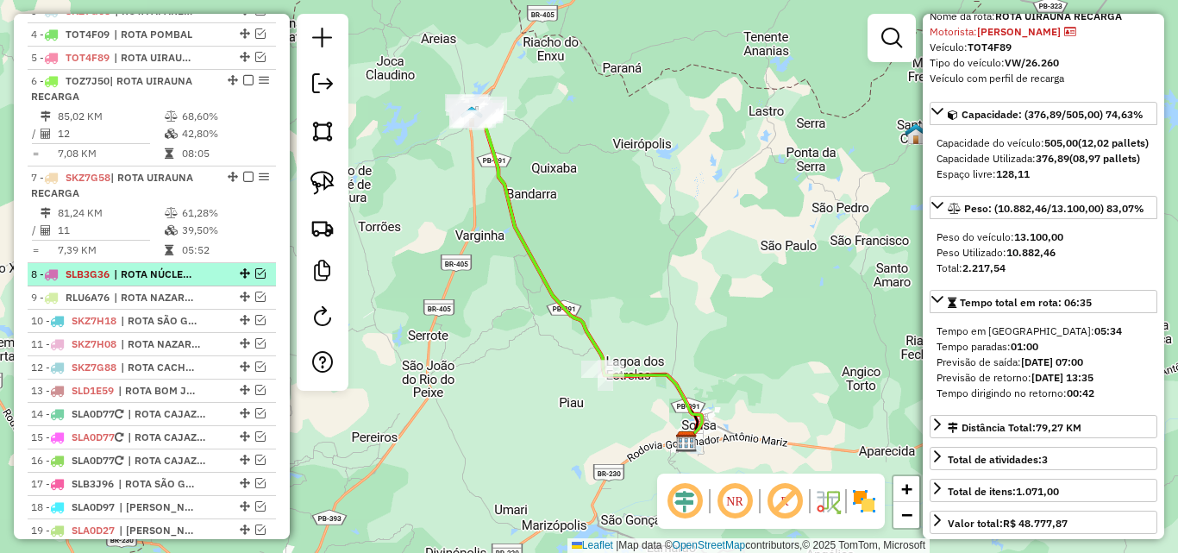
click at [258, 278] on em at bounding box center [260, 273] width 10 height 10
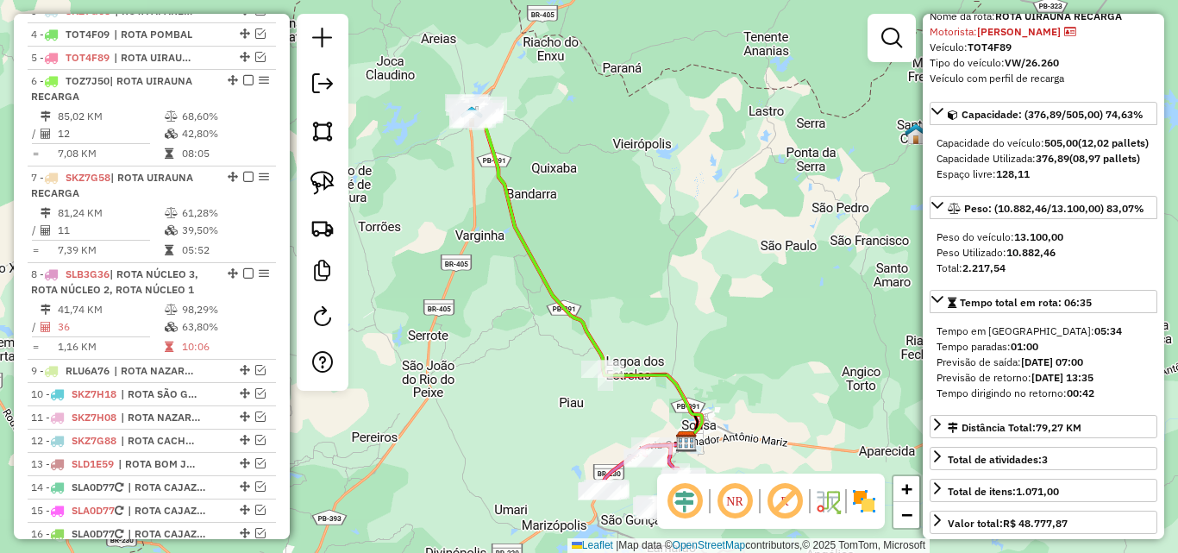
drag, startPoint x: 388, startPoint y: 262, endPoint x: 373, endPoint y: 255, distance: 16.2
click at [389, 262] on div "Janela de atendimento Grade de atendimento Capacidade Transportadoras Veículos …" at bounding box center [589, 276] width 1178 height 553
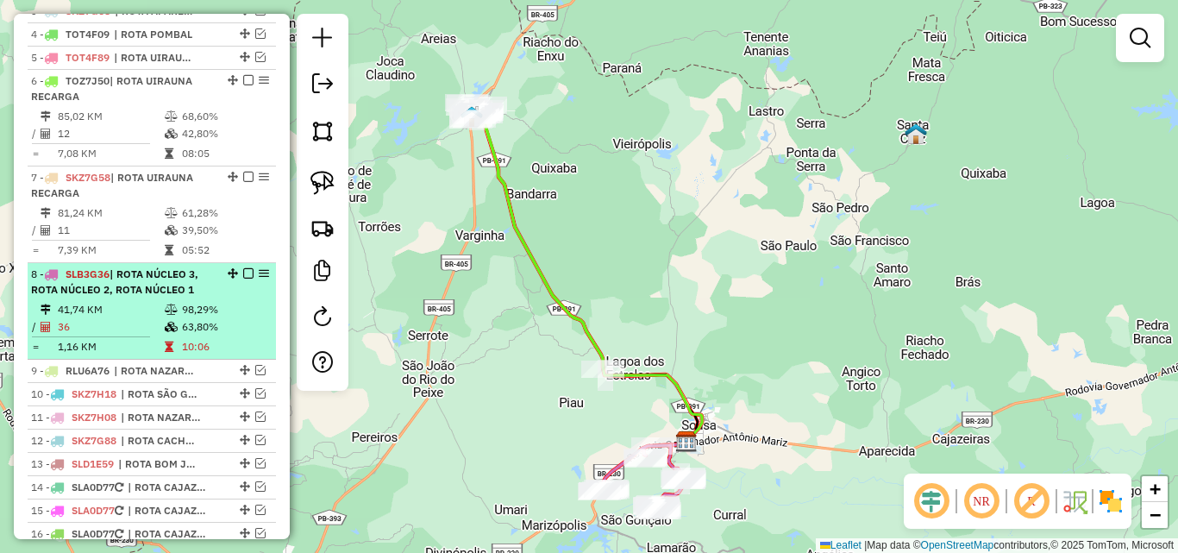
click at [243, 278] on em at bounding box center [248, 273] width 10 height 10
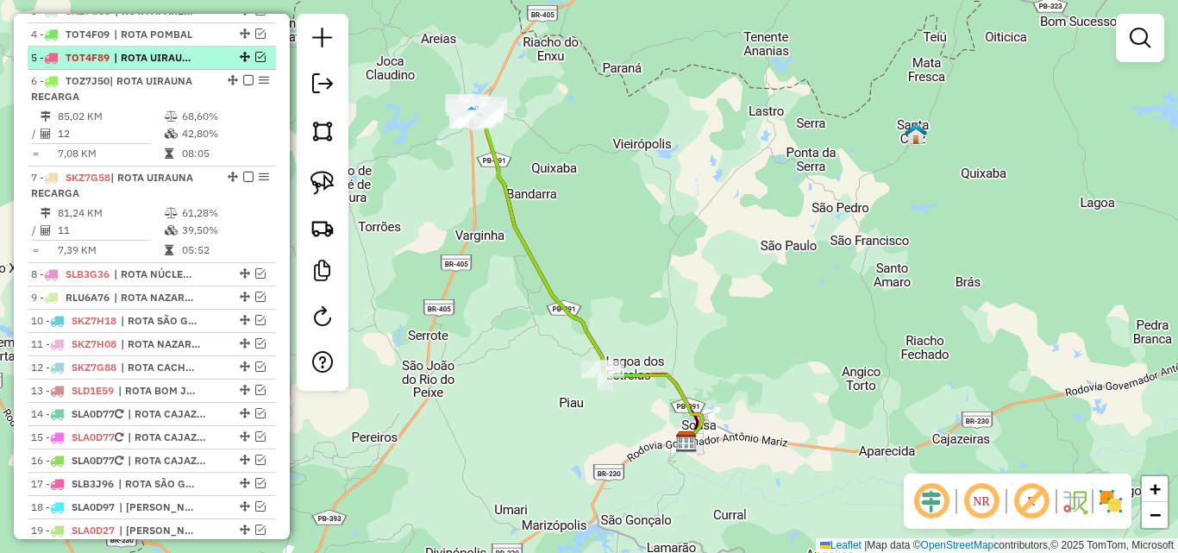
click at [255, 62] on em at bounding box center [260, 57] width 10 height 10
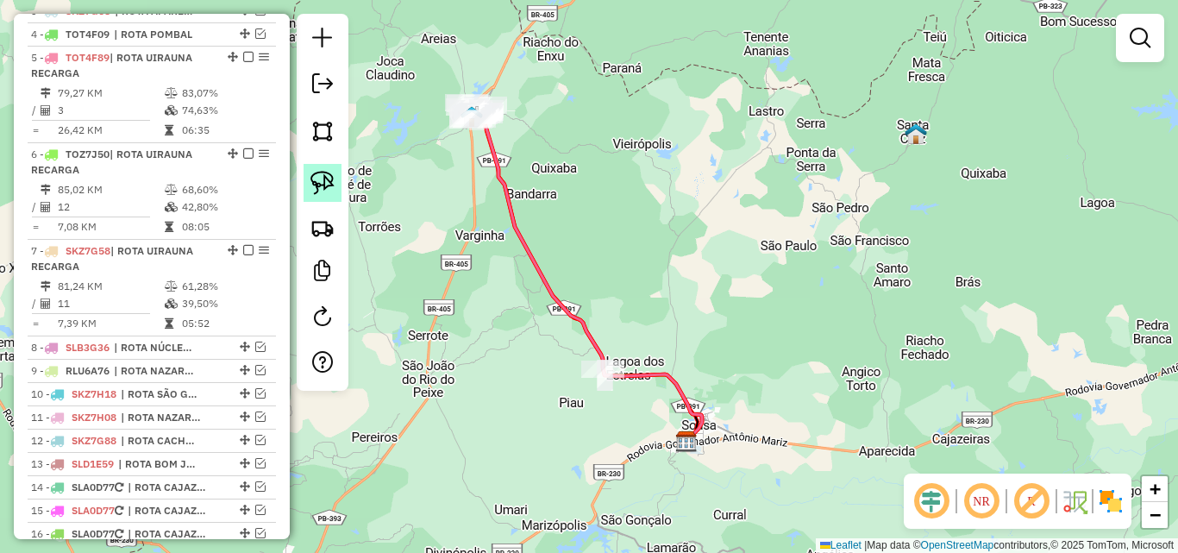
click at [328, 176] on img at bounding box center [322, 183] width 24 height 24
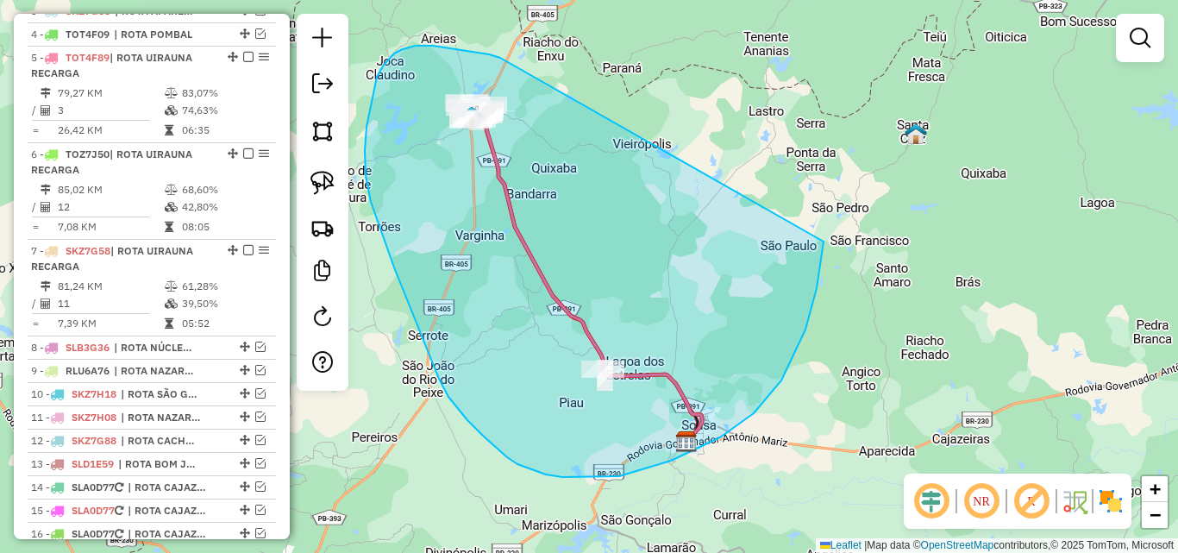
drag, startPoint x: 394, startPoint y: 53, endPoint x: 827, endPoint y: 230, distance: 467.5
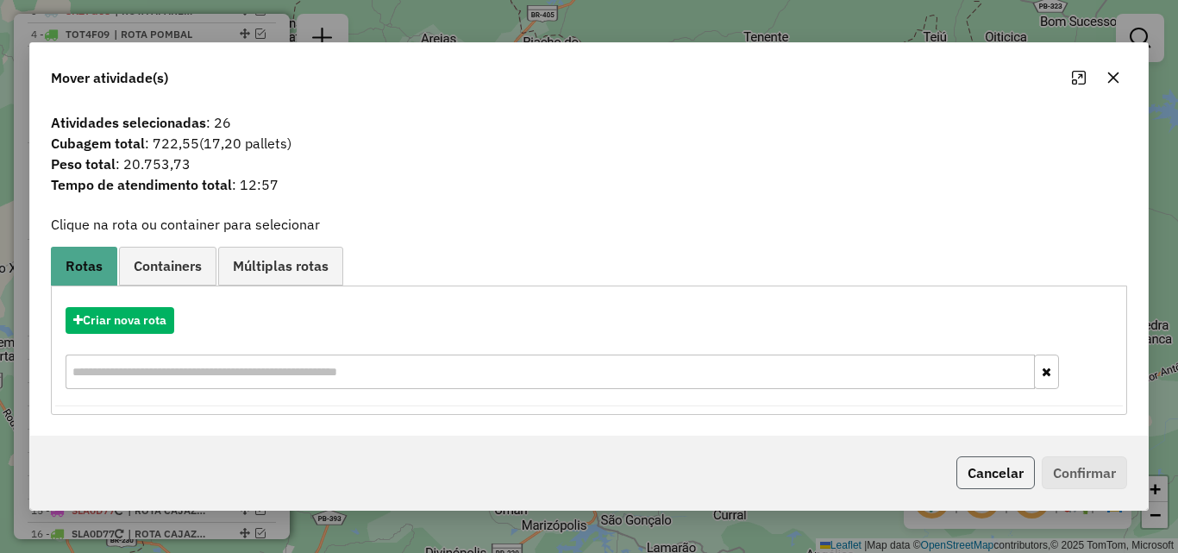
click at [989, 468] on button "Cancelar" at bounding box center [995, 472] width 78 height 33
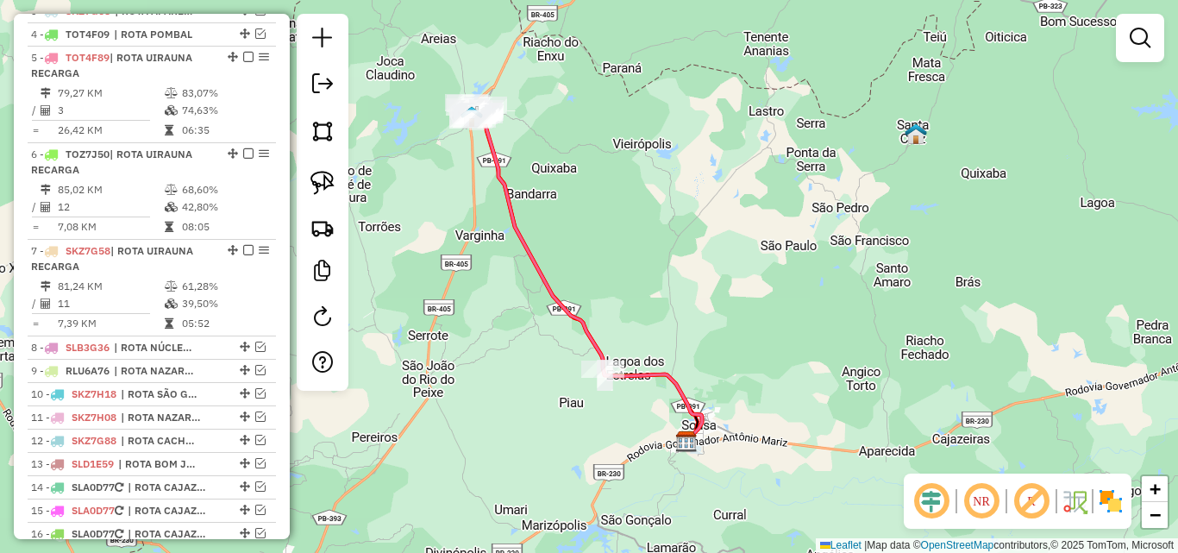
click at [535, 257] on icon at bounding box center [589, 277] width 225 height 327
select select "*********"
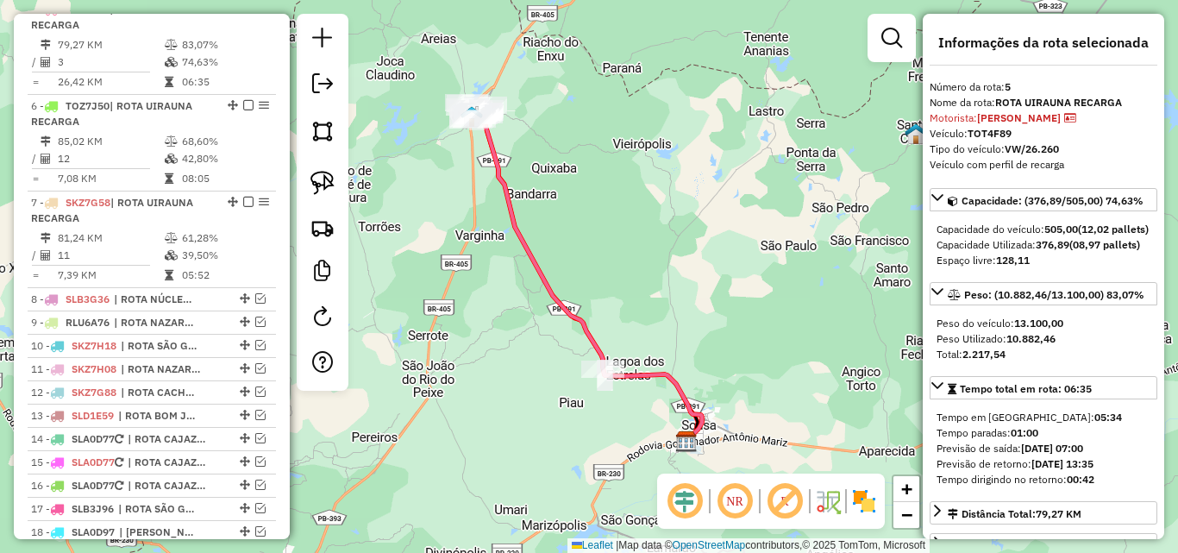
scroll to position [86, 0]
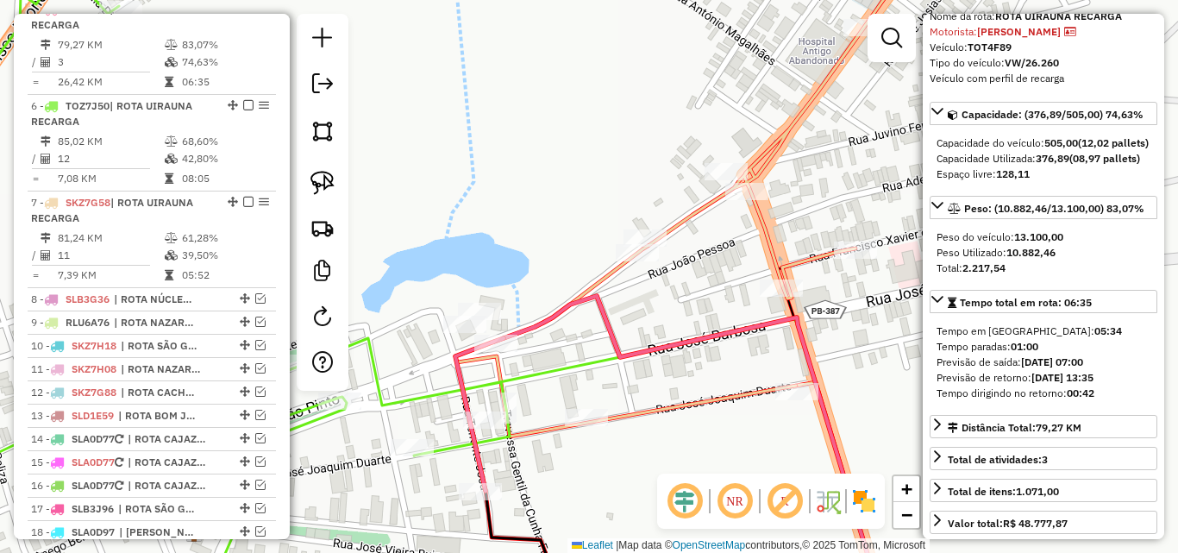
click at [601, 264] on div "Janela de atendimento Grade de atendimento Capacidade Transportadoras Veículos …" at bounding box center [589, 276] width 1178 height 553
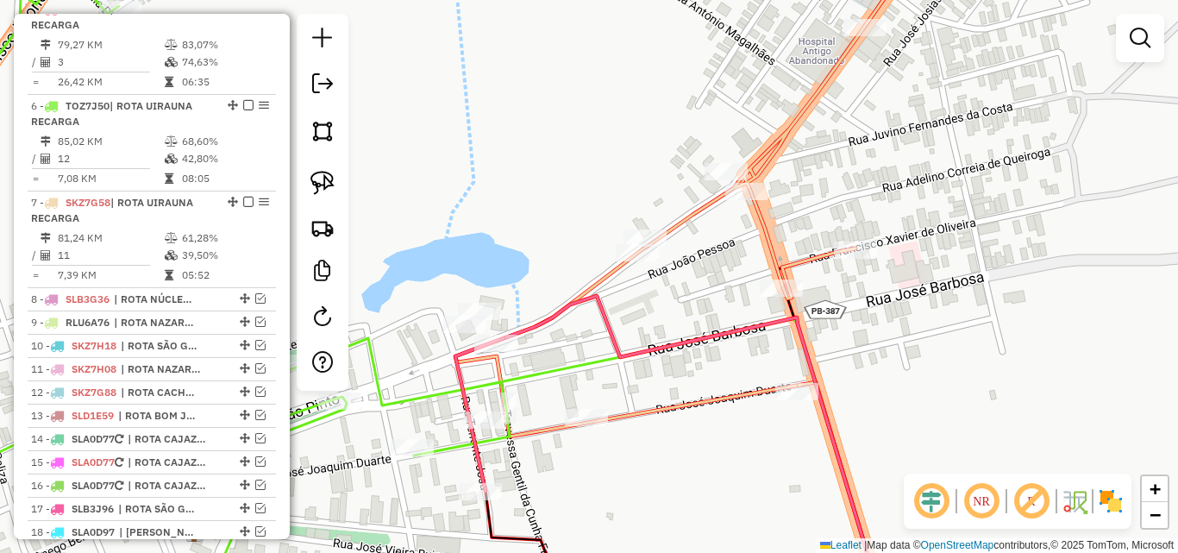
click at [603, 271] on icon at bounding box center [688, 190] width 467 height 491
select select "*********"
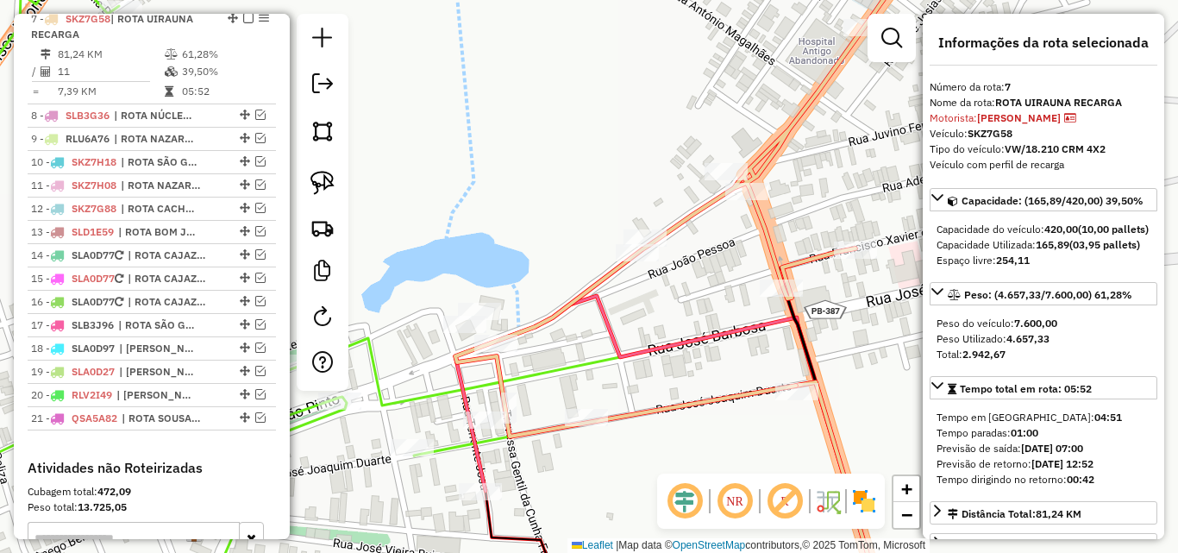
scroll to position [954, 0]
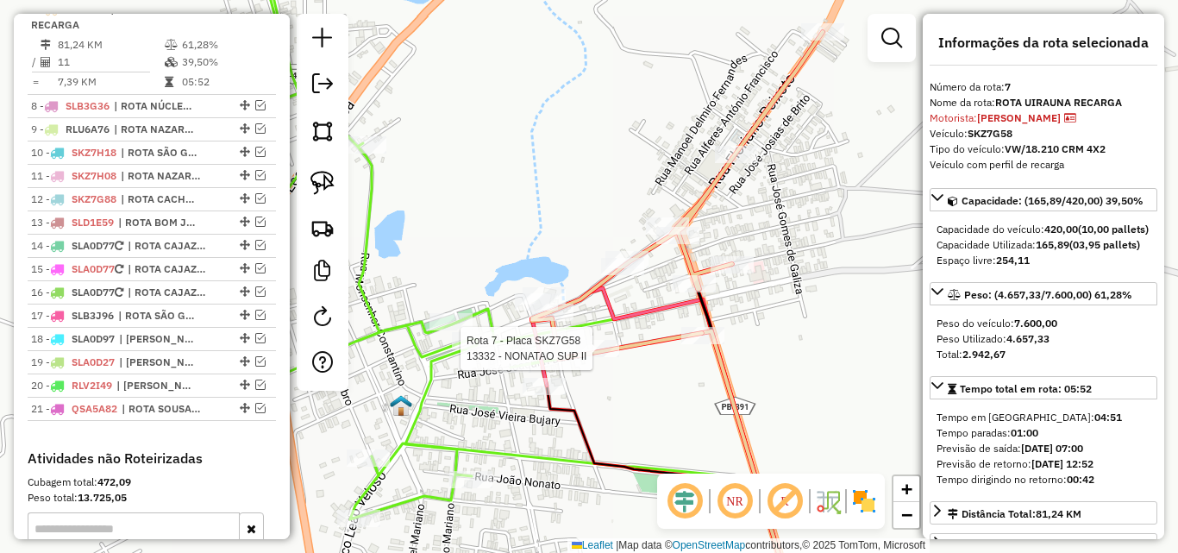
click at [602, 357] on div at bounding box center [597, 348] width 43 height 17
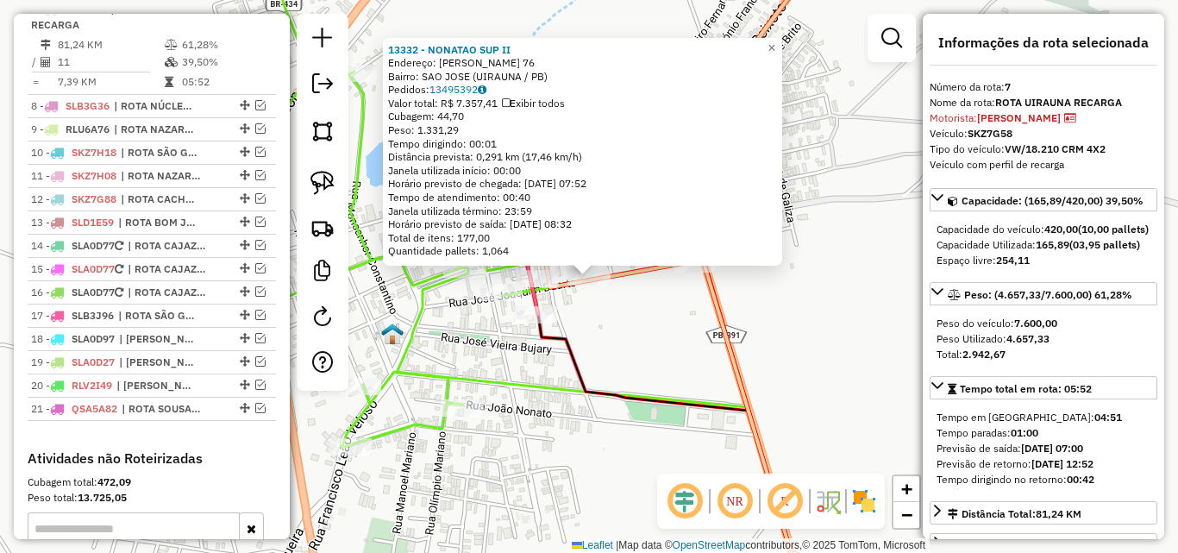
click at [631, 323] on div "13332 - NONATAO SUP II Endereço: JOSE BARBOSA 76 Bairro: SAO JOSE (UIRAUNA / PB…" at bounding box center [589, 276] width 1178 height 553
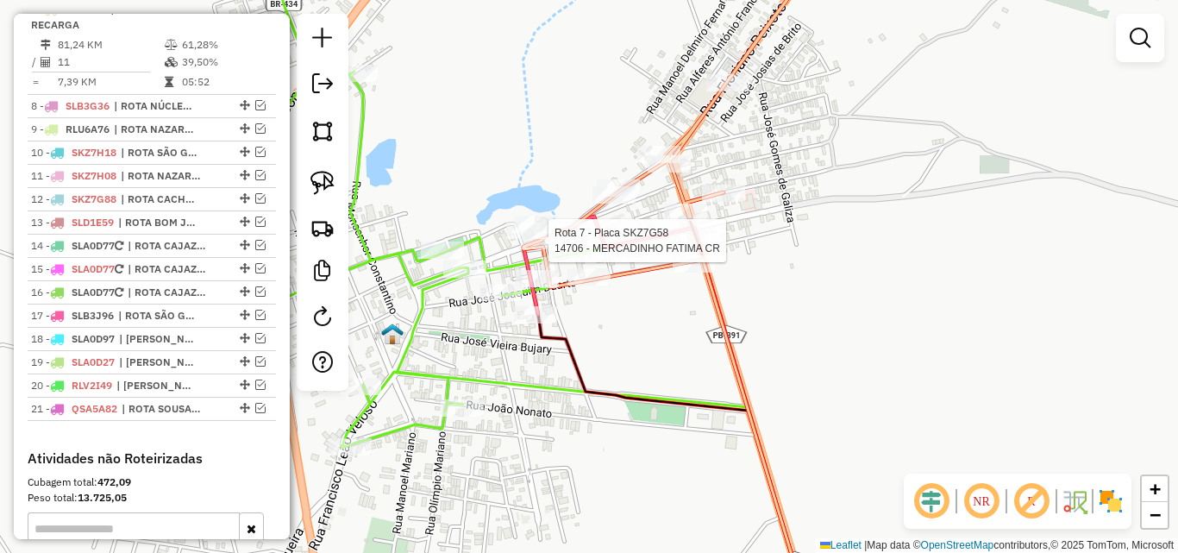
select select "*********"
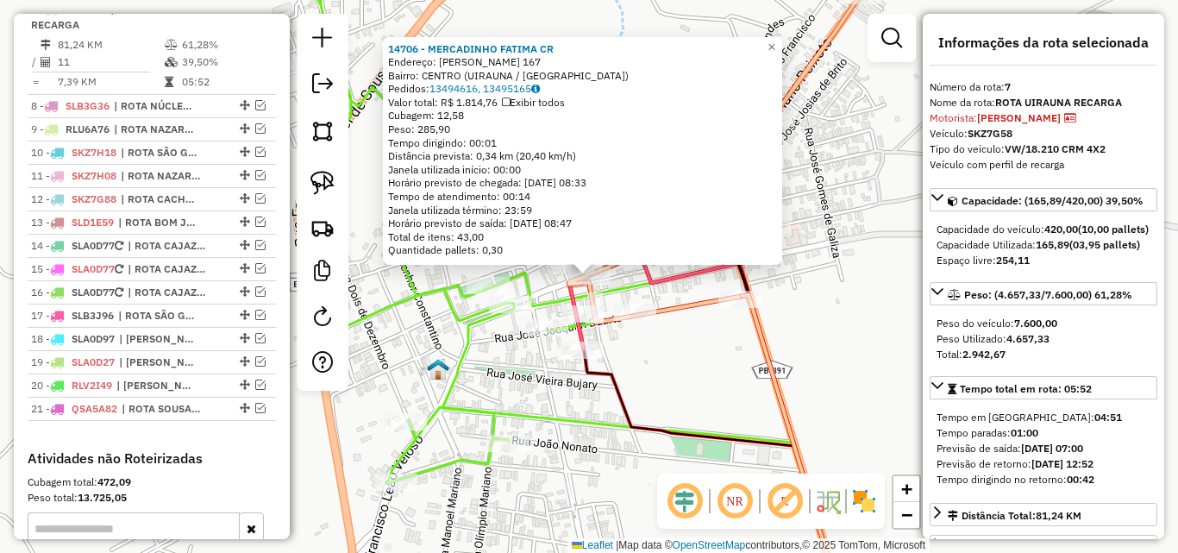
click at [675, 369] on div "14706 - MERCADINHO FATIMA CR Endereço: EUCLIDES FERNANDES 167 Bairro: CENTRO (U…" at bounding box center [589, 276] width 1178 height 553
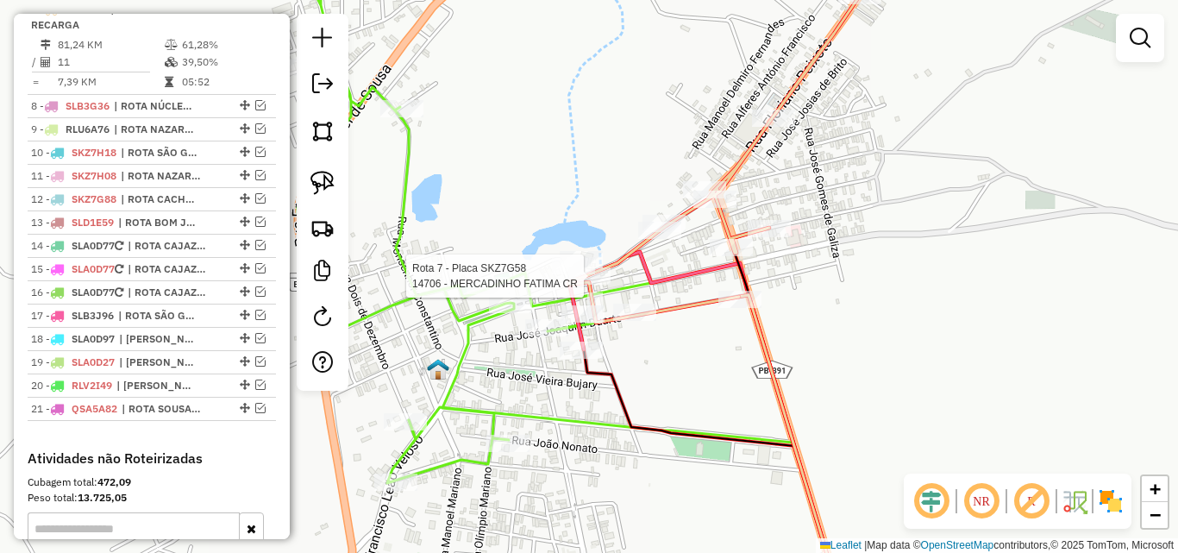
select select "*********"
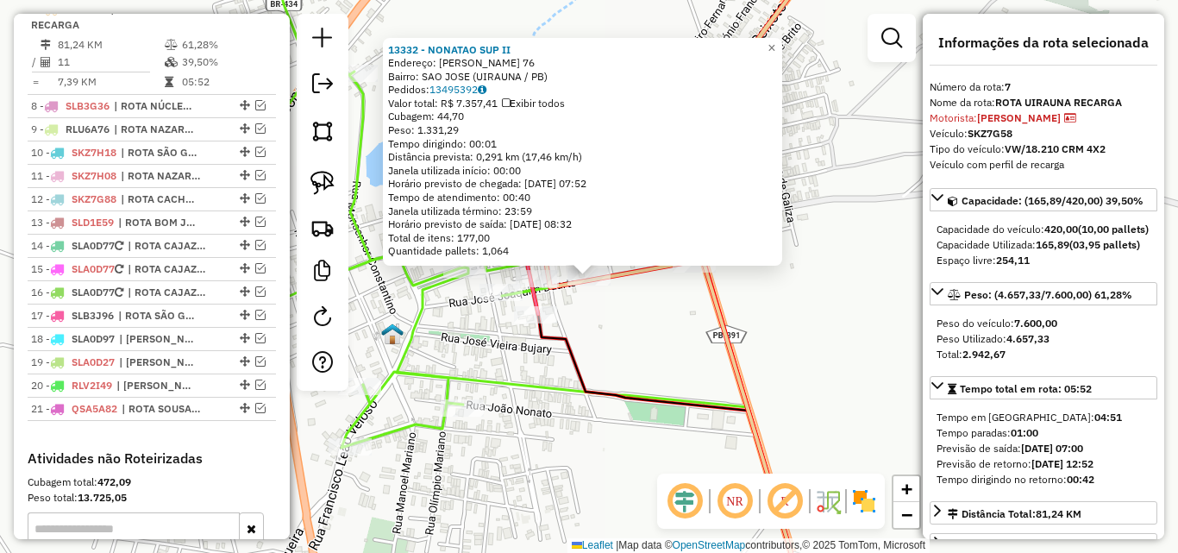
click at [681, 350] on div "13332 - NONATAO SUP II Endereço: JOSE BARBOSA 76 Bairro: SAO JOSE (UIRAUNA / PB…" at bounding box center [589, 276] width 1178 height 553
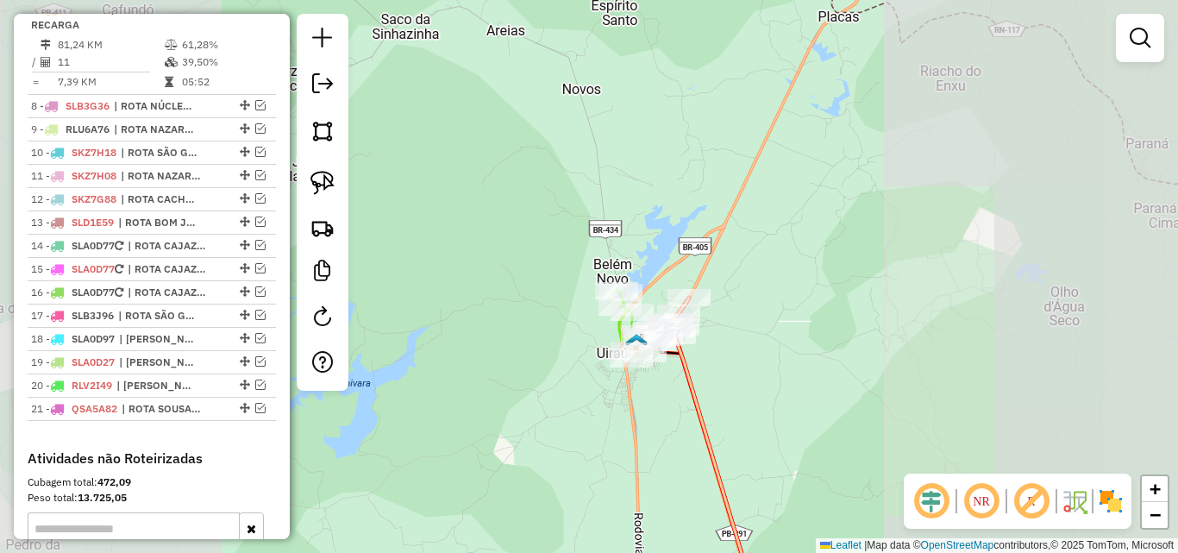
drag, startPoint x: 840, startPoint y: 347, endPoint x: 777, endPoint y: 207, distance: 153.2
click at [777, 207] on div "Janela de atendimento Grade de atendimento Capacidade Transportadoras Veículos …" at bounding box center [589, 276] width 1178 height 553
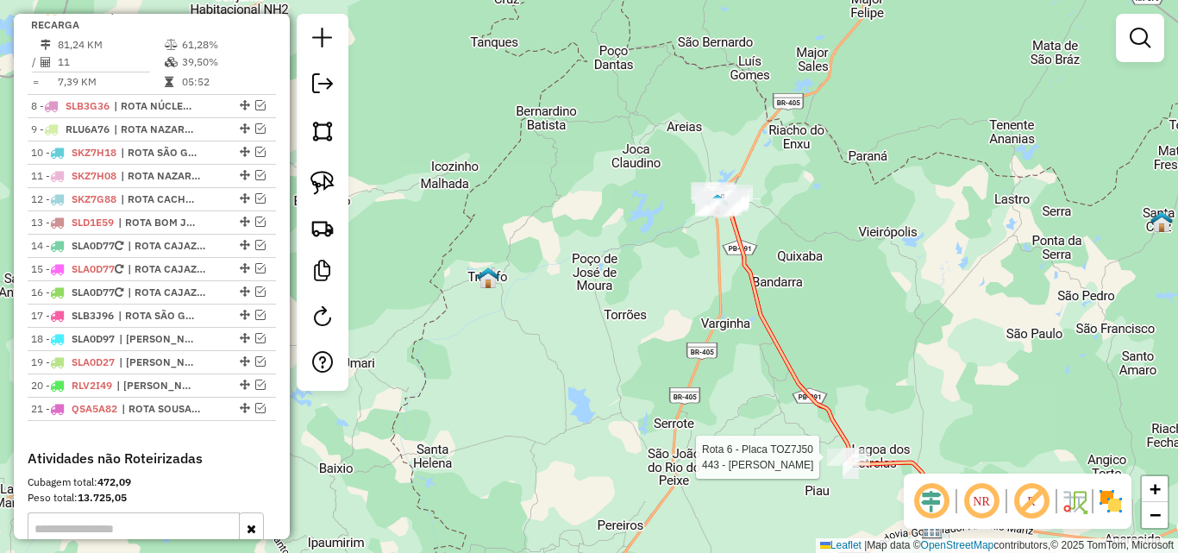
select select "*********"
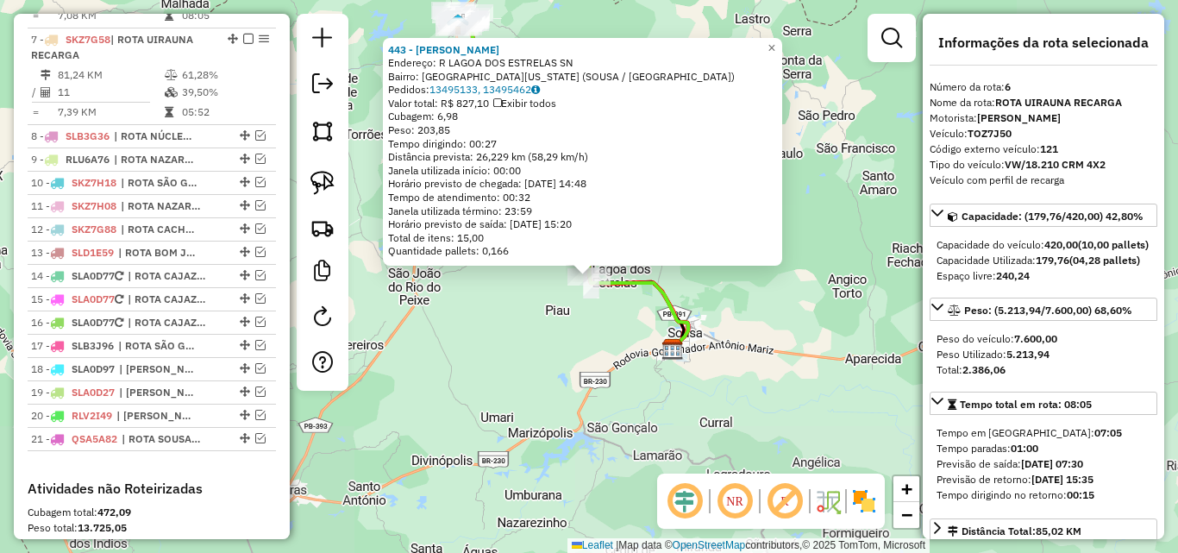
scroll to position [857, 0]
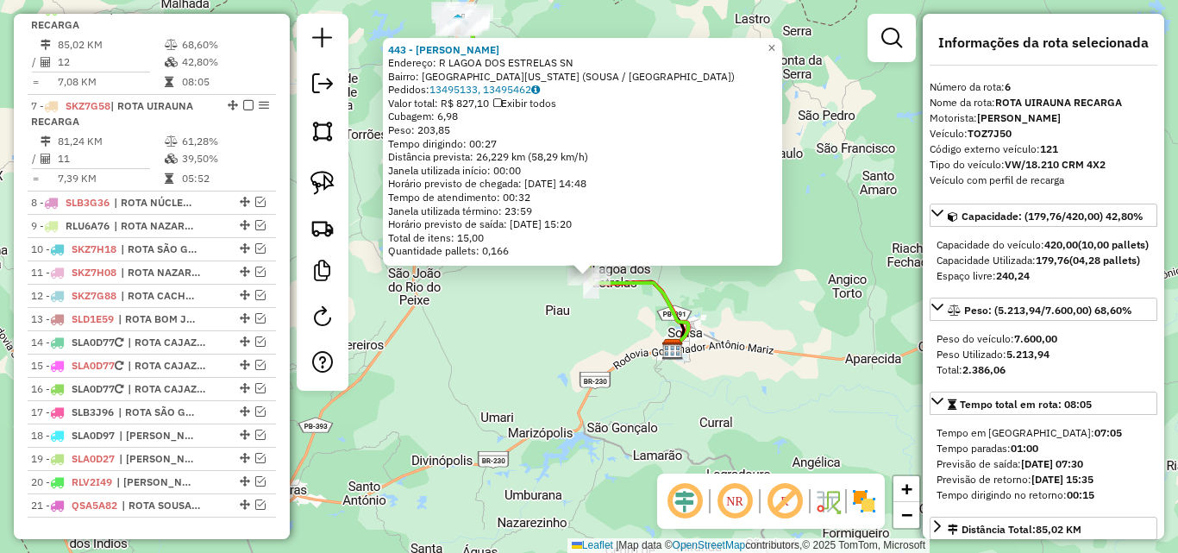
click at [641, 328] on div "443 - JOAO ESTRELA NETO Endereço: R LAGOA DOS ESTRELAS SN Bairro: JARDIM FLORID…" at bounding box center [589, 276] width 1178 height 553
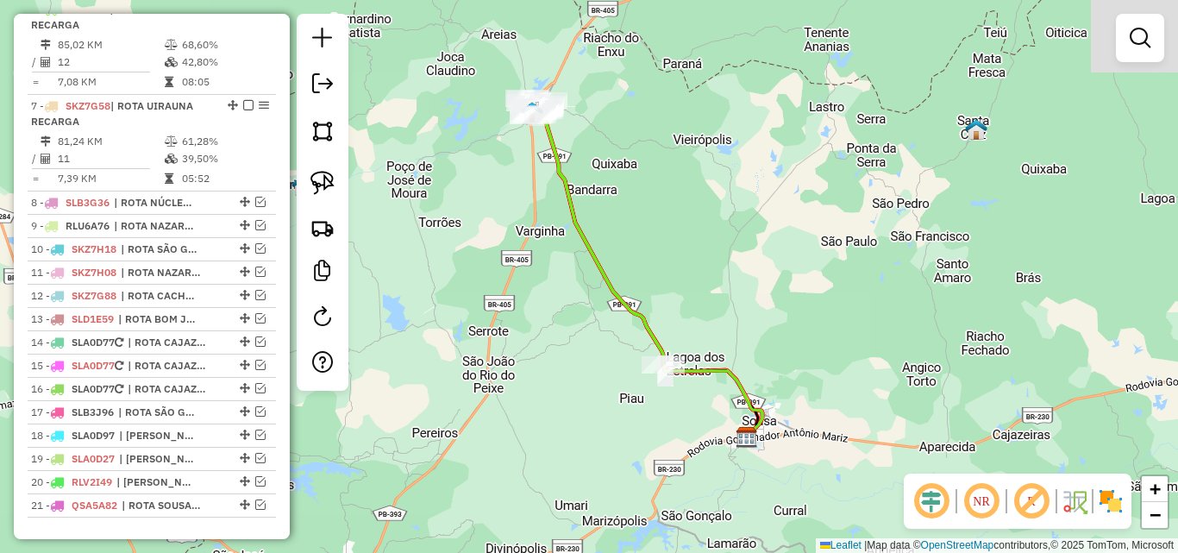
drag, startPoint x: 674, startPoint y: 290, endPoint x: 669, endPoint y: 282, distance: 9.3
click at [703, 319] on div "Janela de atendimento Grade de atendimento Capacidade Transportadoras Veículos …" at bounding box center [589, 276] width 1178 height 553
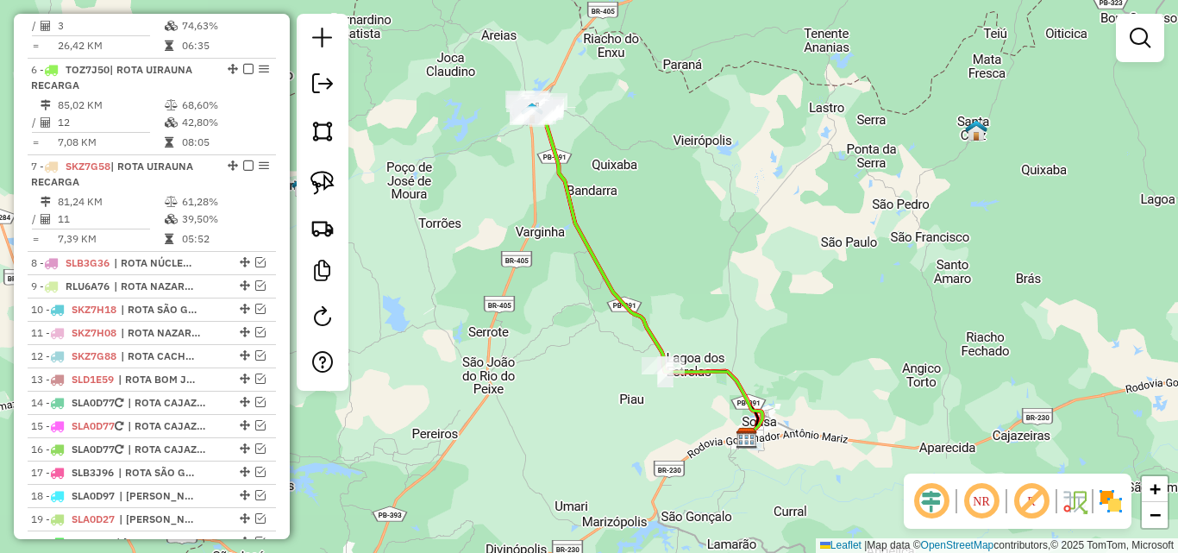
scroll to position [771, 0]
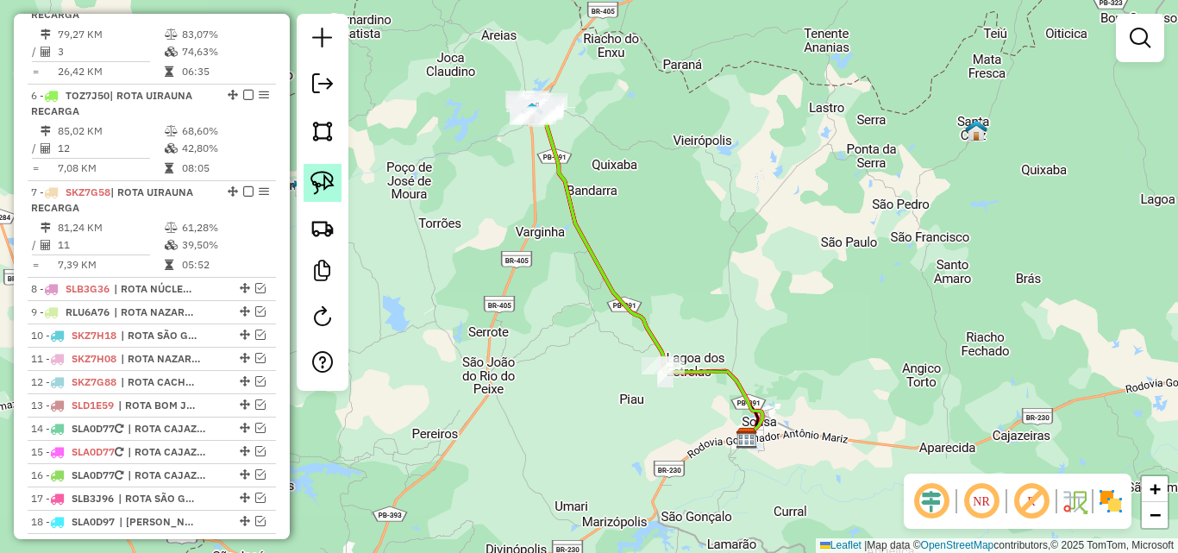
drag, startPoint x: 330, startPoint y: 174, endPoint x: 654, endPoint y: 106, distance: 330.4
click at [329, 174] on img at bounding box center [322, 183] width 24 height 24
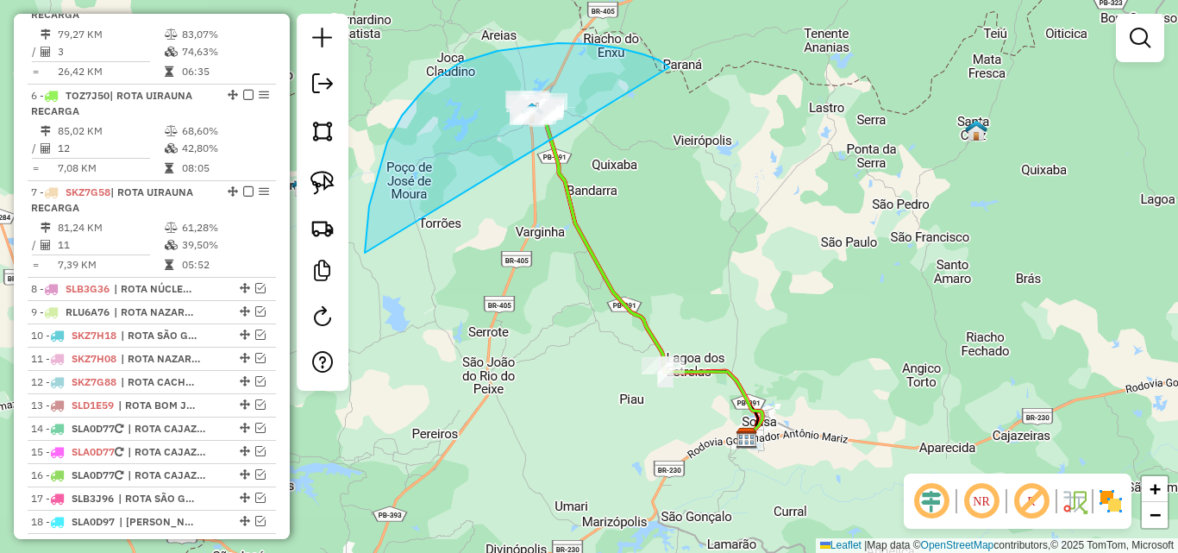
drag, startPoint x: 660, startPoint y: 60, endPoint x: 807, endPoint y: 415, distance: 383.8
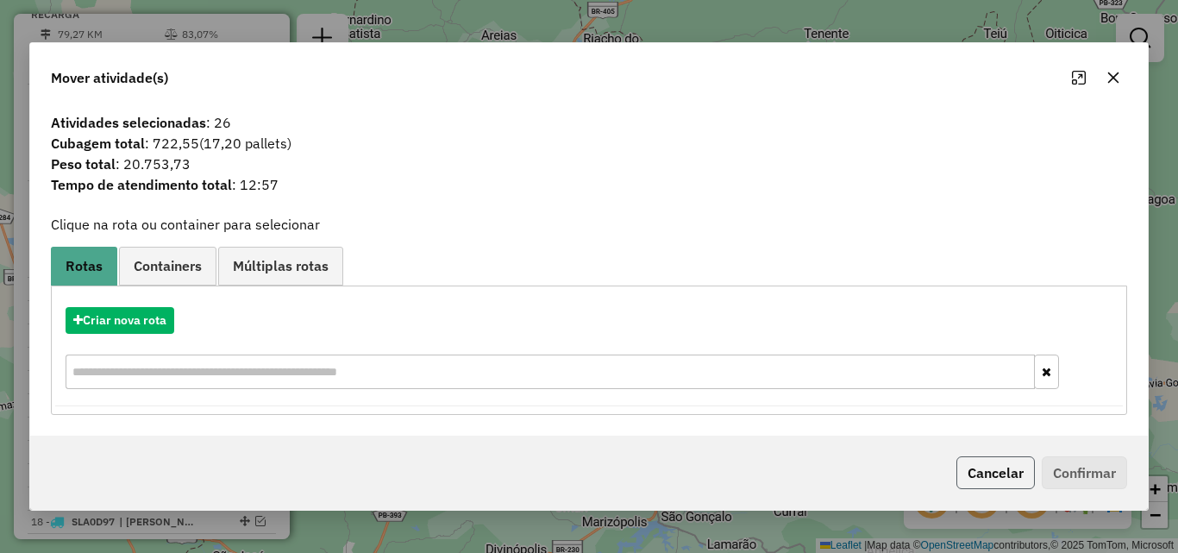
click at [1016, 479] on button "Cancelar" at bounding box center [995, 472] width 78 height 33
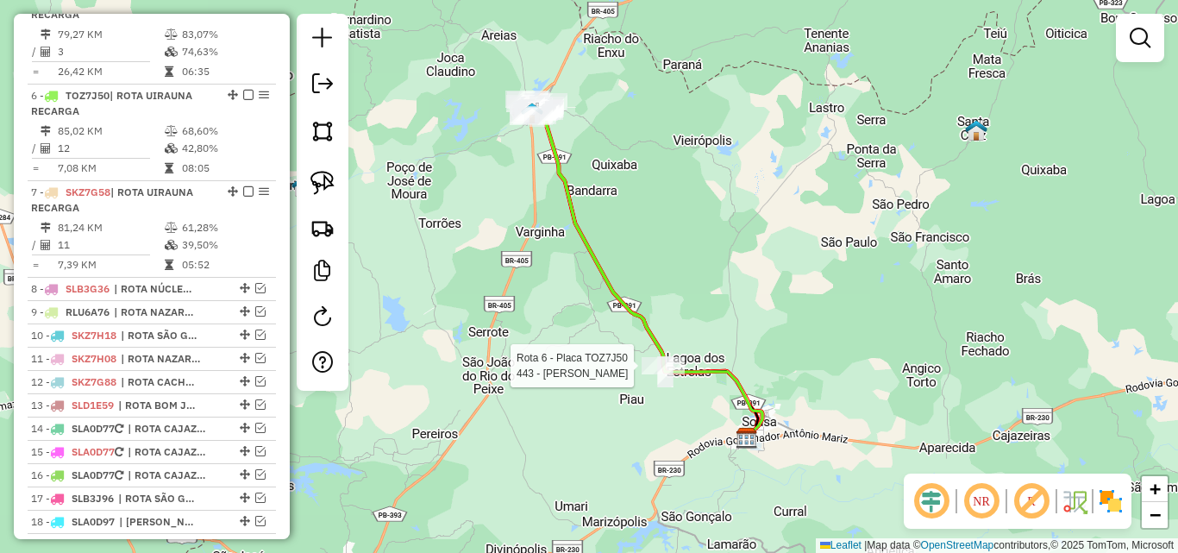
select select "*********"
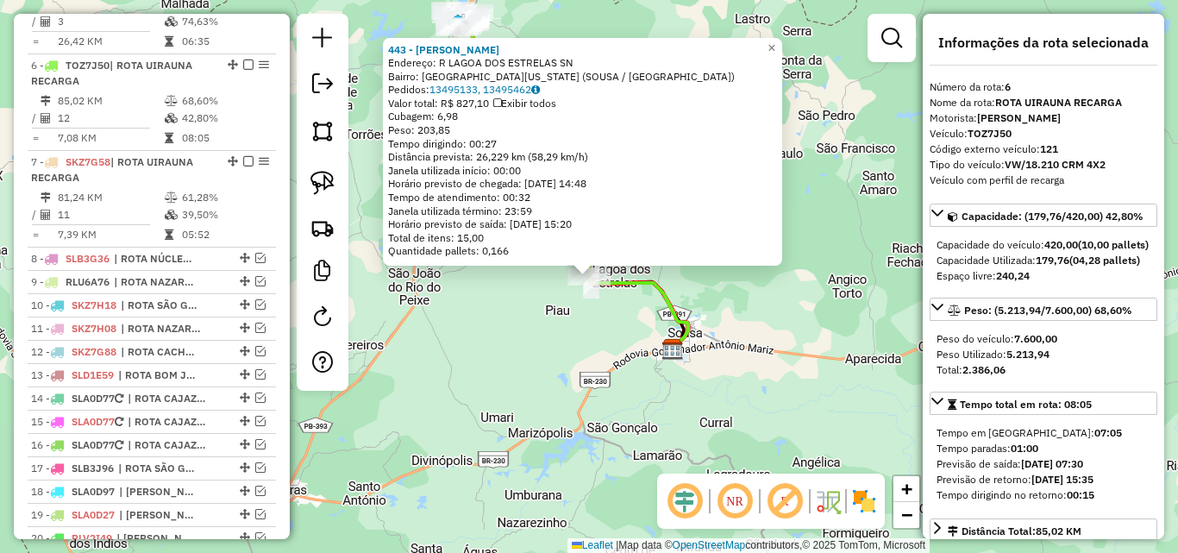
scroll to position [857, 0]
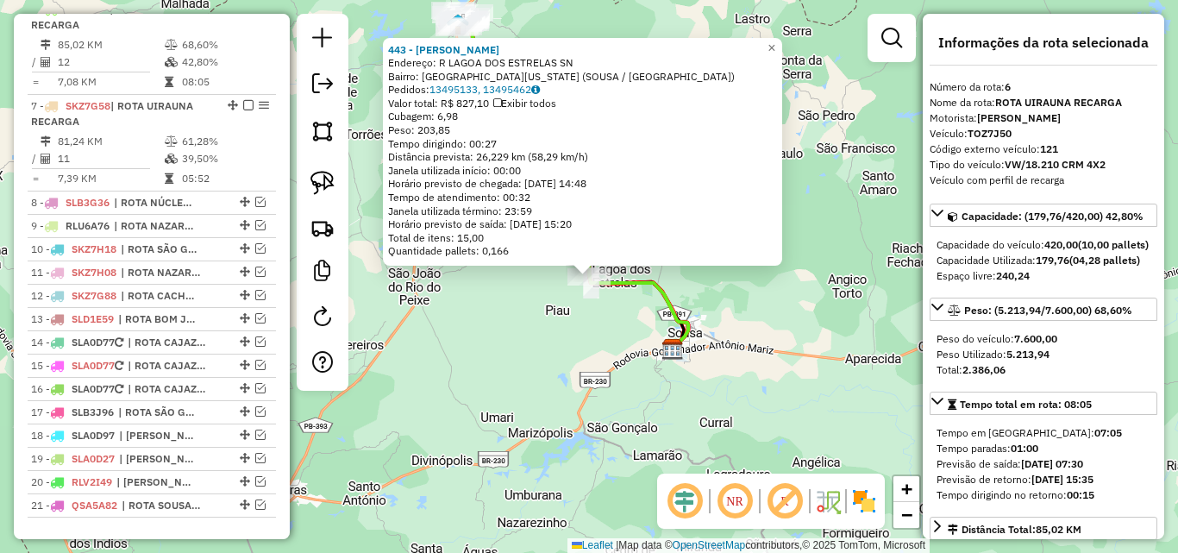
click at [554, 384] on div "443 - JOAO ESTRELA NETO Endereço: R LAGOA DOS ESTRELAS SN Bairro: JARDIM FLORID…" at bounding box center [589, 276] width 1178 height 553
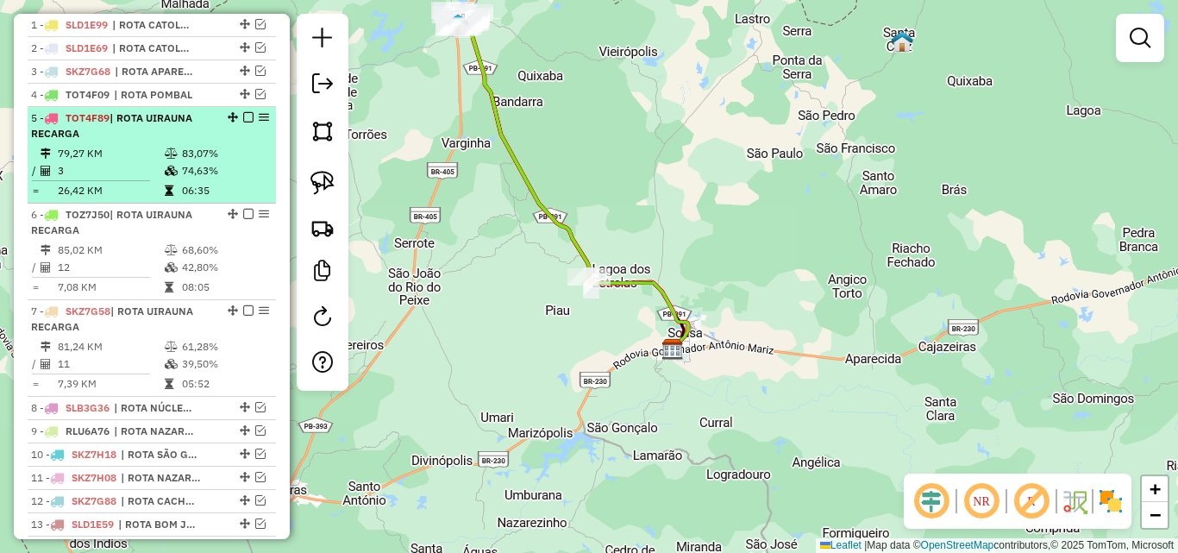
scroll to position [598, 0]
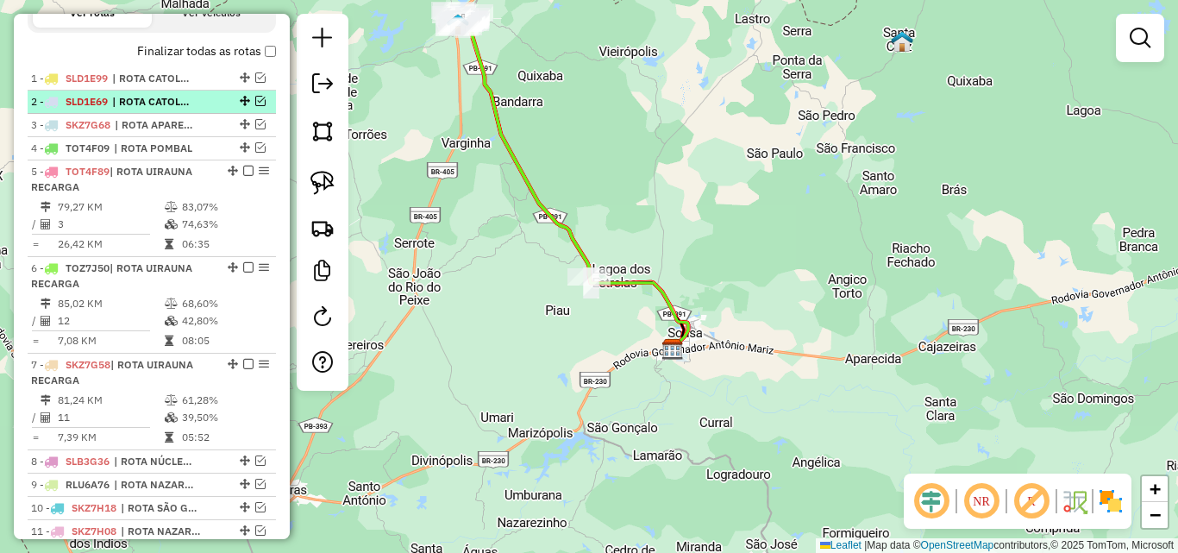
drag, startPoint x: 157, startPoint y: 96, endPoint x: 159, endPoint y: 110, distance: 14.8
click at [158, 86] on span "| ROTA CATOLÉ DO ROCHA" at bounding box center [151, 79] width 79 height 16
select select "*********"
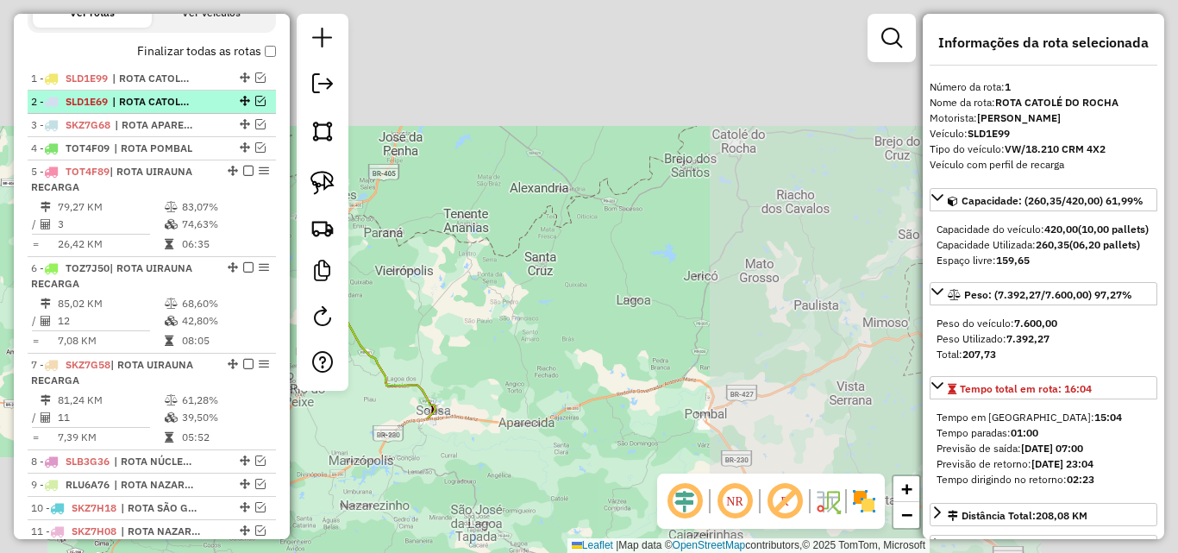
click at [158, 110] on span "| ROTA CATOLÉ DO ROCHA" at bounding box center [151, 102] width 79 height 16
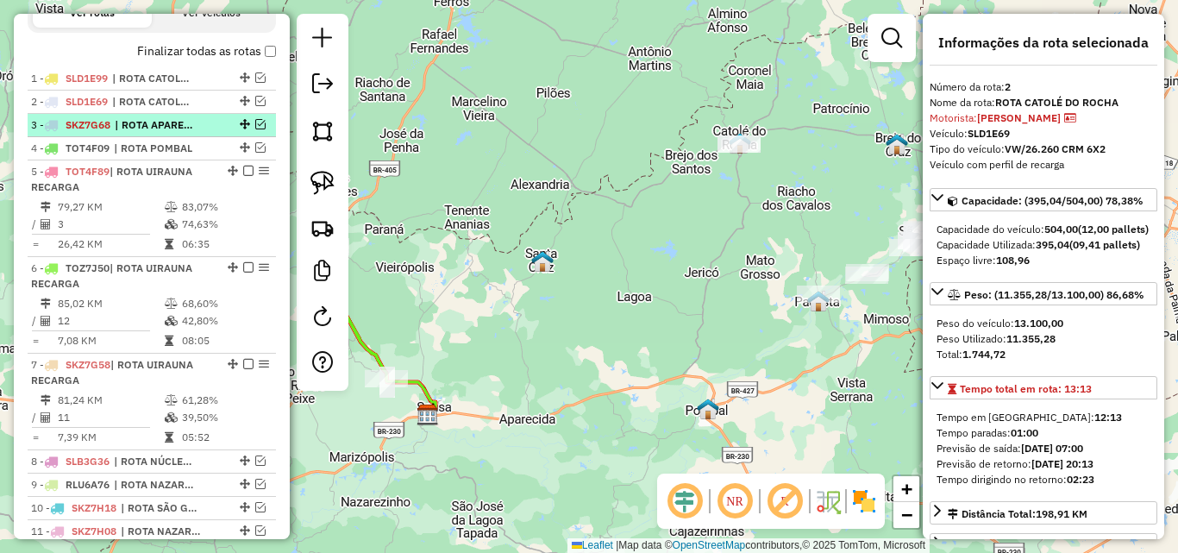
click at [156, 133] on span "| ROTA APARECIDA" at bounding box center [154, 125] width 79 height 16
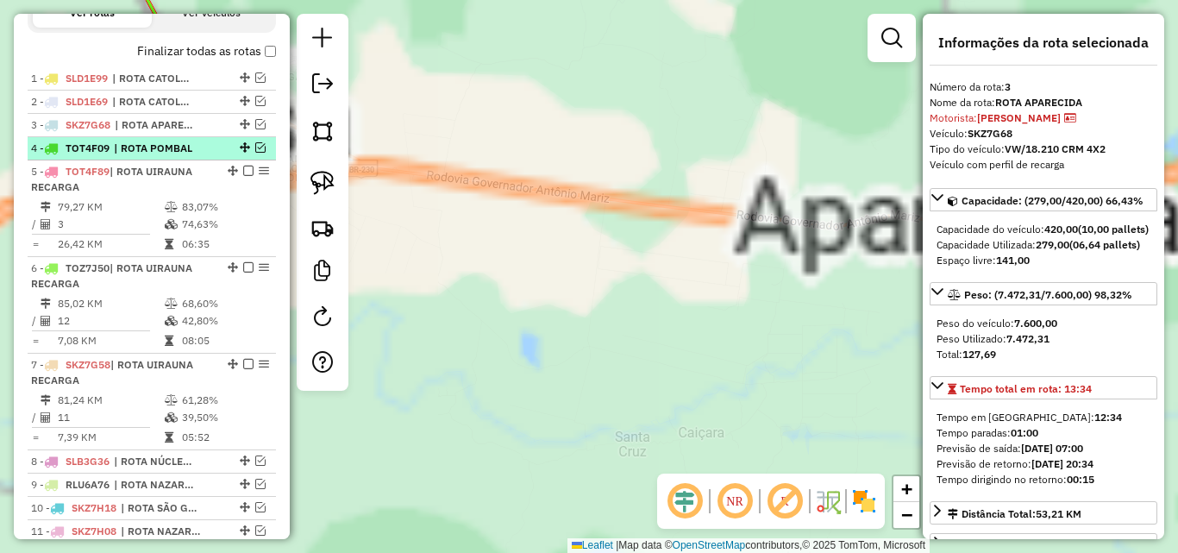
click at [153, 156] on span "| ROTA POMBAL" at bounding box center [153, 149] width 79 height 16
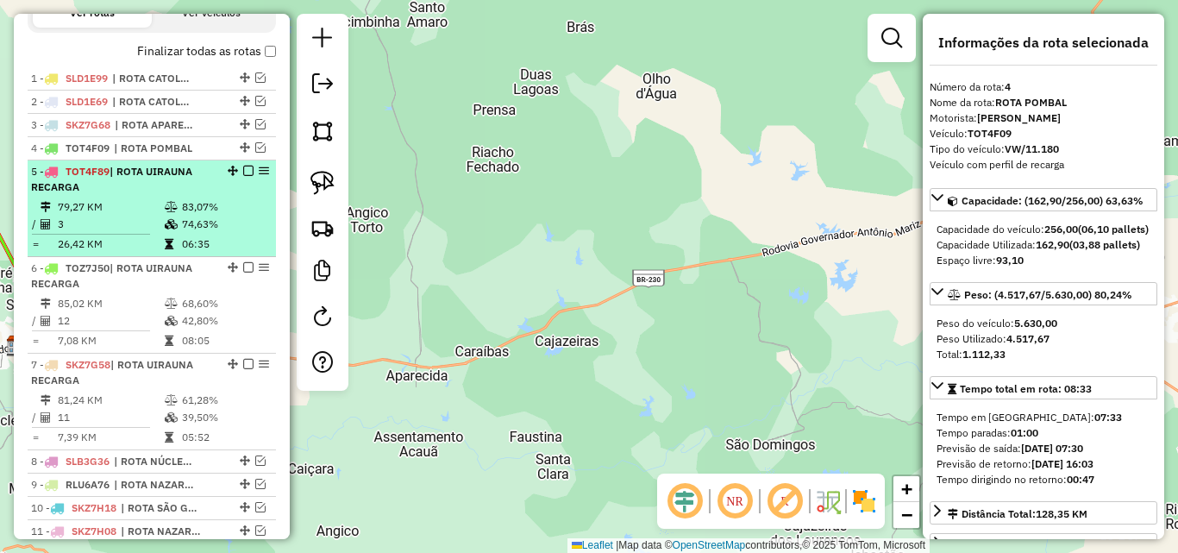
click at [152, 195] on div "5 - TOT4F89 | ROTA UIRAUNA RECARGA" at bounding box center [122, 179] width 183 height 31
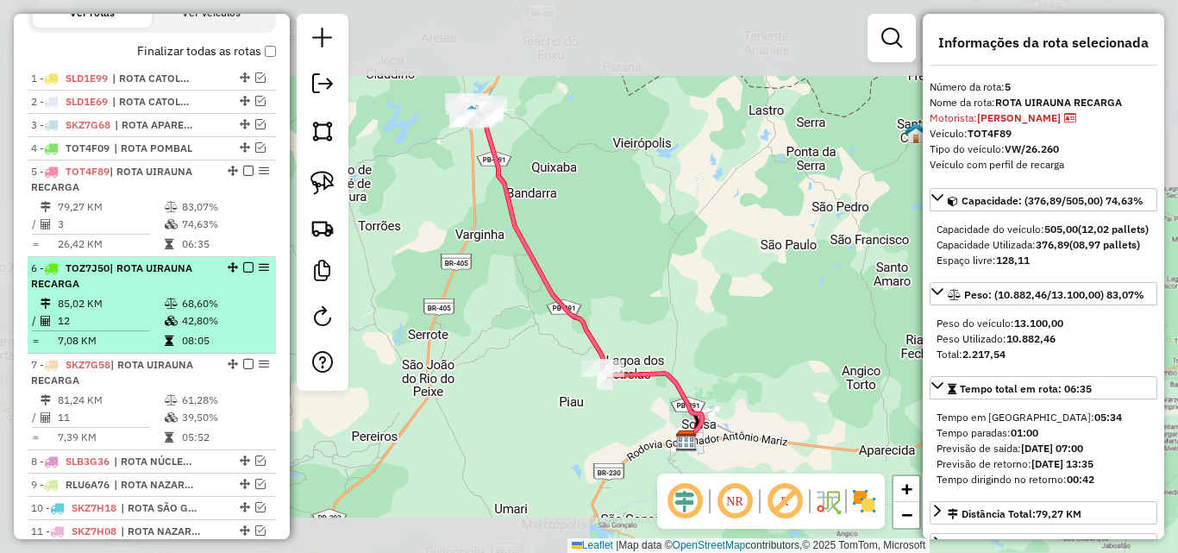
click at [162, 291] on div "6 - TOZ7J50 | ROTA UIRAUNA RECARGA" at bounding box center [122, 275] width 183 height 31
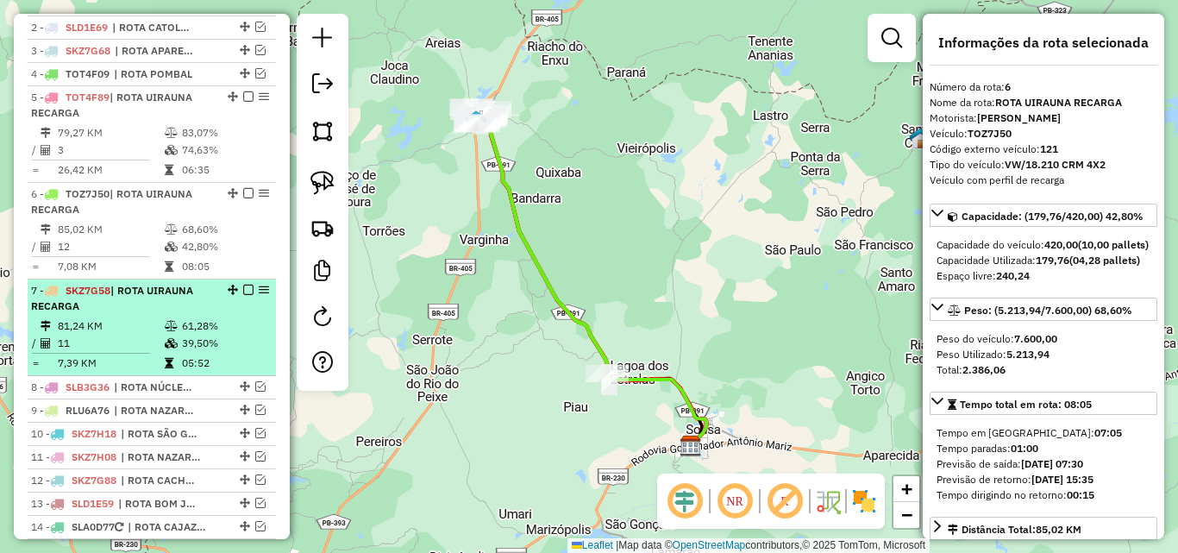
scroll to position [771, 0]
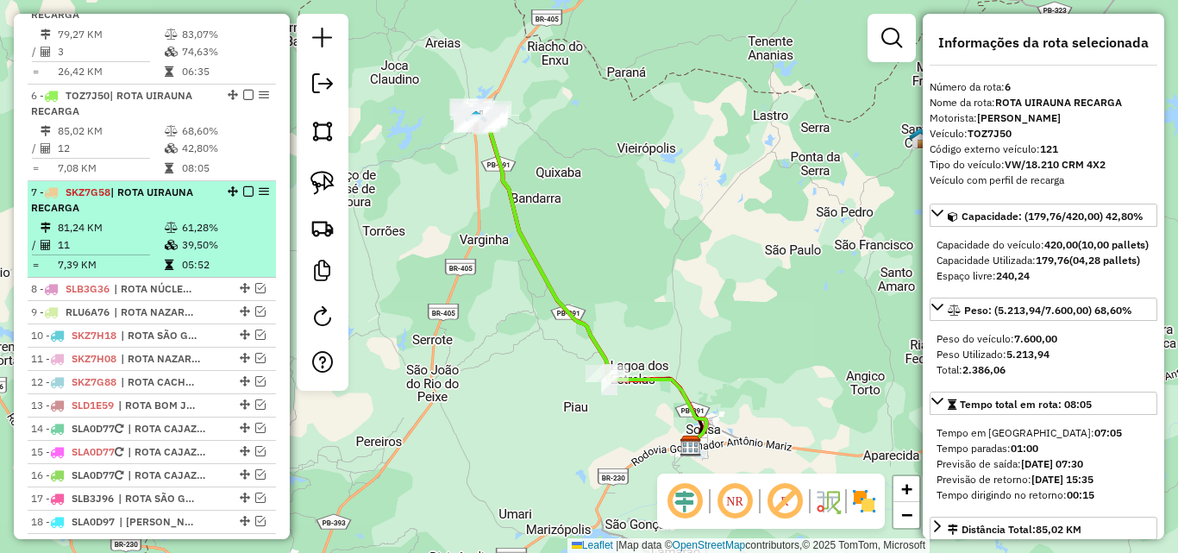
click at [152, 236] on td "81,24 KM" at bounding box center [110, 227] width 107 height 17
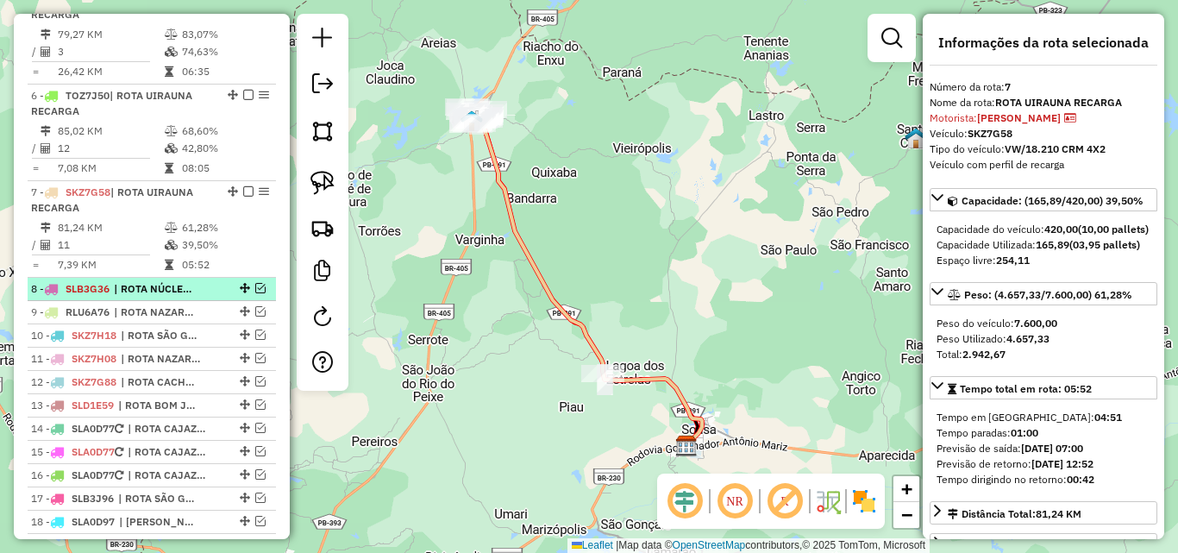
click at [161, 297] on span "| ROTA NÚCLEO 3, ROTA NÚCLEO 2, ROTA NÚCLEO 1" at bounding box center [153, 289] width 79 height 16
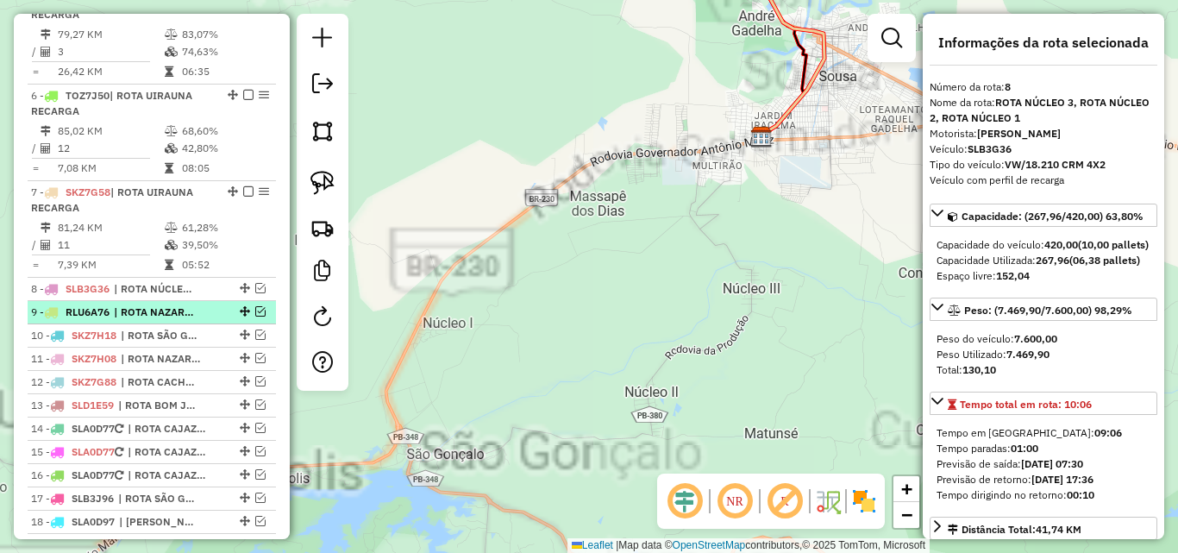
click at [163, 320] on span "| ROTA NAZAREZINHO" at bounding box center [153, 312] width 79 height 16
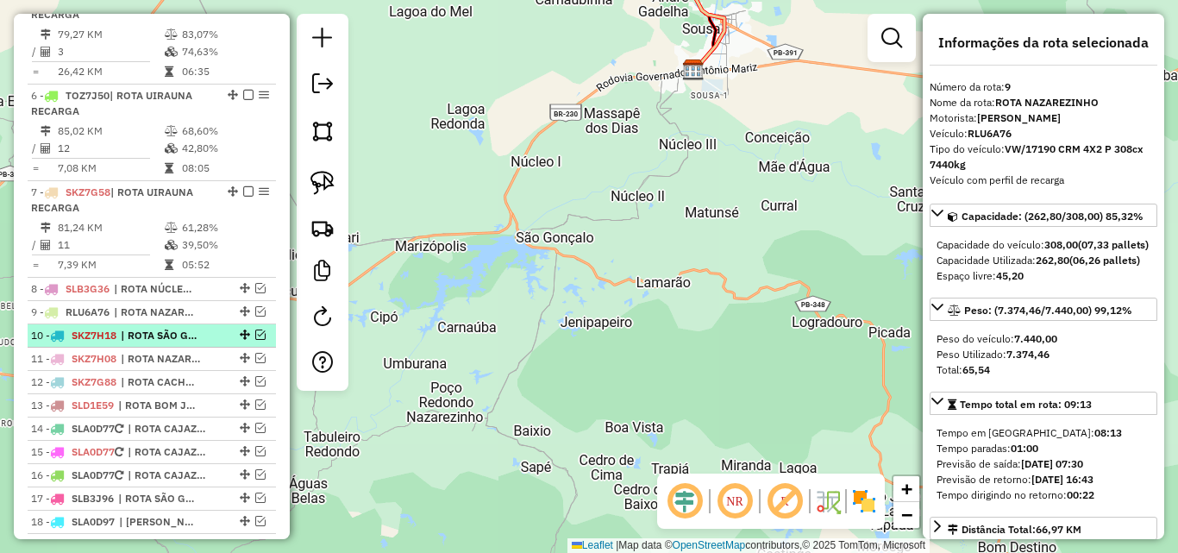
click at [161, 343] on span "| ROTA SÃO GONCALO" at bounding box center [160, 336] width 79 height 16
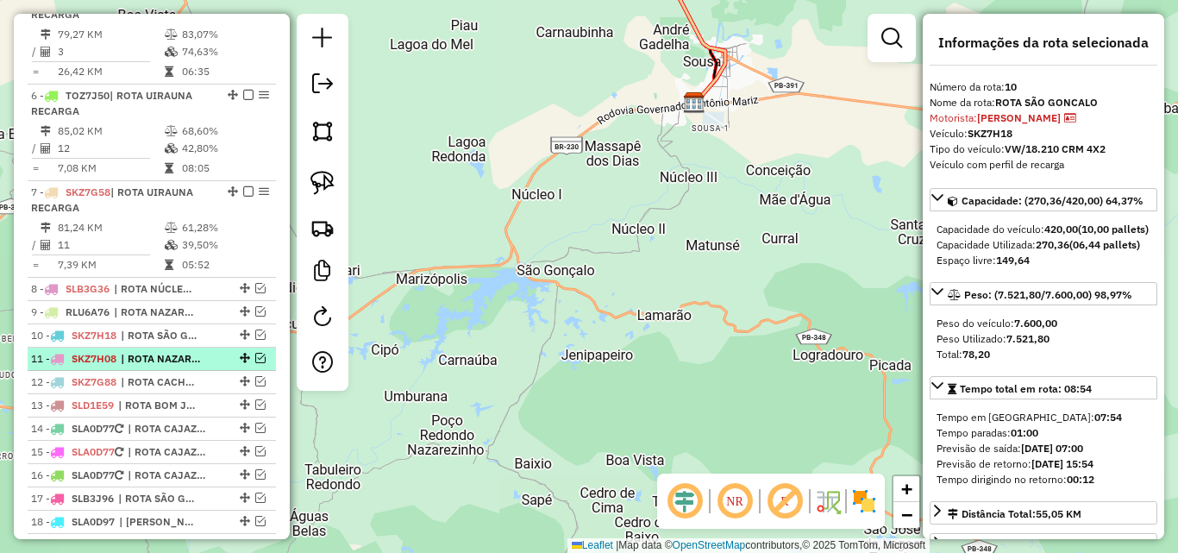
click at [160, 366] on span "| ROTA NAZAREZINHO" at bounding box center [160, 359] width 79 height 16
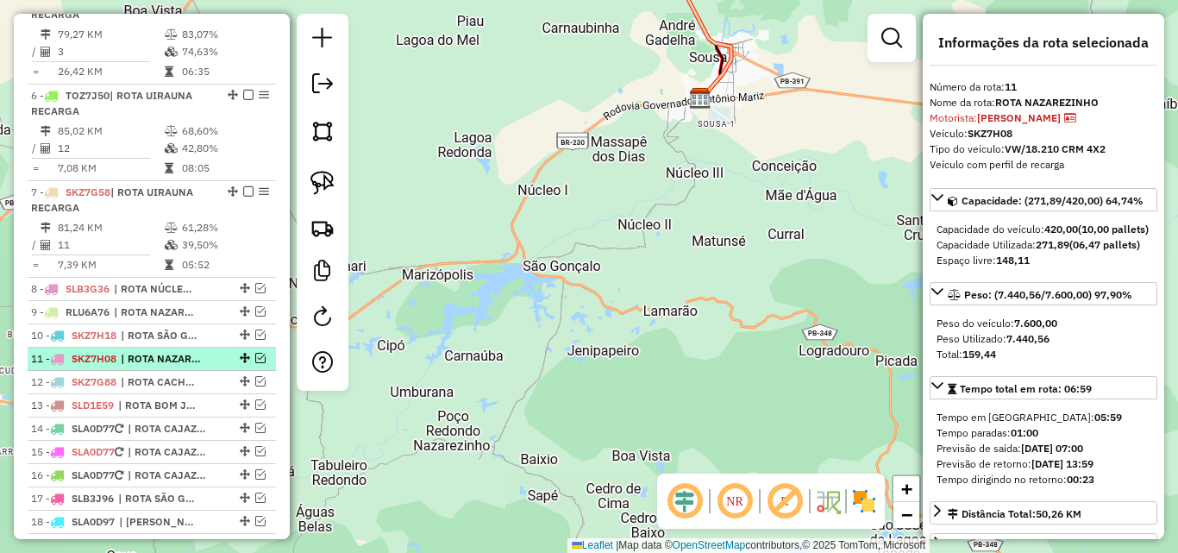
scroll to position [857, 0]
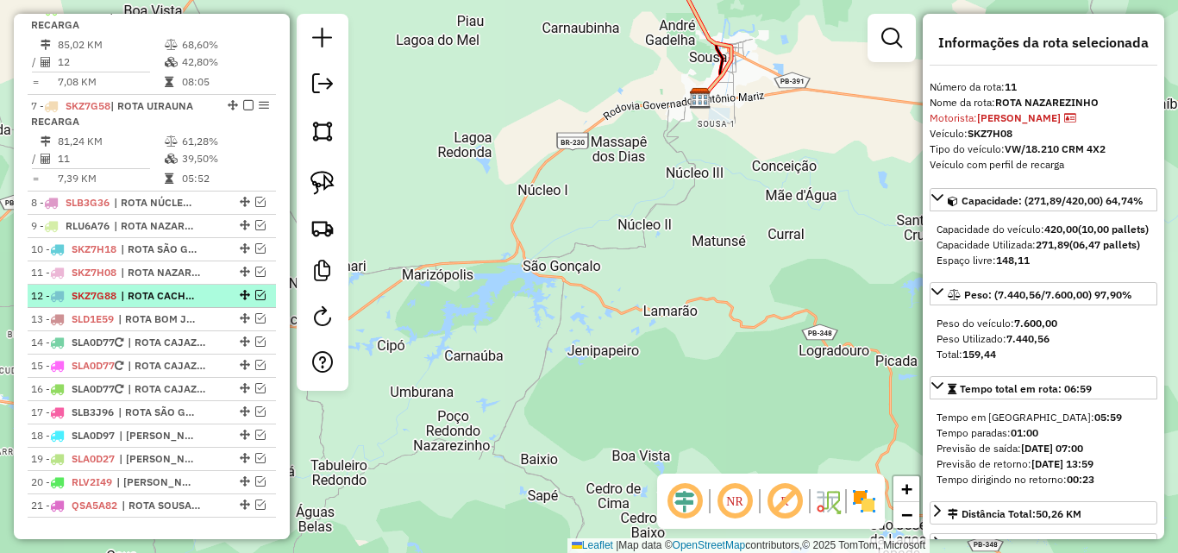
click at [152, 303] on span "| ROTA CACHOEIRA DOS INDIOS" at bounding box center [160, 296] width 79 height 16
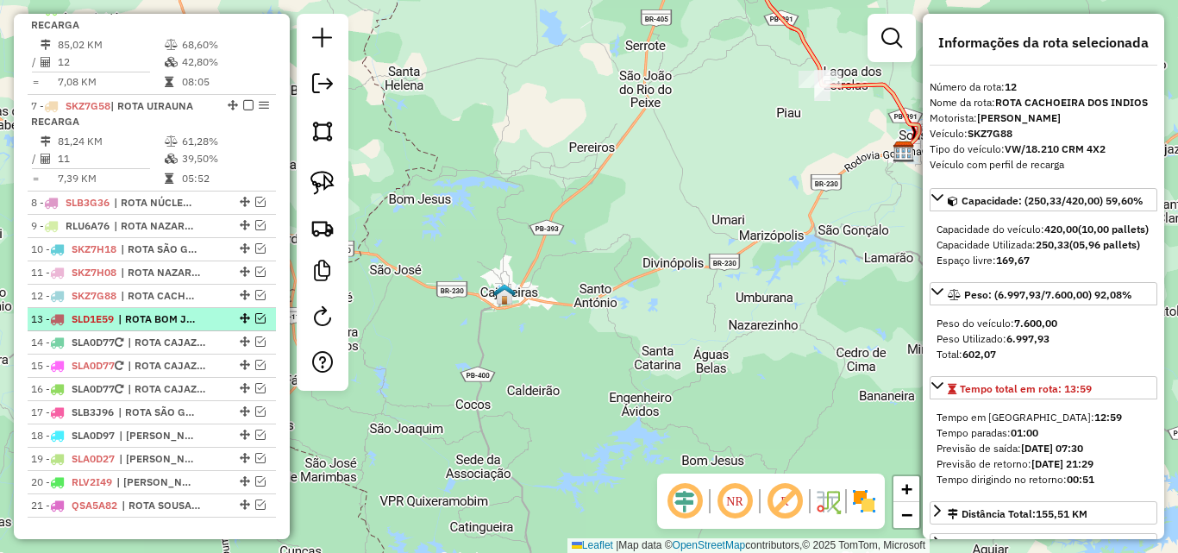
click at [160, 327] on span "| ROTA BOM JESUS, ROTA CACHOEIRA DOS [DEMOGRAPHIC_DATA]" at bounding box center [157, 319] width 79 height 16
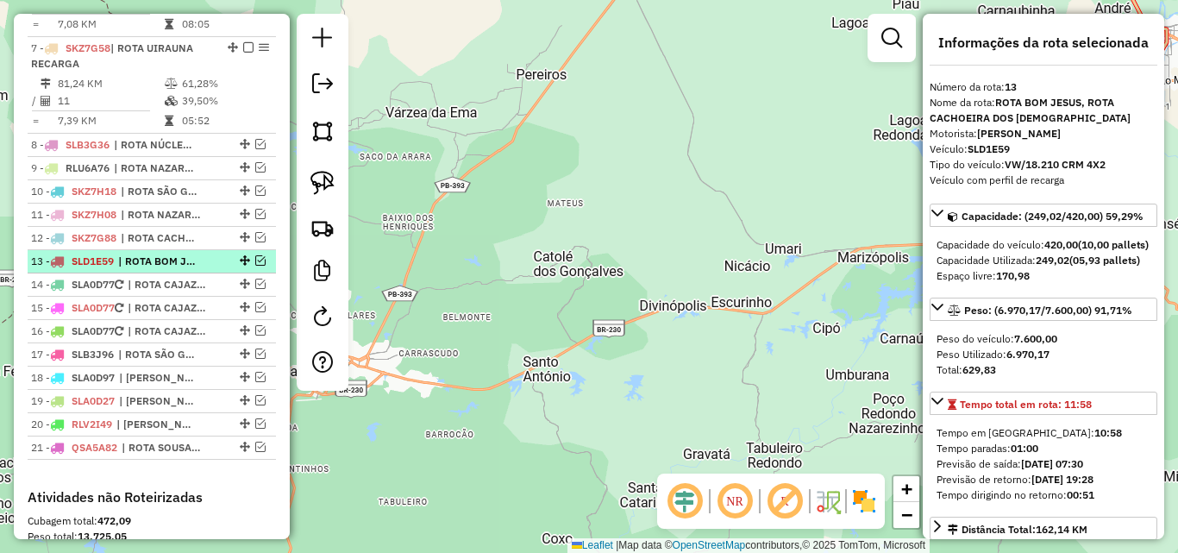
scroll to position [943, 0]
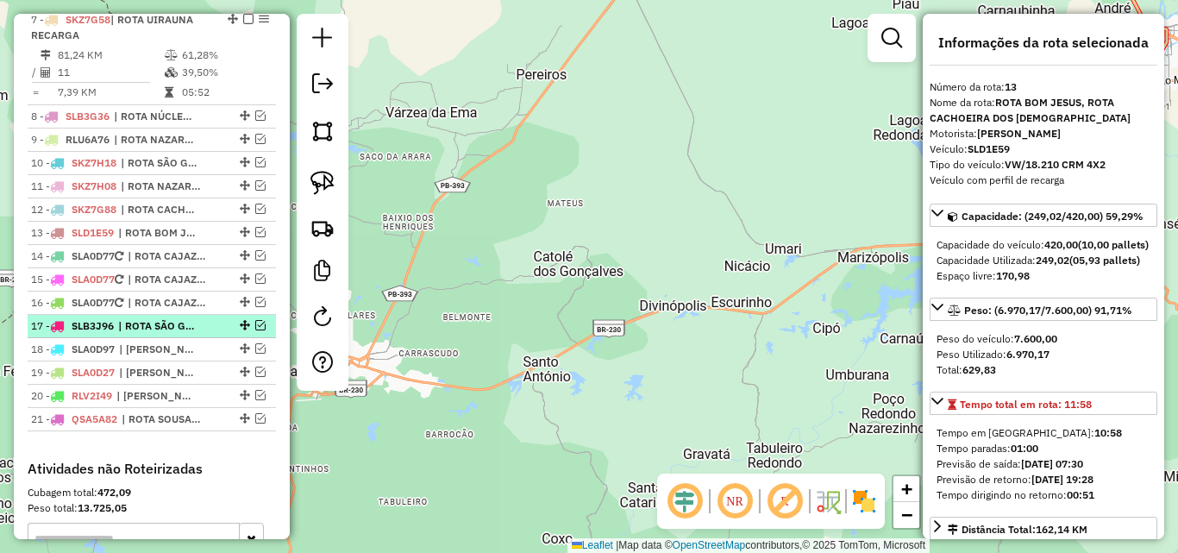
click at [163, 334] on span "| ROTA SÃO GONÇALO, ROTA CAJAZEIRAS" at bounding box center [157, 326] width 79 height 16
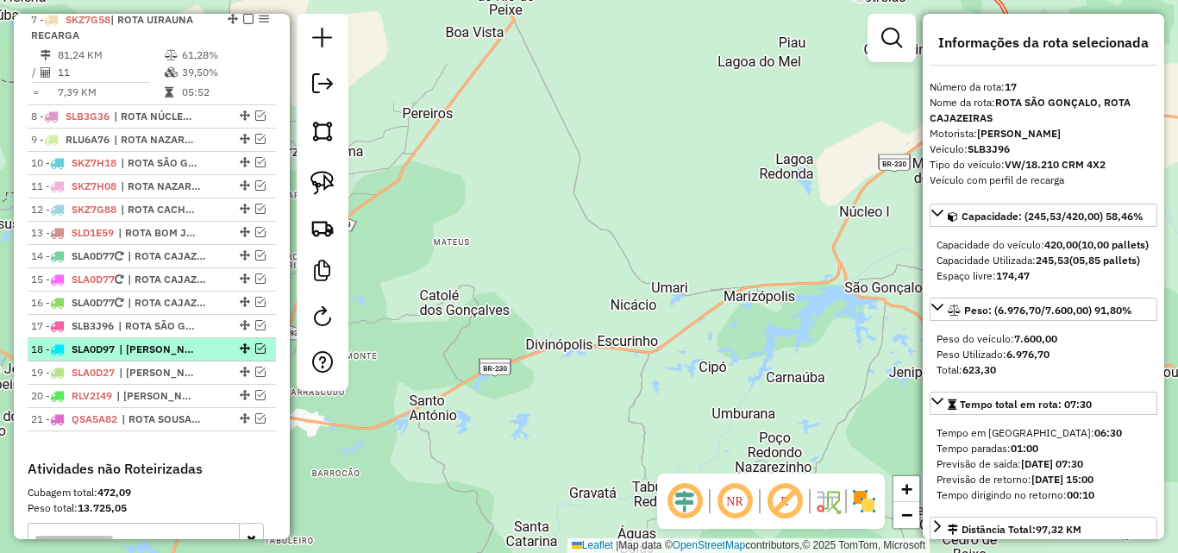
click at [163, 357] on span "| [PERSON_NAME]" at bounding box center [158, 349] width 79 height 16
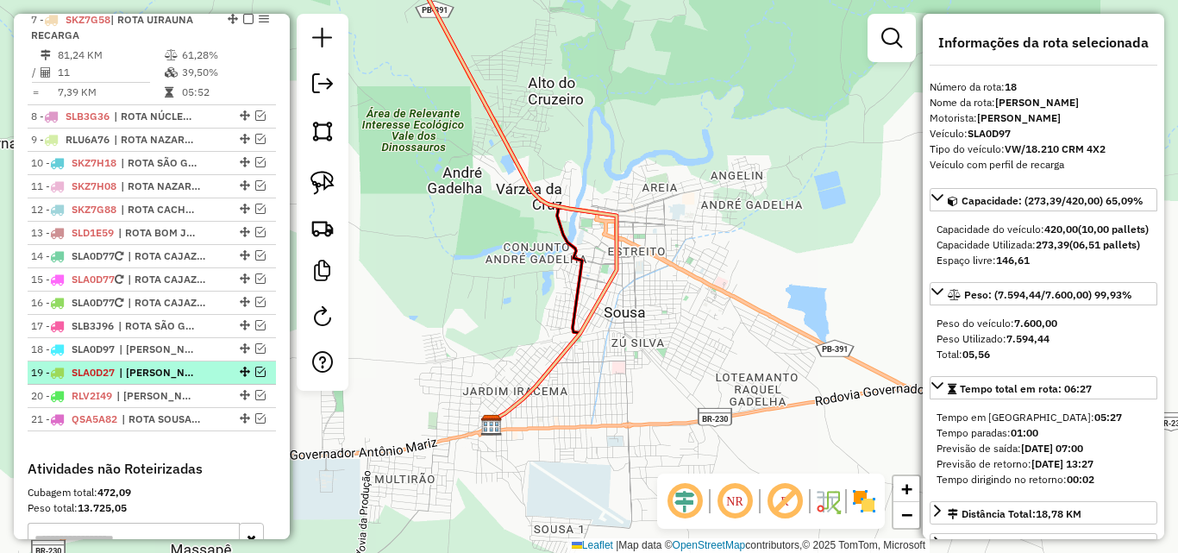
click at [165, 379] on li "19 - SLA0D27 | ROTA SOUSA" at bounding box center [152, 372] width 248 height 23
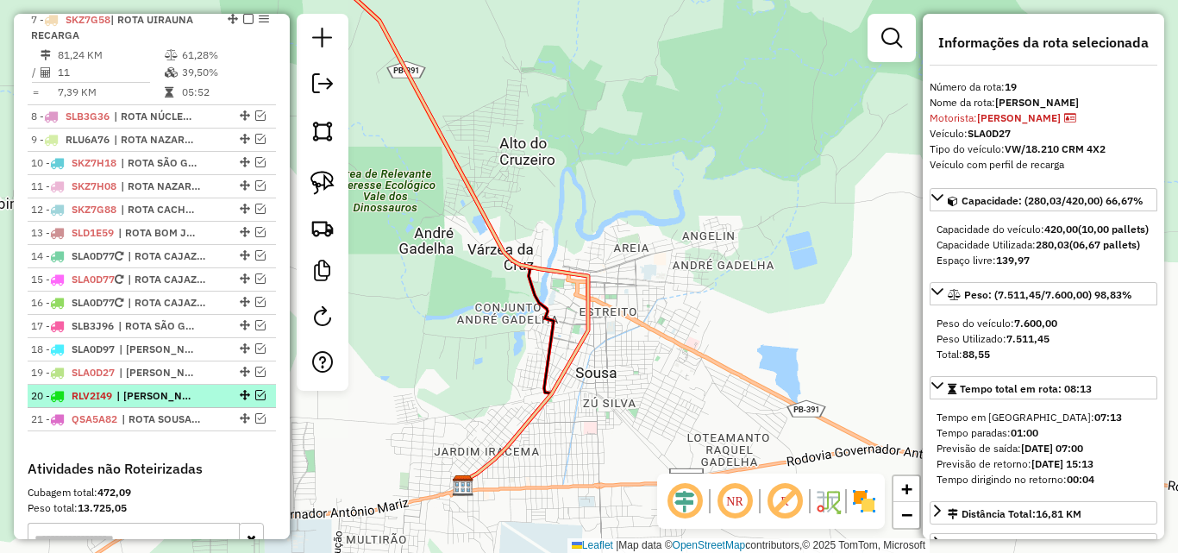
click at [159, 404] on span "| [PERSON_NAME]" at bounding box center [155, 396] width 79 height 16
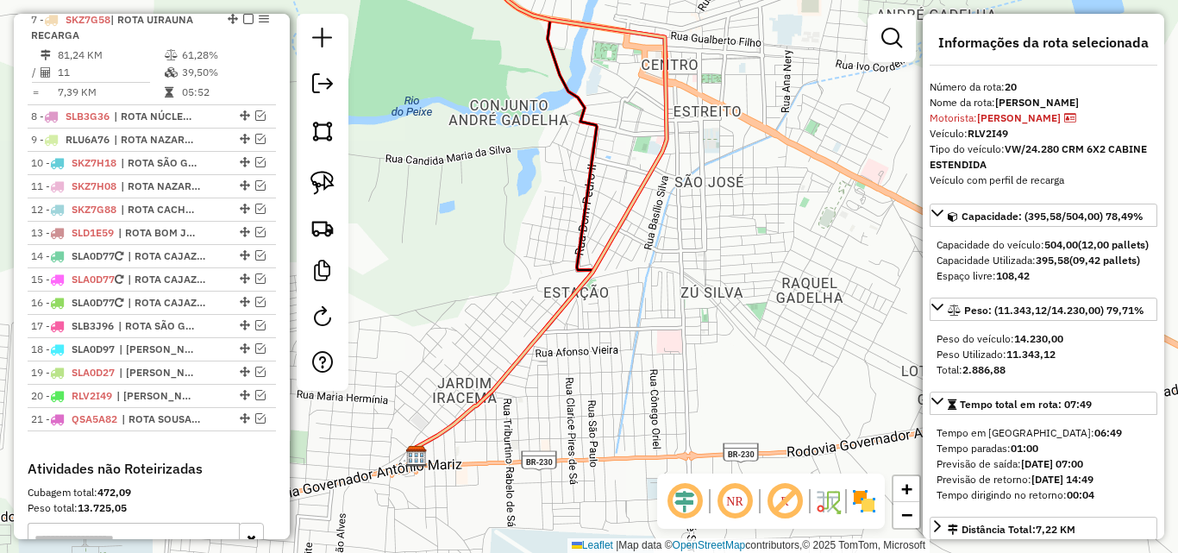
scroll to position [86, 0]
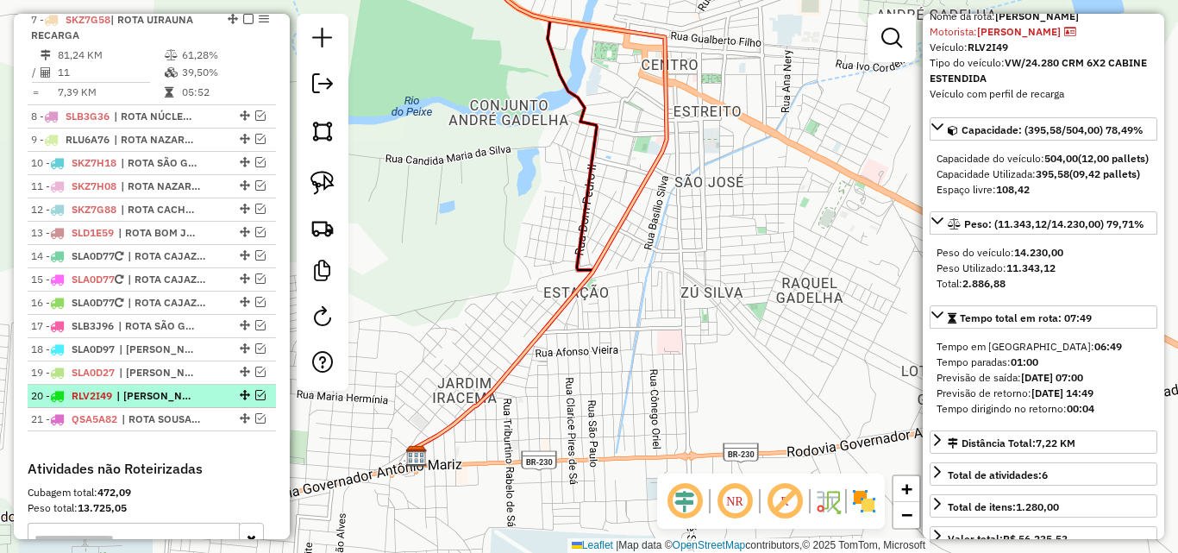
click at [255, 400] on em at bounding box center [260, 395] width 10 height 10
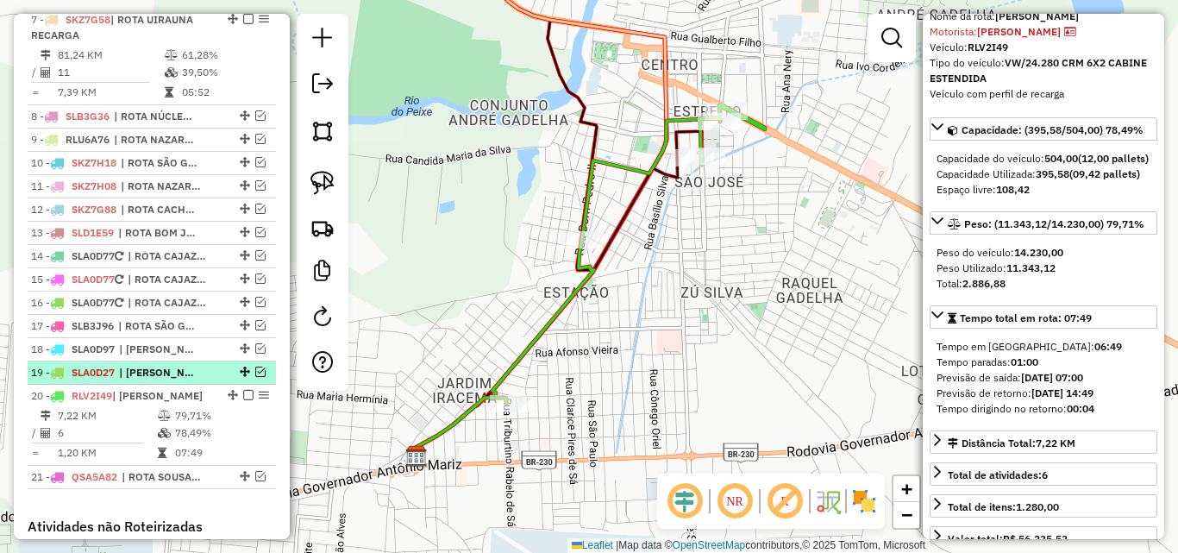
click at [255, 377] on em at bounding box center [260, 371] width 10 height 10
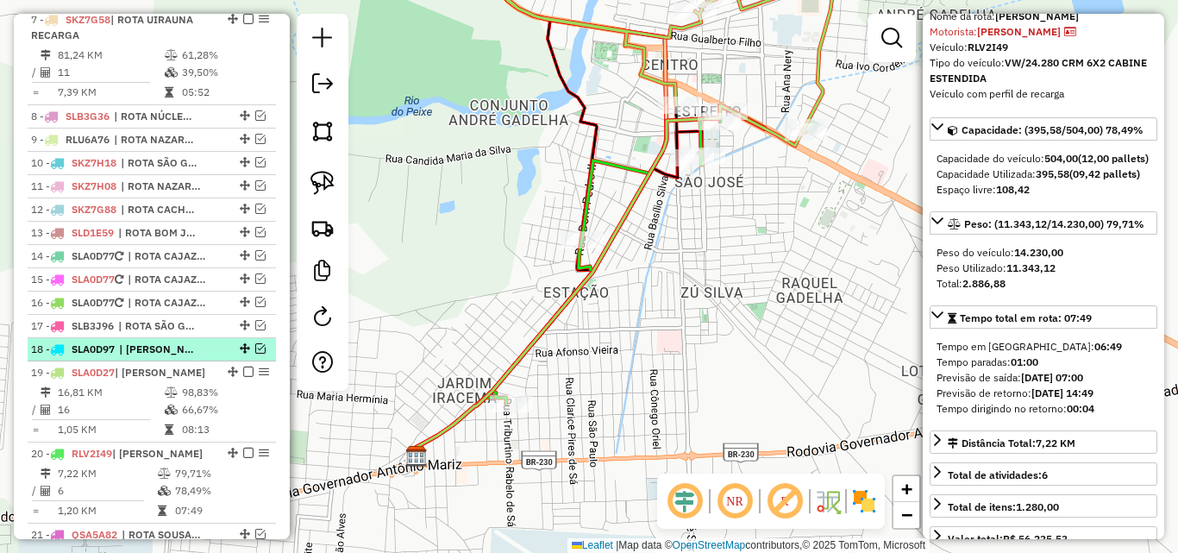
click at [255, 354] on em at bounding box center [260, 348] width 10 height 10
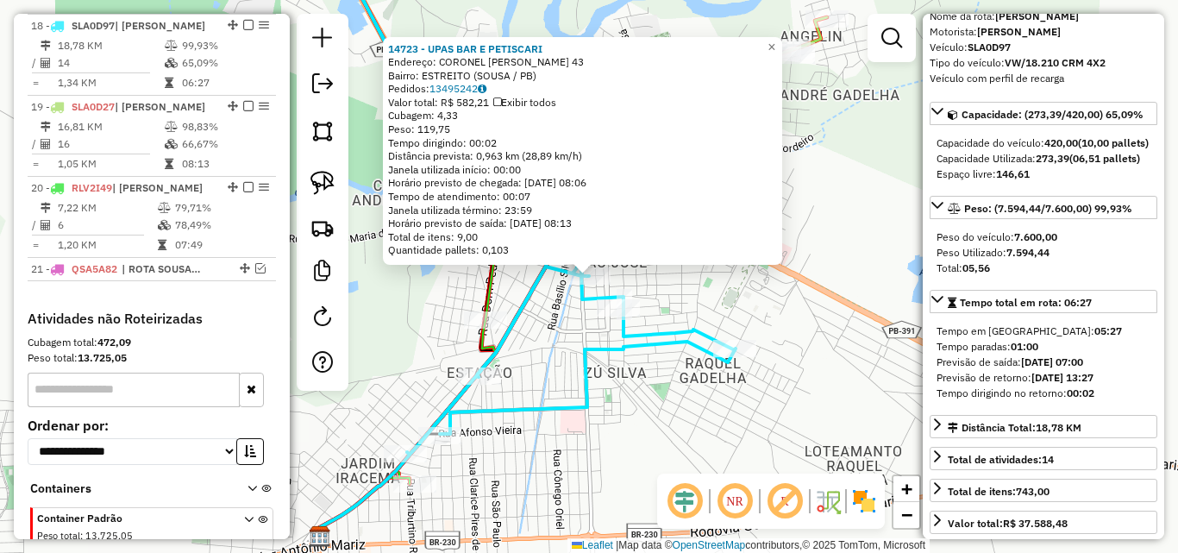
scroll to position [1283, 0]
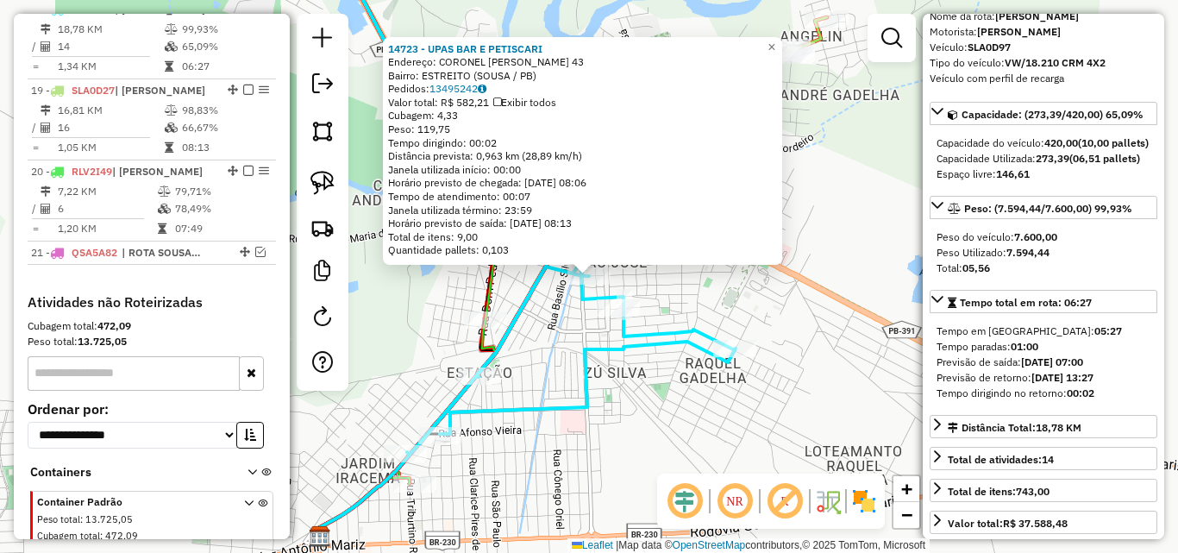
click at [748, 324] on div "14723 - UPAS BAR E PETISCARI Endereço: CORONEL NESTOR JOSE SARMENTO 43 Bairro: …" at bounding box center [589, 276] width 1178 height 553
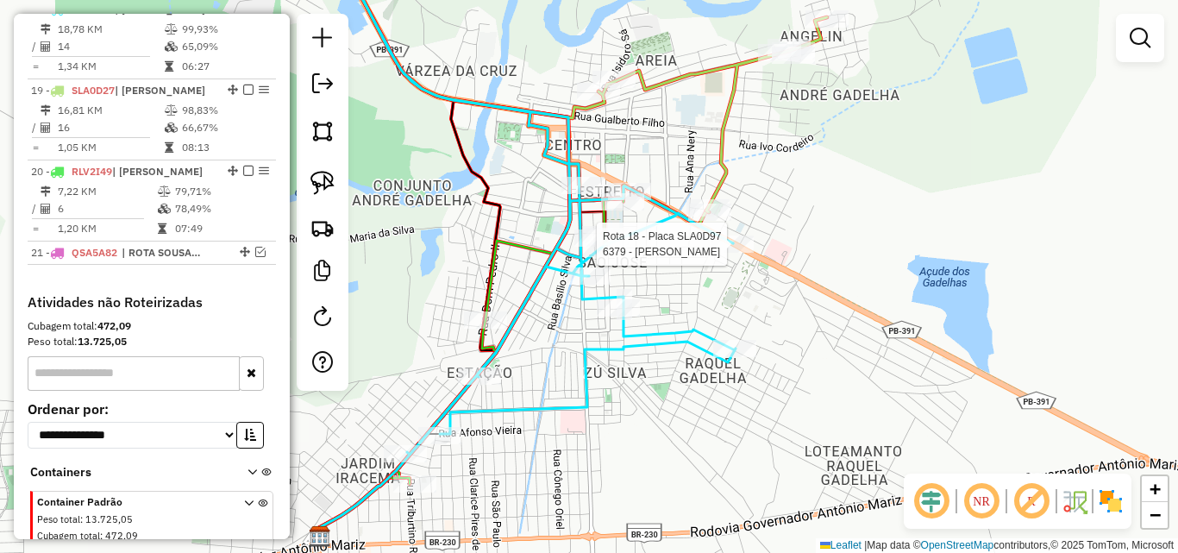
select select "*********"
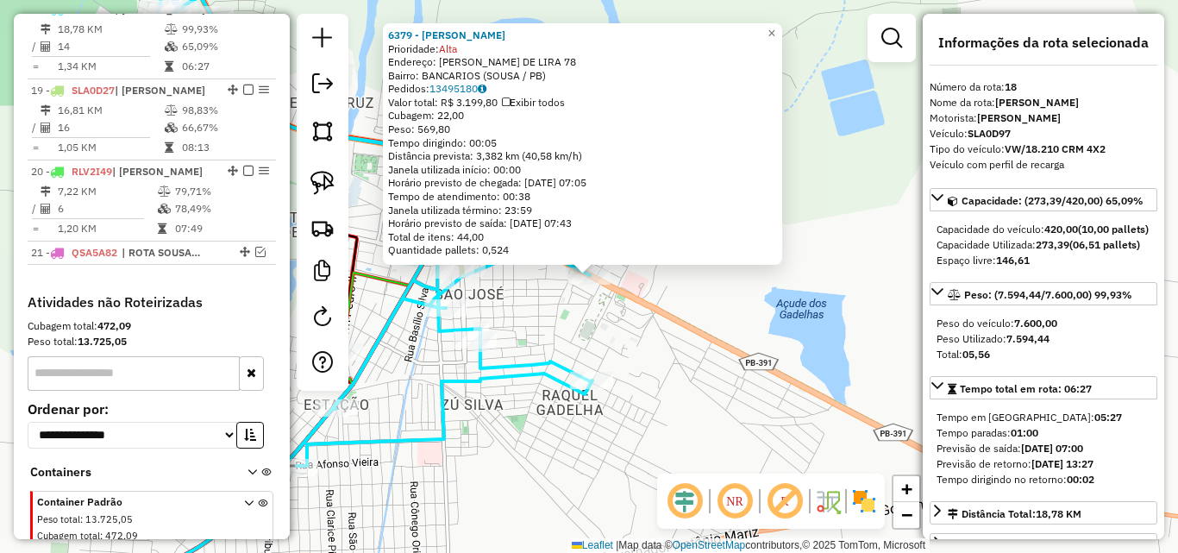
click at [691, 354] on div "6379 - LUIZ ALISON Prioridade: Alta Endereço: JOSE FACUNDO DE LIRA 78 Bairro: B…" at bounding box center [589, 276] width 1178 height 553
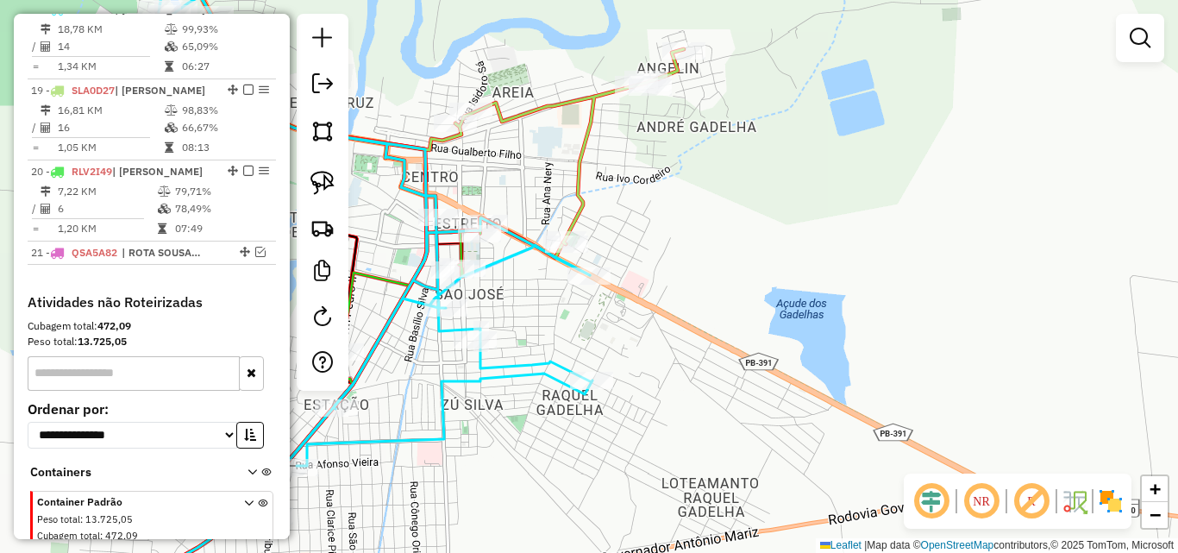
click at [345, 194] on div at bounding box center [323, 202] width 52 height 377
click at [341, 193] on link at bounding box center [322, 183] width 38 height 38
click at [579, 212] on icon at bounding box center [439, 94] width 489 height 299
select select "*********"
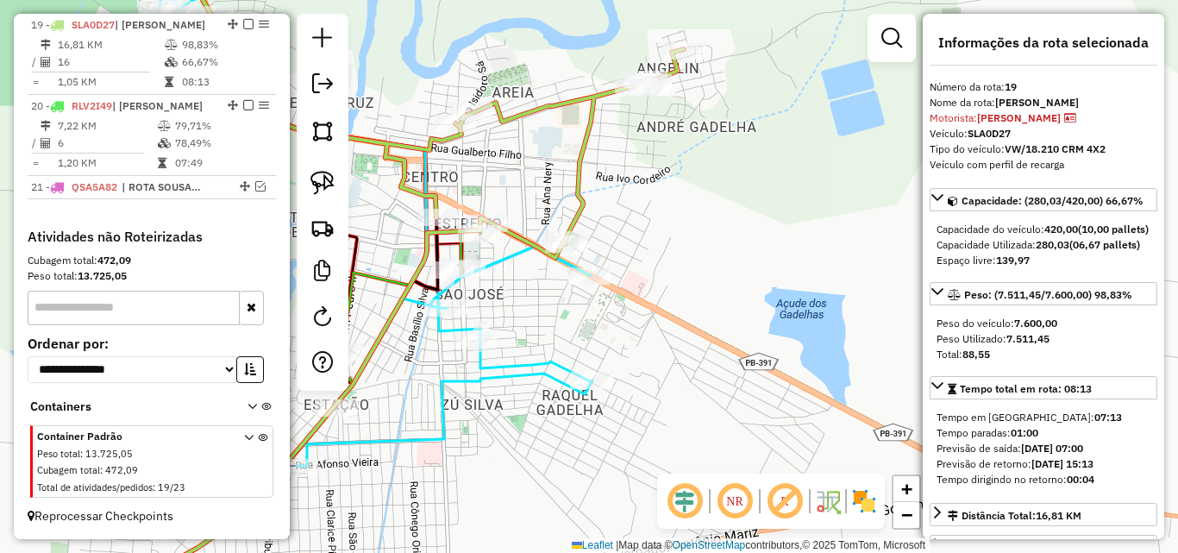
scroll to position [1364, 0]
click at [340, 166] on link at bounding box center [322, 183] width 38 height 38
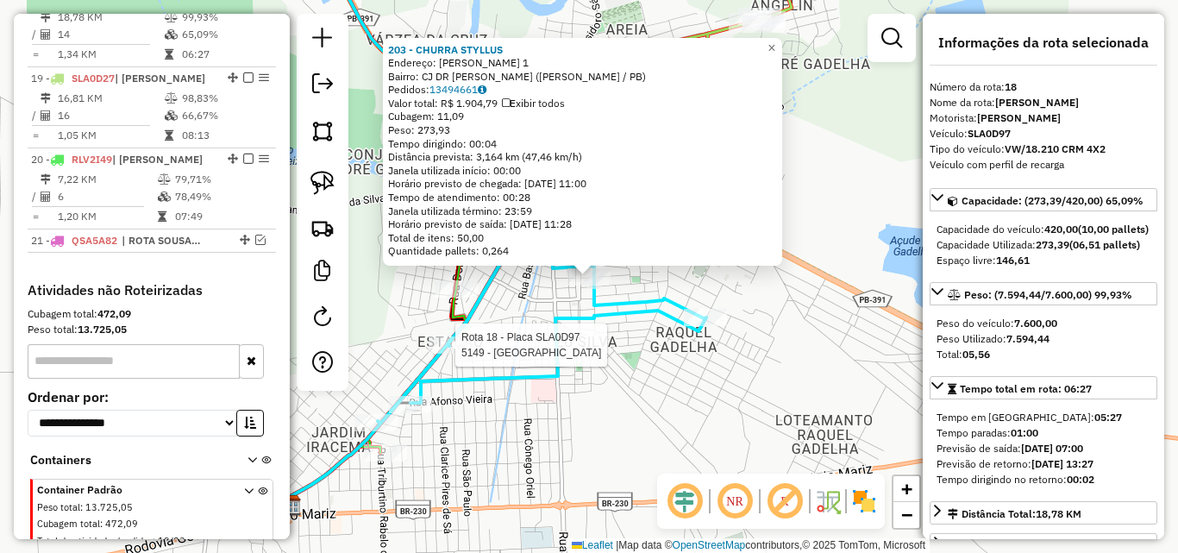
scroll to position [1283, 0]
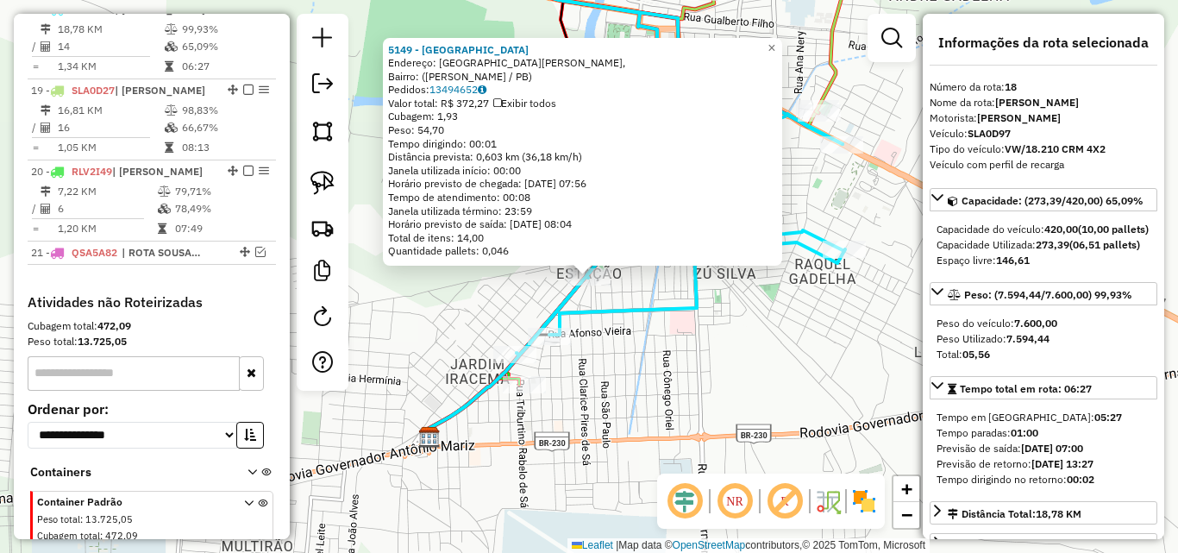
click at [578, 358] on div "5149 - ESPETINHO DO DAMIAO Endereço: Rua Nelson Meira, Bairro: (Sousa / PB) Ped…" at bounding box center [589, 276] width 1178 height 553
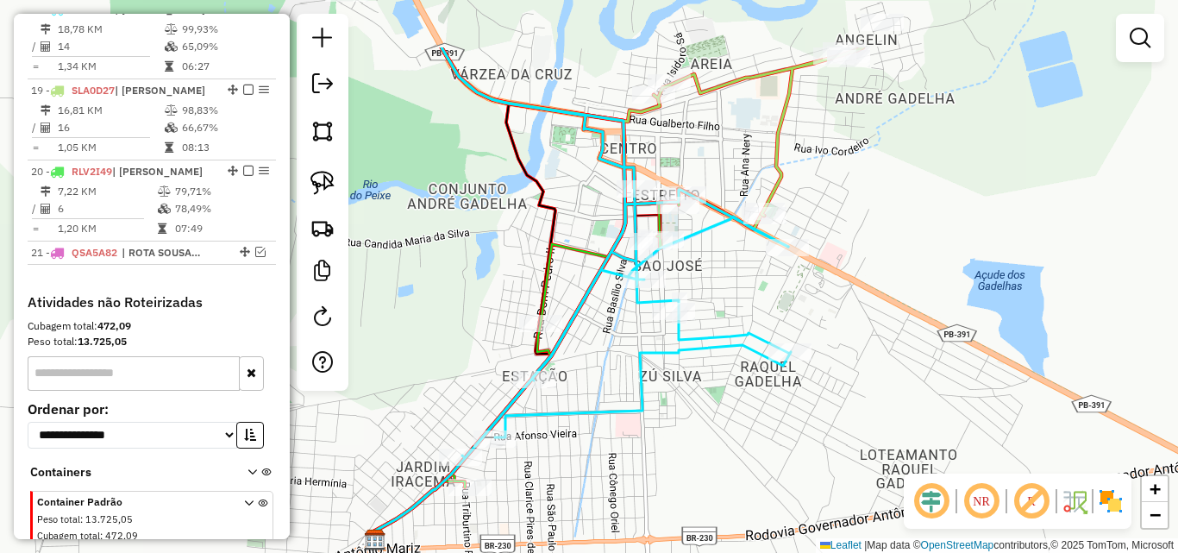
drag, startPoint x: 632, startPoint y: 348, endPoint x: 605, endPoint y: 278, distance: 75.6
click at [575, 450] on div "Janela de atendimento Grade de atendimento Capacidade Transportadoras Veículos …" at bounding box center [589, 276] width 1178 height 553
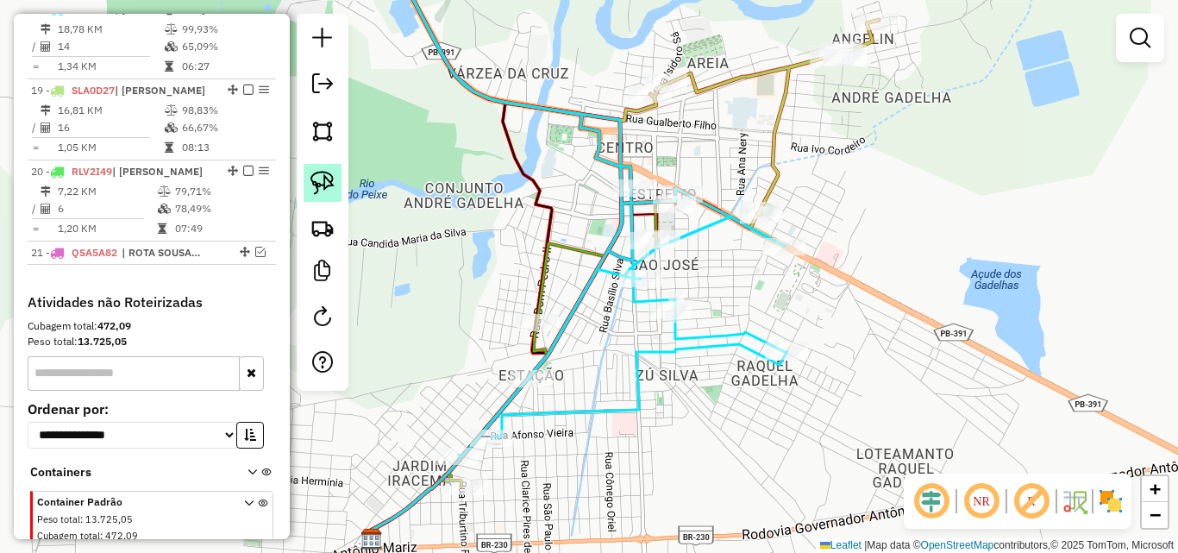
click at [317, 179] on img at bounding box center [322, 183] width 24 height 24
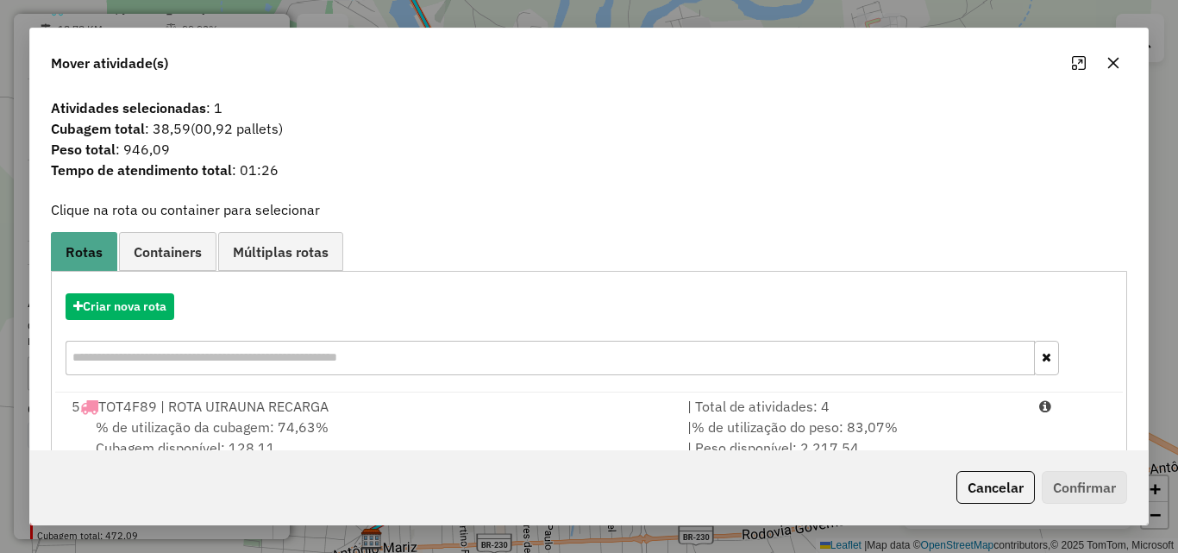
scroll to position [316, 0]
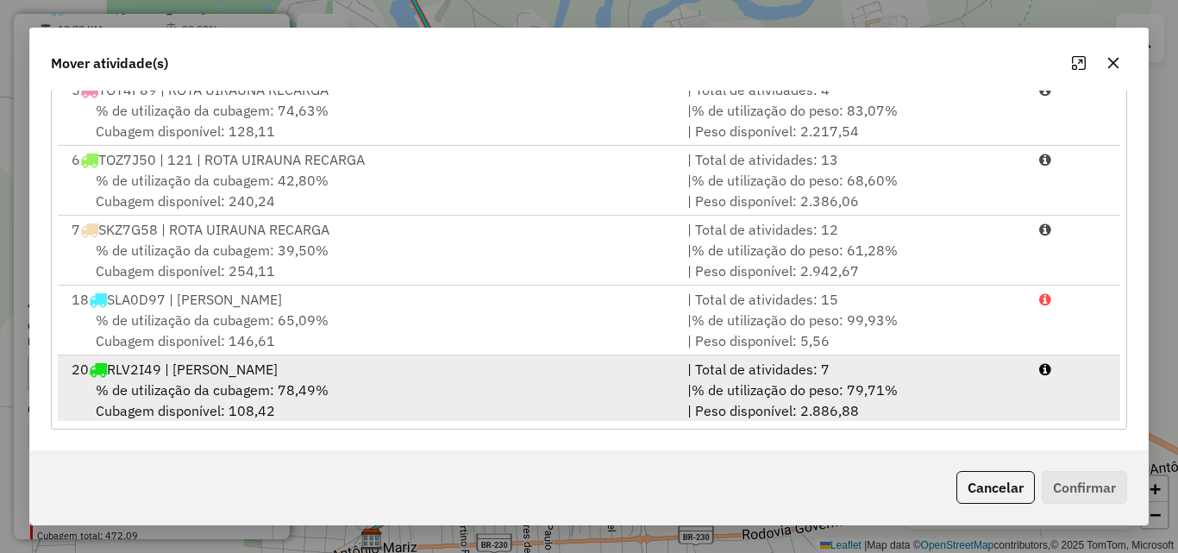
click at [623, 386] on div "% de utilização da cubagem: 78,49% Cubagem disponível: 108,42" at bounding box center [369, 399] width 616 height 41
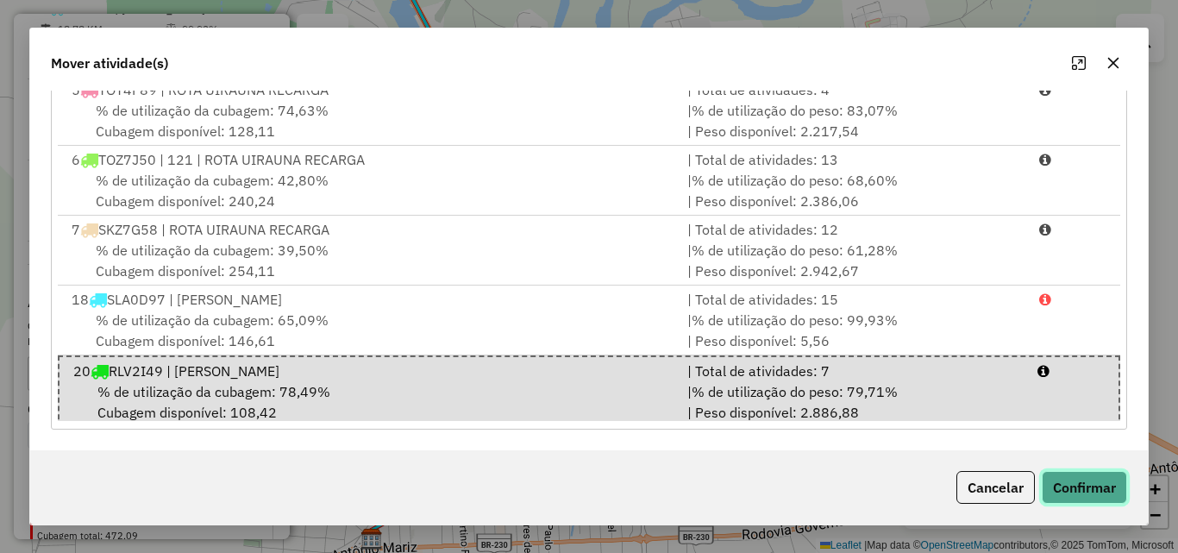
click at [1064, 489] on button "Confirmar" at bounding box center [1084, 487] width 85 height 33
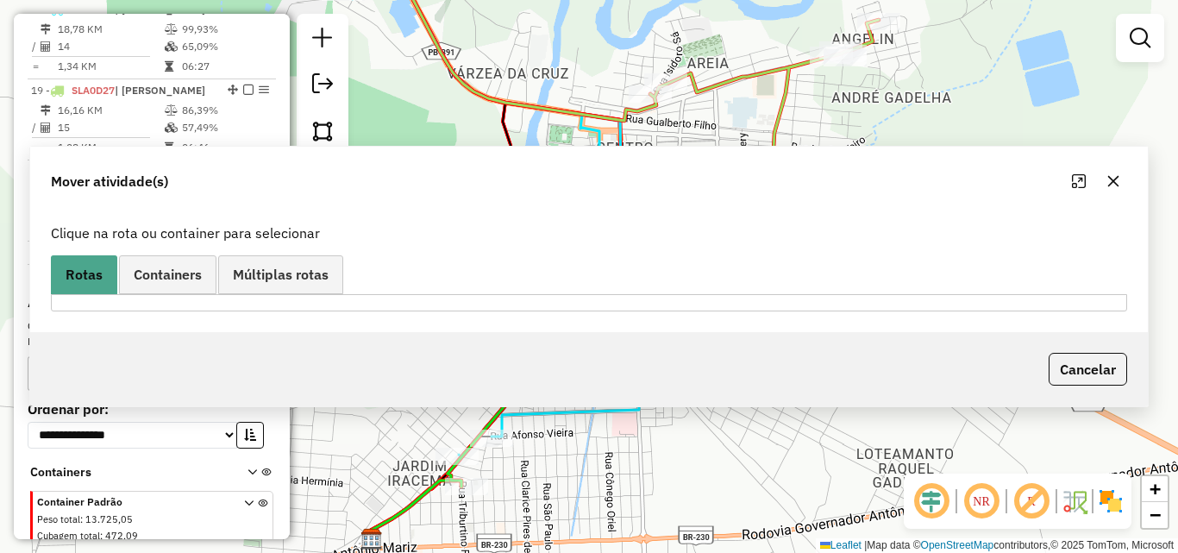
scroll to position [401, 0]
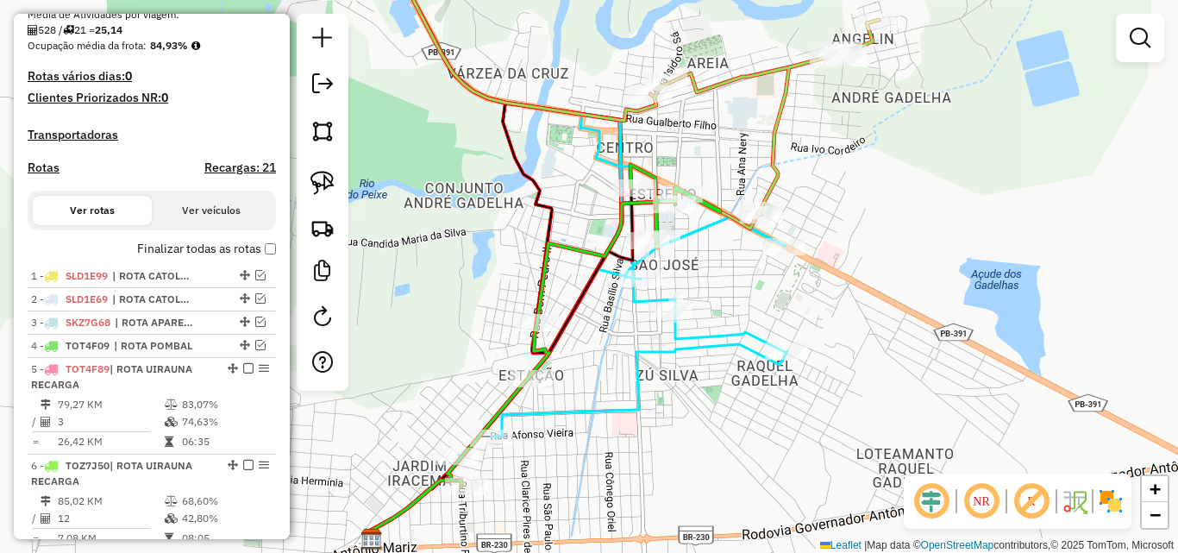
click at [662, 221] on icon at bounding box center [583, 326] width 272 height 322
select select "*********"
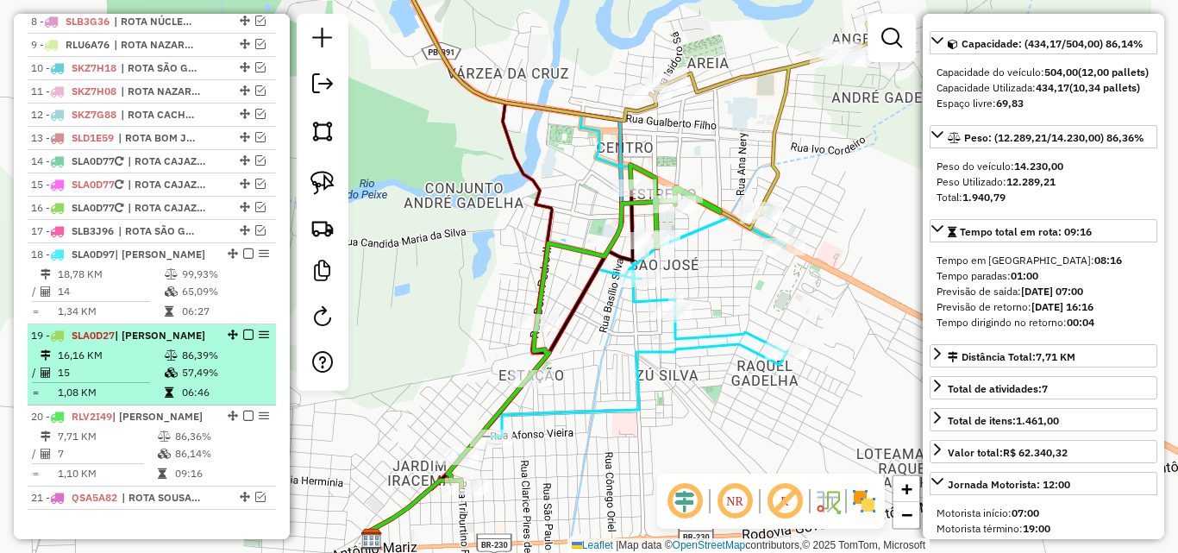
scroll to position [1105, 0]
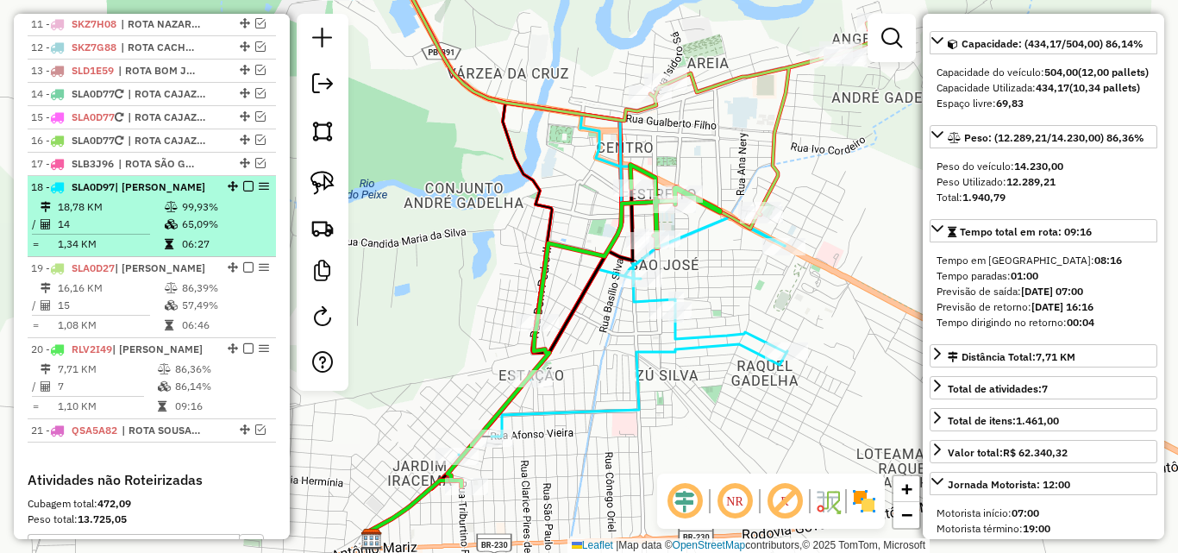
click at [243, 191] on em at bounding box center [248, 186] width 10 height 10
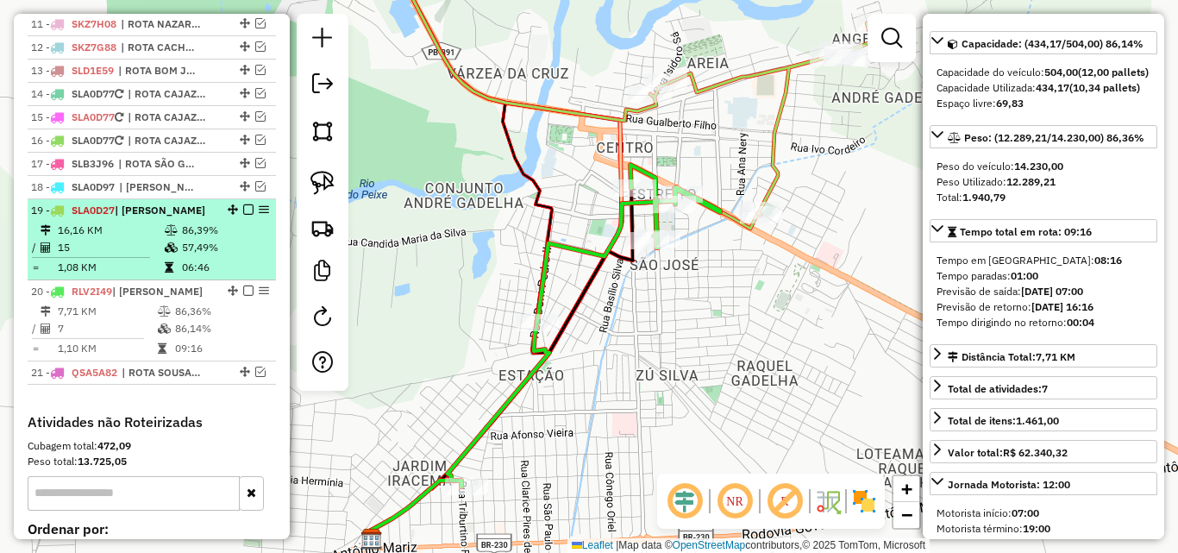
click at [190, 256] on td "57,49%" at bounding box center [224, 247] width 87 height 17
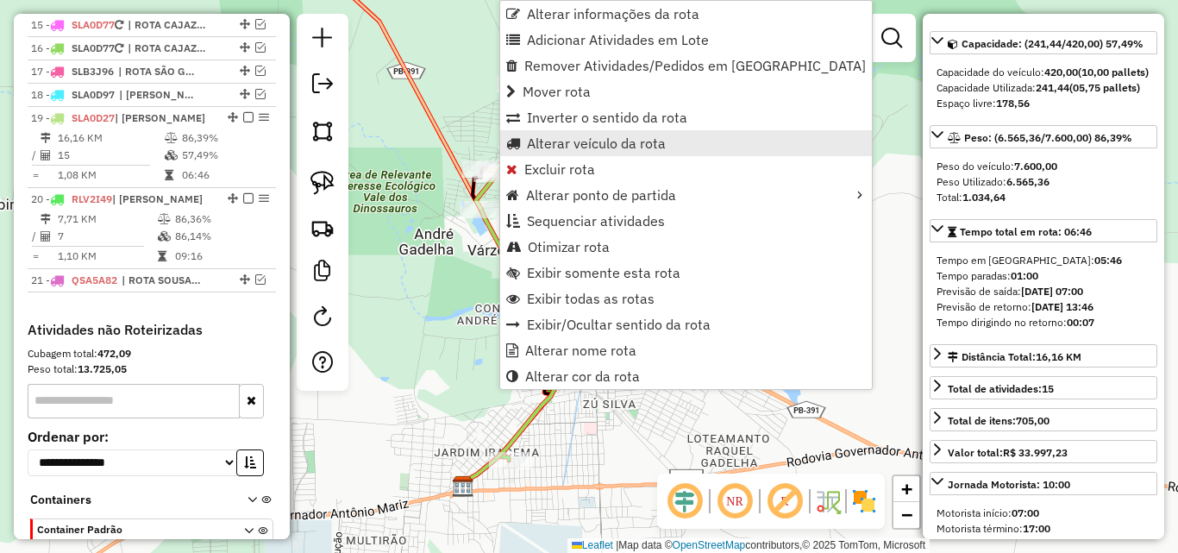
click at [589, 145] on span "Alterar veículo da rota" at bounding box center [596, 143] width 139 height 14
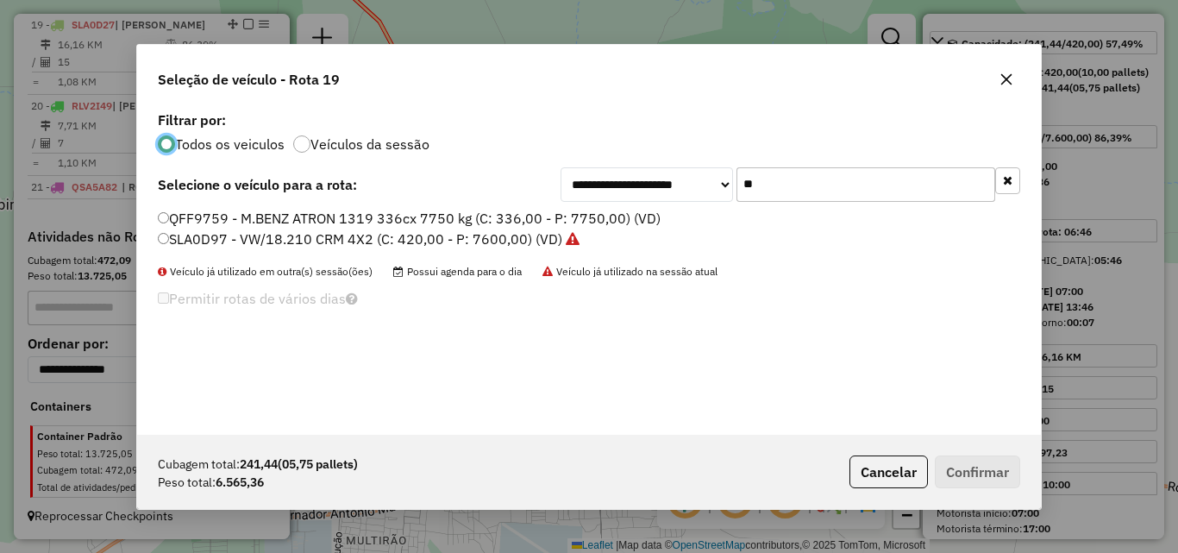
scroll to position [9, 5]
click at [809, 174] on input "**" at bounding box center [865, 184] width 259 height 34
drag, startPoint x: 809, startPoint y: 174, endPoint x: 860, endPoint y: 208, distance: 61.0
click at [860, 208] on div "**********" at bounding box center [589, 271] width 904 height 328
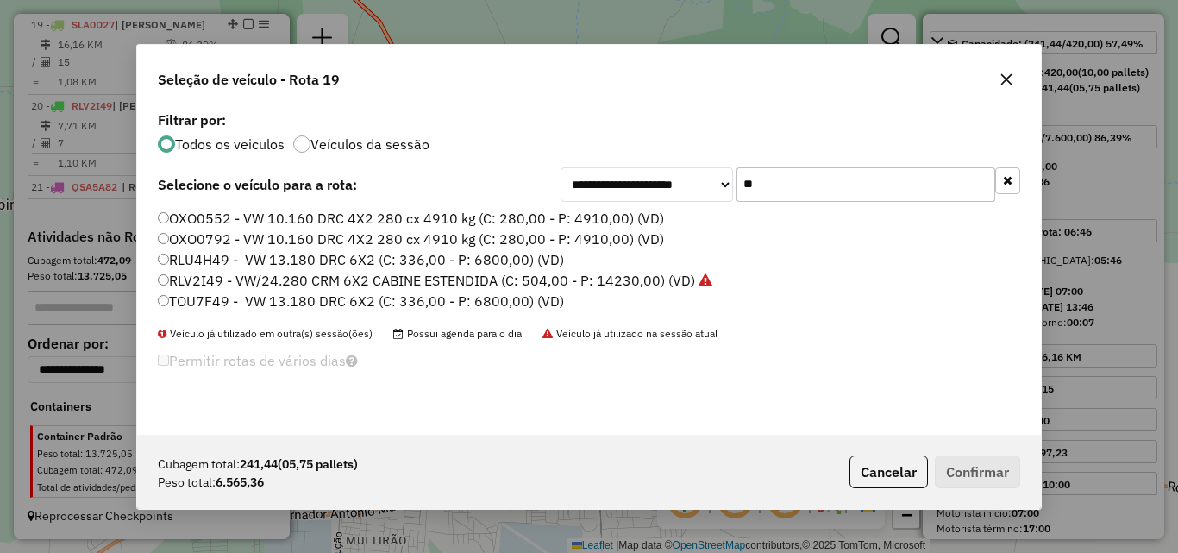
type input "**"
click at [285, 296] on label "TOU7F49 - VW 13.180 DRC 6X2 (C: 336,00 - P: 6800,00) (VD)" at bounding box center [361, 301] width 406 height 21
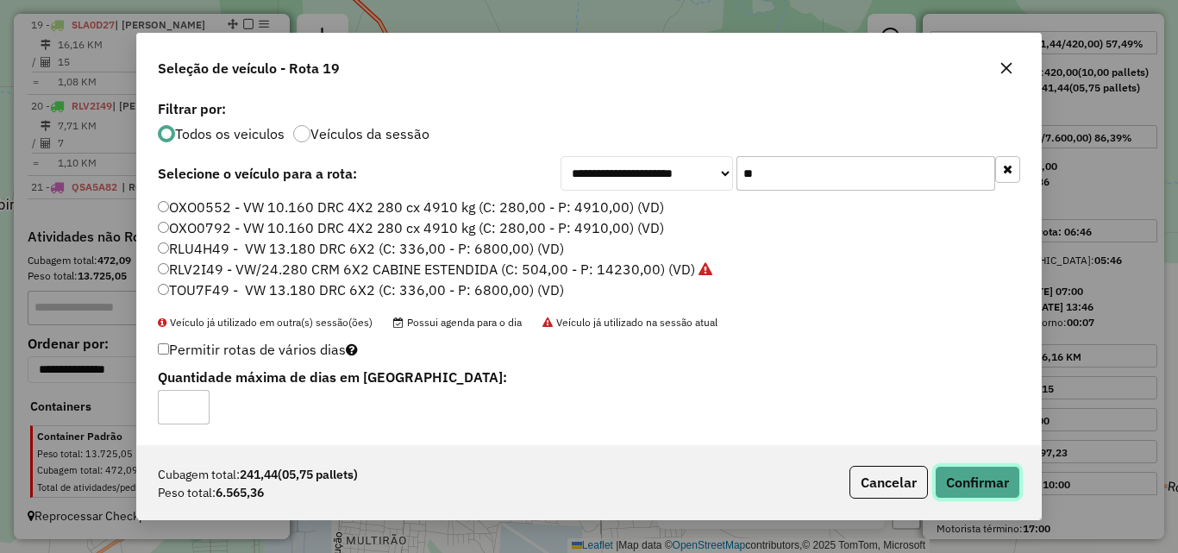
drag, startPoint x: 973, startPoint y: 472, endPoint x: 1132, endPoint y: 367, distance: 189.9
click at [973, 472] on button "Confirmar" at bounding box center [977, 482] width 85 height 33
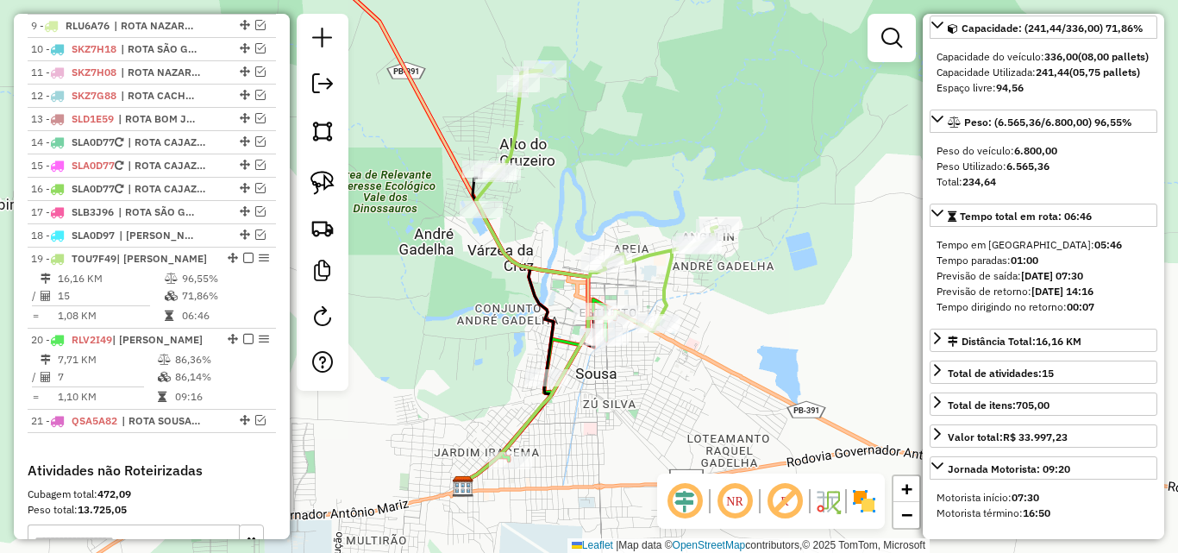
scroll to position [1048, 0]
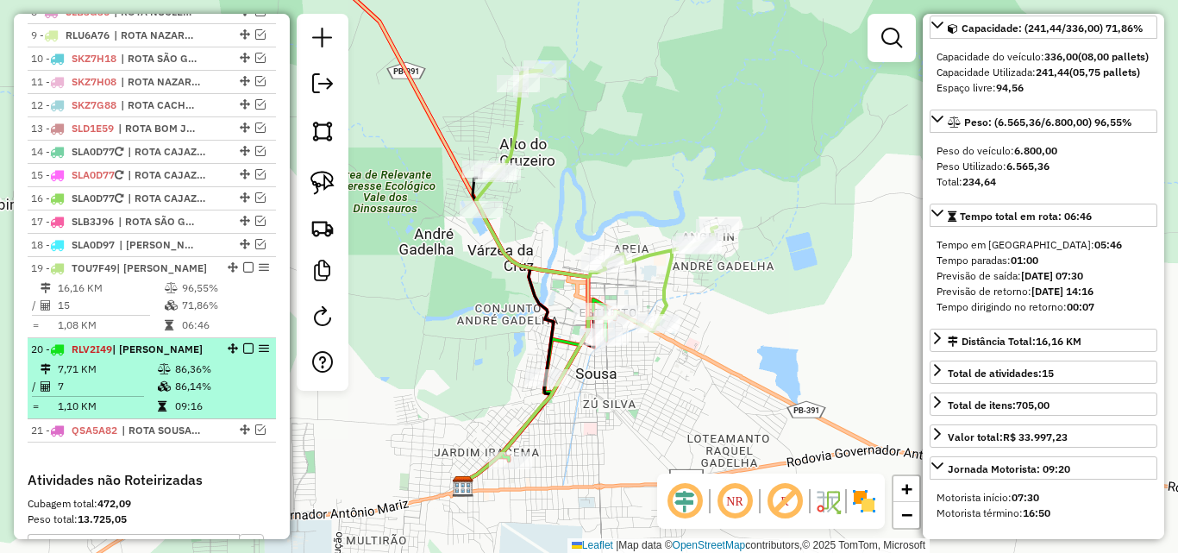
drag, startPoint x: 242, startPoint y: 283, endPoint x: 238, endPoint y: 313, distance: 30.5
click at [243, 272] on em at bounding box center [248, 267] width 10 height 10
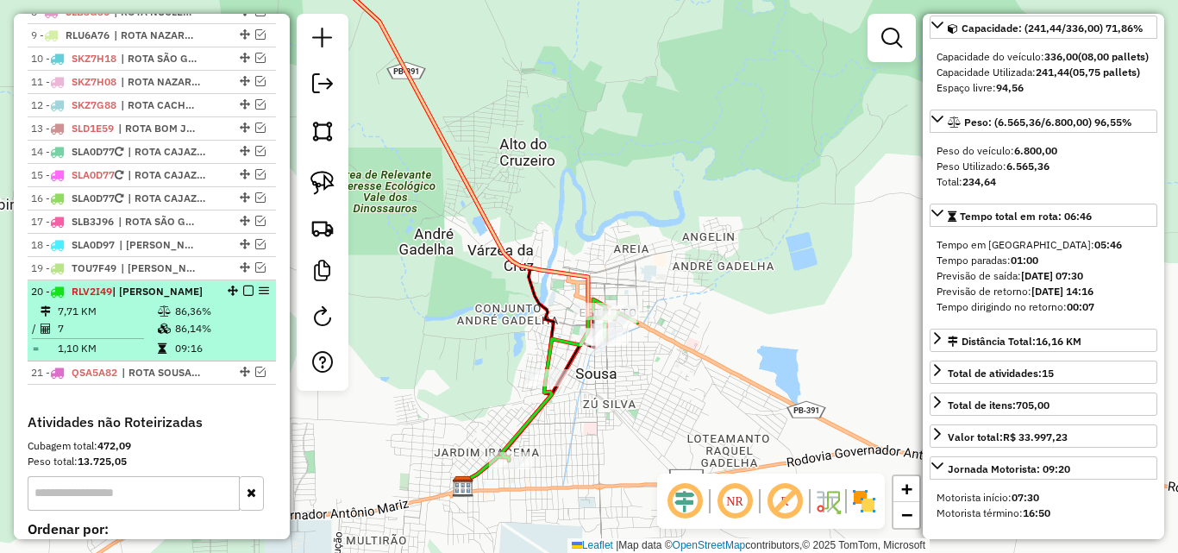
click at [198, 337] on td "86,14%" at bounding box center [221, 328] width 94 height 17
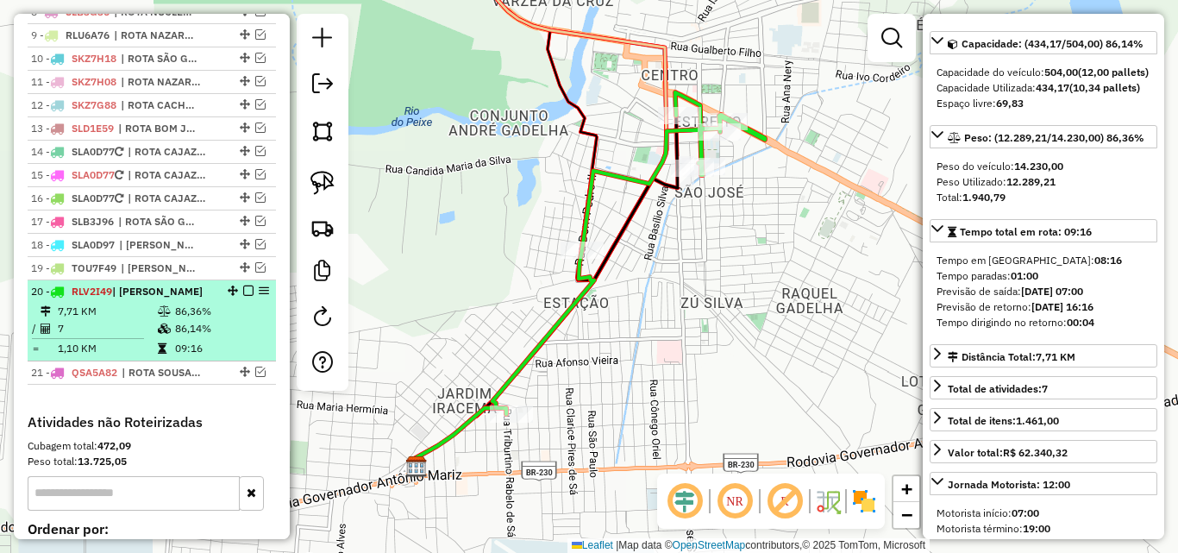
click at [243, 296] on em at bounding box center [248, 290] width 10 height 10
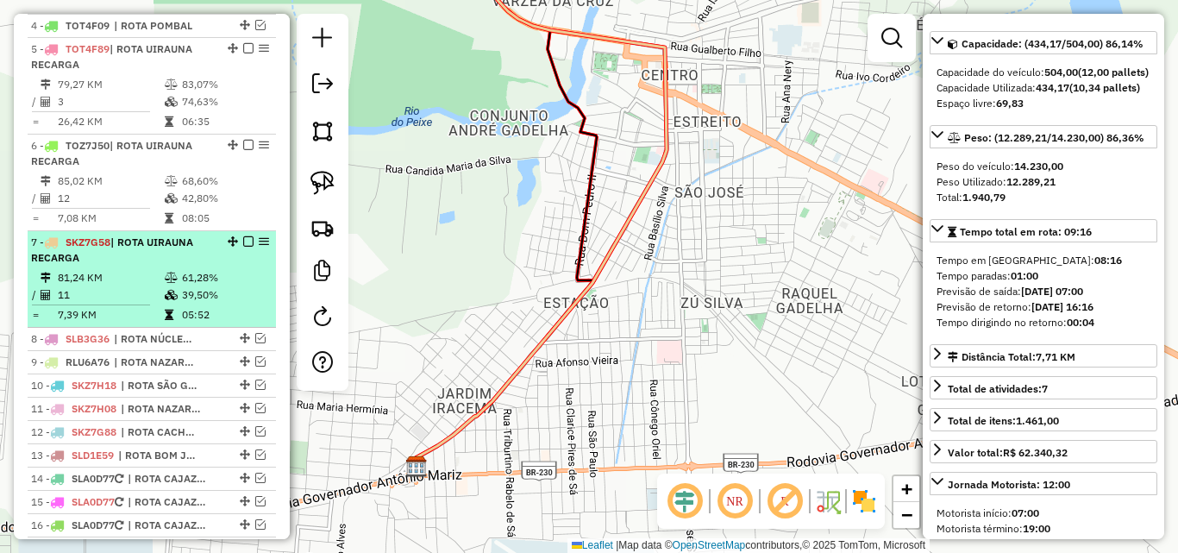
scroll to position [703, 0]
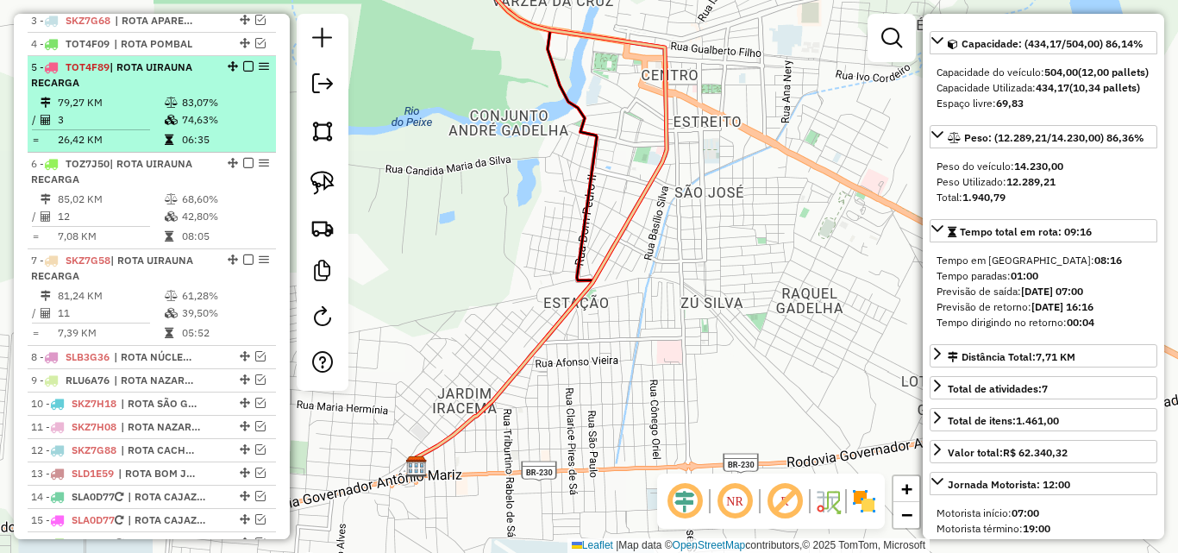
click at [165, 128] on td at bounding box center [172, 119] width 17 height 17
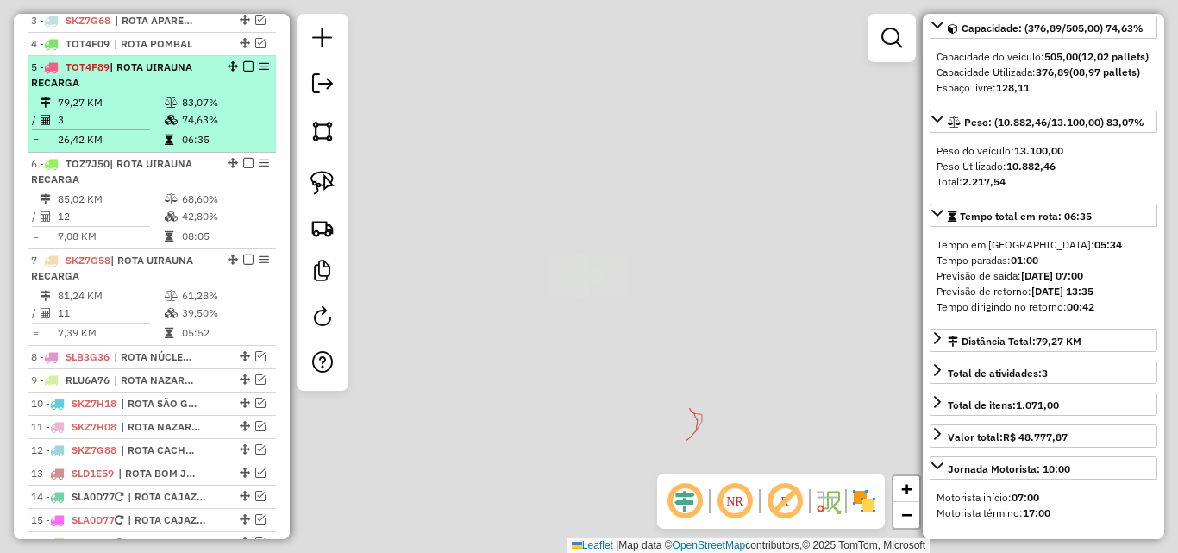
scroll to position [157, 0]
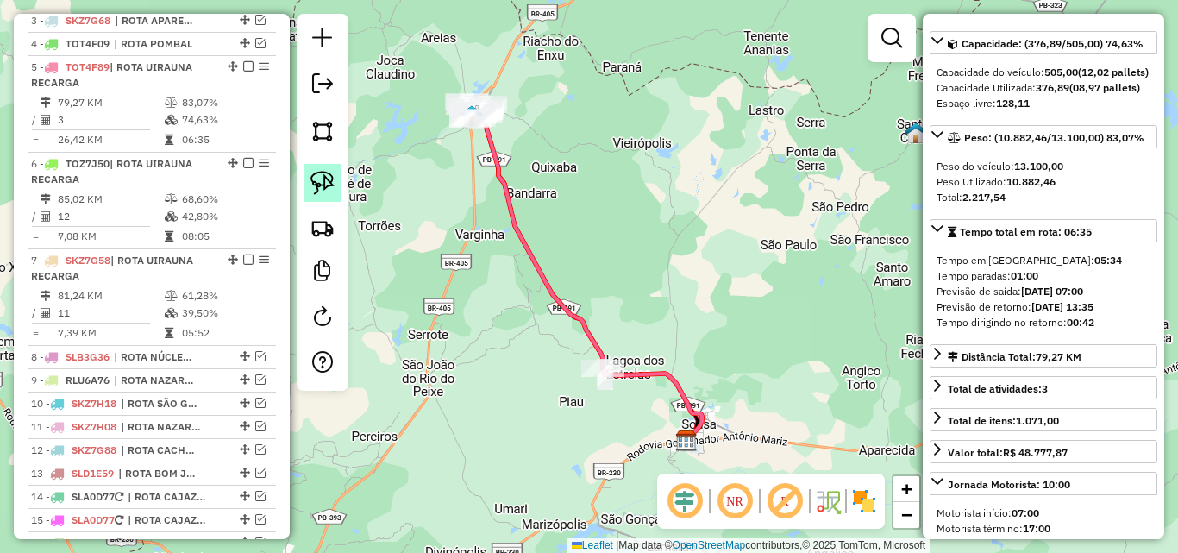
drag, startPoint x: 322, startPoint y: 187, endPoint x: 335, endPoint y: 182, distance: 13.1
click at [322, 188] on img at bounding box center [322, 183] width 24 height 24
click at [873, 42] on div at bounding box center [891, 38] width 48 height 48
click at [873, 48] on div at bounding box center [891, 38] width 48 height 48
click at [896, 48] on link at bounding box center [891, 38] width 34 height 34
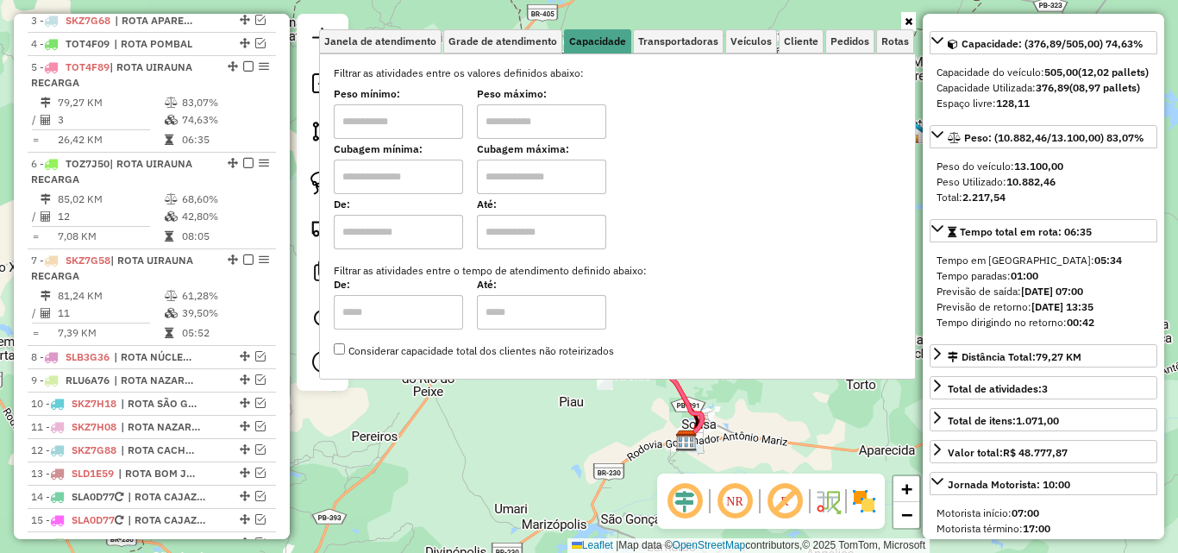
drag, startPoint x: 429, startPoint y: 125, endPoint x: 416, endPoint y: 145, distance: 23.2
click at [428, 127] on input "text" at bounding box center [398, 121] width 129 height 34
type input "*******"
click at [513, 124] on input "text" at bounding box center [541, 121] width 129 height 34
type input "**********"
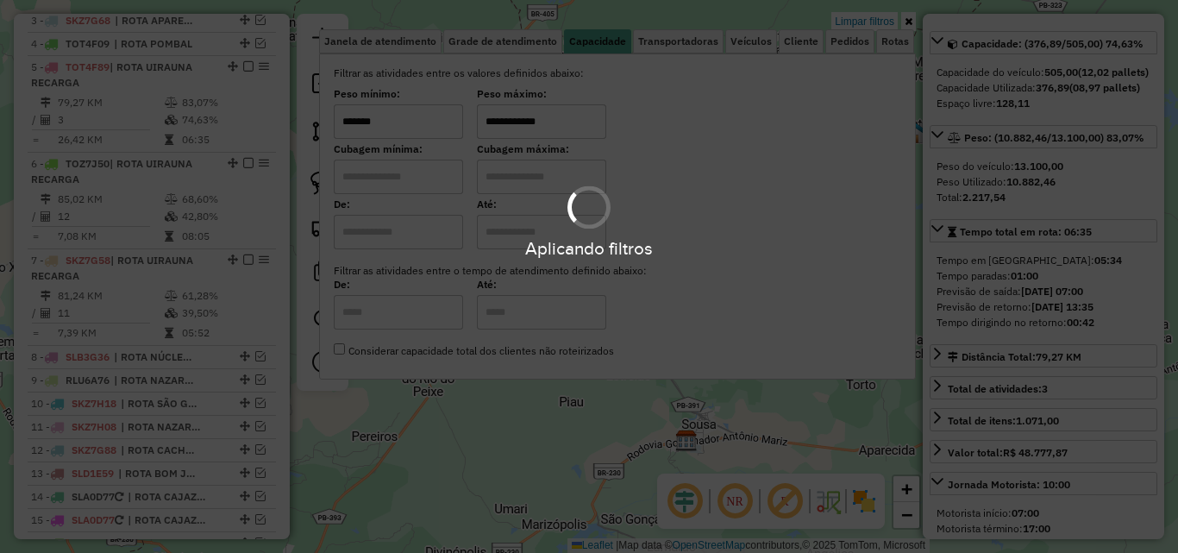
click at [906, 20] on icon at bounding box center [908, 21] width 8 height 10
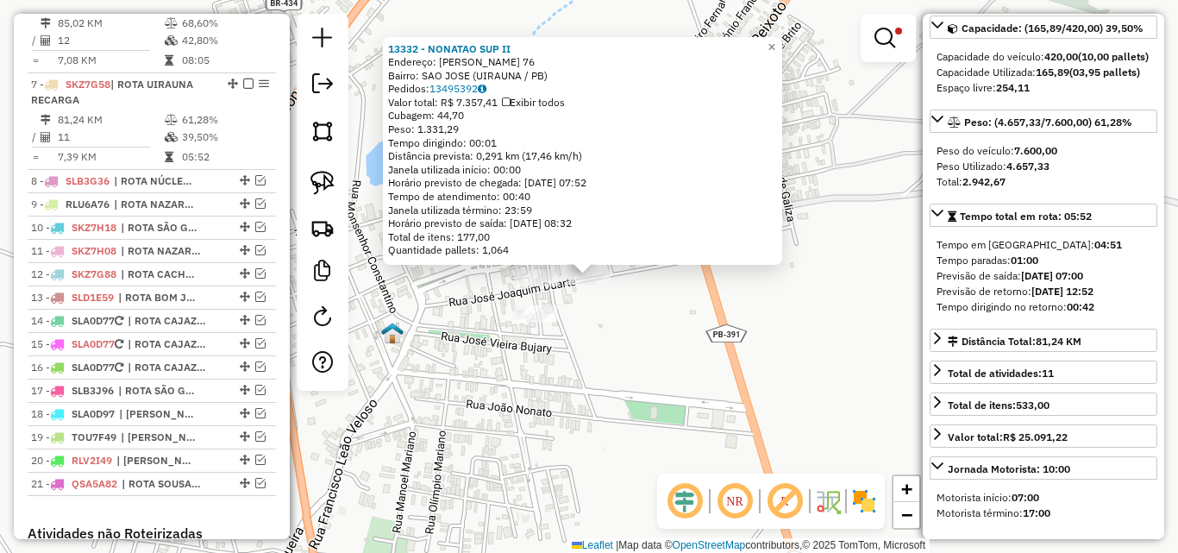
scroll to position [954, 0]
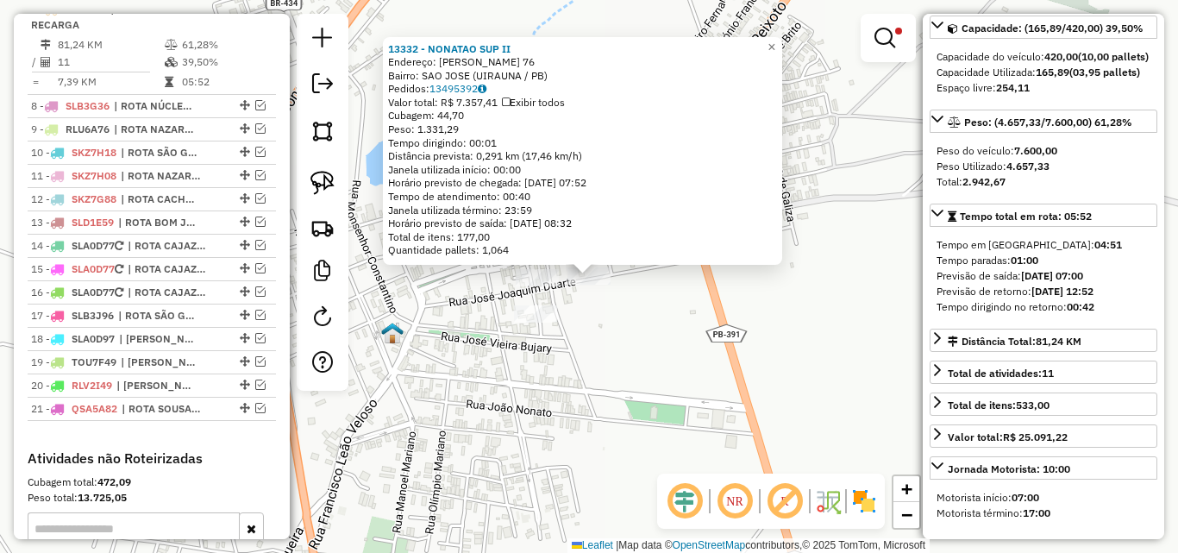
click at [604, 329] on div "13332 - NONATAO SUP II Endereço: JOSE BARBOSA 76 Bairro: SAO JOSE (UIRAUNA / PB…" at bounding box center [589, 276] width 1178 height 553
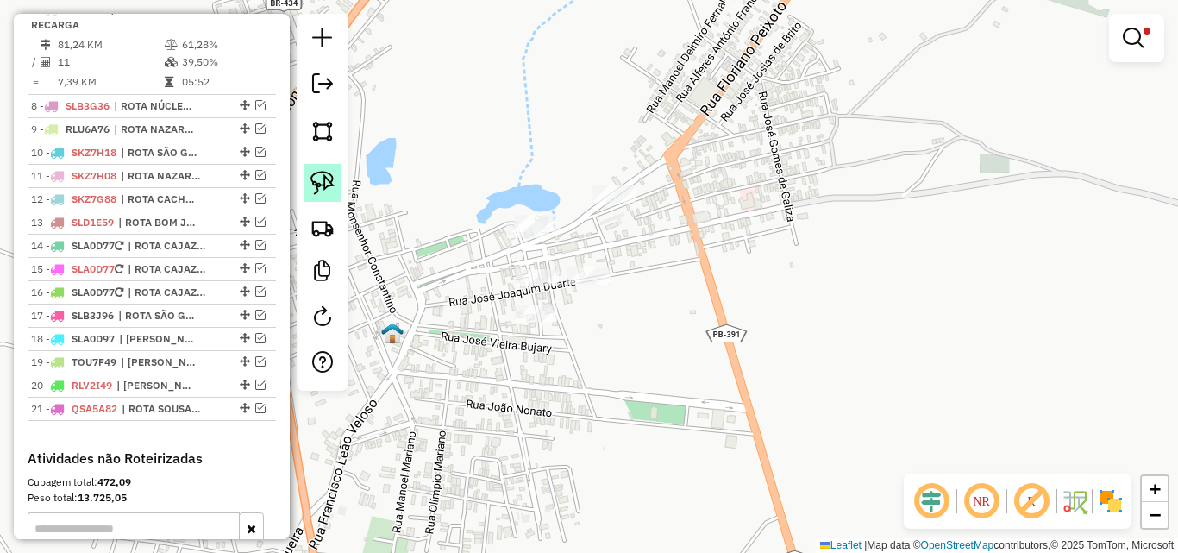
click at [311, 172] on img at bounding box center [322, 183] width 24 height 24
drag, startPoint x: 576, startPoint y: 257, endPoint x: 641, endPoint y: 267, distance: 65.5
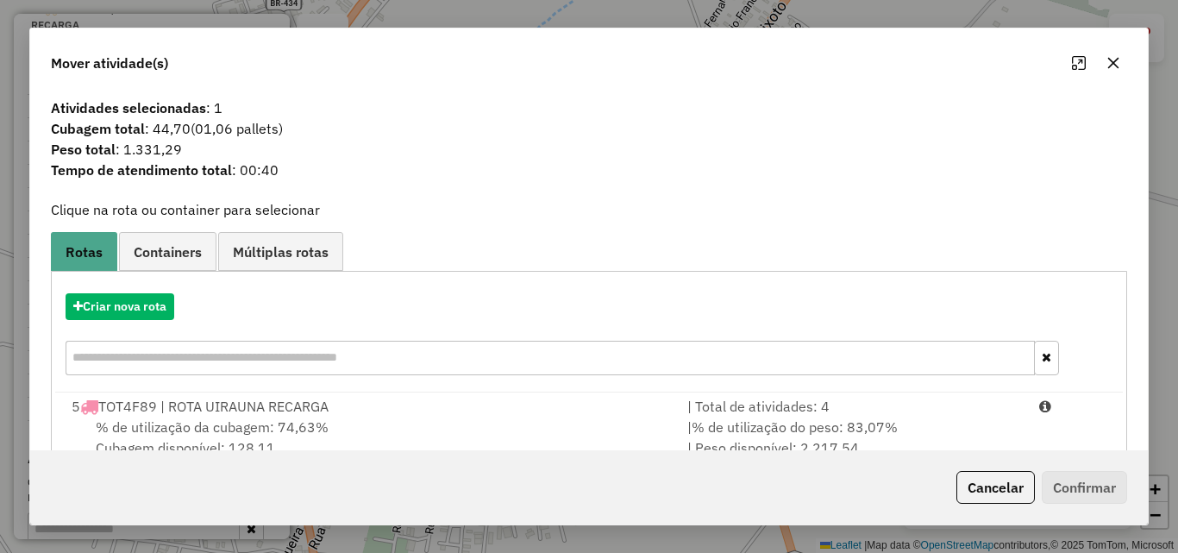
drag, startPoint x: 987, startPoint y: 476, endPoint x: 837, endPoint y: 389, distance: 173.5
click at [986, 474] on button "Cancelar" at bounding box center [995, 487] width 78 height 33
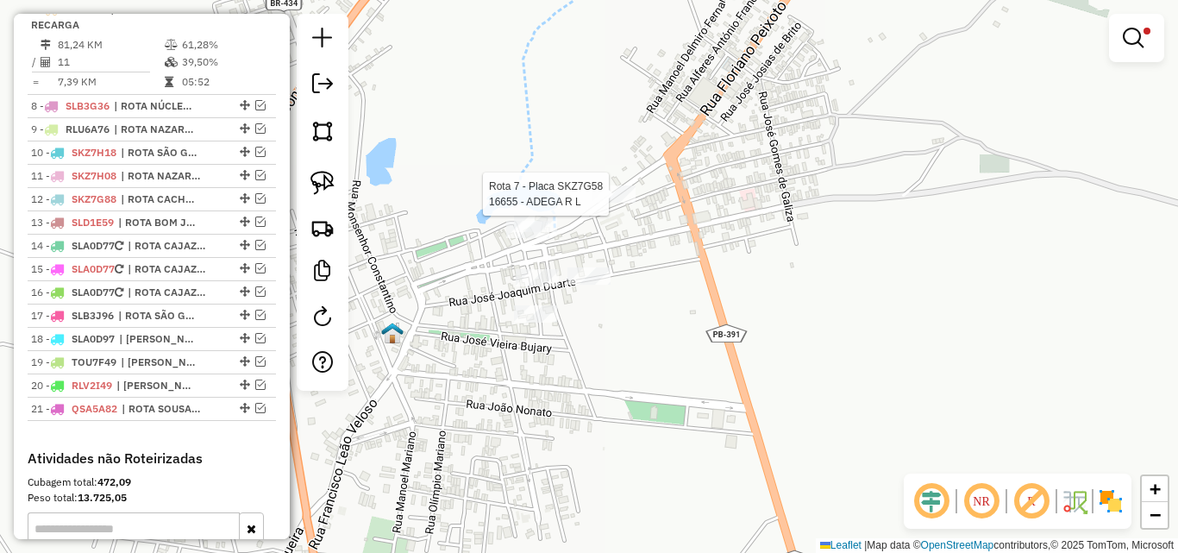
select select "*********"
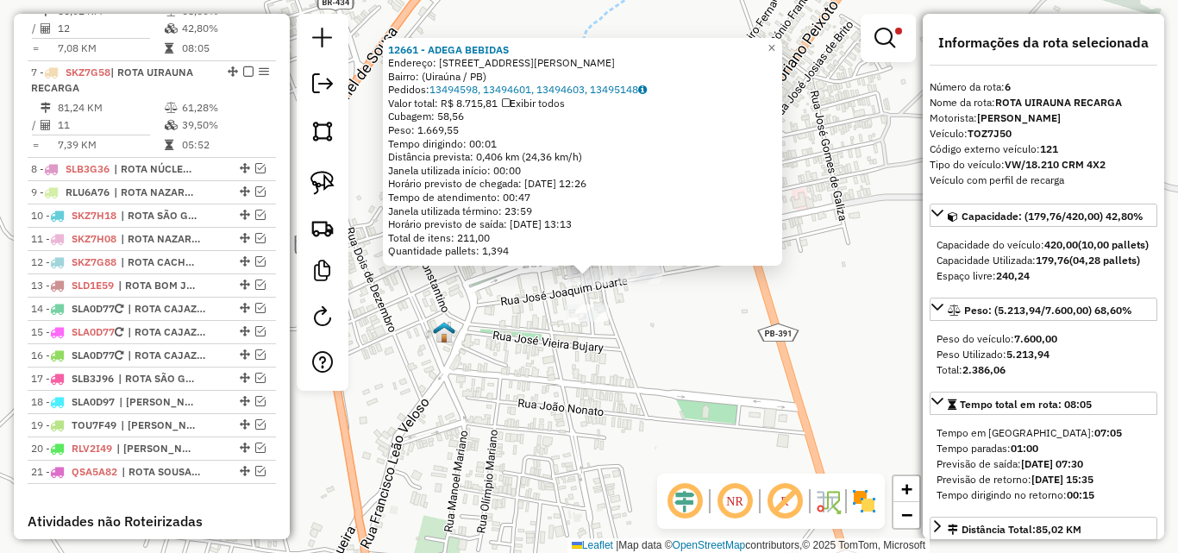
scroll to position [857, 0]
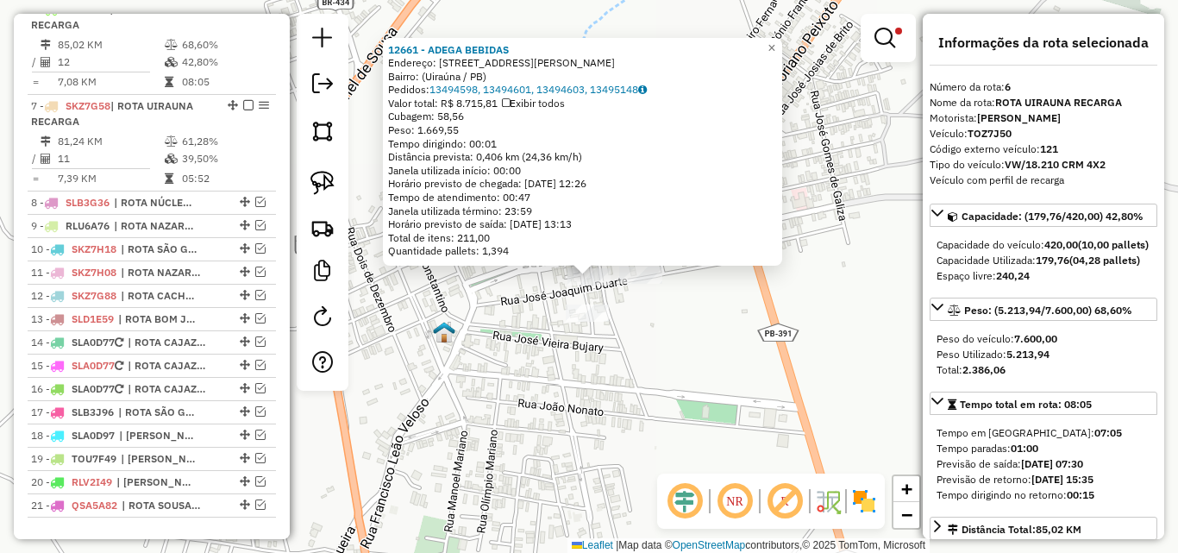
click at [435, 372] on div "12661 - ADEGA BEBIDAS Endereço: Rua Marlene Félix, 77 Bairro: (Uiraúna / PB) Pe…" at bounding box center [589, 276] width 1178 height 553
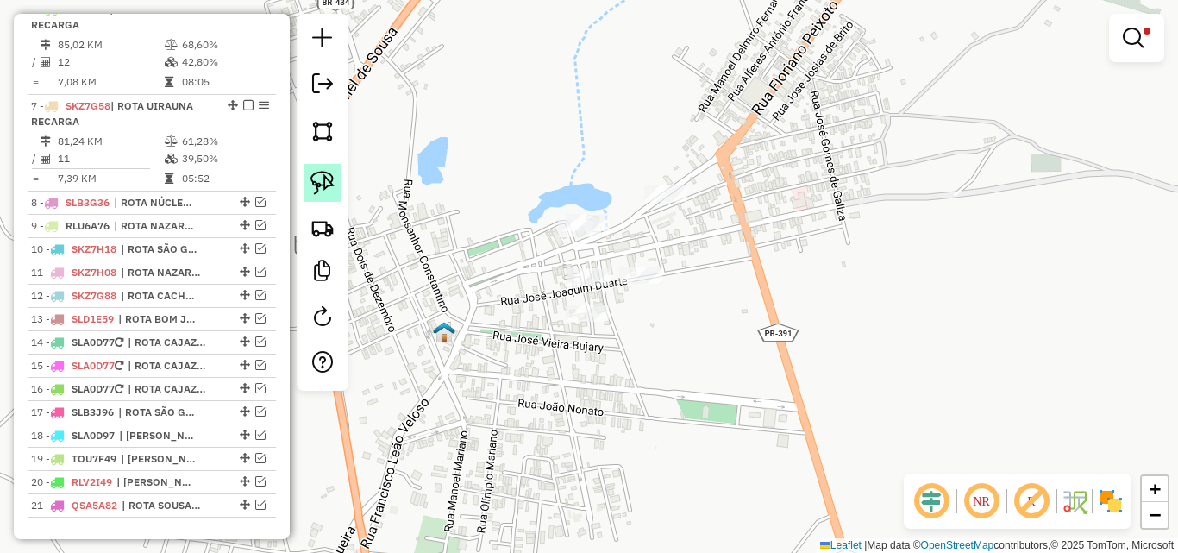
click at [335, 197] on link at bounding box center [322, 183] width 38 height 38
drag, startPoint x: 576, startPoint y: 253, endPoint x: 608, endPoint y: 265, distance: 33.8
click at [331, 201] on link at bounding box center [322, 183] width 38 height 38
drag, startPoint x: 594, startPoint y: 251, endPoint x: 606, endPoint y: 283, distance: 34.1
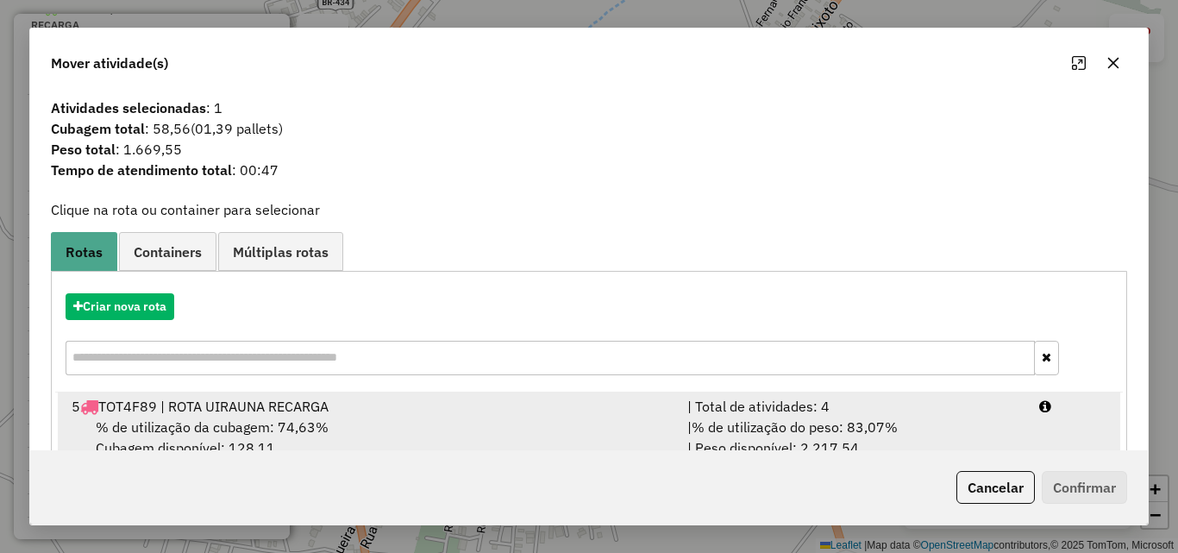
click at [983, 447] on div "| % de utilização do peso: 83,07% | Peso disponível: 2.217,54" at bounding box center [853, 436] width 352 height 41
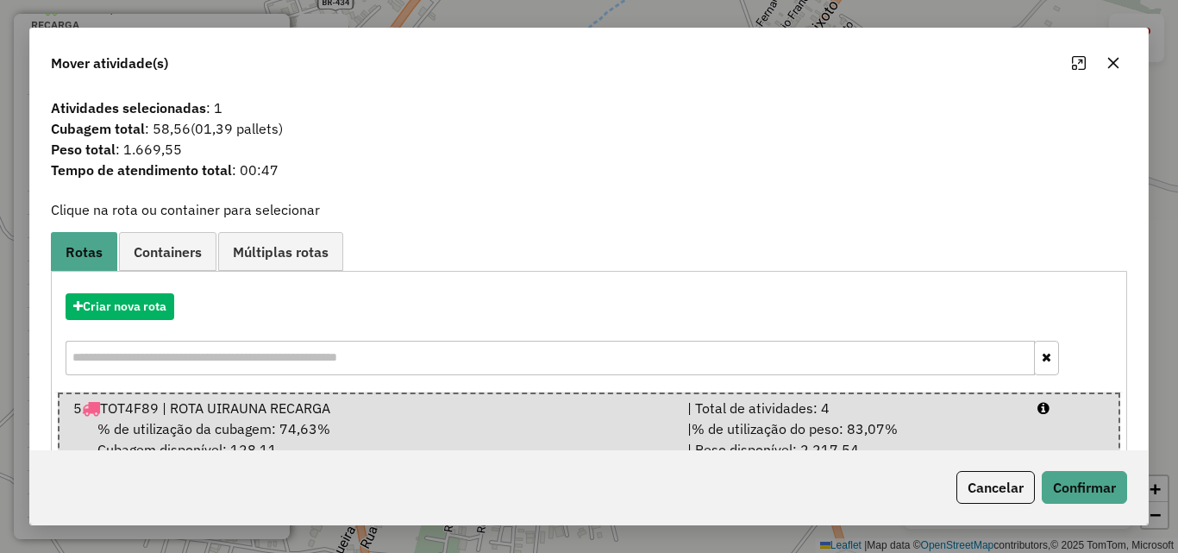
click at [1075, 510] on div "Cancelar Confirmar" at bounding box center [588, 487] width 1117 height 74
click at [1057, 494] on button "Confirmar" at bounding box center [1084, 487] width 85 height 33
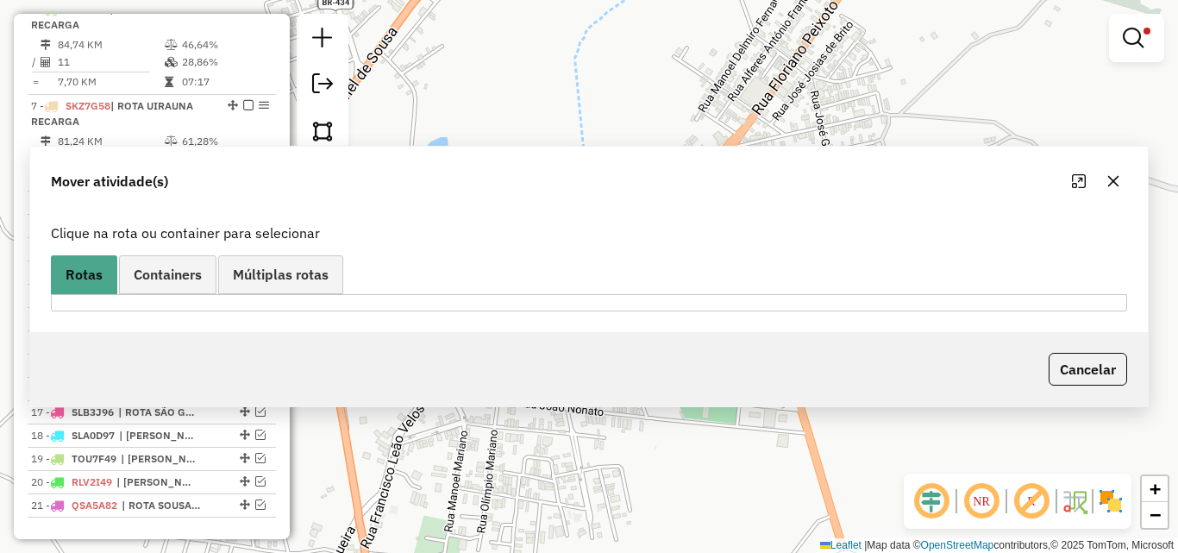
scroll to position [664, 0]
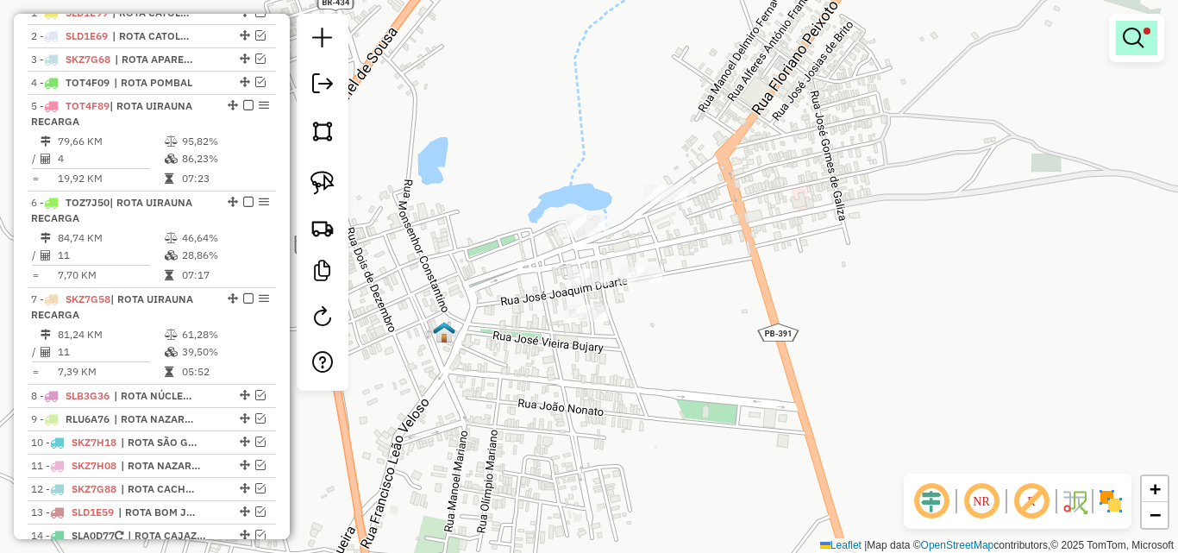
click at [1126, 22] on div at bounding box center [1136, 38] width 55 height 48
click at [1137, 34] on em at bounding box center [1133, 38] width 21 height 21
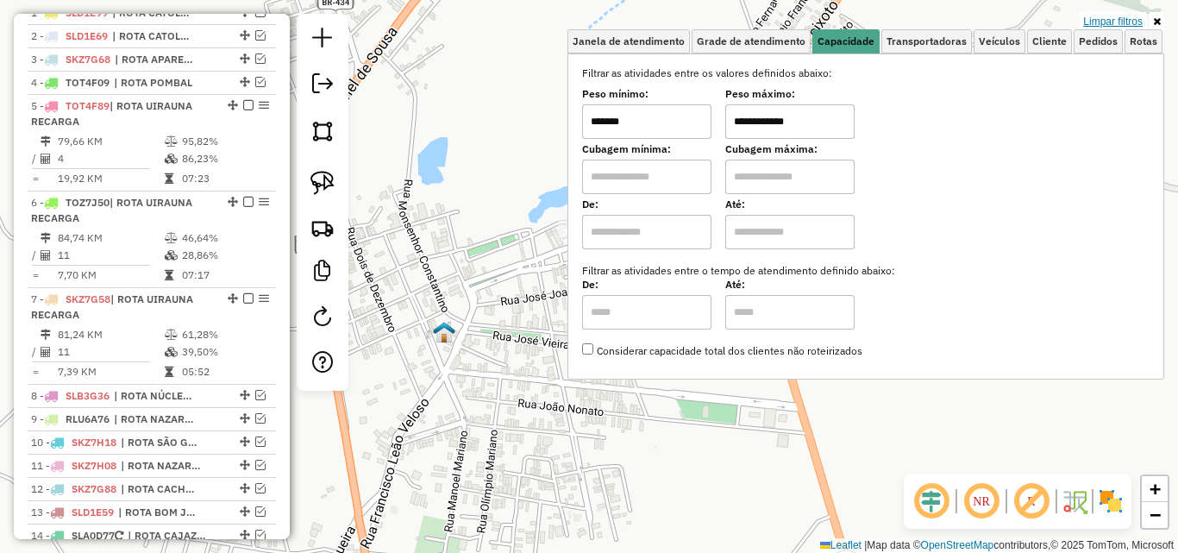
click at [1116, 22] on link "Limpar filtros" at bounding box center [1112, 21] width 66 height 19
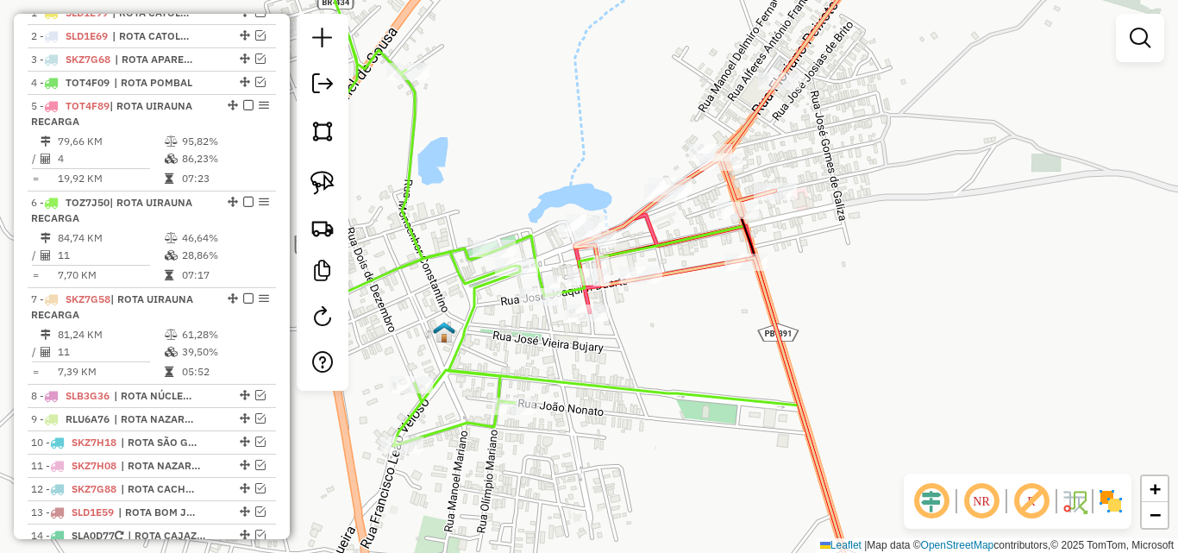
select select "*********"
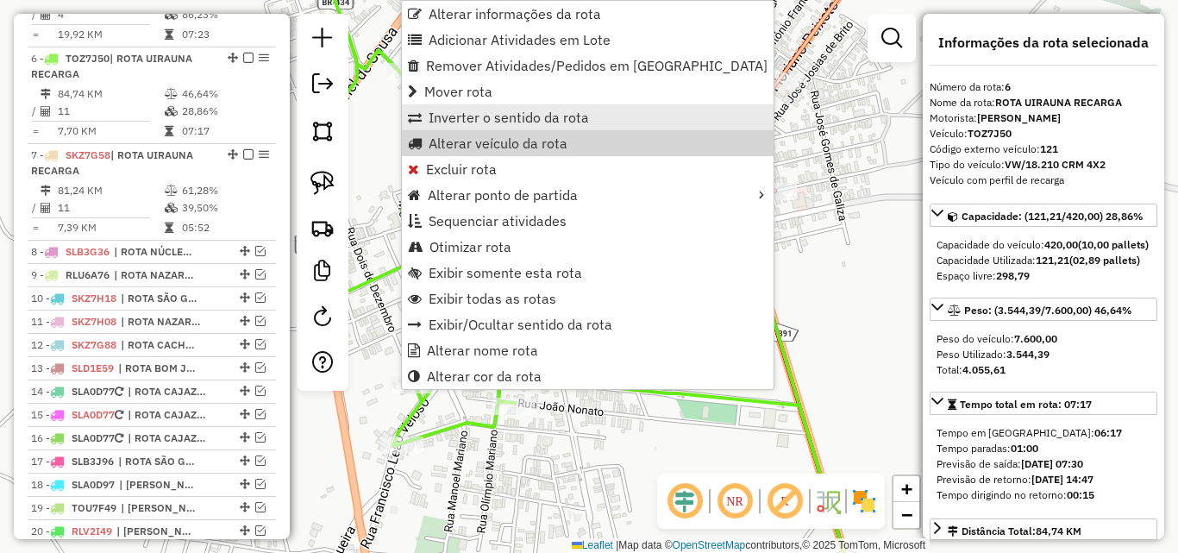
scroll to position [857, 0]
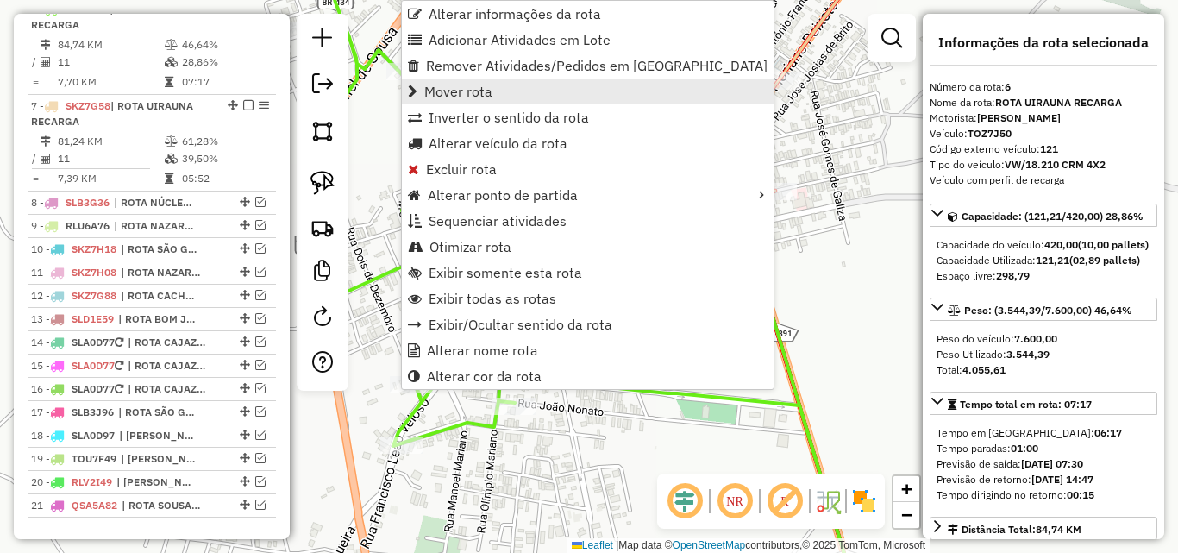
click at [504, 93] on link "Mover rota" at bounding box center [588, 91] width 372 height 26
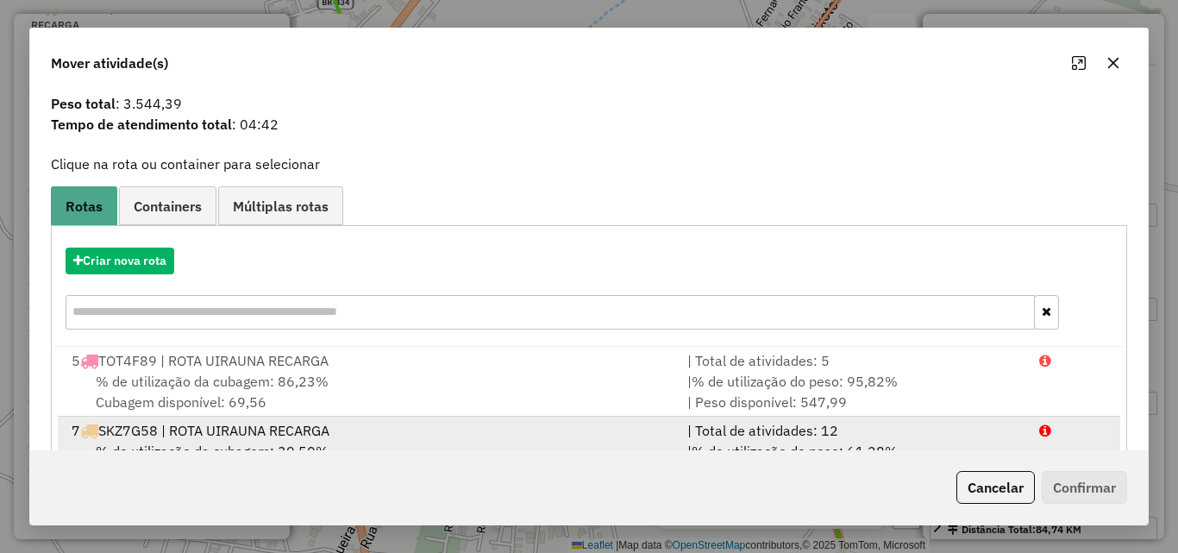
scroll to position [132, 0]
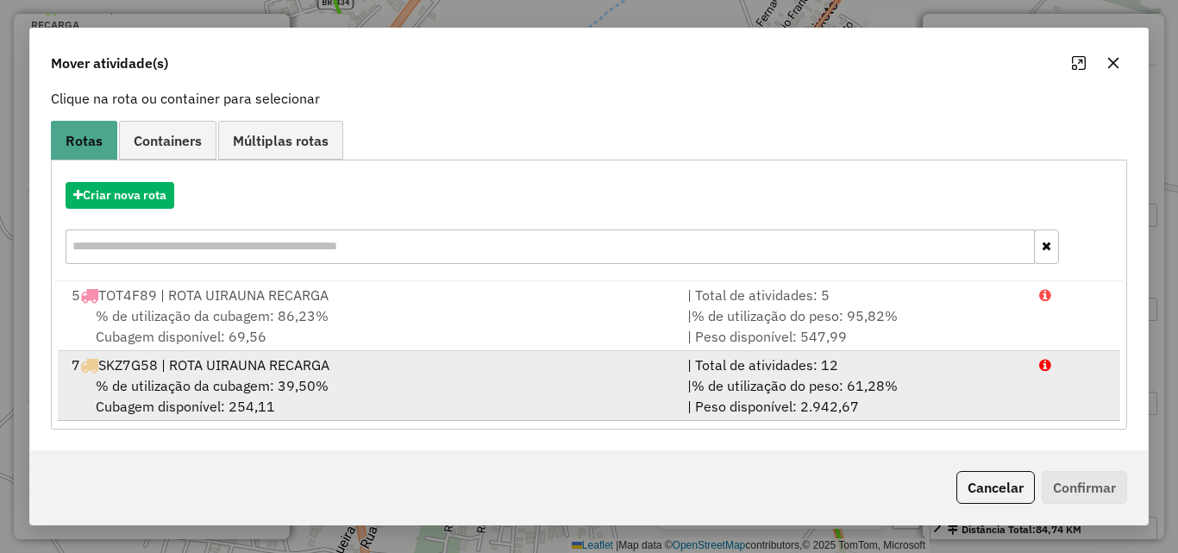
click at [842, 379] on span "% de utilização do peso: 61,28%" at bounding box center [794, 385] width 206 height 17
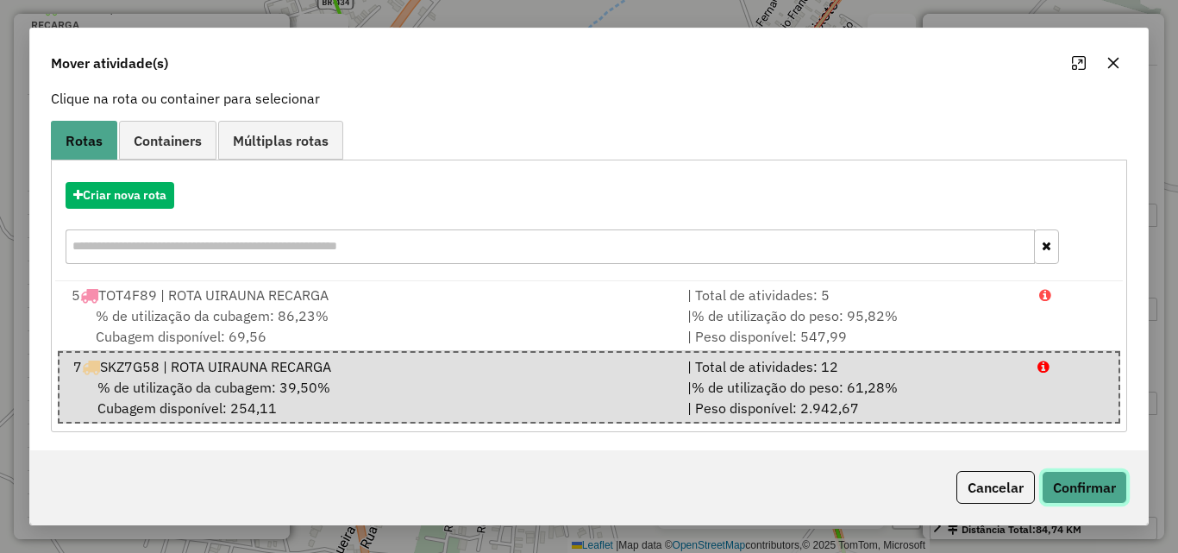
click at [1088, 490] on button "Confirmar" at bounding box center [1084, 487] width 85 height 33
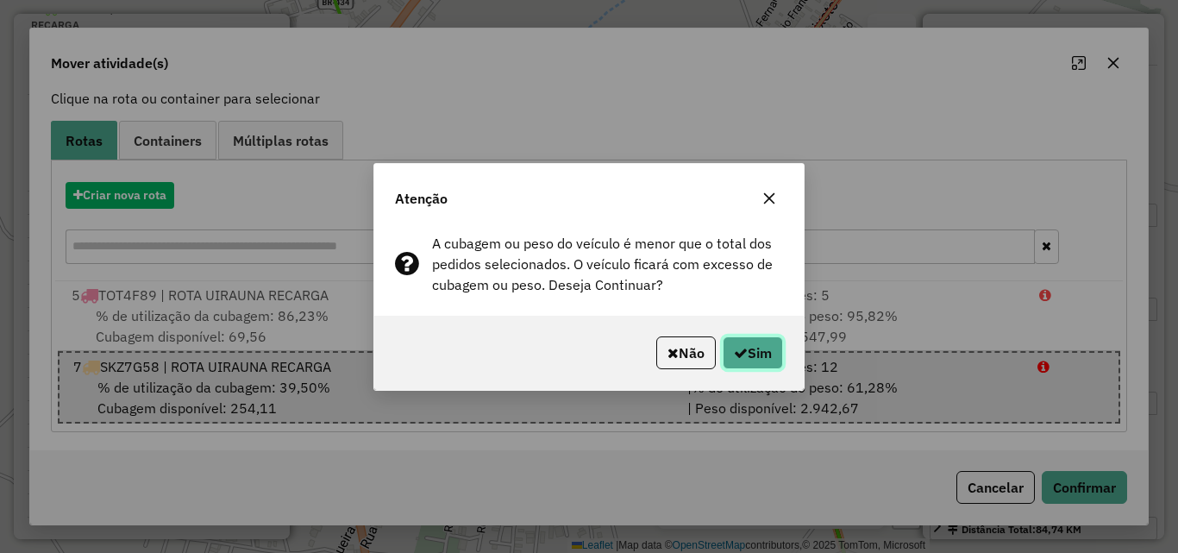
click at [736, 359] on icon "button" at bounding box center [741, 353] width 14 height 14
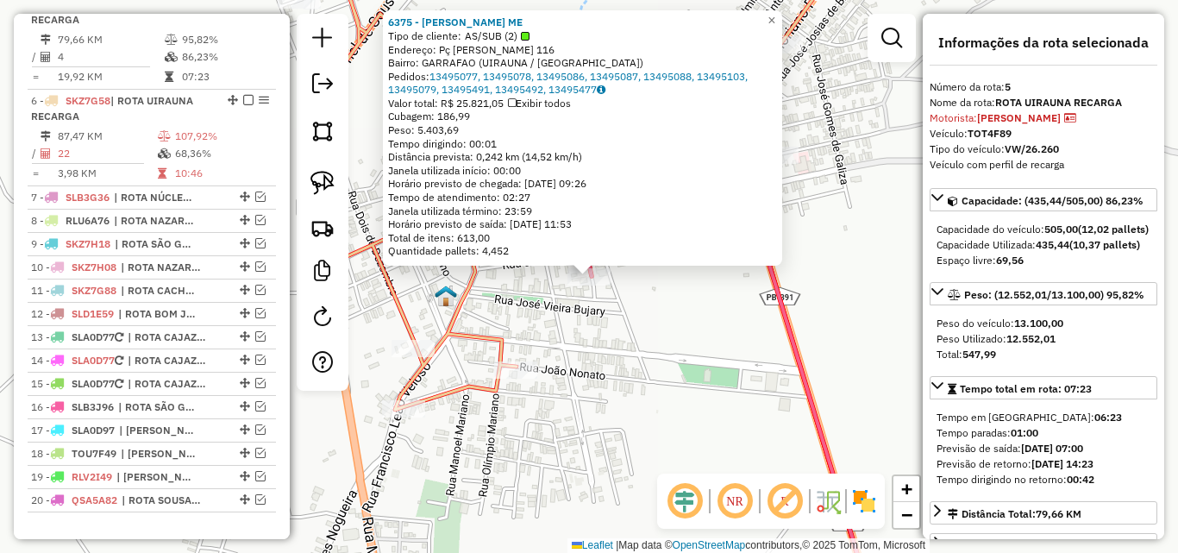
scroll to position [740, 0]
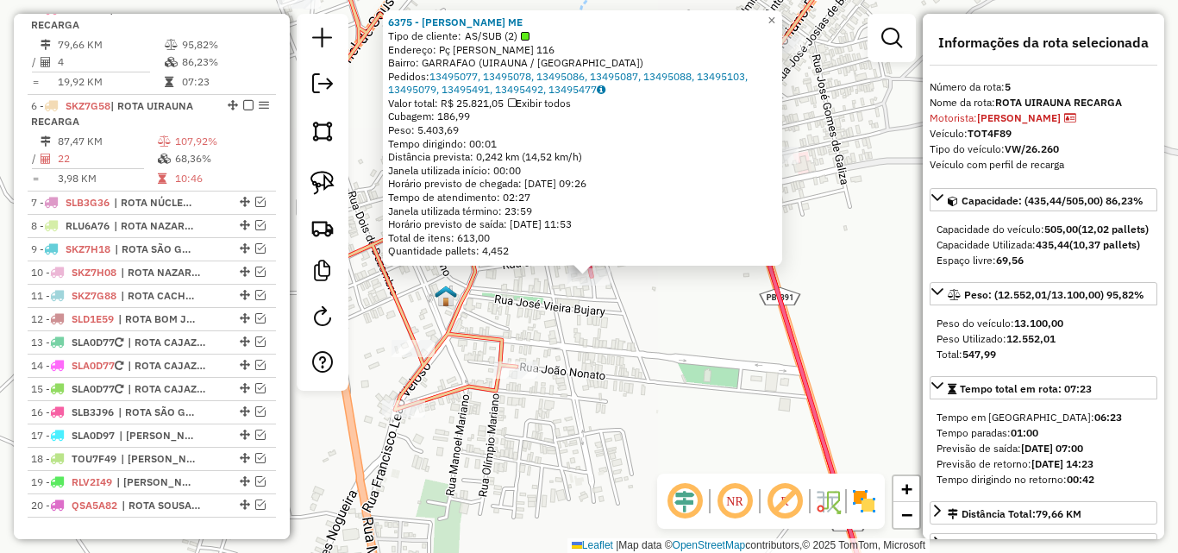
click at [707, 379] on div "6375 - ANA LUCIANA SILVA RODRIGUES ME Tipo de cliente: AS/SUB (2) Endereço: Pç …" at bounding box center [589, 276] width 1178 height 553
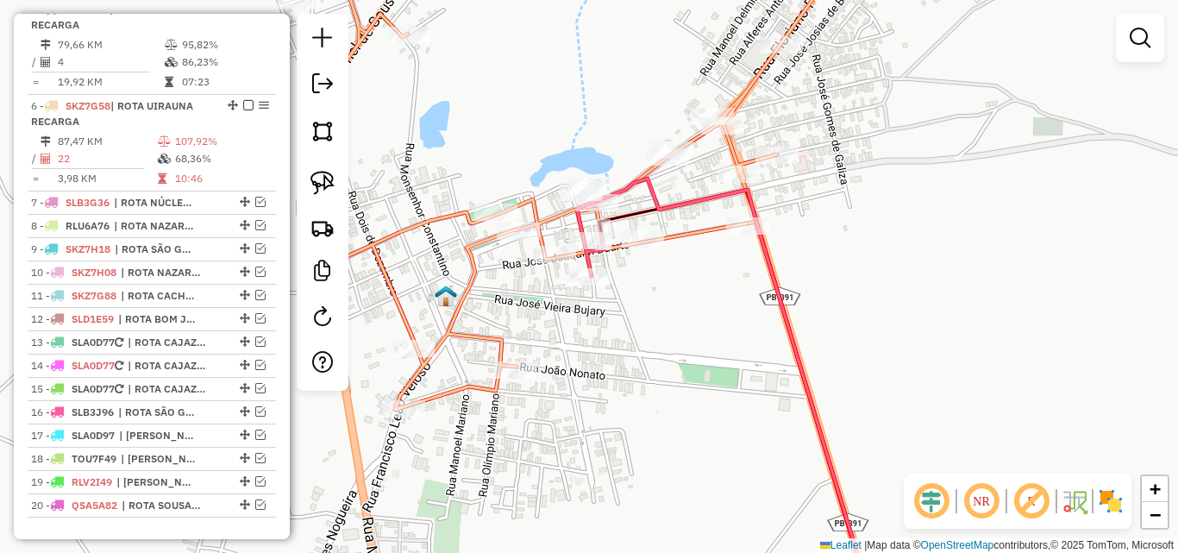
click at [683, 224] on icon at bounding box center [588, 276] width 567 height 663
select select "*********"
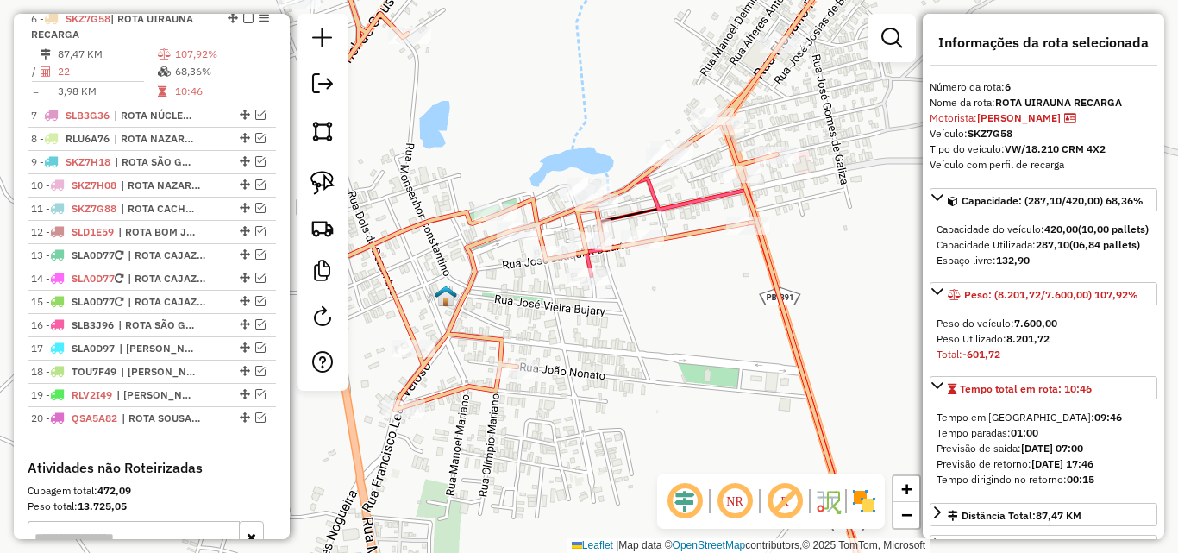
scroll to position [836, 0]
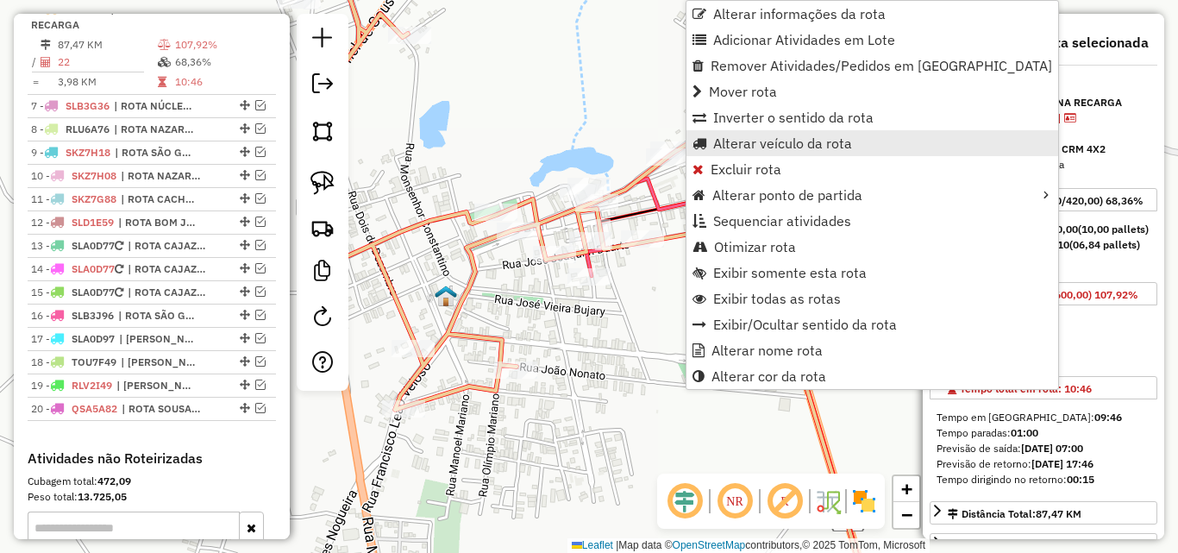
click at [779, 141] on span "Alterar veículo da rota" at bounding box center [782, 143] width 139 height 14
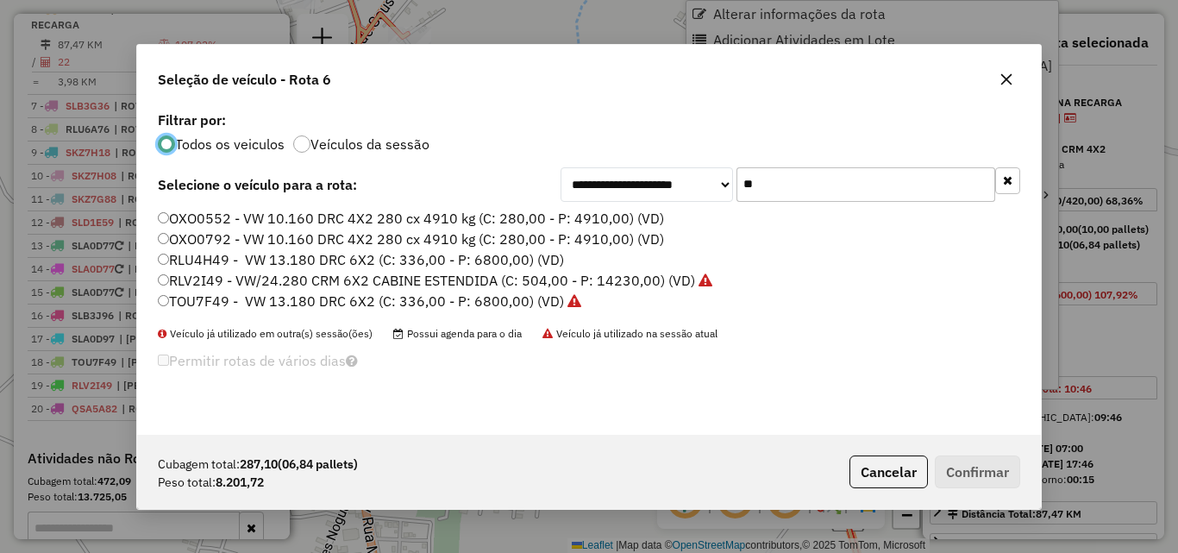
scroll to position [9, 5]
click at [810, 175] on input "**" at bounding box center [865, 184] width 259 height 34
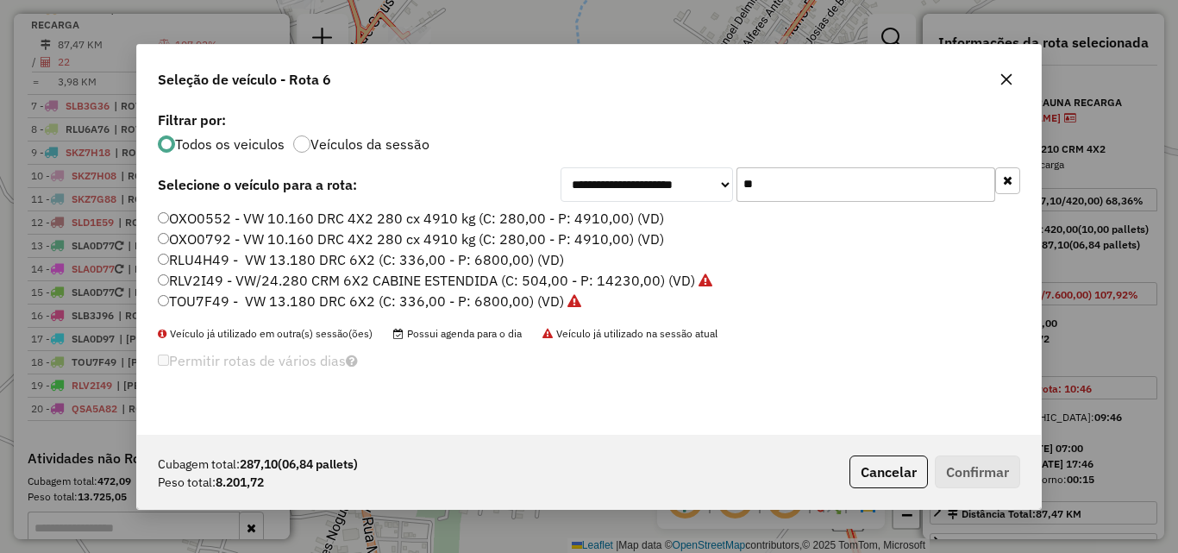
drag, startPoint x: 810, startPoint y: 175, endPoint x: 841, endPoint y: 185, distance: 32.5
click at [836, 183] on input "**" at bounding box center [865, 184] width 259 height 34
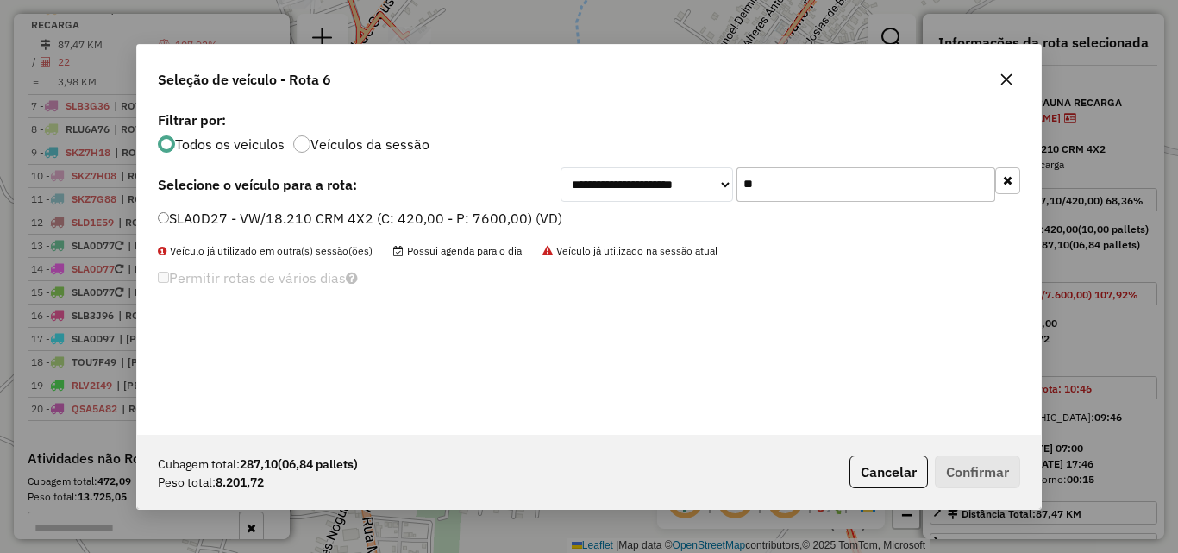
type input "**"
click at [479, 228] on li "SLA0D27 - VW/18.210 CRM 4X2 (C: 420,00 - P: 7600,00) (VD)" at bounding box center [589, 219] width 862 height 21
drag, startPoint x: 485, startPoint y: 216, endPoint x: 475, endPoint y: 219, distance: 10.1
click at [476, 218] on label "SLA0D27 - VW/18.210 CRM 4X2 (C: 420,00 - P: 7600,00) (VD)" at bounding box center [360, 218] width 404 height 21
click at [457, 217] on label "SLA0D27 - VW/18.210 CRM 4X2 (C: 420,00 - P: 7600,00) (VD)" at bounding box center [360, 218] width 404 height 21
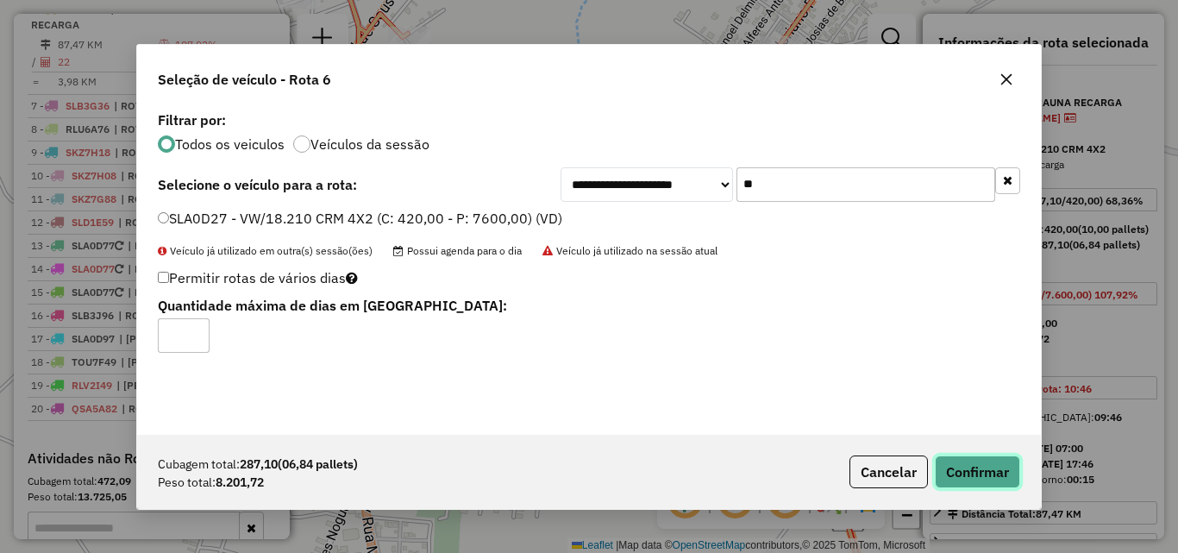
click at [942, 462] on button "Confirmar" at bounding box center [977, 471] width 85 height 33
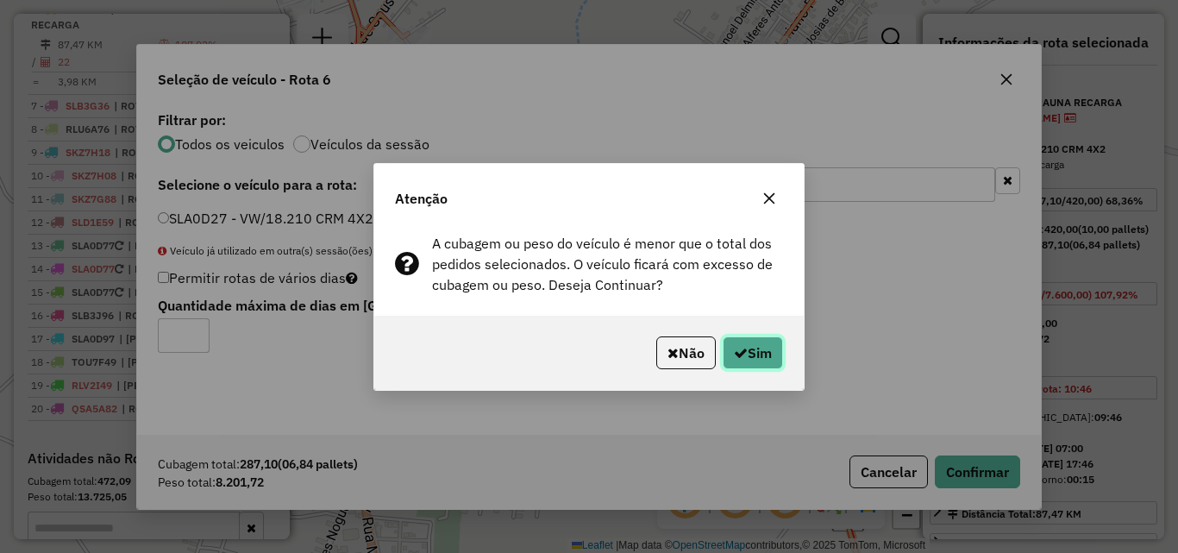
drag, startPoint x: 756, startPoint y: 354, endPoint x: 773, endPoint y: 357, distance: 16.7
click at [758, 354] on button "Sim" at bounding box center [753, 352] width 60 height 33
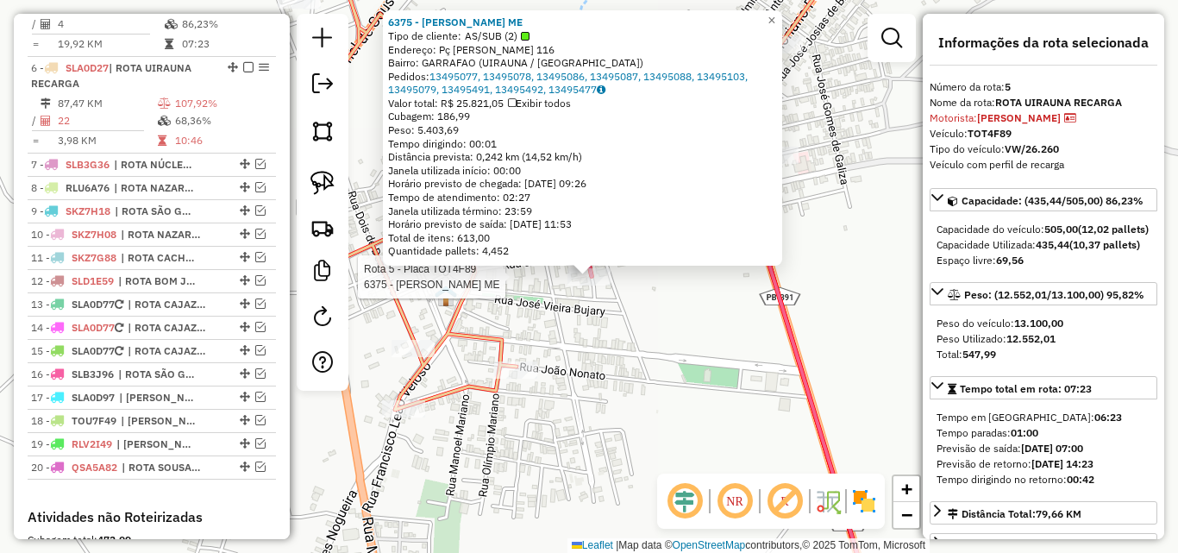
scroll to position [740, 0]
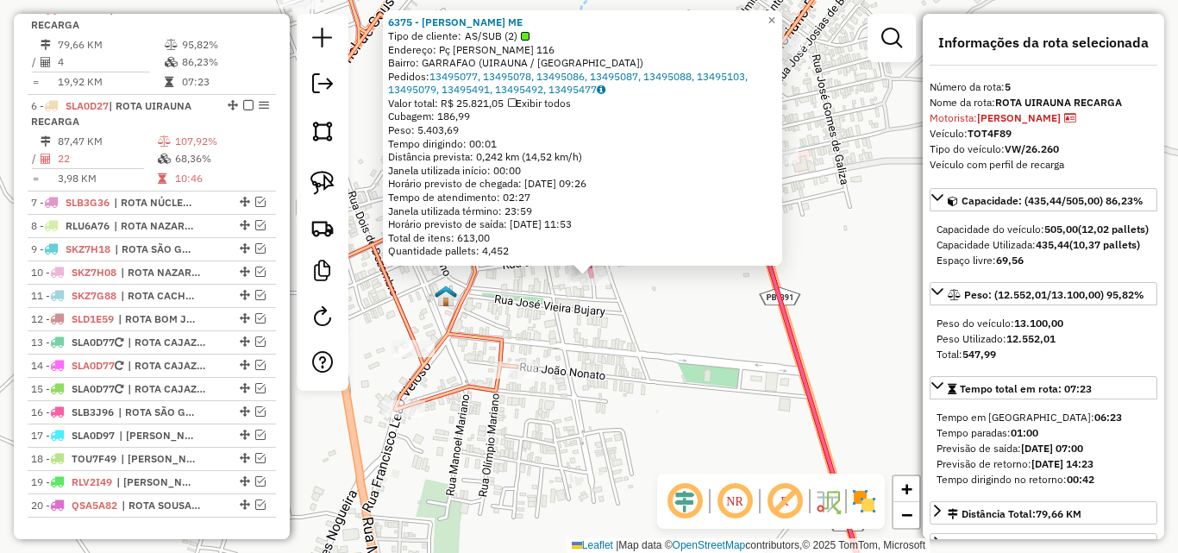
click at [613, 296] on div "6375 - ANA LUCIANA SILVA RODRIGUES ME Tipo de cliente: AS/SUB (2) Endereço: Pç …" at bounding box center [589, 276] width 1178 height 553
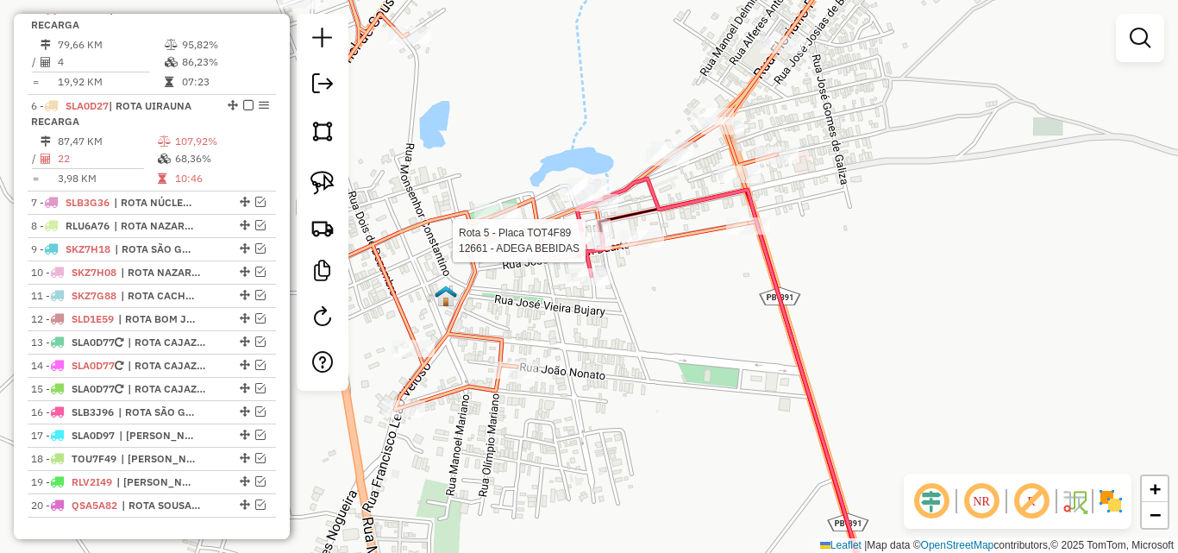
select select "*********"
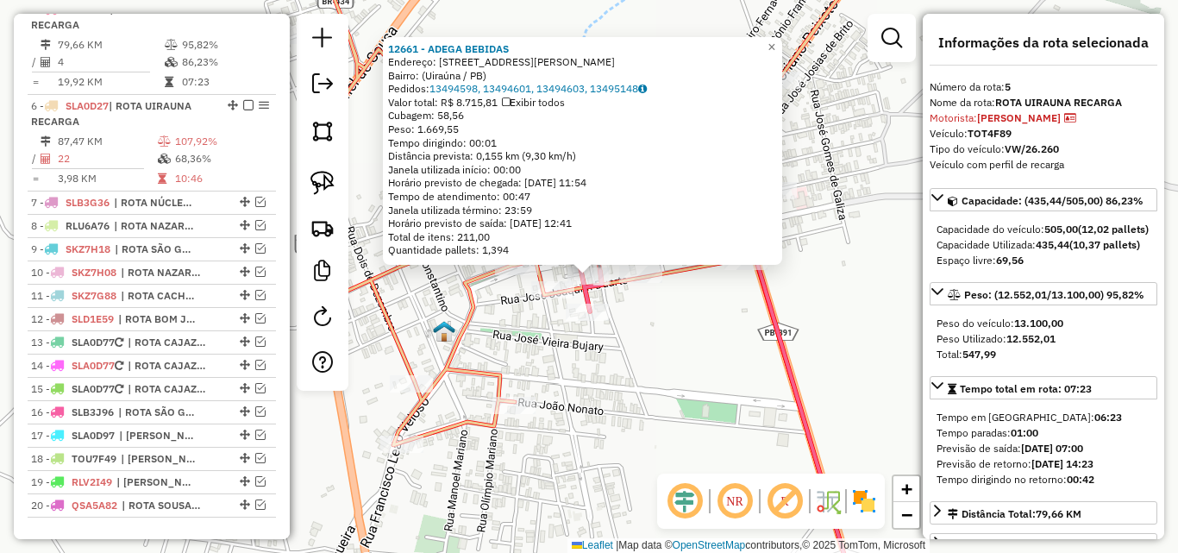
click at [585, 298] on icon at bounding box center [588, 273] width 27 height 77
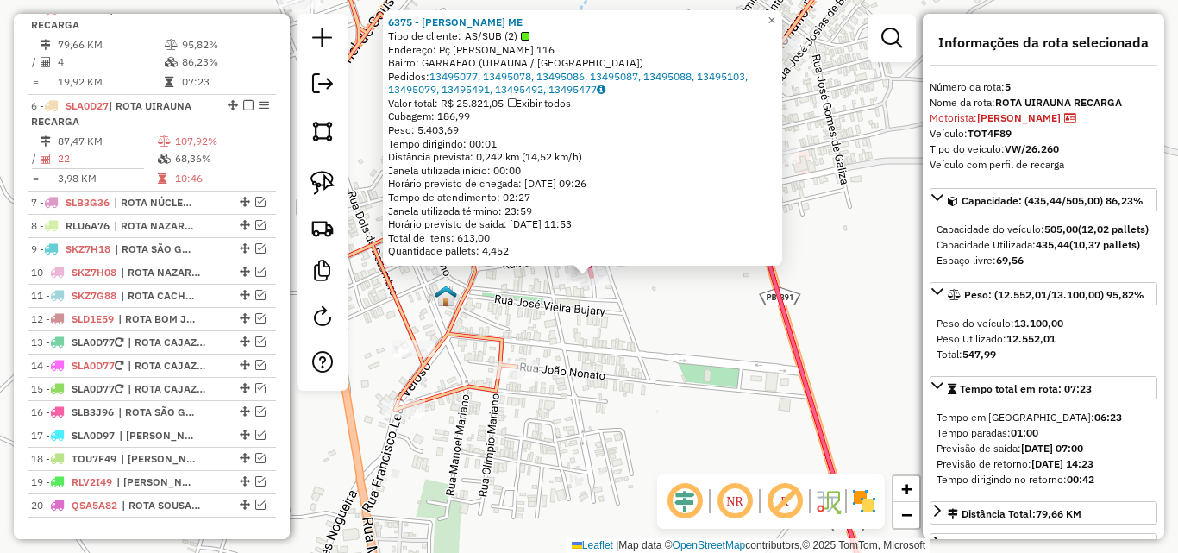
click at [577, 354] on div "6375 - ANA LUCIANA SILVA RODRIGUES ME Tipo de cliente: AS/SUB (2) Endereço: Pç …" at bounding box center [589, 276] width 1178 height 553
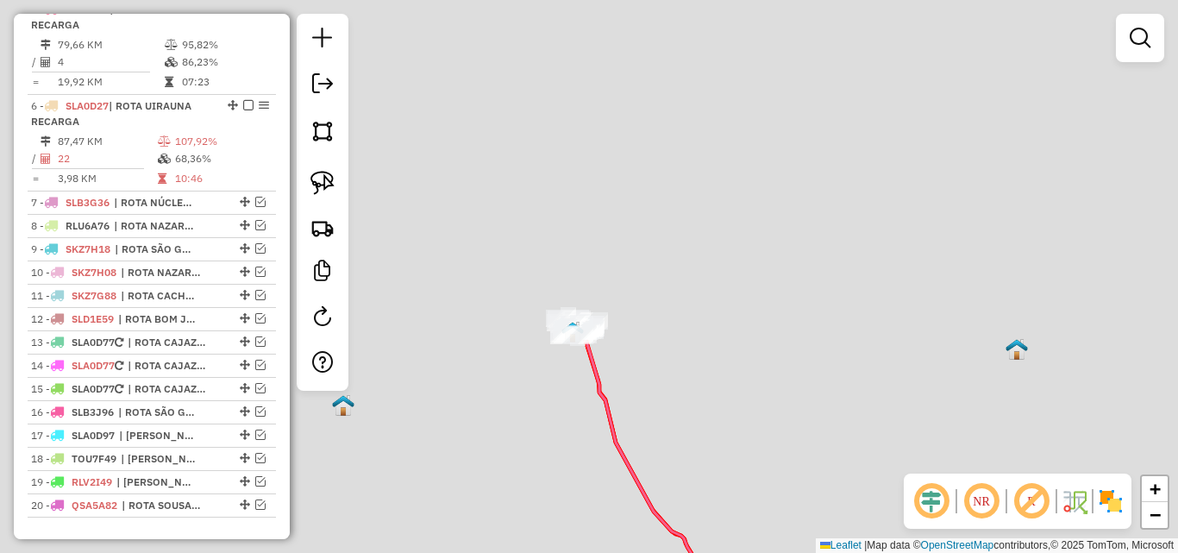
drag, startPoint x: 817, startPoint y: 354, endPoint x: 767, endPoint y: 247, distance: 118.4
click at [767, 247] on div "Janela de atendimento Grade de atendimento Capacidade Transportadoras Veículos …" at bounding box center [589, 276] width 1178 height 553
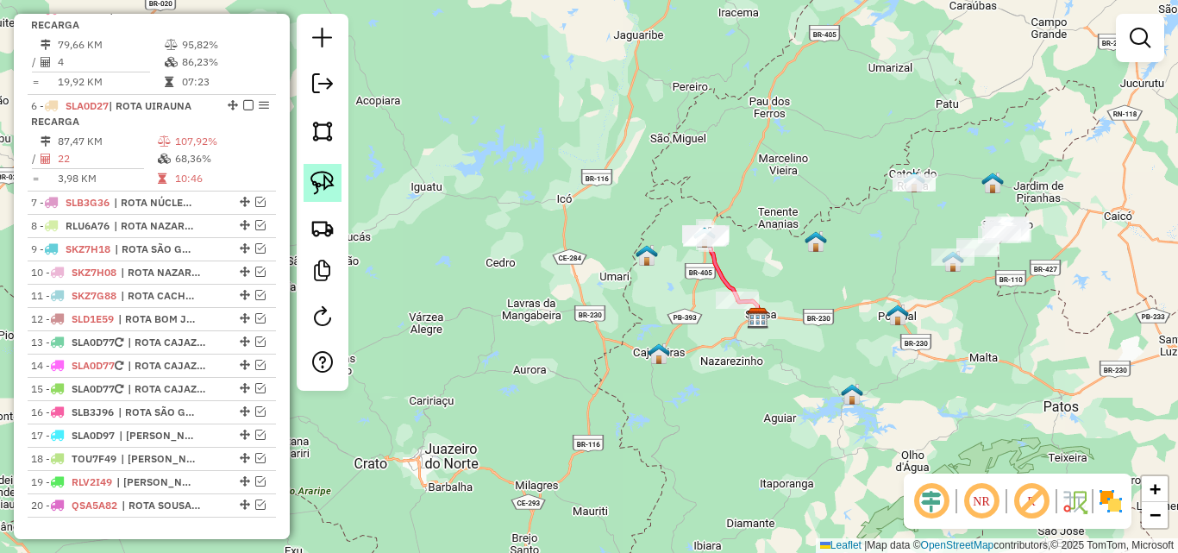
drag, startPoint x: 328, startPoint y: 187, endPoint x: 687, endPoint y: 203, distance: 359.9
click at [328, 189] on img at bounding box center [322, 183] width 24 height 24
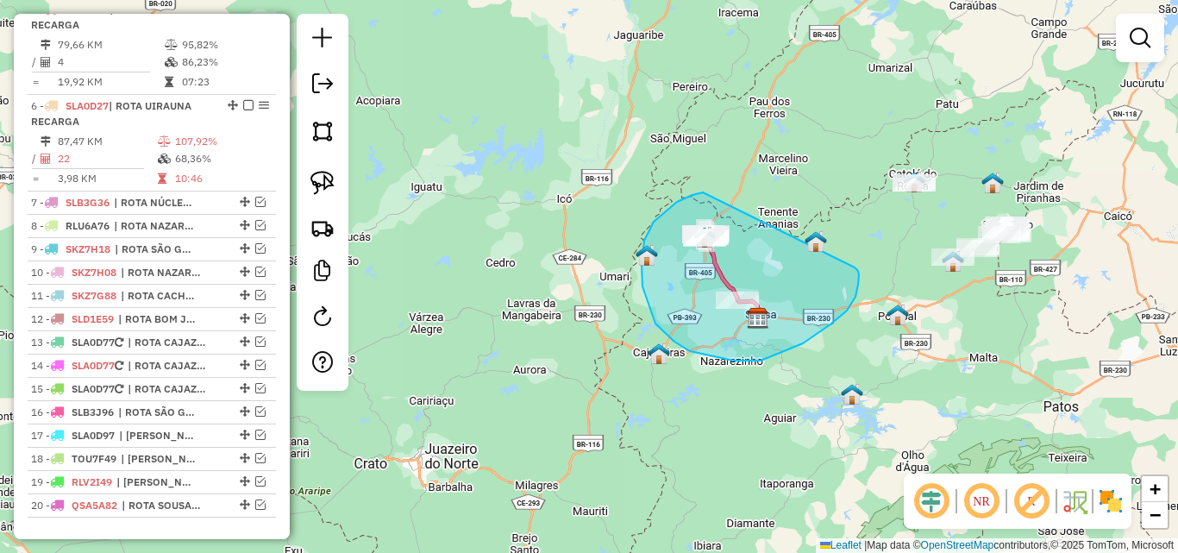
drag, startPoint x: 703, startPoint y: 192, endPoint x: 852, endPoint y: 267, distance: 167.0
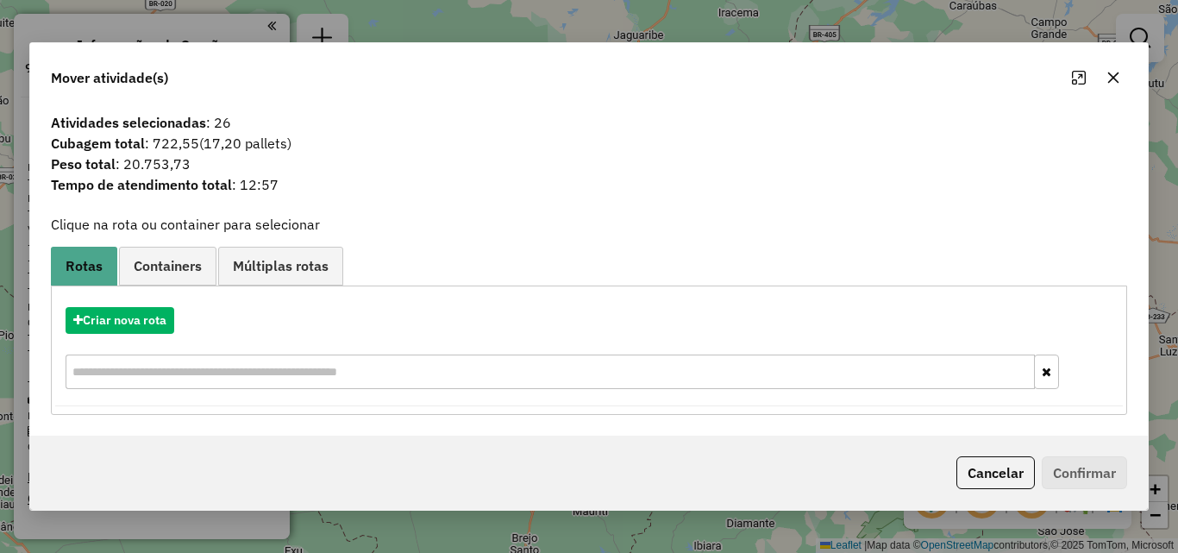
scroll to position [740, 0]
click at [996, 462] on button "Cancelar" at bounding box center [995, 472] width 78 height 33
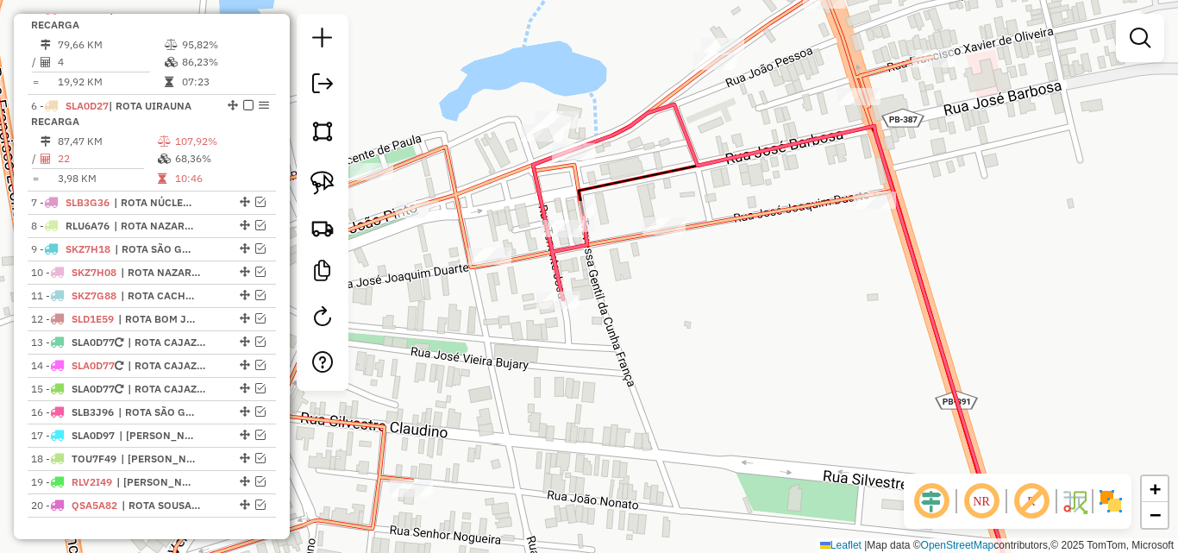
select select "*********"
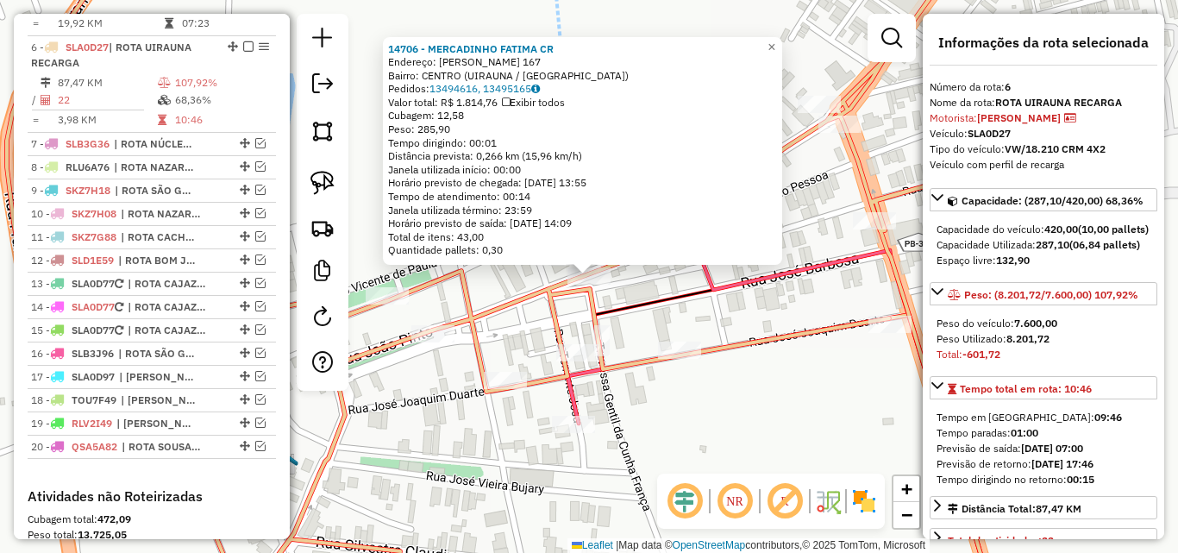
scroll to position [836, 0]
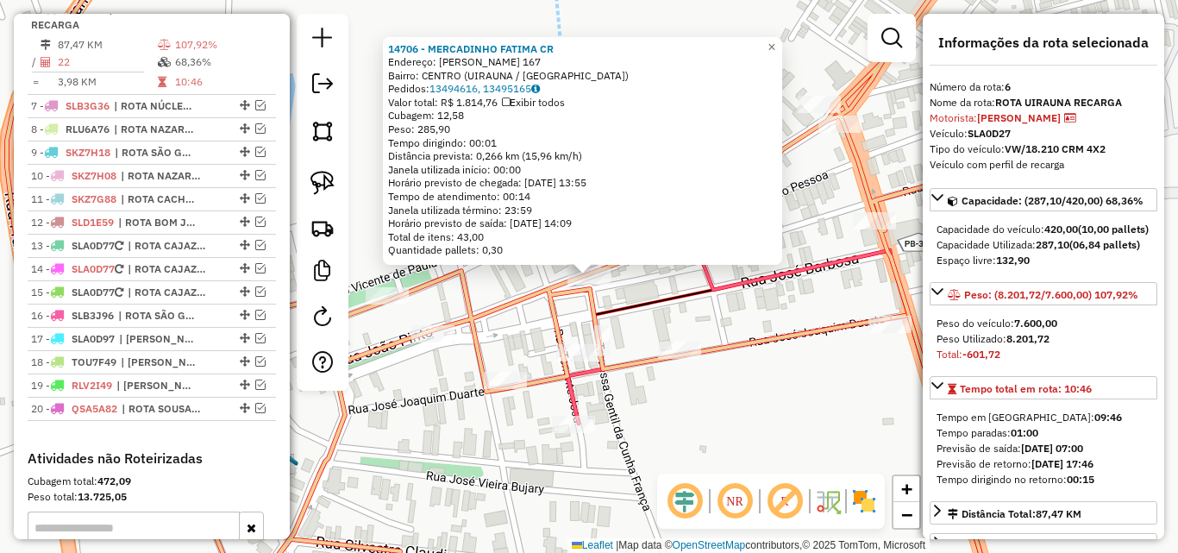
click at [520, 371] on div "Rota 6 - Placa SLA0D27 16596 - SUPERMERCADO HELLEN 14706 - MERCADINHO FATIMA CR…" at bounding box center [589, 276] width 1178 height 553
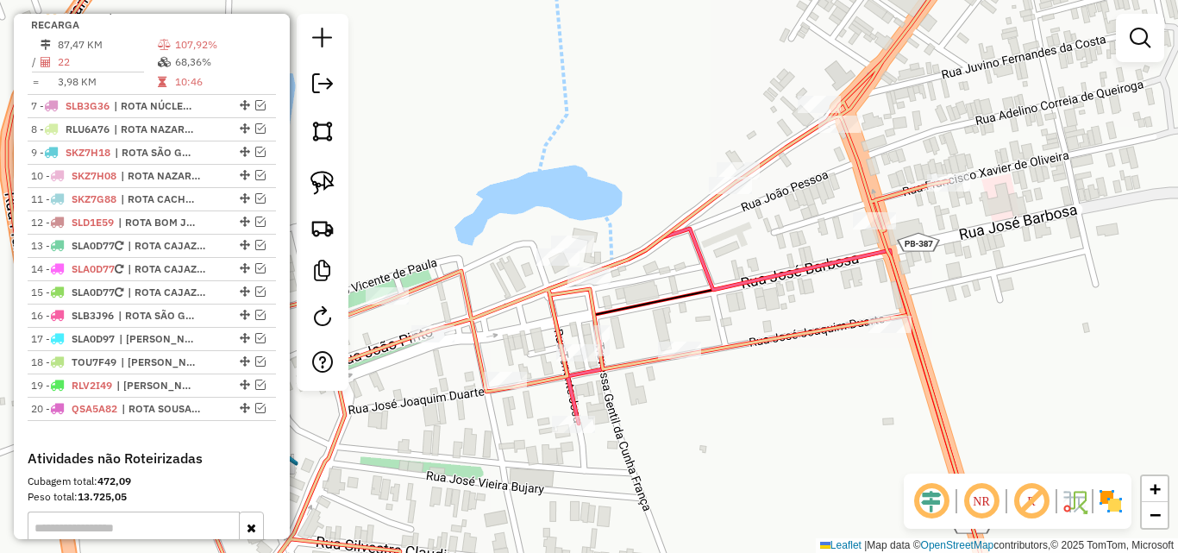
click at [514, 371] on div "14706 - MERCADINHO FATIMA CR Endereço: [PERSON_NAME] 167 Bairro: CENTRO (UIRAUN…" at bounding box center [589, 276] width 1178 height 553
select select "*********"
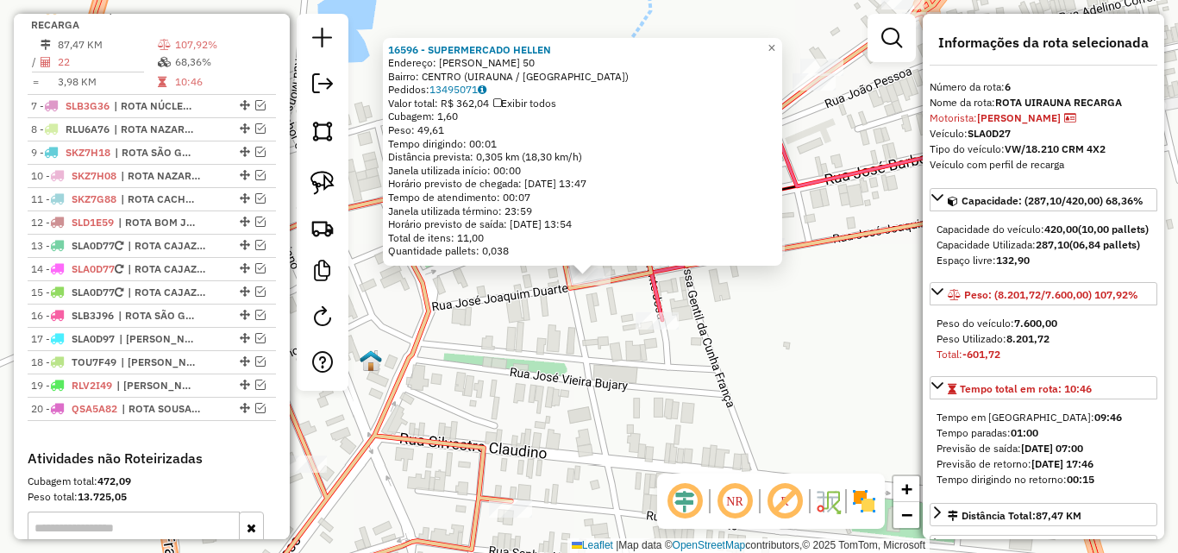
click at [737, 368] on div "16596 - SUPERMERCADO HELLEN Endereço: [PERSON_NAME] 50 Bairro: CENTRO (UIRAUNA …" at bounding box center [589, 276] width 1178 height 553
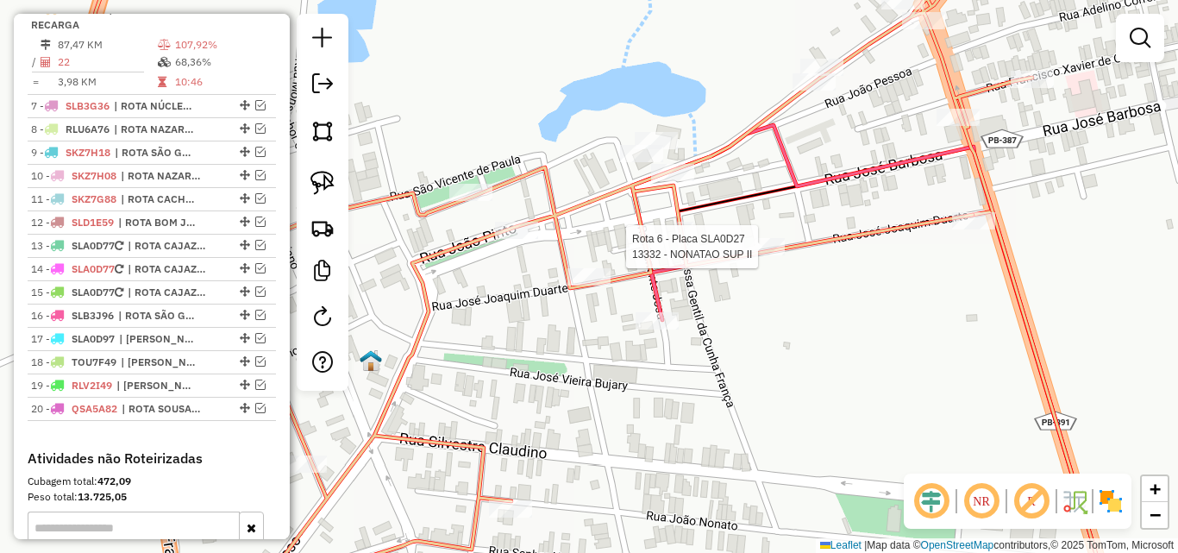
select select "*********"
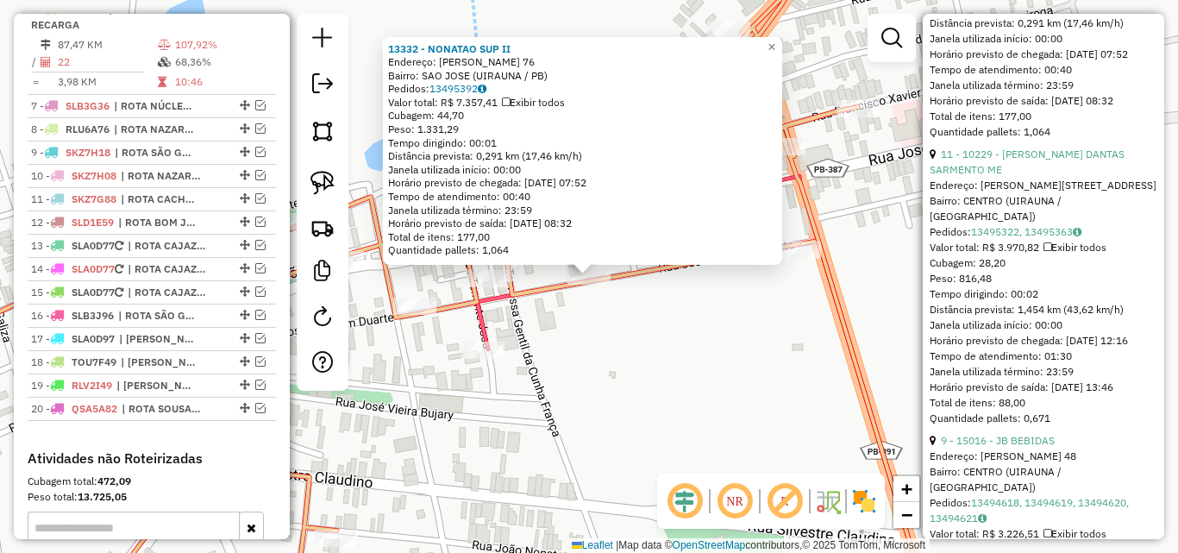
scroll to position [1380, 0]
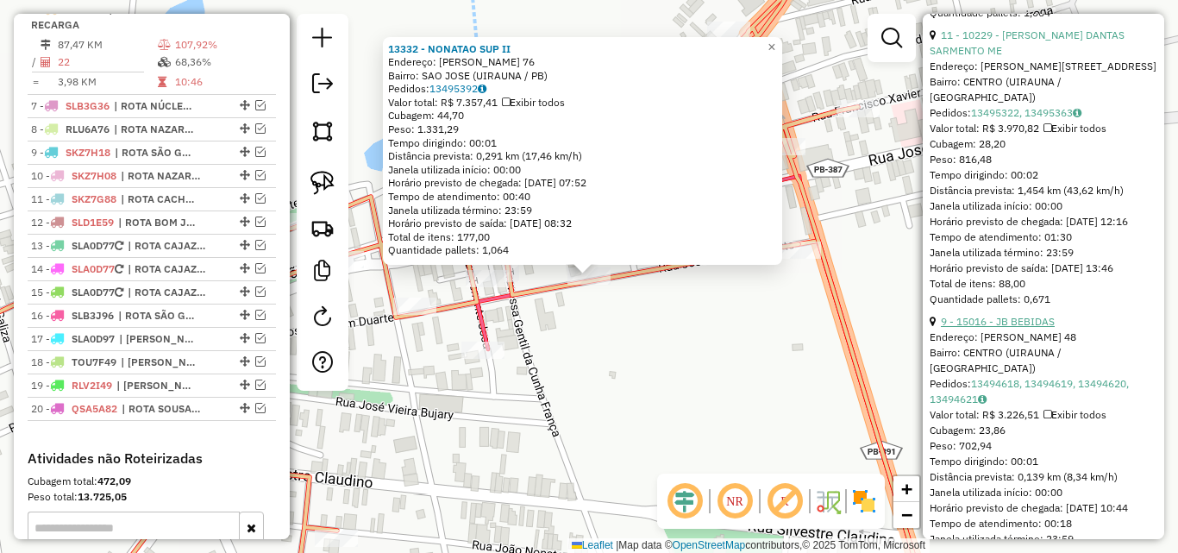
click at [1002, 328] on link "9 - 15016 - JB BEBIDAS" at bounding box center [998, 321] width 114 height 13
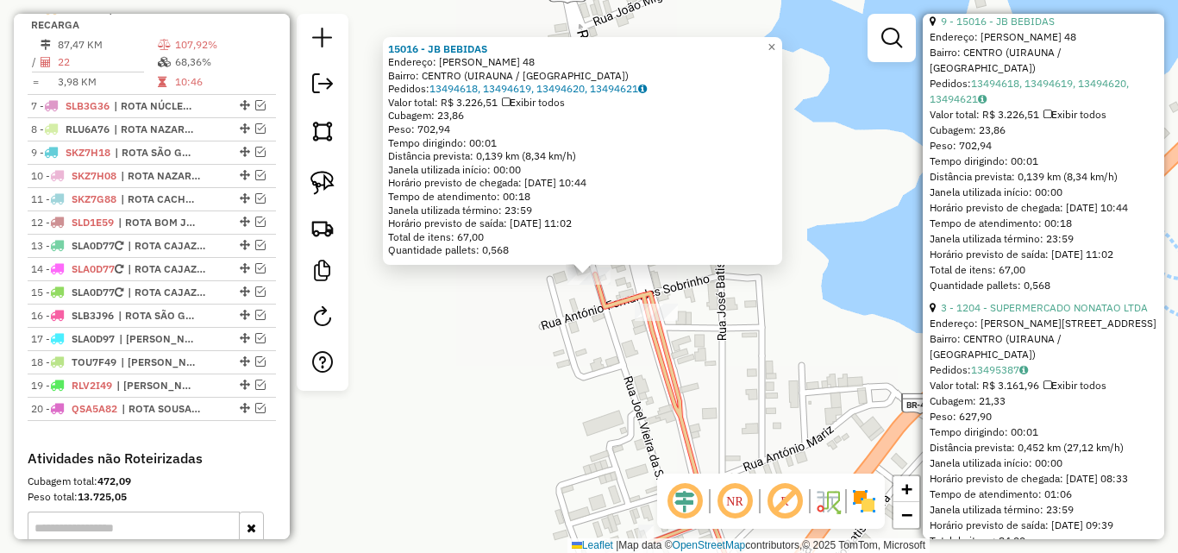
scroll to position [1724, 0]
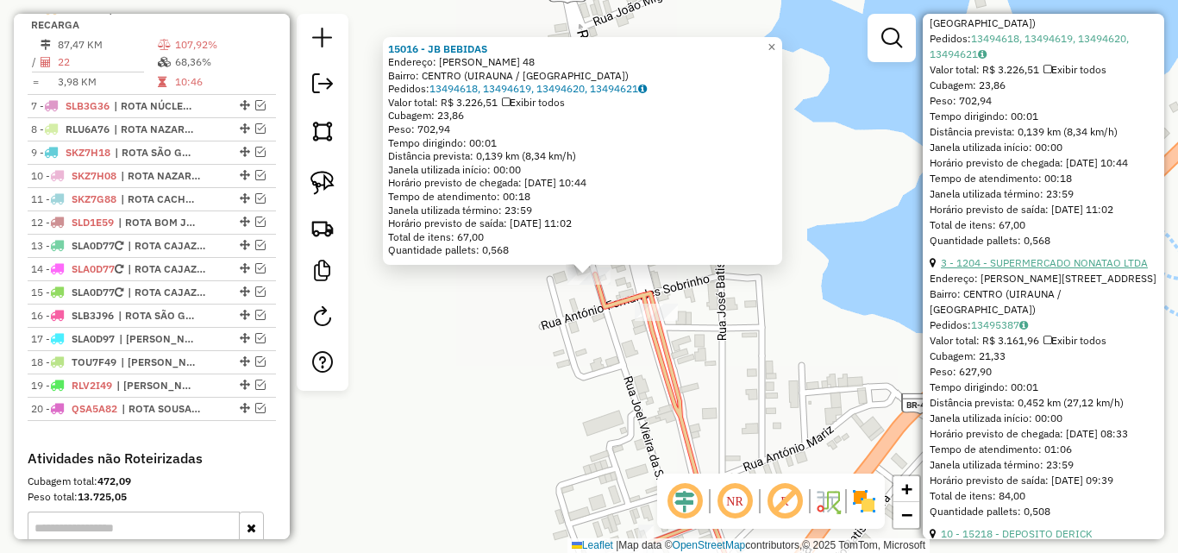
click at [1029, 316] on div "3 - 1204 - SUPERMERCADO NONATAO LTDA Endereço: [PERSON_NAME][STREET_ADDRESS] (U…" at bounding box center [1043, 387] width 228 height 264
click at [1032, 269] on link "3 - 1204 - SUPERMERCADO NONATAO LTDA" at bounding box center [1044, 262] width 207 height 13
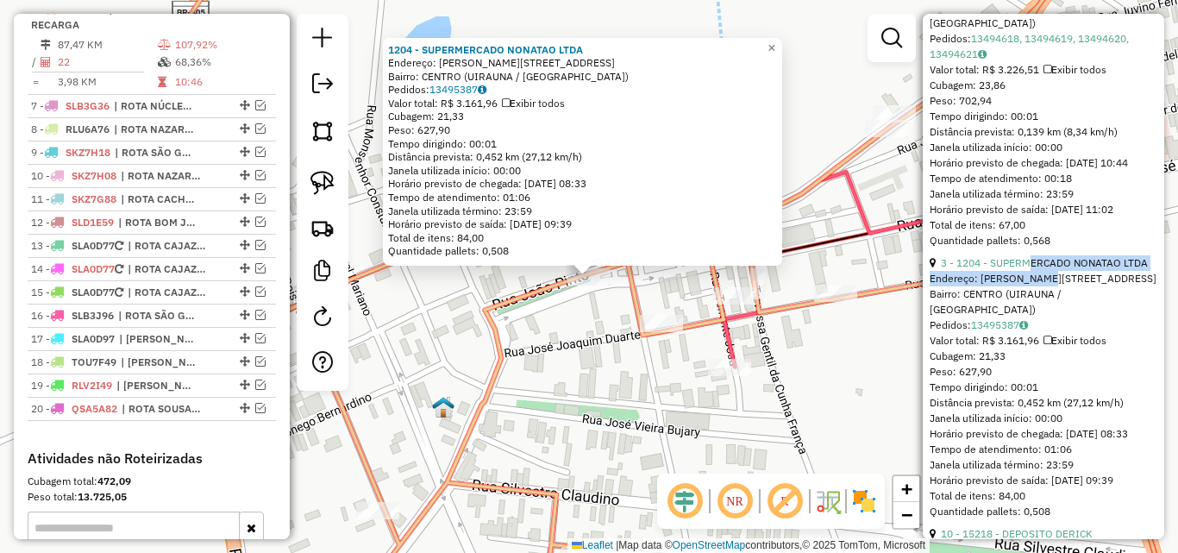
click at [593, 345] on div "1204 - SUPERMERCADO NONATAO LTDA Endereço: [STREET_ADDRESS][PERSON_NAME] Bairro…" at bounding box center [589, 276] width 1178 height 553
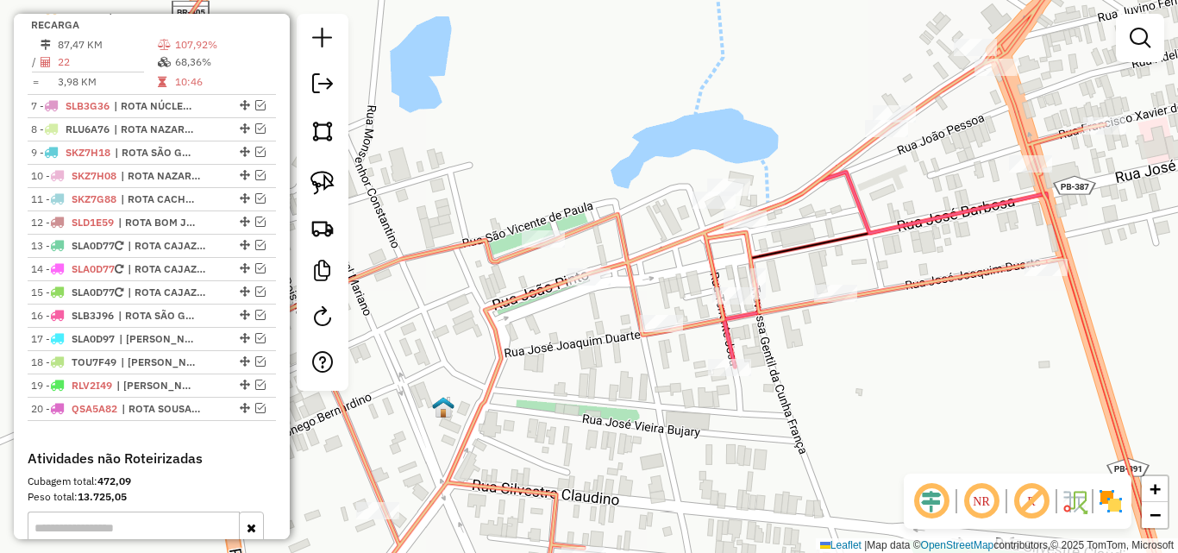
drag, startPoint x: 331, startPoint y: 178, endPoint x: 494, endPoint y: 231, distance: 171.5
click at [329, 178] on img at bounding box center [322, 183] width 24 height 24
drag, startPoint x: 589, startPoint y: 256, endPoint x: 639, endPoint y: 272, distance: 52.4
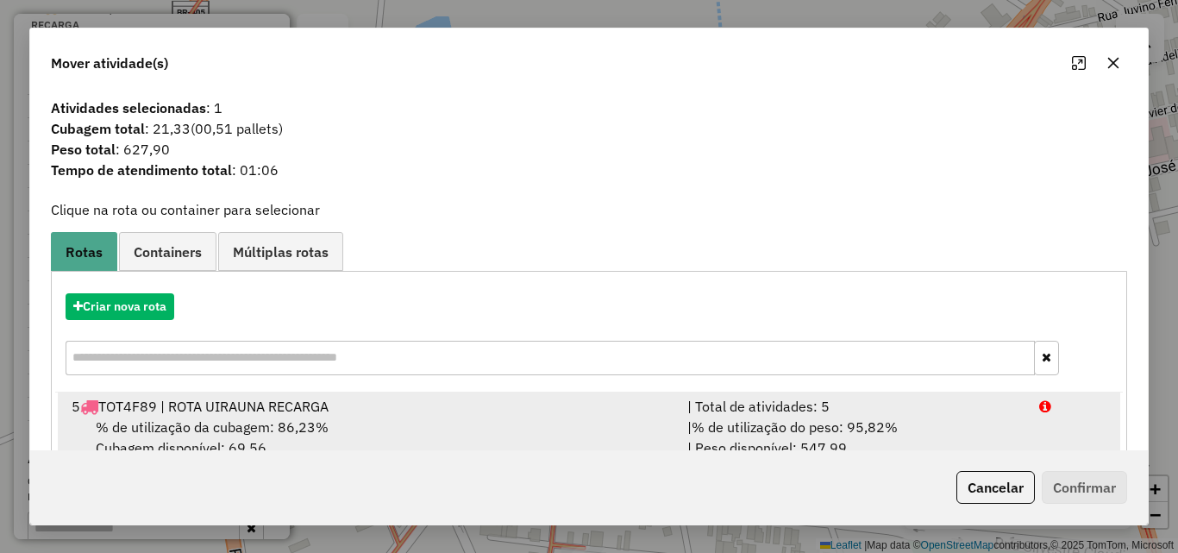
drag, startPoint x: 1028, startPoint y: 418, endPoint x: 1046, endPoint y: 443, distance: 30.9
click at [1028, 420] on li "5 TOT4F89 | ROTA UIRAUNA RECARGA | Total de atividades: 5 % de utilização da cu…" at bounding box center [589, 427] width 1062 height 70
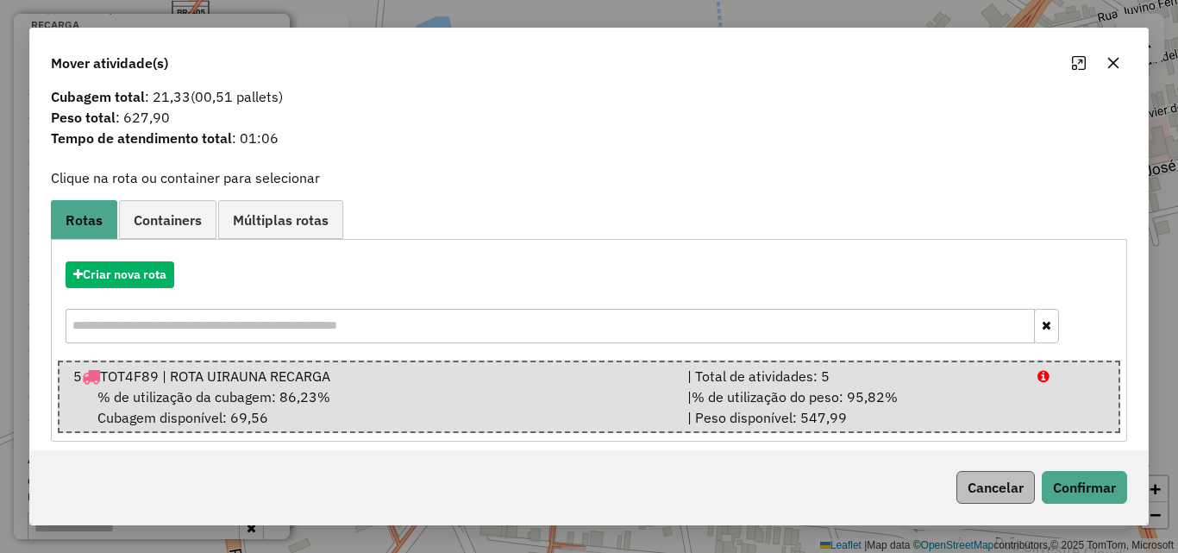
scroll to position [44, 0]
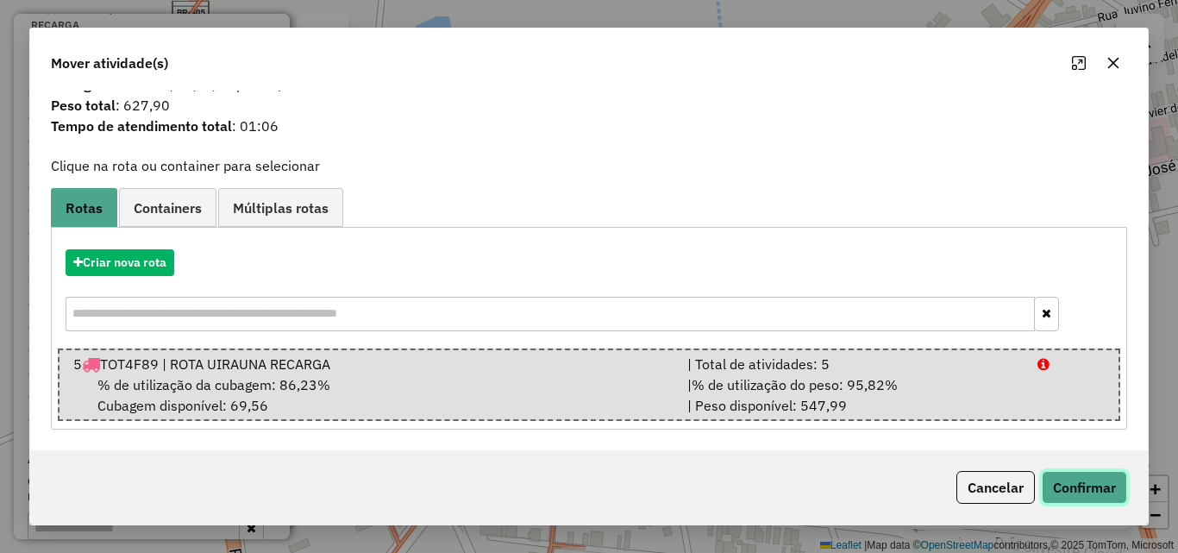
click at [1050, 481] on button "Confirmar" at bounding box center [1084, 487] width 85 height 33
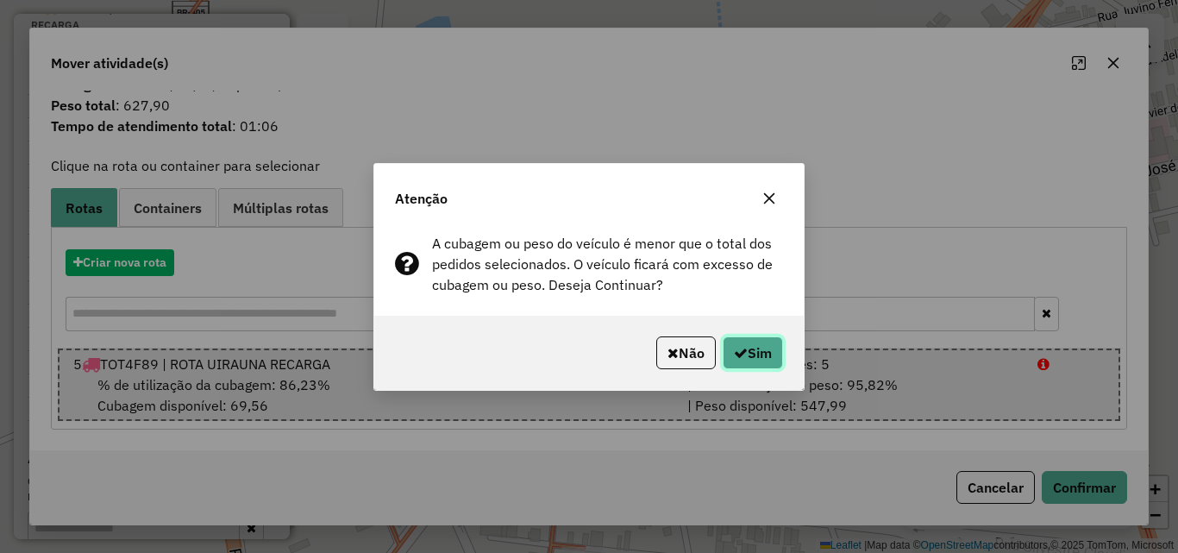
click at [760, 361] on button "Sim" at bounding box center [753, 352] width 60 height 33
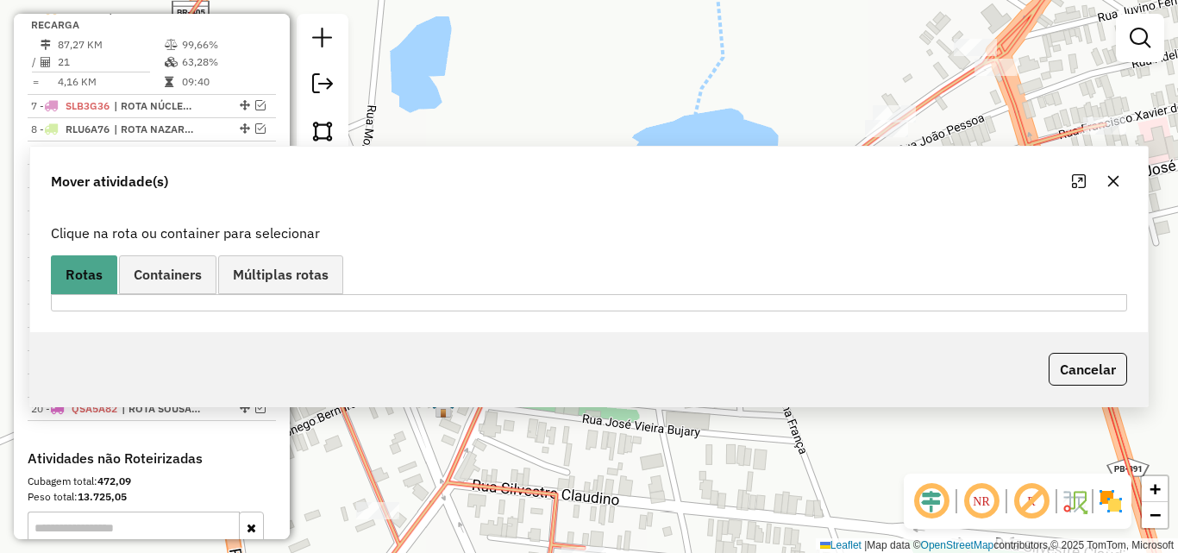
scroll to position [643, 0]
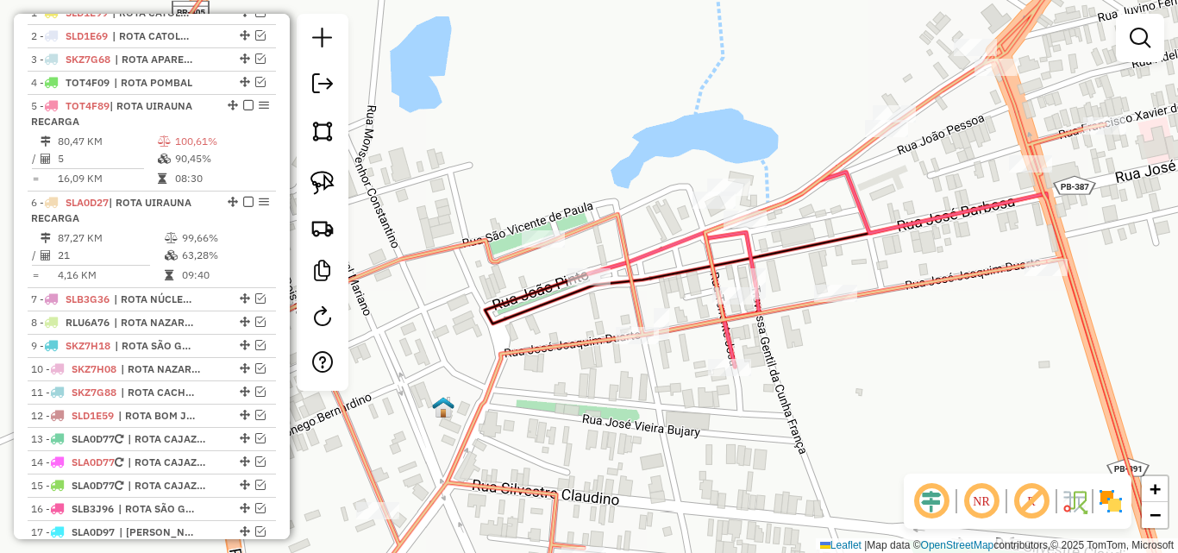
click at [586, 240] on div "Janela de atendimento Grade de atendimento Capacidade Transportadoras Veículos …" at bounding box center [589, 276] width 1178 height 553
click at [585, 228] on icon at bounding box center [667, 276] width 1008 height 663
select select "*********"
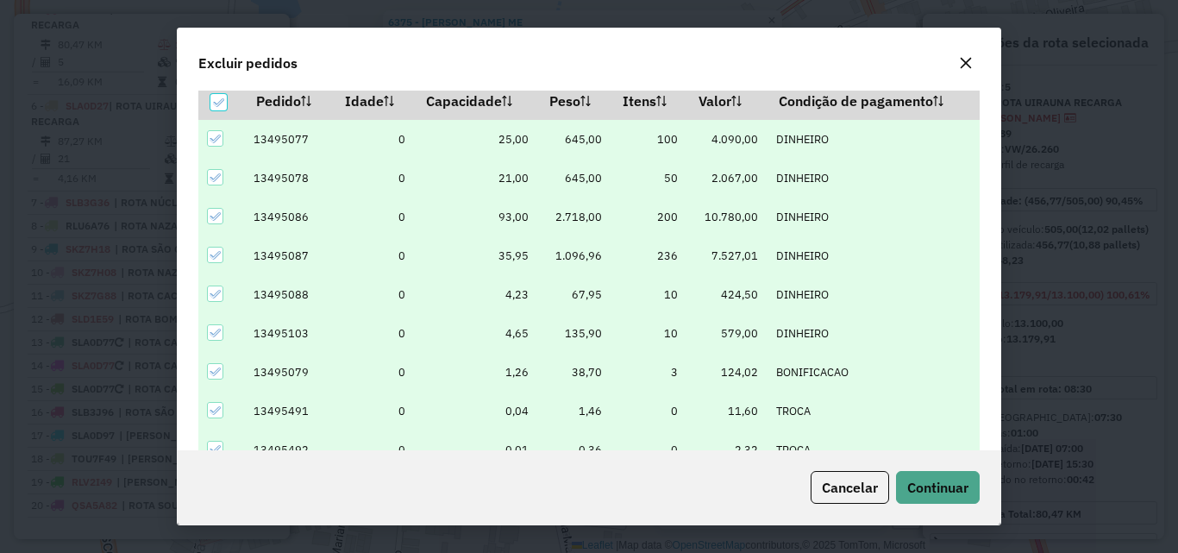
scroll to position [60, 0]
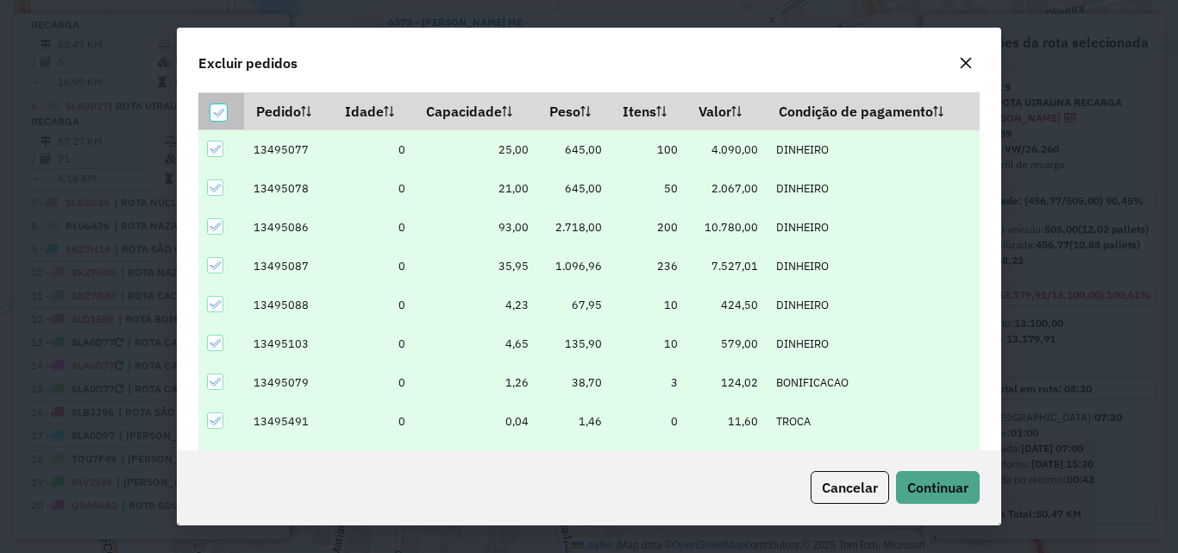
click at [218, 105] on div at bounding box center [218, 112] width 16 height 16
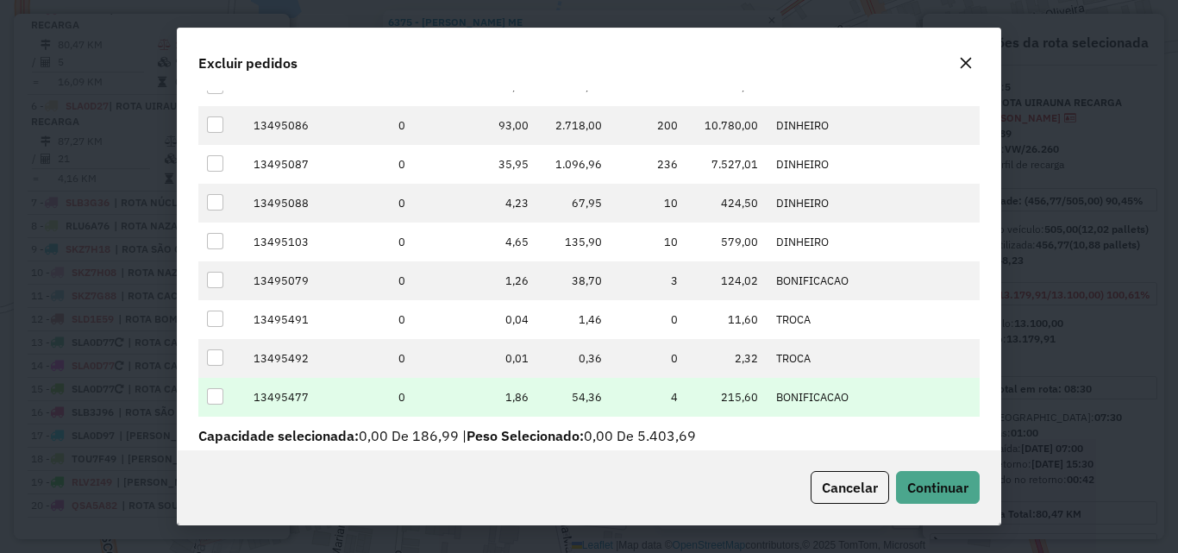
scroll to position [213, 0]
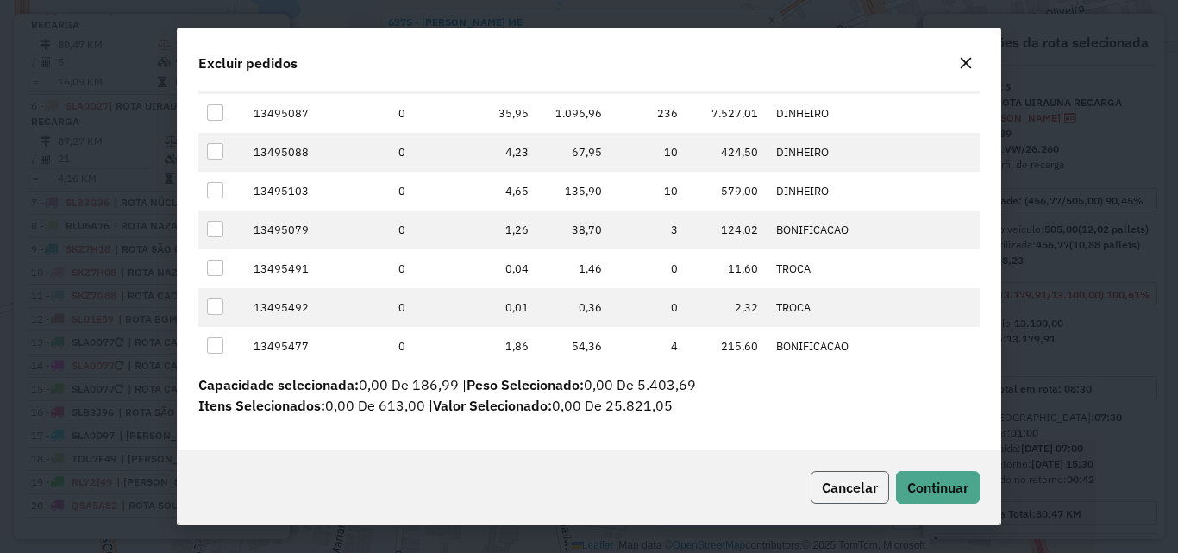
click at [845, 491] on span "Cancelar" at bounding box center [850, 487] width 56 height 17
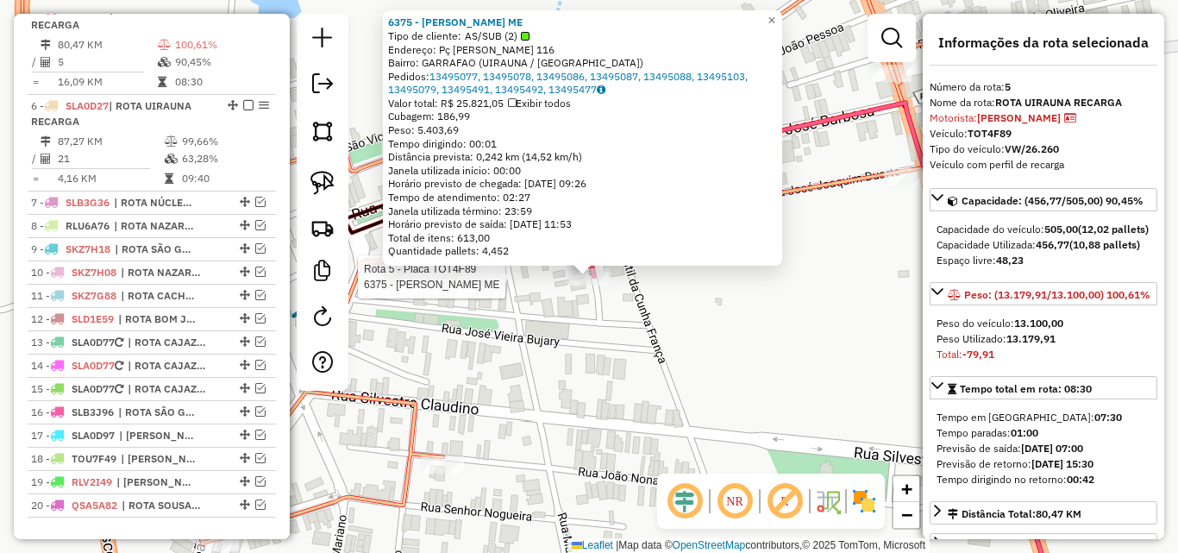
click at [581, 285] on div at bounding box center [588, 276] width 43 height 17
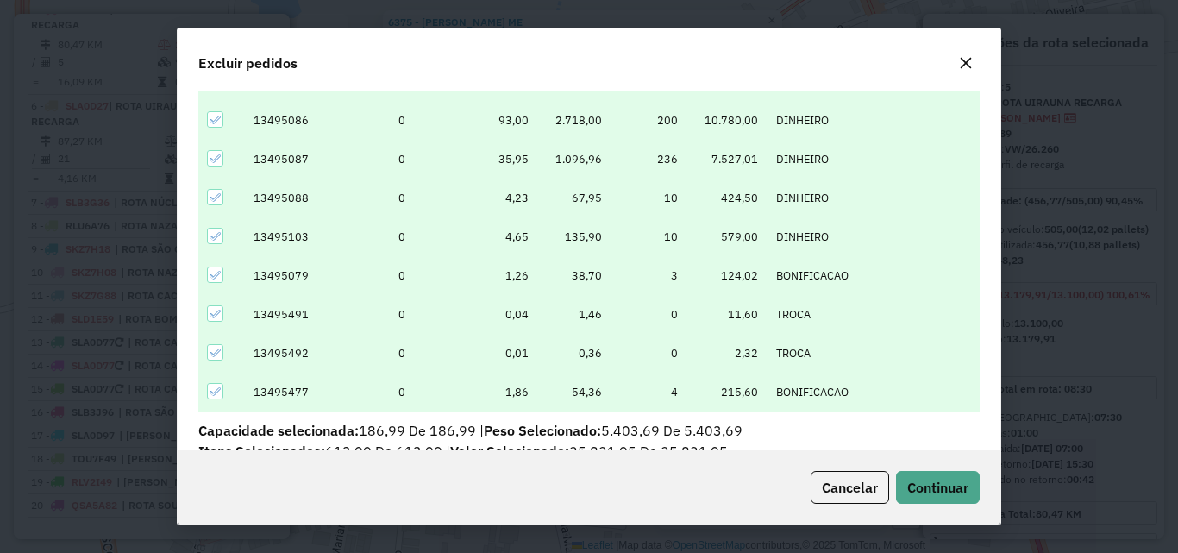
scroll to position [172, 0]
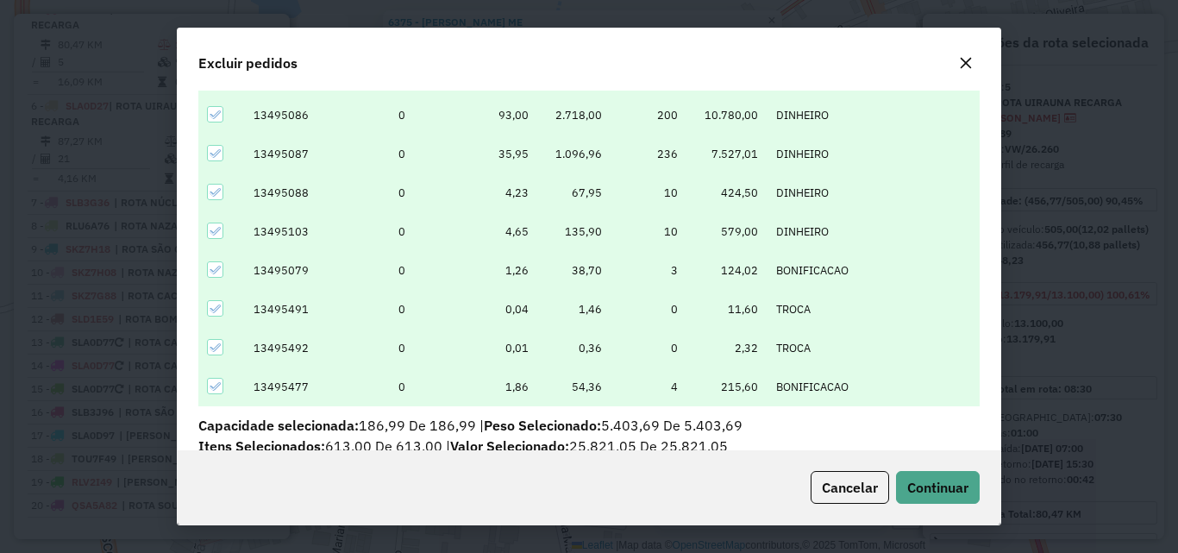
click at [824, 494] on span "Cancelar" at bounding box center [850, 487] width 56 height 17
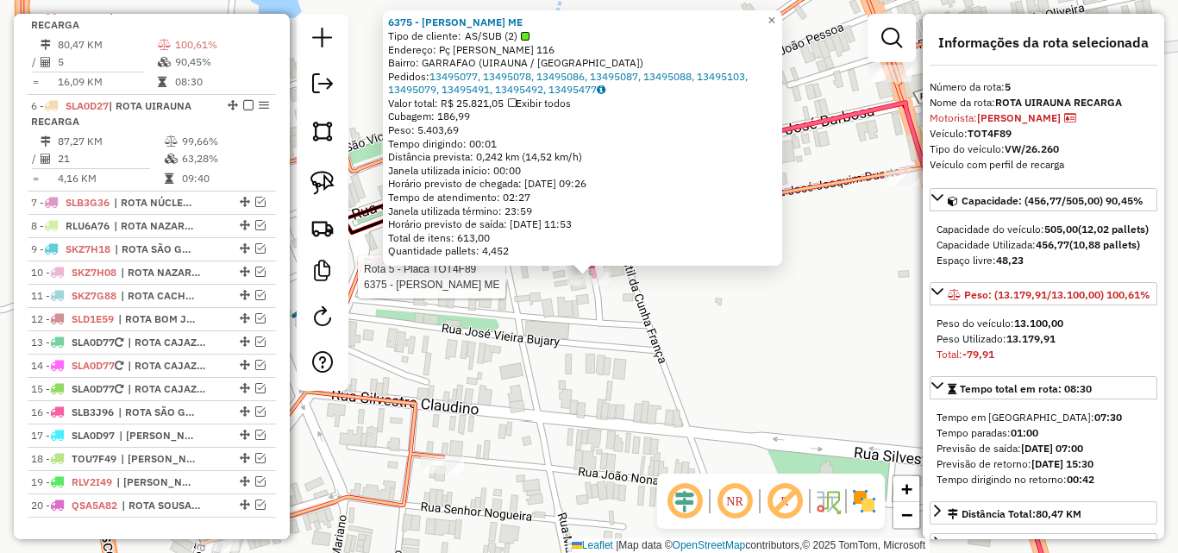
click at [566, 334] on div "Rota 5 - Placa TOT4F89 6375 - [PERSON_NAME] ME 6375 - [PERSON_NAME] ME Tipo de …" at bounding box center [589, 276] width 1178 height 553
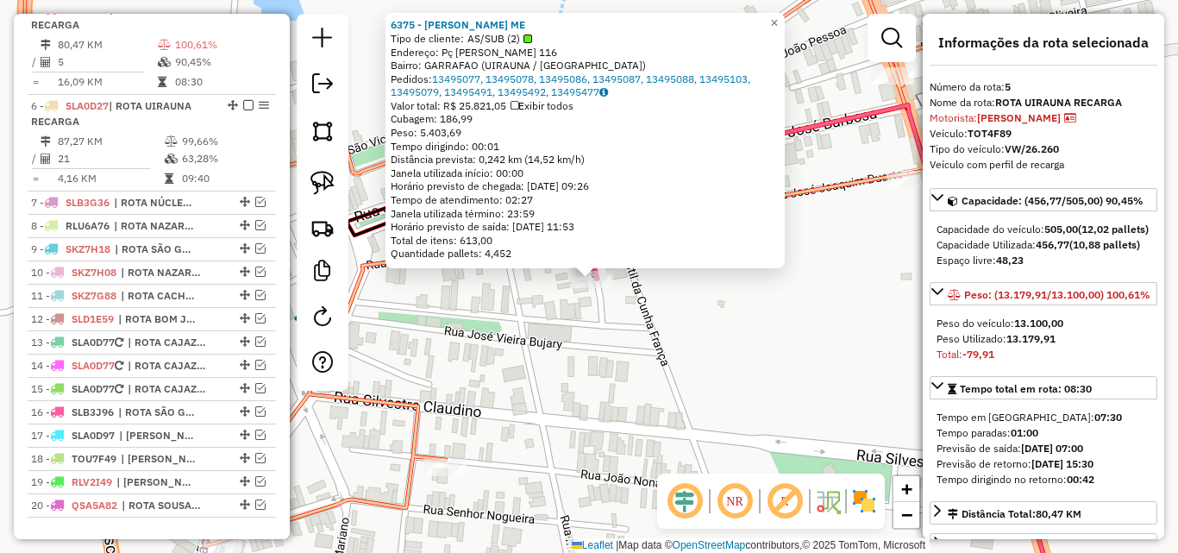
click at [572, 327] on div "6375 - [PERSON_NAME] ME Tipo de cliente: AS/SUB (2) Endereço: Pç [PERSON_NAME] …" at bounding box center [589, 276] width 1178 height 553
click at [665, 332] on div "Rota 5 - Placa TOT4F89 6375 - [PERSON_NAME] ME 6375 - [PERSON_NAME] ME Tipo de …" at bounding box center [589, 276] width 1178 height 553
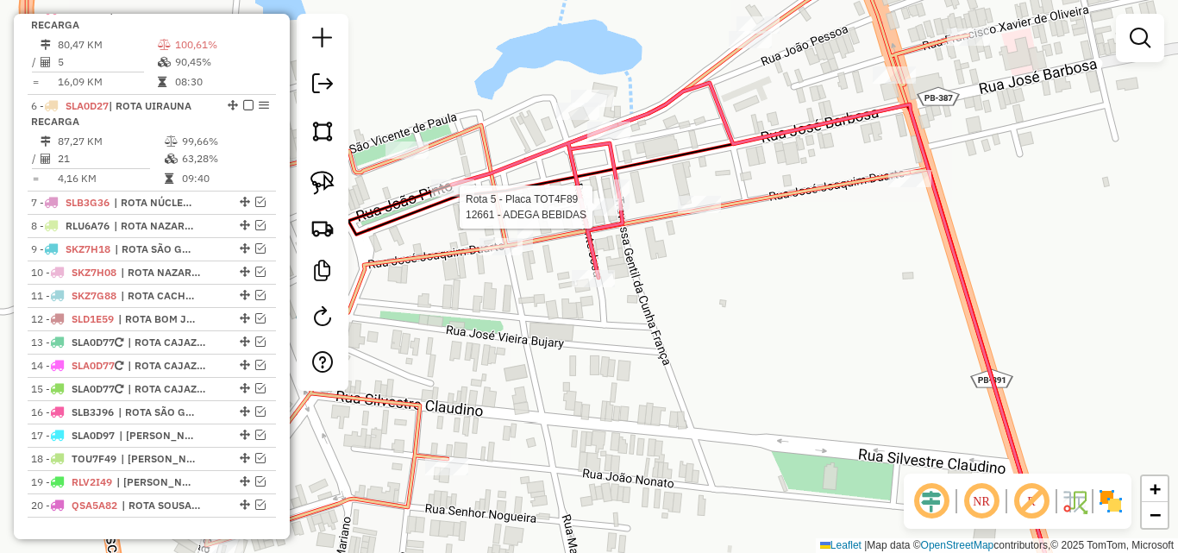
click at [598, 197] on div "Rota 5 - Placa TOT4F89 12661 - ADEGA BEBIDAS Janela de atendimento Grade de ate…" at bounding box center [589, 276] width 1178 height 553
click at [600, 222] on icon at bounding box center [537, 201] width 171 height 153
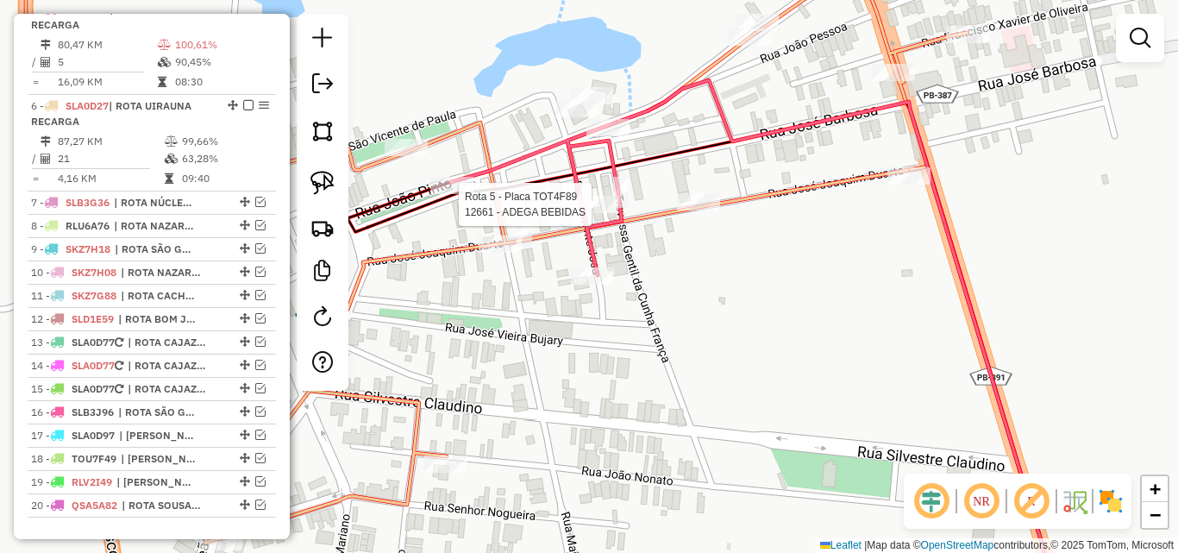
select select "*********"
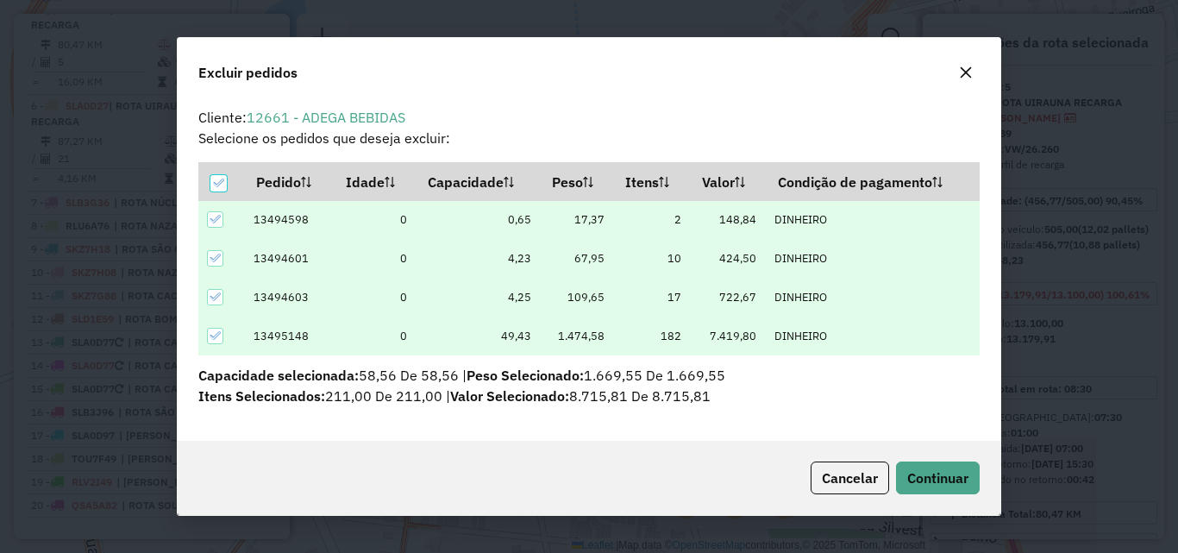
scroll to position [0, 0]
click at [211, 180] on div at bounding box center [218, 183] width 16 height 16
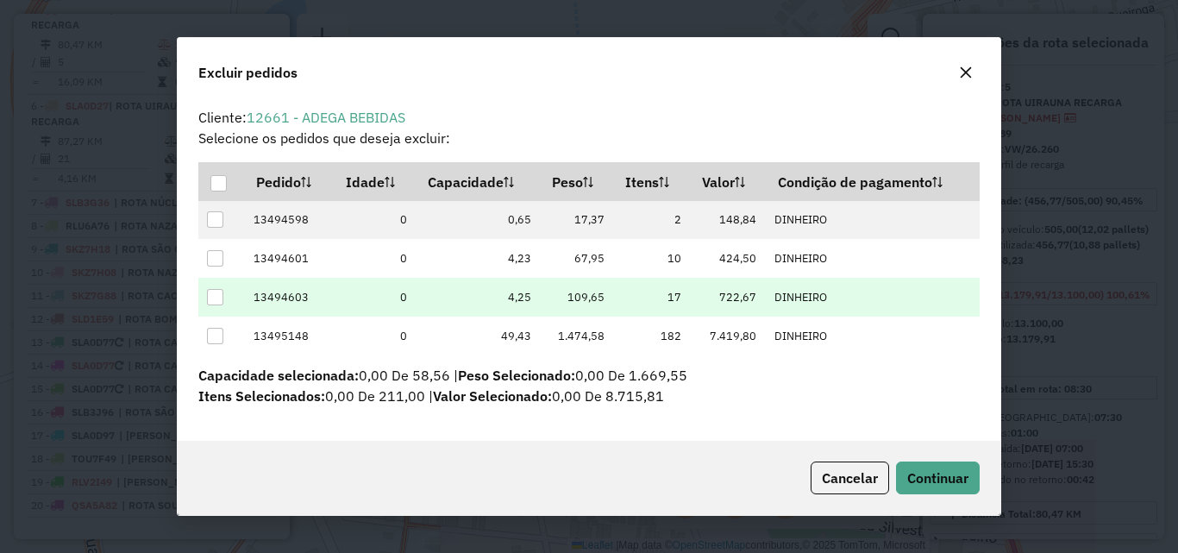
click at [216, 287] on td at bounding box center [221, 297] width 47 height 39
click at [211, 300] on div at bounding box center [215, 297] width 16 height 16
click at [918, 479] on span "Continuar" at bounding box center [937, 477] width 61 height 17
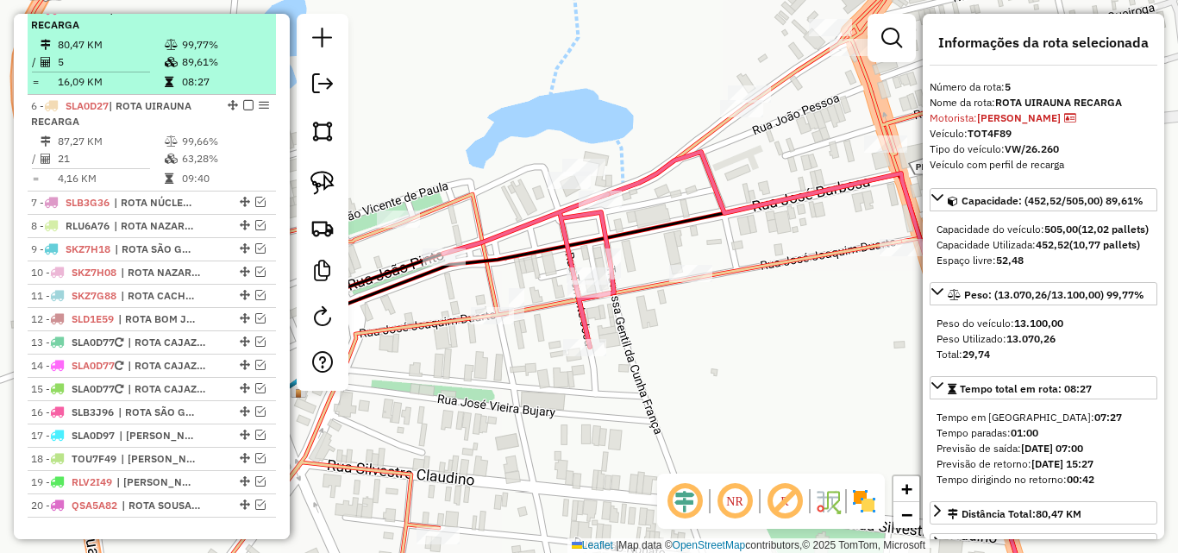
click at [193, 71] on td "89,61%" at bounding box center [224, 61] width 87 height 17
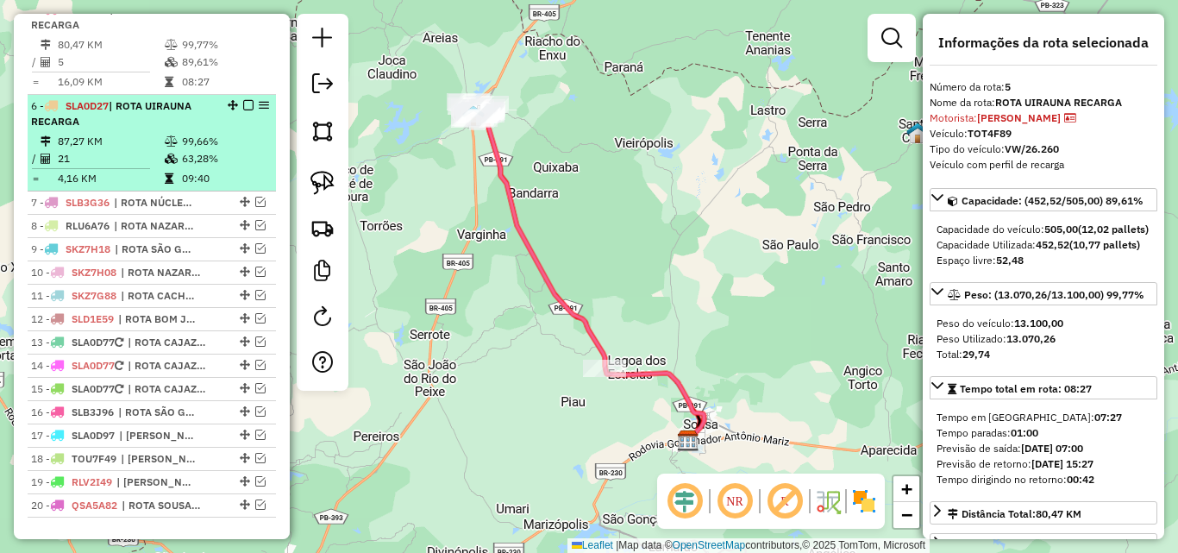
click at [212, 167] on td "63,28%" at bounding box center [224, 158] width 87 height 17
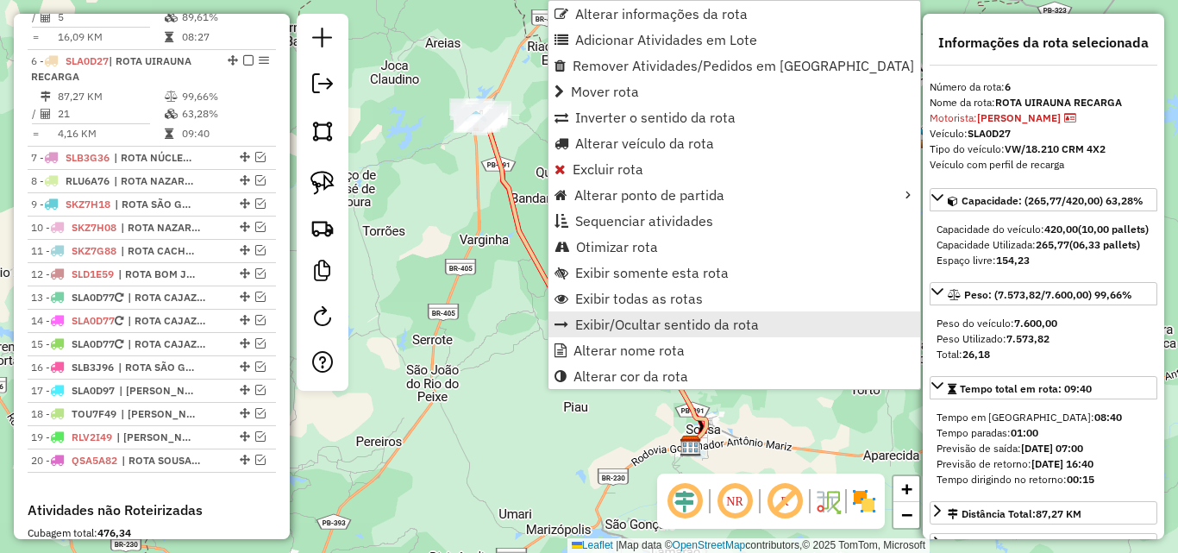
scroll to position [836, 0]
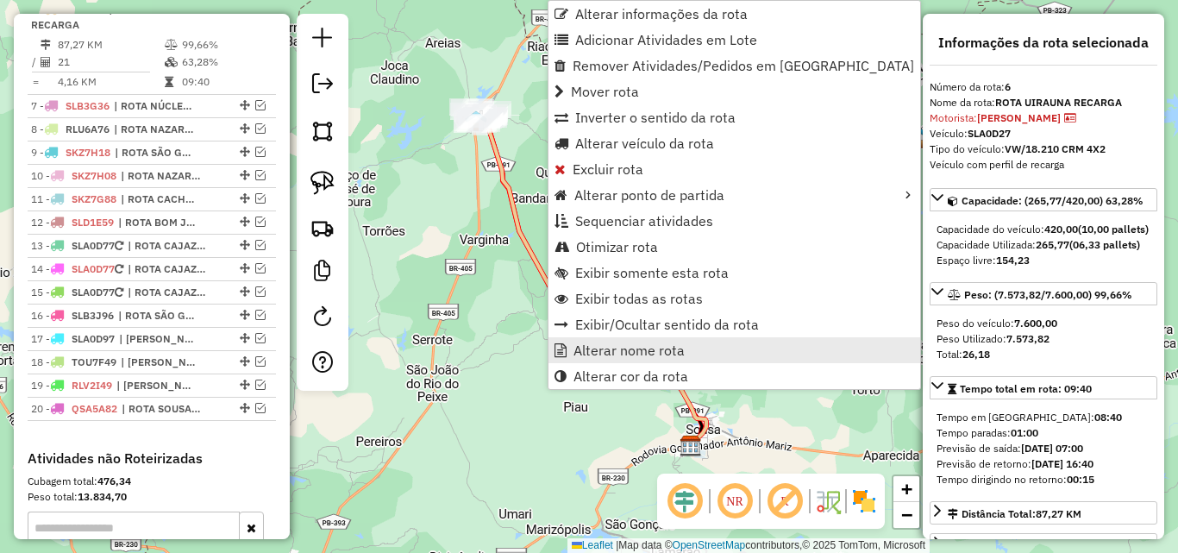
click at [646, 349] on span "Alterar nome rota" at bounding box center [628, 350] width 111 height 14
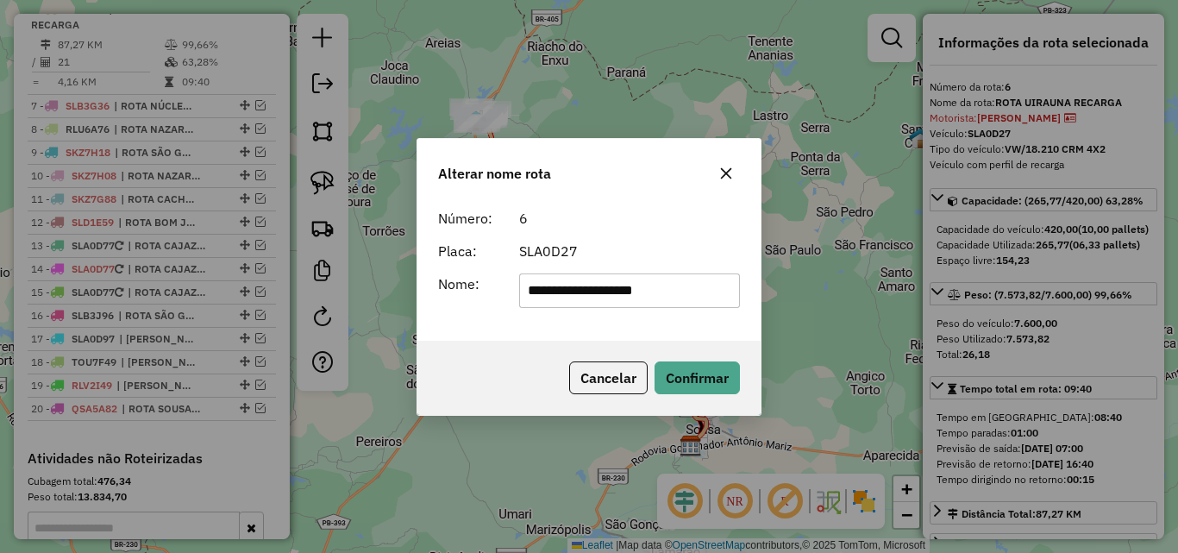
drag, startPoint x: 628, startPoint y: 297, endPoint x: 860, endPoint y: 318, distance: 233.7
click at [859, 318] on div "**********" at bounding box center [589, 276] width 1178 height 553
type input "**********"
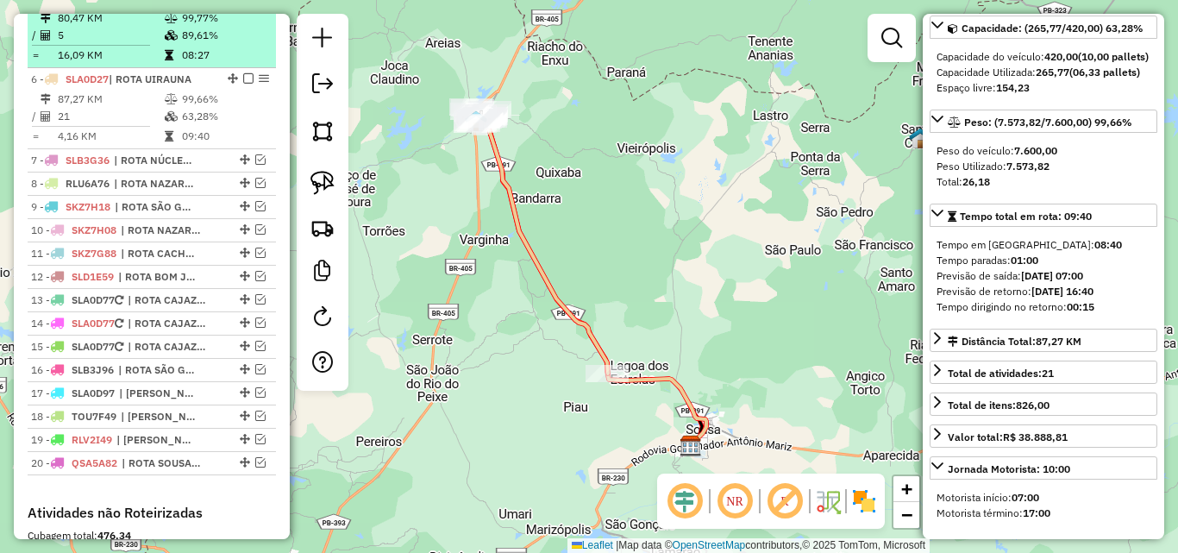
scroll to position [664, 0]
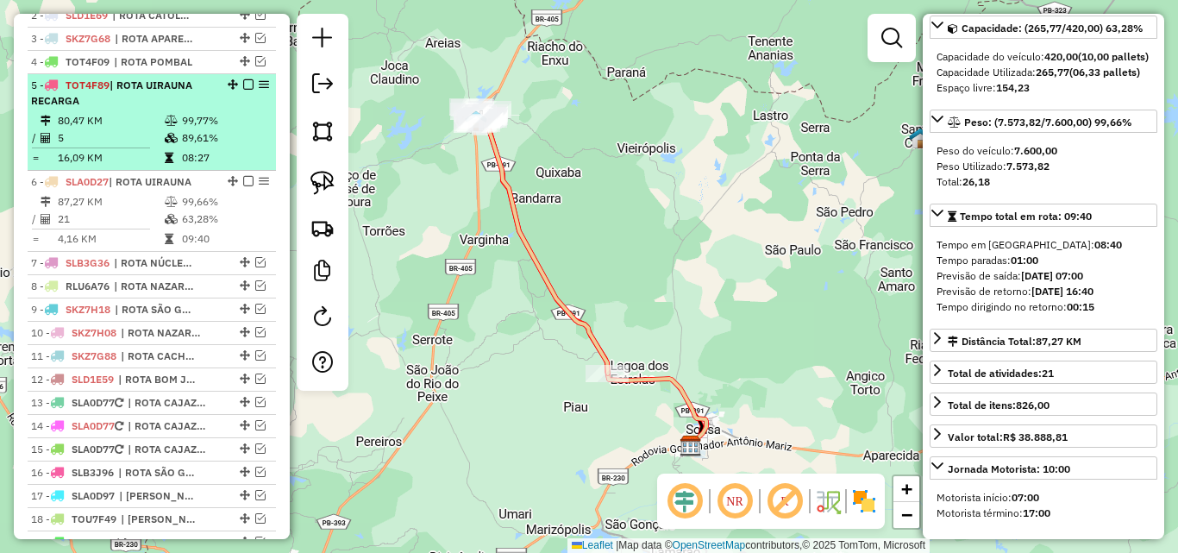
click at [166, 143] on icon at bounding box center [171, 138] width 13 height 10
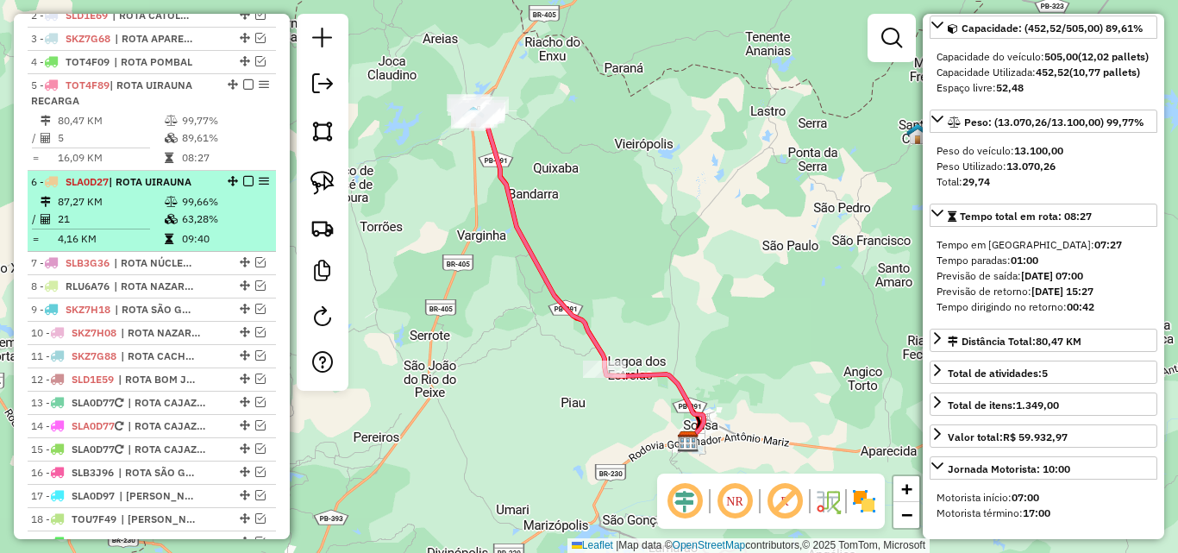
click at [142, 188] on span "| ROTA UIRAUNA" at bounding box center [150, 181] width 83 height 13
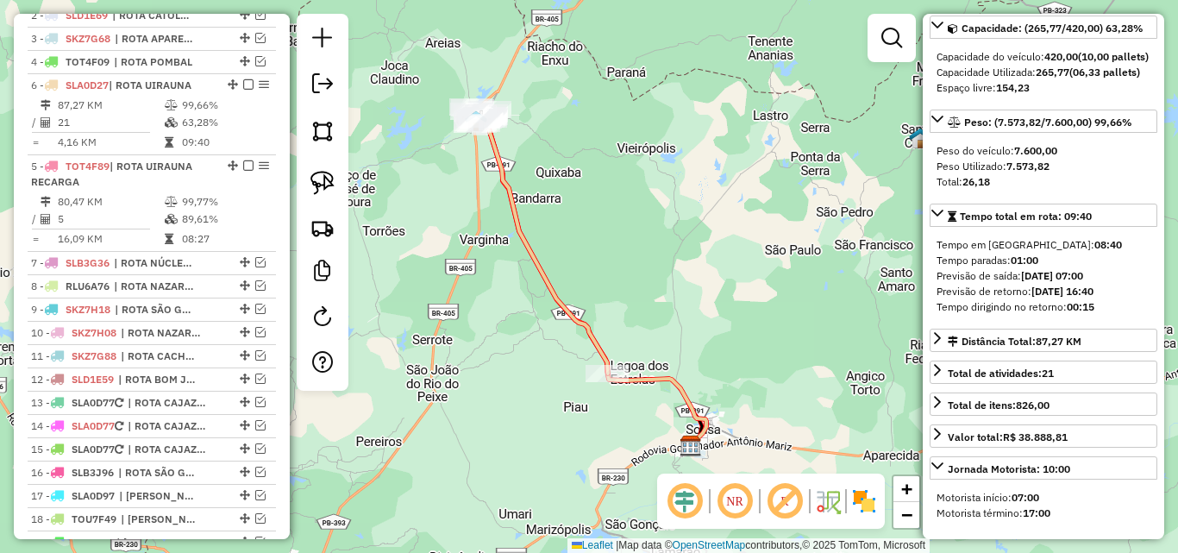
drag, startPoint x: 228, startPoint y: 197, endPoint x: 198, endPoint y: 112, distance: 90.5
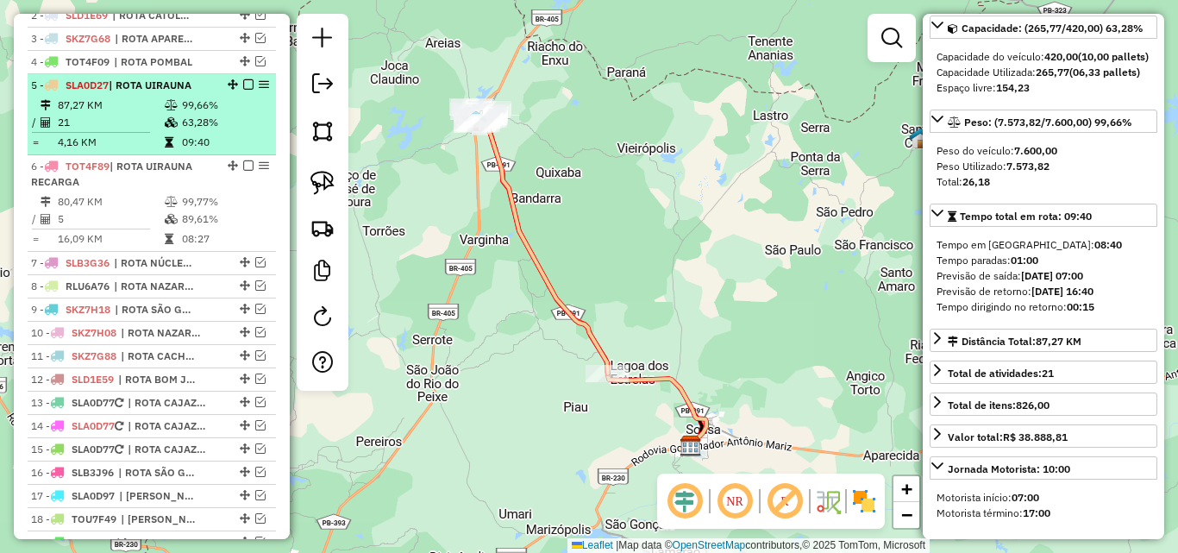
click at [243, 90] on em at bounding box center [248, 84] width 10 height 10
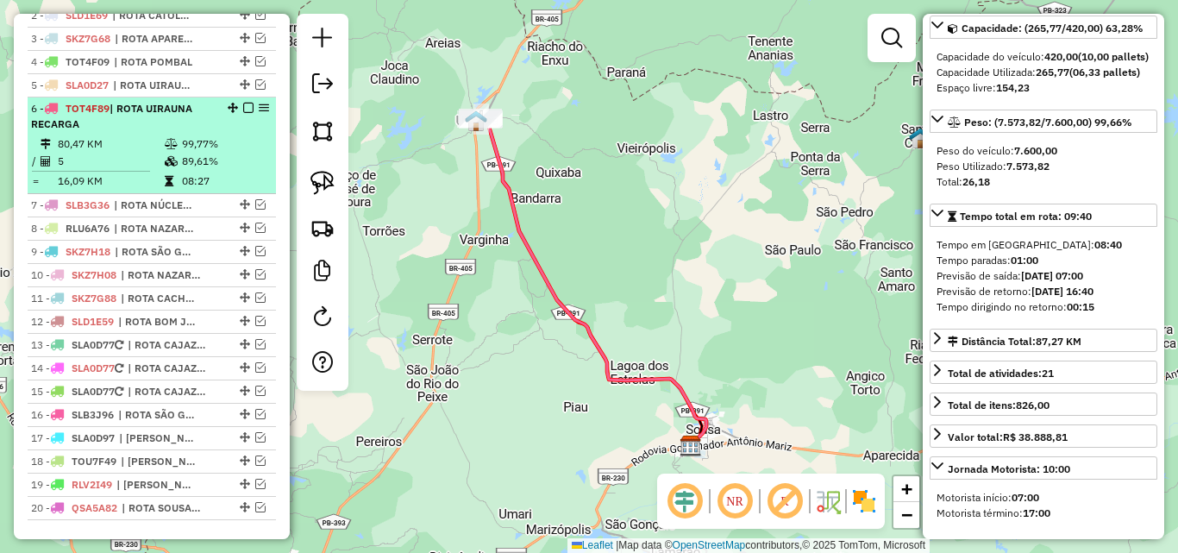
click at [246, 113] on em at bounding box center [248, 108] width 10 height 10
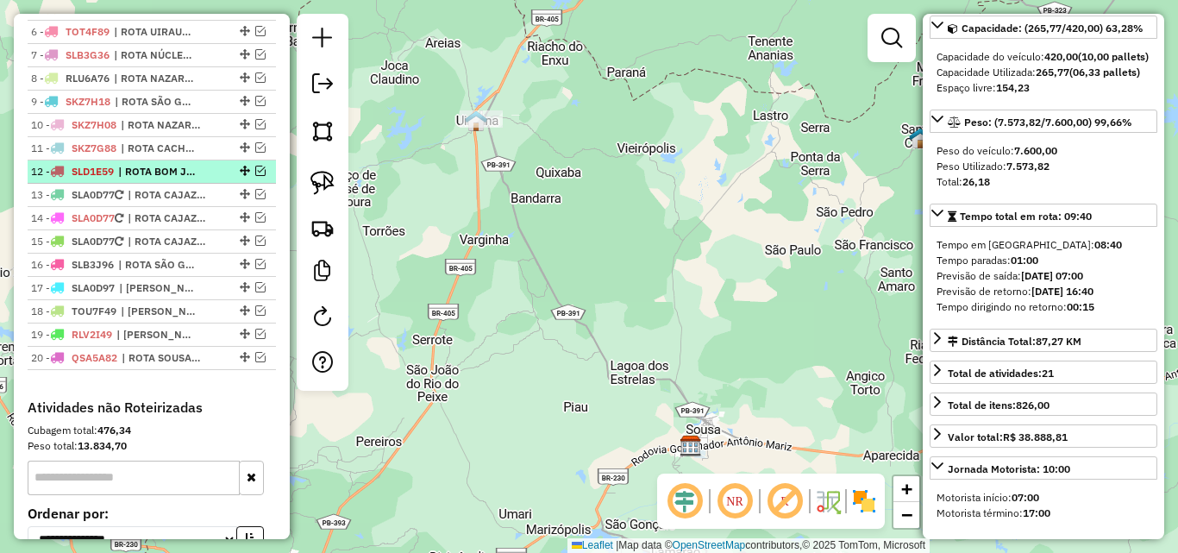
scroll to position [750, 0]
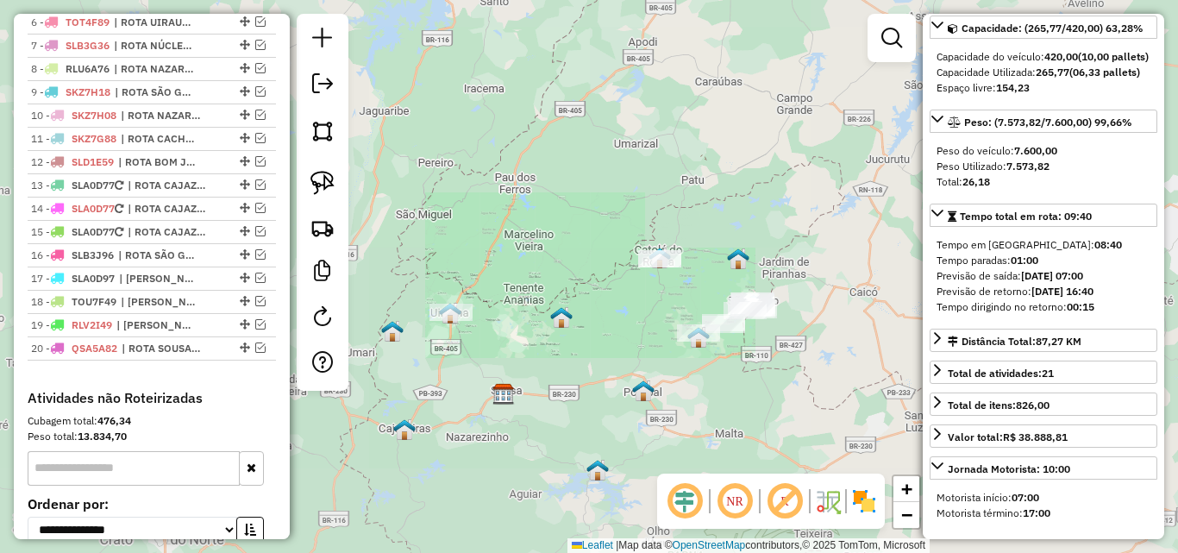
click at [512, 377] on div "Janela de atendimento Grade de atendimento Capacidade Transportadoras Veículos …" at bounding box center [589, 276] width 1178 height 553
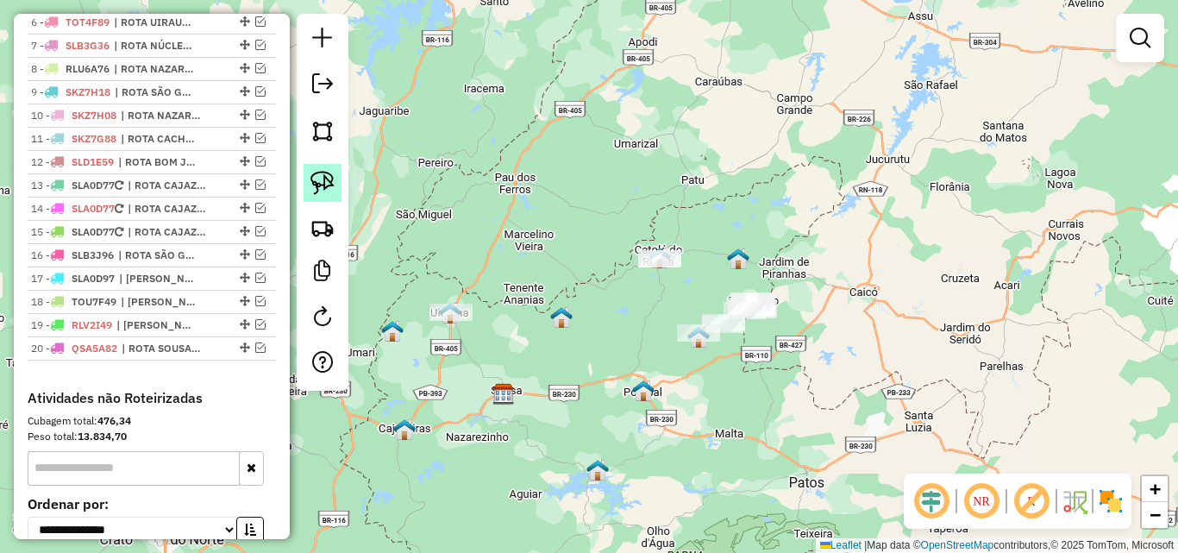
click at [317, 191] on img at bounding box center [322, 183] width 24 height 24
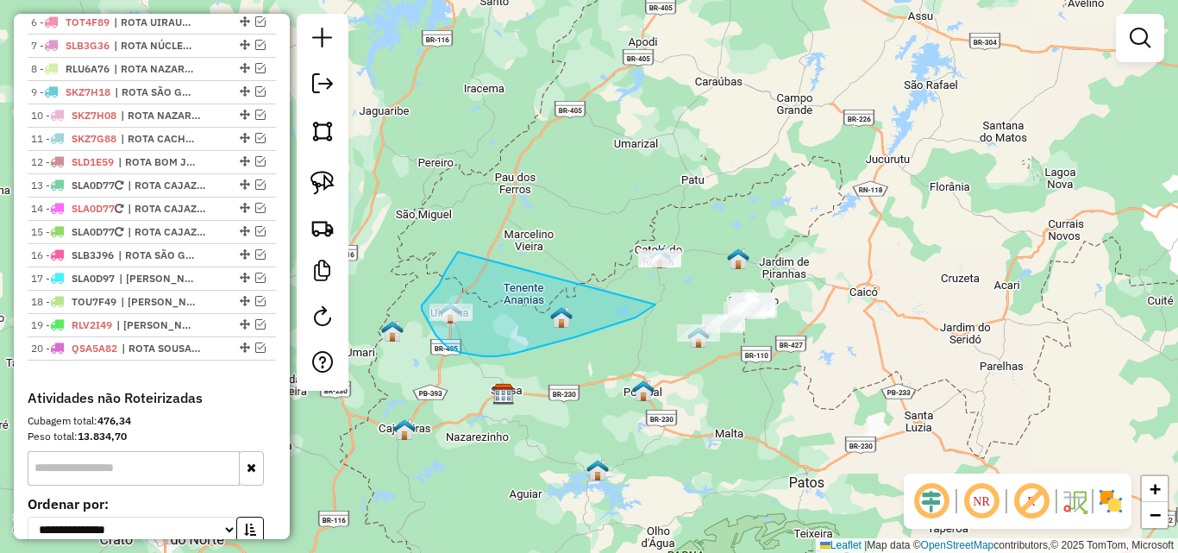
drag, startPoint x: 454, startPoint y: 257, endPoint x: 705, endPoint y: 215, distance: 254.4
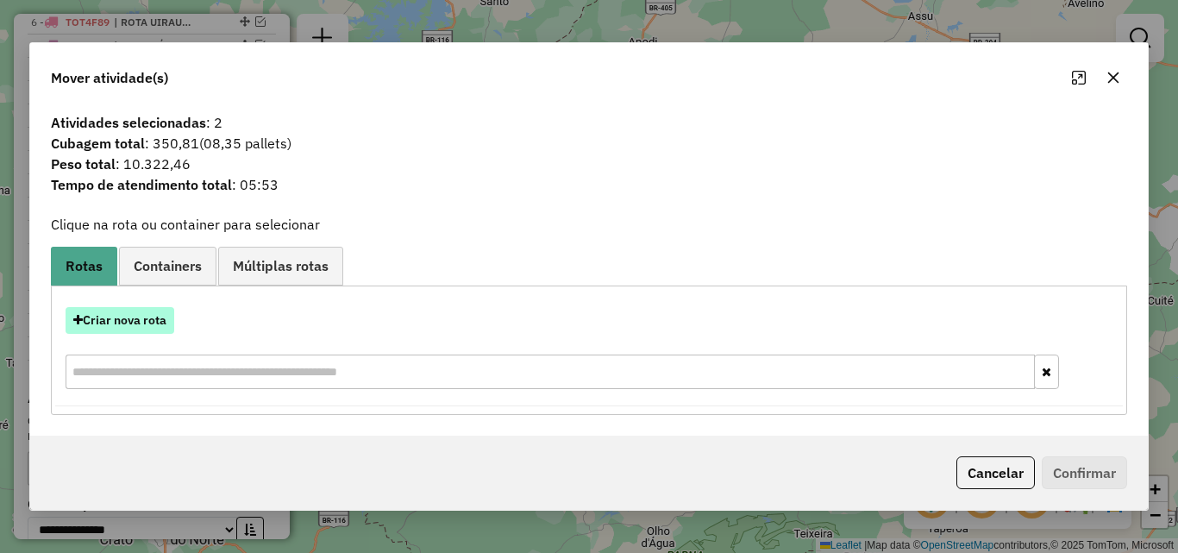
click at [118, 321] on button "Criar nova rota" at bounding box center [120, 320] width 109 height 27
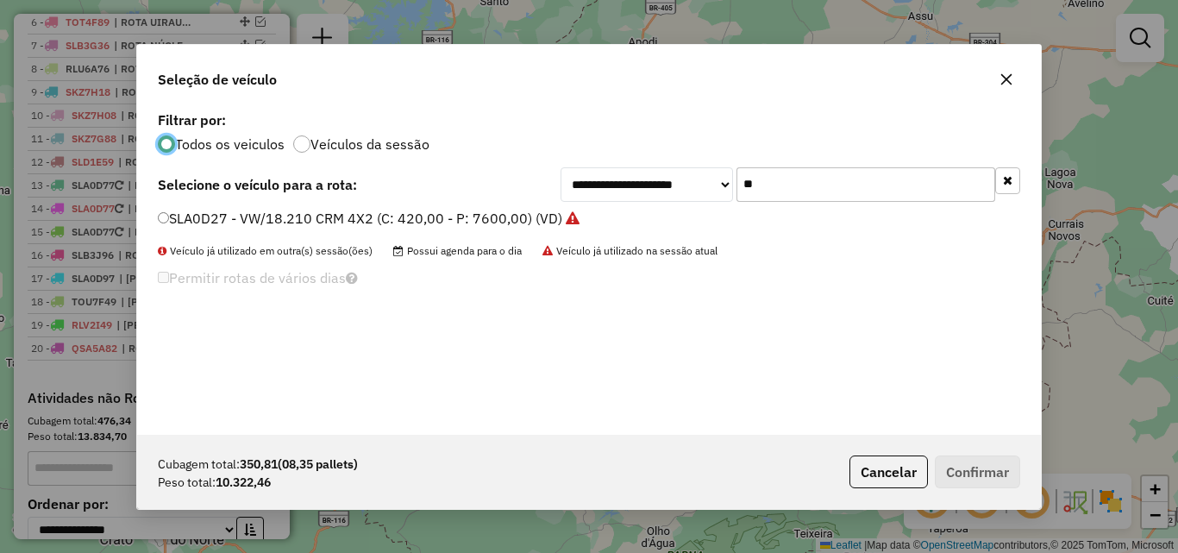
scroll to position [9, 5]
drag, startPoint x: 1006, startPoint y: 168, endPoint x: 926, endPoint y: 191, distance: 83.5
click at [1006, 171] on button "button" at bounding box center [1007, 180] width 25 height 27
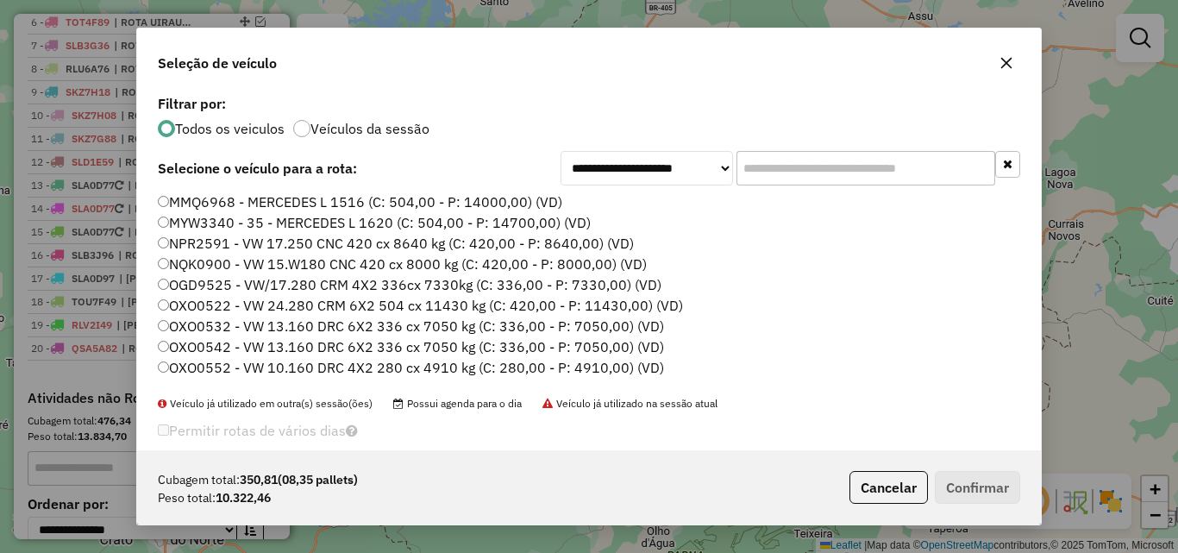
click at [472, 197] on label "MMQ6968 - MERCEDES L 1516 (C: 504,00 - P: 14000,00) (VD)" at bounding box center [360, 201] width 404 height 21
click at [971, 485] on button "Confirmar" at bounding box center [977, 487] width 85 height 33
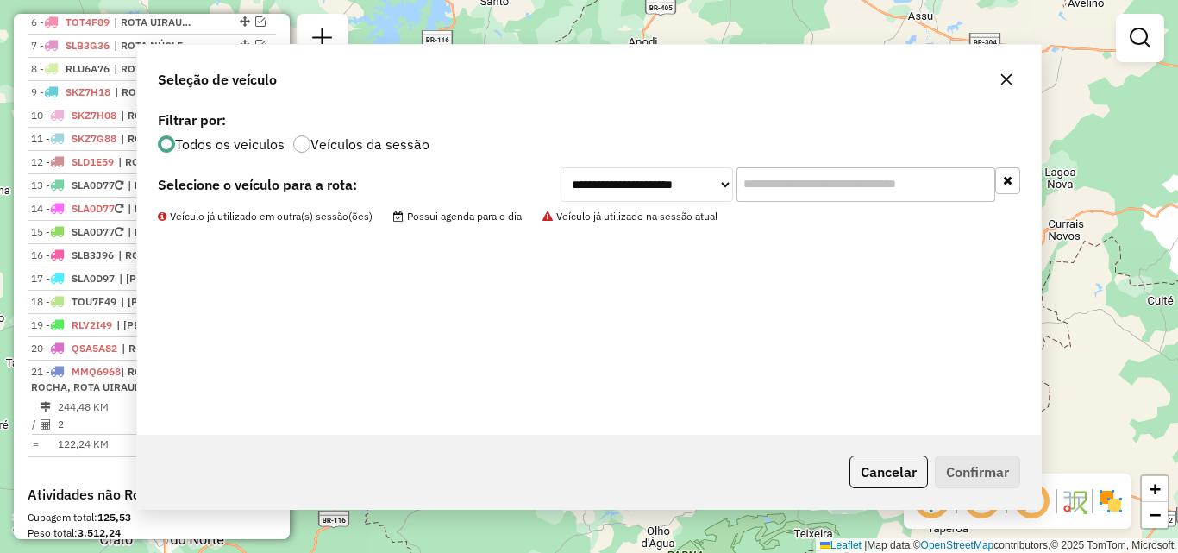
scroll to position [285, 0]
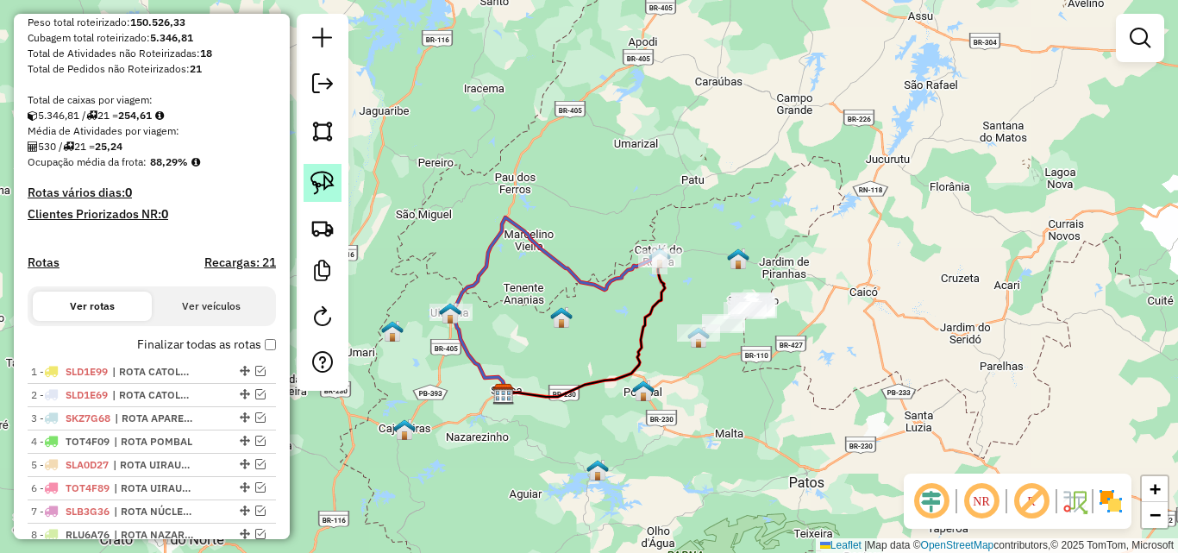
click at [310, 187] on link at bounding box center [322, 183] width 38 height 38
drag, startPoint x: 708, startPoint y: 291, endPoint x: 808, endPoint y: 231, distance: 116.8
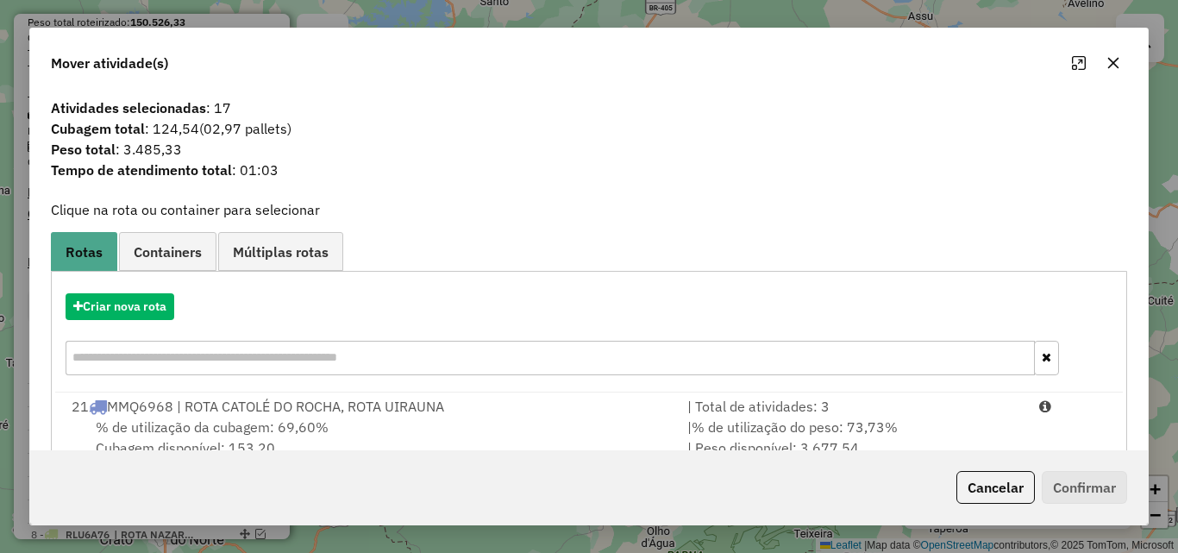
click at [1109, 69] on icon "button" at bounding box center [1113, 63] width 11 height 11
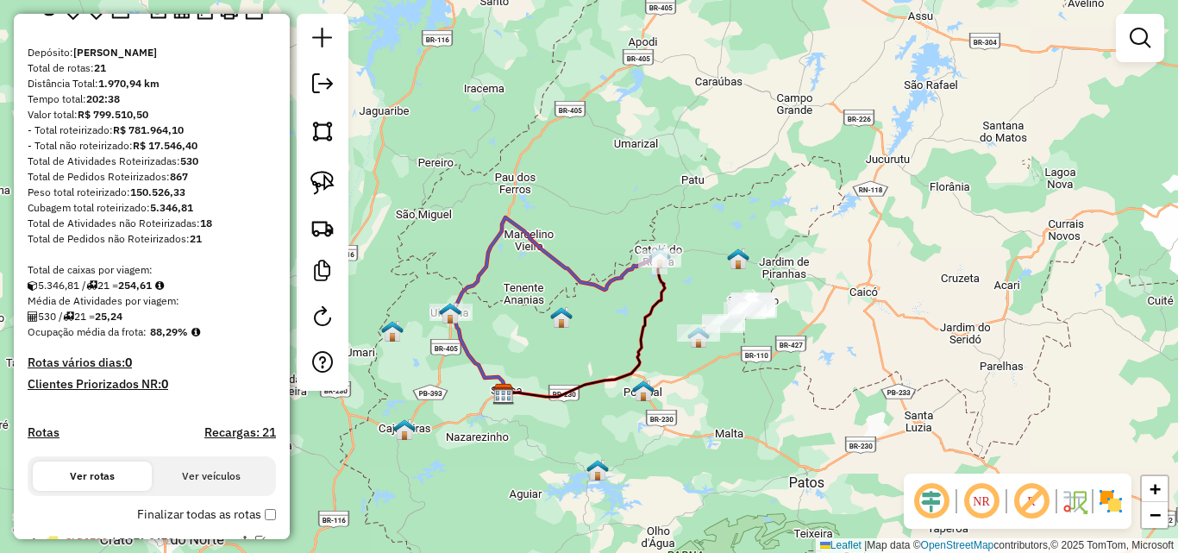
scroll to position [0, 0]
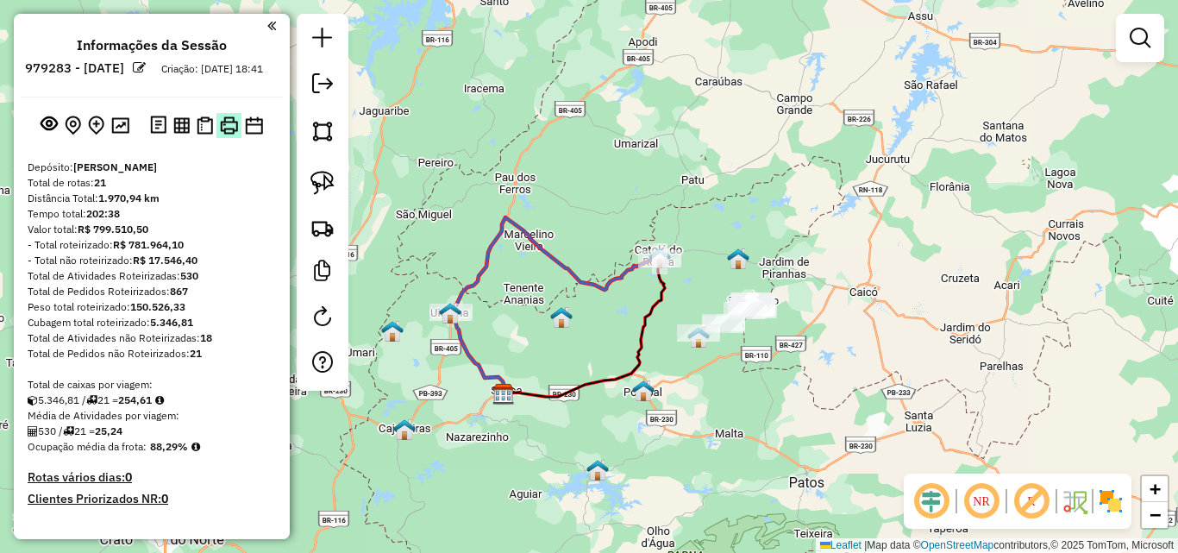
click at [220, 135] on img at bounding box center [229, 125] width 18 height 18
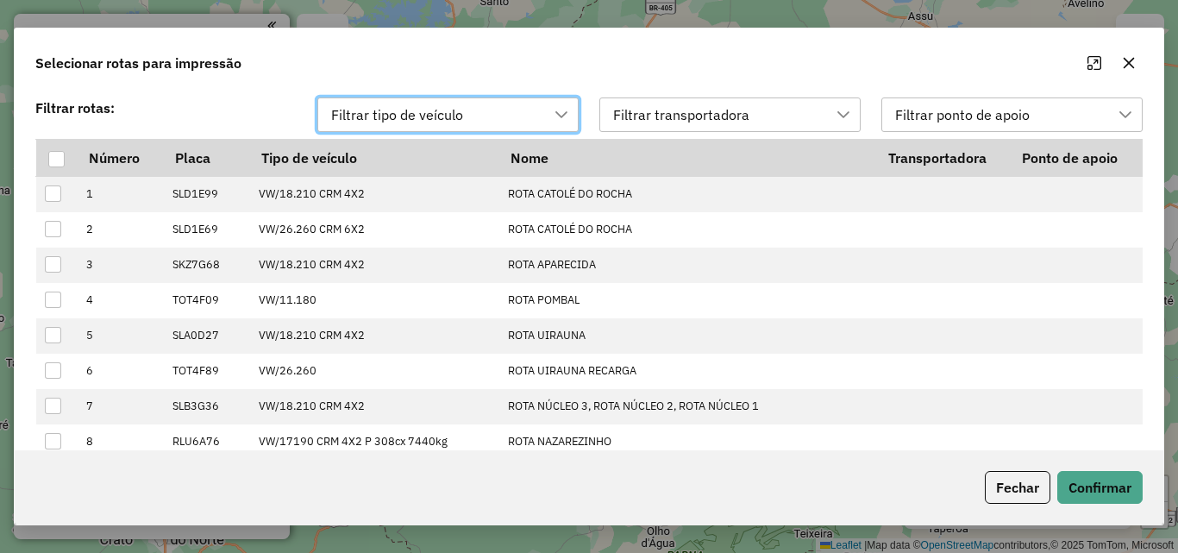
scroll to position [490, 0]
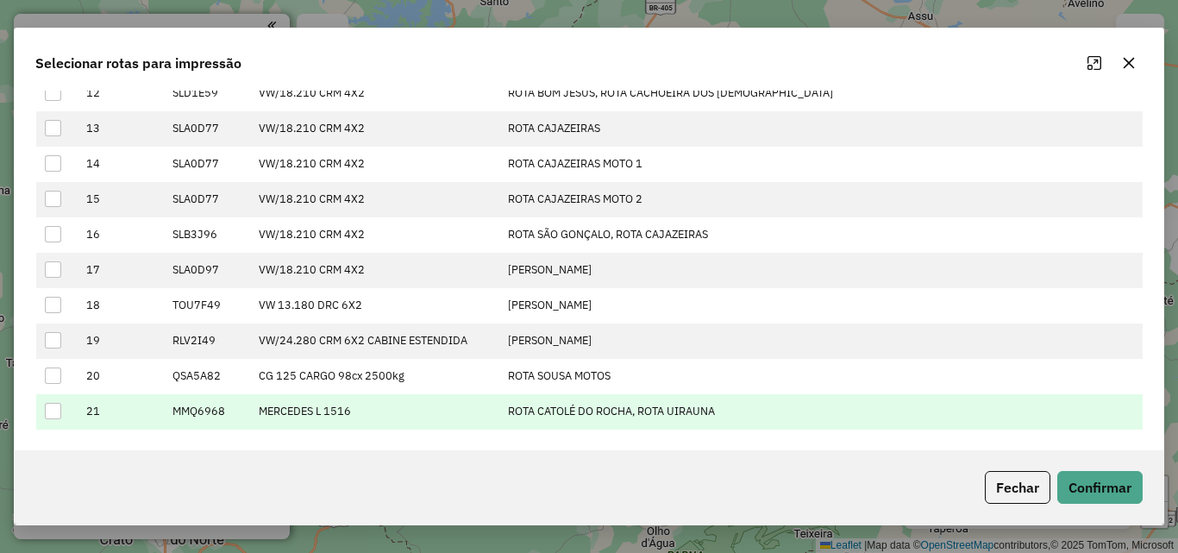
click at [48, 416] on div at bounding box center [53, 411] width 16 height 16
click at [1104, 480] on button "Confirmar" at bounding box center [1099, 487] width 85 height 33
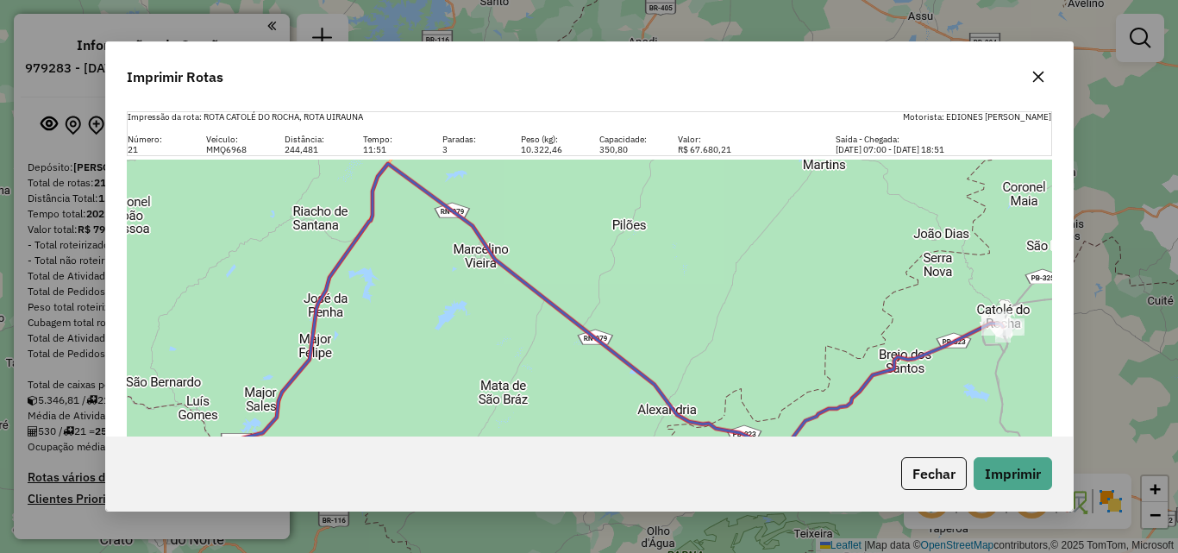
scroll to position [186, 0]
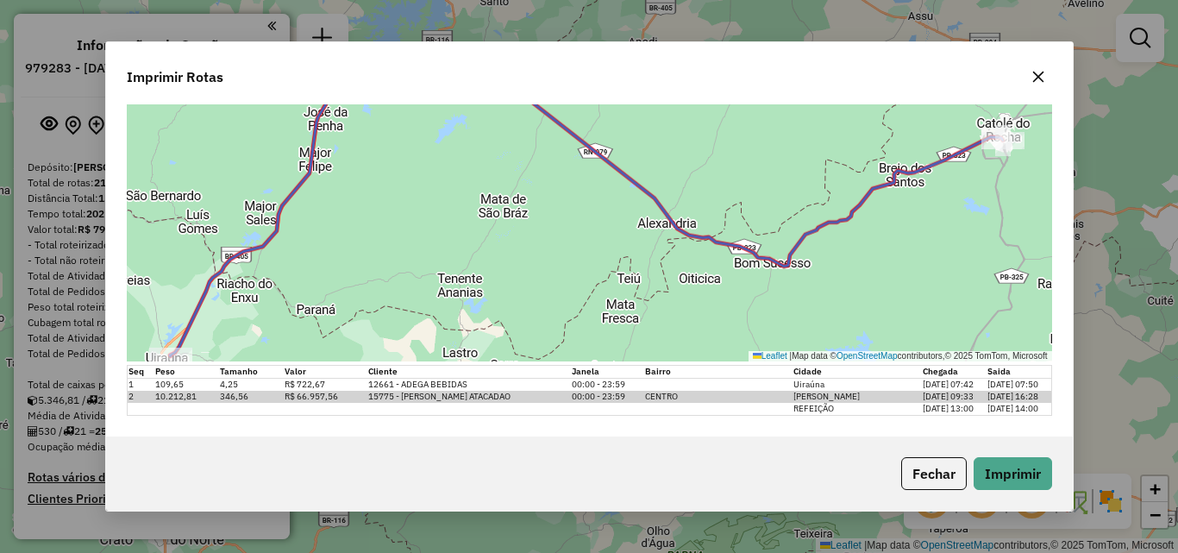
drag, startPoint x: 1041, startPoint y: 78, endPoint x: 1041, endPoint y: 104, distance: 26.7
click at [1040, 79] on icon "button" at bounding box center [1038, 77] width 14 height 14
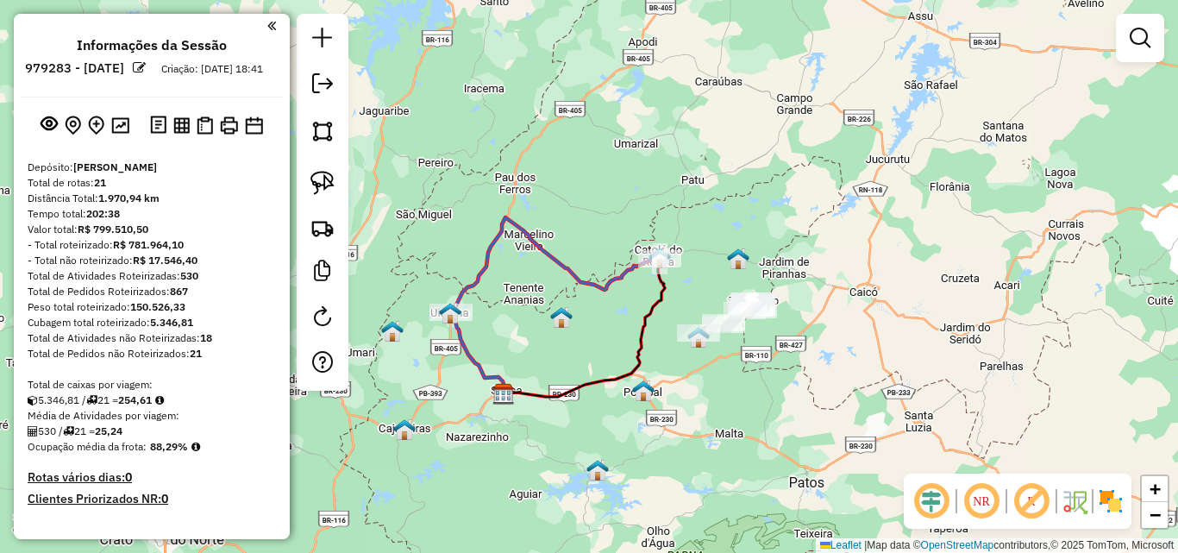
select select "*********"
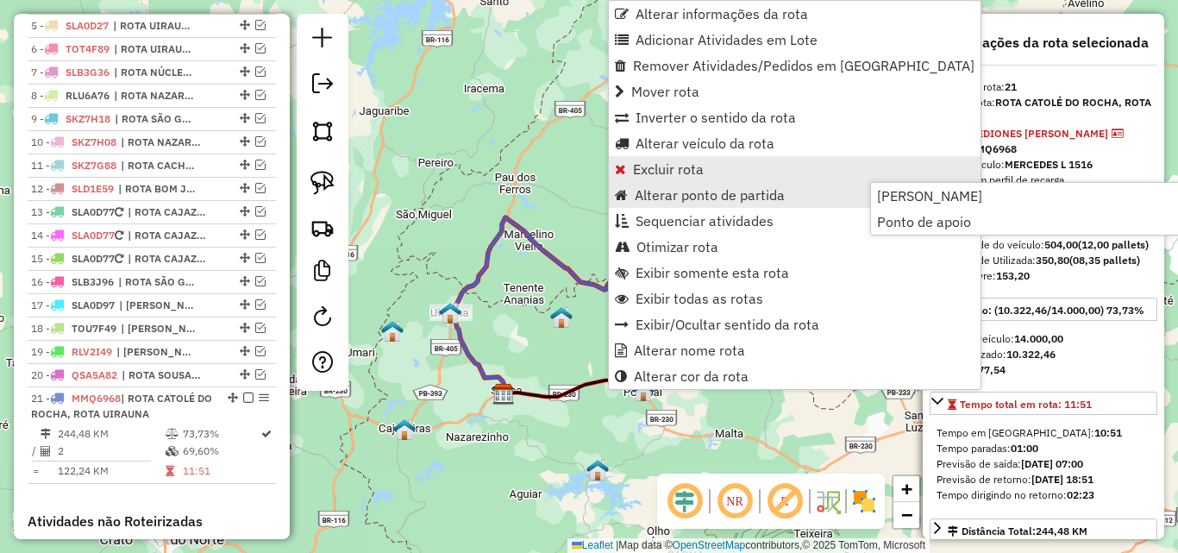
scroll to position [1023, 0]
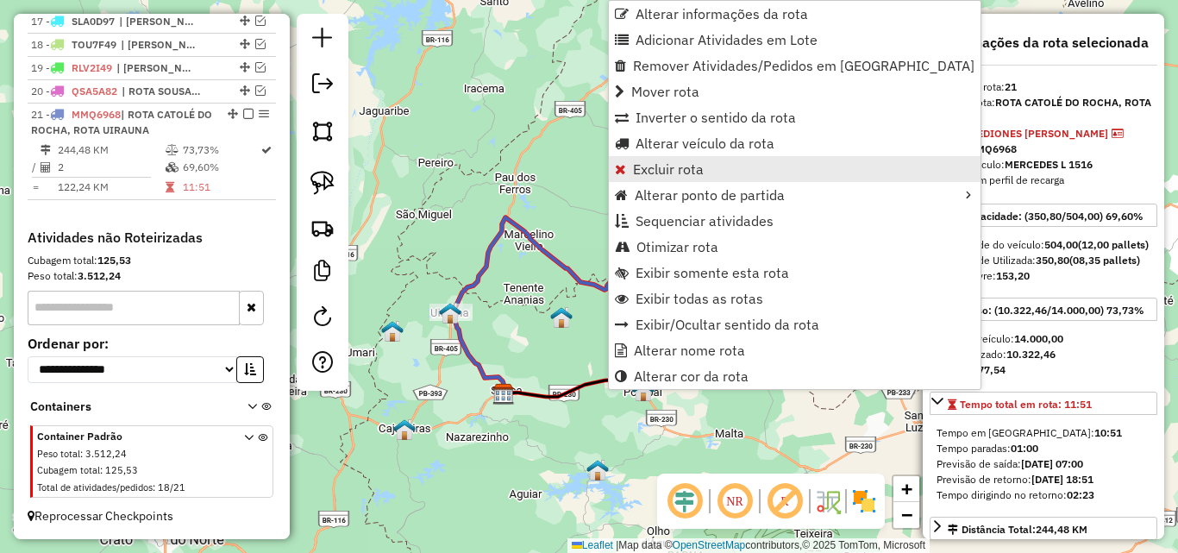
click at [656, 170] on span "Excluir rota" at bounding box center [668, 169] width 71 height 14
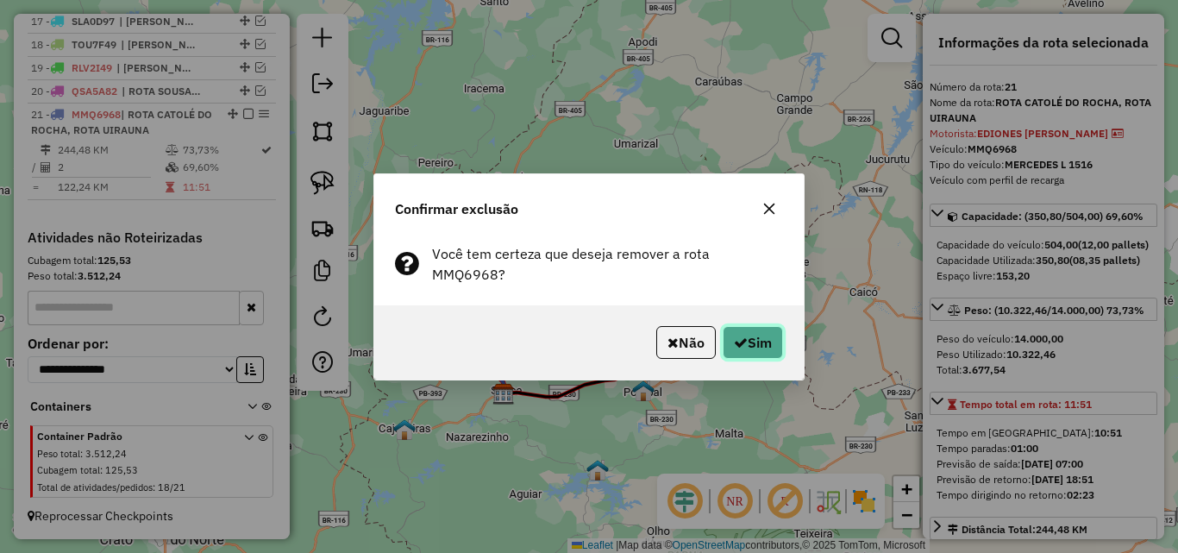
click at [748, 337] on button "Sim" at bounding box center [753, 342] width 60 height 33
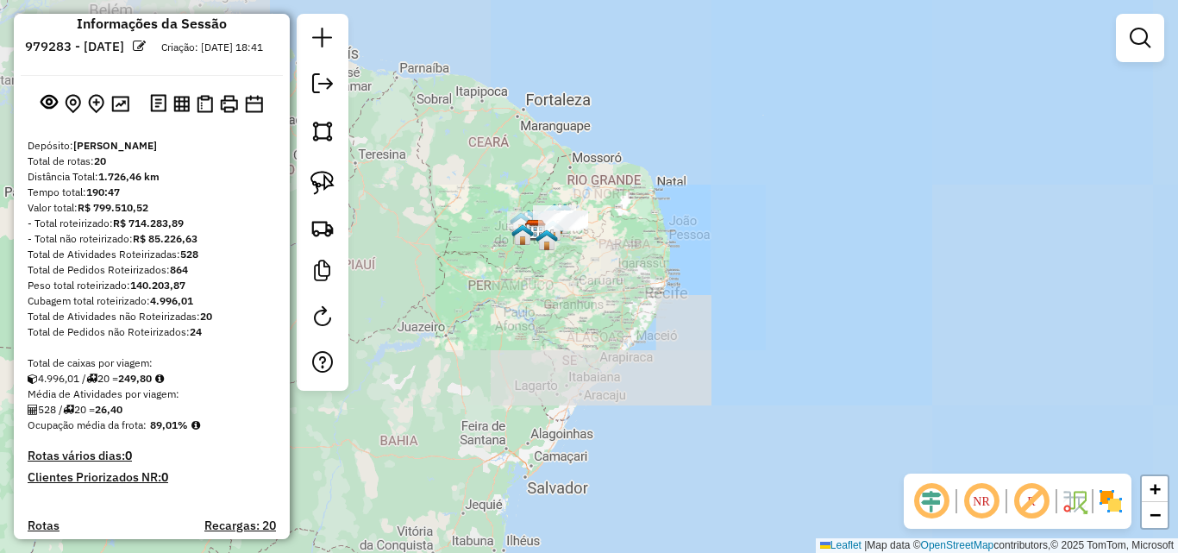
scroll to position [0, 0]
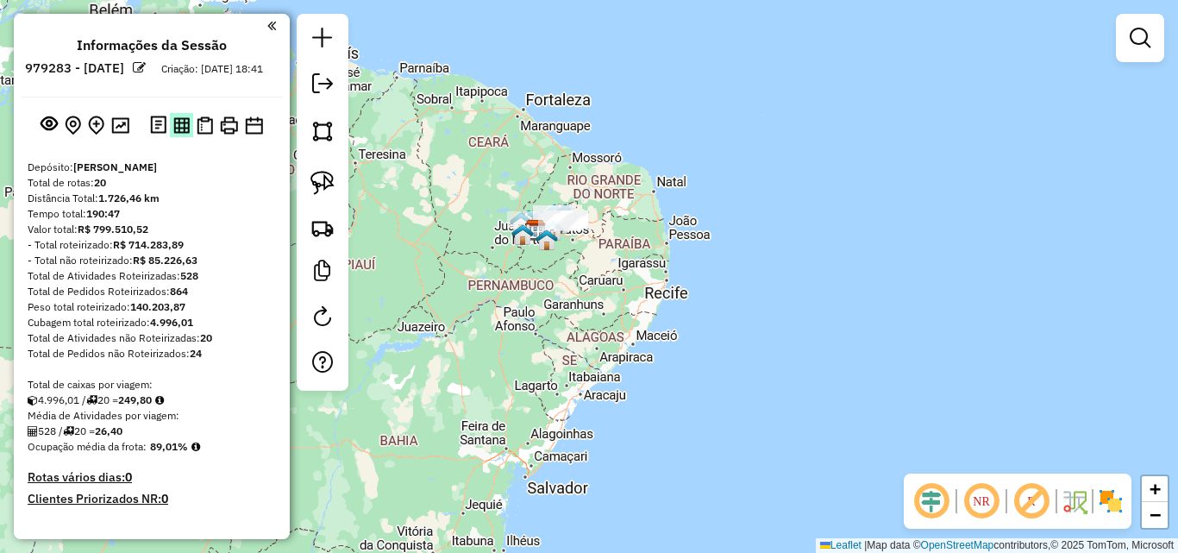
click at [178, 134] on img at bounding box center [181, 125] width 16 height 16
click at [671, 157] on div "Janela de atendimento Grade de atendimento Capacidade Transportadoras Veículos …" at bounding box center [589, 276] width 1178 height 553
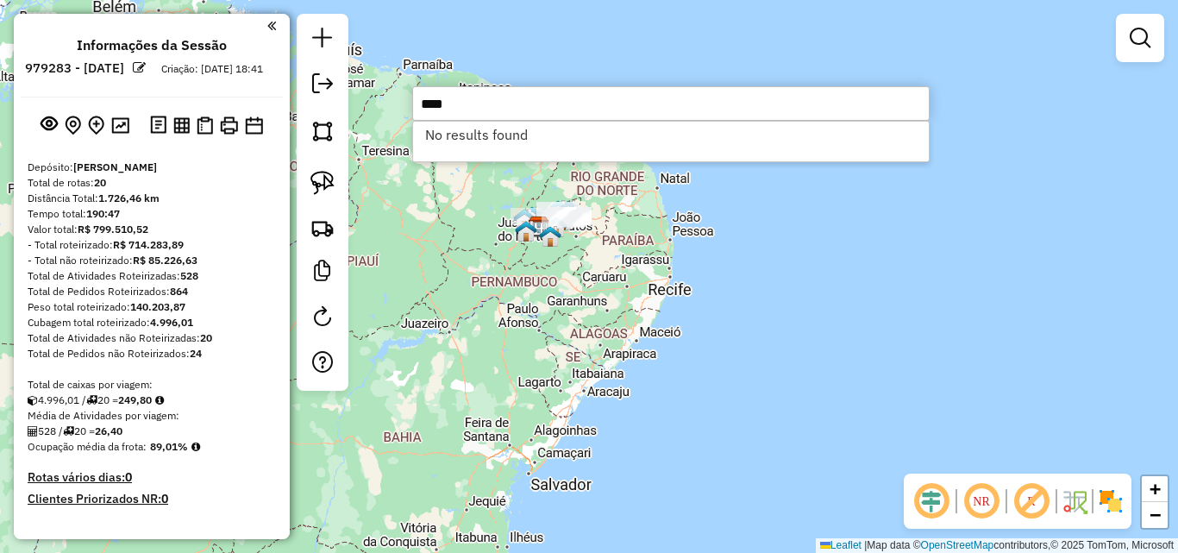
type input "****"
click at [1017, 344] on div "Janela de atendimento Grade de atendimento Capacidade Transportadoras Veículos …" at bounding box center [589, 276] width 1178 height 553
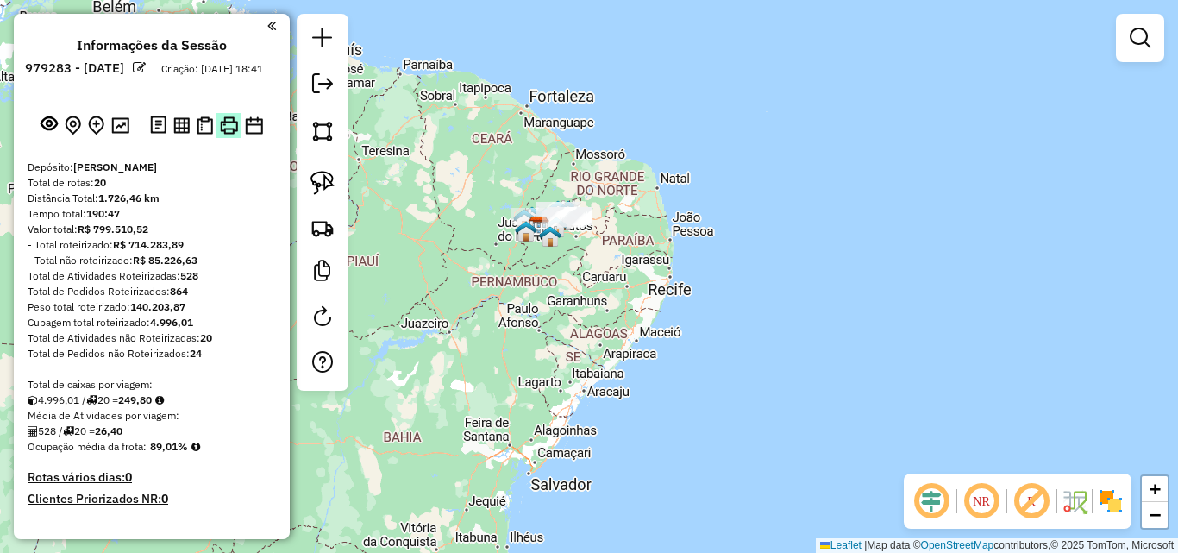
click at [222, 135] on img at bounding box center [229, 125] width 18 height 18
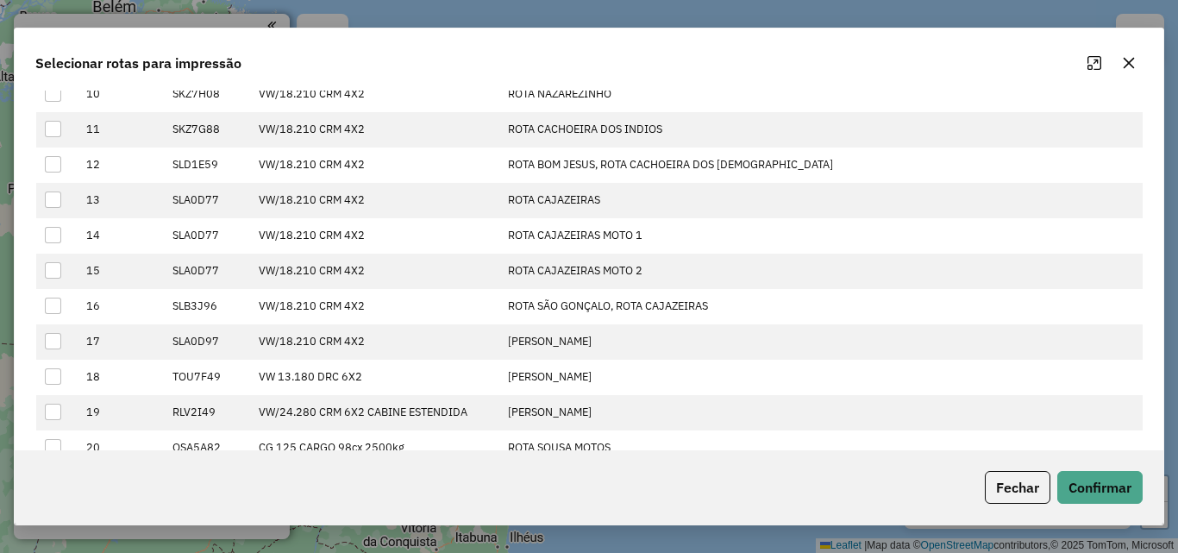
scroll to position [431, 0]
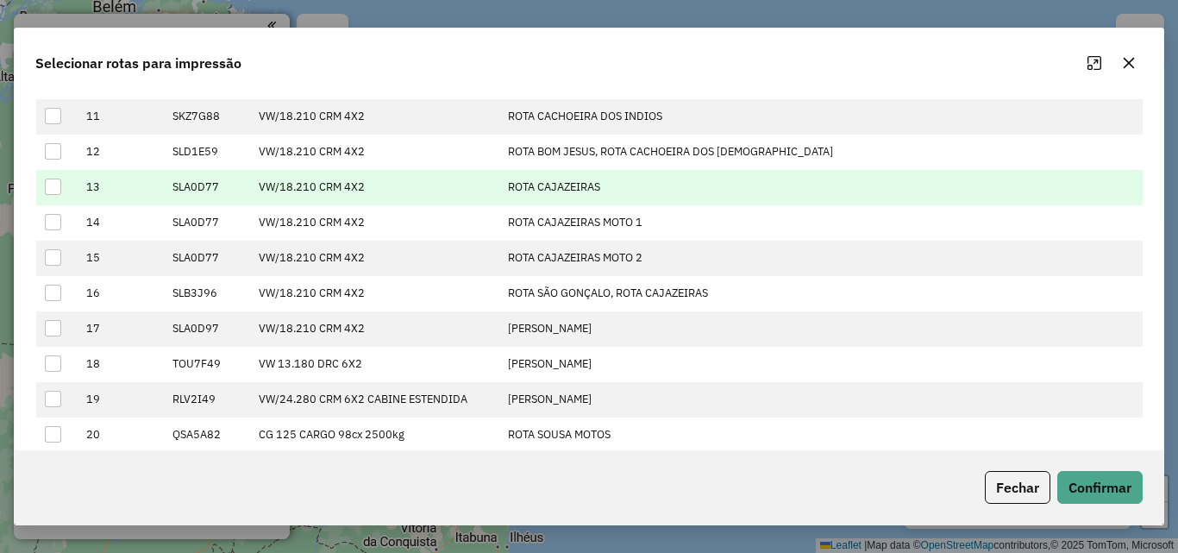
click at [53, 192] on div at bounding box center [53, 186] width 16 height 16
click at [1092, 487] on button "Confirmar" at bounding box center [1099, 487] width 85 height 33
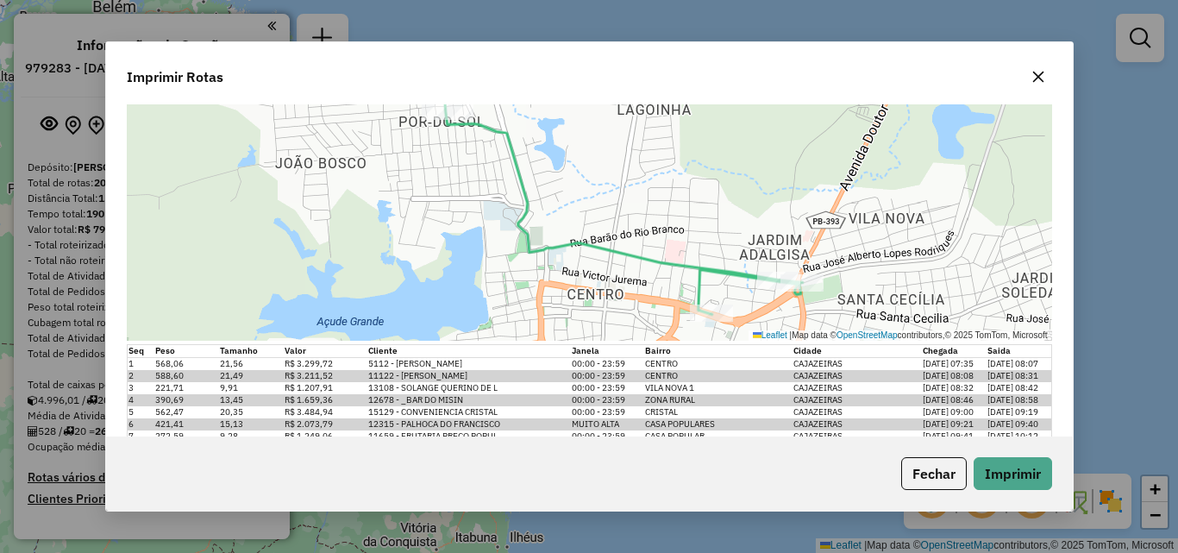
scroll to position [259, 0]
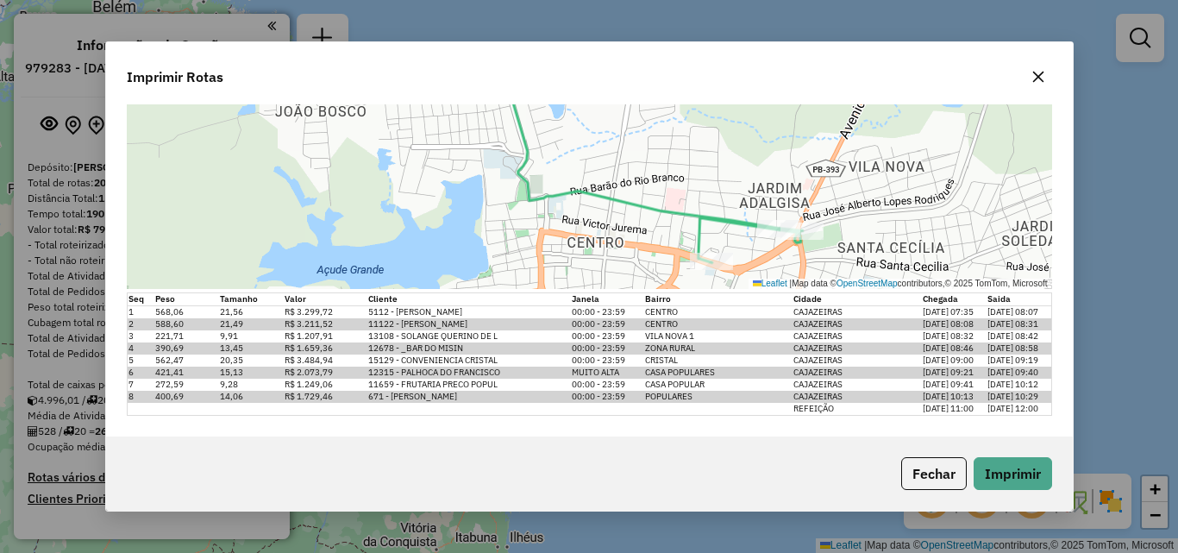
click at [1046, 73] on button "button" at bounding box center [1038, 77] width 28 height 28
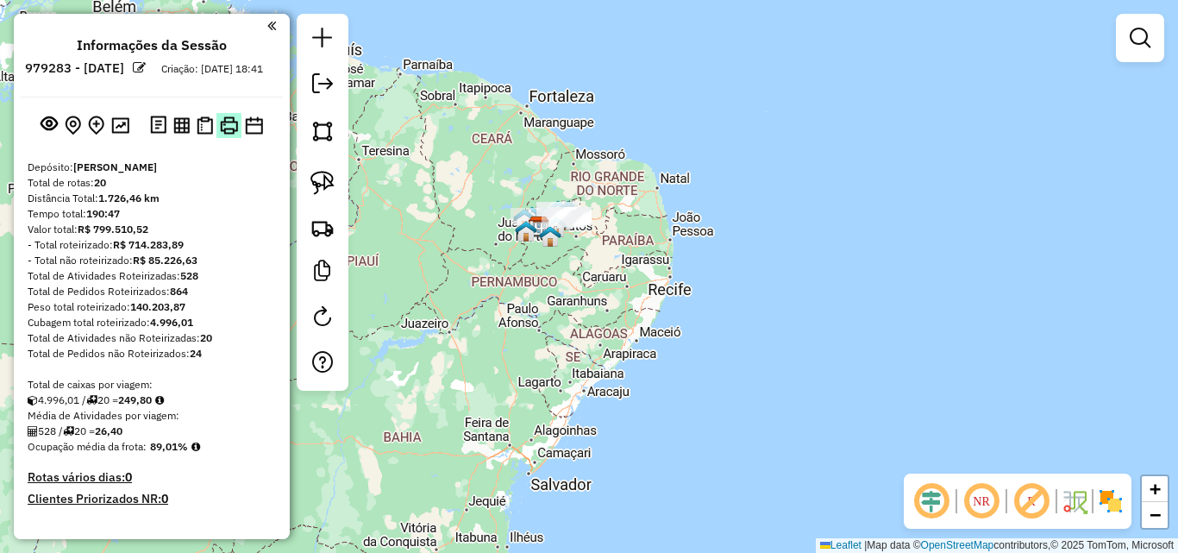
click at [226, 135] on img at bounding box center [229, 125] width 18 height 18
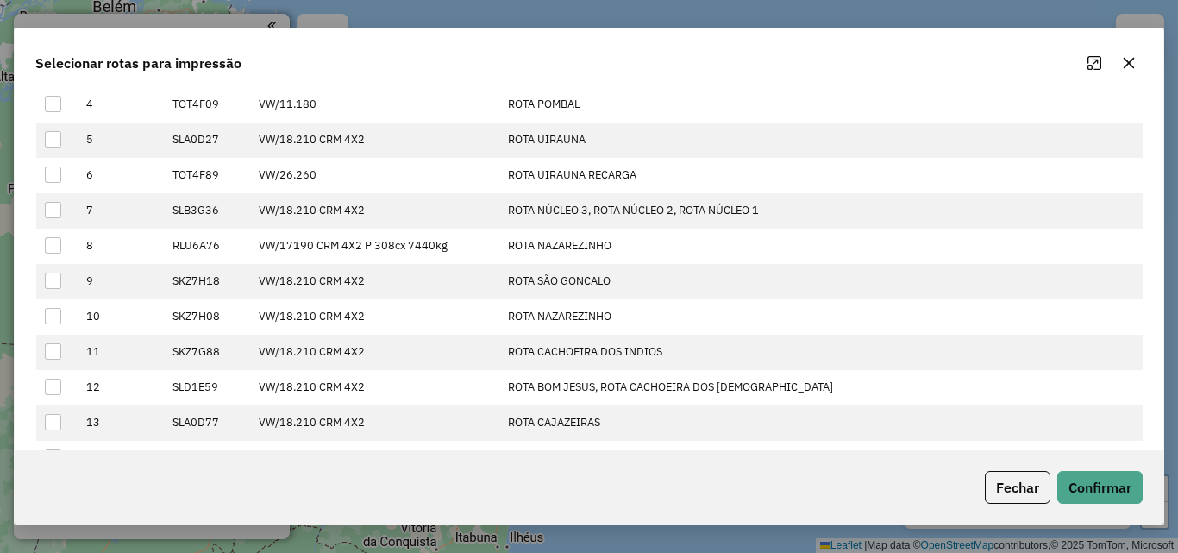
scroll to position [431, 0]
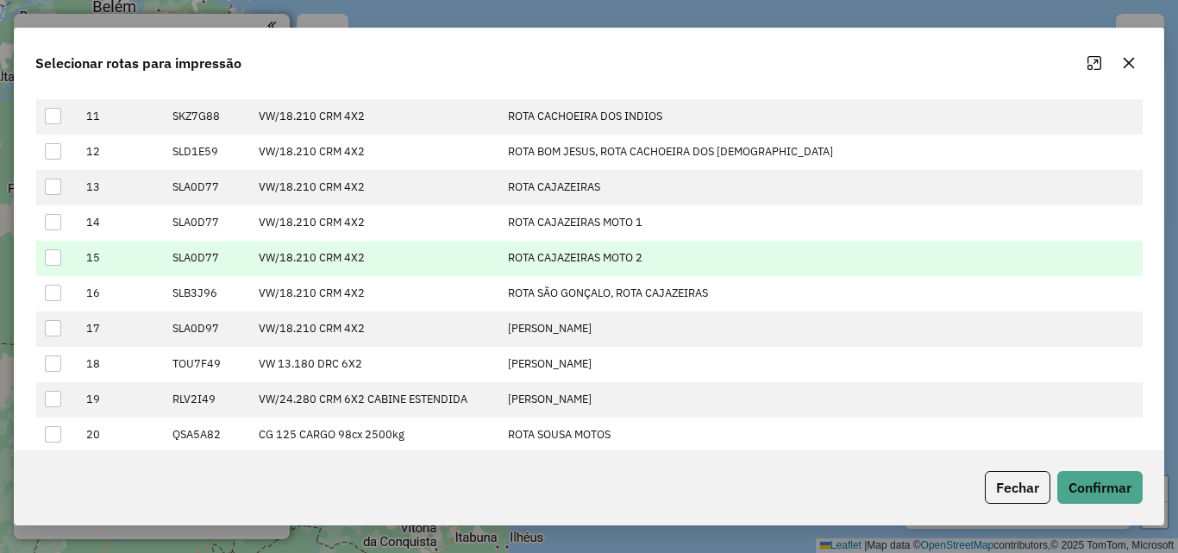
drag, startPoint x: 59, startPoint y: 227, endPoint x: 60, endPoint y: 251, distance: 24.2
click at [57, 228] on div at bounding box center [53, 222] width 16 height 16
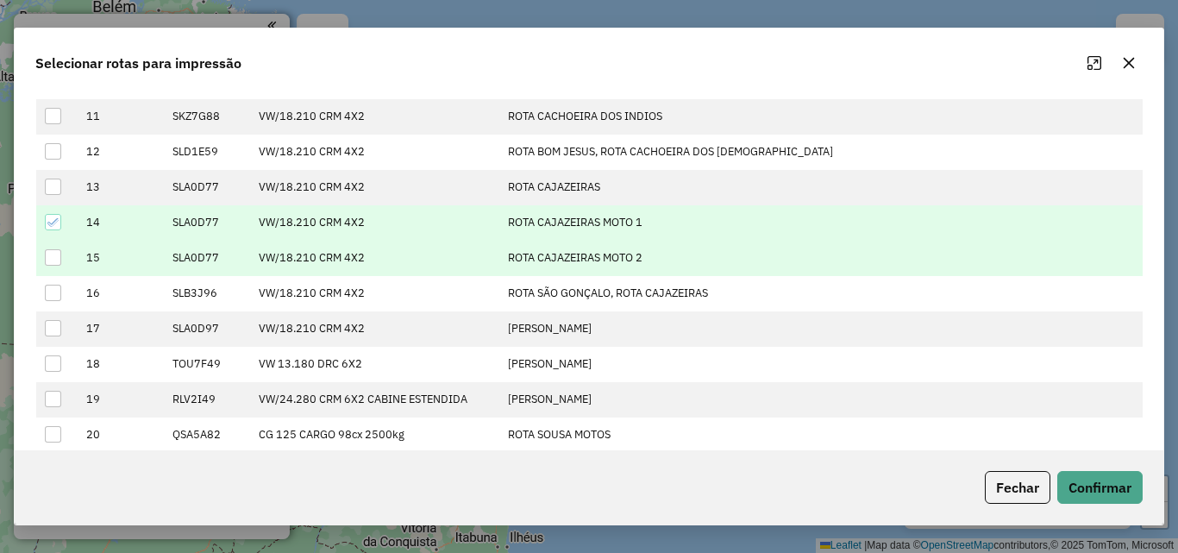
click at [54, 261] on div at bounding box center [53, 257] width 16 height 16
click at [1103, 479] on button "Confirmar" at bounding box center [1099, 487] width 85 height 33
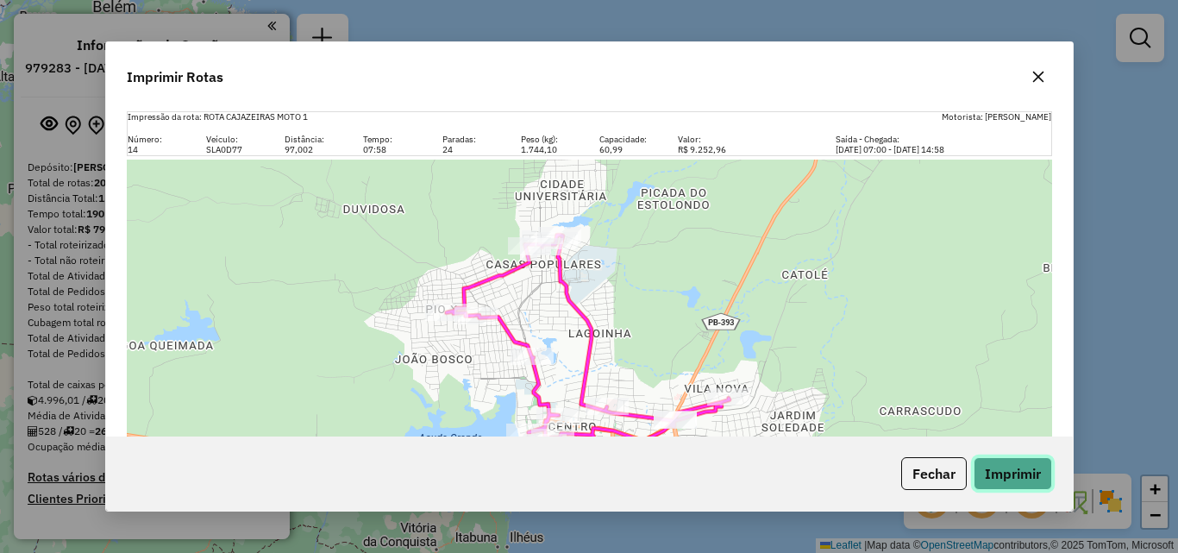
click at [1024, 475] on button "Imprimir" at bounding box center [1012, 473] width 78 height 33
click at [1040, 72] on icon "button" at bounding box center [1038, 77] width 14 height 14
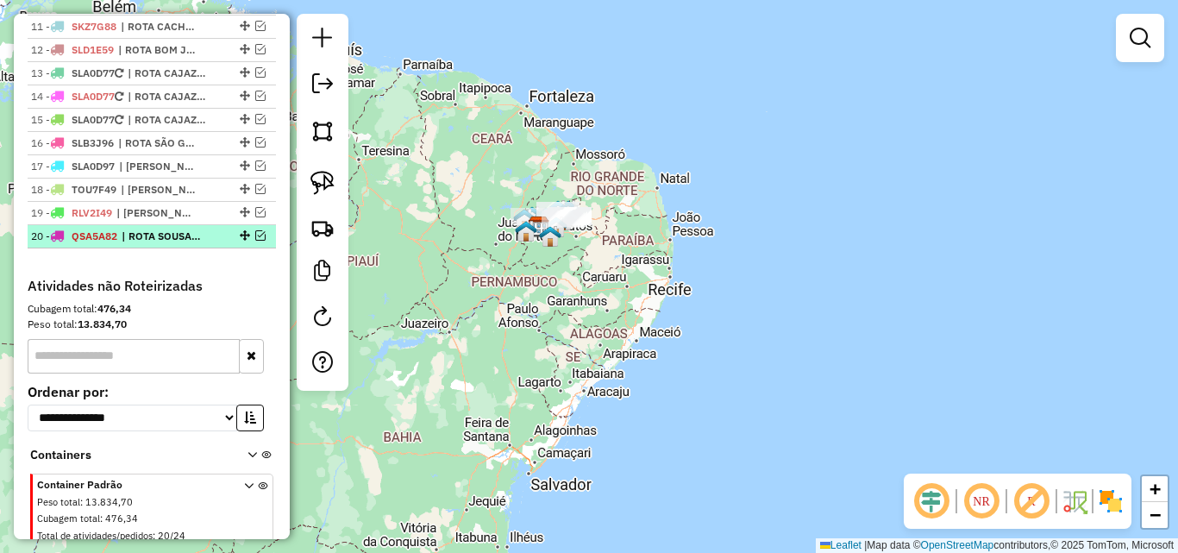
scroll to position [776, 0]
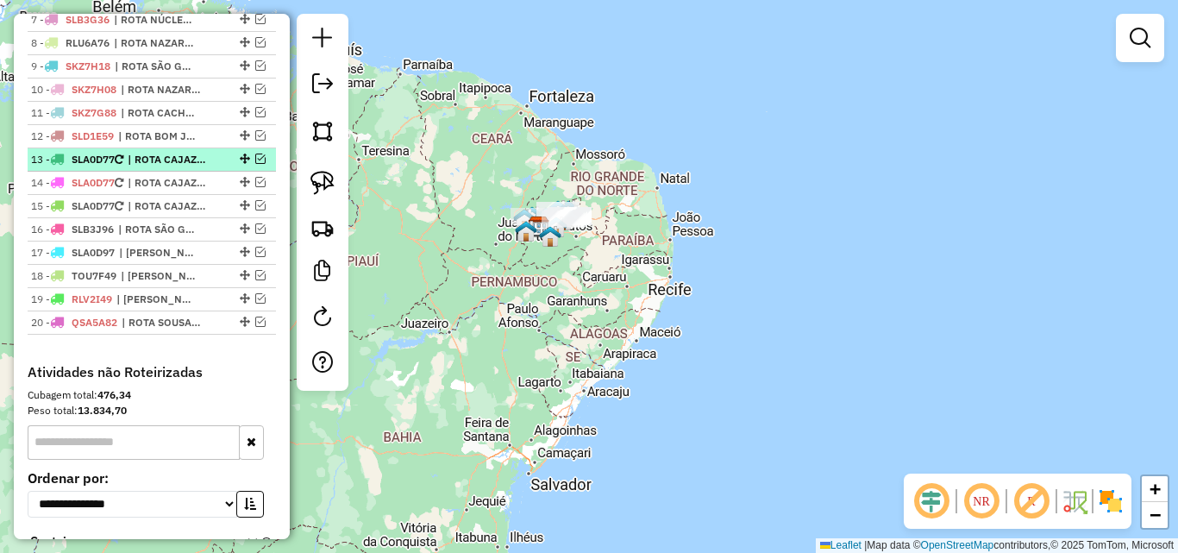
click at [255, 164] on em at bounding box center [260, 158] width 10 height 10
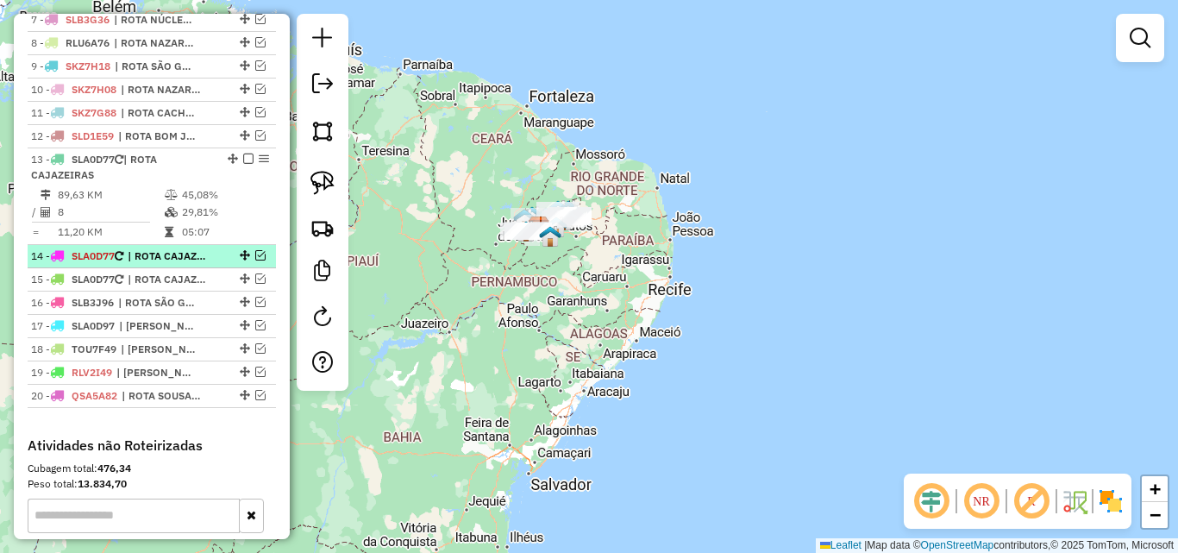
click at [257, 260] on em at bounding box center [260, 255] width 10 height 10
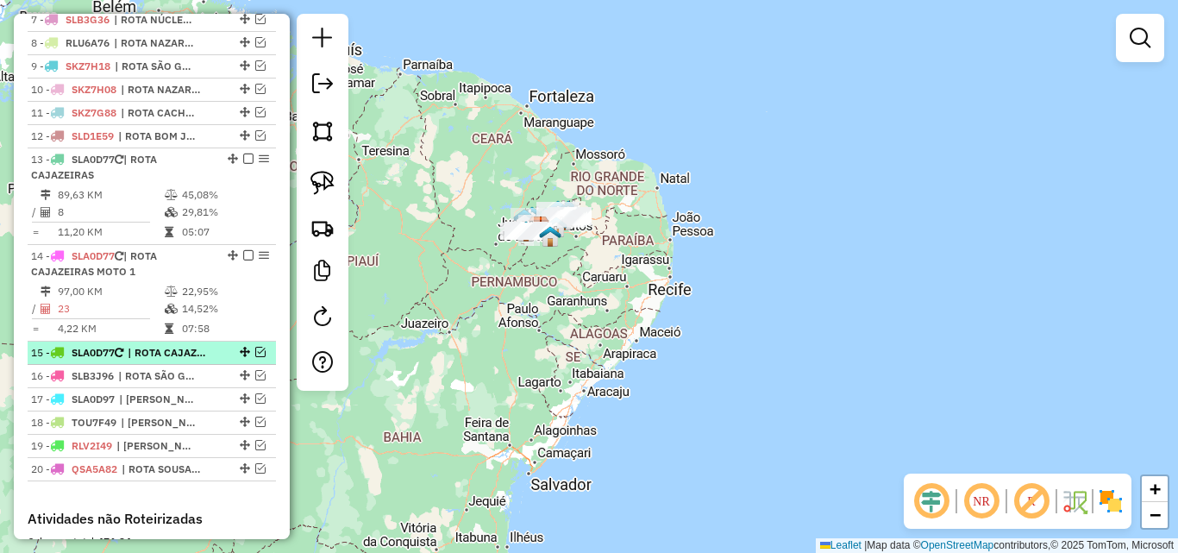
drag, startPoint x: 255, startPoint y: 366, endPoint x: 221, endPoint y: 344, distance: 40.7
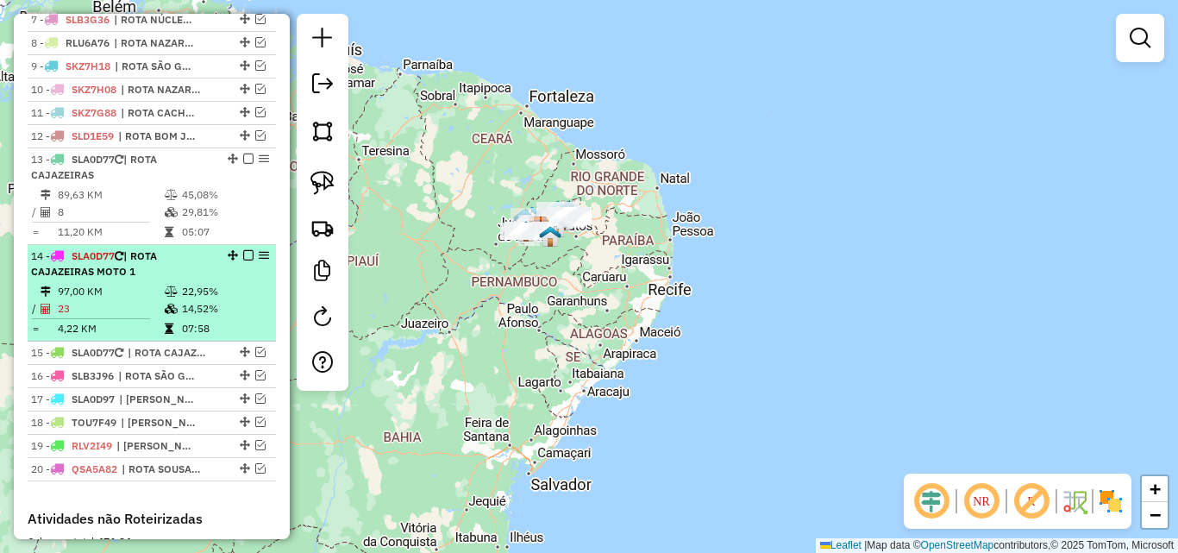
click at [255, 357] on em at bounding box center [260, 352] width 10 height 10
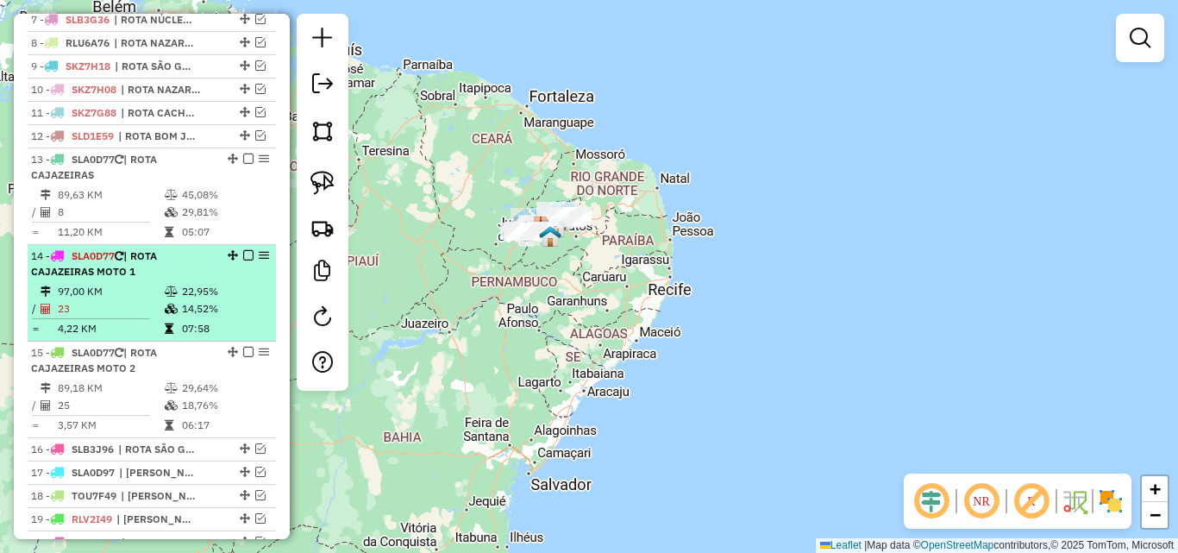
click at [188, 300] on td "22,95%" at bounding box center [224, 291] width 87 height 17
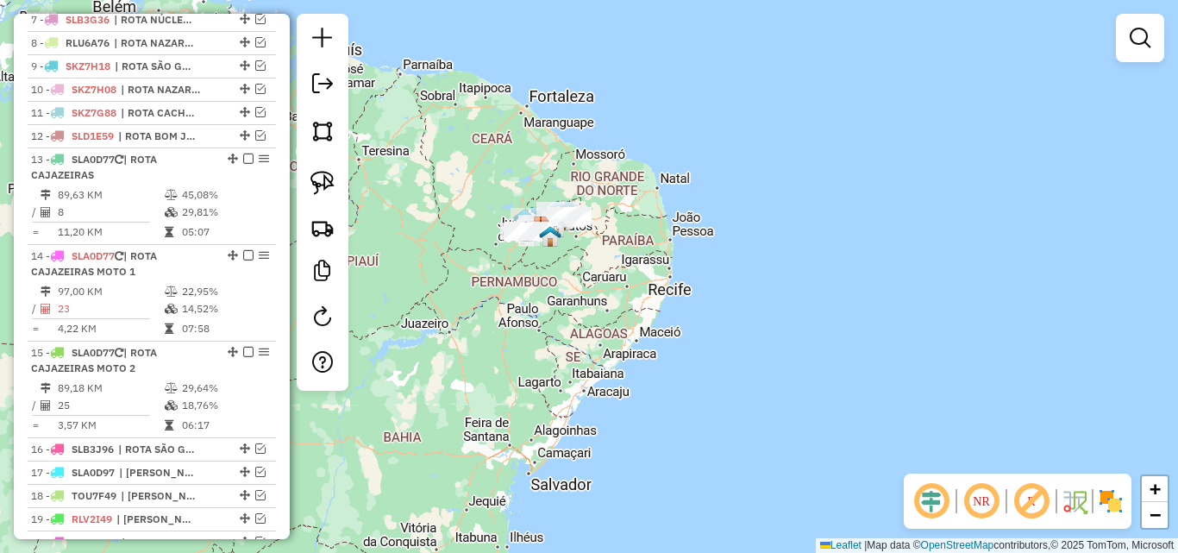
select select "*********"
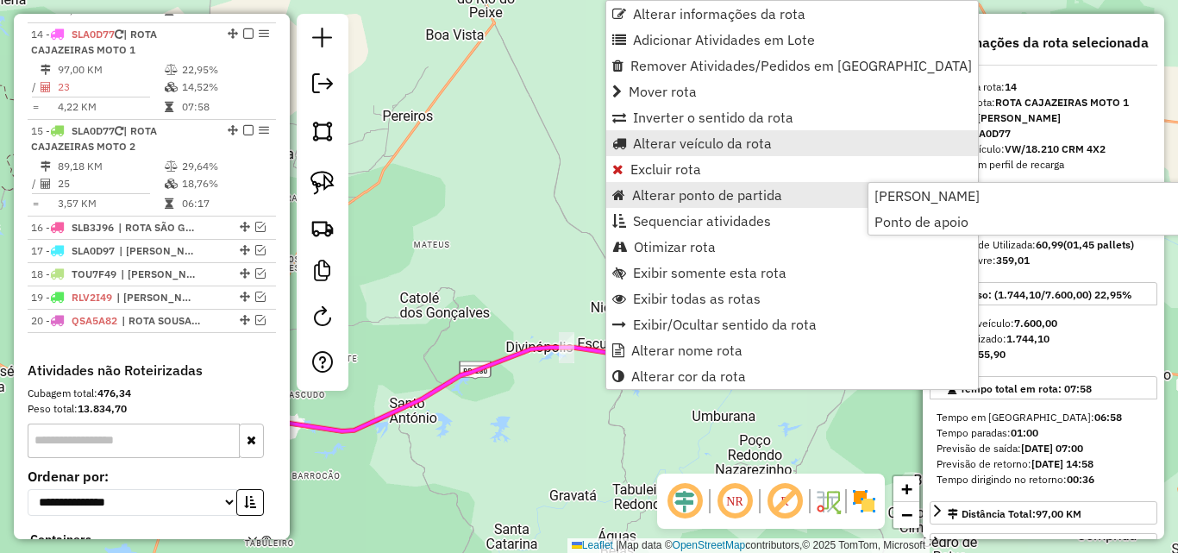
scroll to position [1023, 0]
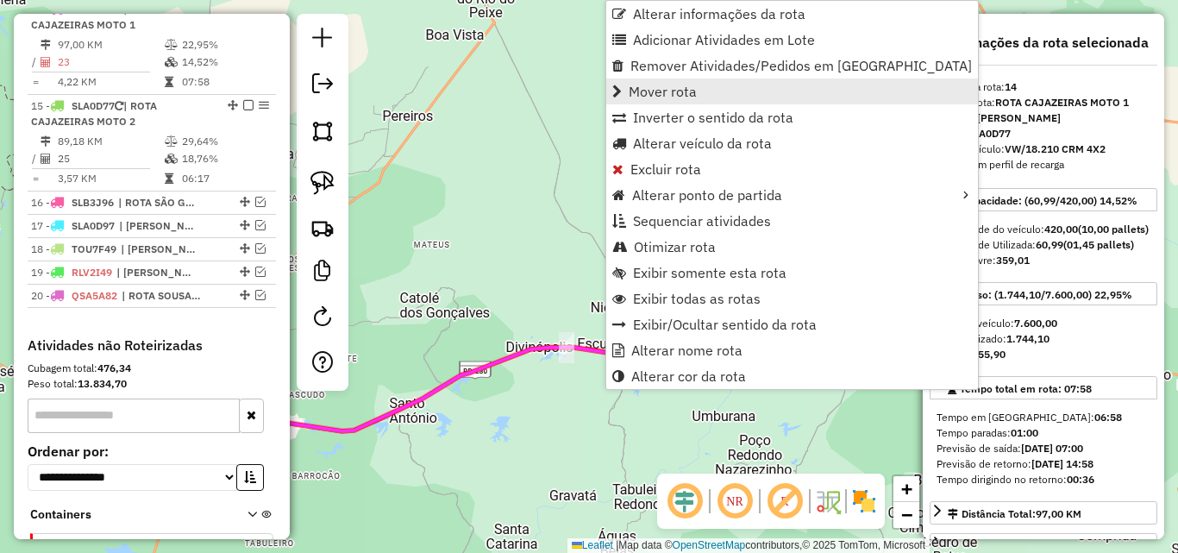
click at [679, 84] on span "Mover rota" at bounding box center [663, 91] width 68 height 14
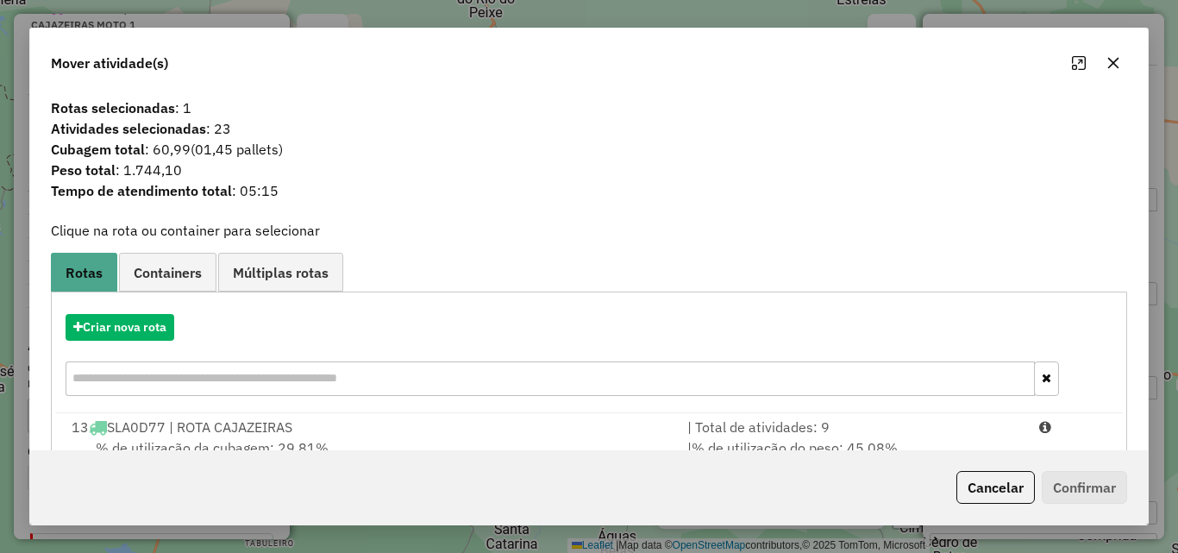
click at [961, 471] on button "Cancelar" at bounding box center [995, 487] width 78 height 33
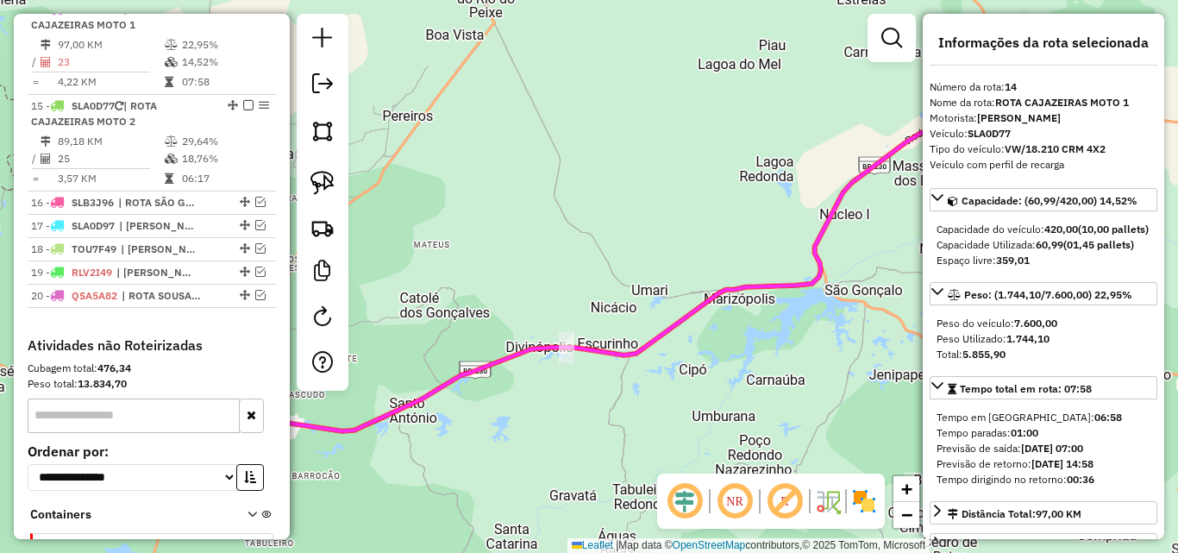
scroll to position [345, 0]
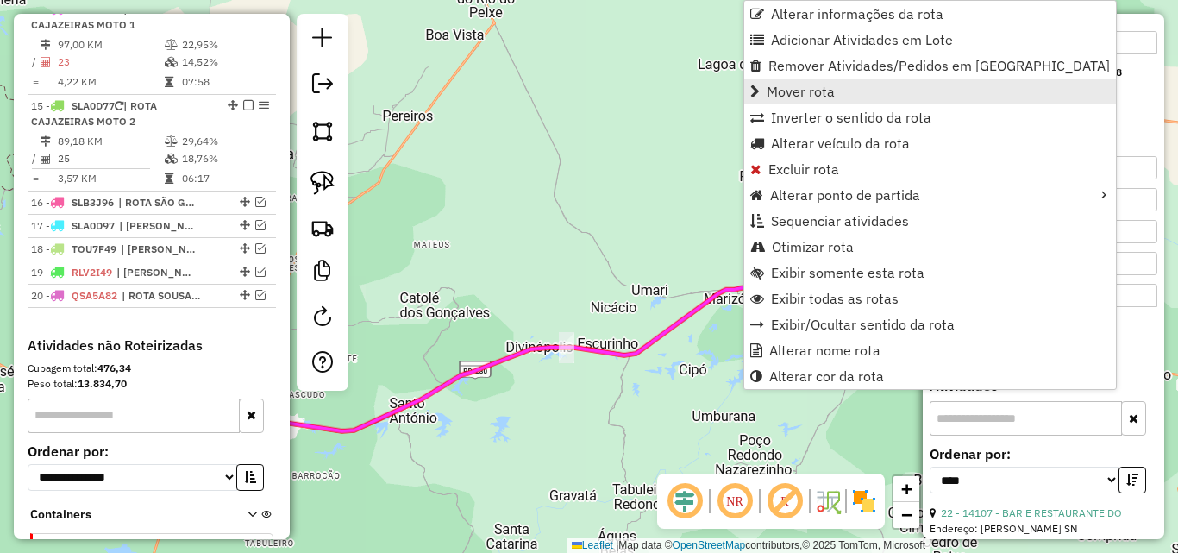
click at [798, 97] on span "Mover rota" at bounding box center [801, 91] width 68 height 14
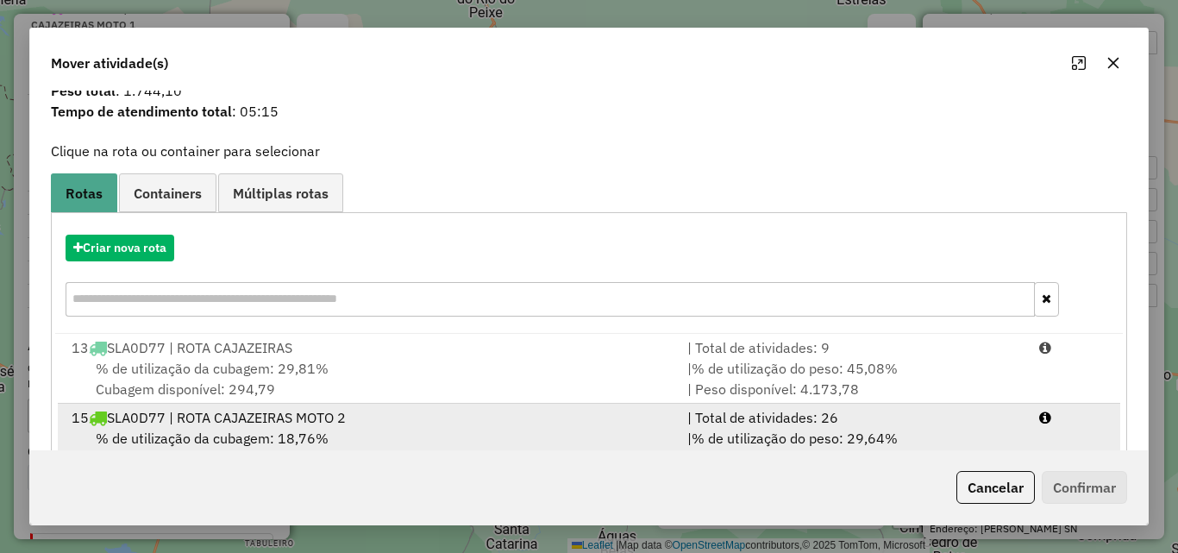
scroll to position [132, 0]
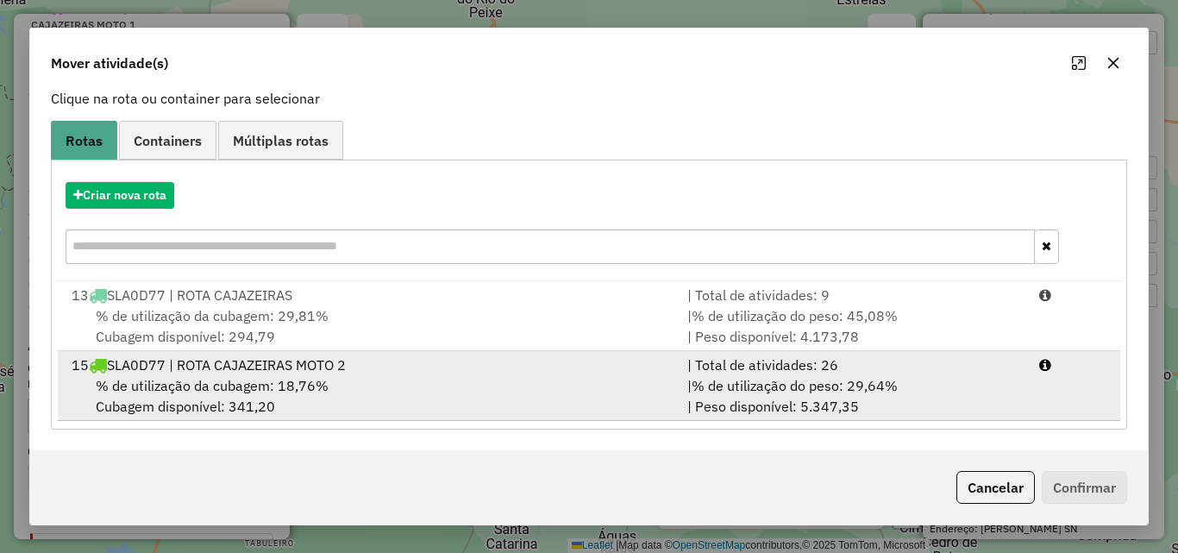
click at [767, 368] on div "| Total de atividades: 26" at bounding box center [853, 364] width 352 height 21
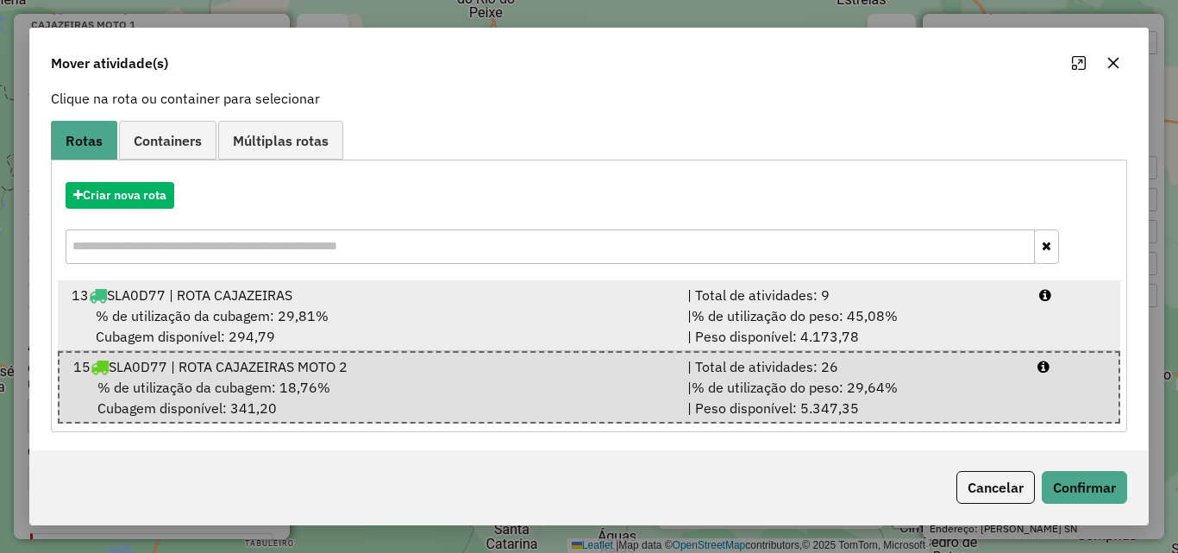
click at [794, 307] on span "% de utilização do peso: 45,08%" at bounding box center [794, 315] width 206 height 17
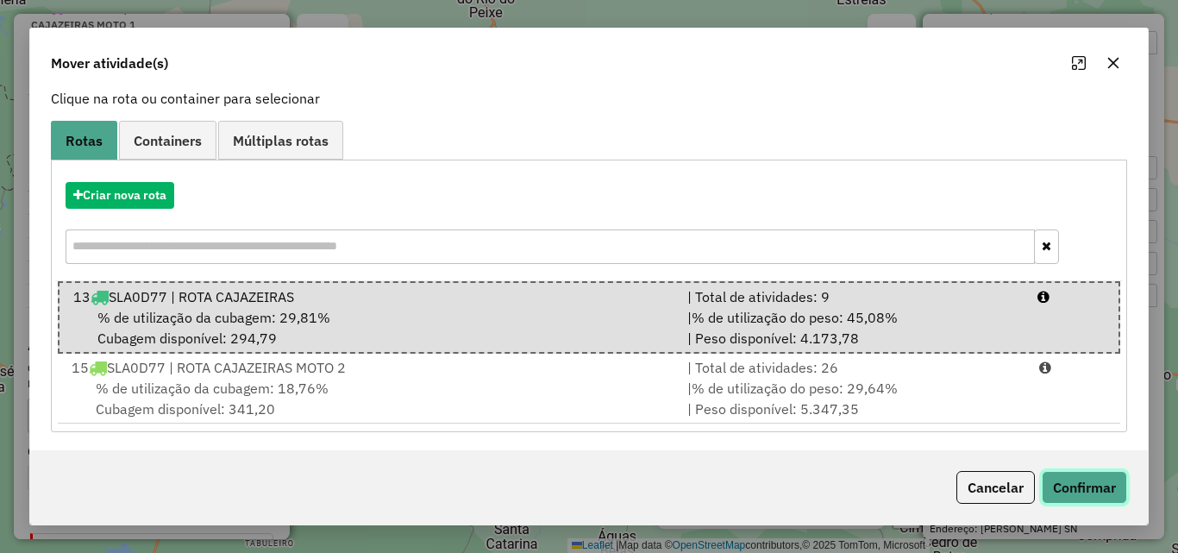
click at [1073, 488] on button "Confirmar" at bounding box center [1084, 487] width 85 height 33
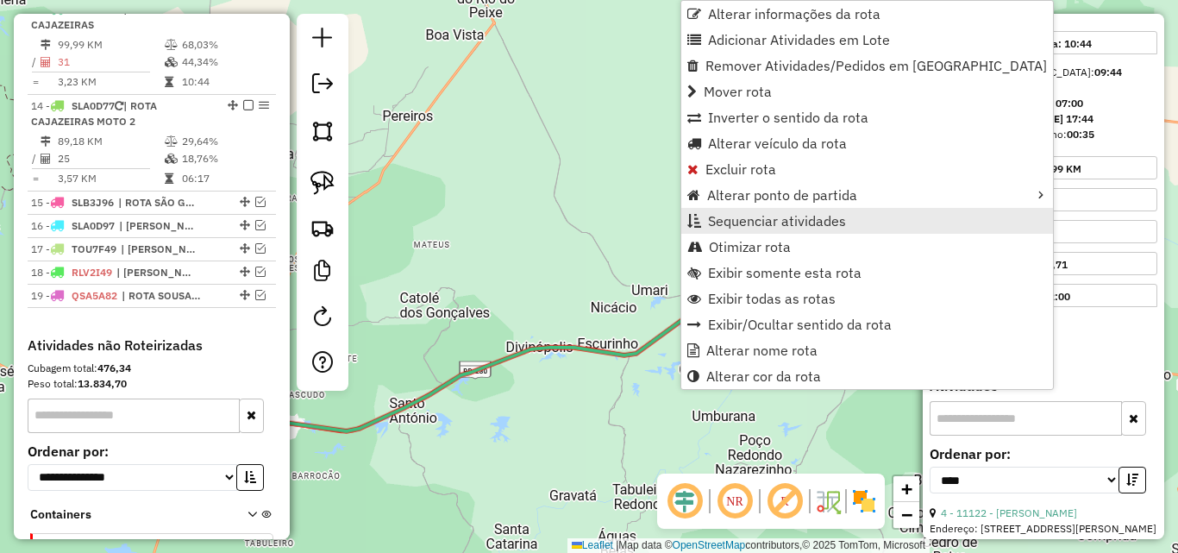
scroll to position [360, 0]
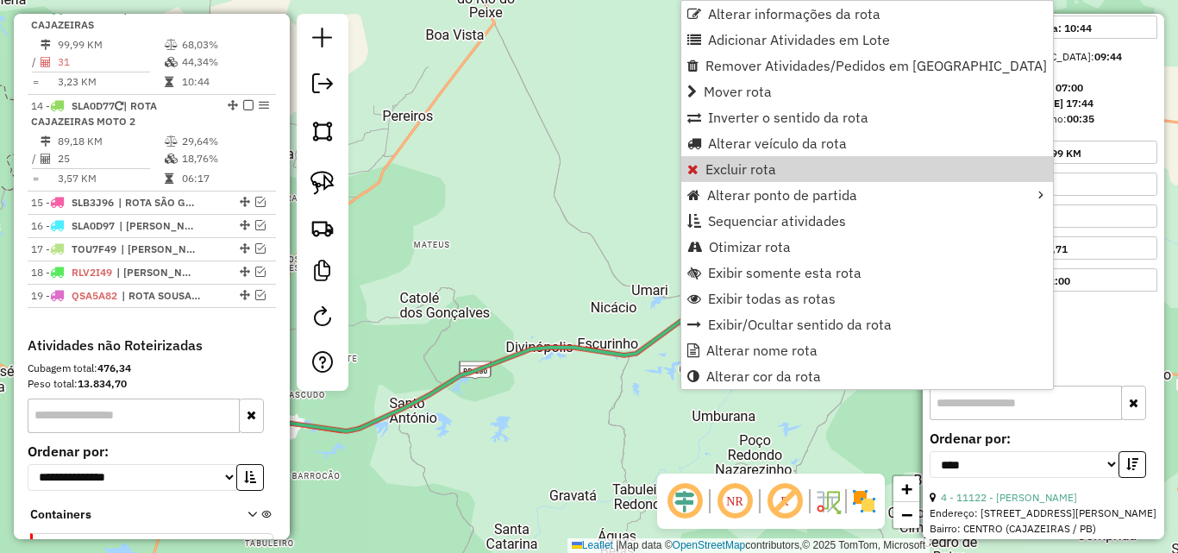
drag, startPoint x: 548, startPoint y: 297, endPoint x: 369, endPoint y: 253, distance: 184.7
click at [548, 297] on div "Janela de atendimento Grade de atendimento Capacidade Transportadoras Veículos …" at bounding box center [589, 276] width 1178 height 553
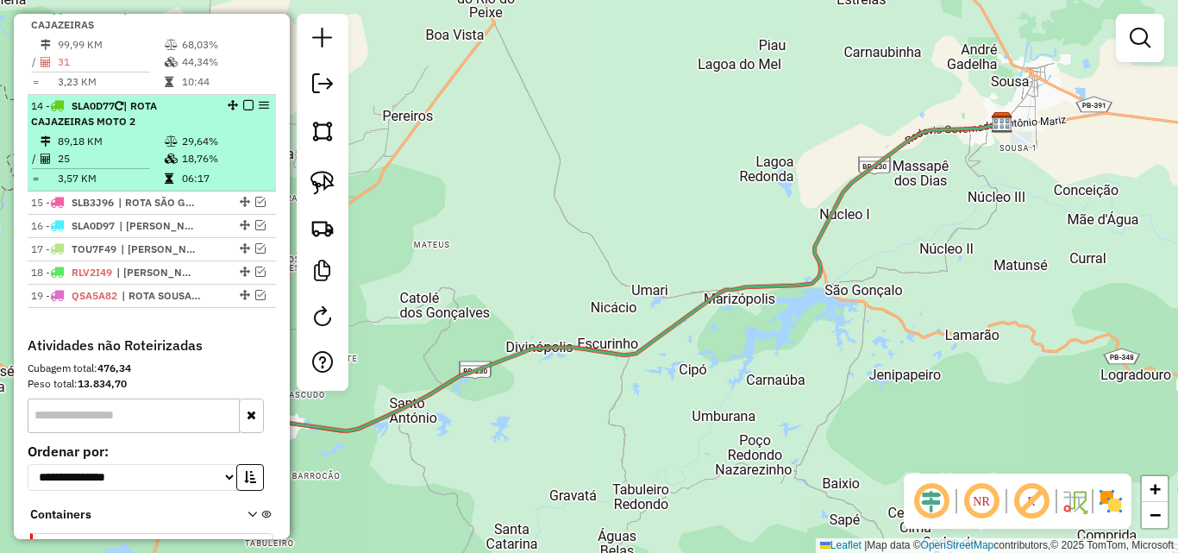
click at [119, 150] on td "89,18 KM" at bounding box center [110, 141] width 107 height 17
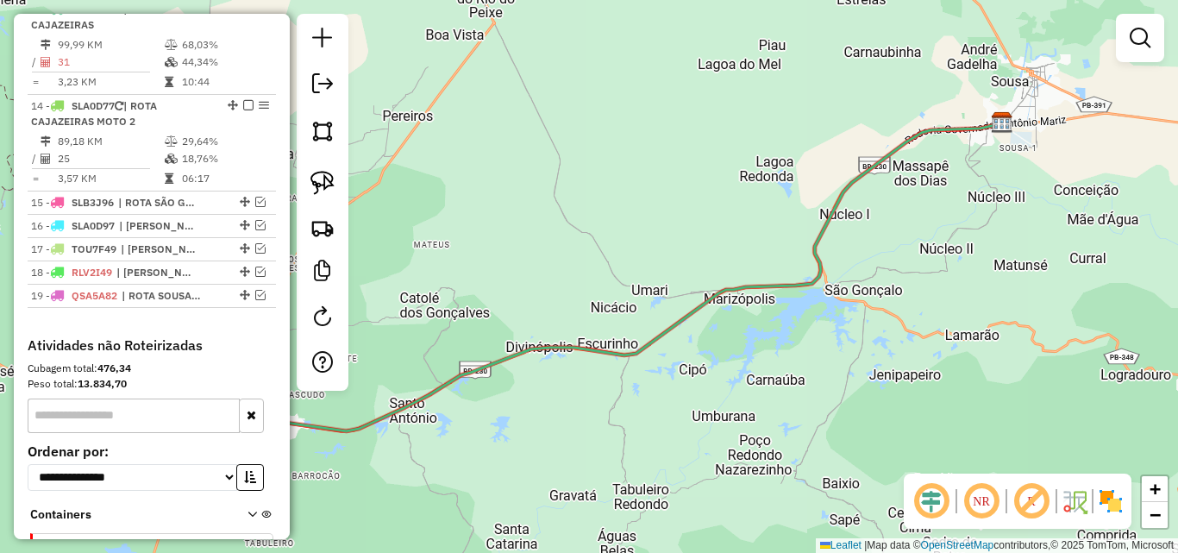
select select "*********"
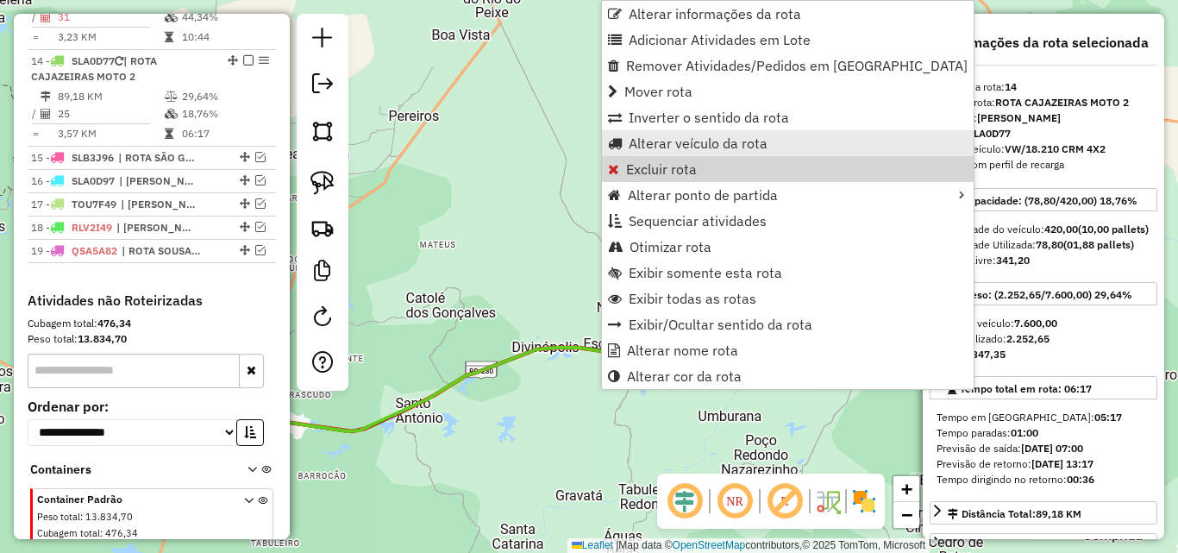
scroll to position [1023, 0]
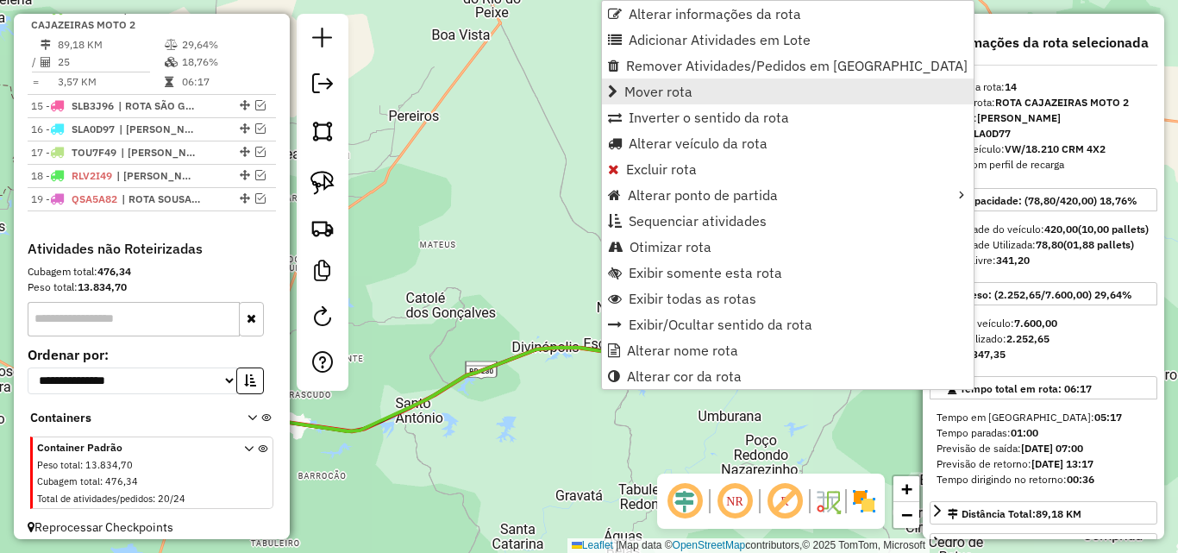
click at [692, 98] on link "Mover rota" at bounding box center [788, 91] width 372 height 26
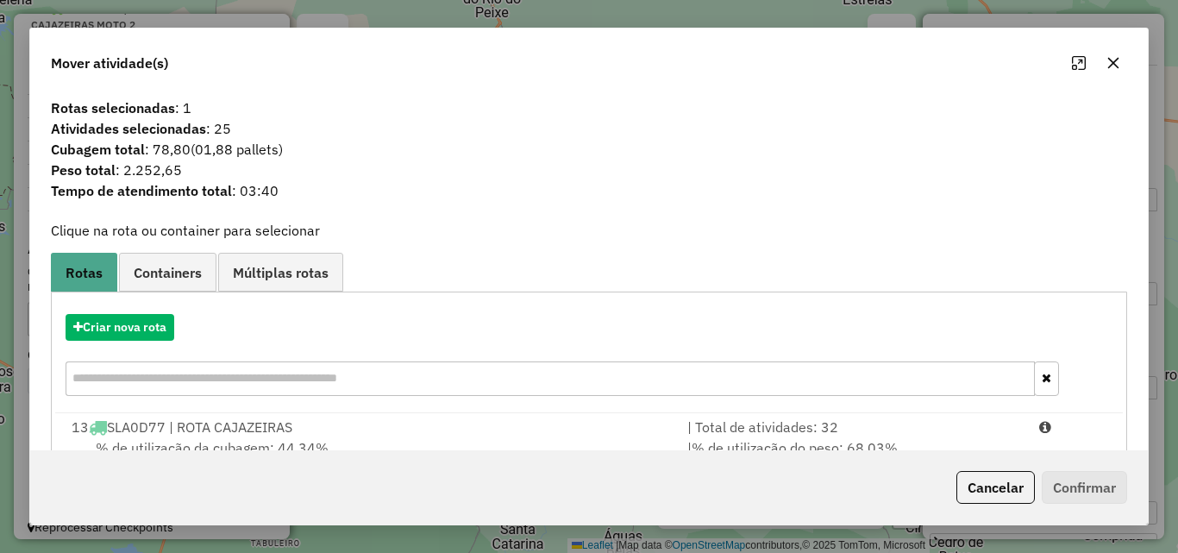
scroll to position [62, 0]
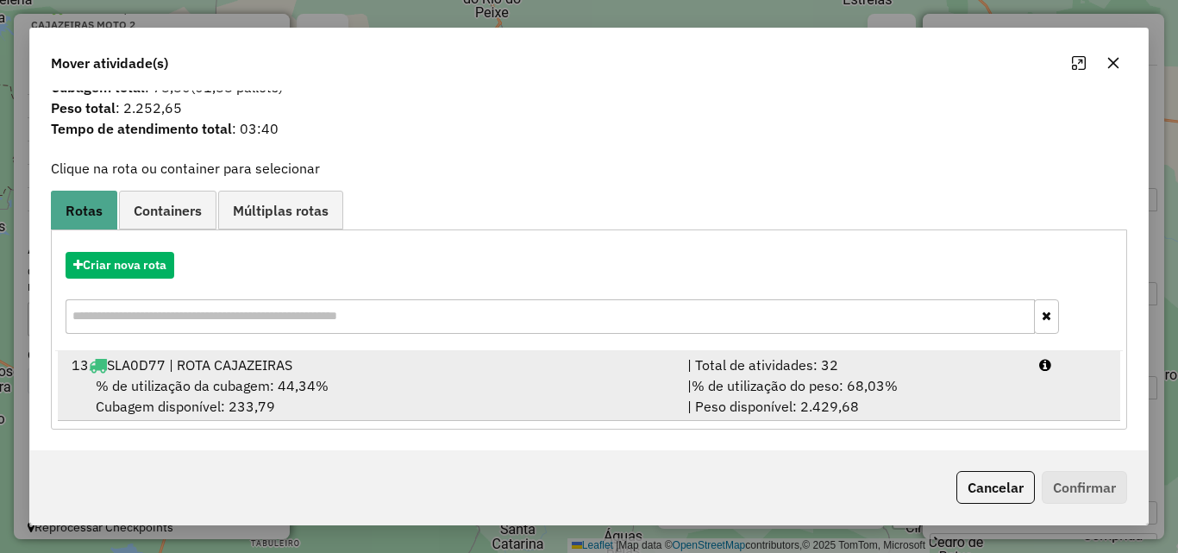
click at [811, 353] on li "13 SLA0D77 | ROTA CAJAZEIRAS | Total de atividades: 32 % de utilização da cubag…" at bounding box center [589, 386] width 1062 height 70
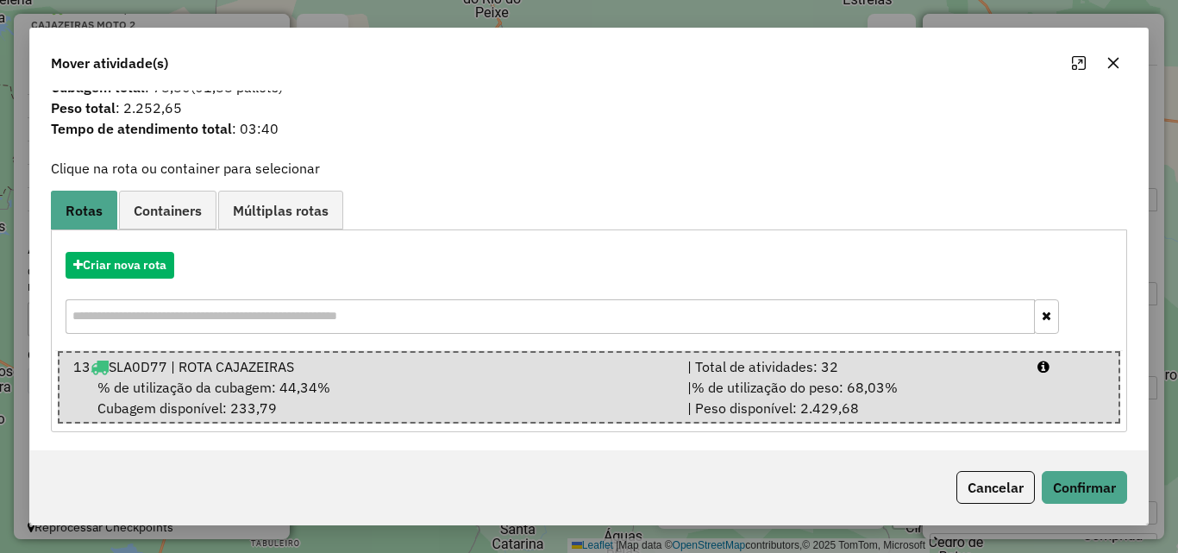
click at [1092, 504] on div "Cancelar Confirmar" at bounding box center [588, 487] width 1117 height 74
drag, startPoint x: 1148, startPoint y: 504, endPoint x: 1140, endPoint y: 500, distance: 9.3
click at [1142, 502] on div "Mover atividade(s) Rotas selecionadas : 1 Atividades selecionadas : 25 Cubagem …" at bounding box center [589, 276] width 1178 height 553
click at [1109, 487] on button "Confirmar" at bounding box center [1084, 487] width 85 height 33
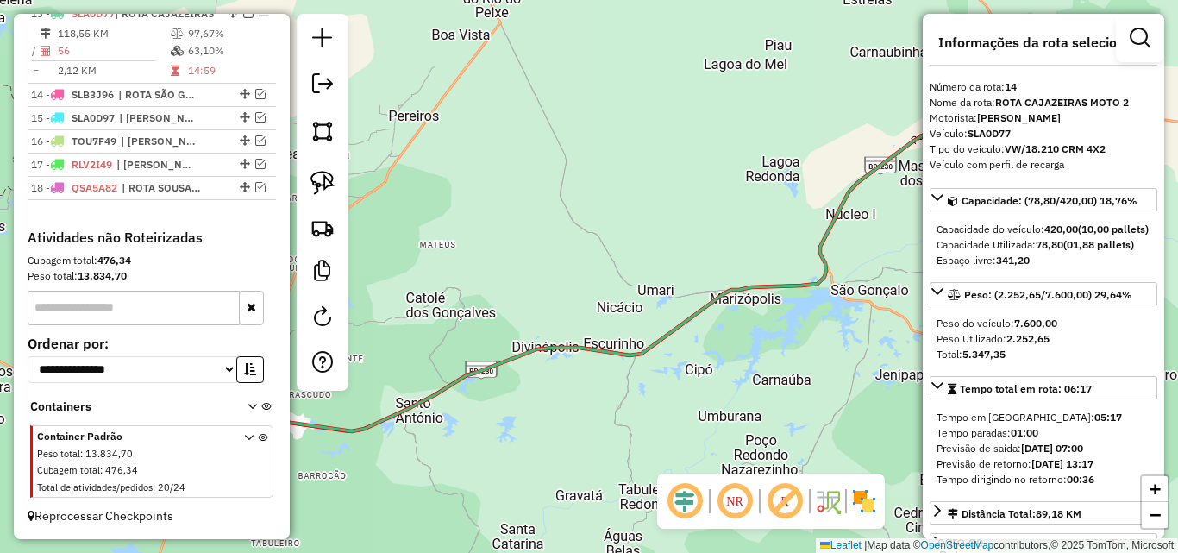
scroll to position [754, 0]
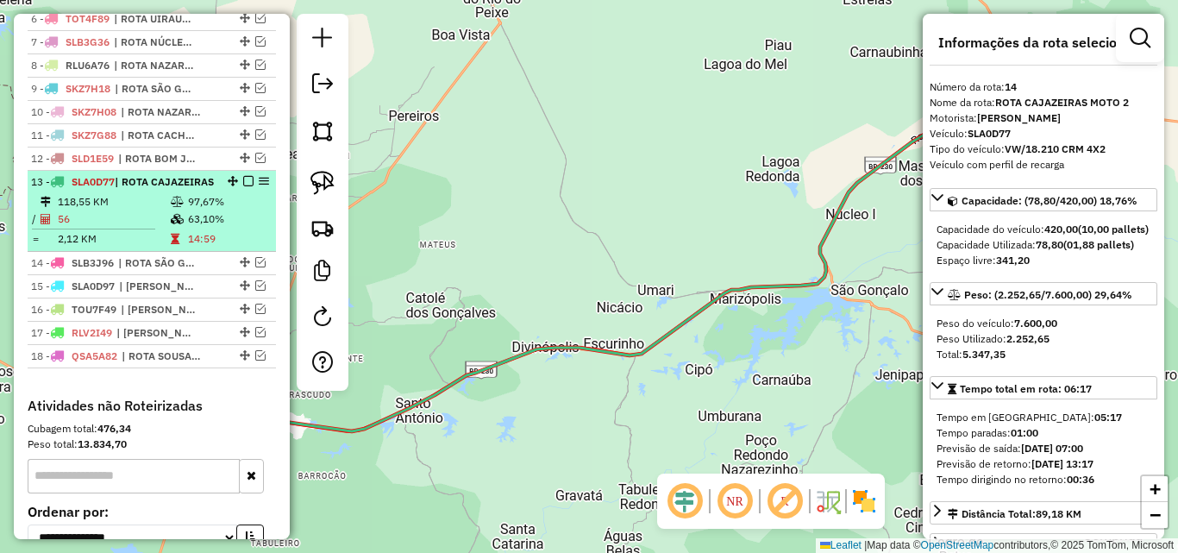
drag, startPoint x: 241, startPoint y: 195, endPoint x: 235, endPoint y: 207, distance: 13.1
click at [243, 186] on em at bounding box center [248, 181] width 10 height 10
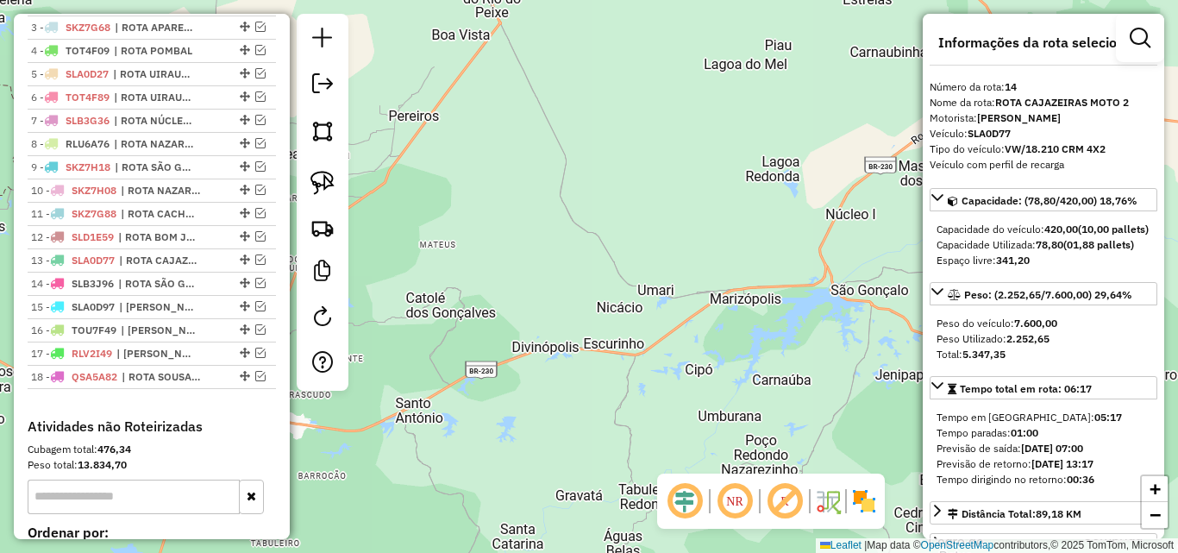
scroll to position [581, 0]
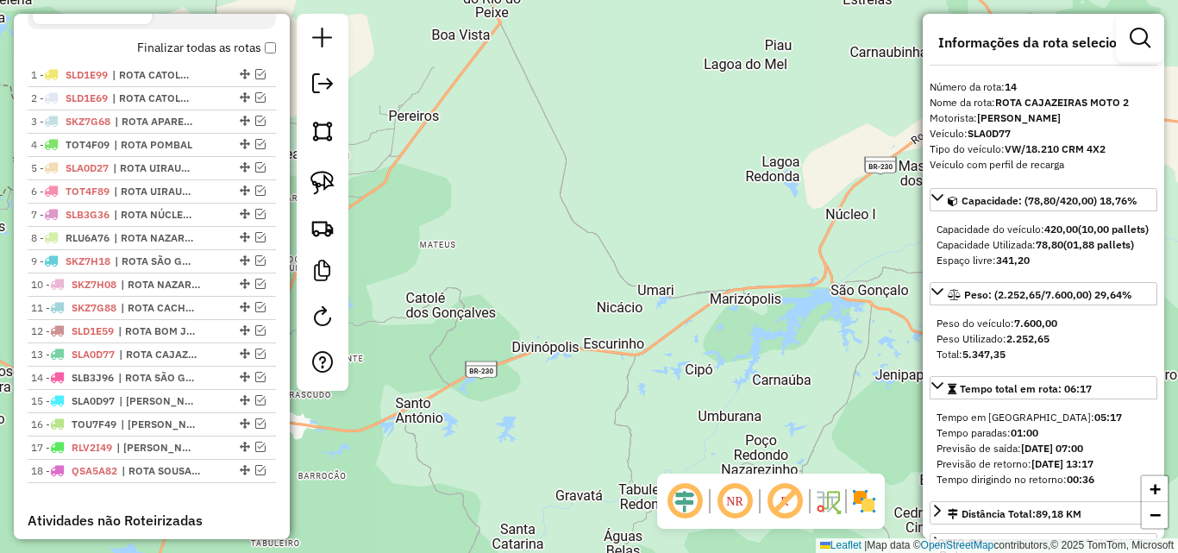
drag, startPoint x: 320, startPoint y: 85, endPoint x: 342, endPoint y: 100, distance: 26.8
click at [320, 87] on em at bounding box center [322, 83] width 21 height 21
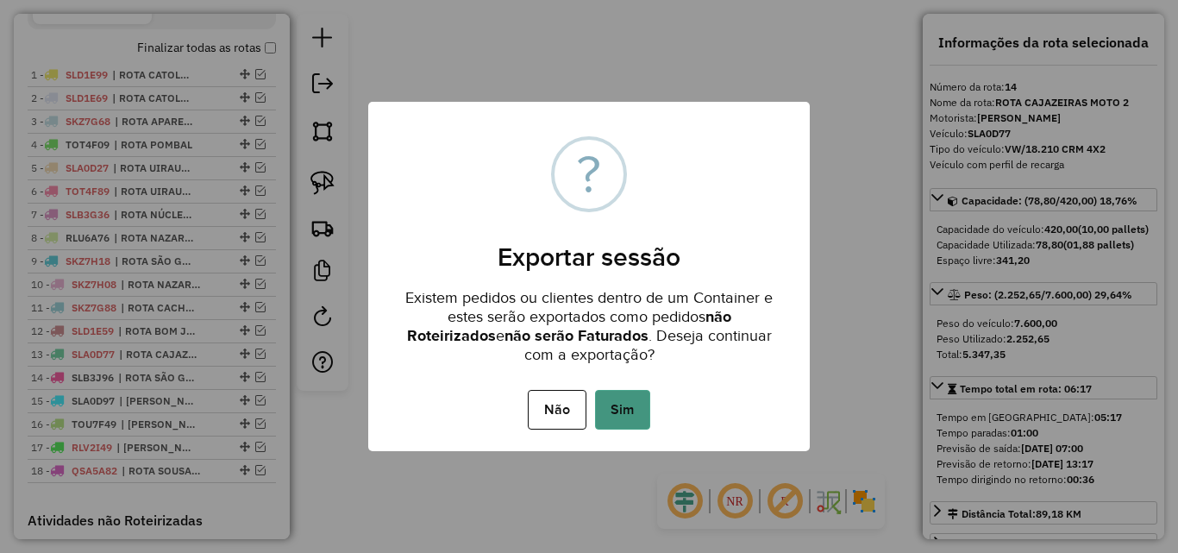
click at [636, 410] on button "Sim" at bounding box center [622, 410] width 55 height 40
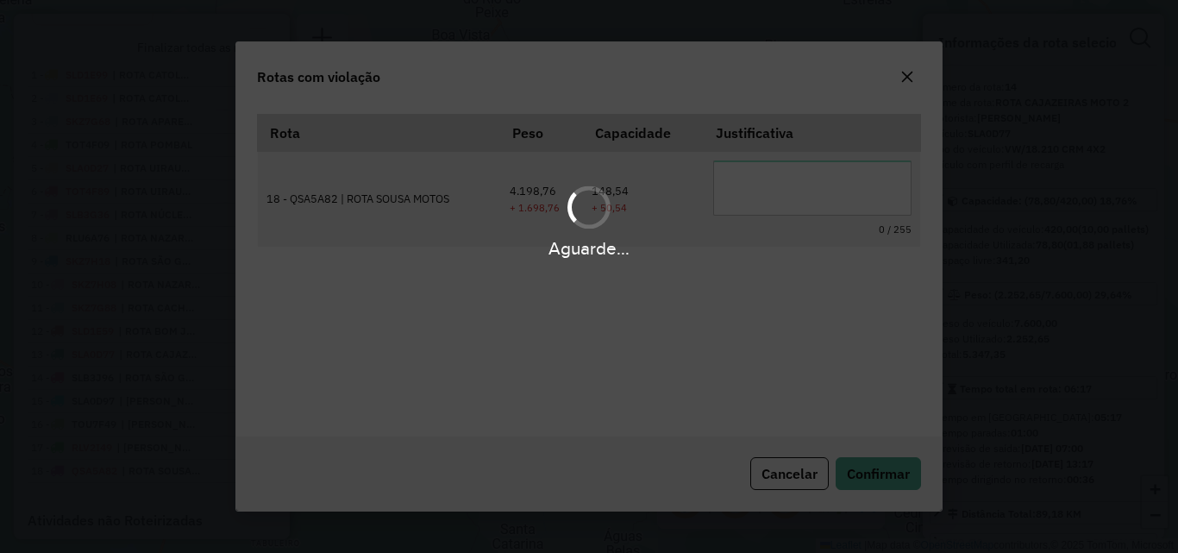
scroll to position [32, 0]
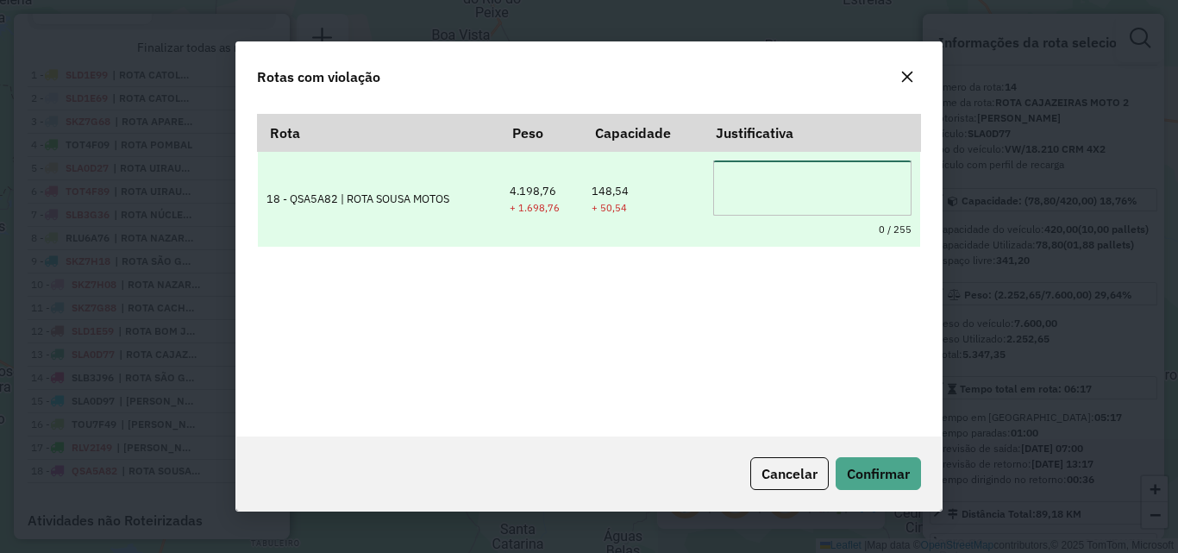
click at [795, 185] on textarea at bounding box center [812, 187] width 198 height 55
type textarea "**********"
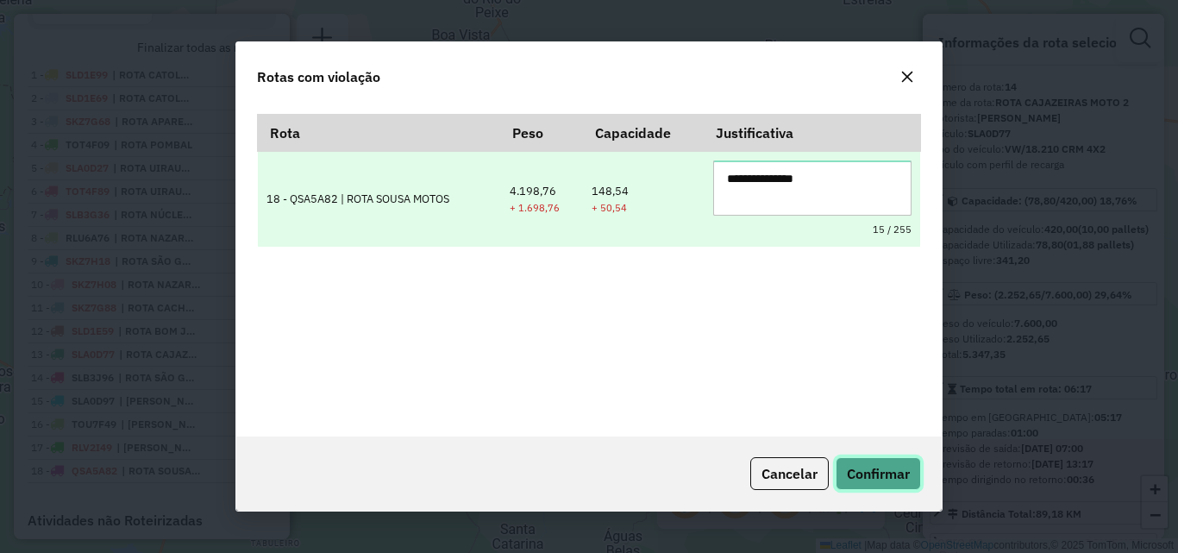
click at [835, 457] on button "Confirmar" at bounding box center [877, 473] width 85 height 33
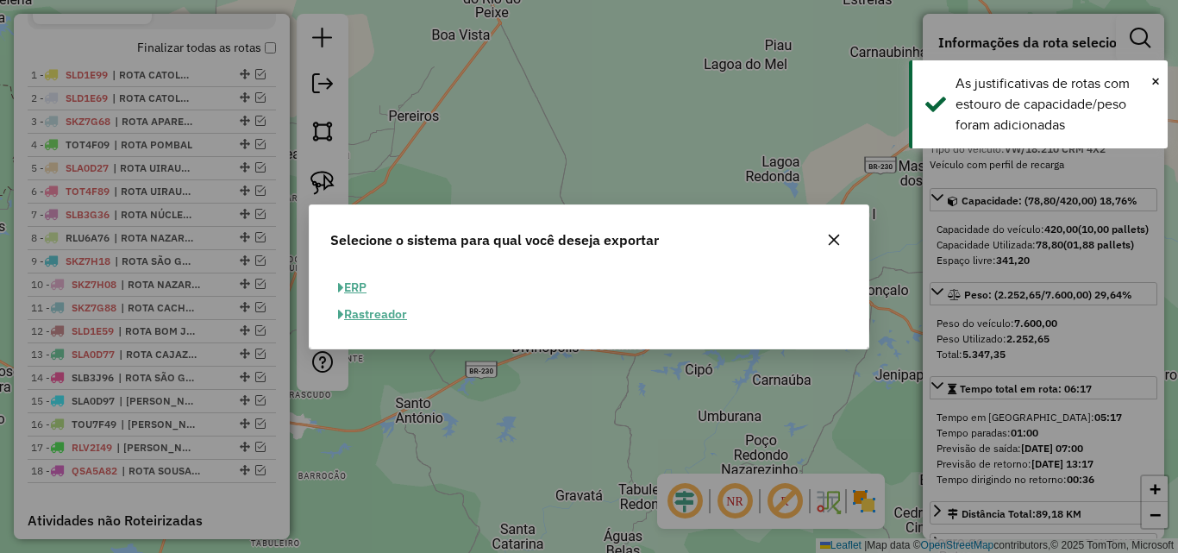
click at [332, 298] on button "ERP" at bounding box center [352, 287] width 44 height 27
select select "**"
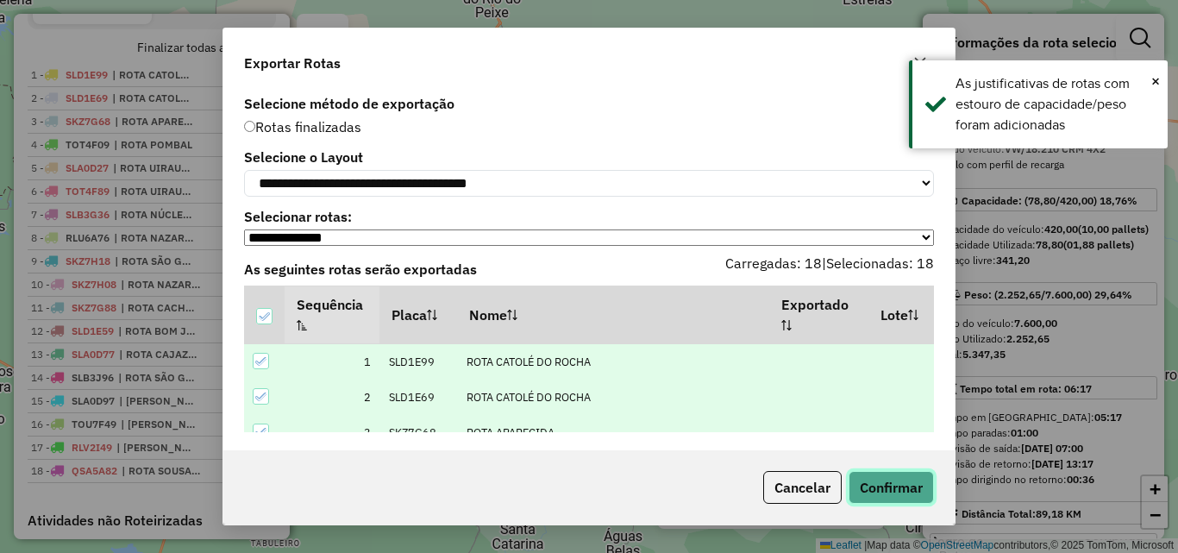
drag, startPoint x: 862, startPoint y: 491, endPoint x: 854, endPoint y: 495, distance: 9.3
click at [854, 495] on button "Confirmar" at bounding box center [890, 487] width 85 height 33
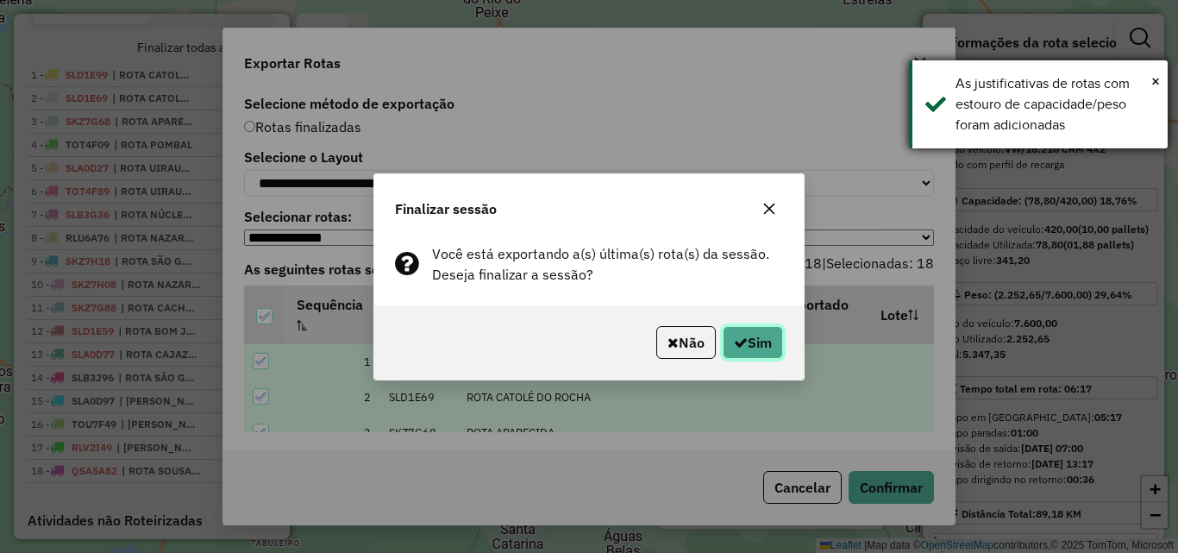
drag, startPoint x: 759, startPoint y: 350, endPoint x: 1161, endPoint y: 121, distance: 463.4
click at [760, 352] on button "Sim" at bounding box center [753, 342] width 60 height 33
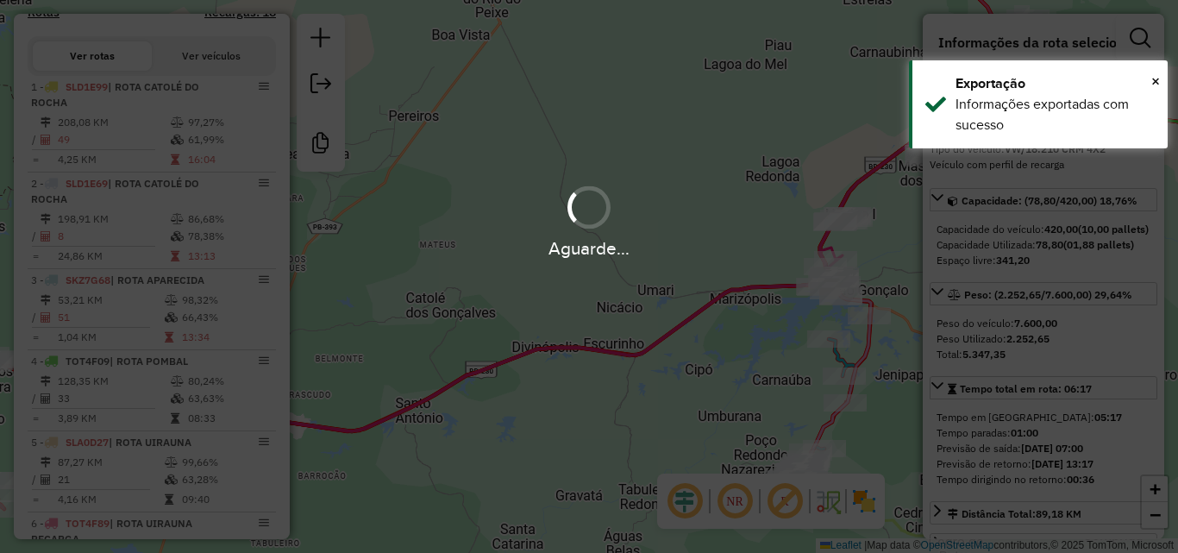
scroll to position [628, 0]
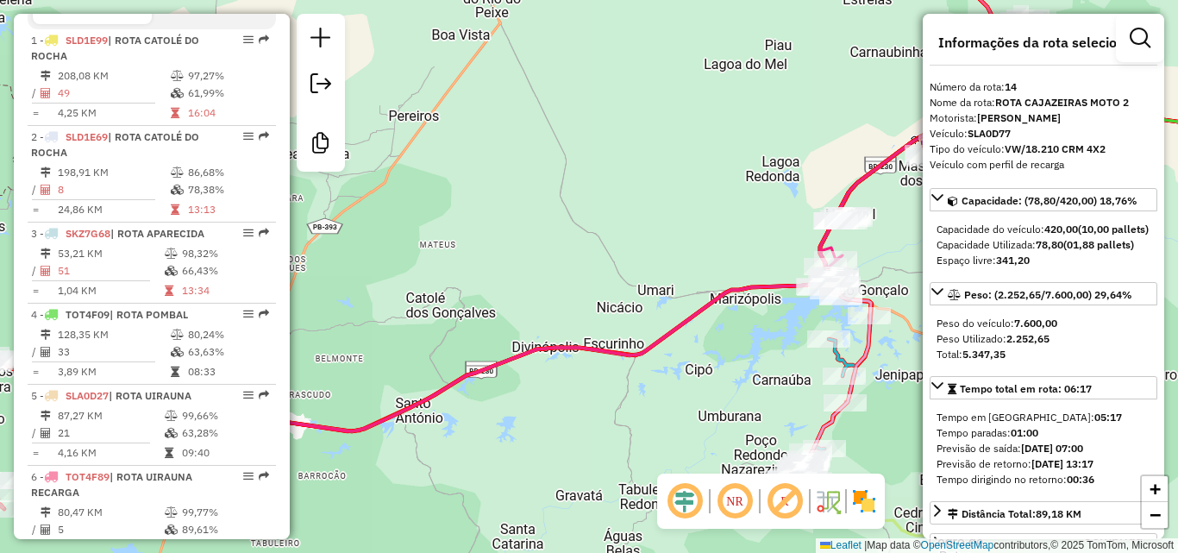
click at [529, 203] on div "Janela de atendimento Grade de atendimento Capacidade Transportadoras Veículos …" at bounding box center [589, 276] width 1178 height 553
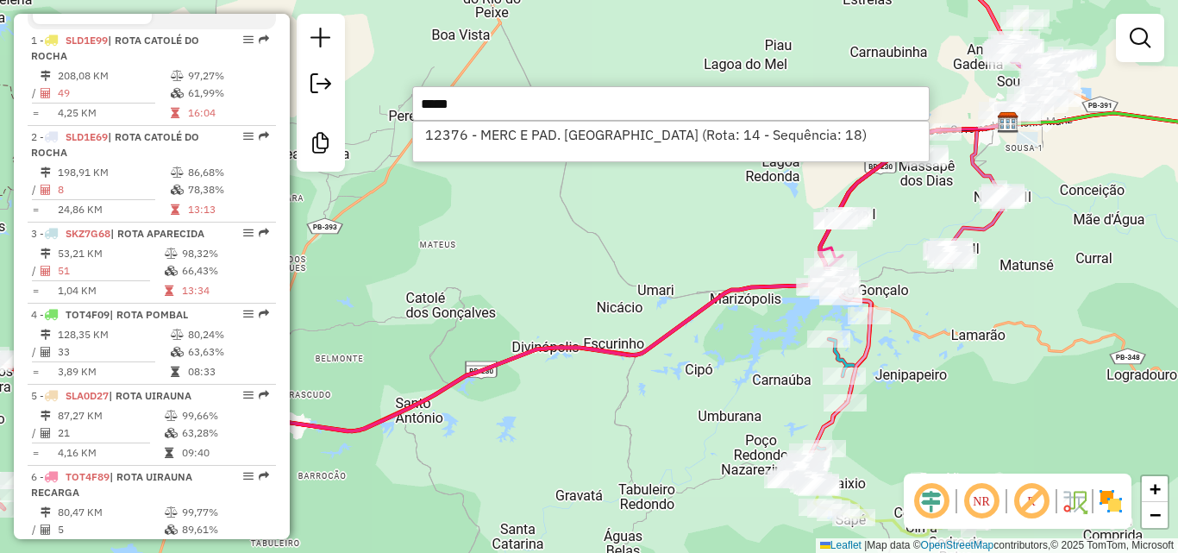
type input "*****"
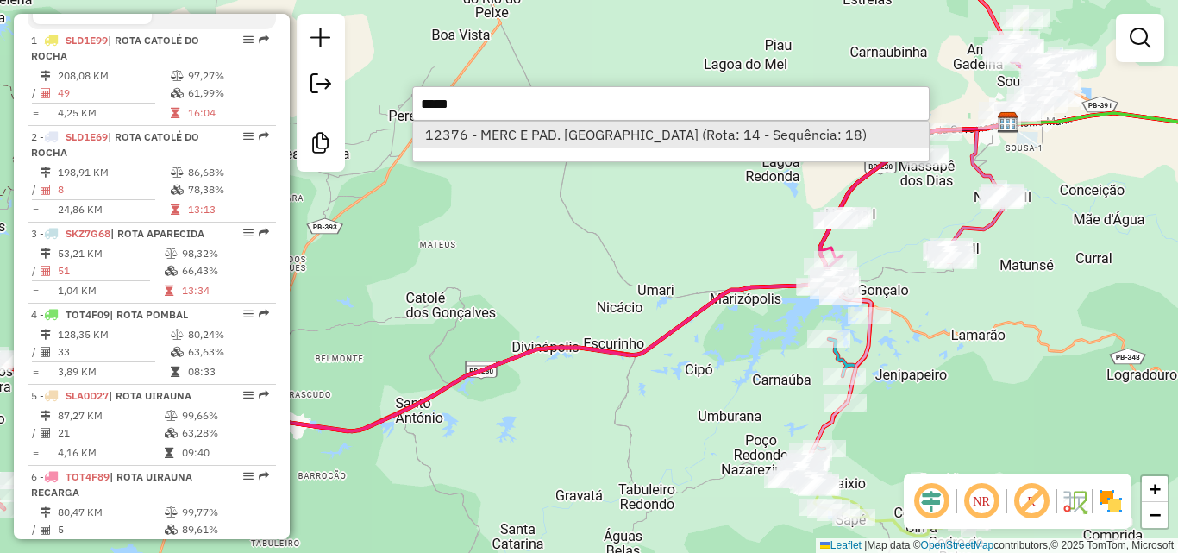
click at [722, 131] on li "12376 - MERC E PAD. VITORIA (Rota: 14 - Sequência: 18)" at bounding box center [671, 135] width 516 height 26
select select "*********"
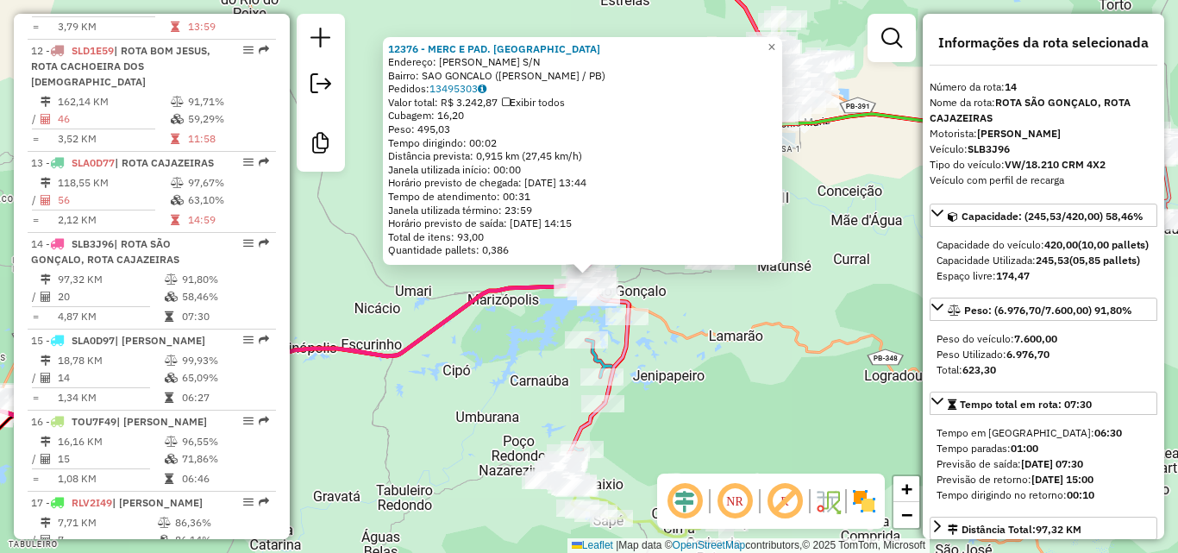
scroll to position [1883, 0]
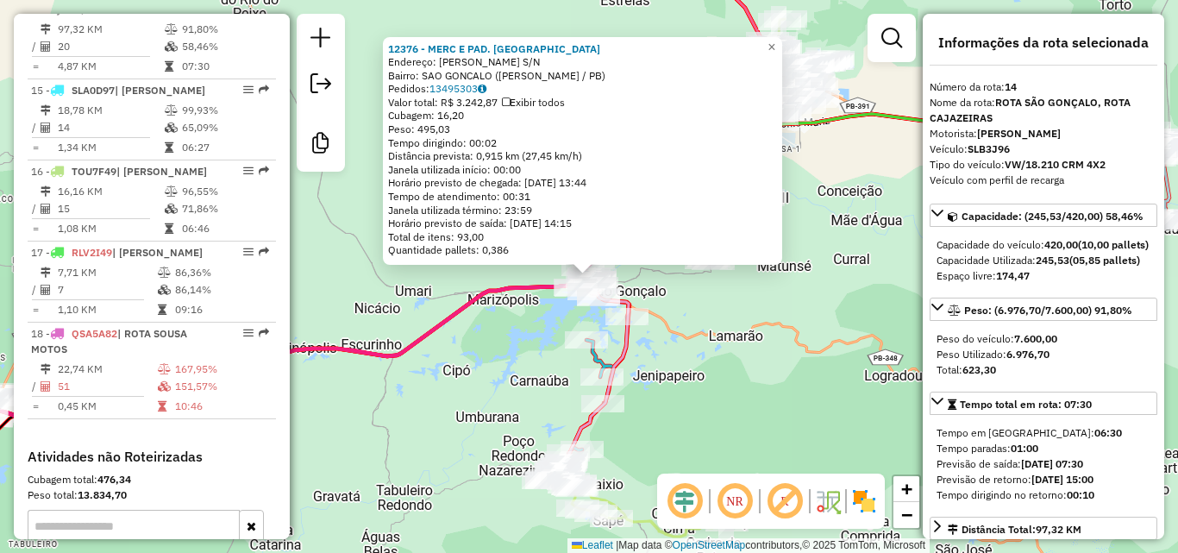
click at [851, 415] on div "12376 - MERC E PAD. VITORIA Endereço: HUGO ROMERO S/N Bairro: SAO GONCALO (SOUS…" at bounding box center [589, 276] width 1178 height 553
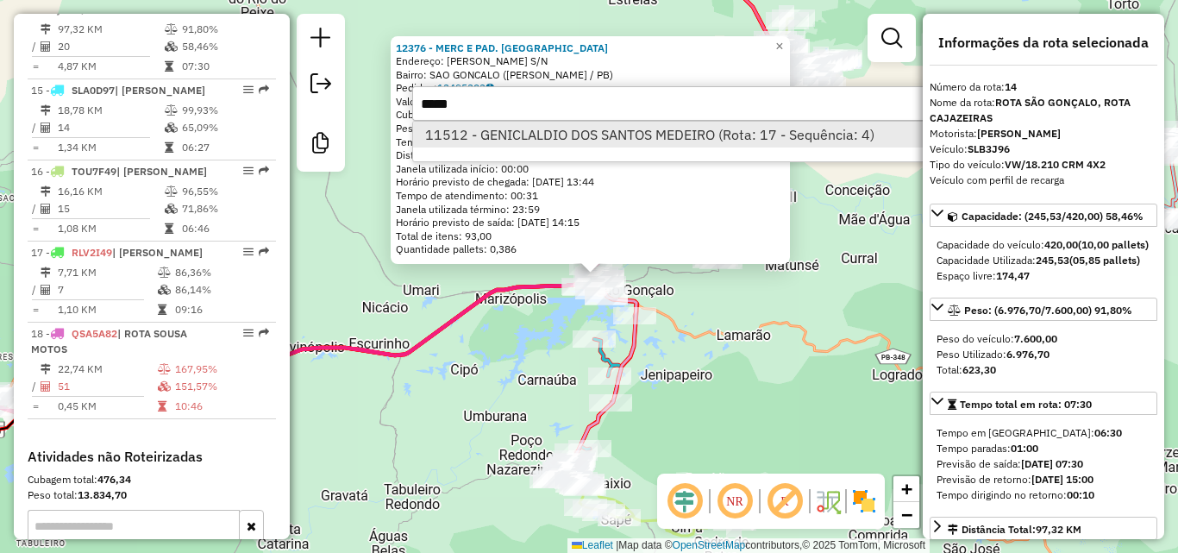
type input "*****"
click at [823, 133] on li "11512 - GENICLALDIO DOS SANTOS MEDEIRO (Rota: 17 - Sequência: 4)" at bounding box center [671, 135] width 516 height 26
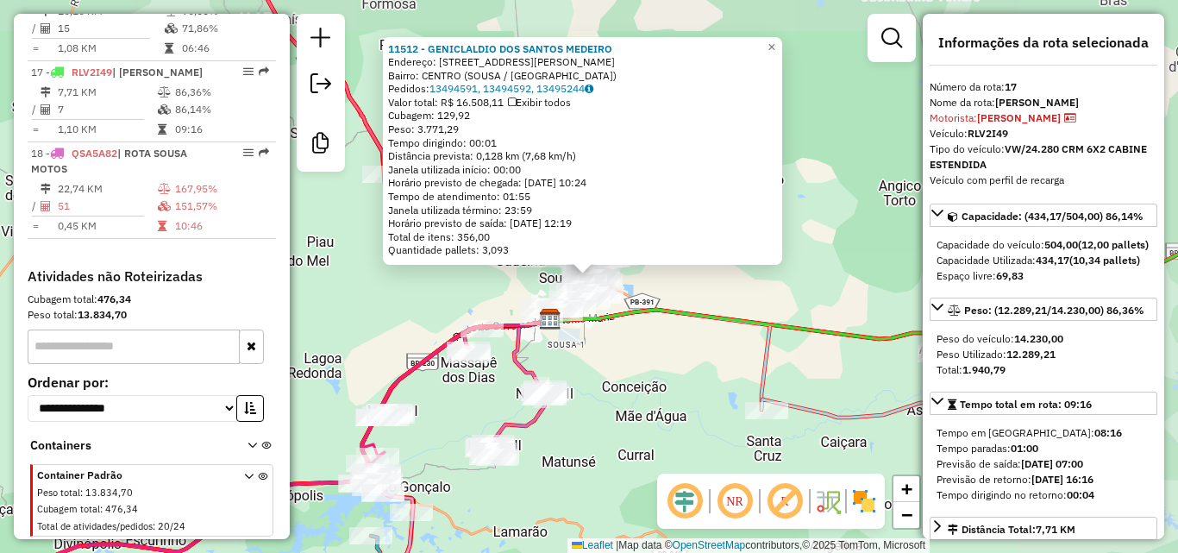
scroll to position [2094, 0]
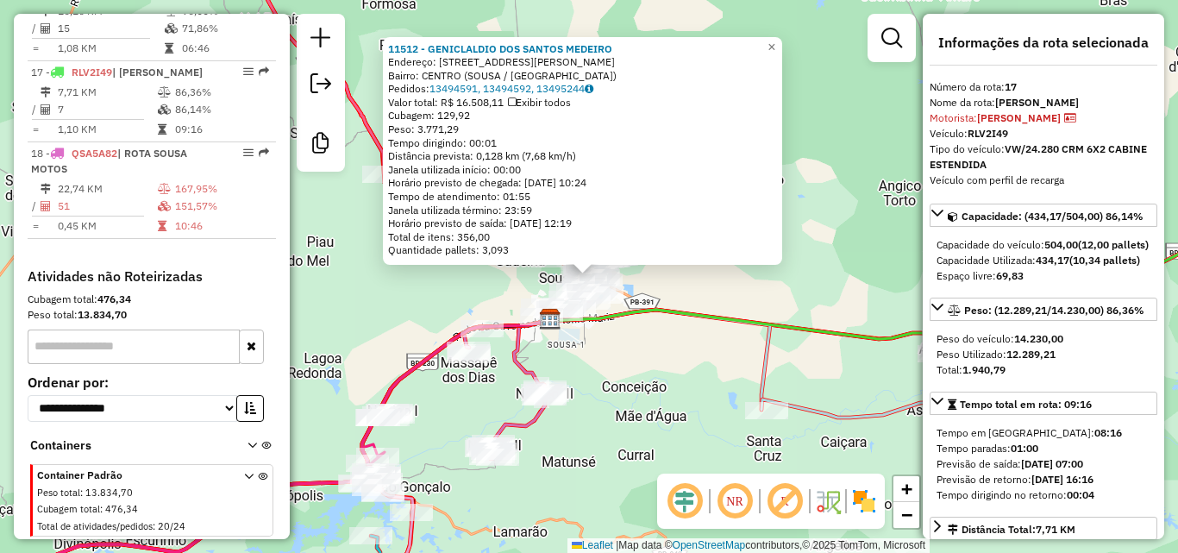
drag, startPoint x: 698, startPoint y: 412, endPoint x: 726, endPoint y: 403, distance: 29.2
click at [720, 402] on div "Rota 3 - Placa SKZ7G68 15673 - RESTAURANTE JL 11512 - GENICLALDIO DOS SANTOS ME…" at bounding box center [589, 276] width 1178 height 553
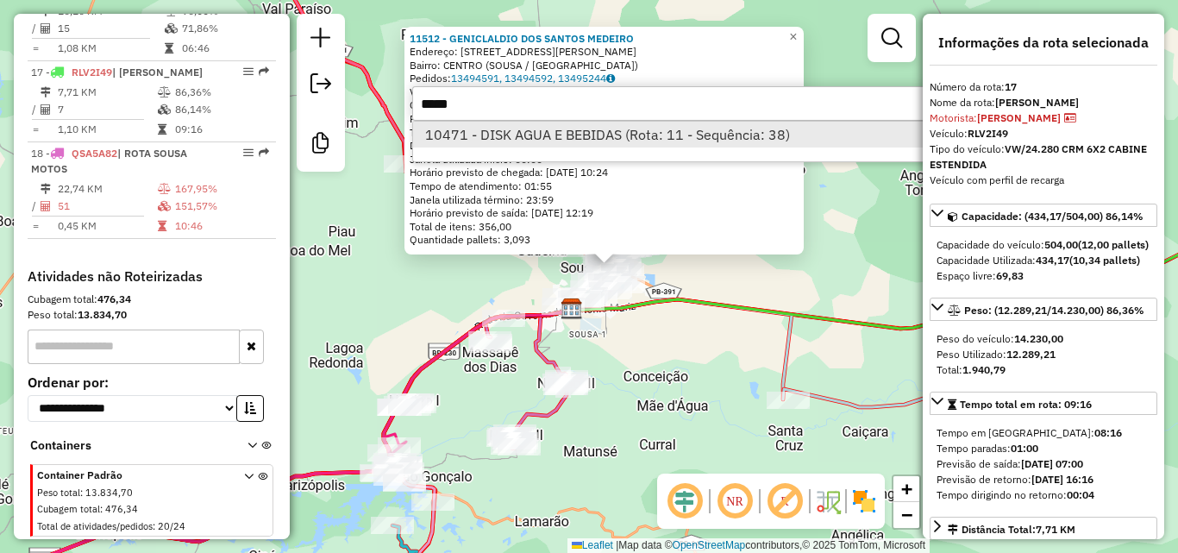
type input "*****"
click at [519, 128] on li "10471 - DISK AGUA E BEBIDAS (Rota: 11 - Sequência: 38)" at bounding box center [671, 135] width 516 height 26
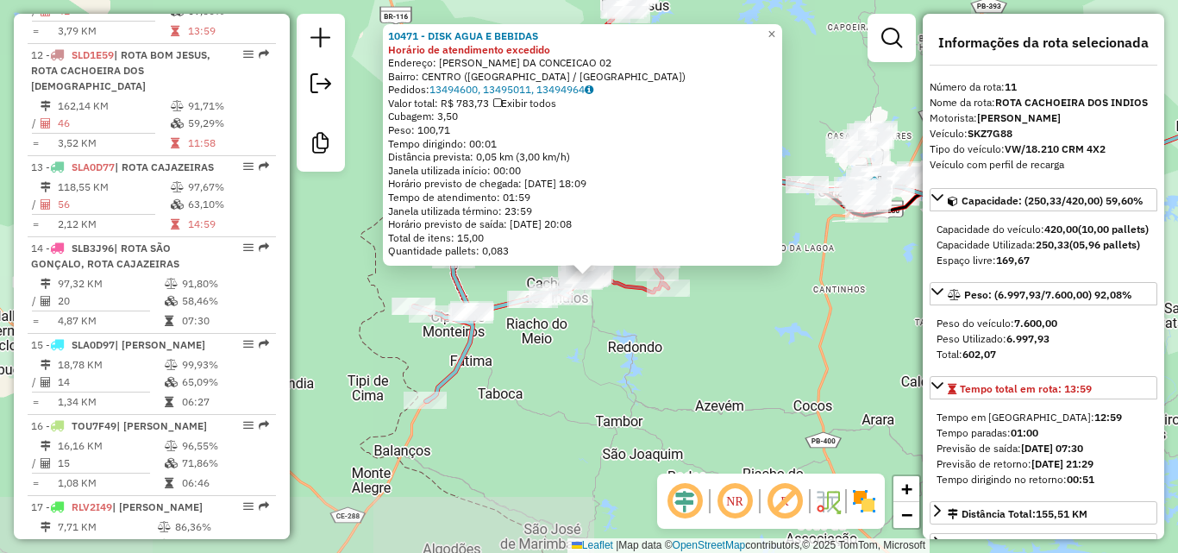
scroll to position [1578, 0]
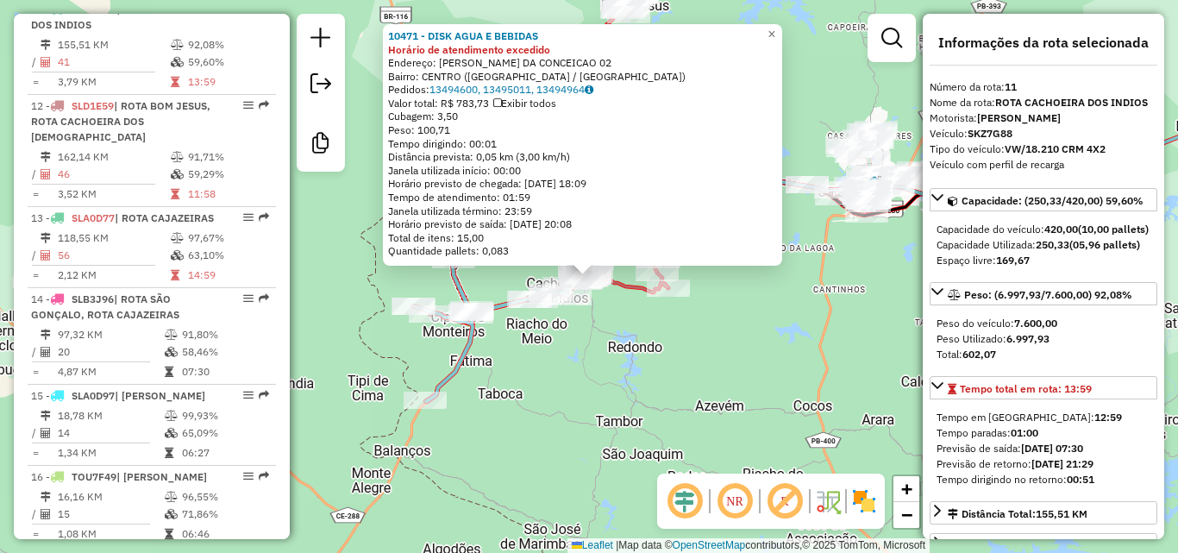
click at [441, 379] on icon at bounding box center [503, 313] width 178 height 175
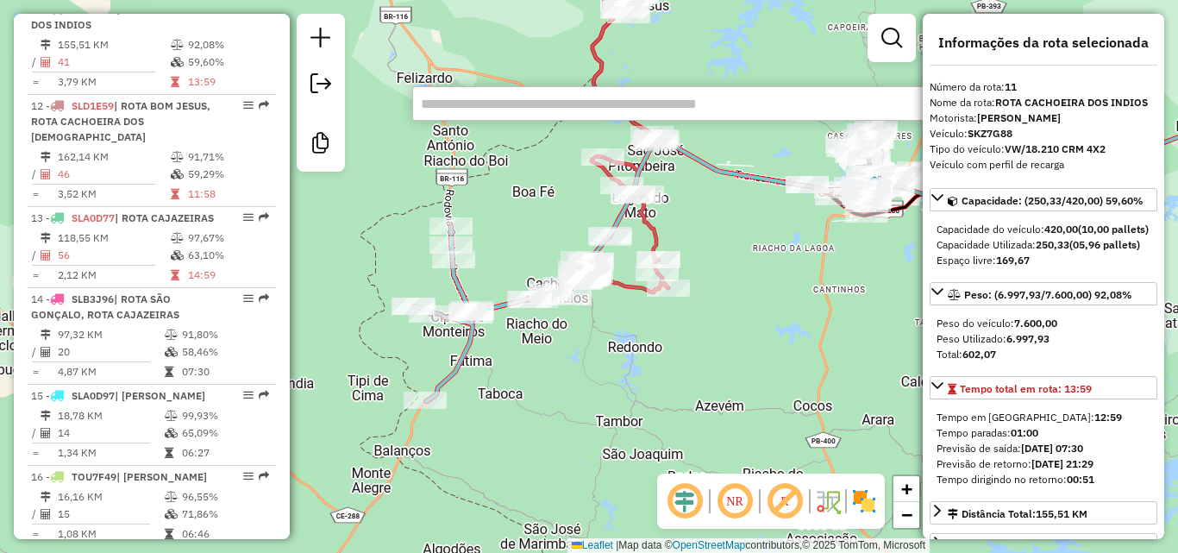
type input "*"
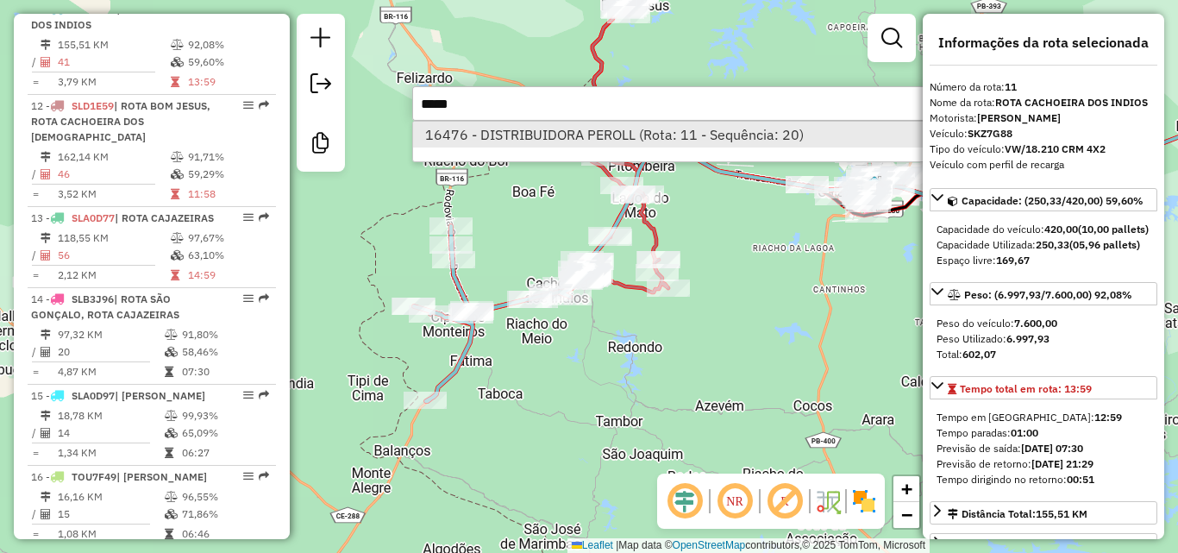
type input "*****"
click at [515, 133] on li "16476 - DISTRIBUIDORA PEROLL (Rota: 11 - Sequência: 20)" at bounding box center [671, 135] width 516 height 26
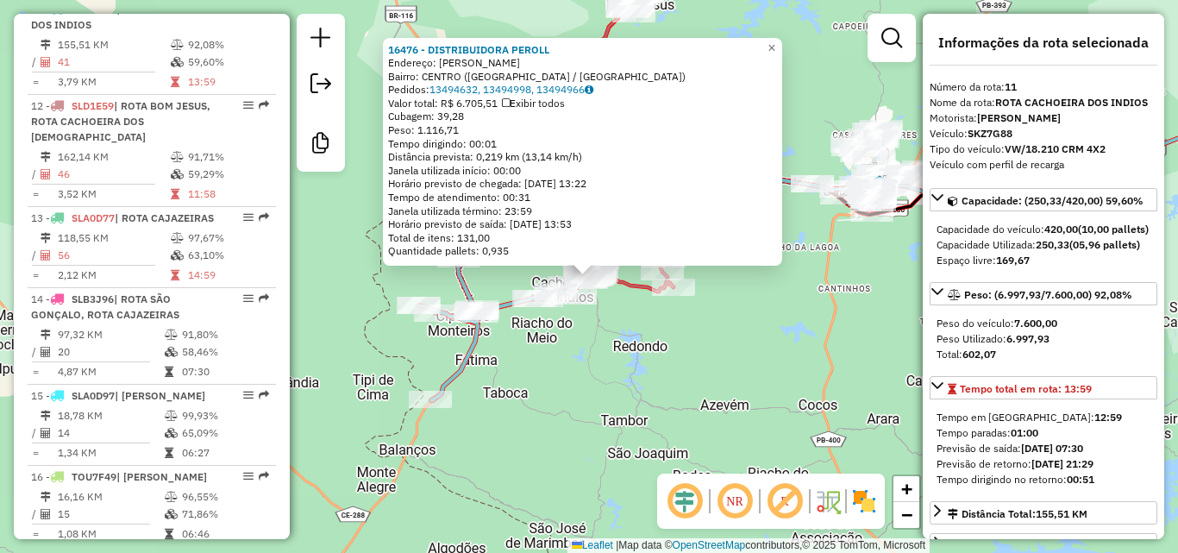
click at [910, 284] on div "16476 - DISTRIBUIDORA PEROLL Endereço: CICERO FAUSTINO DE SOUZA SN Bairro: CENT…" at bounding box center [589, 276] width 1178 height 553
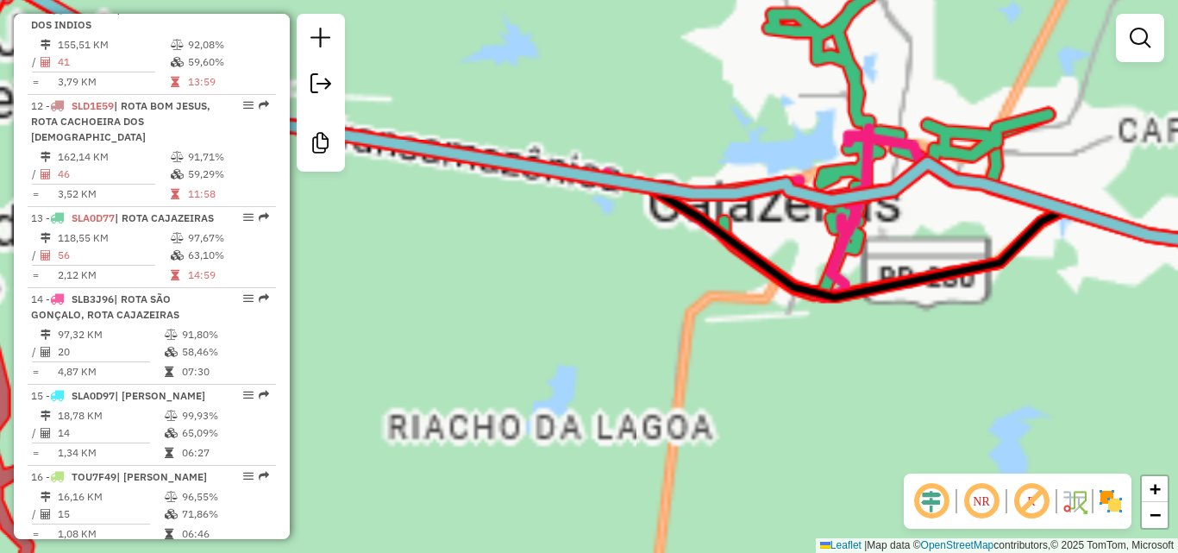
select select "*********"
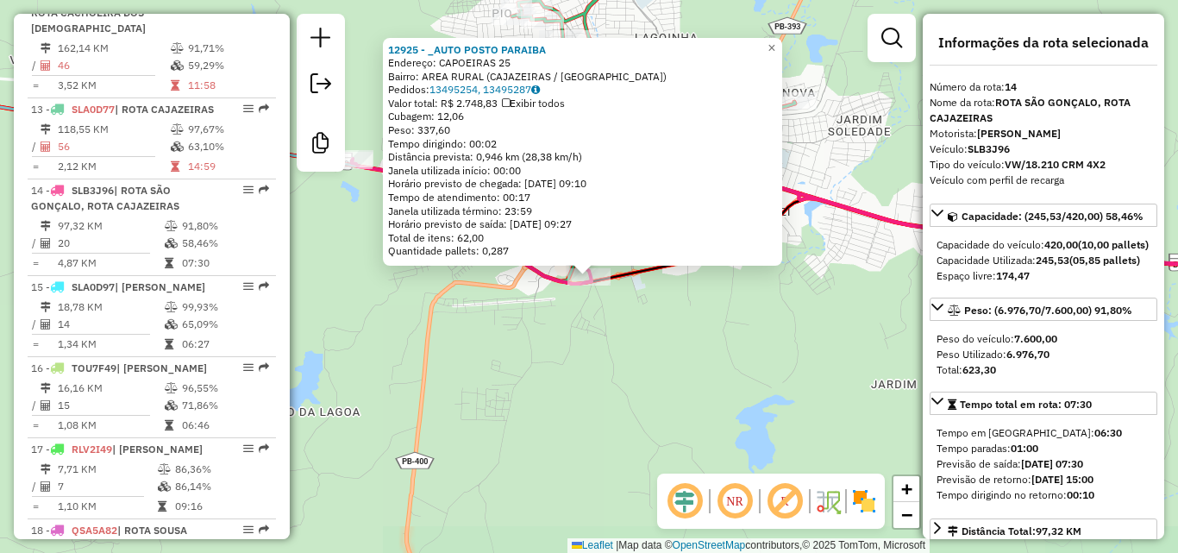
scroll to position [1883, 0]
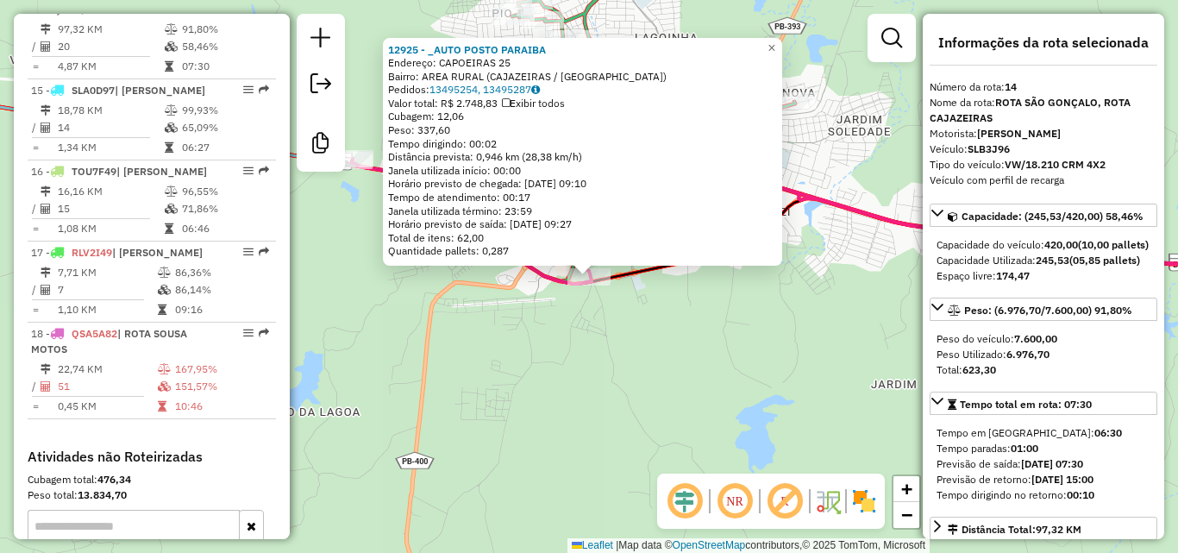
click at [808, 341] on div "12925 - _AUTO POSTO PARAIBA Endereço: CAPOEIRAS 25 Bairro: AREA RURAL (CAJAZEIR…" at bounding box center [589, 276] width 1178 height 553
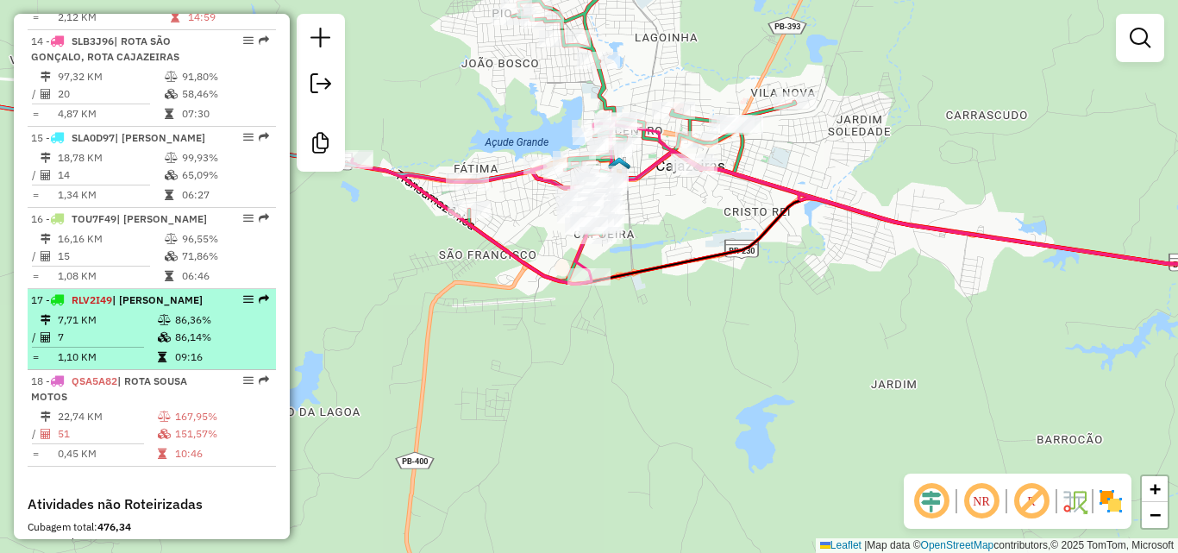
scroll to position [1797, 0]
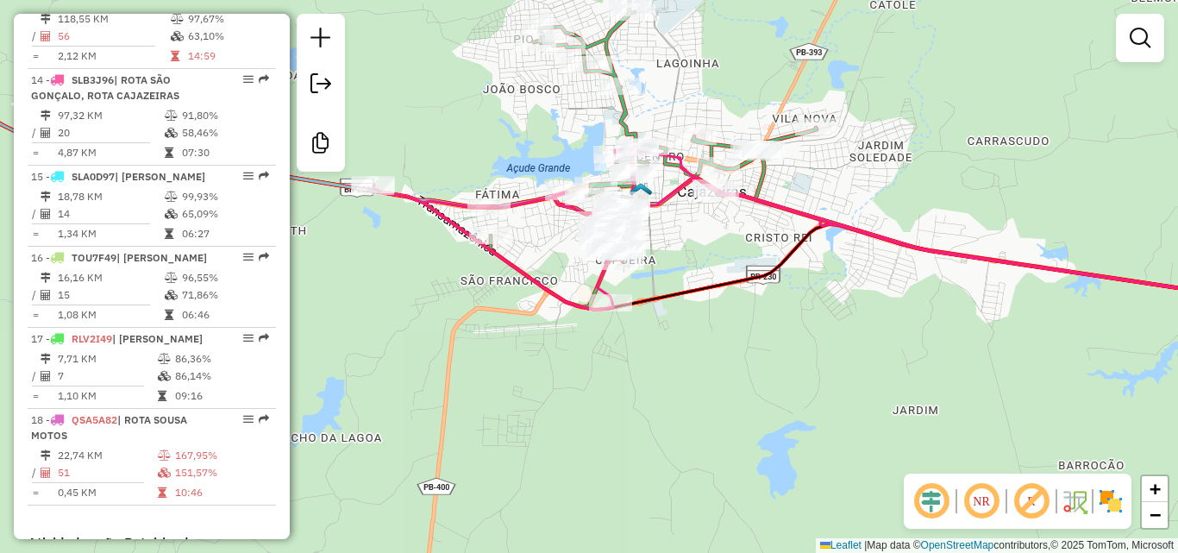
drag, startPoint x: 424, startPoint y: 379, endPoint x: 451, endPoint y: 392, distance: 29.7
click at [438, 399] on div "Janela de atendimento Grade de atendimento Capacidade Transportadoras Veículos …" at bounding box center [589, 276] width 1178 height 553
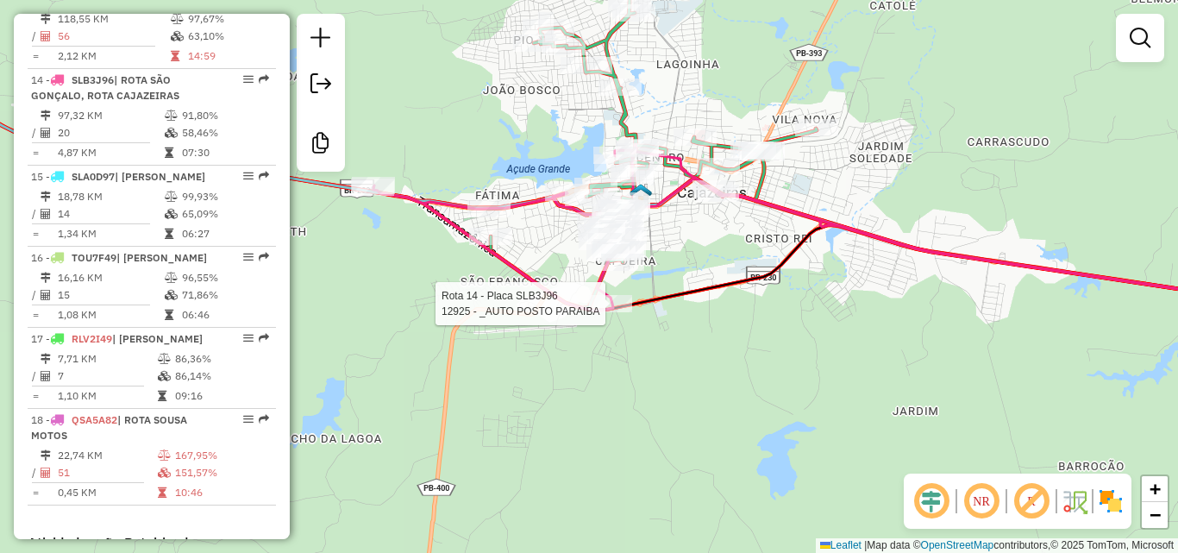
select select "*********"
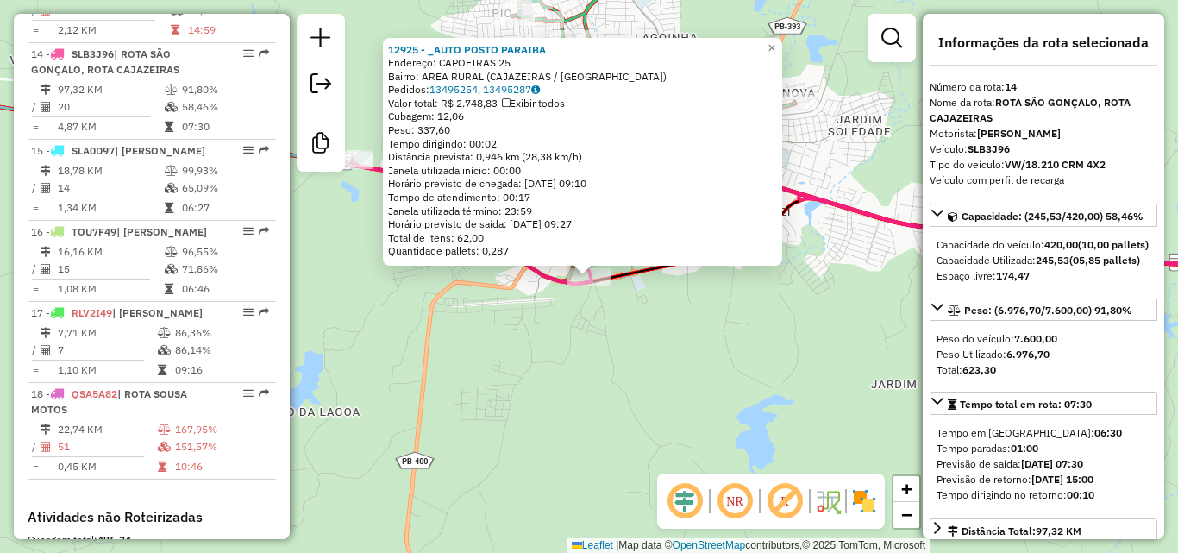
scroll to position [1883, 0]
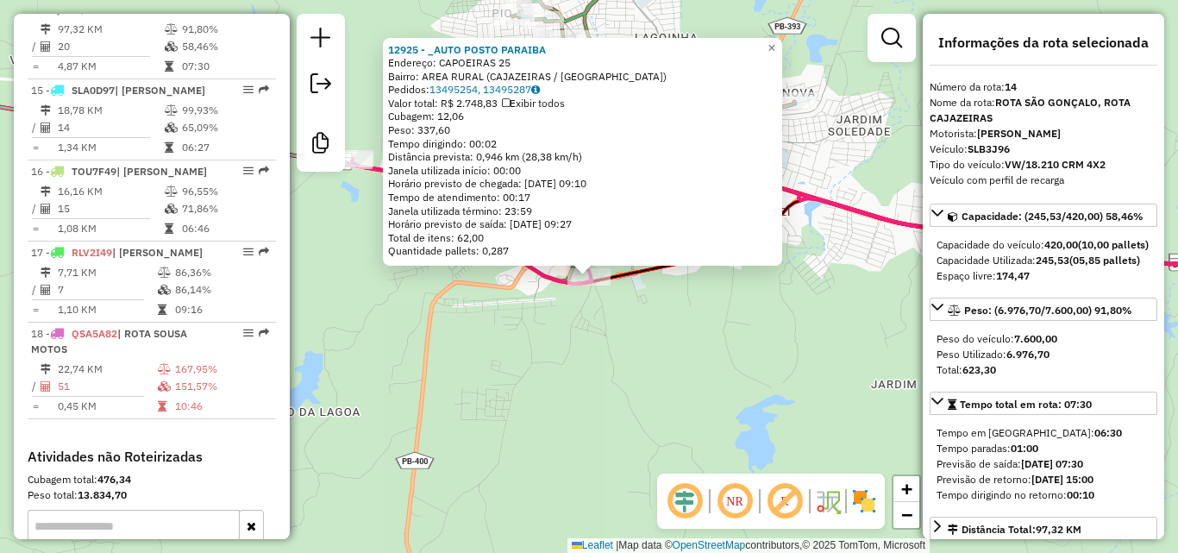
click at [620, 335] on div "12925 - _AUTO POSTO PARAIBA Endereço: CAPOEIRAS 25 Bairro: AREA RURAL (CAJAZEIR…" at bounding box center [589, 276] width 1178 height 553
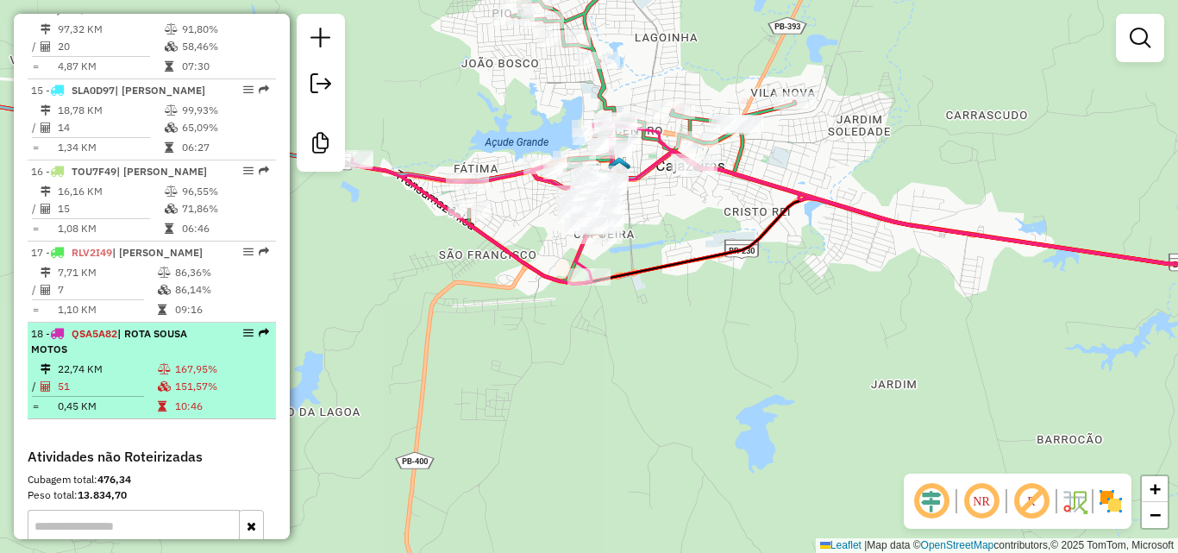
click at [140, 355] on span "| ROTA SOUSA MOTOS" at bounding box center [109, 341] width 156 height 28
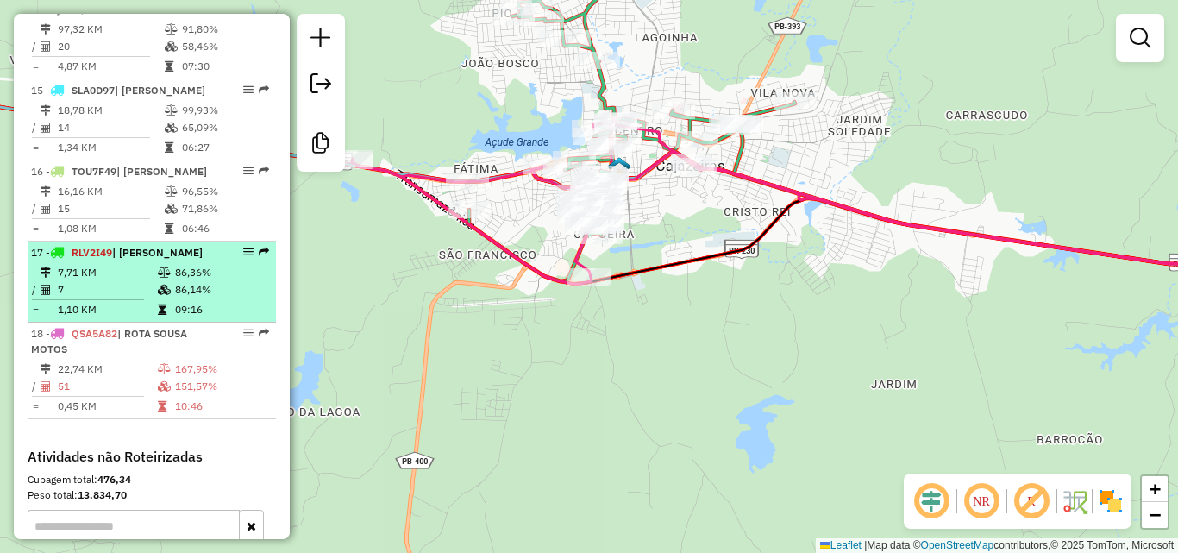
click at [133, 318] on td "1,10 KM" at bounding box center [107, 309] width 100 height 17
select select "*********"
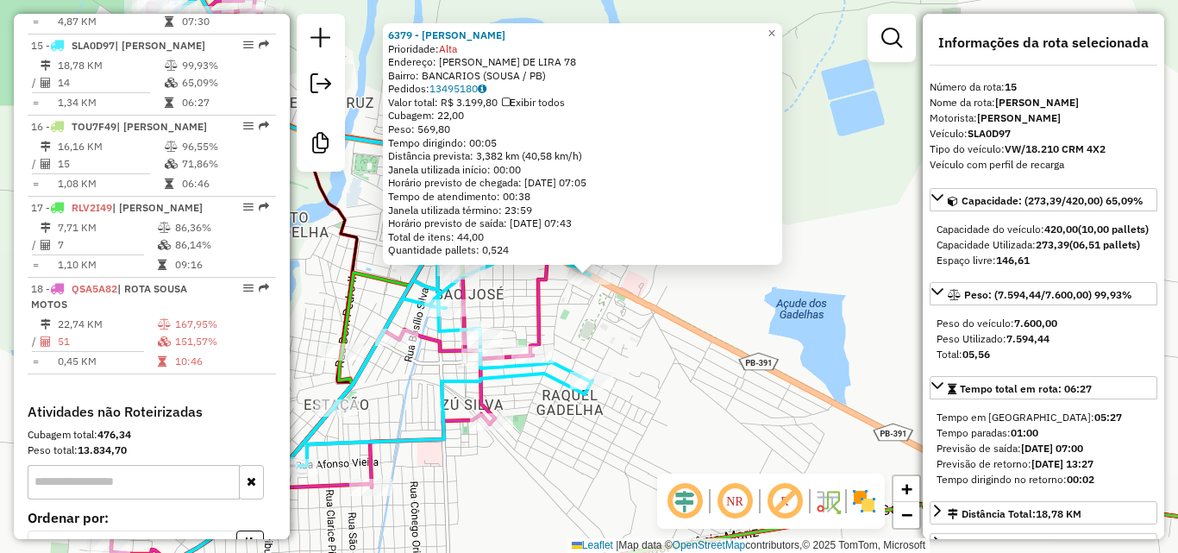
scroll to position [1980, 0]
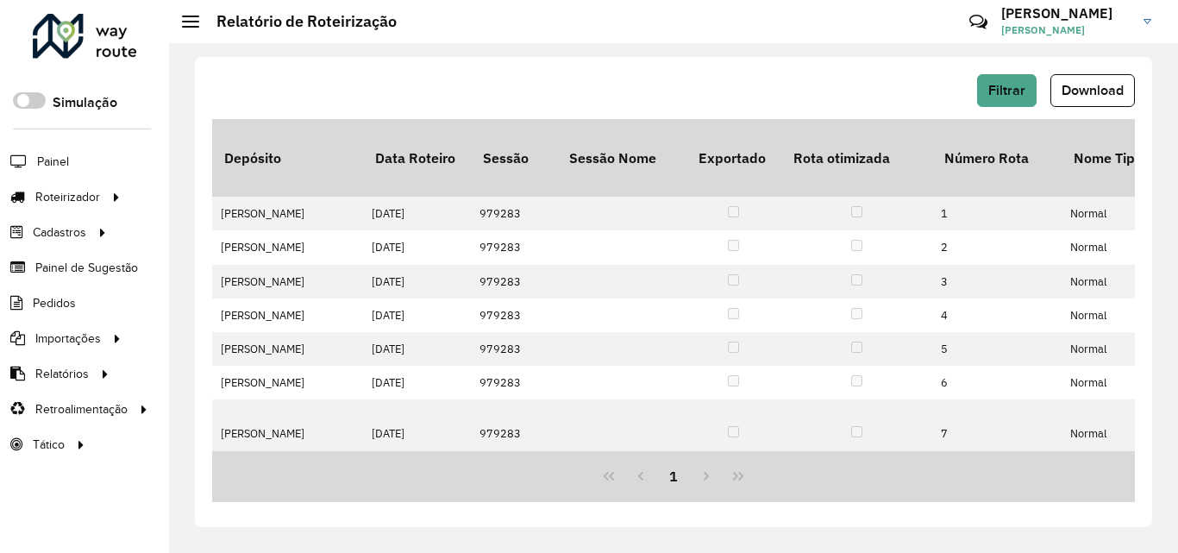
click at [1086, 101] on button "Download" at bounding box center [1092, 90] width 84 height 33
